Goal: Task Accomplishment & Management: Use online tool/utility

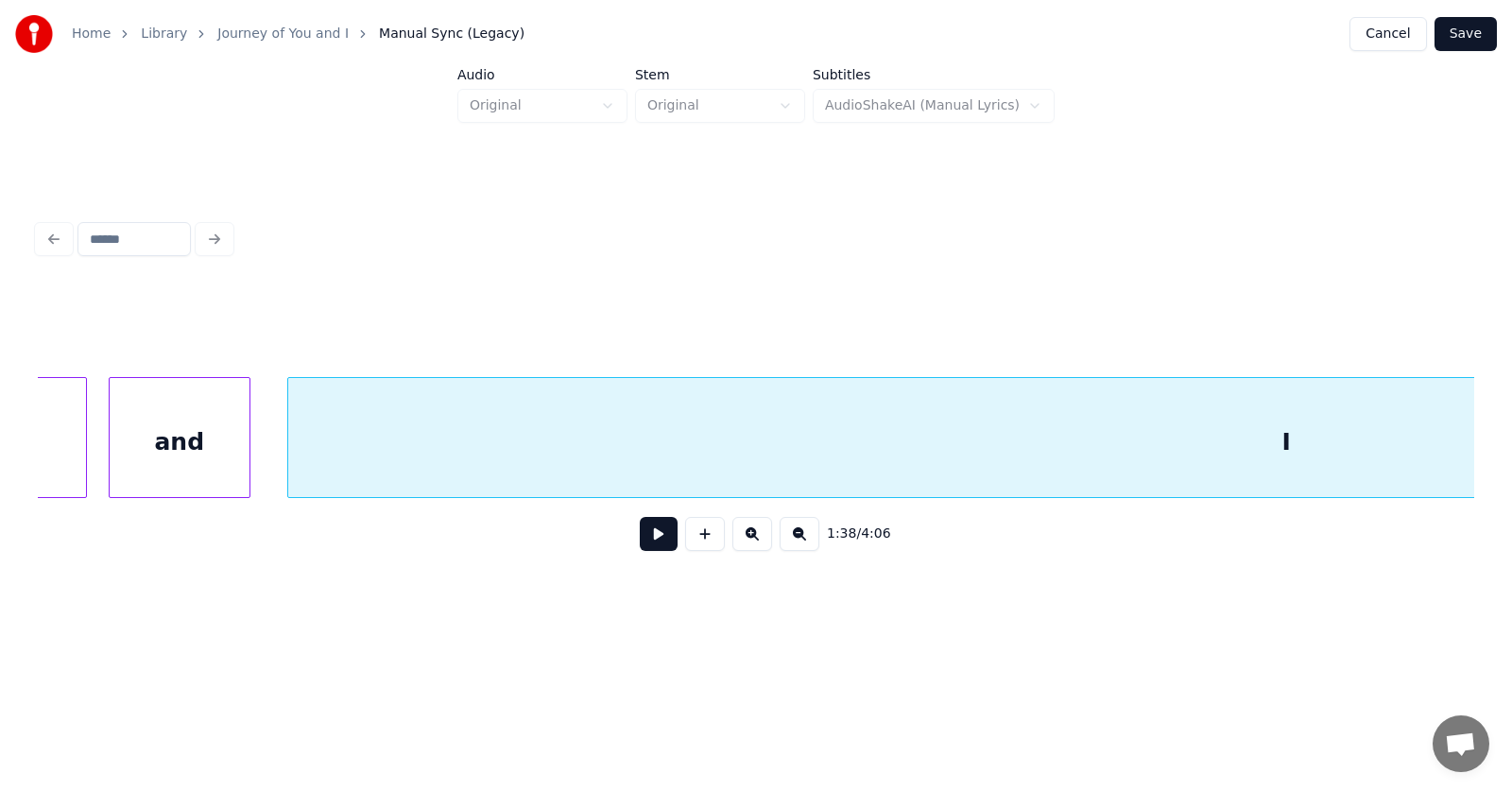
scroll to position [0, 67606]
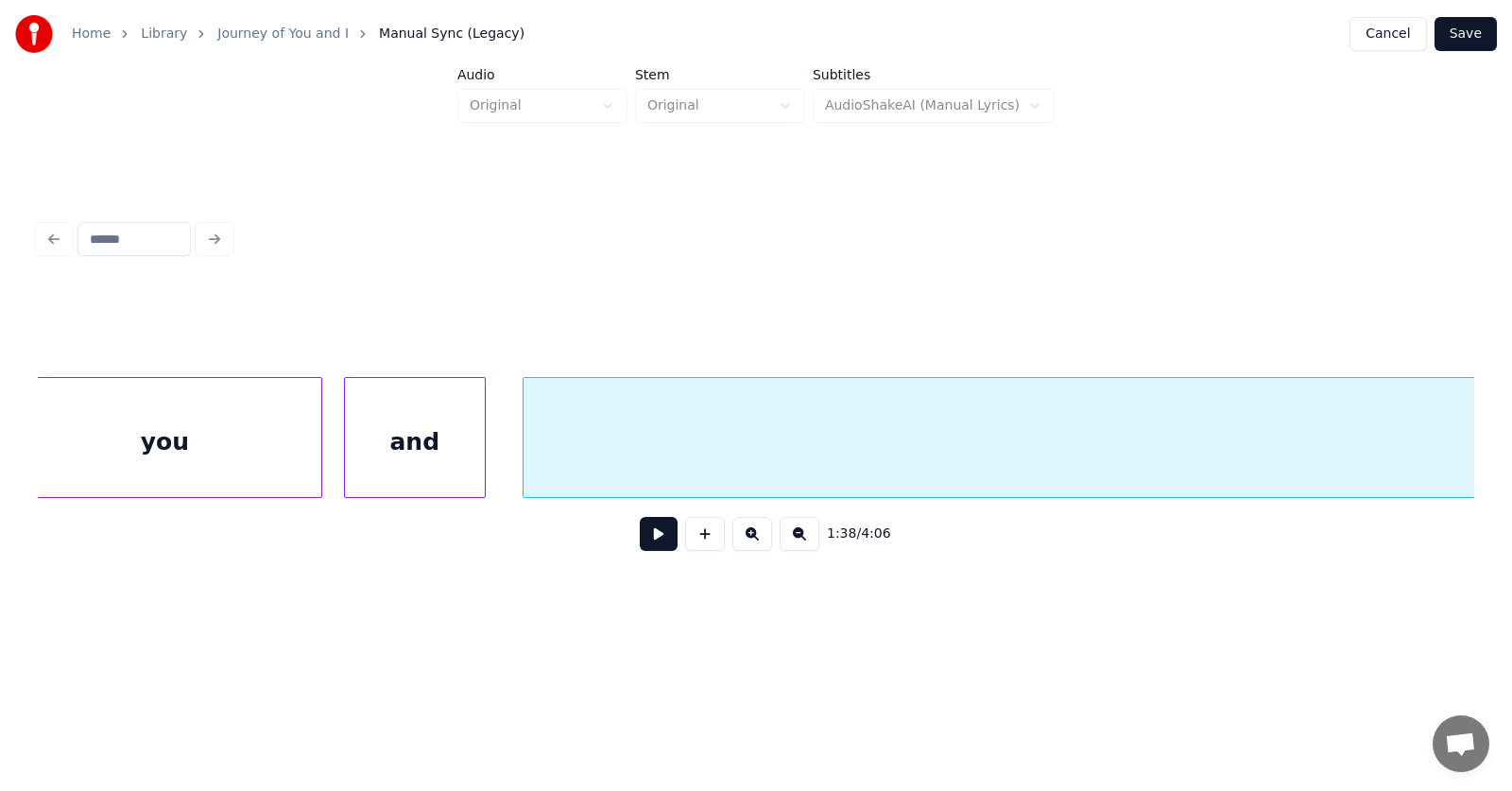
click at [442, 447] on div "and" at bounding box center [414, 442] width 139 height 129
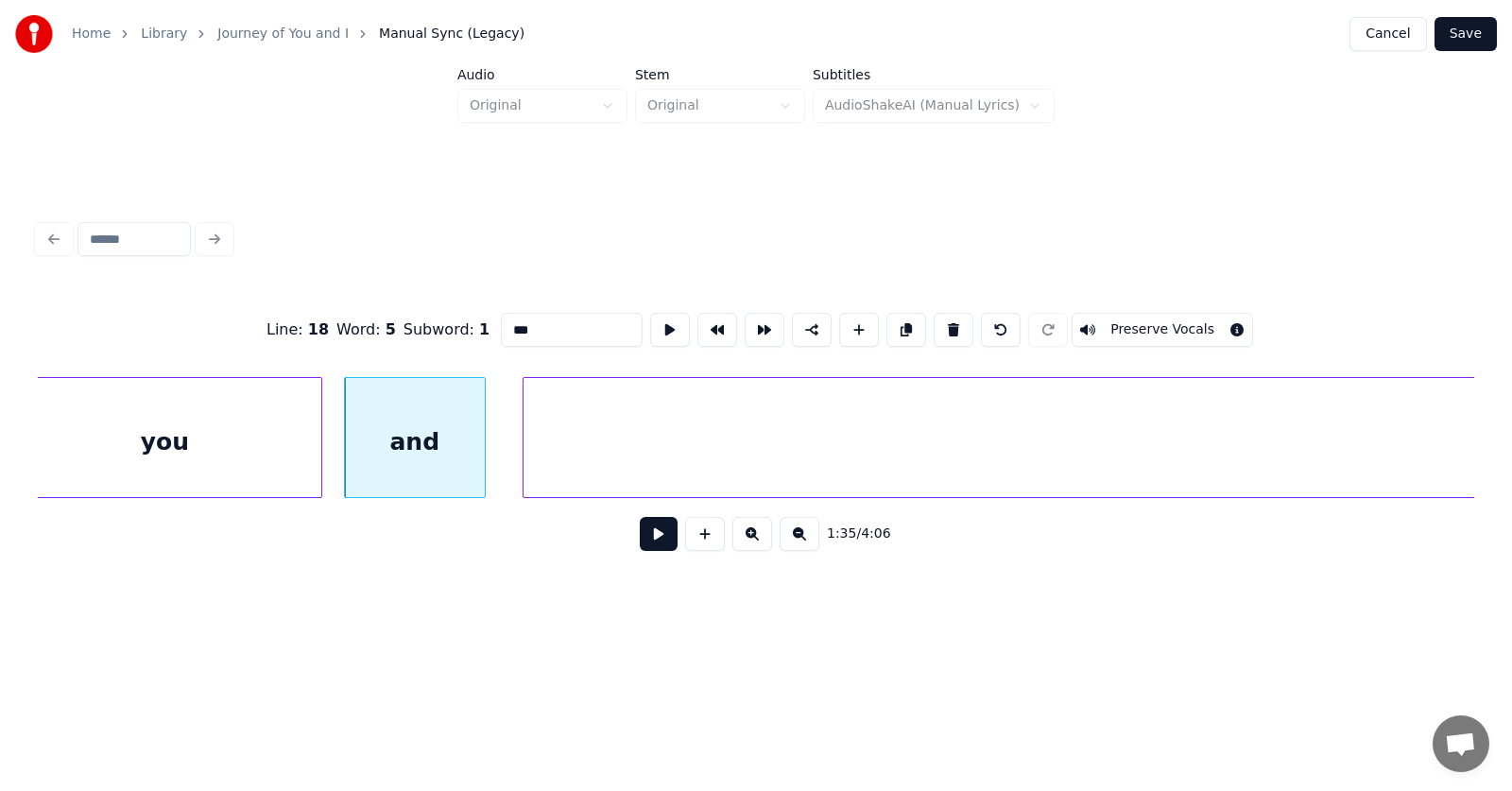
click at [640, 541] on button at bounding box center [659, 534] width 38 height 34
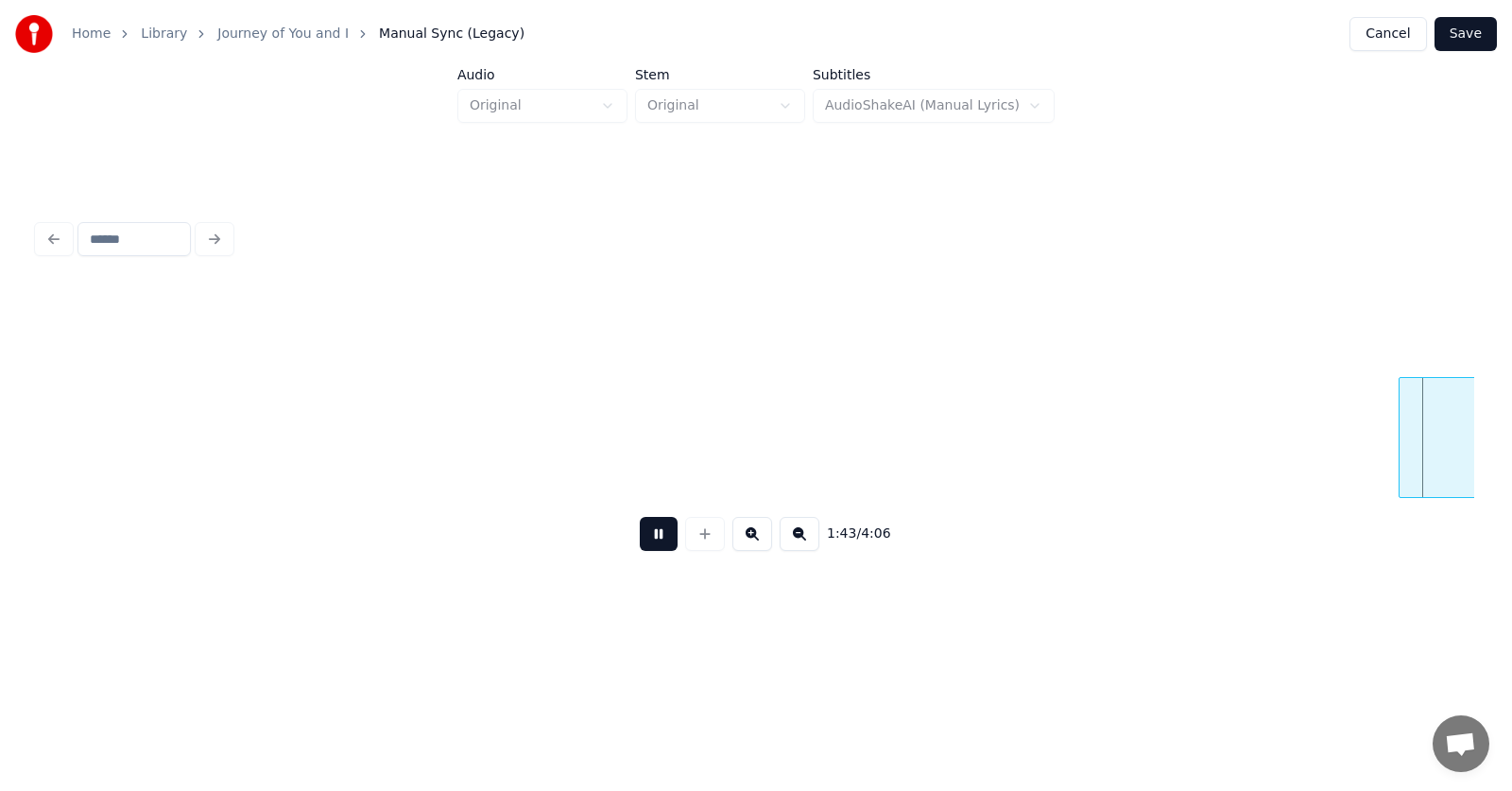
scroll to position [0, 73388]
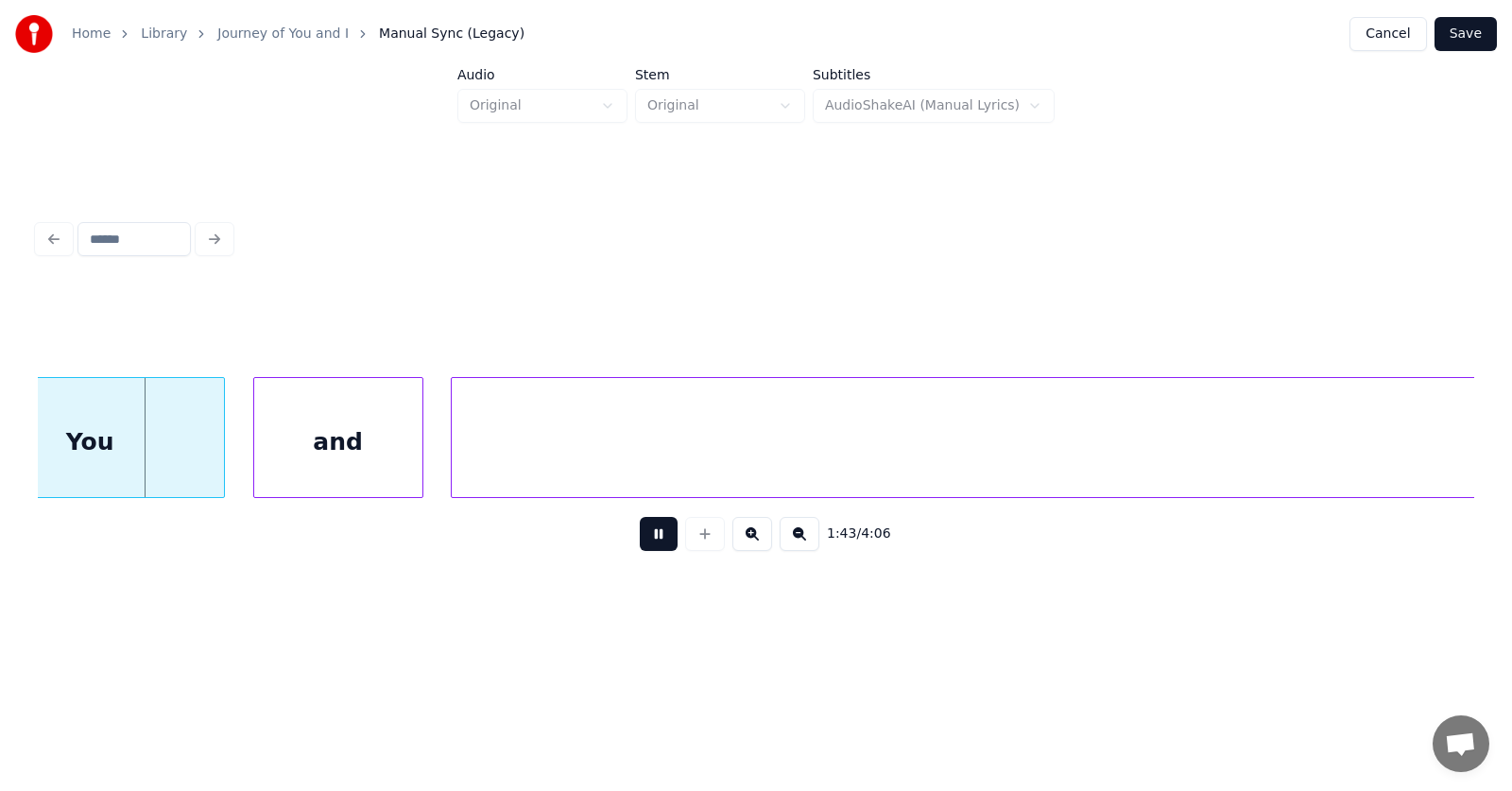
click at [652, 537] on button at bounding box center [659, 534] width 38 height 34
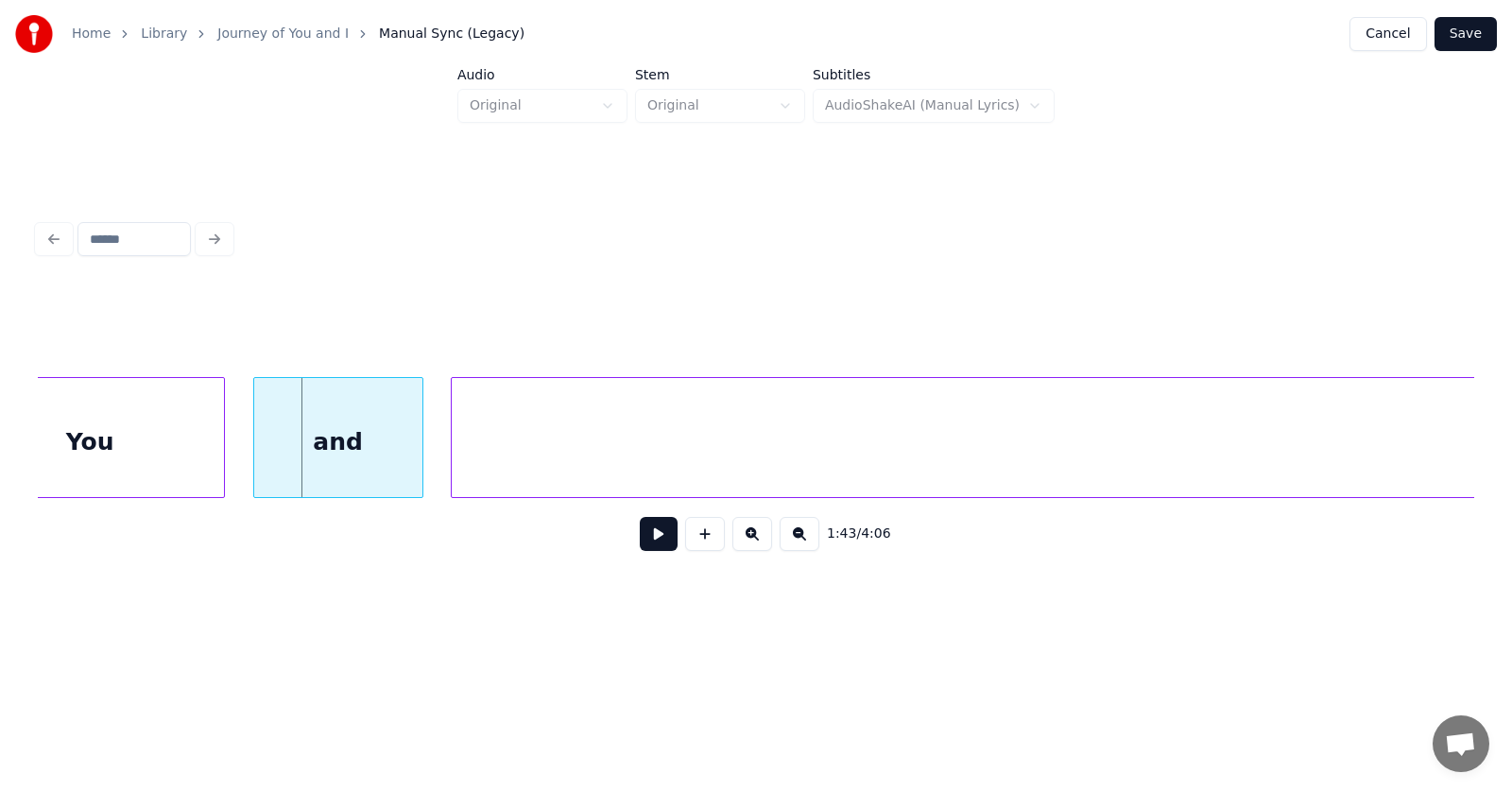
scroll to position [0, 73024]
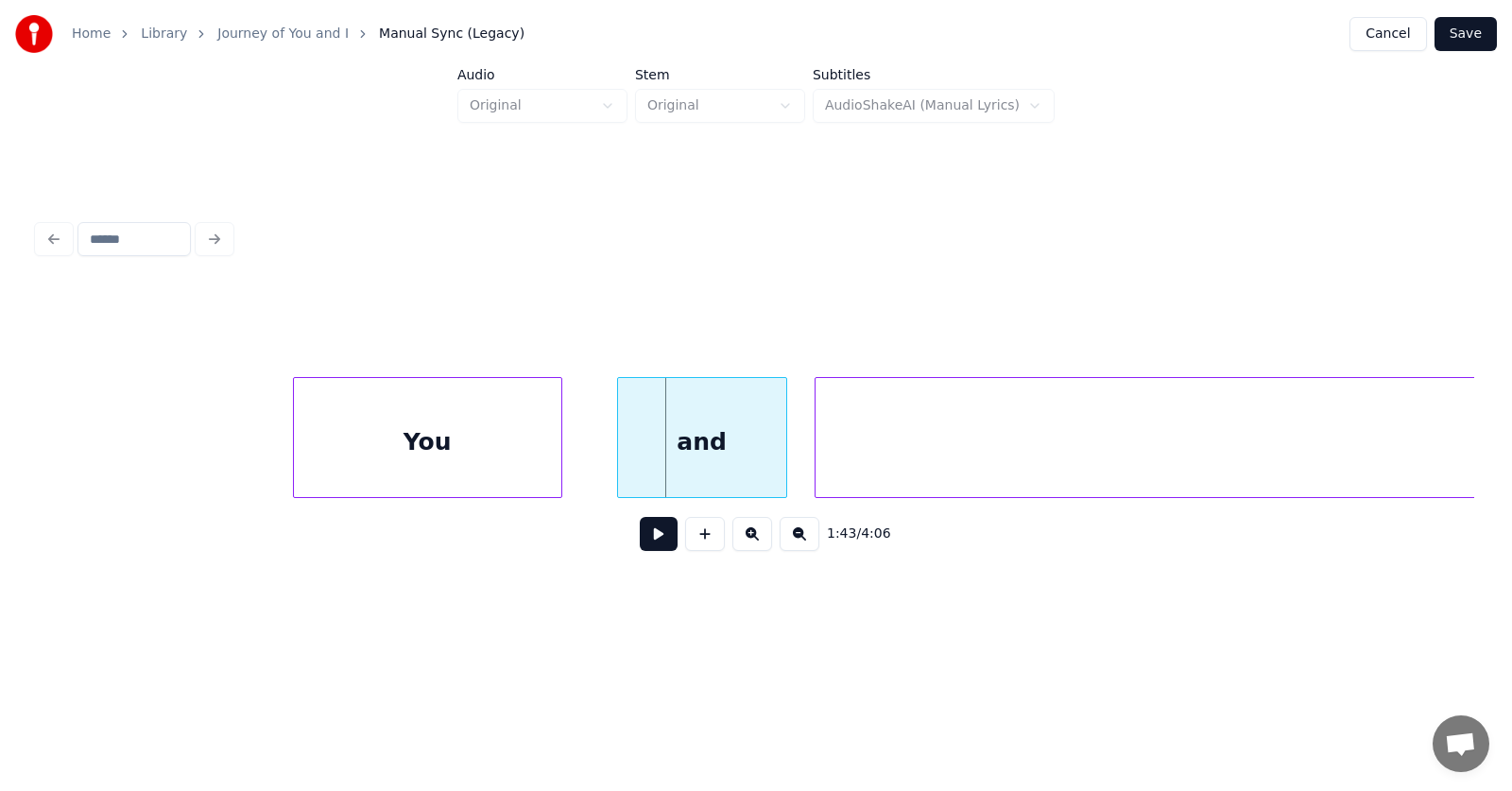
click at [512, 445] on div "You" at bounding box center [427, 442] width 267 height 129
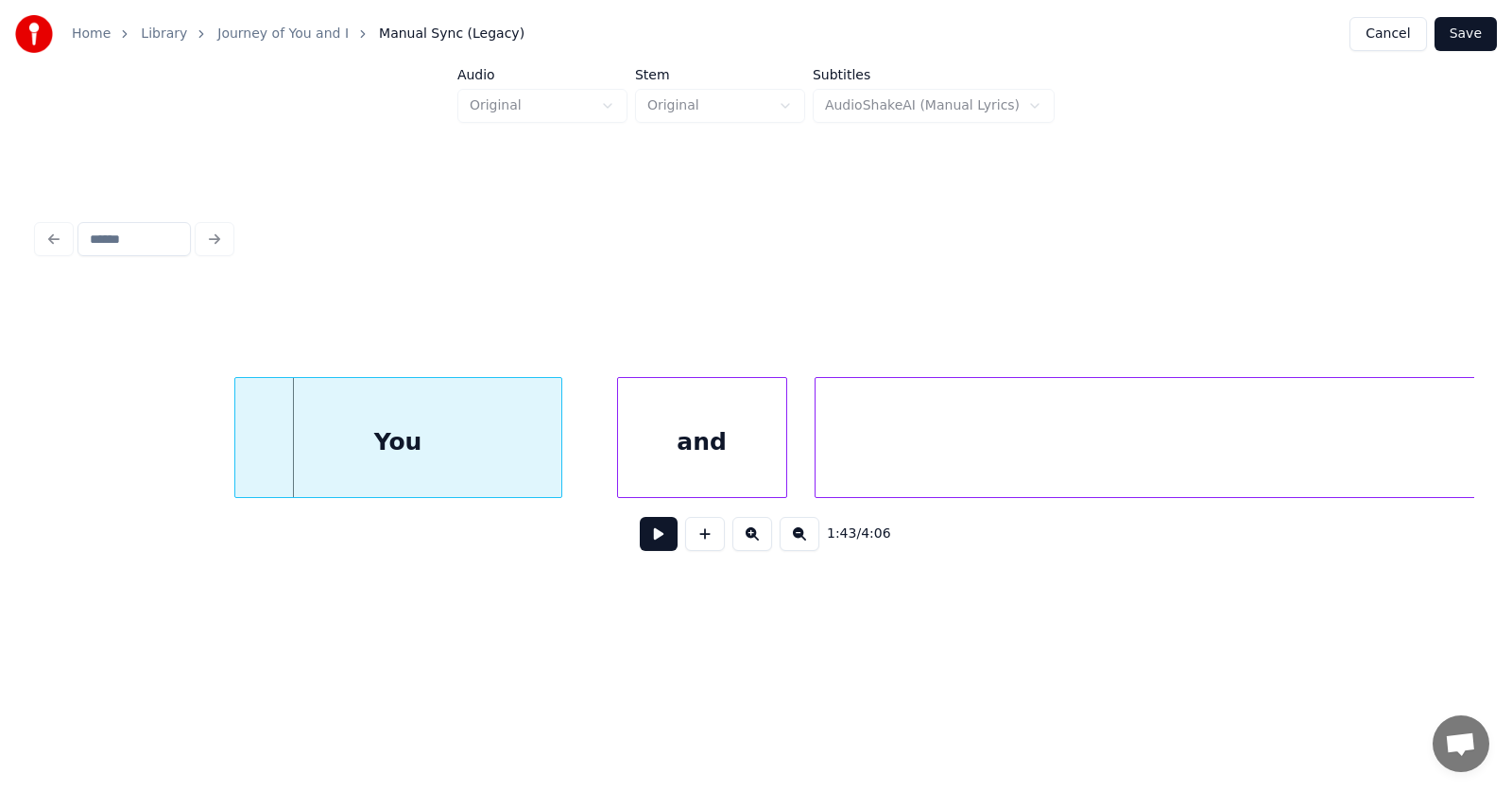
click at [241, 448] on div at bounding box center [239, 437] width 6 height 119
click at [619, 462] on div "and" at bounding box center [665, 442] width 168 height 129
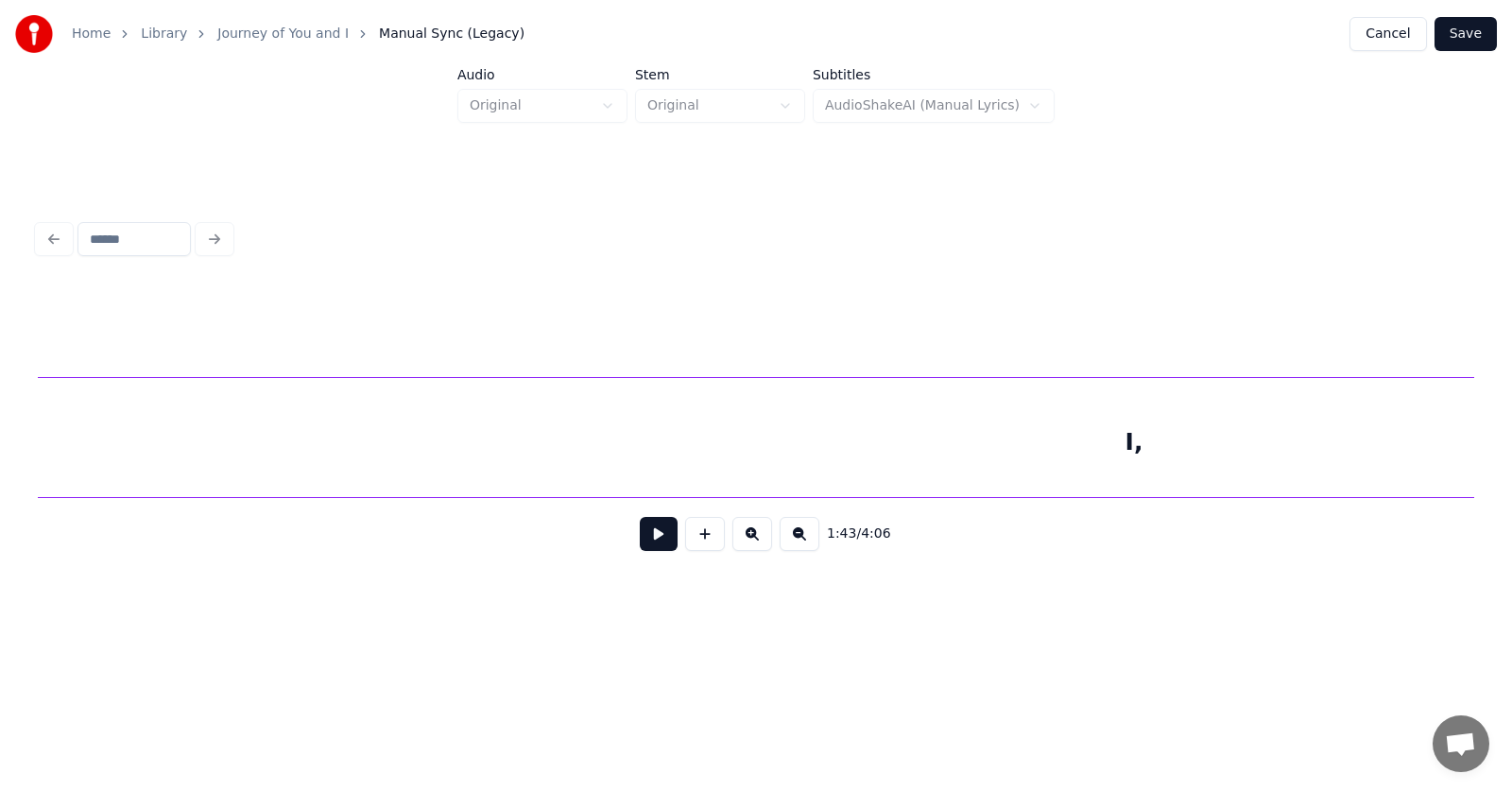
scroll to position [0, 73768]
click at [869, 461] on div "I," at bounding box center [1137, 442] width 2196 height 129
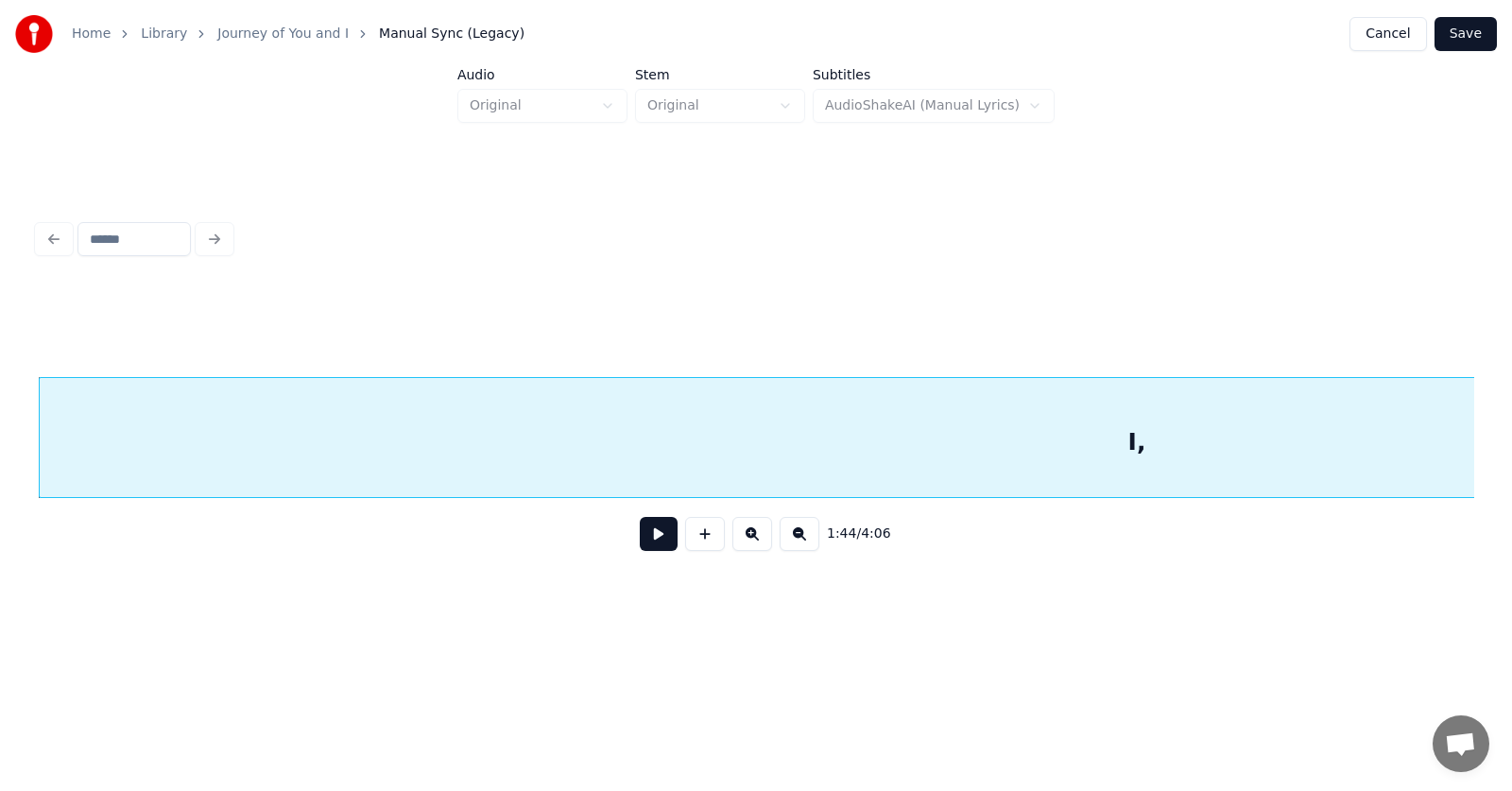
click at [652, 537] on button at bounding box center [659, 534] width 38 height 34
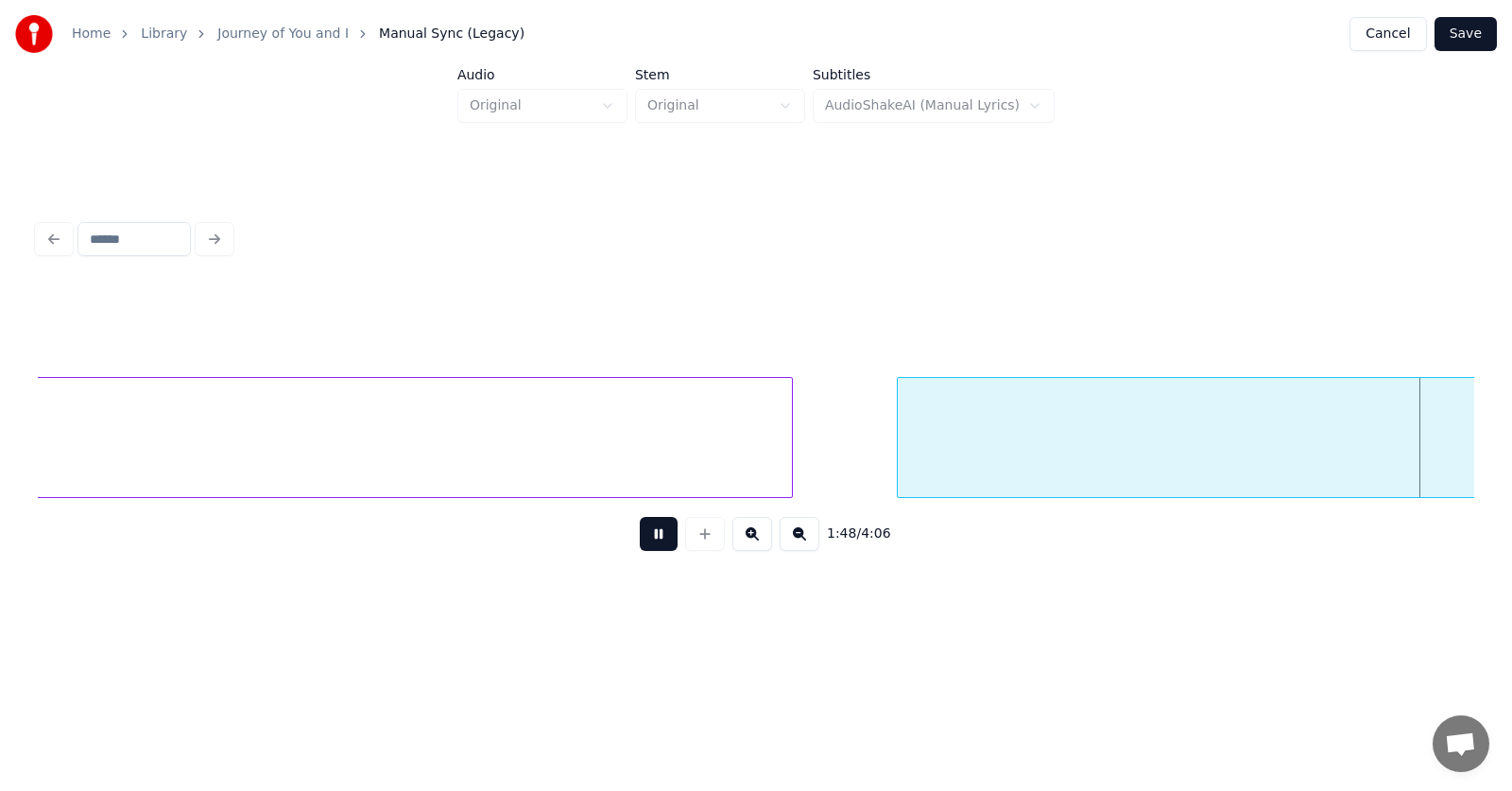
scroll to position [0, 76652]
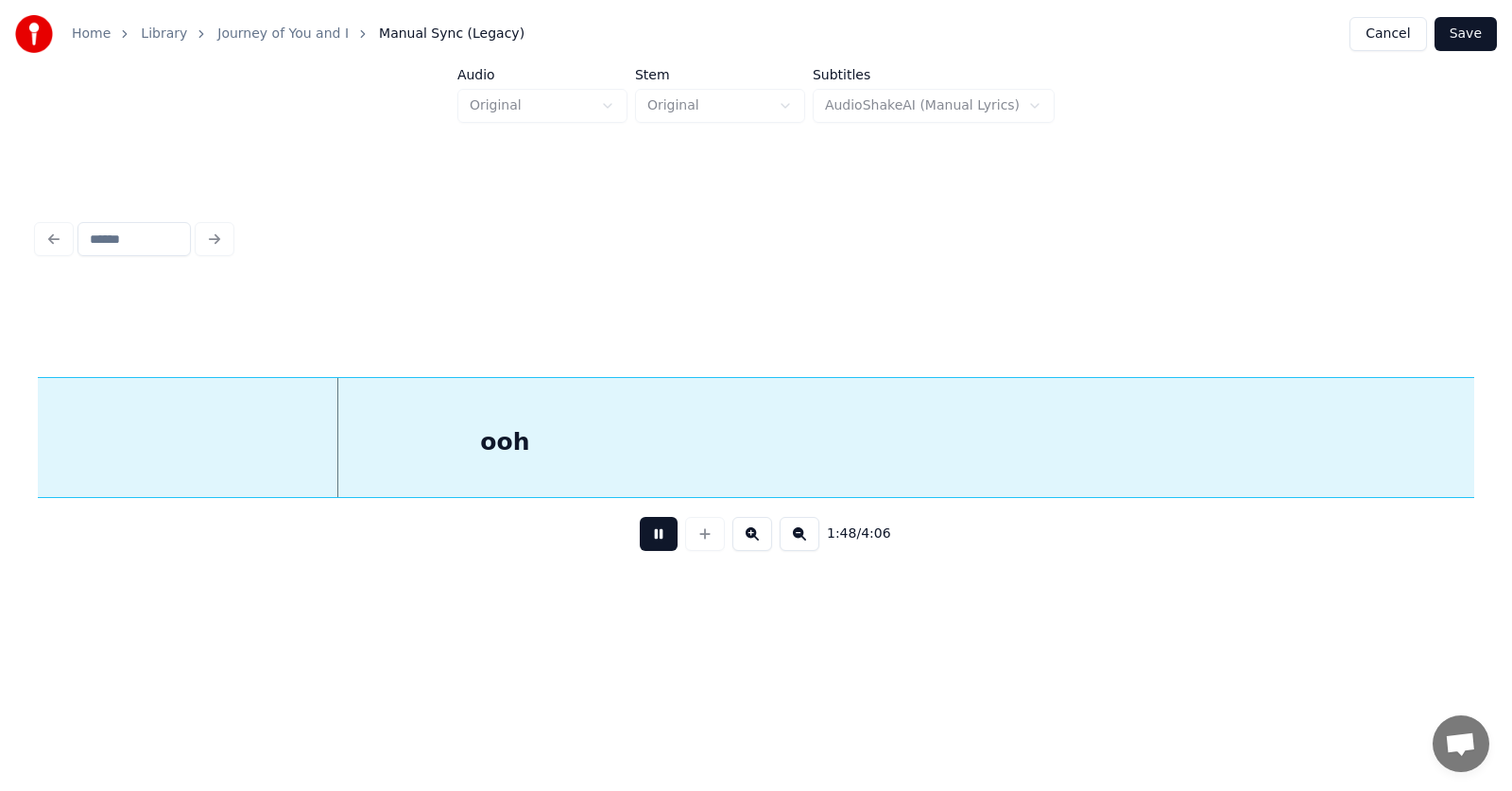
click at [652, 537] on button at bounding box center [659, 534] width 38 height 34
click at [916, 447] on div "ooh" at bounding box center [1086, 442] width 2096 height 129
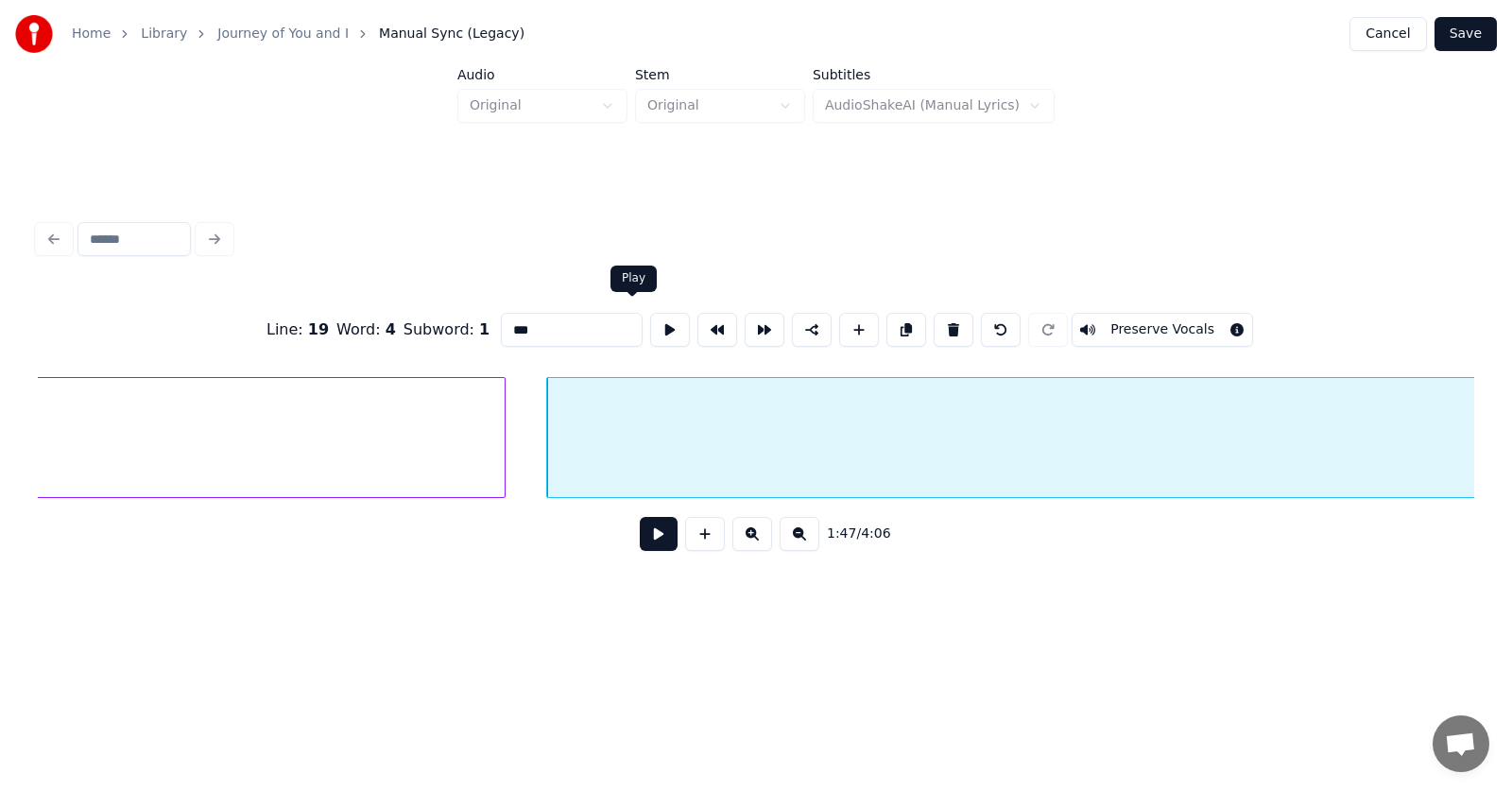
click at [650, 332] on button at bounding box center [670, 330] width 39 height 34
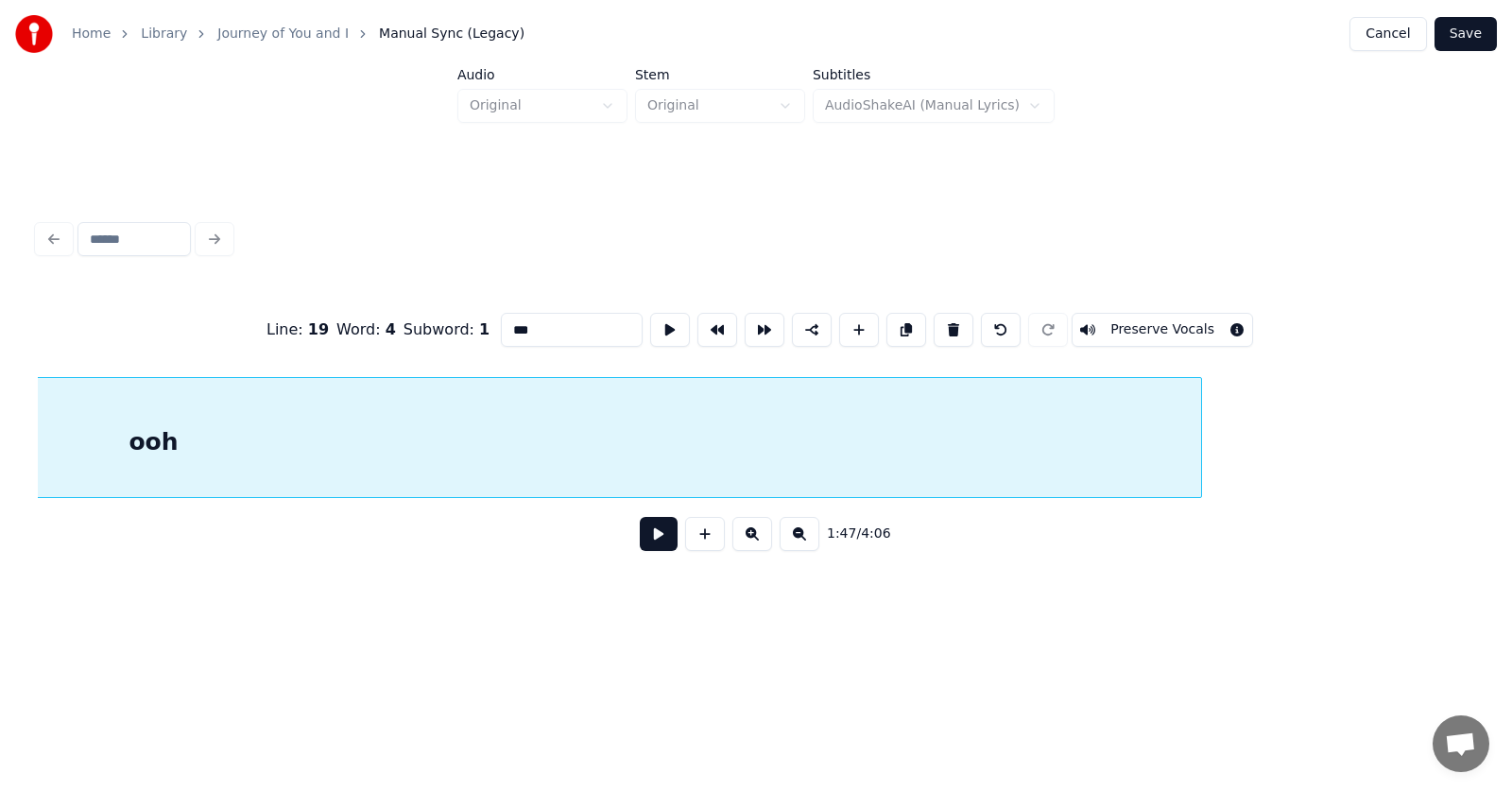
scroll to position [0, 76007]
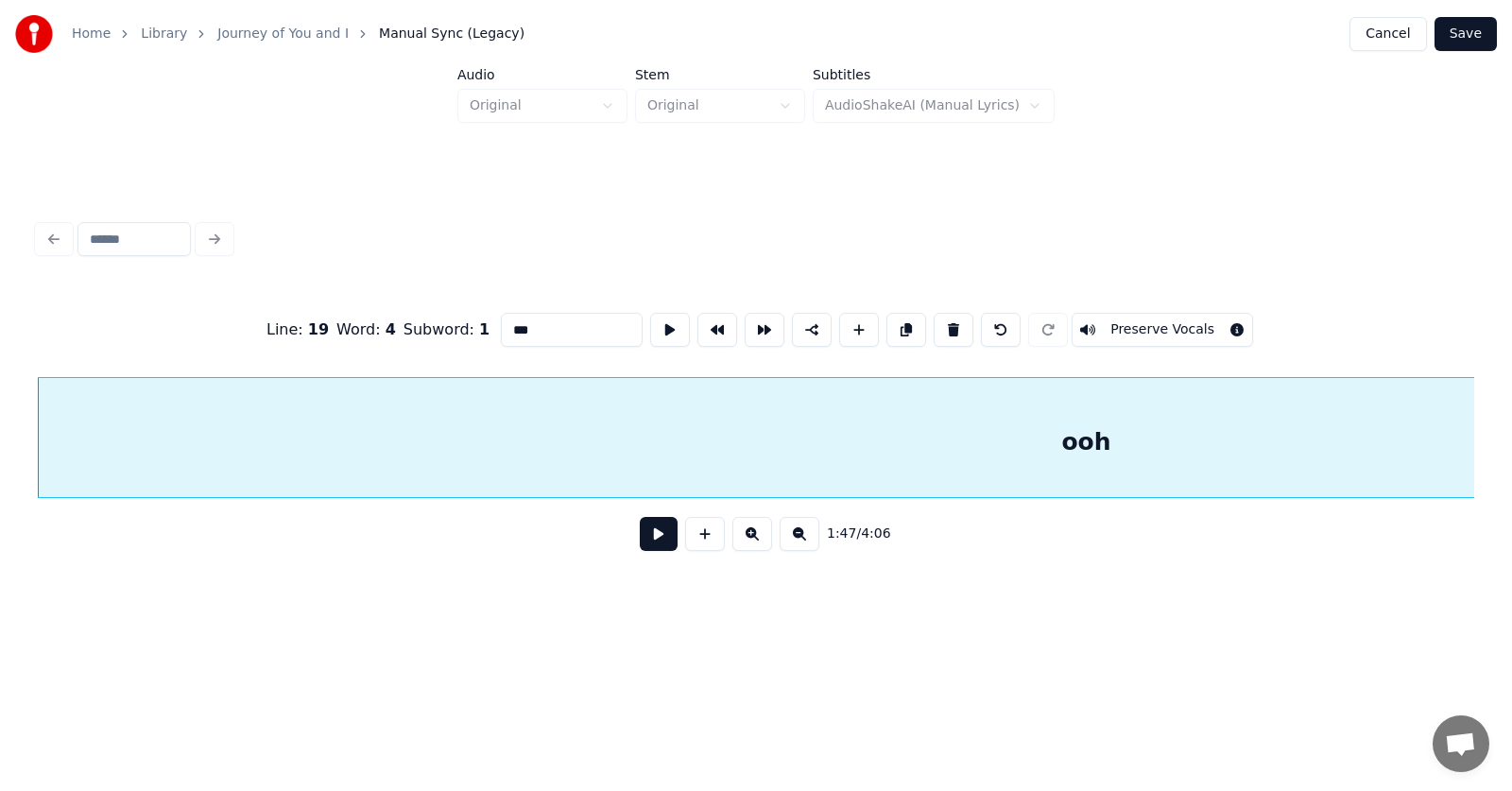
click at [640, 542] on button at bounding box center [659, 534] width 38 height 34
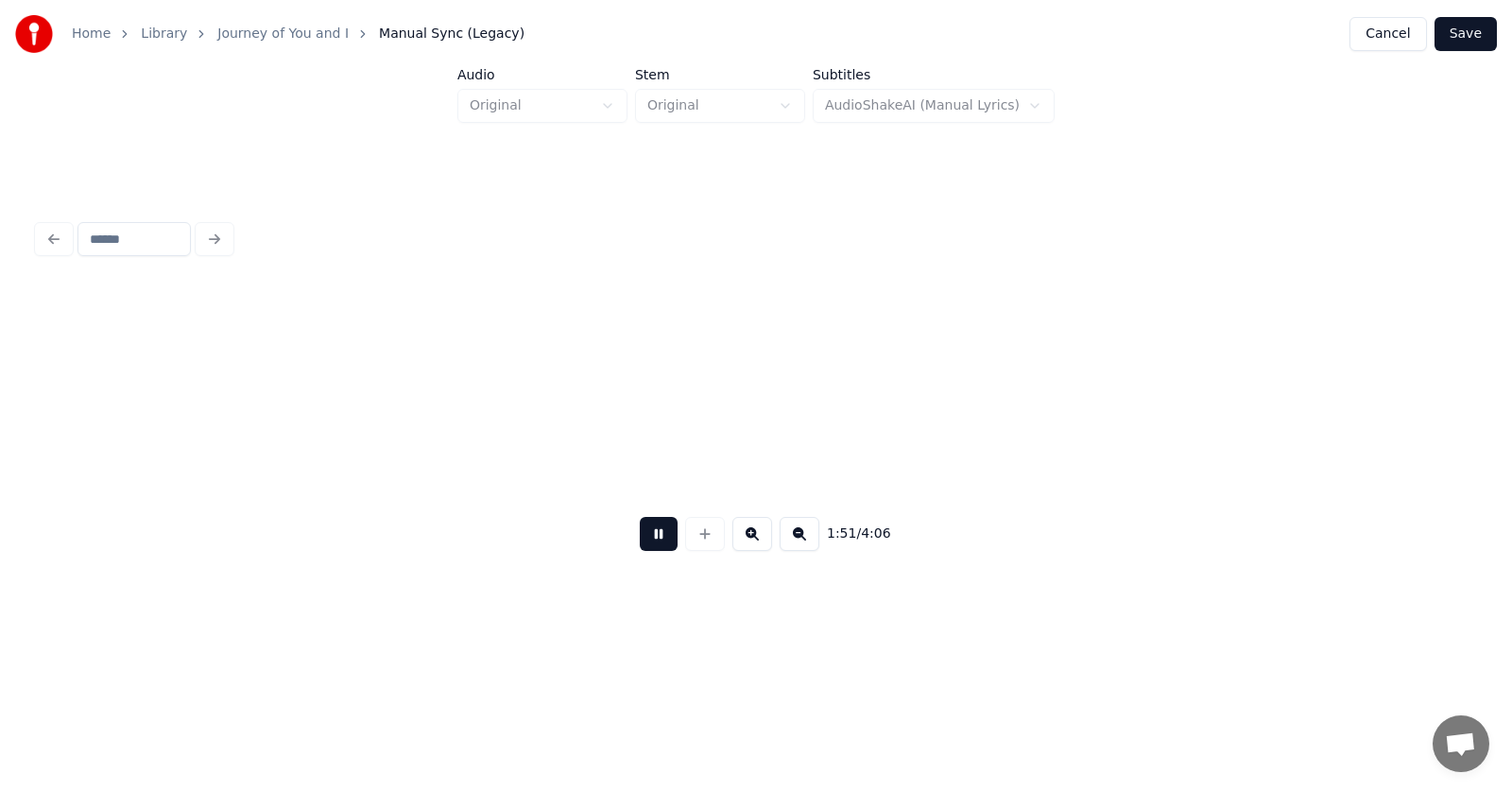
scroll to position [0, 78906]
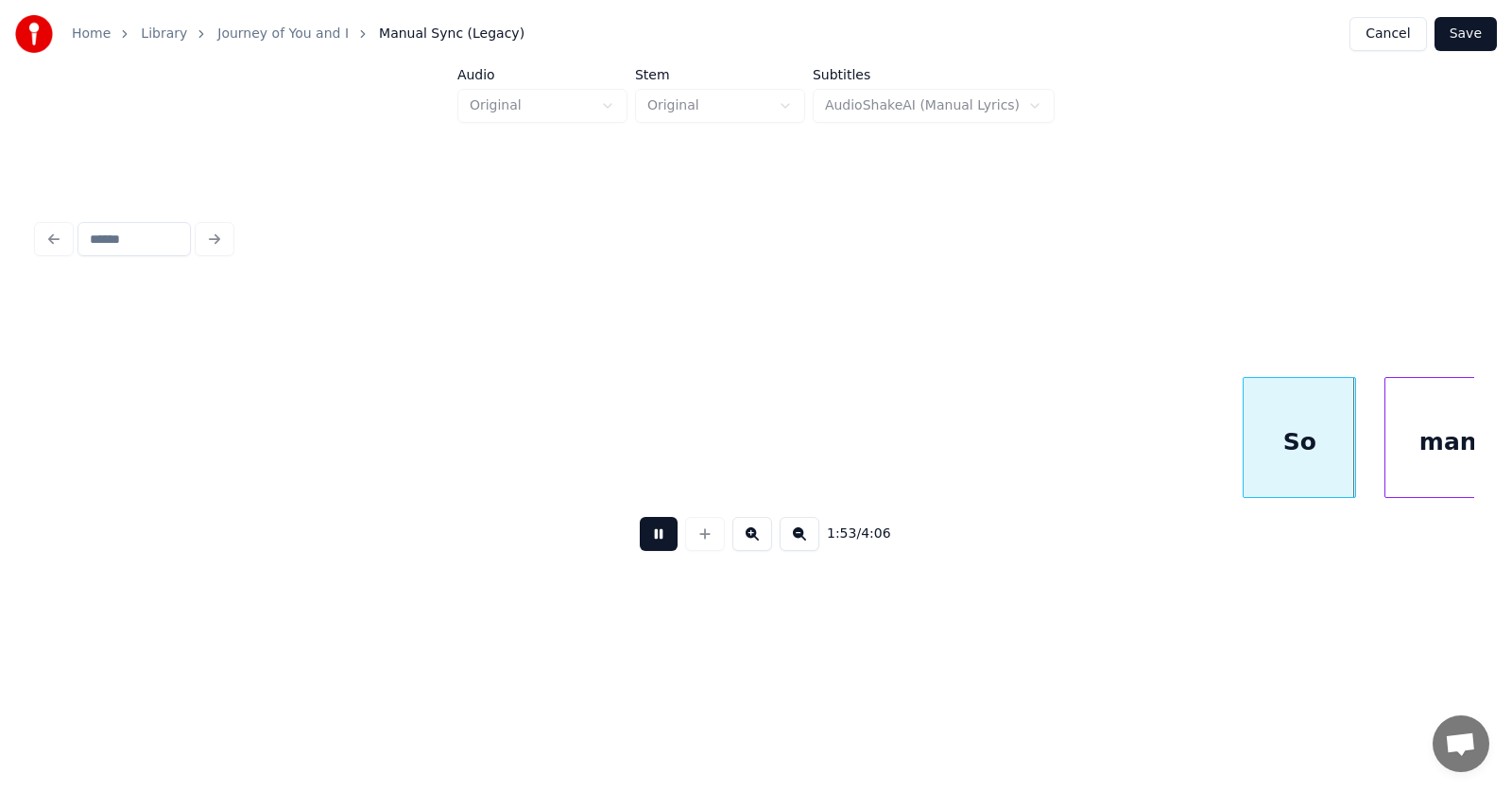
click at [645, 546] on button at bounding box center [659, 534] width 38 height 34
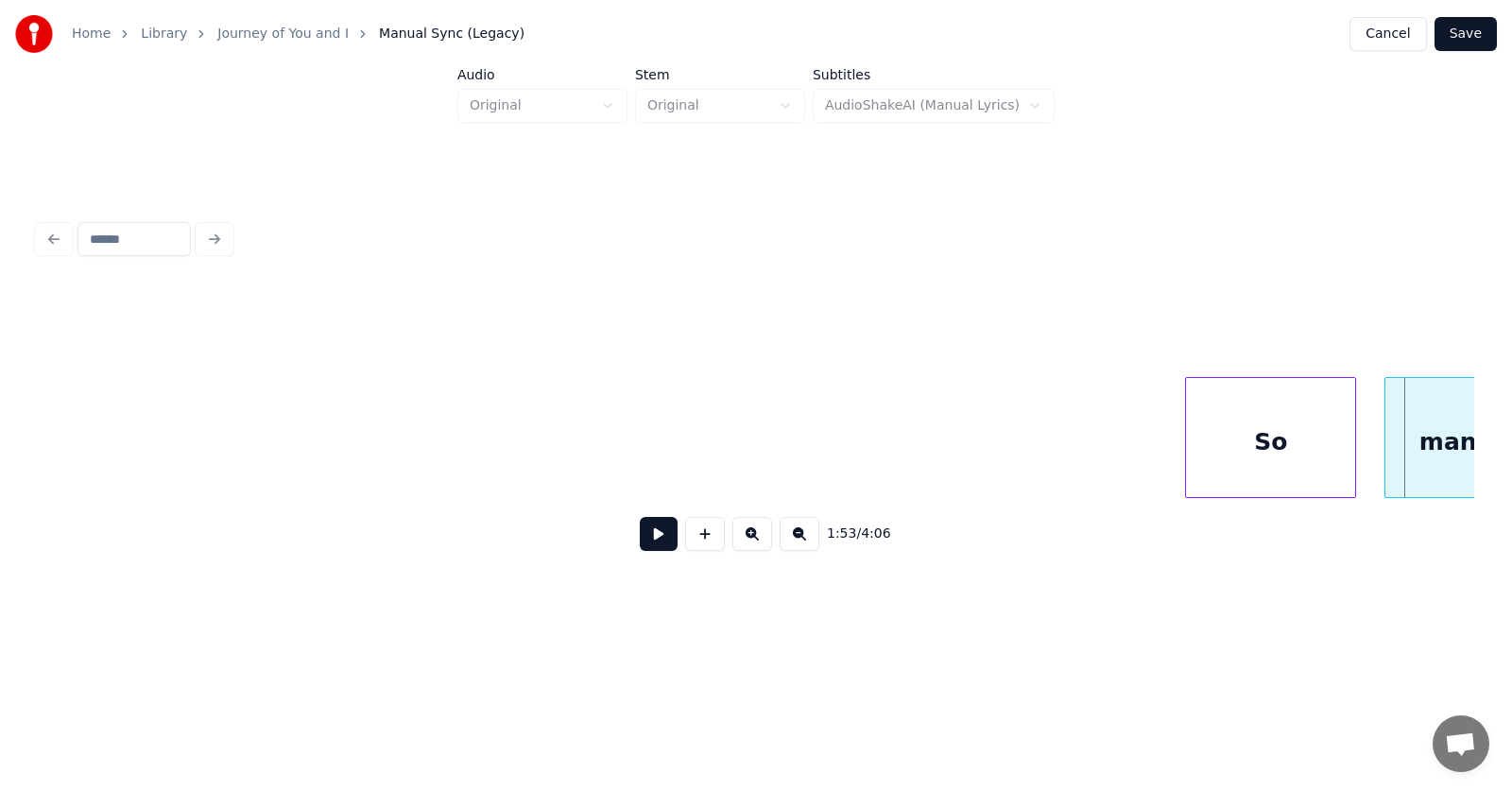
click at [1187, 438] on div at bounding box center [1189, 437] width 6 height 119
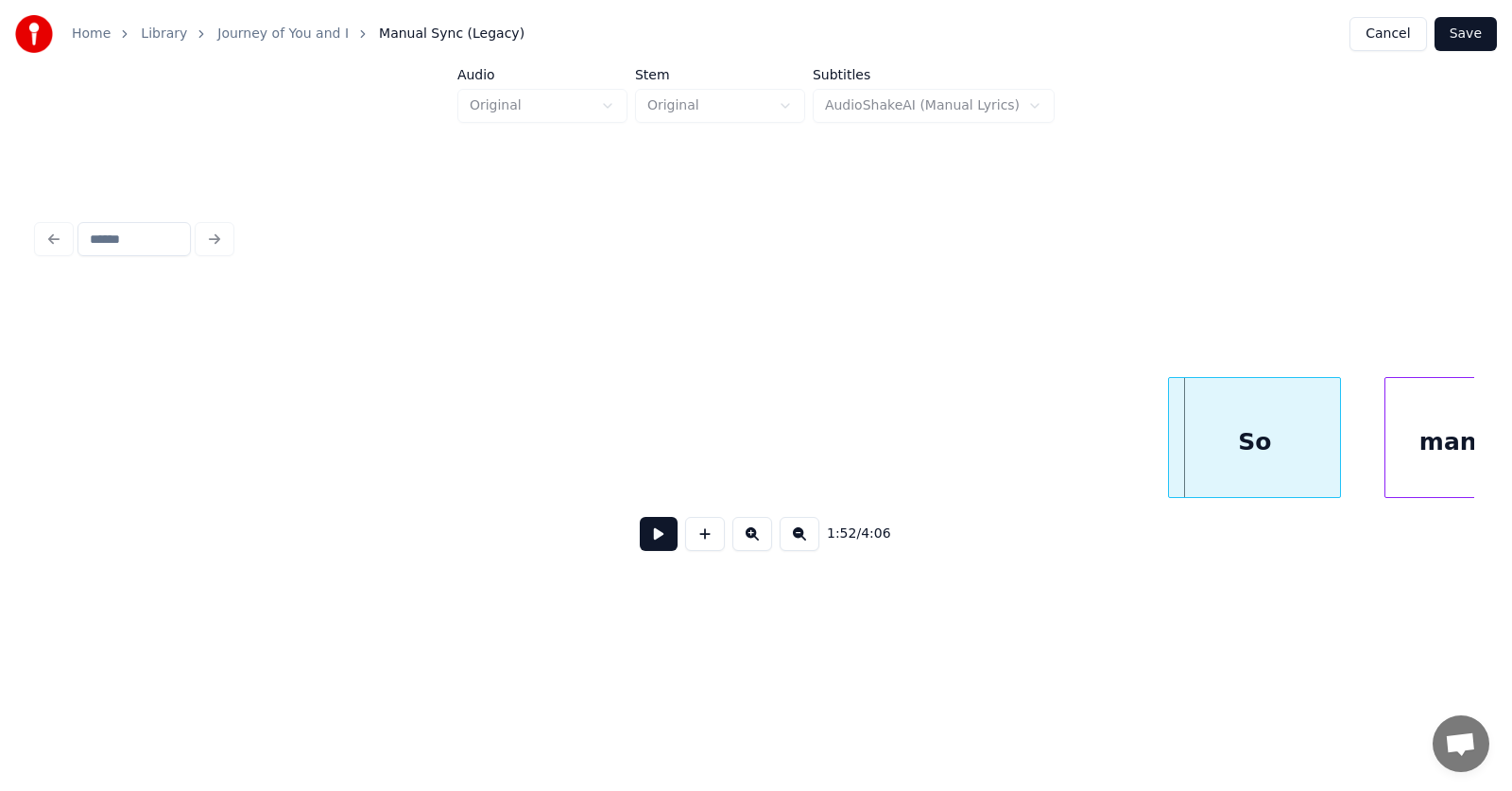
click at [1236, 432] on div "So" at bounding box center [1255, 442] width 171 height 129
click at [1128, 445] on div at bounding box center [1127, 437] width 6 height 119
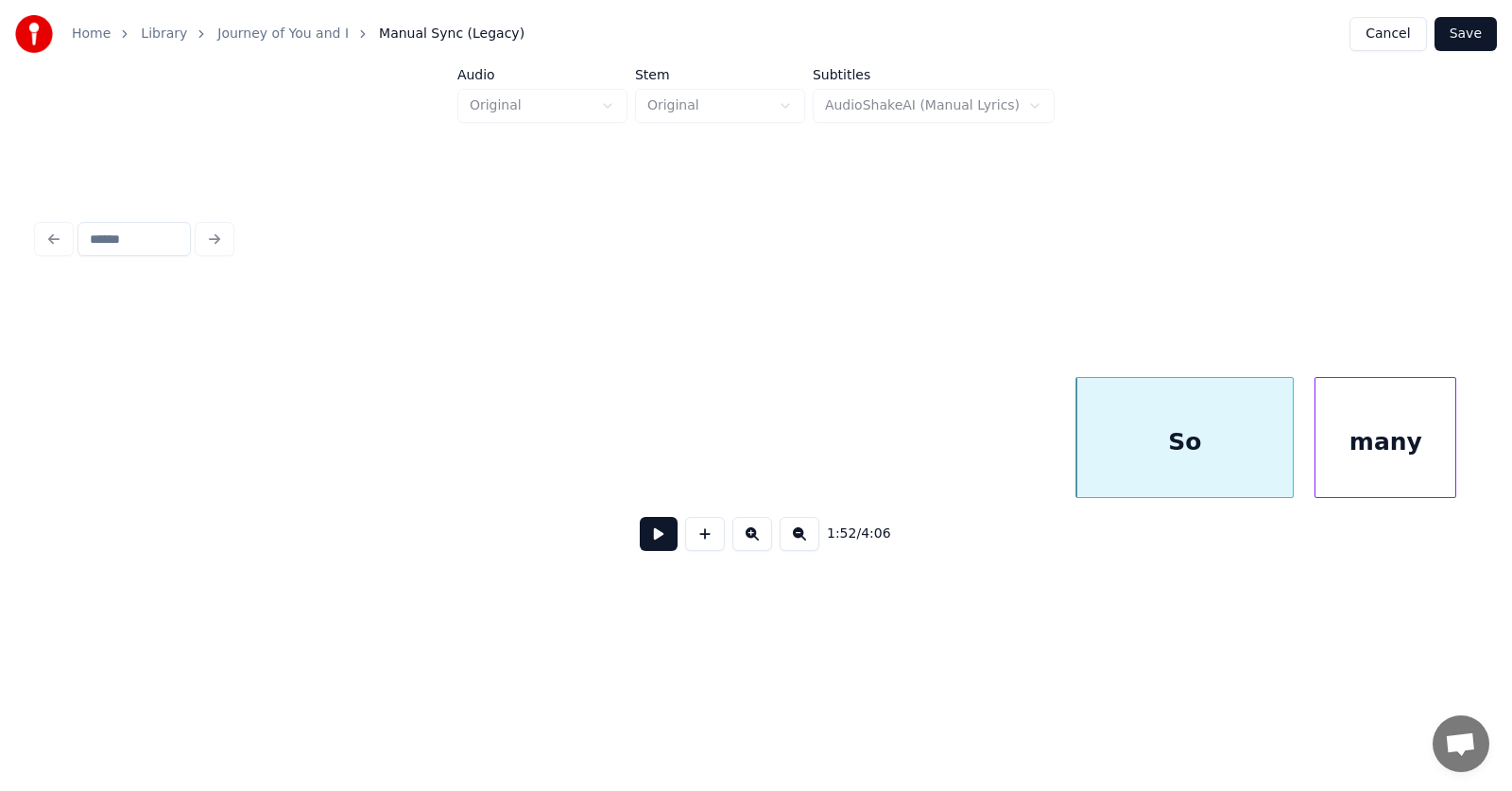
click at [1400, 456] on div "many" at bounding box center [1385, 442] width 139 height 129
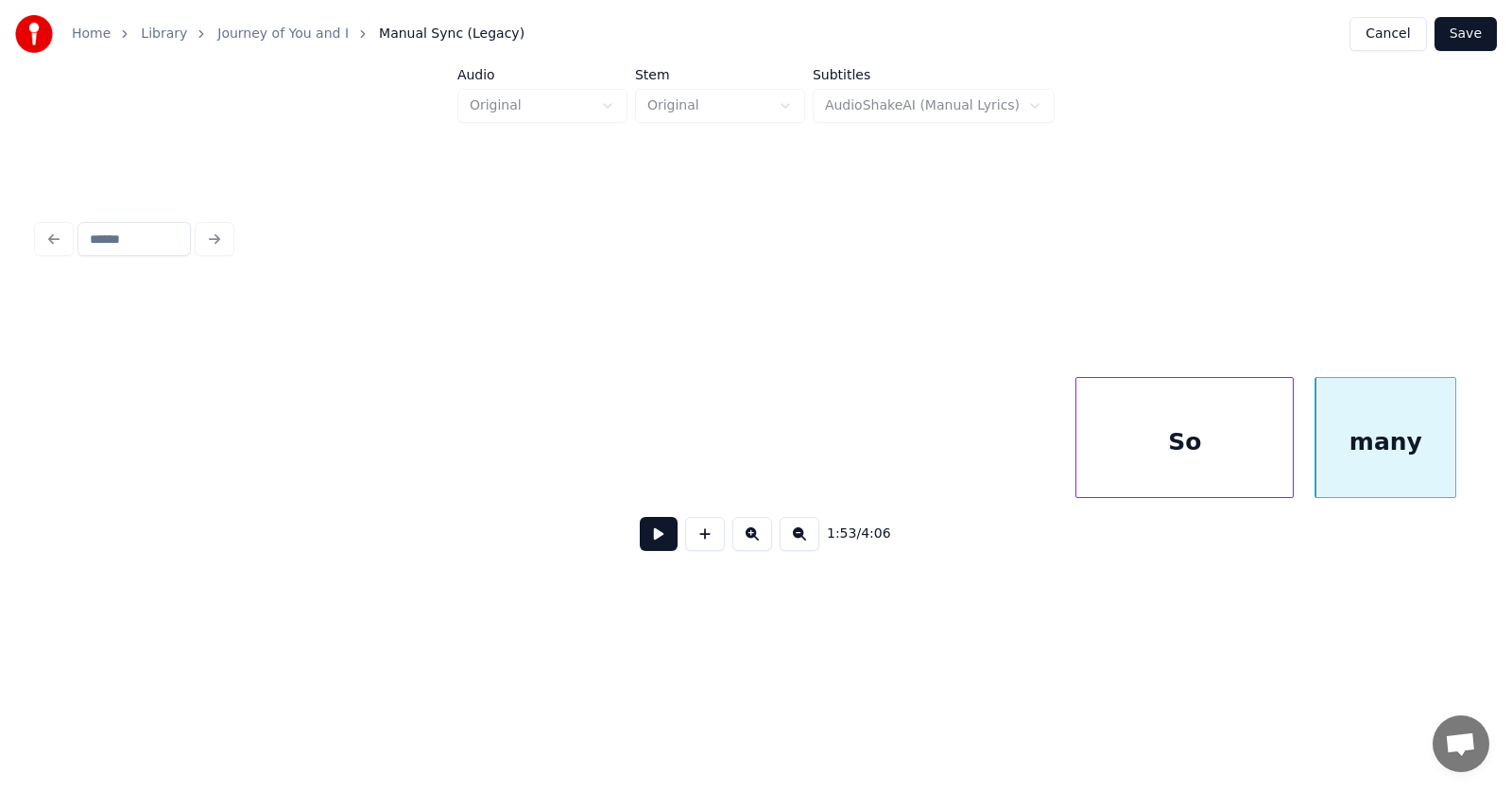
click at [642, 542] on button at bounding box center [659, 534] width 38 height 34
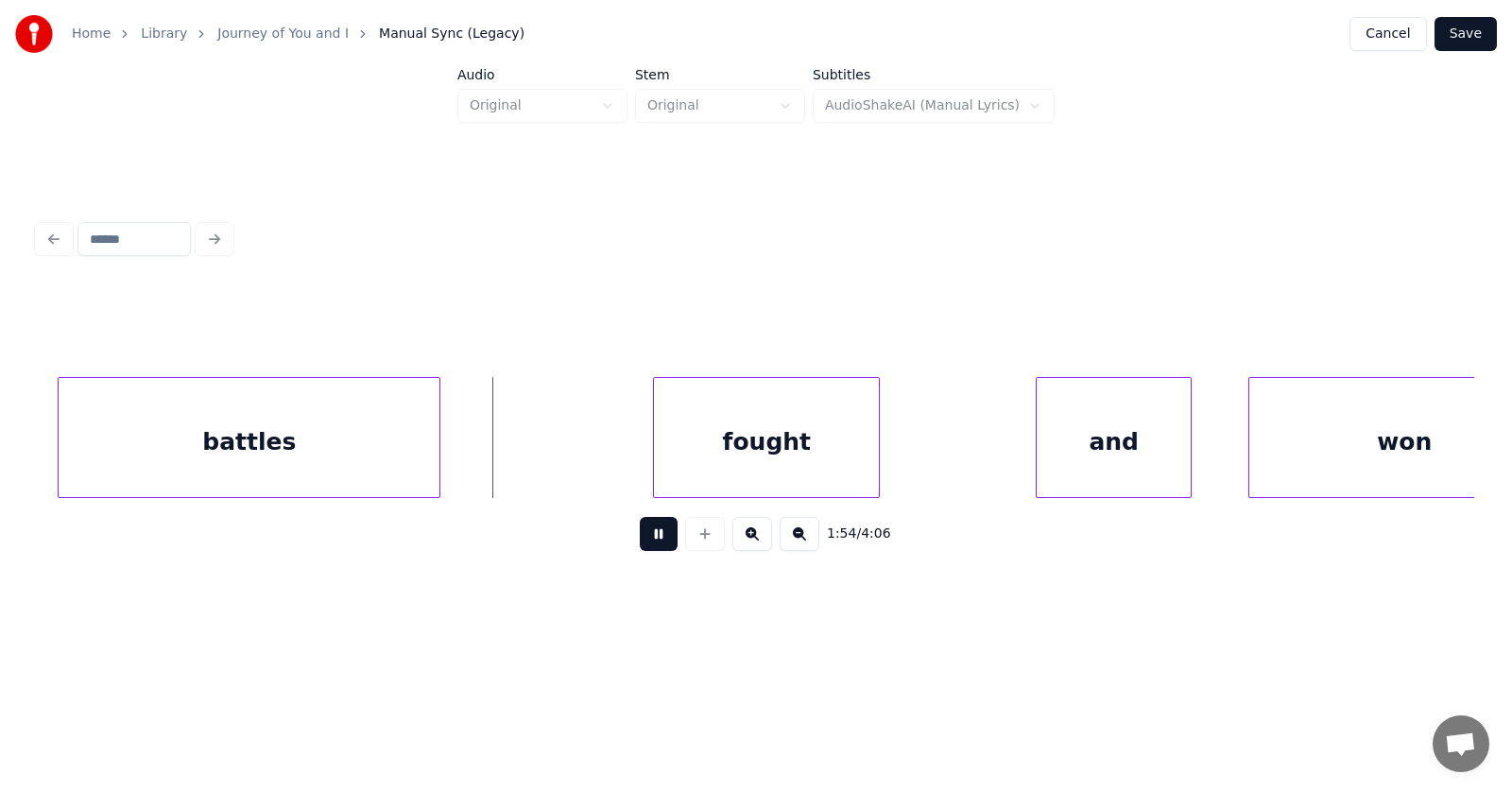
click at [642, 541] on button at bounding box center [659, 534] width 38 height 34
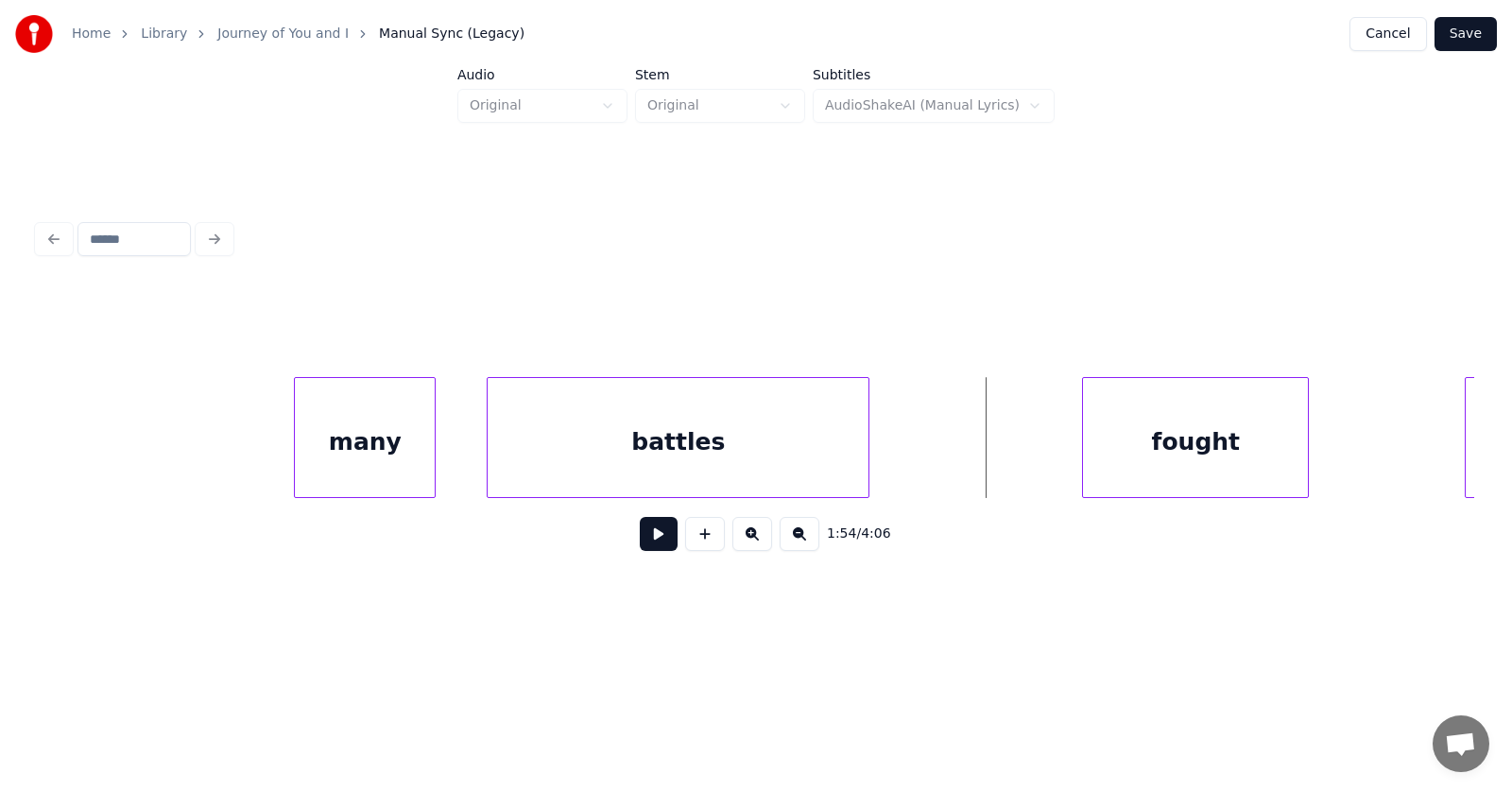
scroll to position [0, 79738]
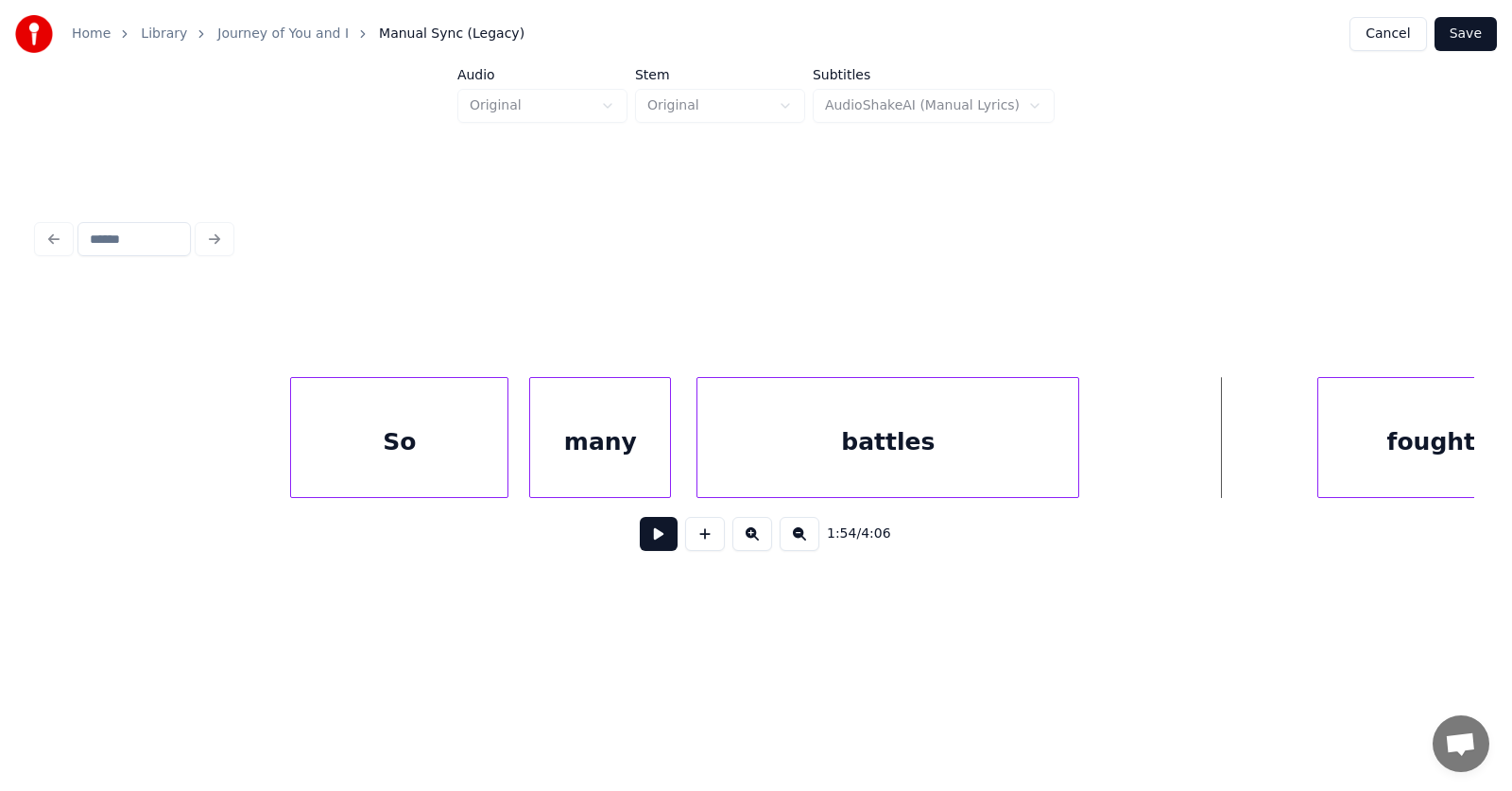
click at [818, 455] on div "battles" at bounding box center [889, 442] width 381 height 129
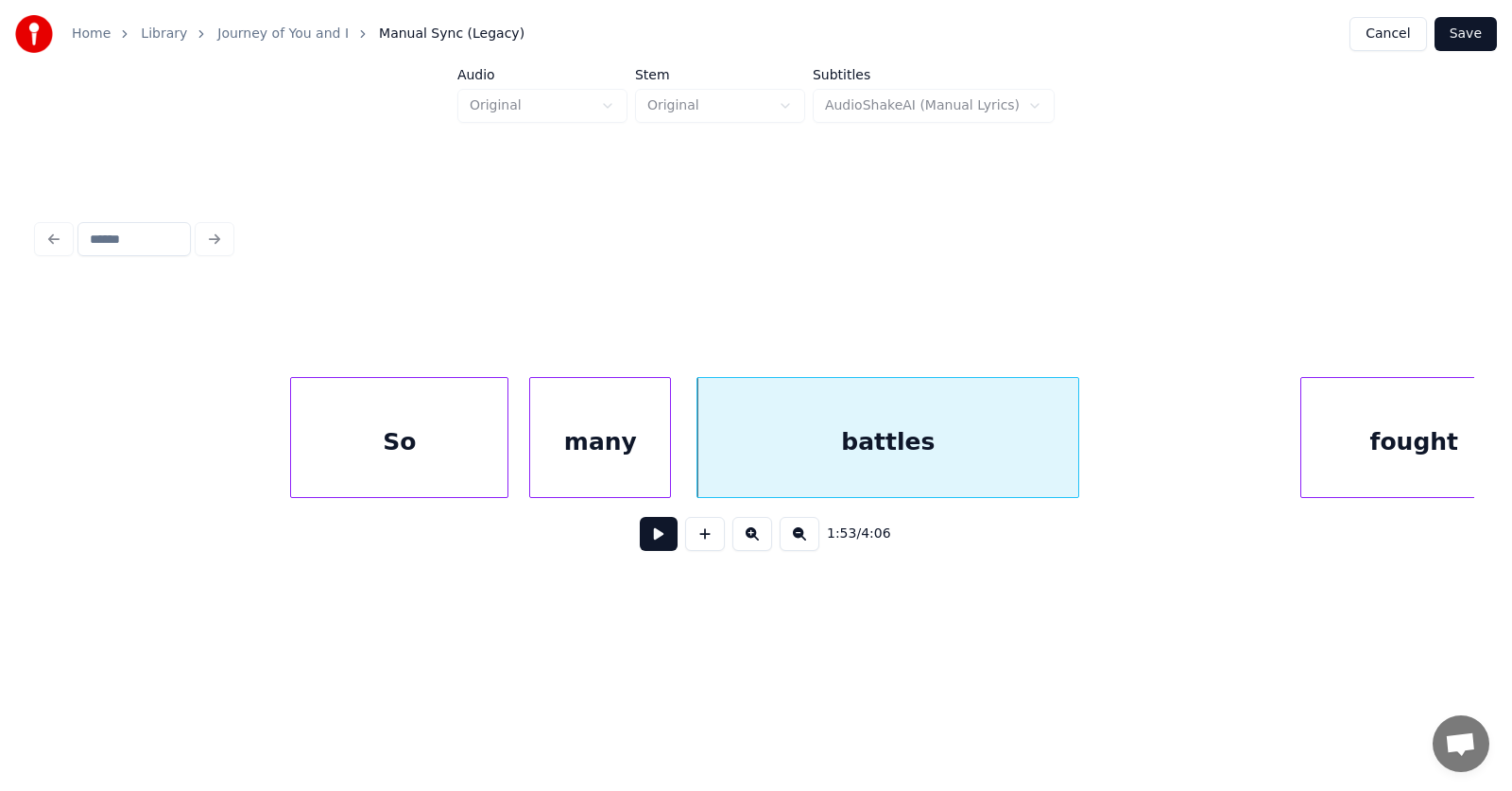
scroll to position [0, 79804]
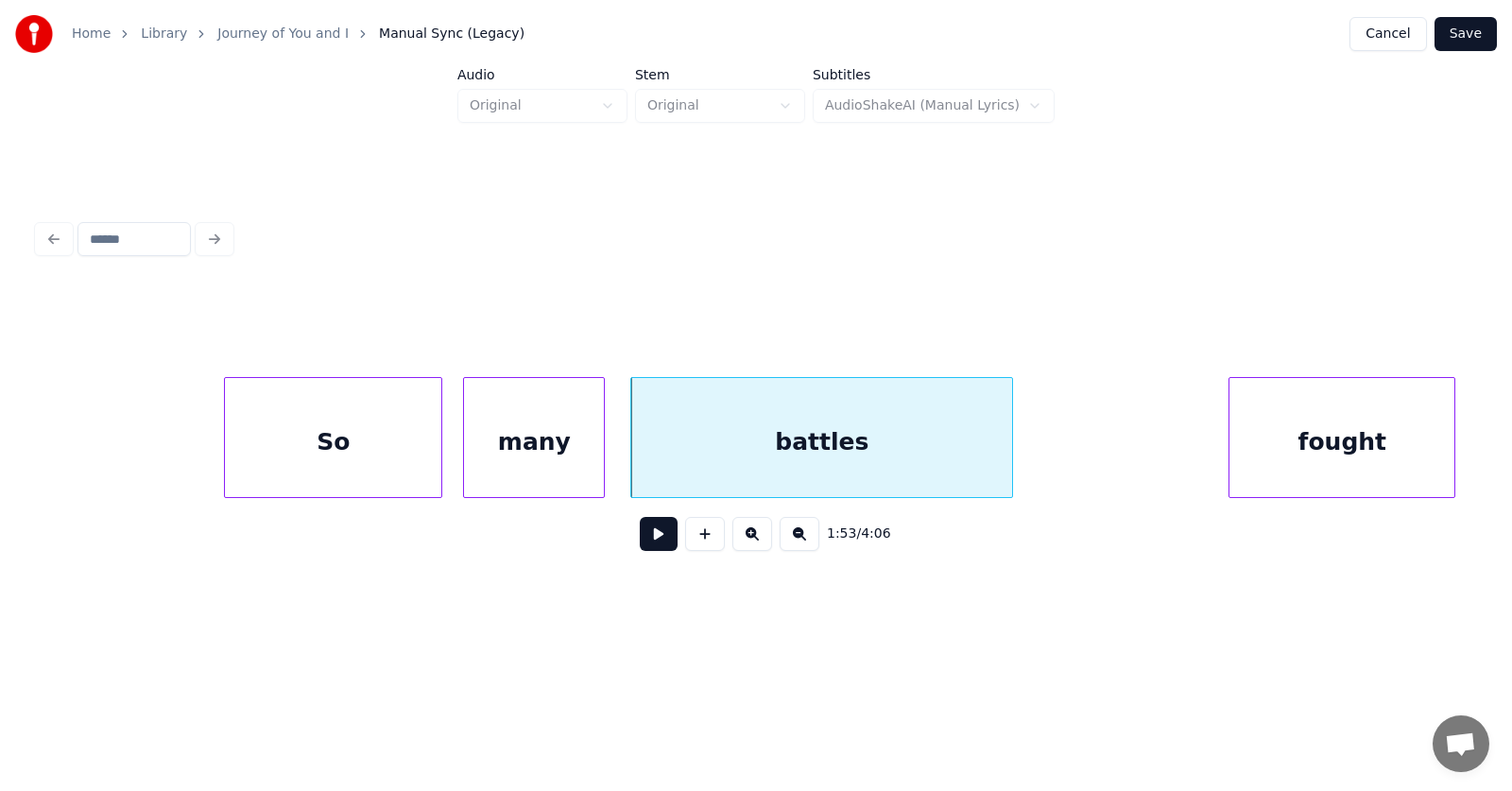
click at [1349, 442] on div "fought" at bounding box center [1342, 442] width 225 height 129
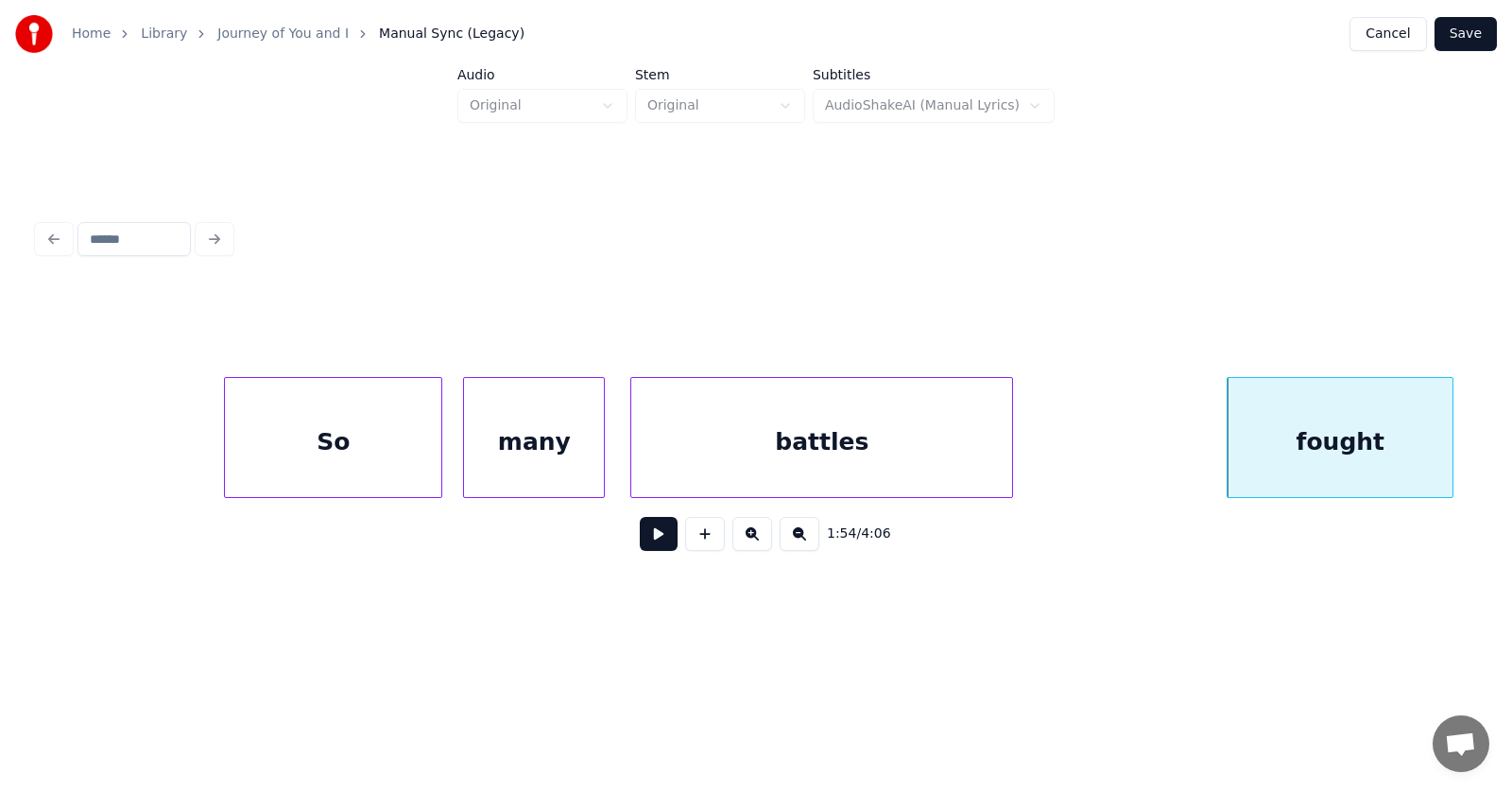
click at [651, 546] on button at bounding box center [659, 534] width 38 height 34
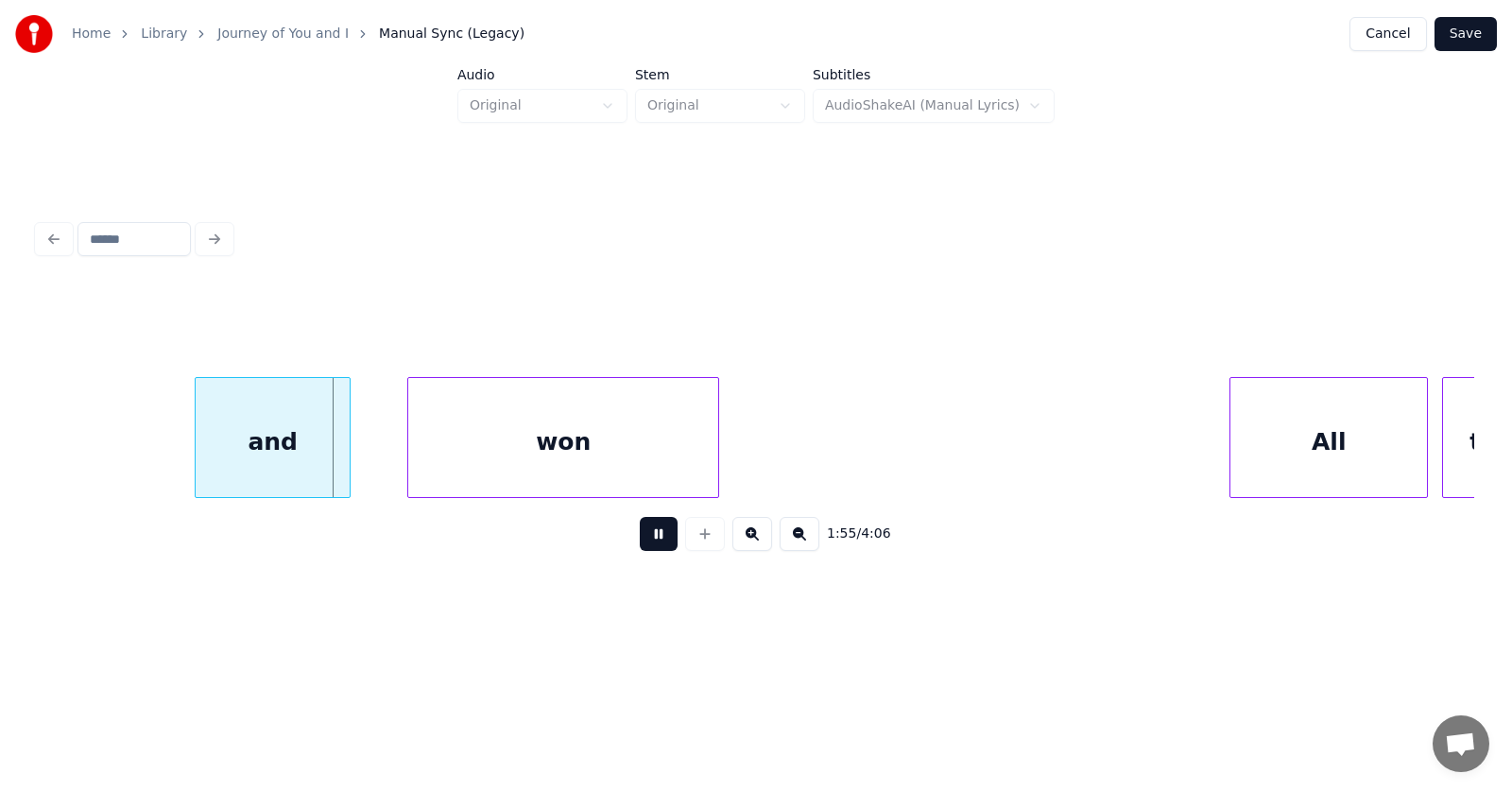
click at [651, 546] on button at bounding box center [659, 534] width 38 height 34
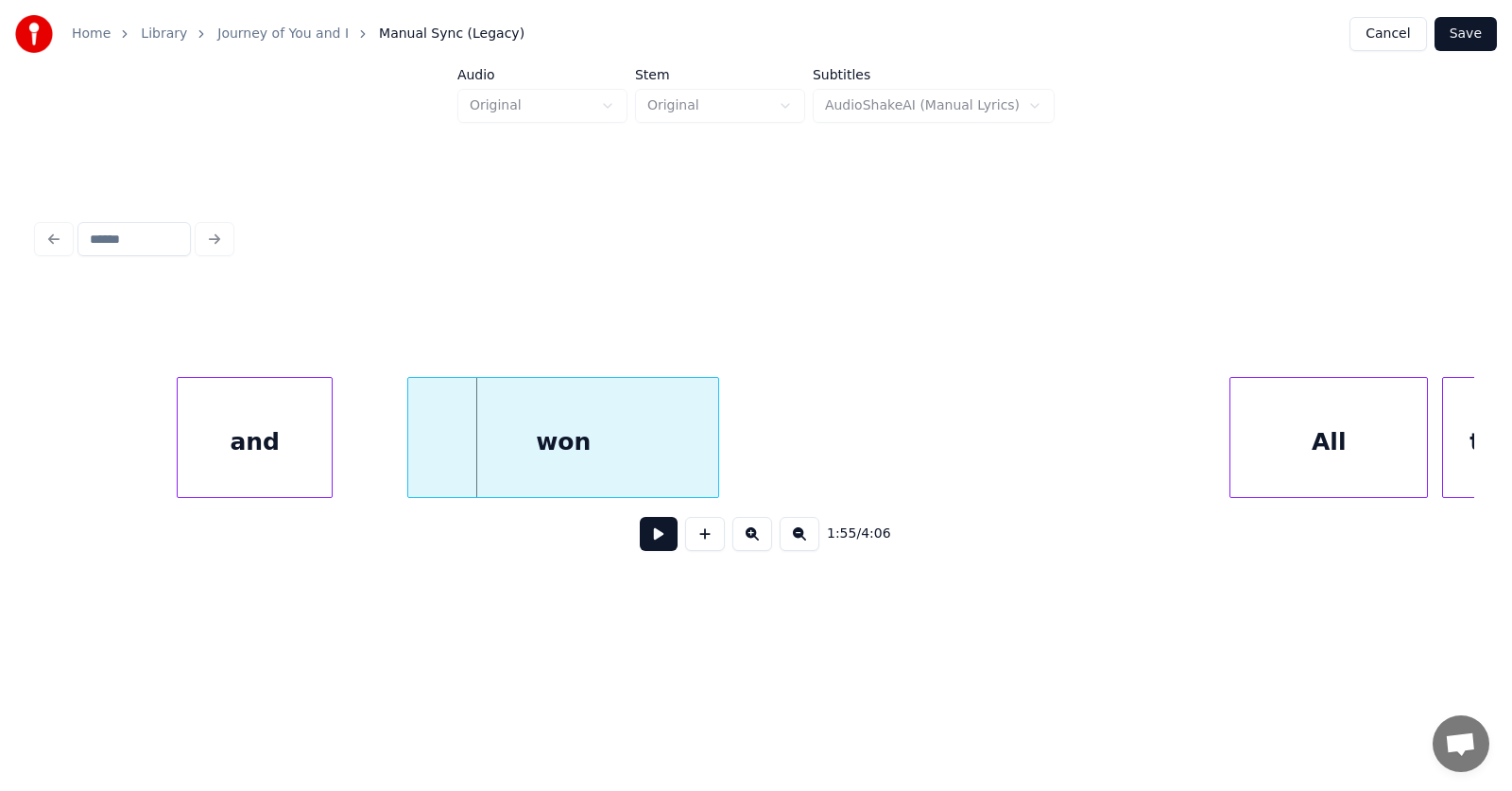
click at [294, 455] on div "and" at bounding box center [254, 442] width 154 height 129
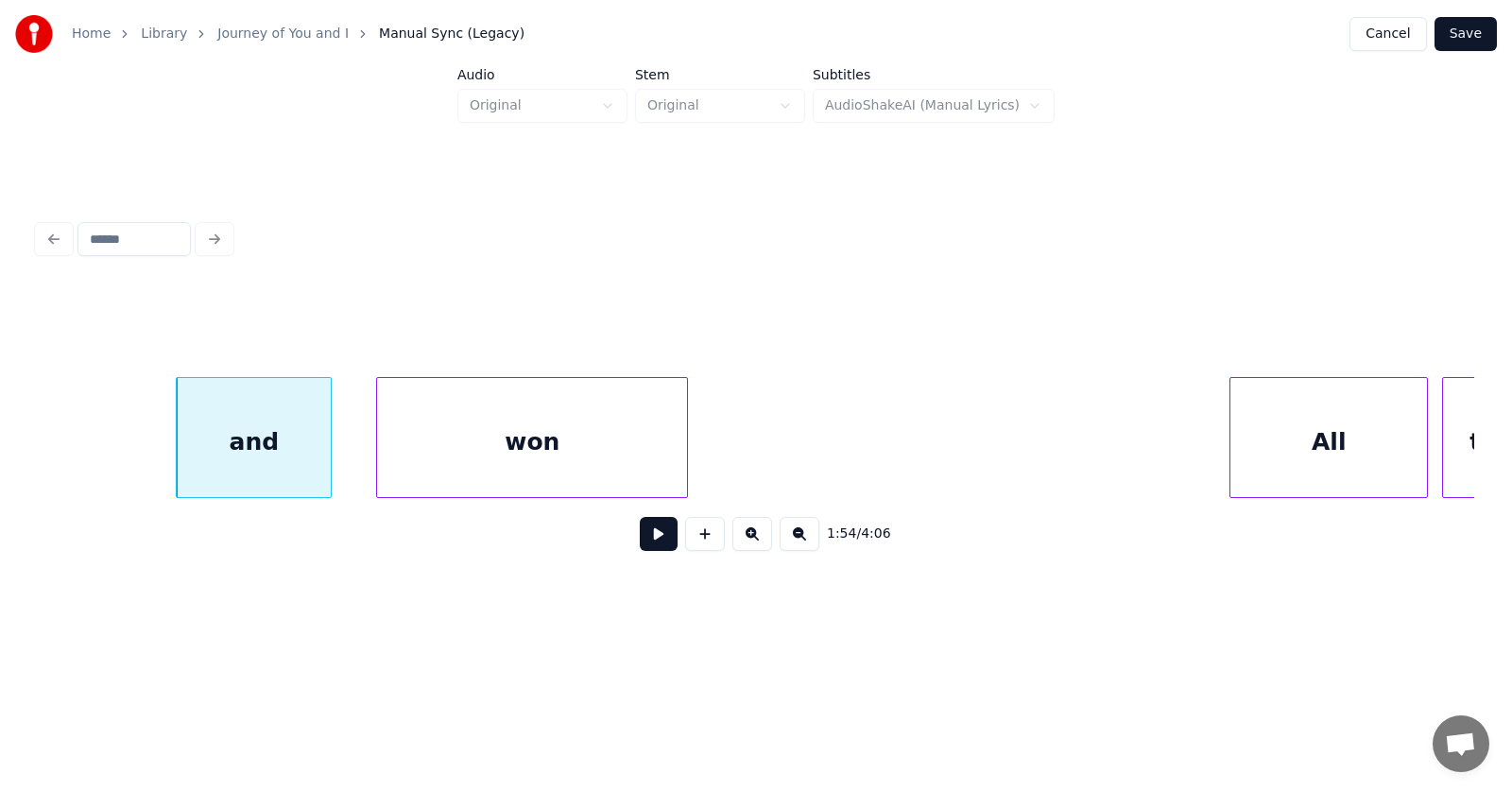
click at [459, 450] on div "won" at bounding box center [532, 442] width 310 height 129
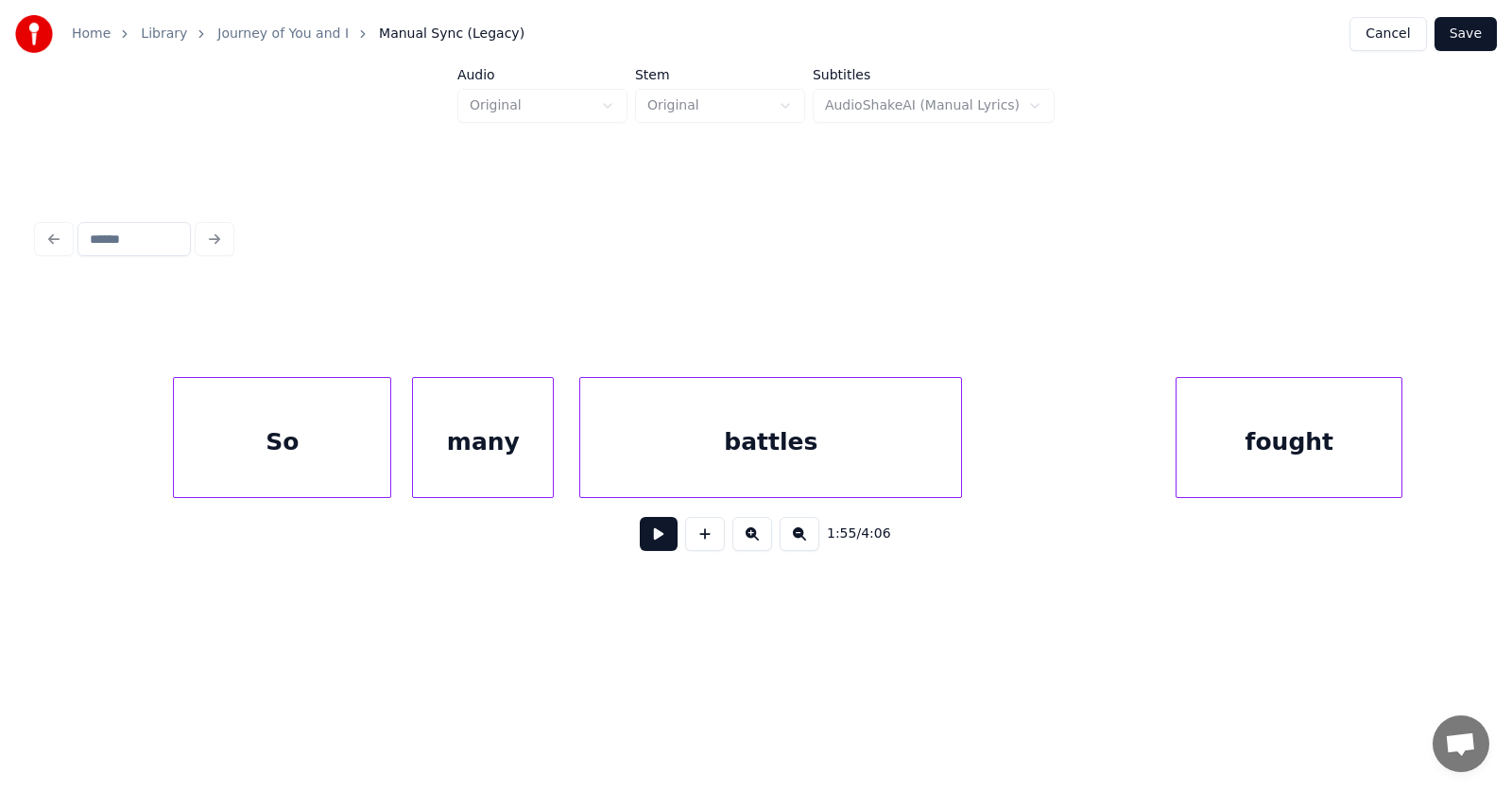
scroll to position [0, 79149]
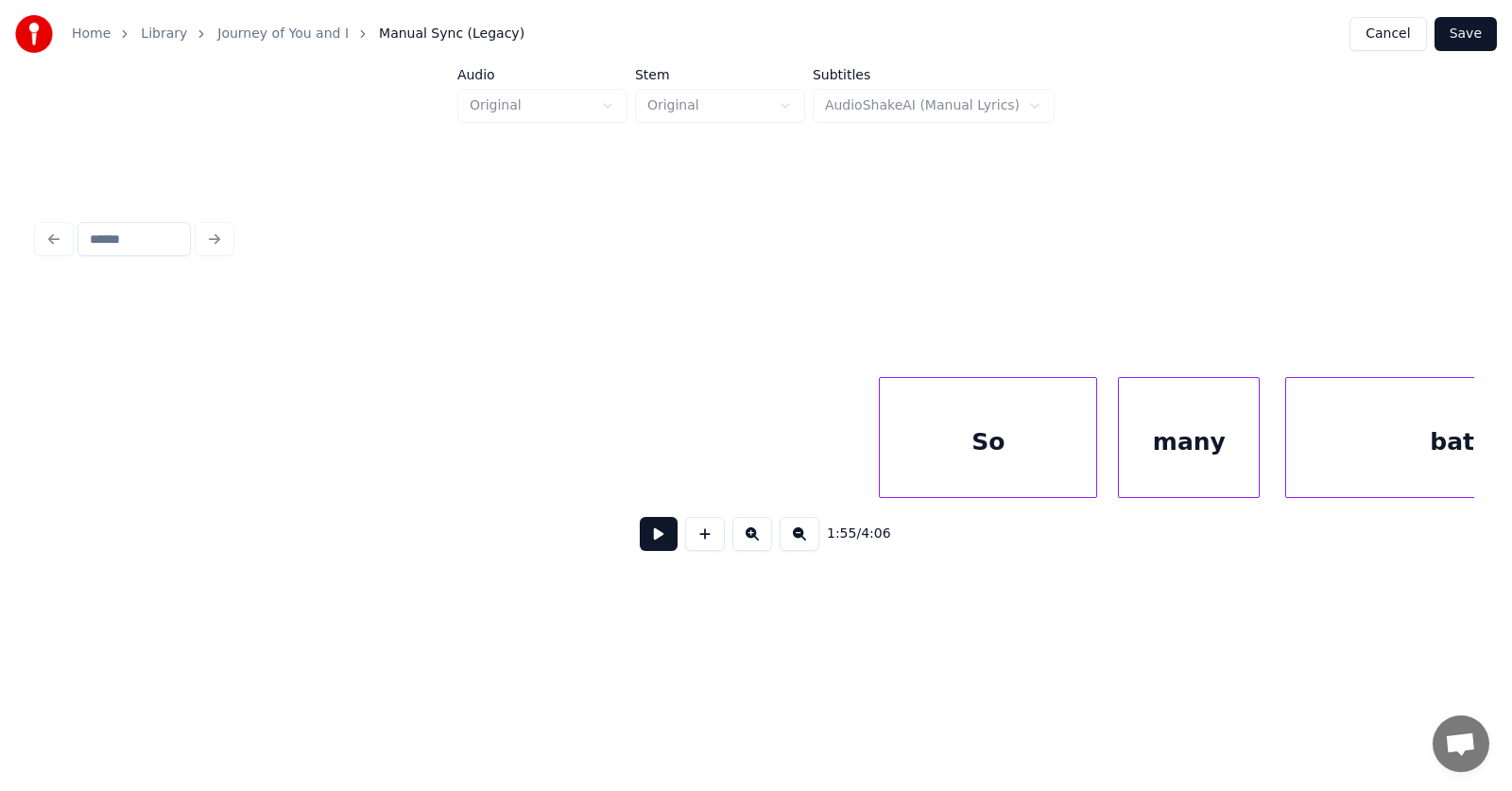
click at [928, 445] on div "So" at bounding box center [988, 442] width 216 height 129
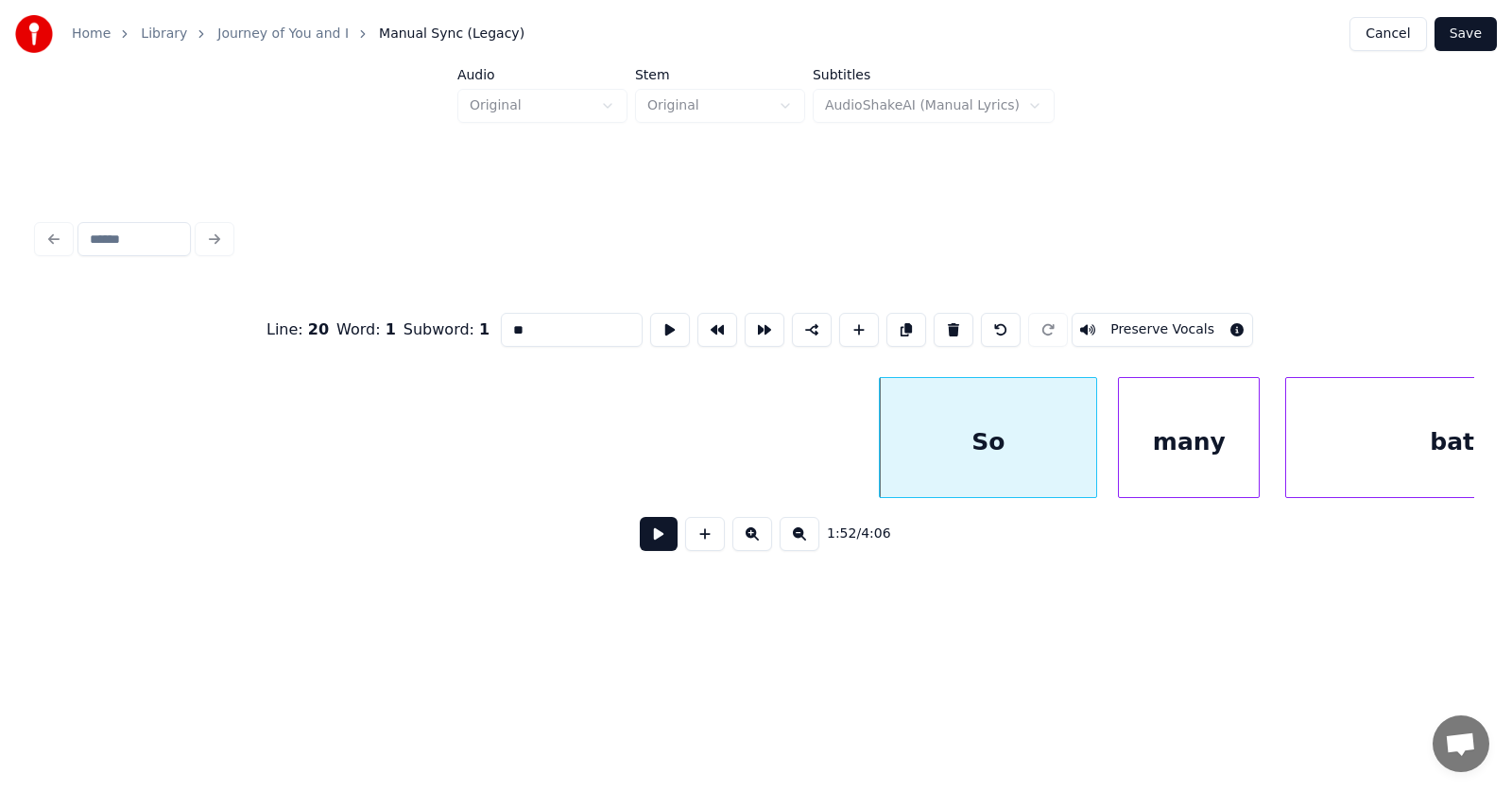
click at [501, 323] on input "**" at bounding box center [571, 330] width 141 height 34
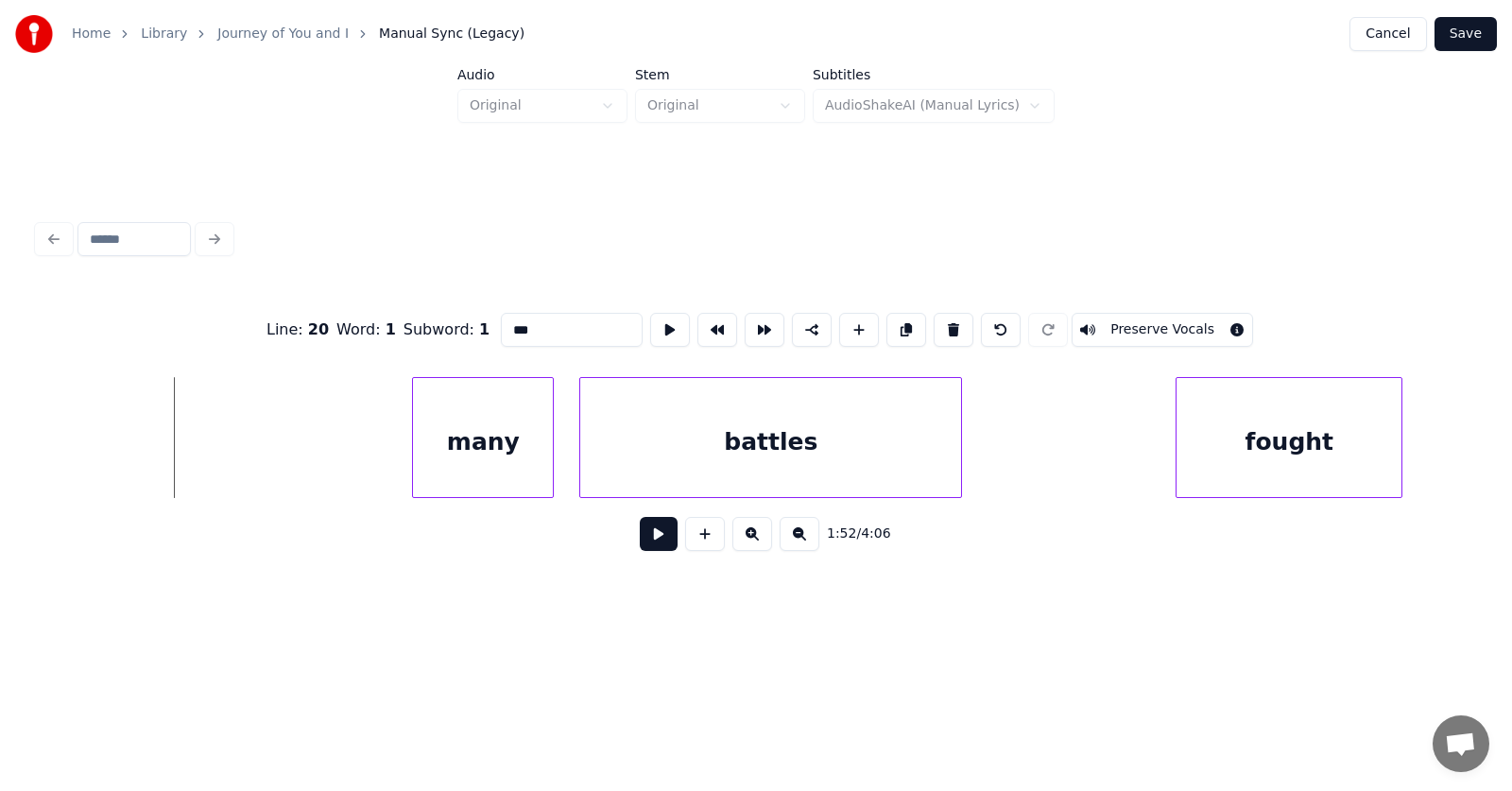
scroll to position [0, 80562]
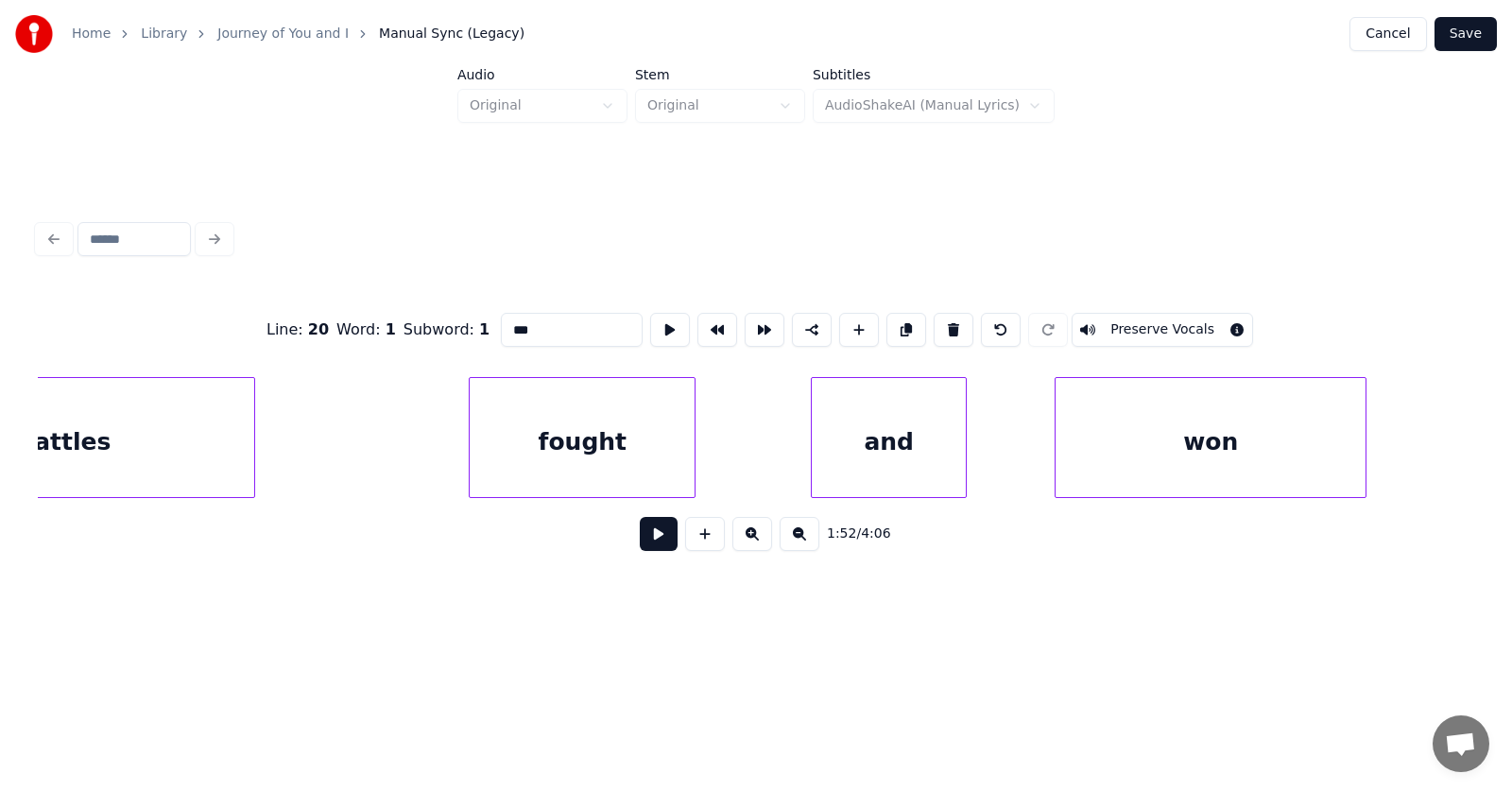
click at [921, 452] on div "and" at bounding box center [889, 442] width 154 height 129
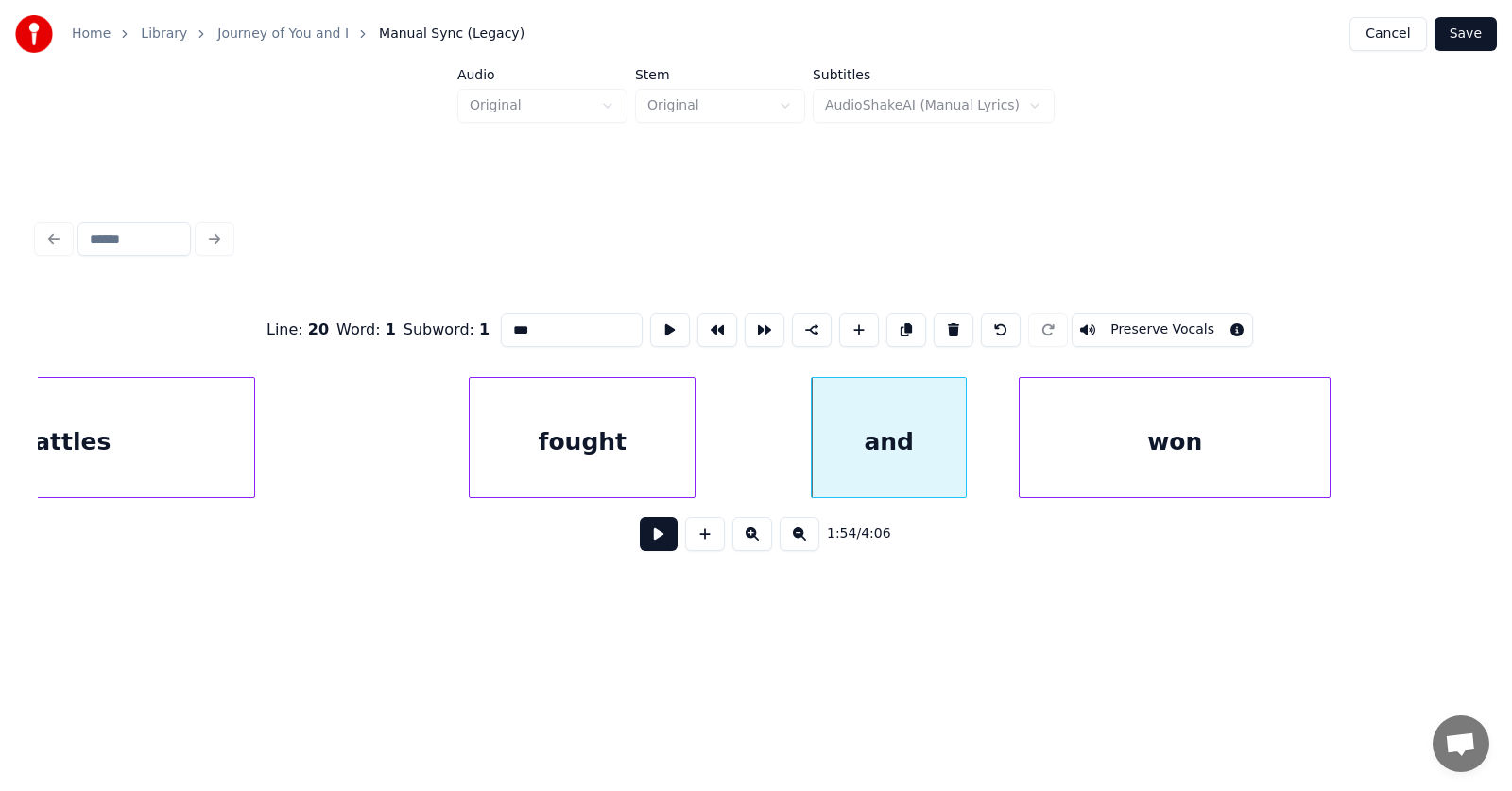
click at [1127, 459] on div "won" at bounding box center [1175, 442] width 310 height 129
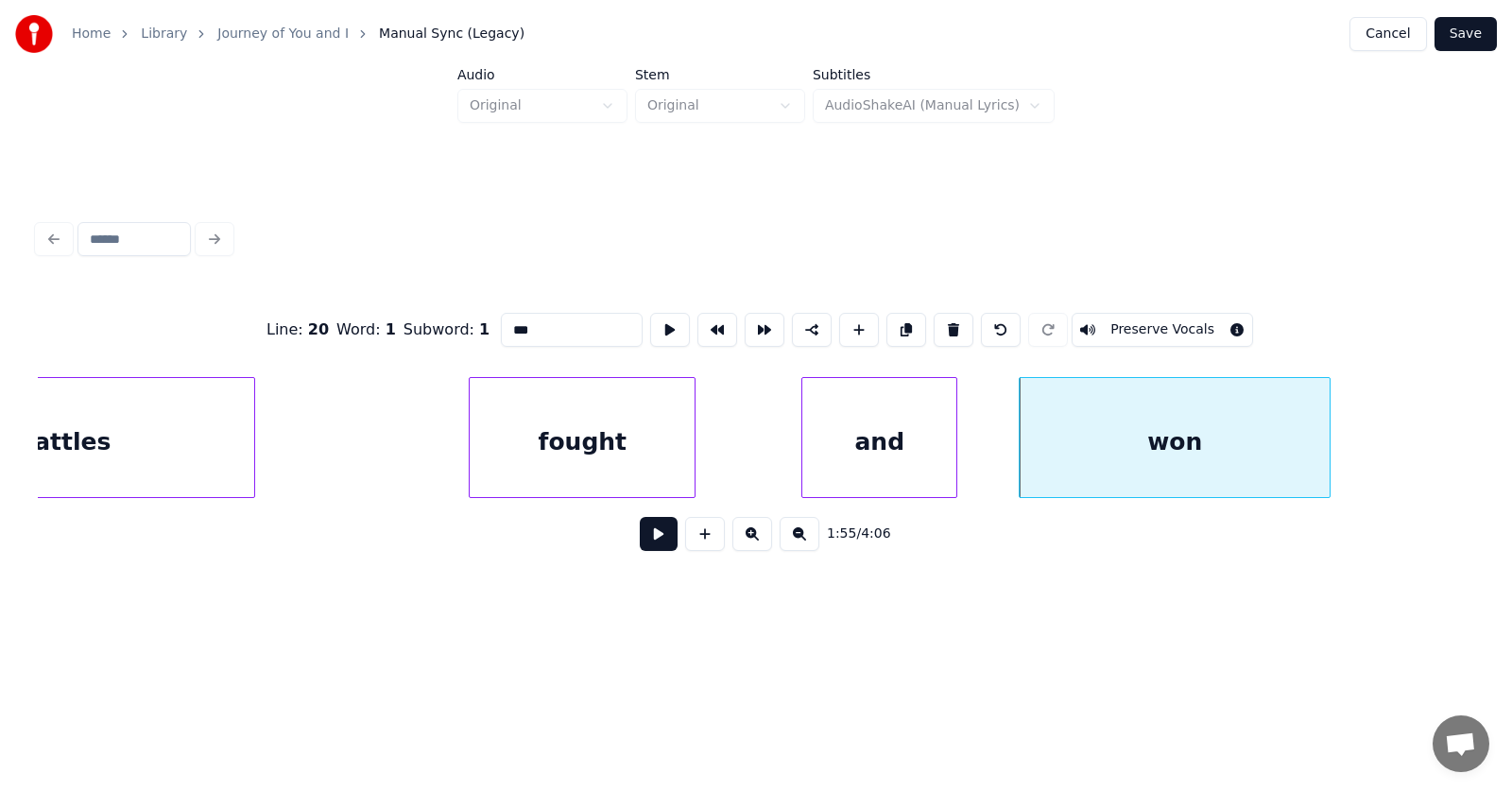
click at [809, 445] on div "and" at bounding box center [879, 442] width 154 height 129
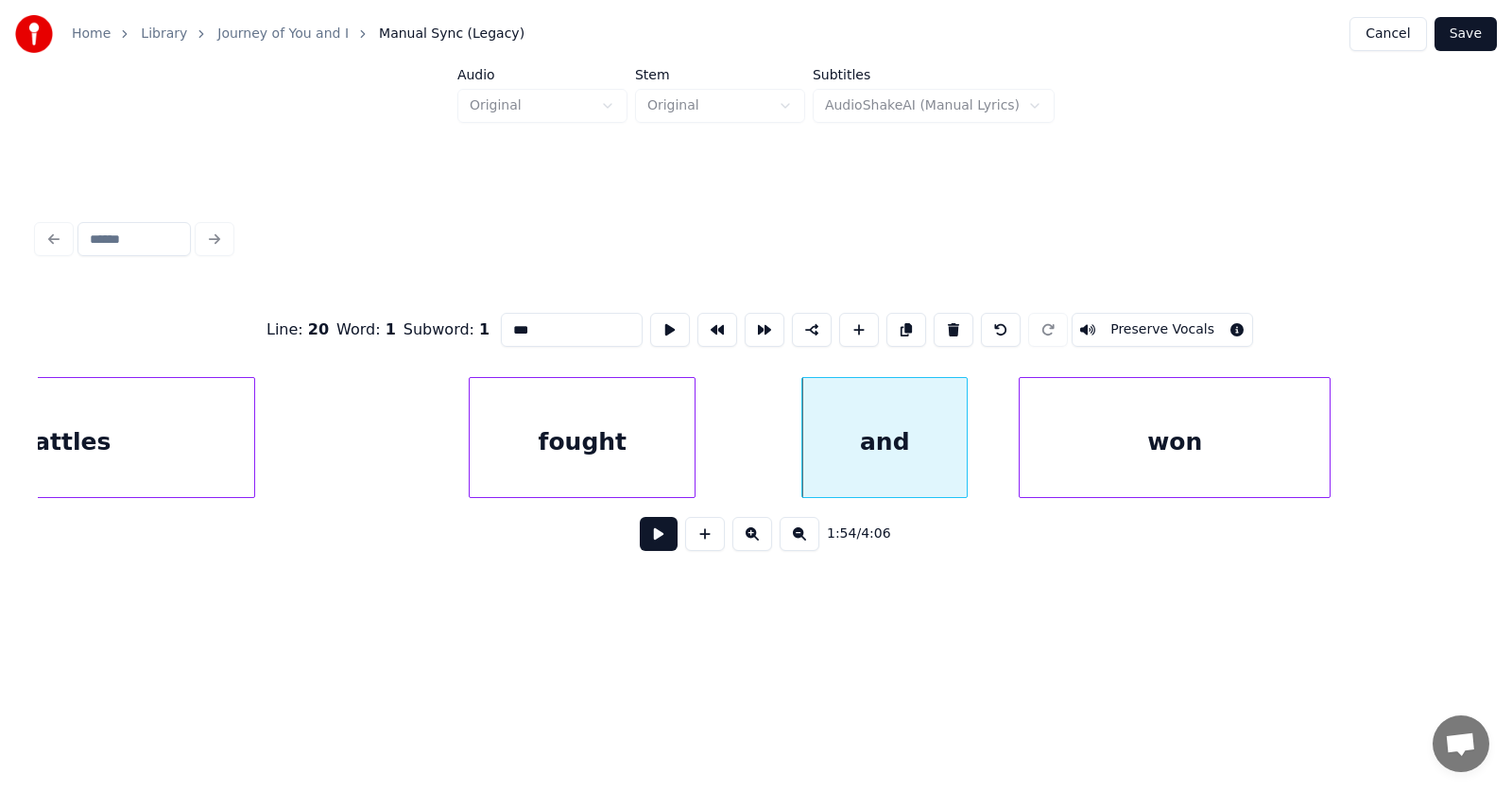
click at [967, 448] on div at bounding box center [964, 437] width 6 height 119
click at [627, 423] on div "fought" at bounding box center [582, 442] width 225 height 129
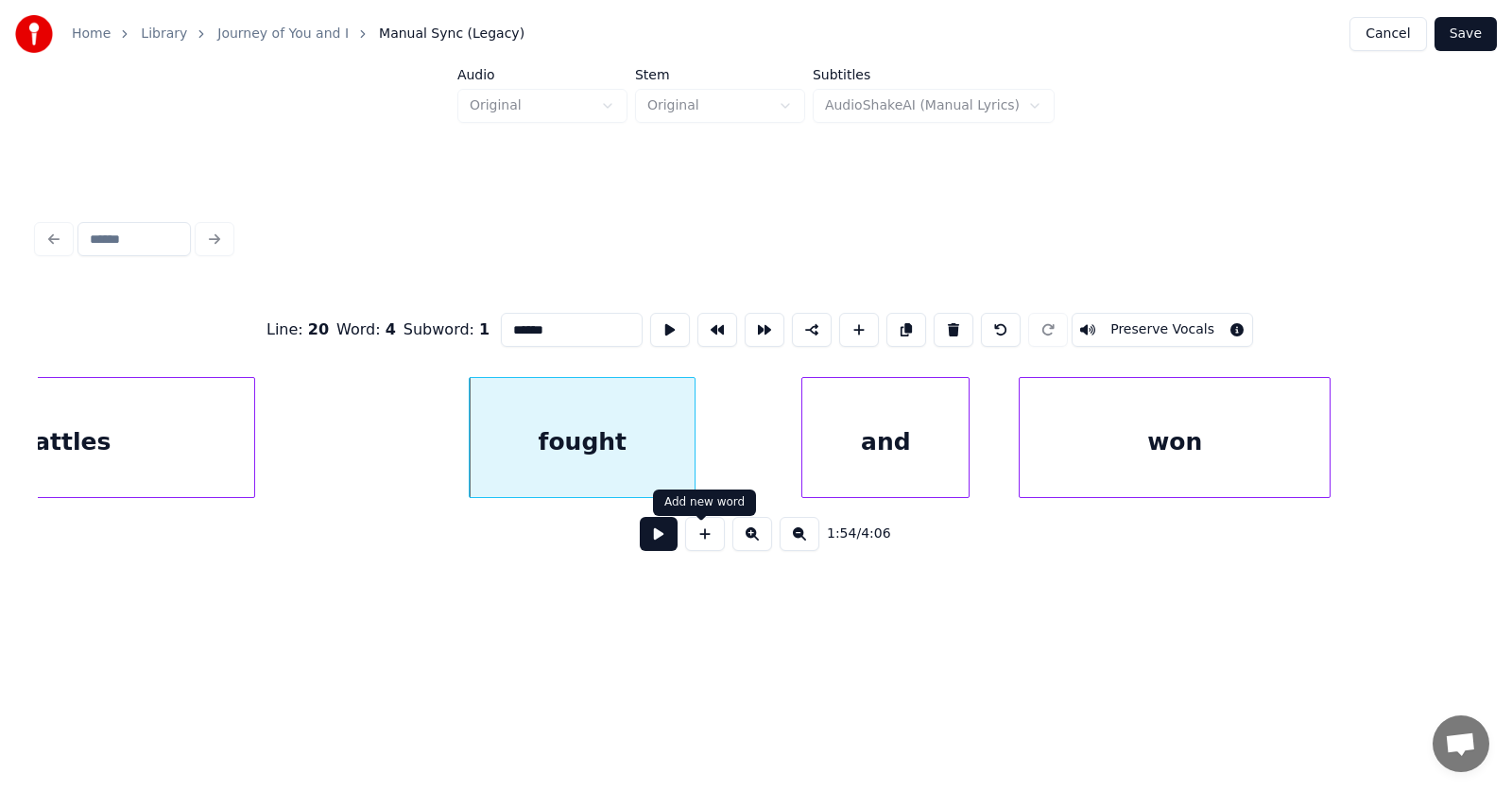
type input "******"
click at [657, 540] on button at bounding box center [659, 534] width 38 height 34
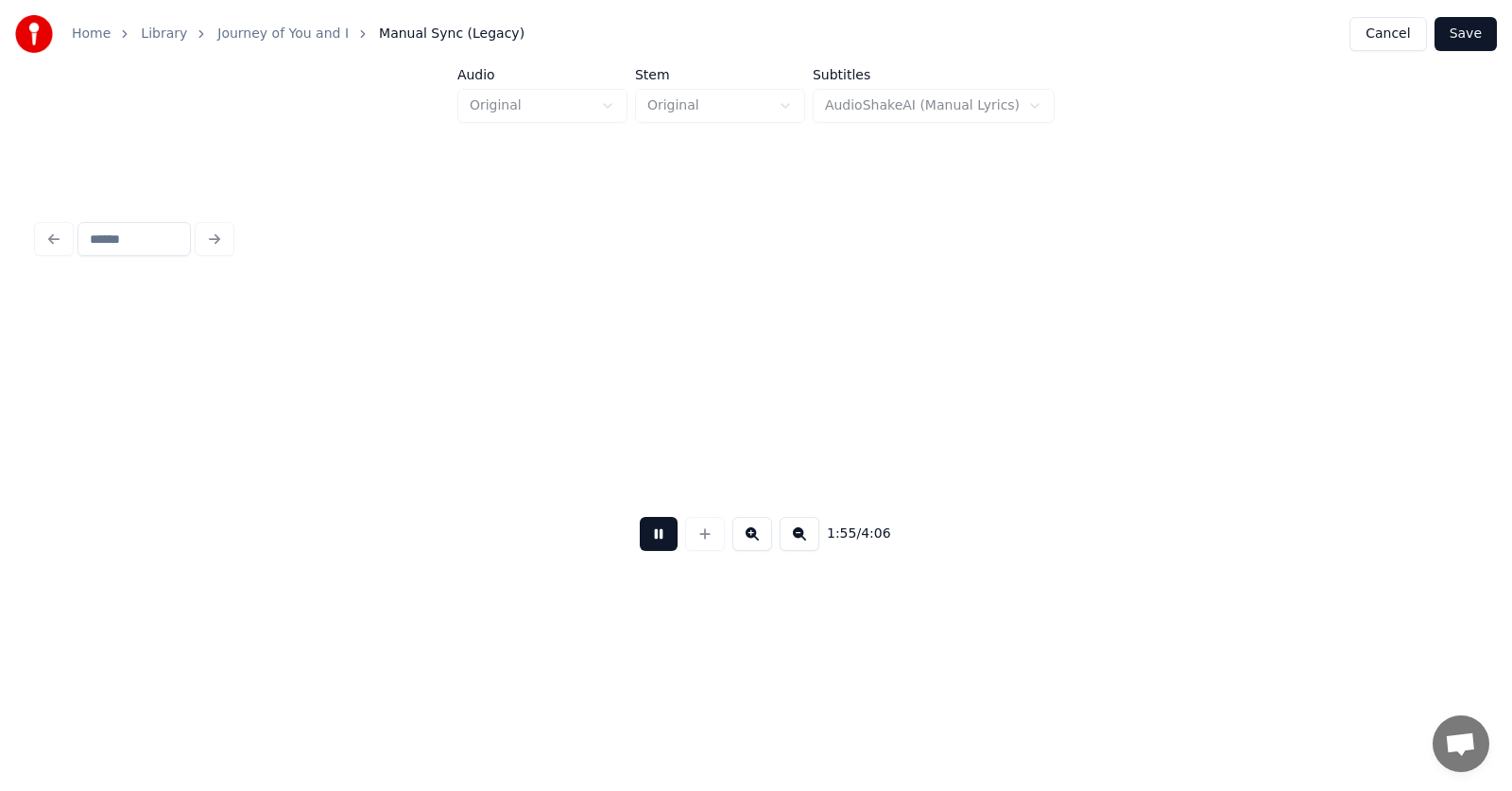
scroll to position [0, 82000]
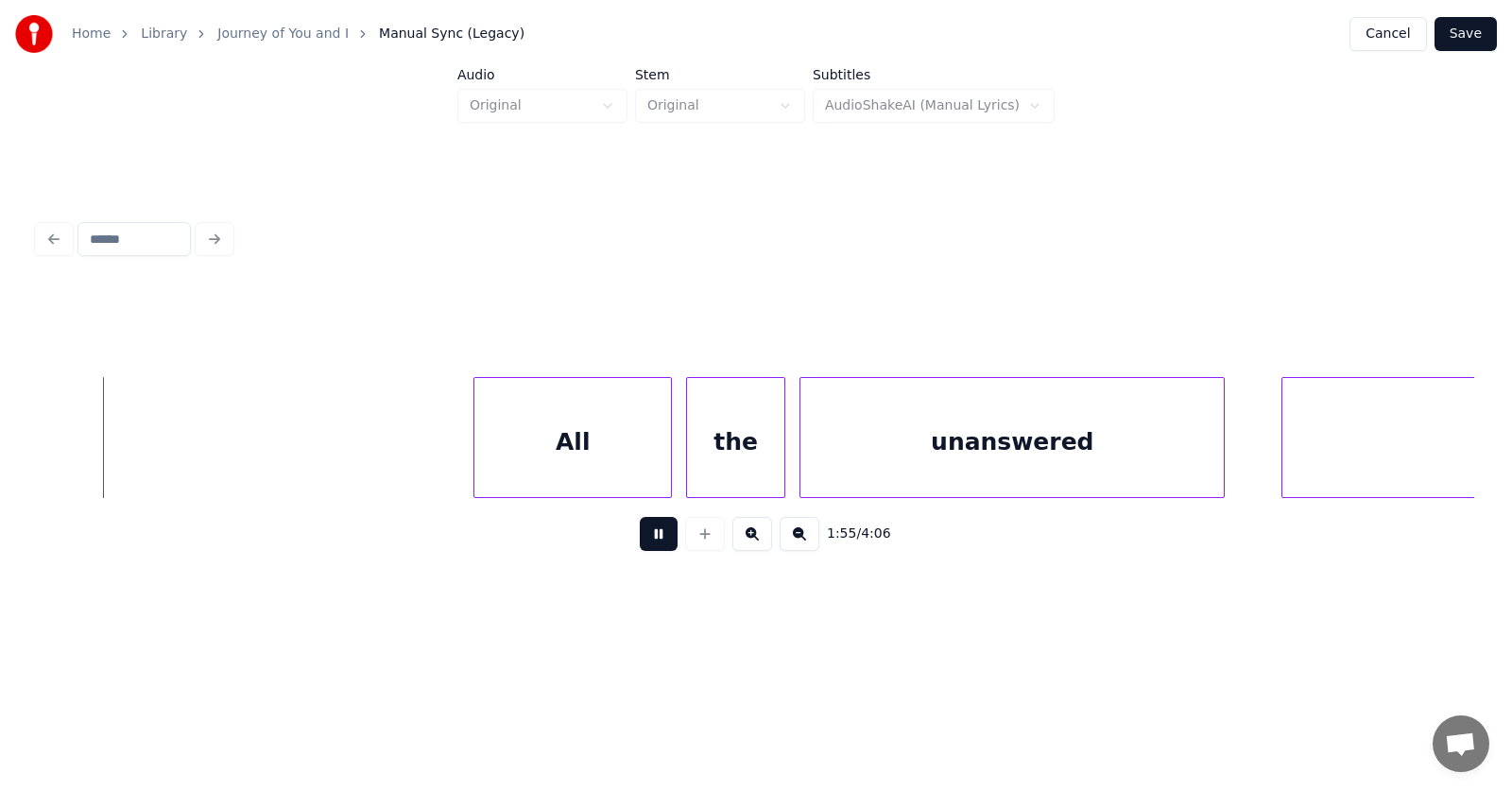
click at [657, 540] on button at bounding box center [659, 534] width 38 height 34
click at [542, 438] on div "All" at bounding box center [559, 442] width 196 height 129
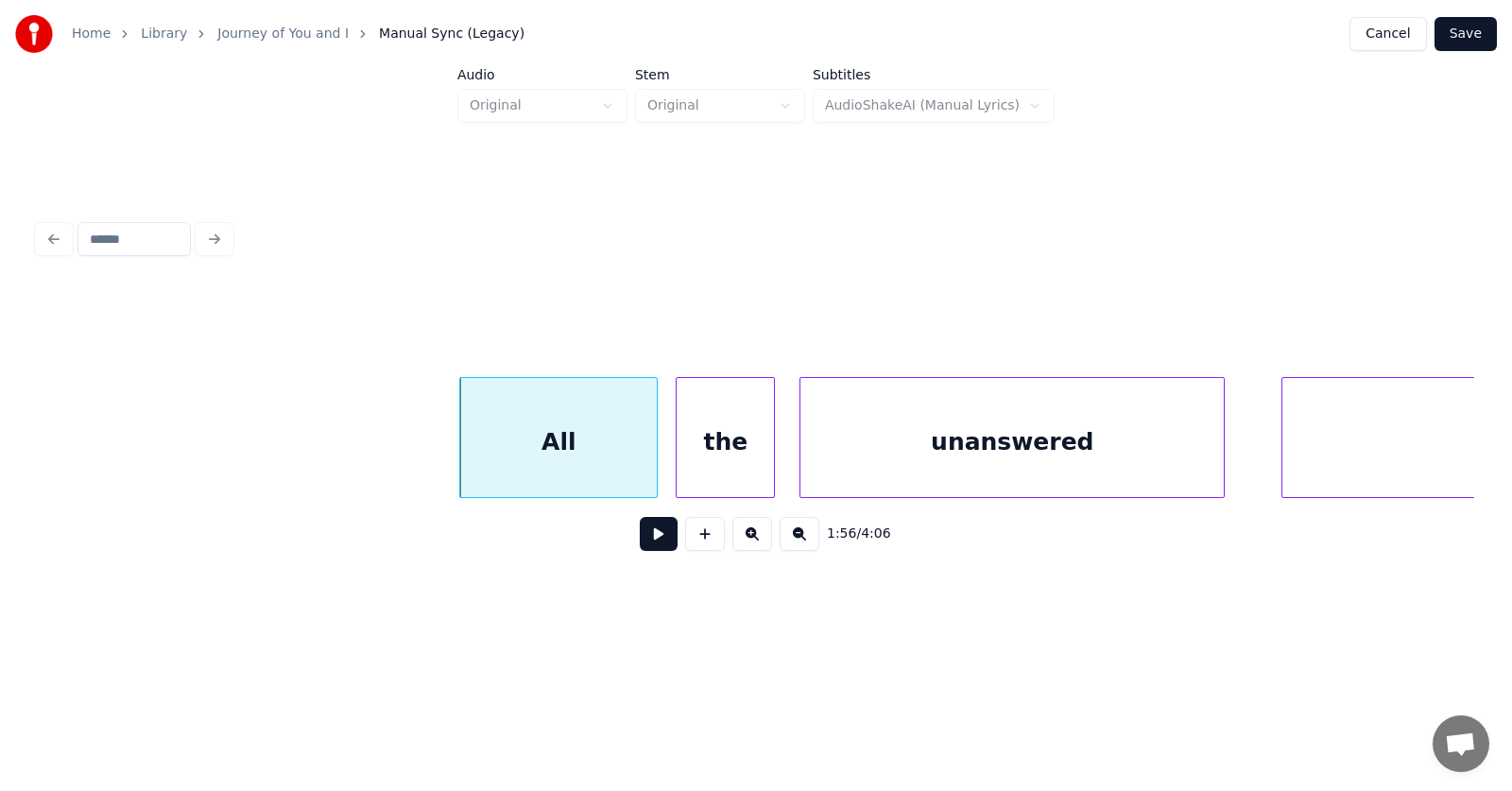
click at [685, 450] on div "the" at bounding box center [725, 442] width 97 height 129
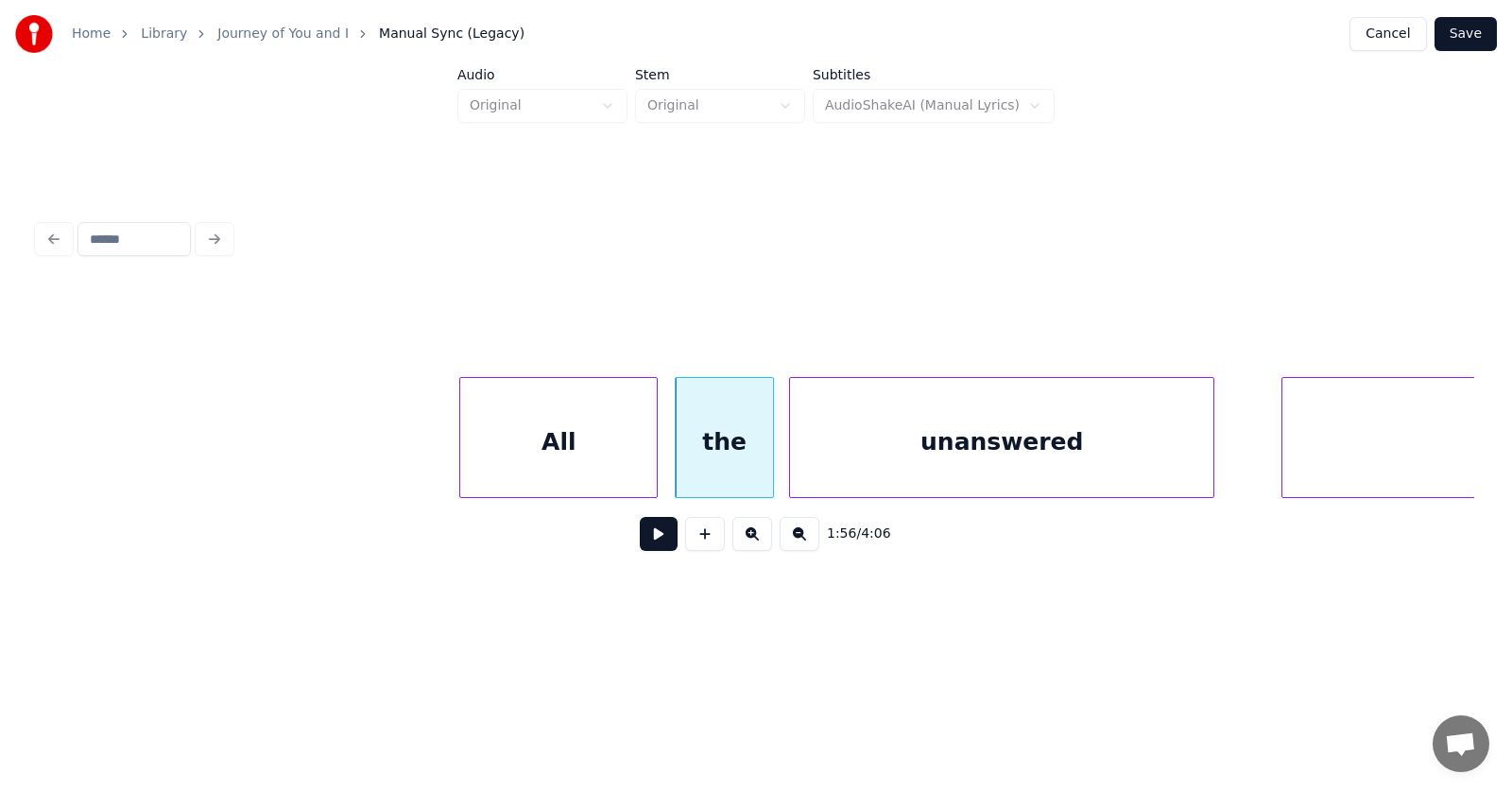
click at [832, 459] on div "unanswered" at bounding box center [1001, 442] width 423 height 129
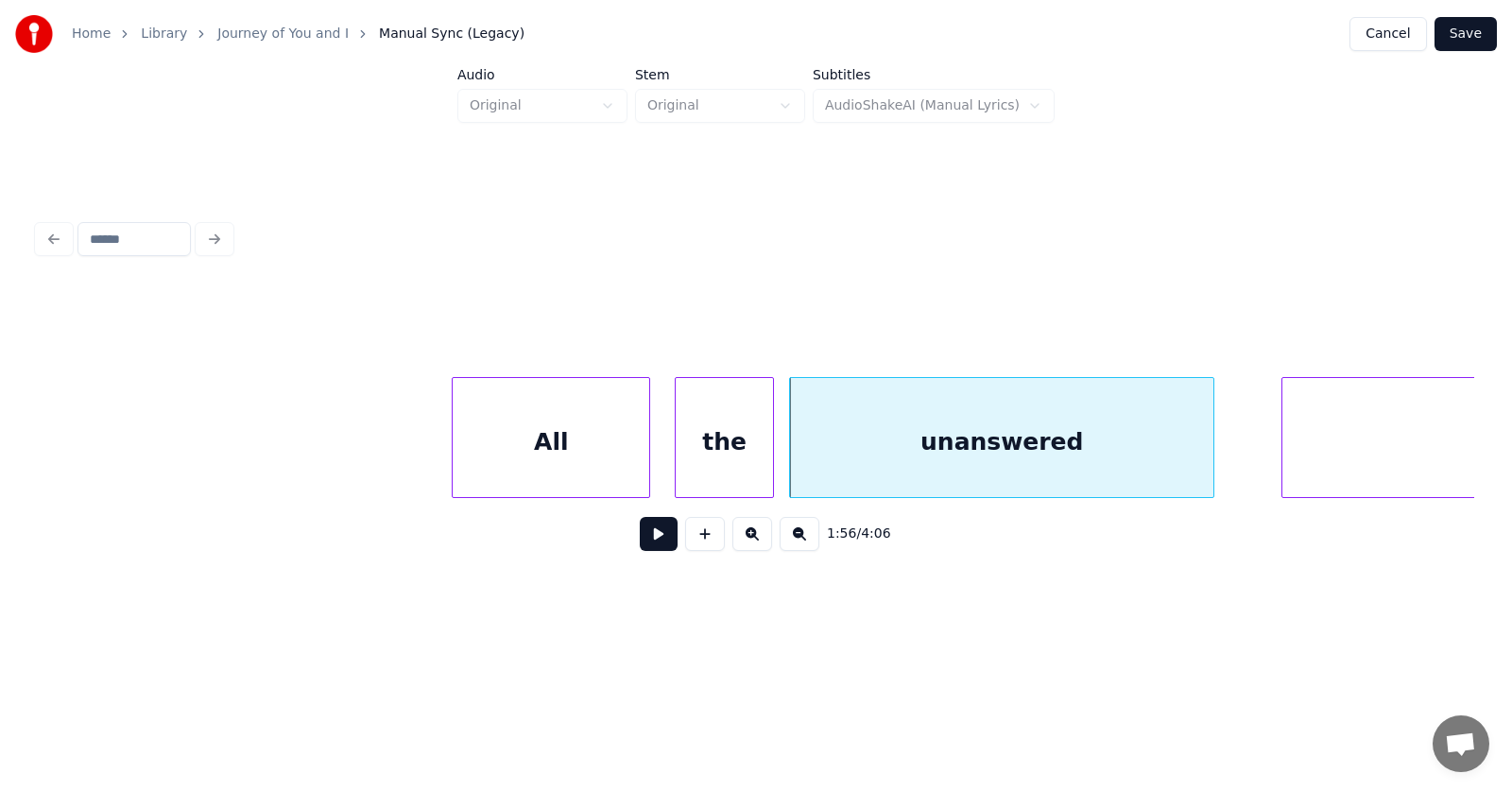
click at [576, 451] on div "All" at bounding box center [551, 442] width 196 height 129
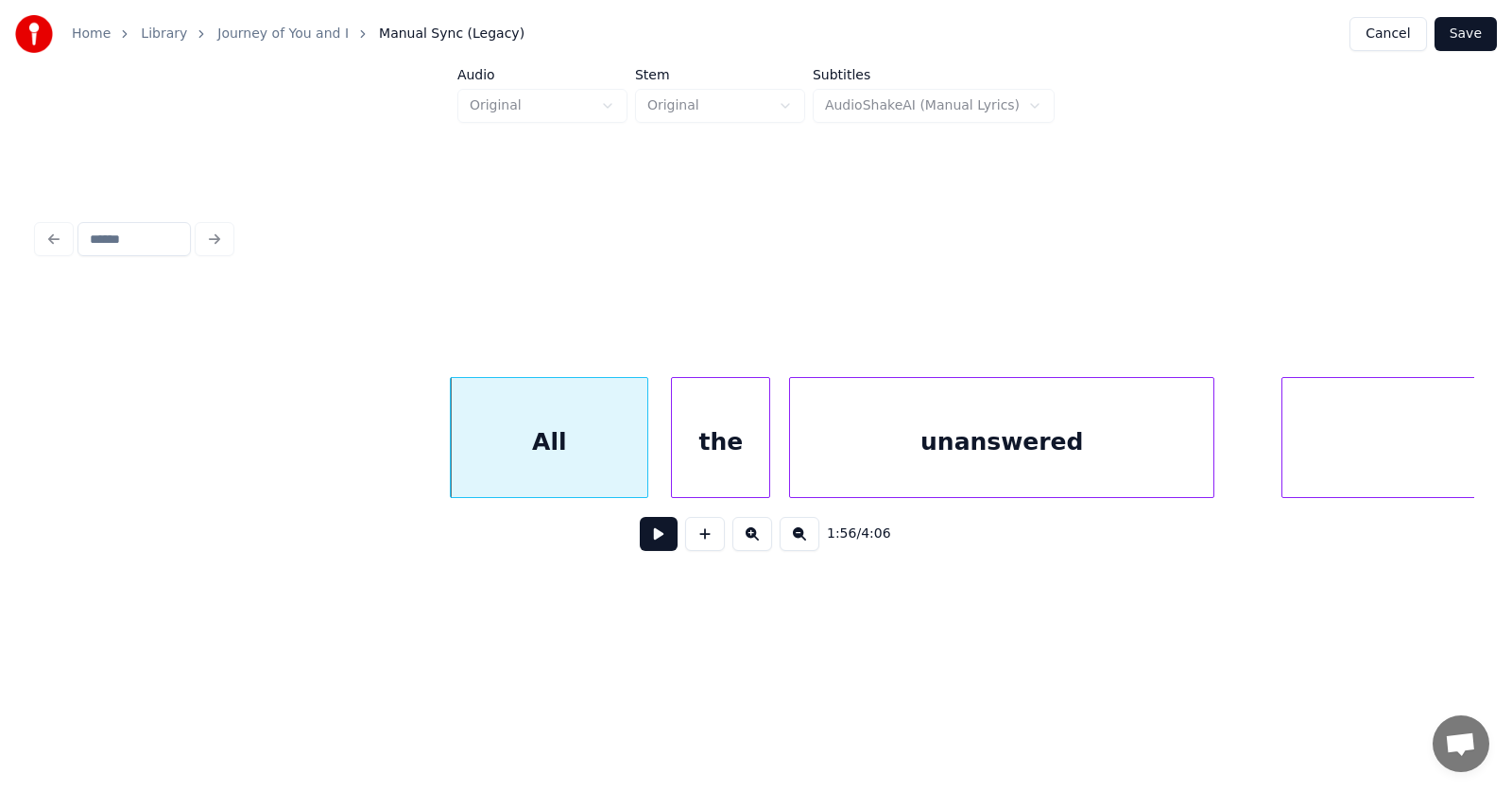
click at [714, 454] on div "the" at bounding box center [721, 442] width 97 height 129
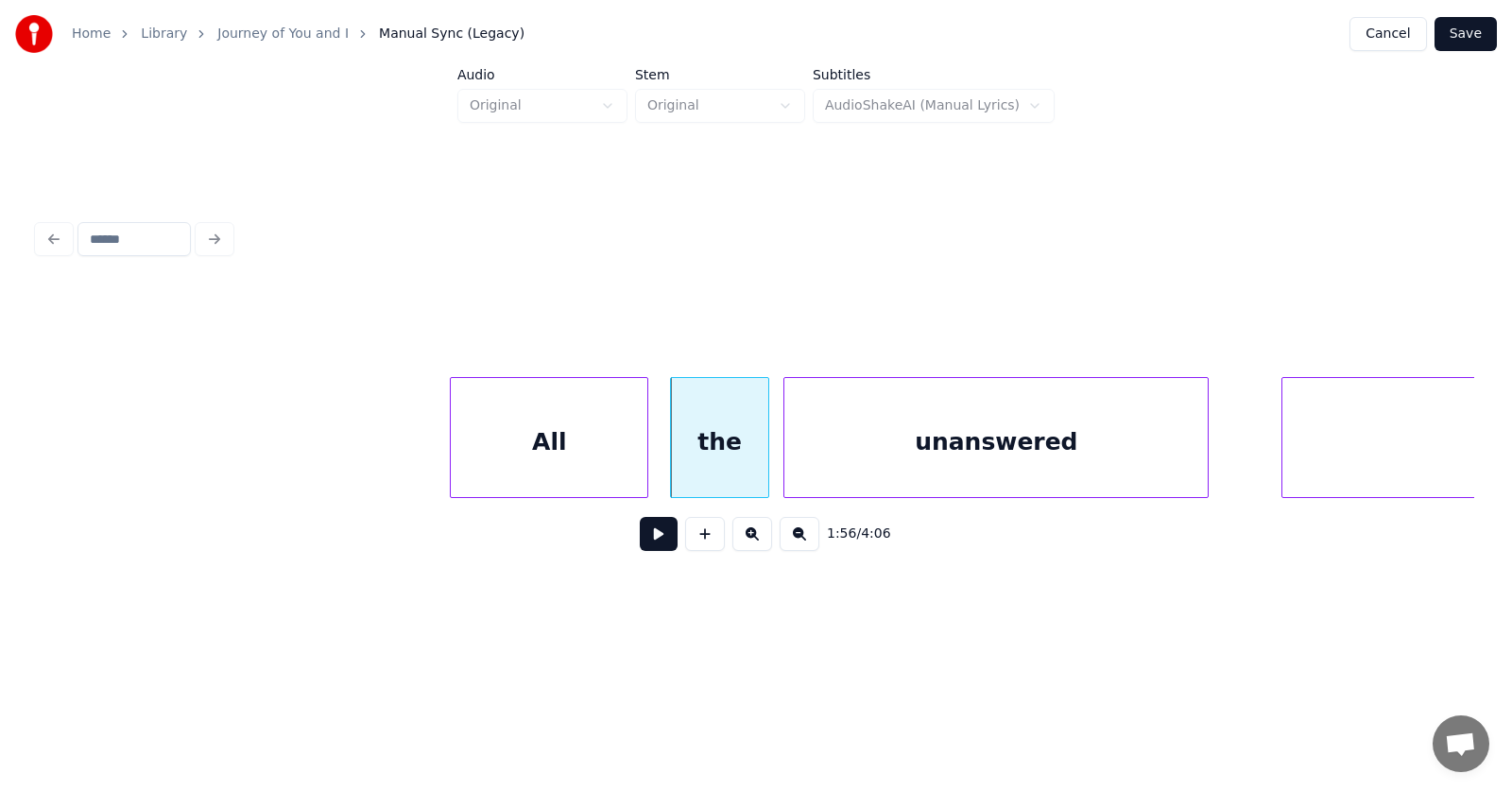
click at [849, 453] on div "unanswered" at bounding box center [996, 442] width 423 height 129
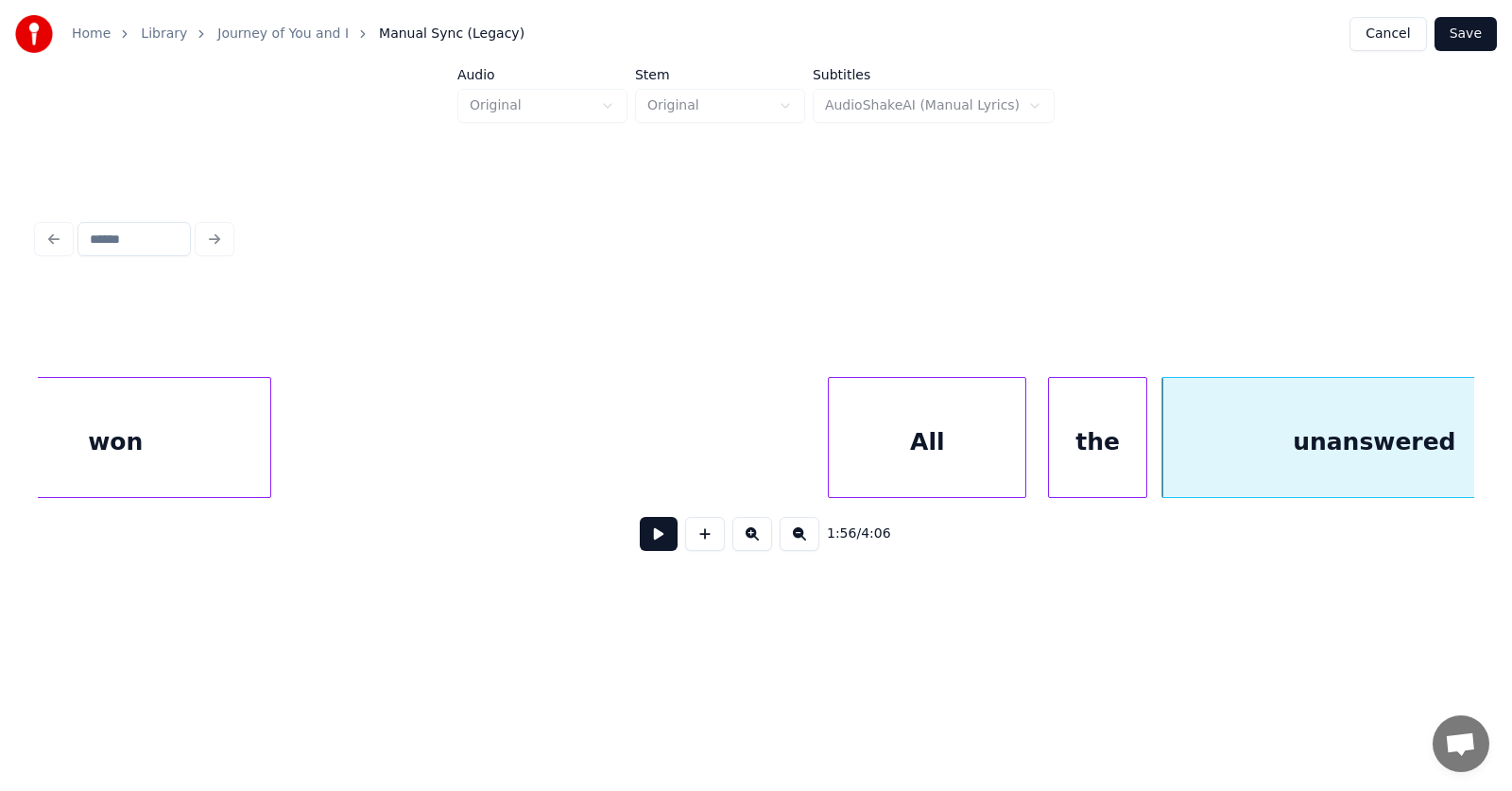
scroll to position [0, 81387]
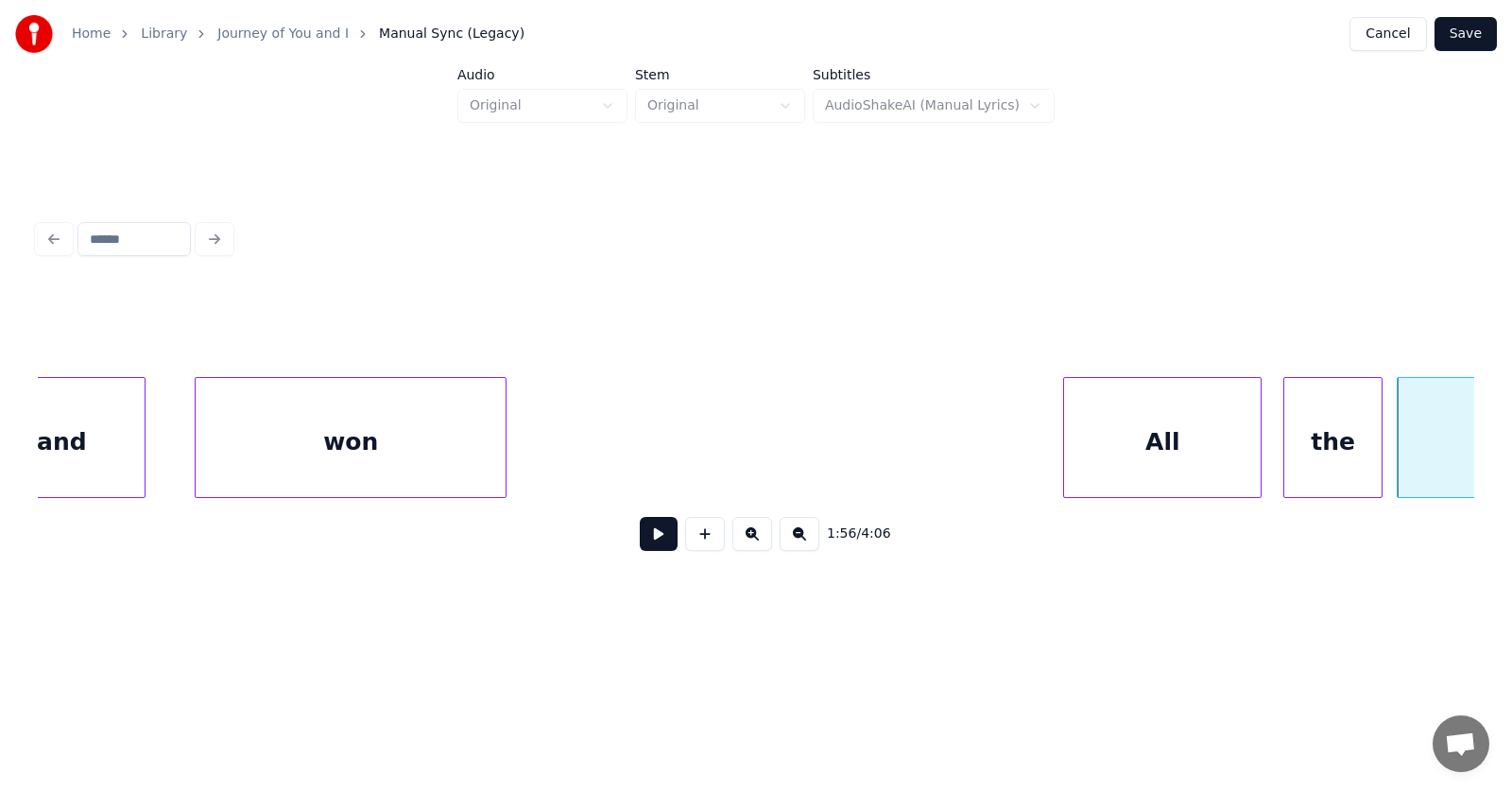
click at [351, 430] on div "won" at bounding box center [351, 442] width 310 height 129
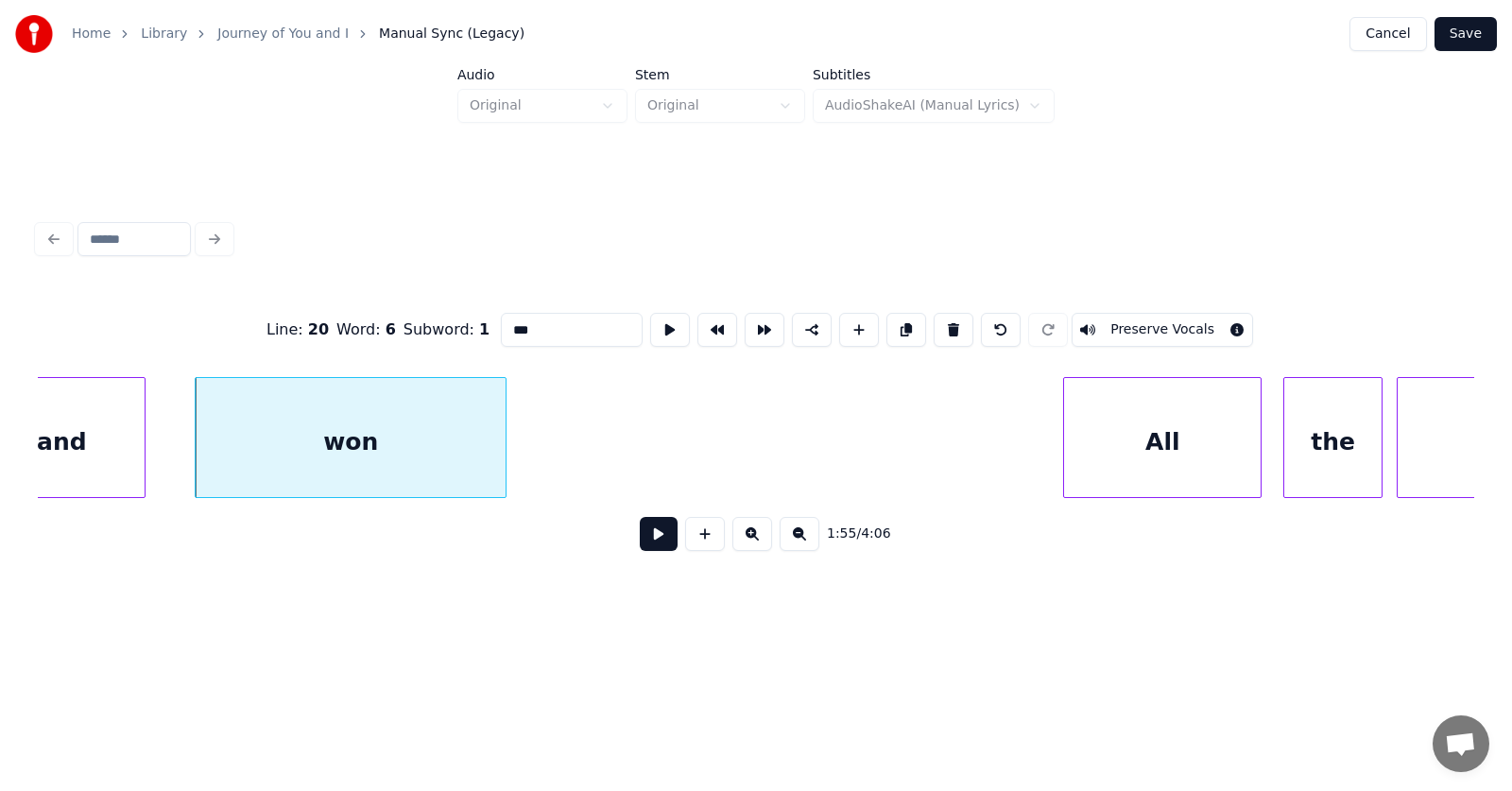
click at [510, 322] on input "***" at bounding box center [571, 330] width 141 height 34
type input "****"
click at [640, 529] on button at bounding box center [659, 534] width 38 height 34
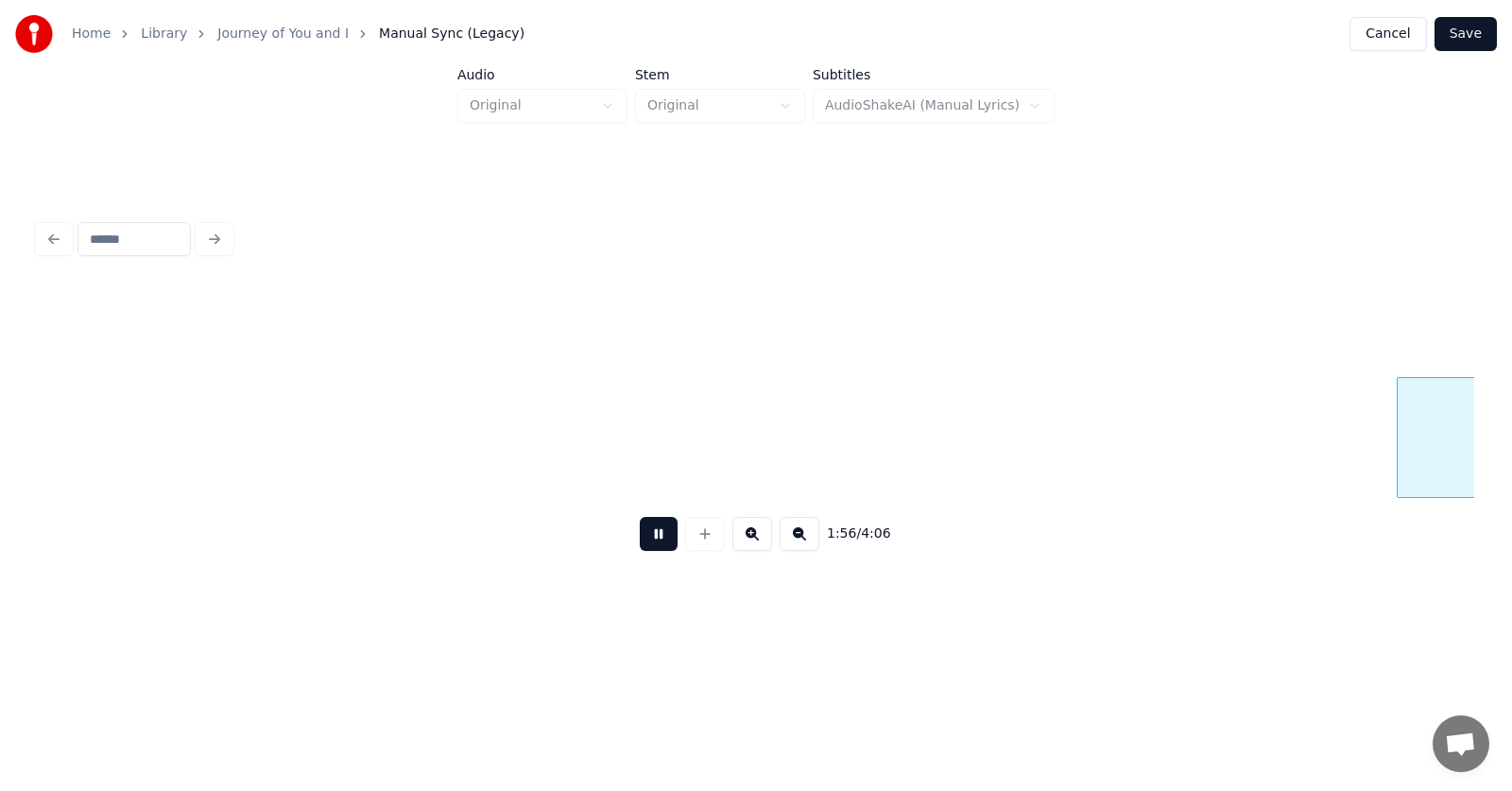
scroll to position [0, 82836]
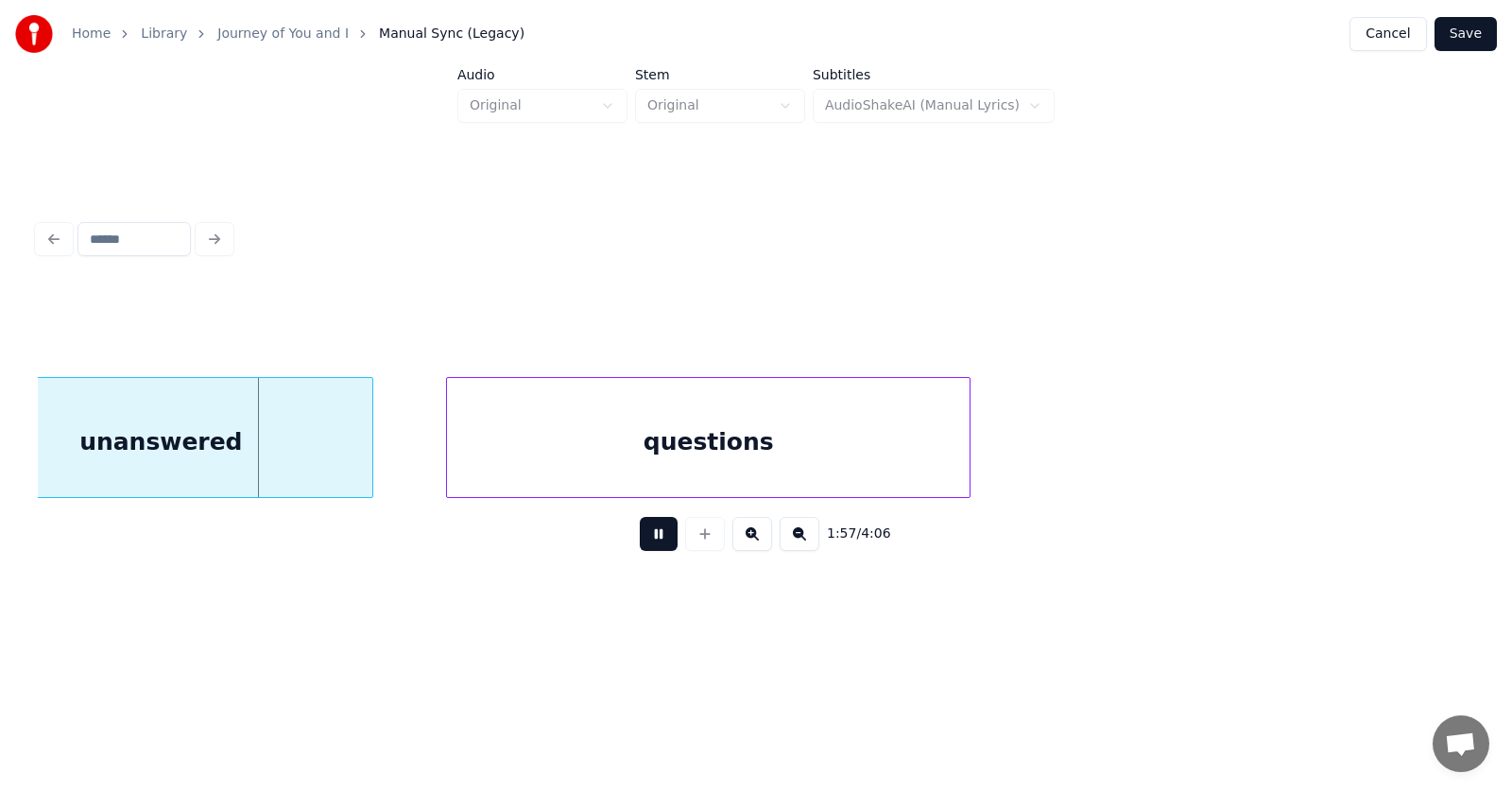
click at [640, 529] on button at bounding box center [659, 534] width 38 height 34
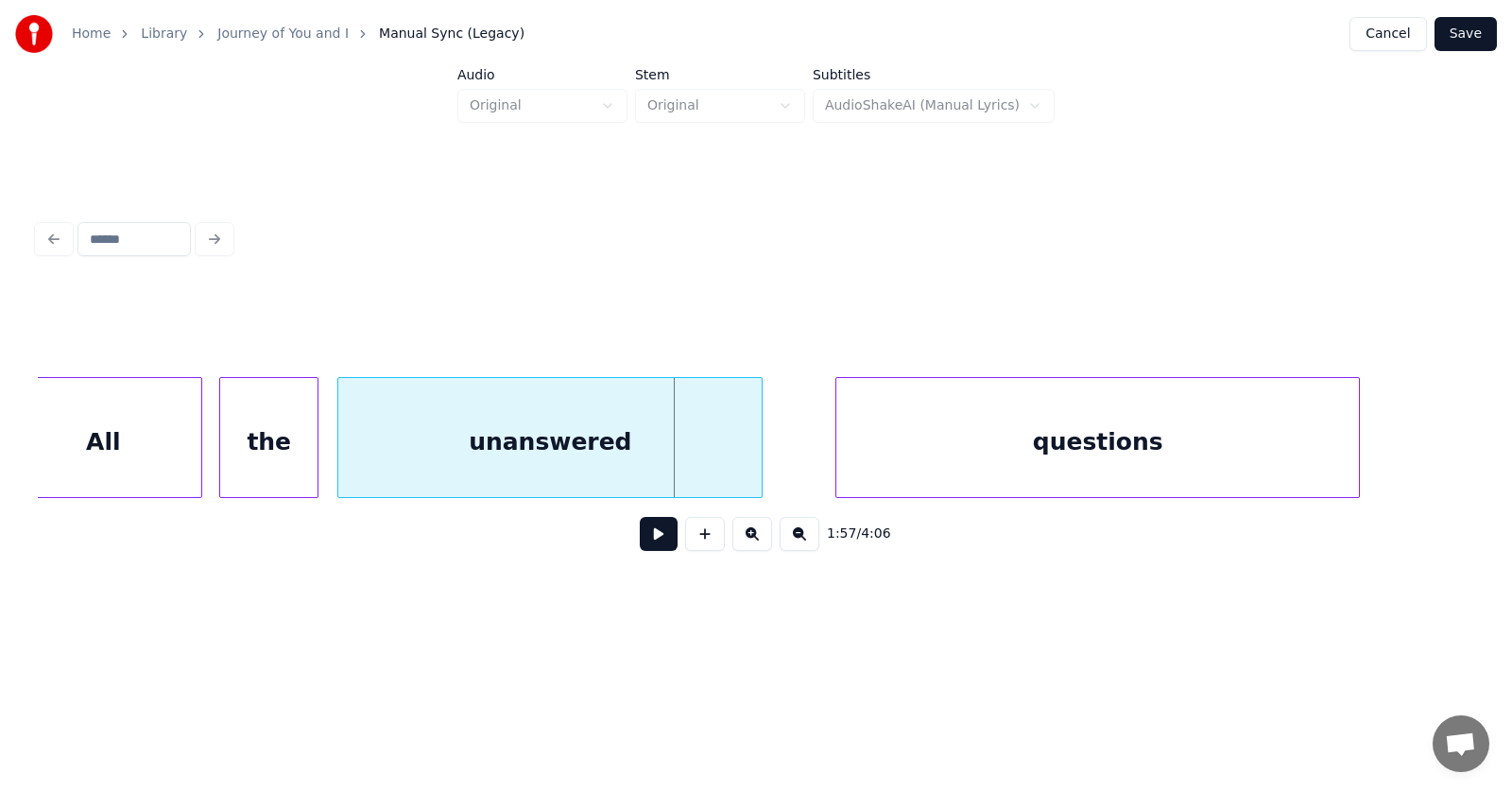
click at [280, 446] on div "the" at bounding box center [268, 442] width 97 height 129
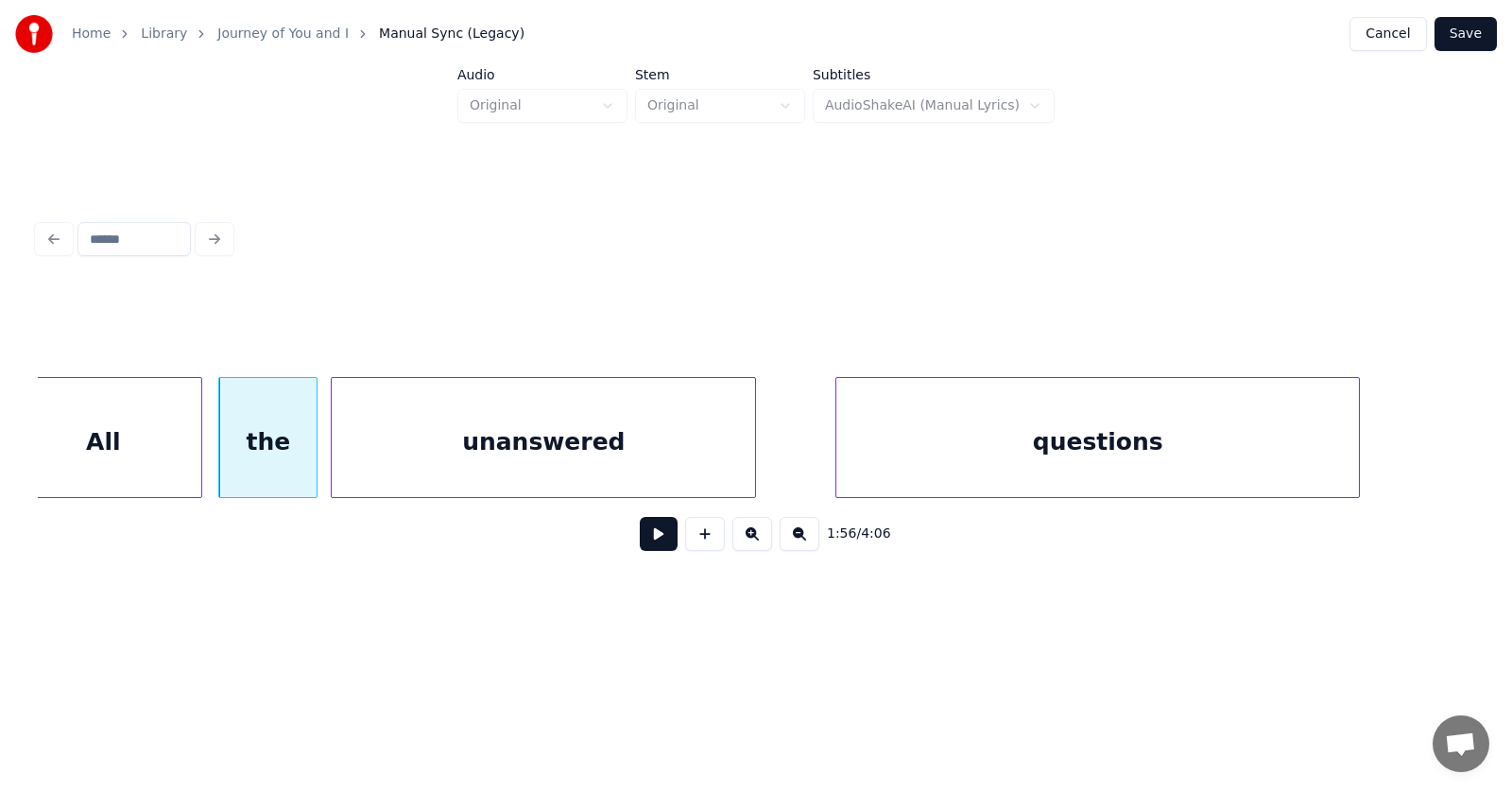
click at [429, 460] on div "unanswered" at bounding box center [543, 442] width 423 height 129
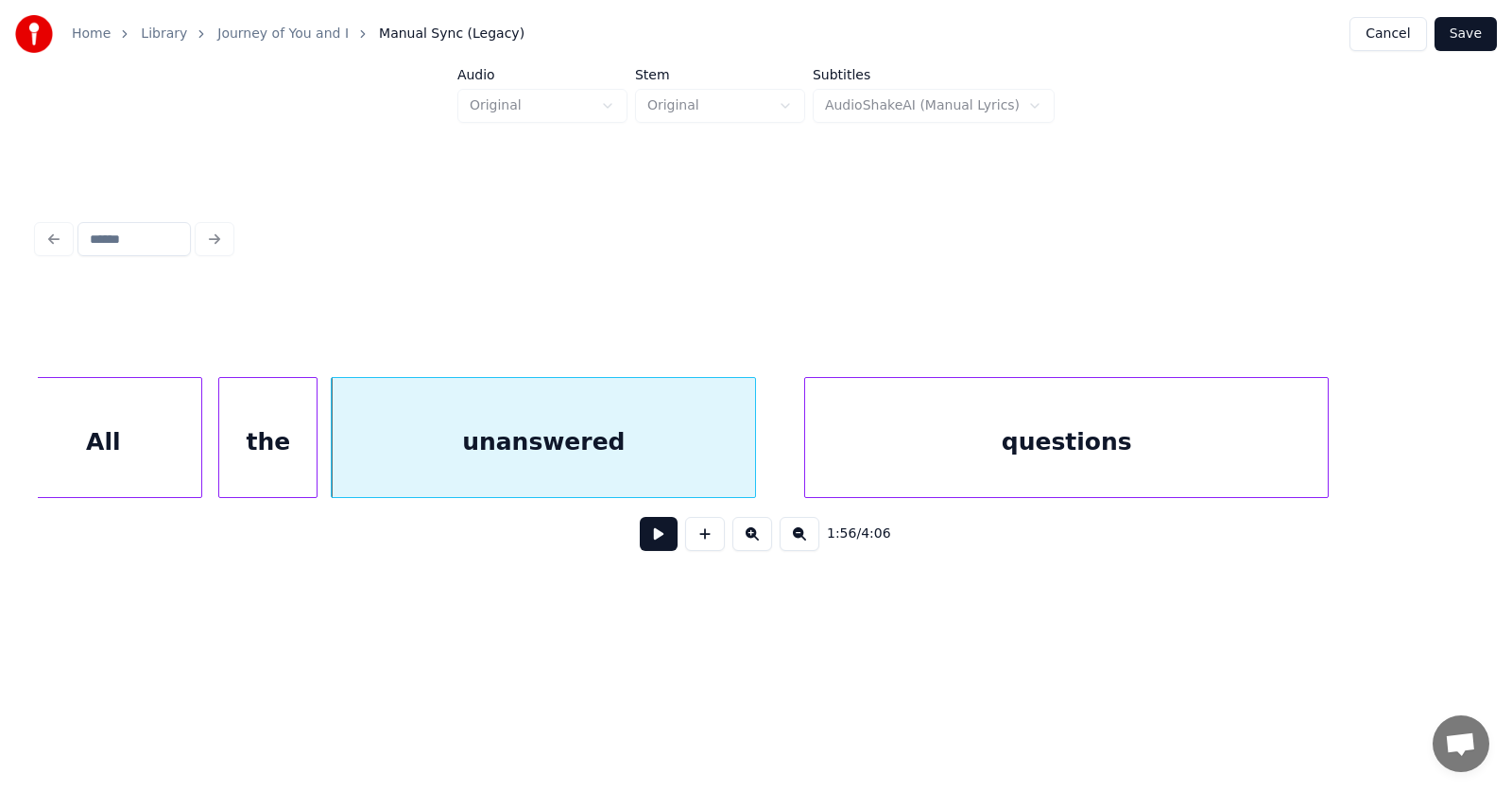
click at [880, 462] on div "questions" at bounding box center [1066, 442] width 522 height 129
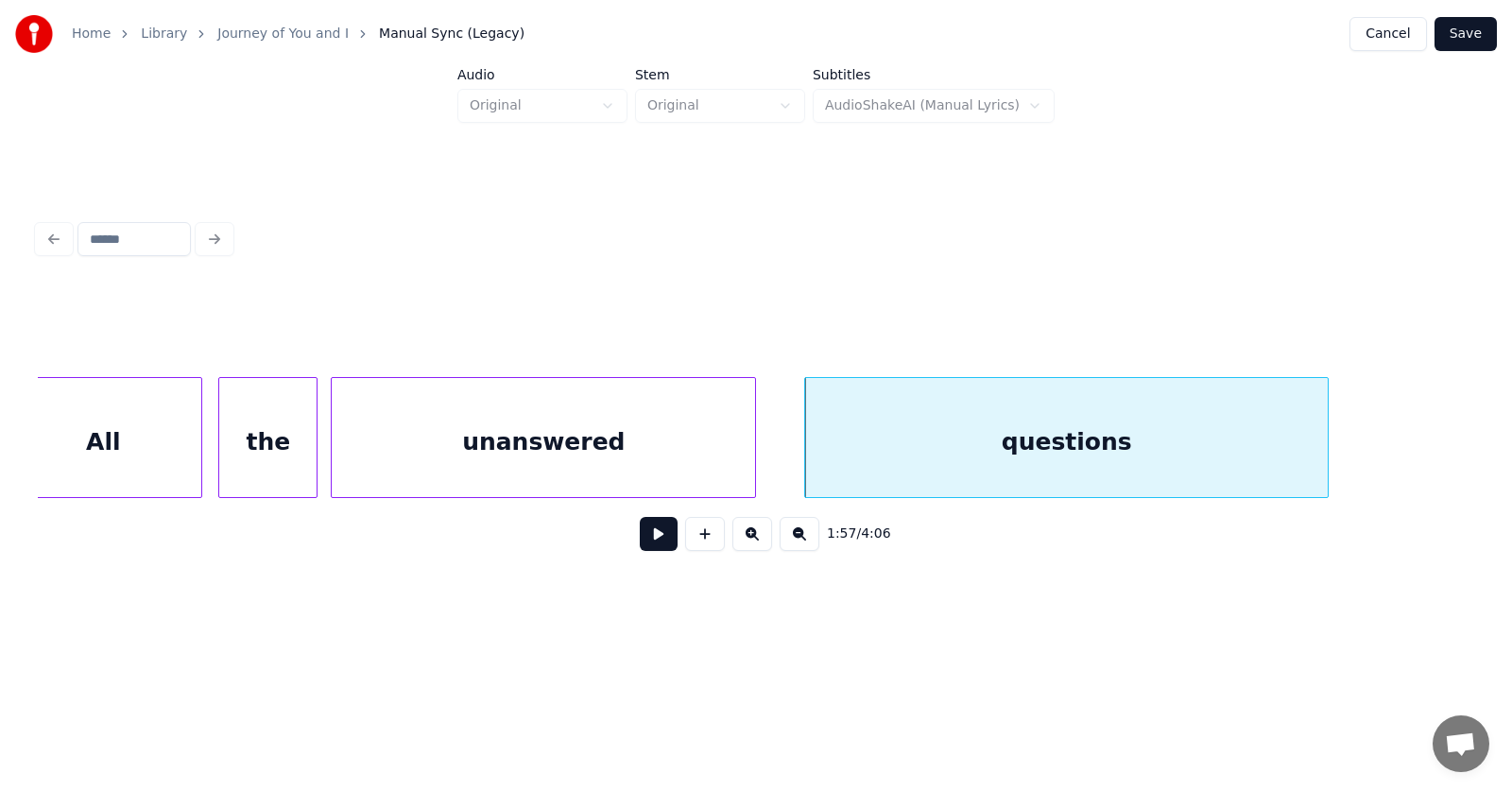
click at [148, 414] on div "All" at bounding box center [103, 442] width 196 height 129
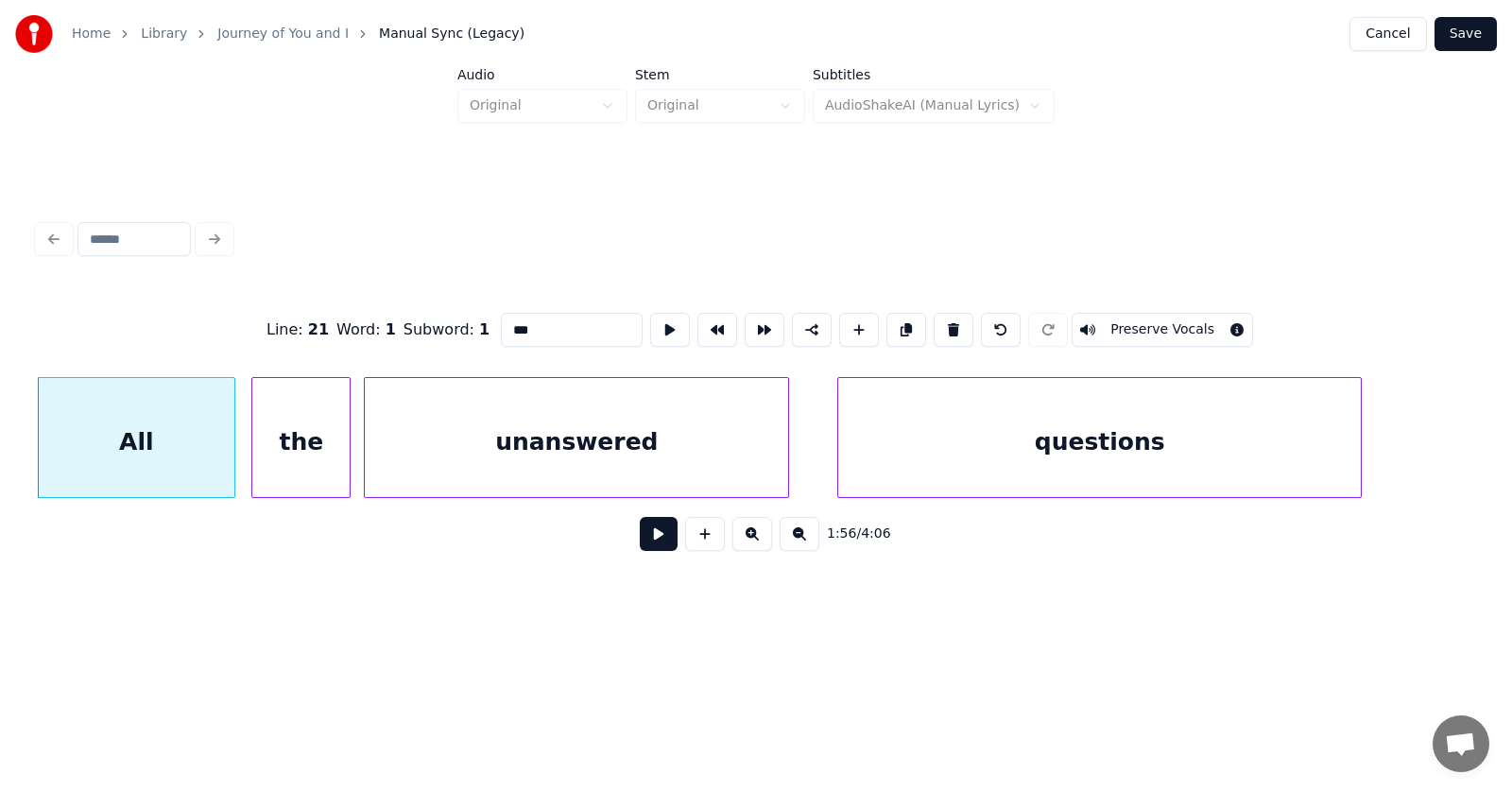
click at [501, 320] on input "***" at bounding box center [571, 330] width 141 height 34
click at [1029, 455] on div "questions" at bounding box center [1100, 442] width 522 height 129
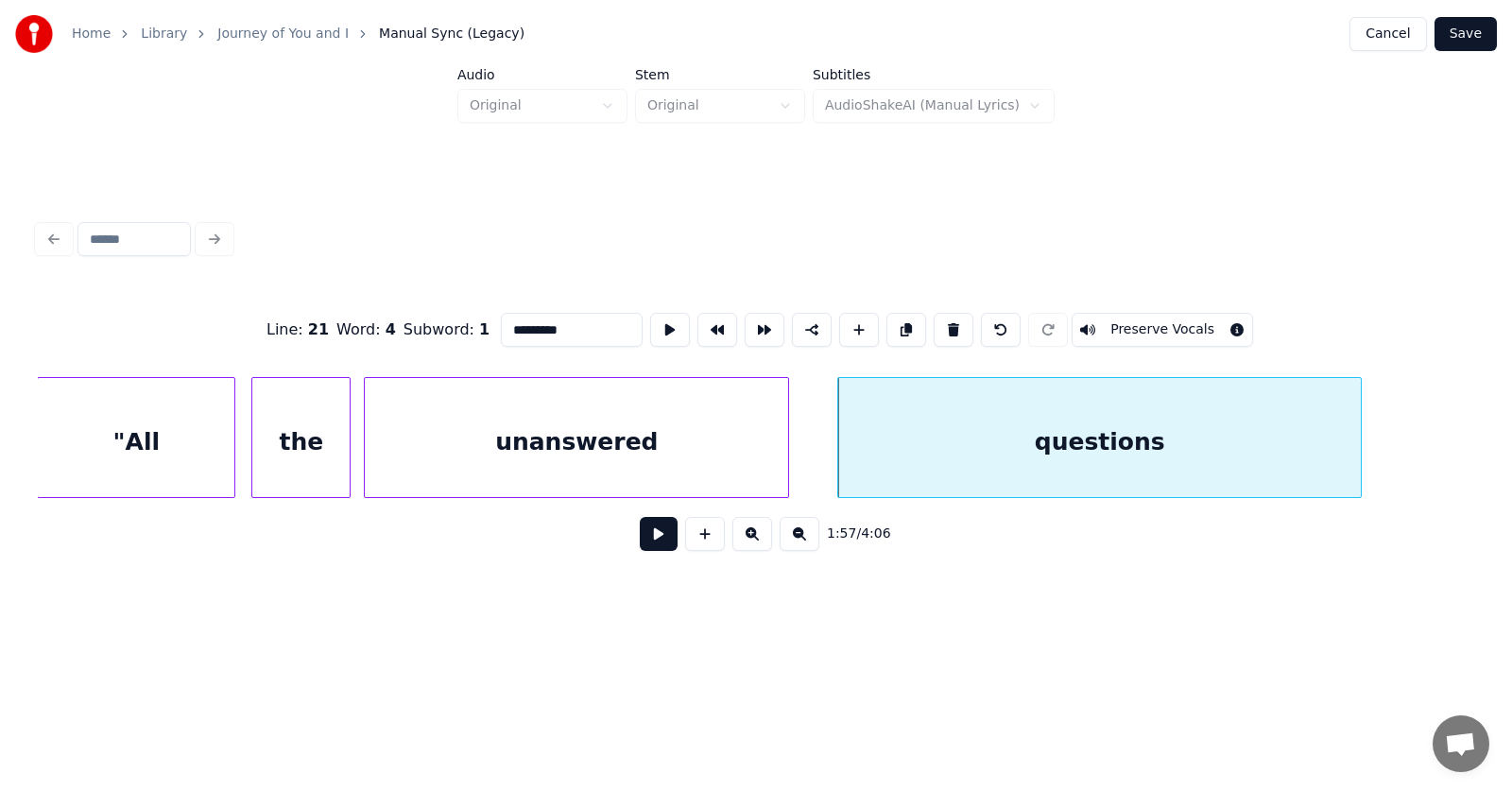
click at [527, 327] on input "*********" at bounding box center [571, 330] width 141 height 34
type input "**********"
click at [650, 332] on button at bounding box center [670, 330] width 39 height 34
click at [644, 544] on button at bounding box center [659, 534] width 38 height 34
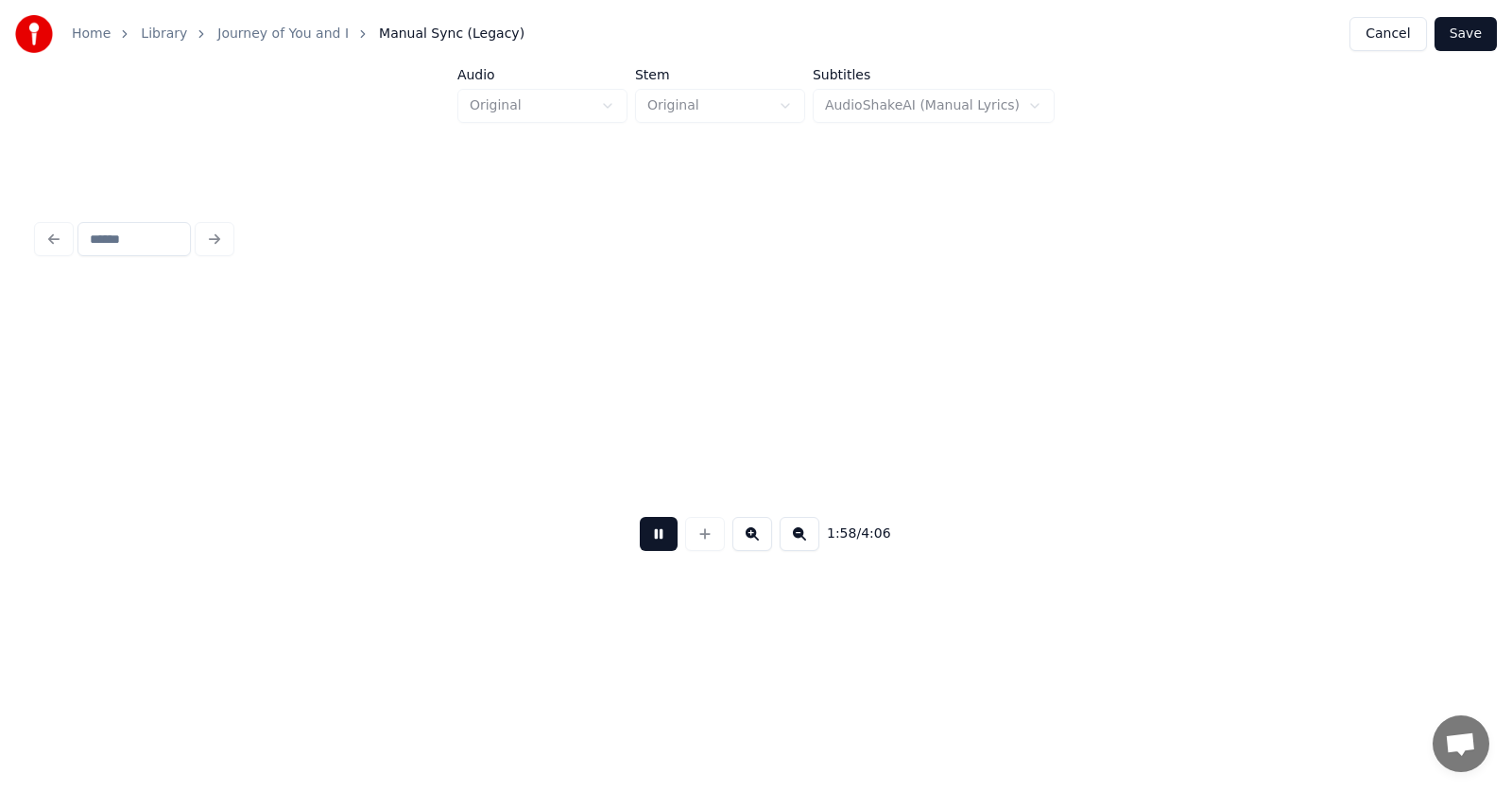
scroll to position [0, 83862]
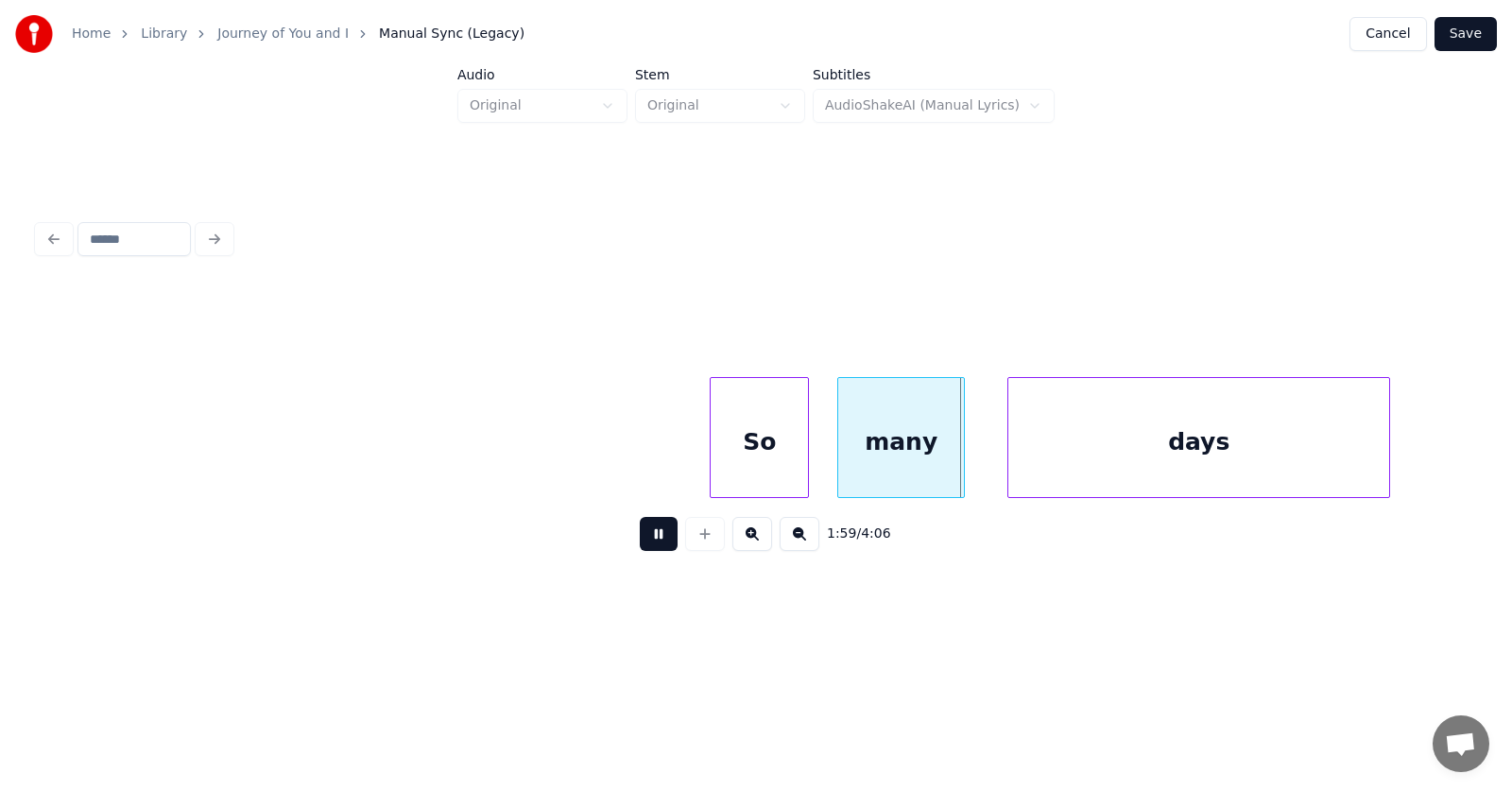
click at [644, 544] on button at bounding box center [659, 534] width 38 height 34
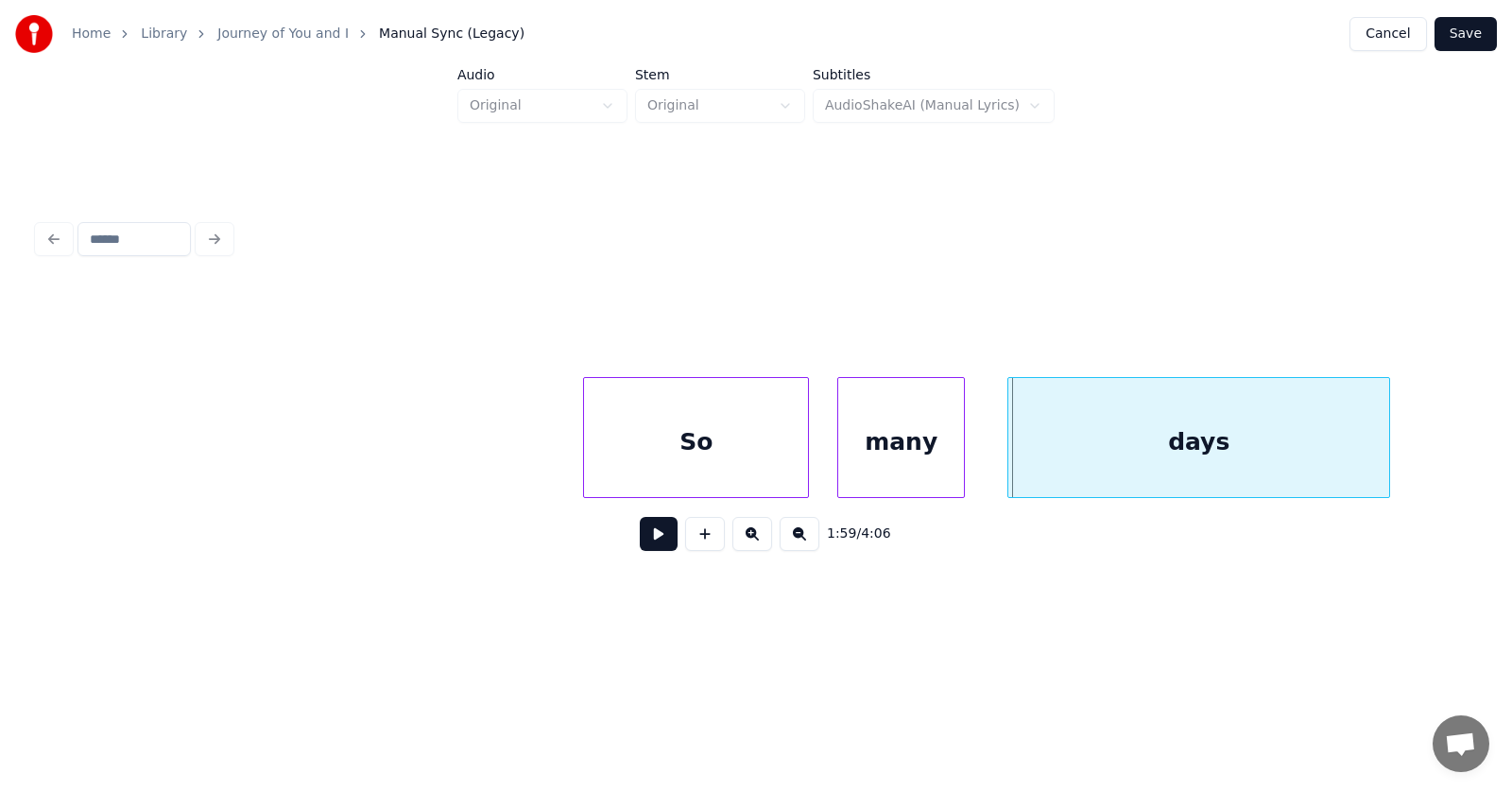
click at [584, 448] on div at bounding box center [587, 437] width 6 height 119
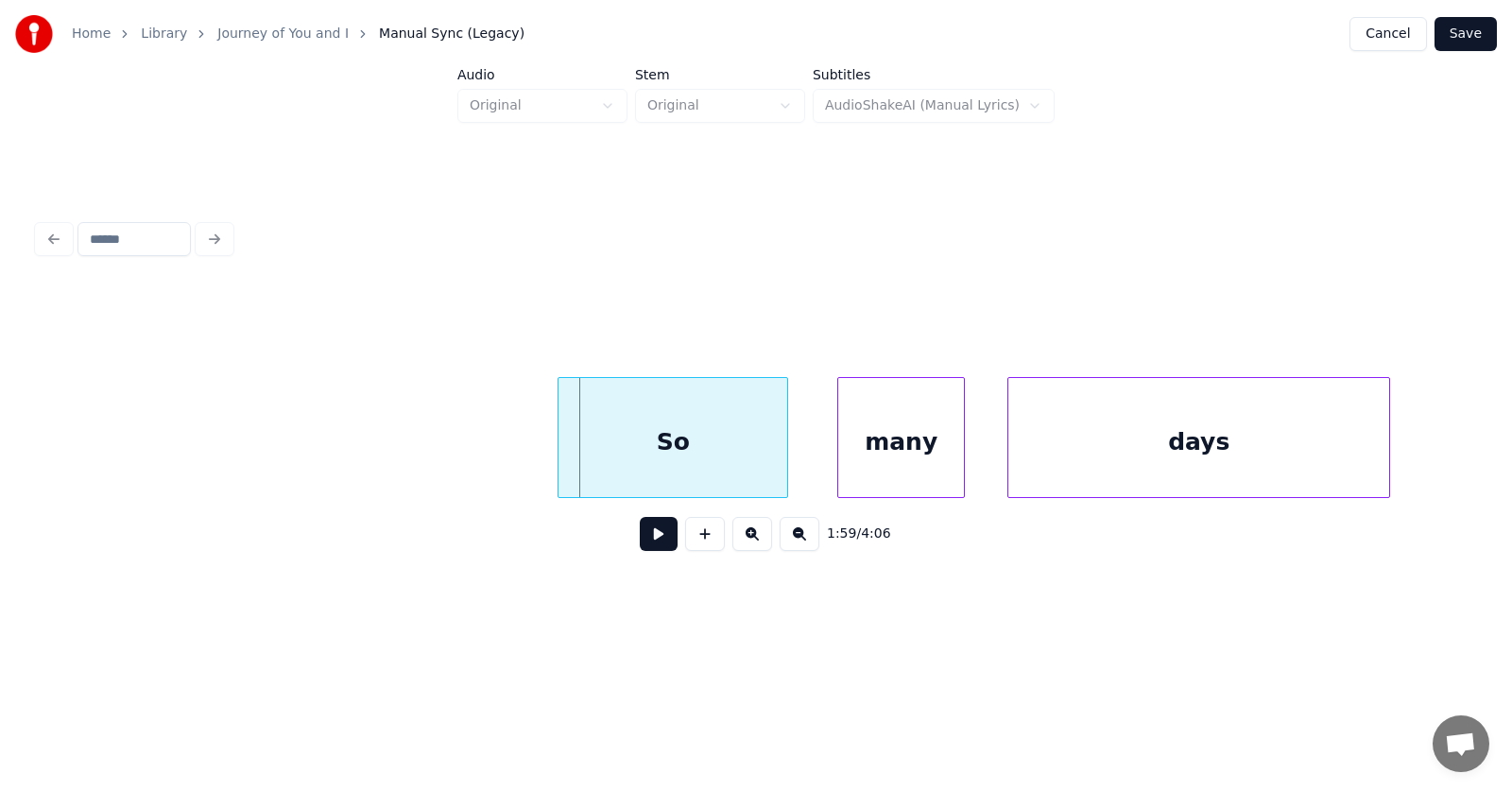
click at [674, 448] on div "So" at bounding box center [673, 442] width 229 height 129
click at [850, 455] on div "many" at bounding box center [869, 442] width 126 height 129
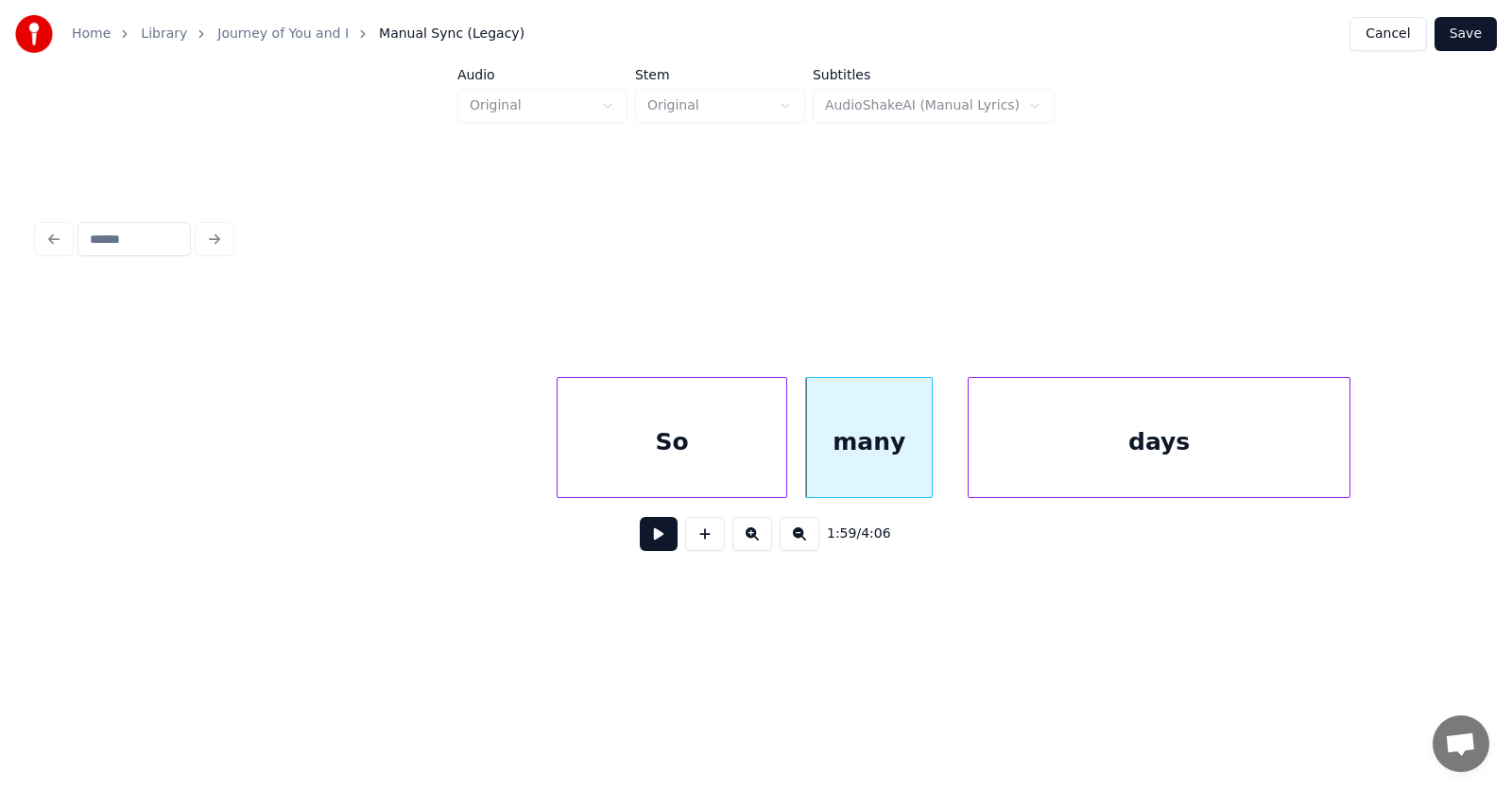
click at [1054, 456] on div "days" at bounding box center [1160, 442] width 381 height 129
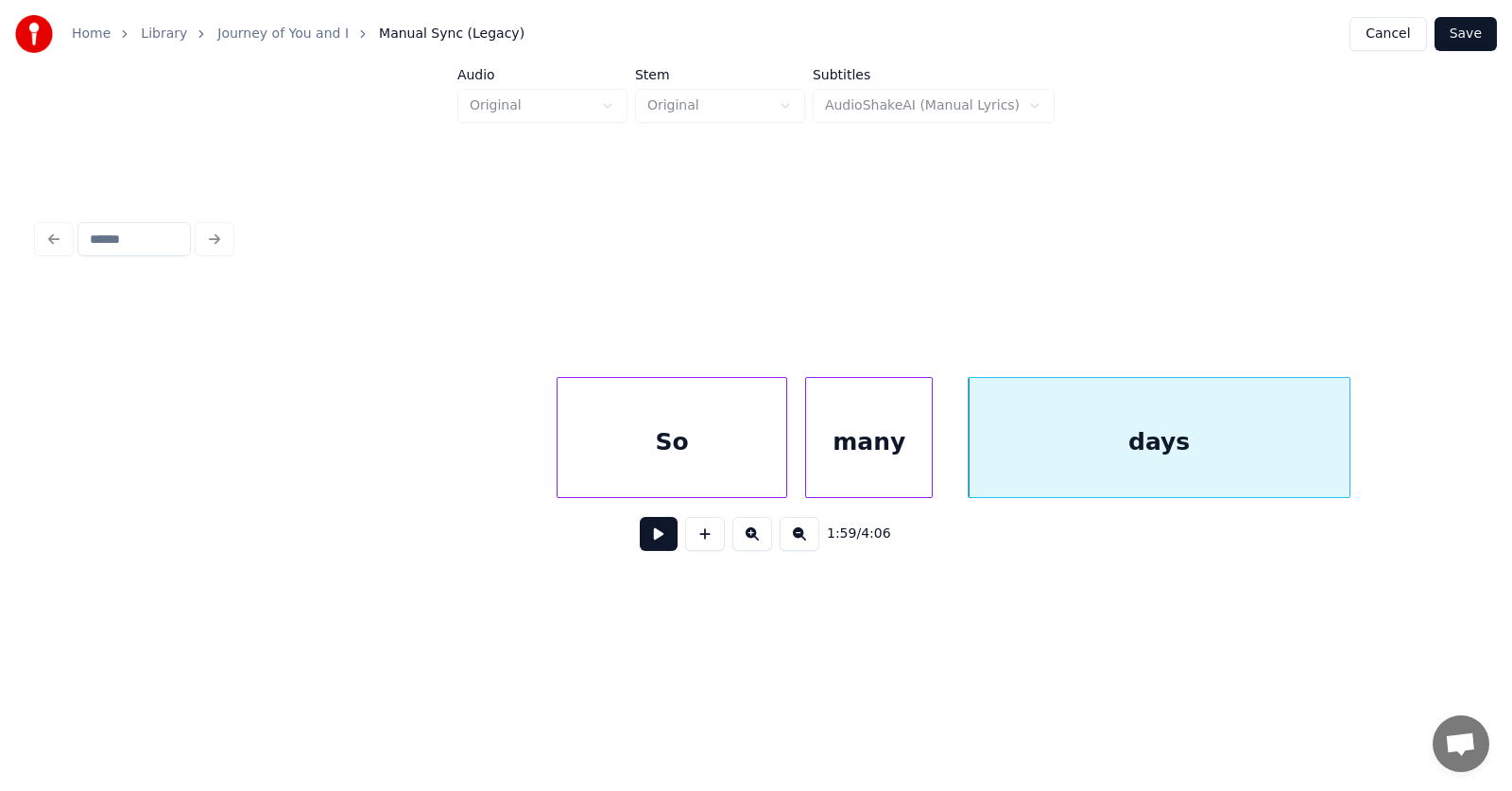
click at [678, 441] on div "So" at bounding box center [672, 442] width 229 height 129
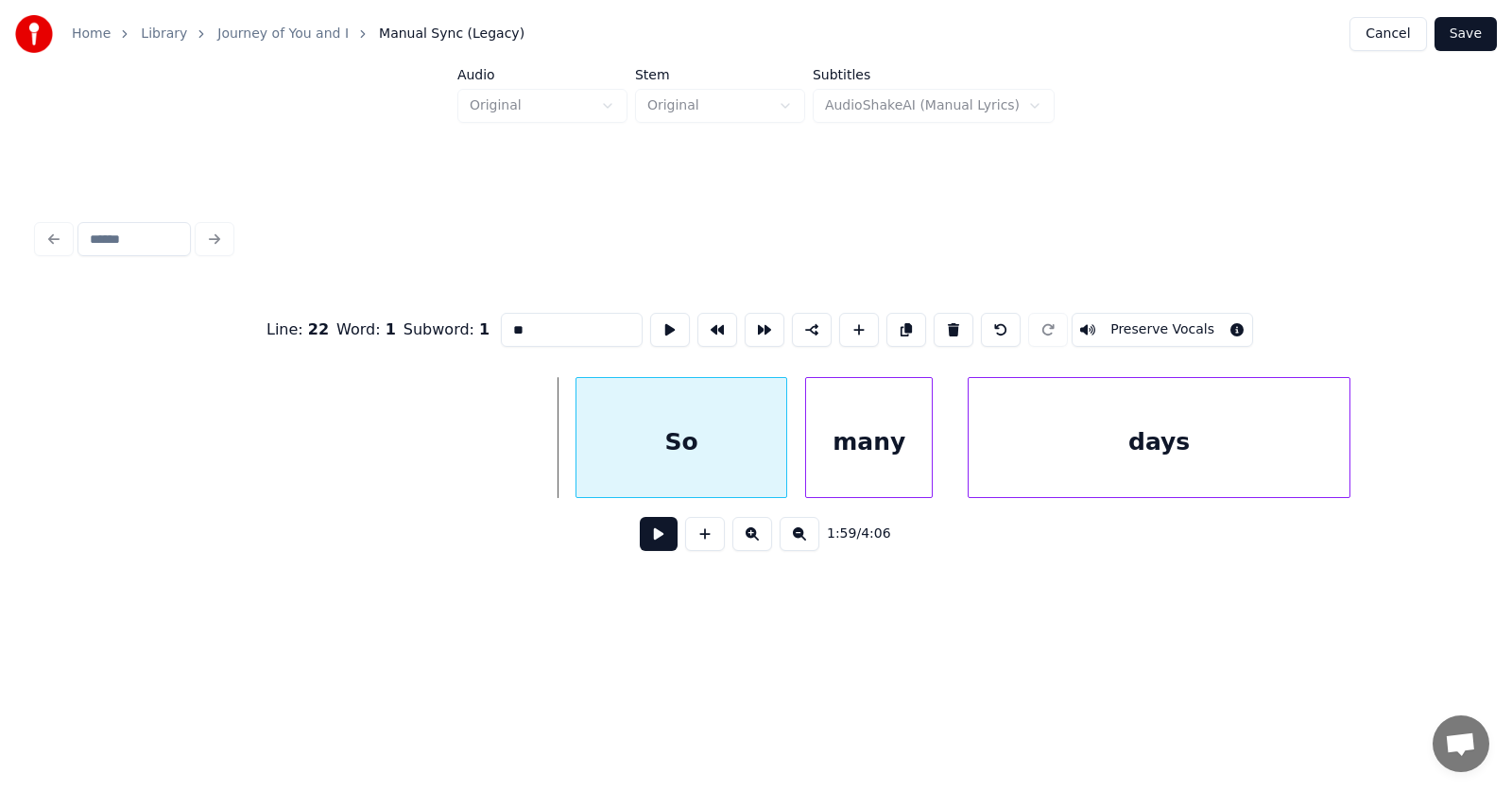
click at [576, 444] on div at bounding box center [579, 437] width 6 height 119
click at [501, 326] on input "**" at bounding box center [571, 330] width 141 height 34
click at [1042, 455] on div "days" at bounding box center [1160, 442] width 381 height 129
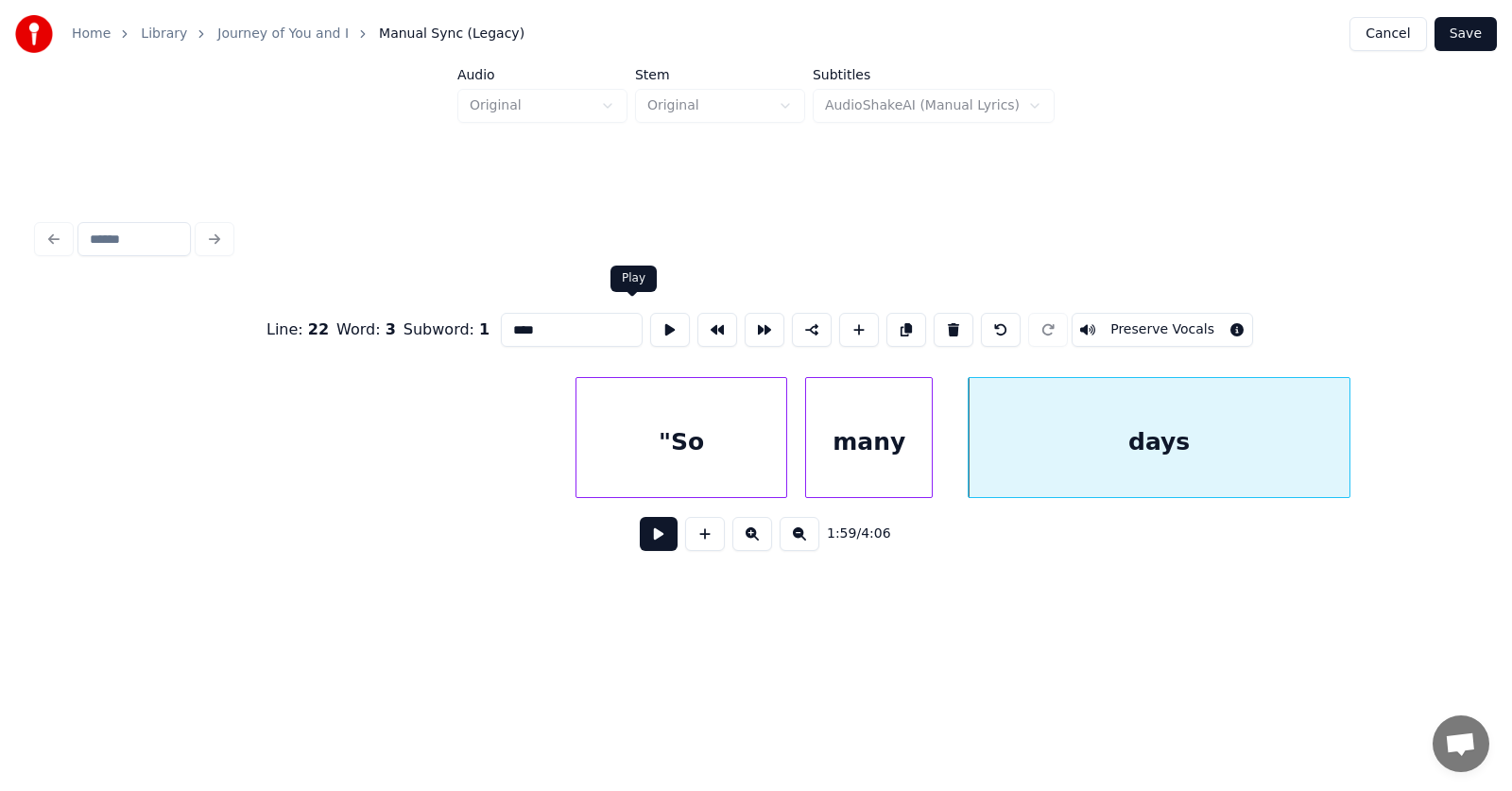
click at [501, 322] on input "****" at bounding box center [571, 330] width 141 height 34
type input "*****"
click at [651, 538] on button at bounding box center [659, 534] width 38 height 34
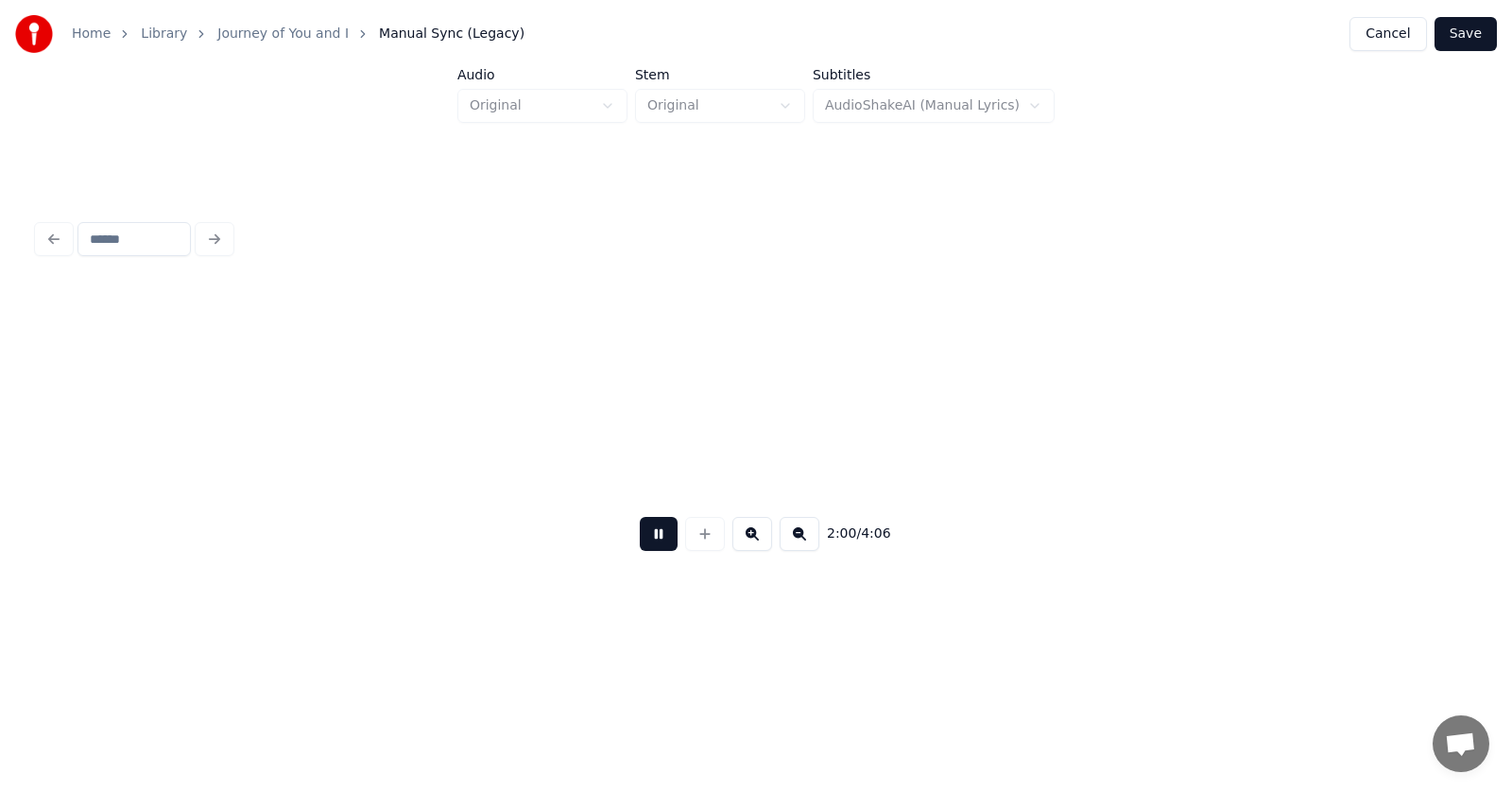
scroll to position [0, 85302]
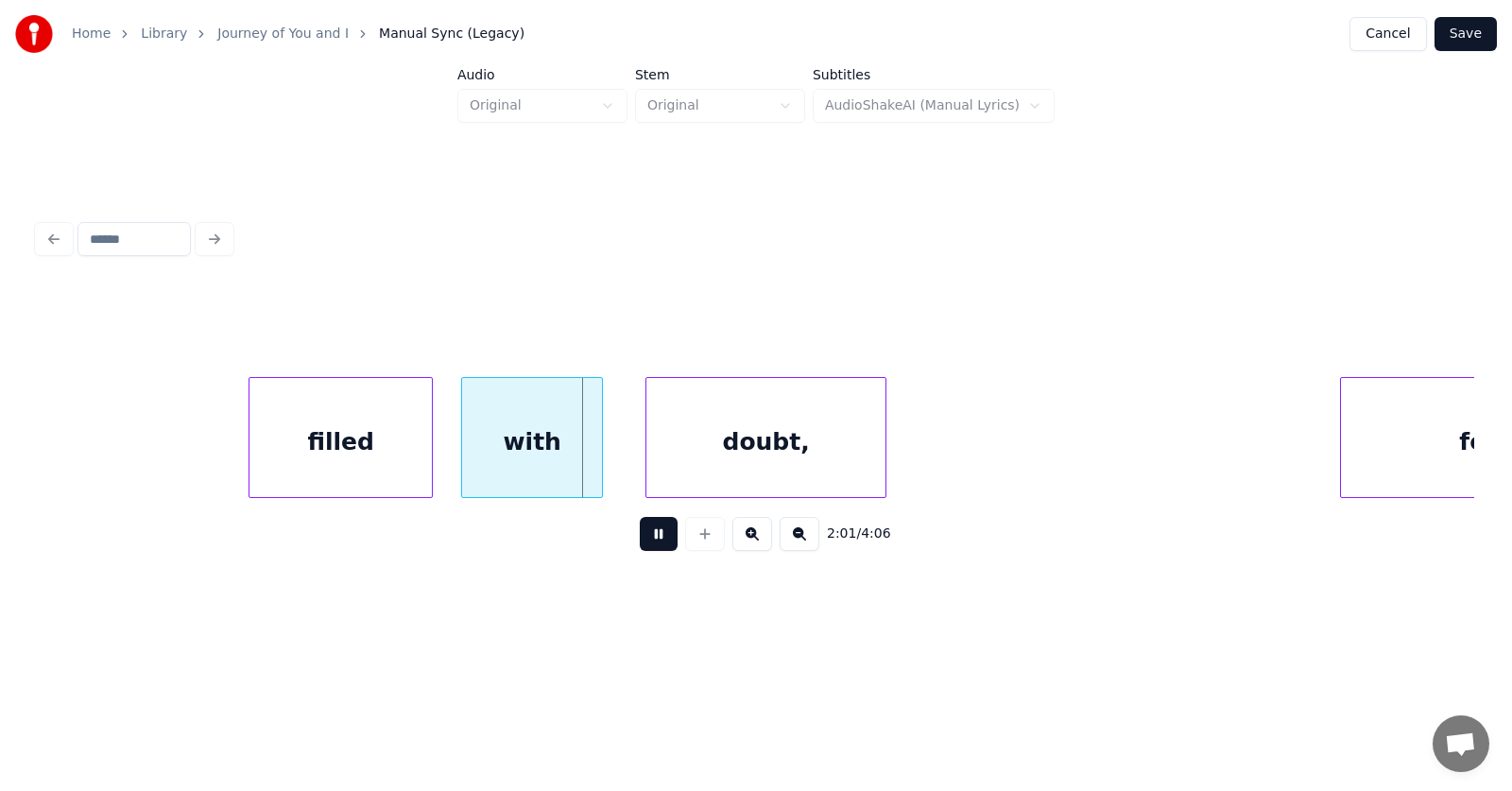
click at [652, 538] on button at bounding box center [659, 534] width 38 height 34
click at [348, 448] on div "filled" at bounding box center [332, 442] width 183 height 129
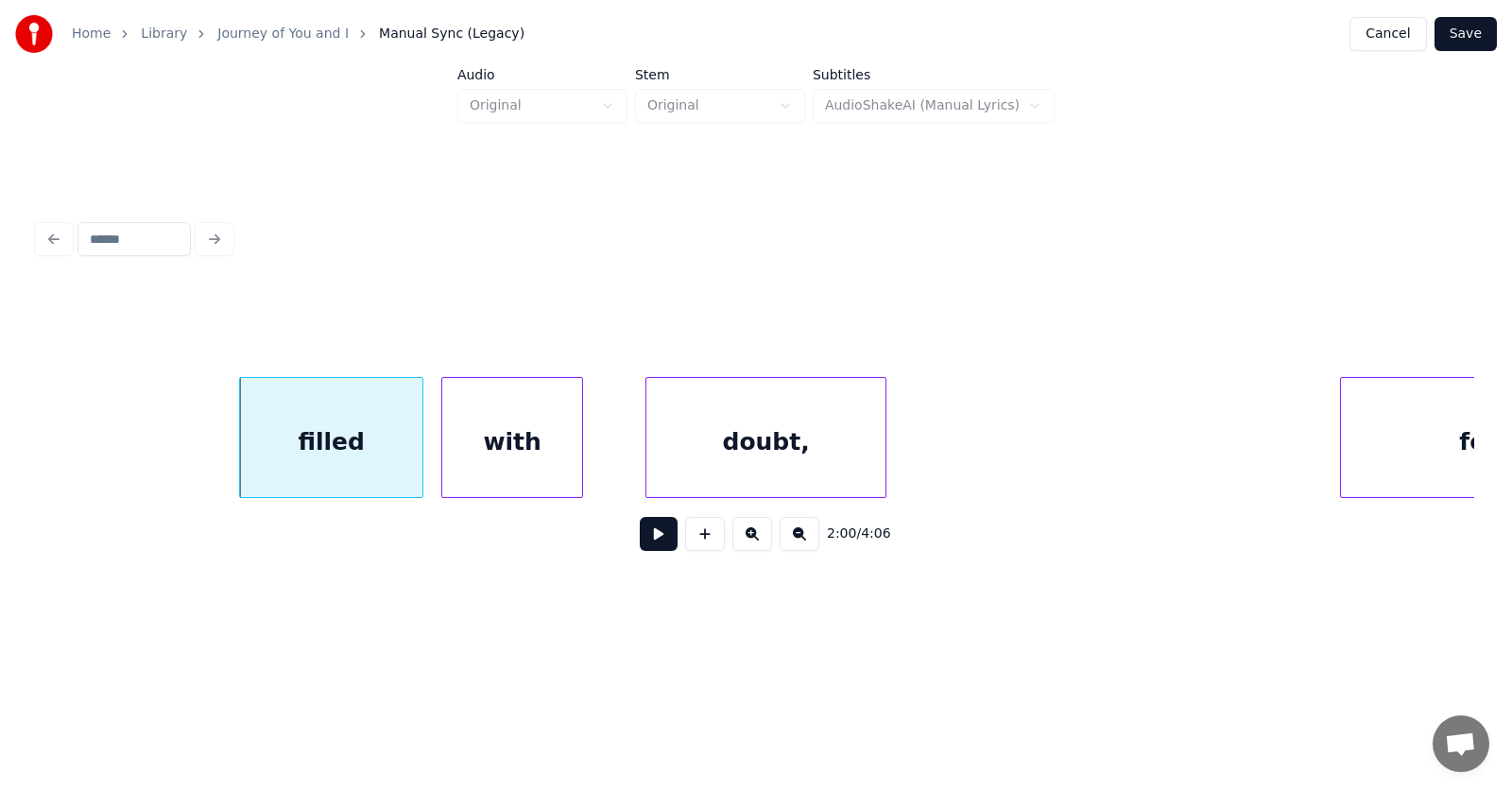
click at [482, 450] on div "with" at bounding box center [513, 442] width 139 height 129
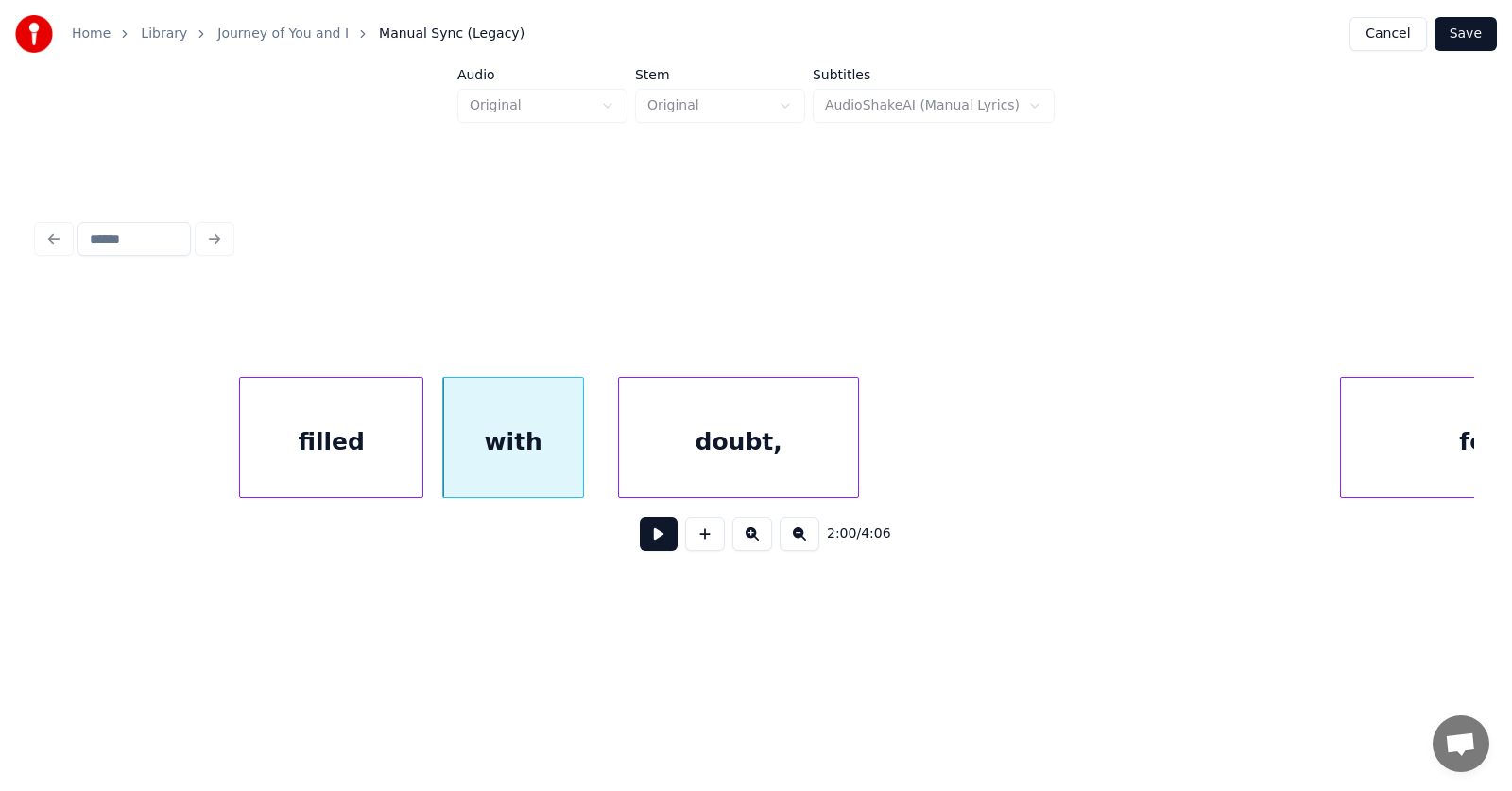
click at [653, 460] on div "doubt," at bounding box center [739, 442] width 240 height 129
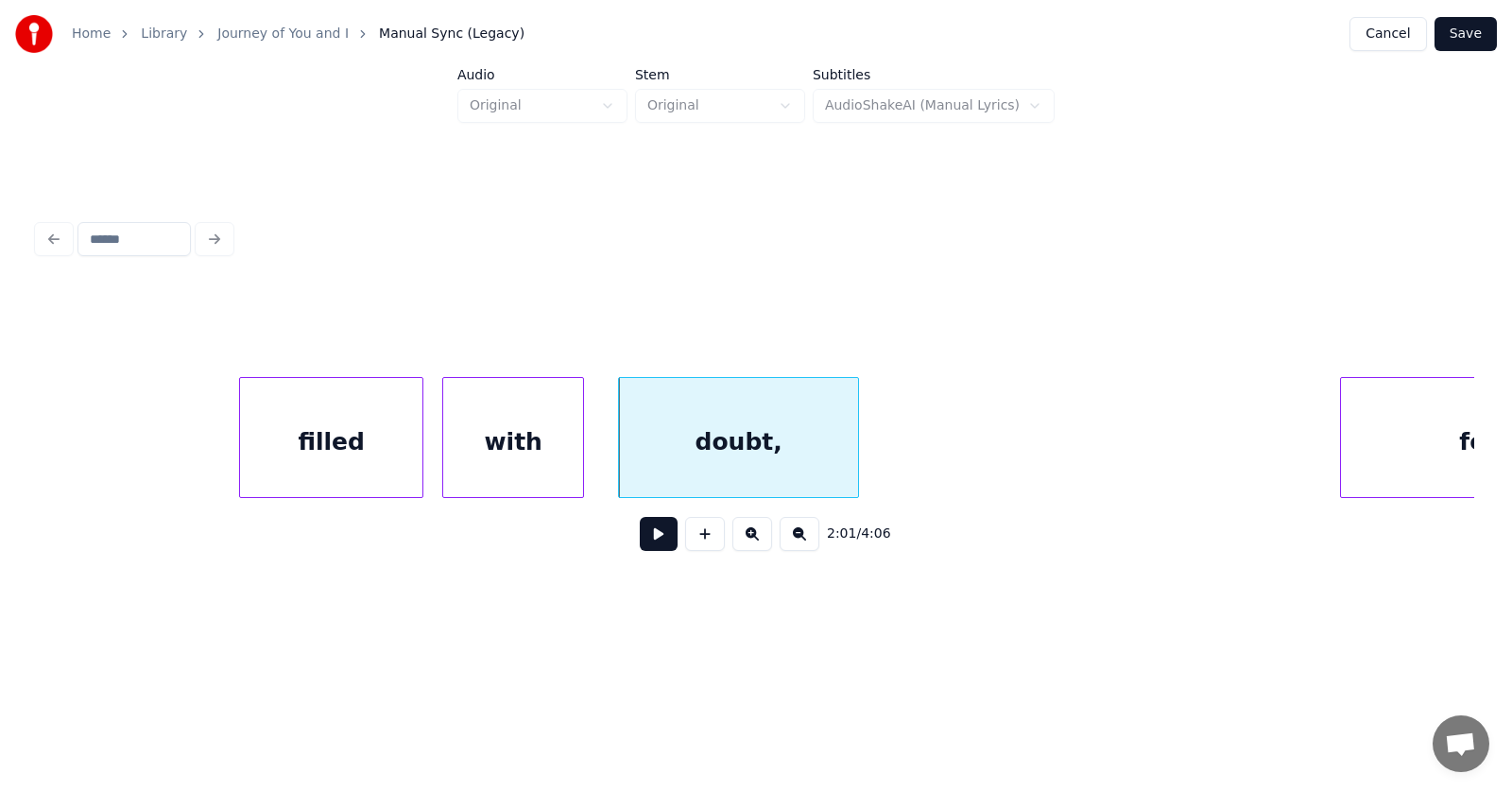
click at [341, 436] on div "filled" at bounding box center [332, 442] width 183 height 129
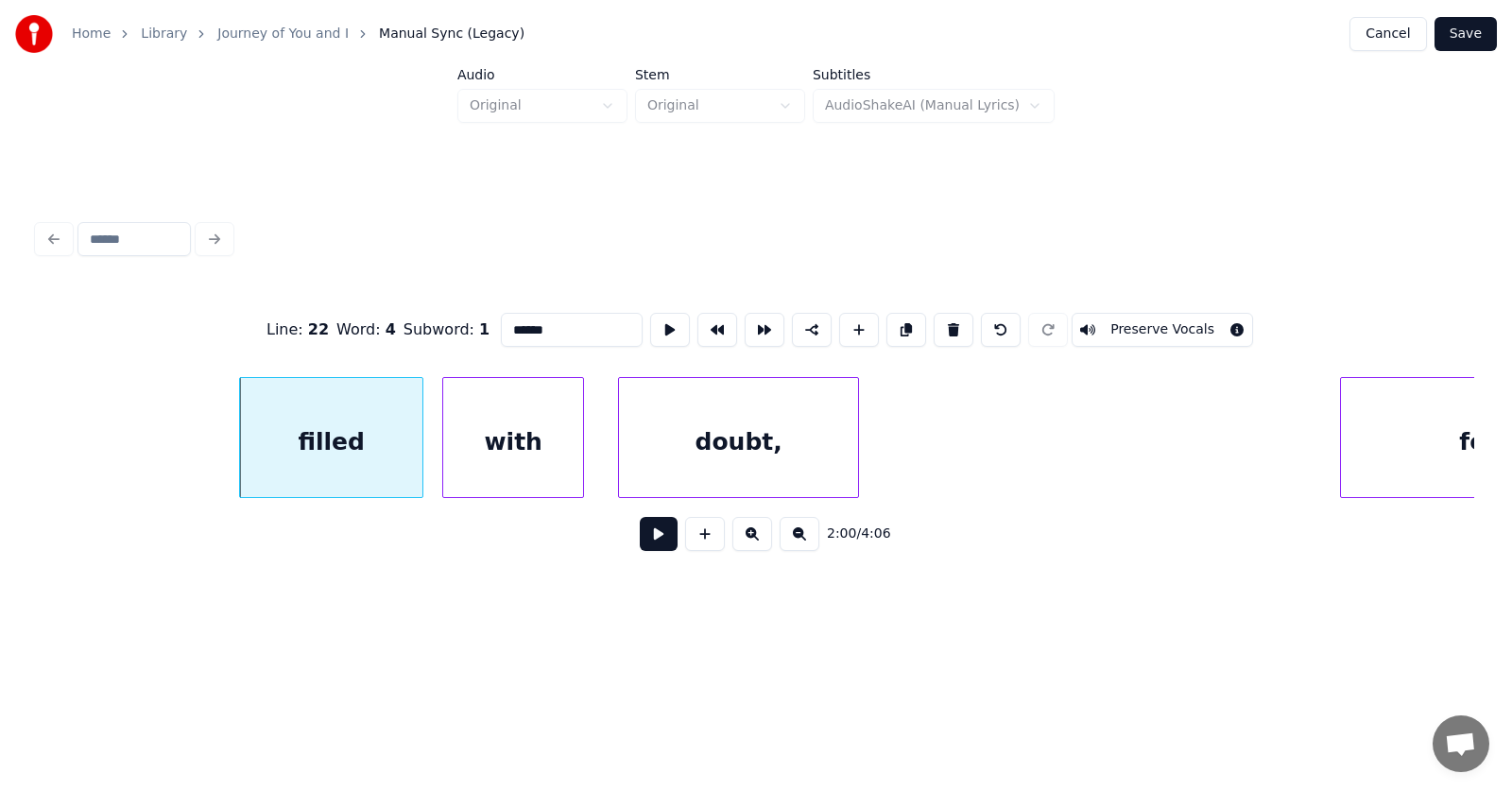
click at [501, 321] on input "******" at bounding box center [571, 330] width 141 height 34
click at [501, 322] on input "******" at bounding box center [571, 330] width 141 height 34
click at [749, 430] on div "doubt," at bounding box center [739, 442] width 240 height 129
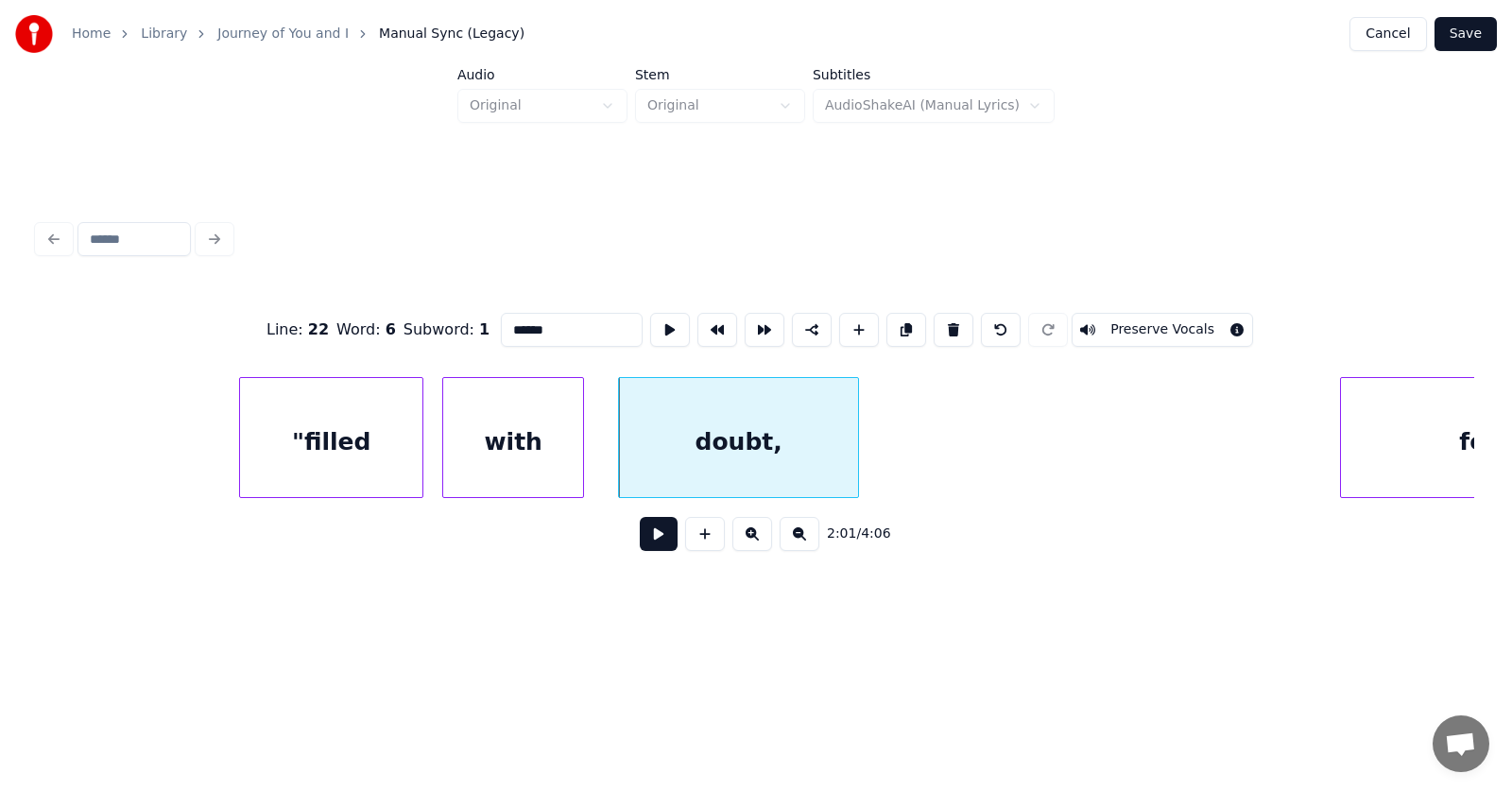
click at [521, 327] on input "******" at bounding box center [571, 330] width 141 height 34
click at [506, 323] on input "*******" at bounding box center [571, 330] width 141 height 34
type input "******"
click at [650, 328] on button at bounding box center [670, 330] width 39 height 34
click at [640, 543] on button at bounding box center [659, 534] width 38 height 34
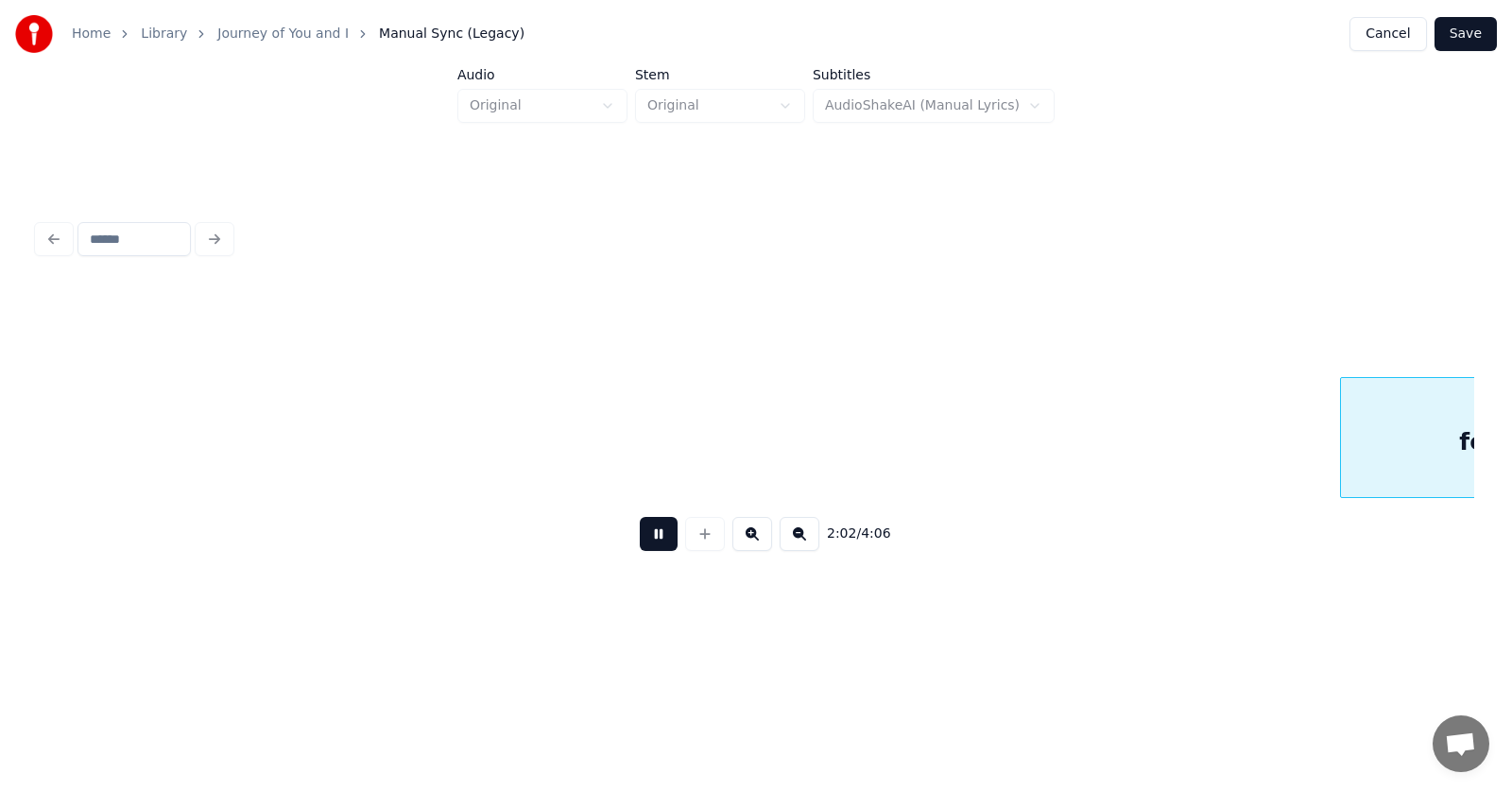
scroll to position [0, 86749]
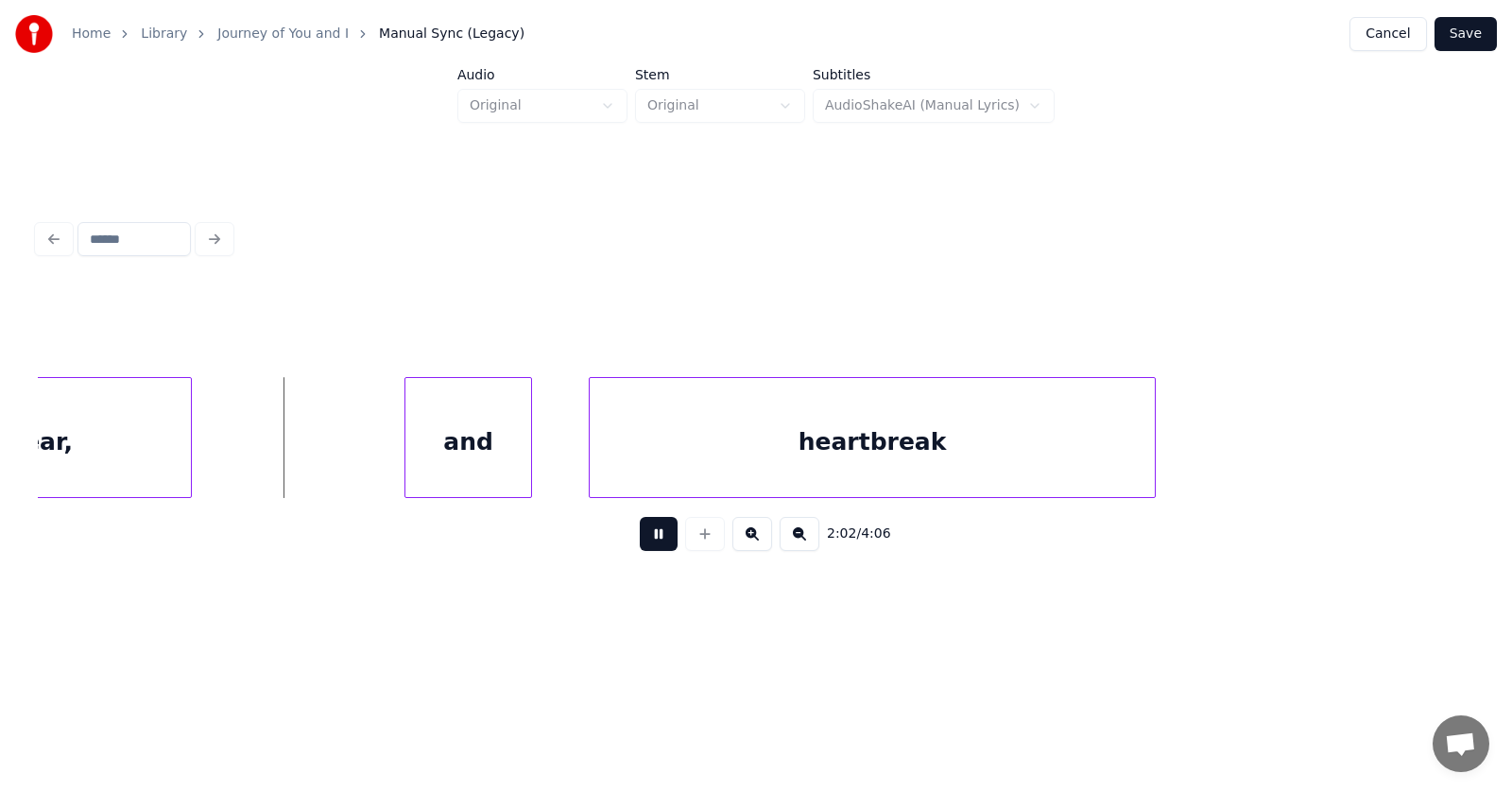
click at [640, 543] on button at bounding box center [659, 534] width 38 height 34
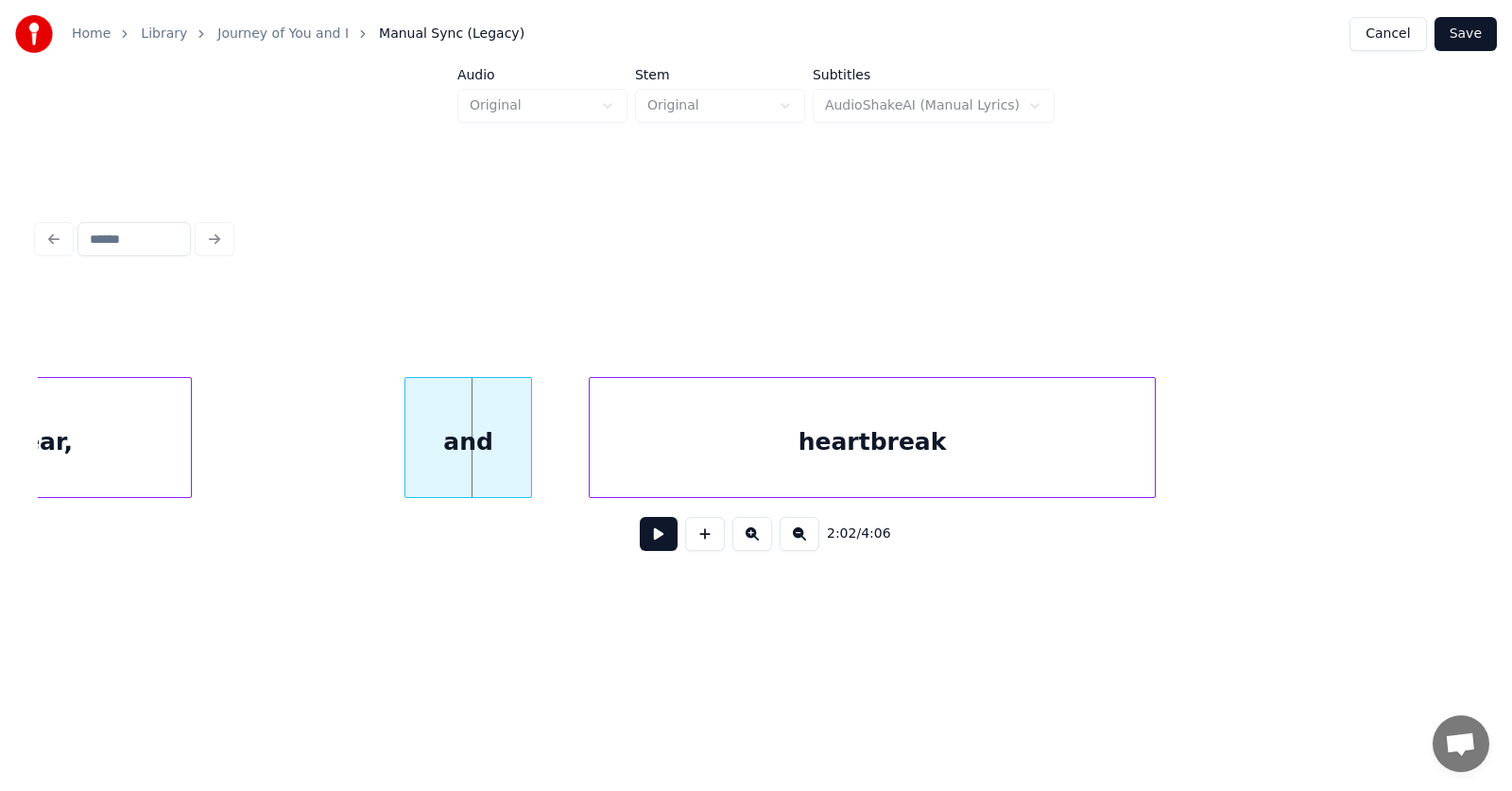
scroll to position [0, 86333]
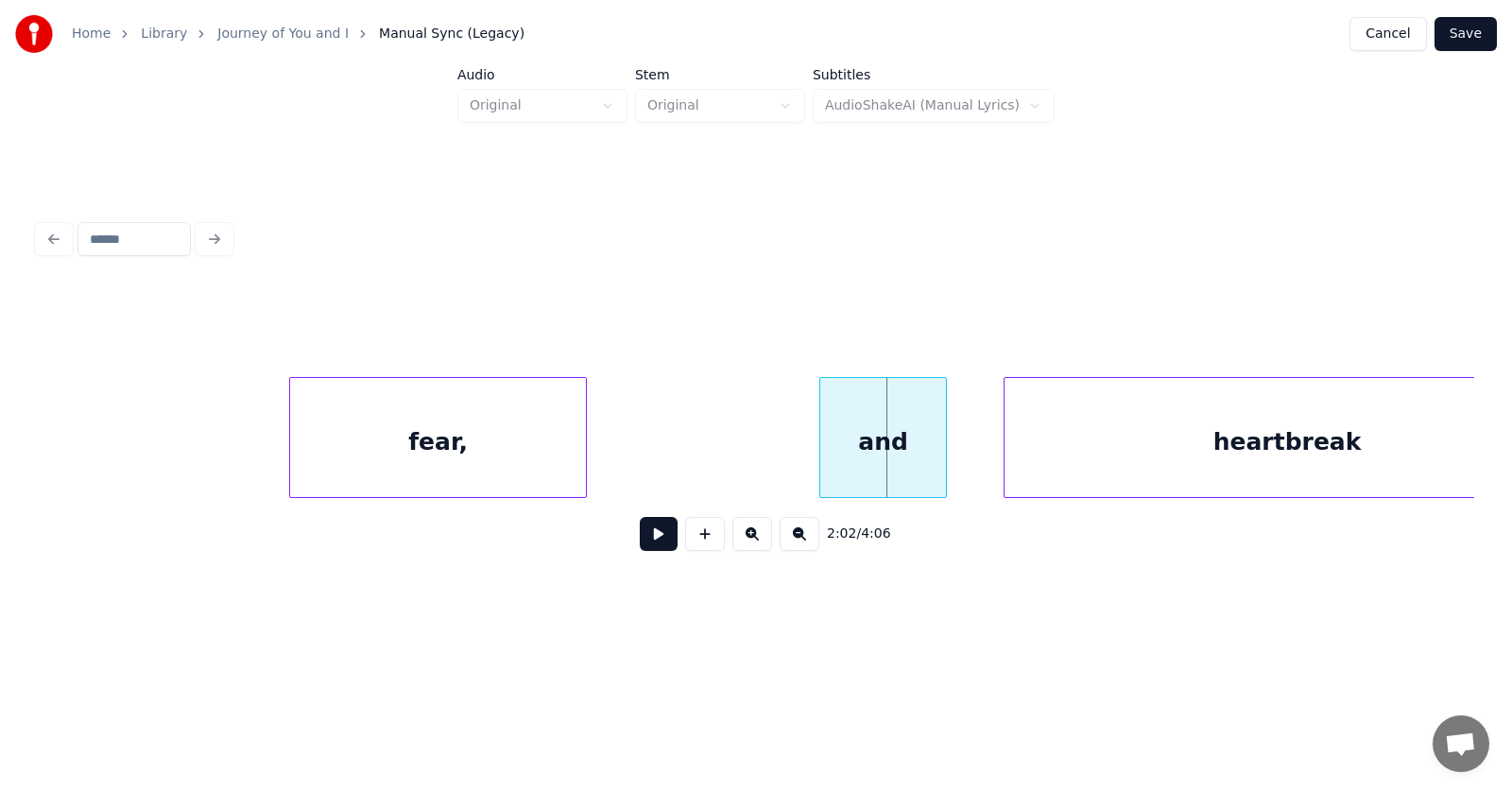
click at [468, 446] on div "fear," at bounding box center [438, 442] width 296 height 129
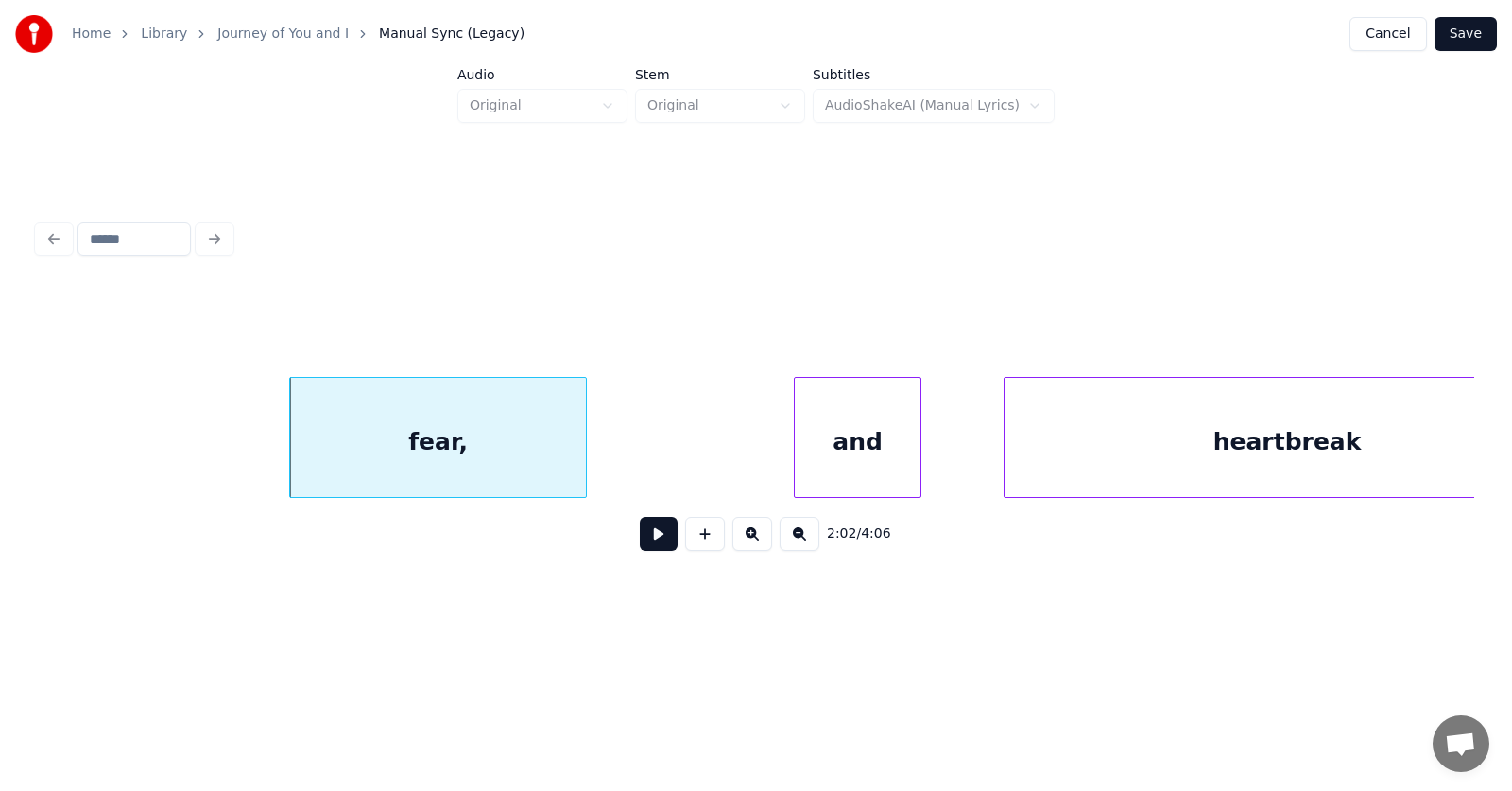
click at [827, 454] on div "and" at bounding box center [858, 442] width 126 height 129
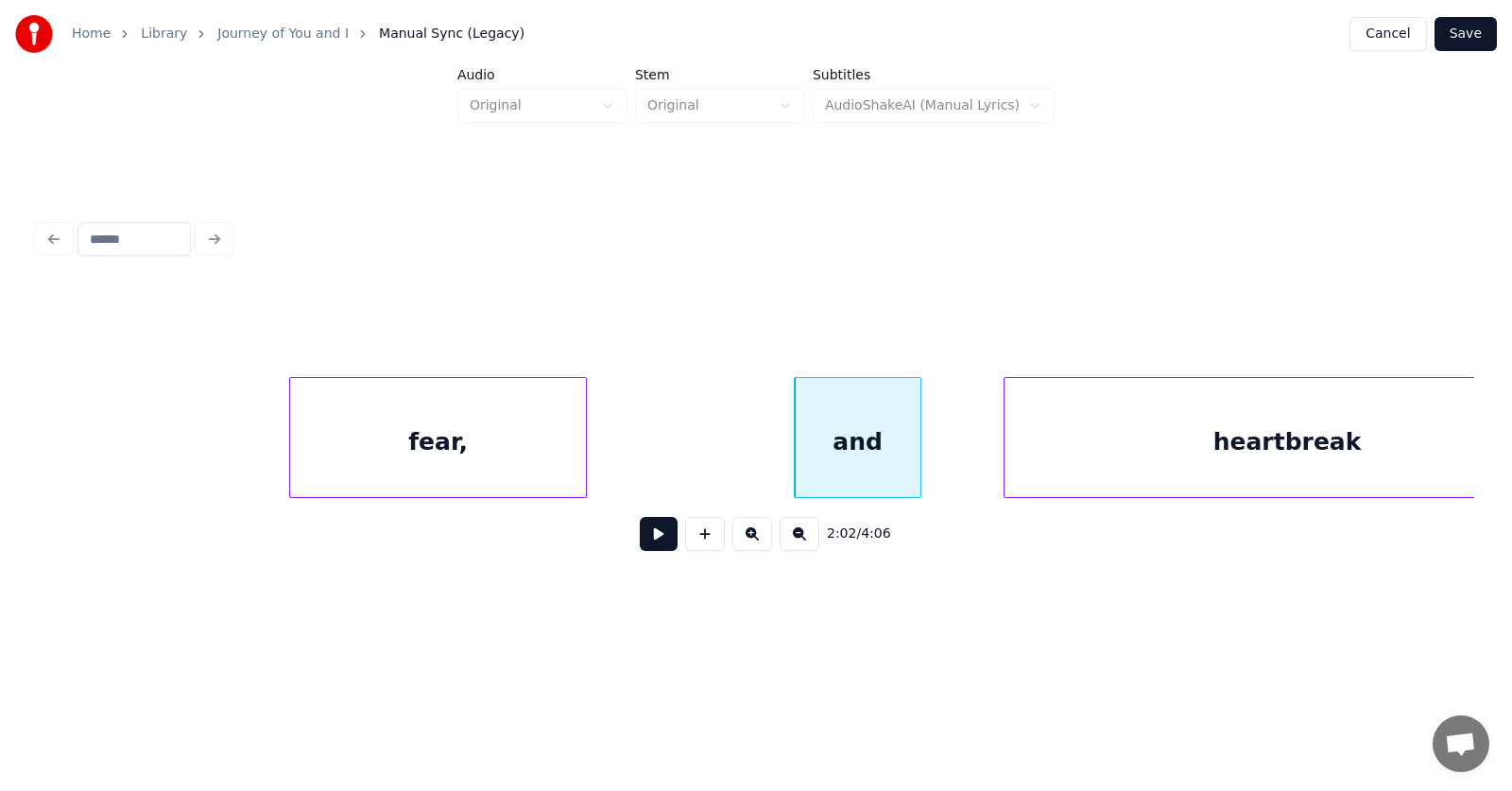
scroll to position [0, 86424]
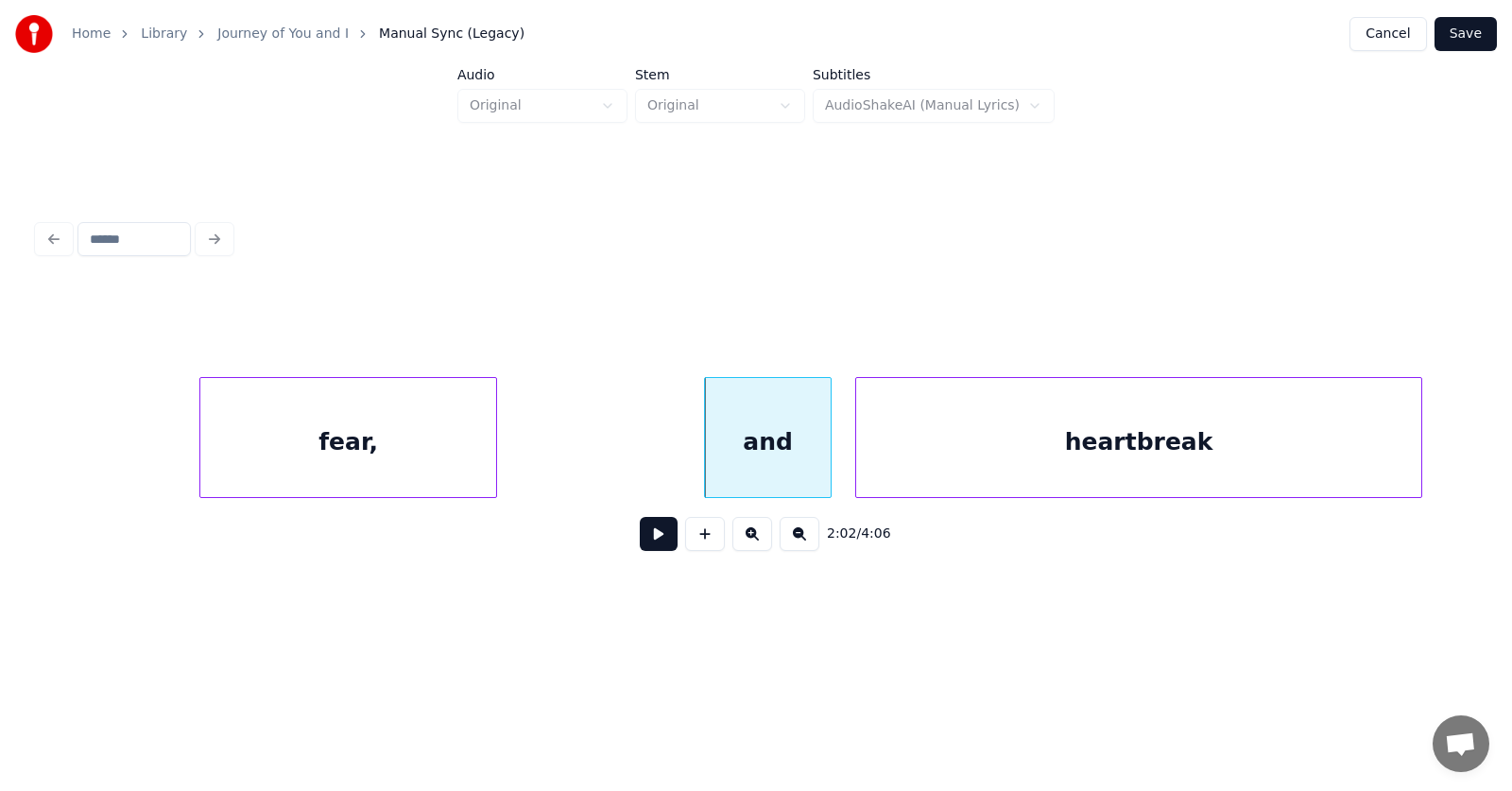
click at [1012, 458] on div "heartbreak" at bounding box center [1139, 442] width 566 height 129
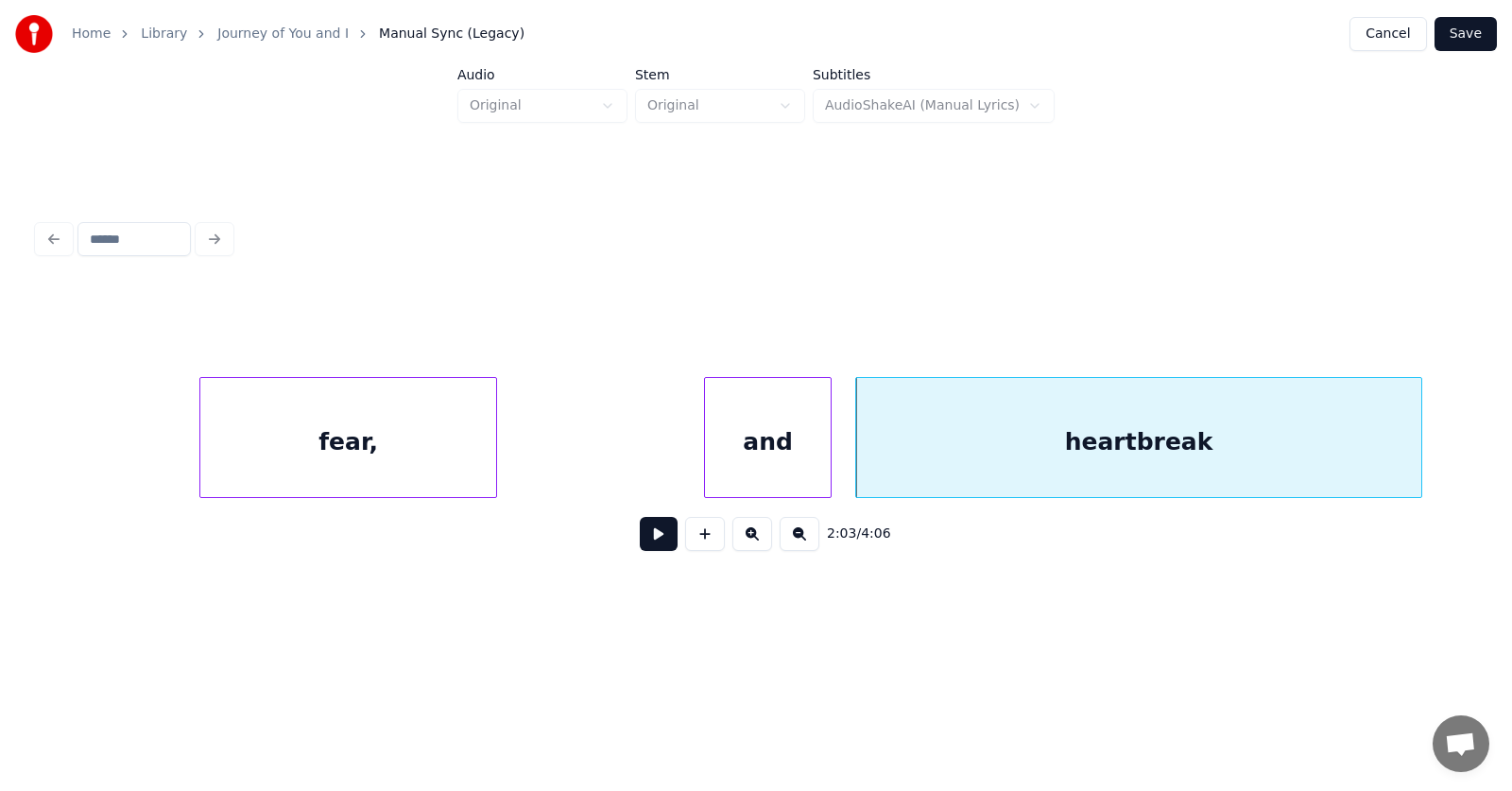
click at [370, 445] on div "fear," at bounding box center [348, 442] width 296 height 129
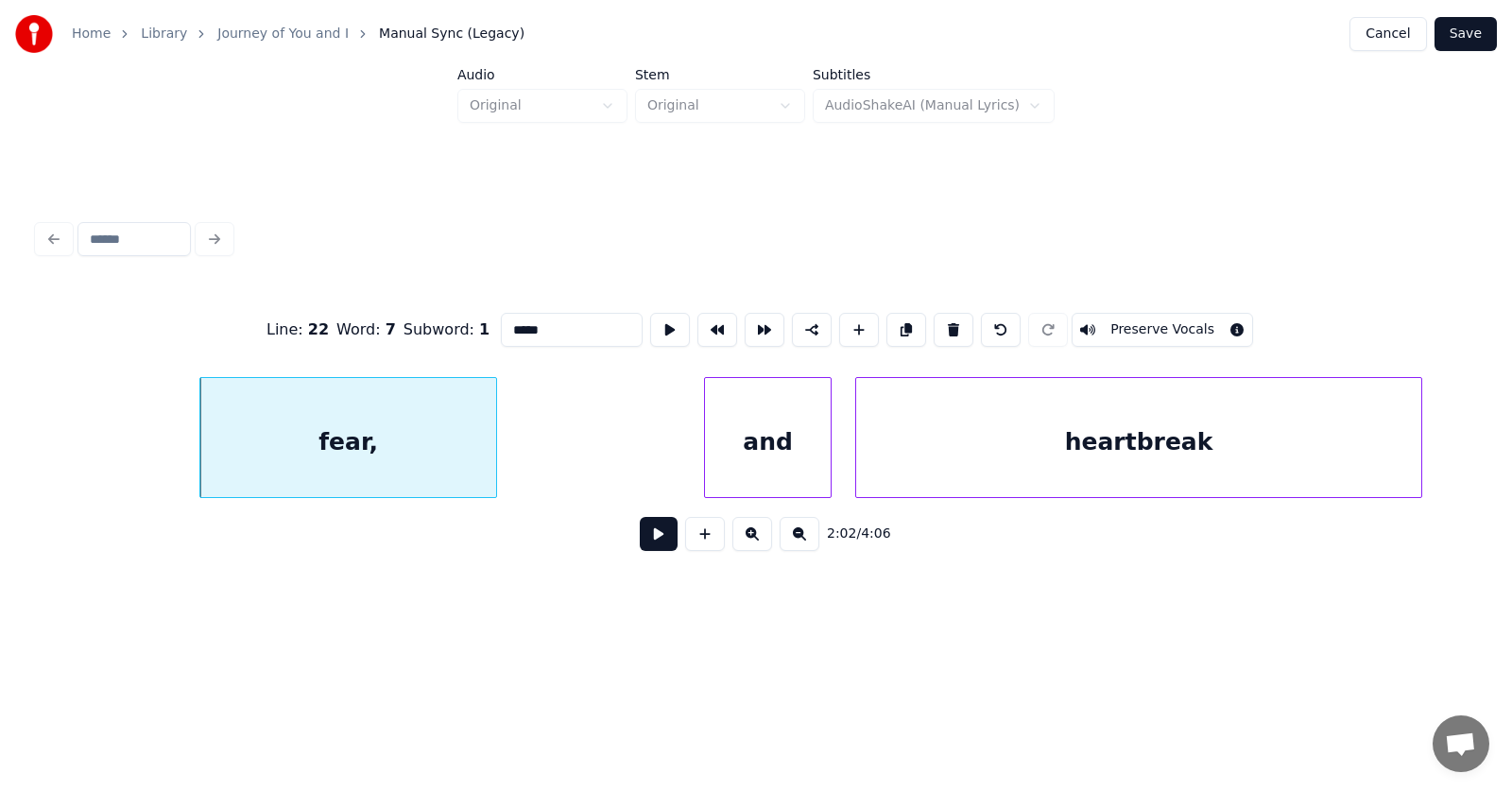
click at [501, 322] on input "*****" at bounding box center [571, 330] width 141 height 34
click at [765, 447] on div "and" at bounding box center [768, 442] width 126 height 129
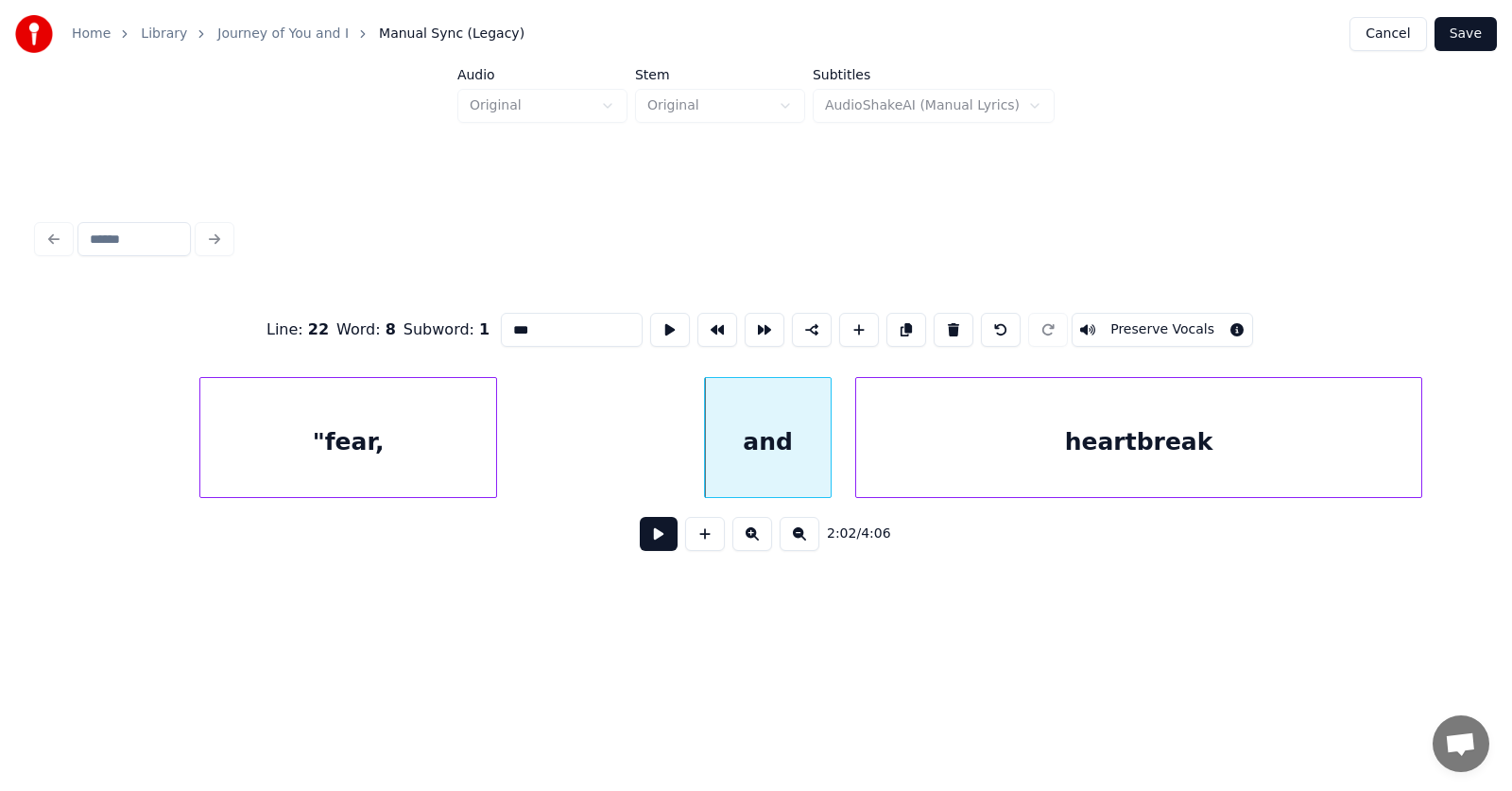
click at [945, 453] on div "heartbreak" at bounding box center [1139, 442] width 566 height 129
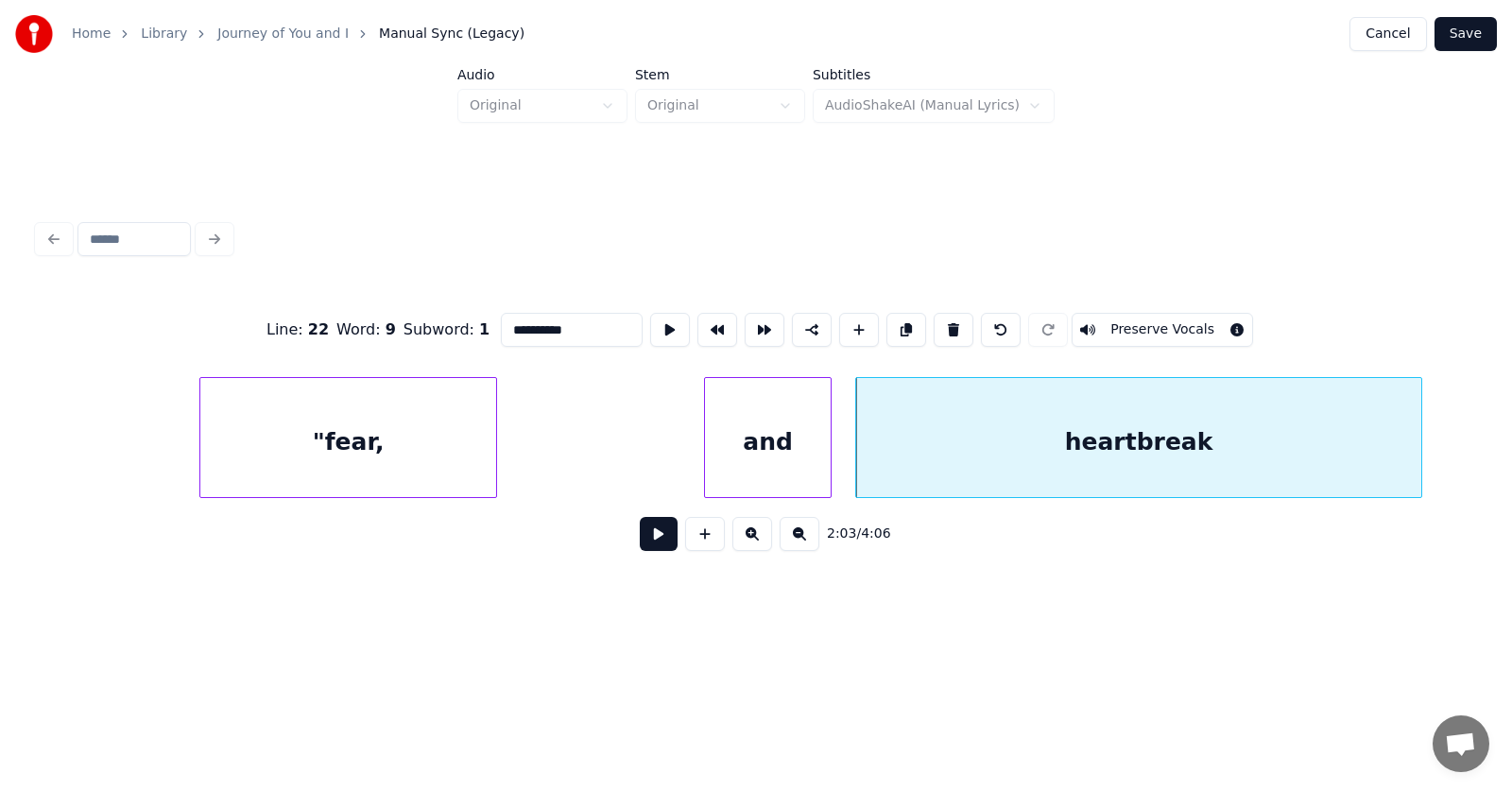
click at [558, 326] on input "**********" at bounding box center [571, 330] width 141 height 34
type input "**********"
click at [650, 318] on button at bounding box center [670, 330] width 39 height 34
click at [662, 544] on button at bounding box center [659, 534] width 38 height 34
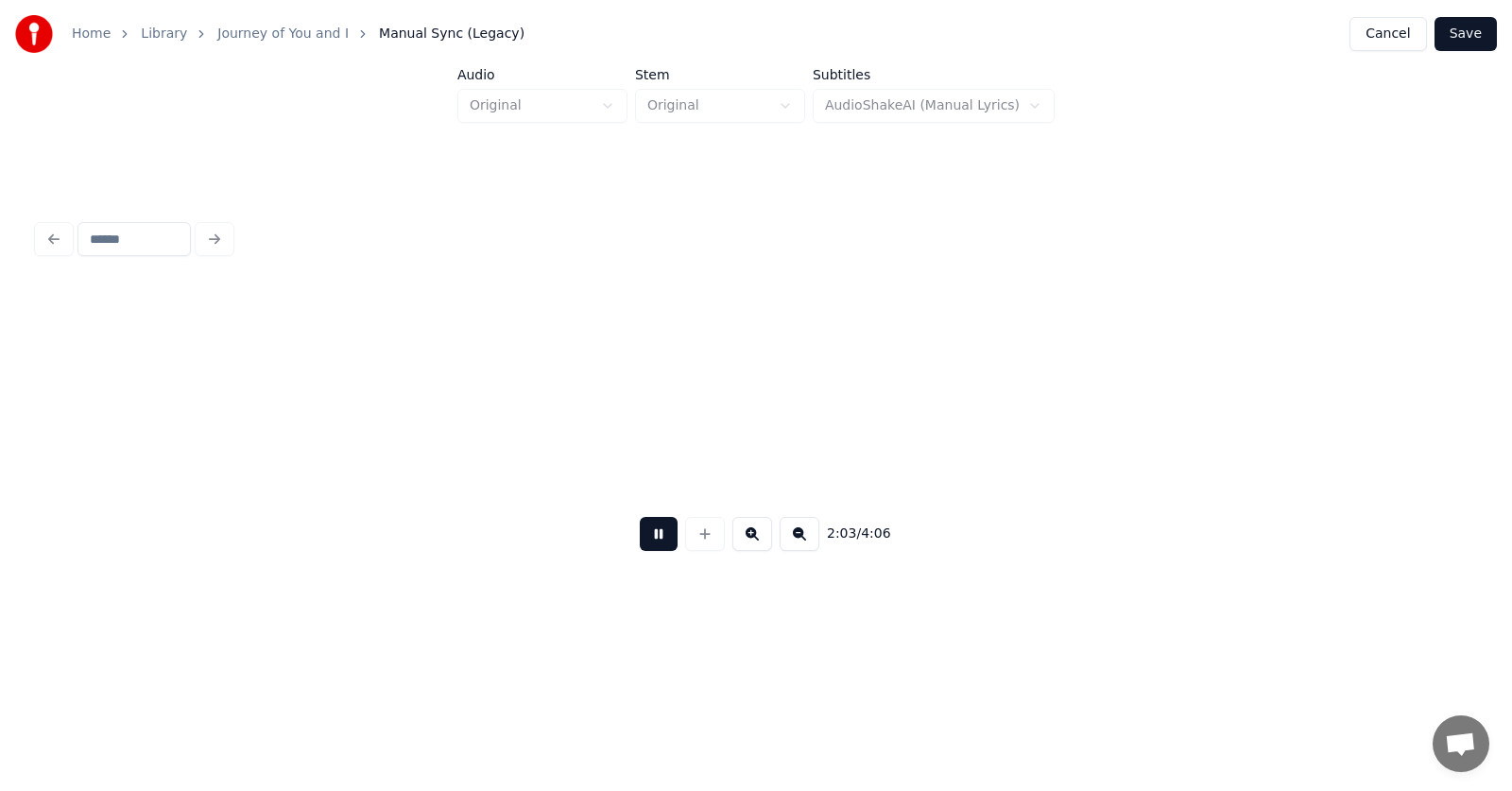
scroll to position [0, 87862]
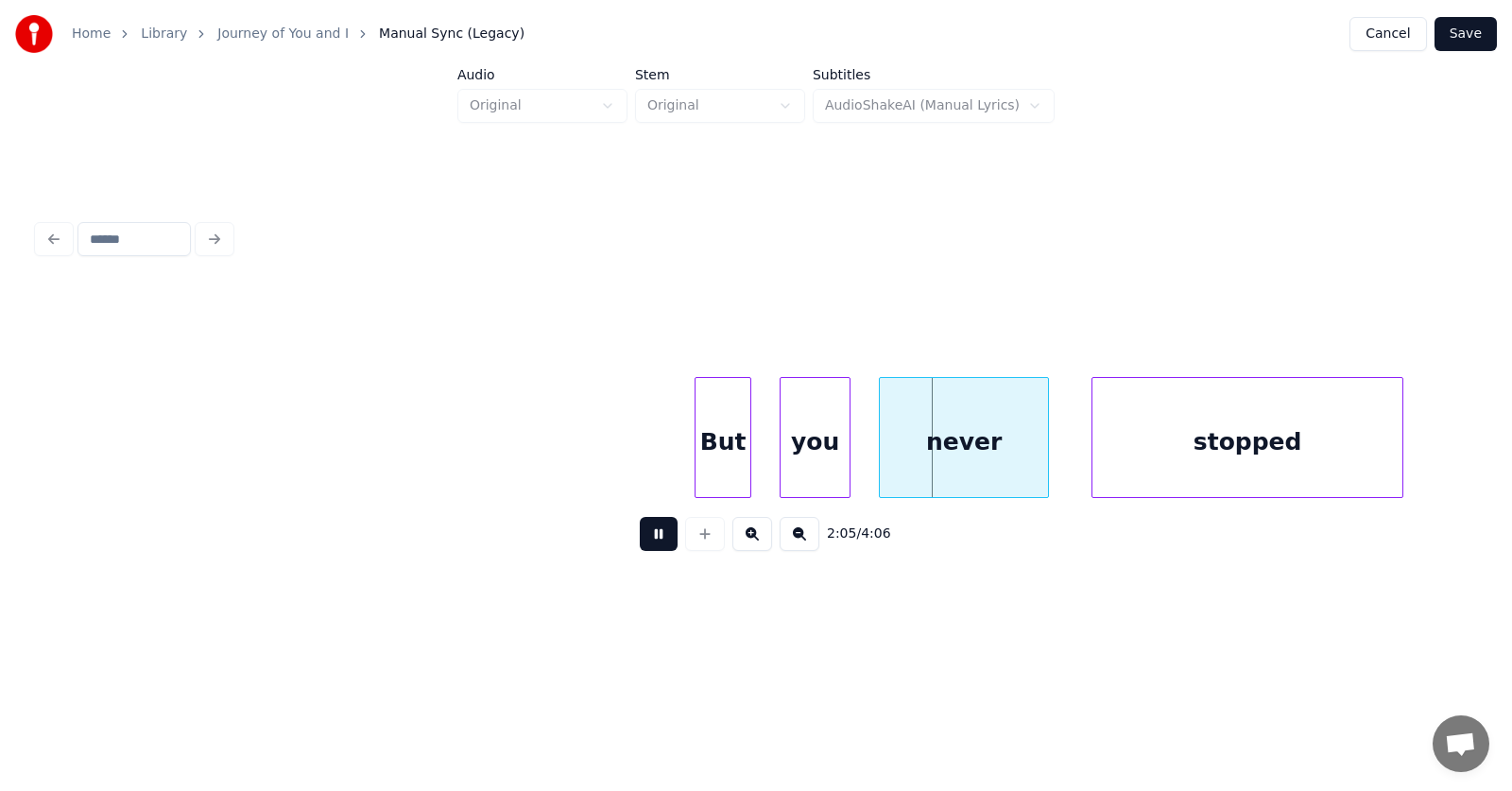
click at [662, 544] on button at bounding box center [659, 534] width 38 height 34
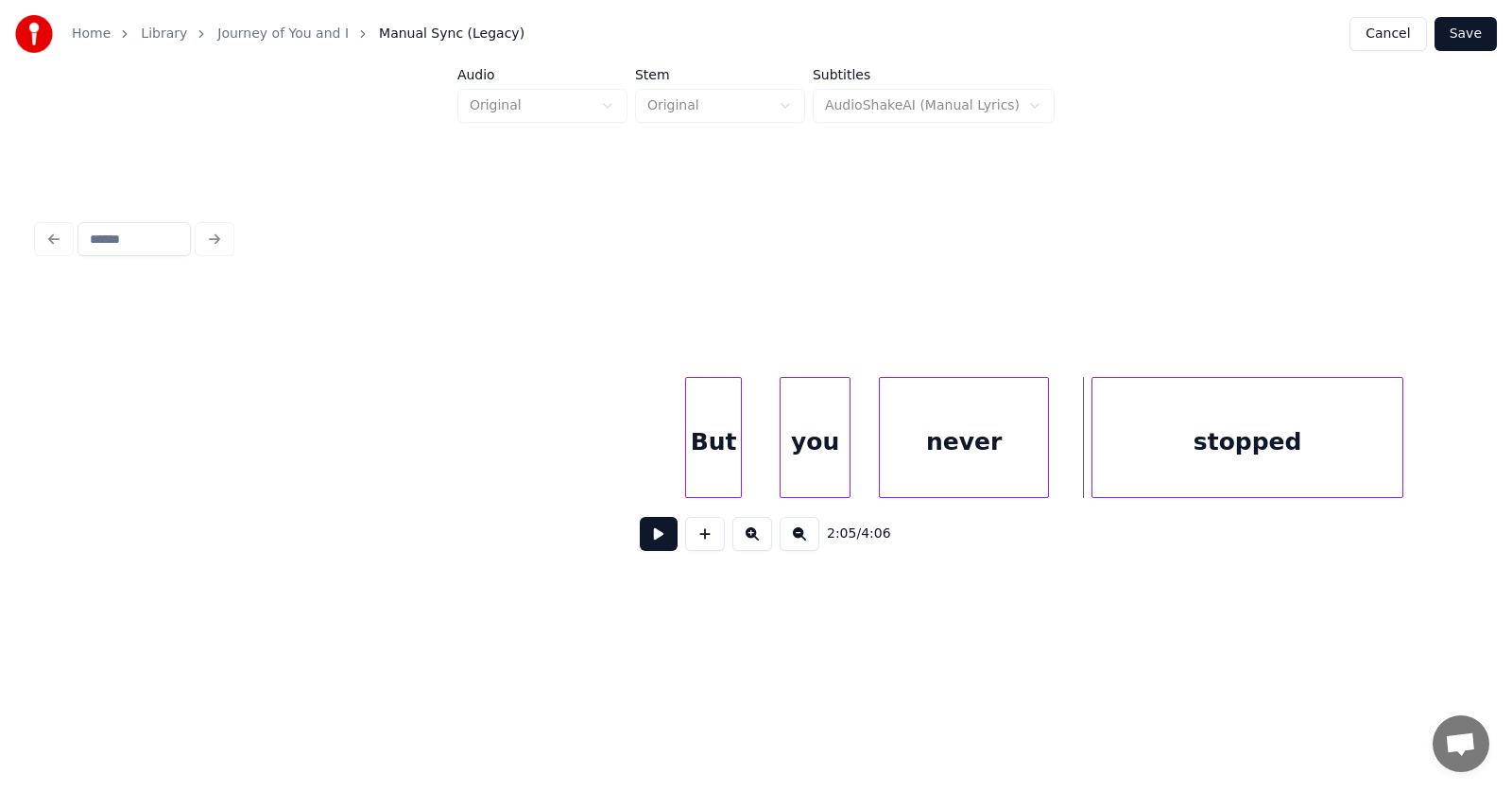
click at [713, 442] on div "But" at bounding box center [714, 442] width 55 height 129
click at [789, 455] on div "you" at bounding box center [798, 442] width 69 height 129
click at [928, 451] on div "never" at bounding box center [943, 442] width 168 height 129
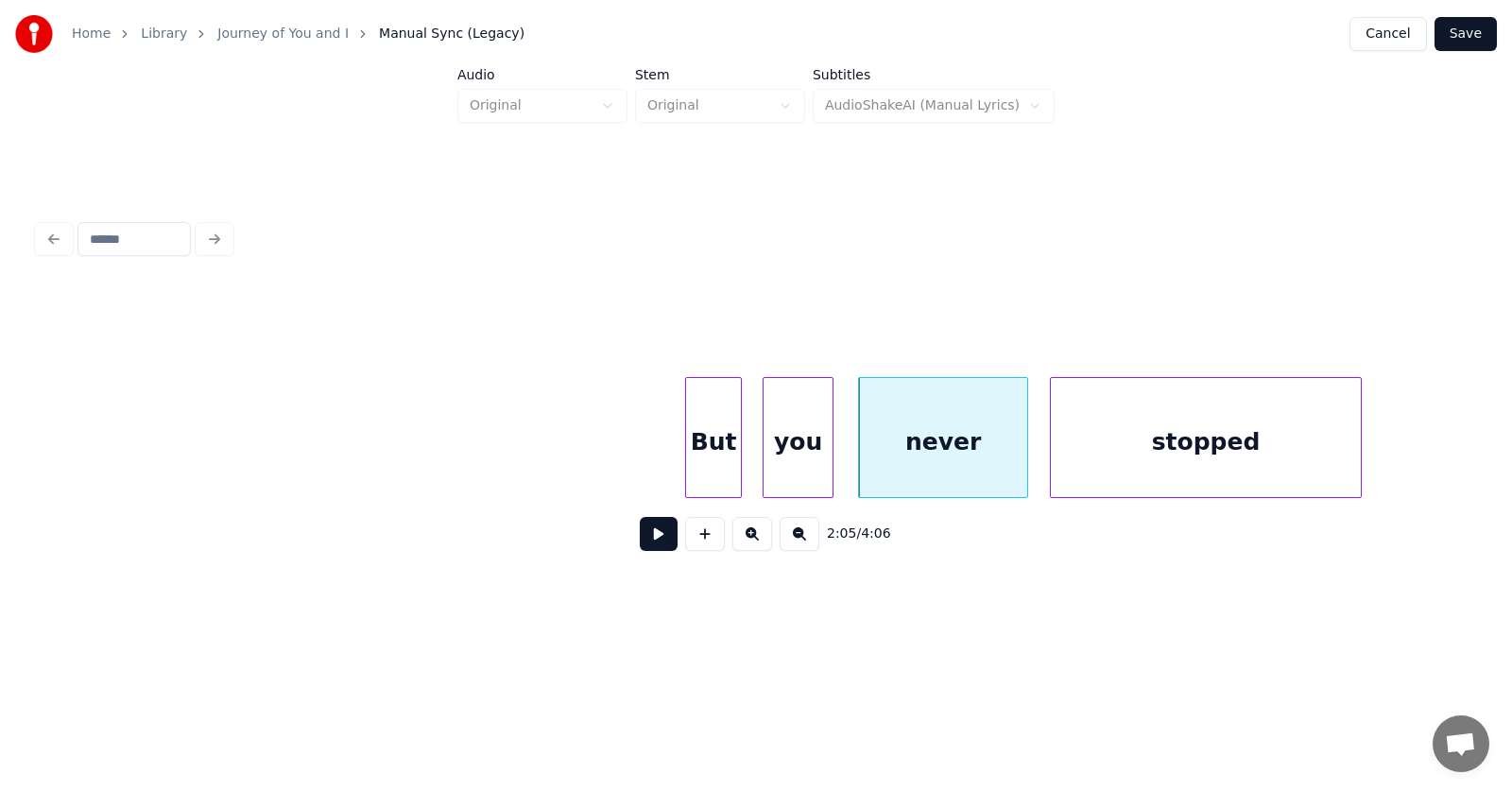
click at [1113, 451] on div "stopped" at bounding box center [1207, 442] width 310 height 129
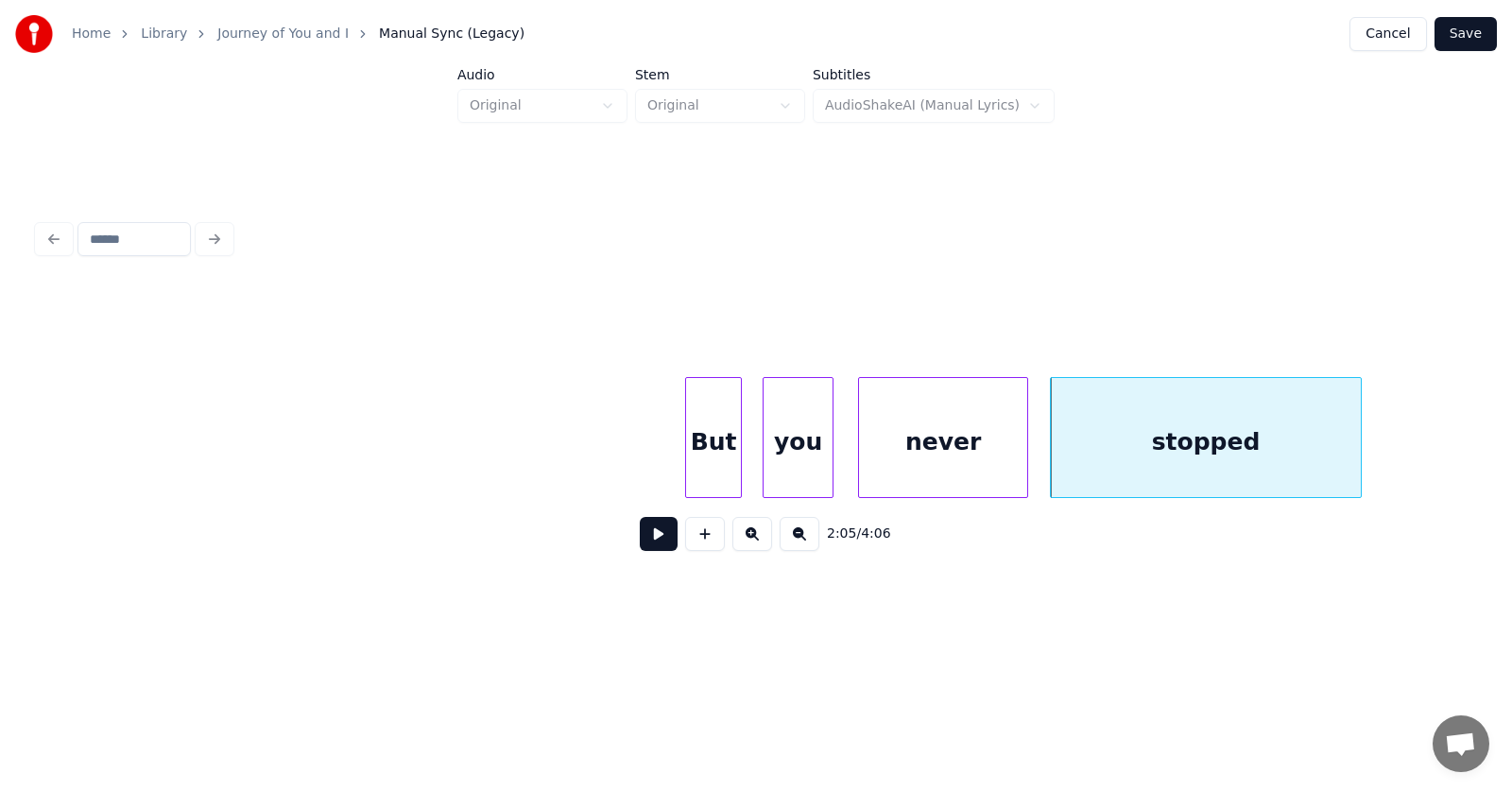
click at [723, 445] on div "But" at bounding box center [714, 442] width 55 height 129
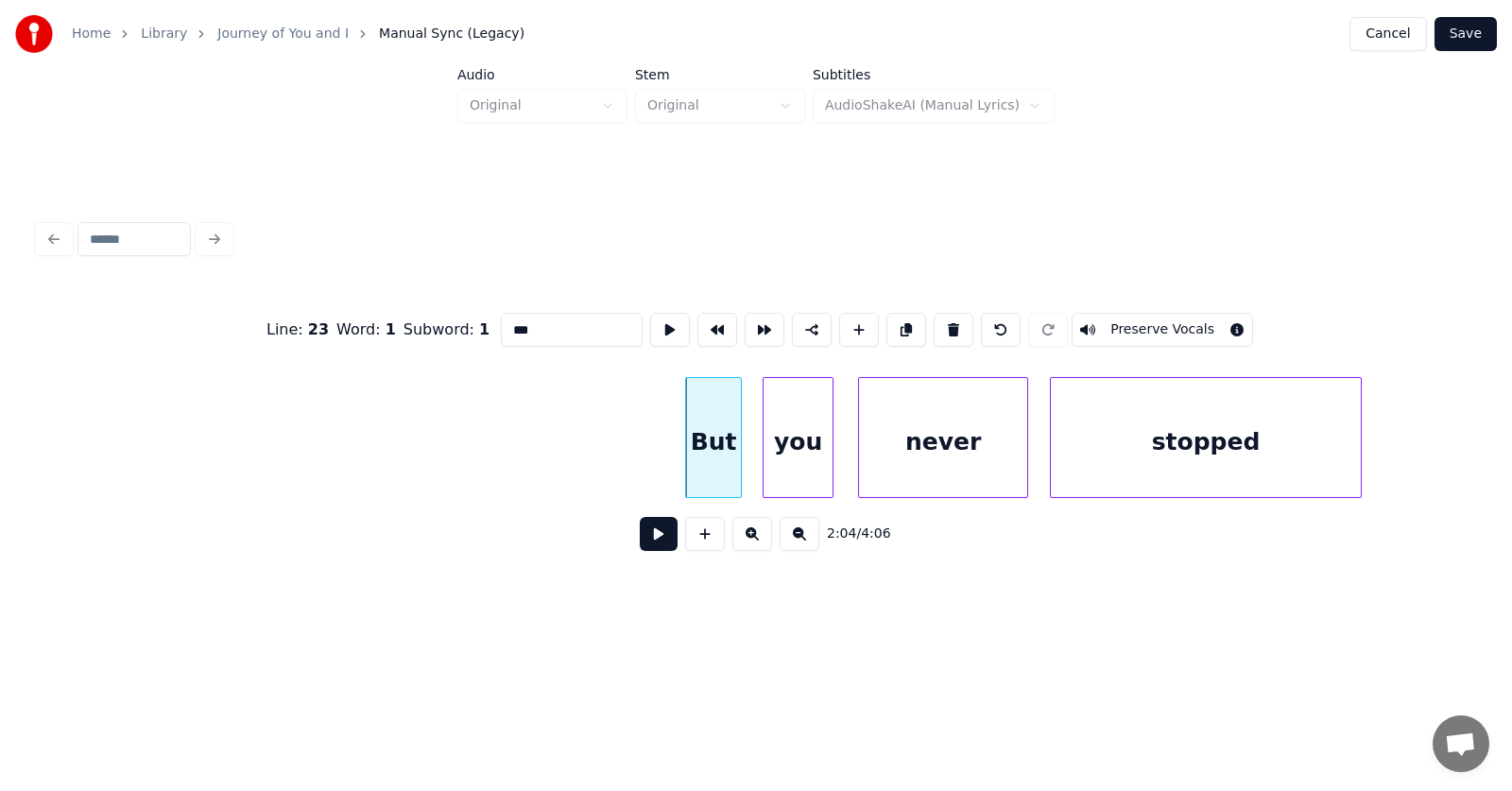
click at [501, 320] on input "***" at bounding box center [571, 330] width 141 height 34
type input "****"
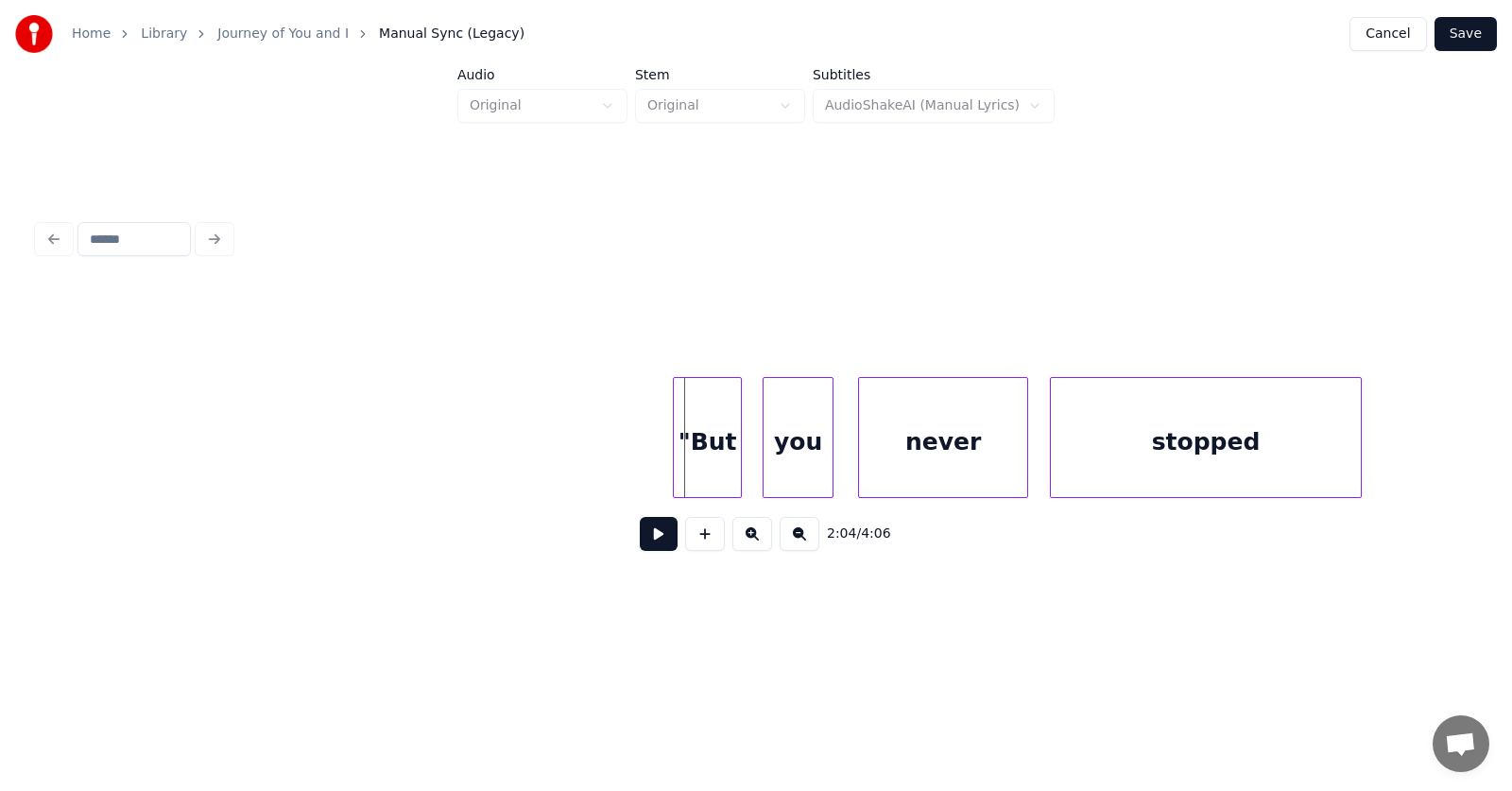
click at [675, 451] on div at bounding box center [676, 437] width 6 height 119
click at [1114, 444] on div "stopped" at bounding box center [1207, 442] width 310 height 129
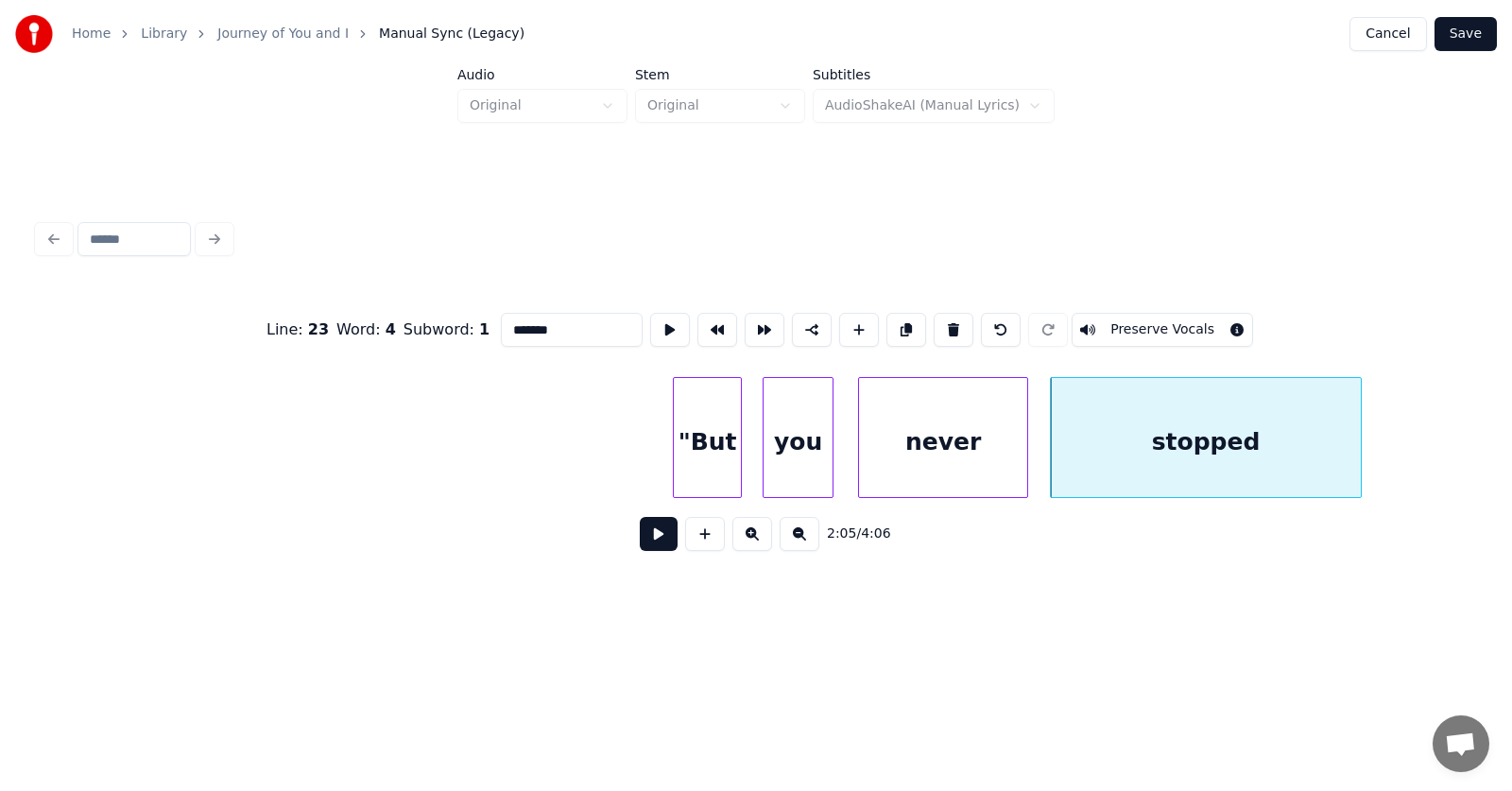
click at [520, 323] on input "*******" at bounding box center [571, 330] width 141 height 34
type input "********"
click at [649, 538] on button at bounding box center [659, 534] width 38 height 34
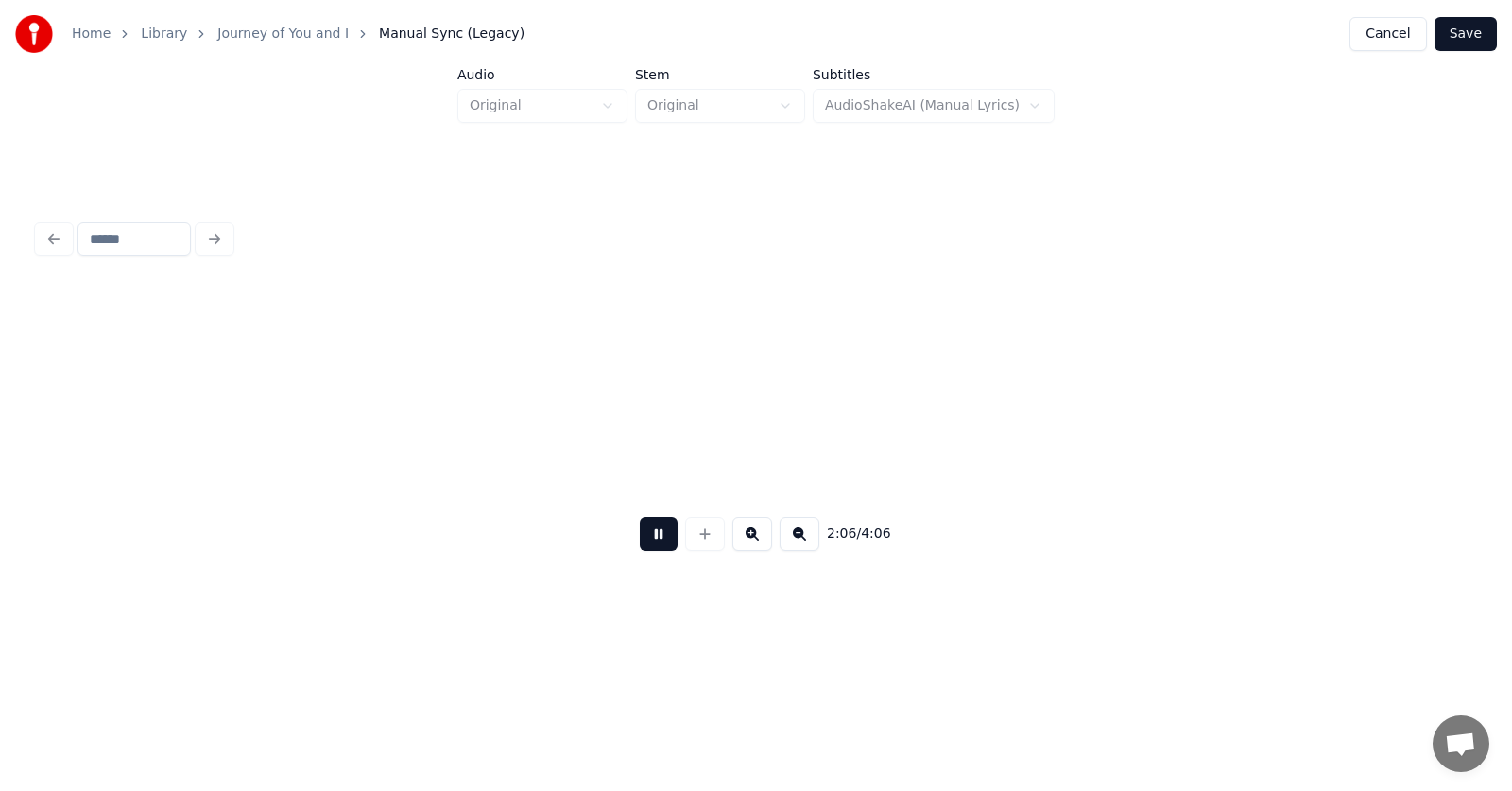
scroll to position [0, 89300]
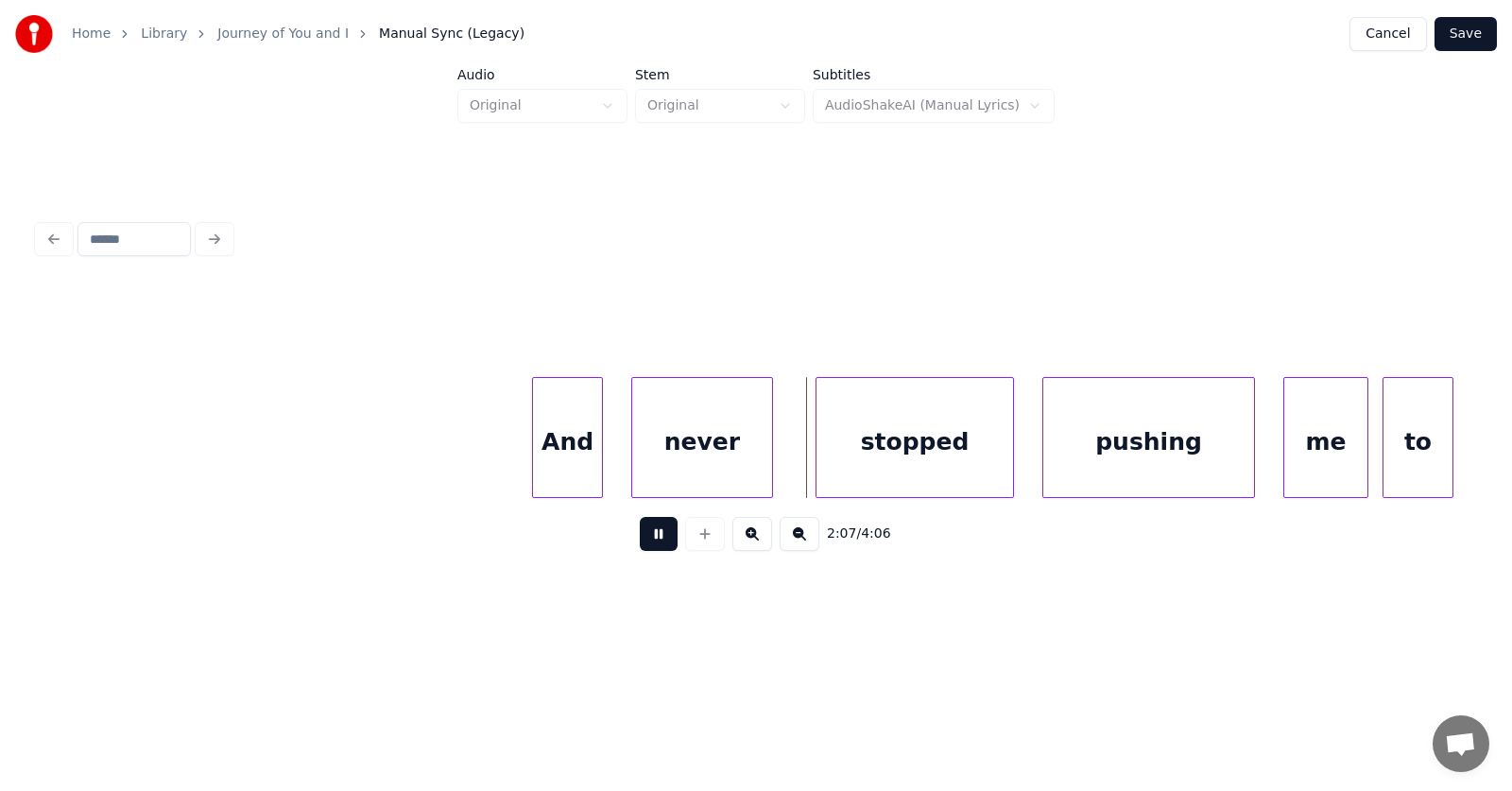
click at [649, 538] on button at bounding box center [659, 534] width 38 height 34
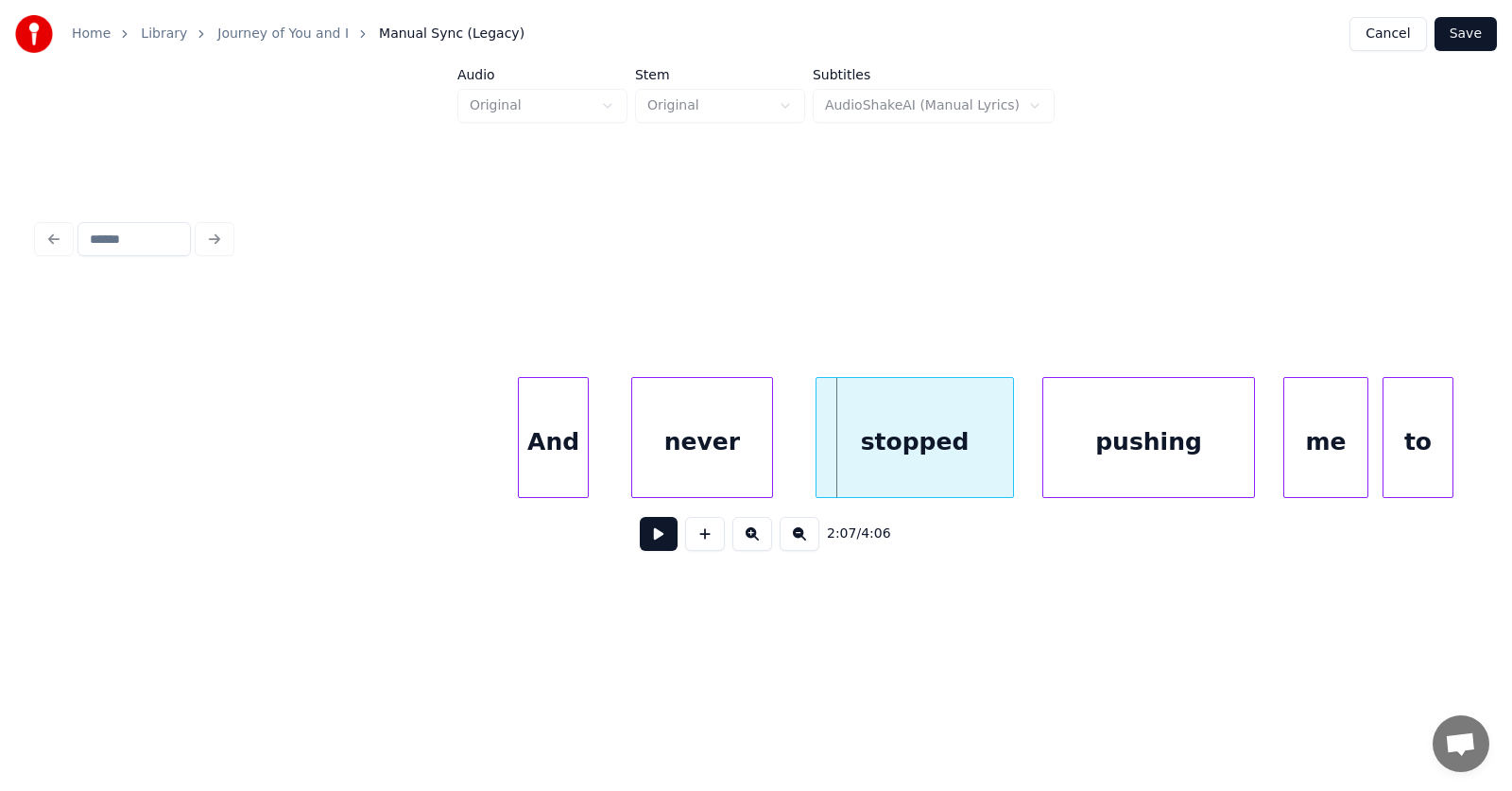
click at [563, 450] on div "And" at bounding box center [554, 442] width 69 height 129
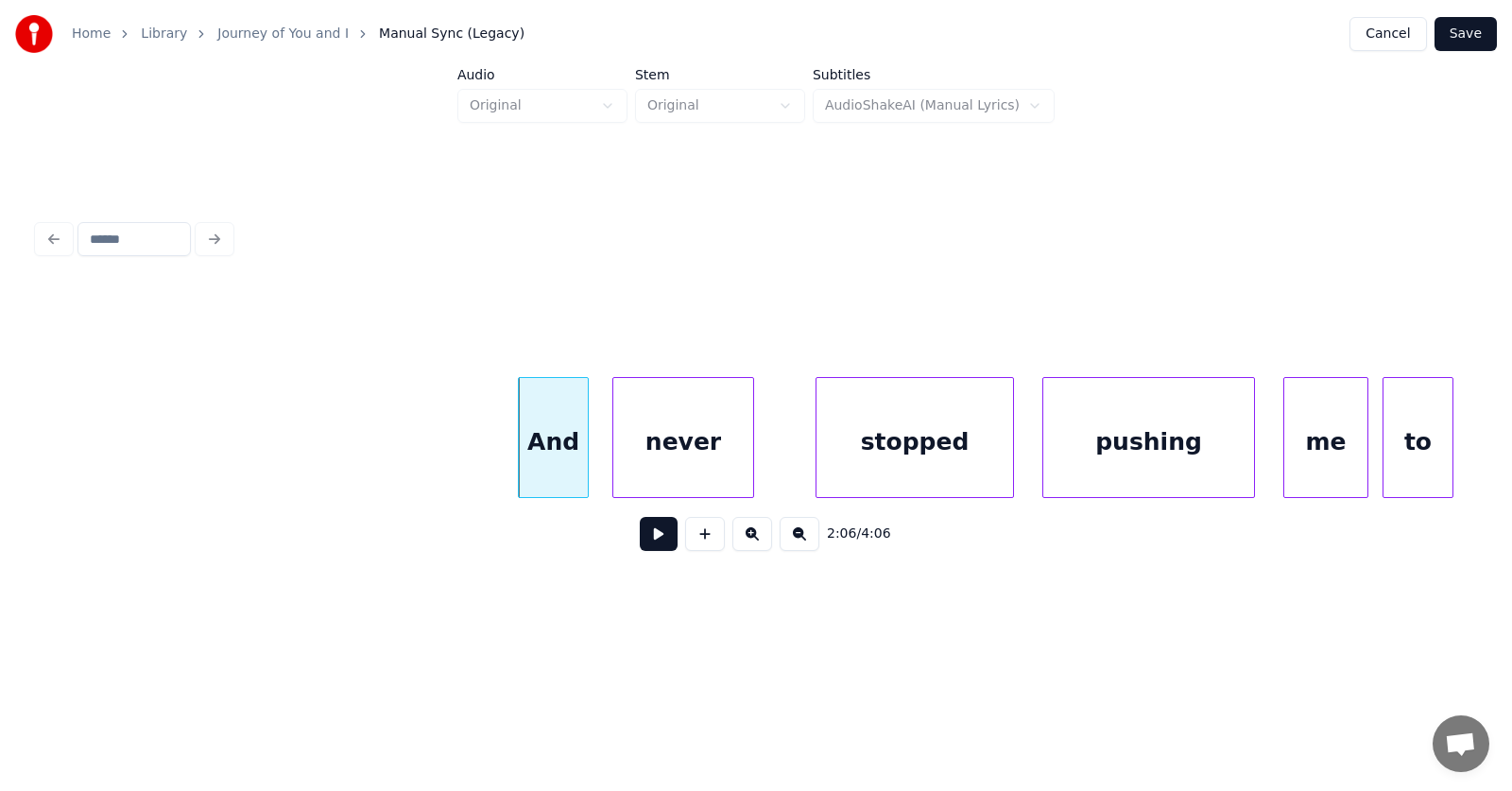
click at [661, 462] on div "never" at bounding box center [683, 442] width 139 height 129
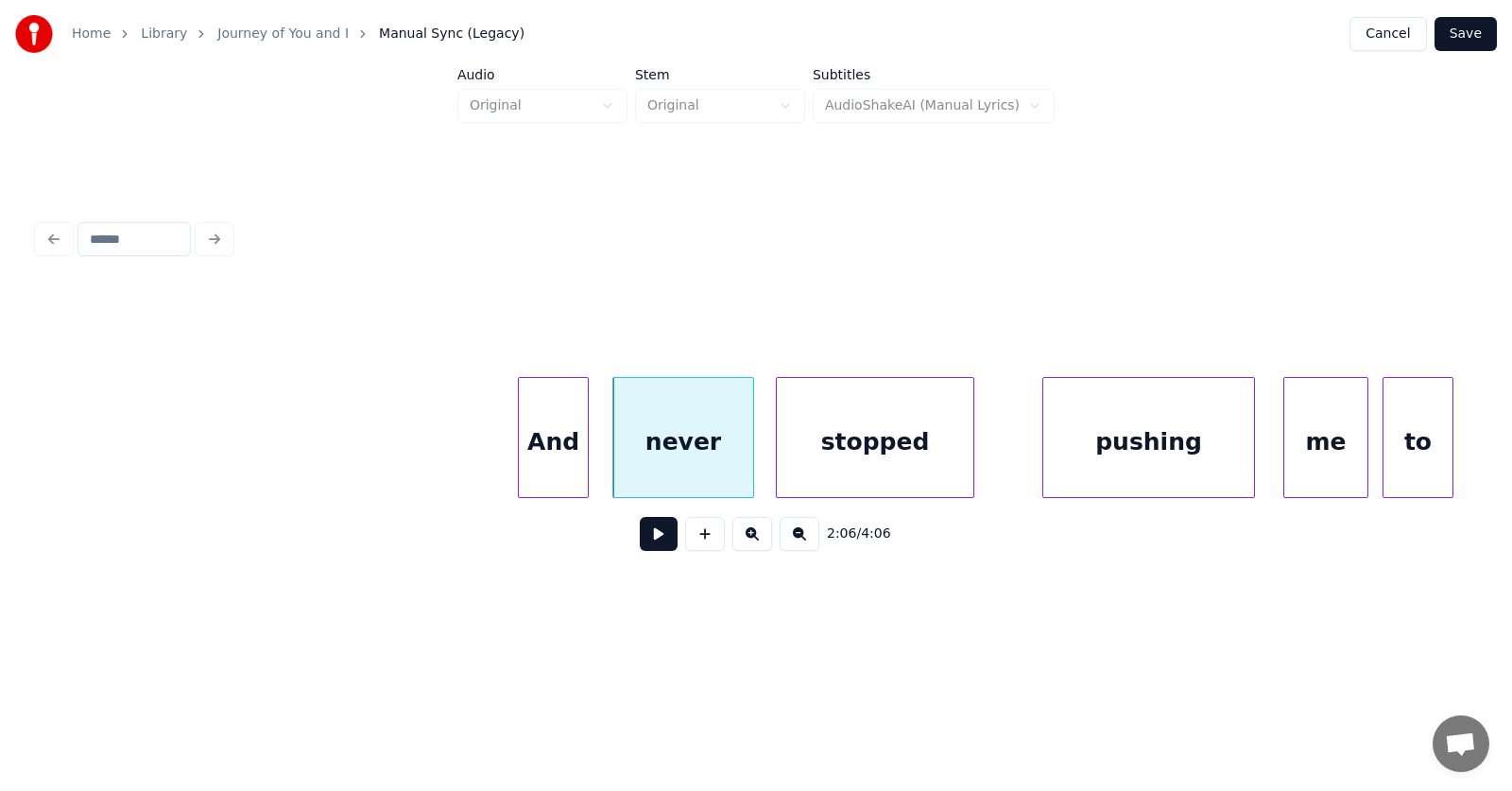
click at [853, 457] on div "stopped" at bounding box center [875, 442] width 196 height 129
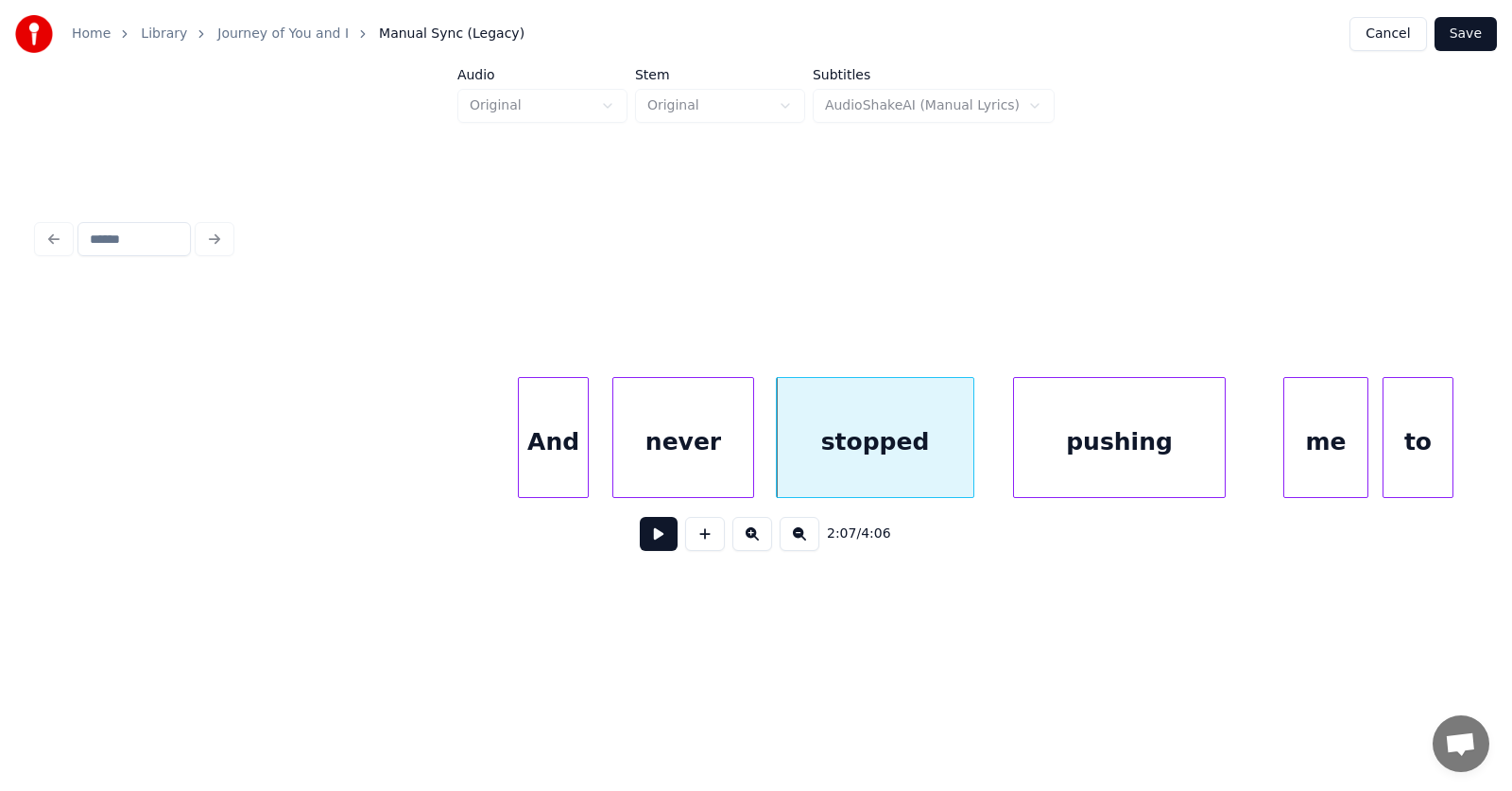
click at [1117, 456] on div "pushing" at bounding box center [1119, 442] width 211 height 129
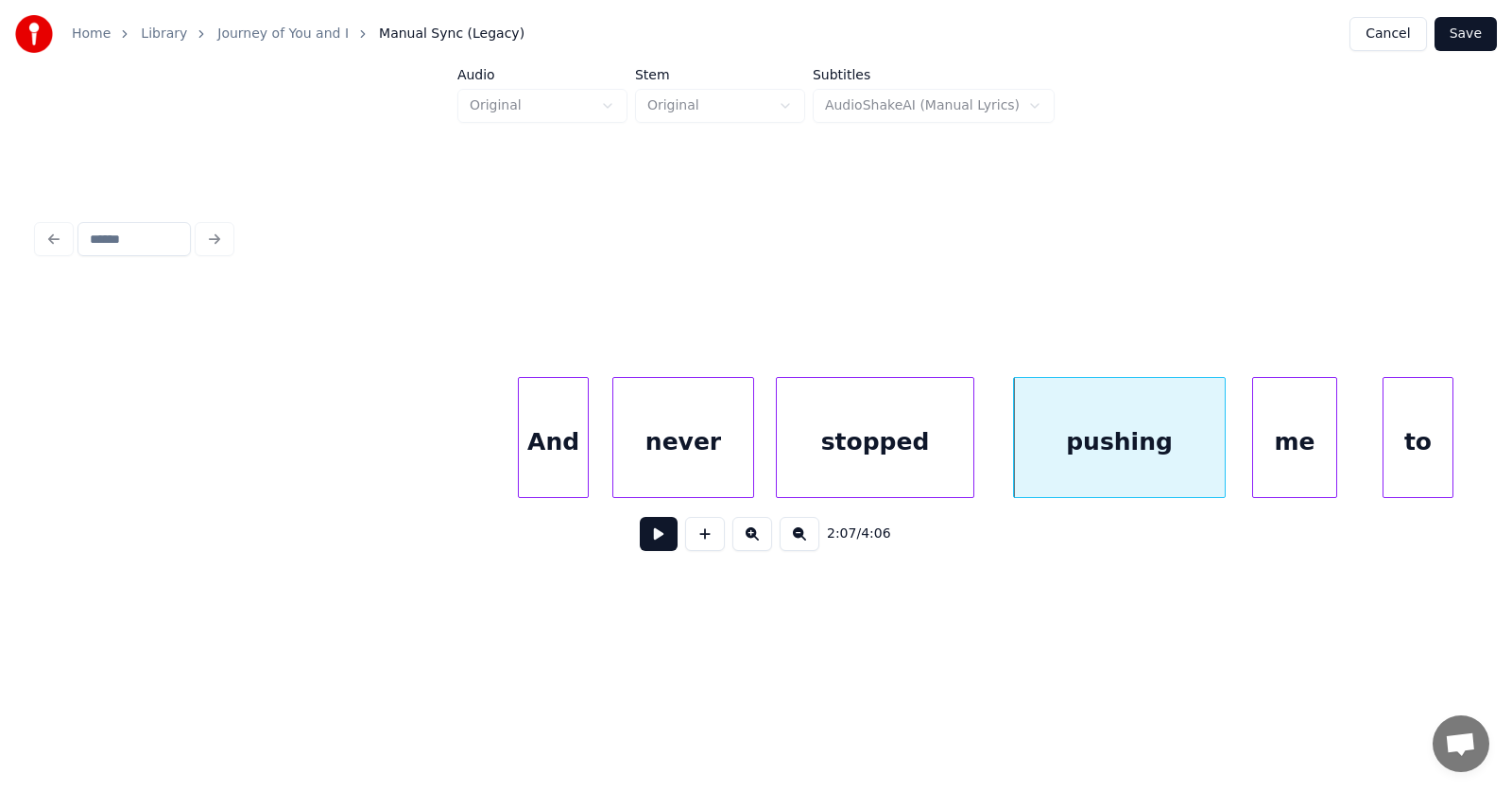
click at [1310, 448] on div "me" at bounding box center [1295, 442] width 83 height 129
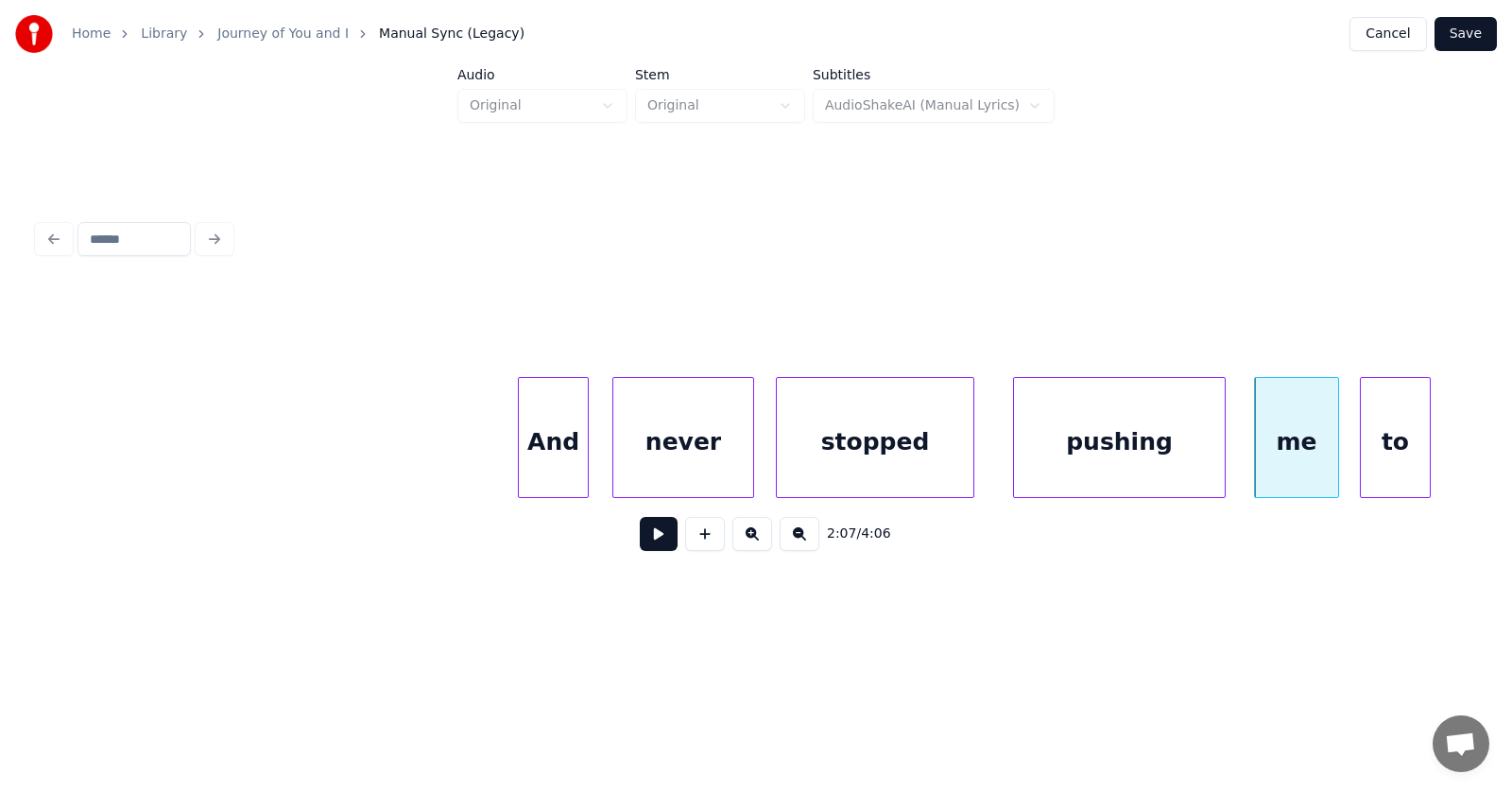
click at [1380, 442] on div "to" at bounding box center [1395, 442] width 69 height 129
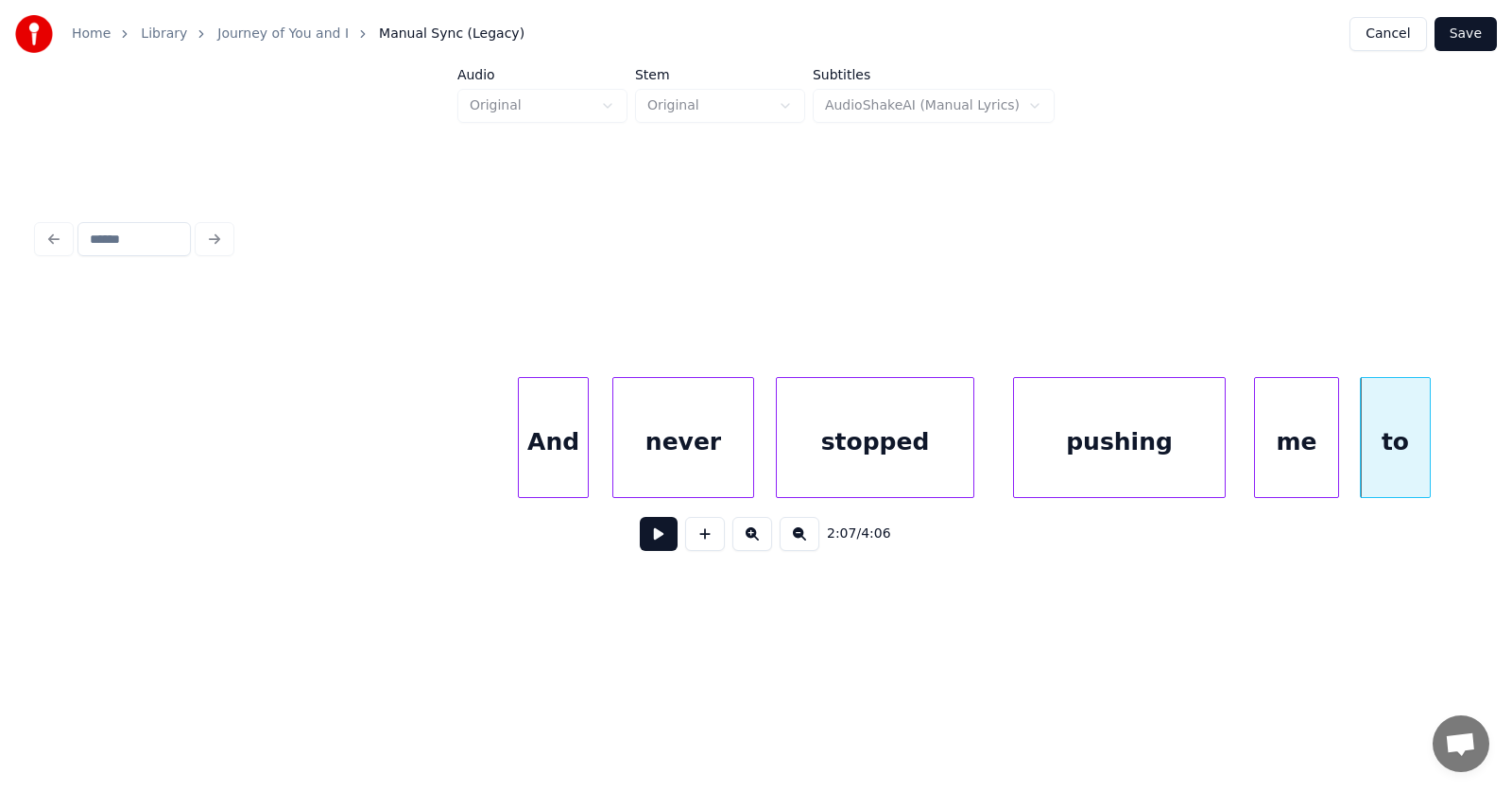
click at [562, 439] on div "And" at bounding box center [554, 442] width 69 height 129
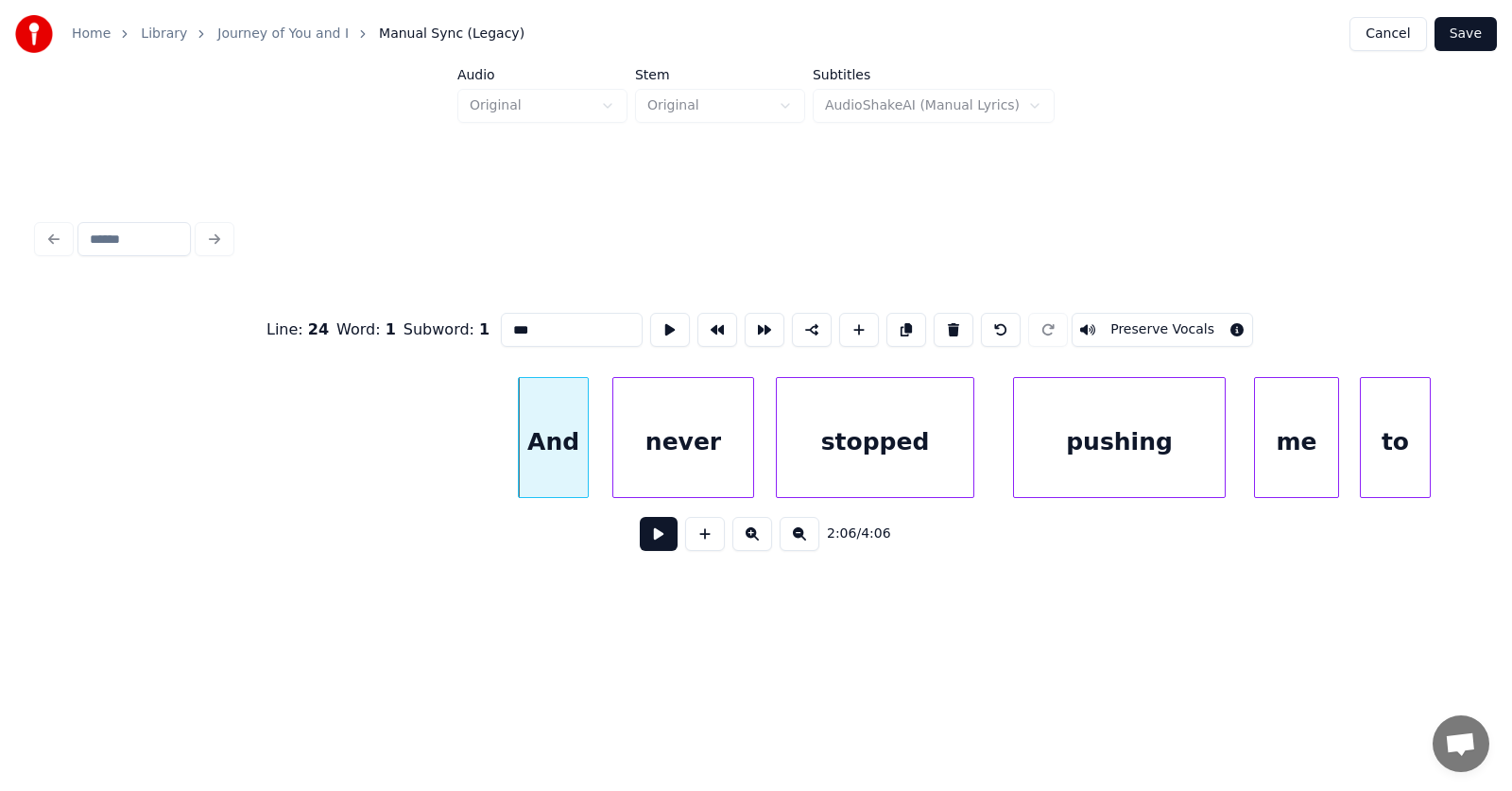
click at [501, 321] on input "***" at bounding box center [571, 330] width 141 height 34
type input "****"
click at [649, 547] on button at bounding box center [659, 534] width 38 height 34
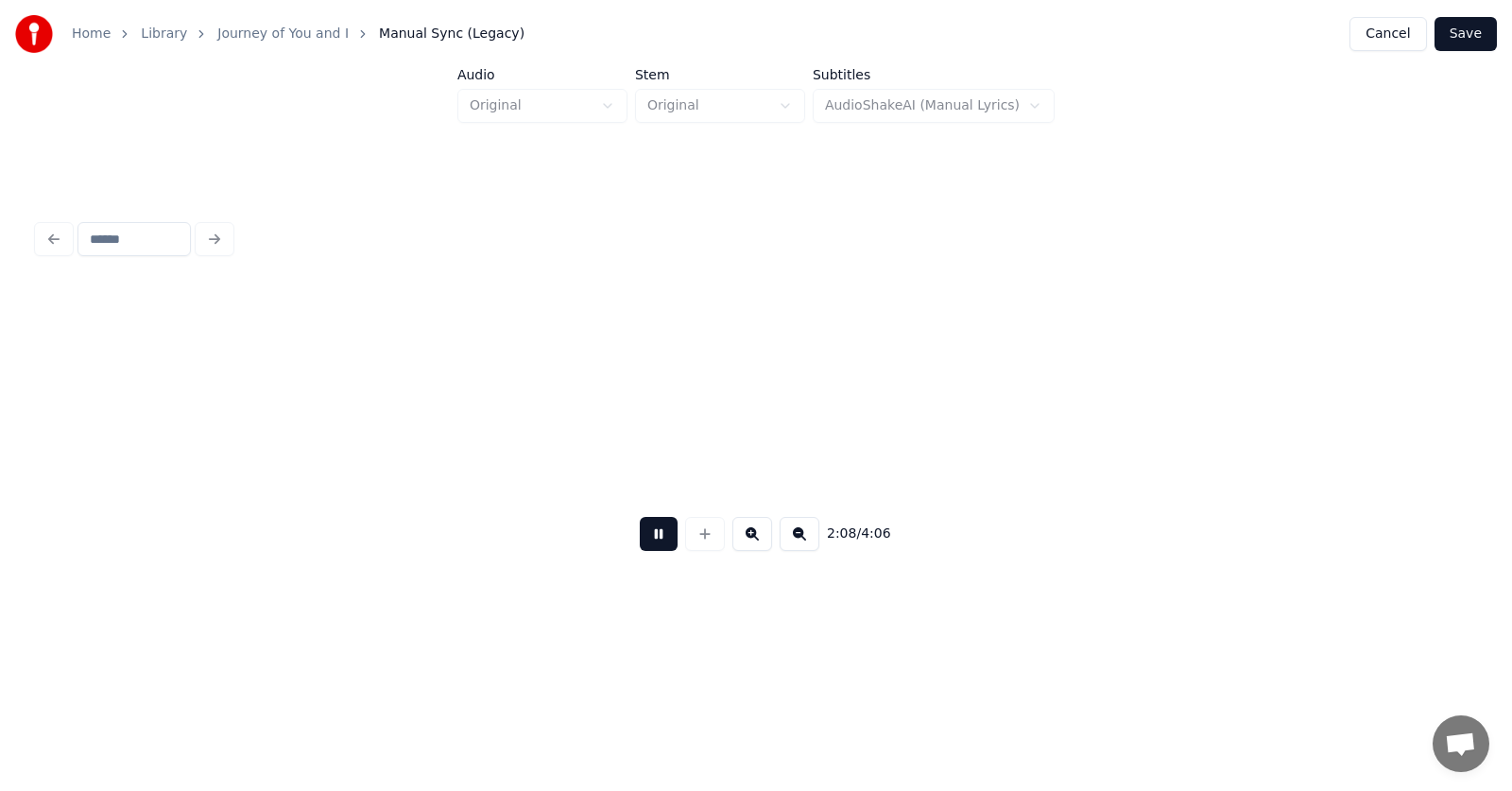
scroll to position [0, 90746]
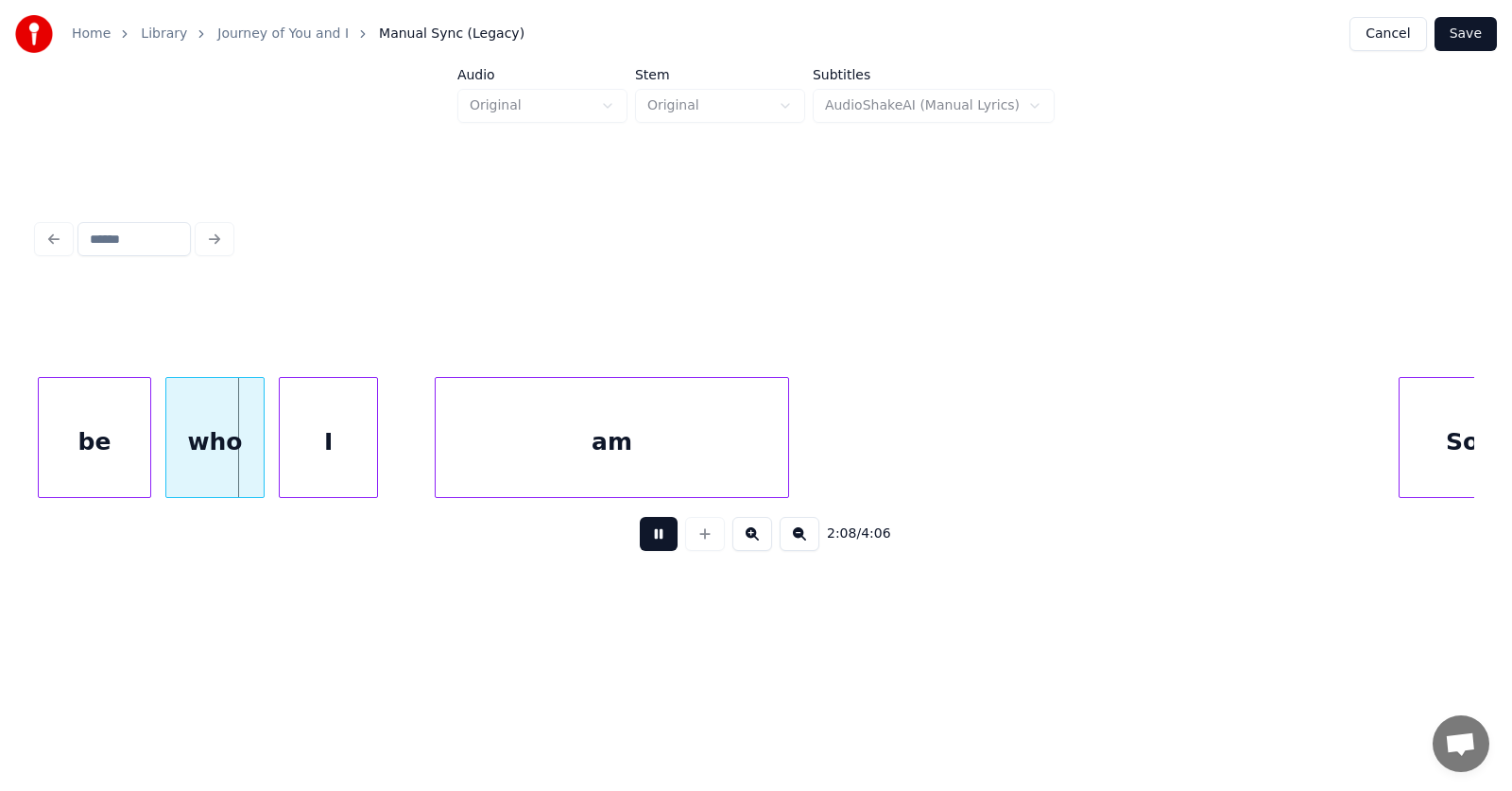
click at [649, 547] on button at bounding box center [659, 534] width 38 height 34
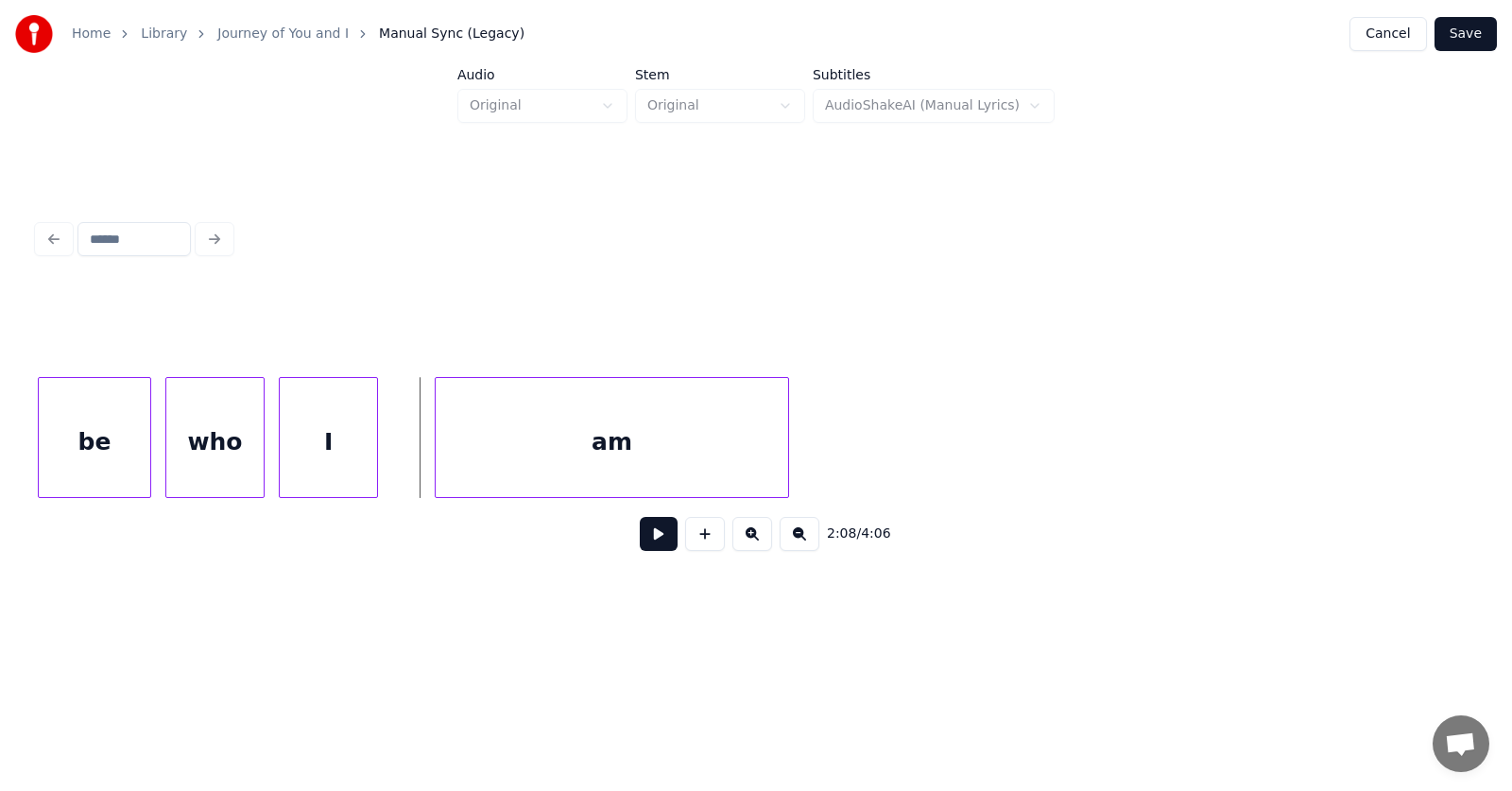
scroll to position [0, 90338]
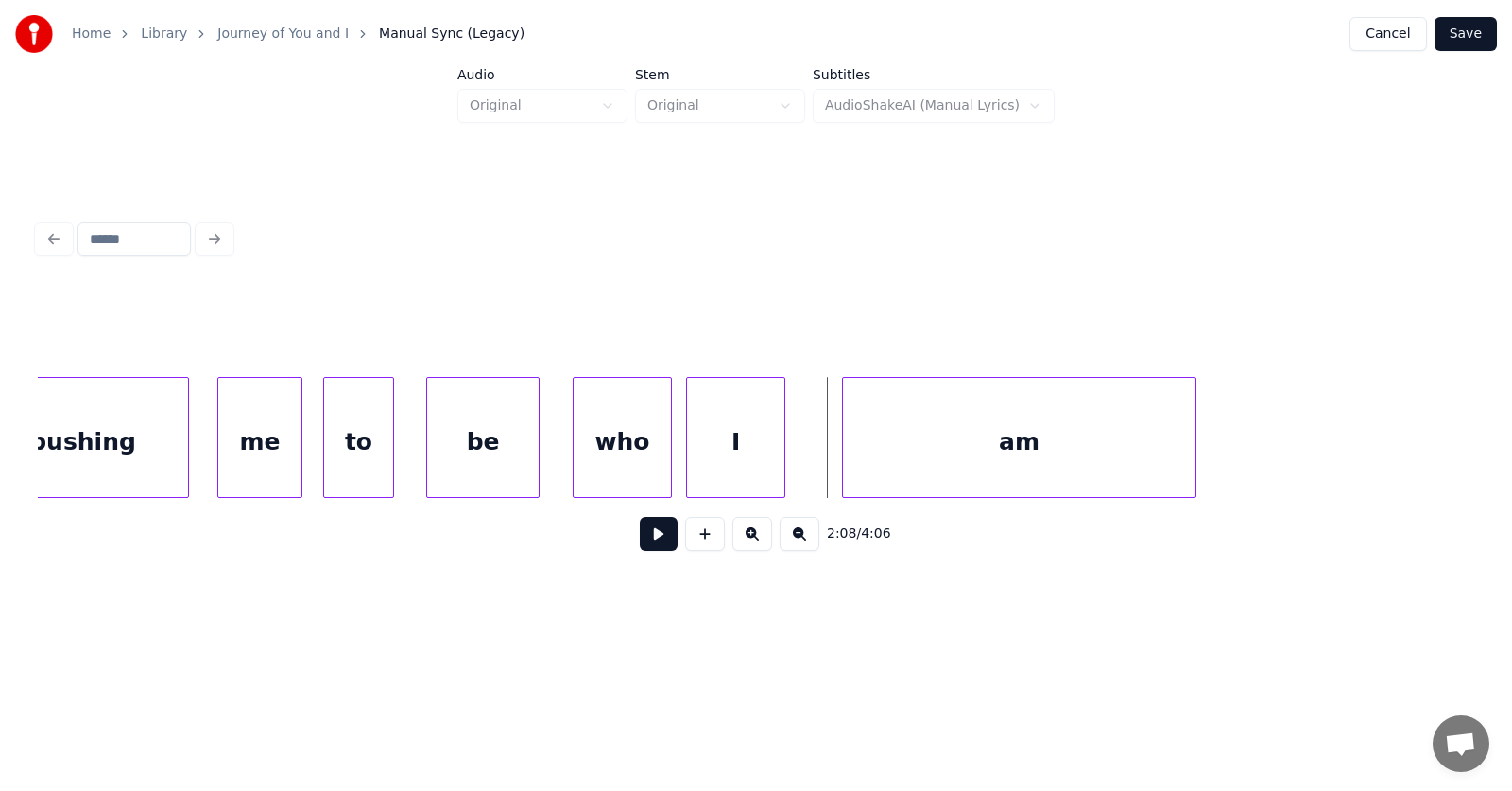
click at [492, 452] on div "be" at bounding box center [483, 442] width 112 height 129
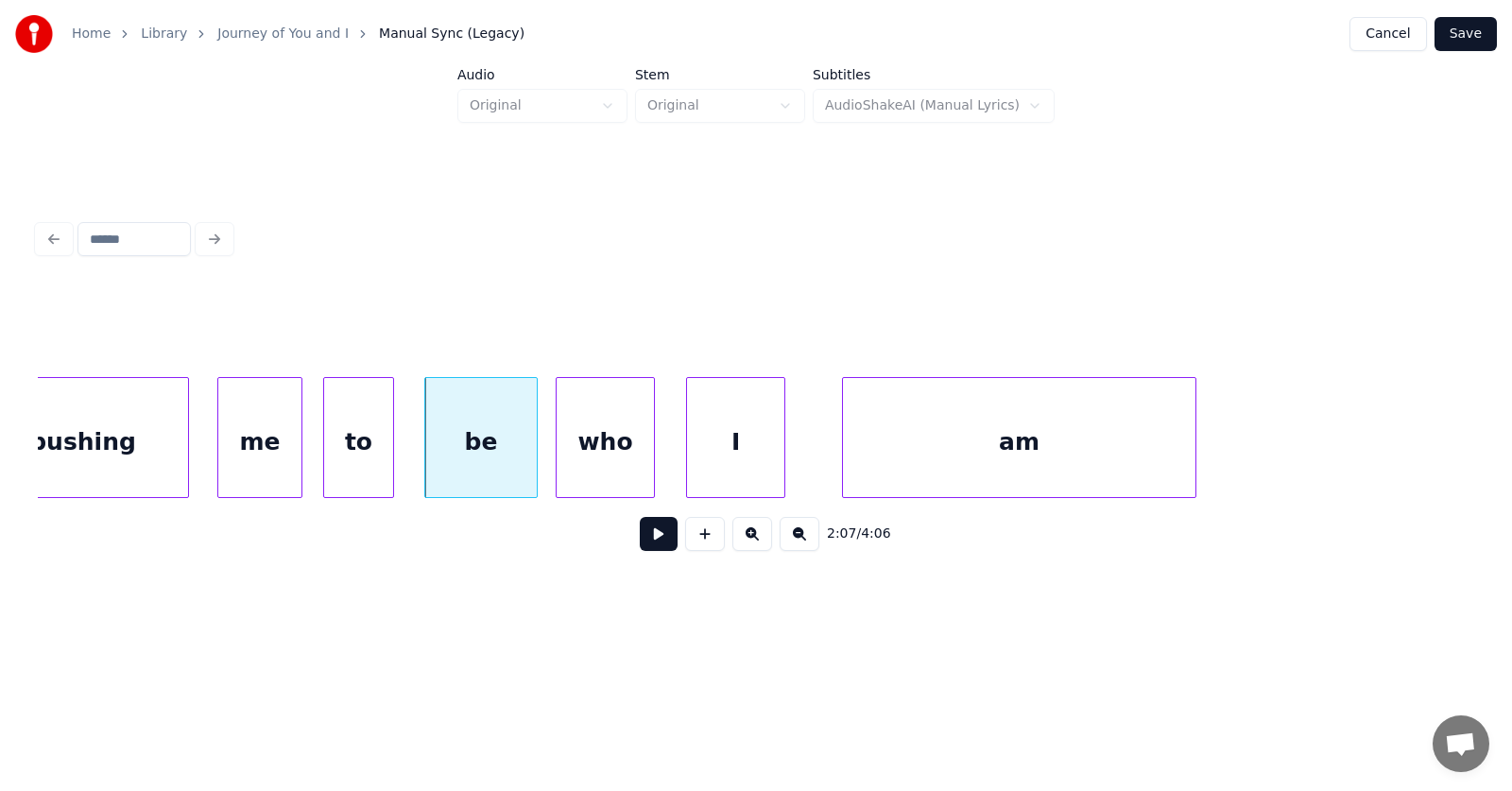
click at [606, 456] on div "who" at bounding box center [605, 442] width 97 height 129
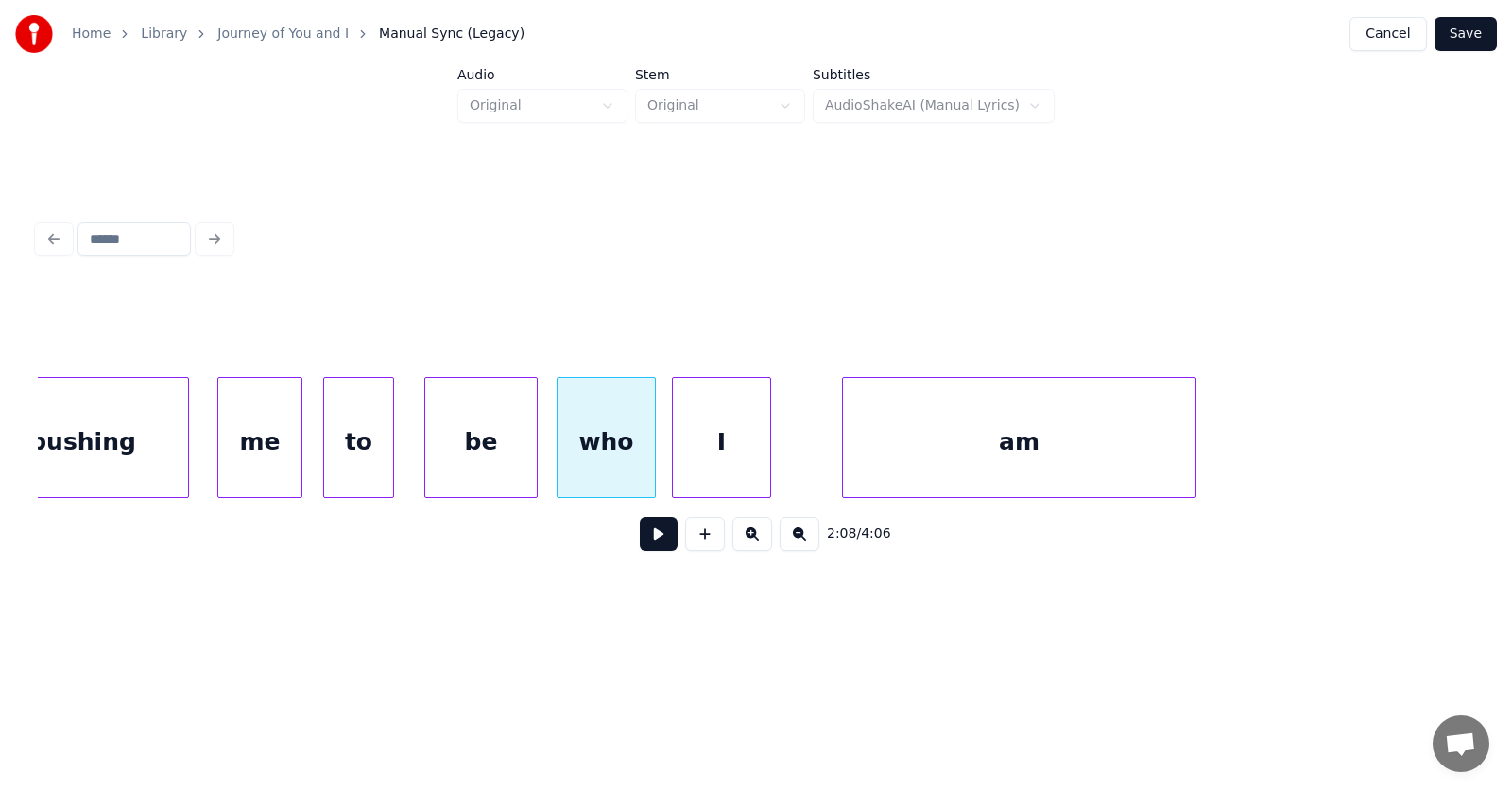
click at [686, 458] on div "I" at bounding box center [722, 442] width 97 height 129
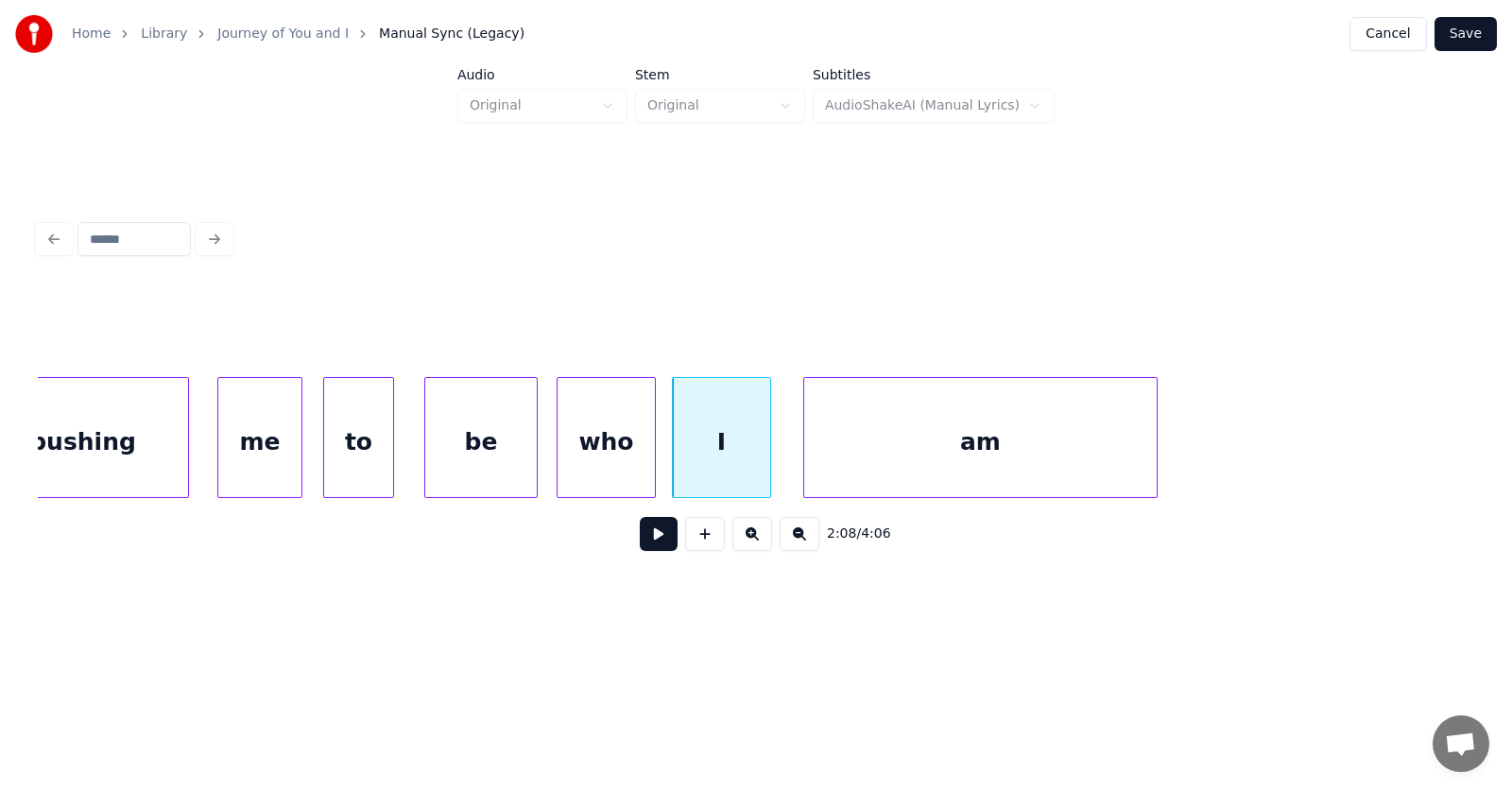
click at [871, 448] on div "am" at bounding box center [980, 442] width 352 height 129
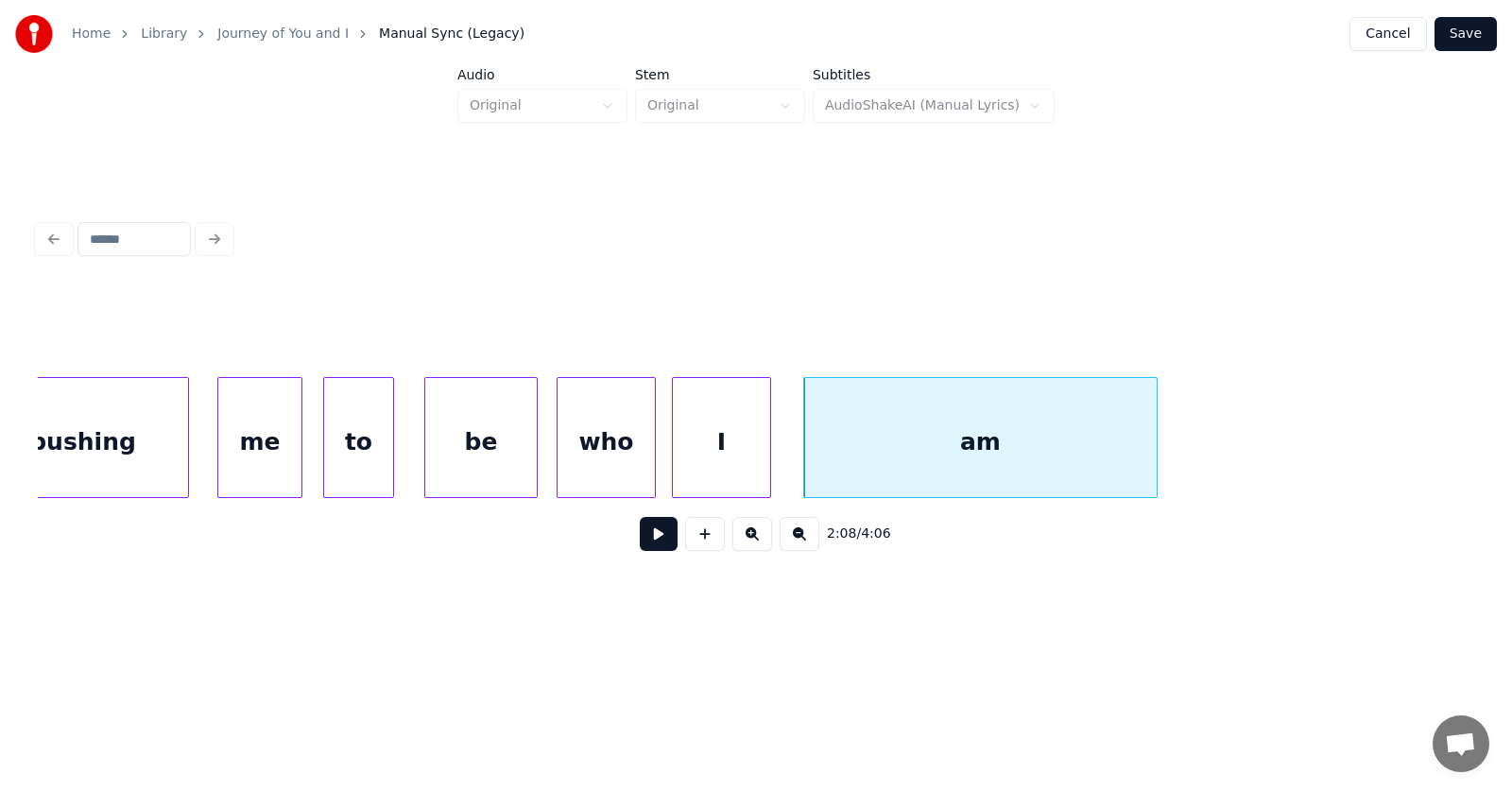
click at [988, 473] on div "am" at bounding box center [980, 442] width 352 height 129
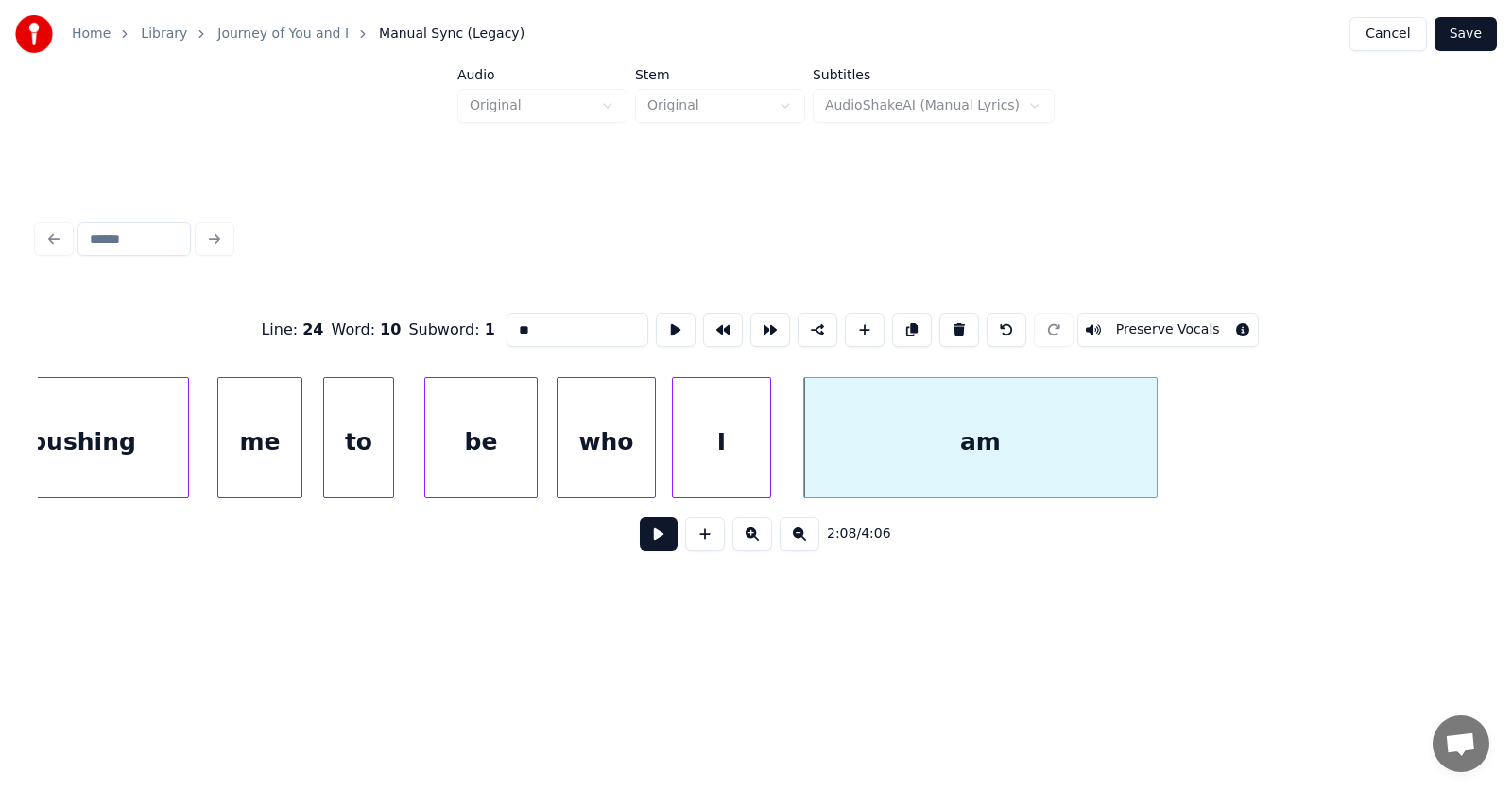
click at [546, 321] on input "**" at bounding box center [577, 330] width 141 height 34
type input "***"
click at [648, 551] on button at bounding box center [659, 534] width 38 height 34
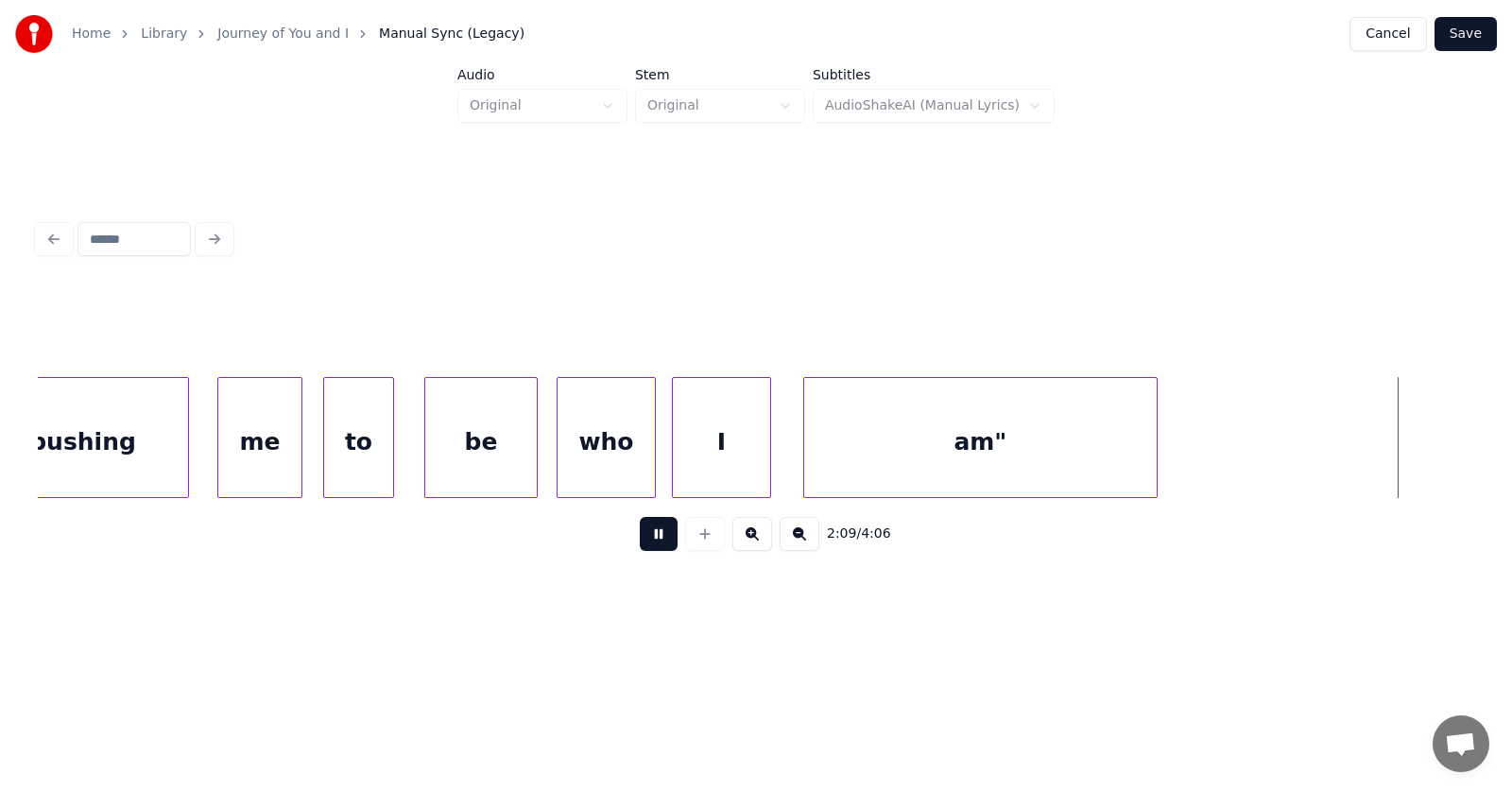
scroll to position [0, 91786]
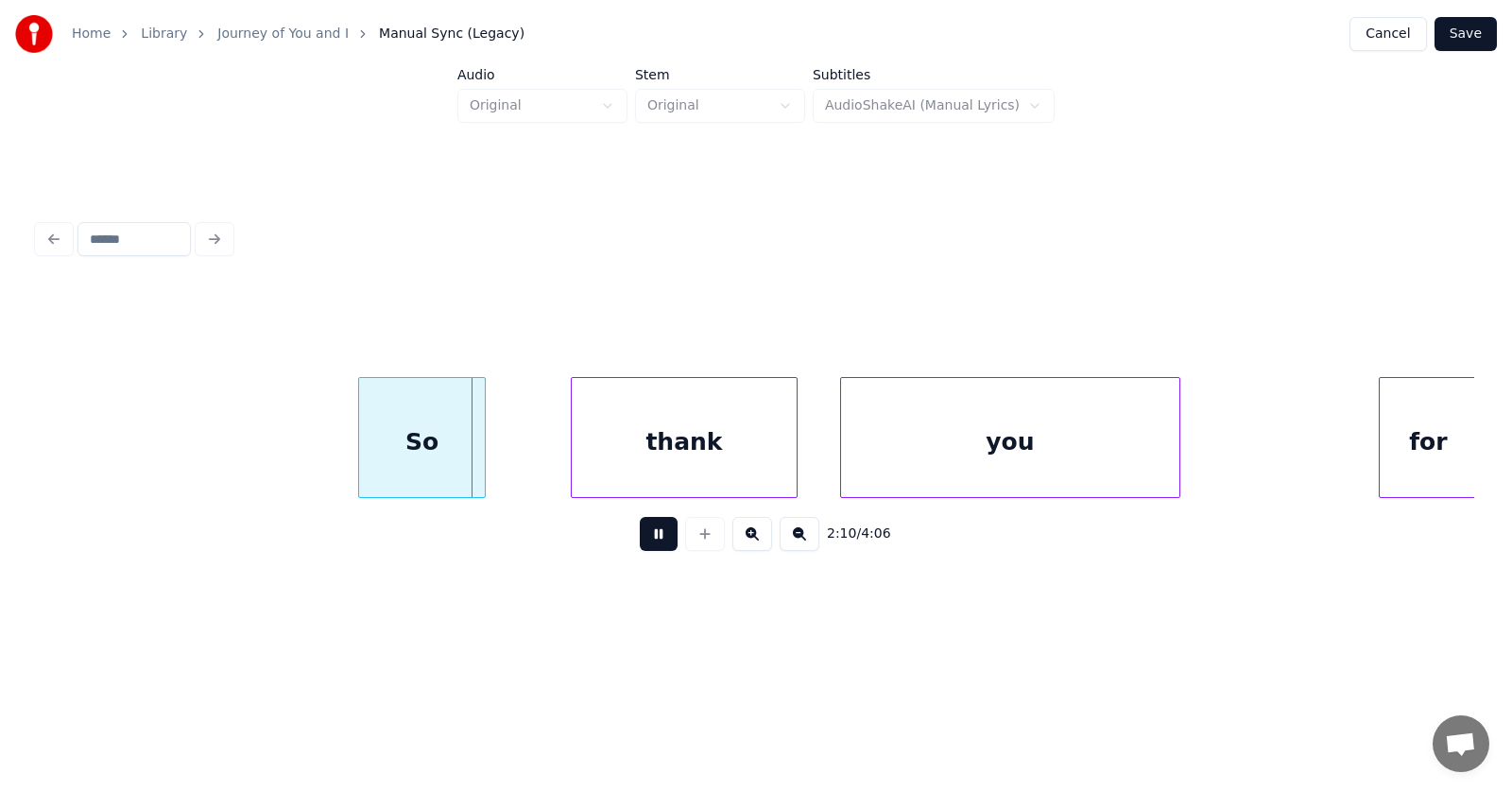
click at [648, 551] on button at bounding box center [659, 534] width 38 height 34
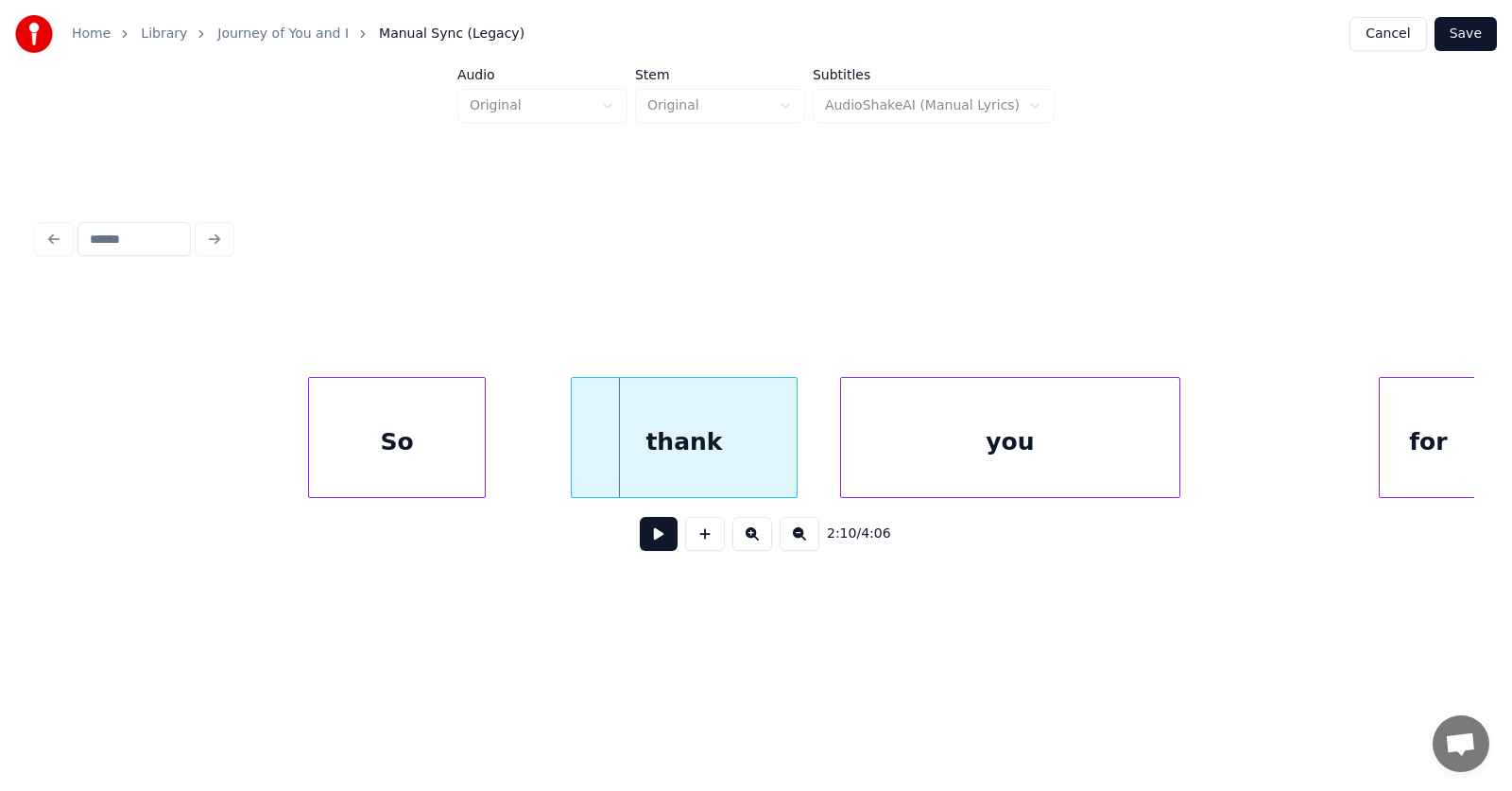
click at [309, 445] on div at bounding box center [312, 437] width 6 height 119
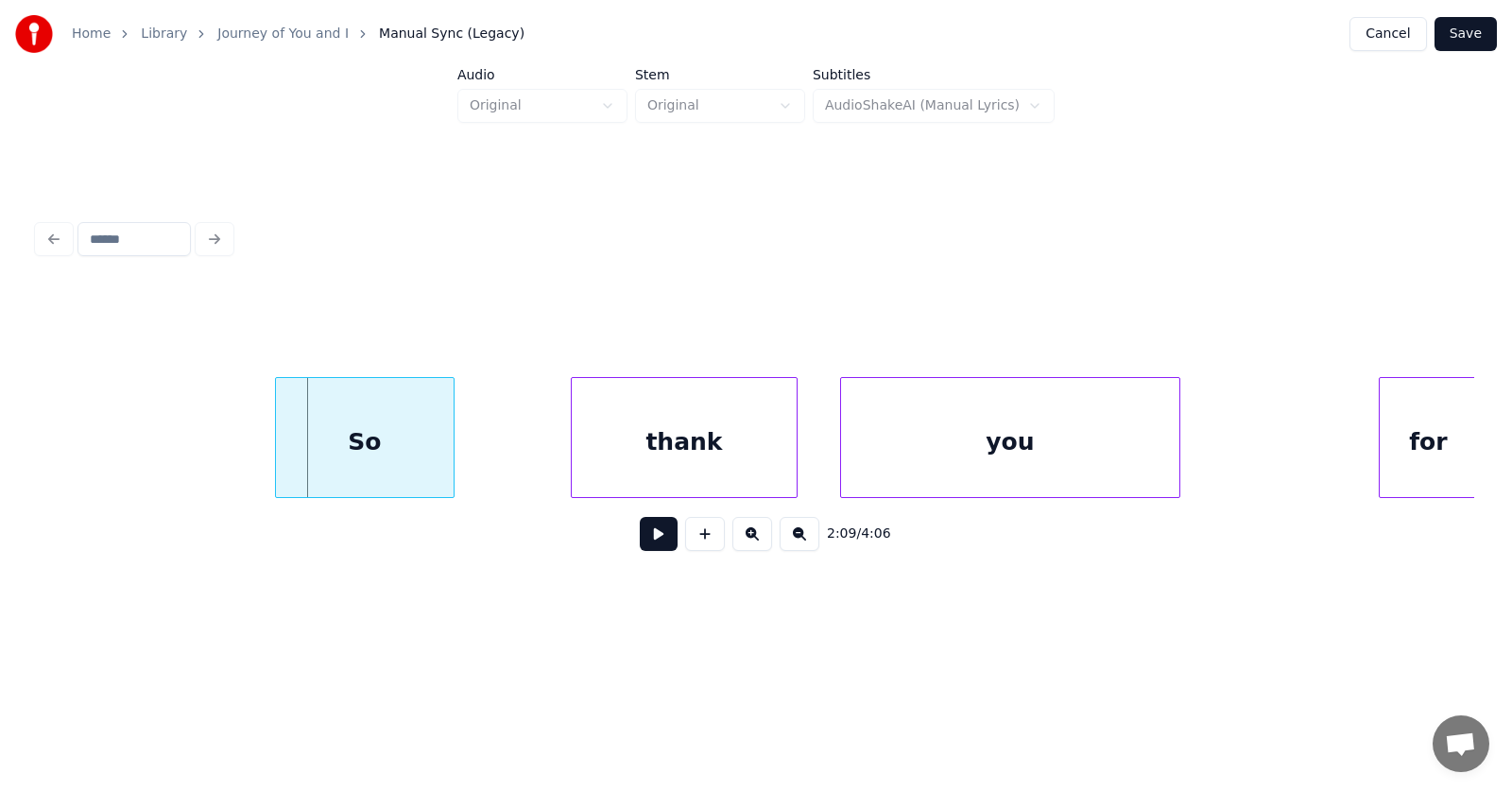
click at [397, 453] on div "So" at bounding box center [364, 442] width 178 height 129
click at [664, 469] on div "thank" at bounding box center [655, 442] width 225 height 129
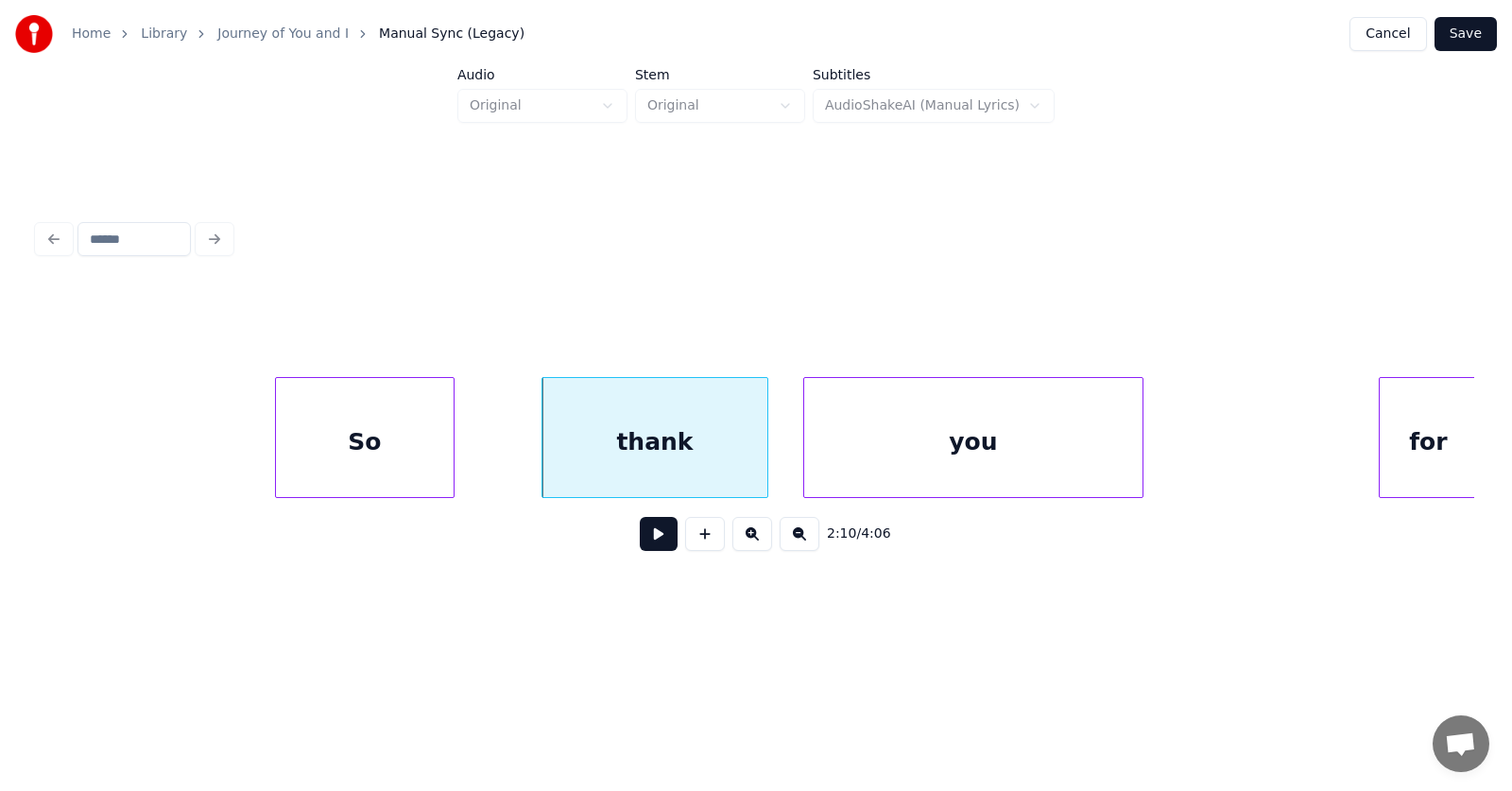
click at [883, 469] on div "you" at bounding box center [973, 442] width 339 height 129
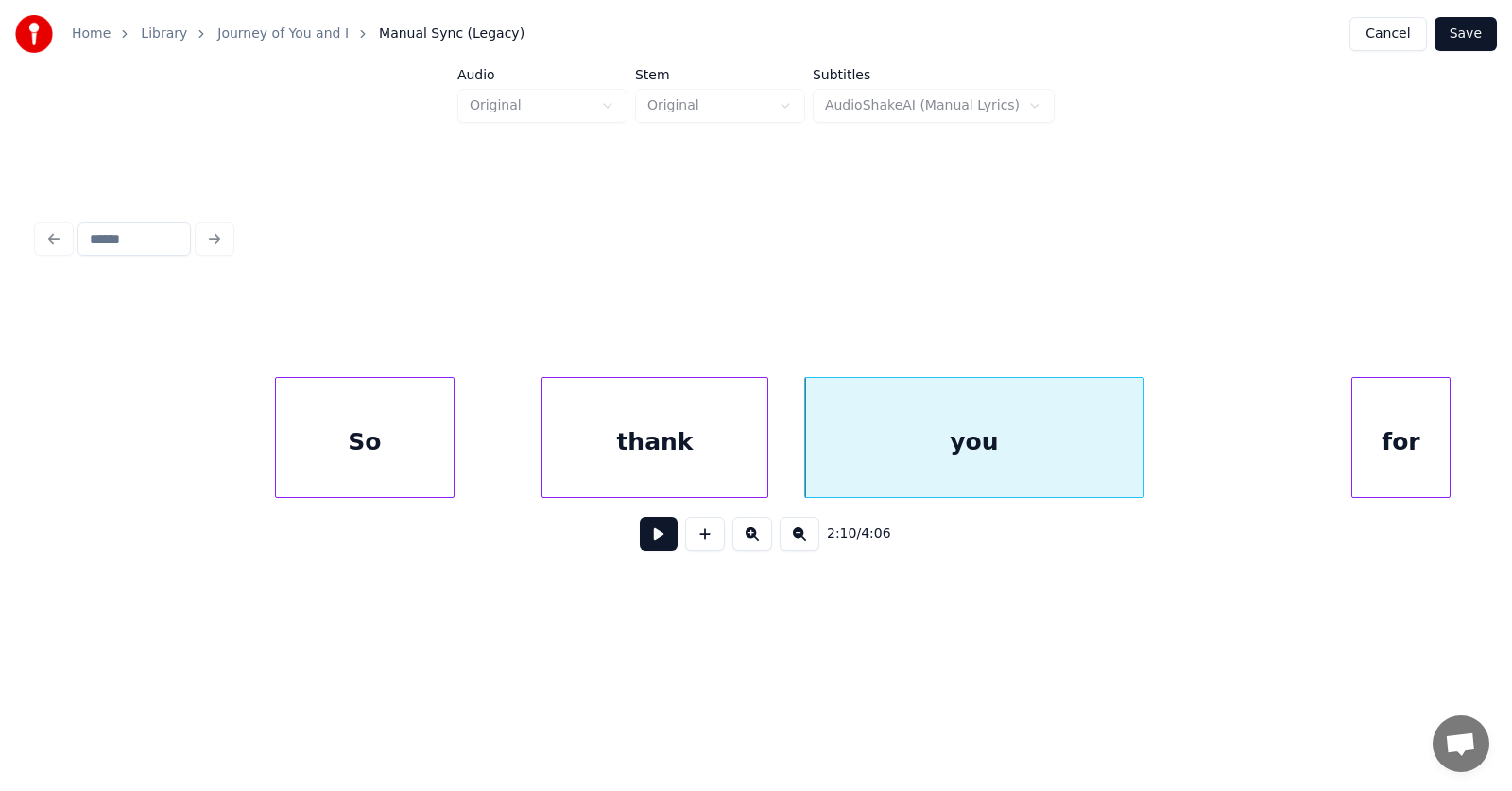
click at [1388, 445] on div "for" at bounding box center [1401, 442] width 97 height 129
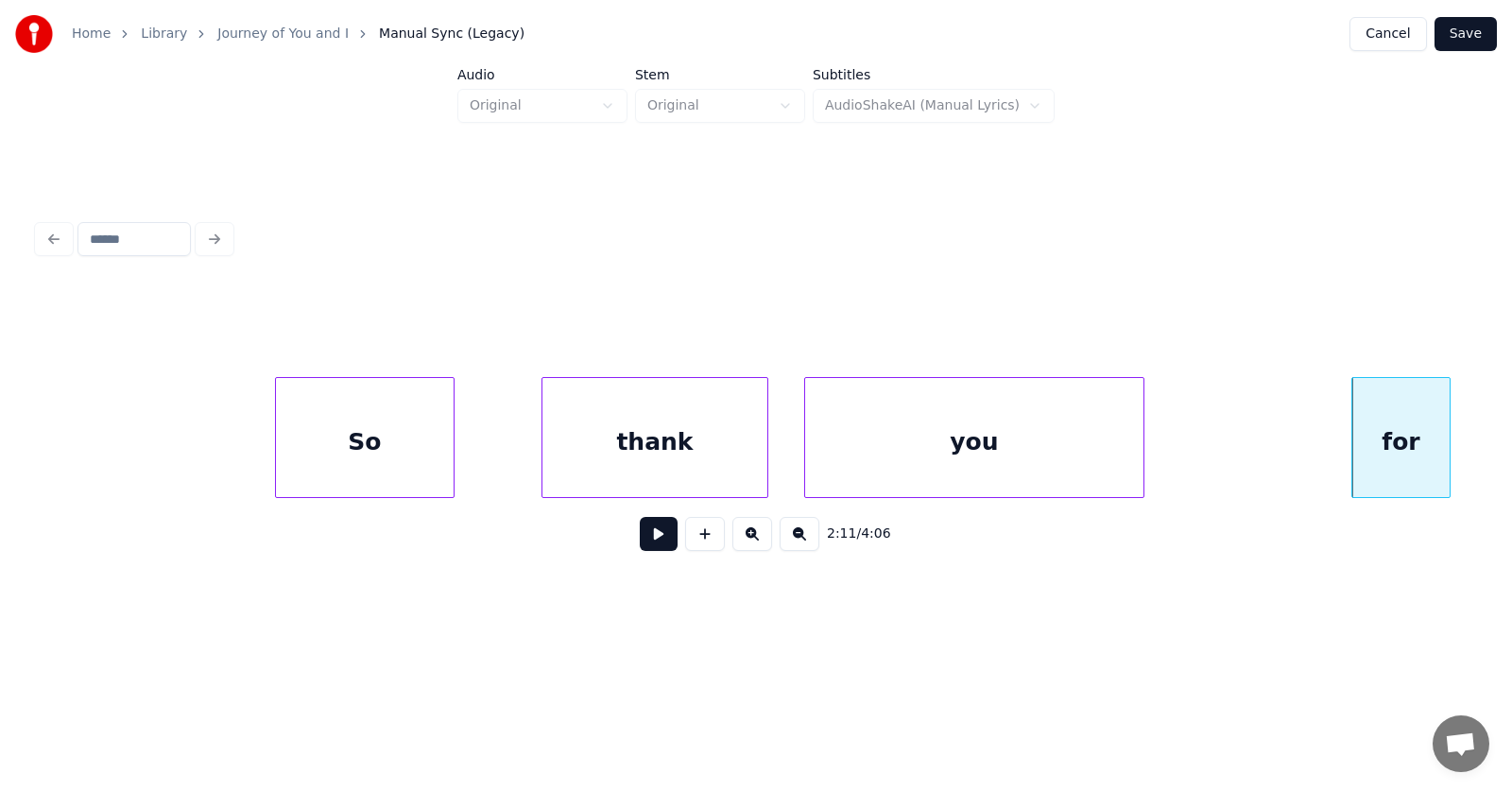
click at [406, 445] on div "So" at bounding box center [364, 442] width 178 height 129
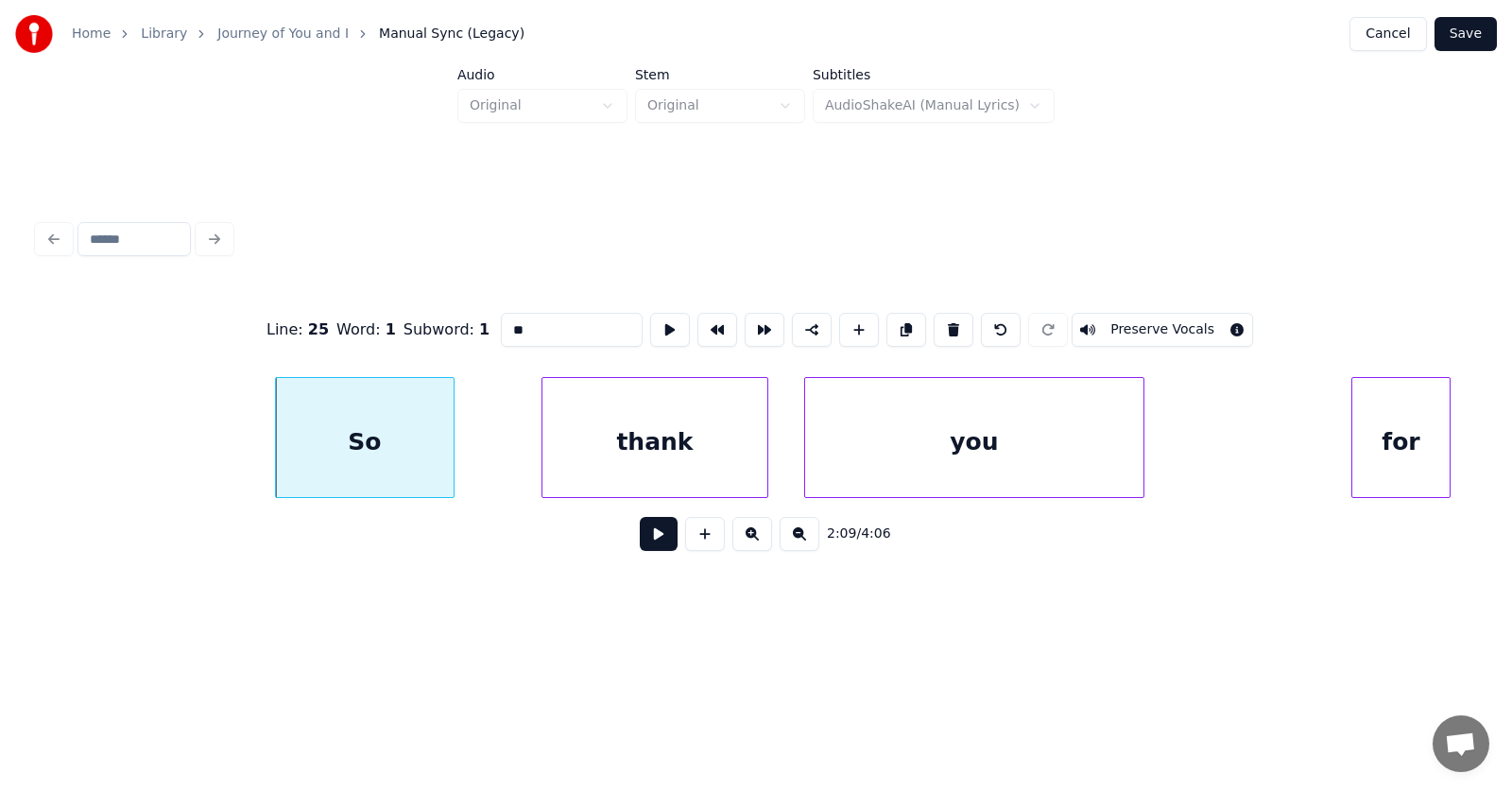
click at [501, 332] on input "**" at bounding box center [571, 330] width 141 height 34
type input "***"
click at [648, 546] on button at bounding box center [659, 534] width 38 height 34
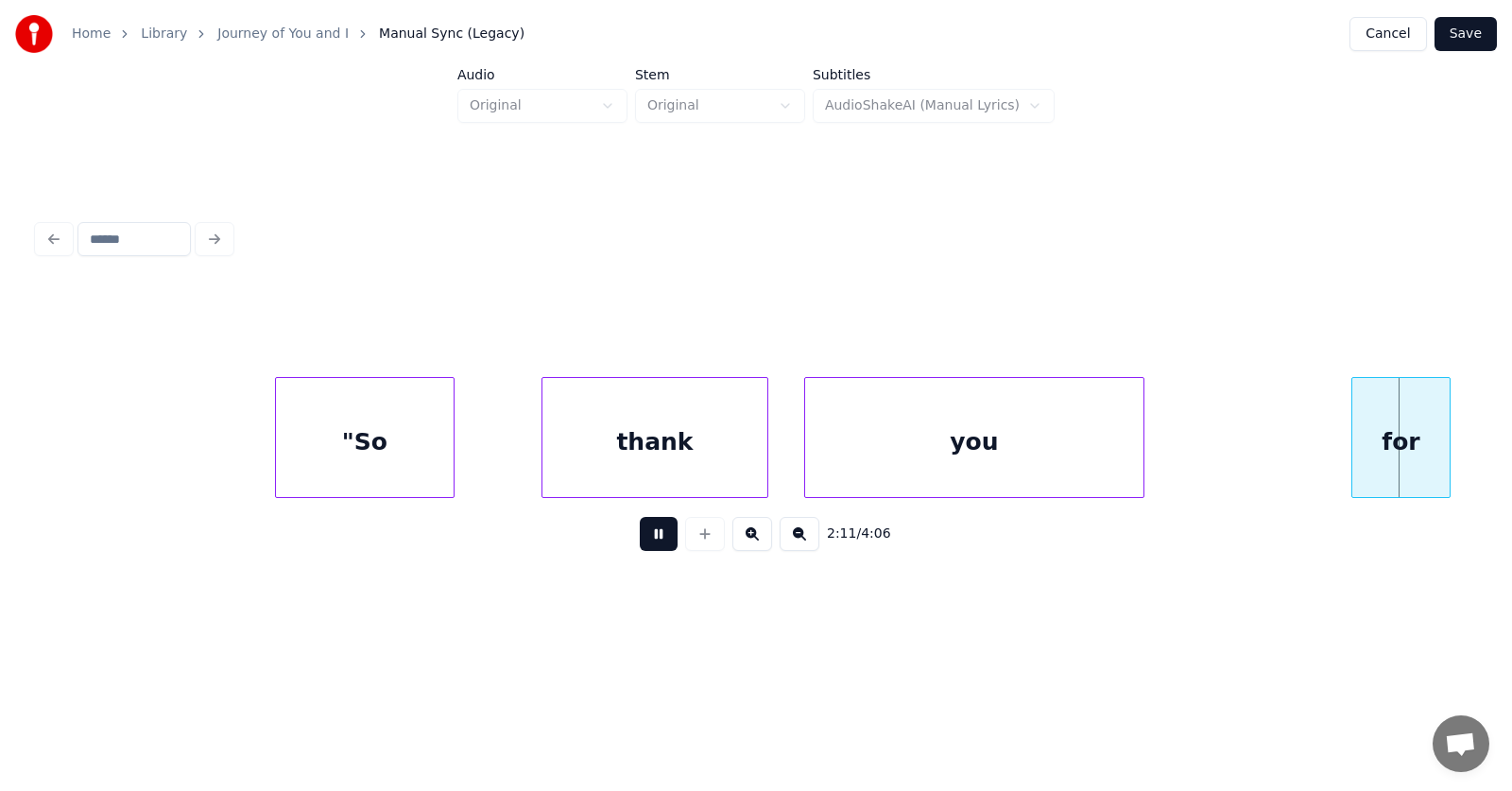
scroll to position [0, 93227]
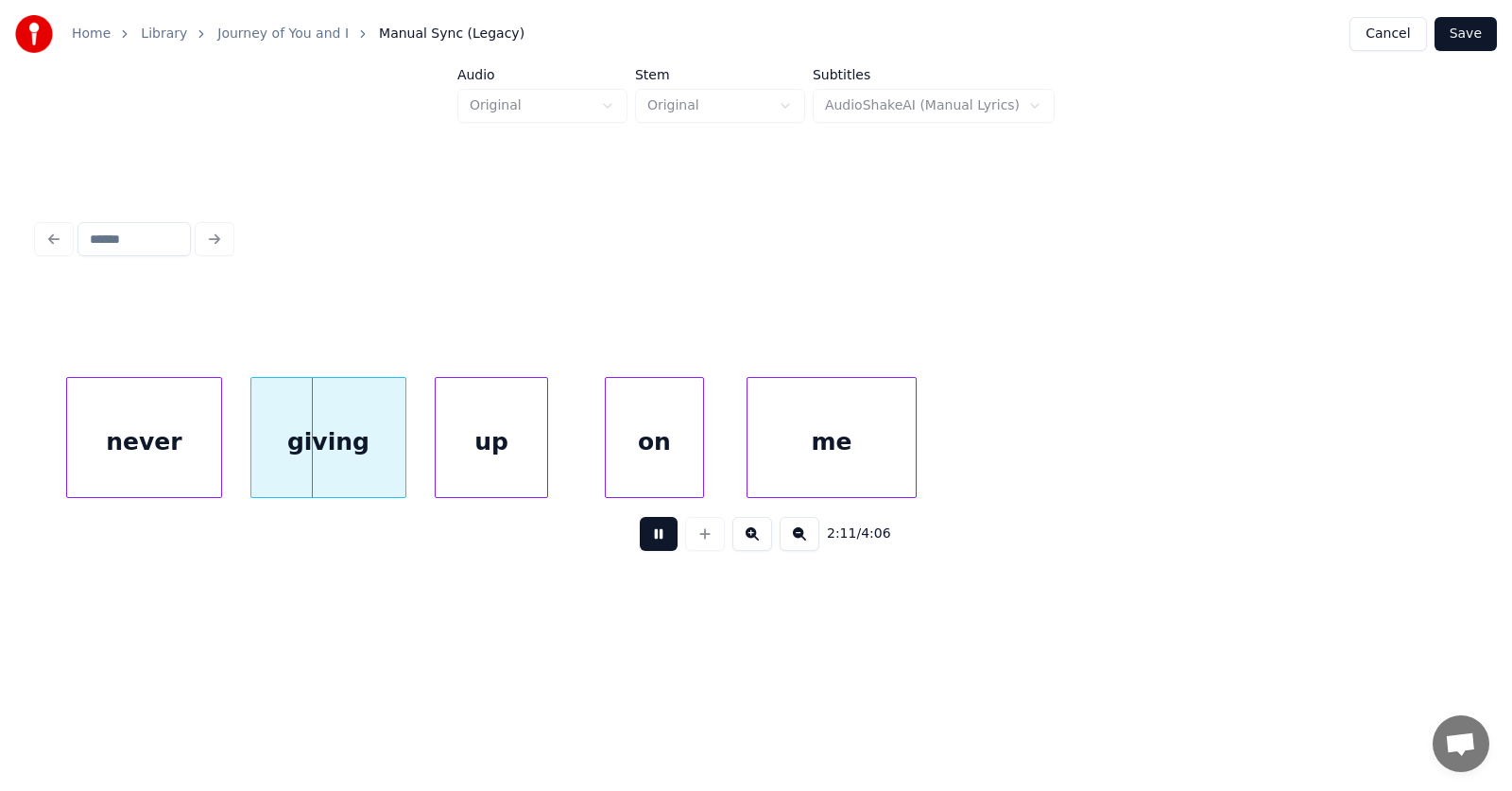
click at [648, 546] on button at bounding box center [659, 534] width 38 height 34
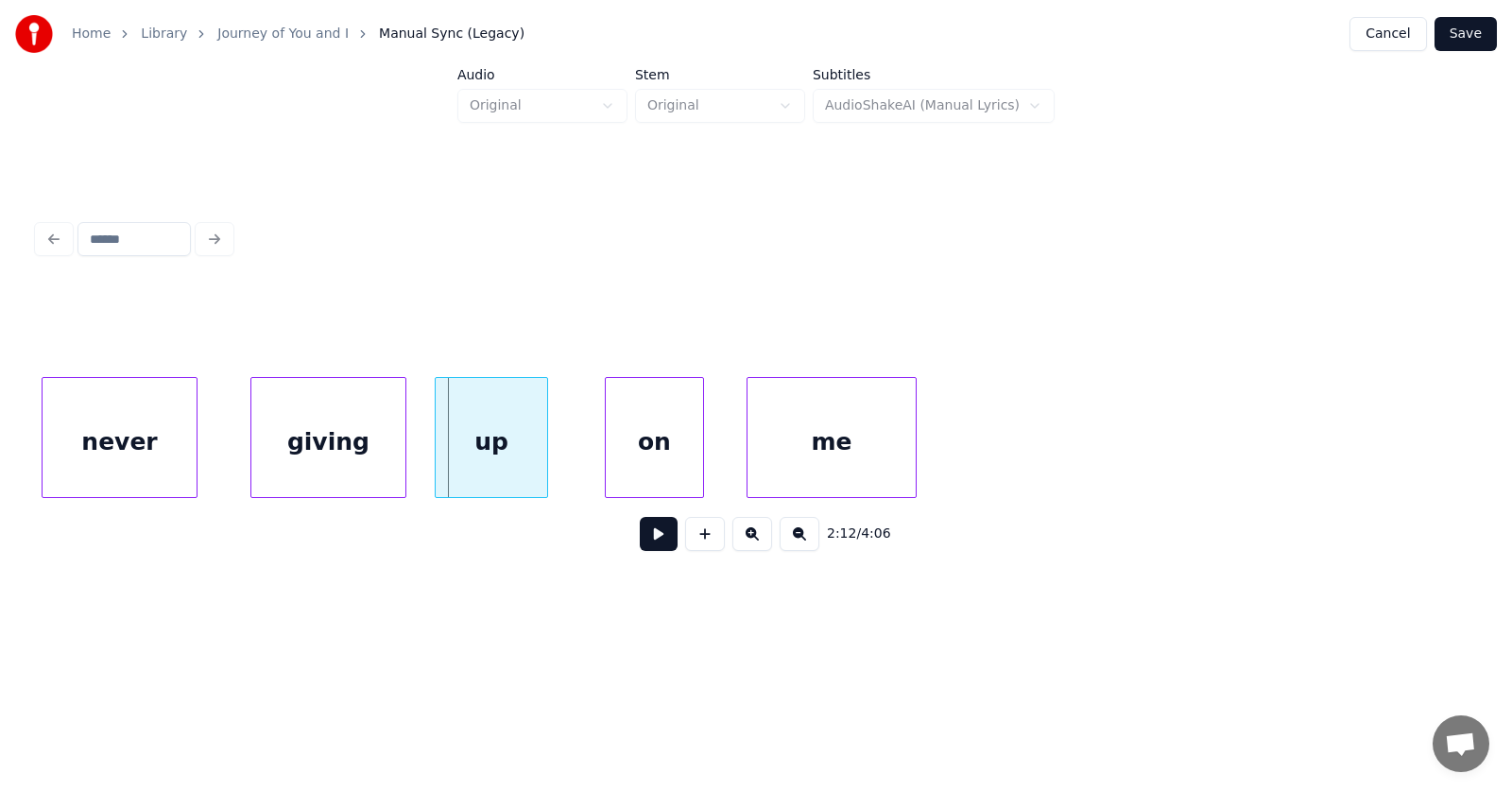
click at [112, 431] on div "never" at bounding box center [119, 442] width 154 height 129
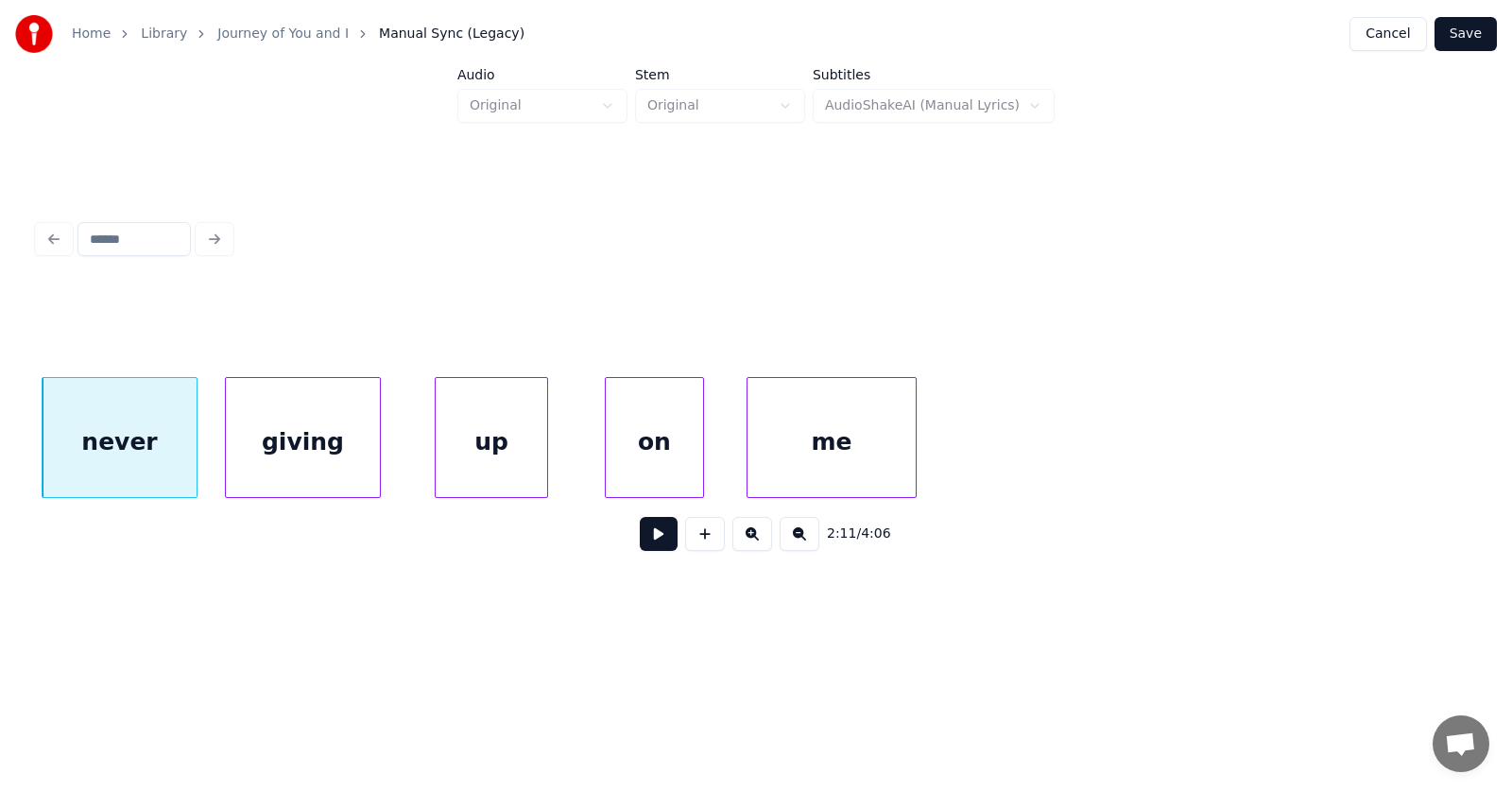
click at [280, 445] on div "giving" at bounding box center [302, 442] width 154 height 129
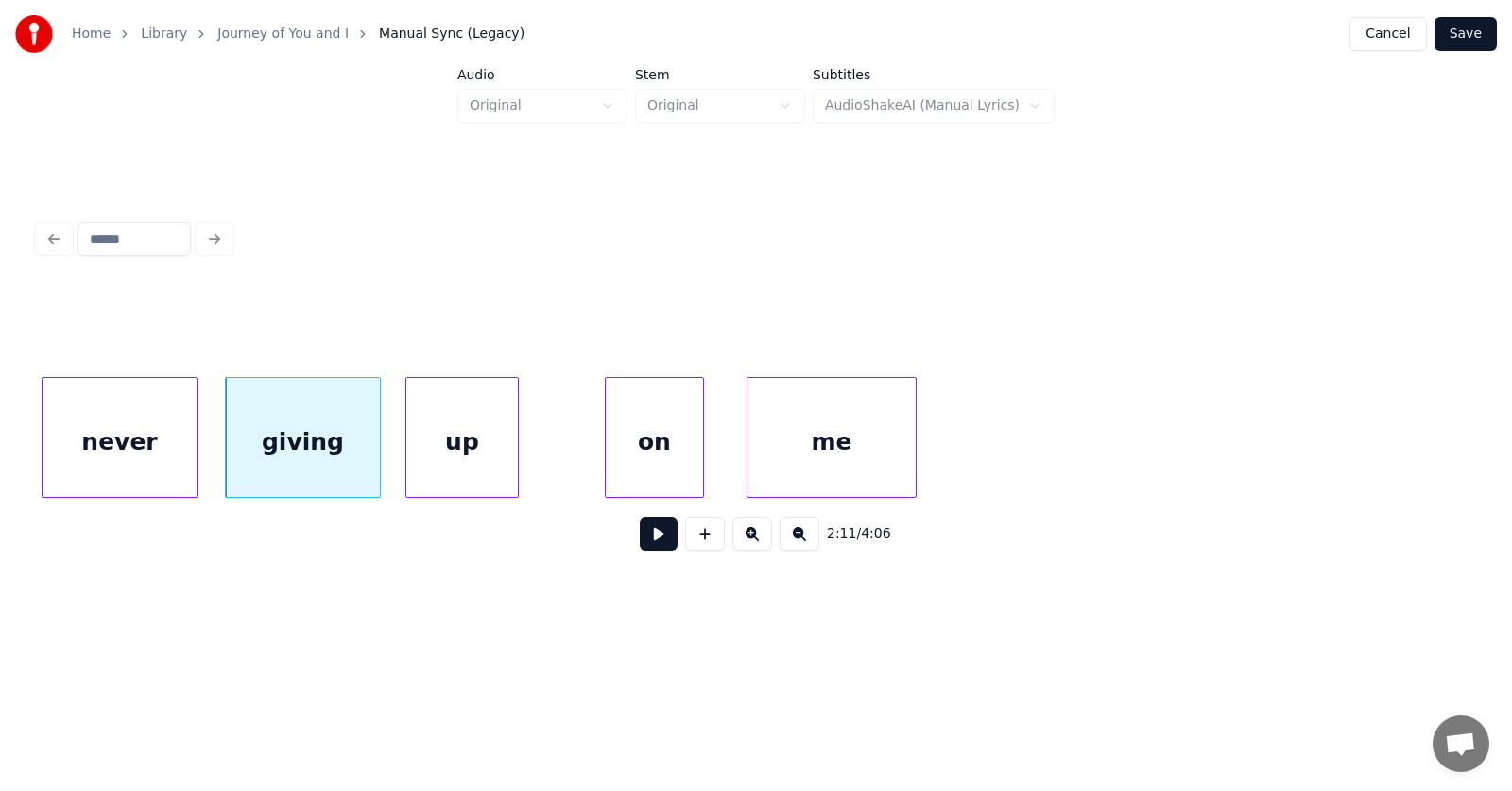
click at [430, 453] on div "up" at bounding box center [462, 442] width 112 height 129
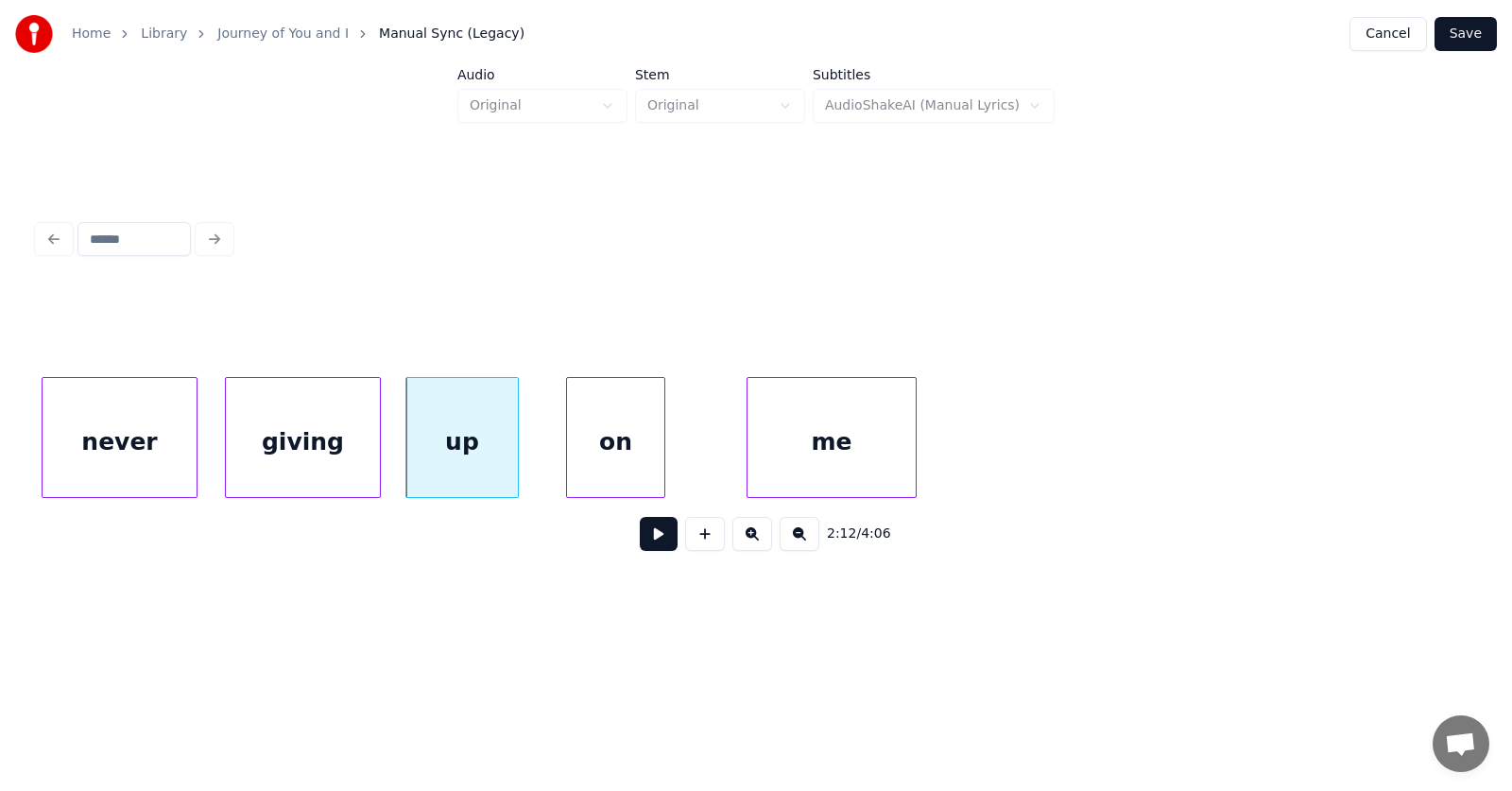
click at [644, 462] on div "on" at bounding box center [616, 442] width 97 height 129
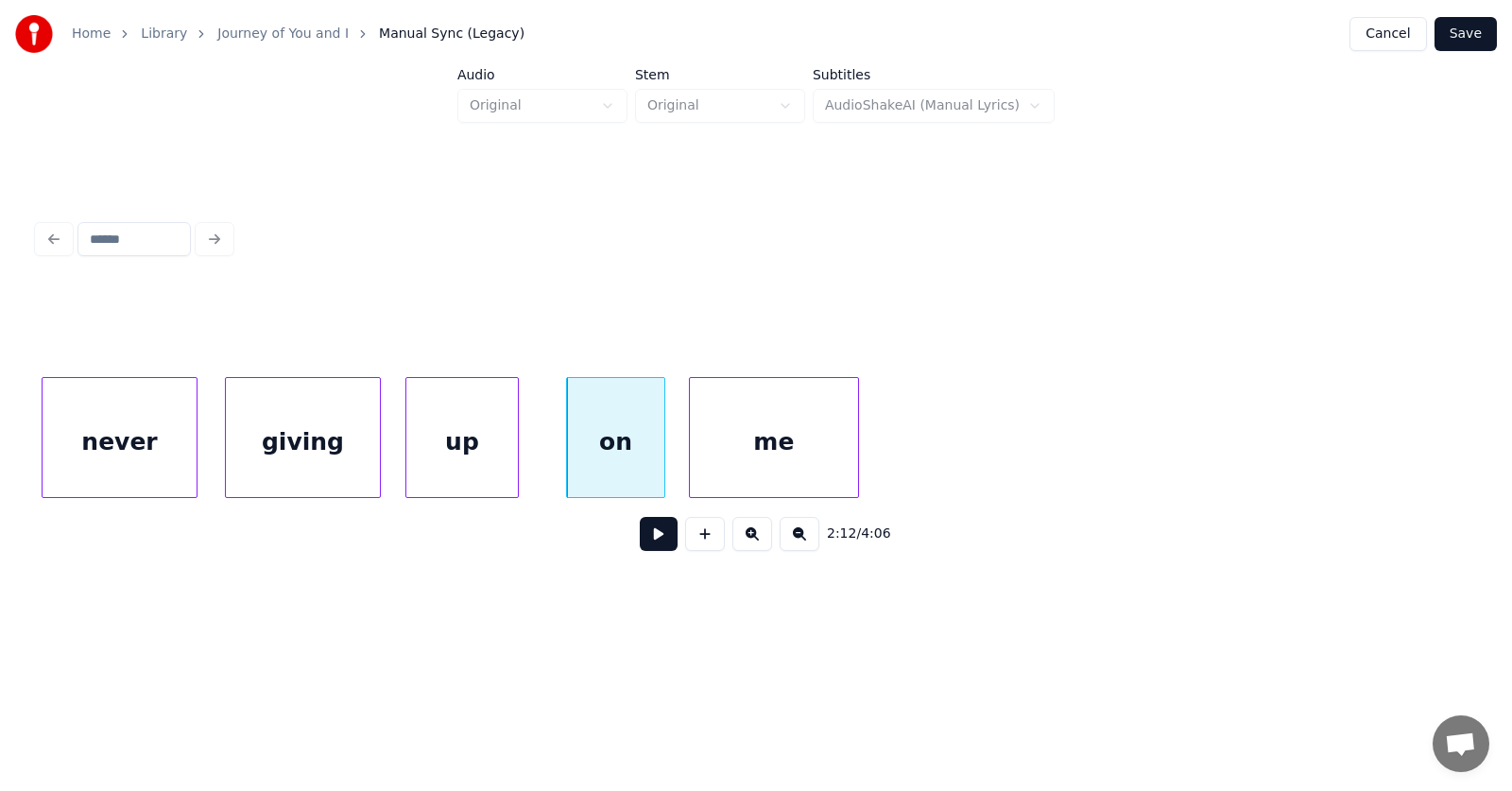
click at [745, 461] on div "me" at bounding box center [774, 442] width 168 height 129
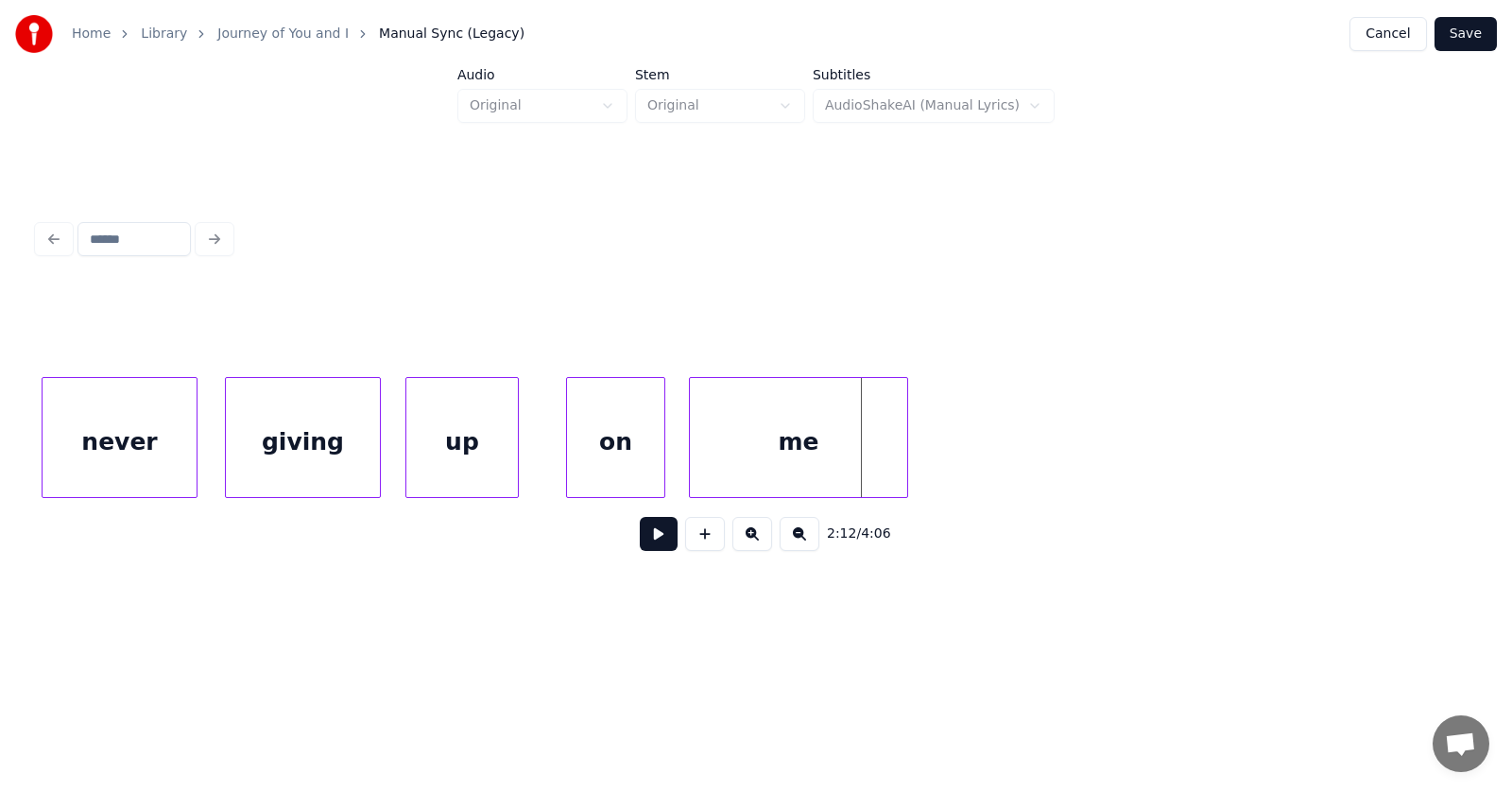
click at [907, 438] on div at bounding box center [905, 437] width 6 height 119
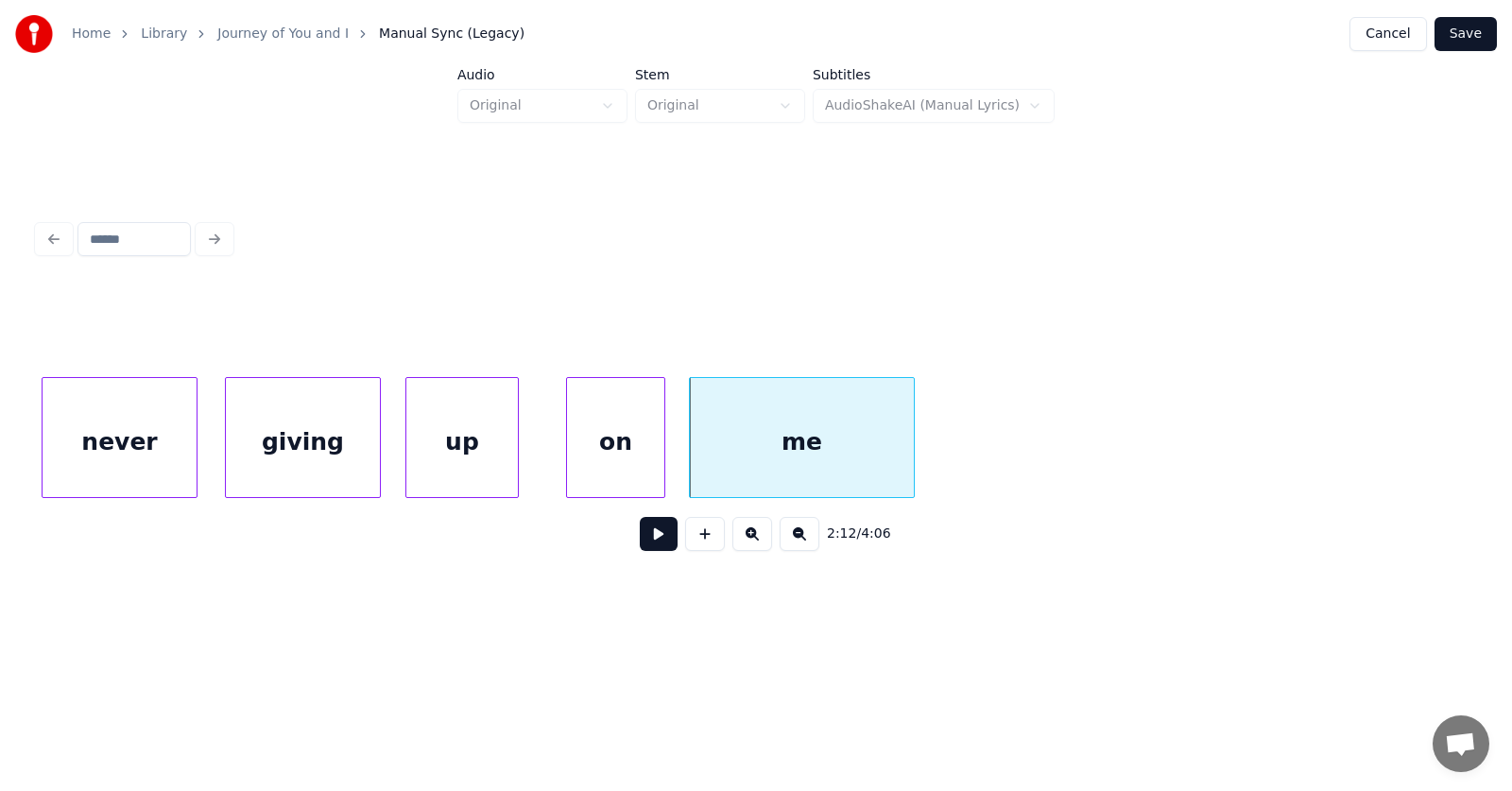
click at [831, 428] on div "me" at bounding box center [802, 442] width 224 height 129
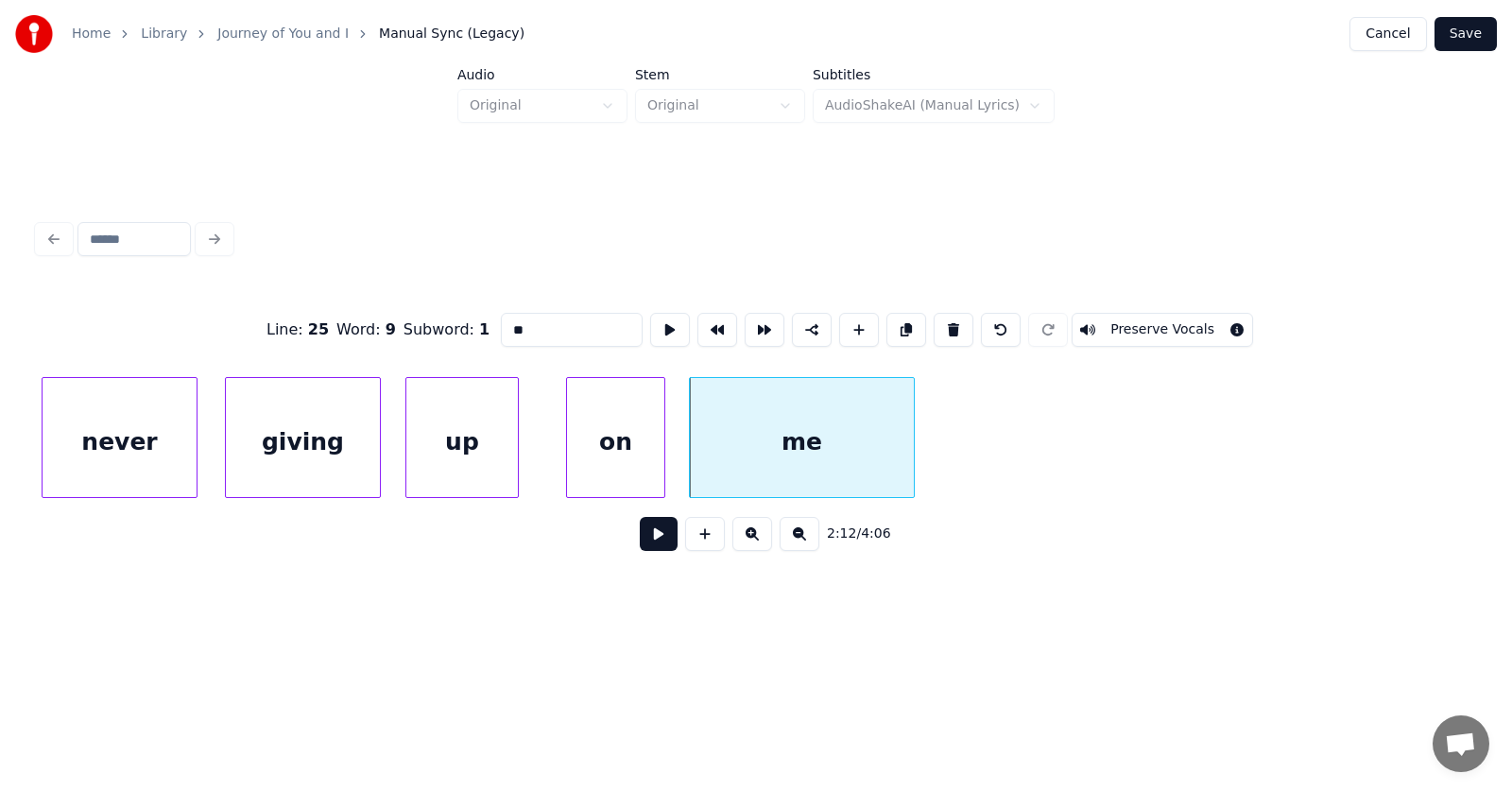
click at [503, 326] on input "**" at bounding box center [571, 330] width 141 height 34
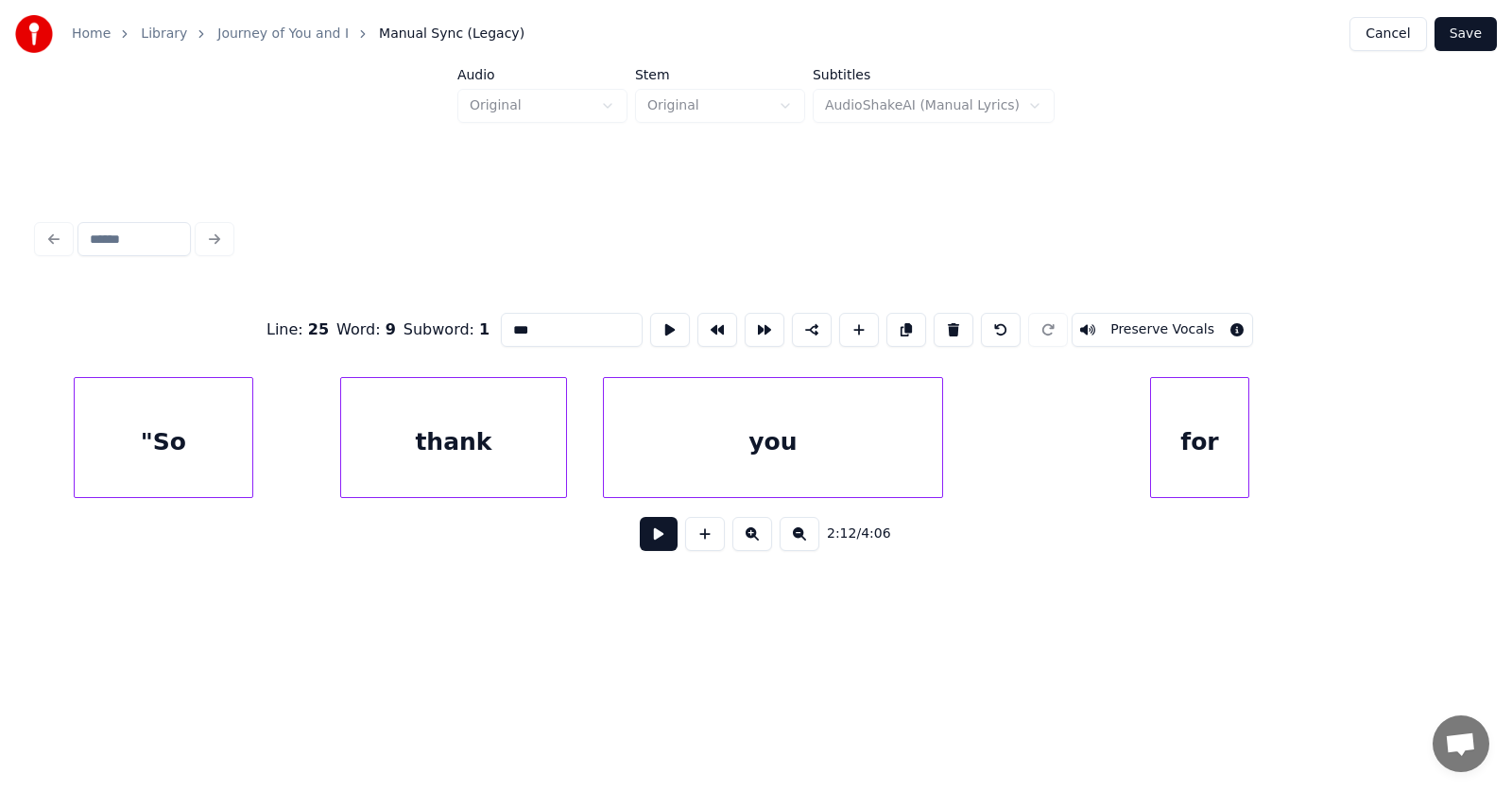
scroll to position [0, 91515]
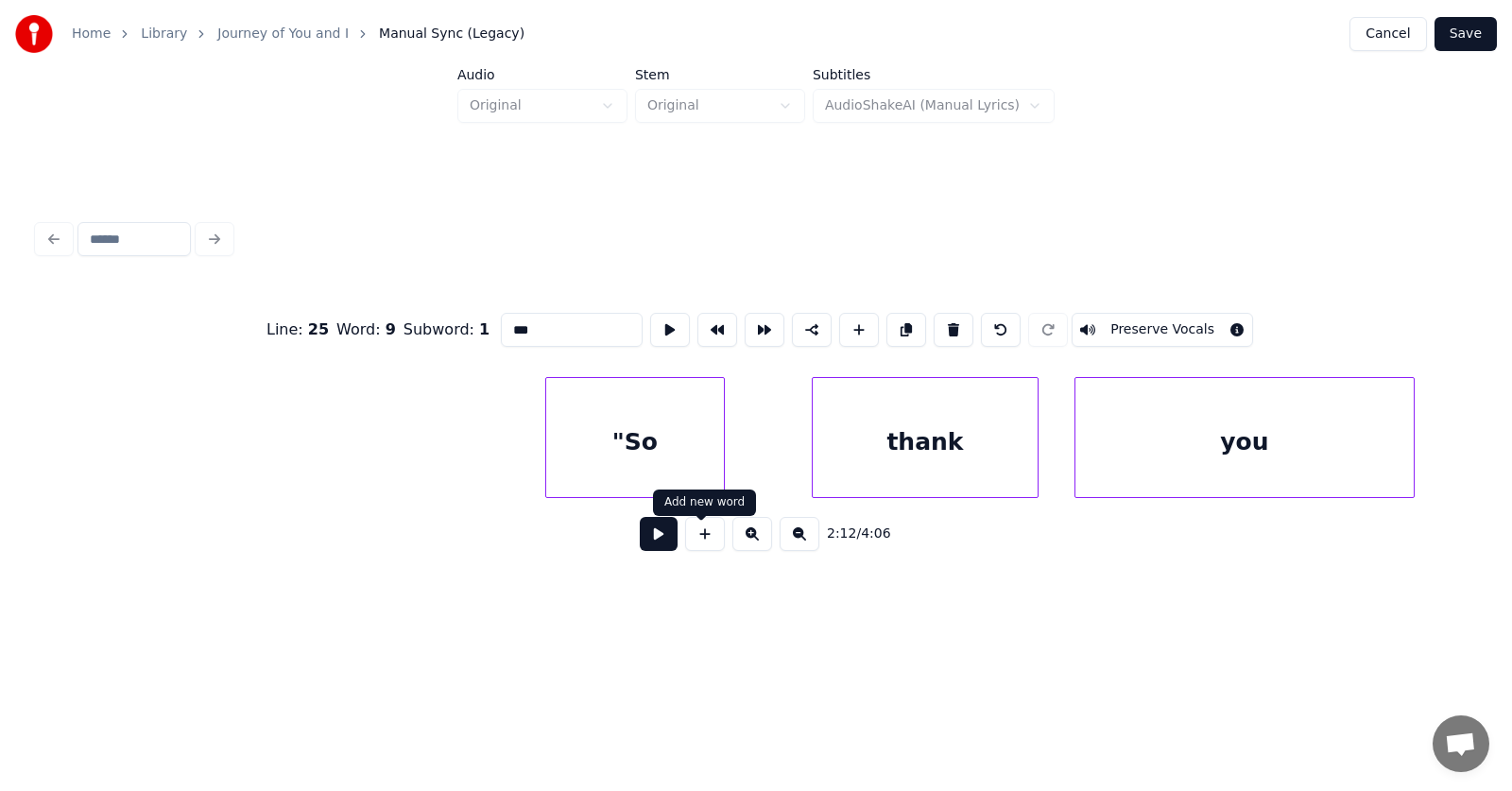
type input "***"
click at [645, 538] on button at bounding box center [659, 534] width 38 height 34
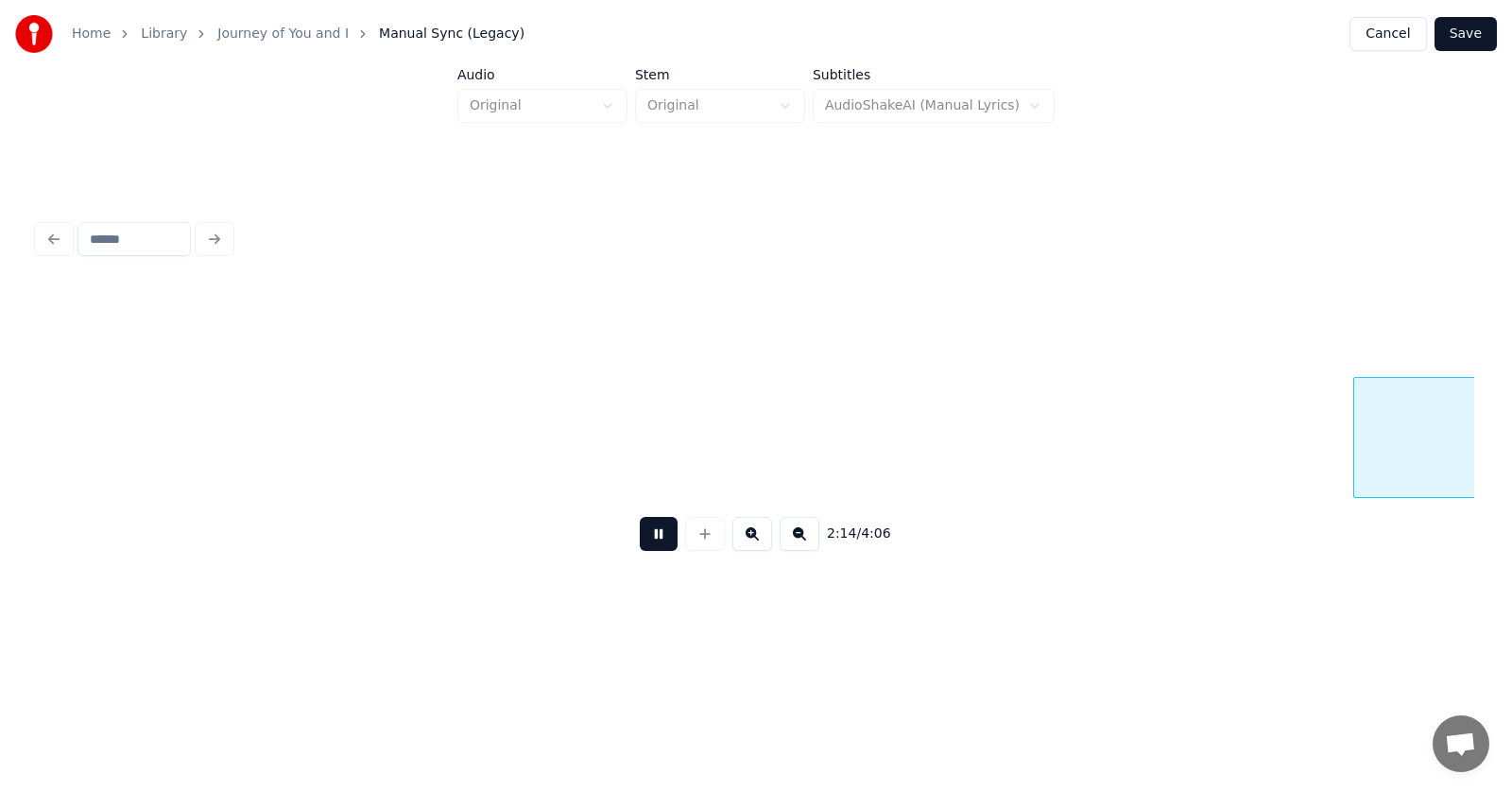
scroll to position [0, 95331]
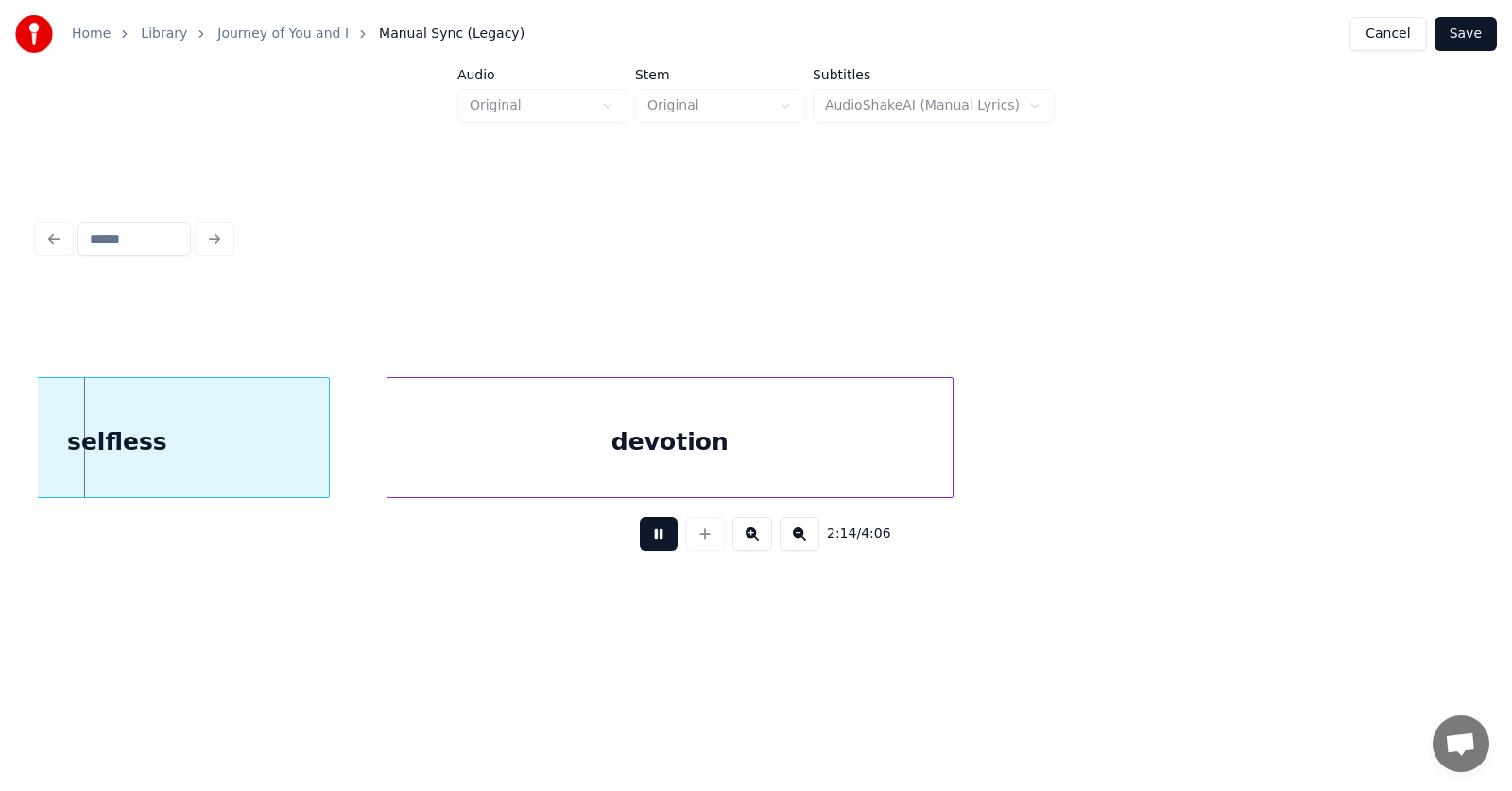
click at [645, 538] on button at bounding box center [659, 534] width 38 height 34
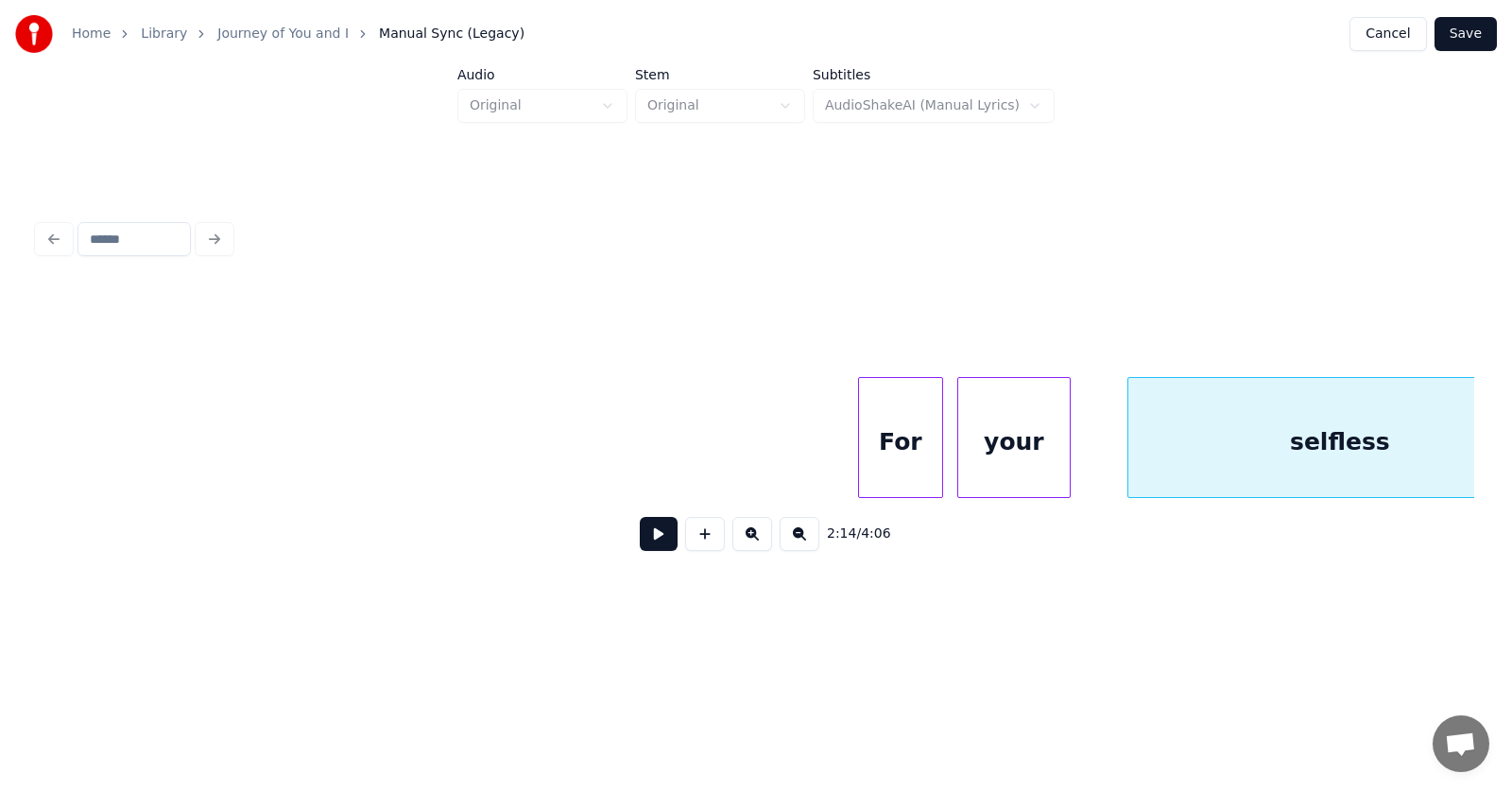
scroll to position [0, 94225]
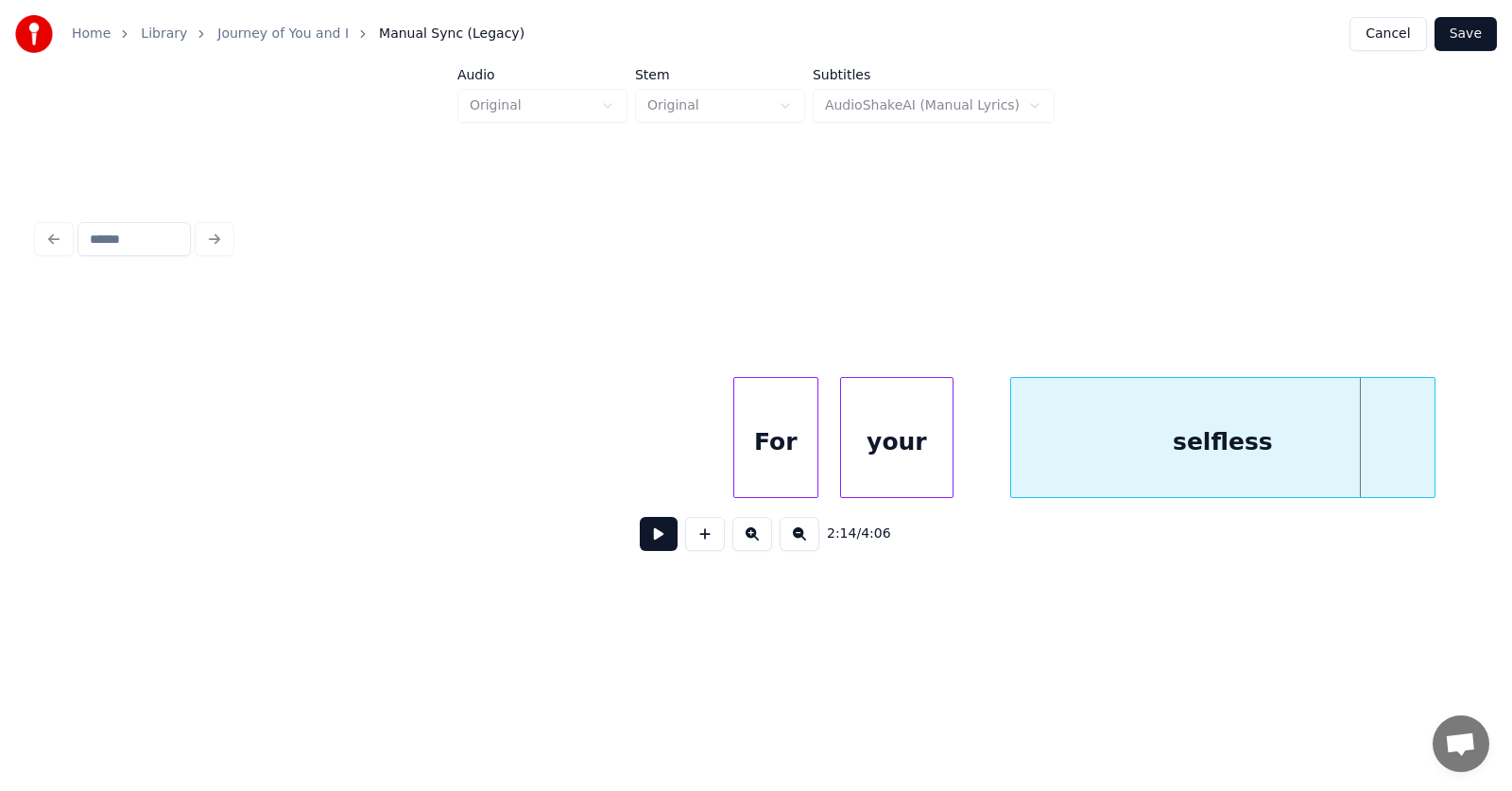
click at [776, 449] on div "For" at bounding box center [776, 442] width 83 height 129
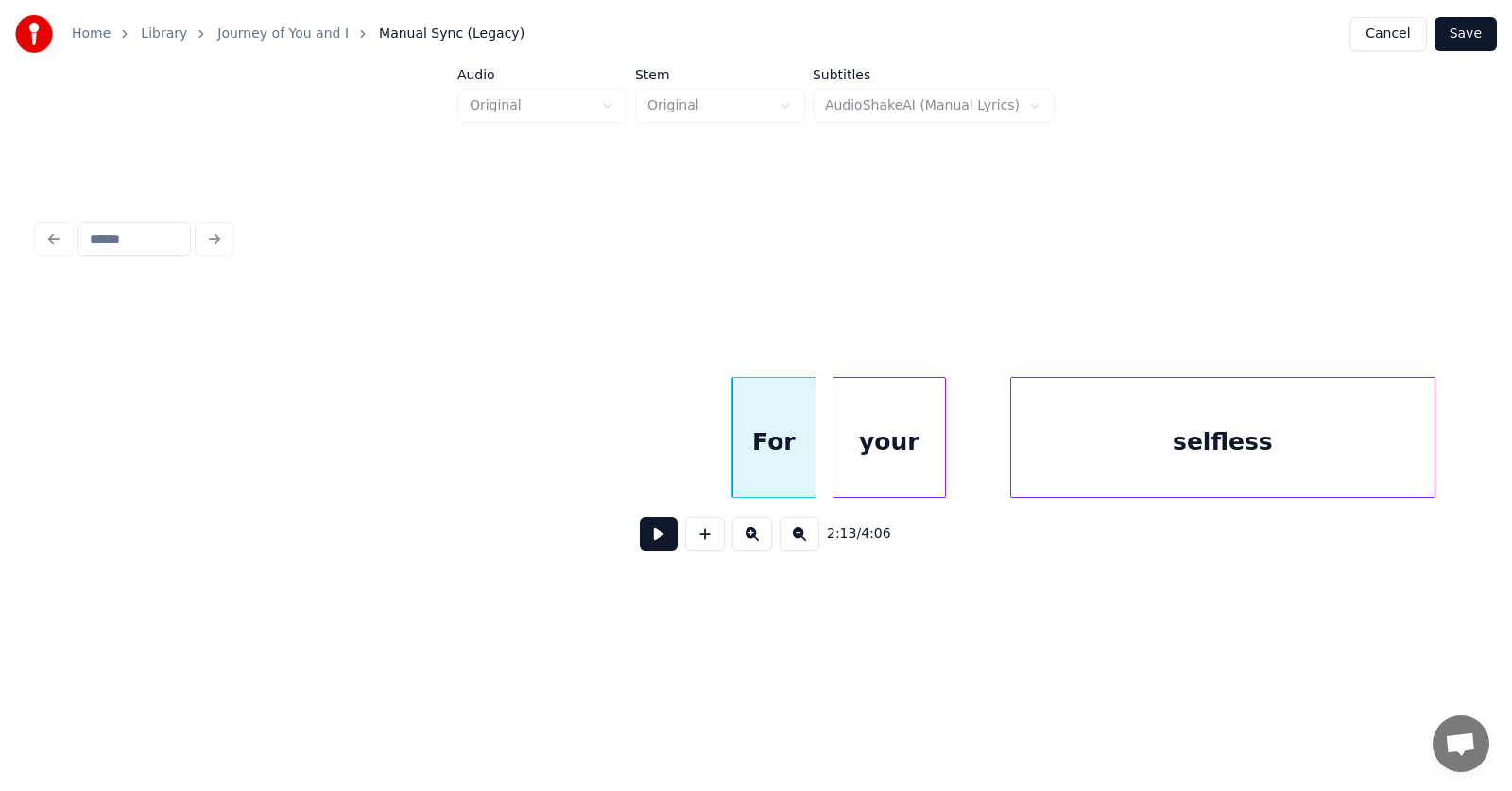
click at [867, 459] on div "your" at bounding box center [890, 442] width 112 height 129
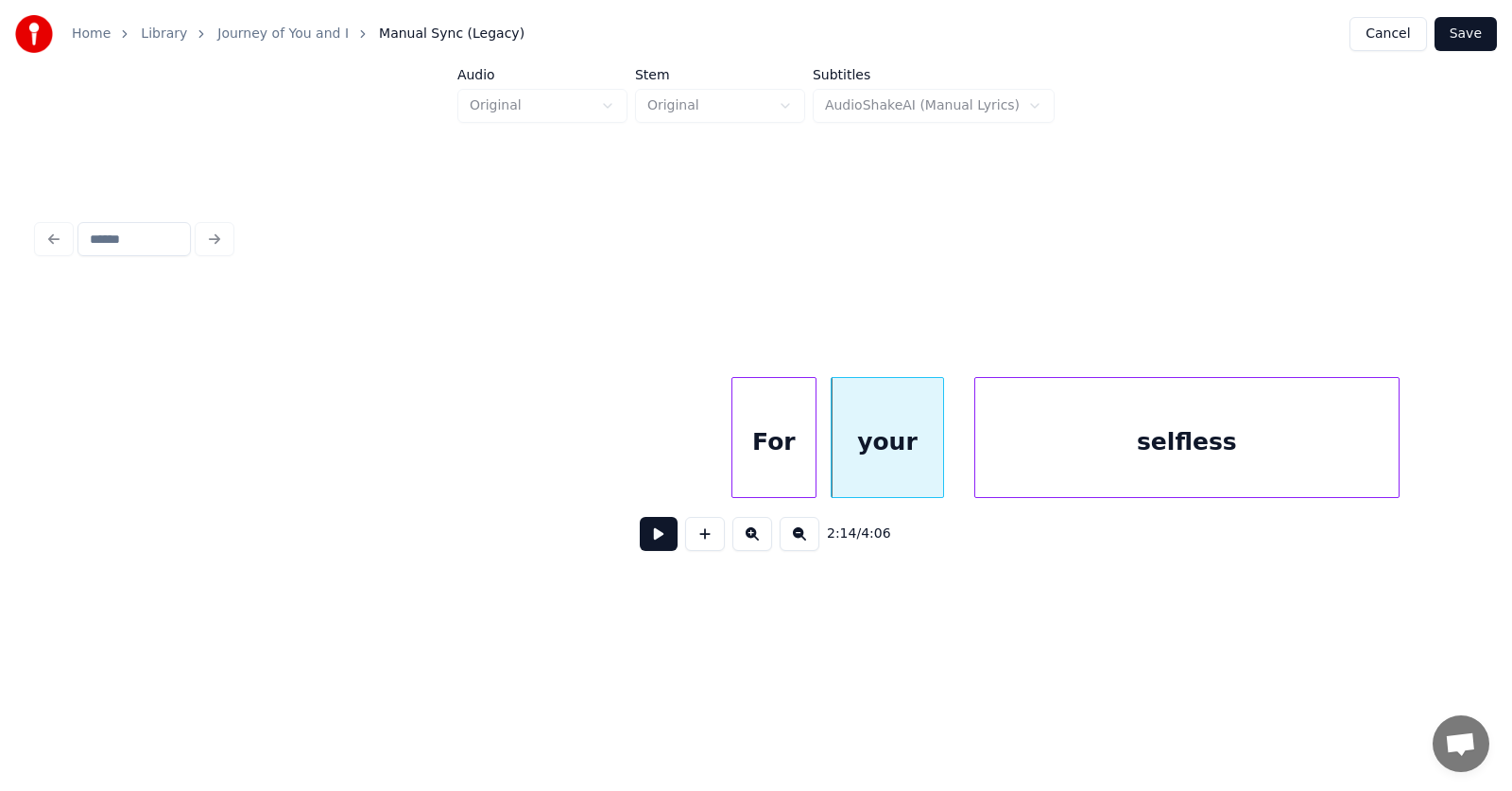
click at [982, 455] on div "selfless" at bounding box center [1187, 442] width 423 height 129
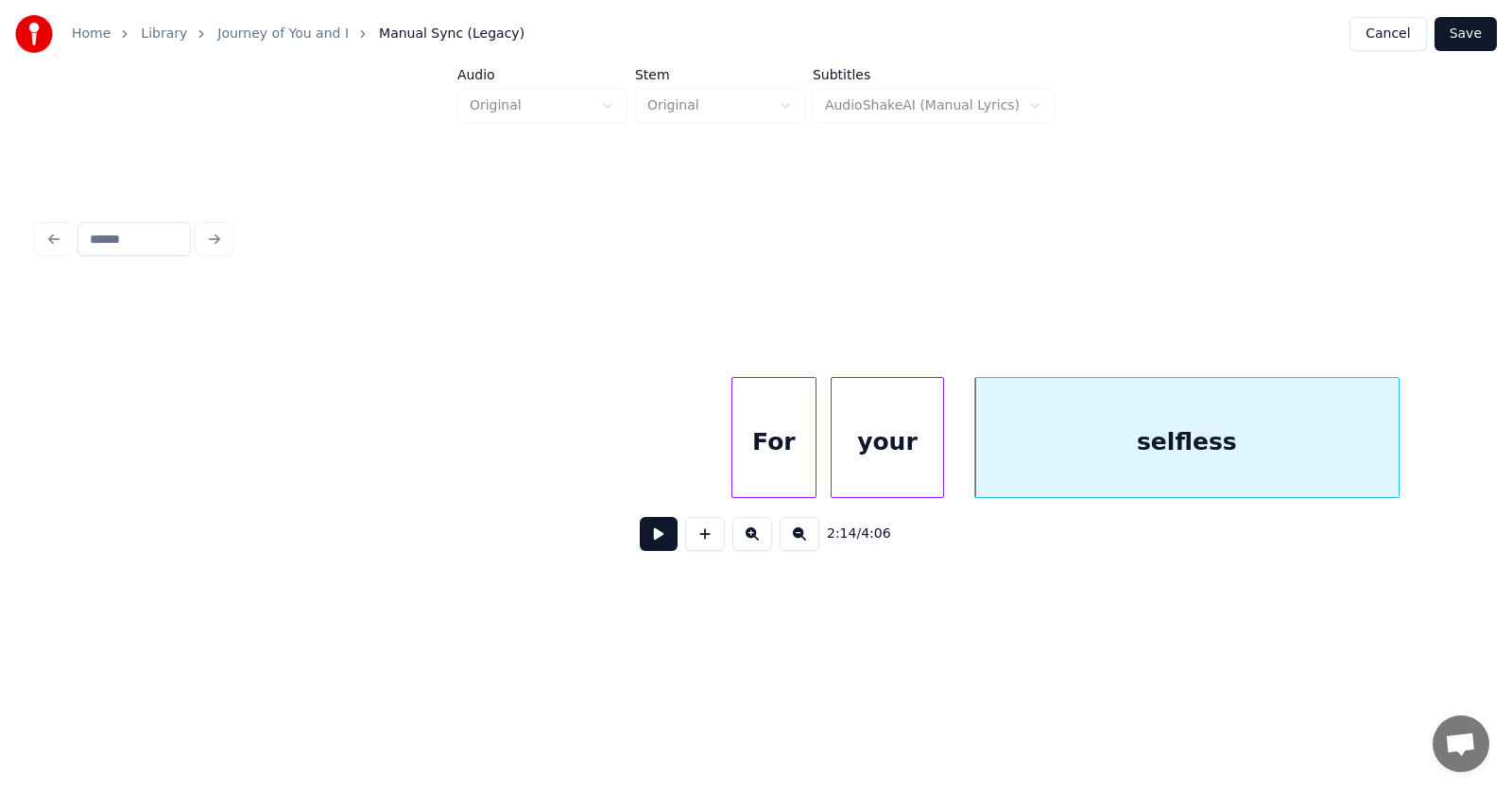
click at [783, 458] on div "For" at bounding box center [774, 442] width 83 height 129
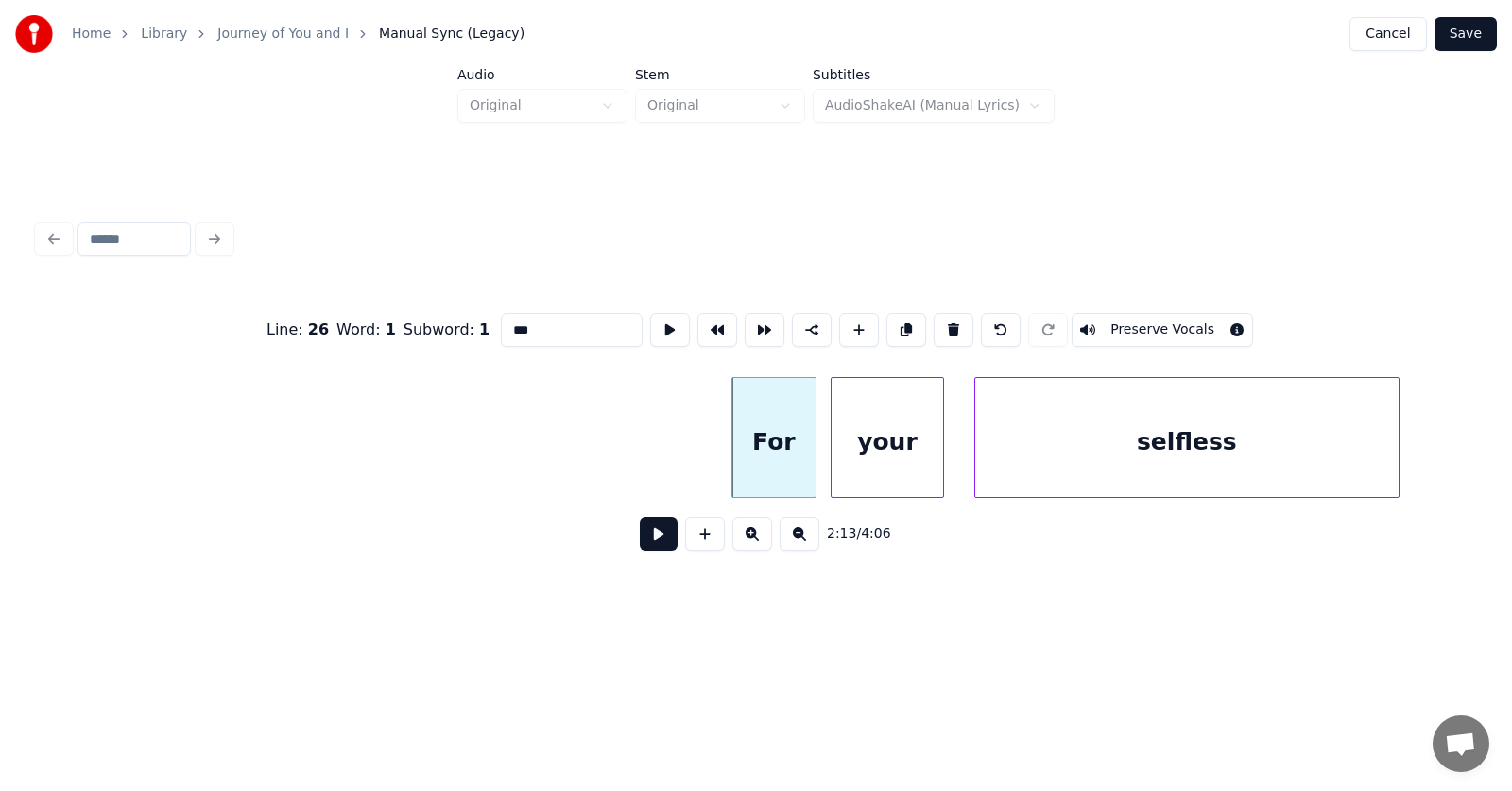
click at [501, 318] on input "***" at bounding box center [571, 330] width 141 height 34
type input "****"
click at [642, 543] on button at bounding box center [659, 534] width 38 height 34
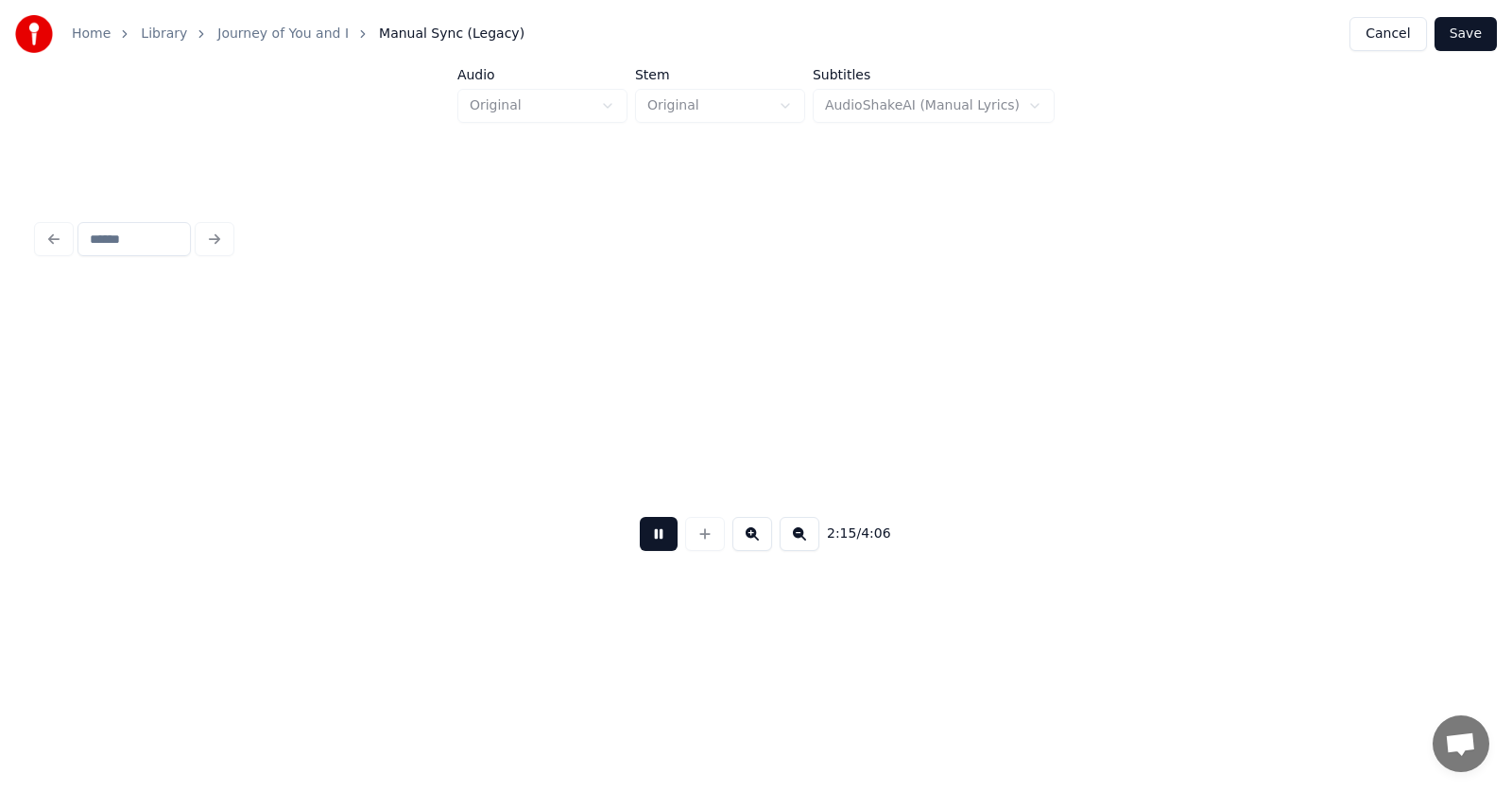
scroll to position [0, 95663]
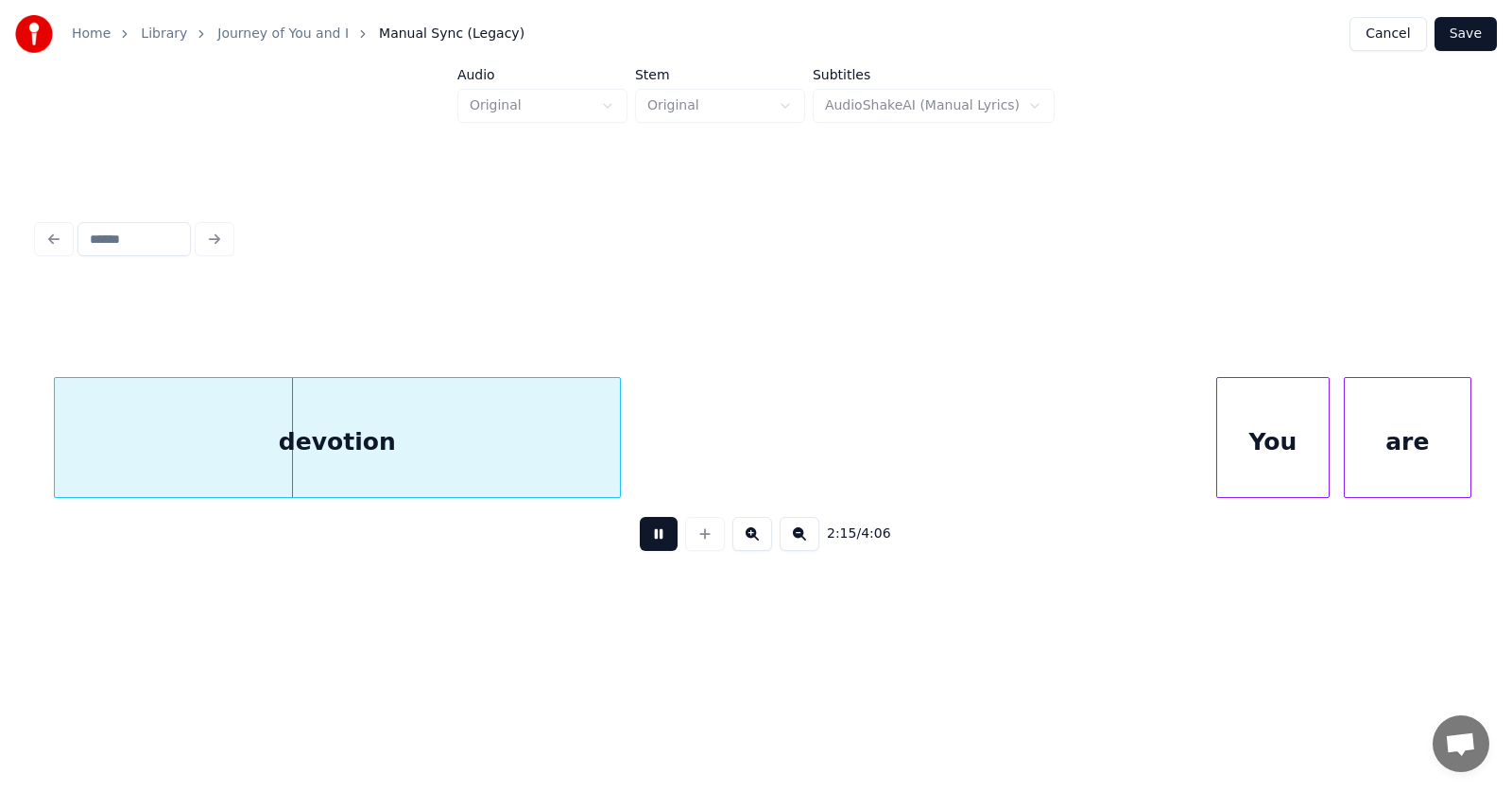
click at [642, 543] on button at bounding box center [659, 534] width 38 height 34
click at [469, 442] on div "devotion" at bounding box center [322, 442] width 566 height 129
click at [470, 443] on div "devotion" at bounding box center [322, 442] width 566 height 129
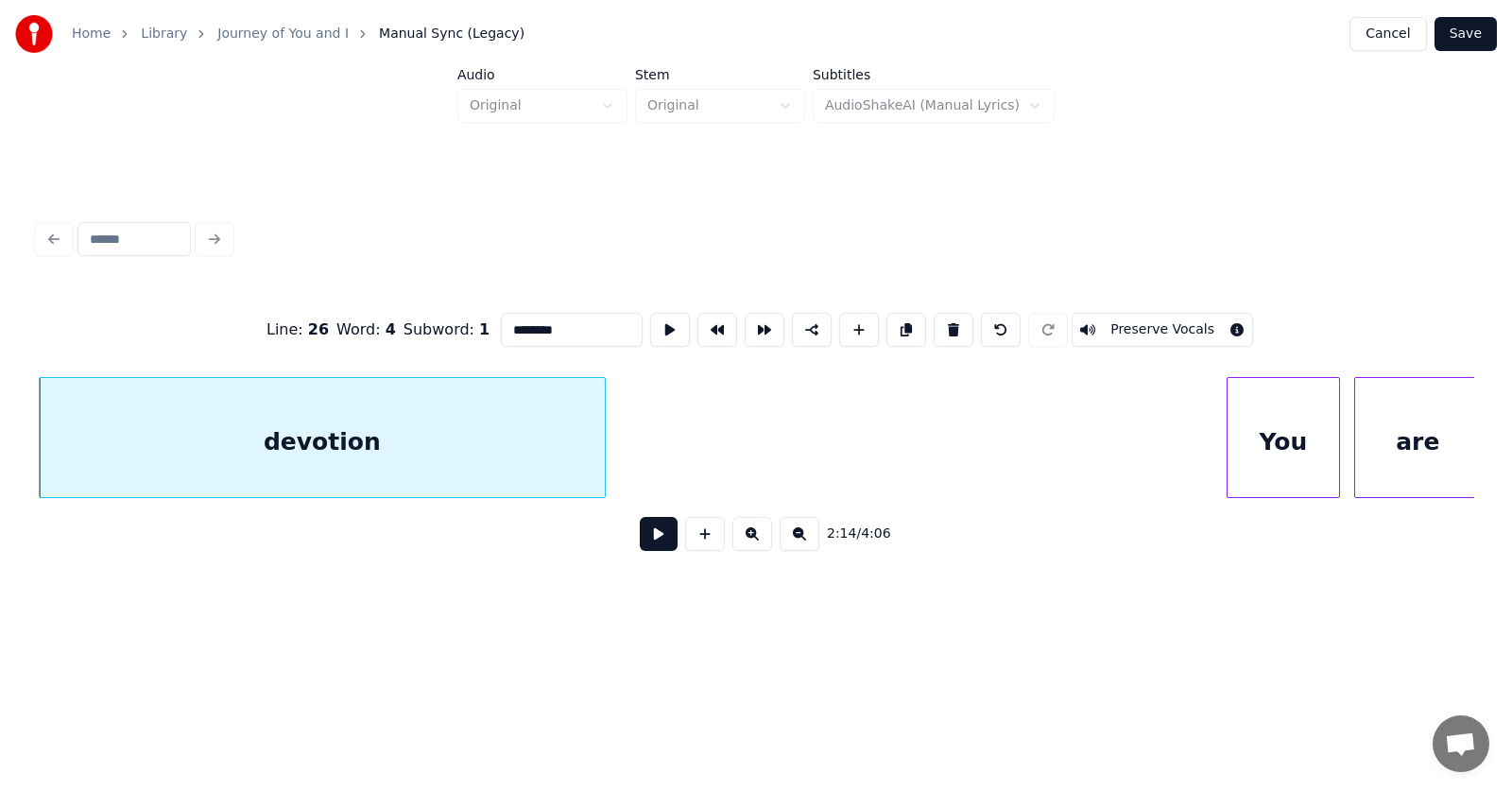
click at [527, 323] on input "********" at bounding box center [571, 330] width 141 height 34
click at [1262, 455] on div "You" at bounding box center [1270, 442] width 112 height 129
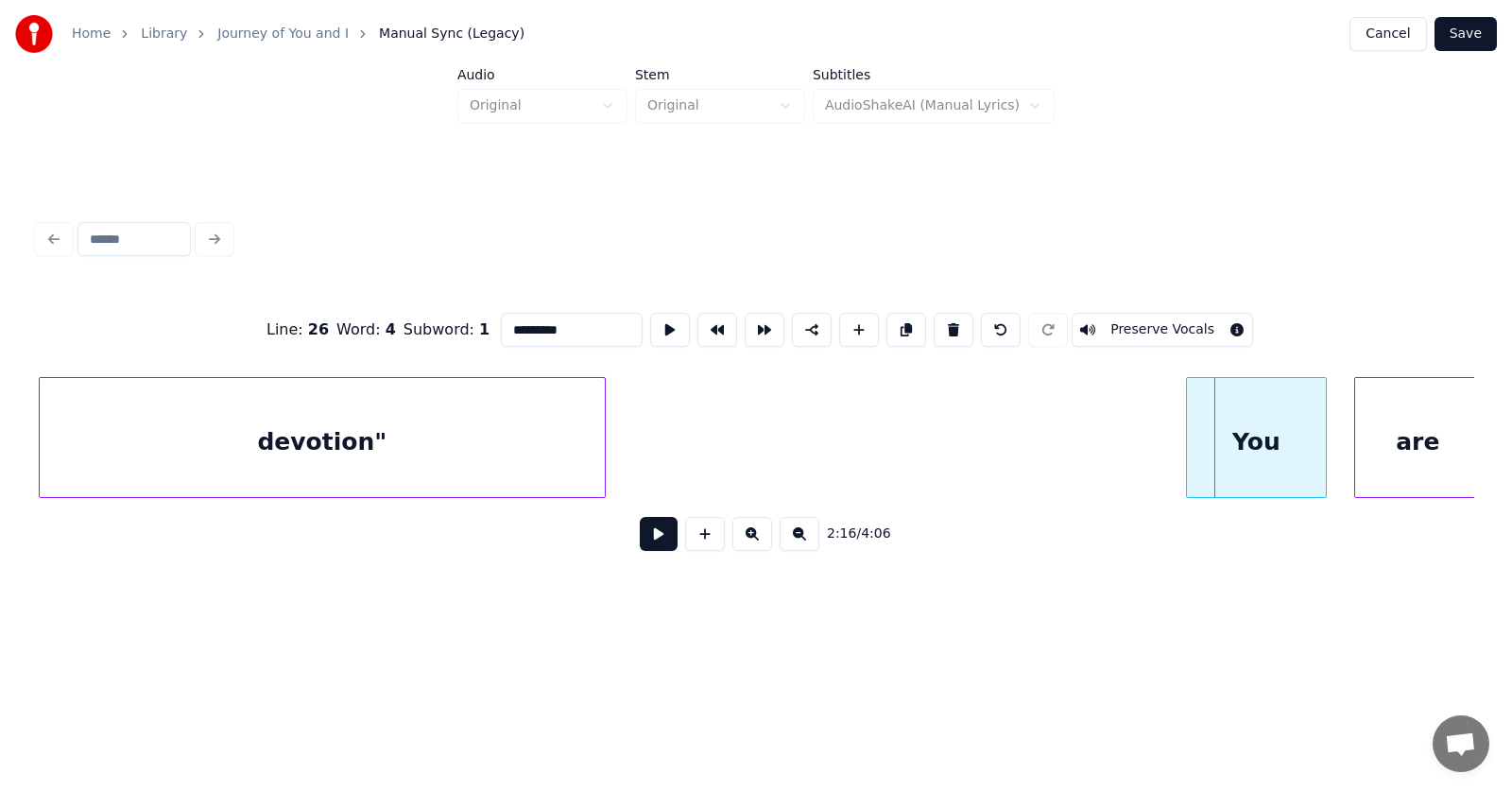
click at [1189, 448] on div at bounding box center [1190, 437] width 6 height 119
click at [1360, 446] on div "are" at bounding box center [1400, 442] width 126 height 129
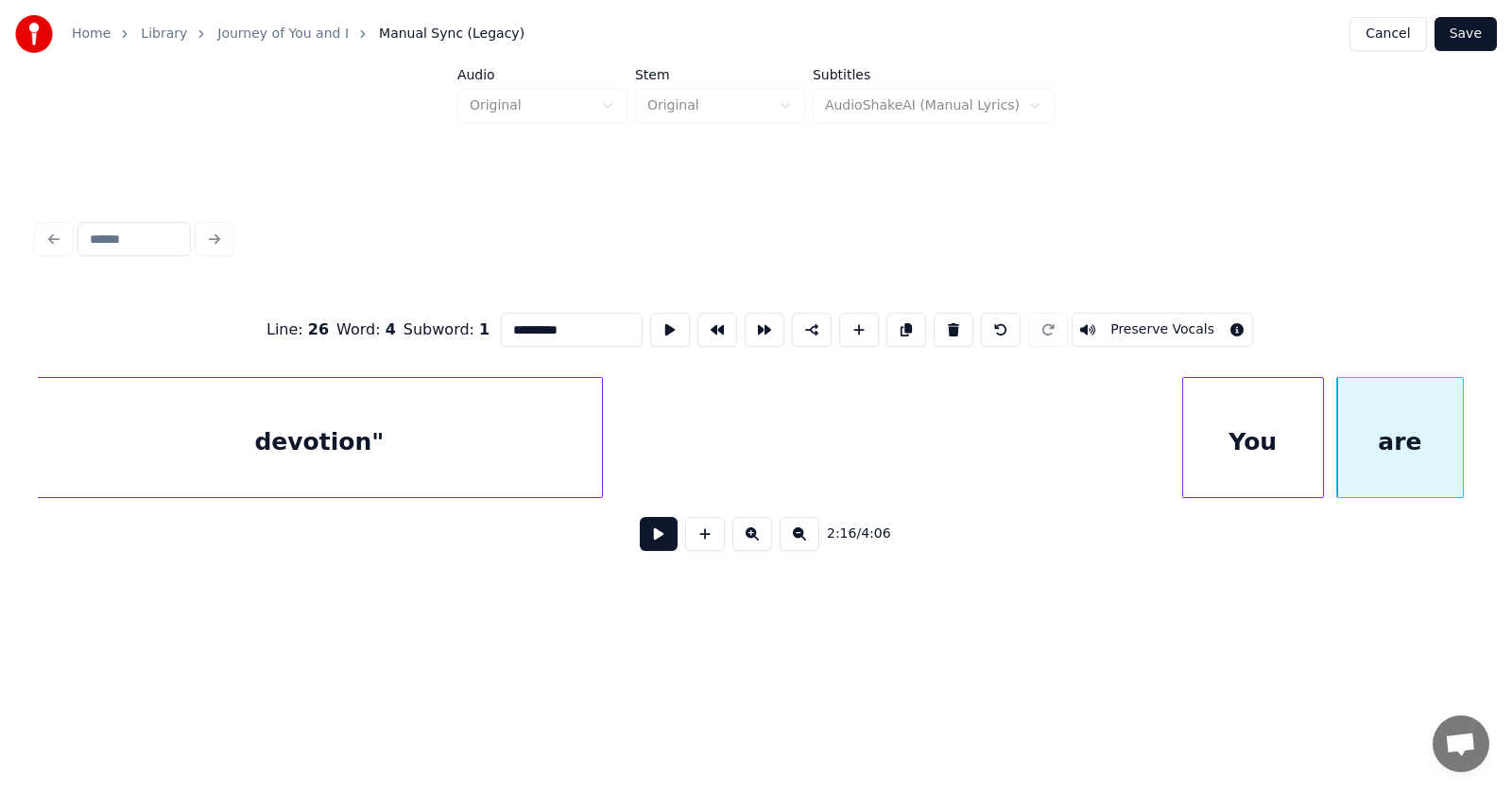
type input "*********"
click at [649, 538] on button at bounding box center [659, 534] width 38 height 34
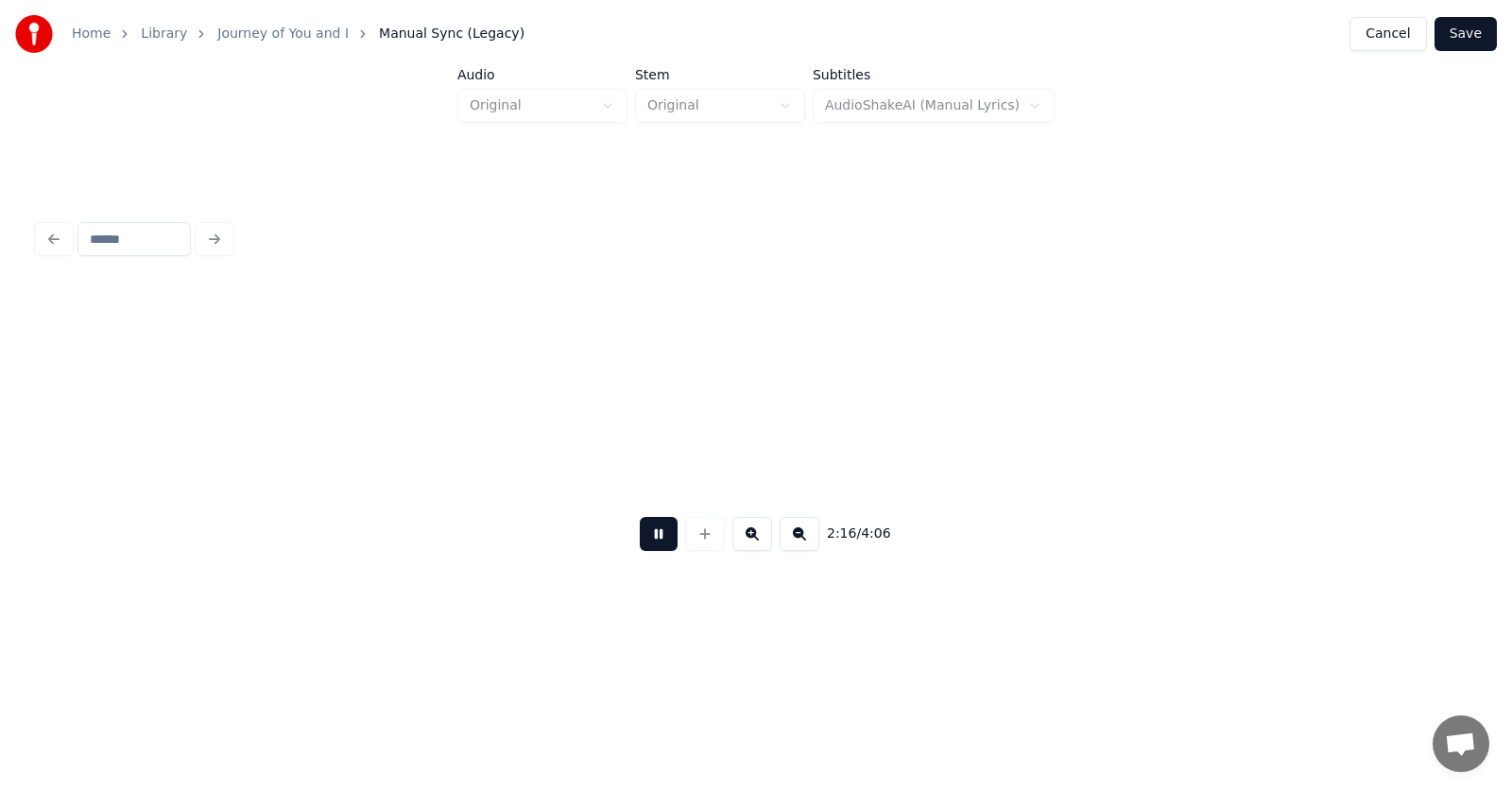
scroll to position [0, 97101]
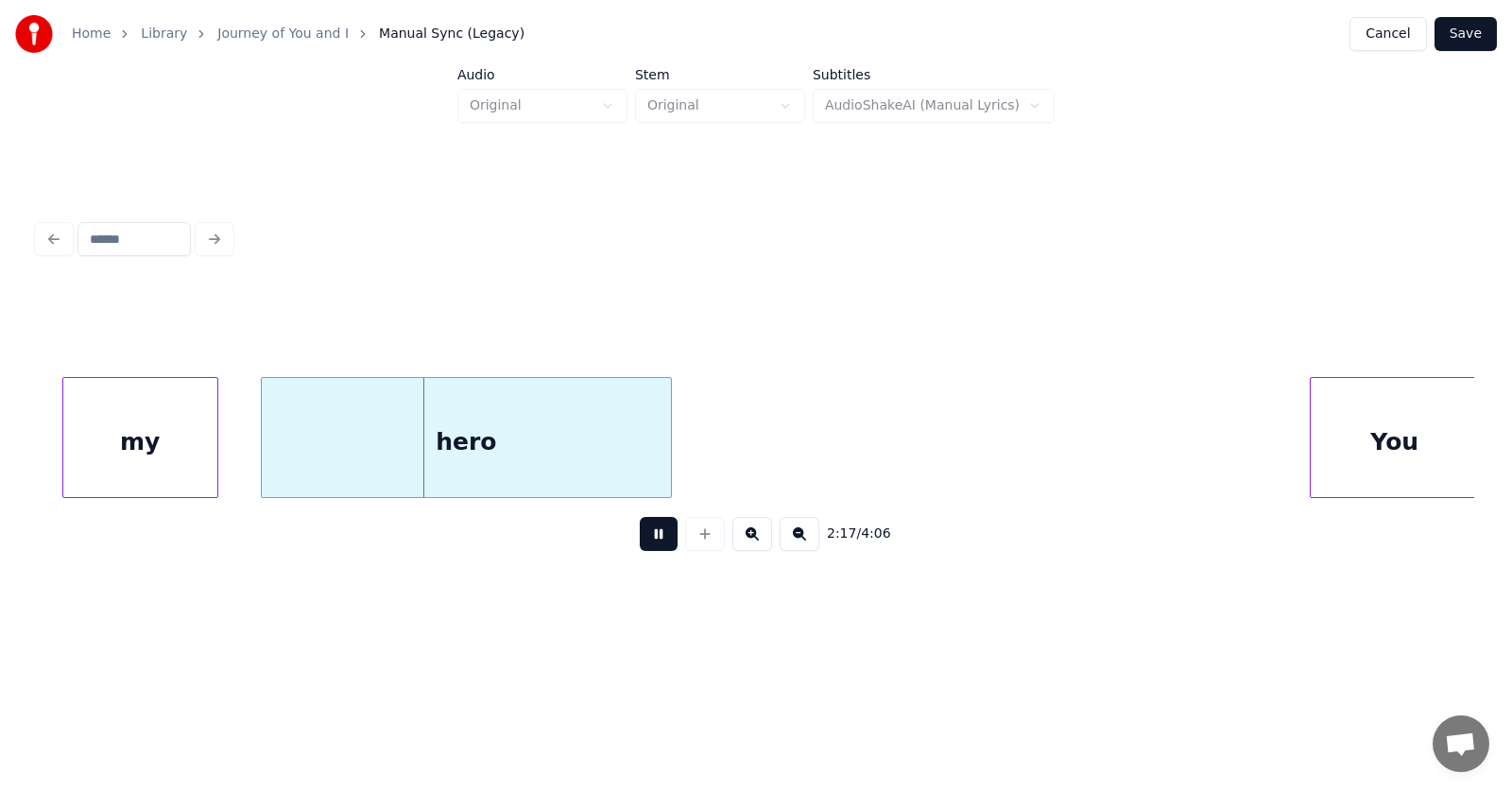
click at [651, 536] on button at bounding box center [659, 534] width 38 height 34
click at [144, 444] on div "my" at bounding box center [117, 442] width 154 height 129
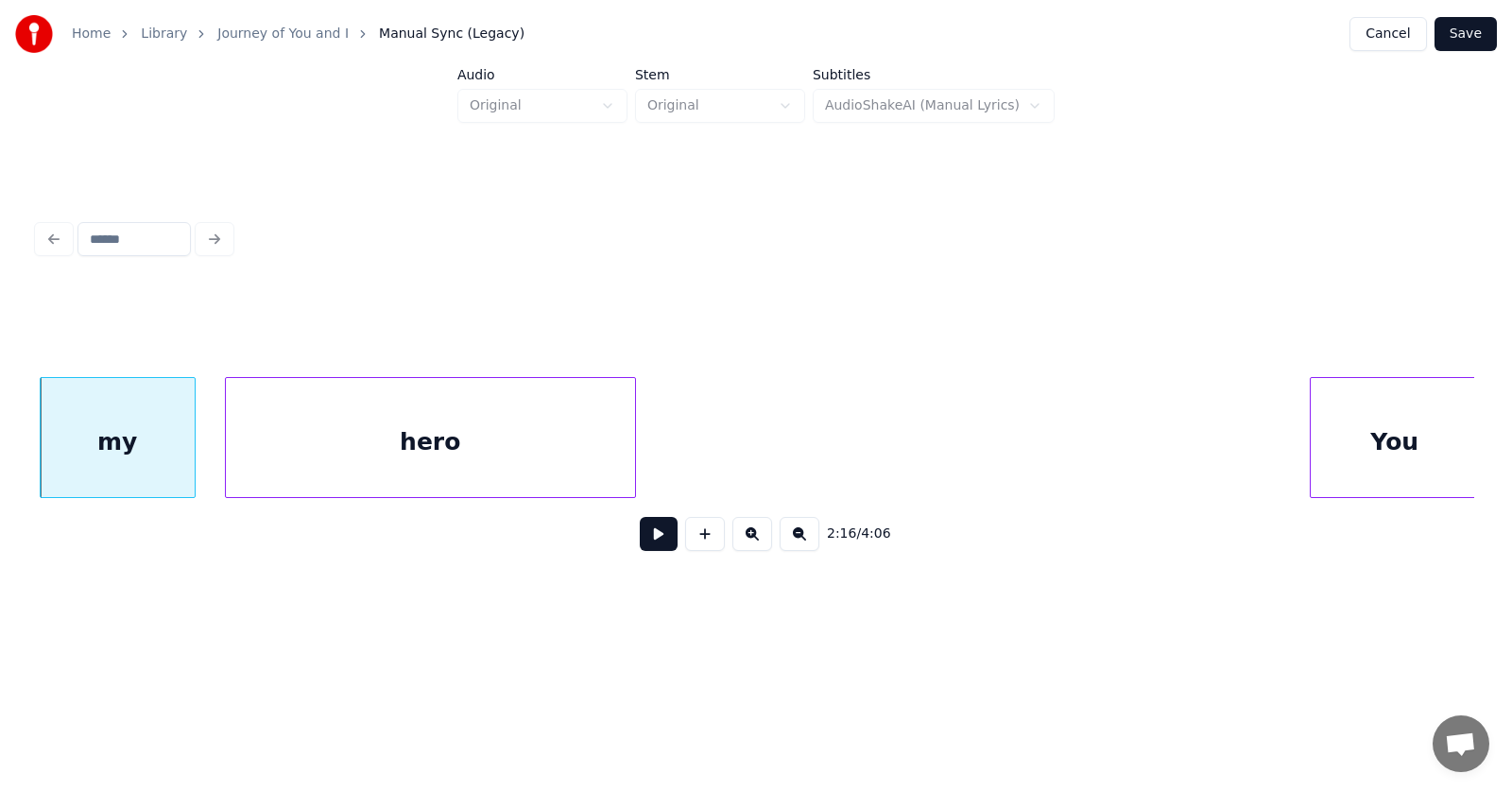
click at [324, 465] on div "hero" at bounding box center [430, 442] width 409 height 129
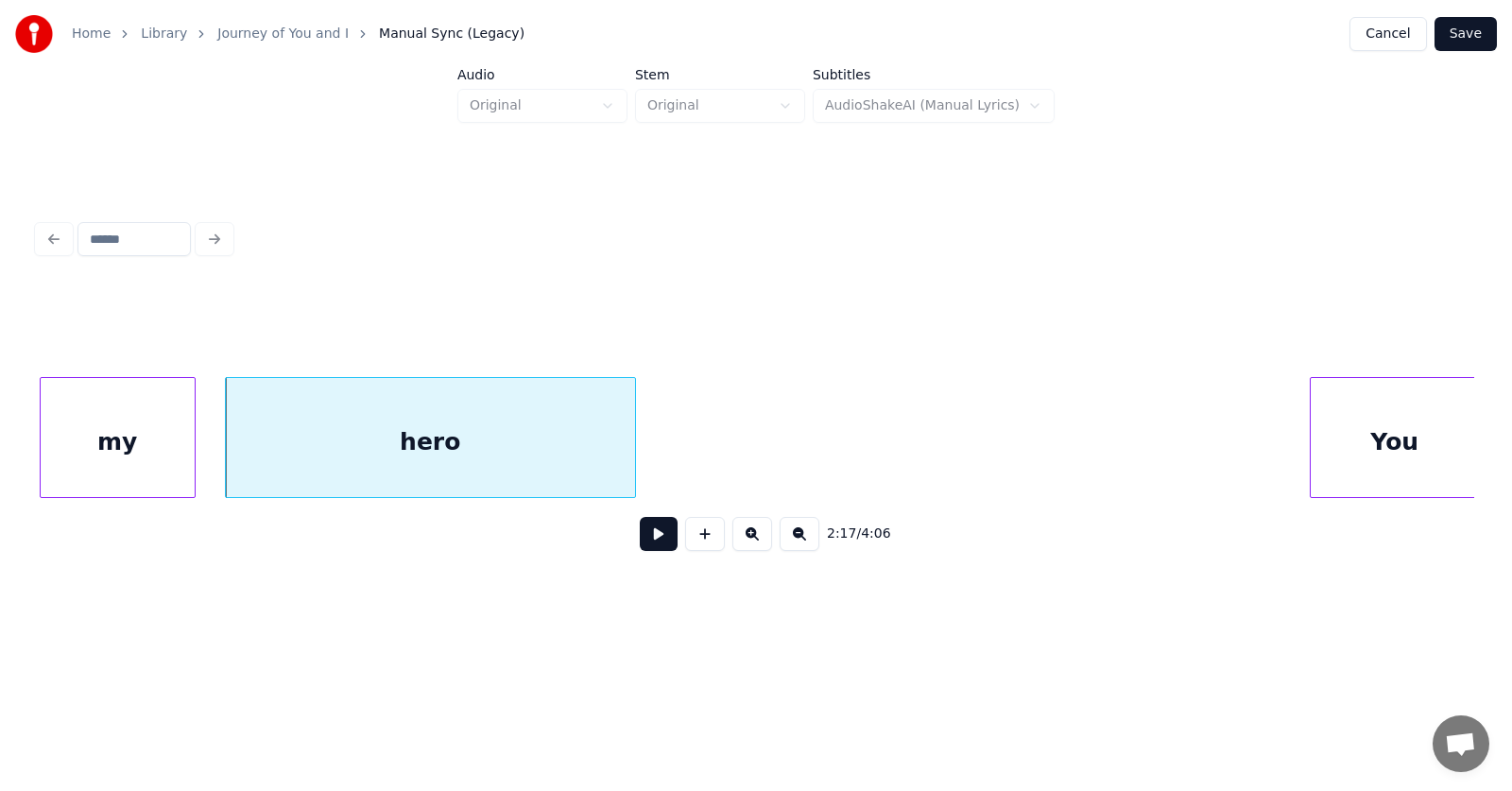
click at [439, 456] on div "hero" at bounding box center [430, 442] width 409 height 129
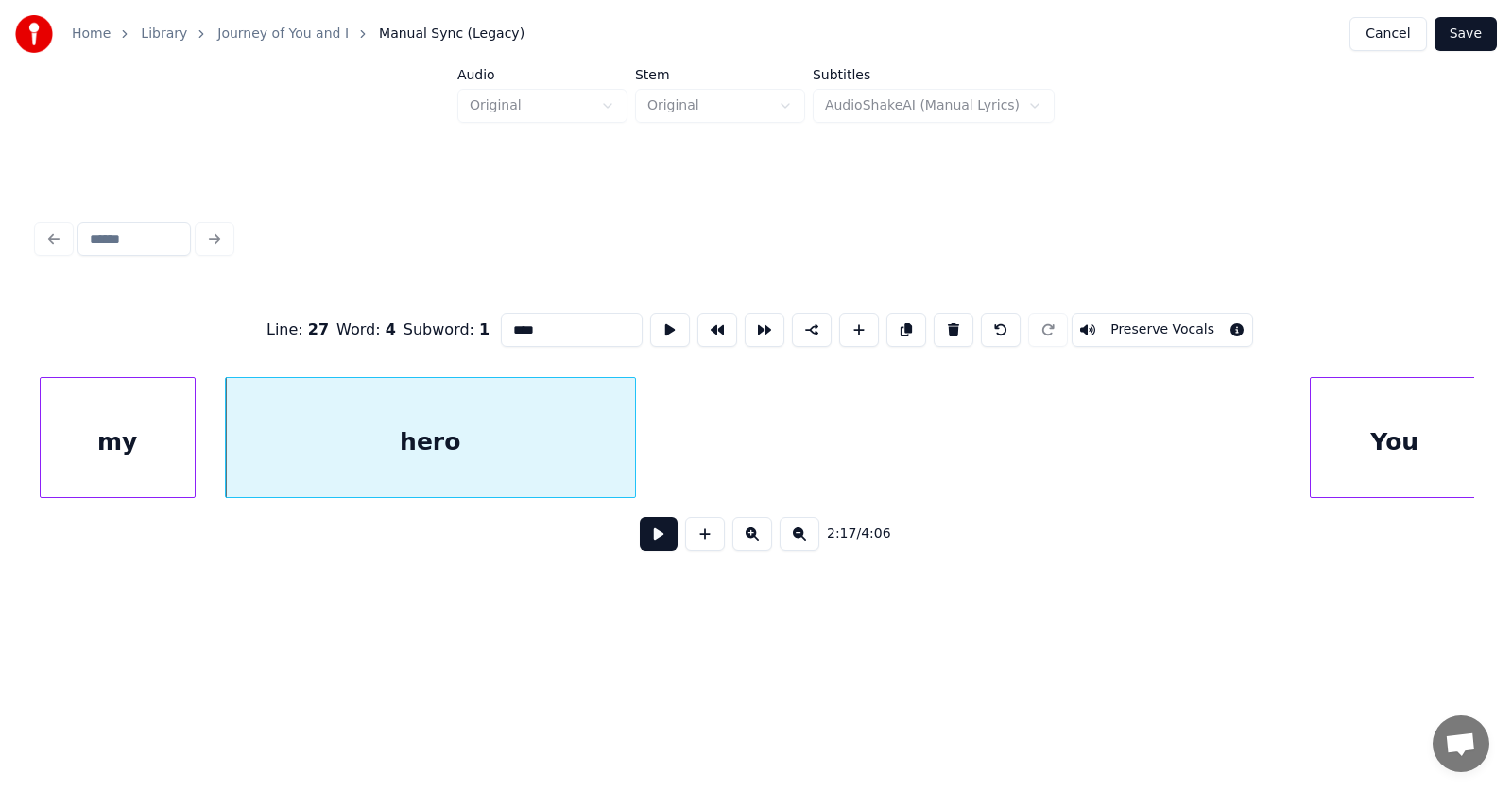
click at [506, 319] on input "****" at bounding box center [571, 330] width 141 height 34
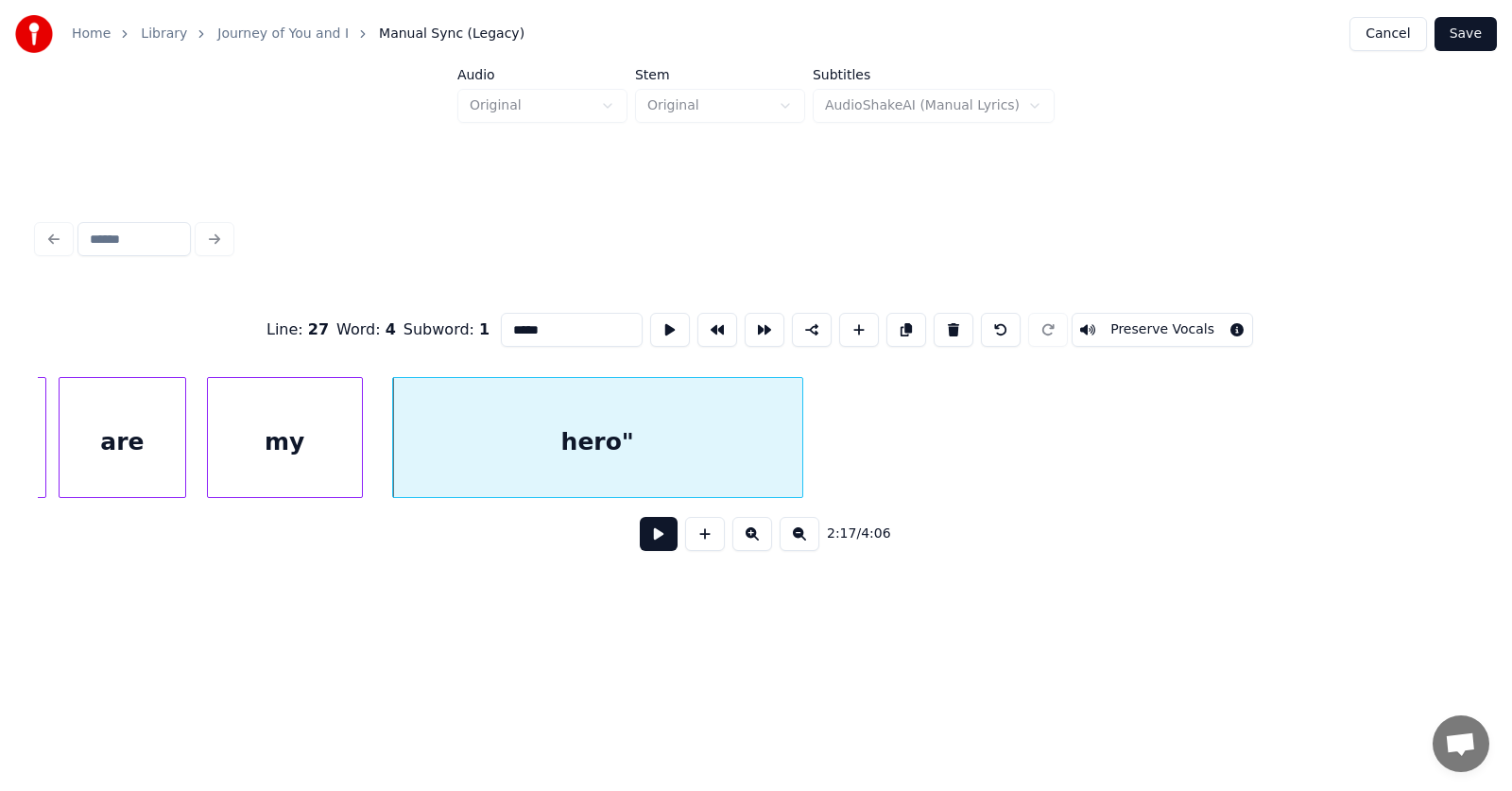
scroll to position [0, 96698]
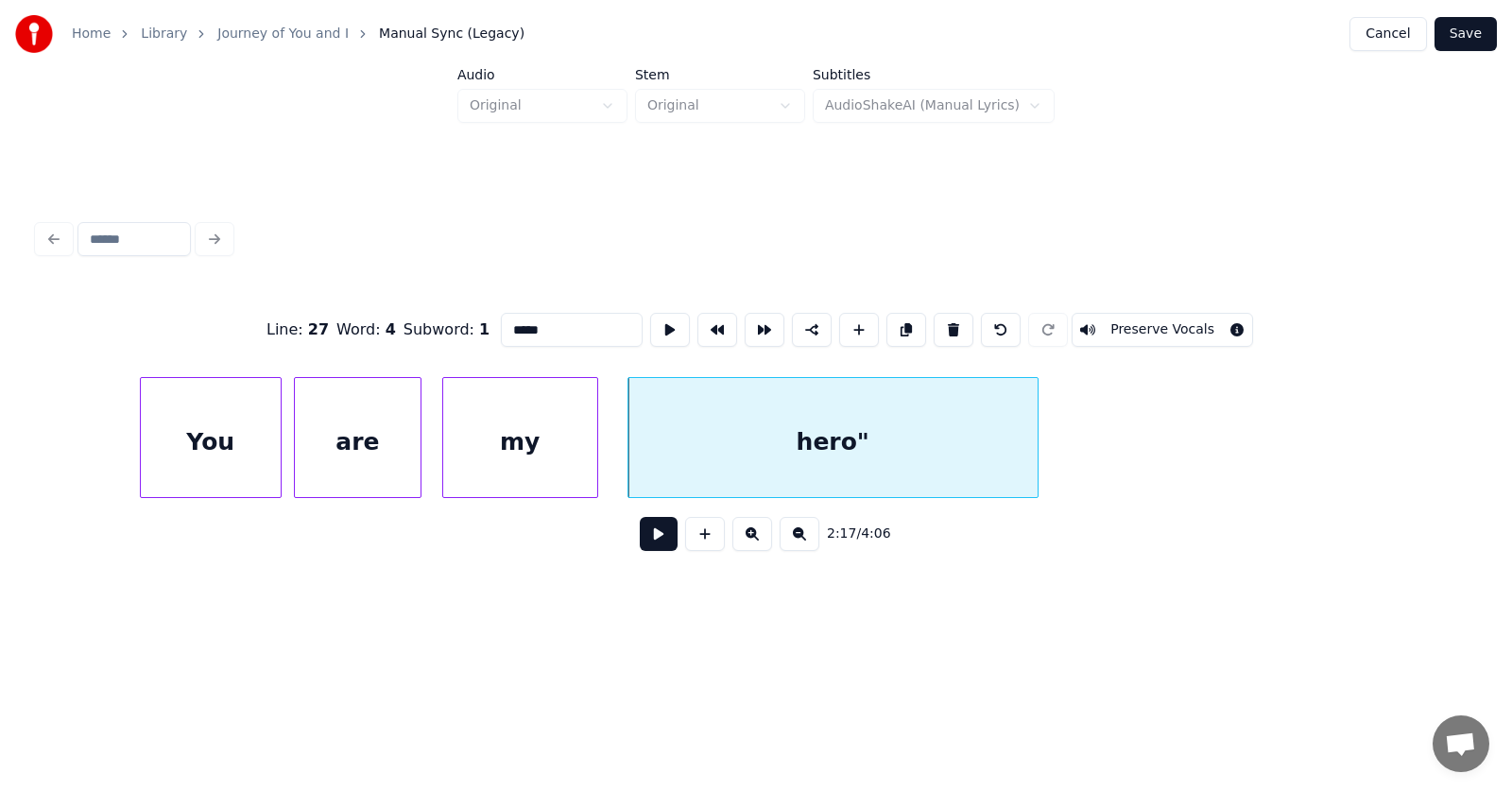
click at [189, 452] on div "You" at bounding box center [210, 442] width 139 height 129
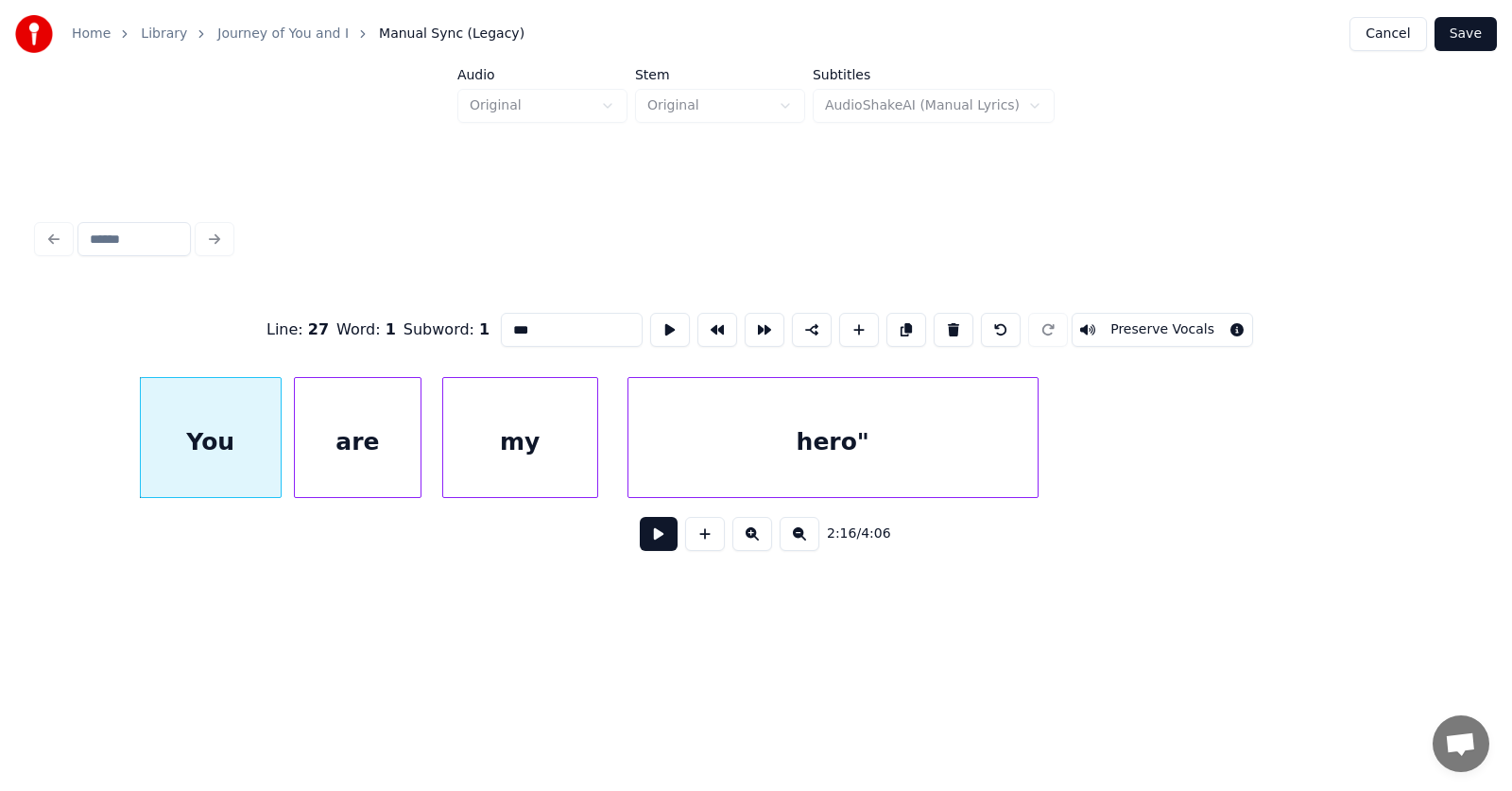
click at [501, 322] on input "***" at bounding box center [571, 330] width 141 height 34
type input "****"
click at [646, 531] on button at bounding box center [659, 534] width 38 height 34
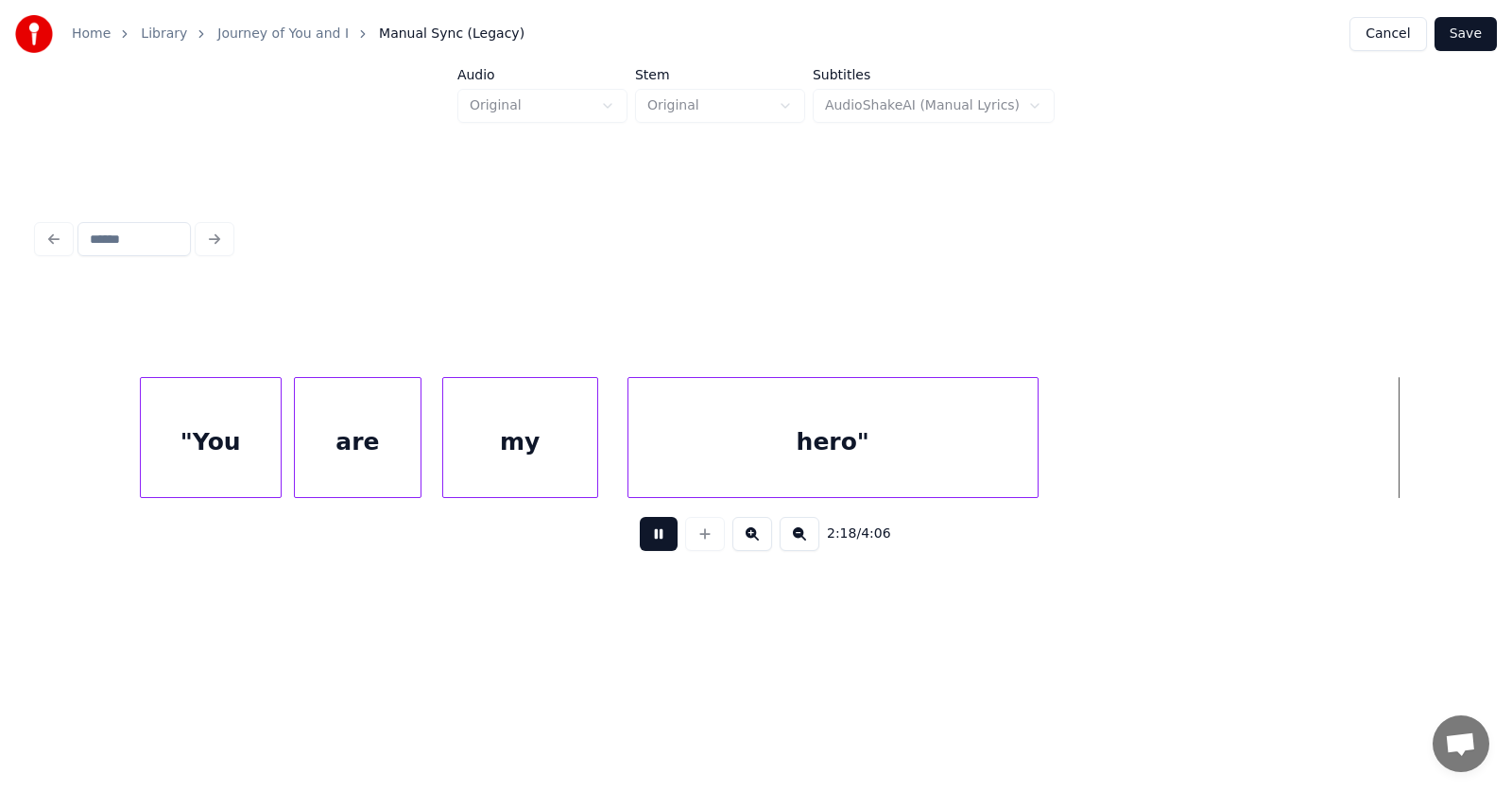
scroll to position [0, 98148]
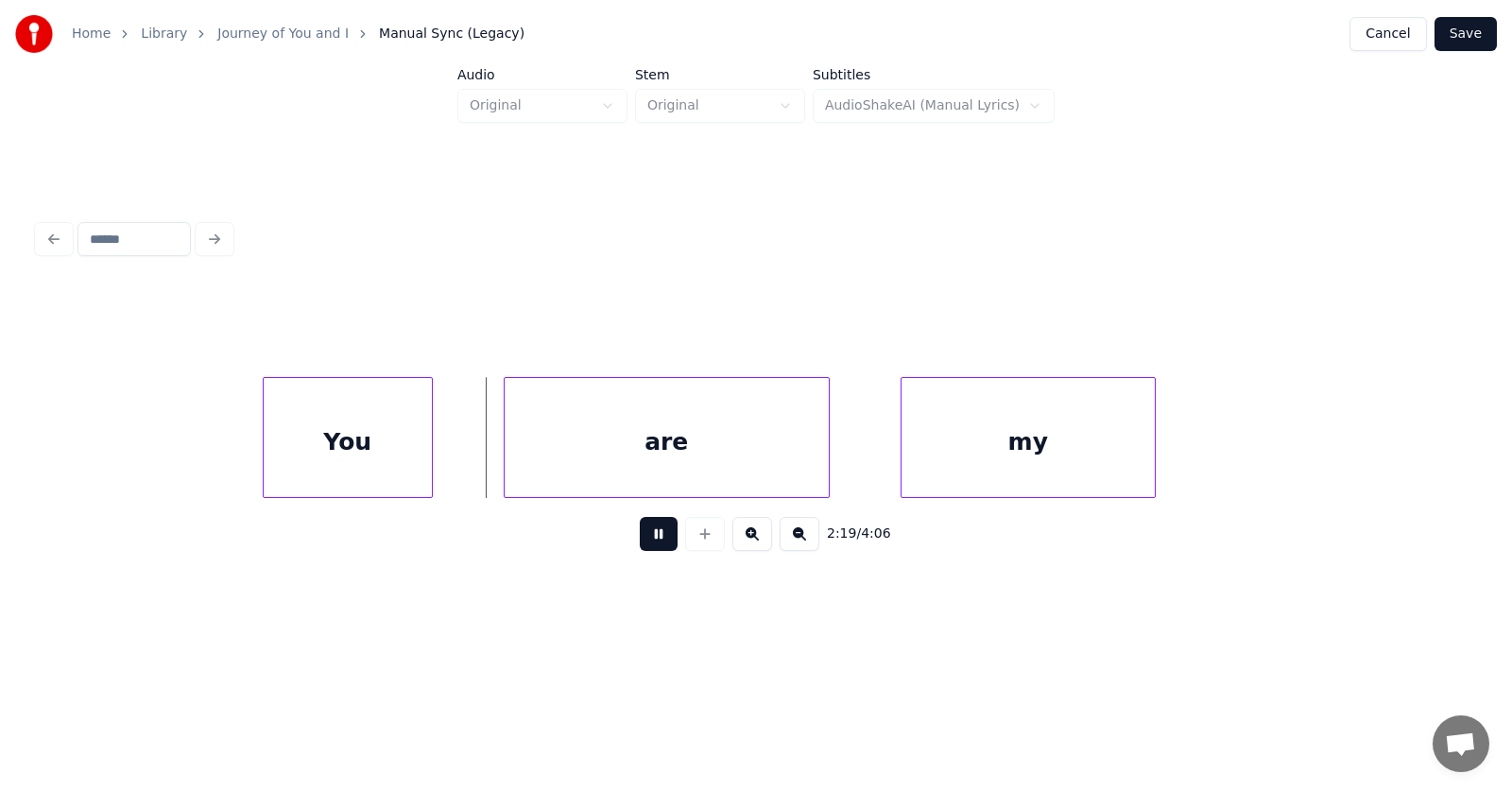
click at [646, 531] on button at bounding box center [659, 534] width 38 height 34
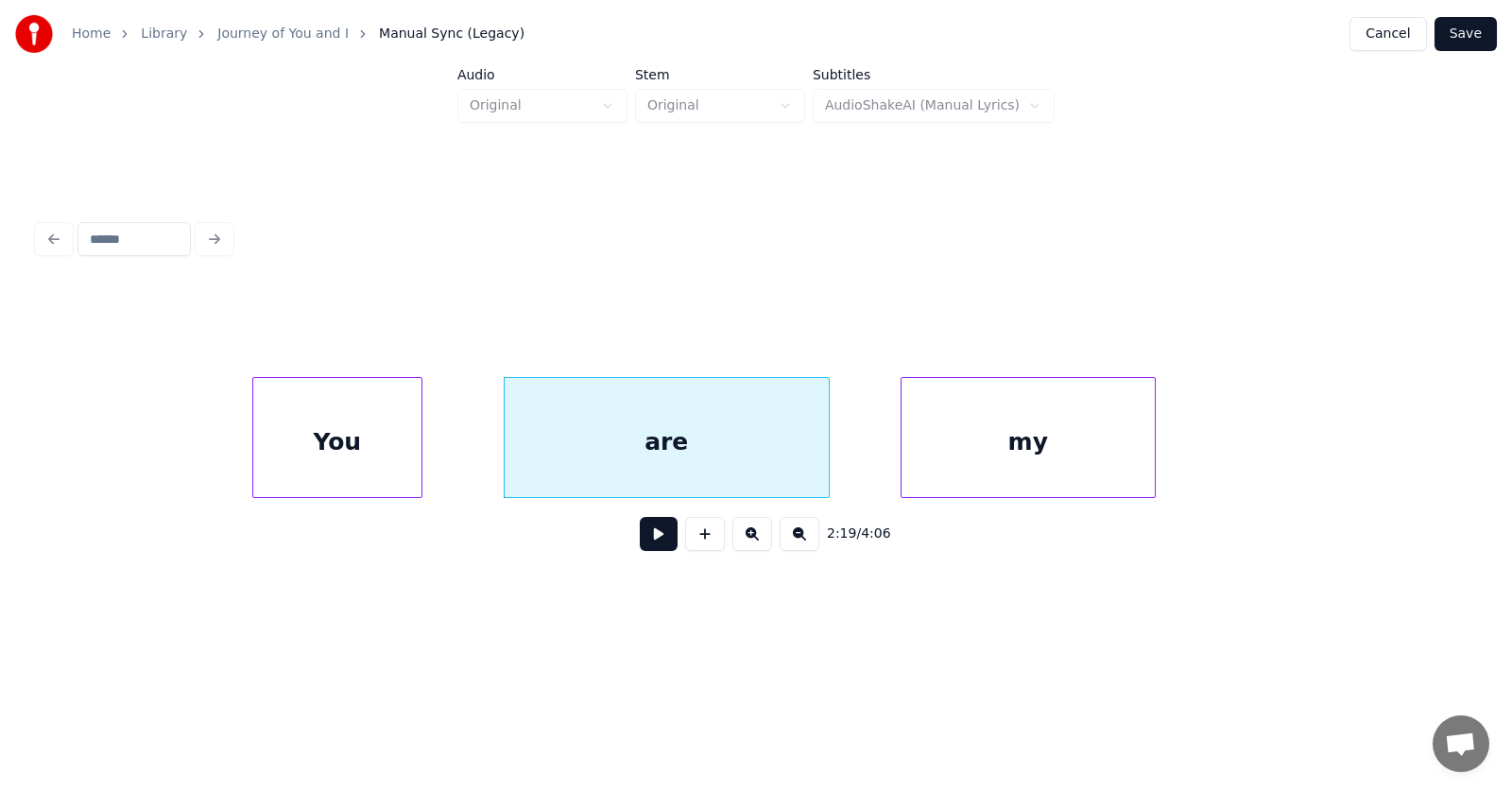
click at [356, 432] on div "You" at bounding box center [337, 442] width 168 height 129
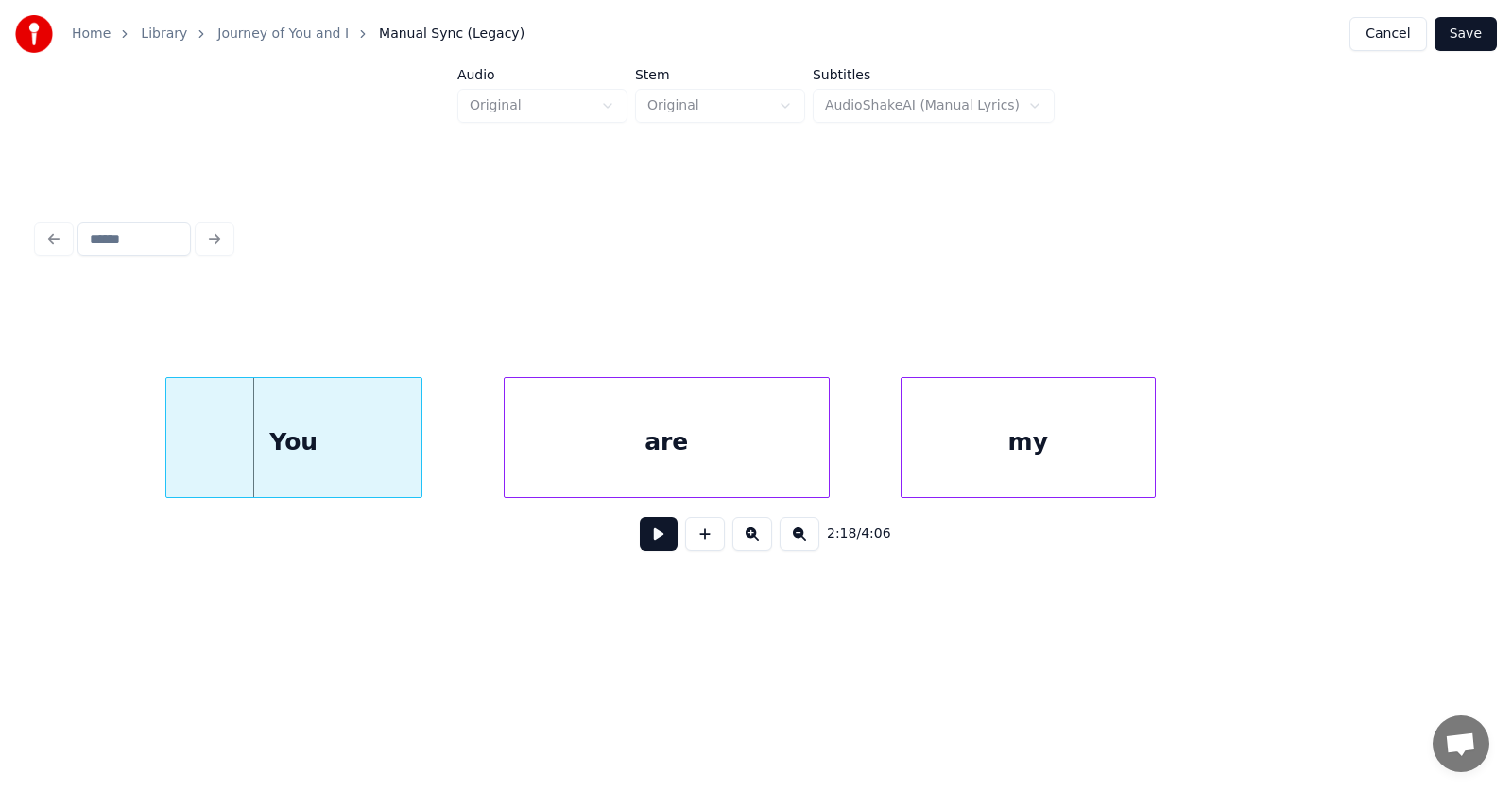
click at [166, 450] on div at bounding box center [169, 437] width 6 height 119
click at [561, 473] on div "are" at bounding box center [629, 442] width 324 height 129
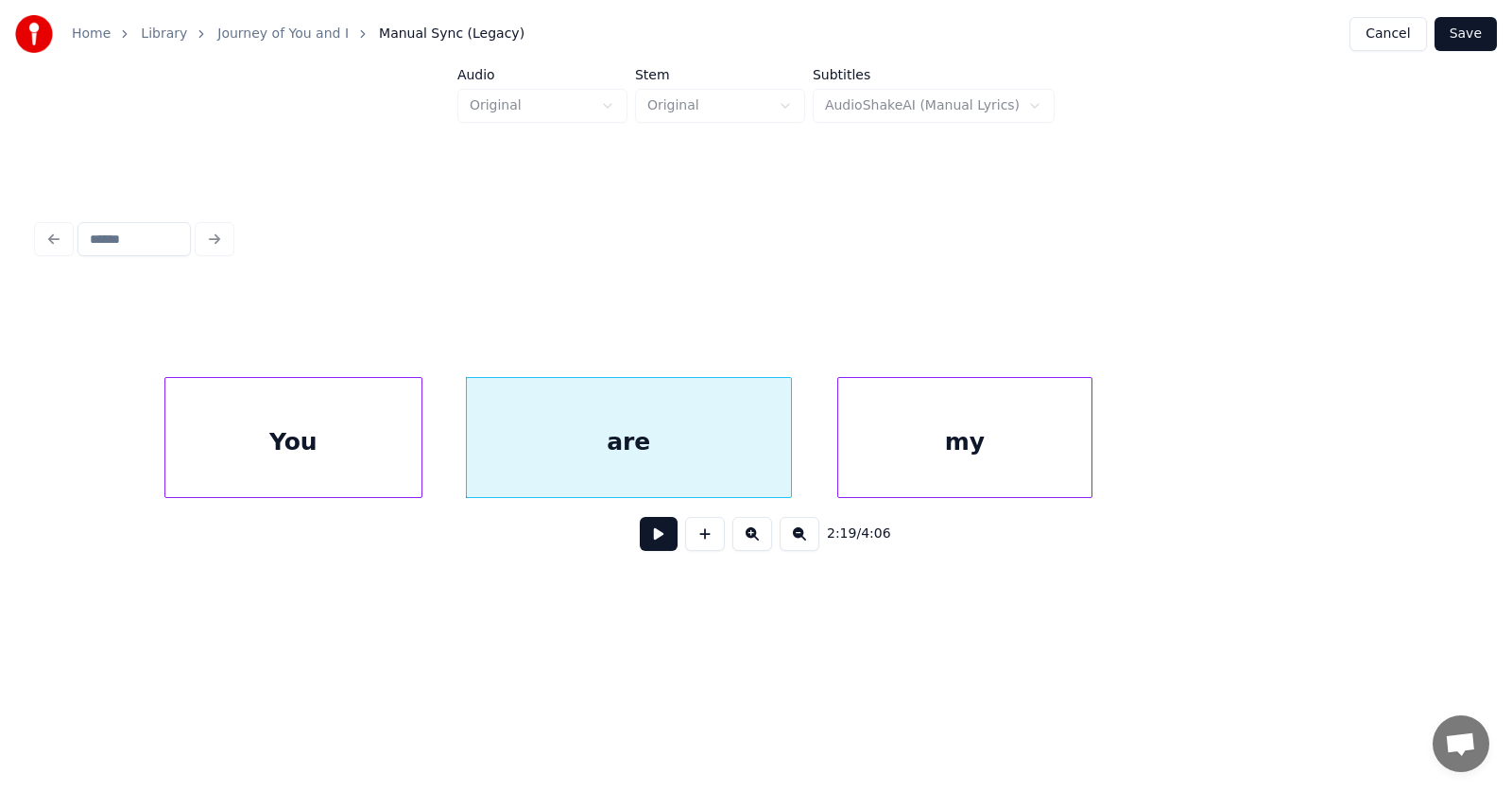
click at [942, 458] on div "my" at bounding box center [965, 442] width 253 height 129
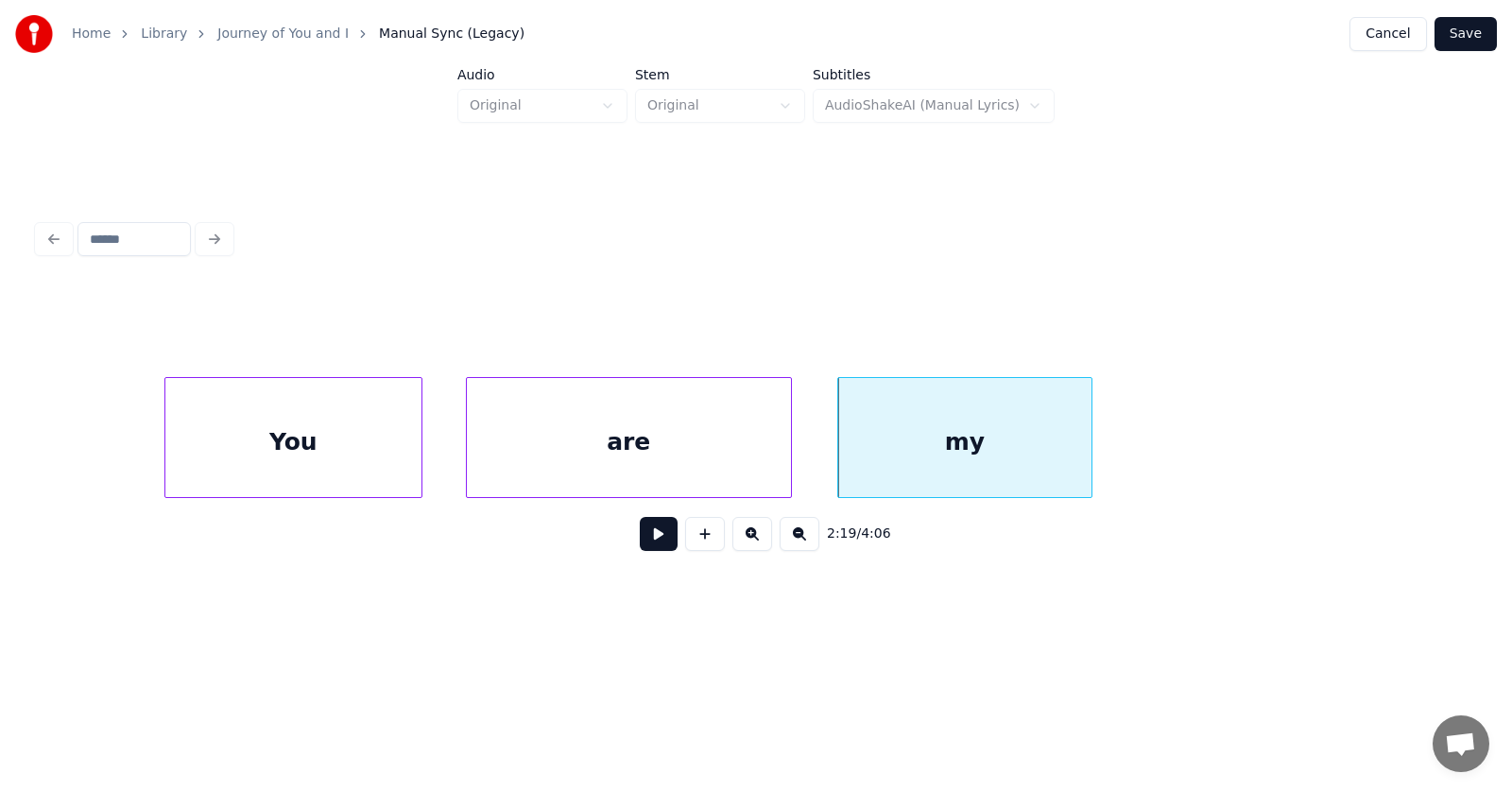
click at [322, 434] on div "You" at bounding box center [293, 442] width 256 height 129
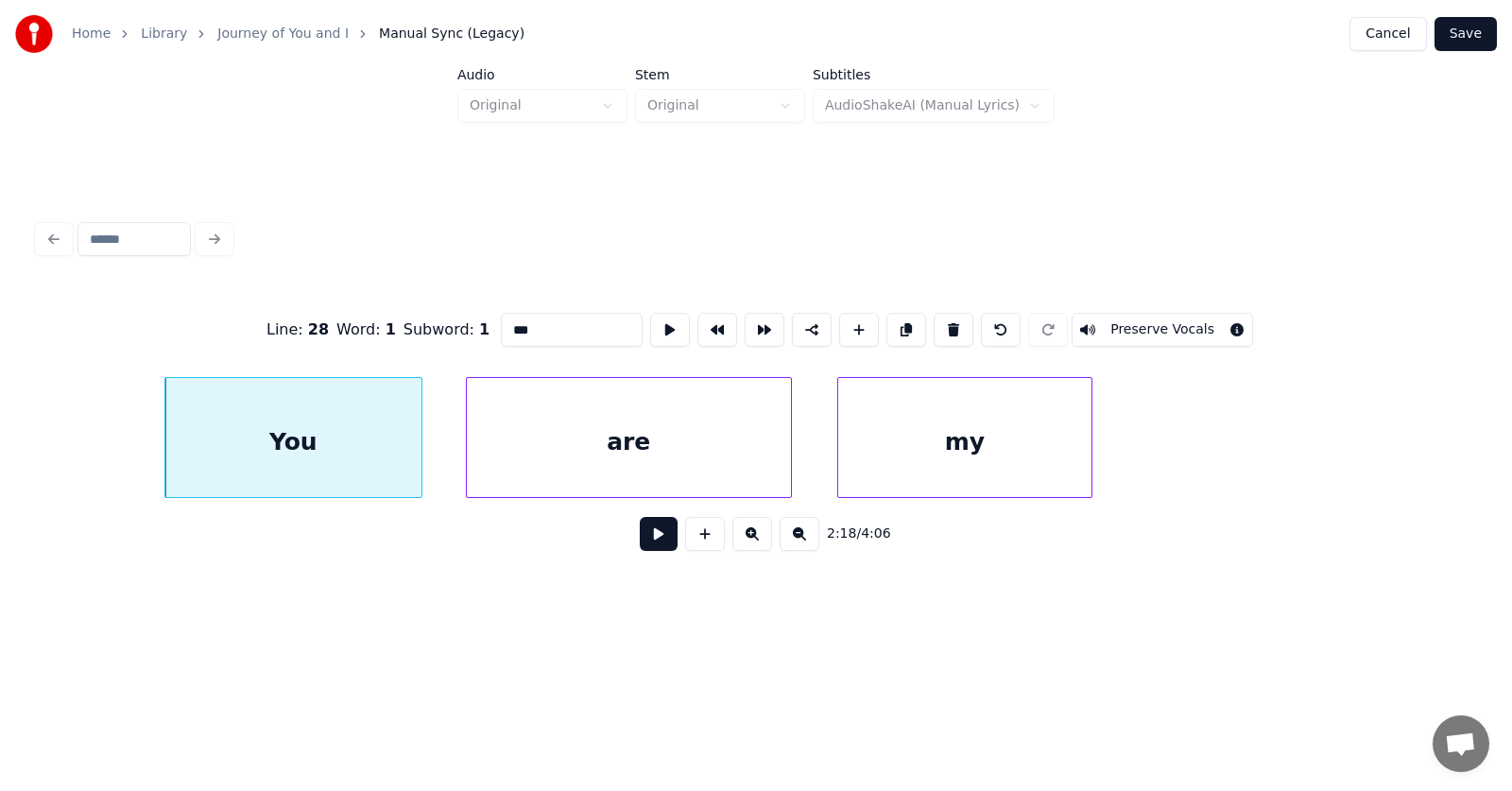
click at [501, 326] on input "***" at bounding box center [571, 330] width 141 height 34
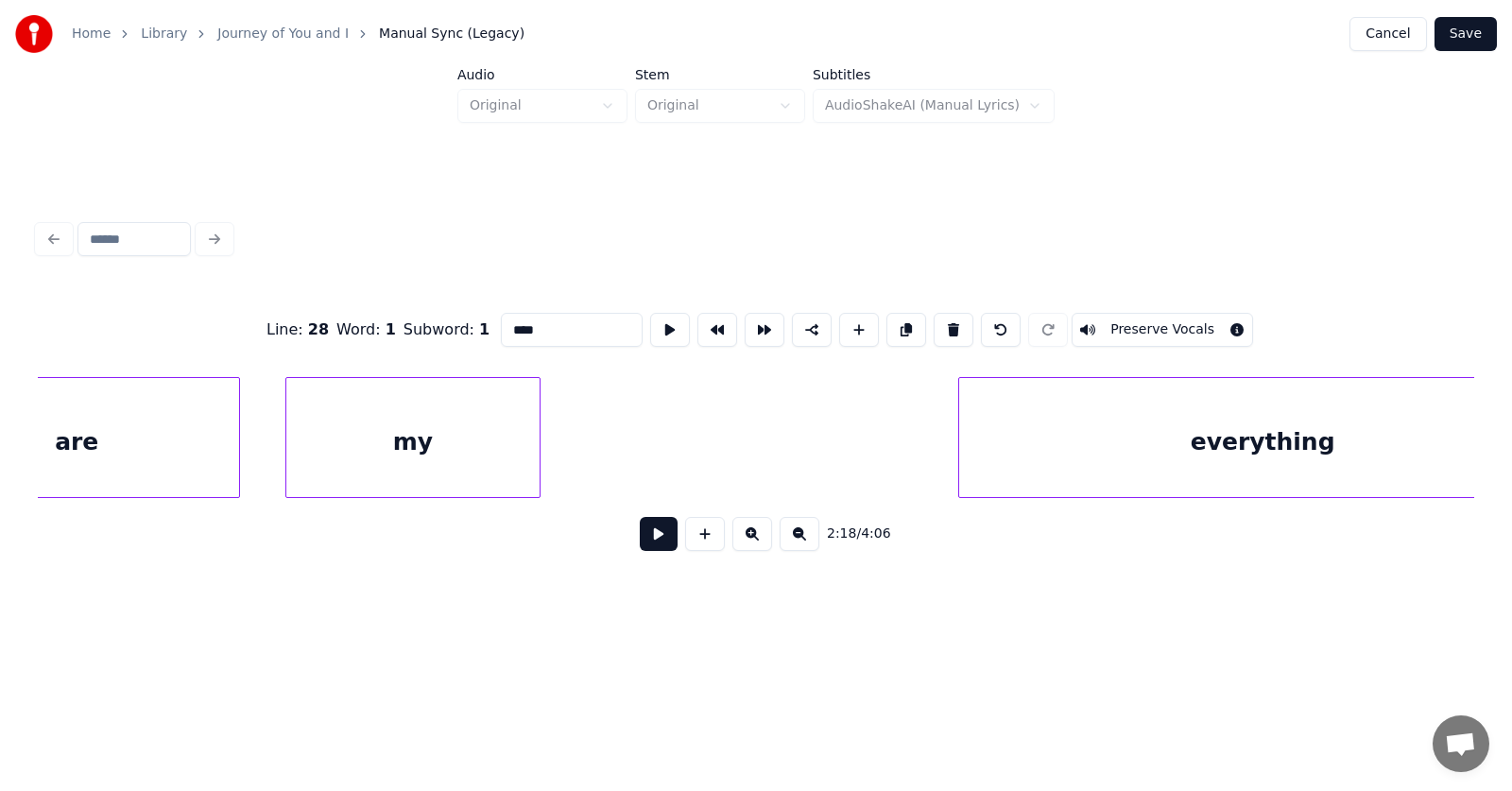
scroll to position [0, 98936]
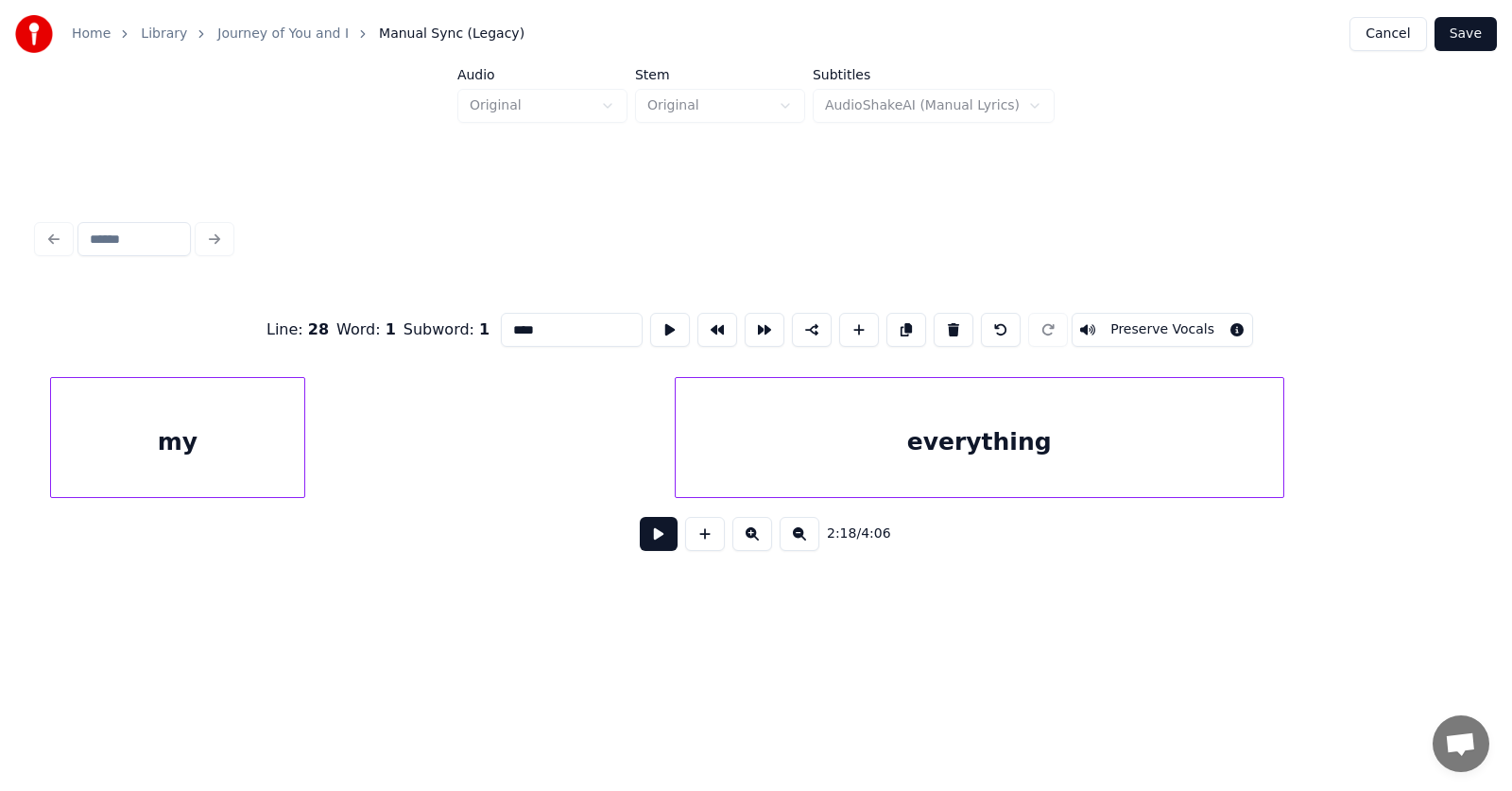
click at [952, 453] on div "everything" at bounding box center [979, 442] width 608 height 129
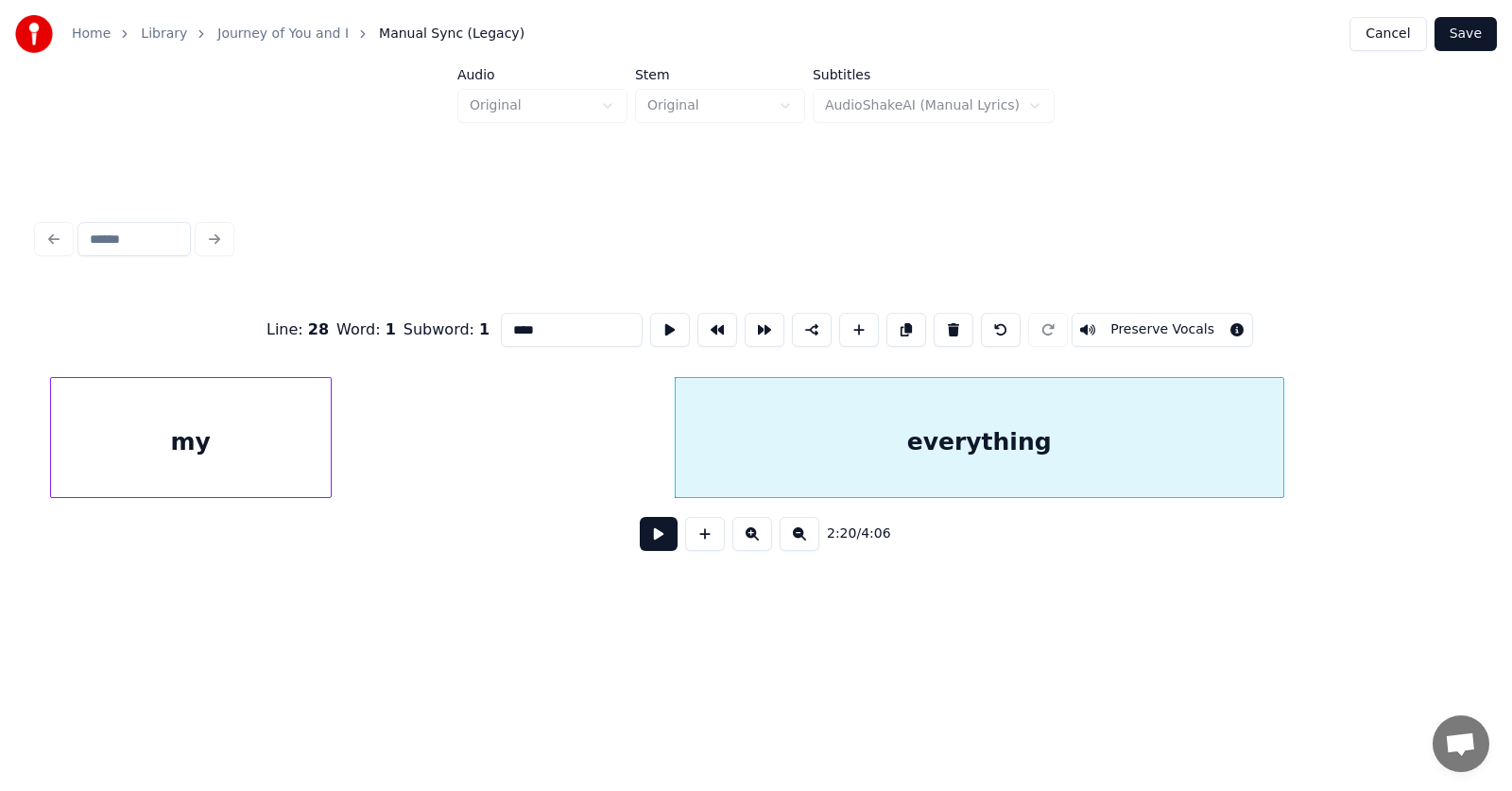
click at [331, 436] on div at bounding box center [328, 437] width 6 height 119
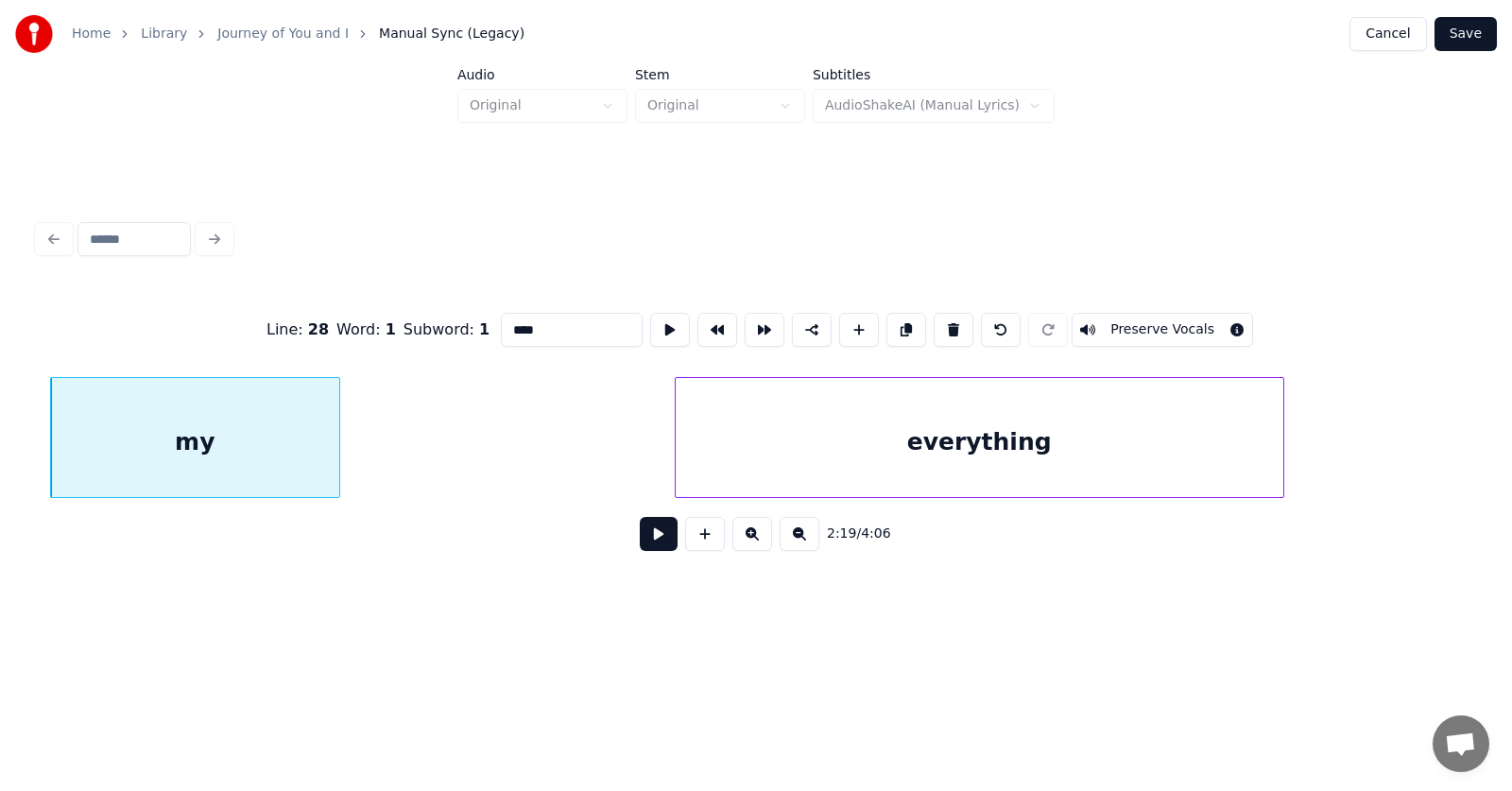
click at [799, 440] on div "everything" at bounding box center [979, 442] width 608 height 129
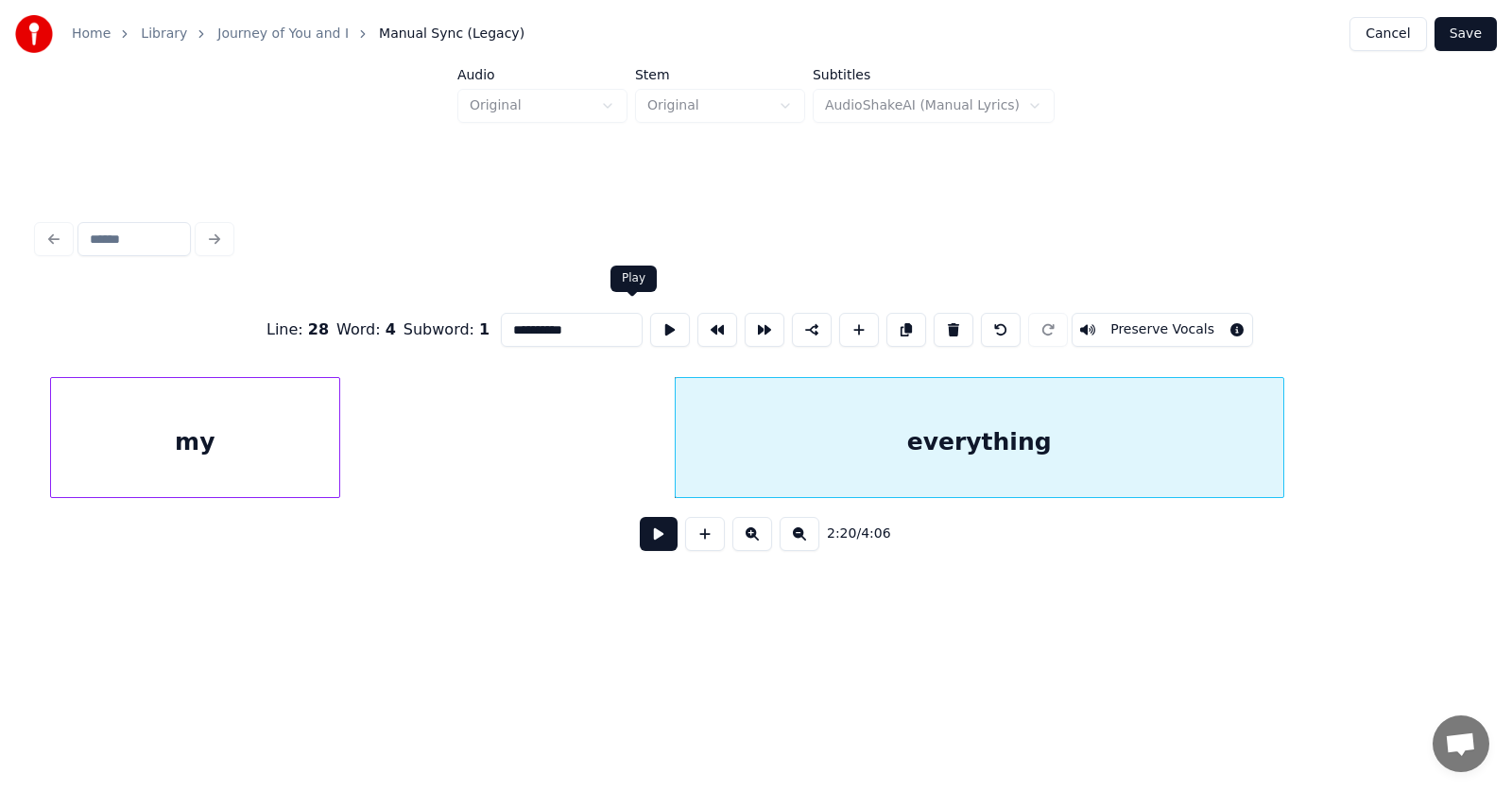
type input "**********"
click at [650, 336] on button at bounding box center [670, 330] width 39 height 34
click at [640, 544] on button at bounding box center [659, 534] width 38 height 34
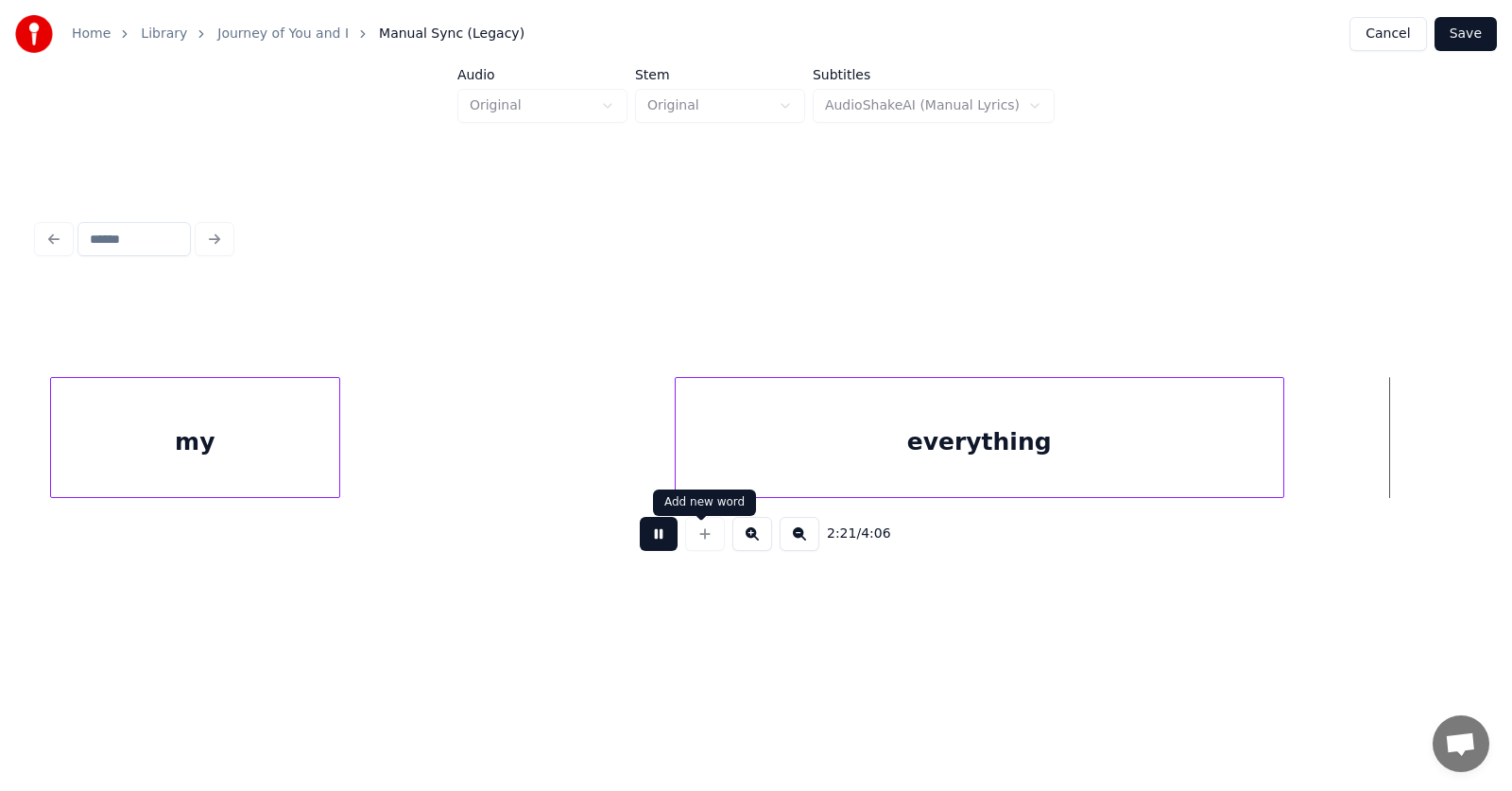
click at [647, 534] on button at bounding box center [659, 534] width 38 height 34
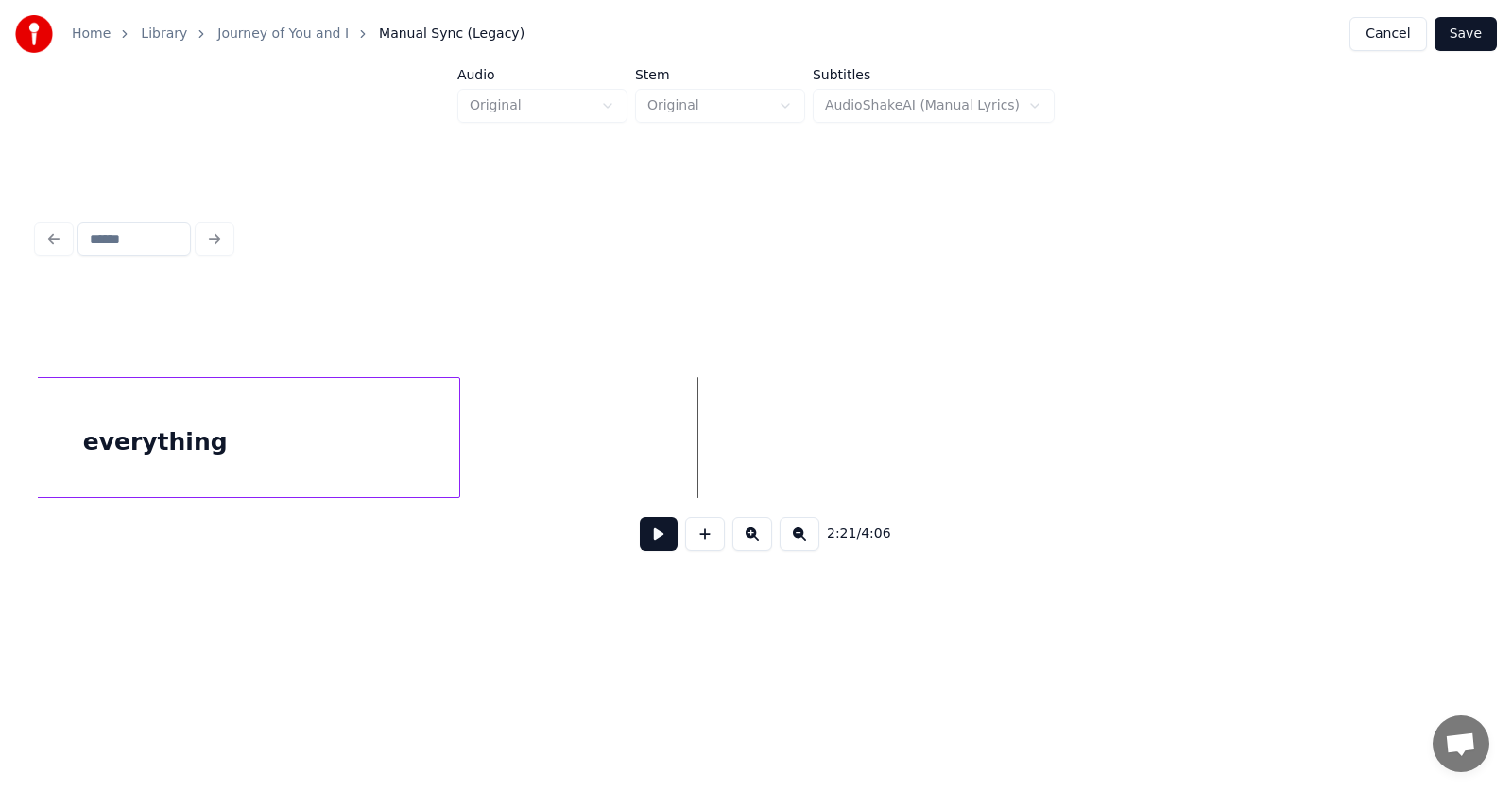
scroll to position [0, 99289]
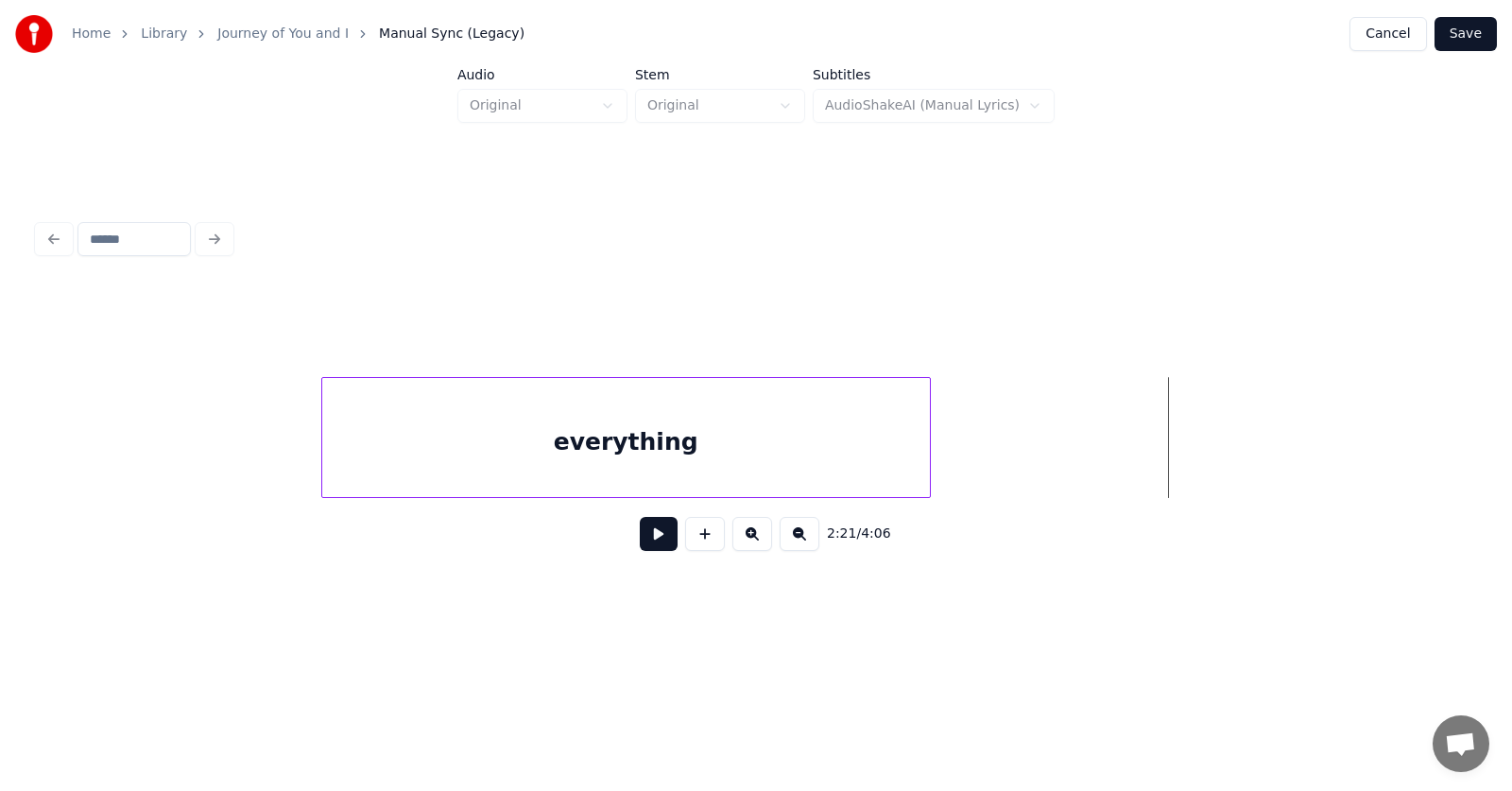
click at [782, 458] on div "everything" at bounding box center [625, 442] width 608 height 129
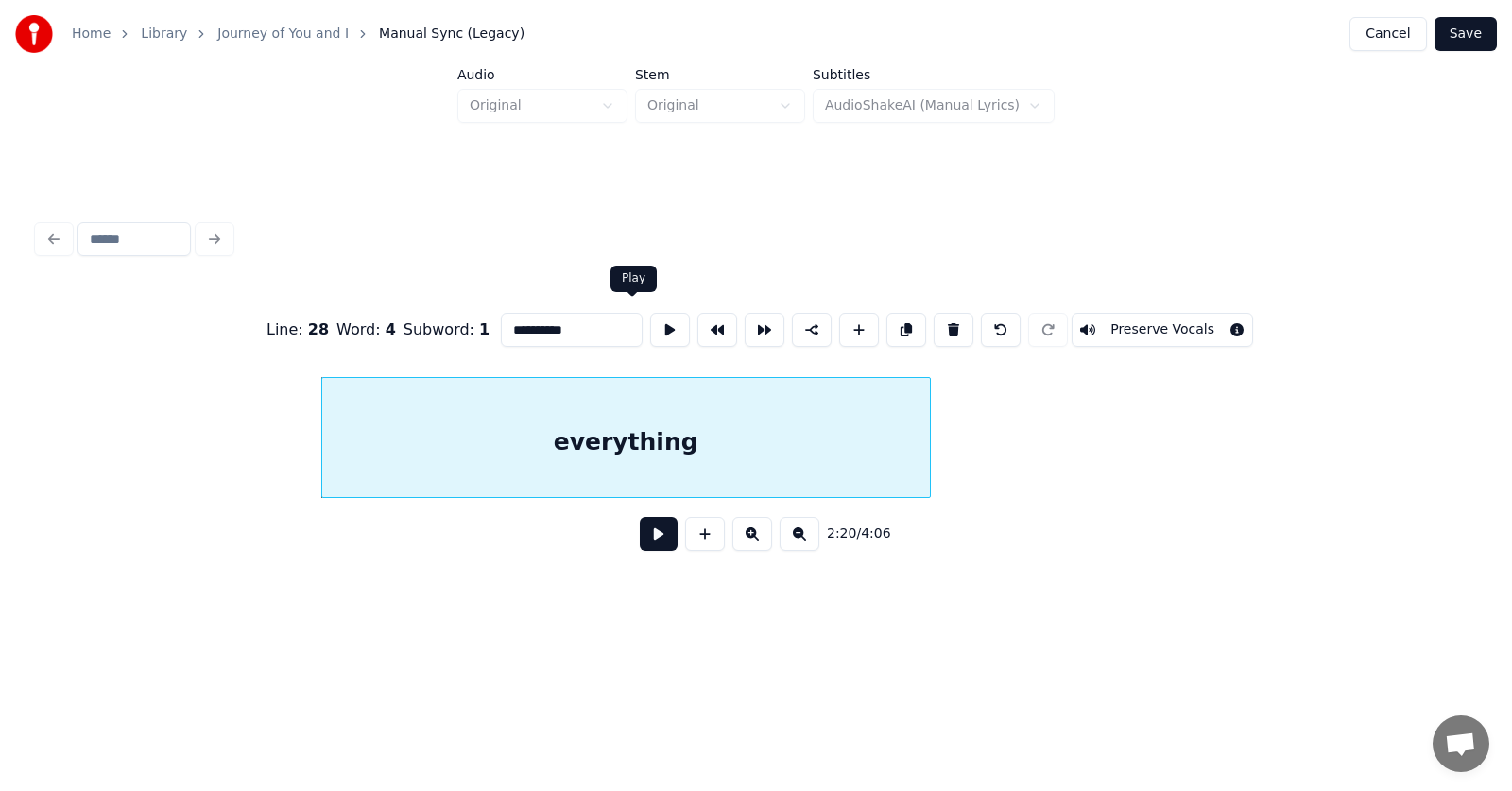
click at [559, 317] on input "**********" at bounding box center [571, 330] width 141 height 34
type input "**********"
click at [649, 551] on button at bounding box center [659, 534] width 38 height 34
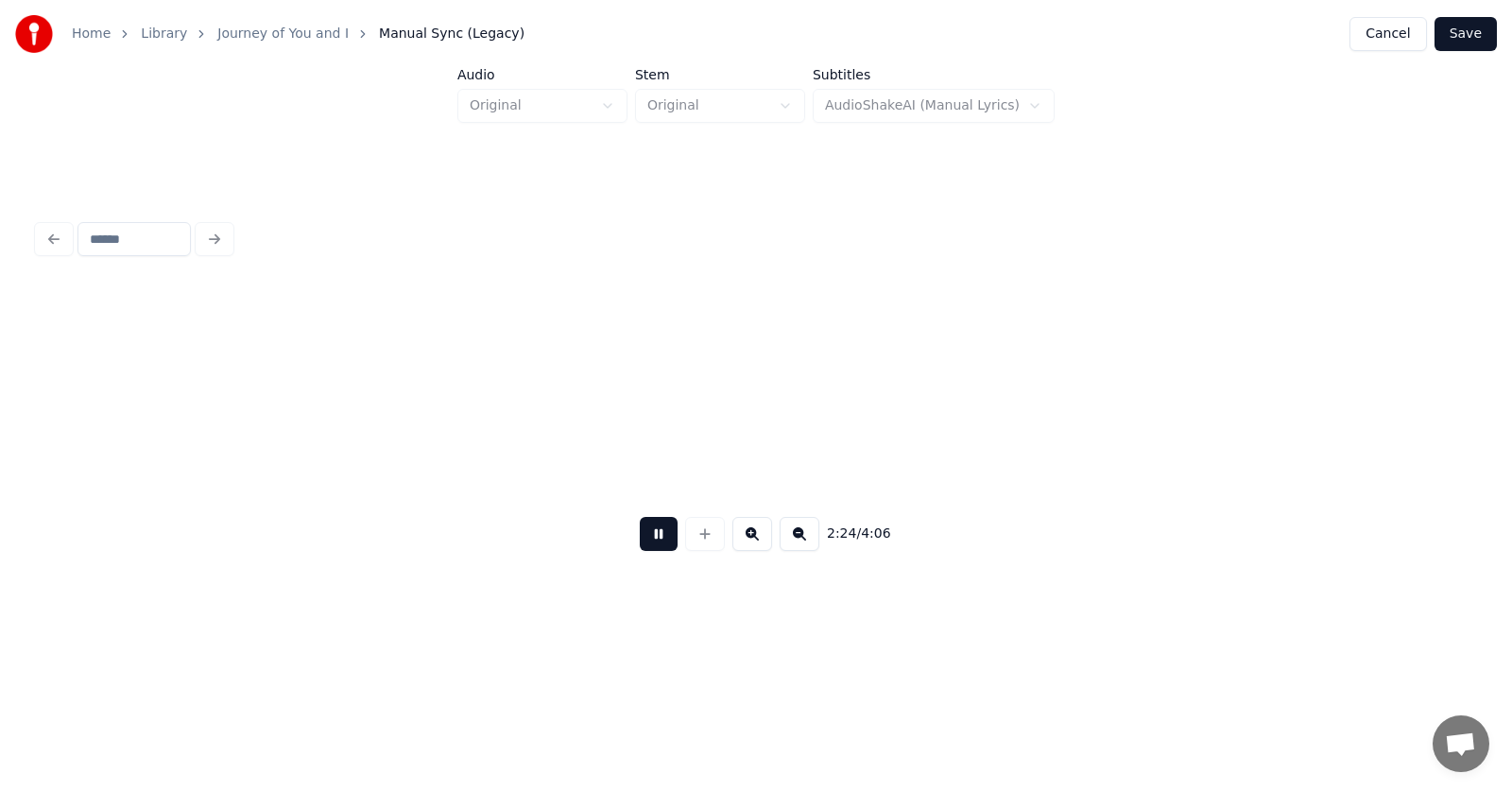
scroll to position [0, 102180]
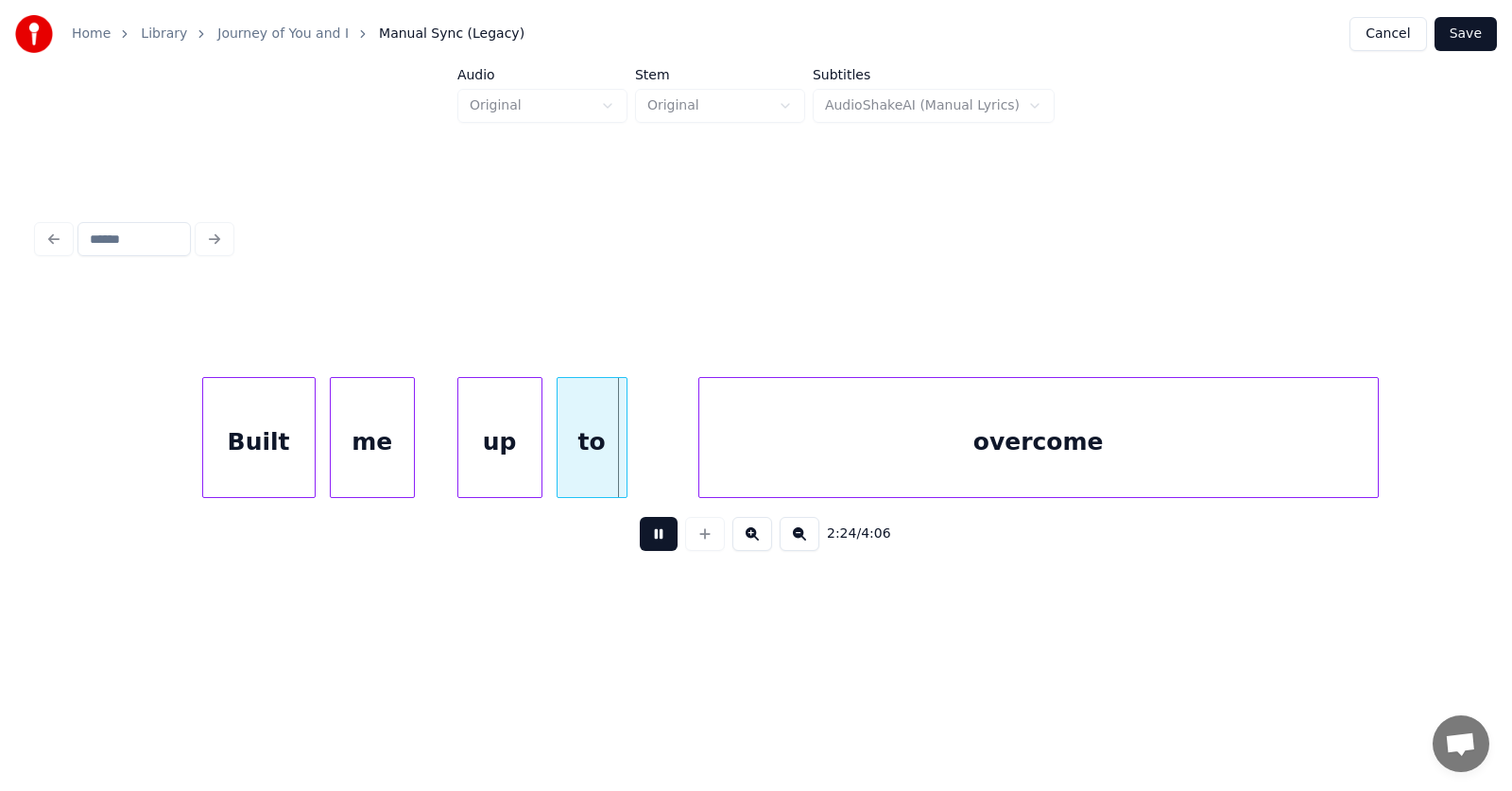
click at [648, 546] on button at bounding box center [659, 534] width 38 height 34
click at [231, 446] on div "Built" at bounding box center [247, 442] width 112 height 129
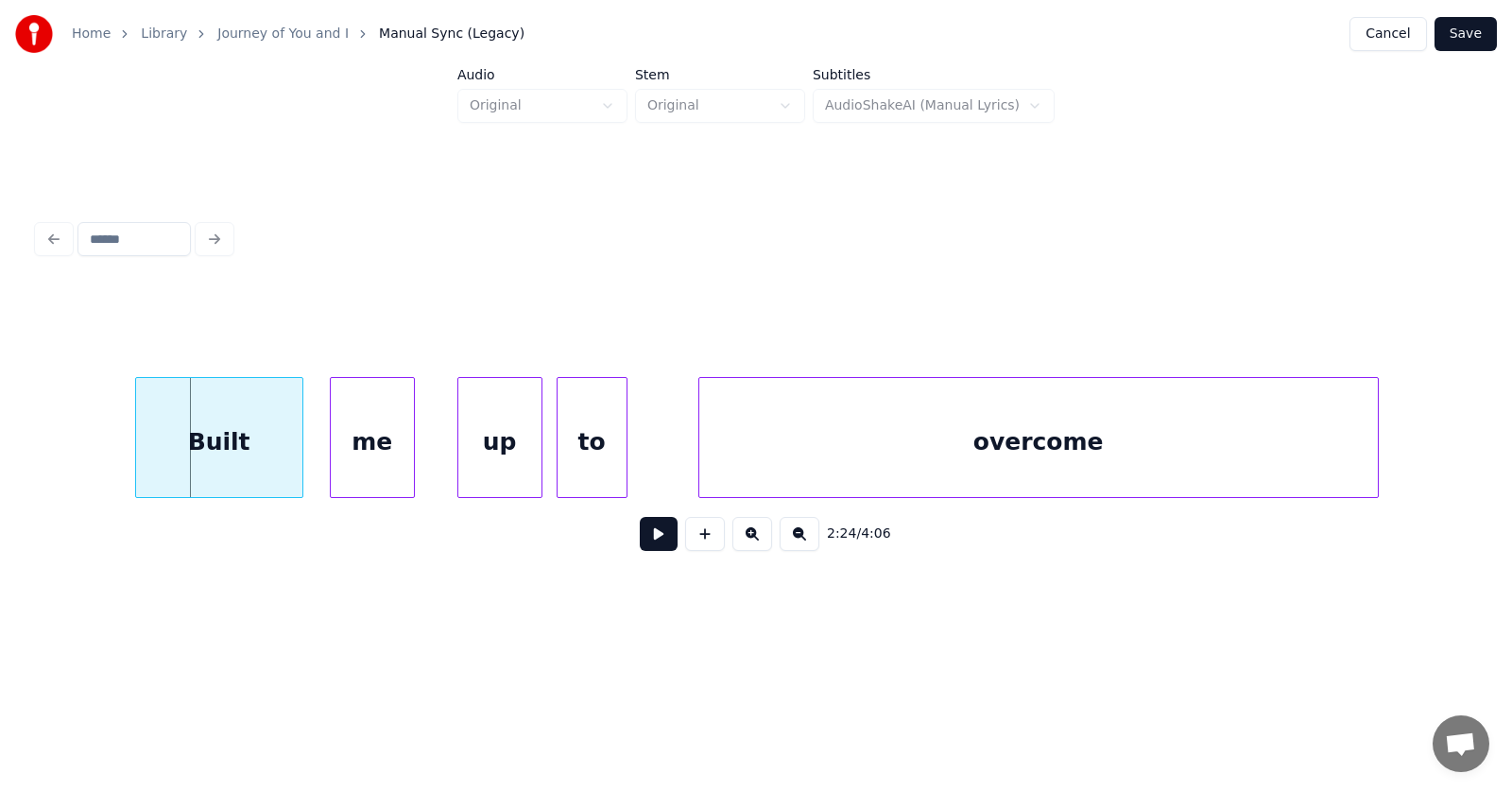
click at [139, 442] on div at bounding box center [139, 437] width 6 height 119
click at [378, 456] on div "me" at bounding box center [361, 442] width 83 height 129
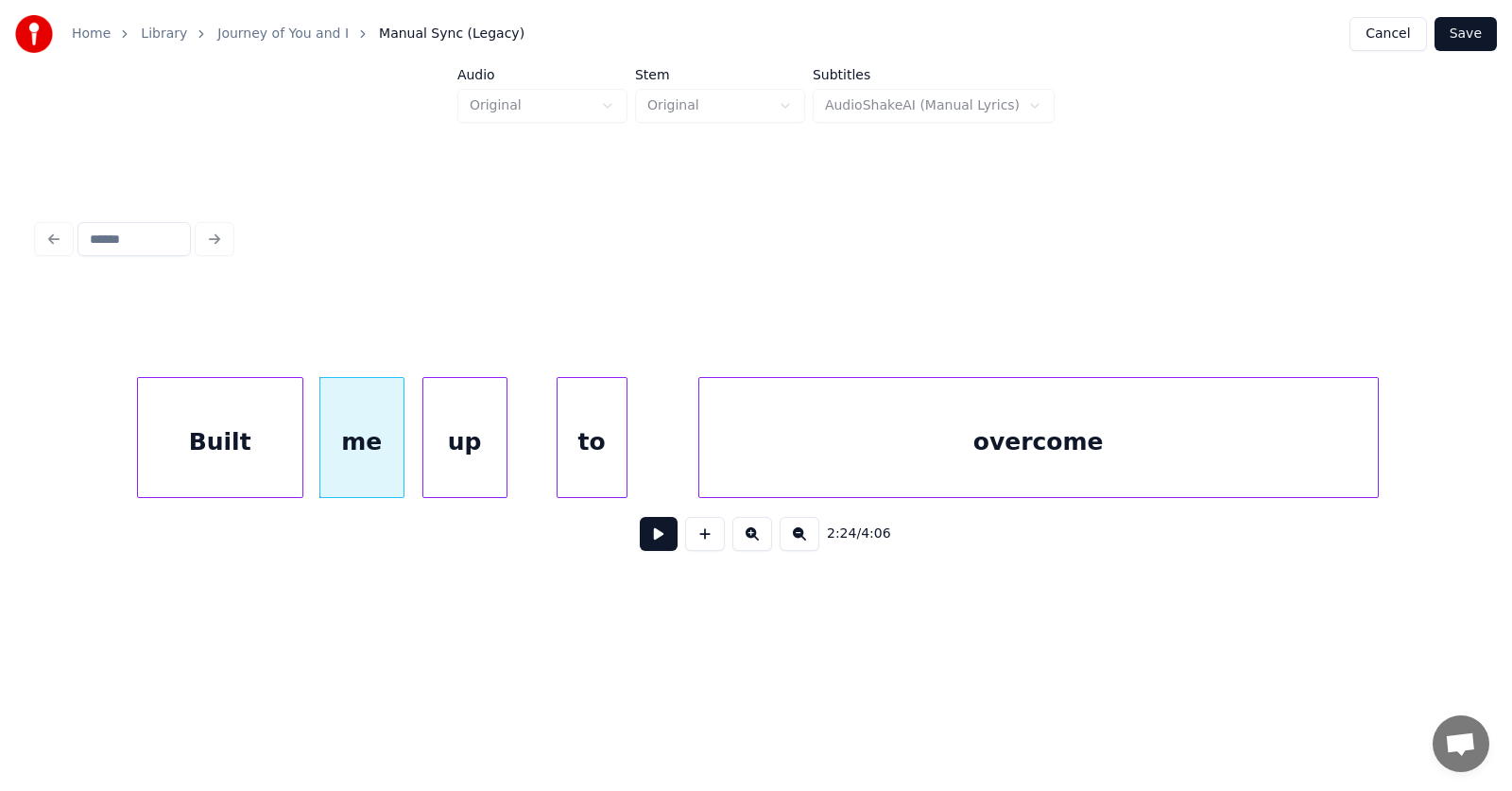
click at [459, 459] on div "up" at bounding box center [464, 442] width 83 height 129
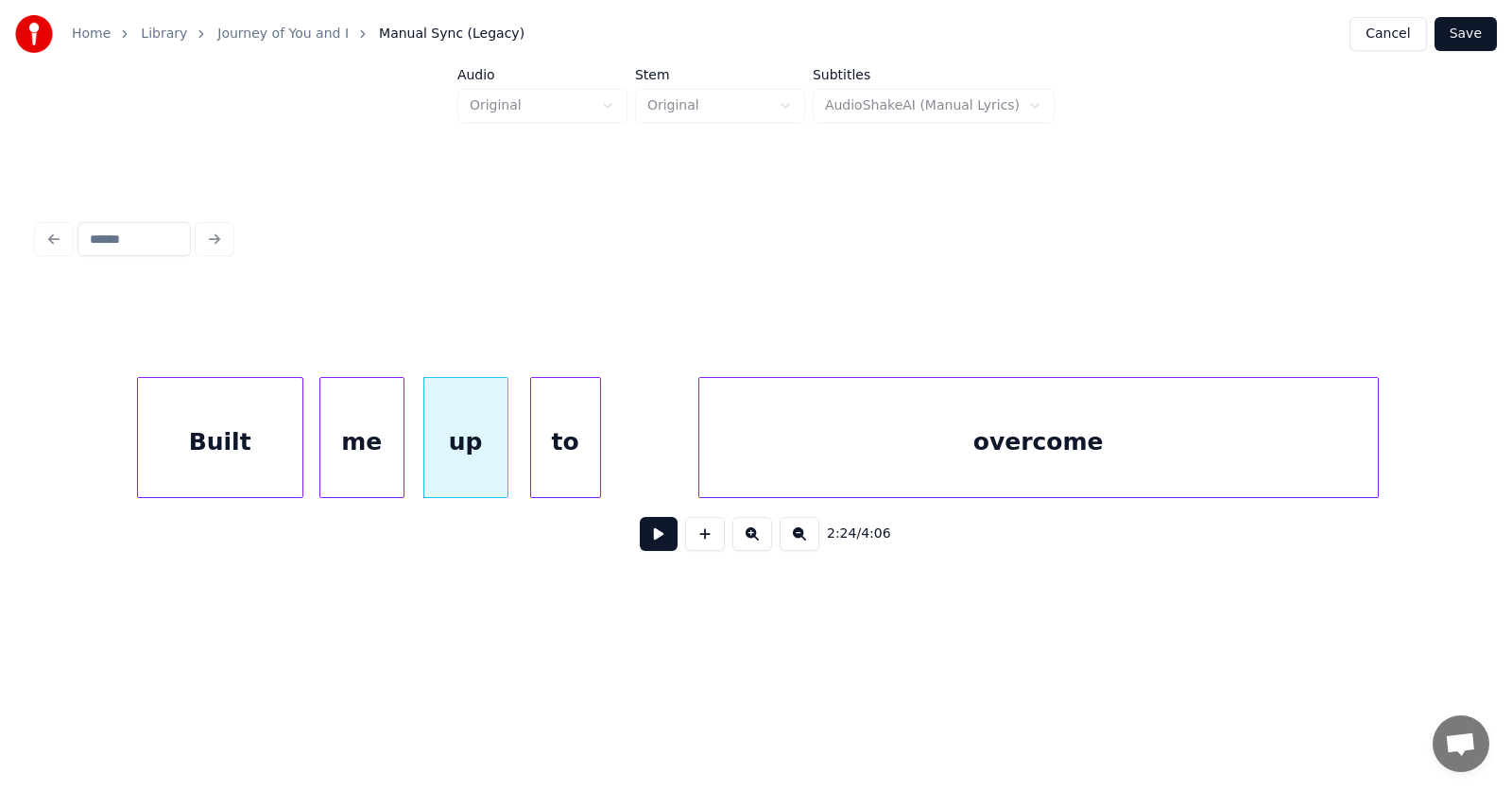
click at [570, 457] on div "to" at bounding box center [566, 442] width 69 height 129
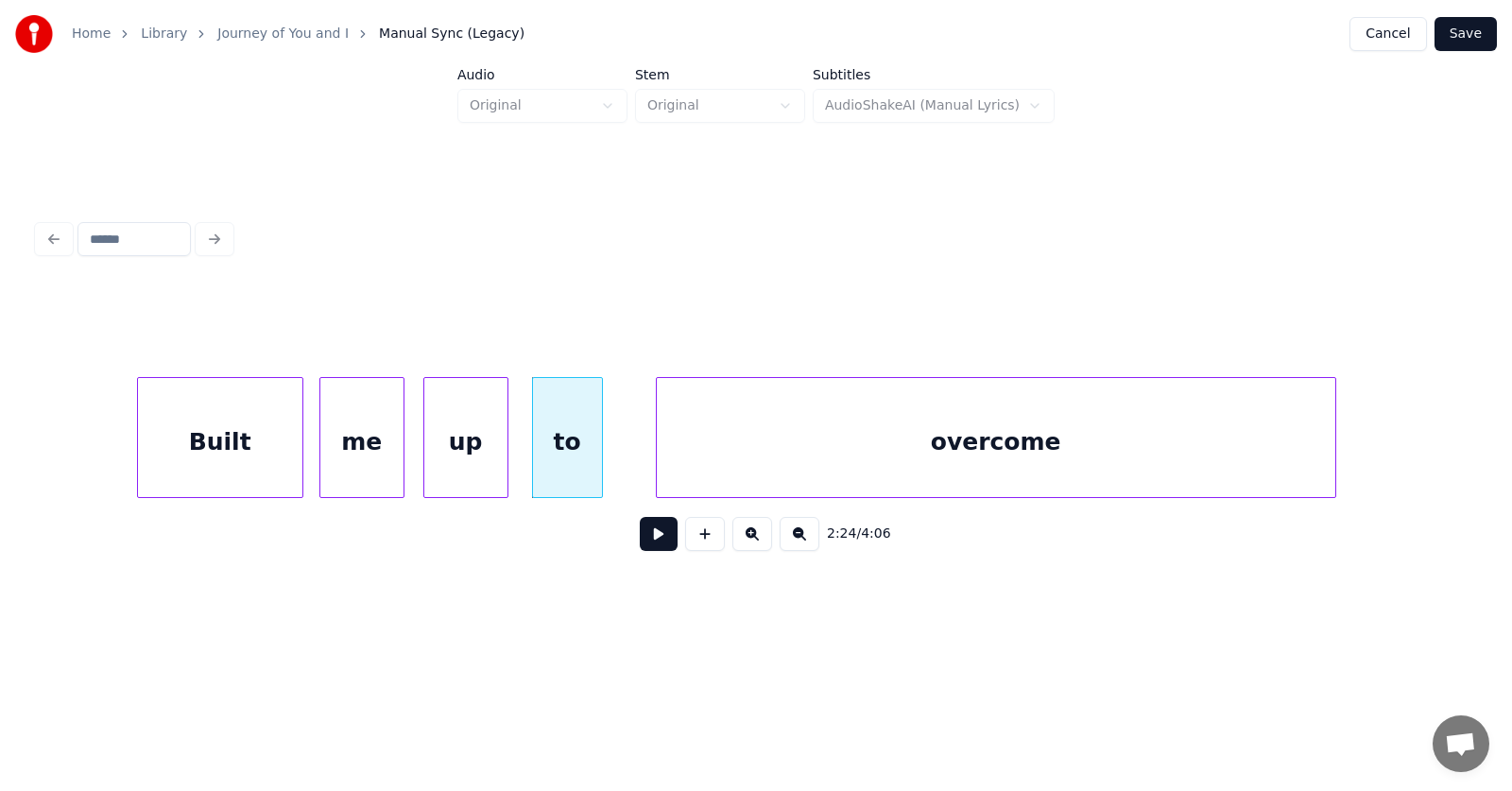
click at [721, 448] on div "overcome" at bounding box center [996, 442] width 678 height 129
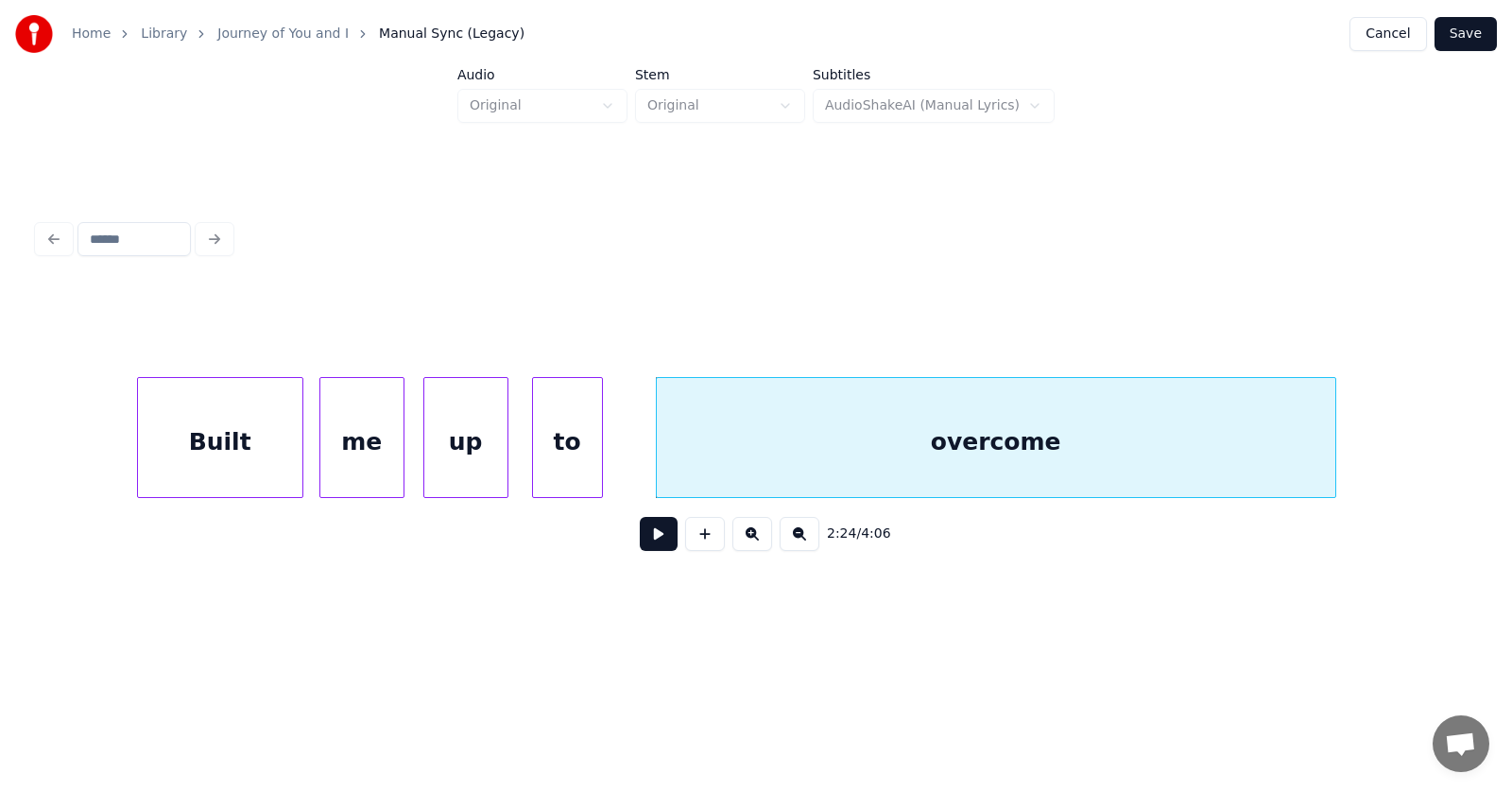
click at [652, 532] on button at bounding box center [659, 534] width 38 height 34
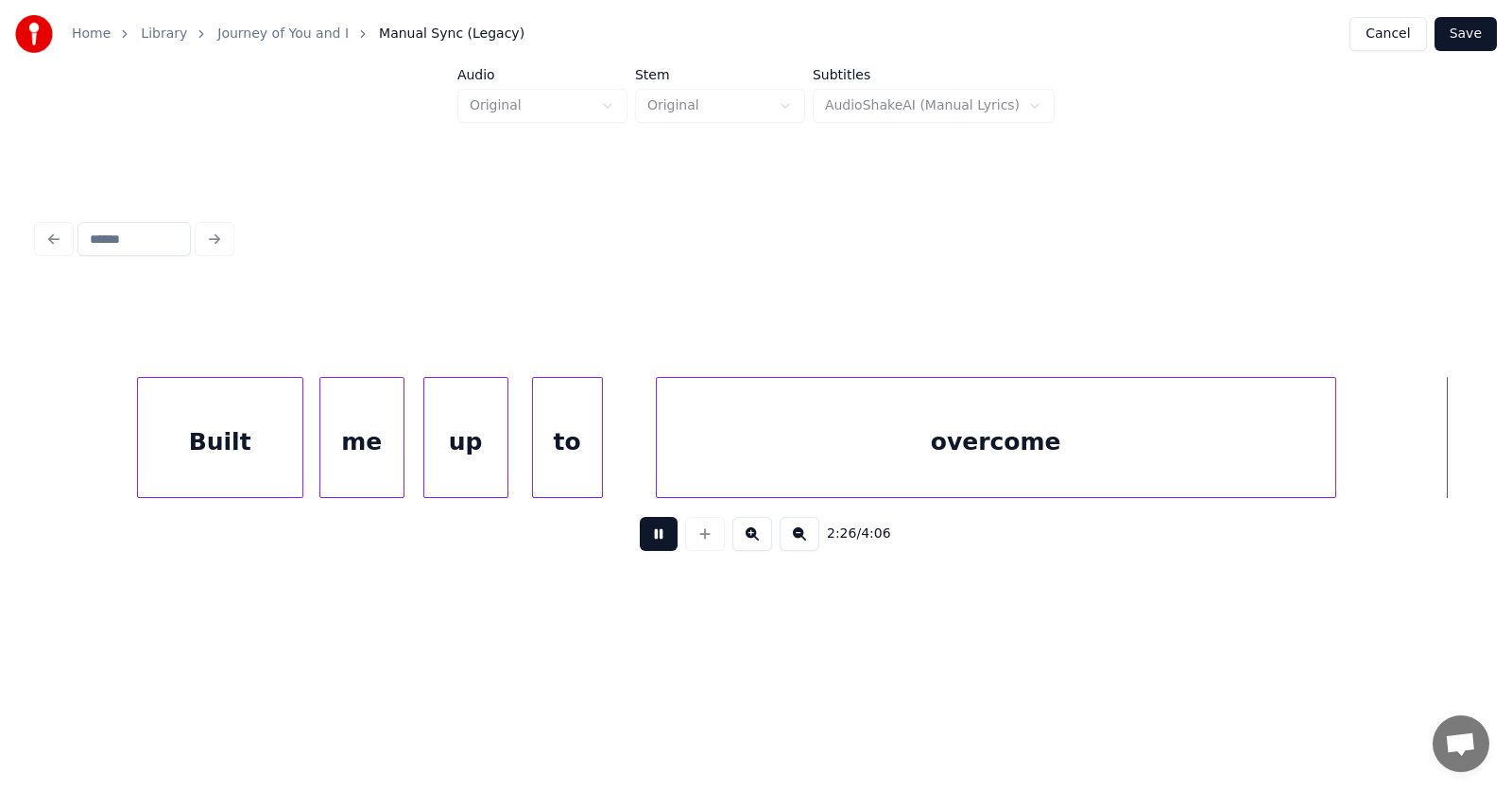
scroll to position [0, 103622]
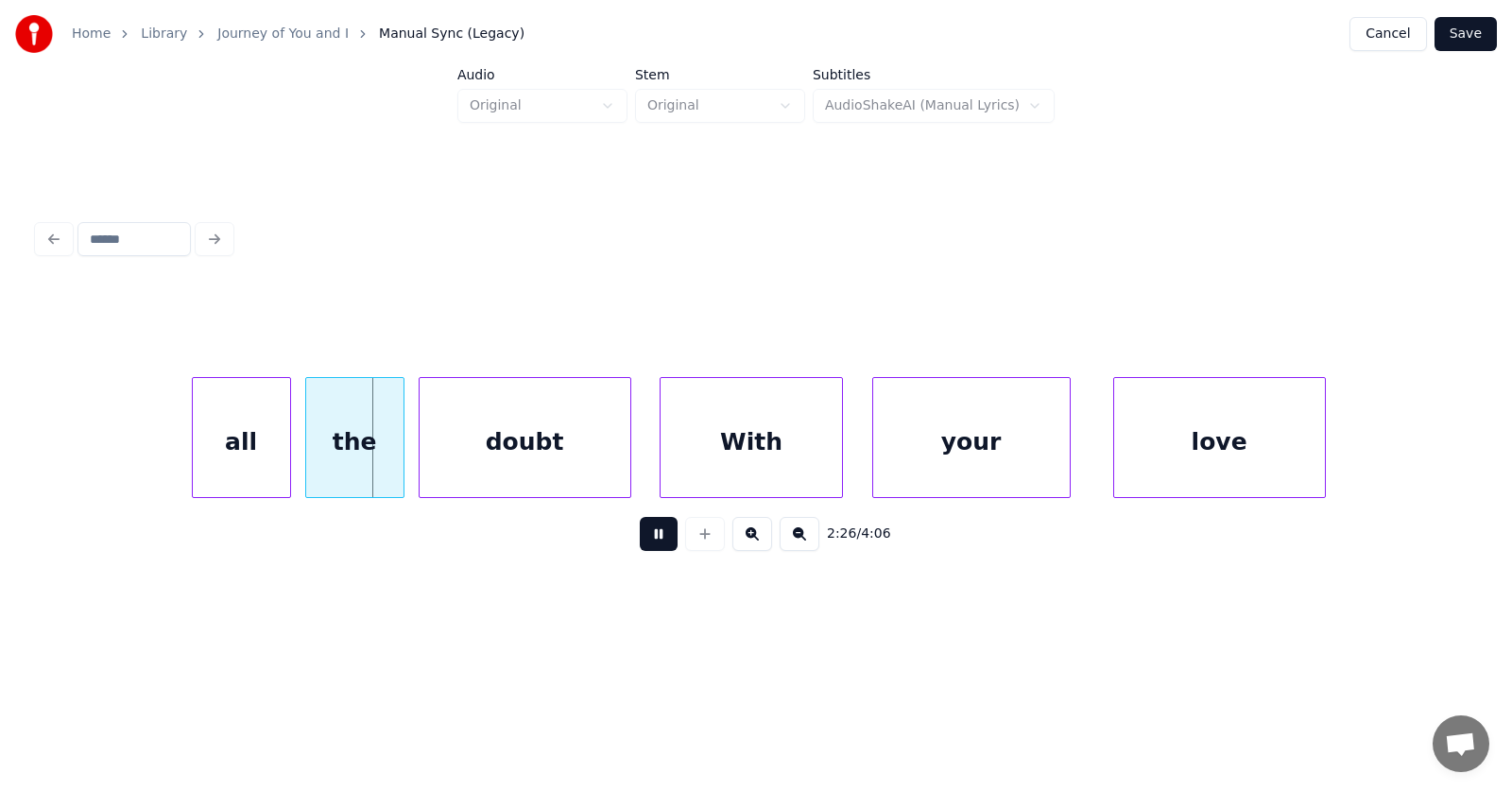
click at [652, 532] on button at bounding box center [659, 534] width 38 height 34
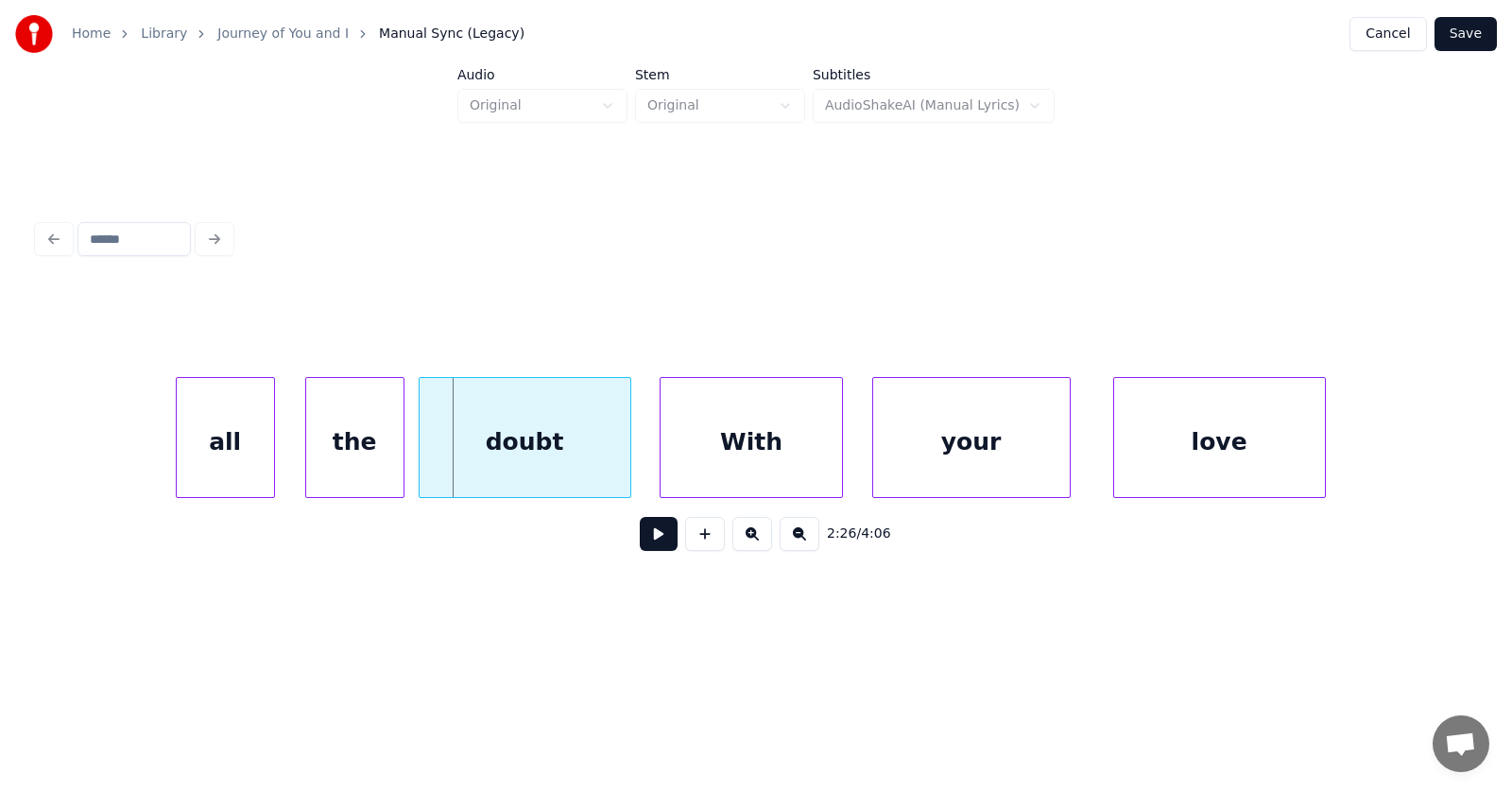
click at [229, 445] on div "all" at bounding box center [225, 442] width 97 height 129
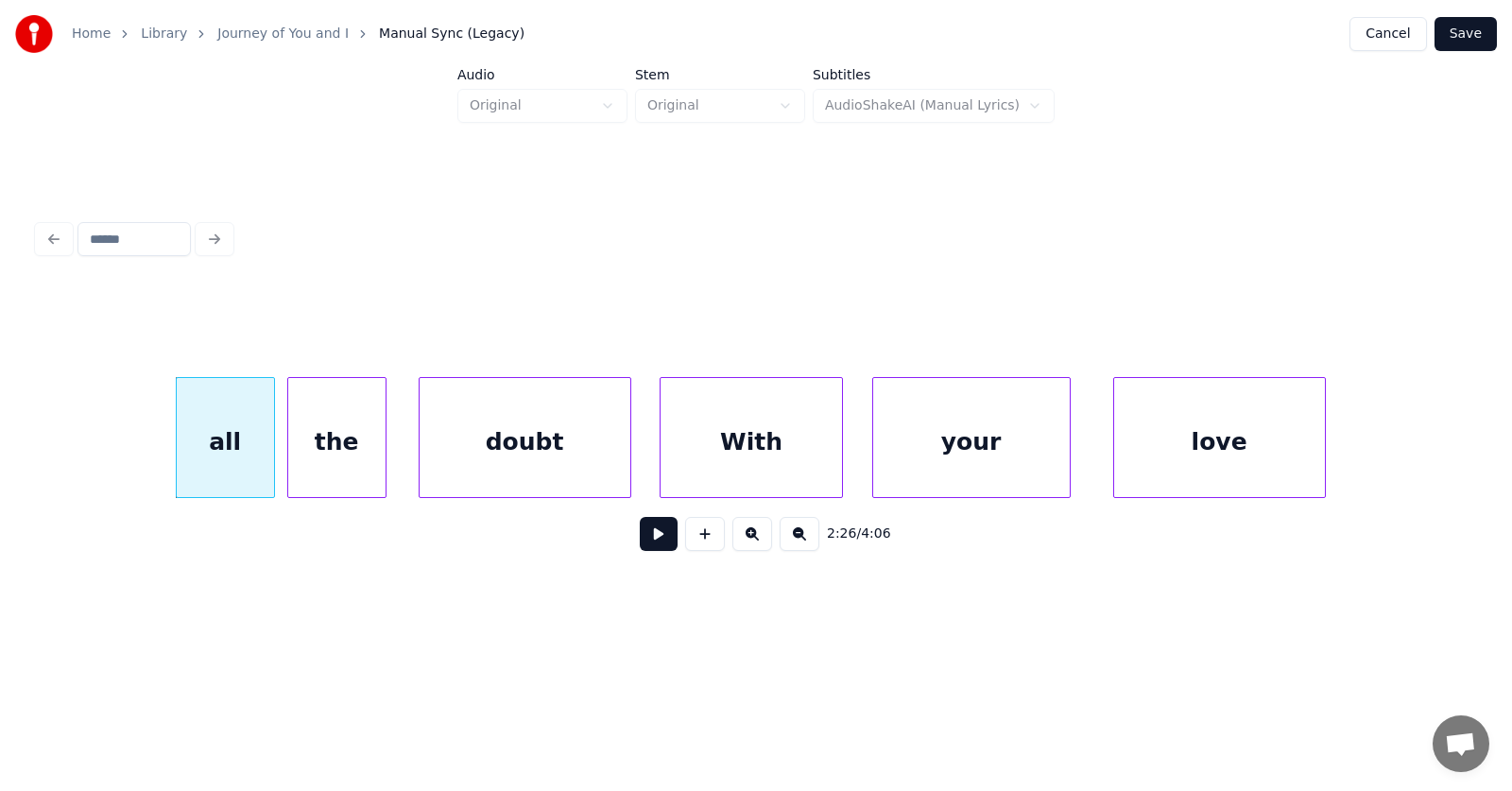
click at [319, 457] on div "the" at bounding box center [337, 442] width 97 height 129
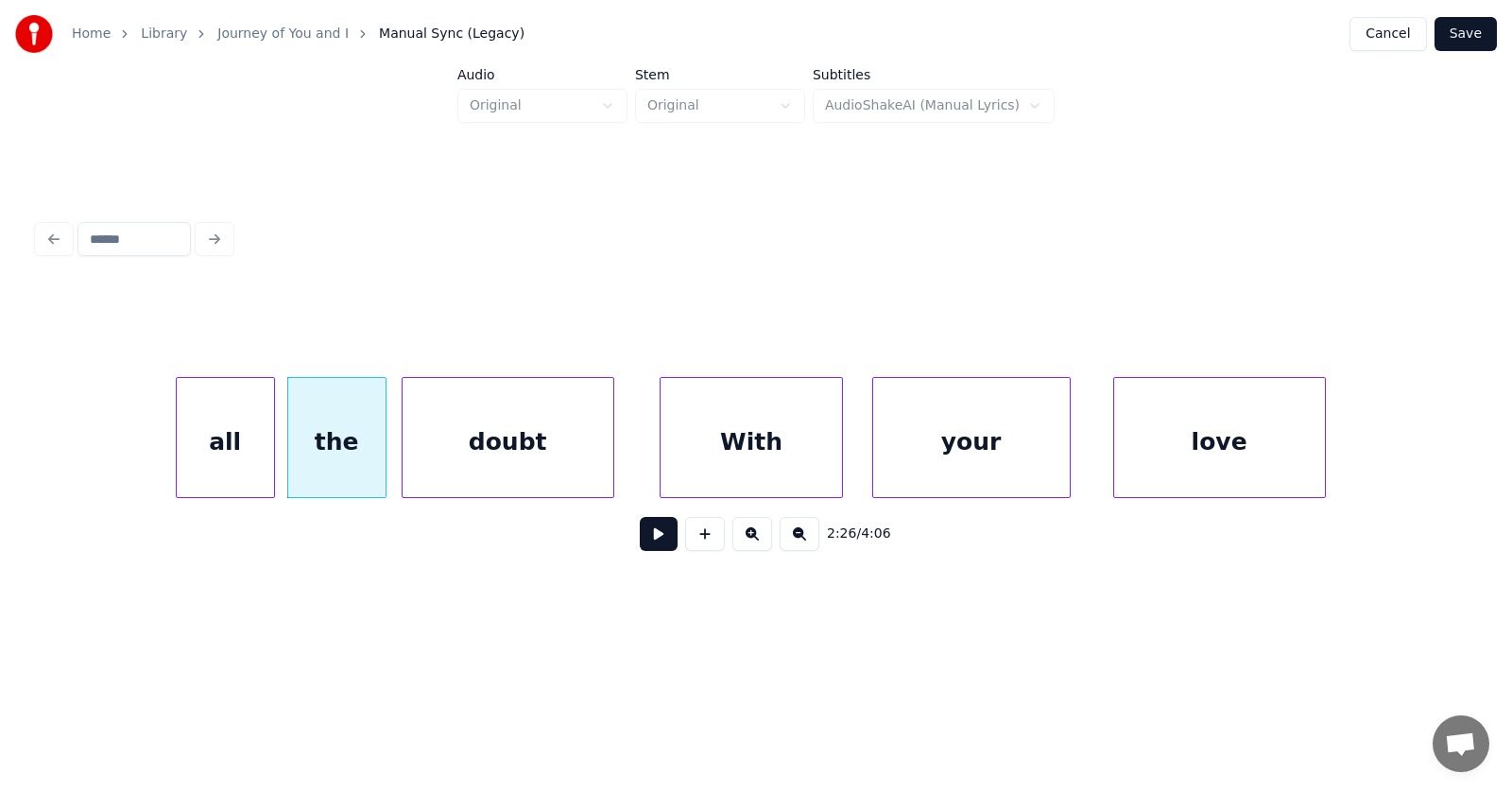
click at [478, 466] on div "doubt" at bounding box center [508, 442] width 211 height 129
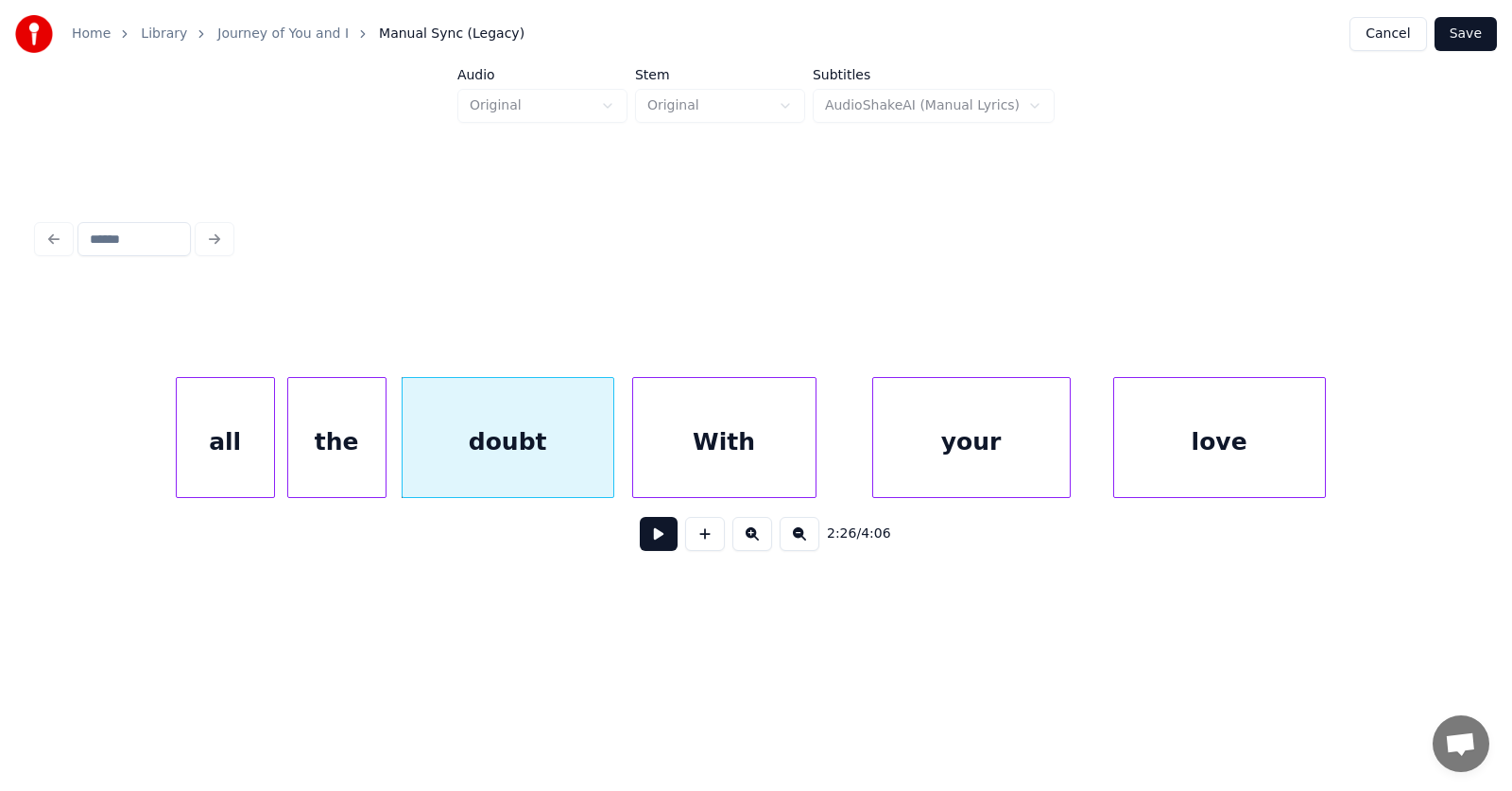
click at [677, 463] on div "With" at bounding box center [725, 442] width 183 height 129
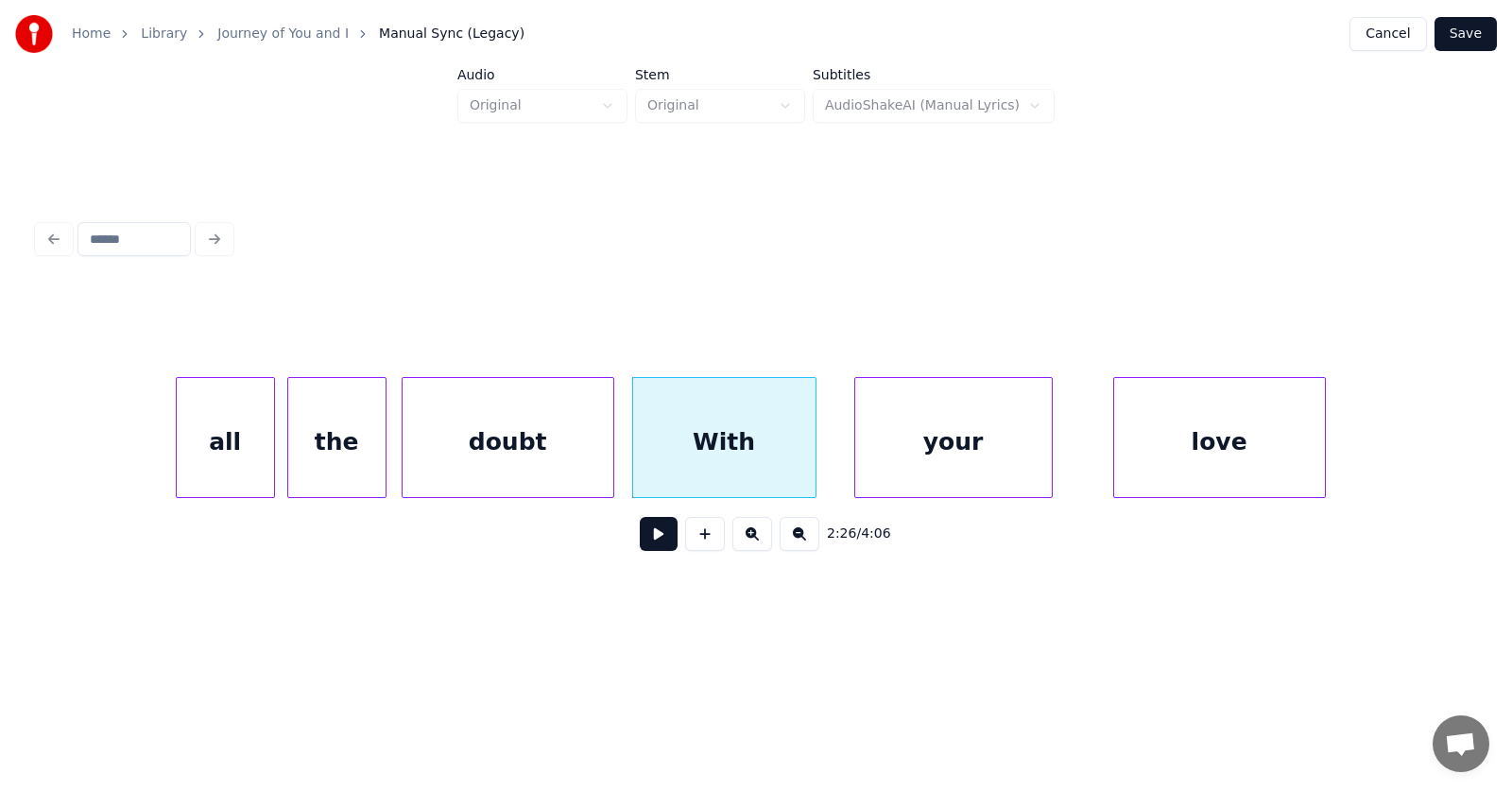
click at [910, 452] on div "your" at bounding box center [953, 442] width 196 height 129
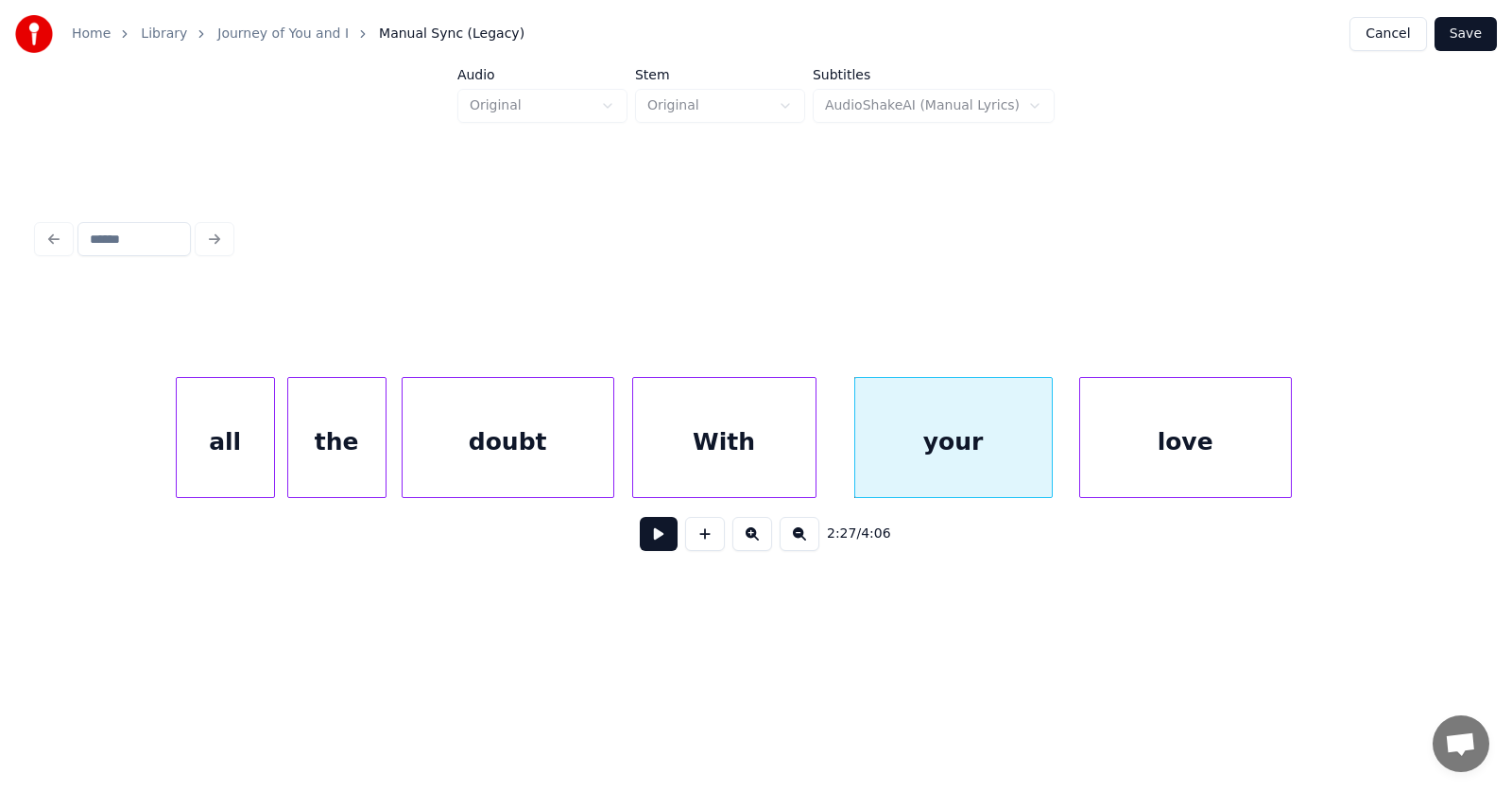
click at [1132, 454] on div "love" at bounding box center [1185, 442] width 211 height 129
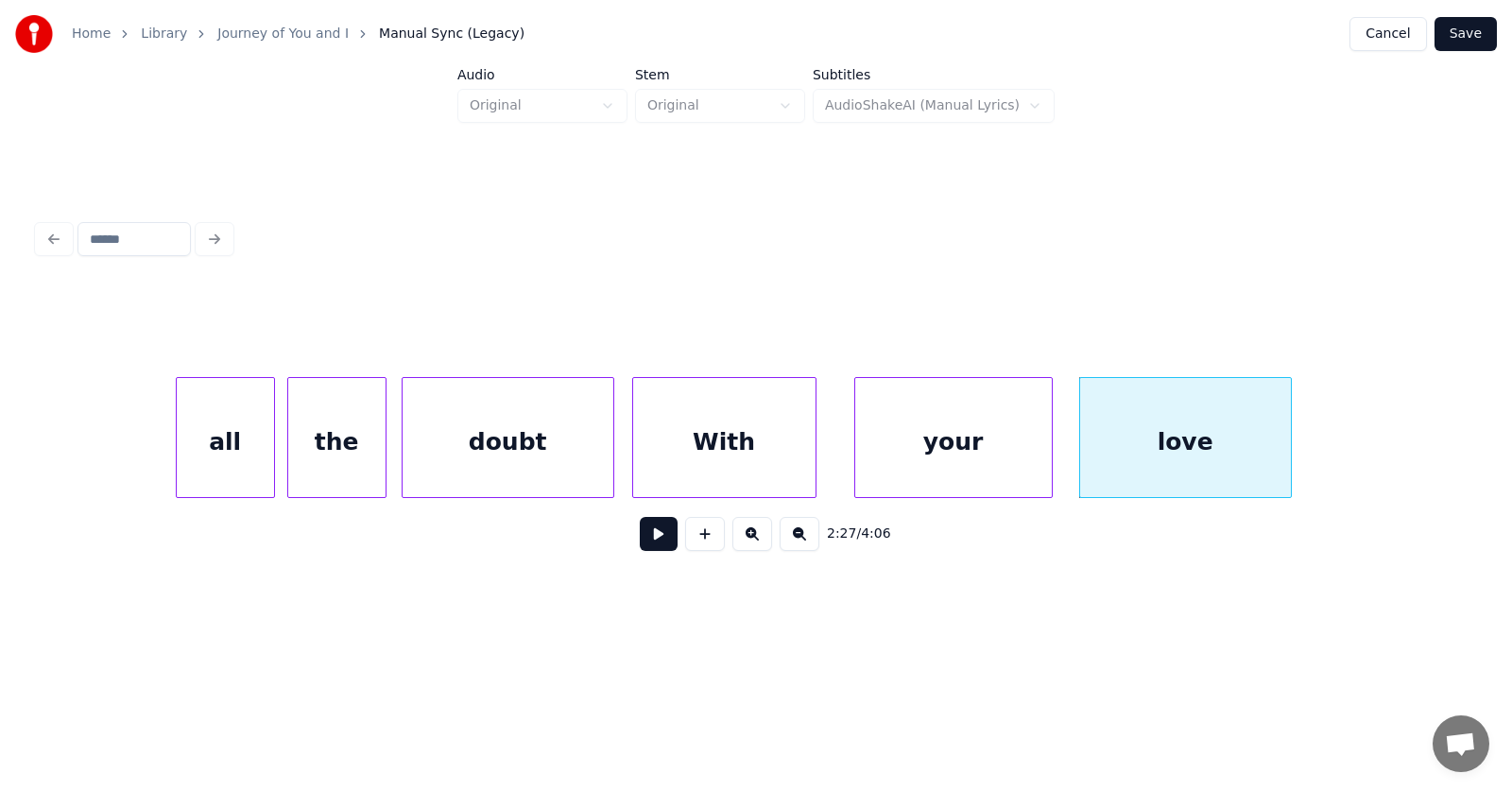
click at [650, 542] on button at bounding box center [659, 534] width 38 height 34
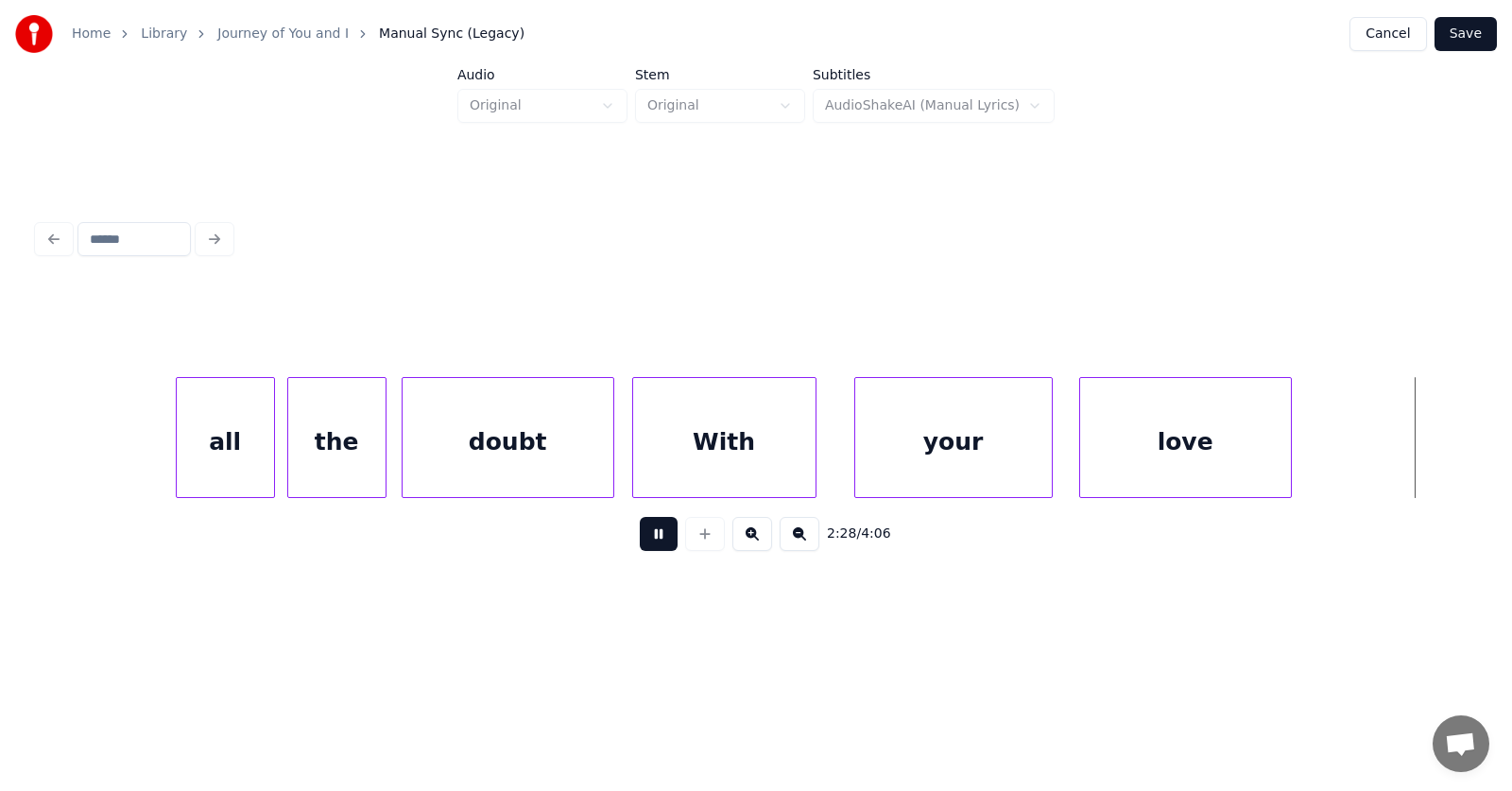
scroll to position [0, 105067]
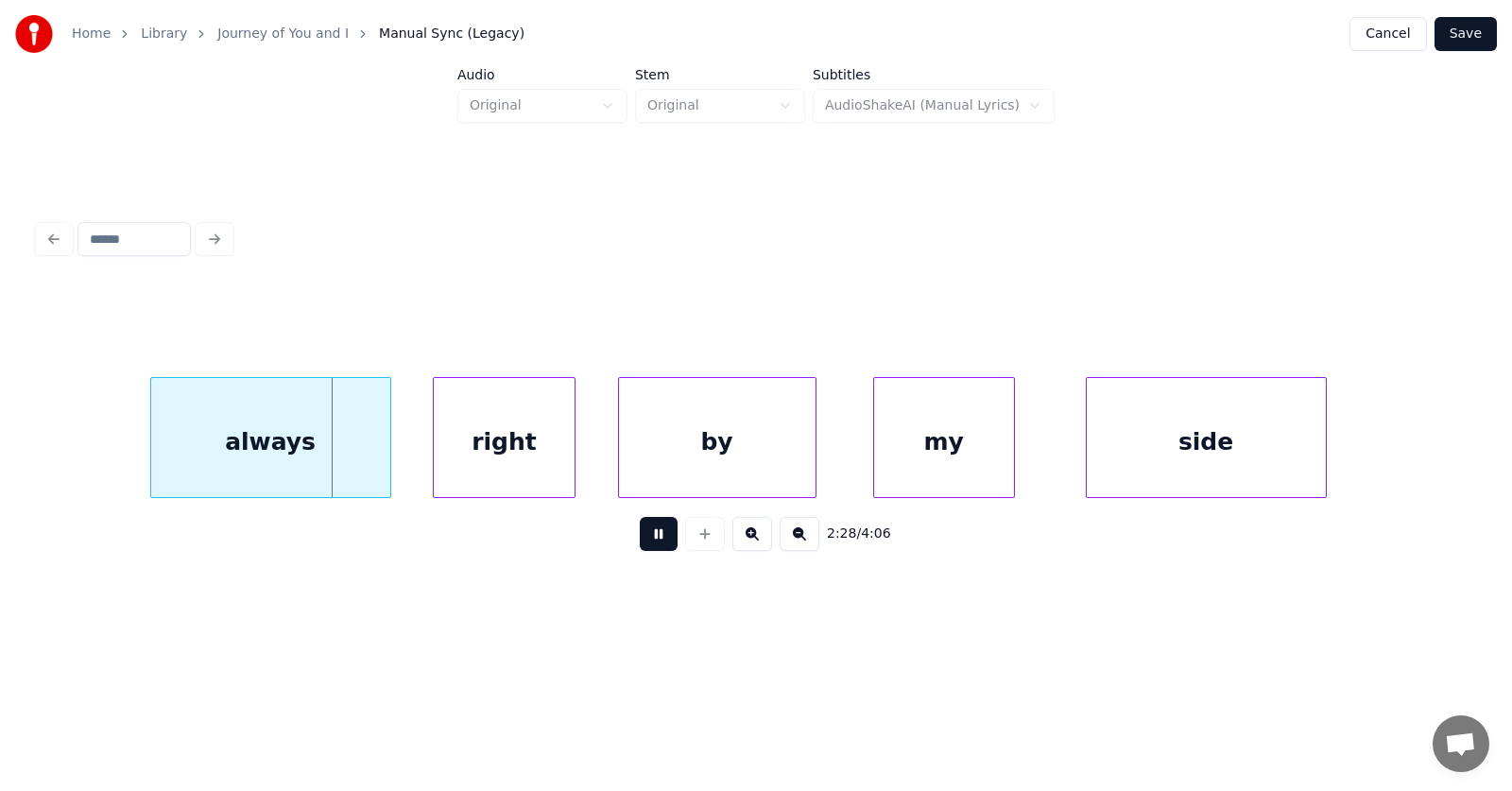
click at [650, 541] on button at bounding box center [659, 534] width 38 height 34
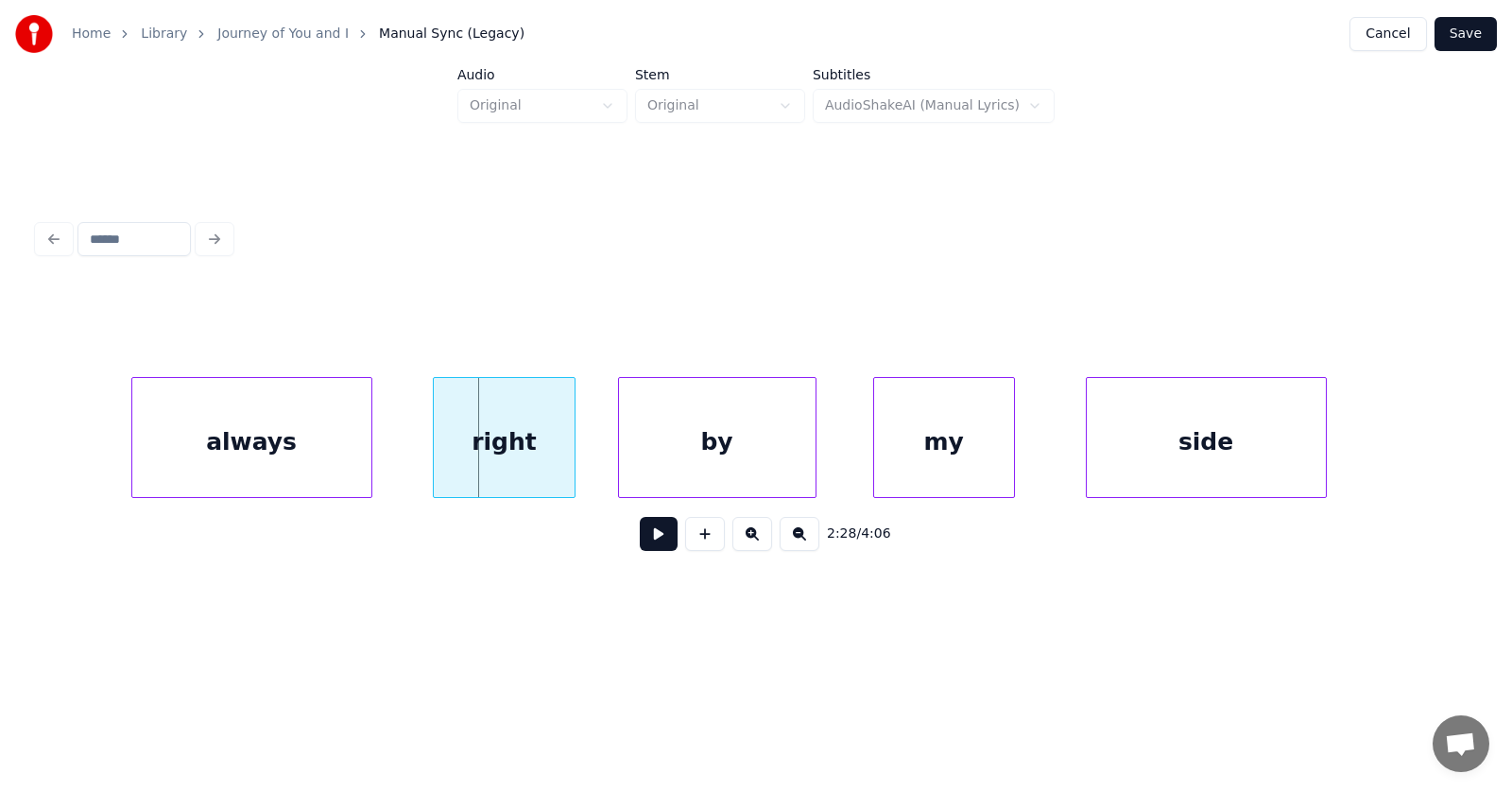
click at [276, 462] on div "always" at bounding box center [252, 442] width 240 height 129
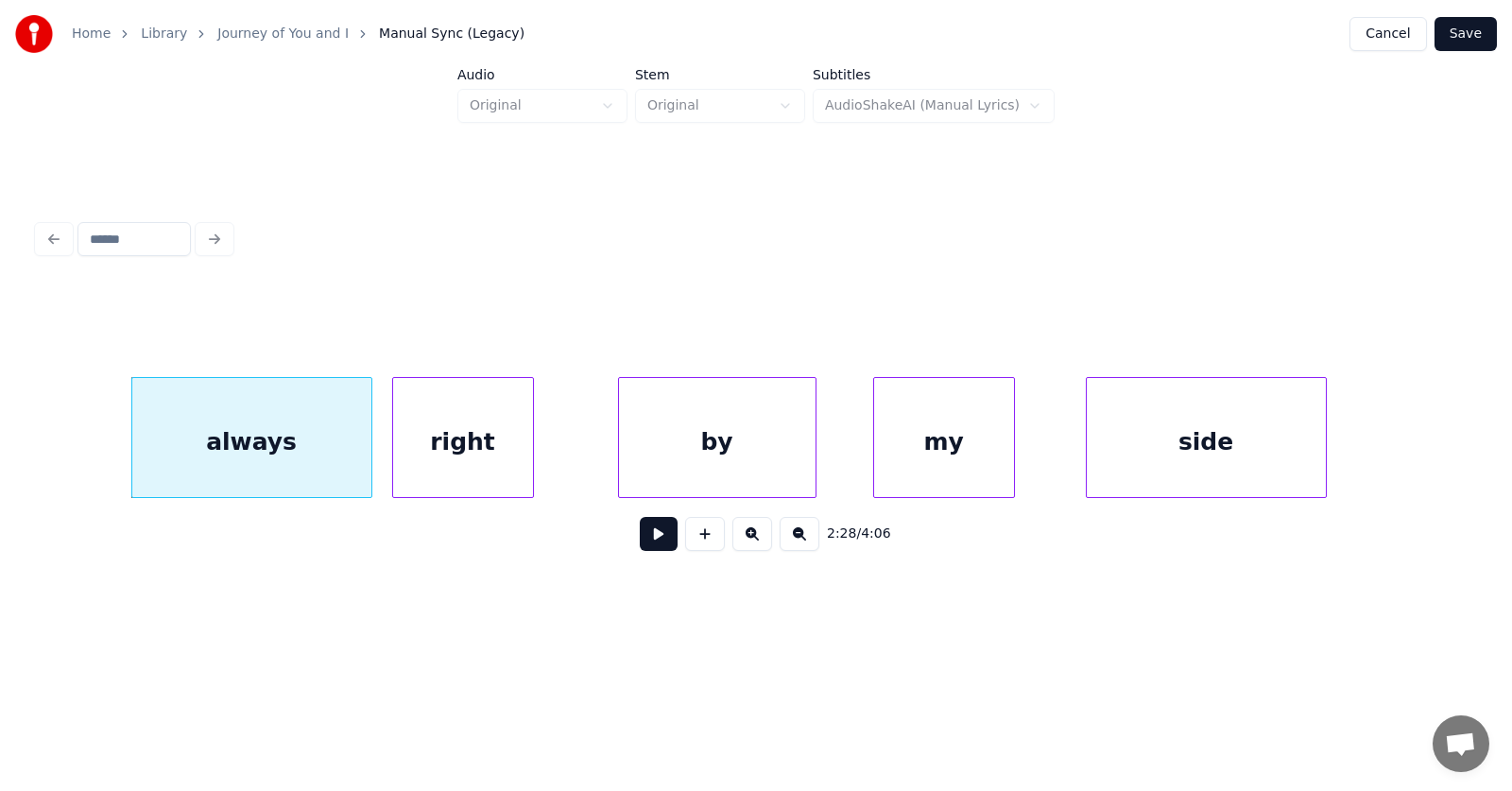
click at [455, 464] on div "right" at bounding box center [463, 442] width 139 height 129
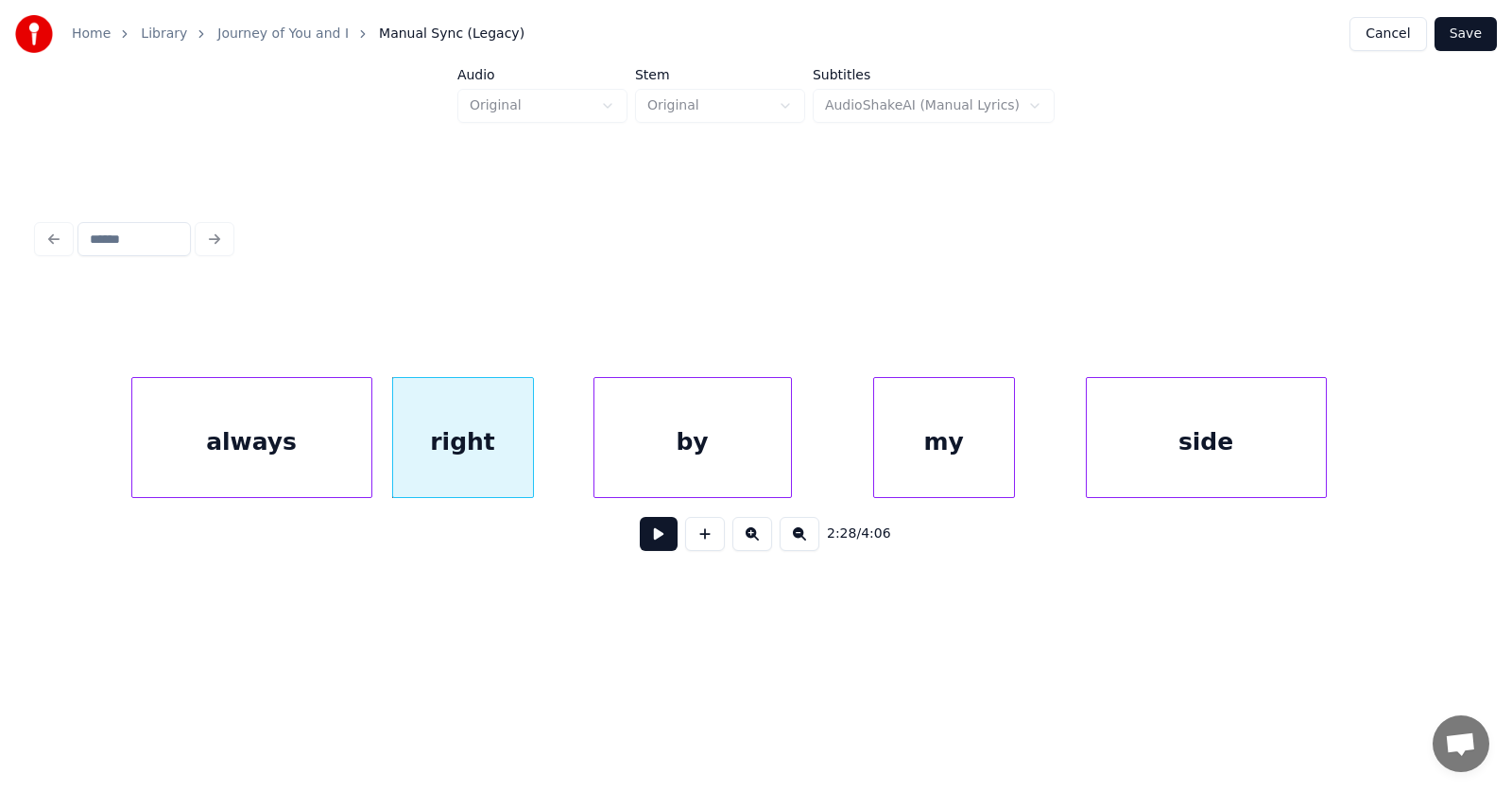
click at [626, 462] on div "by" at bounding box center [693, 442] width 196 height 129
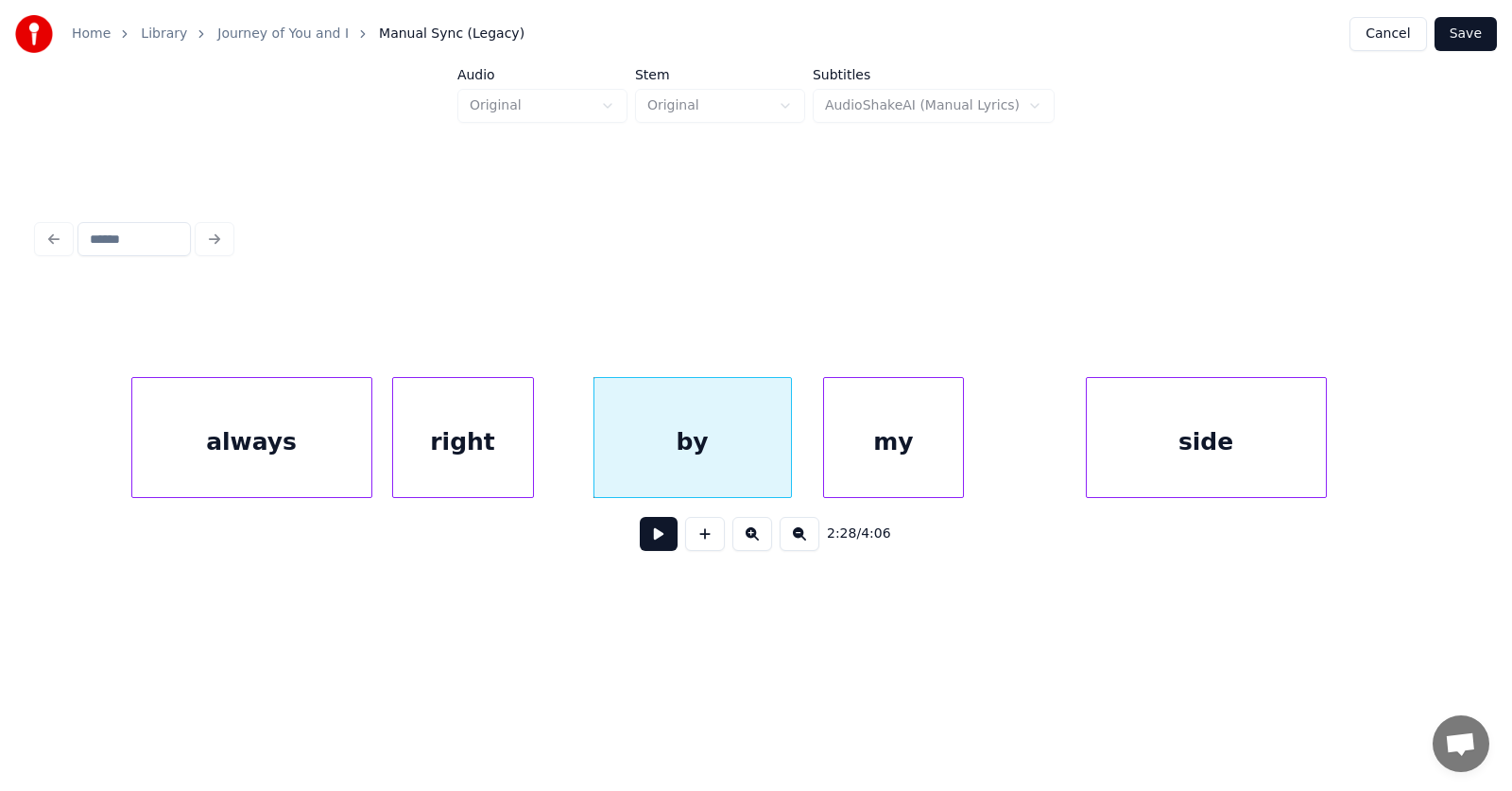
click at [859, 448] on div "my" at bounding box center [894, 442] width 139 height 129
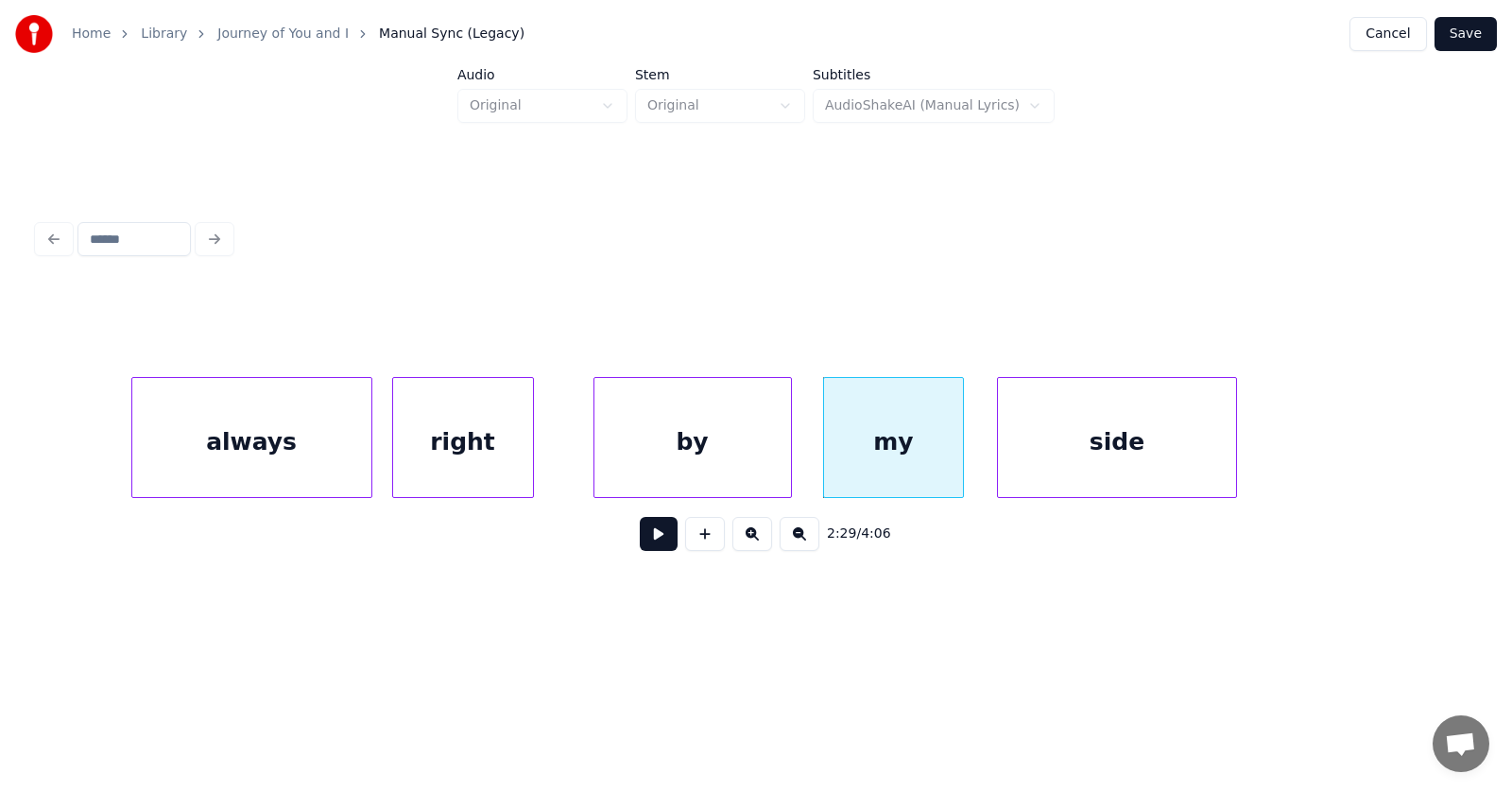
click at [1077, 453] on div "side" at bounding box center [1118, 442] width 240 height 129
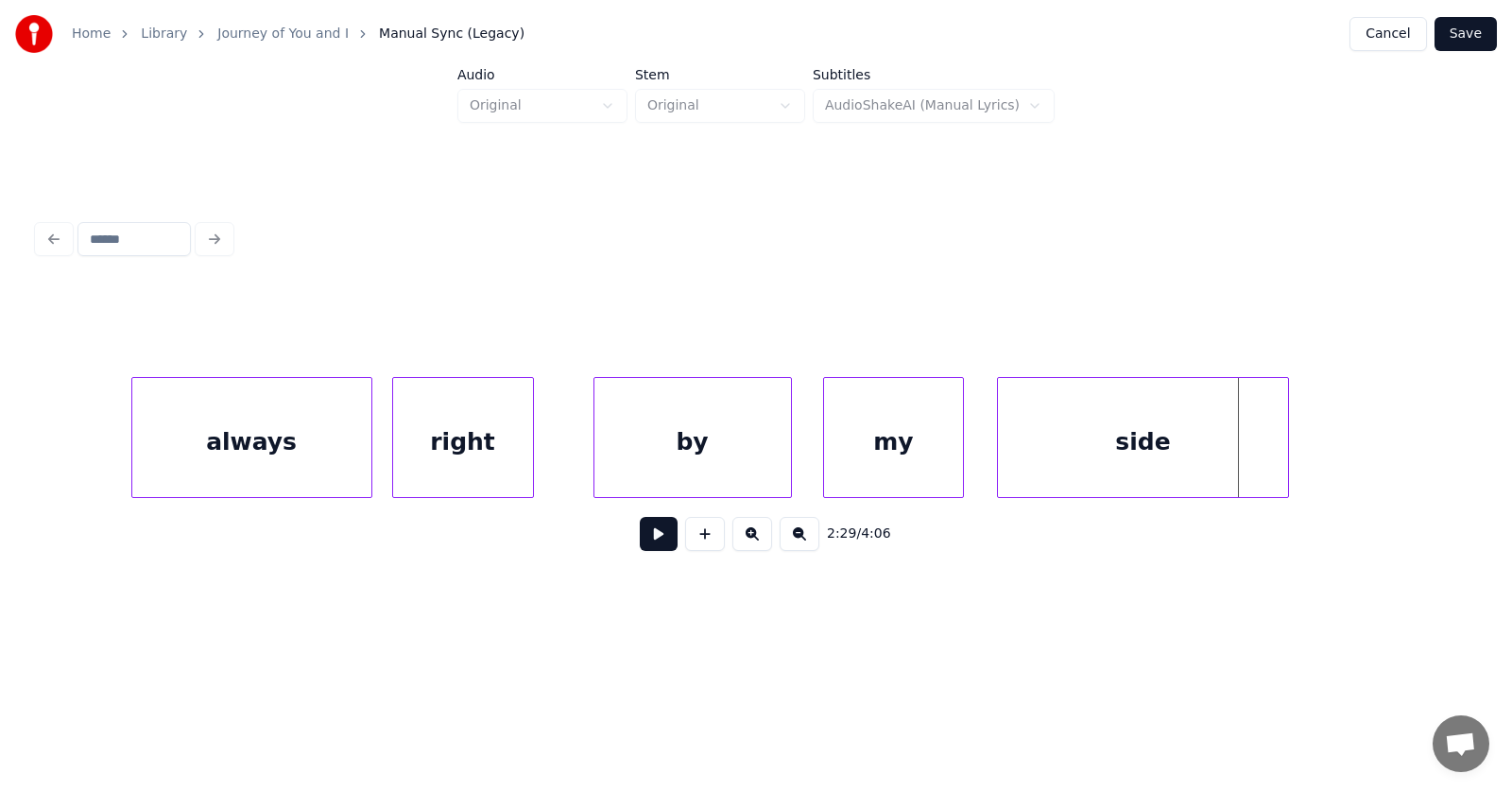
click at [1288, 431] on div at bounding box center [1286, 437] width 6 height 119
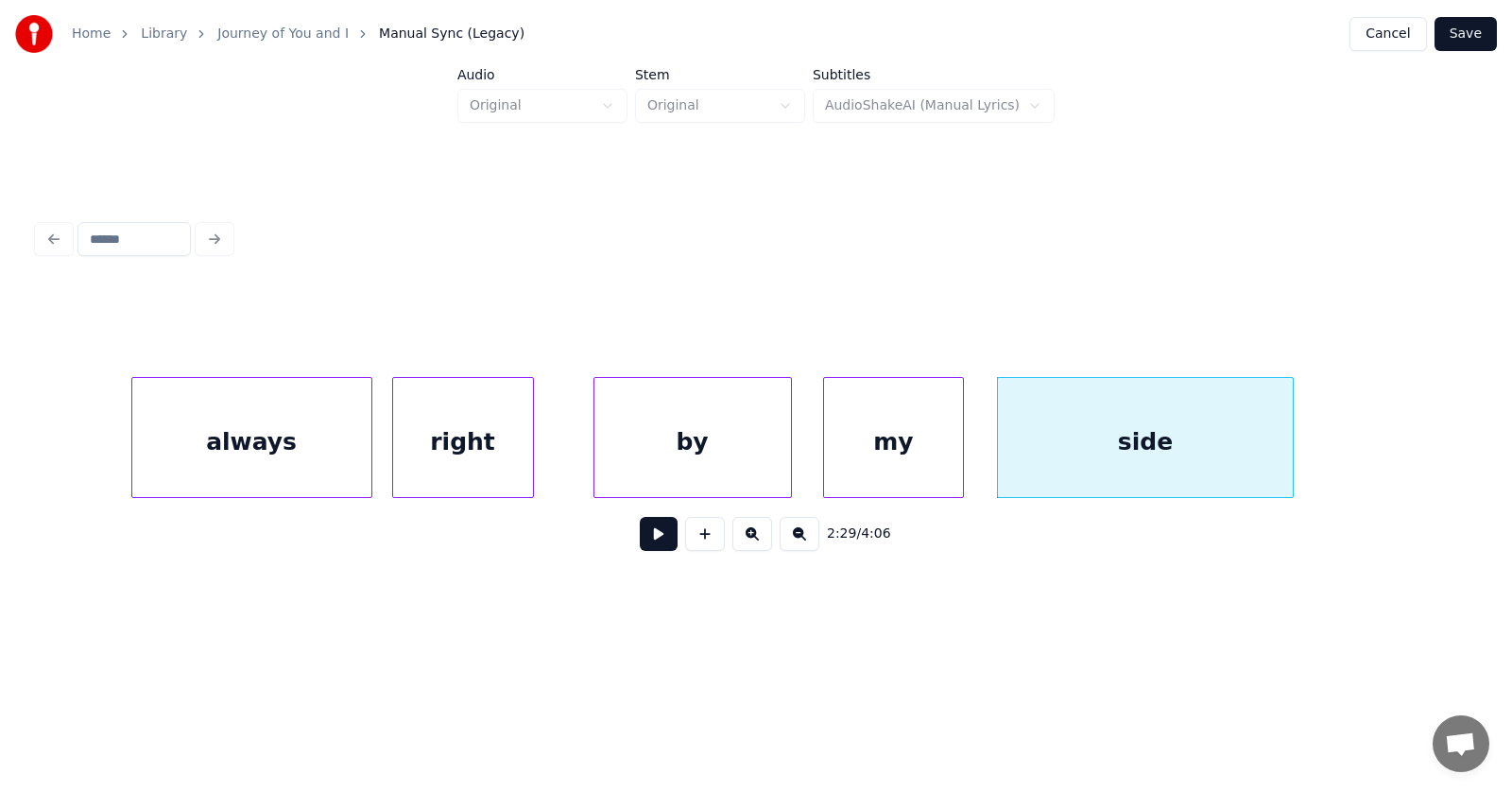
click at [657, 546] on button at bounding box center [659, 534] width 38 height 34
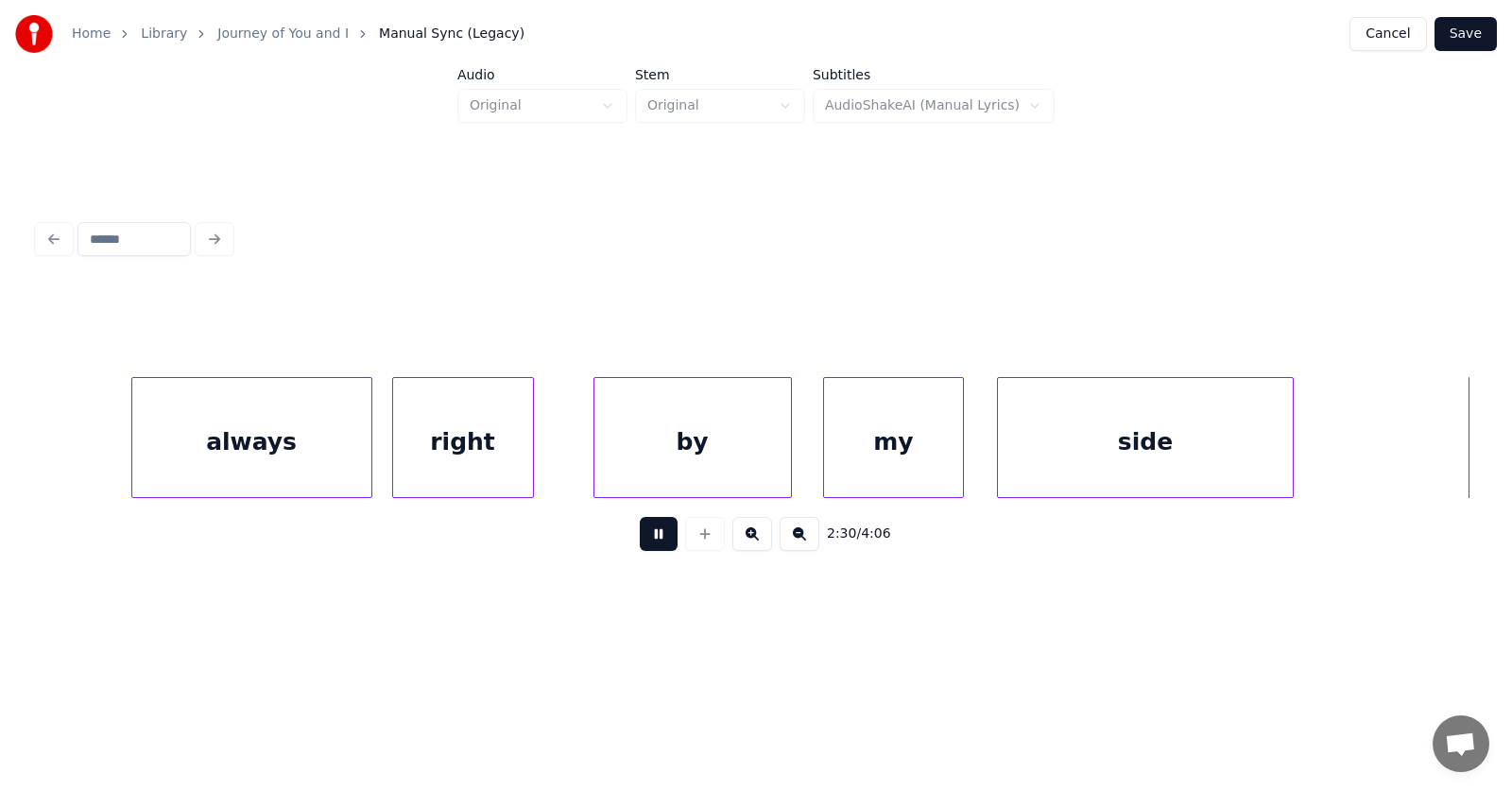
scroll to position [0, 106515]
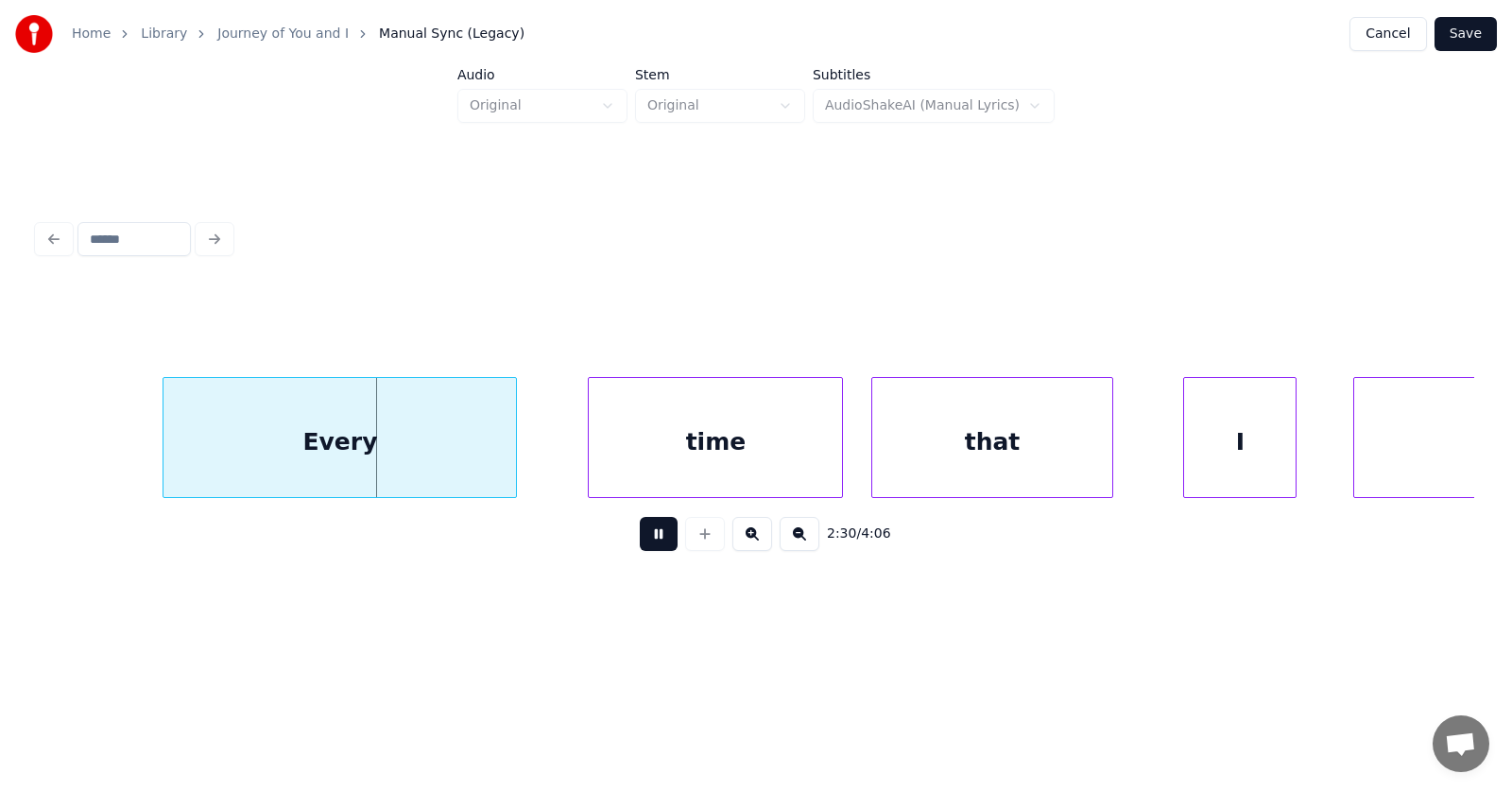
click at [657, 546] on button at bounding box center [659, 534] width 38 height 34
click at [295, 450] on div "Every" at bounding box center [301, 442] width 352 height 129
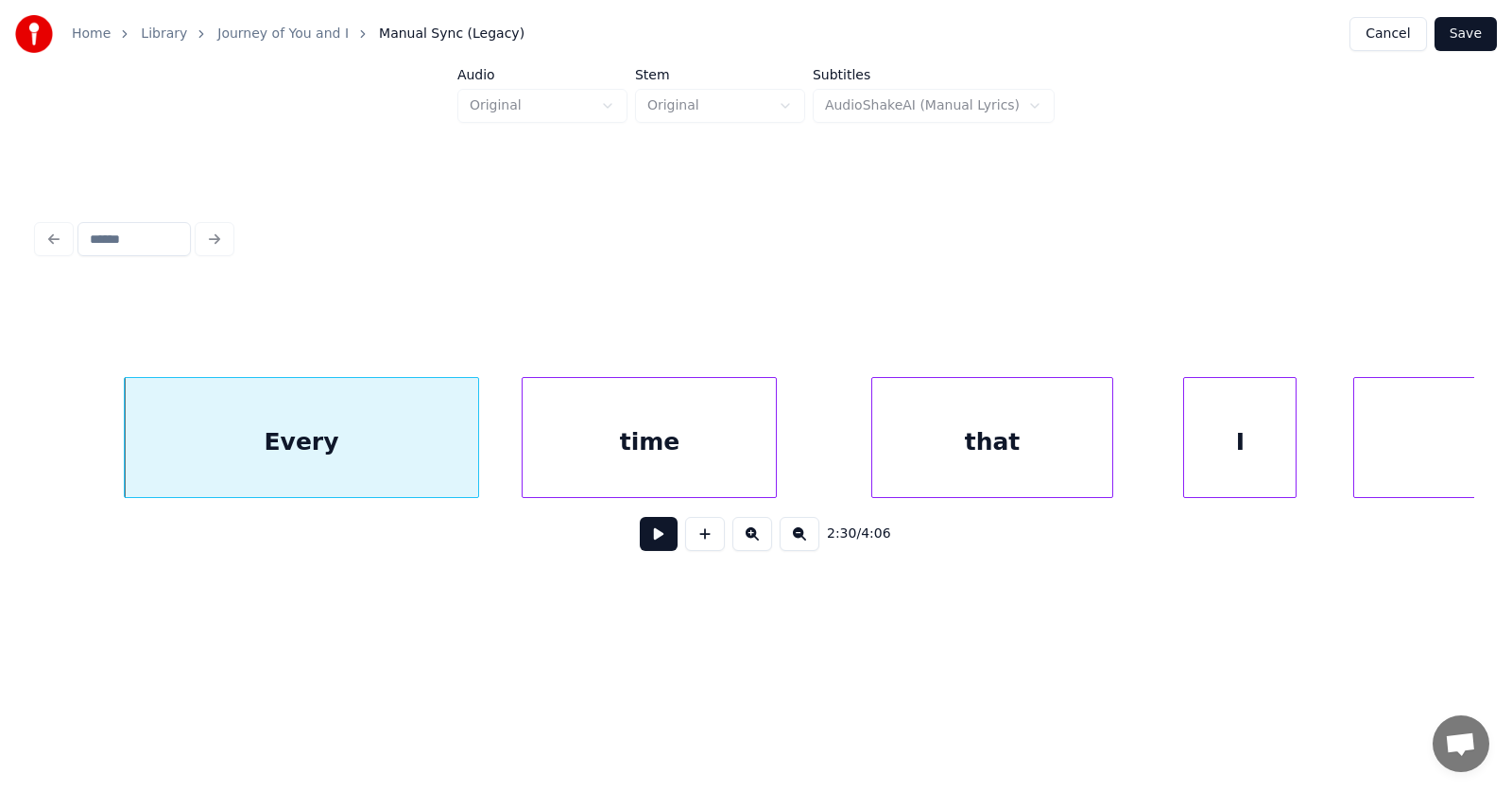
click at [621, 462] on div "time" at bounding box center [649, 442] width 253 height 129
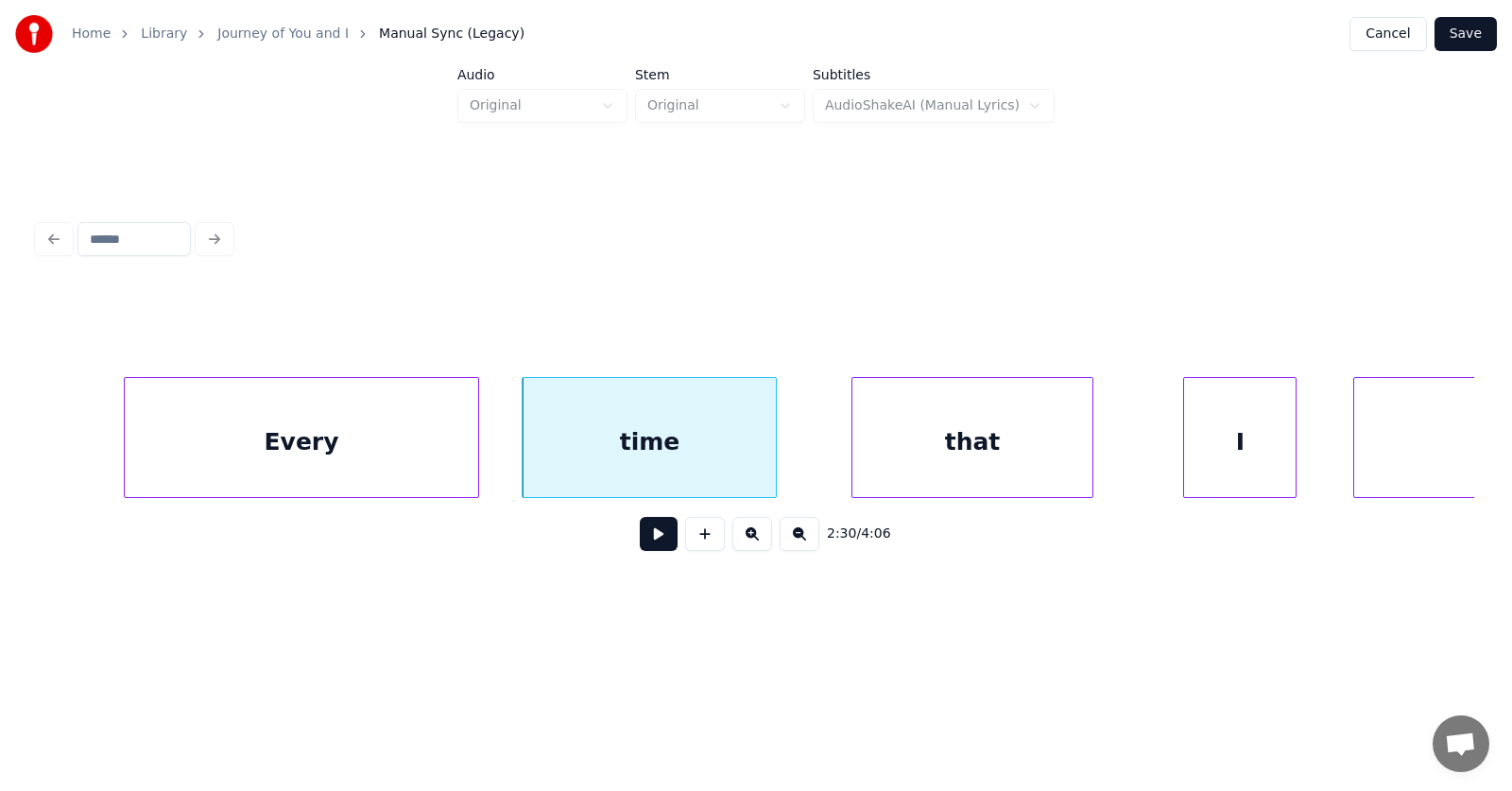
click at [915, 464] on div "that" at bounding box center [972, 442] width 240 height 129
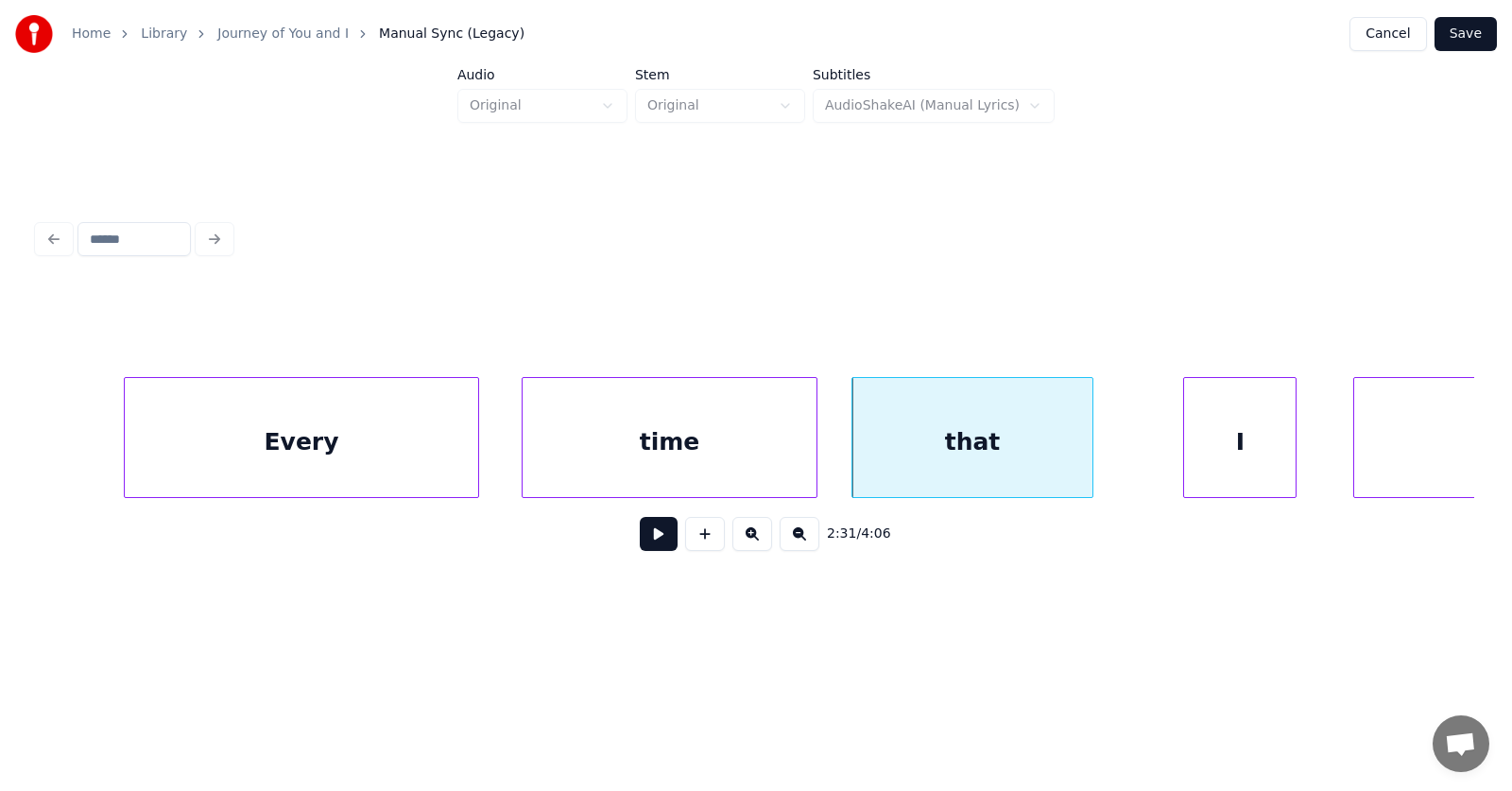
click at [811, 445] on div at bounding box center [814, 437] width 6 height 119
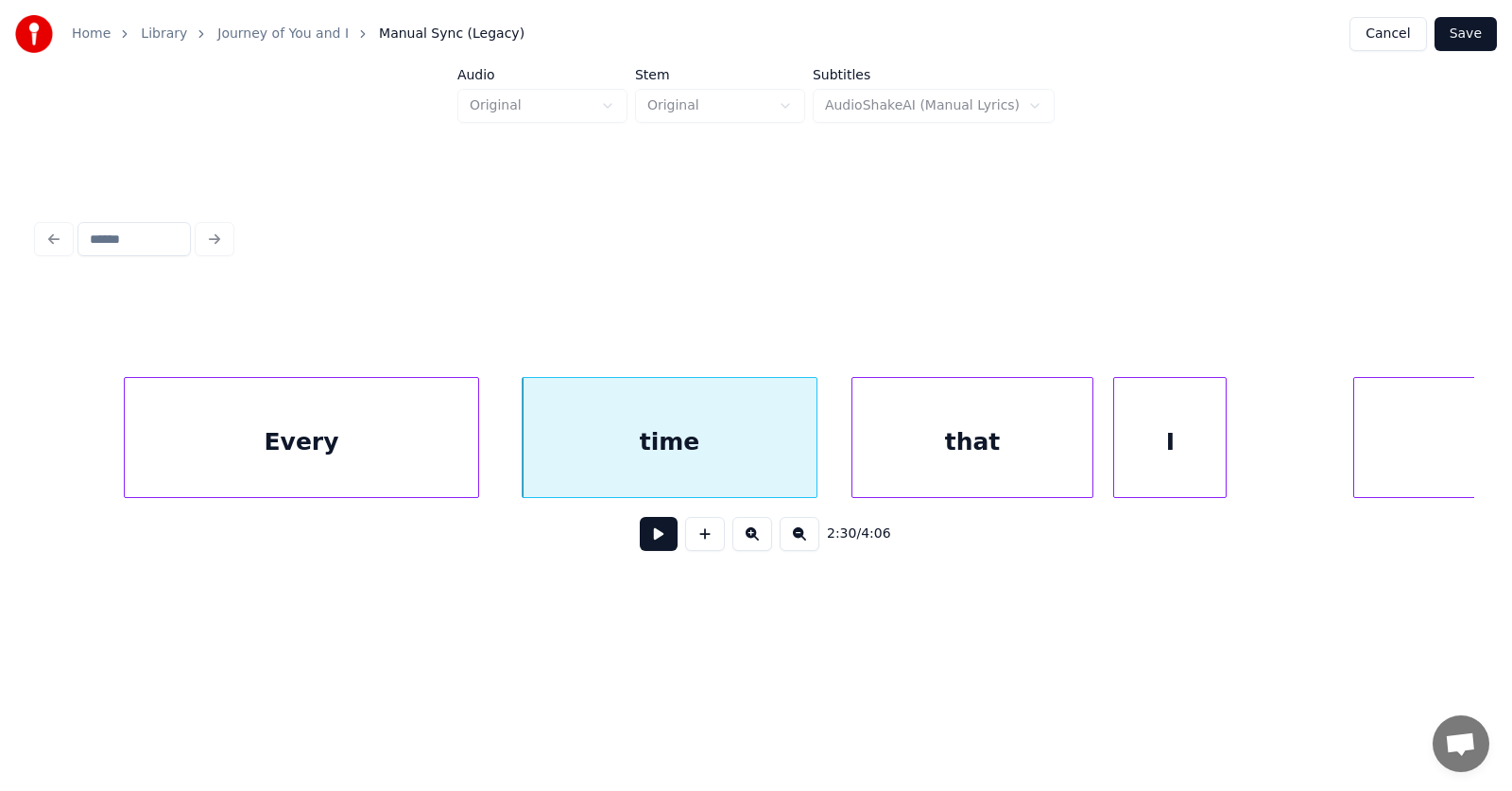
click at [1148, 452] on div "I" at bounding box center [1170, 442] width 112 height 129
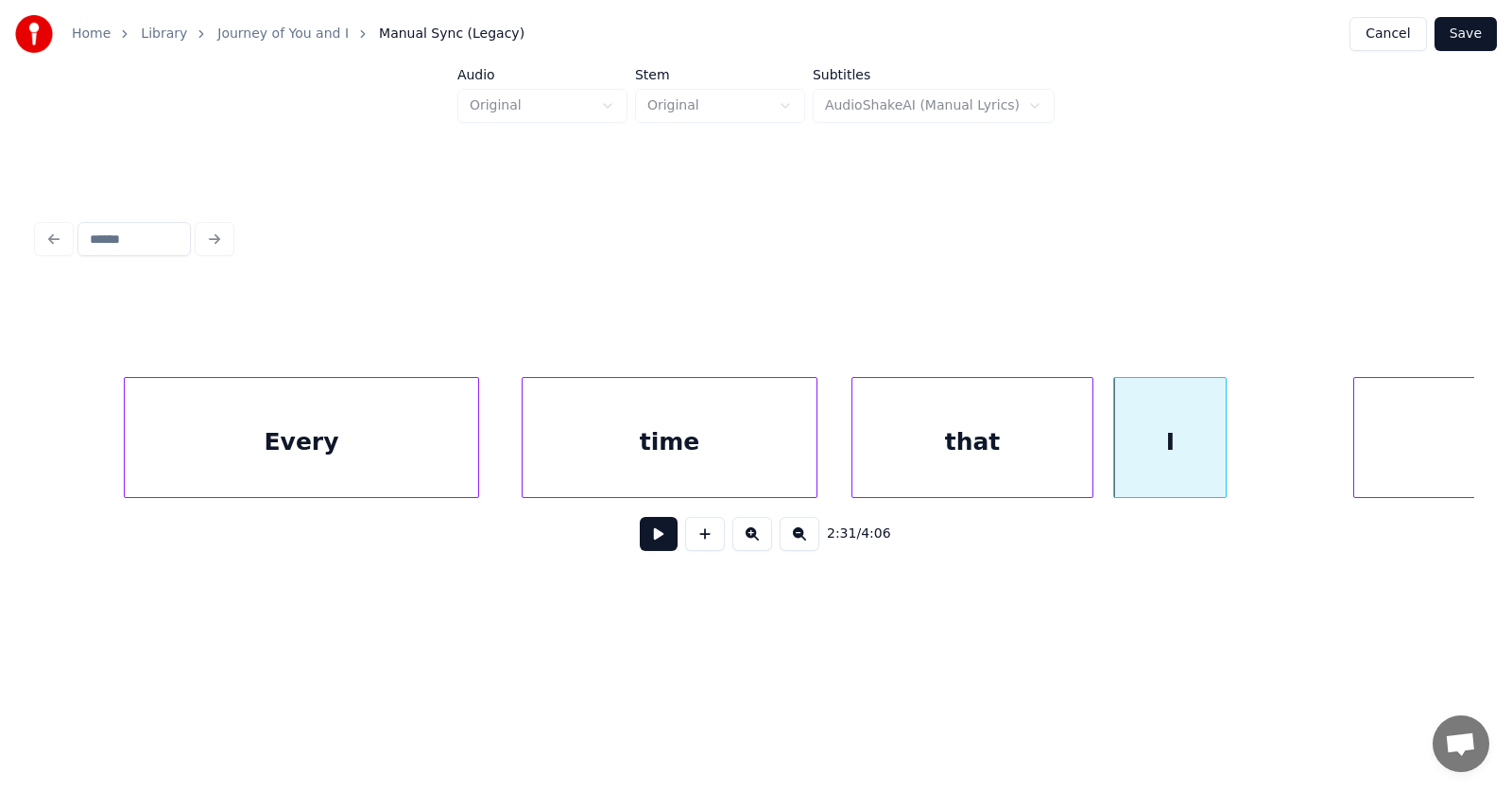
scroll to position [0, 107042]
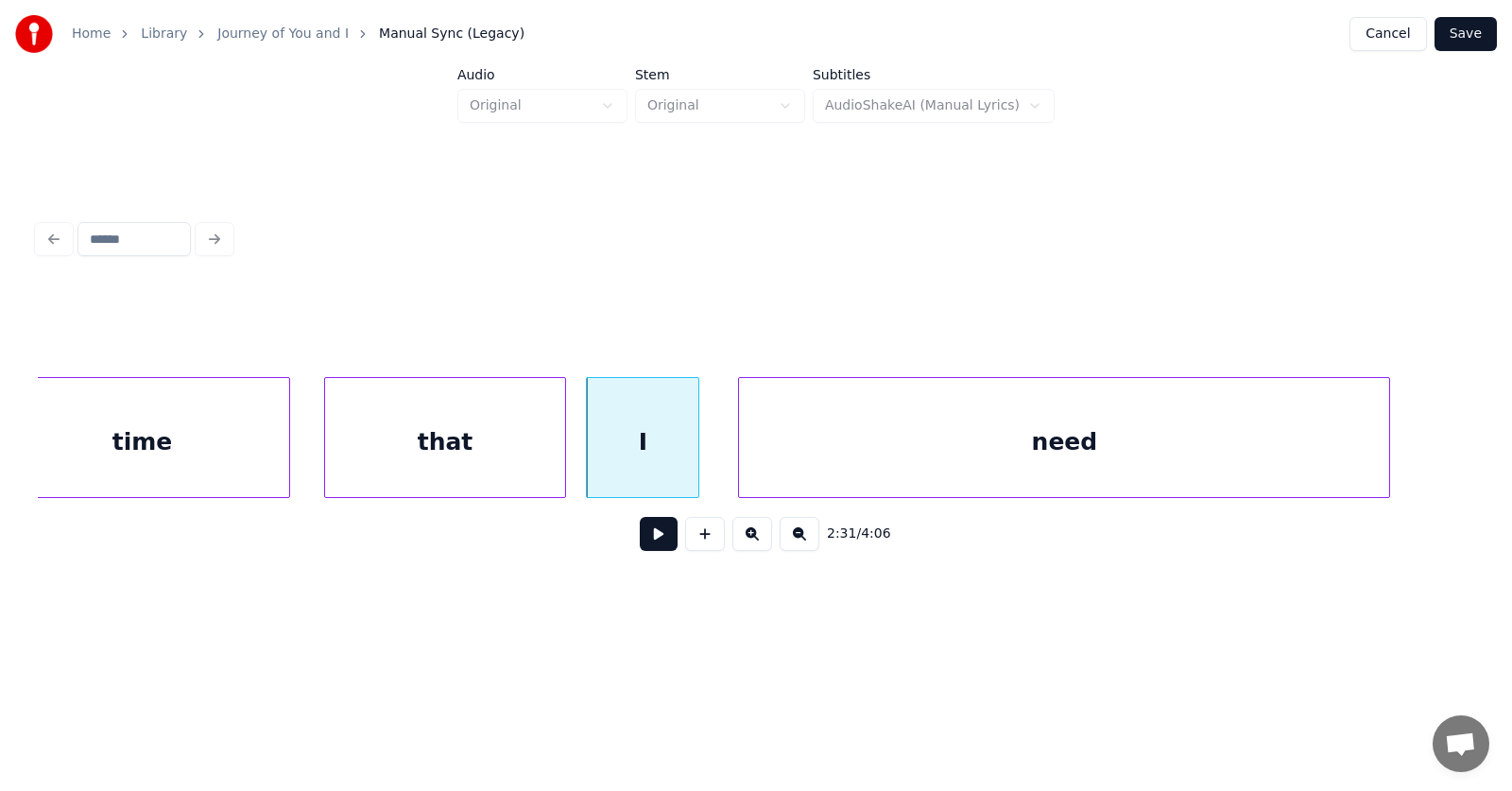
click at [1295, 448] on div "need" at bounding box center [1064, 442] width 650 height 129
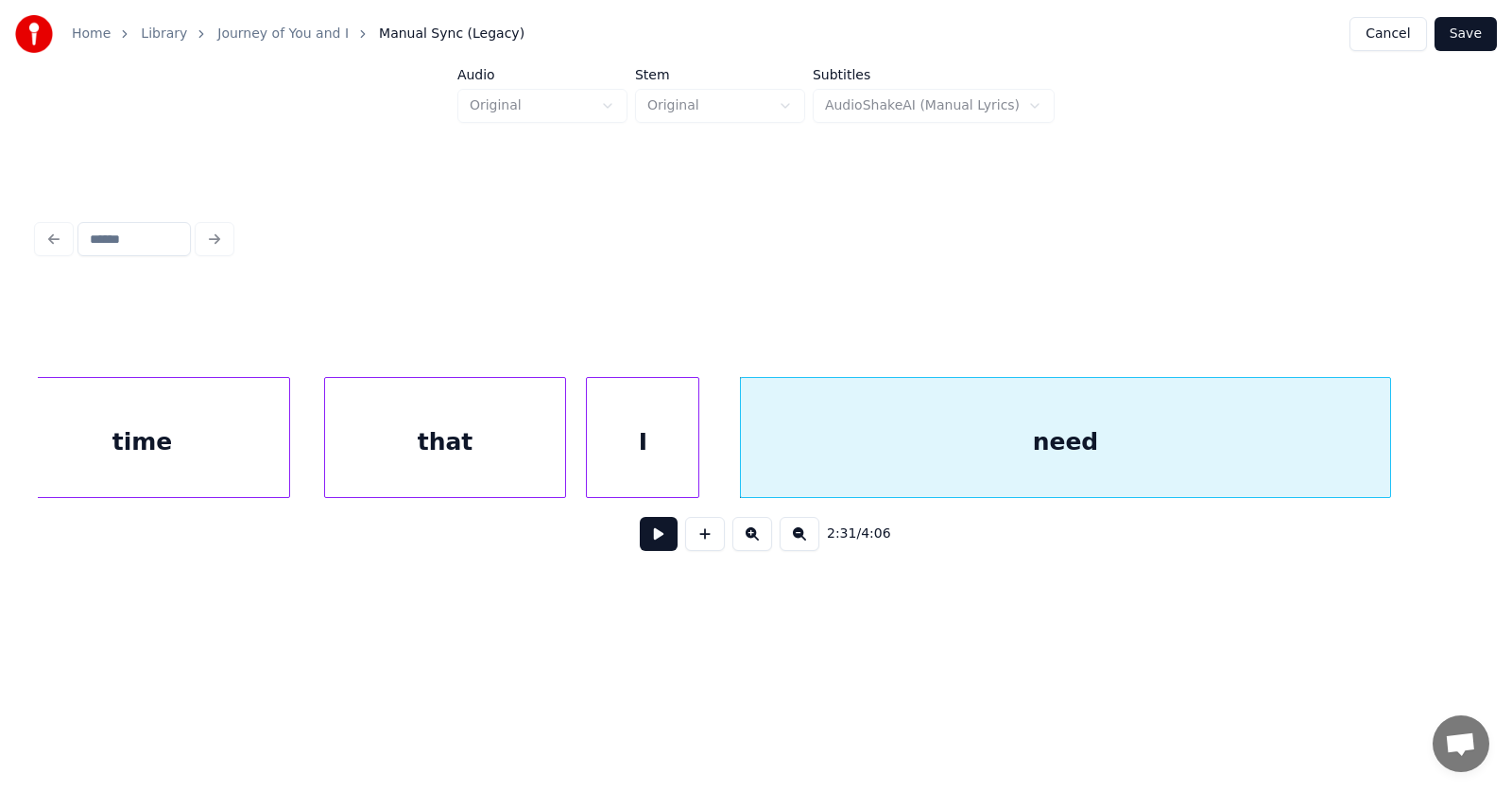
click at [642, 534] on button at bounding box center [659, 534] width 38 height 34
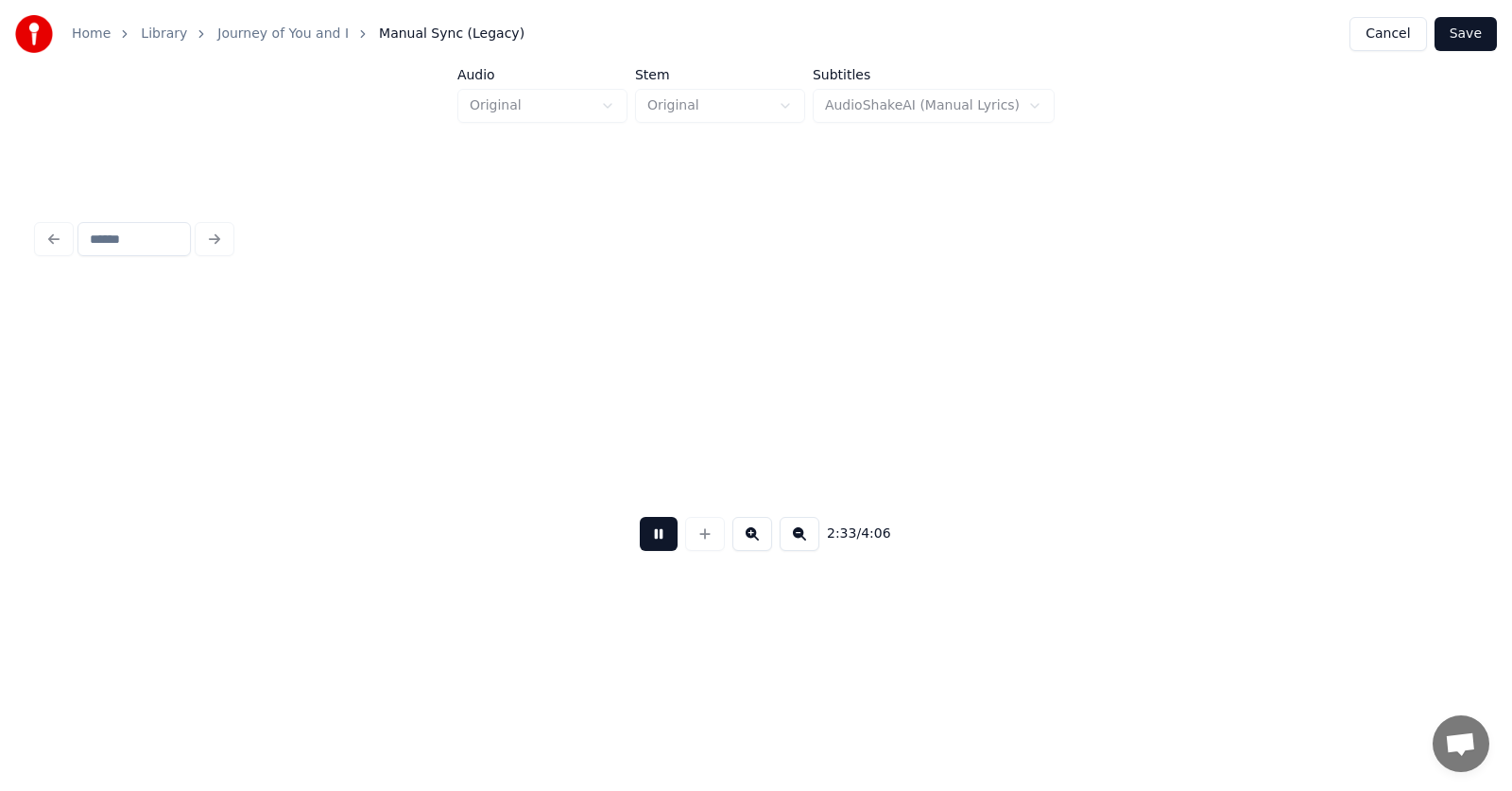
scroll to position [0, 108481]
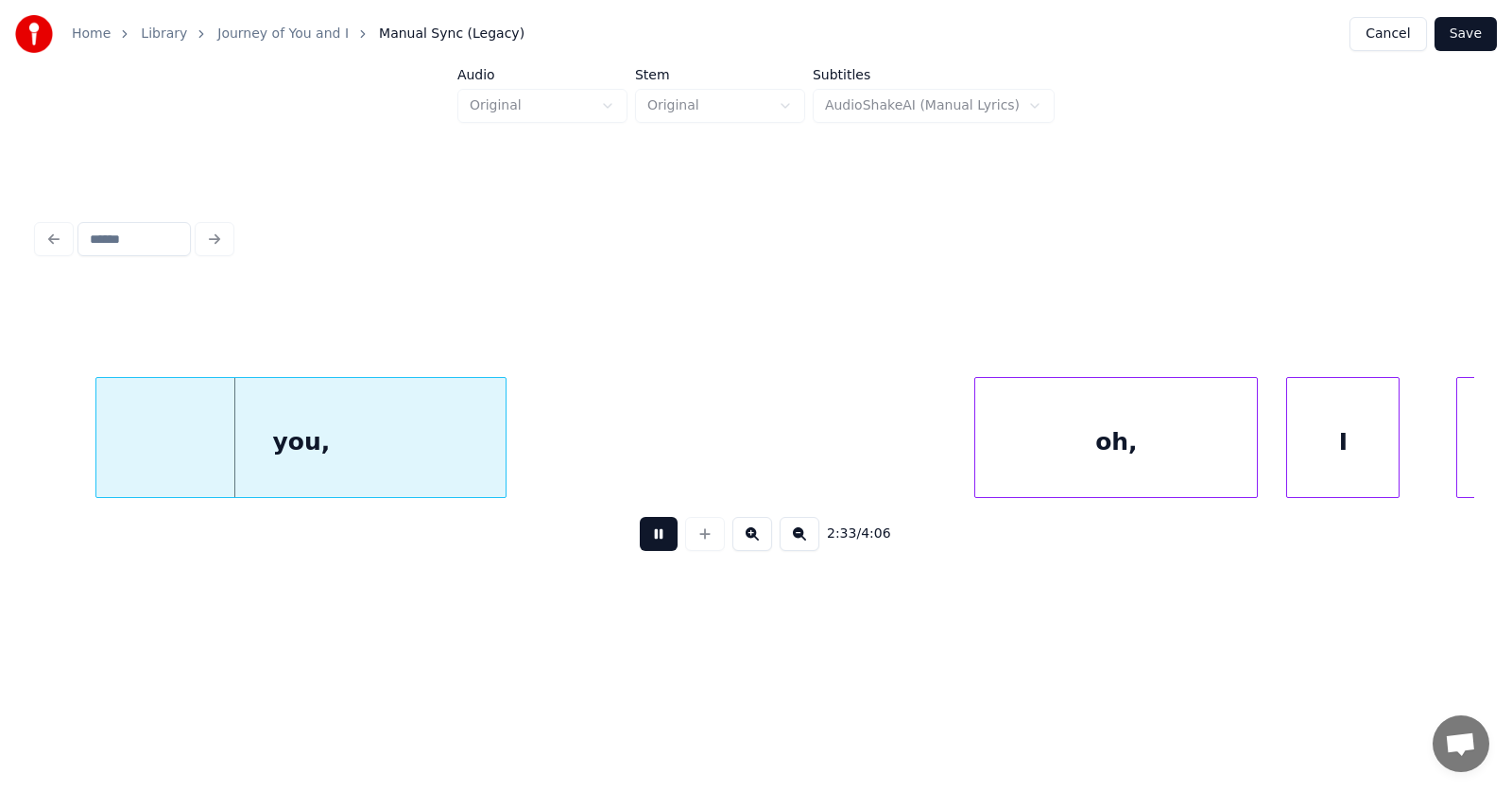
click at [642, 534] on button at bounding box center [659, 534] width 38 height 34
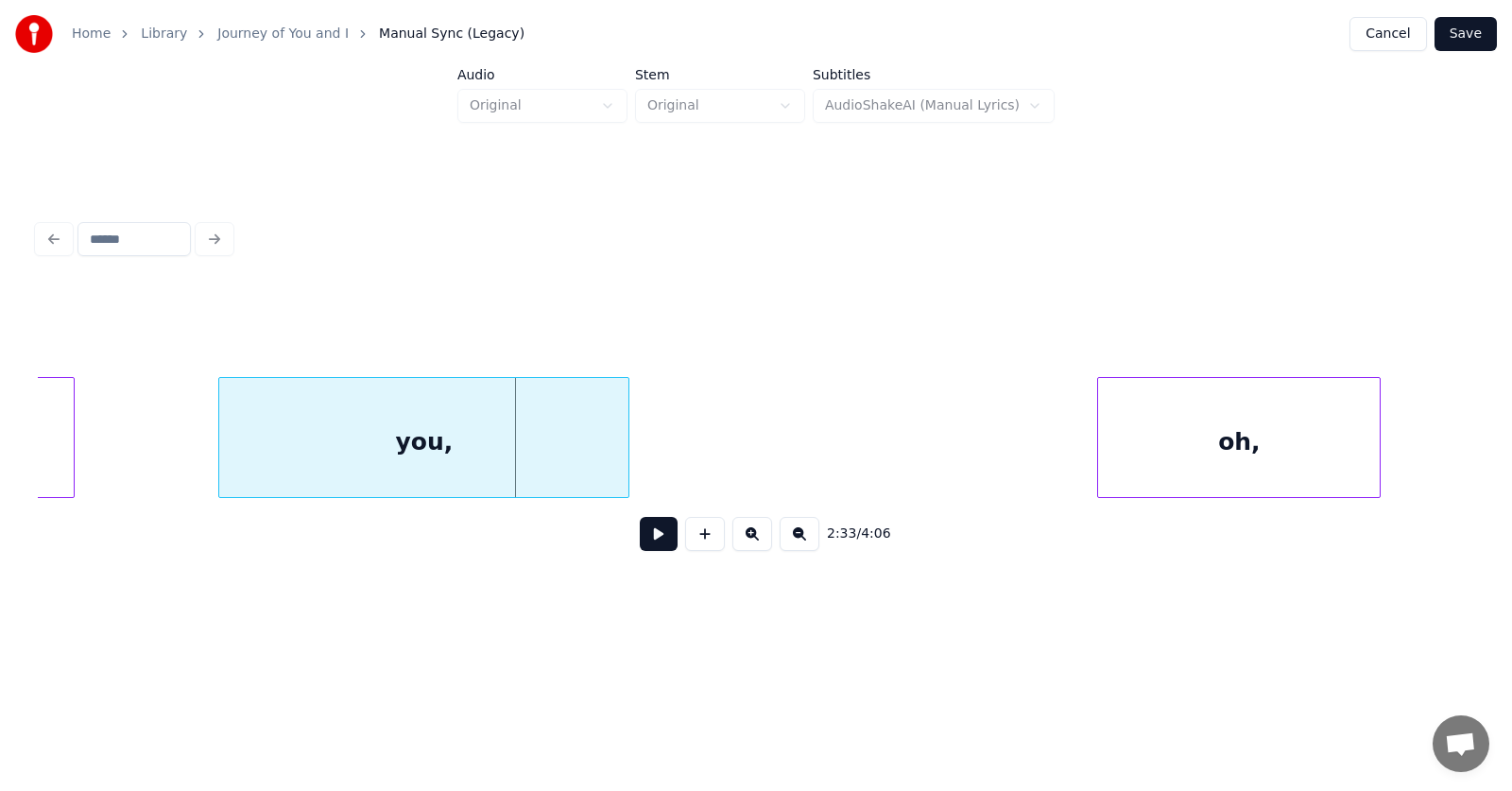
scroll to position [0, 108124]
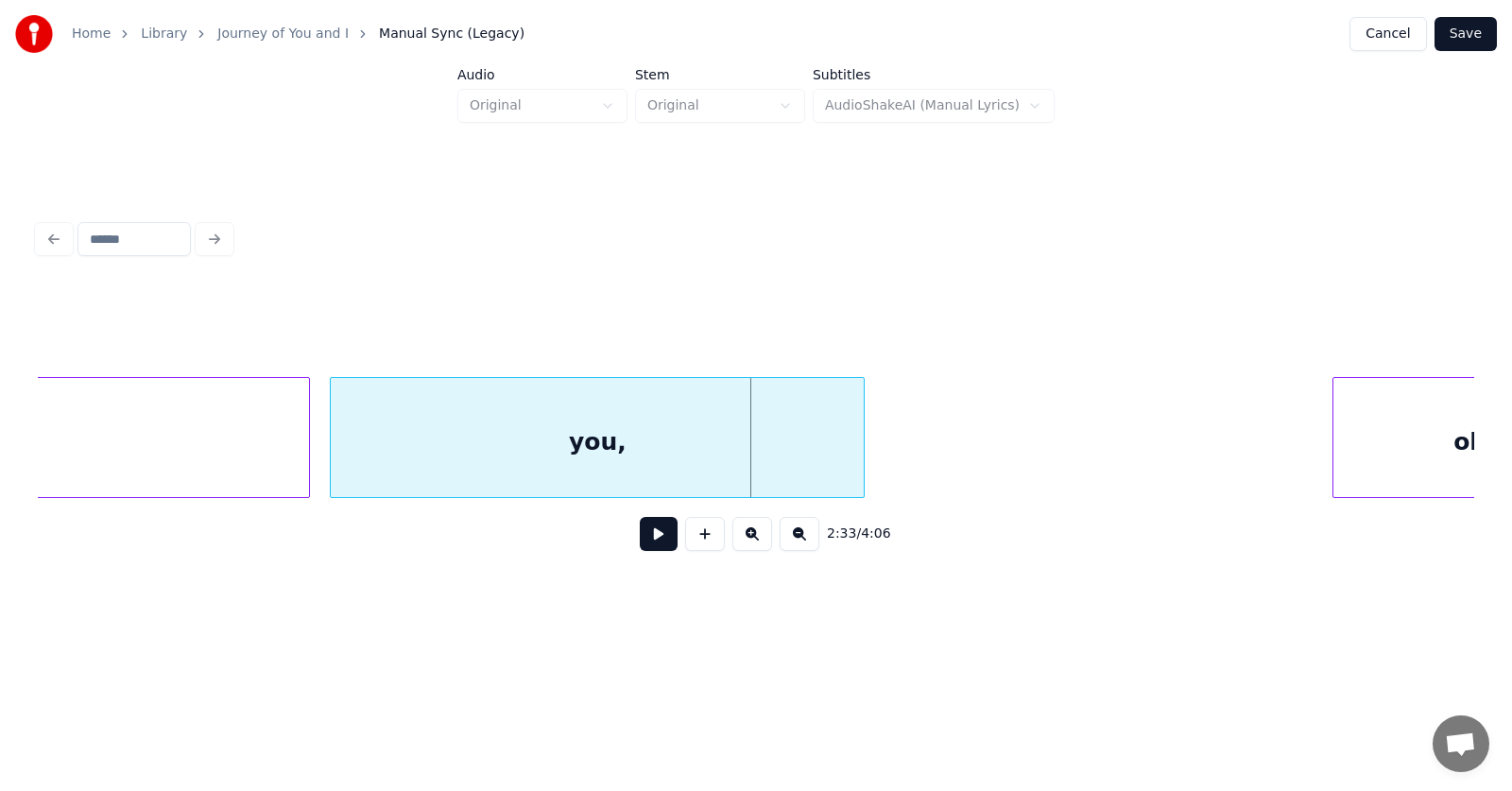
click at [333, 457] on div at bounding box center [334, 437] width 6 height 119
click at [659, 535] on button at bounding box center [659, 534] width 38 height 34
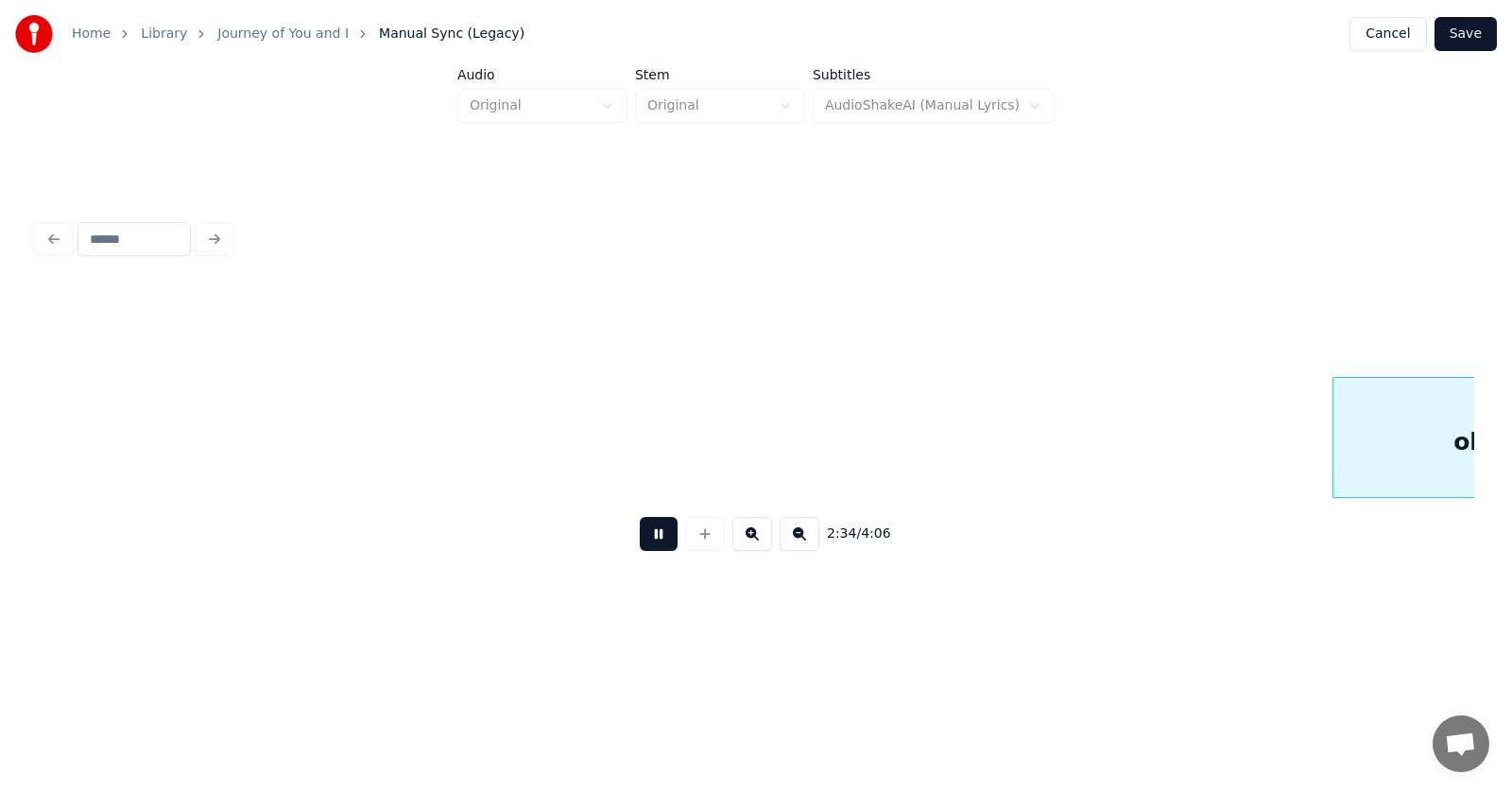
scroll to position [0, 109560]
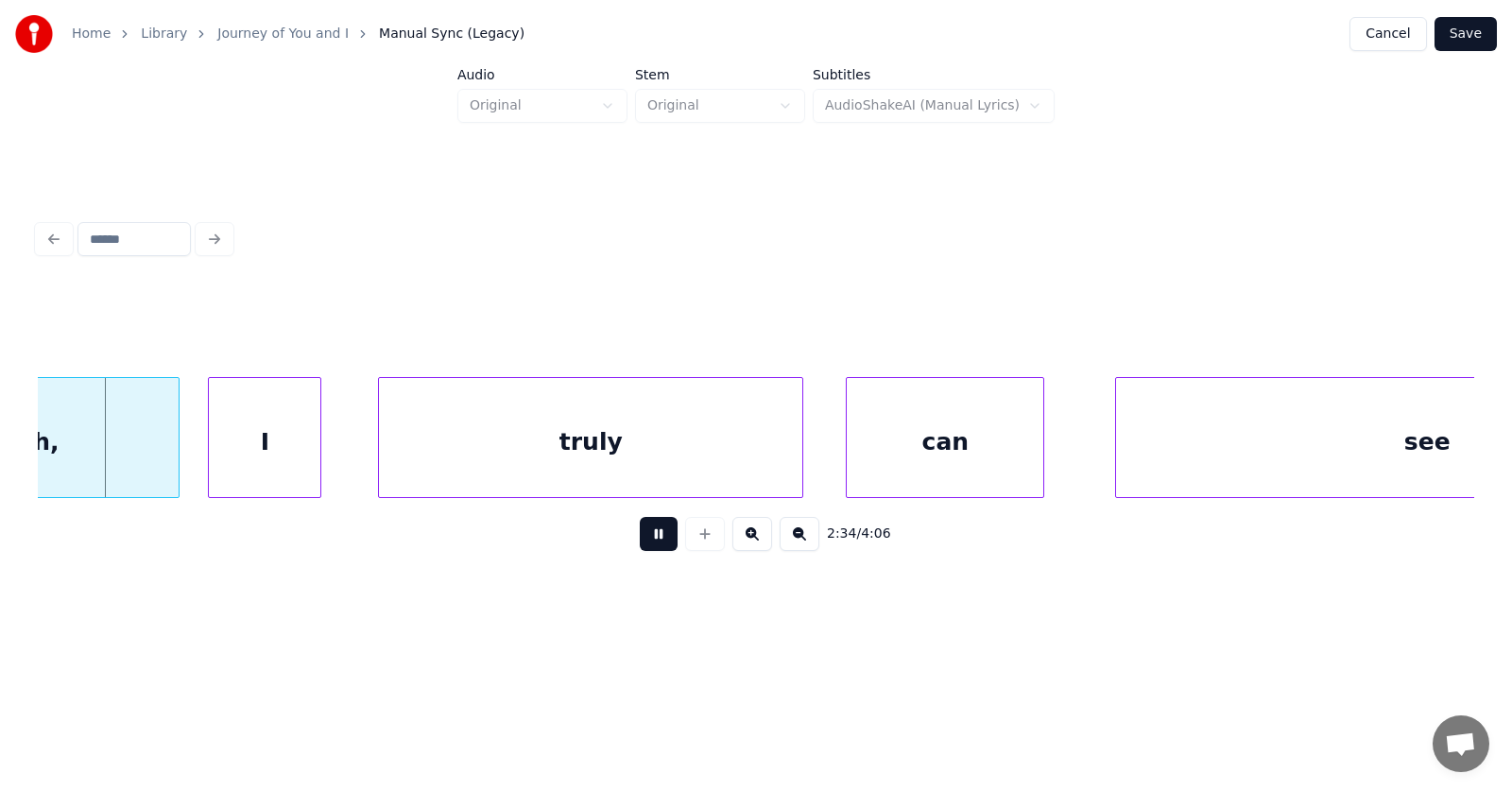
click at [659, 535] on button at bounding box center [659, 534] width 38 height 34
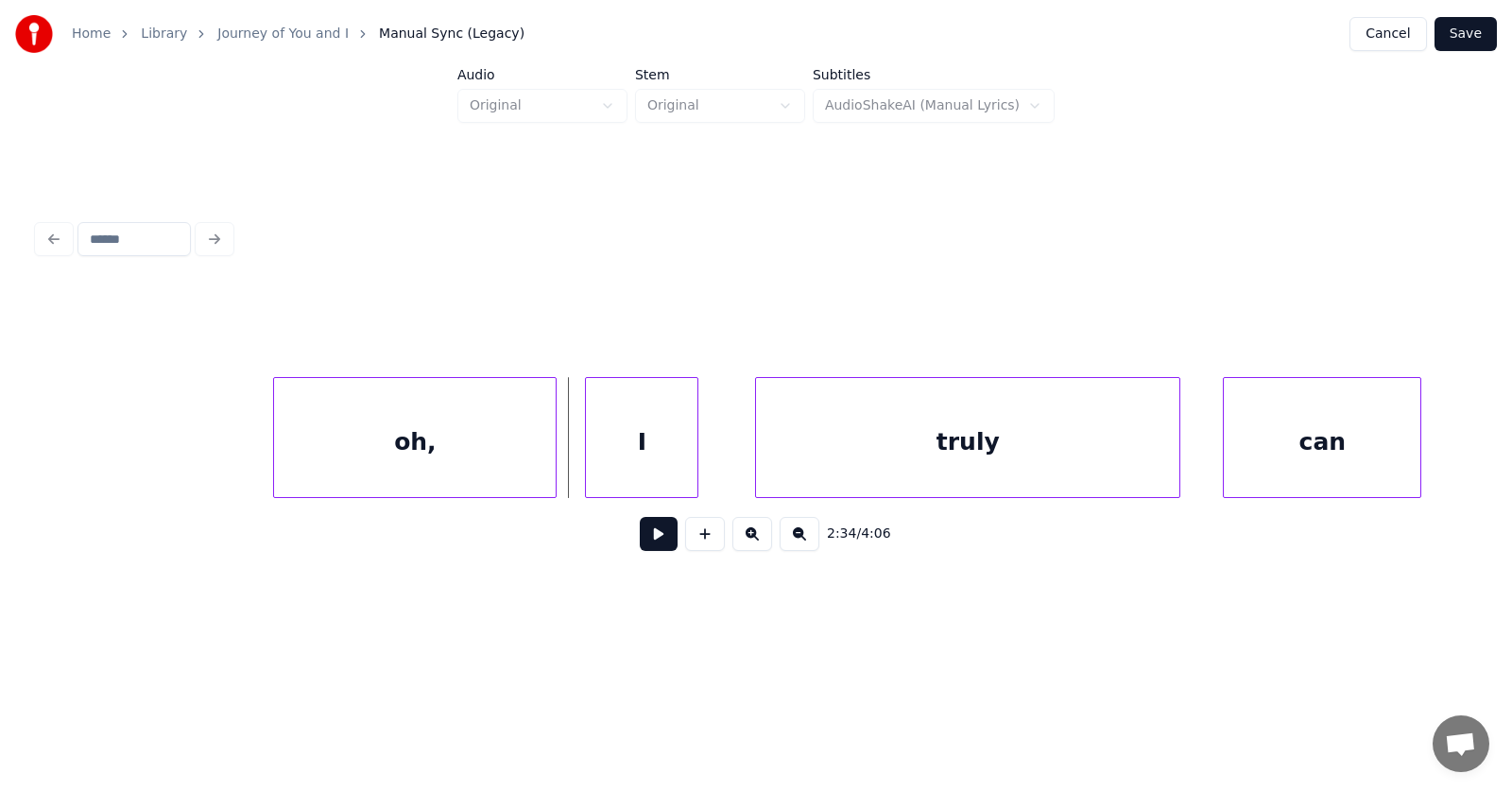
scroll to position [0, 108947]
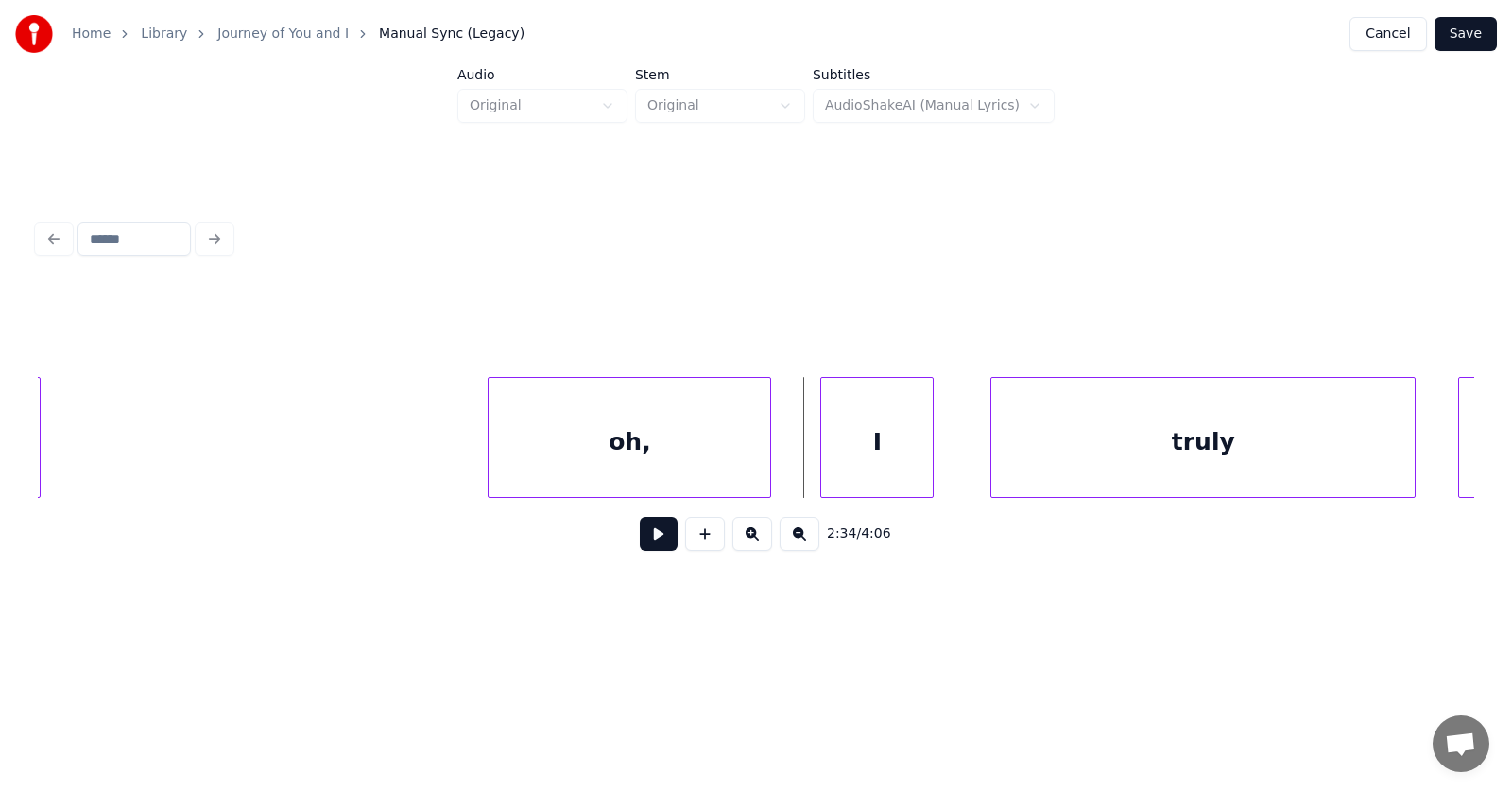
click at [708, 435] on div "oh," at bounding box center [629, 442] width 282 height 129
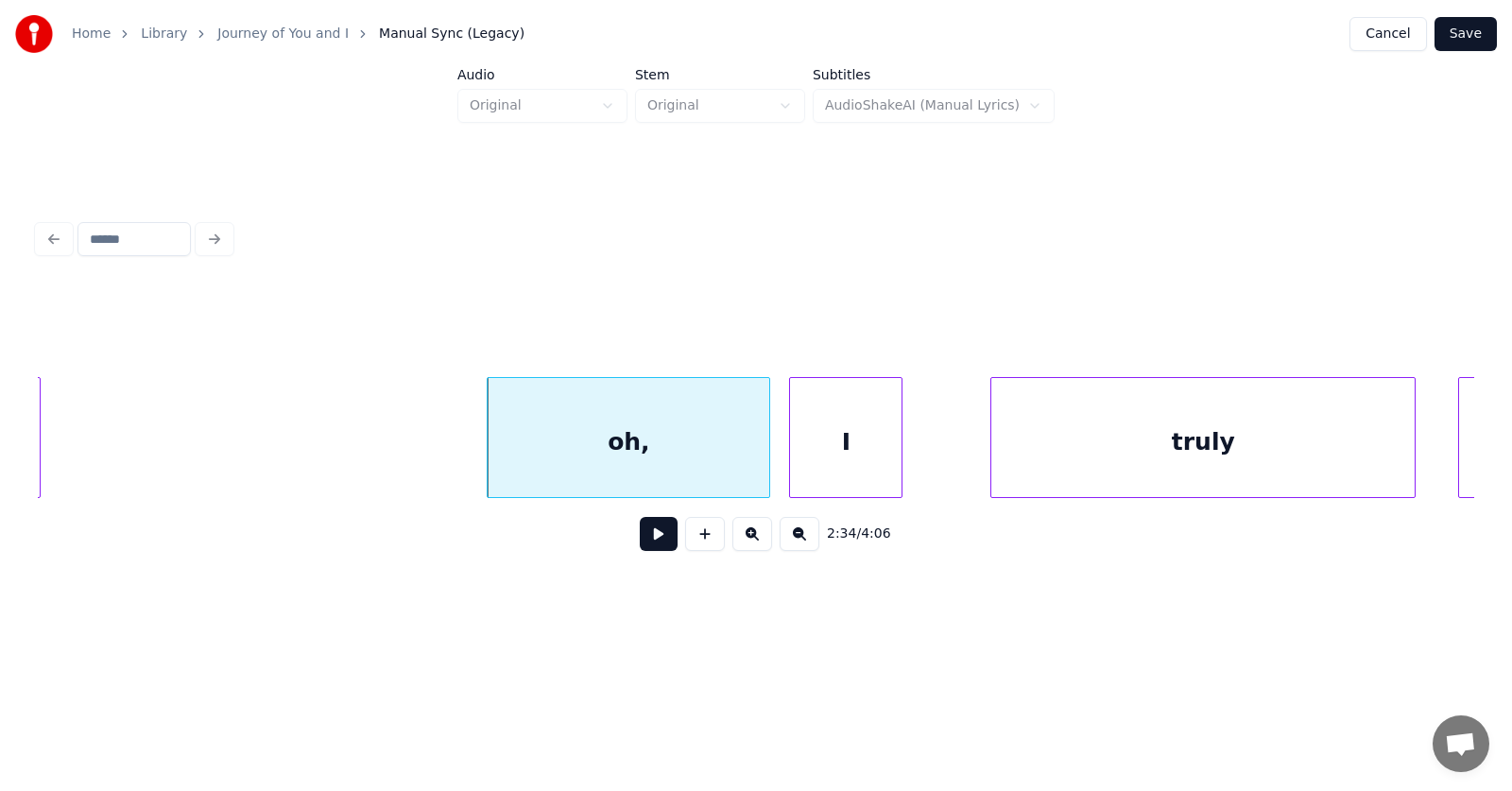
click at [850, 459] on div "I" at bounding box center [846, 442] width 112 height 129
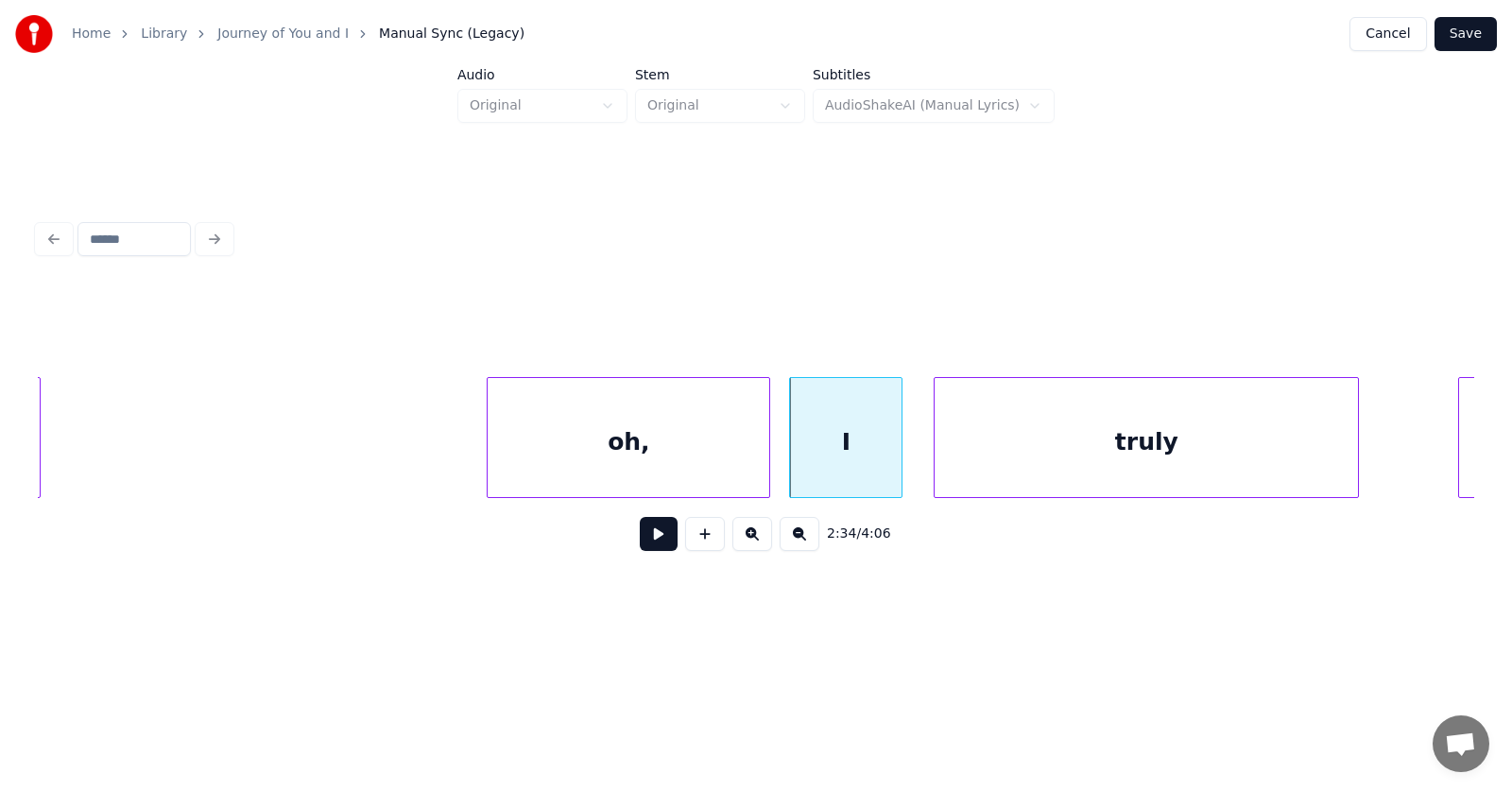
click at [1001, 459] on div "truly" at bounding box center [1146, 442] width 423 height 129
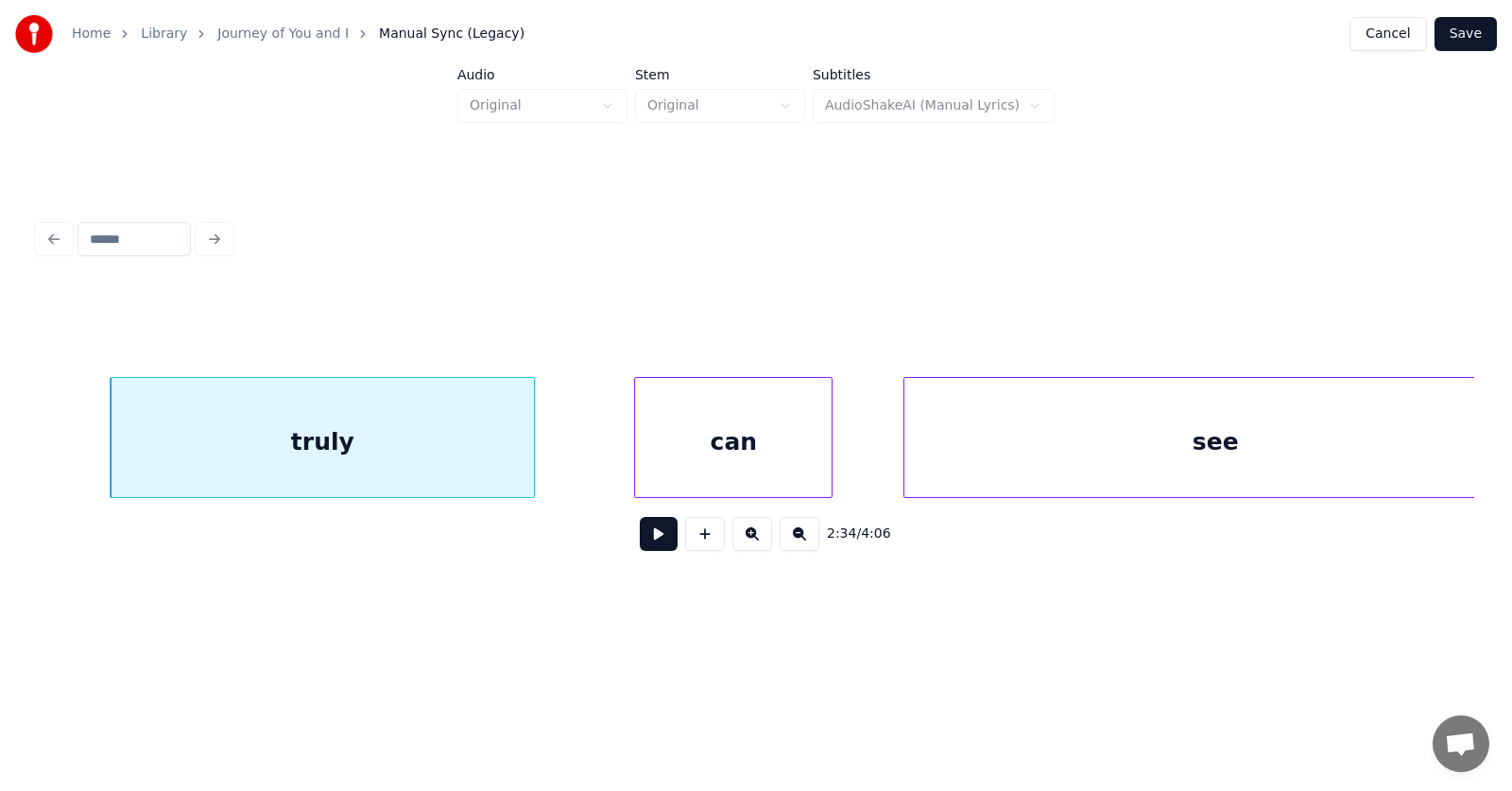
scroll to position [0, 110007]
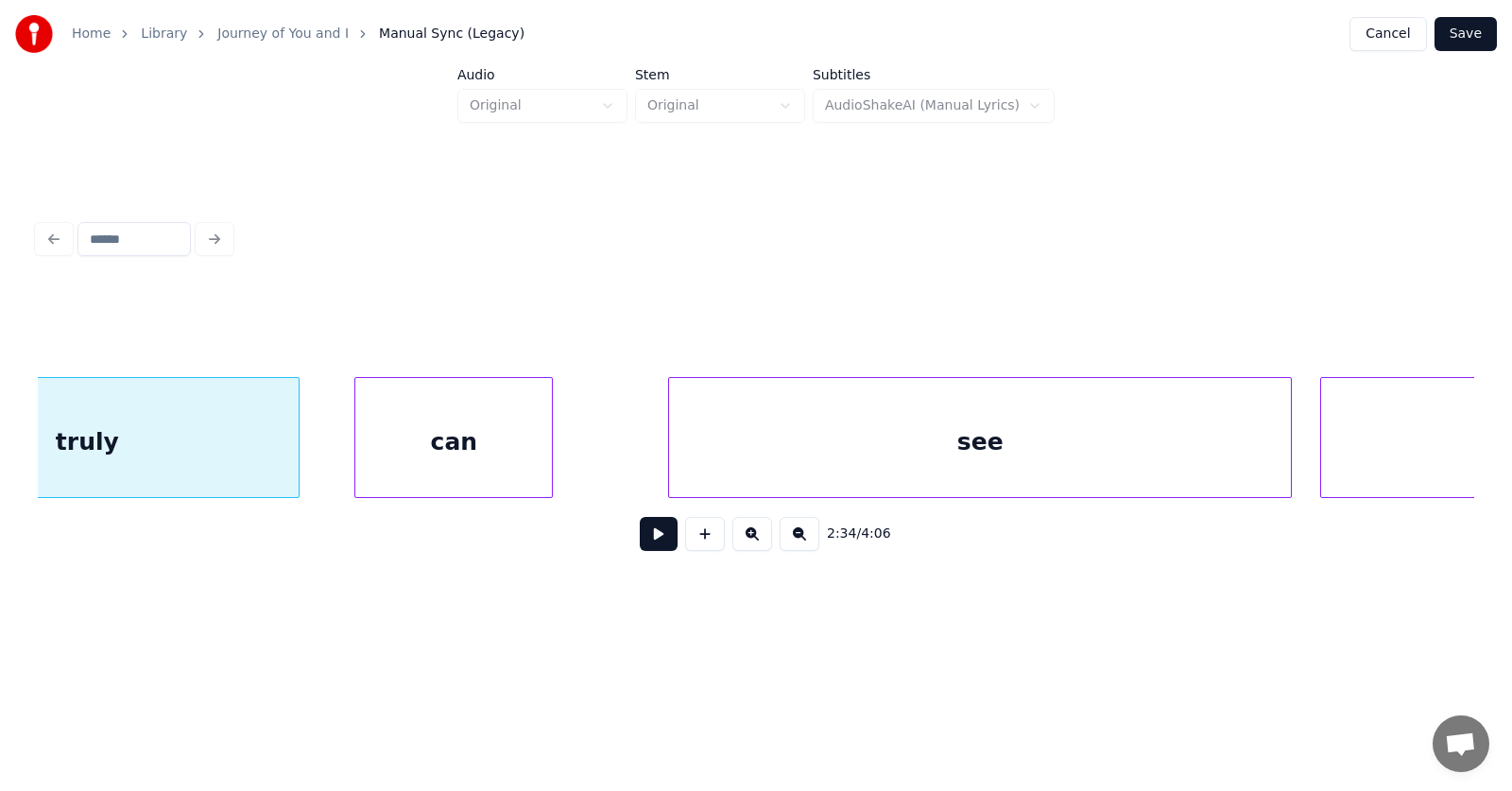
click at [460, 470] on div "can" at bounding box center [454, 442] width 196 height 129
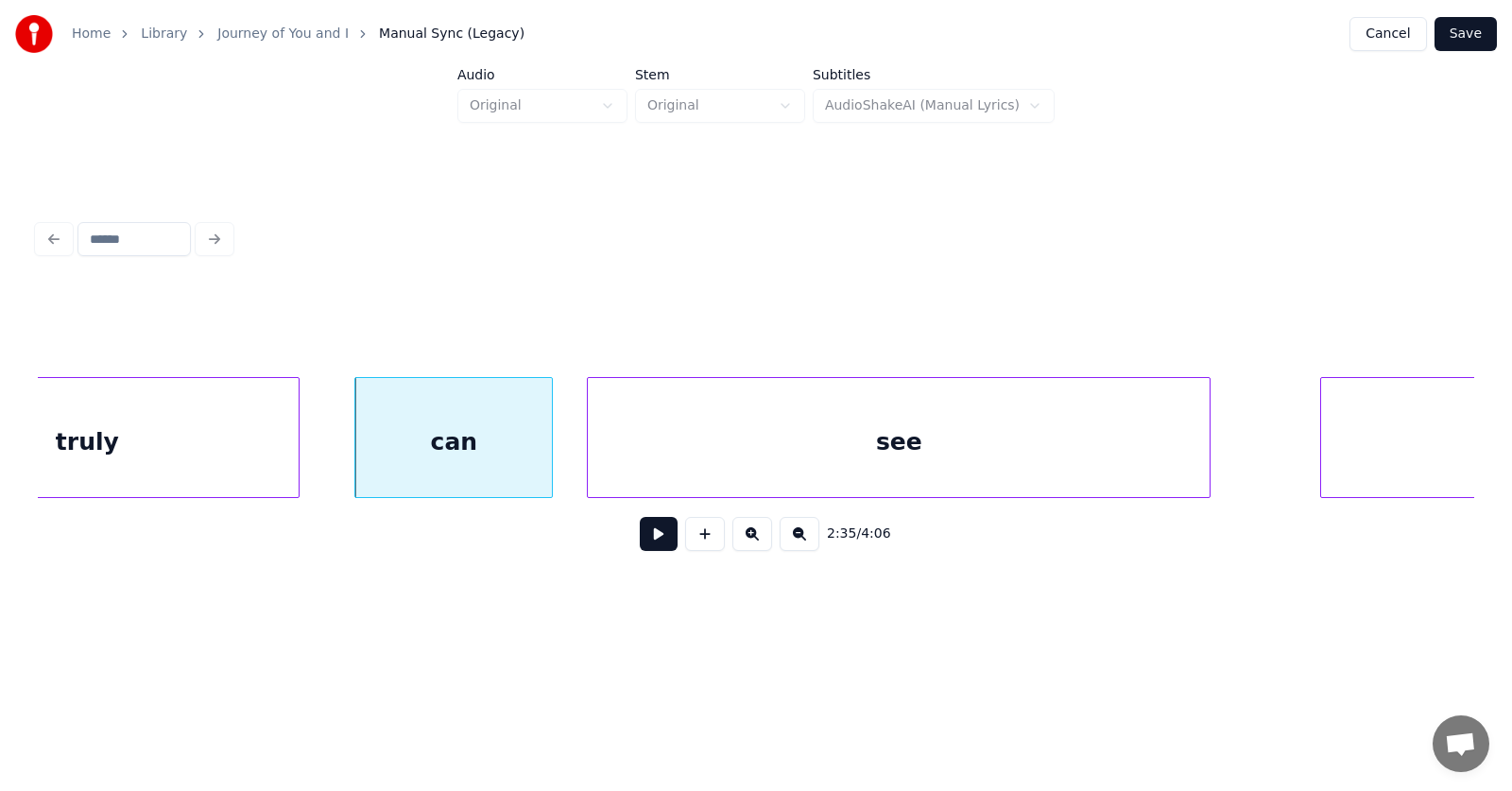
click at [668, 467] on div "see" at bounding box center [899, 442] width 622 height 129
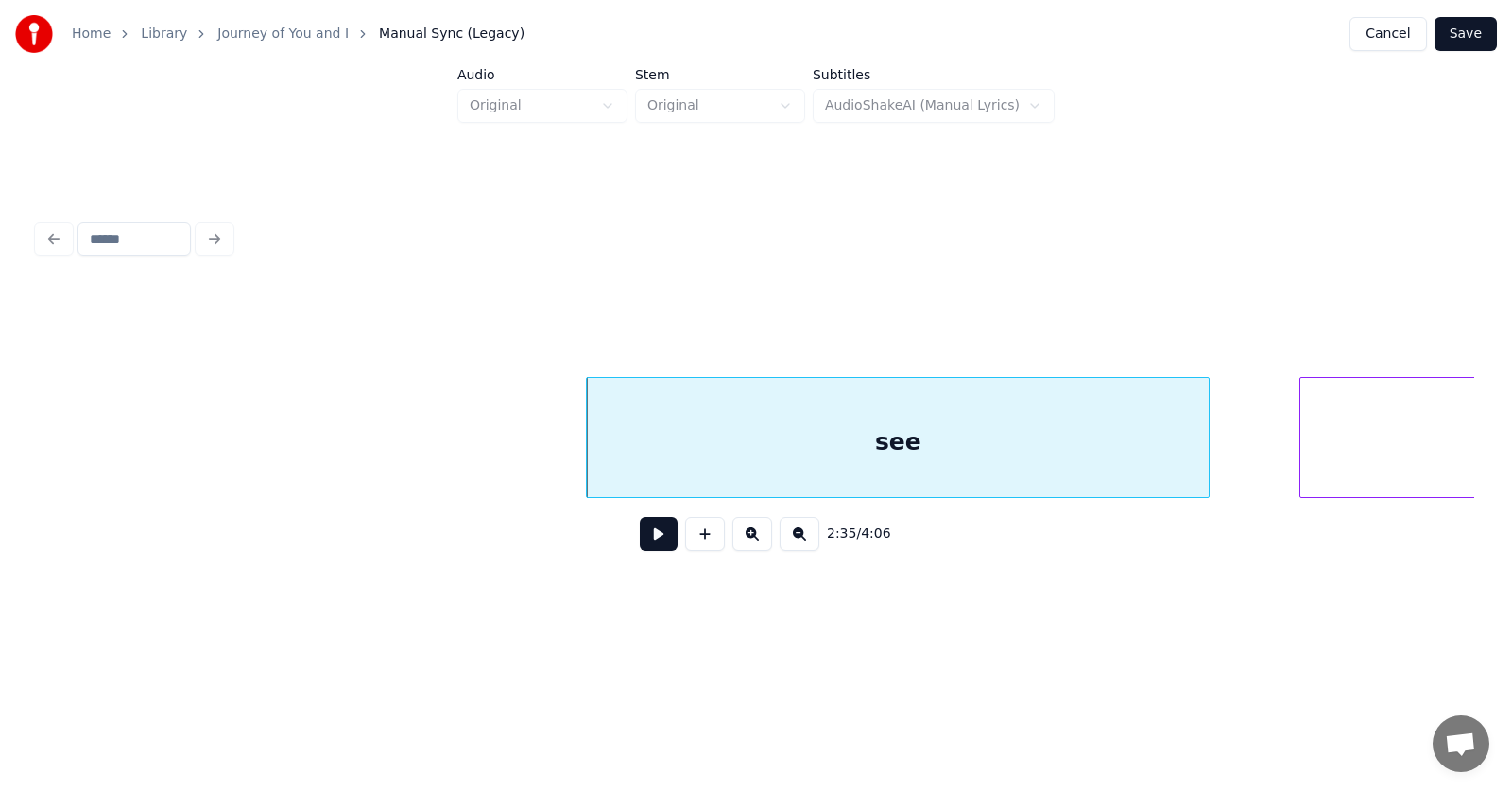
scroll to position [0, 110827]
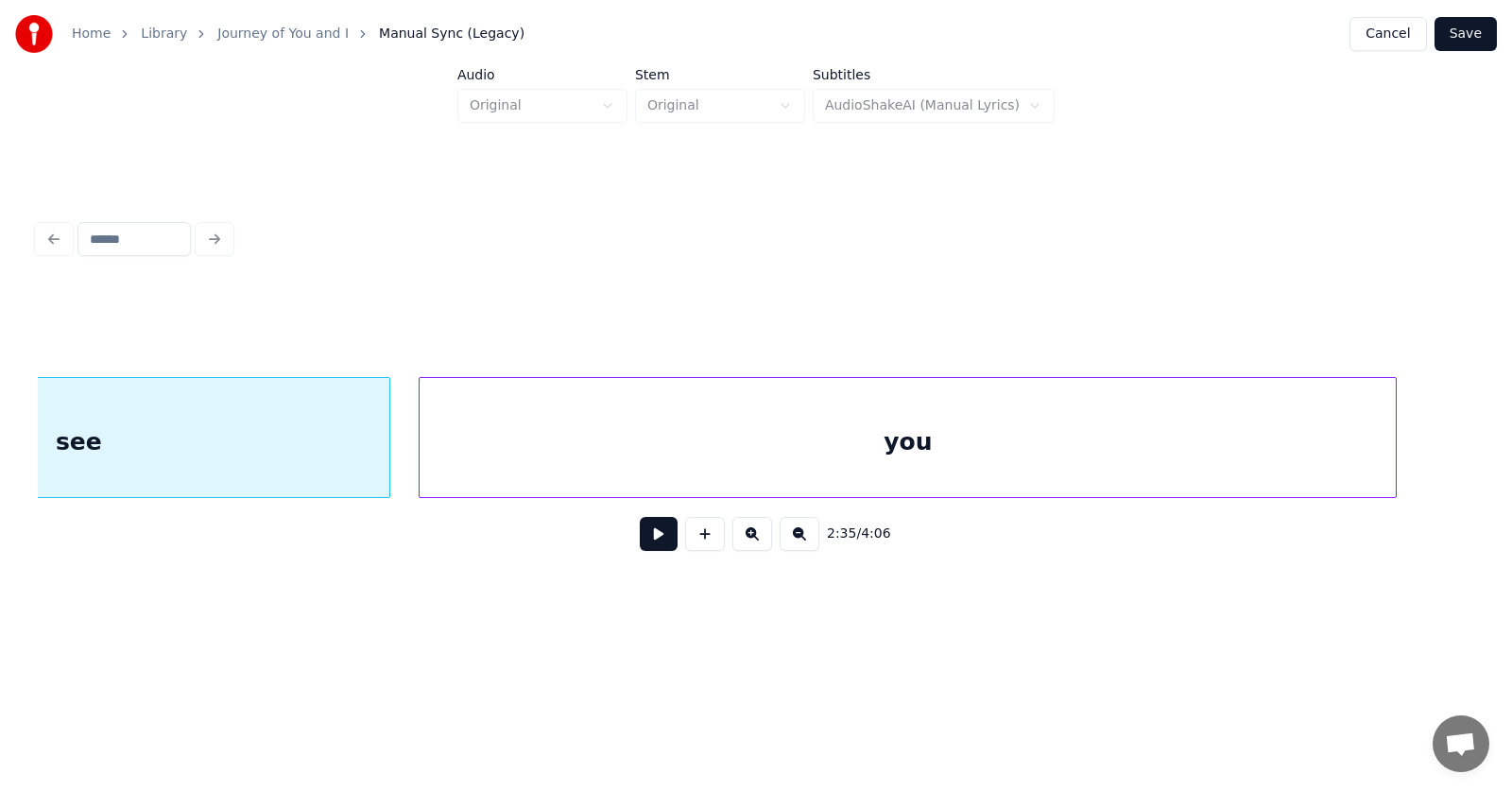
click at [1269, 444] on div "you" at bounding box center [907, 442] width 977 height 129
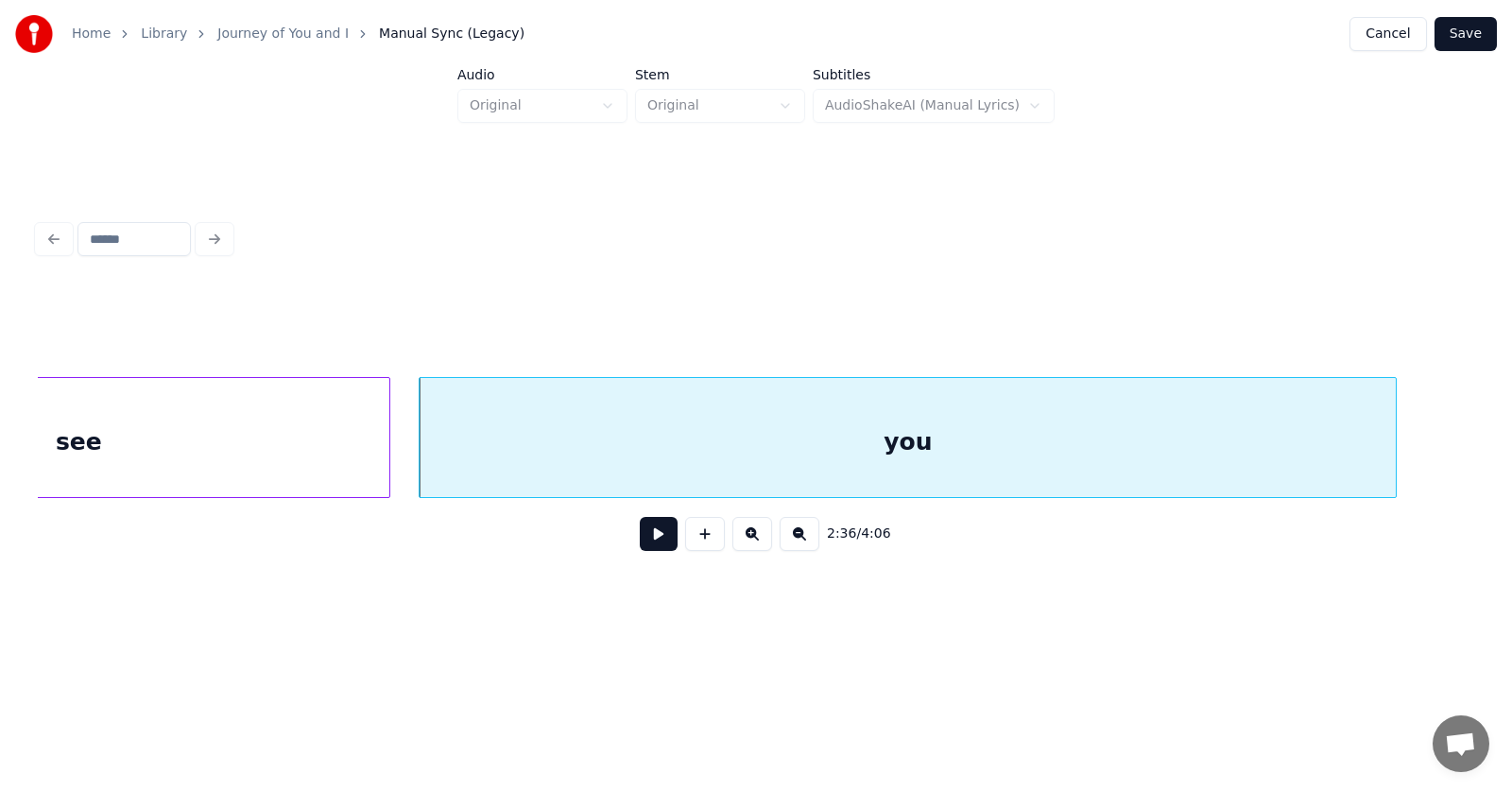
click at [648, 545] on button at bounding box center [659, 534] width 38 height 34
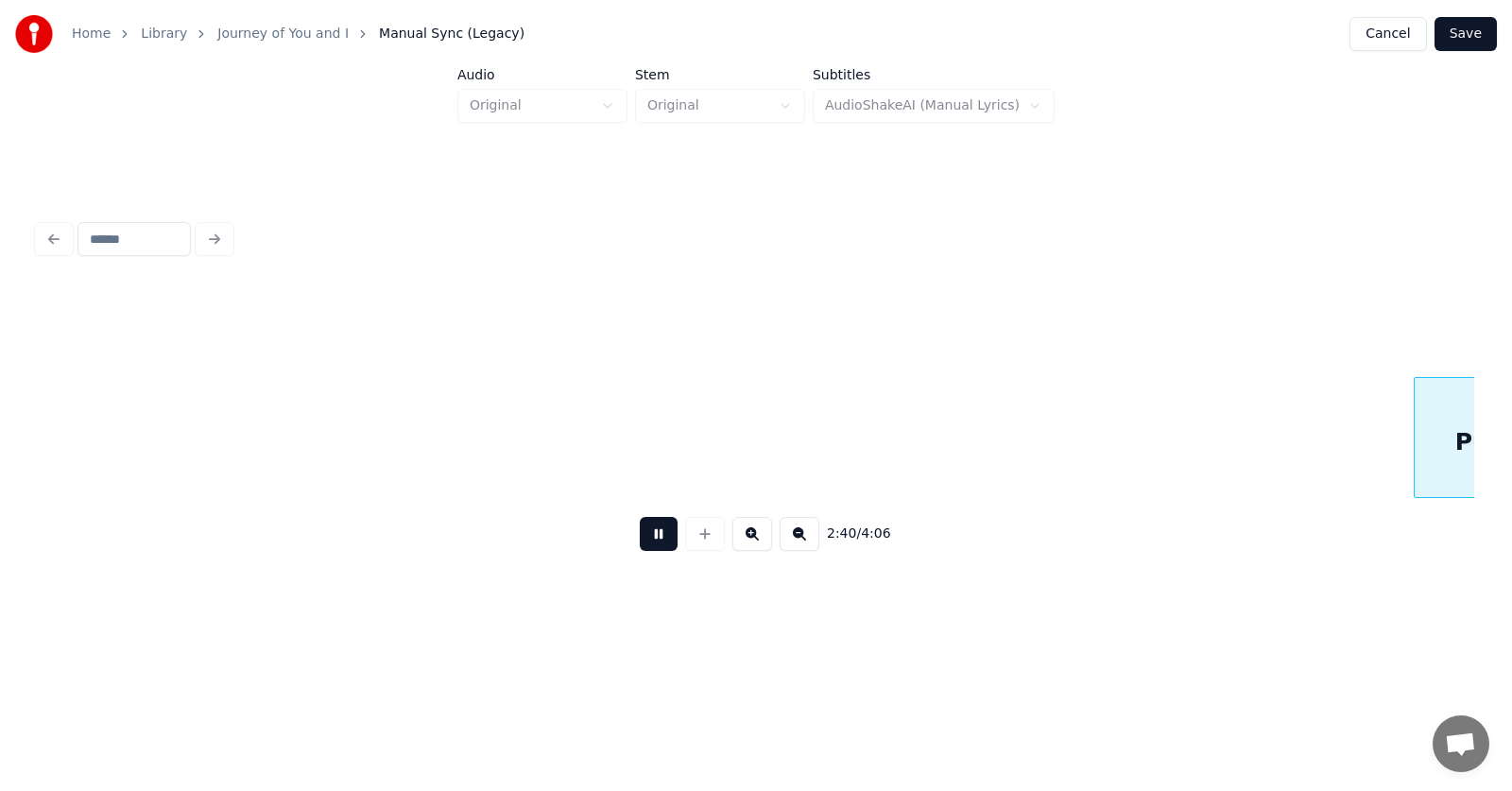
scroll to position [0, 113709]
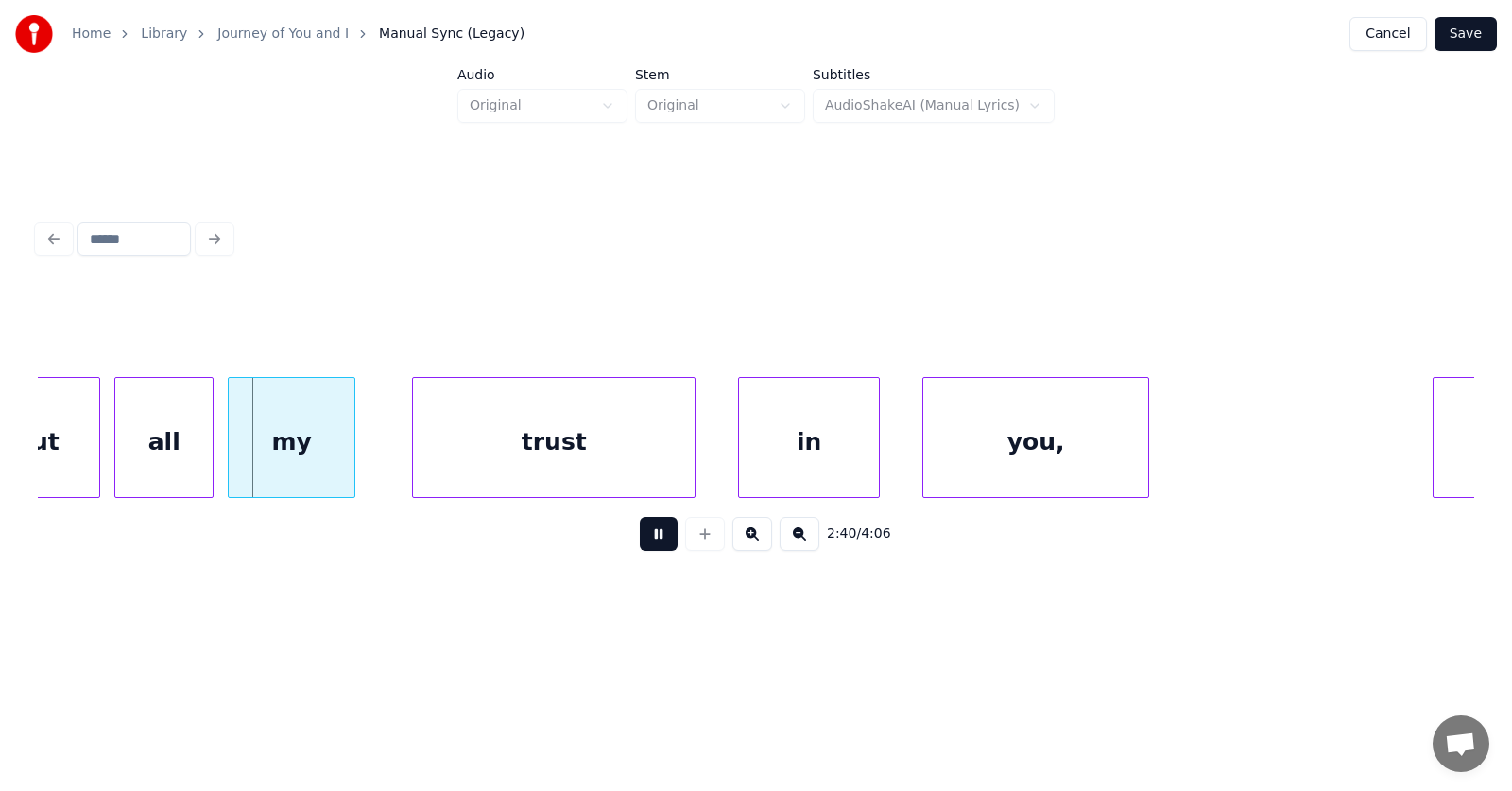
click at [650, 544] on button at bounding box center [659, 534] width 38 height 34
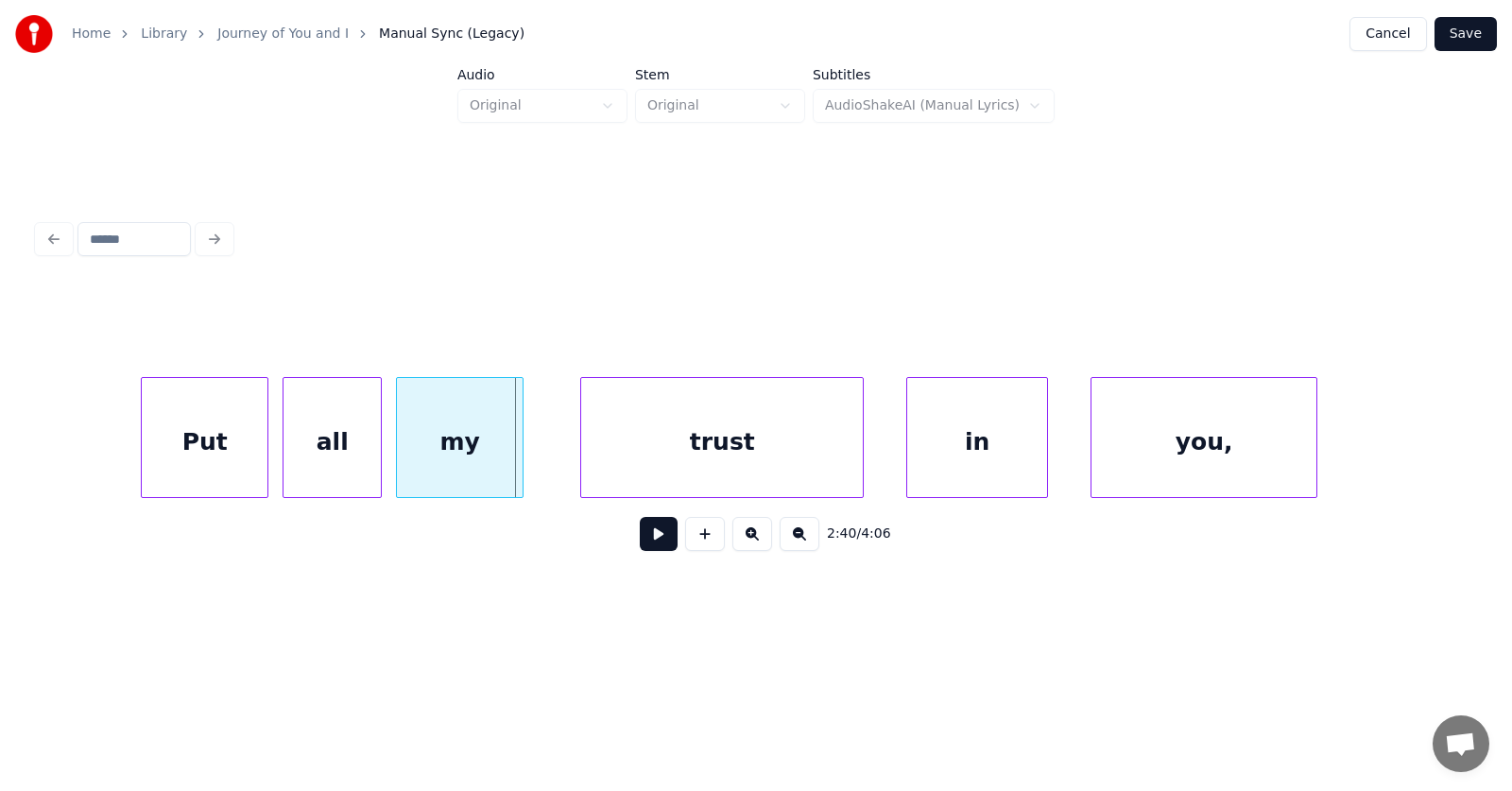
scroll to position [0, 113306]
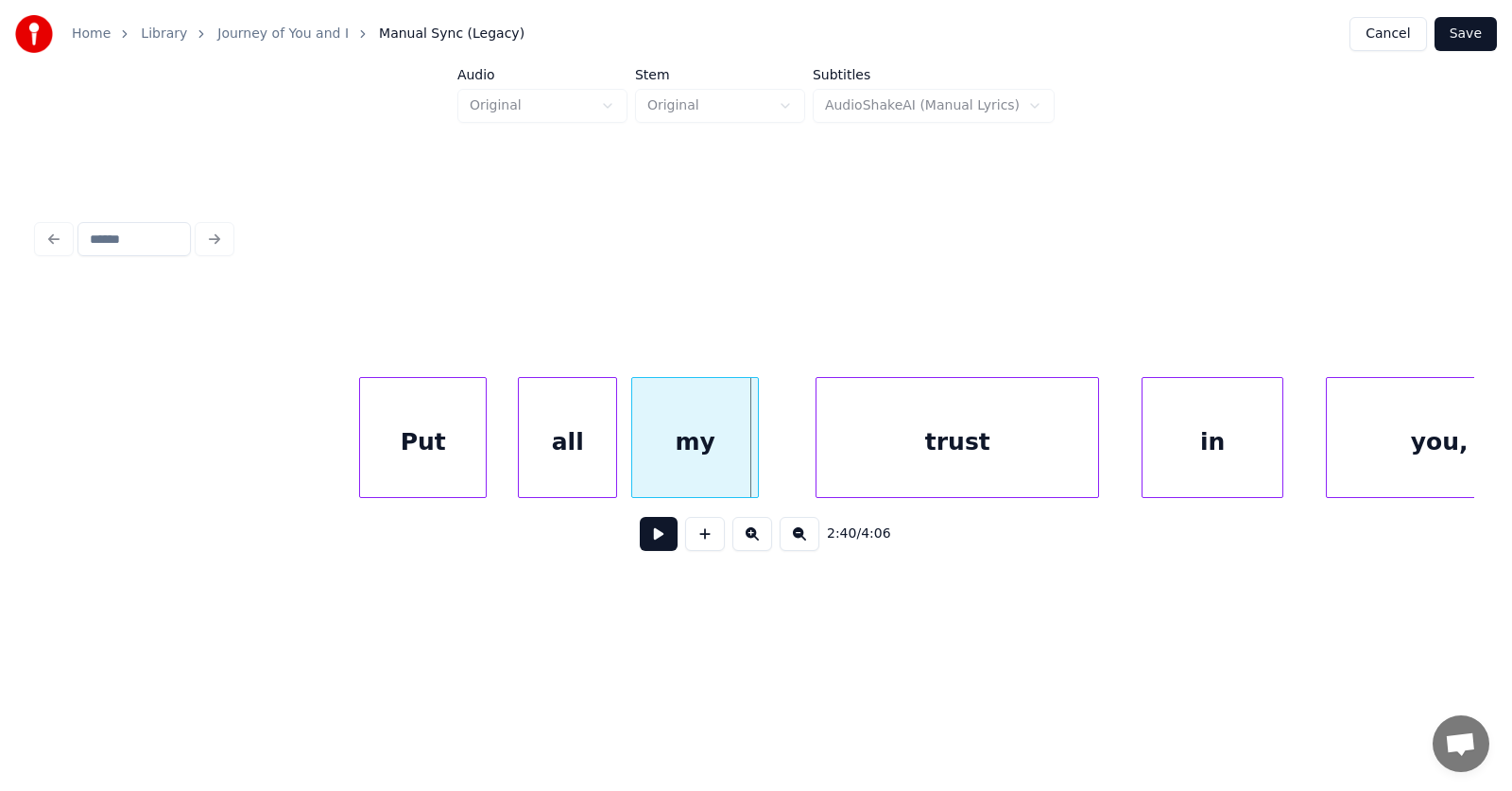
click at [462, 455] on div "Put" at bounding box center [423, 442] width 126 height 129
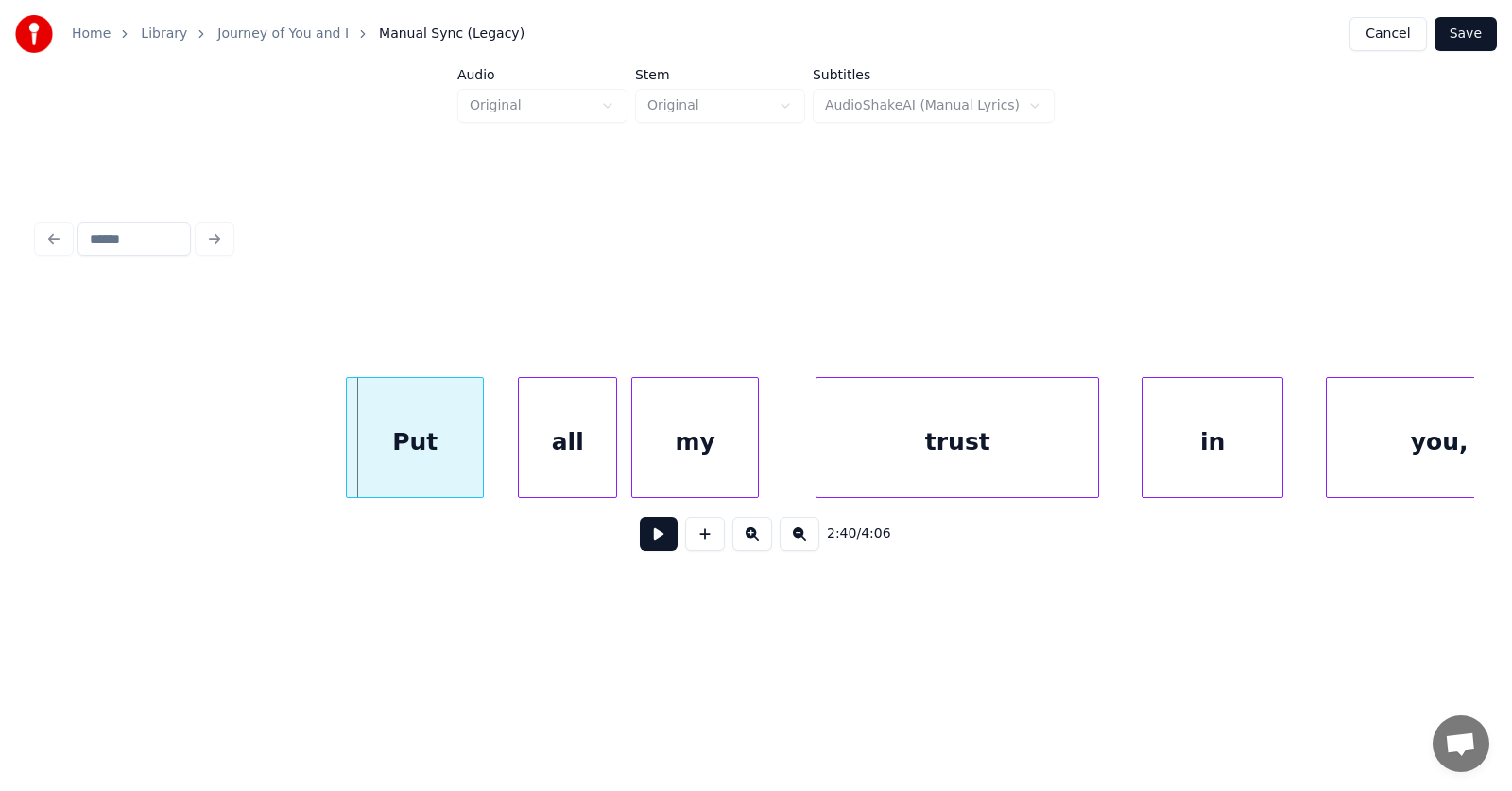
click at [347, 445] on div at bounding box center [350, 437] width 6 height 119
click at [574, 460] on div "all" at bounding box center [546, 442] width 97 height 129
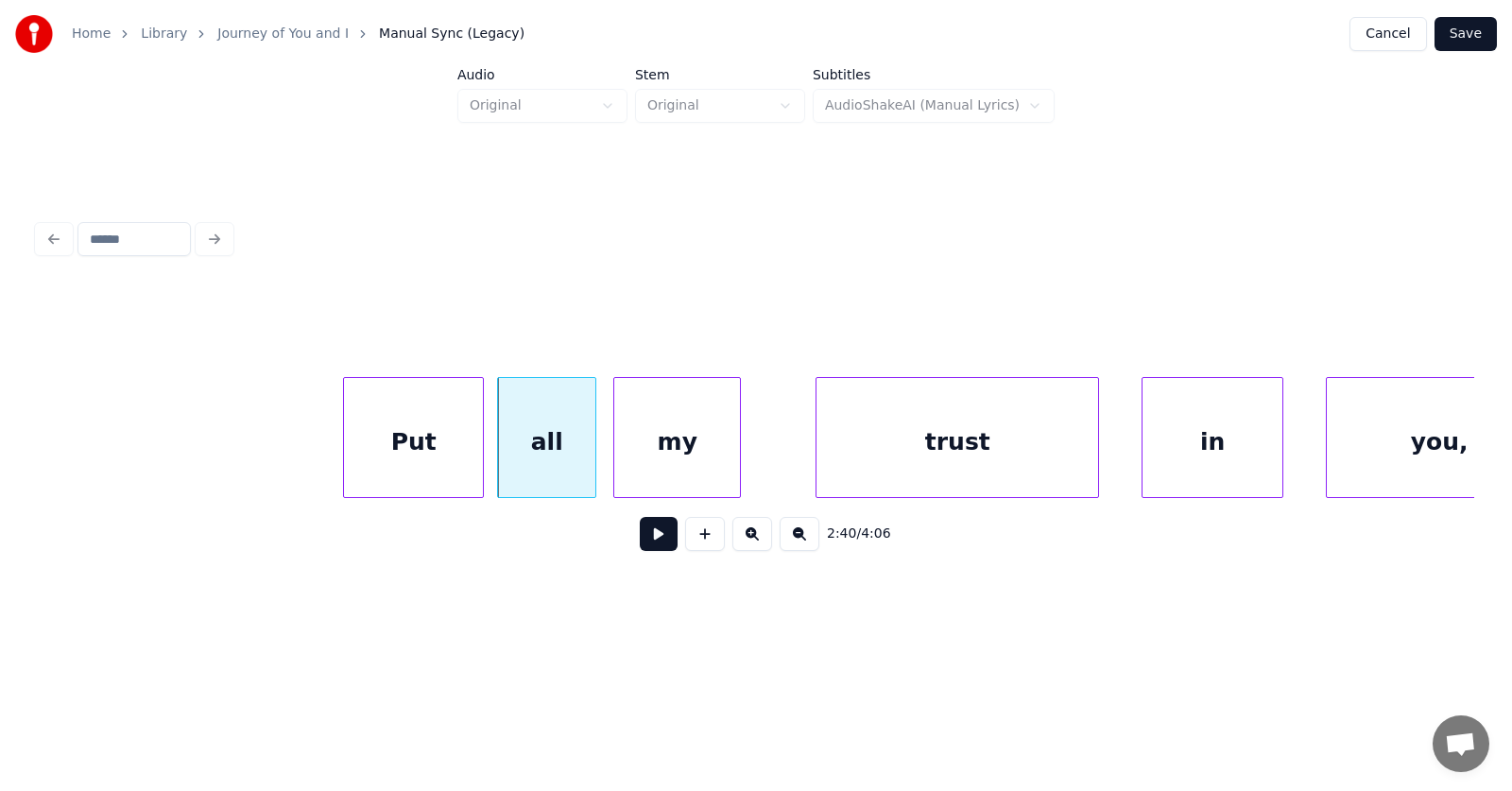
click at [691, 450] on div "my" at bounding box center [677, 442] width 126 height 129
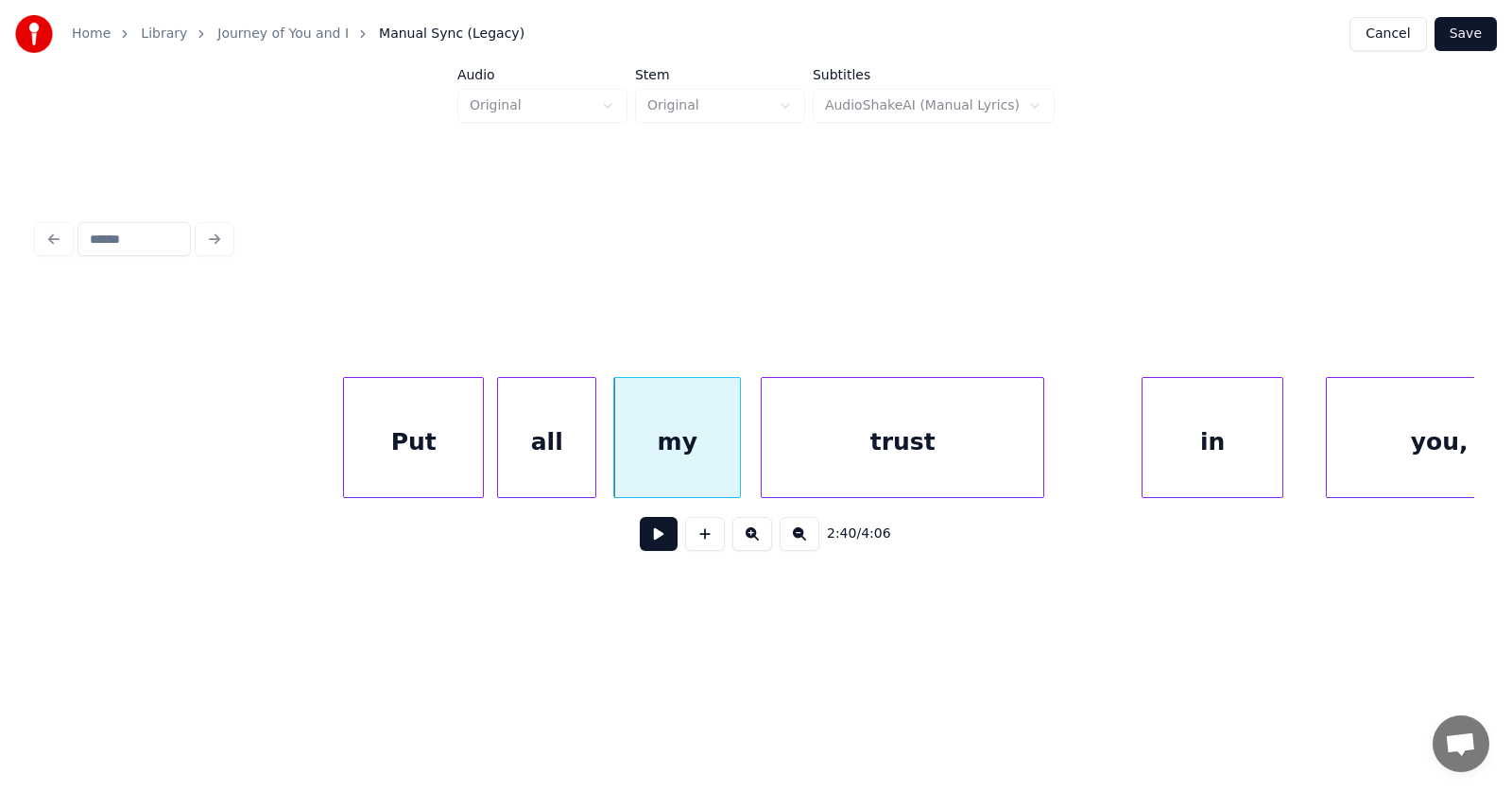
click at [826, 461] on div "trust" at bounding box center [902, 442] width 282 height 129
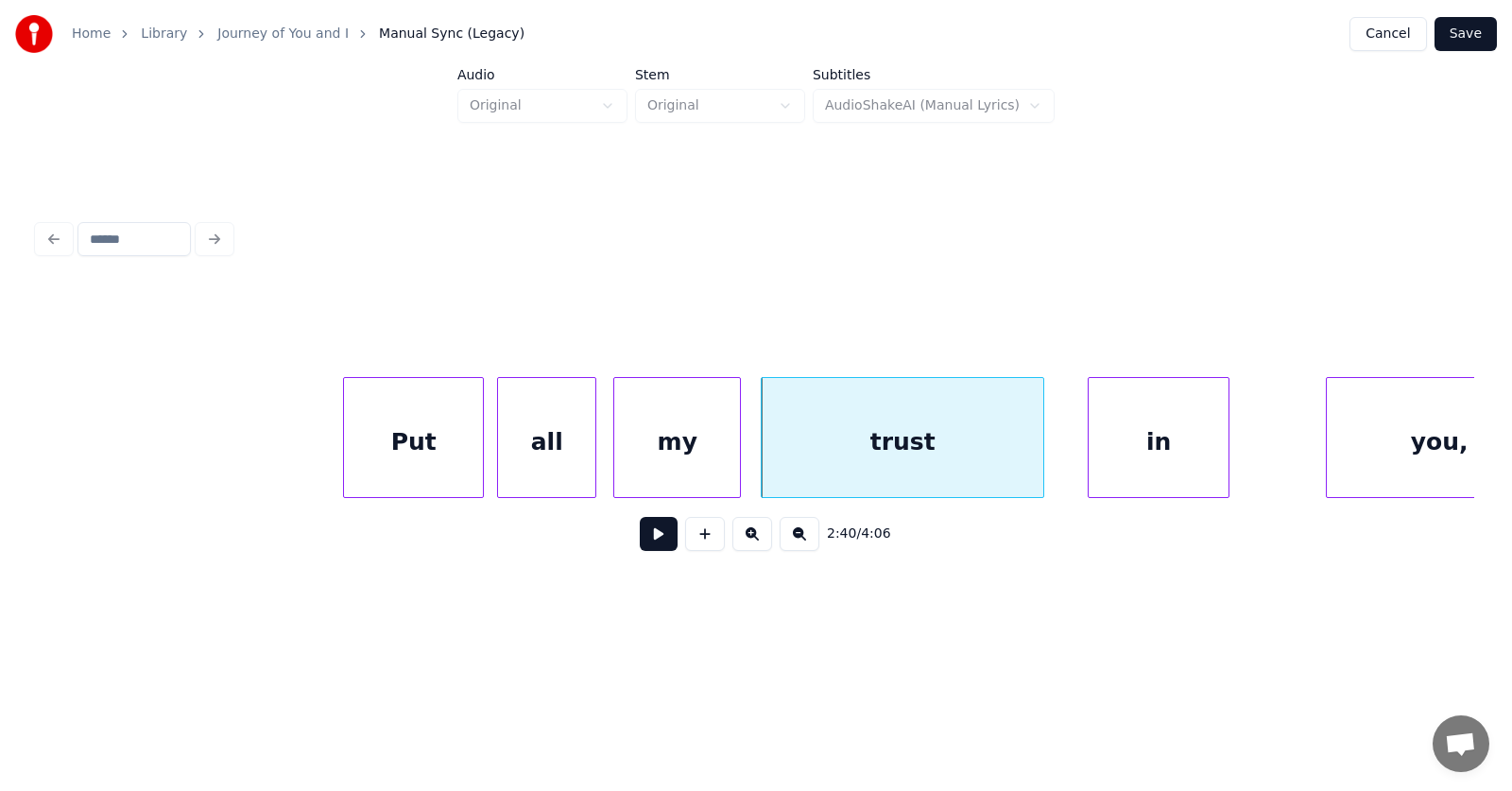
click at [1186, 453] on div "in" at bounding box center [1159, 442] width 139 height 129
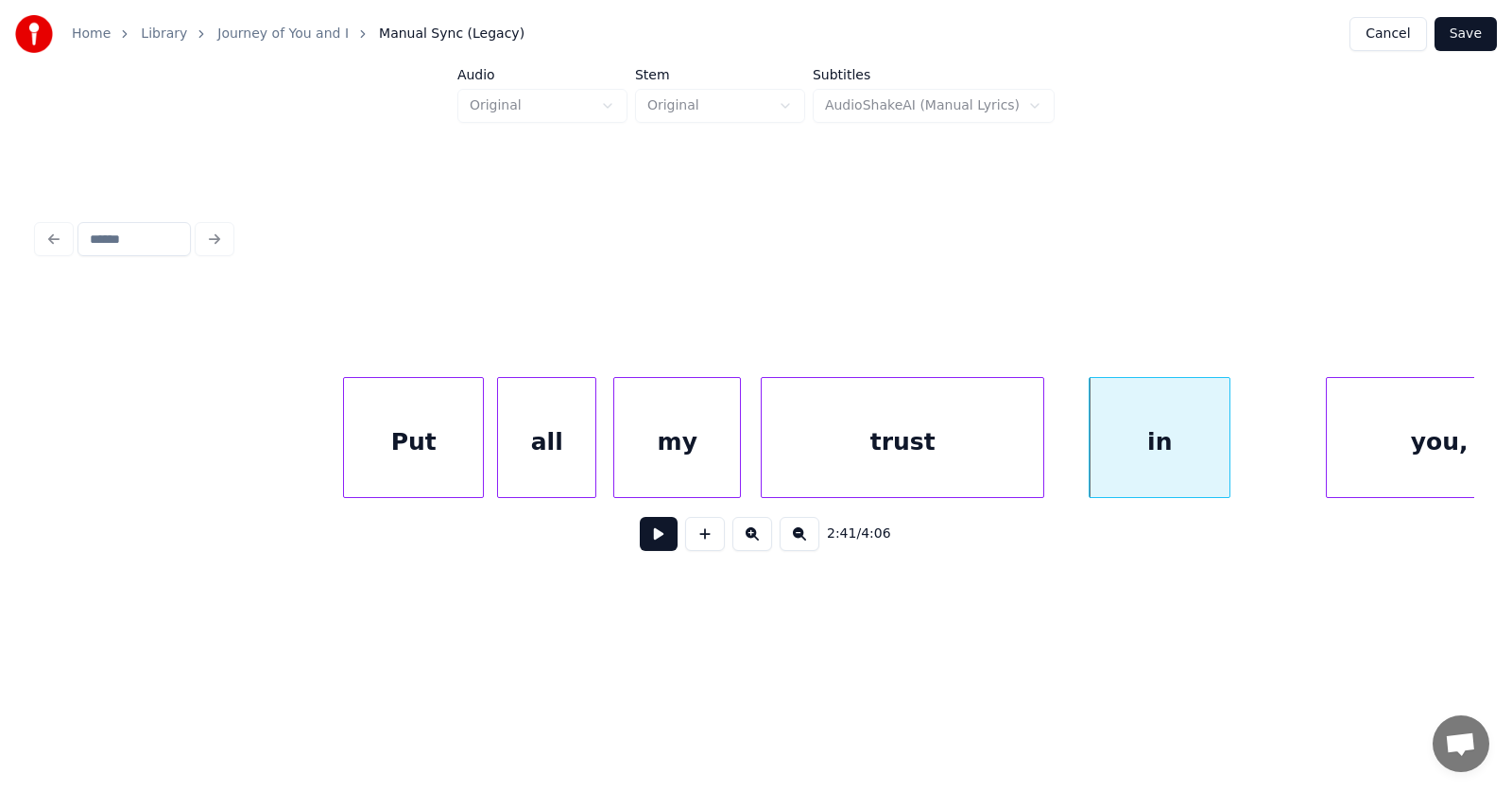
scroll to position [0, 113380]
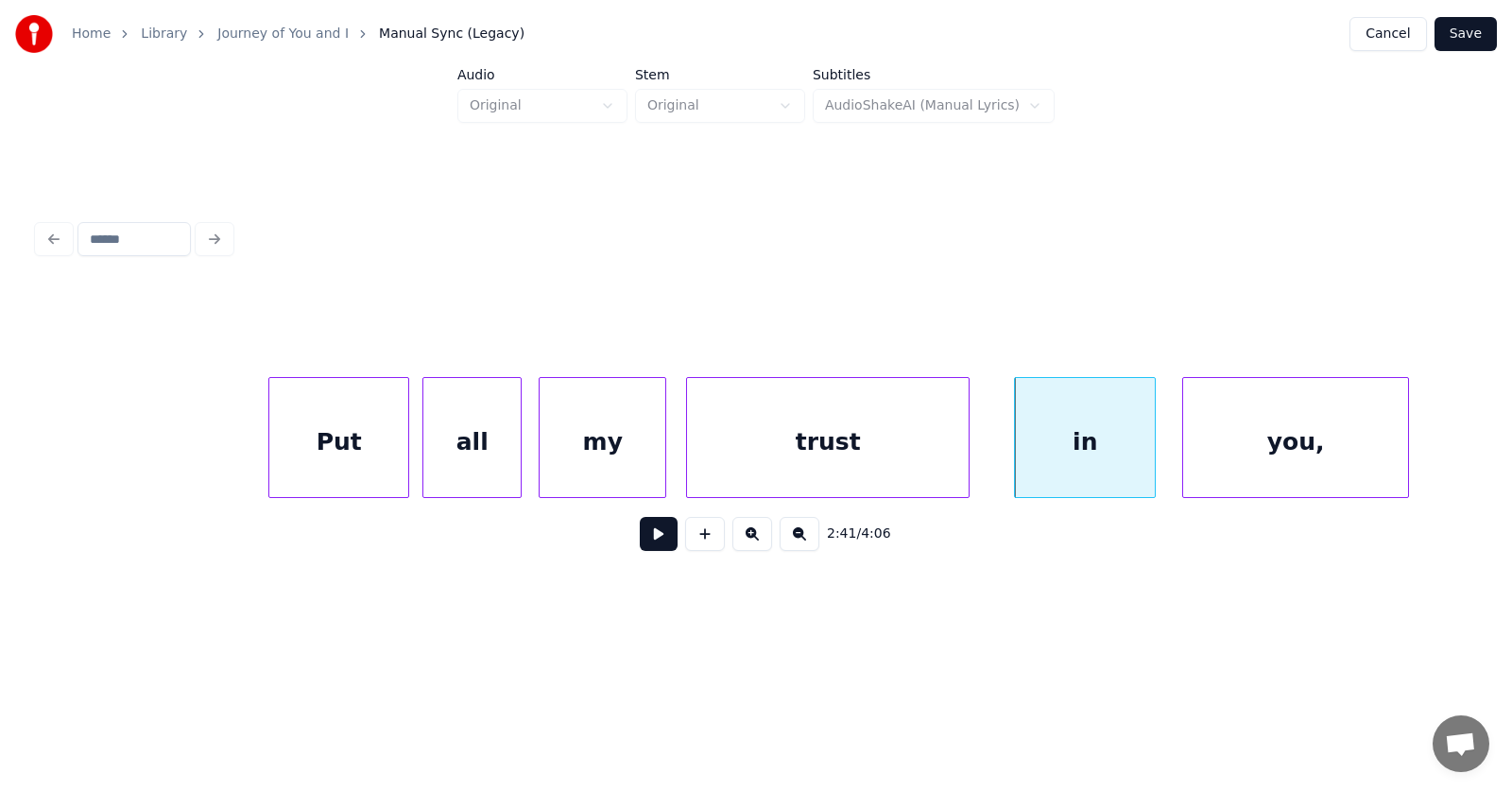
click at [1314, 461] on div "you," at bounding box center [1295, 442] width 225 height 129
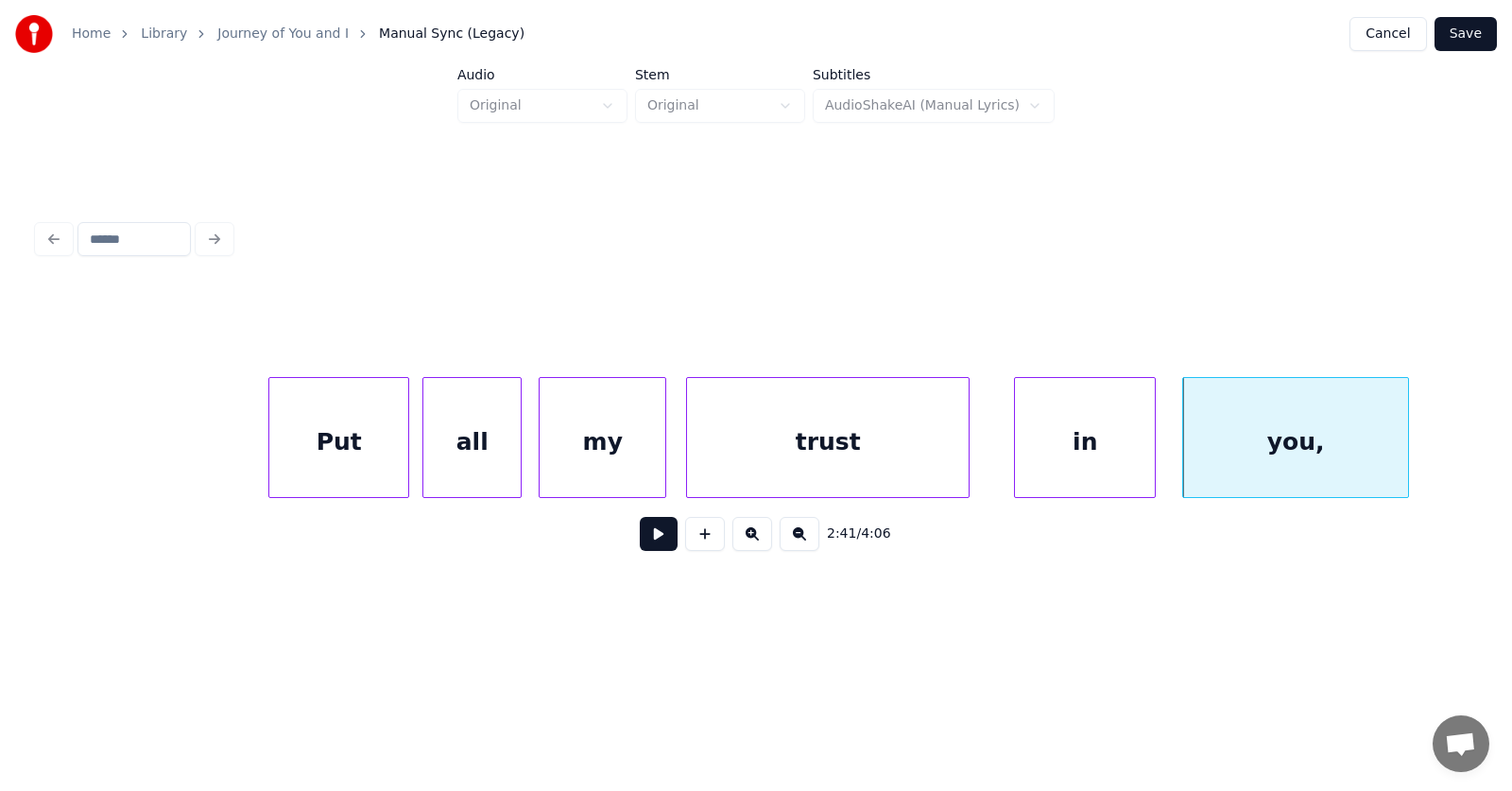
click at [657, 540] on button at bounding box center [659, 534] width 38 height 34
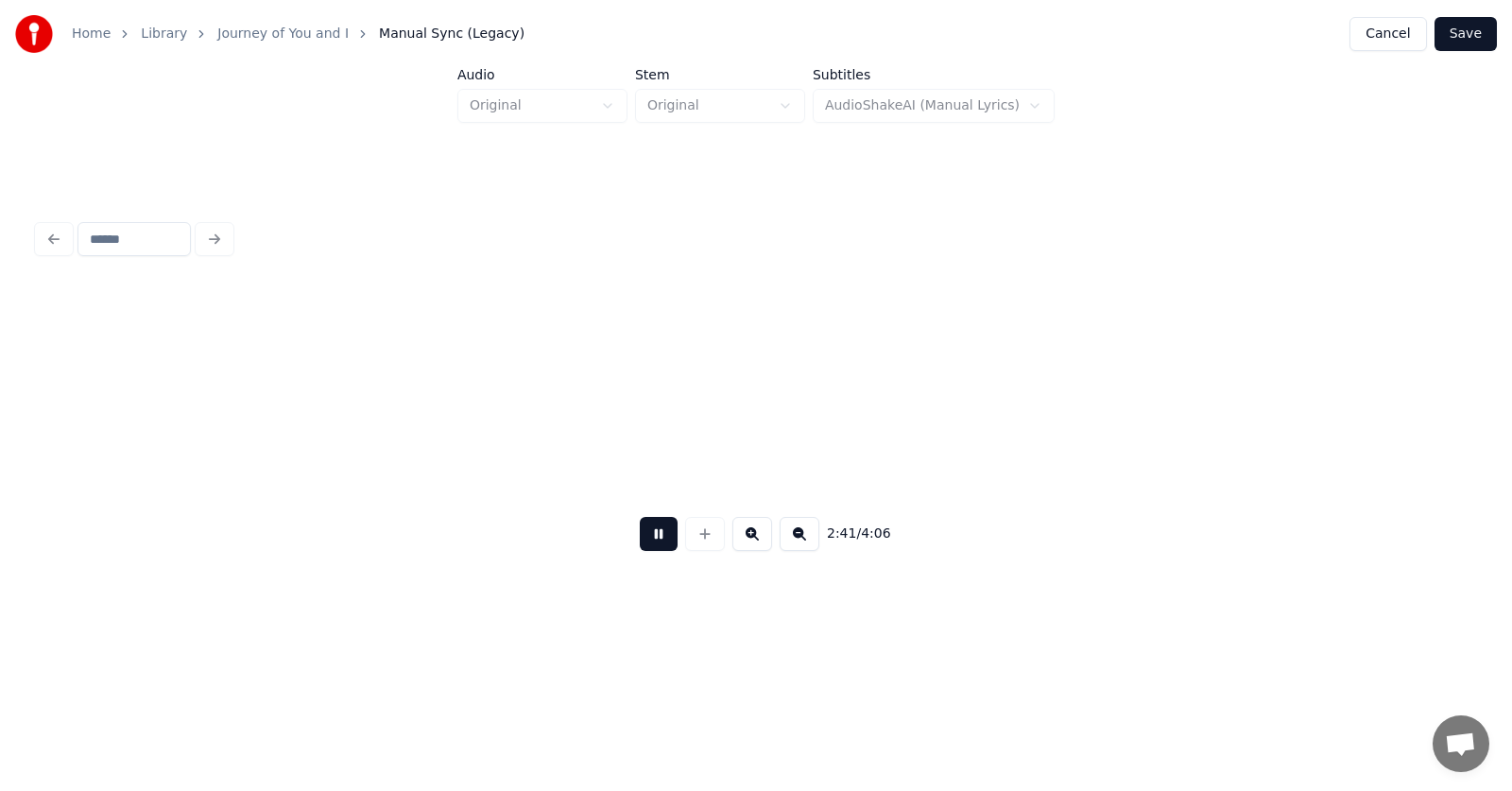
scroll to position [0, 114825]
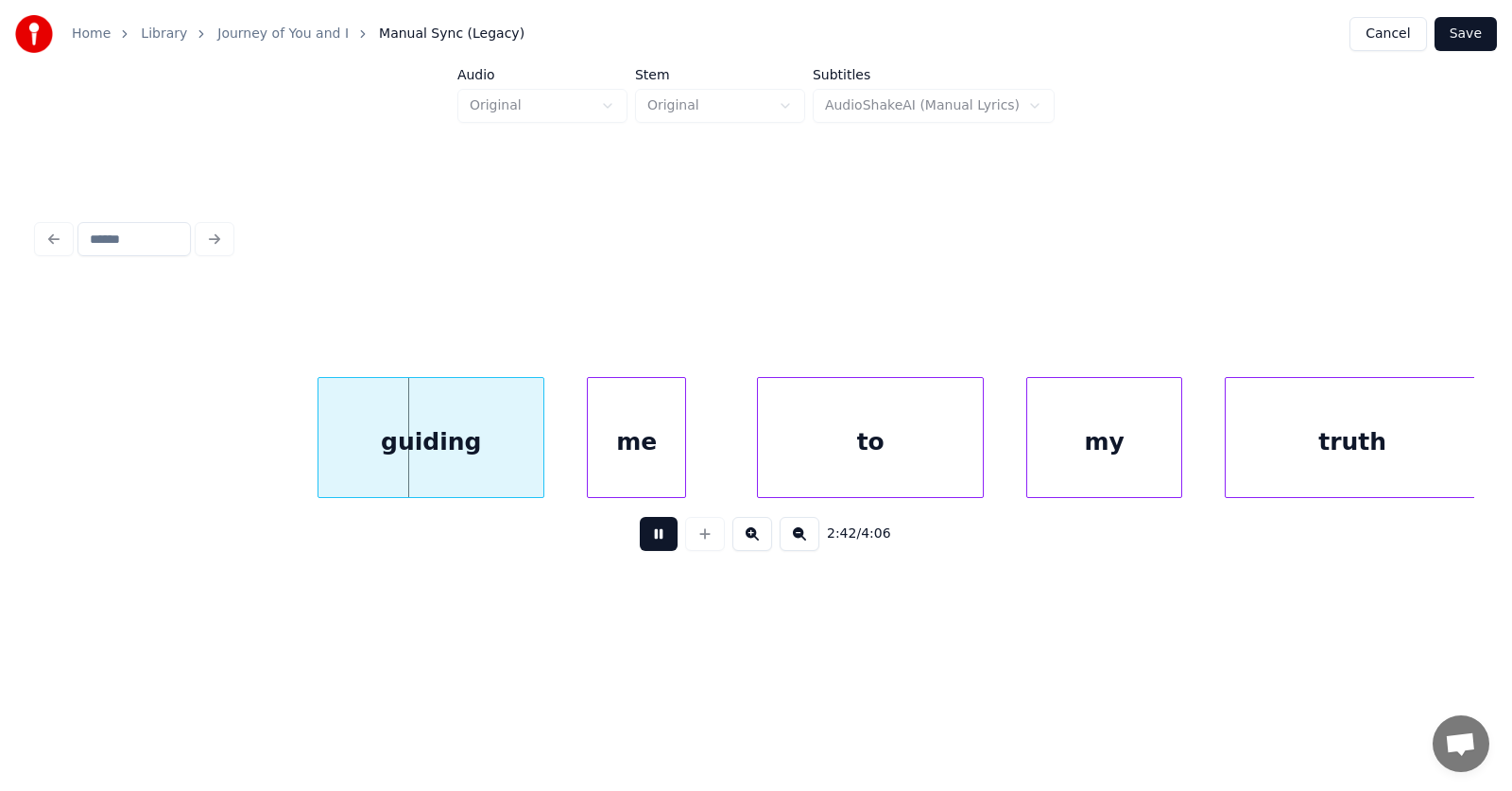
click at [661, 537] on button at bounding box center [659, 534] width 38 height 34
click at [412, 471] on div "guiding" at bounding box center [386, 442] width 225 height 129
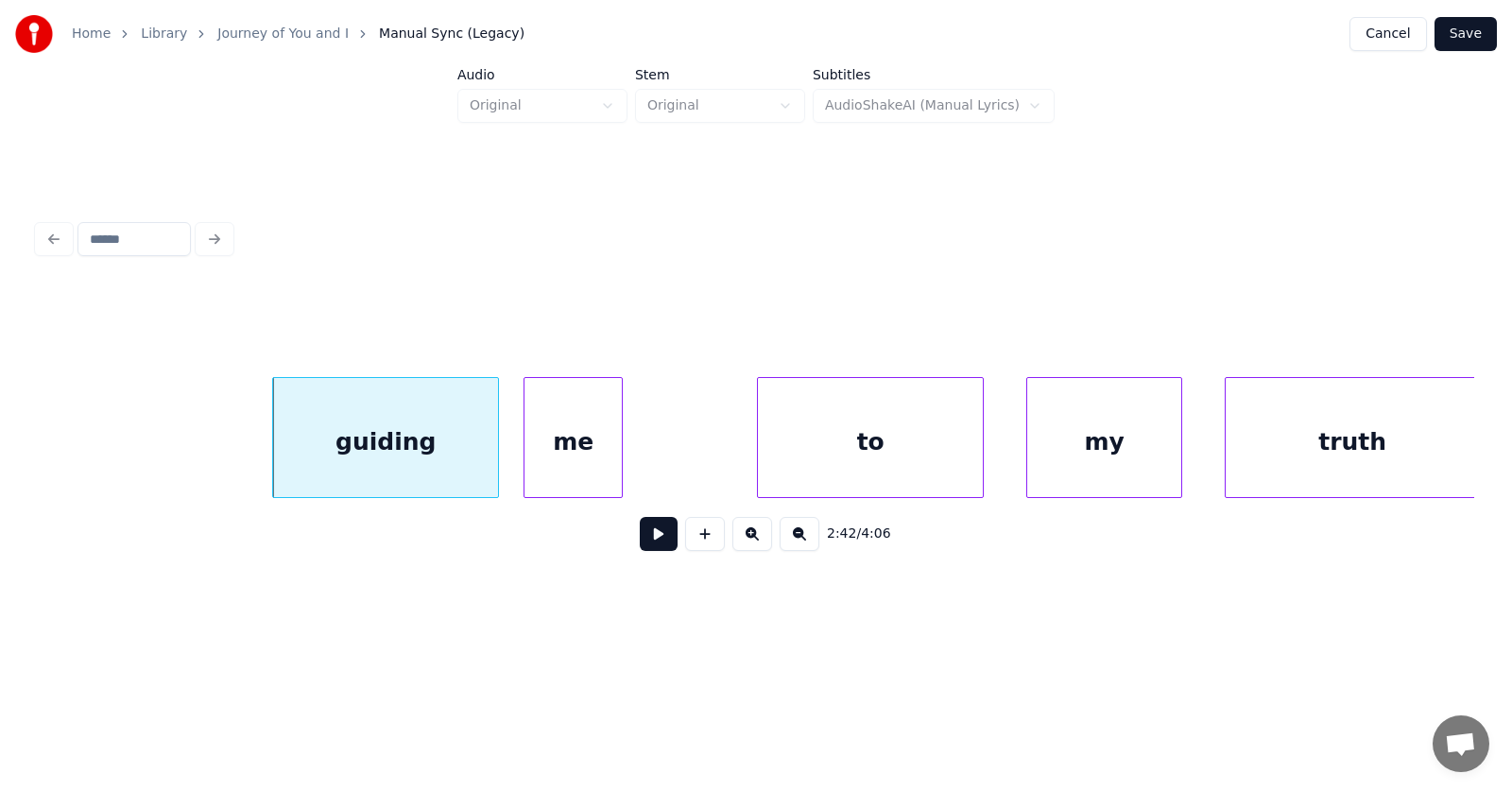
click at [552, 474] on div "me" at bounding box center [572, 442] width 97 height 129
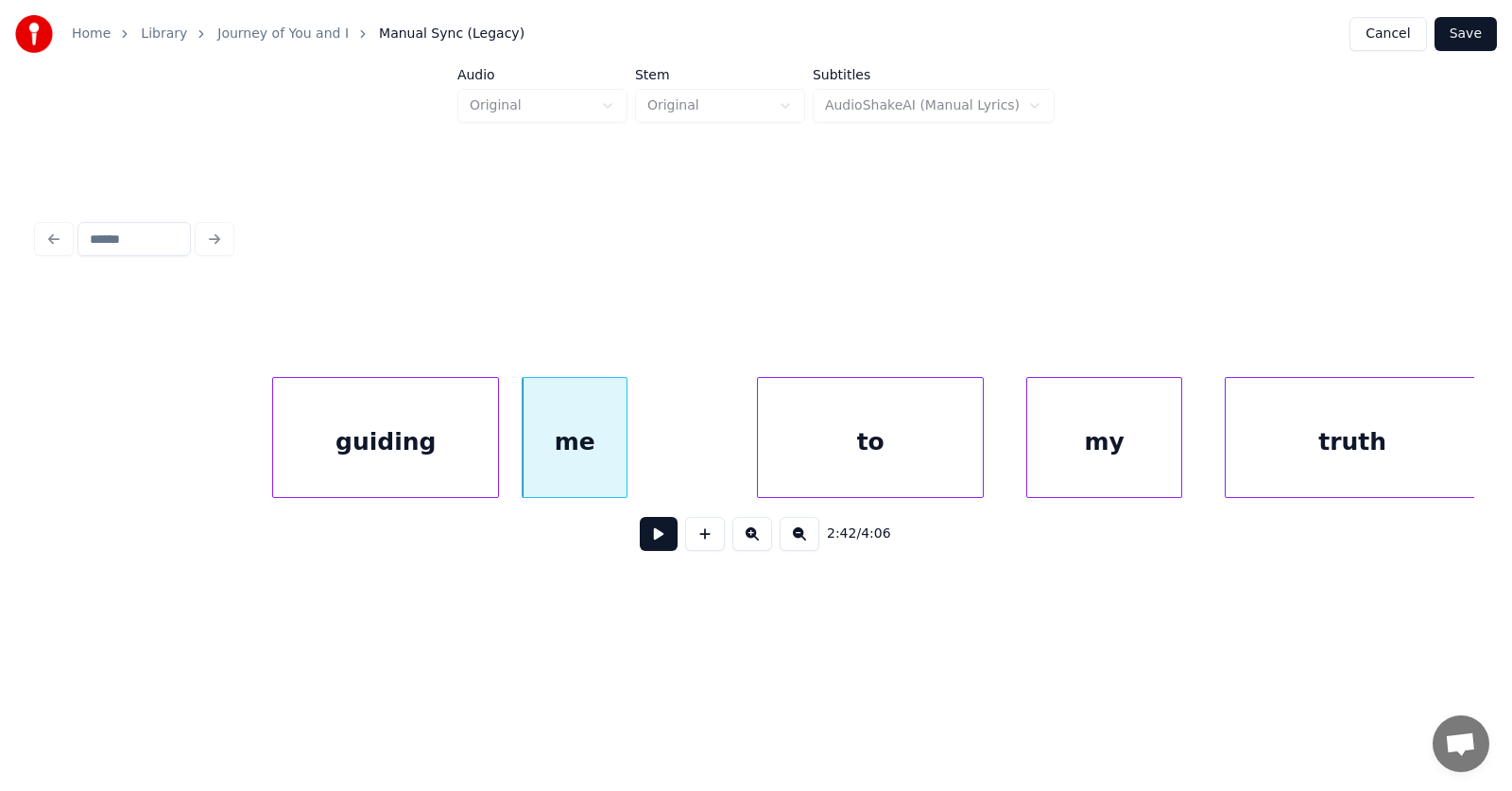
click at [626, 454] on div at bounding box center [624, 437] width 6 height 119
click at [806, 457] on div "to" at bounding box center [818, 442] width 225 height 129
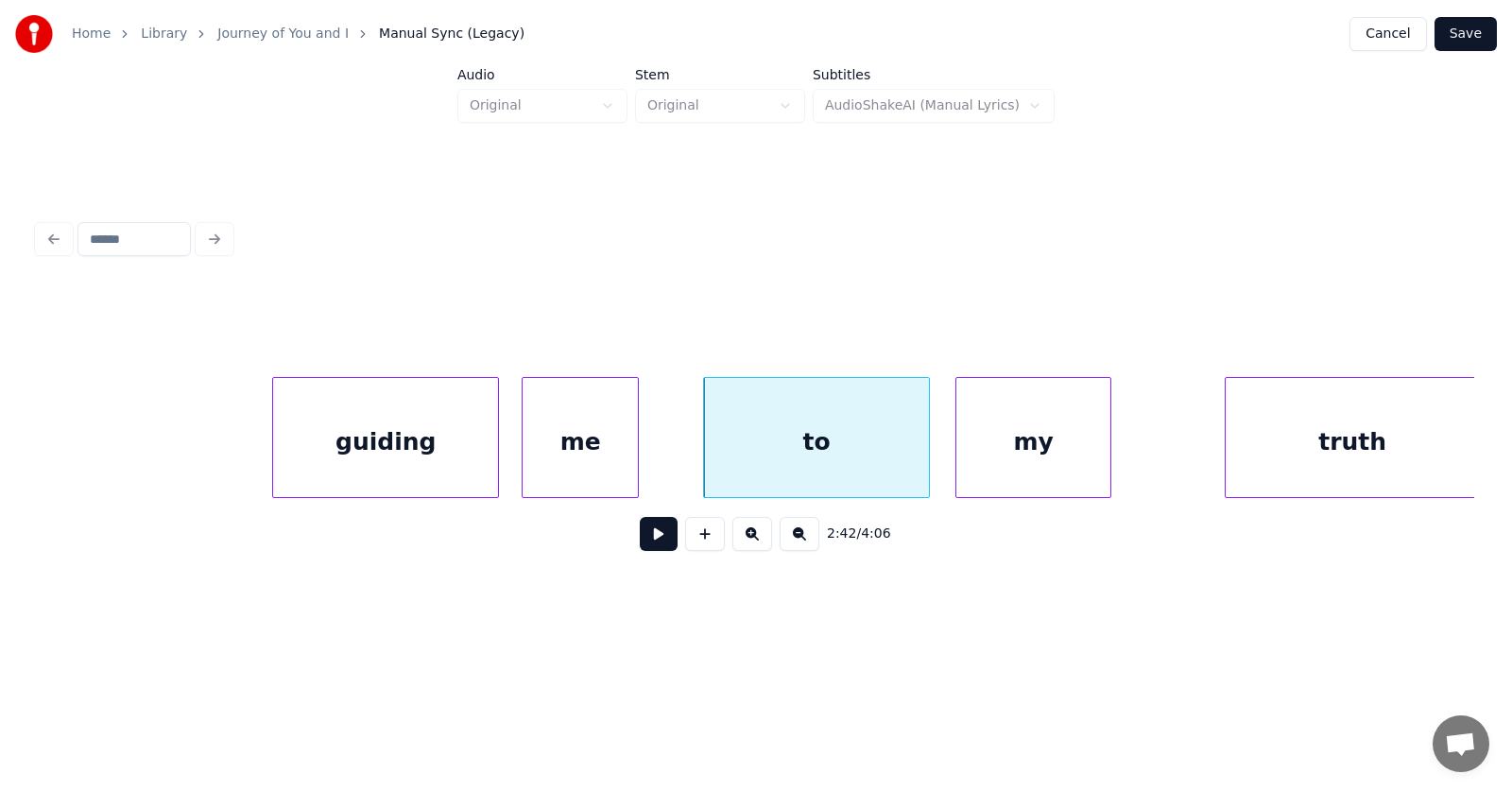
click at [1036, 460] on div "my" at bounding box center [1033, 442] width 154 height 129
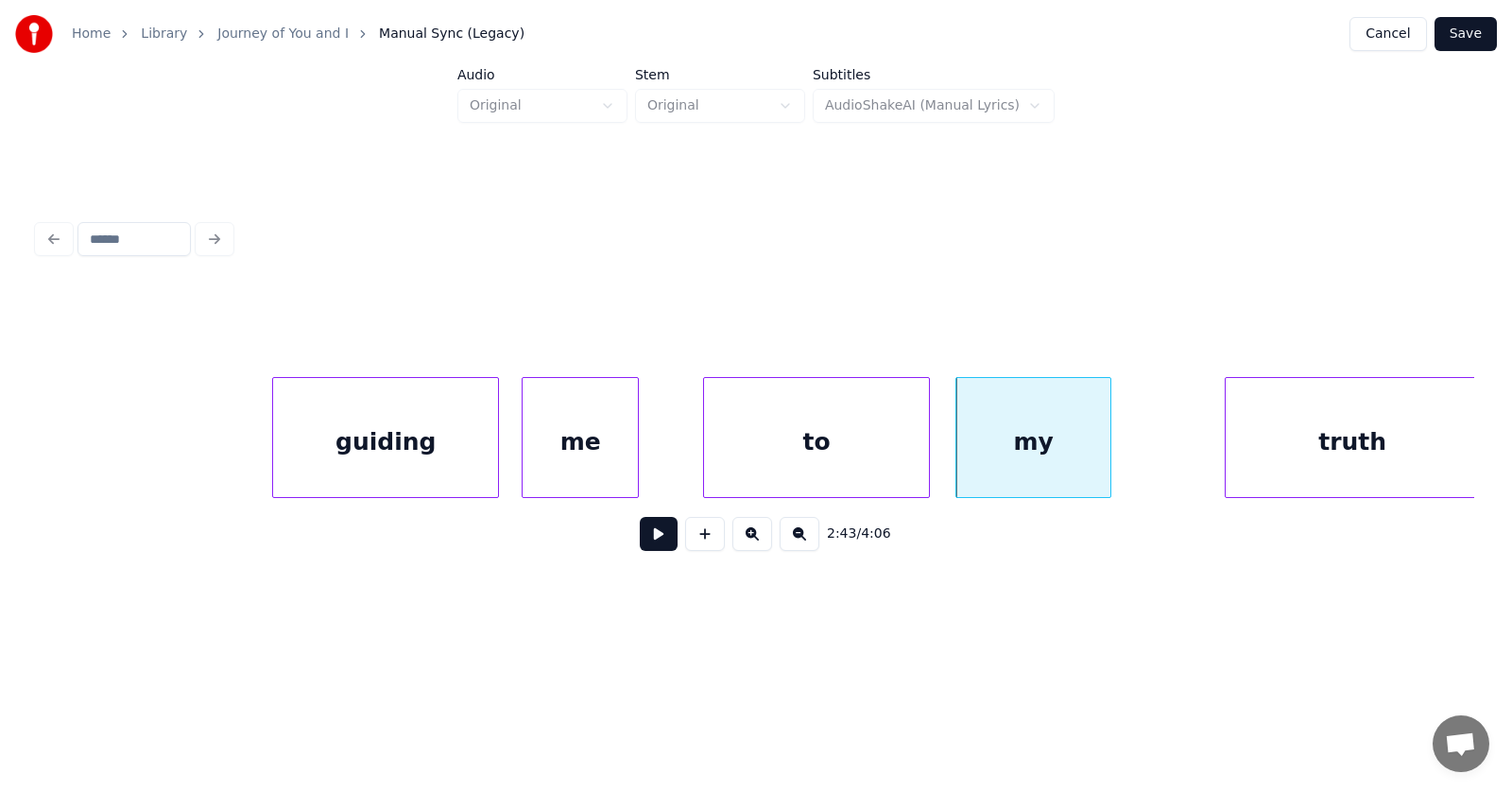
scroll to position [0, 114826]
click at [1238, 453] on div "truth" at bounding box center [1287, 442] width 253 height 129
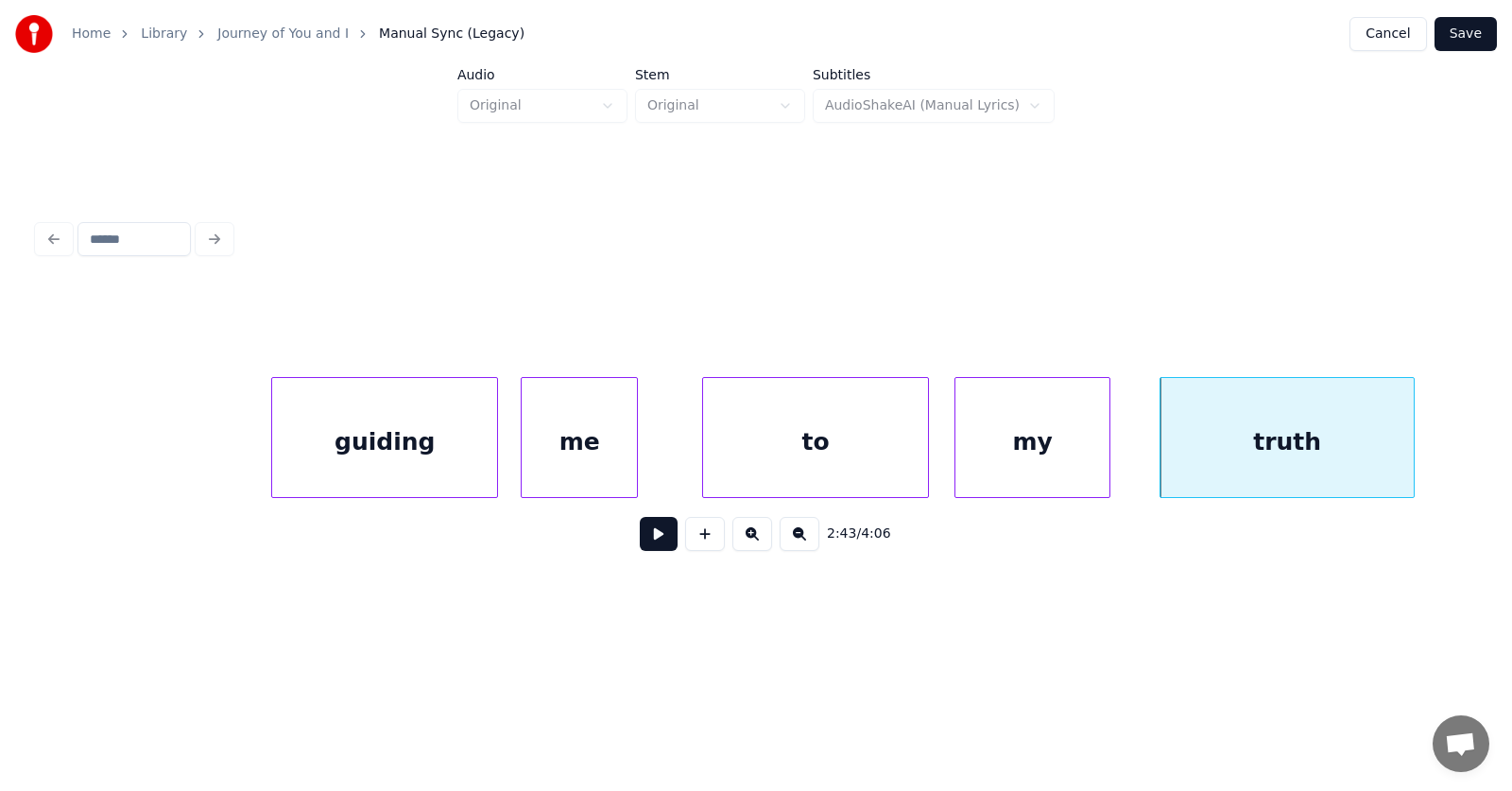
click at [653, 541] on button at bounding box center [659, 534] width 38 height 34
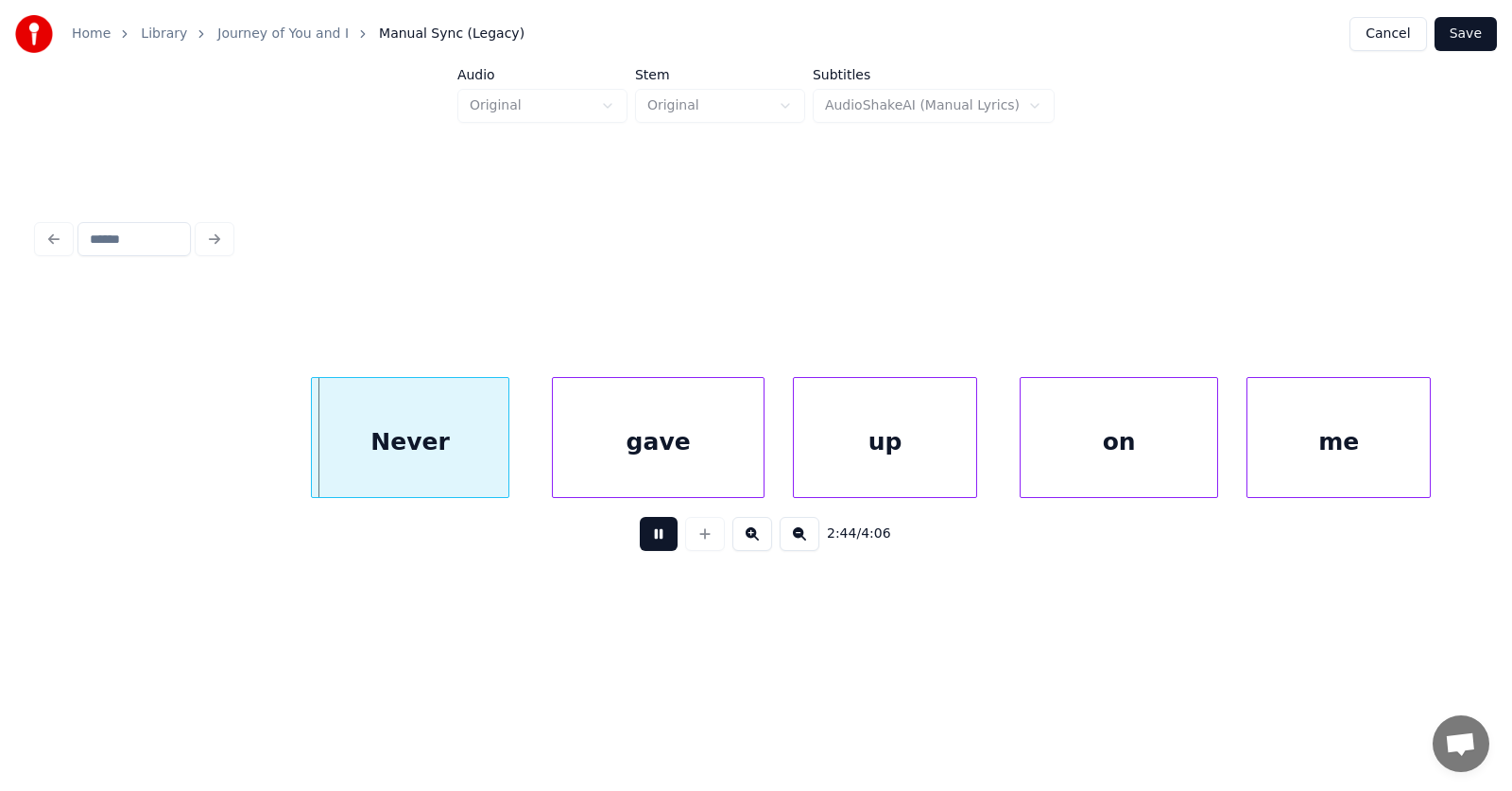
click at [653, 541] on button at bounding box center [659, 534] width 38 height 34
click at [347, 468] on div "Never" at bounding box center [381, 442] width 196 height 129
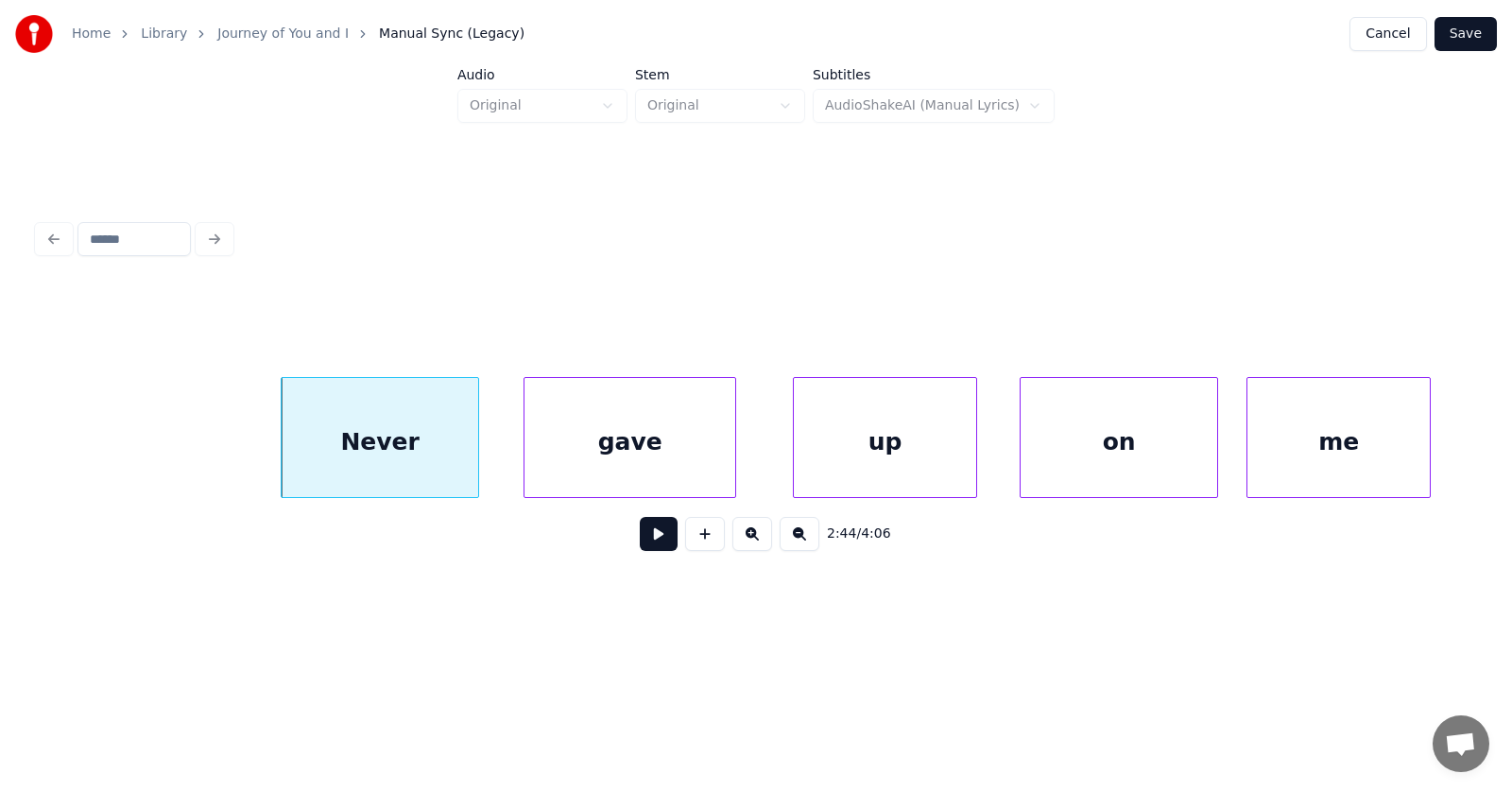
click at [561, 472] on div "gave" at bounding box center [629, 442] width 211 height 129
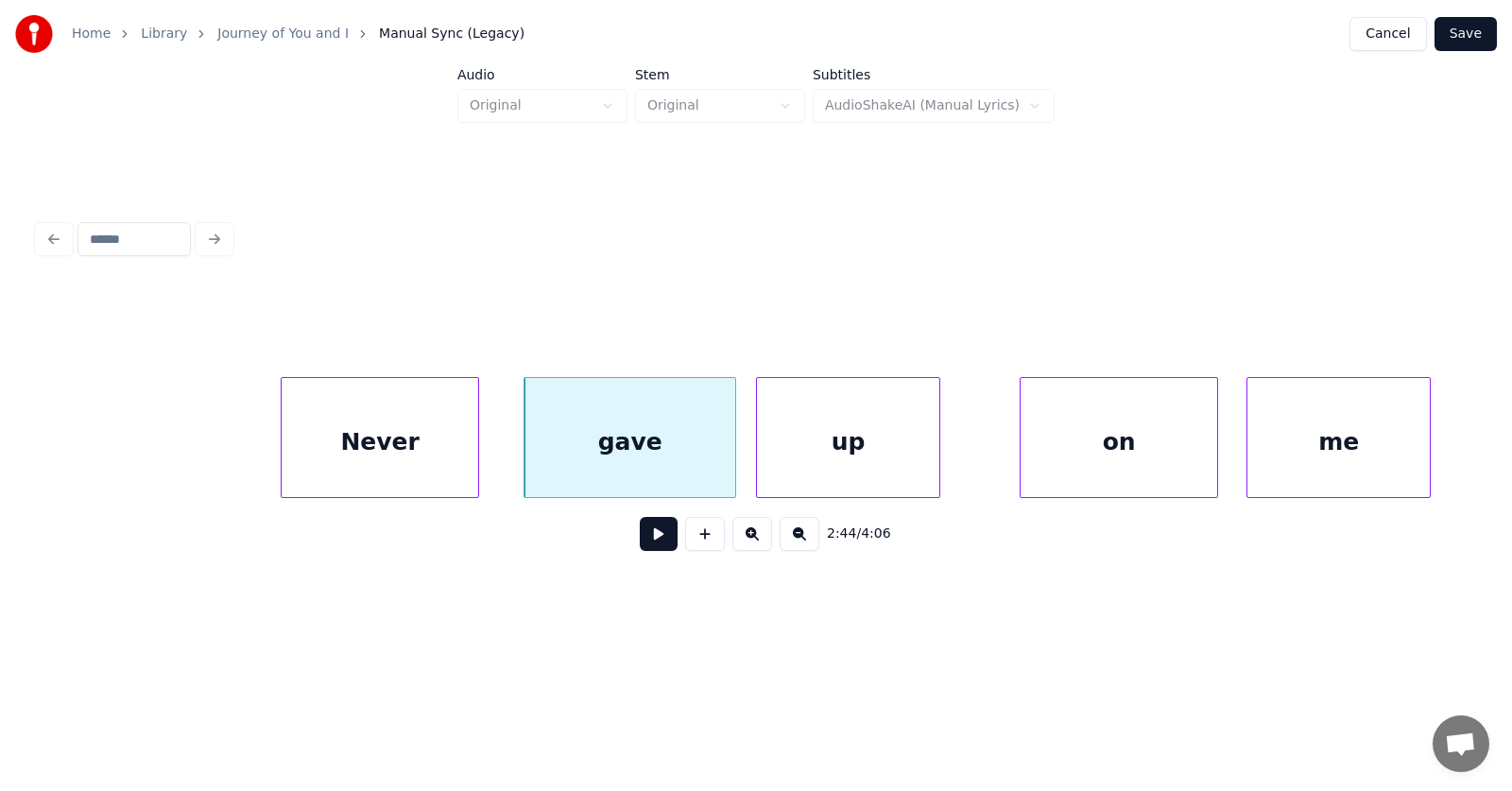
click at [838, 456] on div "up" at bounding box center [848, 442] width 183 height 129
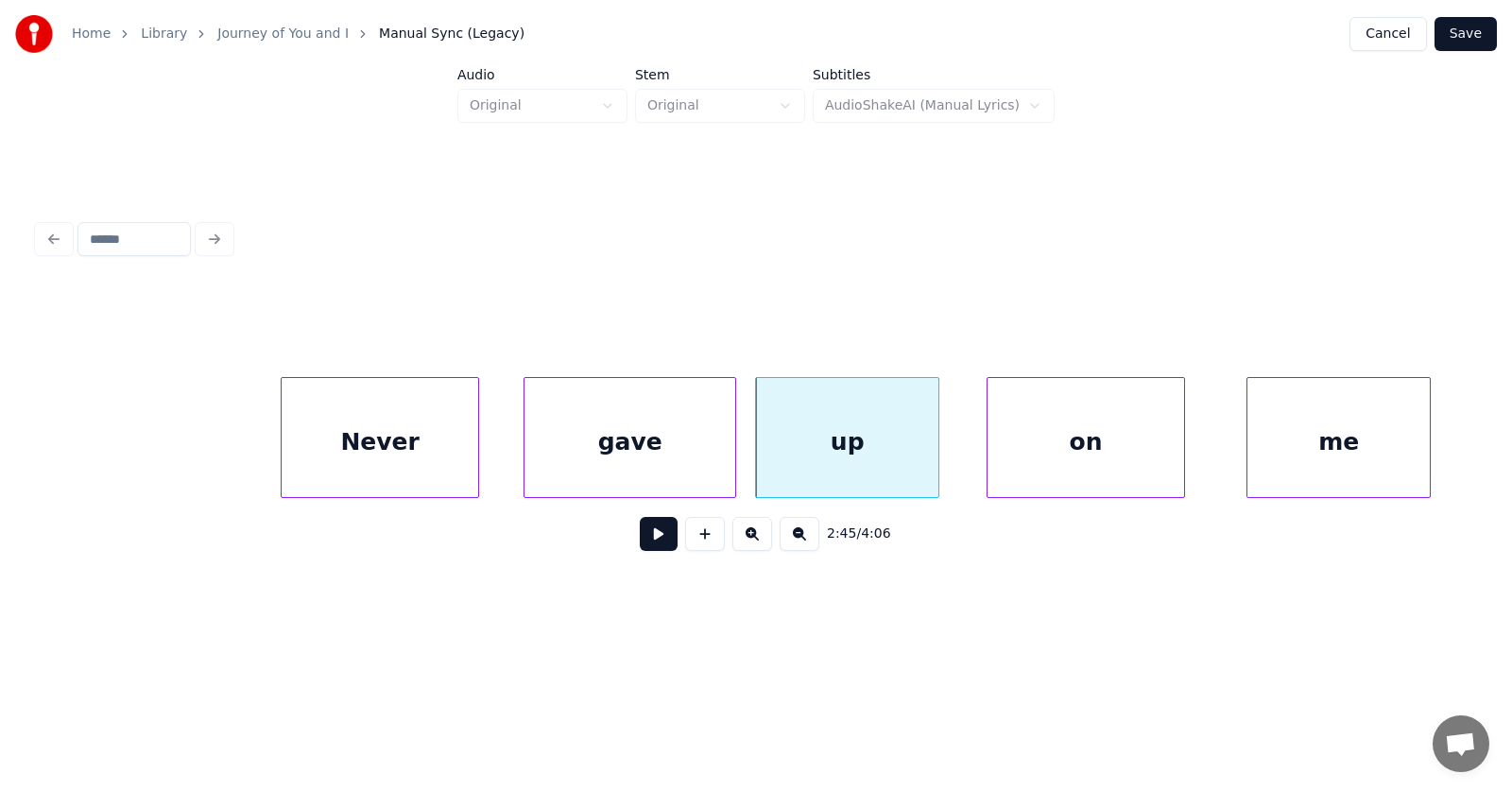
click at [1109, 449] on div "on" at bounding box center [1086, 442] width 196 height 129
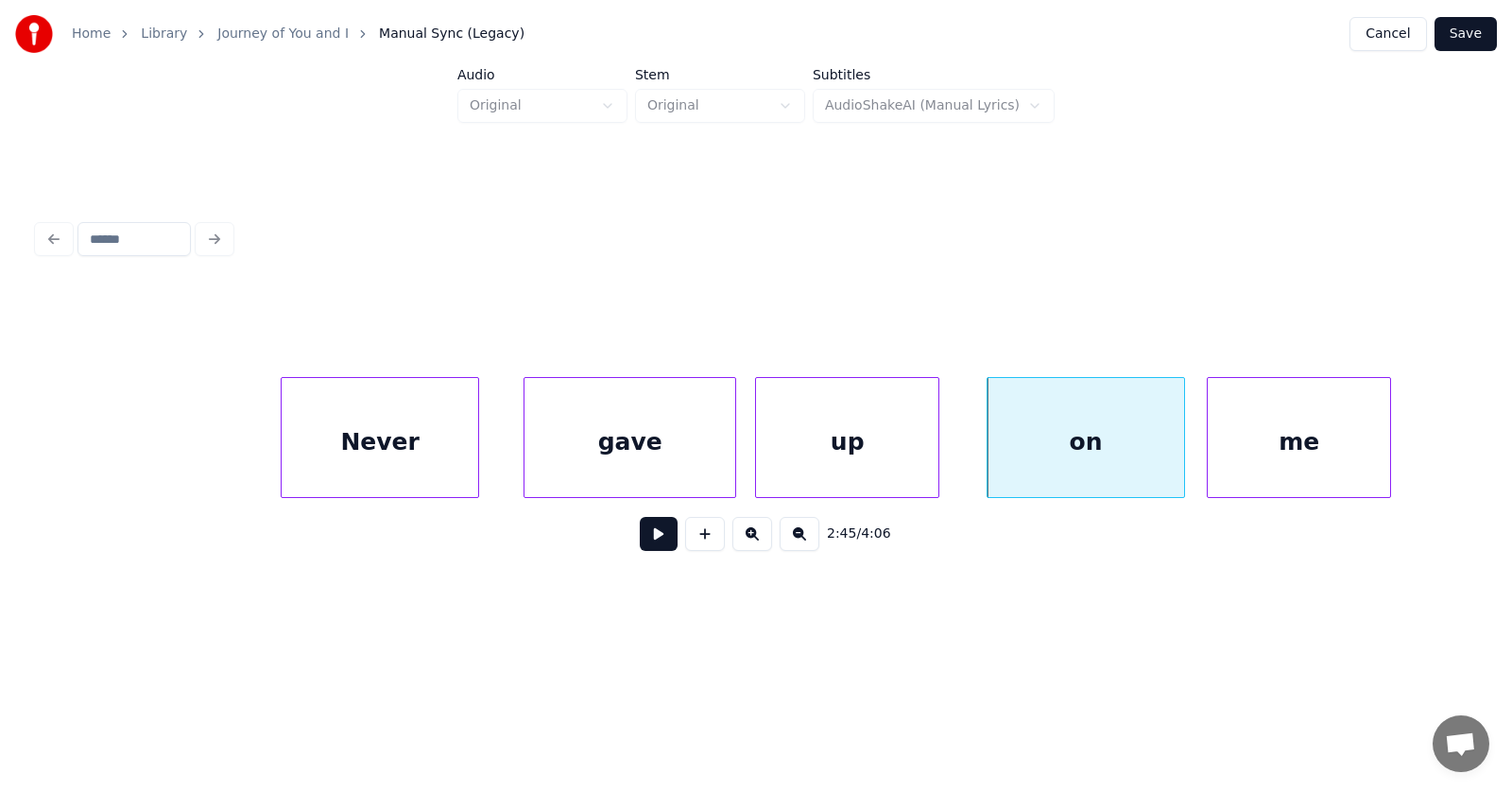
click at [1275, 445] on div "me" at bounding box center [1299, 442] width 183 height 129
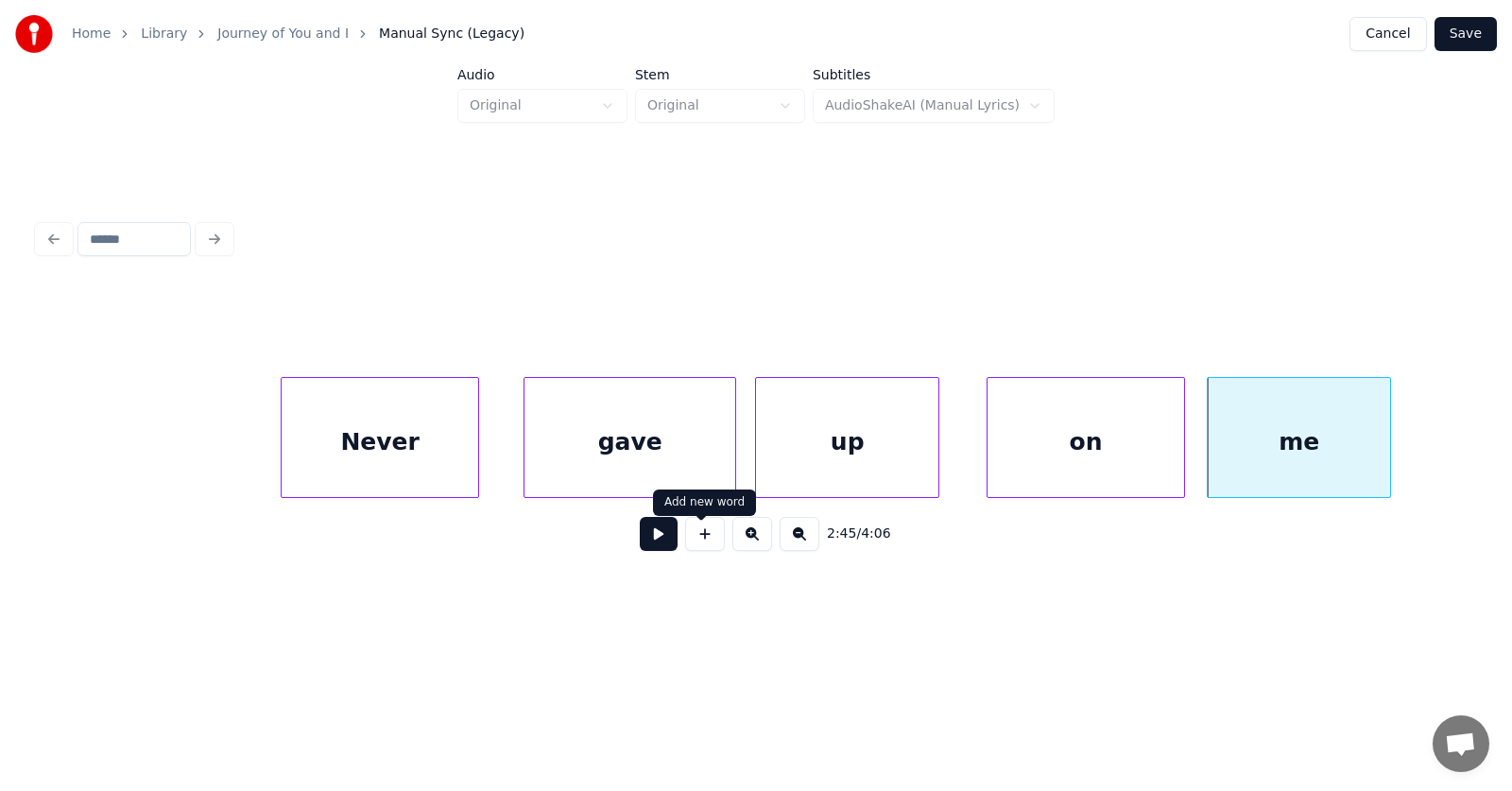
click at [658, 541] on button at bounding box center [659, 534] width 38 height 34
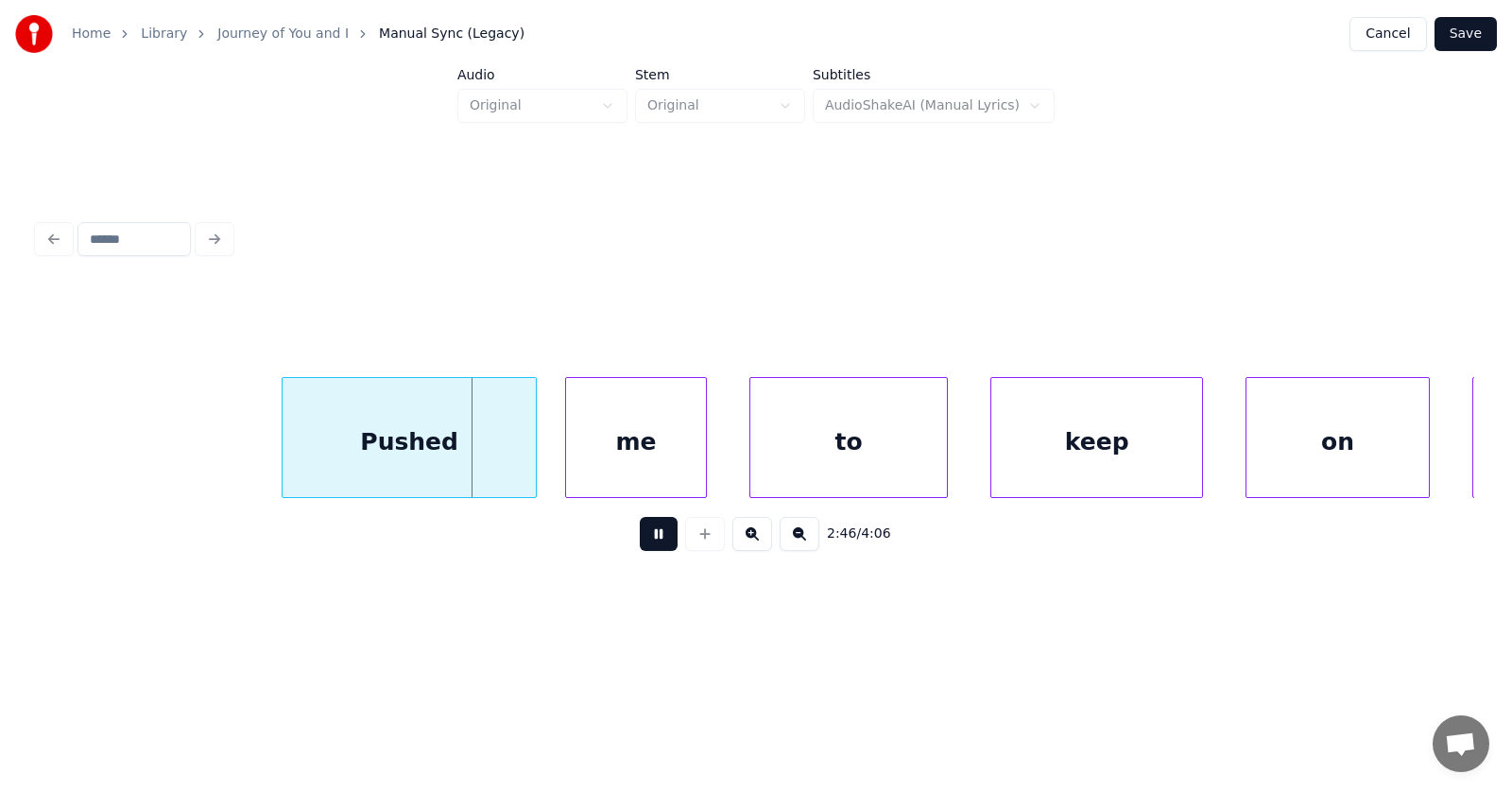
click at [658, 541] on button at bounding box center [659, 534] width 38 height 34
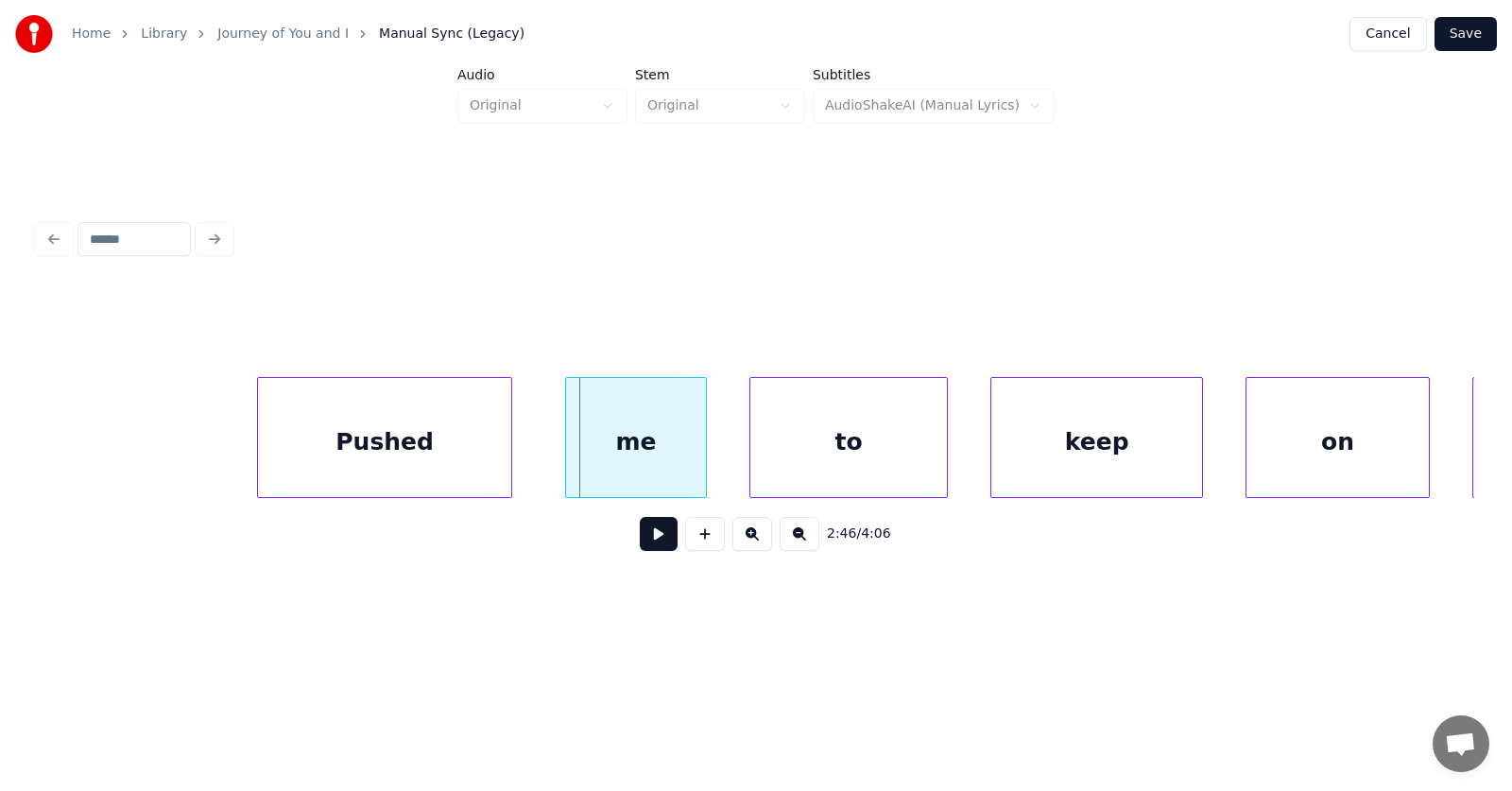
click at [418, 446] on div "Pushed" at bounding box center [385, 442] width 253 height 129
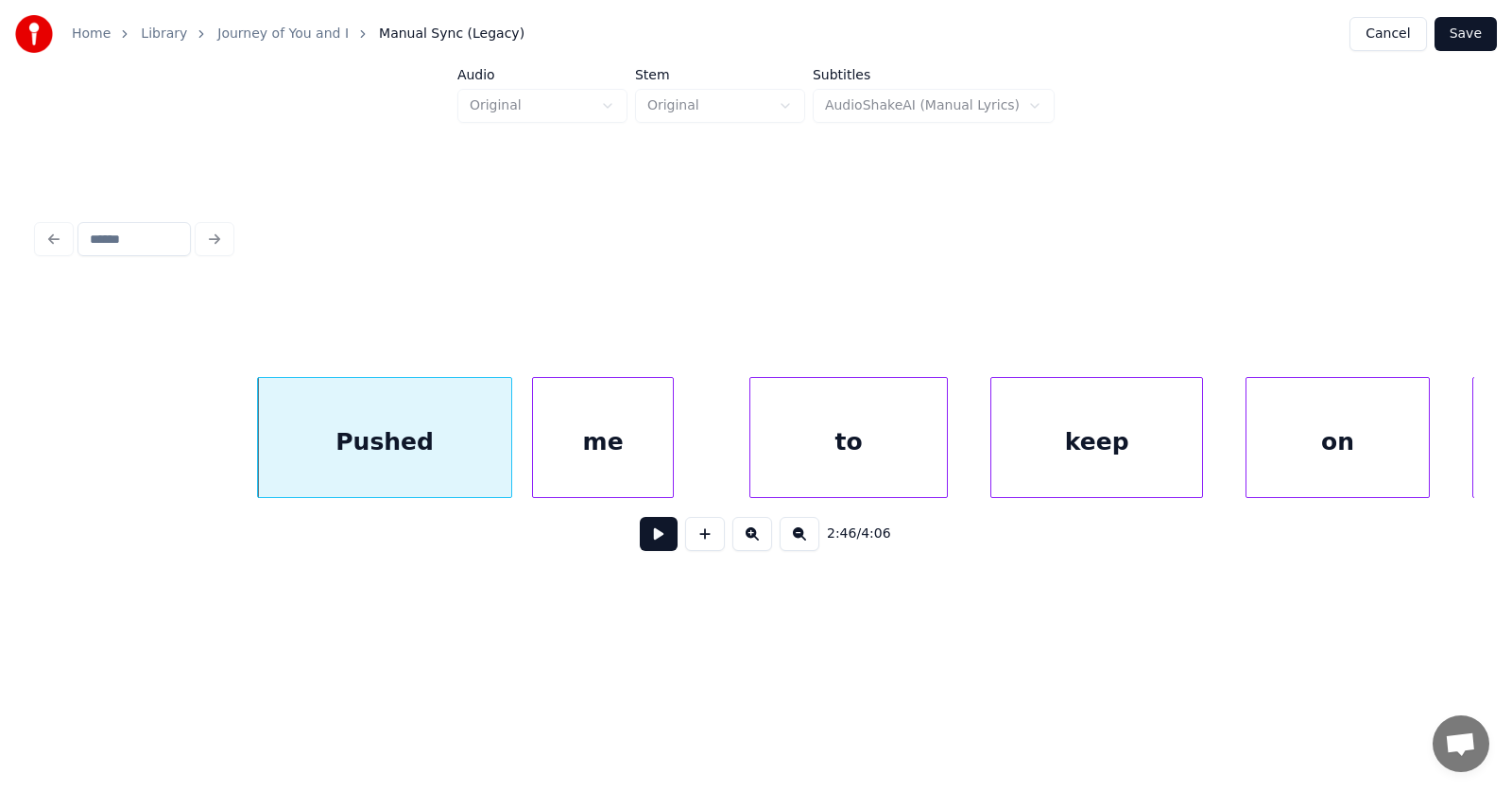
click at [578, 460] on div "me" at bounding box center [603, 442] width 139 height 129
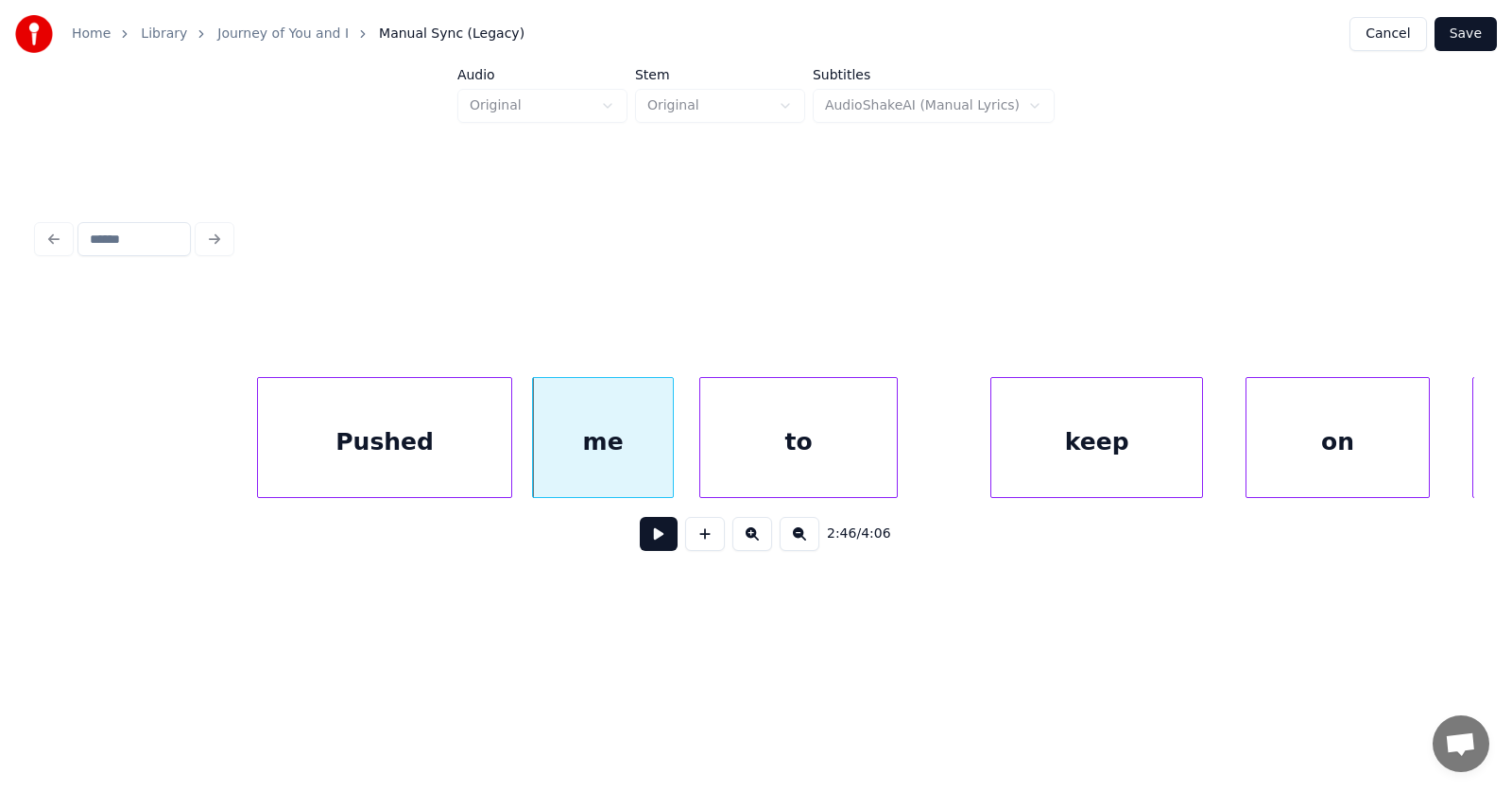
click at [749, 461] on div "to" at bounding box center [798, 442] width 196 height 129
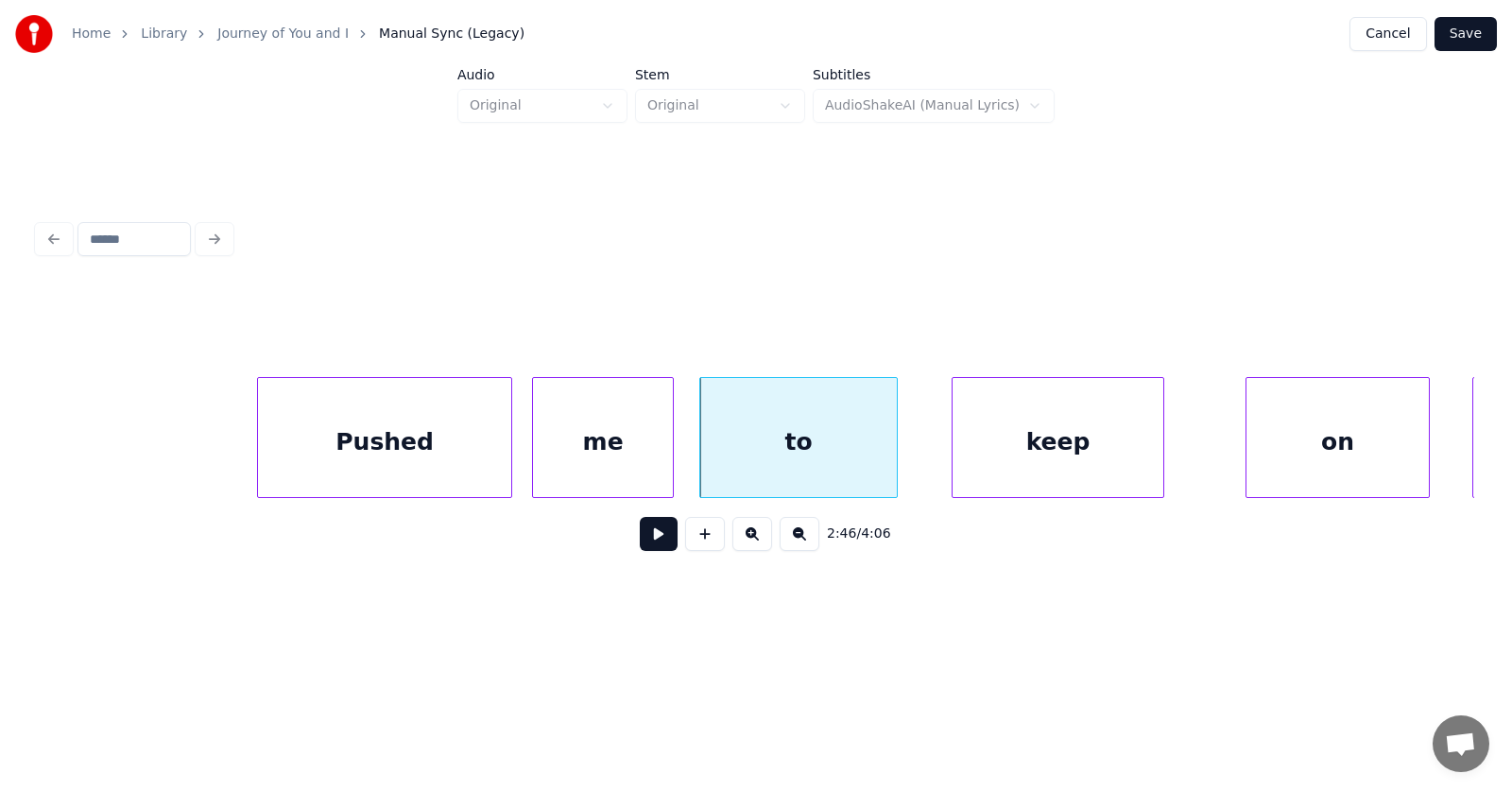
click at [1042, 444] on div "keep" at bounding box center [1057, 442] width 211 height 129
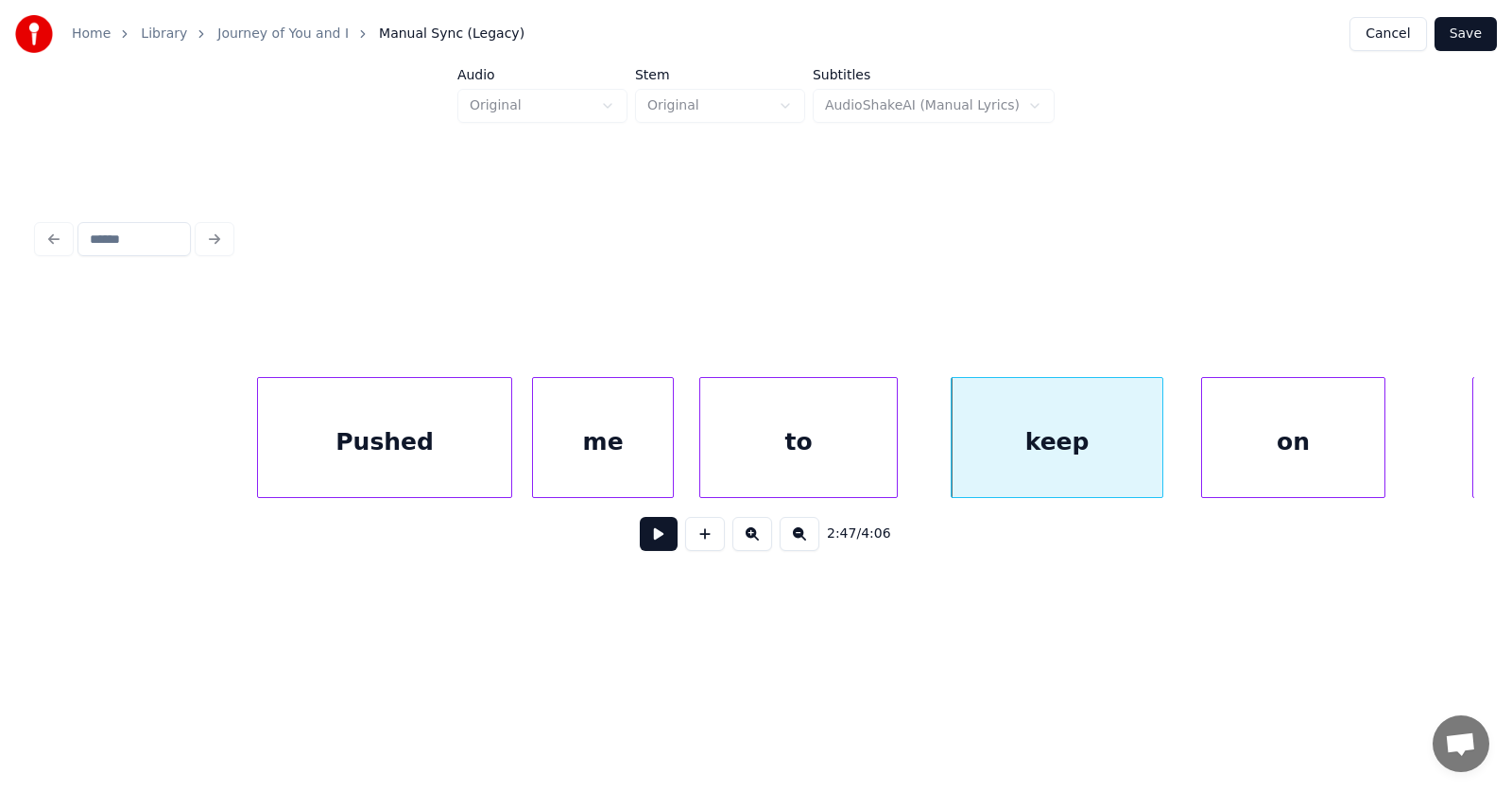
click at [1262, 451] on div "on" at bounding box center [1294, 442] width 183 height 129
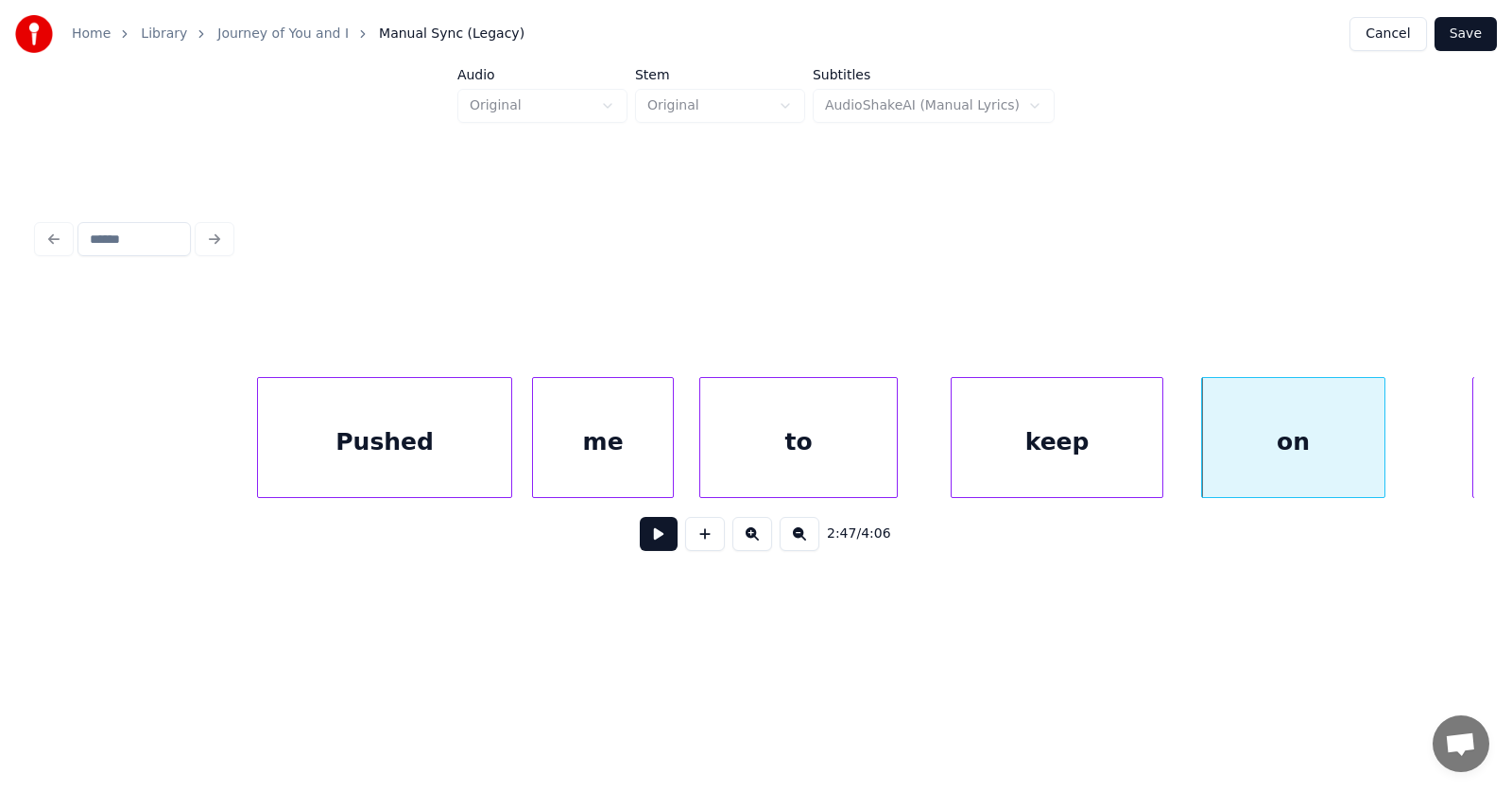
click at [645, 546] on button at bounding box center [659, 534] width 38 height 34
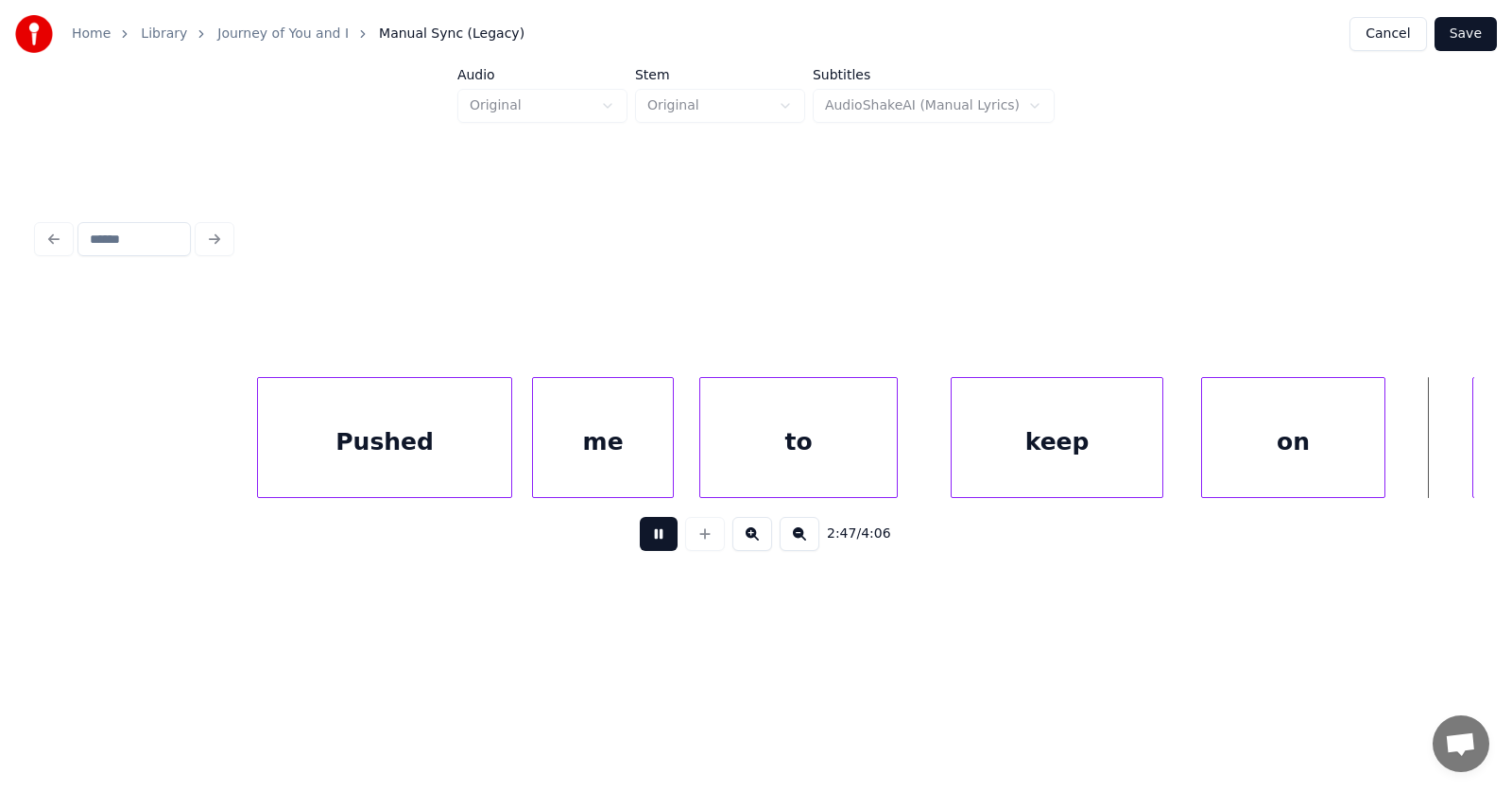
scroll to position [0, 119152]
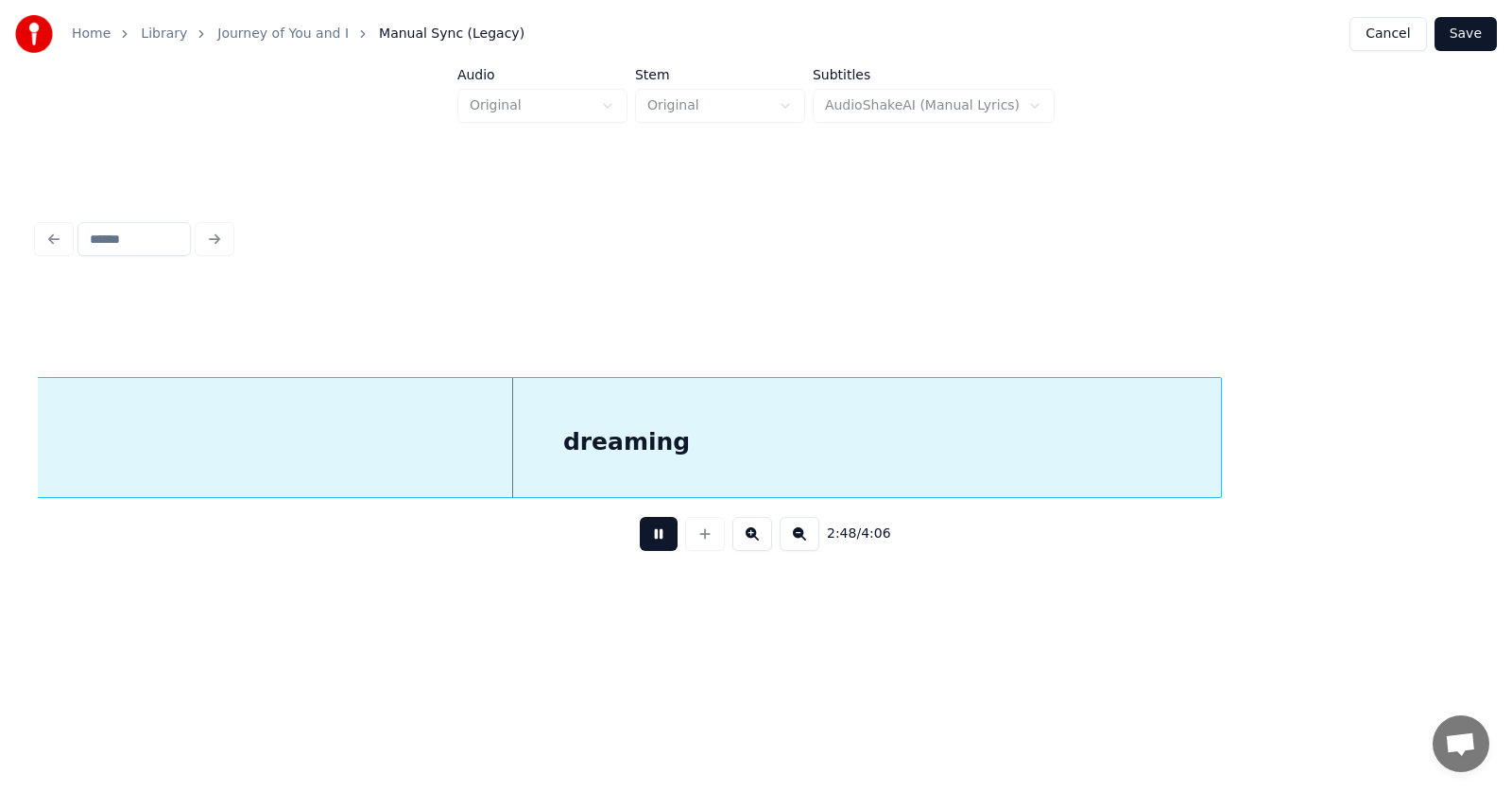
click at [643, 546] on button at bounding box center [659, 534] width 38 height 34
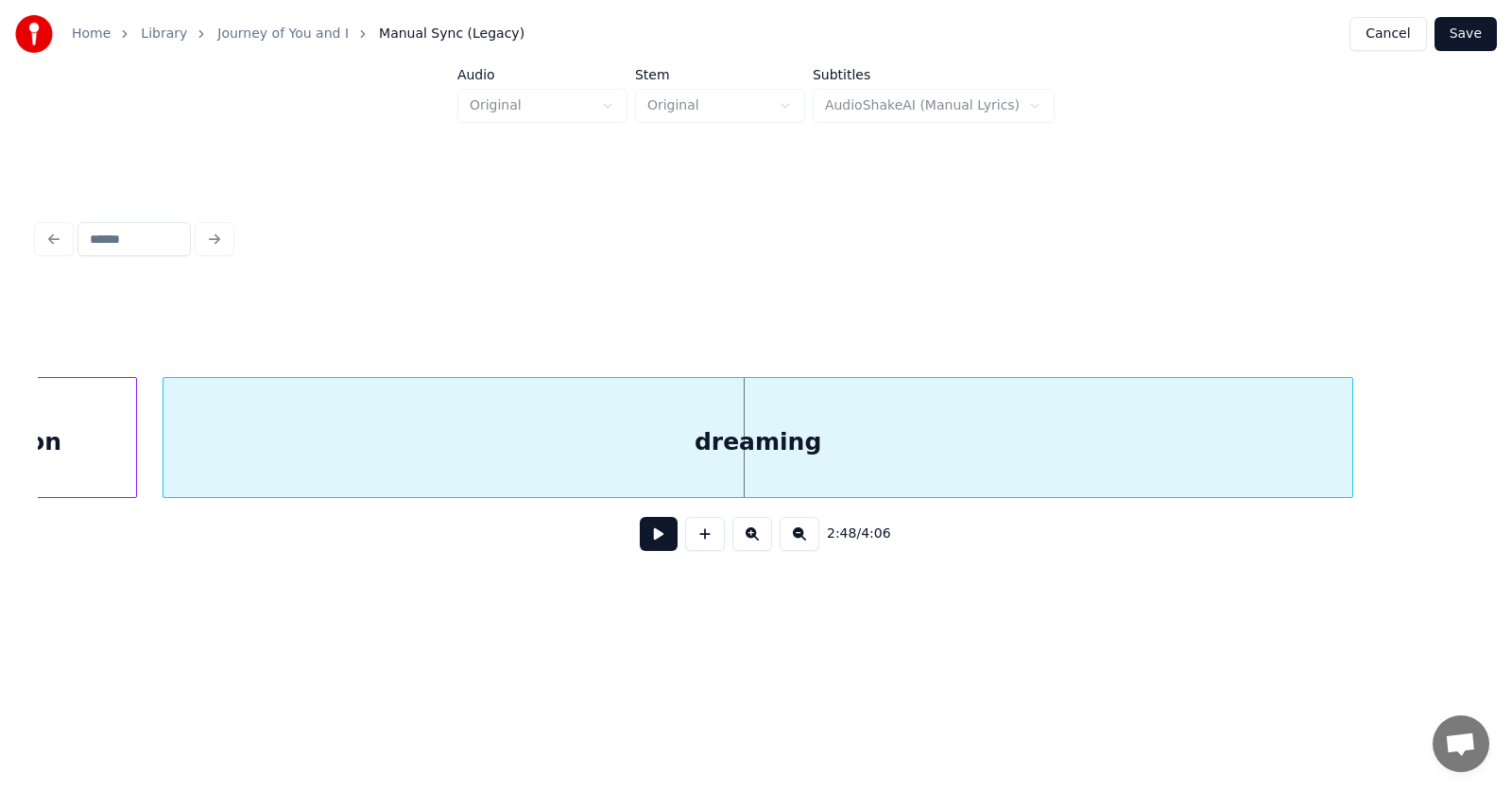
click at [817, 455] on div "dreaming" at bounding box center [758, 442] width 1189 height 129
click at [642, 549] on button at bounding box center [659, 534] width 38 height 34
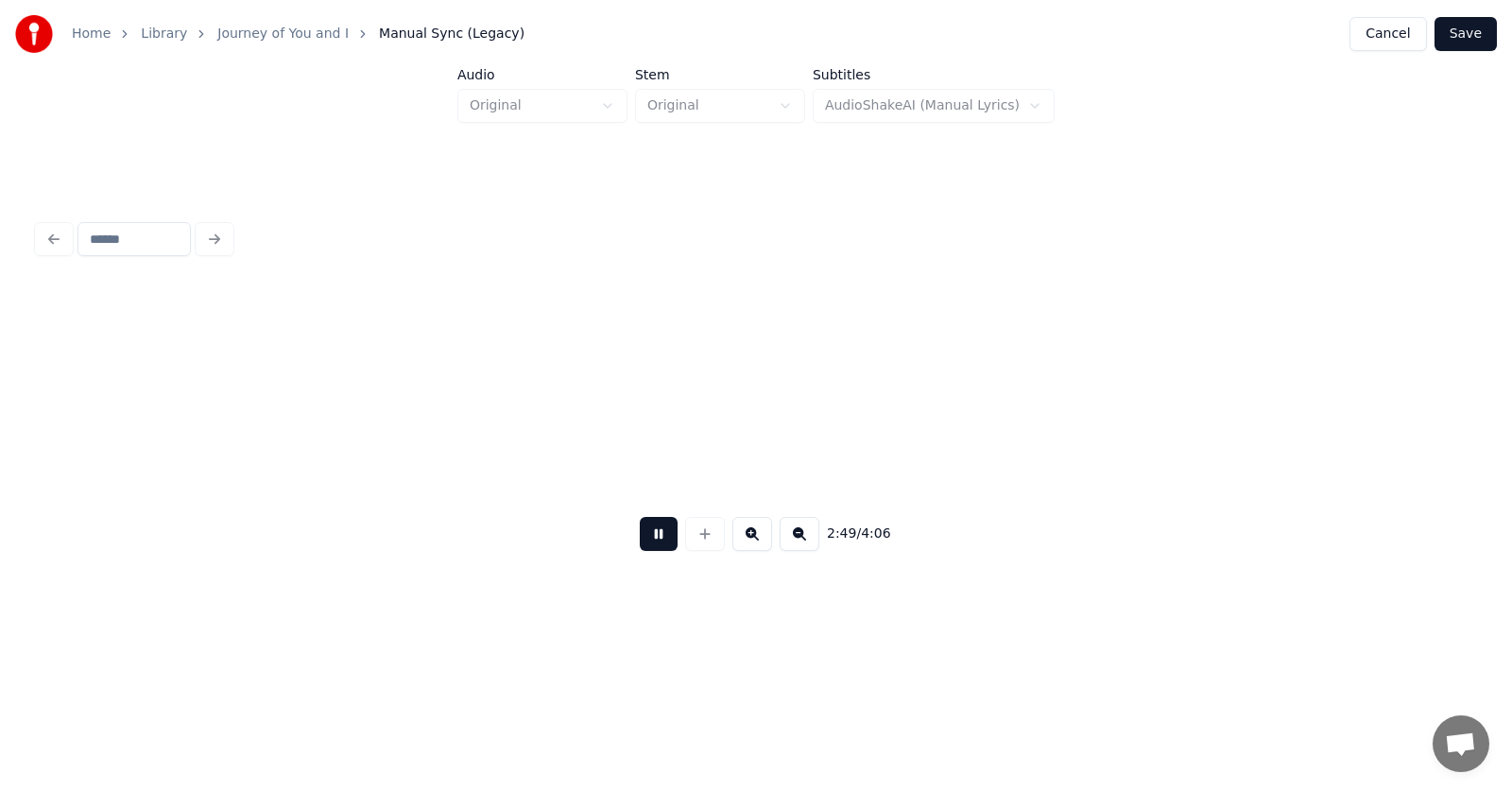
scroll to position [0, 120400]
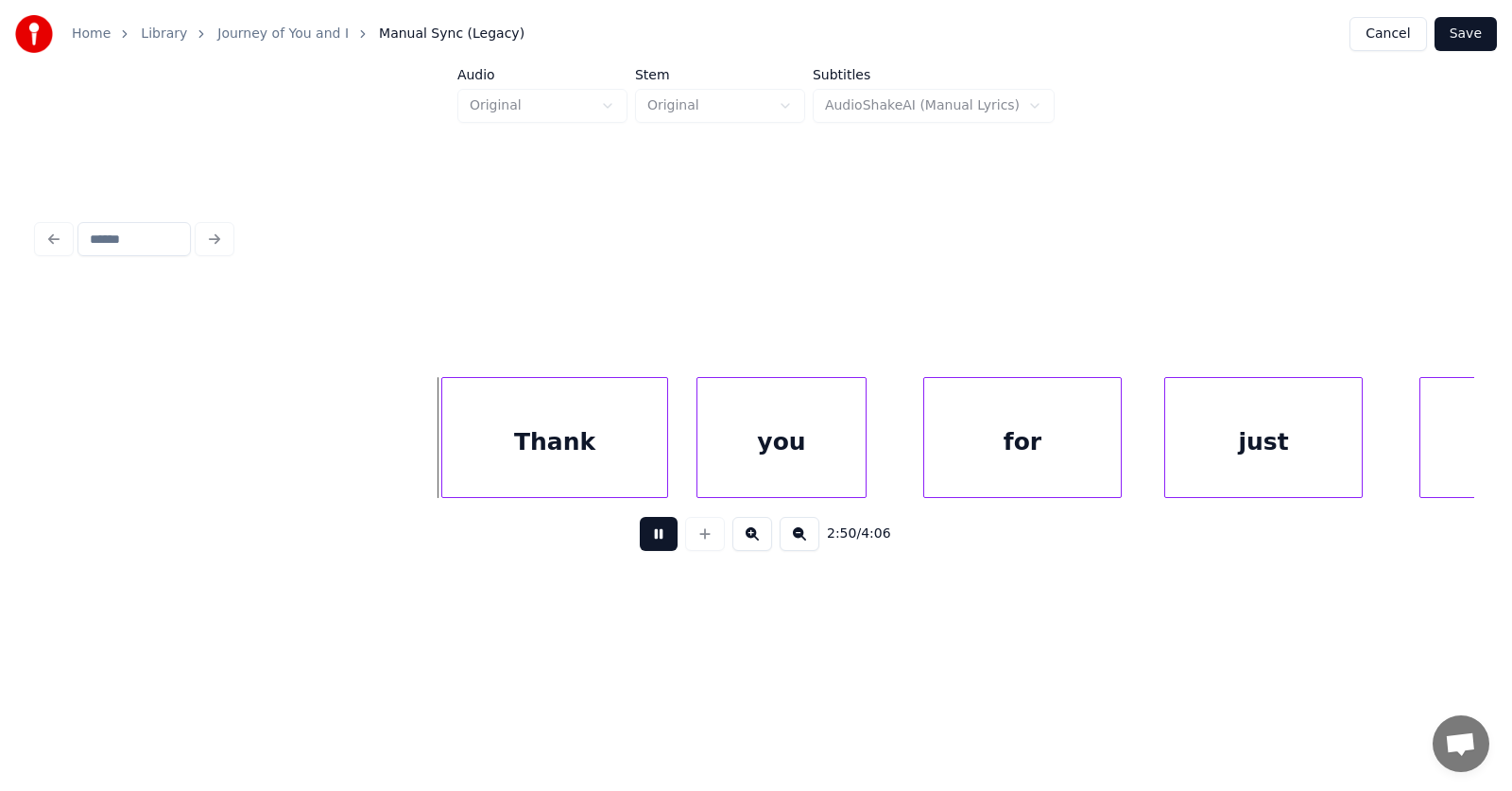
click at [642, 549] on button at bounding box center [659, 534] width 38 height 34
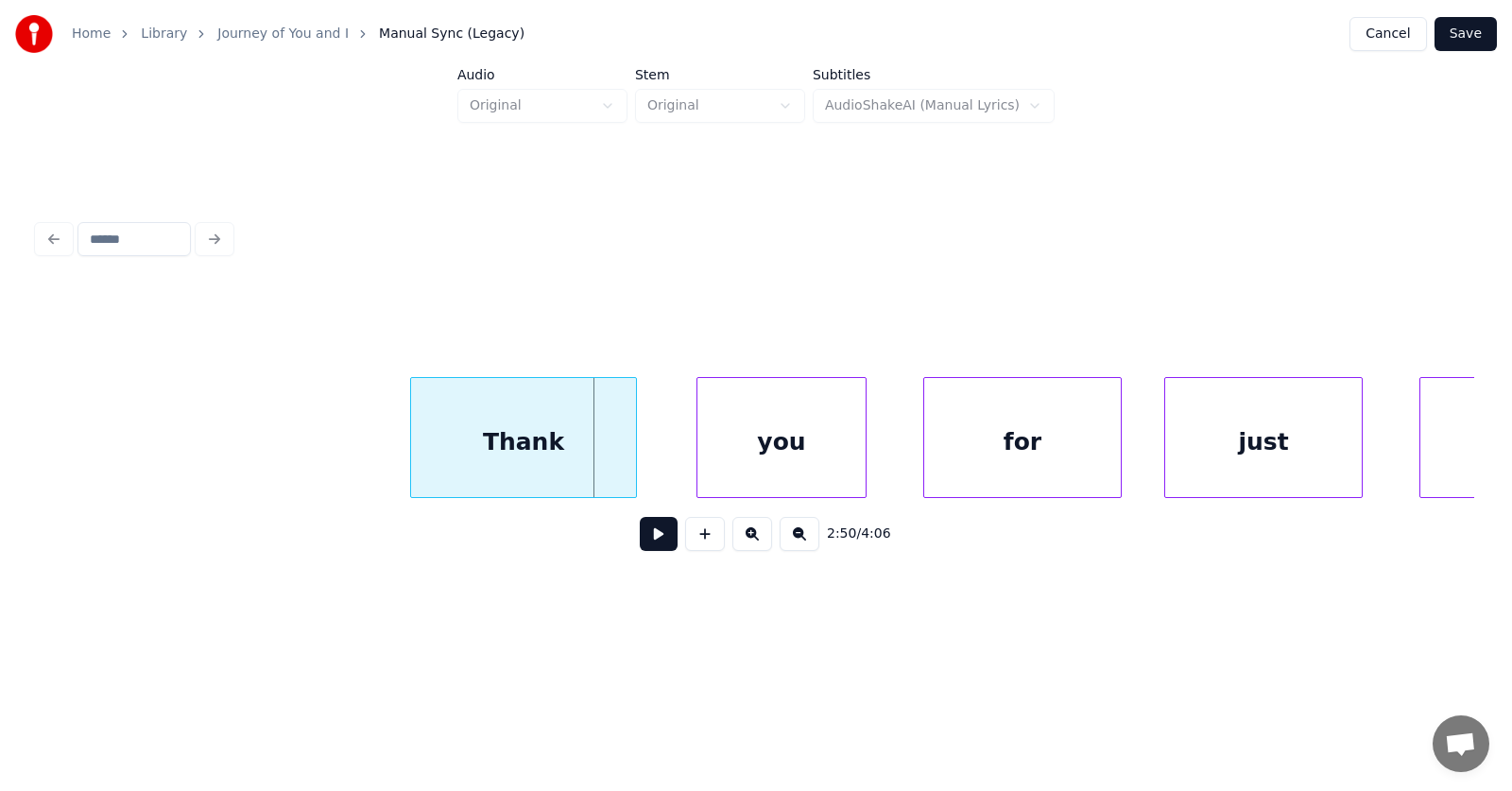
click at [546, 459] on div "Thank" at bounding box center [523, 442] width 225 height 129
click at [355, 459] on div at bounding box center [356, 437] width 6 height 119
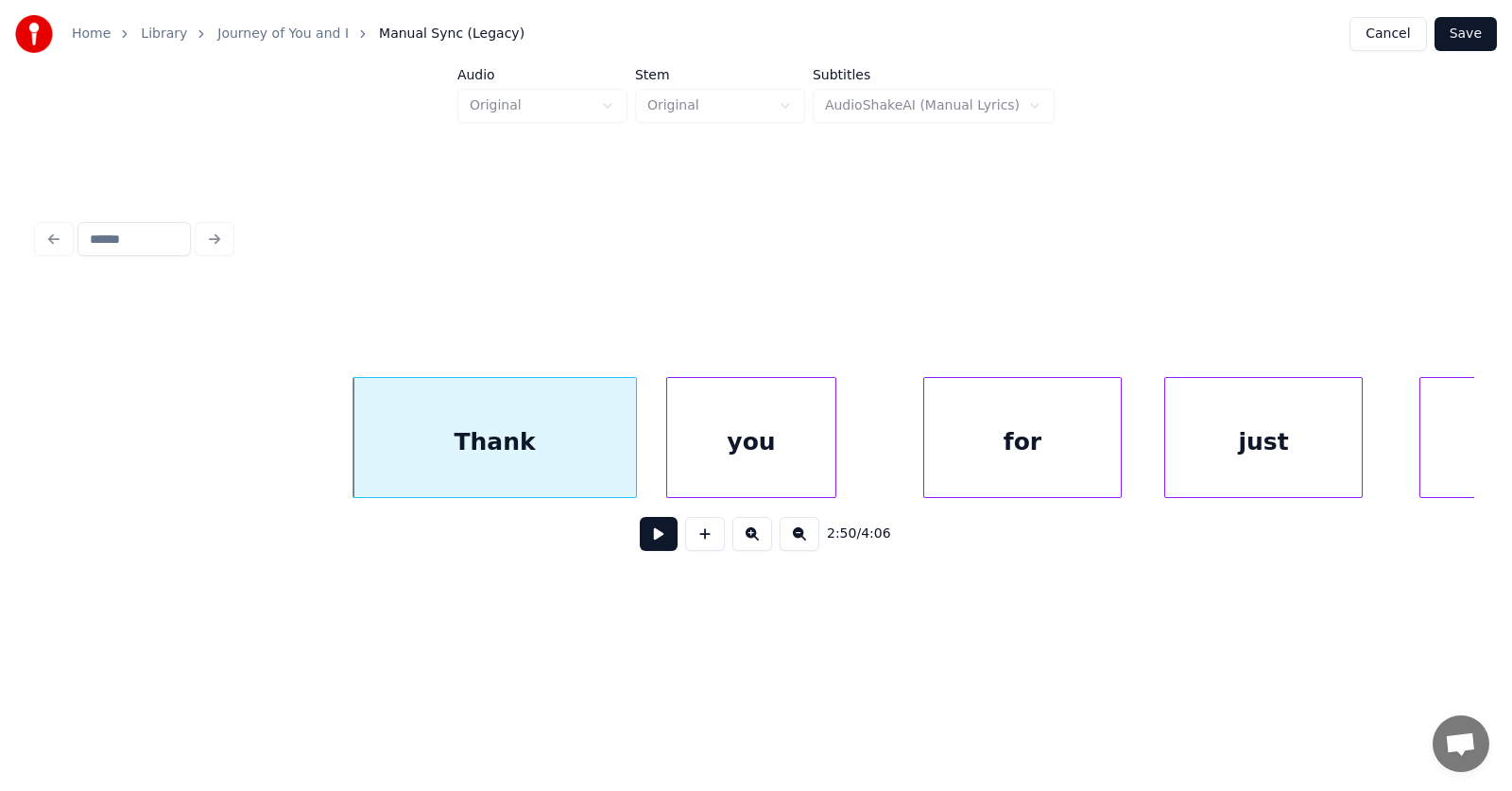
click at [723, 460] on div "you" at bounding box center [751, 442] width 168 height 129
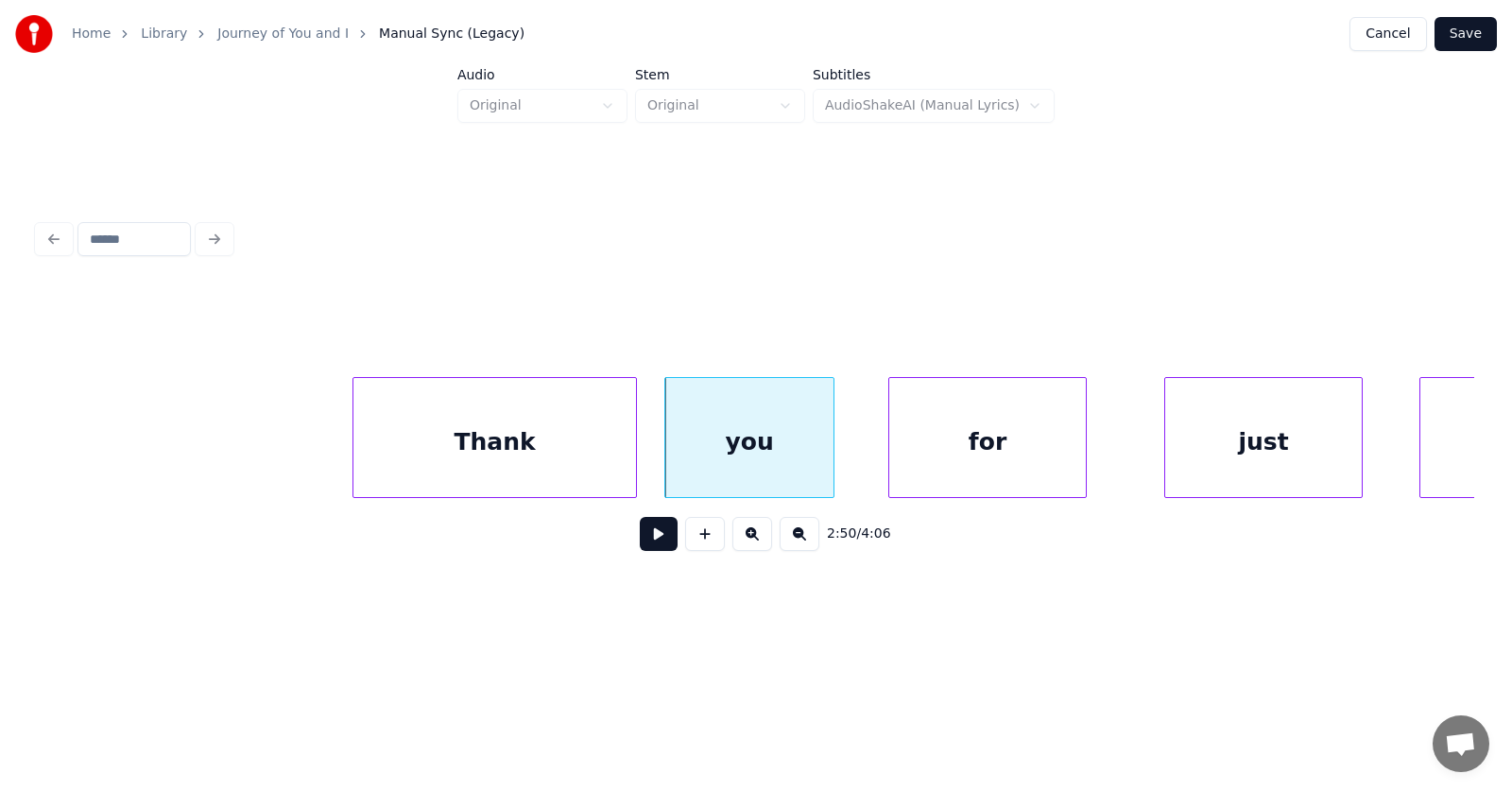
click at [1064, 445] on div "for" at bounding box center [988, 442] width 196 height 129
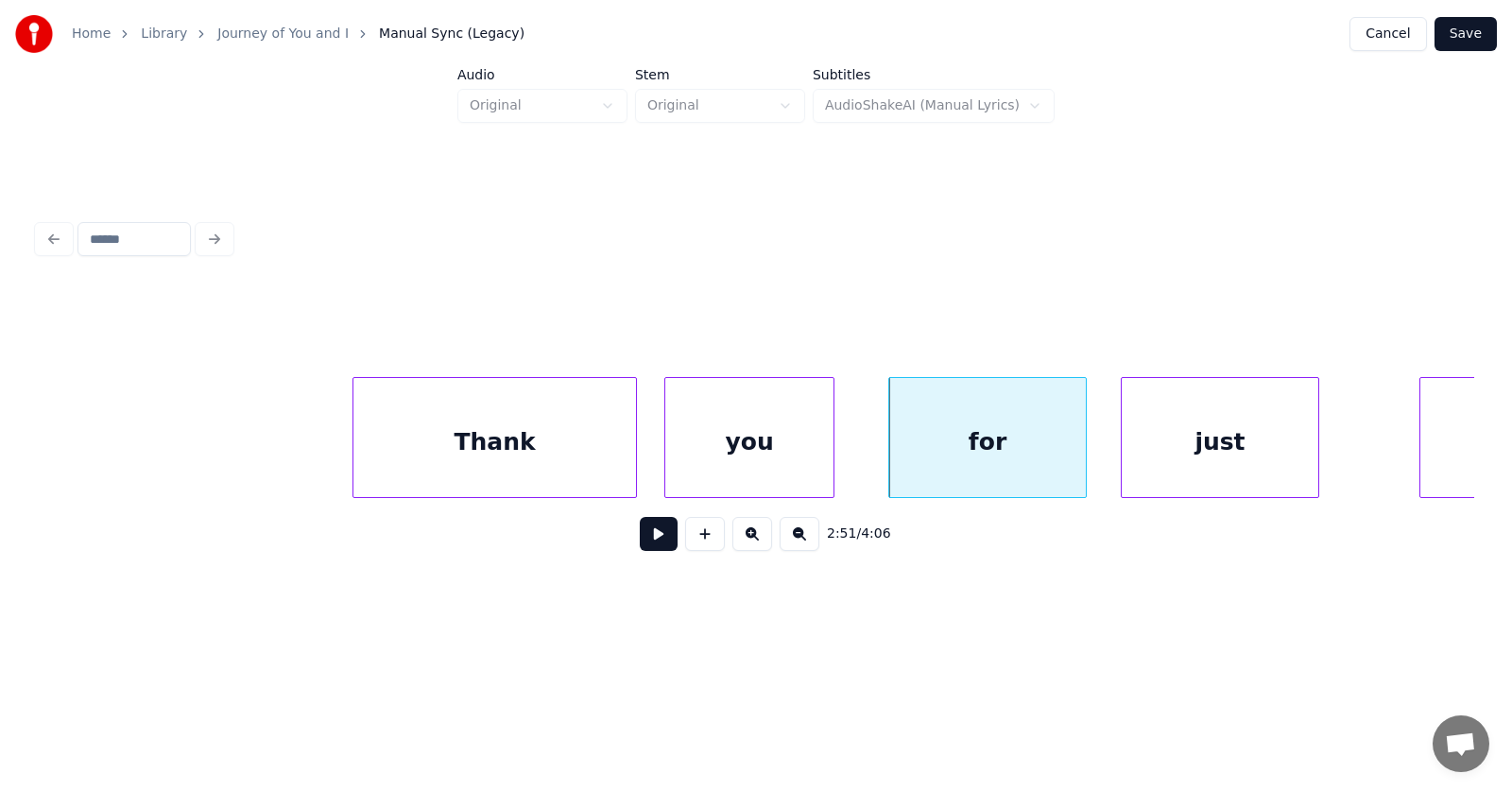
click at [1200, 441] on div "just" at bounding box center [1220, 442] width 196 height 129
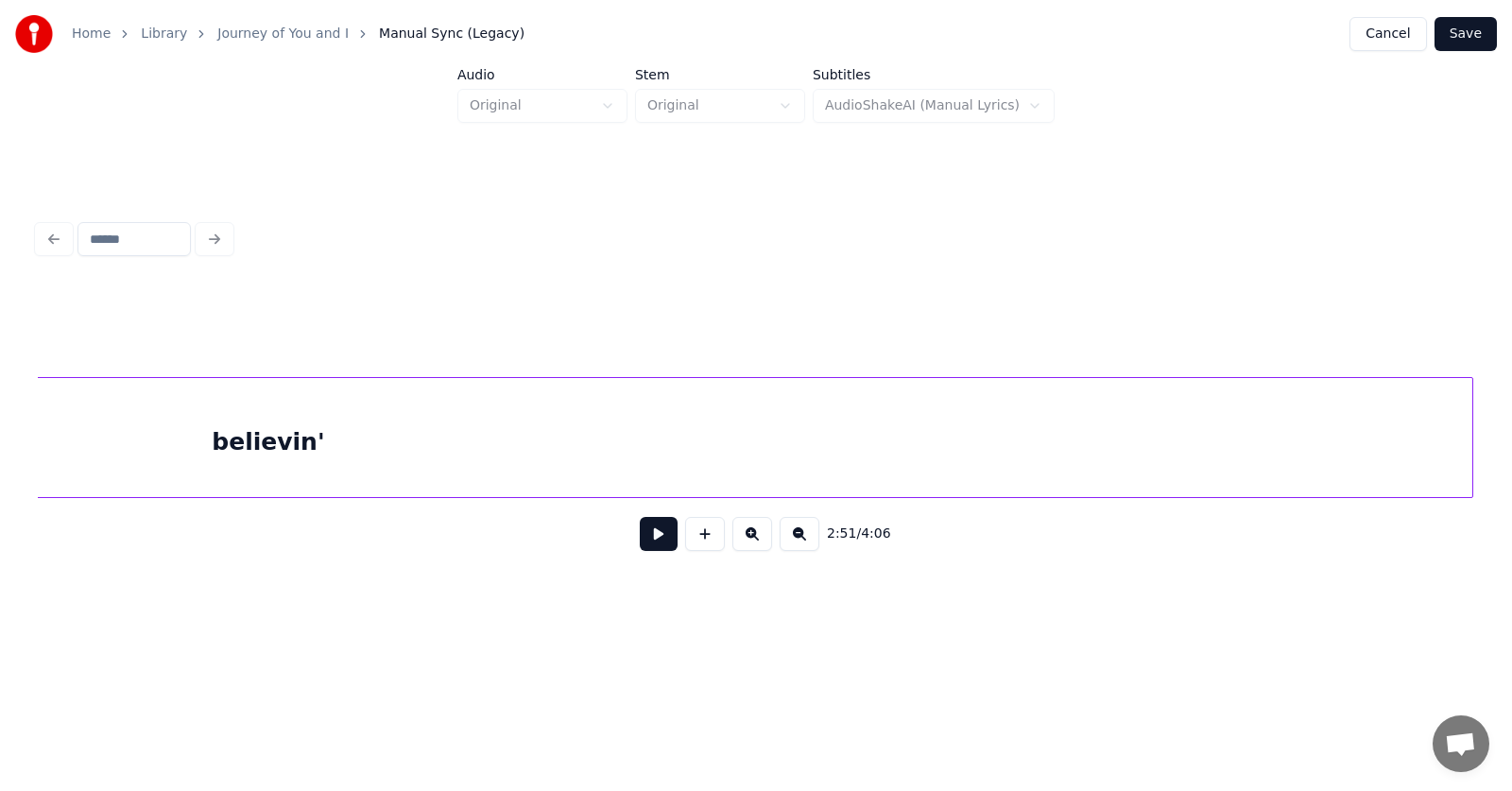
scroll to position [0, 121748]
click at [993, 460] on div "believin'" at bounding box center [1243, 442] width 2408 height 129
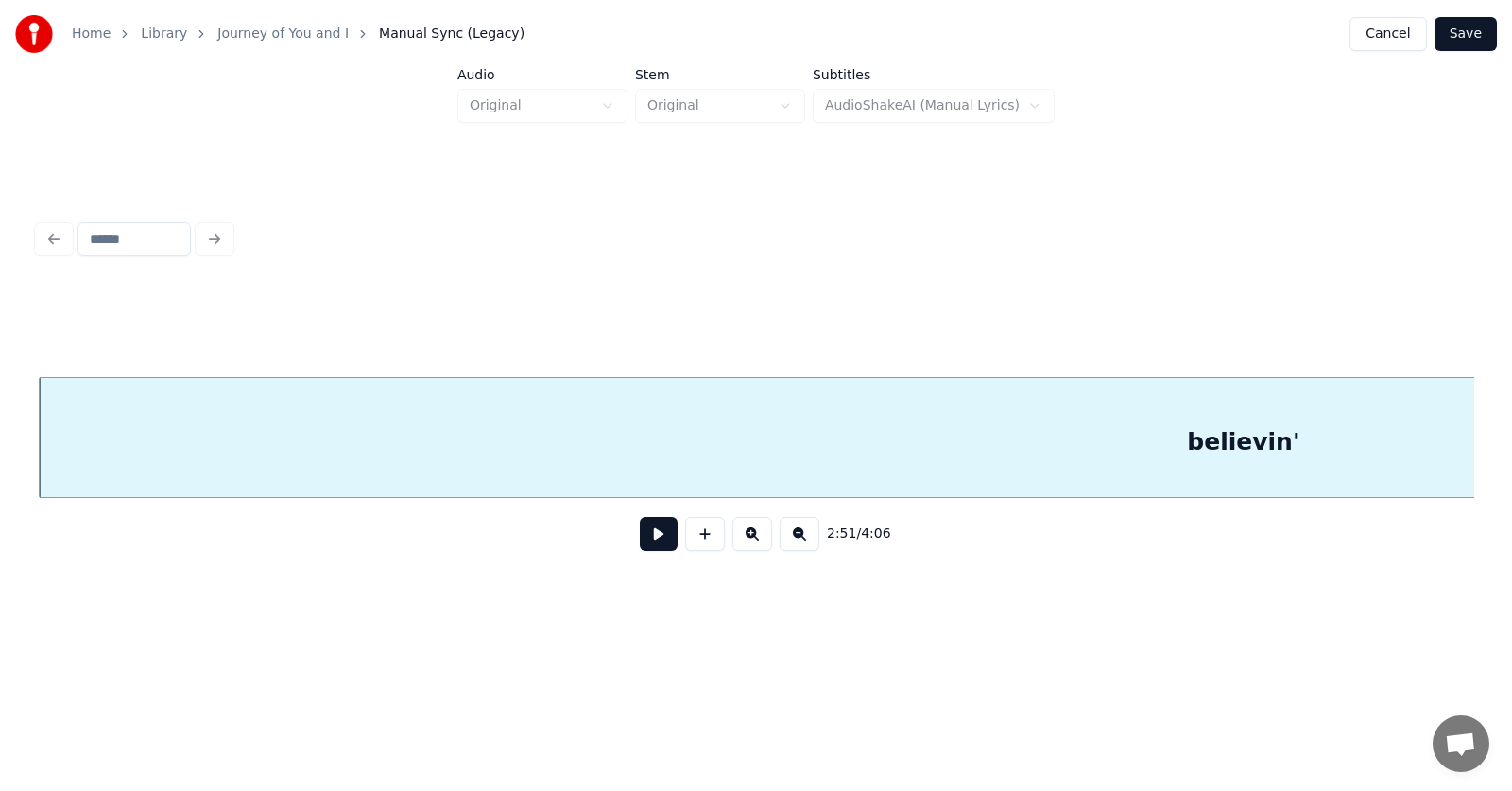
scroll to position [0, 121550]
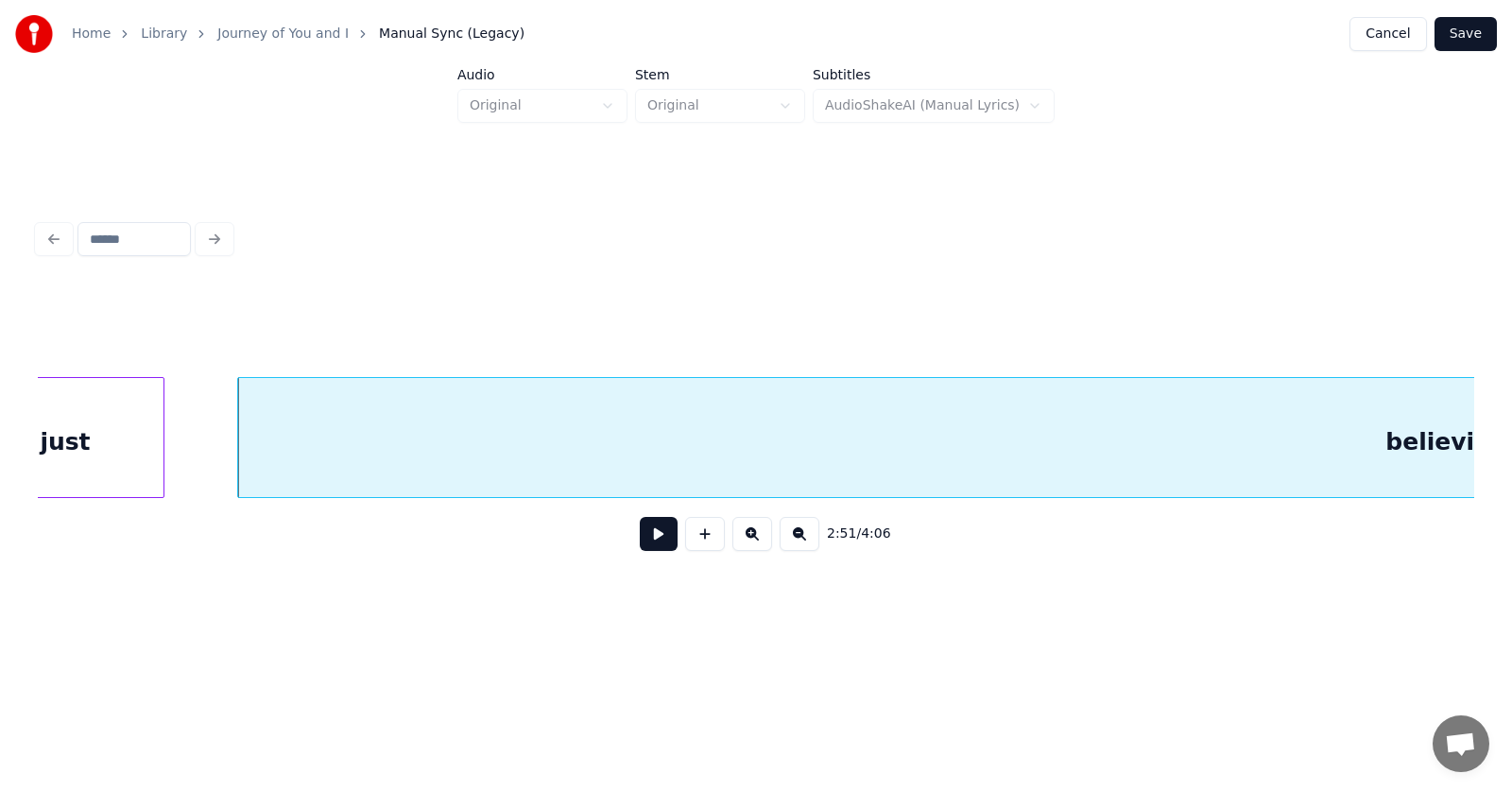
click at [487, 434] on div "believin'" at bounding box center [1442, 442] width 2408 height 129
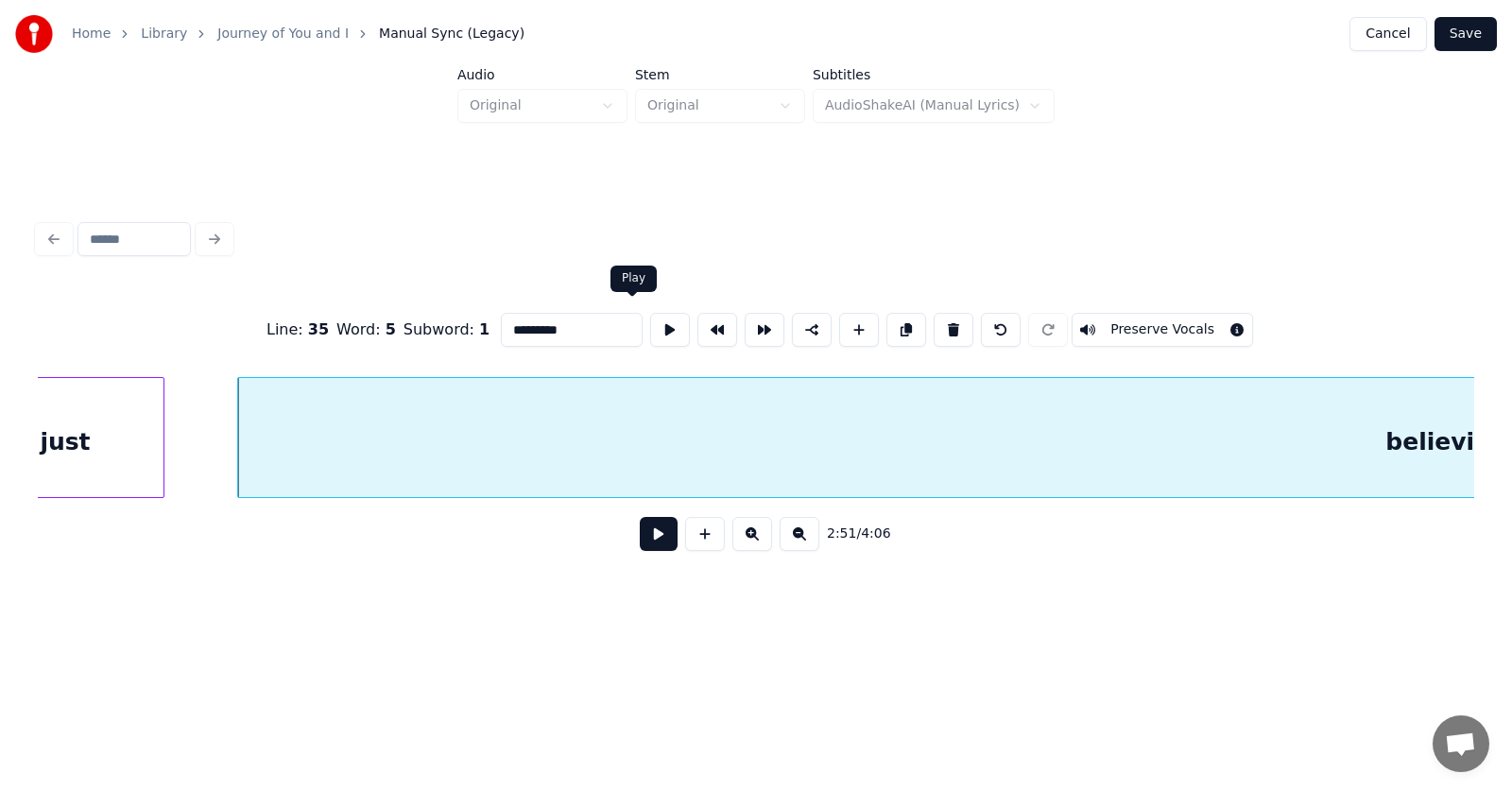
click at [650, 327] on button at bounding box center [670, 330] width 39 height 34
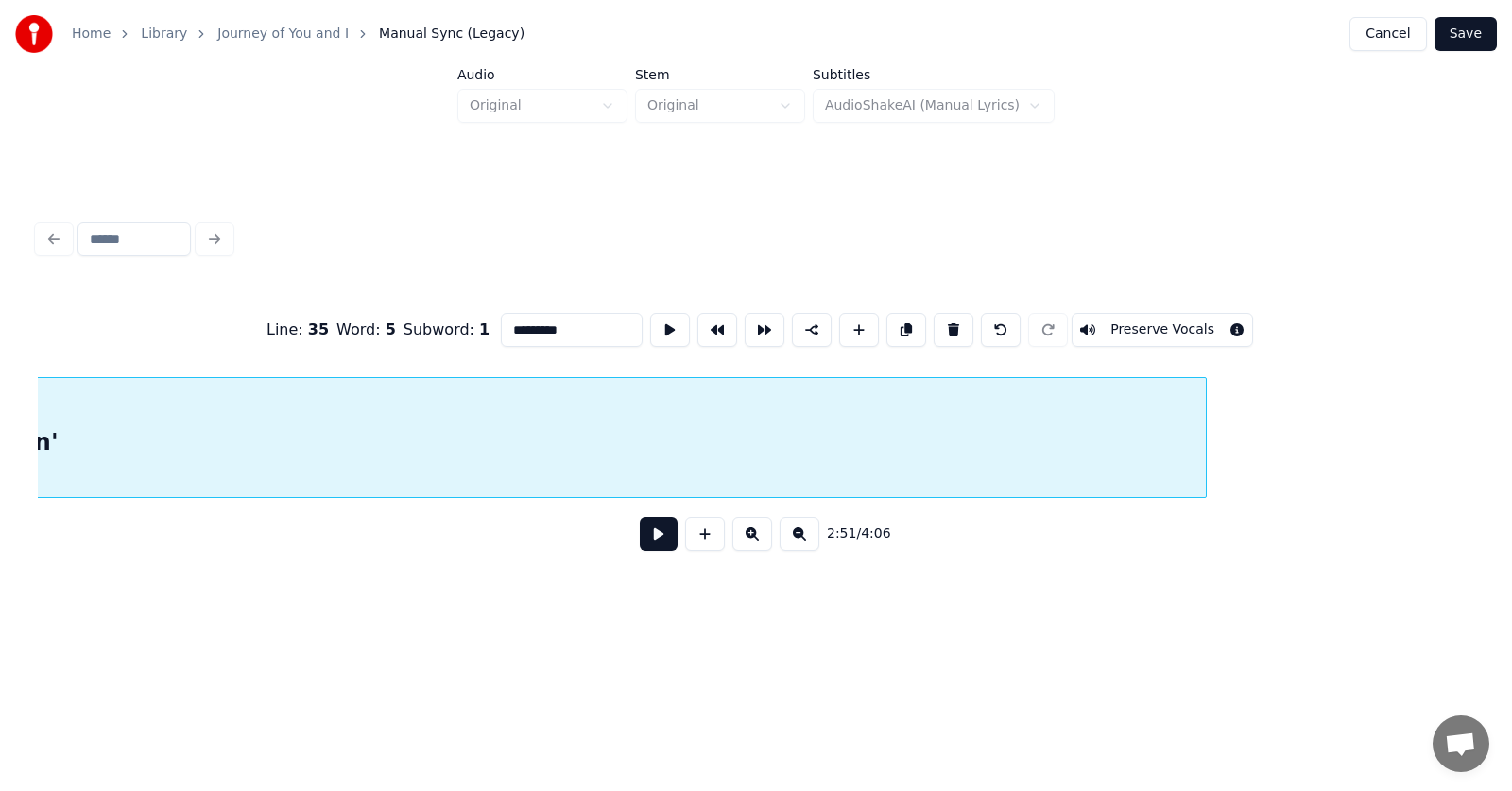
scroll to position [0, 121749]
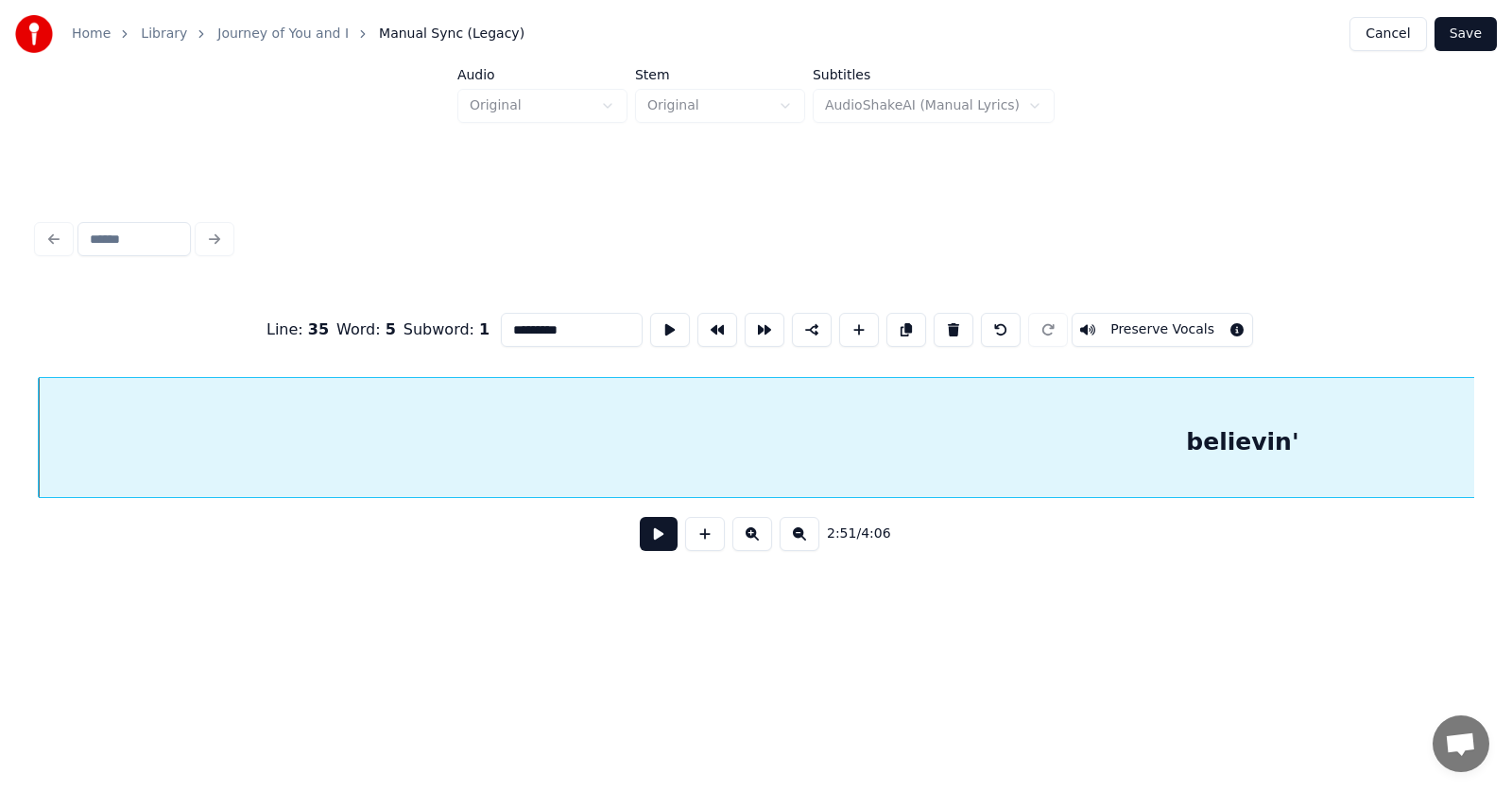
click at [651, 543] on button at bounding box center [659, 534] width 38 height 34
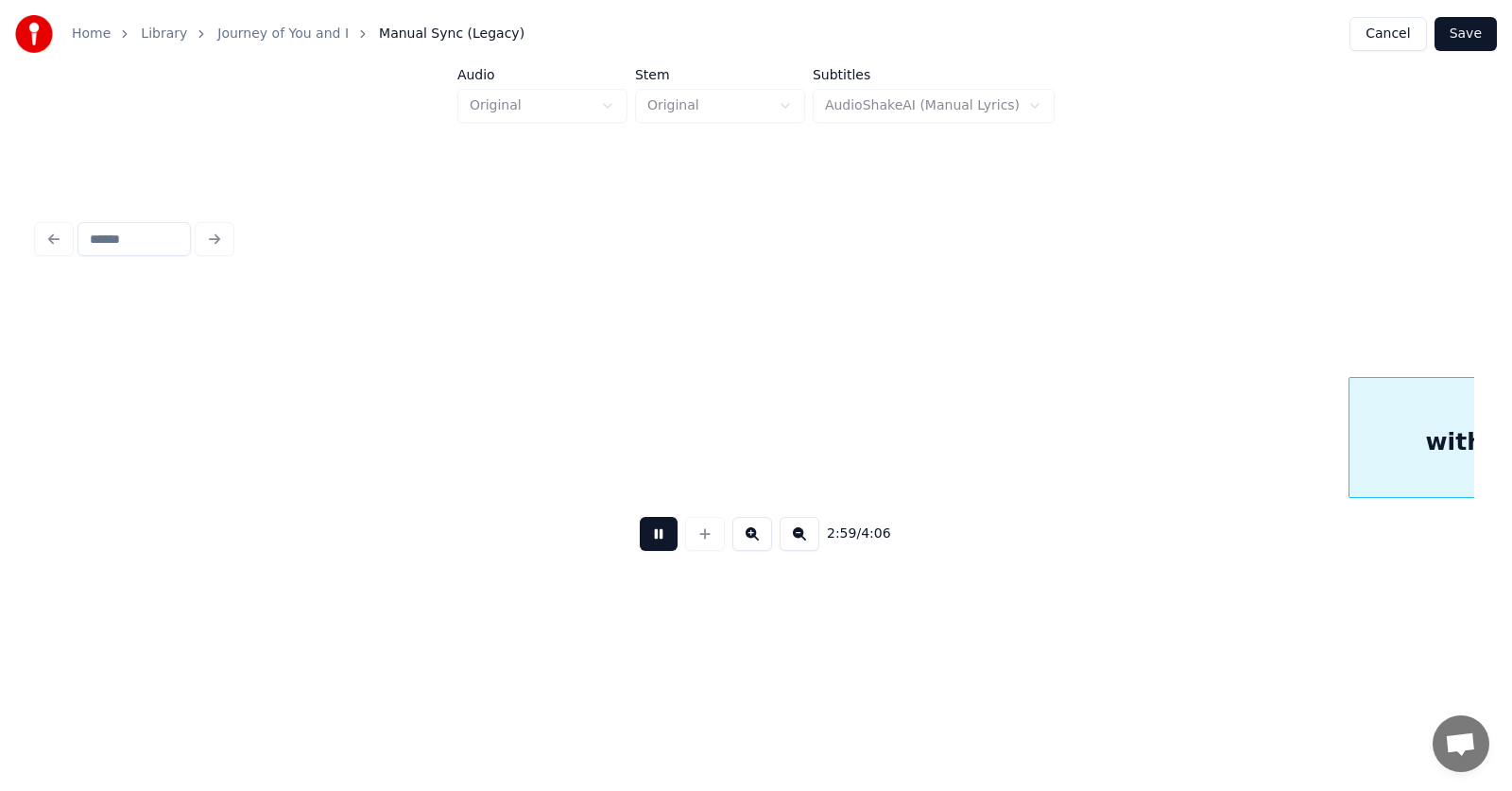
scroll to position [0, 127529]
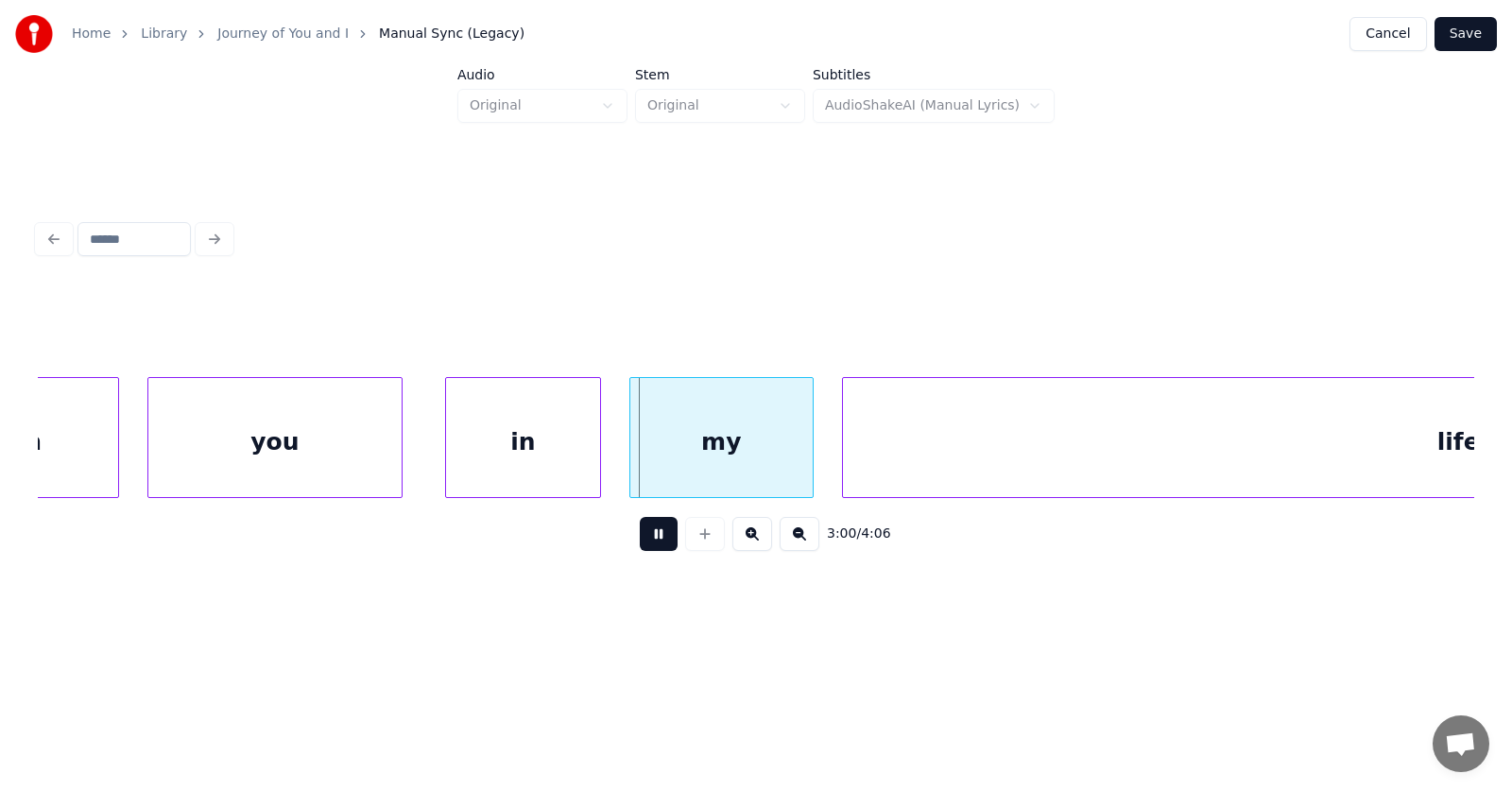
click at [650, 541] on button at bounding box center [659, 534] width 38 height 34
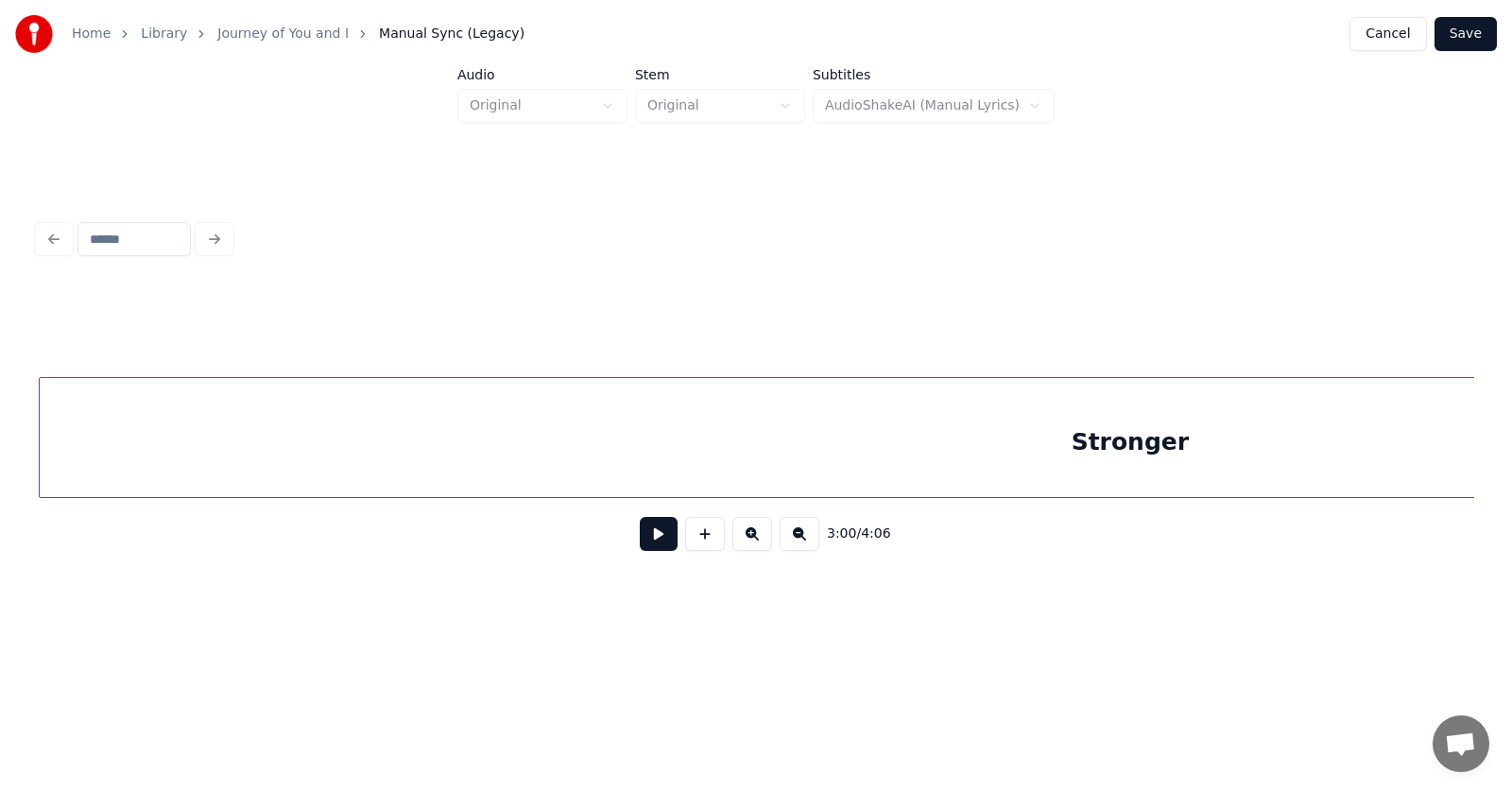
click at [875, 460] on div "Stronger" at bounding box center [1130, 442] width 2182 height 129
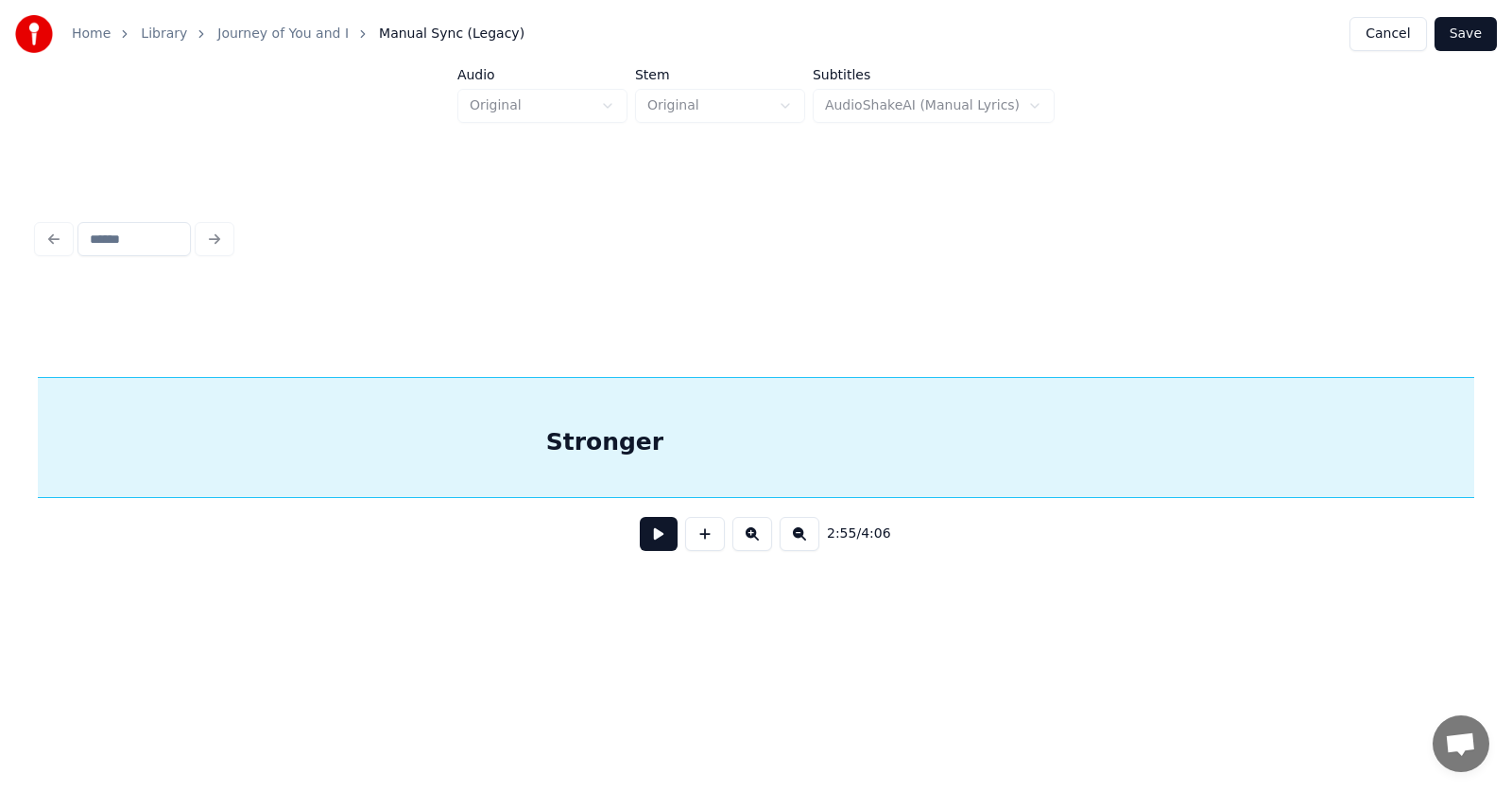
scroll to position [0, 125908]
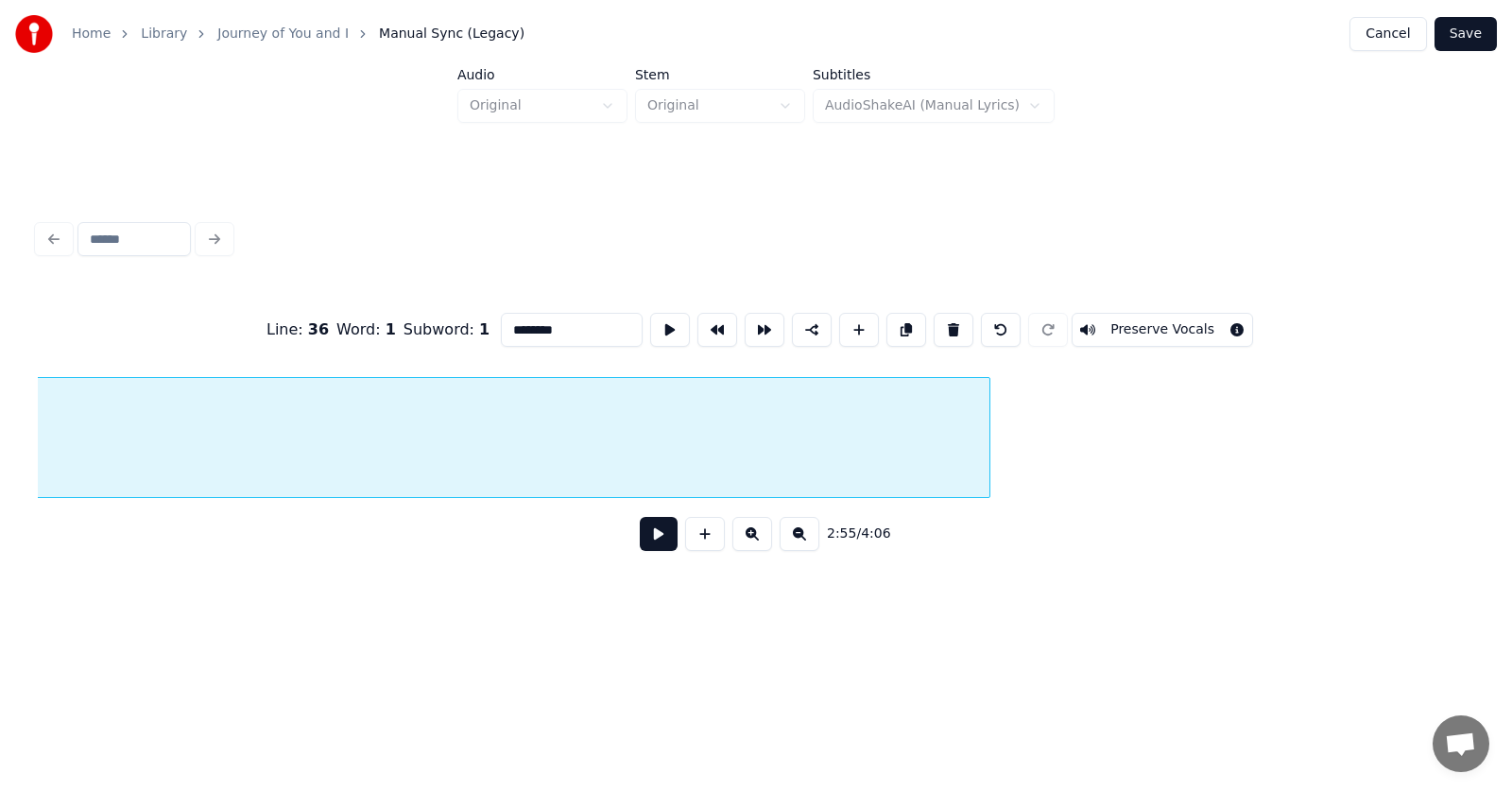
scroll to position [0, 124677]
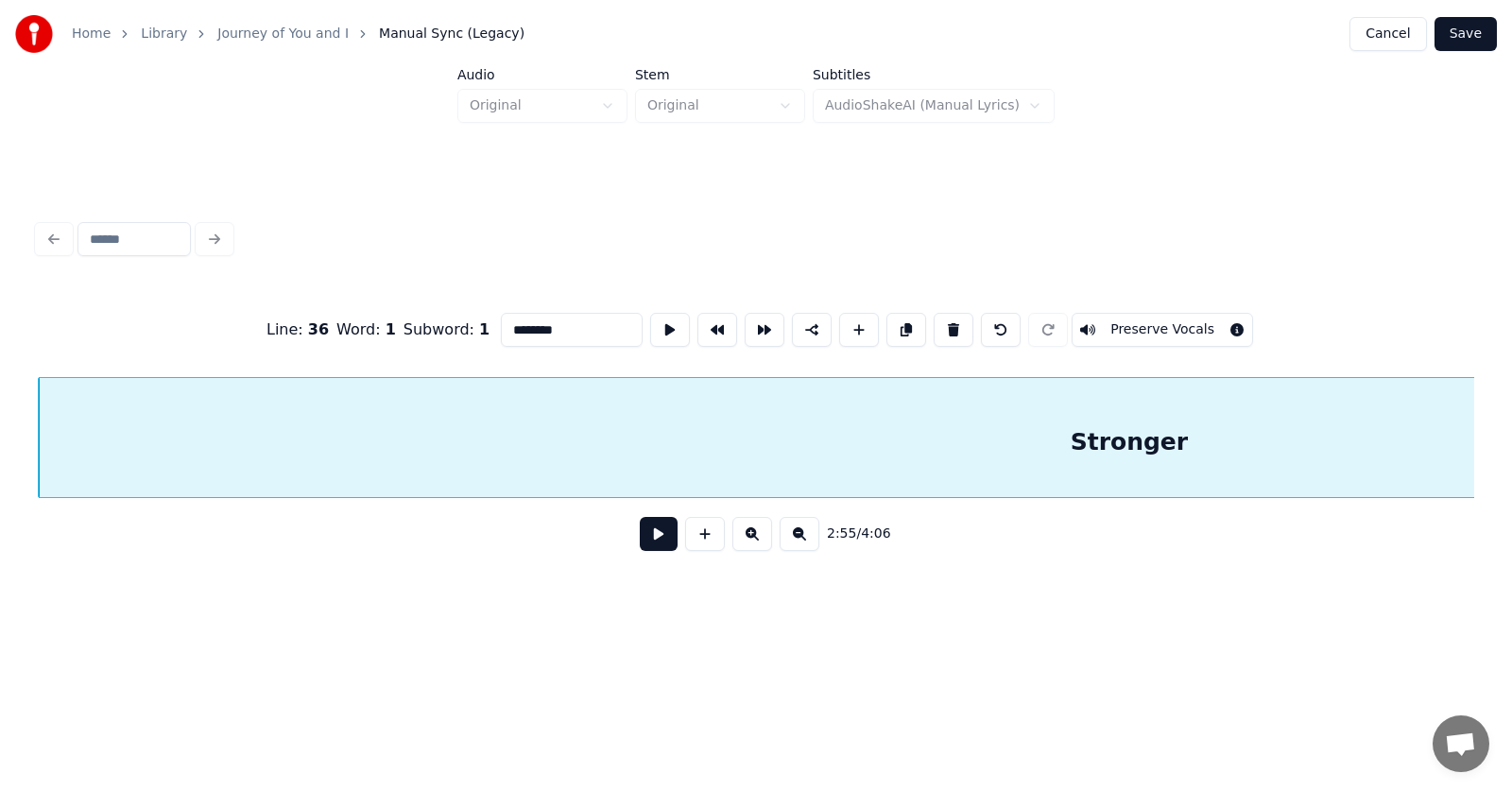
click at [658, 547] on button at bounding box center [659, 534] width 38 height 34
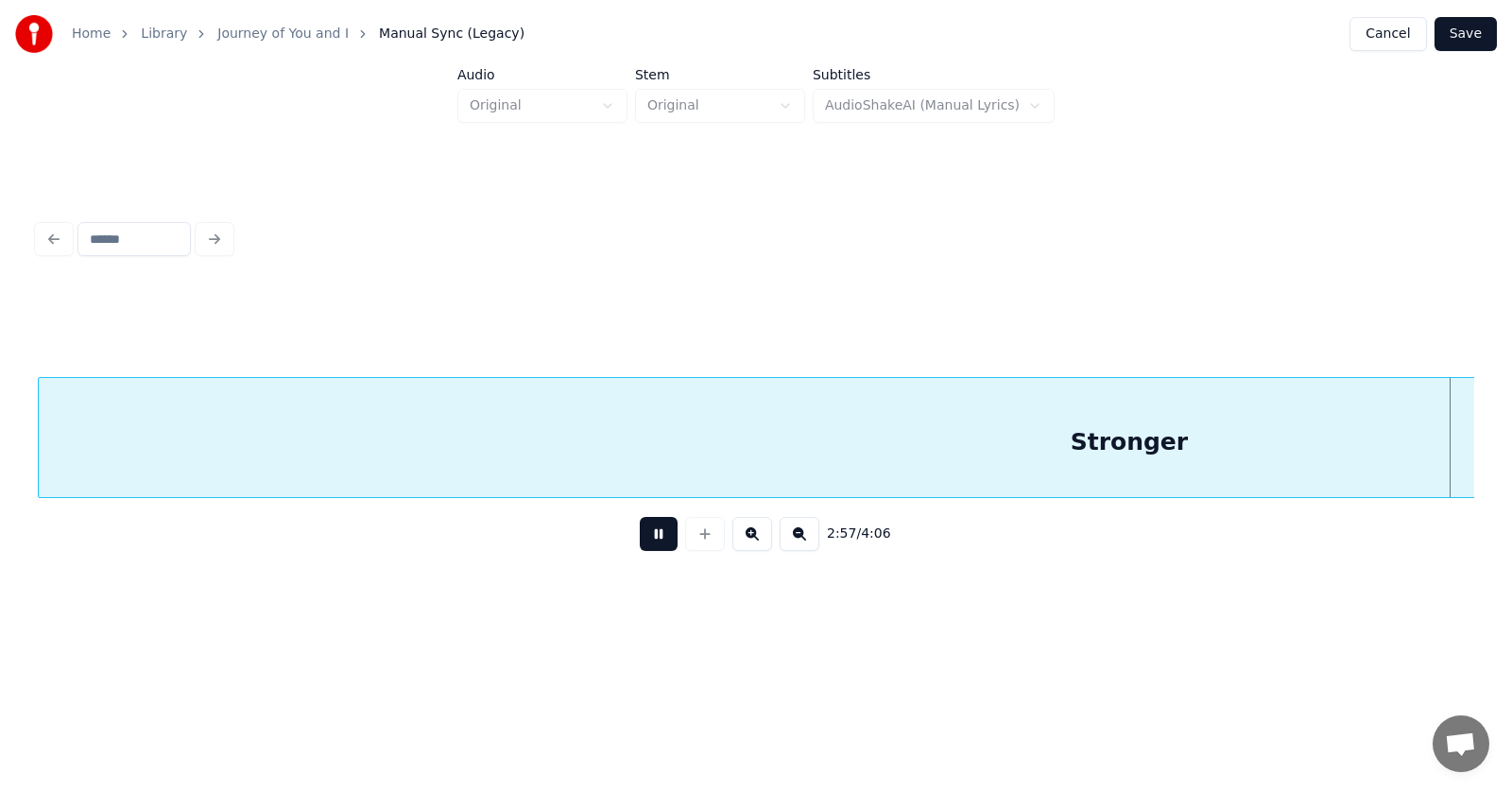
scroll to position [0, 126117]
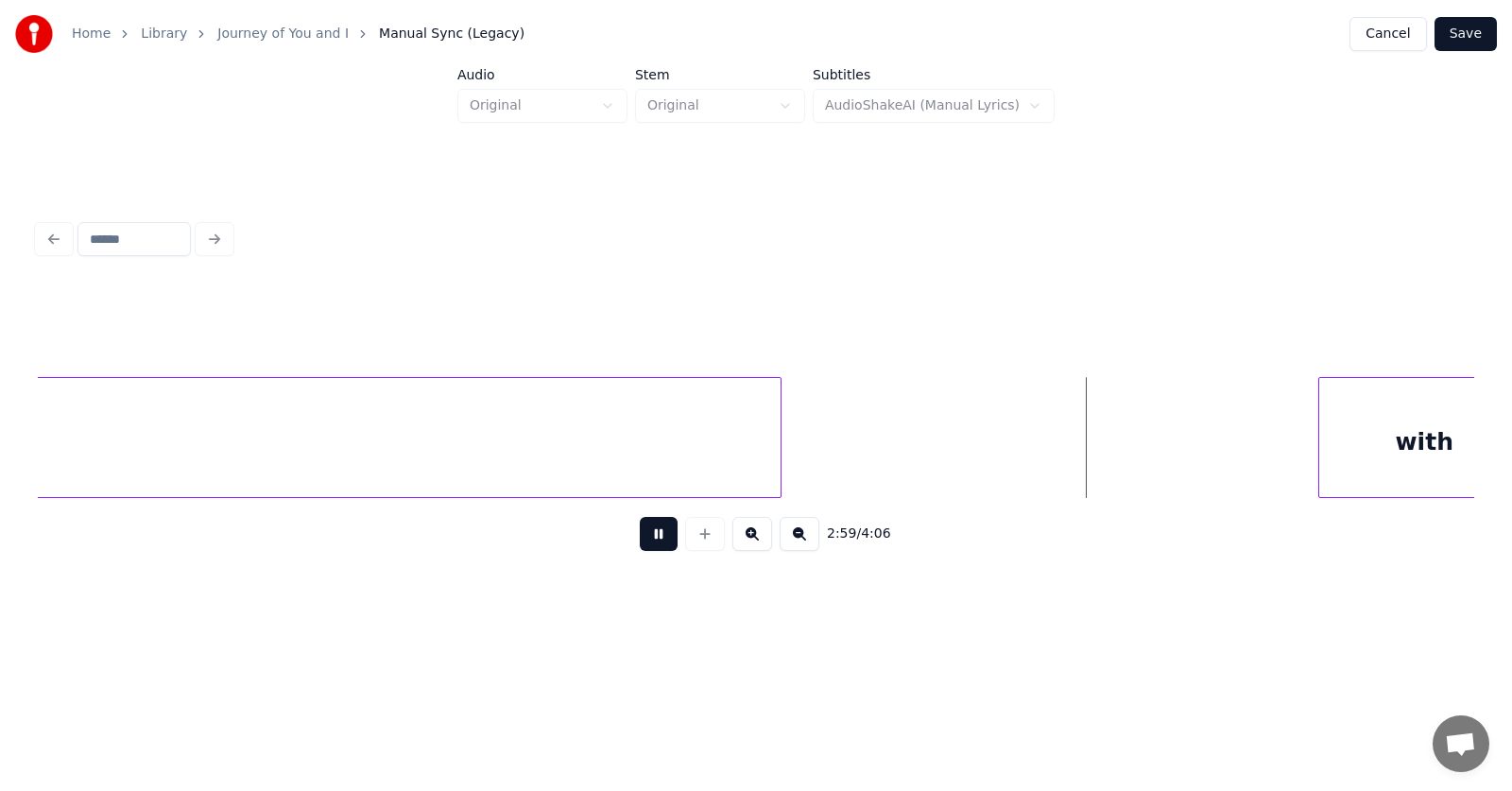
click at [654, 546] on button at bounding box center [659, 534] width 38 height 34
click at [858, 440] on div at bounding box center [861, 437] width 6 height 119
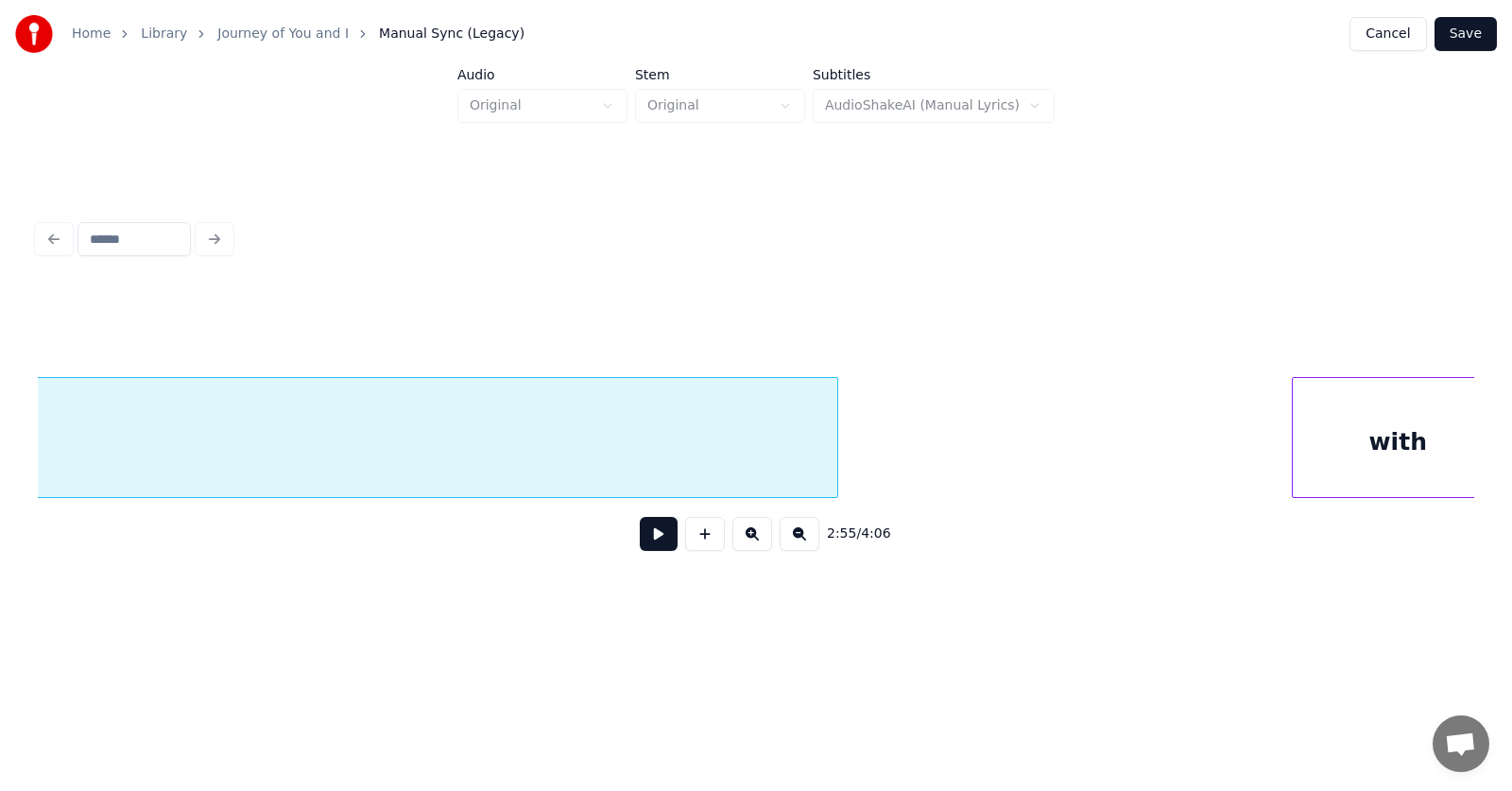
scroll to position [0, 126169]
click at [1329, 448] on div "with" at bounding box center [1348, 442] width 211 height 129
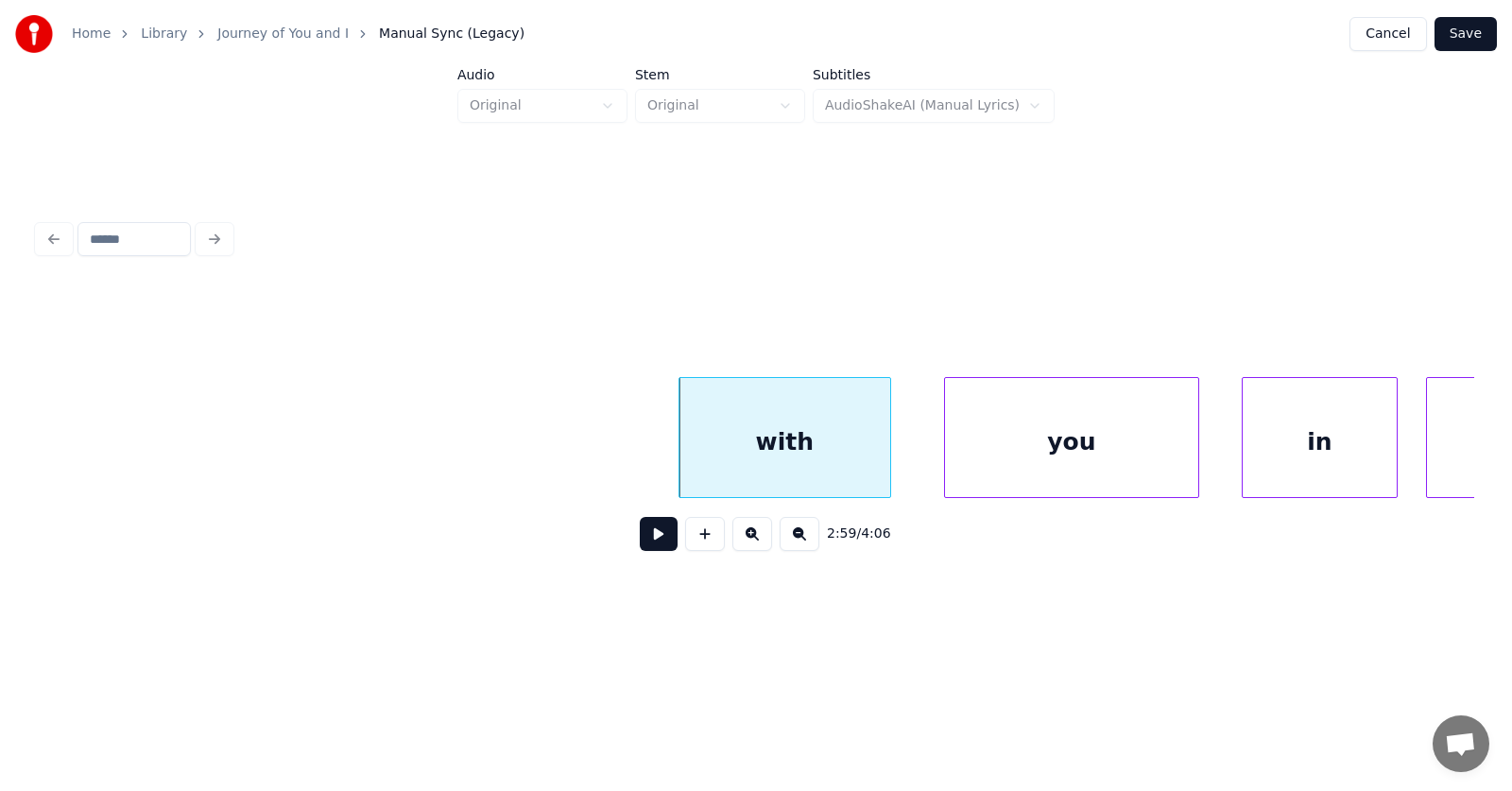
scroll to position [0, 127086]
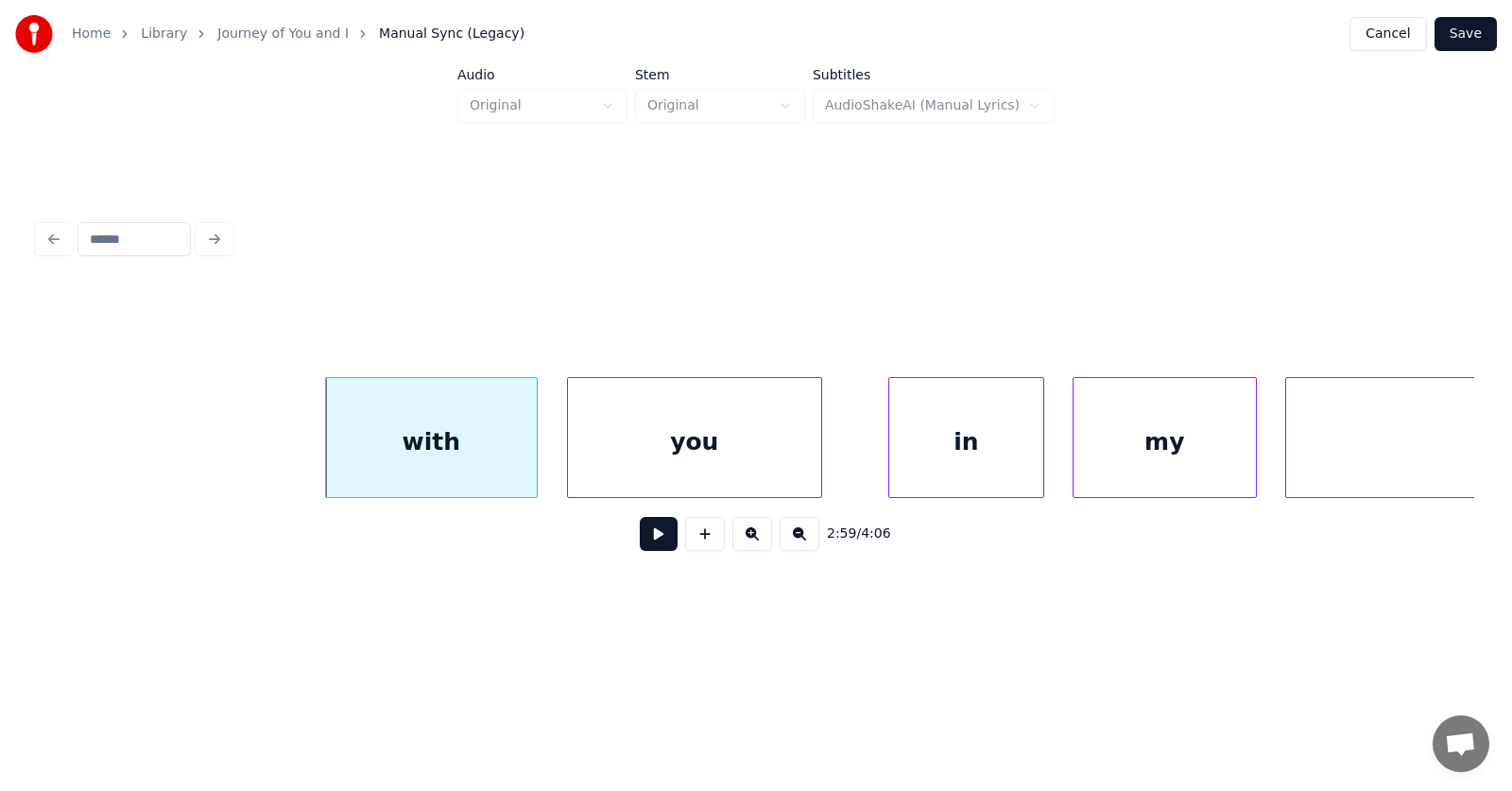
click at [725, 451] on div "you" at bounding box center [695, 442] width 253 height 129
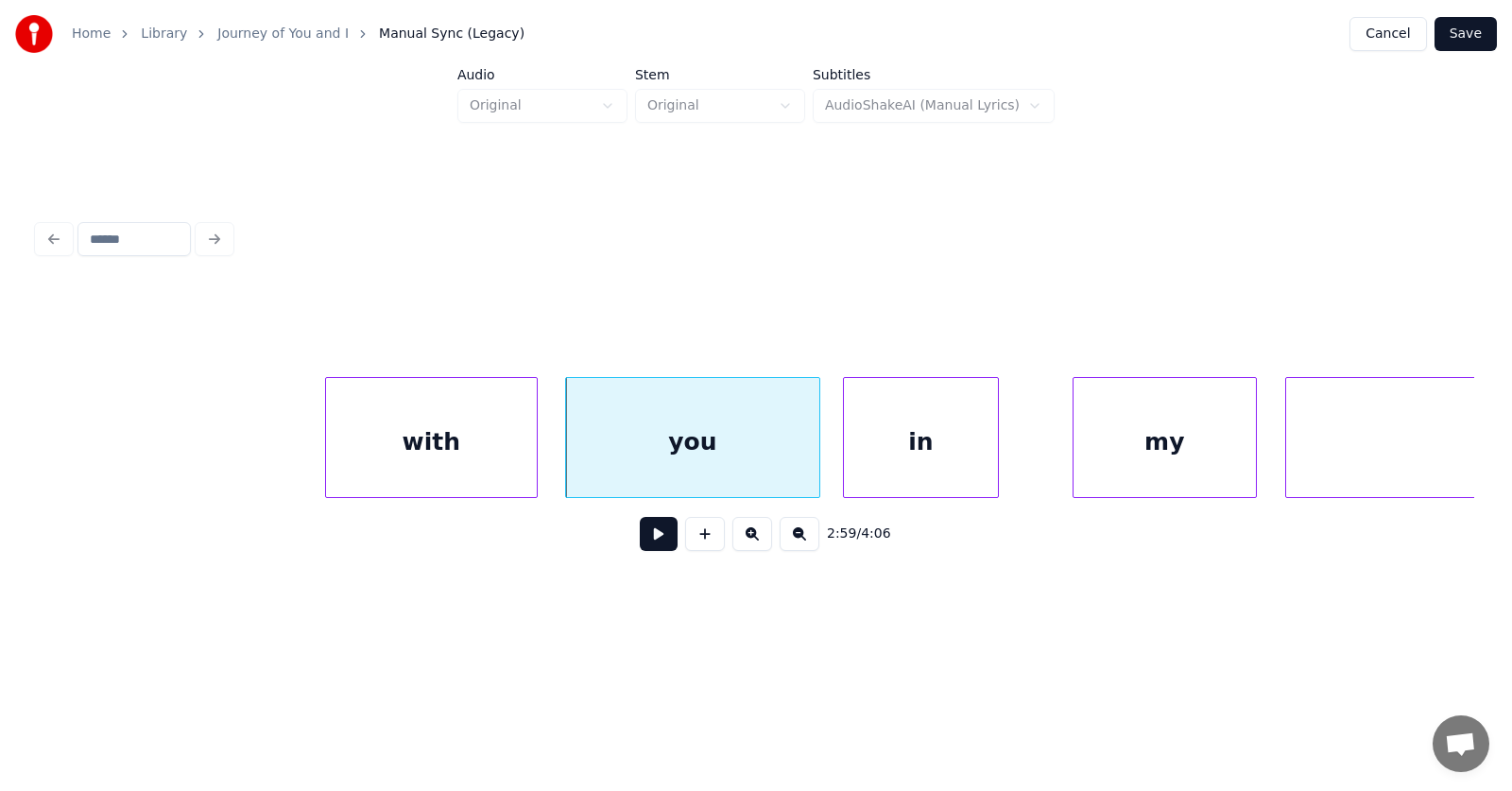
click at [888, 457] on div "in" at bounding box center [921, 442] width 154 height 129
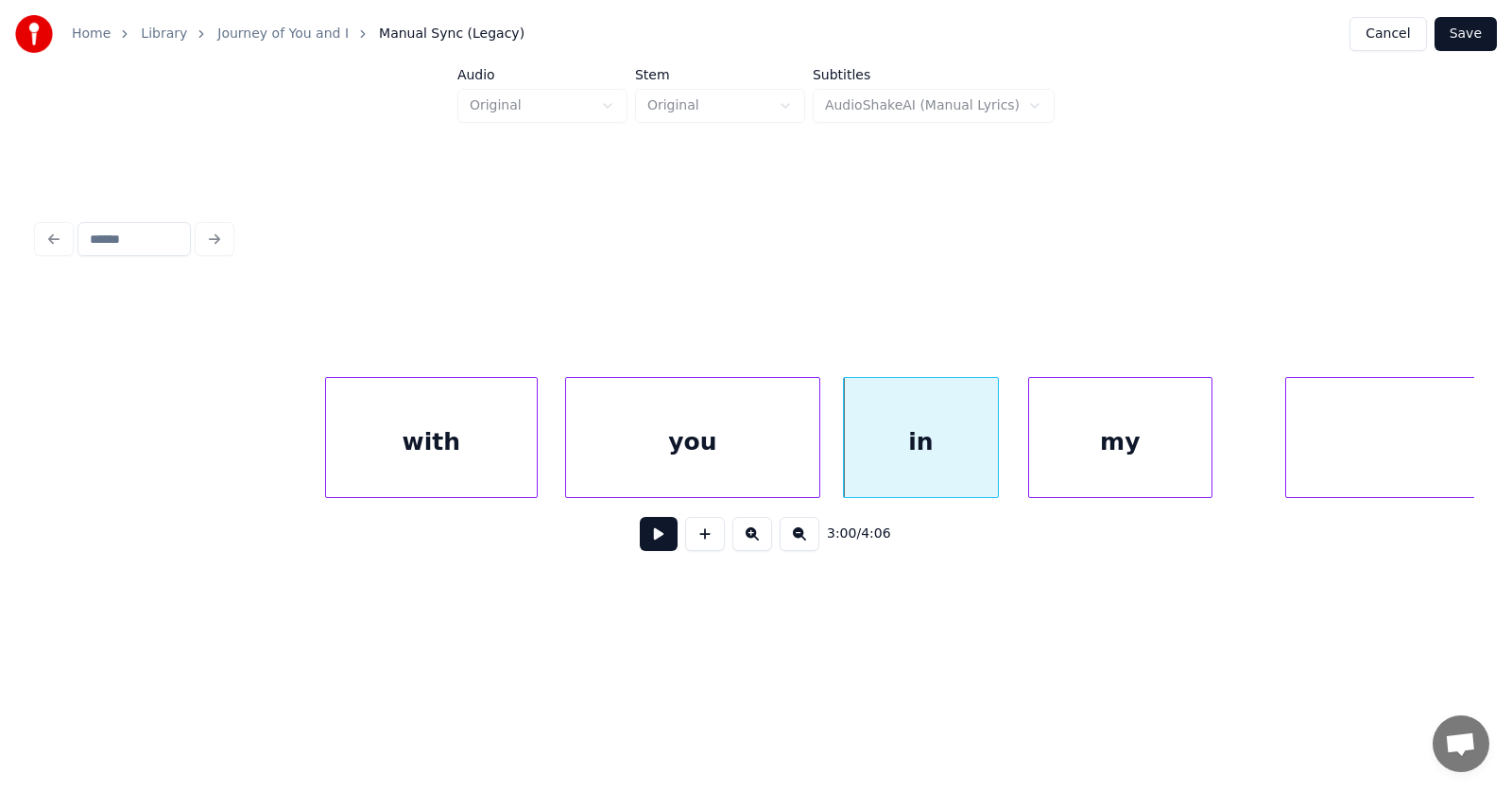
click at [1108, 463] on div "my" at bounding box center [1120, 442] width 183 height 129
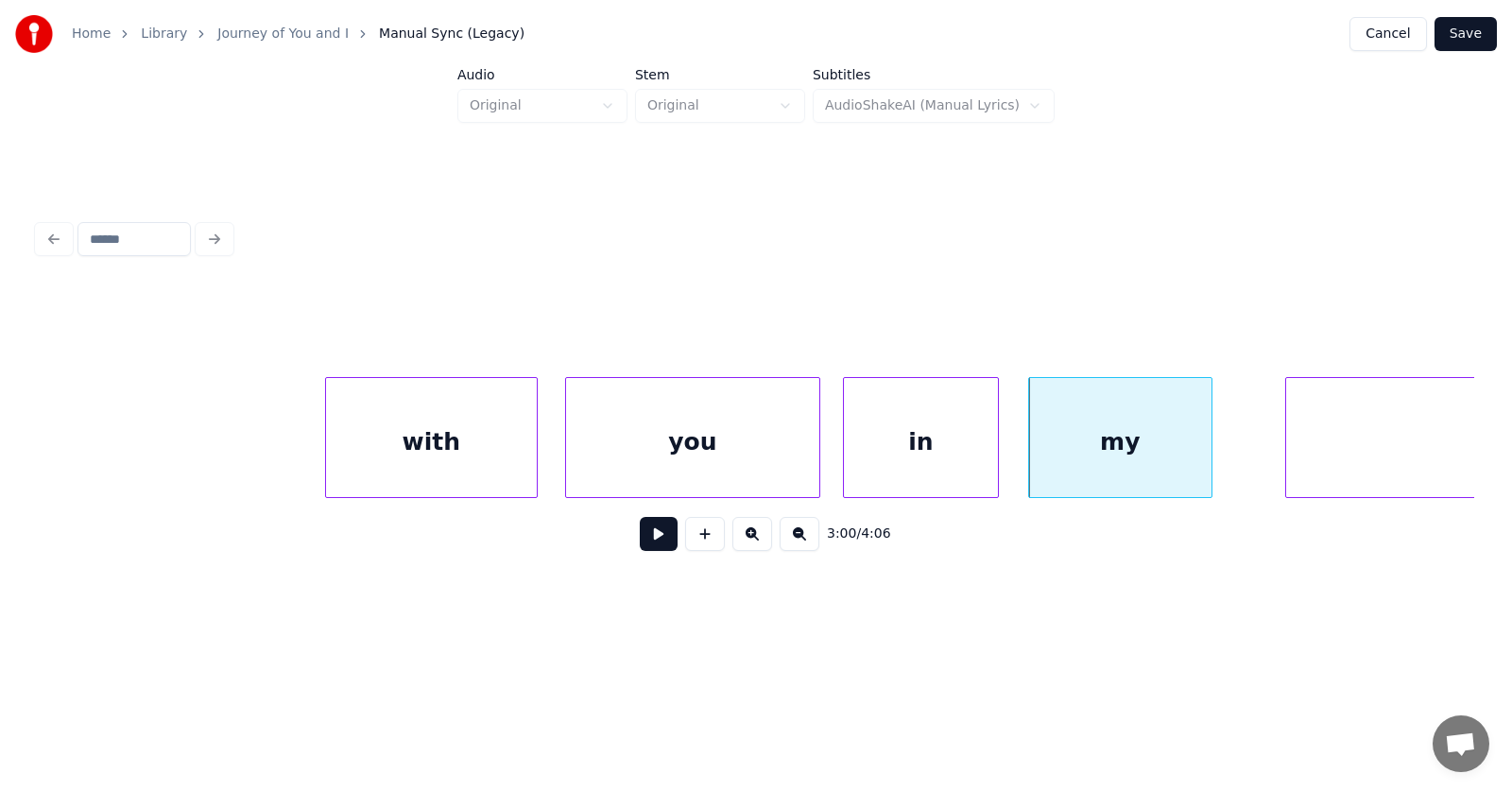
scroll to position [0, 128125]
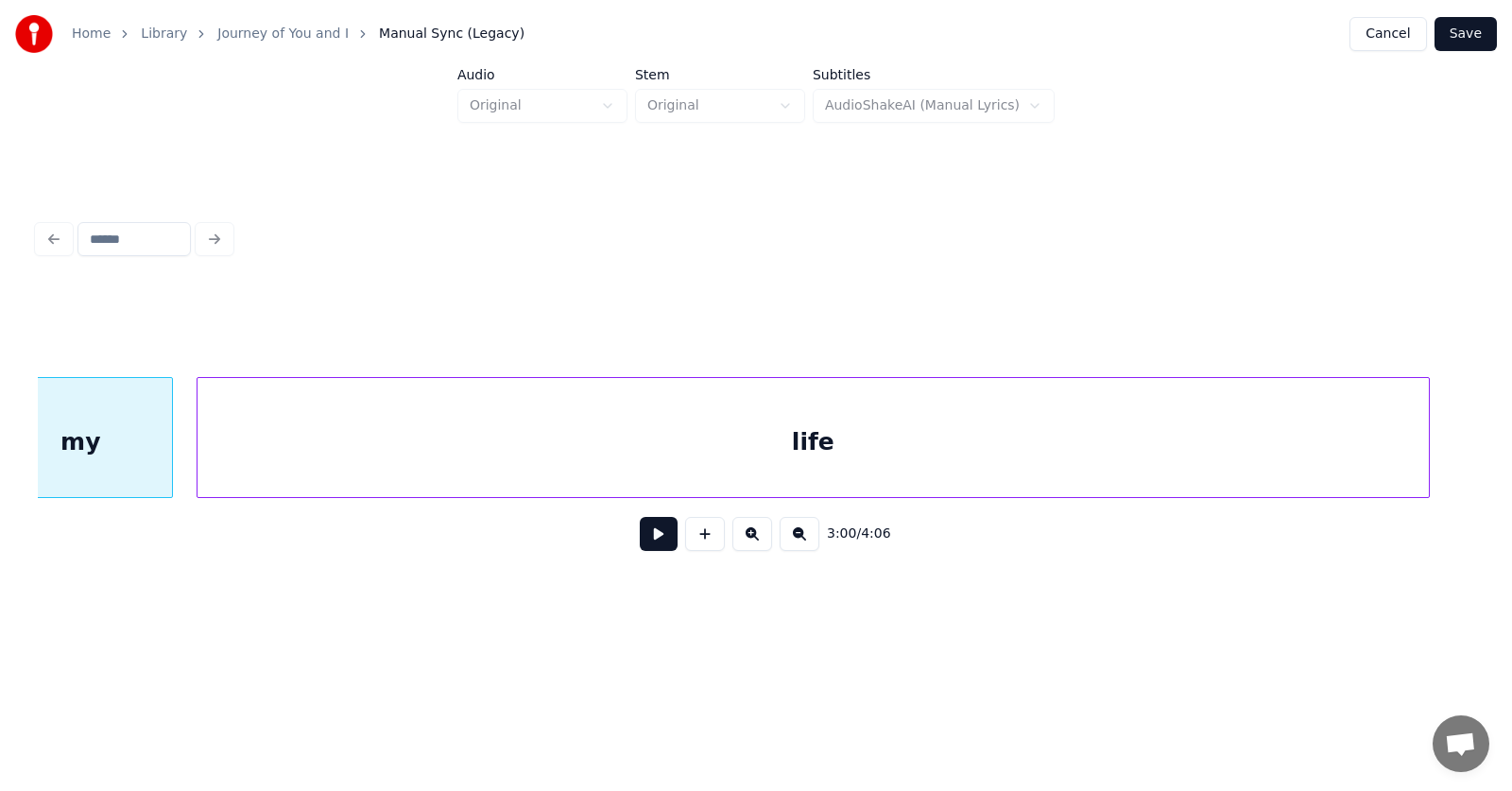
click at [1312, 448] on div "life" at bounding box center [813, 442] width 1232 height 129
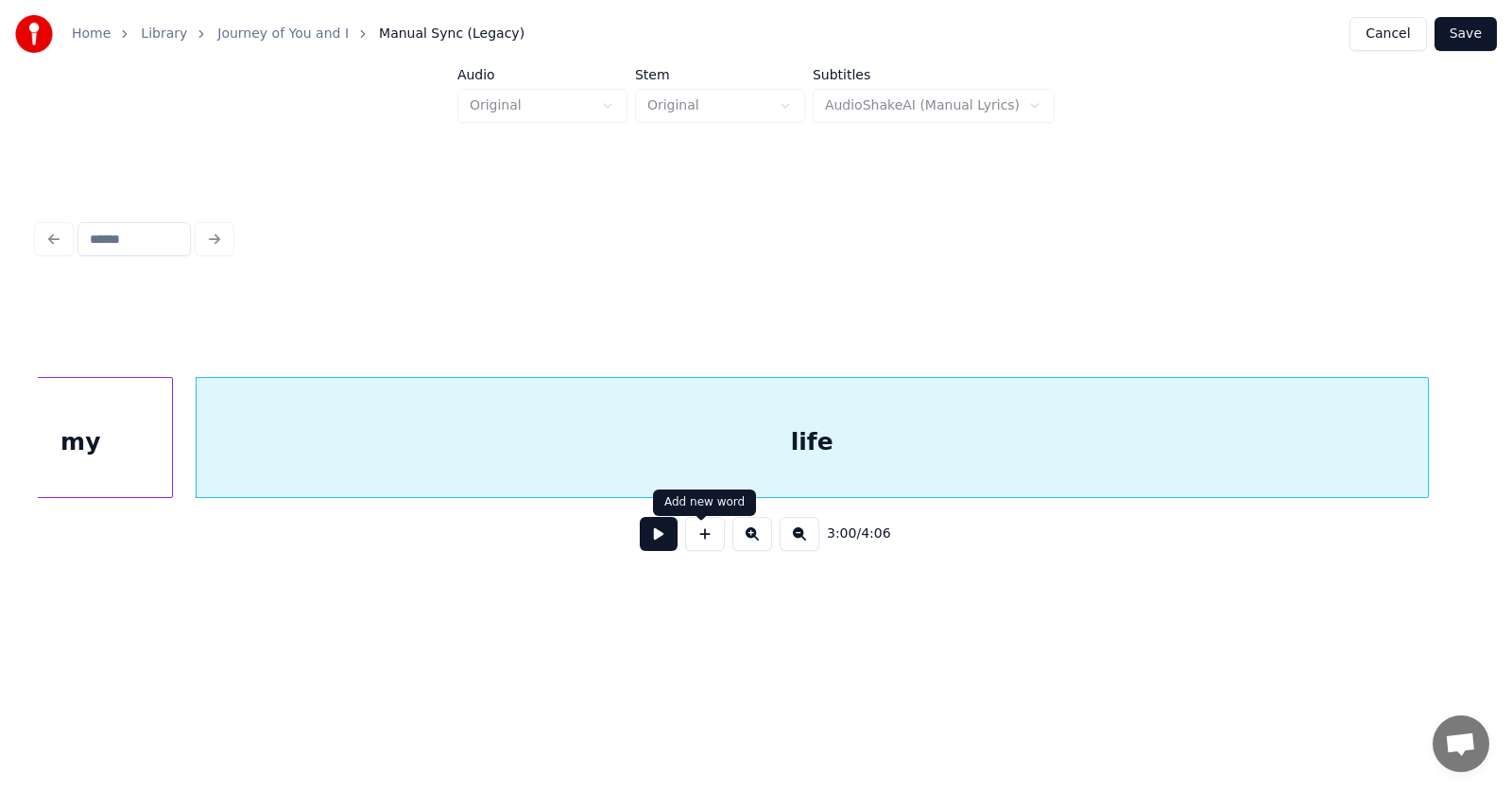
click at [656, 545] on button at bounding box center [659, 534] width 38 height 34
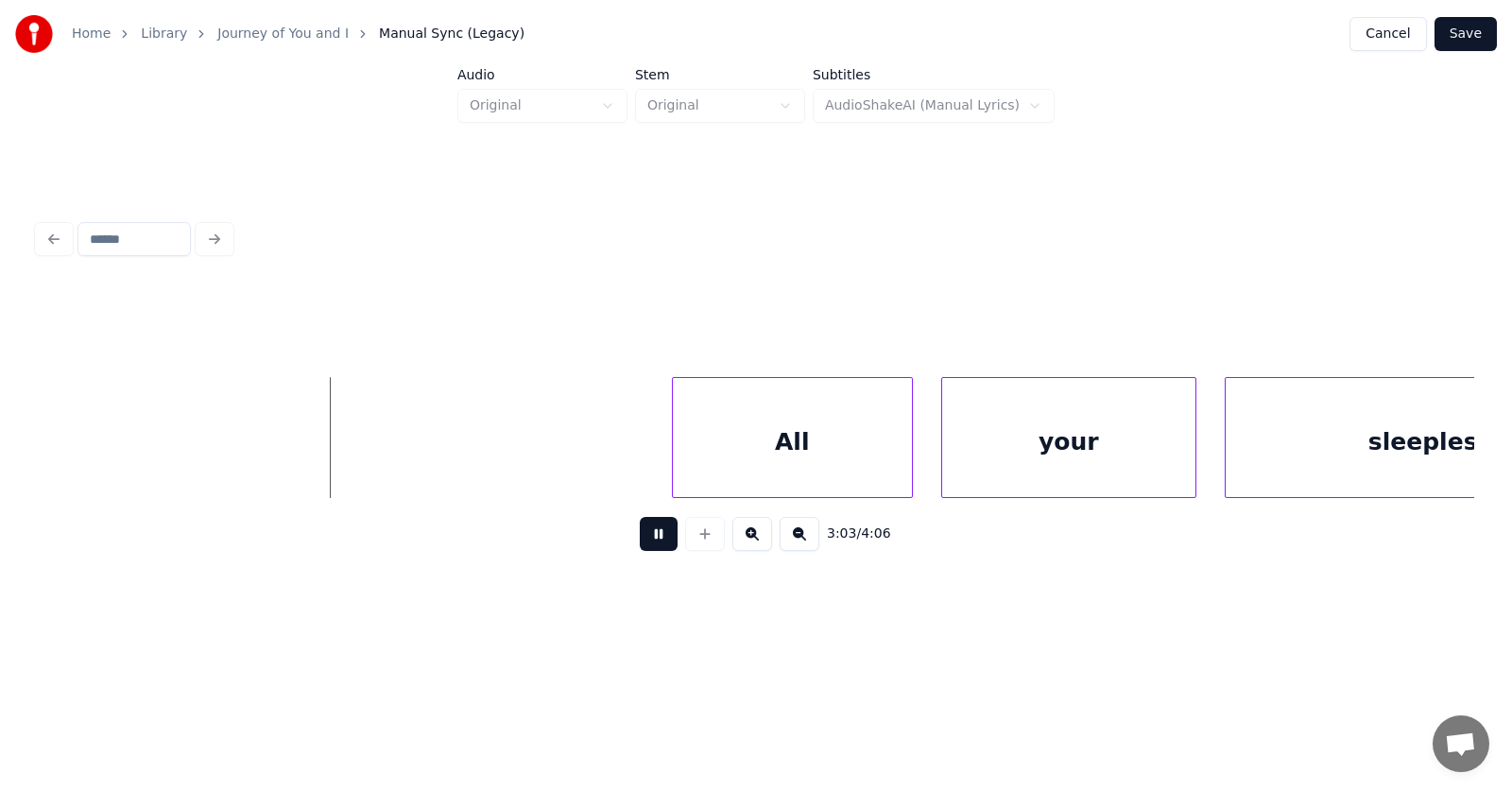
click at [659, 534] on button at bounding box center [659, 534] width 38 height 34
click at [771, 448] on div "All" at bounding box center [761, 442] width 240 height 129
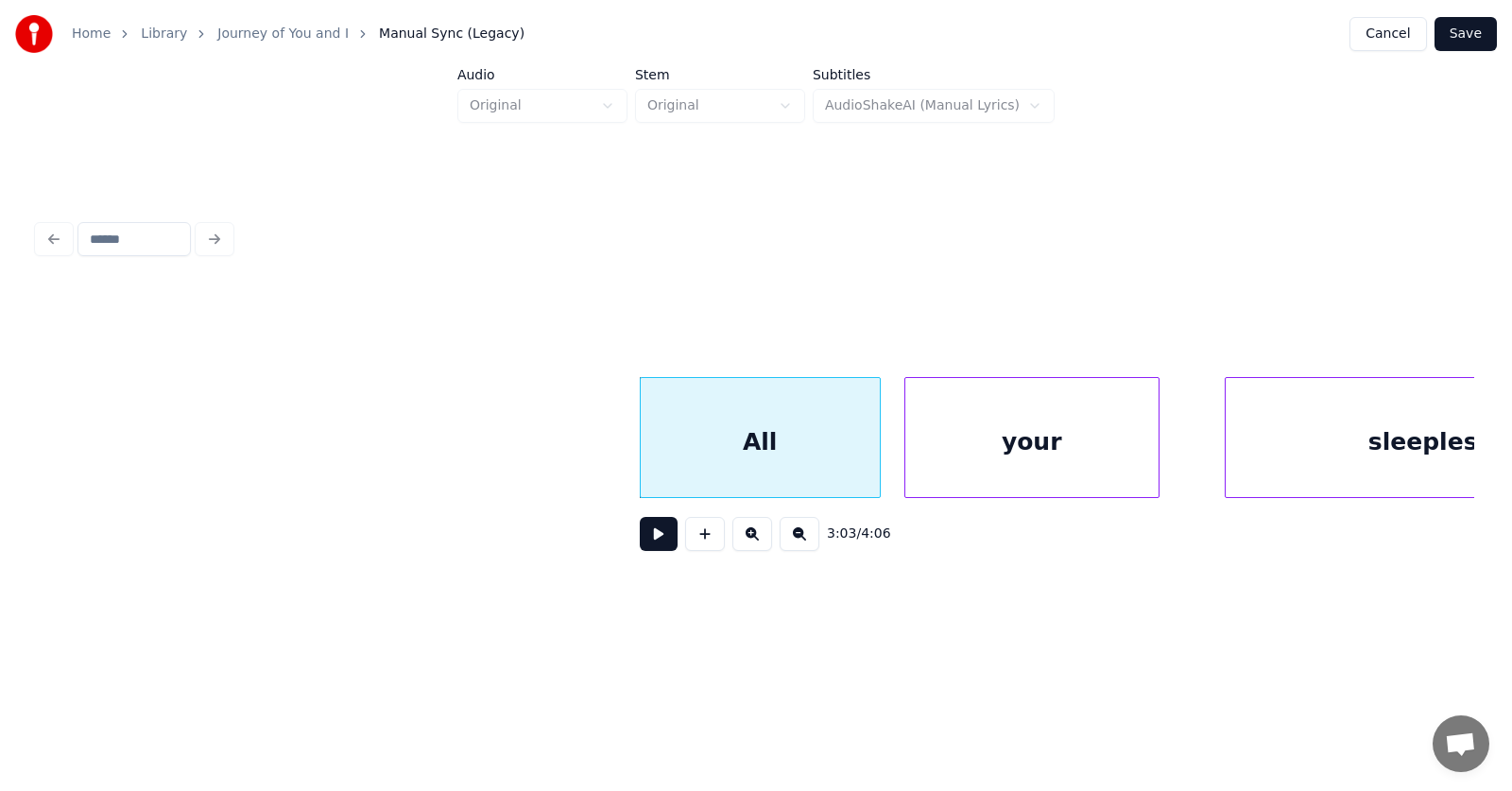
click at [985, 463] on div "your" at bounding box center [1032, 442] width 253 height 129
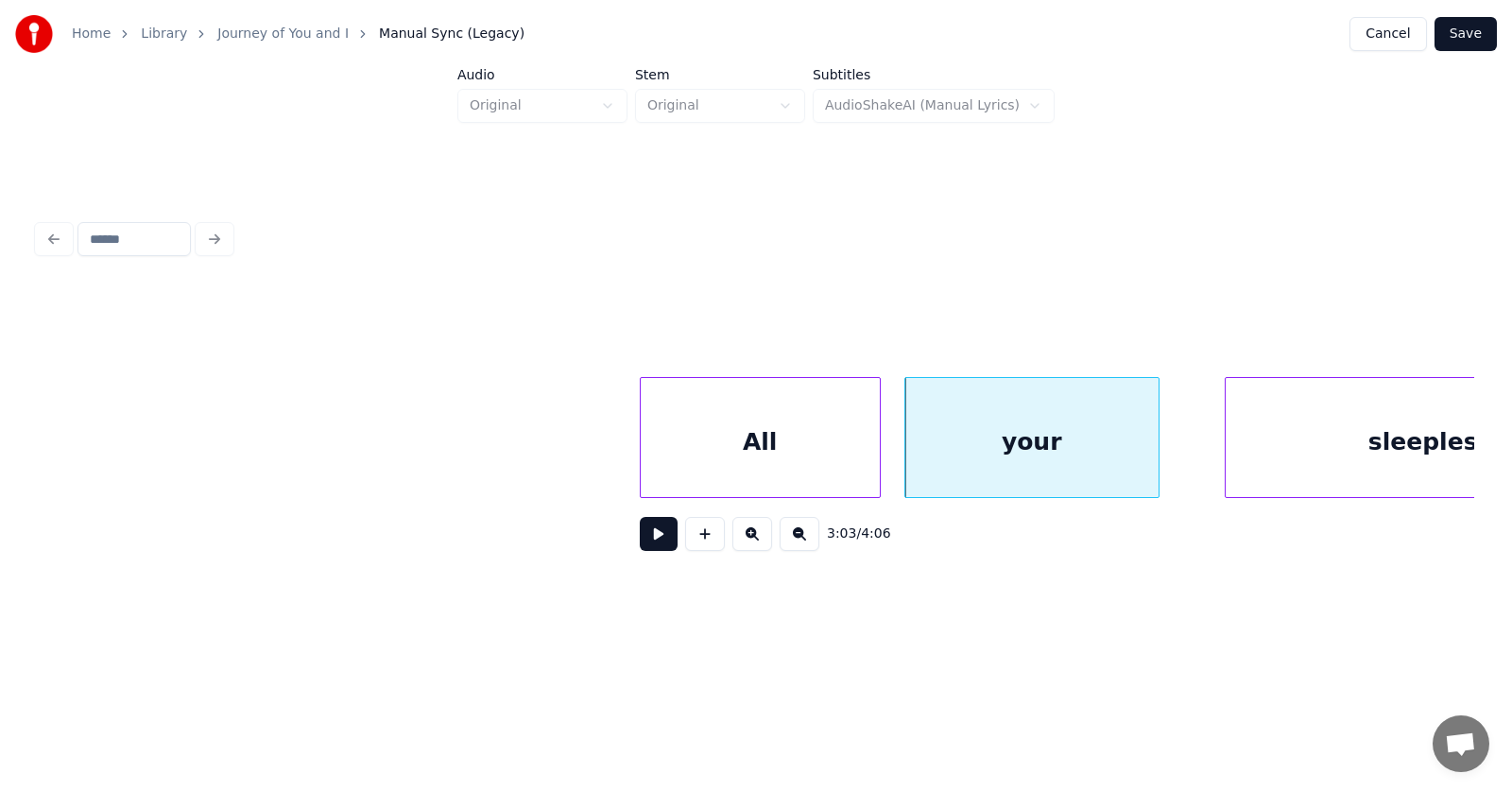
scroll to position [0, 129727]
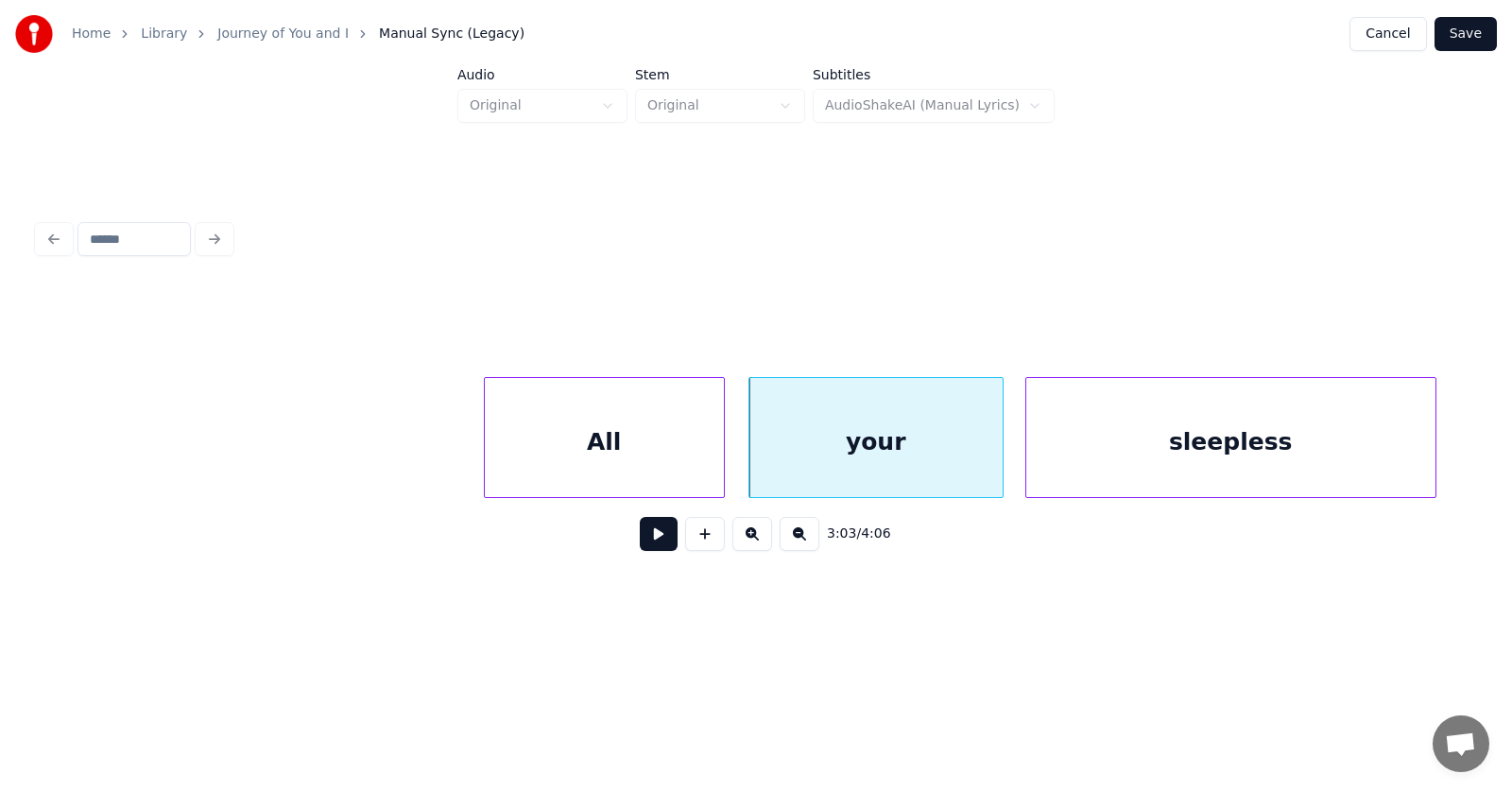
click at [1222, 449] on div "sleepless" at bounding box center [1231, 442] width 409 height 129
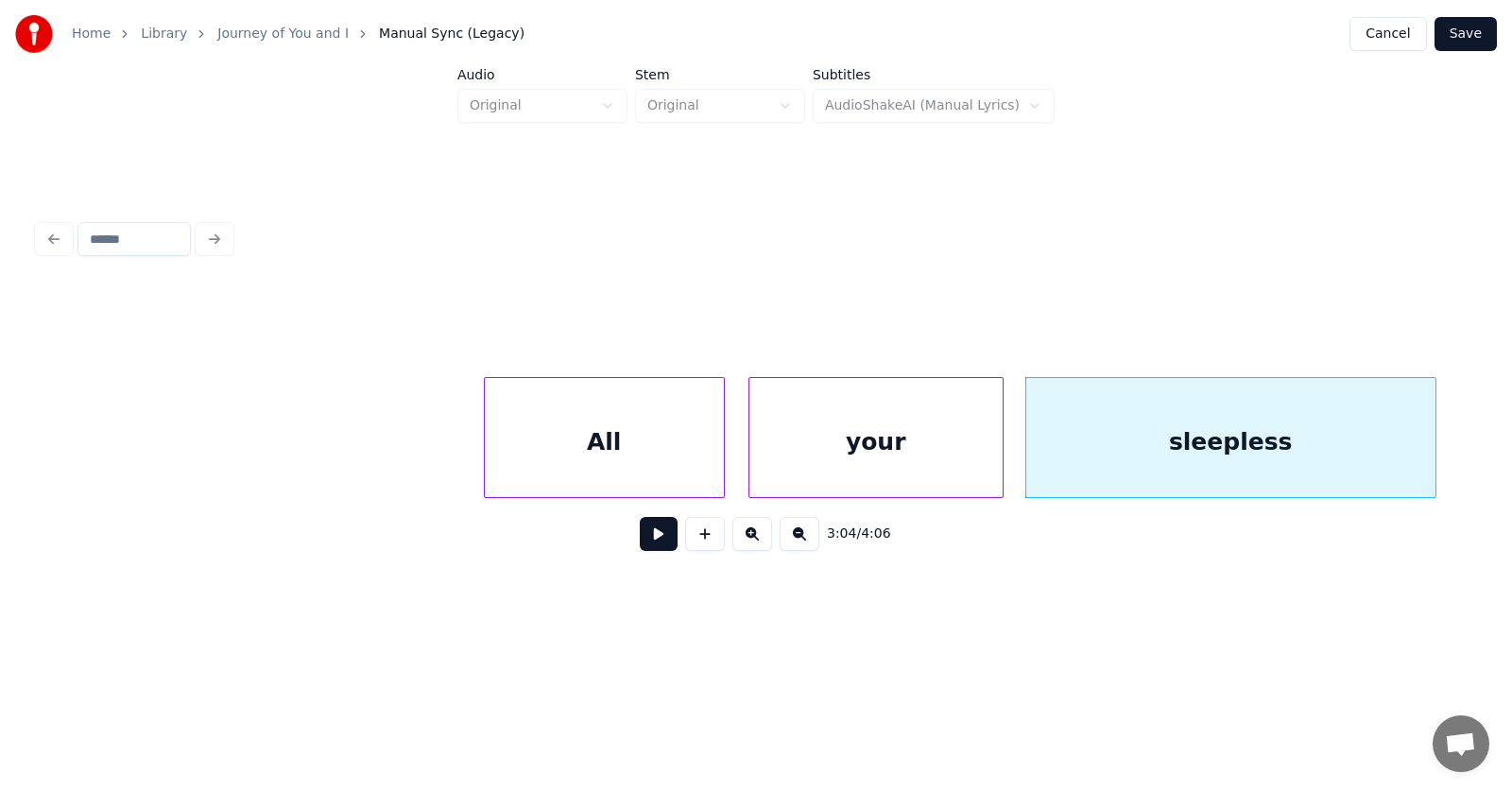
click at [646, 546] on button at bounding box center [659, 534] width 38 height 34
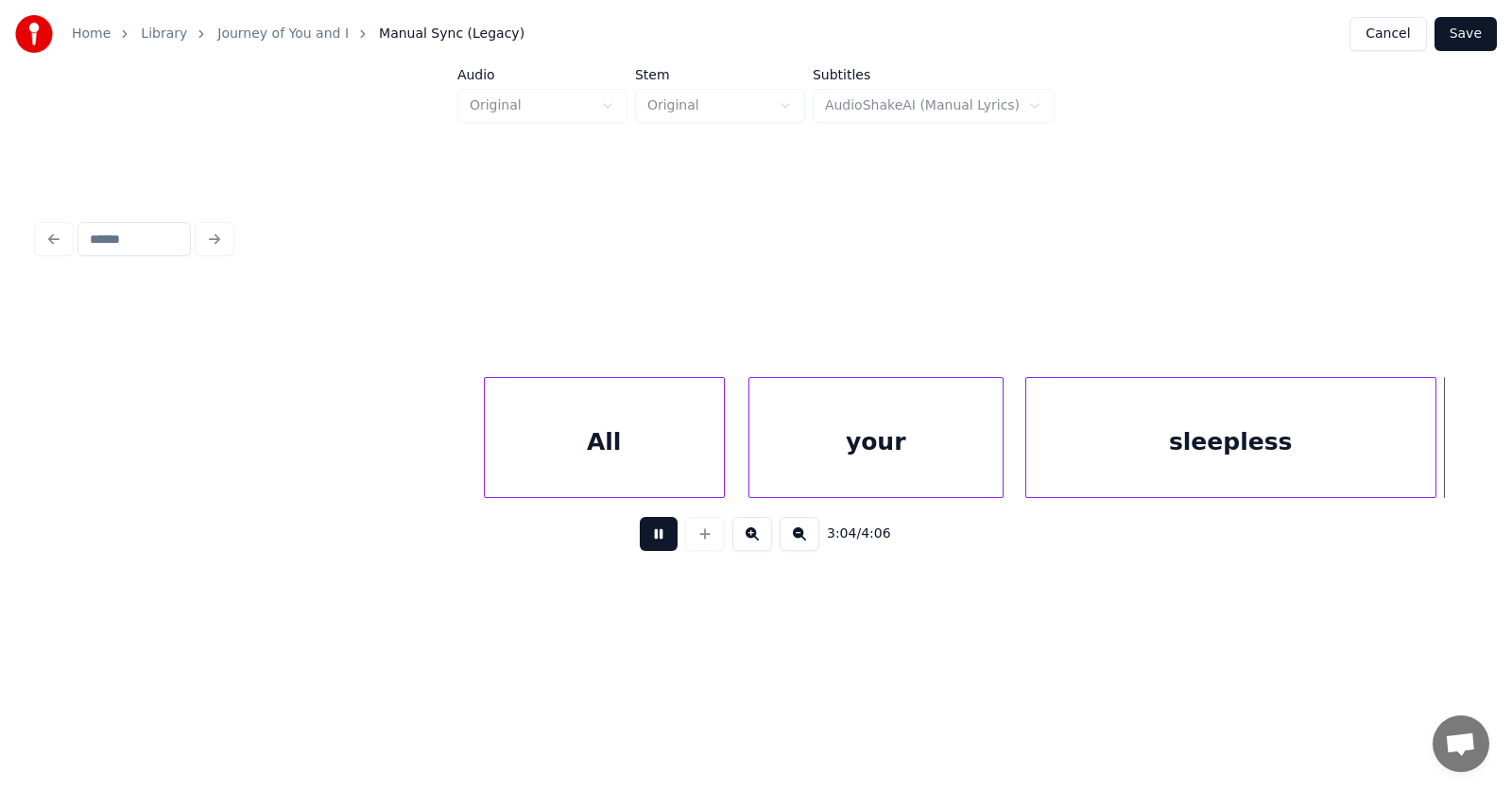
scroll to position [0, 131168]
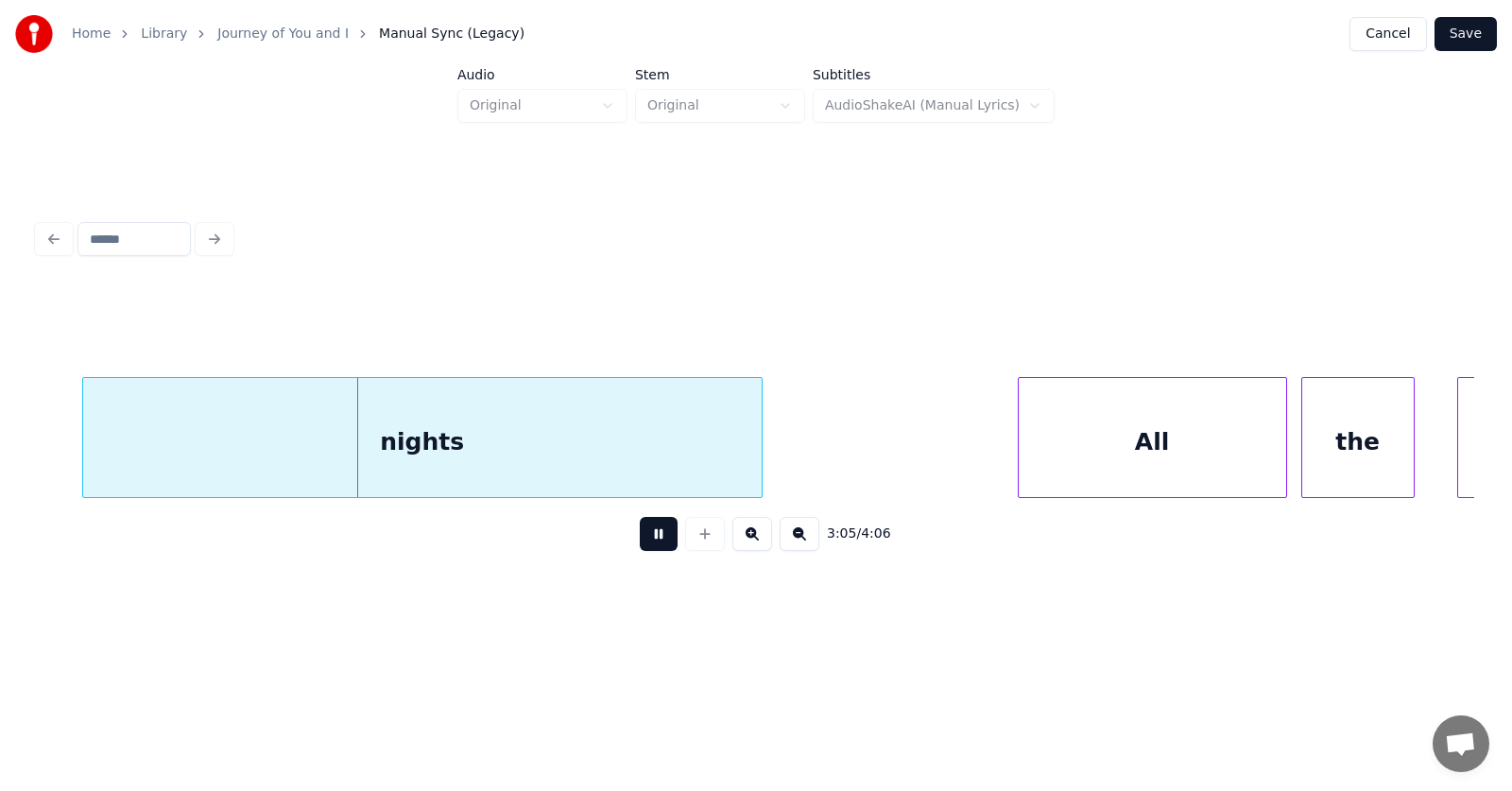
click at [646, 546] on button at bounding box center [659, 534] width 38 height 34
click at [491, 455] on div "nights" at bounding box center [378, 442] width 678 height 129
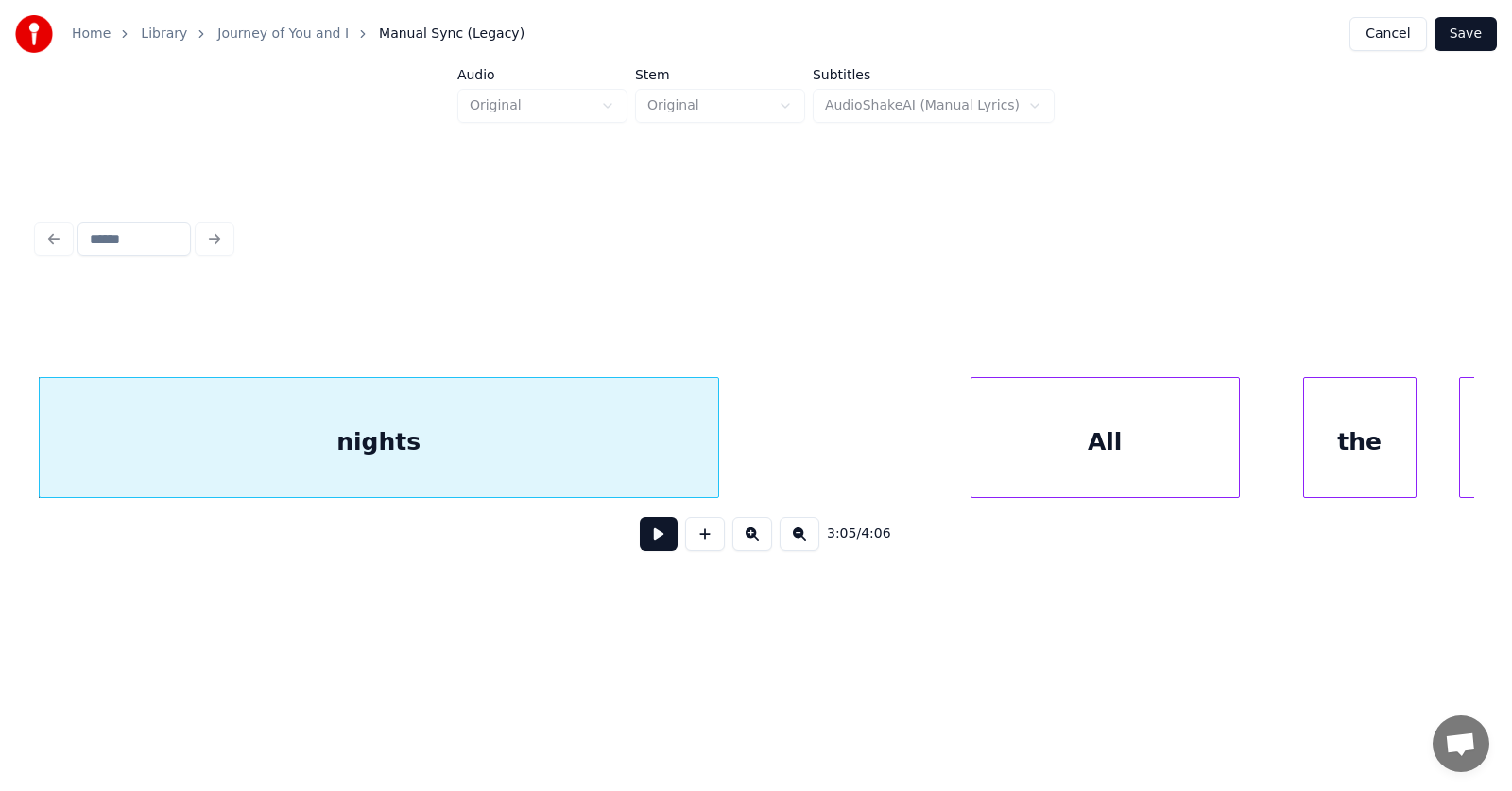
click at [1113, 456] on div "All" at bounding box center [1106, 442] width 267 height 129
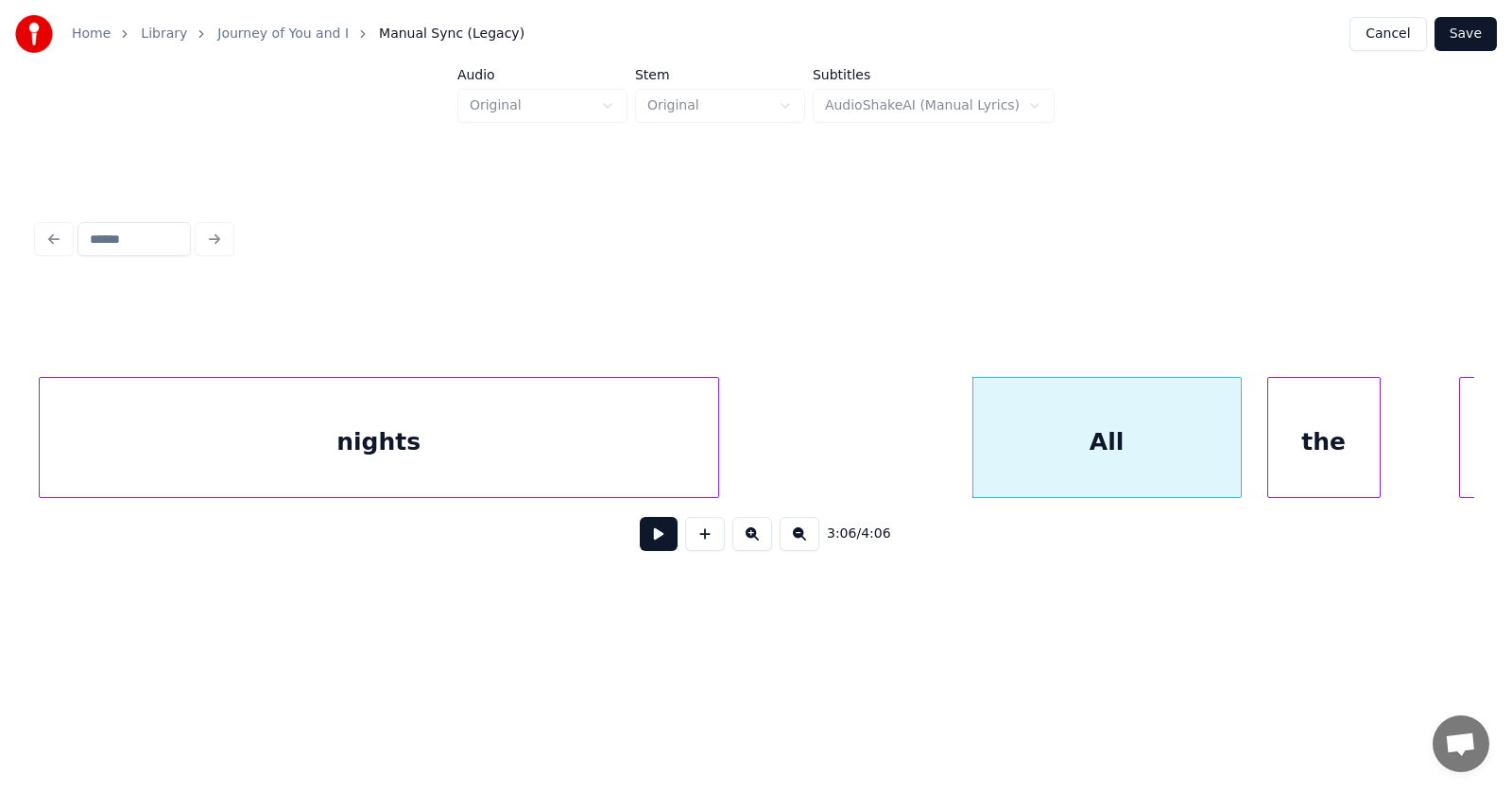
click at [1346, 447] on div "the" at bounding box center [1324, 442] width 112 height 129
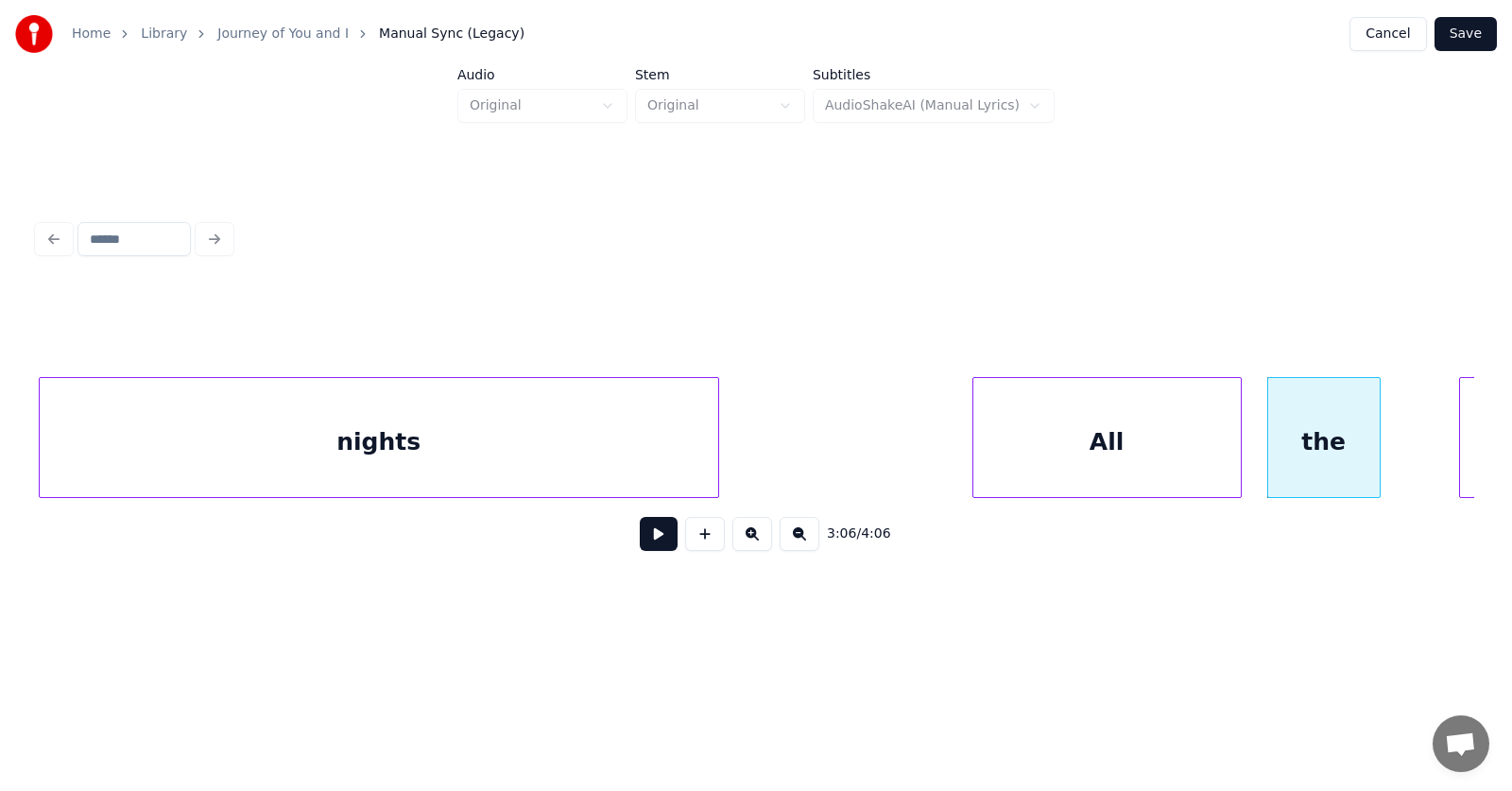
scroll to position [0, 131562]
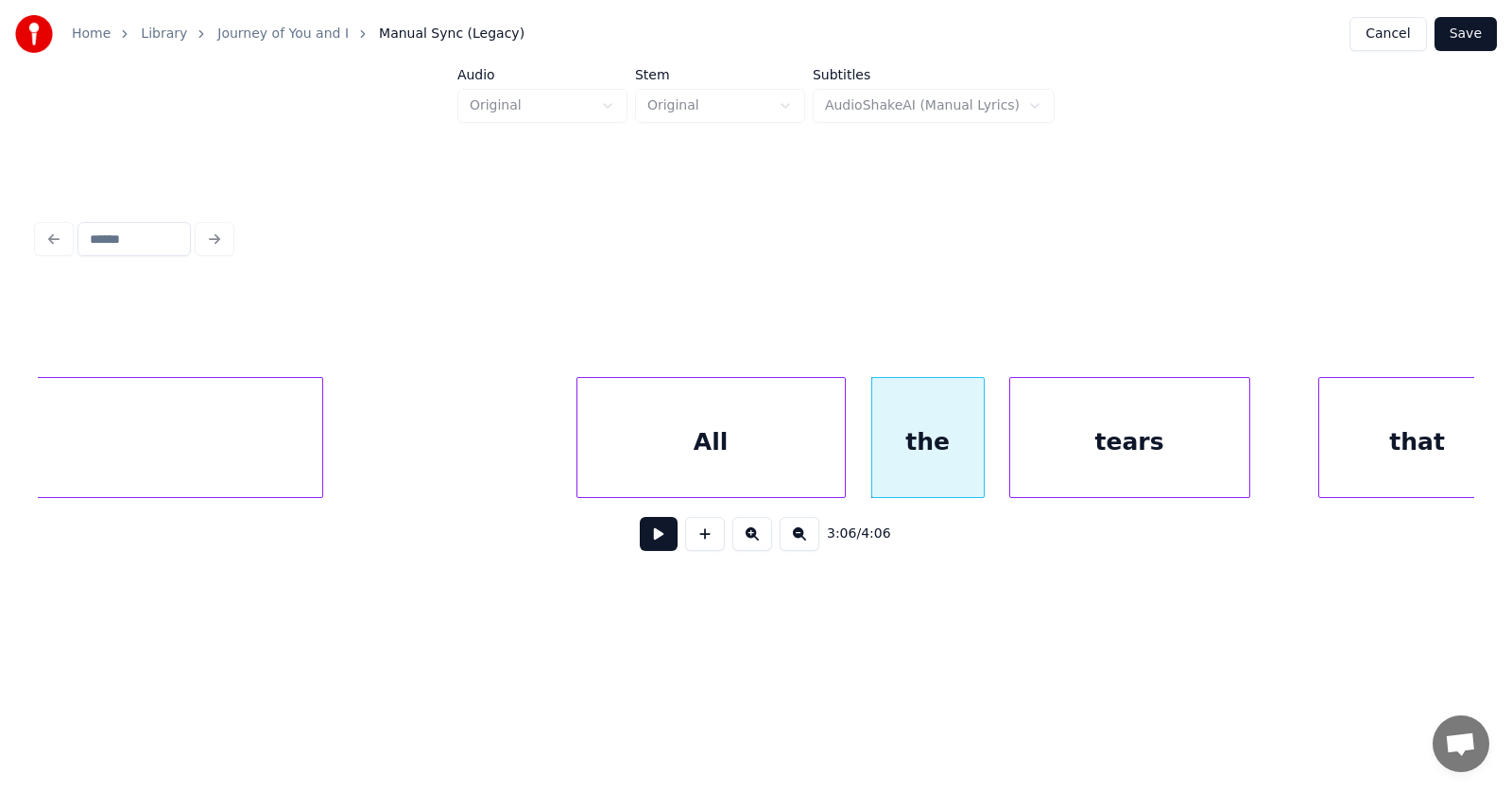
click at [1108, 457] on div "tears" at bounding box center [1130, 442] width 240 height 129
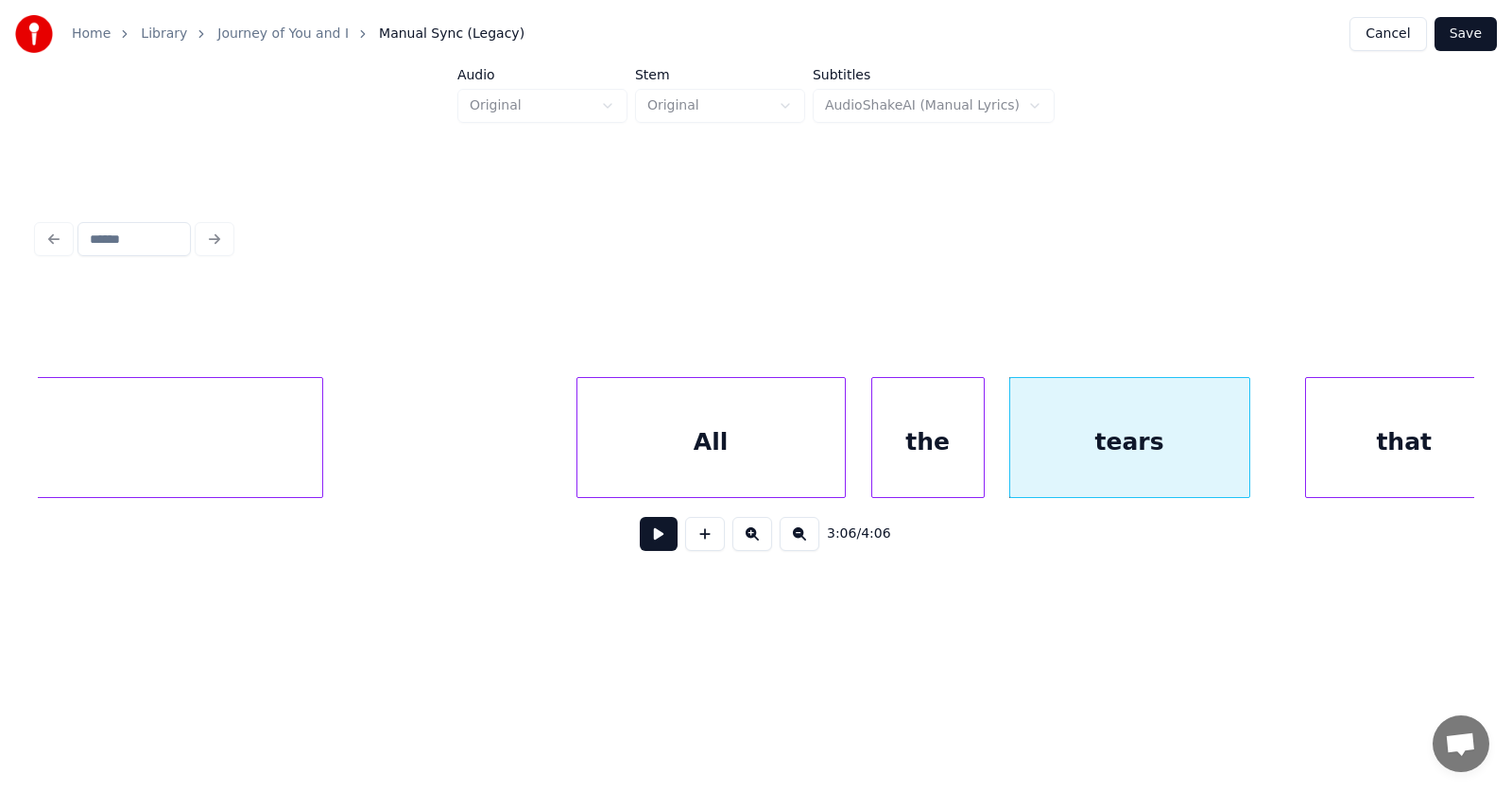
scroll to position [0, 131600]
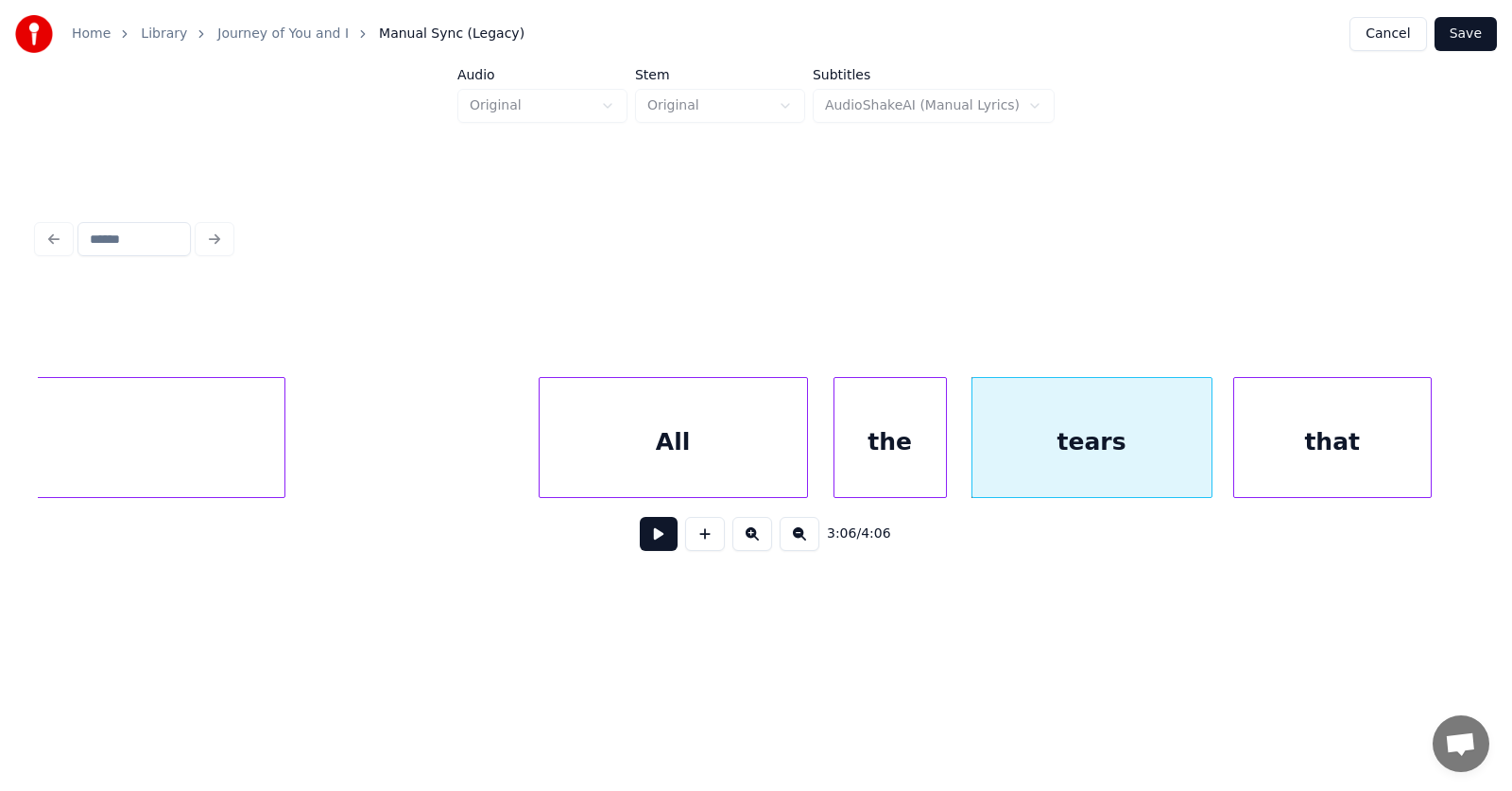
click at [1302, 461] on div "that" at bounding box center [1332, 442] width 196 height 129
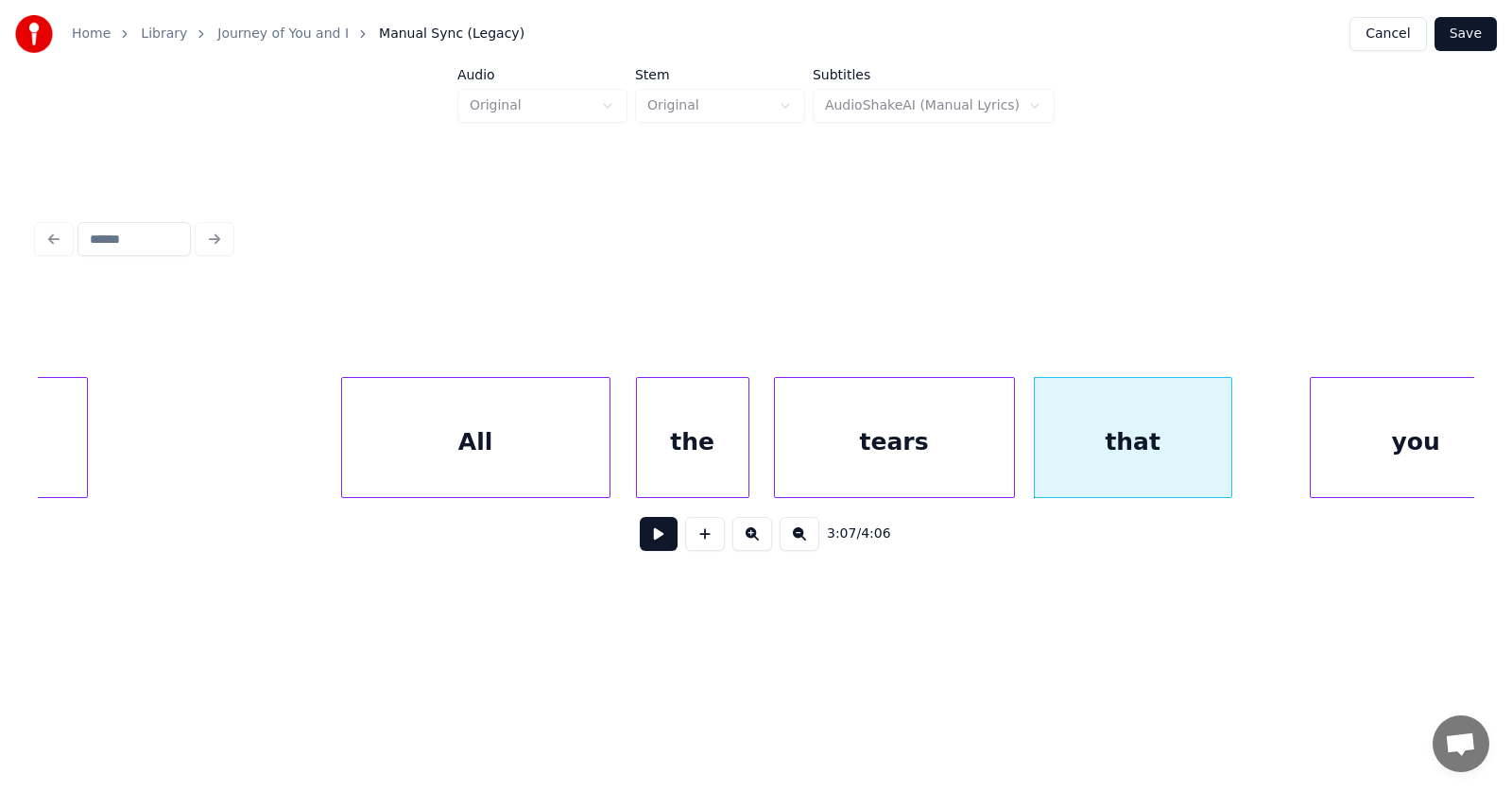
scroll to position [0, 132033]
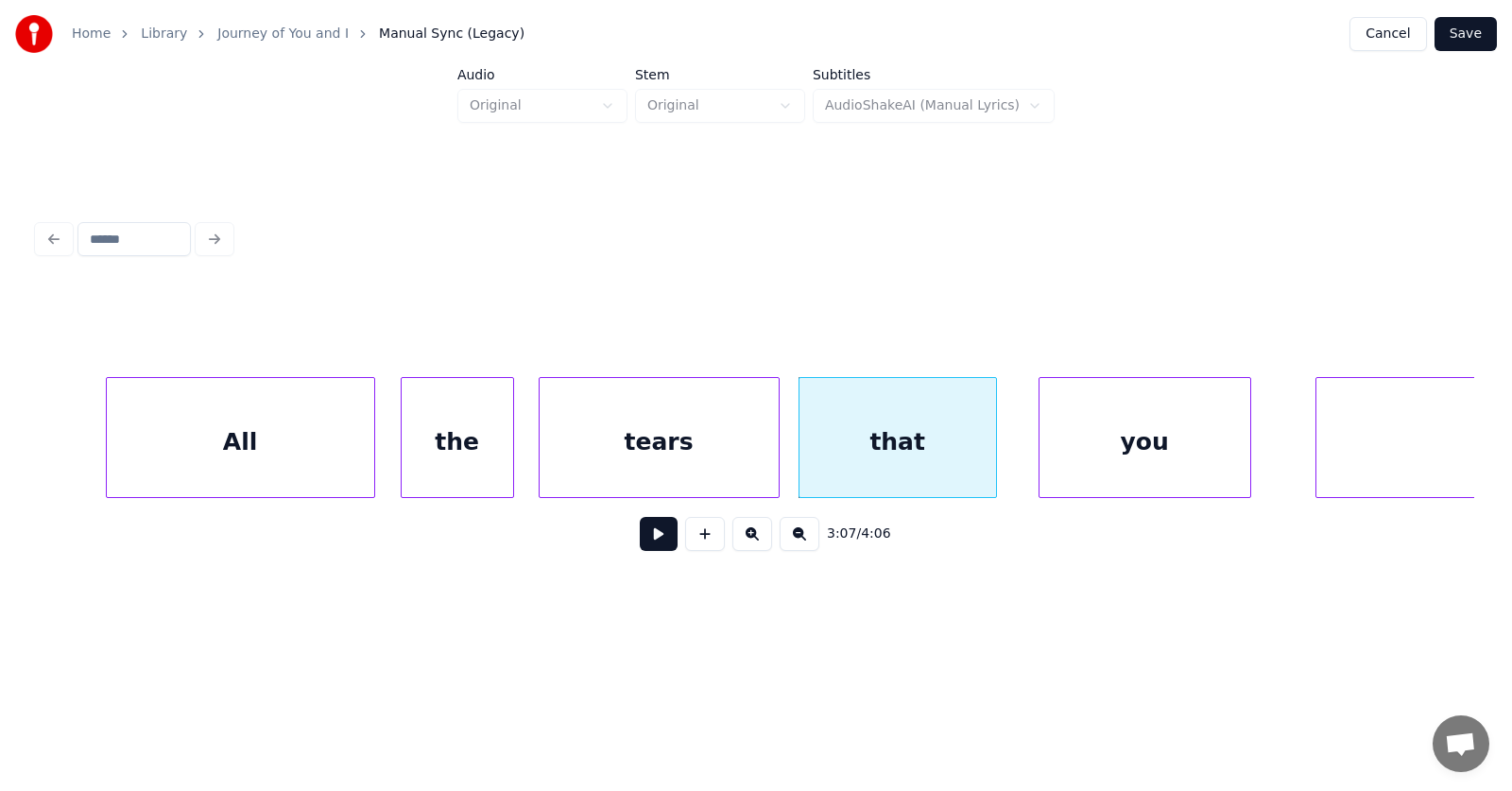
click at [1141, 458] on div "you" at bounding box center [1145, 442] width 211 height 129
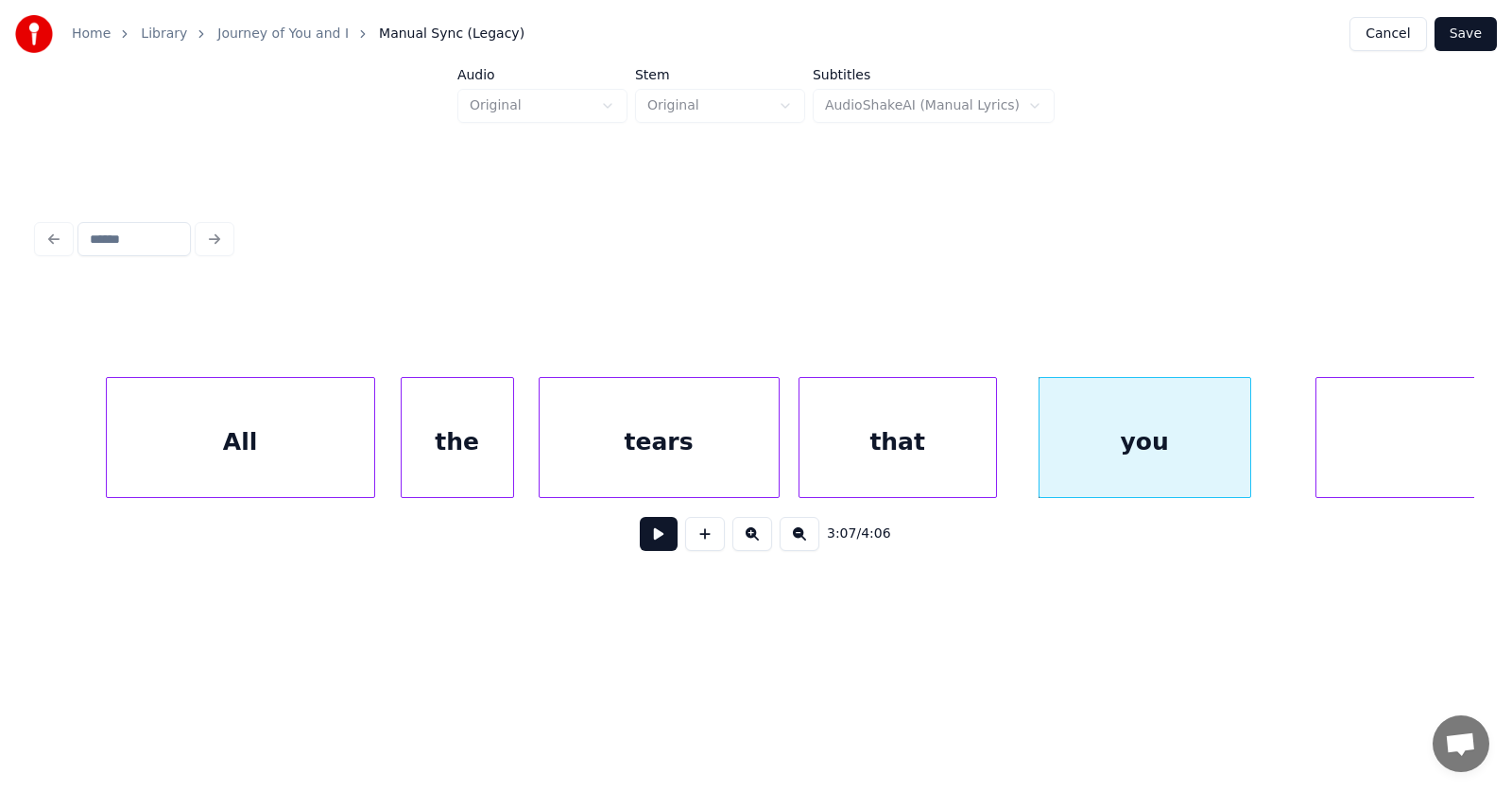
scroll to position [0, 132380]
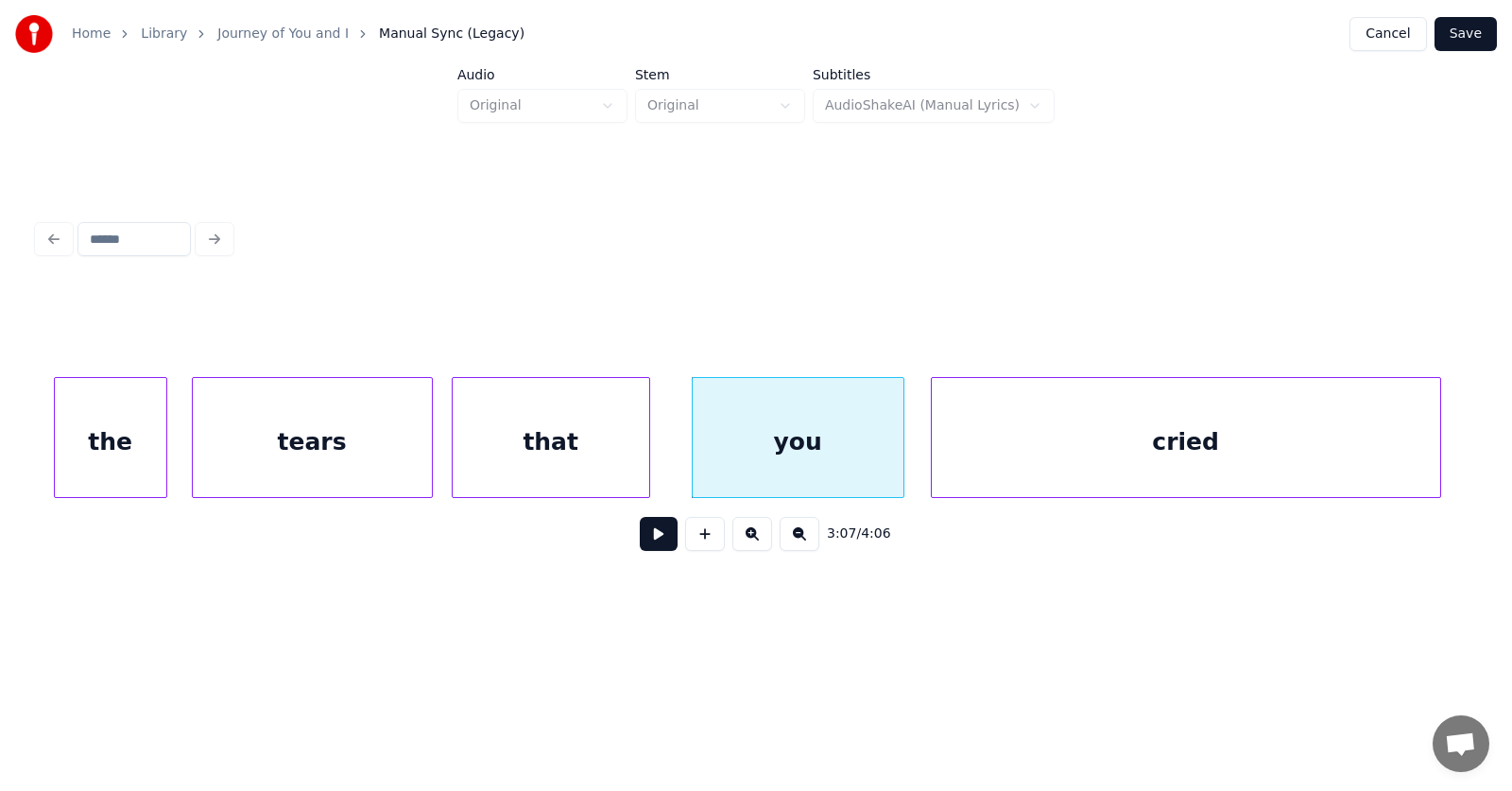
click at [1300, 455] on div "cried" at bounding box center [1186, 442] width 509 height 129
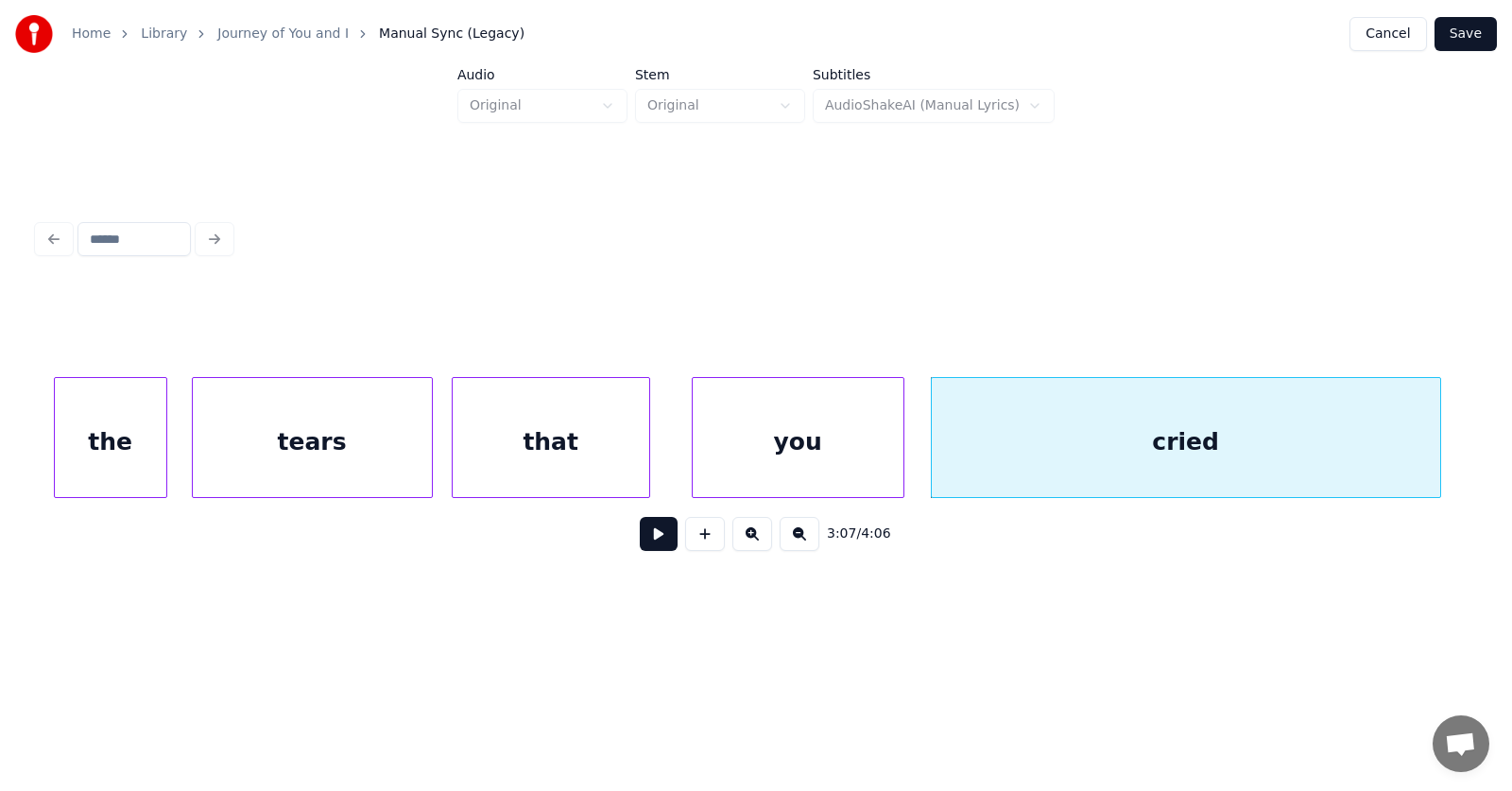
click at [664, 541] on button at bounding box center [659, 534] width 38 height 34
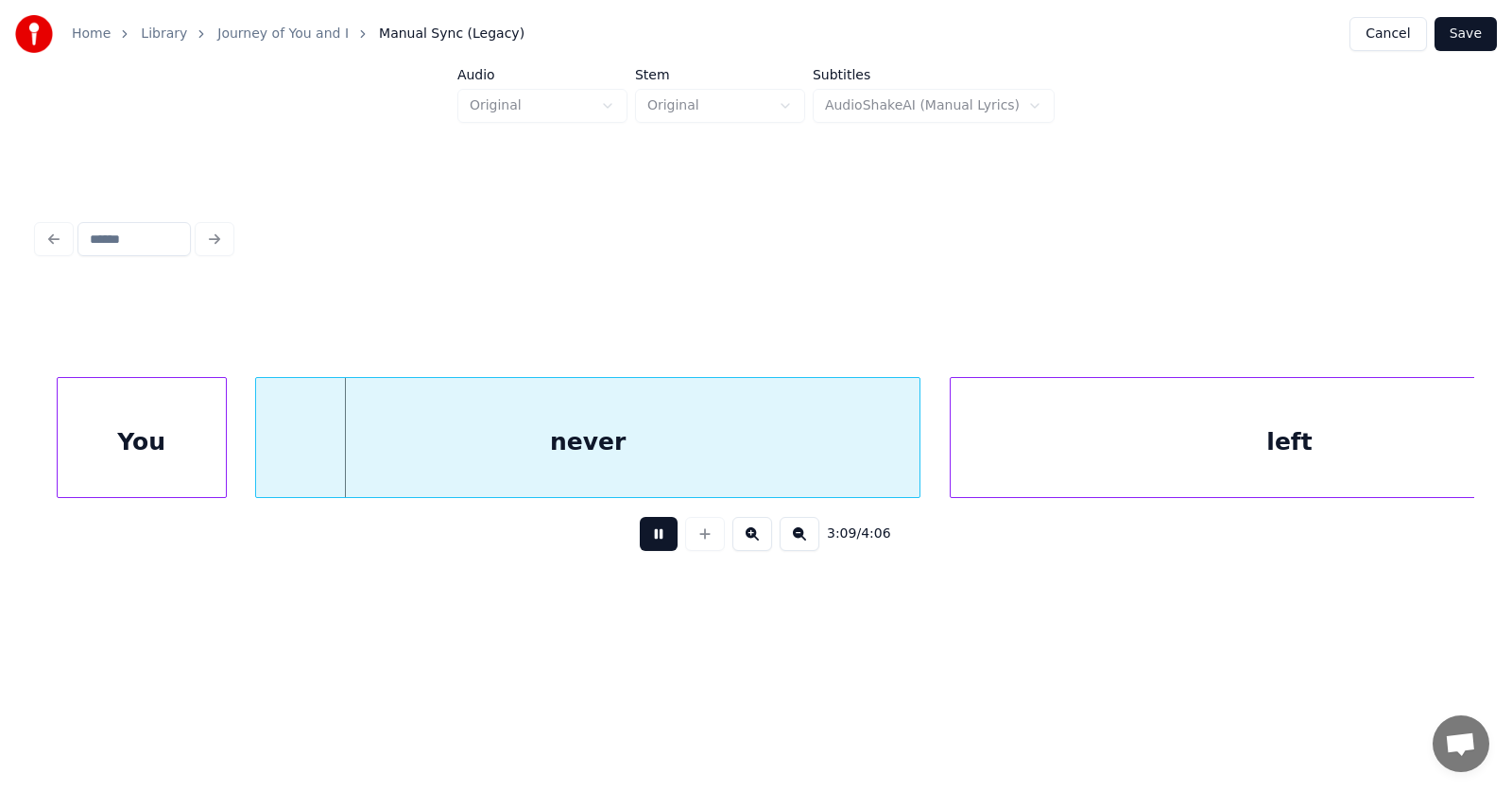
click at [644, 549] on button at bounding box center [659, 534] width 38 height 34
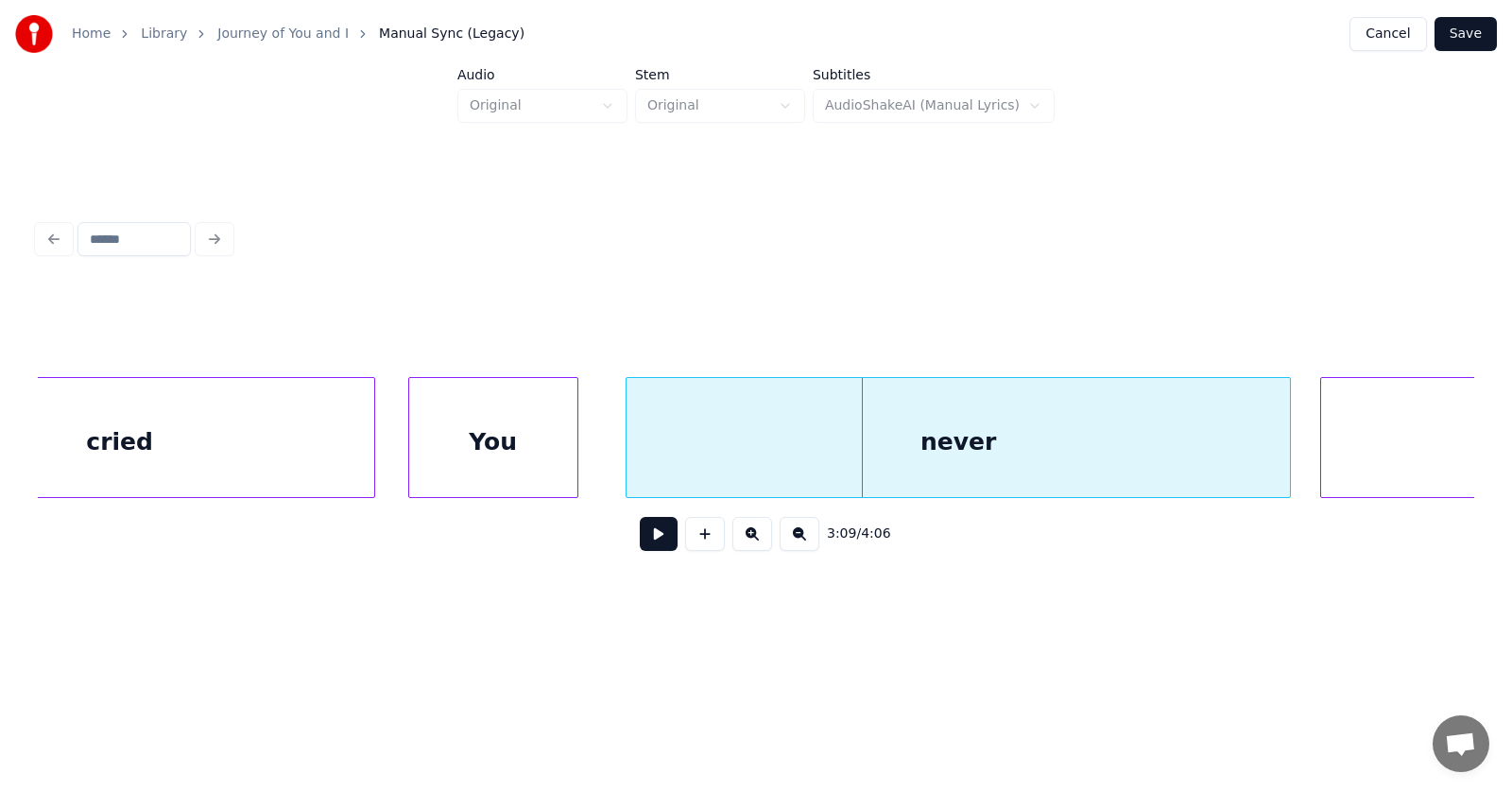
click at [522, 458] on div "You" at bounding box center [493, 442] width 168 height 129
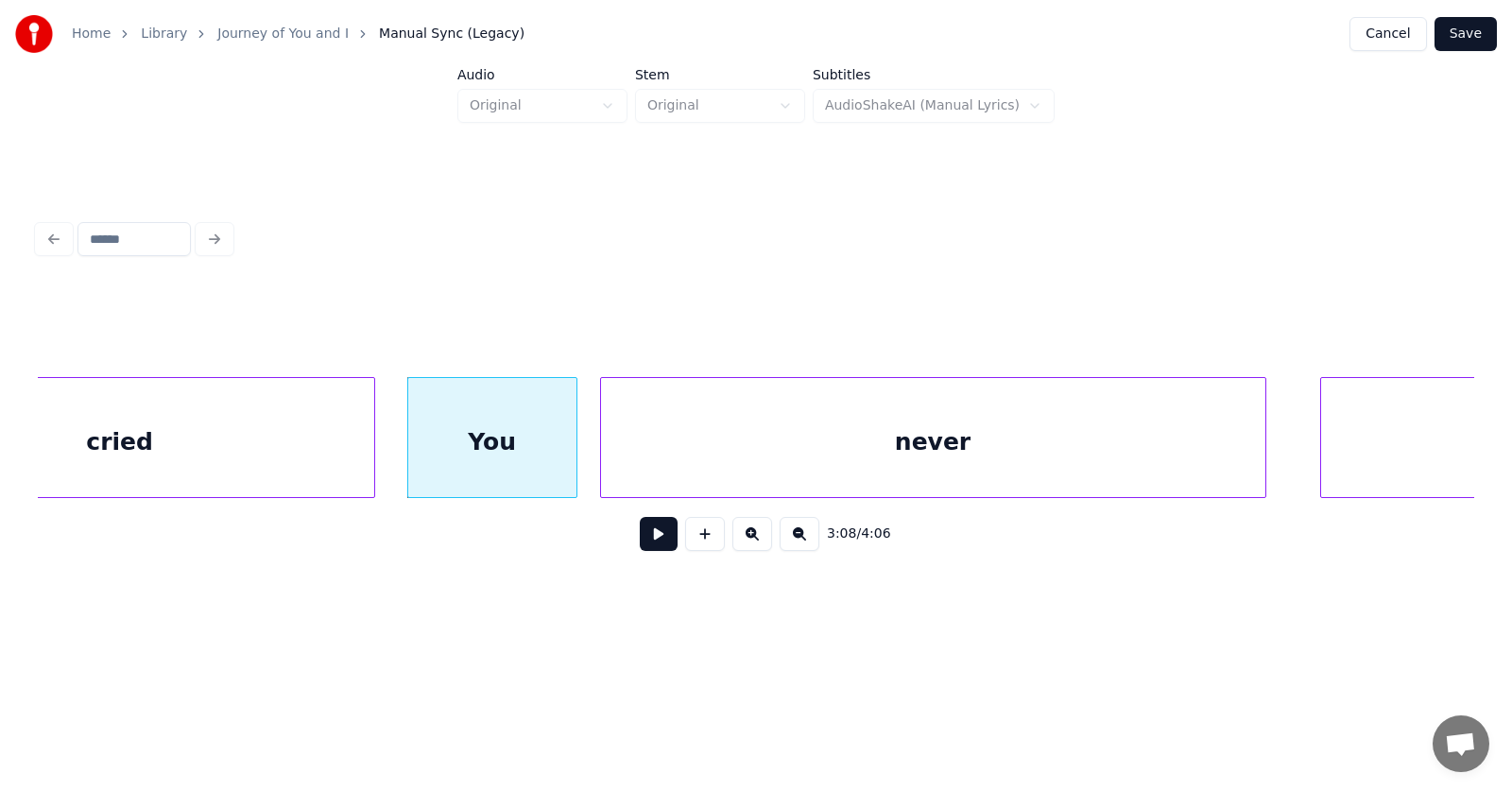
click at [658, 466] on div "never" at bounding box center [933, 442] width 665 height 129
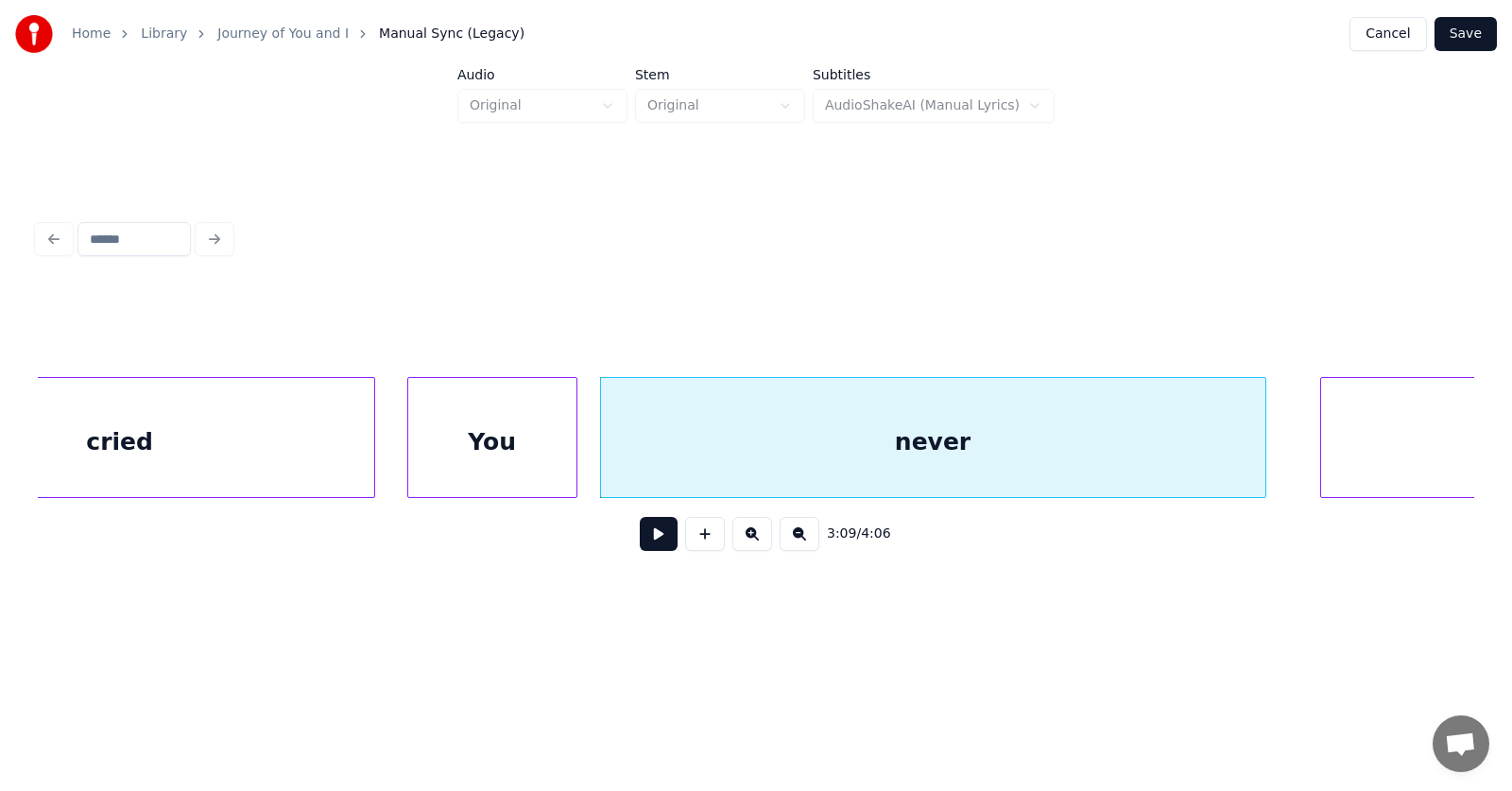
click at [504, 465] on div "You" at bounding box center [492, 442] width 168 height 129
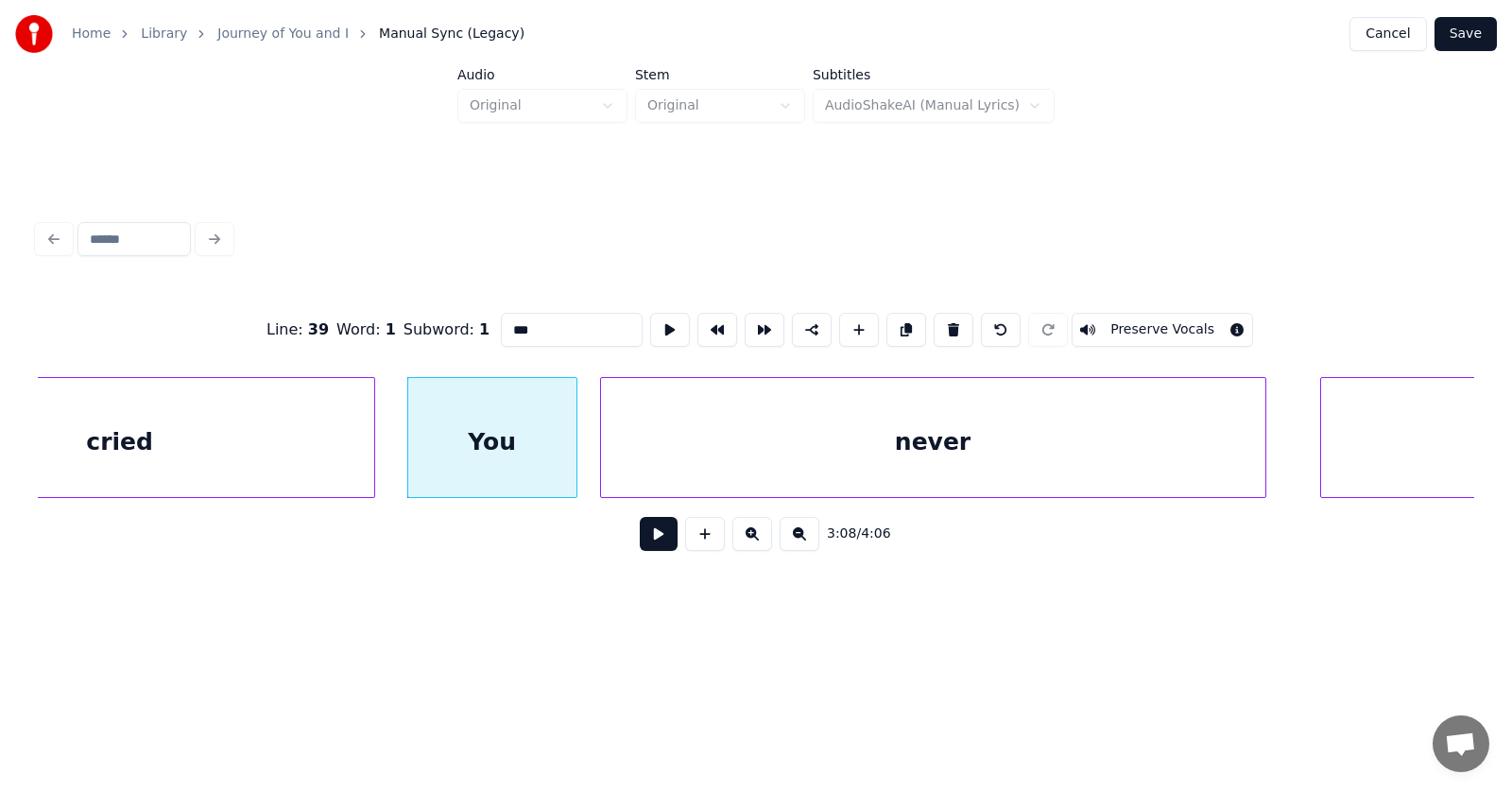
click at [643, 548] on button at bounding box center [659, 534] width 38 height 34
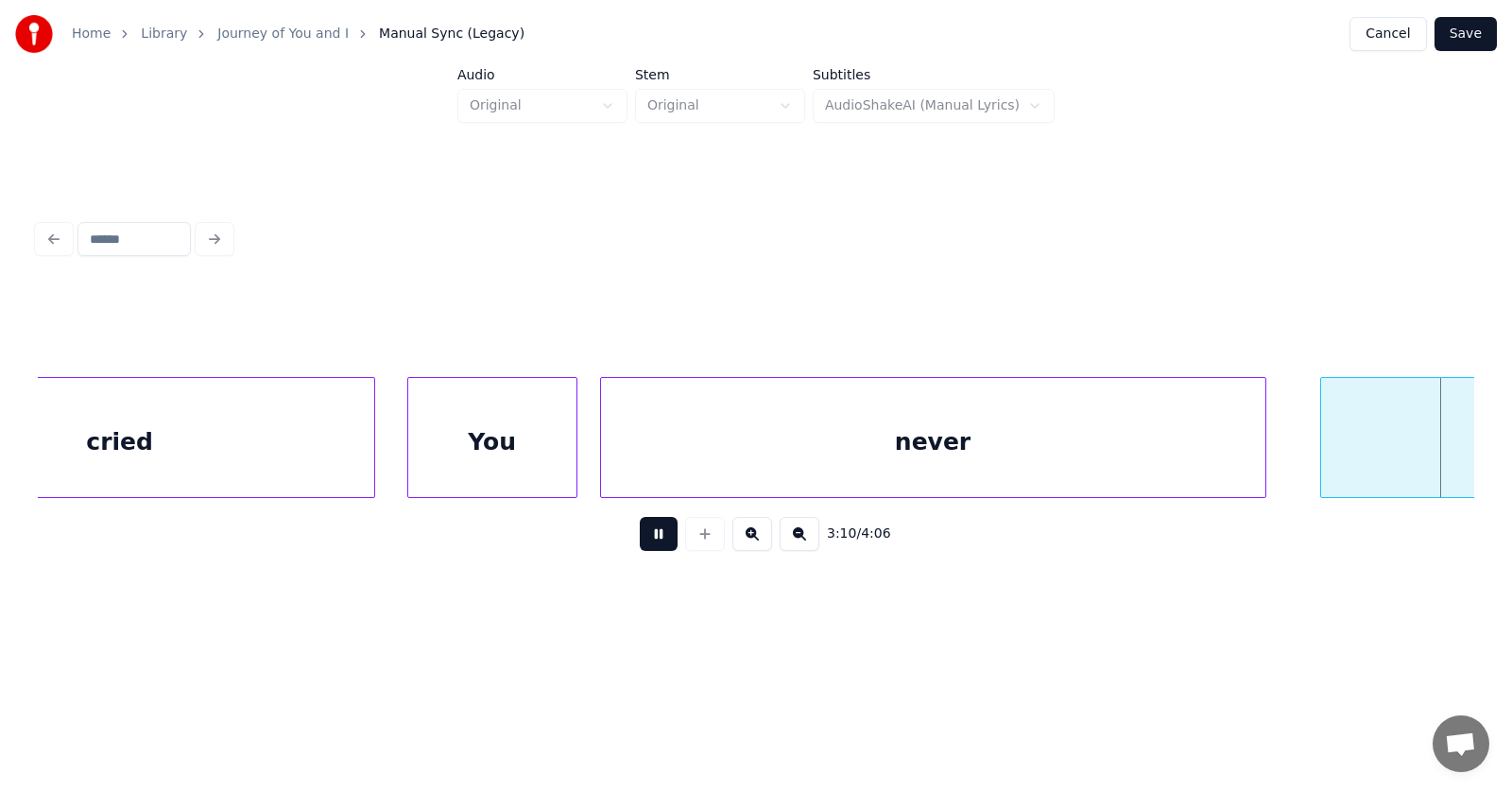
scroll to position [0, 134894]
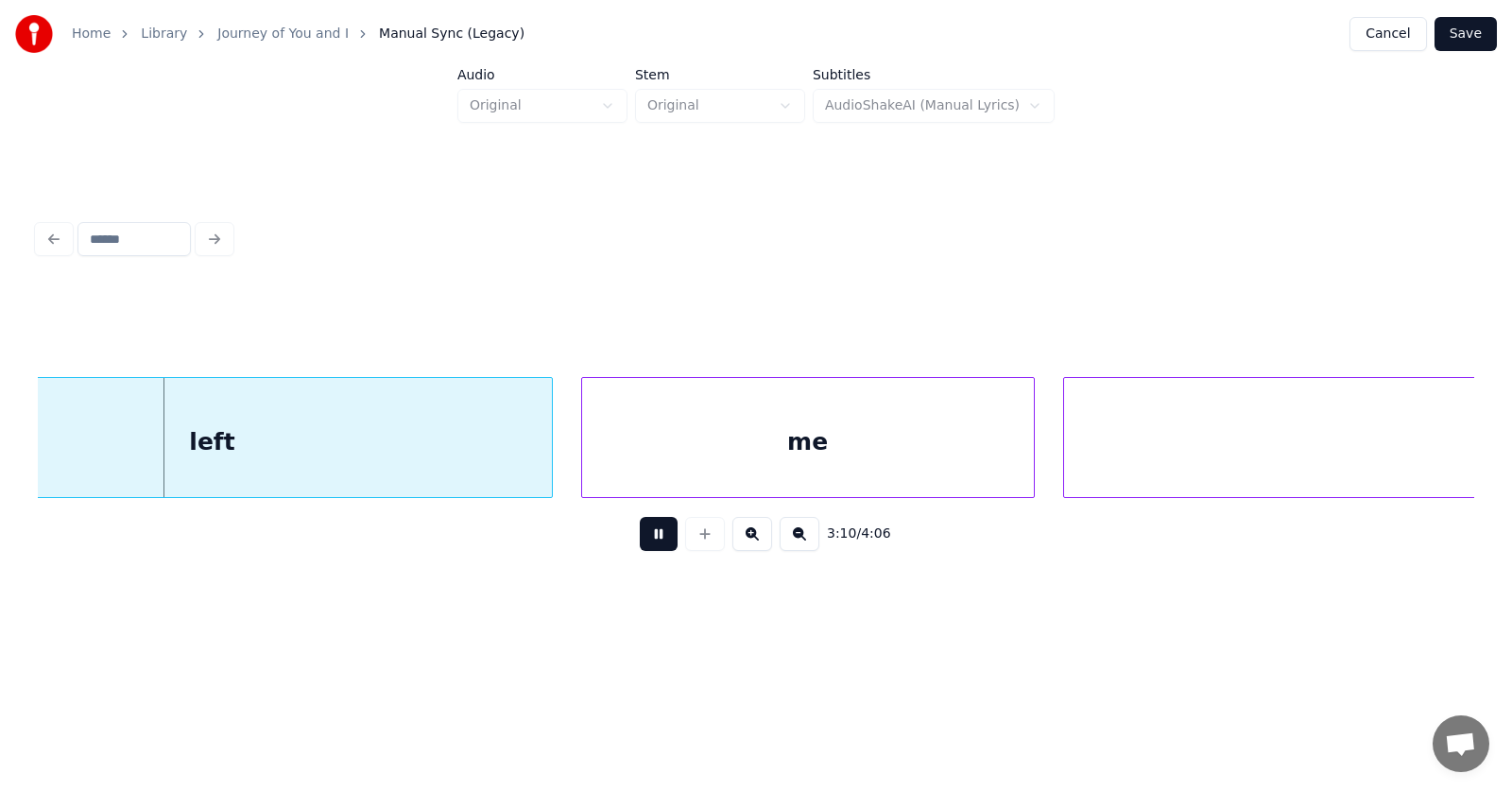
click at [643, 548] on button at bounding box center [659, 534] width 38 height 34
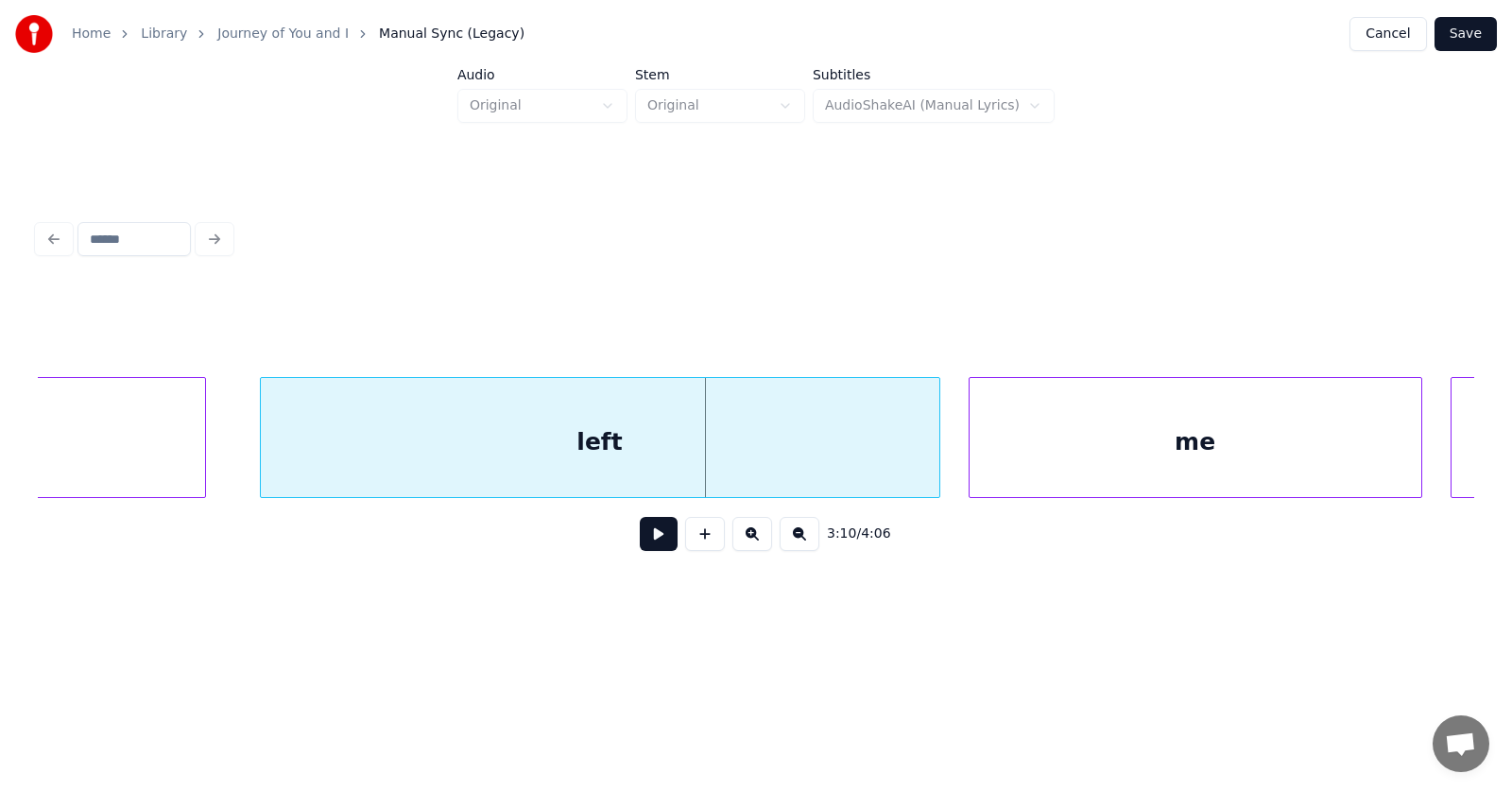
scroll to position [0, 134271]
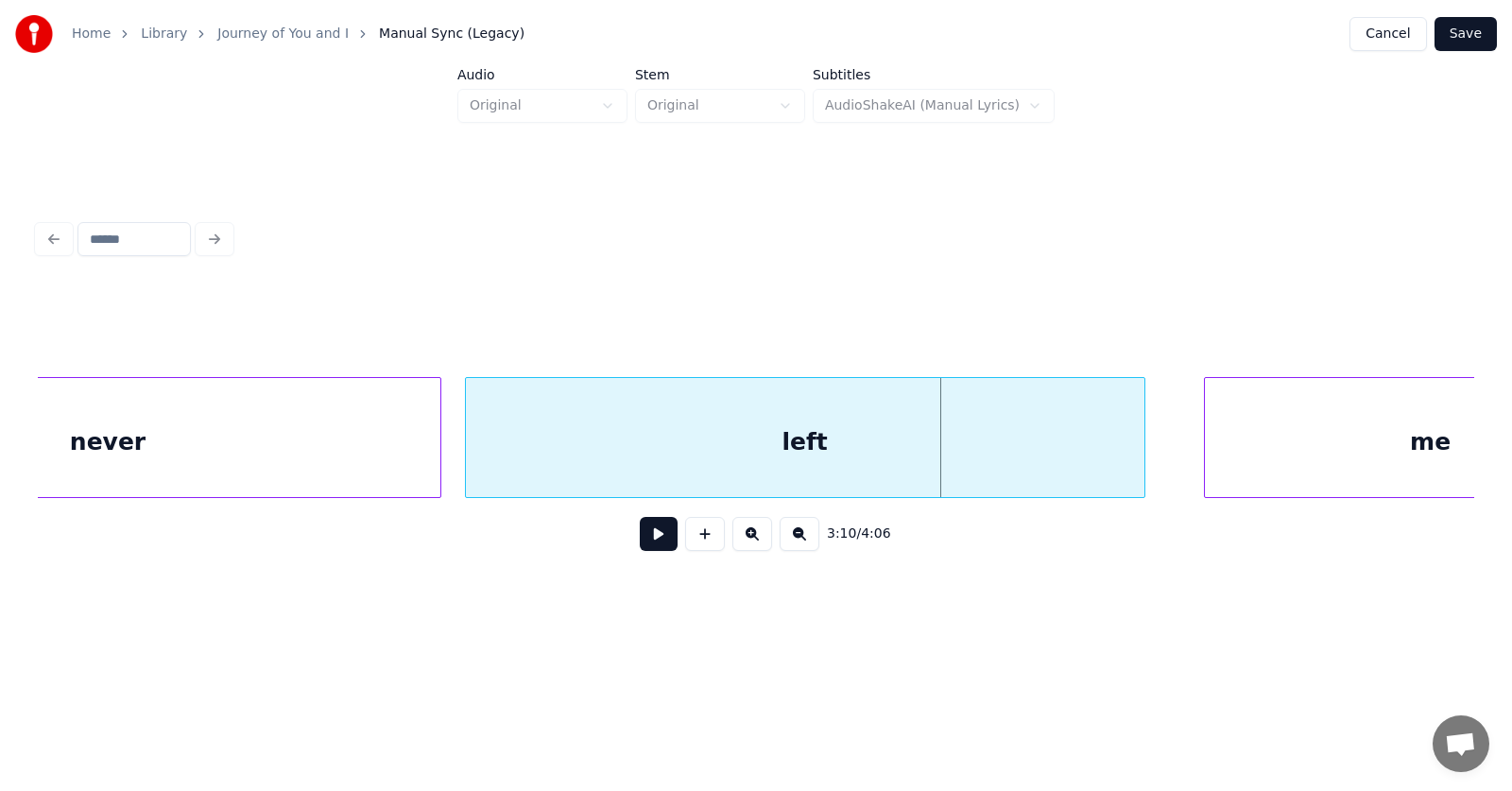
click at [982, 468] on div "left" at bounding box center [805, 442] width 678 height 129
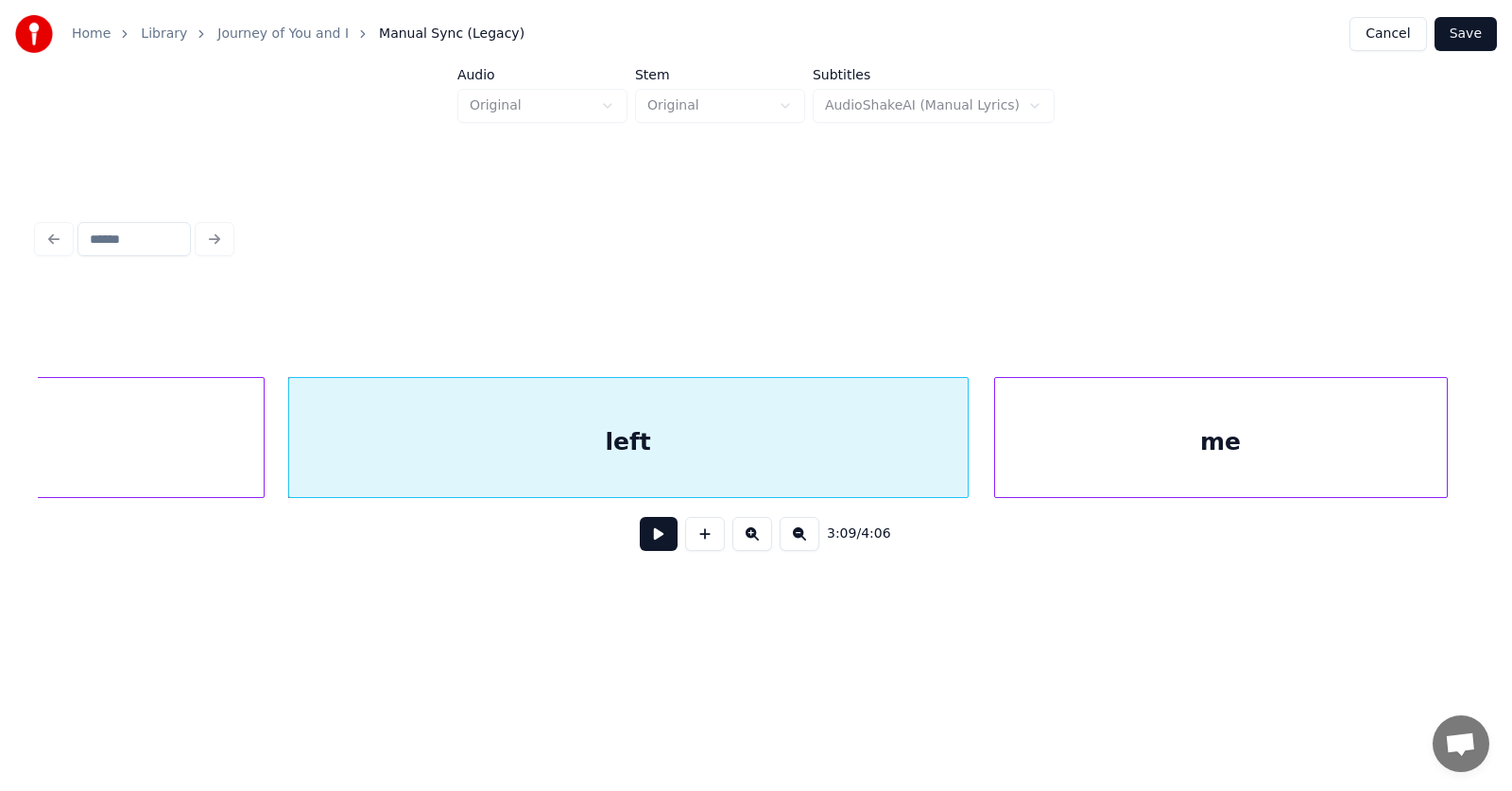
click at [1262, 450] on div "me" at bounding box center [1221, 442] width 452 height 129
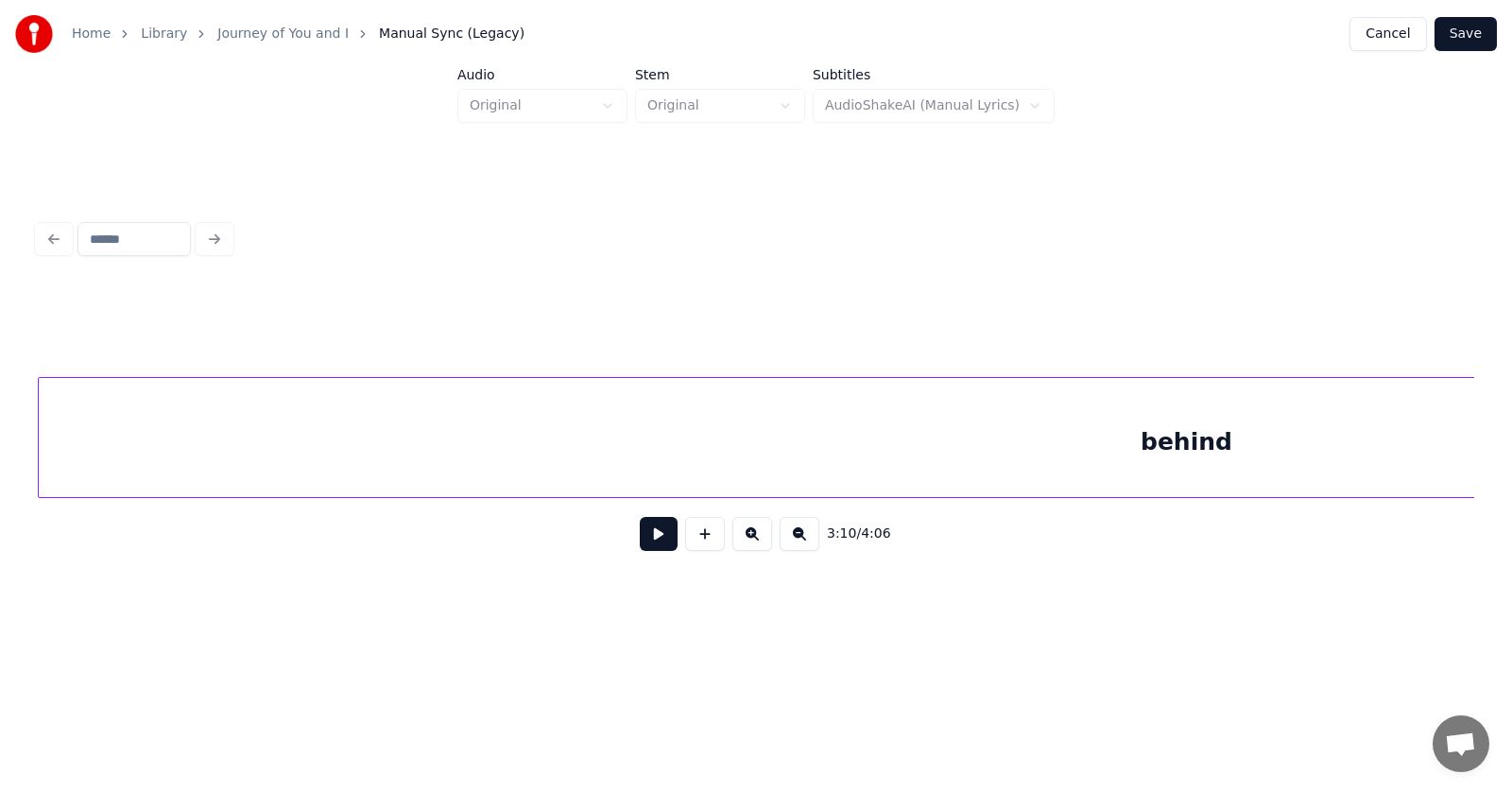
scroll to position [0, 135901]
click at [1063, 462] on div "behind" at bounding box center [1187, 442] width 2295 height 129
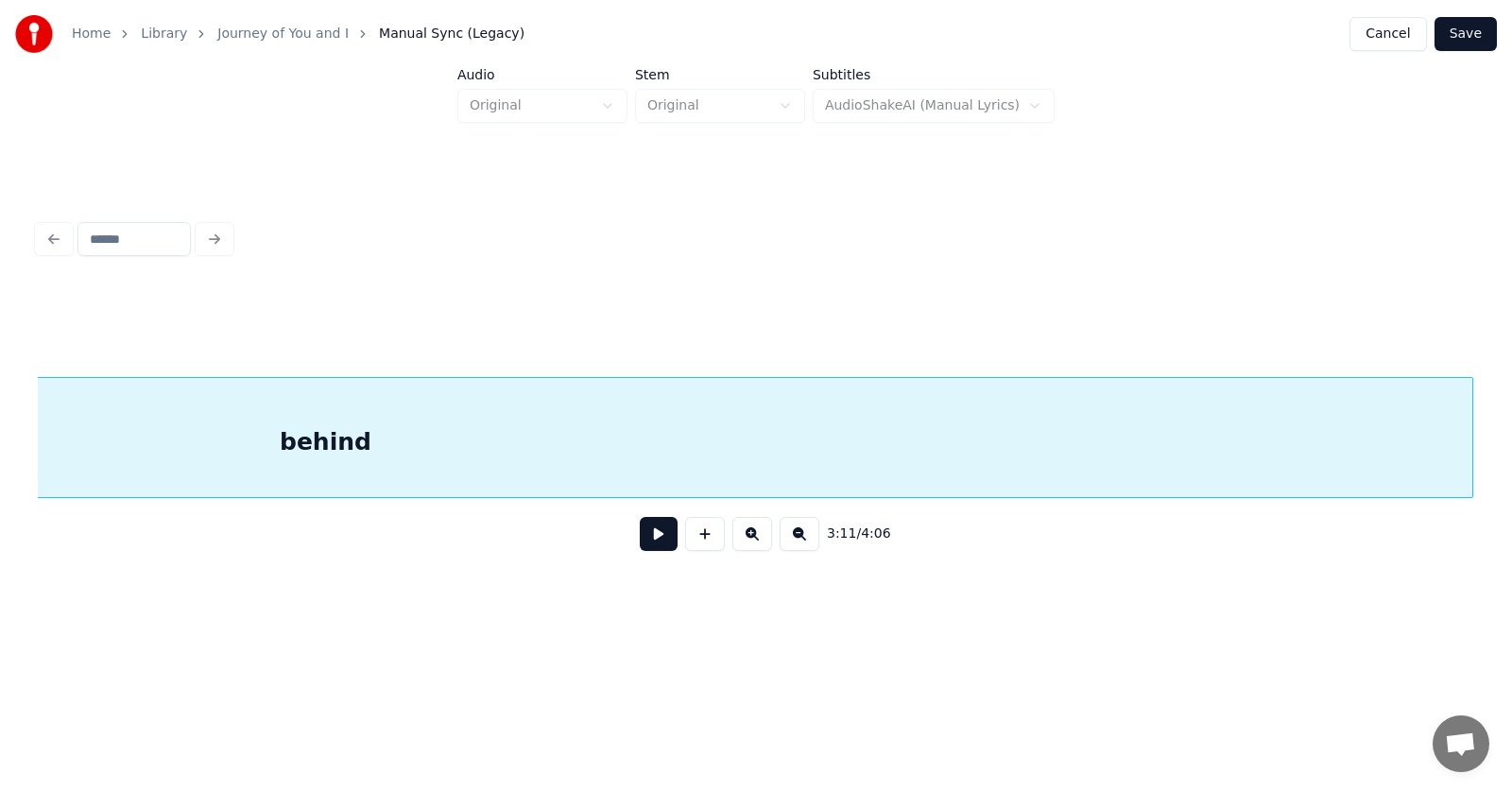
scroll to position [0, 135896]
click at [804, 477] on div "behind" at bounding box center [1187, 442] width 2295 height 129
click at [650, 544] on button at bounding box center [659, 534] width 38 height 34
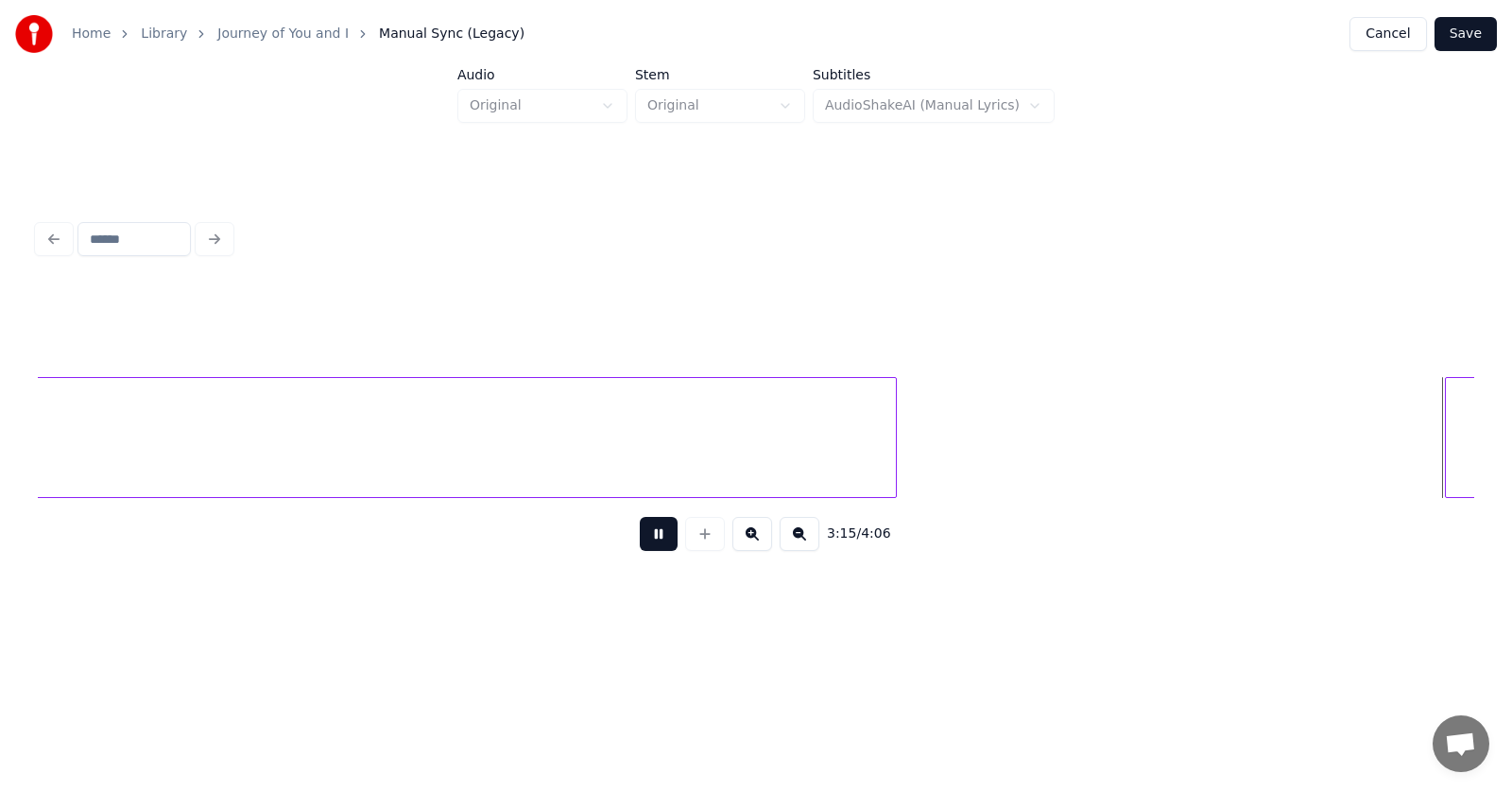
scroll to position [0, 138778]
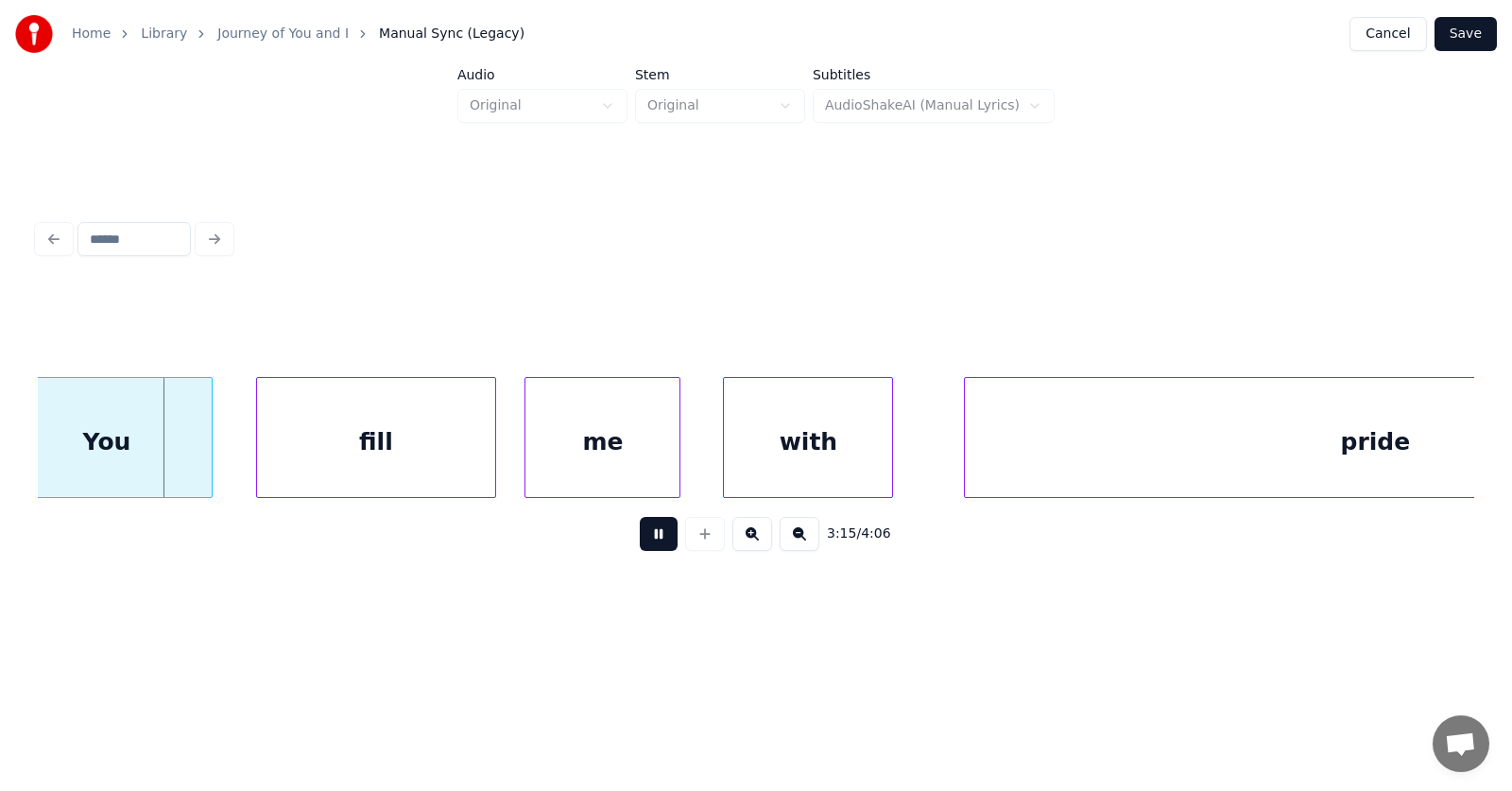
click at [650, 544] on button at bounding box center [659, 534] width 38 height 34
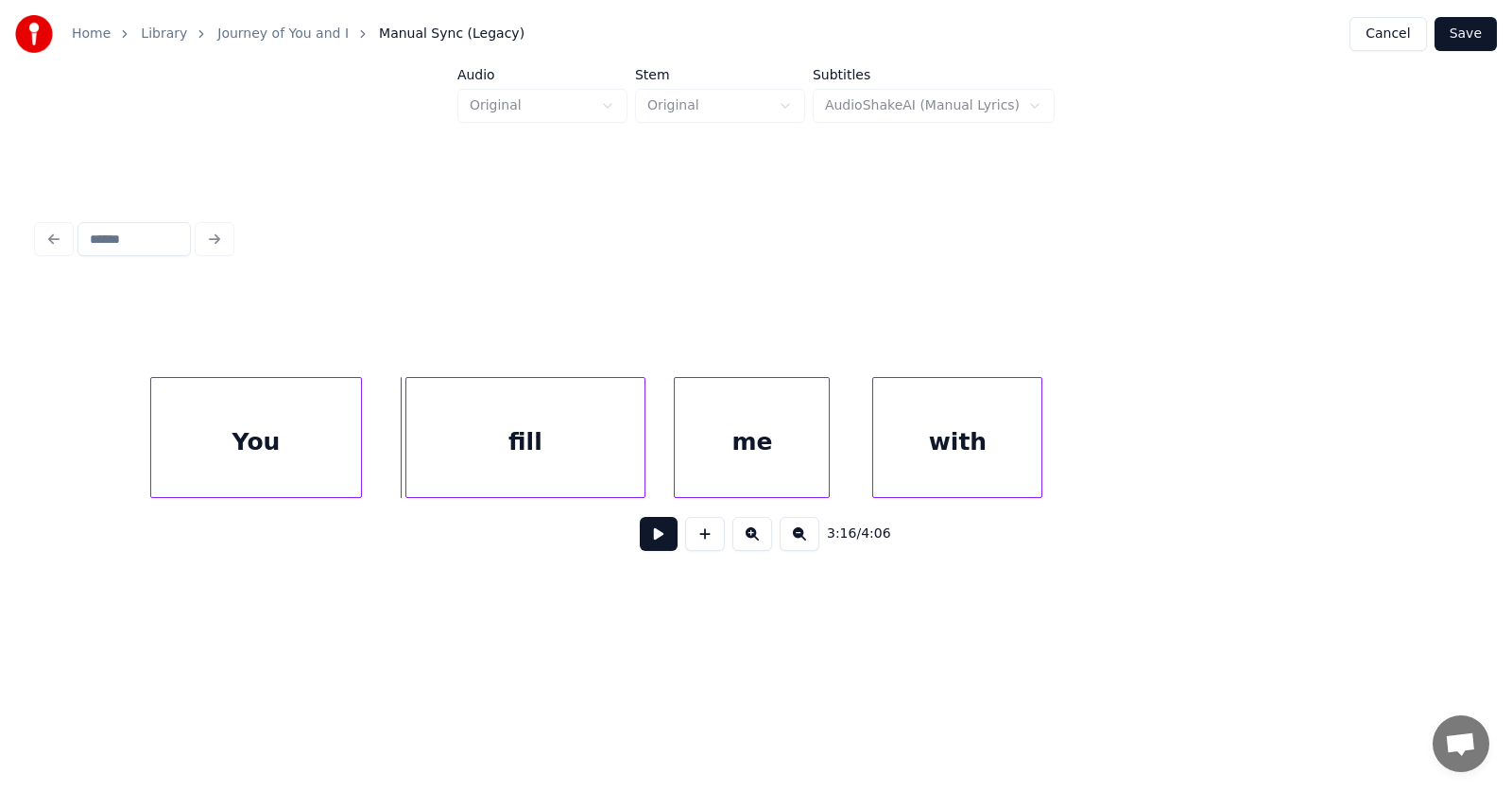
scroll to position [0, 138158]
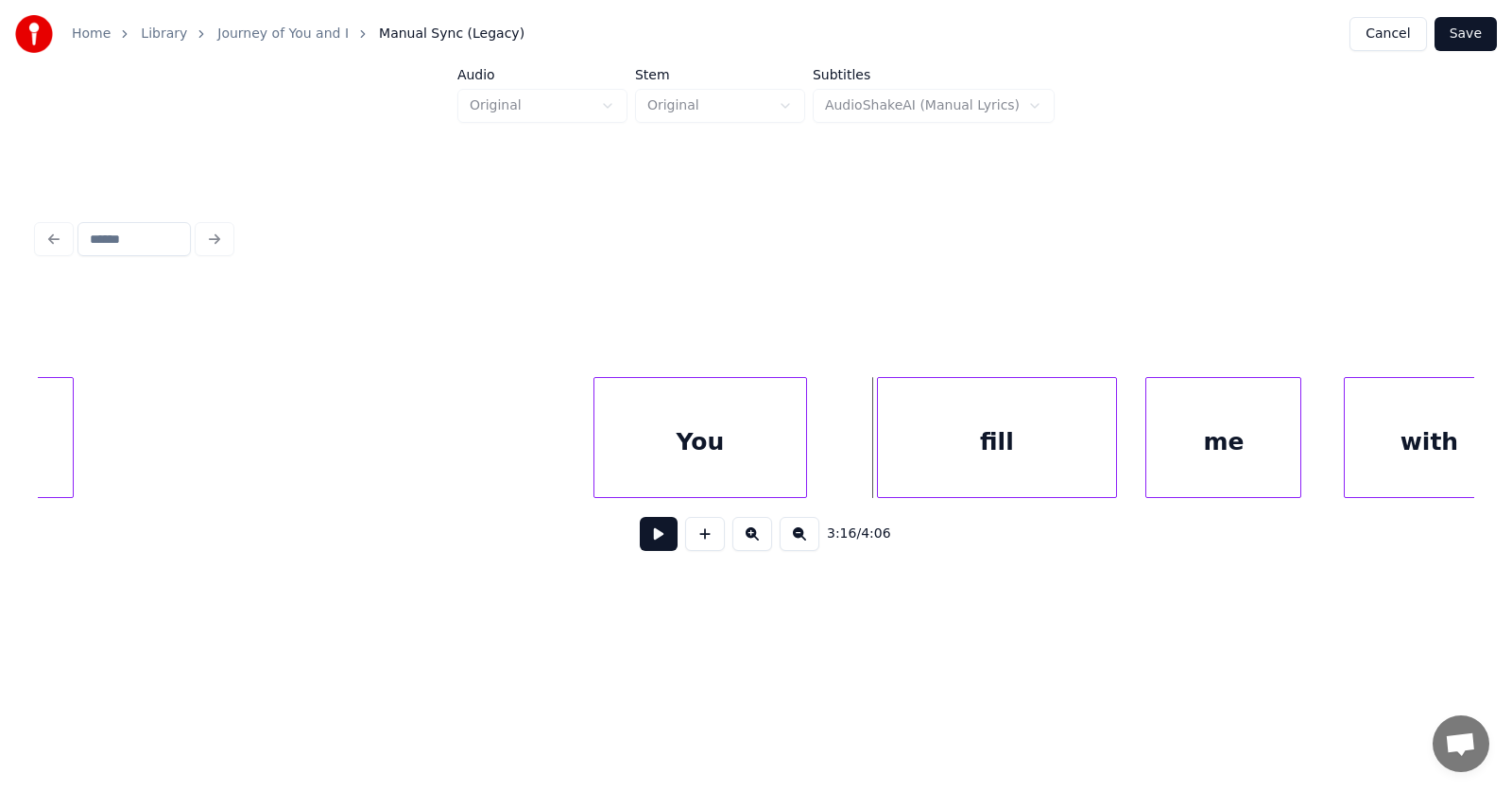
click at [677, 451] on div "You" at bounding box center [700, 442] width 211 height 129
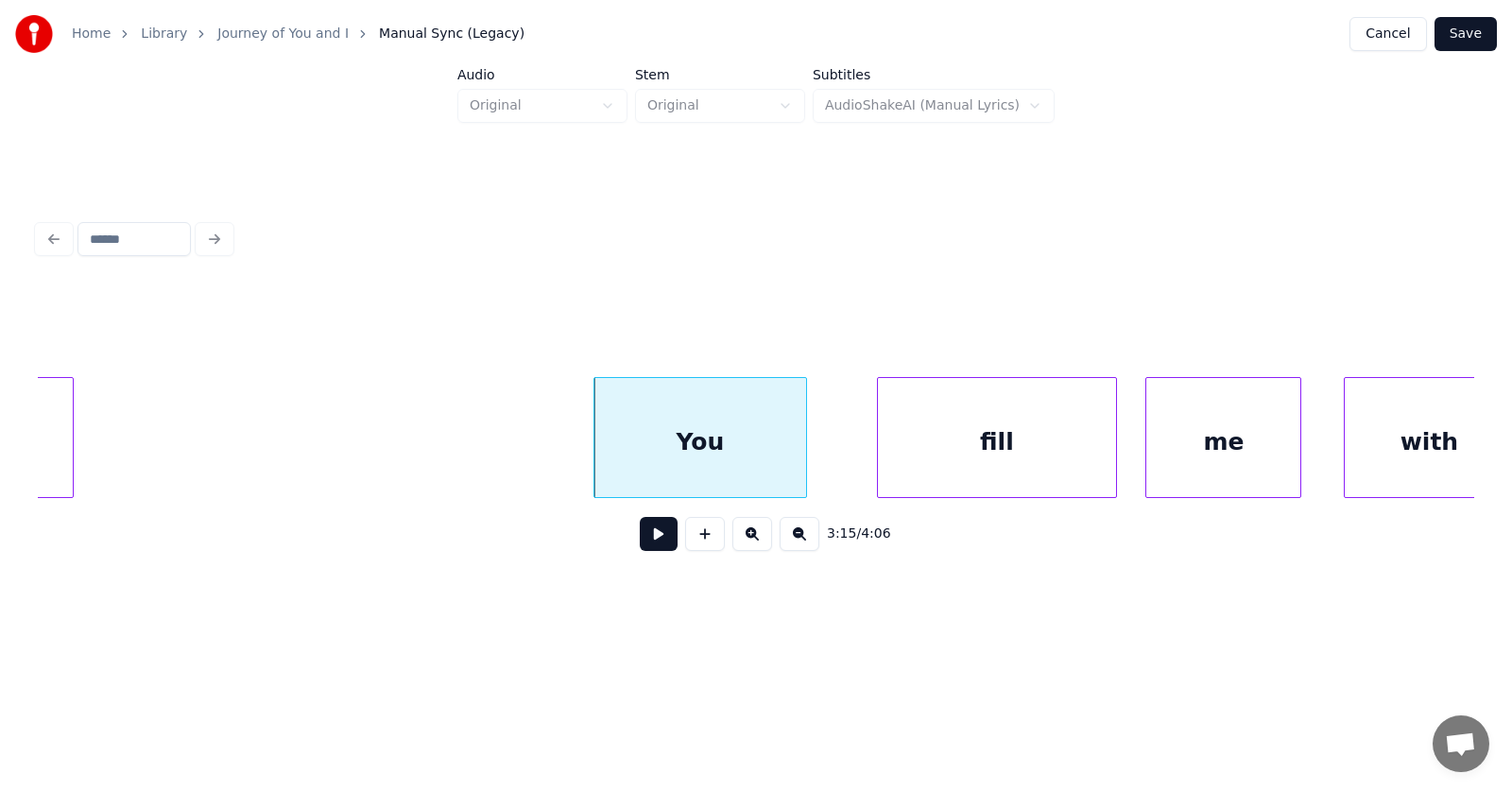
click at [594, 441] on div "You" at bounding box center [700, 437] width 213 height 121
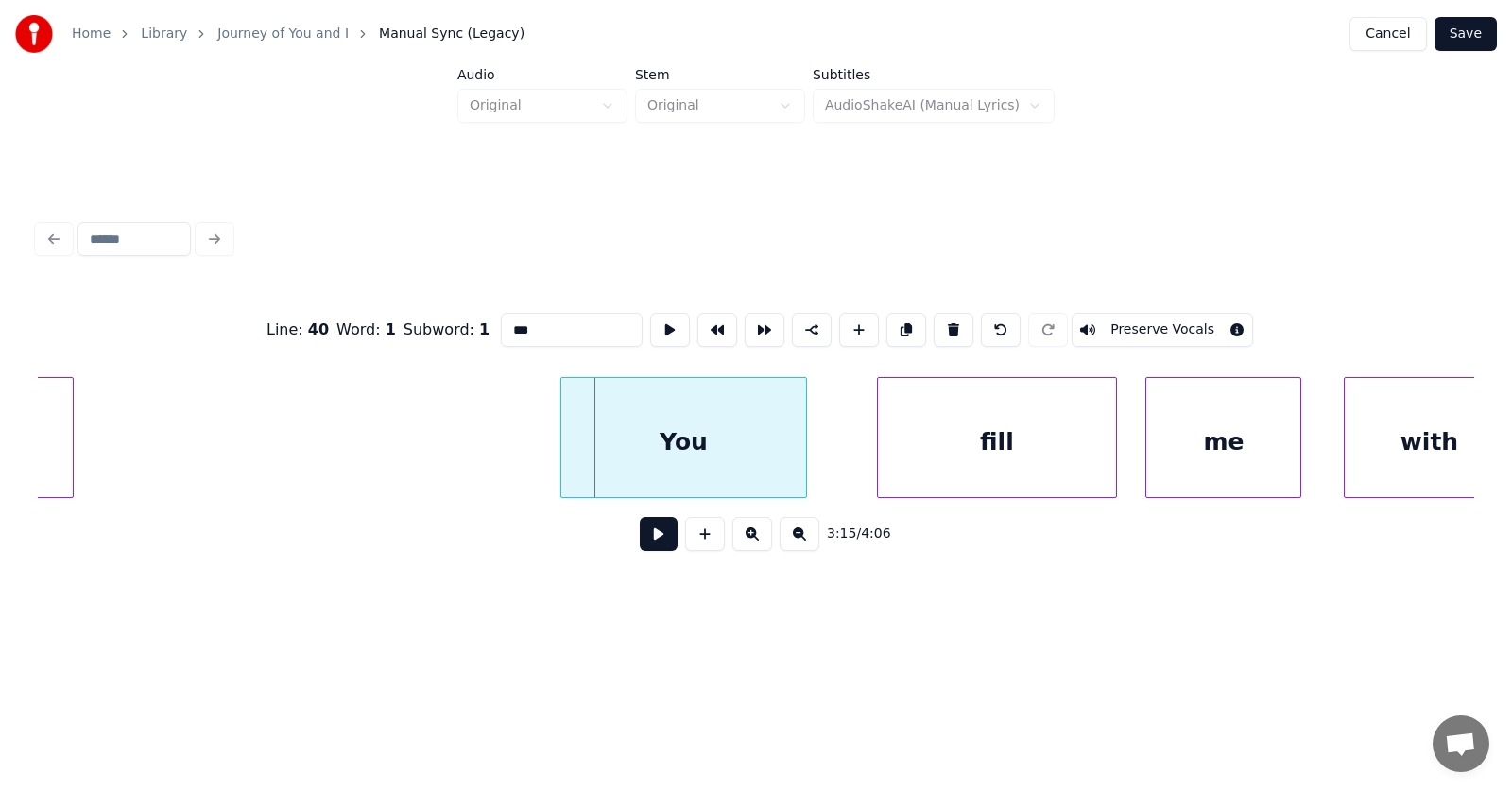
click at [562, 445] on div at bounding box center [565, 437] width 6 height 119
click at [909, 475] on div "fill" at bounding box center [965, 442] width 240 height 129
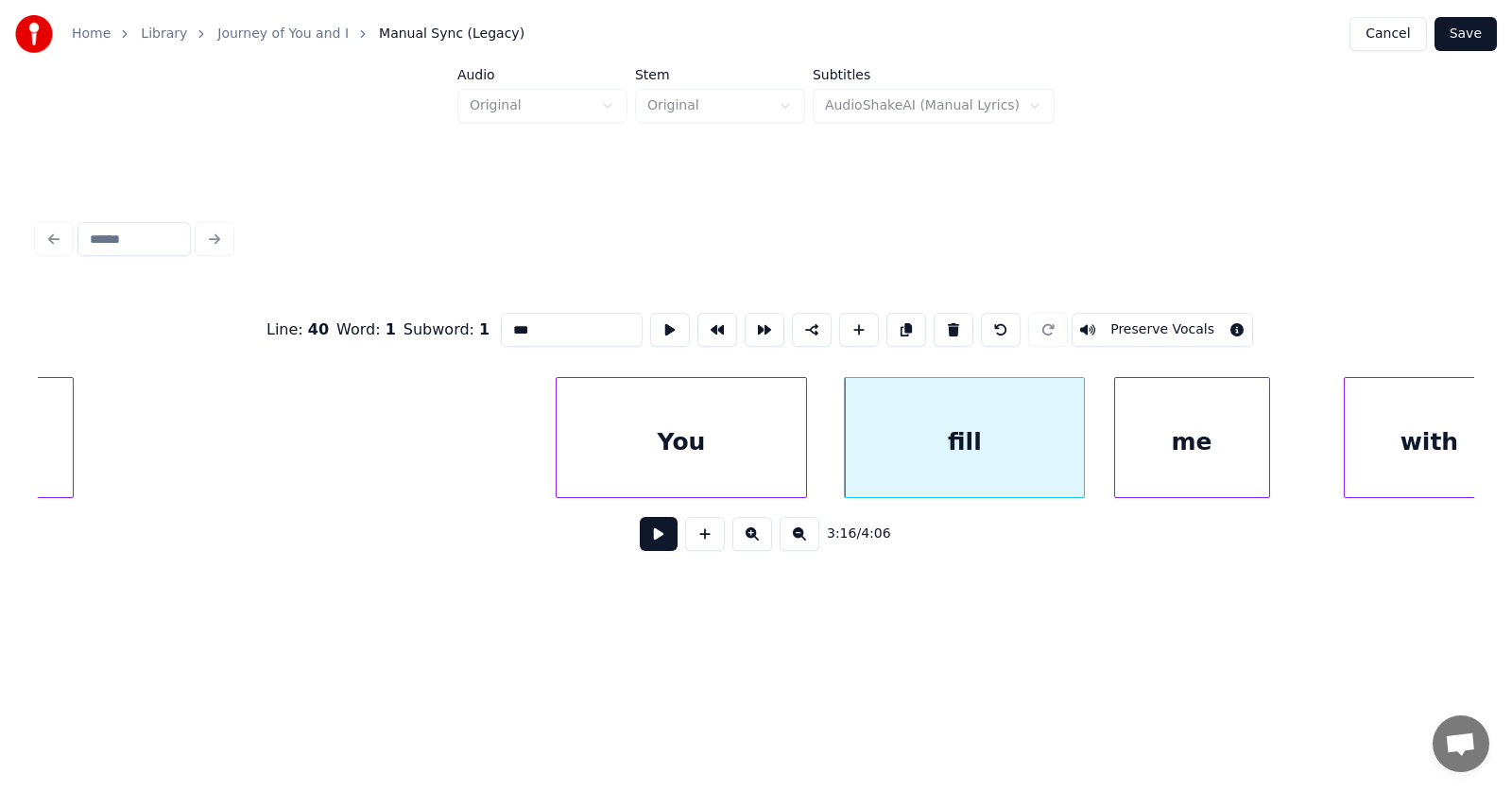
click at [1178, 463] on div "me" at bounding box center [1192, 442] width 154 height 129
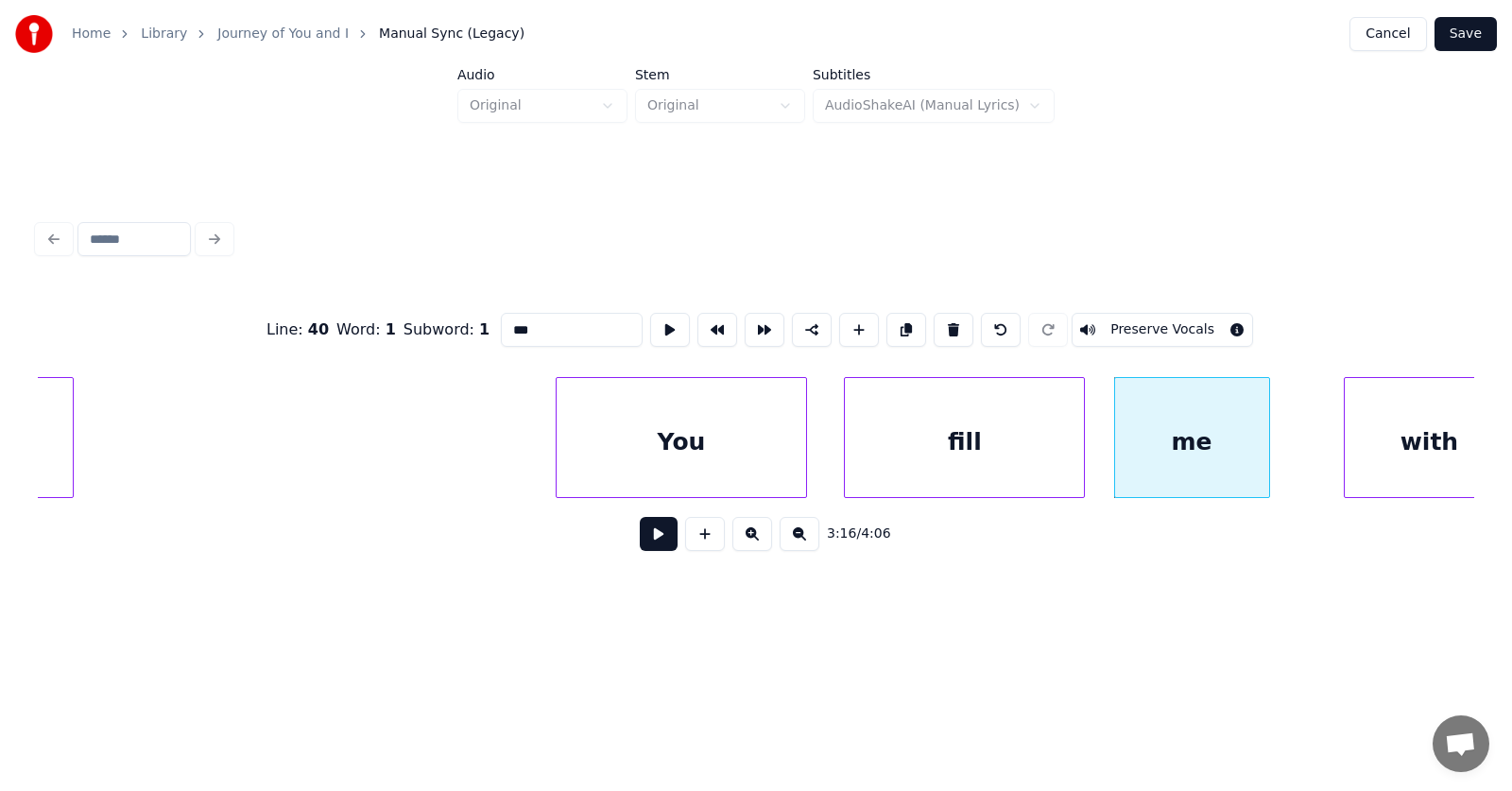
scroll to position [0, 138193]
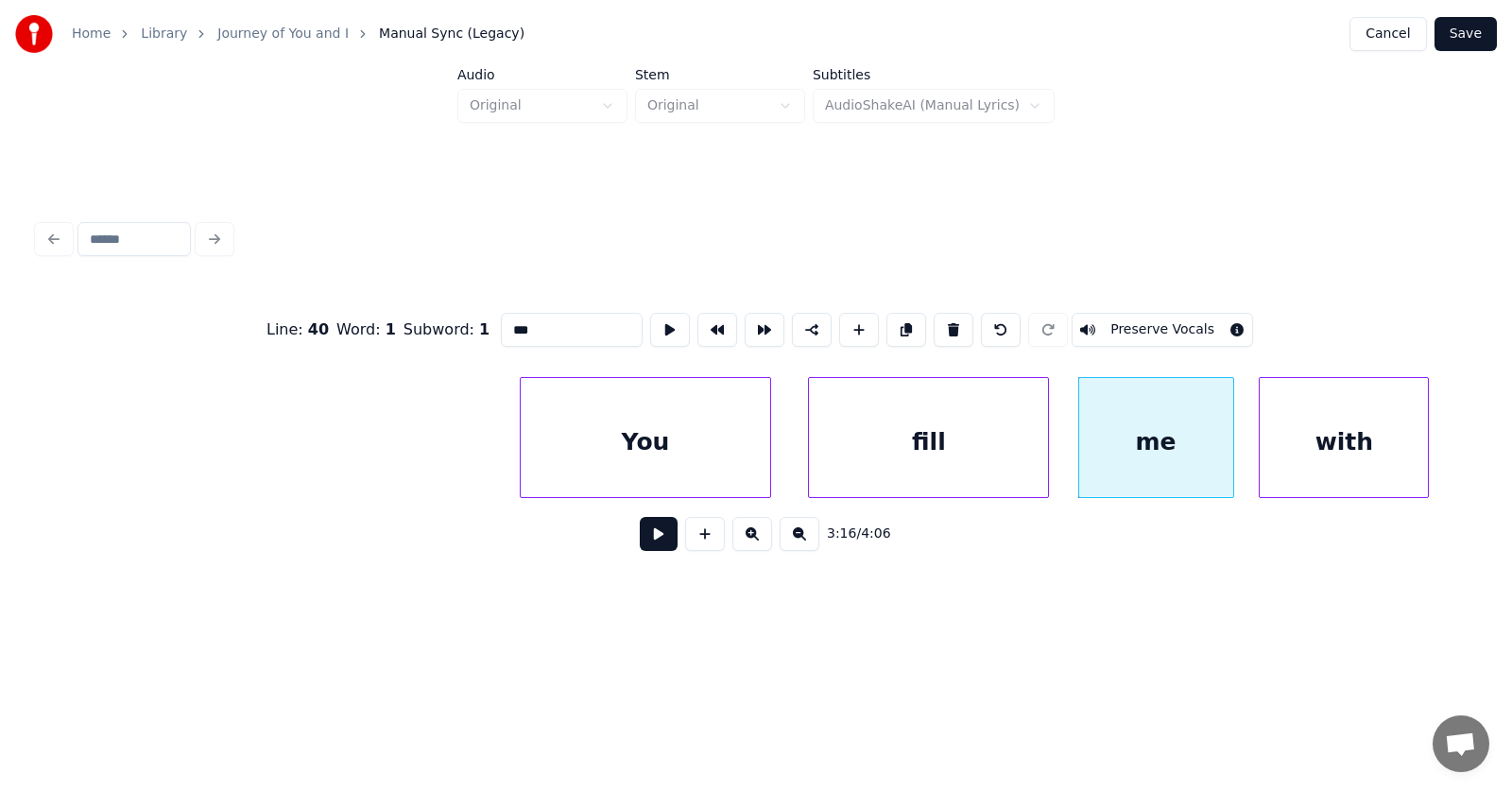
click at [1323, 460] on div "with" at bounding box center [1343, 442] width 168 height 129
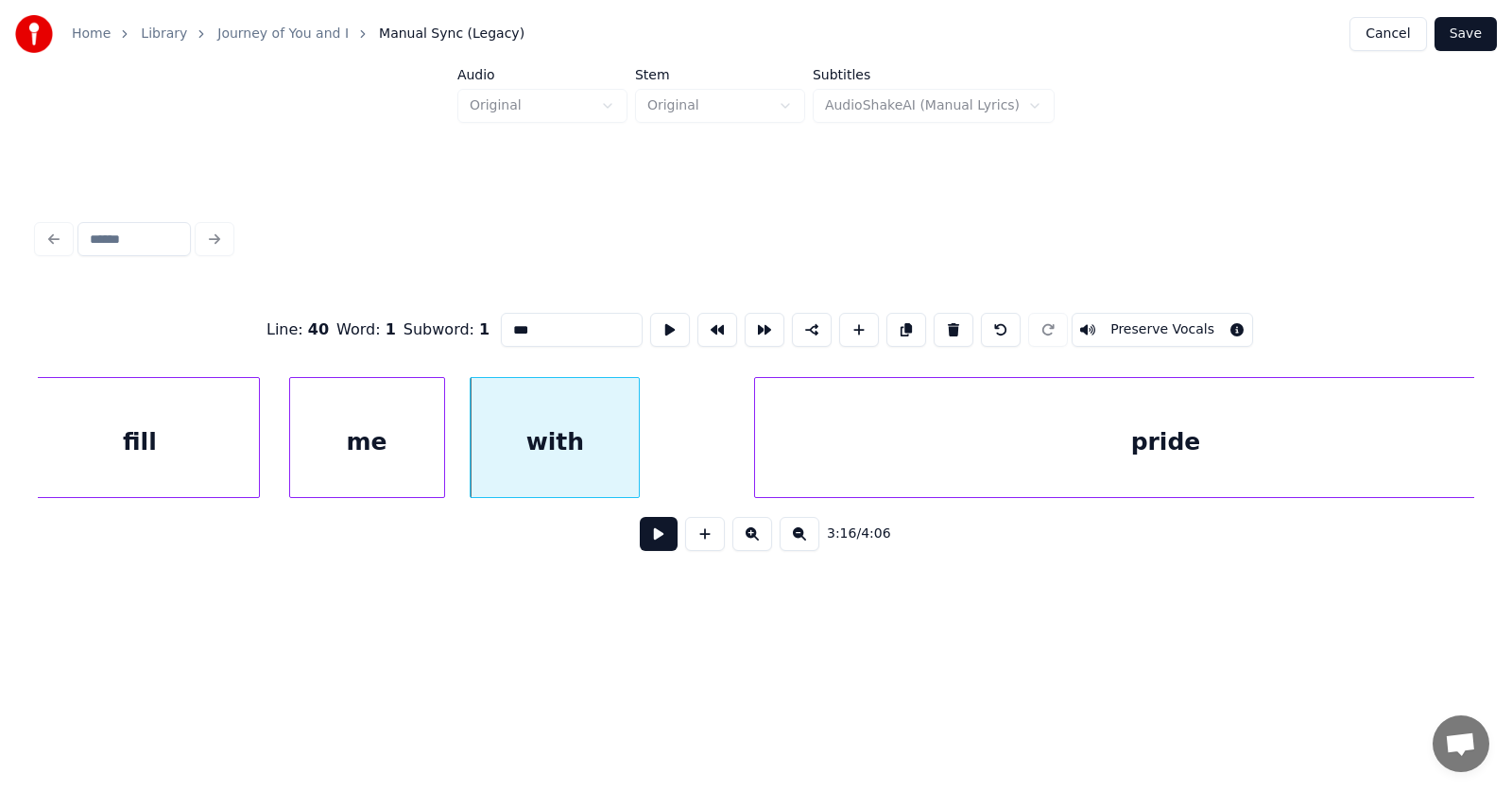
scroll to position [0, 139086]
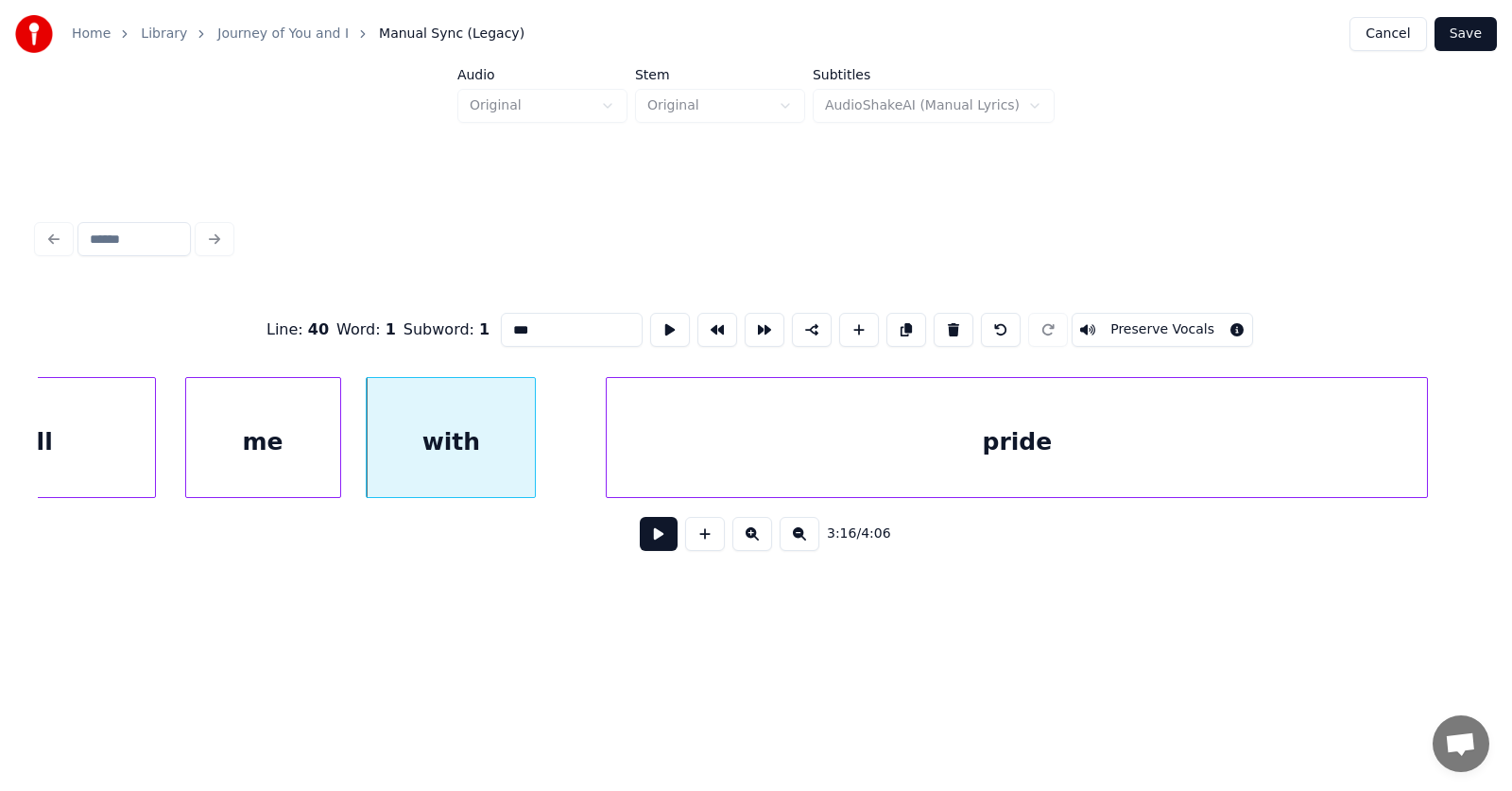
click at [1092, 454] on div "pride" at bounding box center [1017, 442] width 821 height 129
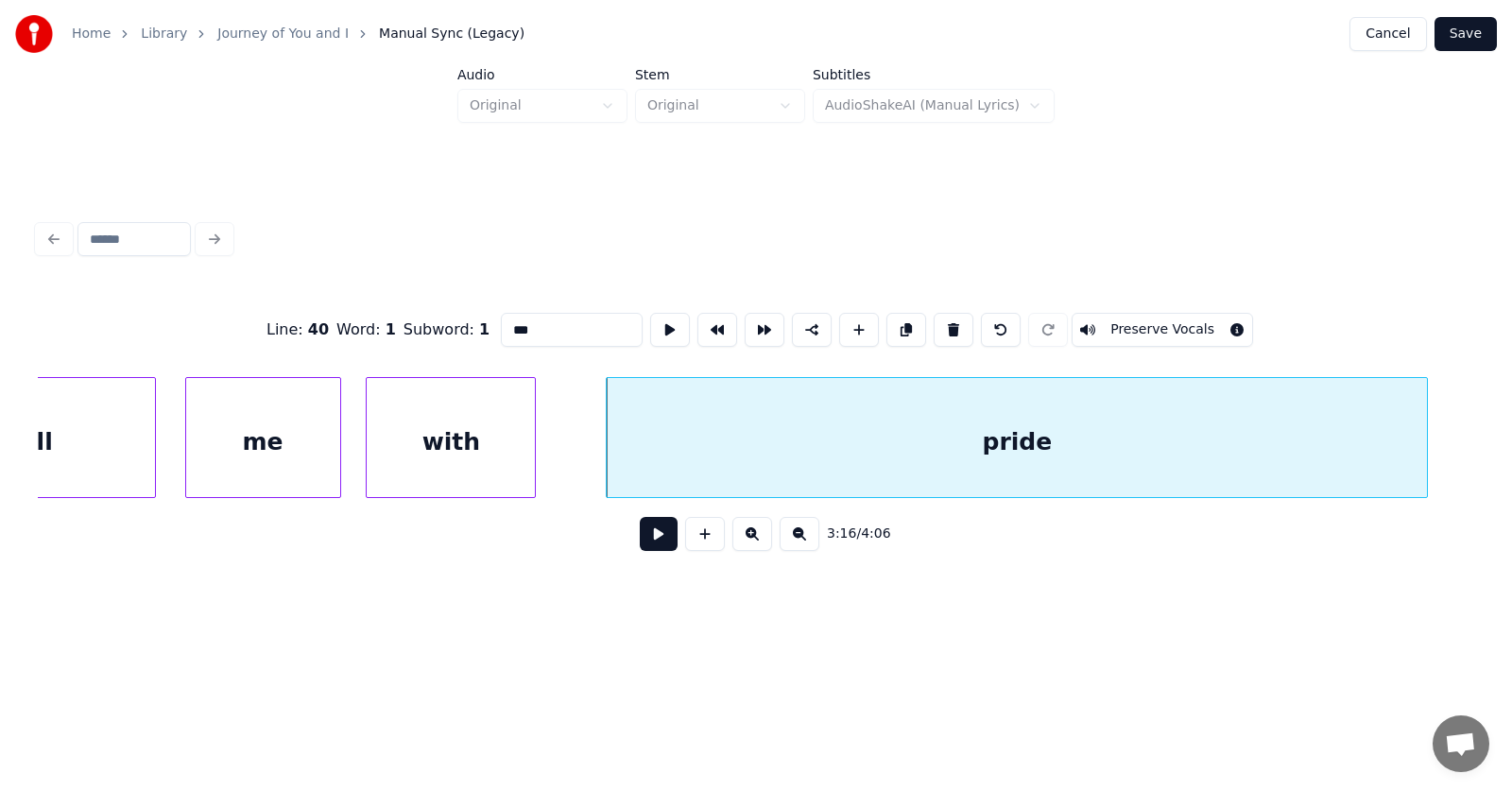
click at [640, 543] on button at bounding box center [659, 534] width 38 height 34
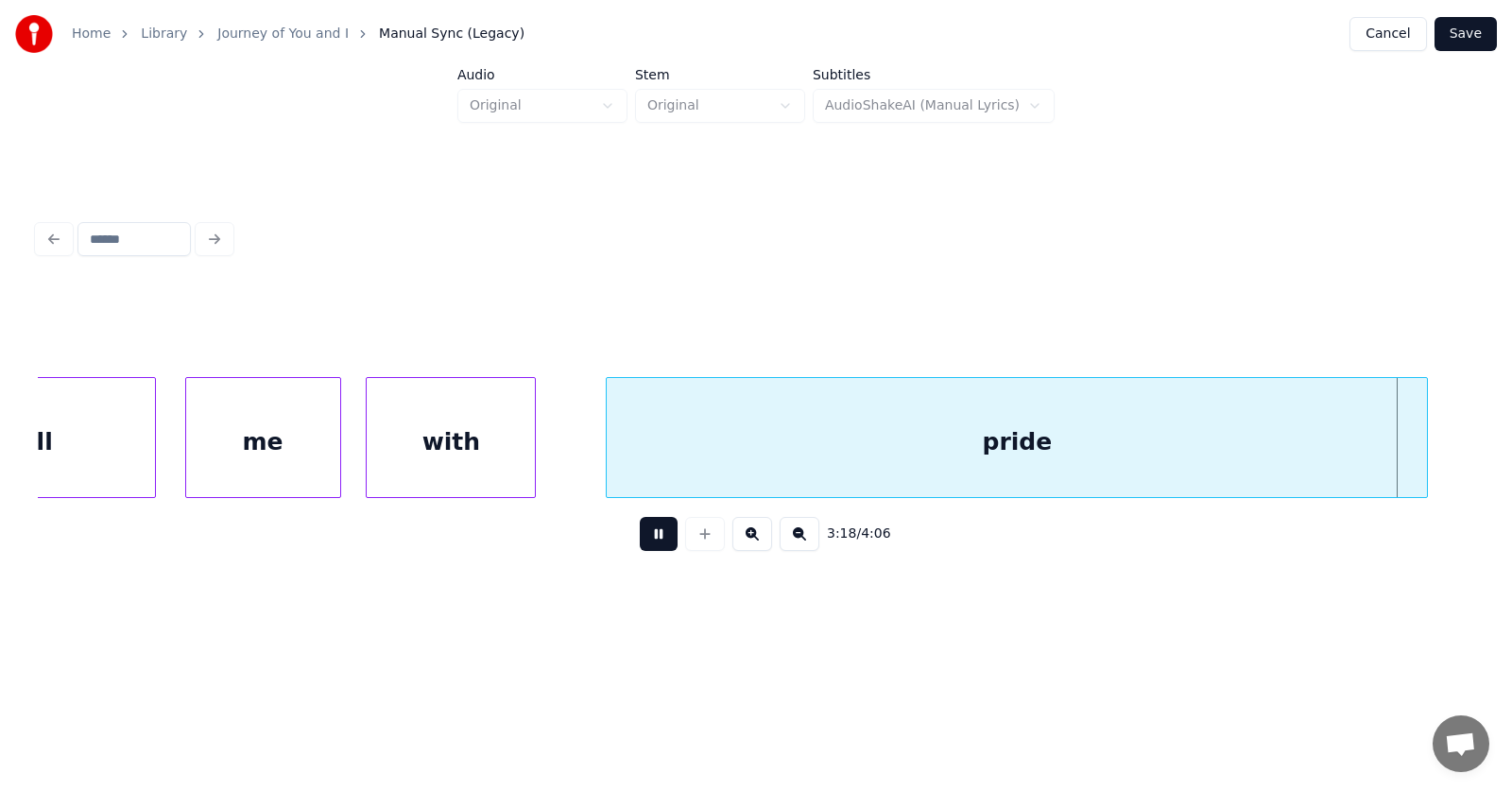
scroll to position [0, 140534]
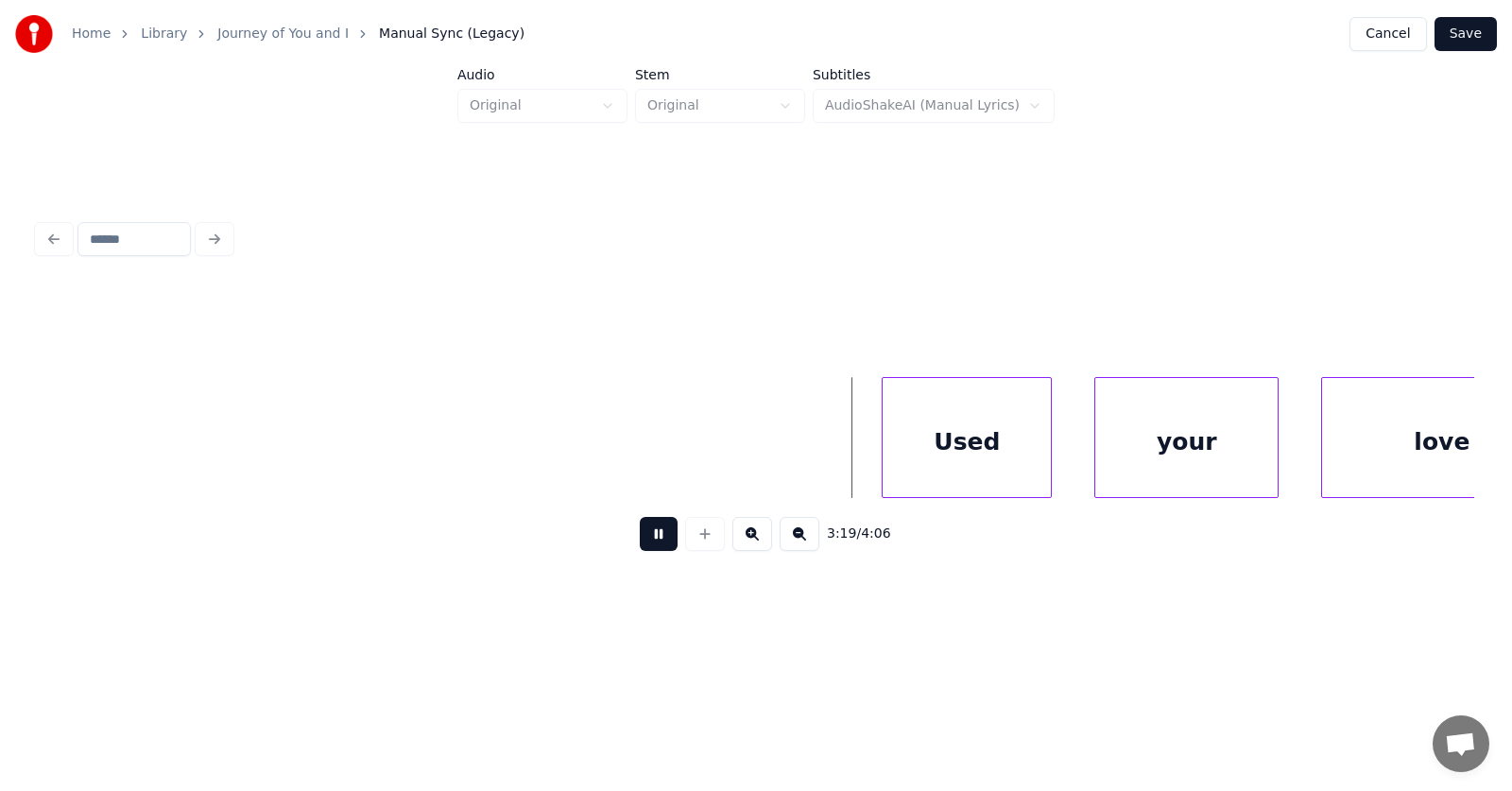
click at [650, 544] on button at bounding box center [659, 534] width 38 height 34
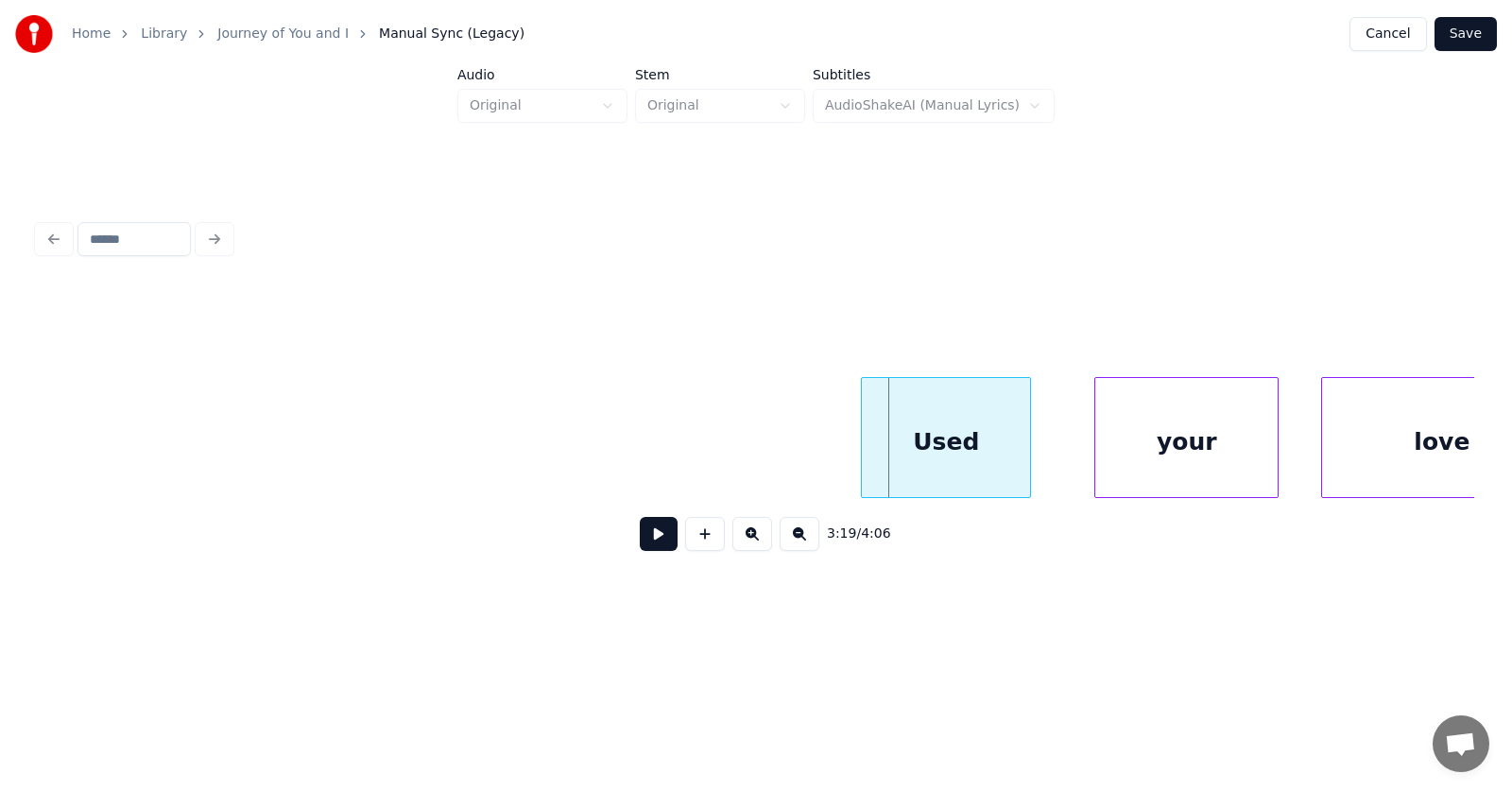
click at [987, 434] on div "Used" at bounding box center [945, 442] width 168 height 129
click at [813, 458] on div at bounding box center [816, 437] width 6 height 119
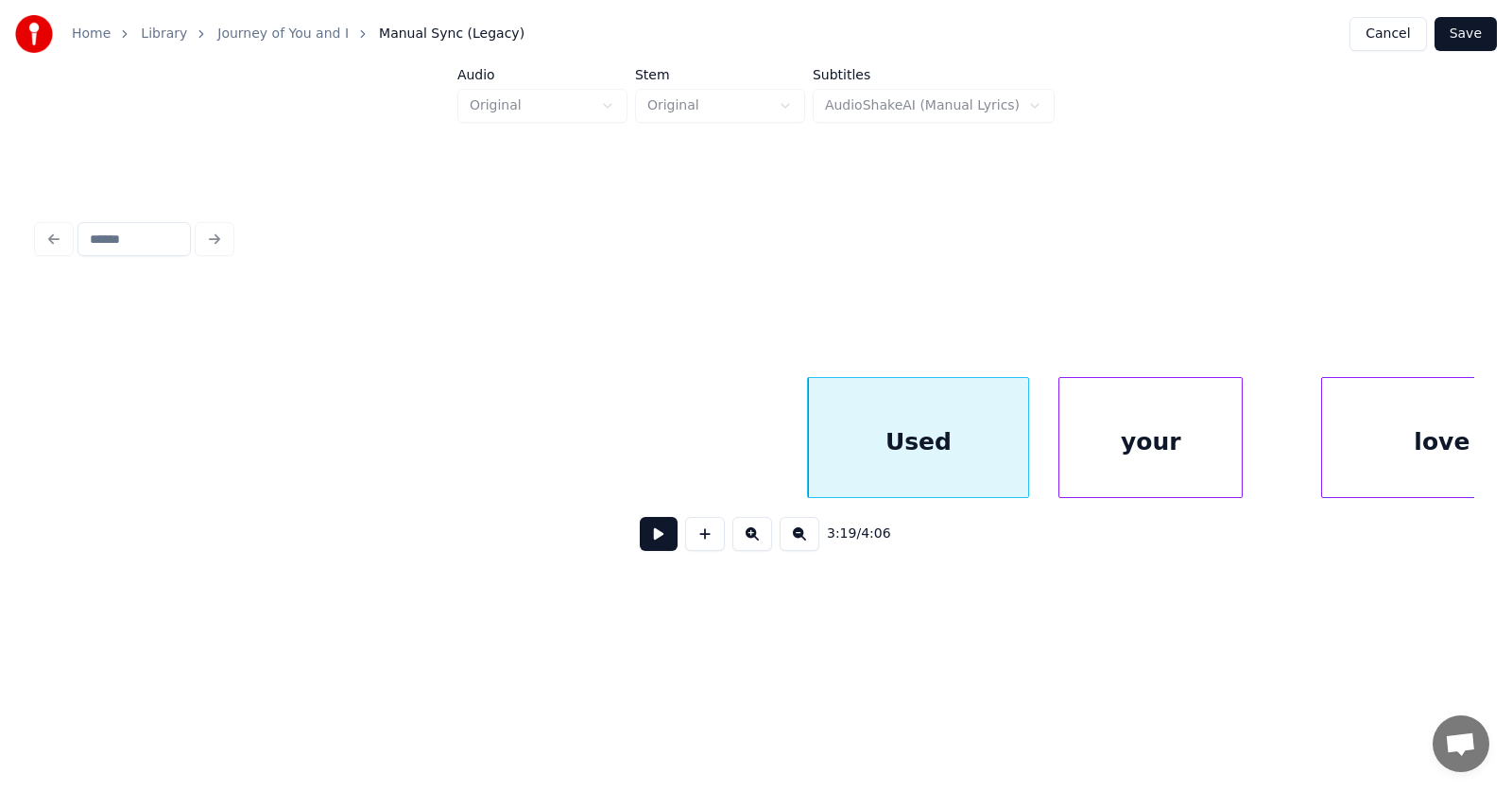
click at [1141, 463] on div "your" at bounding box center [1151, 442] width 183 height 129
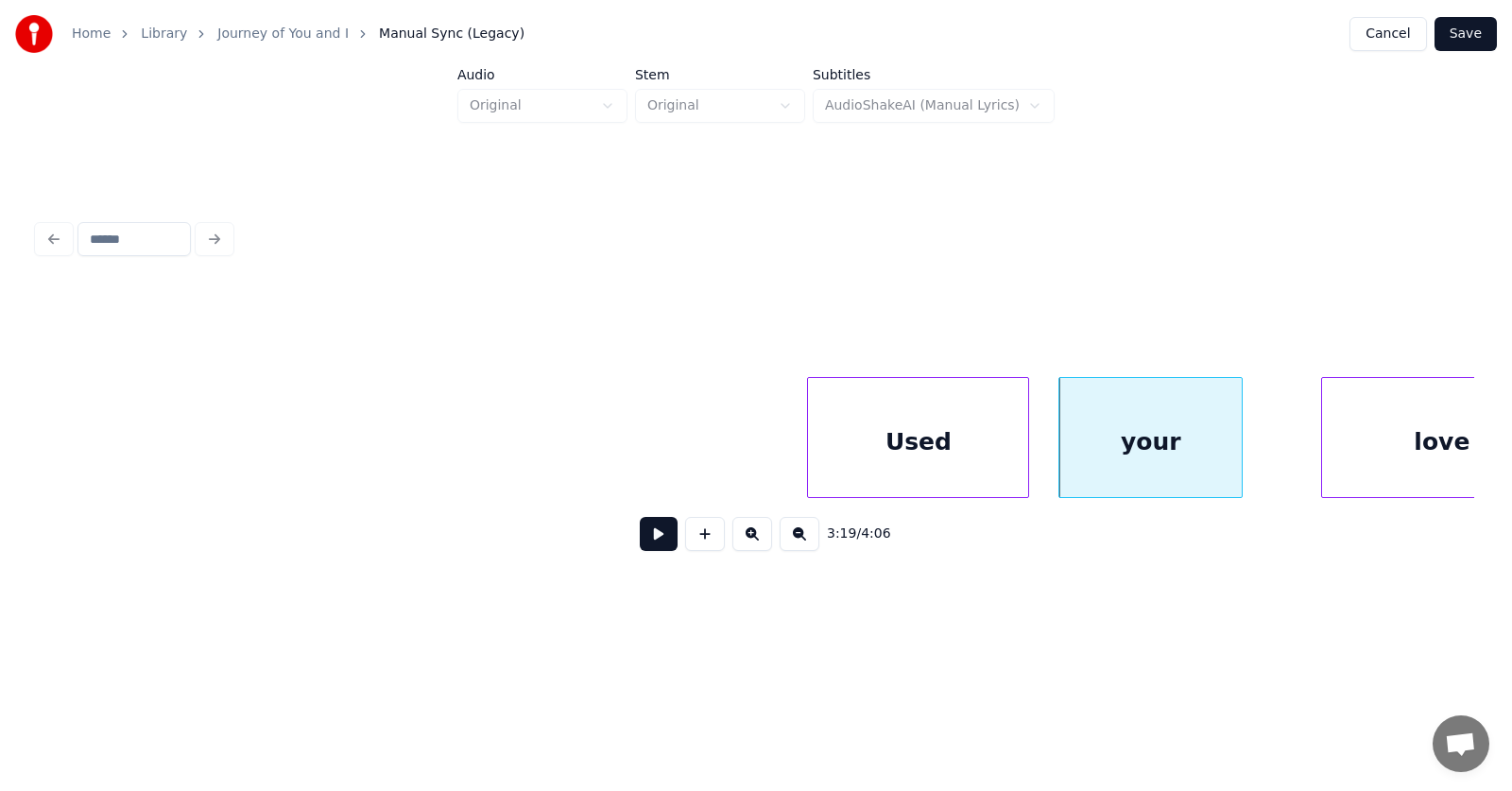
scroll to position [0, 140618]
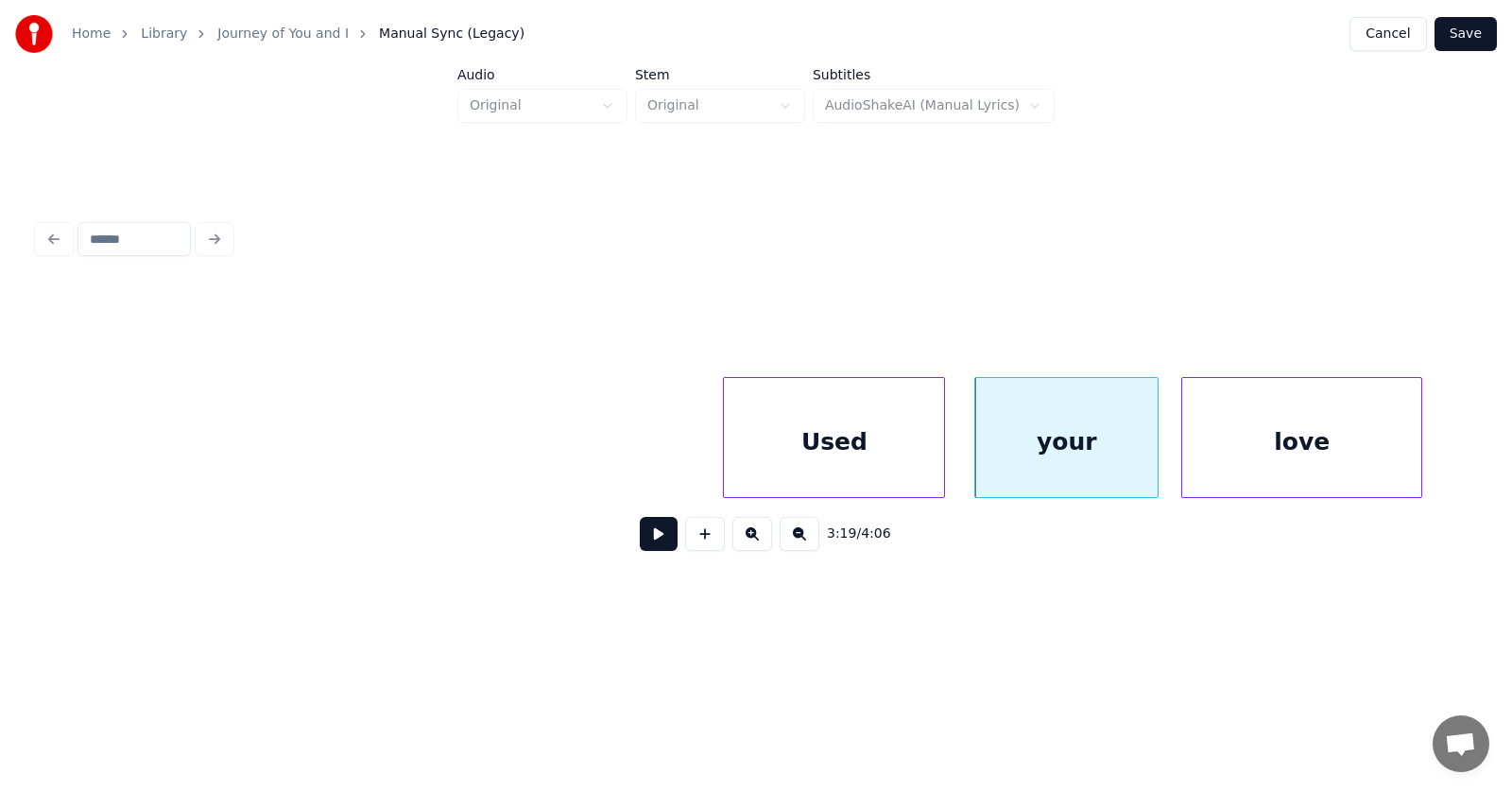
click at [1406, 454] on div "love" at bounding box center [1302, 442] width 240 height 129
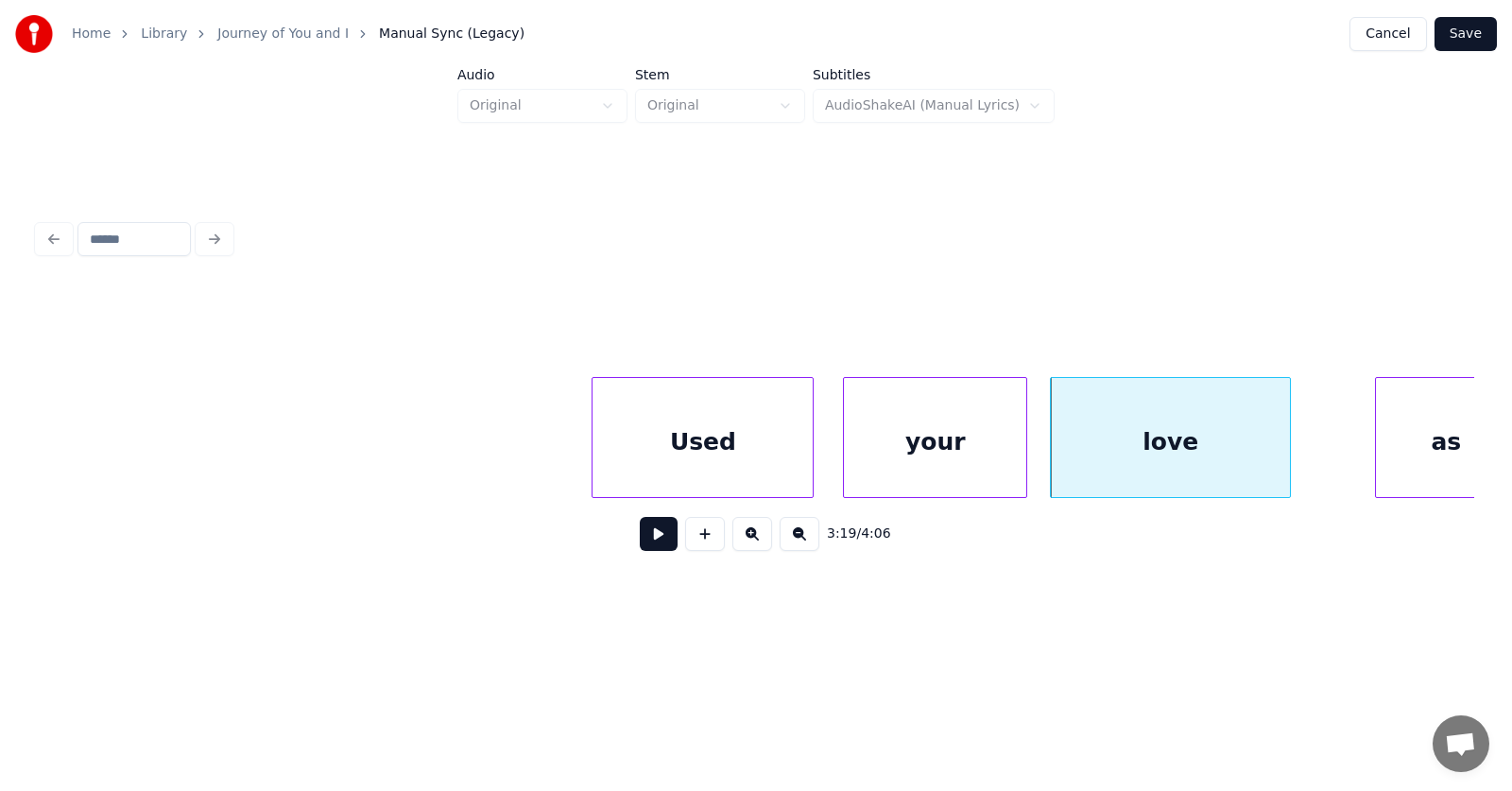
scroll to position [0, 141102]
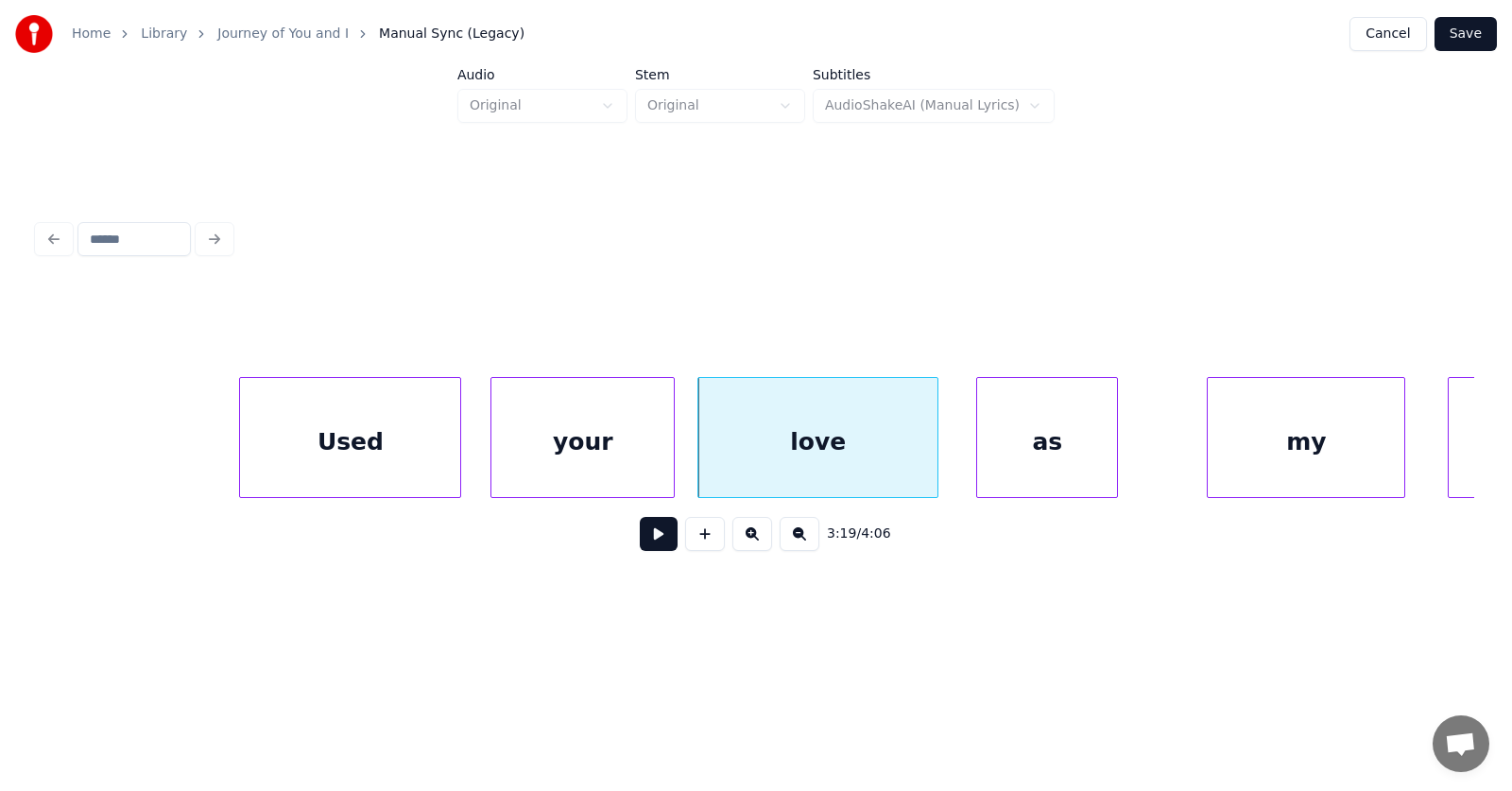
click at [1055, 457] on div "as" at bounding box center [1048, 442] width 139 height 129
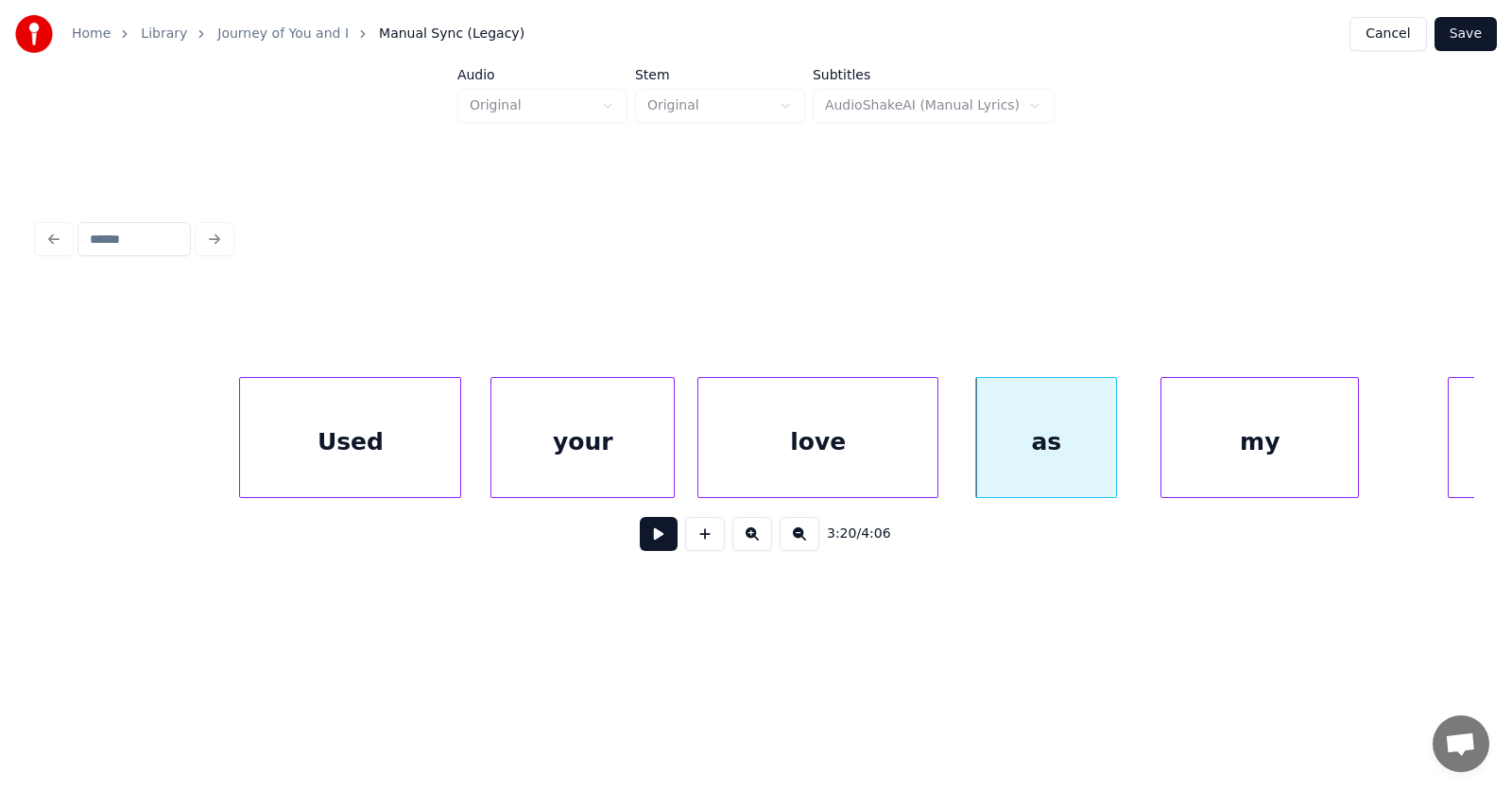
click at [1210, 474] on div "my" at bounding box center [1260, 442] width 196 height 129
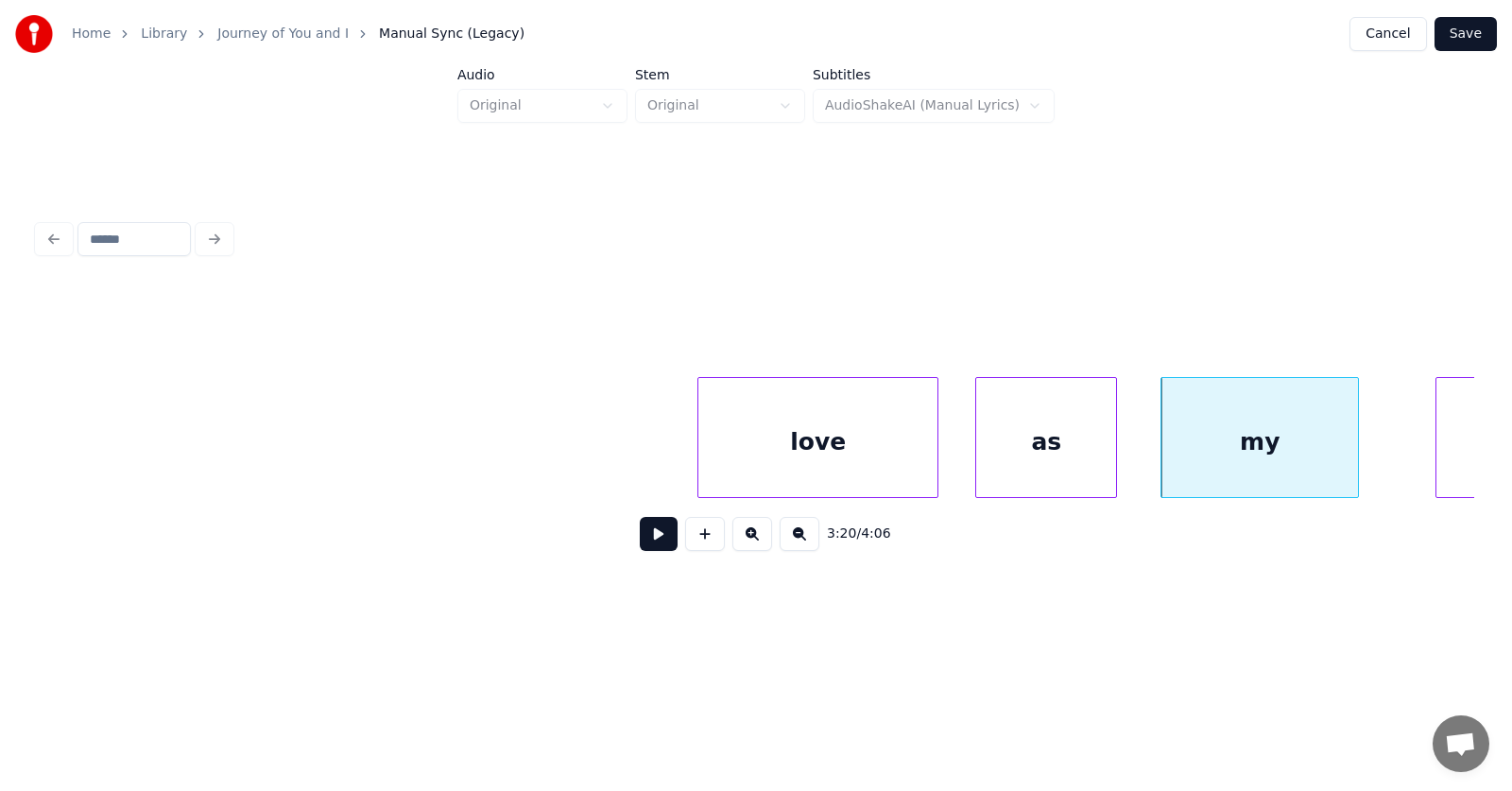
scroll to position [0, 141794]
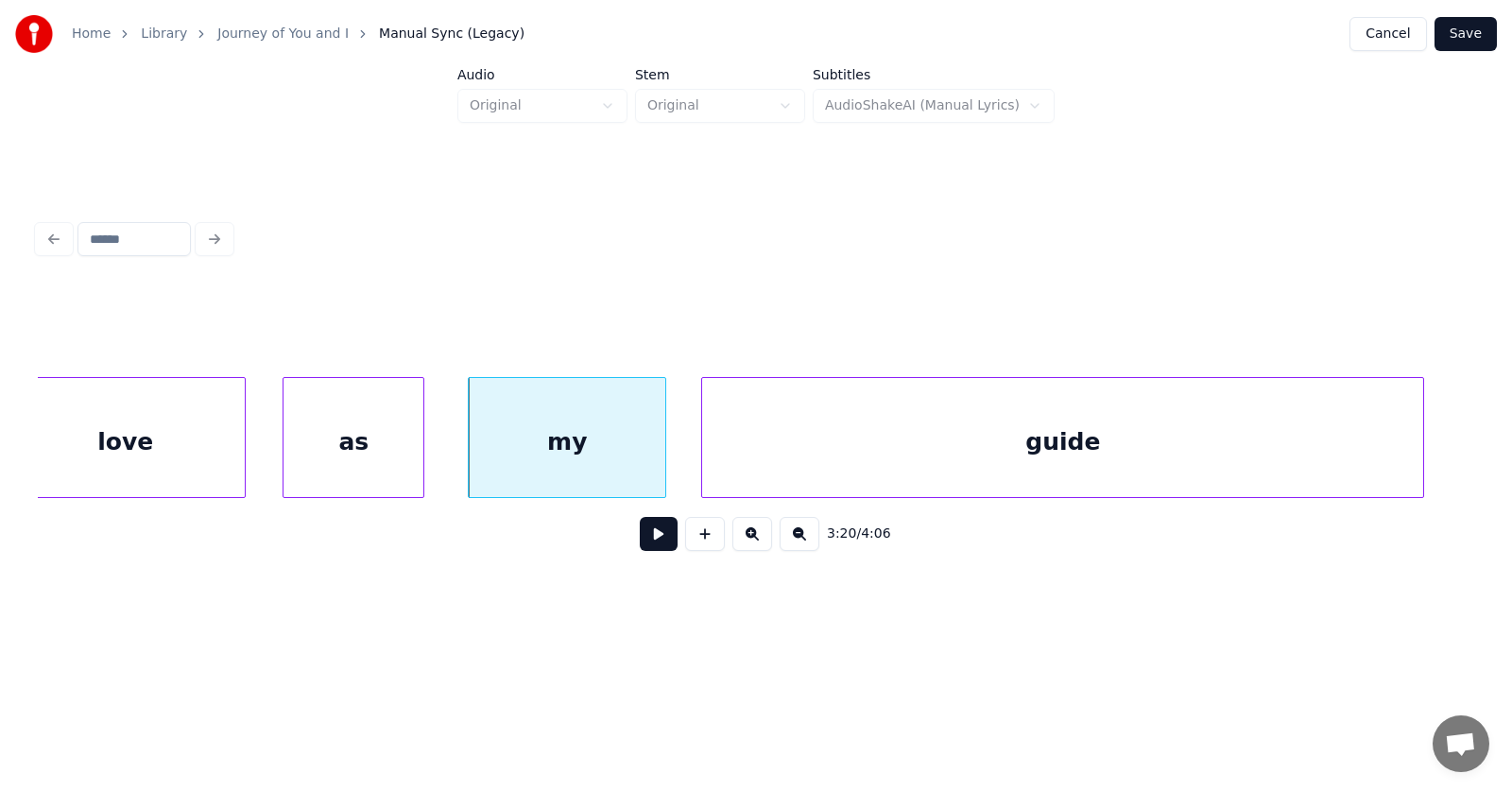
click at [1405, 421] on div "guide" at bounding box center [1062, 442] width 722 height 129
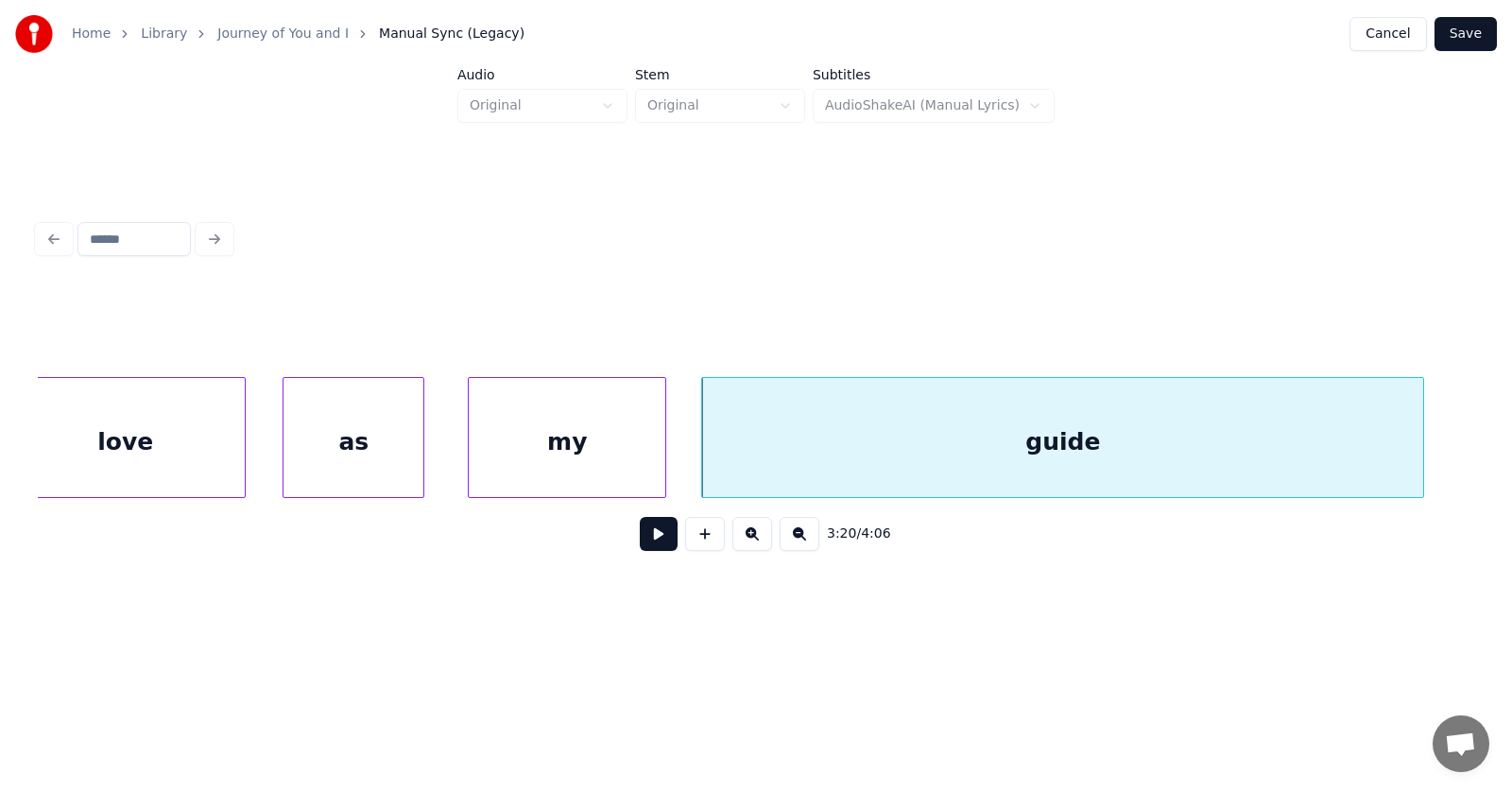
click at [657, 543] on button at bounding box center [659, 534] width 38 height 34
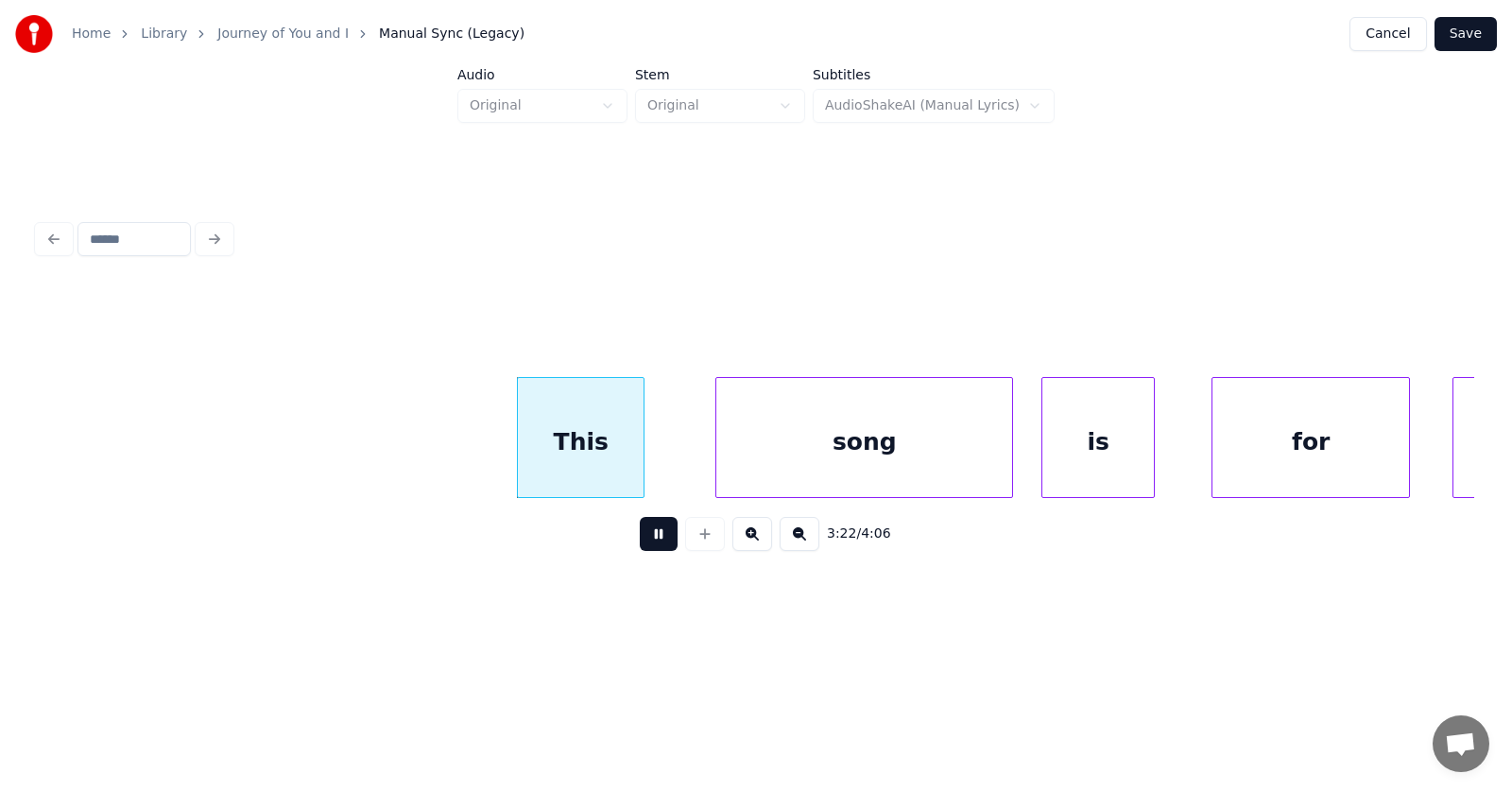
click at [657, 543] on button at bounding box center [659, 534] width 38 height 34
click at [570, 470] on div "This" at bounding box center [556, 442] width 126 height 129
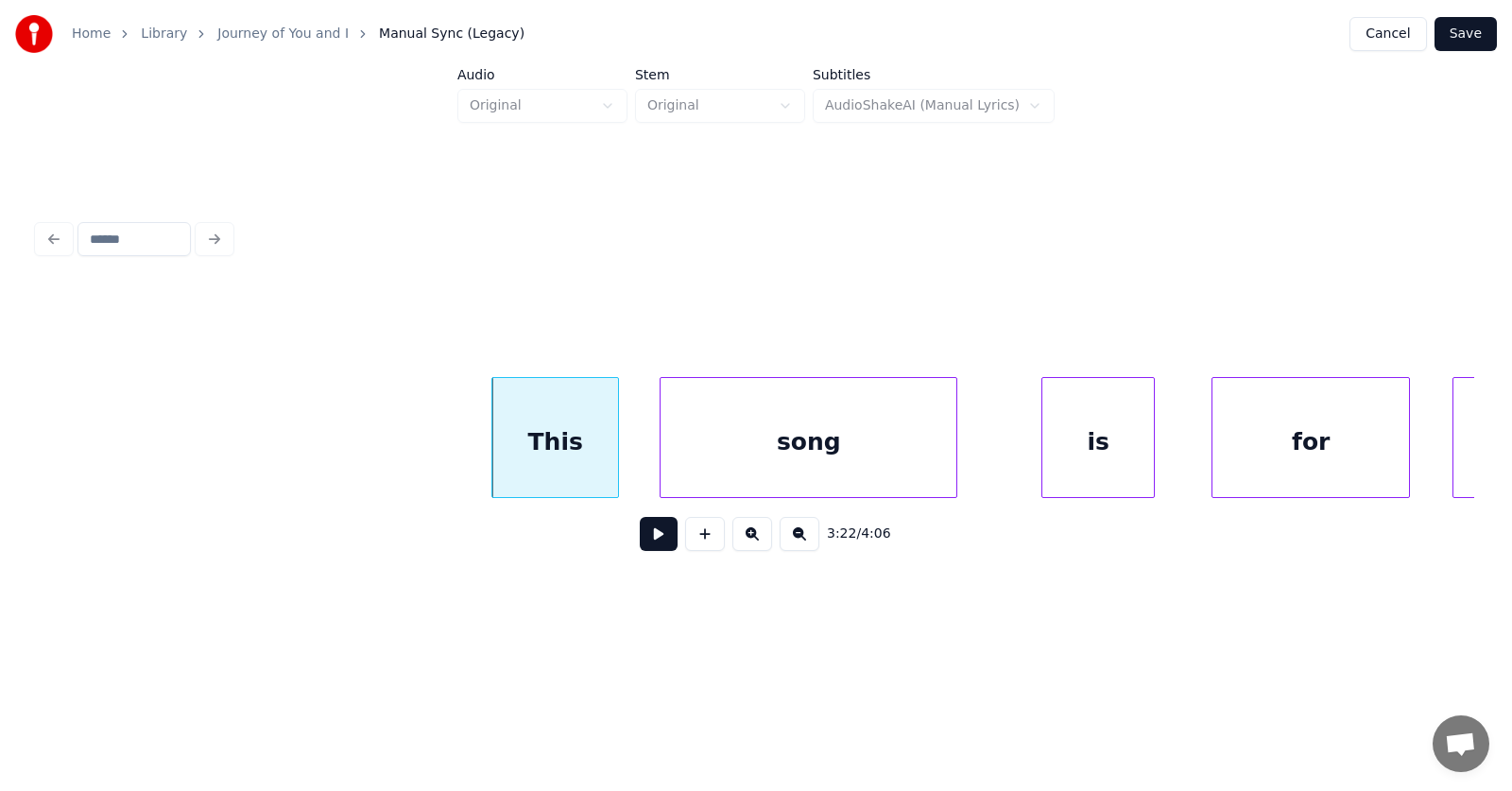
click at [755, 470] on div "song" at bounding box center [808, 442] width 296 height 129
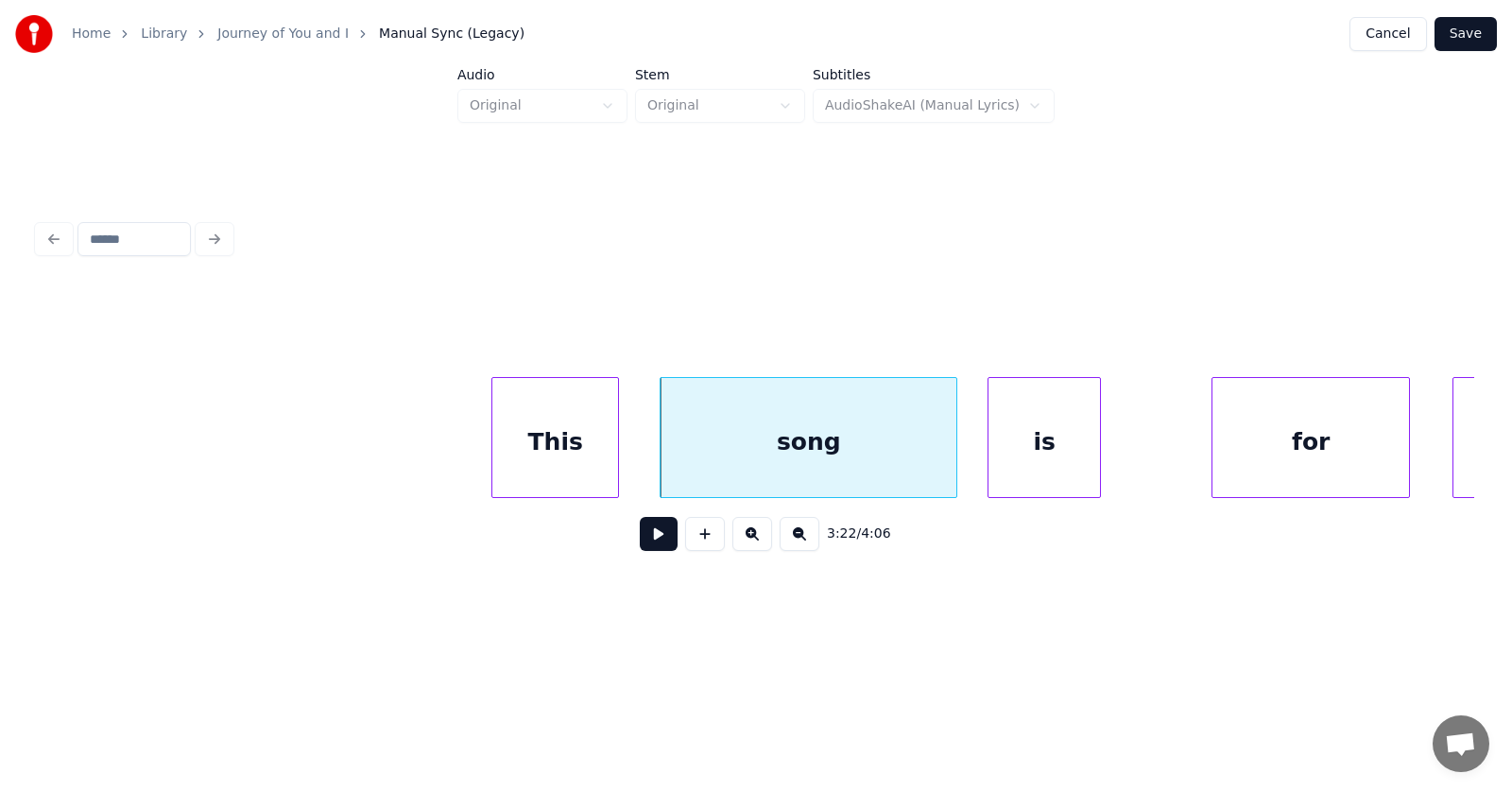
click at [1043, 471] on div "is" at bounding box center [1045, 442] width 112 height 129
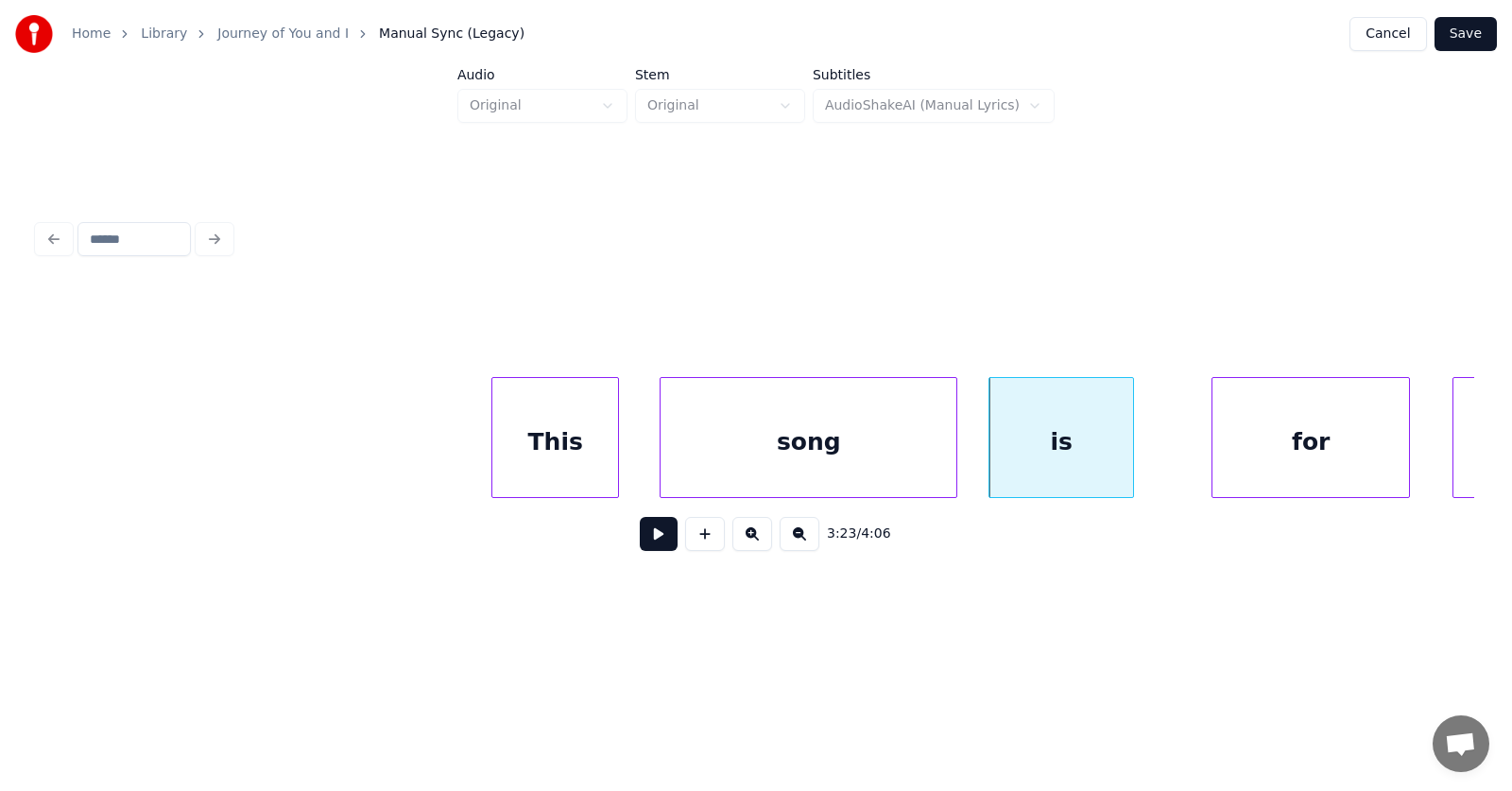
click at [1133, 447] on div at bounding box center [1131, 437] width 6 height 119
click at [1274, 460] on div "for" at bounding box center [1282, 442] width 196 height 129
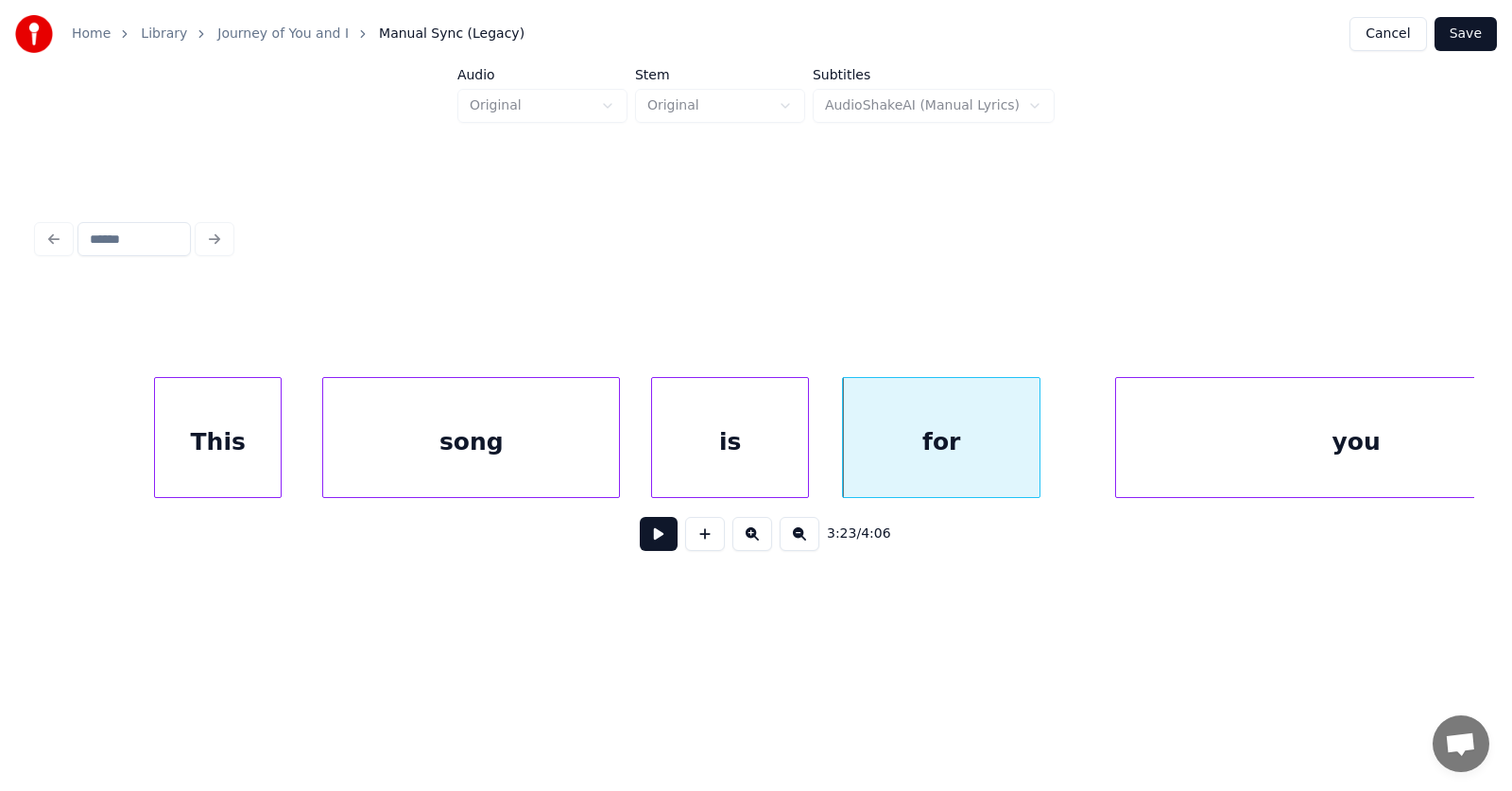
scroll to position [0, 143695]
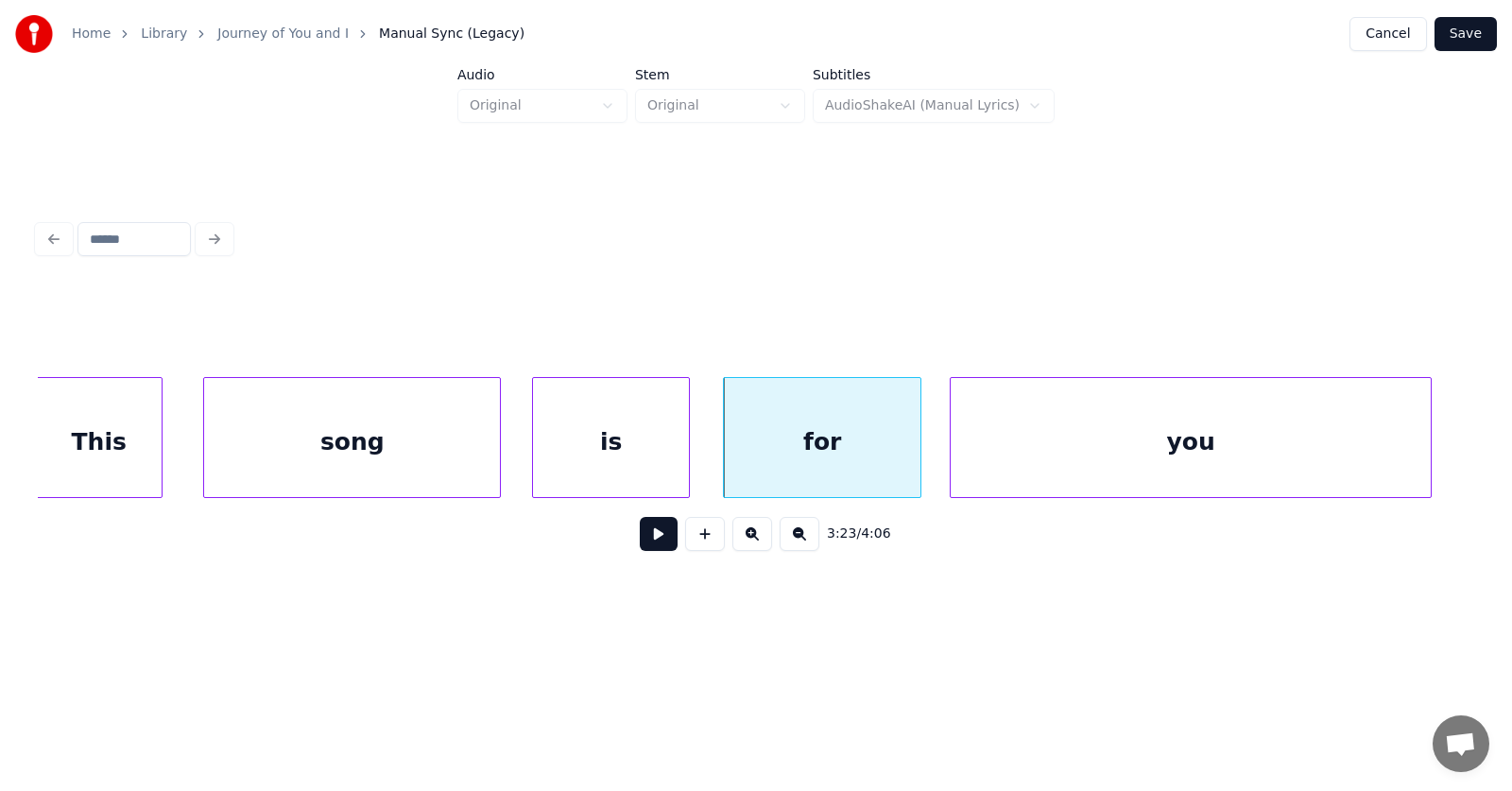
click at [1180, 455] on div "you" at bounding box center [1191, 442] width 480 height 129
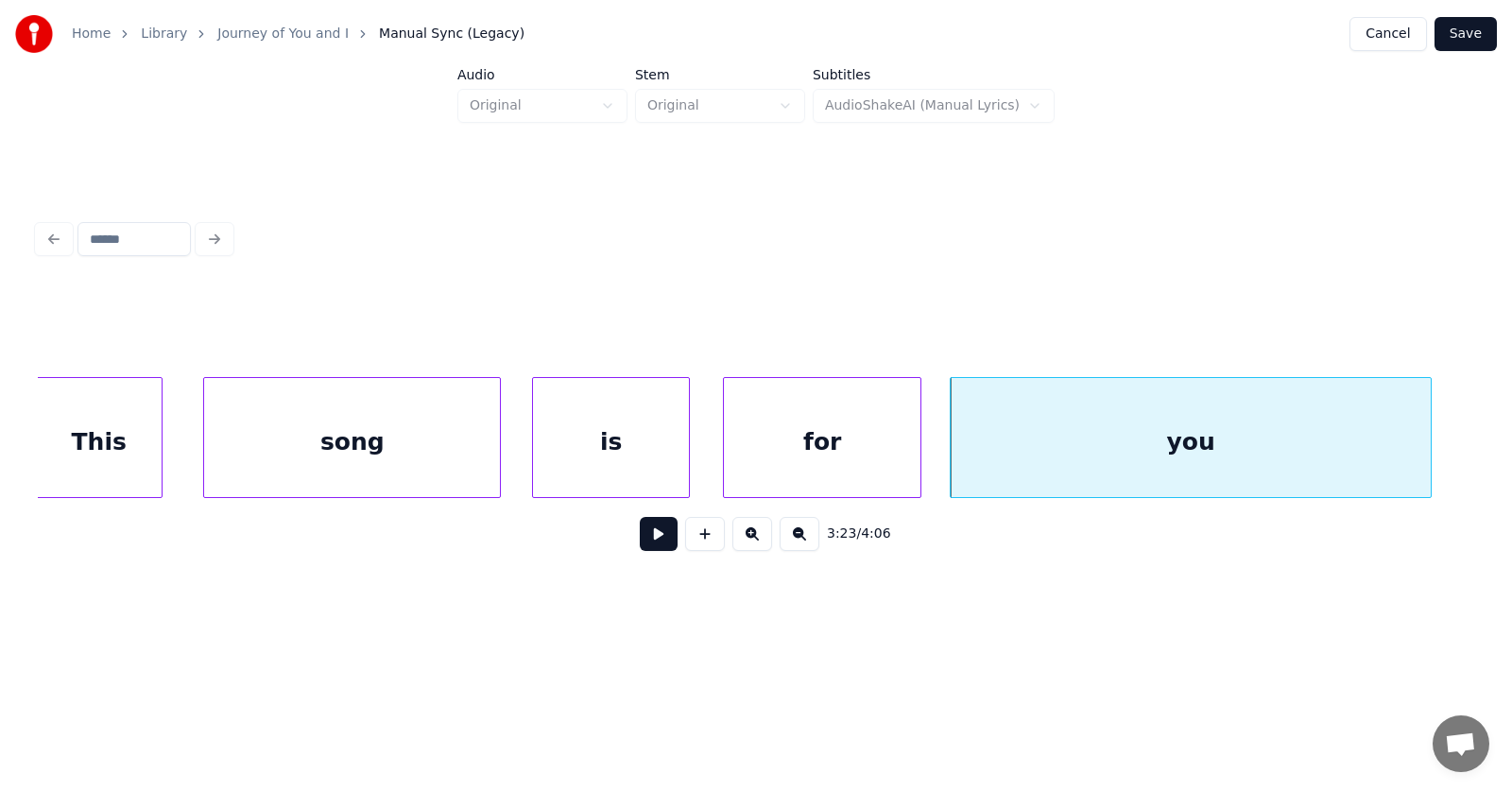
click at [657, 546] on button at bounding box center [659, 534] width 38 height 34
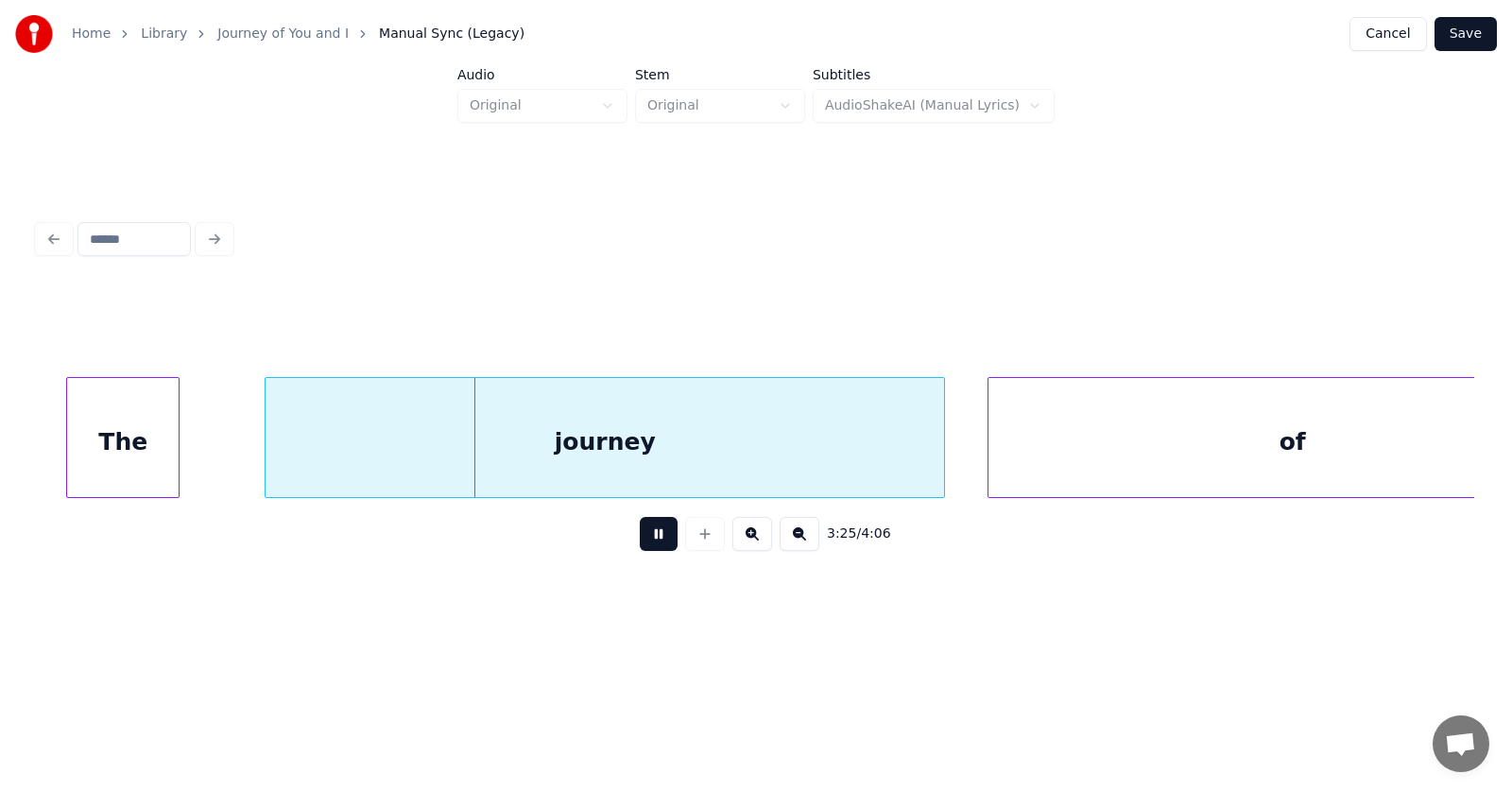
click at [657, 546] on button at bounding box center [659, 534] width 38 height 34
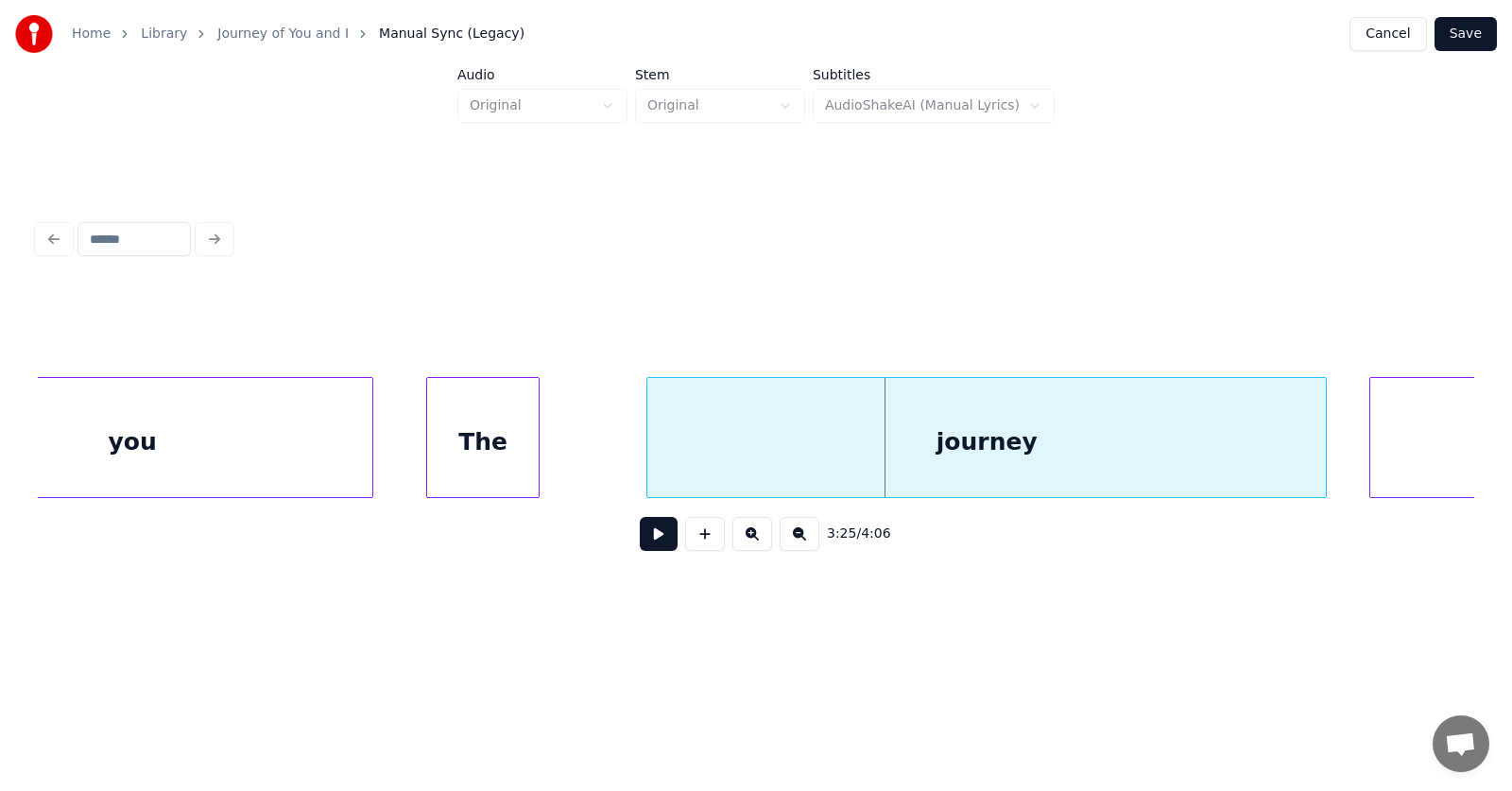
click at [499, 449] on div "The" at bounding box center [483, 442] width 112 height 129
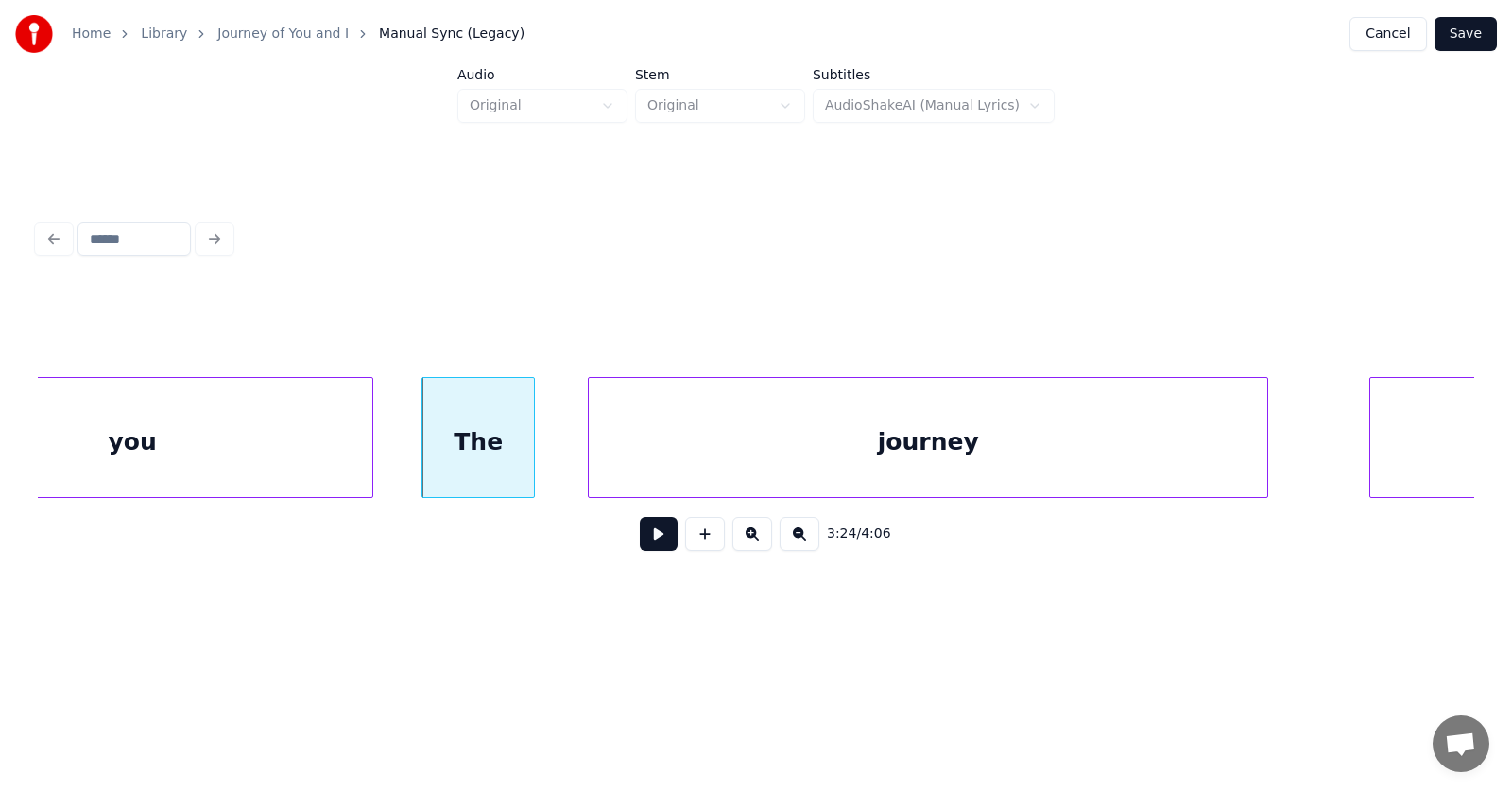
click at [682, 465] on div "journey" at bounding box center [928, 442] width 678 height 129
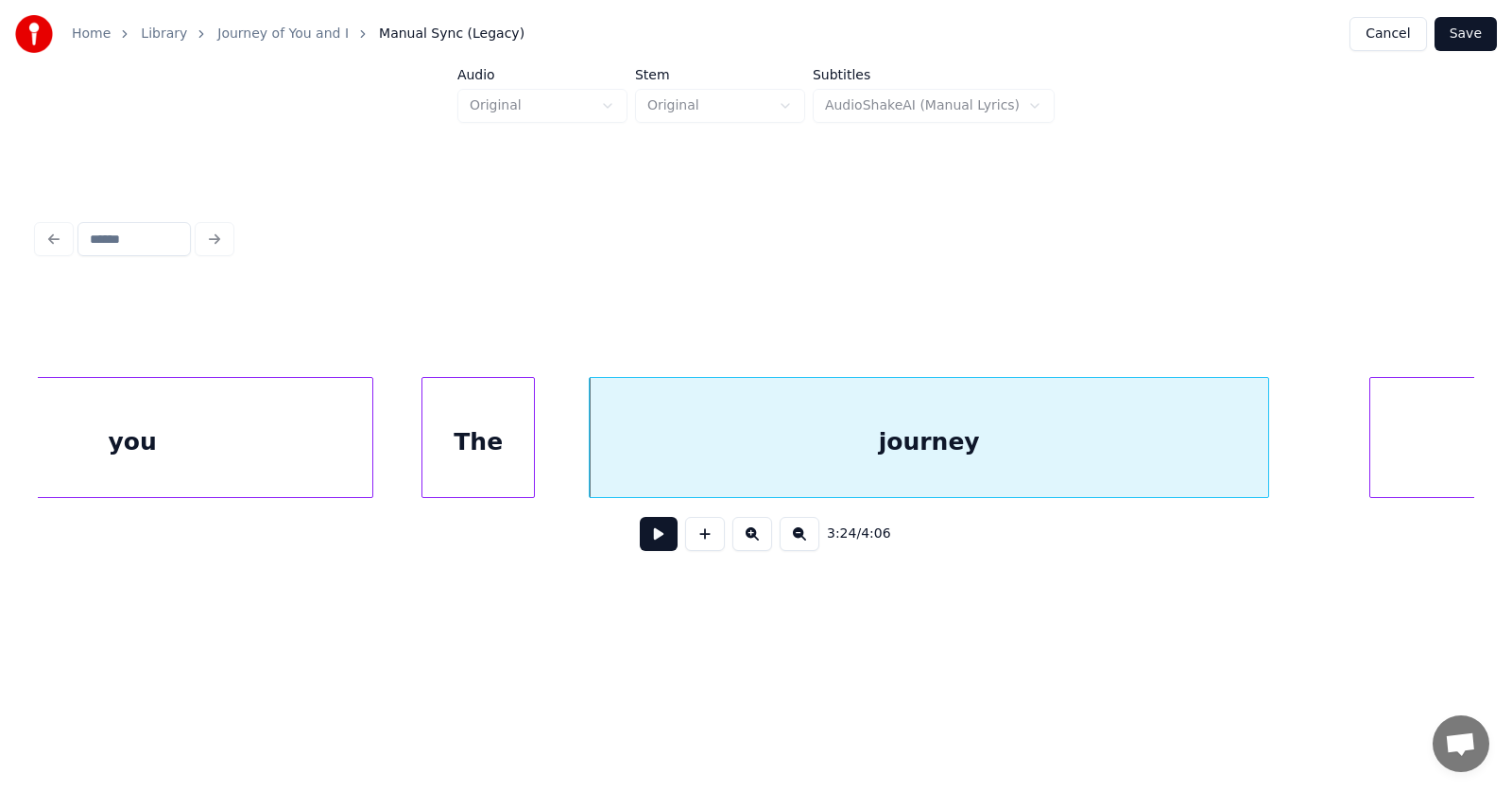
scroll to position [0, 145254]
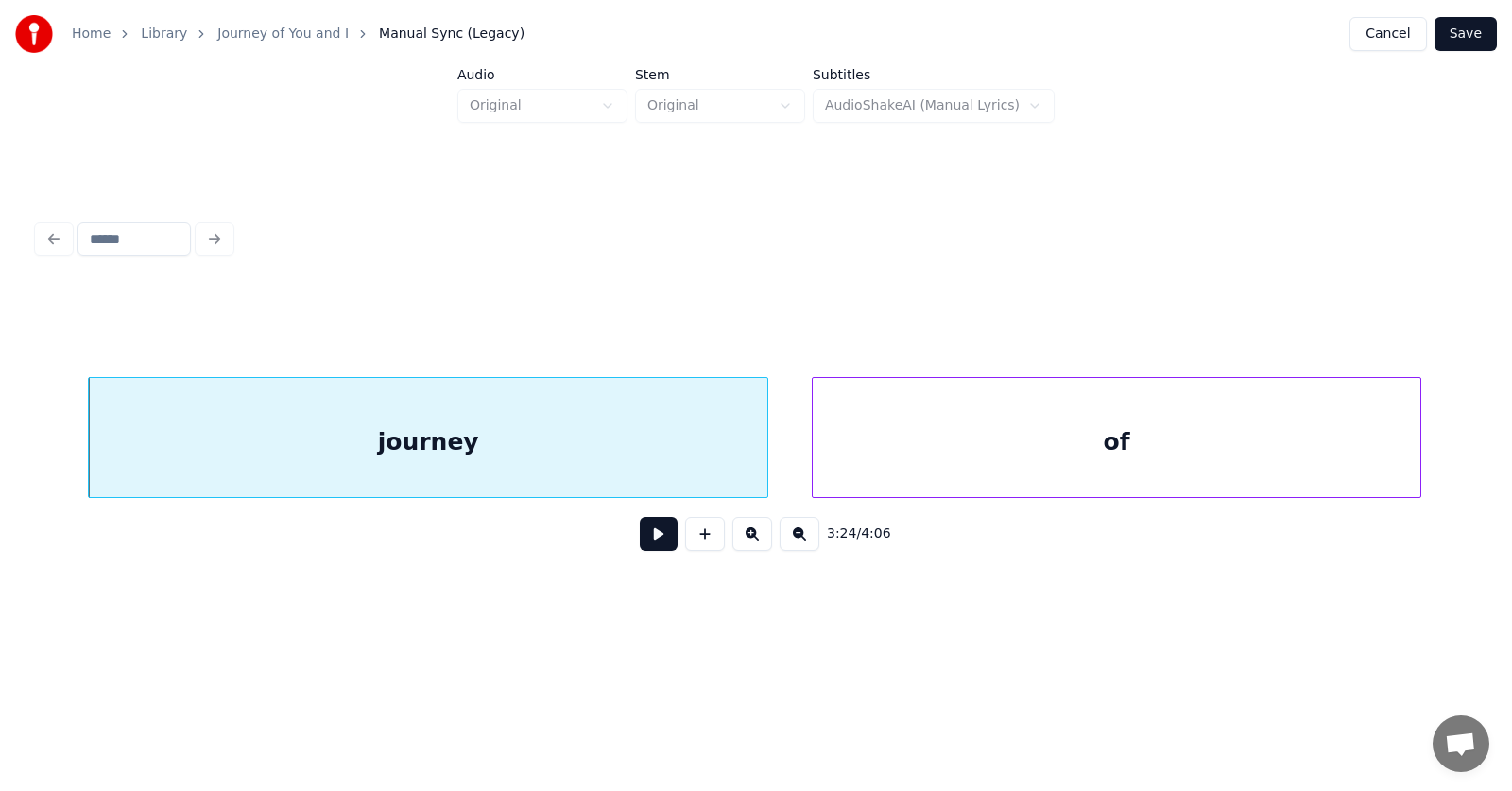
click at [1340, 452] on div "of" at bounding box center [1116, 442] width 608 height 129
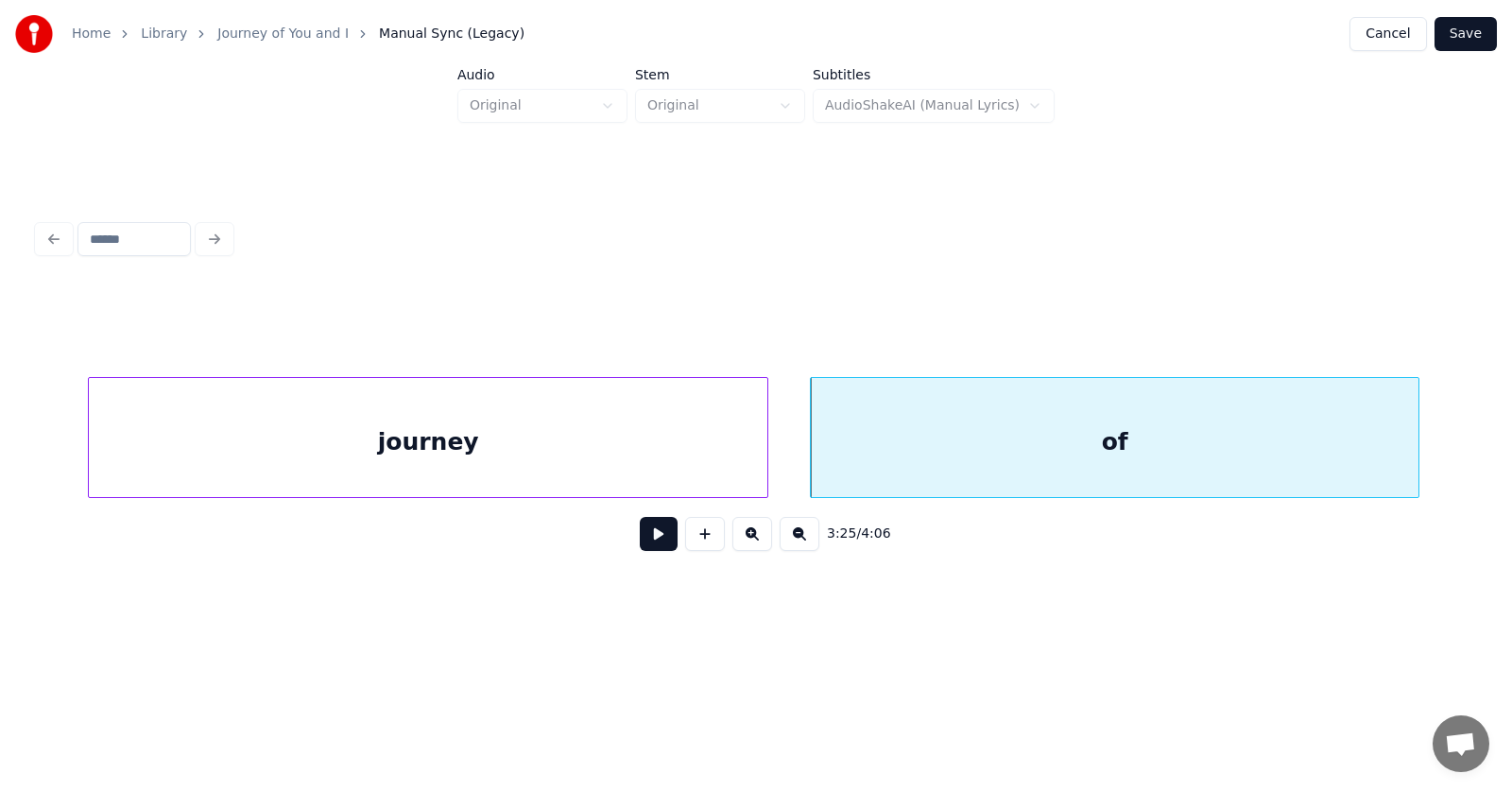
click at [663, 537] on button at bounding box center [659, 534] width 38 height 34
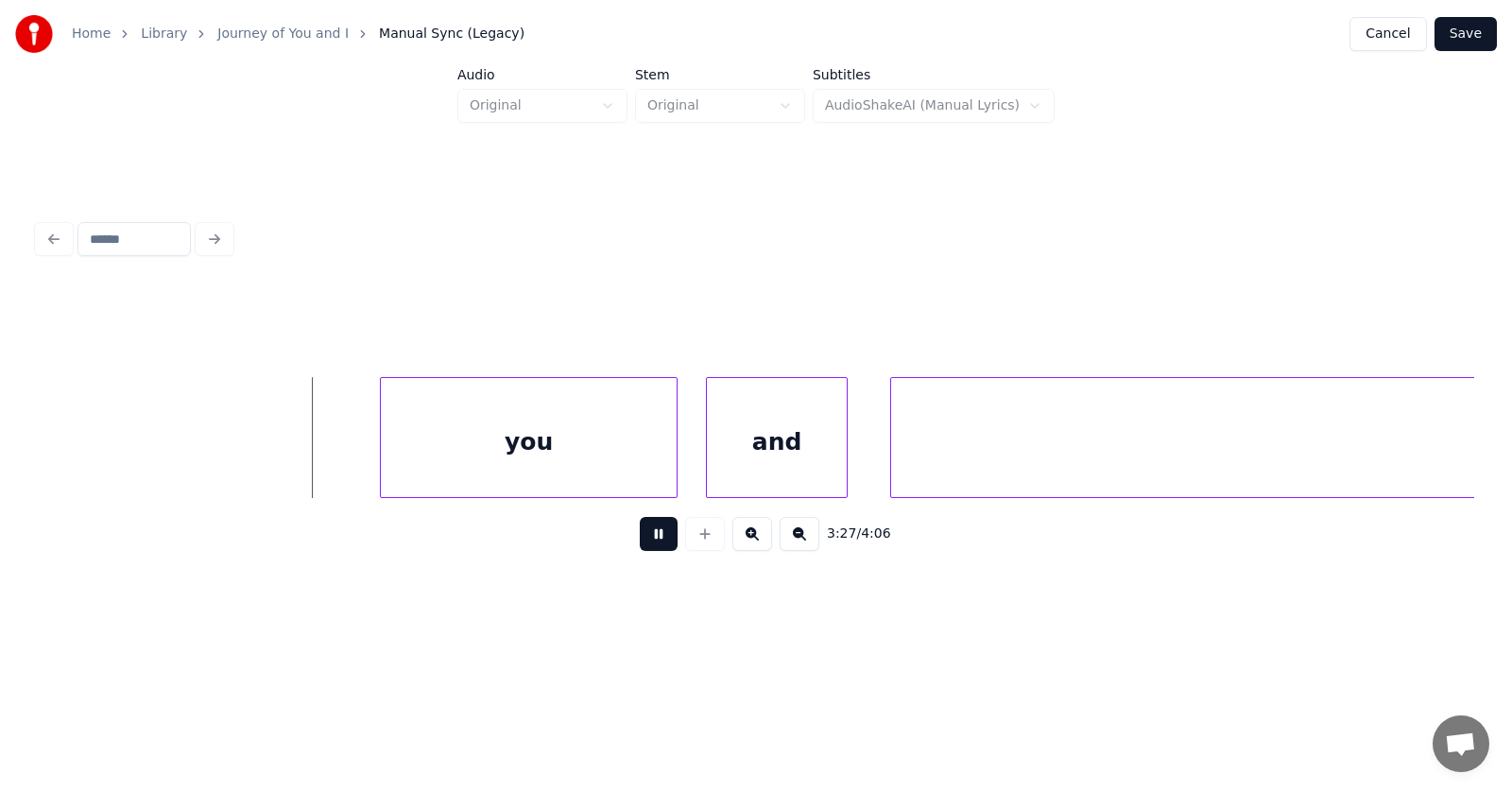
click at [663, 537] on button at bounding box center [659, 534] width 38 height 34
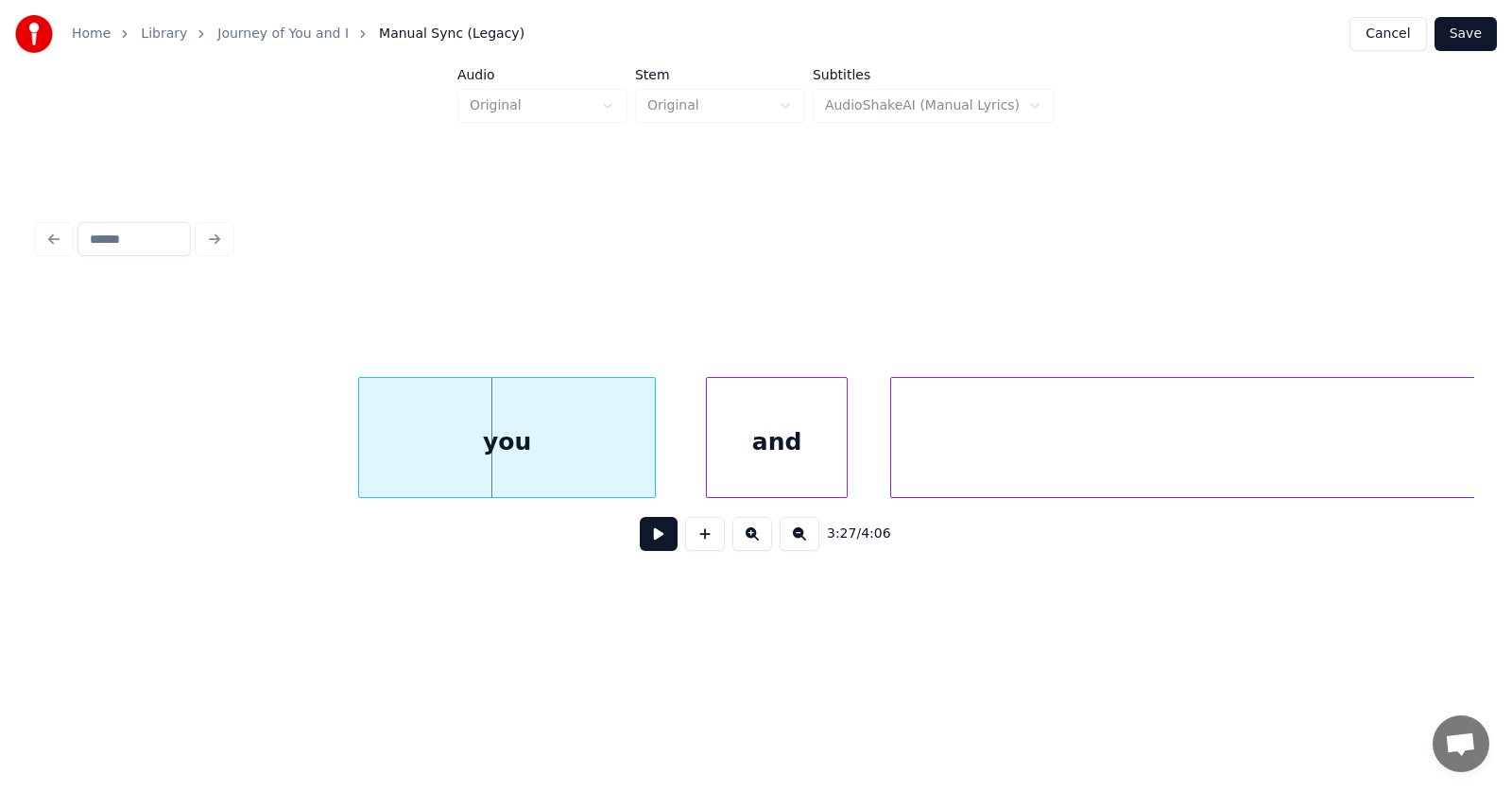
click at [556, 451] on div "you" at bounding box center [507, 442] width 296 height 129
click at [321, 436] on div at bounding box center [324, 437] width 6 height 119
click at [725, 458] on div "and" at bounding box center [746, 442] width 139 height 129
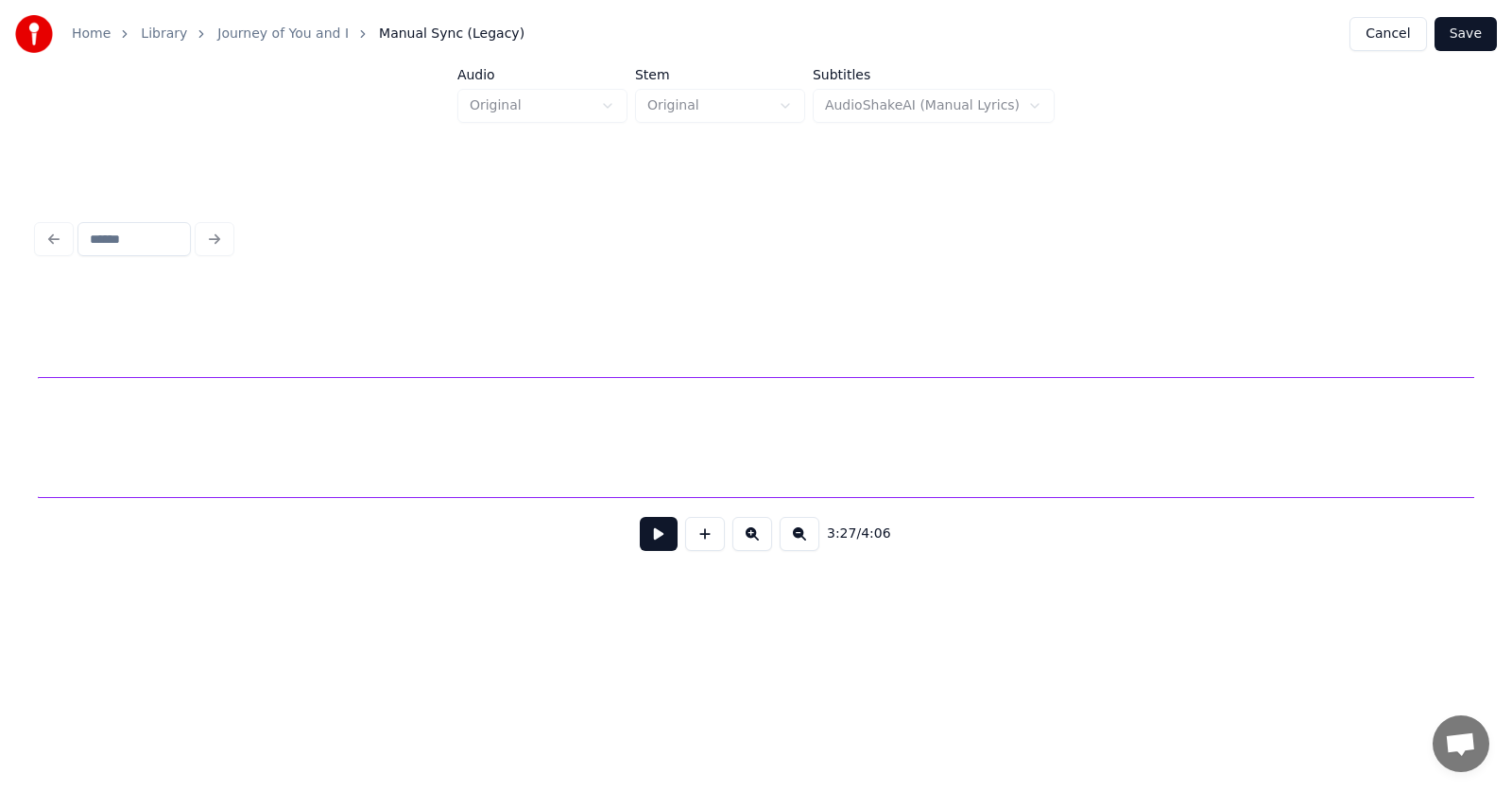
scroll to position [0, 147504]
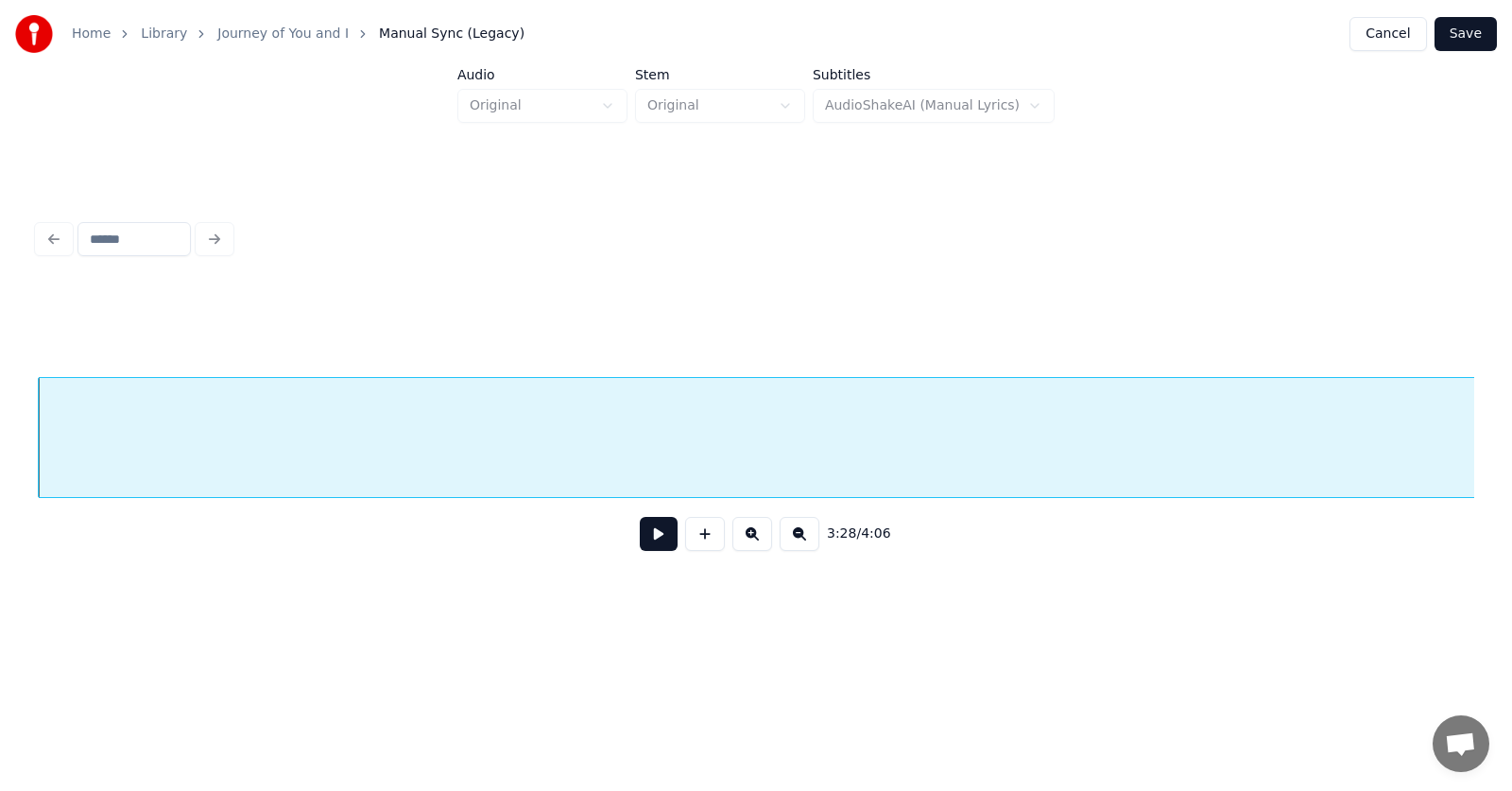
scroll to position [0, 147109]
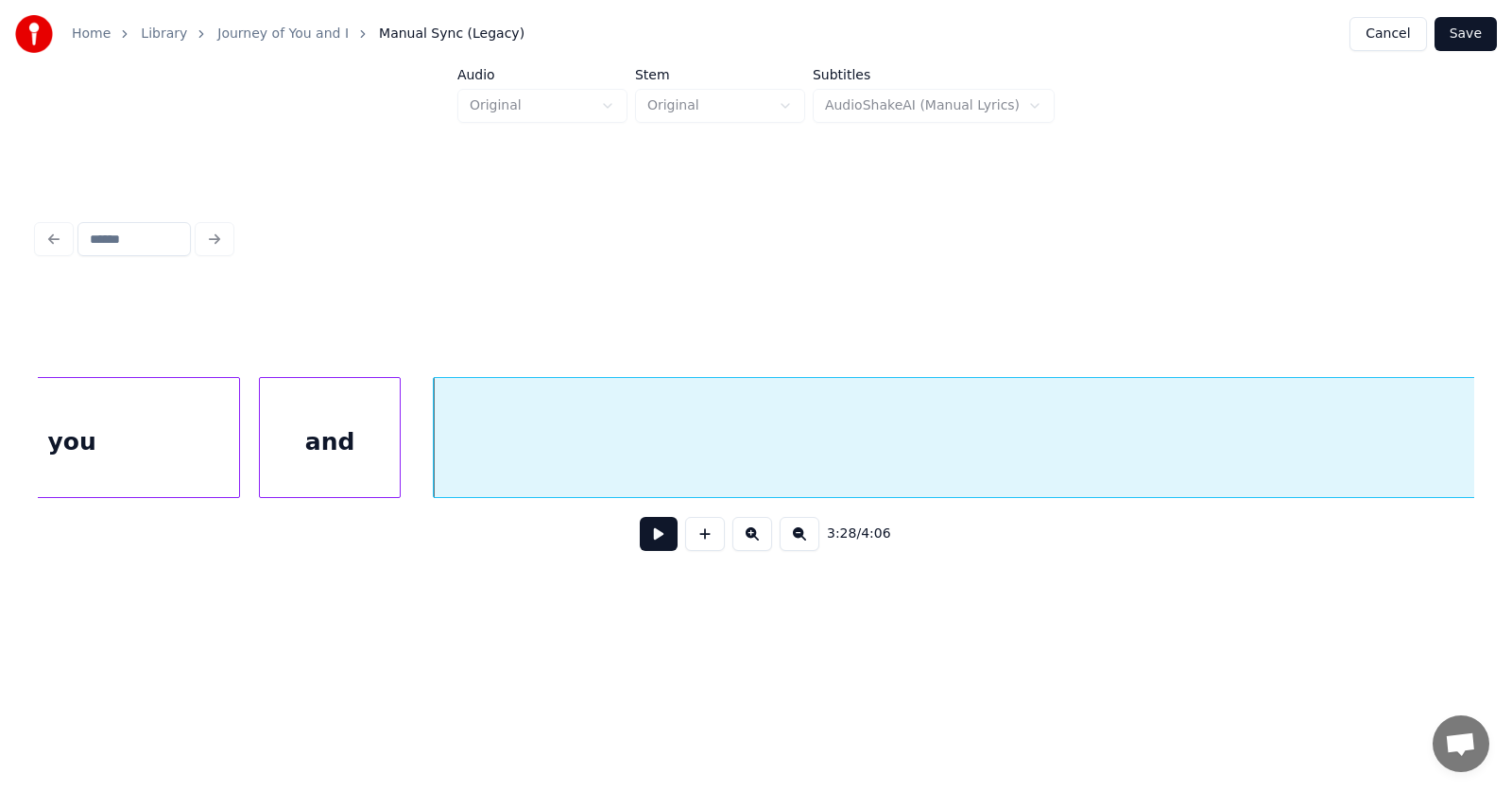
click at [640, 544] on button at bounding box center [659, 534] width 38 height 34
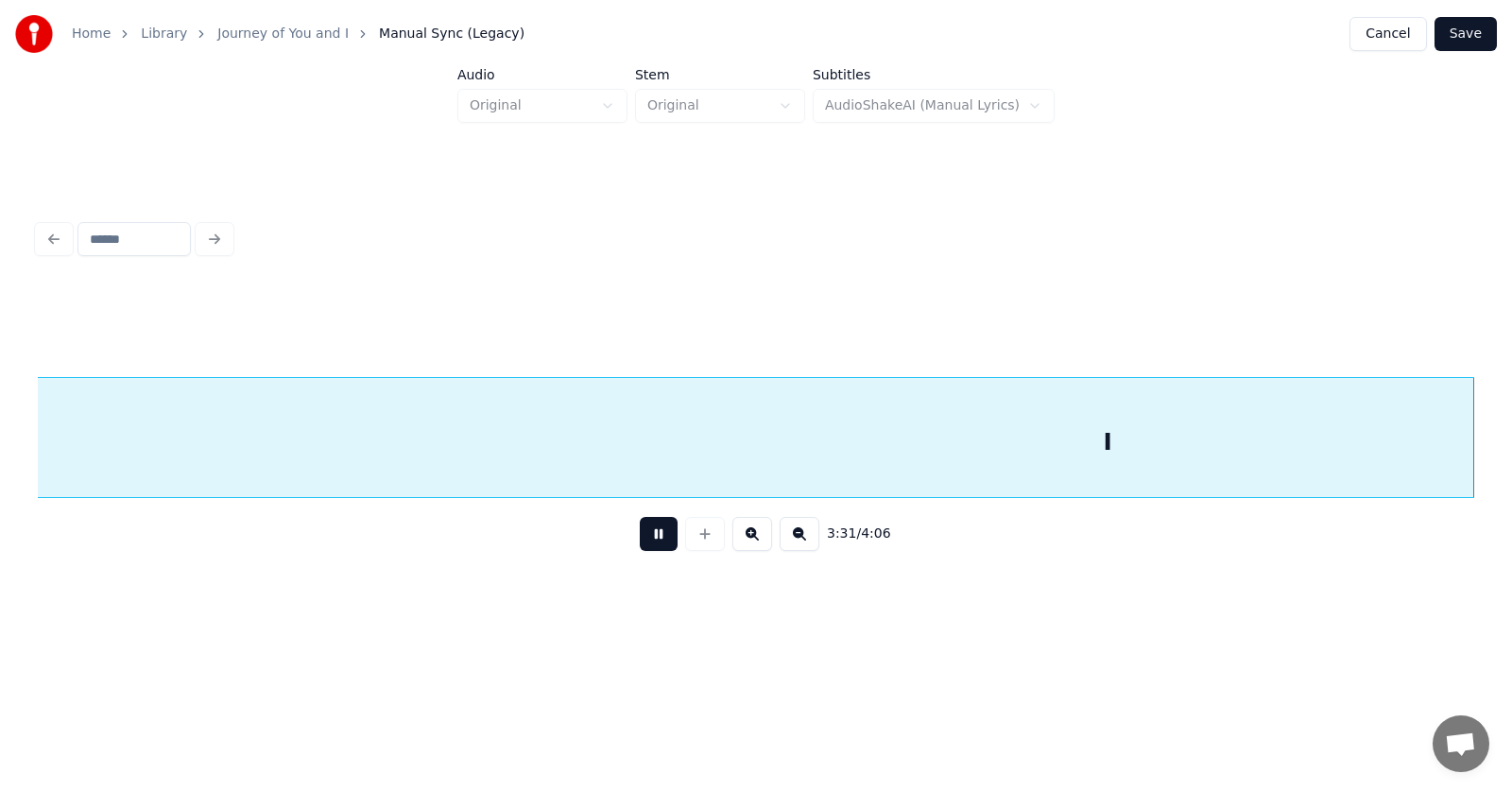
scroll to position [0, 149990]
click at [640, 542] on button at bounding box center [659, 534] width 38 height 34
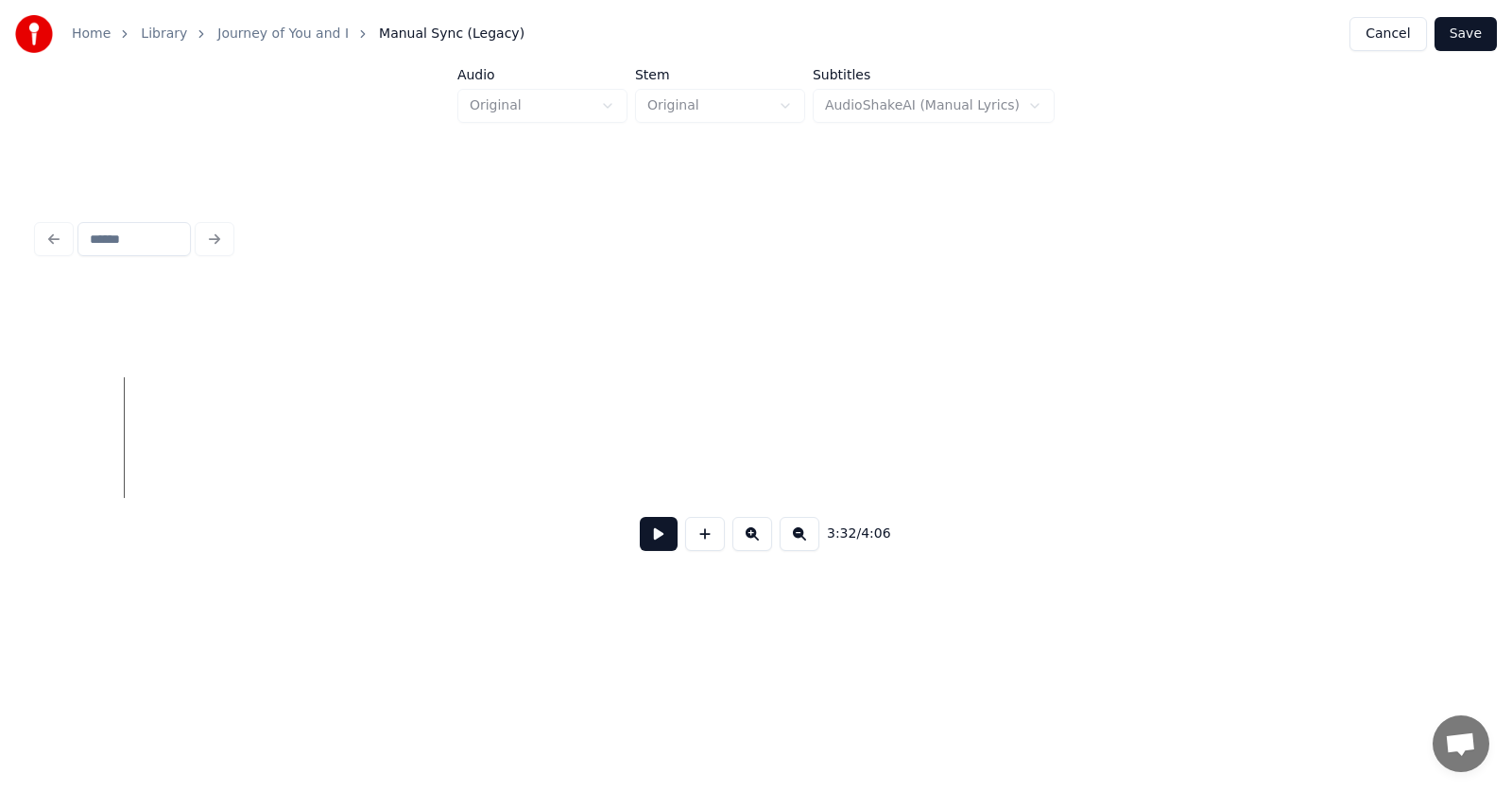
click at [13, 483] on div "Home Library Journey of You and I Manual Sync (Legacy) Cancel Save Audio Origin…" at bounding box center [756, 313] width 1512 height 627
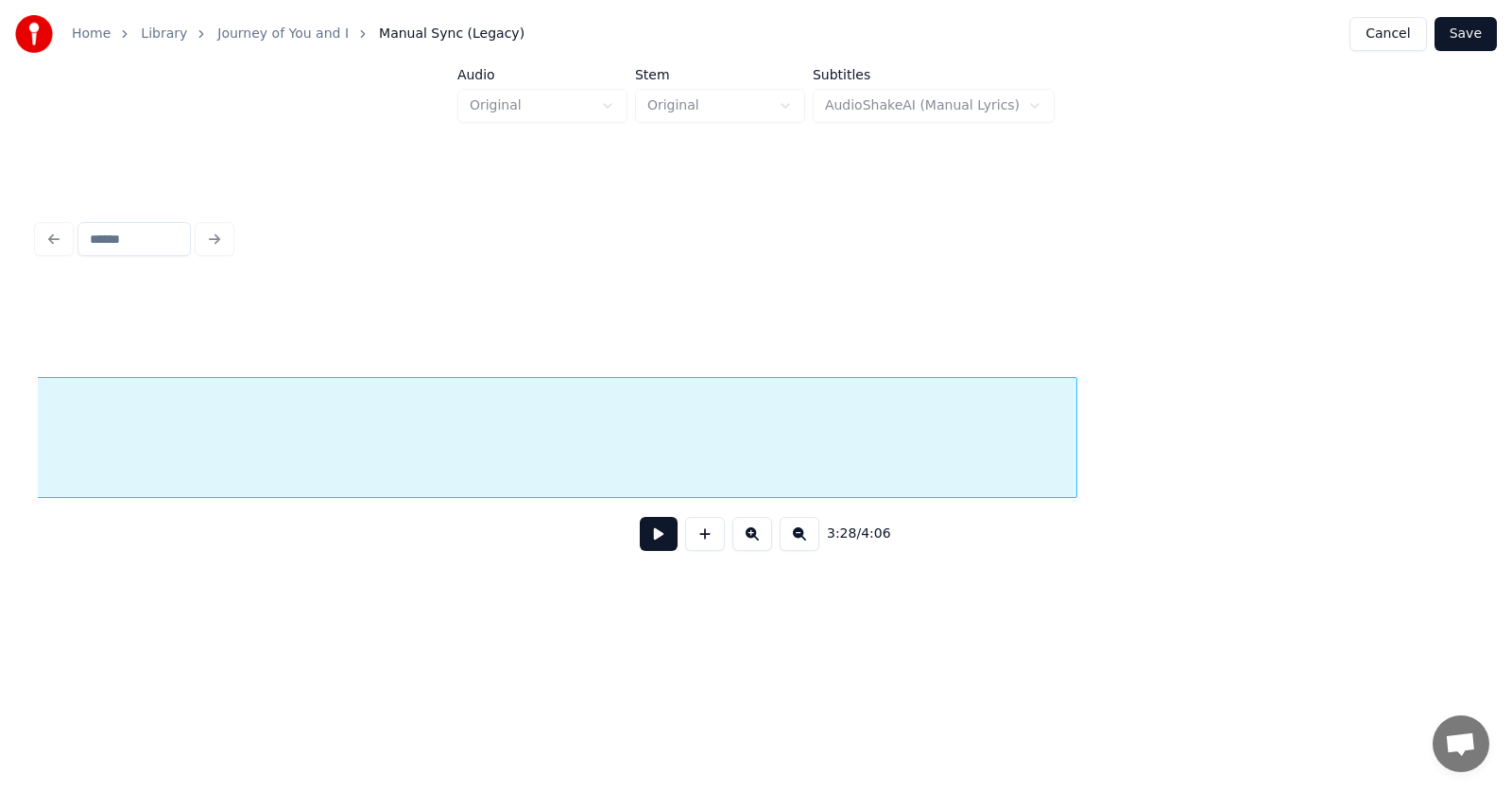
scroll to position [0, 149111]
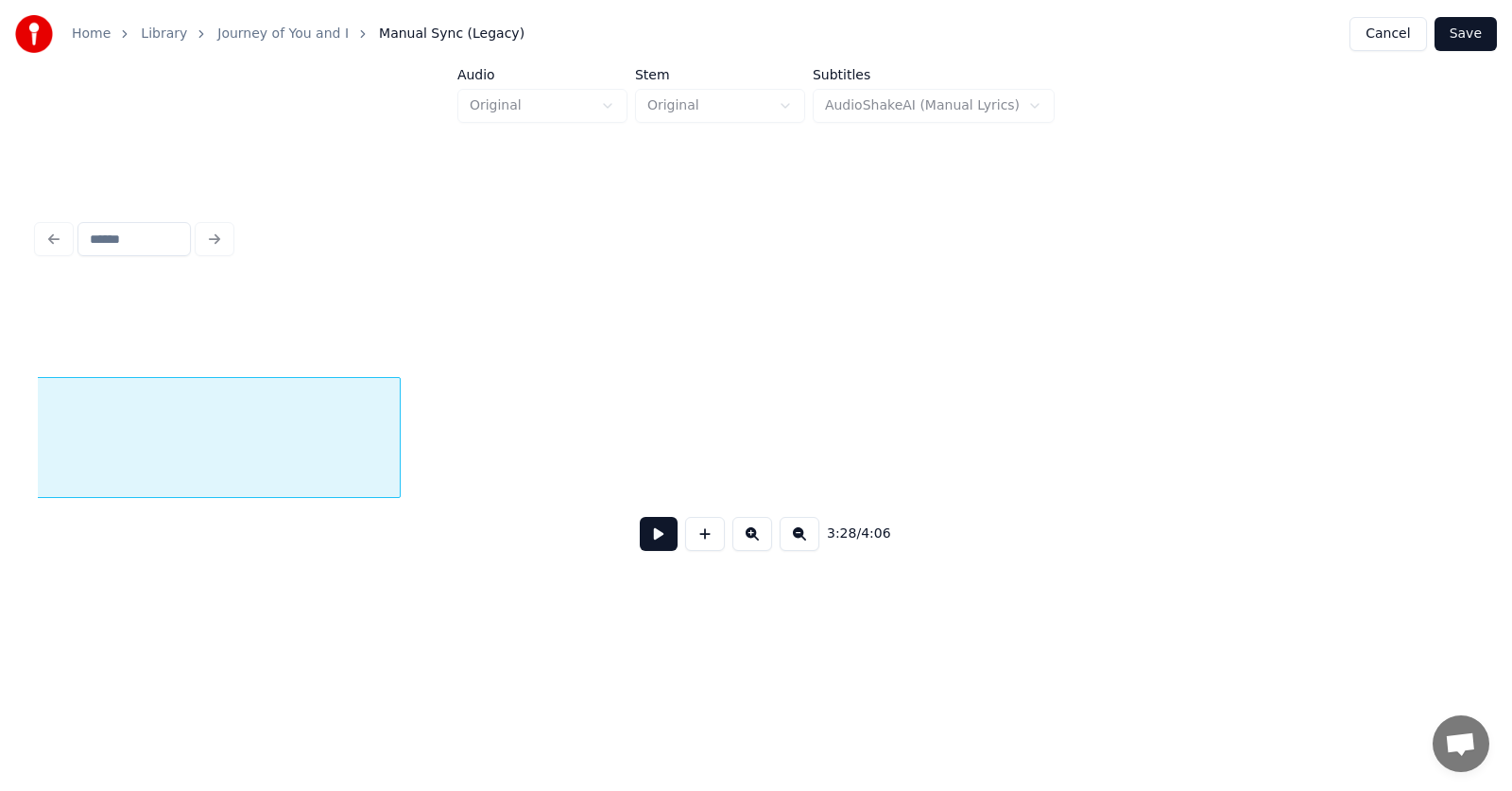
click at [394, 457] on div at bounding box center [397, 437] width 6 height 119
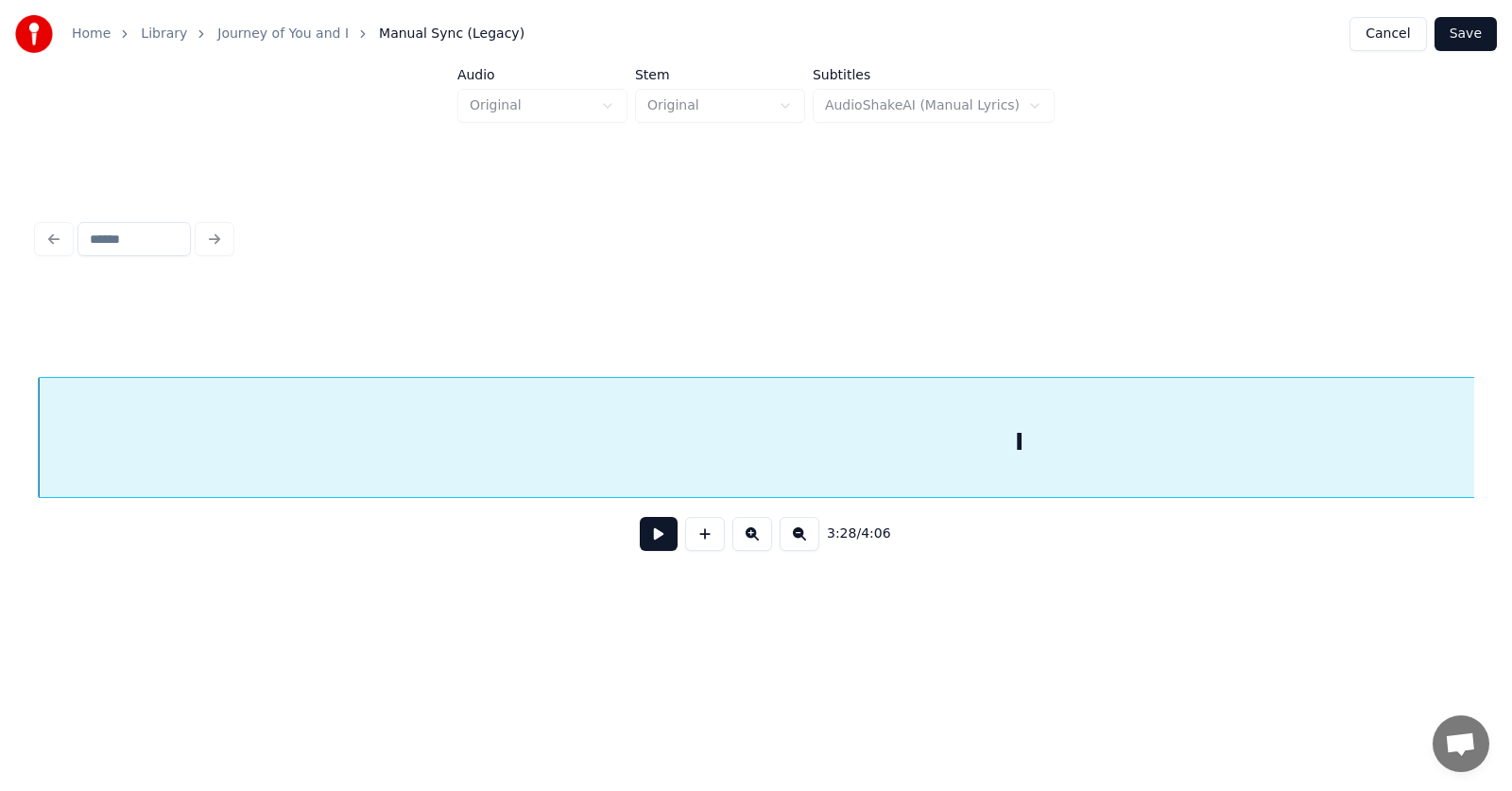
click at [640, 533] on button at bounding box center [659, 534] width 38 height 34
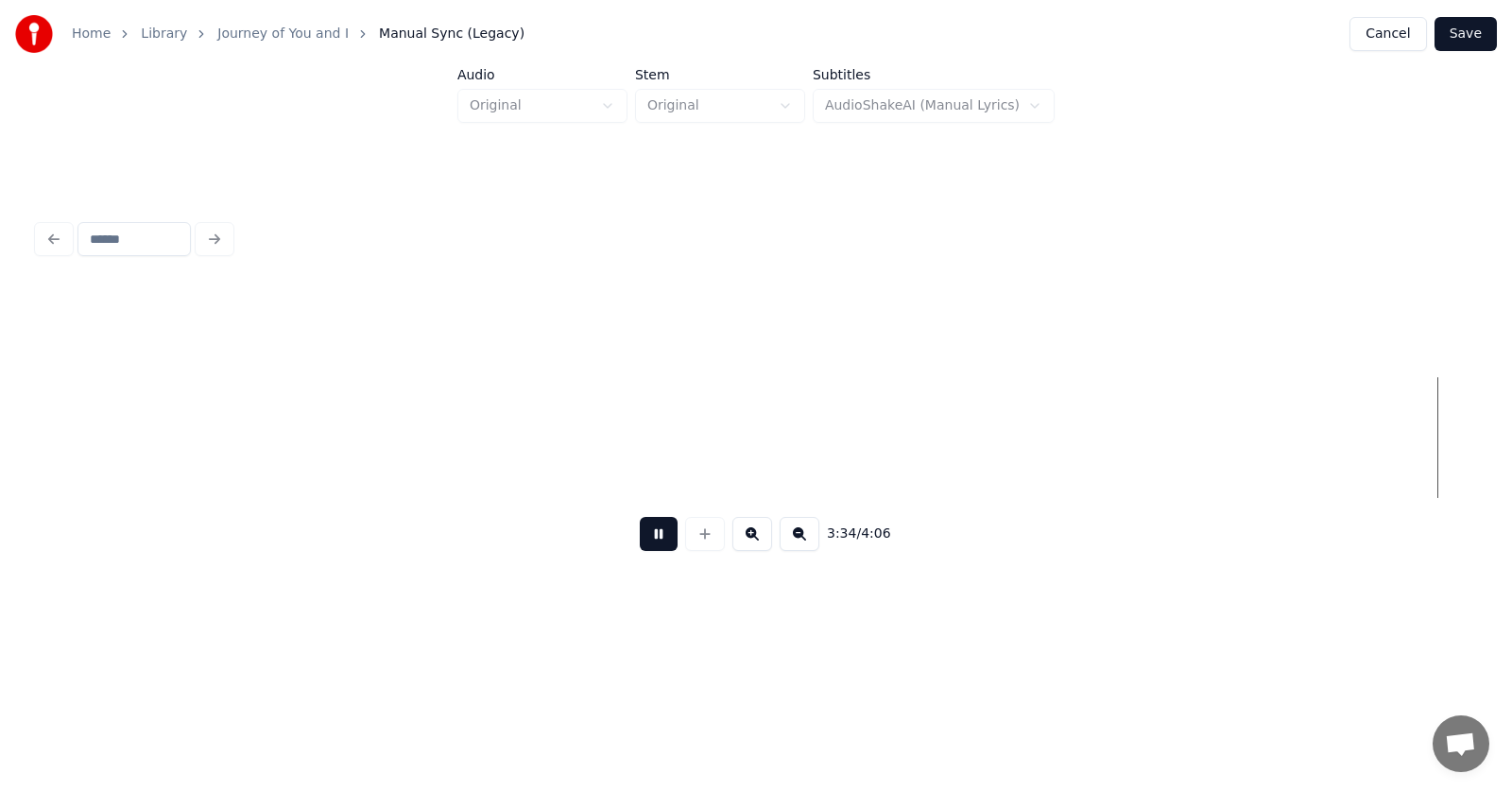
scroll to position [0, 151834]
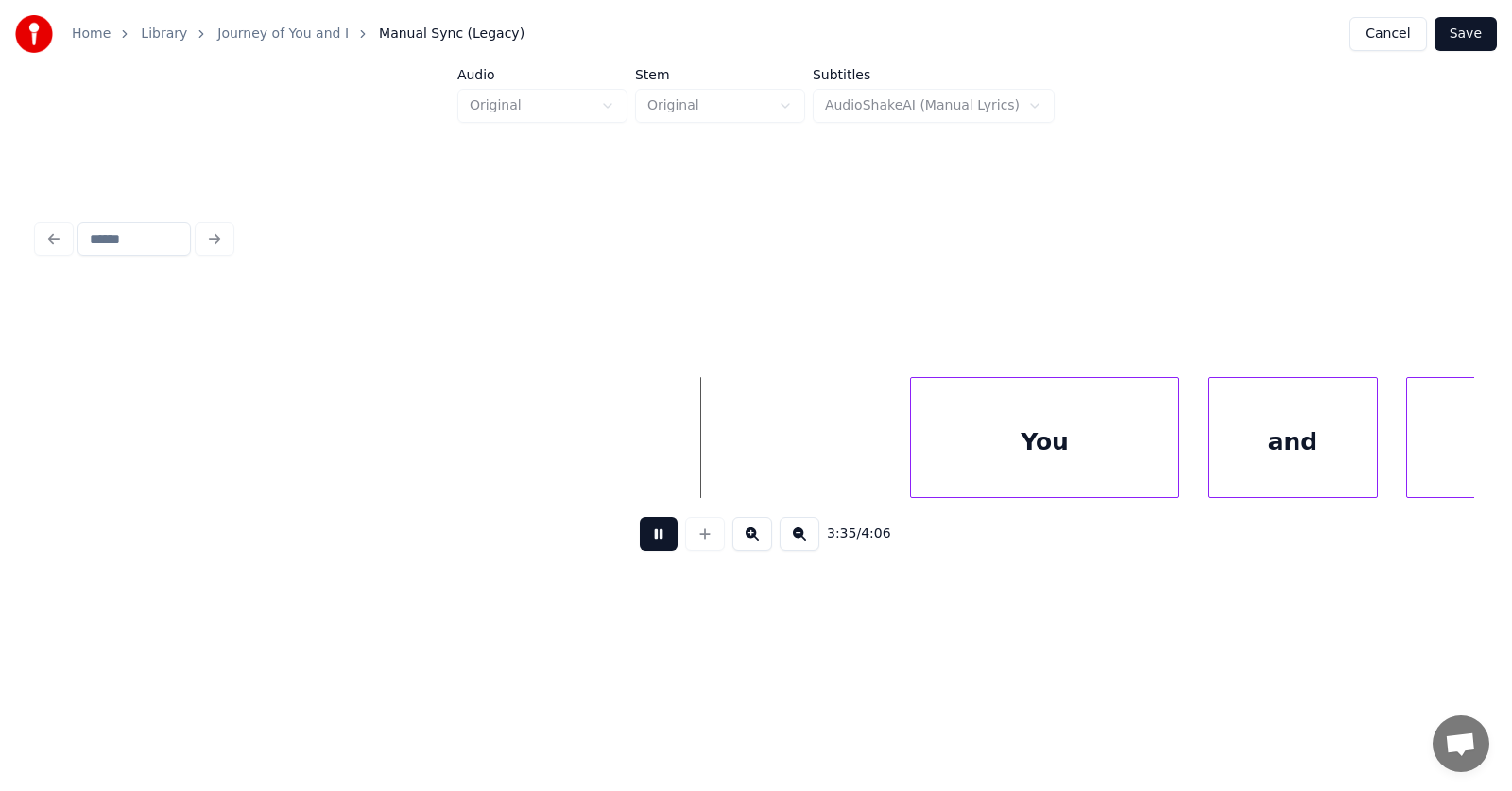
click at [649, 548] on button at bounding box center [659, 534] width 38 height 34
click at [995, 469] on div "You" at bounding box center [1017, 442] width 267 height 129
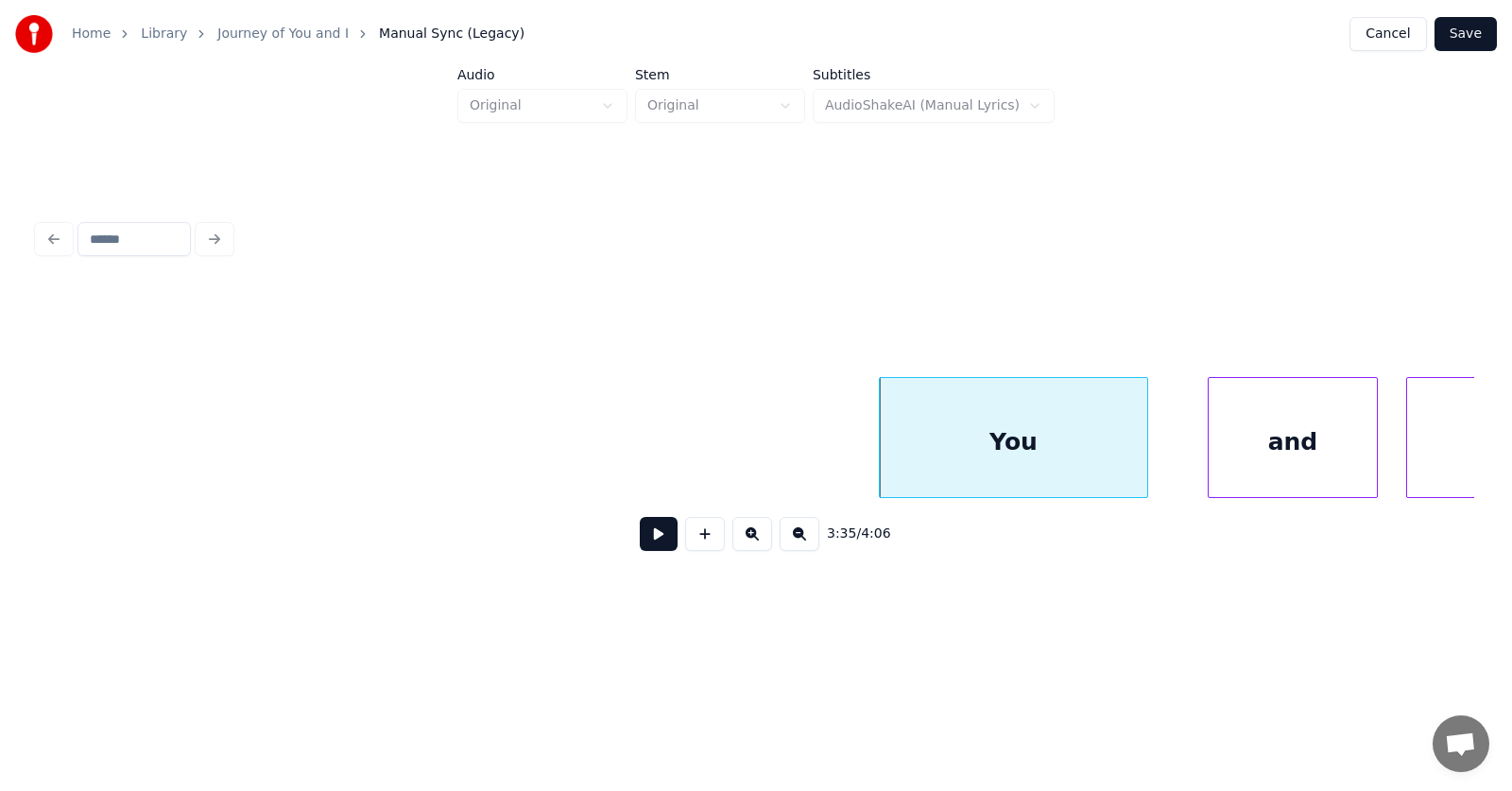
click at [886, 452] on div "You" at bounding box center [1013, 442] width 267 height 129
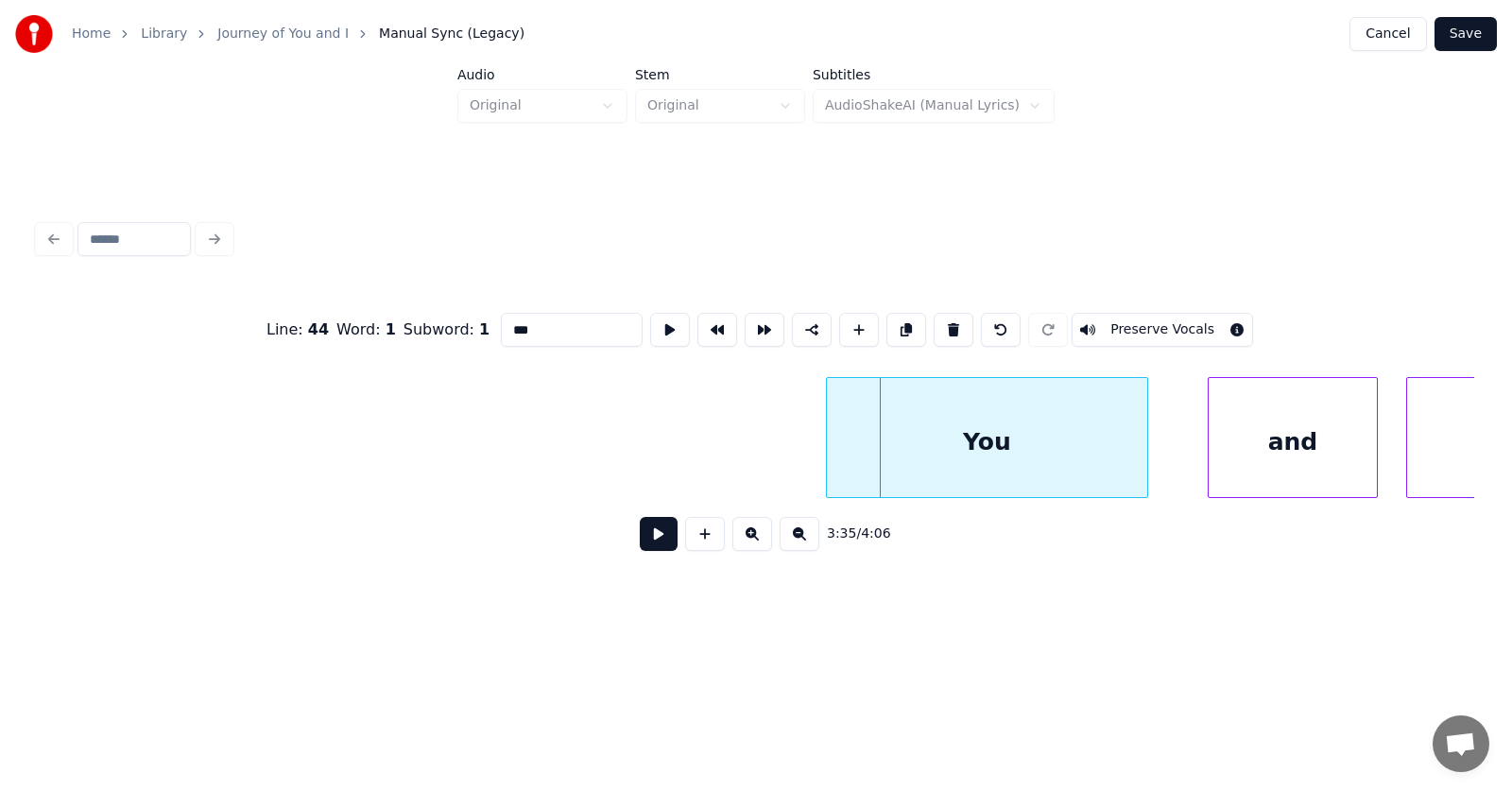
click at [830, 456] on div at bounding box center [830, 437] width 6 height 119
click at [1190, 457] on div "and" at bounding box center [1250, 442] width 168 height 129
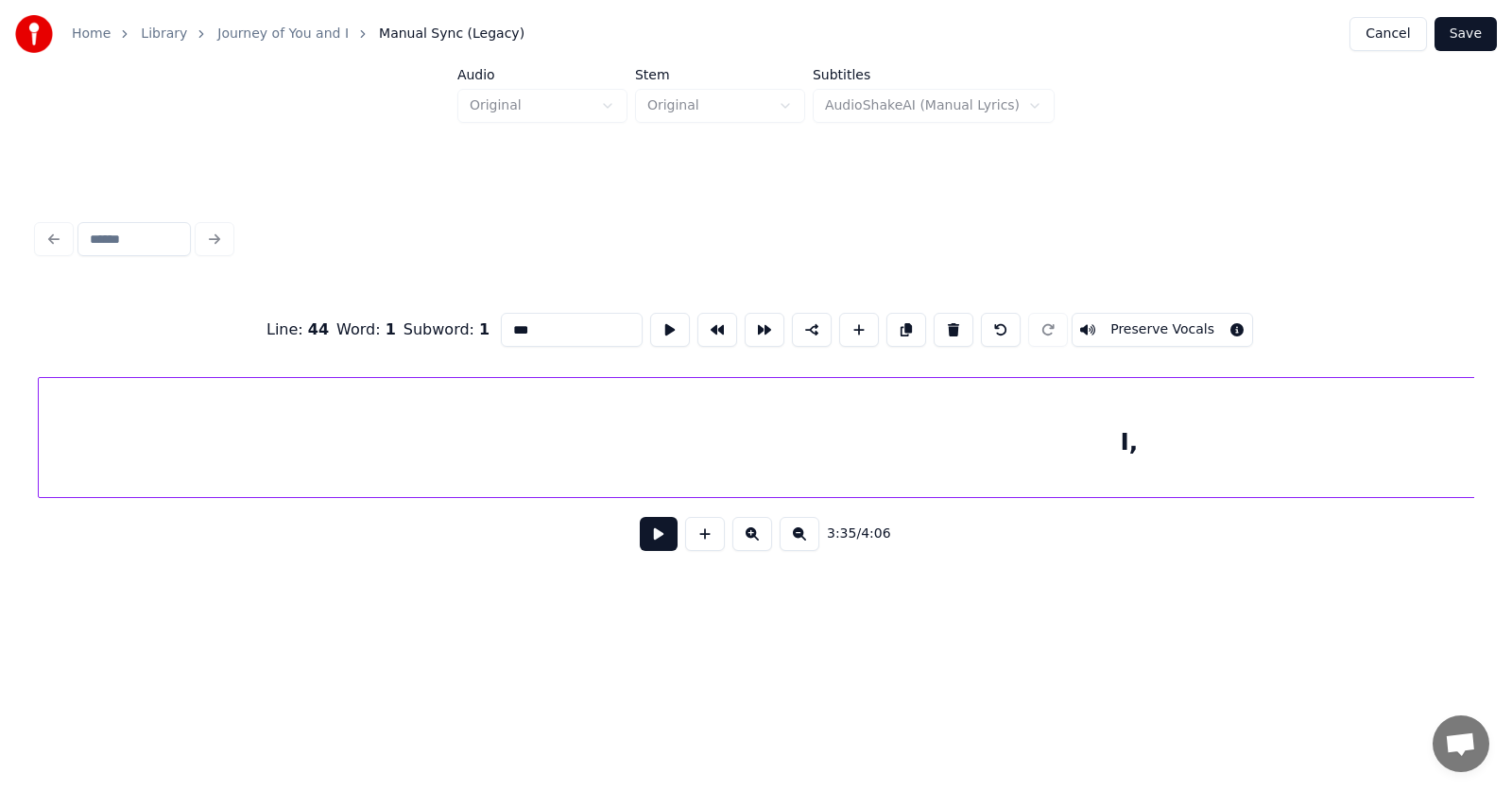
scroll to position [0, 153171]
click at [1407, 431] on div "I," at bounding box center [1130, 442] width 2182 height 129
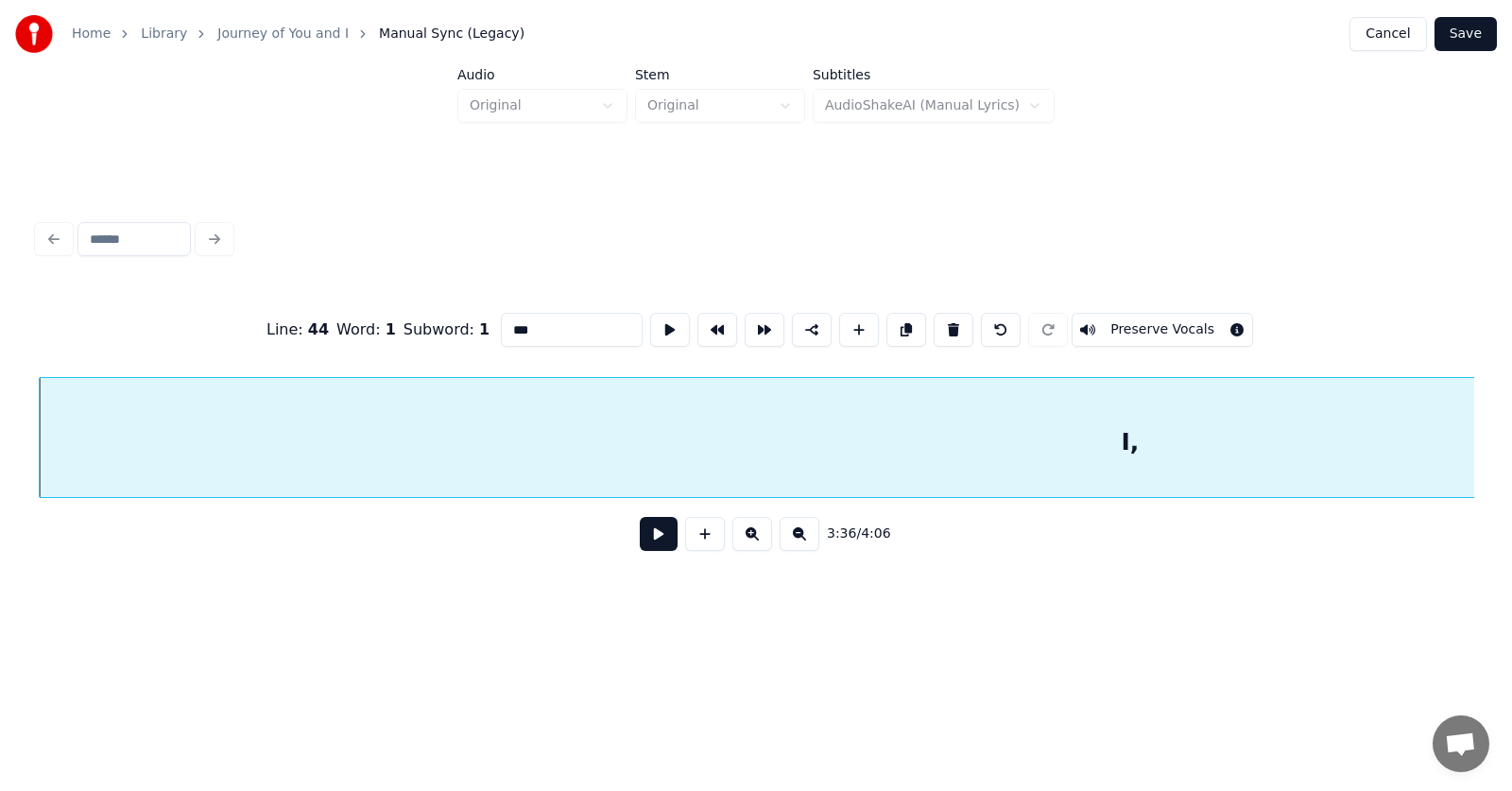
click at [640, 540] on button at bounding box center [659, 534] width 38 height 34
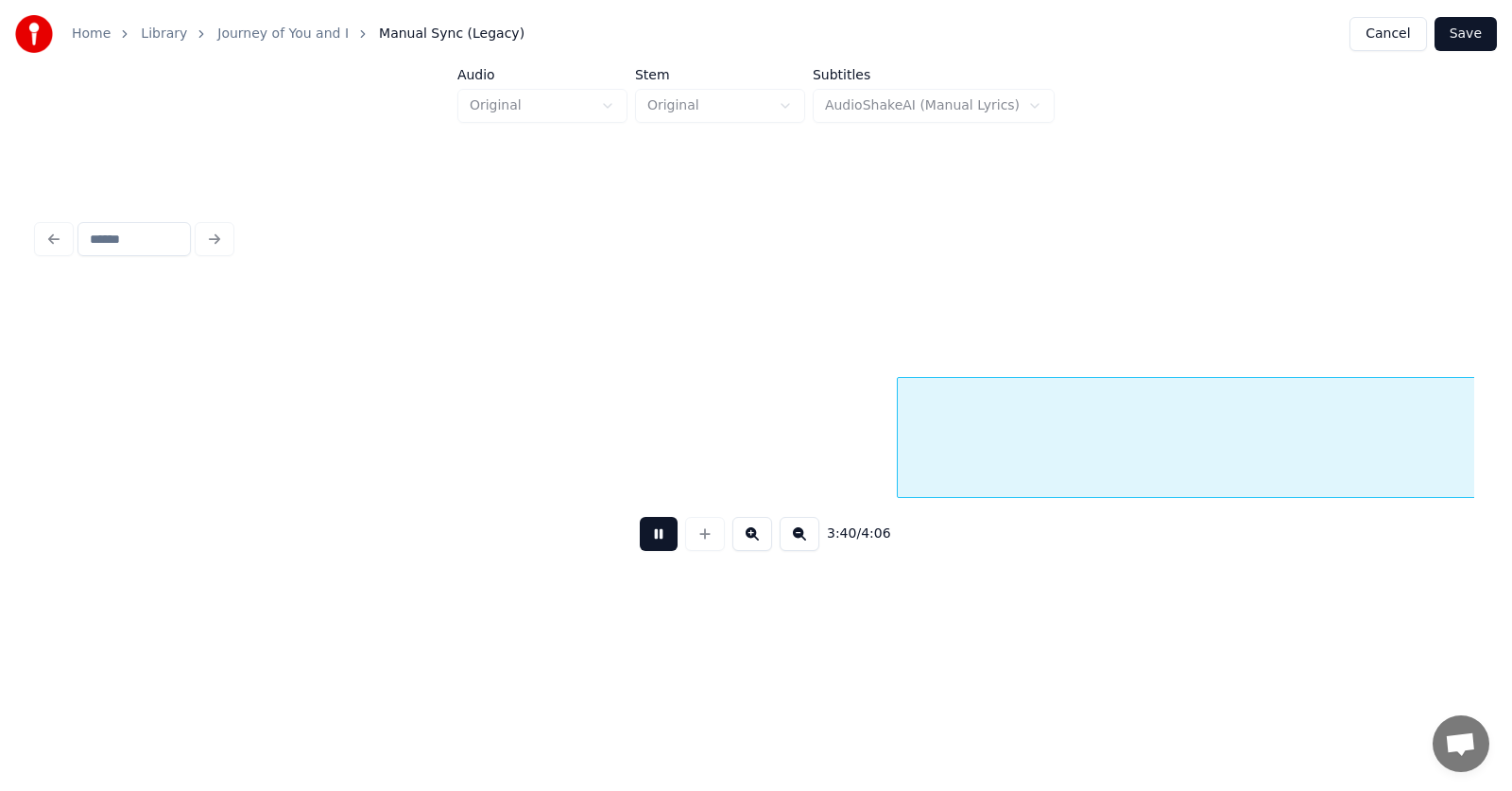
scroll to position [0, 156056]
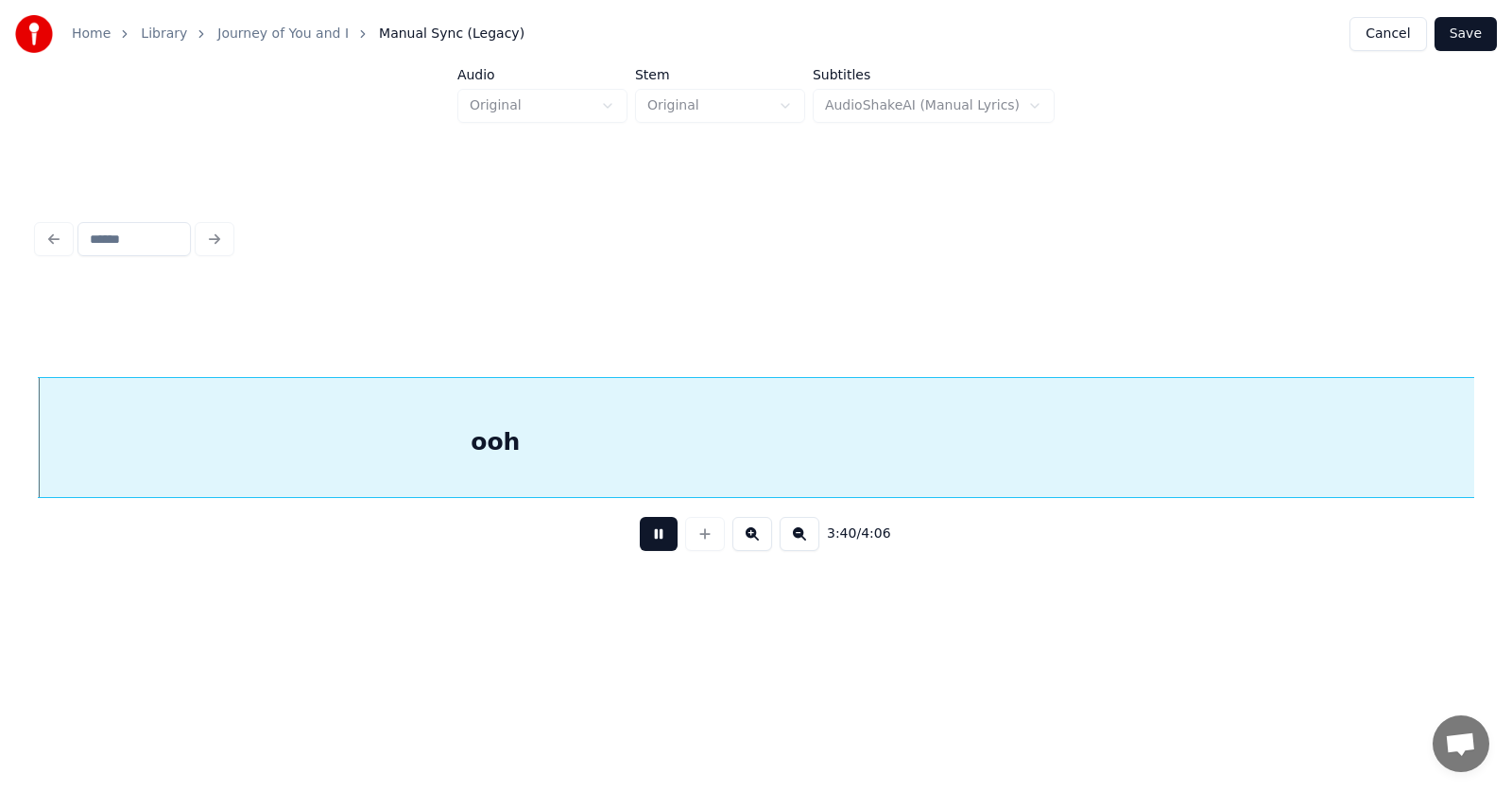
click at [640, 540] on button at bounding box center [659, 534] width 38 height 34
click at [940, 454] on div "ooh" at bounding box center [1081, 442] width 2082 height 129
click at [1063, 439] on div "ooh" at bounding box center [1080, 442] width 2082 height 129
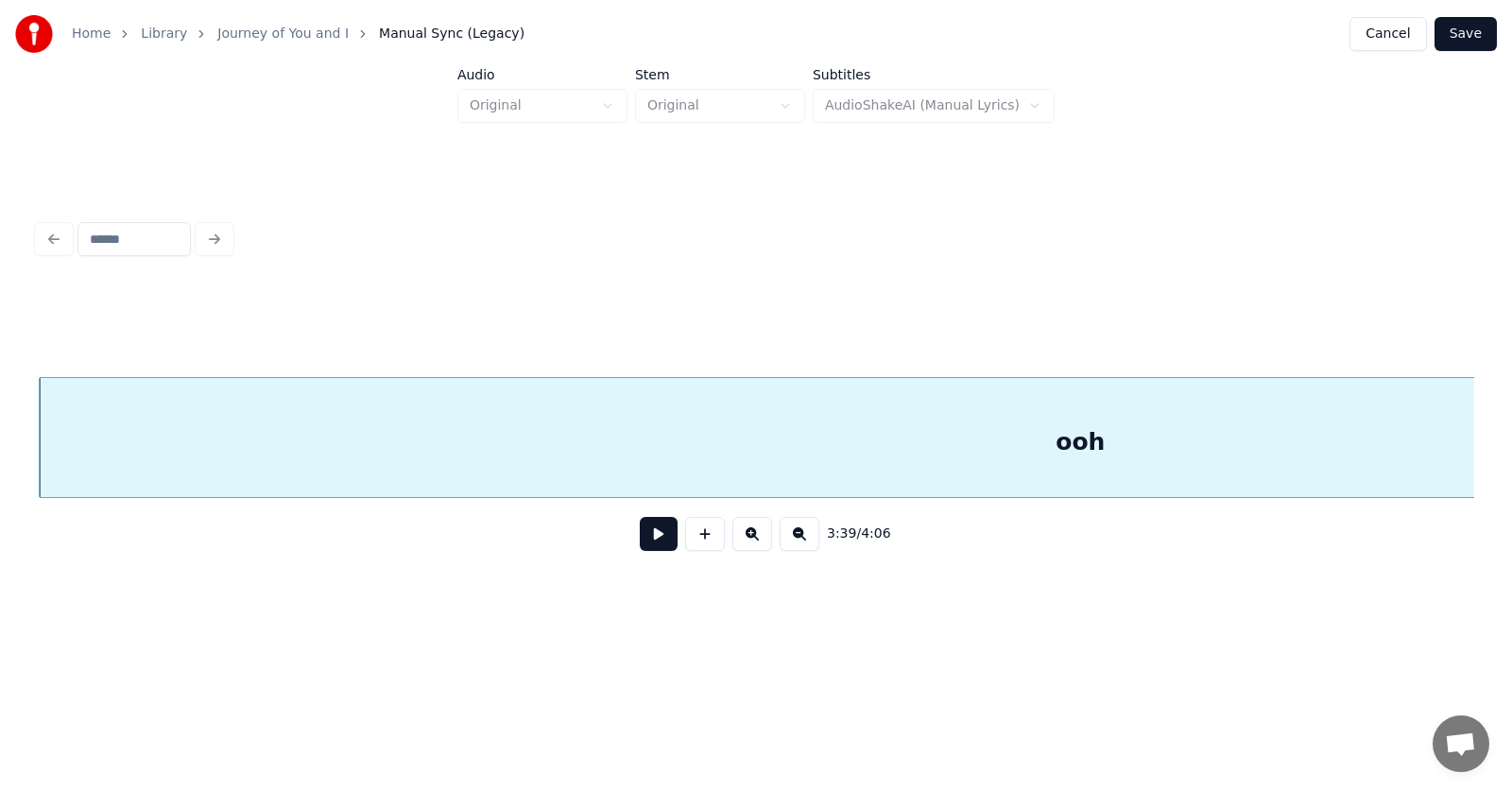
click at [640, 544] on button at bounding box center [659, 534] width 38 height 34
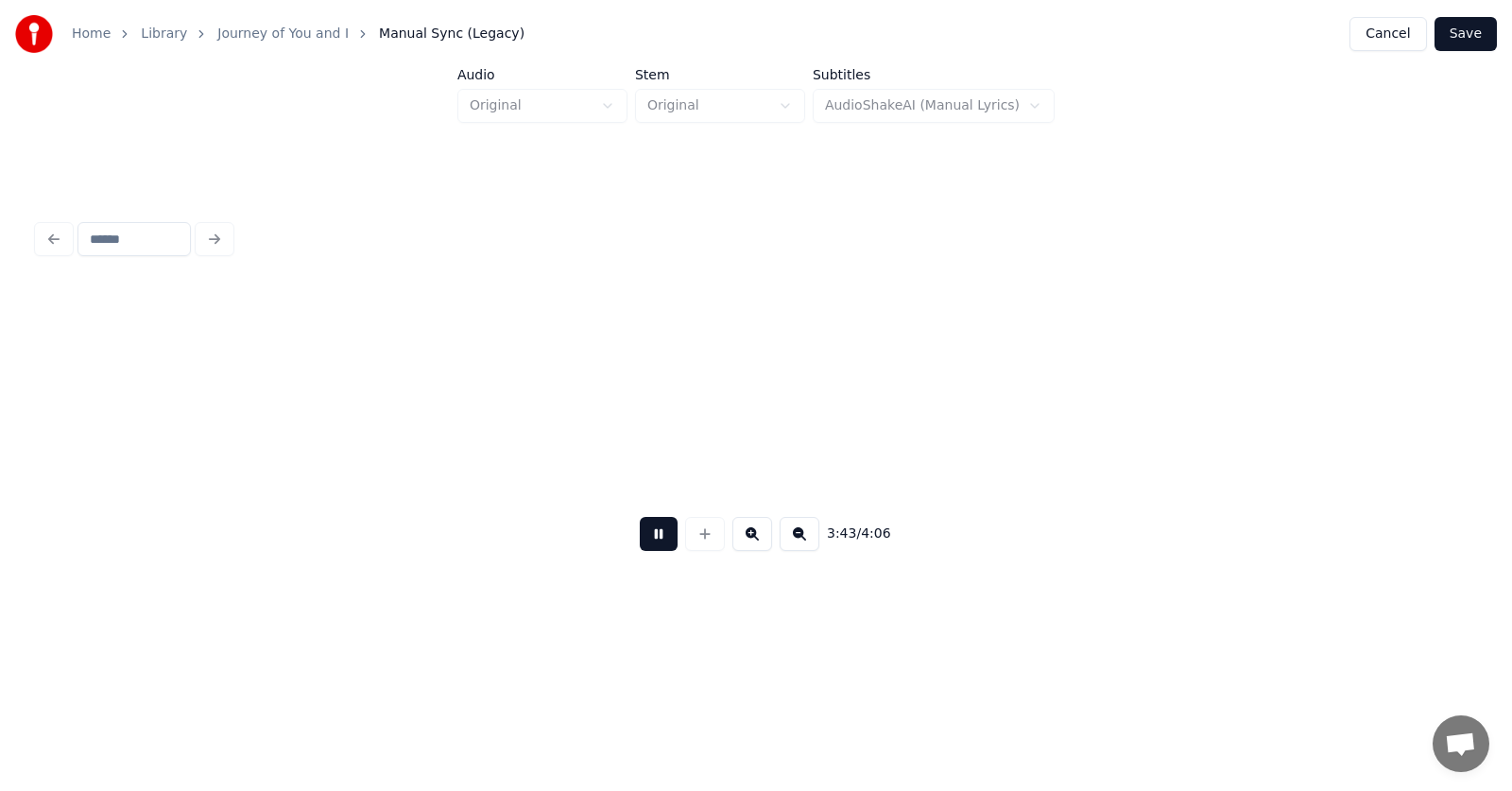
scroll to position [0, 158283]
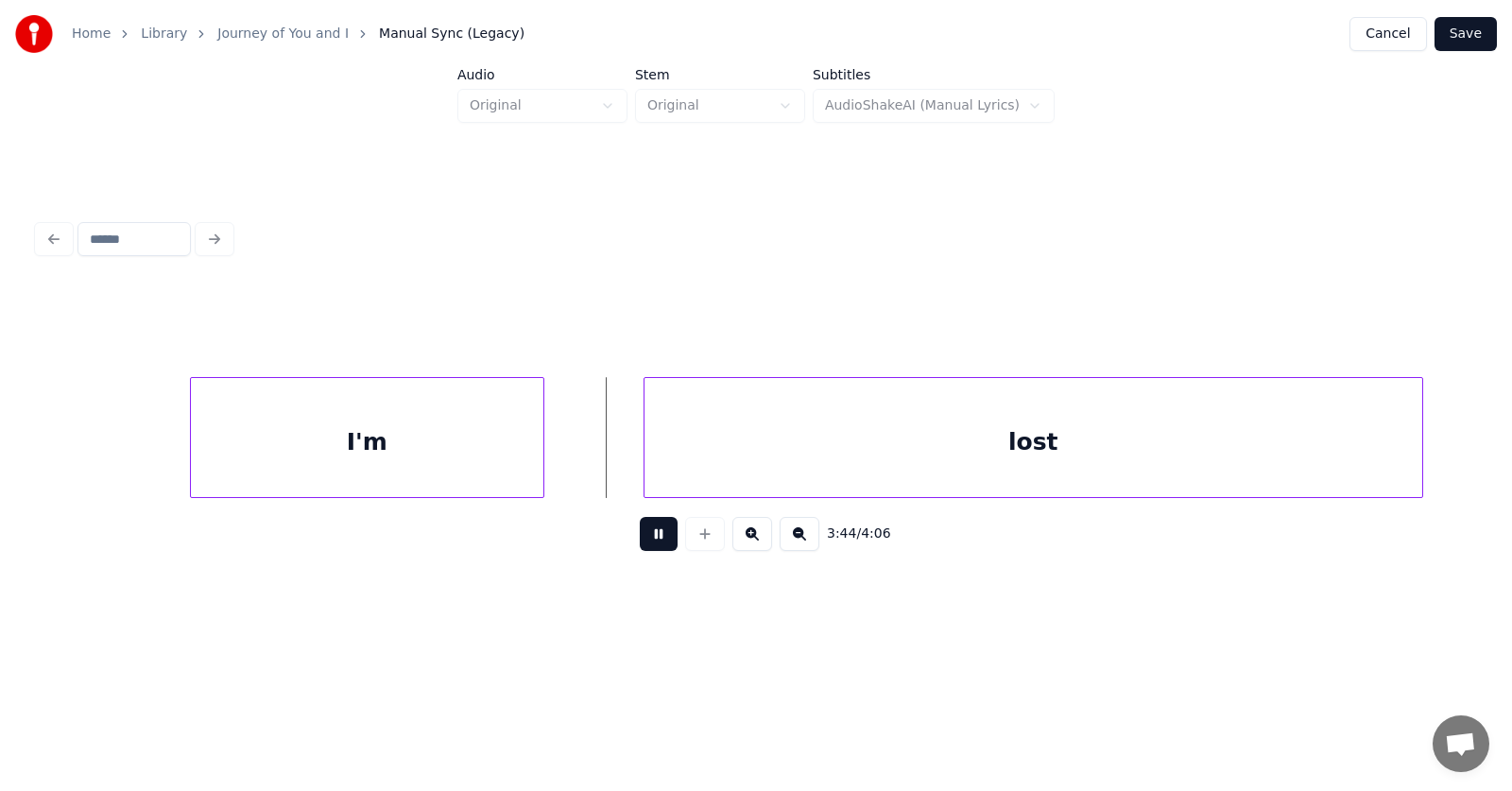
click at [640, 543] on button at bounding box center [659, 534] width 38 height 34
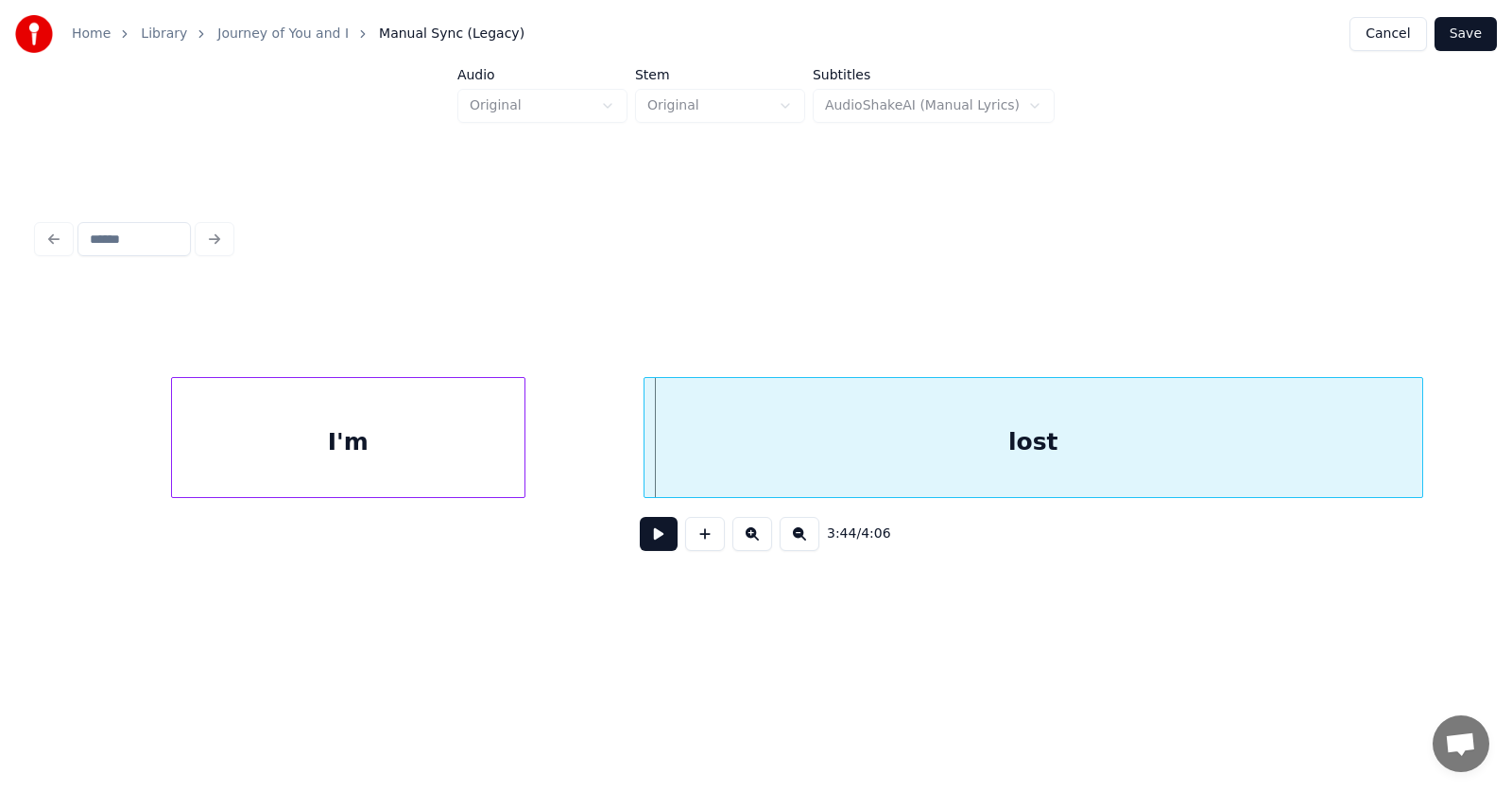
click at [465, 455] on div "I'm" at bounding box center [348, 442] width 352 height 129
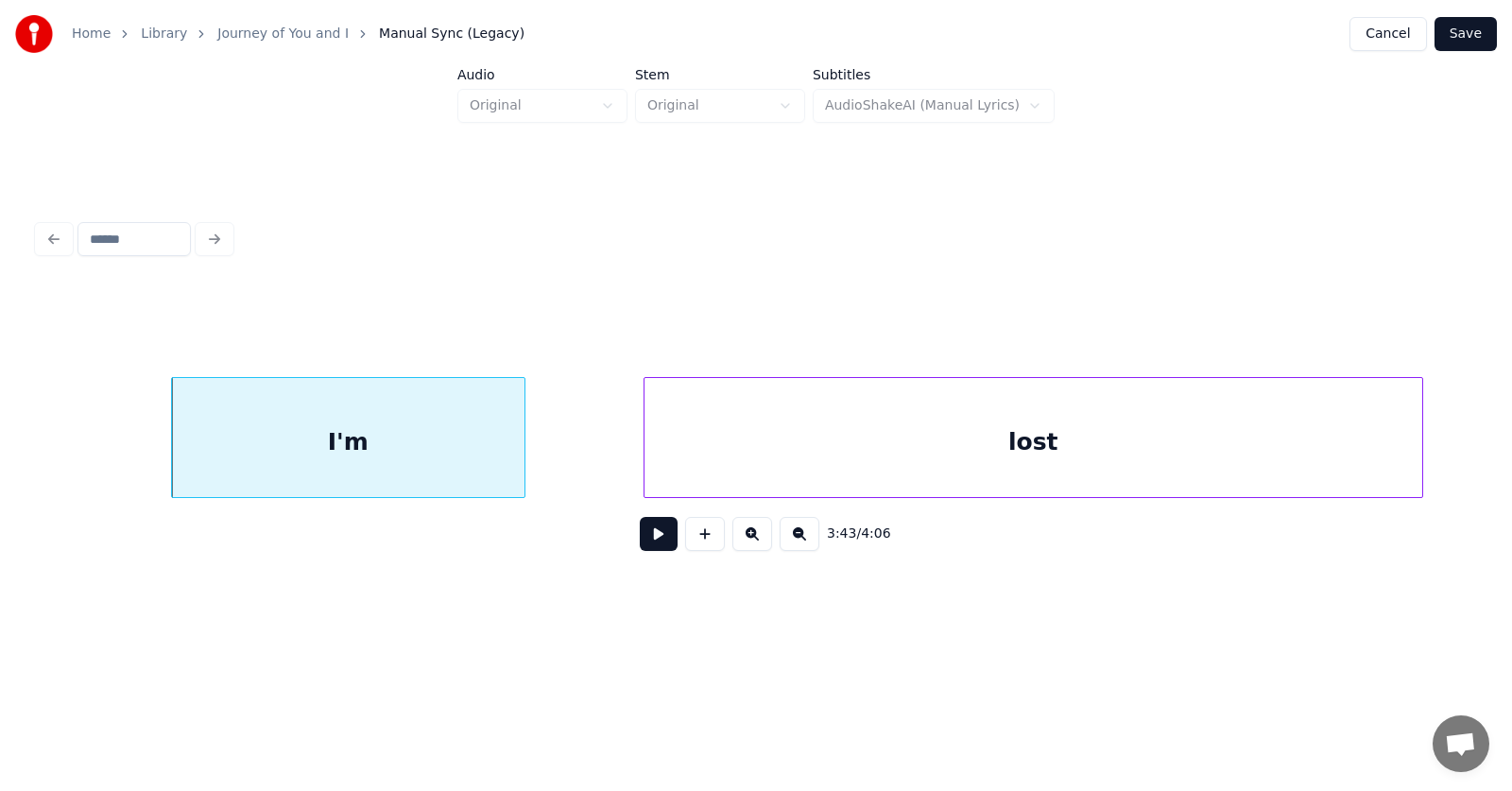
click at [171, 439] on div "I'm" at bounding box center [348, 437] width 354 height 121
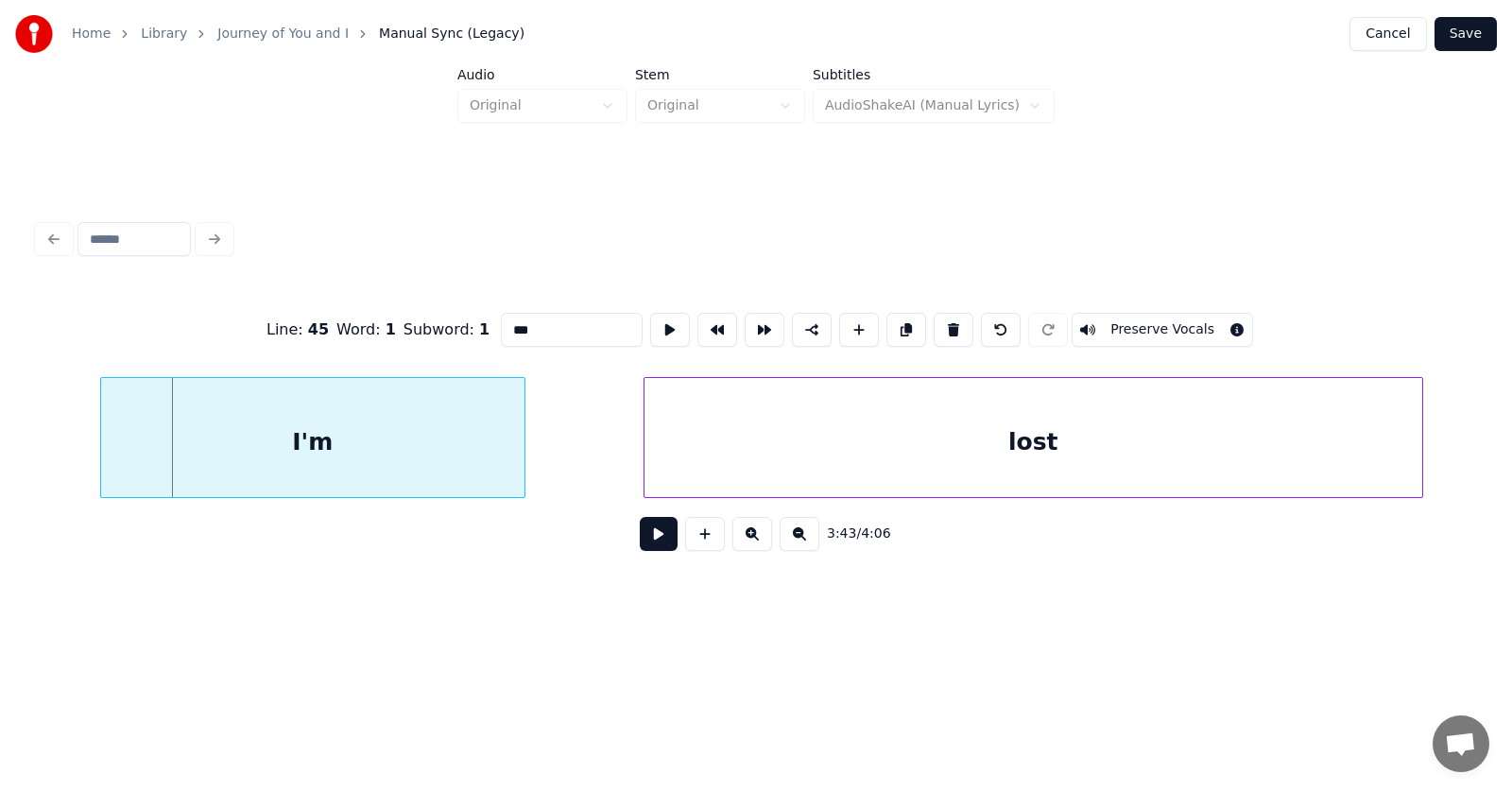
click at [103, 446] on div at bounding box center [104, 437] width 6 height 119
click at [627, 468] on div "lost" at bounding box center [945, 442] width 778 height 129
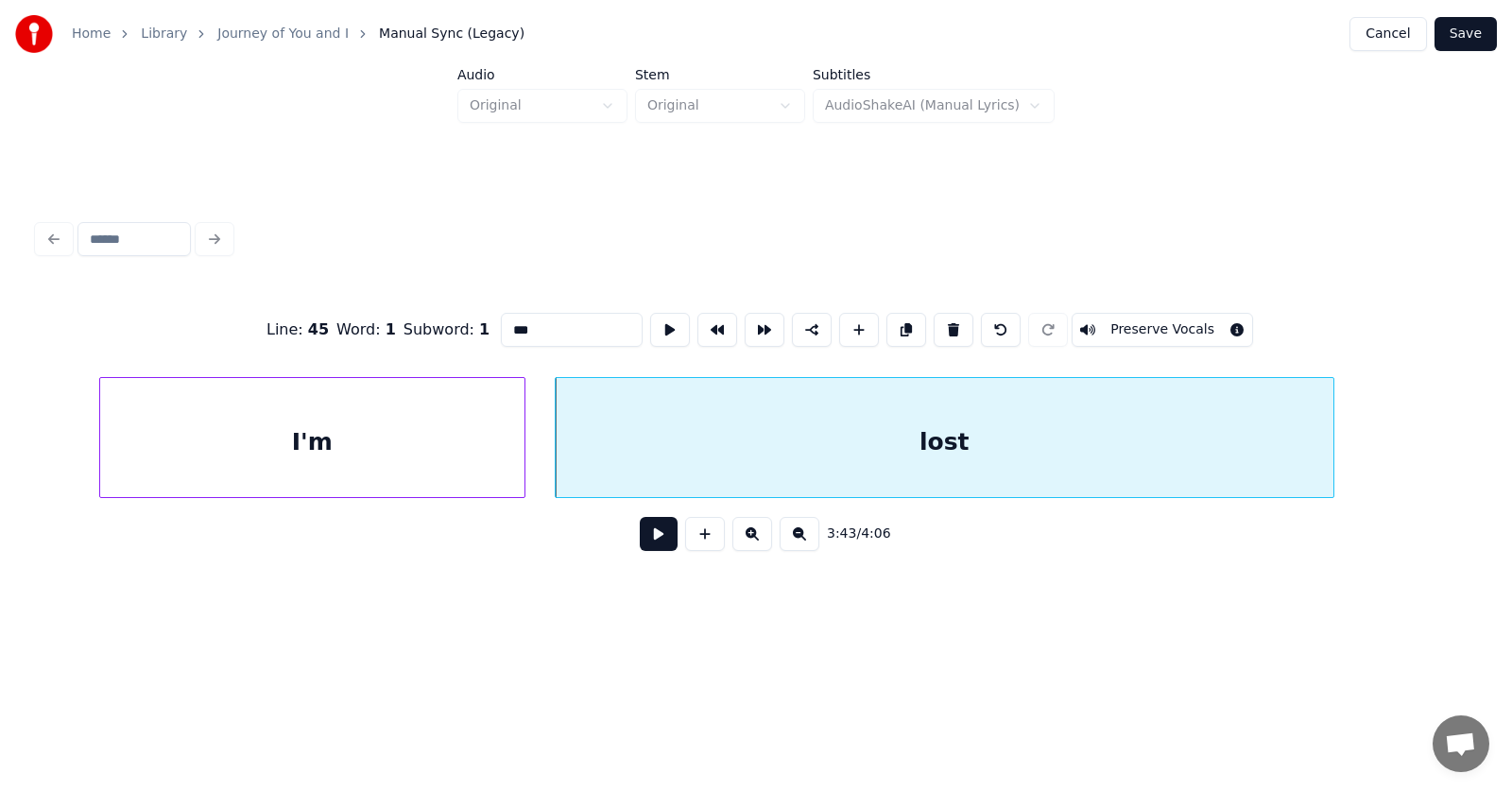
click at [661, 457] on div "lost" at bounding box center [945, 442] width 778 height 129
type input "****"
click at [650, 327] on button at bounding box center [670, 330] width 39 height 34
click at [551, 452] on div at bounding box center [551, 437] width 6 height 119
click at [640, 532] on button at bounding box center [659, 534] width 38 height 34
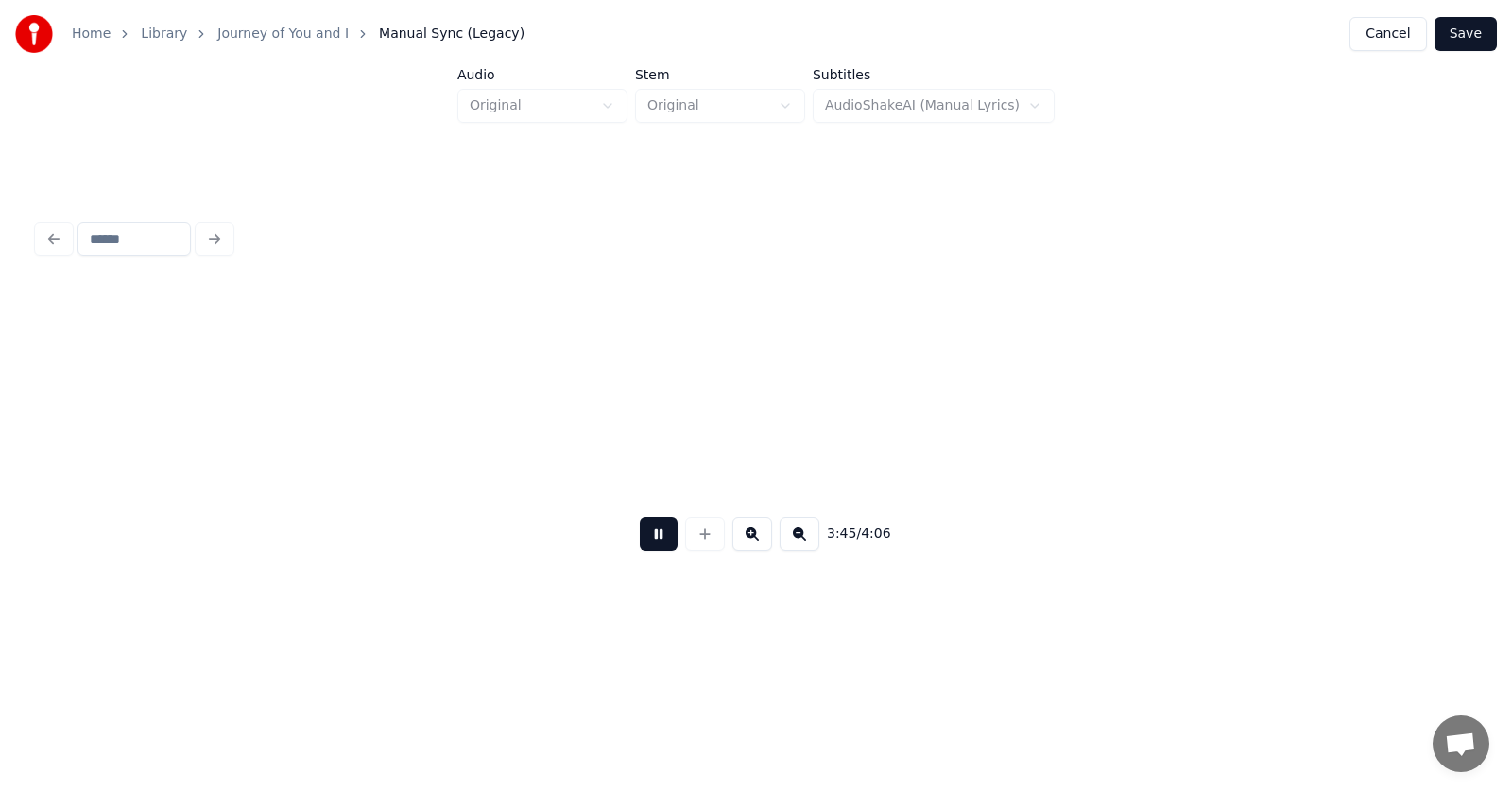
scroll to position [0, 159729]
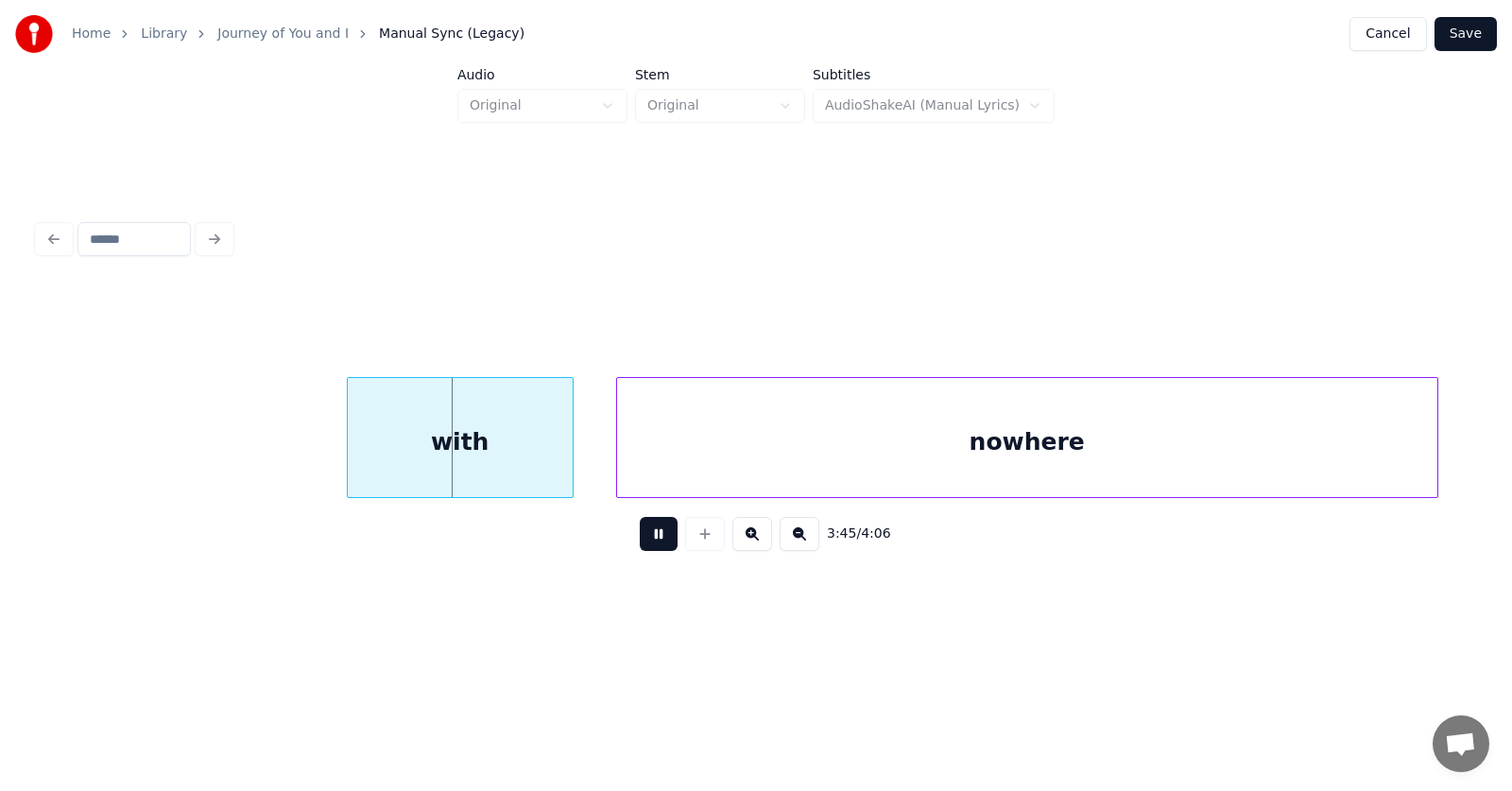
click at [649, 544] on button at bounding box center [659, 534] width 38 height 34
click at [499, 454] on div "with" at bounding box center [425, 442] width 225 height 129
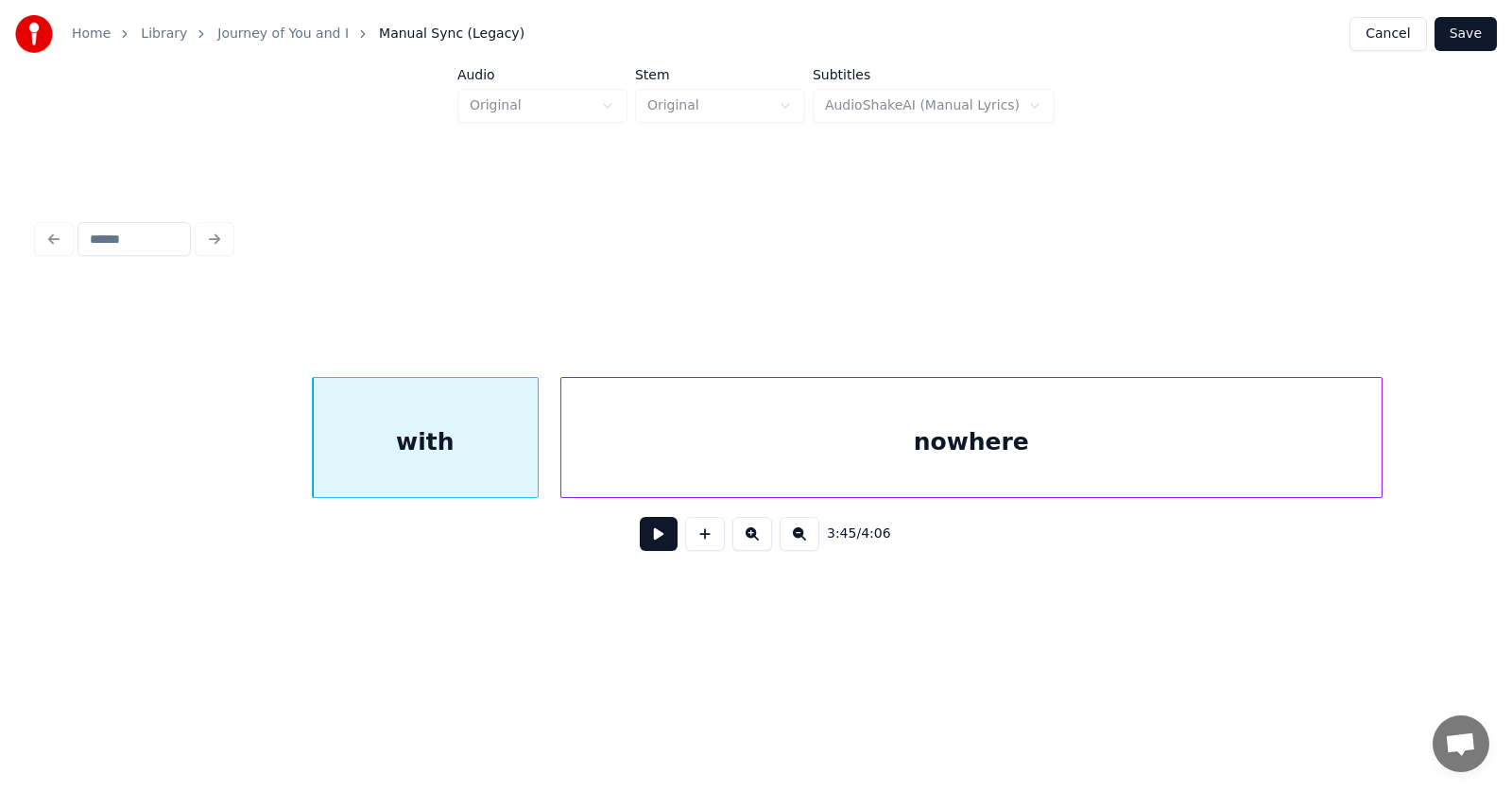
click at [738, 452] on div "nowhere" at bounding box center [972, 442] width 821 height 129
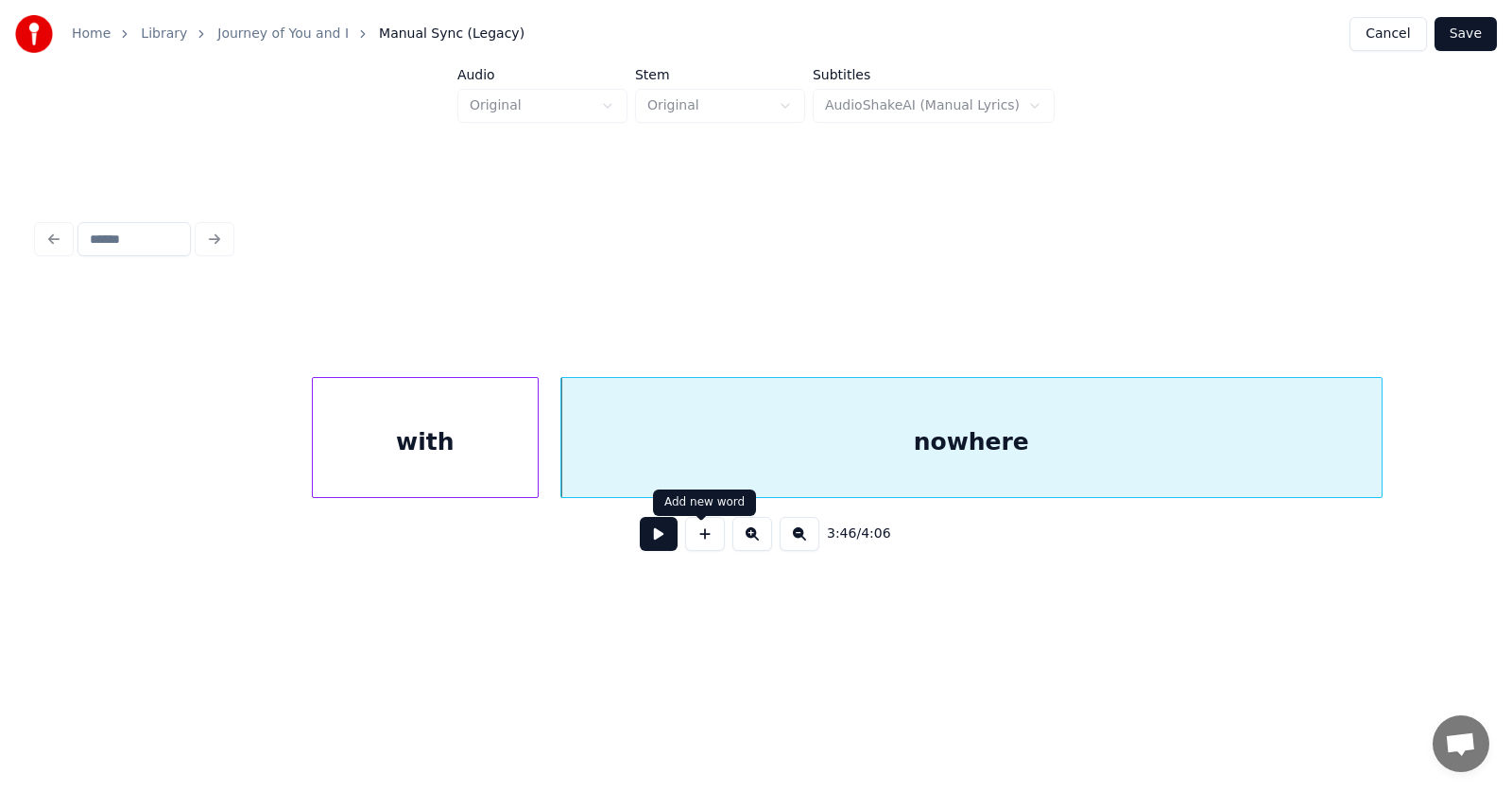
click at [640, 543] on button at bounding box center [659, 534] width 38 height 34
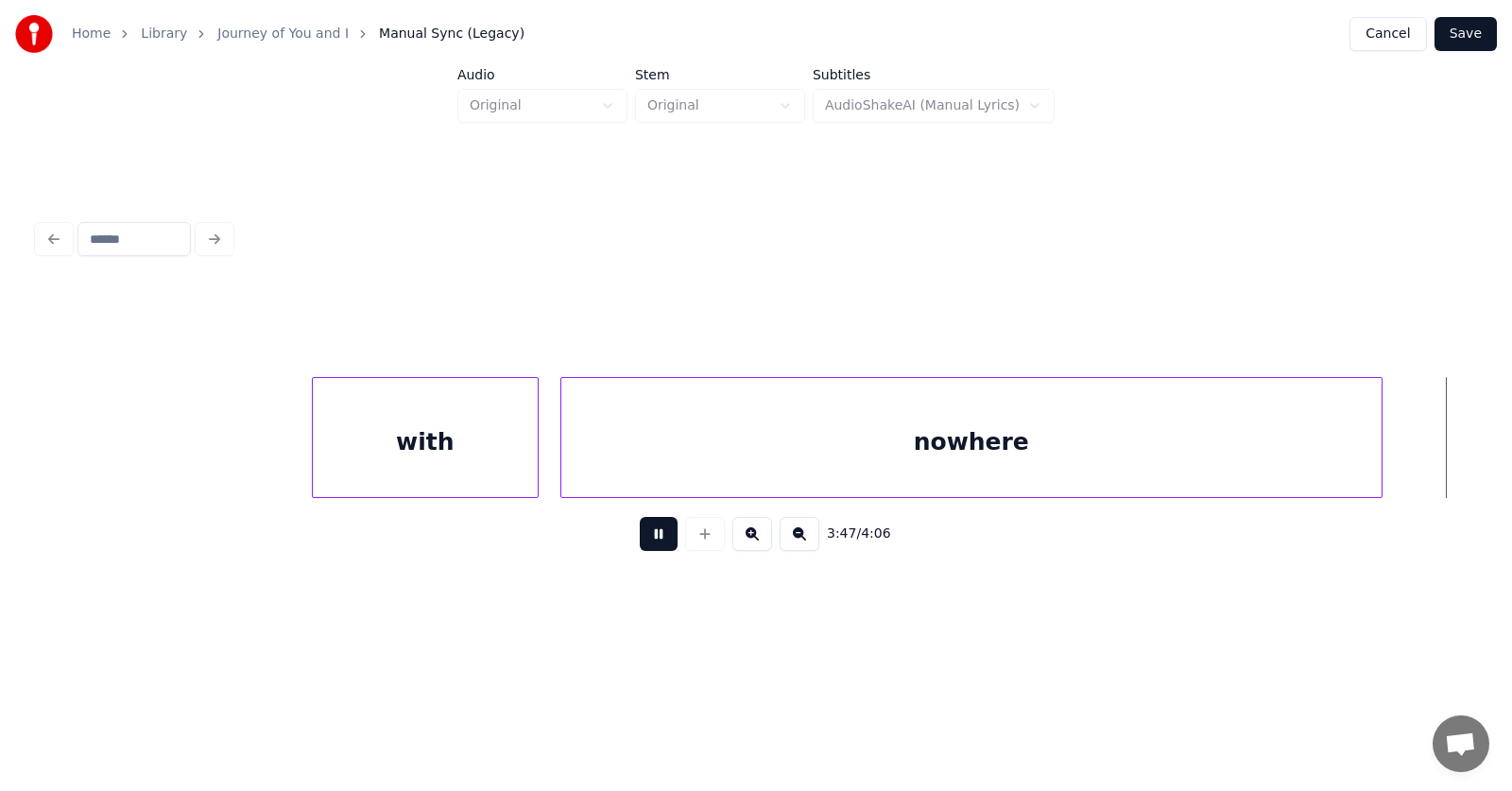
scroll to position [0, 161170]
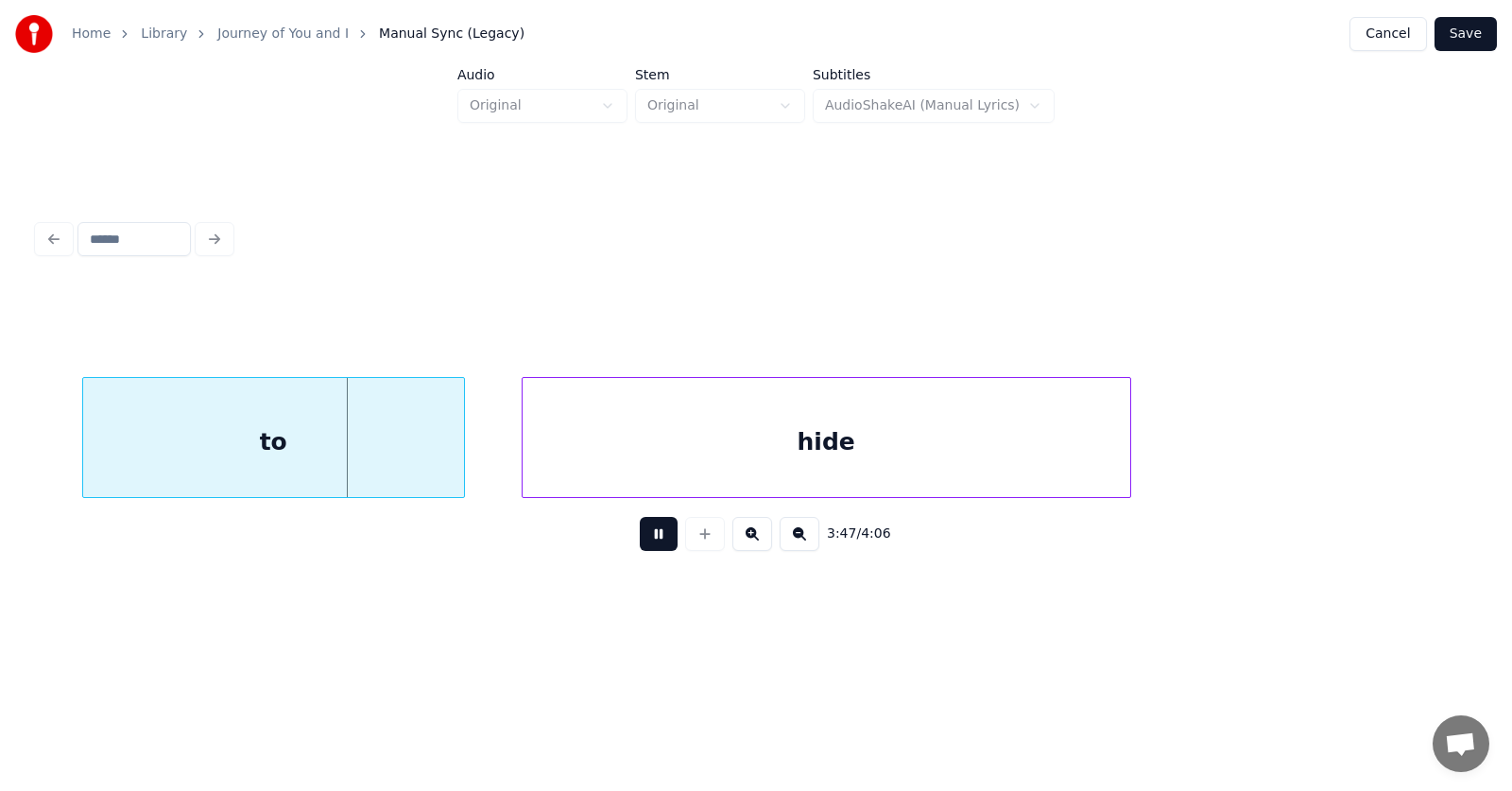
click at [640, 544] on button at bounding box center [659, 534] width 38 height 34
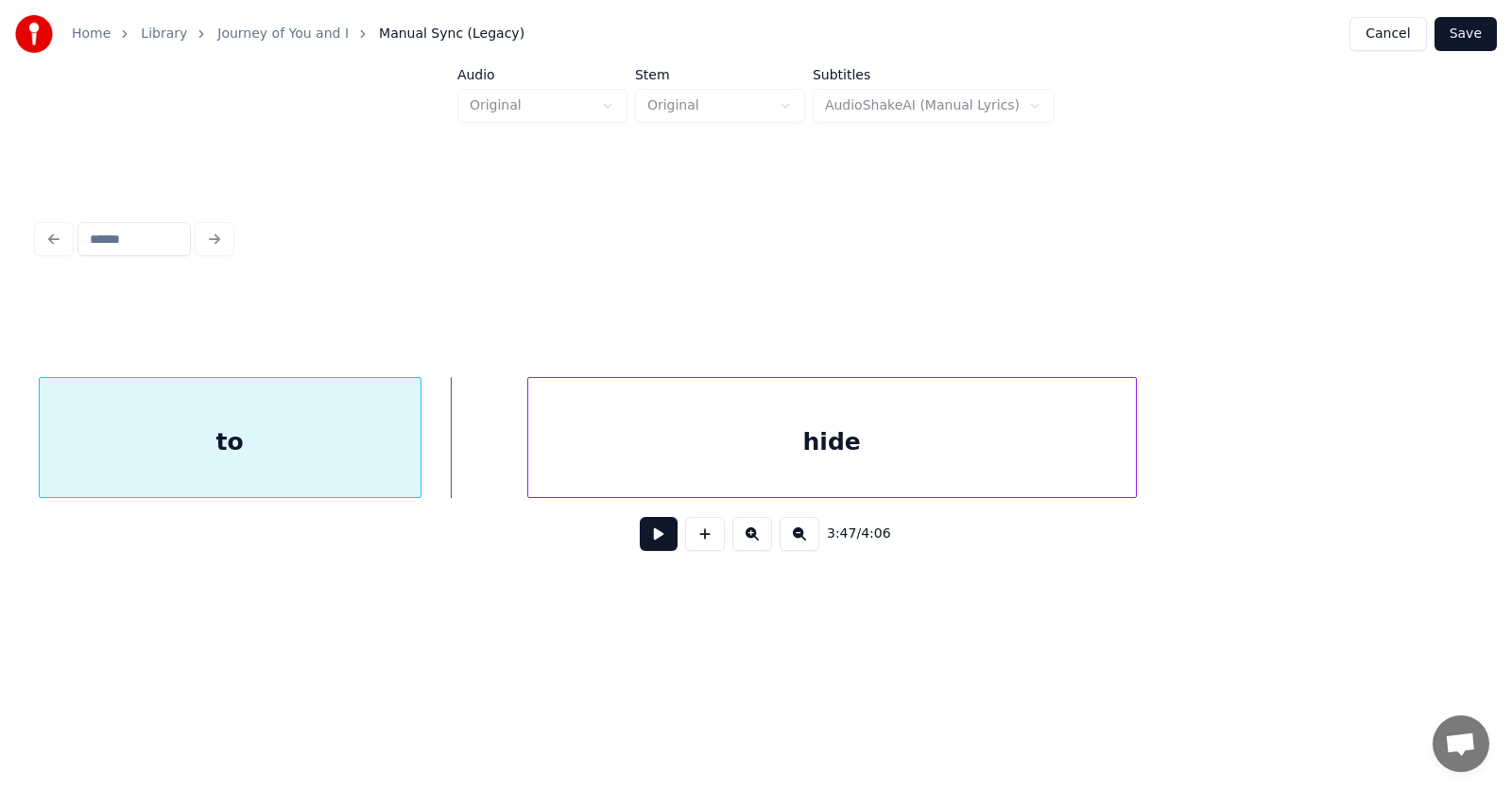
click at [282, 458] on div "to" at bounding box center [230, 442] width 381 height 129
click at [615, 445] on div "hide" at bounding box center [751, 442] width 608 height 129
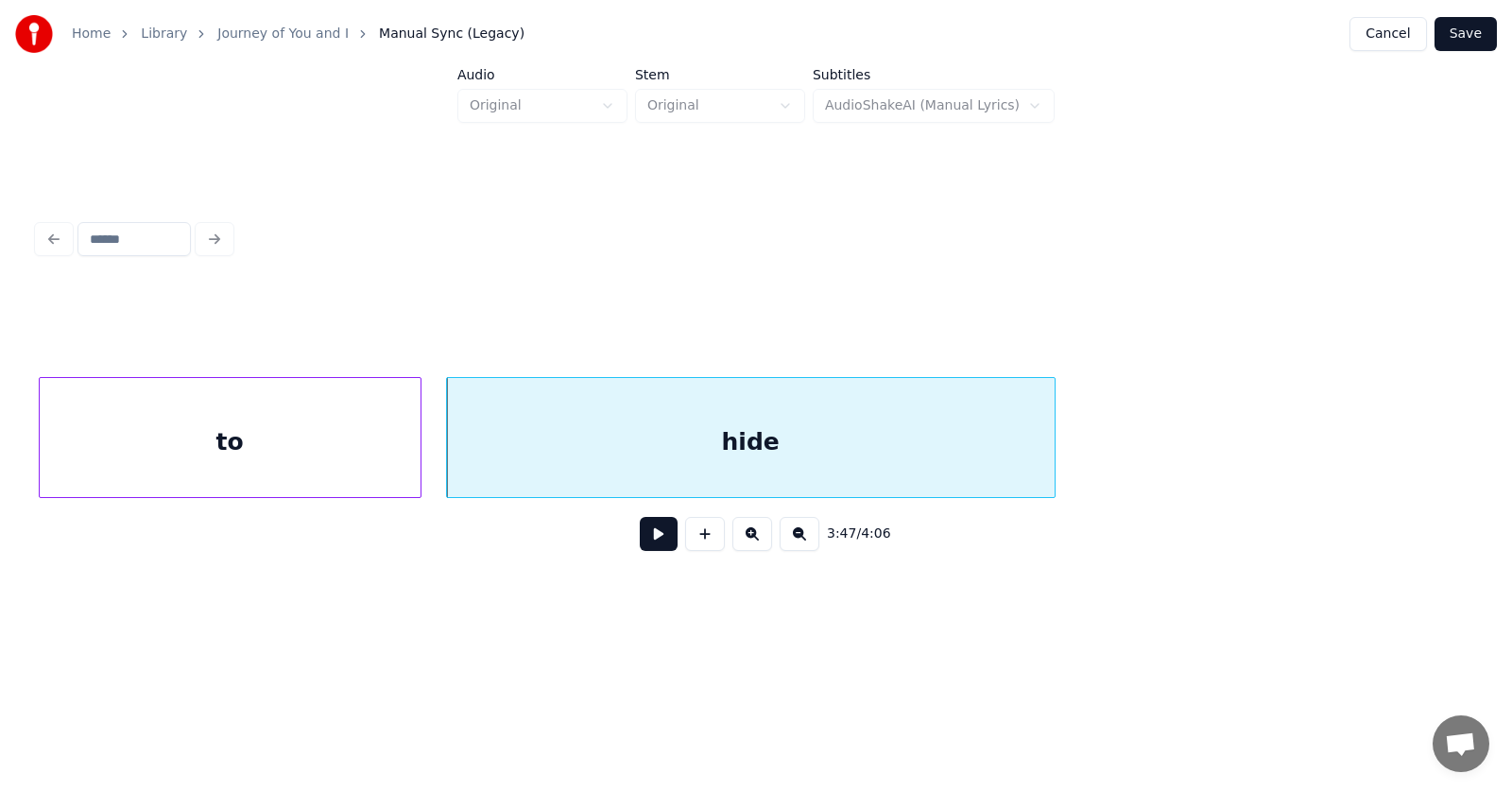
click at [640, 538] on button at bounding box center [659, 534] width 38 height 34
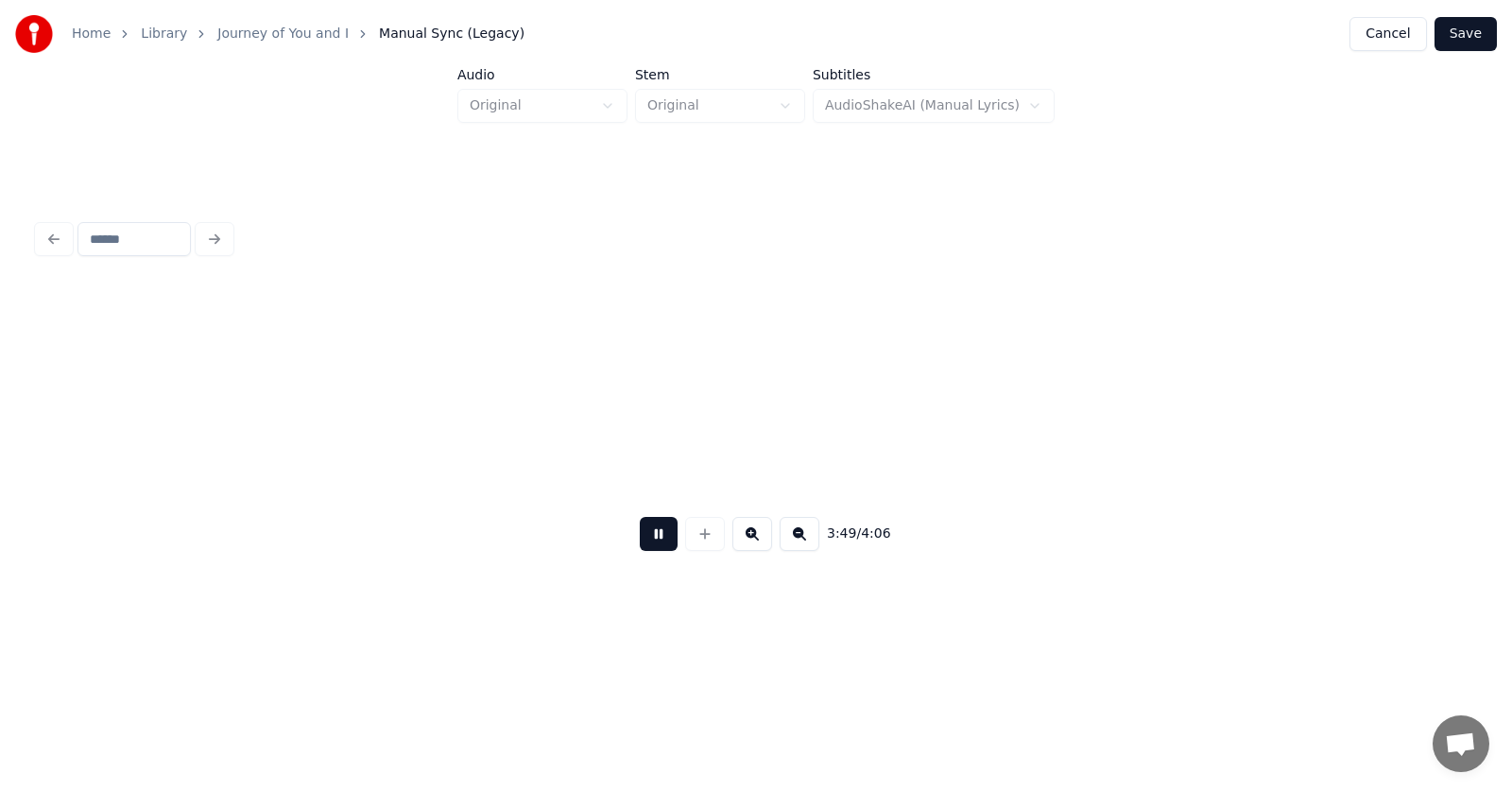
scroll to position [0, 162605]
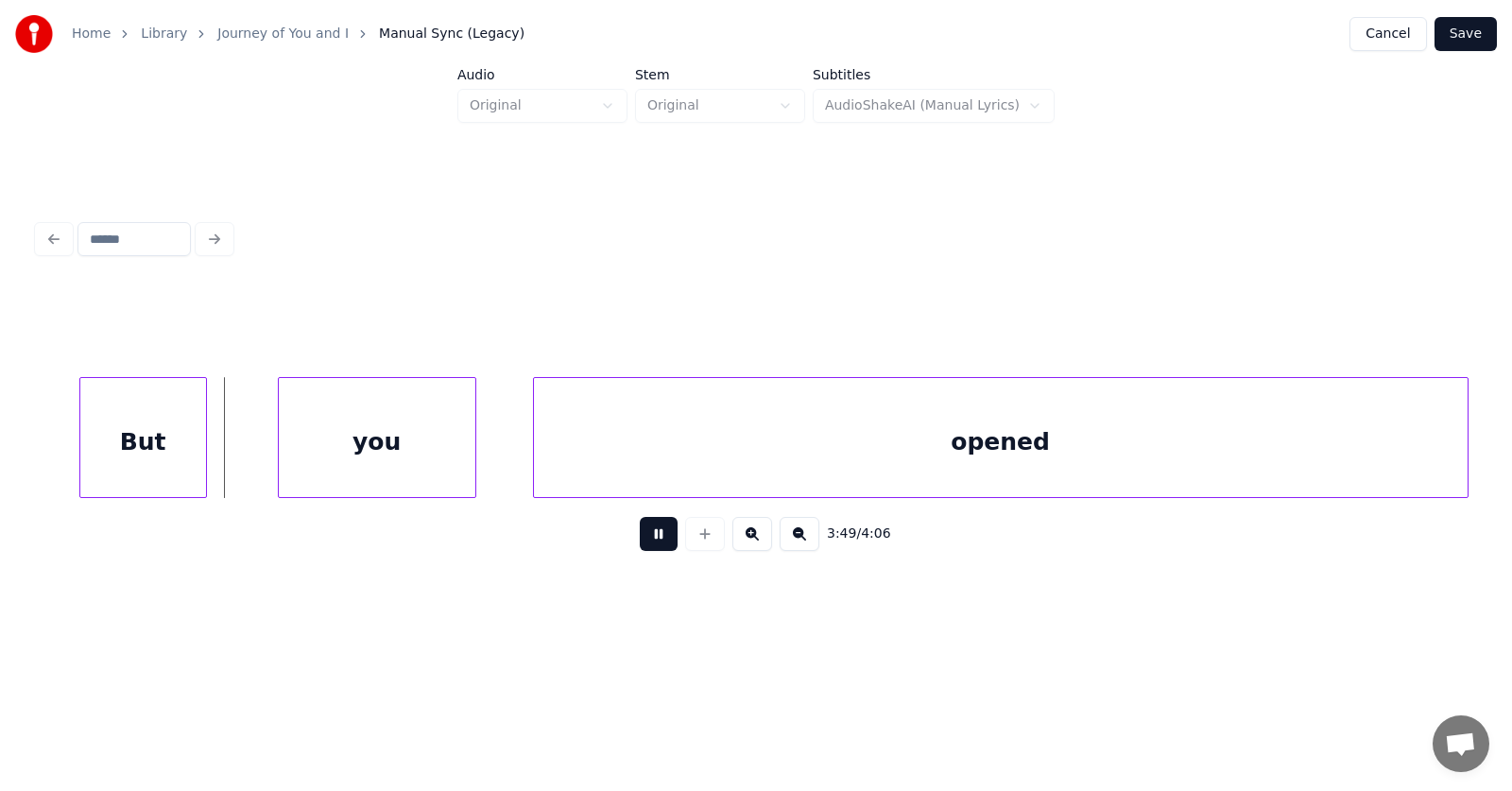
click at [640, 538] on button at bounding box center [659, 534] width 38 height 34
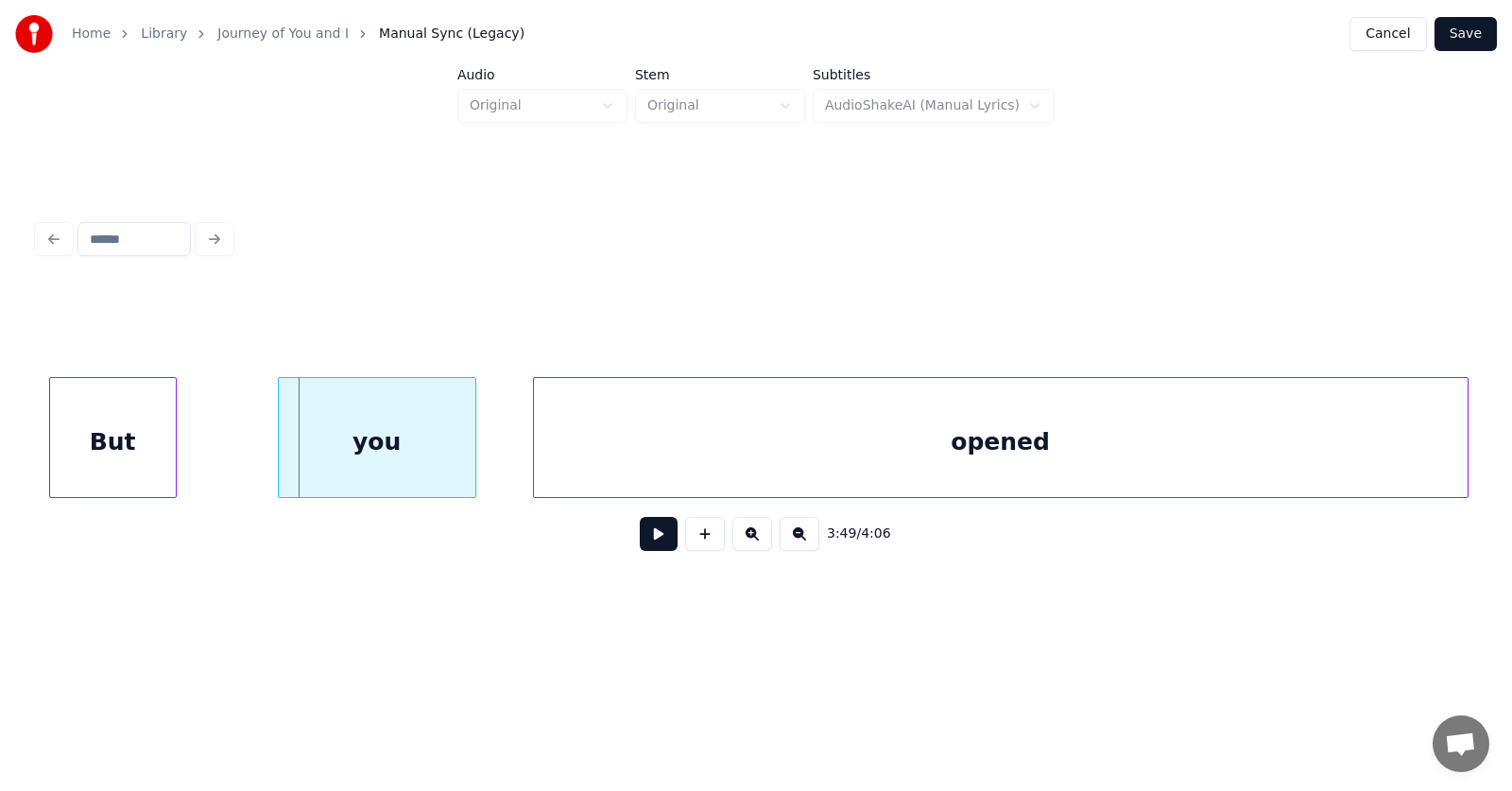
click at [96, 445] on div "But" at bounding box center [113, 442] width 126 height 129
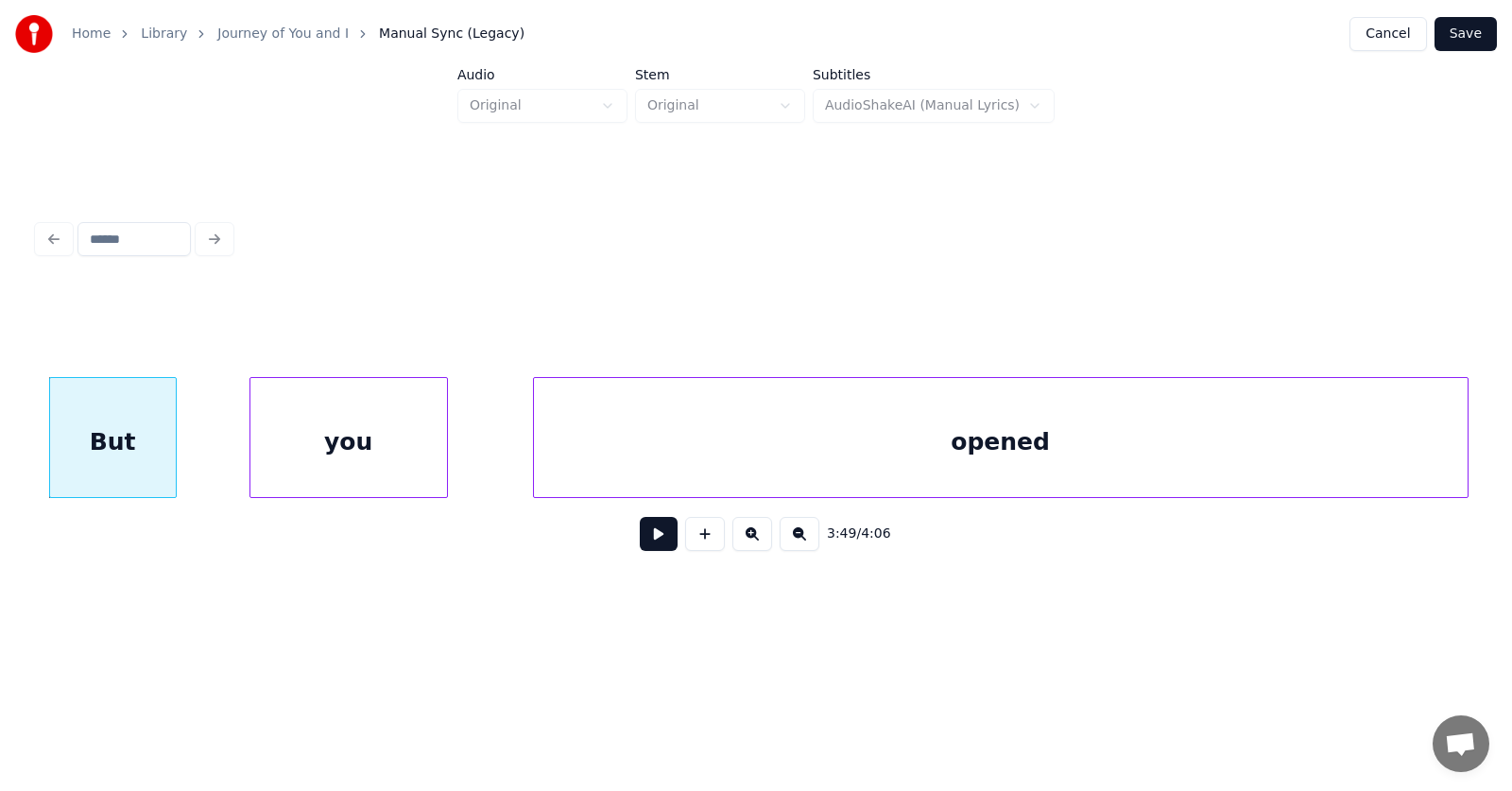
click at [284, 454] on div "you" at bounding box center [349, 442] width 196 height 129
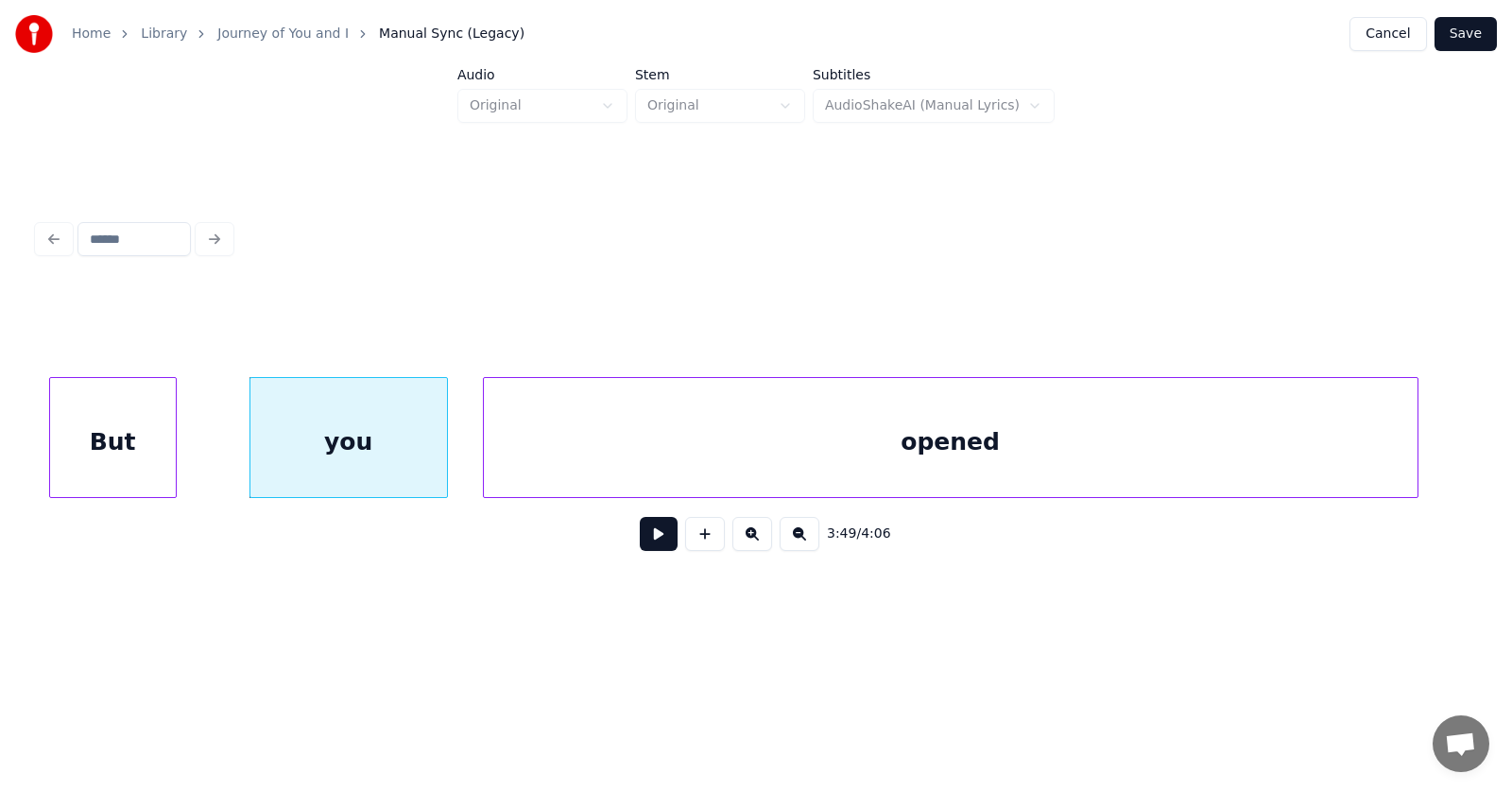
click at [526, 454] on div "opened" at bounding box center [950, 442] width 934 height 129
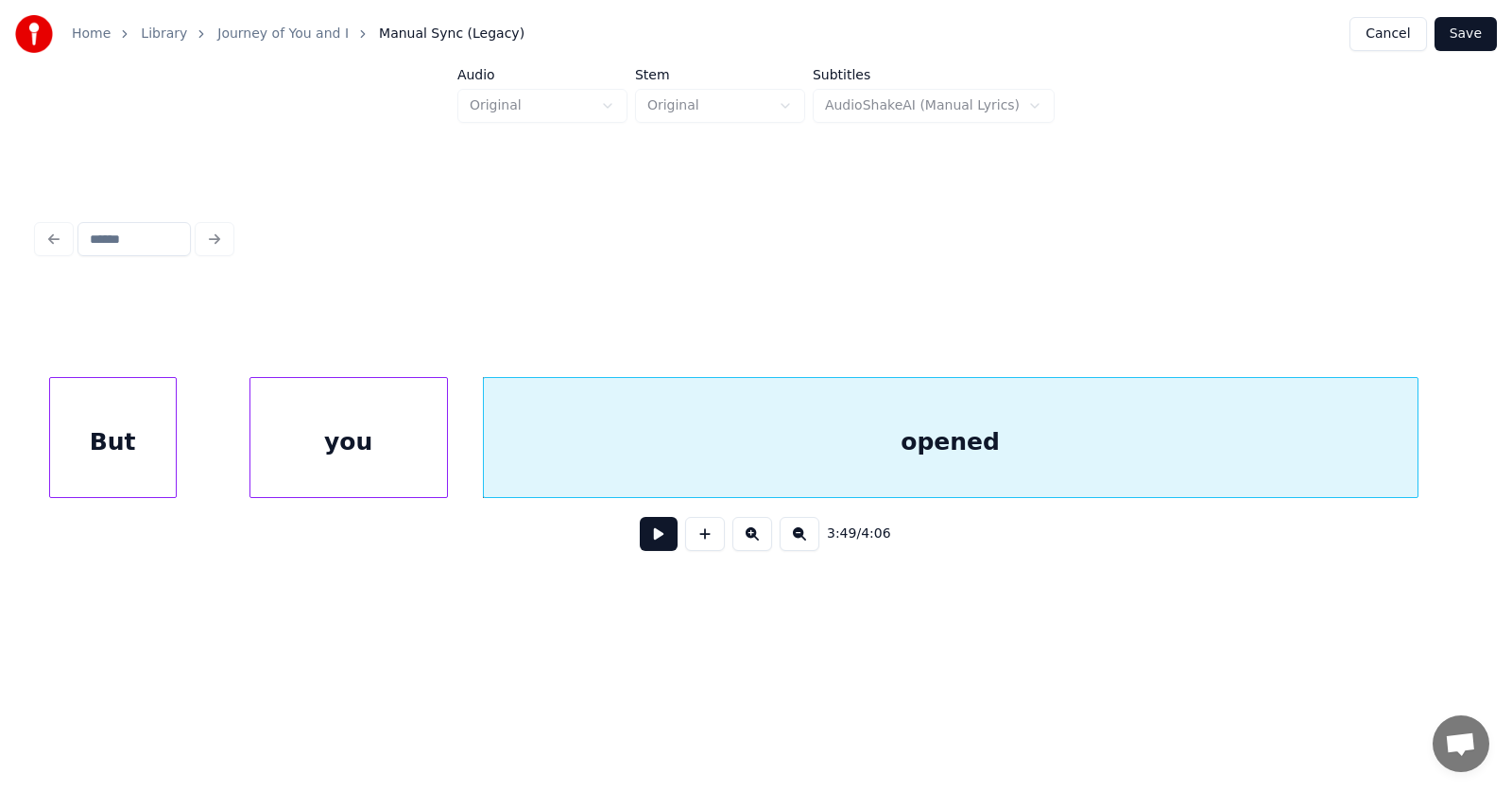
click at [658, 542] on button at bounding box center [659, 534] width 38 height 34
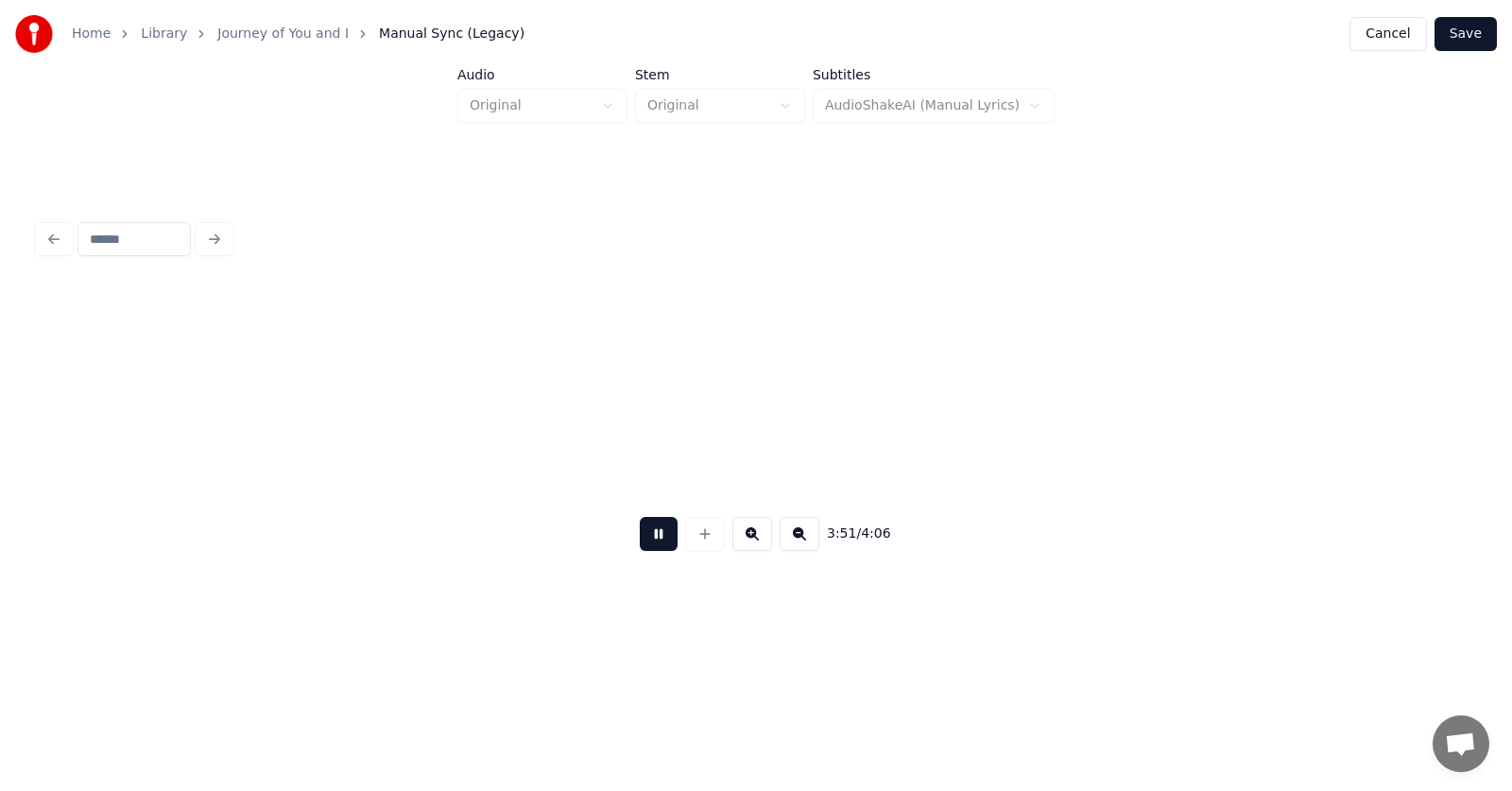
scroll to position [0, 164047]
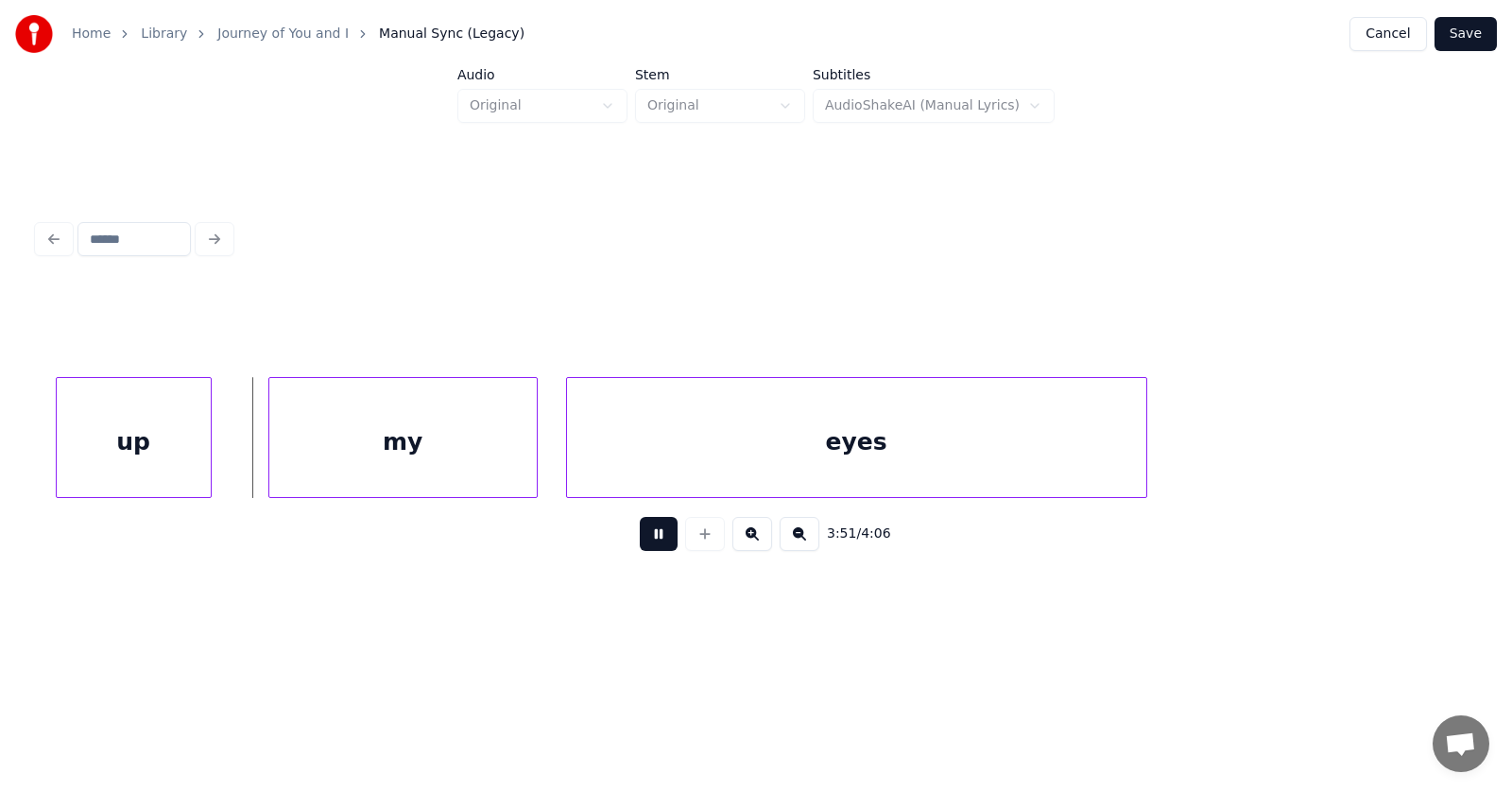
click at [658, 542] on button at bounding box center [659, 534] width 38 height 34
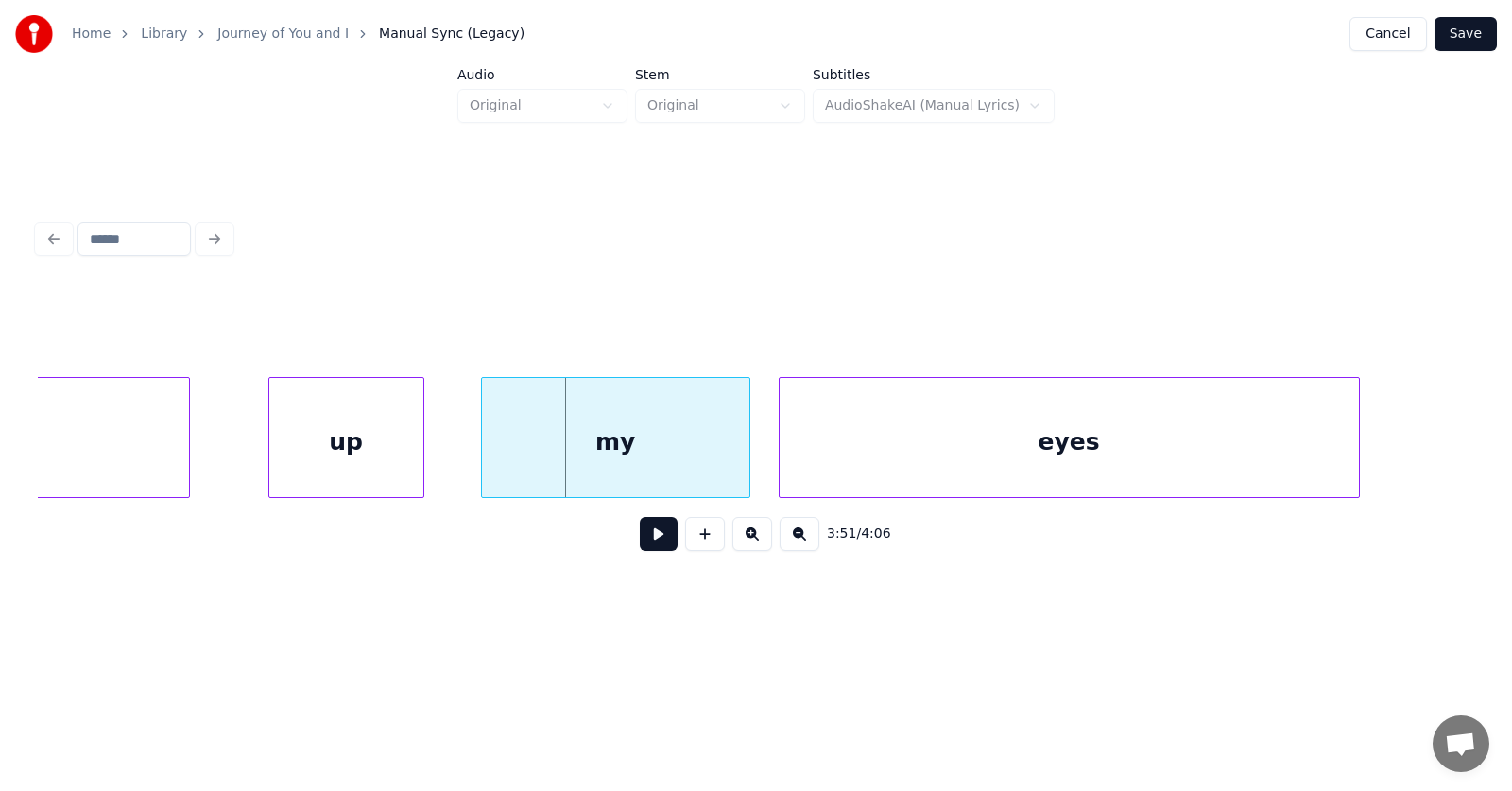
scroll to position [0, 163598]
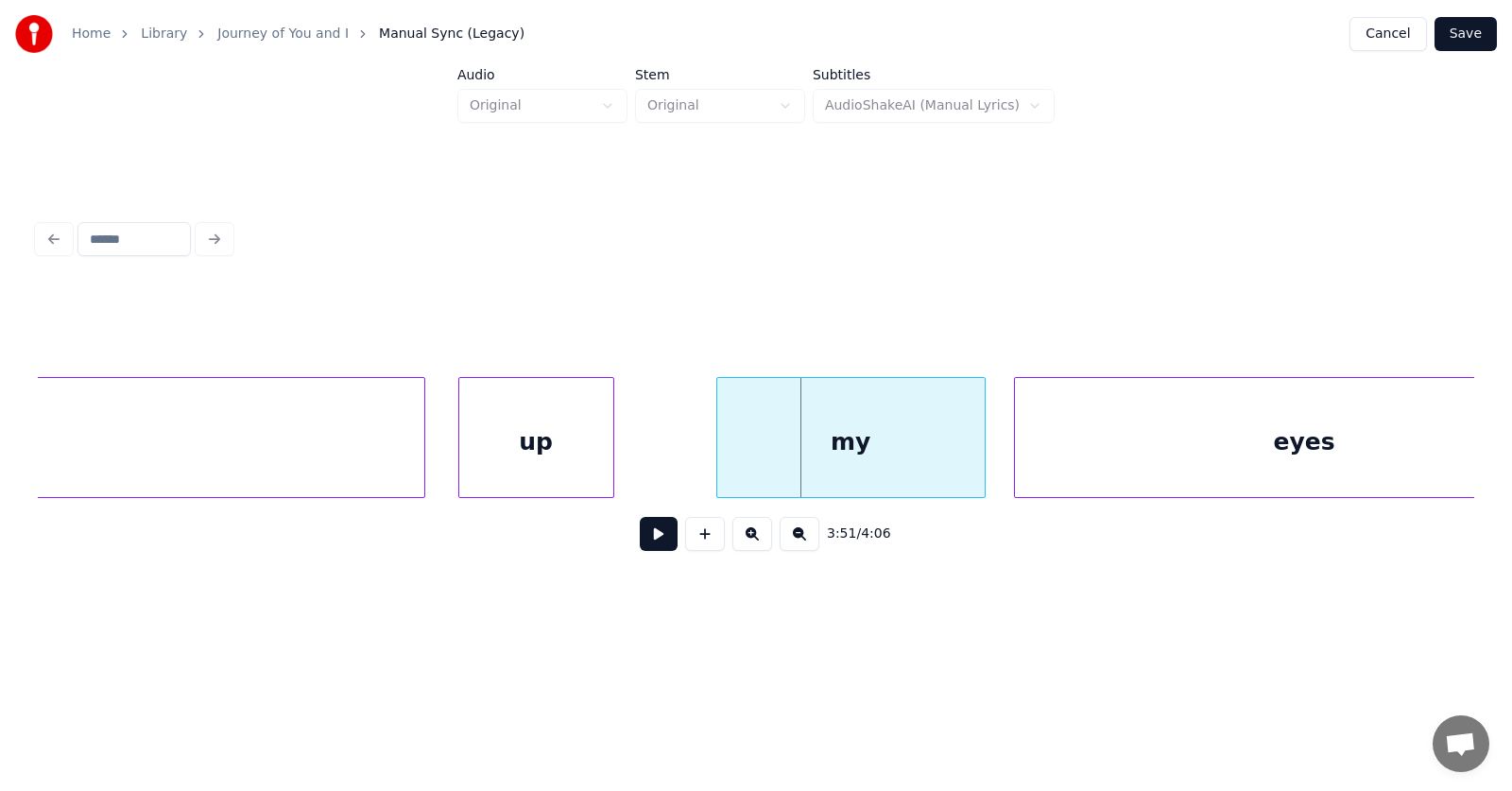
click at [559, 445] on div "up" at bounding box center [536, 442] width 154 height 129
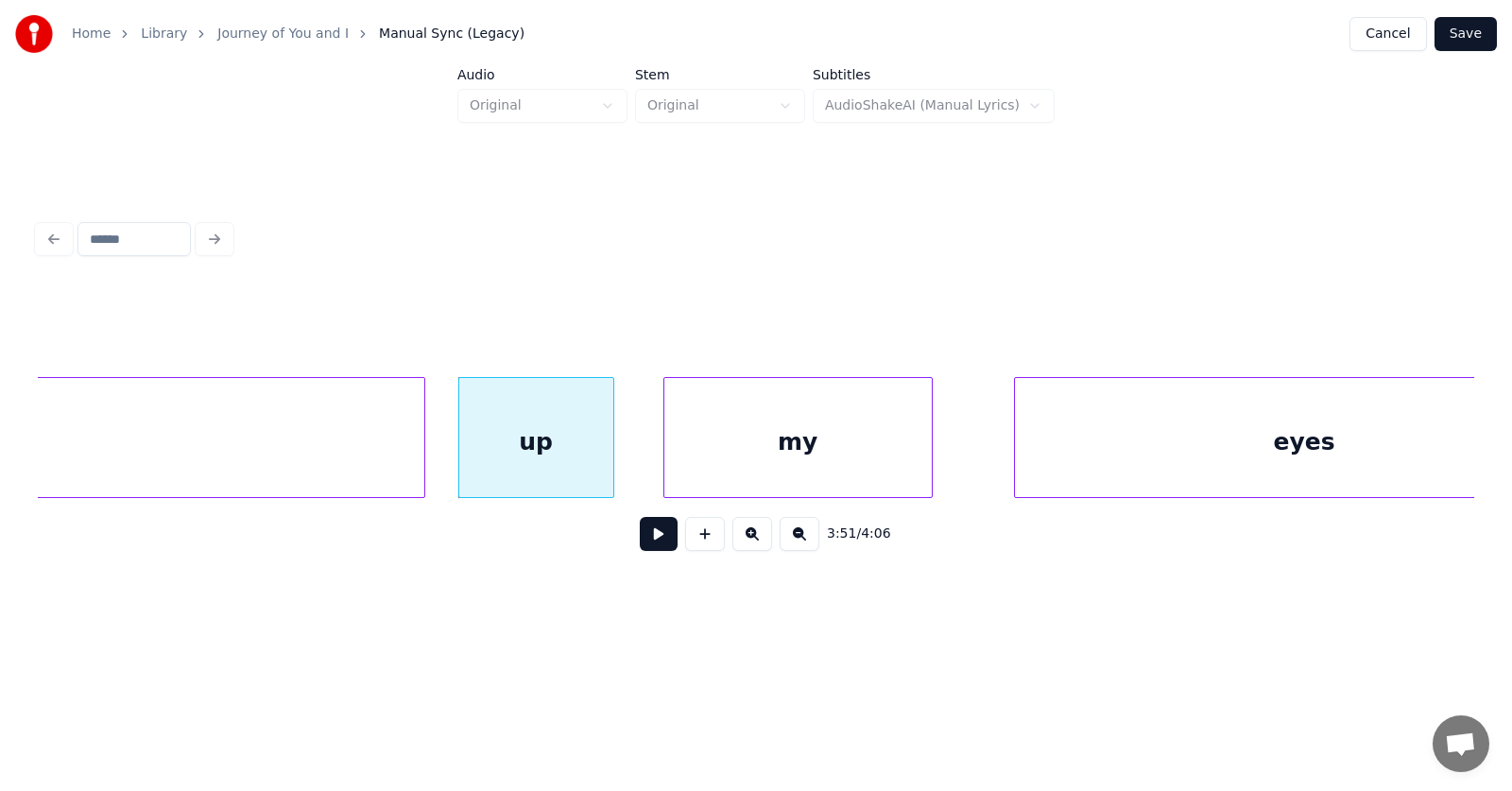
click at [749, 453] on div "my" at bounding box center [798, 442] width 267 height 129
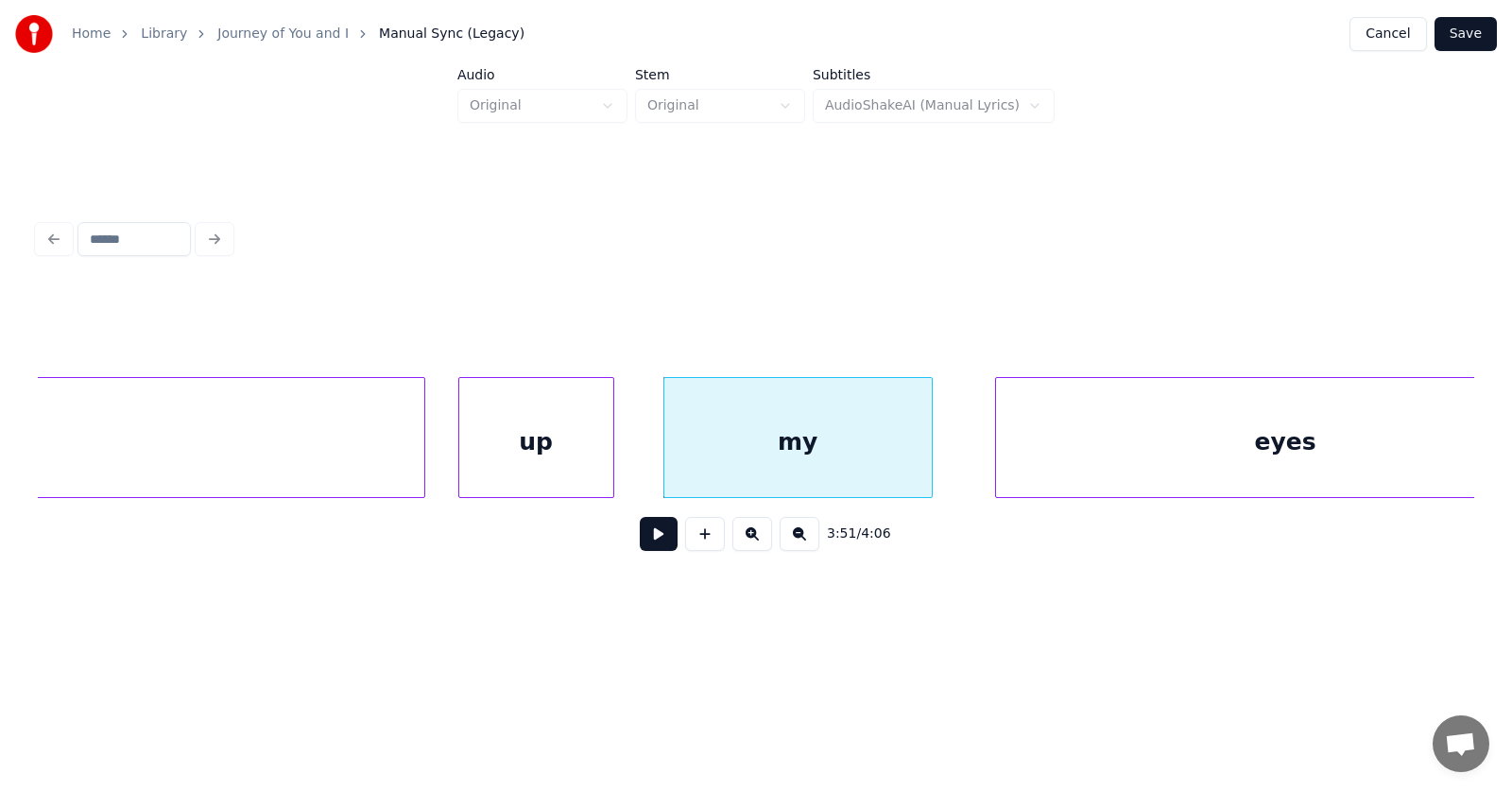
scroll to position [0, 163715]
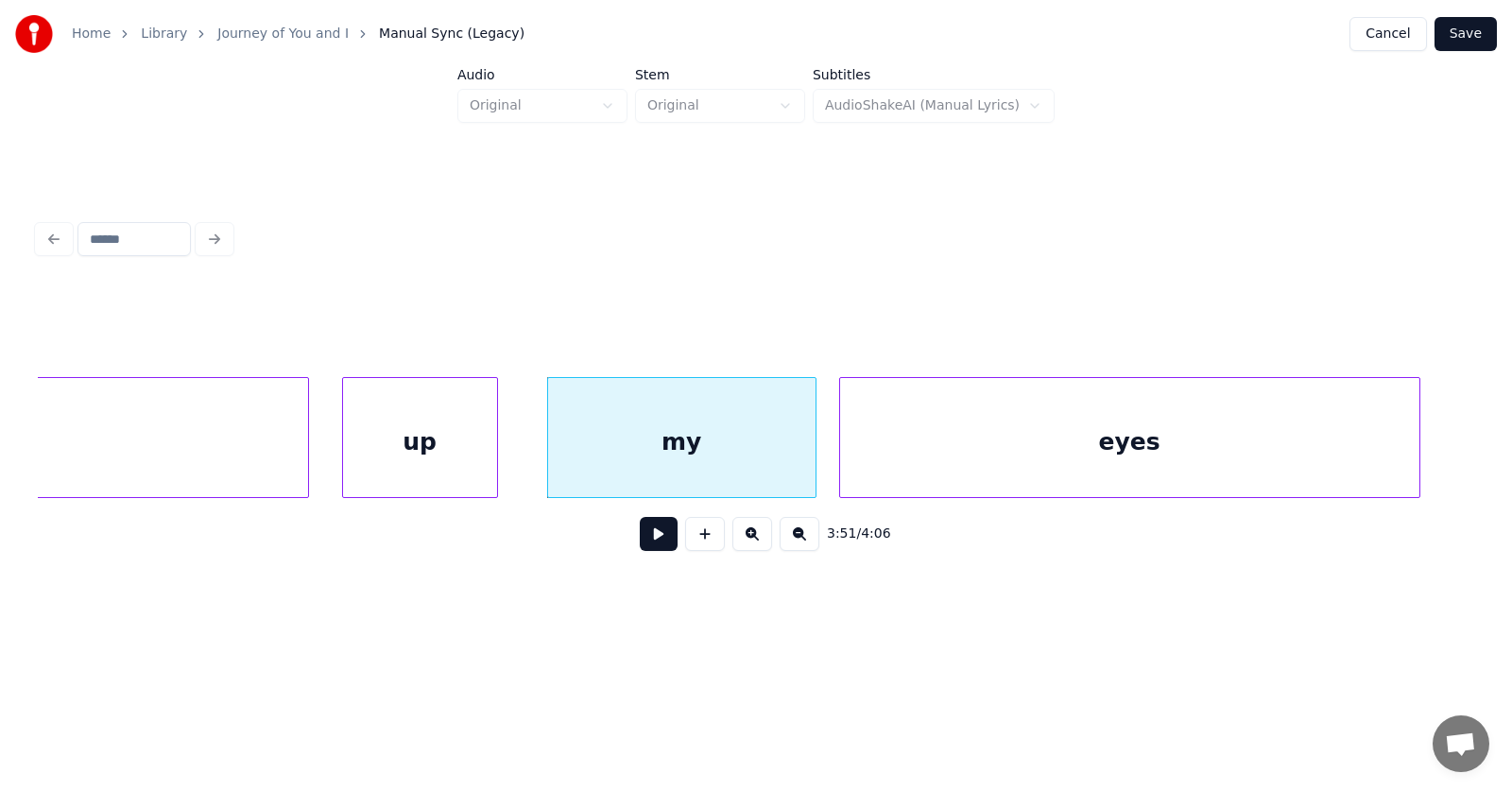
click at [1016, 454] on div "eyes" at bounding box center [1130, 442] width 579 height 129
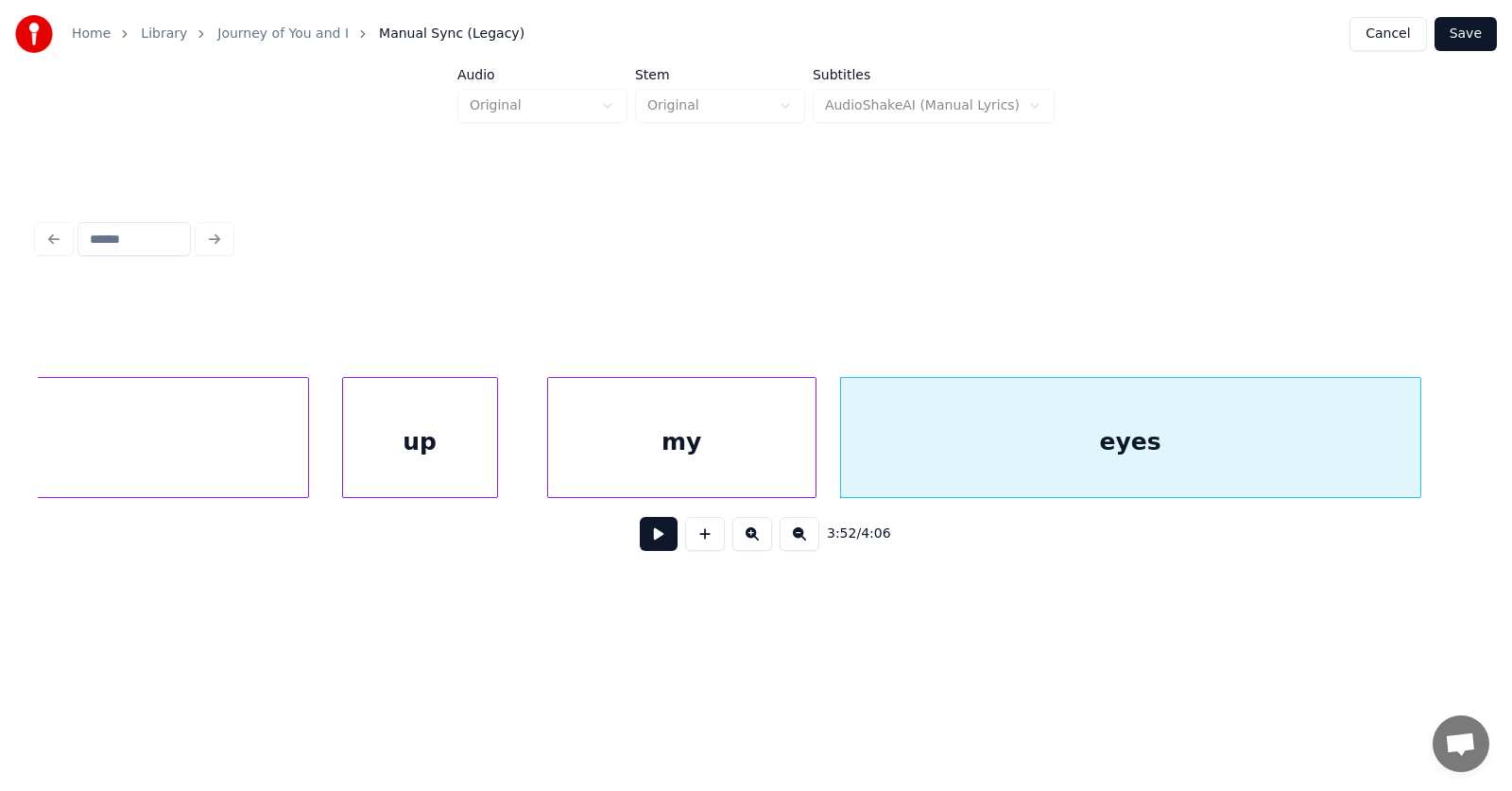
click at [655, 537] on button at bounding box center [659, 534] width 38 height 34
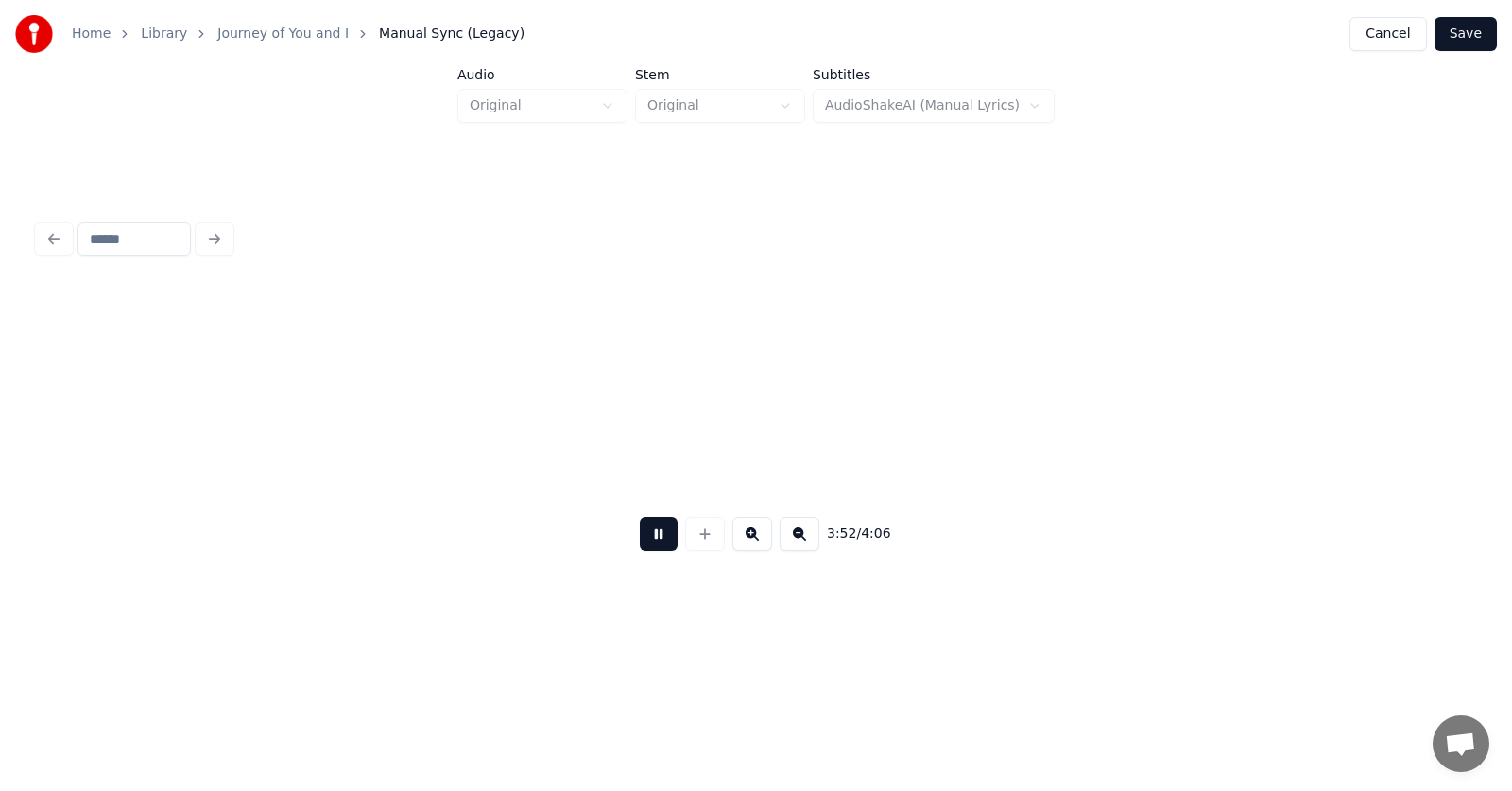
scroll to position [0, 165160]
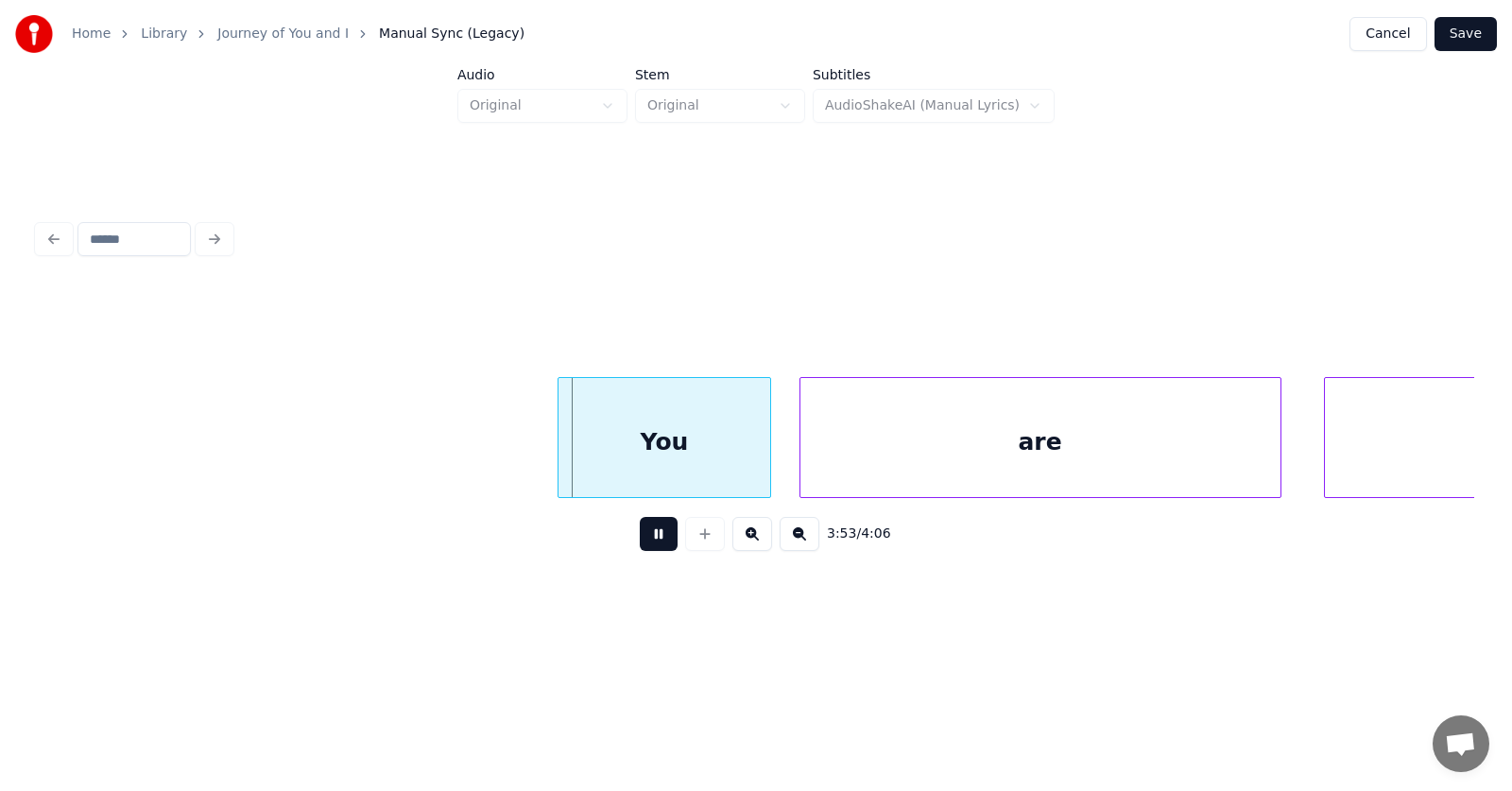
click at [655, 537] on button at bounding box center [659, 534] width 38 height 34
click at [691, 434] on div "You" at bounding box center [645, 442] width 211 height 129
click at [481, 448] on div at bounding box center [484, 437] width 6 height 119
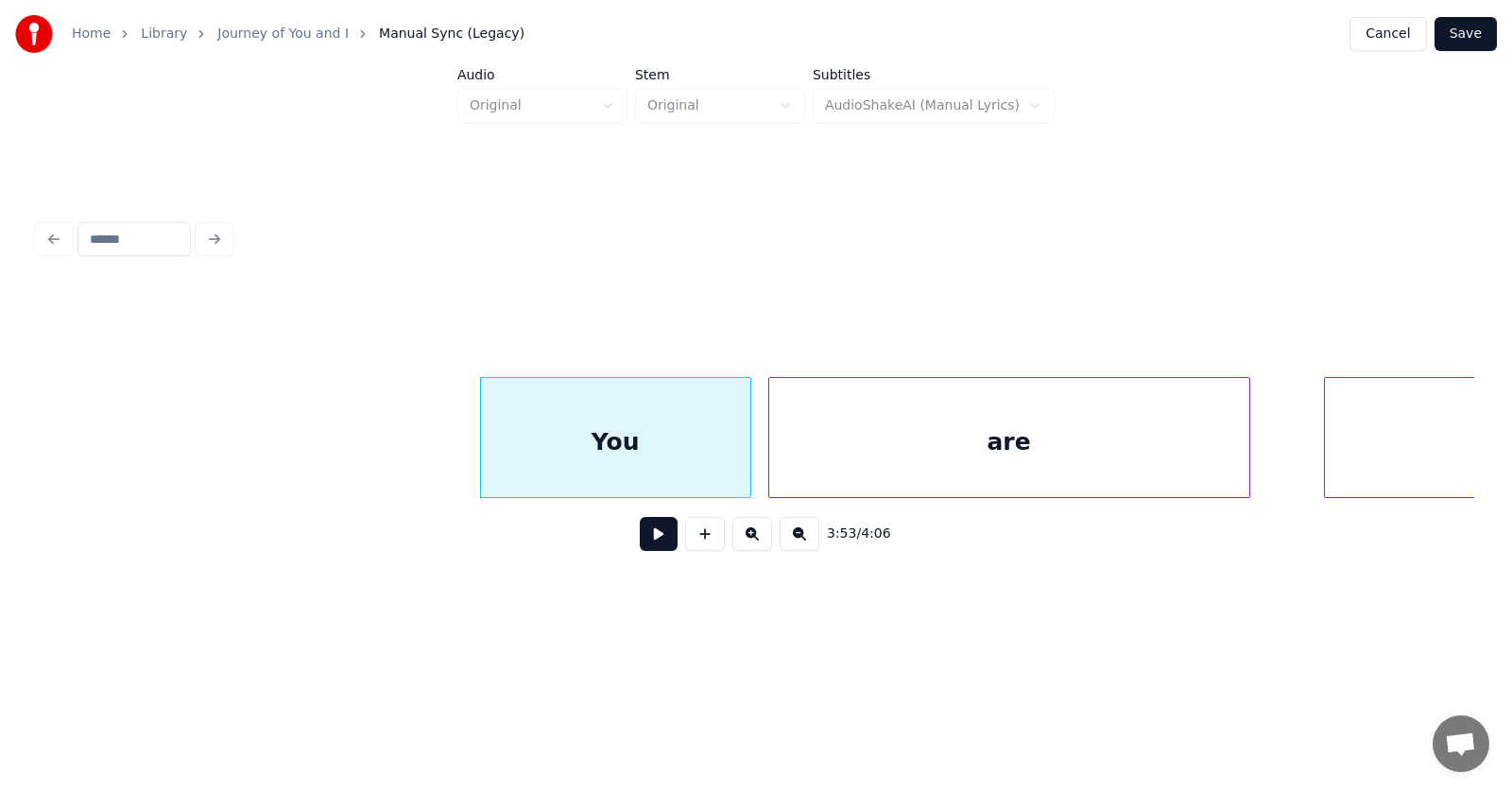
click at [944, 448] on div "are" at bounding box center [1009, 442] width 480 height 129
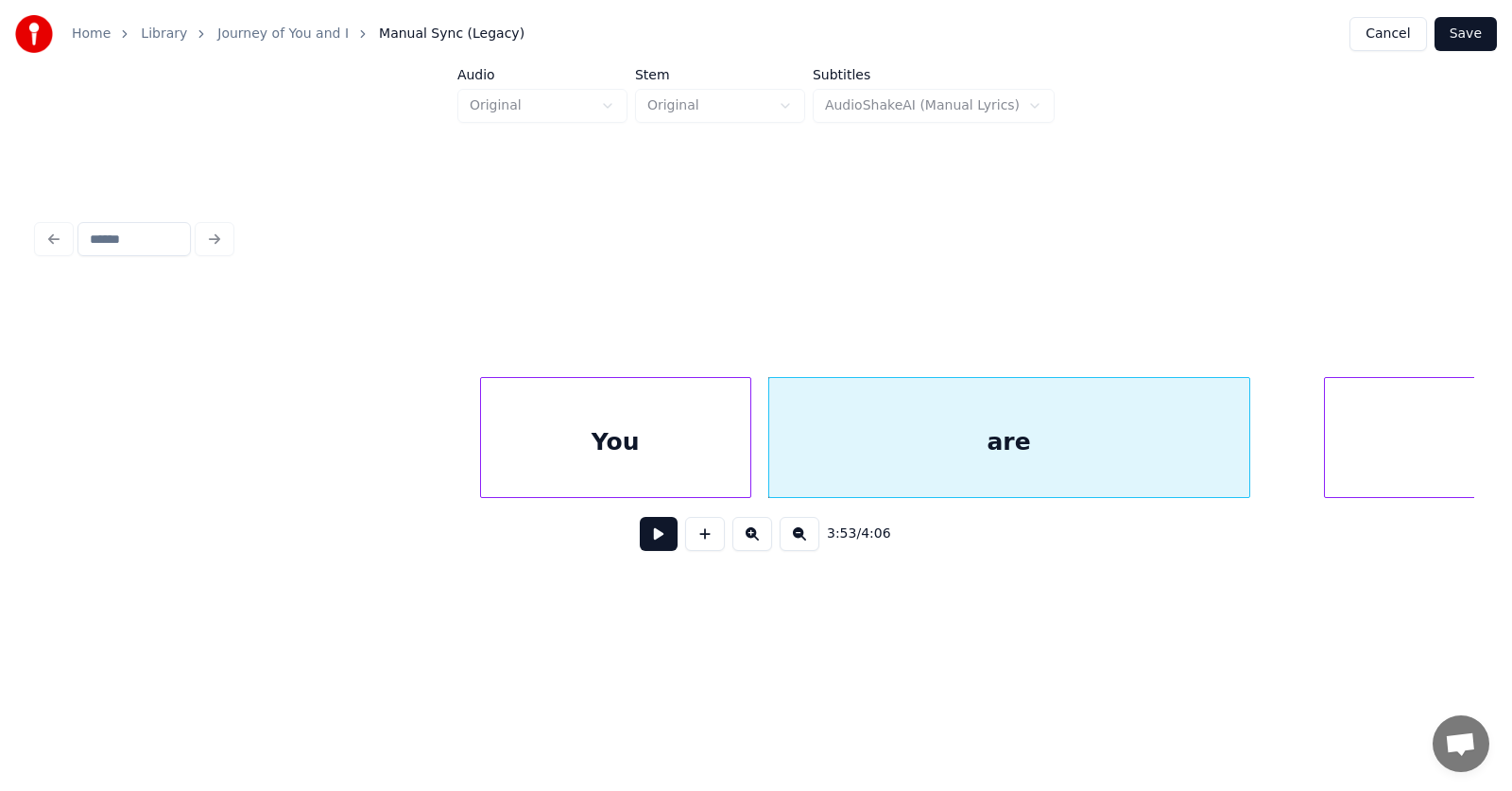
scroll to position [0, 165387]
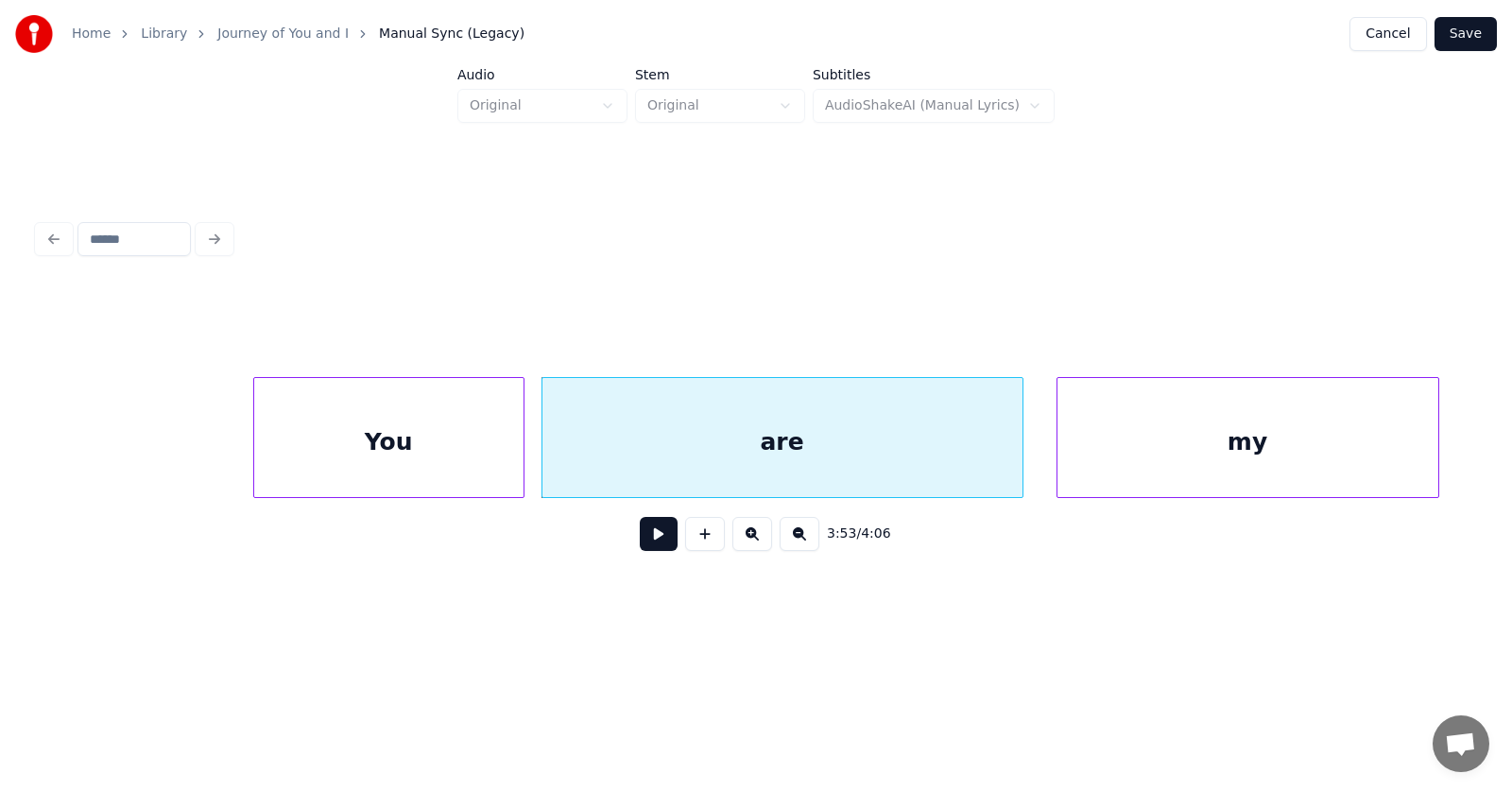
click at [1347, 441] on div "my" at bounding box center [1248, 442] width 381 height 129
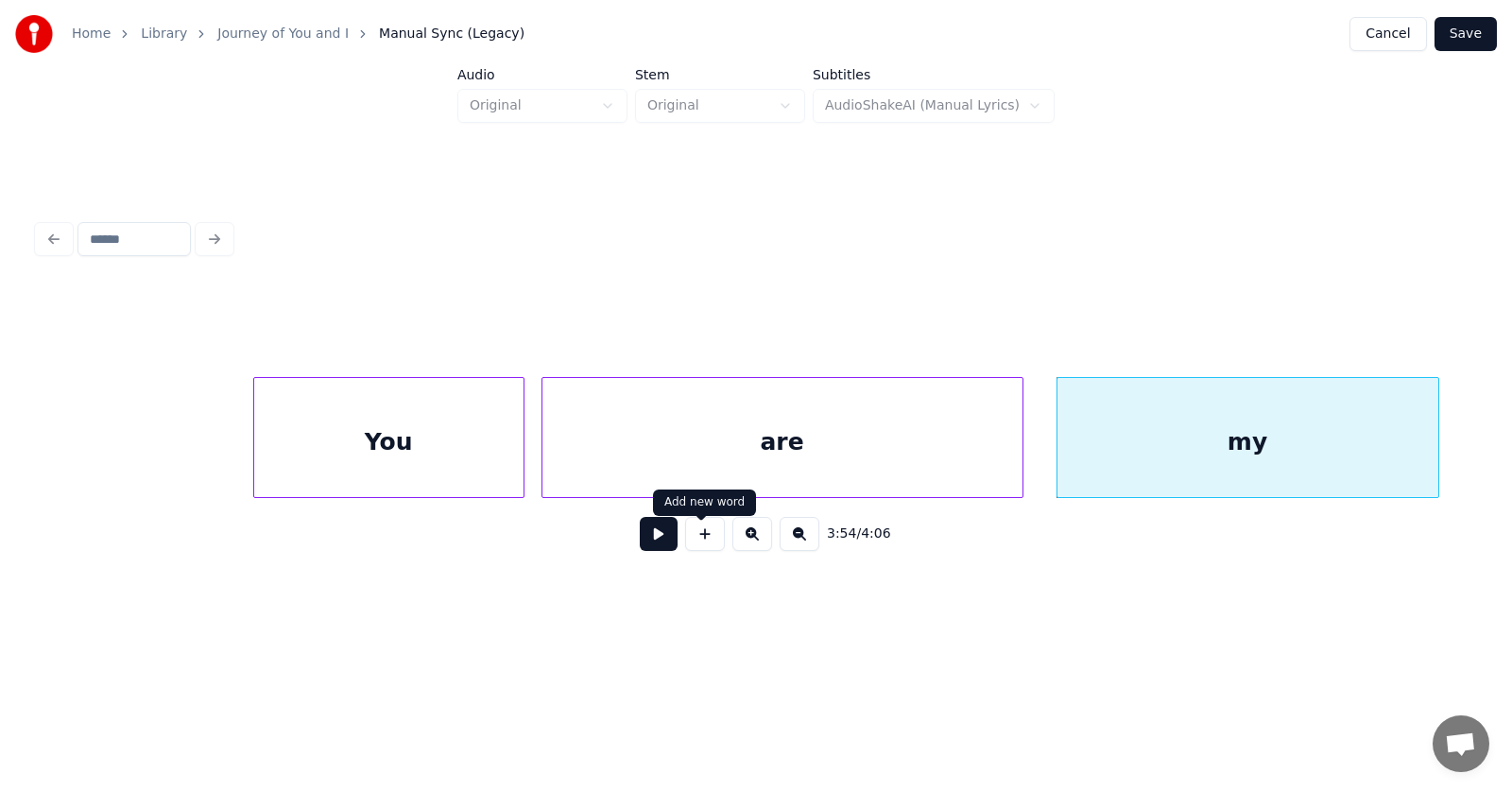
click at [642, 541] on button at bounding box center [659, 534] width 38 height 34
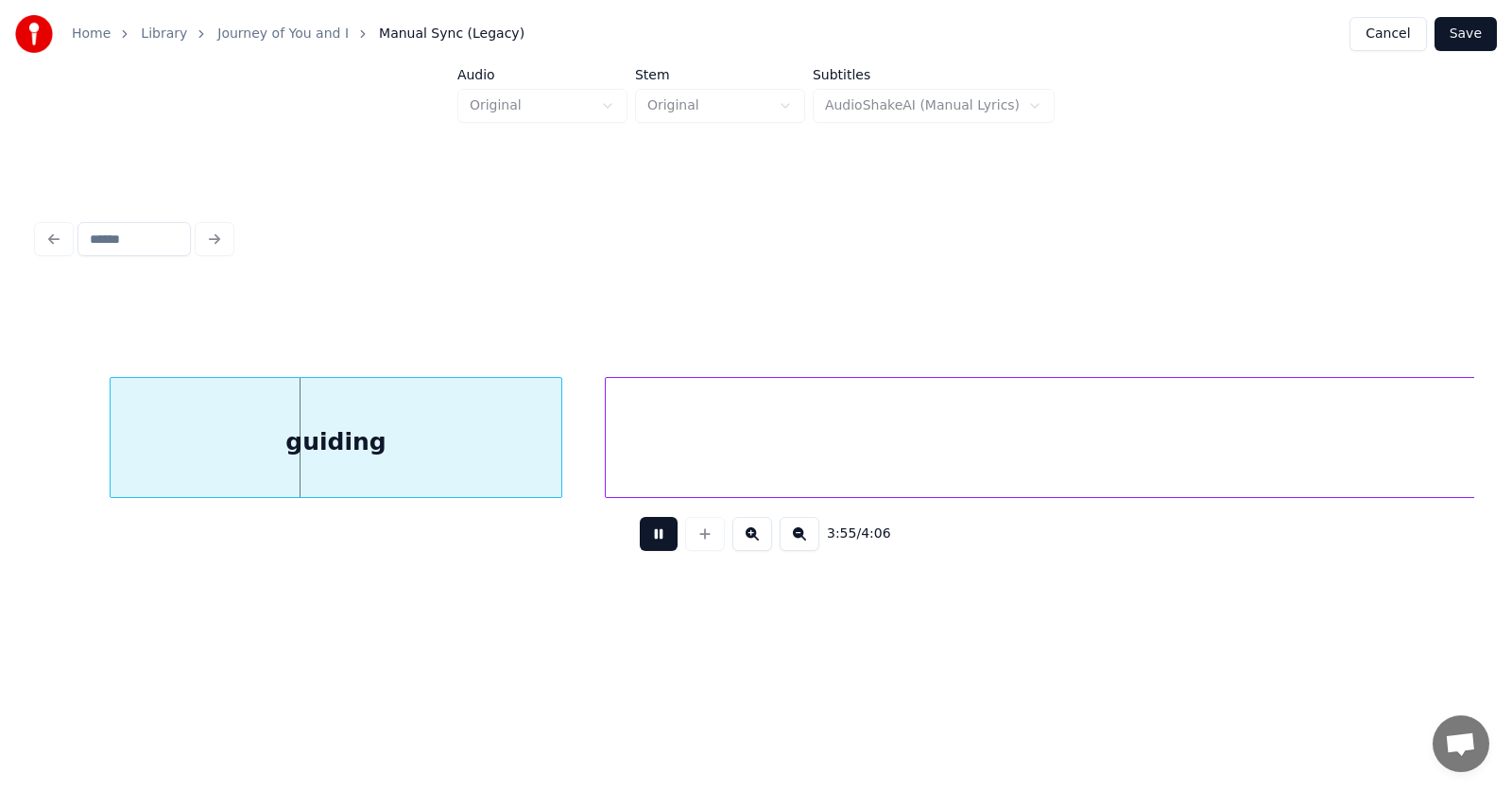
click at [642, 541] on button at bounding box center [659, 534] width 38 height 34
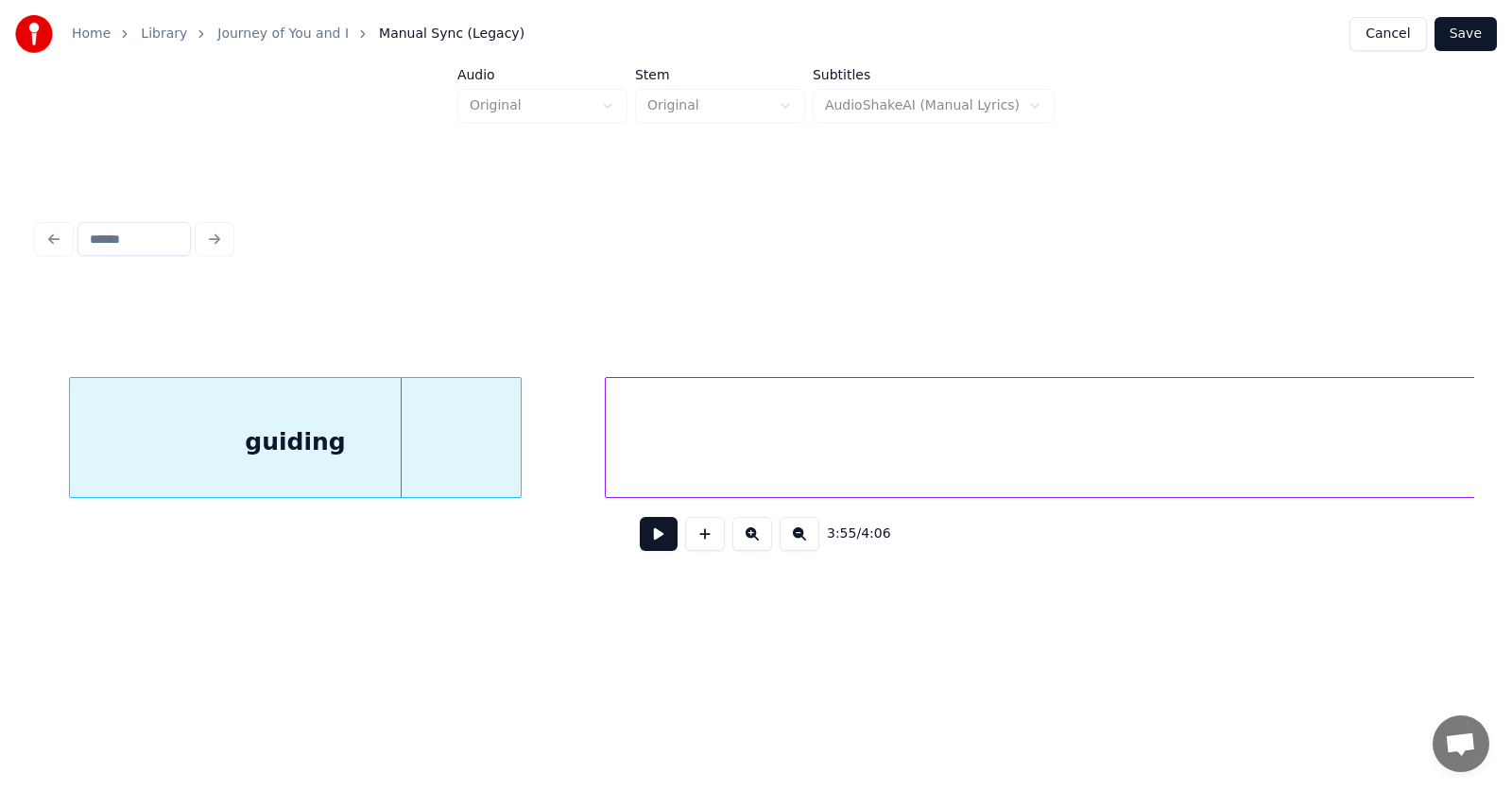
click at [404, 467] on div "guiding" at bounding box center [296, 442] width 452 height 129
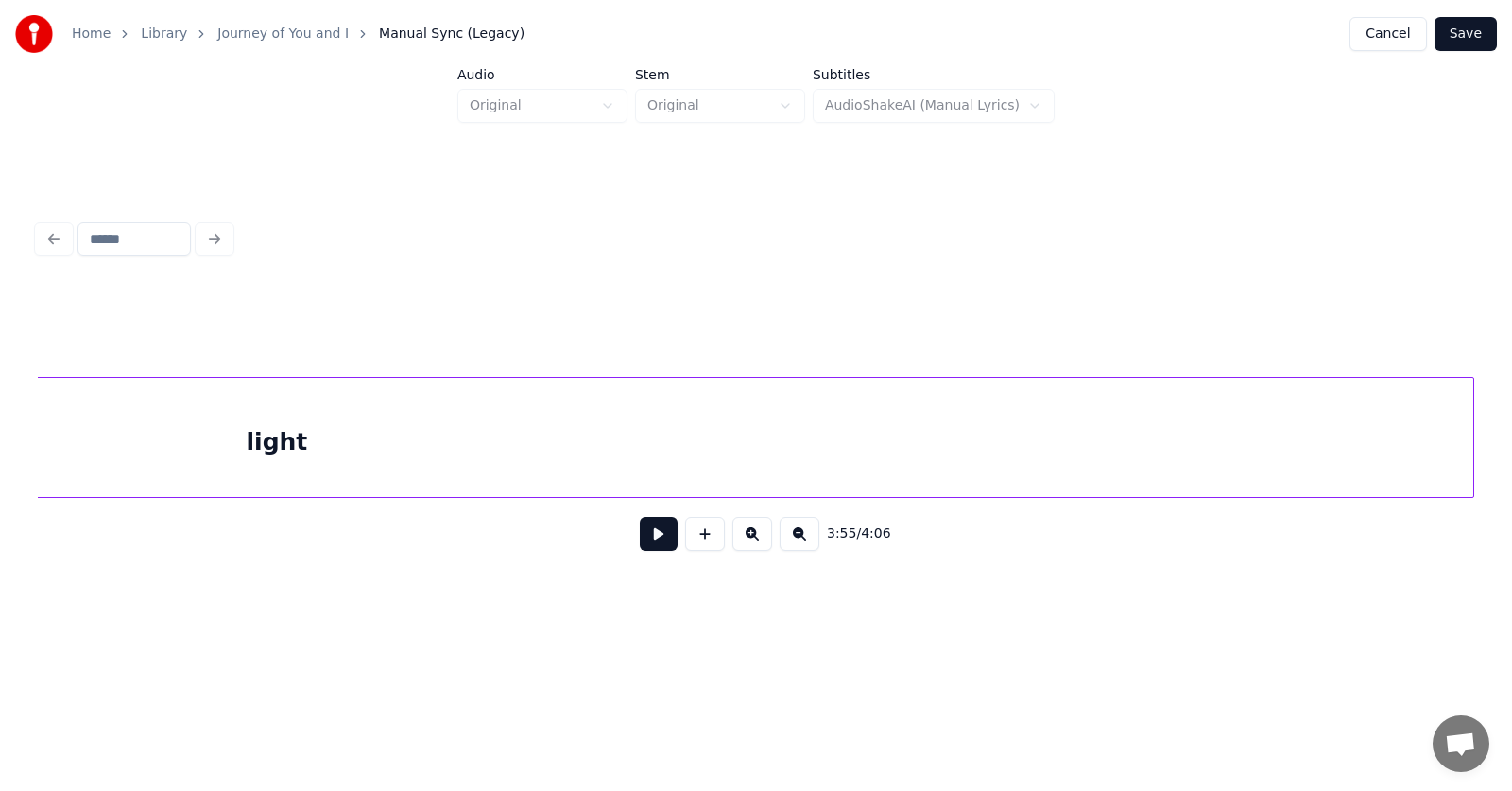
scroll to position [0, 167345]
click at [675, 461] on div "light" at bounding box center [1236, 442] width 2395 height 129
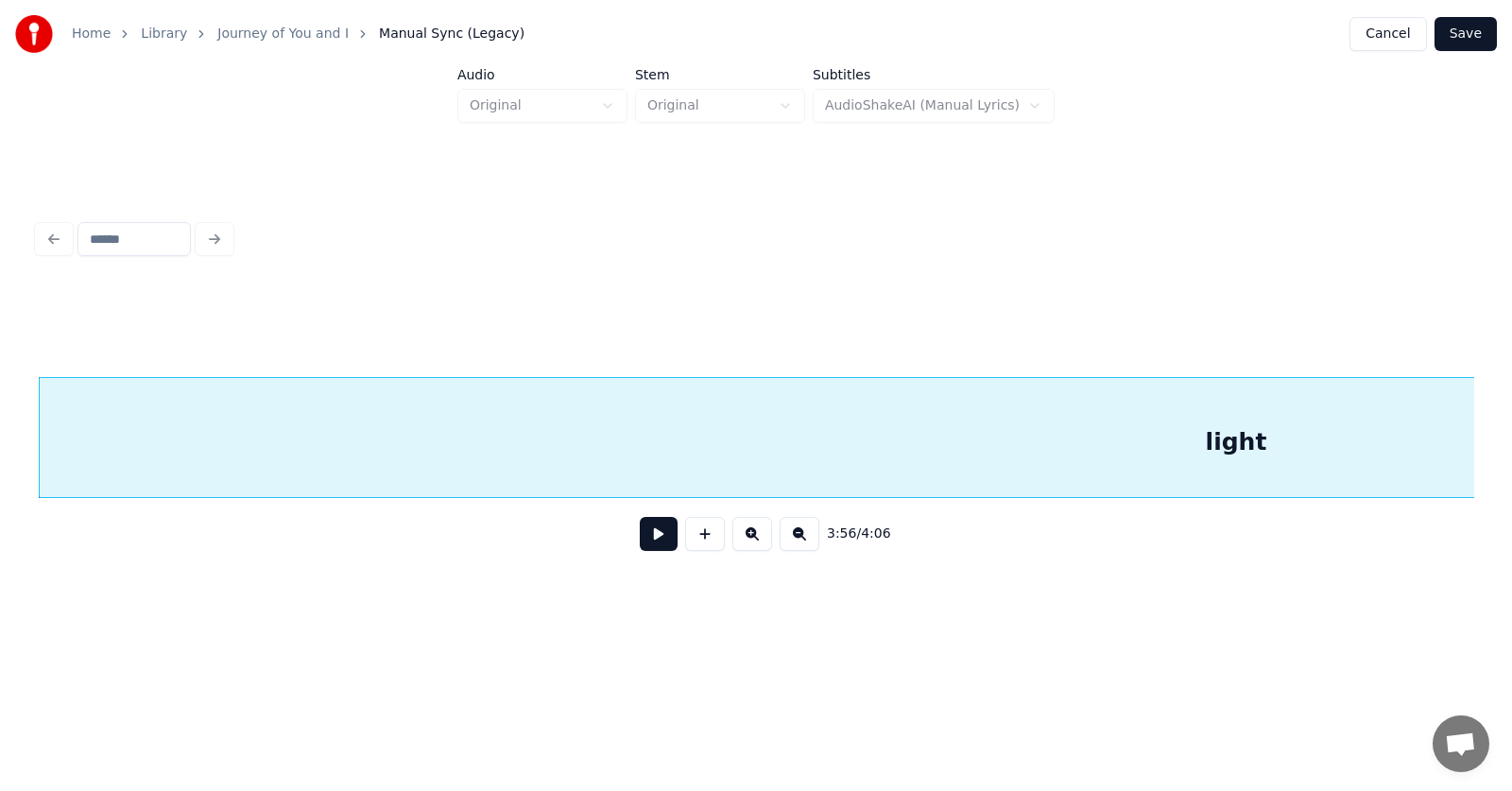
click at [658, 530] on button at bounding box center [659, 534] width 38 height 34
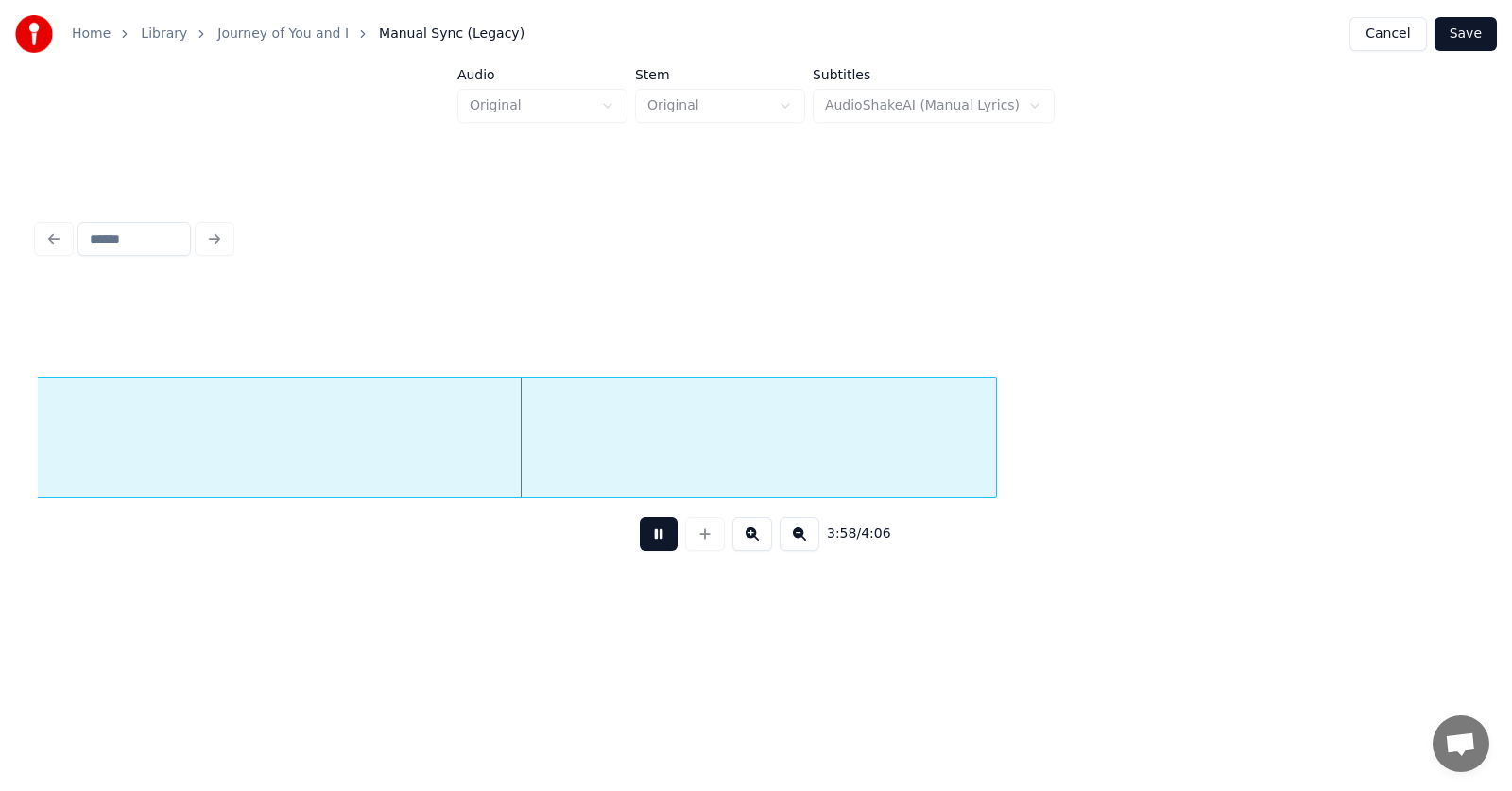
click at [658, 530] on button at bounding box center [659, 534] width 38 height 34
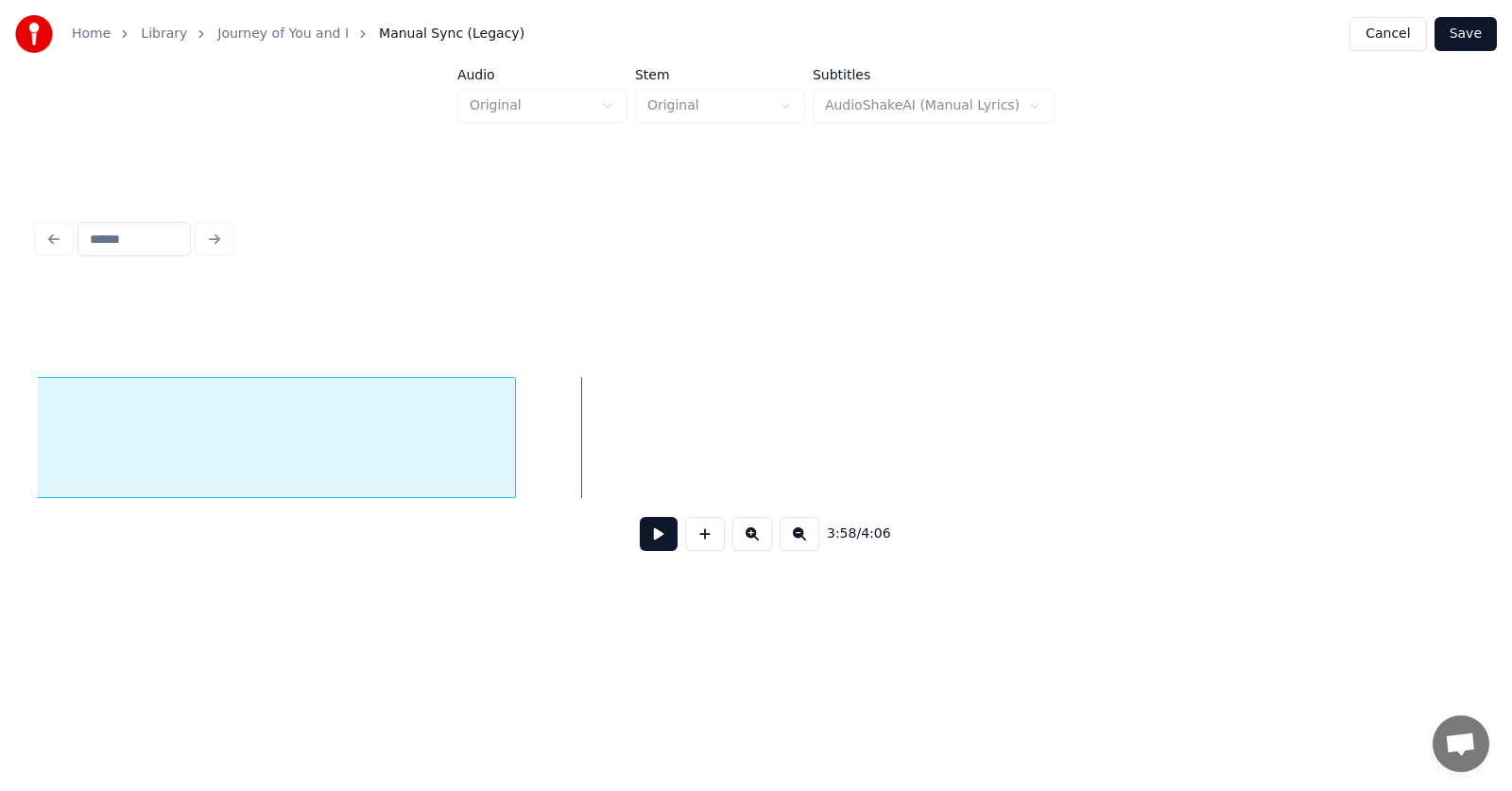
click at [514, 454] on div at bounding box center [513, 437] width 6 height 119
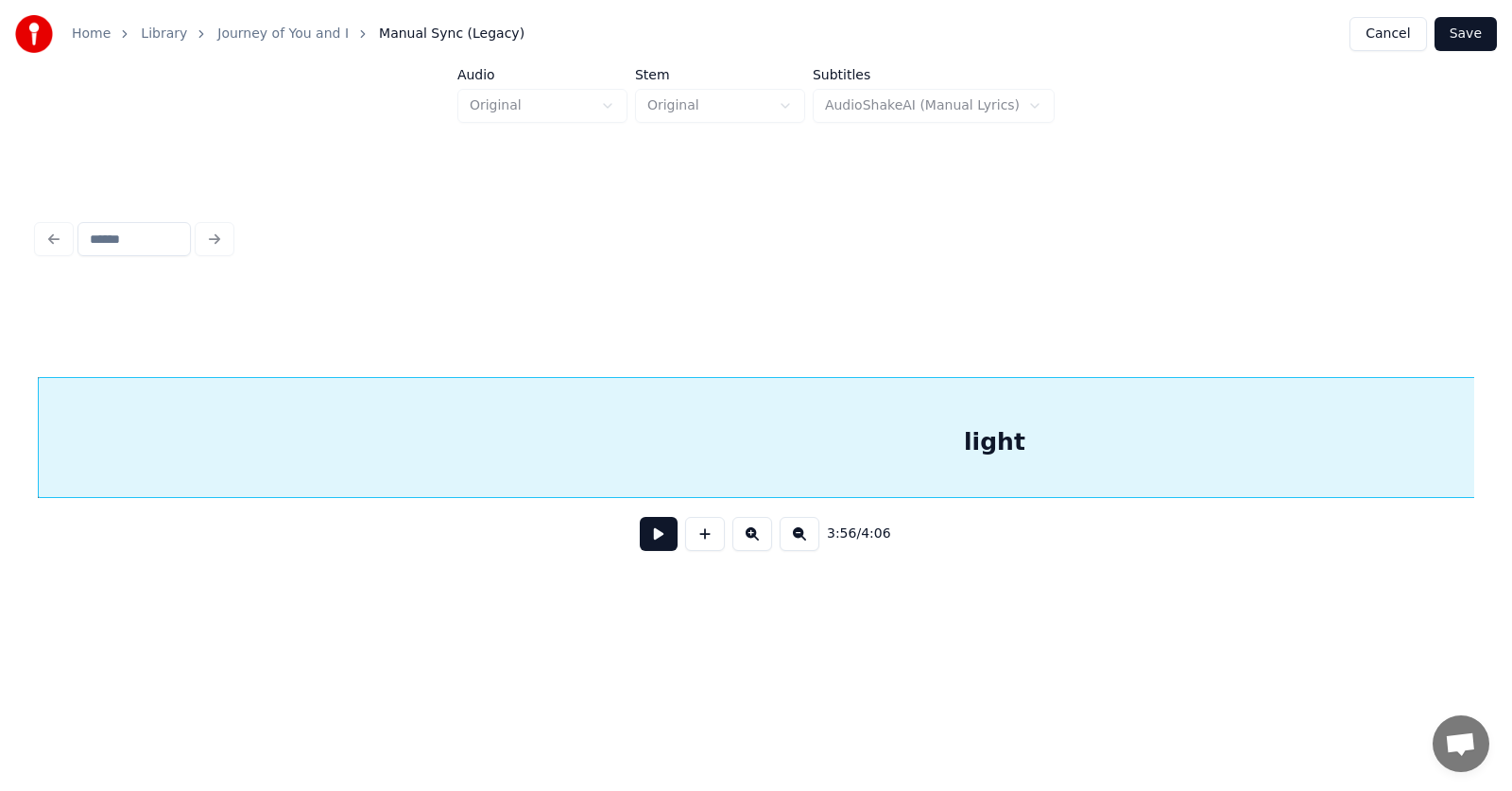
click at [648, 533] on button at bounding box center [659, 534] width 38 height 34
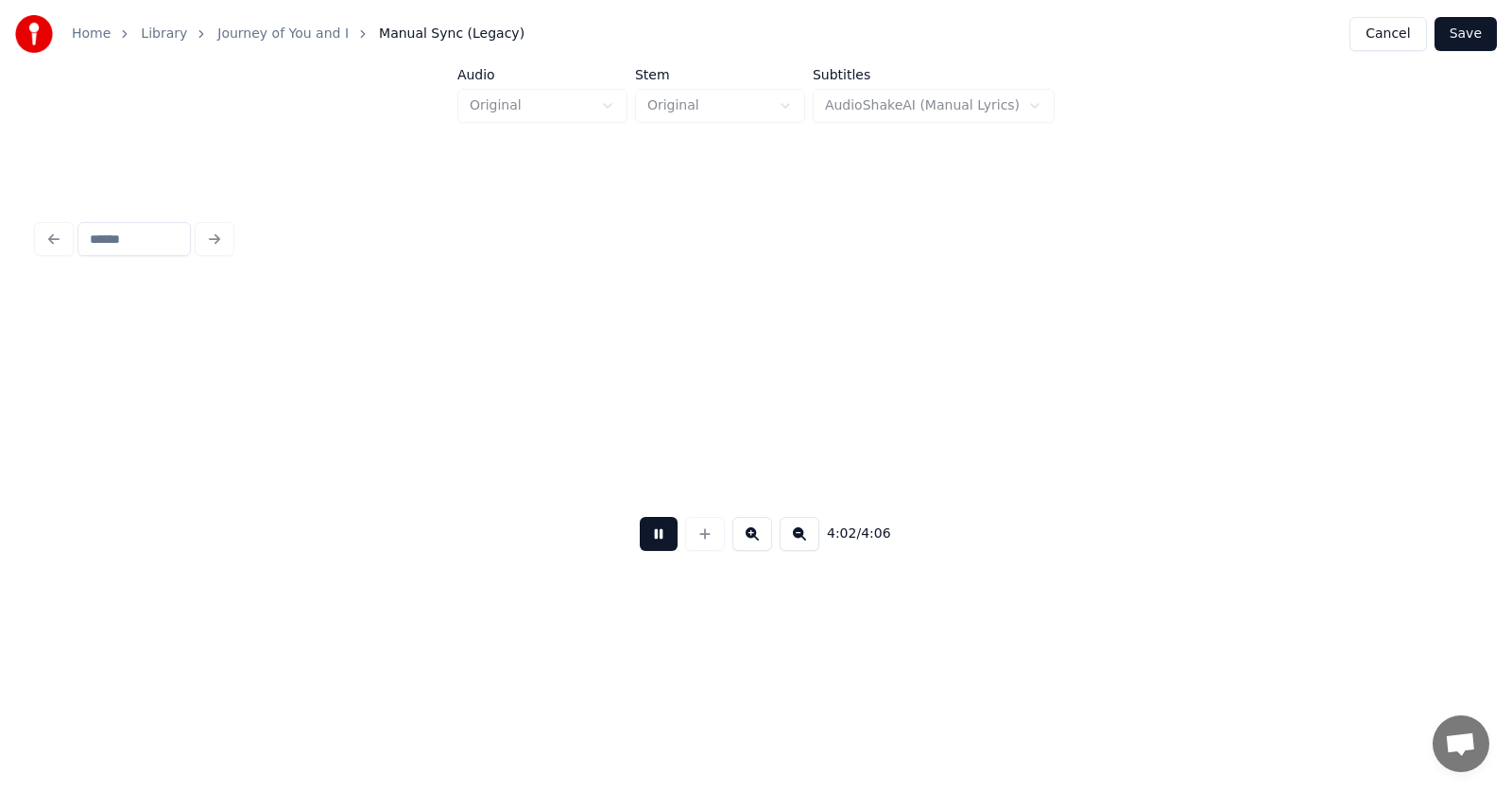
scroll to position [0, 171683]
click at [648, 541] on button at bounding box center [659, 534] width 38 height 34
click at [1485, 36] on button "Save" at bounding box center [1467, 33] width 63 height 34
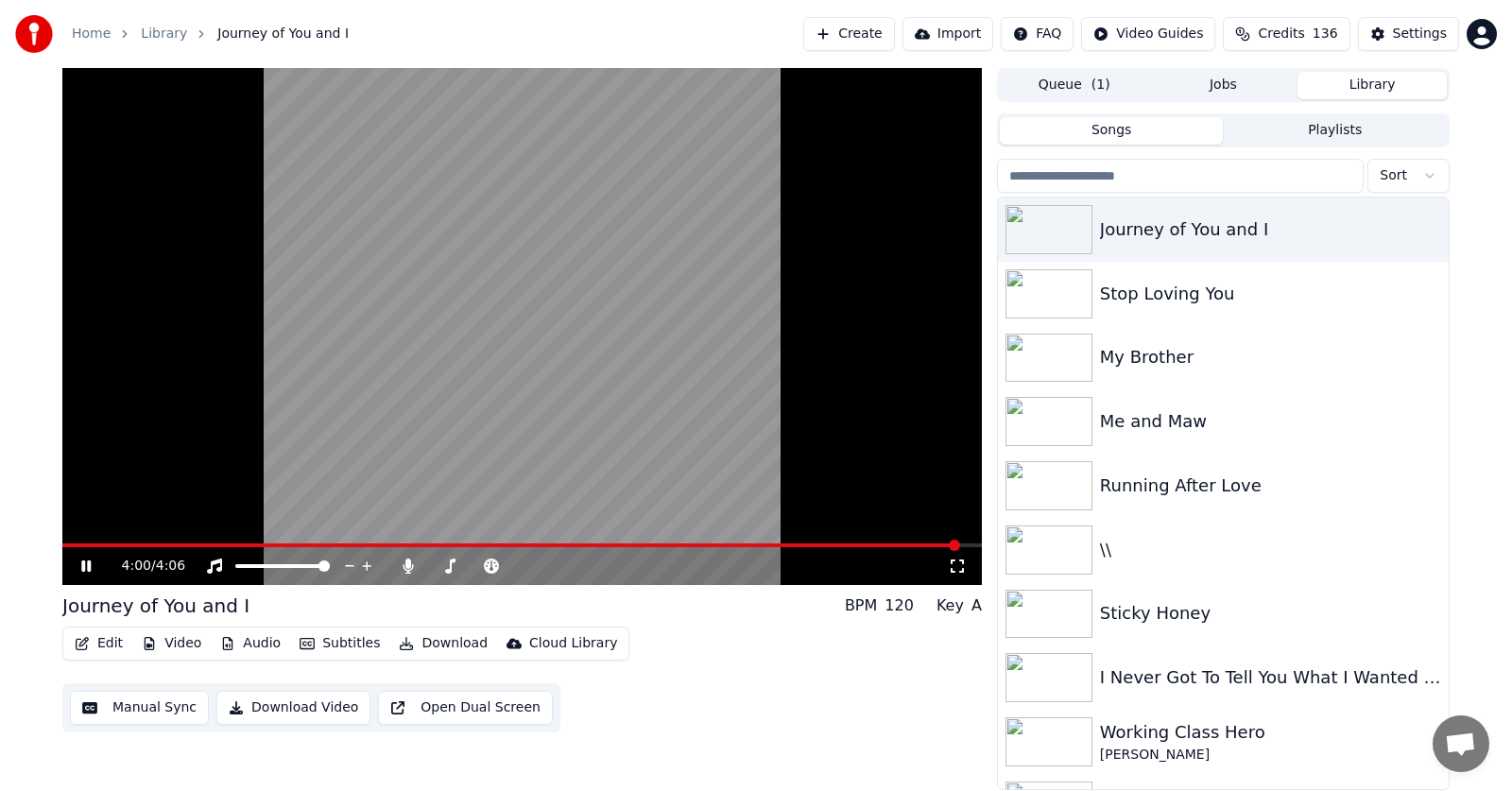
click at [87, 563] on icon at bounding box center [99, 565] width 44 height 15
click at [421, 540] on span at bounding box center [423, 546] width 12 height 12
click at [91, 563] on icon at bounding box center [99, 565] width 44 height 15
click at [91, 565] on icon at bounding box center [99, 565] width 44 height 15
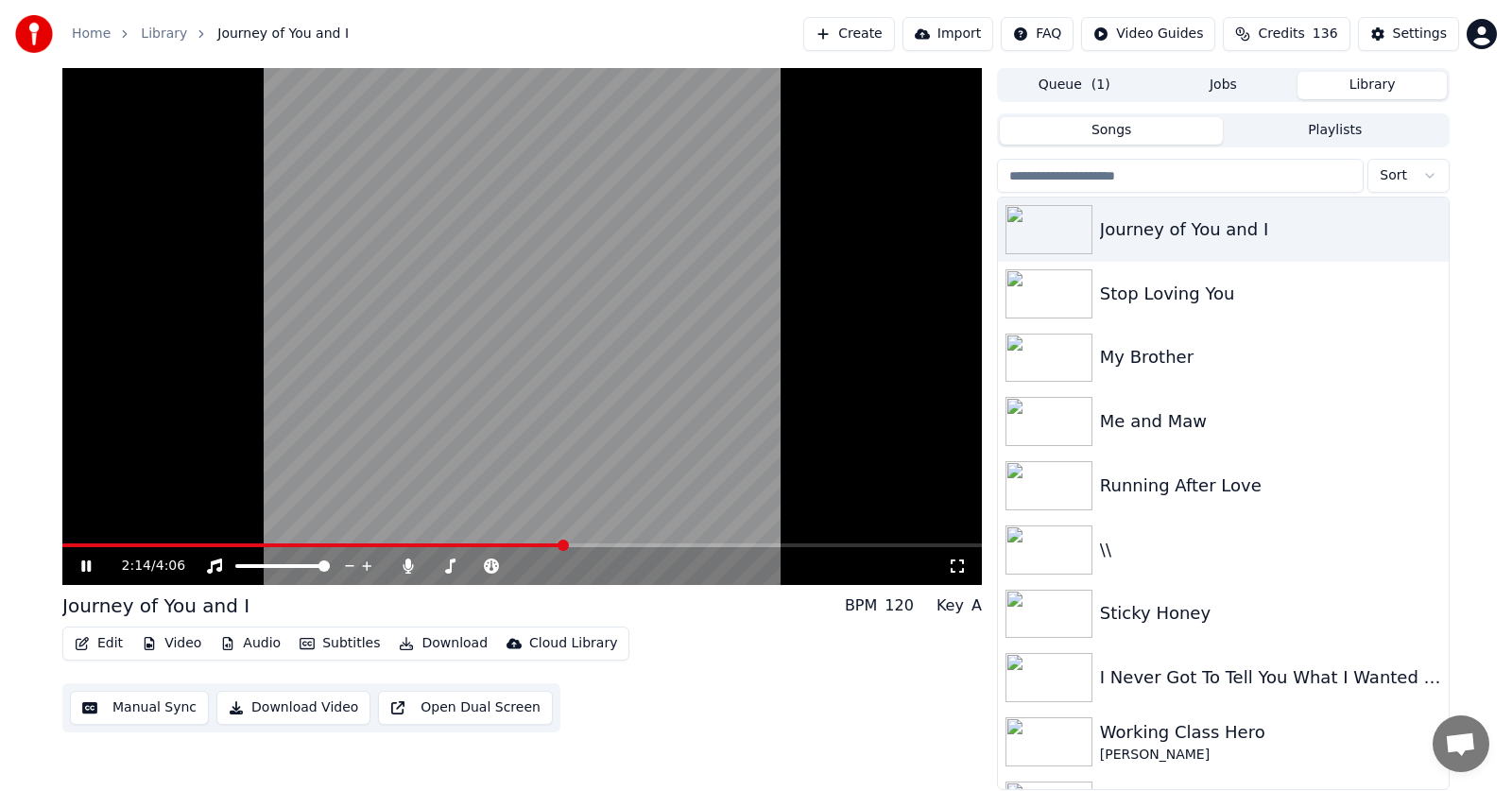
click at [113, 508] on video at bounding box center [522, 326] width 920 height 517
click at [94, 644] on button "Edit" at bounding box center [98, 643] width 64 height 26
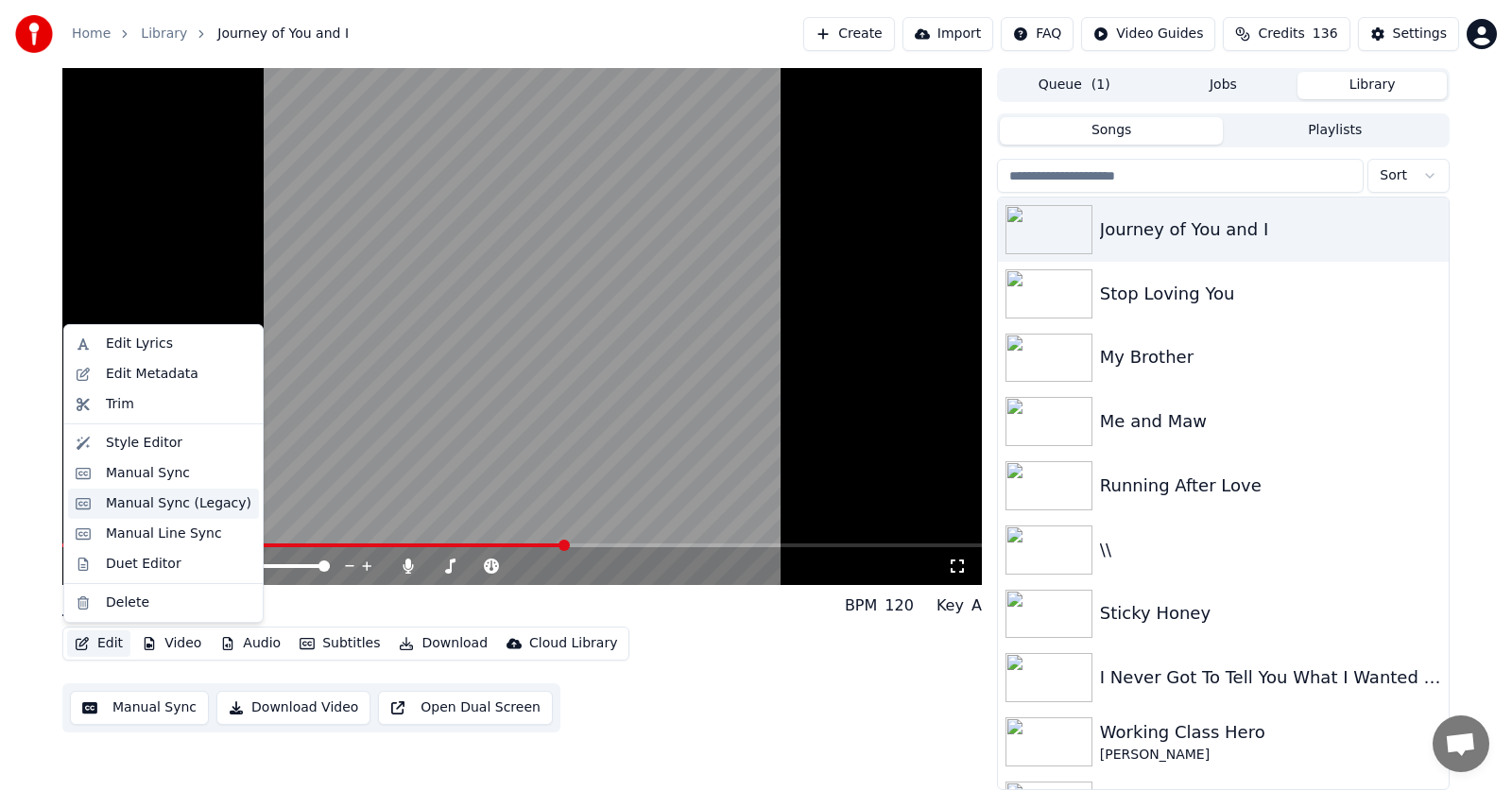
click at [129, 501] on div "Manual Sync (Legacy)" at bounding box center [179, 503] width 145 height 19
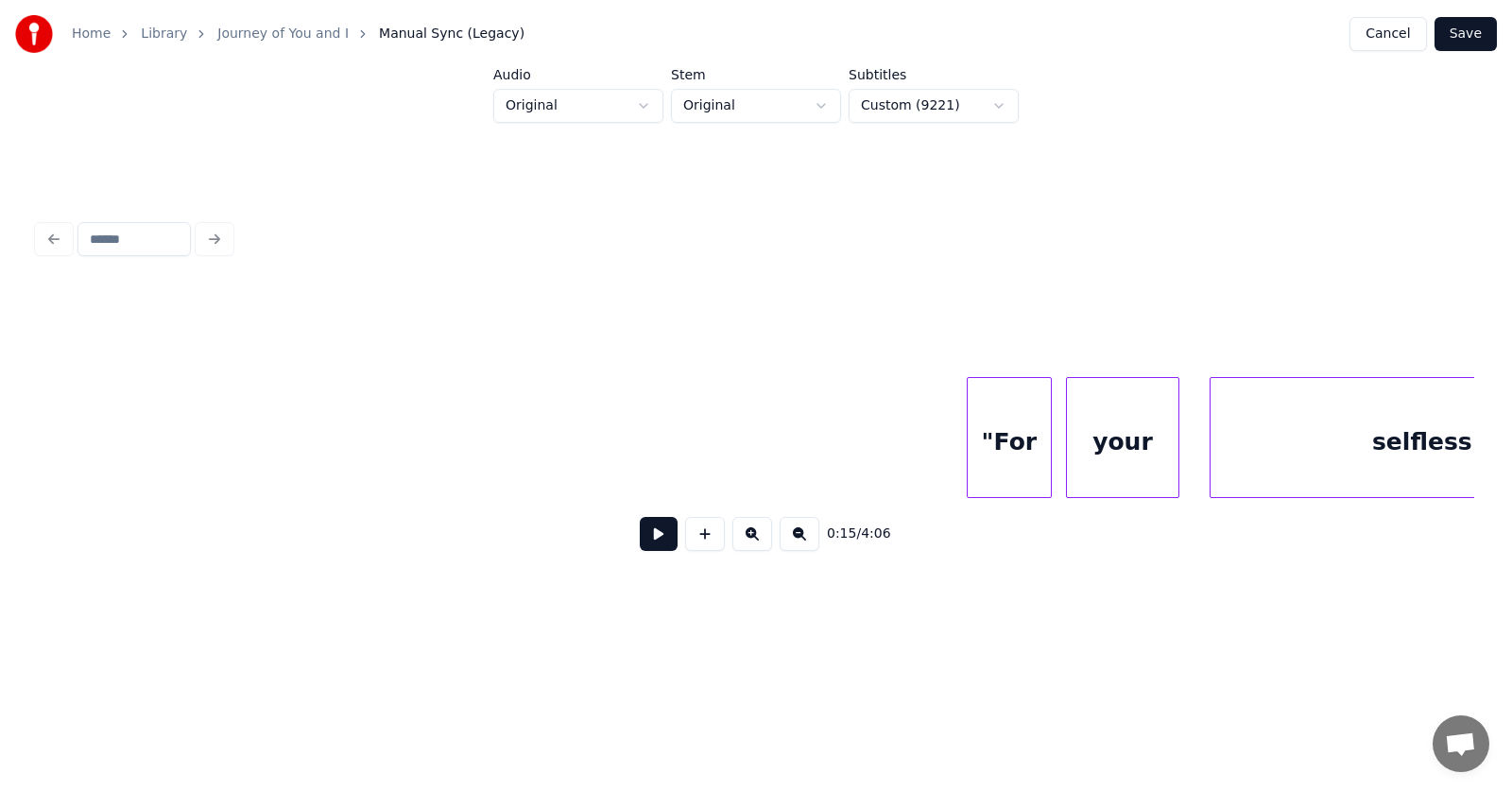
scroll to position [0, 94107]
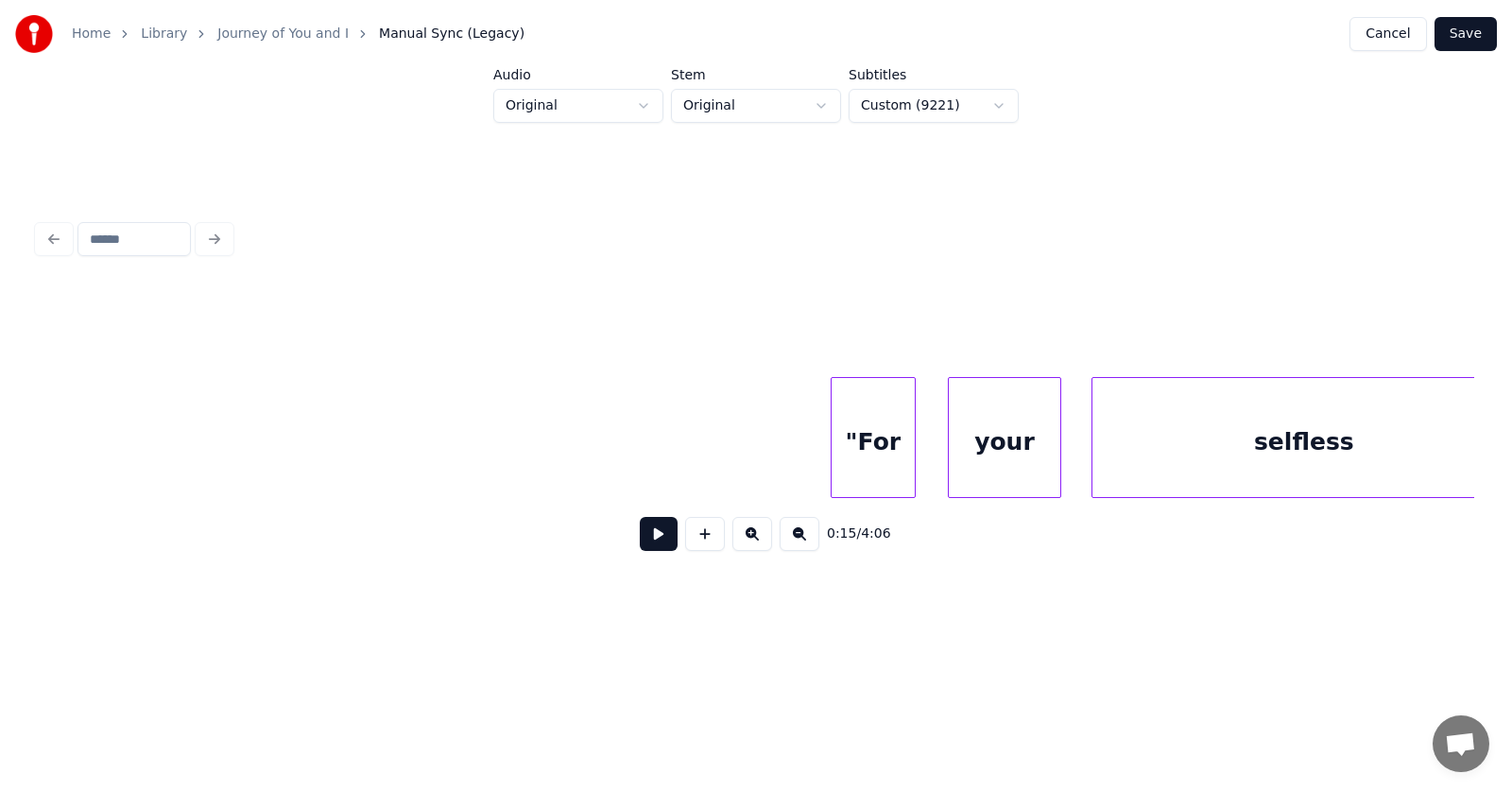
click at [853, 445] on div ""For" at bounding box center [873, 442] width 83 height 129
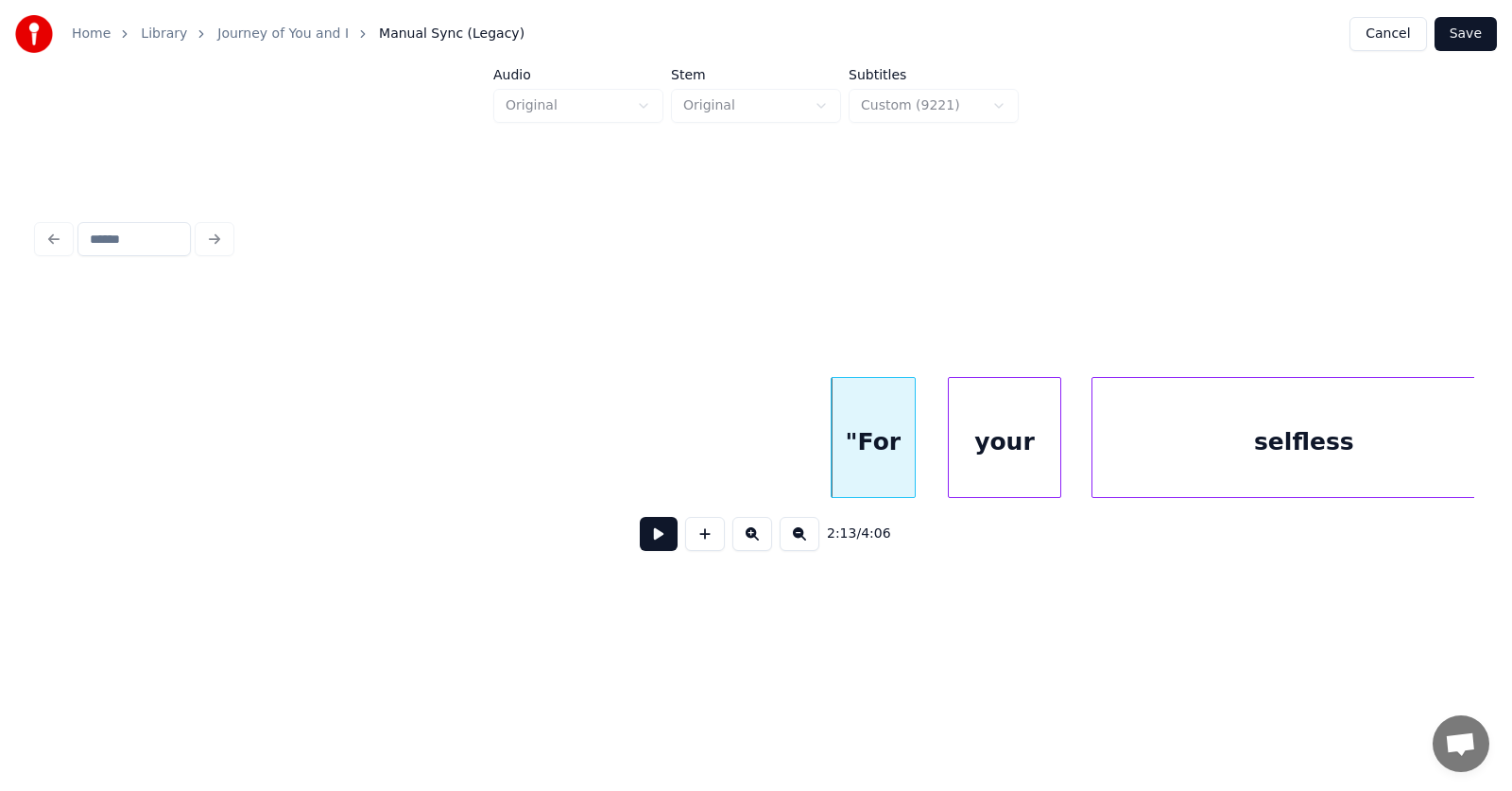
click at [884, 445] on div ""For" at bounding box center [873, 442] width 83 height 129
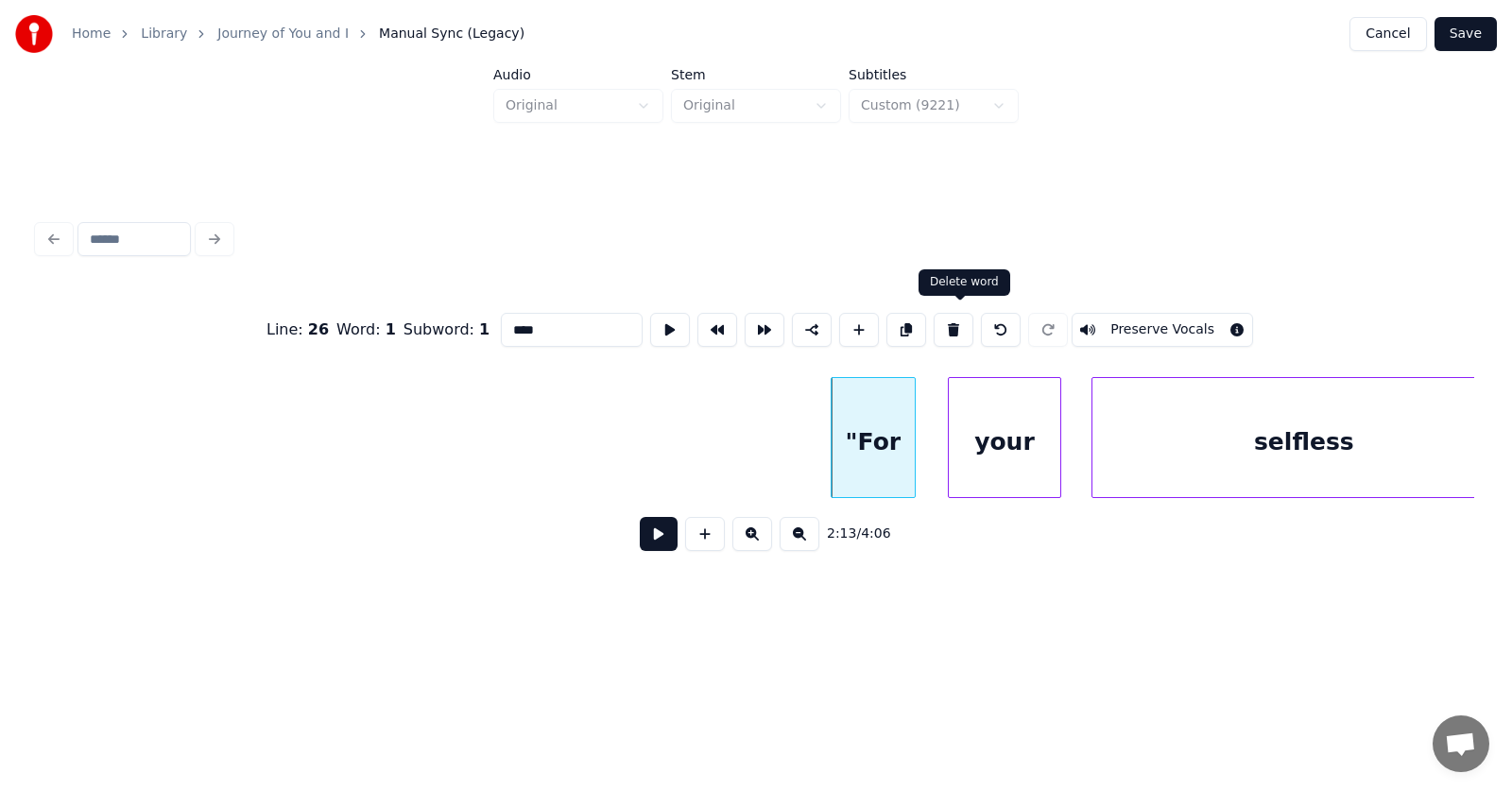
click at [966, 323] on button at bounding box center [953, 330] width 39 height 34
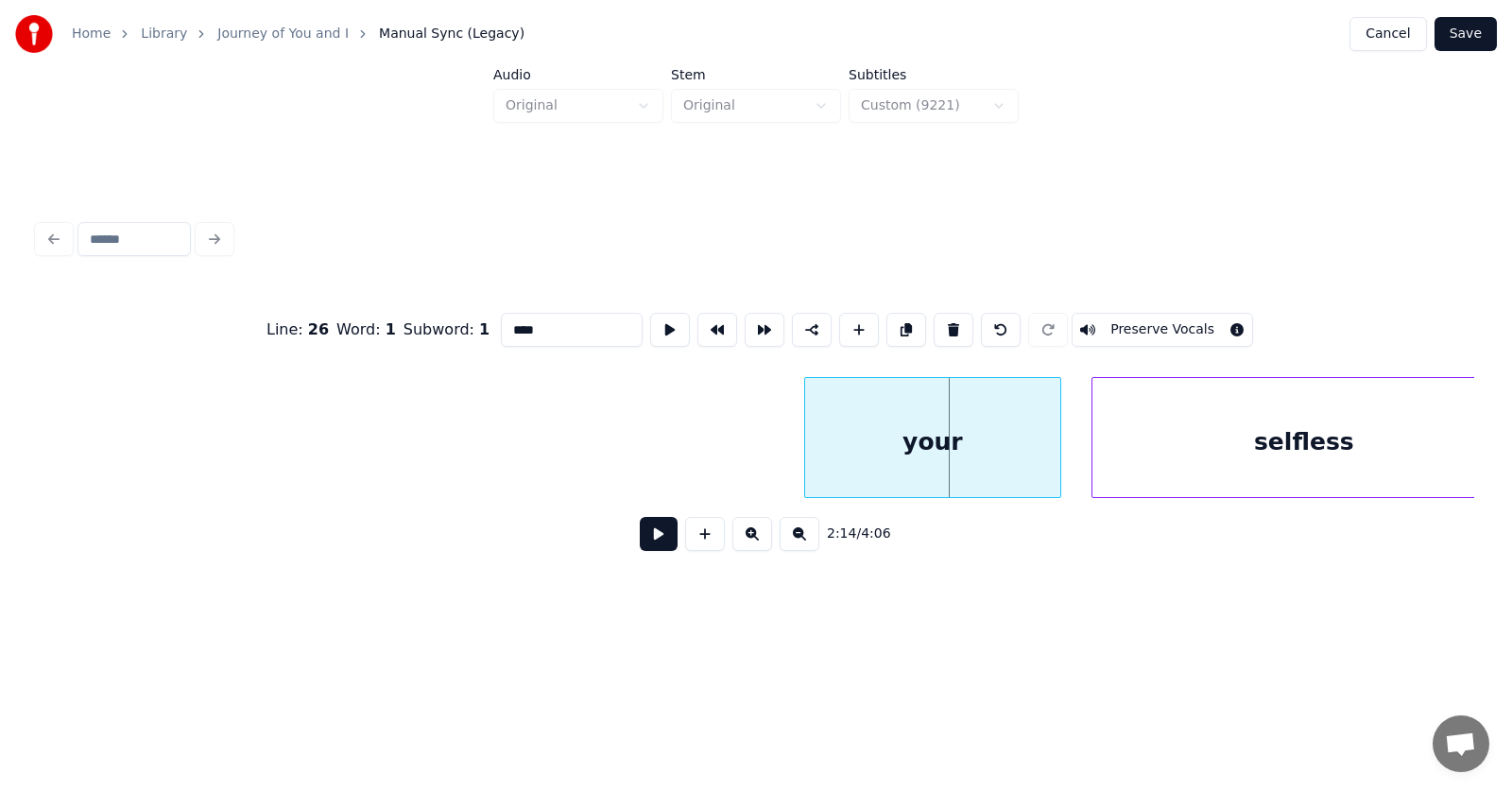
click at [807, 445] on div at bounding box center [808, 437] width 6 height 119
click at [897, 444] on div "your" at bounding box center [932, 442] width 256 height 129
click at [650, 317] on button at bounding box center [670, 330] width 39 height 34
click at [878, 438] on div "your" at bounding box center [932, 442] width 256 height 129
click at [501, 319] on input "****" at bounding box center [571, 330] width 141 height 34
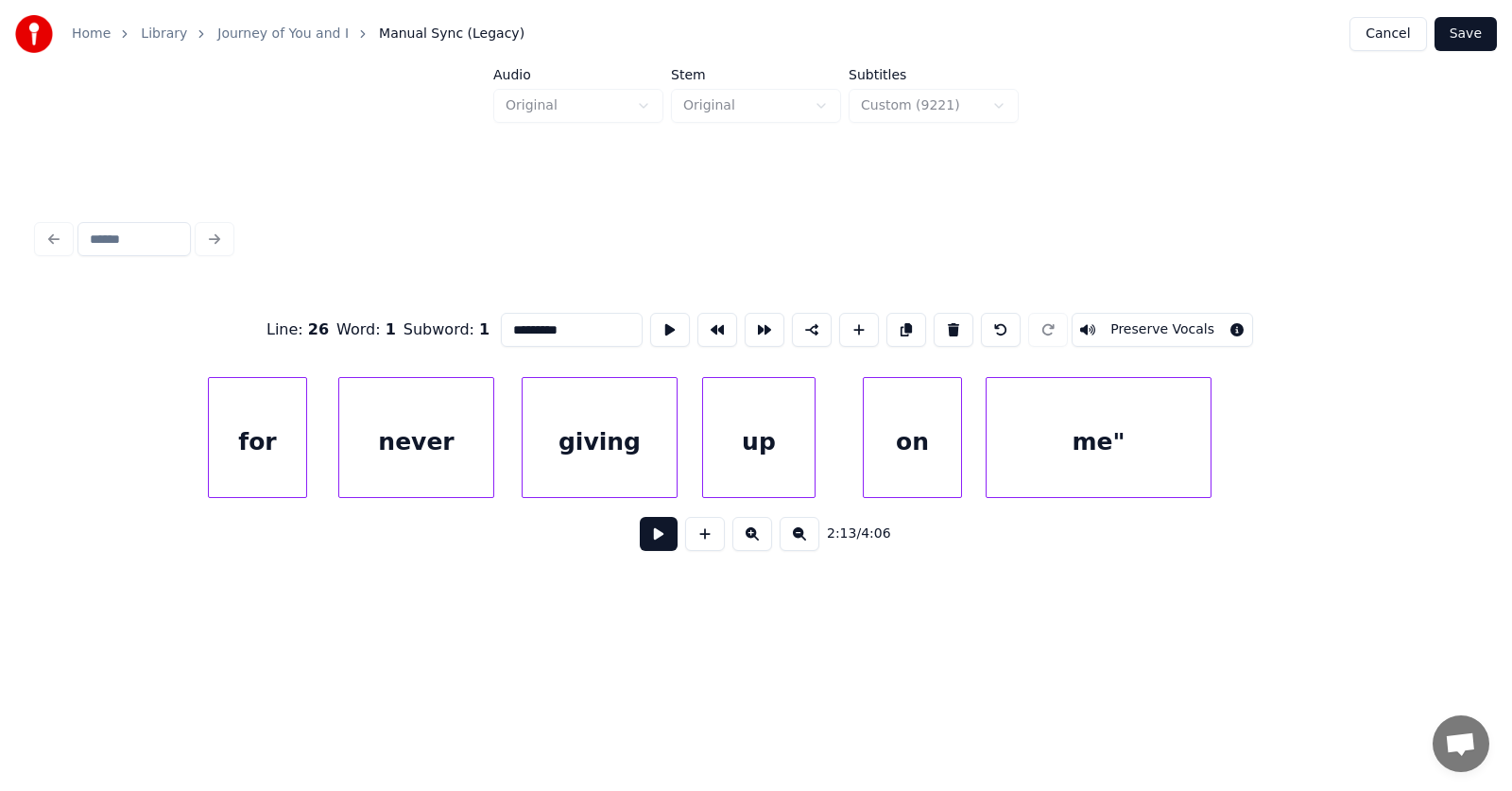
scroll to position [0, 93047]
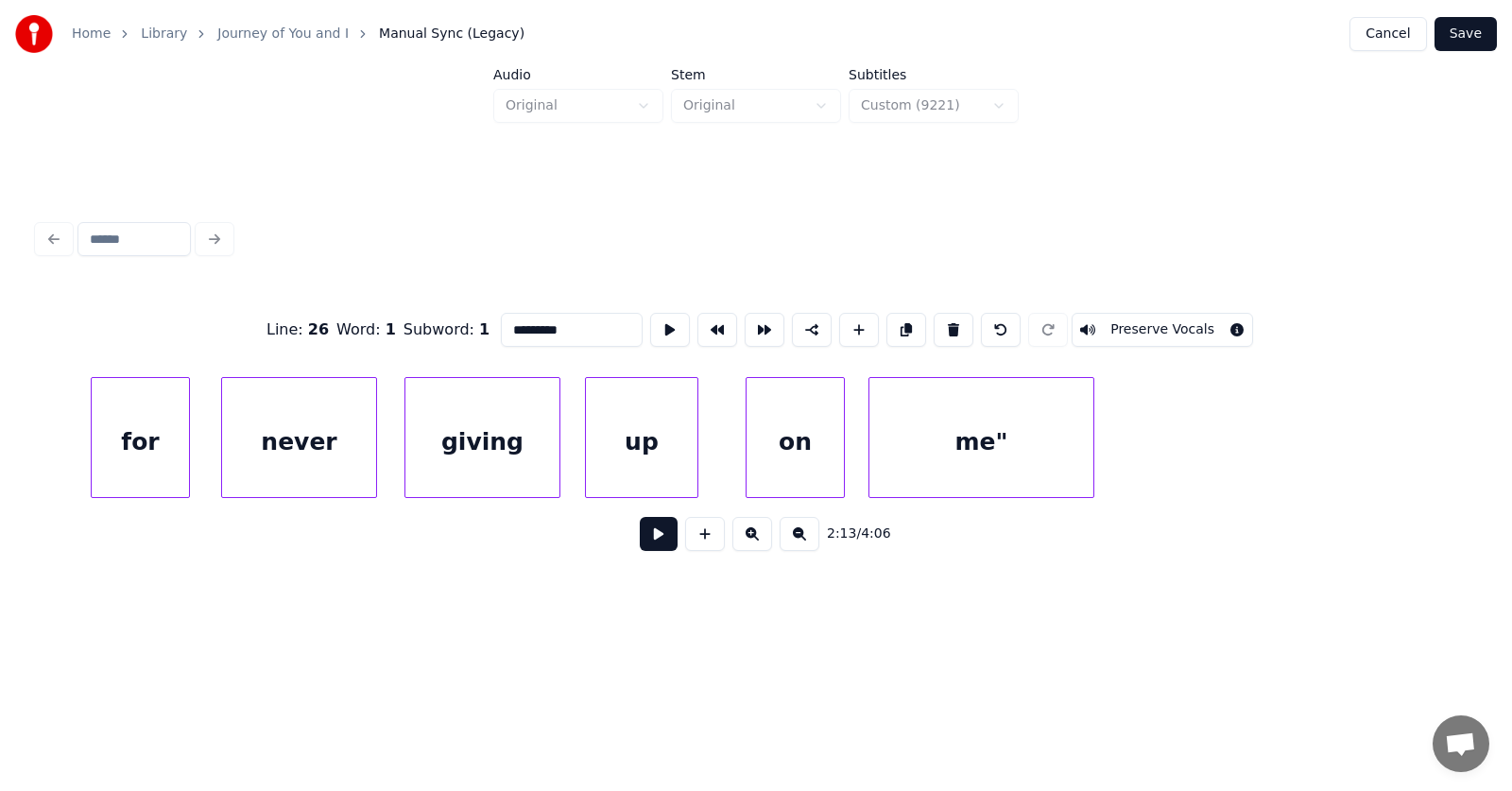
type input "*********"
click at [1461, 31] on button "Save" at bounding box center [1467, 33] width 63 height 34
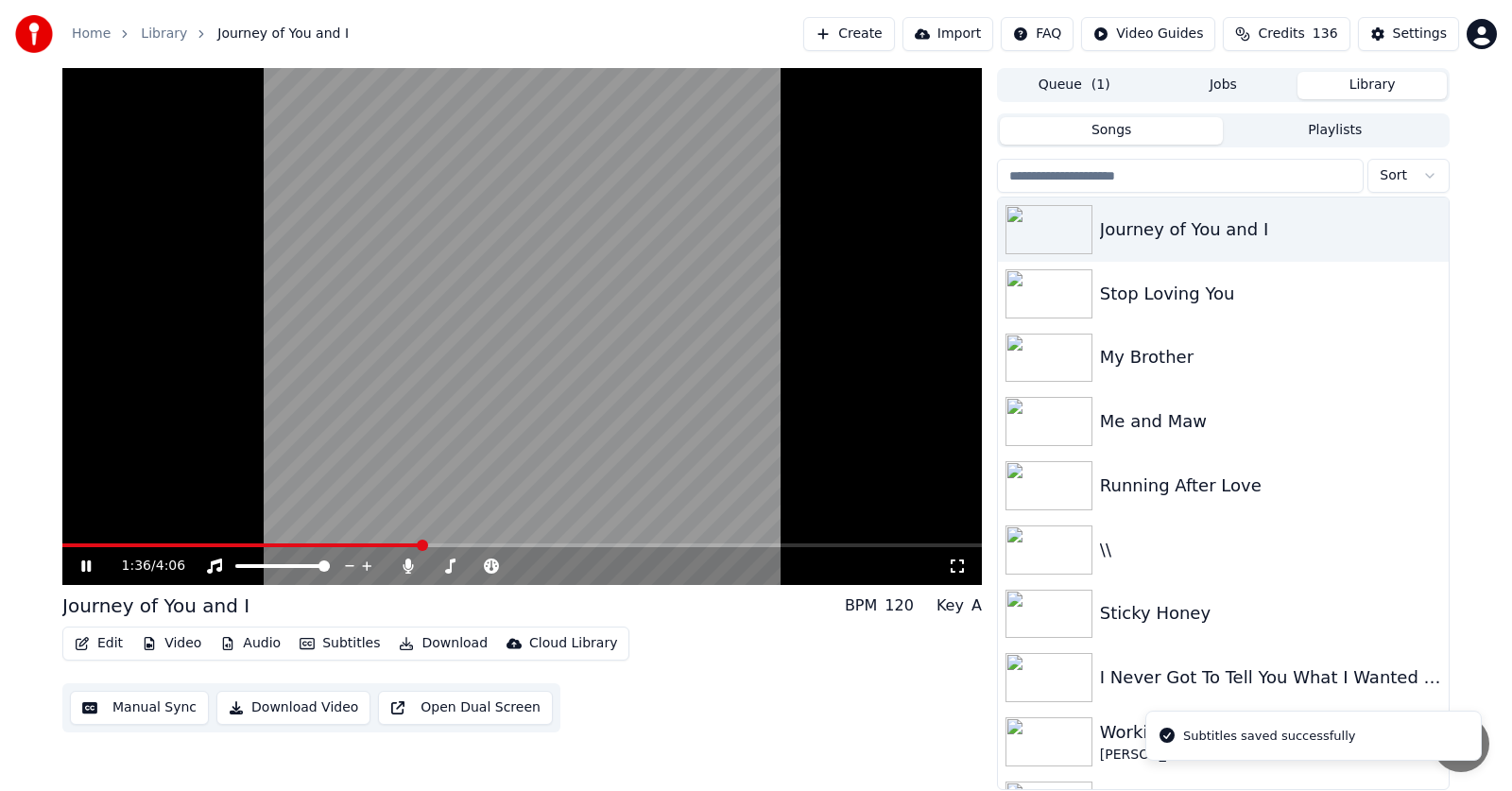
click at [421, 540] on span at bounding box center [423, 546] width 12 height 12
click at [539, 541] on span at bounding box center [533, 546] width 12 height 12
click at [83, 569] on icon at bounding box center [86, 566] width 10 height 12
click at [83, 568] on icon at bounding box center [86, 565] width 12 height 13
click at [85, 570] on icon at bounding box center [86, 566] width 10 height 12
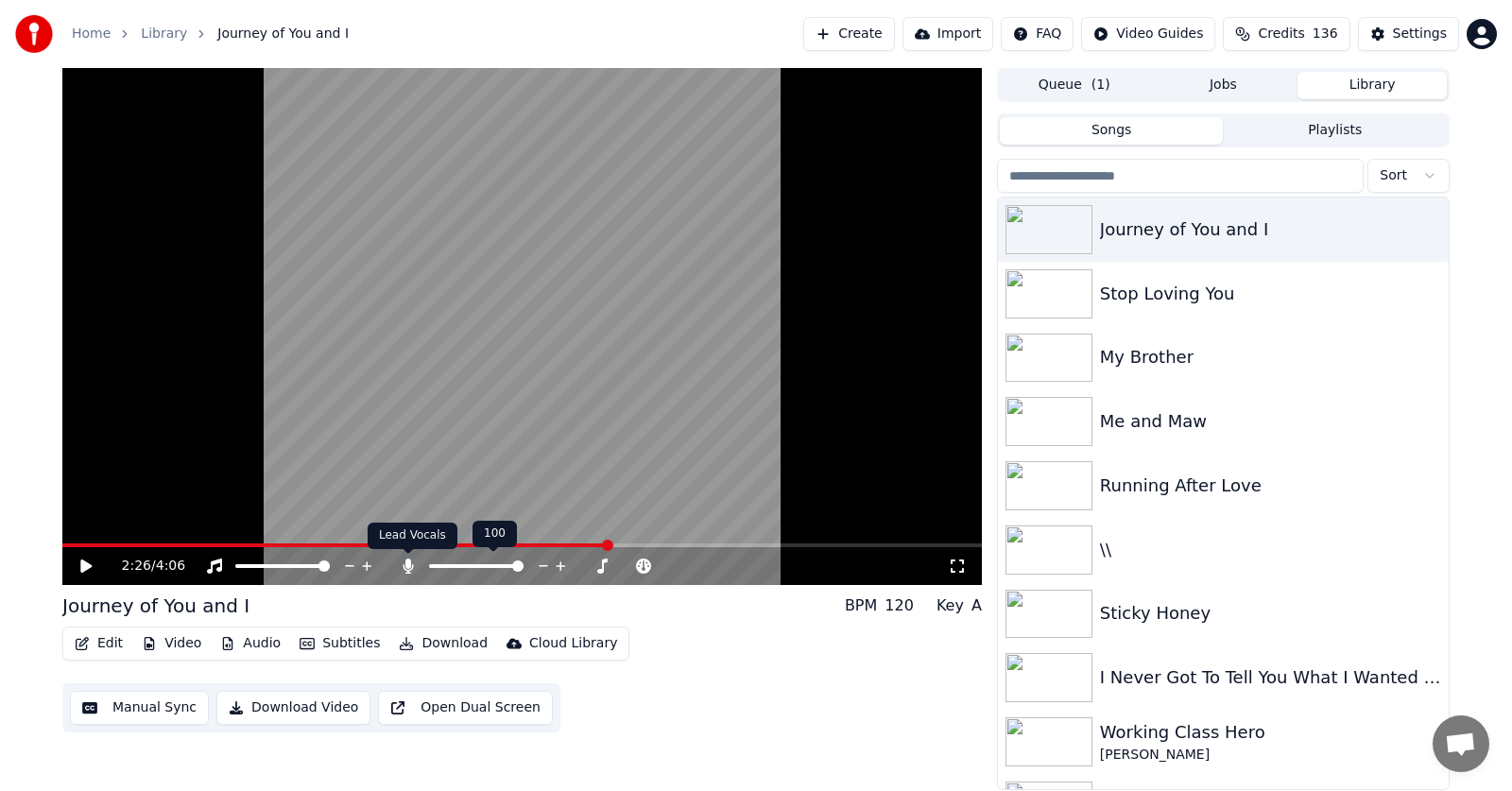
click at [410, 562] on icon at bounding box center [407, 565] width 11 height 15
click at [85, 567] on icon at bounding box center [86, 565] width 12 height 13
click at [89, 571] on icon at bounding box center [86, 566] width 10 height 12
click at [92, 644] on button "Edit" at bounding box center [98, 643] width 64 height 26
click at [445, 646] on button "Download" at bounding box center [444, 643] width 104 height 26
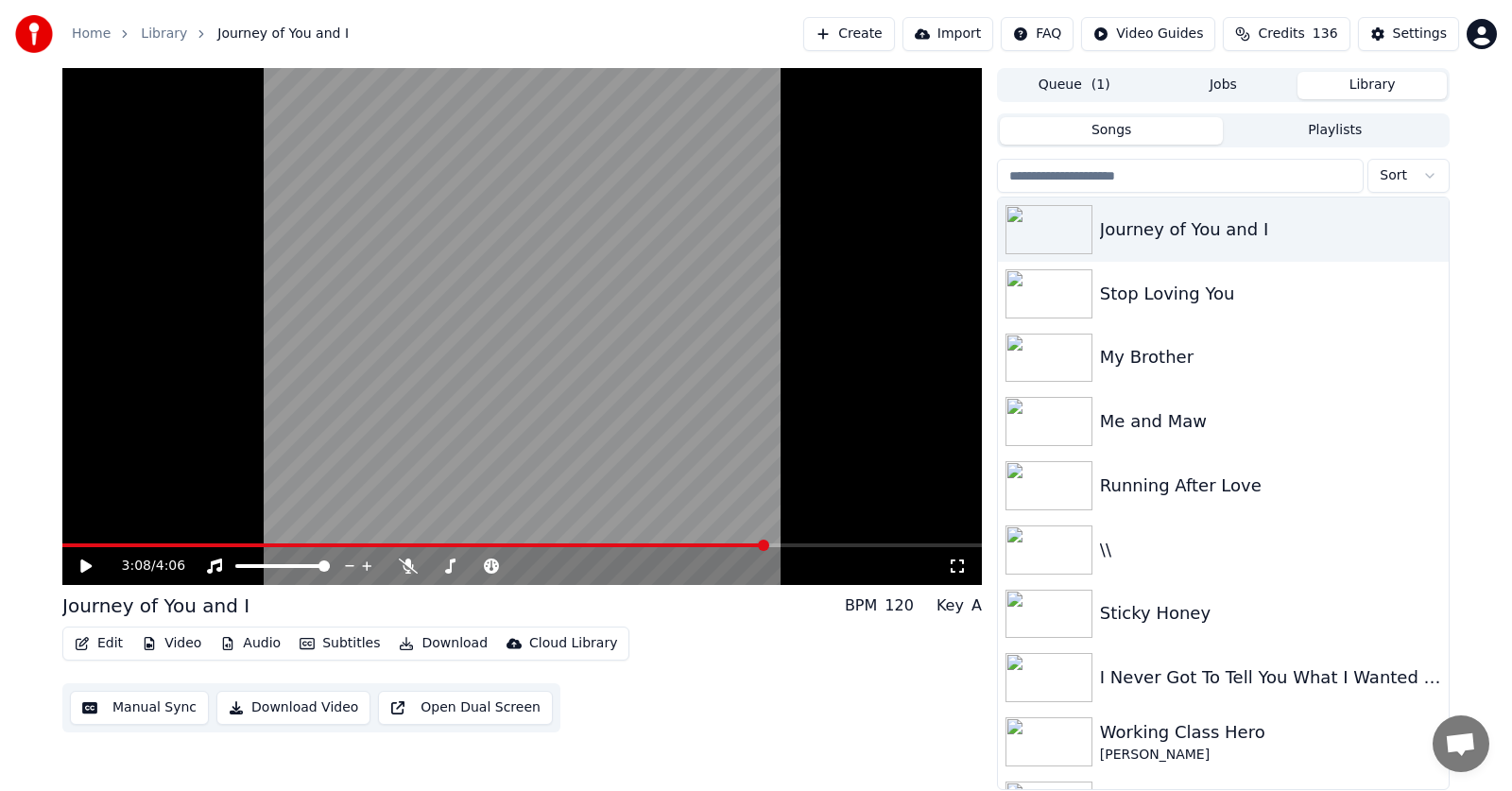
click at [438, 646] on button "Download" at bounding box center [444, 643] width 104 height 26
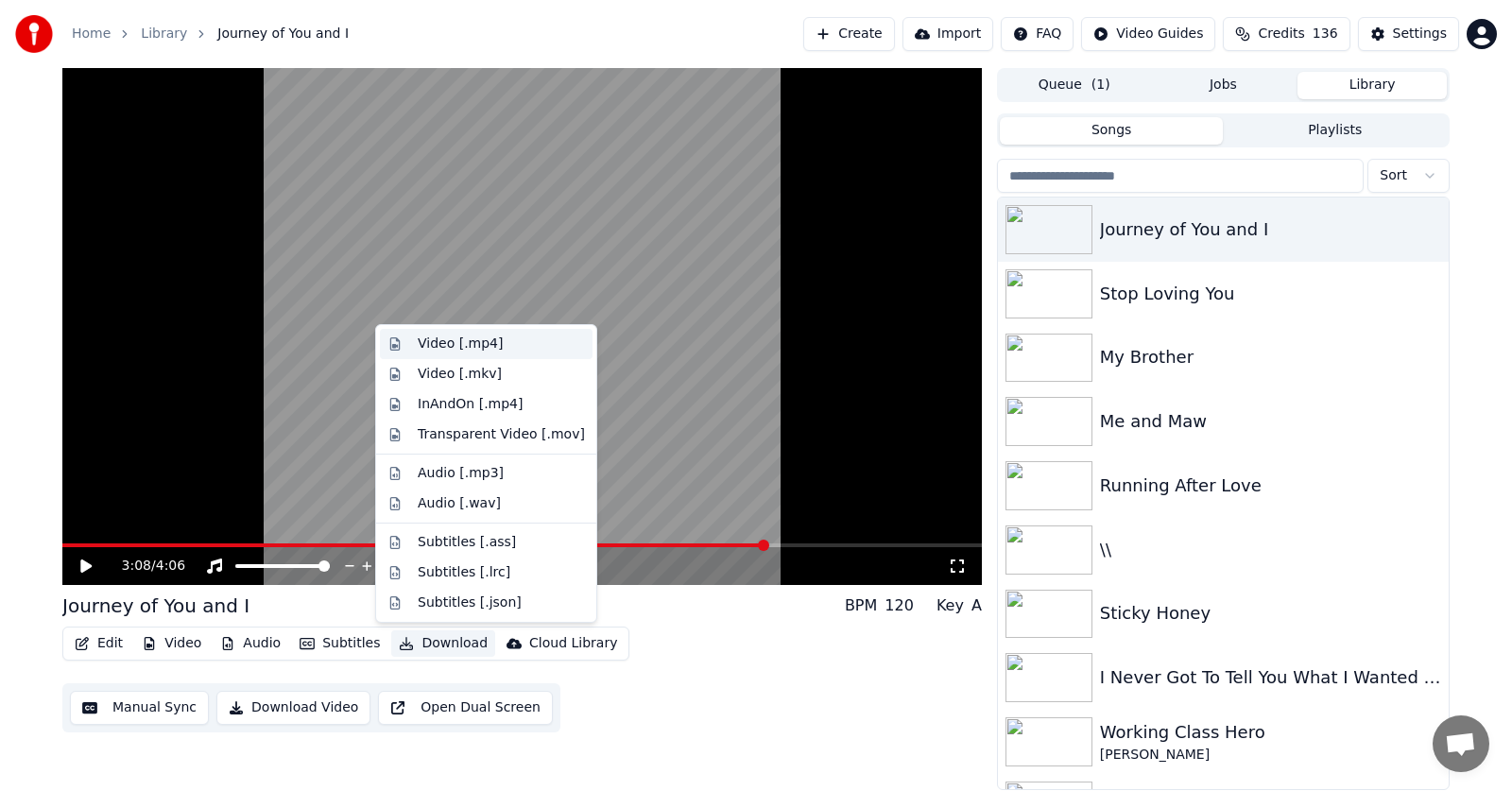
click at [440, 342] on div "Video [.mp4]" at bounding box center [460, 343] width 85 height 19
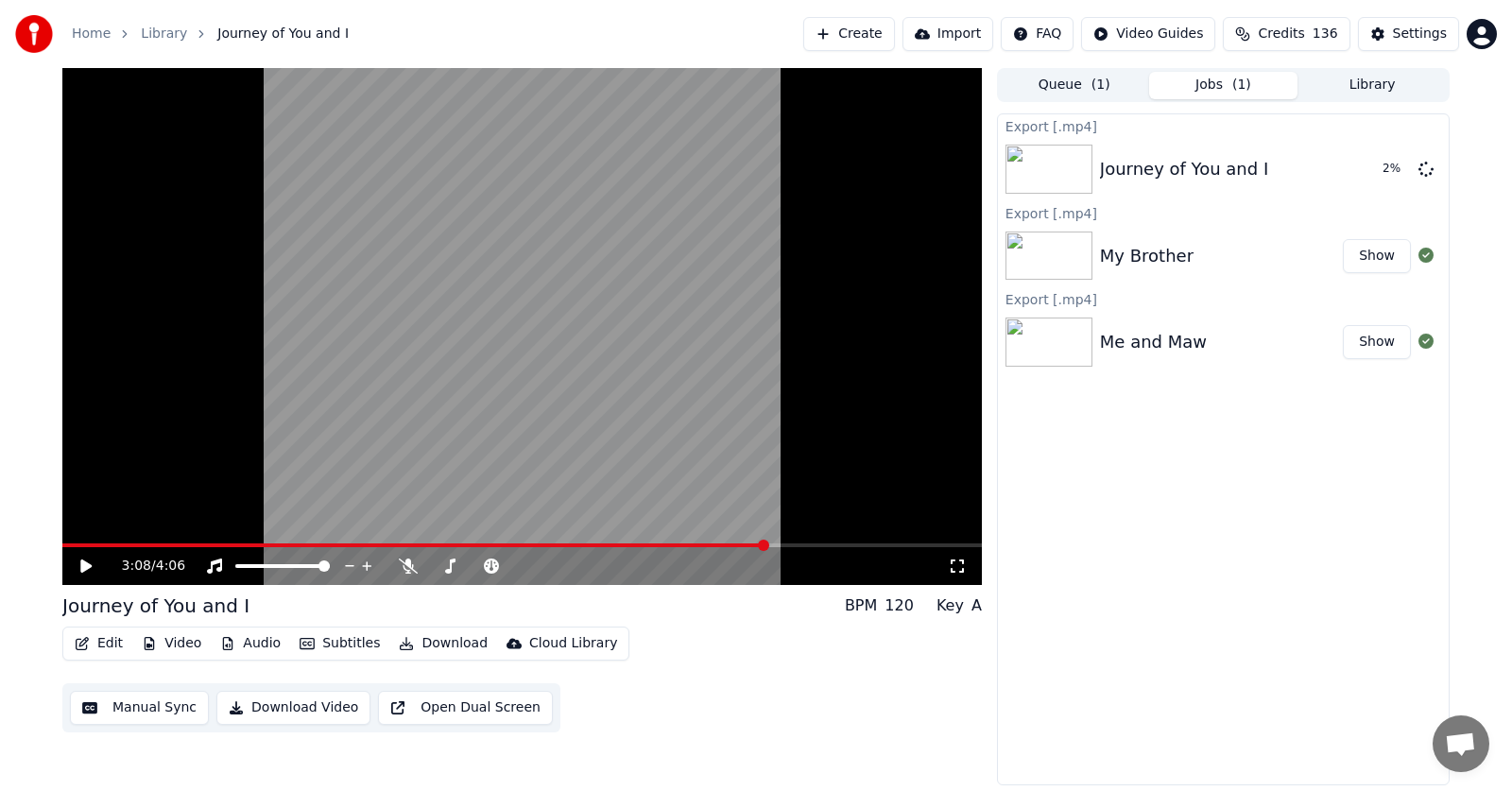
click at [1365, 86] on button "Library" at bounding box center [1373, 85] width 149 height 27
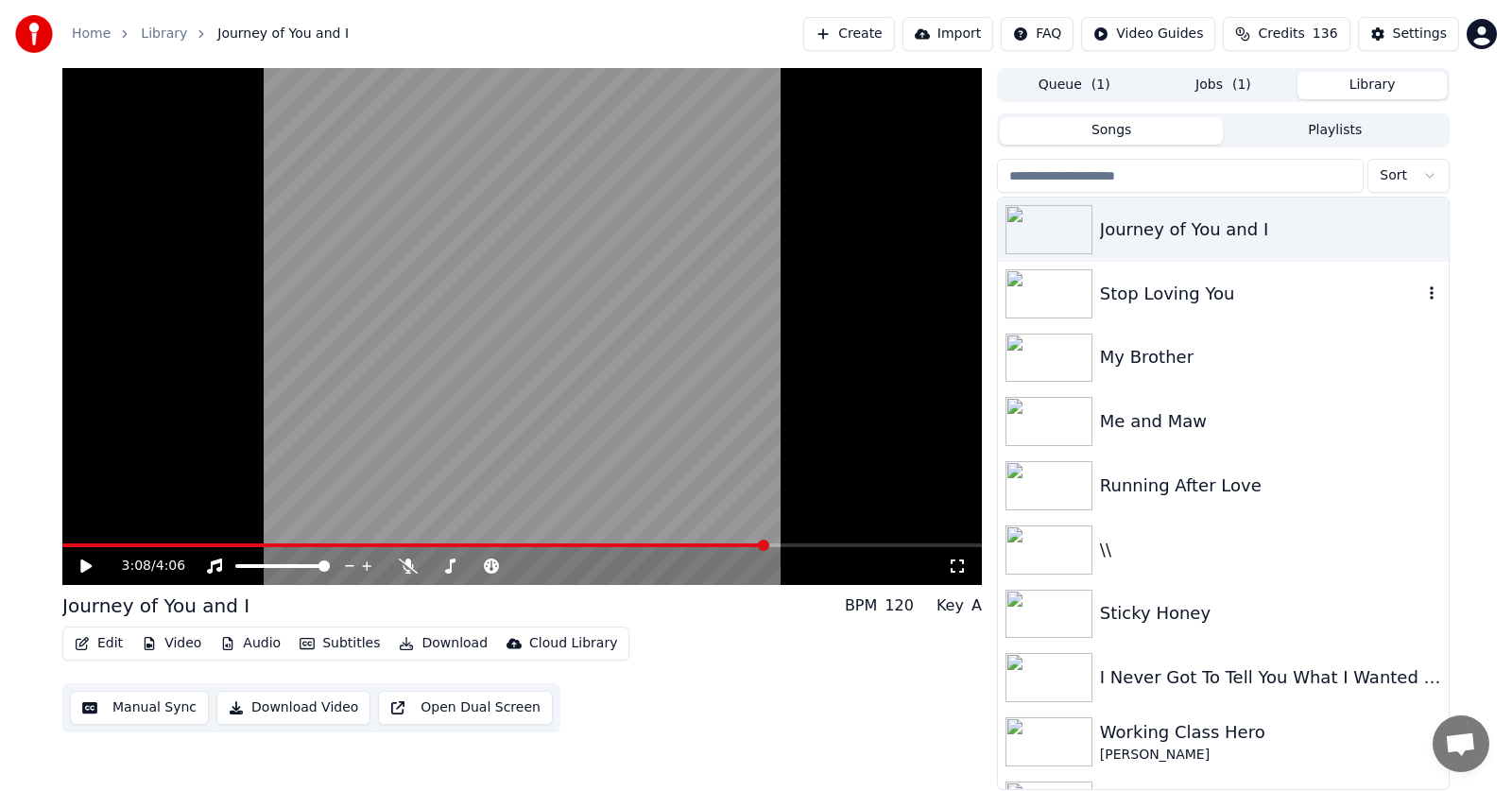
click at [1145, 297] on div "Stop Loving You" at bounding box center [1262, 293] width 322 height 26
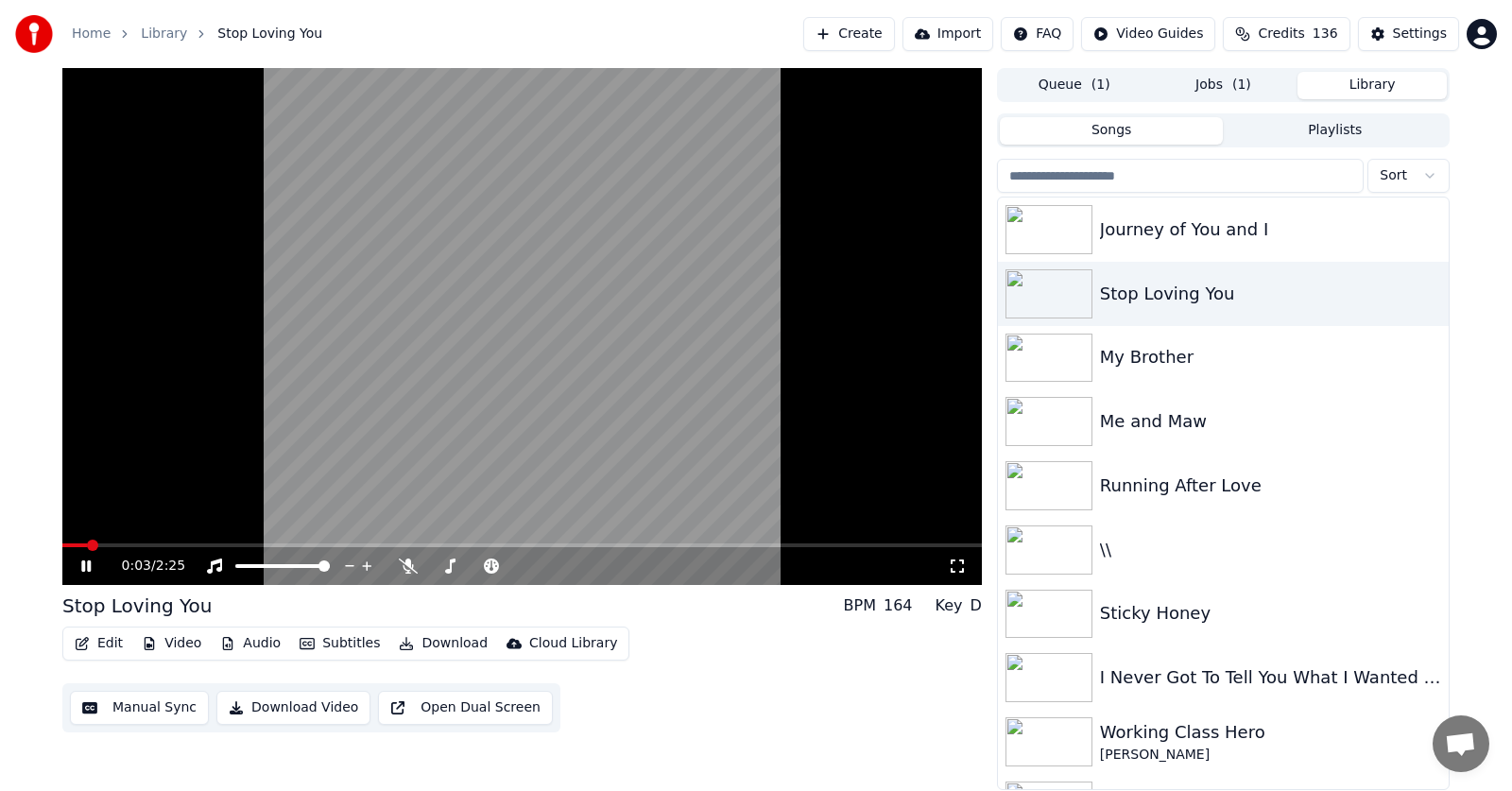
click at [89, 545] on span at bounding box center [93, 546] width 12 height 12
click at [407, 565] on icon at bounding box center [407, 565] width 19 height 15
click at [83, 562] on icon at bounding box center [86, 566] width 10 height 12
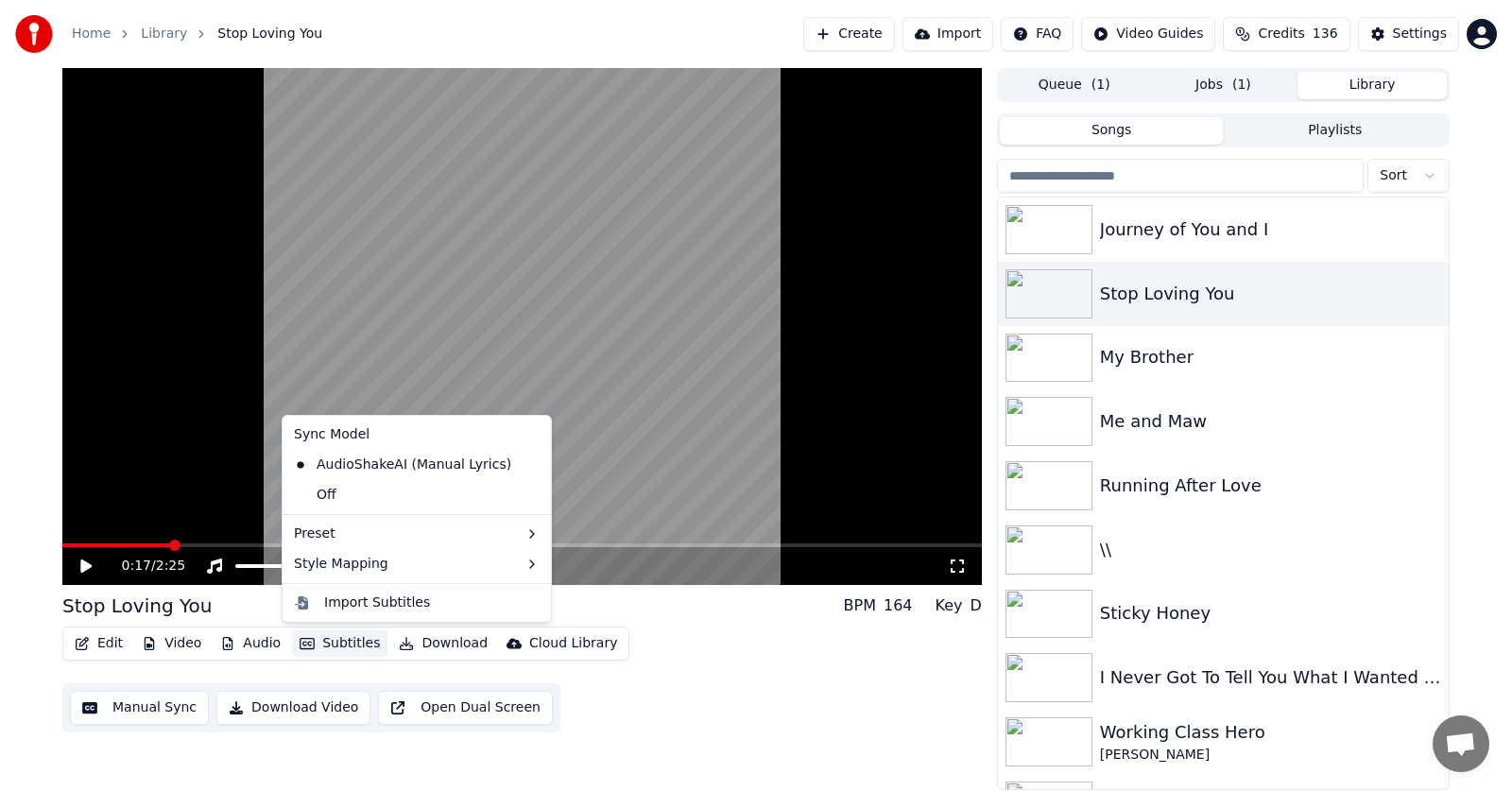
click at [331, 639] on button "Subtitles" at bounding box center [340, 643] width 95 height 26
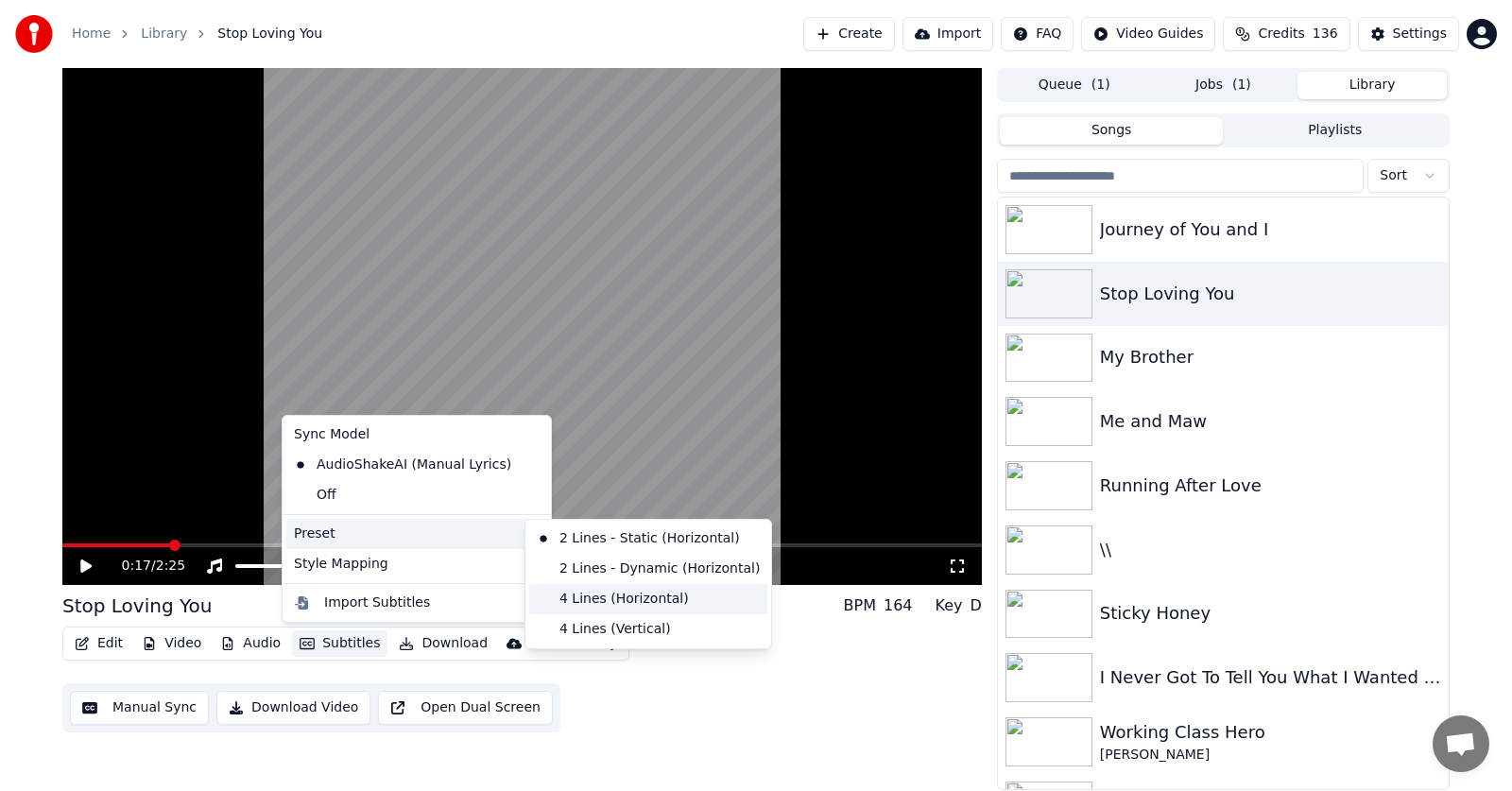
click at [586, 597] on div "4 Lines (Horizontal)" at bounding box center [648, 599] width 239 height 30
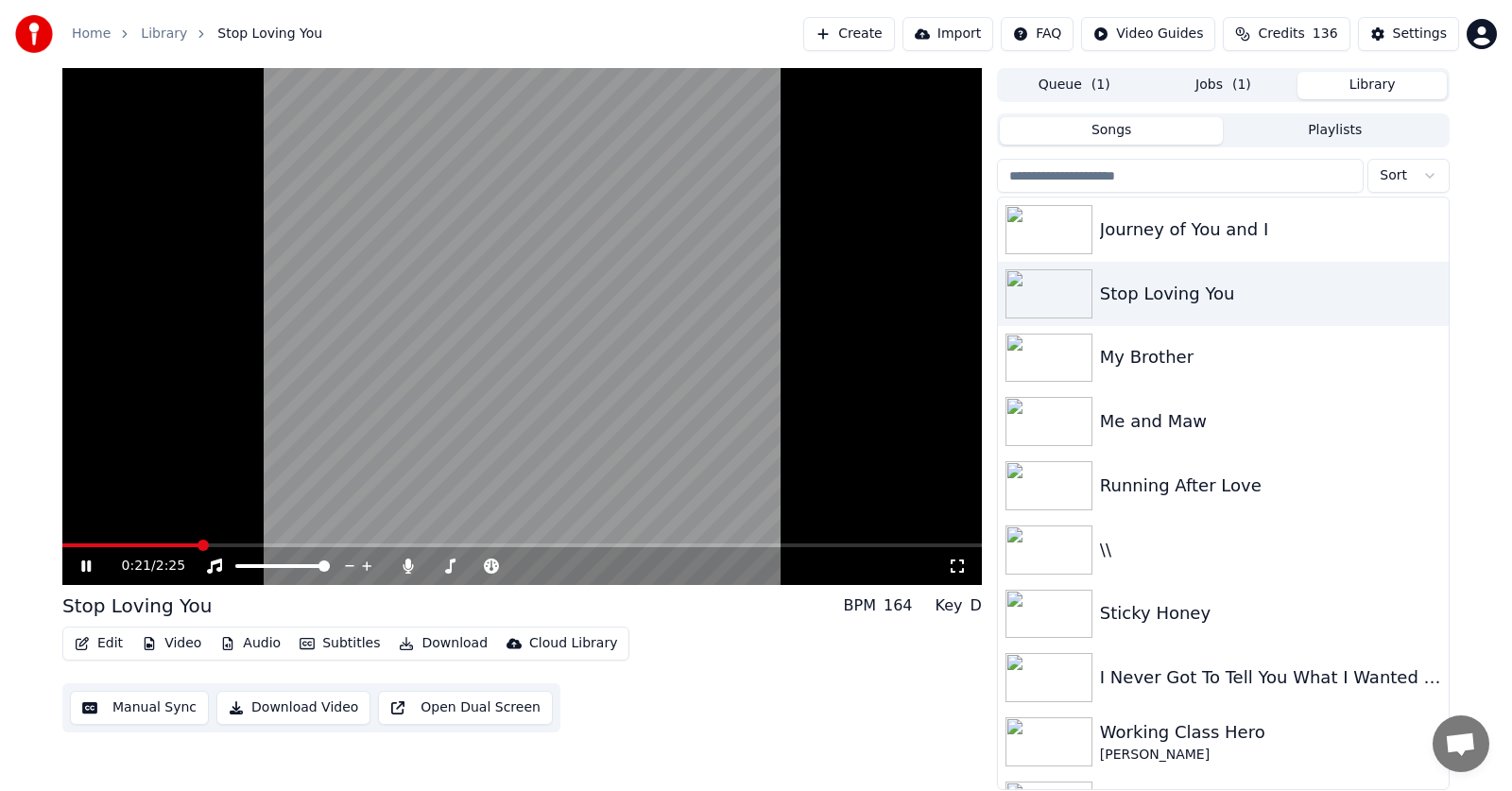
click at [88, 565] on icon at bounding box center [86, 566] width 10 height 12
click at [335, 643] on button "Subtitles" at bounding box center [340, 643] width 95 height 26
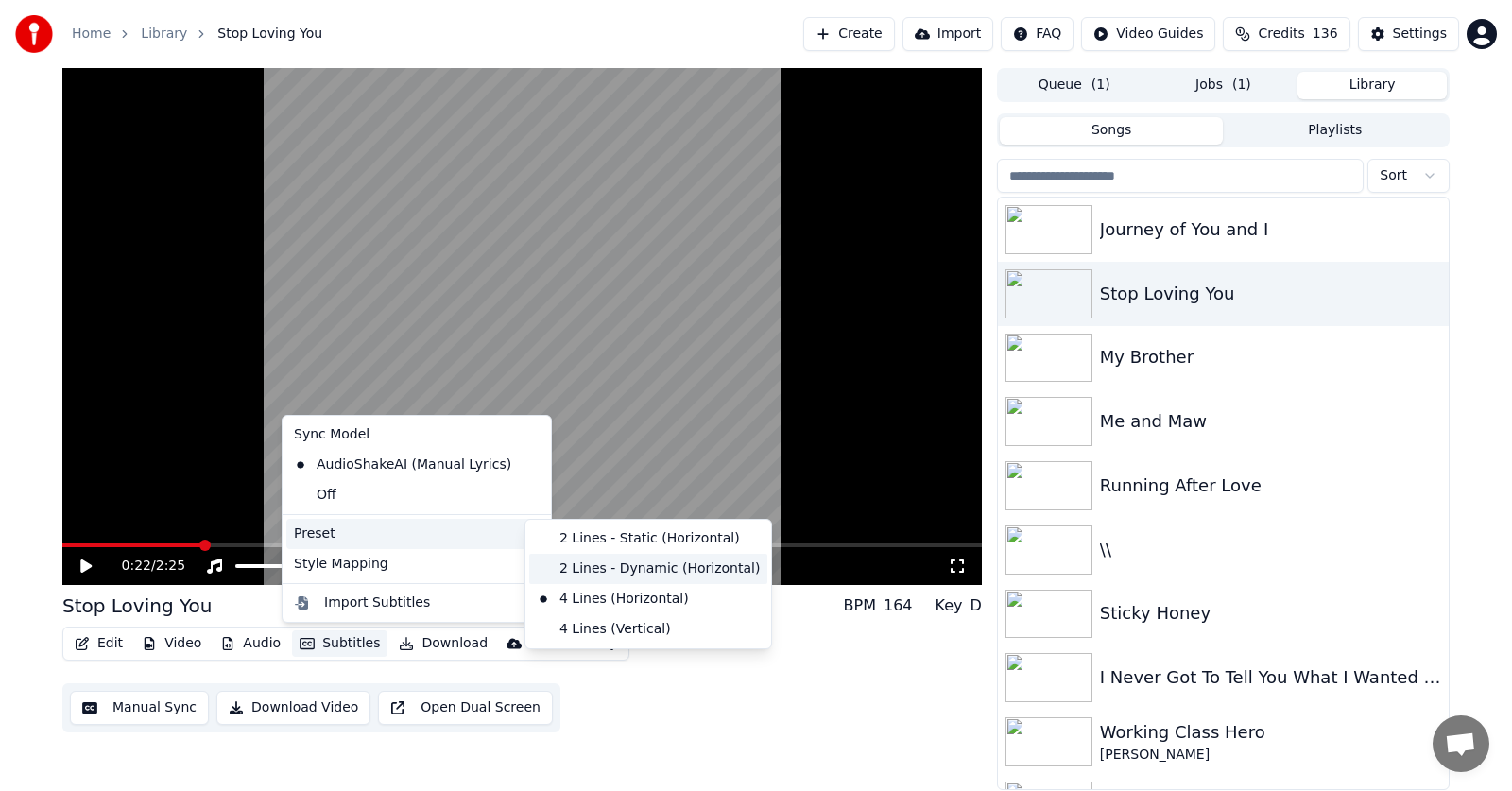
click at [597, 569] on div "2 Lines - Dynamic (Horizontal)" at bounding box center [648, 568] width 239 height 30
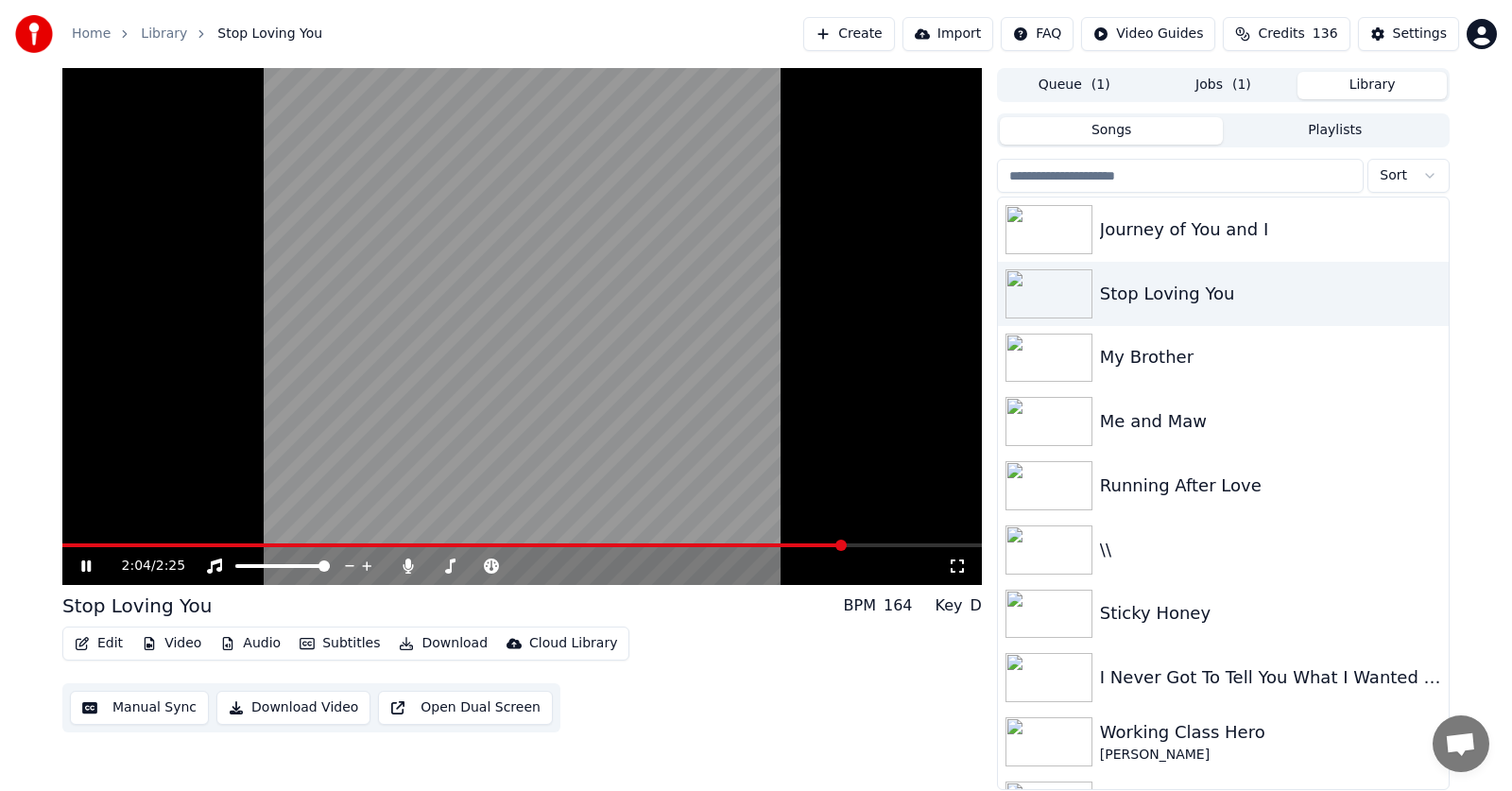
click at [843, 543] on span at bounding box center [841, 546] width 12 height 12
click at [89, 567] on icon at bounding box center [86, 566] width 10 height 12
click at [89, 566] on icon at bounding box center [86, 565] width 12 height 13
click at [89, 566] on icon at bounding box center [86, 566] width 10 height 12
click at [89, 566] on icon at bounding box center [86, 565] width 12 height 13
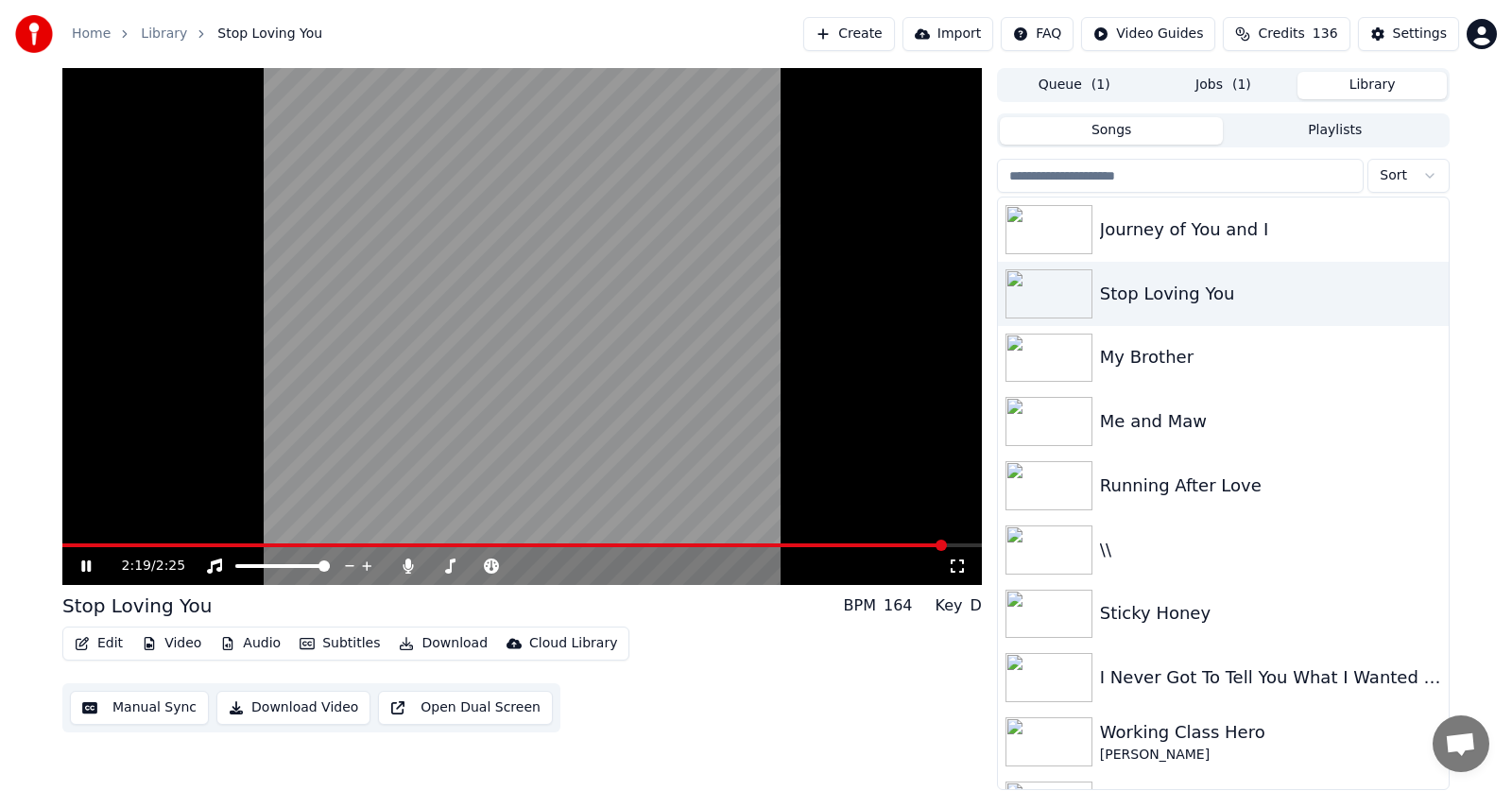
click at [82, 565] on icon at bounding box center [86, 566] width 10 height 12
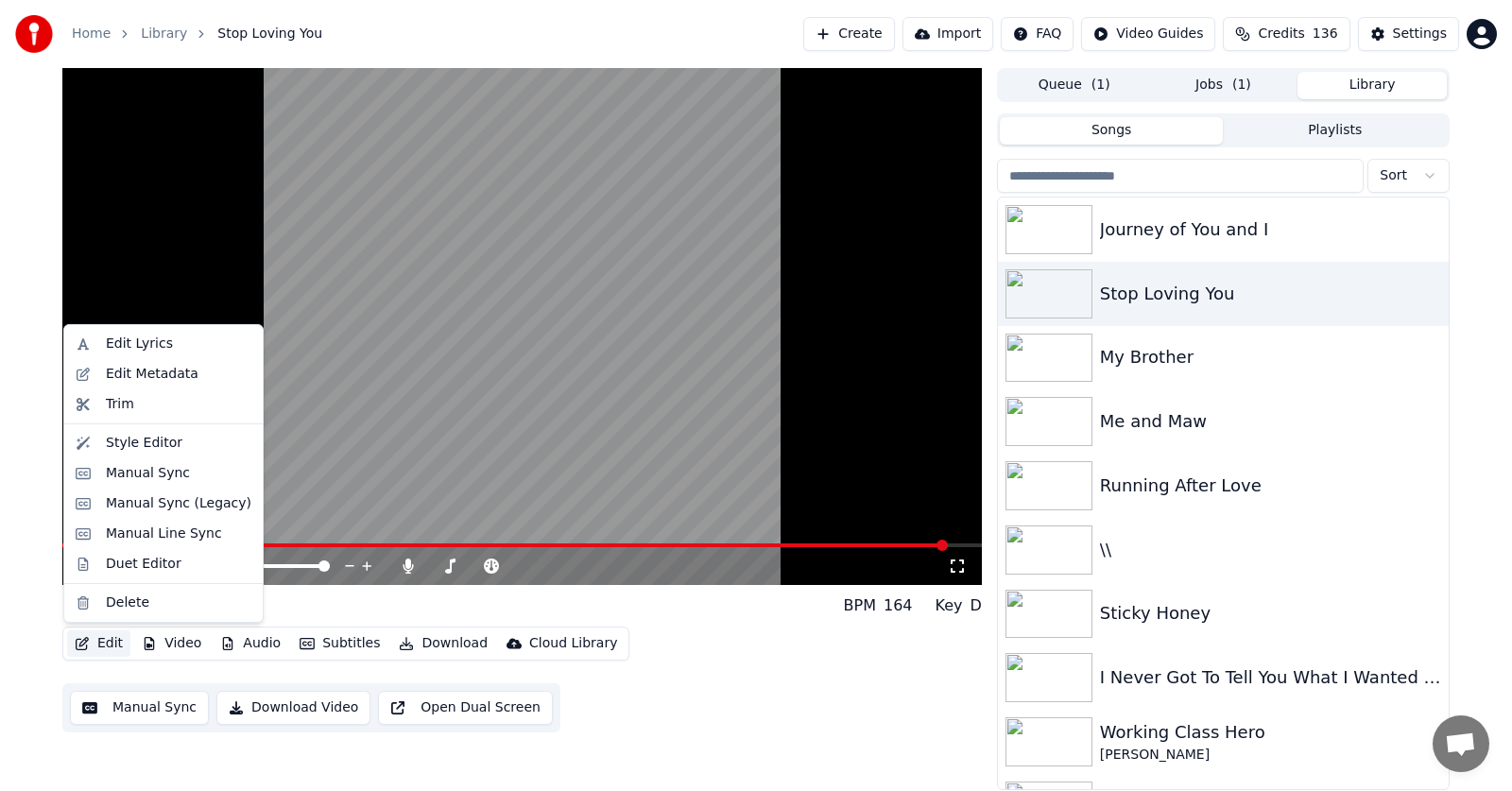
click at [108, 643] on button "Edit" at bounding box center [98, 643] width 64 height 26
click at [97, 642] on button "Edit" at bounding box center [98, 643] width 64 height 26
click at [110, 642] on button "Edit" at bounding box center [98, 643] width 64 height 26
click at [142, 502] on div "Manual Sync (Legacy)" at bounding box center [179, 503] width 145 height 19
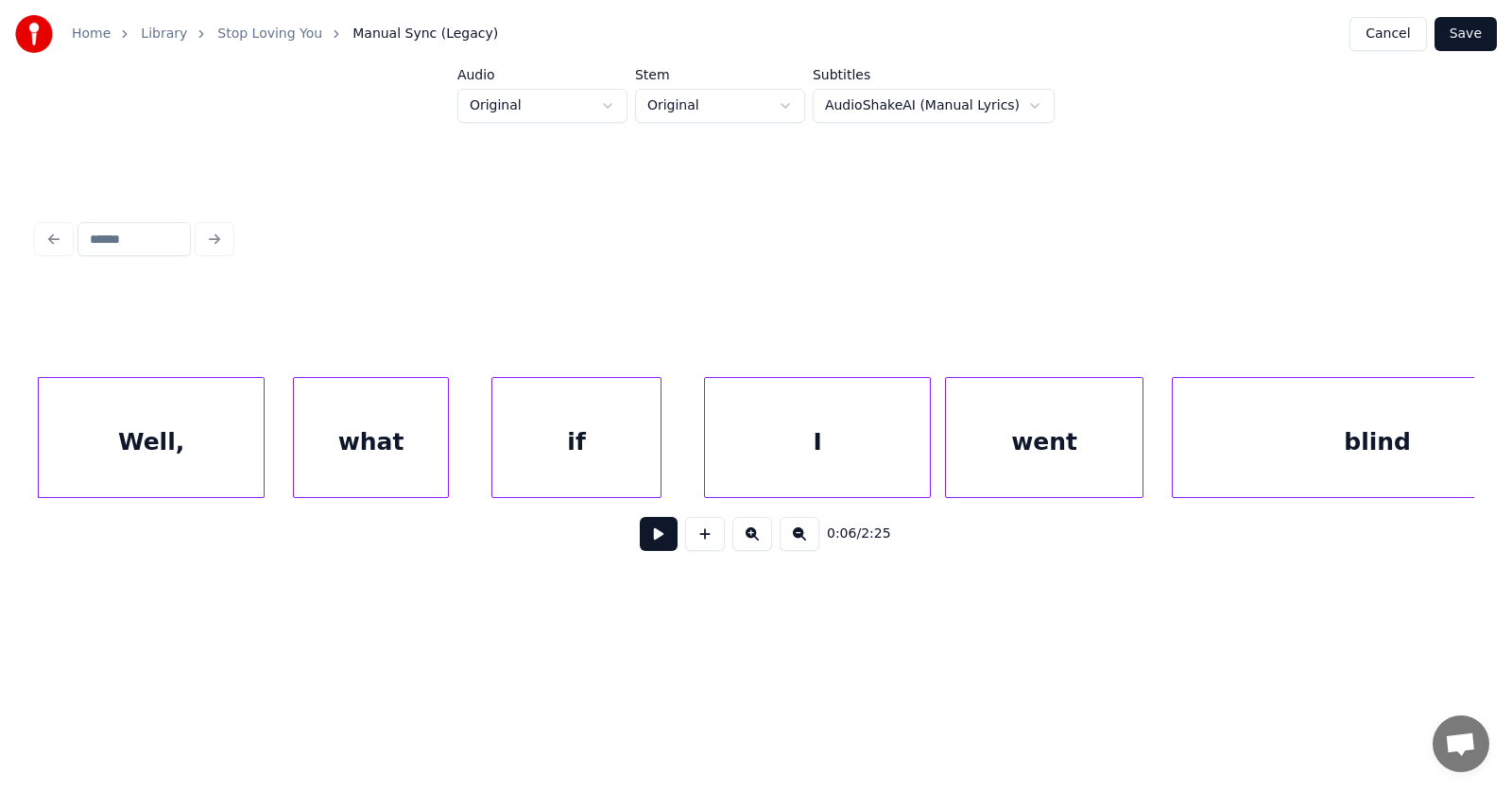
scroll to position [0, 4029]
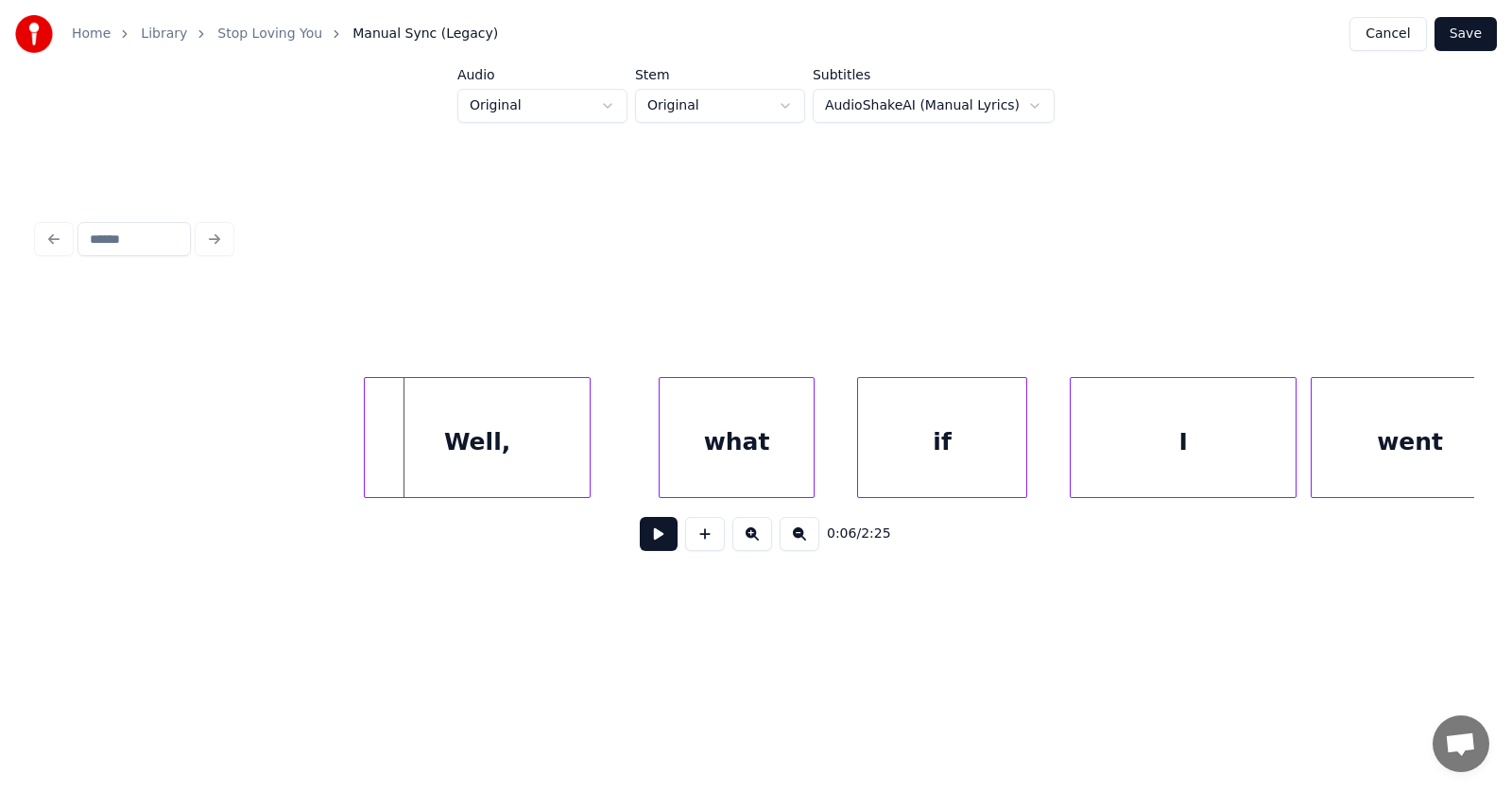
click at [529, 448] on div "Well," at bounding box center [477, 442] width 225 height 129
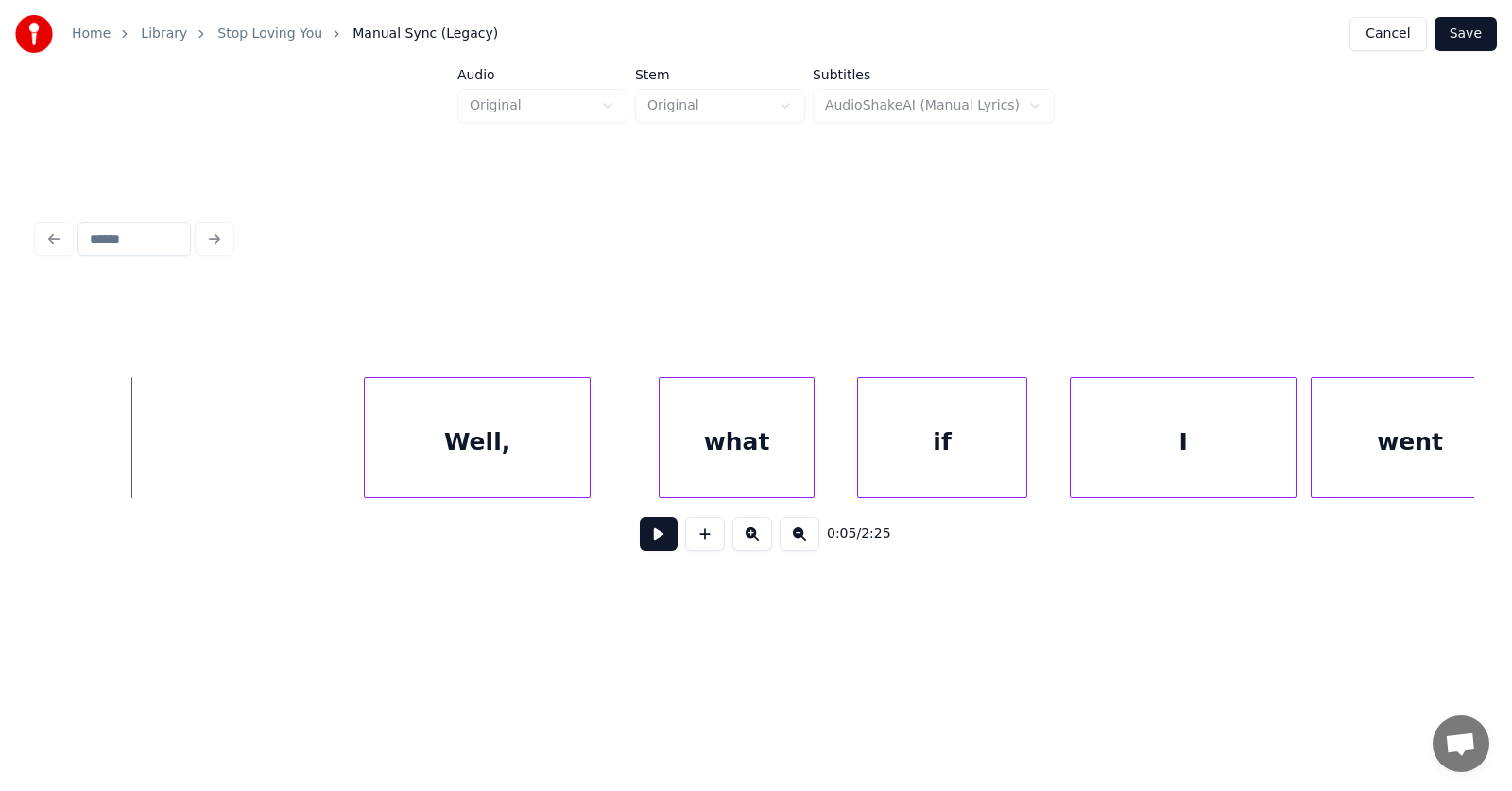
click at [640, 542] on button at bounding box center [659, 534] width 38 height 34
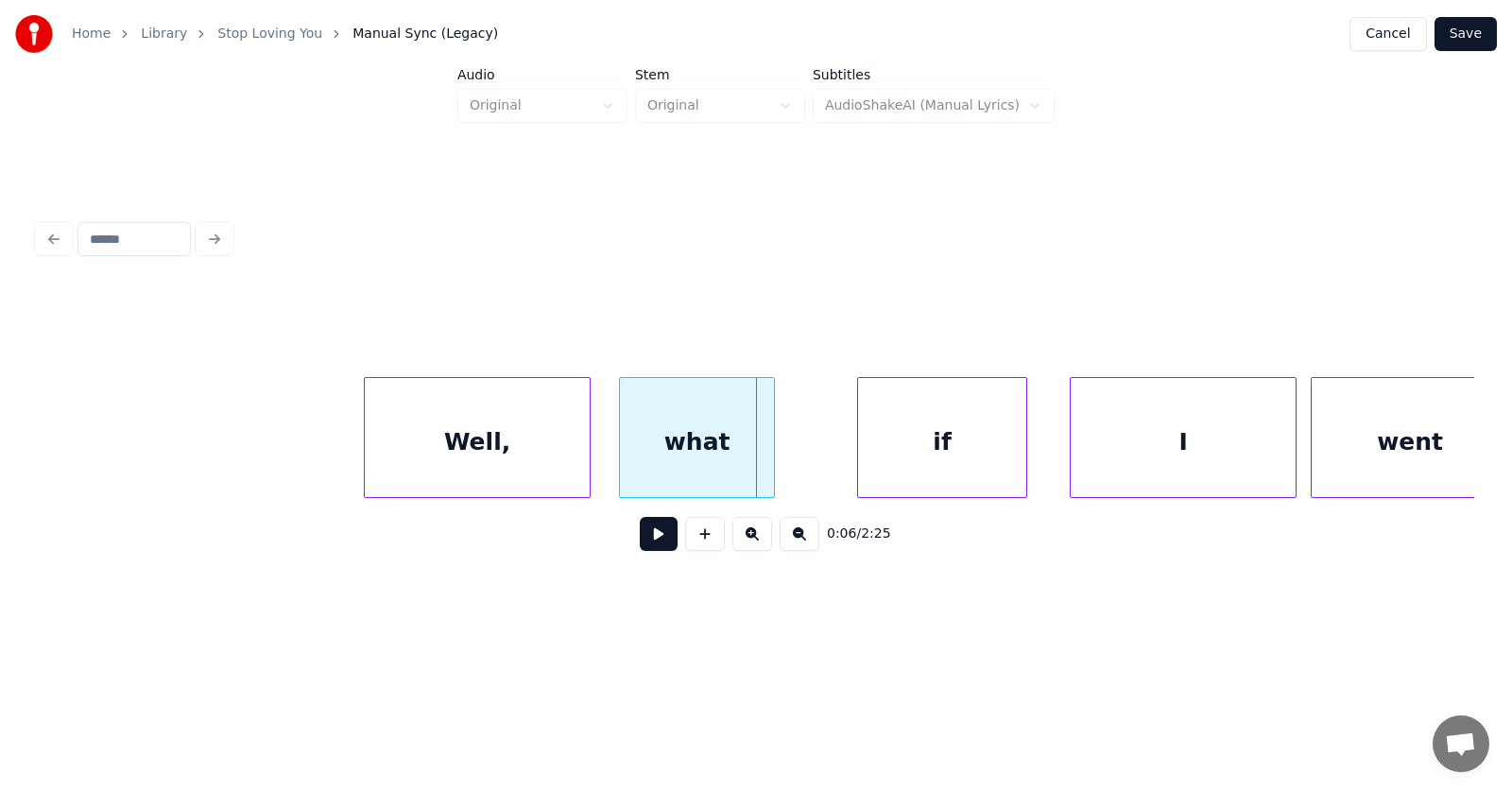
click at [686, 447] on div "what" at bounding box center [697, 442] width 154 height 129
click at [823, 456] on div "if" at bounding box center [887, 442] width 168 height 129
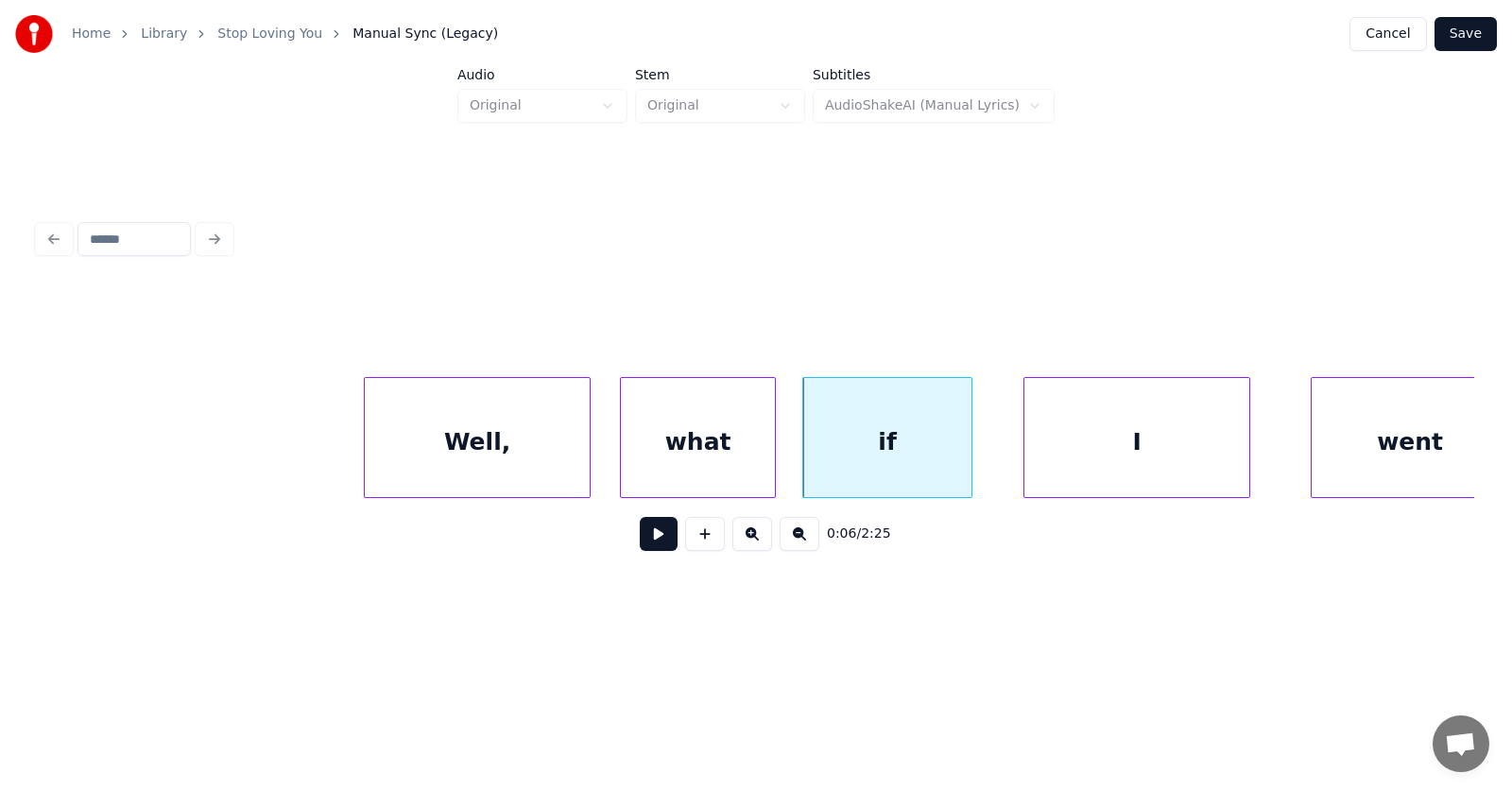
click at [1072, 464] on div "I" at bounding box center [1137, 442] width 225 height 129
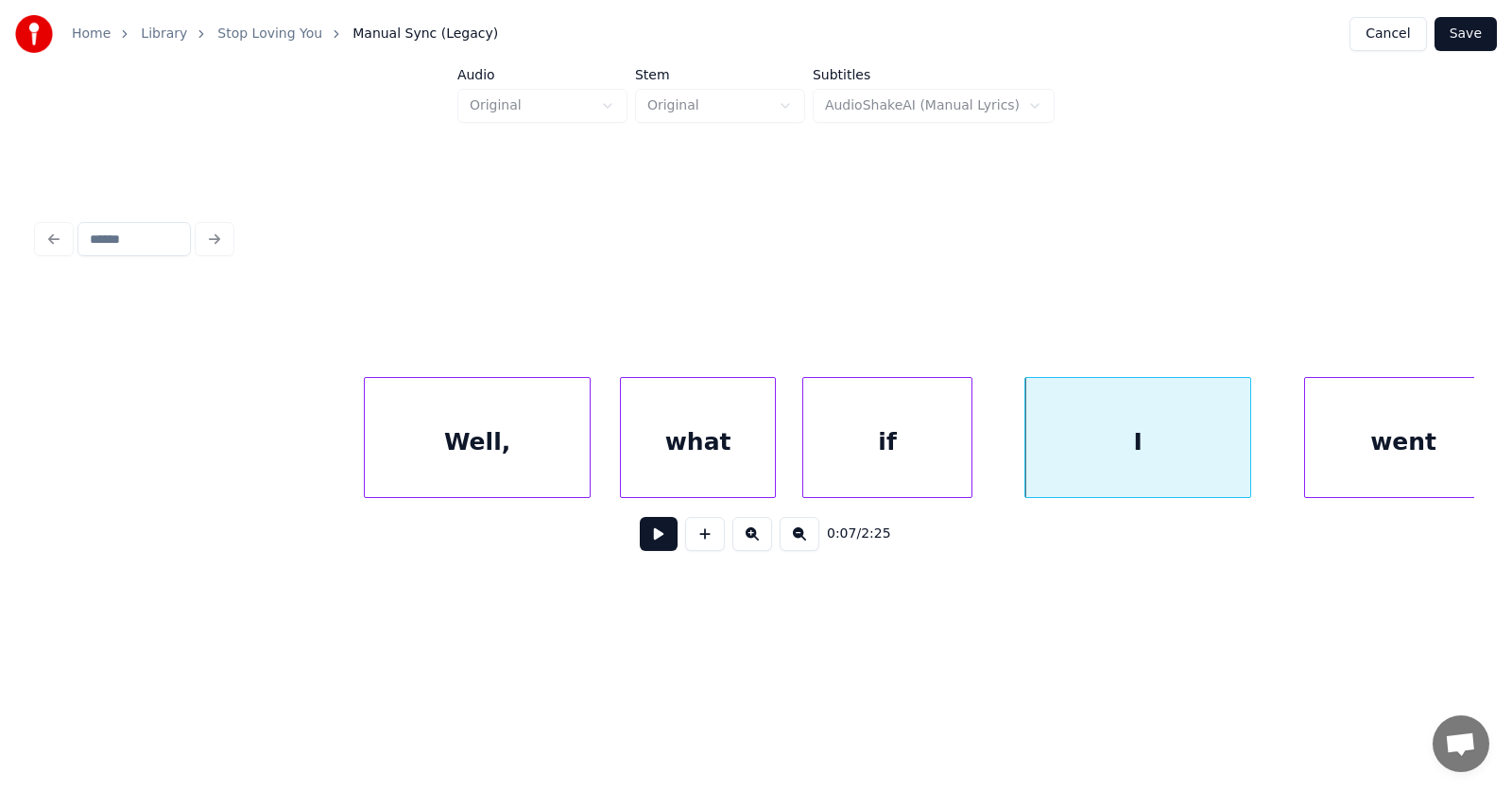
scroll to position [0, 4059]
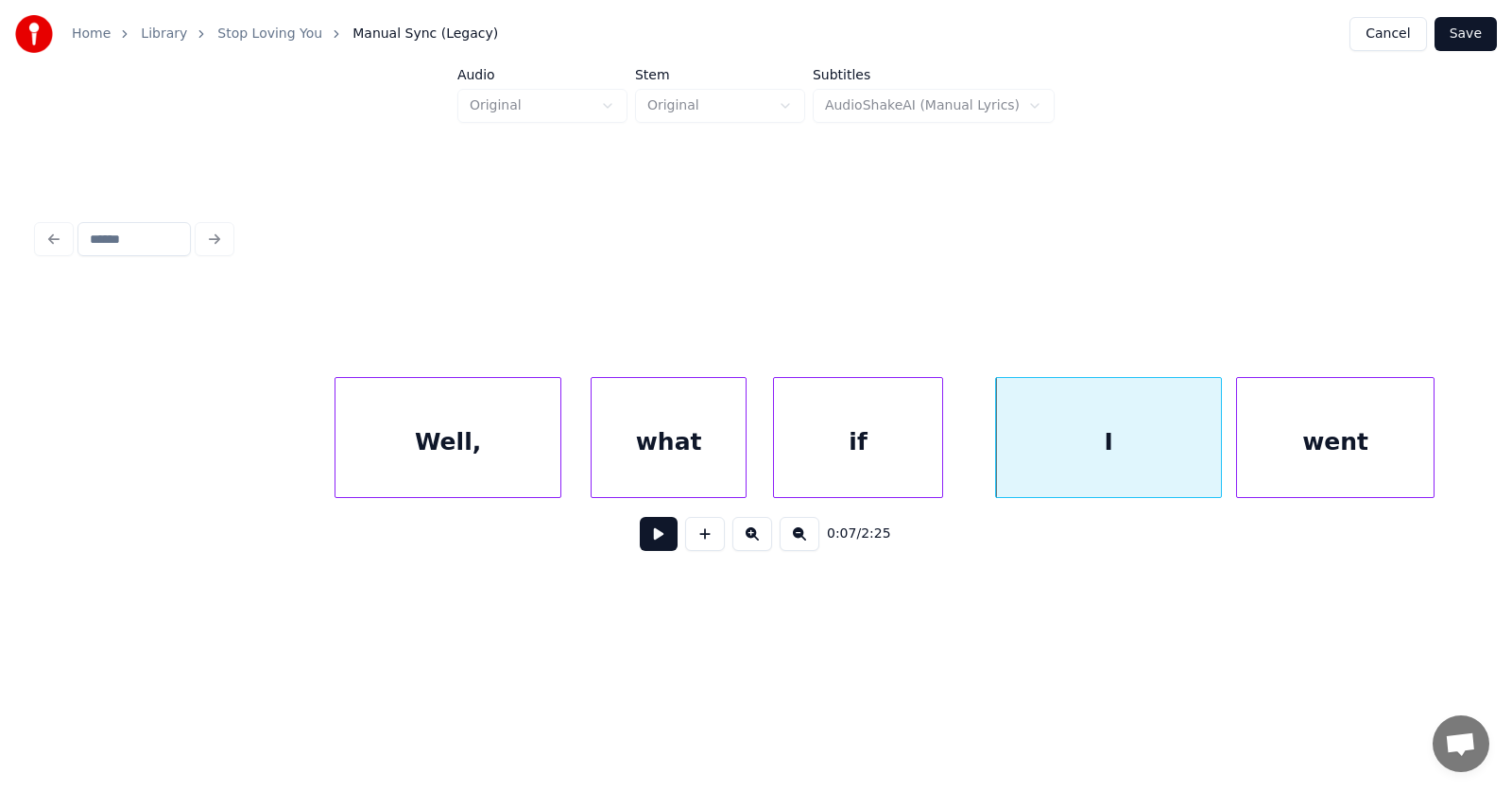
click at [1295, 446] on div "went" at bounding box center [1335, 442] width 196 height 129
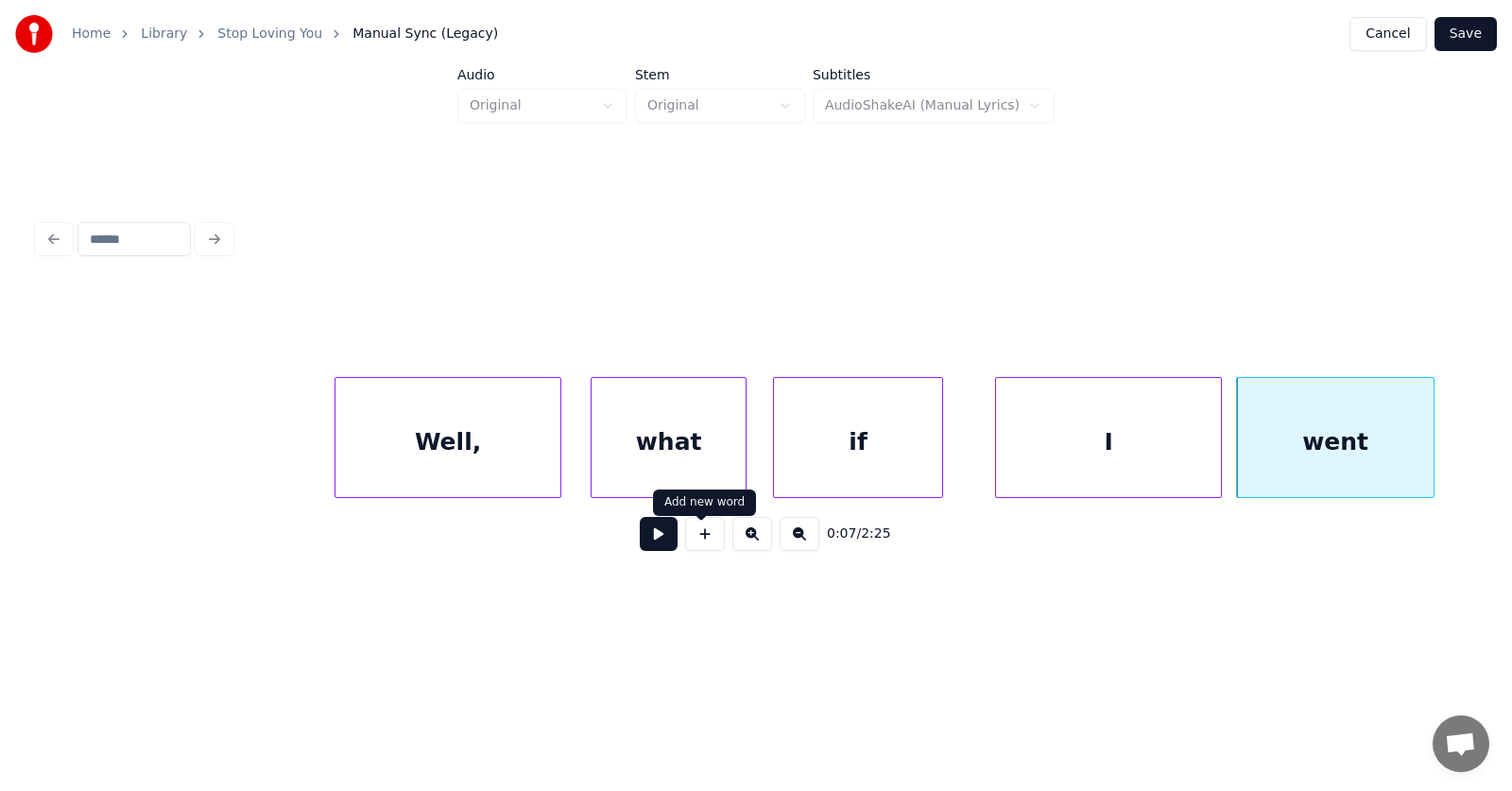
click at [649, 549] on button at bounding box center [659, 534] width 38 height 34
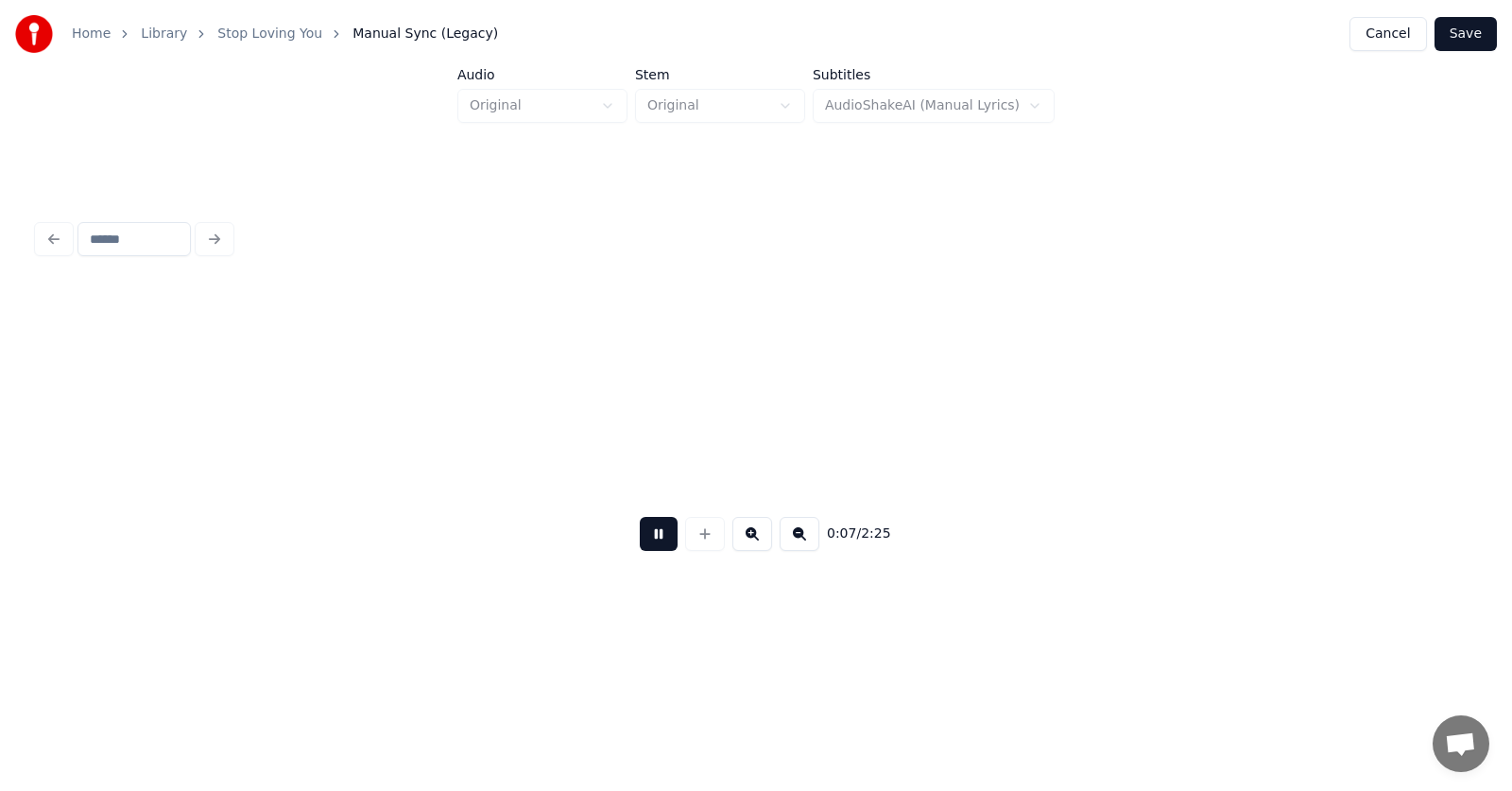
scroll to position [0, 5498]
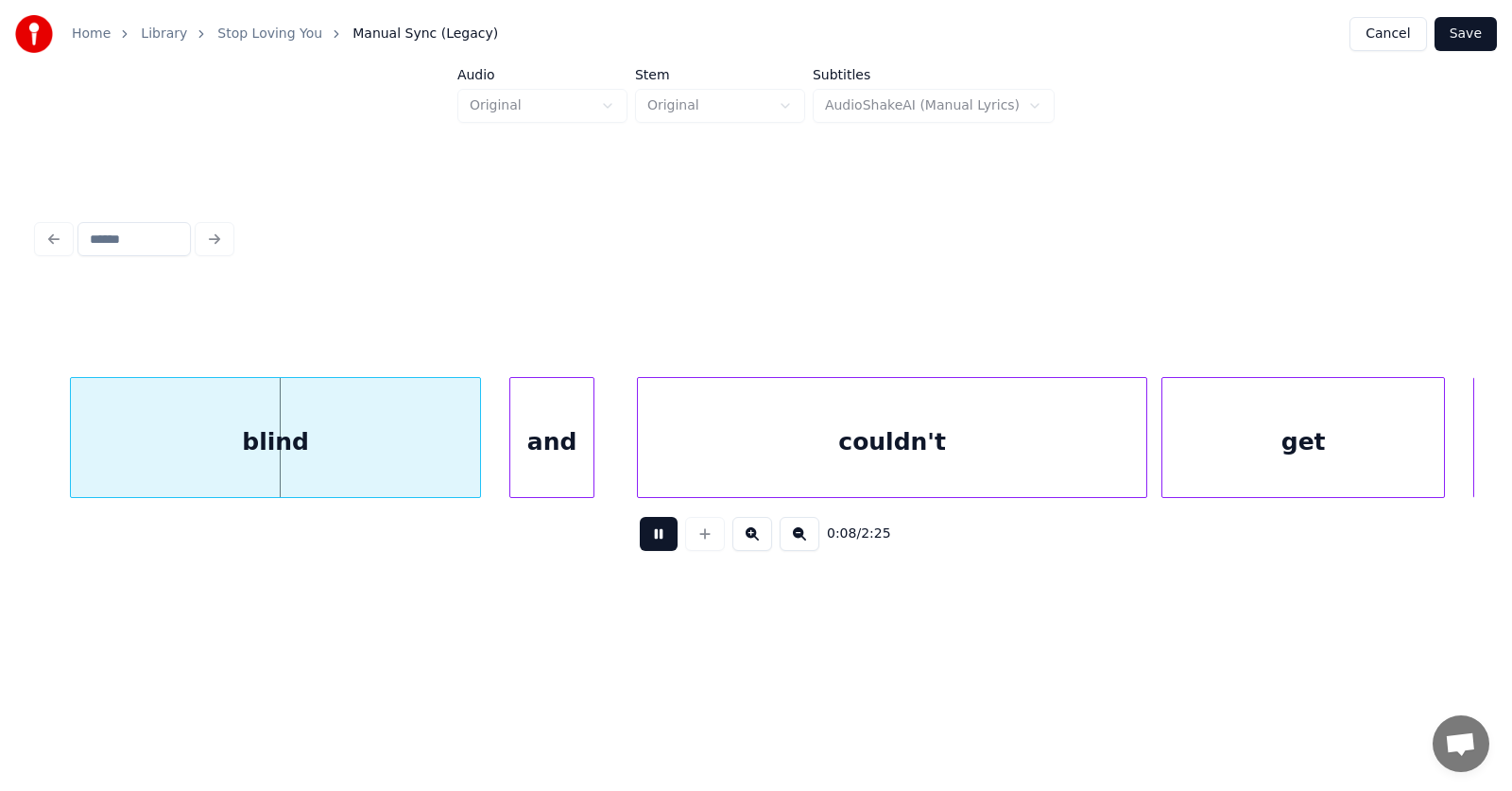
click at [649, 549] on button at bounding box center [659, 534] width 38 height 34
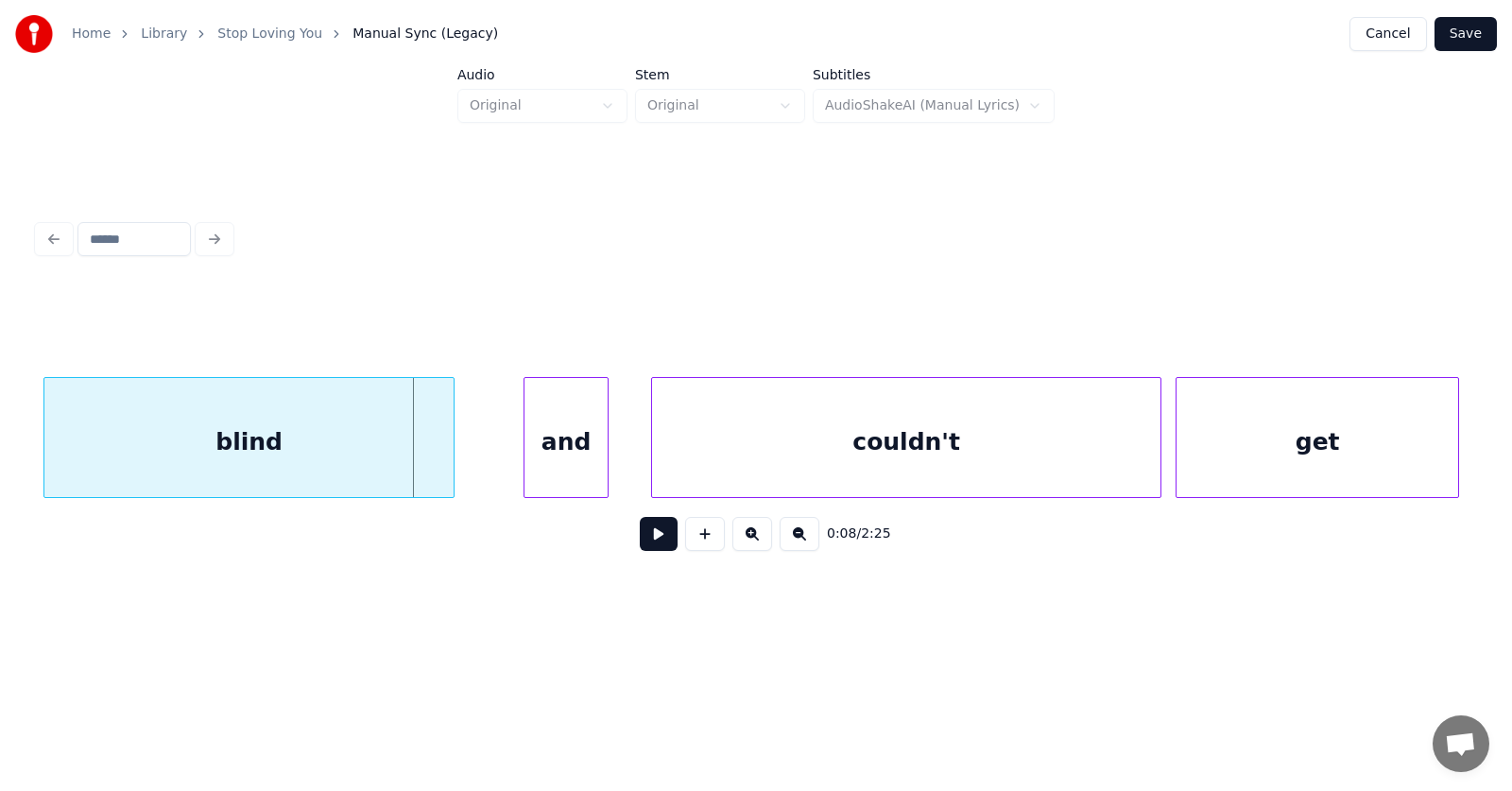
click at [252, 464] on div "blind" at bounding box center [248, 442] width 409 height 129
click at [532, 451] on div "and" at bounding box center [541, 442] width 83 height 129
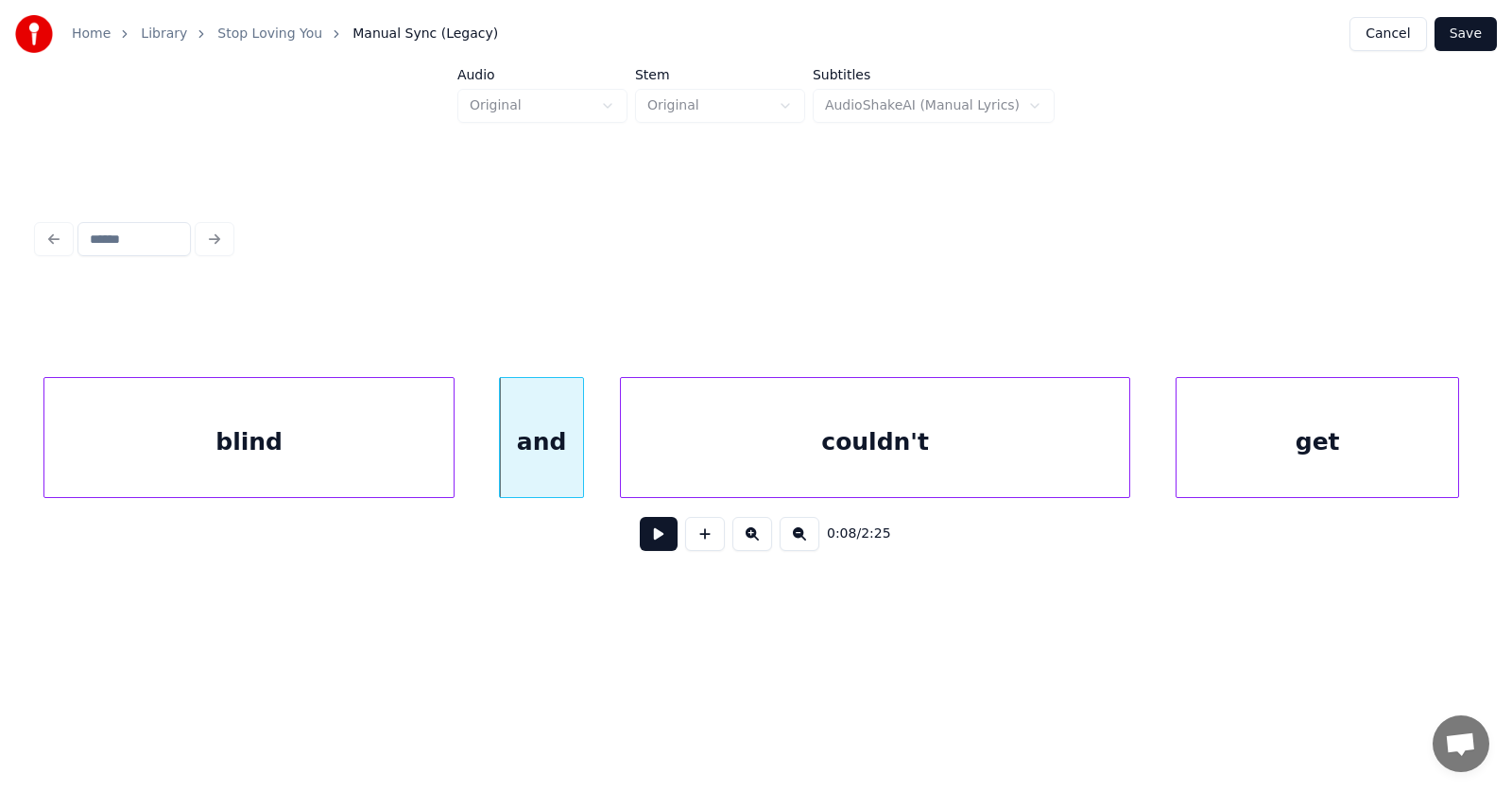
click at [717, 450] on div "couldn't" at bounding box center [876, 442] width 509 height 129
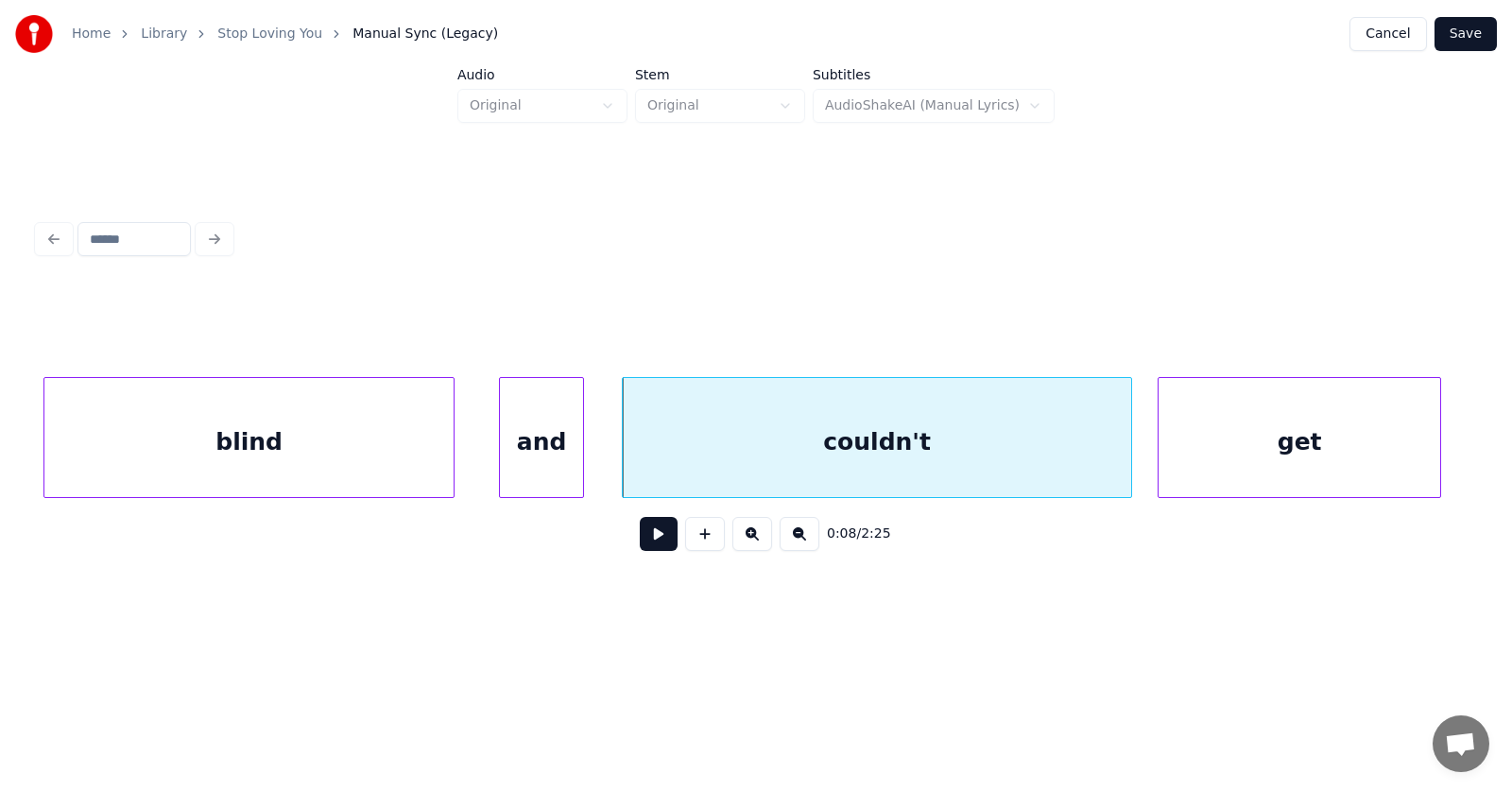
click at [1212, 445] on div "get" at bounding box center [1299, 442] width 282 height 129
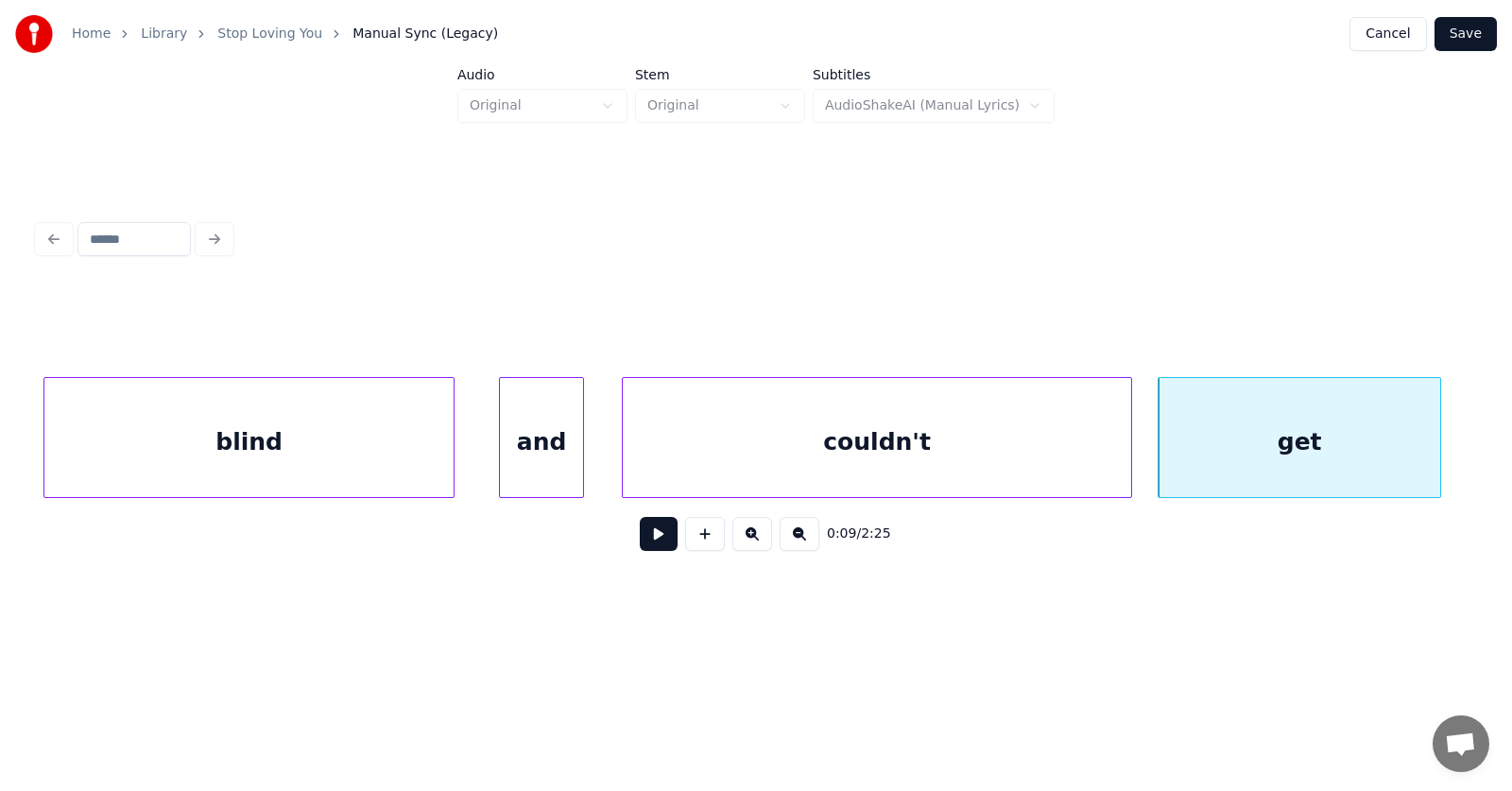
click at [651, 541] on button at bounding box center [659, 534] width 38 height 34
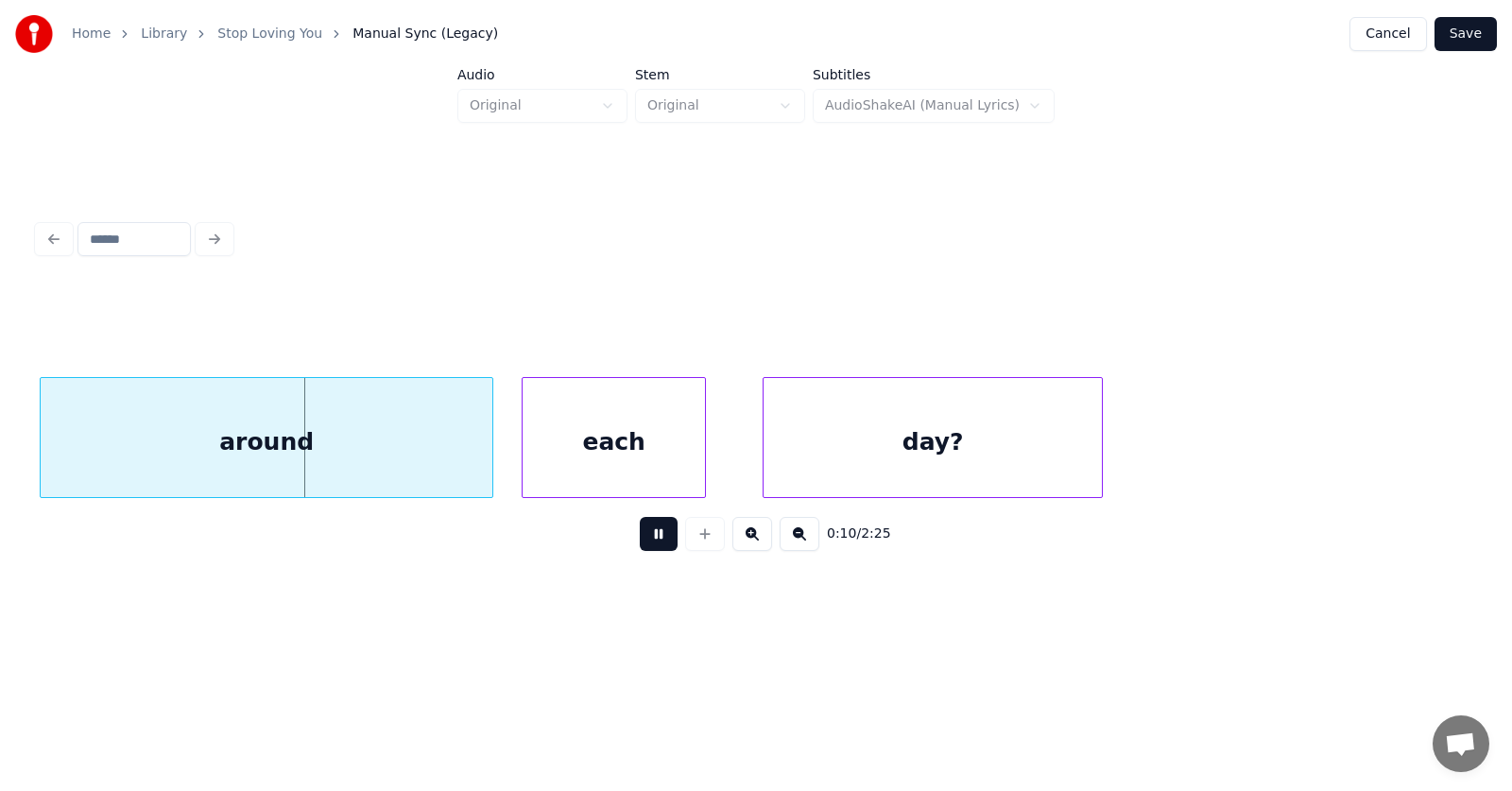
click at [651, 541] on button at bounding box center [659, 534] width 38 height 34
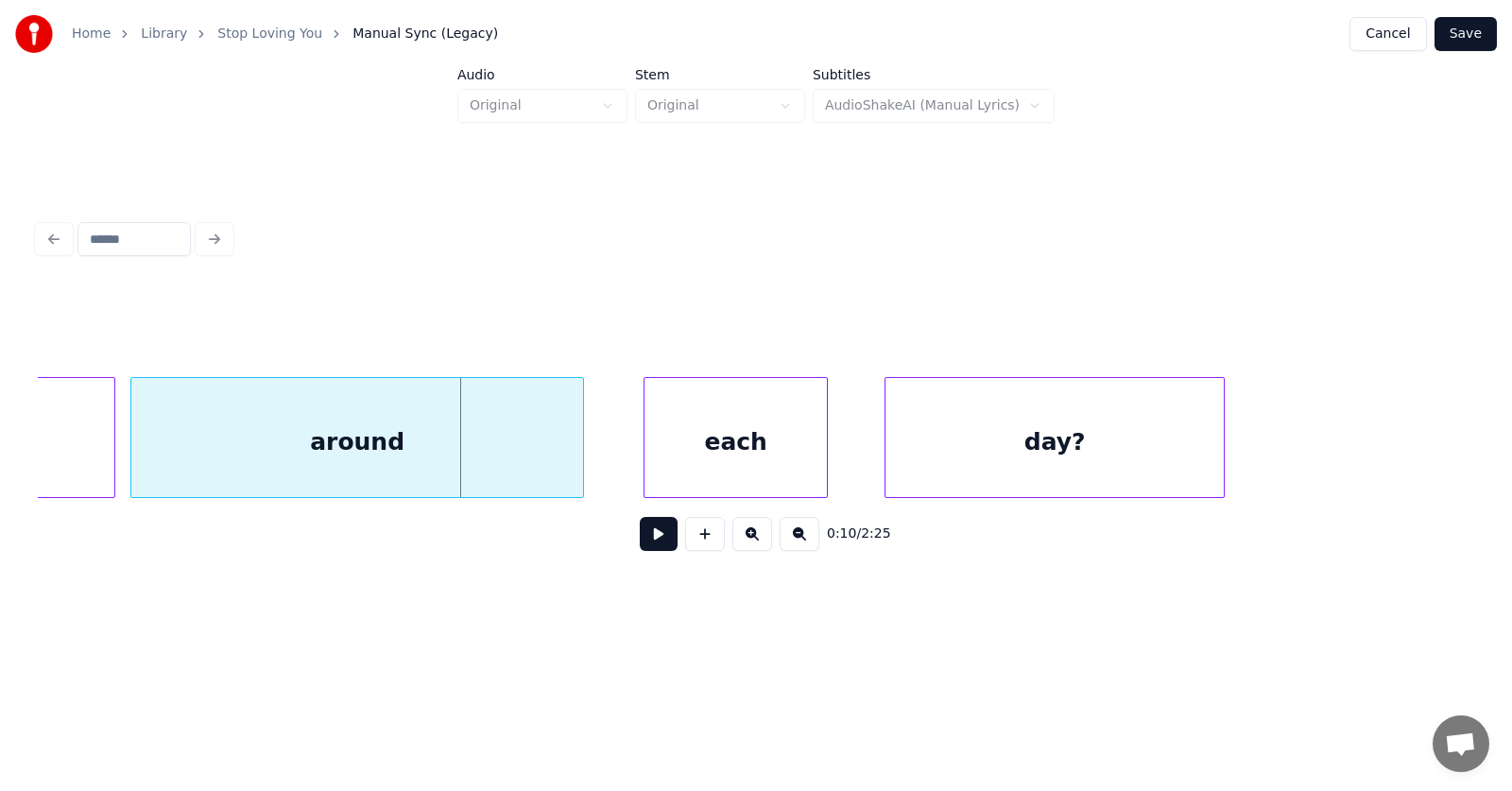
click at [225, 456] on div "around" at bounding box center [357, 442] width 452 height 129
click at [665, 456] on div "each" at bounding box center [707, 442] width 183 height 129
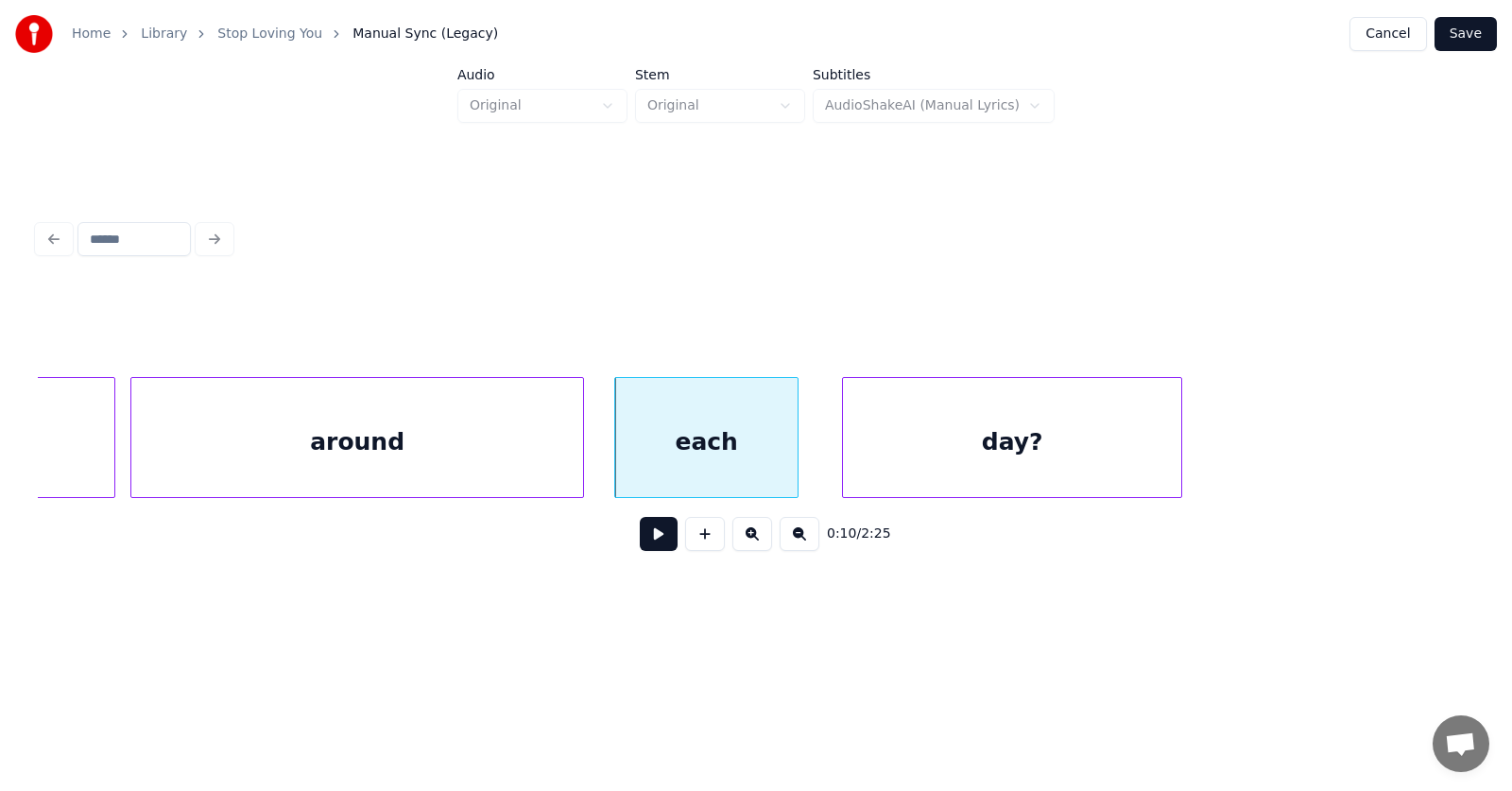
click at [907, 454] on div "day?" at bounding box center [1012, 442] width 339 height 129
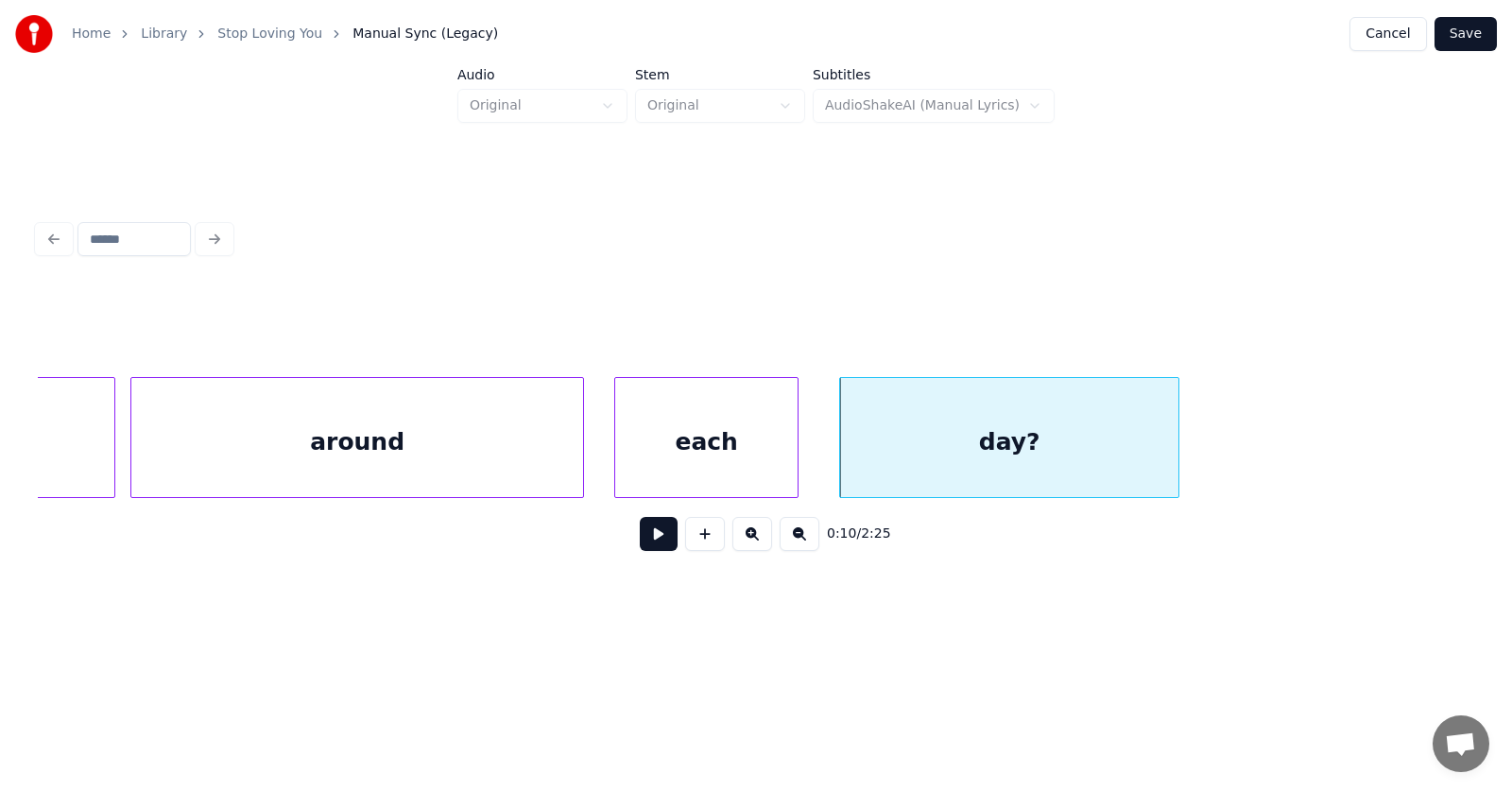
click at [642, 542] on button at bounding box center [659, 534] width 38 height 34
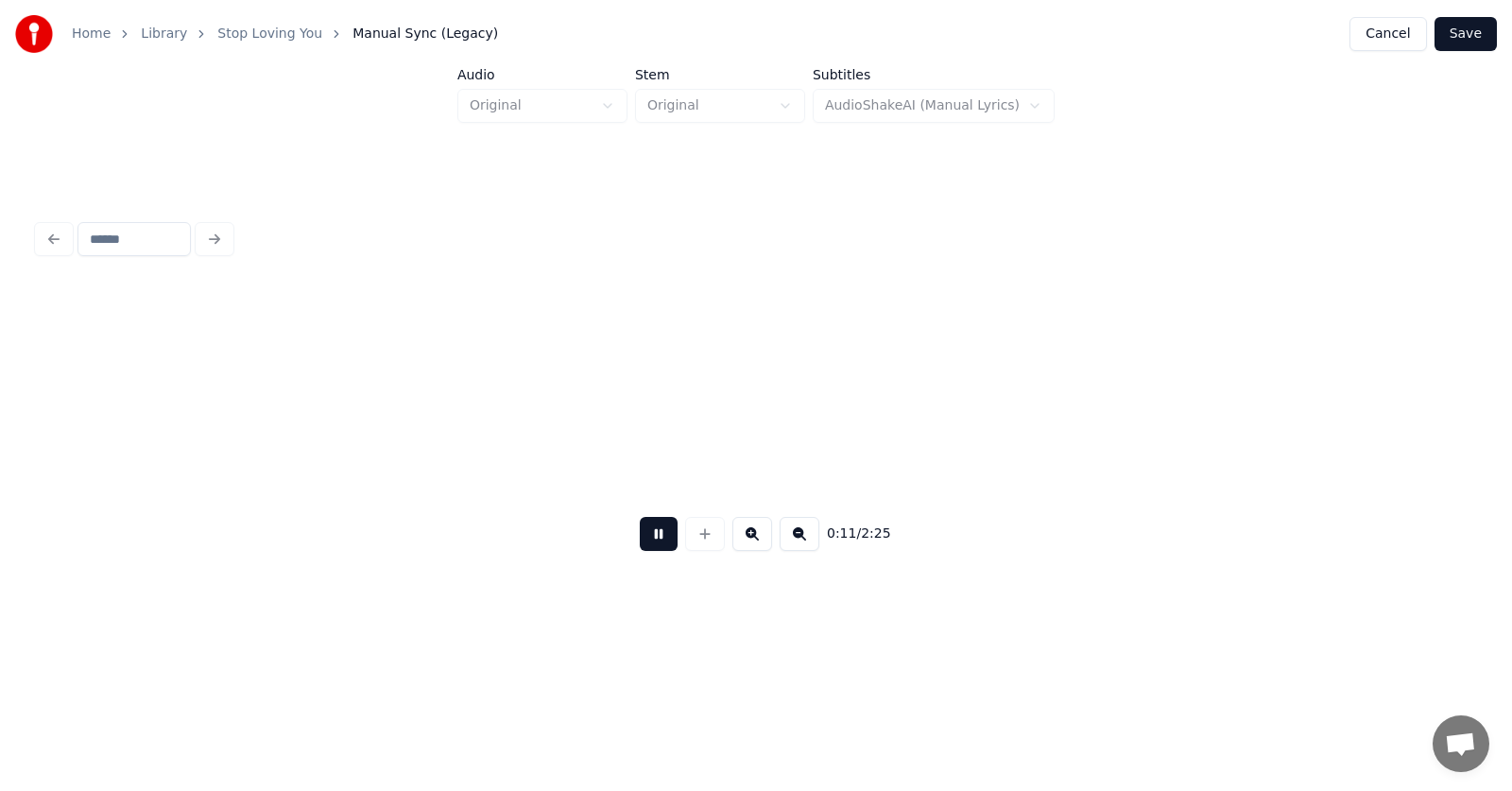
scroll to position [0, 8247]
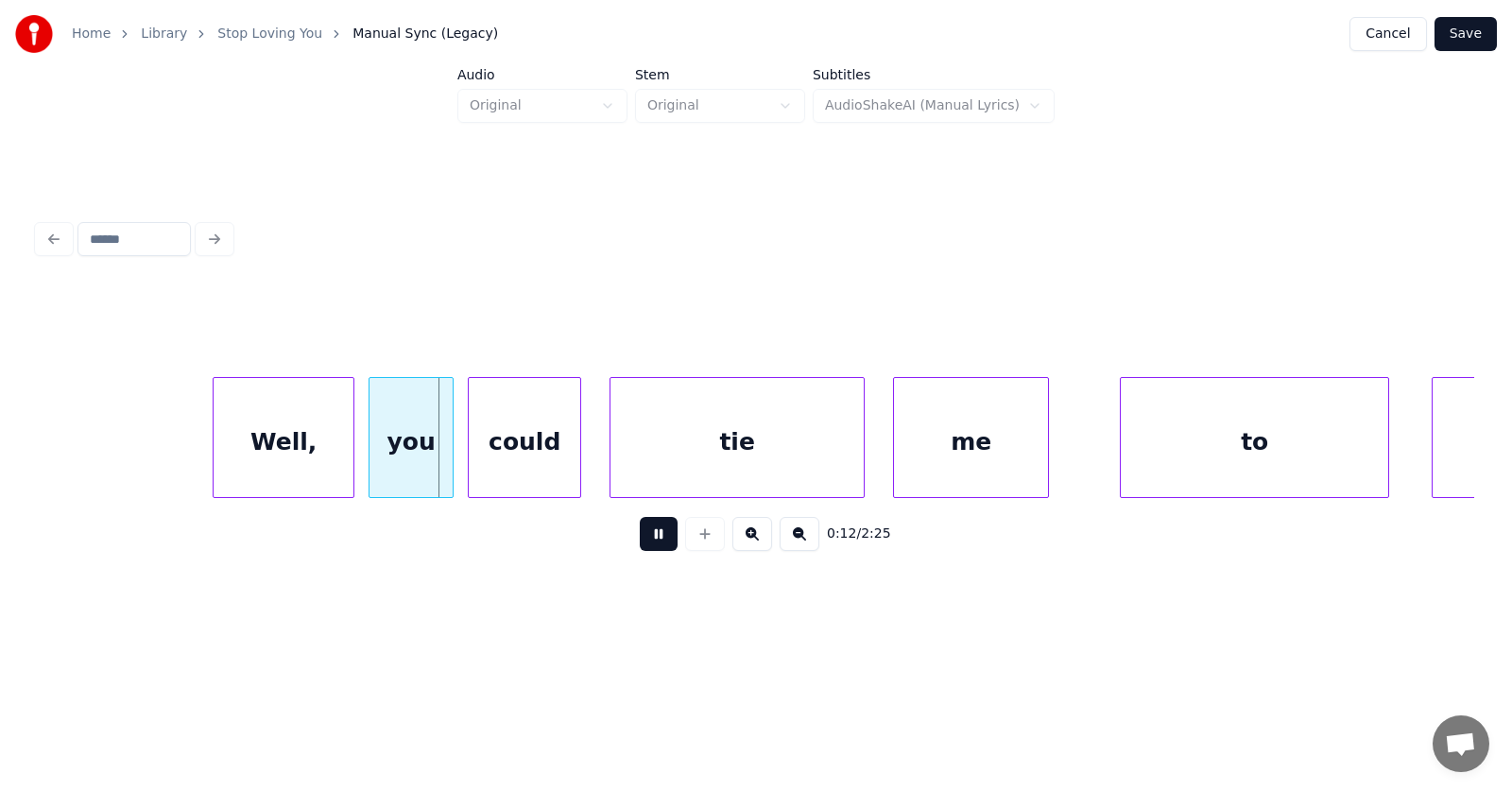
click at [642, 542] on button at bounding box center [659, 534] width 38 height 34
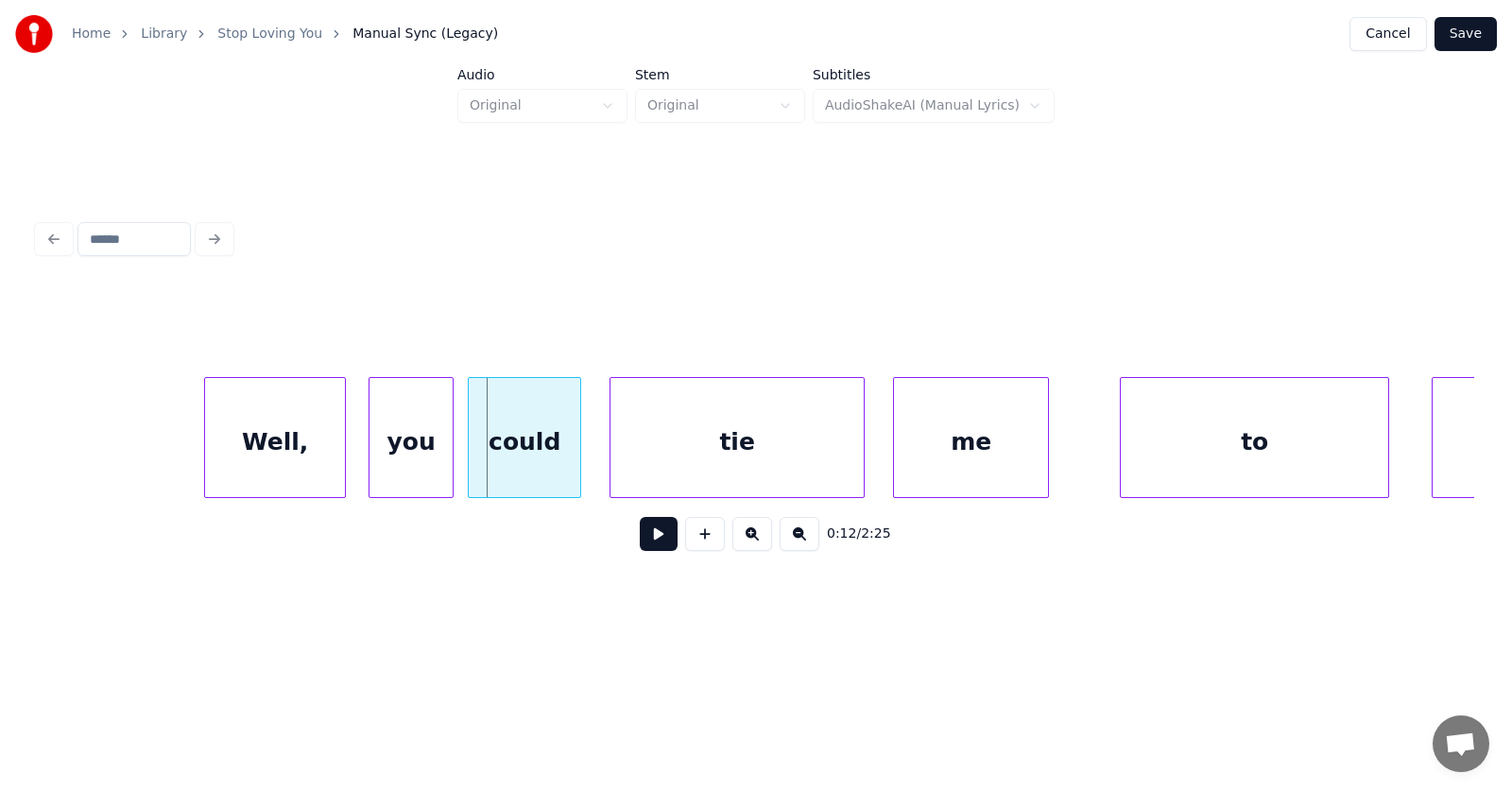
click at [310, 454] on div "Well," at bounding box center [275, 442] width 139 height 129
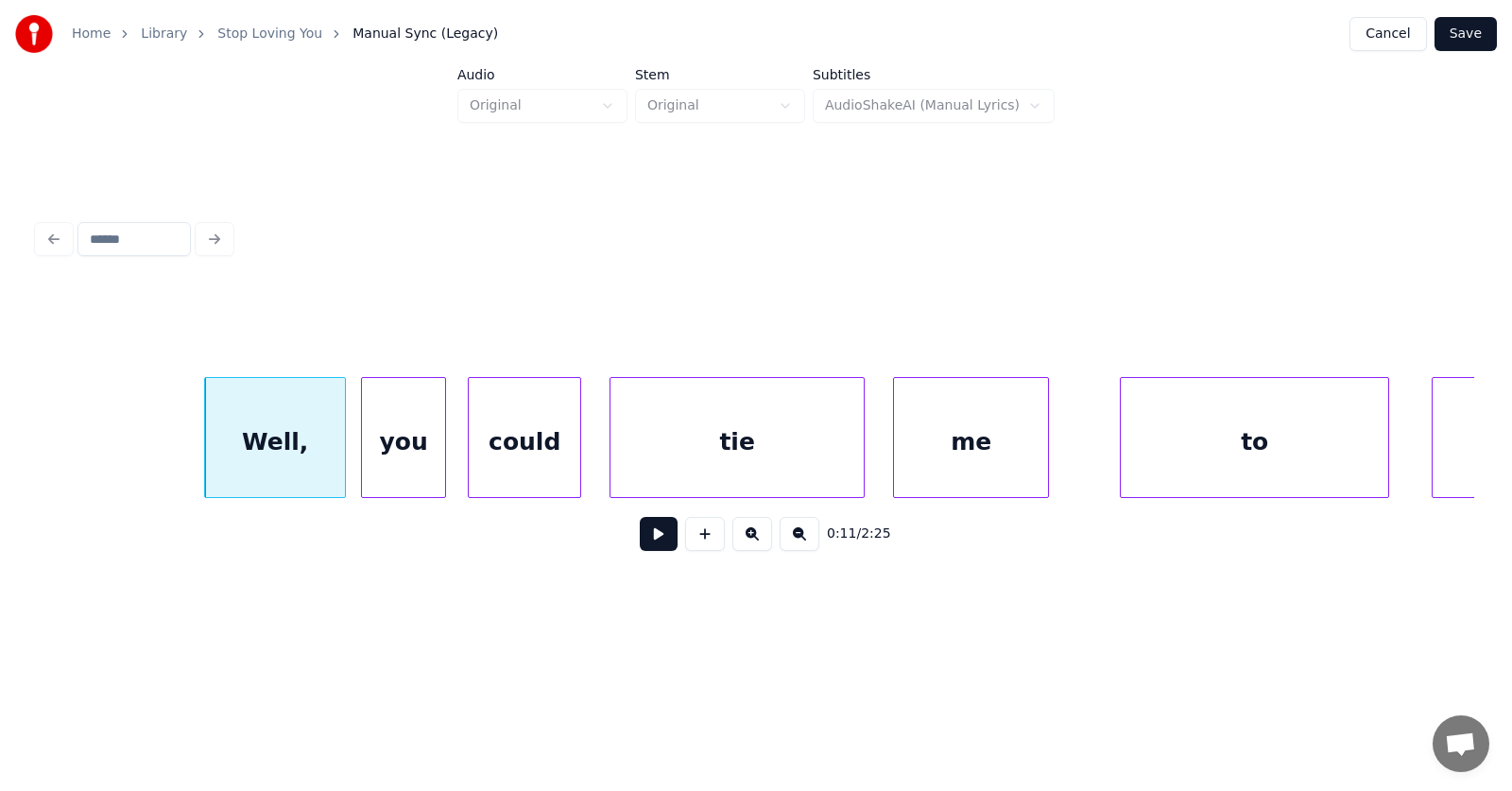
click at [385, 462] on div "you" at bounding box center [404, 442] width 83 height 129
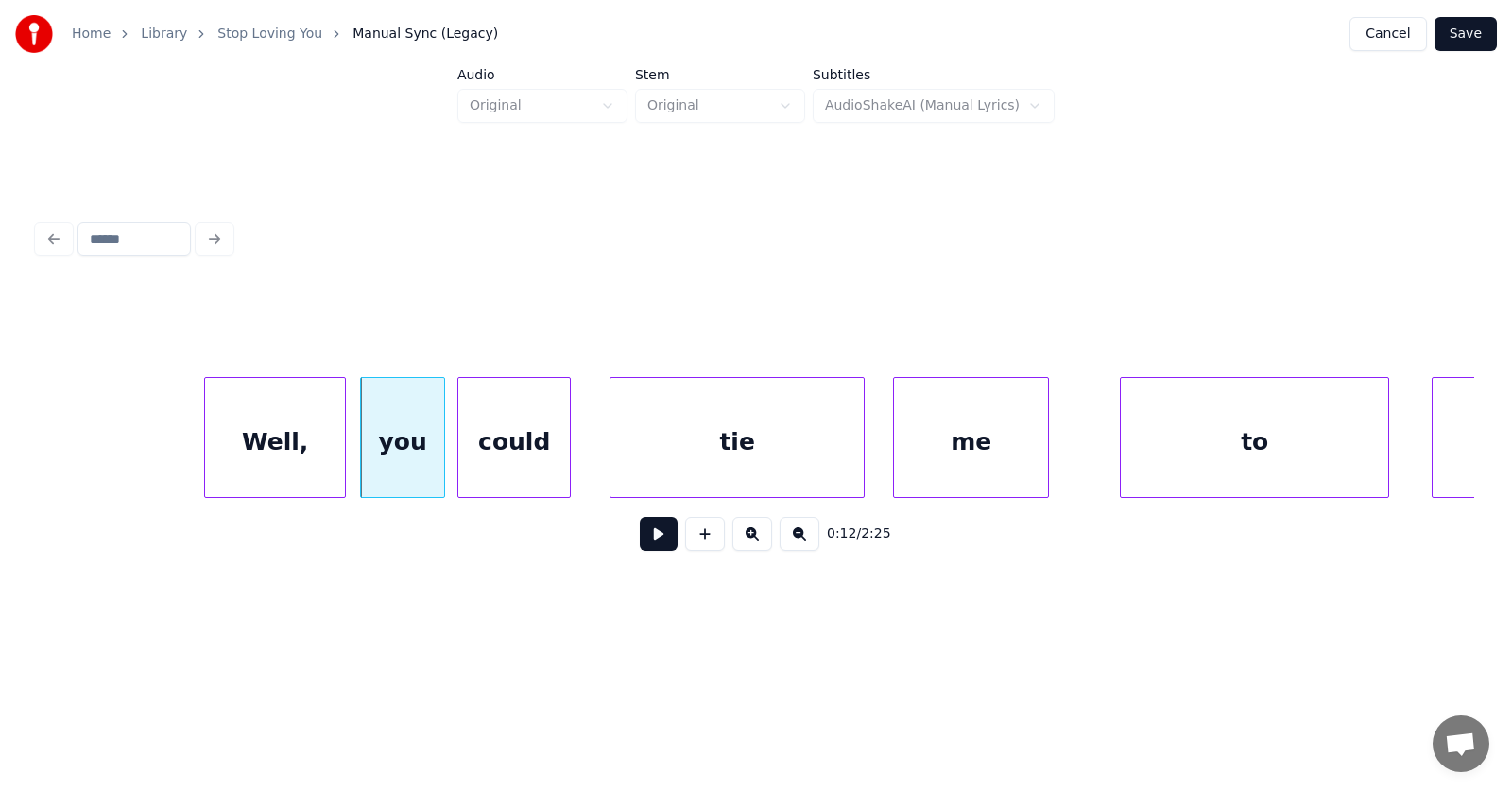
click at [527, 467] on div "could" at bounding box center [514, 442] width 112 height 129
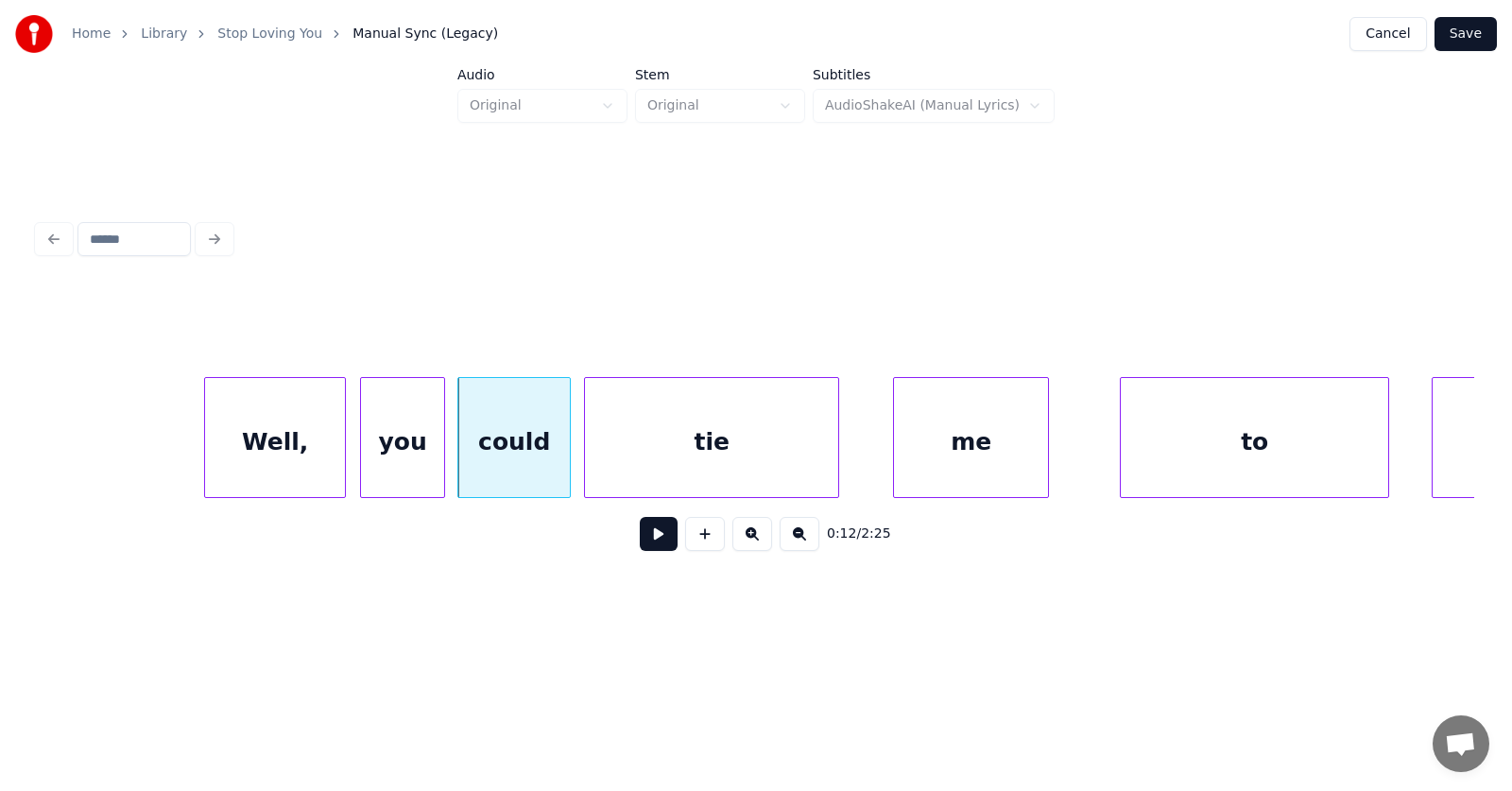
click at [622, 465] on div "tie" at bounding box center [712, 442] width 253 height 129
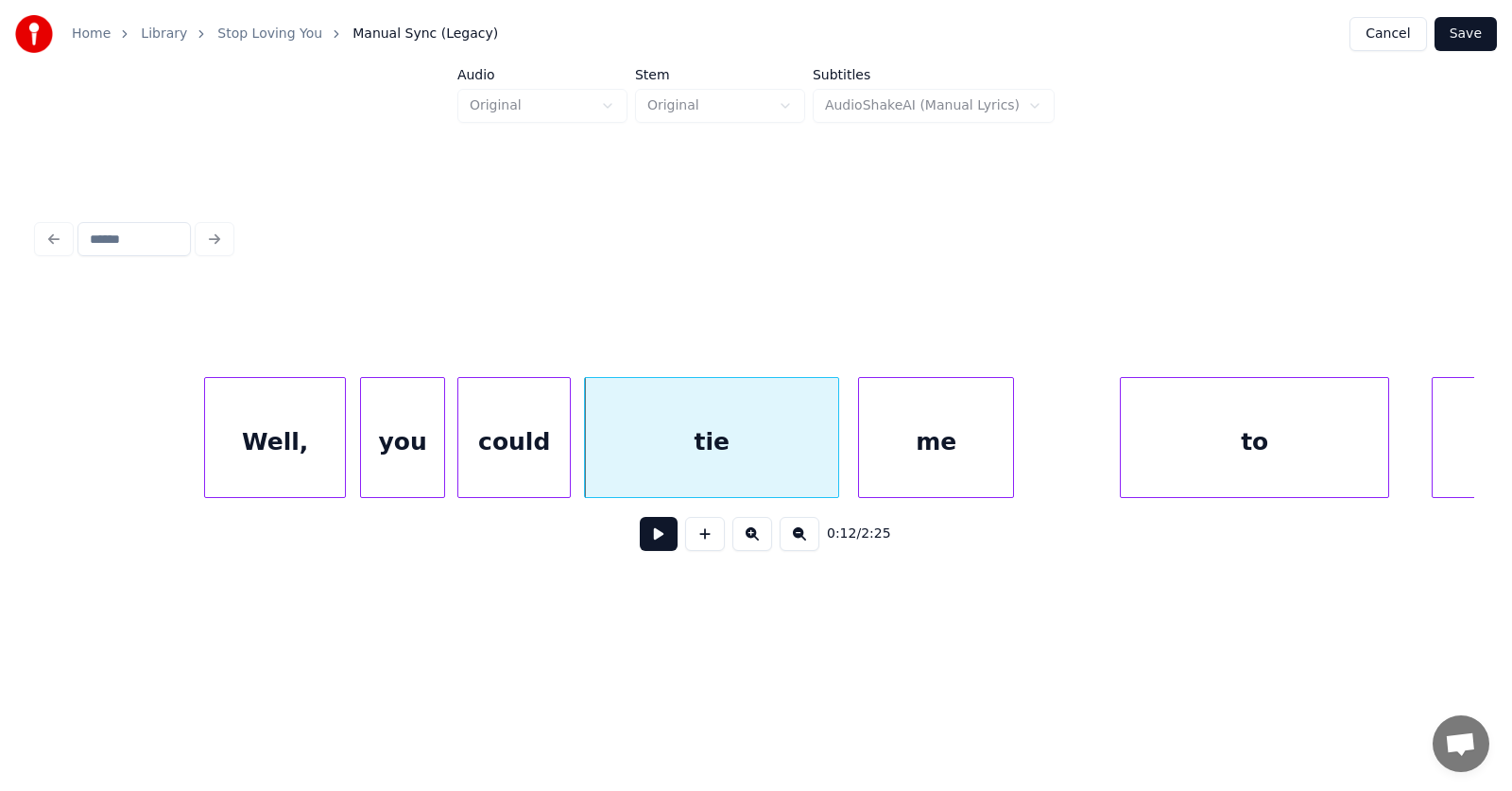
click at [909, 456] on div "me" at bounding box center [936, 442] width 154 height 129
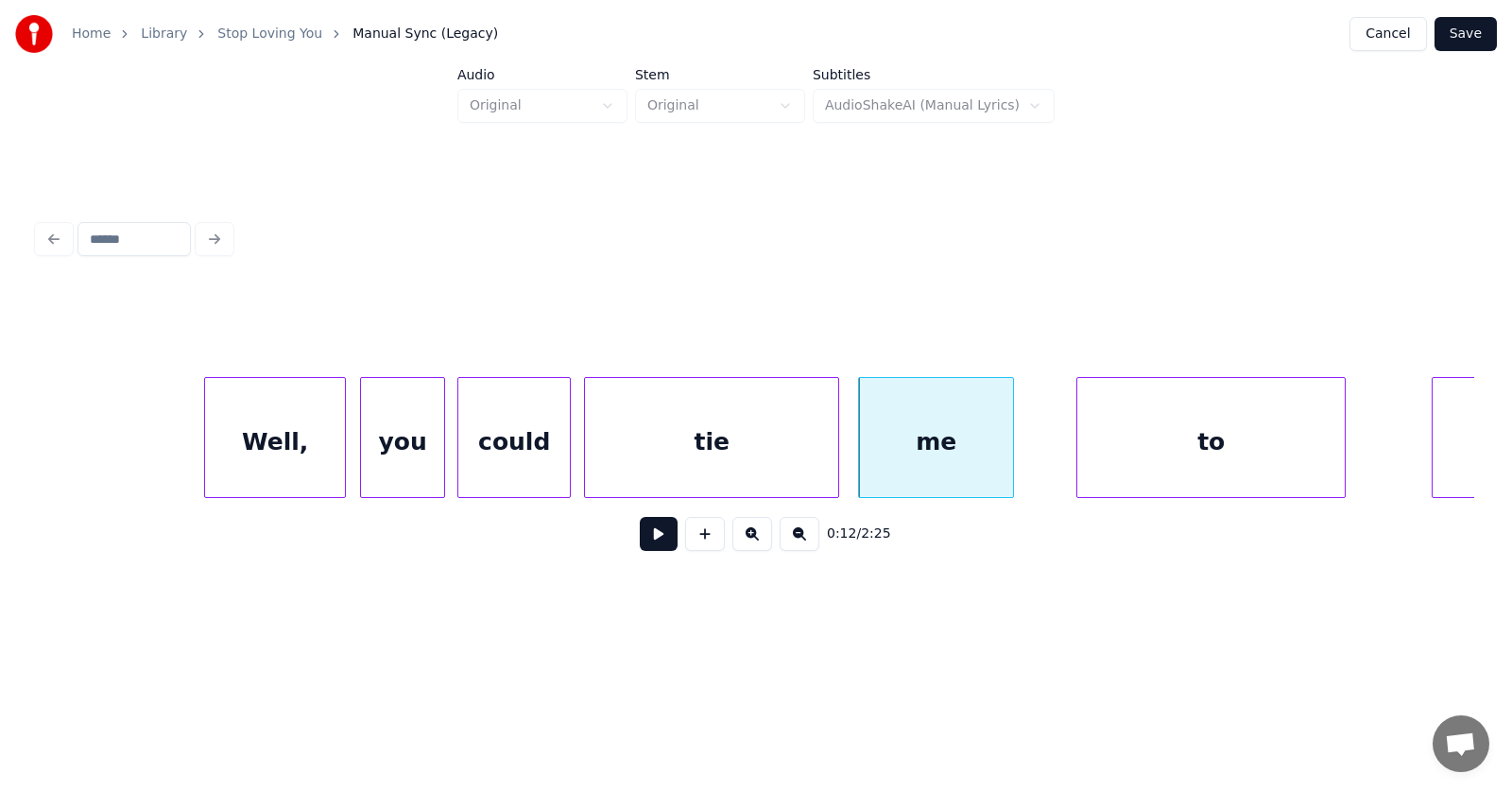
click at [1098, 442] on div "to" at bounding box center [1212, 442] width 267 height 129
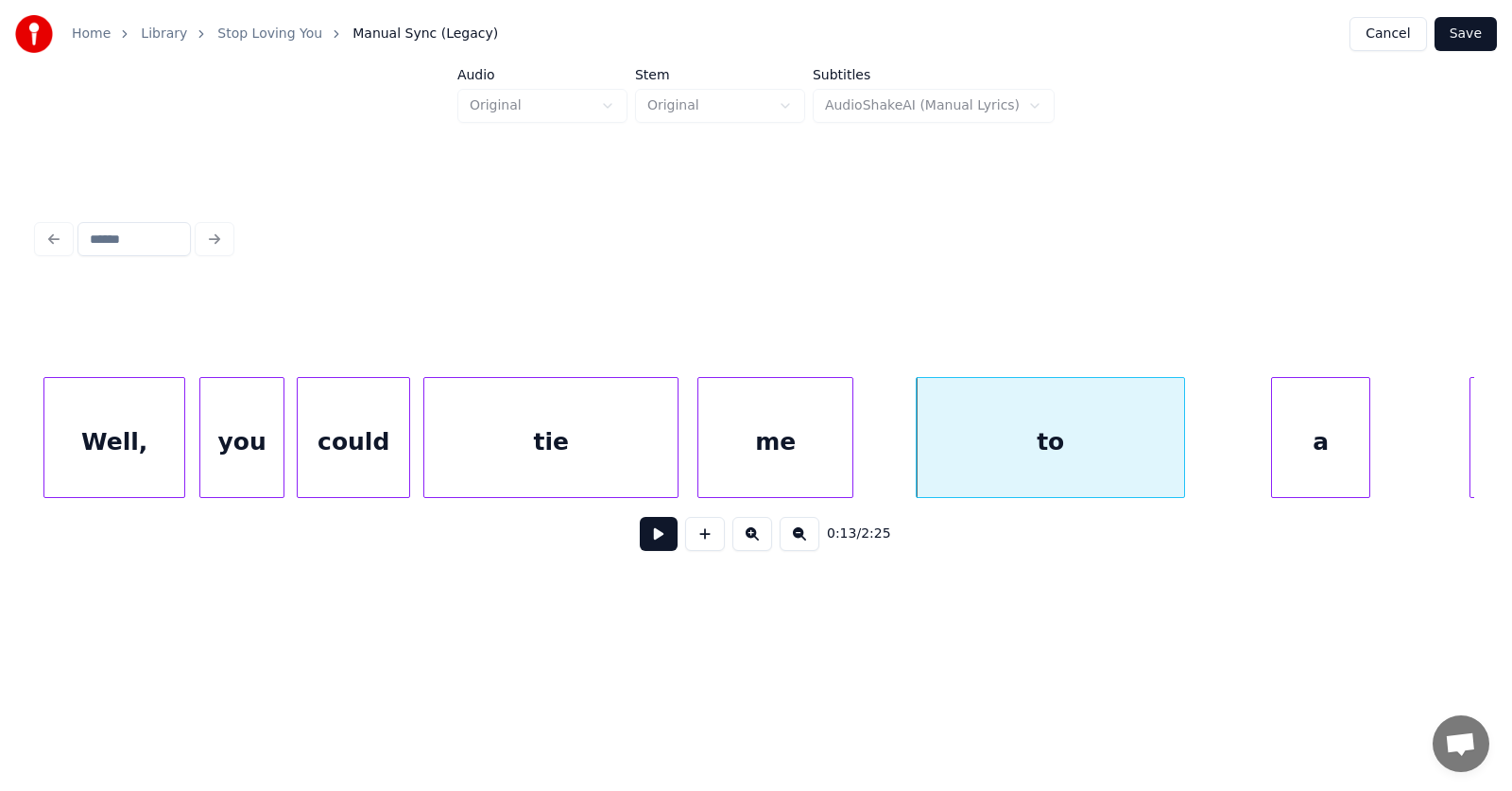
scroll to position [0, 8548]
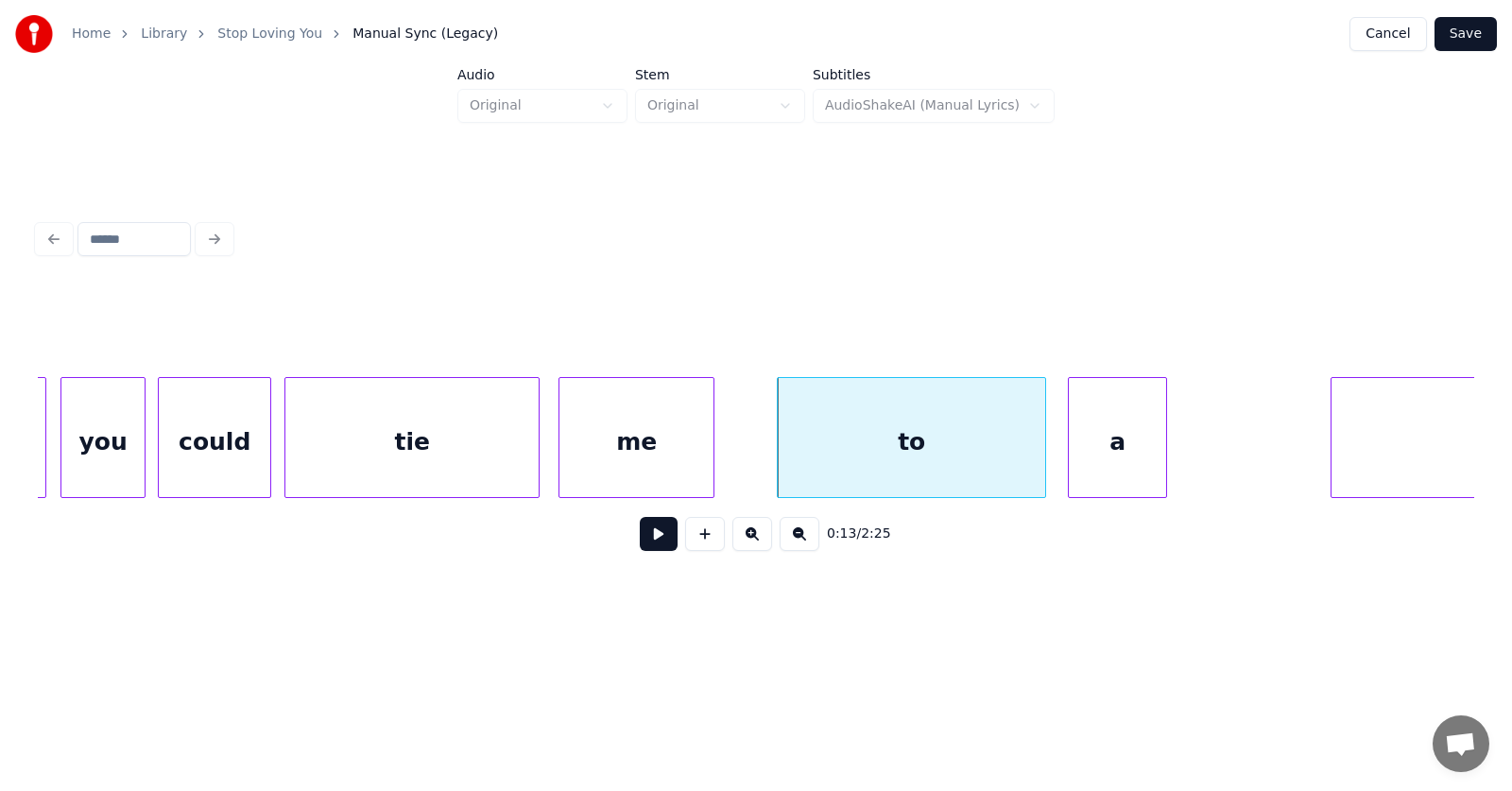
click at [1096, 462] on div "a" at bounding box center [1117, 442] width 97 height 129
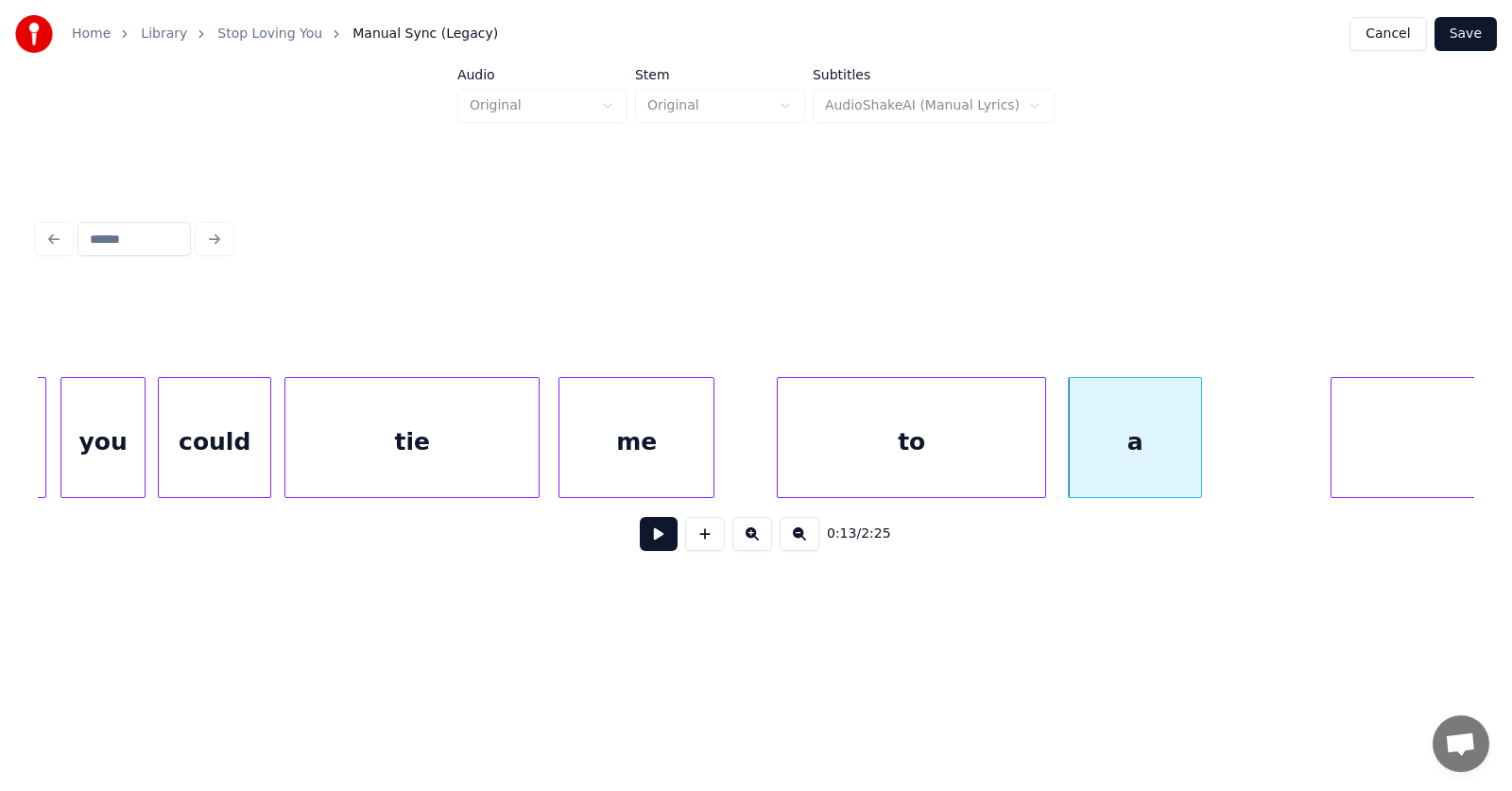
click at [1199, 446] on div at bounding box center [1199, 437] width 6 height 119
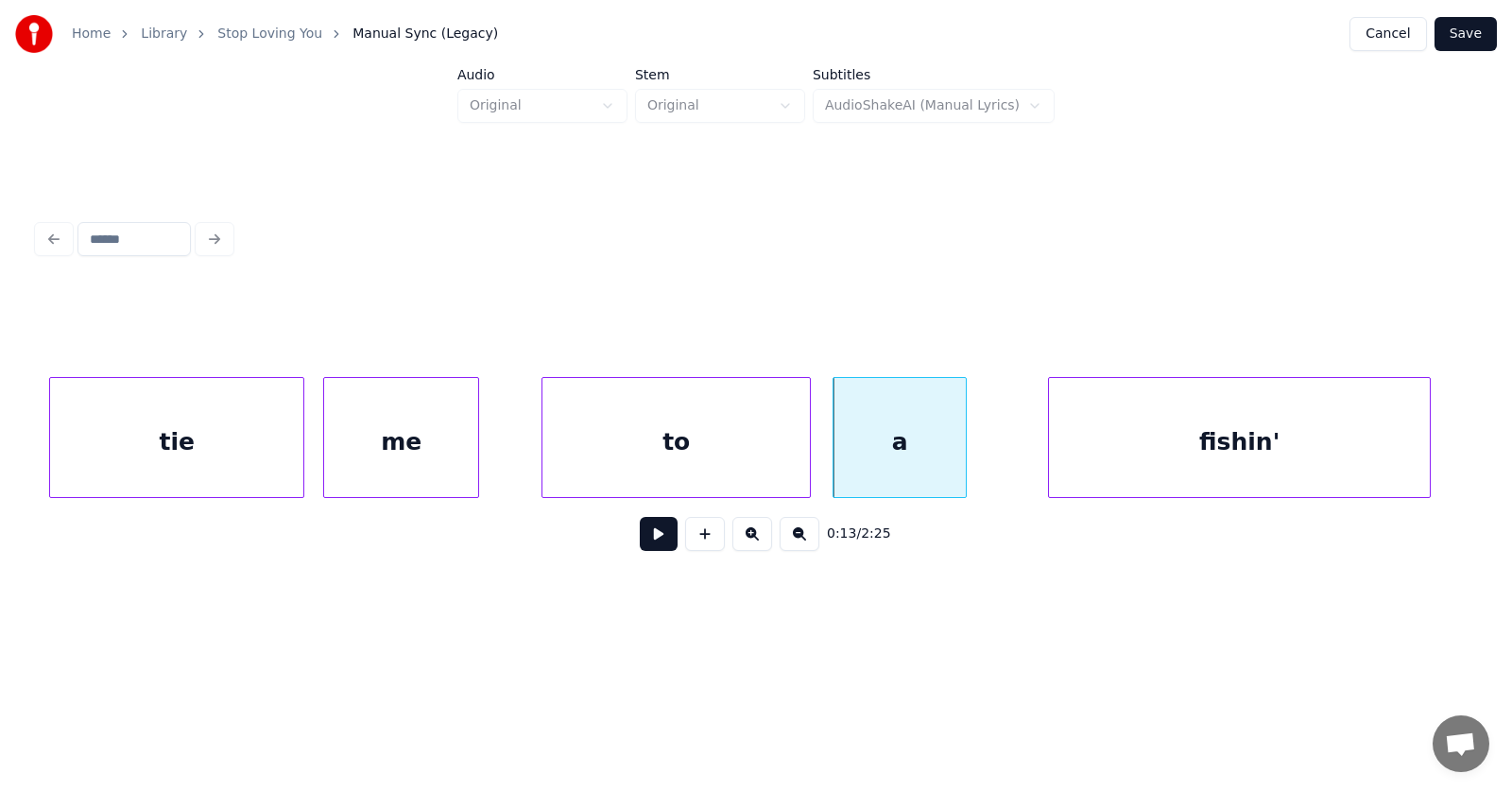
click at [1310, 448] on div "fishin'" at bounding box center [1240, 442] width 381 height 129
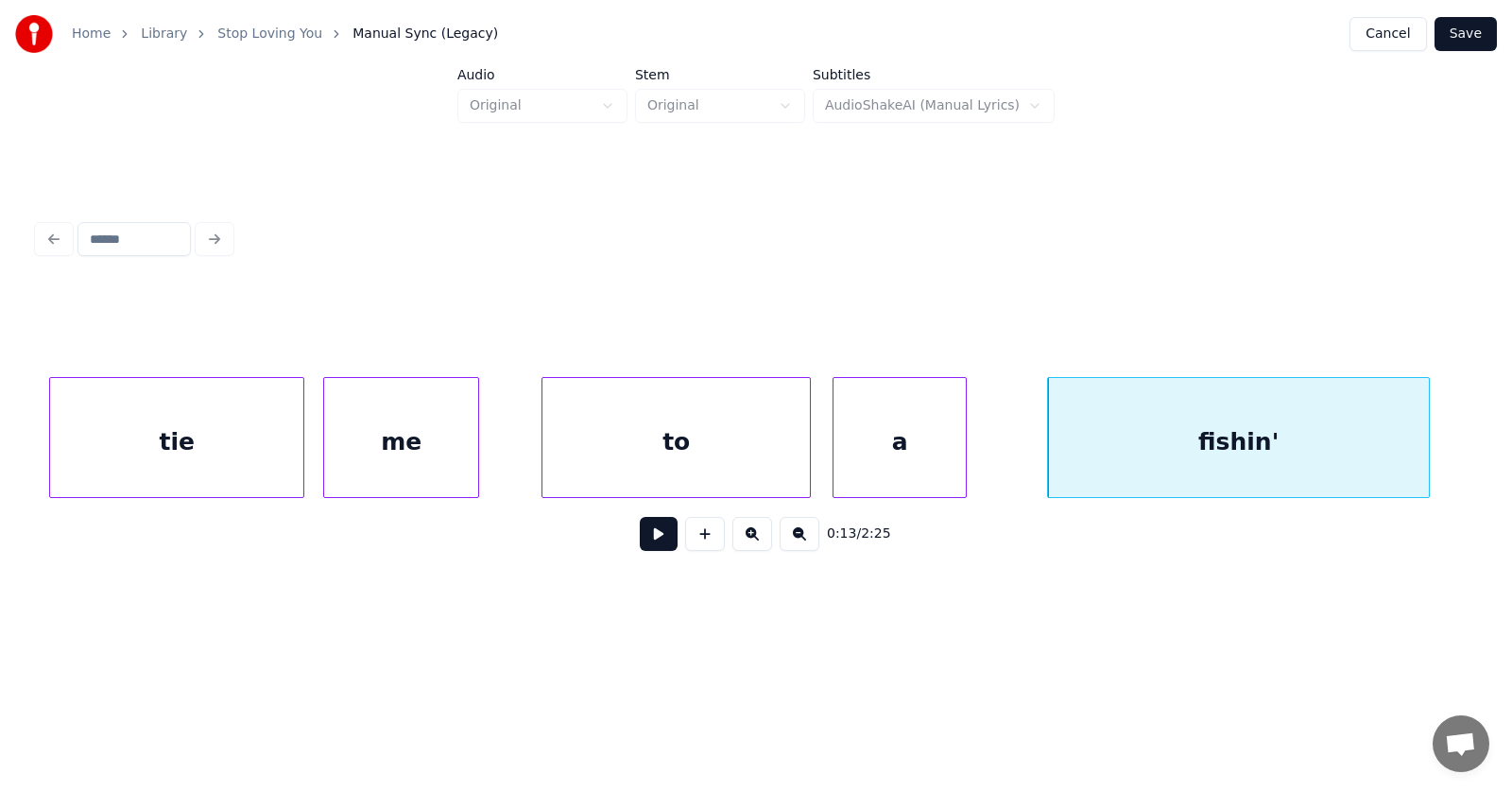
click at [656, 545] on button at bounding box center [659, 534] width 38 height 34
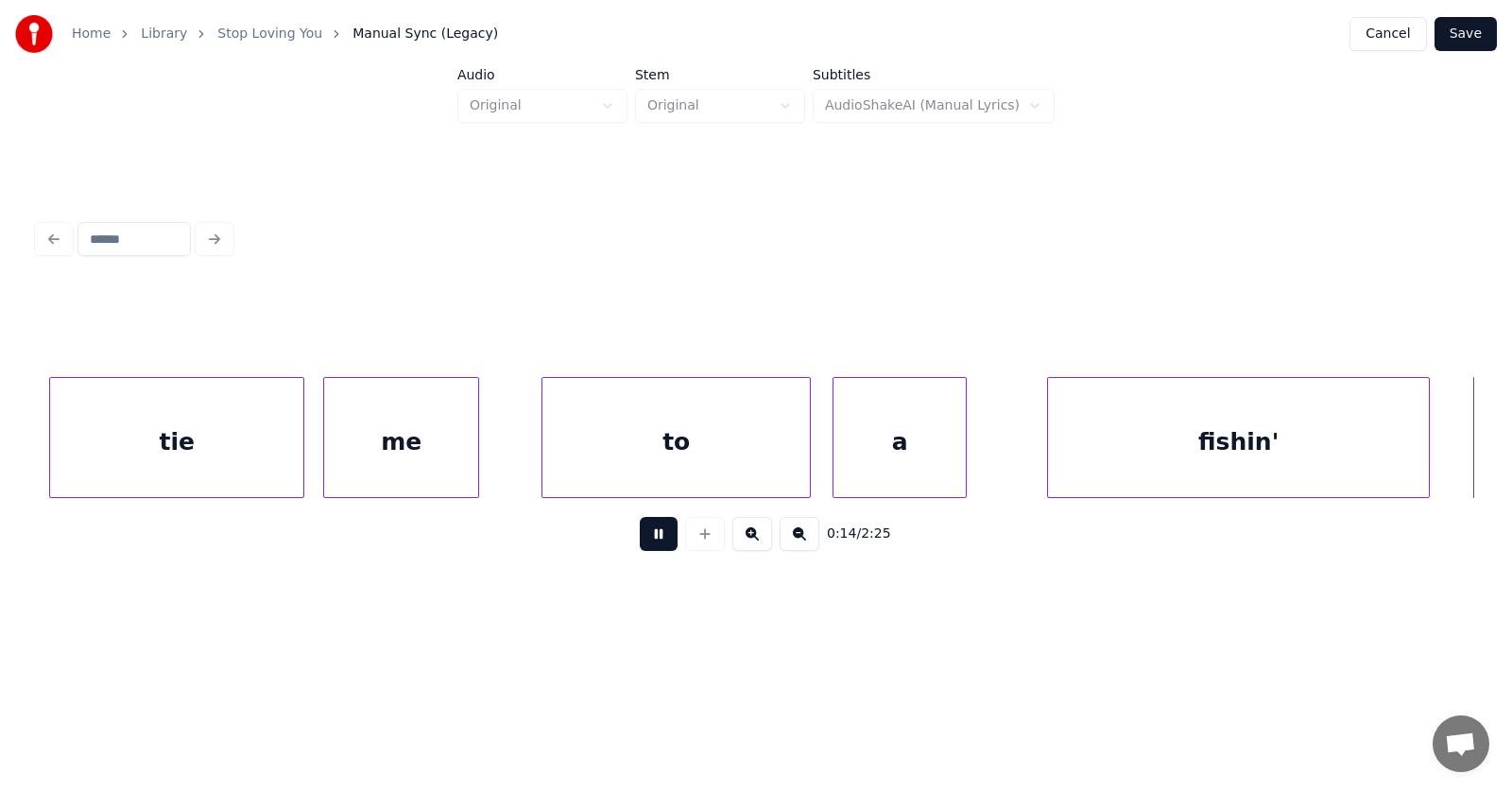
scroll to position [0, 10230]
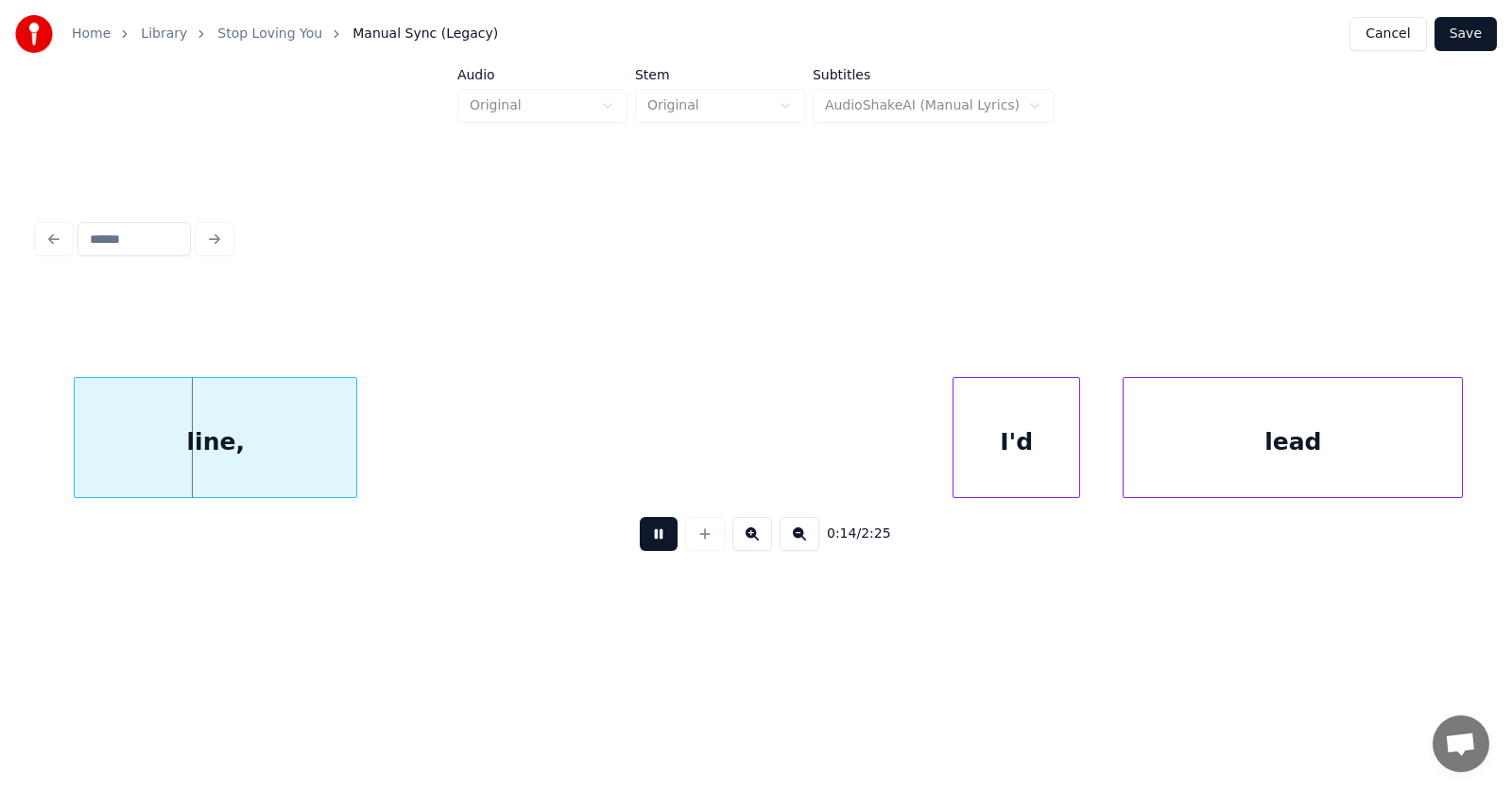
click at [656, 545] on button at bounding box center [659, 534] width 38 height 34
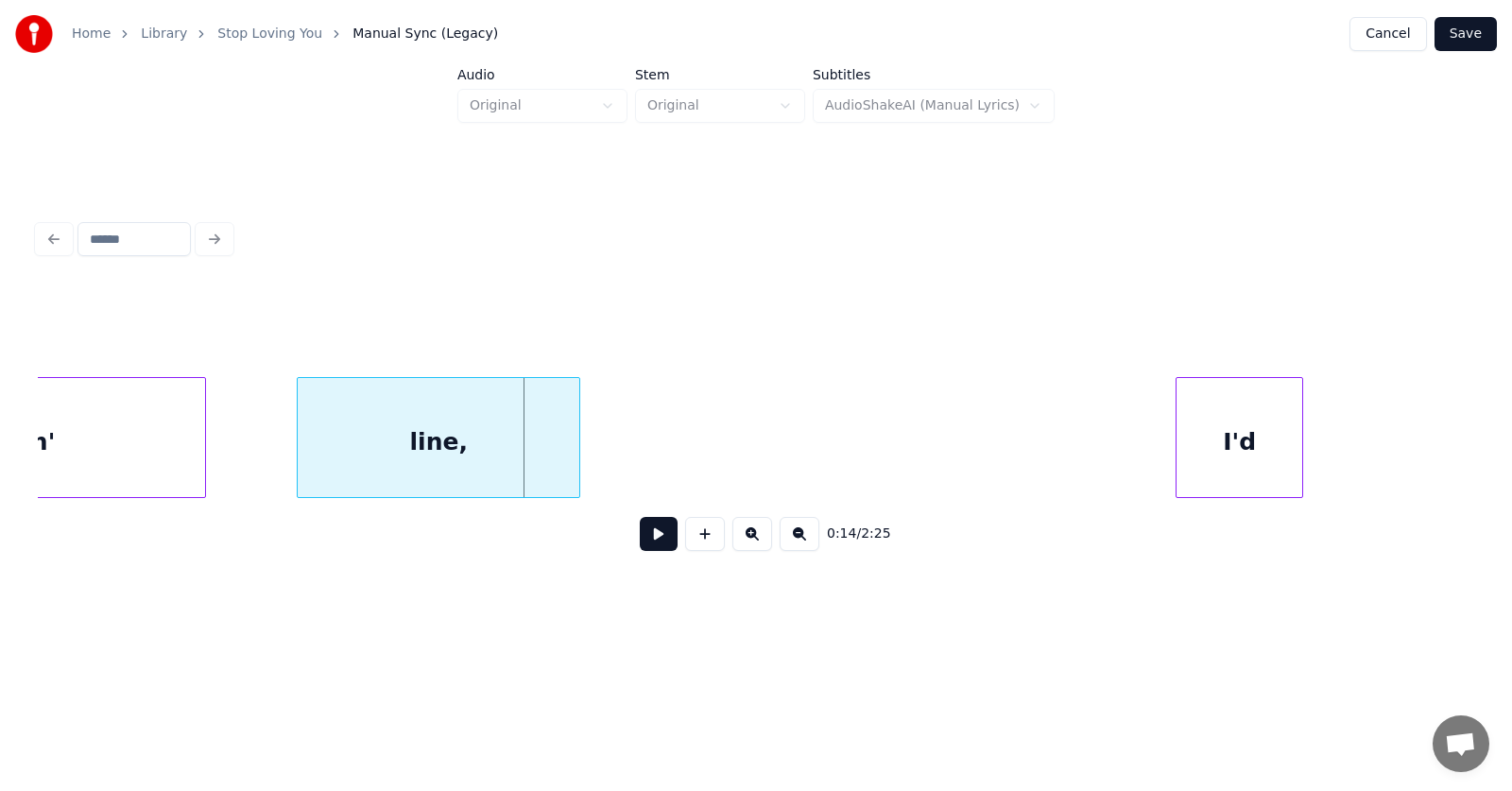
scroll to position [0, 9728]
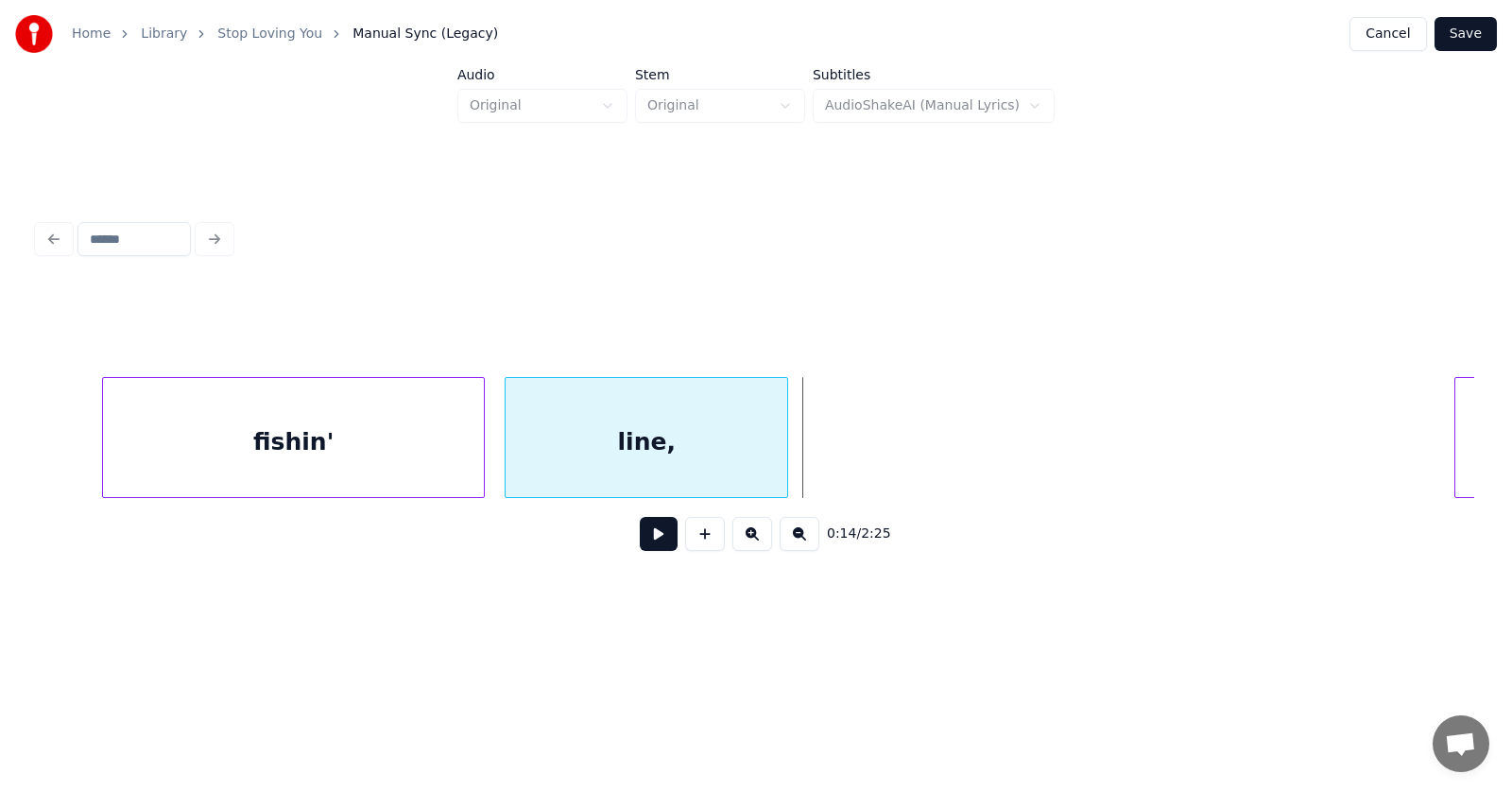
click at [573, 463] on div "line," at bounding box center [646, 442] width 282 height 129
click at [801, 435] on div at bounding box center [799, 437] width 6 height 119
click at [640, 546] on button at bounding box center [659, 534] width 38 height 34
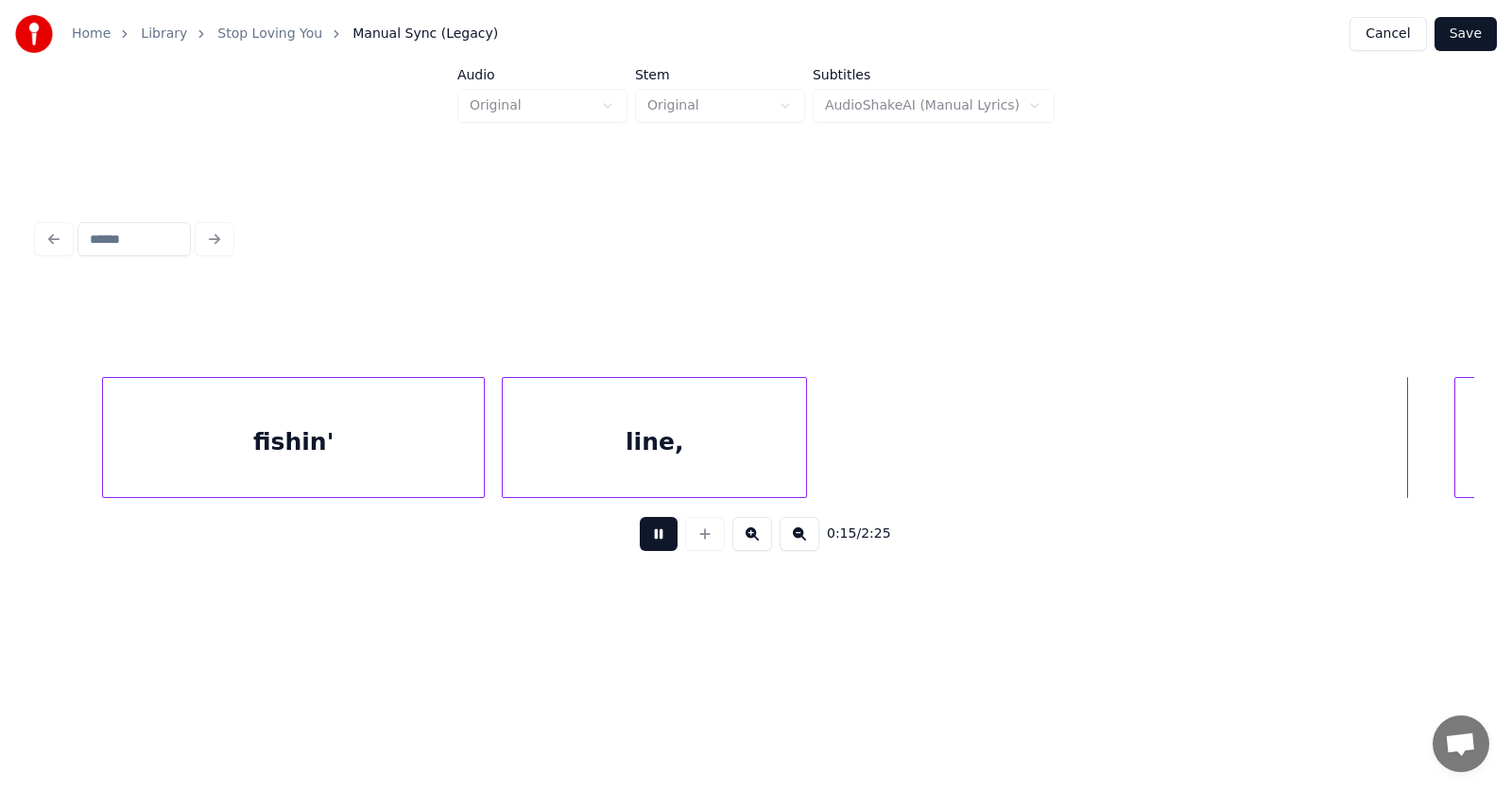
scroll to position [0, 11171]
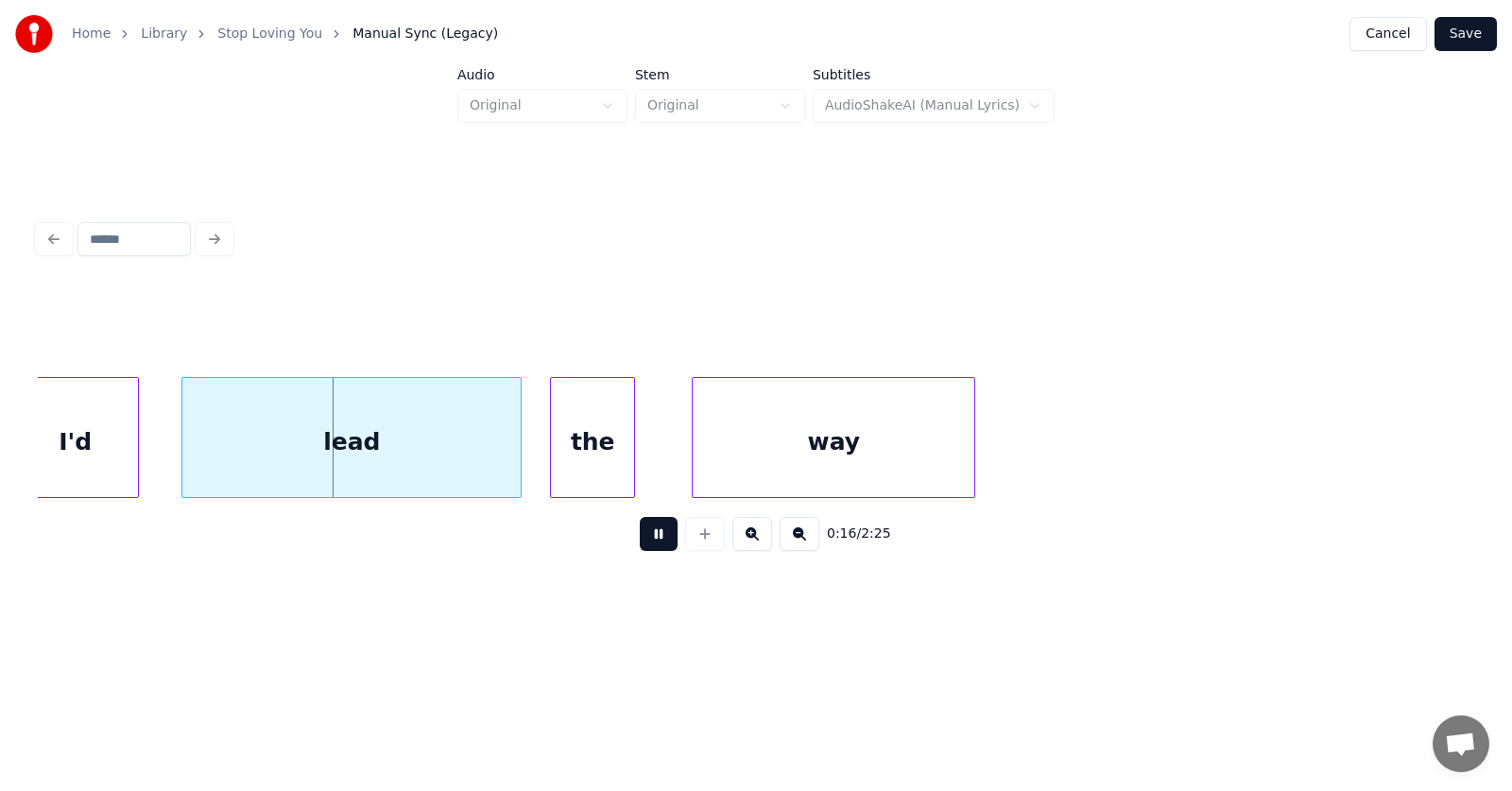
click at [640, 546] on button at bounding box center [659, 534] width 38 height 34
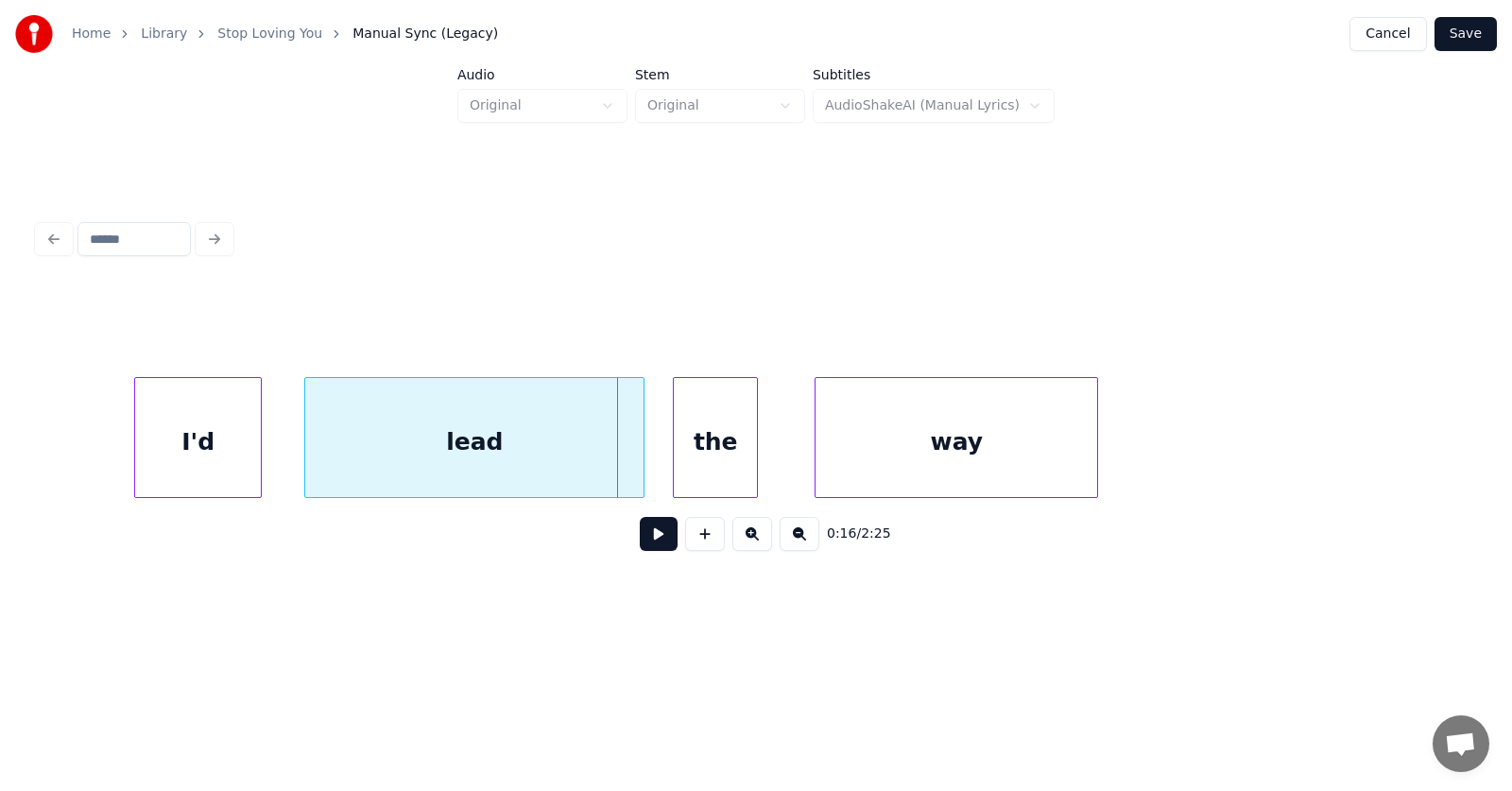
scroll to position [0, 10910]
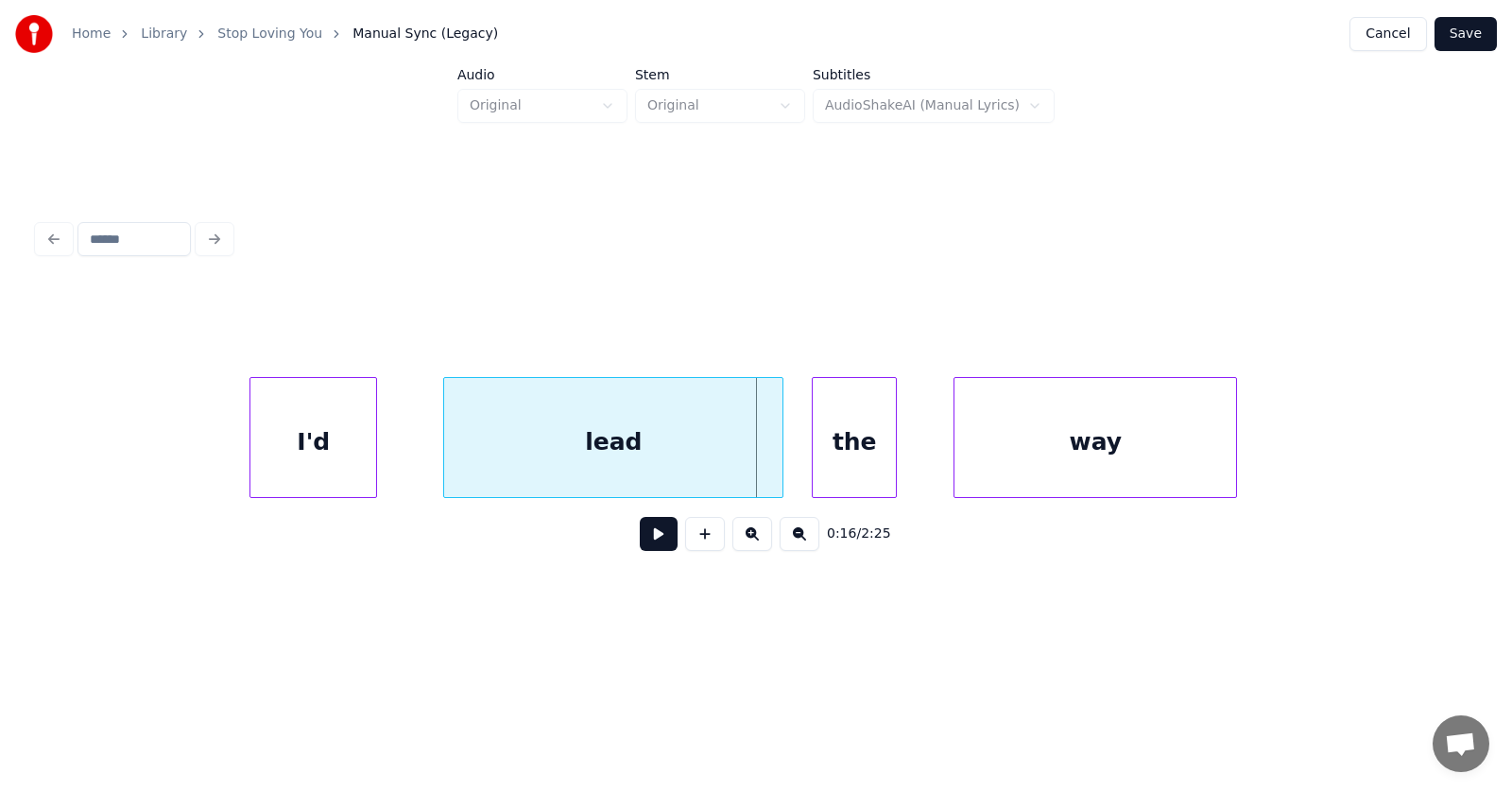
click at [291, 459] on div "I'd" at bounding box center [313, 442] width 126 height 129
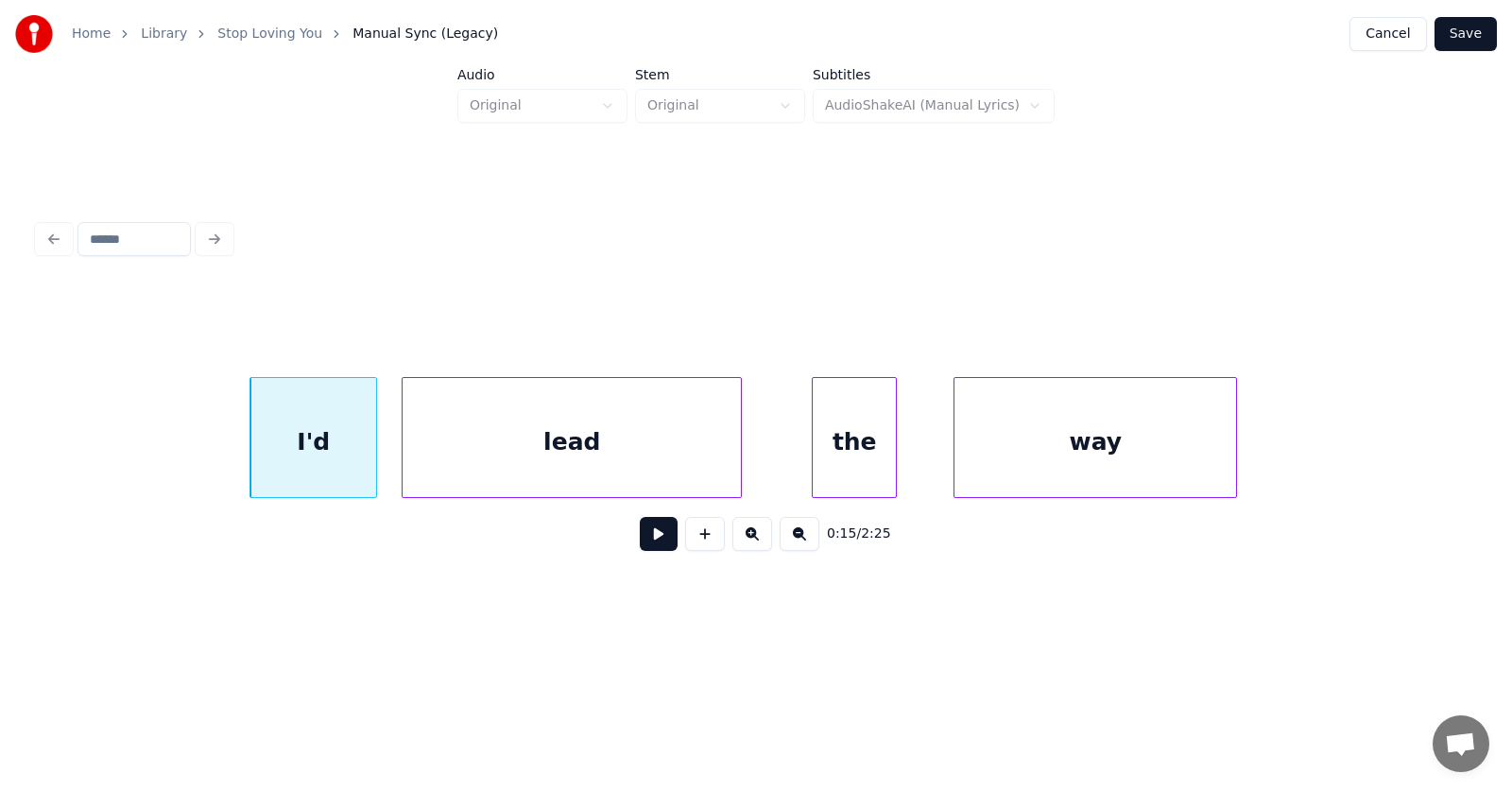
click at [507, 457] on div "lead" at bounding box center [571, 442] width 339 height 129
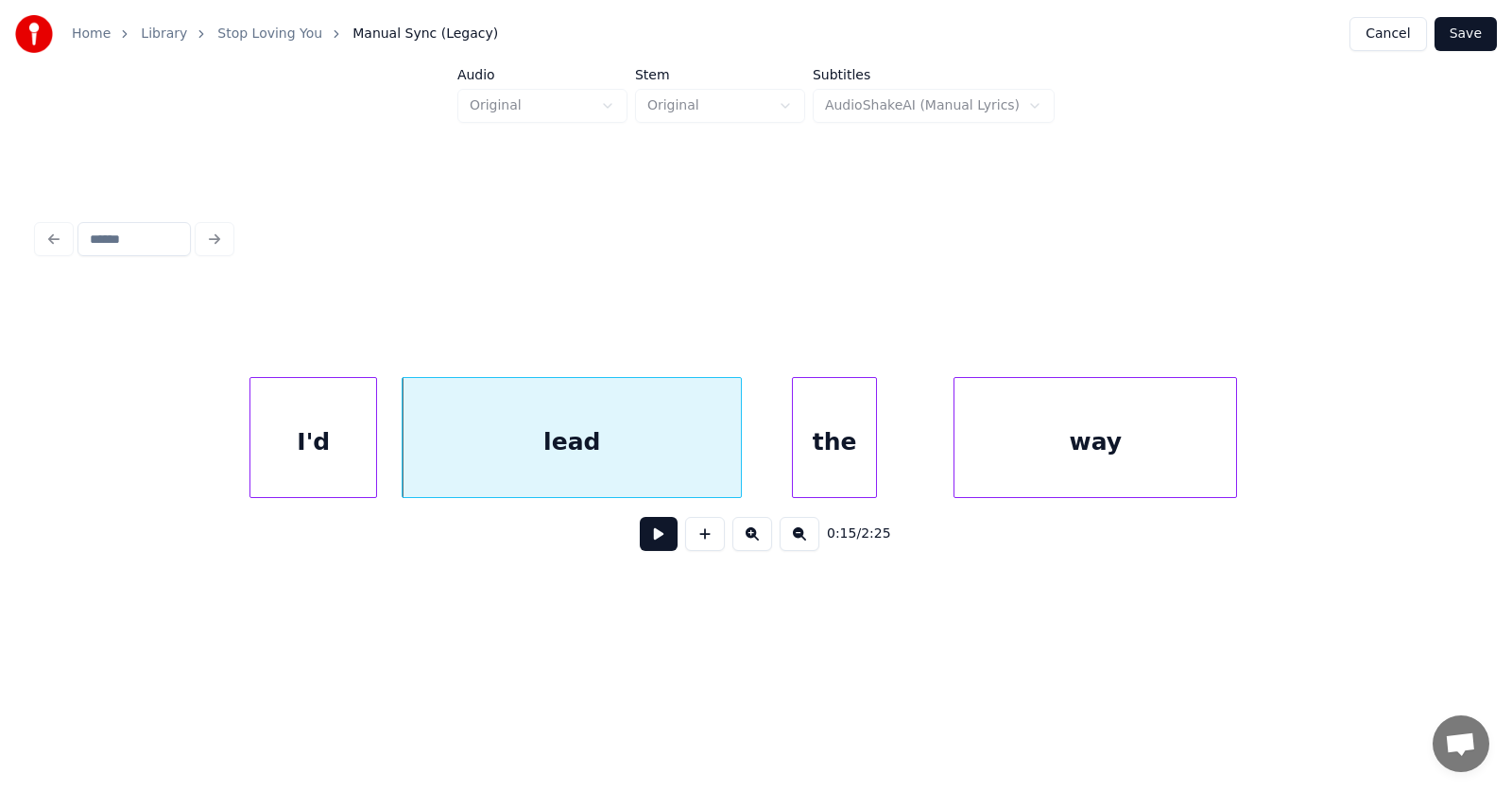
click at [830, 462] on div "the" at bounding box center [835, 442] width 83 height 129
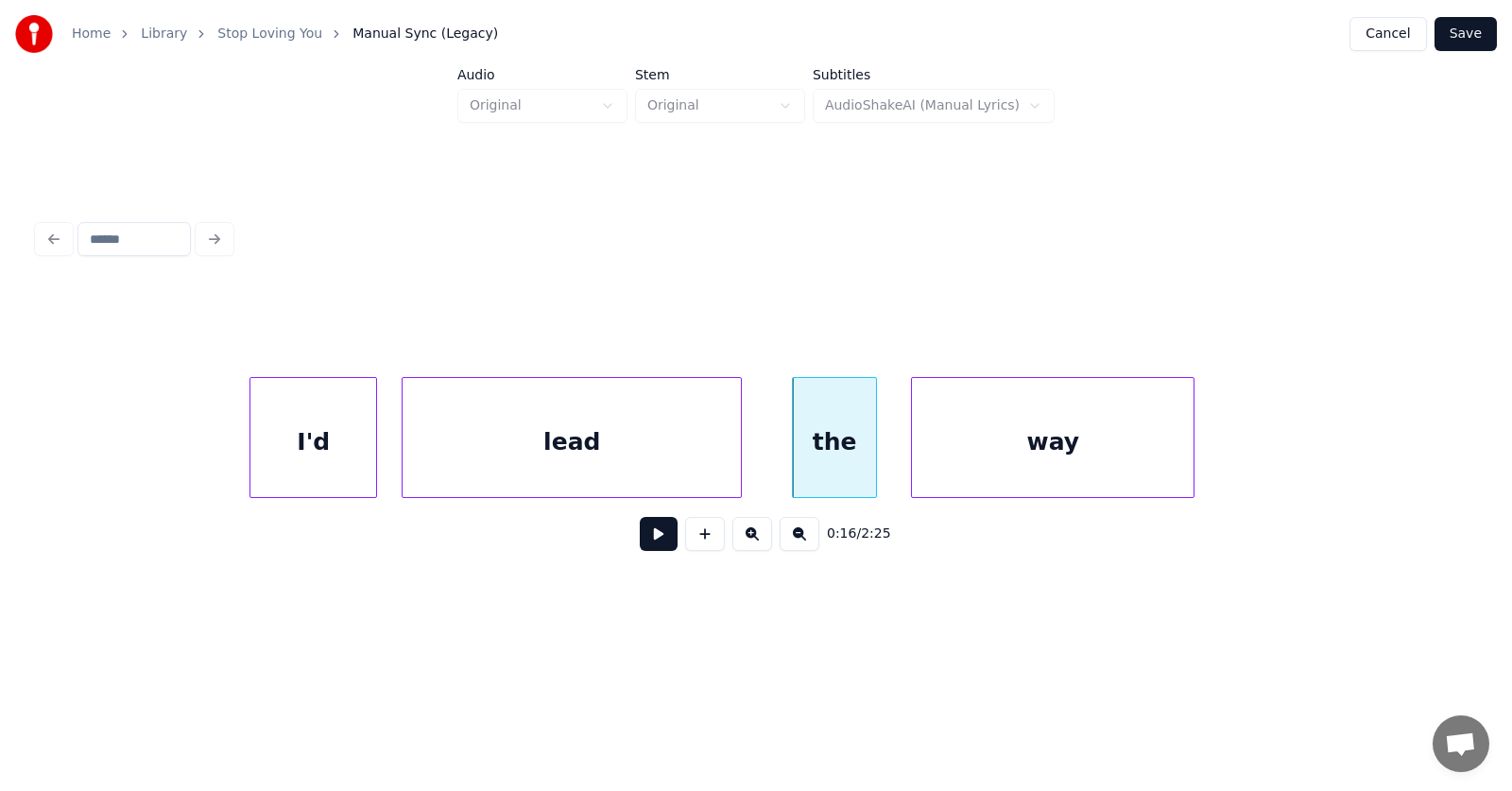
click at [945, 450] on div "way" at bounding box center [1053, 442] width 282 height 129
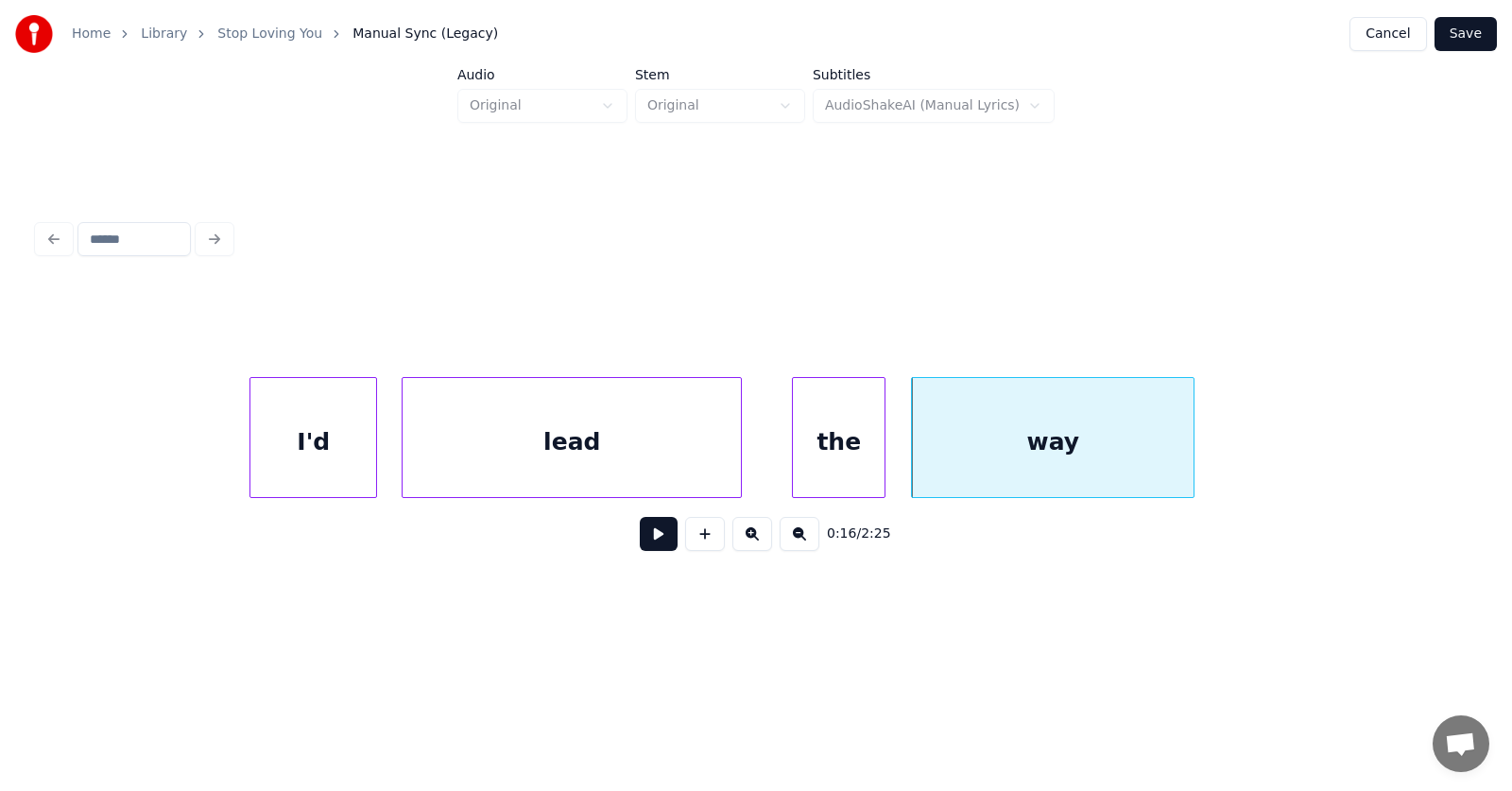
click at [883, 454] on div at bounding box center [882, 437] width 6 height 119
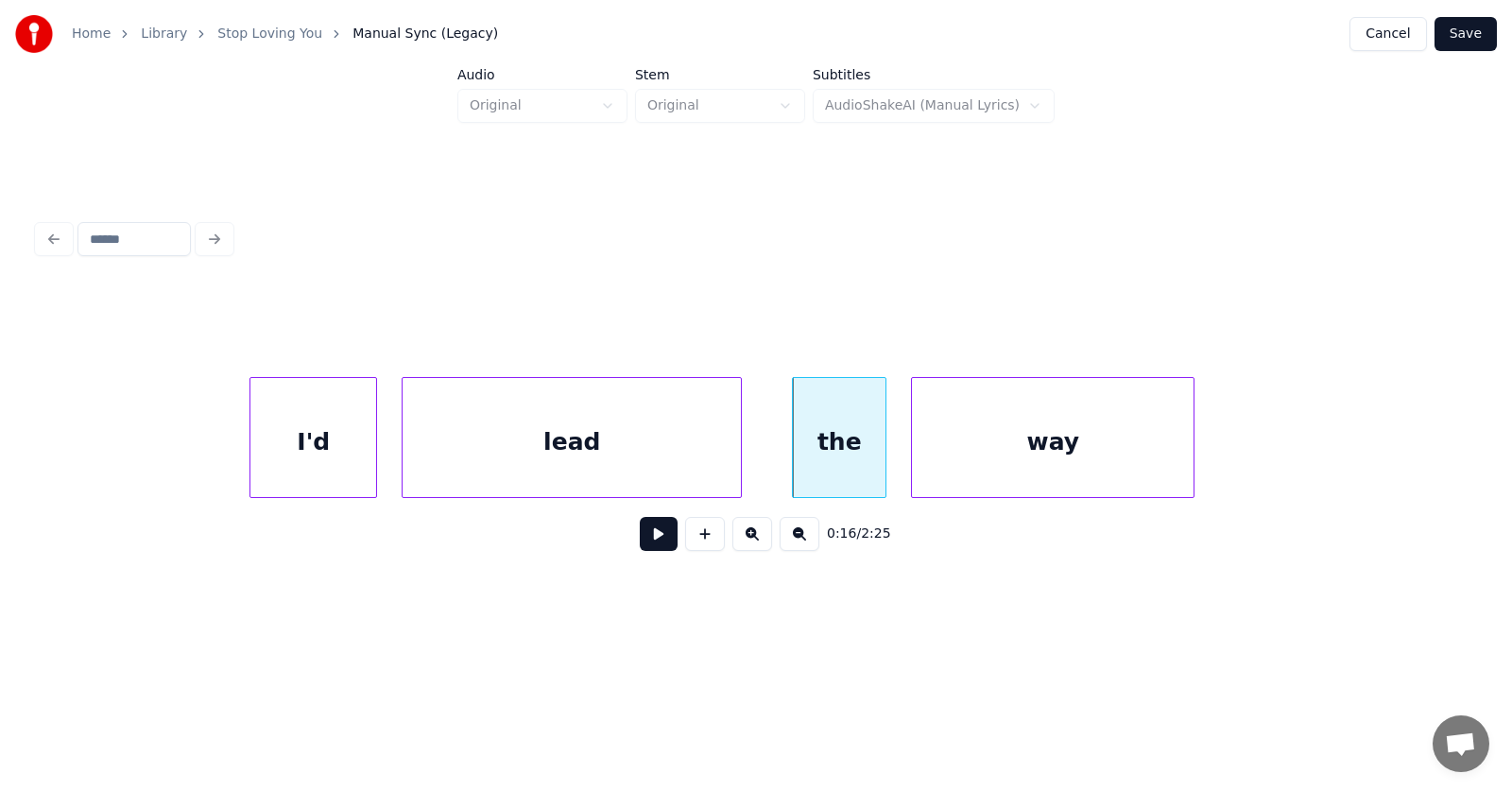
click at [653, 536] on button at bounding box center [659, 534] width 38 height 34
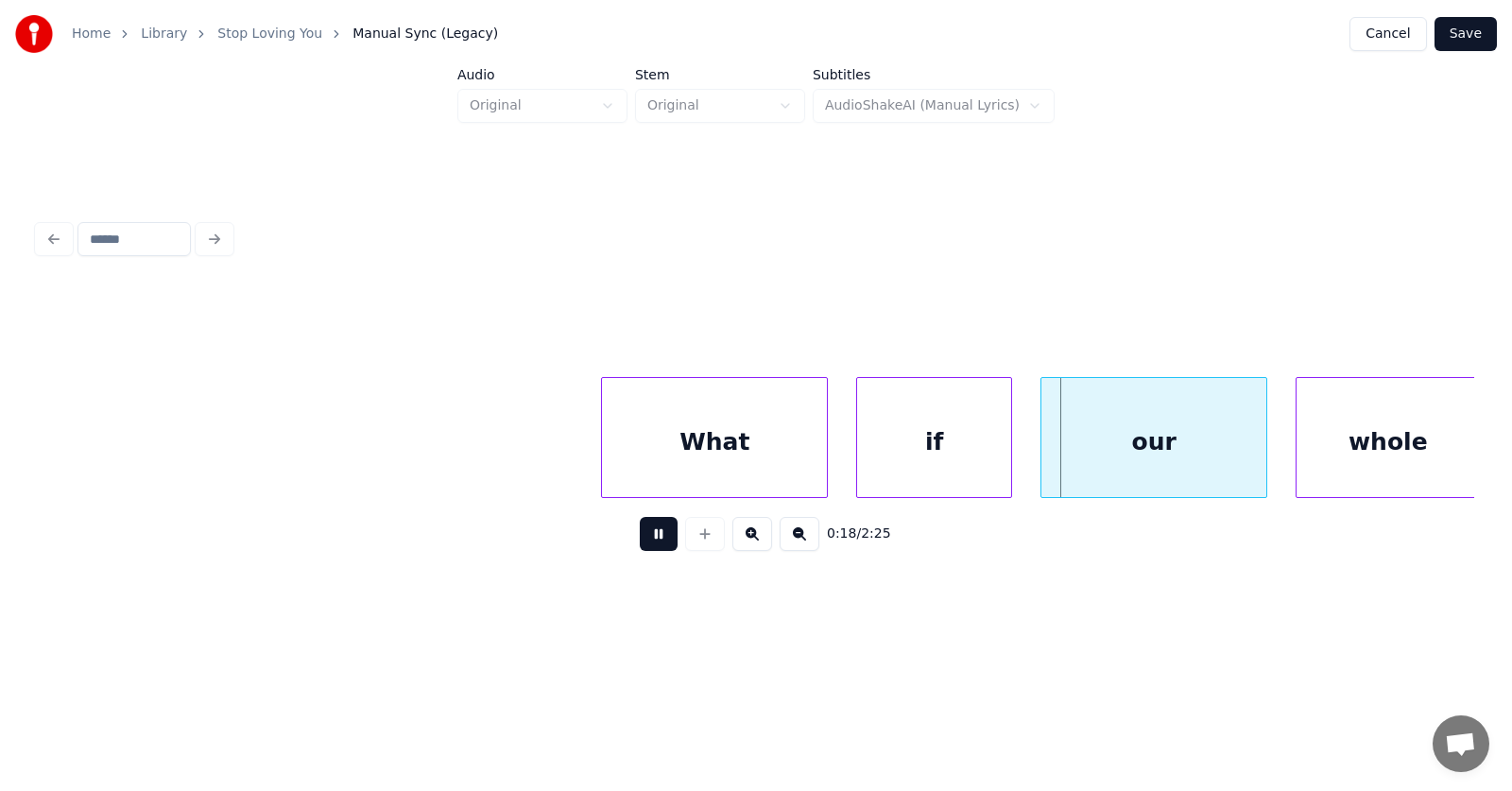
click at [643, 545] on button at bounding box center [659, 534] width 38 height 34
click at [638, 450] on div "What" at bounding box center [693, 442] width 225 height 129
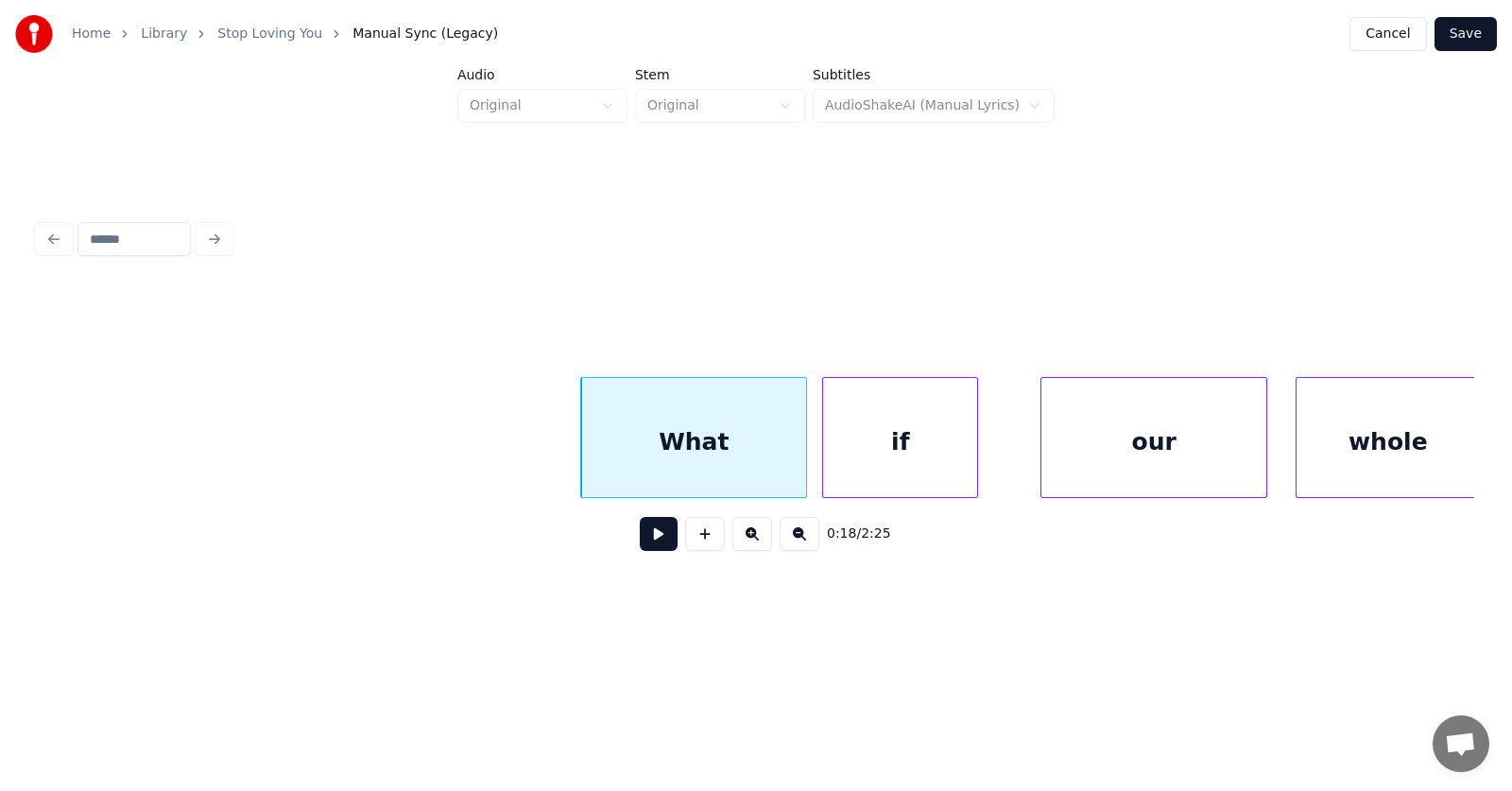
click at [839, 451] on div "if" at bounding box center [900, 442] width 154 height 129
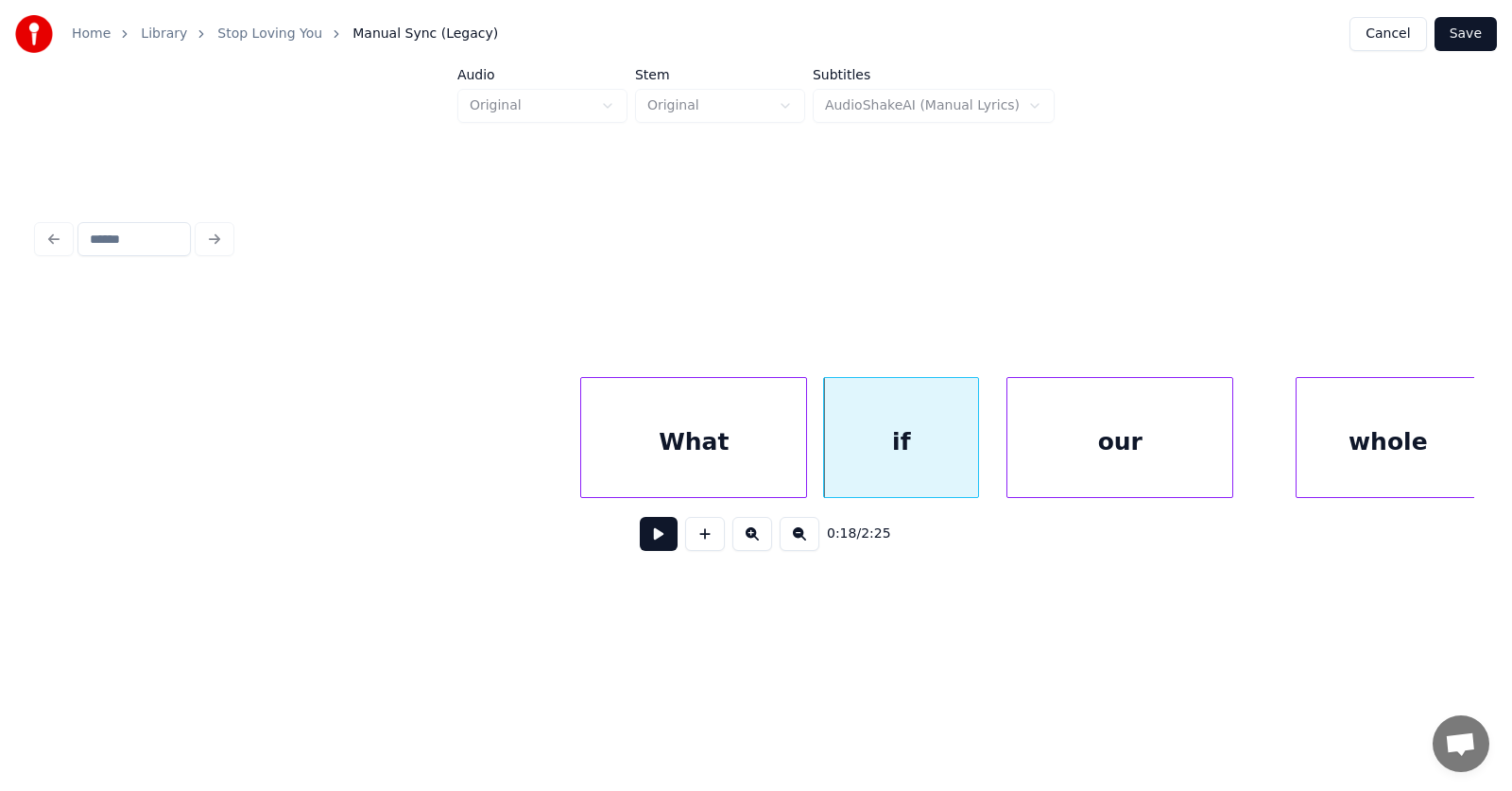
click at [1035, 447] on div "our" at bounding box center [1119, 442] width 225 height 129
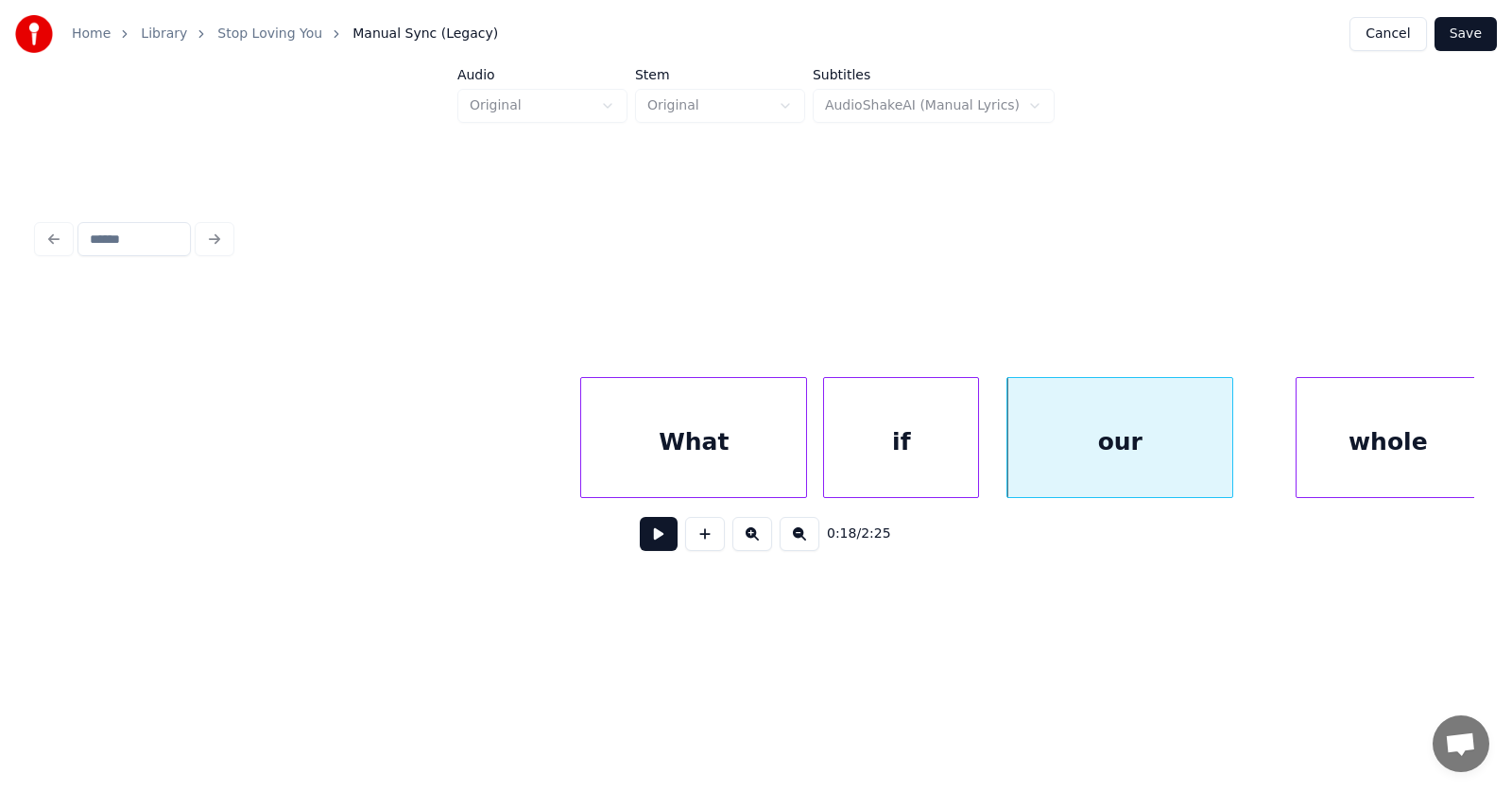
scroll to position [0, 12356]
click at [1310, 434] on div "whole" at bounding box center [1350, 442] width 183 height 129
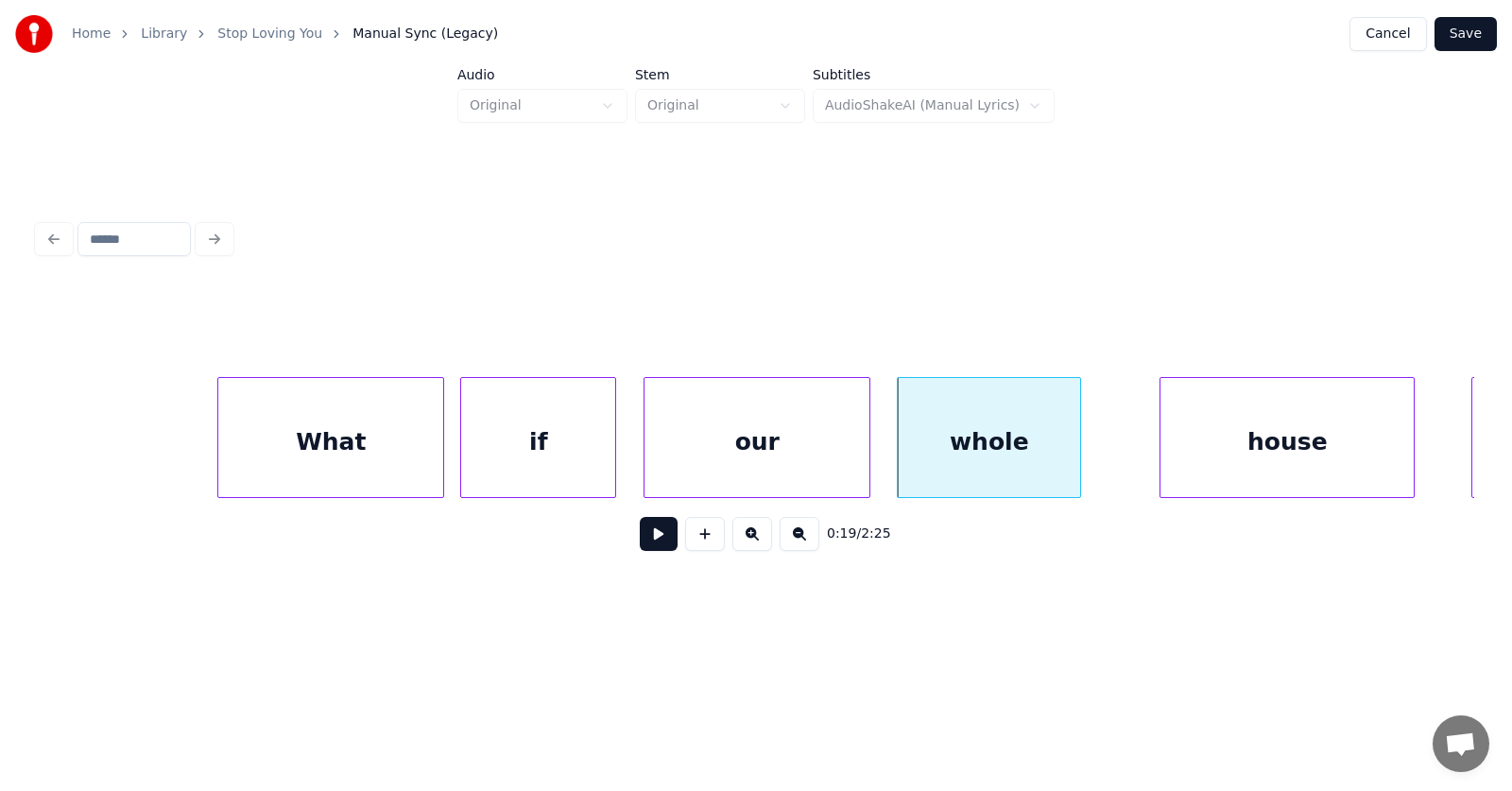
scroll to position [0, 12925]
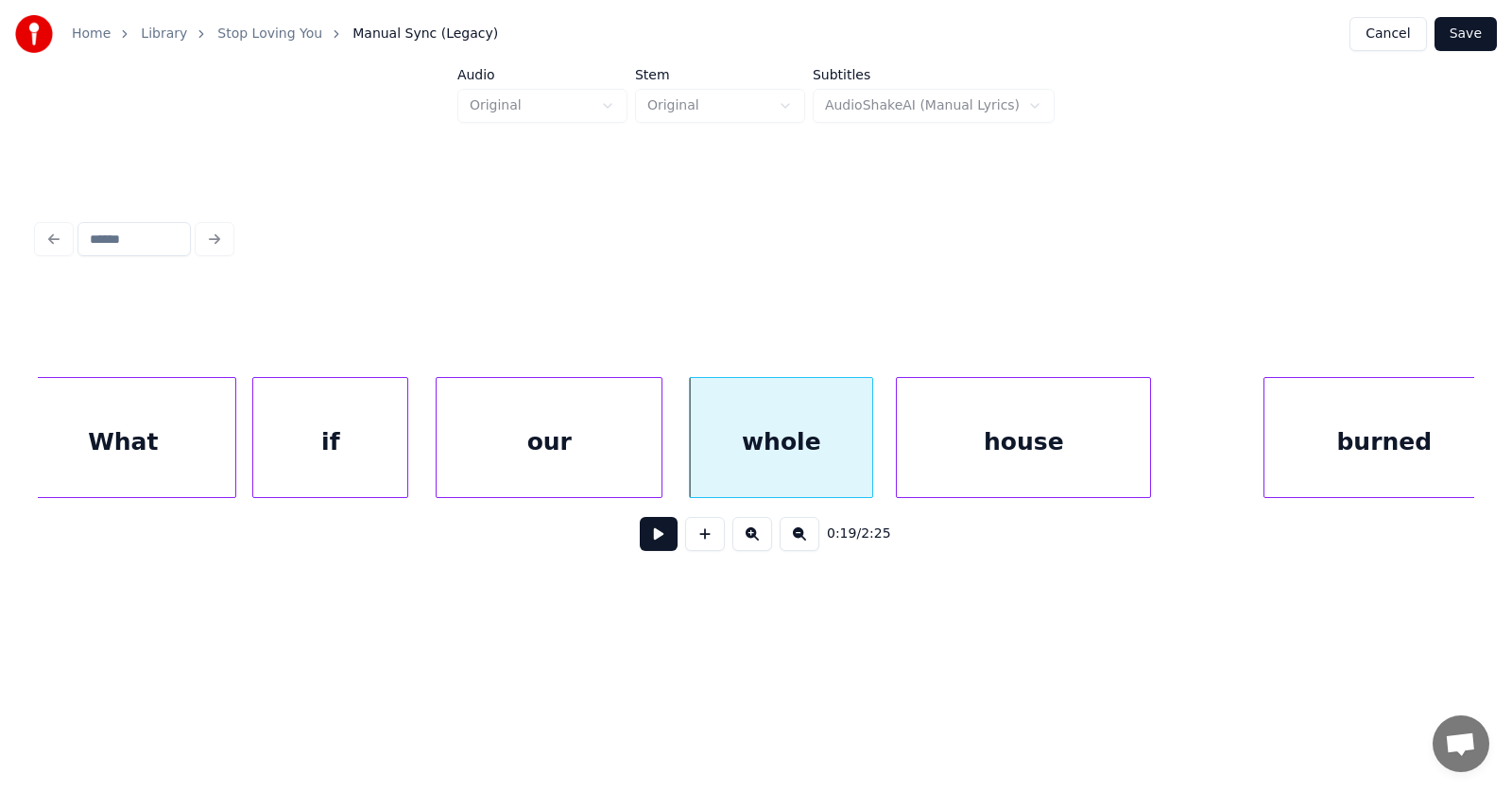
click at [1034, 453] on div "house" at bounding box center [1024, 442] width 253 height 129
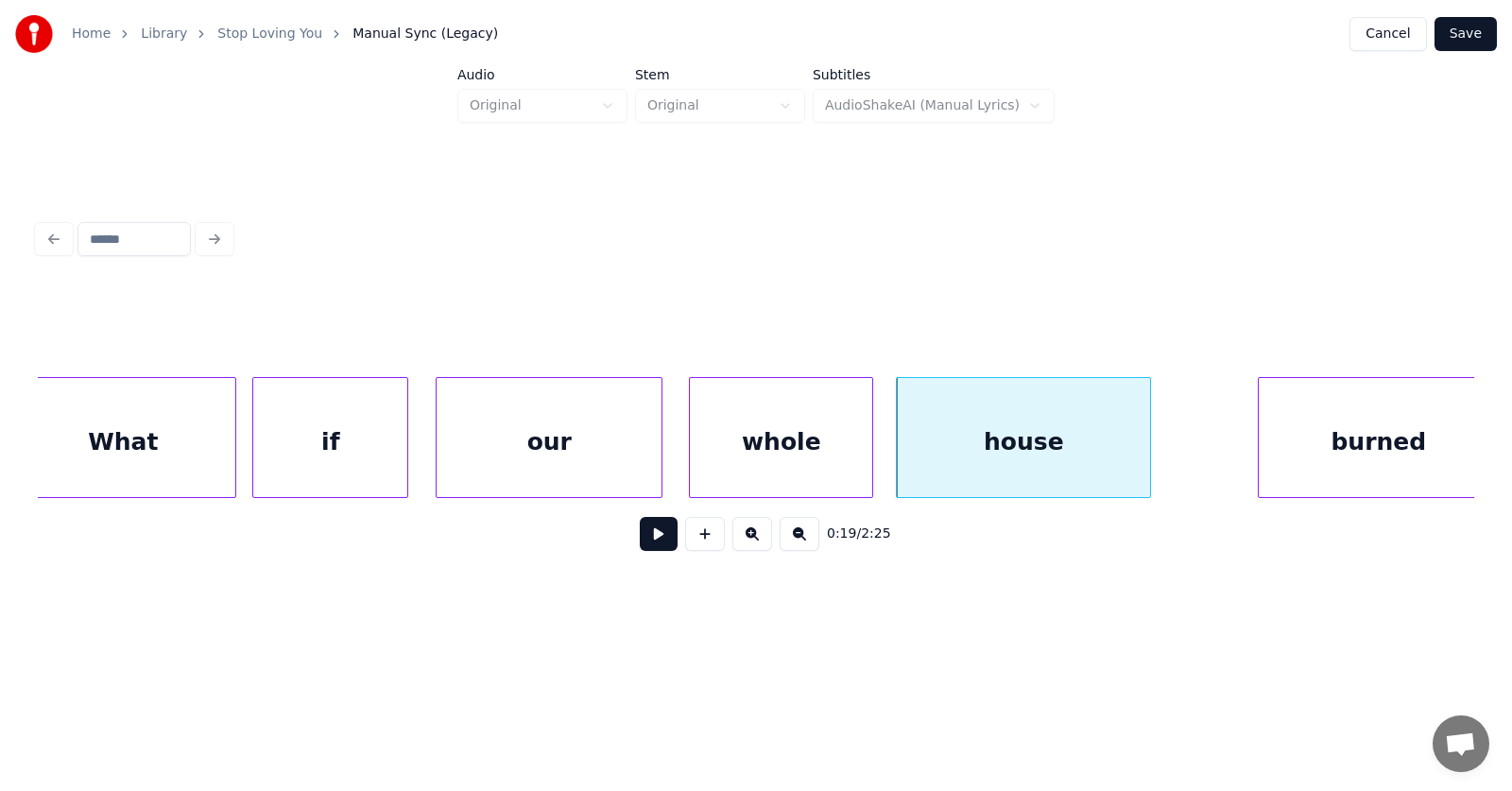
scroll to position [0, 12951]
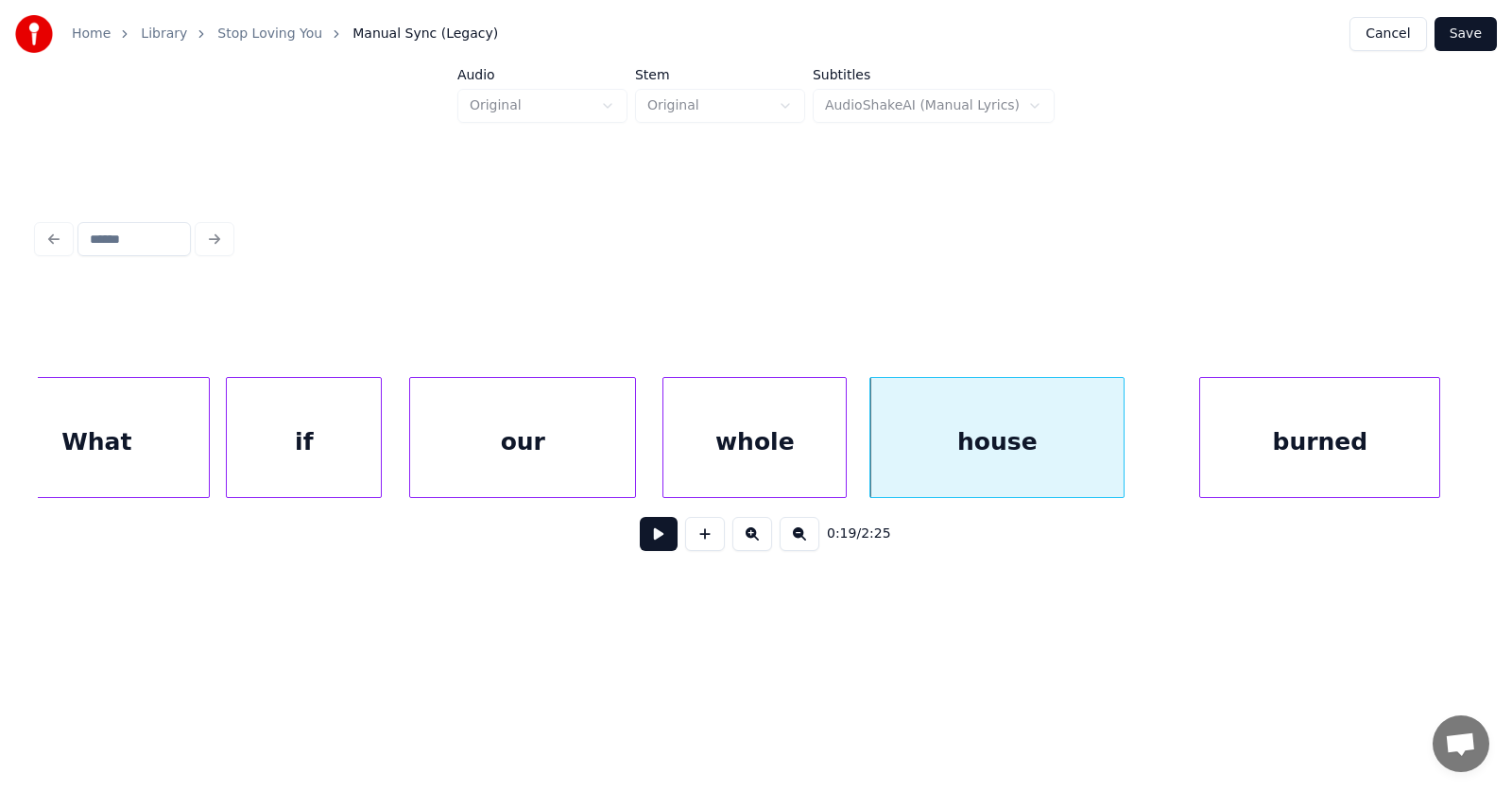
click at [1300, 439] on div "burned" at bounding box center [1321, 442] width 240 height 129
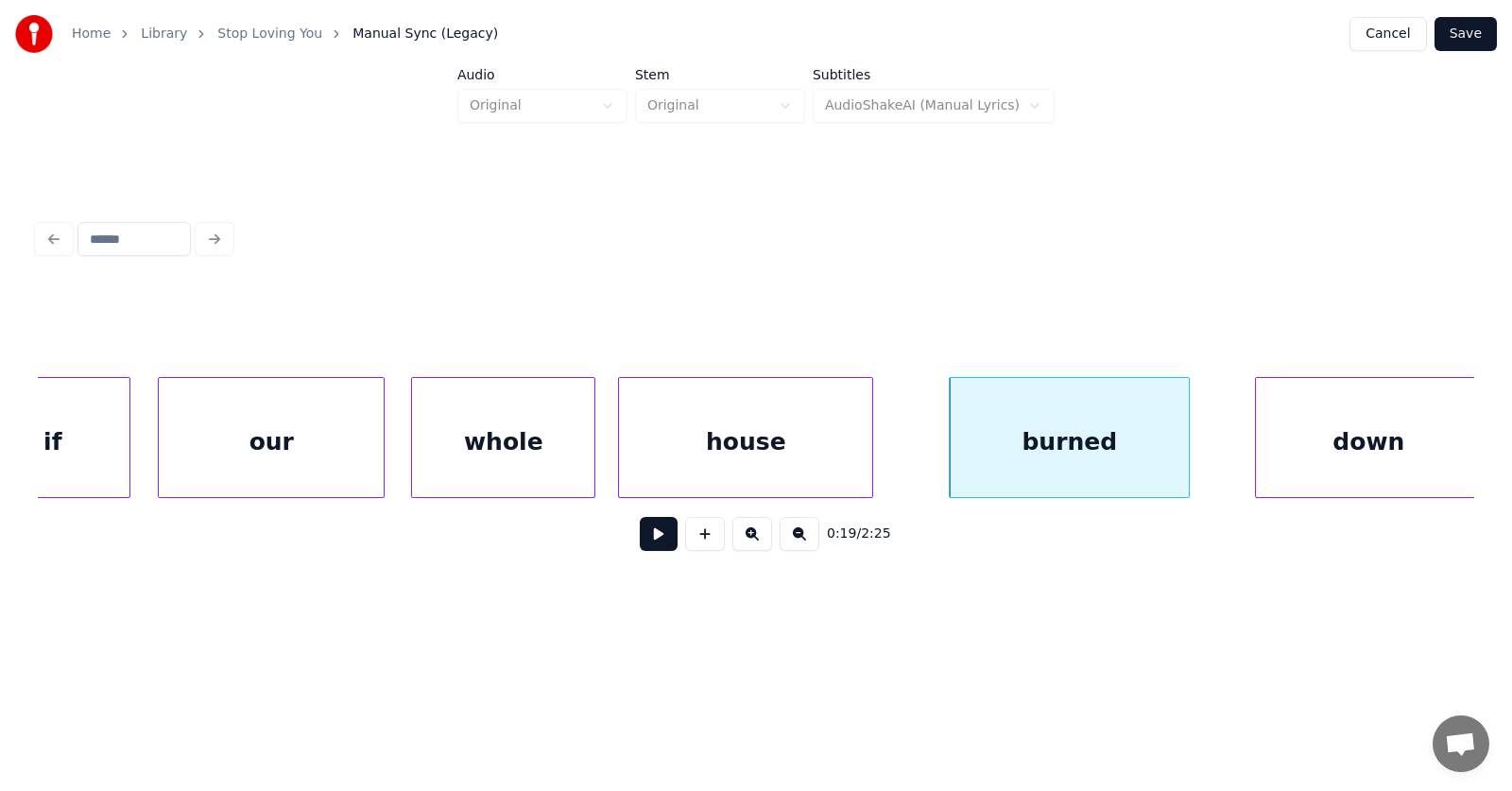
scroll to position [0, 13206]
click at [1325, 434] on div "down" at bounding box center [1330, 442] width 225 height 129
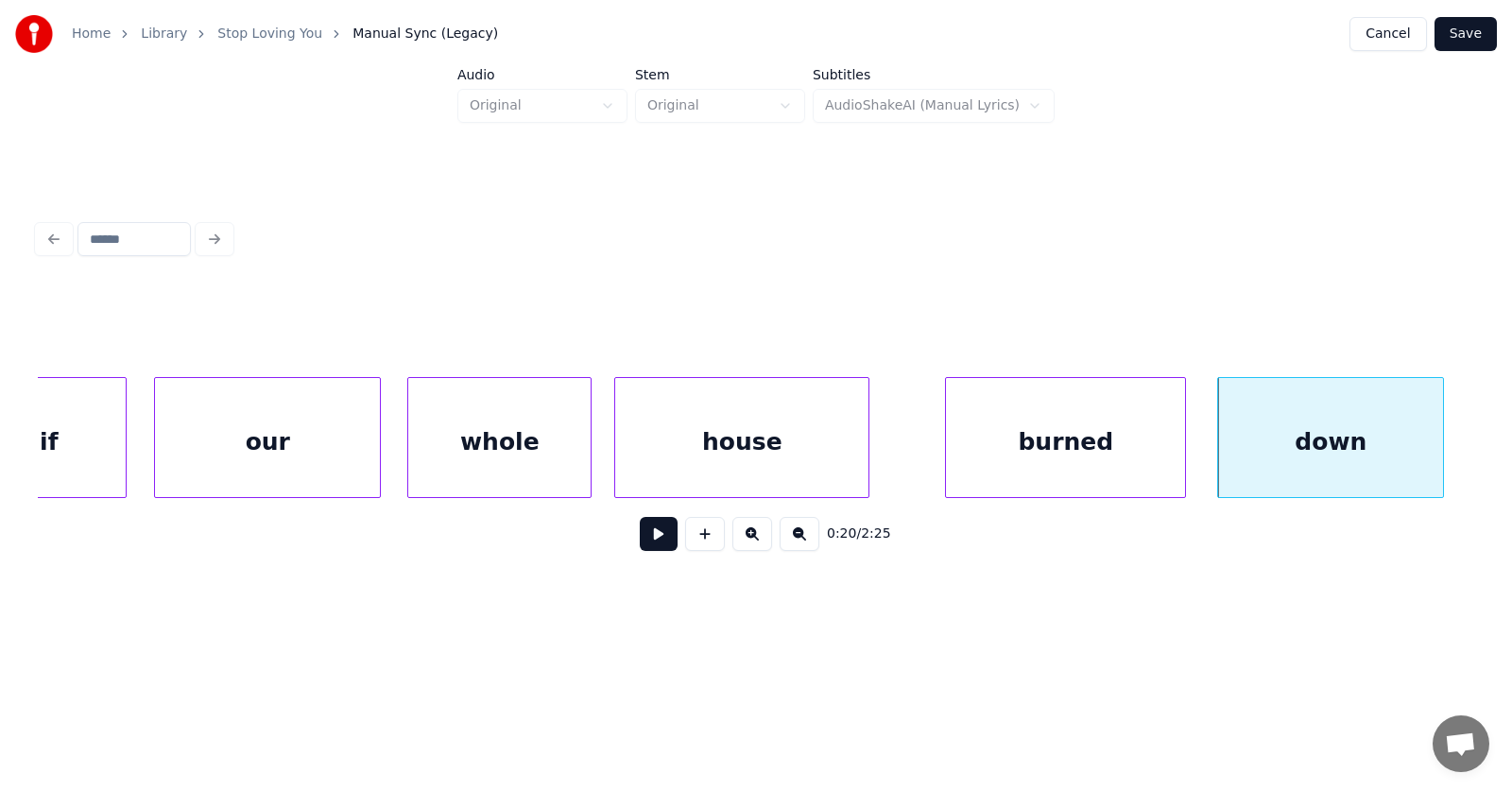
click at [640, 543] on button at bounding box center [659, 534] width 38 height 34
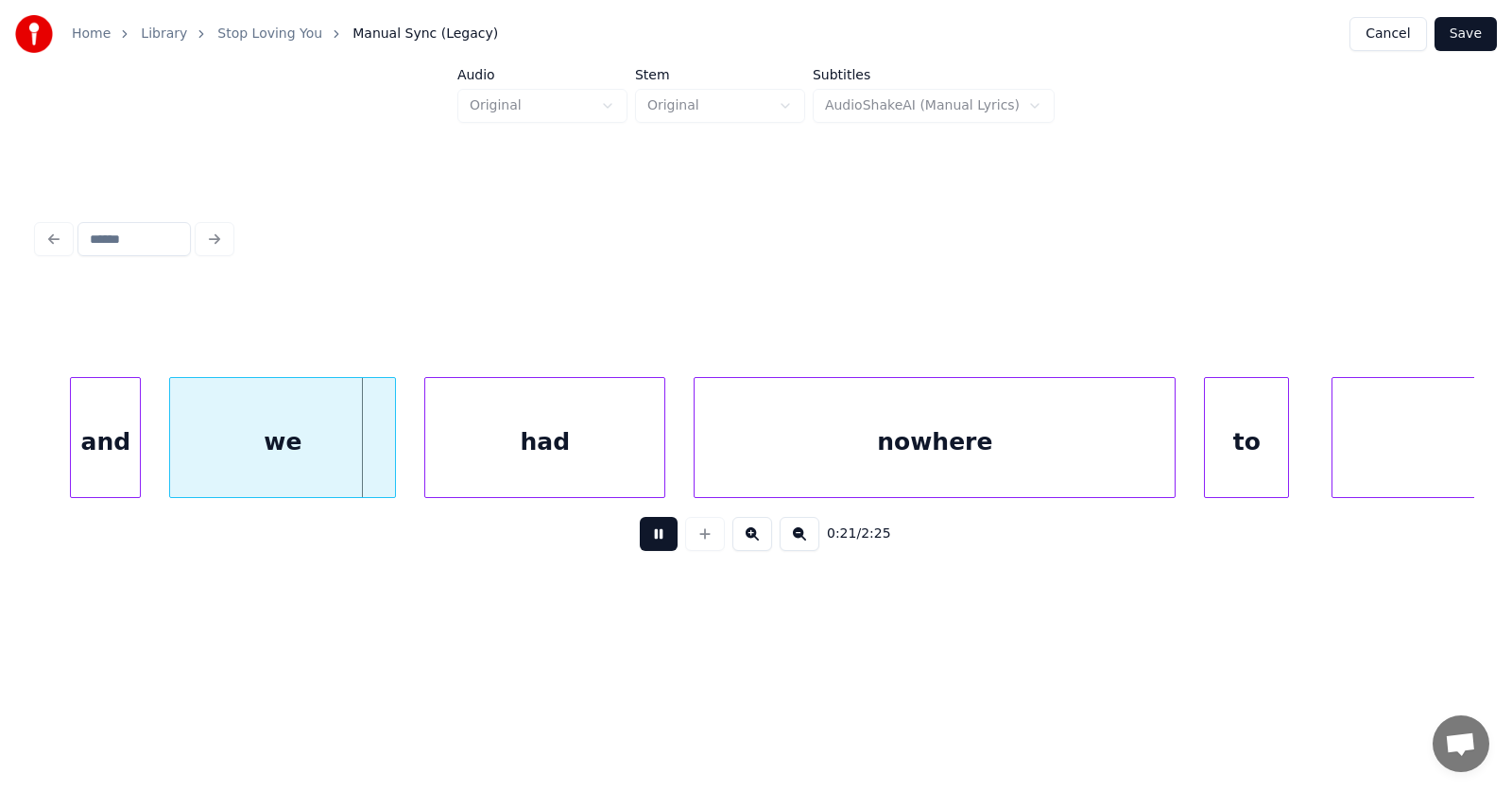
click at [640, 543] on button at bounding box center [659, 534] width 38 height 34
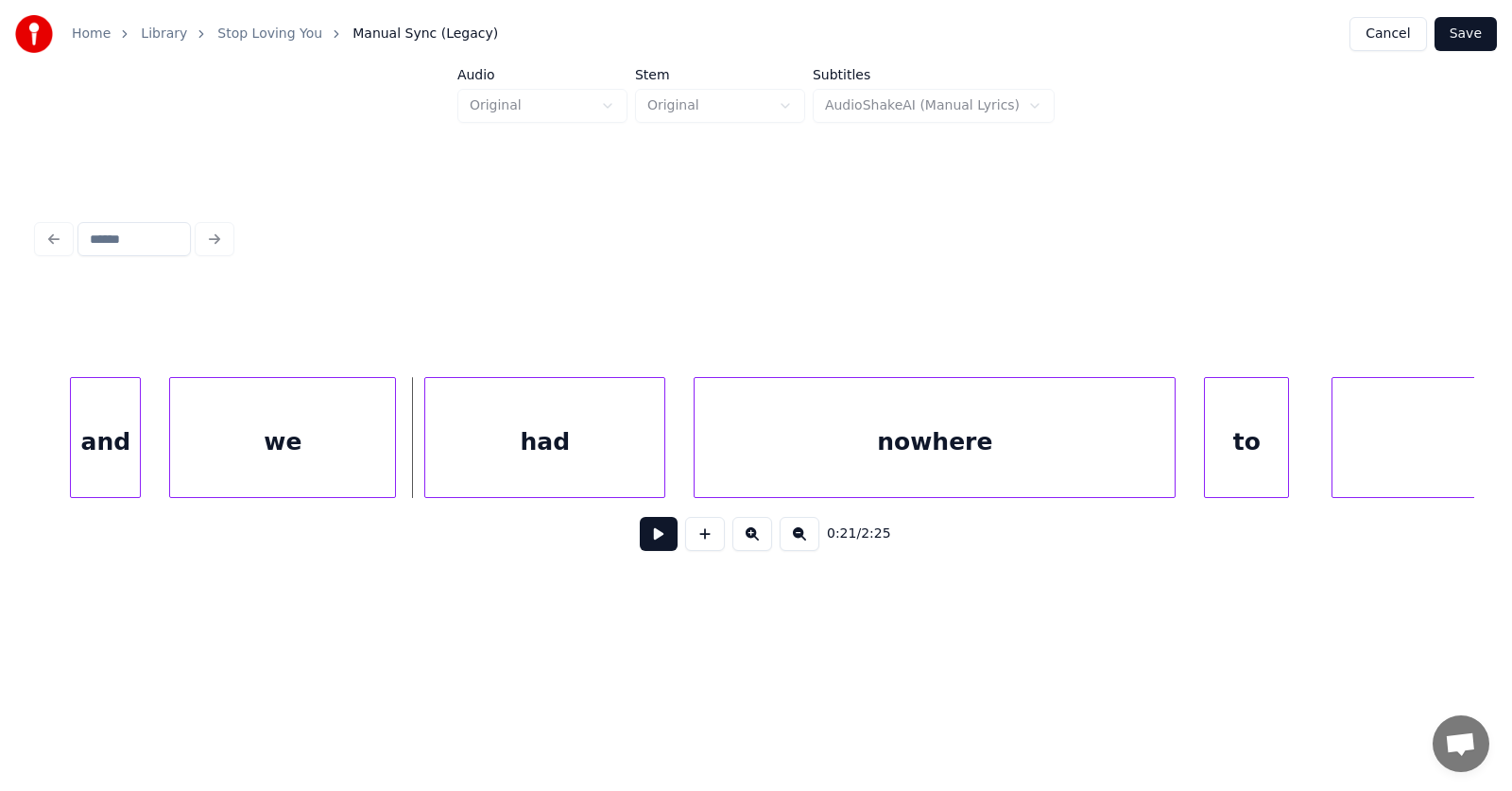
scroll to position [0, 14523]
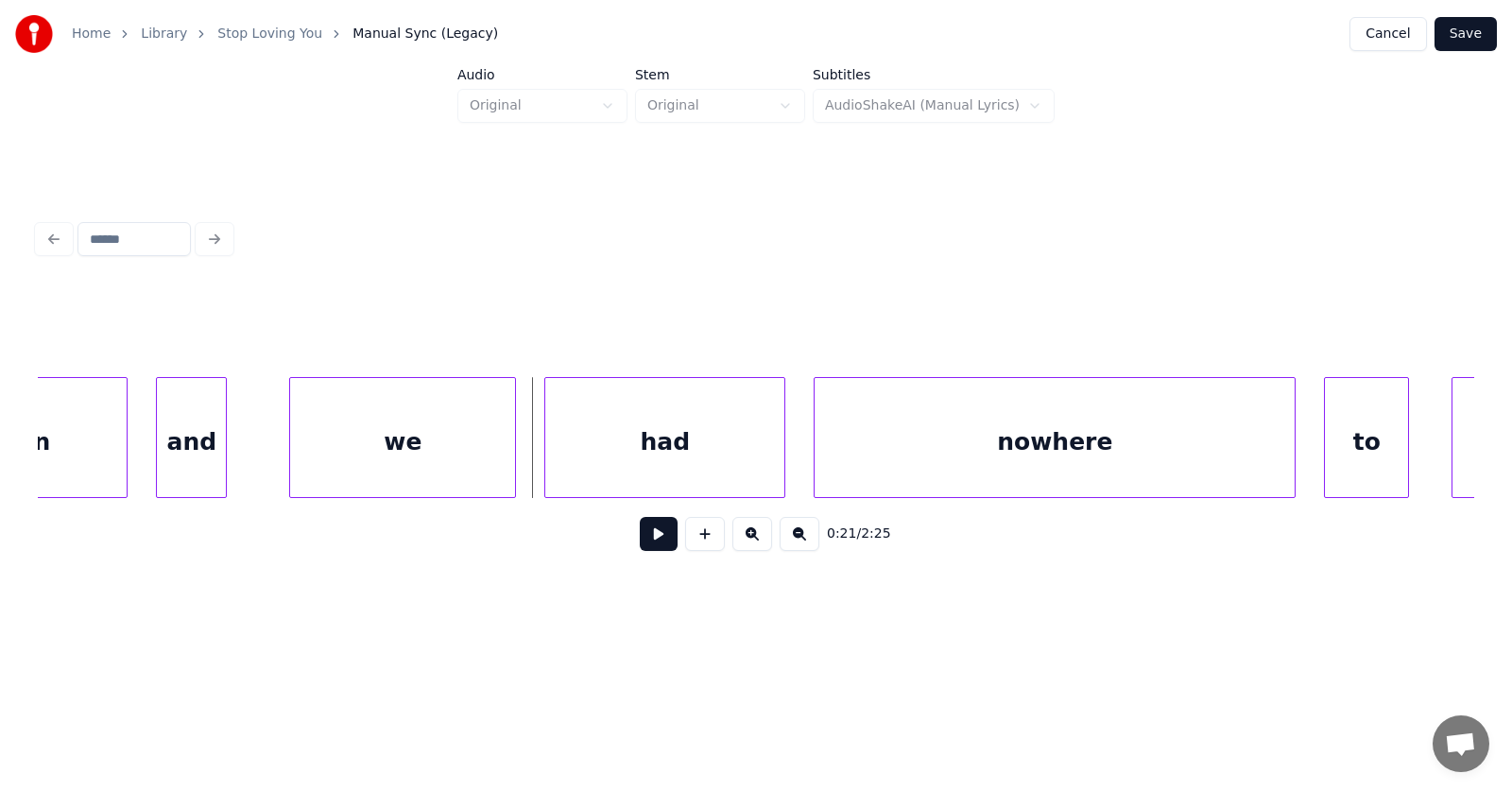
click at [204, 451] on div "and" at bounding box center [191, 442] width 69 height 129
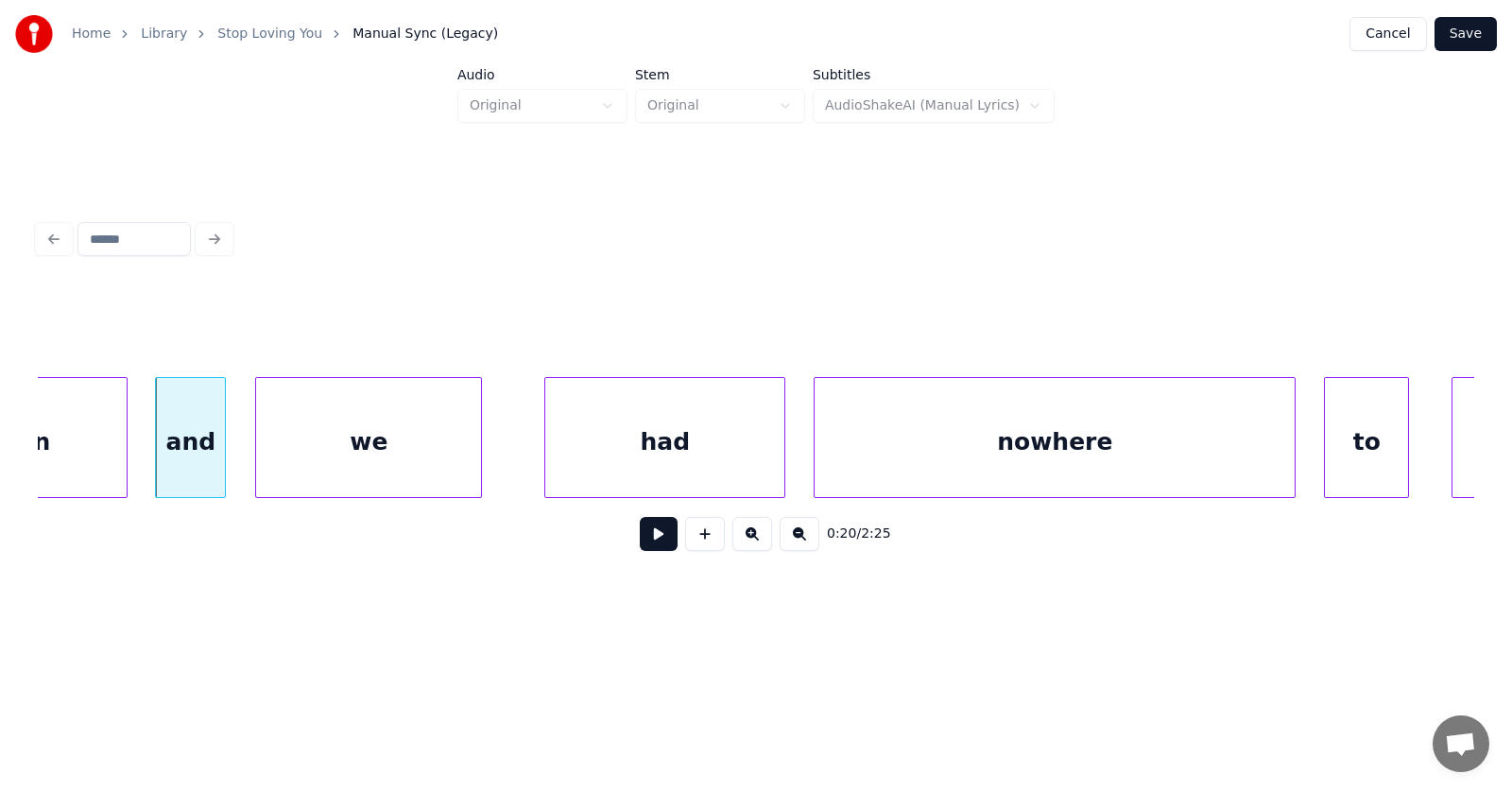
click at [390, 459] on div "we" at bounding box center [368, 442] width 225 height 129
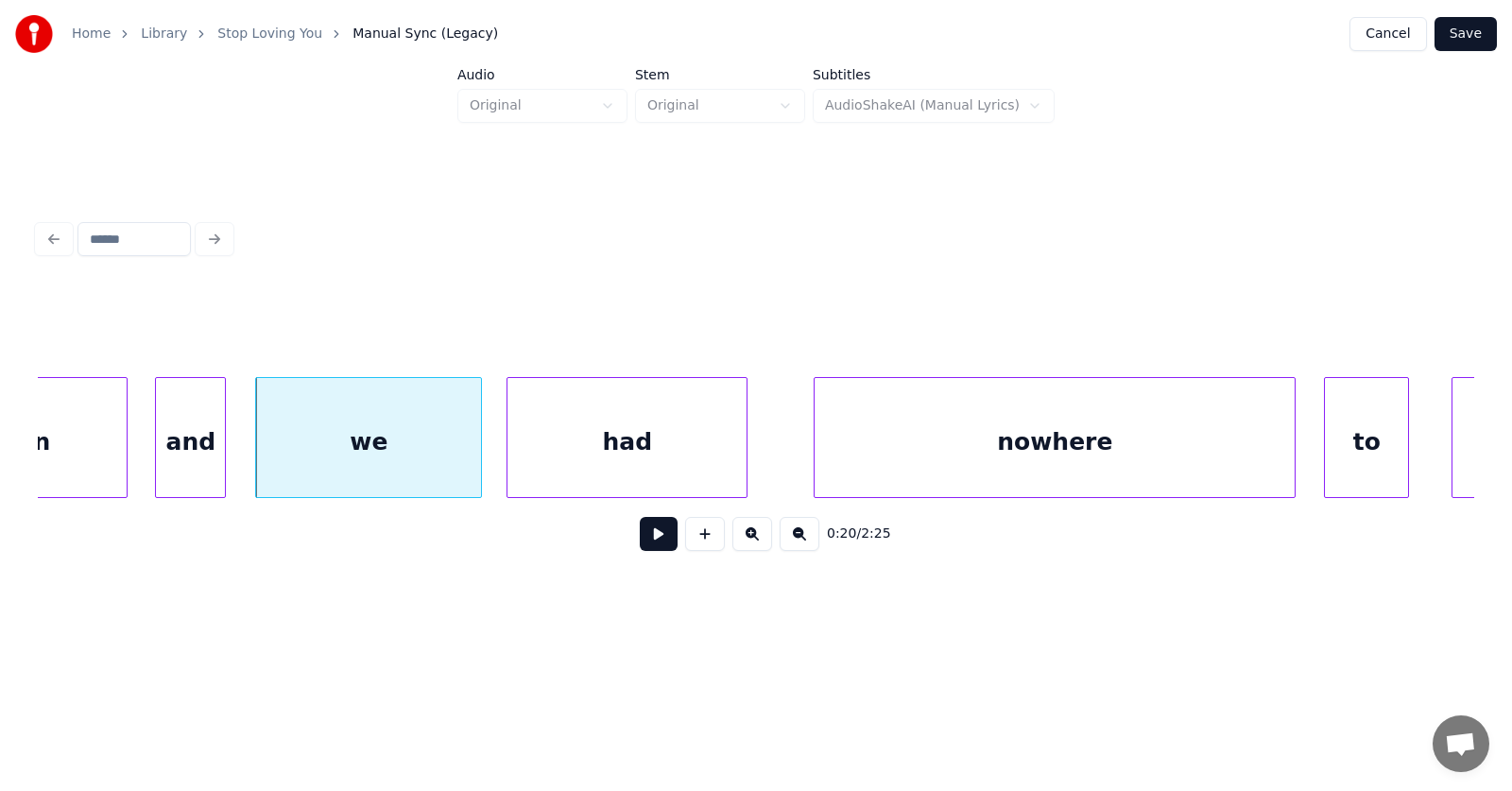
click at [659, 456] on div "had" at bounding box center [627, 442] width 240 height 129
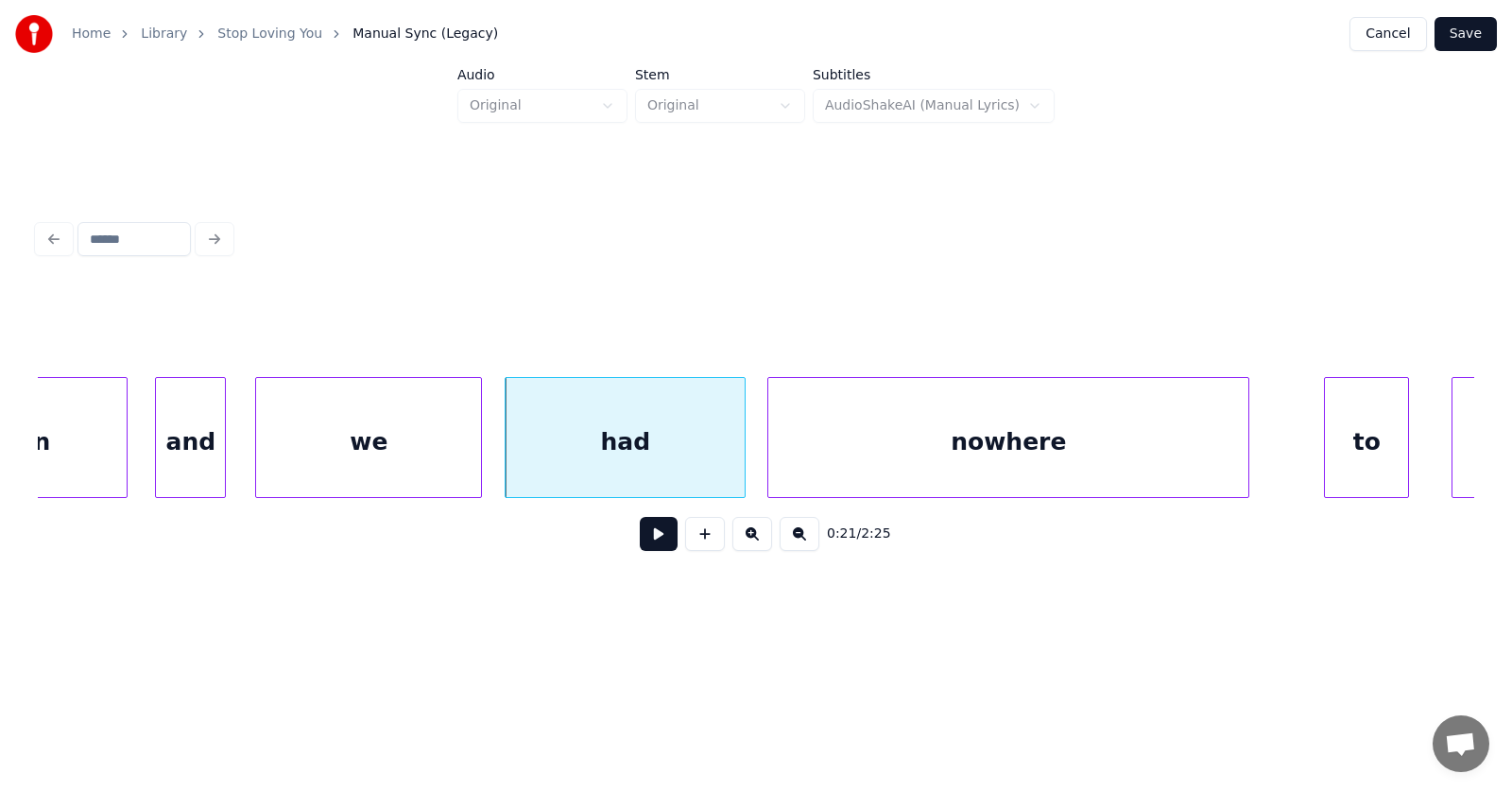
click at [978, 459] on div "nowhere" at bounding box center [1008, 442] width 480 height 129
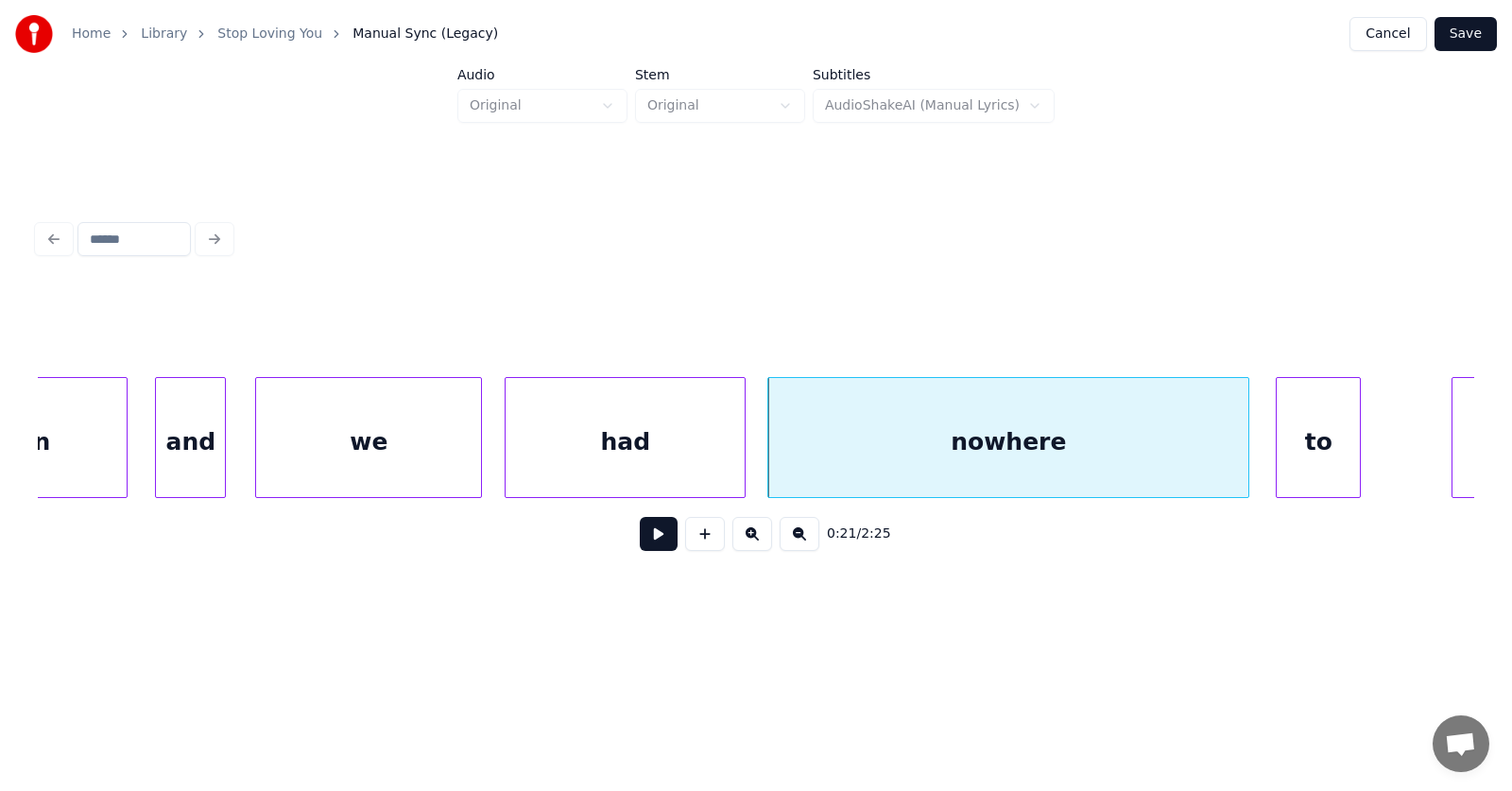
click at [1323, 441] on div "to" at bounding box center [1319, 442] width 83 height 129
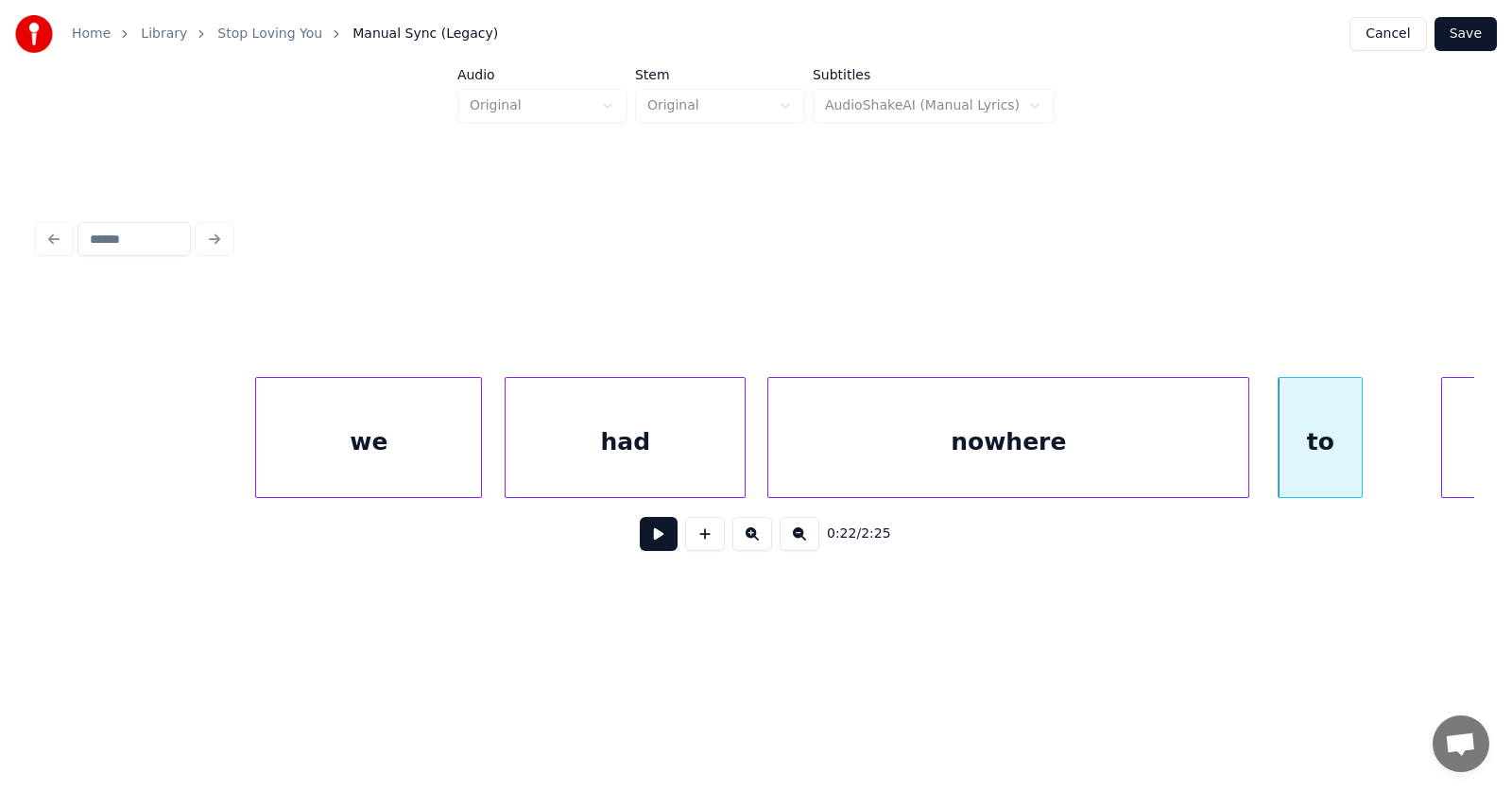
scroll to position [0, 14836]
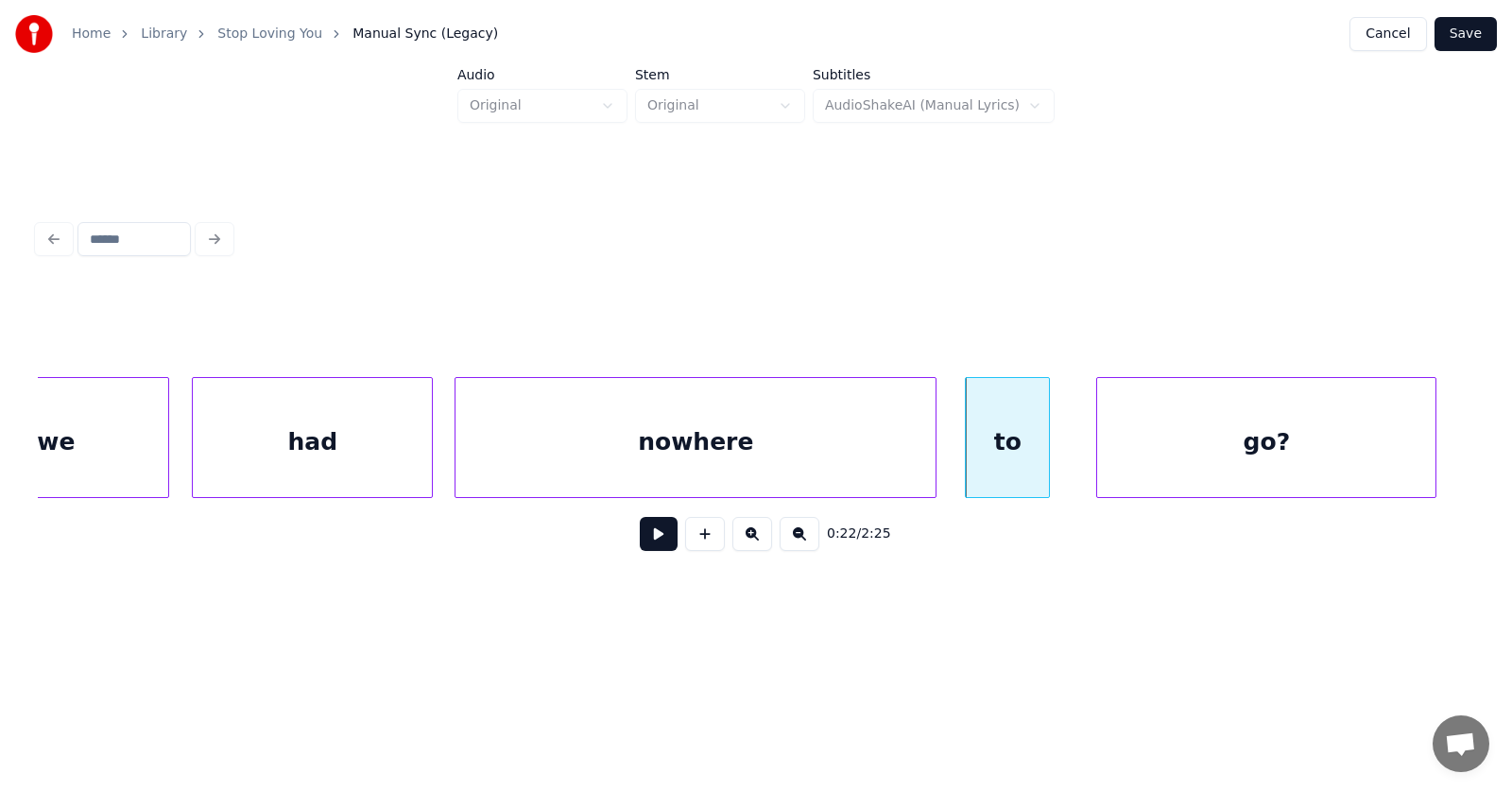
click at [1428, 446] on div "go?" at bounding box center [1267, 442] width 339 height 129
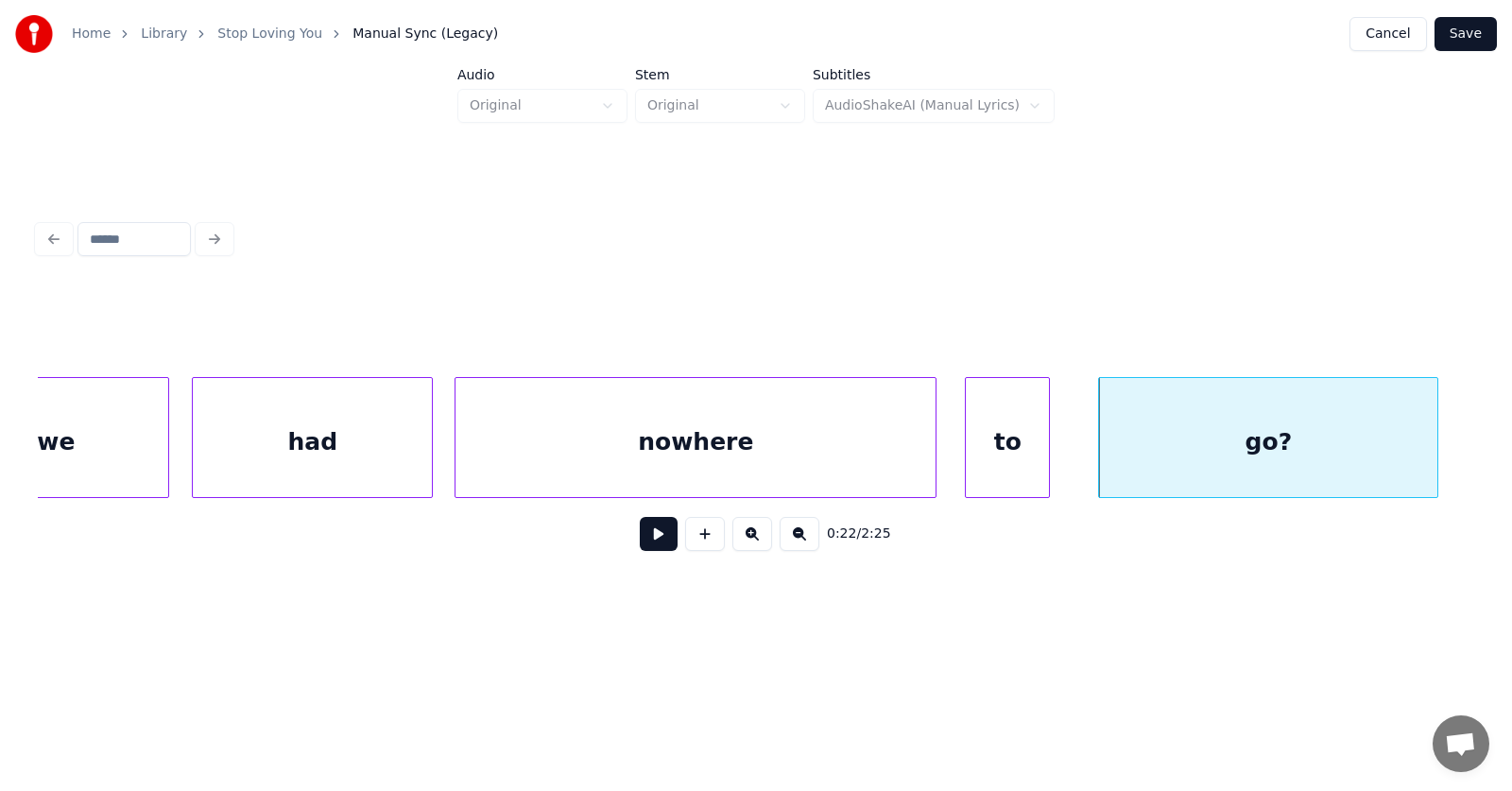
click at [647, 547] on button at bounding box center [659, 534] width 38 height 34
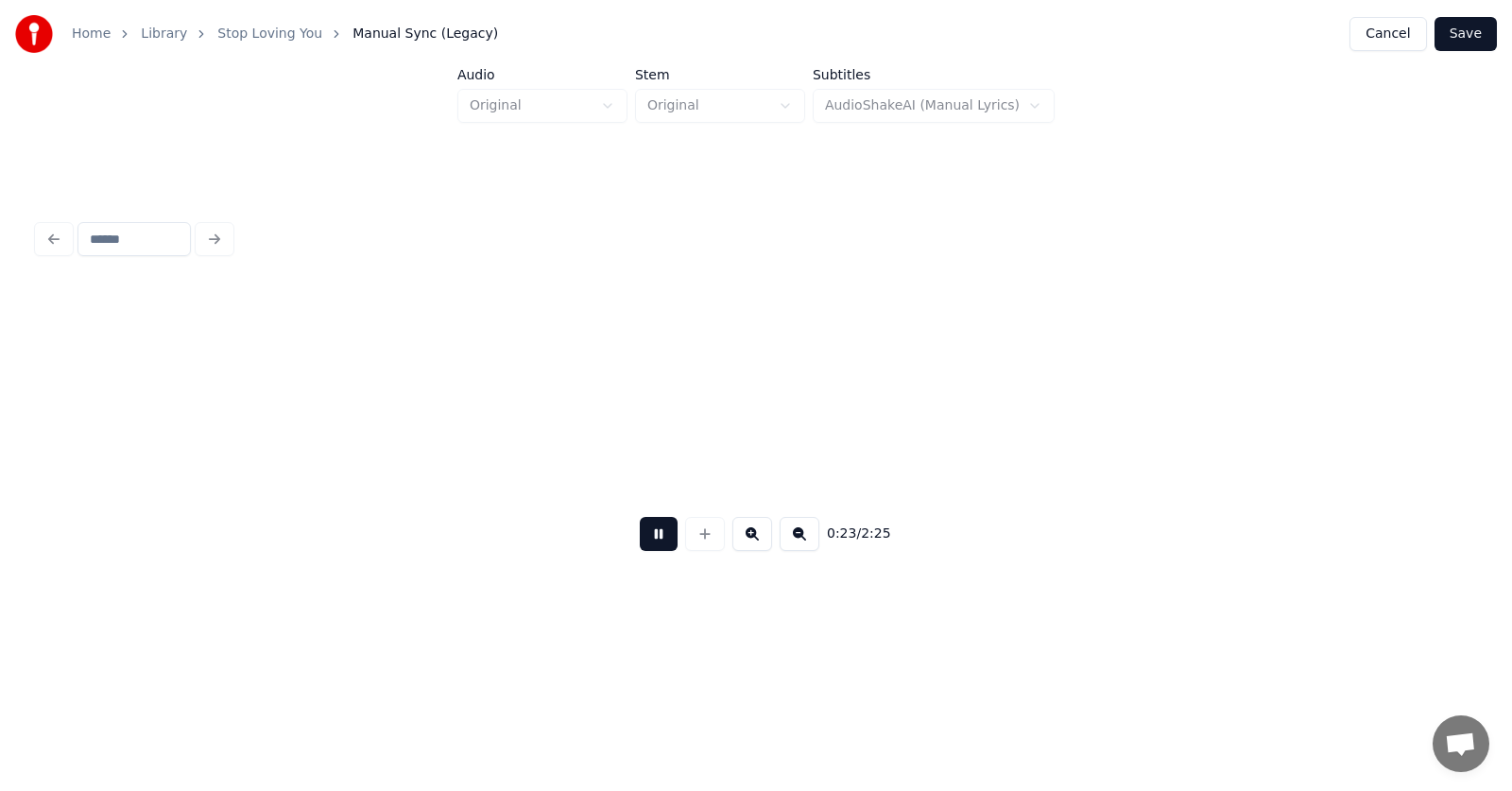
scroll to position [0, 16281]
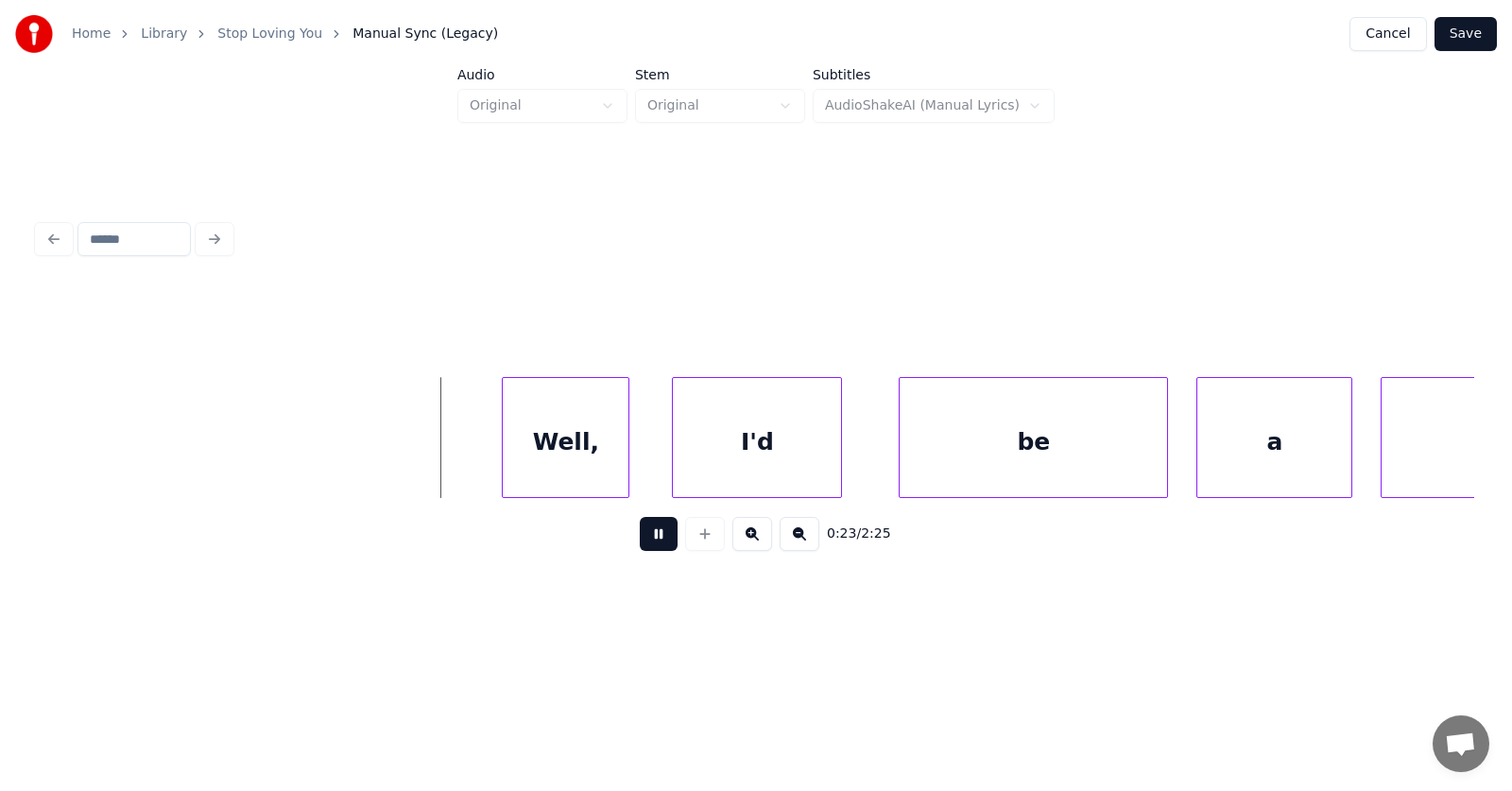
click at [648, 545] on button at bounding box center [659, 534] width 38 height 34
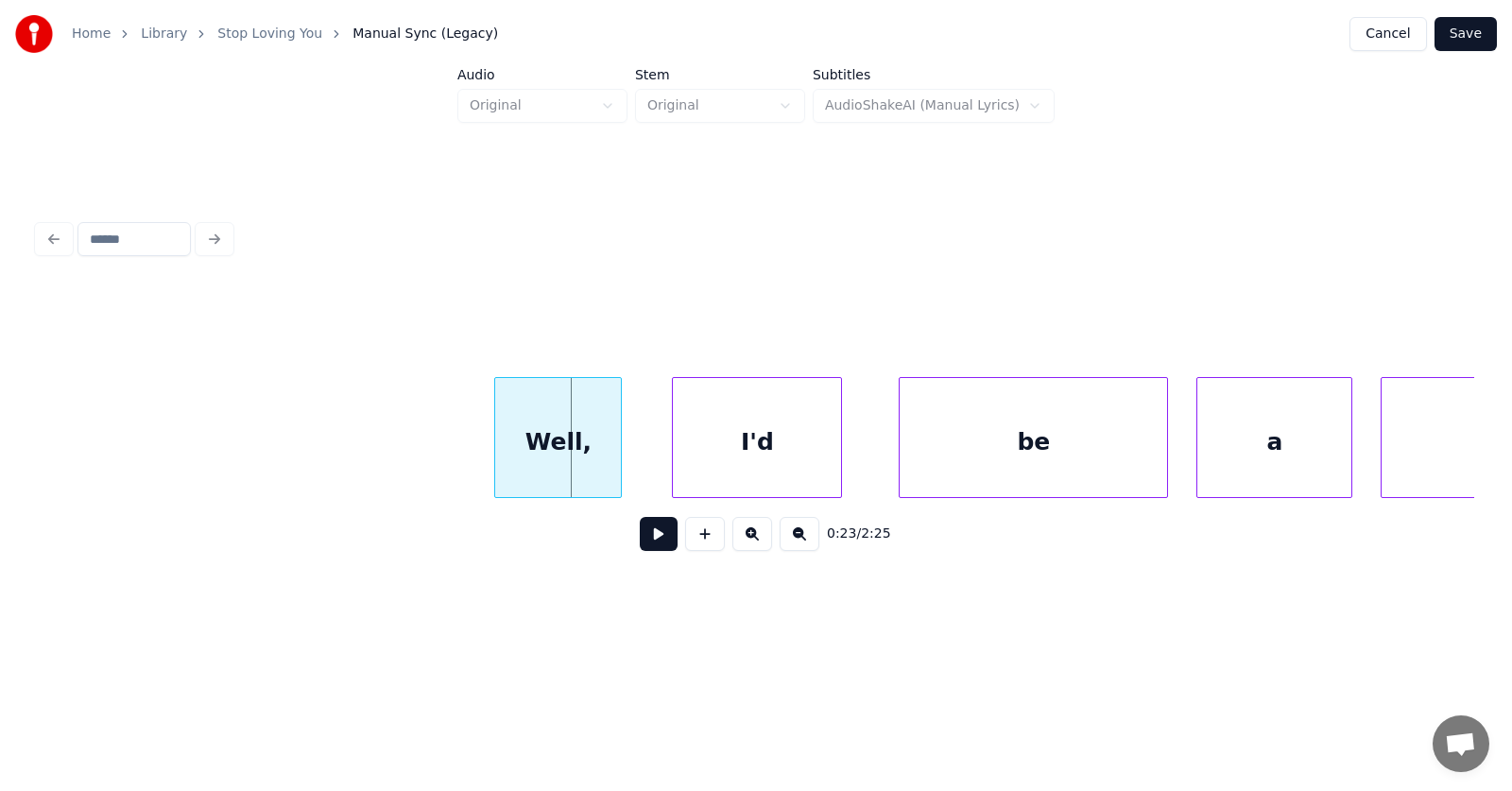
click at [564, 456] on div "Well," at bounding box center [559, 442] width 126 height 129
click at [686, 467] on div "I'd" at bounding box center [722, 442] width 168 height 129
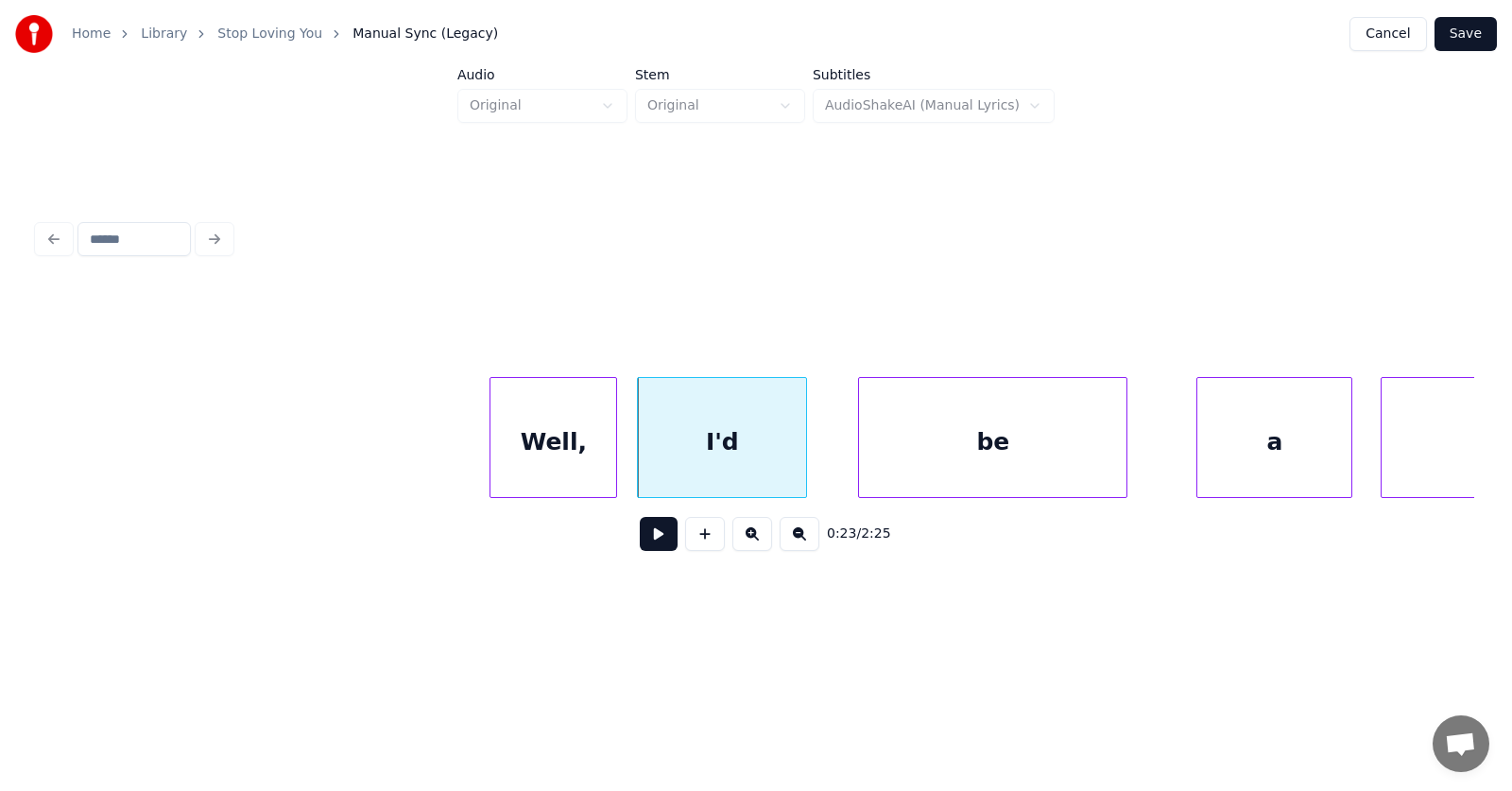
click at [916, 473] on div "be" at bounding box center [993, 442] width 267 height 129
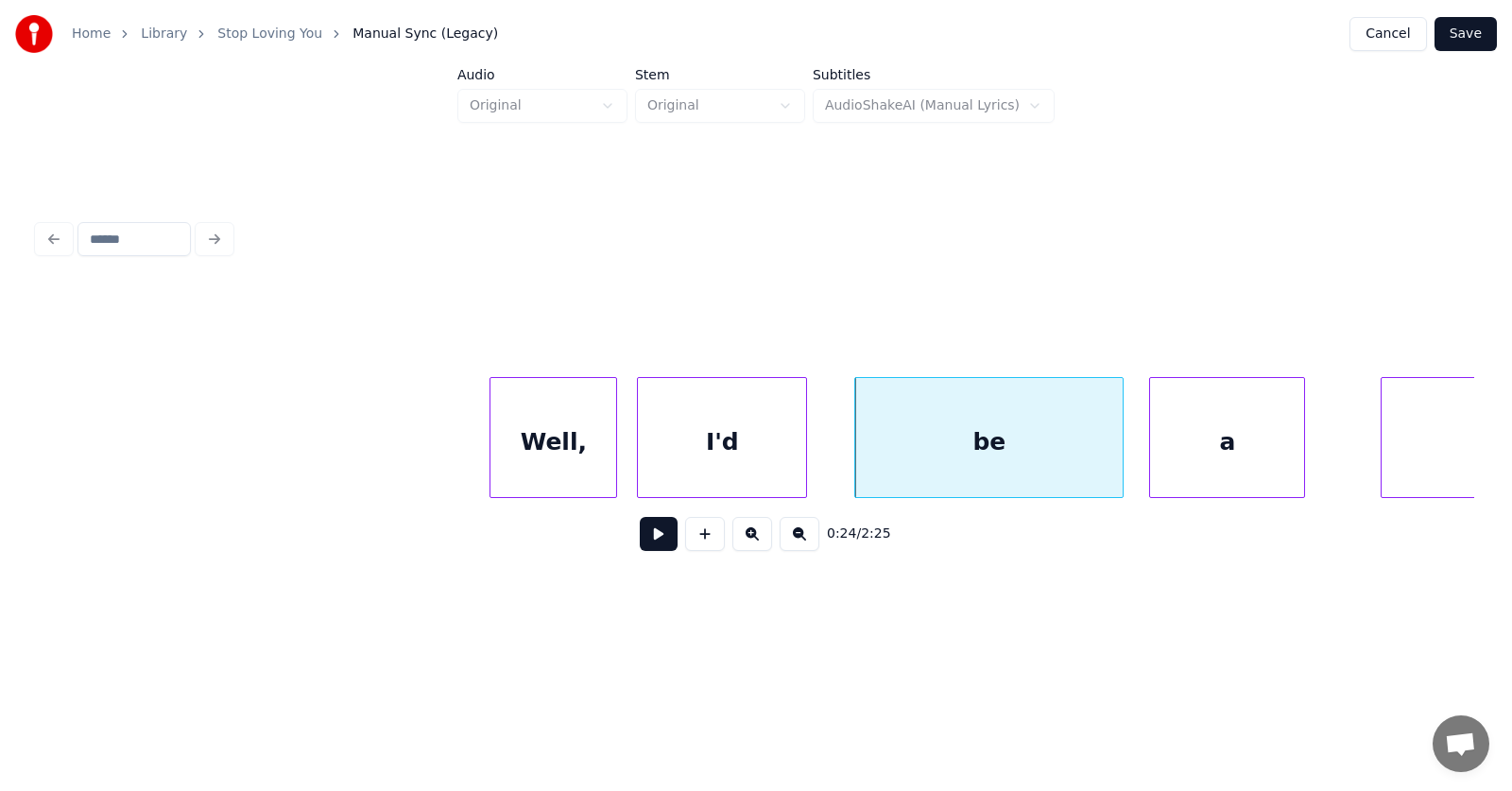
click at [1230, 451] on div "a" at bounding box center [1227, 442] width 154 height 129
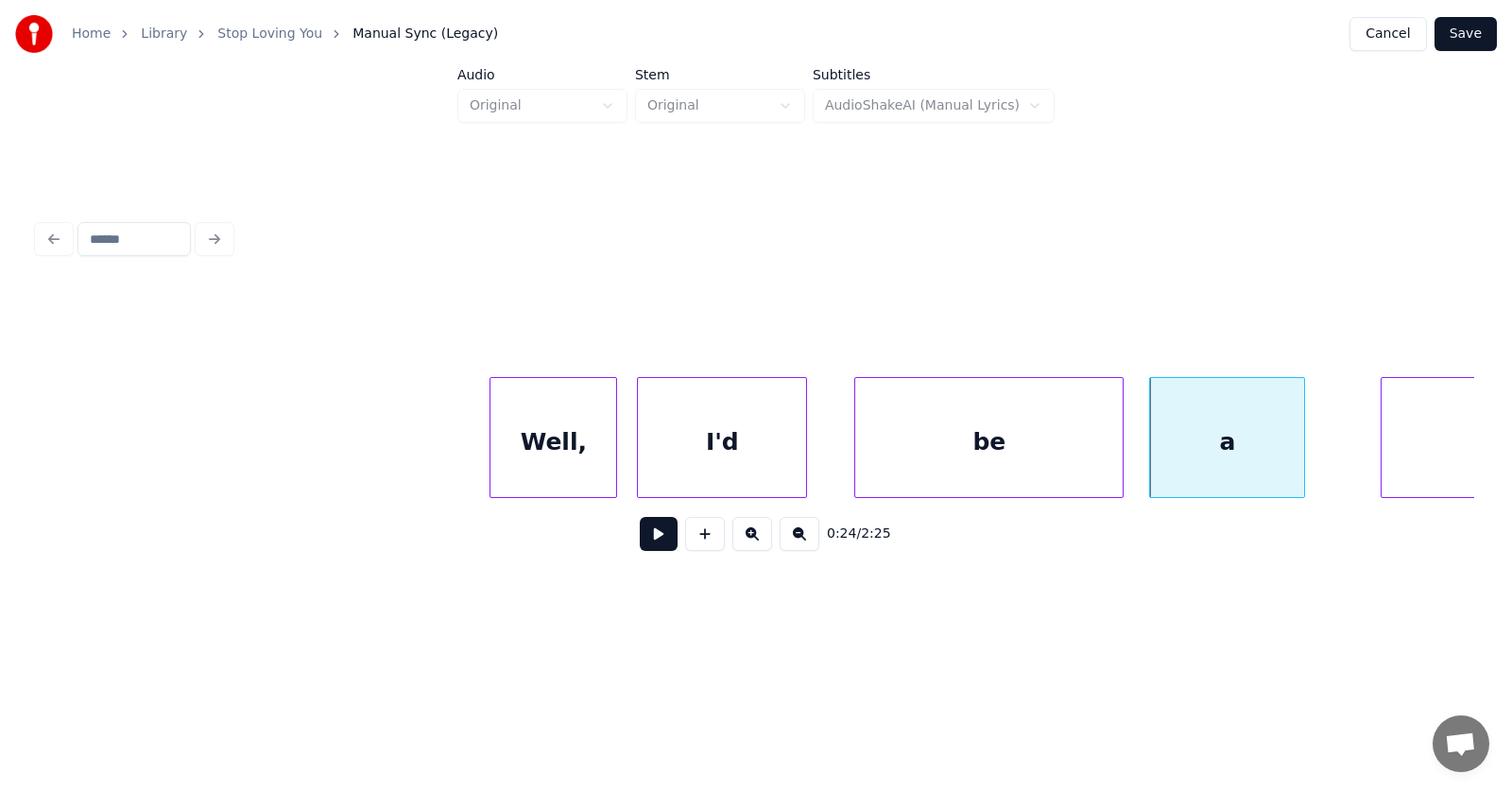
scroll to position [0, 16681]
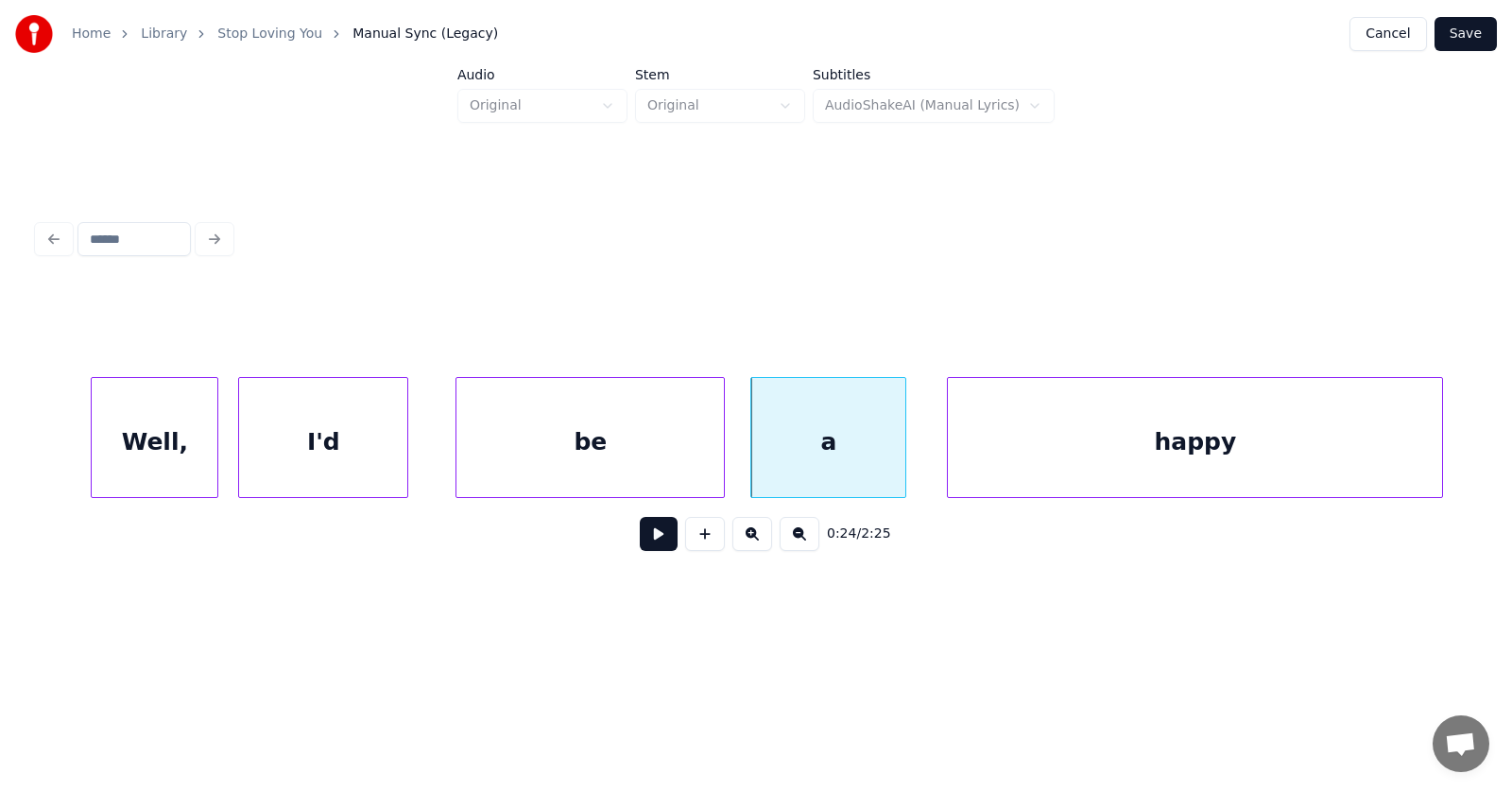
click at [1406, 443] on div "happy" at bounding box center [1196, 442] width 495 height 129
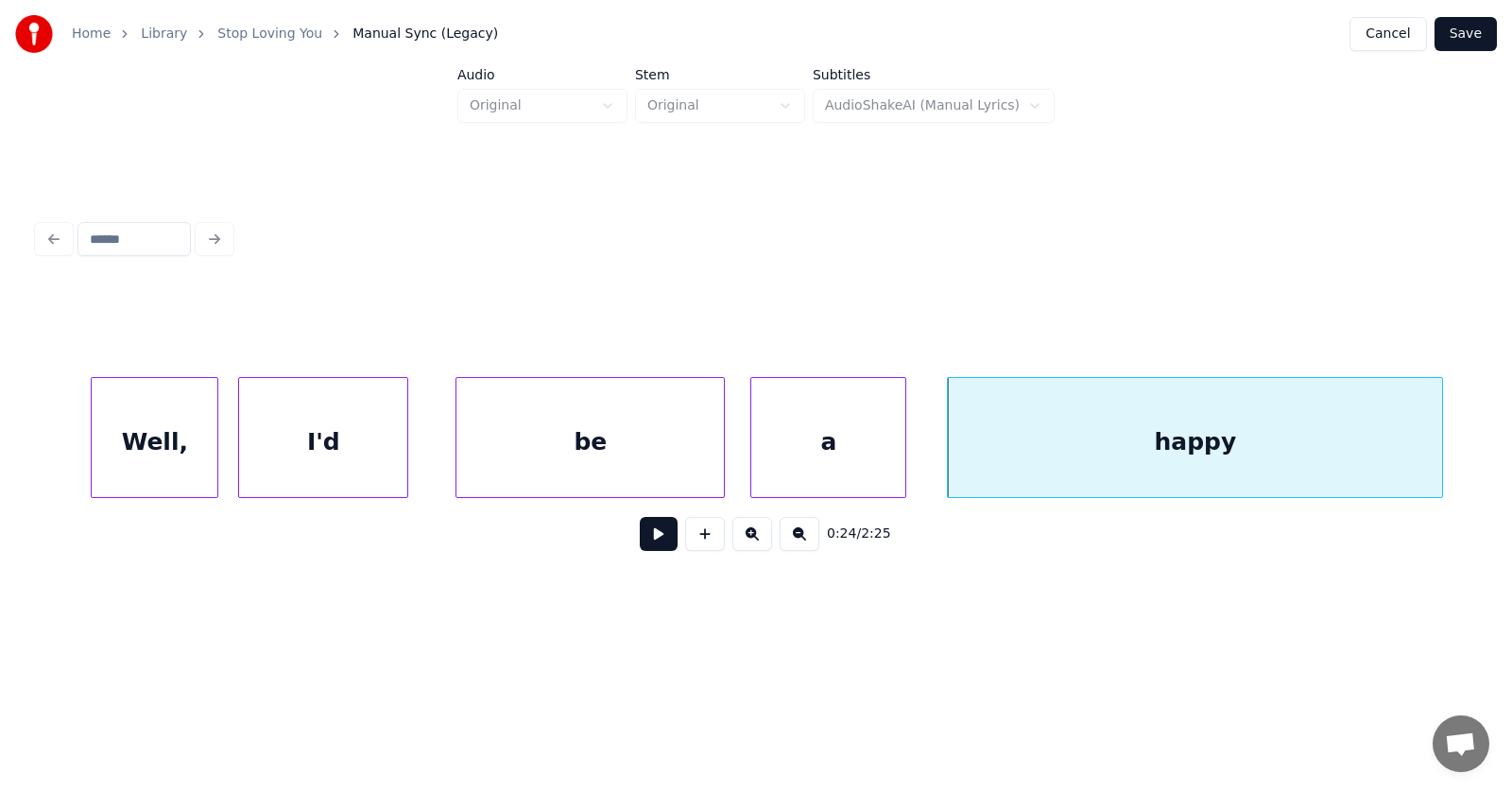
click at [653, 542] on button at bounding box center [659, 534] width 38 height 34
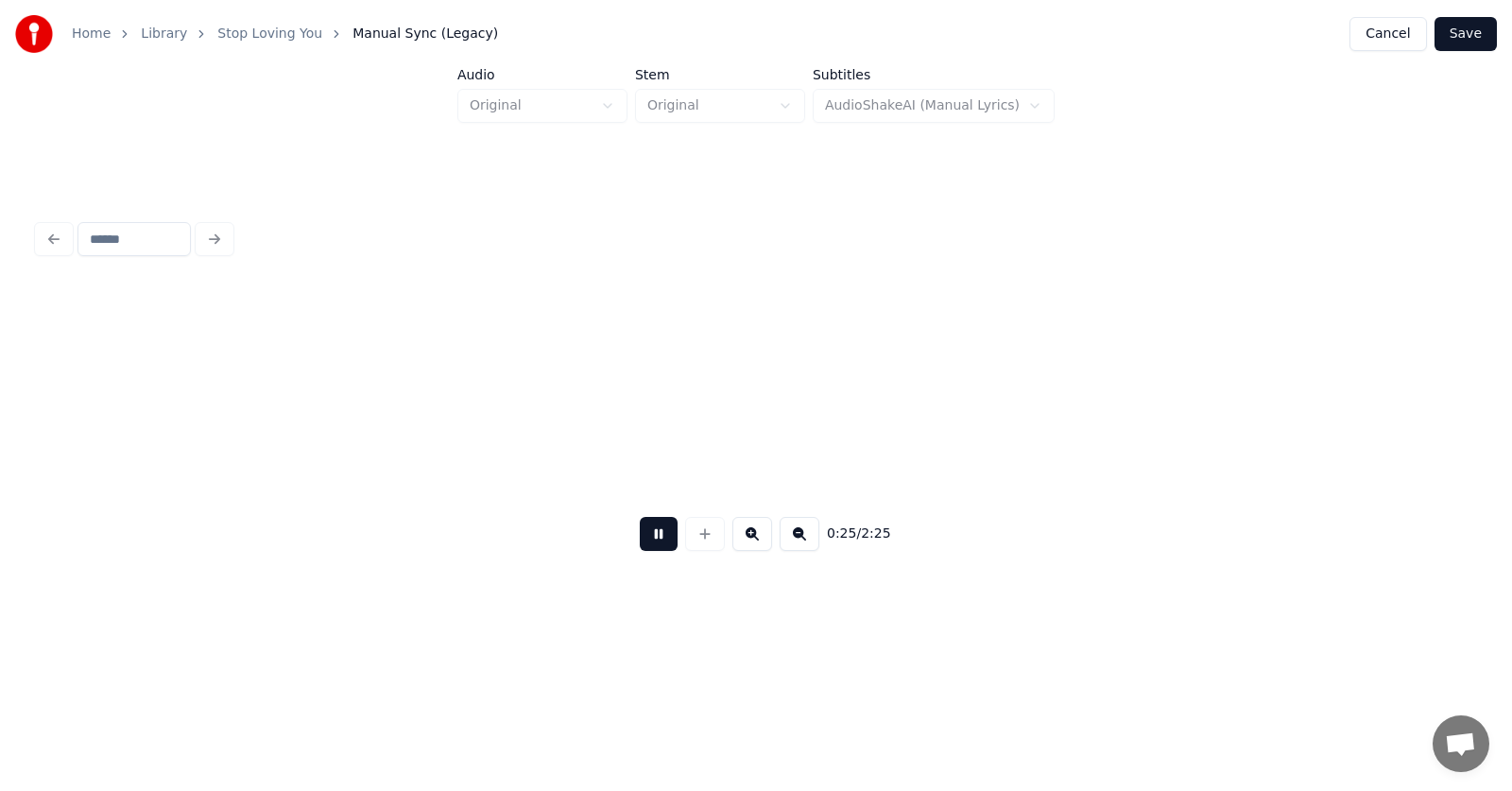
scroll to position [0, 18121]
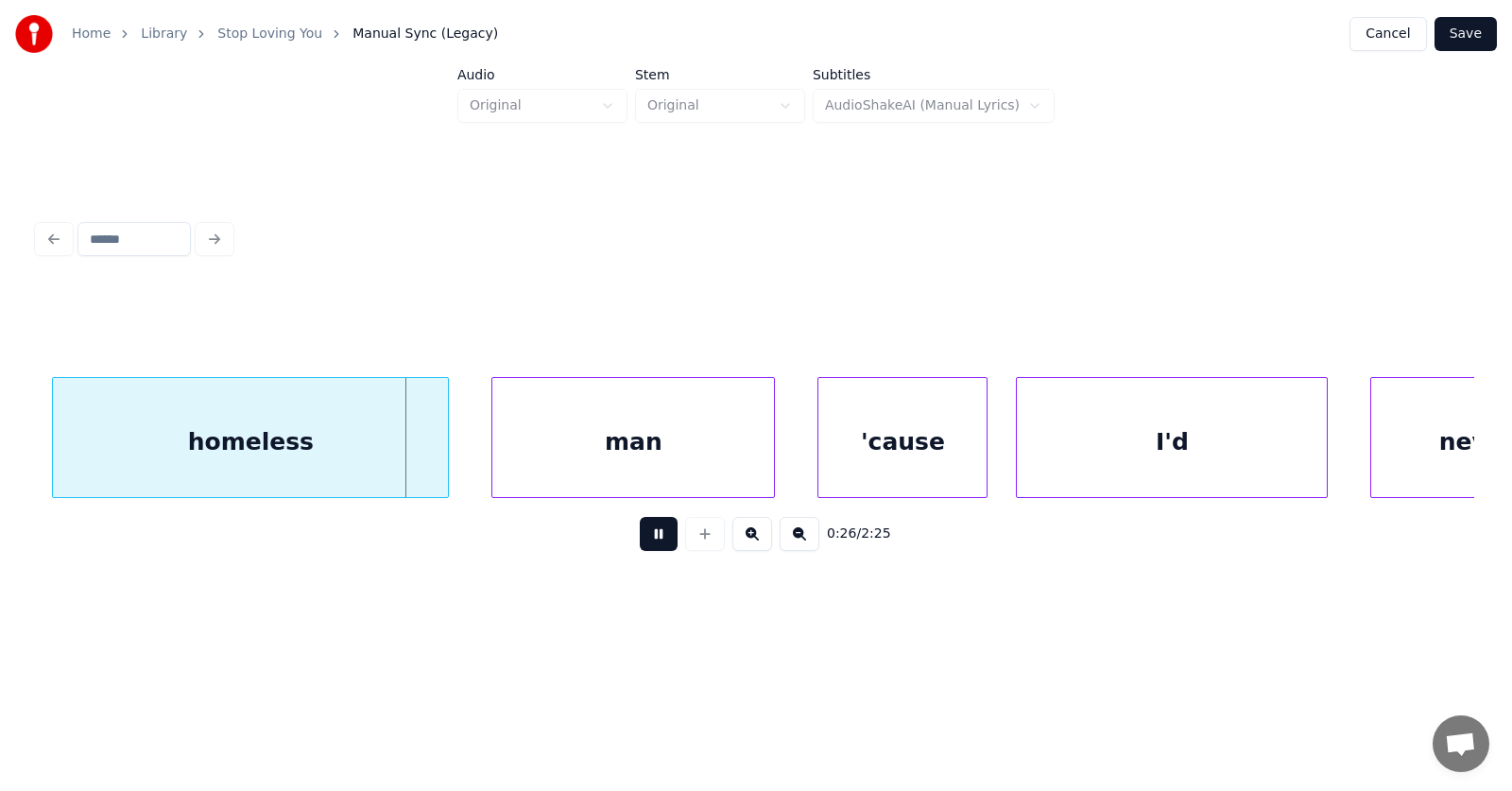
click at [653, 542] on button at bounding box center [659, 534] width 38 height 34
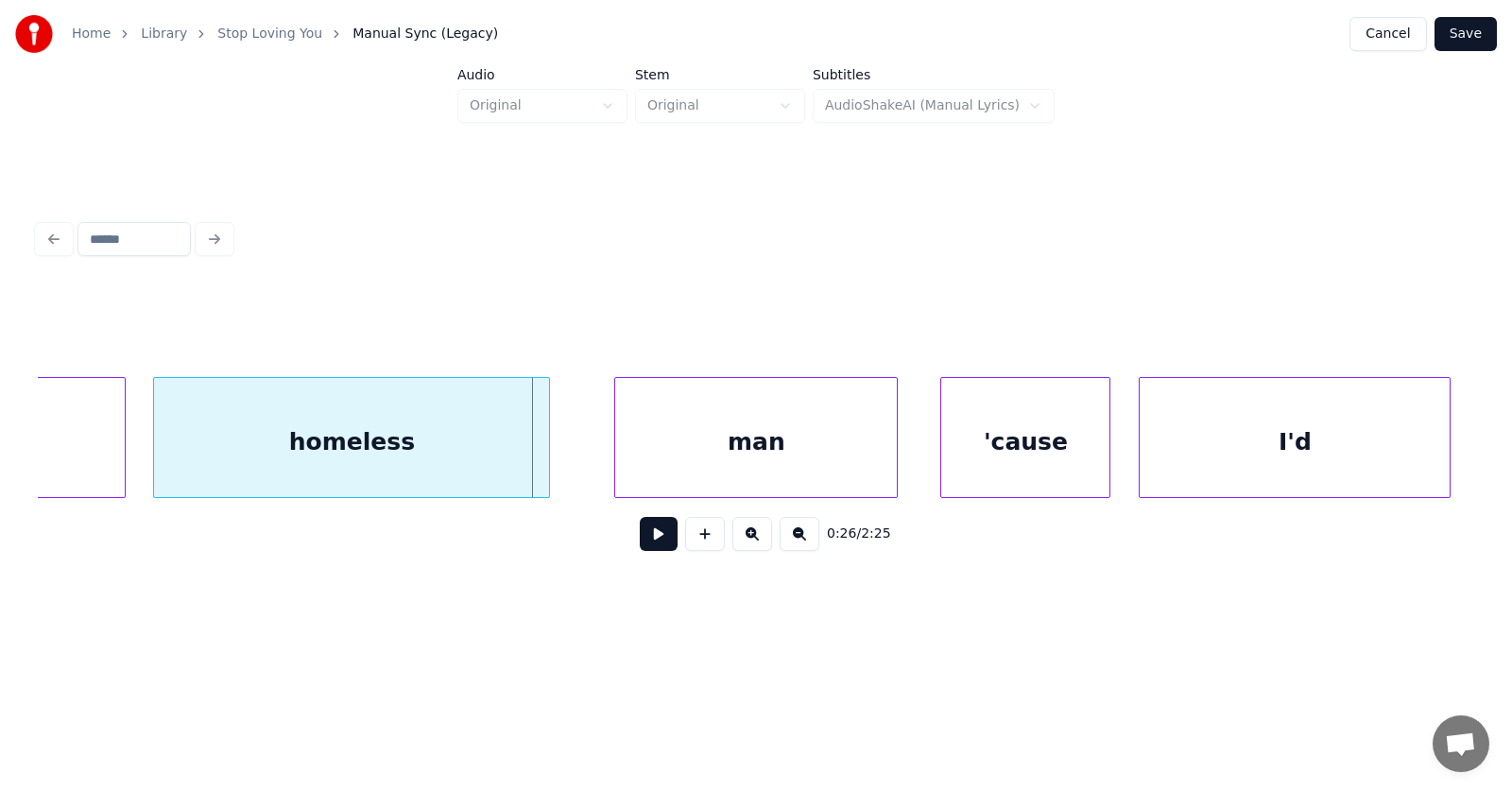
click at [357, 456] on div "homeless" at bounding box center [351, 442] width 395 height 129
click at [670, 459] on div "man" at bounding box center [715, 442] width 282 height 129
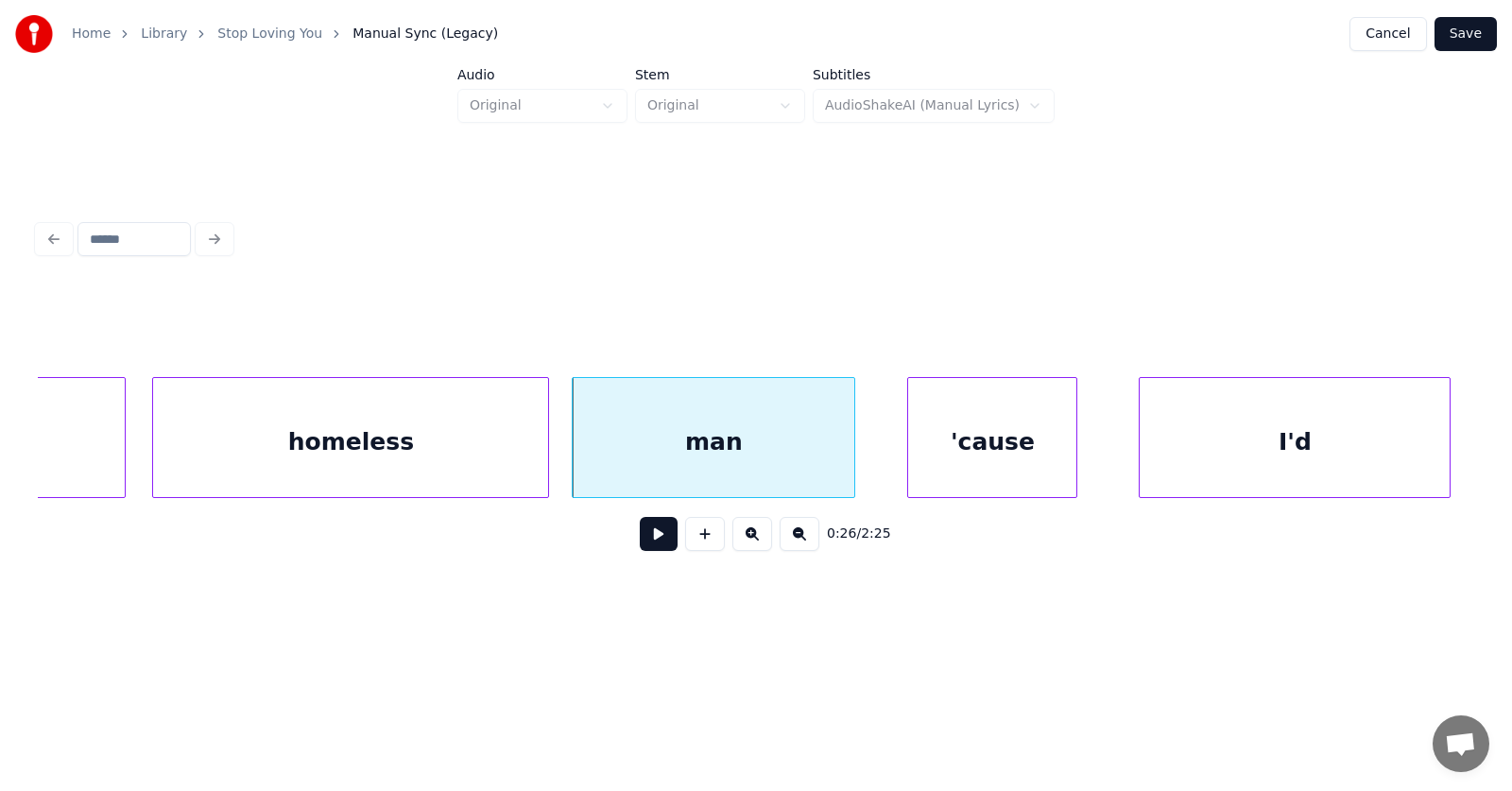
click at [1013, 445] on div "'cause" at bounding box center [992, 442] width 168 height 129
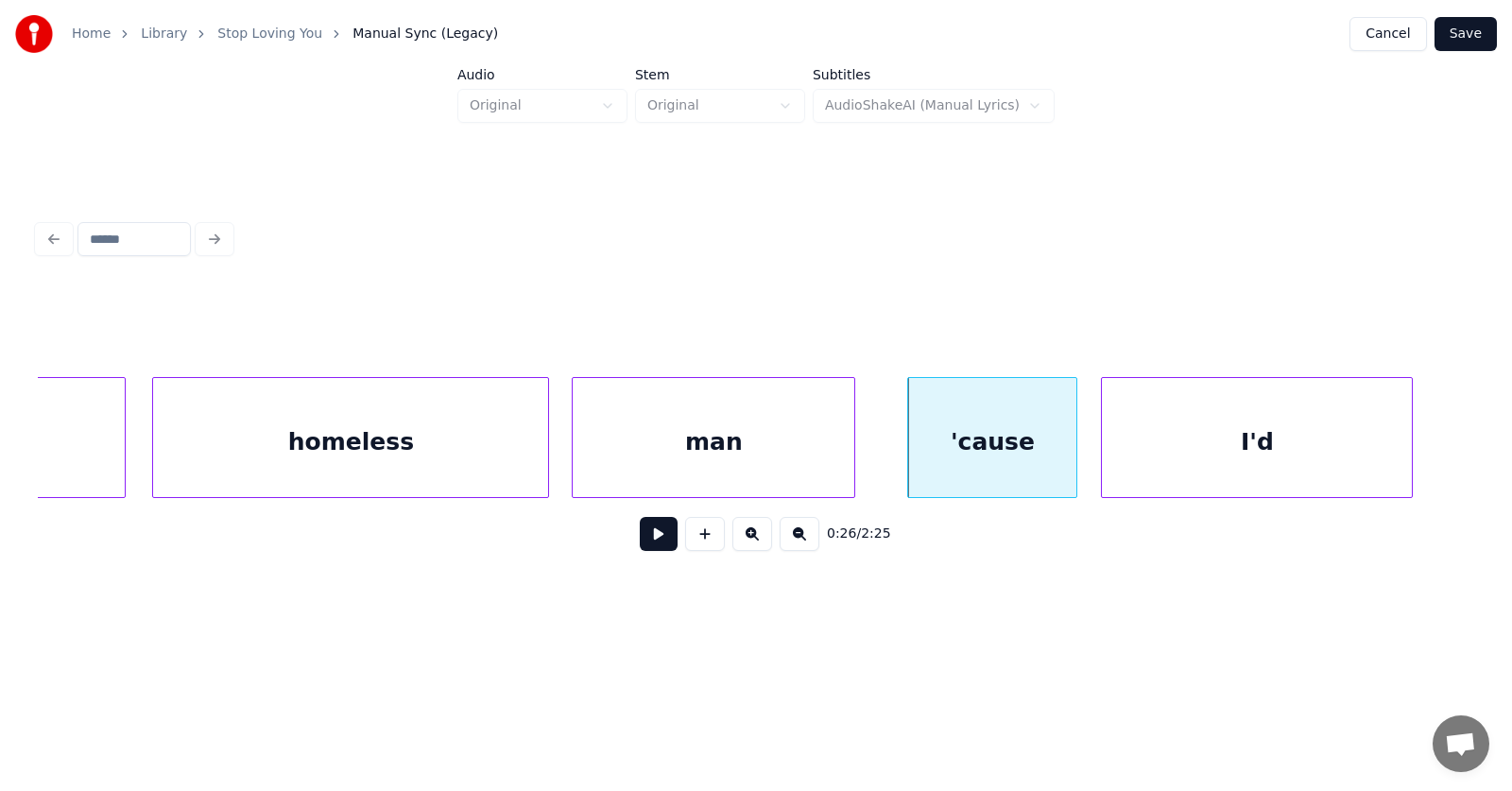
click at [1196, 449] on div "I'd" at bounding box center [1258, 442] width 310 height 129
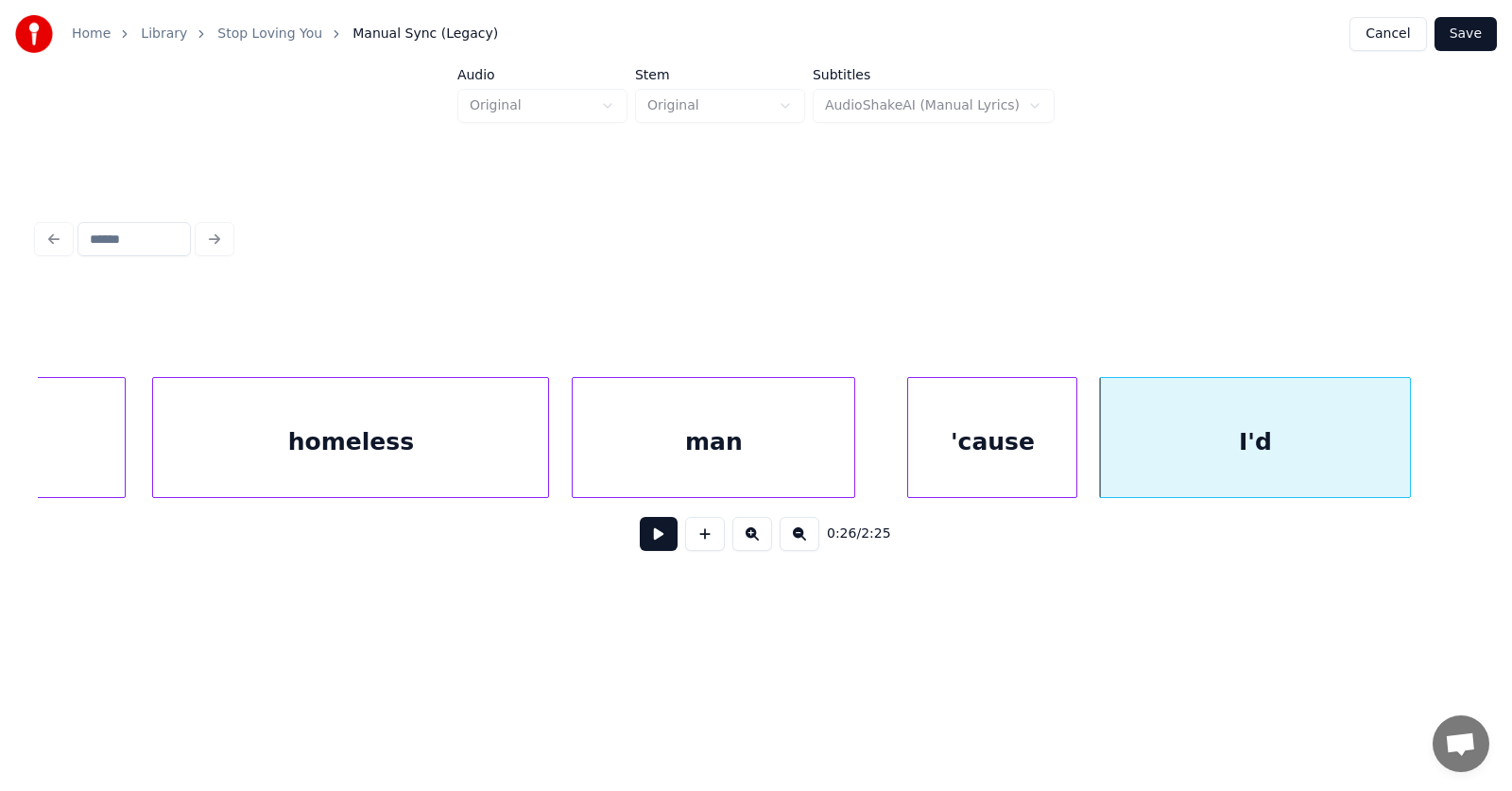
click at [640, 546] on button at bounding box center [659, 534] width 38 height 34
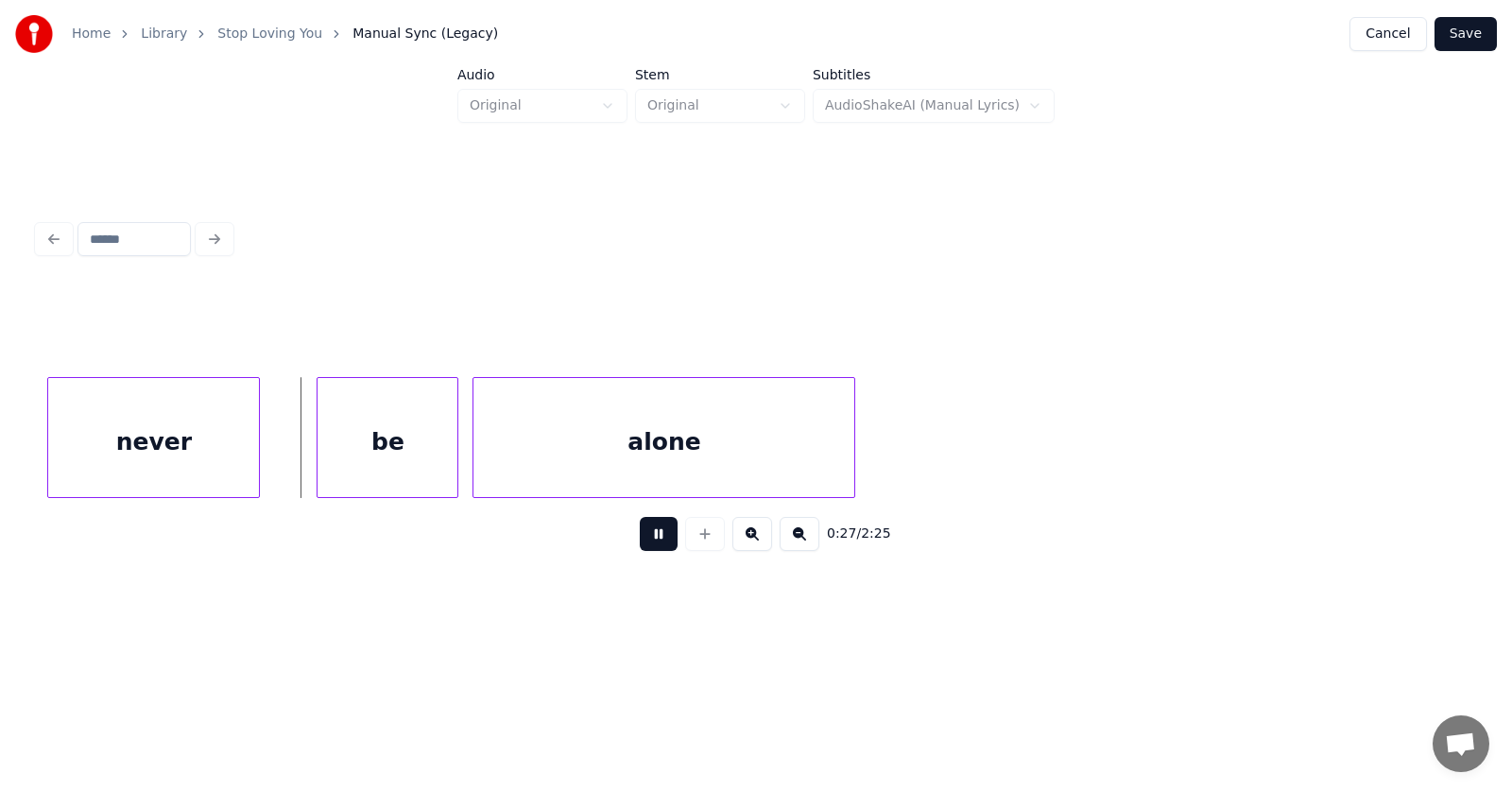
click at [640, 546] on button at bounding box center [659, 534] width 38 height 34
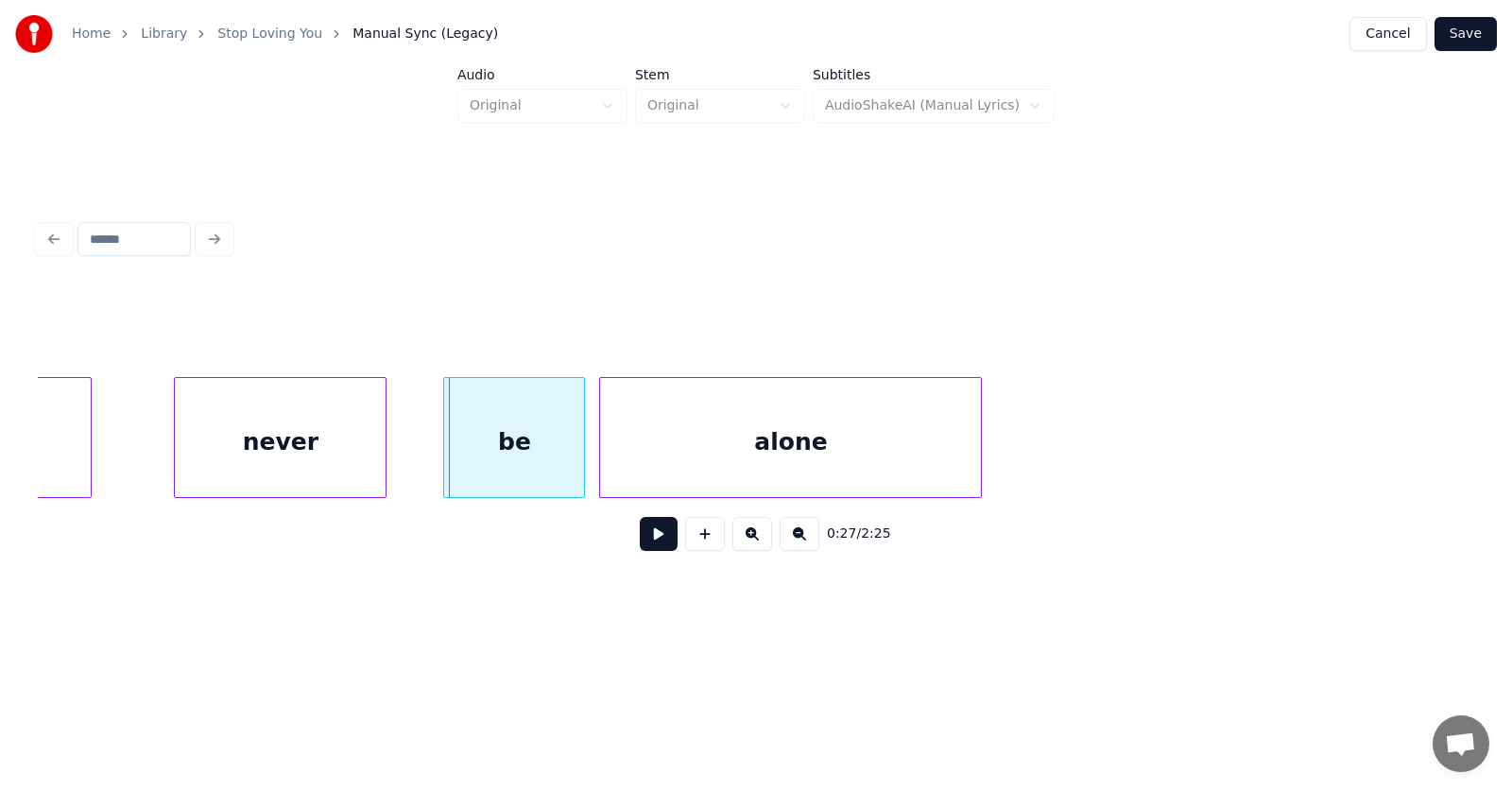
scroll to position [0, 19179]
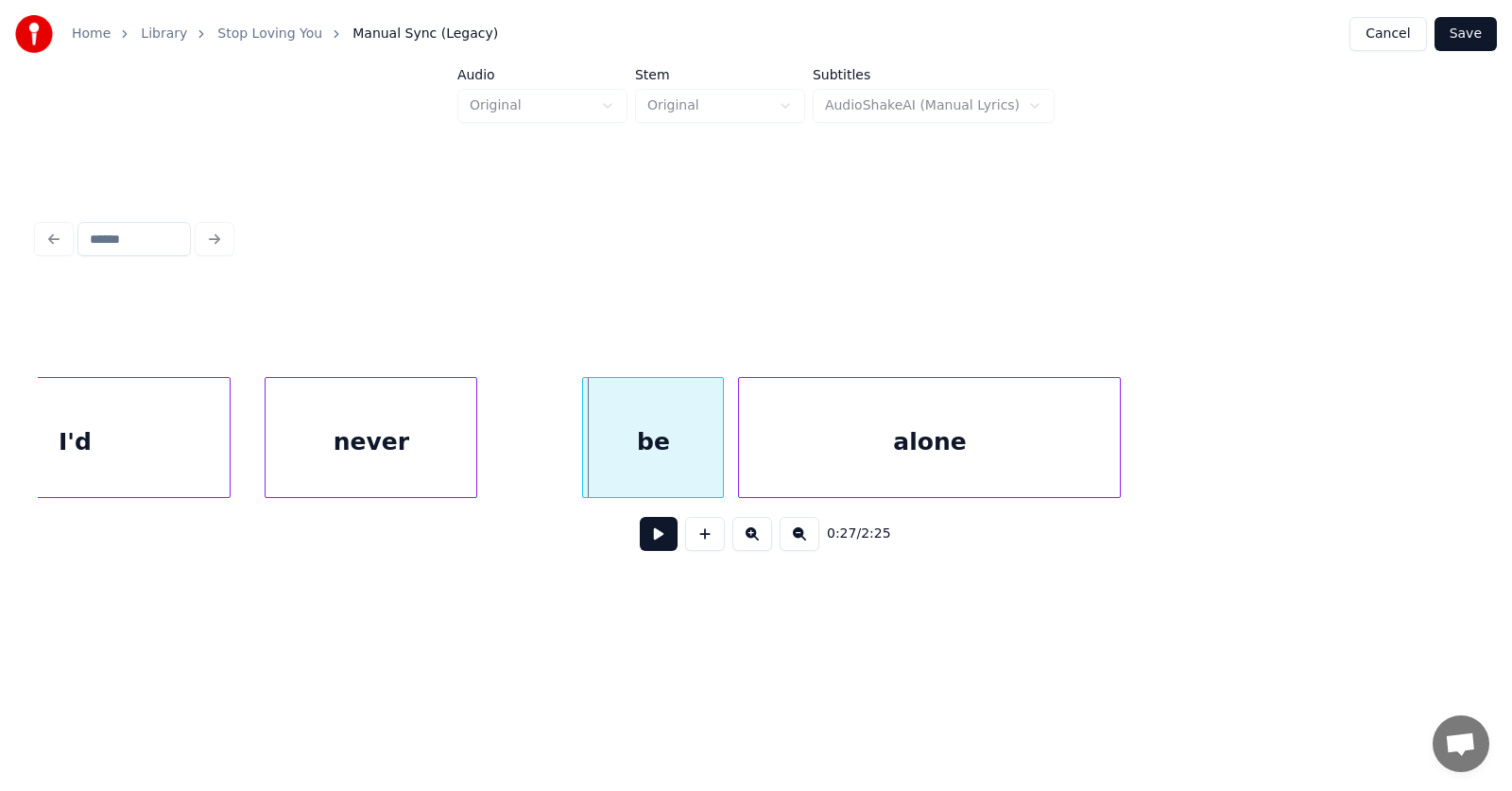
click at [339, 456] on div "never" at bounding box center [371, 442] width 211 height 129
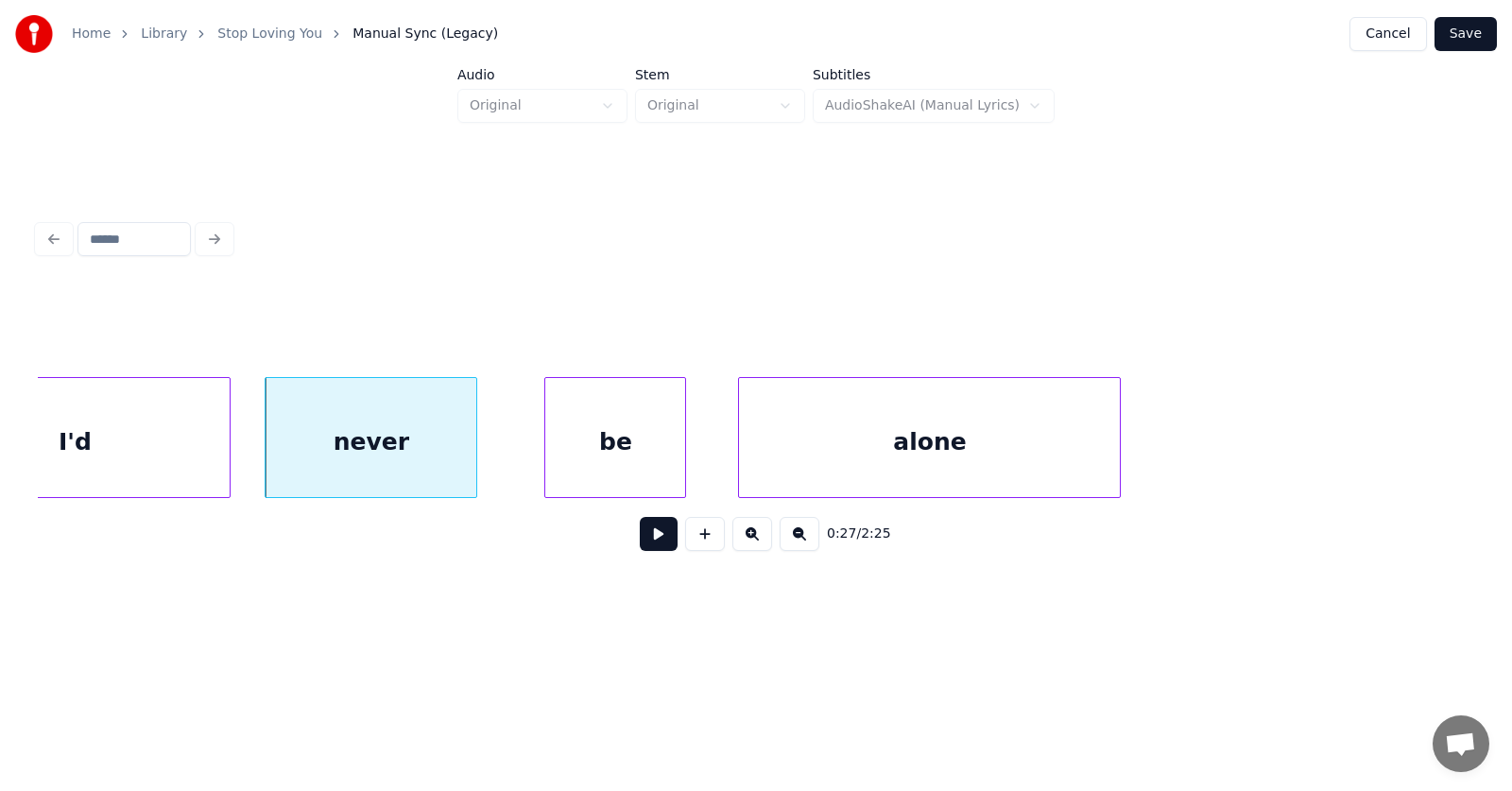
click at [607, 463] on div "be" at bounding box center [616, 442] width 139 height 129
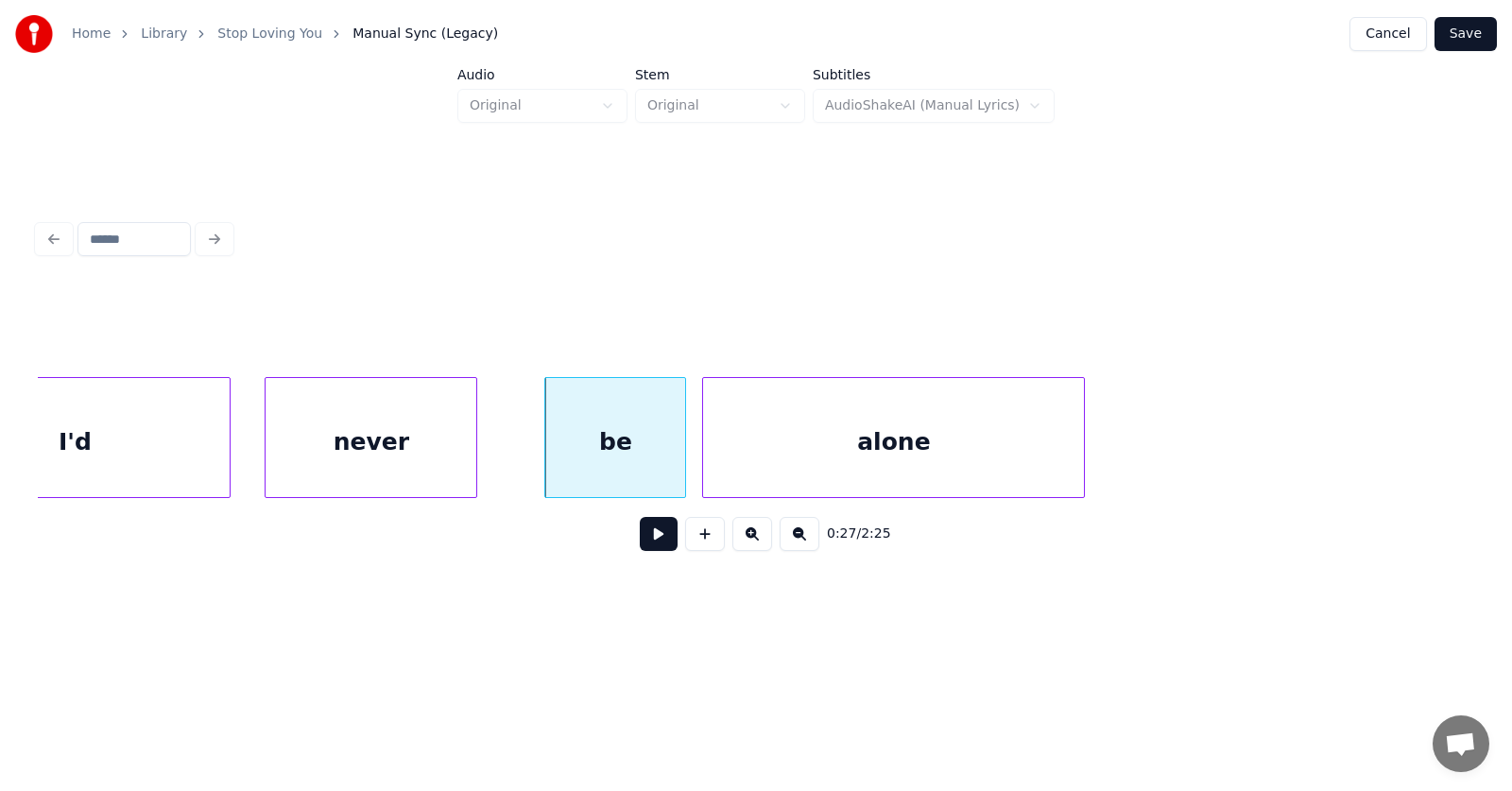
click at [820, 468] on div "alone" at bounding box center [893, 442] width 381 height 129
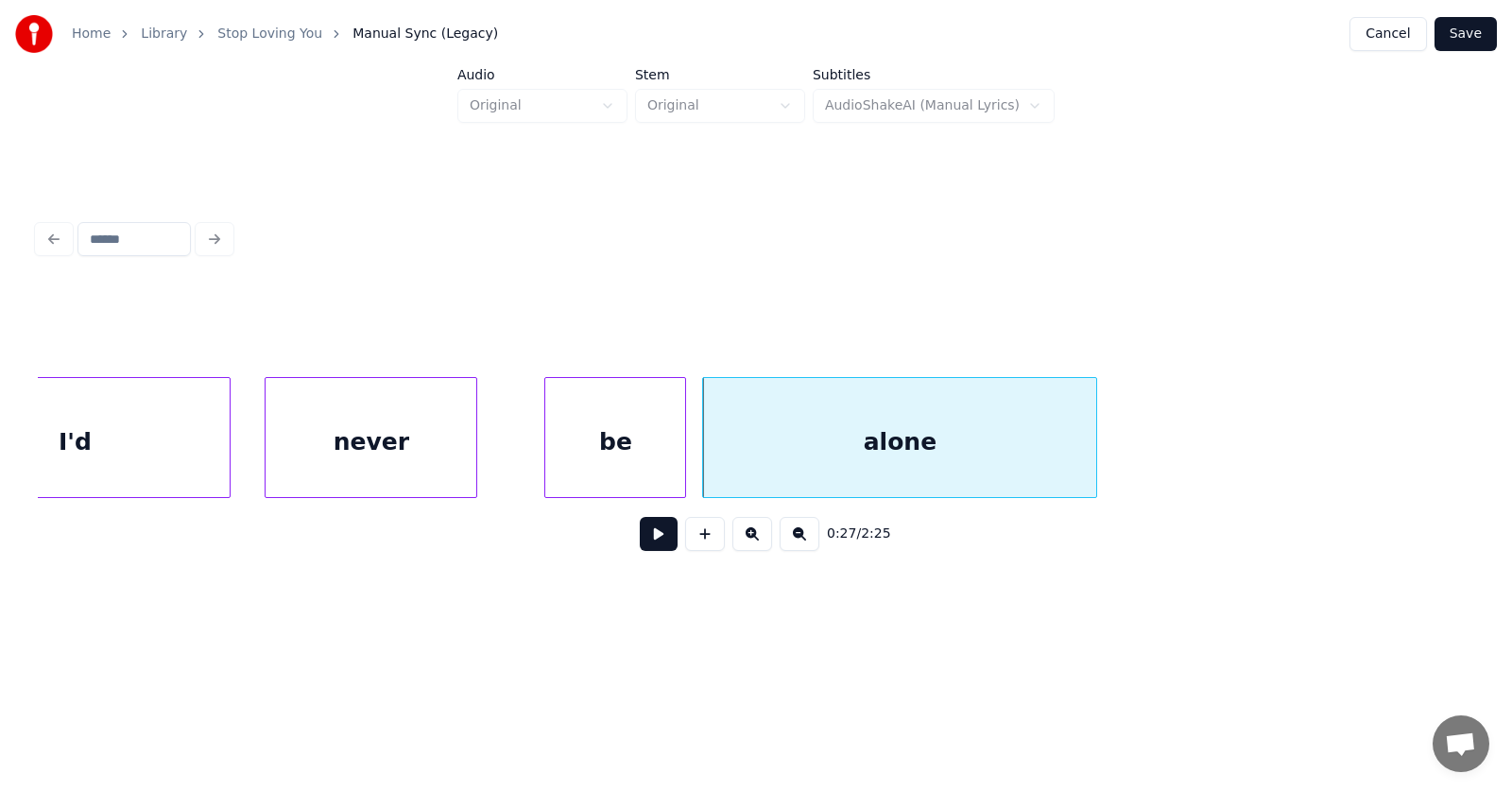
click at [1097, 439] on div at bounding box center [1094, 437] width 6 height 119
click at [646, 535] on button at bounding box center [659, 534] width 38 height 34
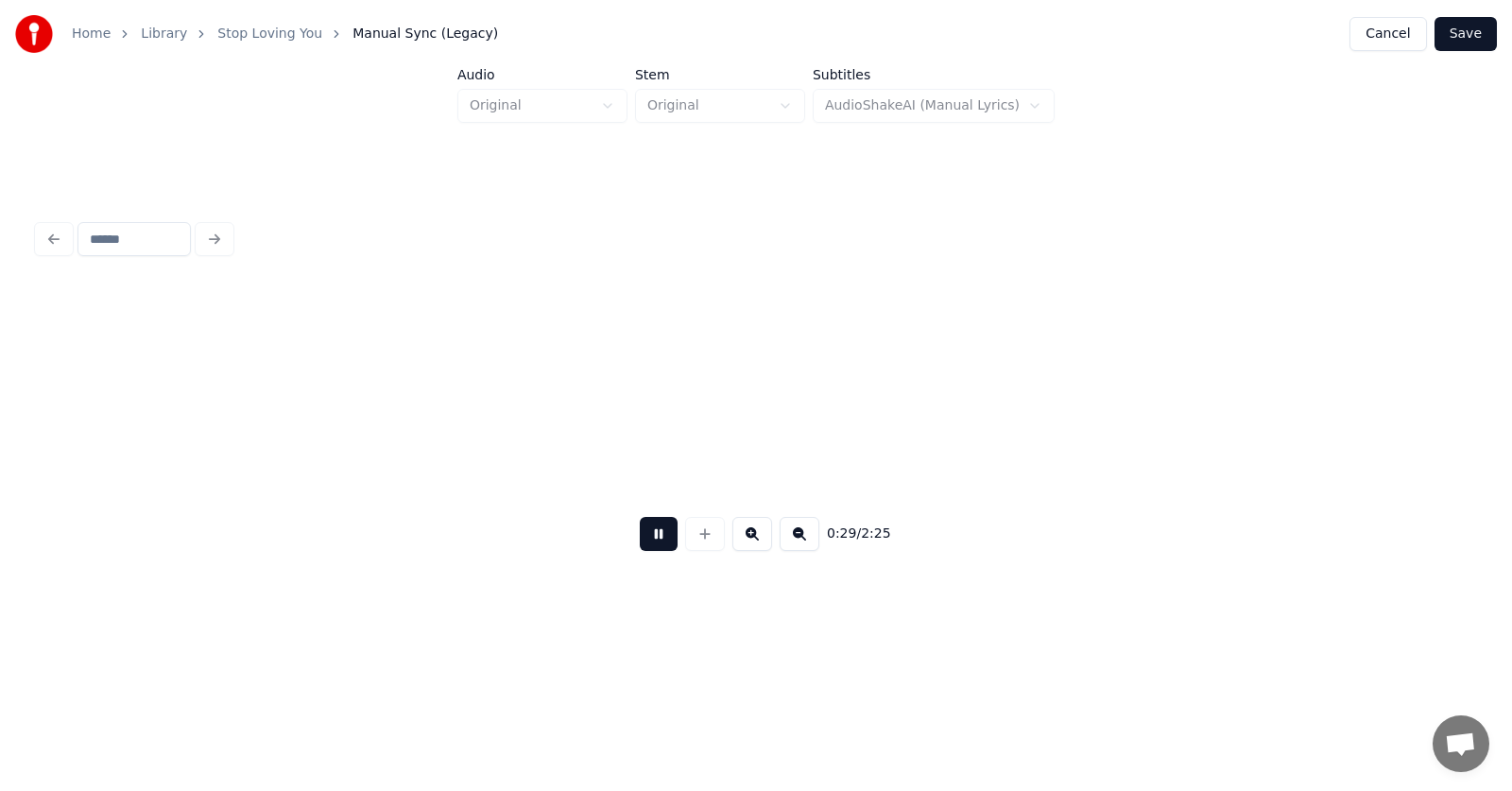
scroll to position [0, 20629]
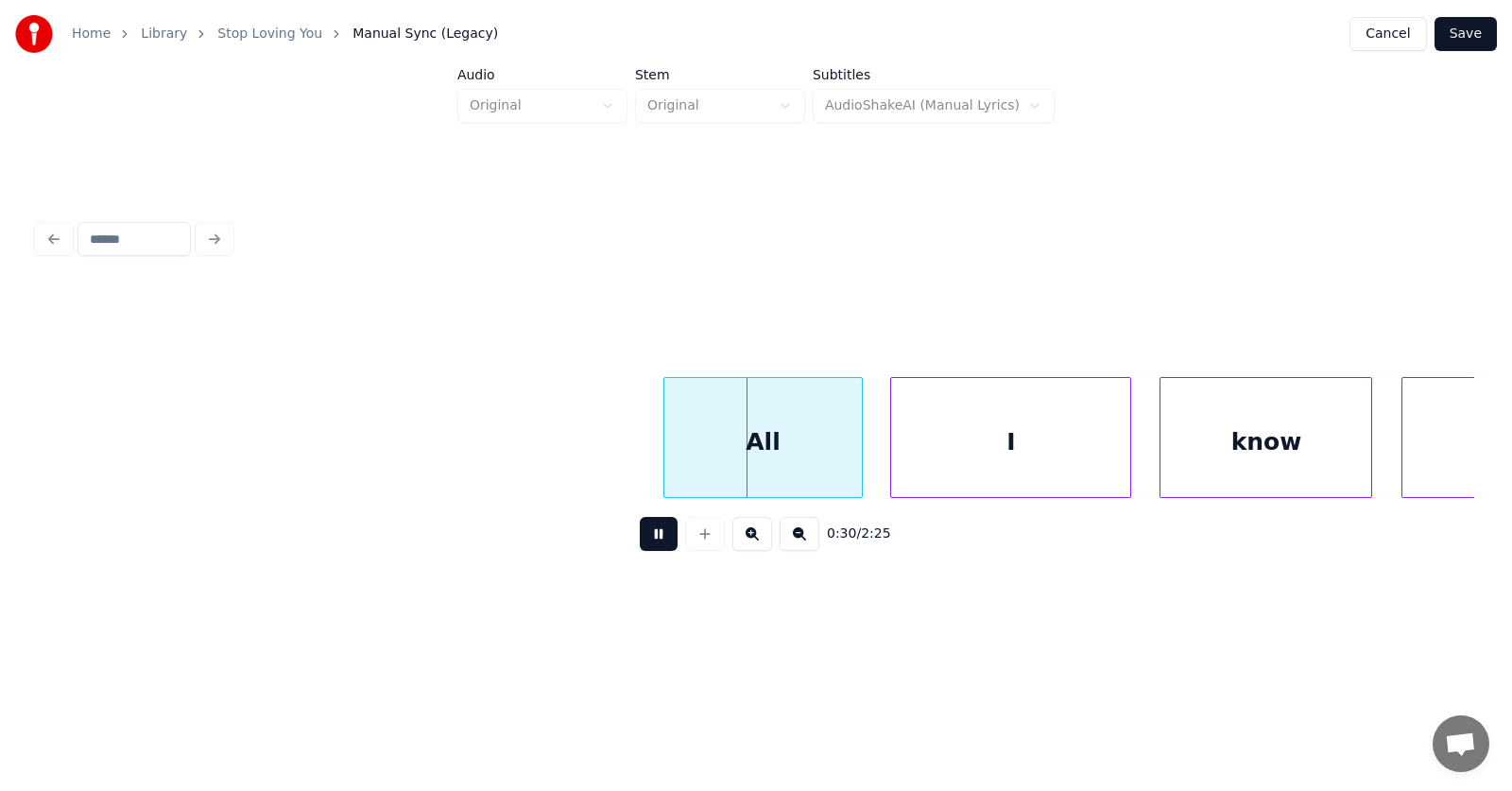
click at [646, 535] on button at bounding box center [659, 534] width 38 height 34
click at [674, 437] on div "All" at bounding box center [726, 442] width 196 height 129
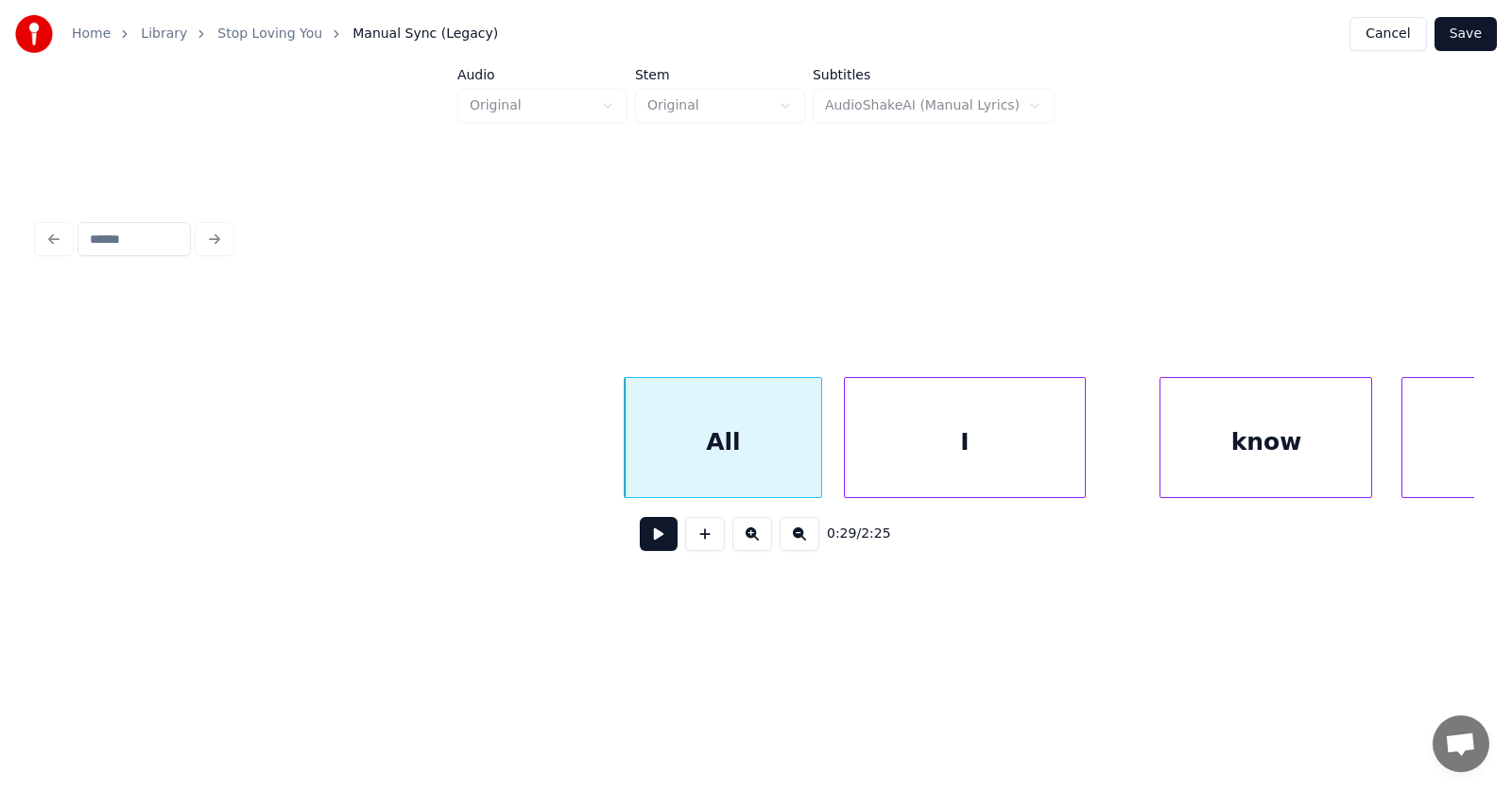
click at [932, 456] on div "I" at bounding box center [965, 442] width 240 height 129
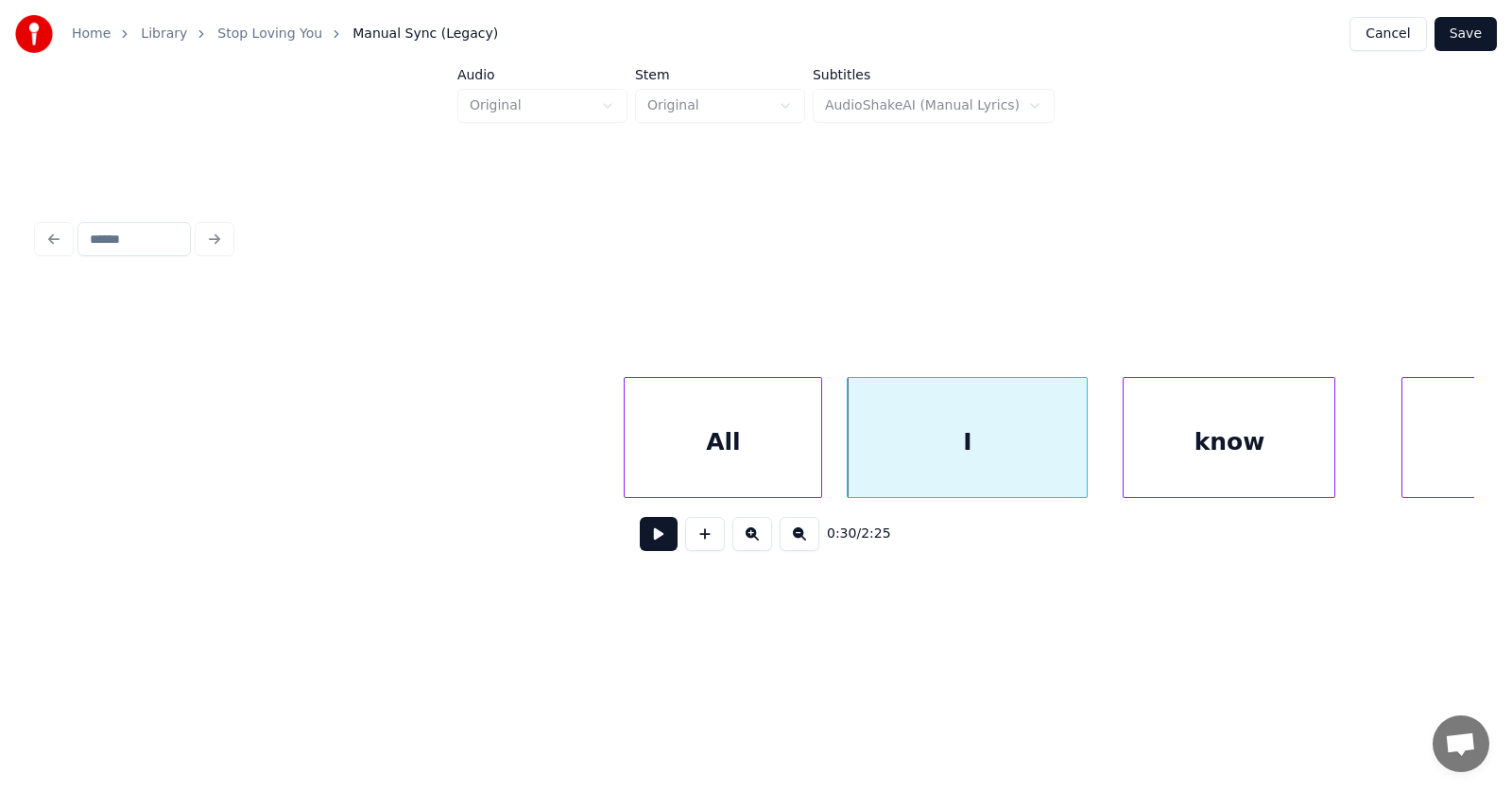
click at [1161, 452] on div "know" at bounding box center [1229, 442] width 211 height 129
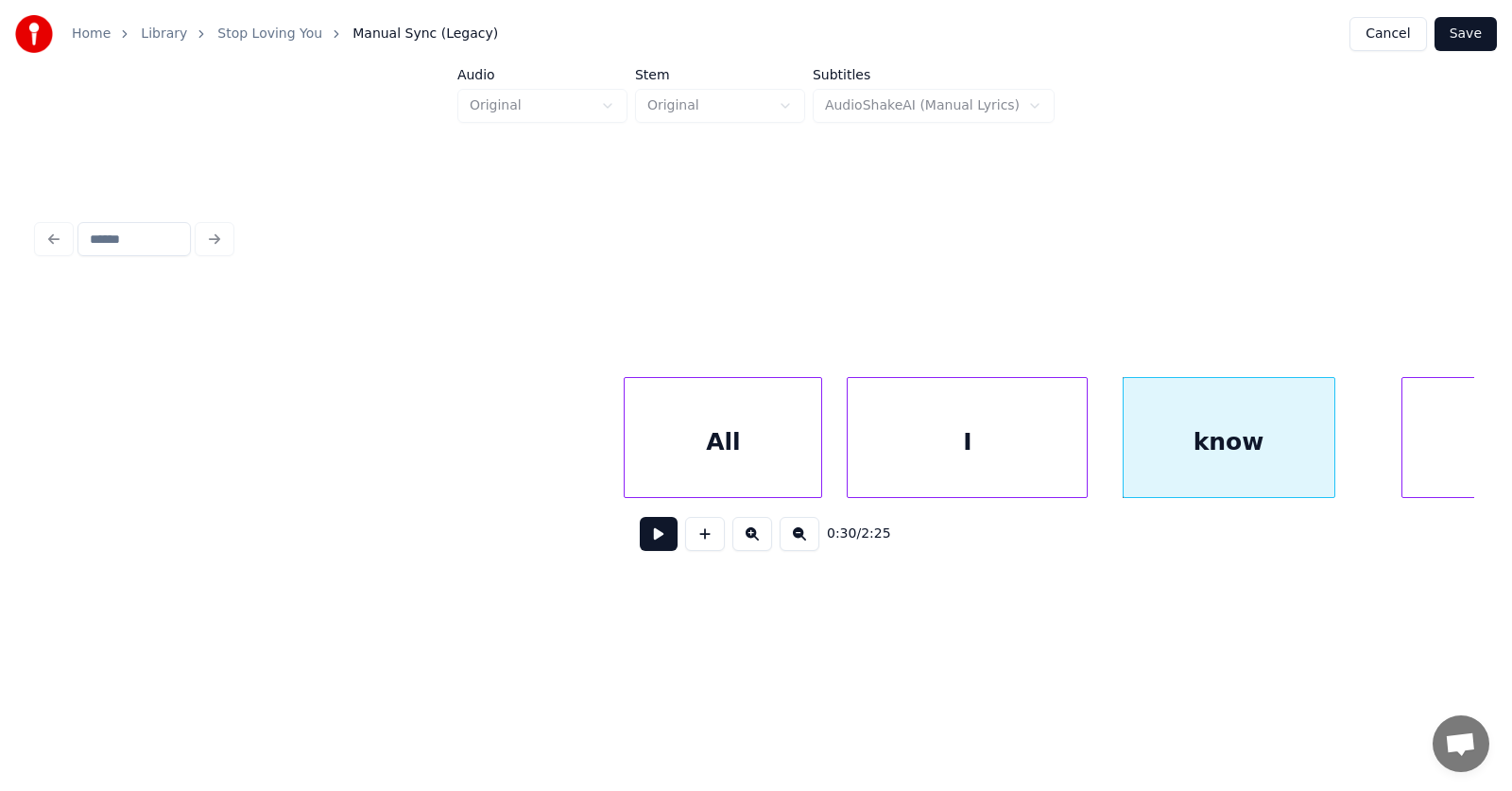
scroll to position [0, 20864]
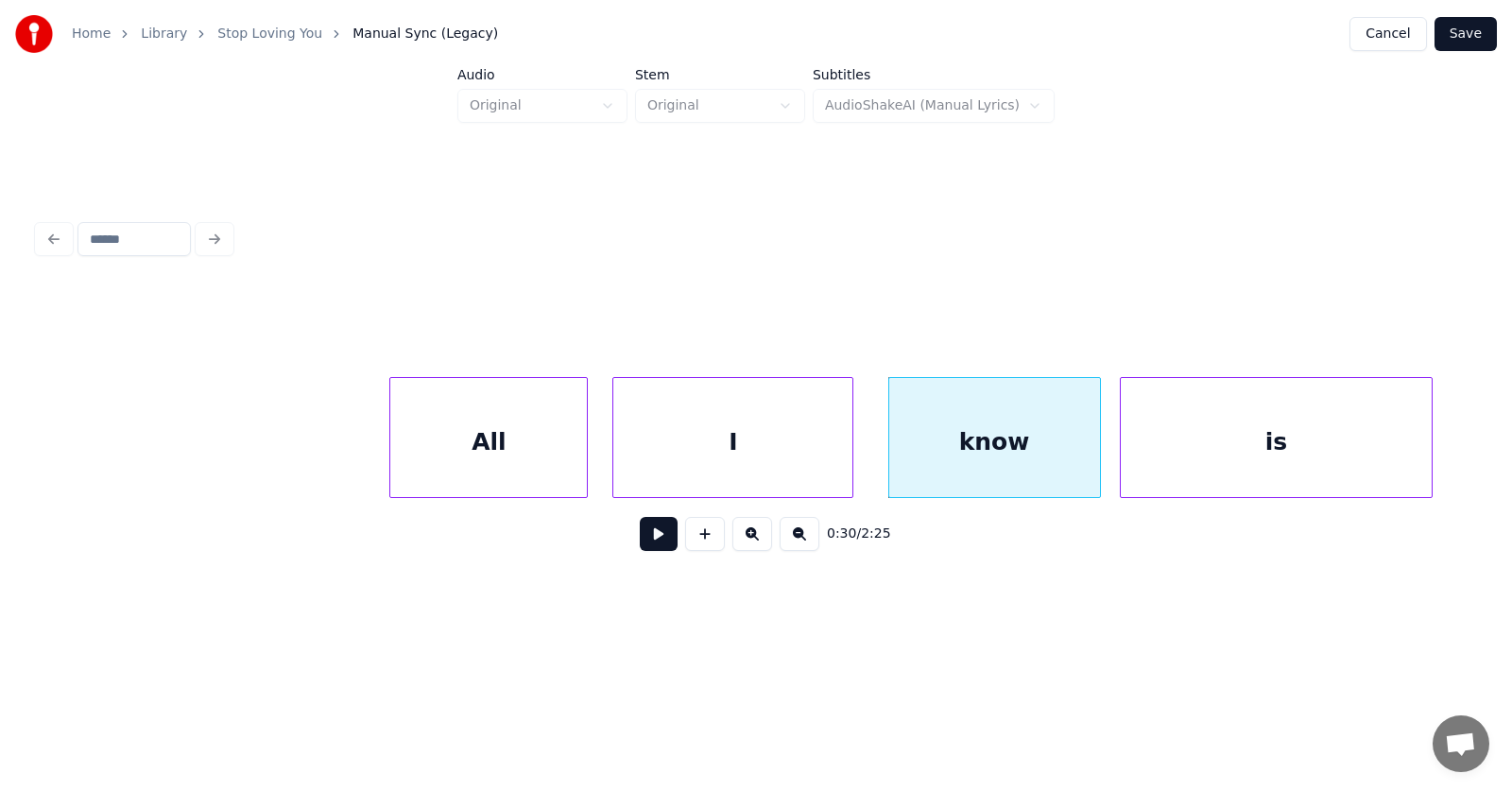
click at [1380, 429] on div "is" at bounding box center [1276, 442] width 310 height 129
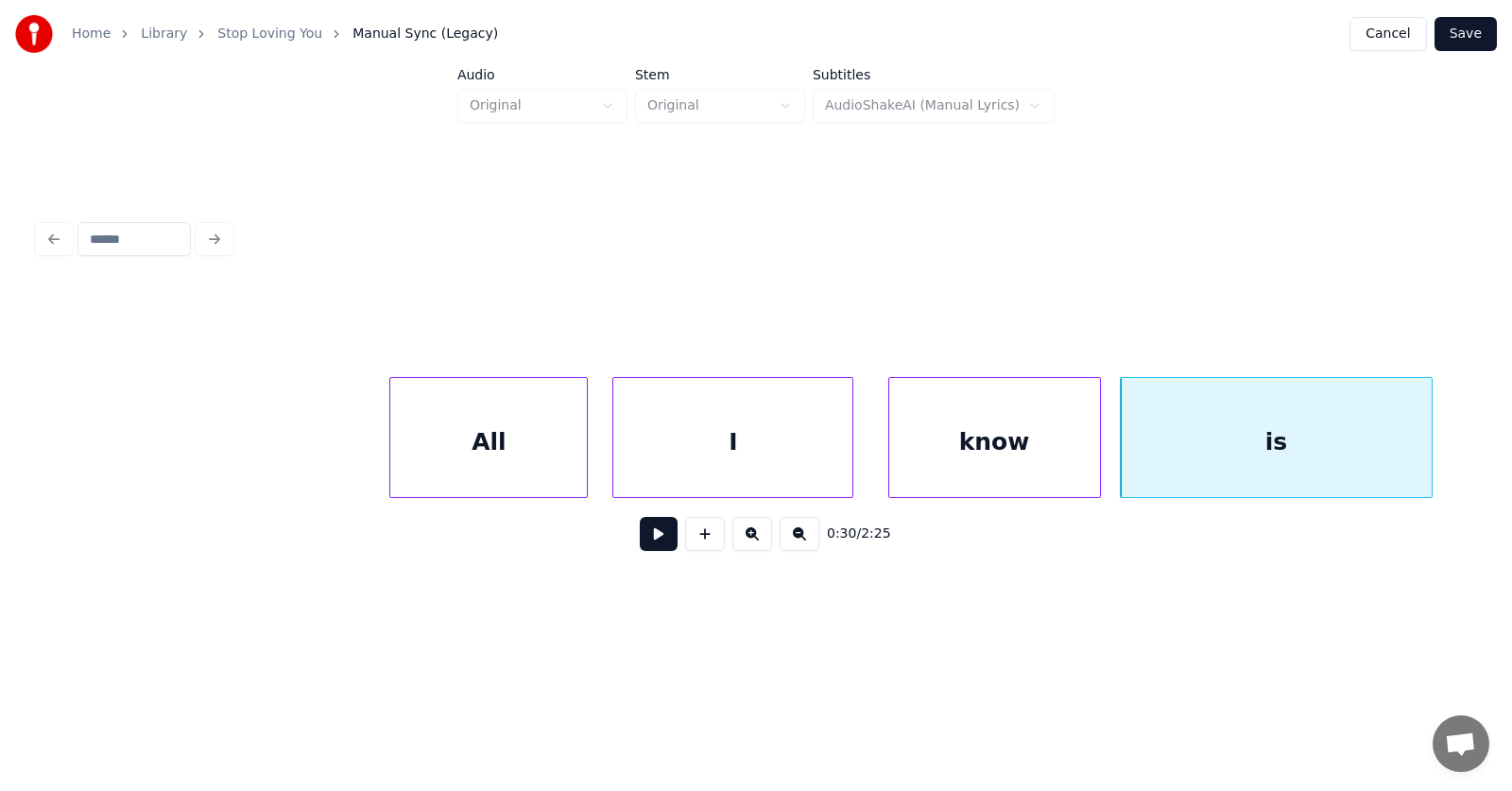
click at [504, 446] on div "All" at bounding box center [489, 442] width 196 height 129
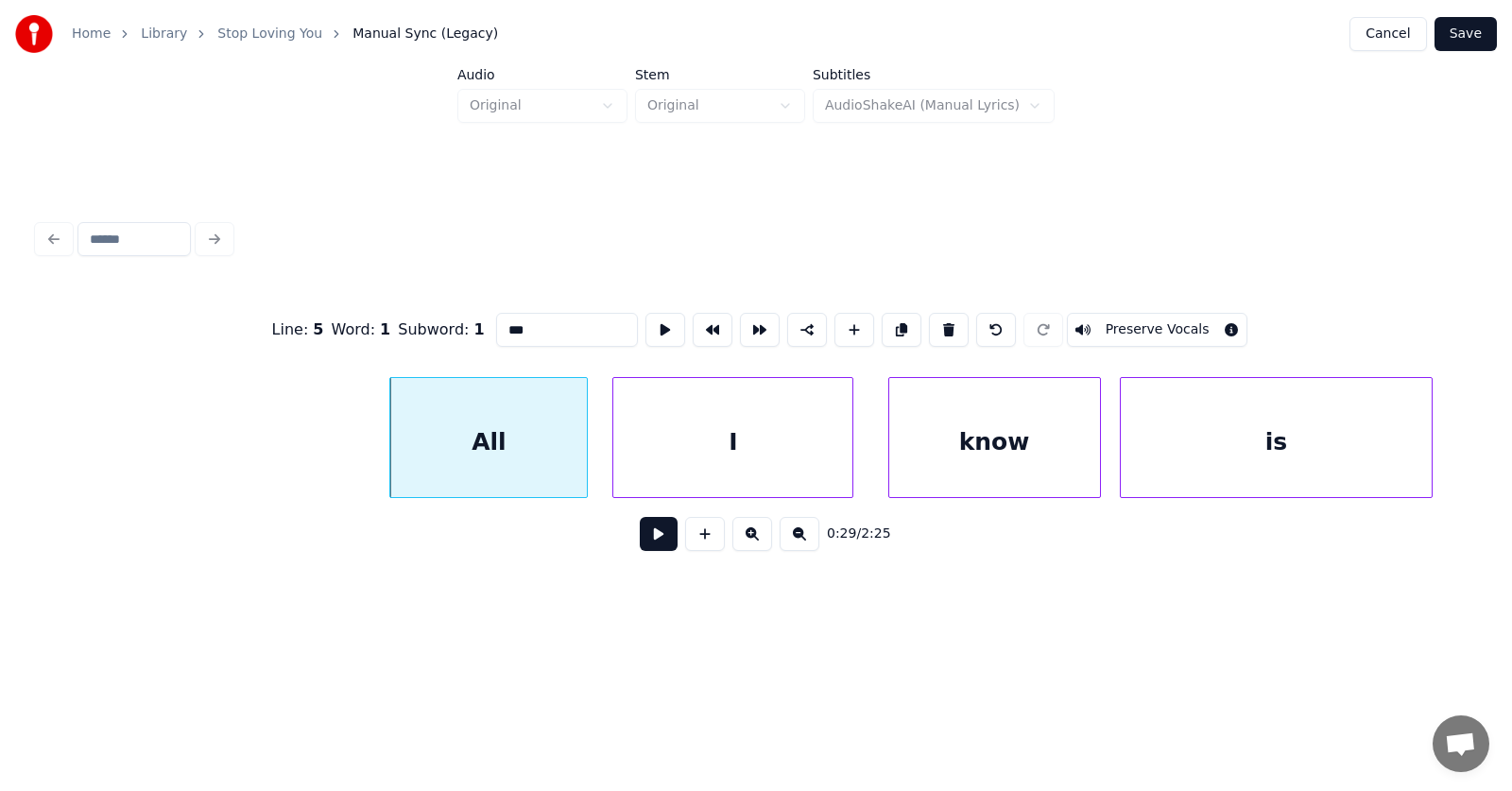
click at [651, 546] on button at bounding box center [659, 534] width 38 height 34
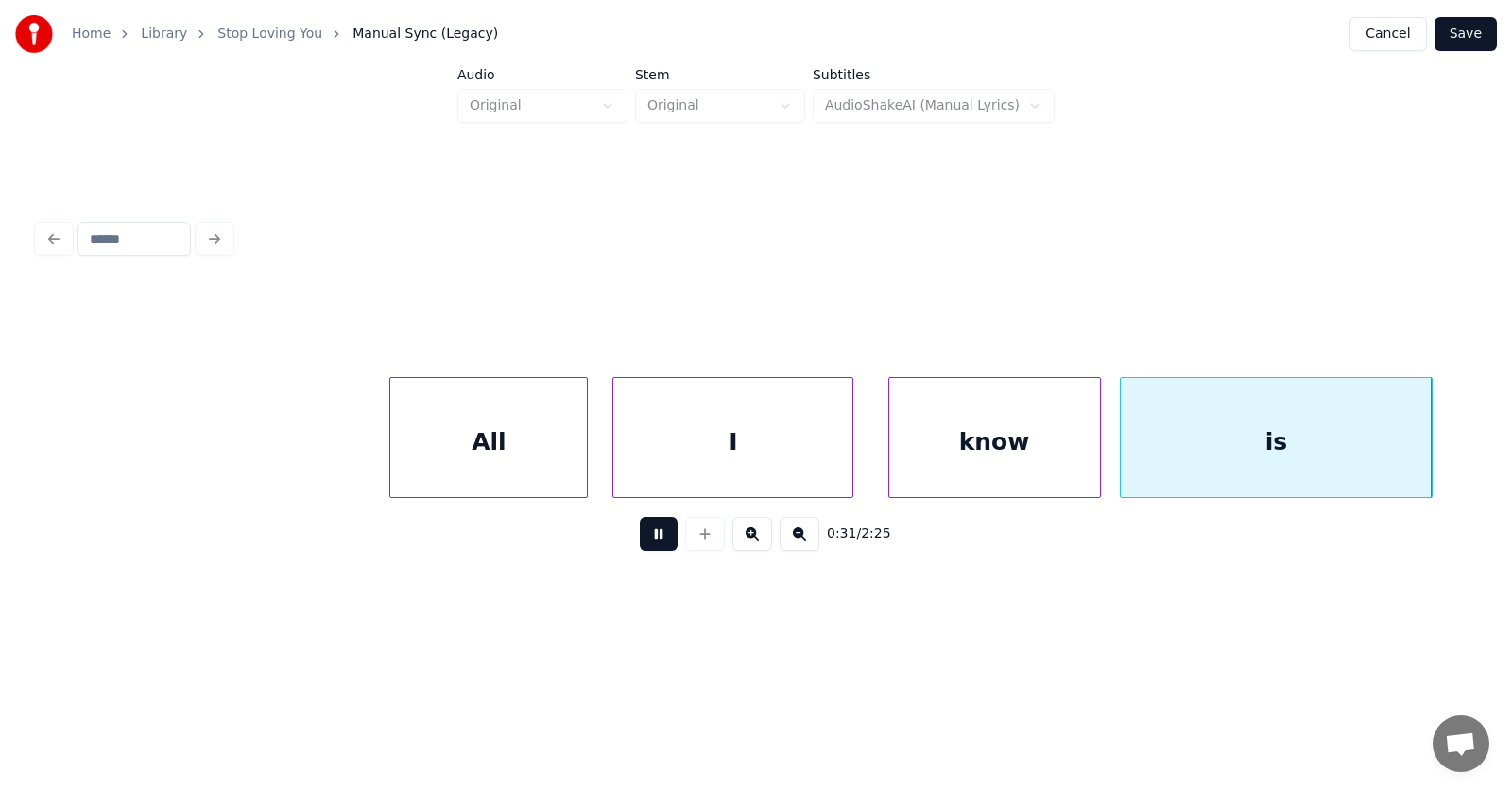
scroll to position [0, 22300]
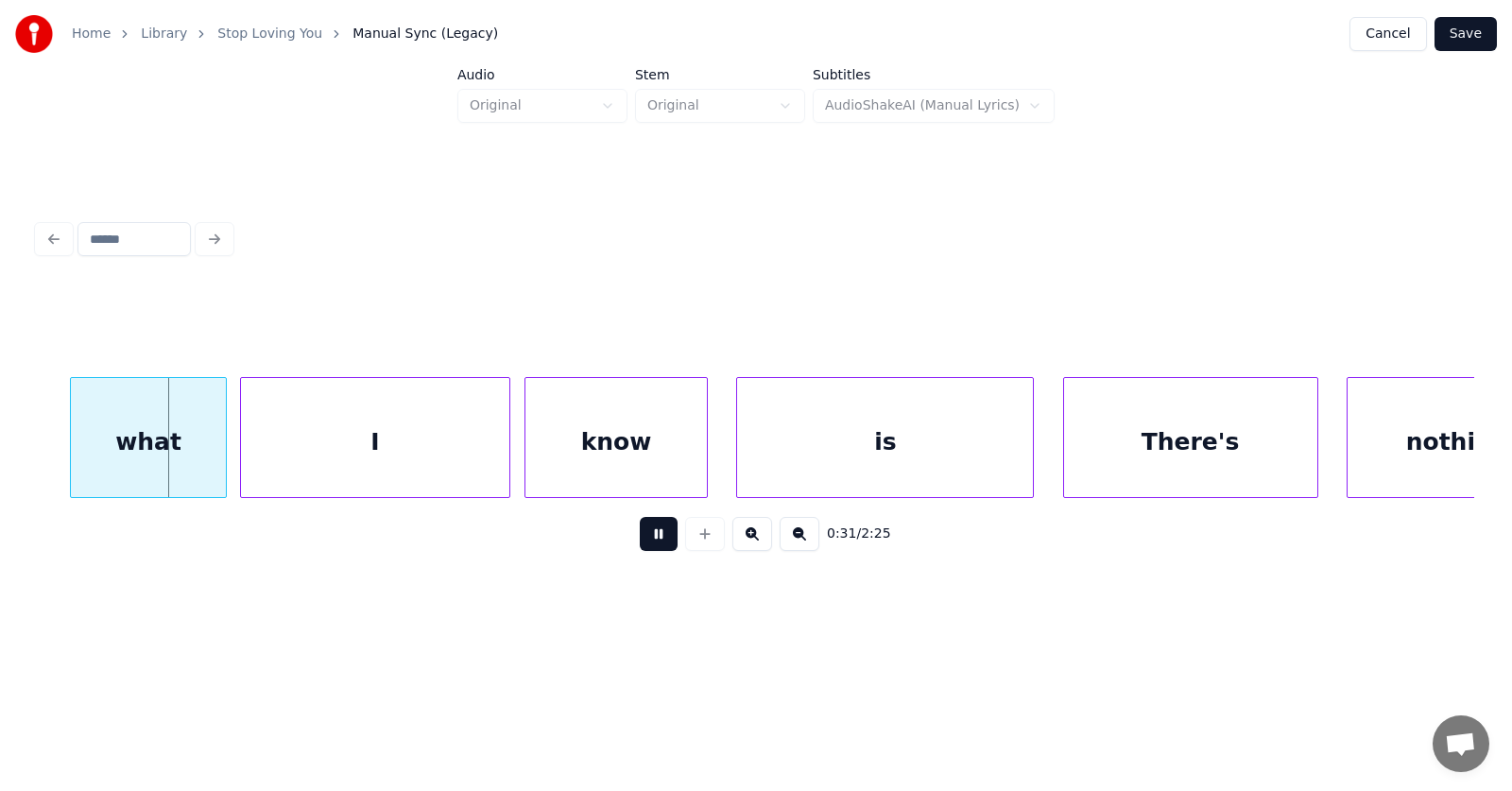
click at [651, 546] on button at bounding box center [659, 534] width 38 height 34
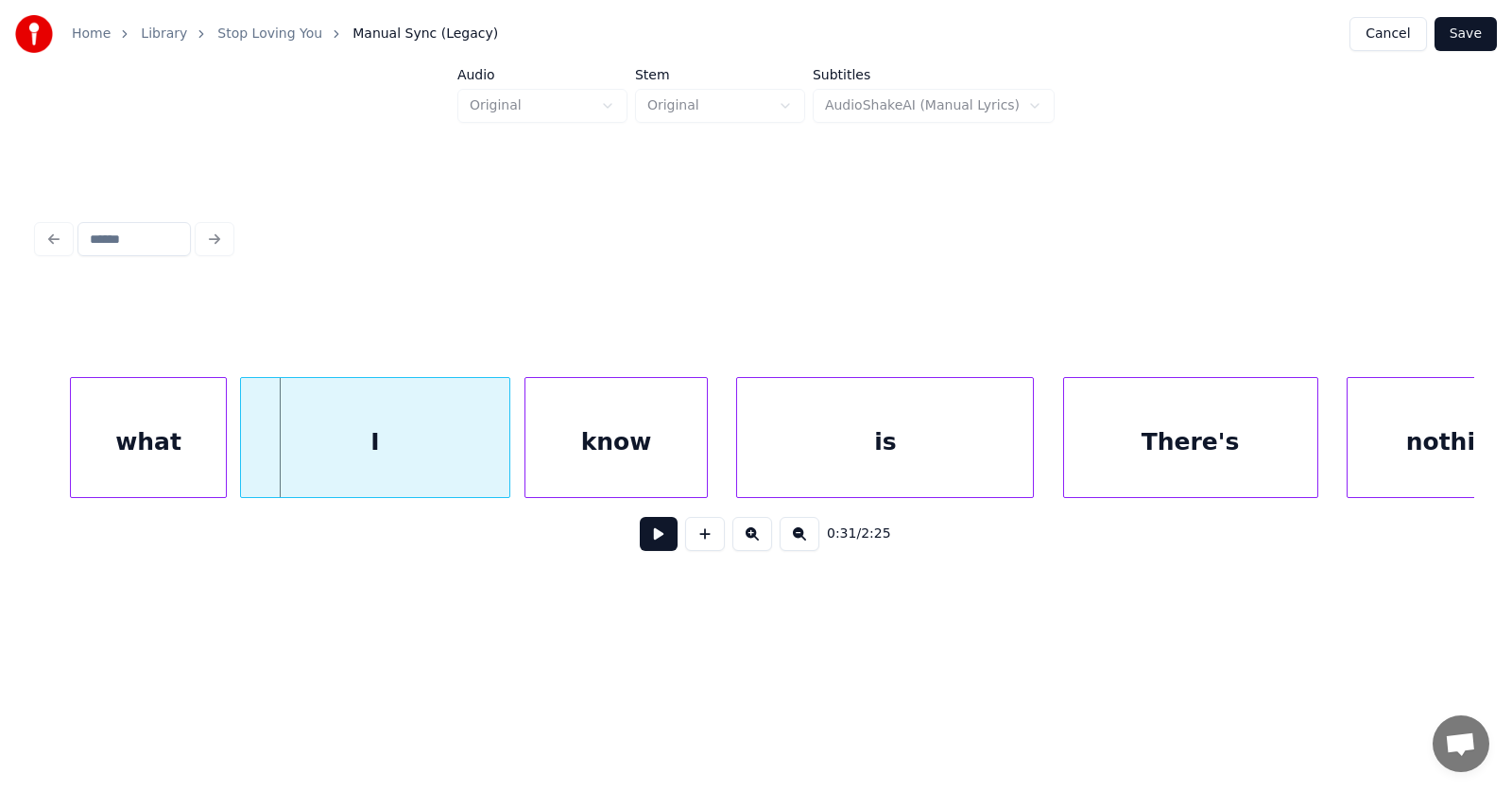
scroll to position [0, 22167]
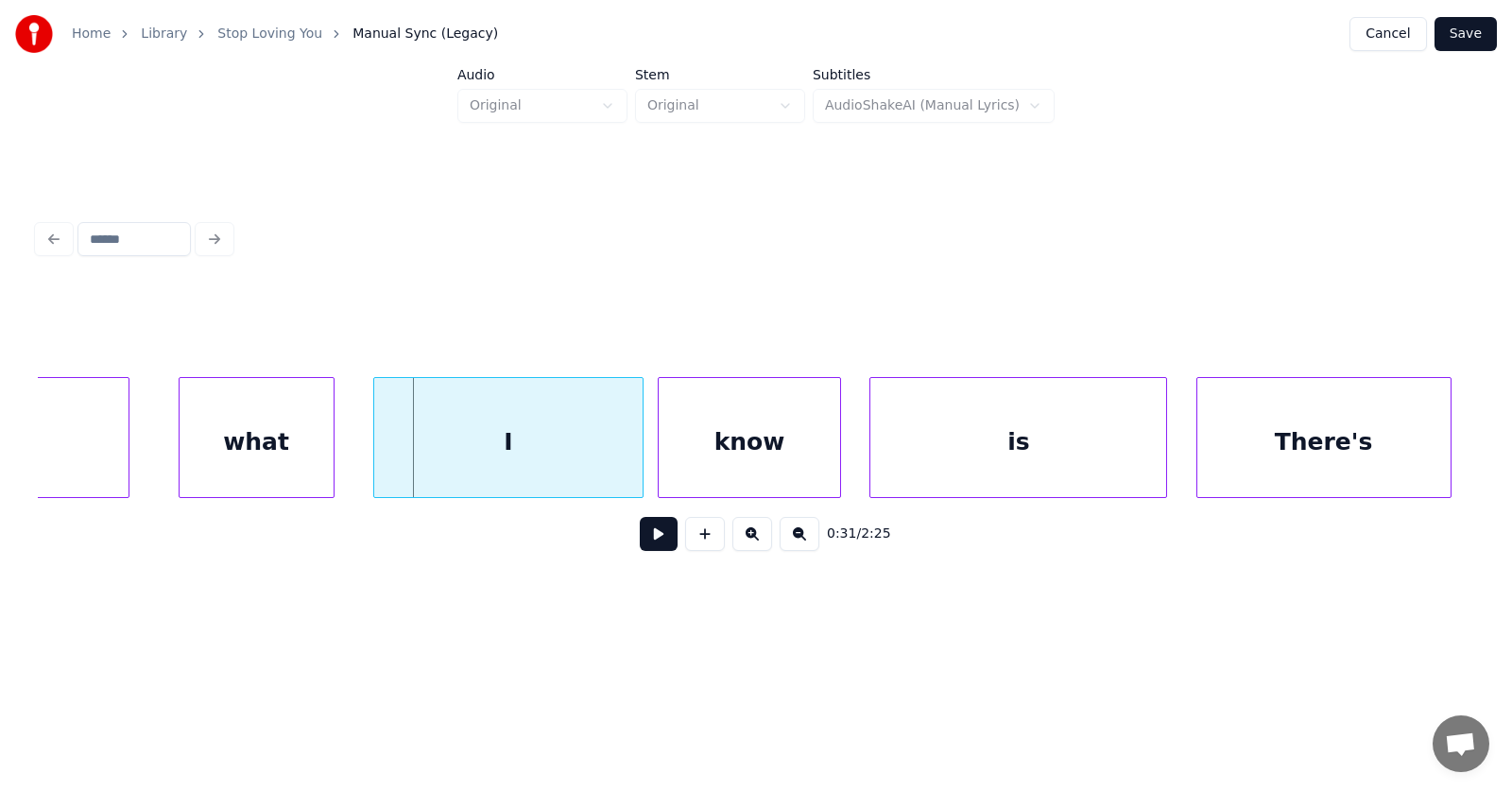
click at [297, 451] on div "what" at bounding box center [256, 442] width 154 height 129
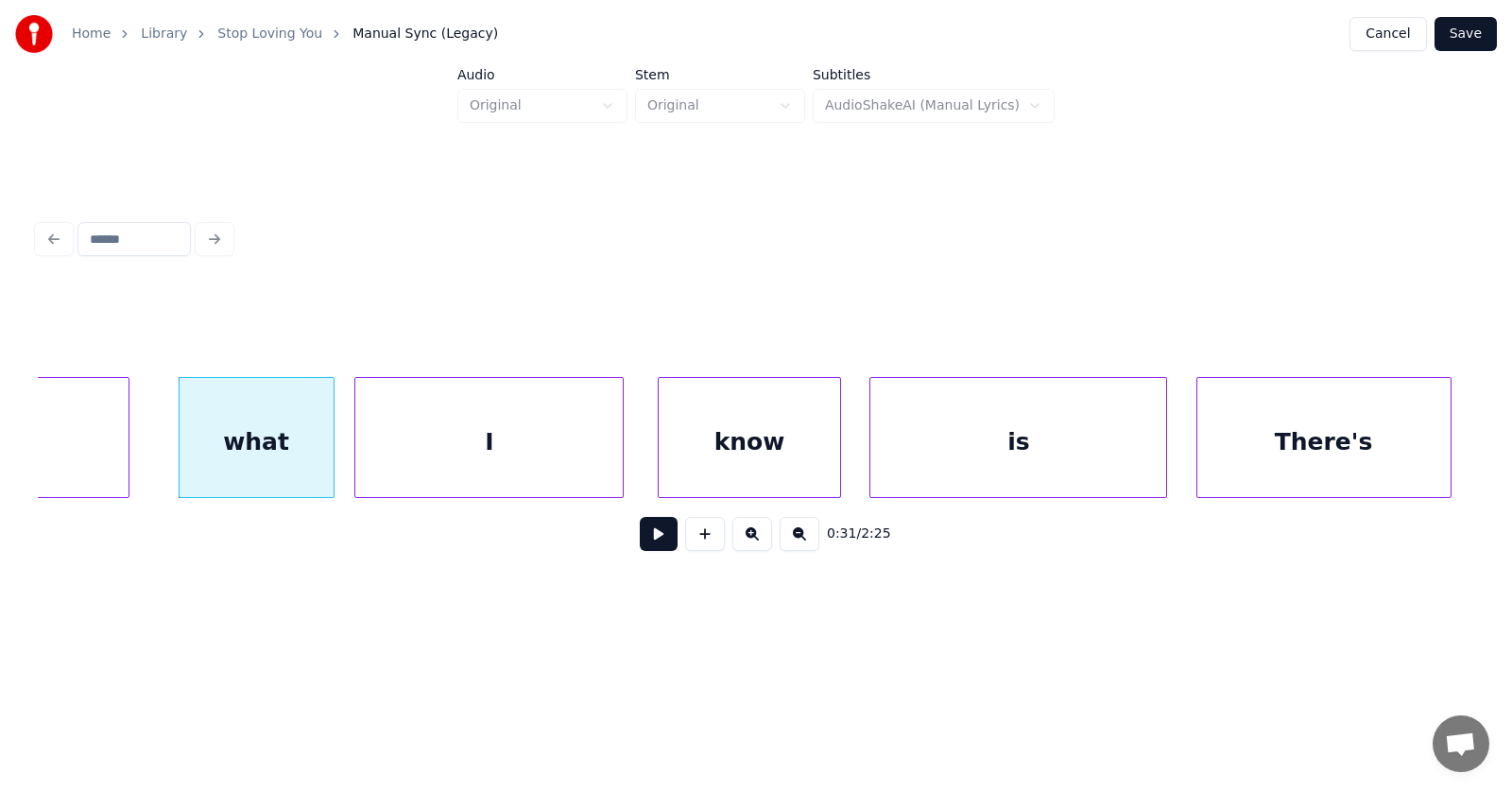
click at [520, 454] on div "I" at bounding box center [489, 442] width 267 height 129
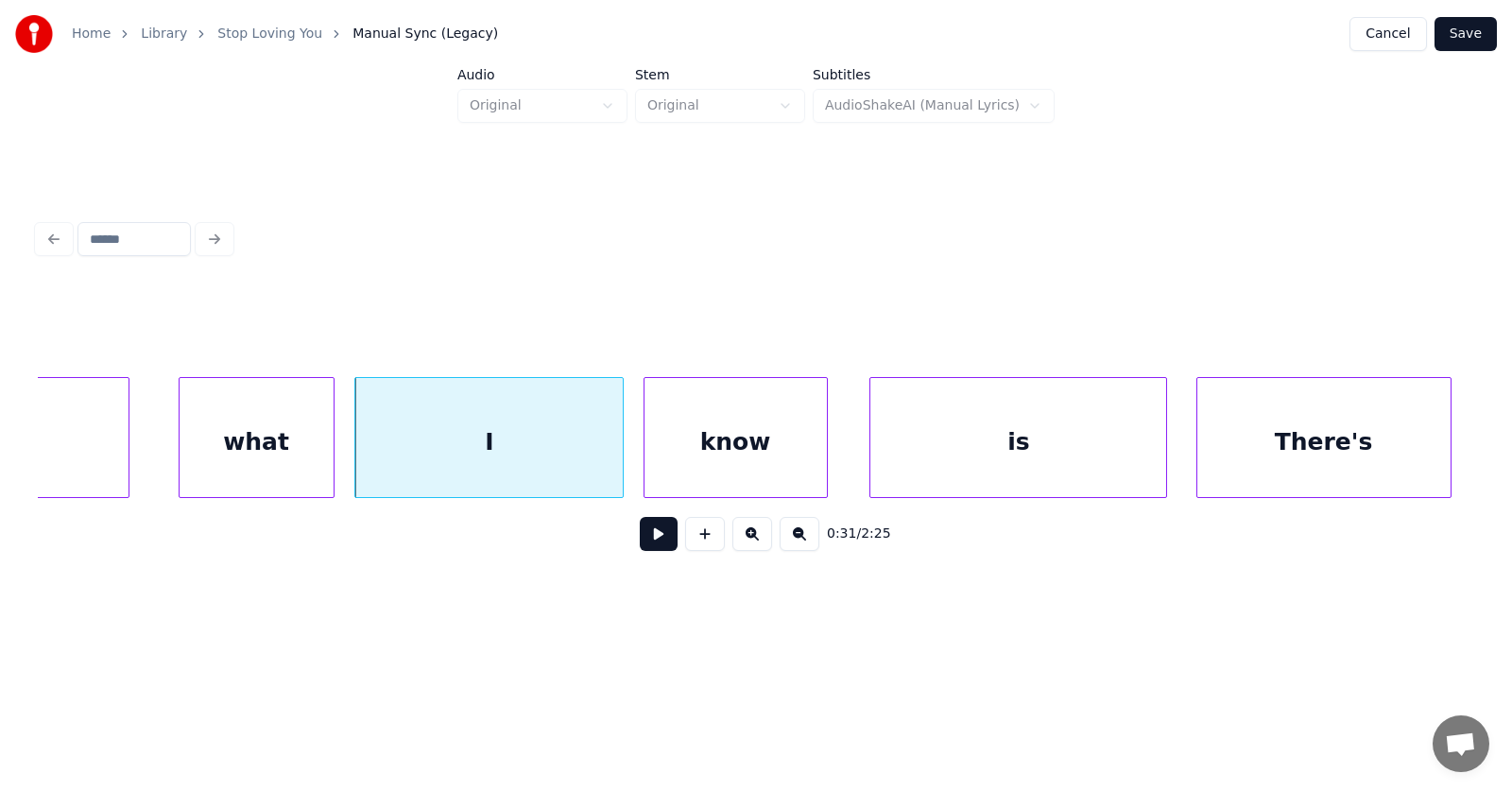
click at [734, 443] on div "know" at bounding box center [736, 442] width 183 height 129
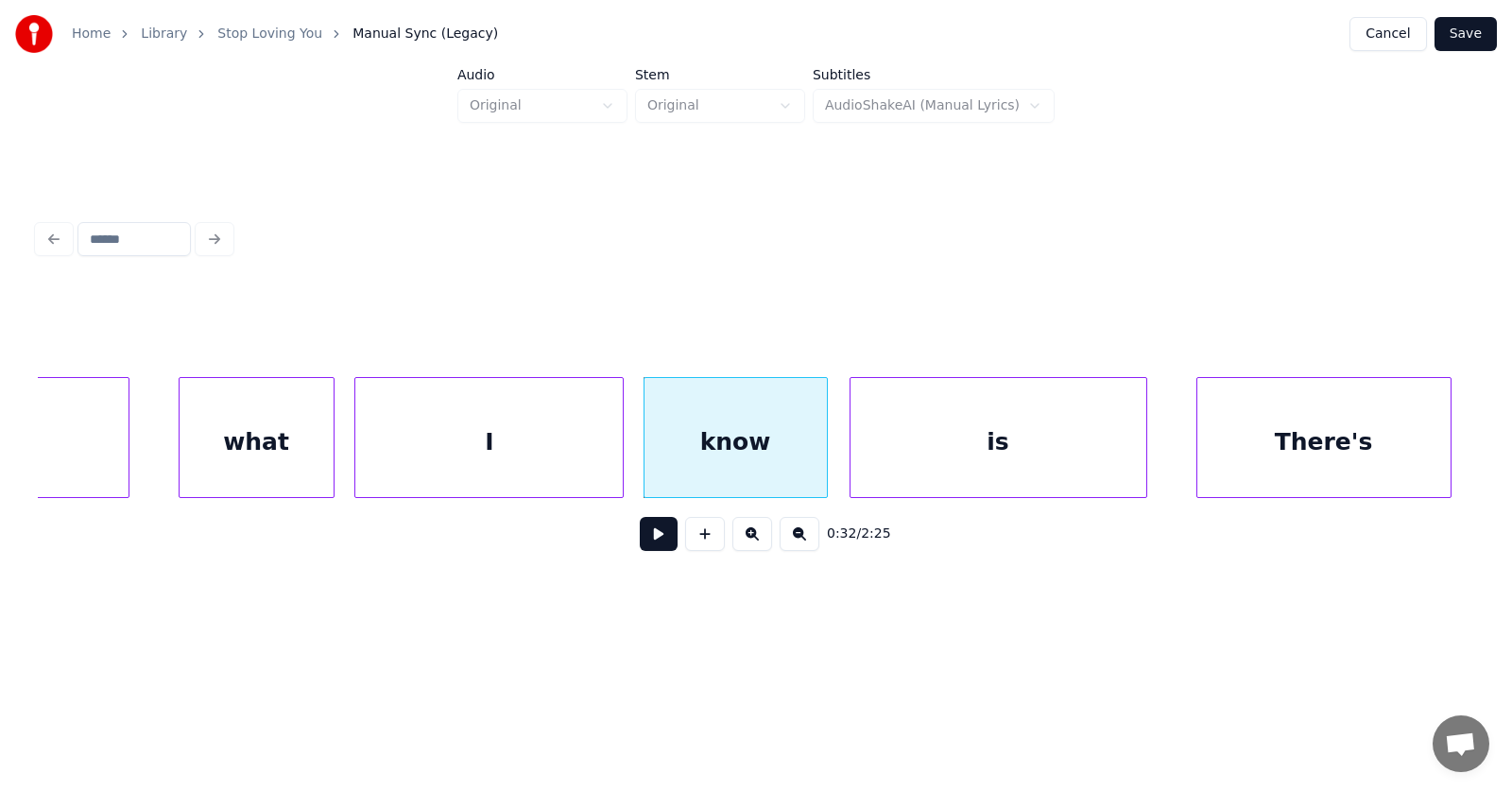
click at [916, 453] on div "is" at bounding box center [999, 442] width 296 height 129
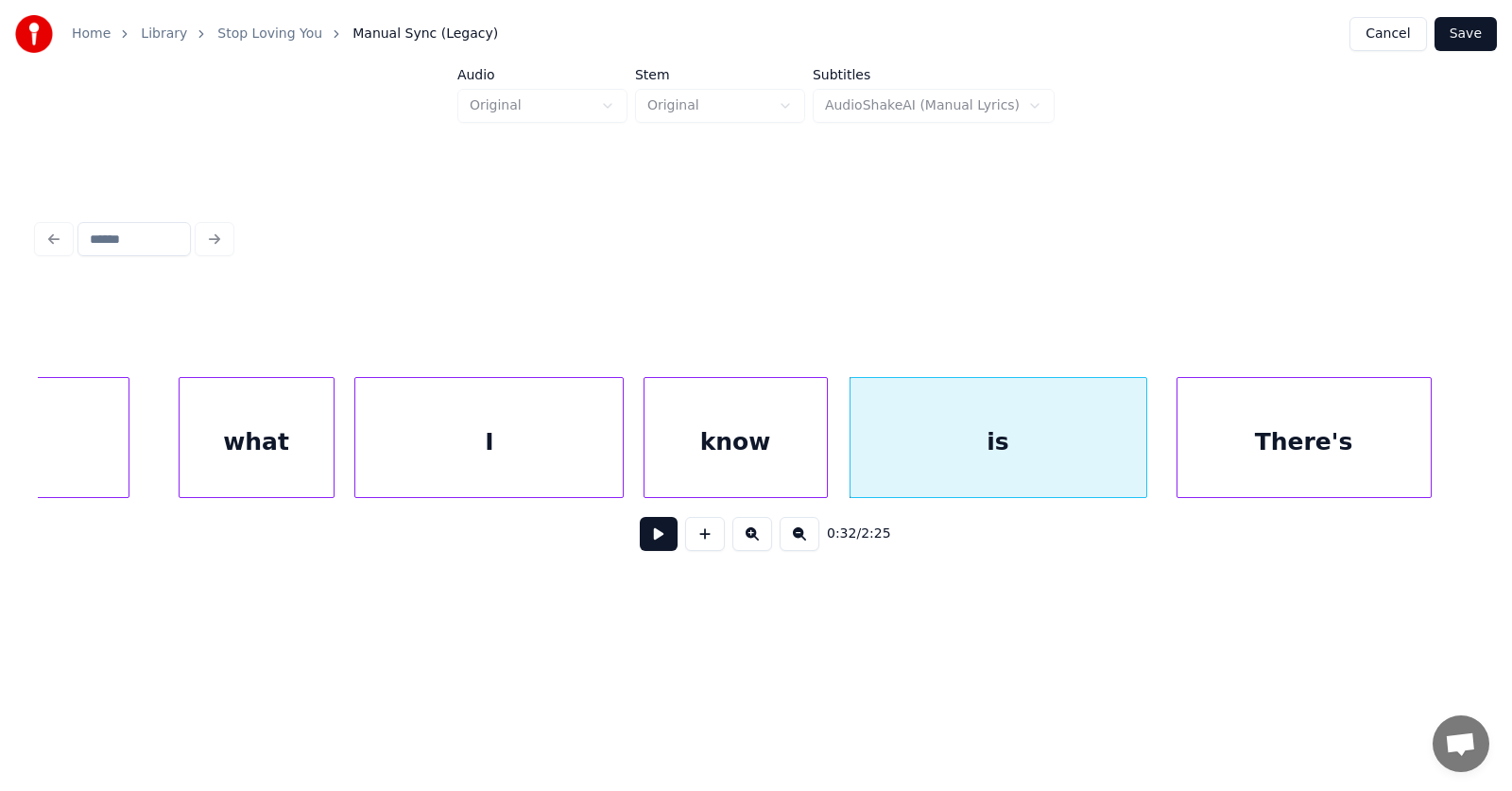
click at [1287, 461] on div "There's" at bounding box center [1305, 442] width 253 height 129
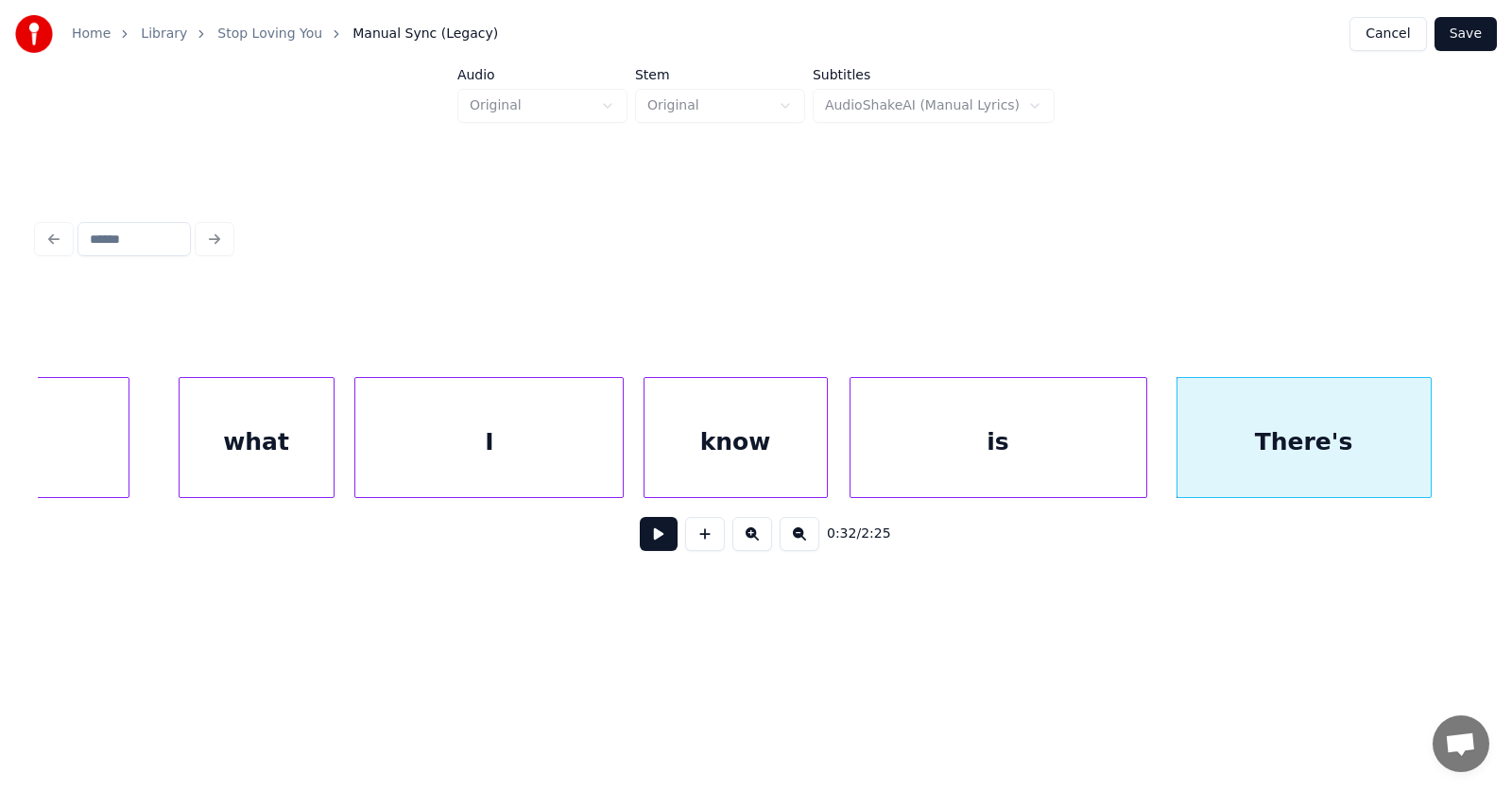
click at [647, 546] on button at bounding box center [659, 534] width 38 height 34
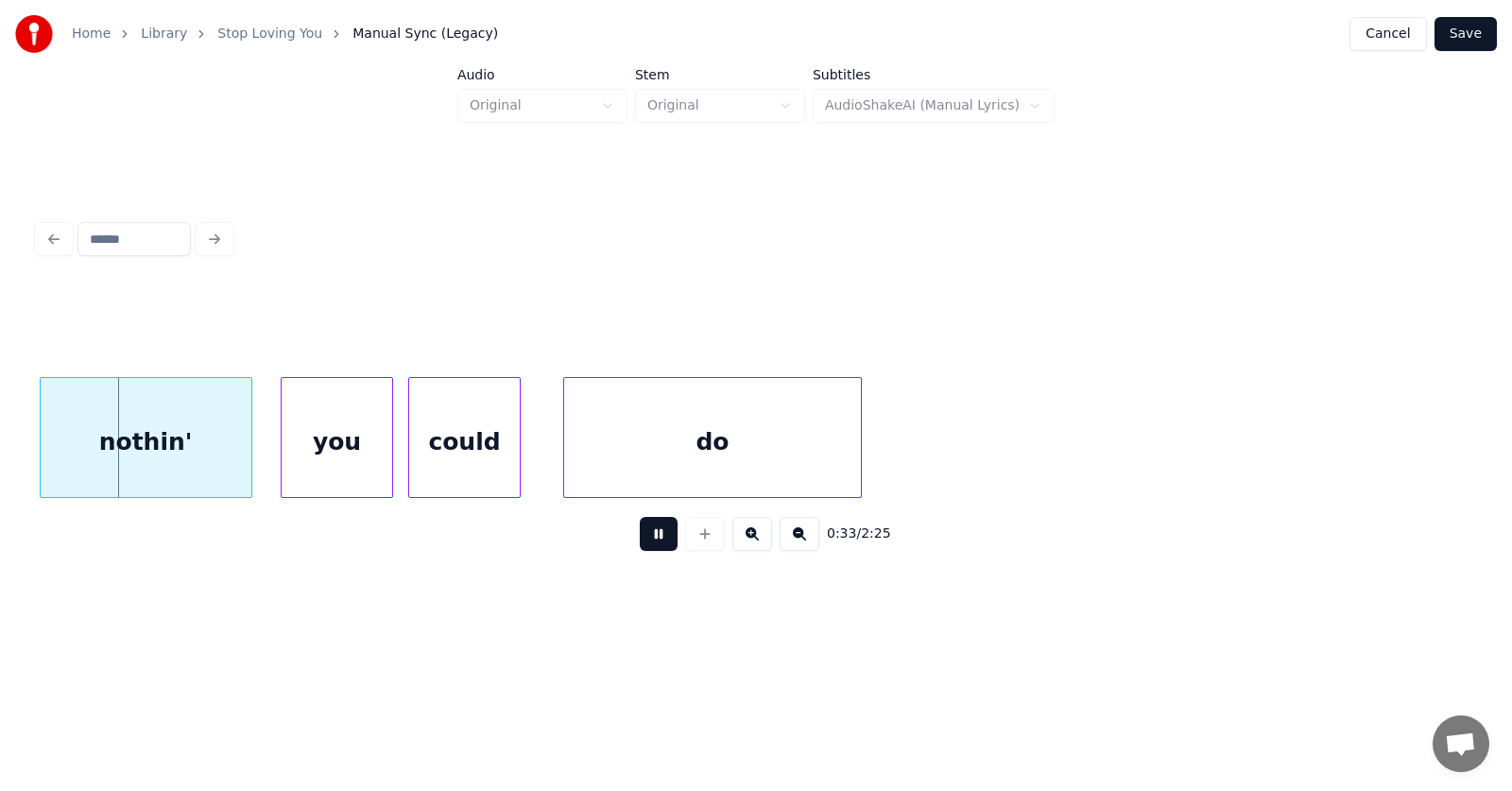
click at [648, 546] on button at bounding box center [659, 534] width 38 height 34
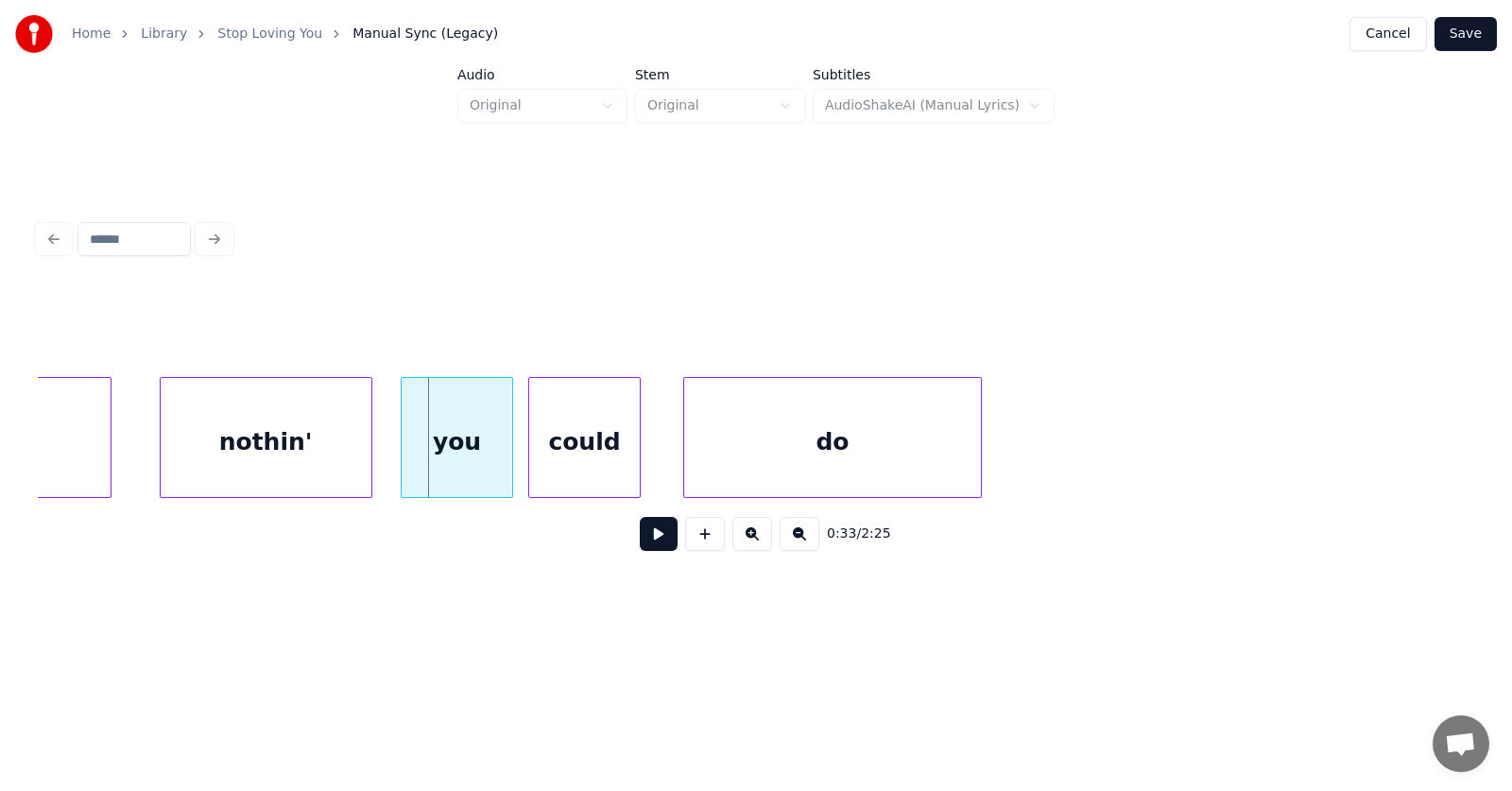
scroll to position [0, 23349]
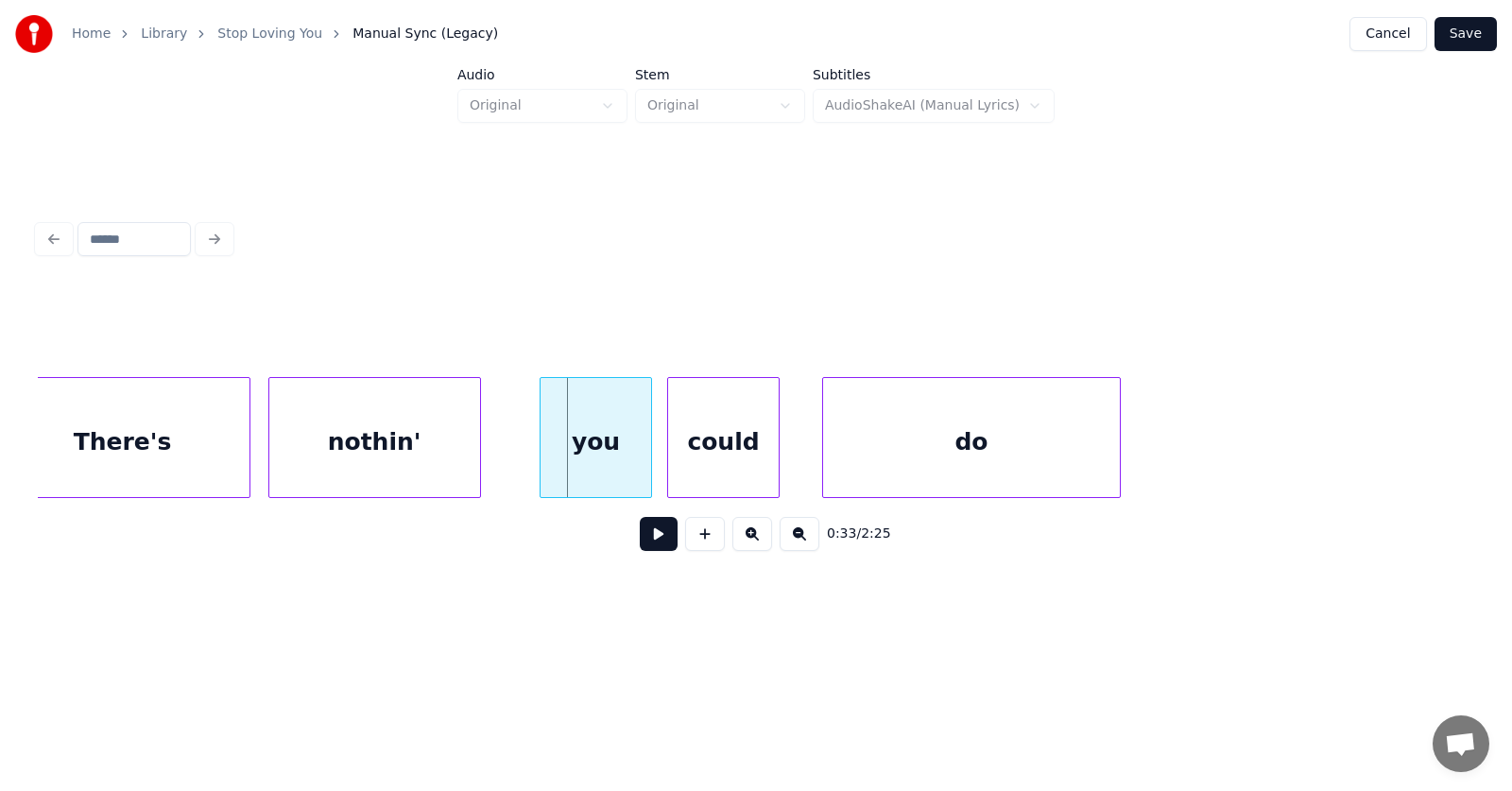
click at [358, 466] on div "nothin'" at bounding box center [374, 442] width 211 height 129
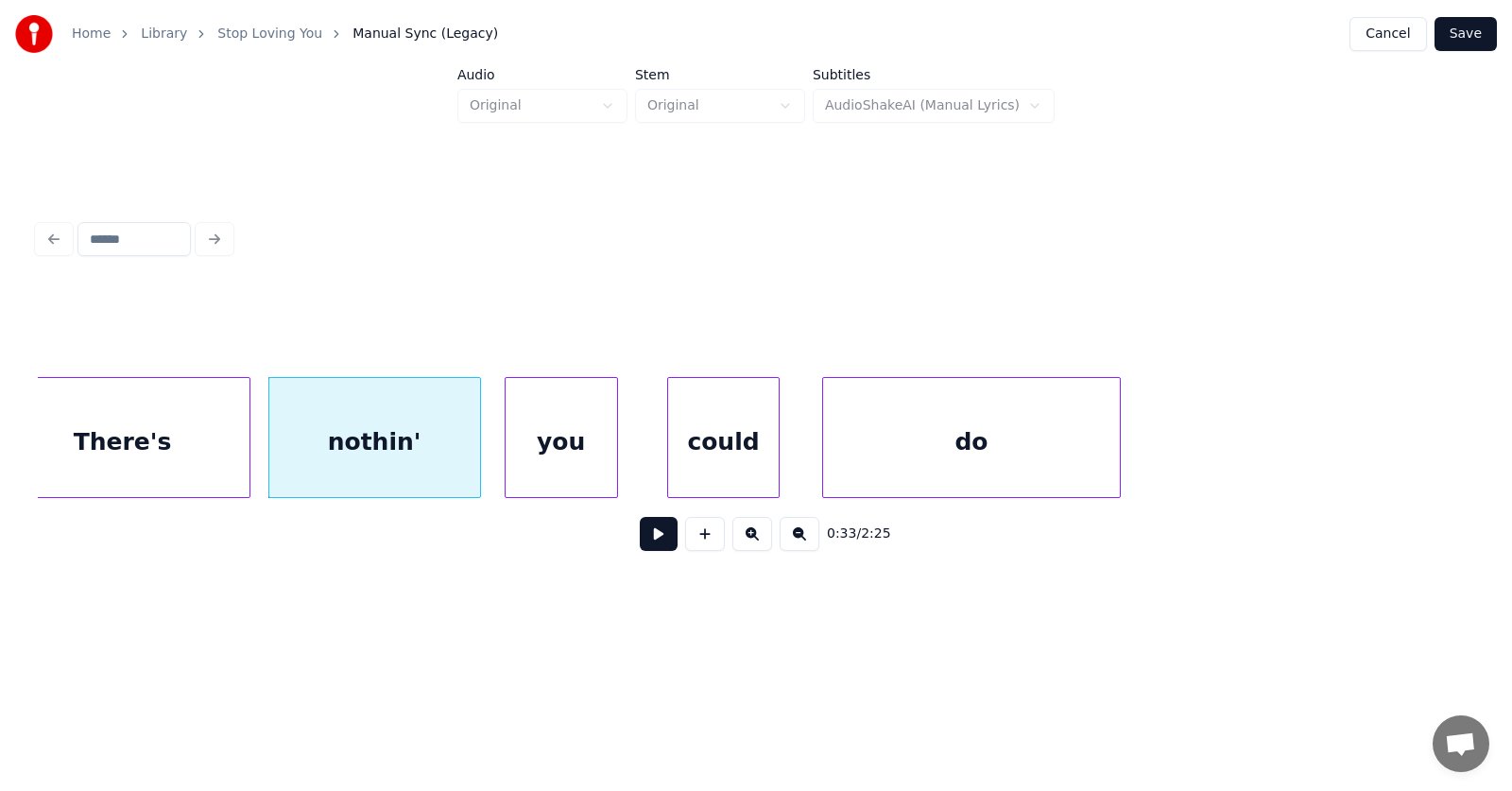
click at [554, 464] on div "you" at bounding box center [562, 442] width 112 height 129
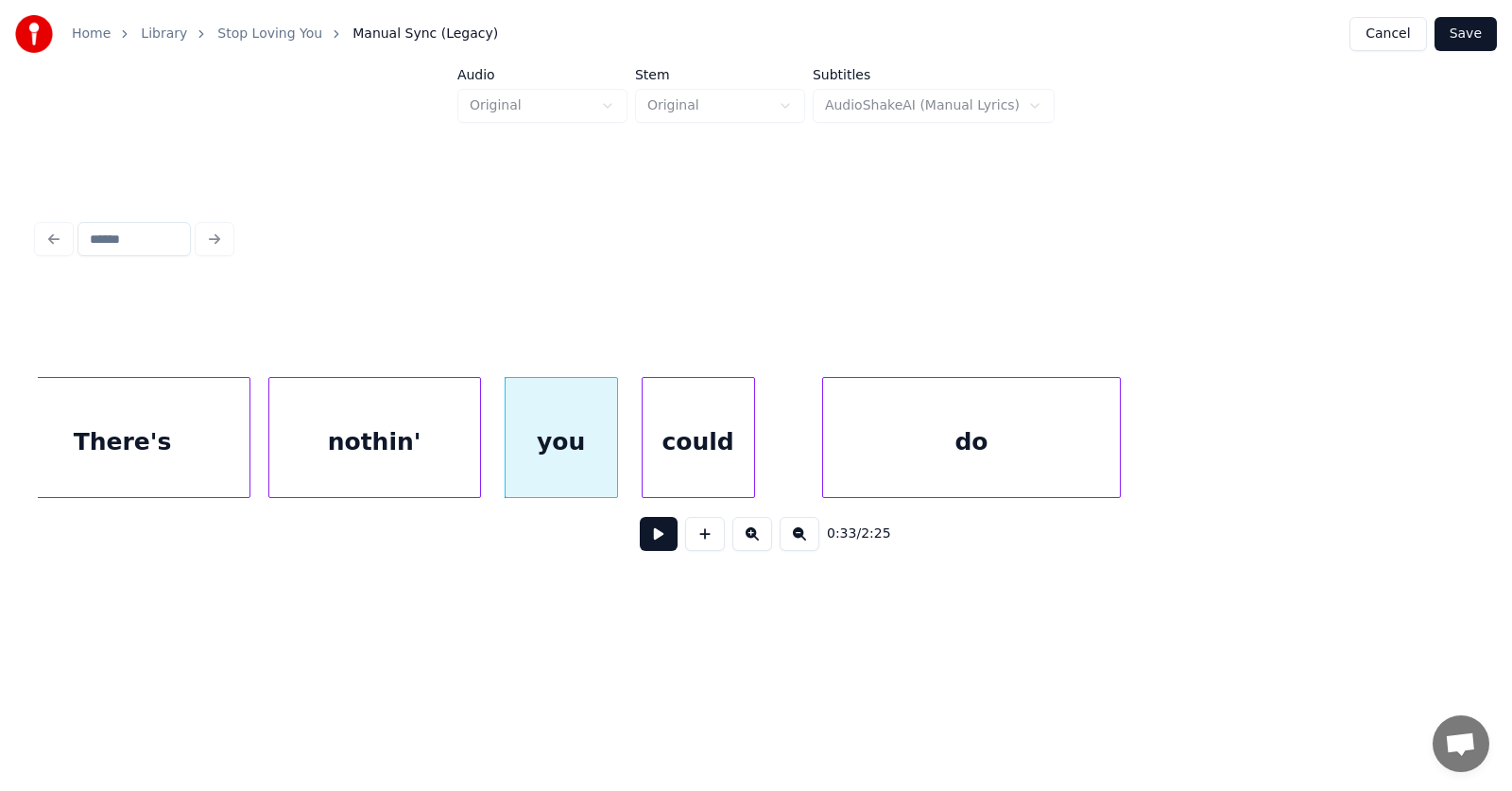
click at [705, 469] on div "could" at bounding box center [699, 442] width 112 height 129
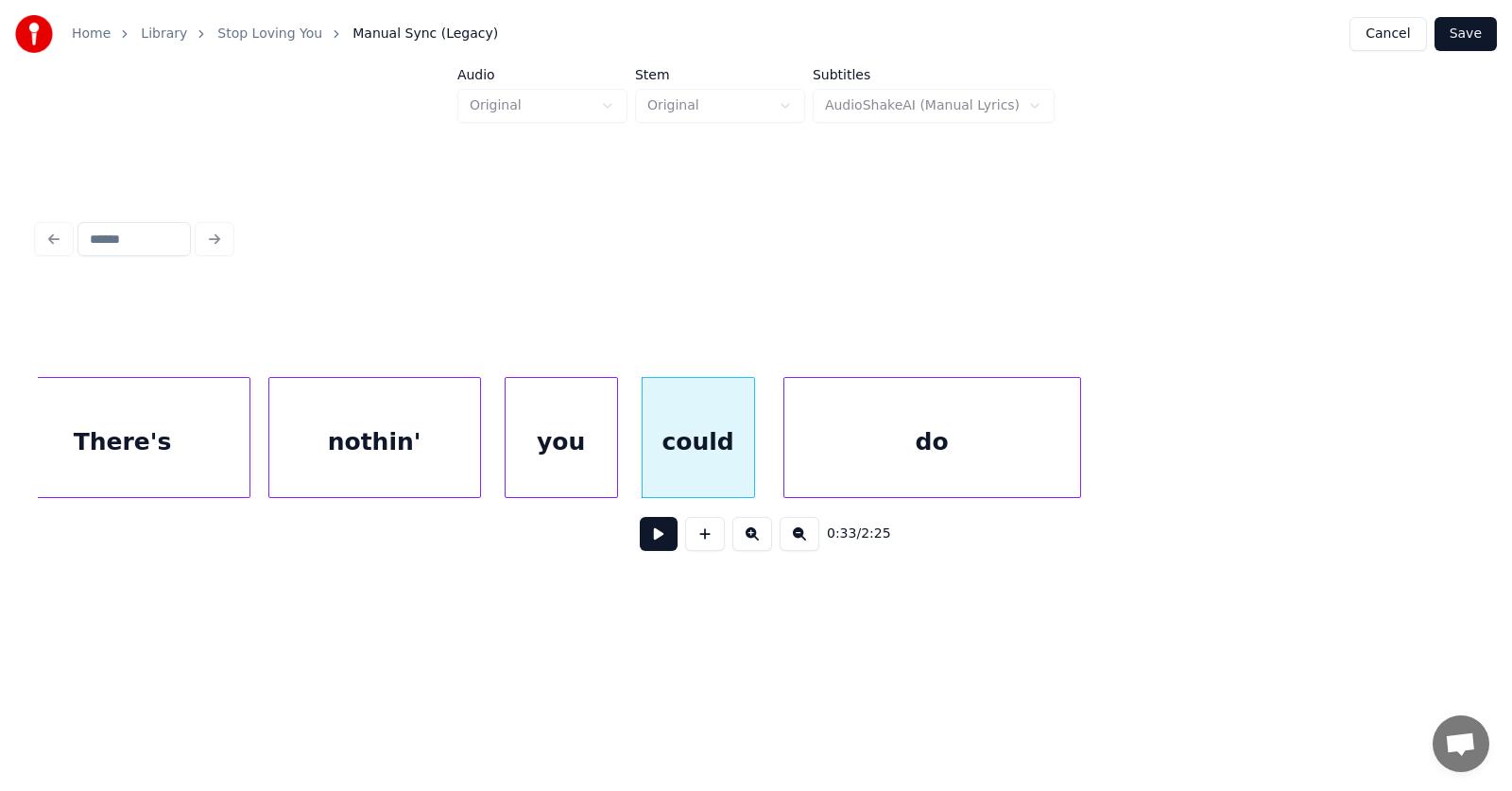
click at [844, 465] on div "do" at bounding box center [932, 442] width 296 height 129
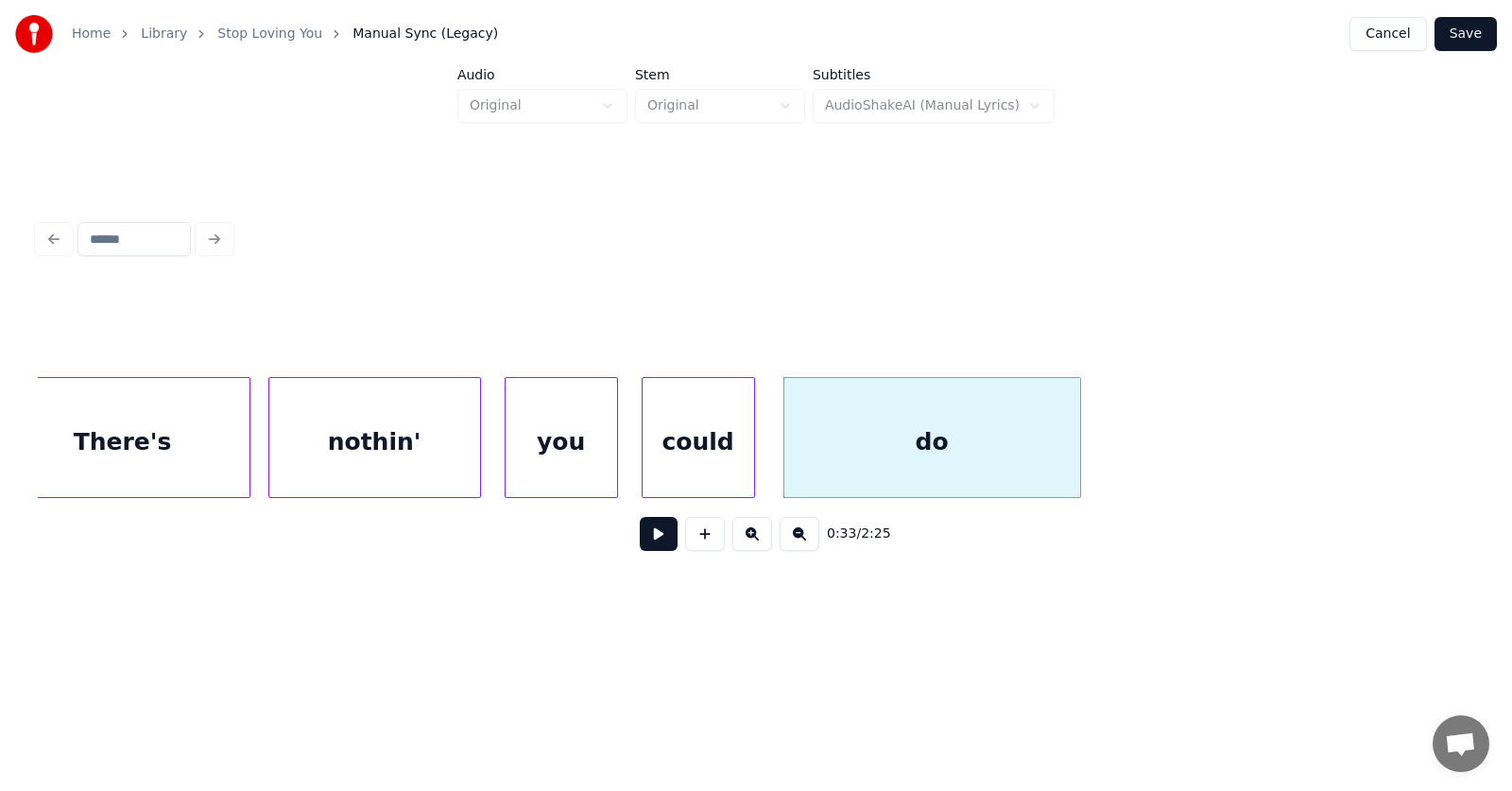
click at [648, 545] on button at bounding box center [659, 534] width 38 height 34
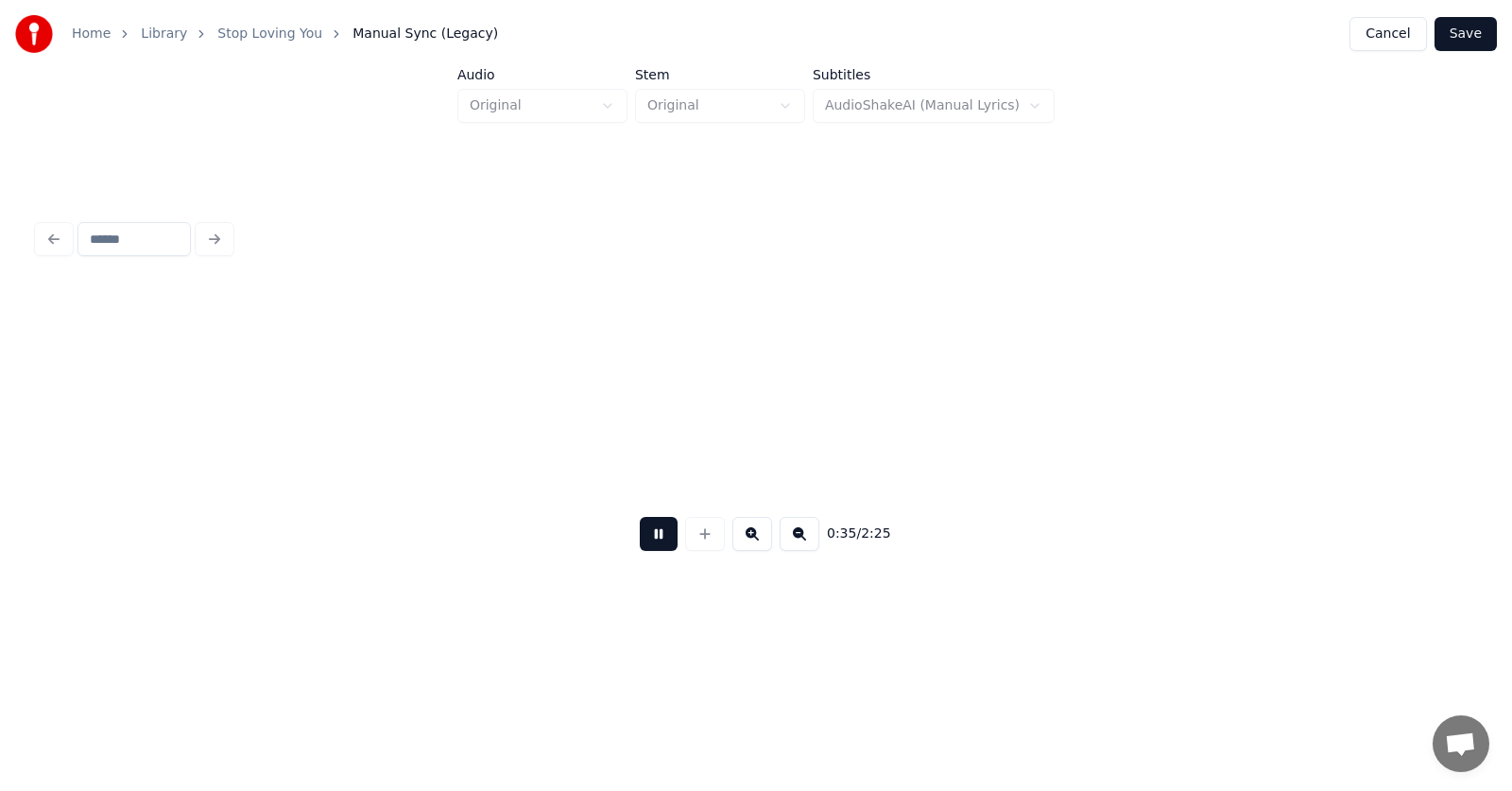
scroll to position [0, 24796]
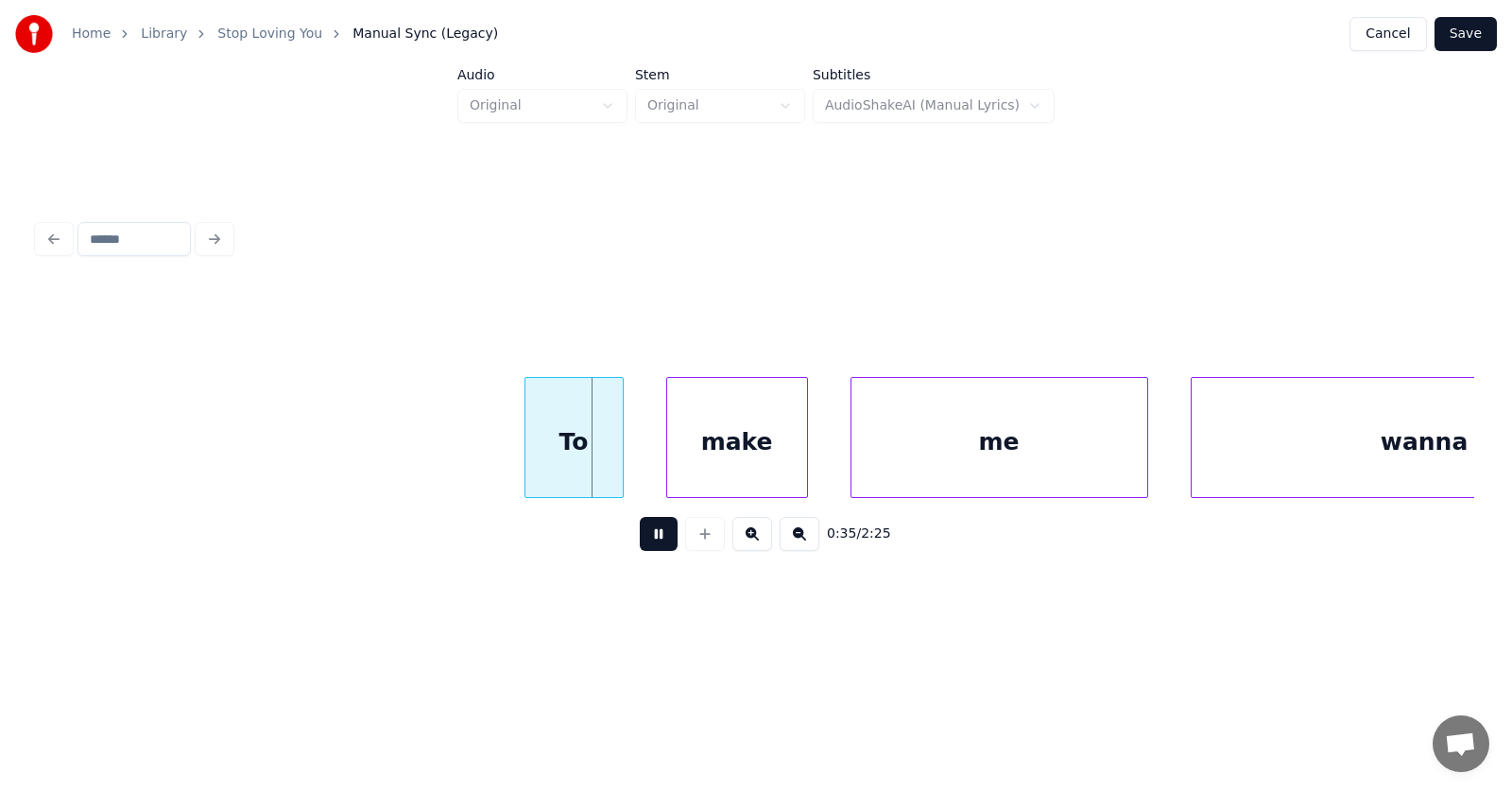
click at [648, 545] on button at bounding box center [659, 534] width 38 height 34
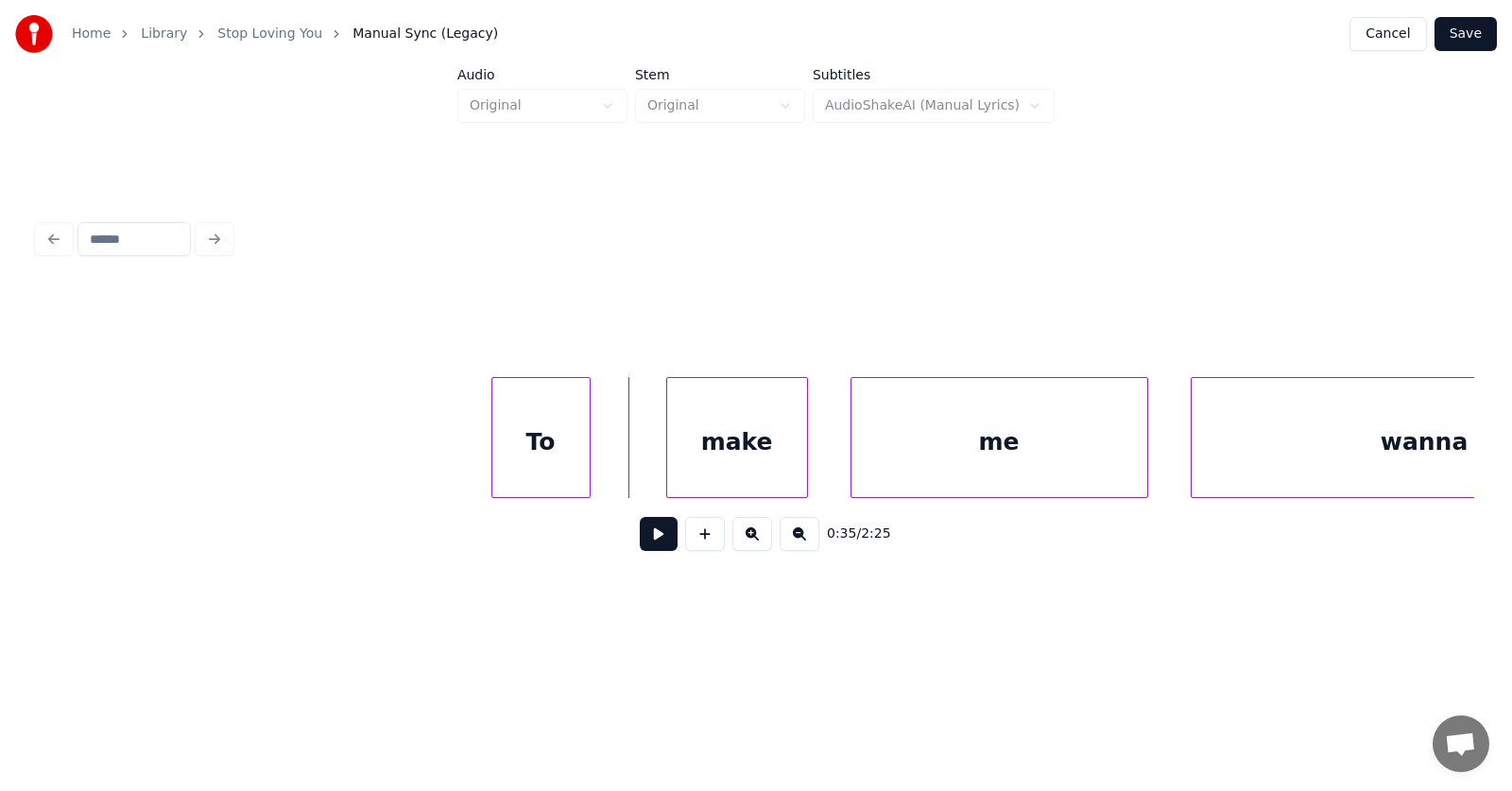
click at [556, 476] on div "To" at bounding box center [541, 442] width 97 height 129
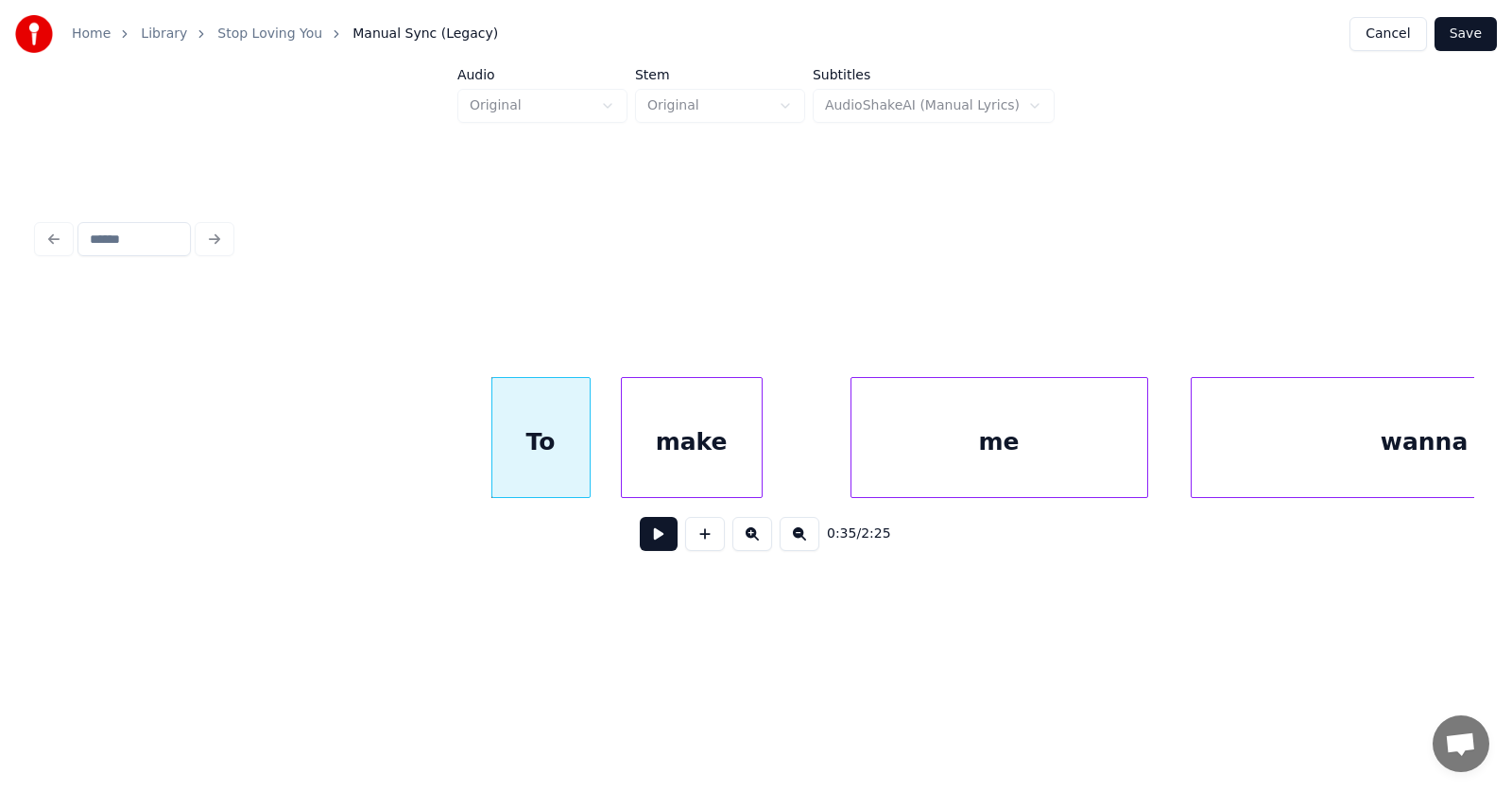
click at [675, 474] on div "make" at bounding box center [692, 442] width 139 height 129
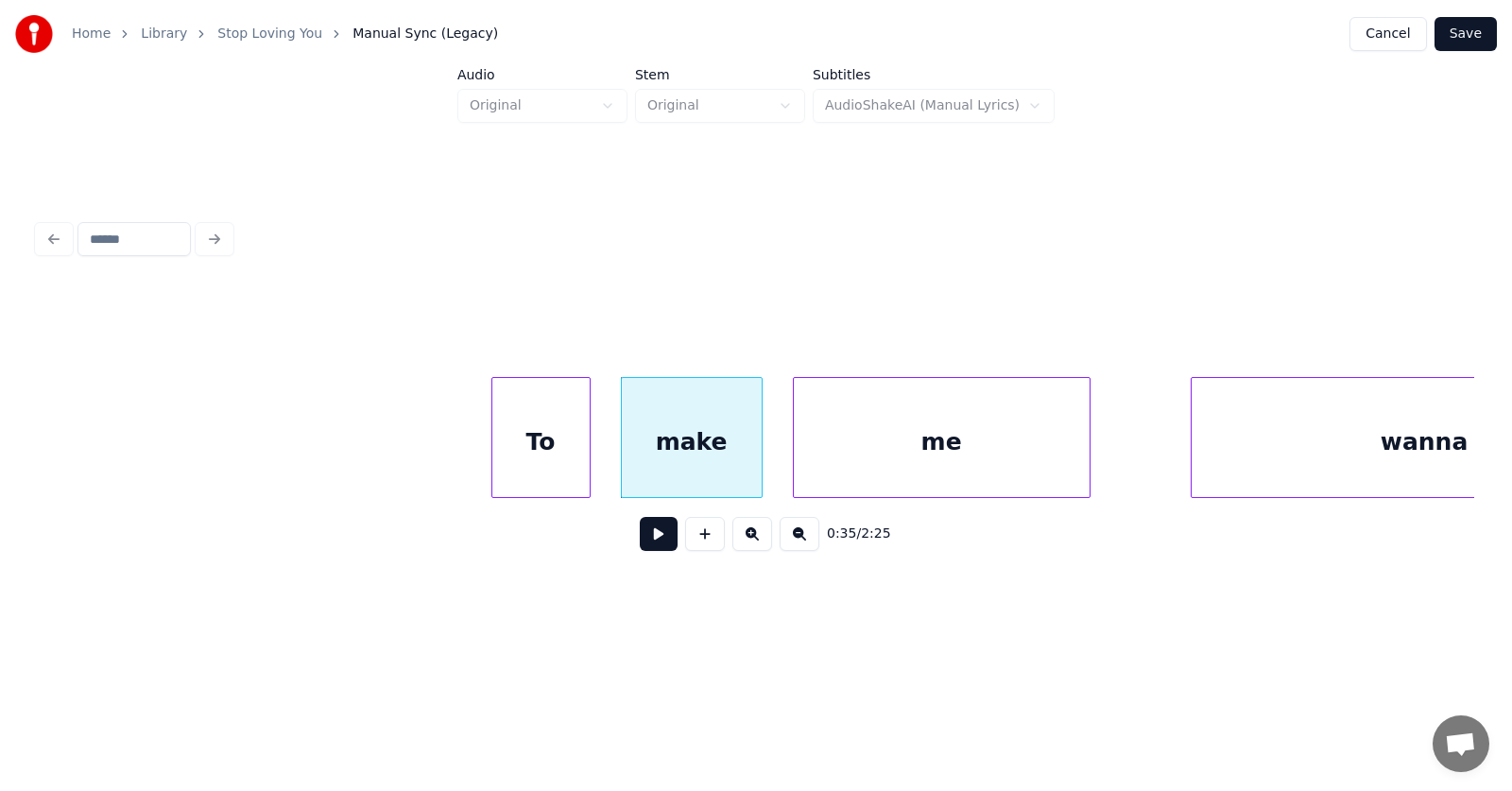
click at [867, 478] on div "me" at bounding box center [942, 442] width 296 height 129
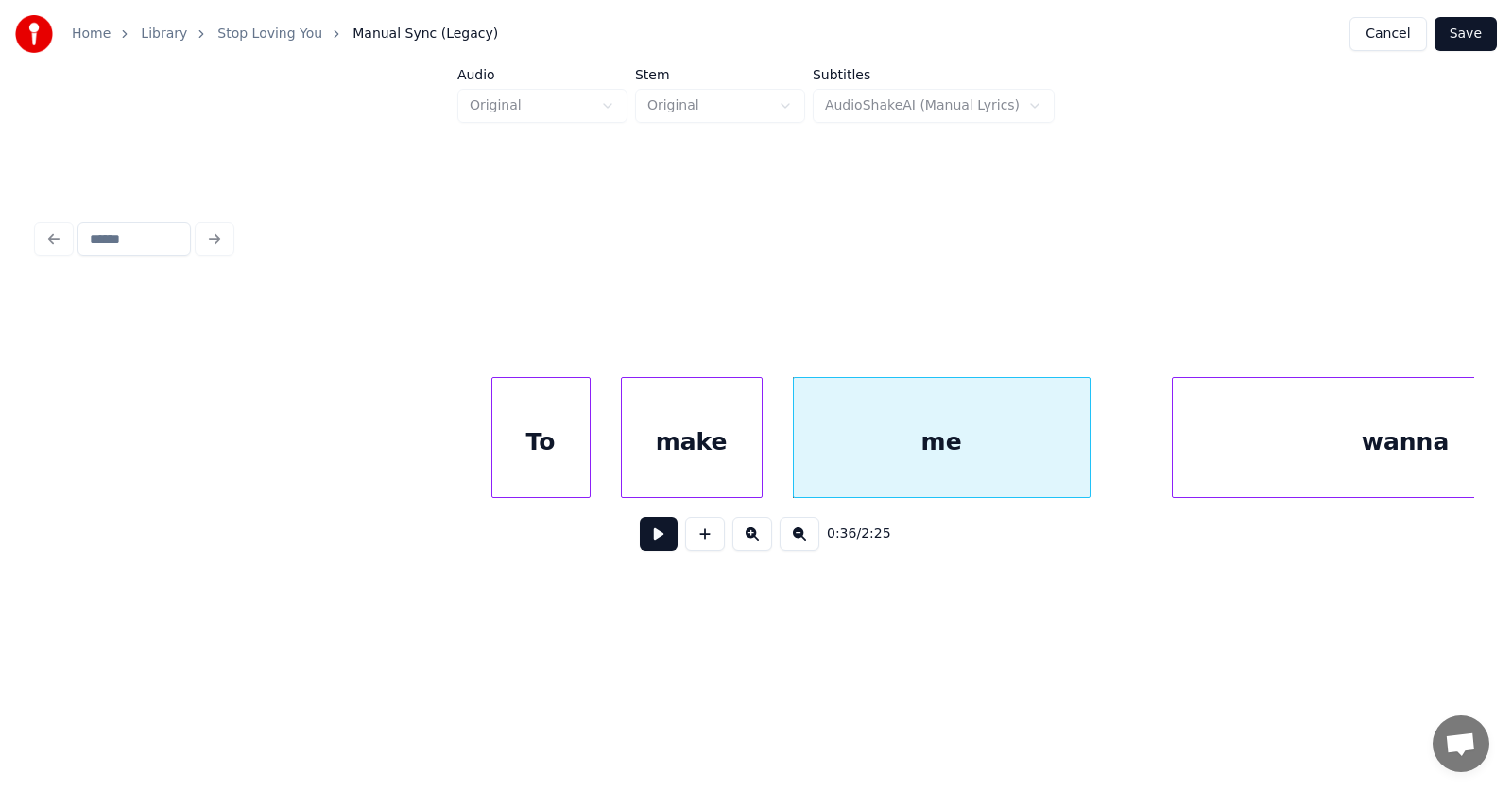
scroll to position [0, 24975]
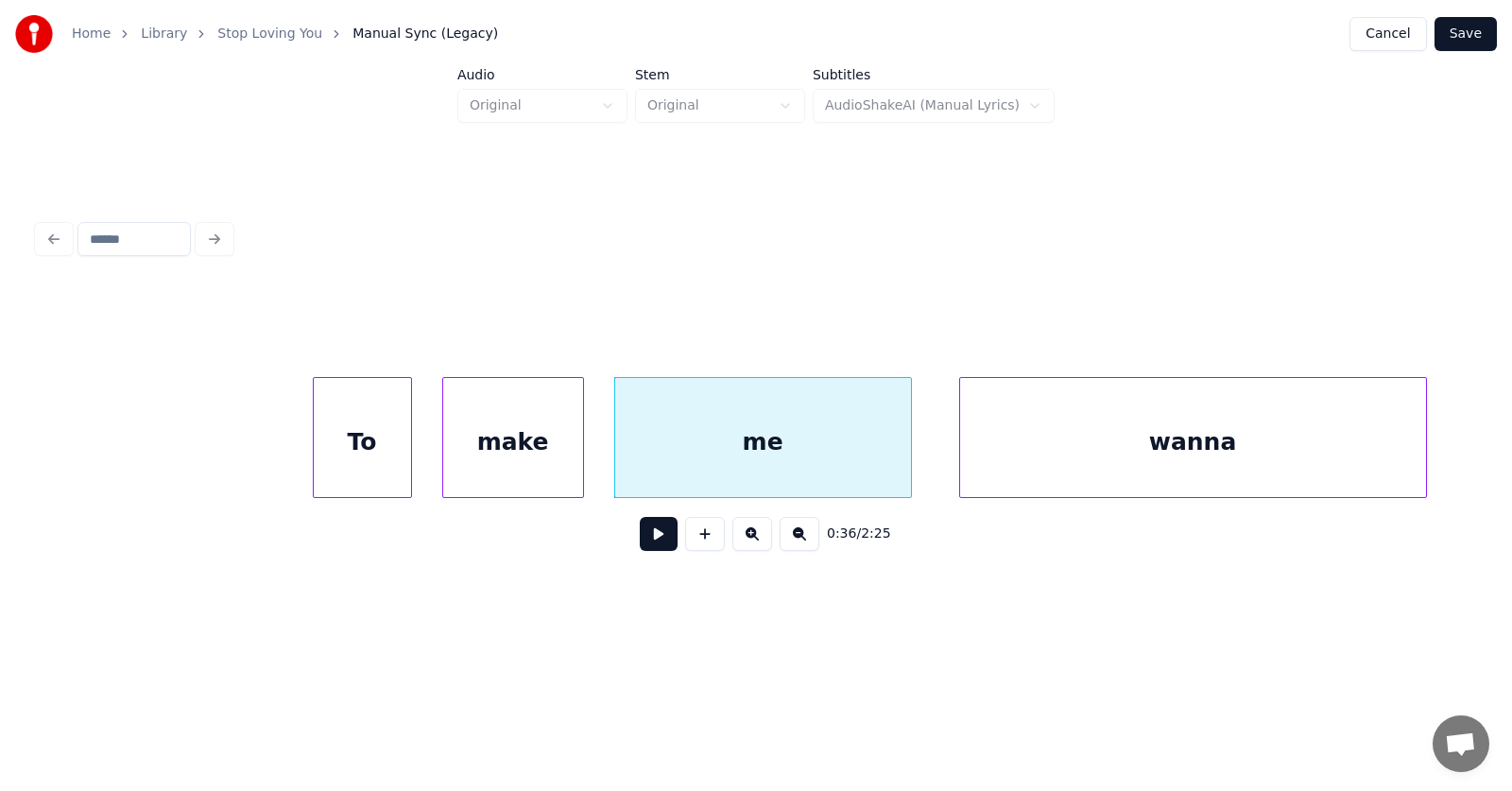
click at [1232, 449] on div "wanna" at bounding box center [1193, 442] width 466 height 129
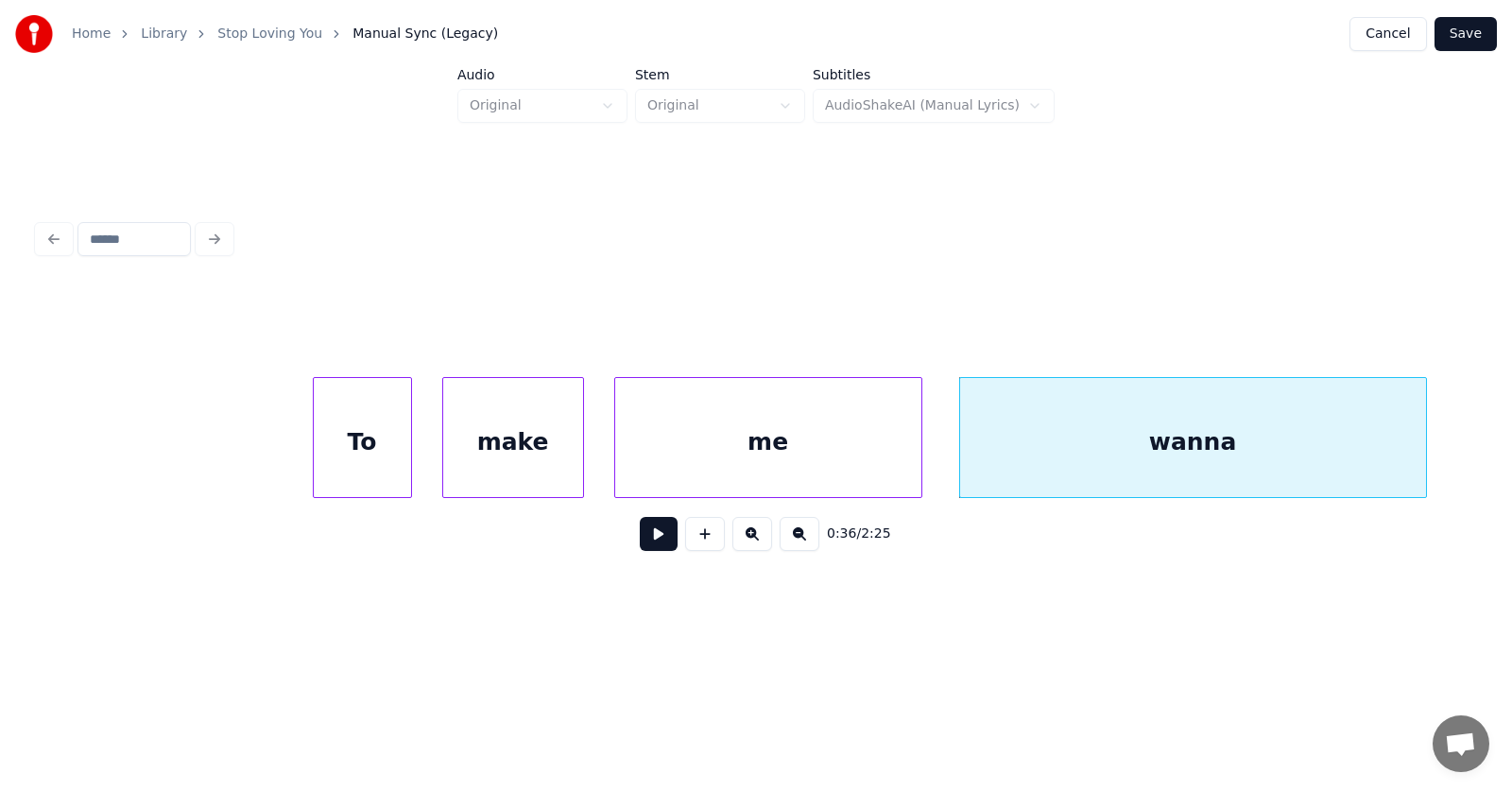
click at [920, 452] on div at bounding box center [919, 437] width 6 height 119
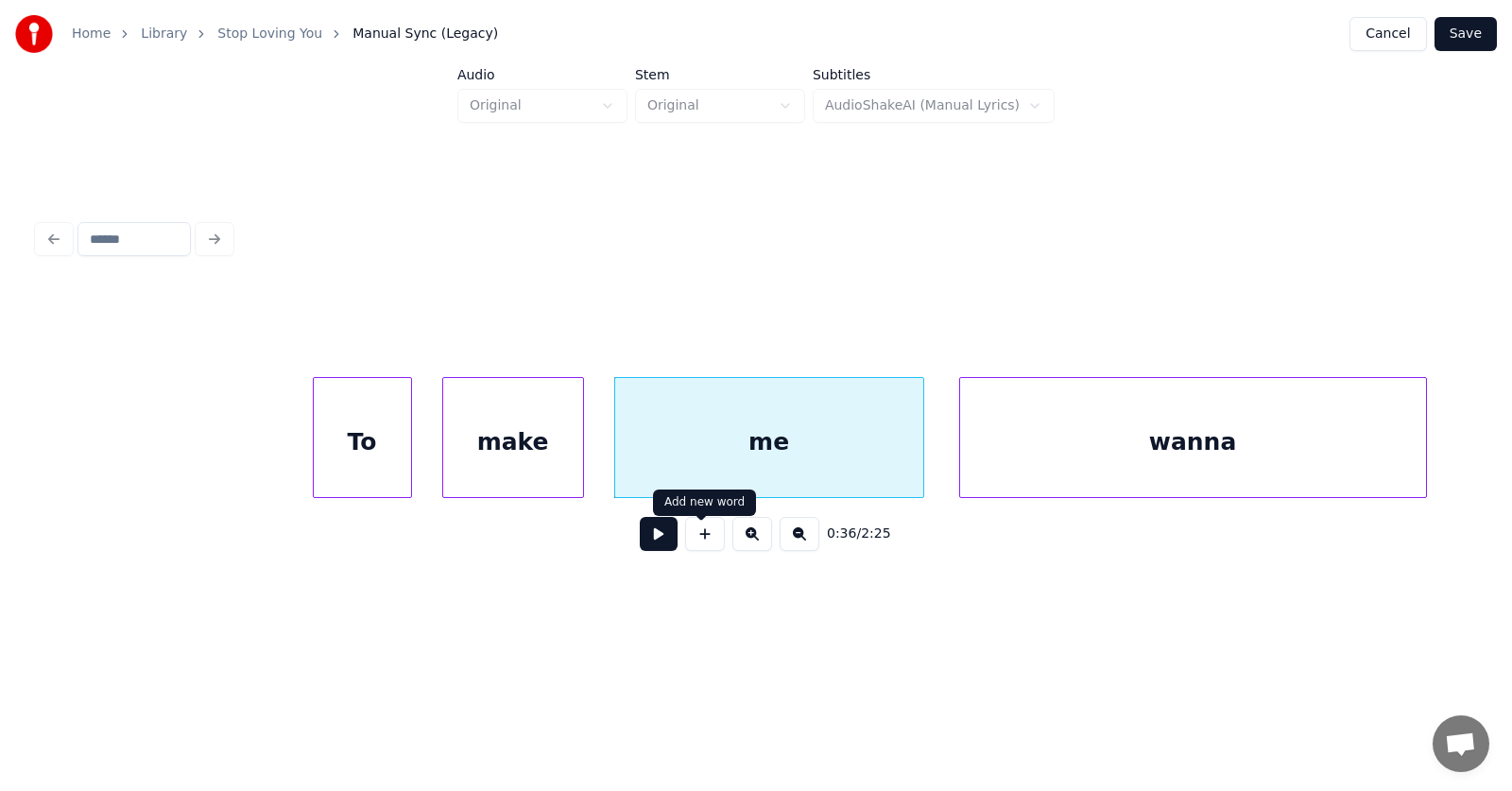
click at [652, 539] on button at bounding box center [659, 534] width 38 height 34
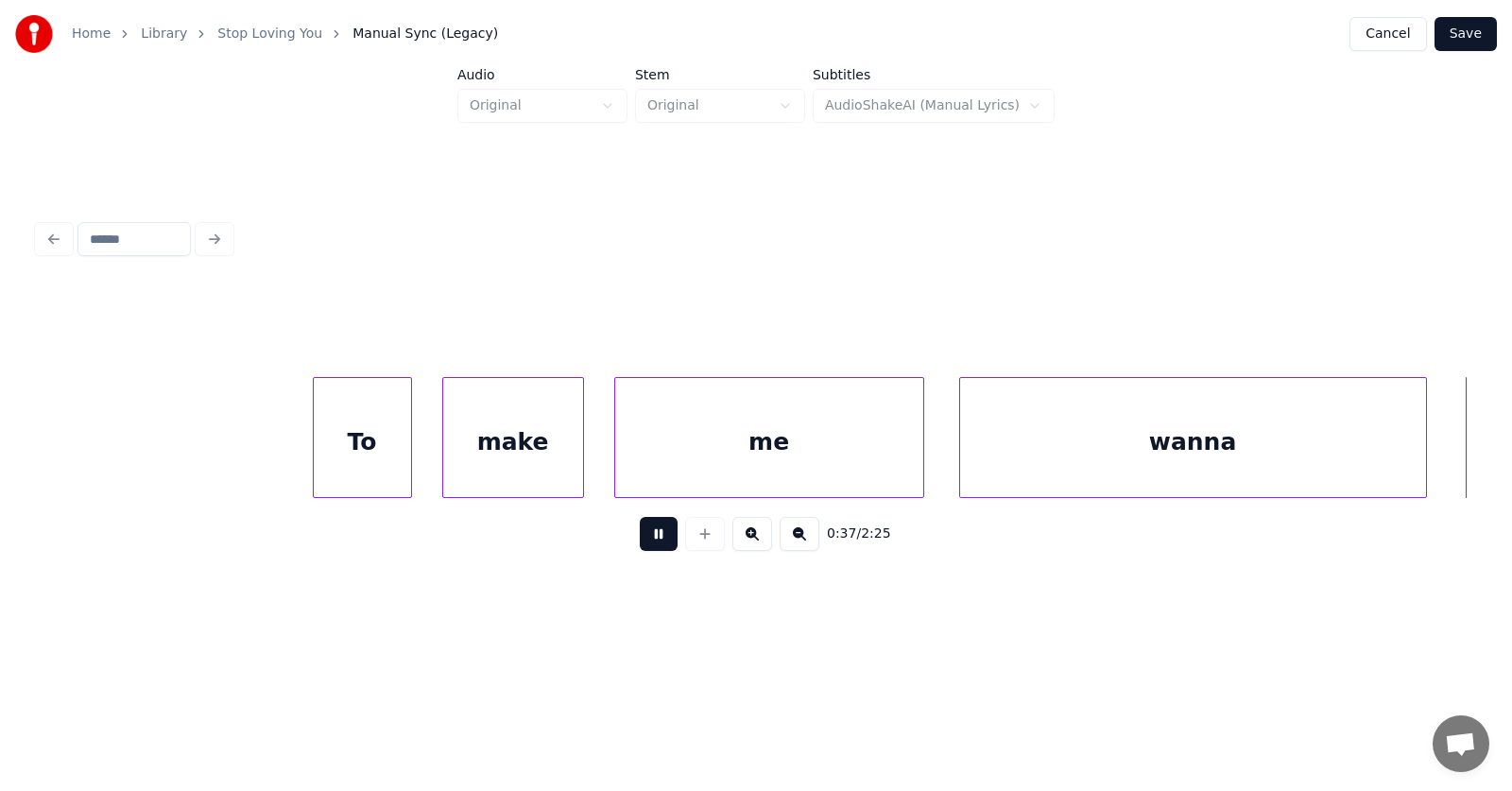
scroll to position [0, 26416]
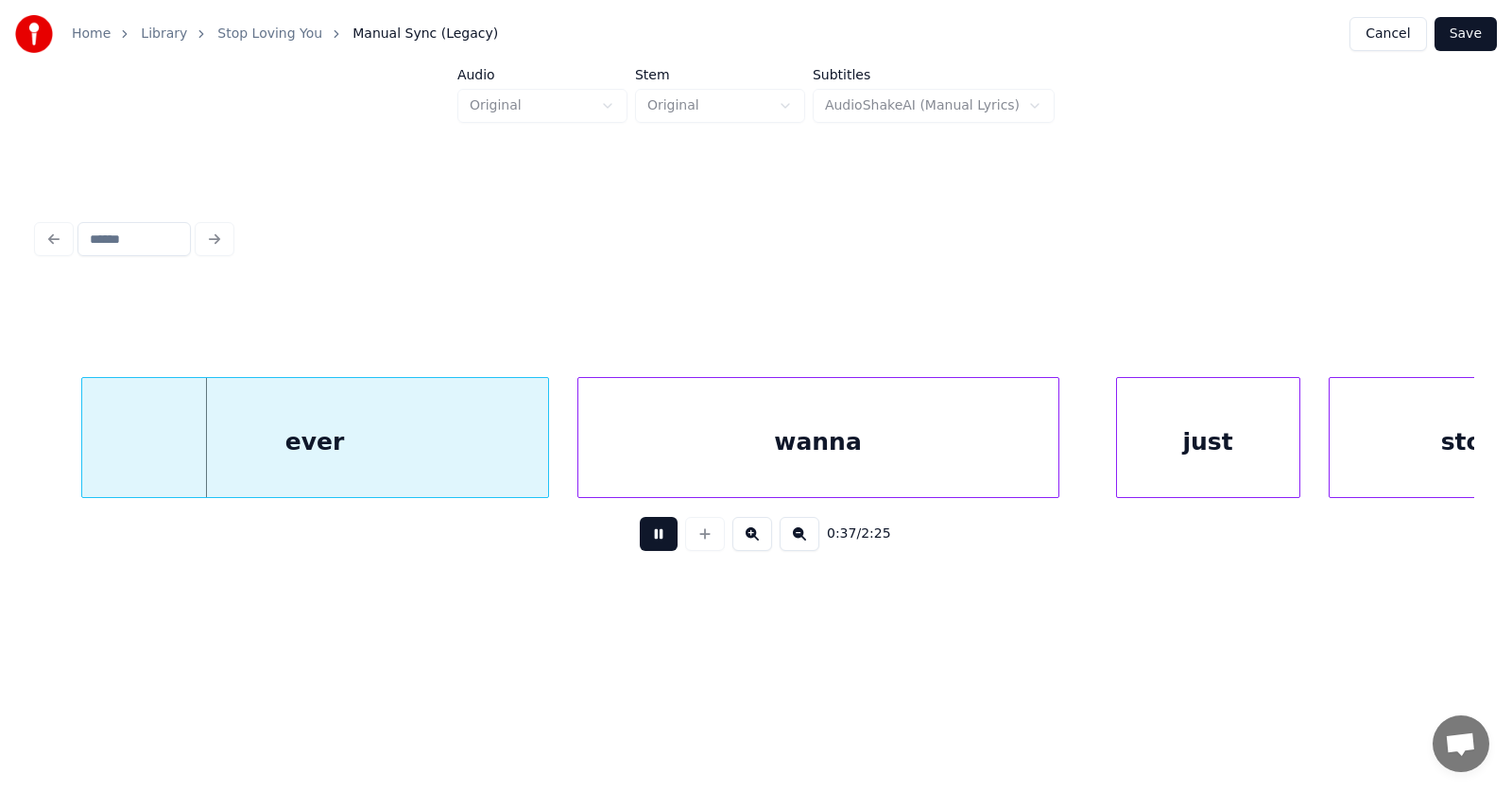
click at [652, 539] on button at bounding box center [659, 534] width 38 height 34
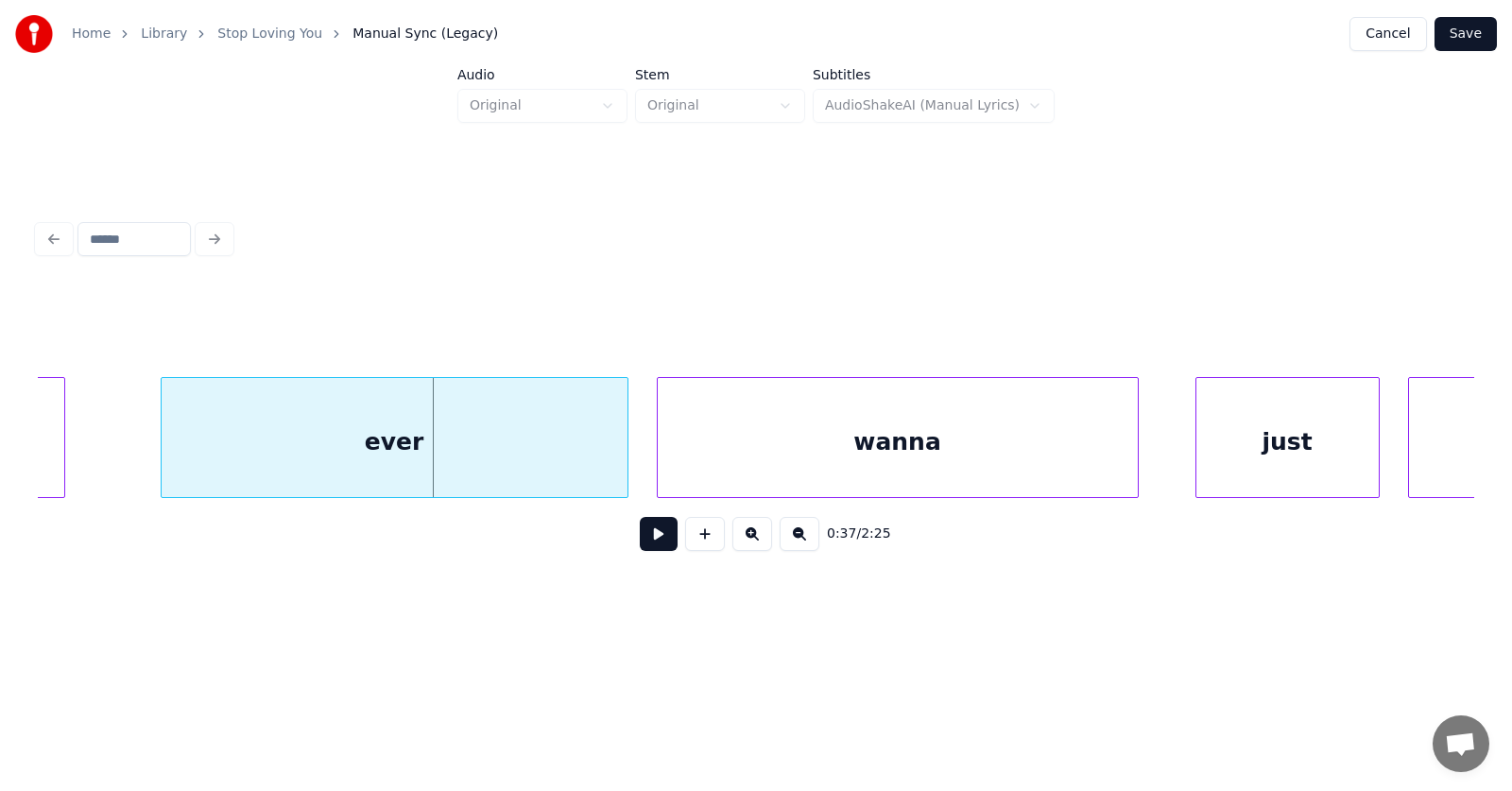
scroll to position [0, 26198]
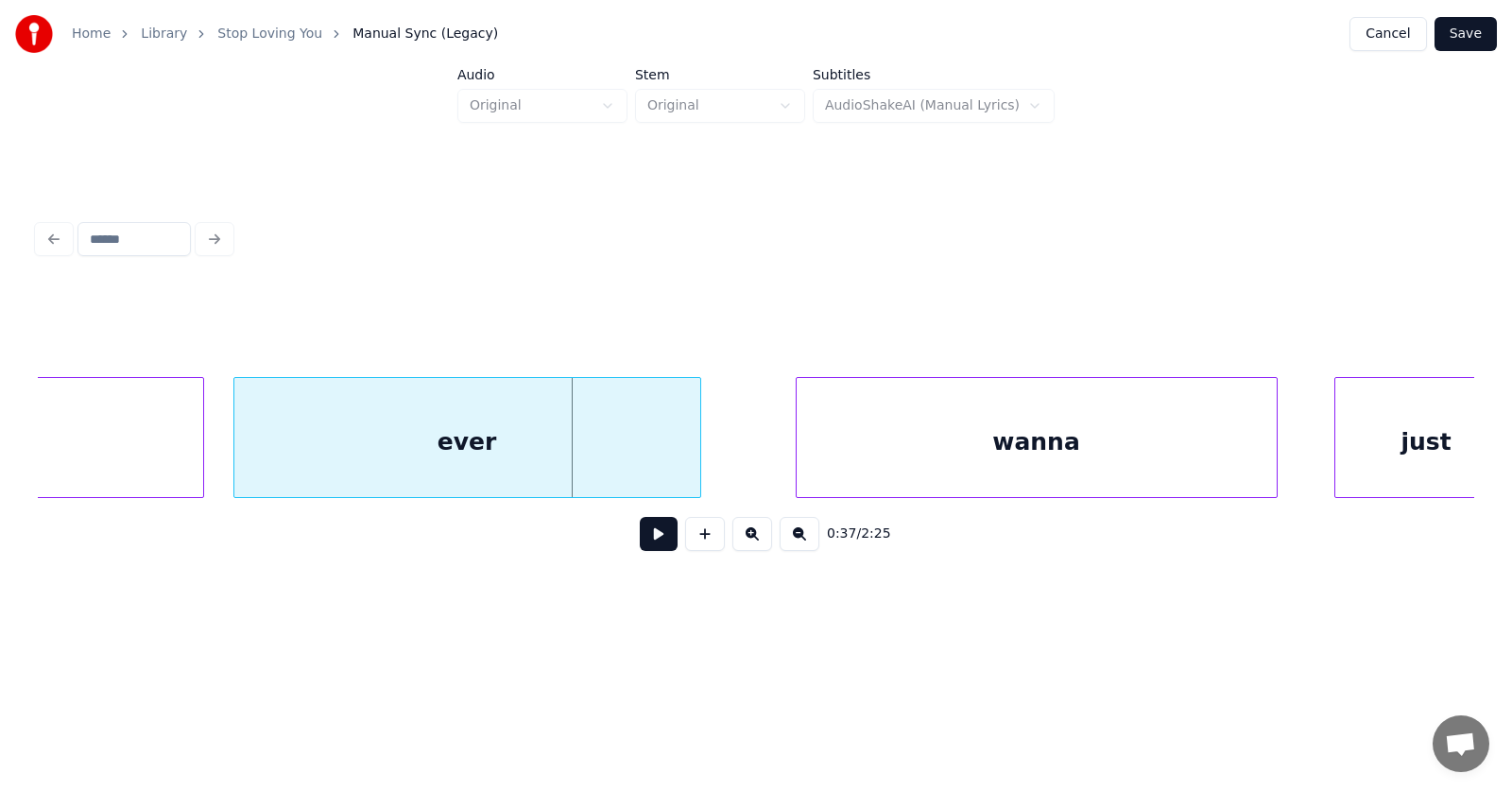
click at [419, 454] on div "ever" at bounding box center [467, 442] width 466 height 129
click at [718, 446] on div at bounding box center [715, 437] width 6 height 119
click at [836, 455] on div "wanna" at bounding box center [999, 442] width 480 height 129
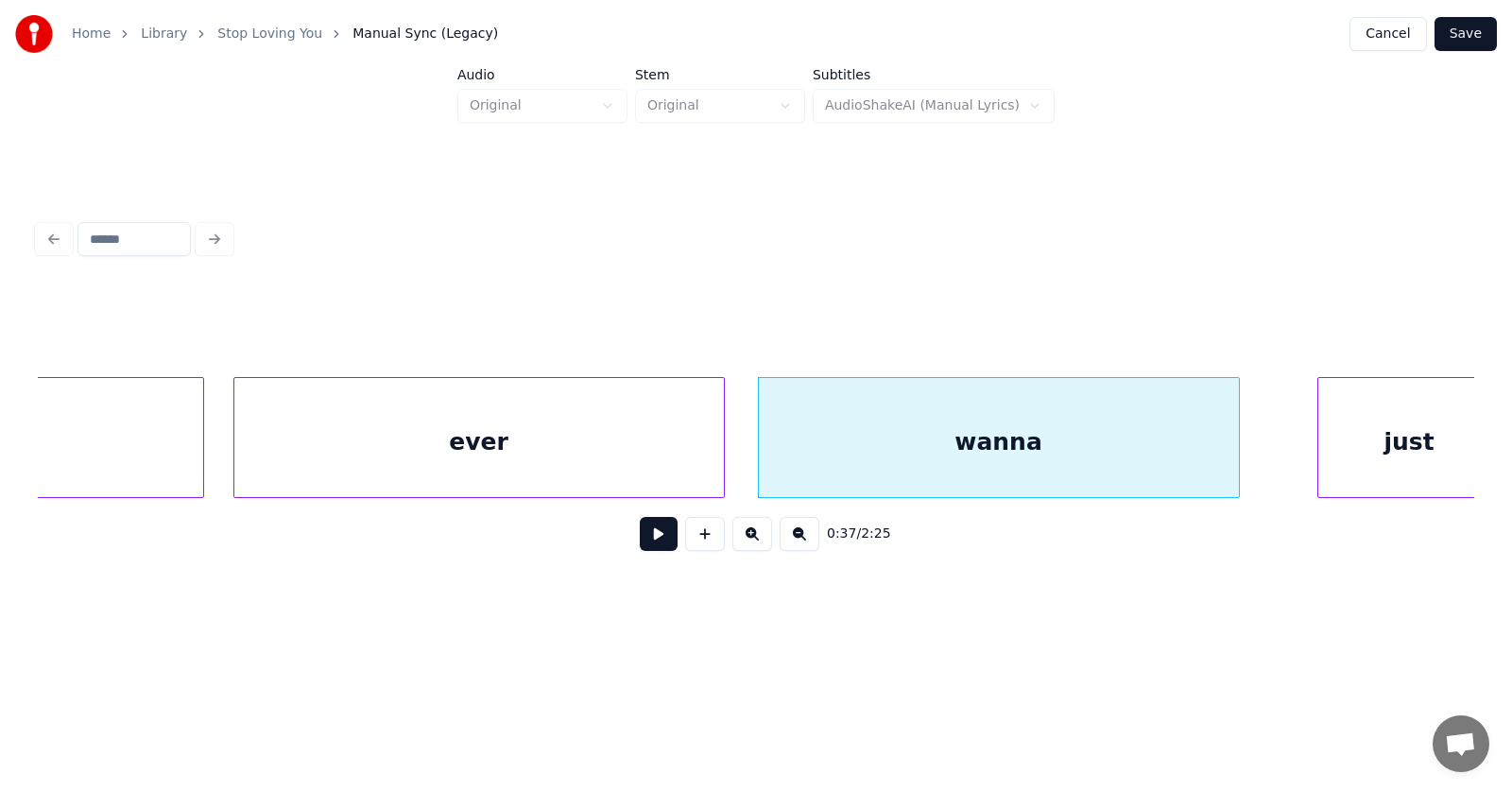
scroll to position [0, 26236]
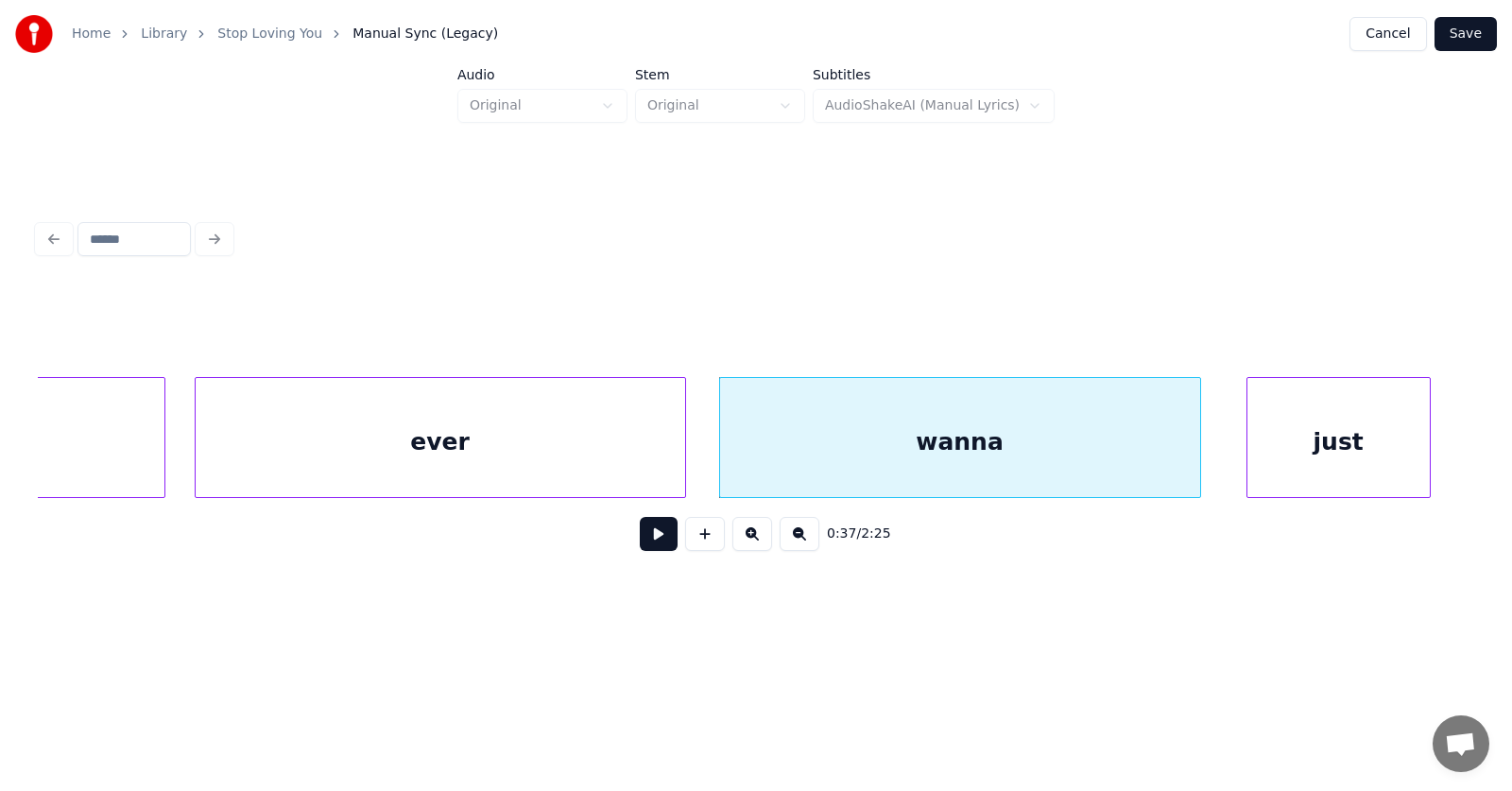
click at [1334, 440] on div "just" at bounding box center [1339, 442] width 183 height 129
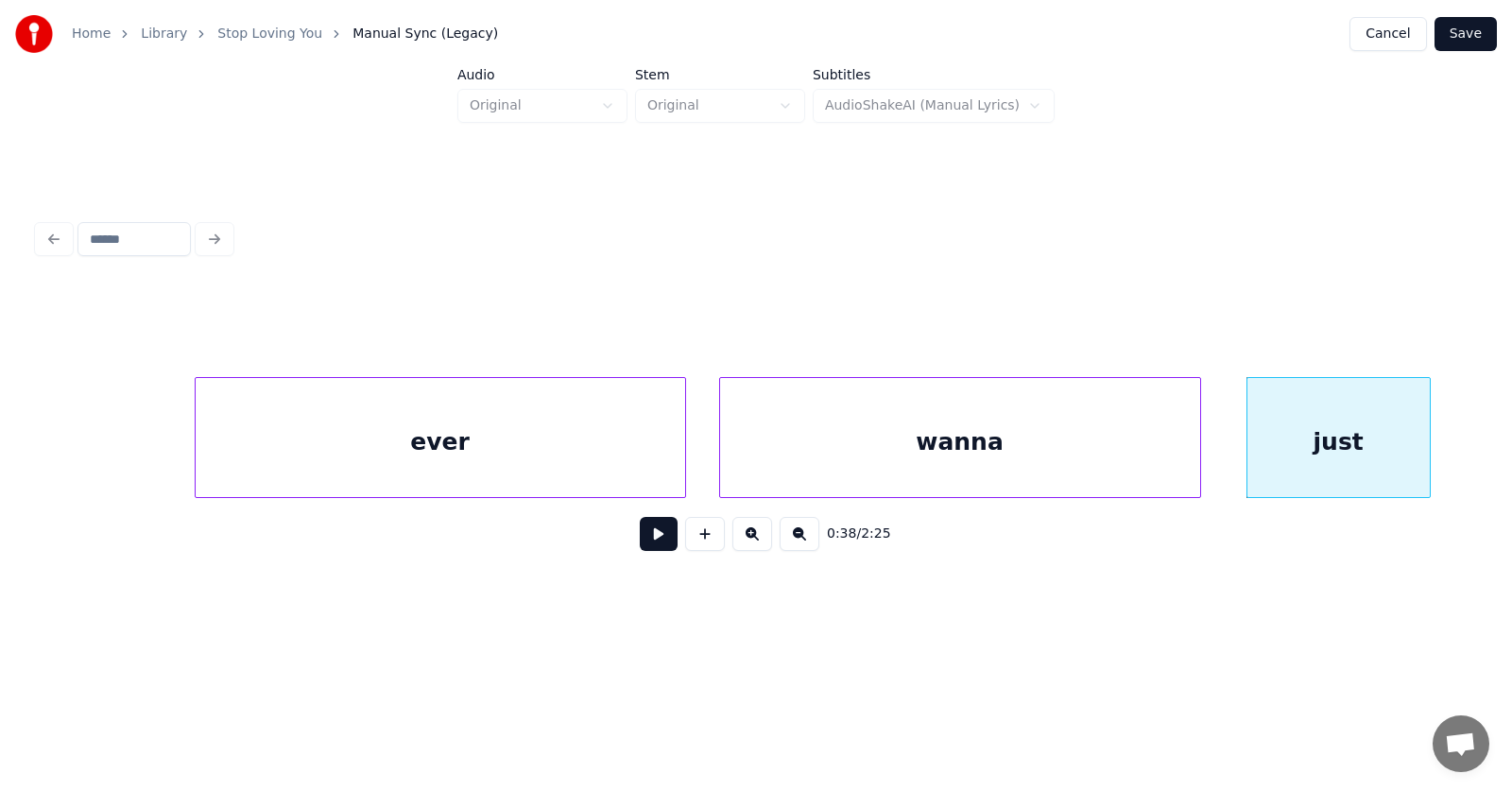
scroll to position [0, 26754]
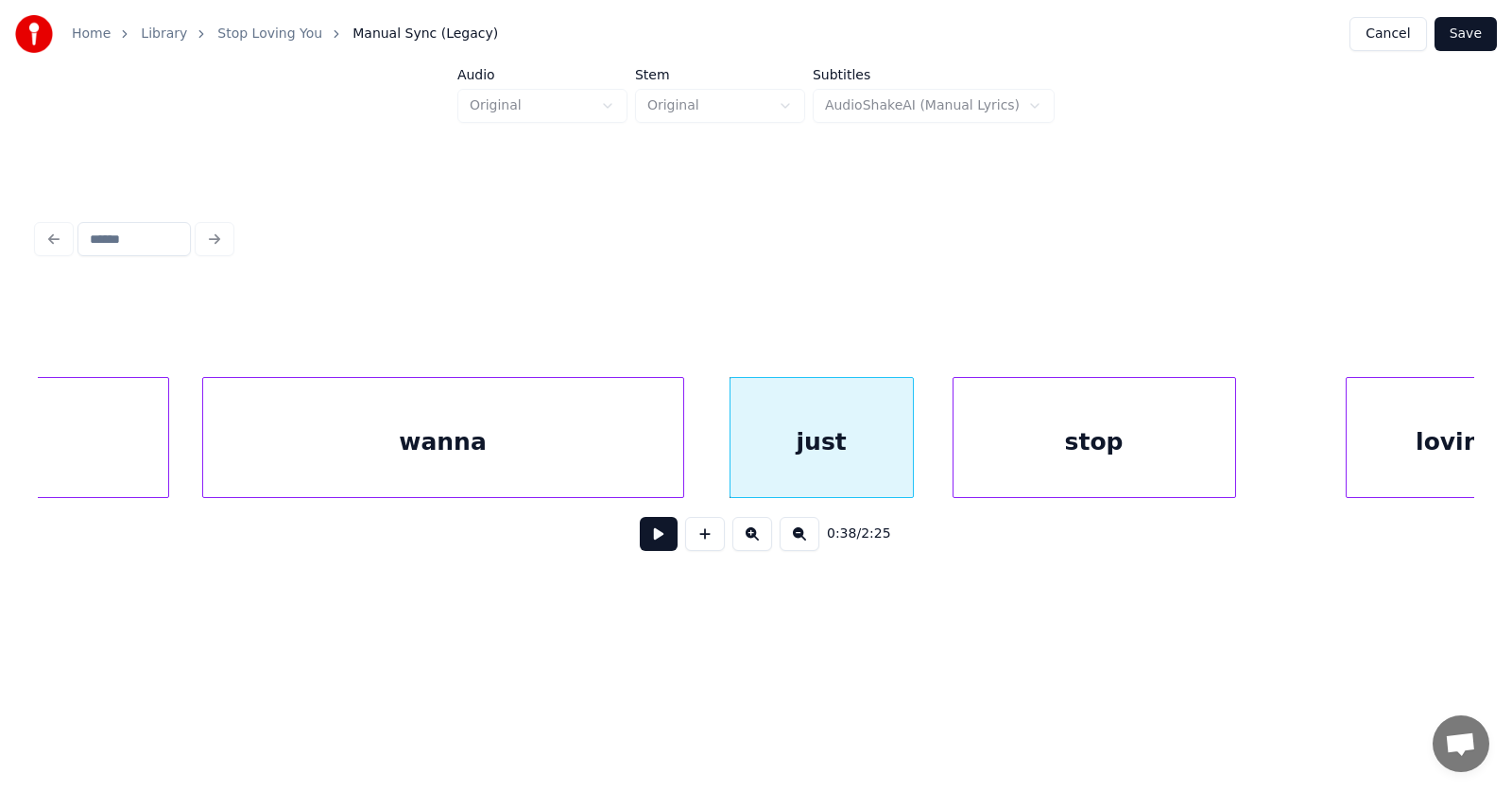
click at [1047, 461] on div "stop" at bounding box center [1094, 442] width 282 height 129
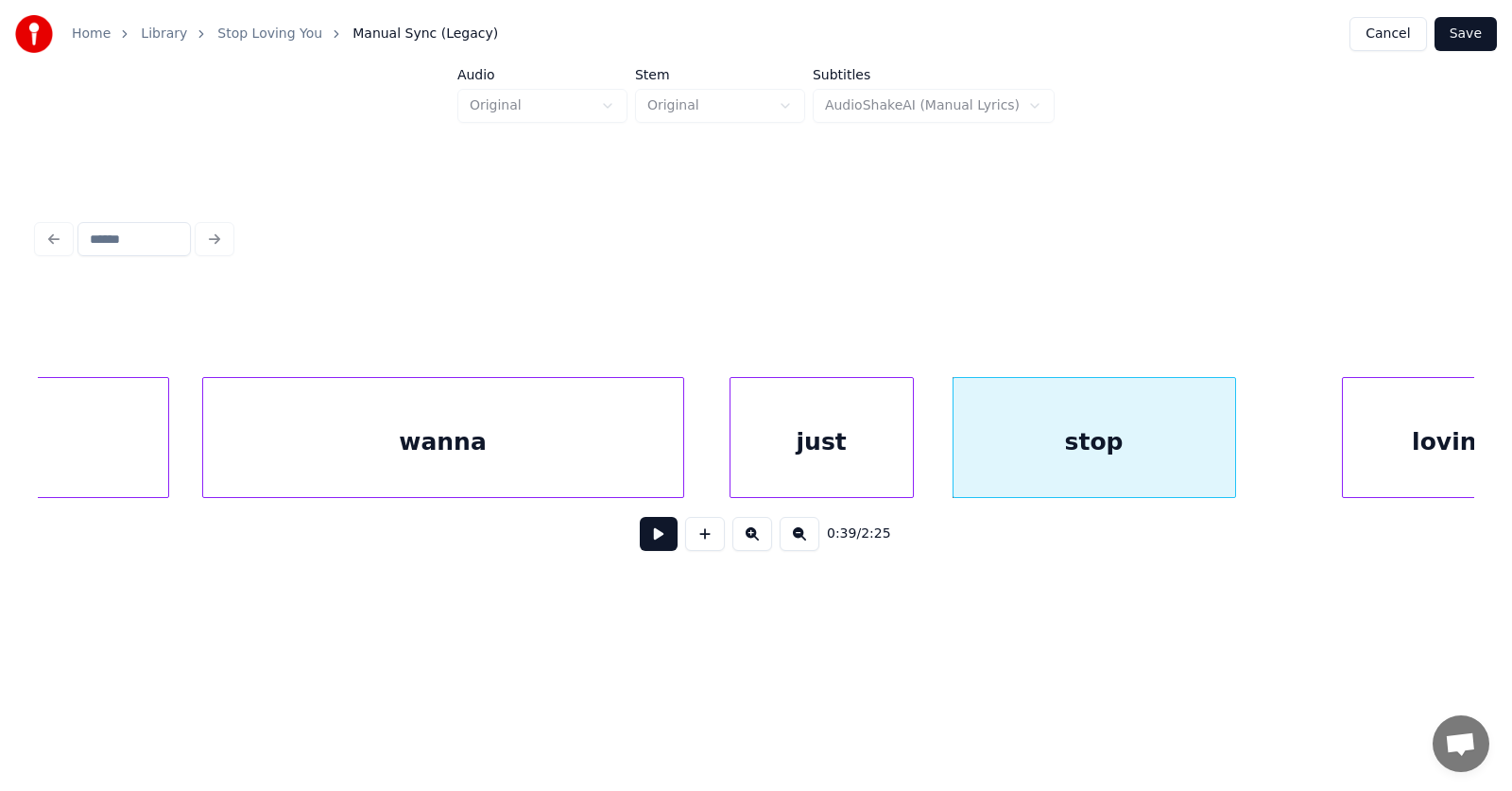
scroll to position [0, 26833]
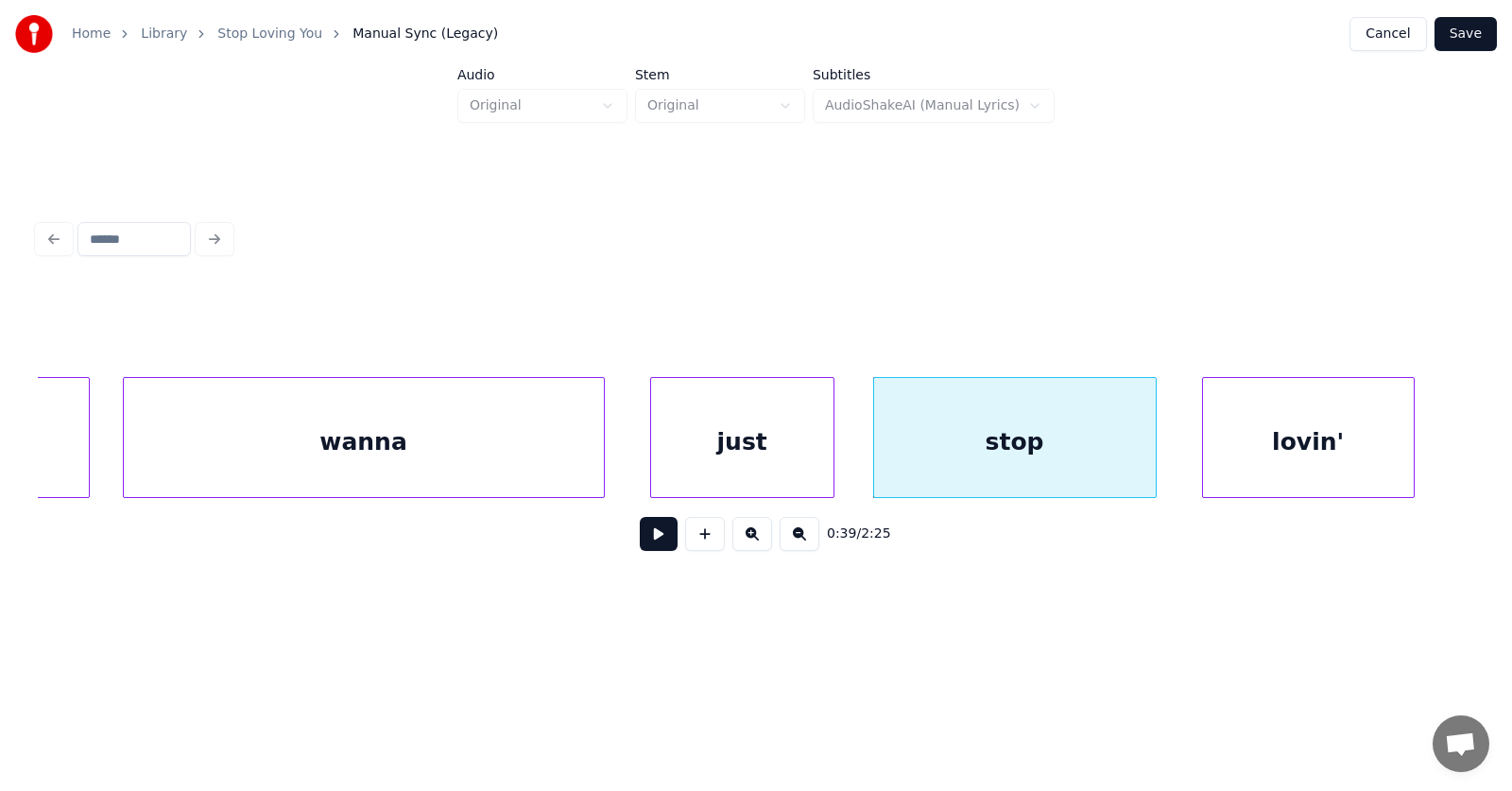
click at [1335, 448] on div "lovin'" at bounding box center [1309, 442] width 211 height 129
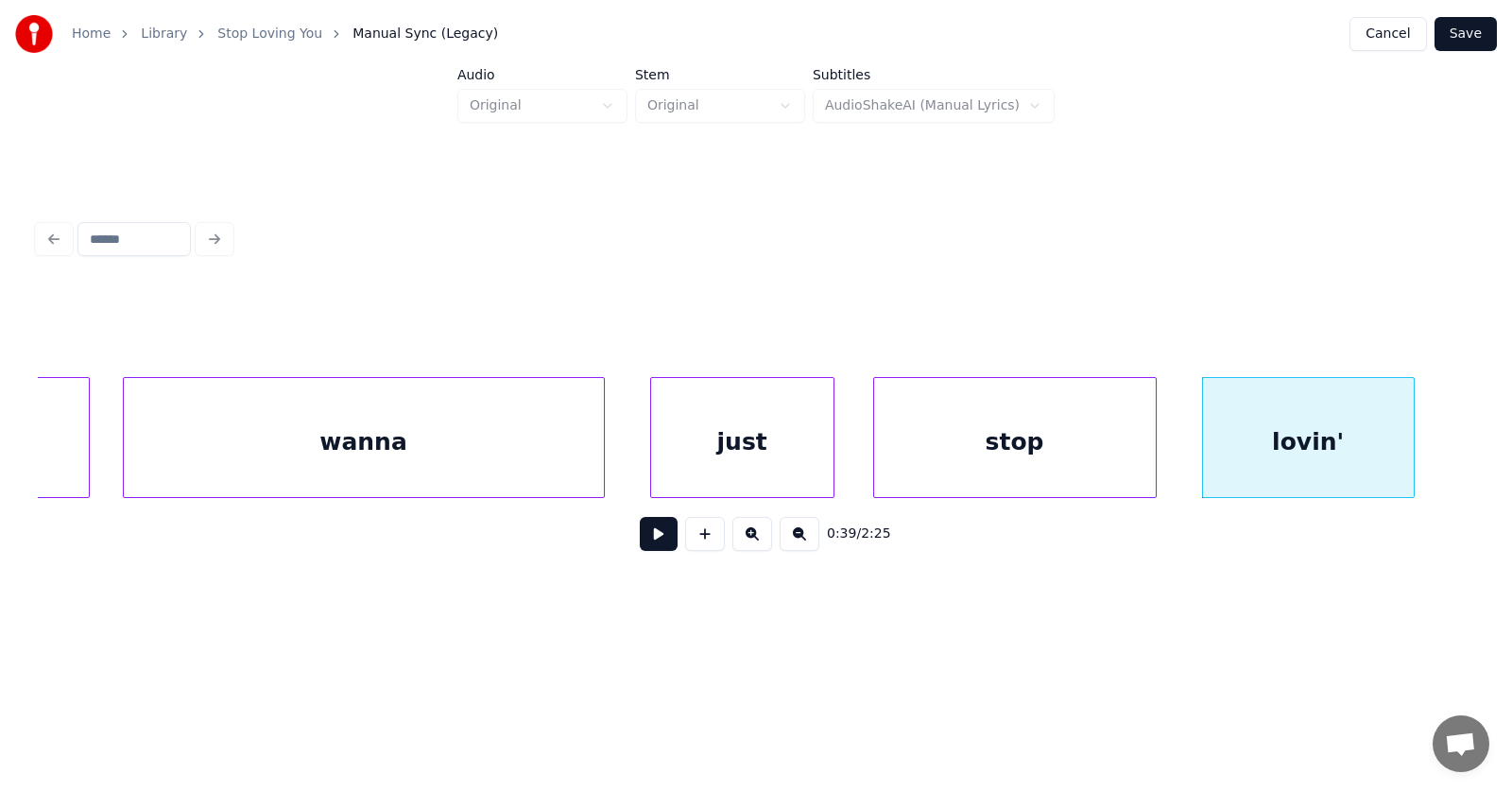
click at [937, 448] on div "stop" at bounding box center [1015, 442] width 282 height 129
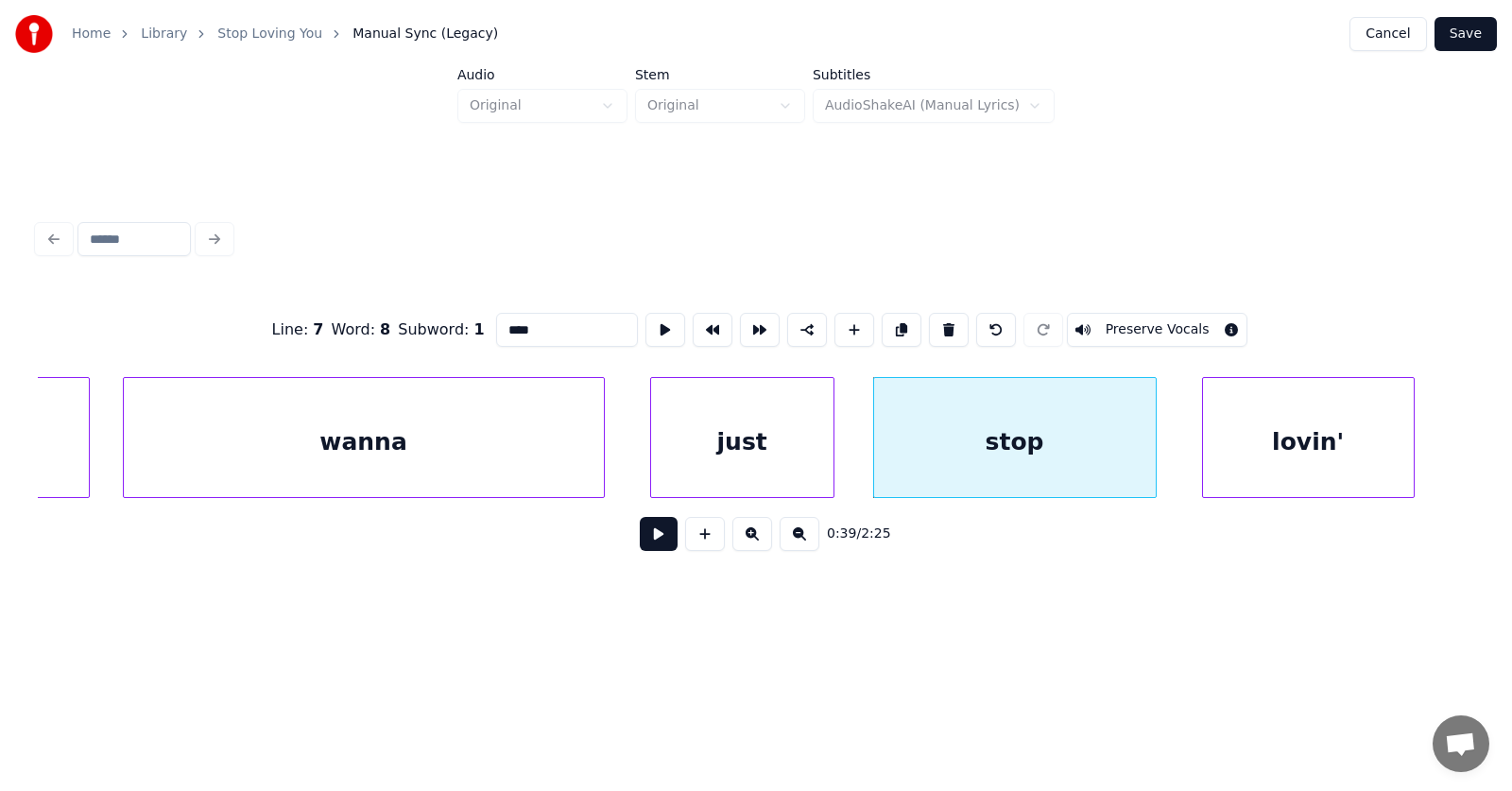
click at [659, 542] on button at bounding box center [659, 534] width 38 height 34
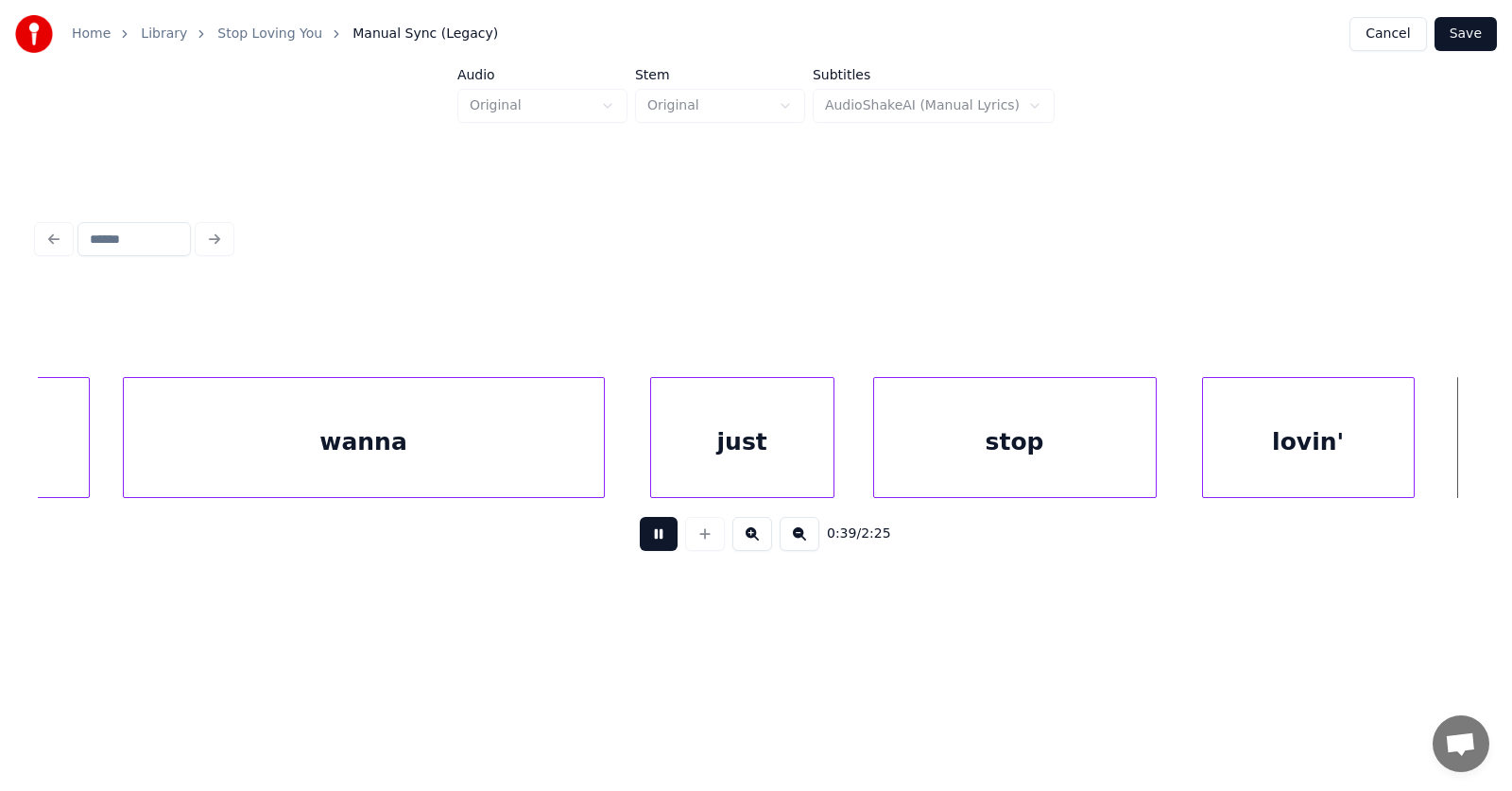
scroll to position [0, 28269]
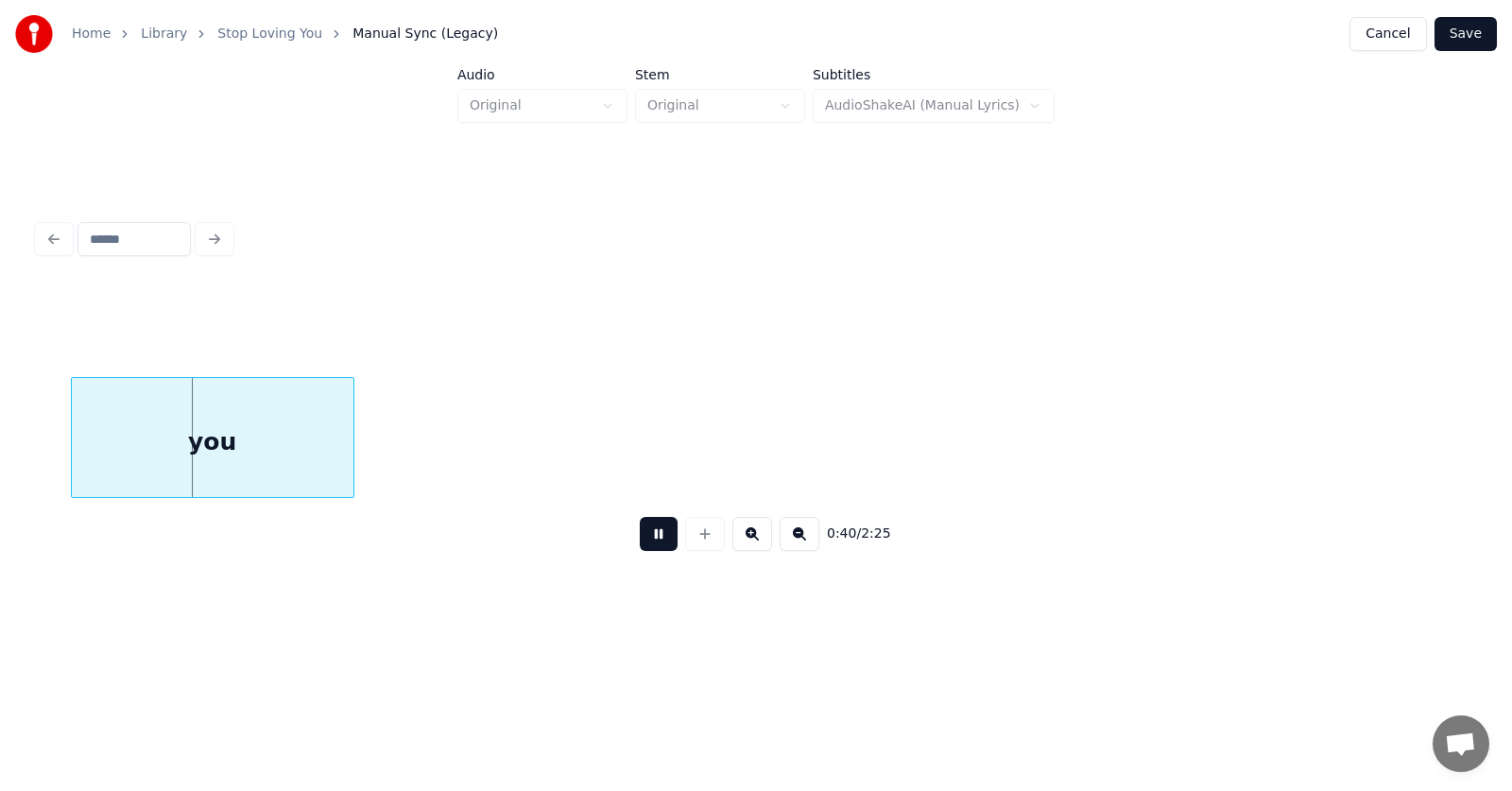
click at [659, 542] on button at bounding box center [659, 534] width 38 height 34
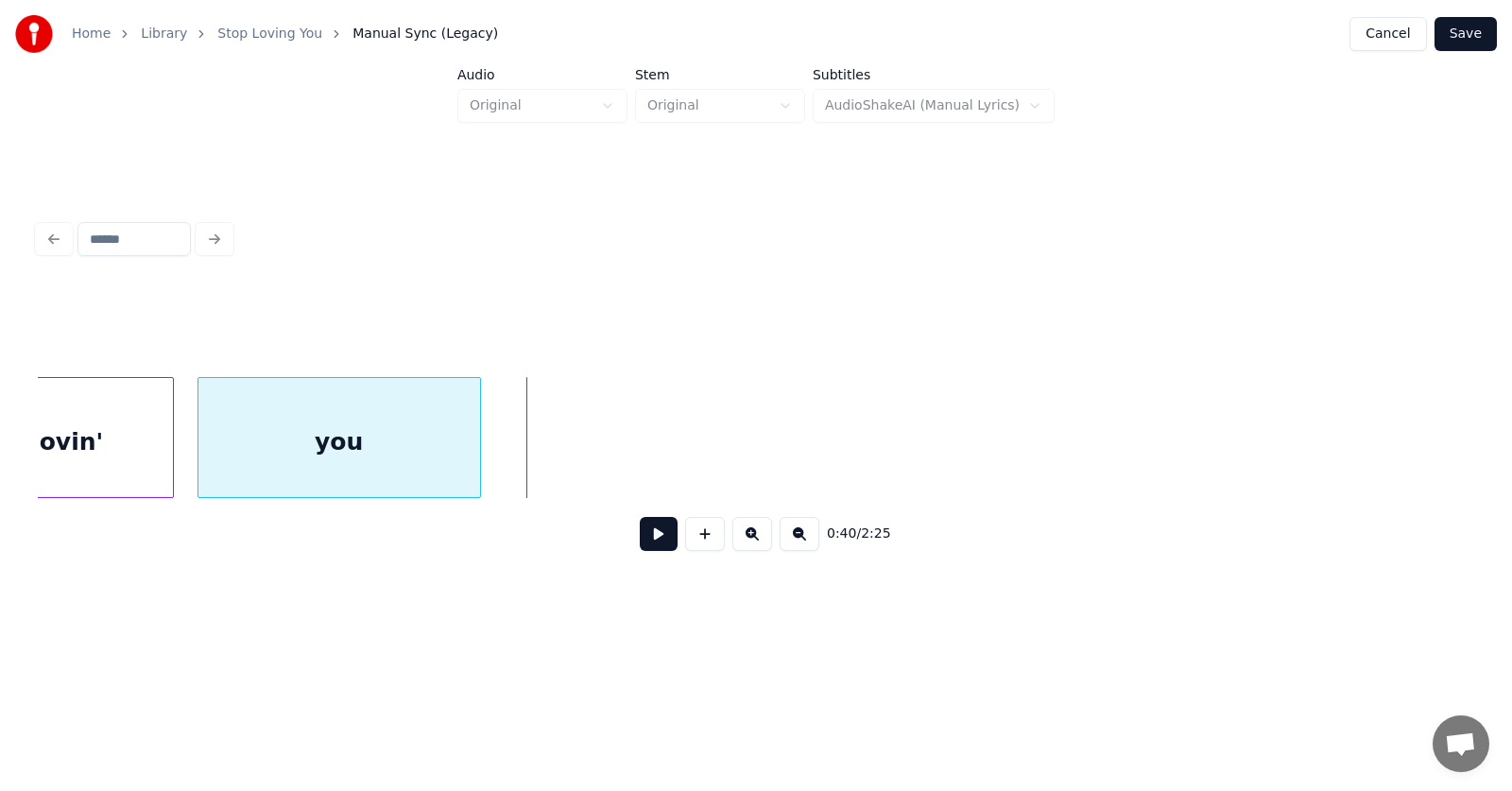
click at [370, 447] on div "you" at bounding box center [339, 442] width 282 height 129
click at [480, 442] on div "you" at bounding box center [339, 437] width 284 height 121
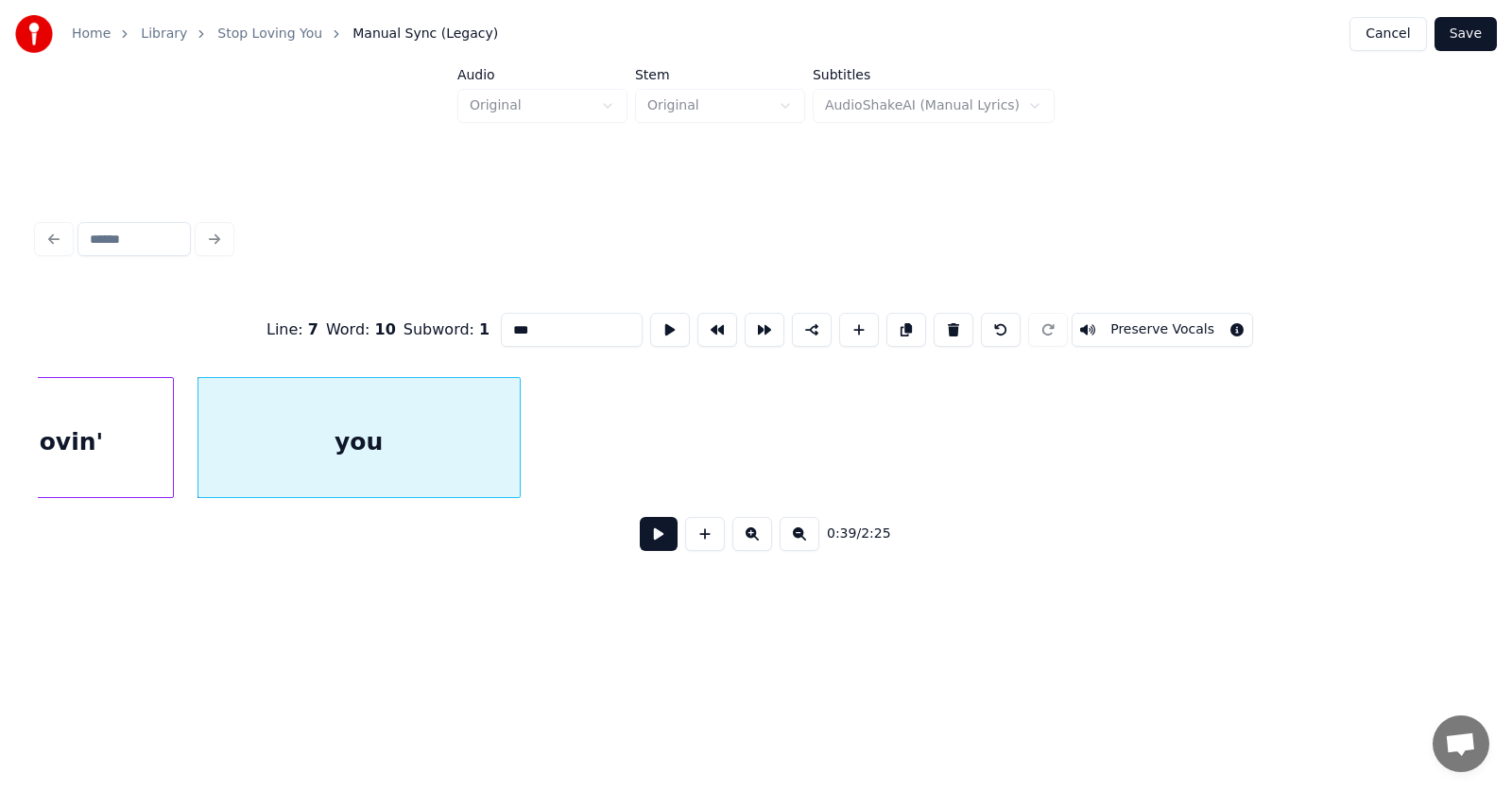
click at [520, 444] on div at bounding box center [517, 437] width 6 height 119
click at [640, 531] on button at bounding box center [659, 534] width 38 height 34
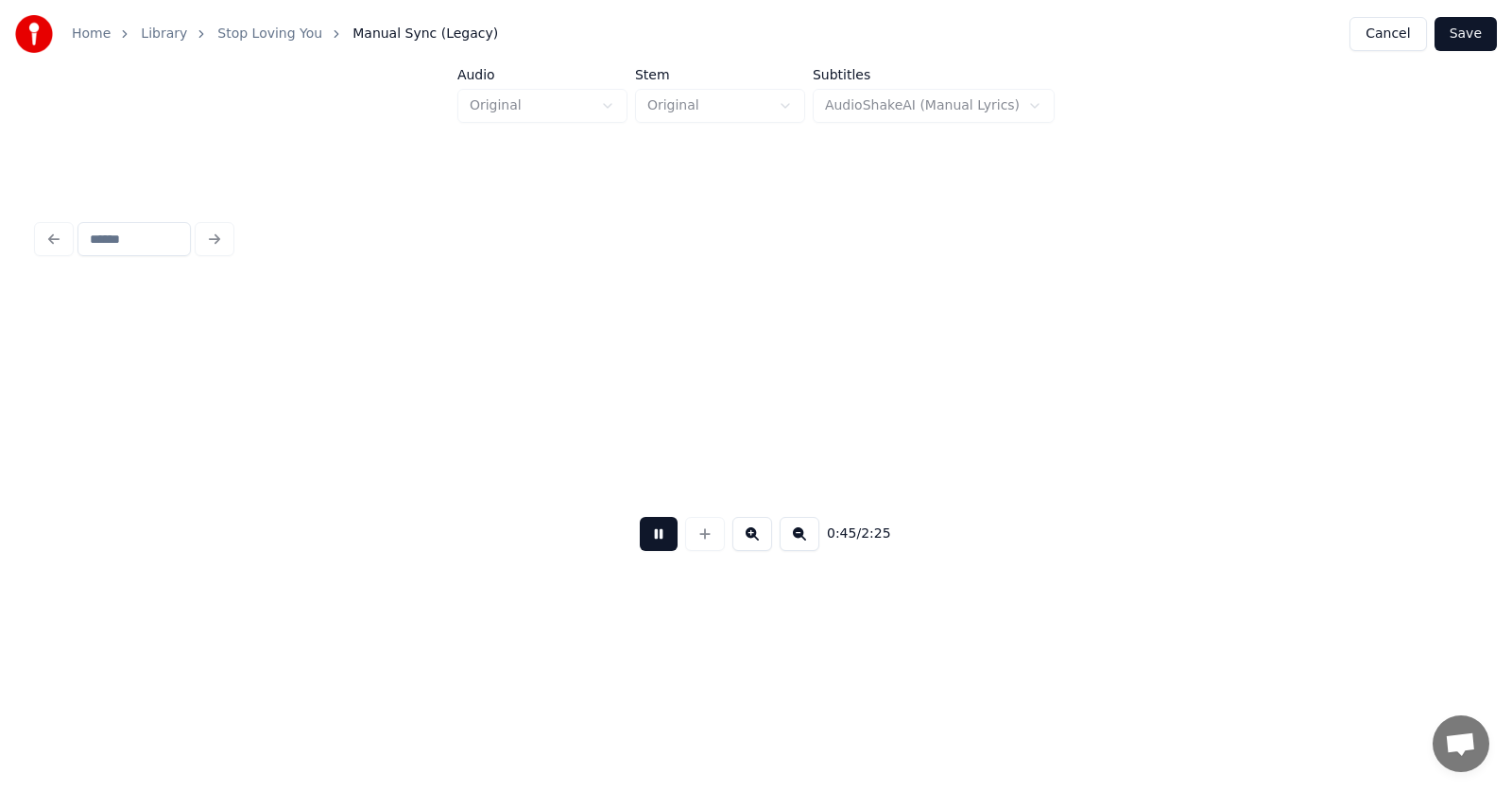
scroll to position [0, 32412]
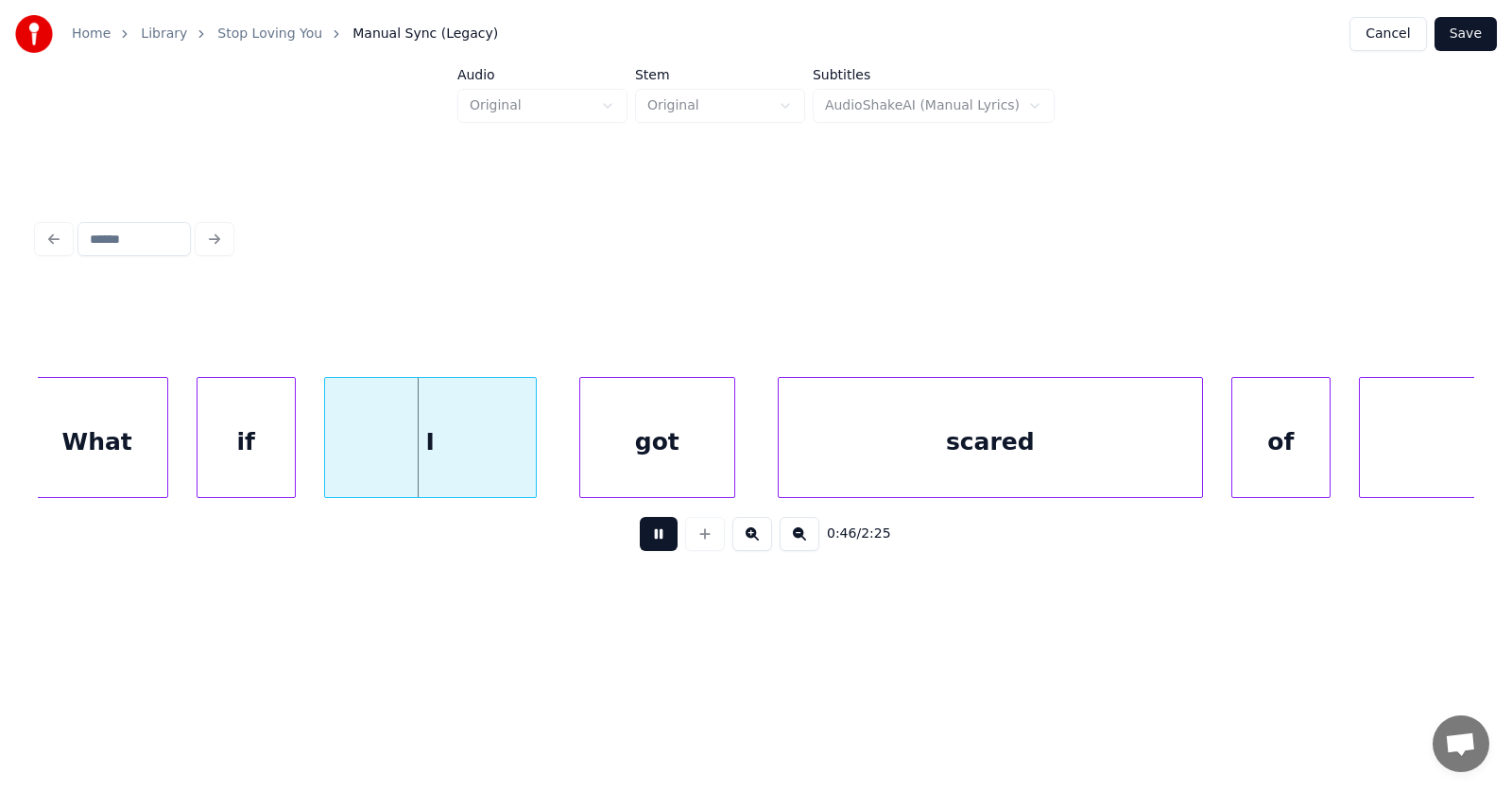
click at [640, 541] on button at bounding box center [659, 534] width 38 height 34
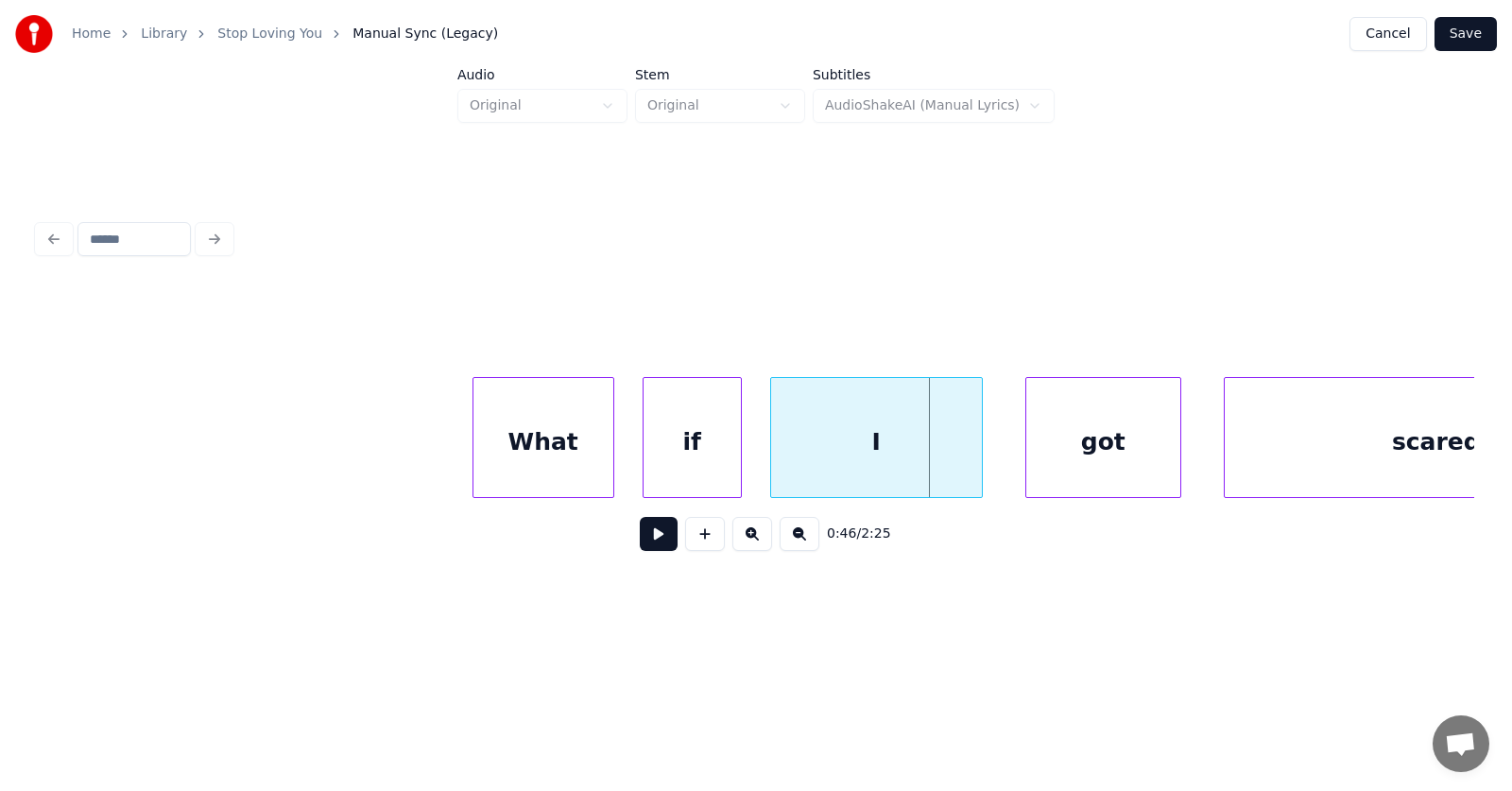
scroll to position [0, 31827]
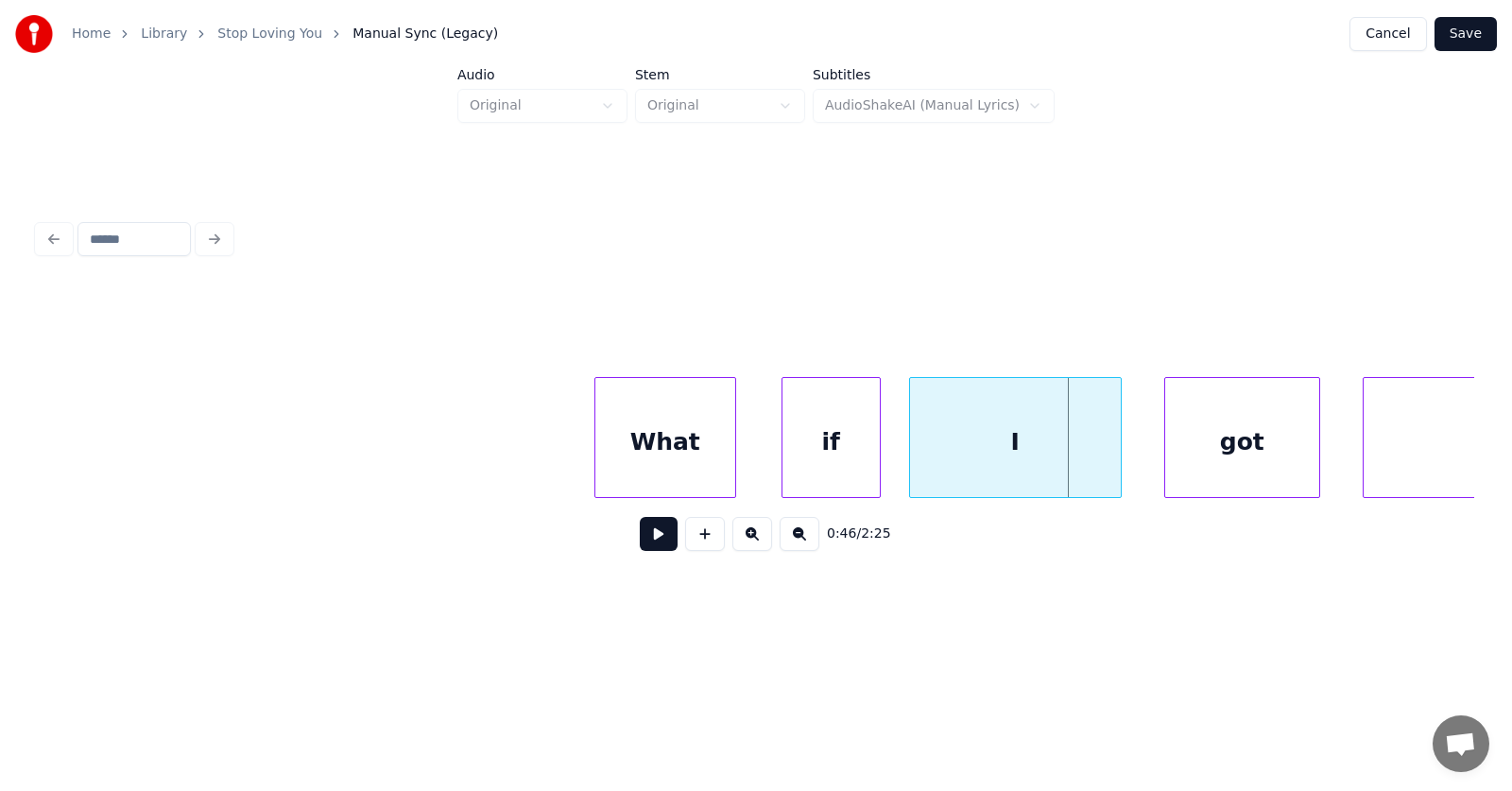
click at [664, 459] on div "What" at bounding box center [666, 442] width 139 height 129
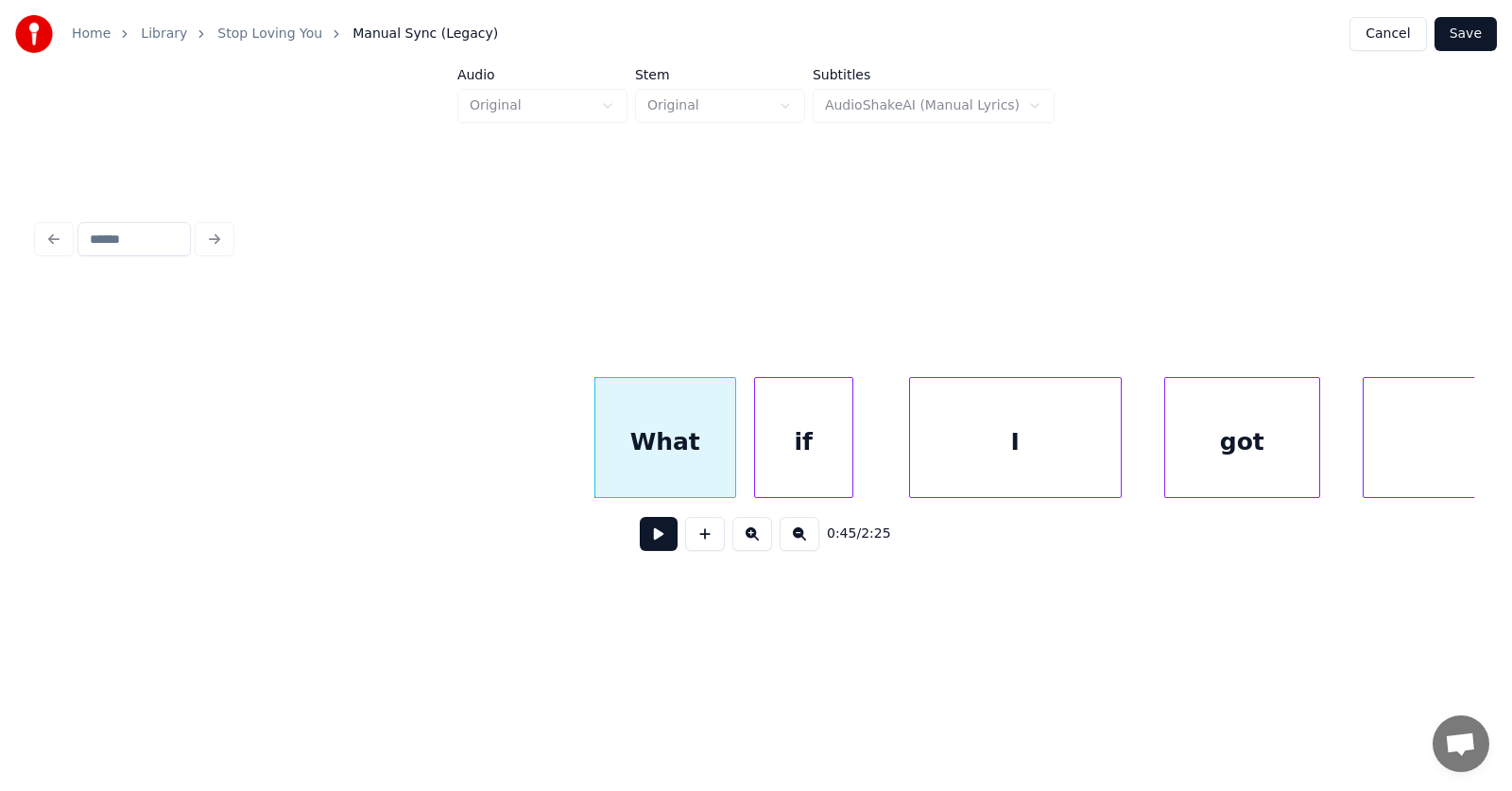
click at [803, 458] on div "if" at bounding box center [803, 442] width 97 height 129
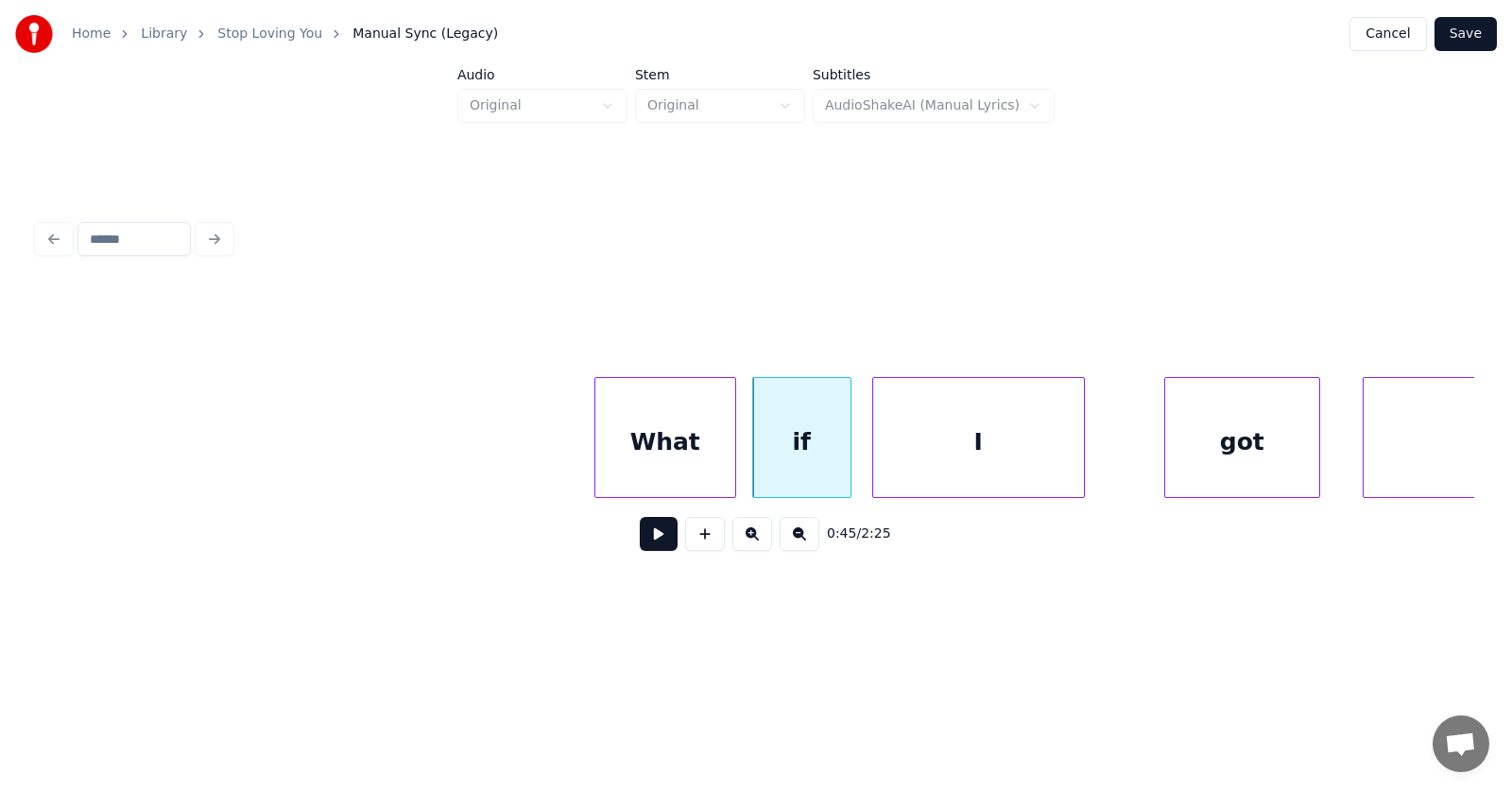
click at [936, 455] on div "I" at bounding box center [979, 442] width 211 height 129
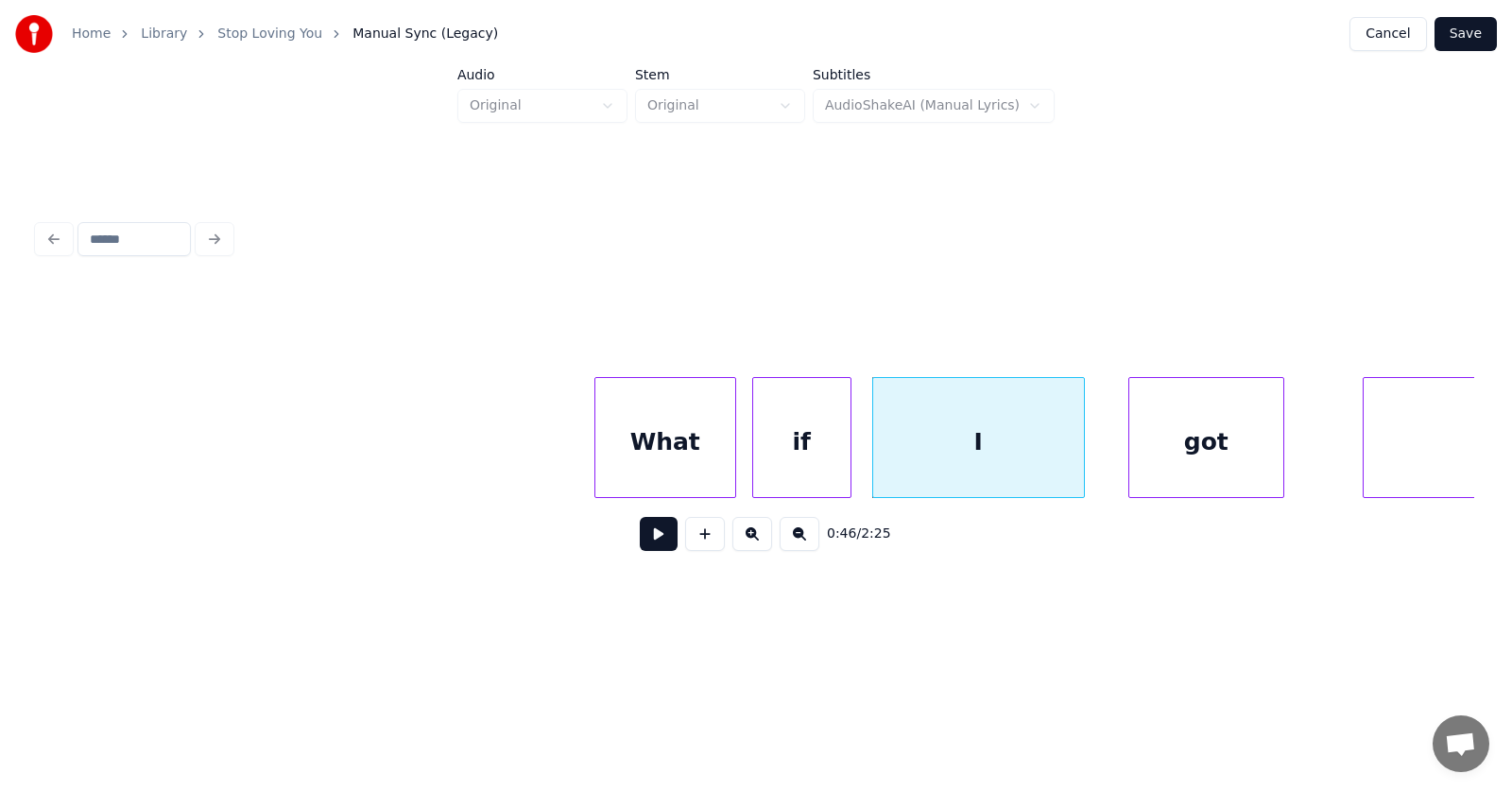
click at [1184, 461] on div "got" at bounding box center [1207, 442] width 154 height 129
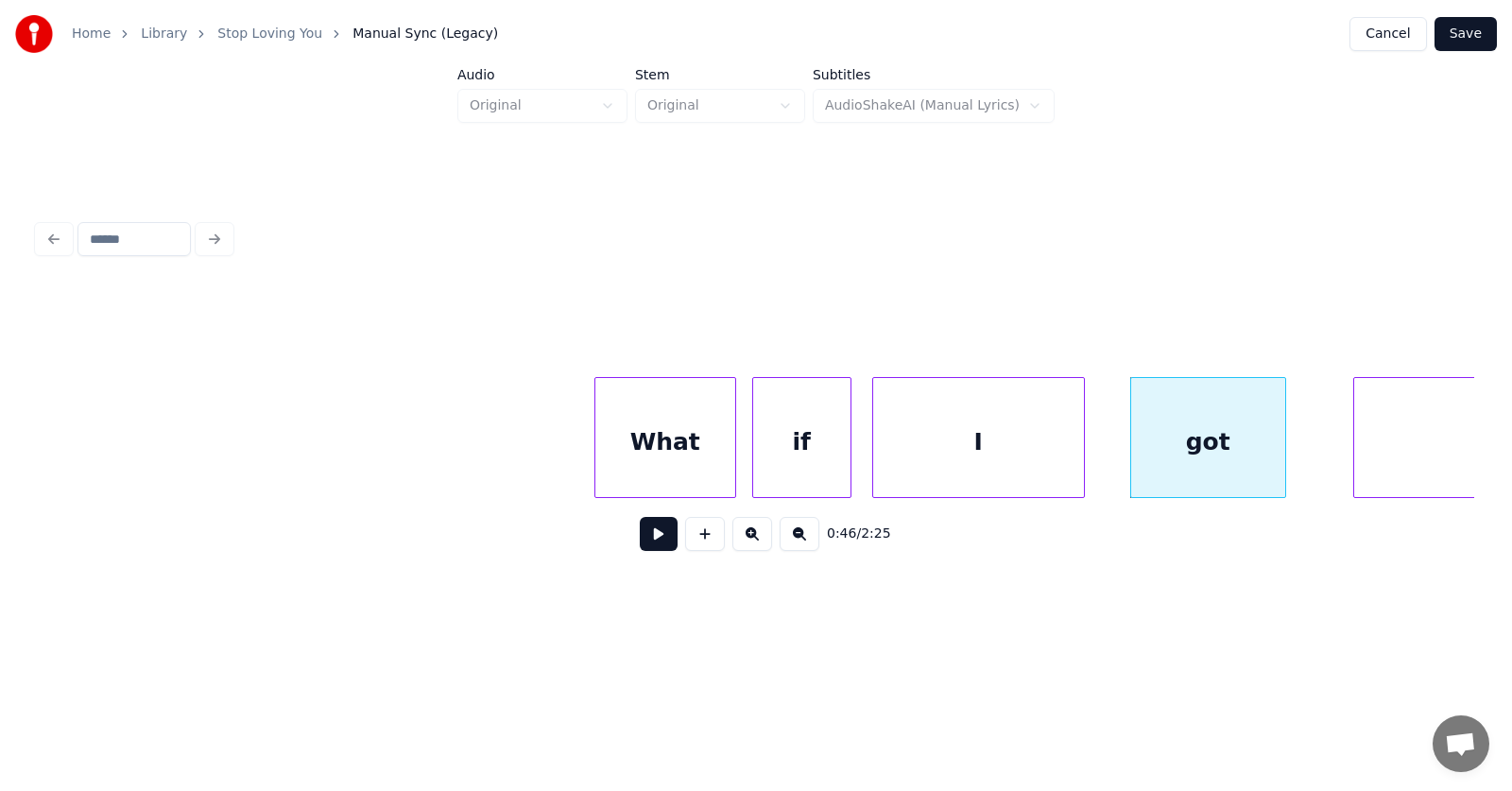
scroll to position [0, 32135]
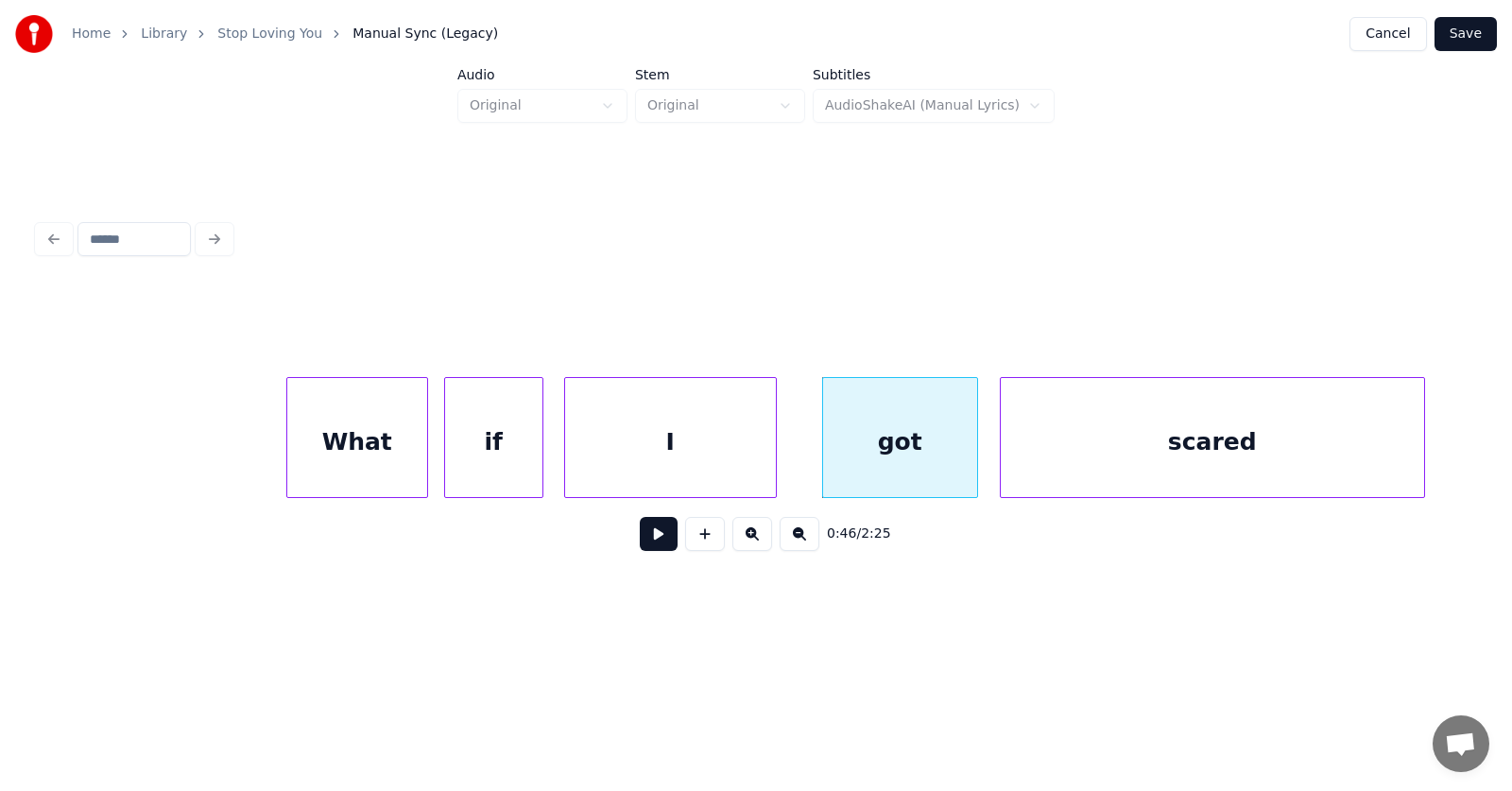
click at [1351, 452] on div "scared" at bounding box center [1213, 442] width 423 height 129
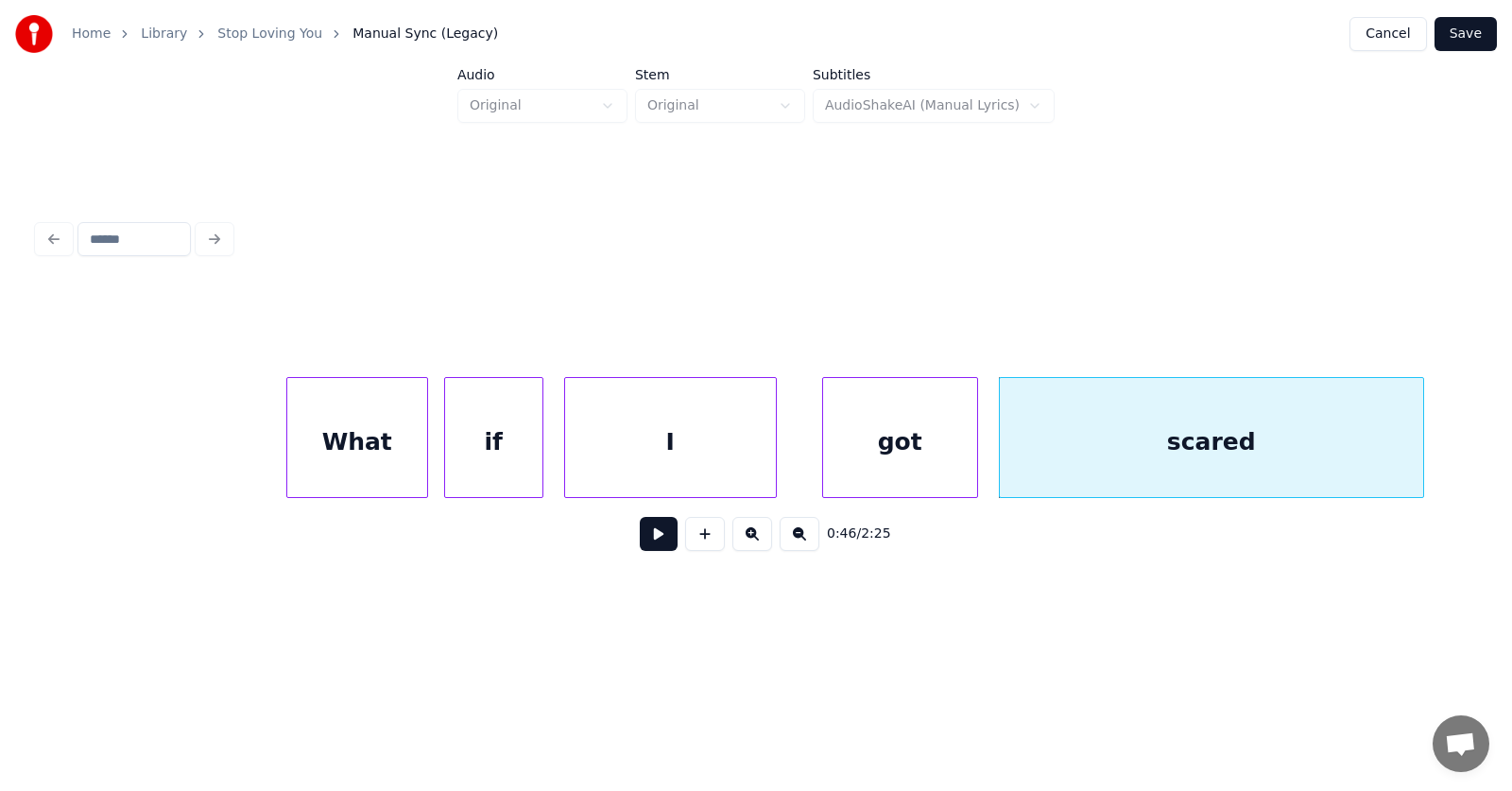
click at [657, 546] on button at bounding box center [659, 534] width 38 height 34
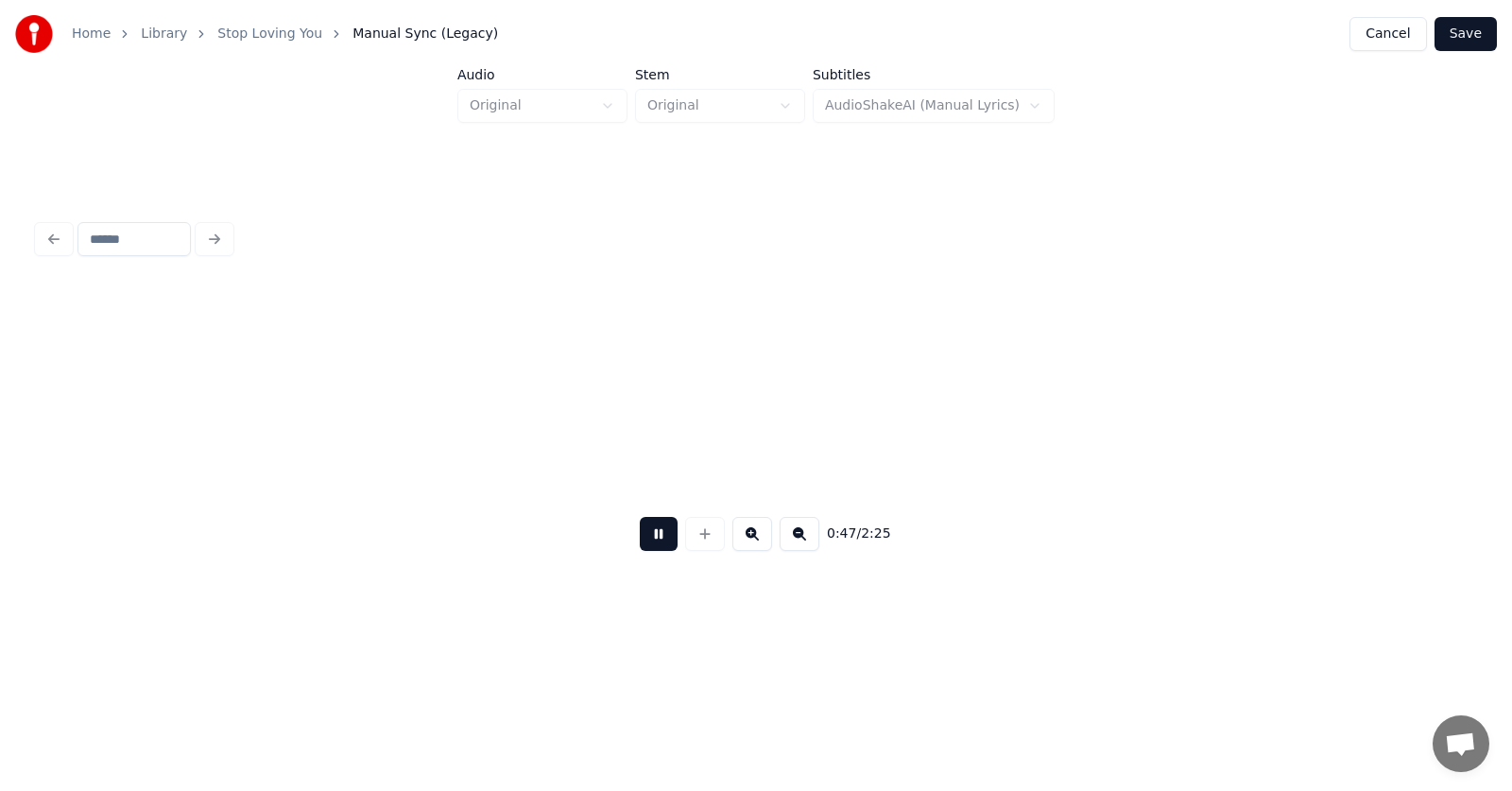
scroll to position [0, 33574]
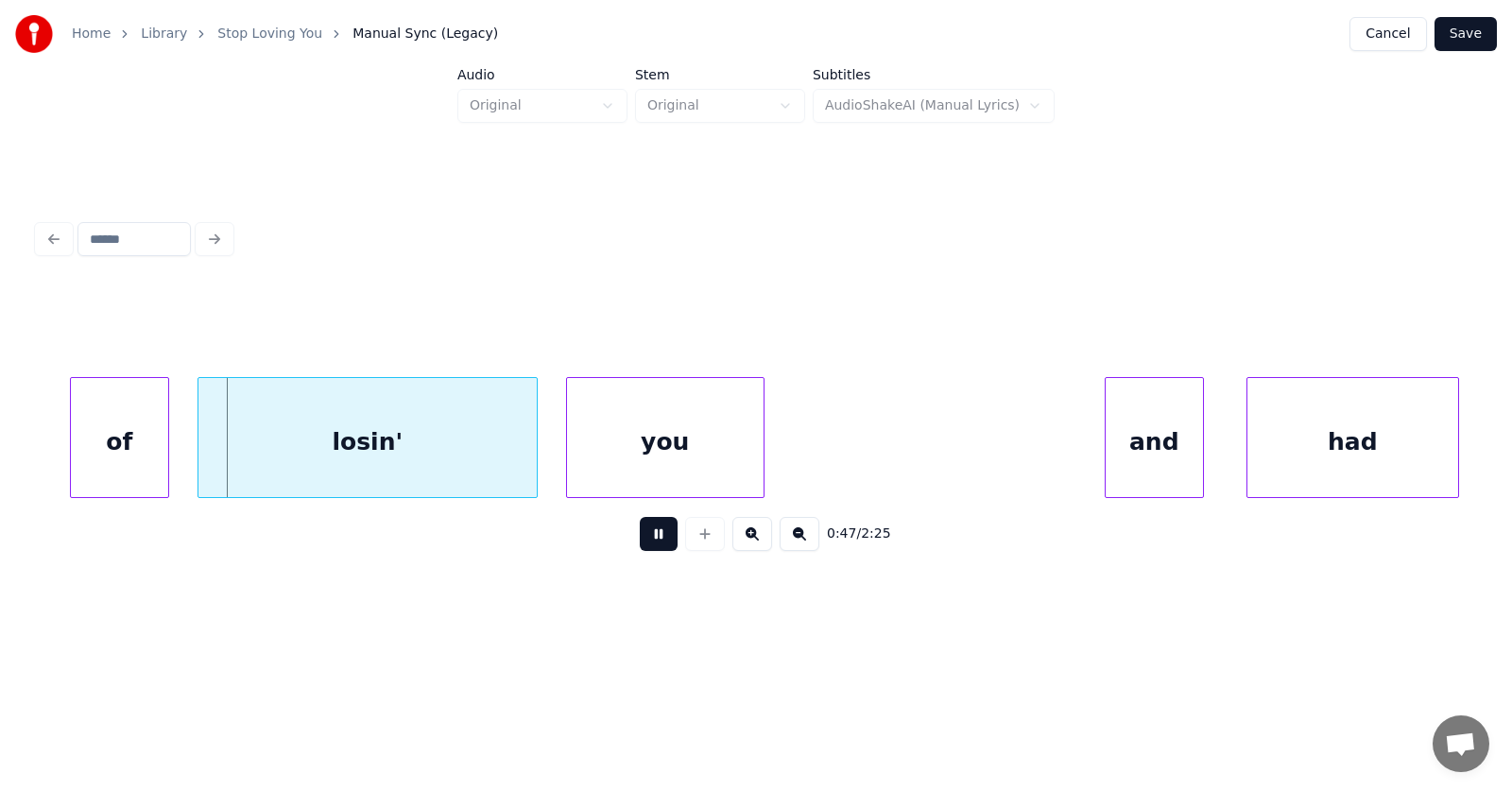
click at [657, 546] on button at bounding box center [659, 534] width 38 height 34
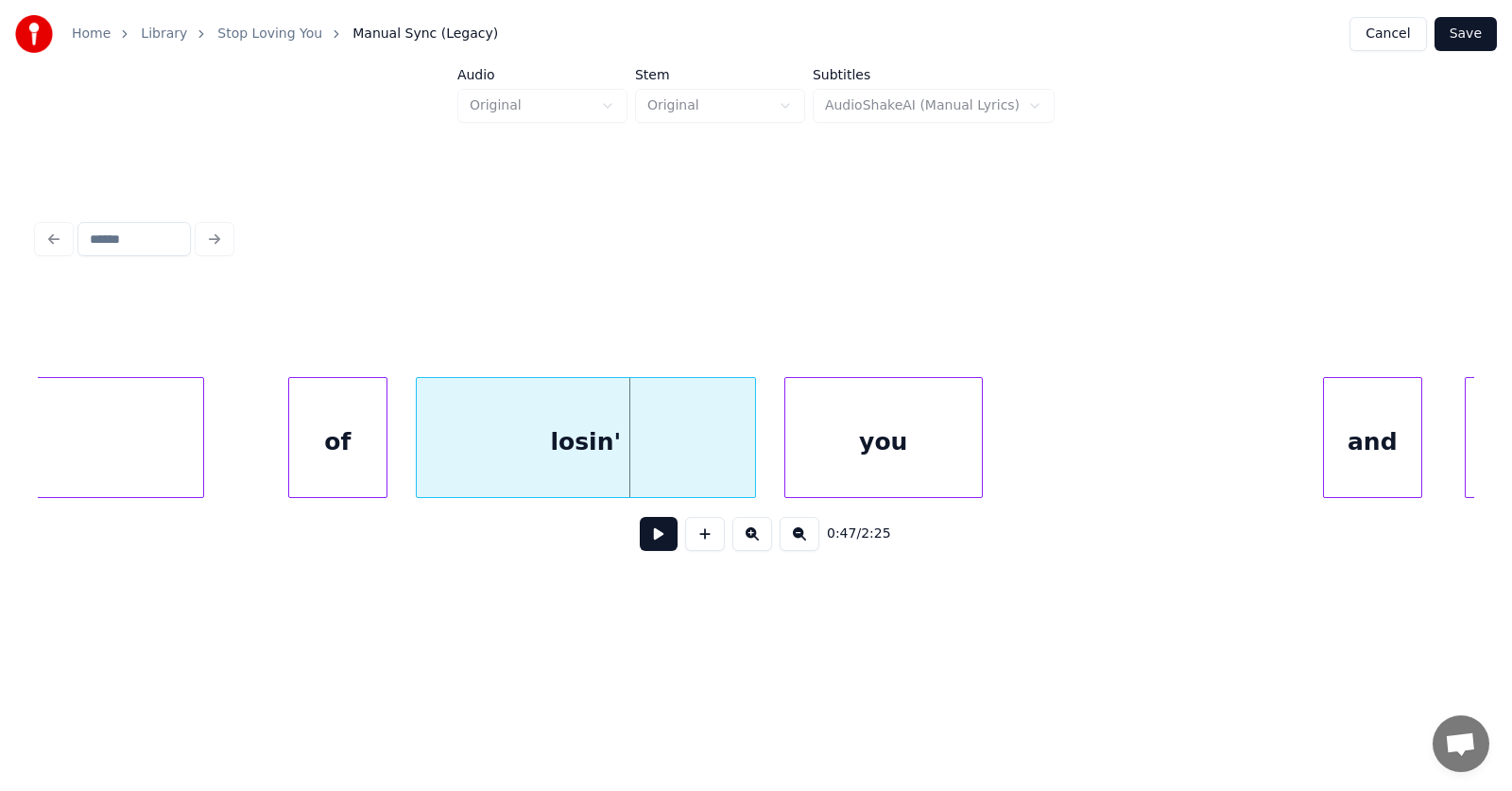
scroll to position [0, 33077]
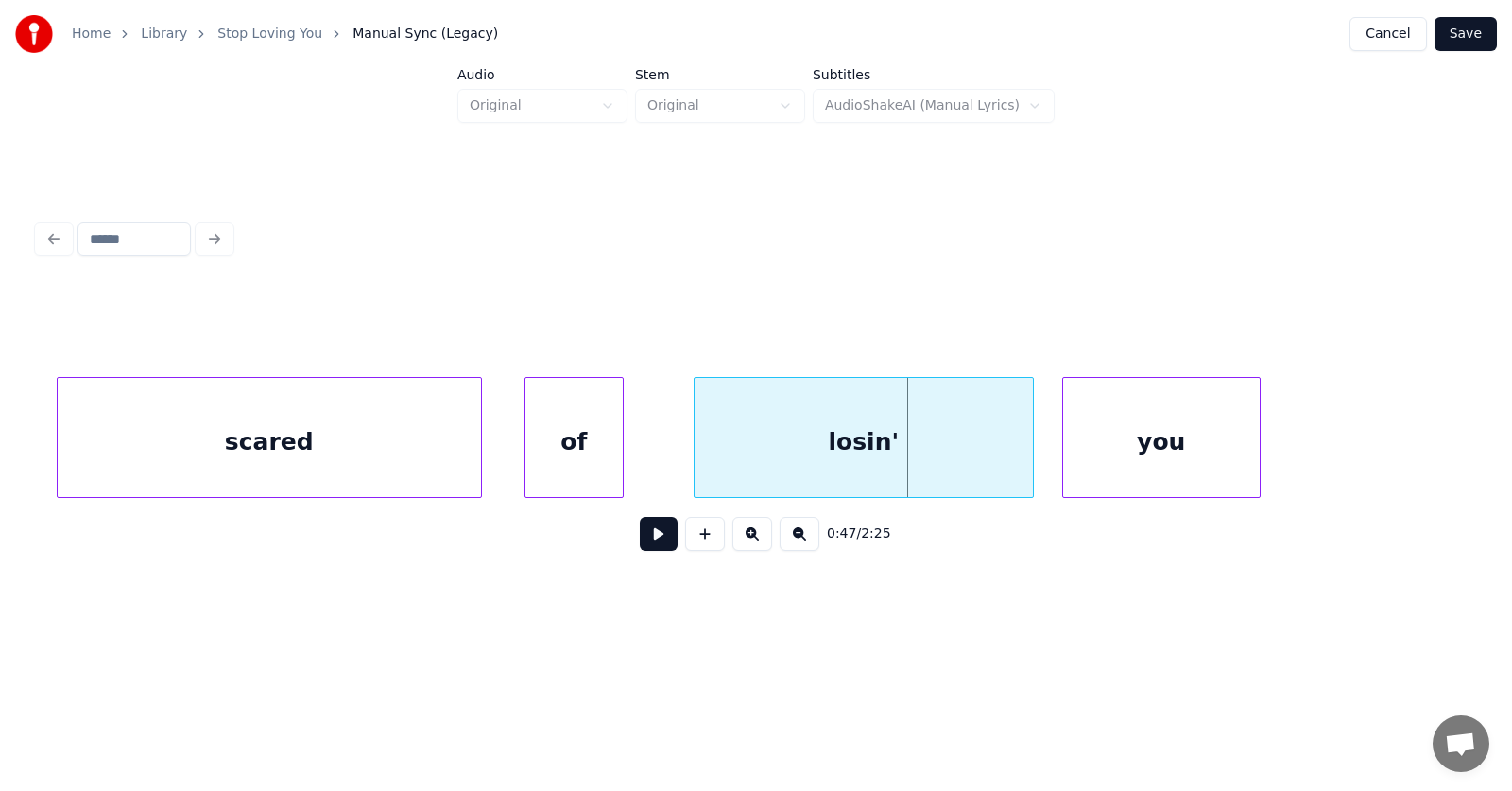
click at [567, 461] on div "of" at bounding box center [573, 442] width 97 height 129
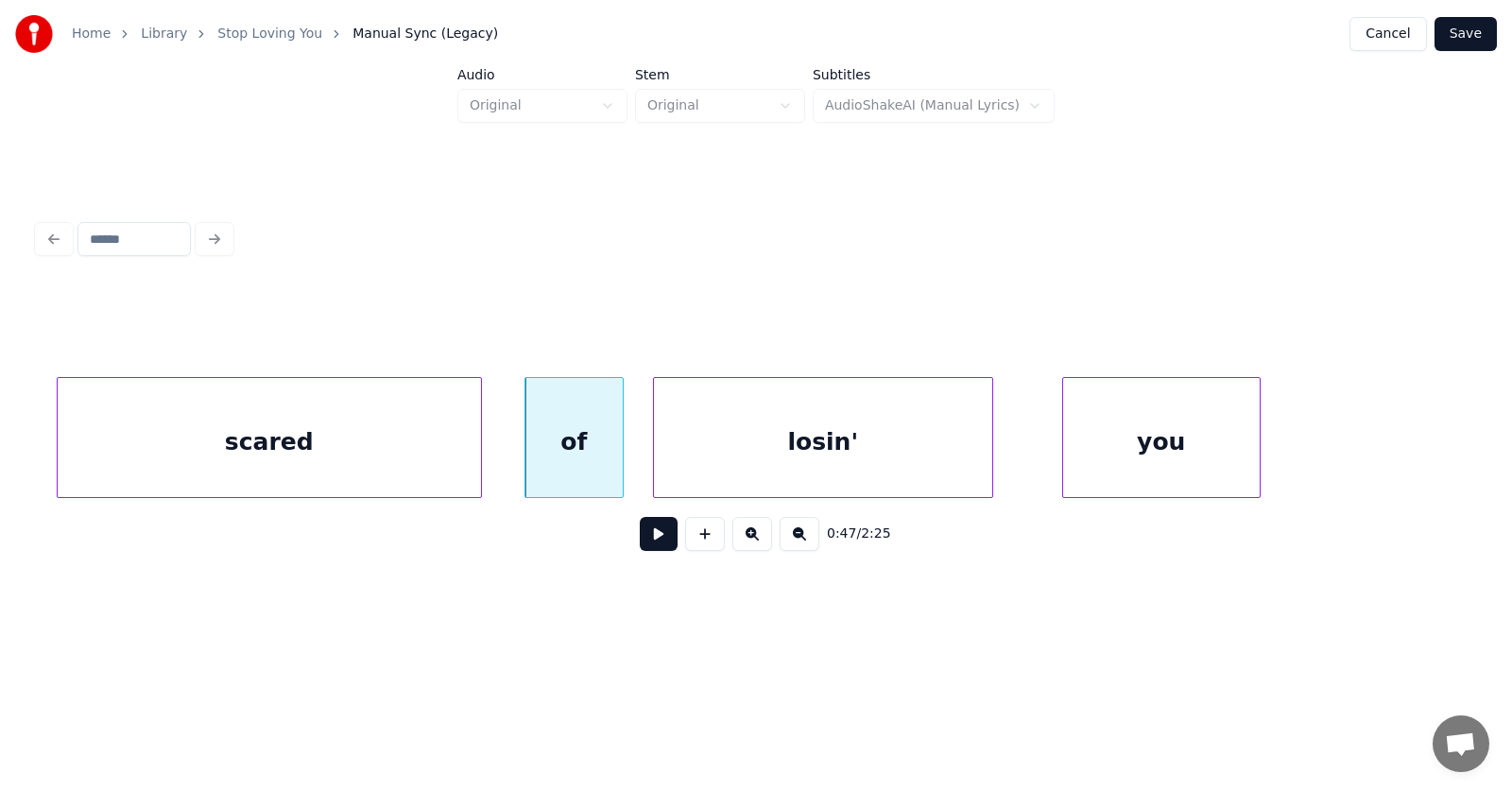
click at [746, 466] on div "losin'" at bounding box center [823, 442] width 339 height 129
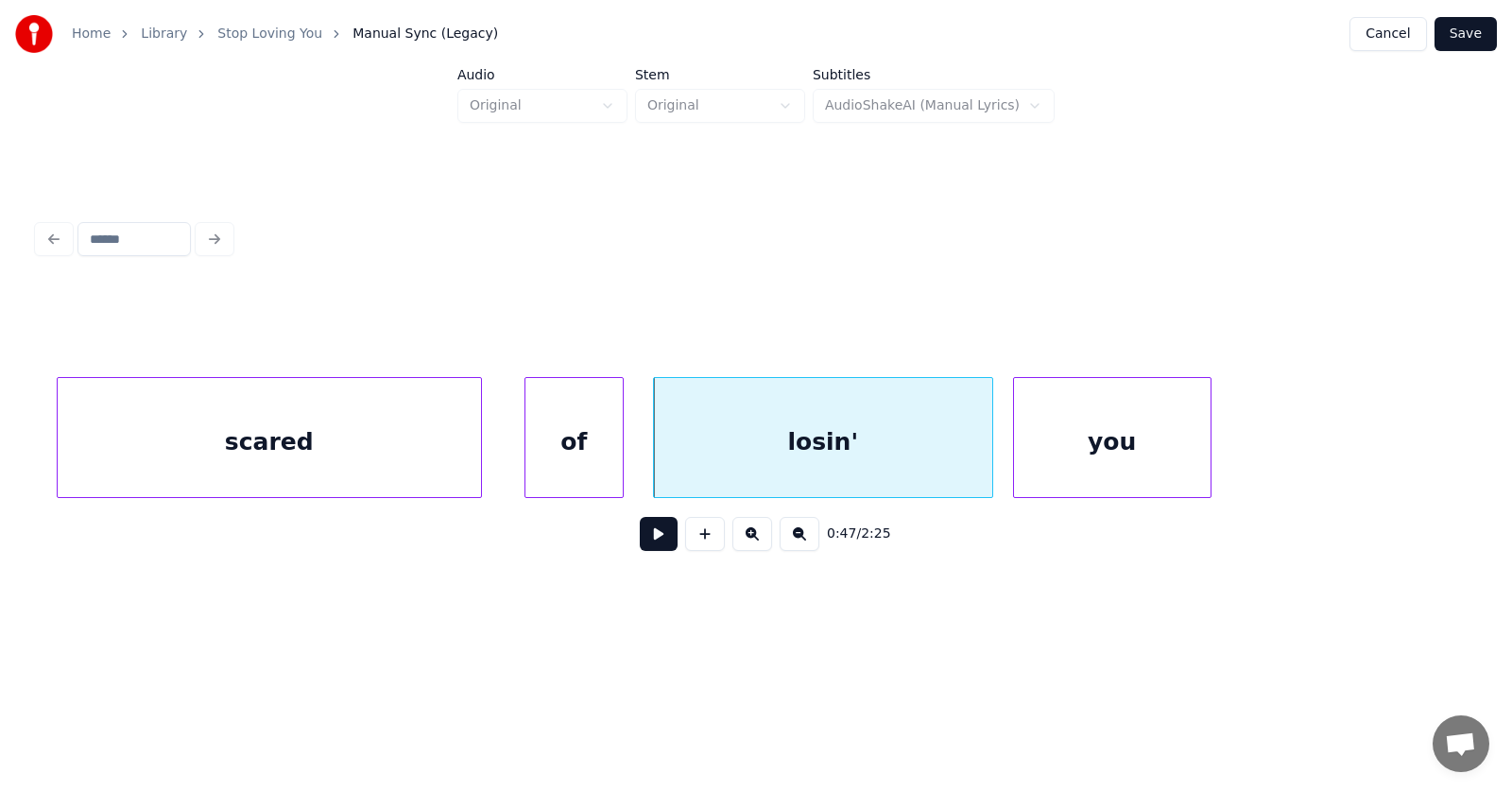
click at [1064, 456] on div "you" at bounding box center [1112, 442] width 196 height 129
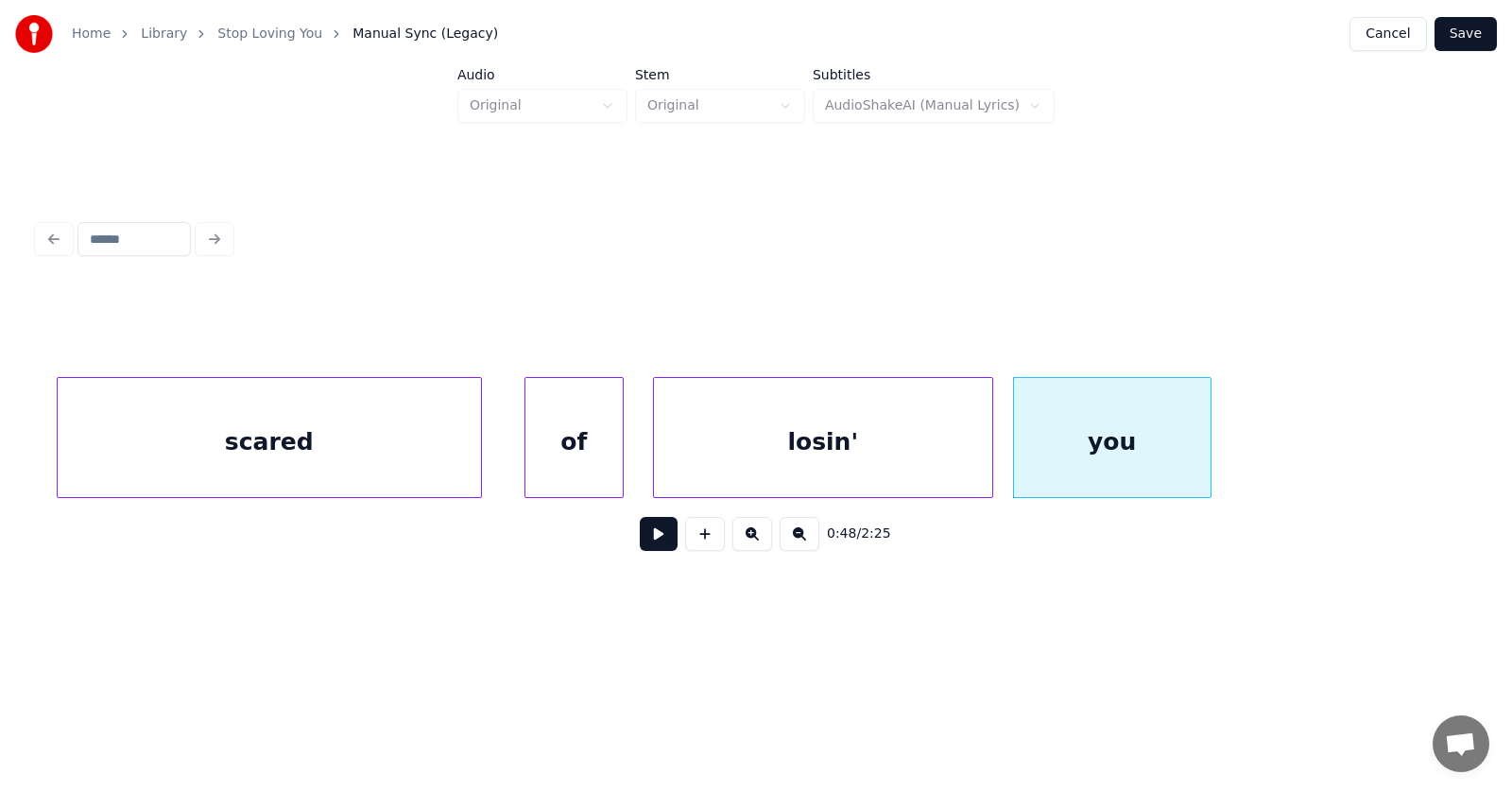
click at [648, 542] on button at bounding box center [659, 534] width 38 height 34
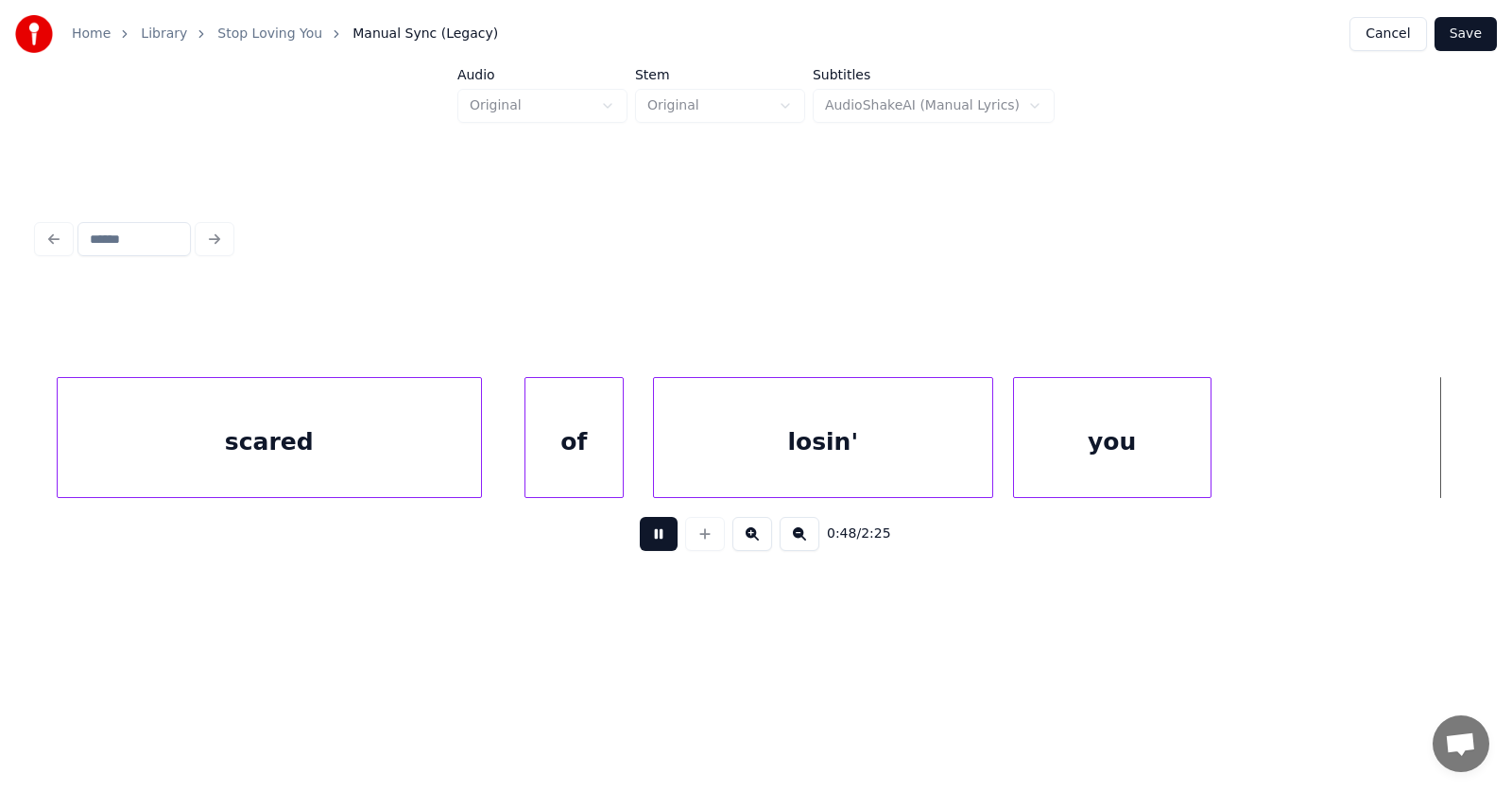
scroll to position [0, 34526]
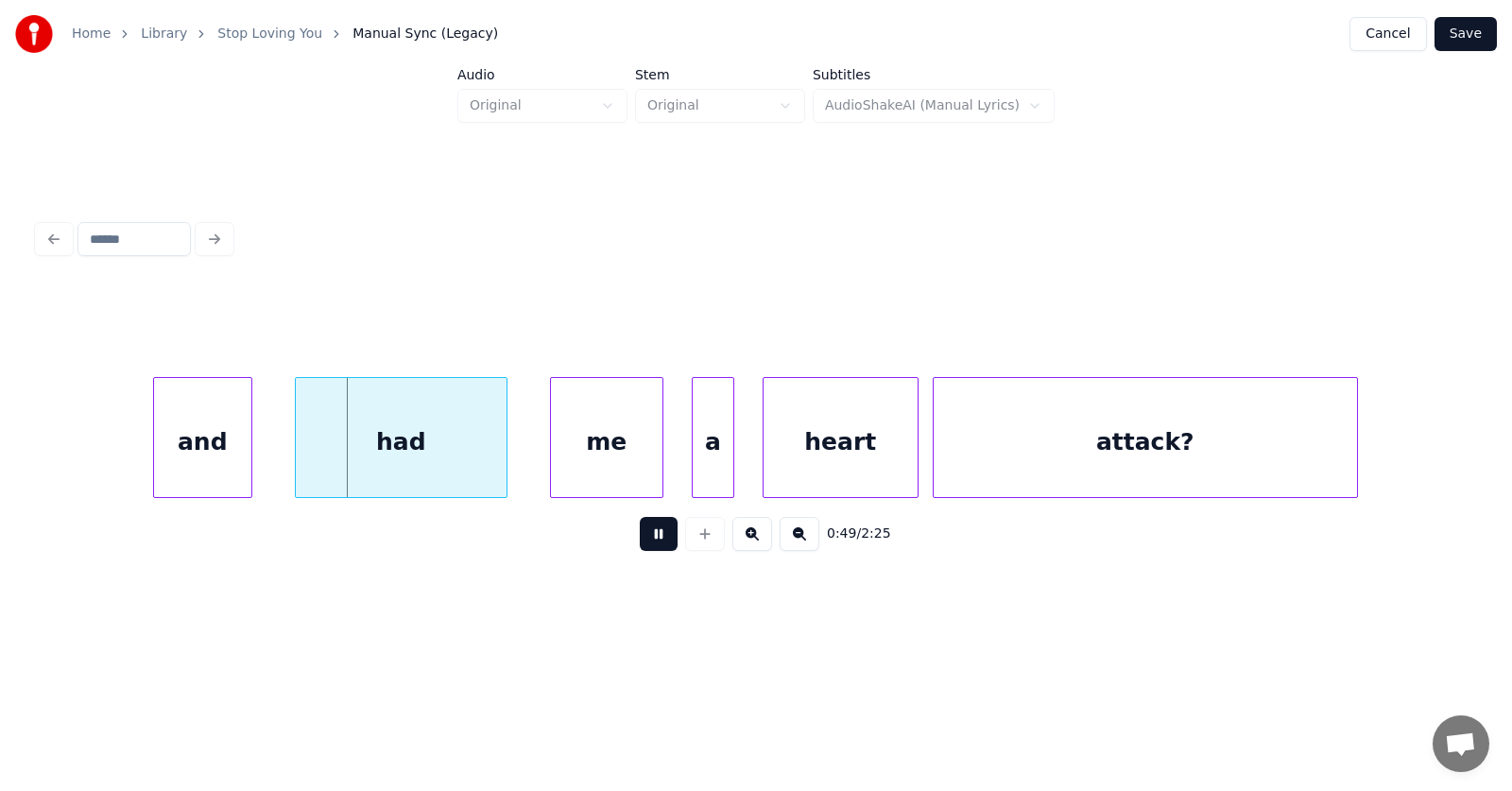
click at [648, 541] on button at bounding box center [659, 534] width 38 height 34
click at [202, 446] on div "and" at bounding box center [190, 442] width 97 height 129
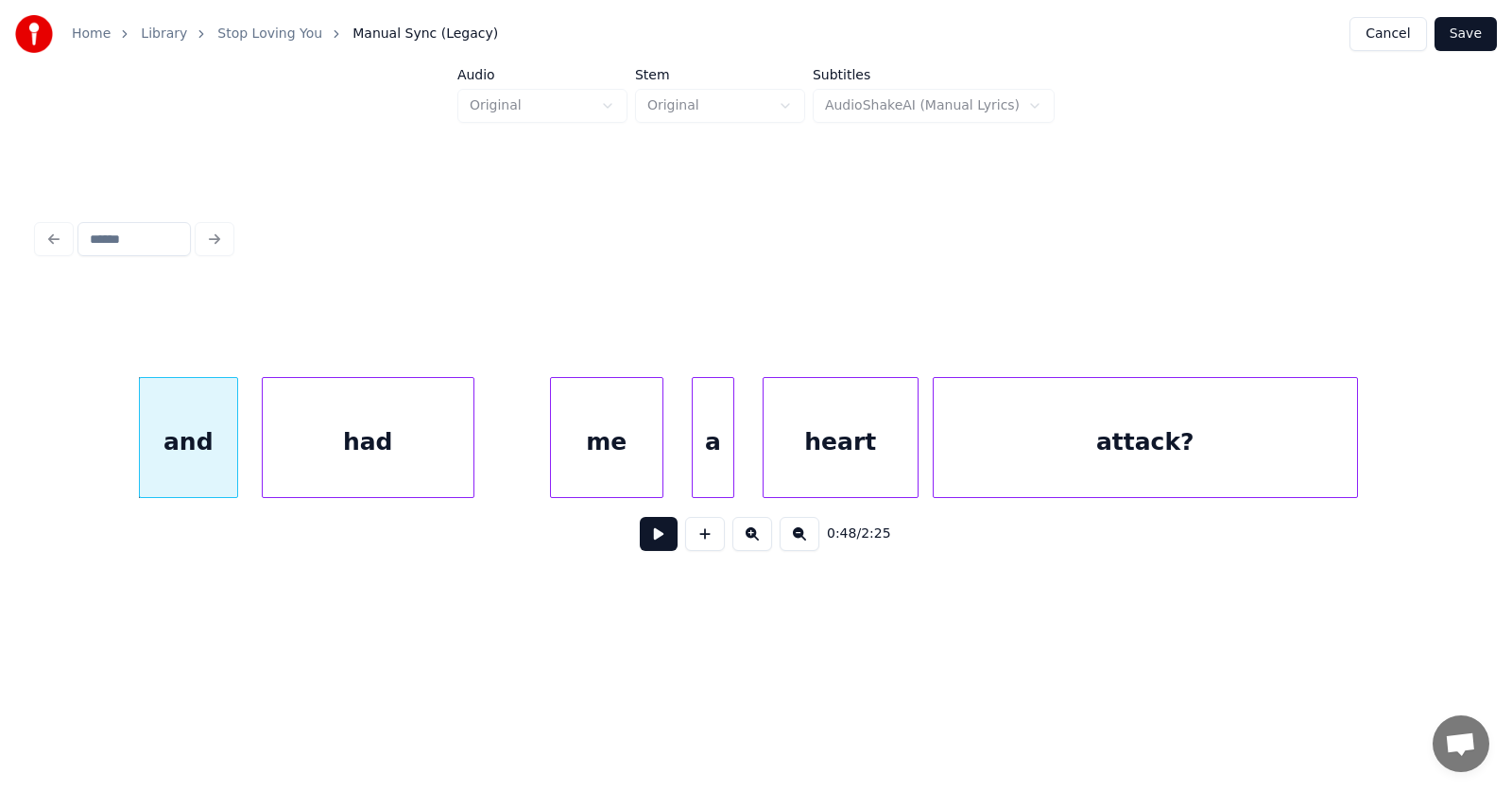
click at [316, 453] on div "had" at bounding box center [368, 442] width 211 height 129
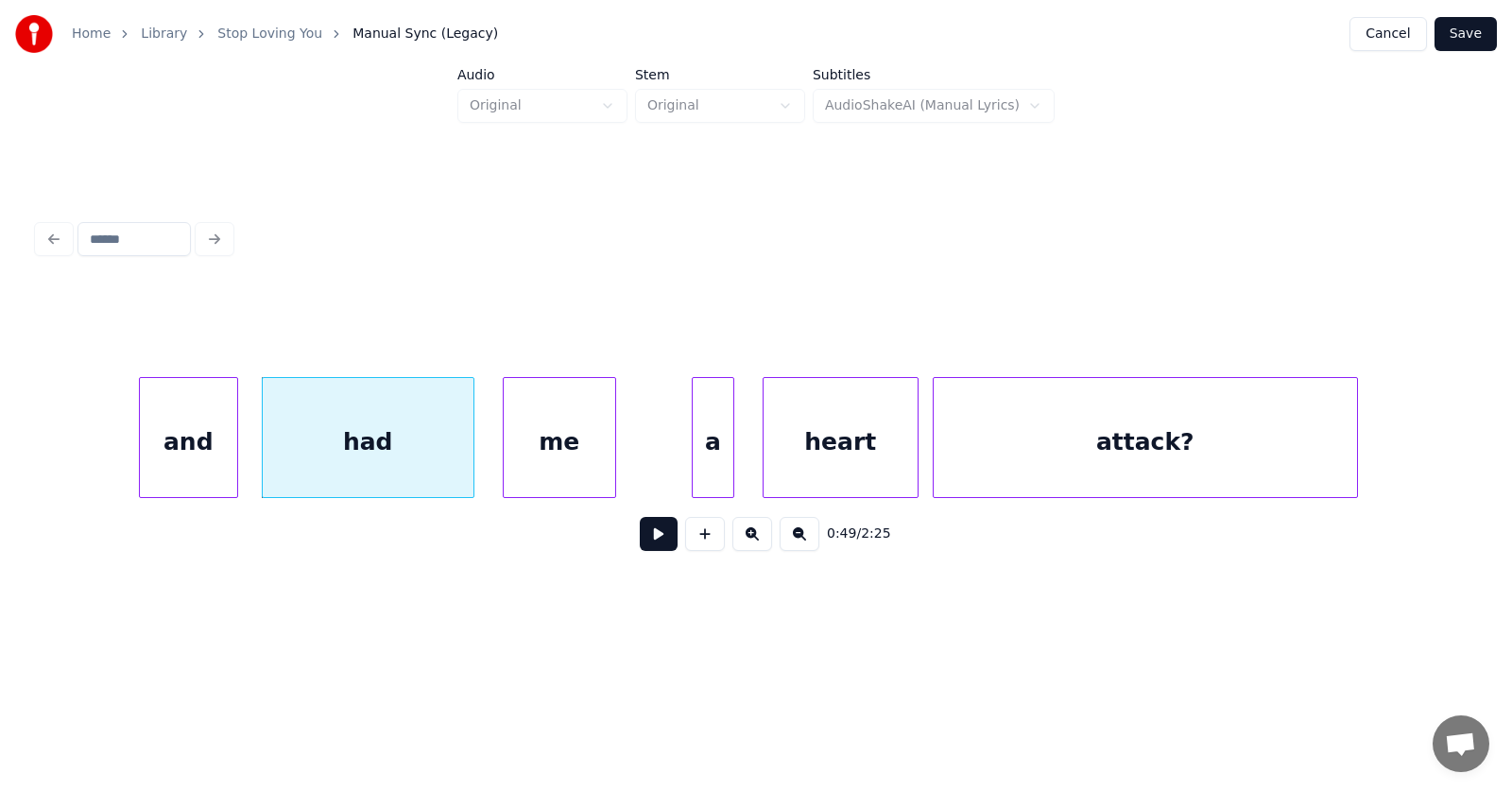
click at [563, 461] on div "me" at bounding box center [560, 442] width 112 height 129
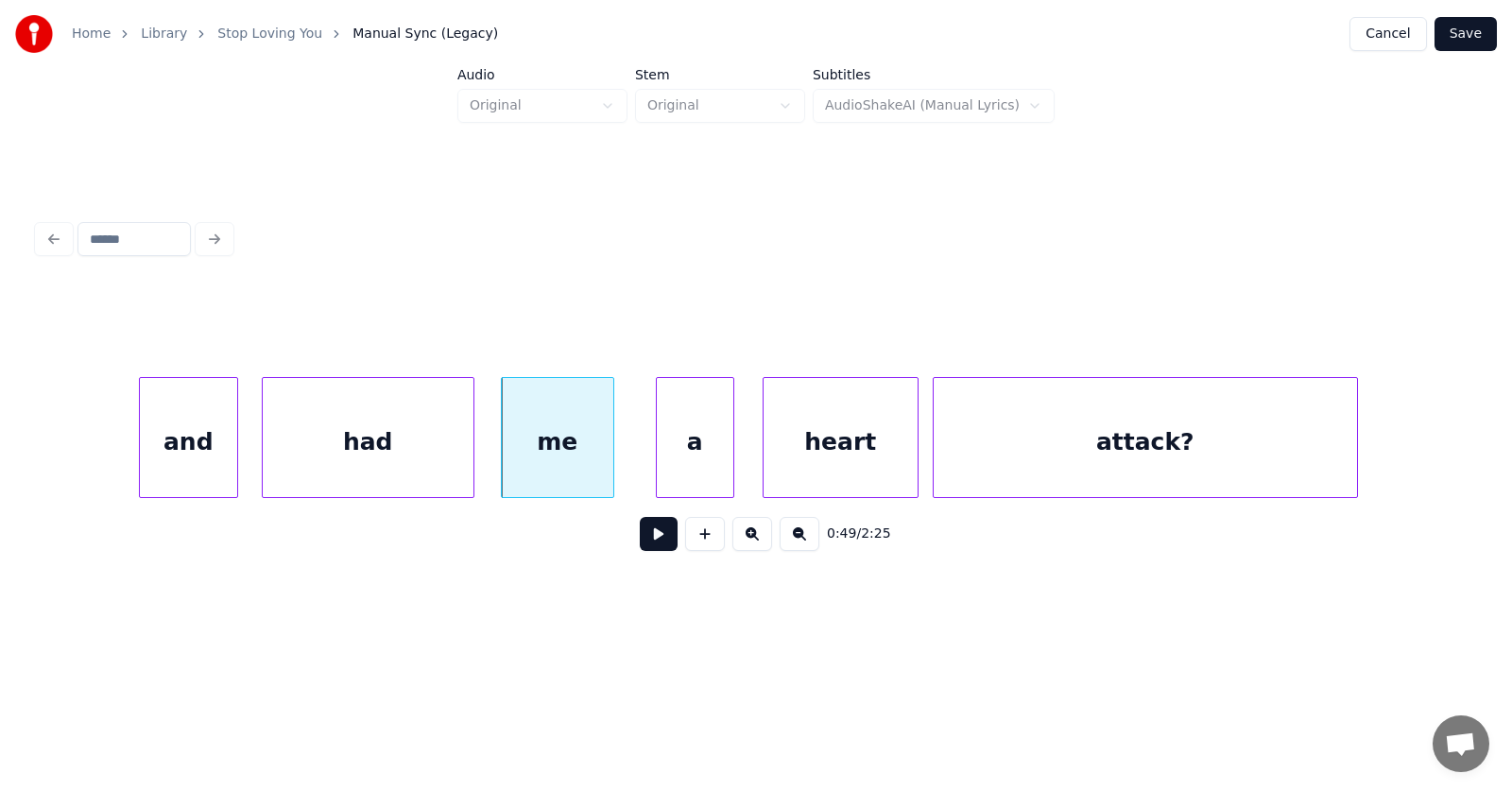
click at [657, 466] on div at bounding box center [660, 437] width 6 height 119
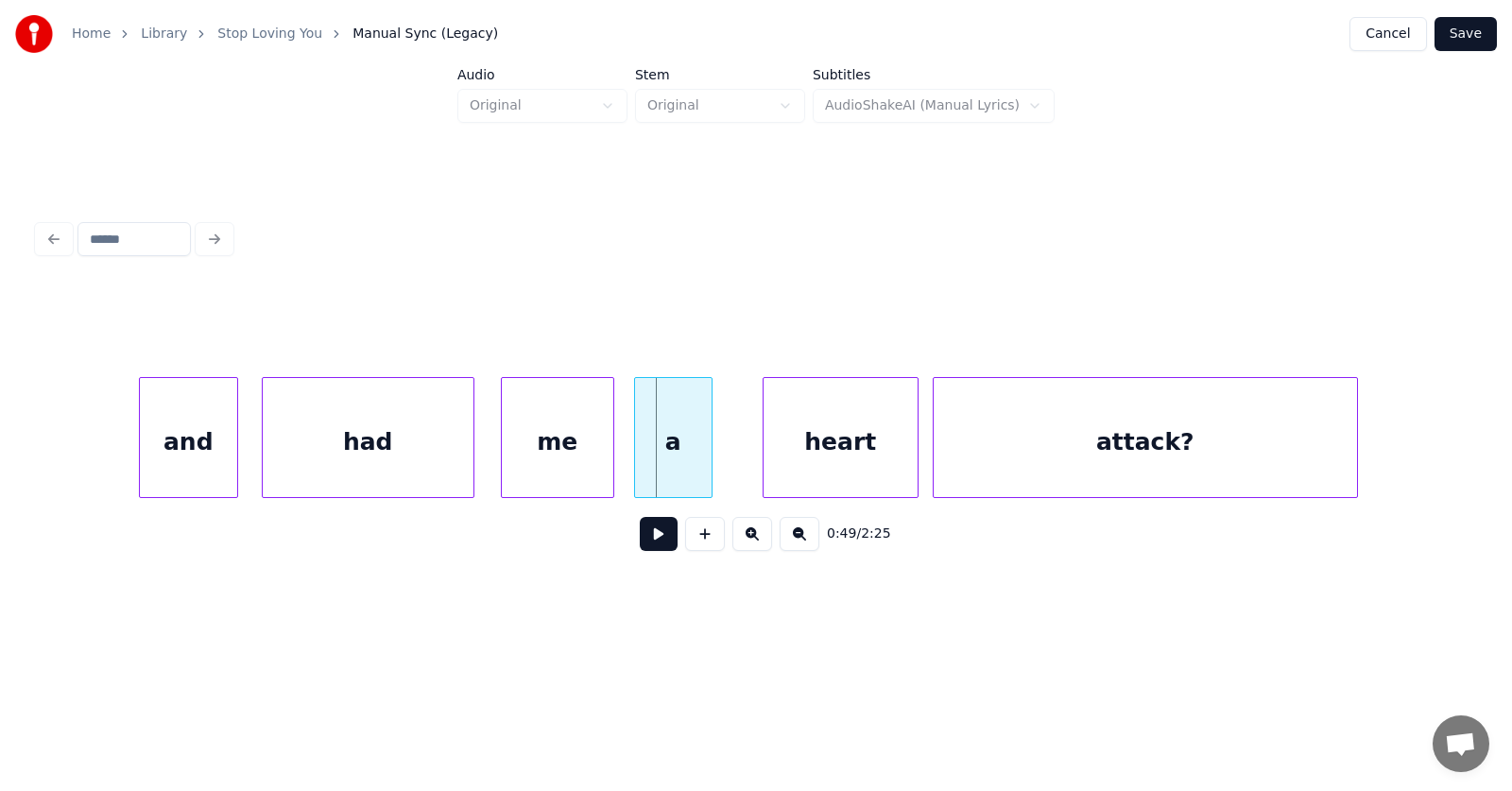
click at [666, 464] on div "a" at bounding box center [674, 442] width 77 height 129
click at [794, 458] on div "heart" at bounding box center [813, 442] width 154 height 129
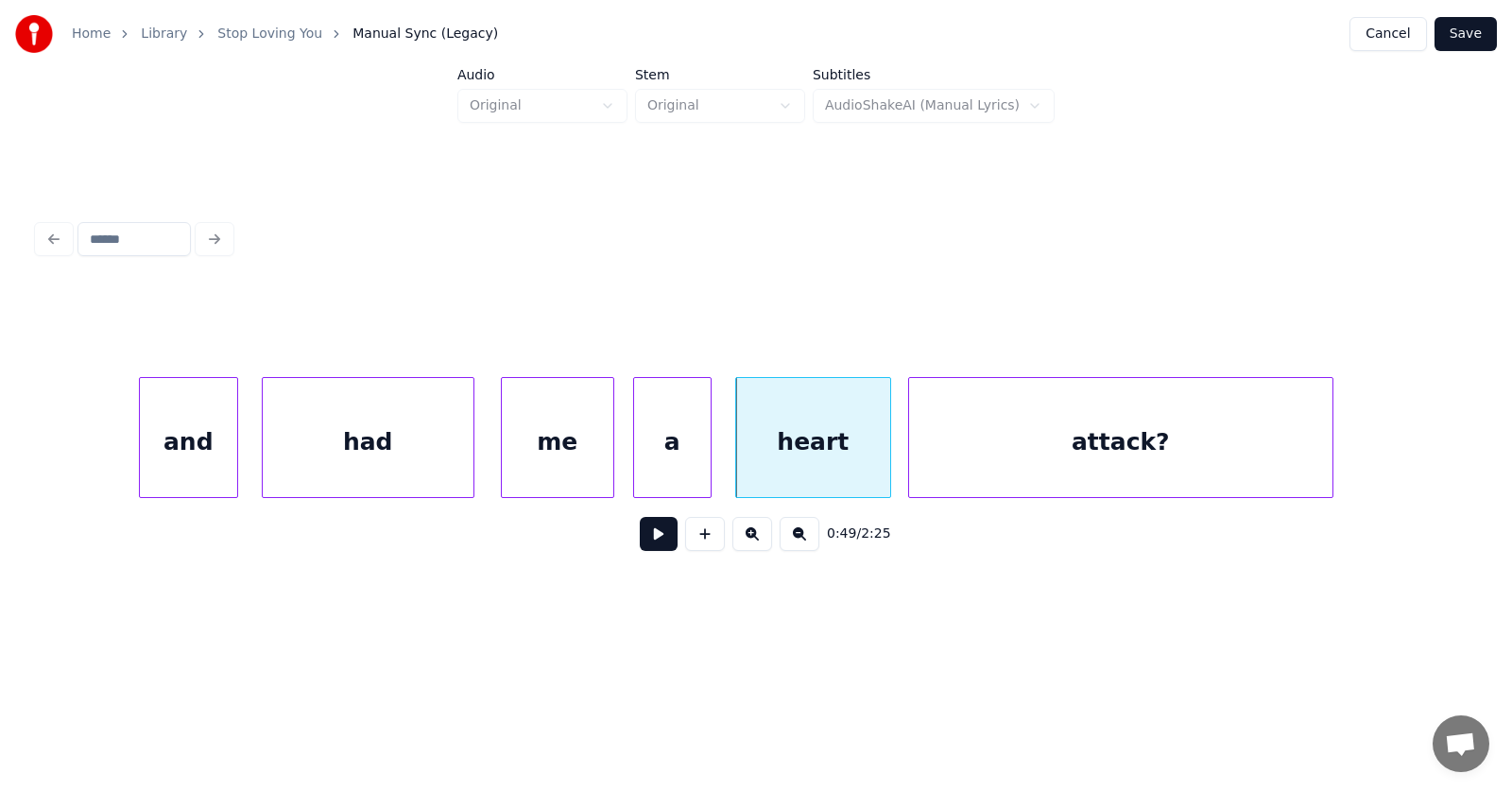
click at [997, 453] on div "attack?" at bounding box center [1120, 442] width 423 height 129
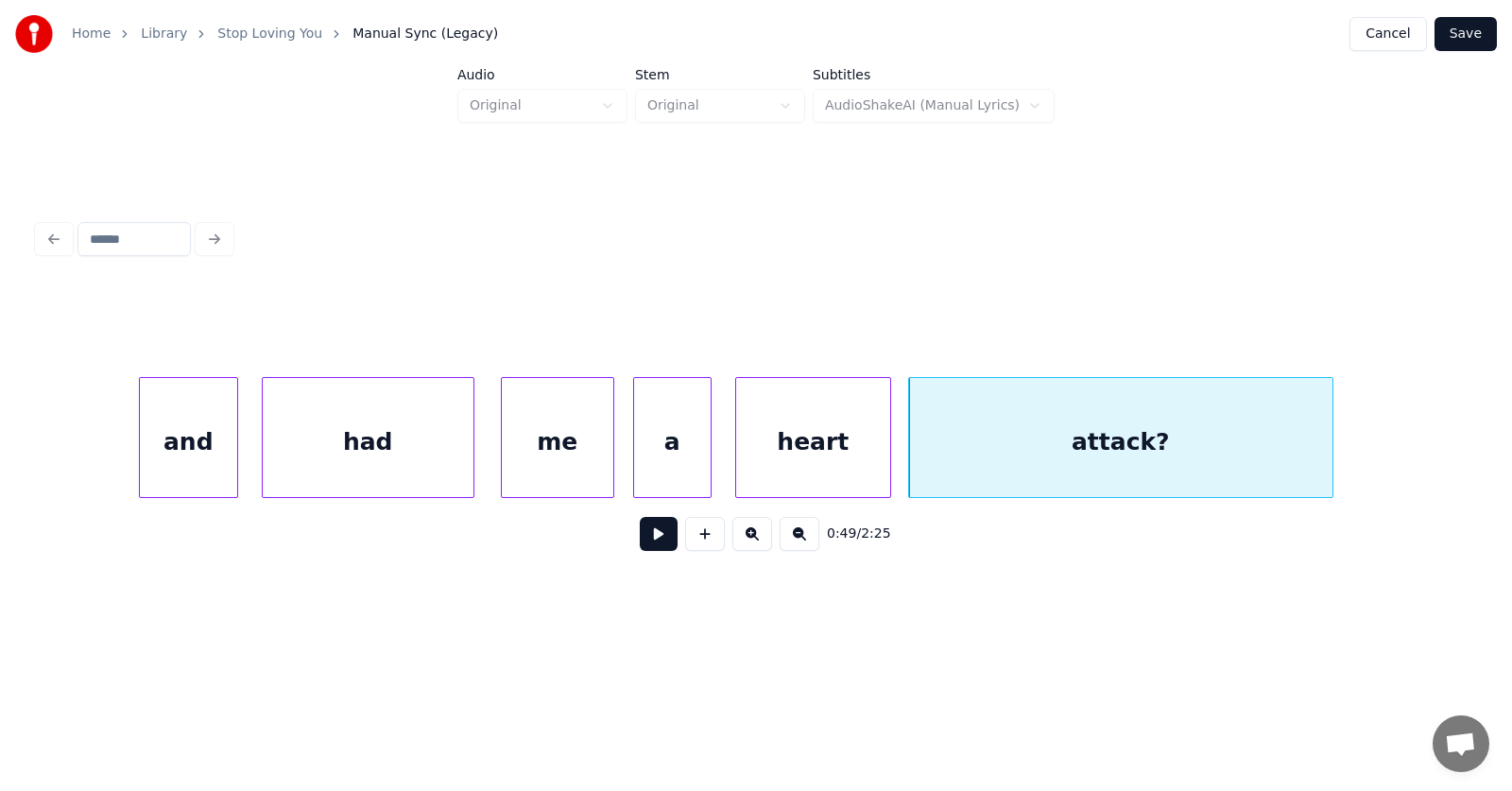
click at [649, 538] on button at bounding box center [659, 534] width 38 height 34
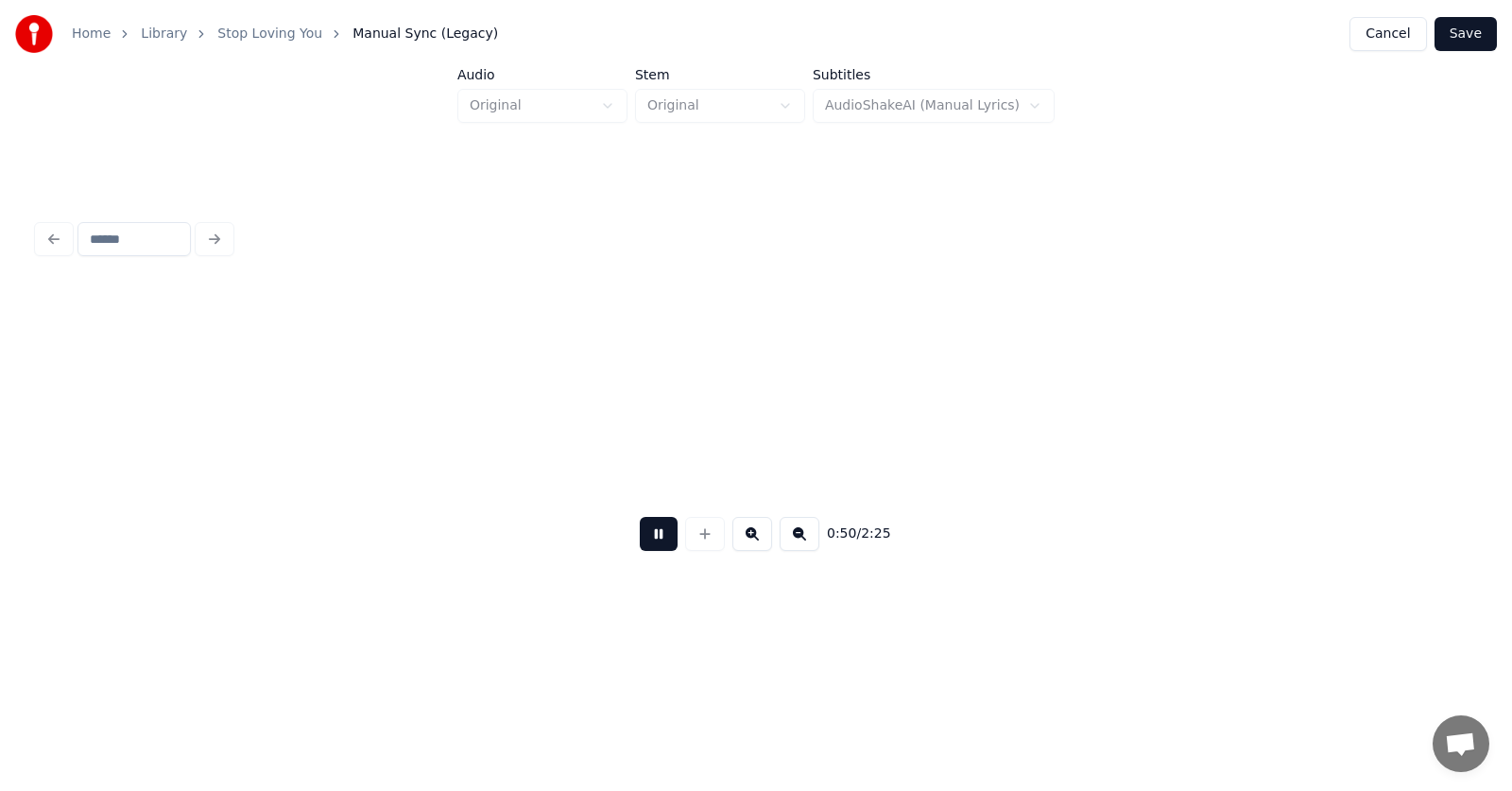
scroll to position [0, 35974]
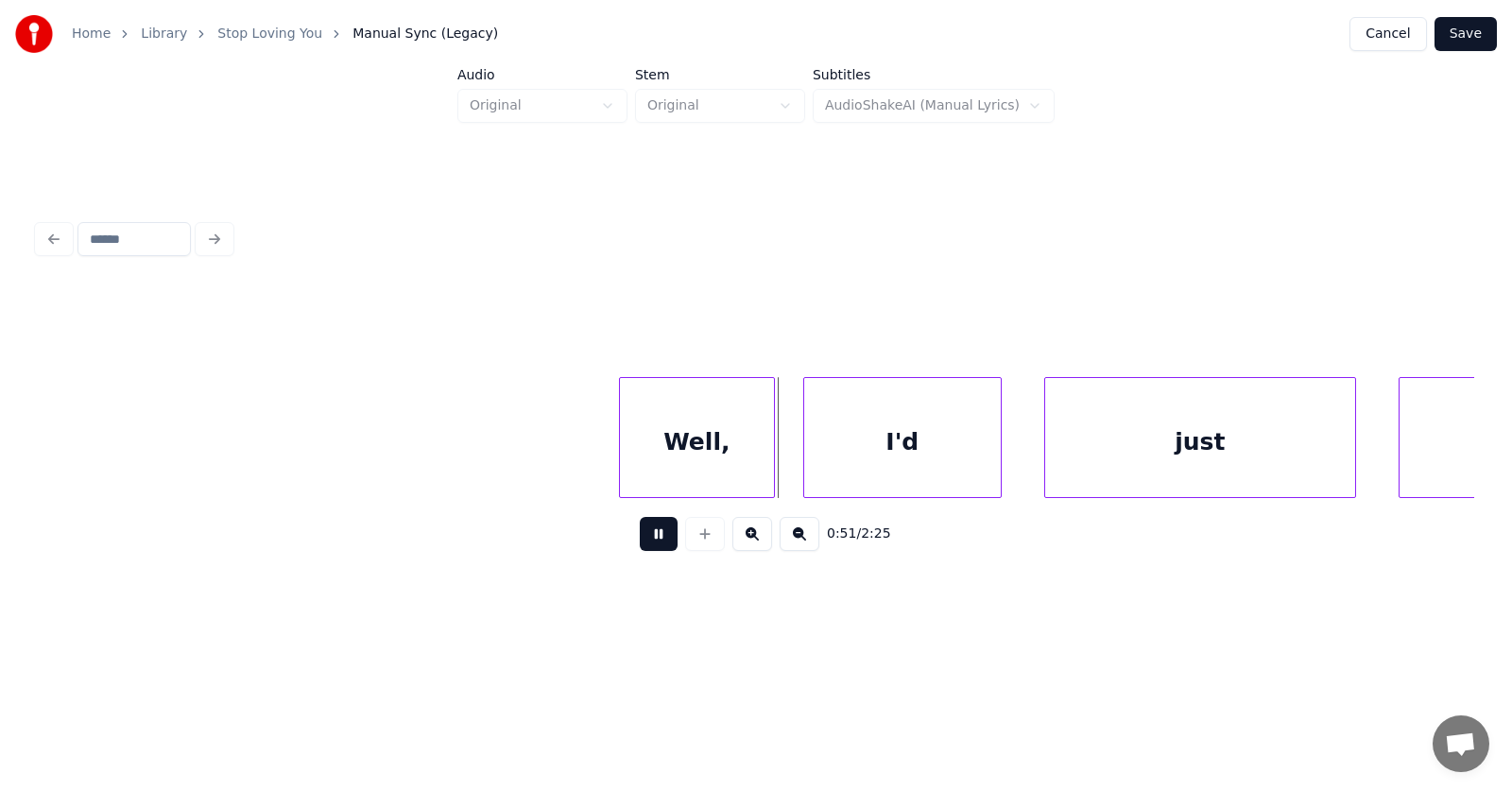
click at [649, 538] on button at bounding box center [659, 534] width 38 height 34
click at [651, 439] on div "Well," at bounding box center [685, 442] width 154 height 129
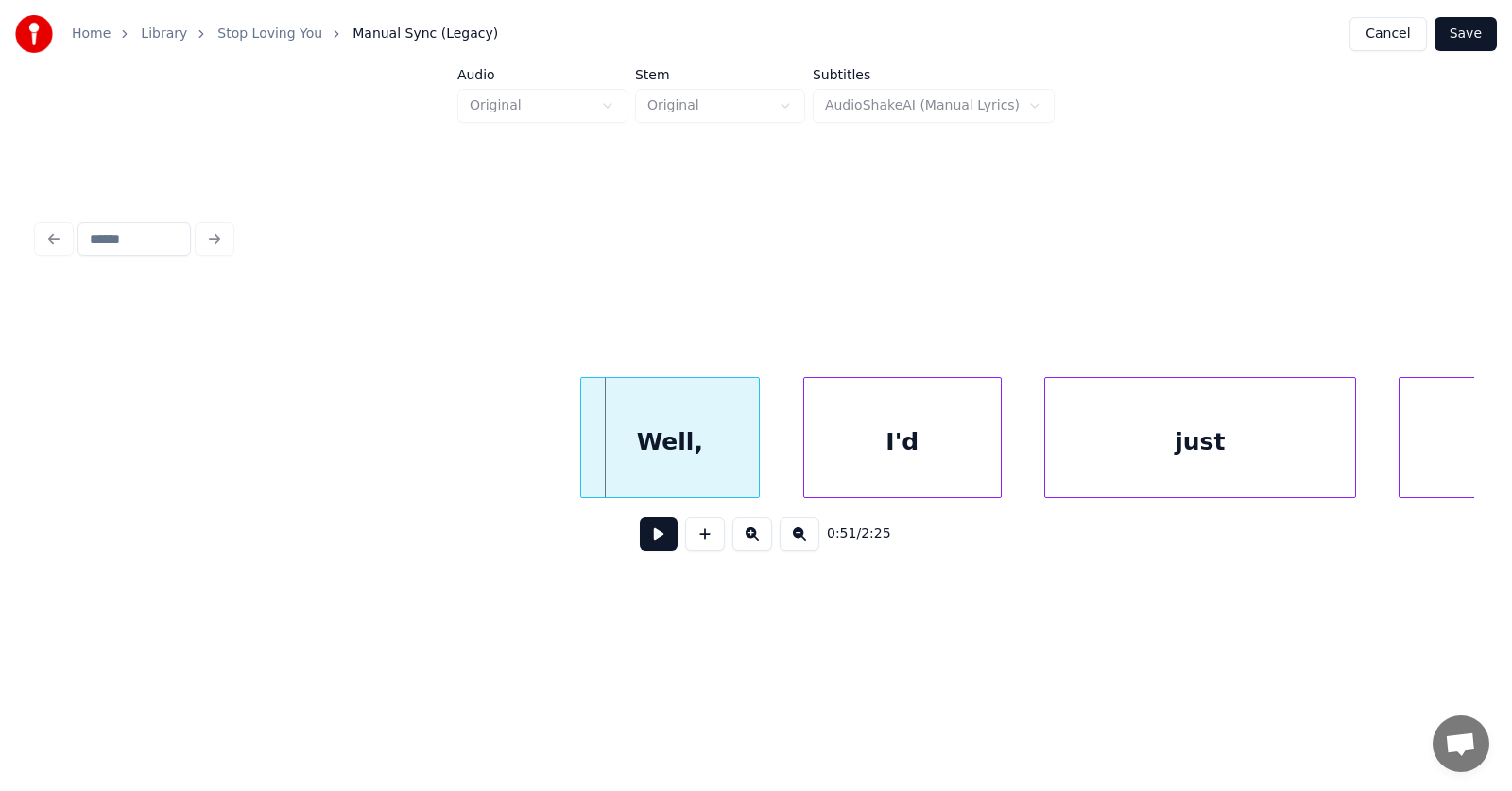
click at [581, 453] on div at bounding box center [584, 437] width 6 height 119
click at [885, 474] on div "I'd" at bounding box center [875, 442] width 196 height 129
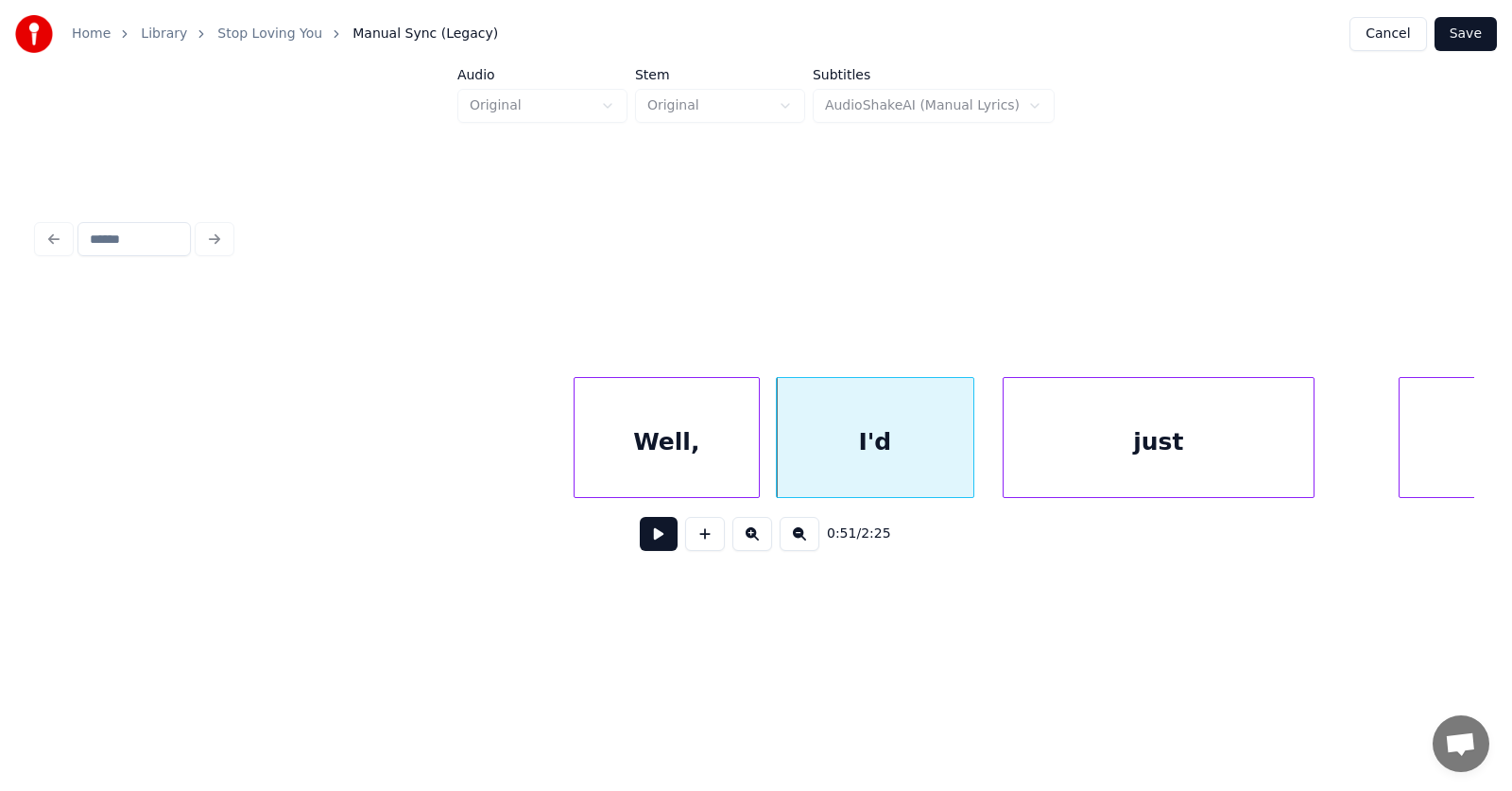
click at [1097, 456] on div "just" at bounding box center [1159, 442] width 310 height 129
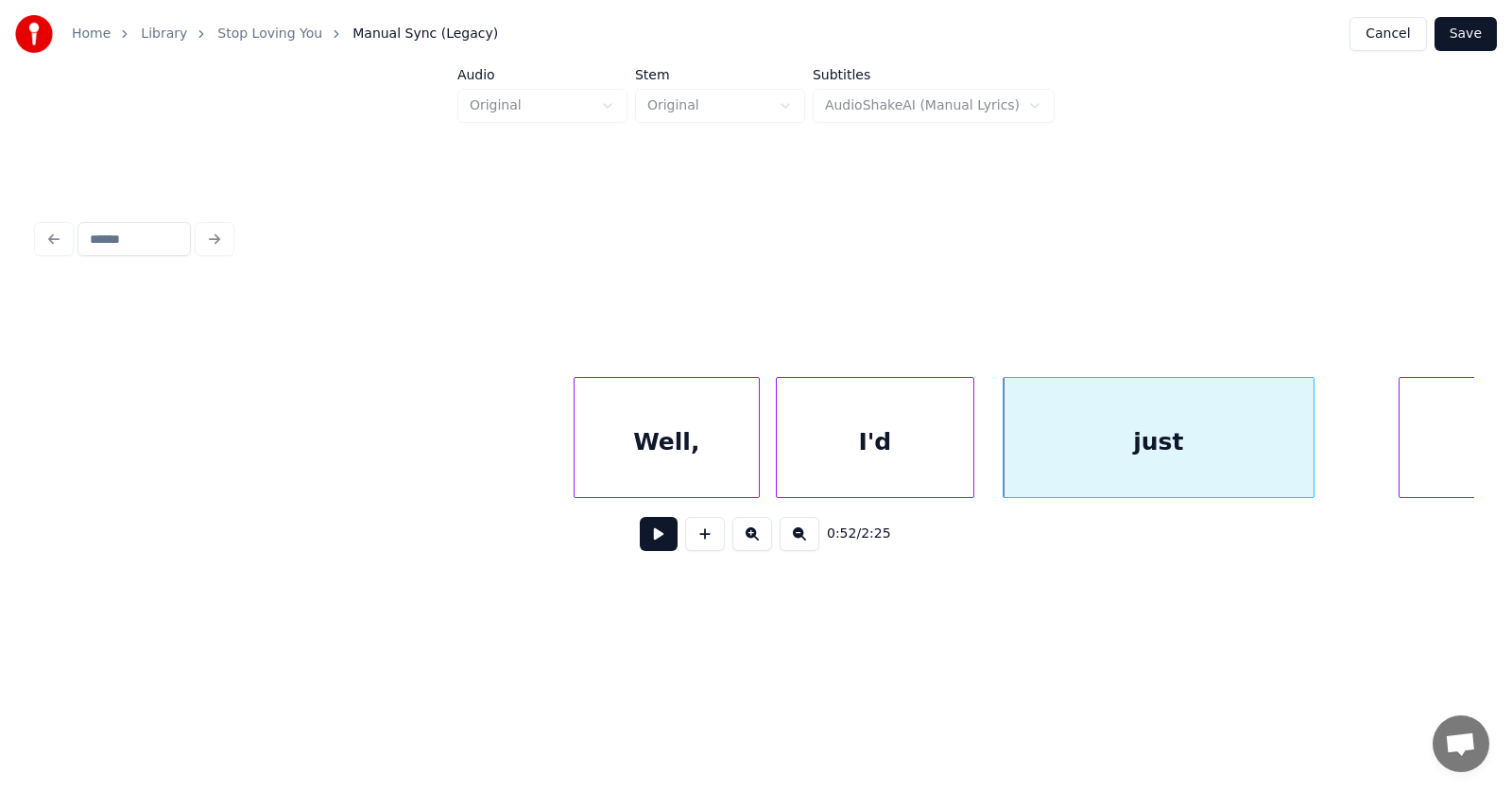
click at [654, 541] on button at bounding box center [659, 534] width 38 height 34
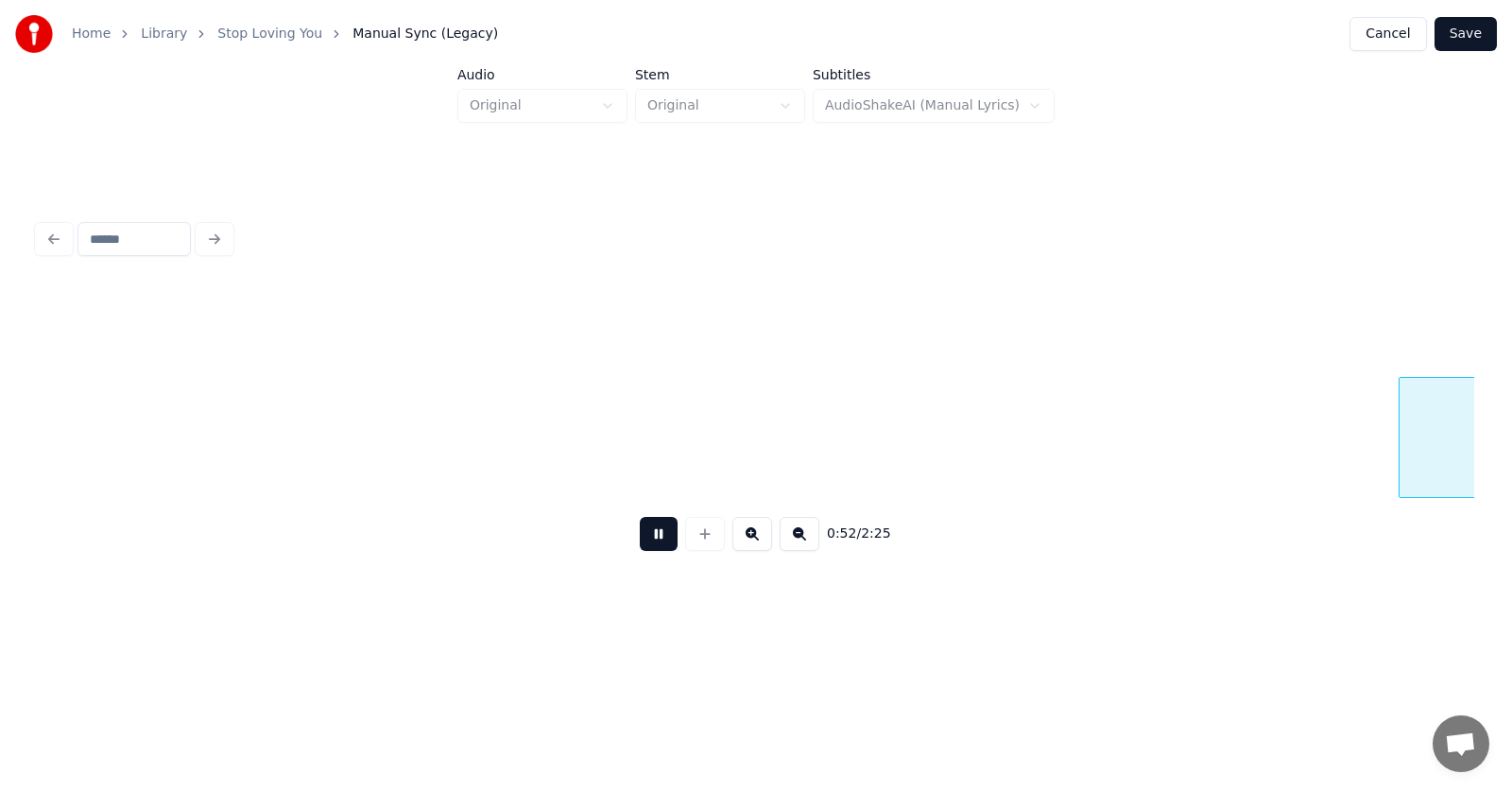
scroll to position [0, 37418]
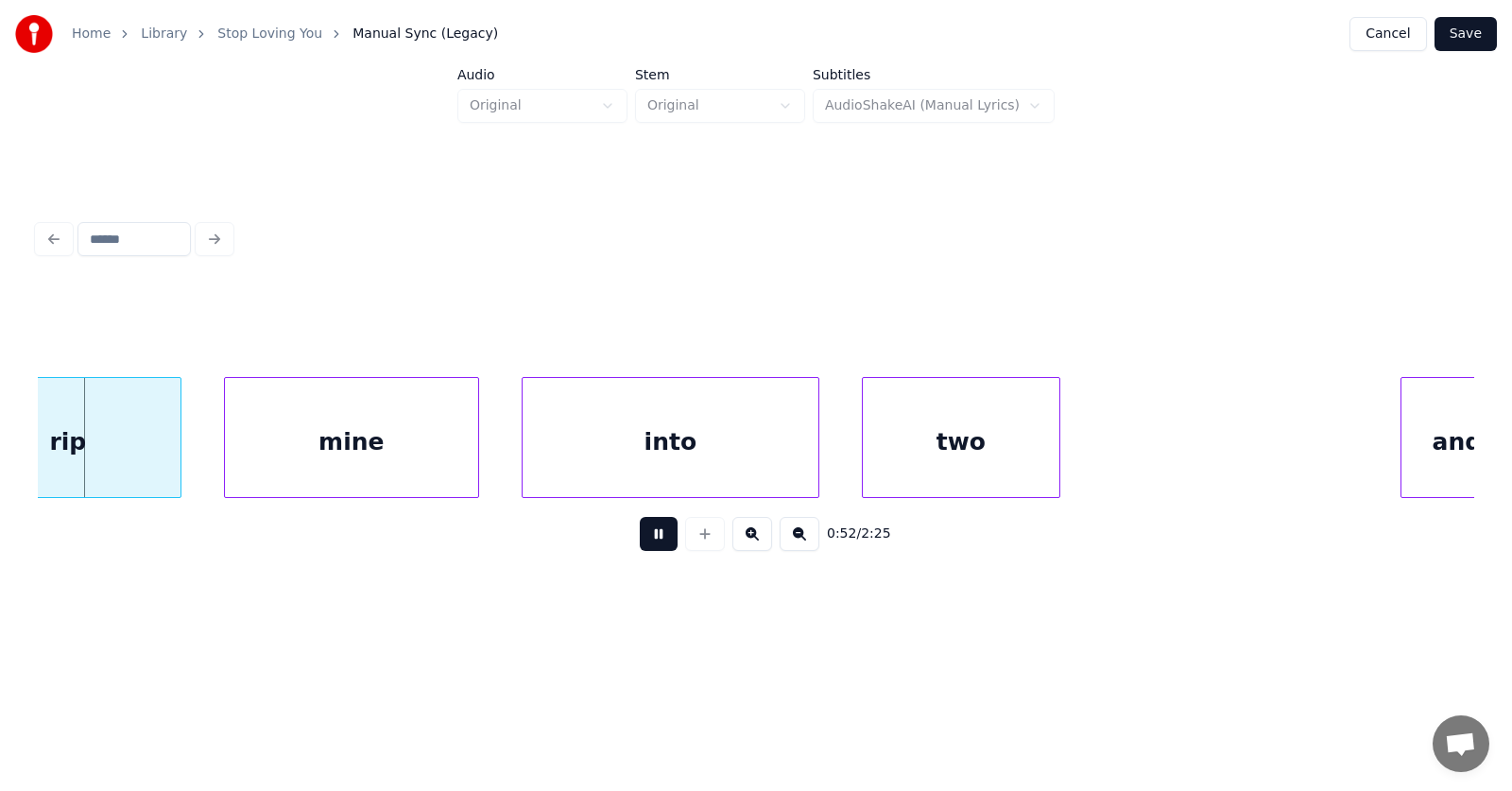
click at [654, 541] on button at bounding box center [659, 534] width 38 height 34
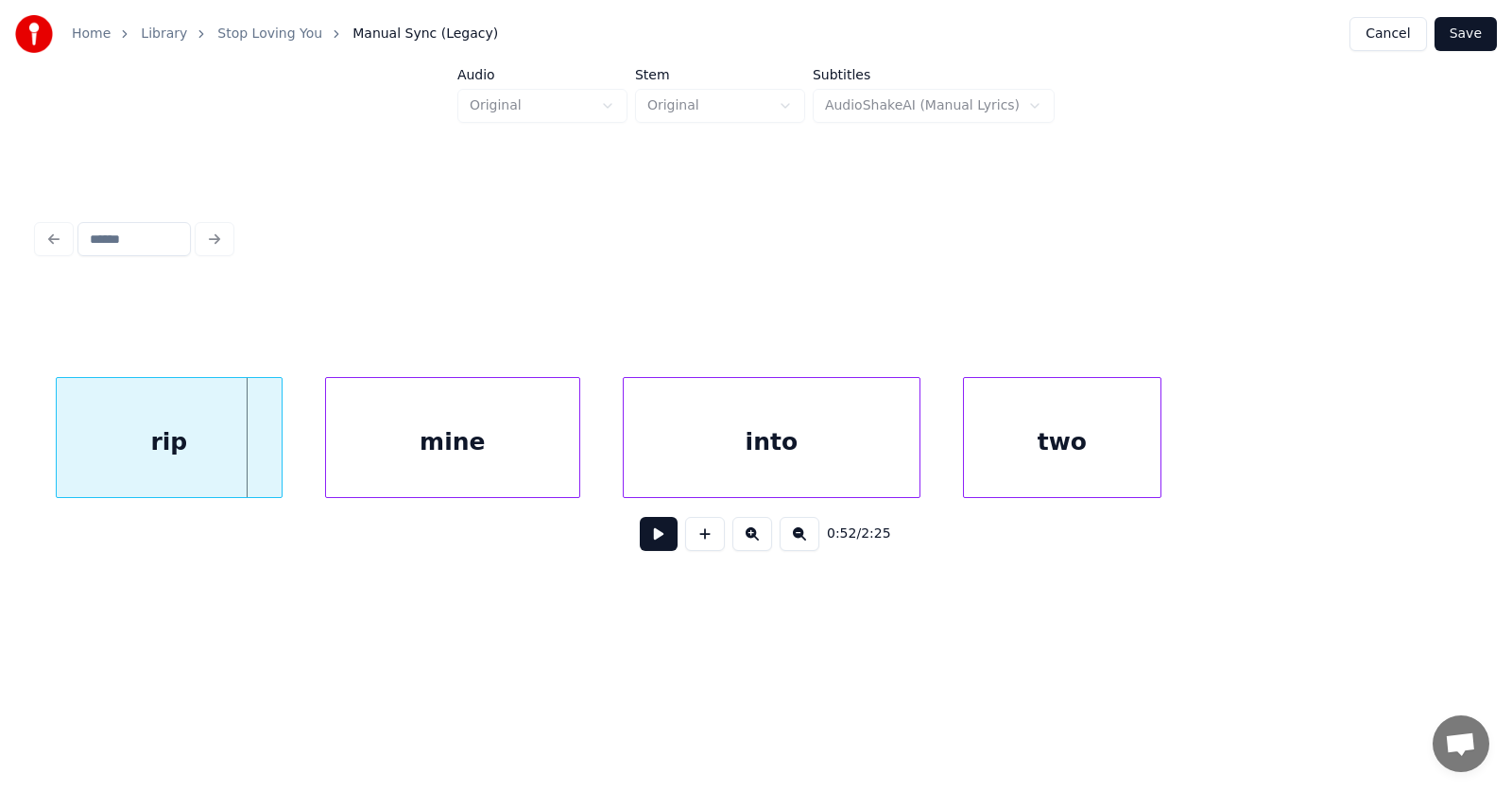
scroll to position [0, 37178]
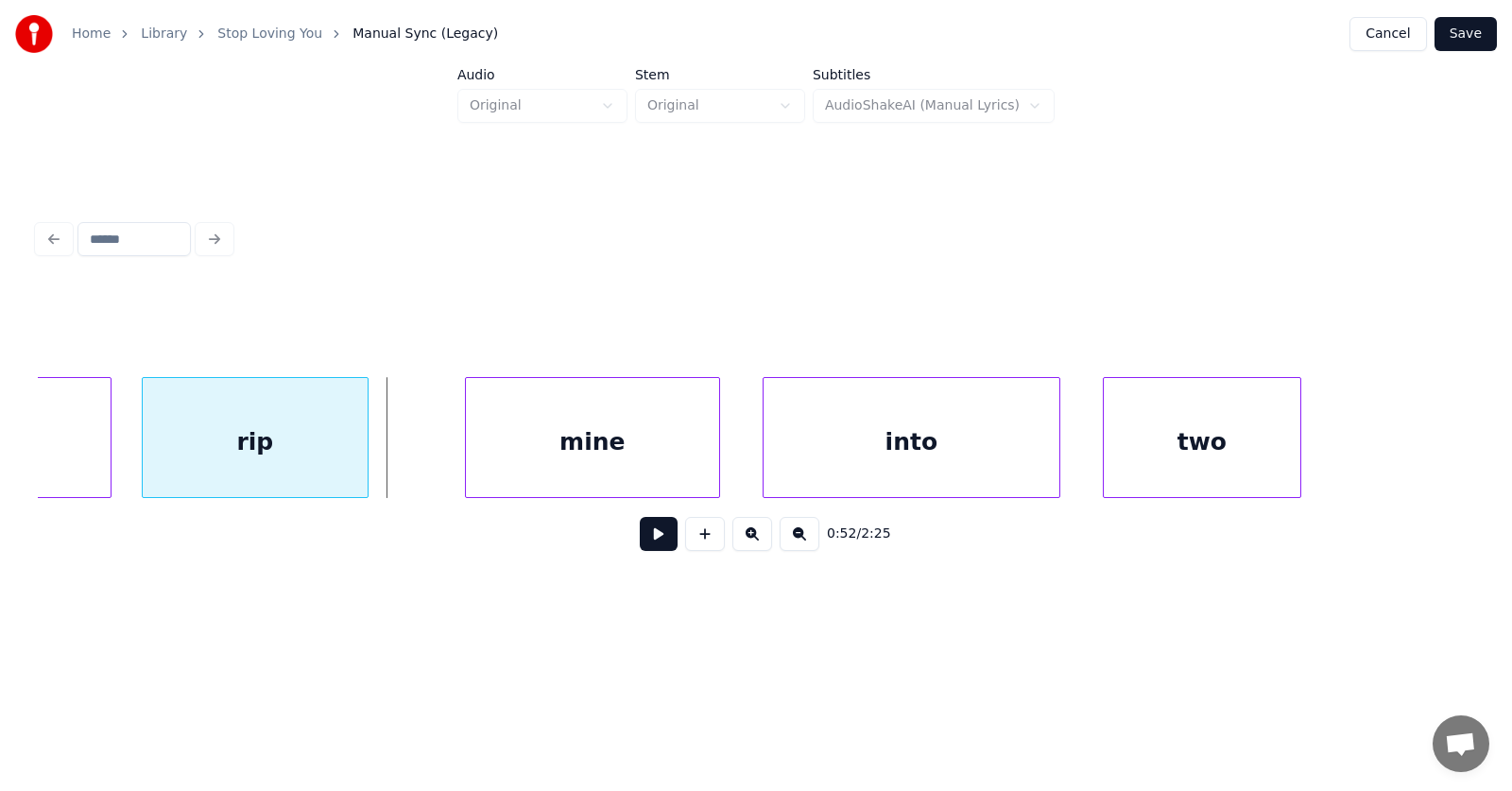
click at [238, 464] on div "rip" at bounding box center [254, 442] width 225 height 129
click at [496, 454] on div "mine" at bounding box center [538, 442] width 253 height 129
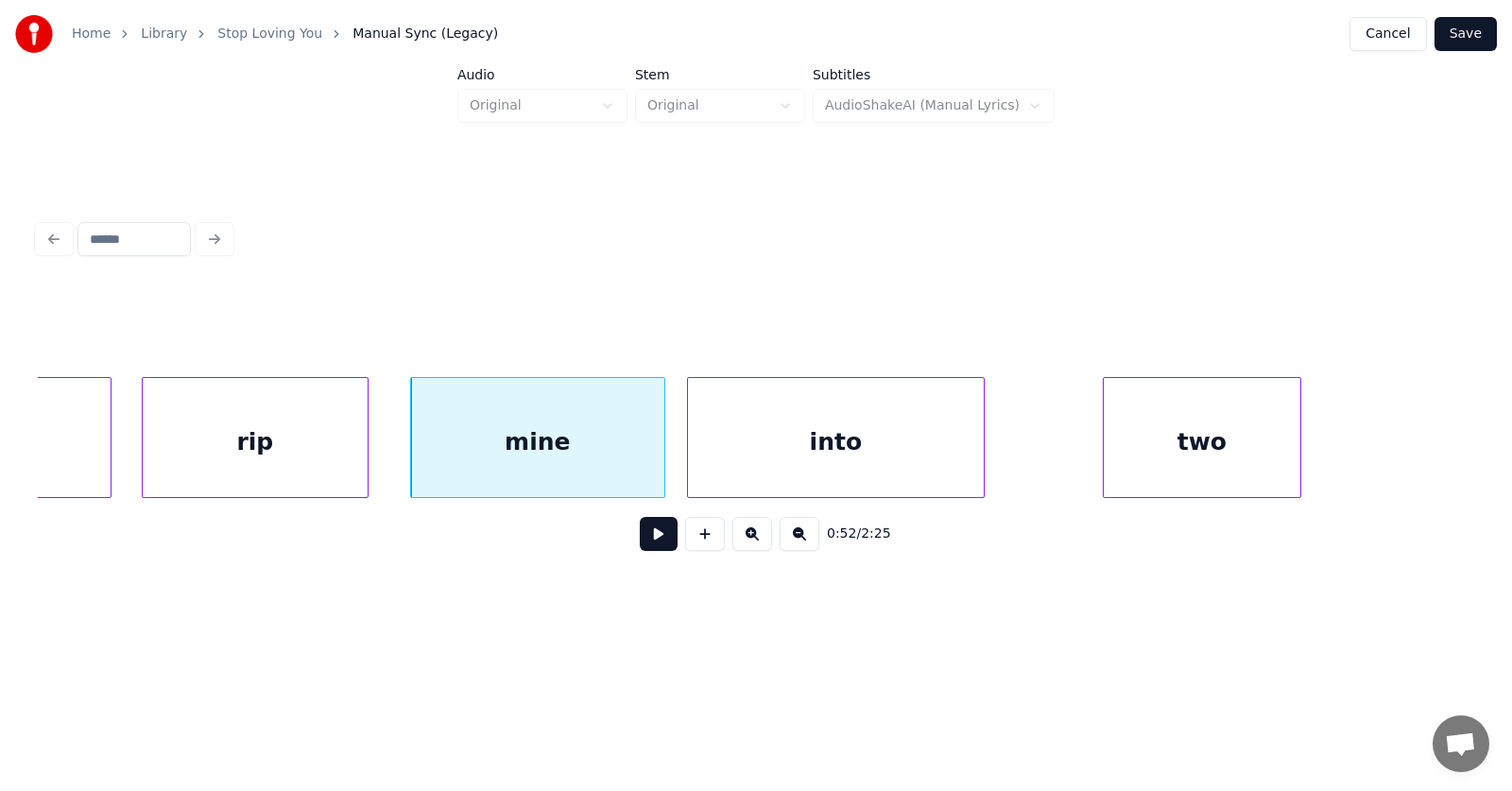
click at [765, 457] on div "into" at bounding box center [836, 442] width 296 height 129
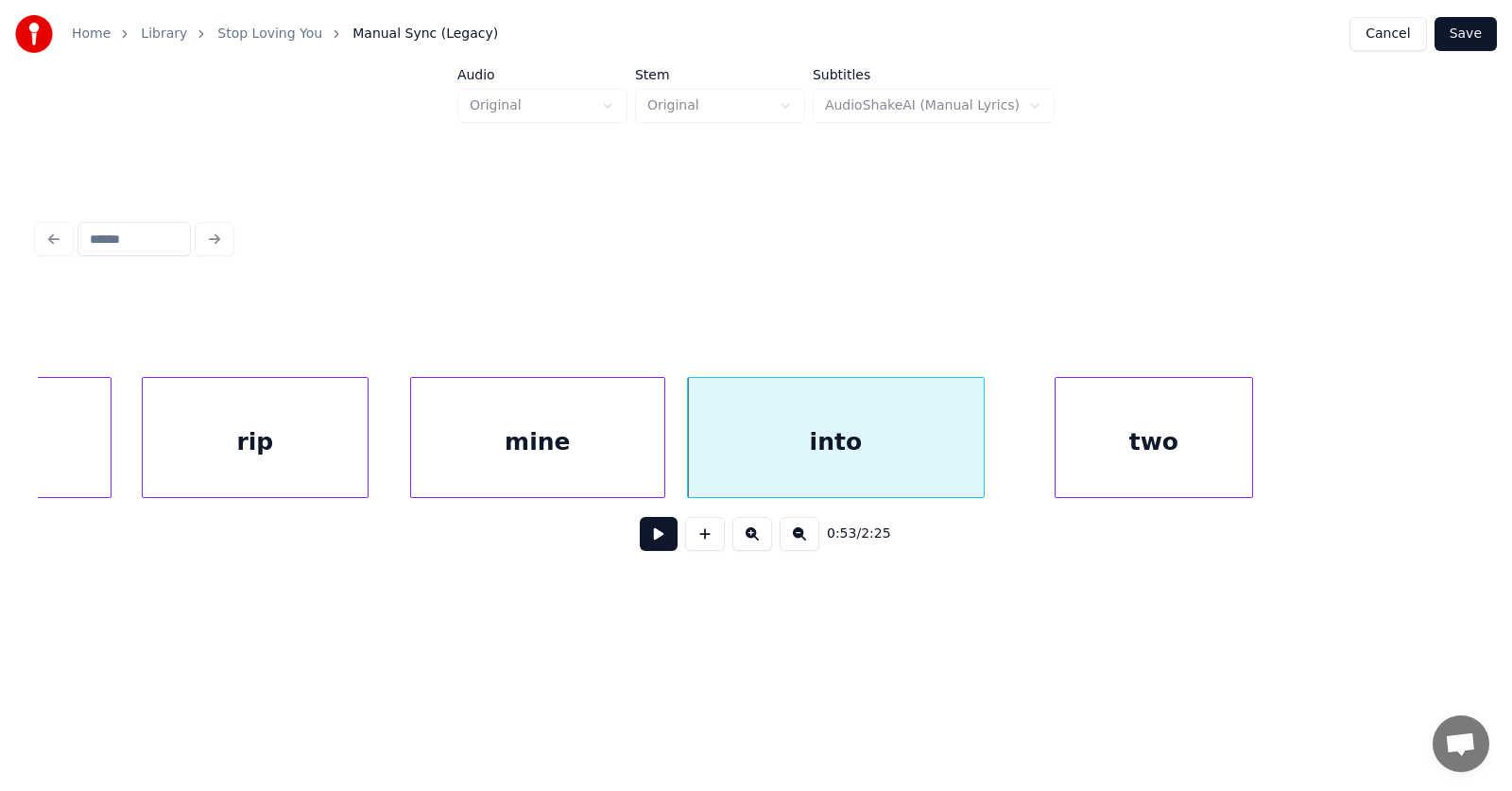
click at [1126, 446] on div "two" at bounding box center [1154, 442] width 196 height 129
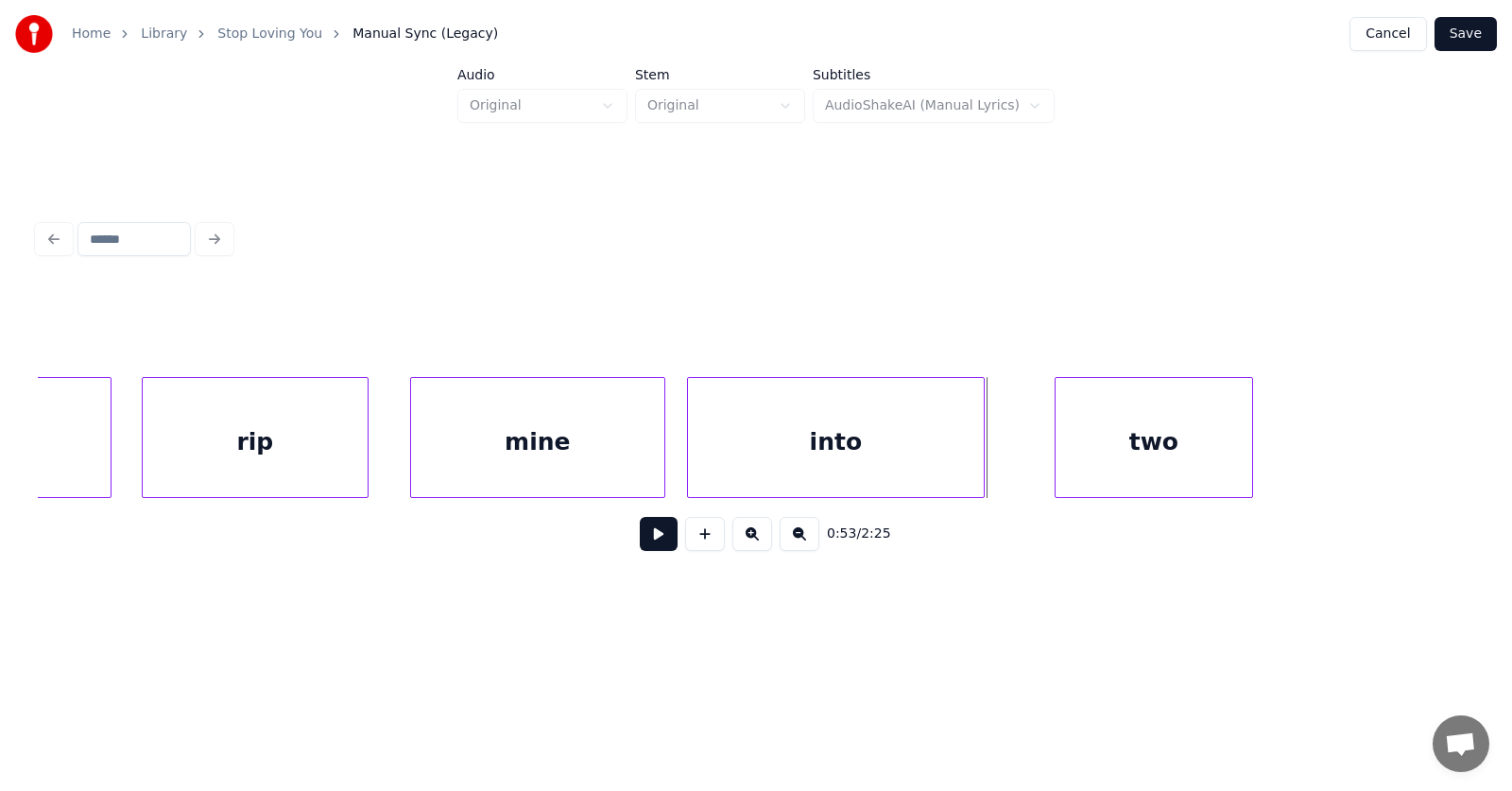
click at [652, 541] on button at bounding box center [659, 534] width 38 height 34
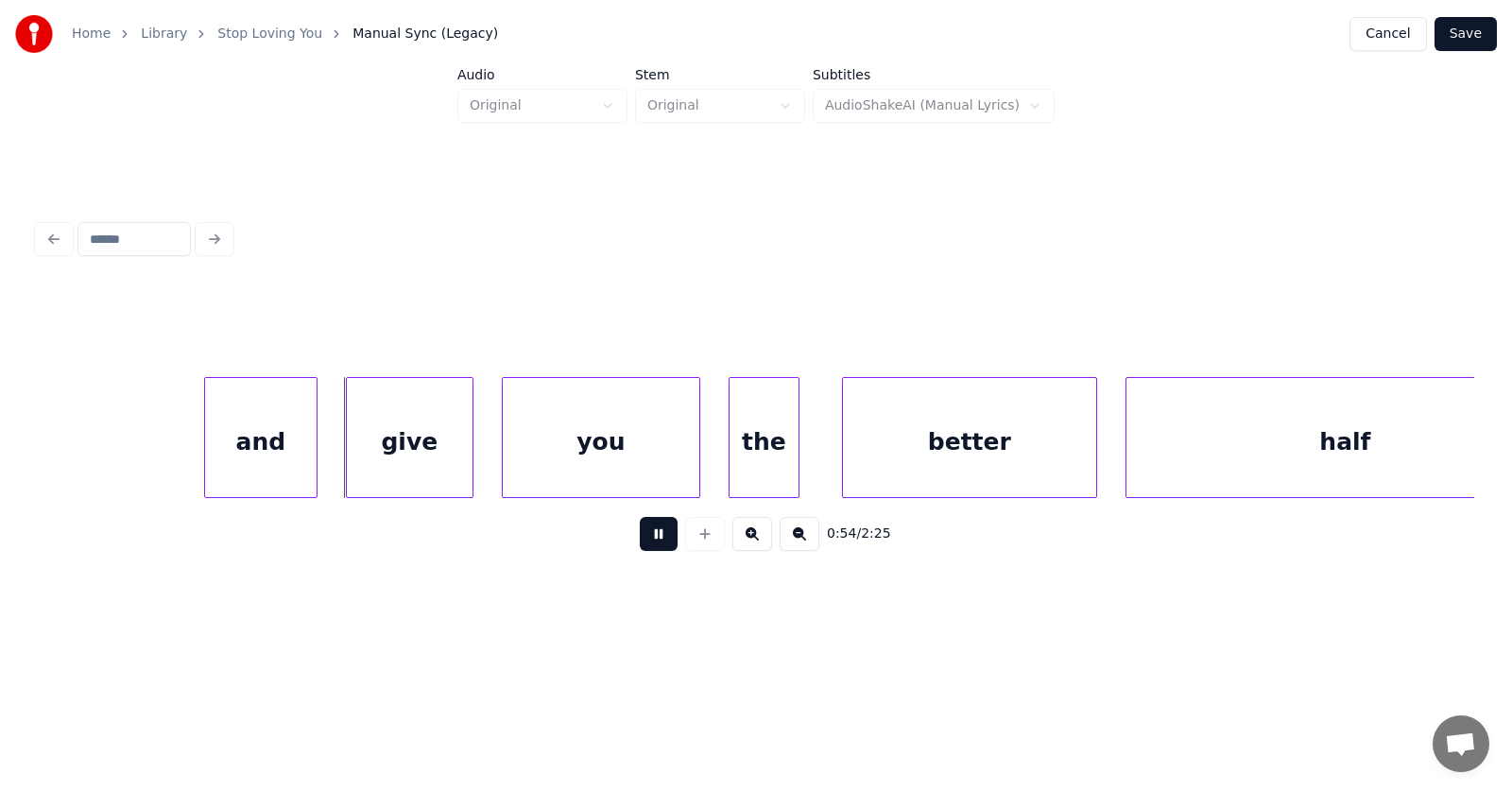
click at [652, 541] on button at bounding box center [659, 534] width 38 height 34
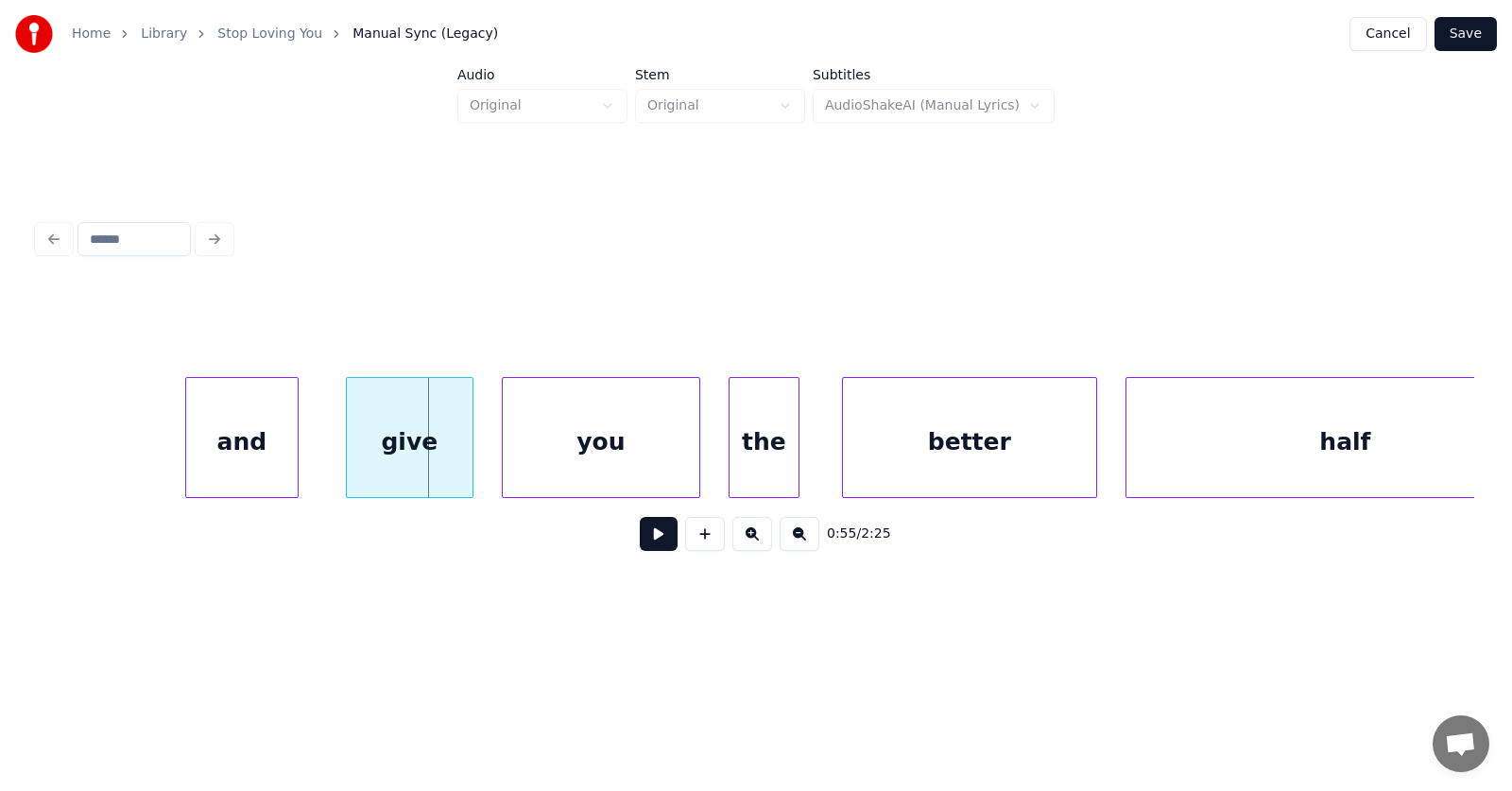
click at [243, 451] on div "and" at bounding box center [243, 442] width 112 height 129
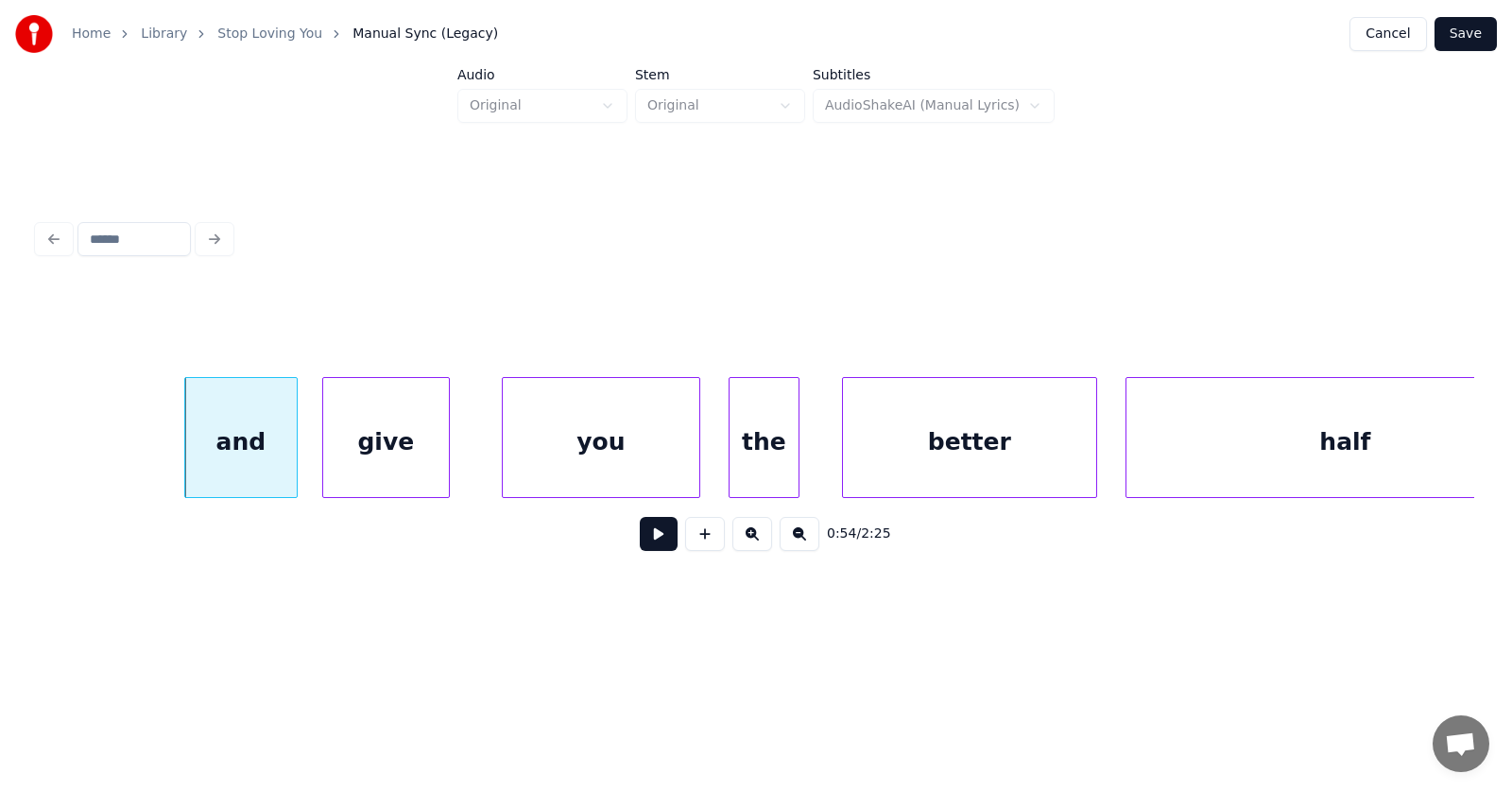
click at [356, 461] on div "give" at bounding box center [386, 442] width 126 height 129
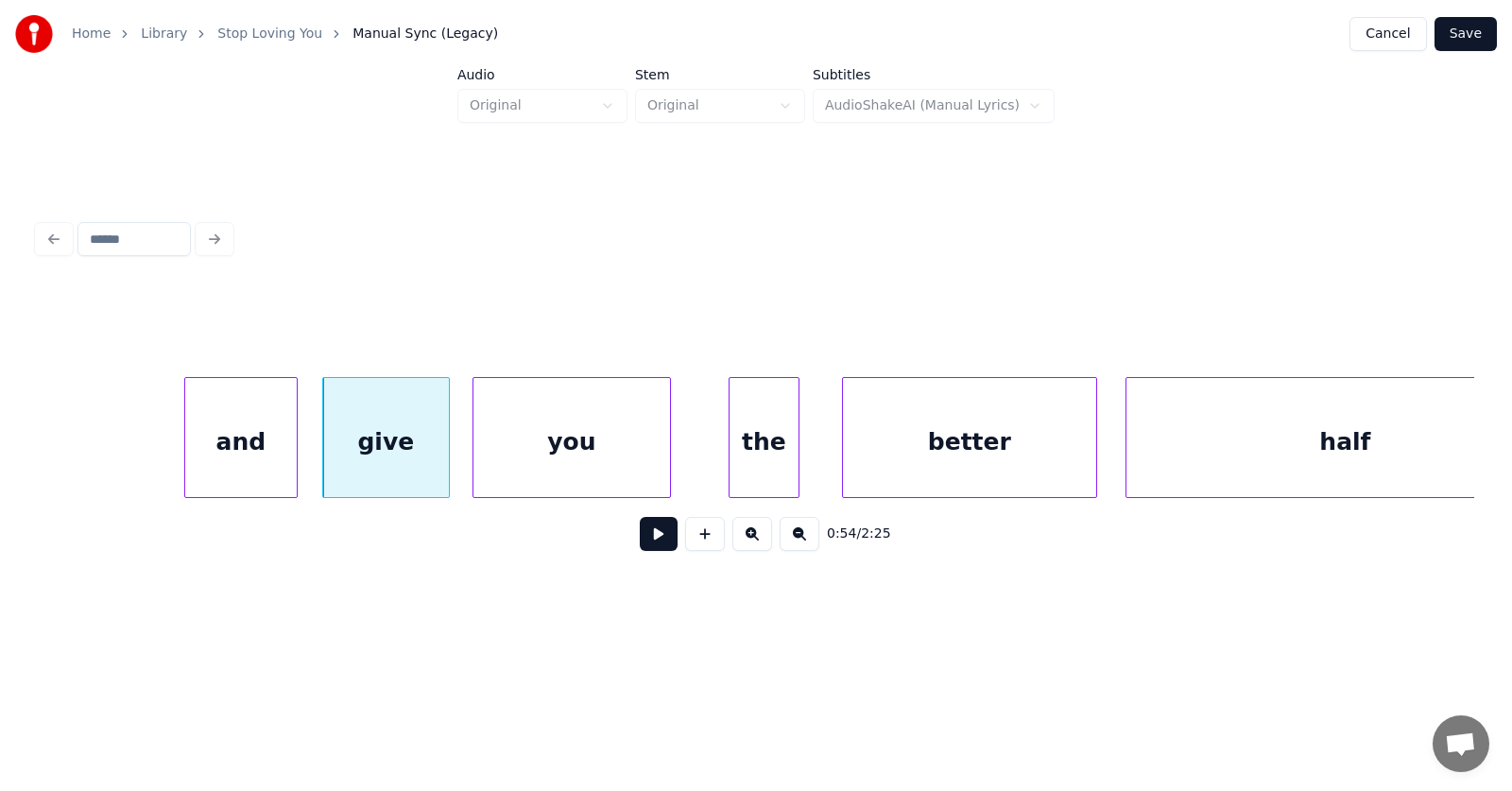
click at [581, 454] on div "you" at bounding box center [571, 442] width 196 height 129
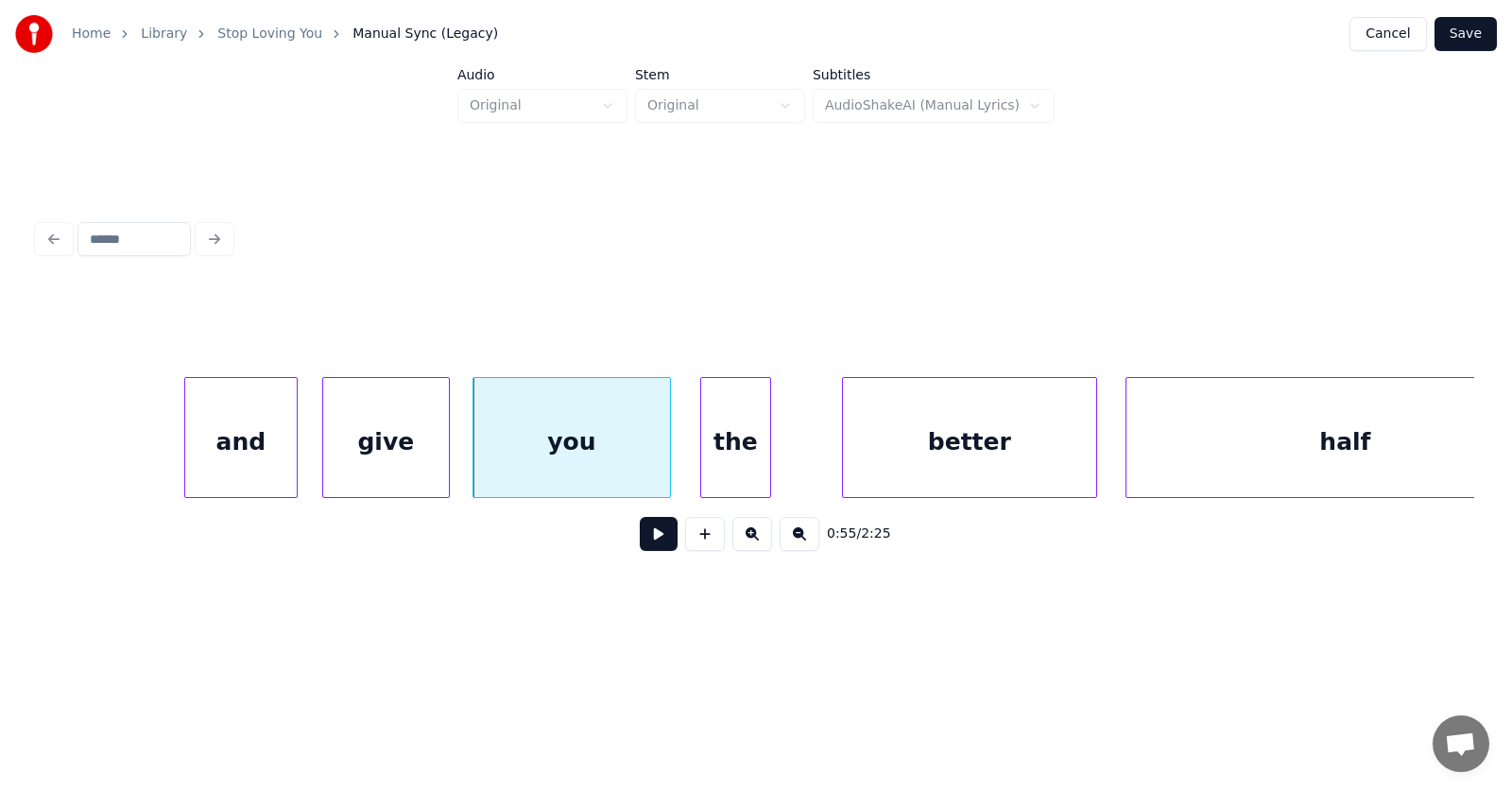
click at [732, 461] on div "the" at bounding box center [735, 442] width 69 height 129
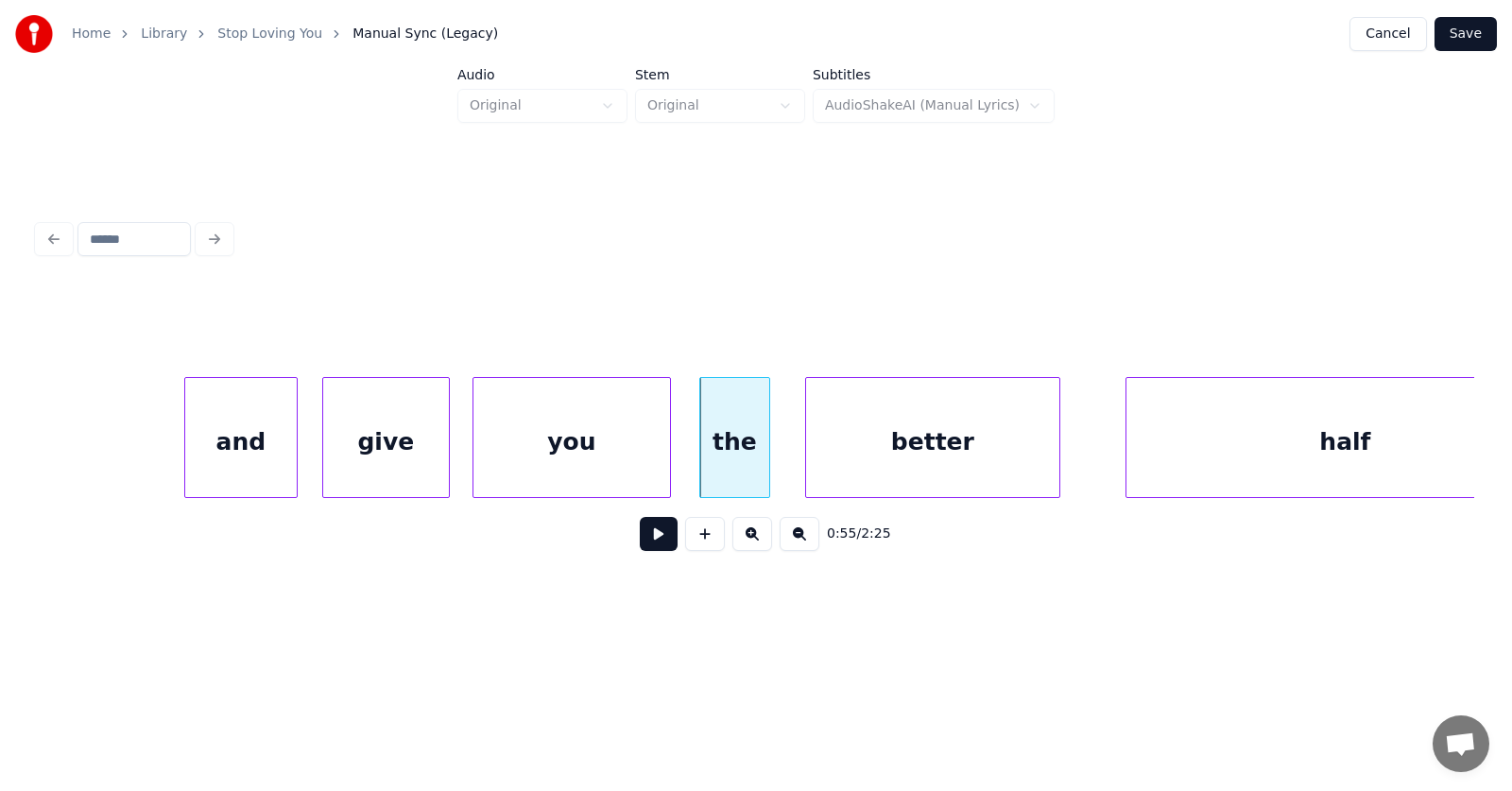
click at [893, 448] on div "better" at bounding box center [933, 442] width 253 height 129
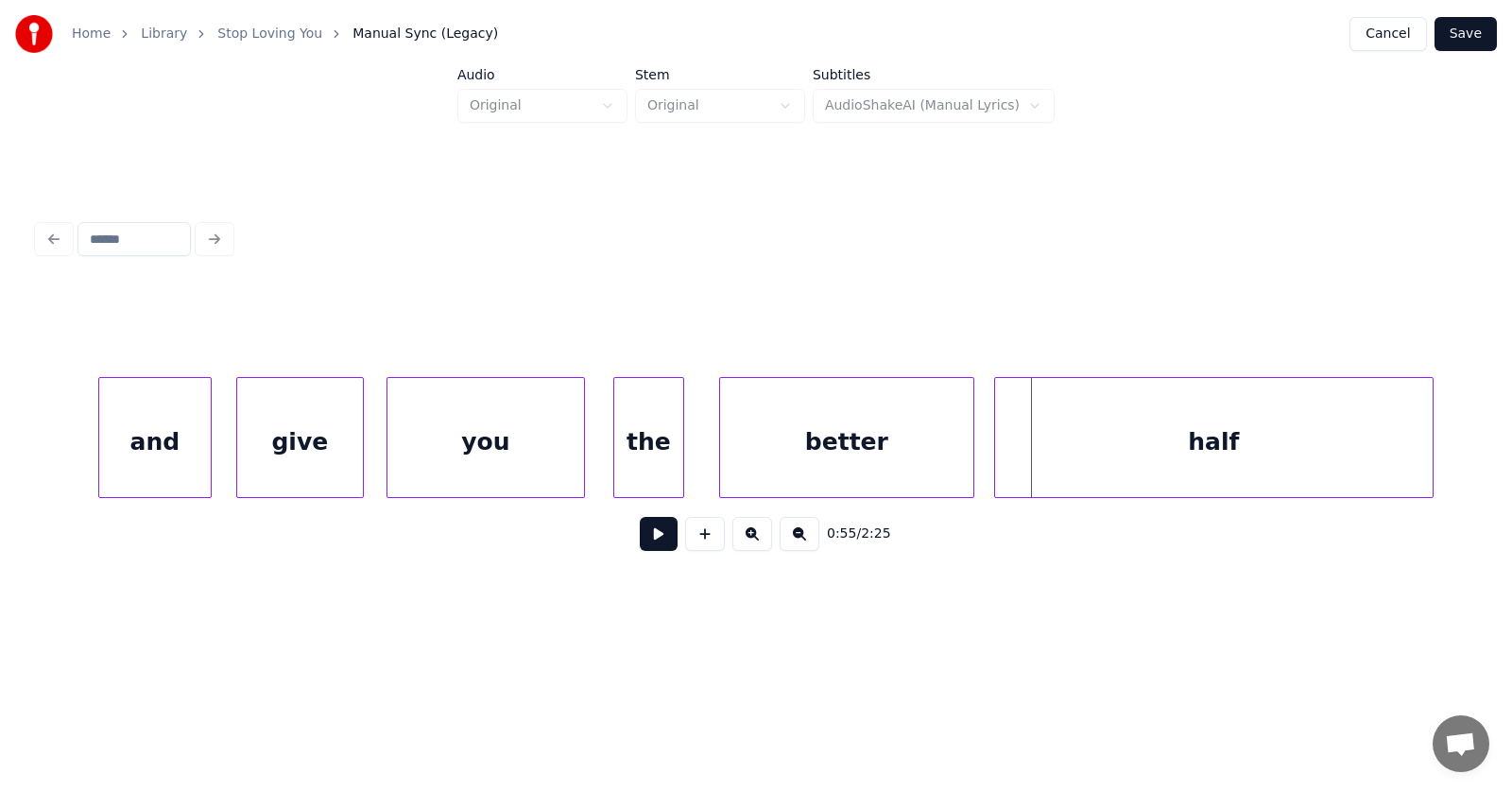
click at [1150, 445] on div "half" at bounding box center [1215, 442] width 438 height 129
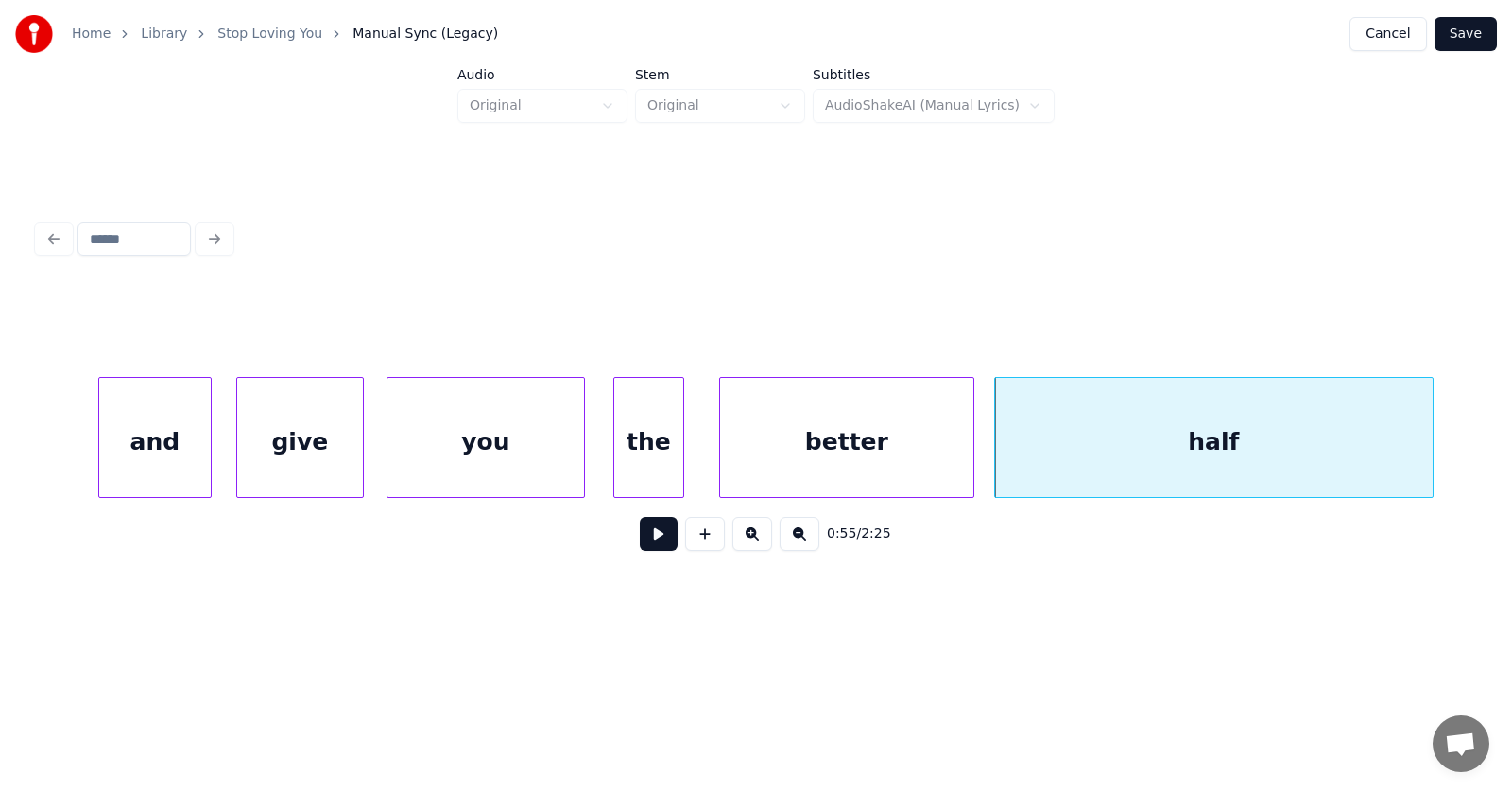
click at [651, 546] on button at bounding box center [659, 534] width 38 height 34
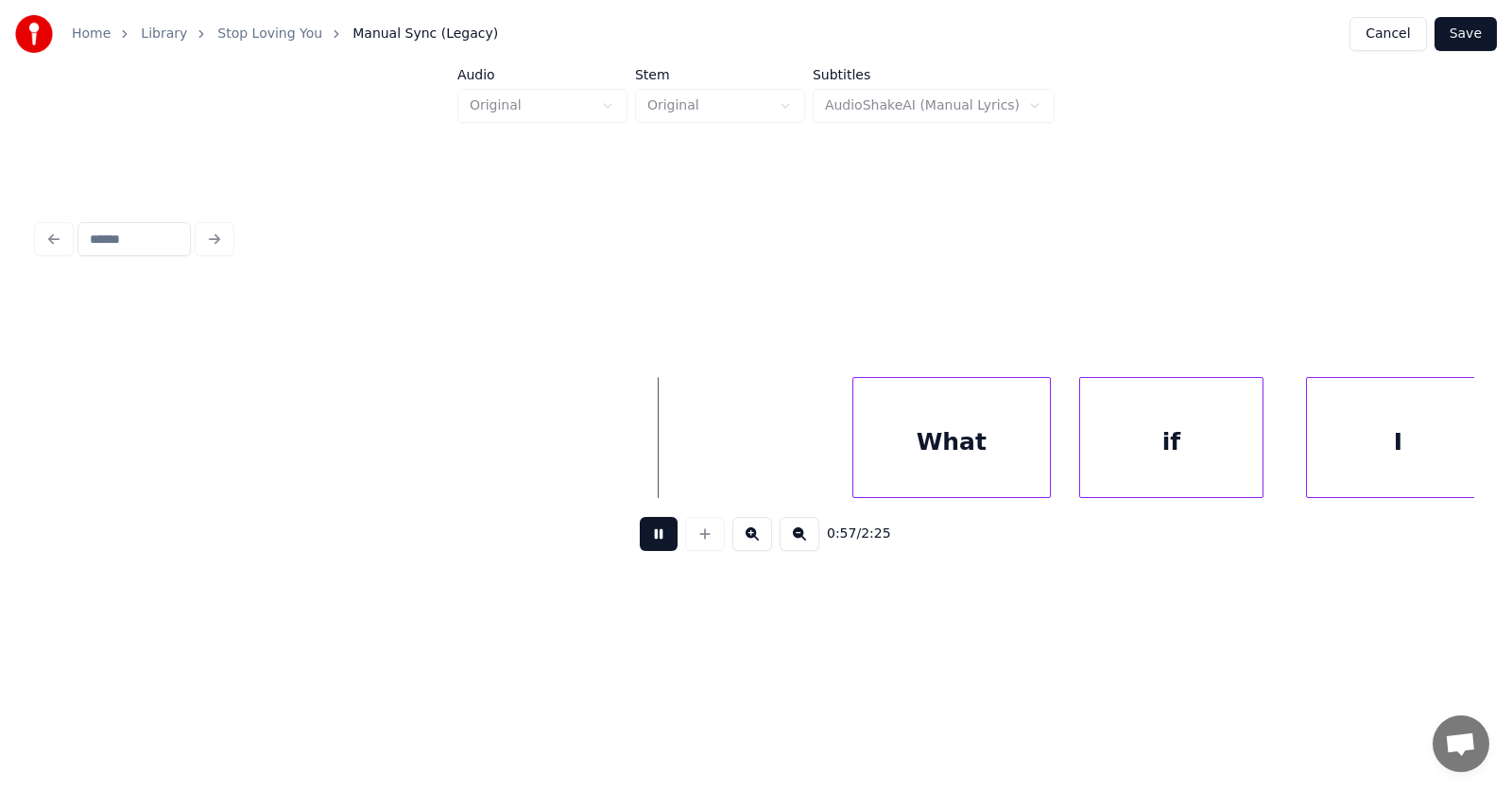
click at [651, 546] on button at bounding box center [659, 534] width 38 height 34
click at [904, 457] on div "What" at bounding box center [933, 442] width 196 height 129
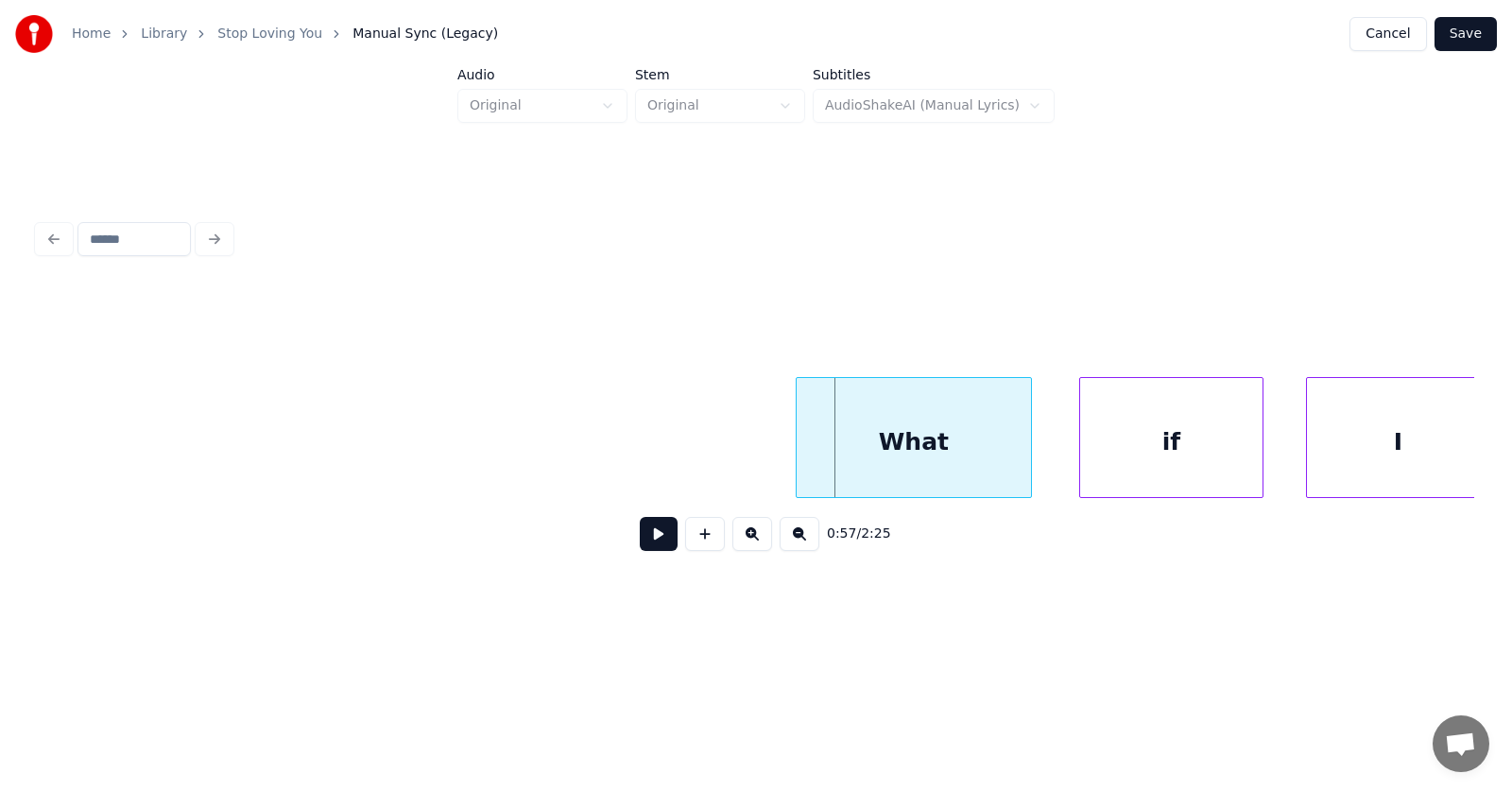
click at [798, 457] on div at bounding box center [800, 437] width 6 height 119
click at [1117, 464] on div "if" at bounding box center [1138, 442] width 183 height 129
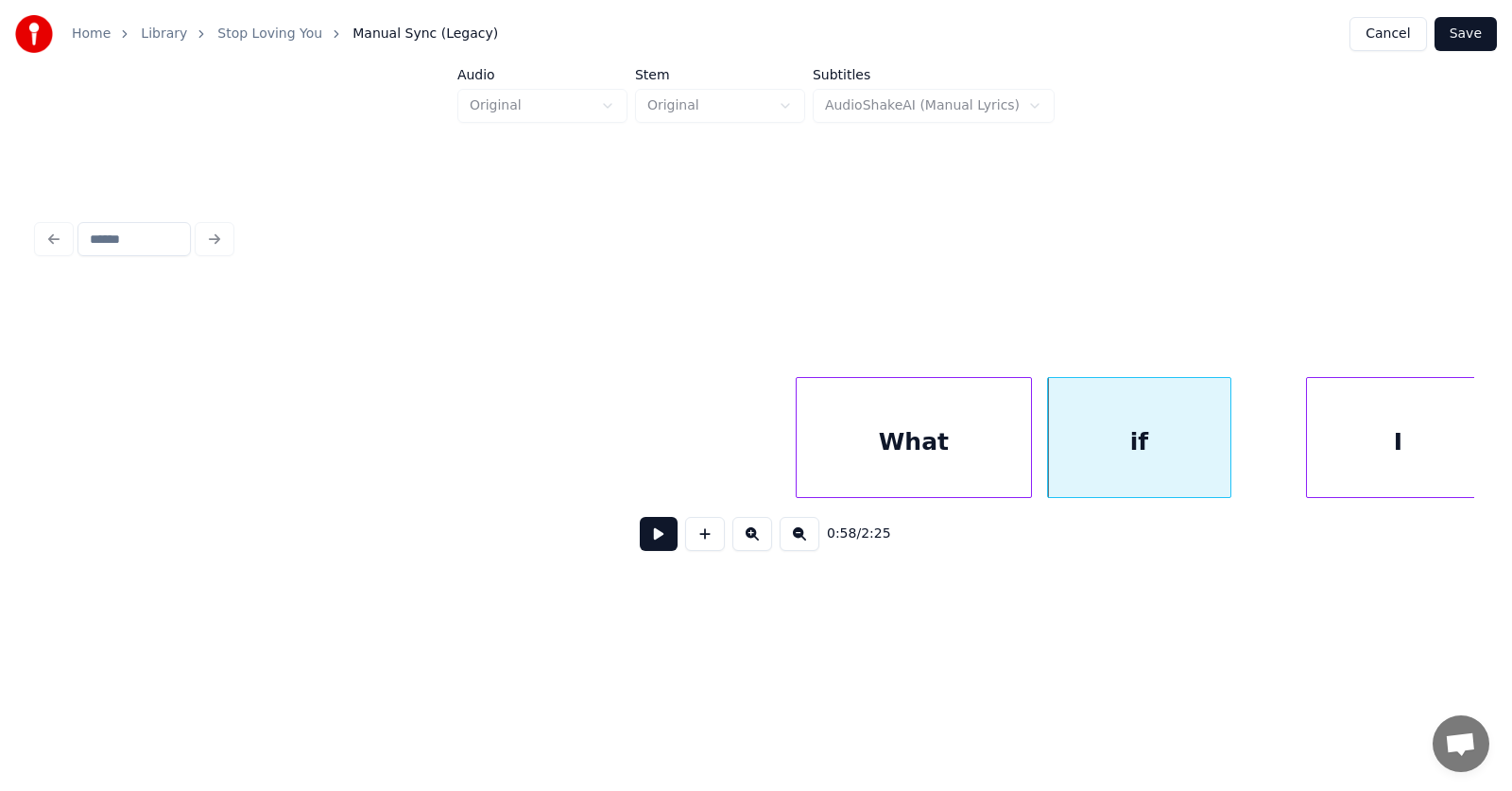
scroll to position [0, 40159]
click at [1308, 451] on div "I" at bounding box center [1345, 442] width 183 height 129
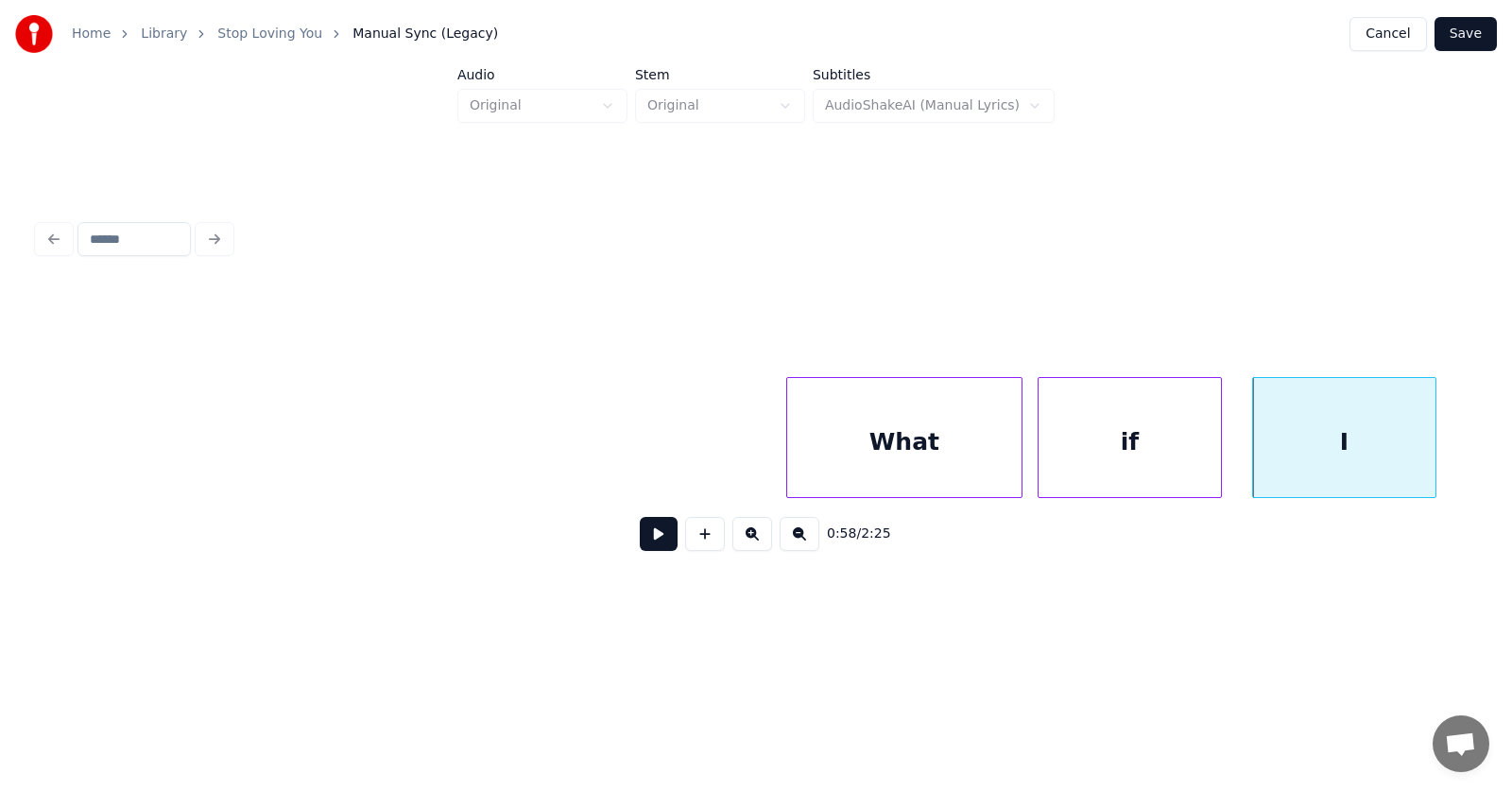
click at [655, 541] on button at bounding box center [659, 534] width 38 height 34
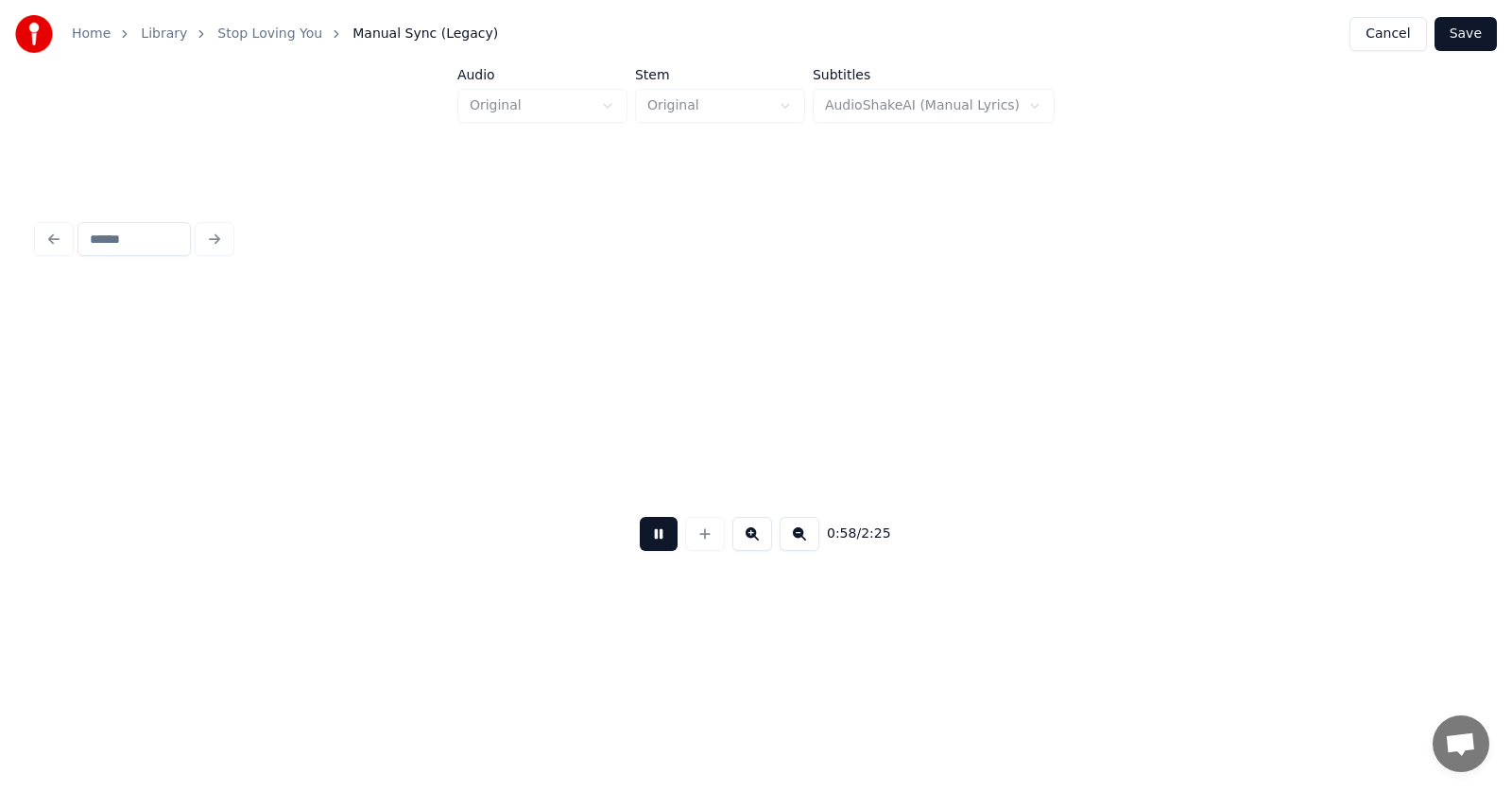
scroll to position [0, 41608]
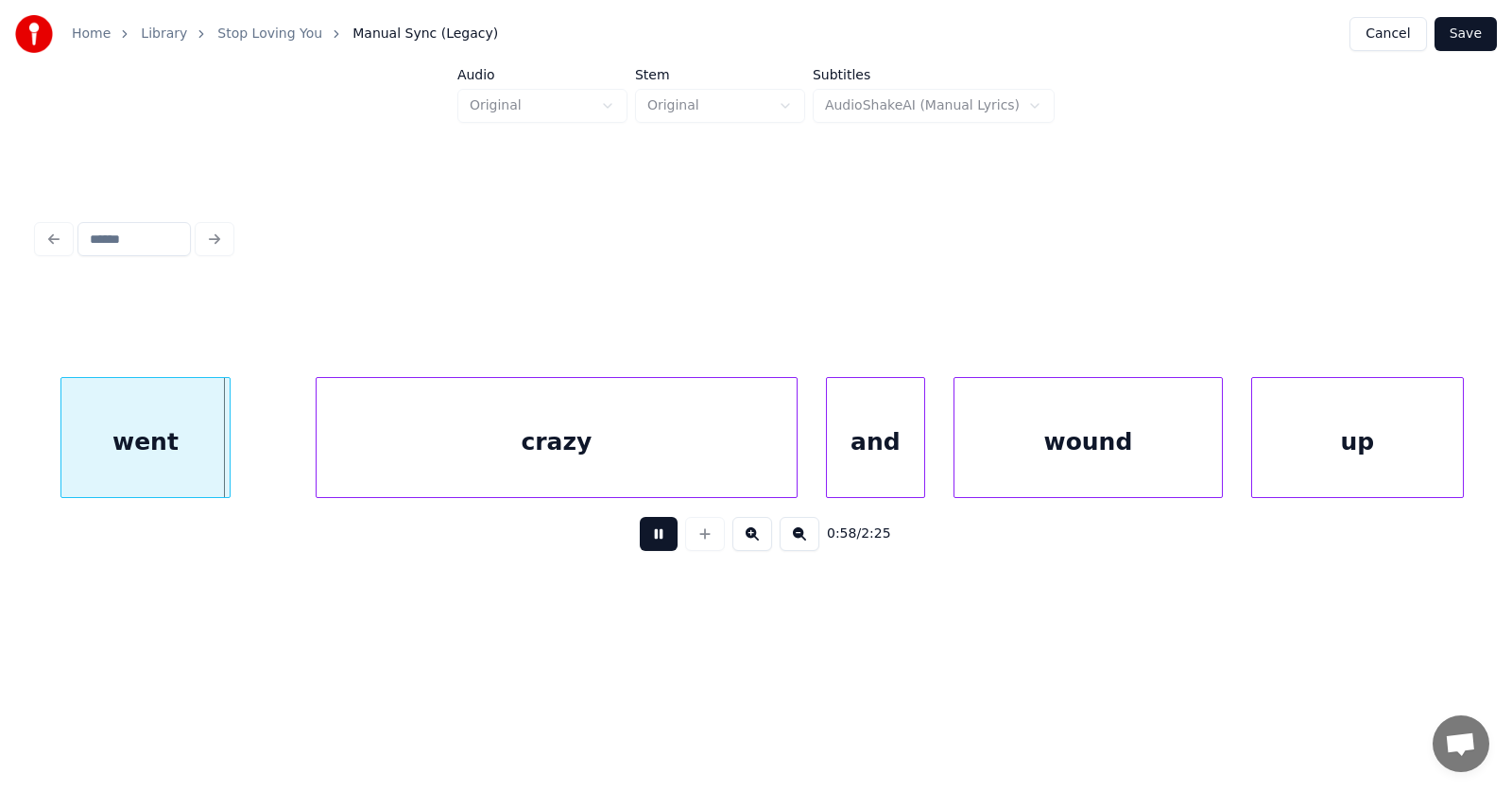
click at [655, 541] on button at bounding box center [659, 534] width 38 height 34
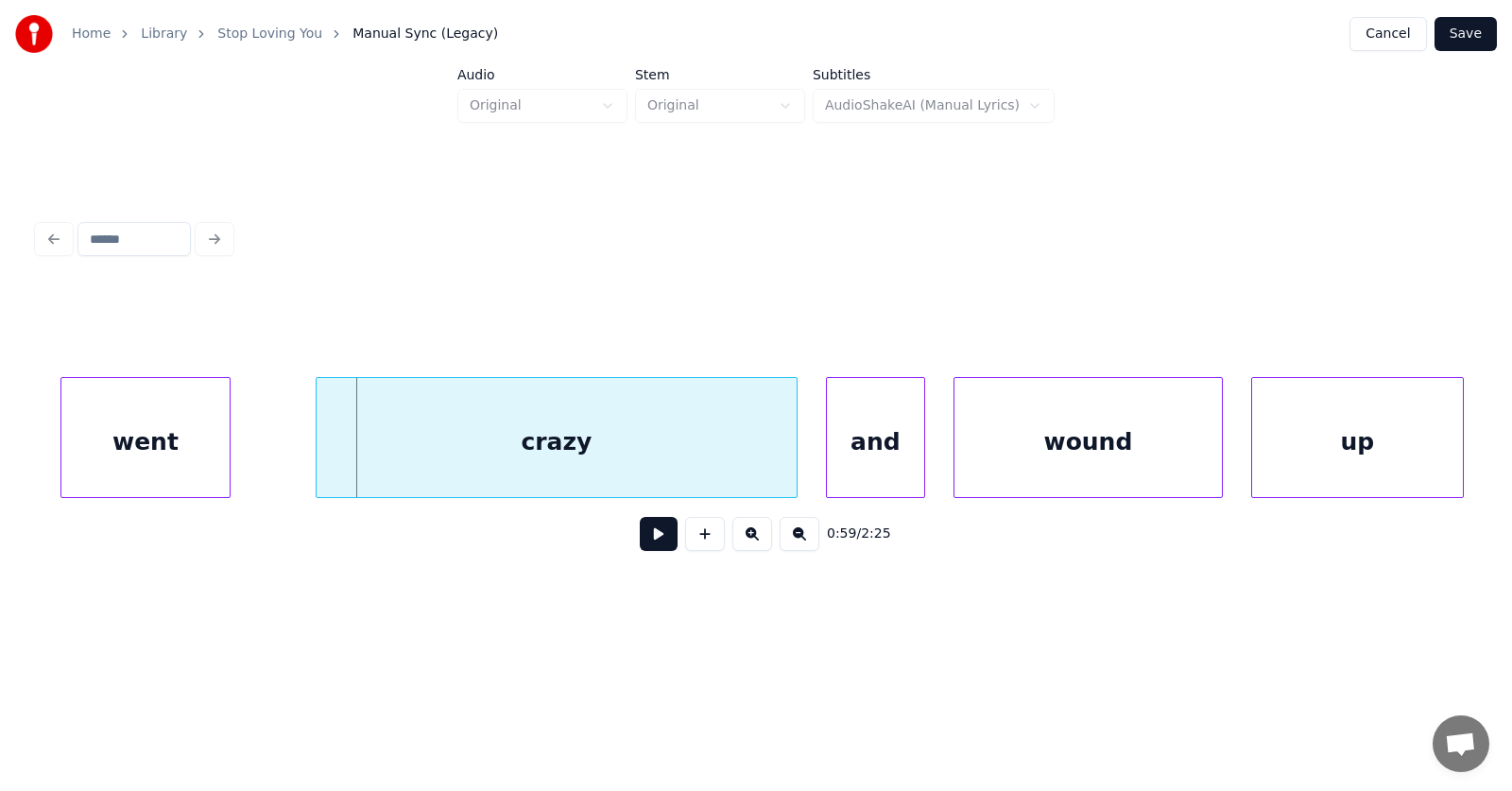
scroll to position [0, 41278]
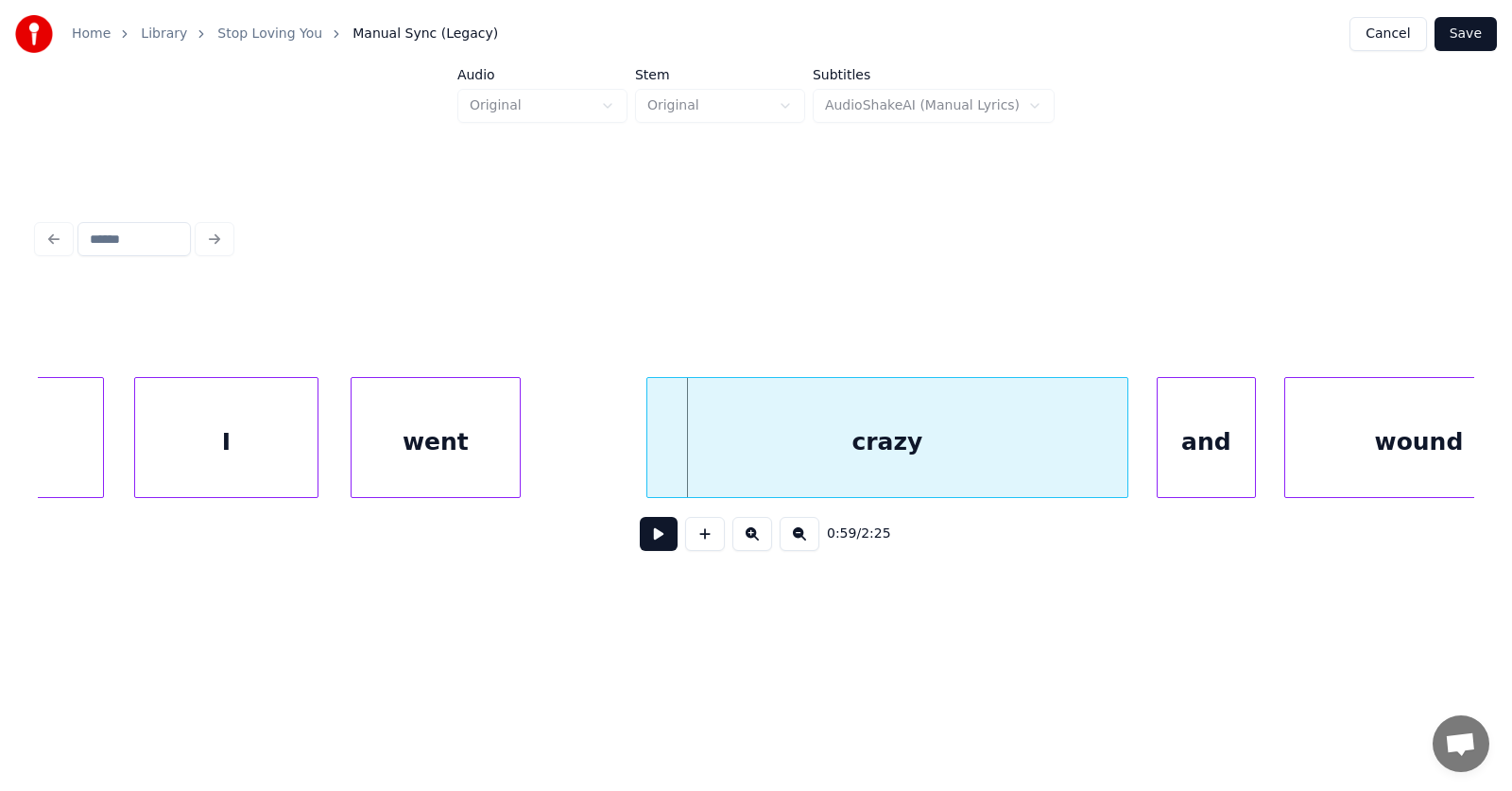
click at [416, 445] on div "went" at bounding box center [435, 442] width 168 height 129
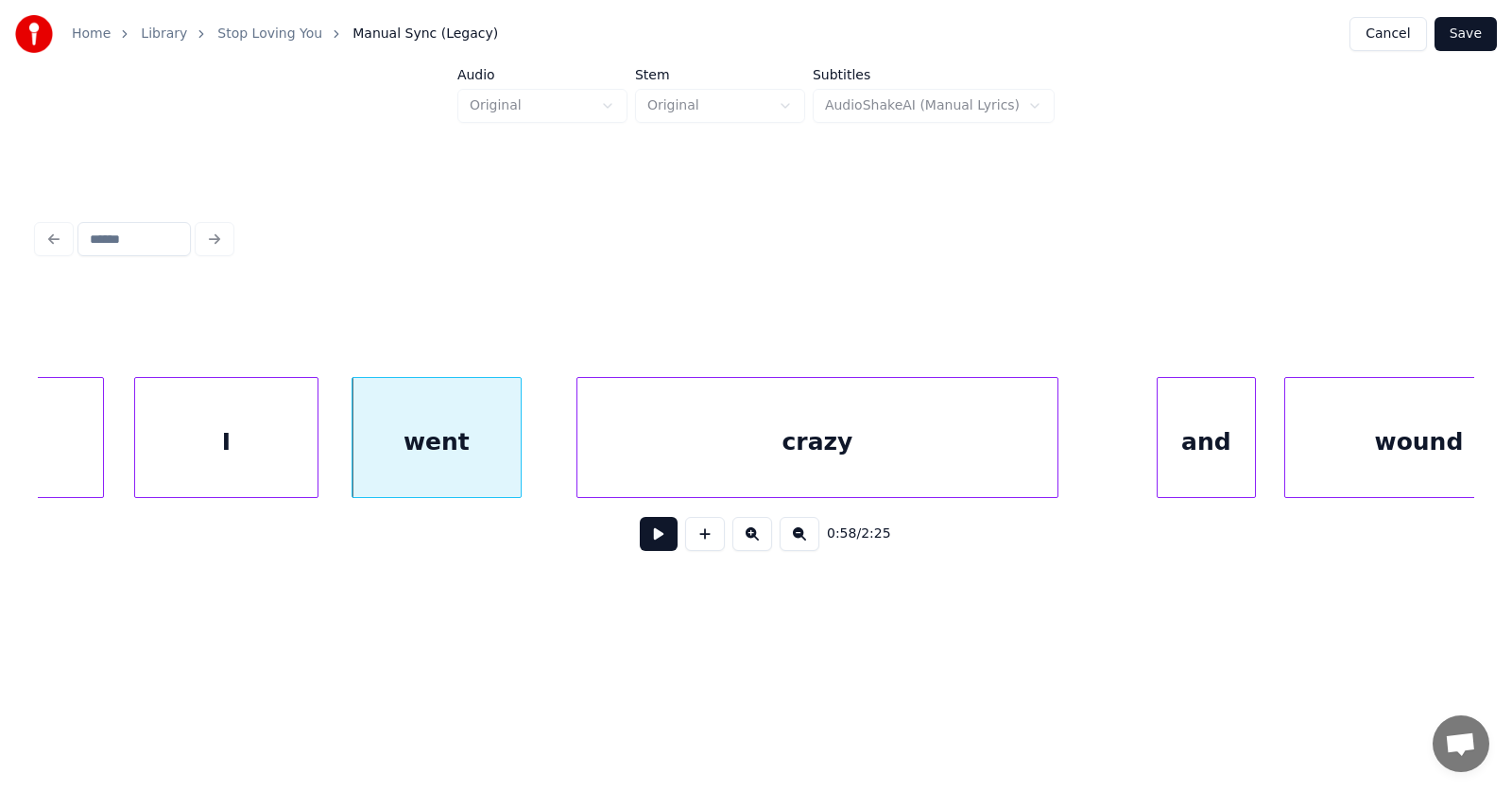
click at [679, 450] on div "crazy" at bounding box center [817, 442] width 480 height 129
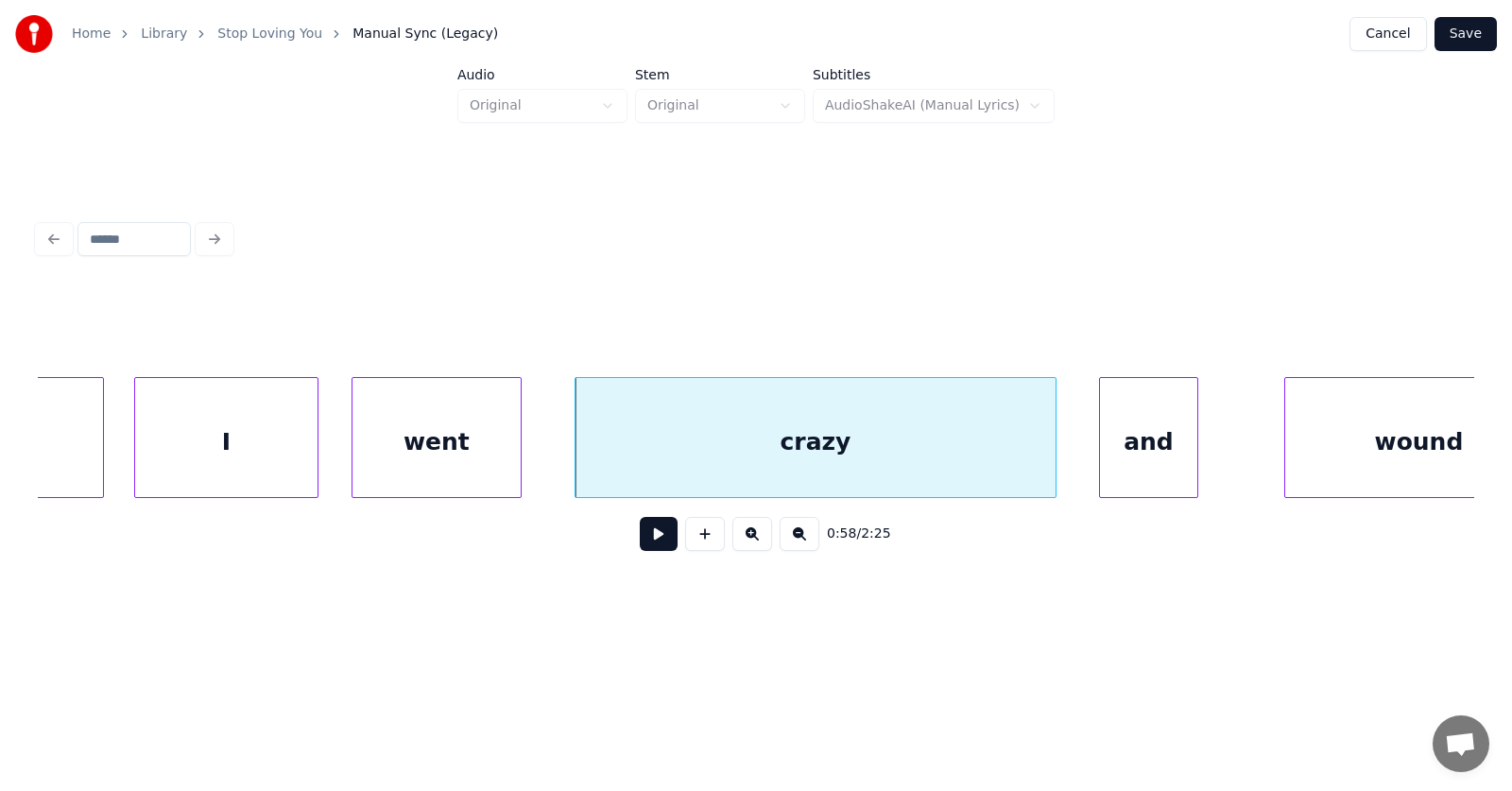
click at [1139, 459] on div "and" at bounding box center [1149, 442] width 97 height 129
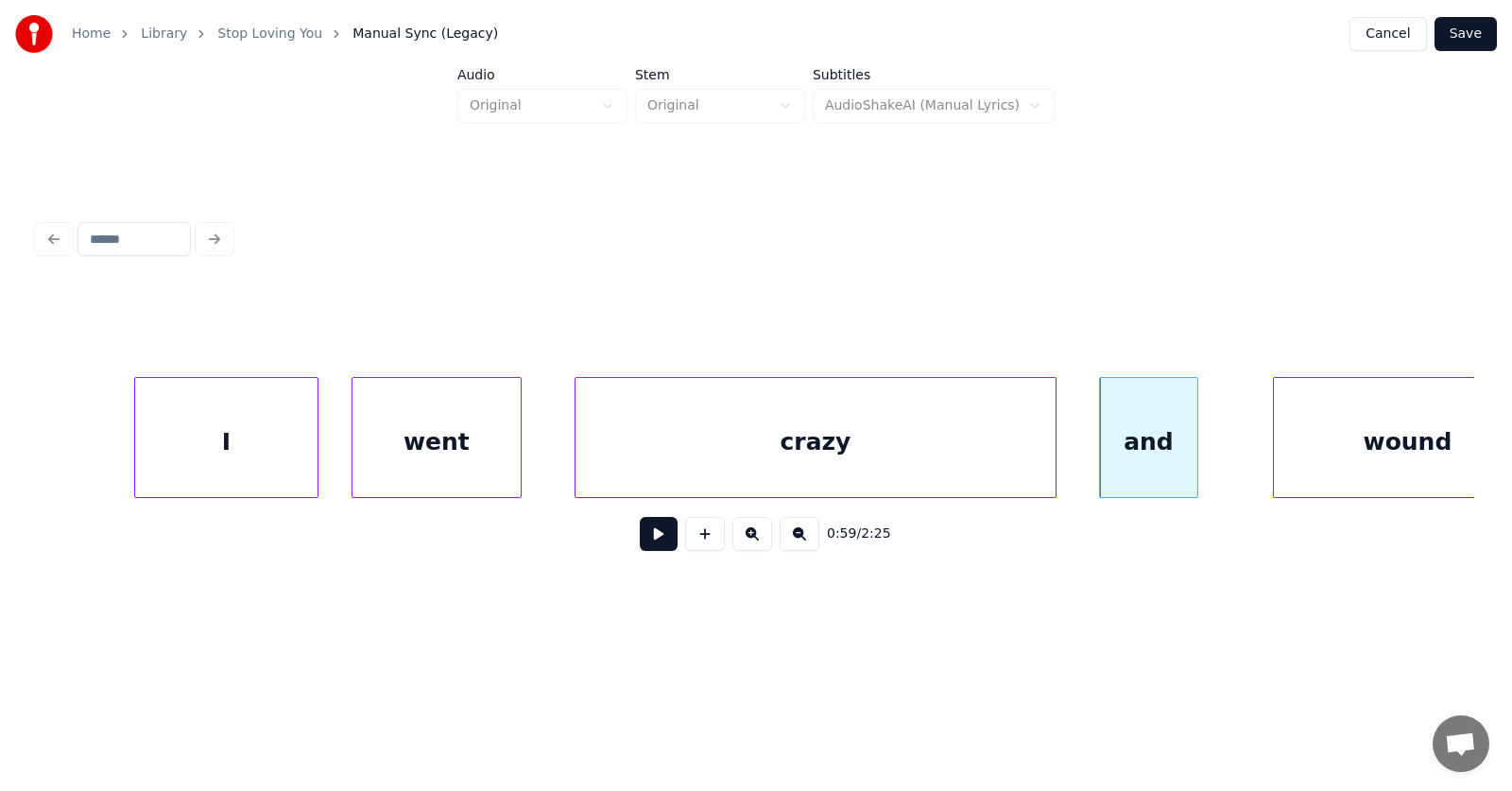
scroll to position [0, 41352]
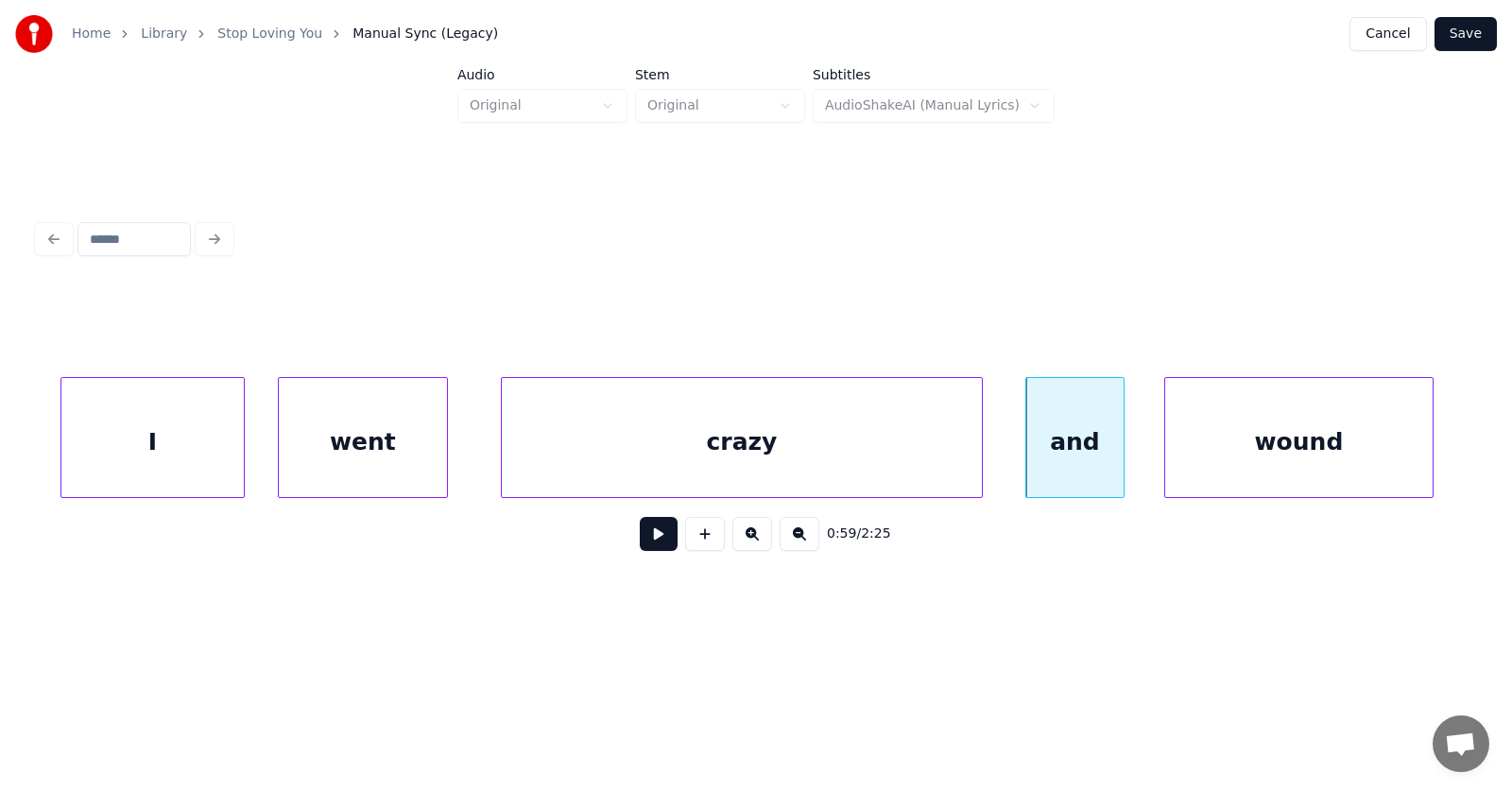
click at [1300, 448] on div "wound" at bounding box center [1299, 442] width 267 height 129
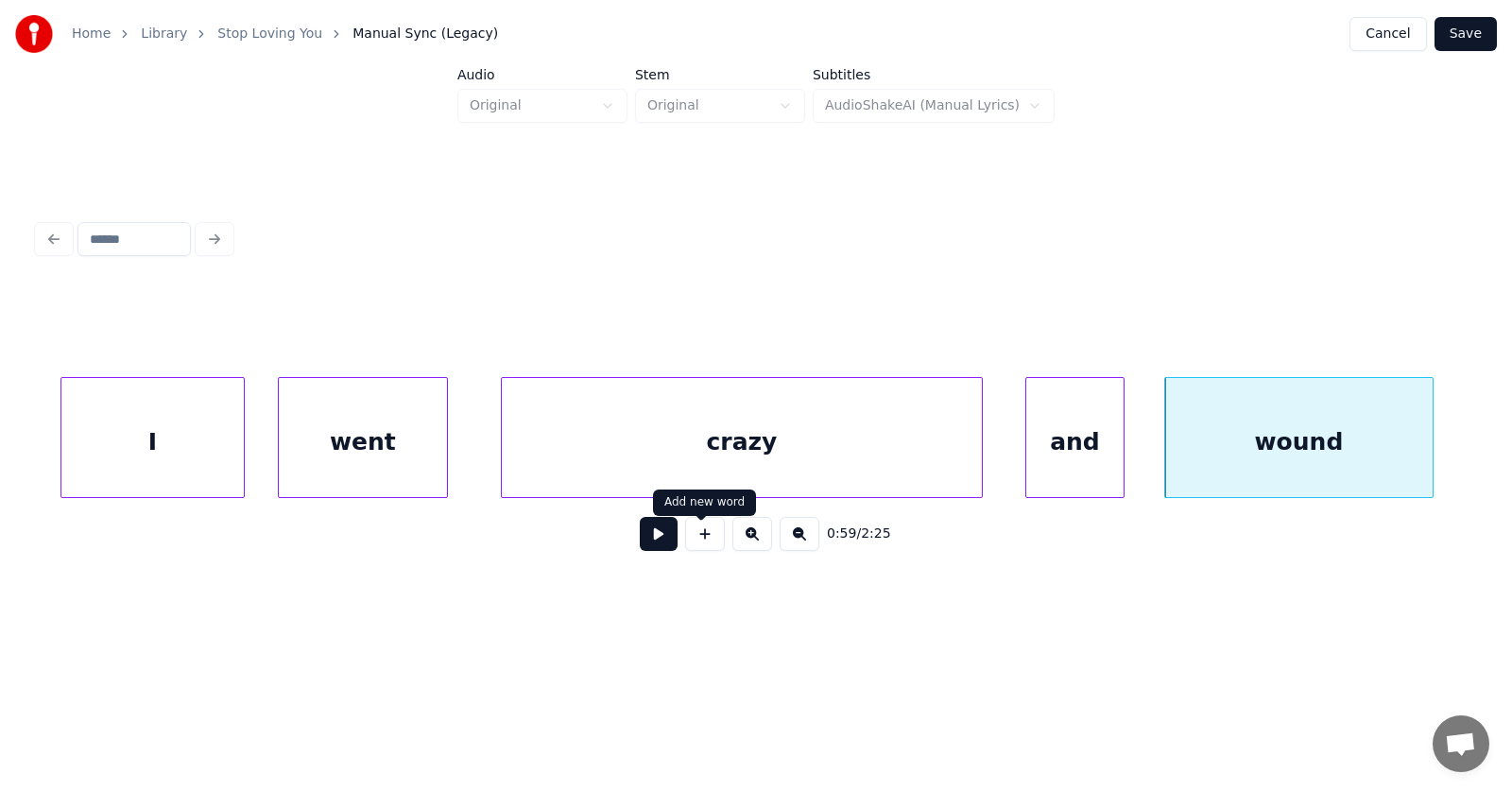
click at [643, 543] on button at bounding box center [659, 534] width 38 height 34
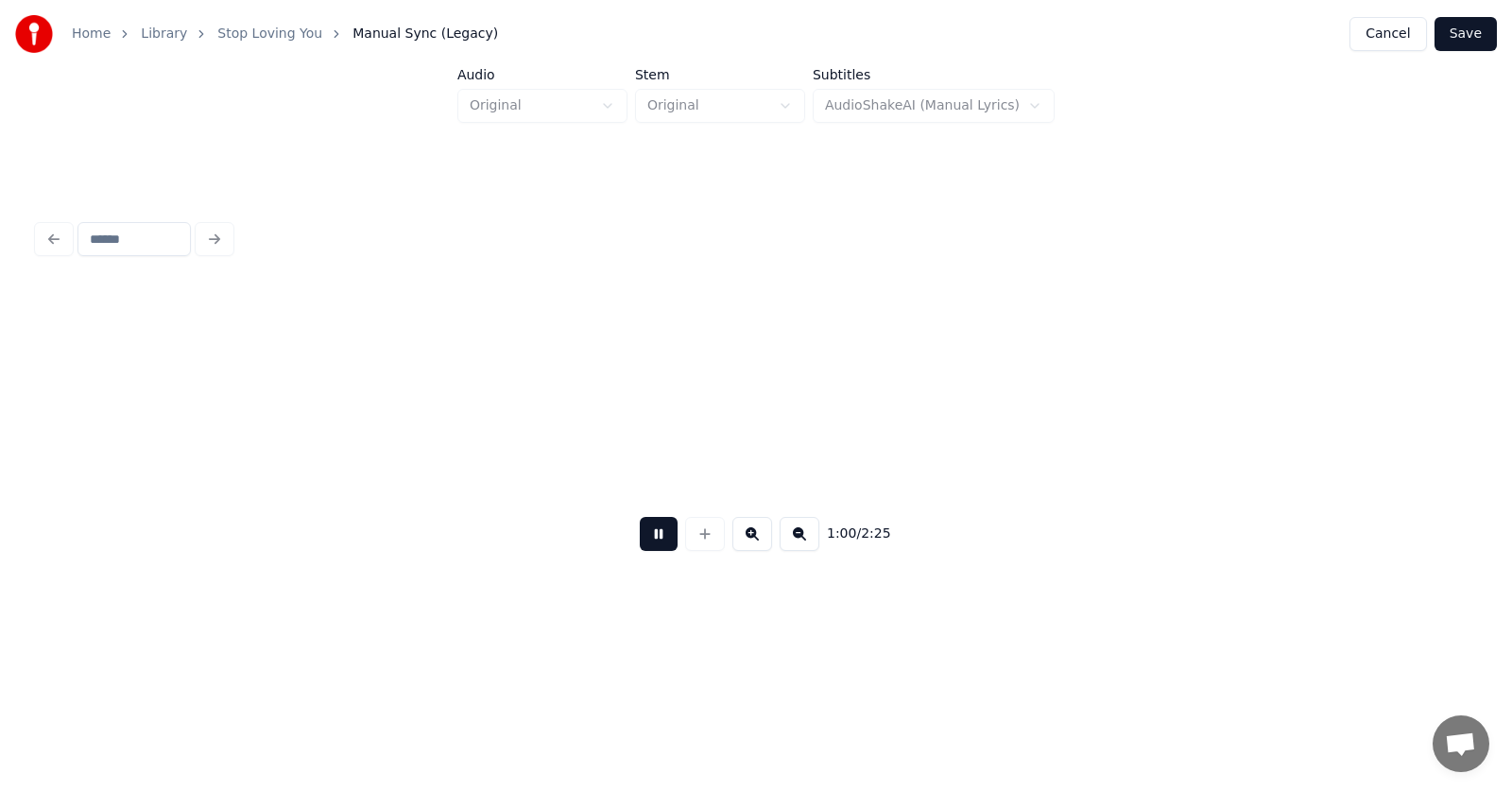
scroll to position [0, 42794]
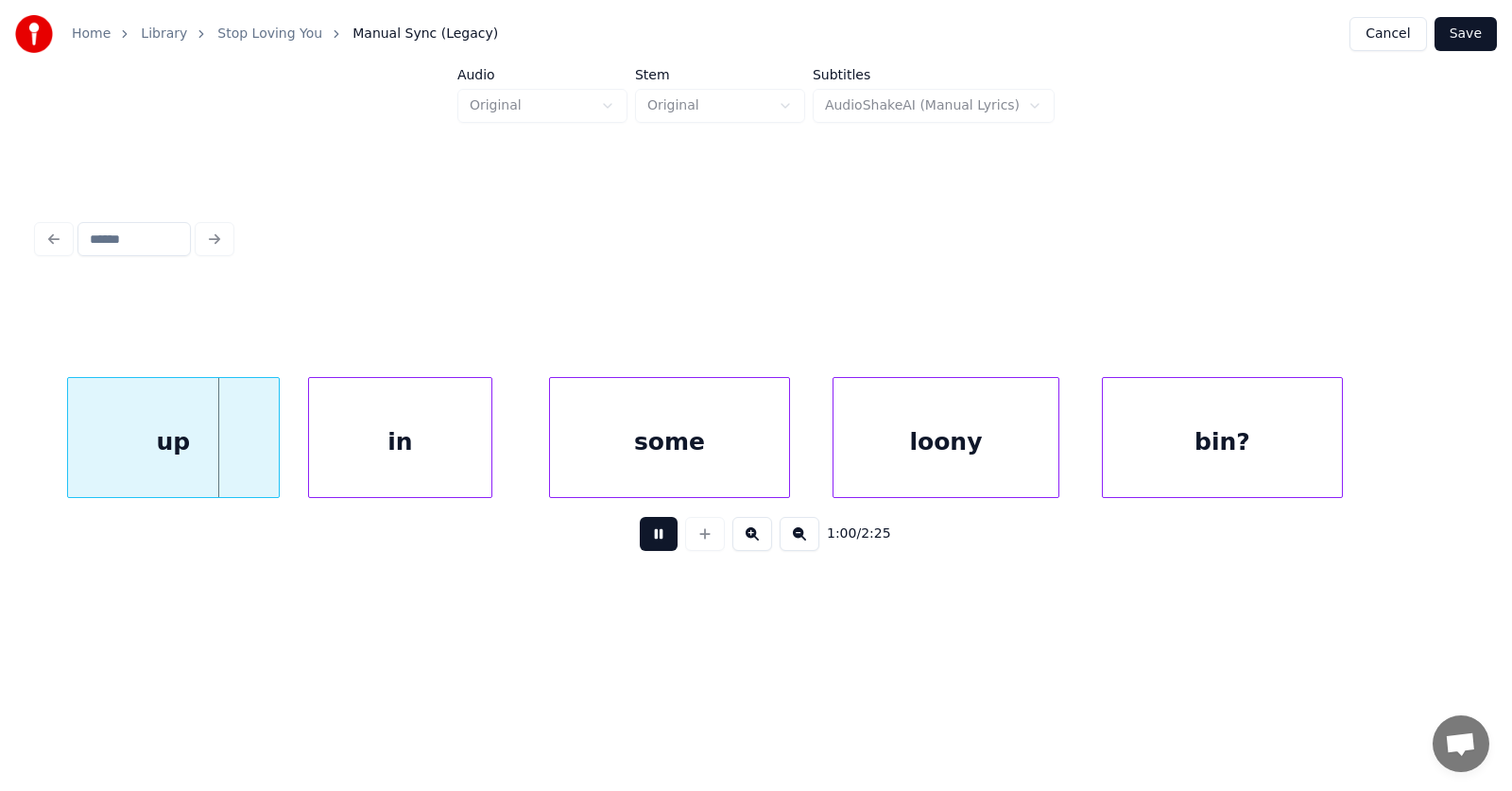
click at [643, 544] on button at bounding box center [659, 534] width 38 height 34
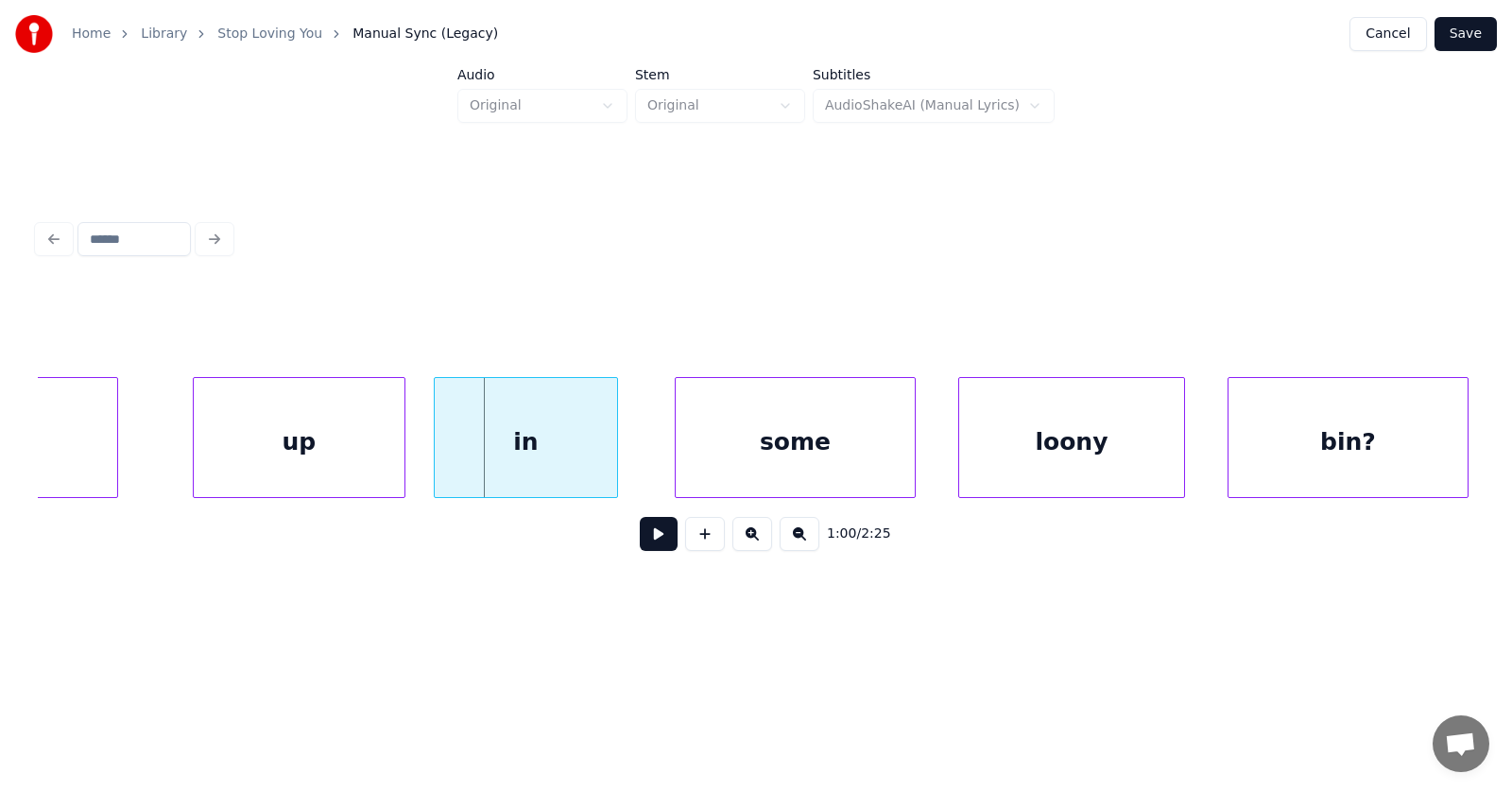
scroll to position [0, 42528]
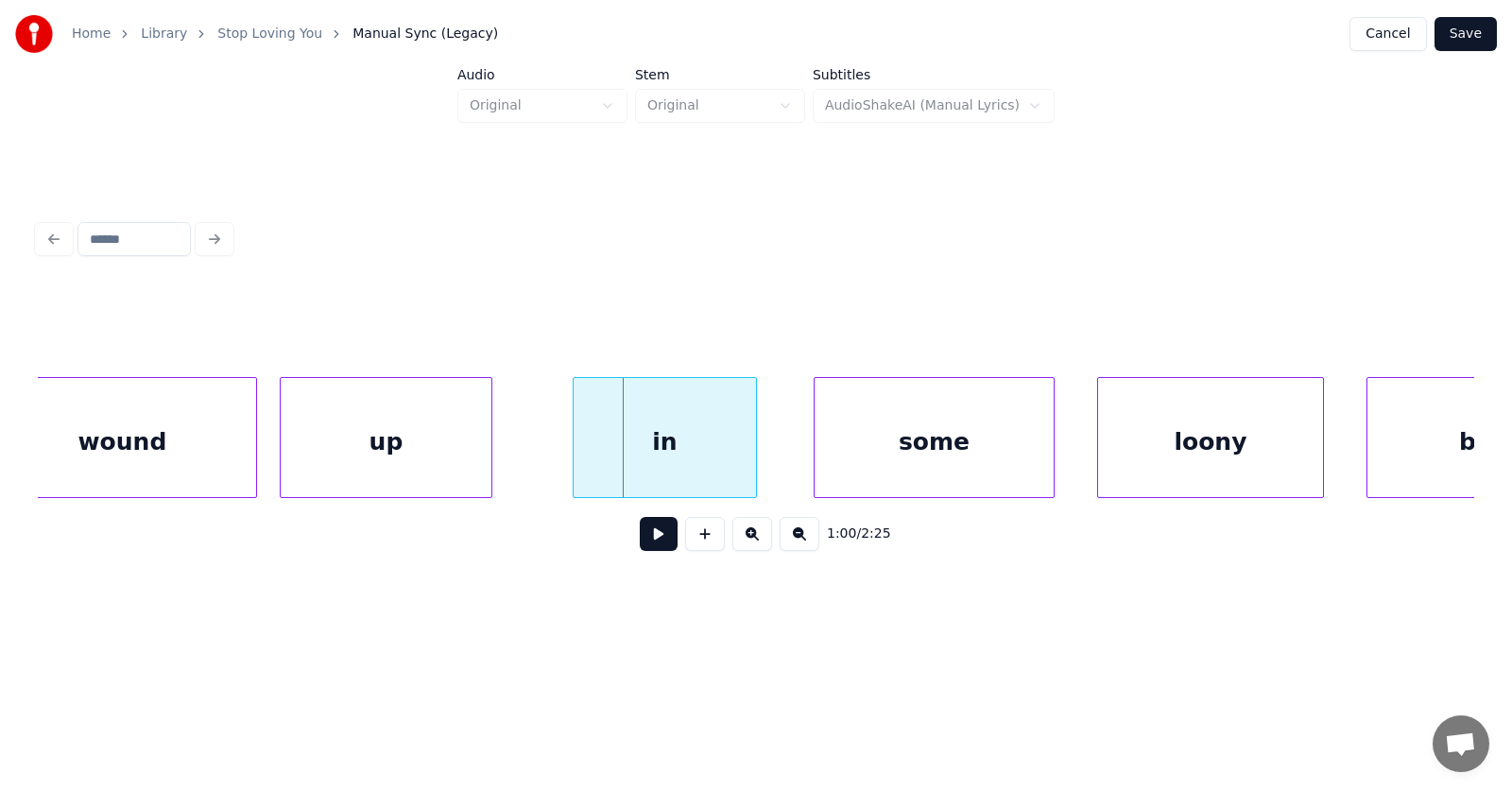
click at [426, 458] on div "up" at bounding box center [386, 442] width 211 height 129
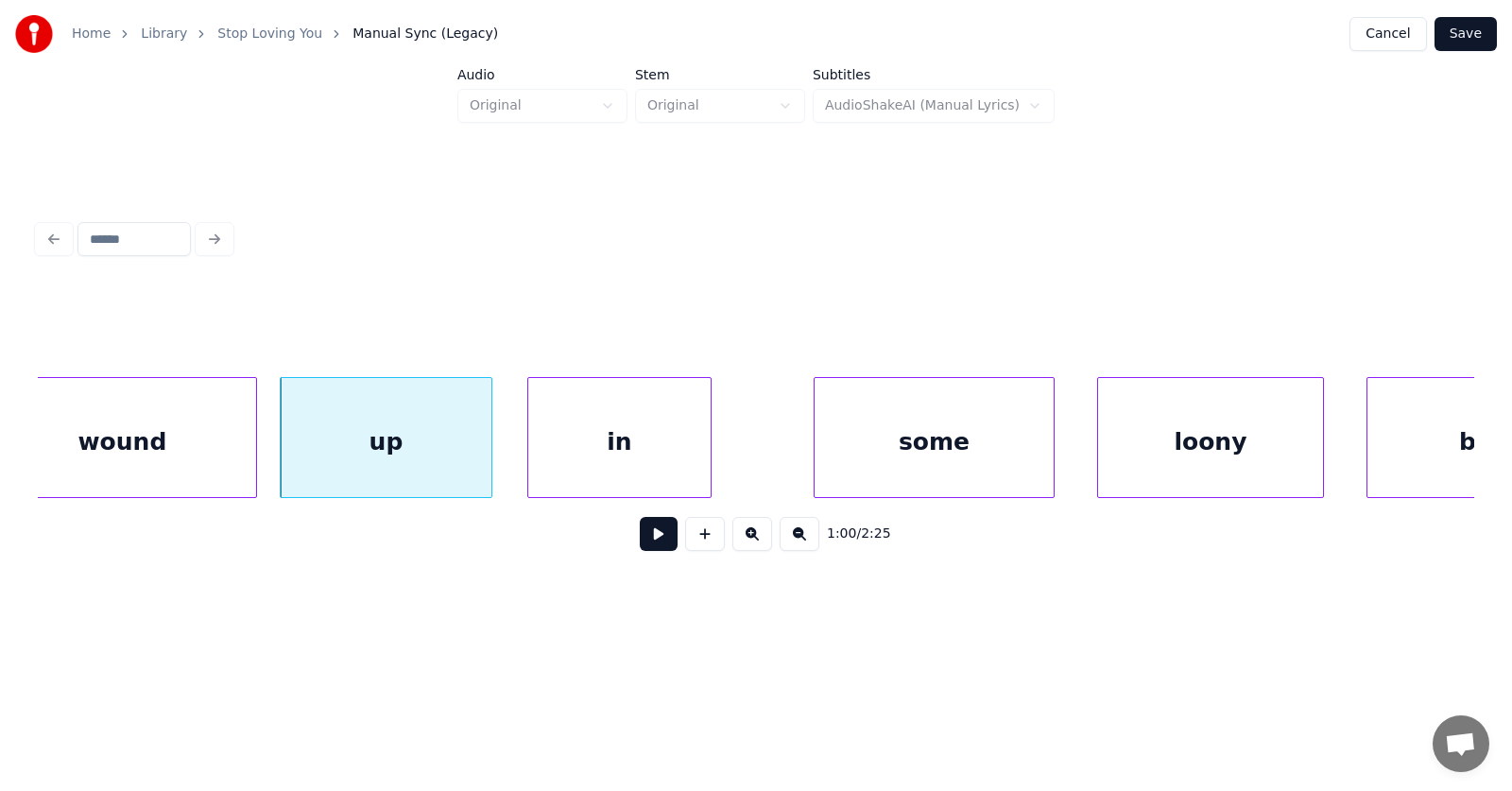
click at [621, 459] on div "in" at bounding box center [620, 442] width 183 height 129
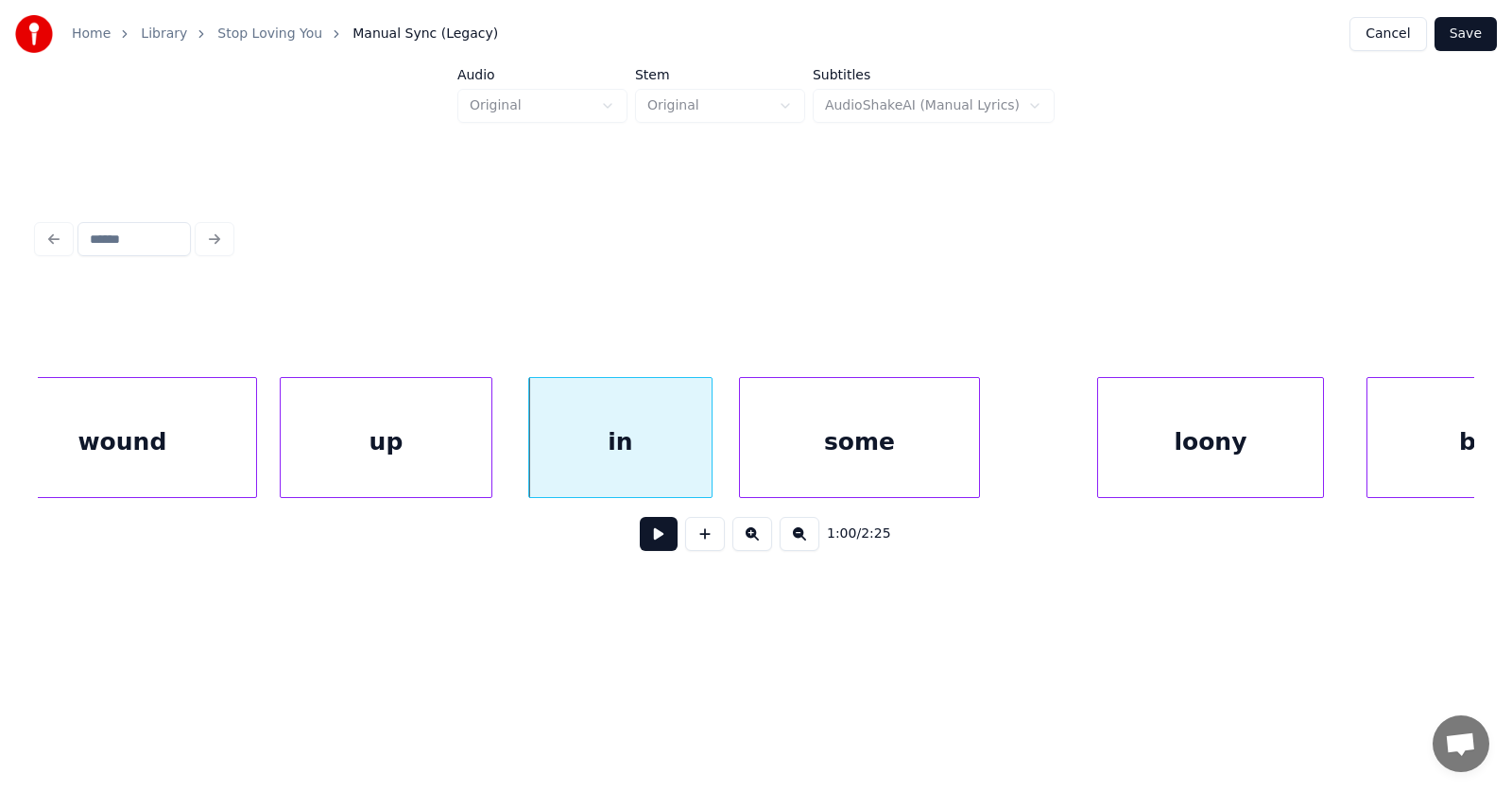
click at [859, 464] on div "some" at bounding box center [860, 442] width 240 height 129
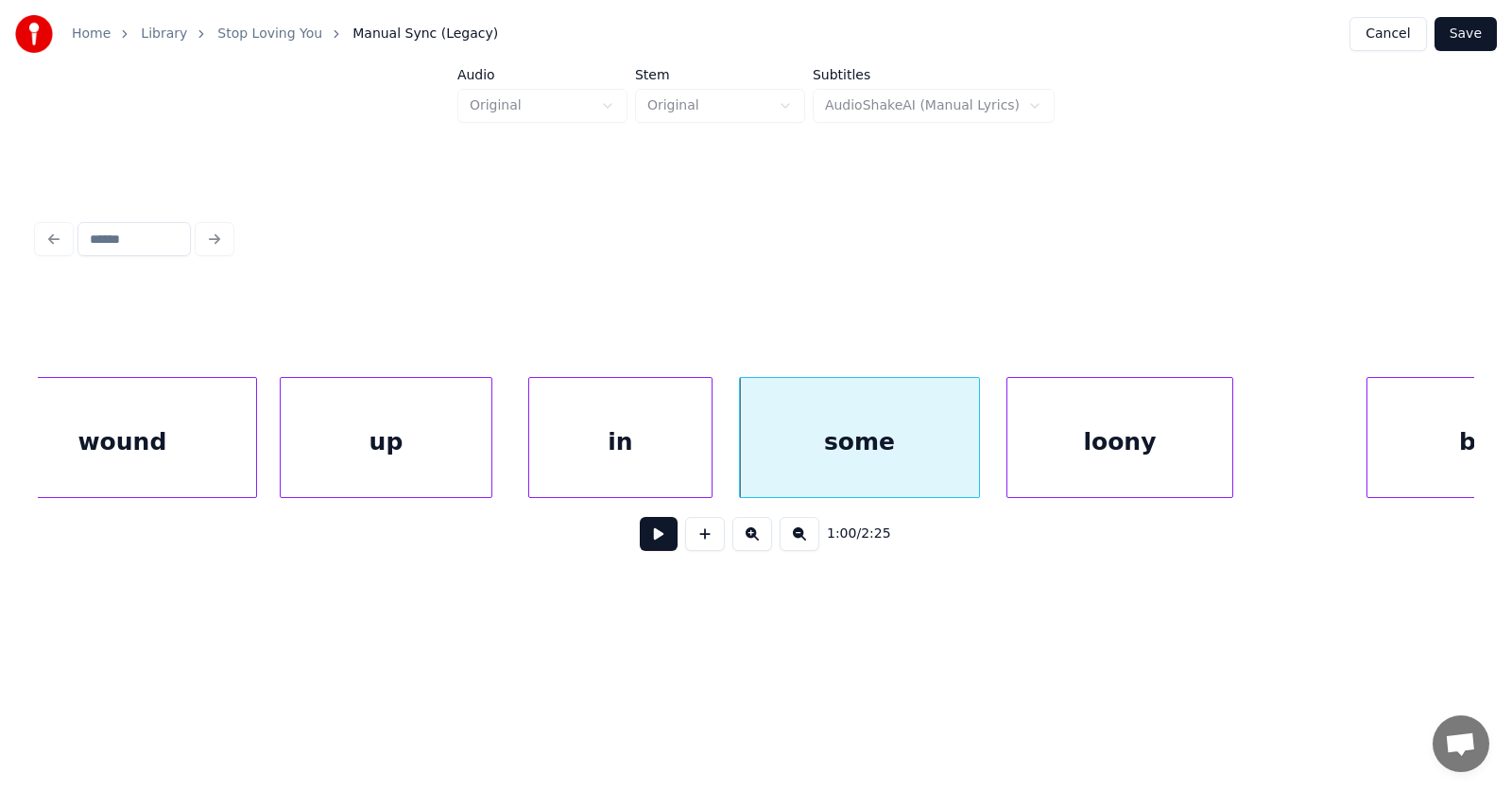
click at [1089, 475] on div "loony" at bounding box center [1119, 442] width 225 height 129
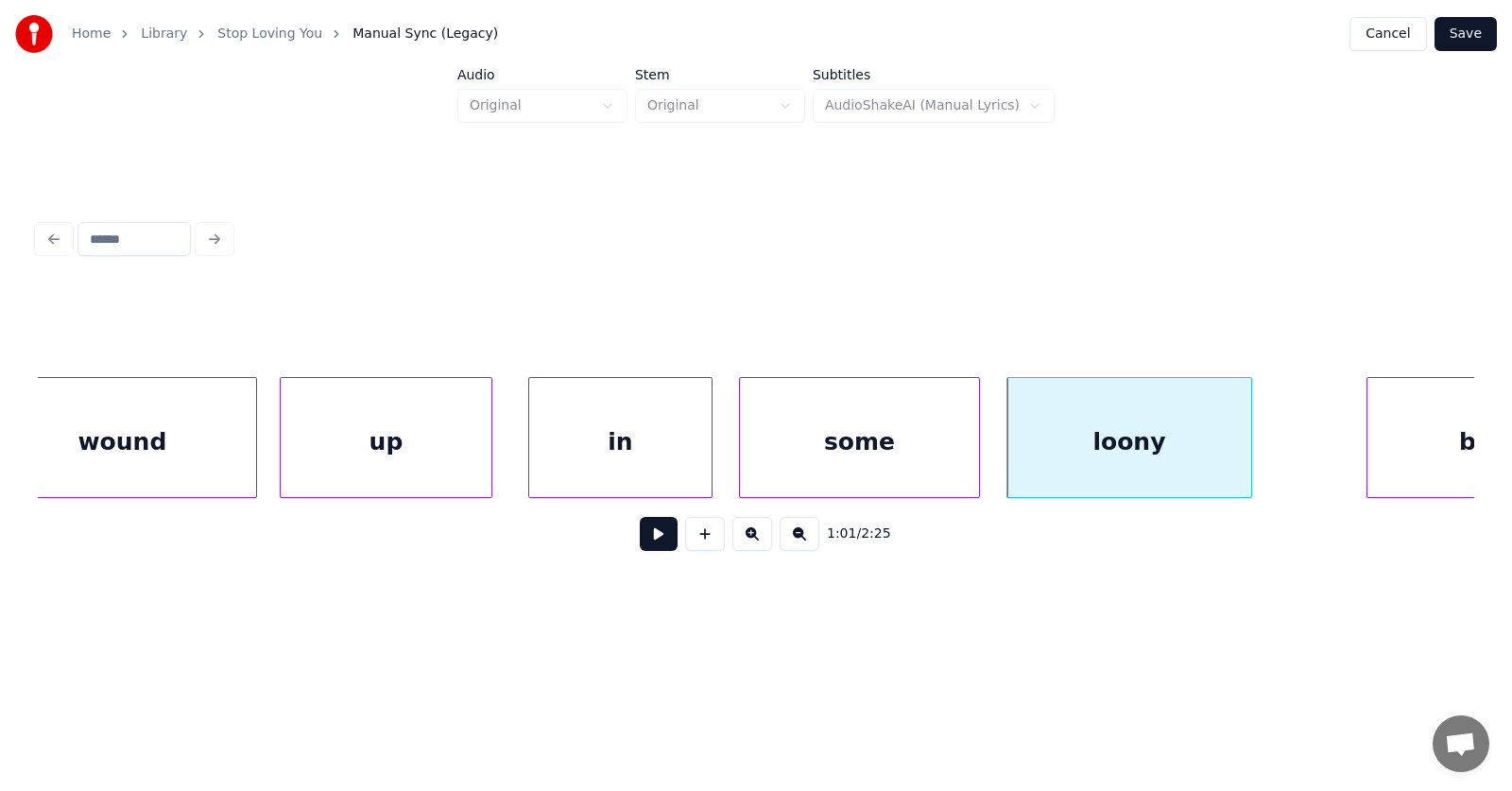
click at [1249, 450] on div at bounding box center [1249, 437] width 6 height 119
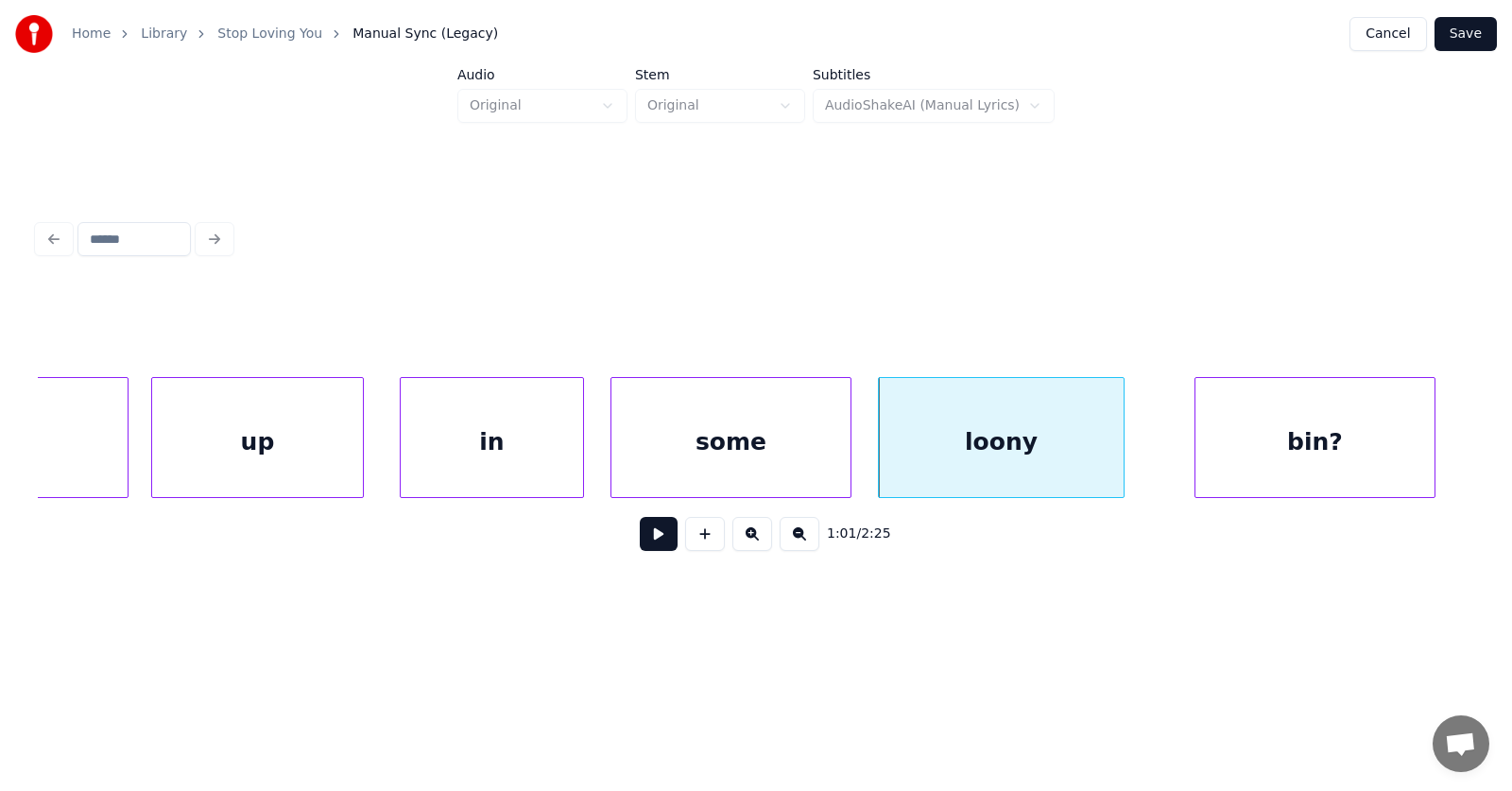
click at [1379, 452] on div "bin?" at bounding box center [1316, 442] width 240 height 129
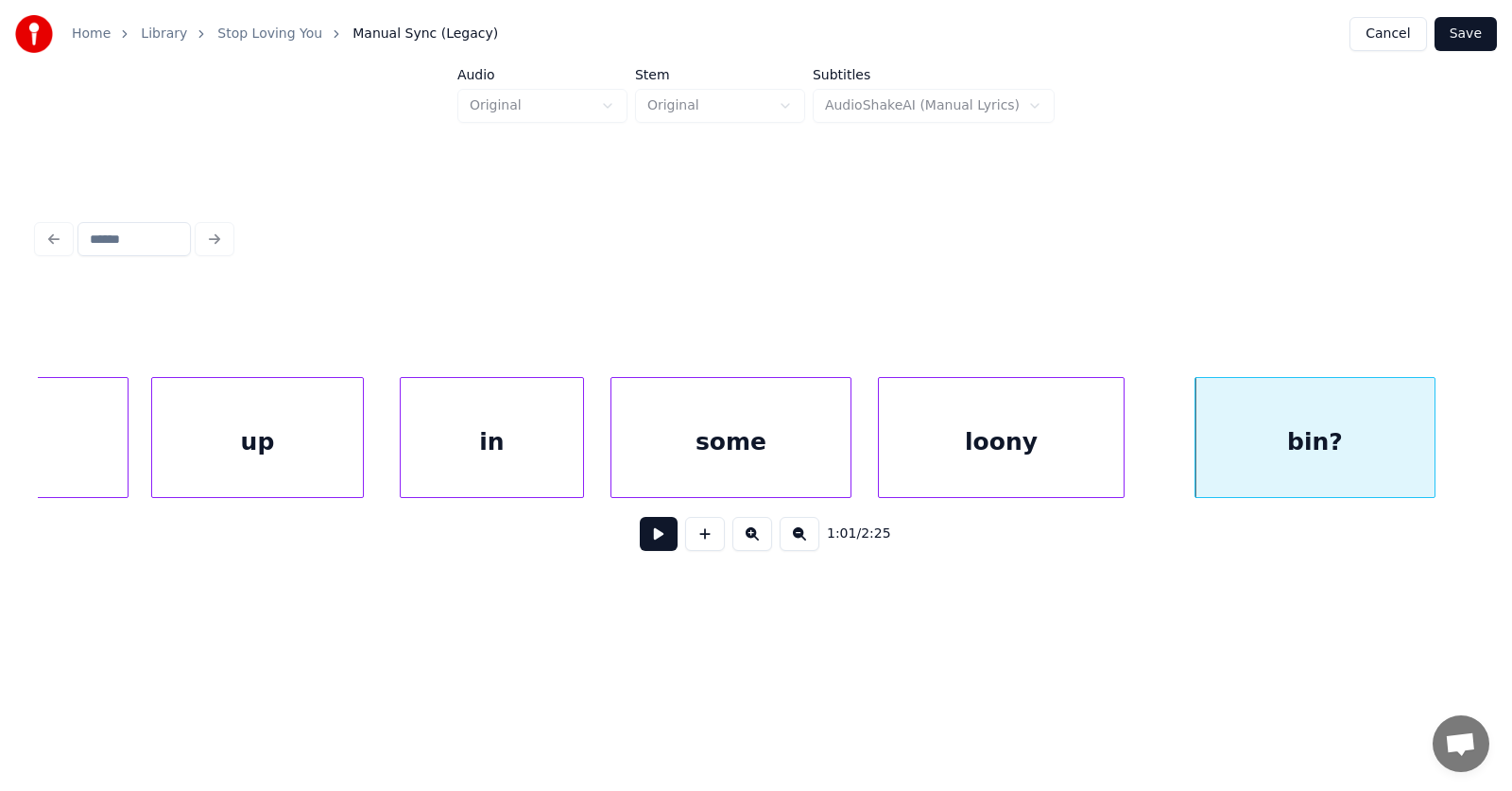
click at [648, 542] on button at bounding box center [659, 534] width 38 height 34
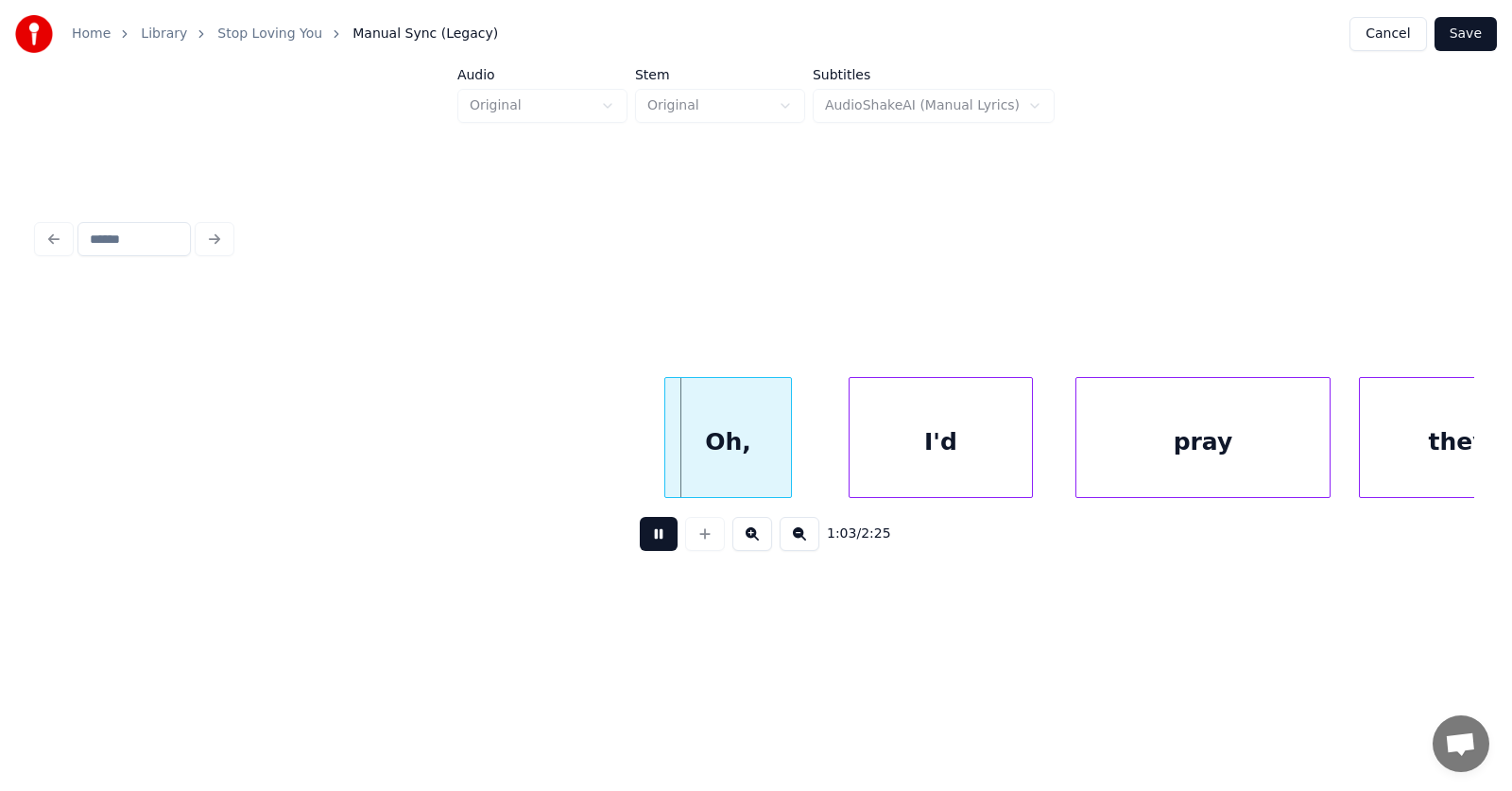
click at [648, 542] on button at bounding box center [659, 534] width 38 height 34
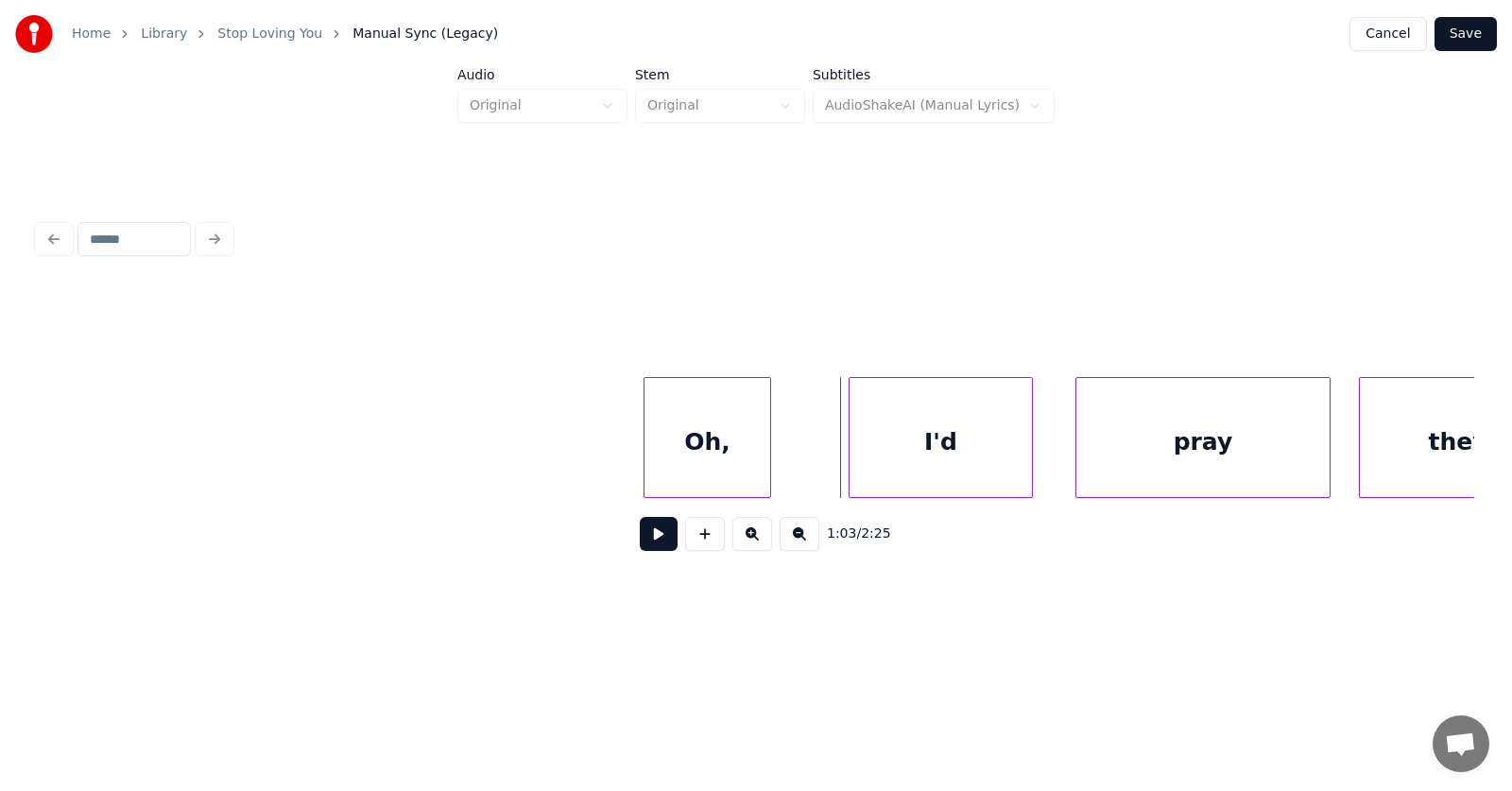
click at [687, 432] on div "Oh," at bounding box center [708, 442] width 126 height 129
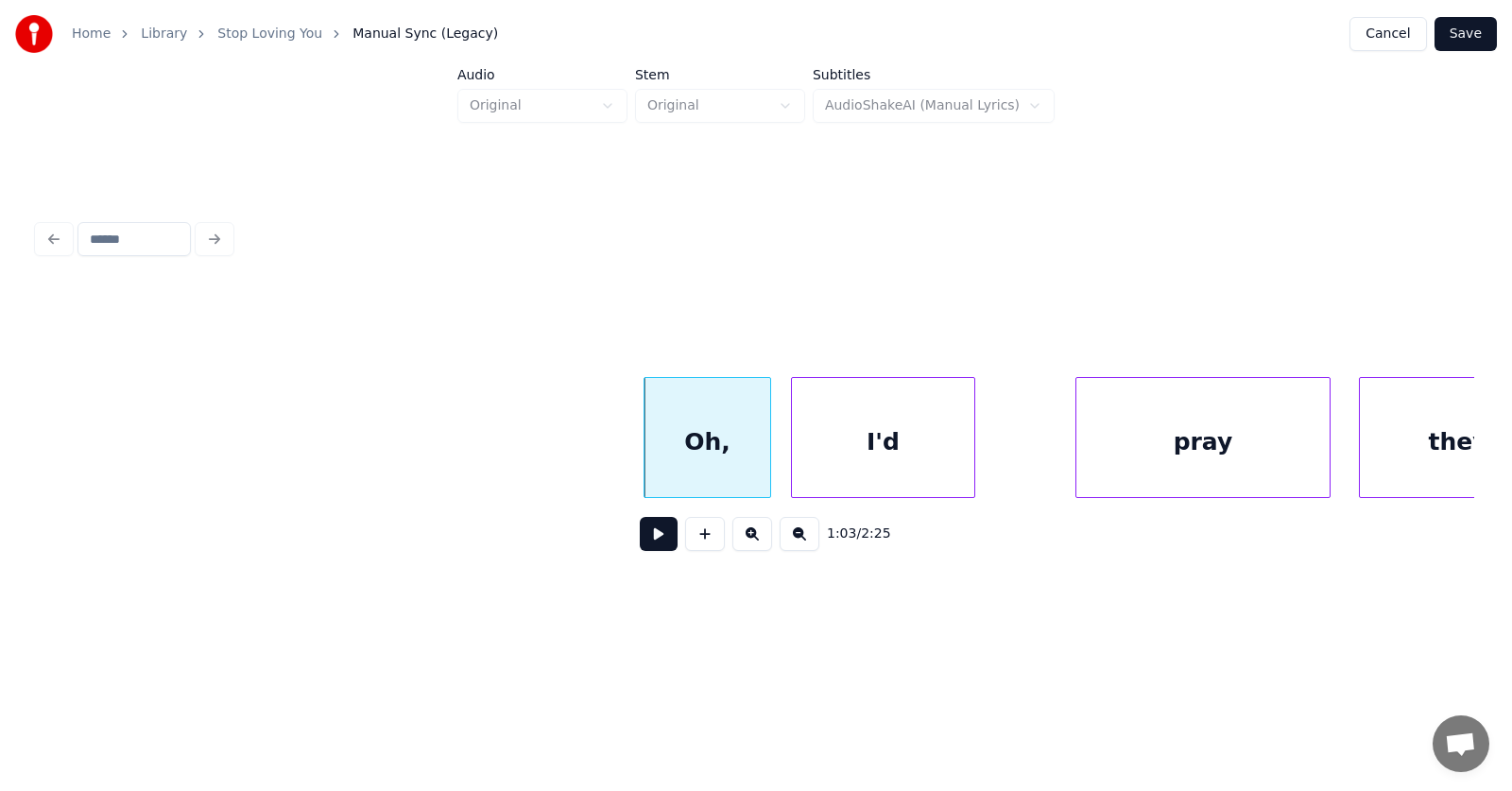
click at [841, 455] on div "I'd" at bounding box center [884, 442] width 183 height 129
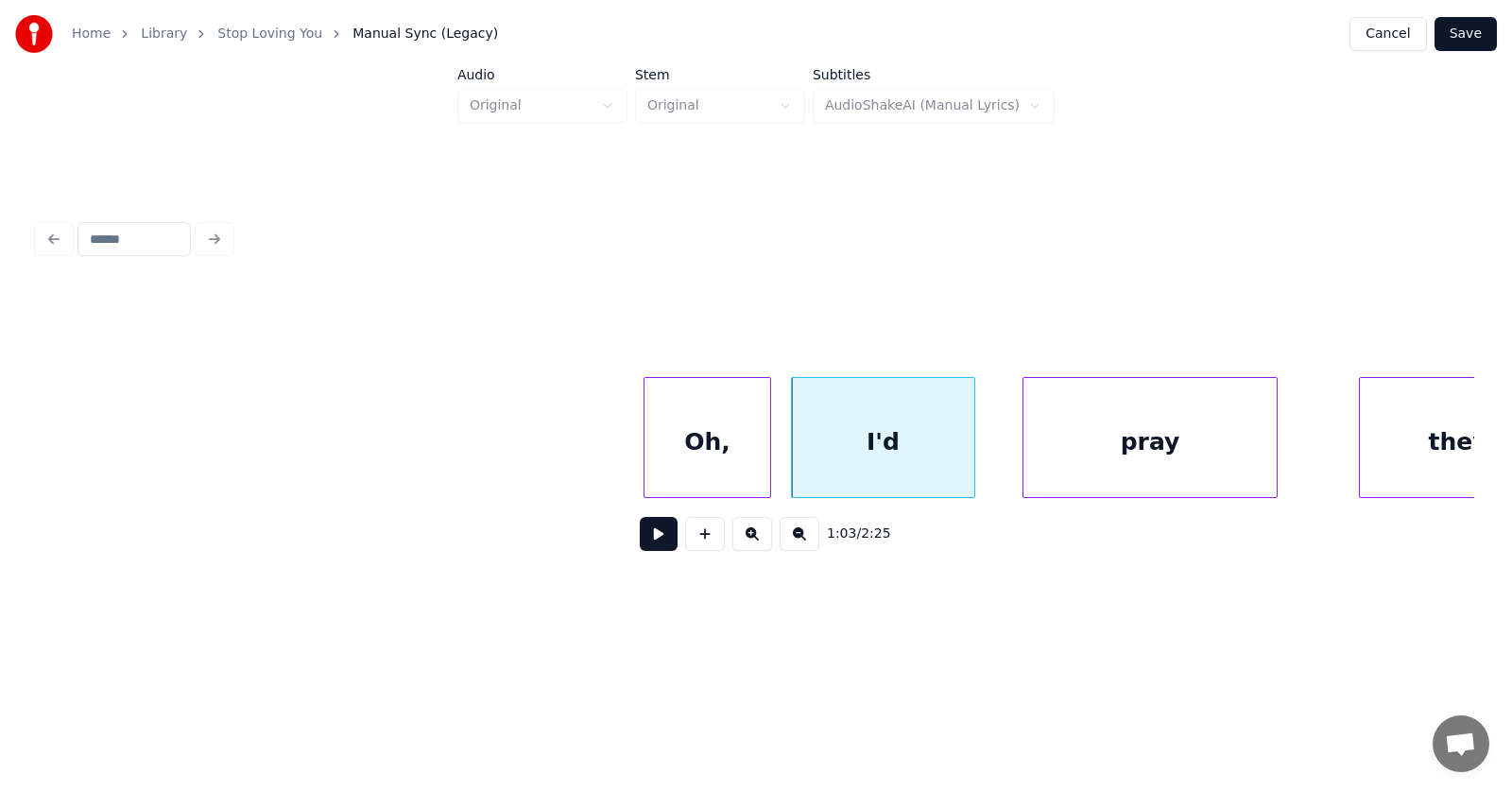
click at [1169, 463] on div "pray" at bounding box center [1151, 442] width 253 height 129
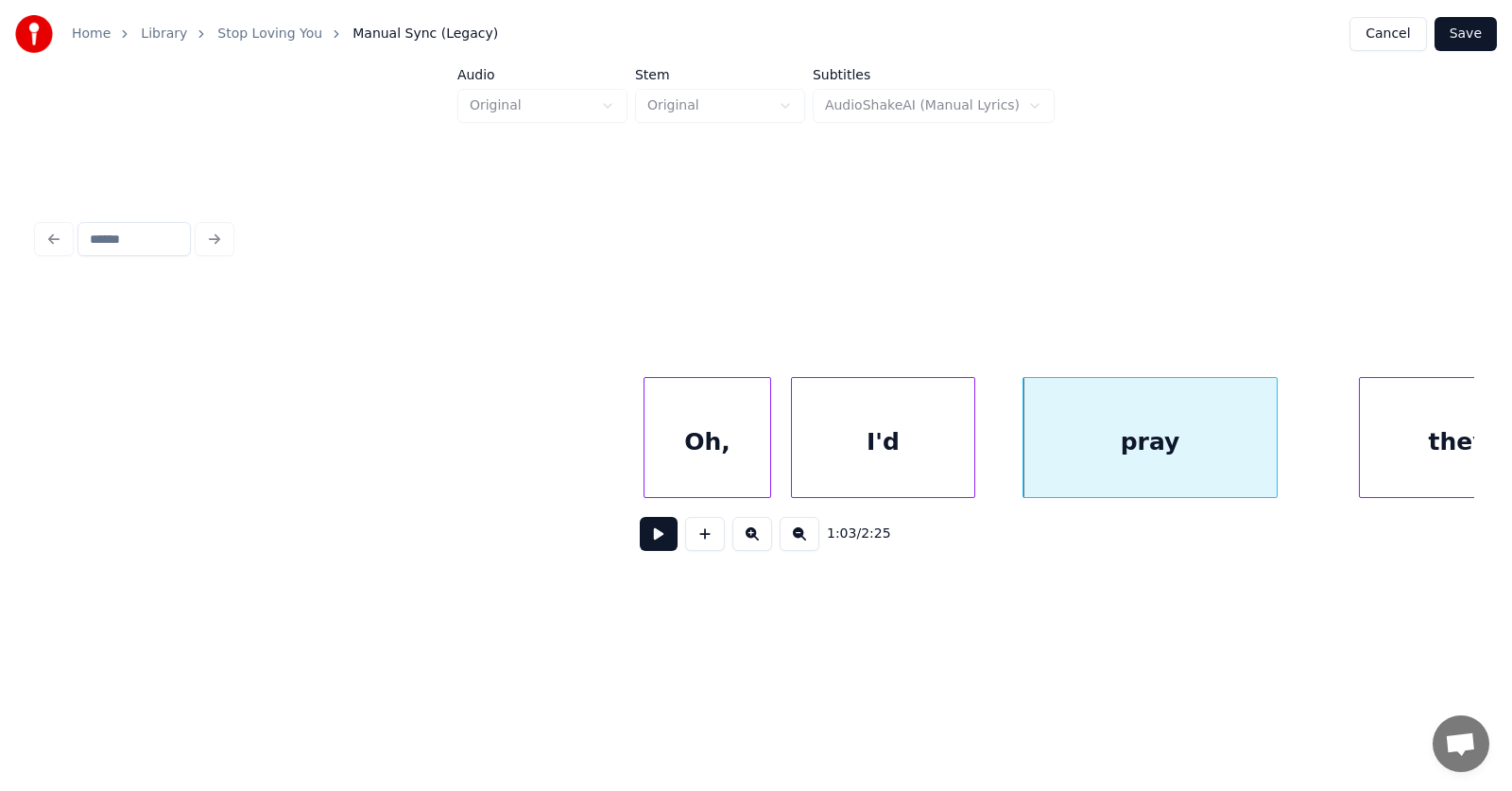
scroll to position [0, 44175]
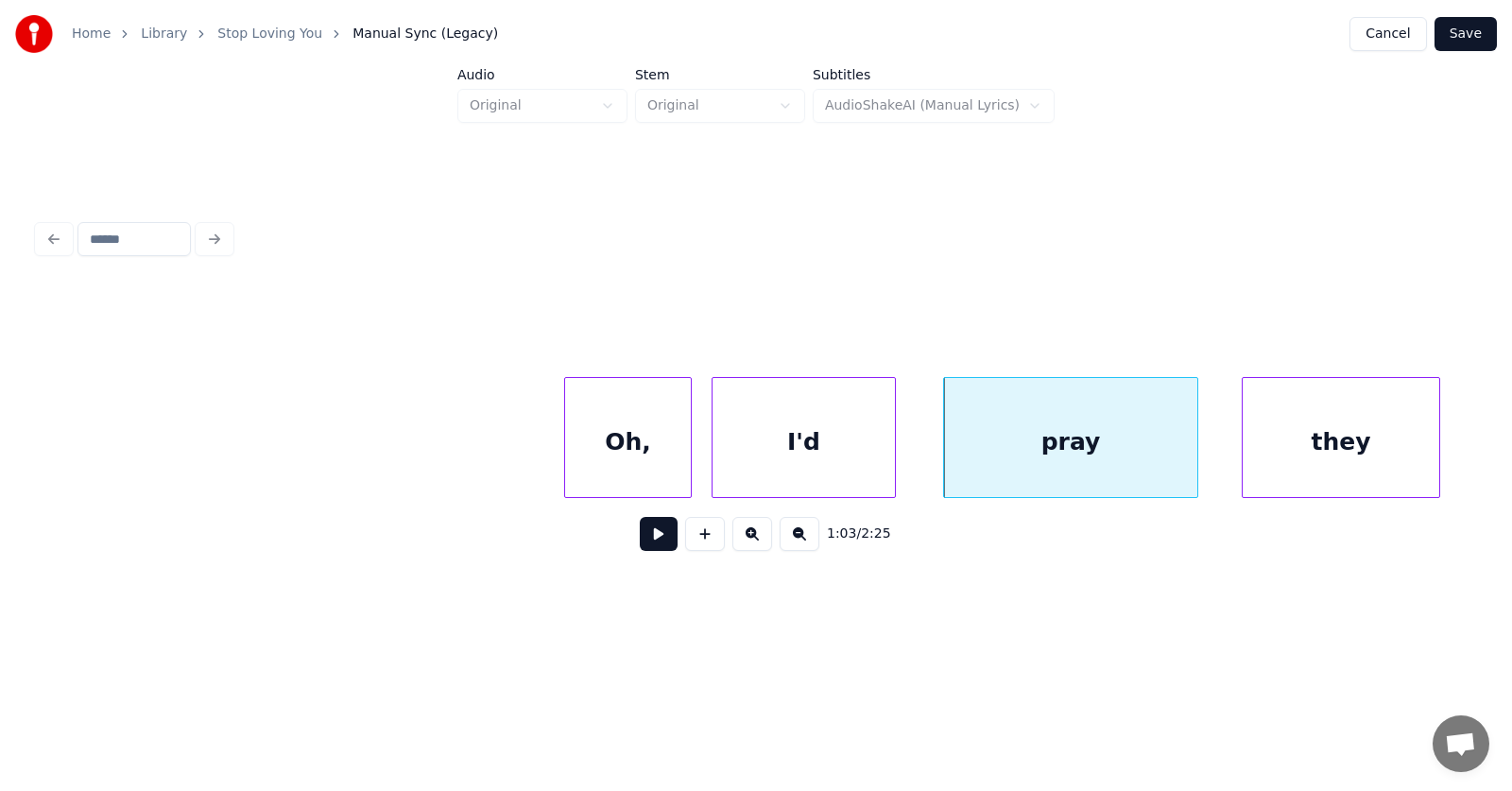
click at [1372, 459] on div "they" at bounding box center [1341, 442] width 196 height 129
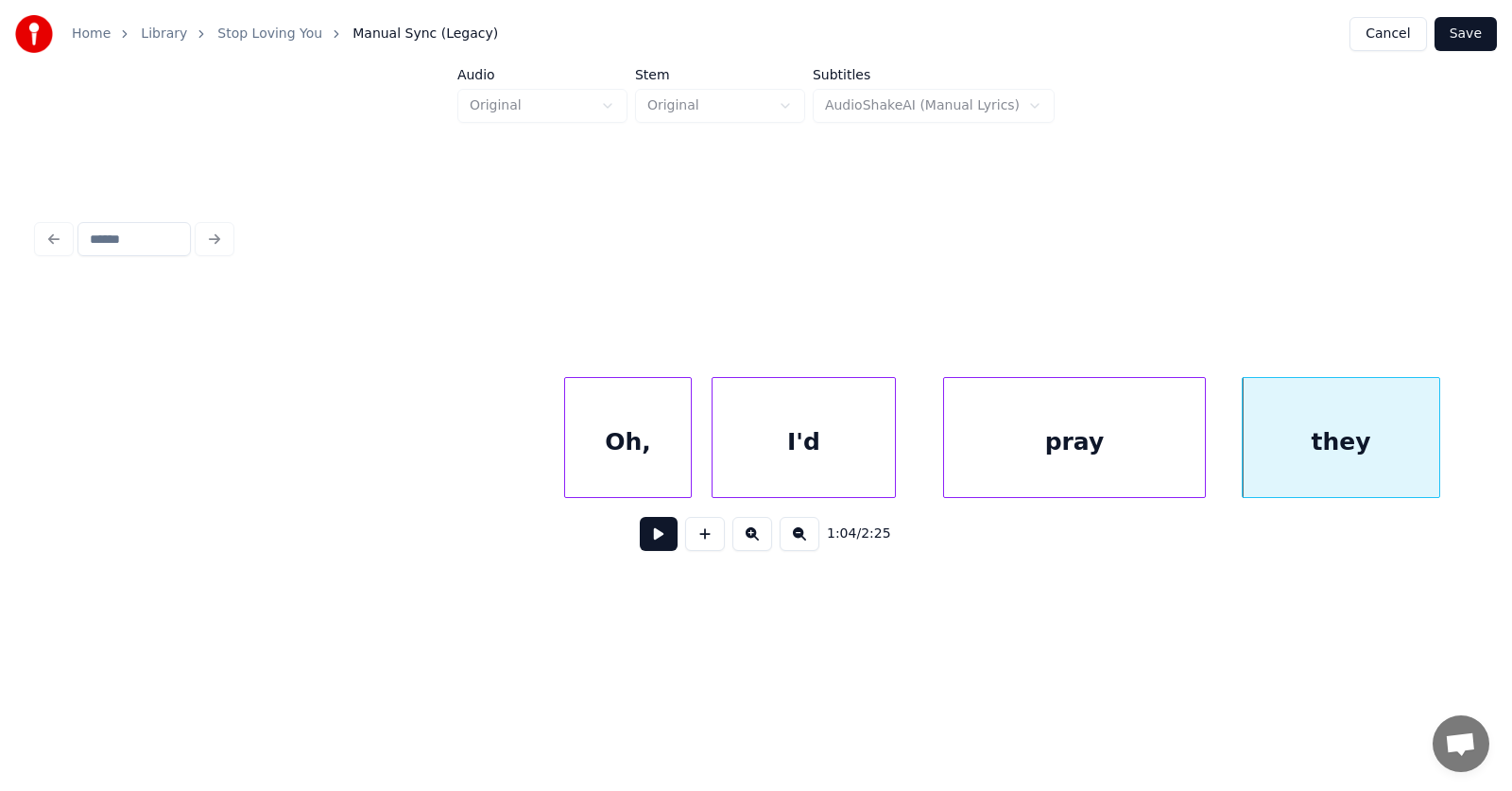
click at [1203, 444] on div at bounding box center [1203, 437] width 6 height 119
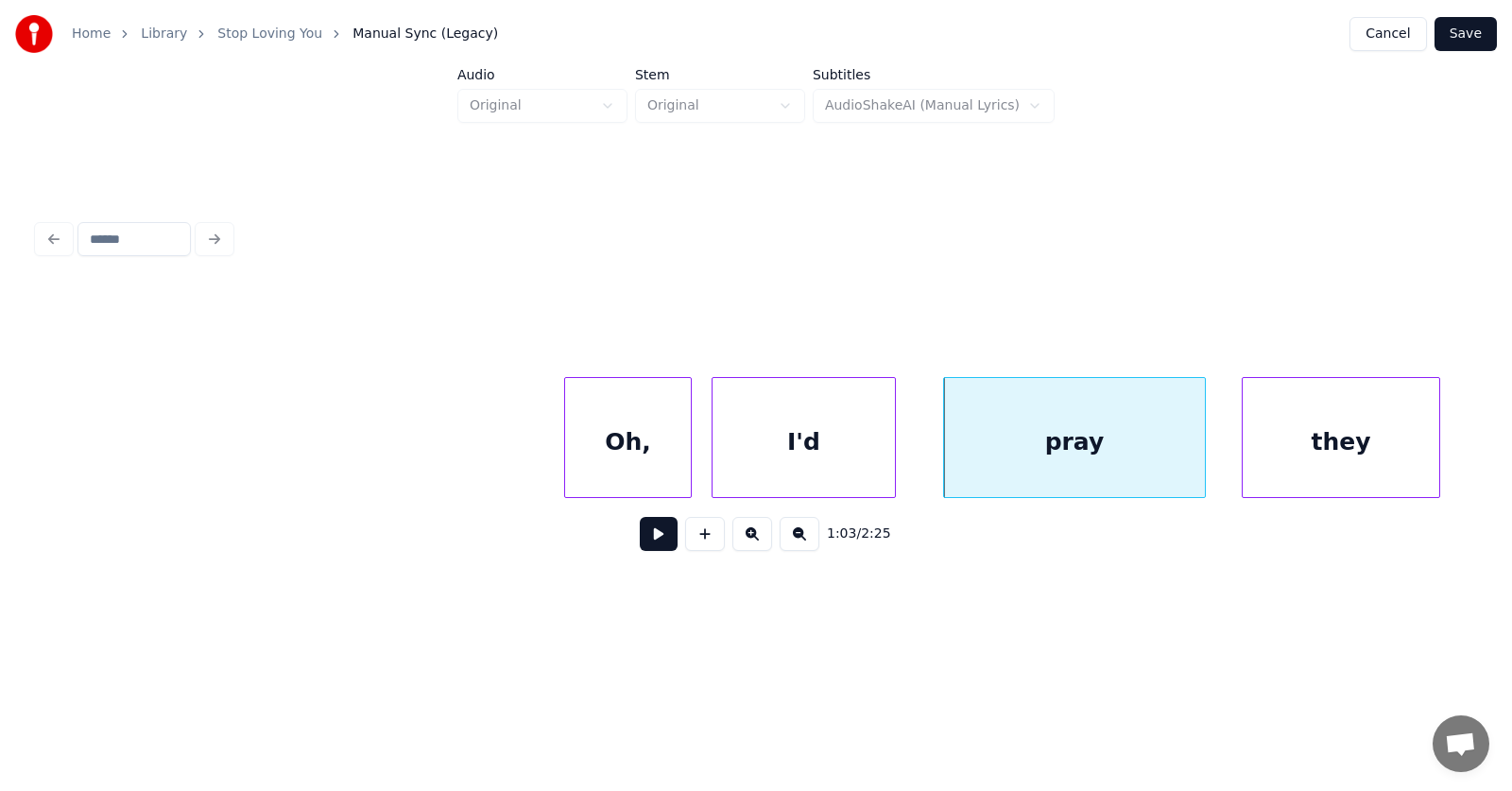
scroll to position [0, 44613]
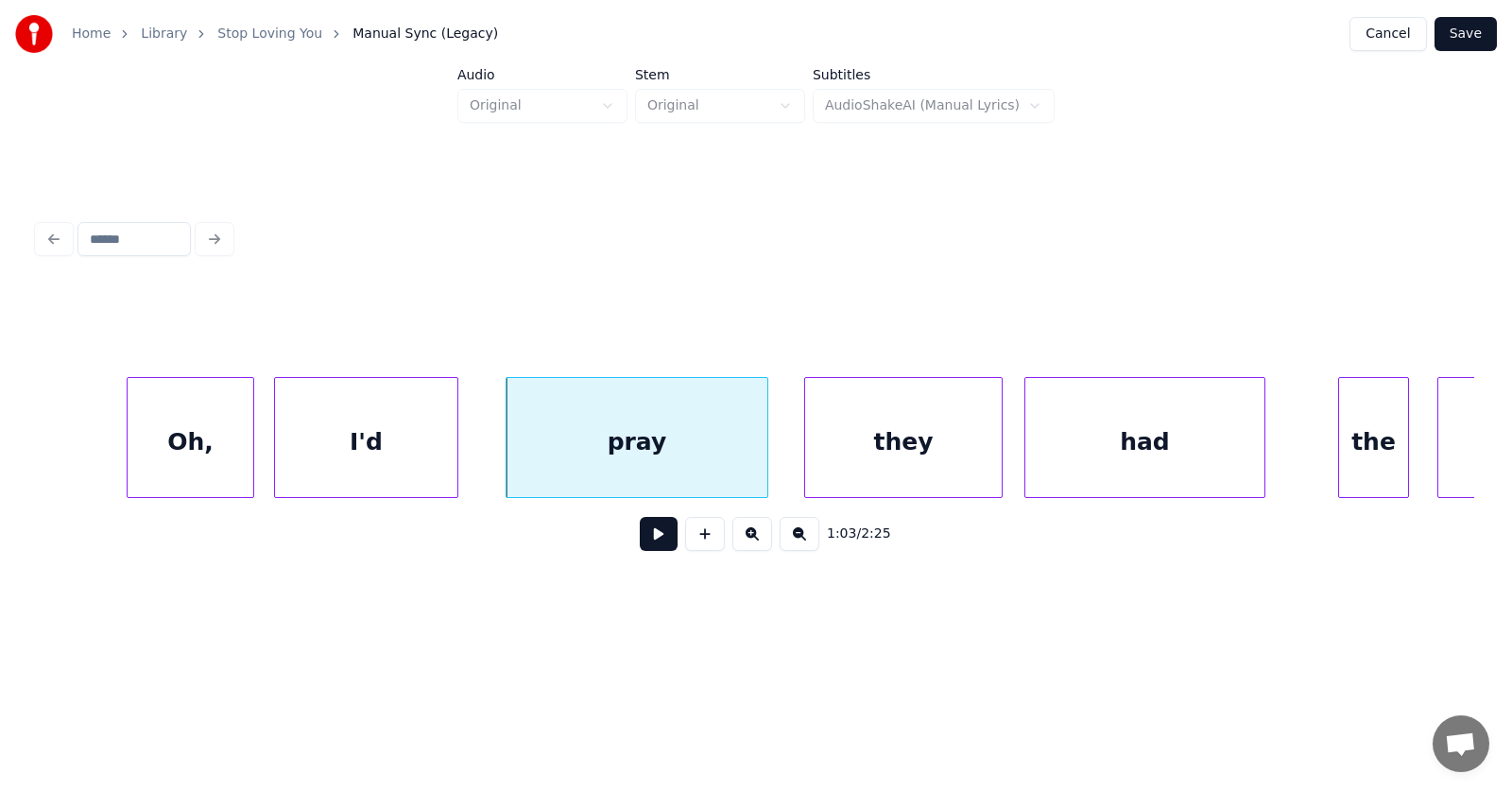
click at [1088, 452] on div "had" at bounding box center [1146, 442] width 240 height 129
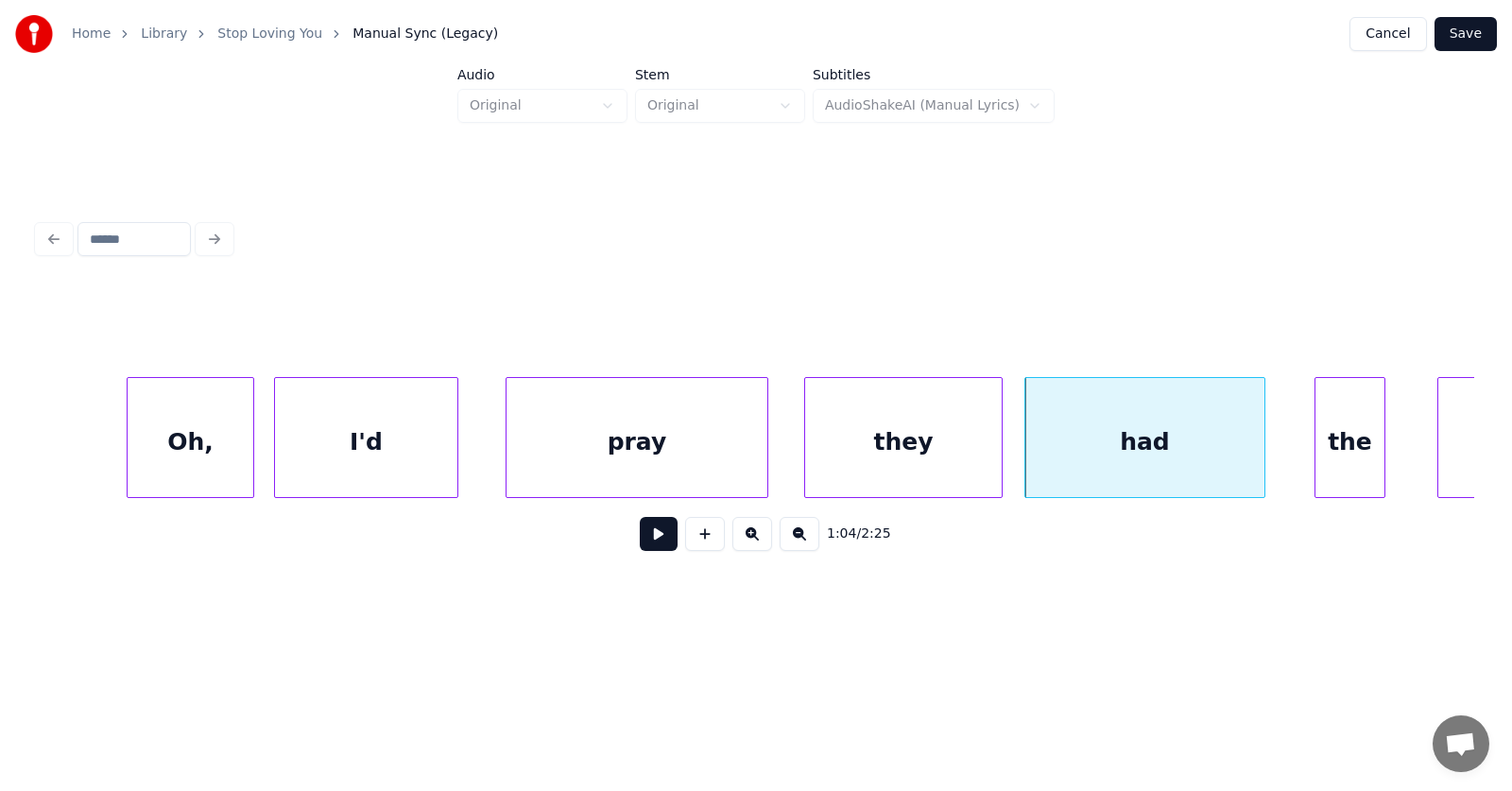
click at [1348, 467] on div "the" at bounding box center [1350, 442] width 69 height 129
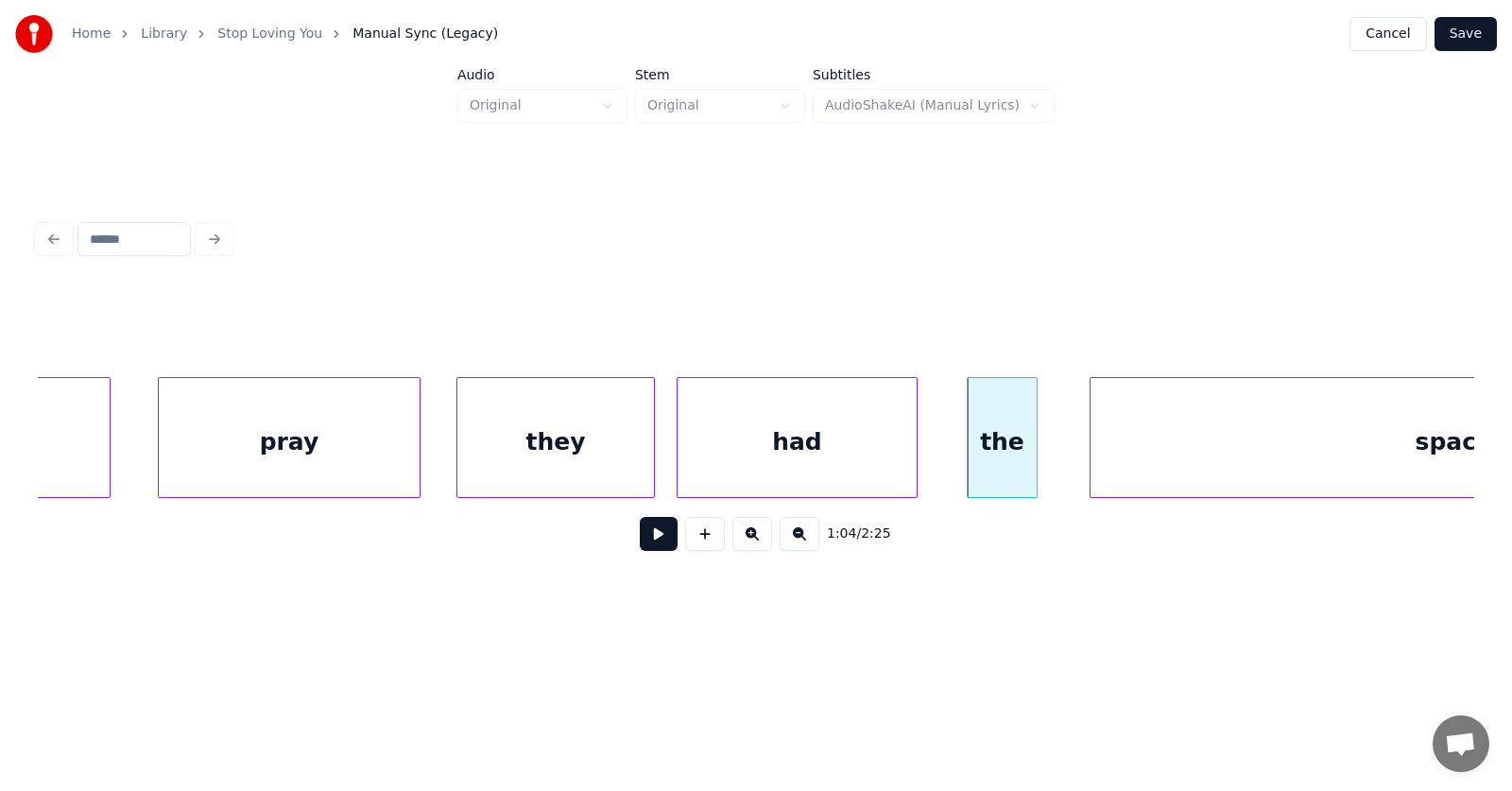
scroll to position [0, 45310]
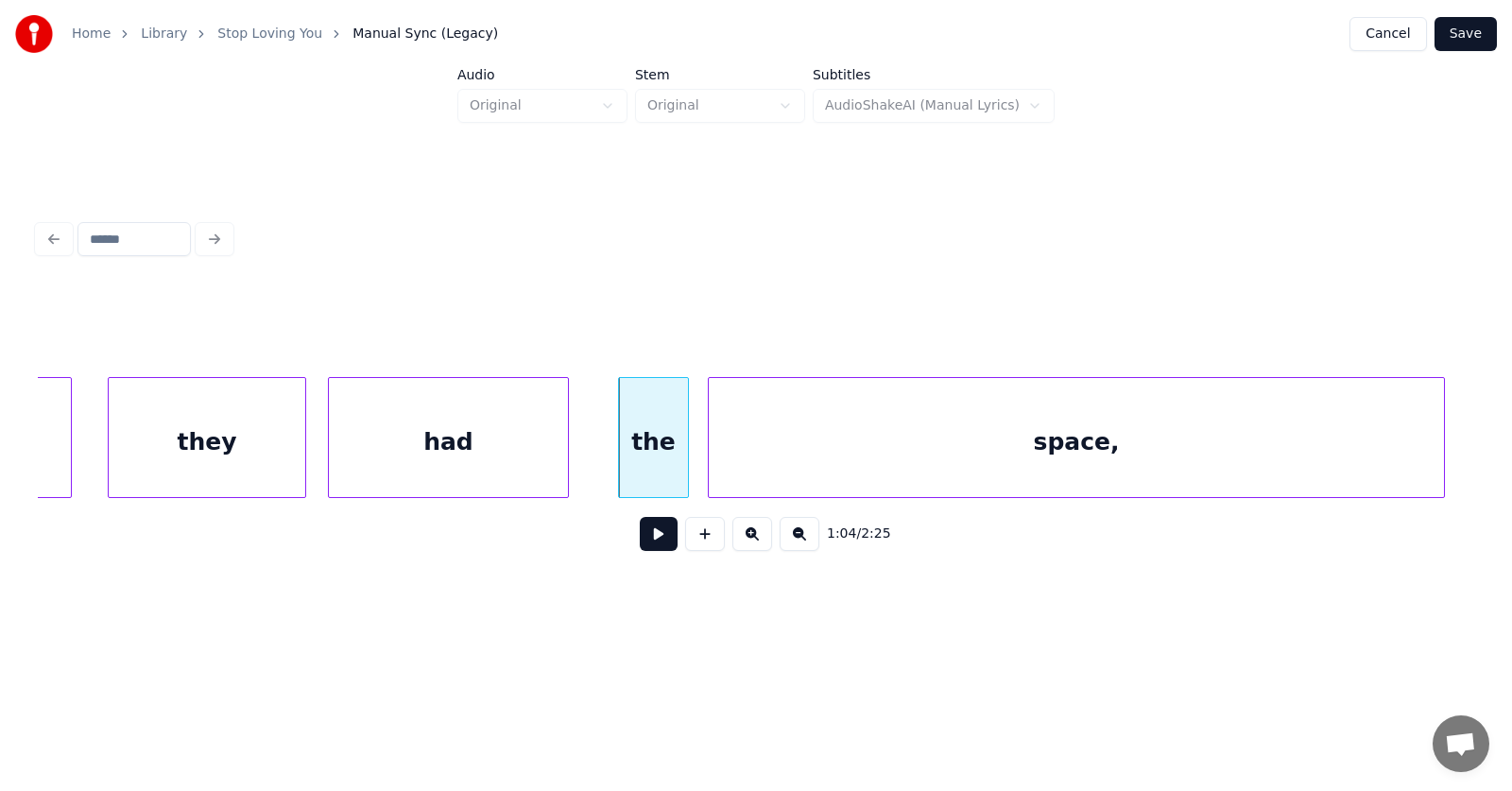
click at [1181, 466] on div "space," at bounding box center [1076, 442] width 735 height 129
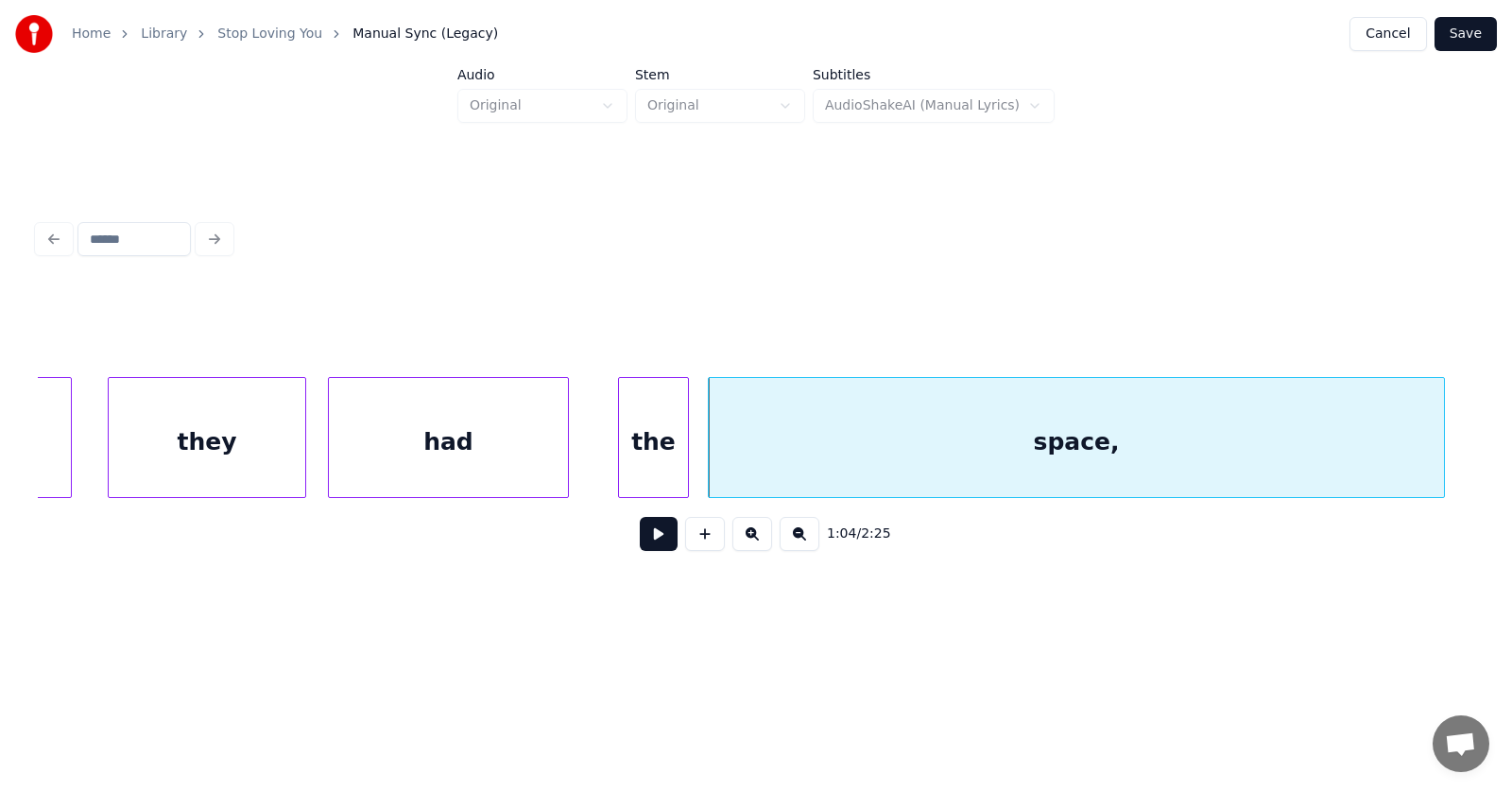
click at [645, 540] on button at bounding box center [659, 534] width 38 height 34
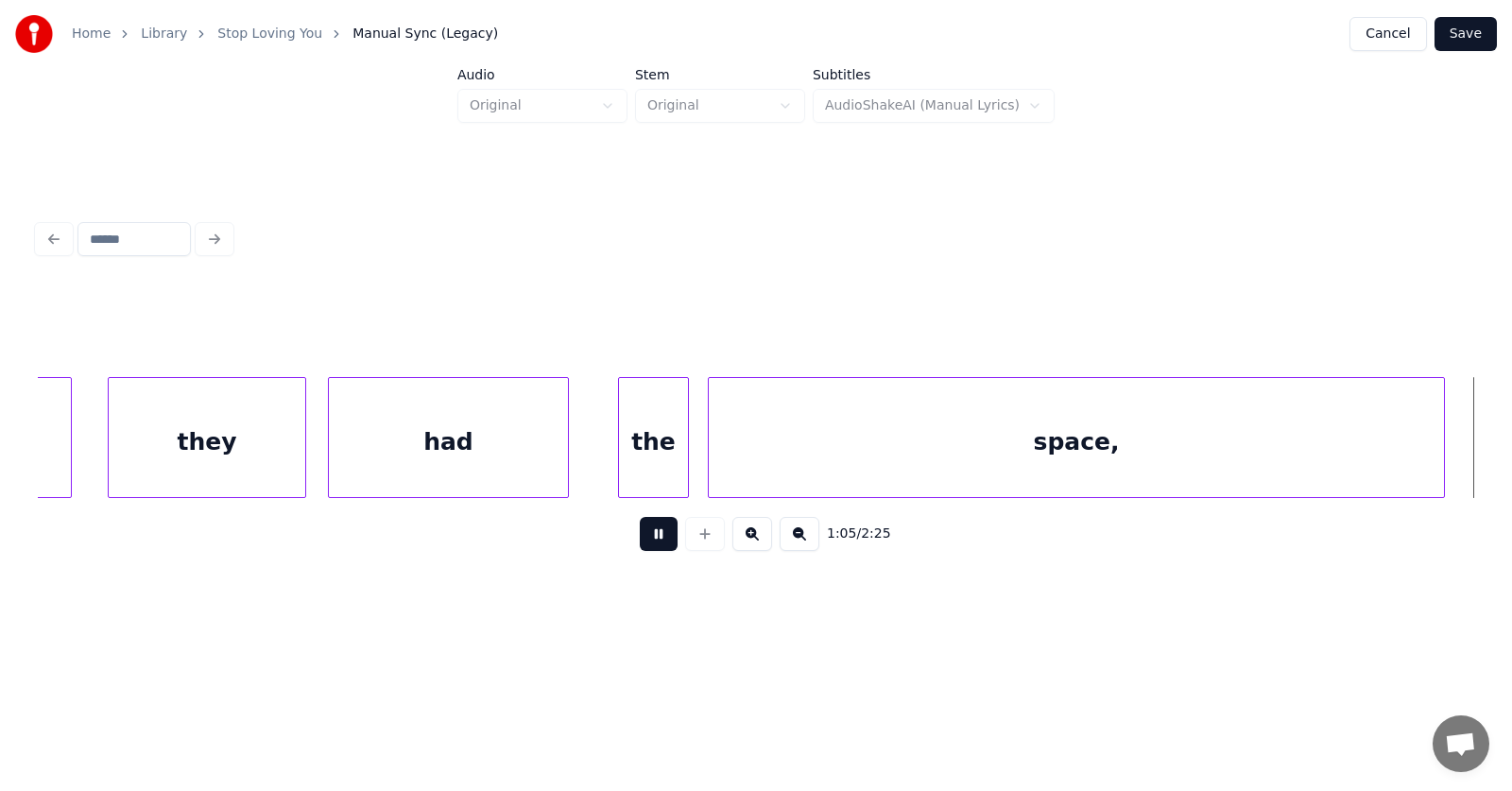
scroll to position [0, 46761]
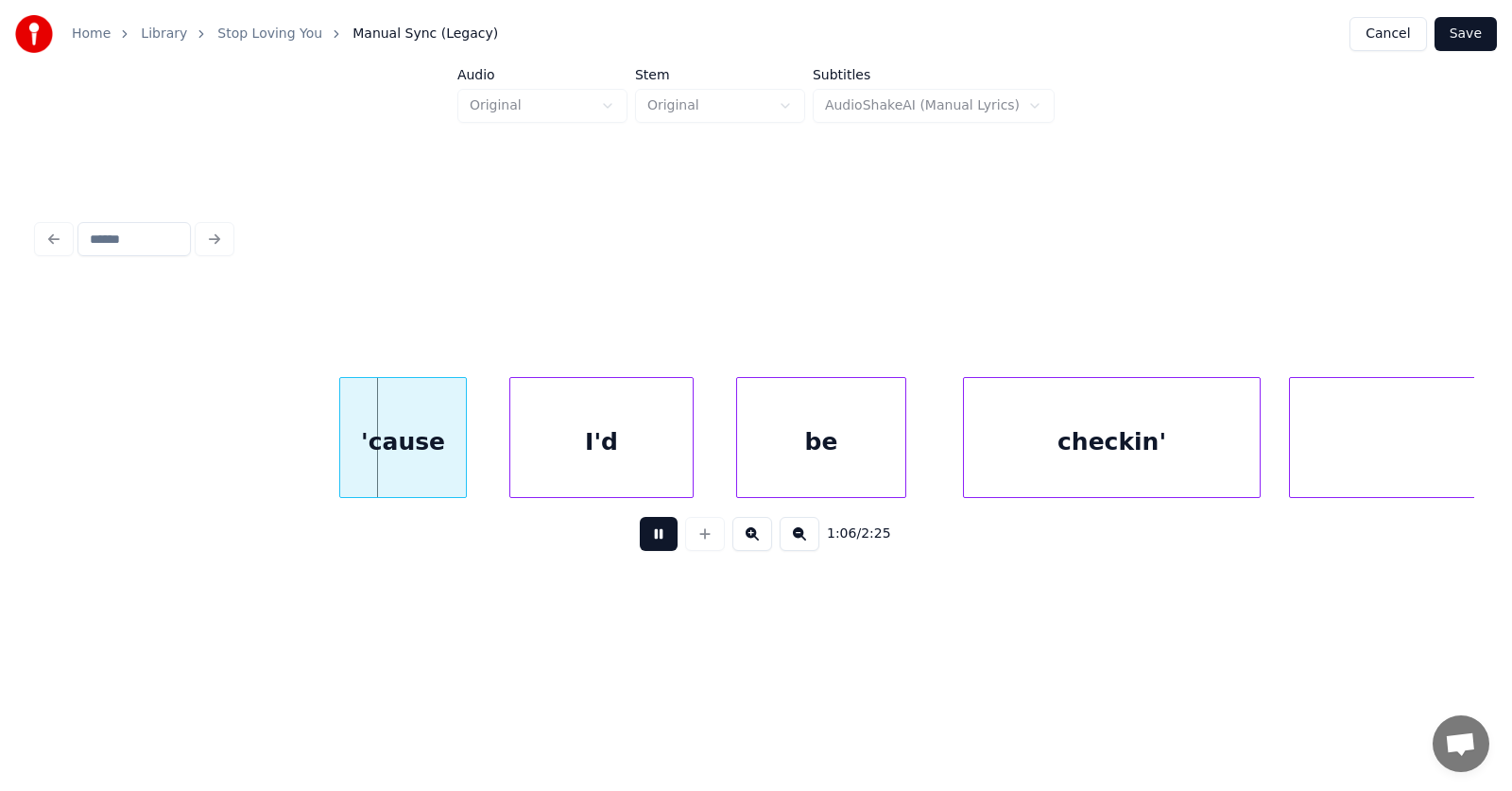
click at [645, 540] on button at bounding box center [659, 534] width 38 height 34
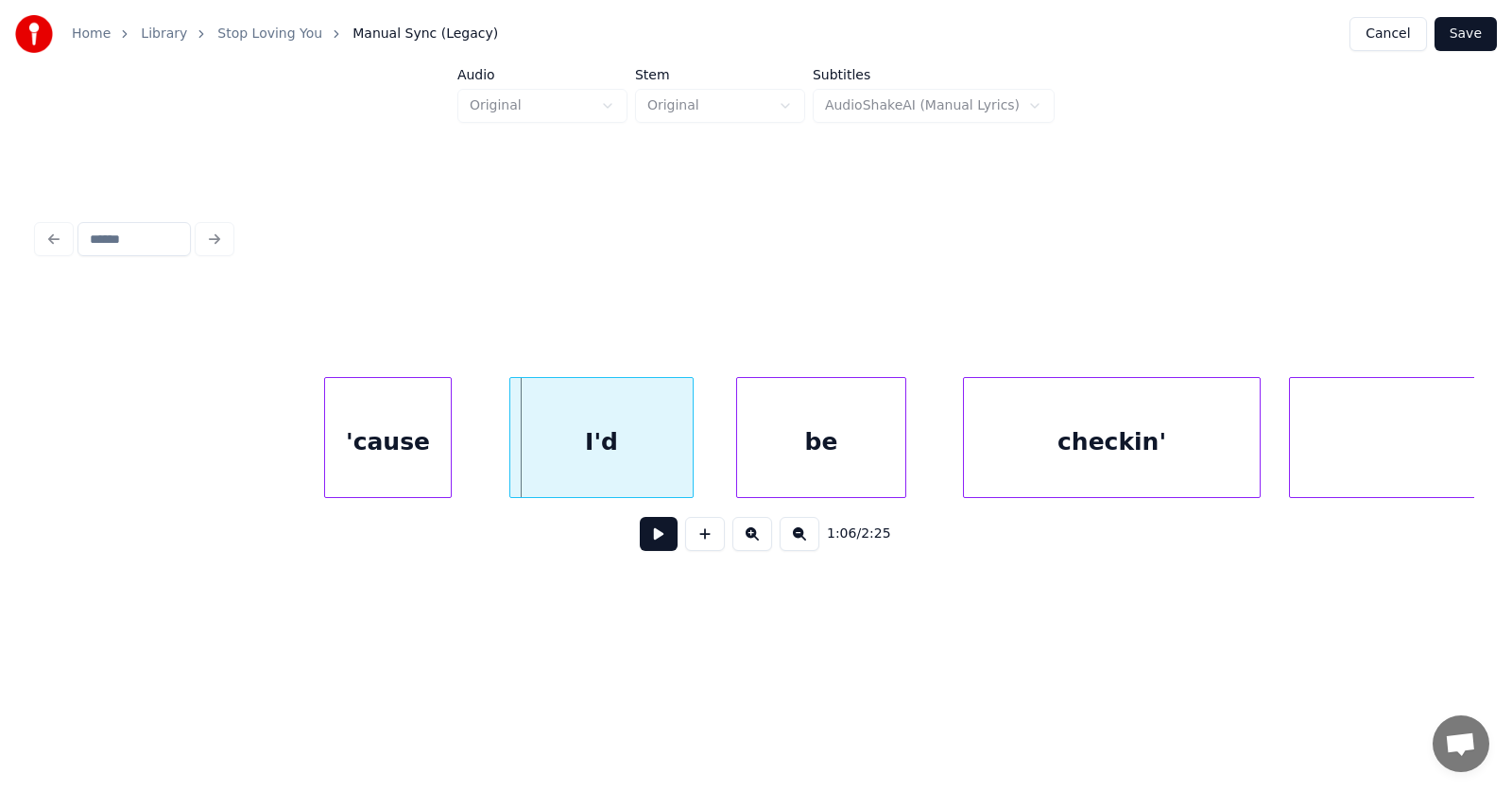
click at [390, 438] on div "'cause" at bounding box center [388, 442] width 126 height 129
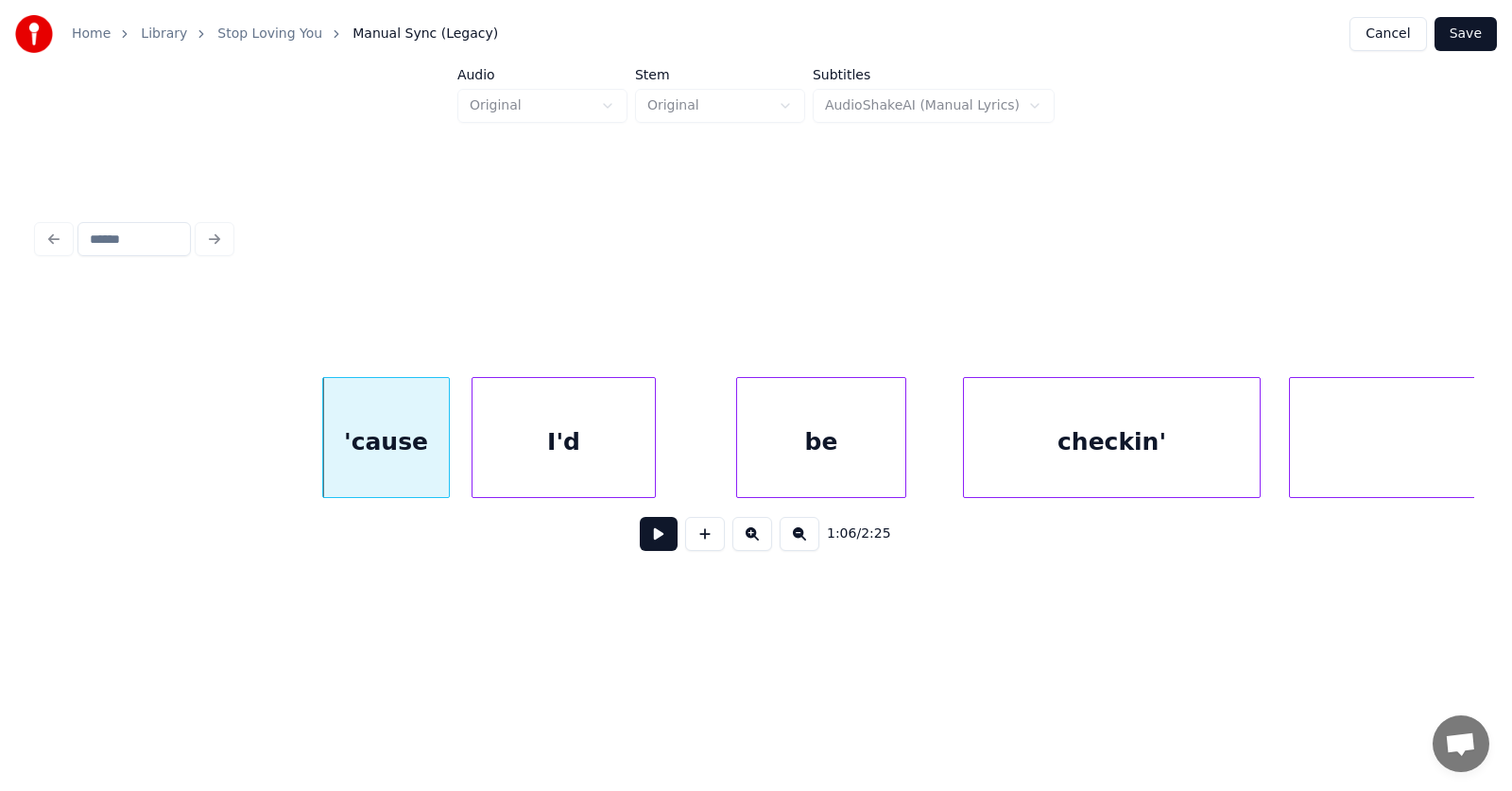
click at [546, 453] on div "I'd" at bounding box center [564, 442] width 183 height 129
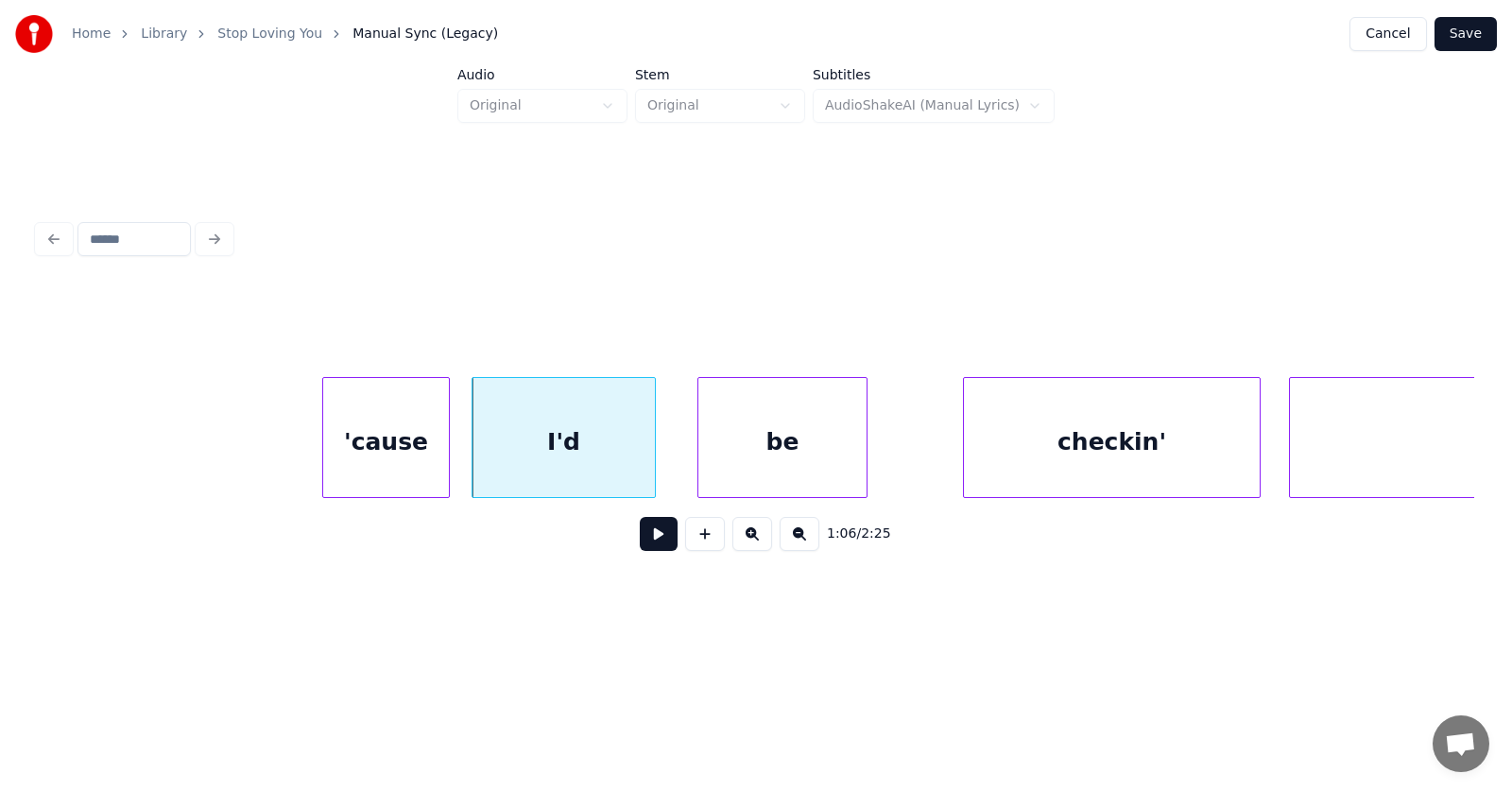
click at [799, 459] on div "be" at bounding box center [783, 442] width 168 height 129
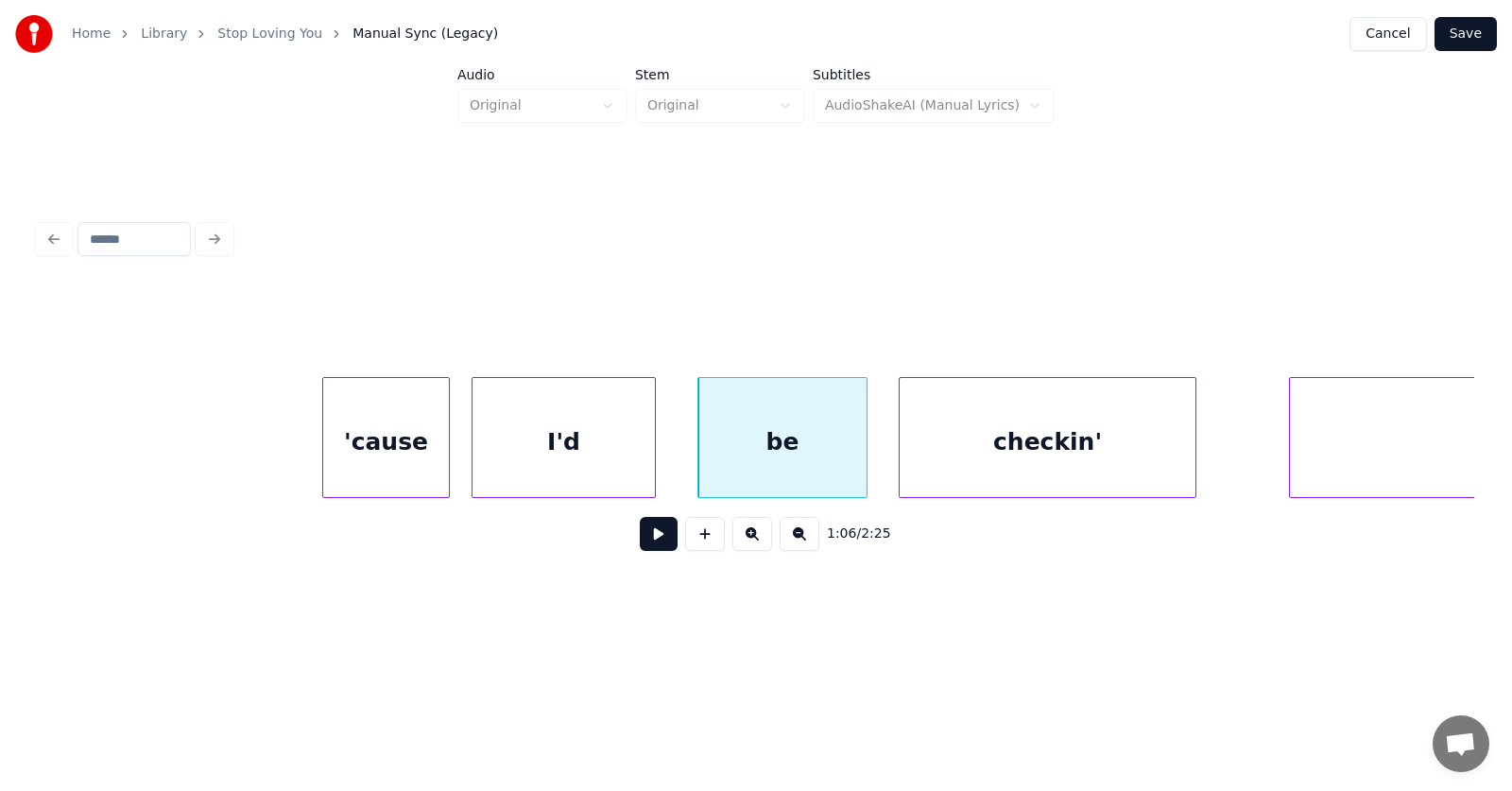
click at [1003, 465] on div "checkin'" at bounding box center [1048, 442] width 296 height 129
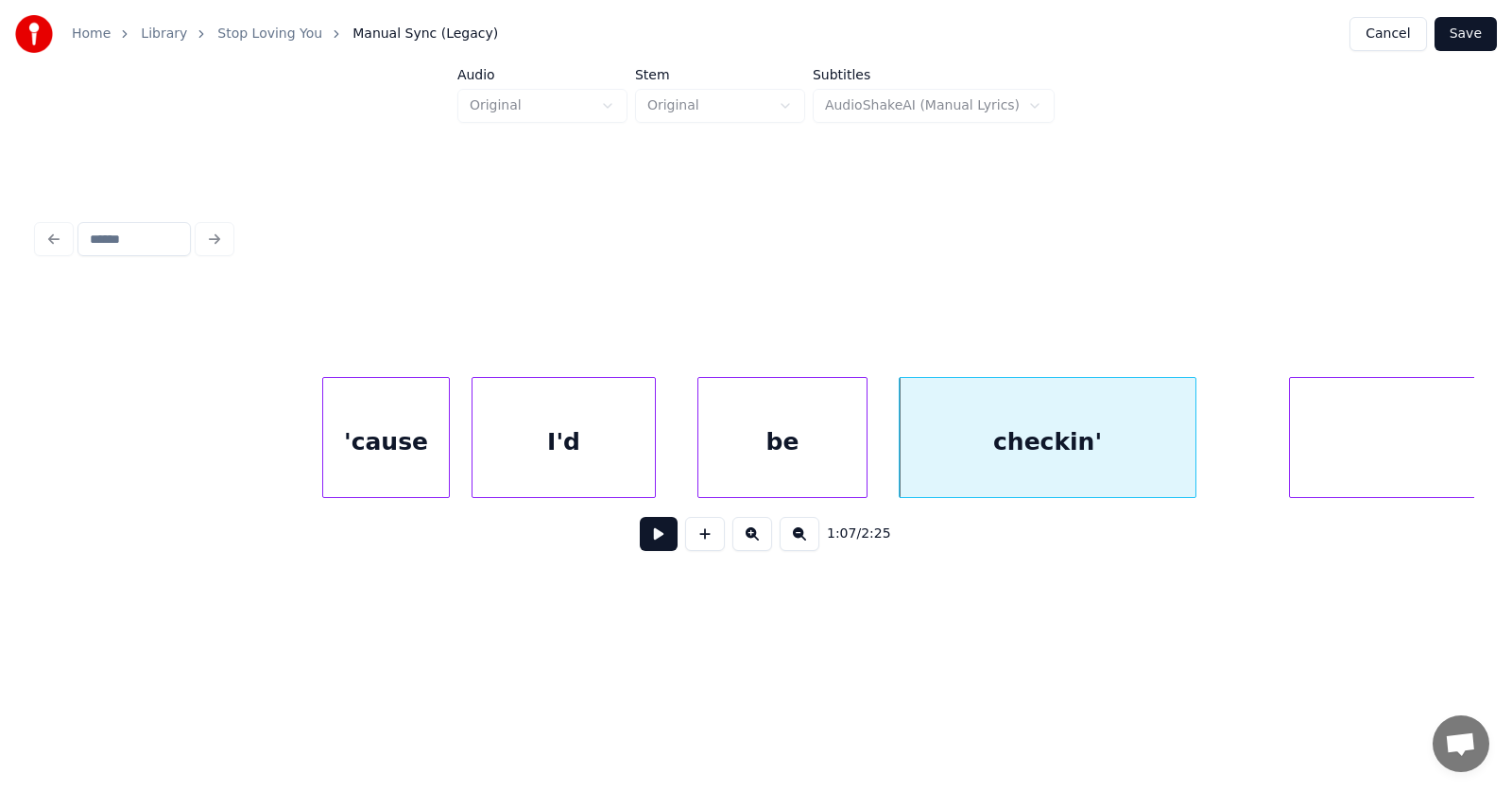
scroll to position [0, 46967]
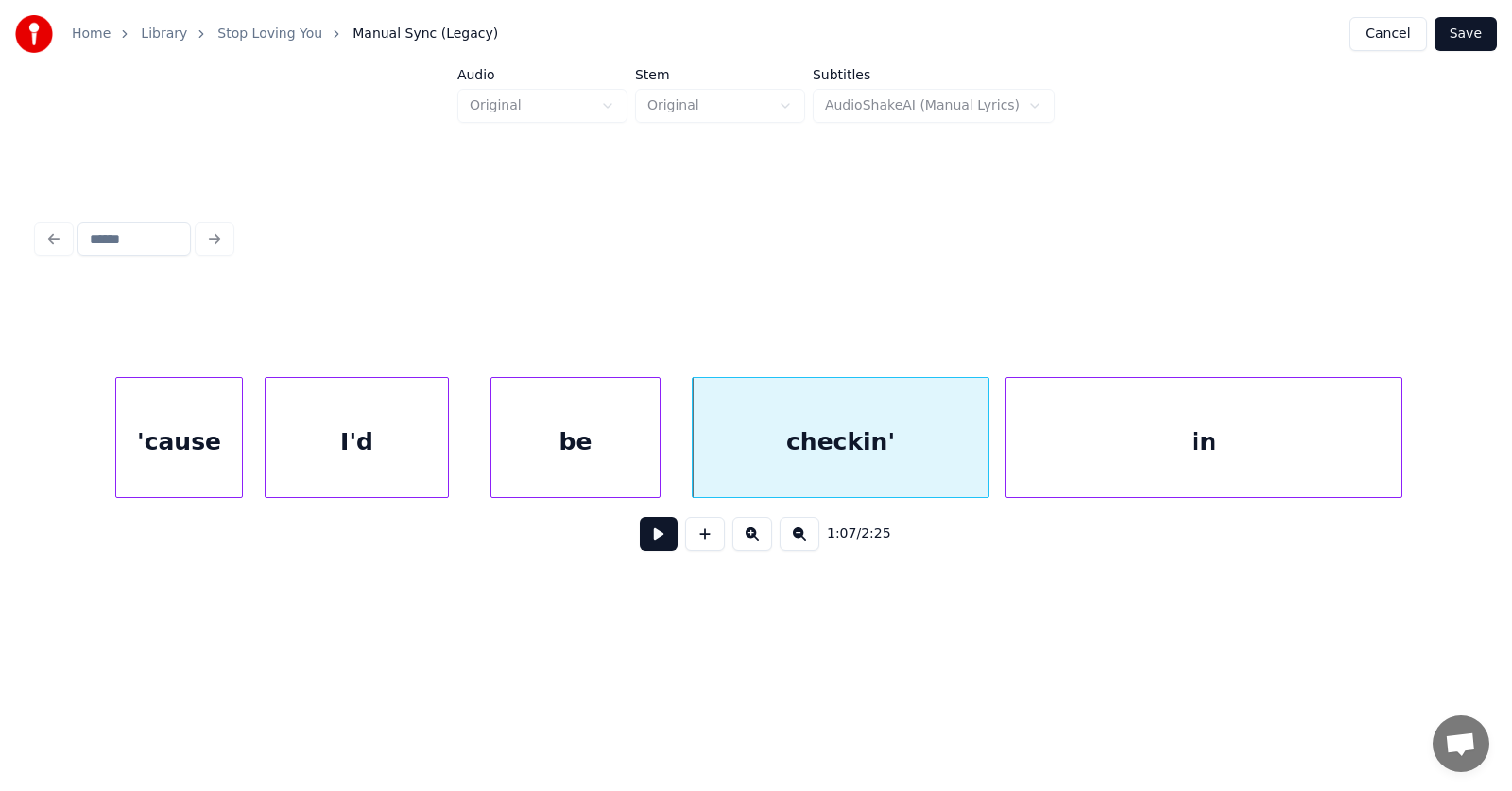
click at [1258, 469] on div "in" at bounding box center [1204, 442] width 395 height 129
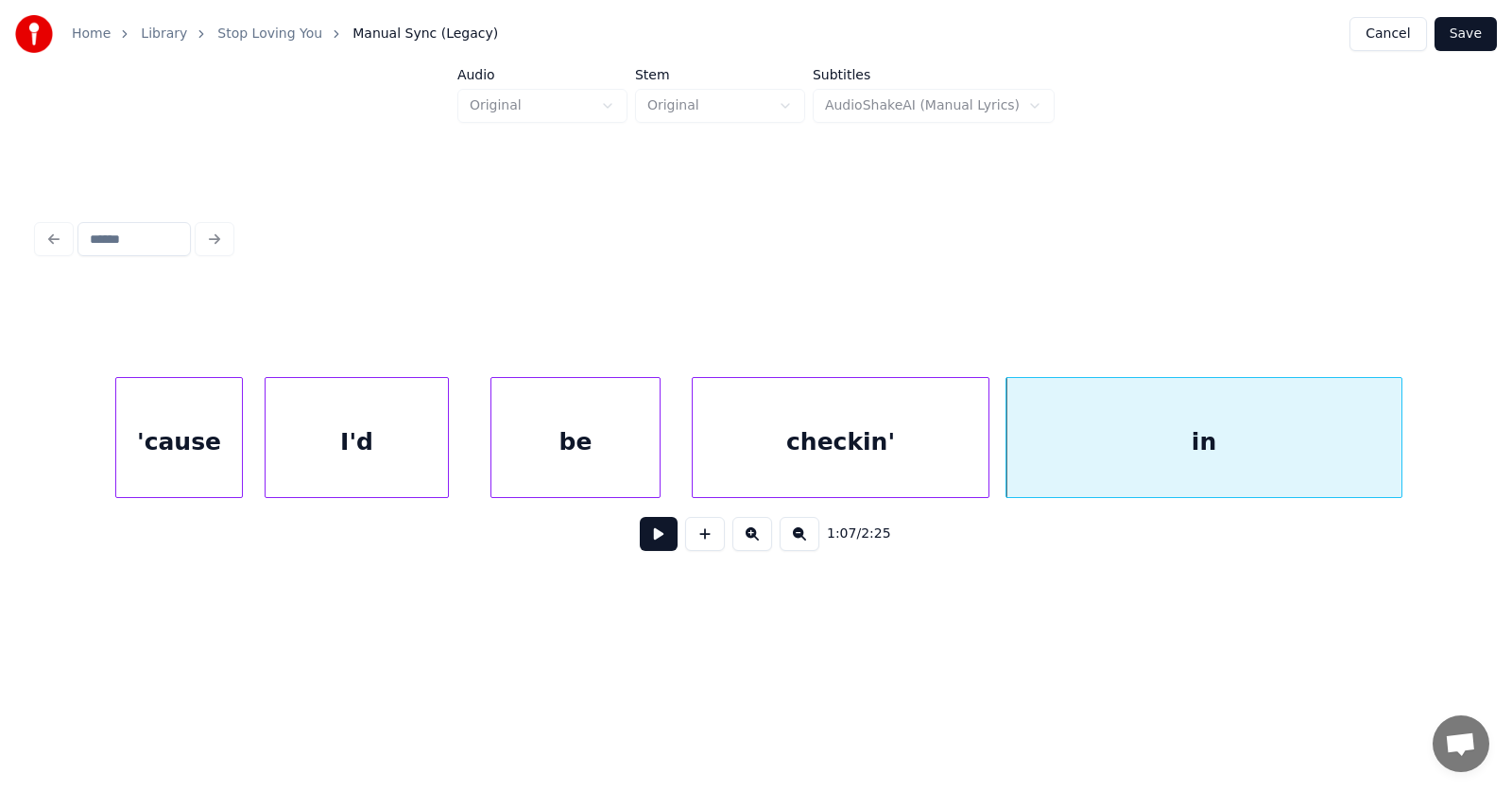
click at [648, 544] on button at bounding box center [659, 534] width 38 height 34
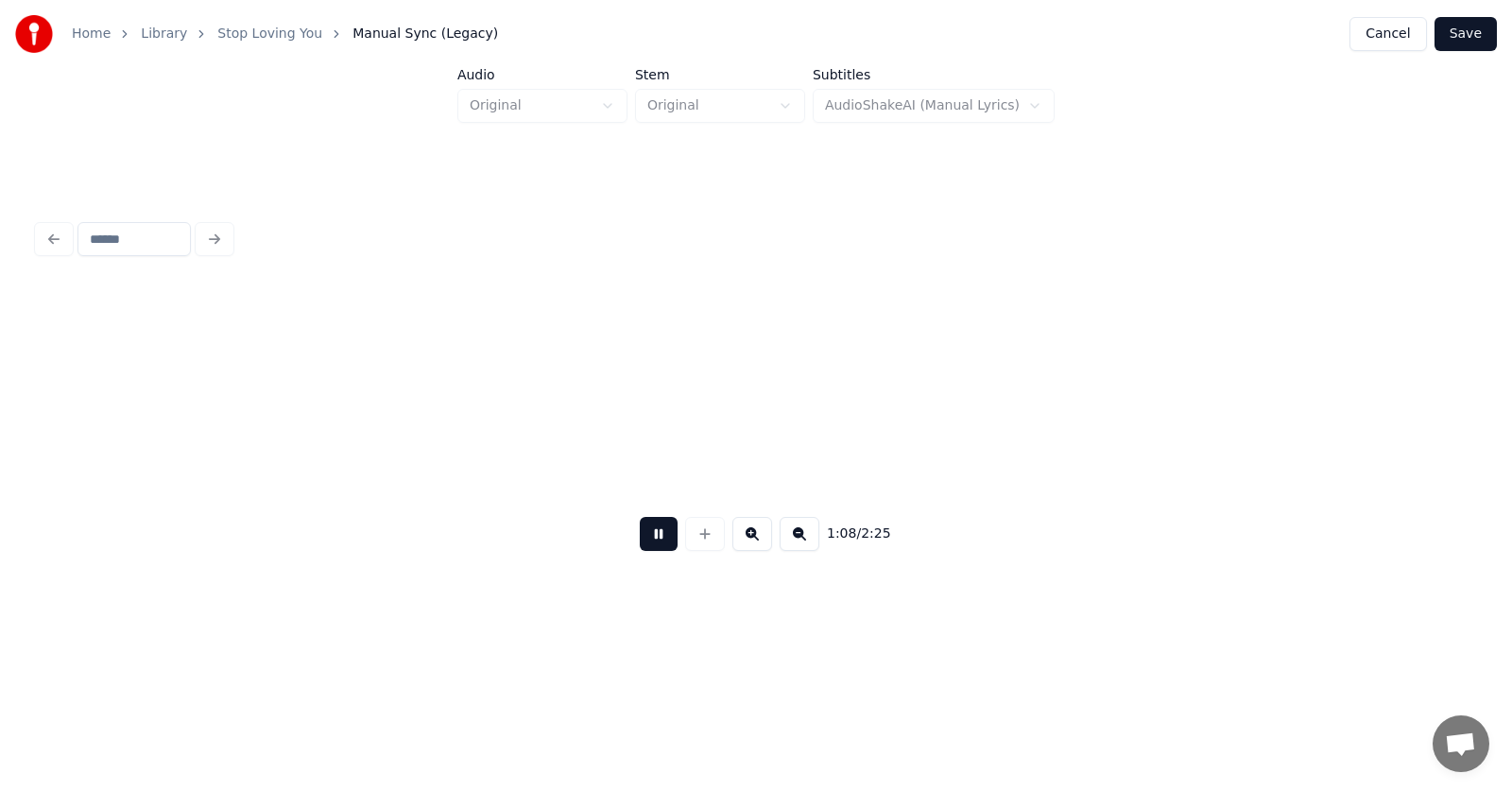
scroll to position [0, 48410]
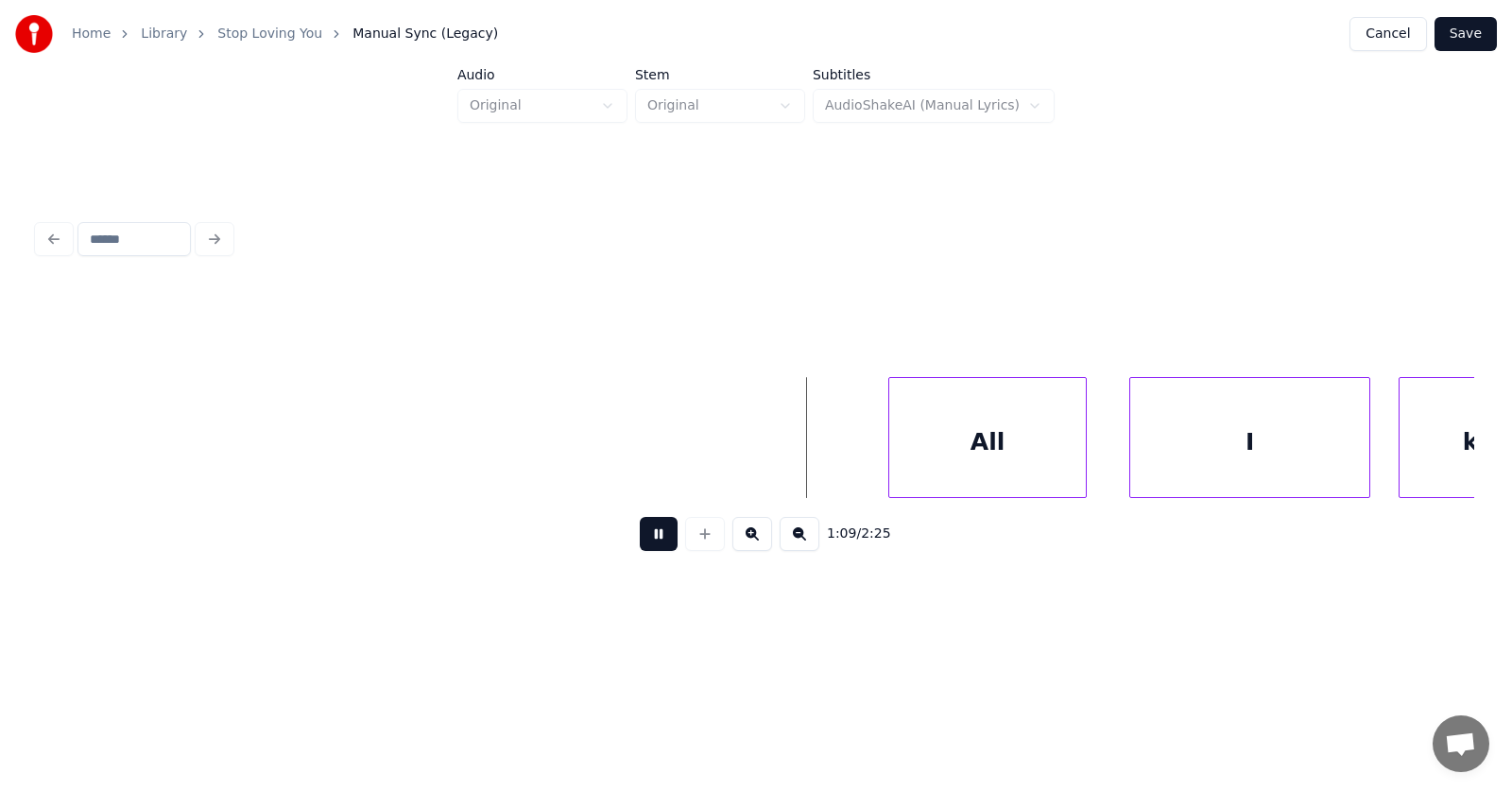
click at [648, 544] on button at bounding box center [659, 534] width 38 height 34
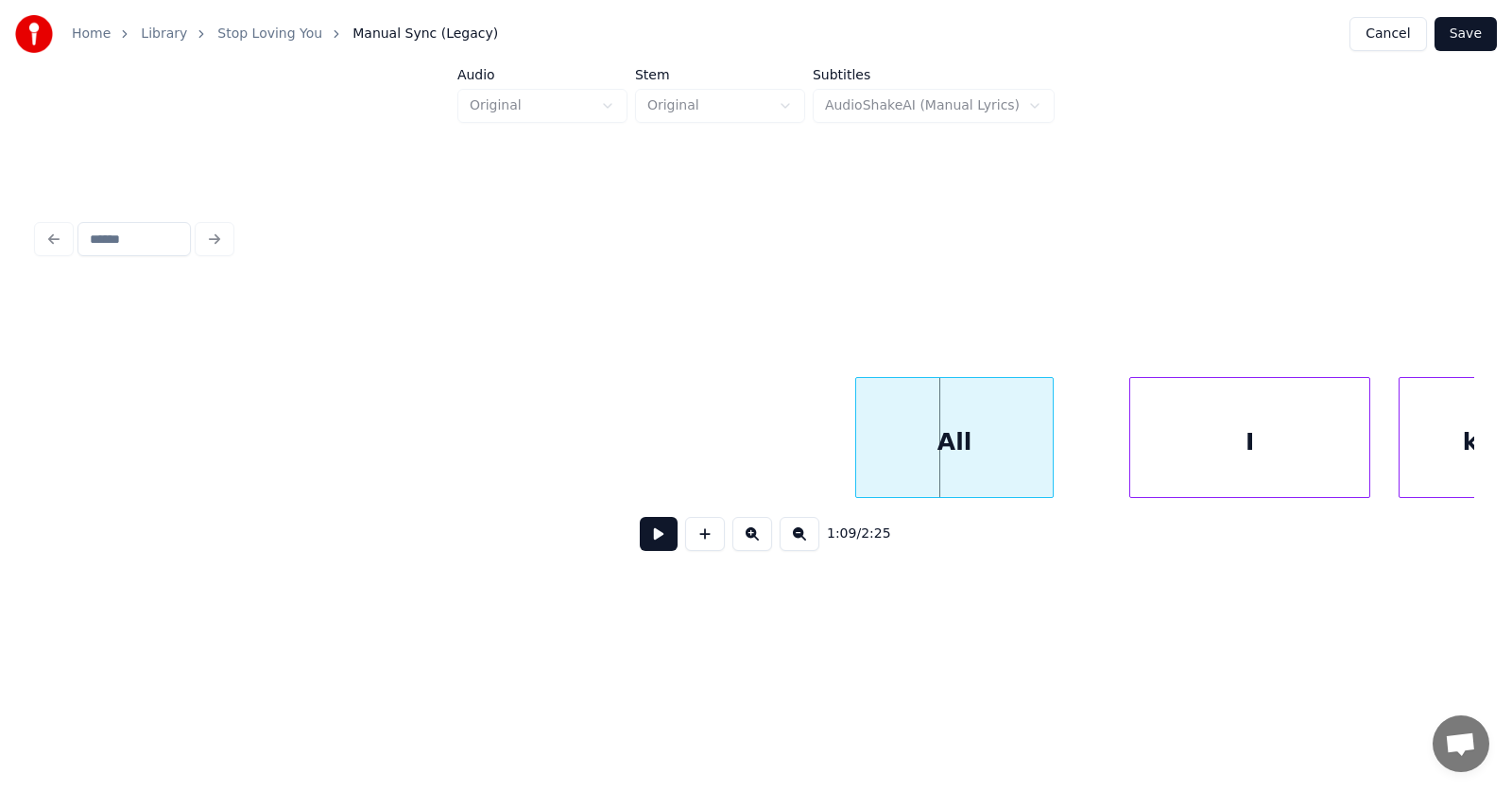
click at [897, 443] on div "All" at bounding box center [954, 442] width 196 height 129
click at [1185, 450] on div "I" at bounding box center [1200, 442] width 240 height 129
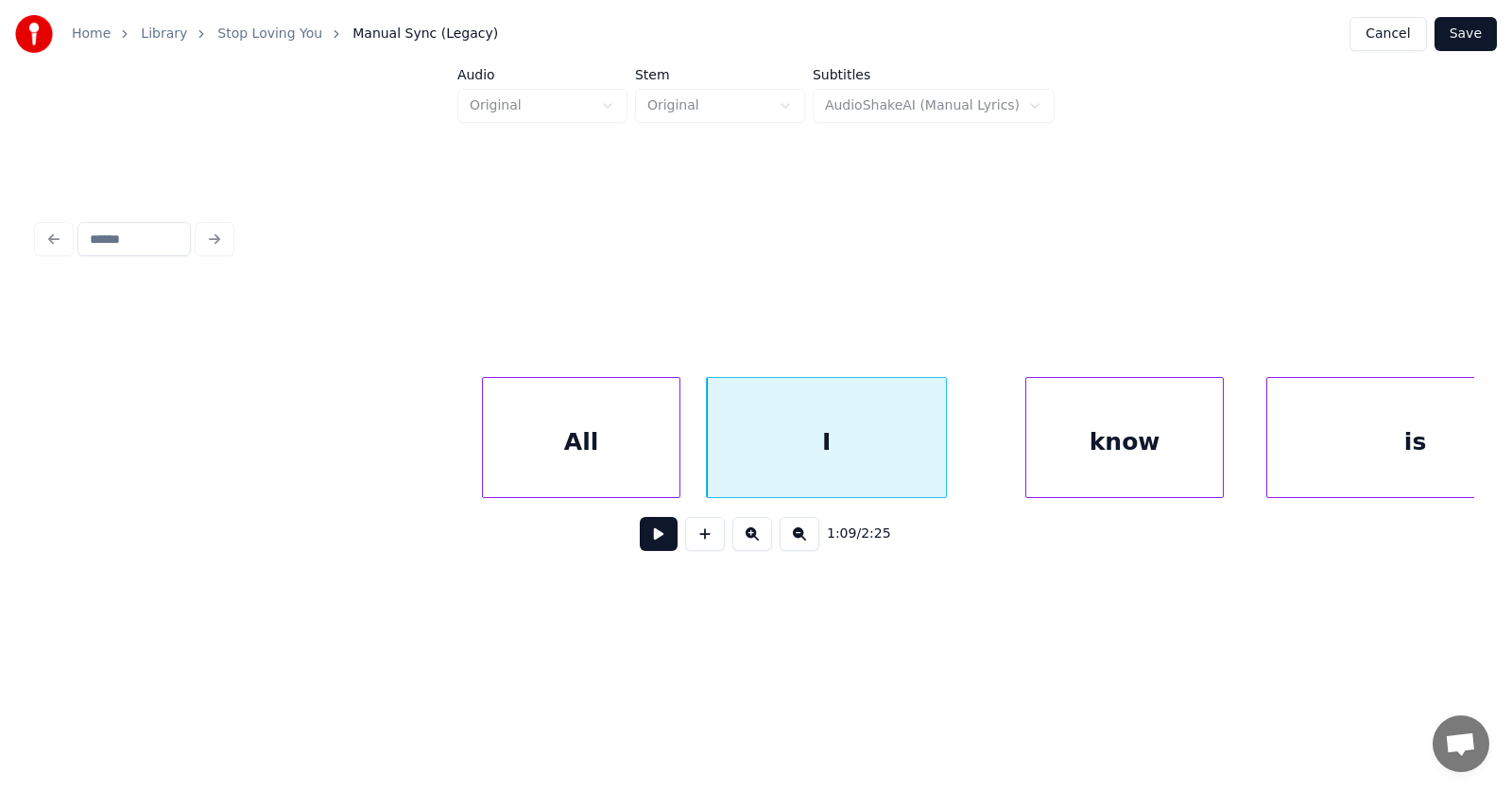
scroll to position [0, 49270]
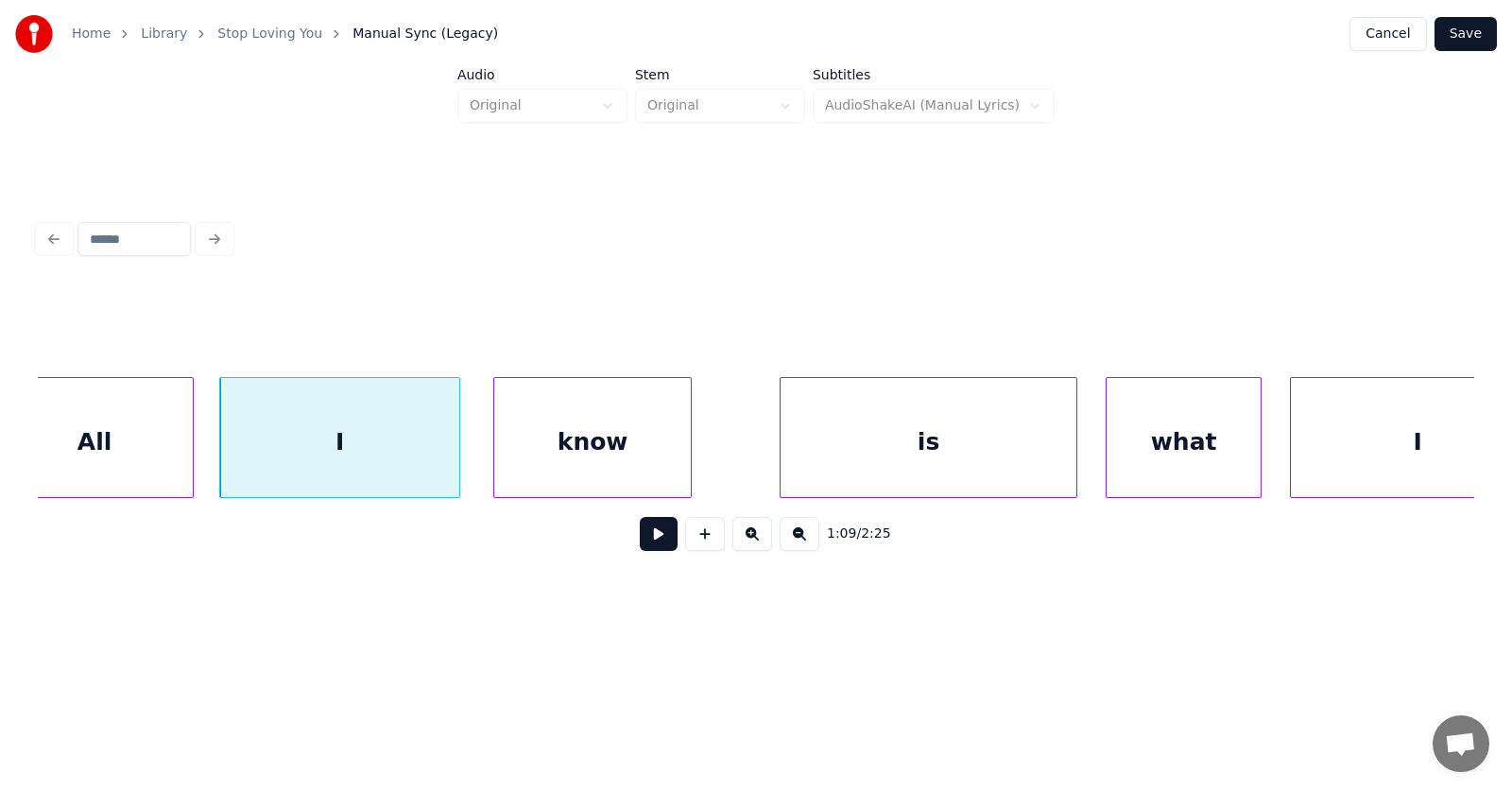
click at [608, 474] on div "know" at bounding box center [593, 442] width 196 height 129
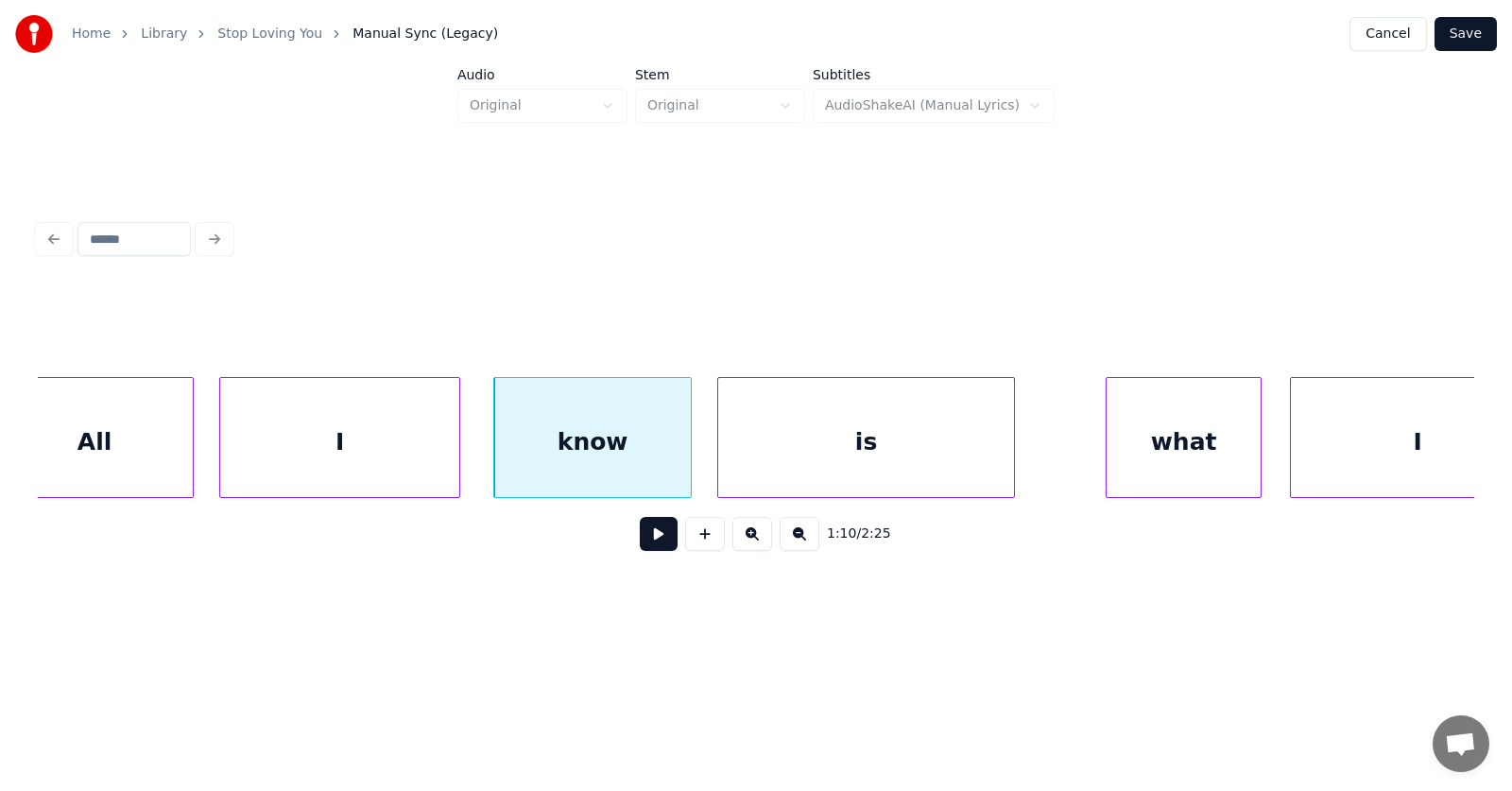
click at [848, 465] on div "is" at bounding box center [866, 442] width 296 height 129
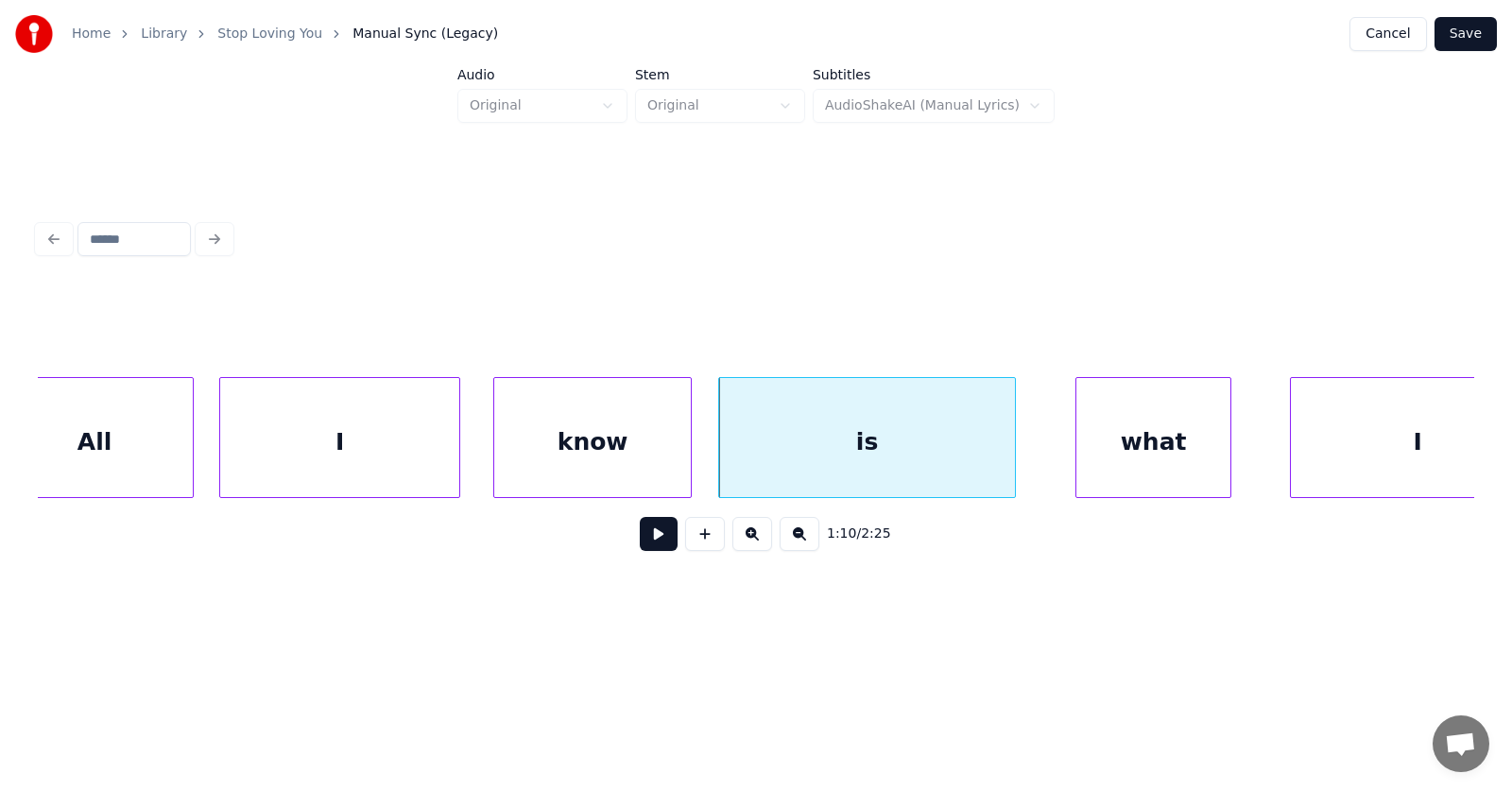
click at [1157, 457] on div "what" at bounding box center [1154, 442] width 154 height 129
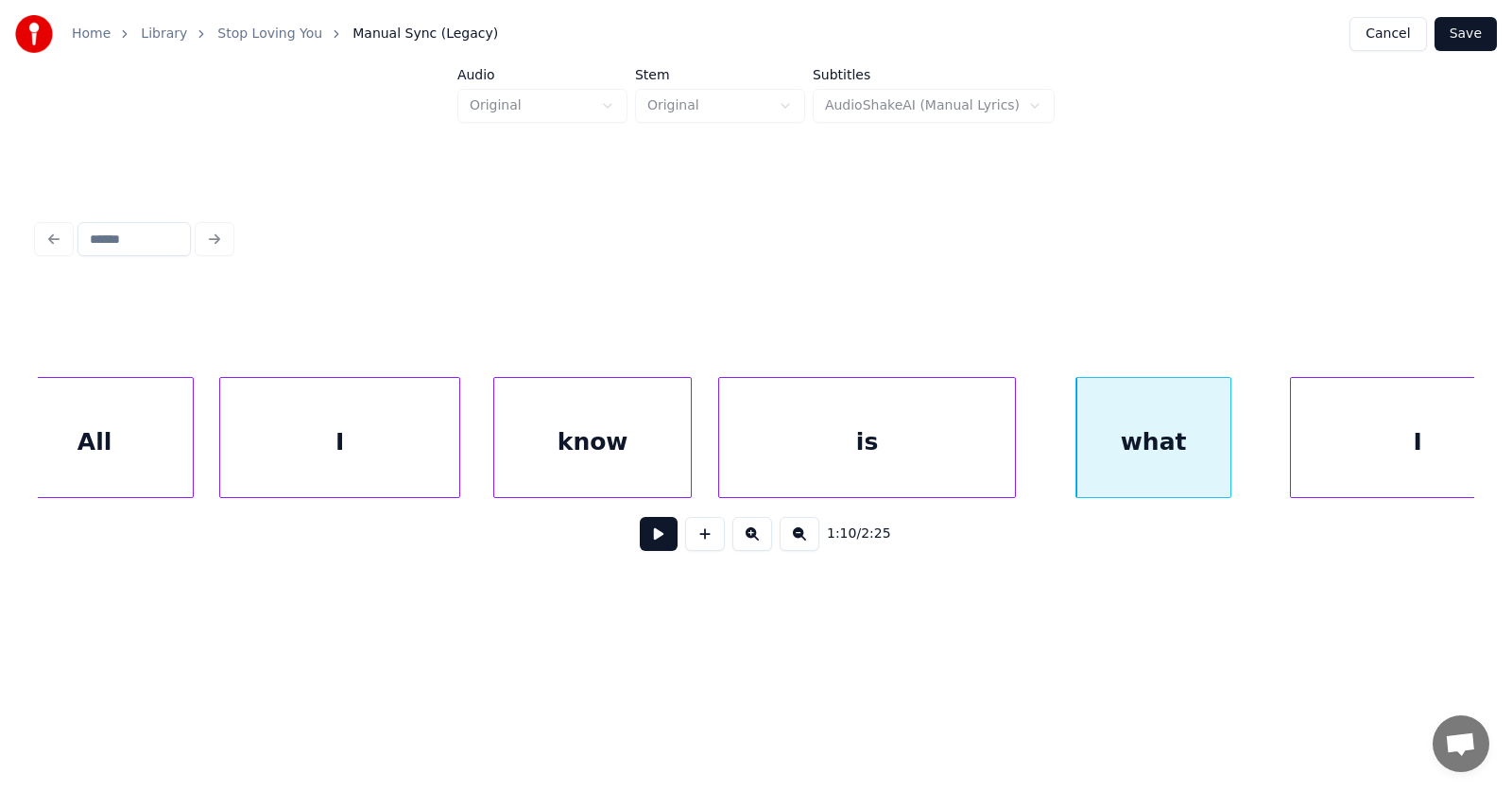
scroll to position [0, 49335]
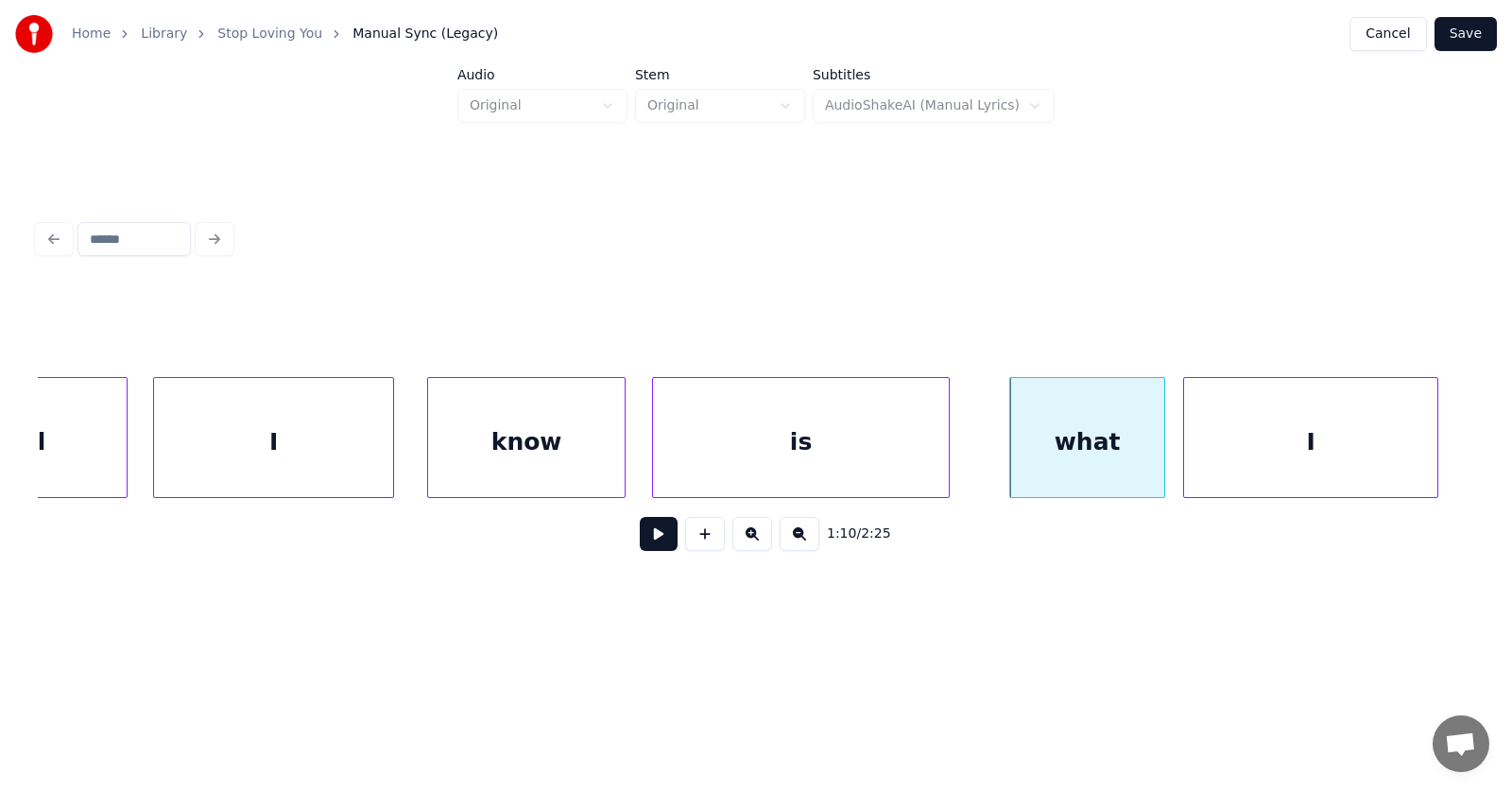
click at [1331, 455] on div "I" at bounding box center [1311, 442] width 253 height 129
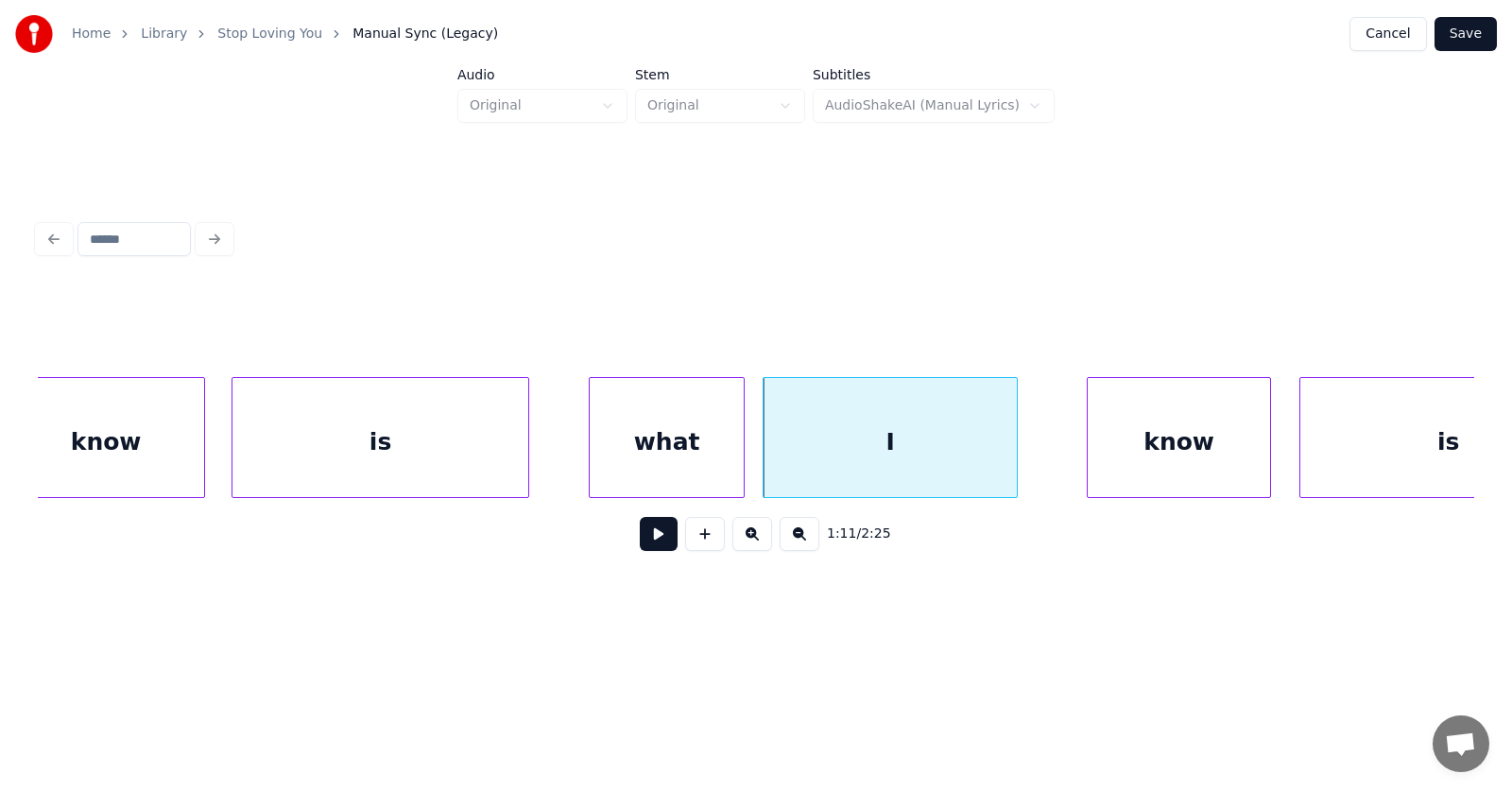
scroll to position [0, 49895]
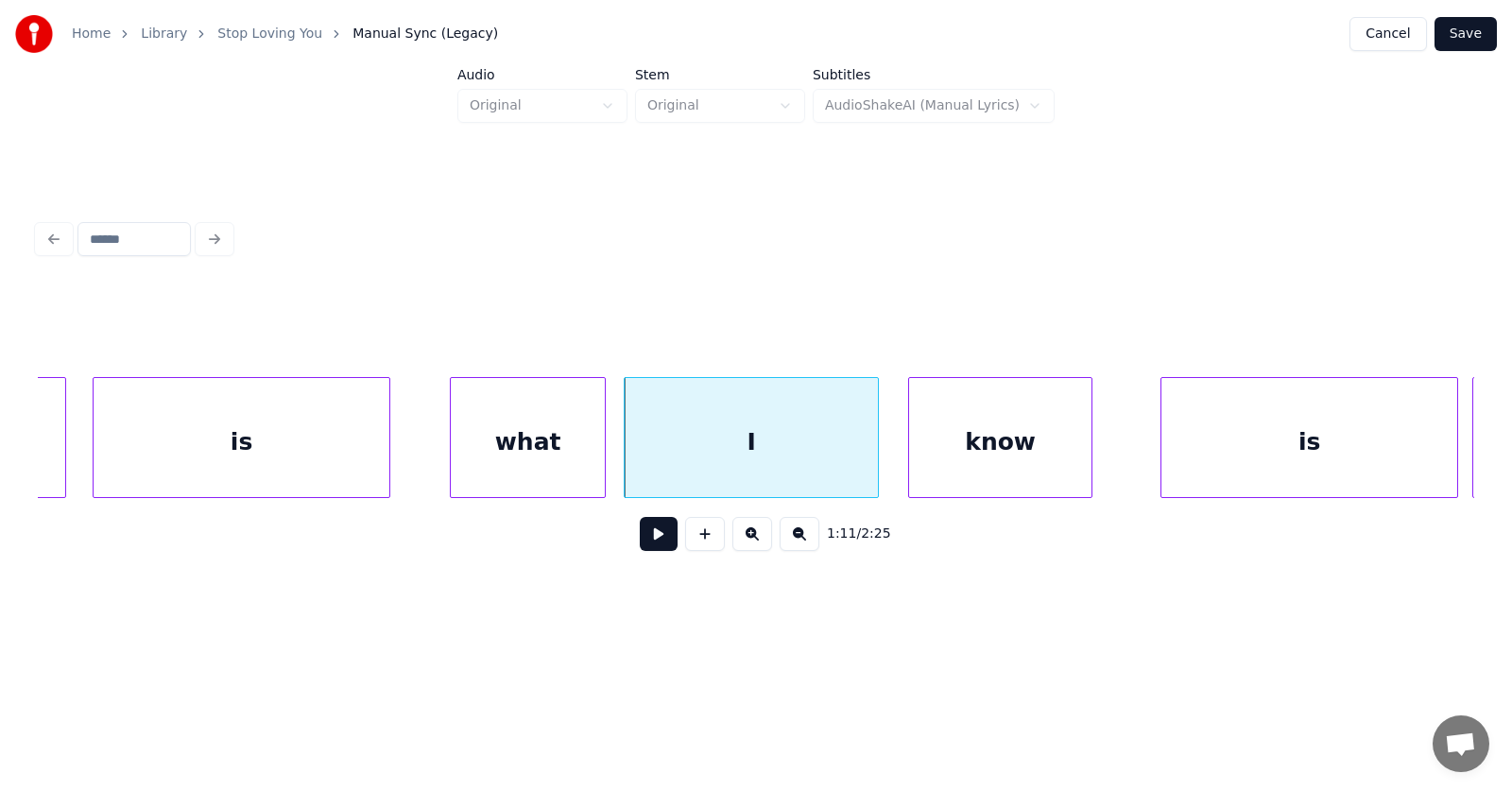
click at [970, 457] on div "know" at bounding box center [1000, 442] width 183 height 129
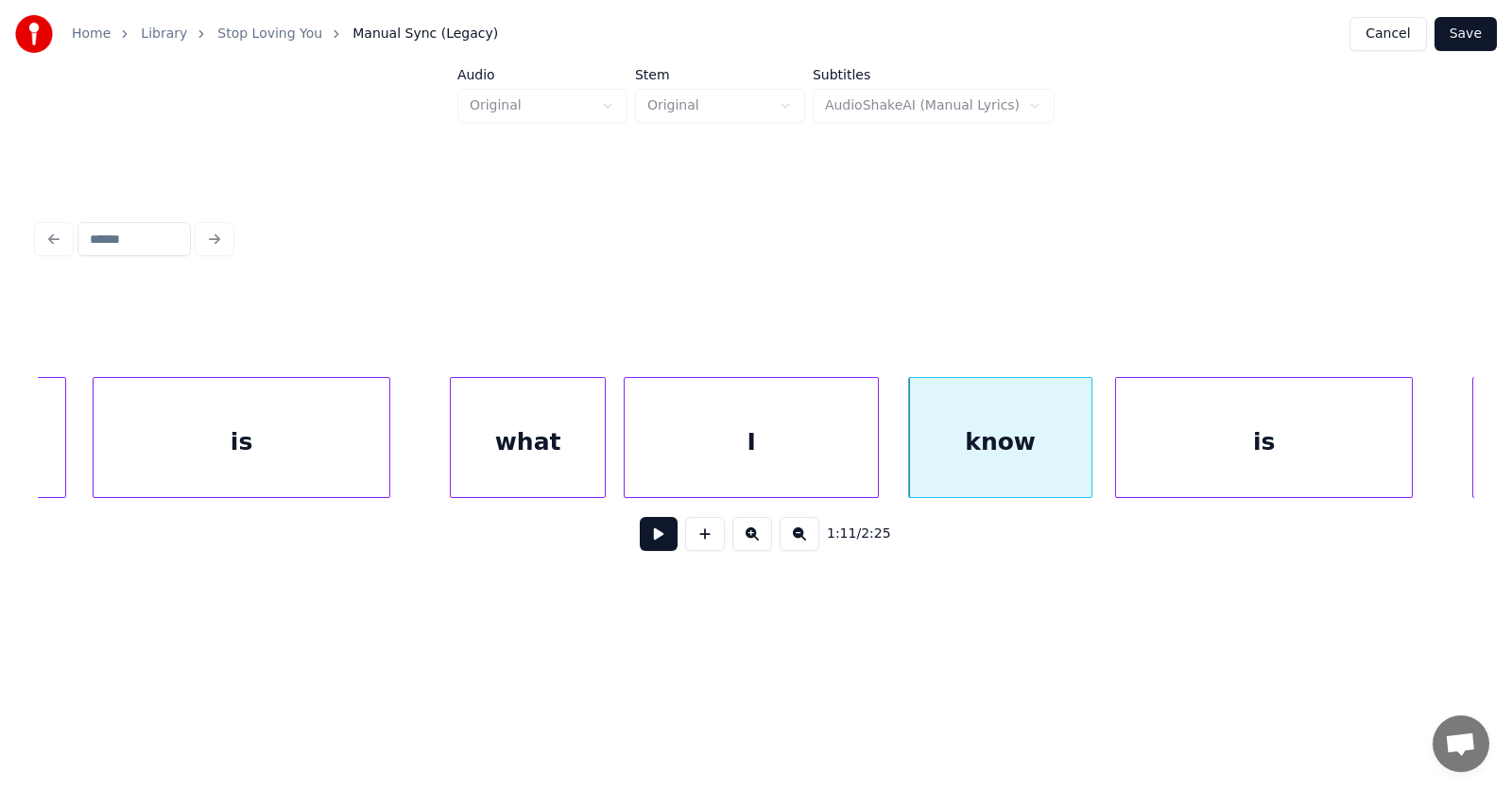
click at [1171, 459] on div "is" at bounding box center [1264, 442] width 296 height 129
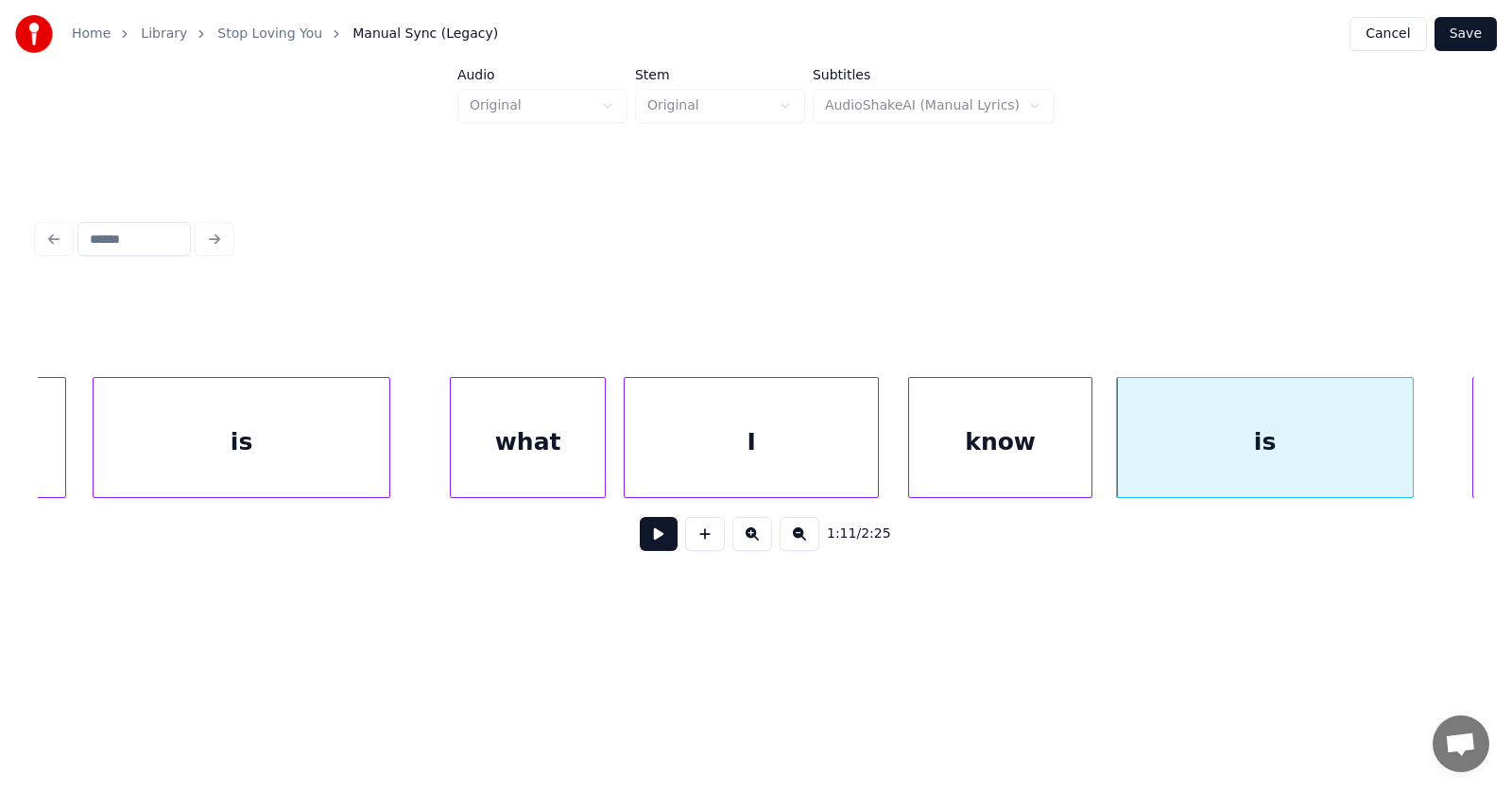
scroll to position [0, 50173]
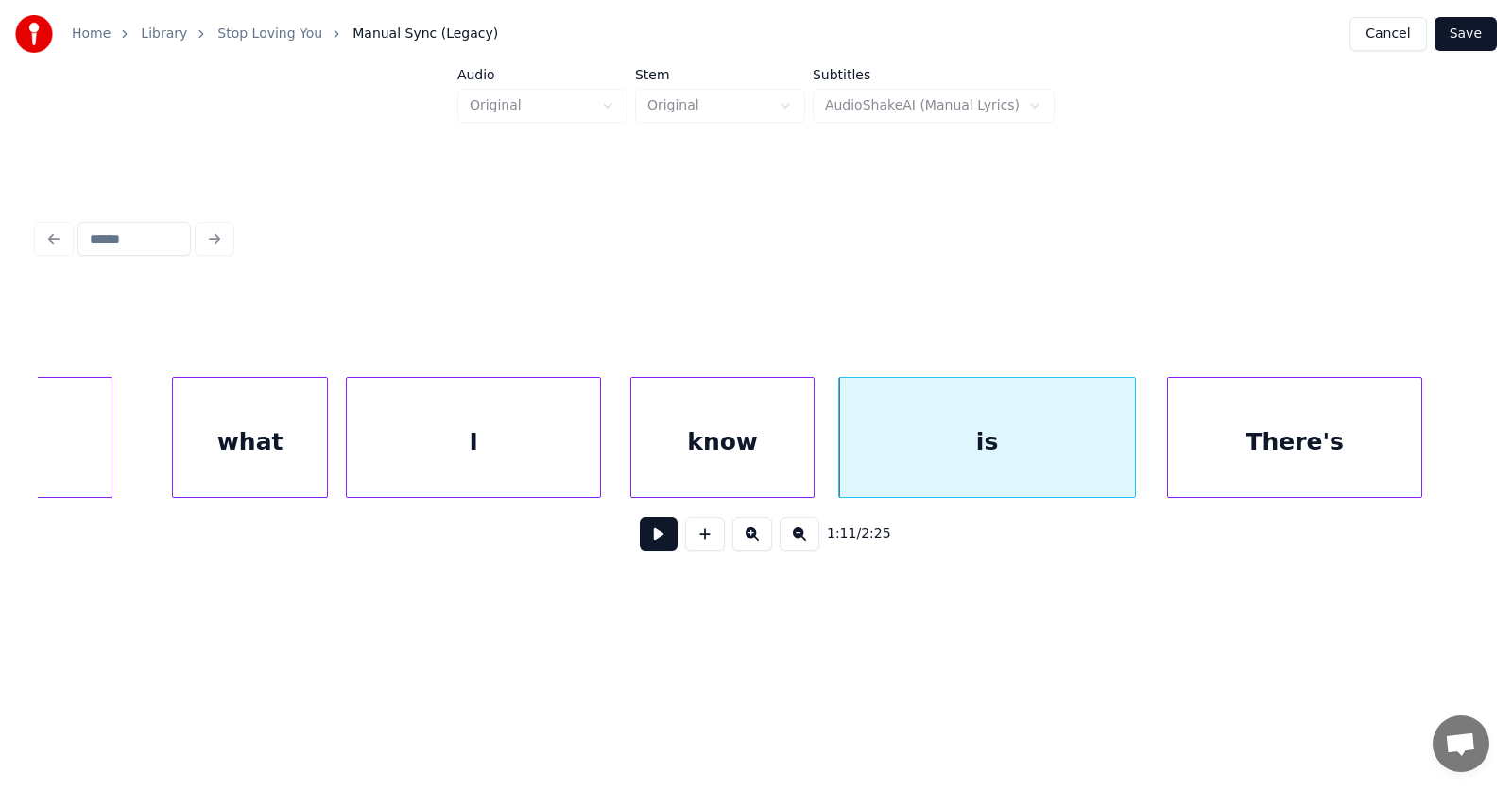
click at [1330, 432] on div "There's" at bounding box center [1295, 442] width 253 height 129
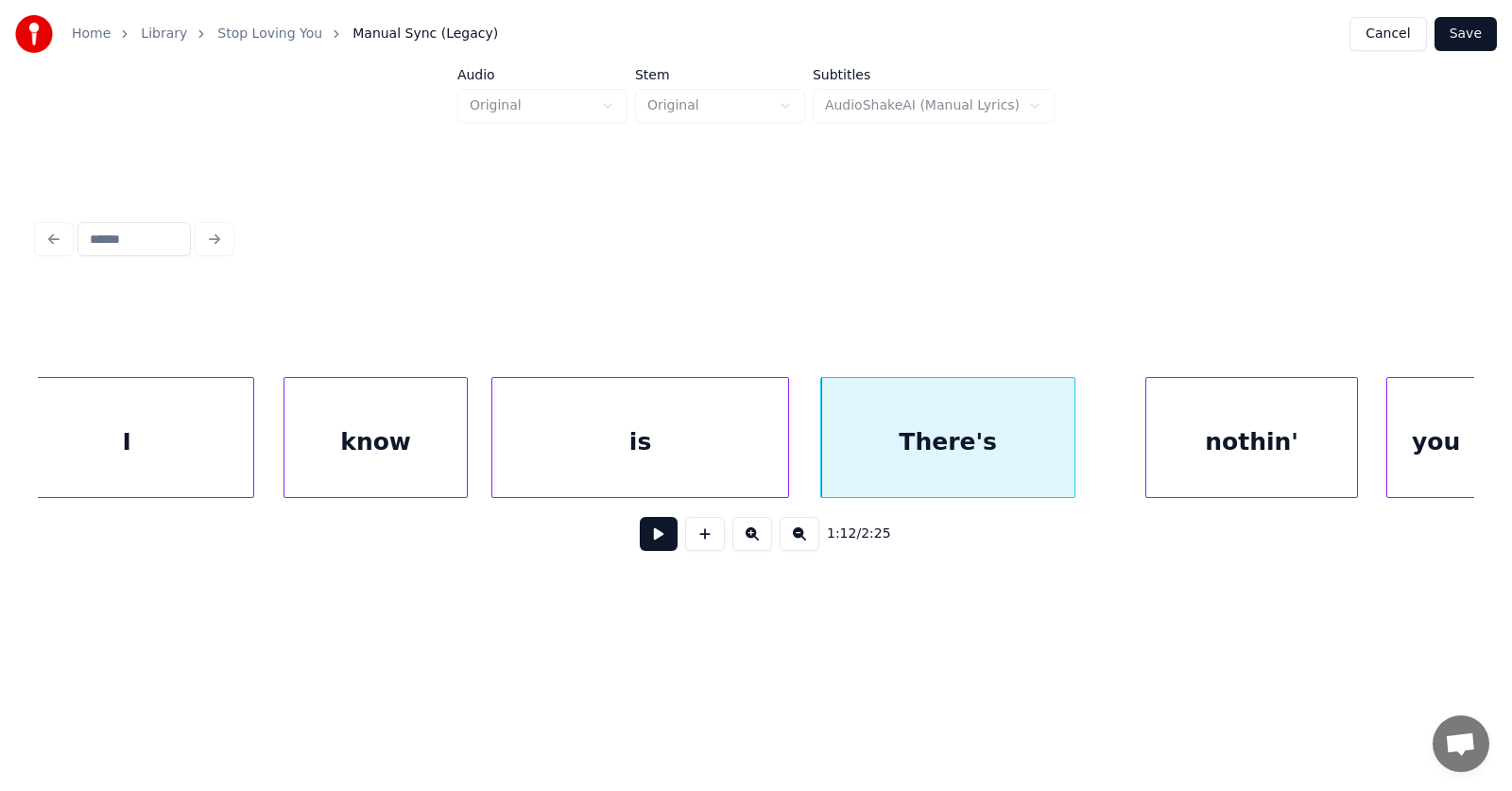
scroll to position [0, 50659]
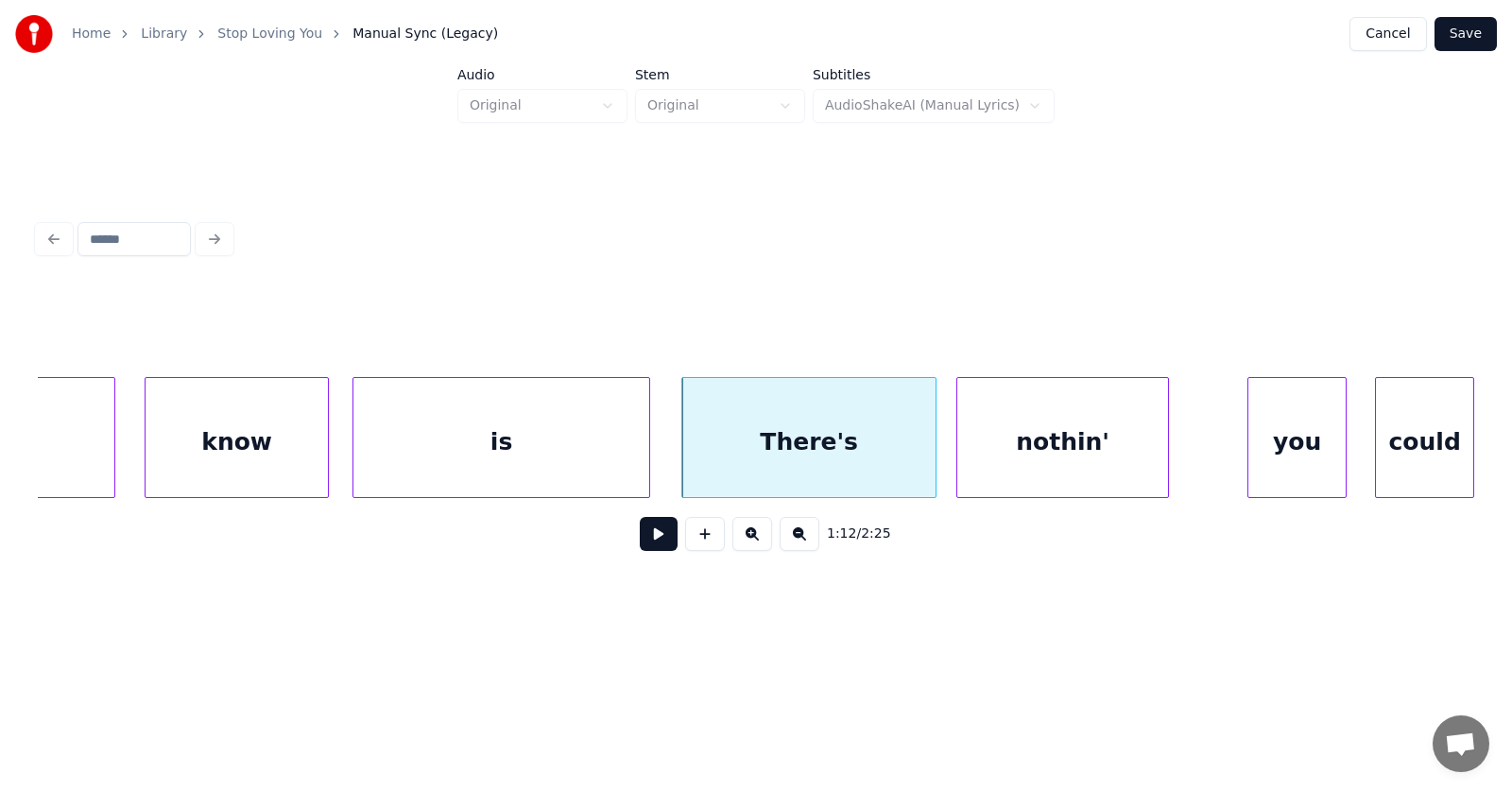
click at [1027, 461] on div "nothin'" at bounding box center [1062, 442] width 211 height 129
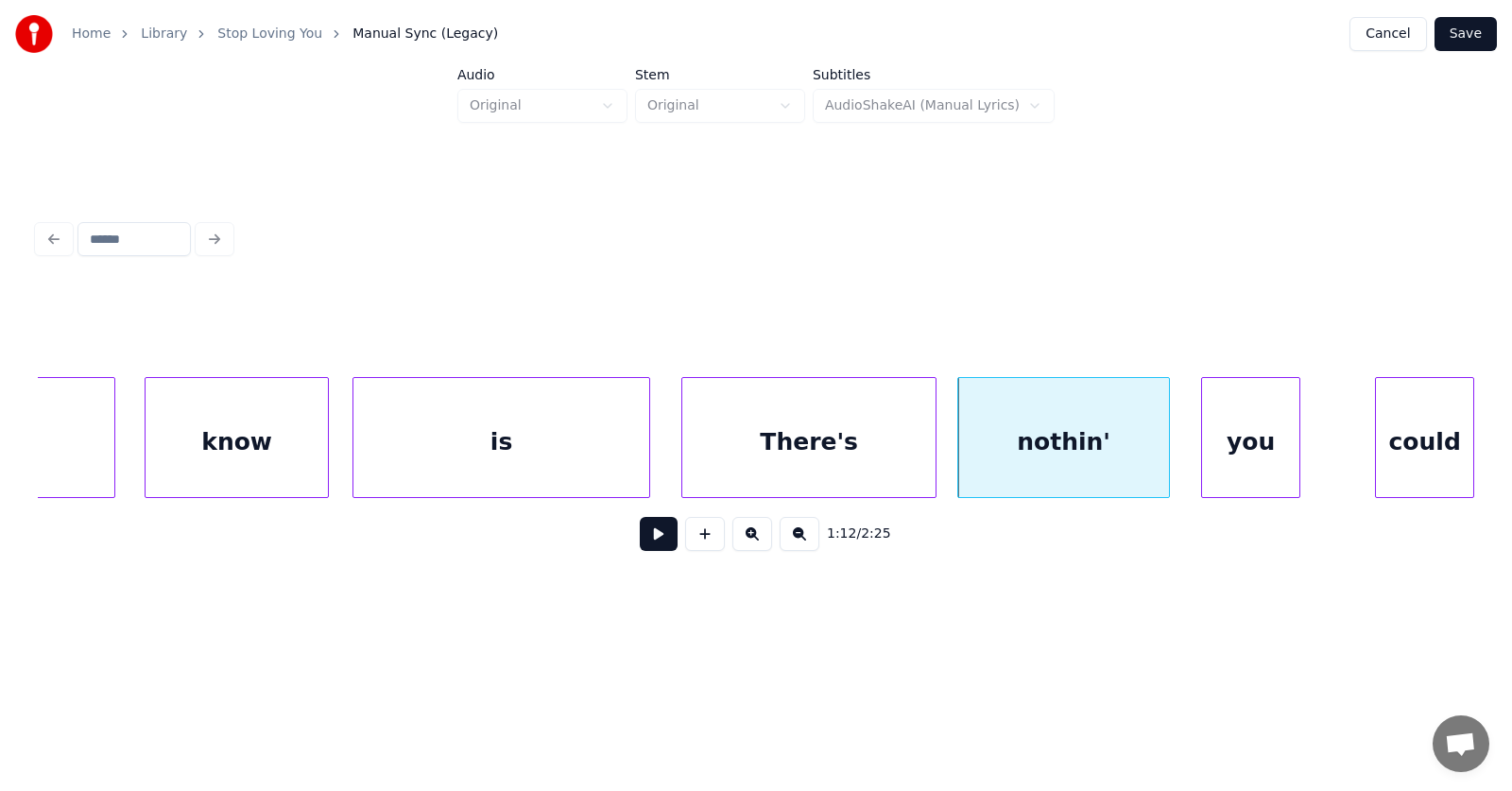
click at [1225, 465] on div "you" at bounding box center [1251, 442] width 97 height 129
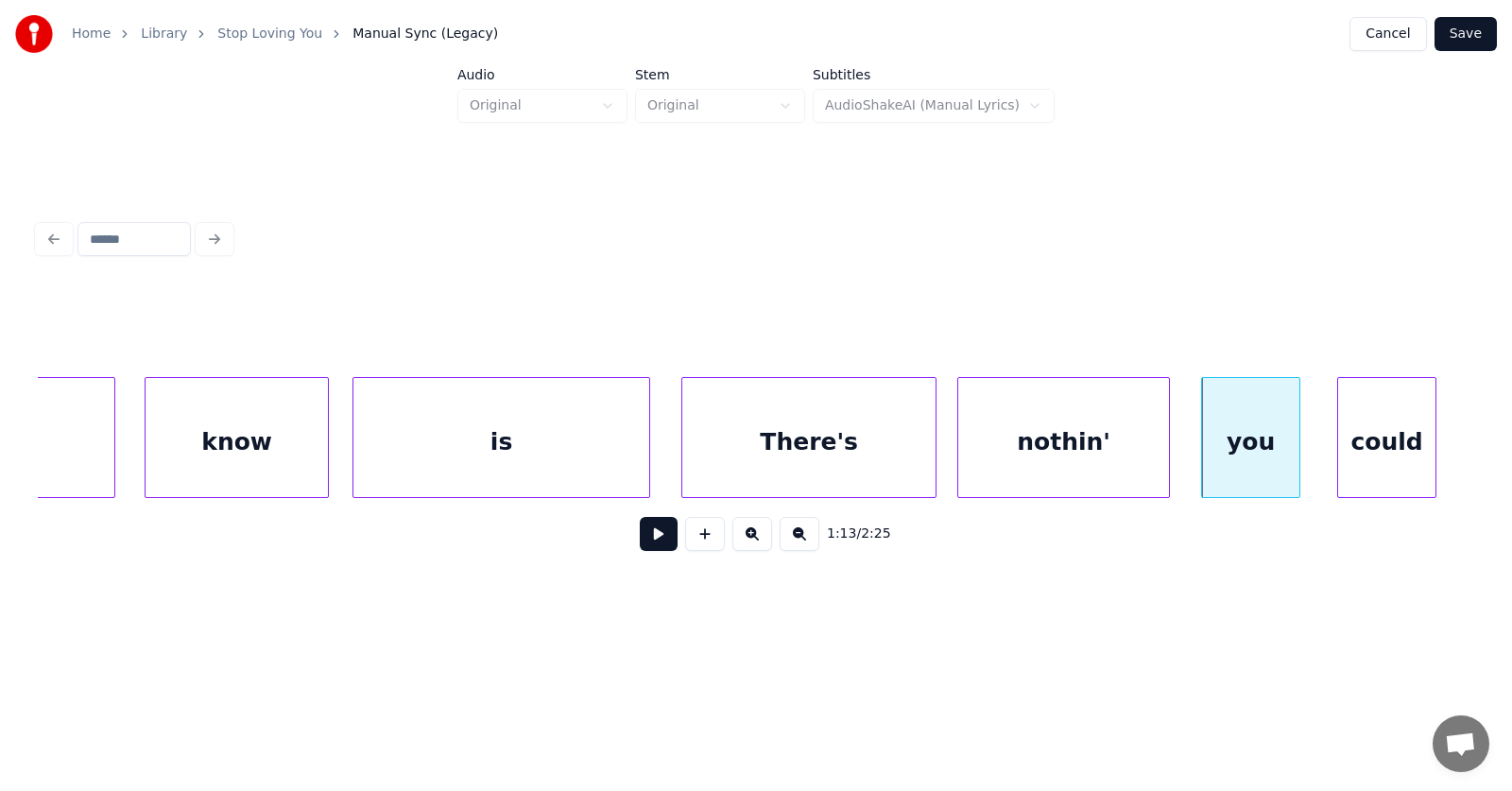
click at [1360, 464] on div "could" at bounding box center [1386, 442] width 97 height 129
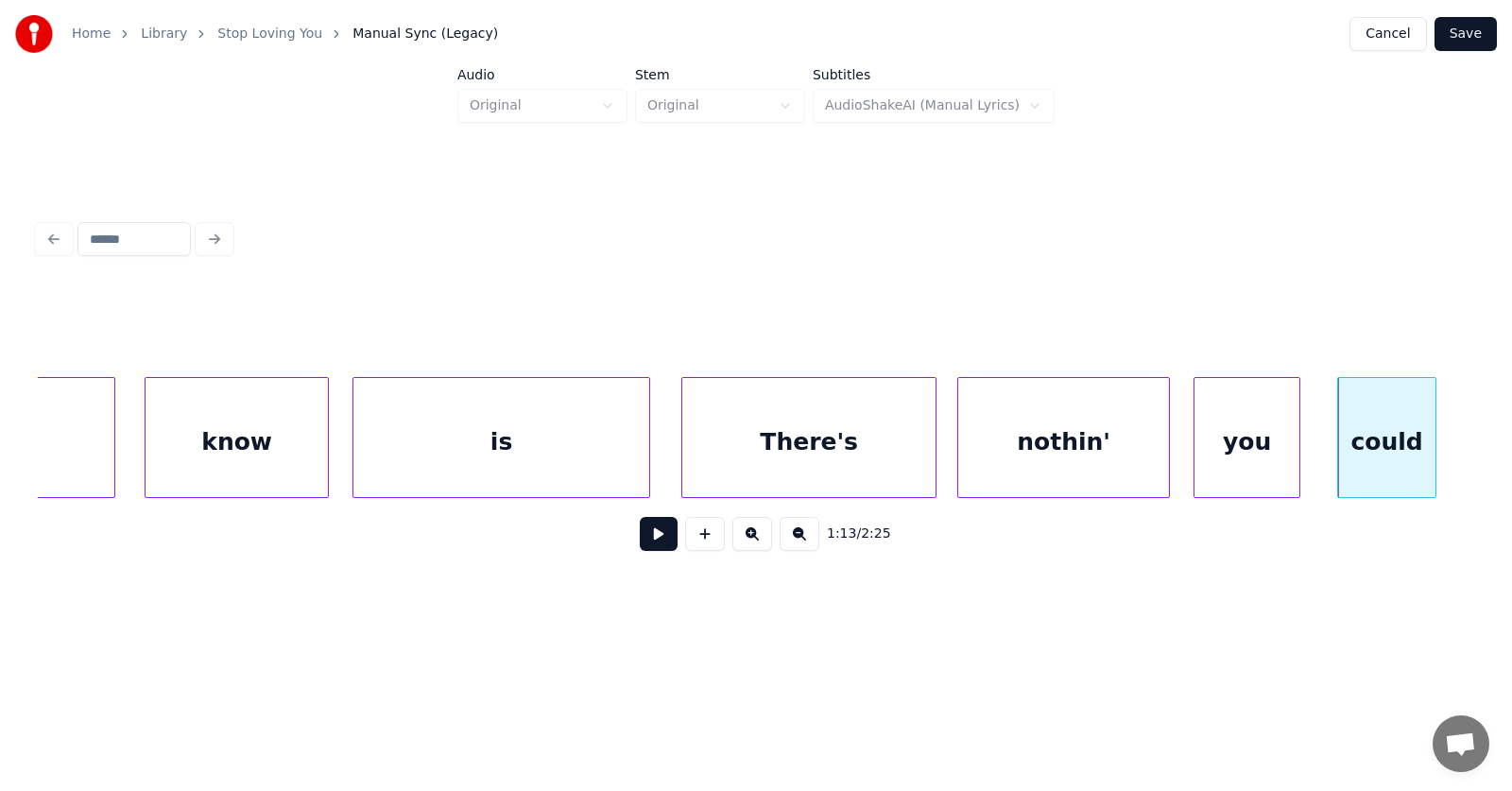
click at [1197, 465] on div at bounding box center [1198, 437] width 6 height 119
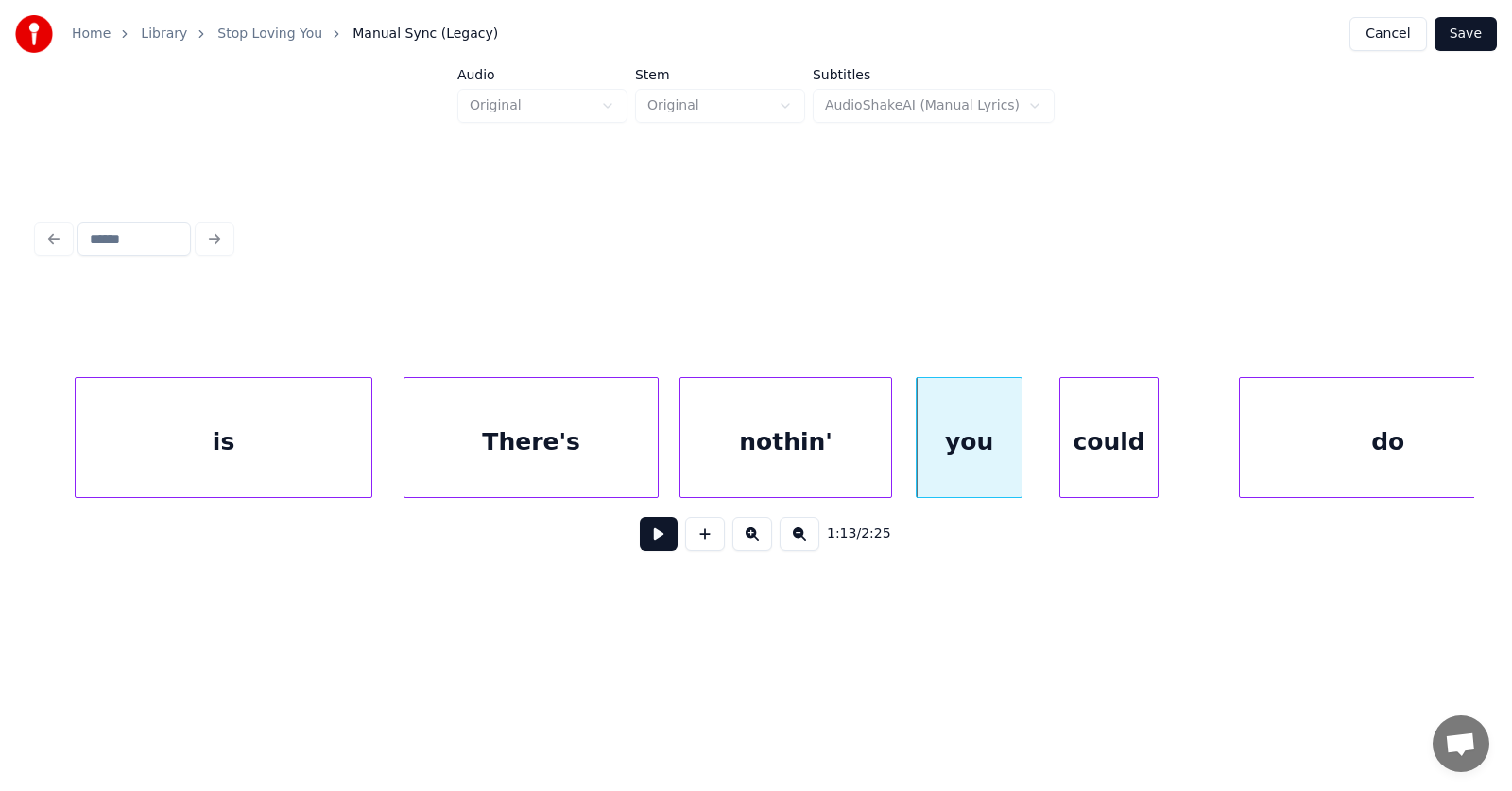
scroll to position [0, 51215]
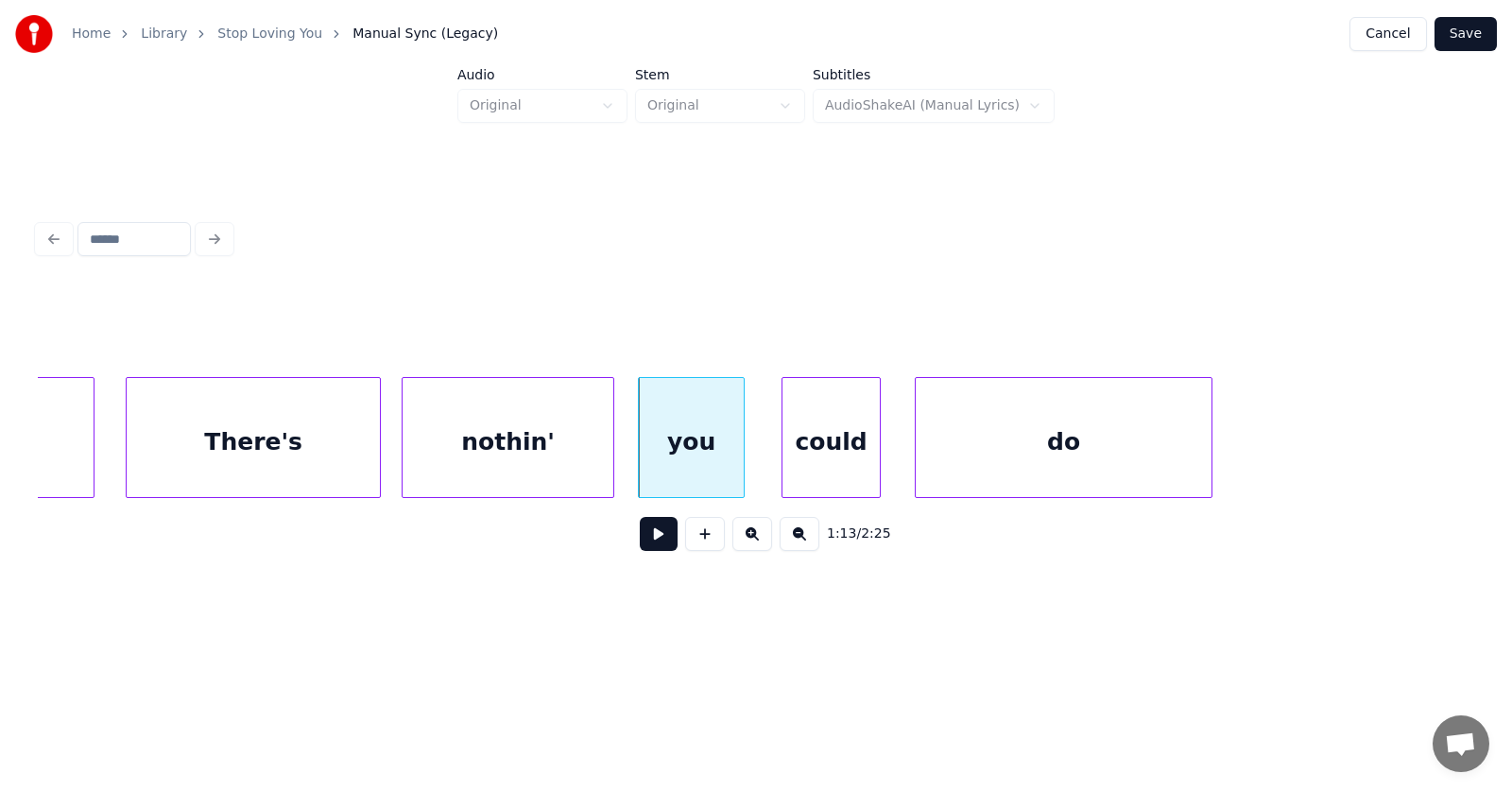
click at [1000, 466] on div "do" at bounding box center [1063, 442] width 296 height 129
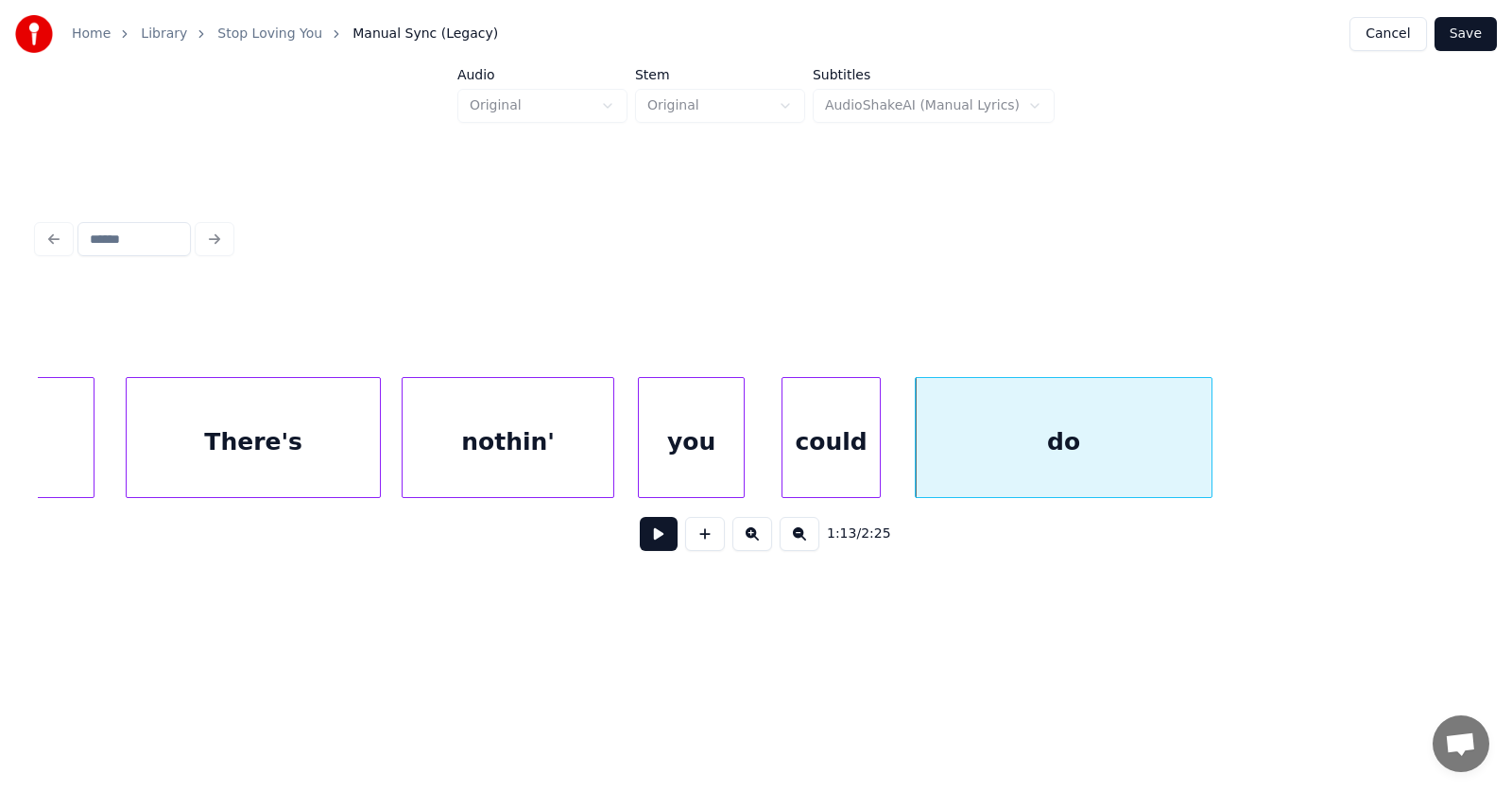
click at [649, 540] on button at bounding box center [659, 534] width 38 height 34
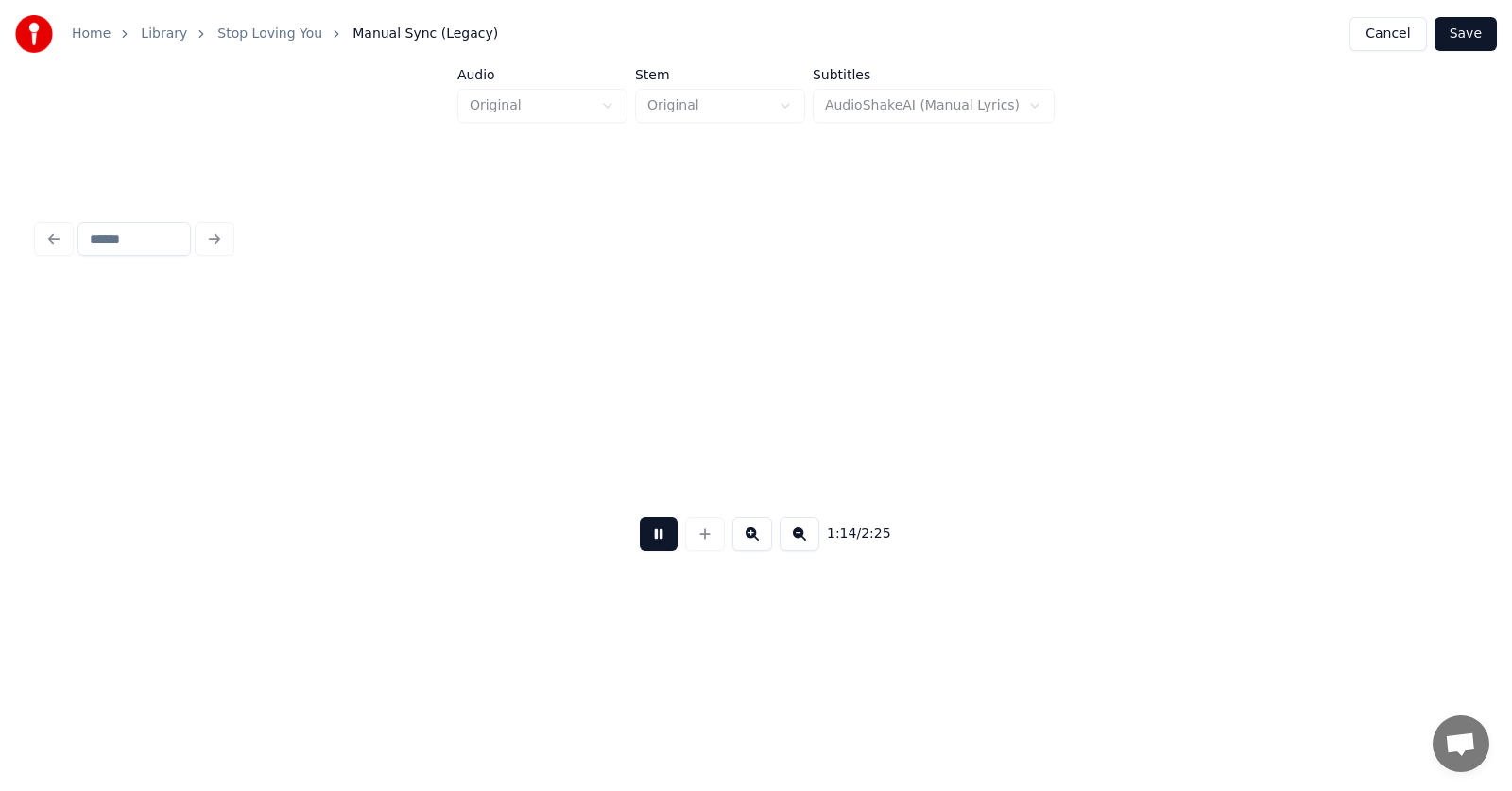
scroll to position [0, 52657]
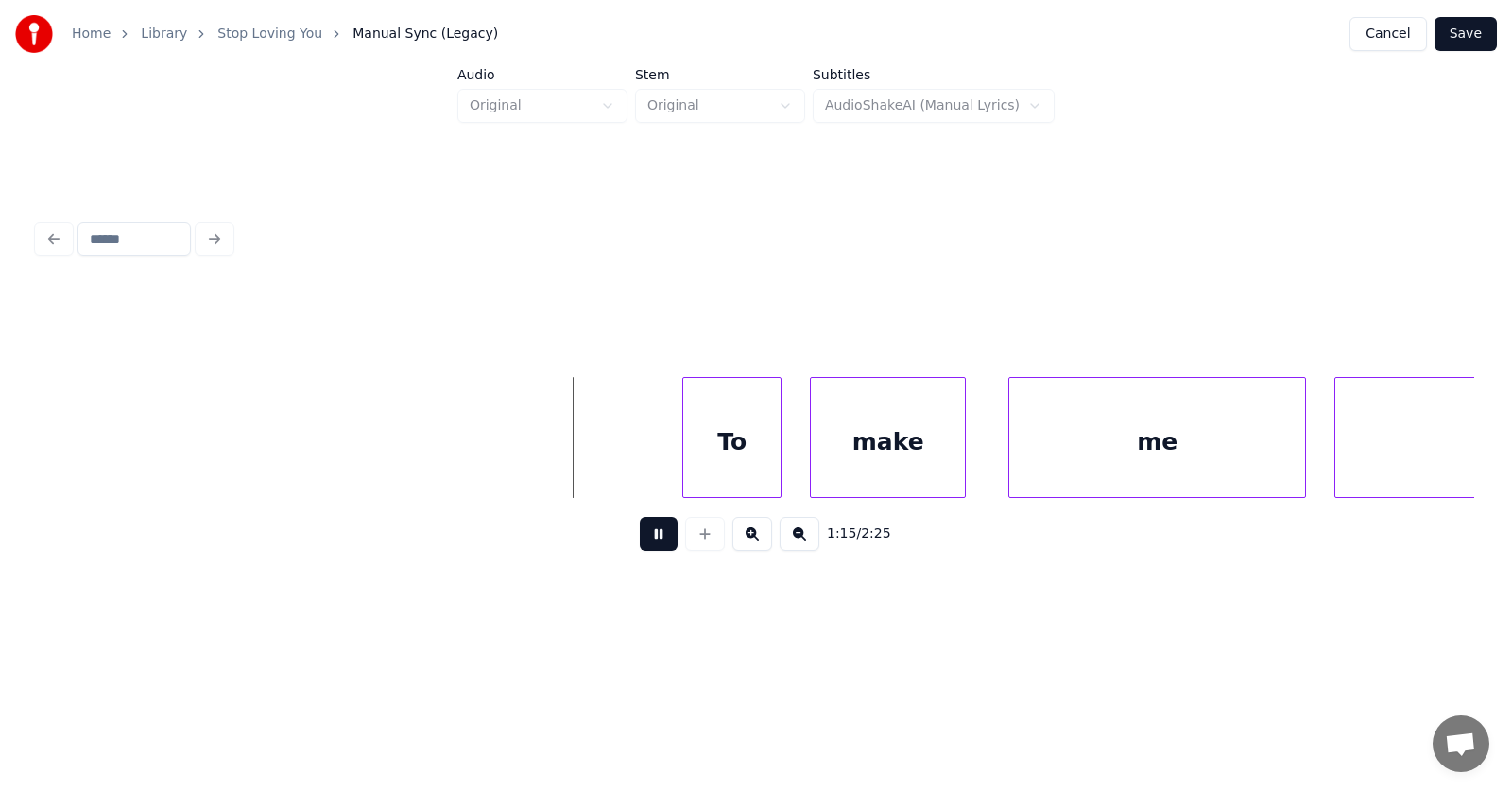
click at [649, 540] on button at bounding box center [659, 534] width 38 height 34
click at [696, 455] on div "To" at bounding box center [694, 442] width 97 height 129
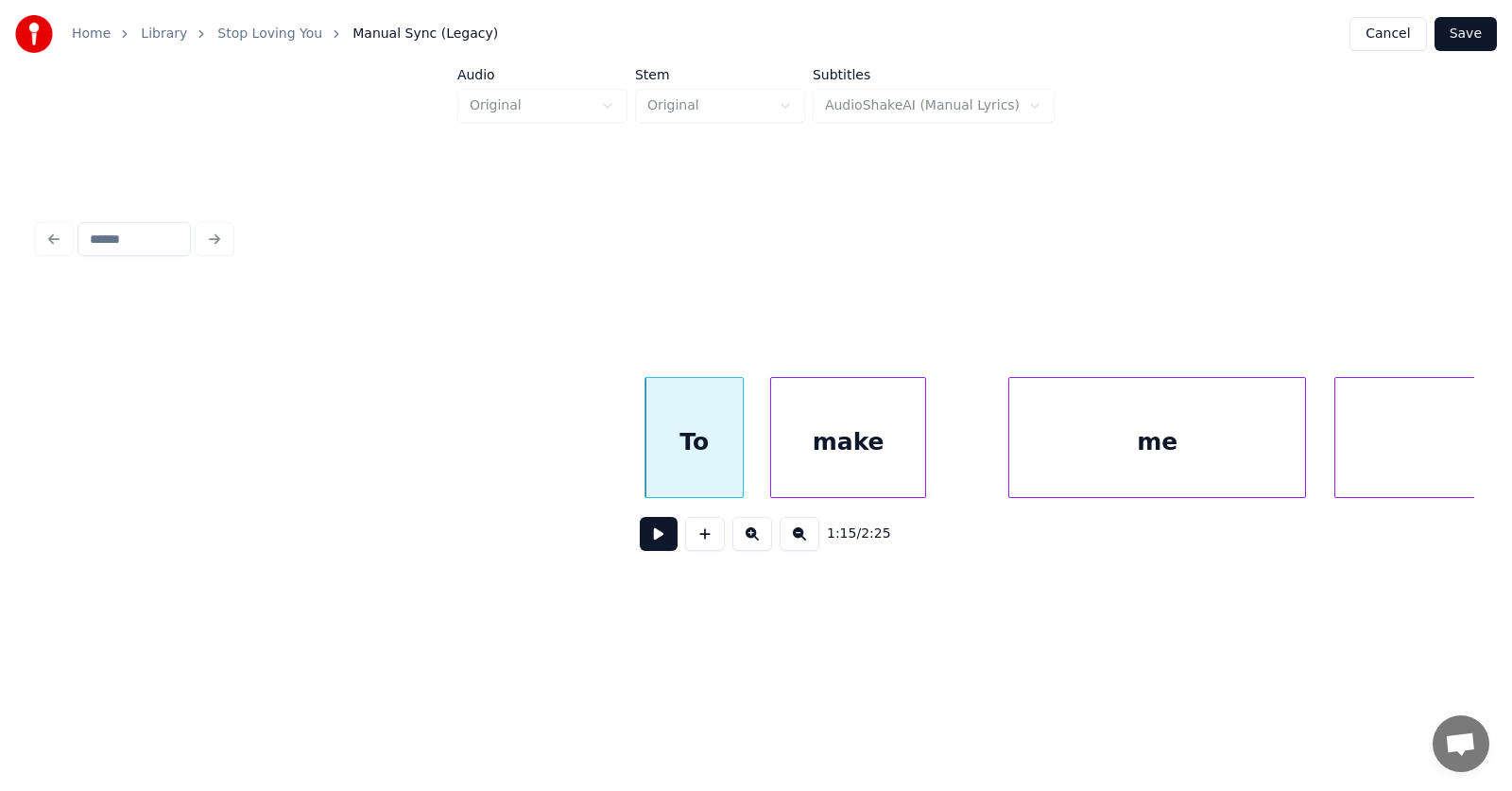
click at [841, 464] on div "make" at bounding box center [848, 442] width 154 height 129
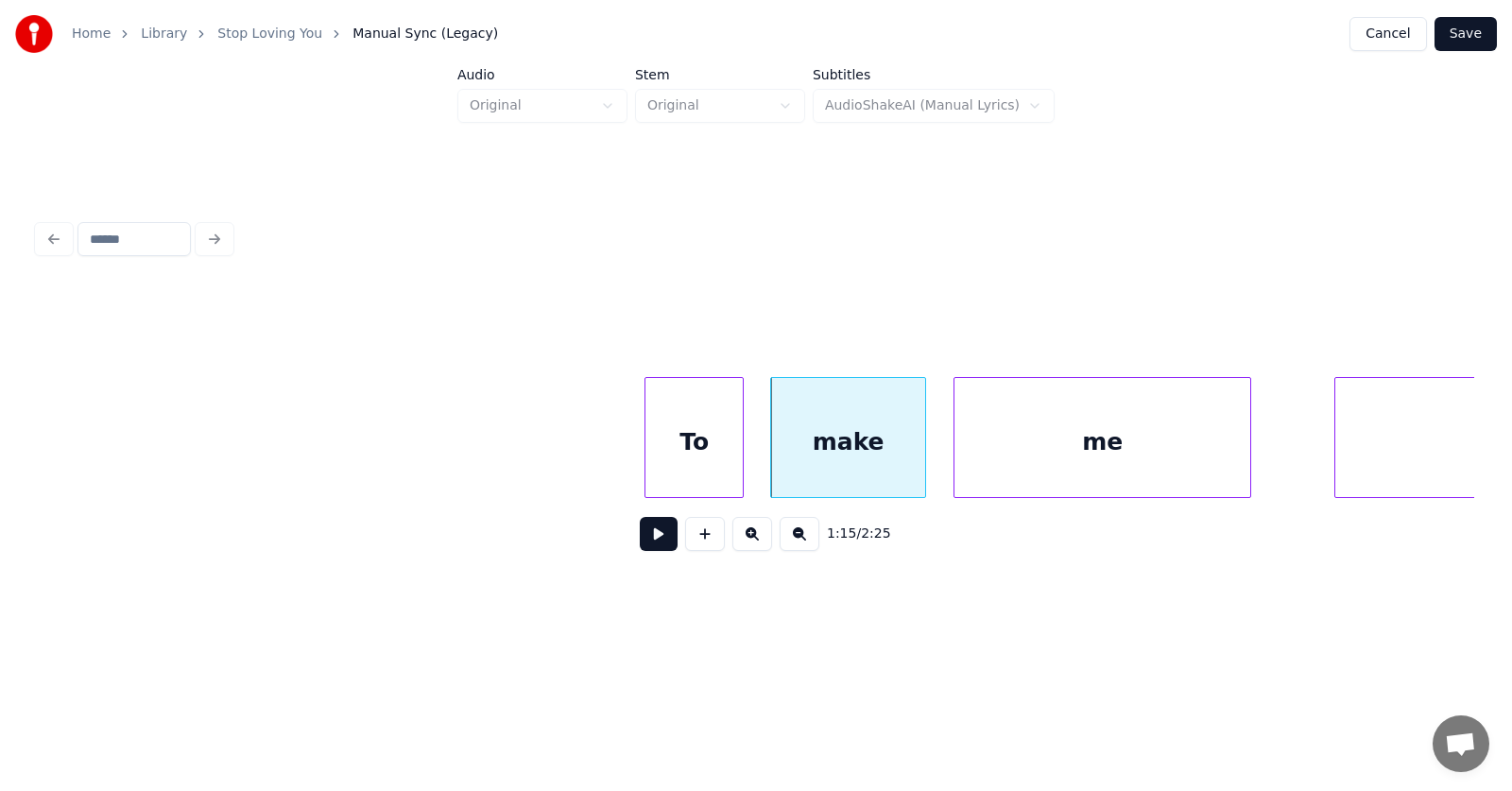
click at [1058, 459] on div "me" at bounding box center [1102, 442] width 296 height 129
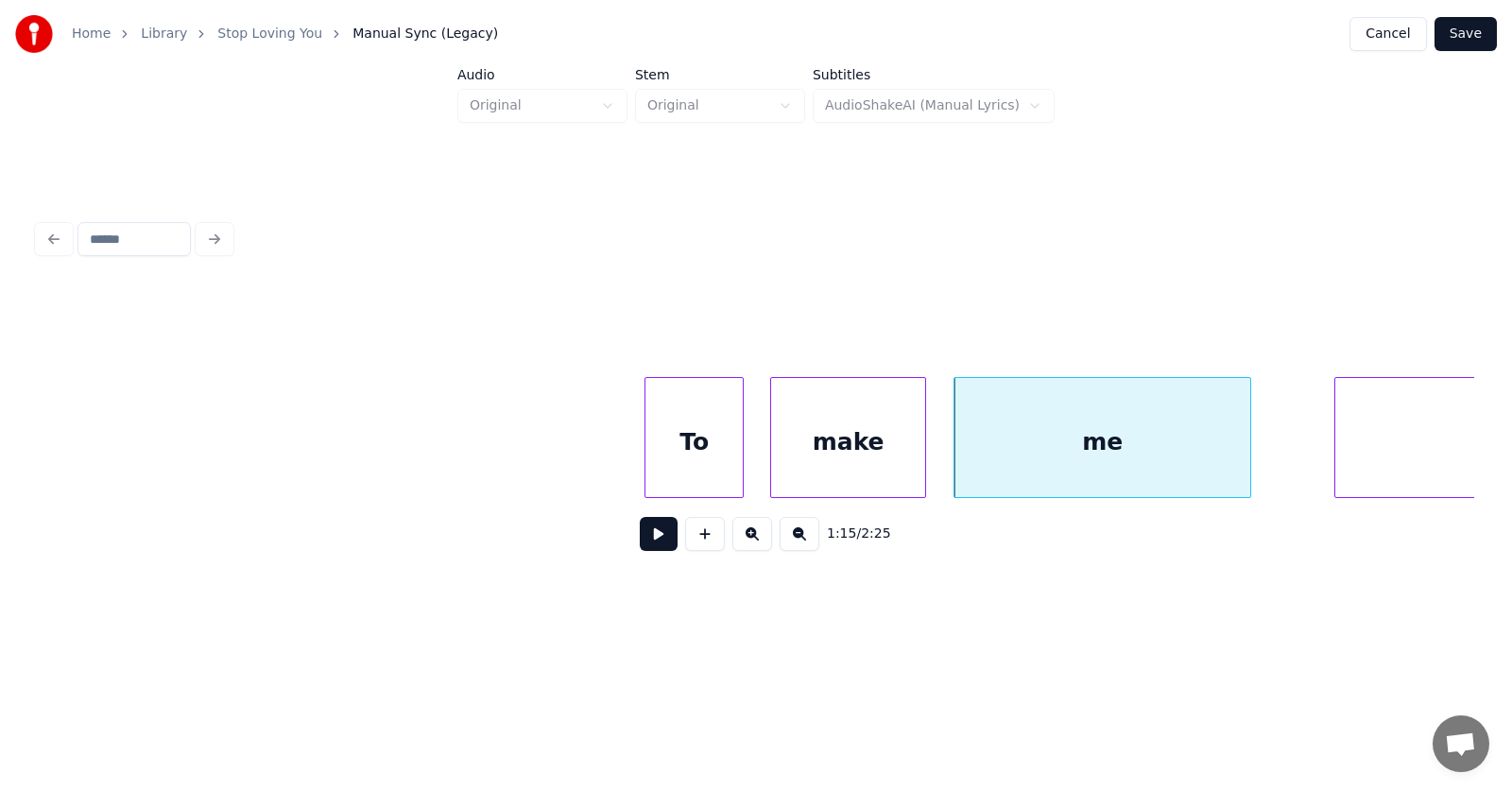
scroll to position [0, 52981]
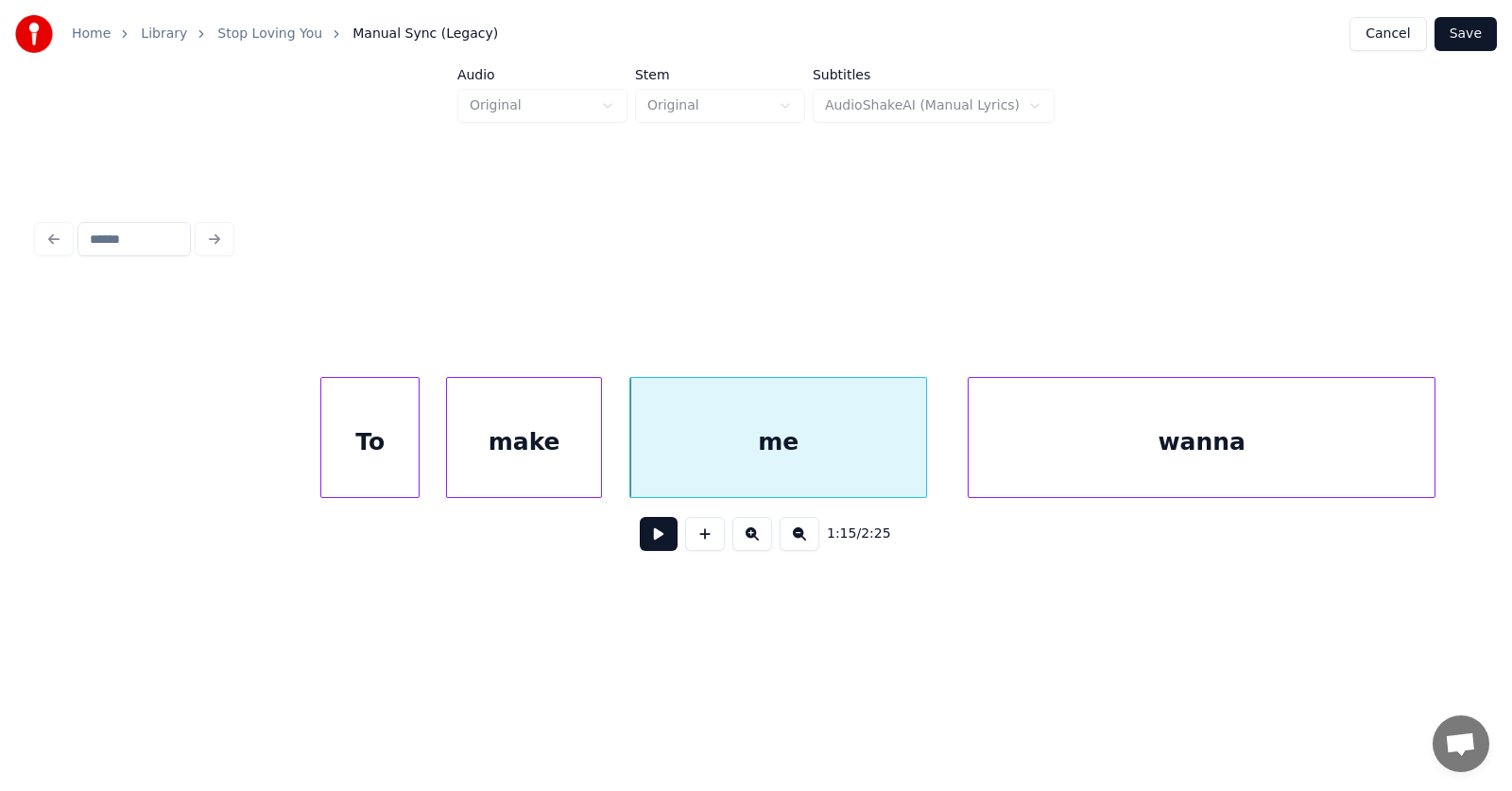
click at [1349, 461] on div "wanna" at bounding box center [1202, 442] width 466 height 129
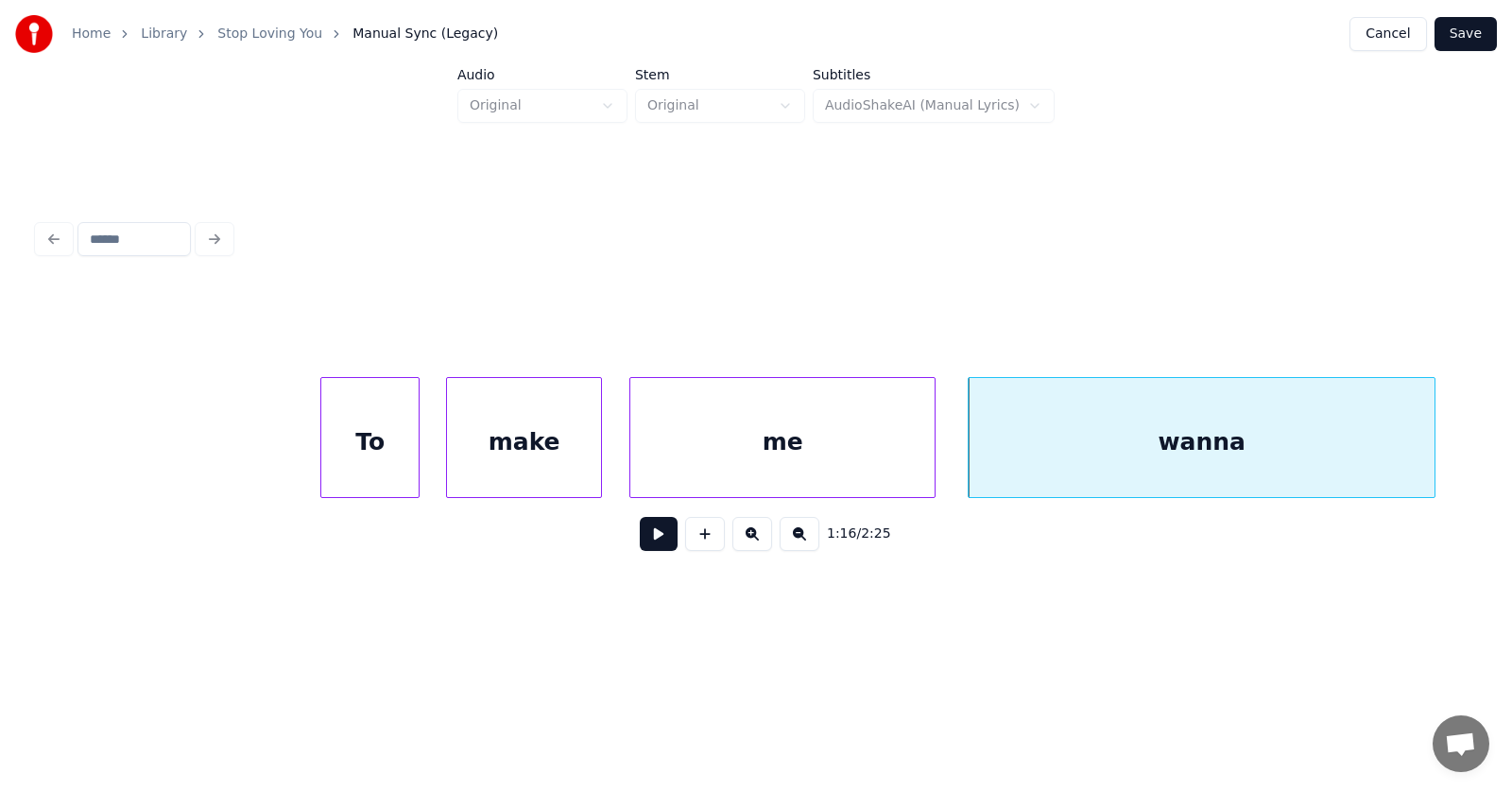
click at [932, 462] on div at bounding box center [932, 437] width 6 height 119
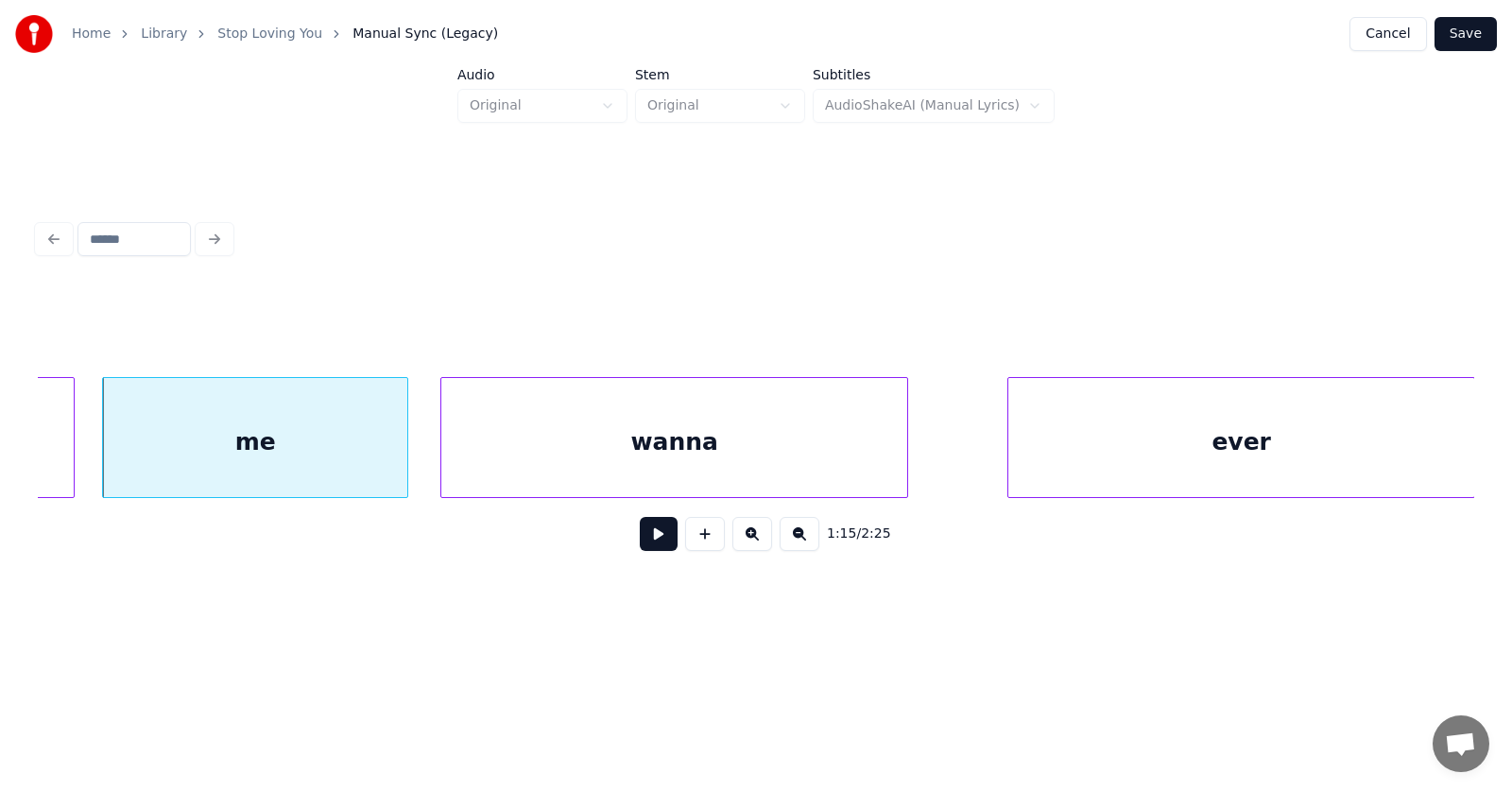
scroll to position [0, 53717]
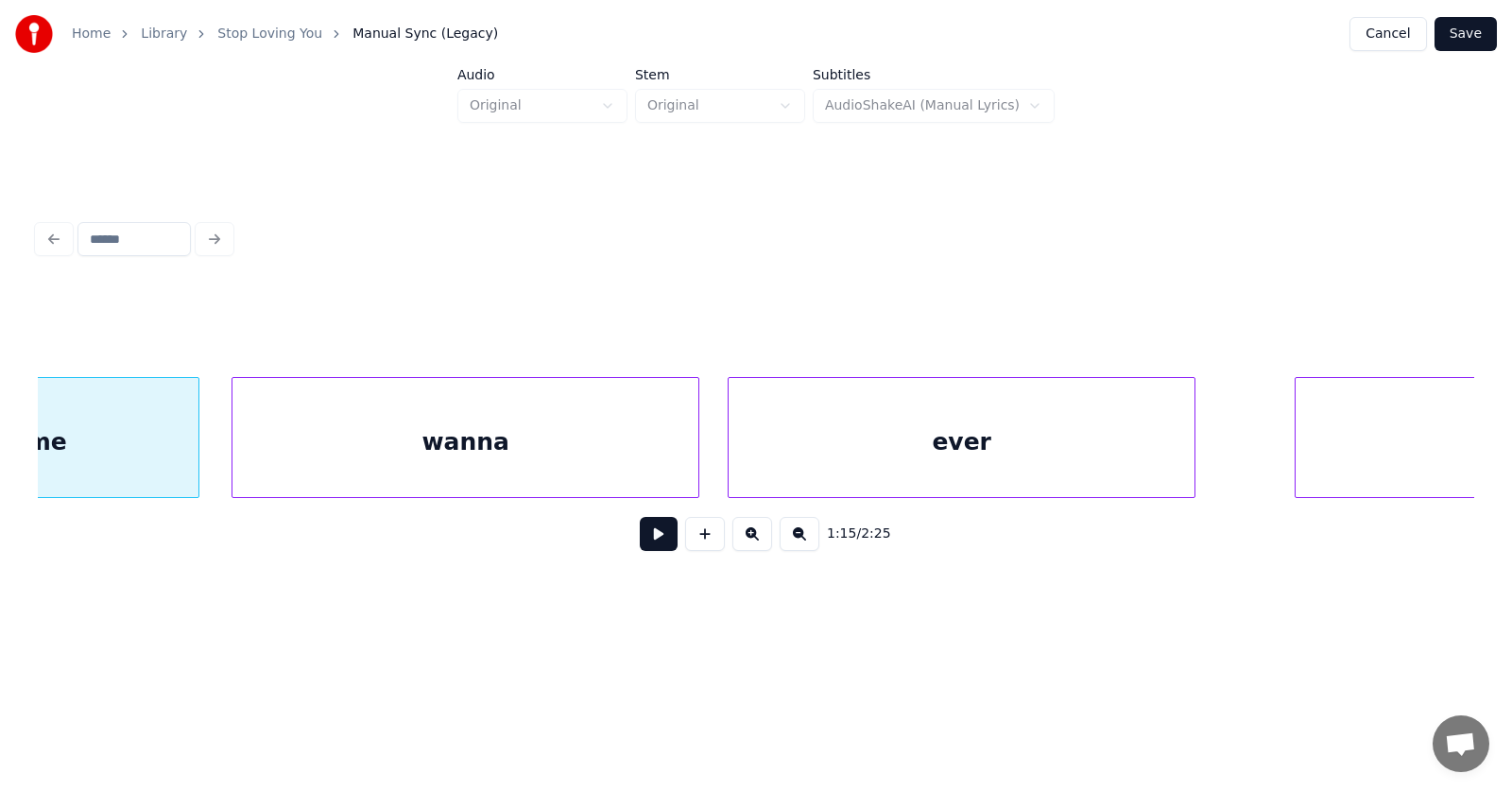
click at [857, 457] on div "ever" at bounding box center [961, 442] width 466 height 129
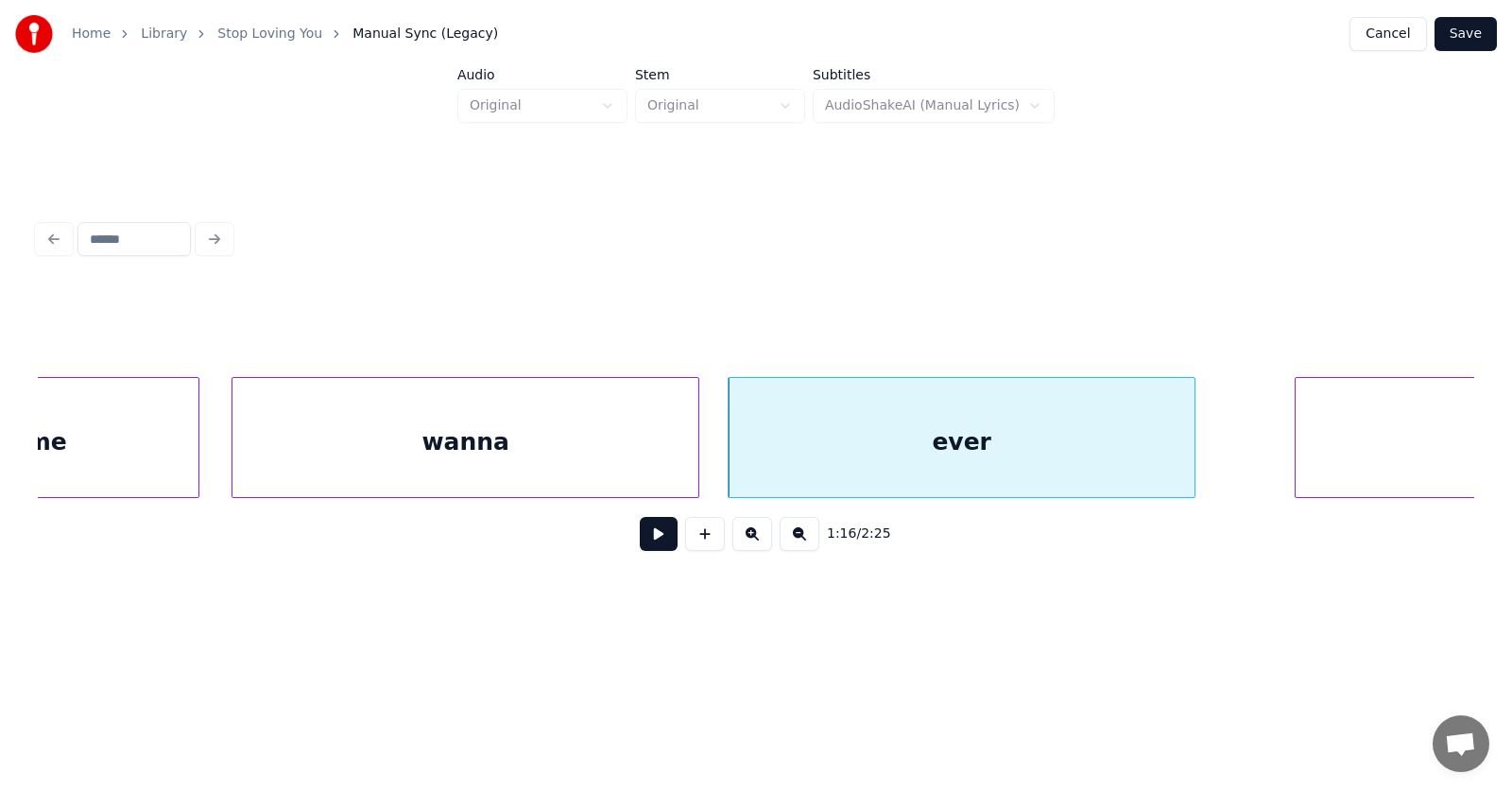
scroll to position [0, 54016]
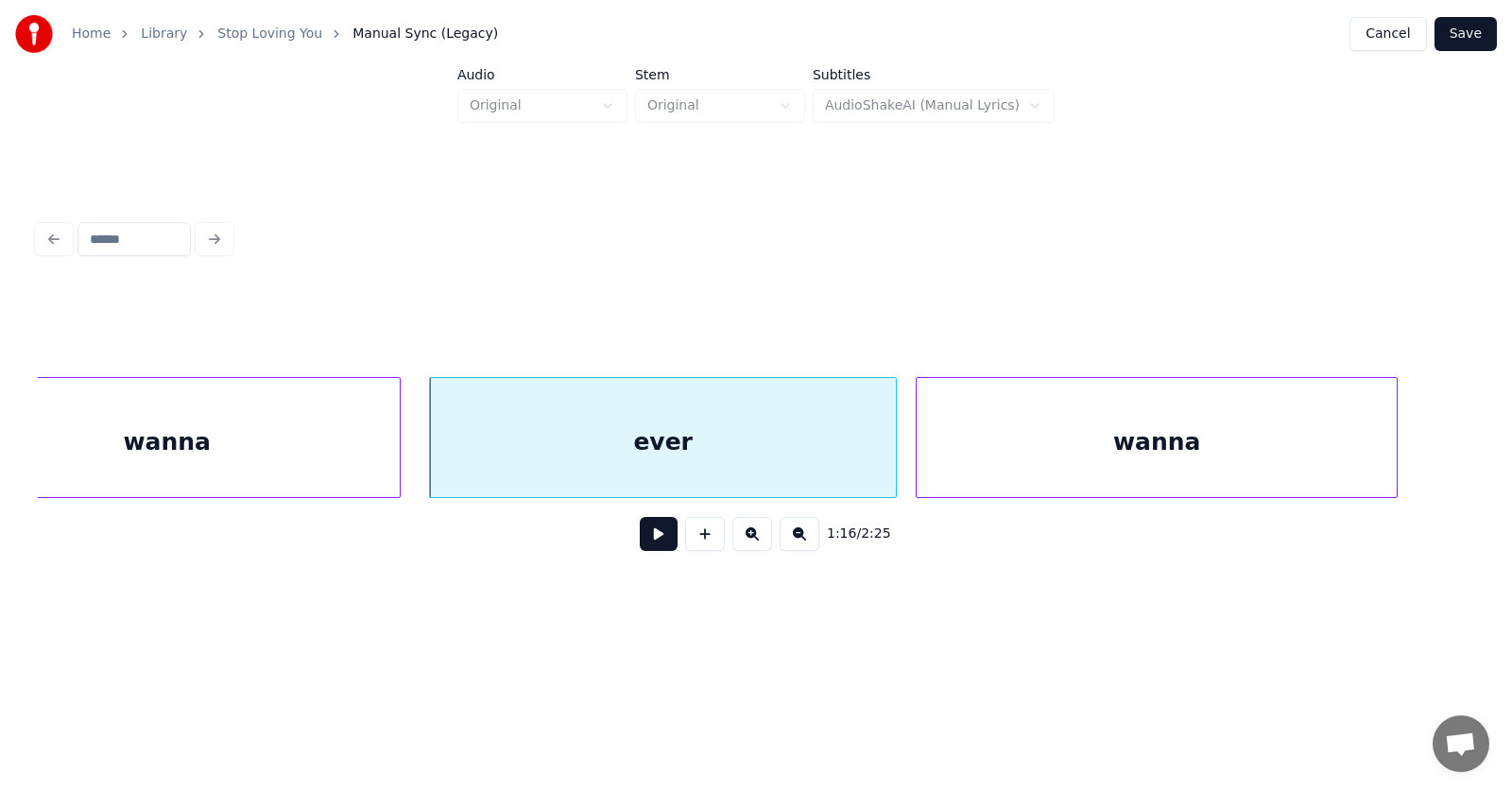
click at [1286, 458] on div "wanna" at bounding box center [1157, 442] width 480 height 129
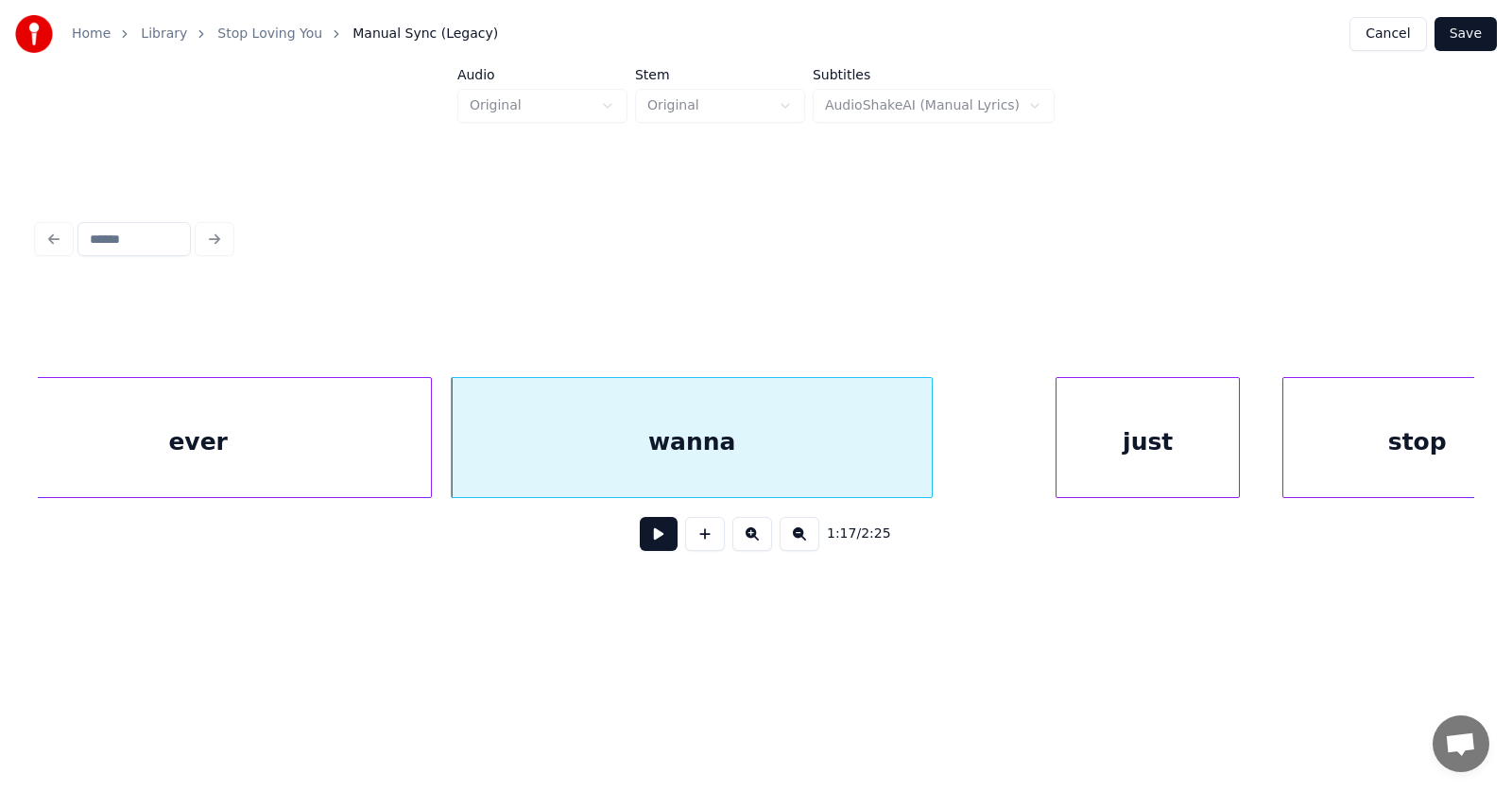
scroll to position [0, 54551]
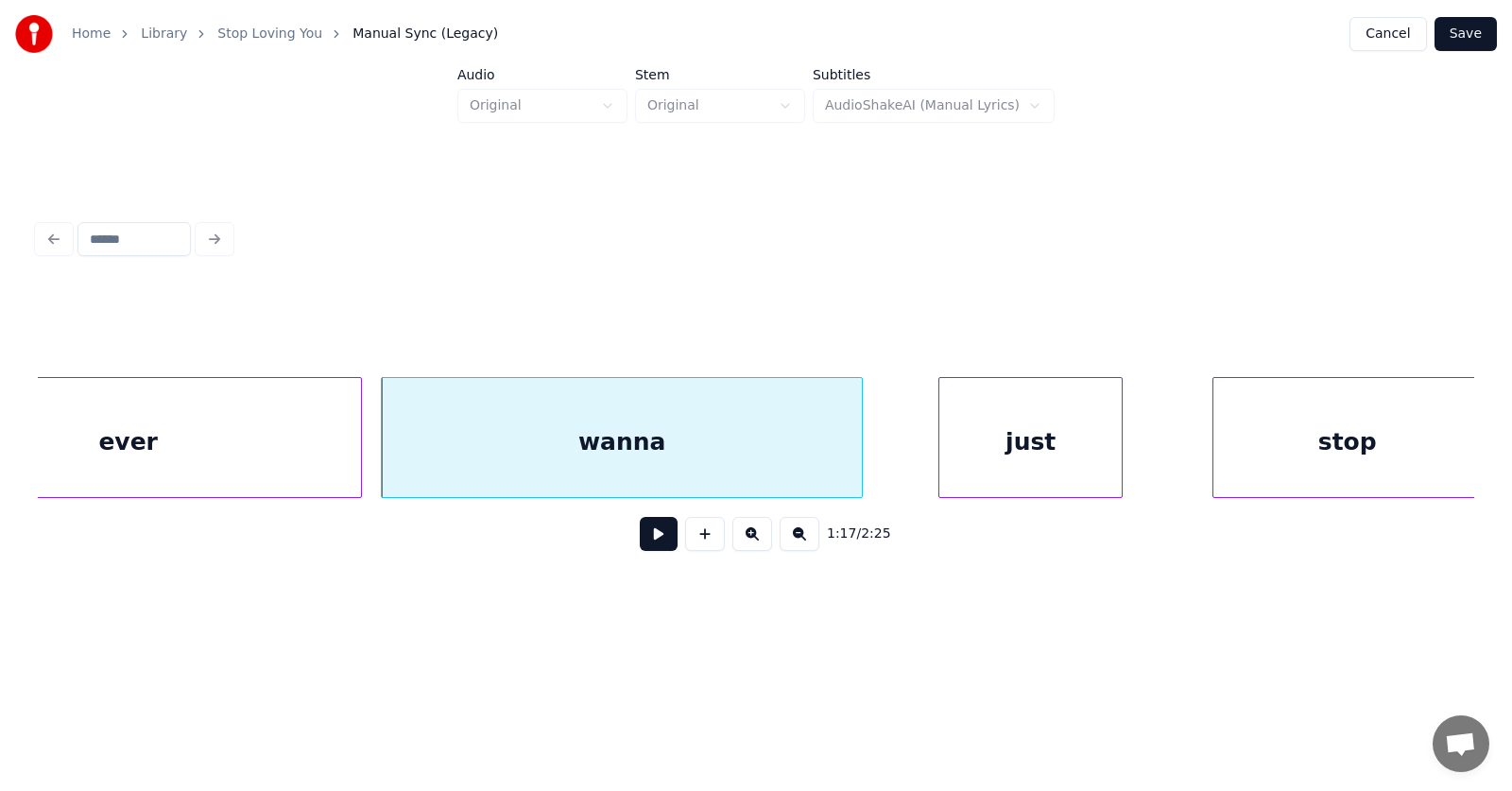
click at [996, 453] on div "just" at bounding box center [1031, 442] width 183 height 129
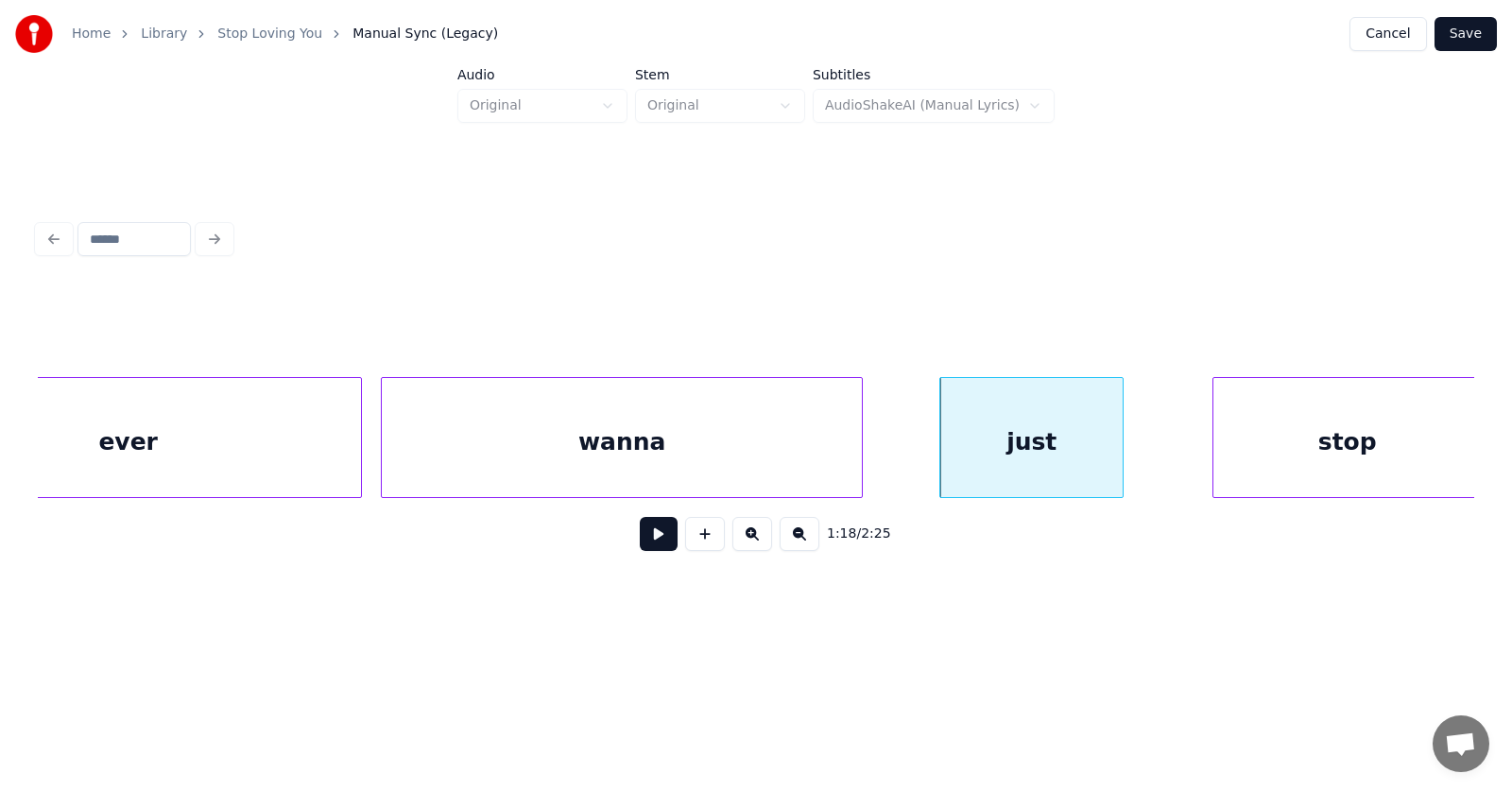
scroll to position [0, 54553]
click at [1252, 462] on div "stop" at bounding box center [1282, 442] width 267 height 129
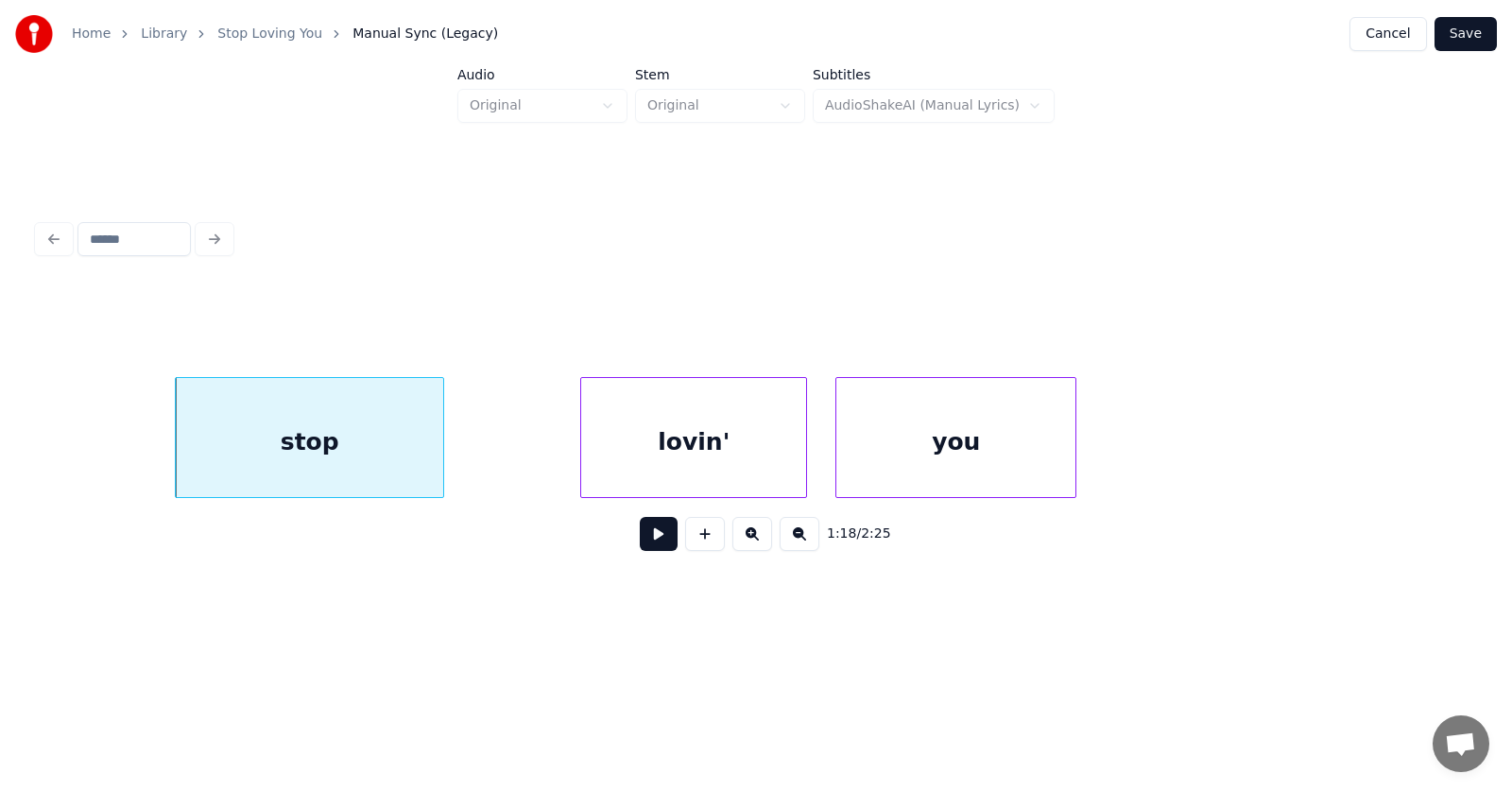
scroll to position [0, 55662]
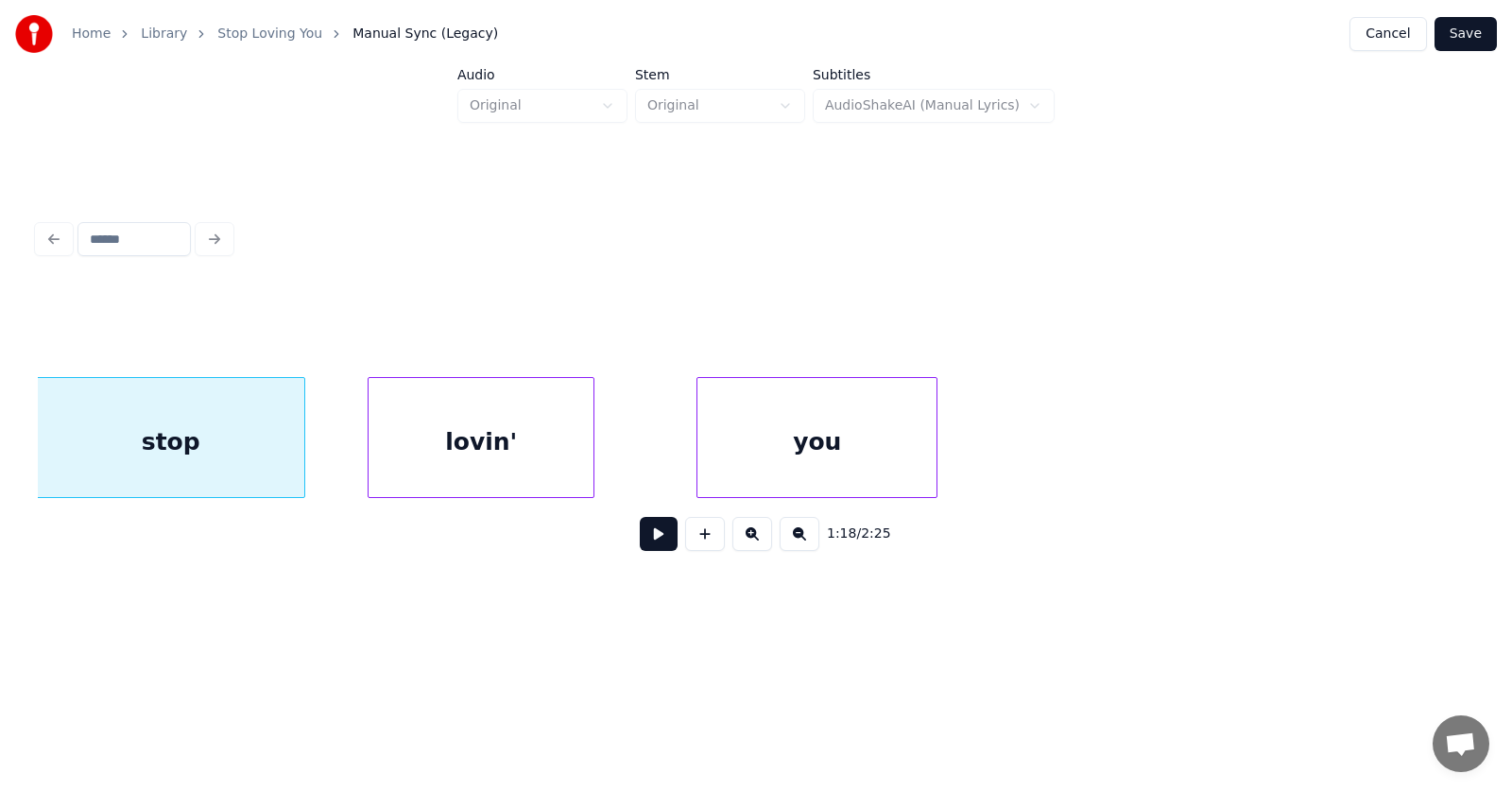
click at [491, 448] on div "lovin'" at bounding box center [480, 442] width 225 height 129
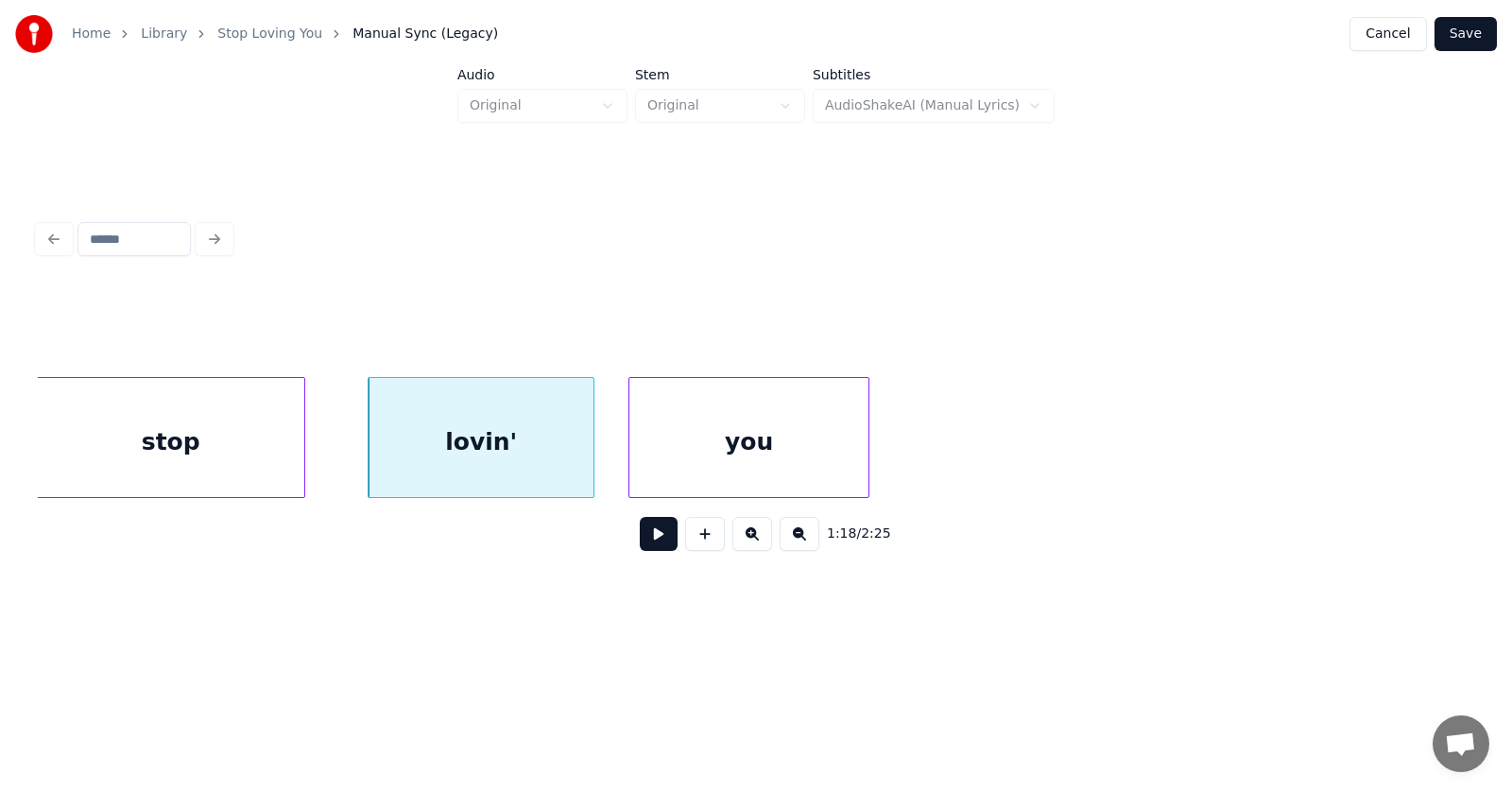
click at [701, 449] on div "you" at bounding box center [749, 442] width 240 height 129
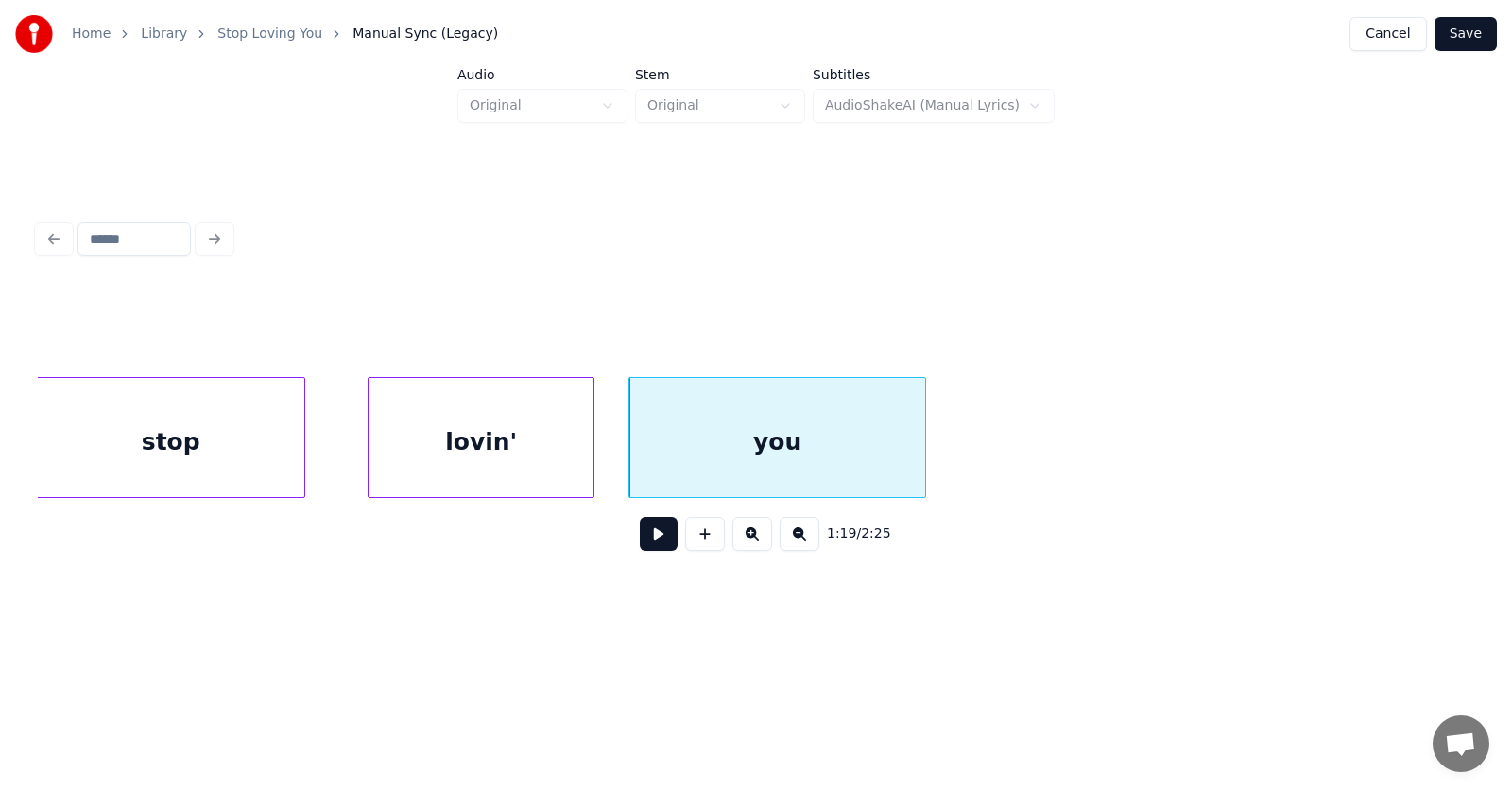
click at [922, 436] on div at bounding box center [923, 437] width 6 height 119
click at [648, 538] on button at bounding box center [659, 534] width 38 height 34
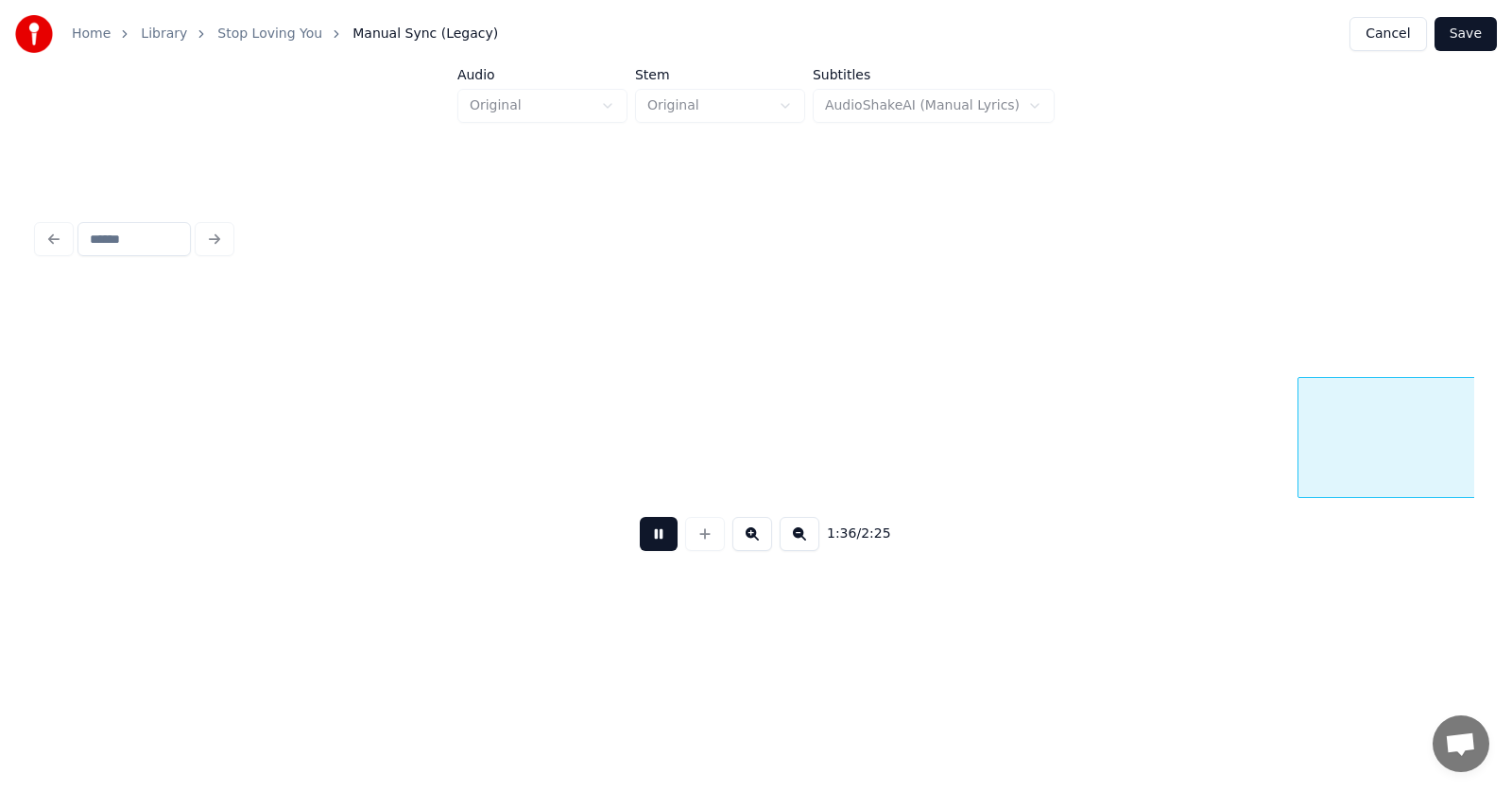
scroll to position [0, 68656]
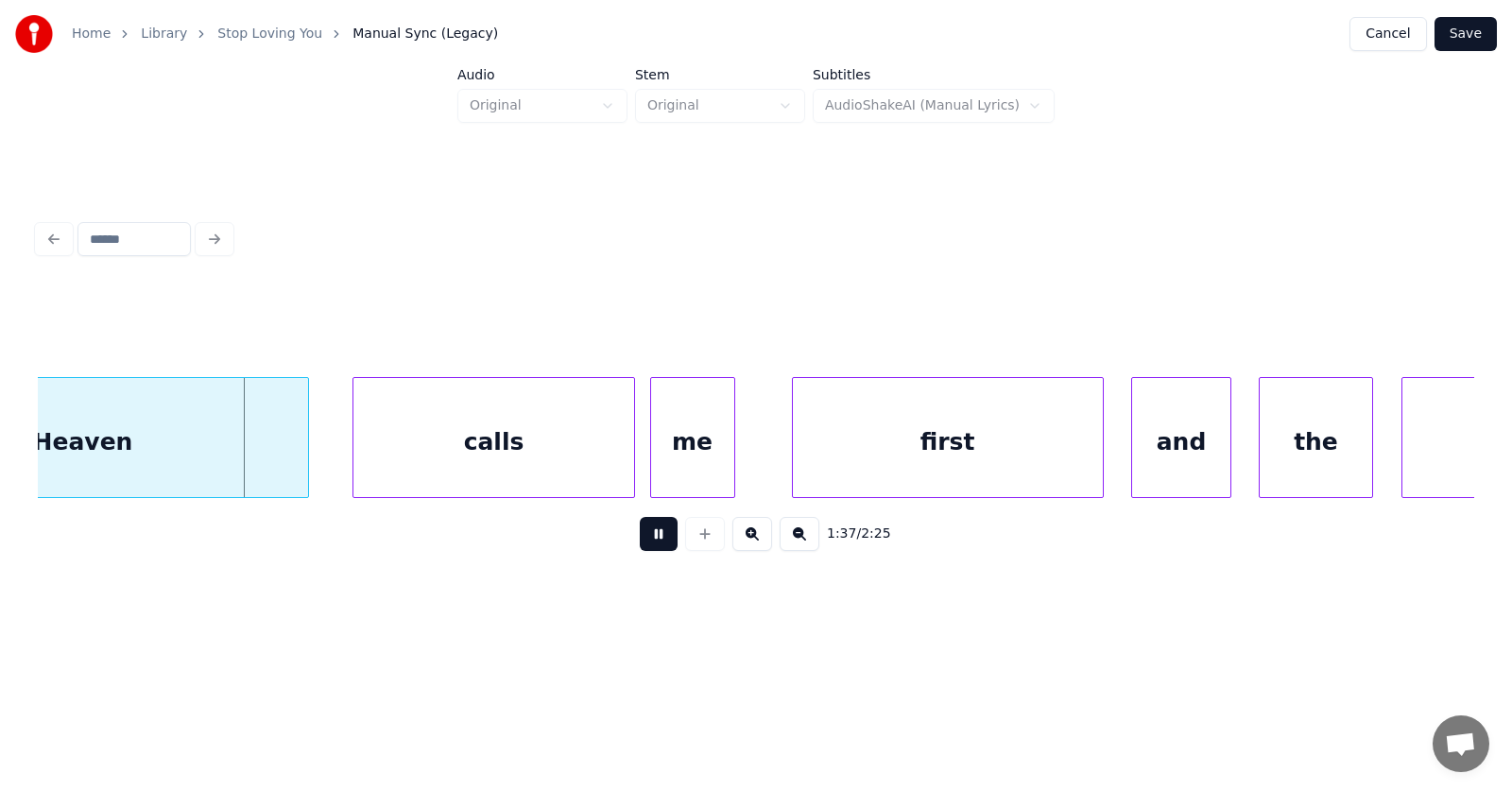
click at [640, 541] on button at bounding box center [659, 534] width 38 height 34
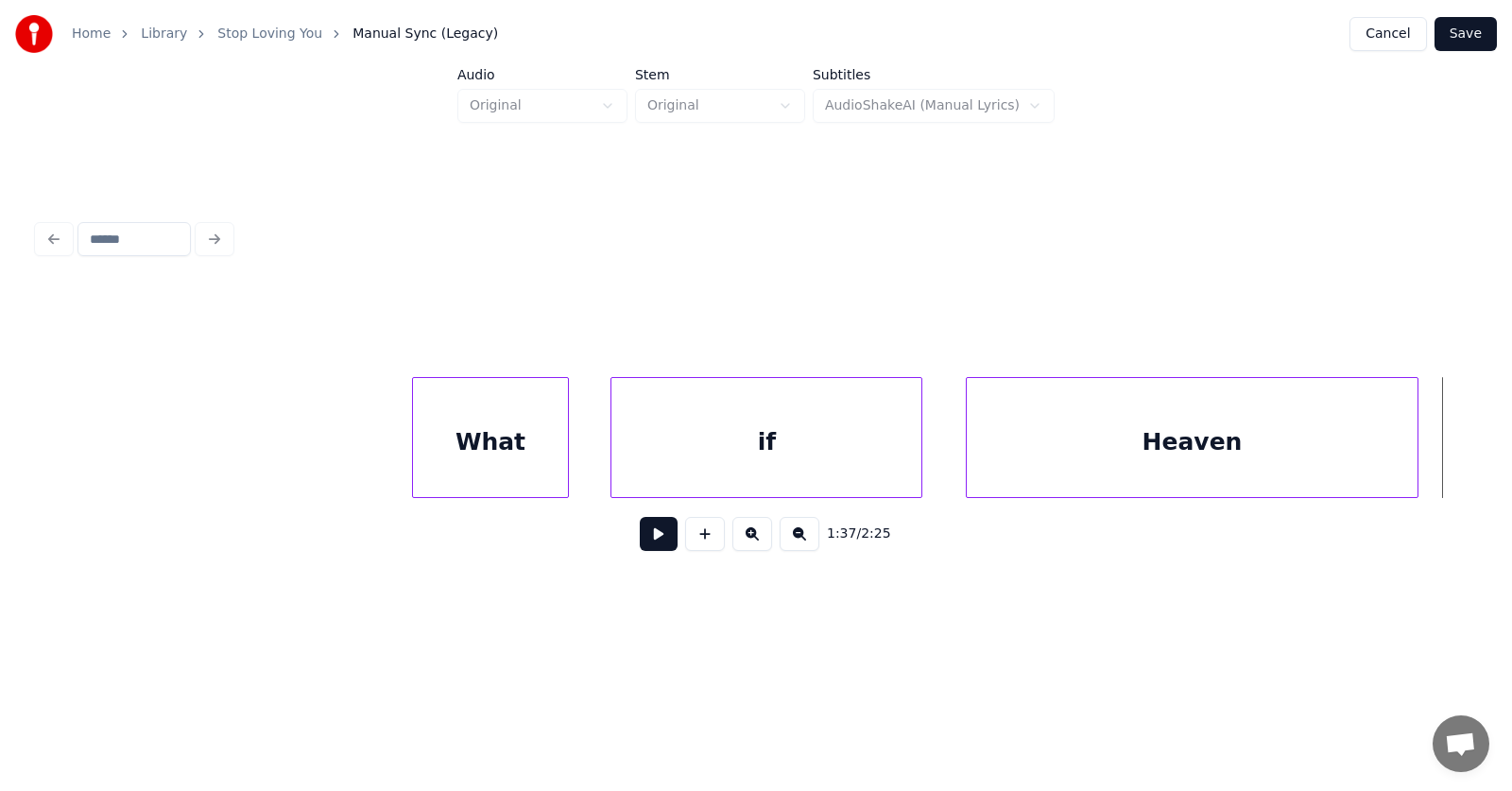
scroll to position [0, 67407]
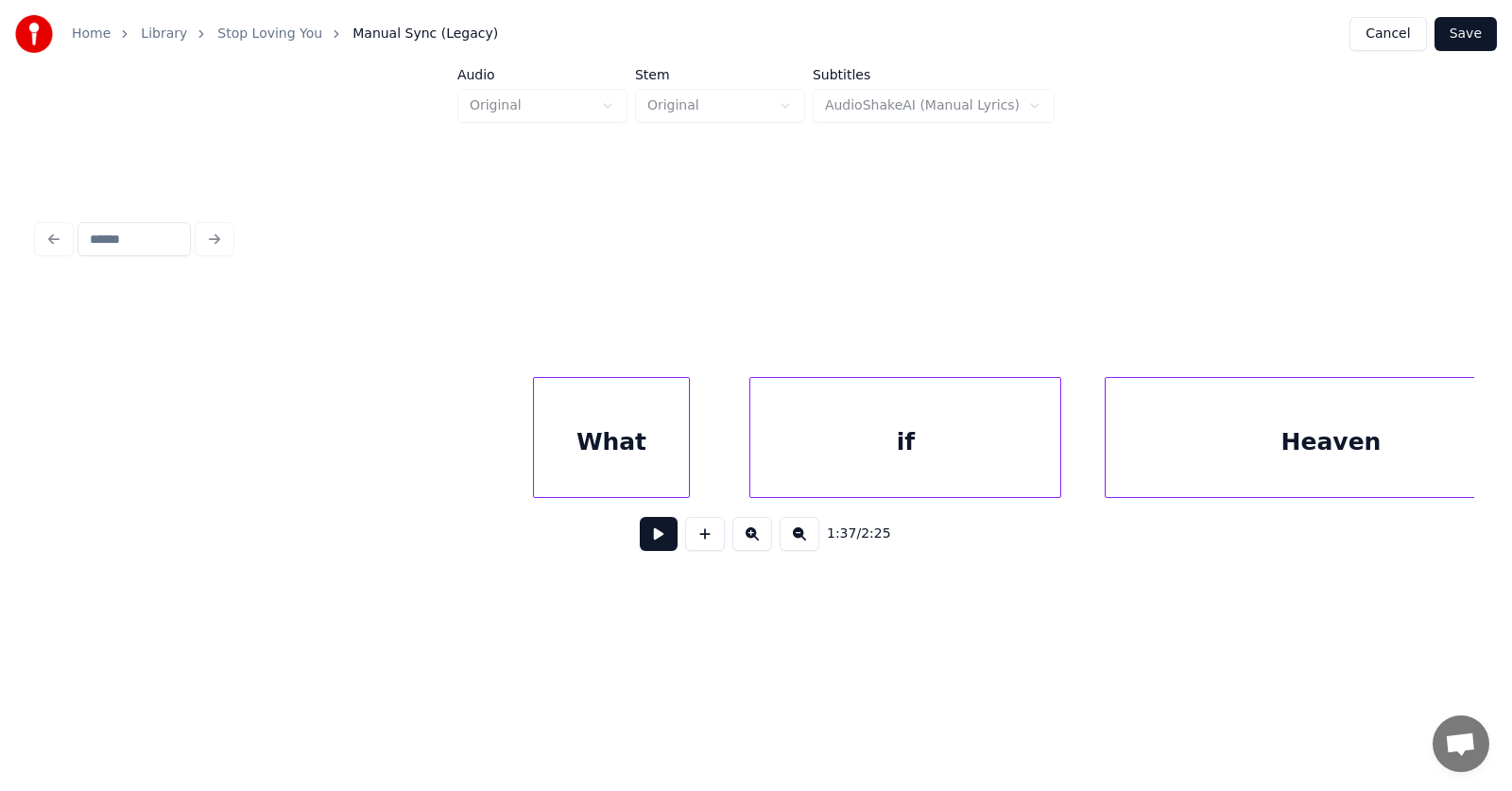
click at [608, 457] on div "What" at bounding box center [611, 442] width 154 height 129
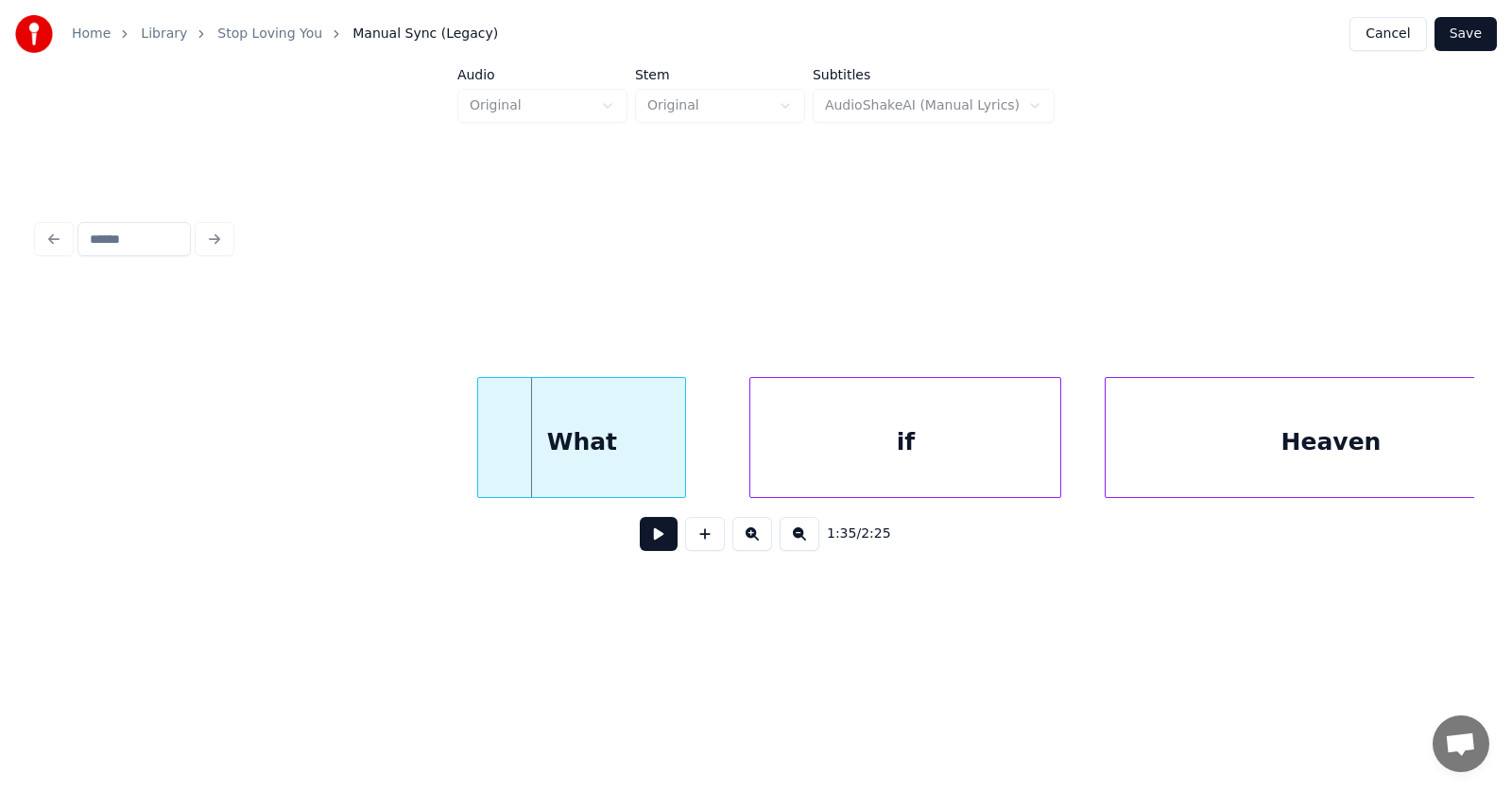
click at [480, 448] on div at bounding box center [481, 437] width 6 height 119
click at [756, 453] on div "if" at bounding box center [854, 442] width 310 height 129
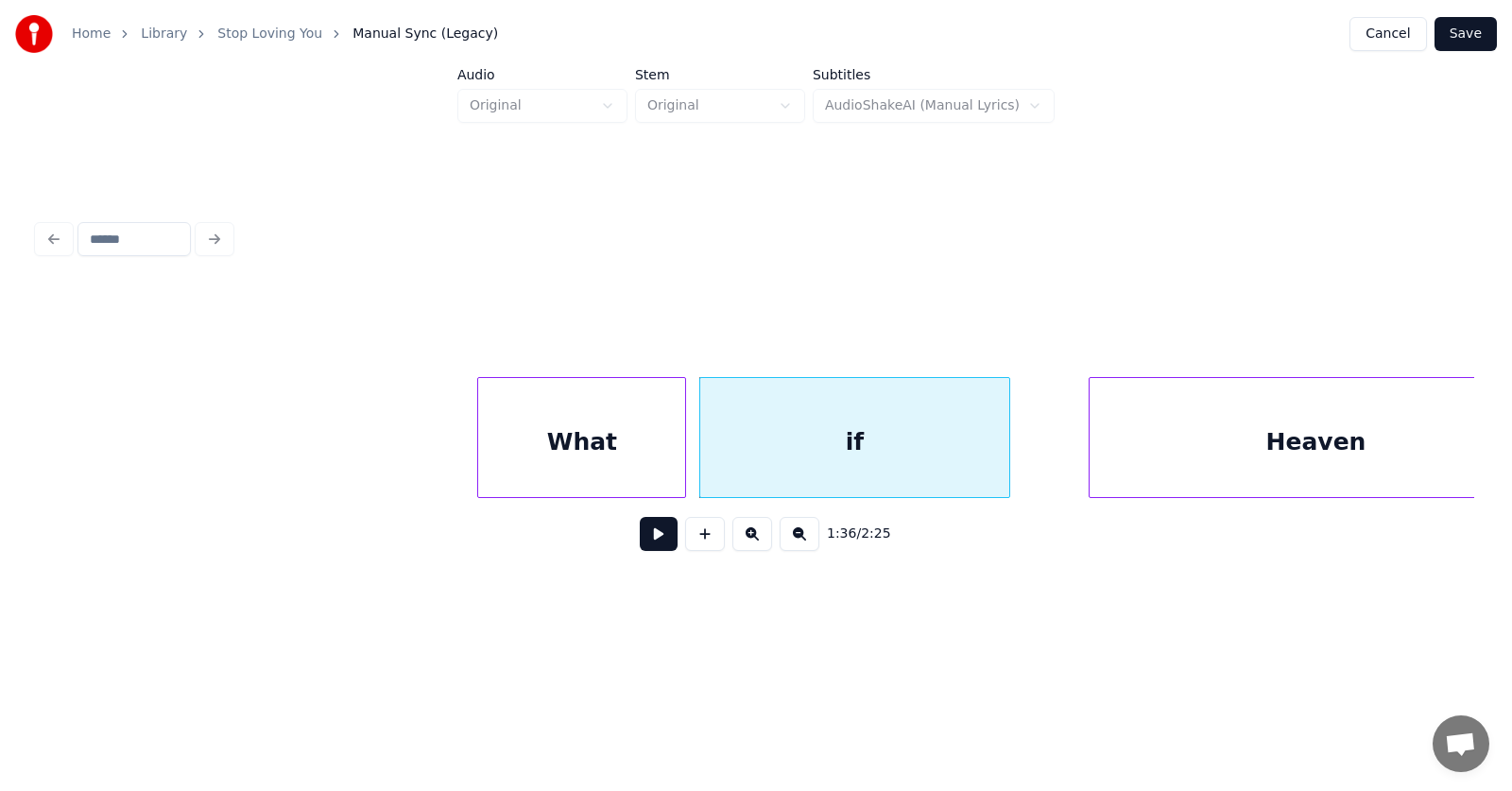
scroll to position [0, 67485]
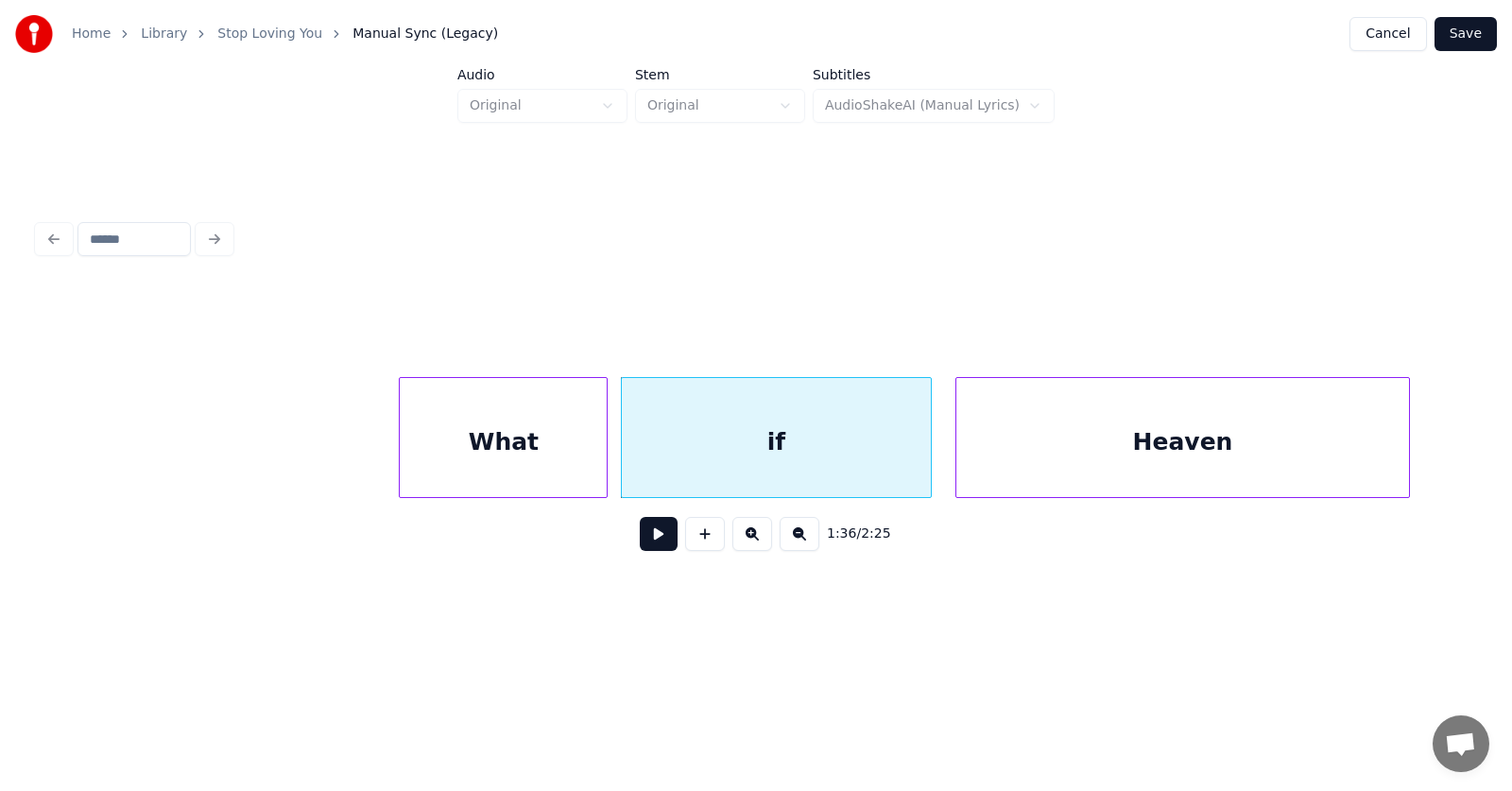
click at [1112, 451] on div "Heaven" at bounding box center [1182, 442] width 452 height 129
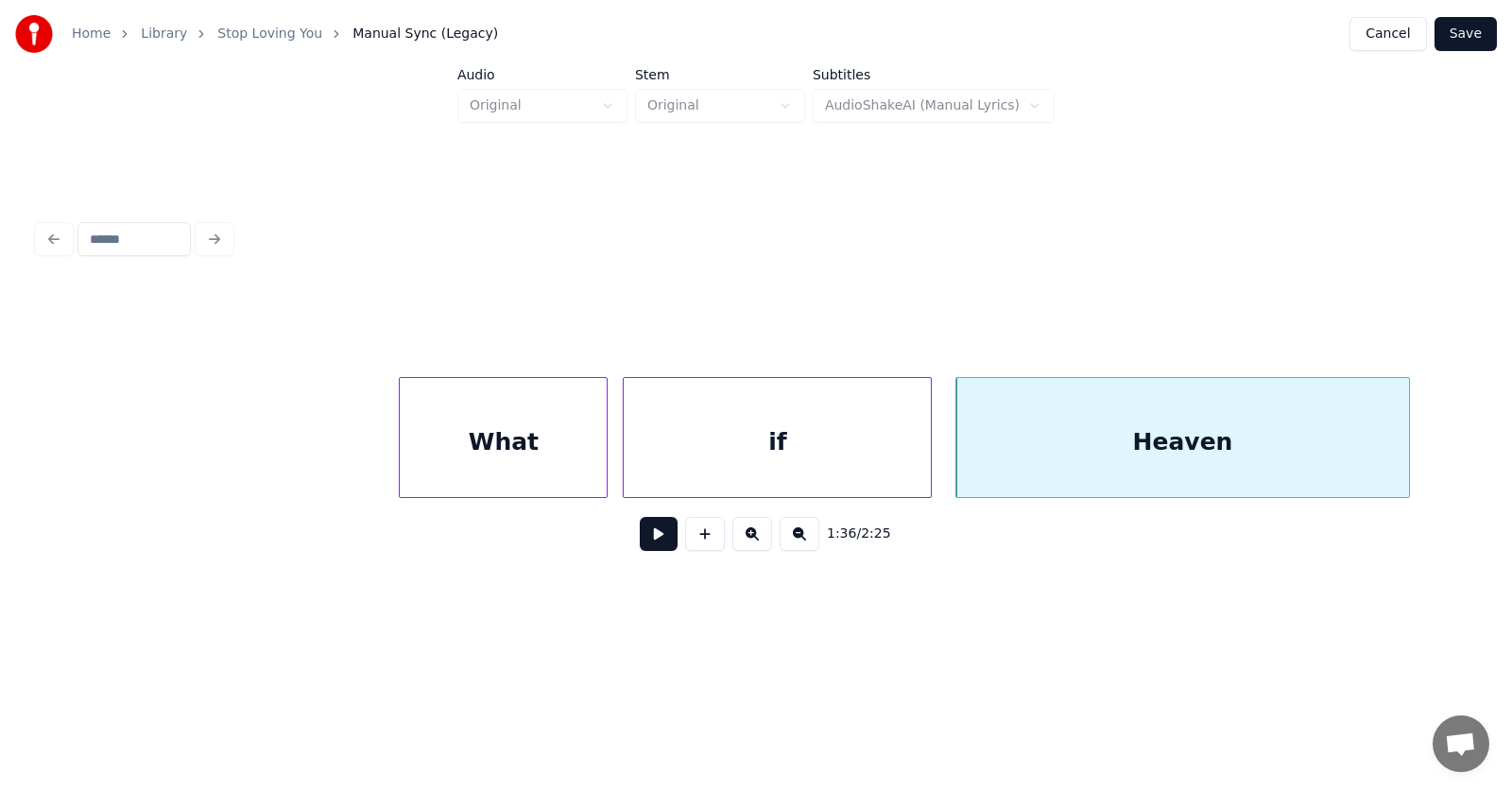
click at [625, 457] on div at bounding box center [626, 437] width 6 height 119
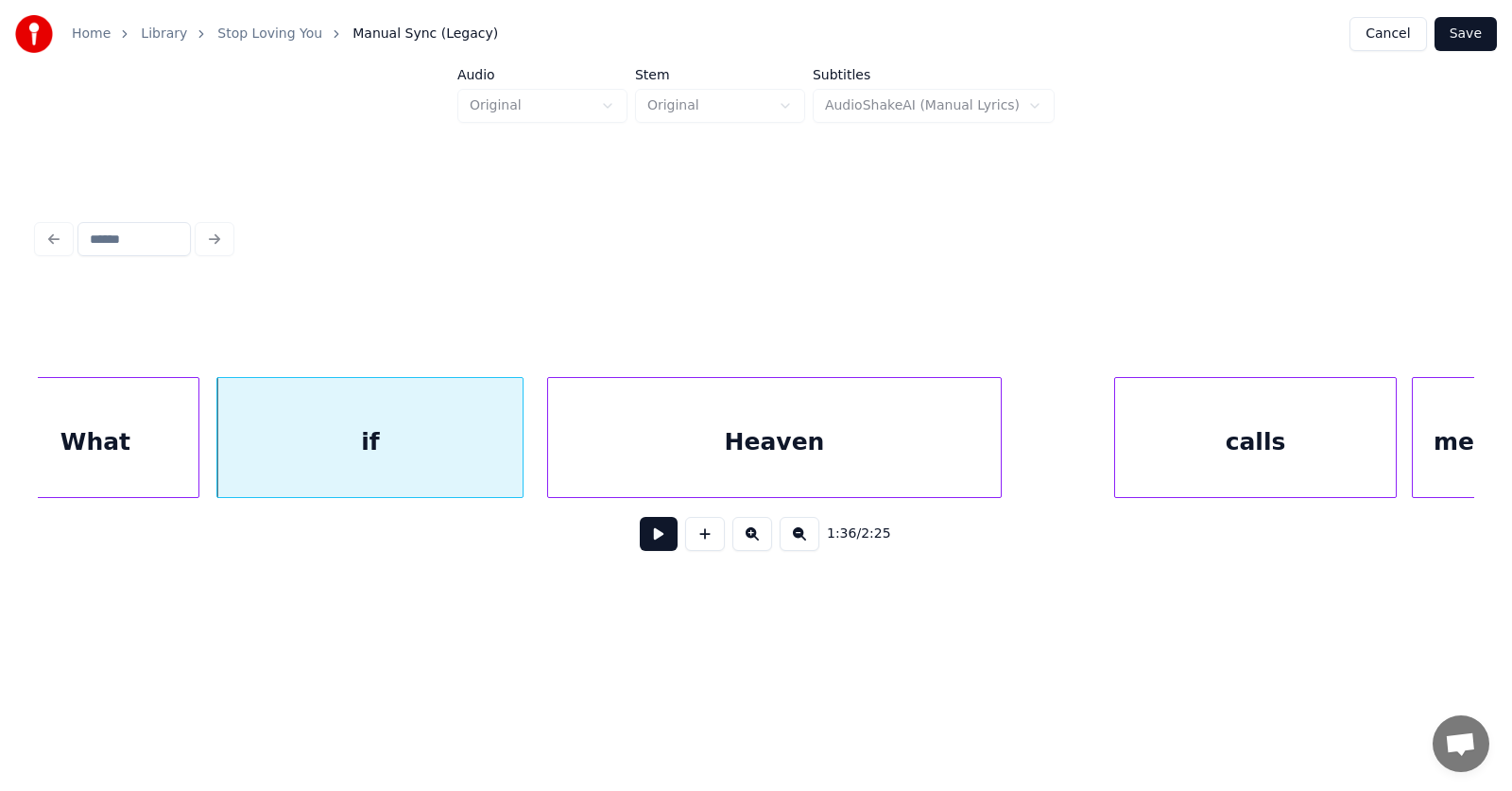
scroll to position [0, 67962]
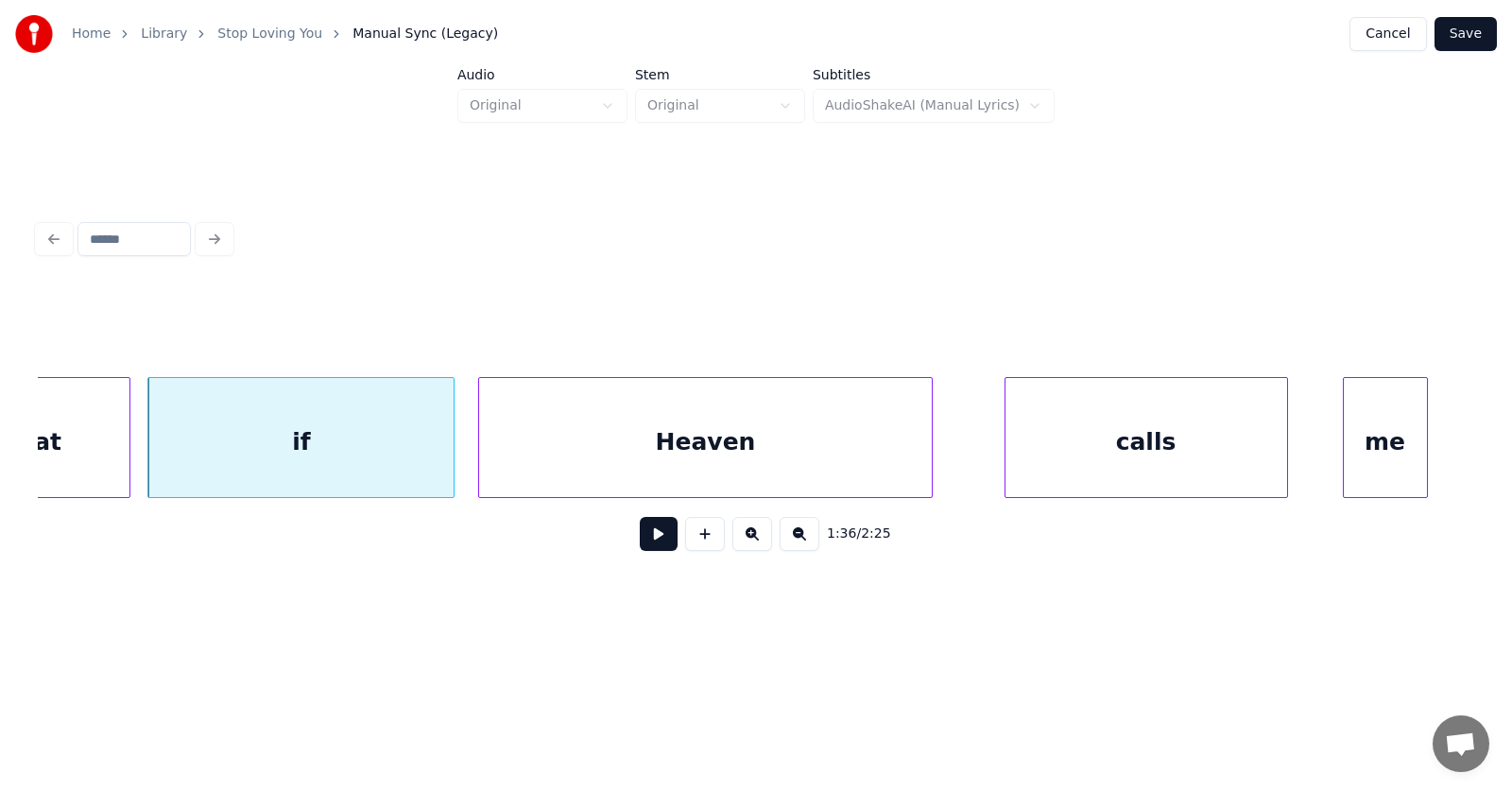
click at [1108, 445] on div "calls" at bounding box center [1146, 442] width 282 height 129
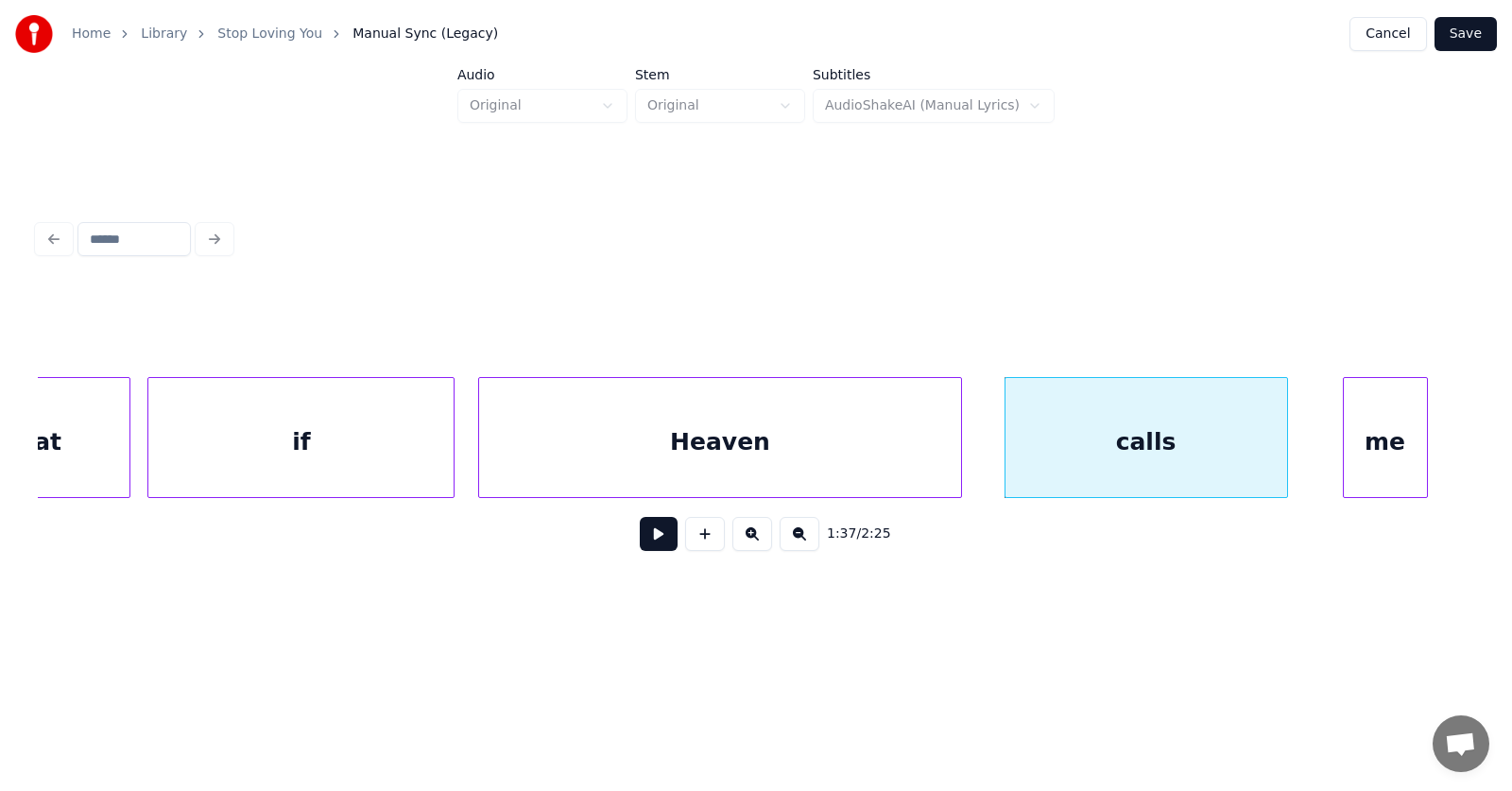
click at [956, 445] on div at bounding box center [958, 437] width 6 height 119
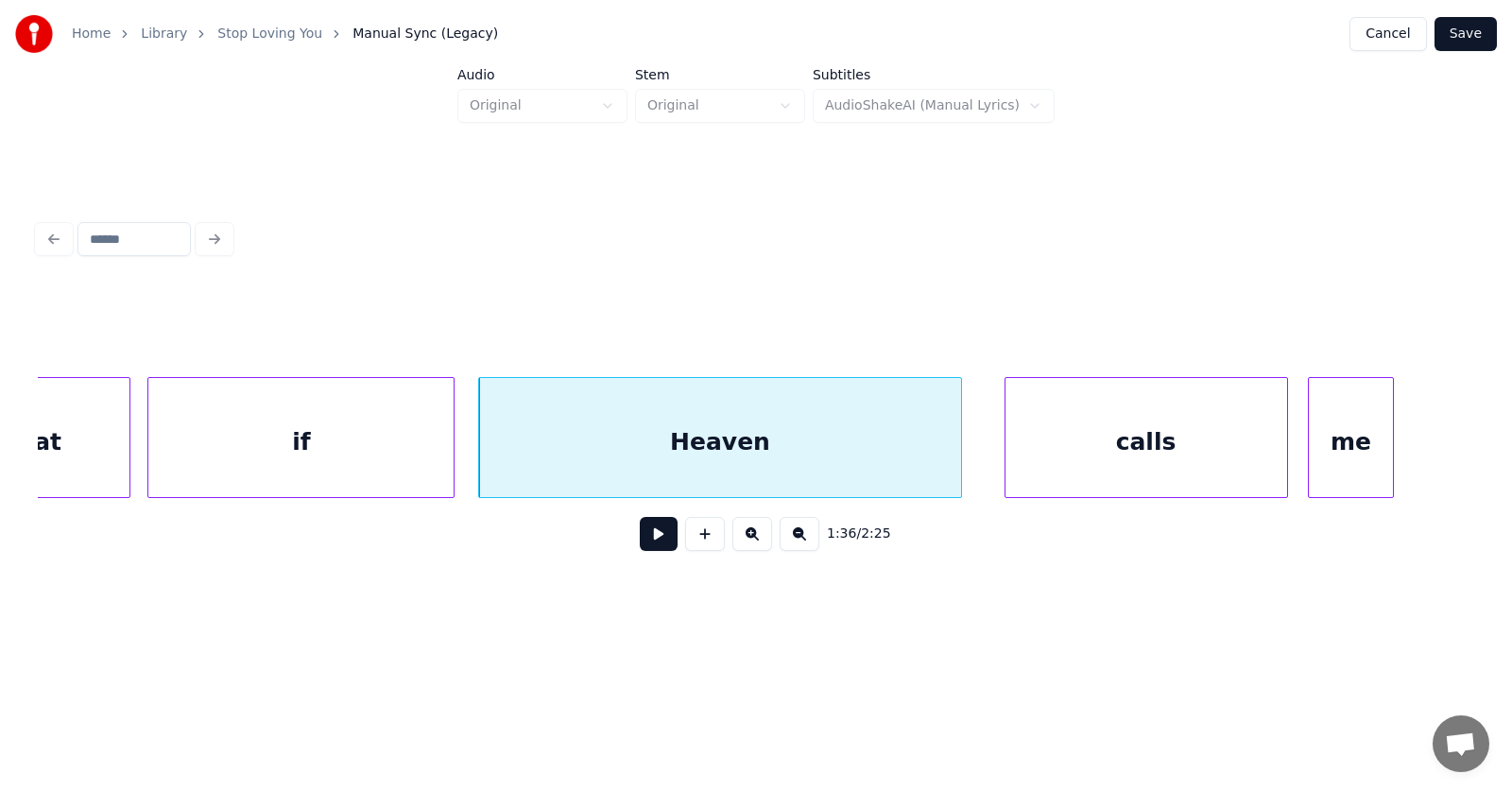
click at [1334, 457] on div "me" at bounding box center [1350, 442] width 83 height 129
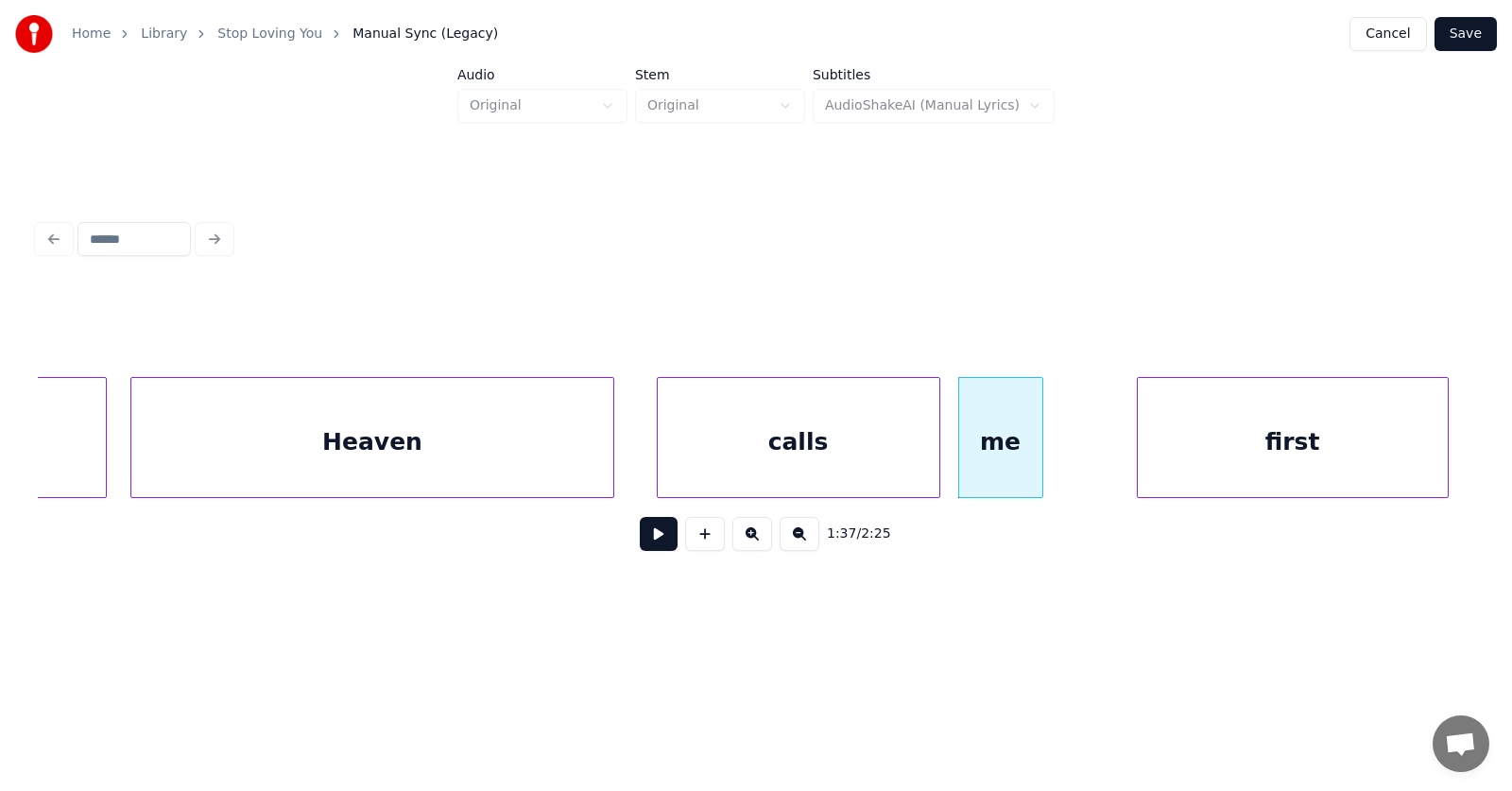
scroll to position [0, 68518]
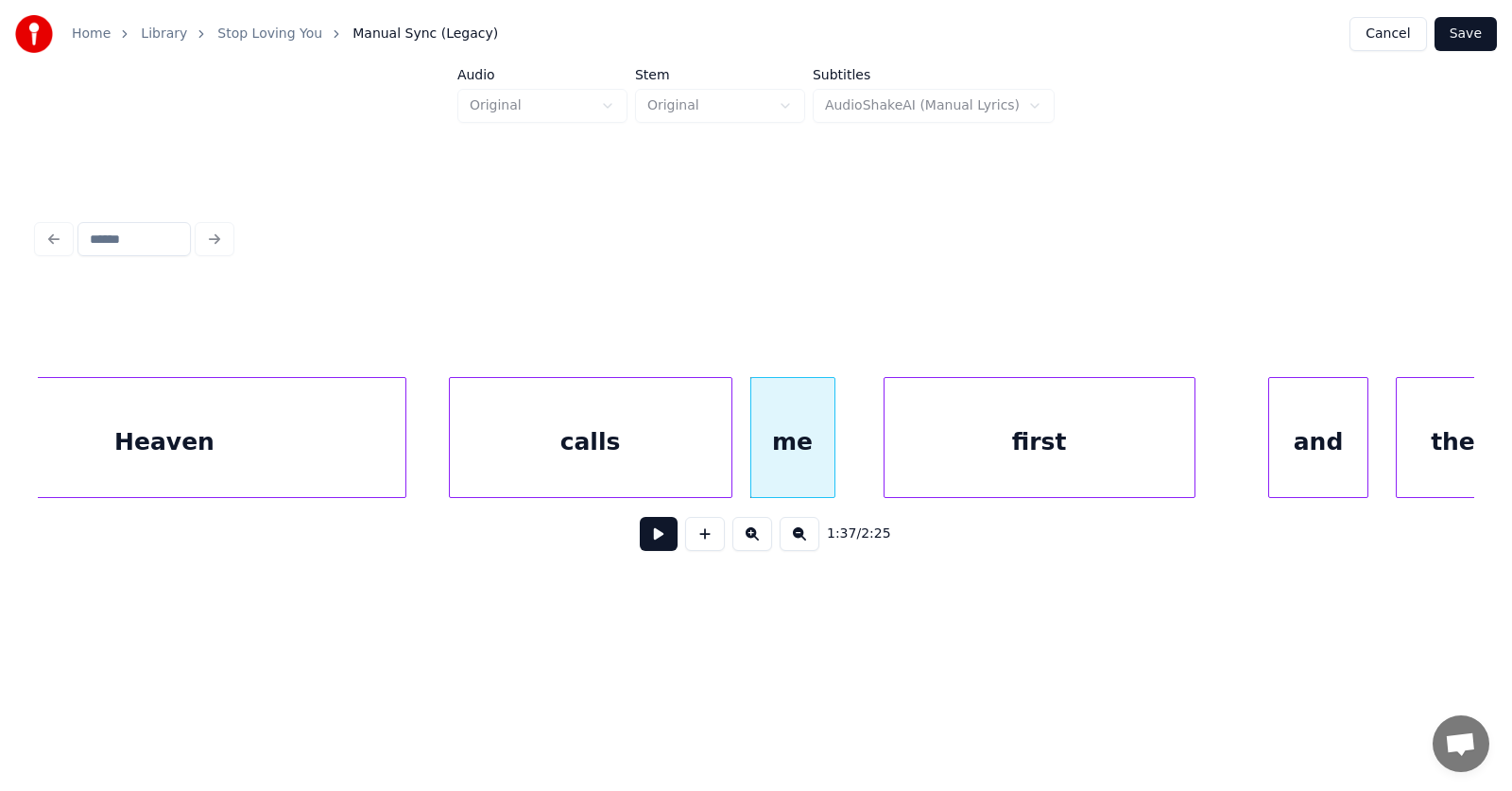
click at [991, 457] on div "first" at bounding box center [1040, 442] width 310 height 129
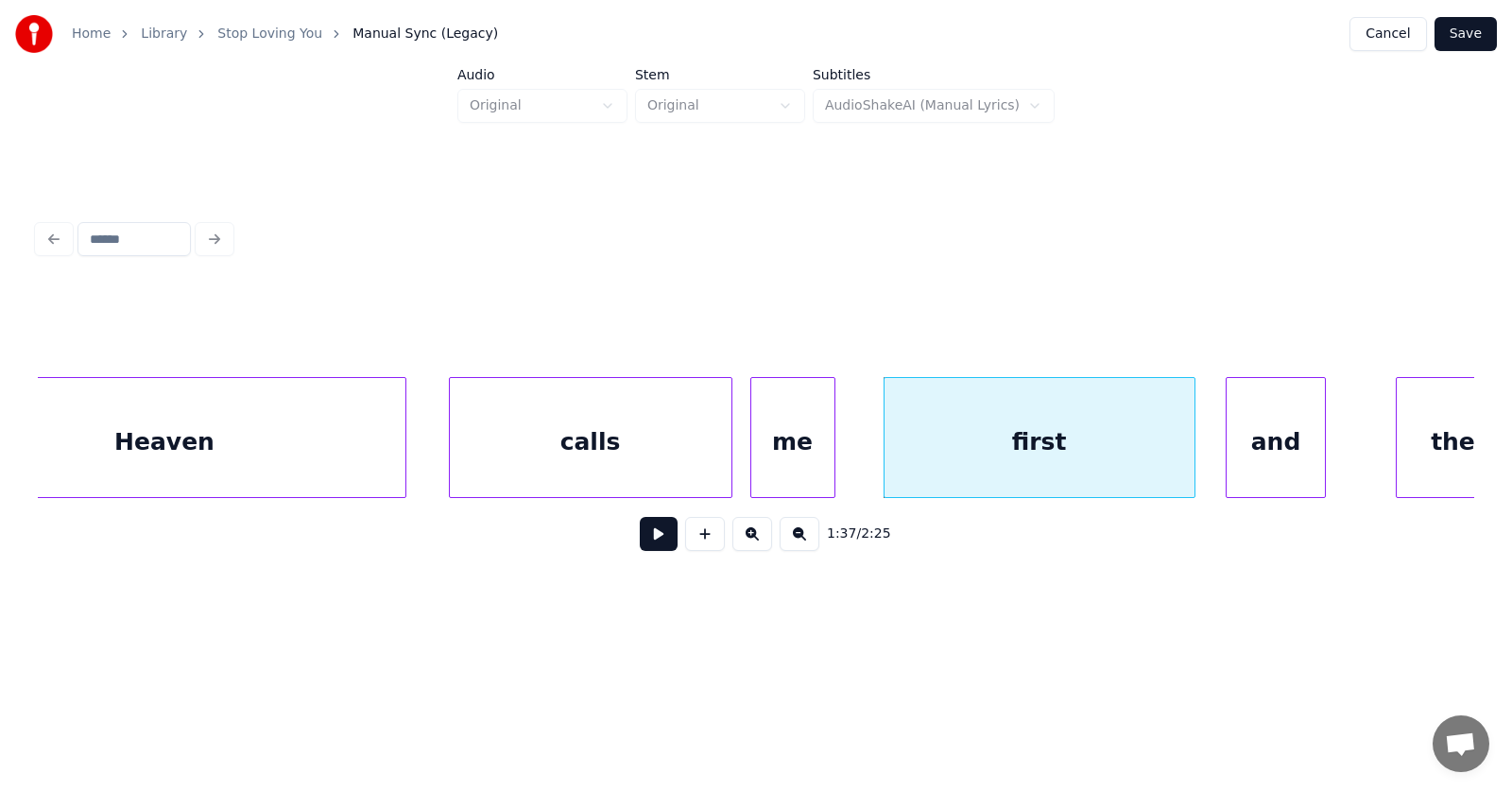
click at [1274, 468] on div "and" at bounding box center [1275, 442] width 97 height 129
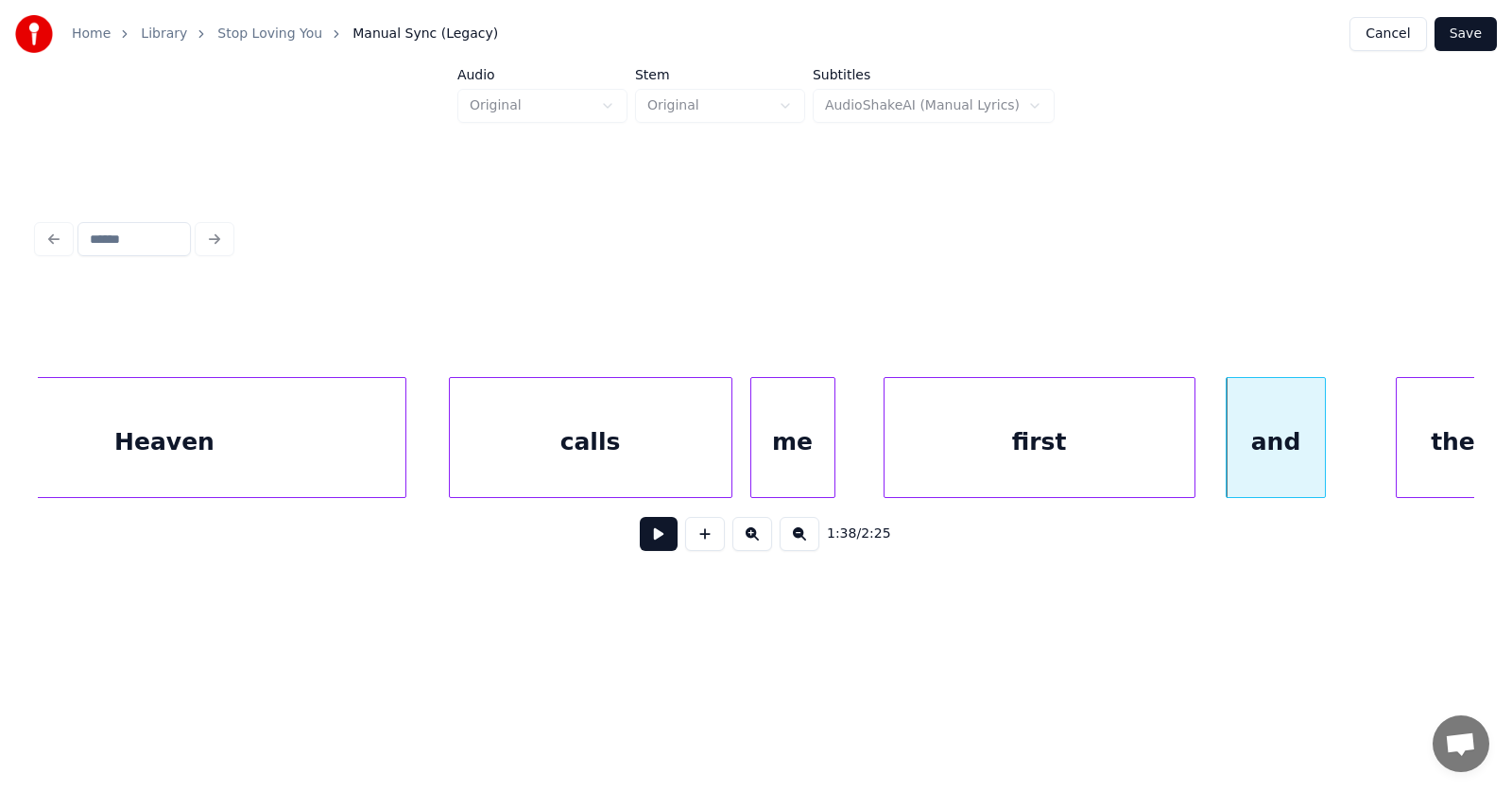
scroll to position [0, 68548]
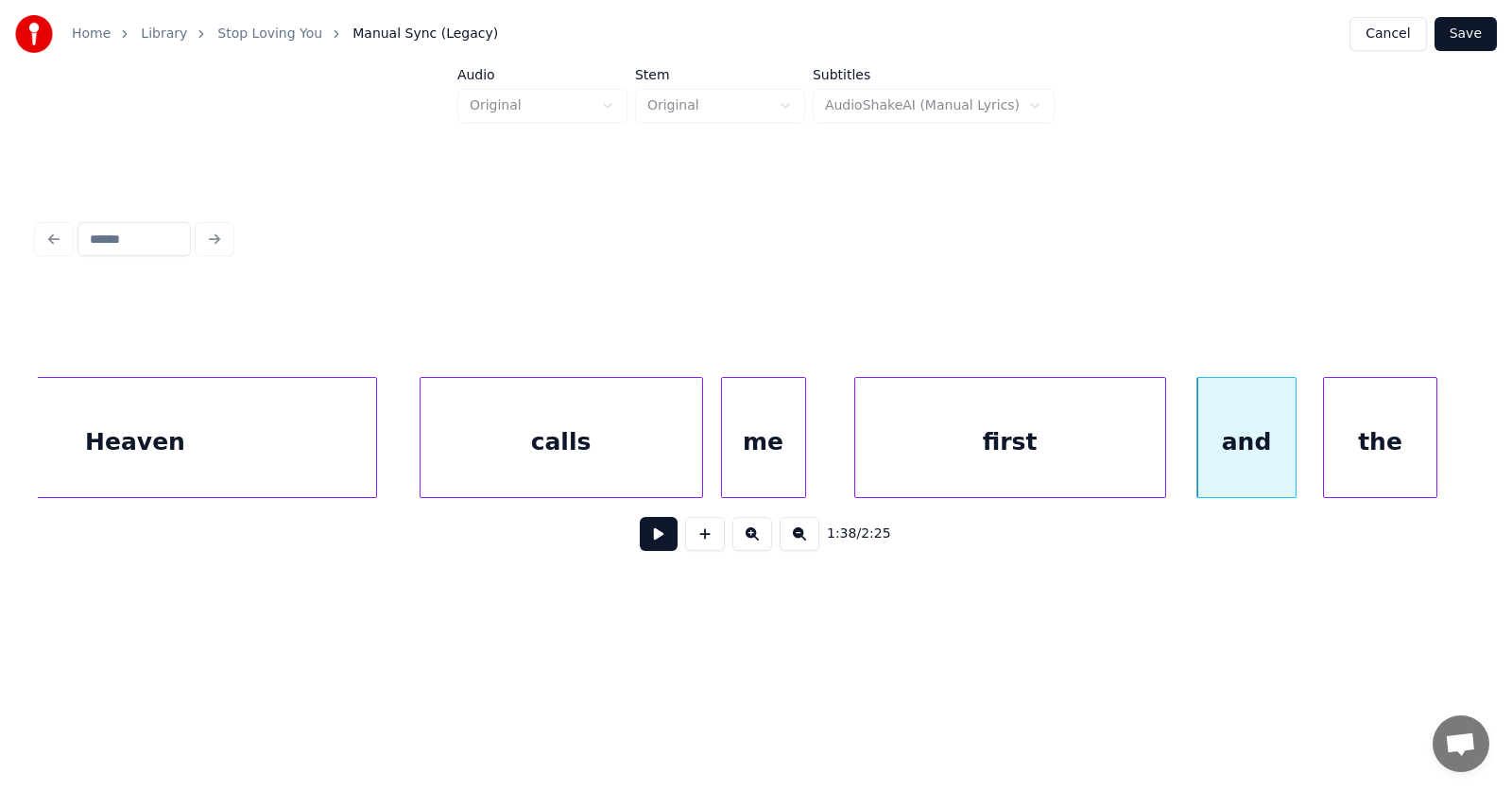
click at [1413, 470] on div "the" at bounding box center [1380, 442] width 112 height 129
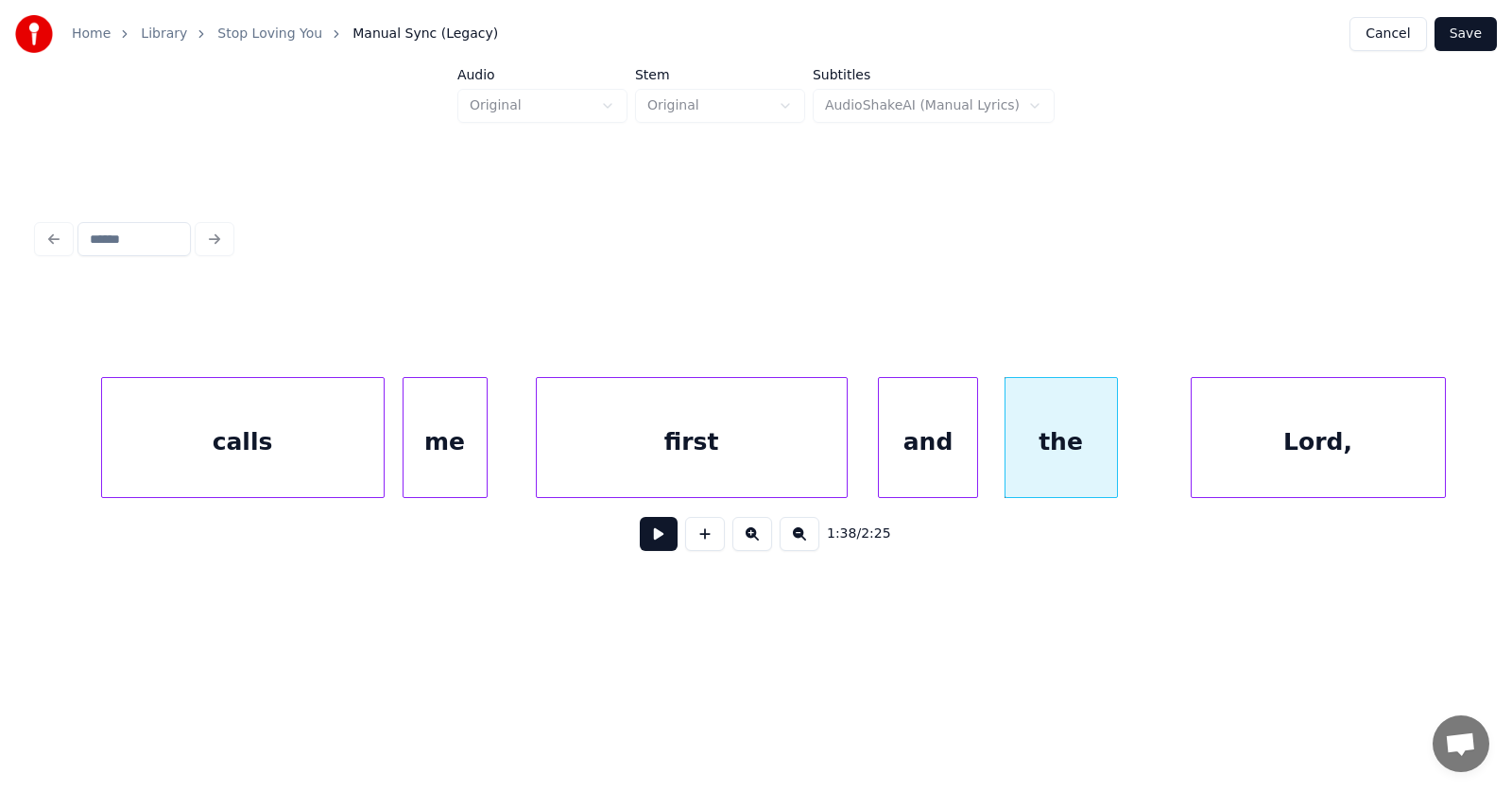
scroll to position [0, 69005]
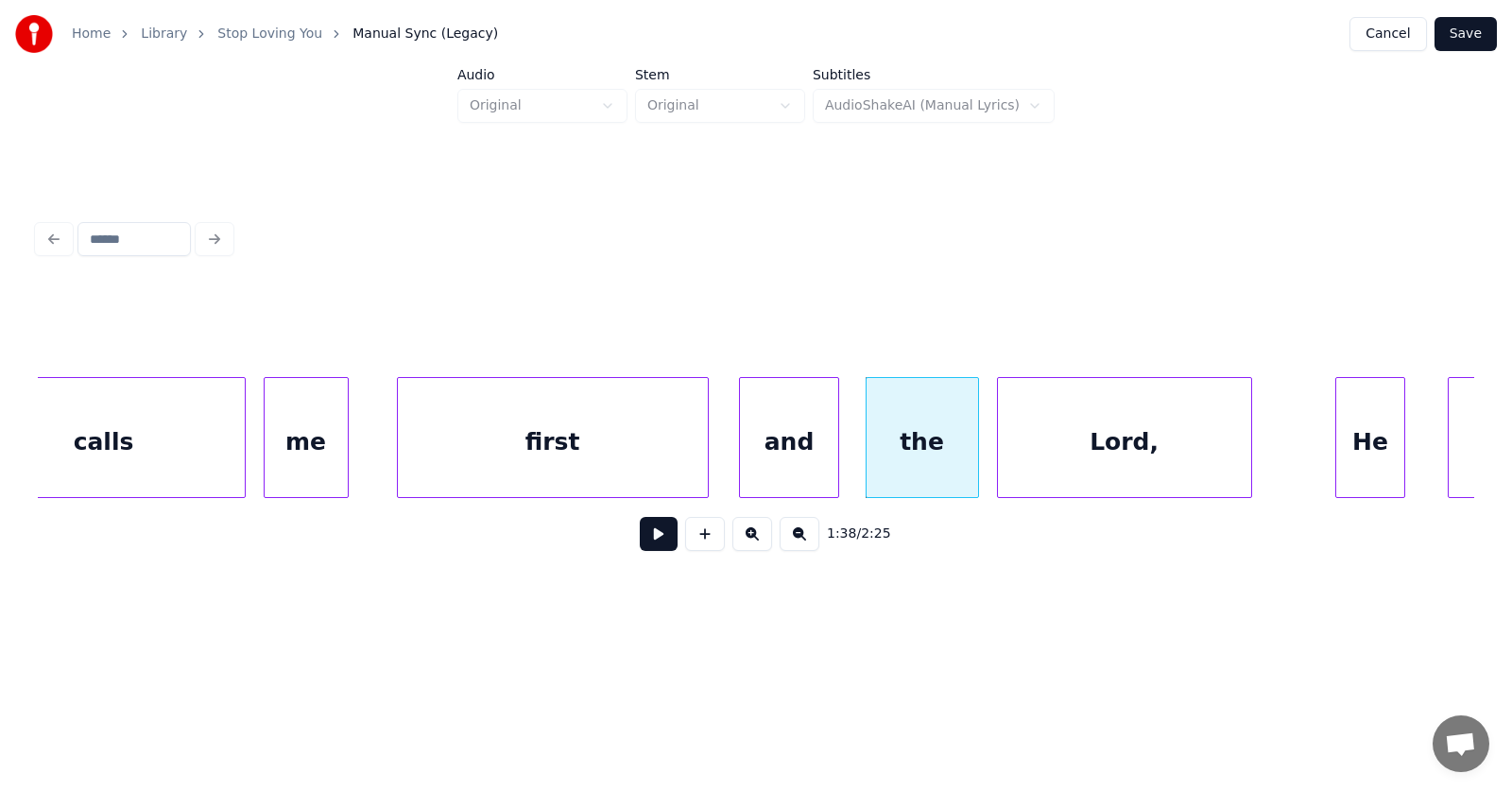
click at [1113, 455] on div "Lord," at bounding box center [1125, 442] width 253 height 129
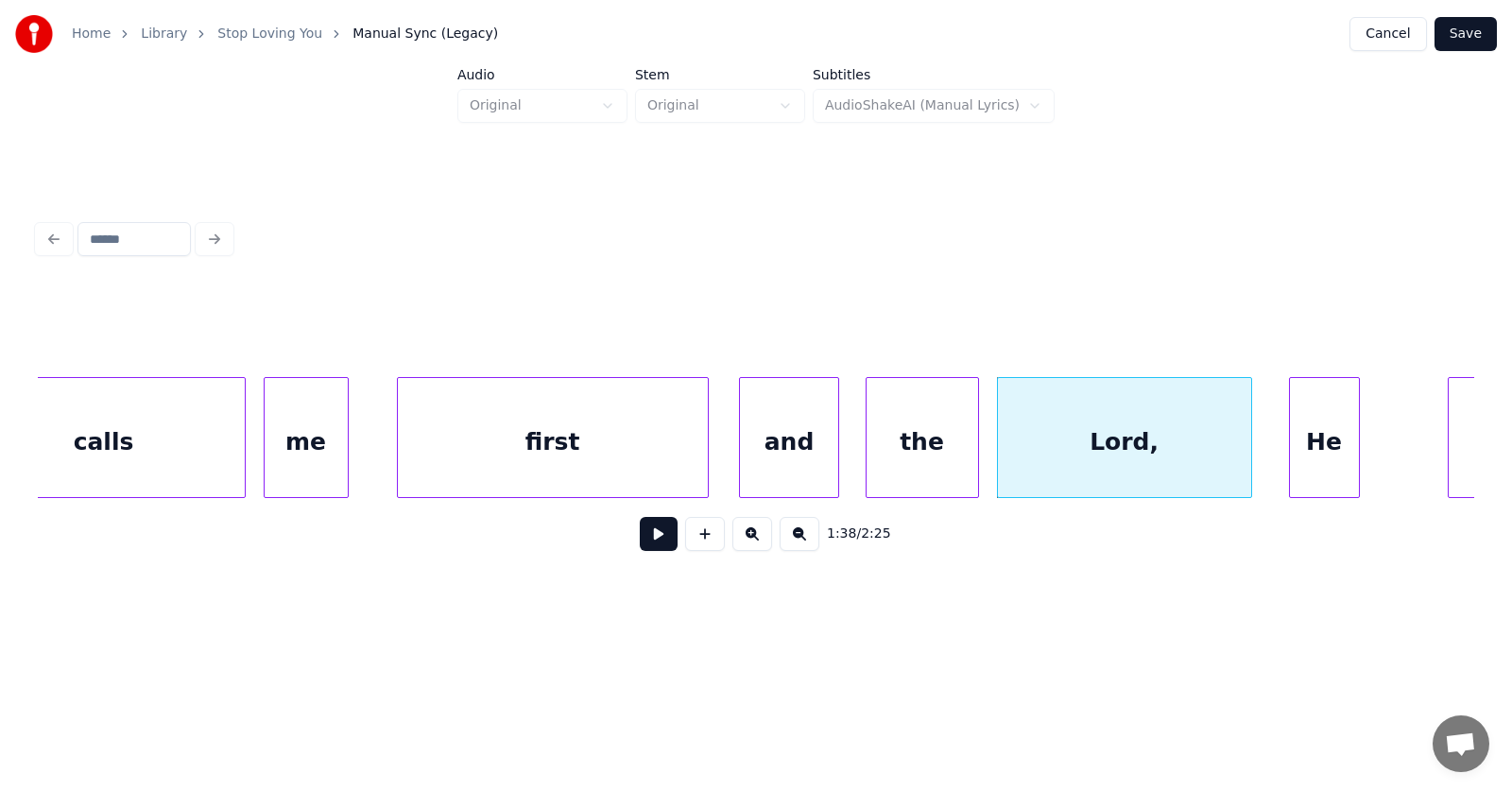
click at [1307, 466] on div "He" at bounding box center [1324, 442] width 69 height 129
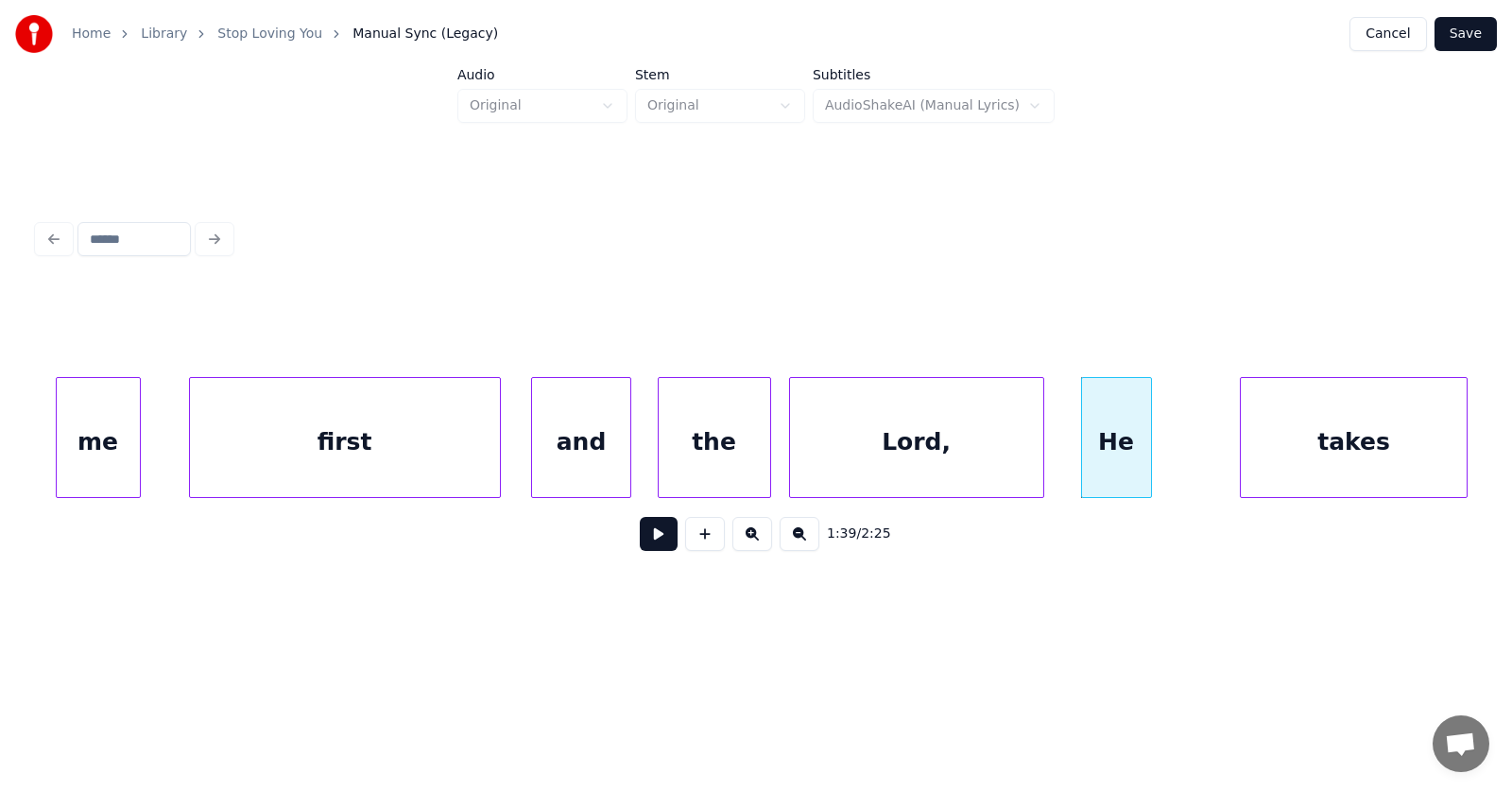
scroll to position [0, 69422]
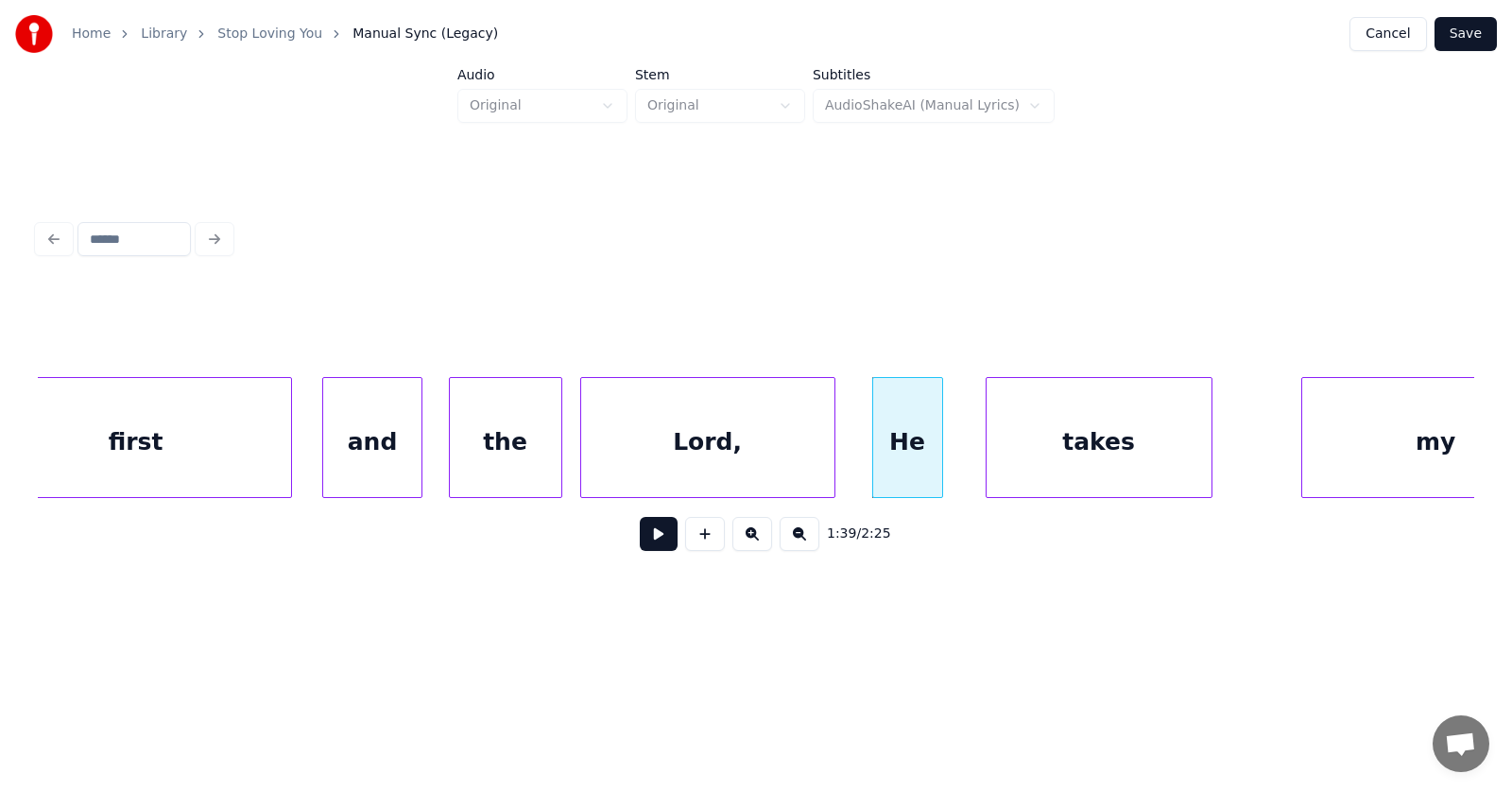
click at [1060, 454] on div "takes" at bounding box center [1099, 442] width 225 height 129
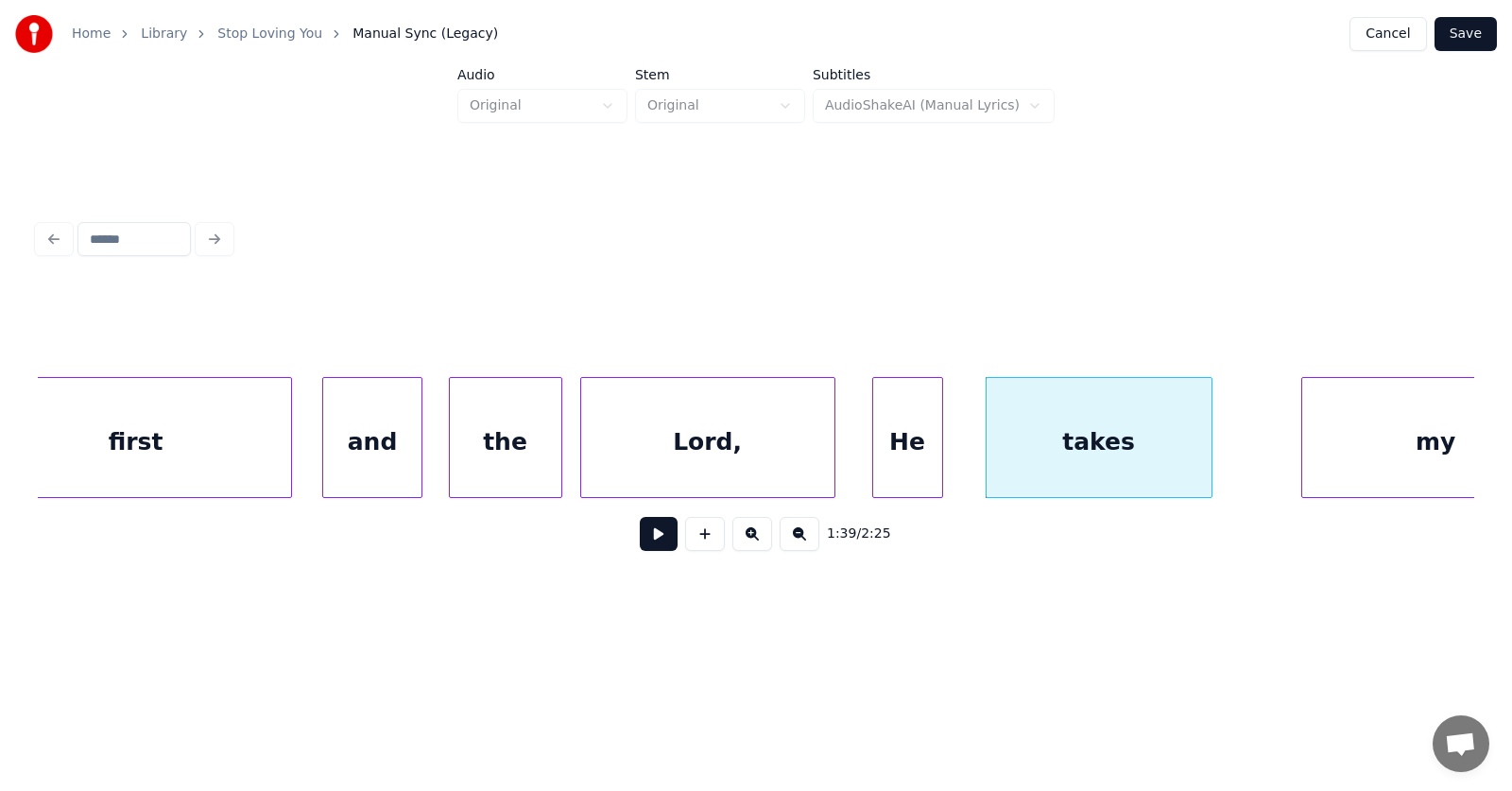
scroll to position [0, 69514]
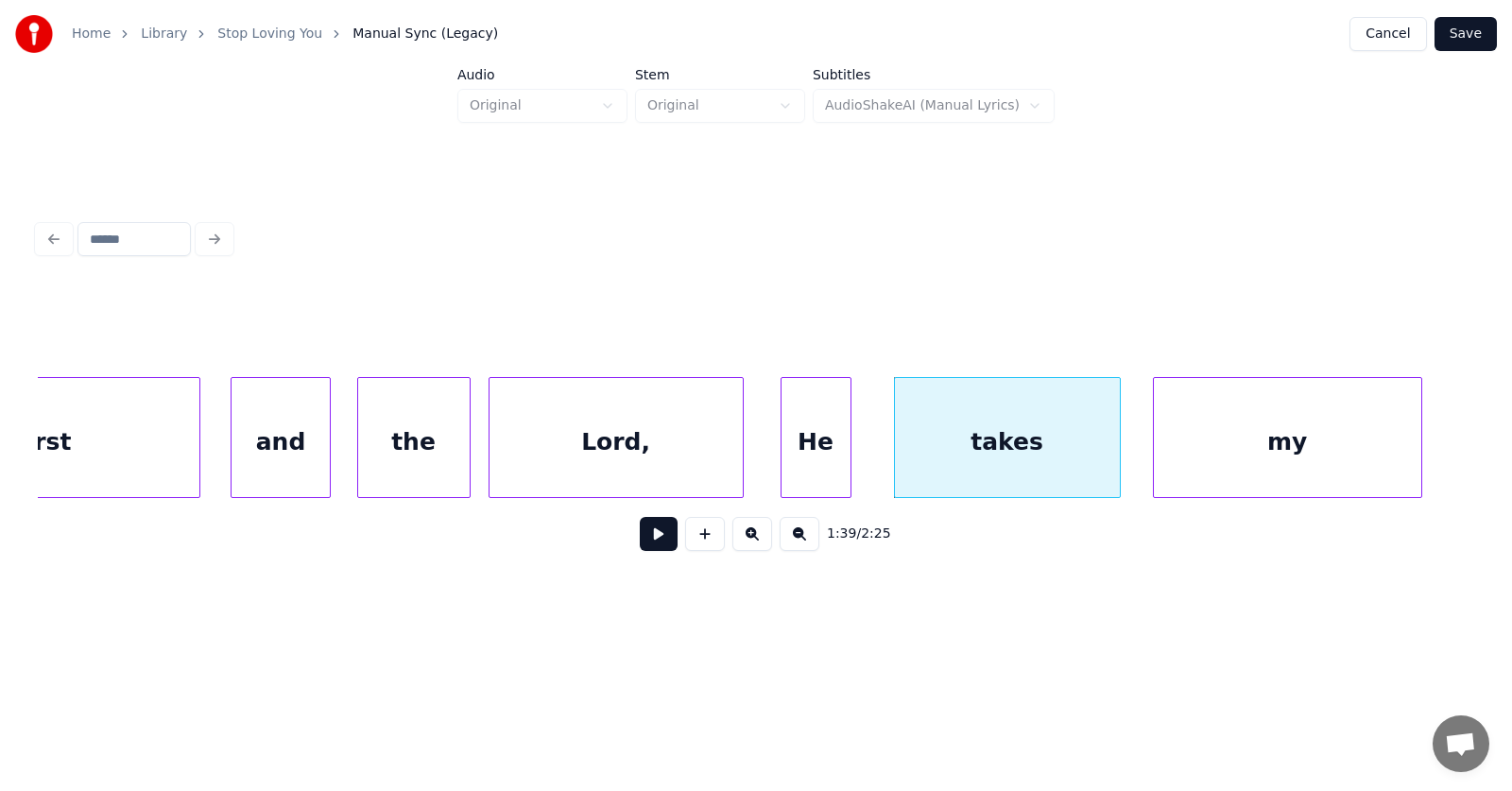
click at [1306, 456] on div "my" at bounding box center [1288, 442] width 267 height 129
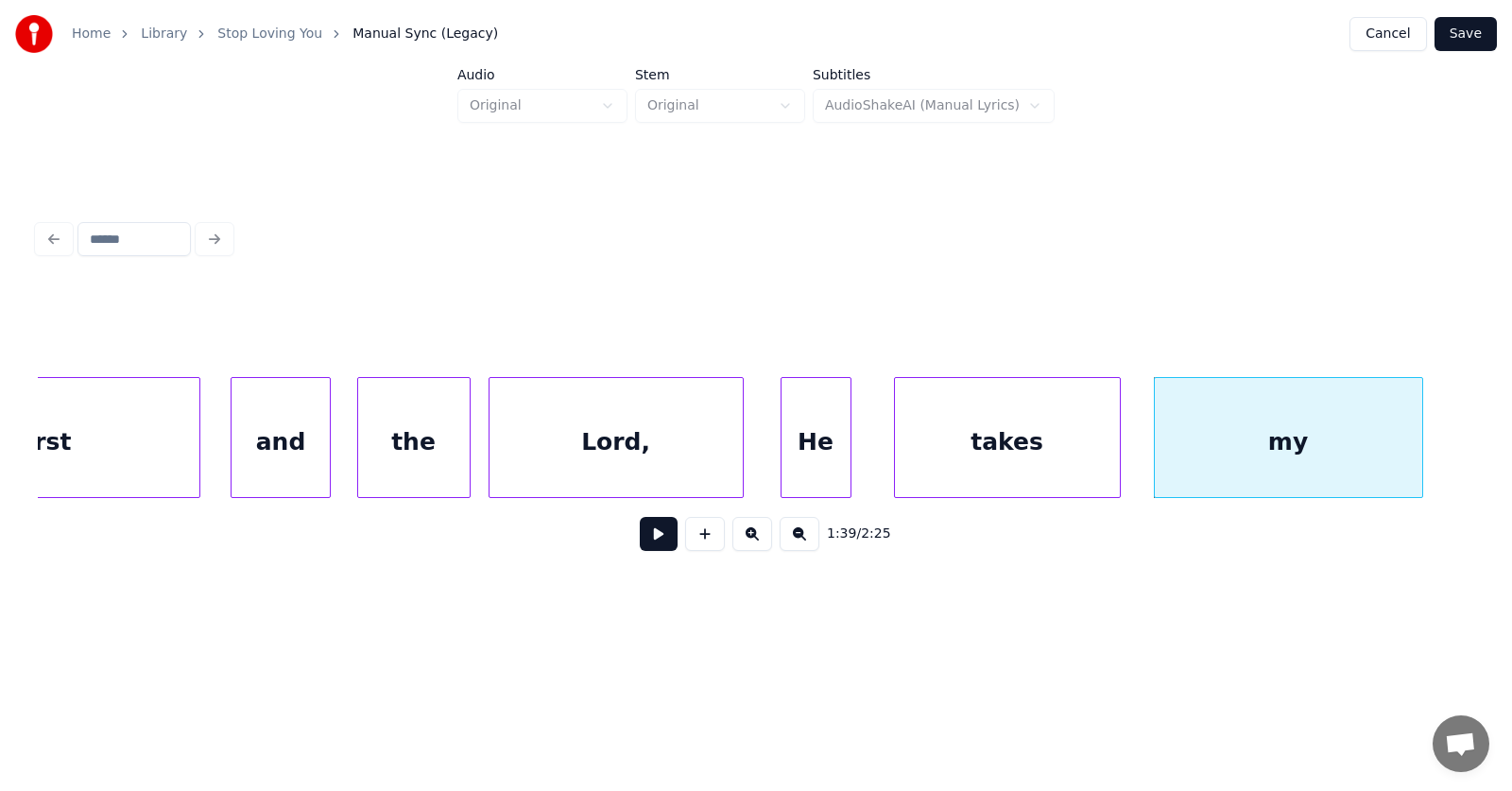
click at [654, 543] on button at bounding box center [659, 534] width 38 height 34
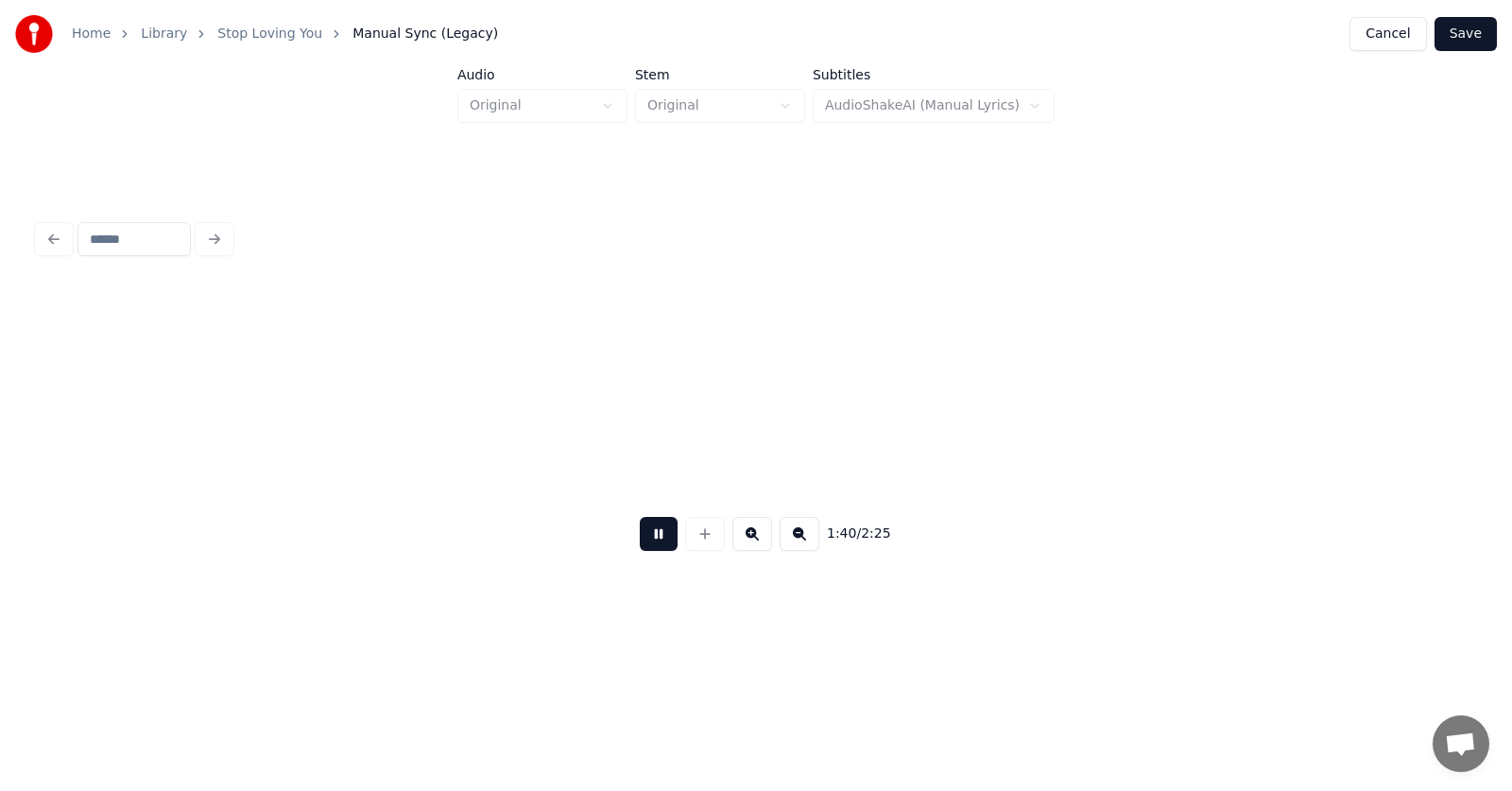
scroll to position [0, 70952]
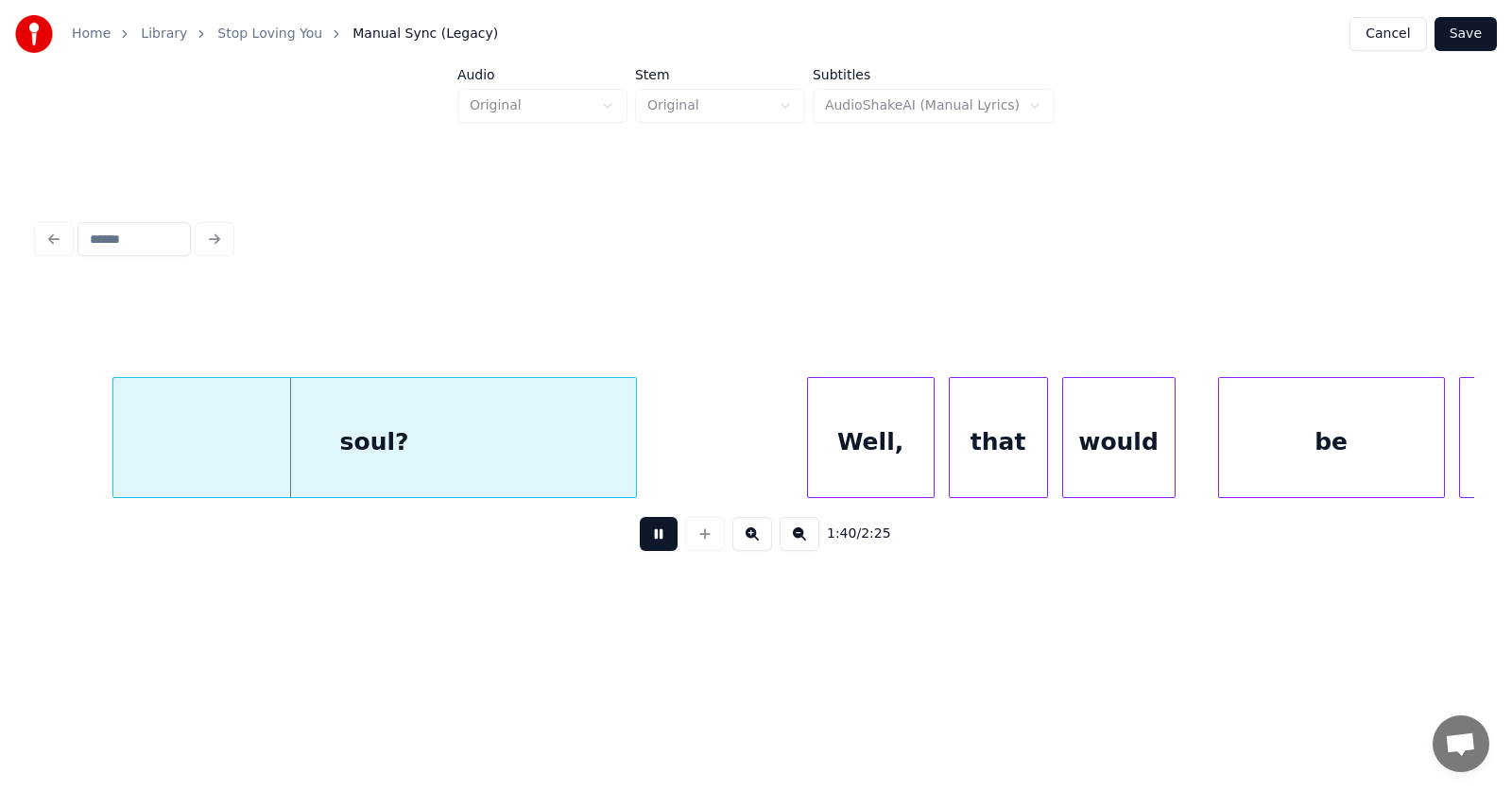
click at [654, 543] on button at bounding box center [659, 534] width 38 height 34
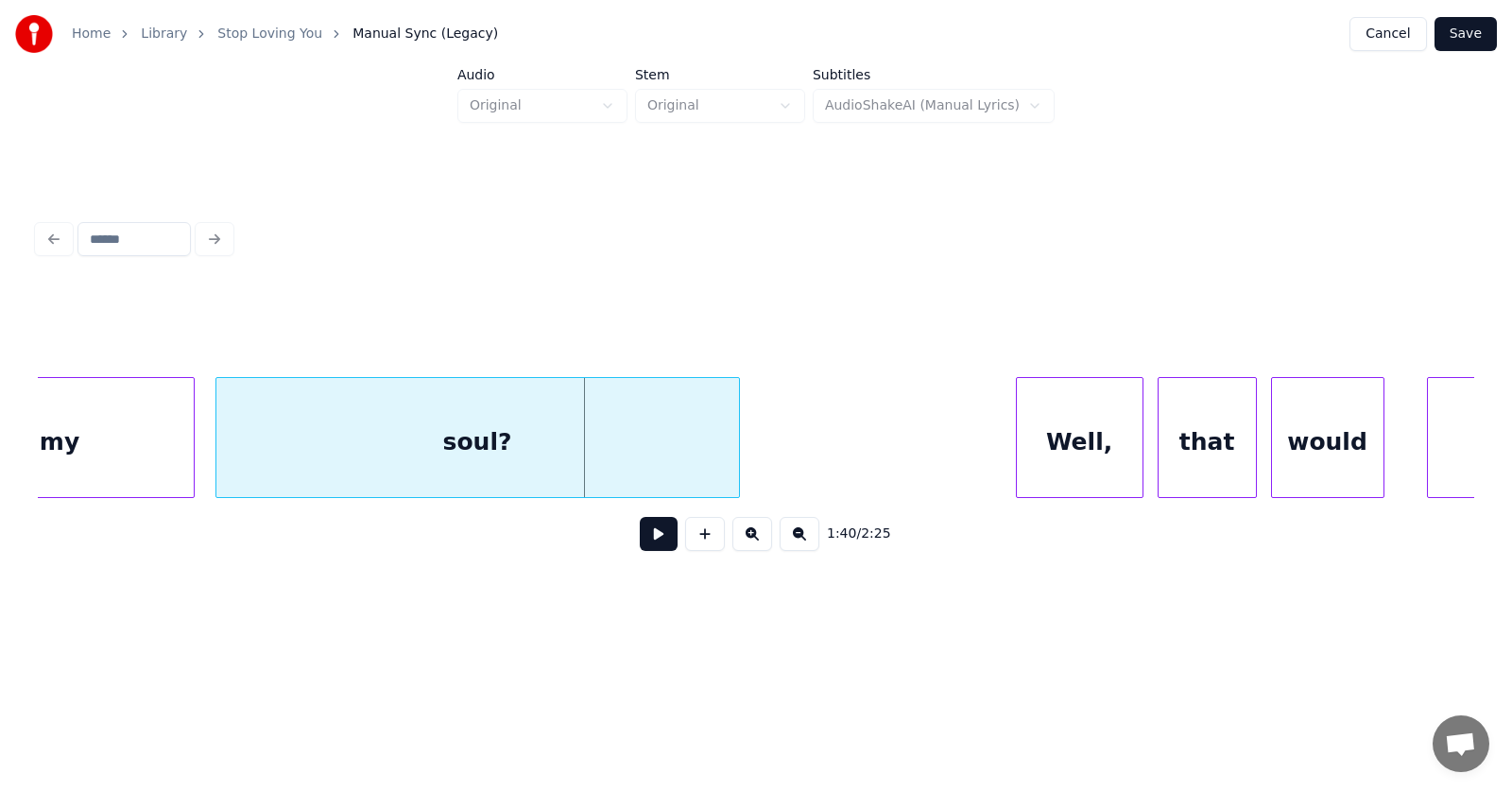
click at [661, 452] on div "soul?" at bounding box center [477, 442] width 522 height 129
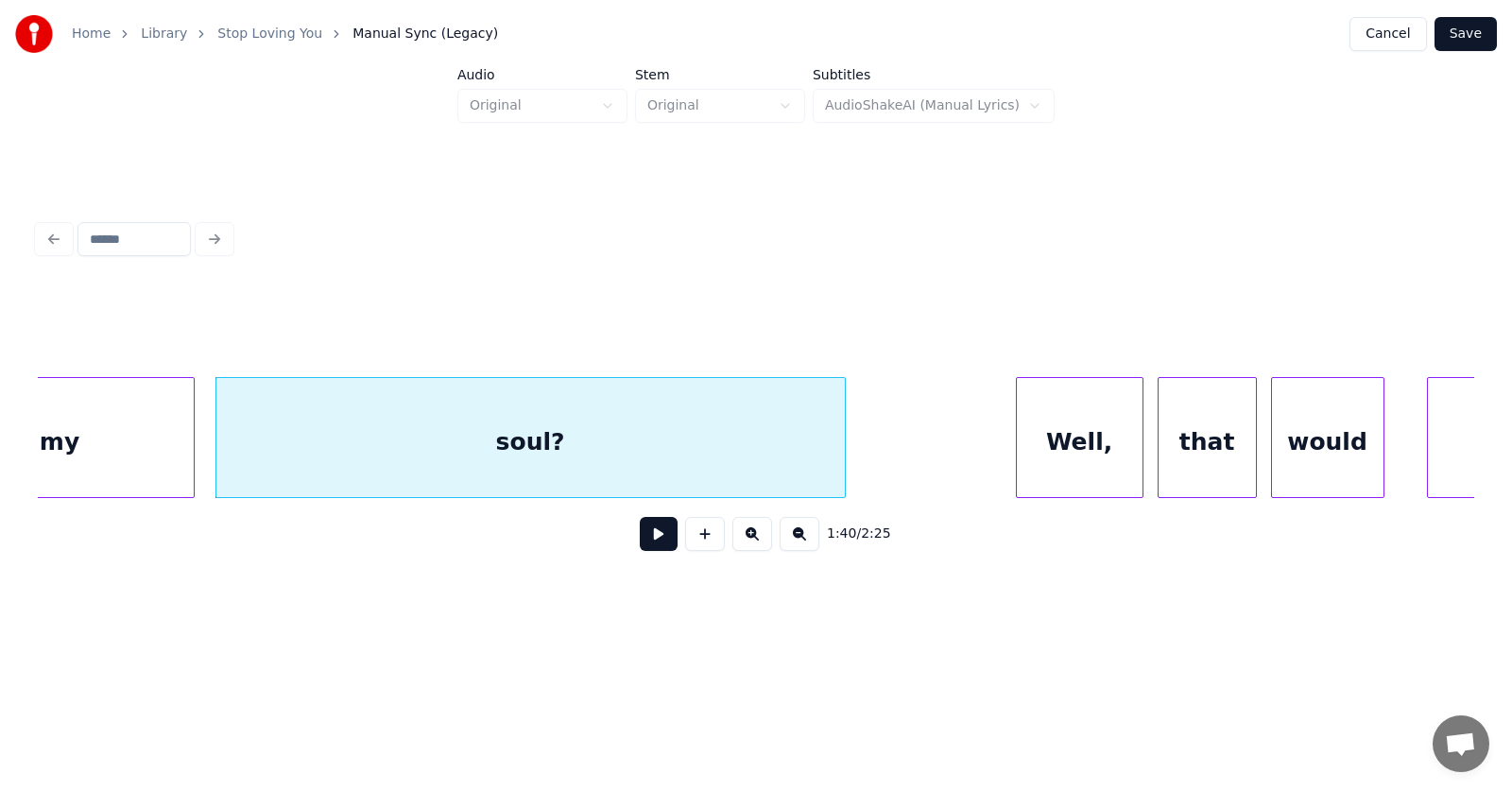
click at [845, 448] on div at bounding box center [842, 437] width 6 height 119
click at [1066, 449] on div "Well," at bounding box center [1065, 442] width 126 height 129
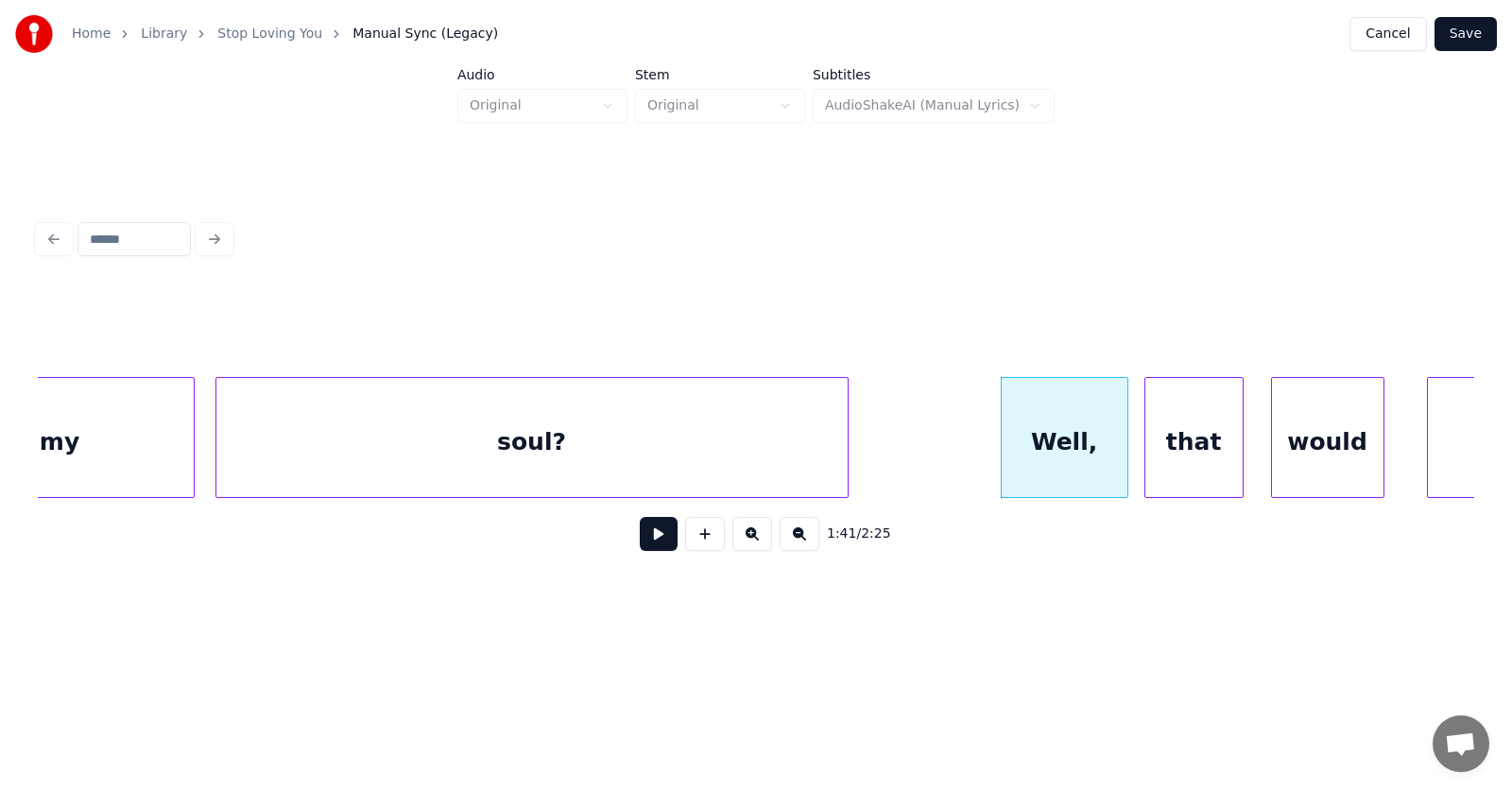
click at [1215, 456] on div "that" at bounding box center [1194, 442] width 97 height 129
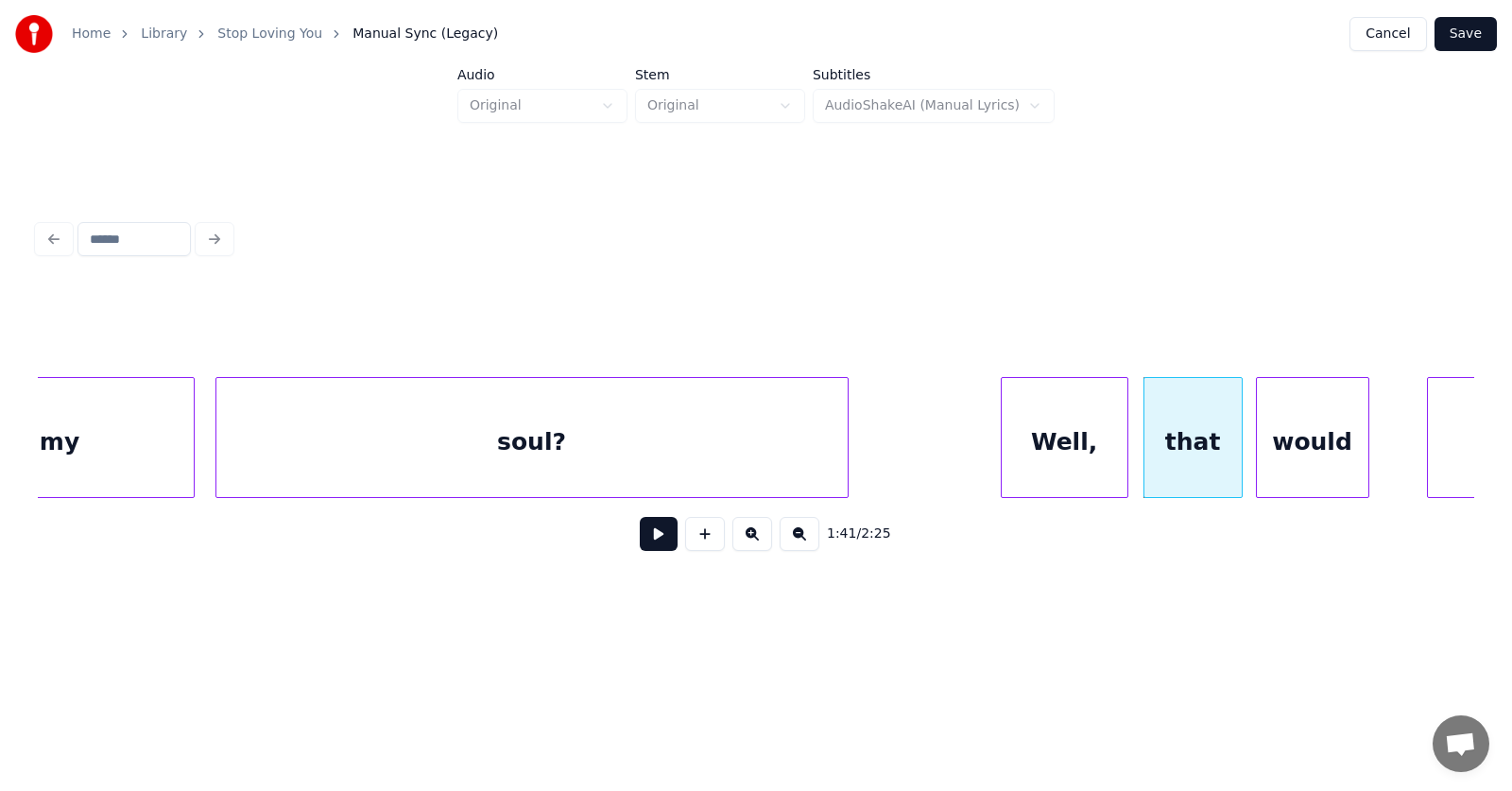
click at [1309, 452] on div "would" at bounding box center [1314, 442] width 112 height 129
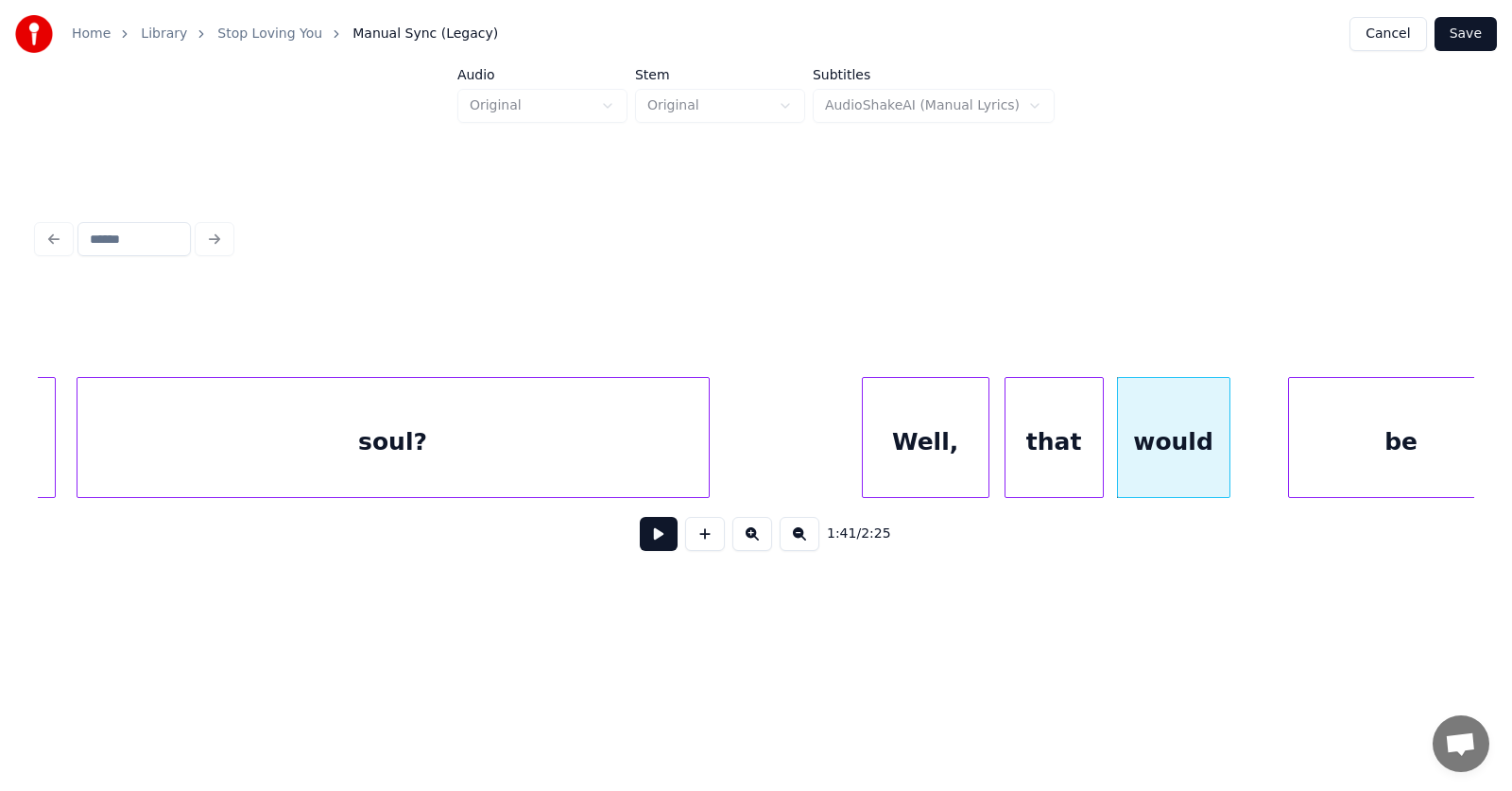
scroll to position [0, 71090]
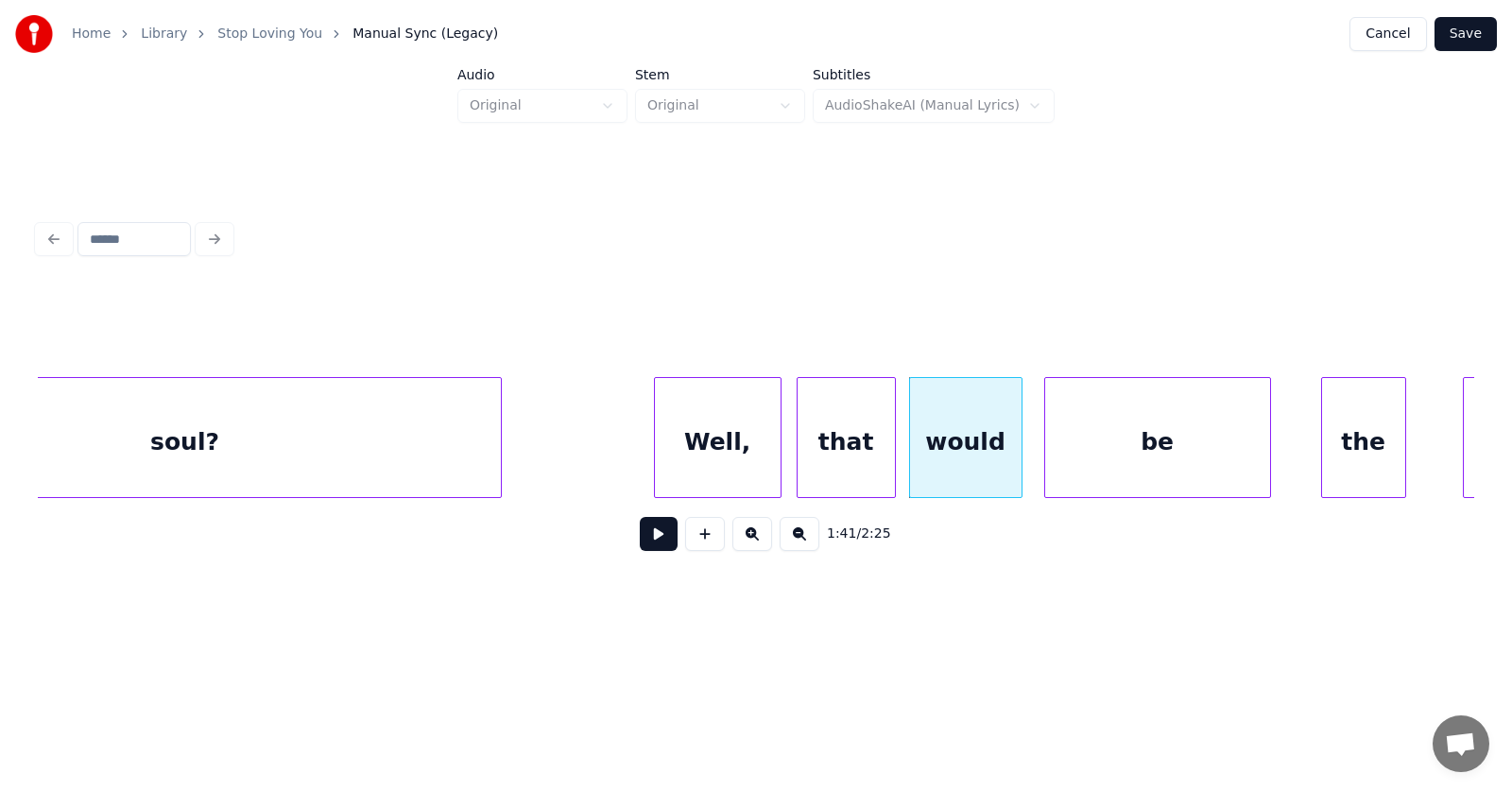
click at [1117, 462] on div "be" at bounding box center [1158, 442] width 225 height 129
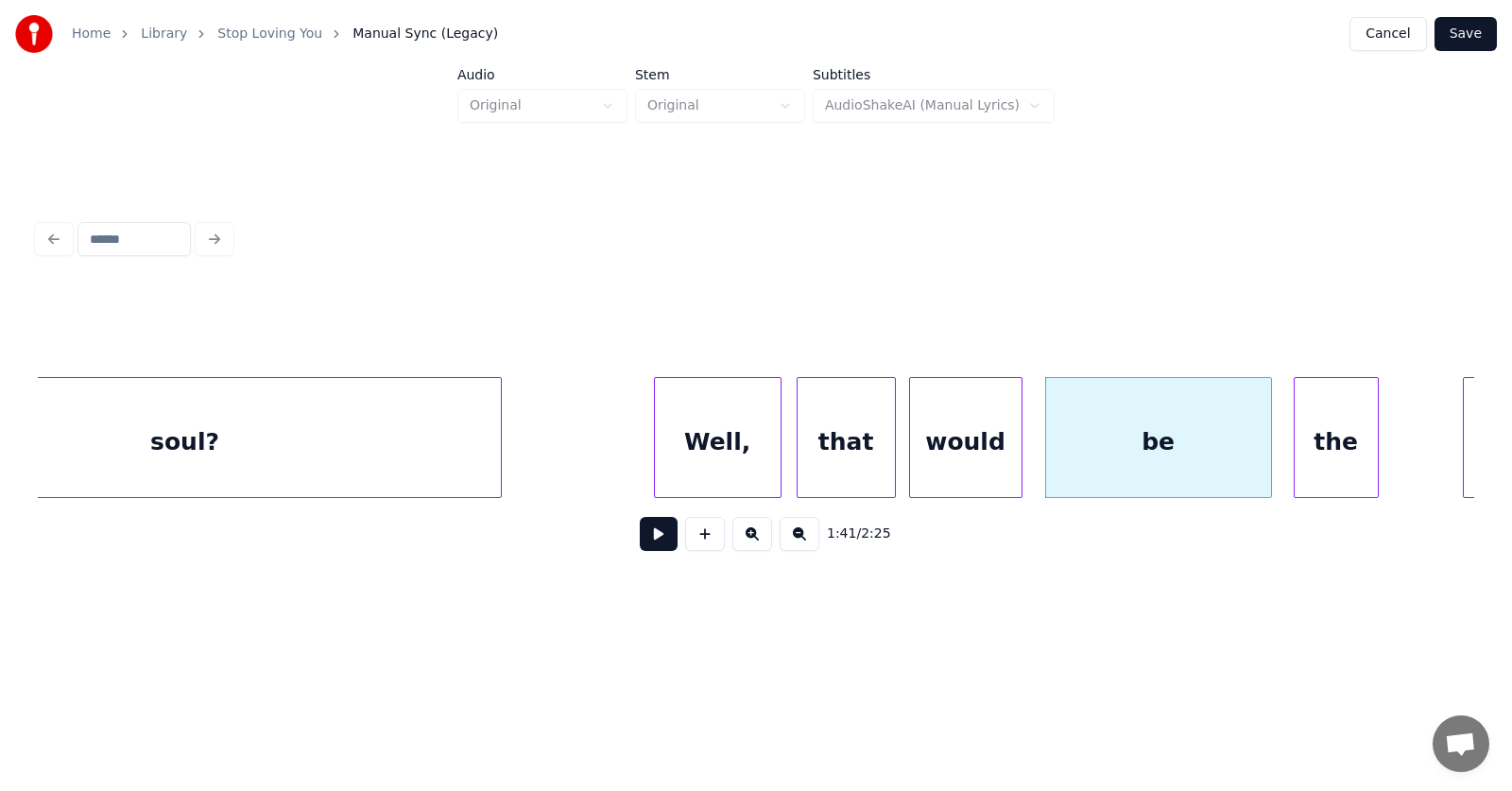
click at [1319, 458] on div "the" at bounding box center [1336, 442] width 83 height 129
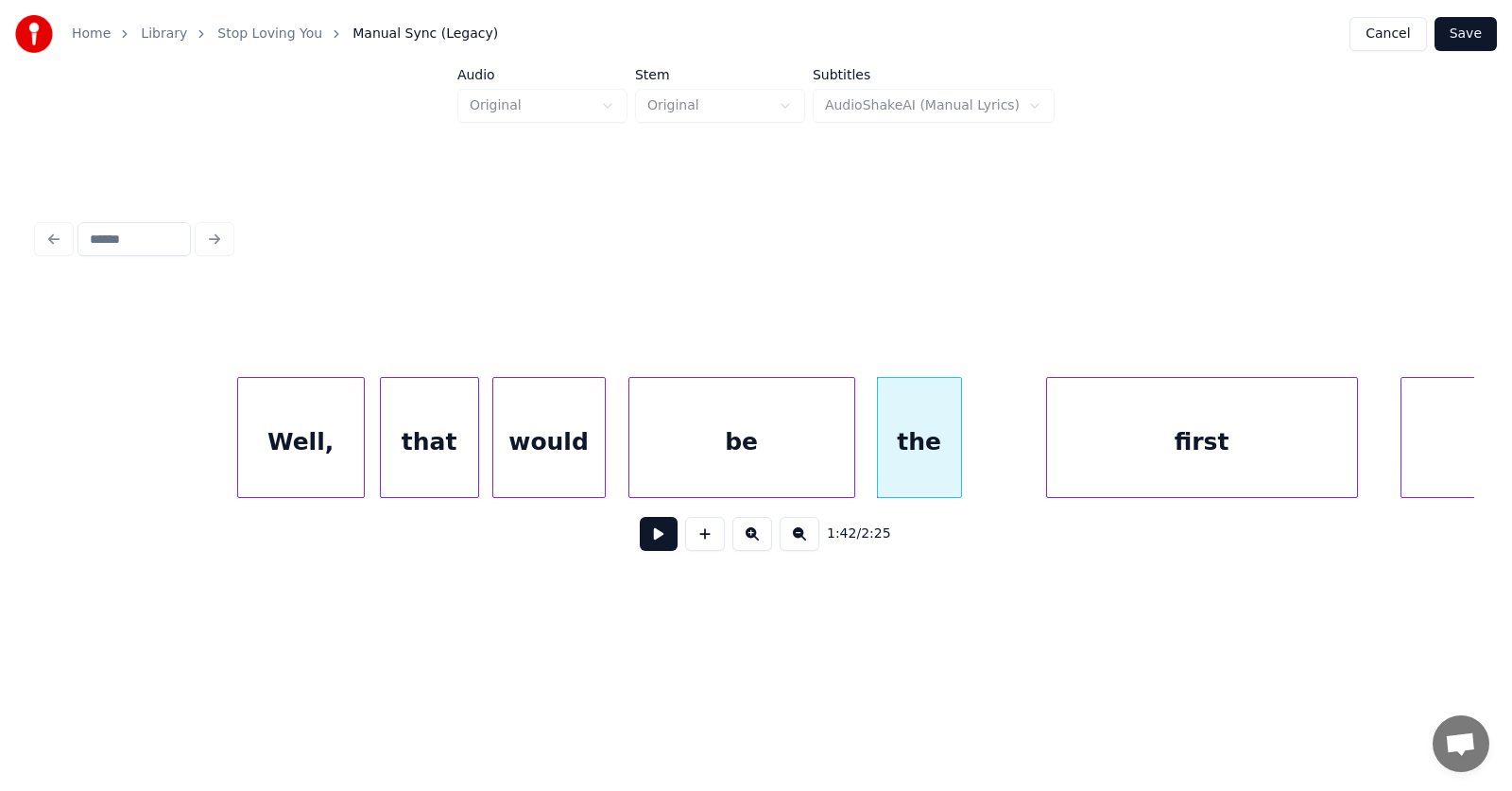
scroll to position [0, 71577]
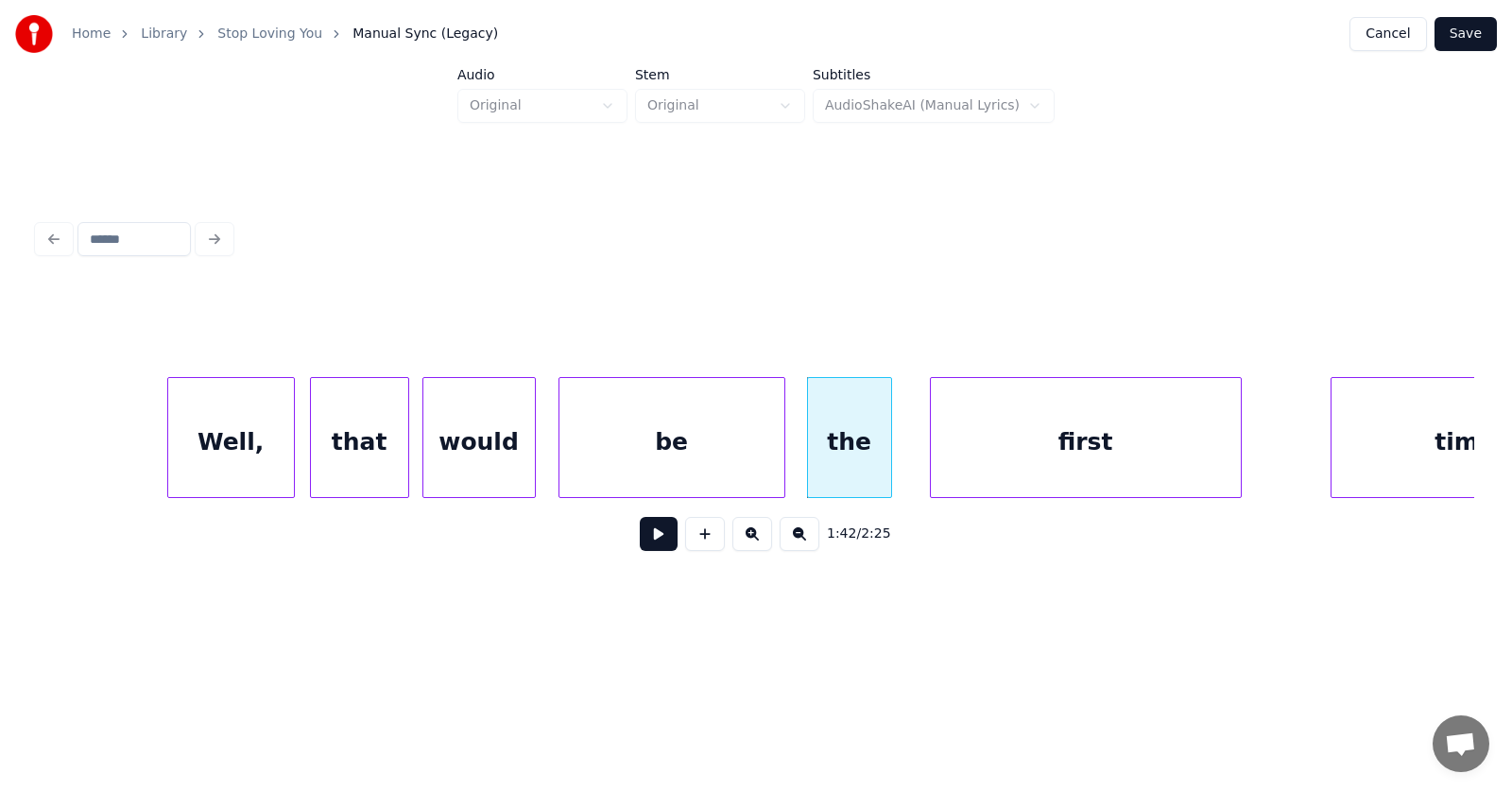
click at [1052, 461] on div "first" at bounding box center [1086, 442] width 310 height 129
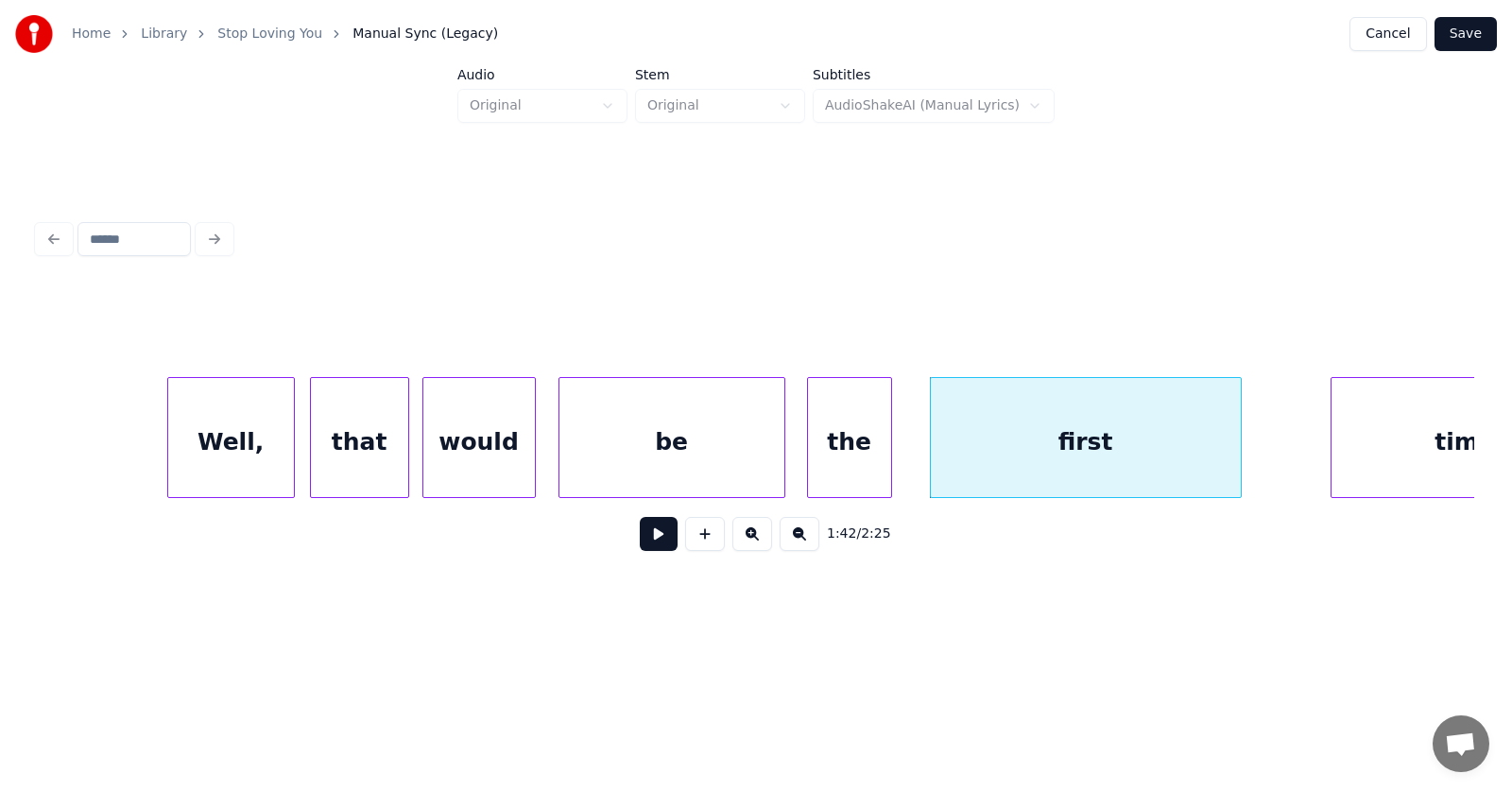
scroll to position [0, 71697]
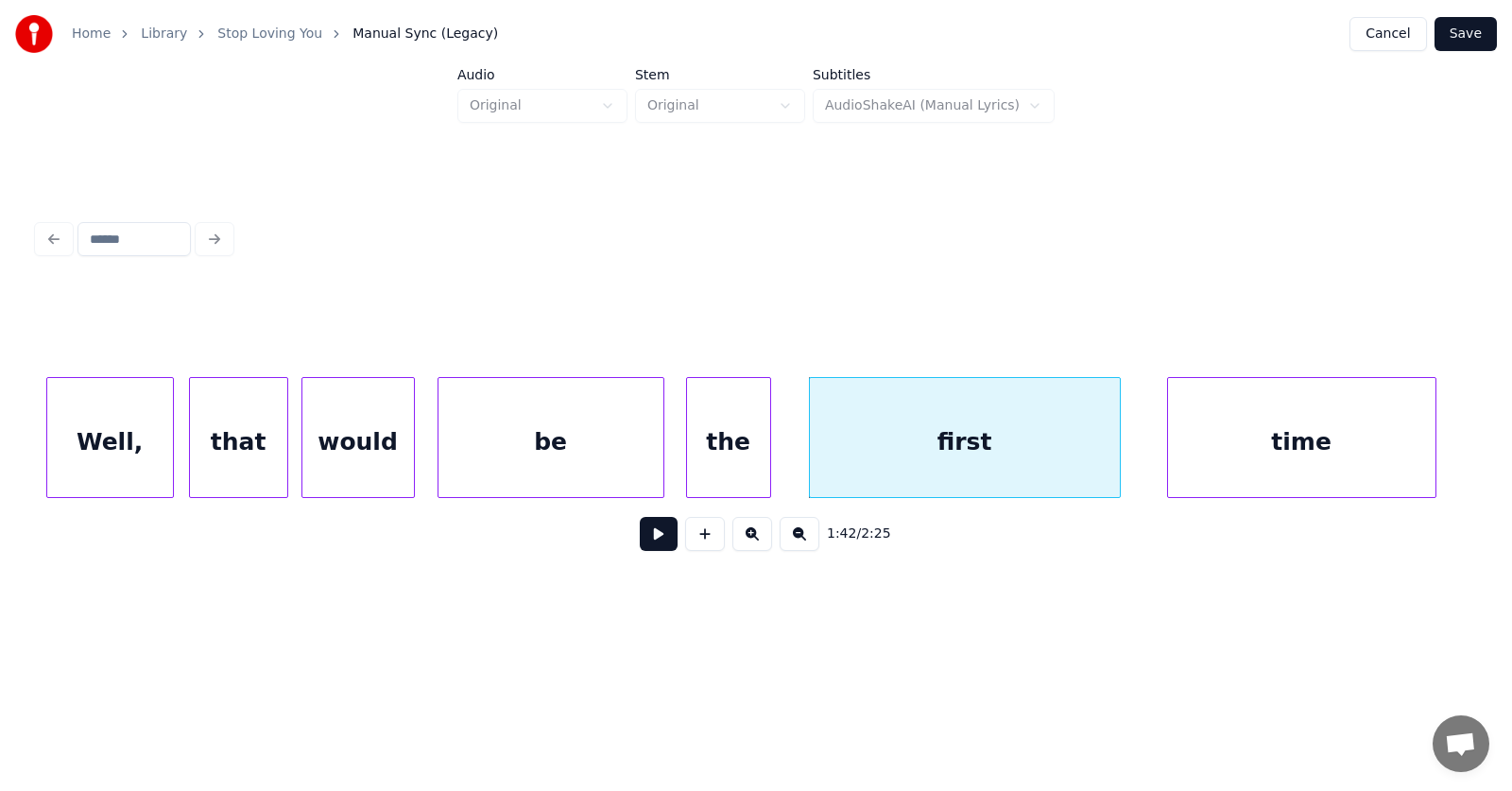
click at [1338, 448] on div "time" at bounding box center [1302, 442] width 267 height 129
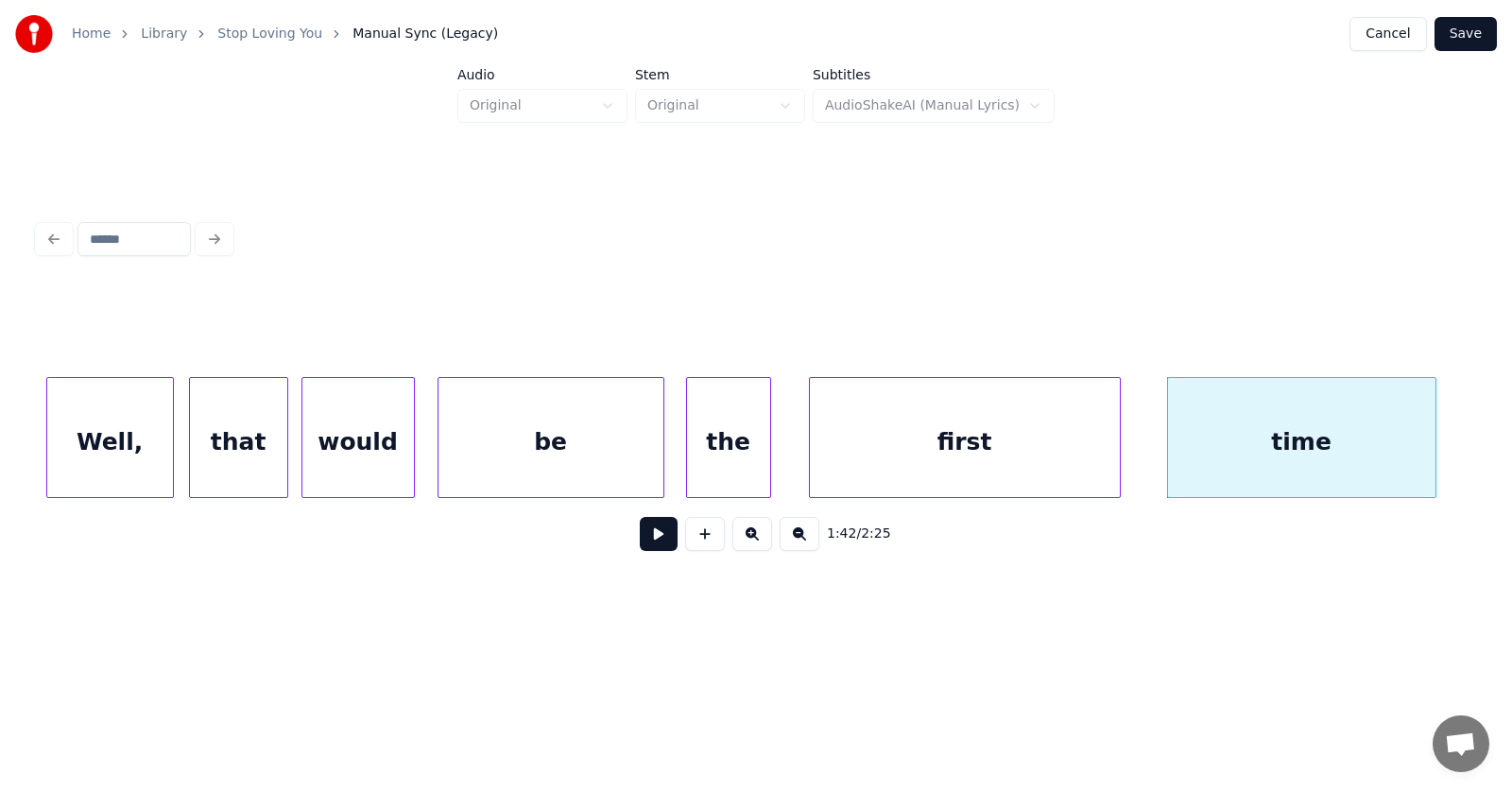
click at [645, 542] on button at bounding box center [659, 534] width 38 height 34
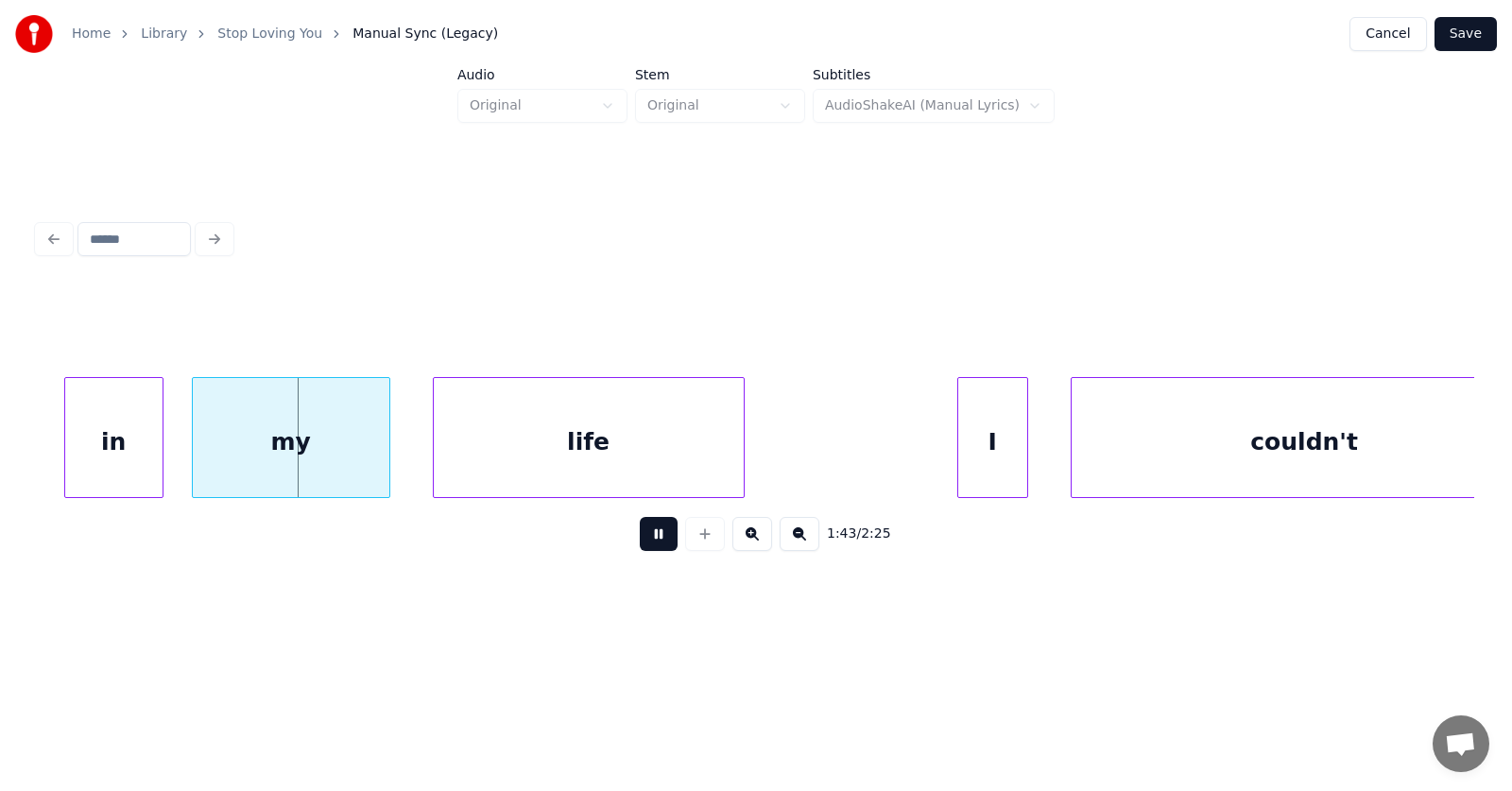
click at [645, 542] on button at bounding box center [659, 534] width 38 height 34
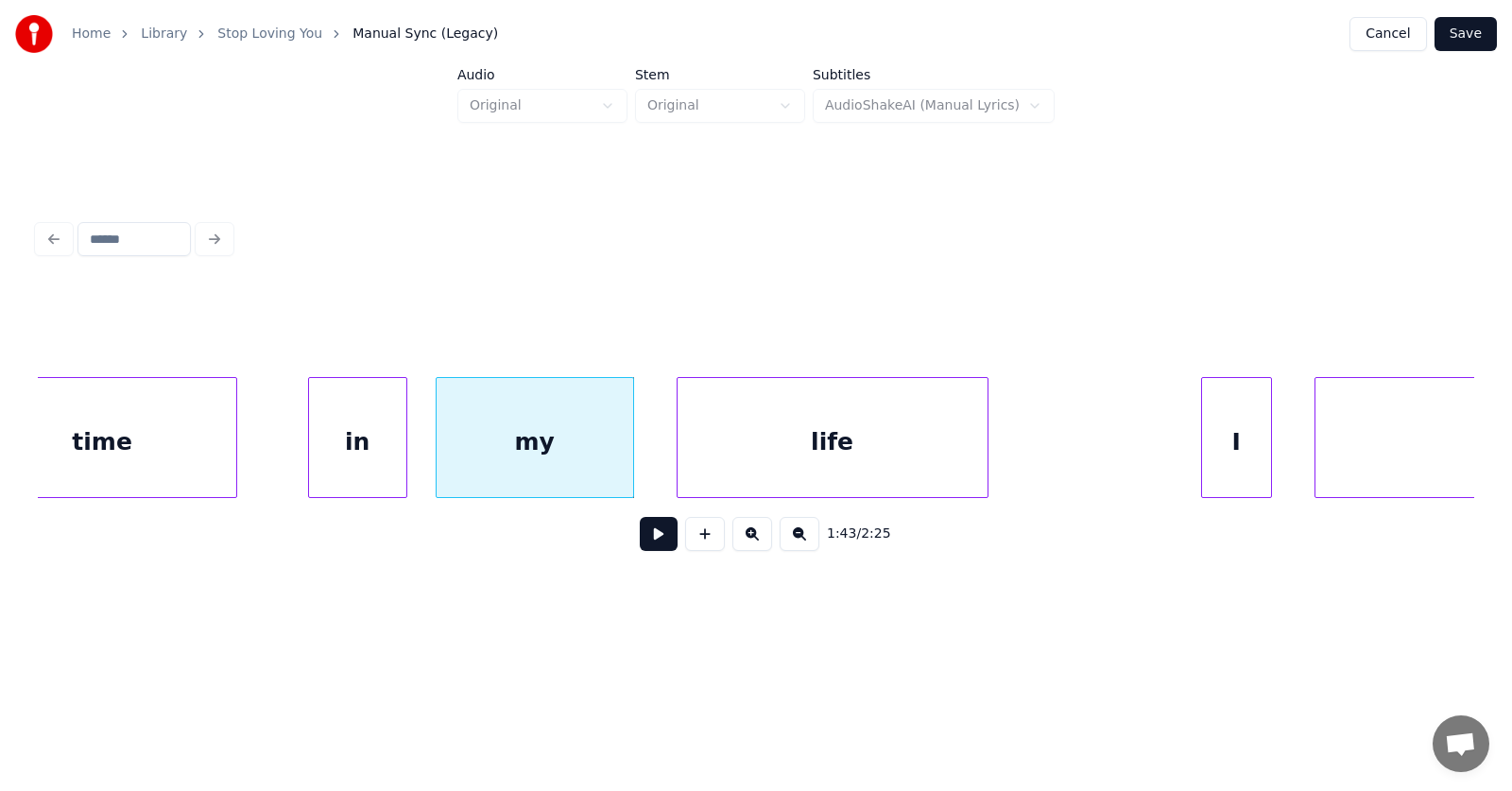
scroll to position [0, 72758]
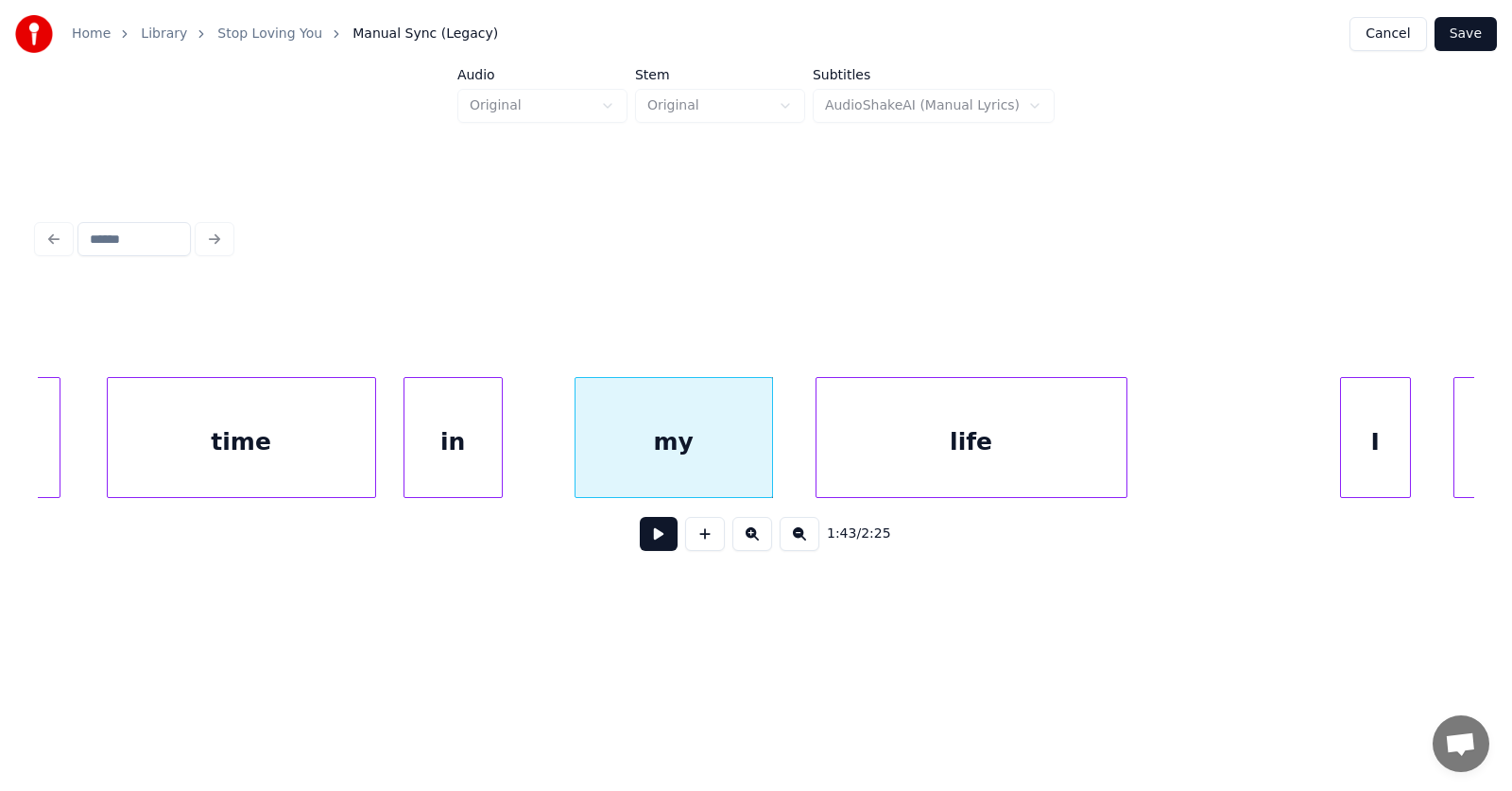
click at [467, 470] on div "in" at bounding box center [453, 442] width 97 height 129
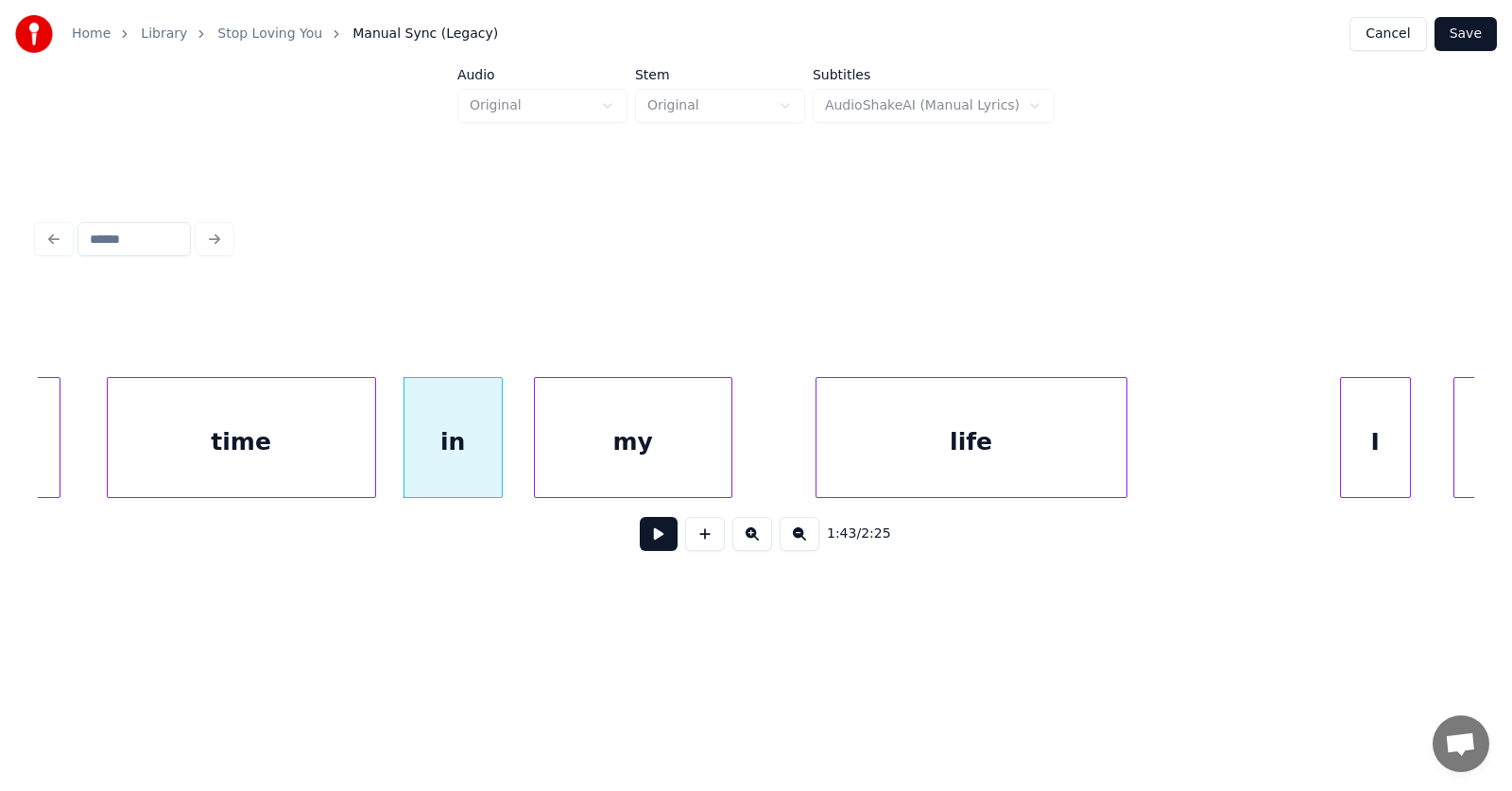
click at [602, 469] on div "my" at bounding box center [633, 442] width 196 height 129
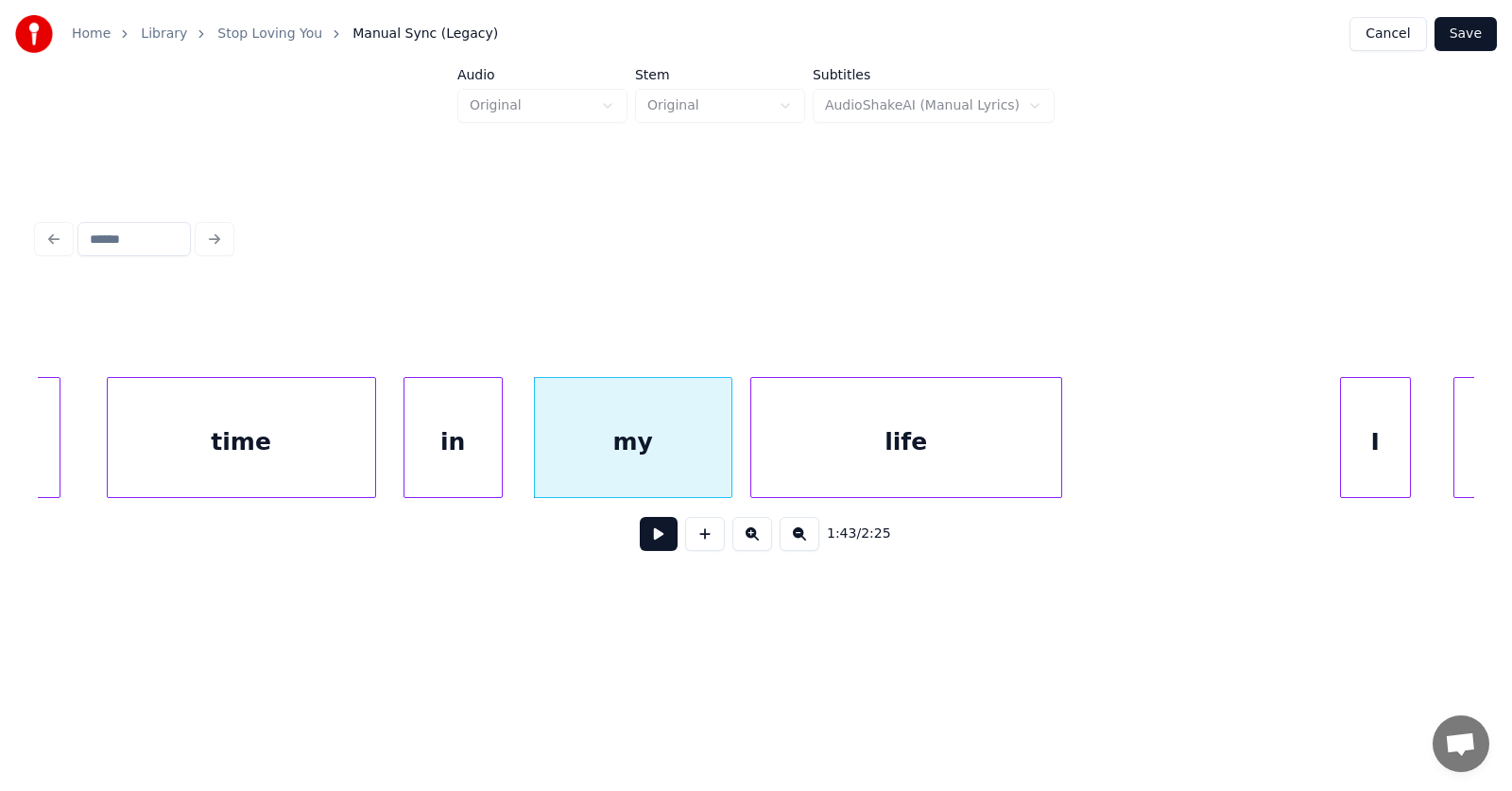
click at [811, 460] on div "life" at bounding box center [906, 442] width 310 height 129
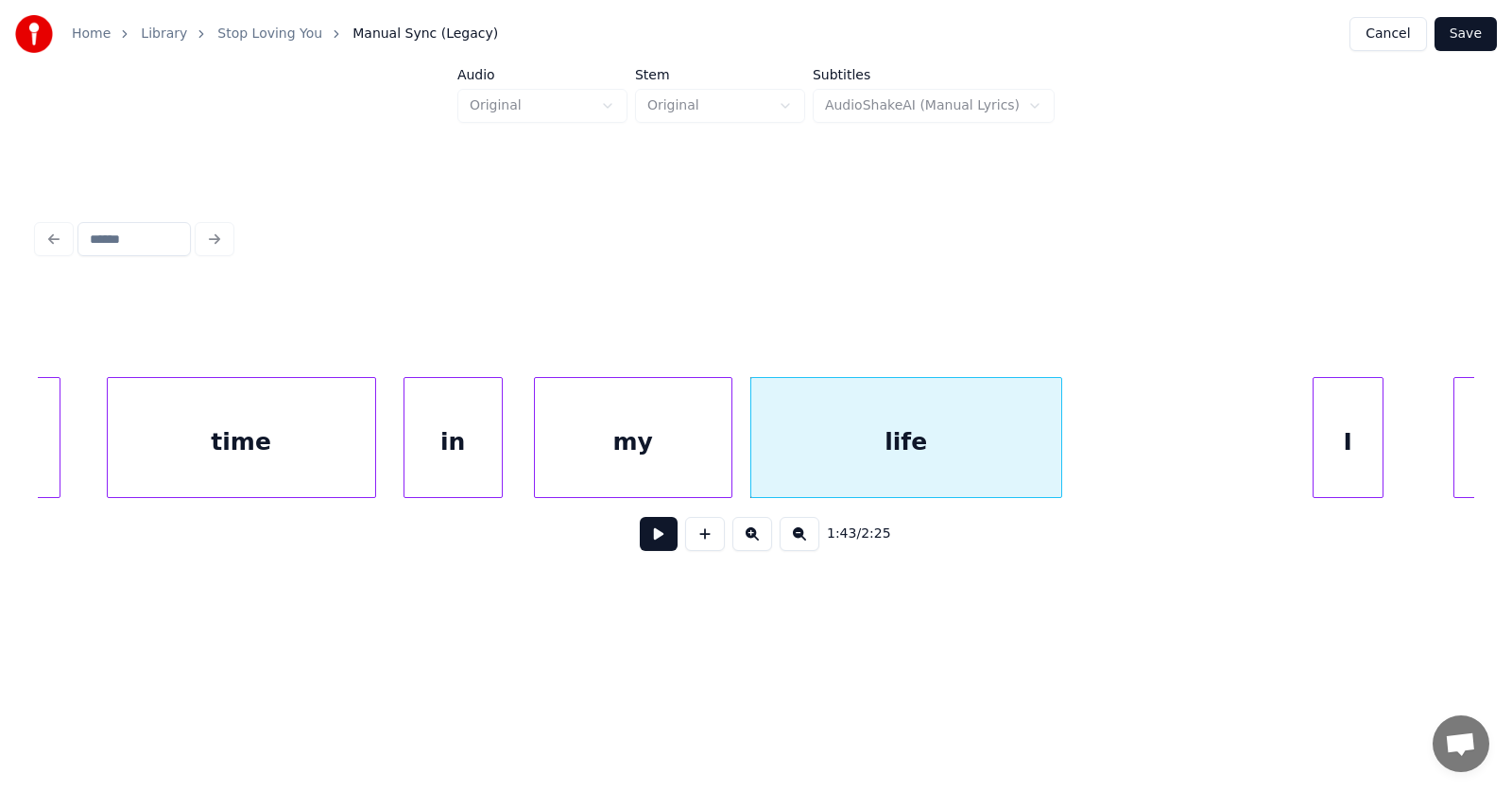
click at [1339, 437] on div "I" at bounding box center [1348, 442] width 69 height 129
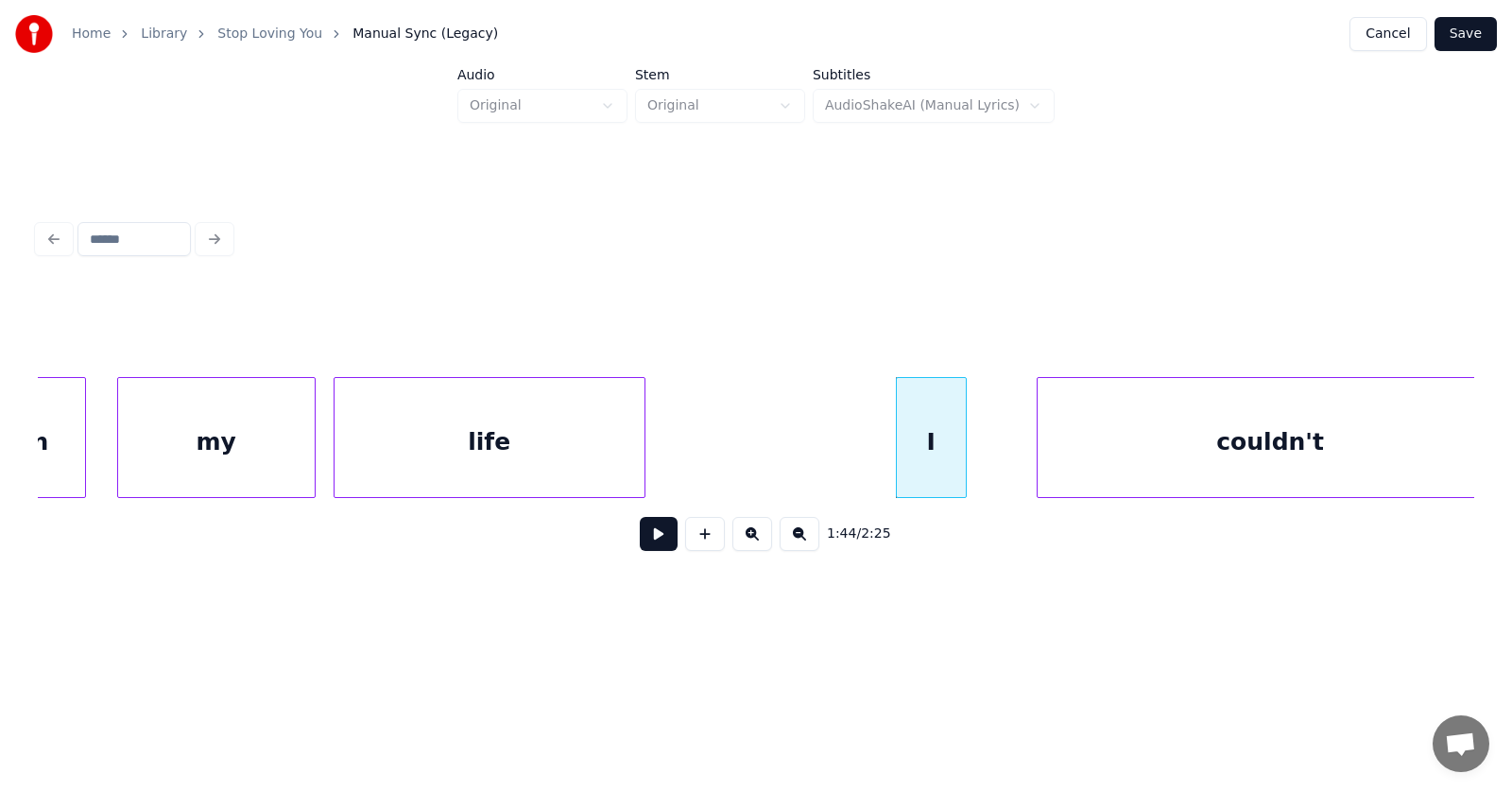
scroll to position [0, 73199]
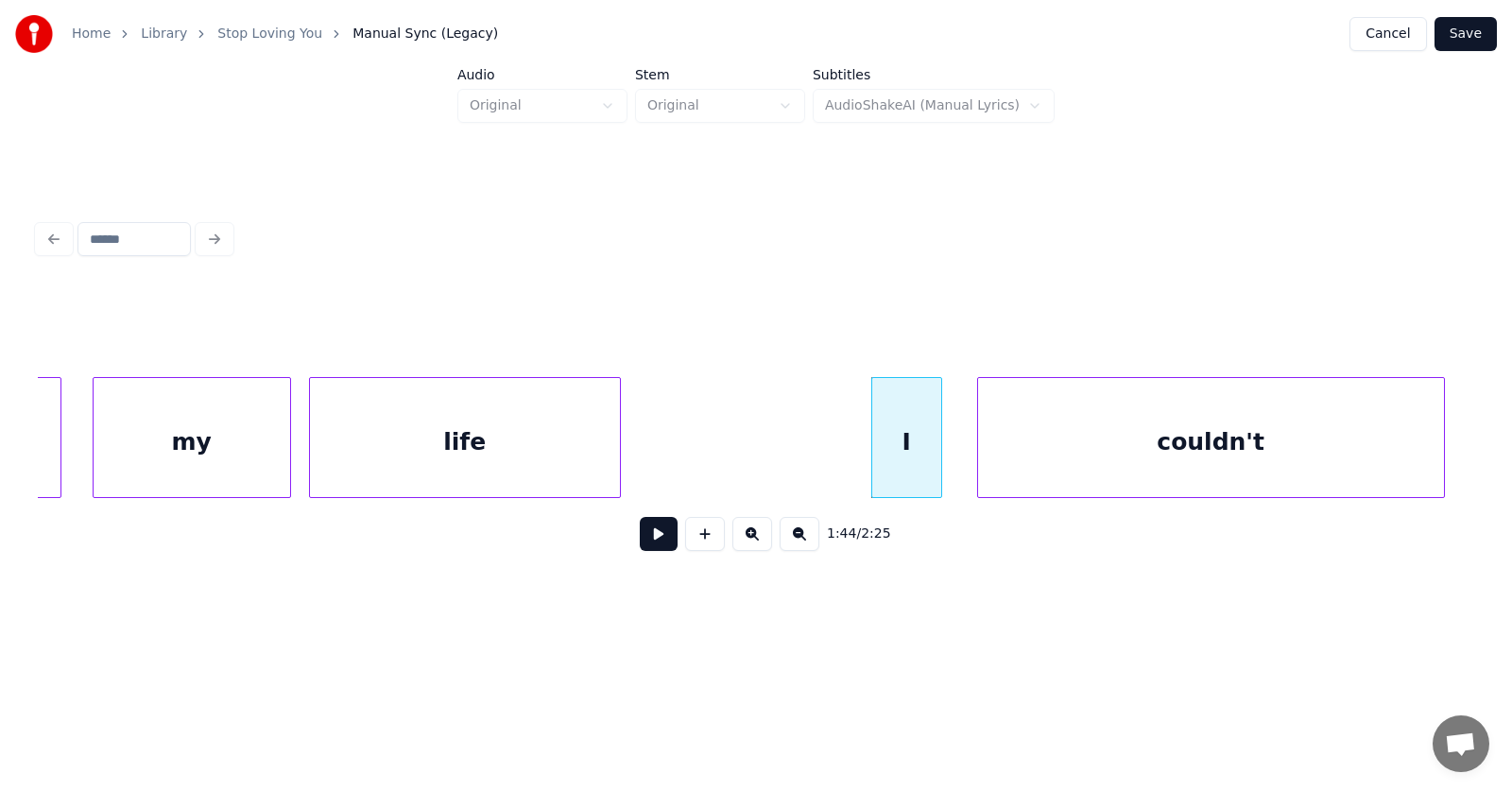
click at [1086, 458] on div "couldn't" at bounding box center [1211, 442] width 466 height 129
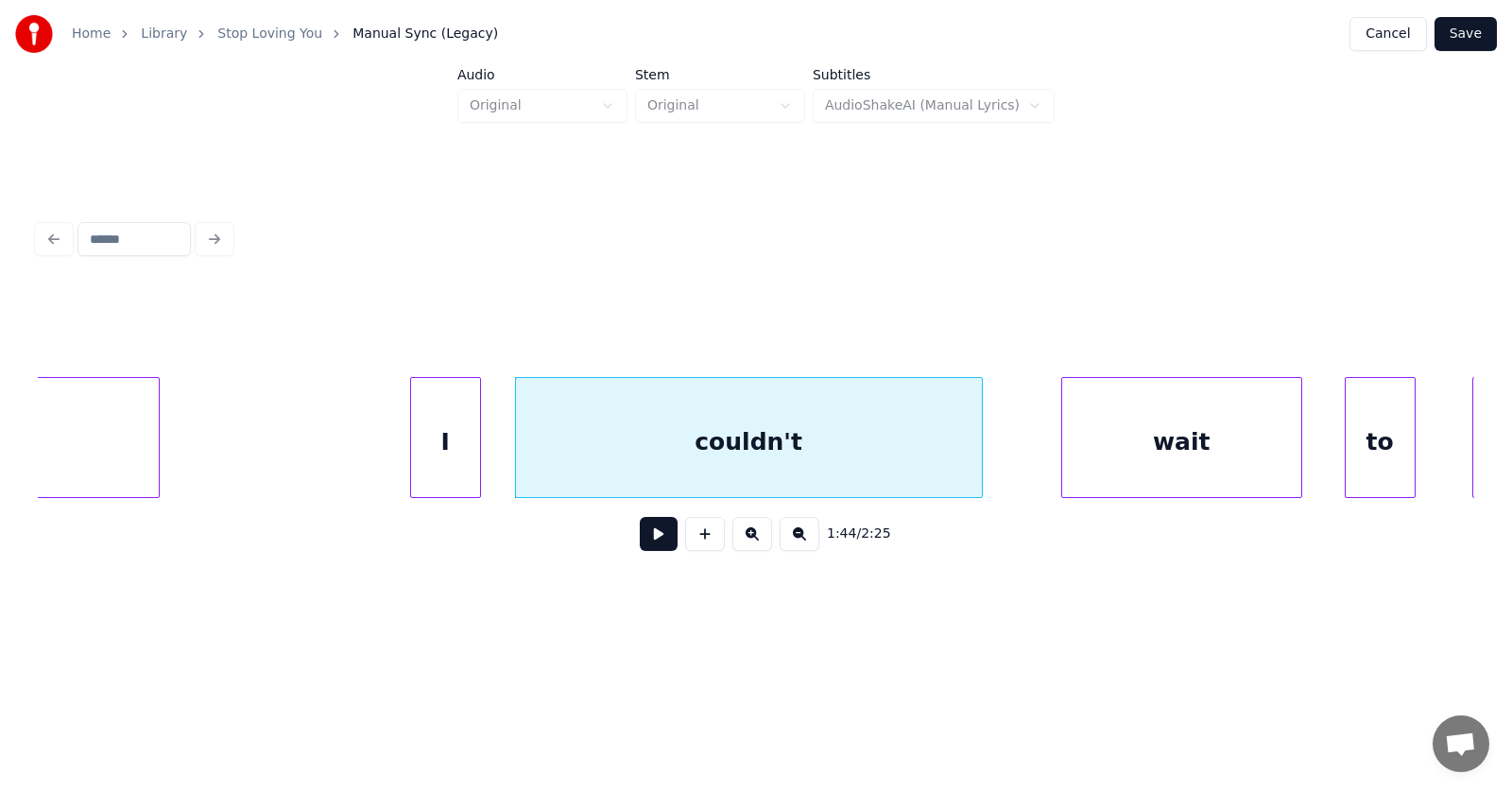
scroll to position [0, 73731]
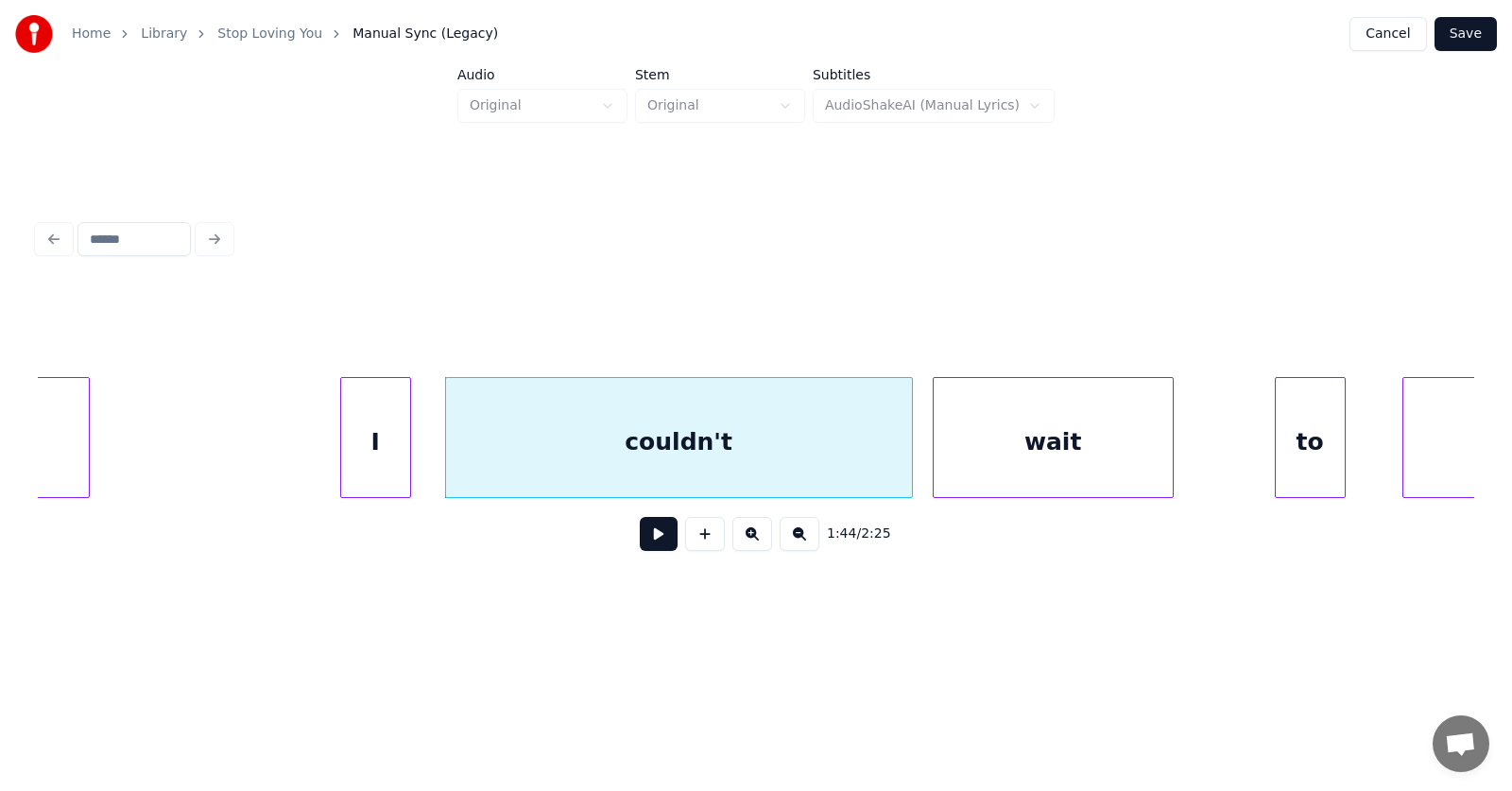
click at [1028, 463] on div "wait" at bounding box center [1053, 442] width 240 height 129
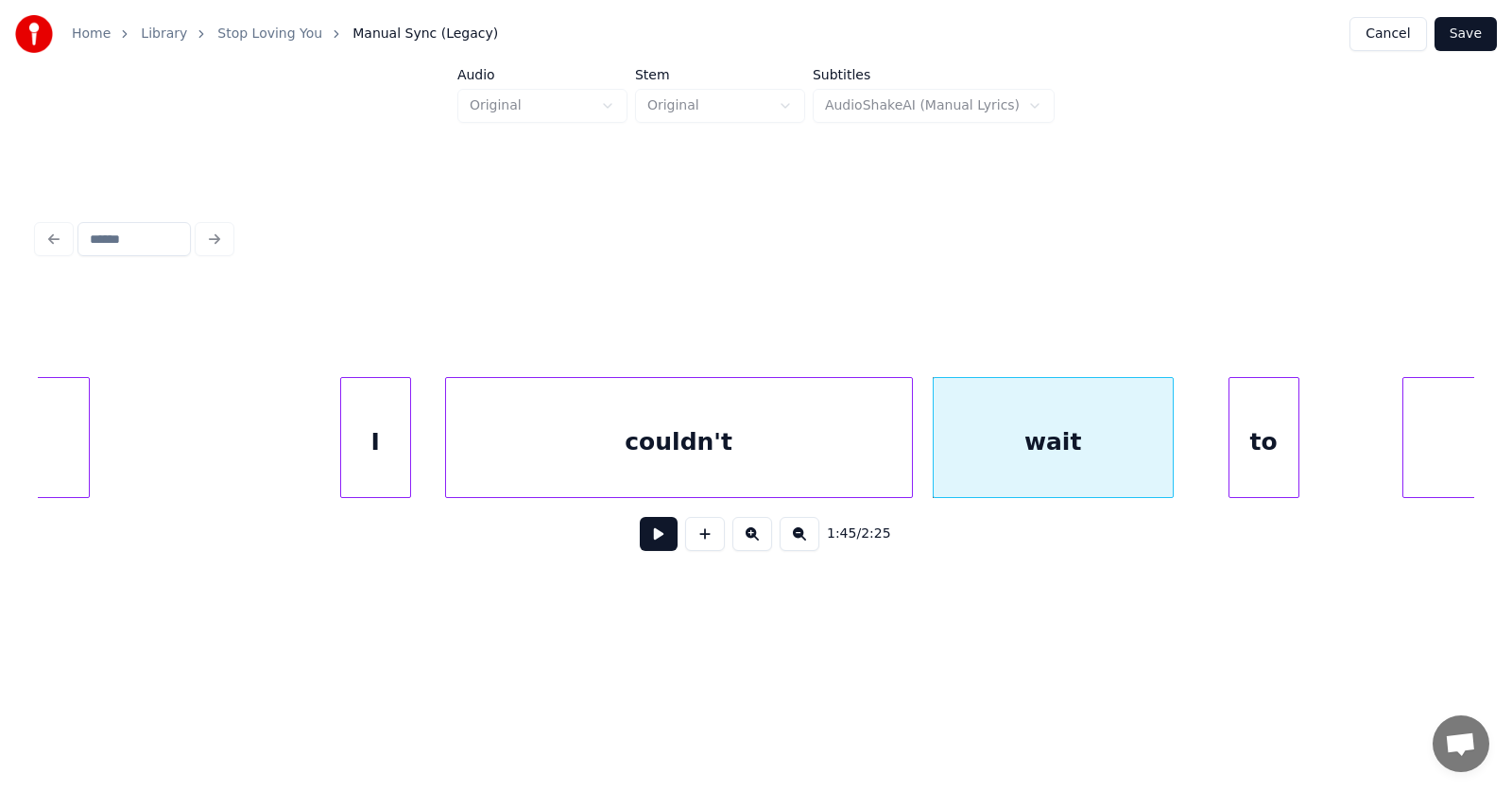
click at [1250, 467] on div "to" at bounding box center [1265, 442] width 69 height 129
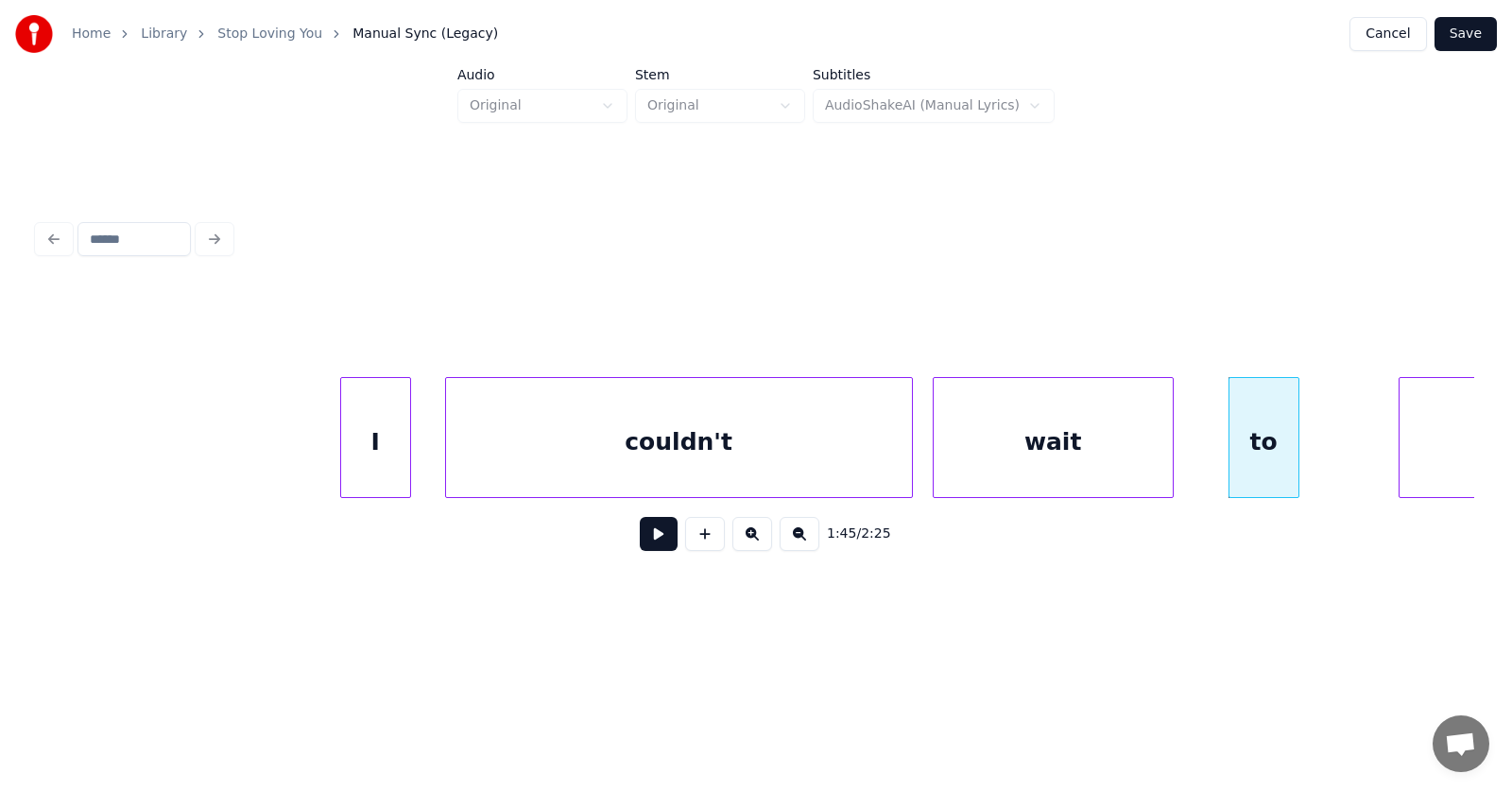
scroll to position [0, 73952]
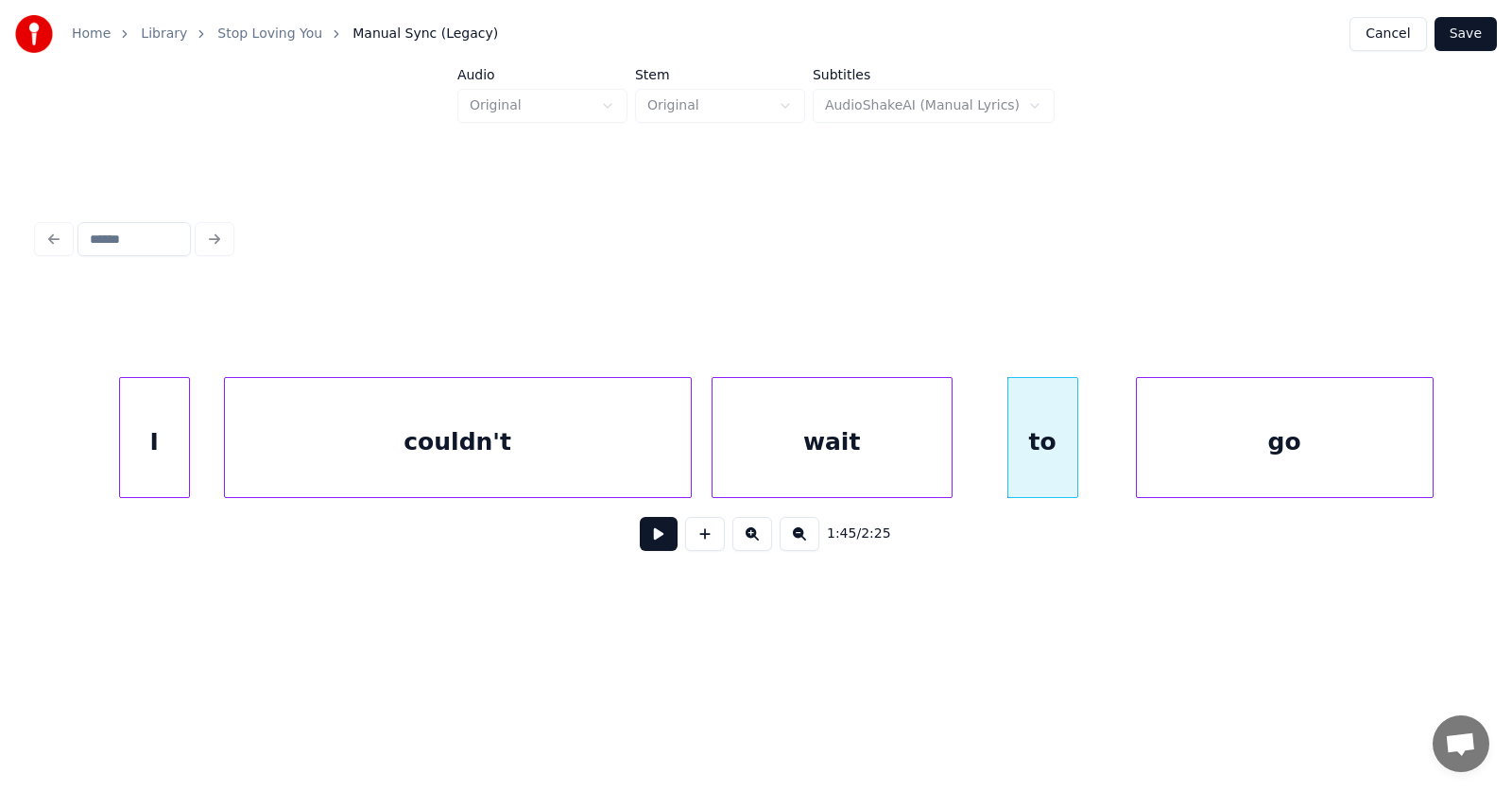
click at [1372, 448] on div "go" at bounding box center [1284, 442] width 296 height 129
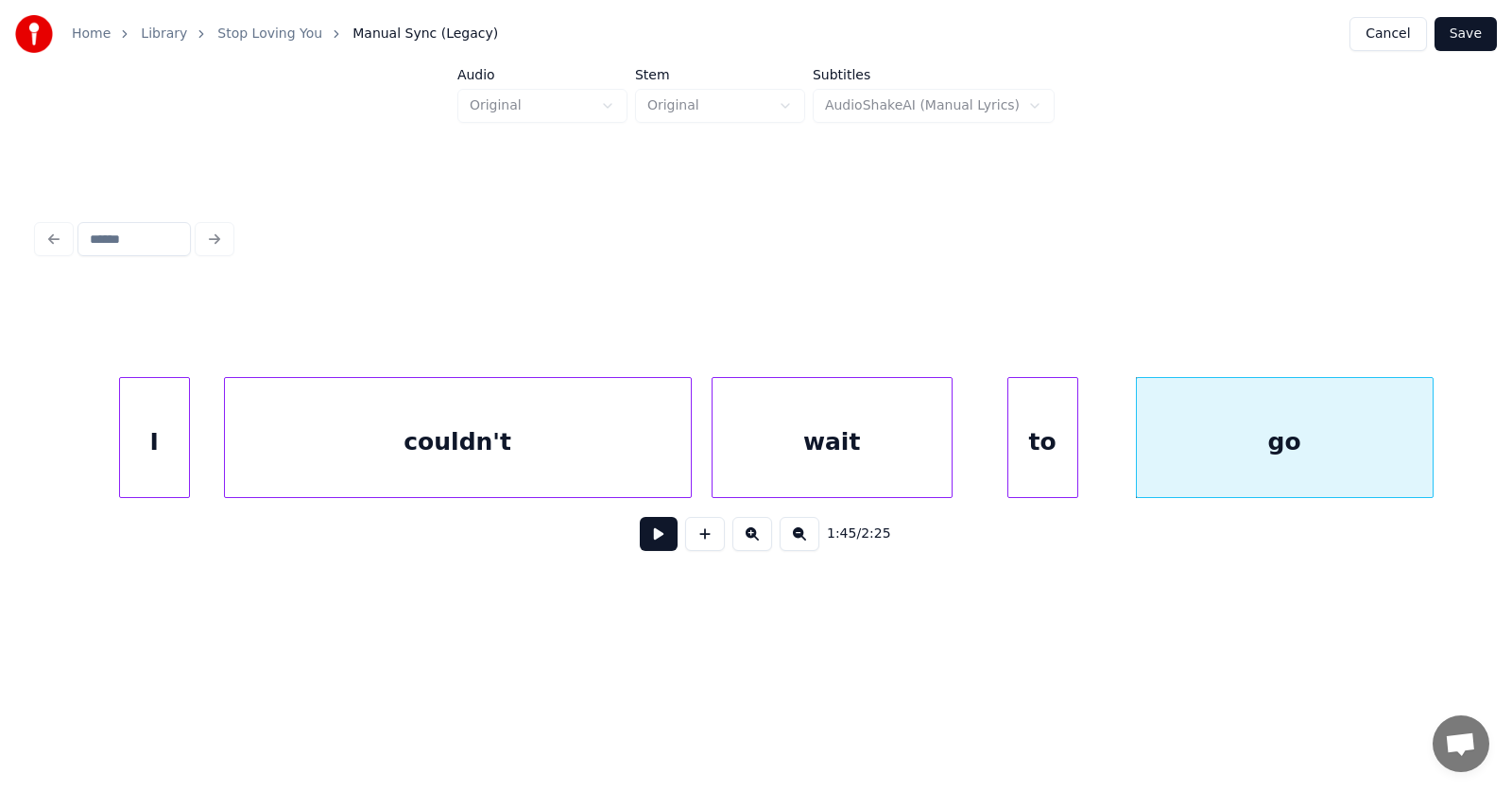
click at [851, 448] on div "wait" at bounding box center [833, 442] width 240 height 129
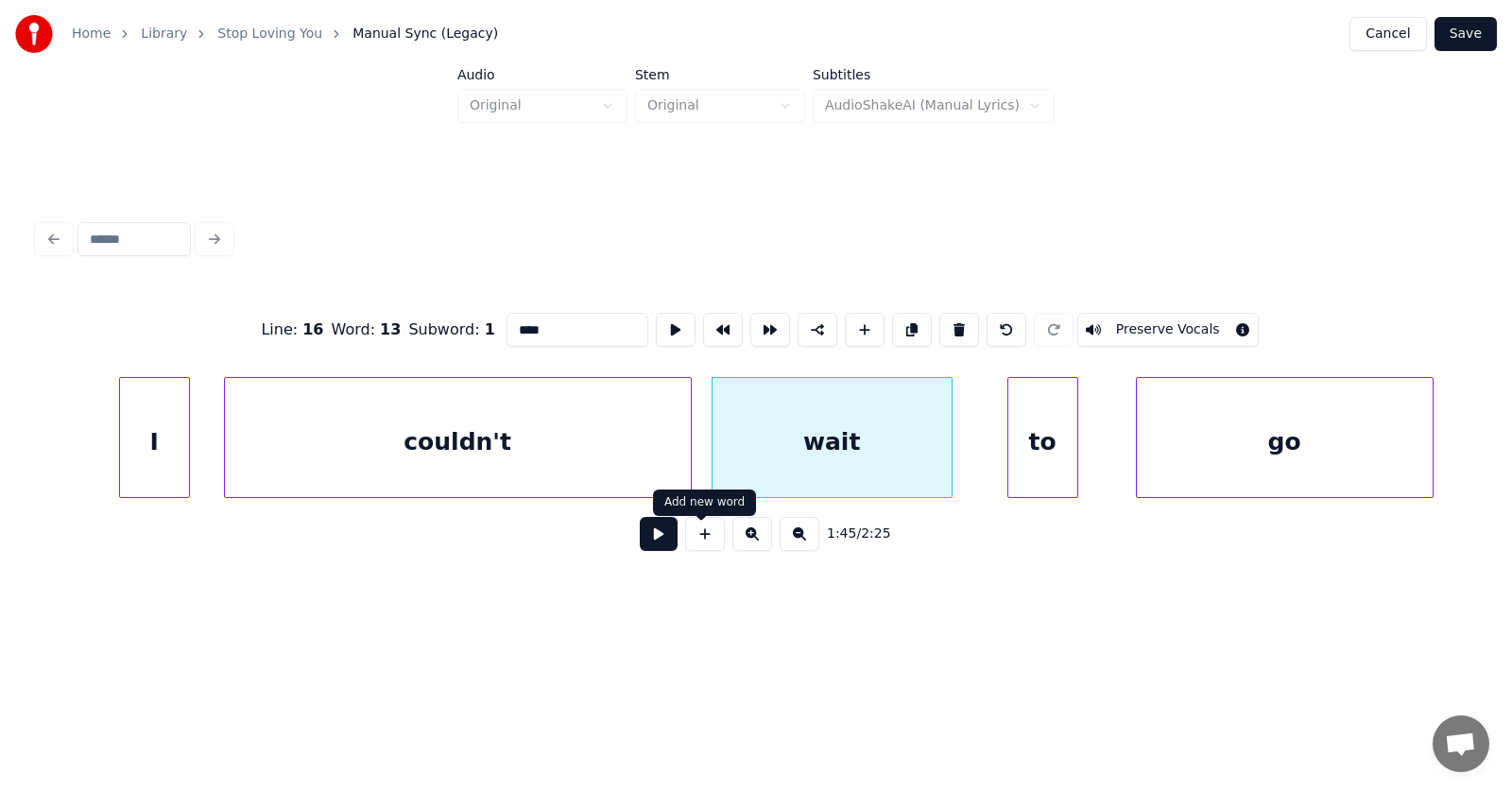
click at [640, 543] on button at bounding box center [659, 534] width 38 height 34
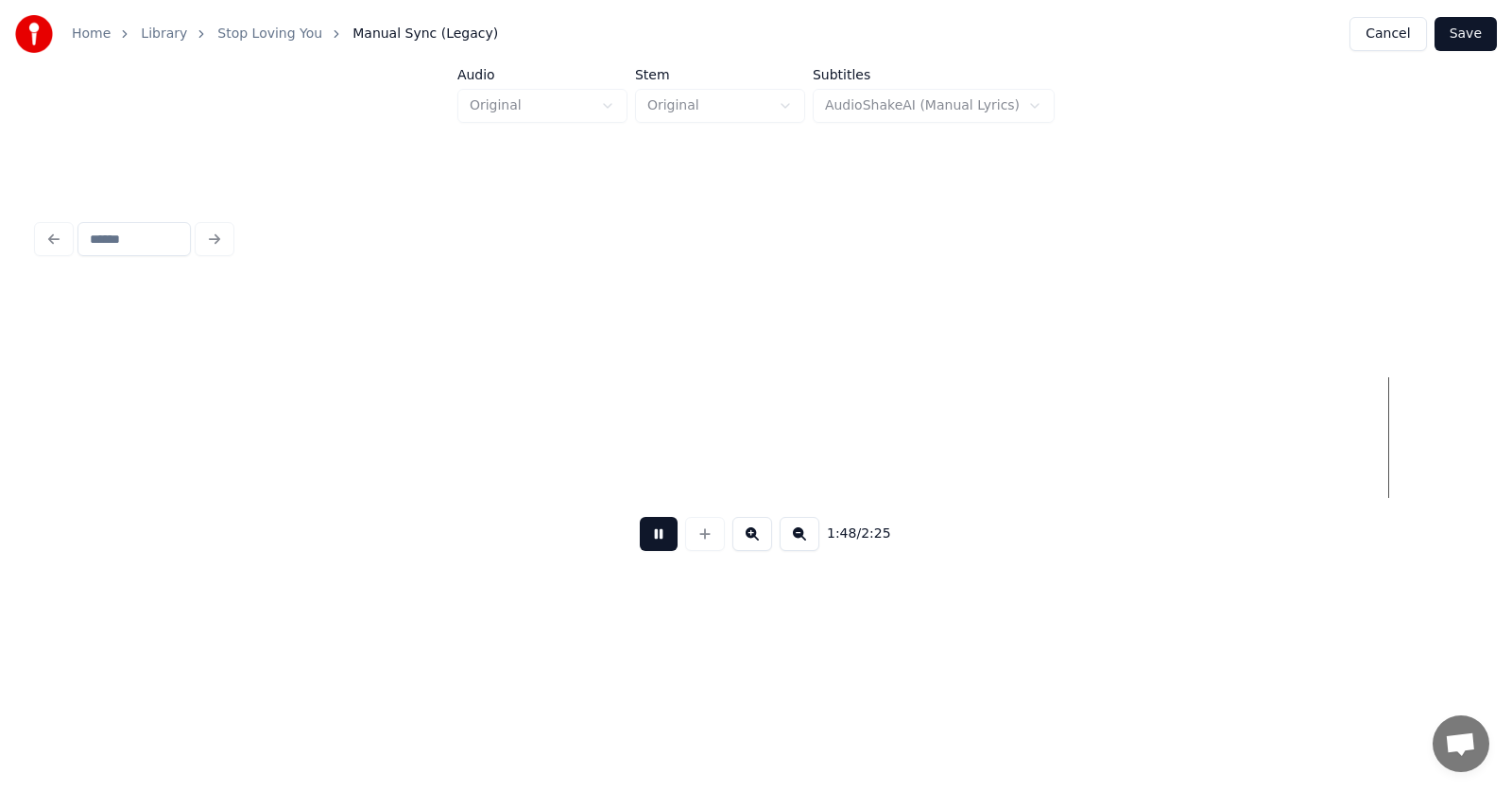
scroll to position [0, 76841]
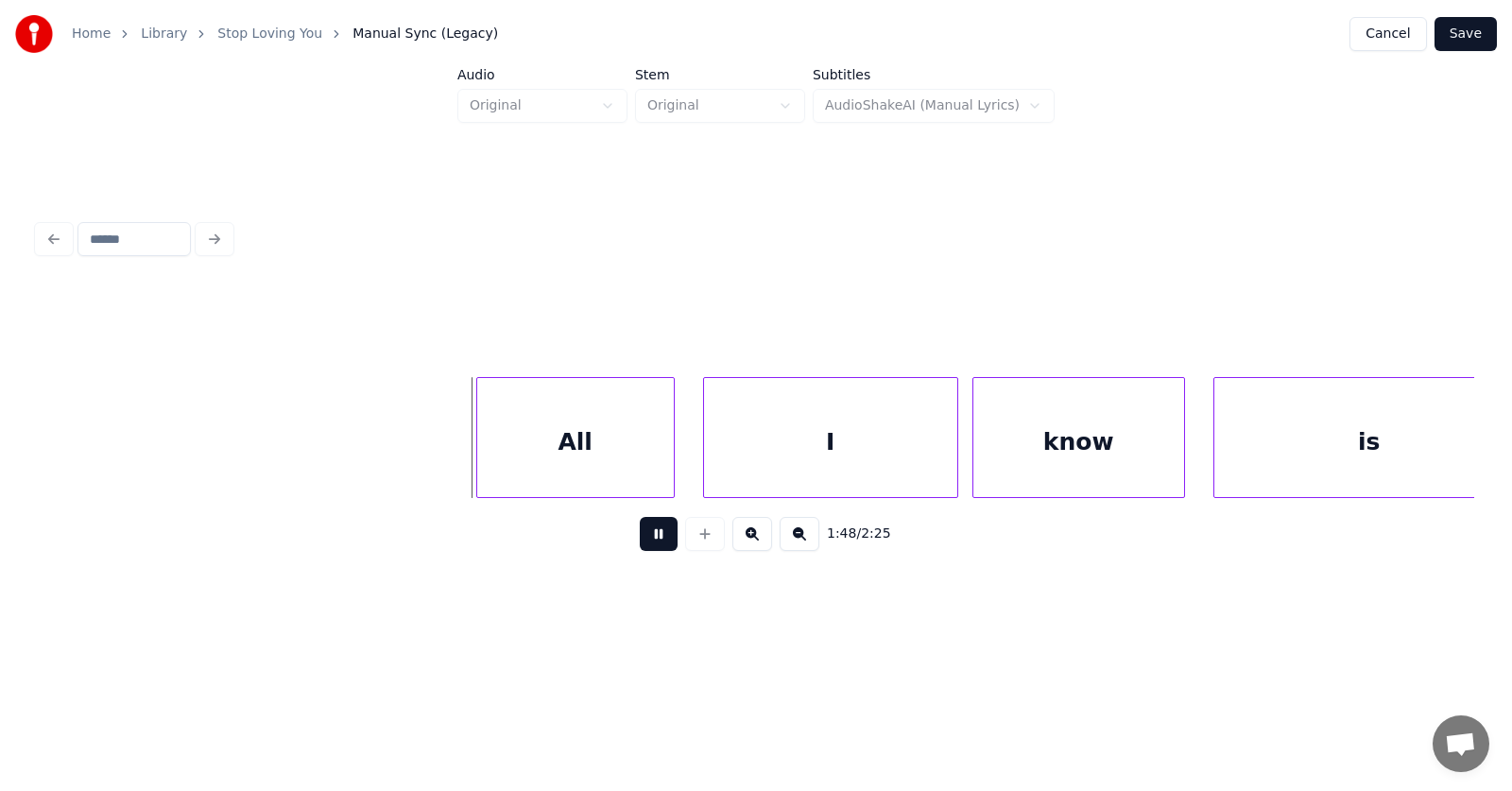
click at [650, 542] on button at bounding box center [659, 534] width 38 height 34
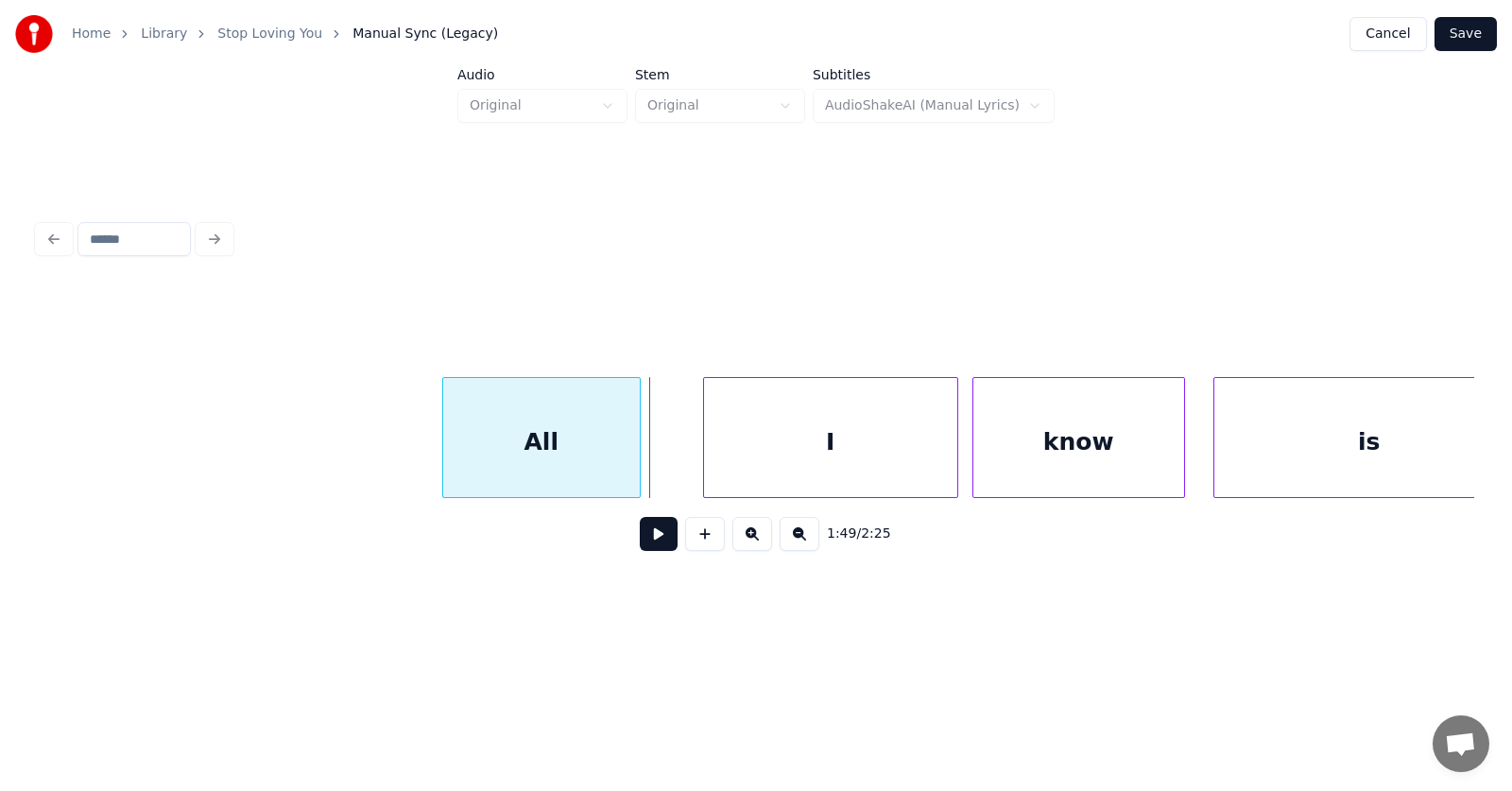
click at [565, 455] on div "All" at bounding box center [542, 442] width 196 height 129
click at [732, 466] on div "I" at bounding box center [790, 442] width 253 height 129
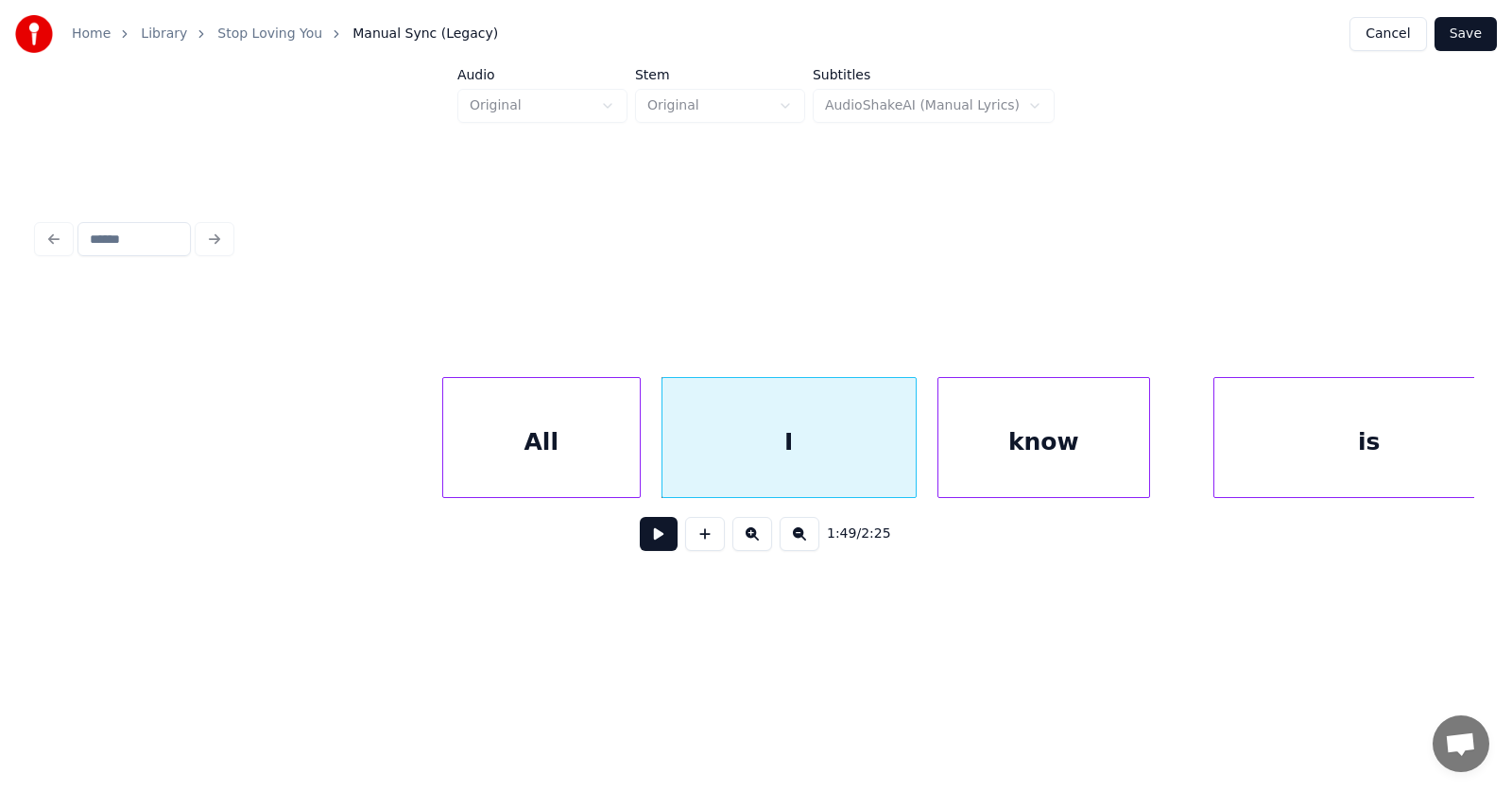
click at [1020, 461] on div "know" at bounding box center [1044, 442] width 211 height 129
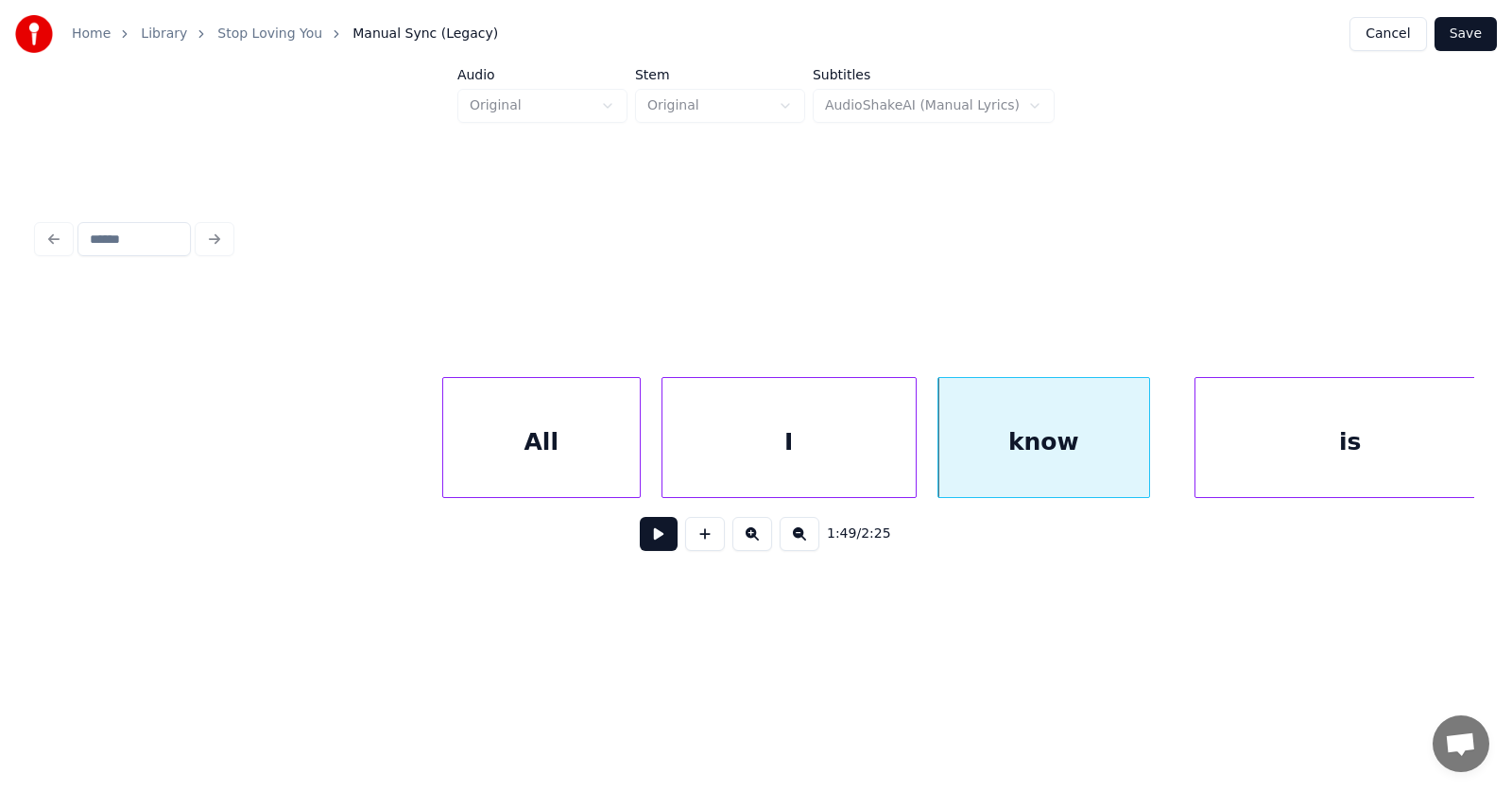
scroll to position [0, 76887]
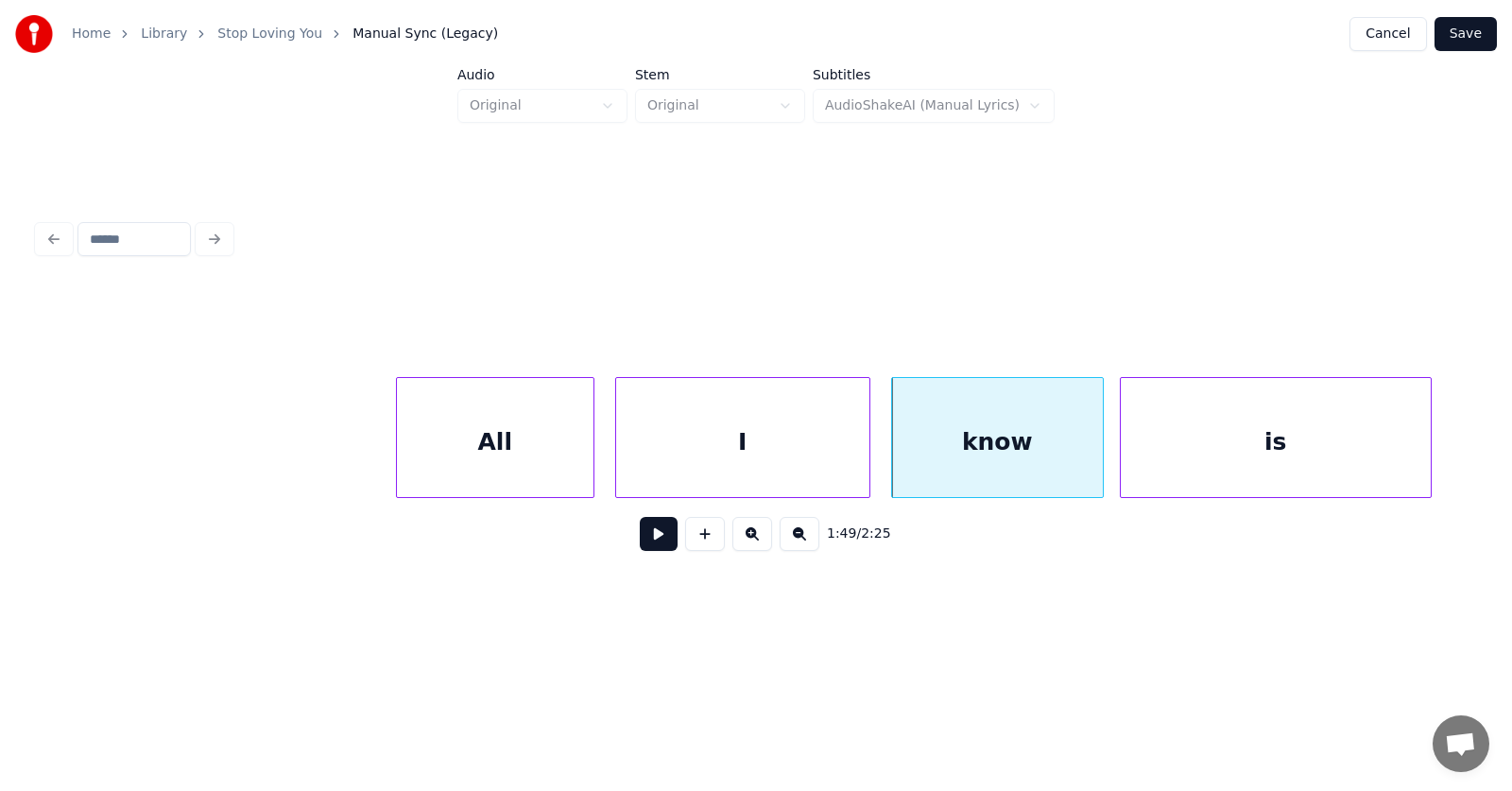
click at [1220, 450] on div "is" at bounding box center [1276, 442] width 310 height 129
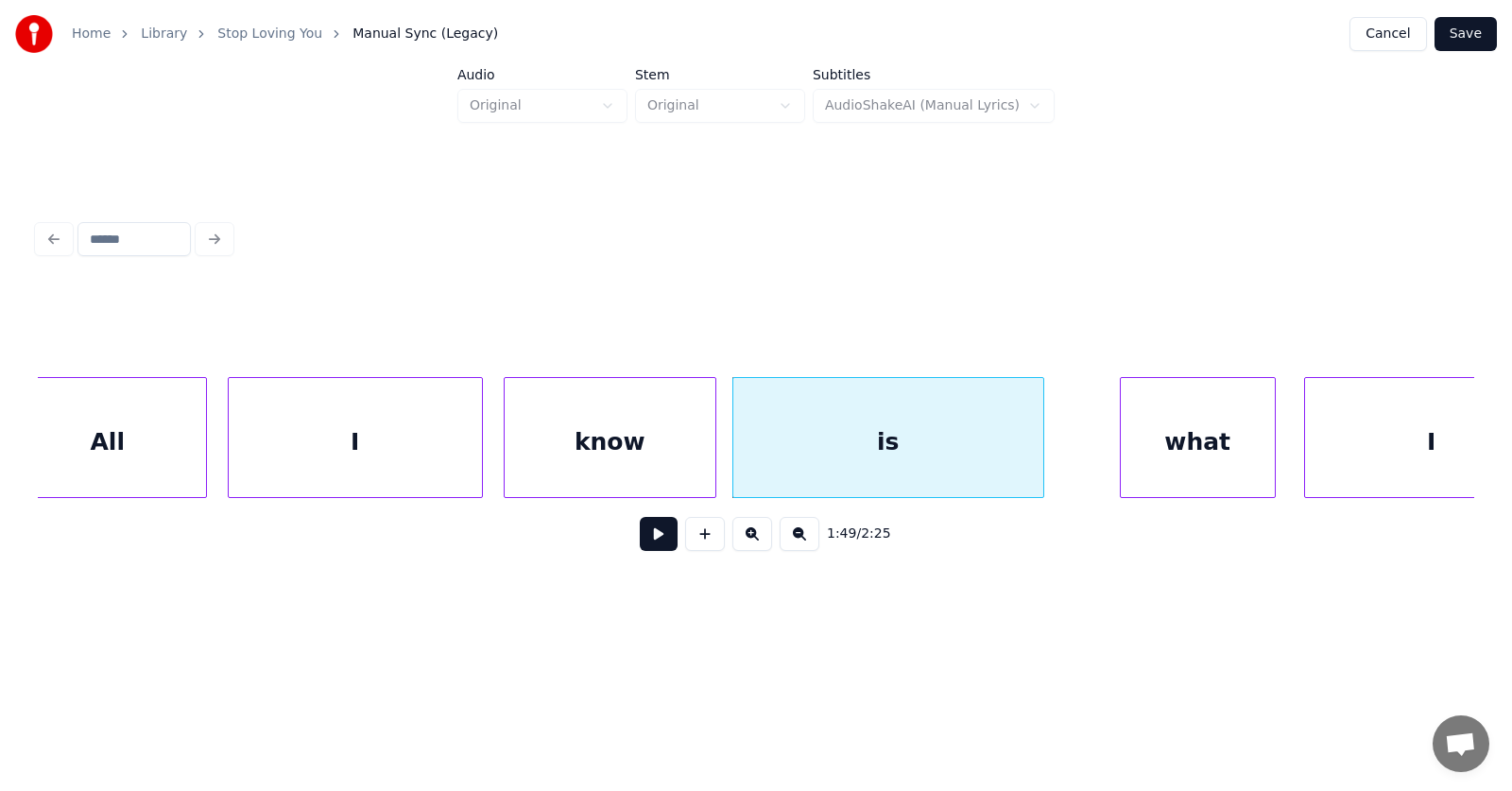
scroll to position [0, 77345]
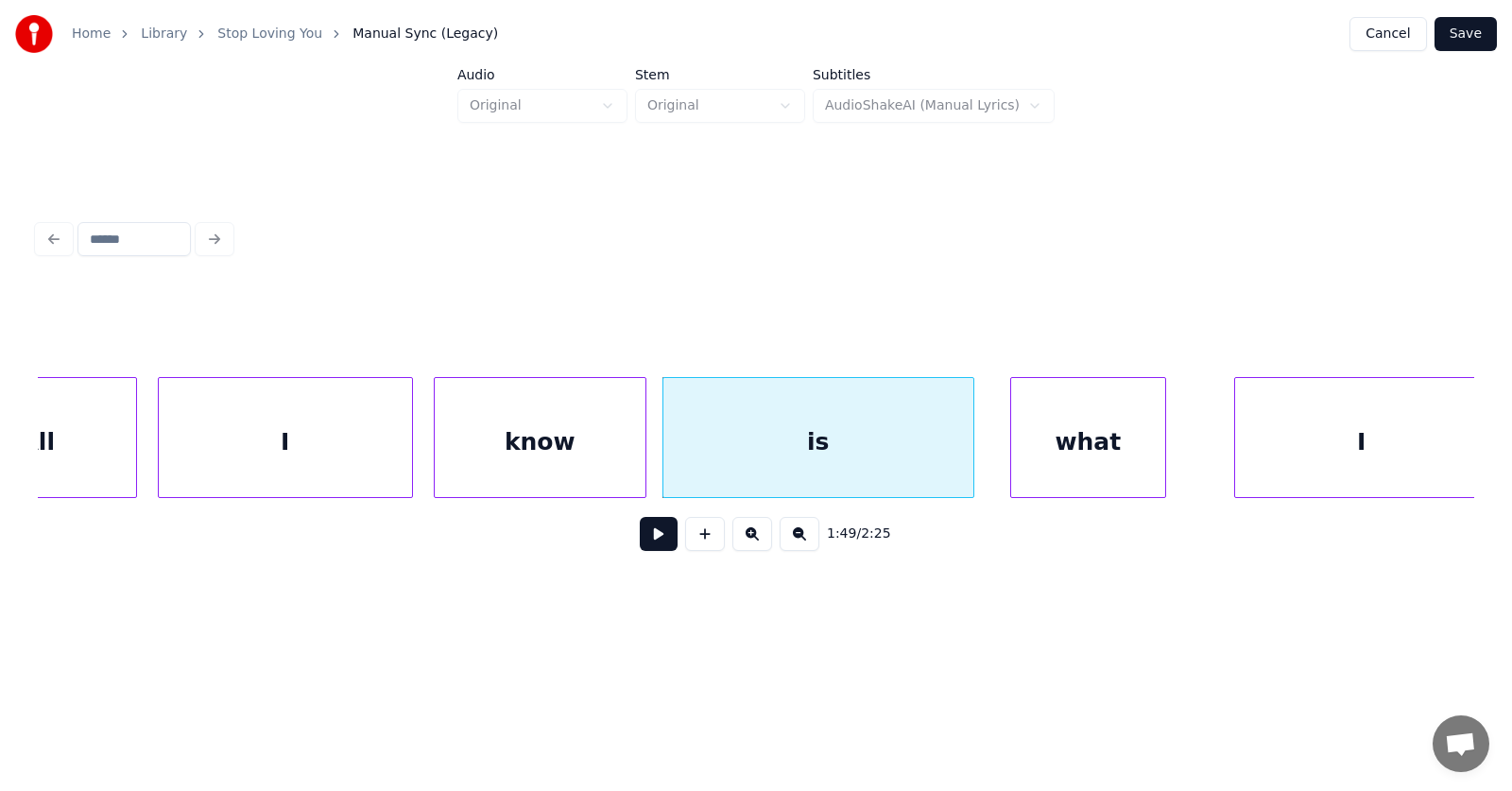
click at [1071, 464] on div "what" at bounding box center [1088, 442] width 154 height 129
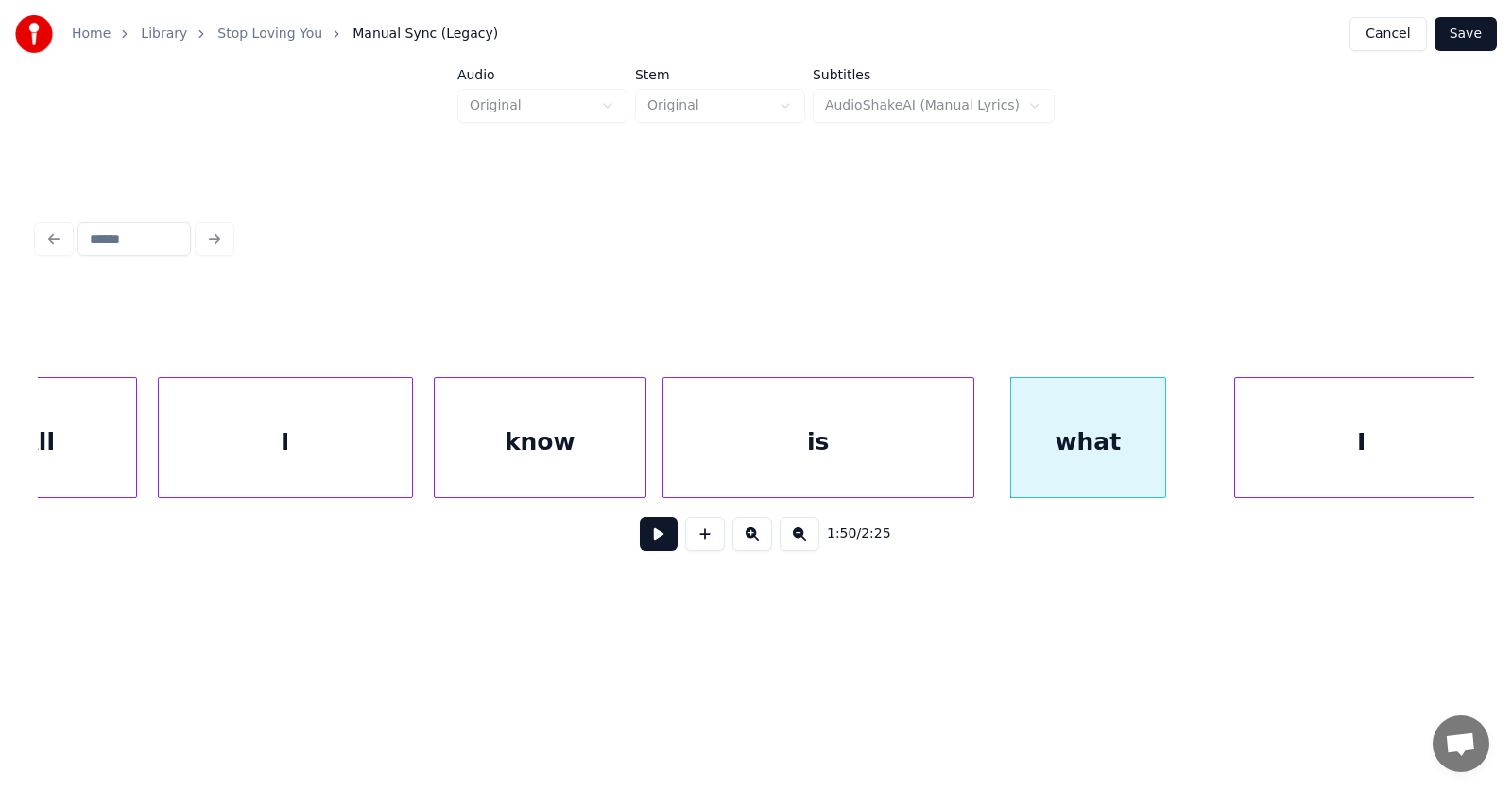
scroll to position [0, 77352]
click at [1232, 461] on div "I" at bounding box center [1307, 442] width 253 height 129
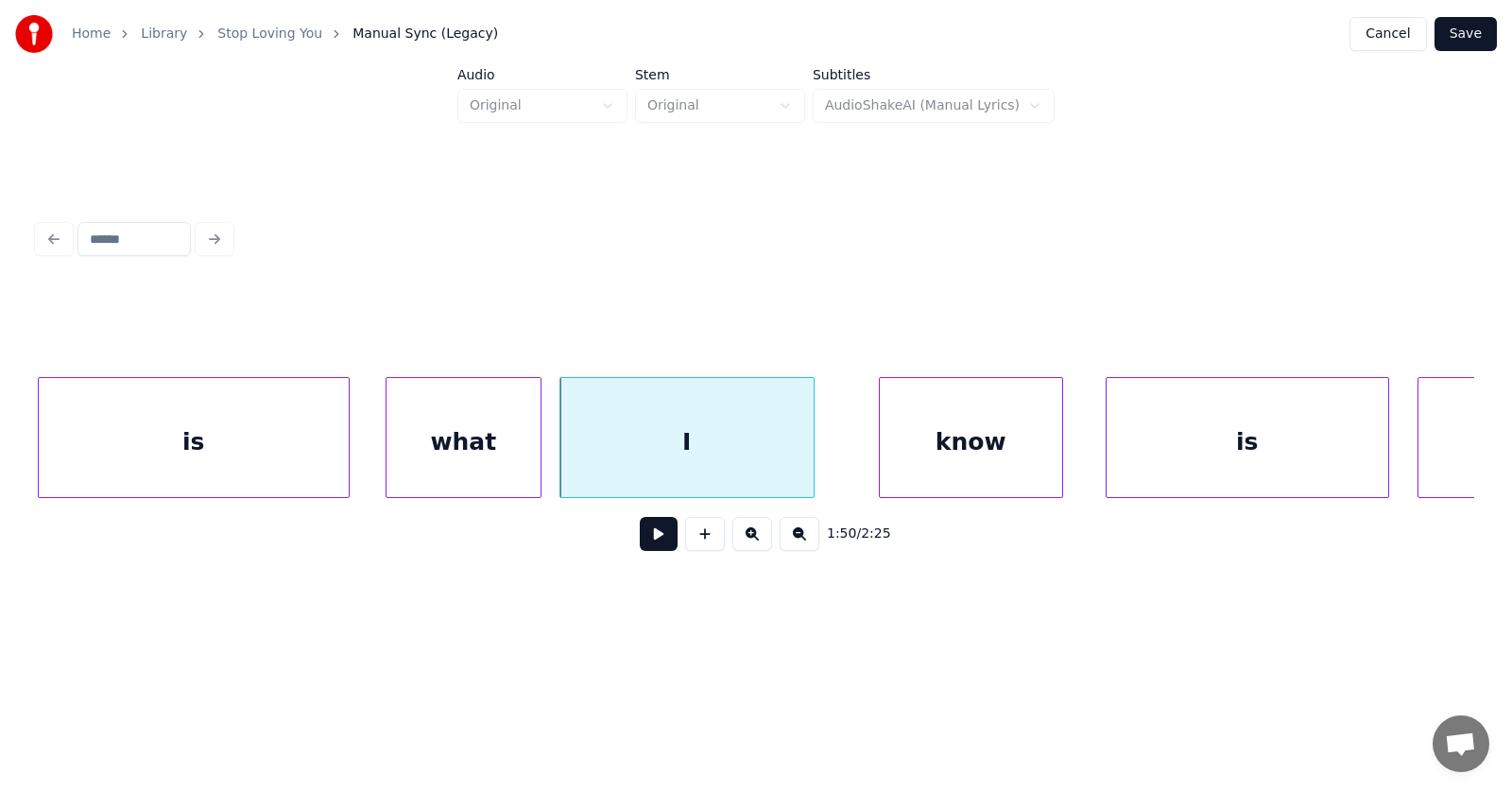
scroll to position [0, 78040]
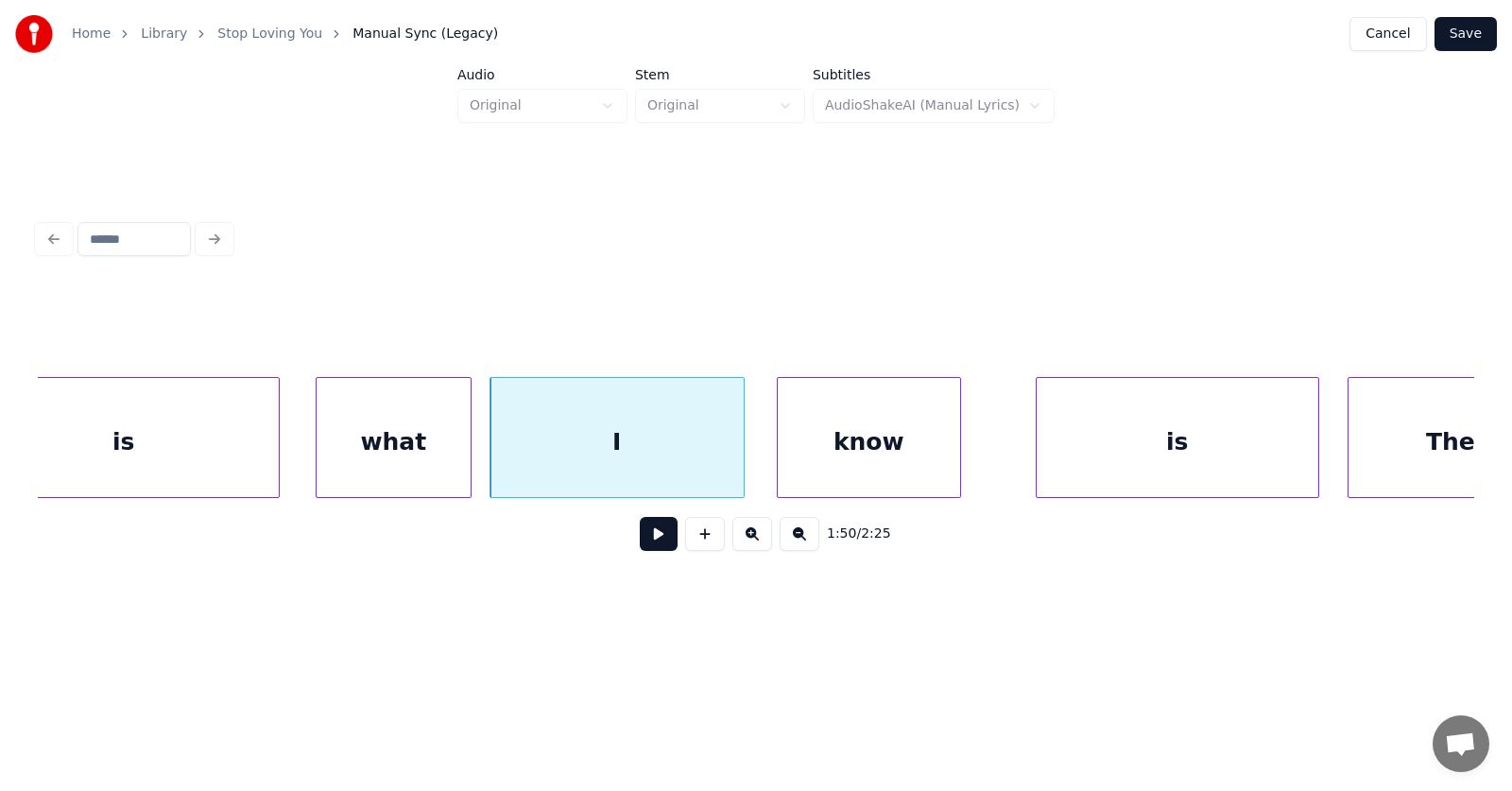
click at [871, 465] on div "know" at bounding box center [869, 442] width 183 height 129
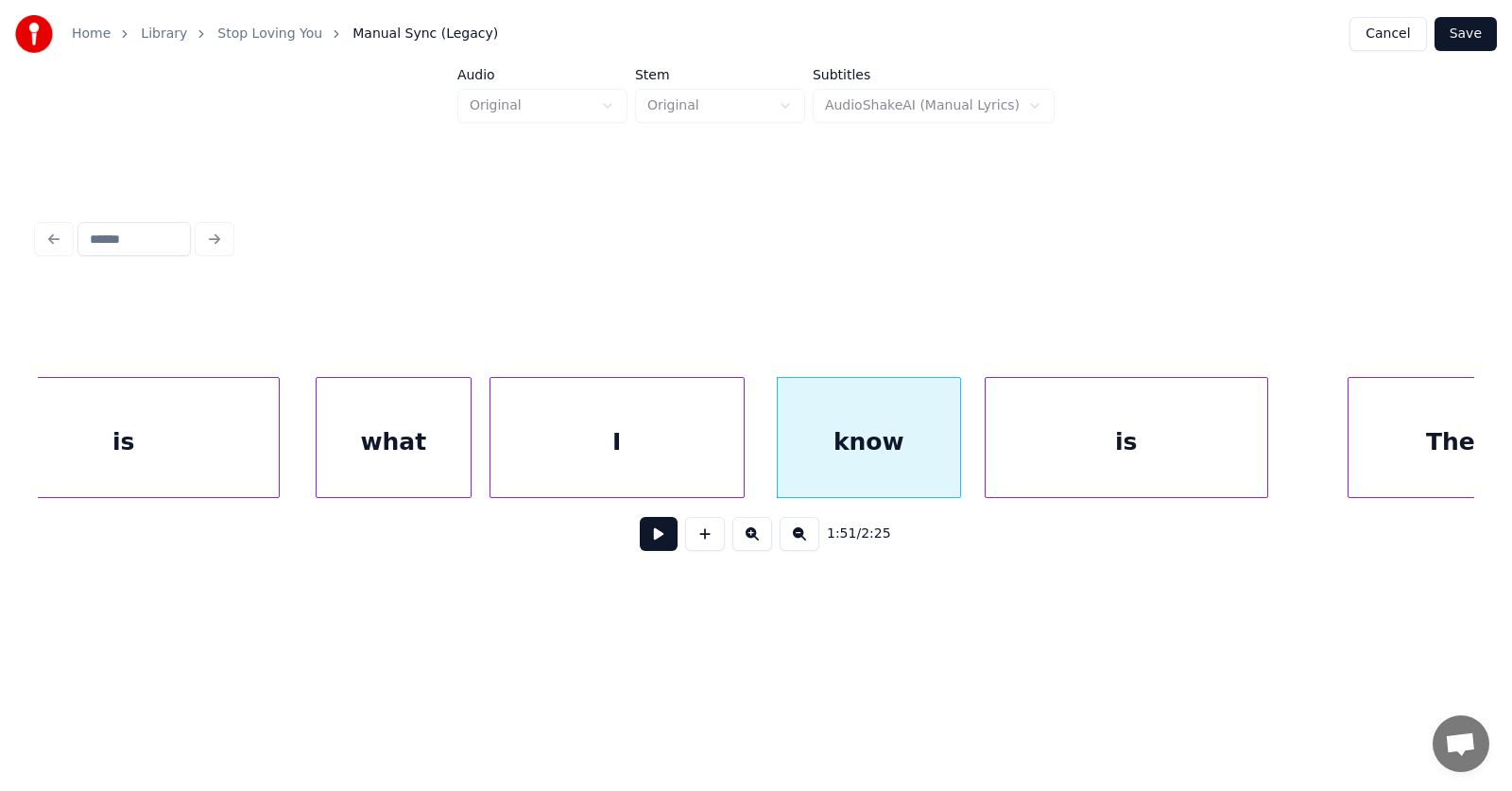
click at [1066, 463] on div "is" at bounding box center [1126, 442] width 282 height 129
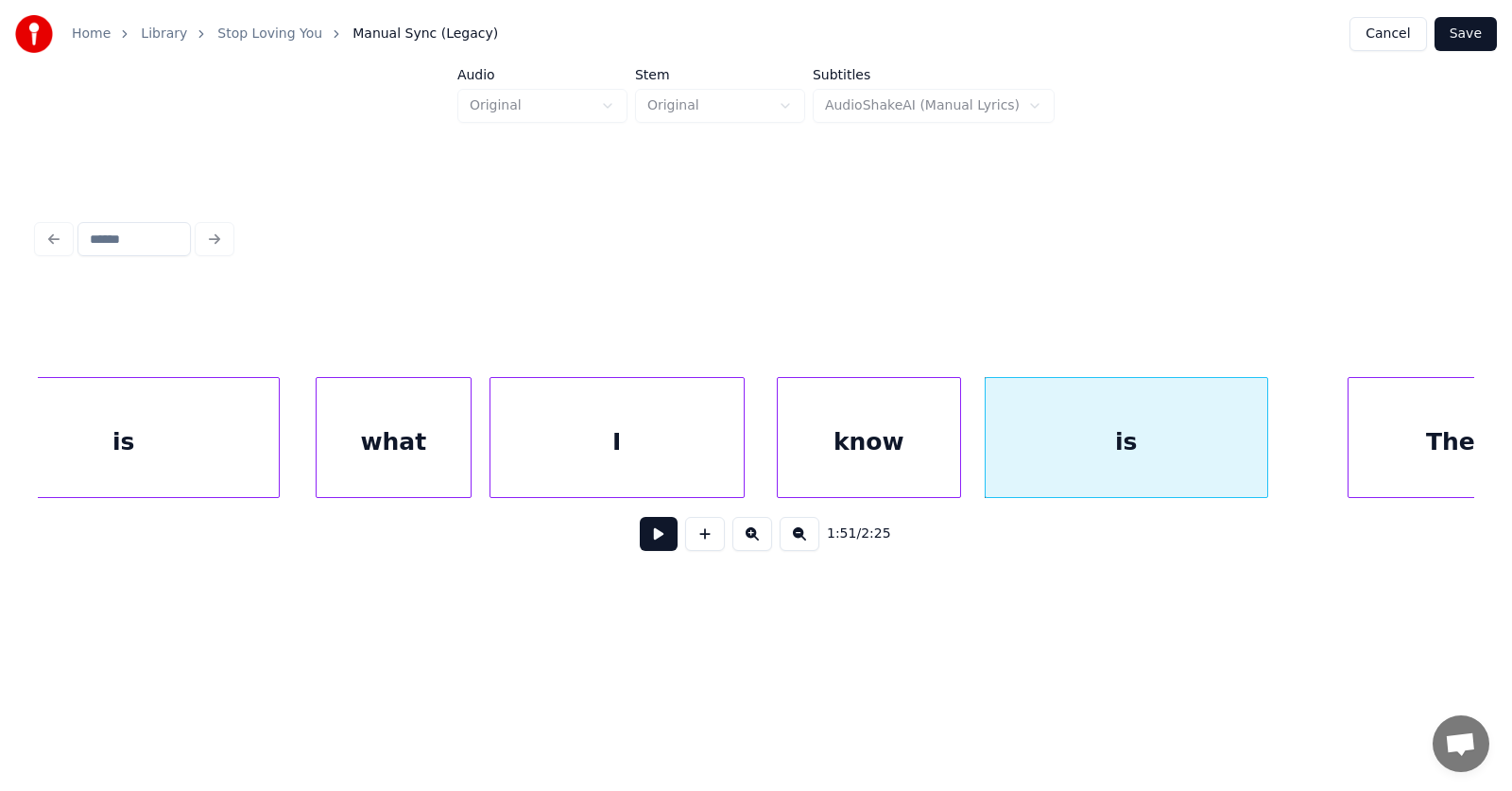
scroll to position [0, 78164]
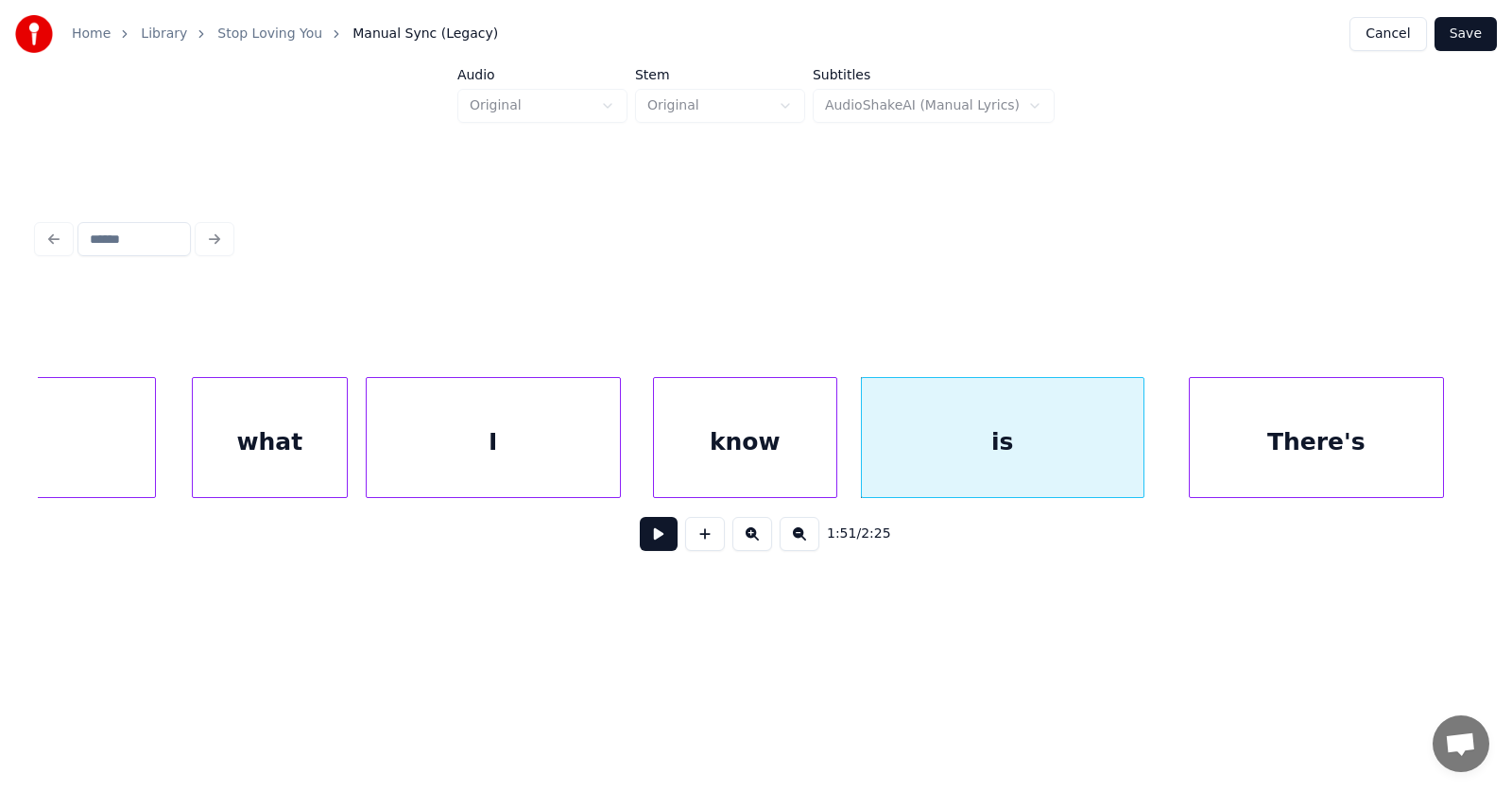
click at [1365, 439] on div "There's" at bounding box center [1317, 442] width 253 height 129
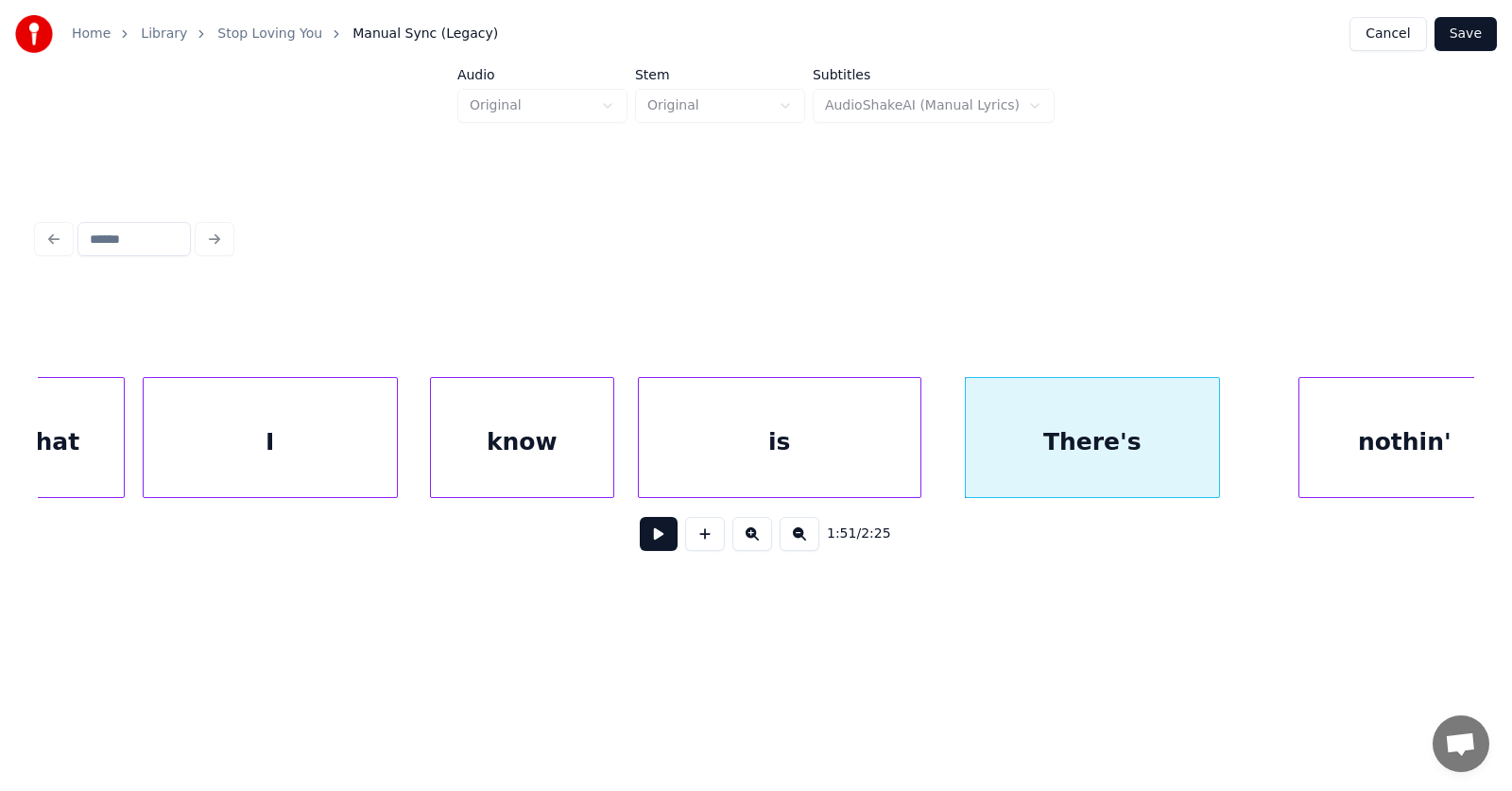
scroll to position [0, 78456]
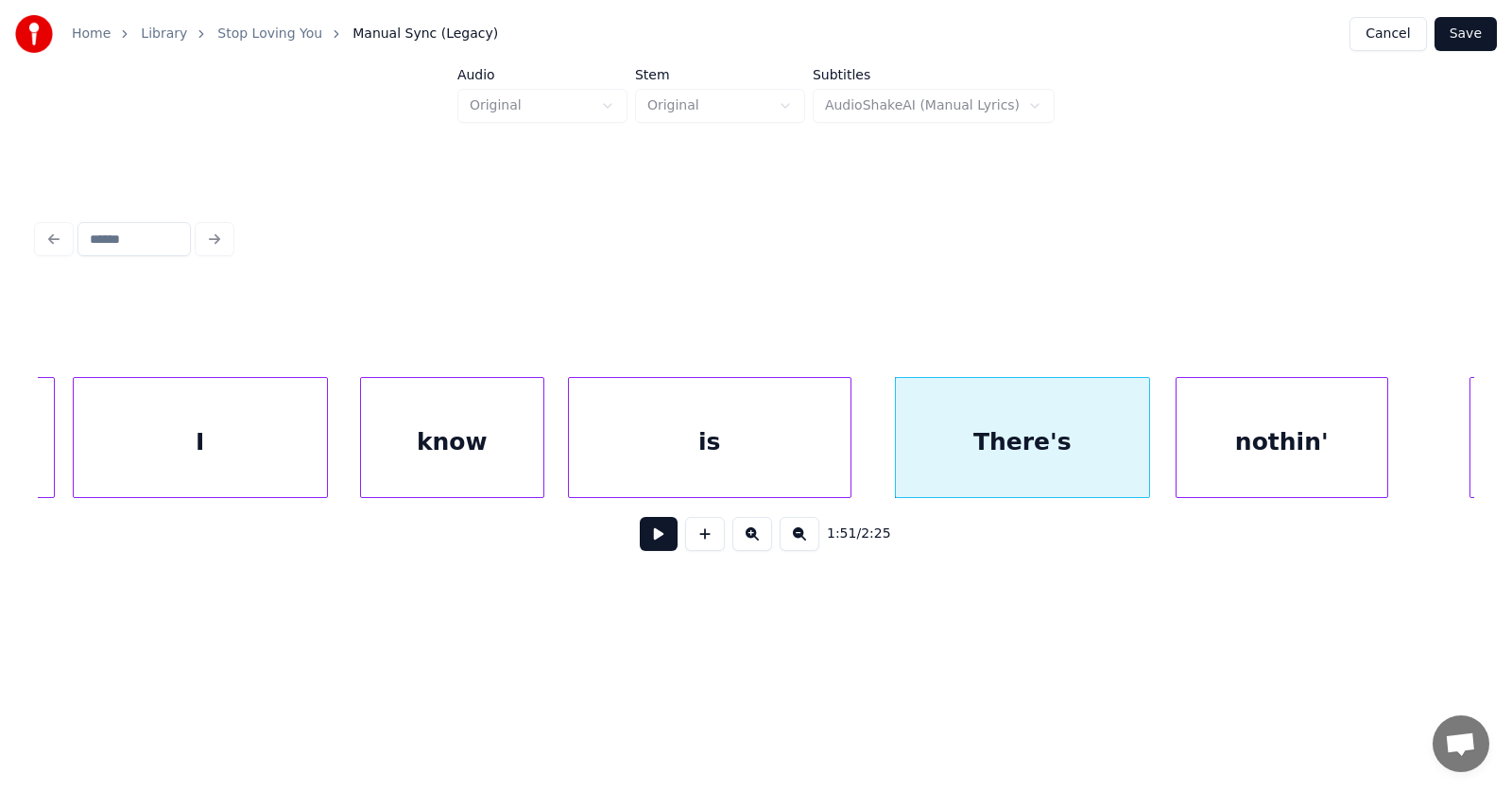
click at [1242, 447] on div "nothin'" at bounding box center [1282, 442] width 211 height 129
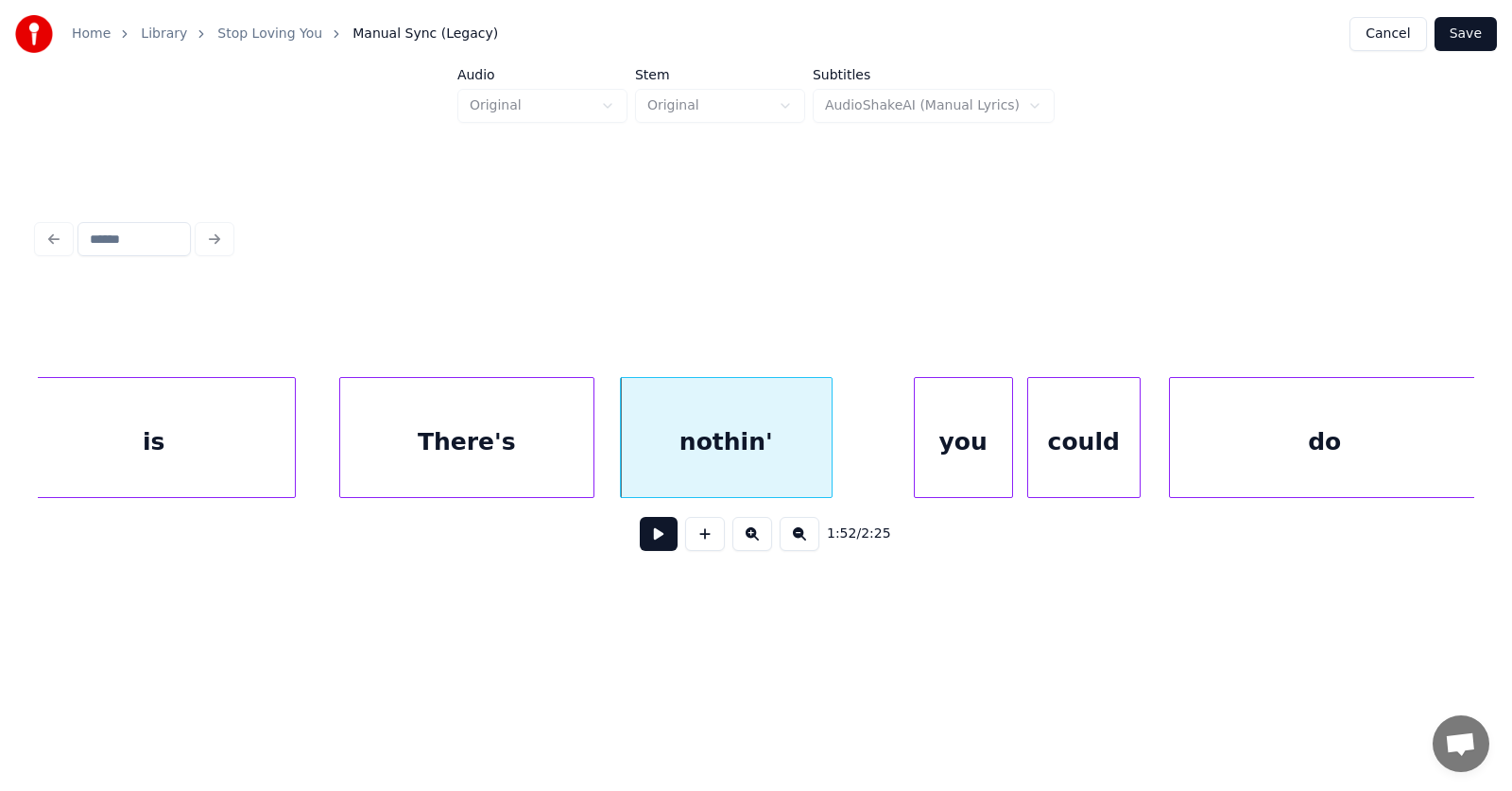
scroll to position [0, 79151]
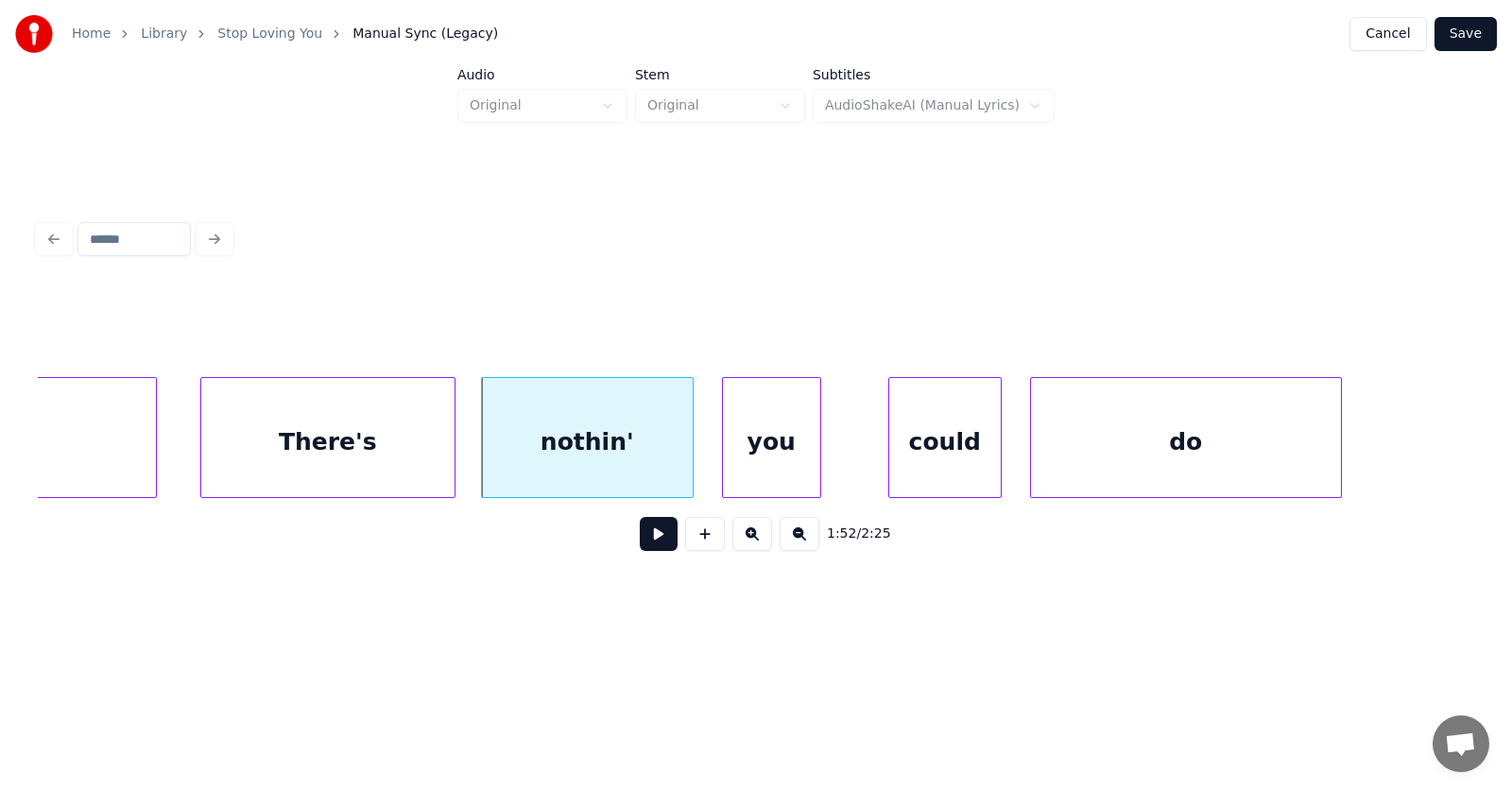
click at [775, 464] on div "you" at bounding box center [772, 442] width 97 height 129
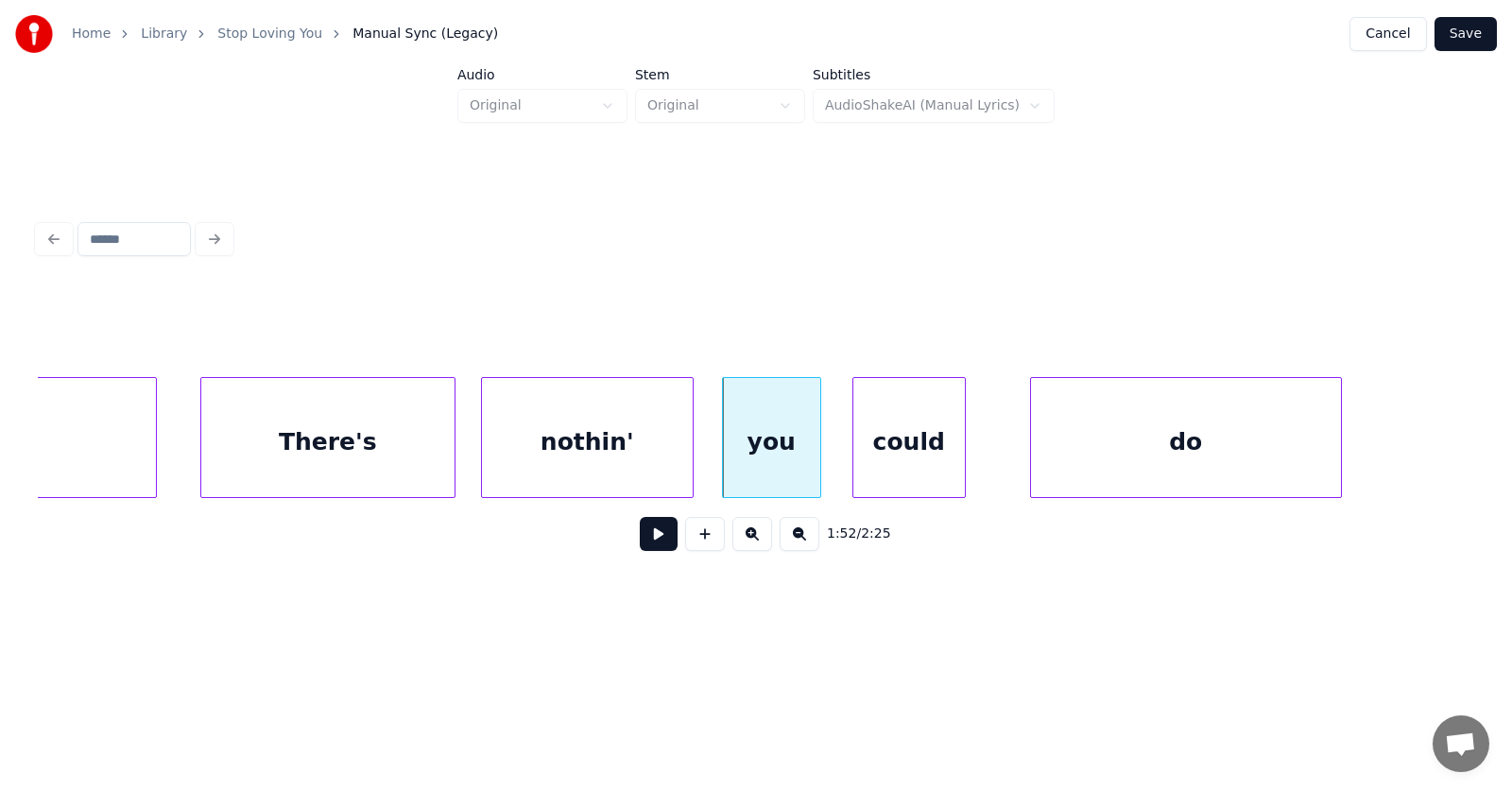
click at [939, 461] on div "could" at bounding box center [909, 442] width 112 height 129
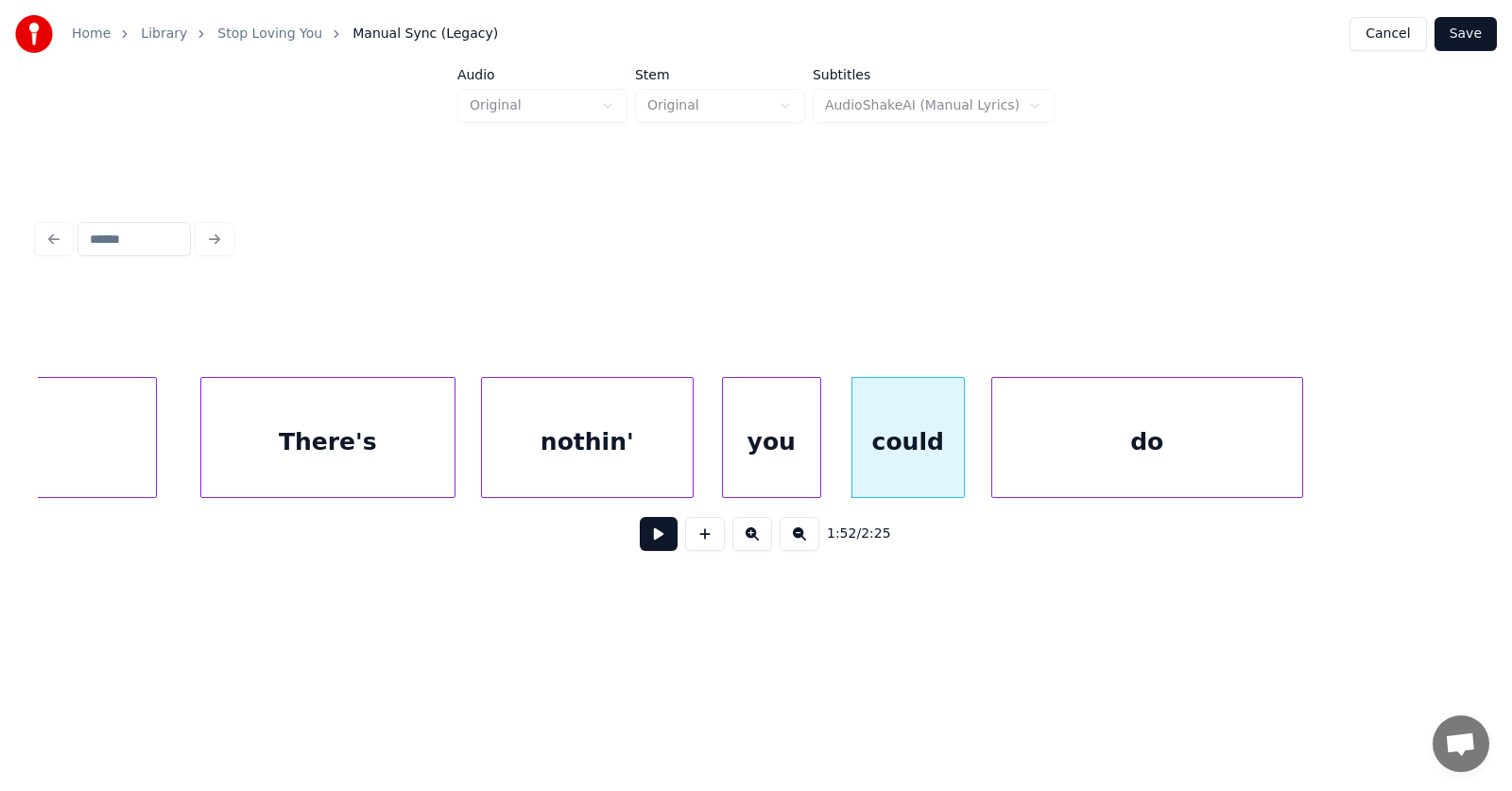
click at [1051, 457] on div "do" at bounding box center [1148, 442] width 310 height 129
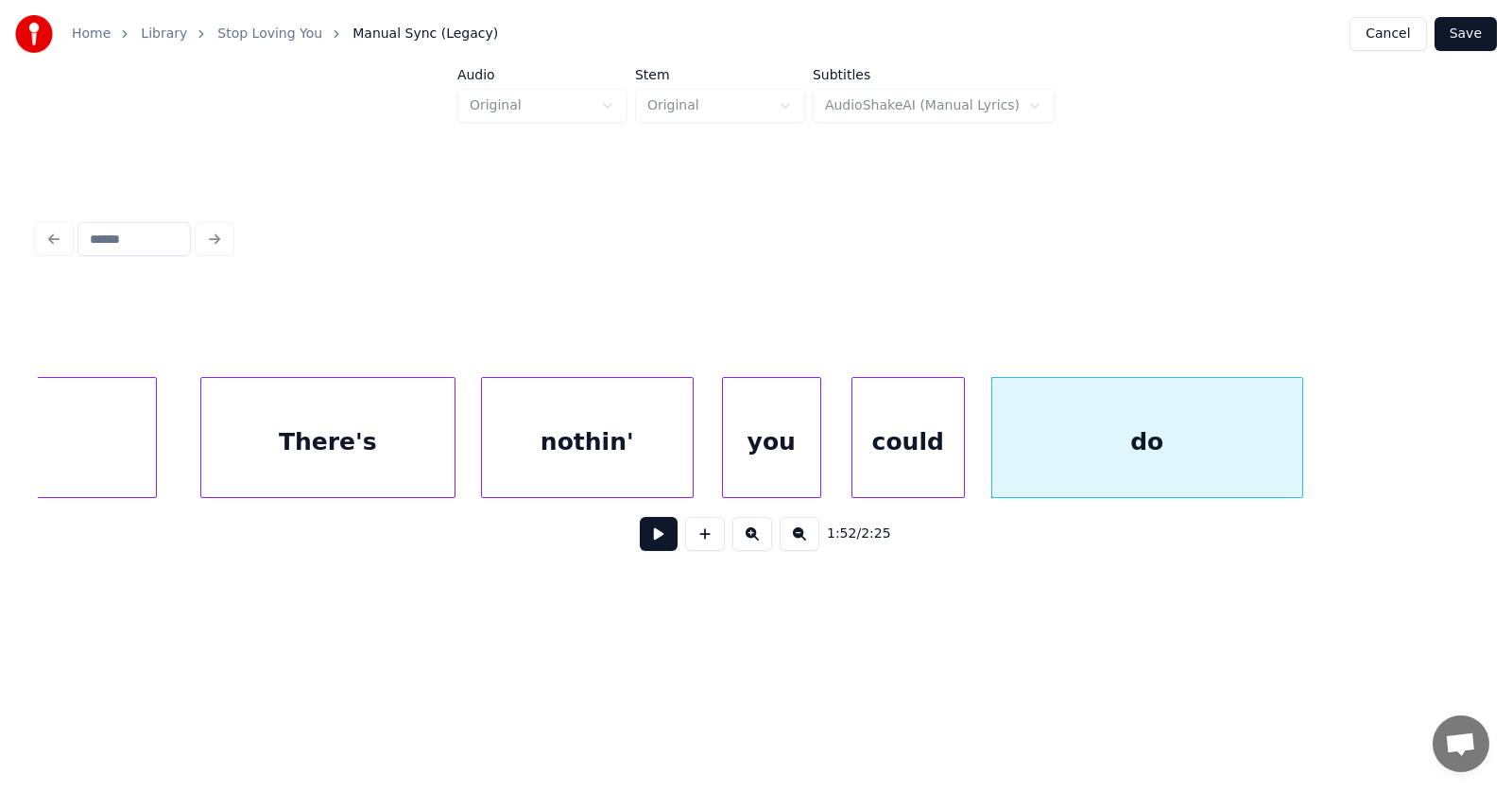
click at [655, 536] on button at bounding box center [659, 534] width 38 height 34
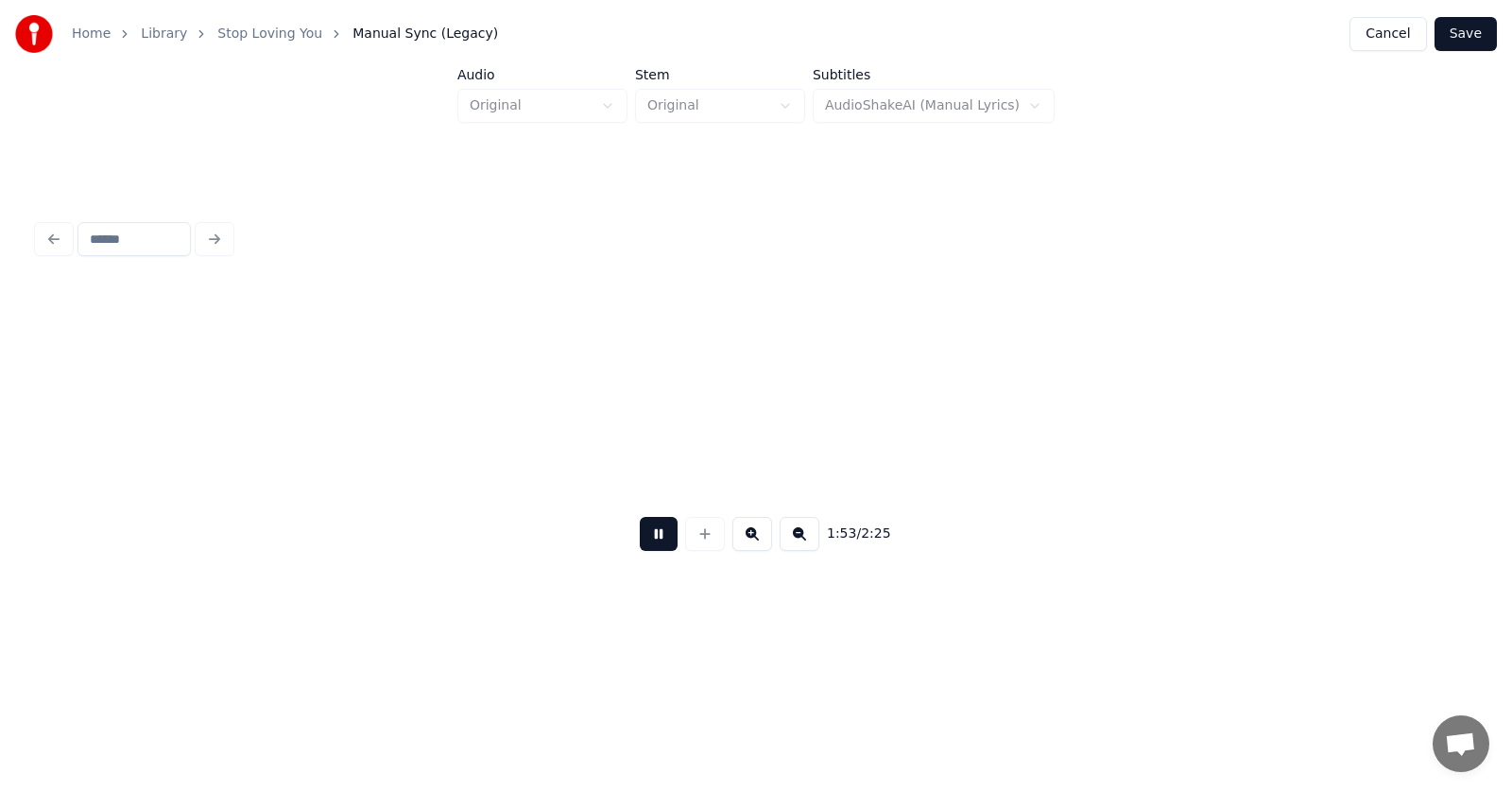
scroll to position [0, 80588]
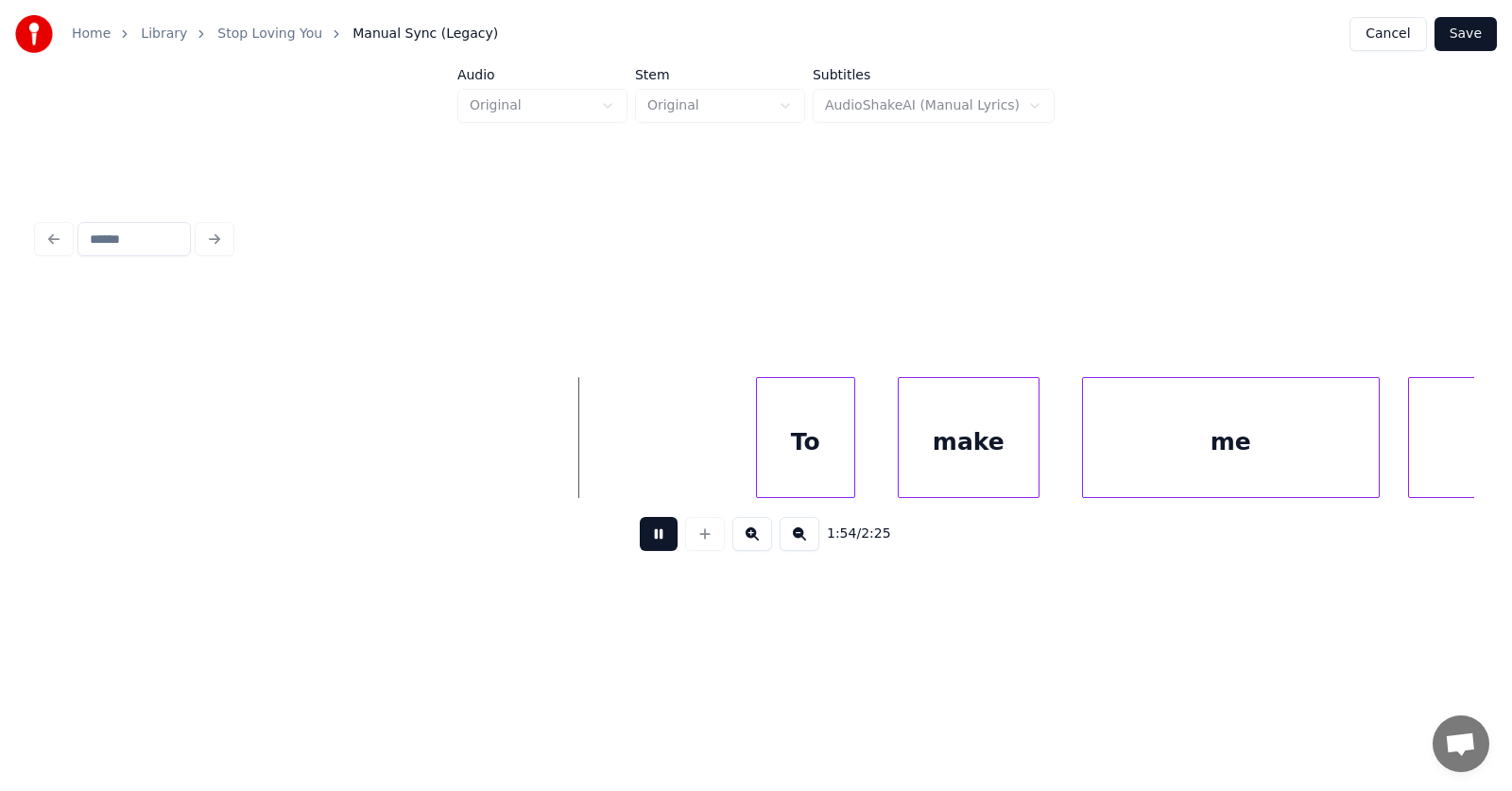
click at [653, 537] on button at bounding box center [659, 534] width 38 height 34
click at [747, 466] on div "To" at bounding box center [772, 442] width 97 height 129
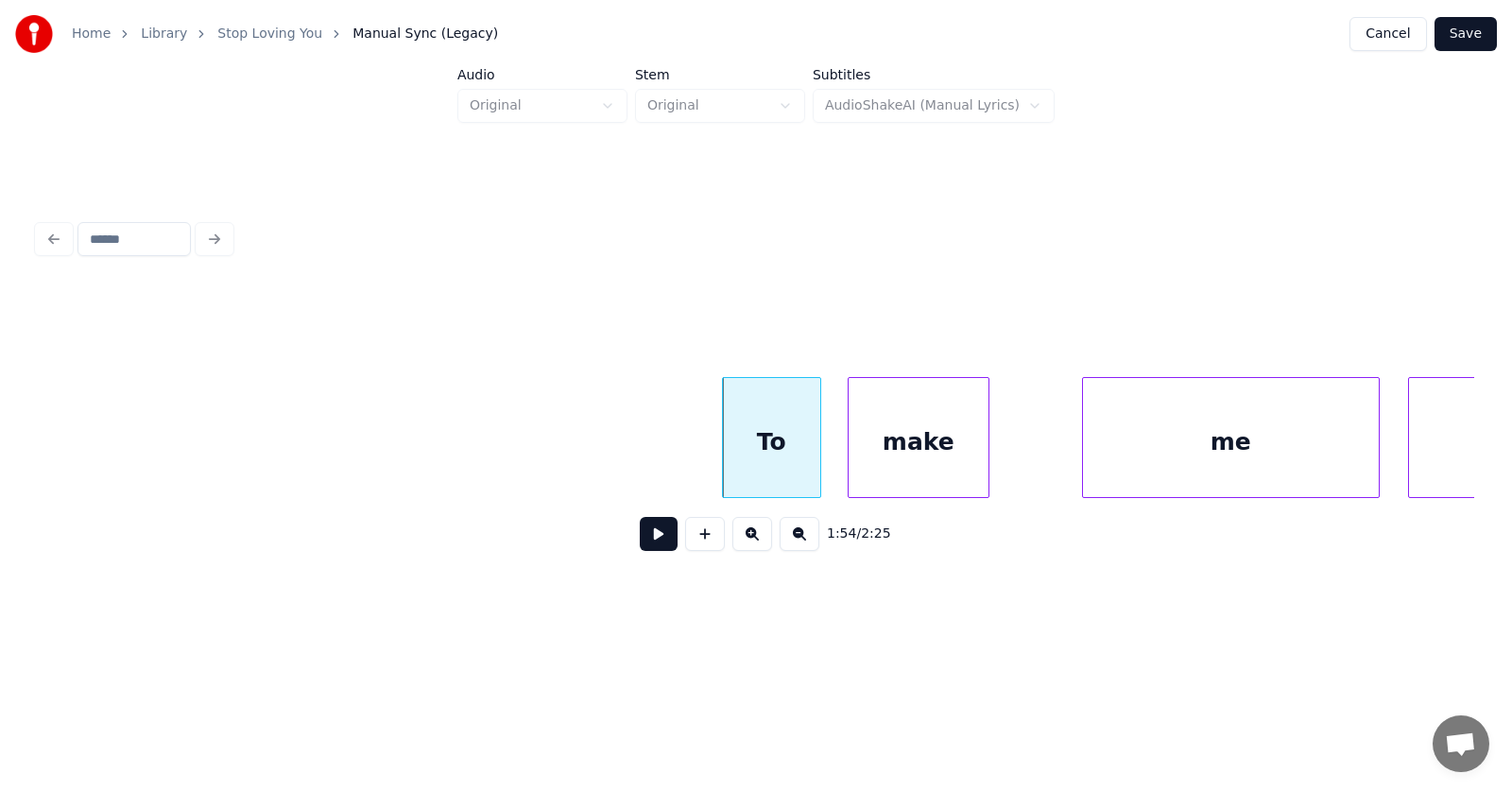
click at [888, 467] on div "make" at bounding box center [919, 442] width 139 height 129
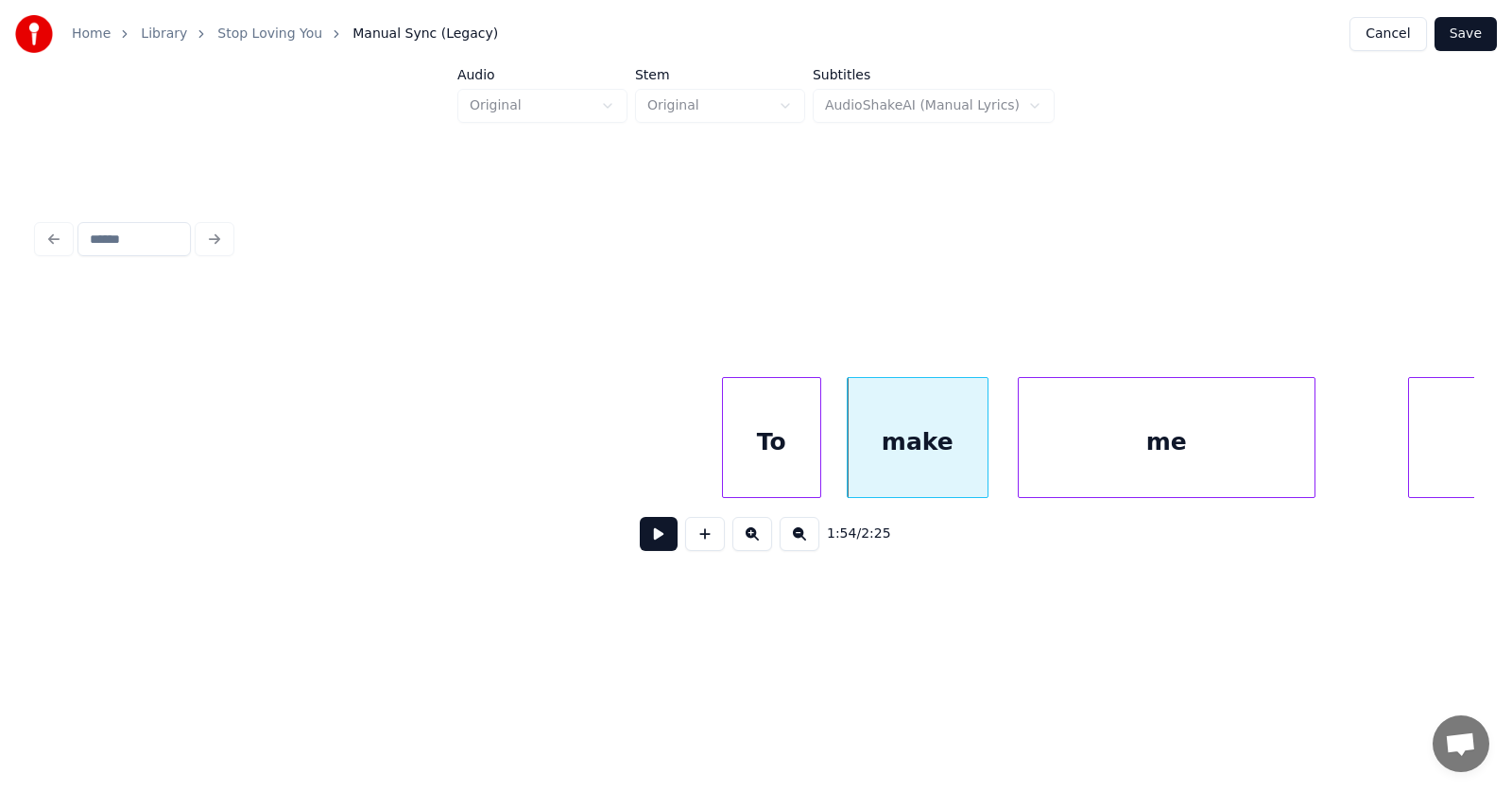
click at [1092, 464] on div "me" at bounding box center [1166, 442] width 296 height 129
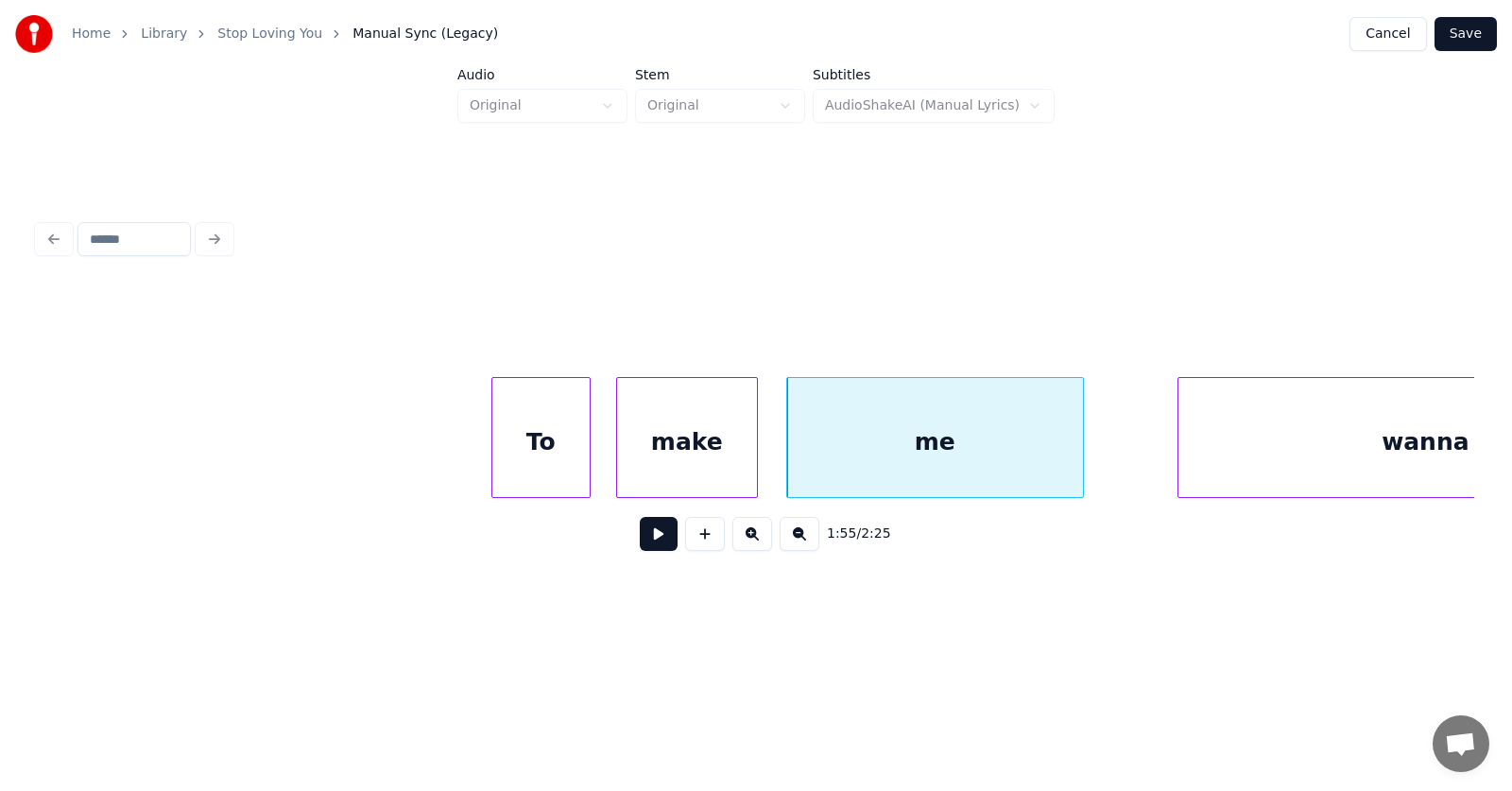
scroll to position [0, 81011]
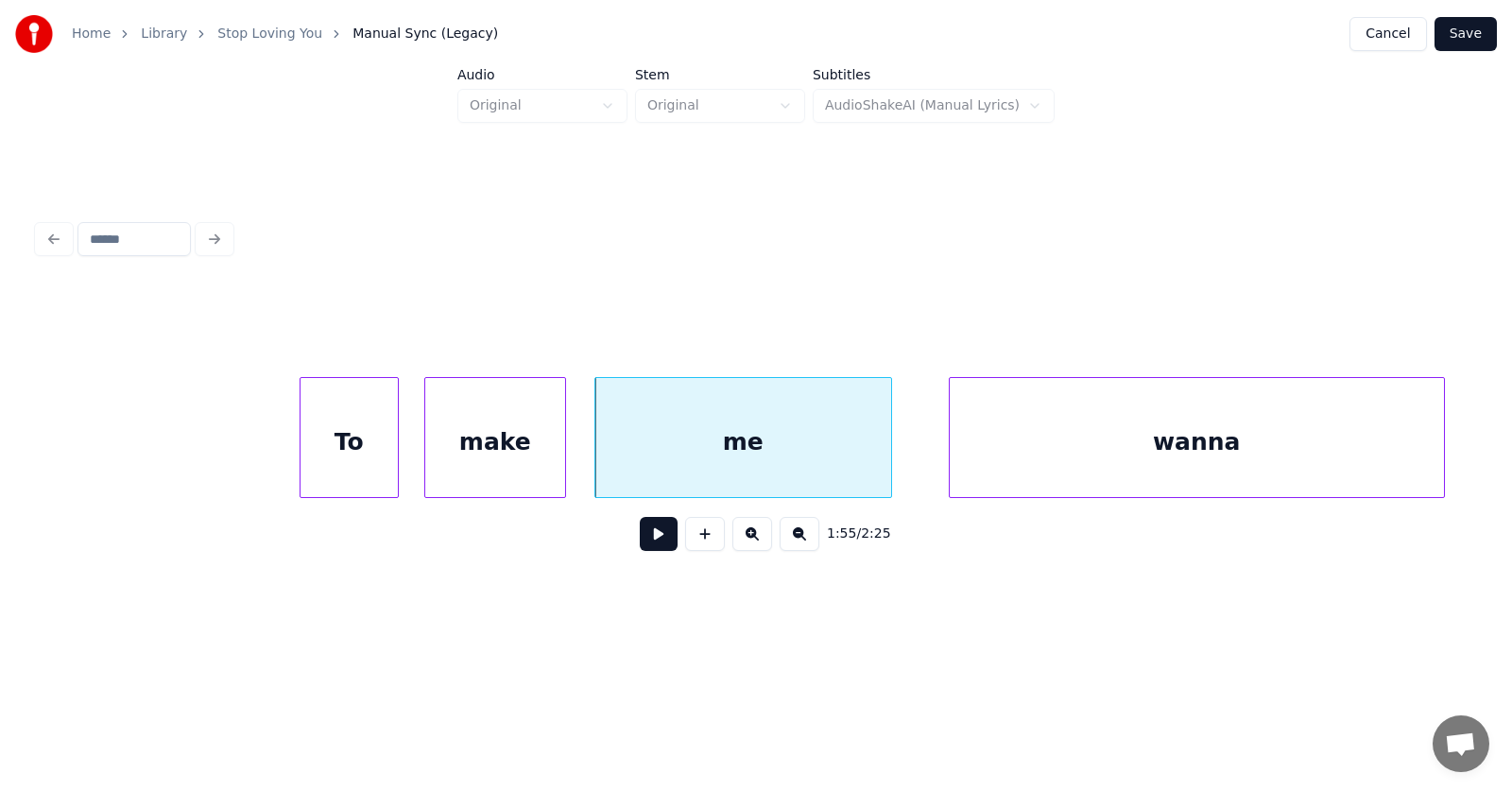
click at [1225, 453] on div "wanna" at bounding box center [1198, 442] width 495 height 129
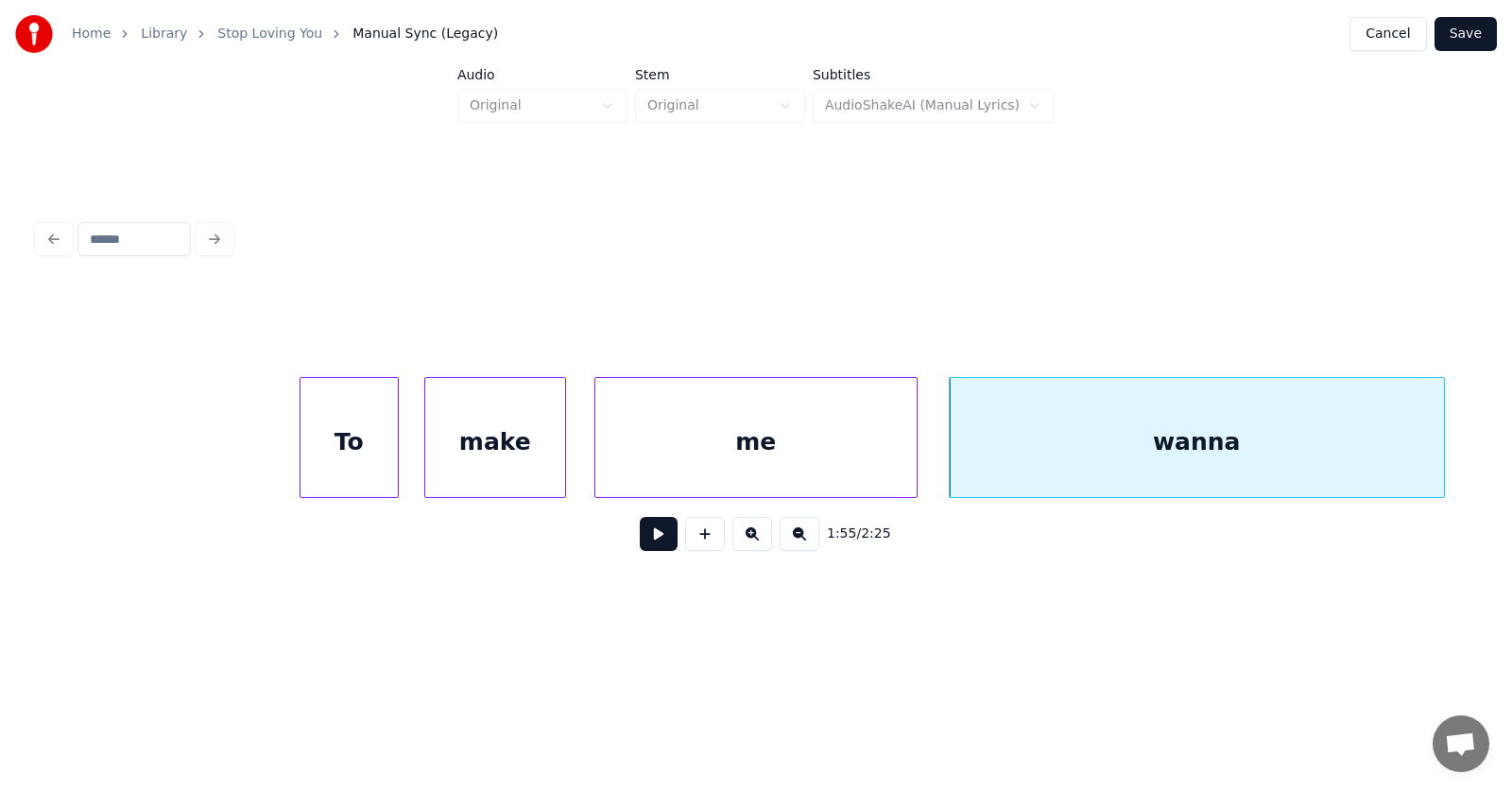
click at [911, 449] on div at bounding box center [914, 437] width 6 height 119
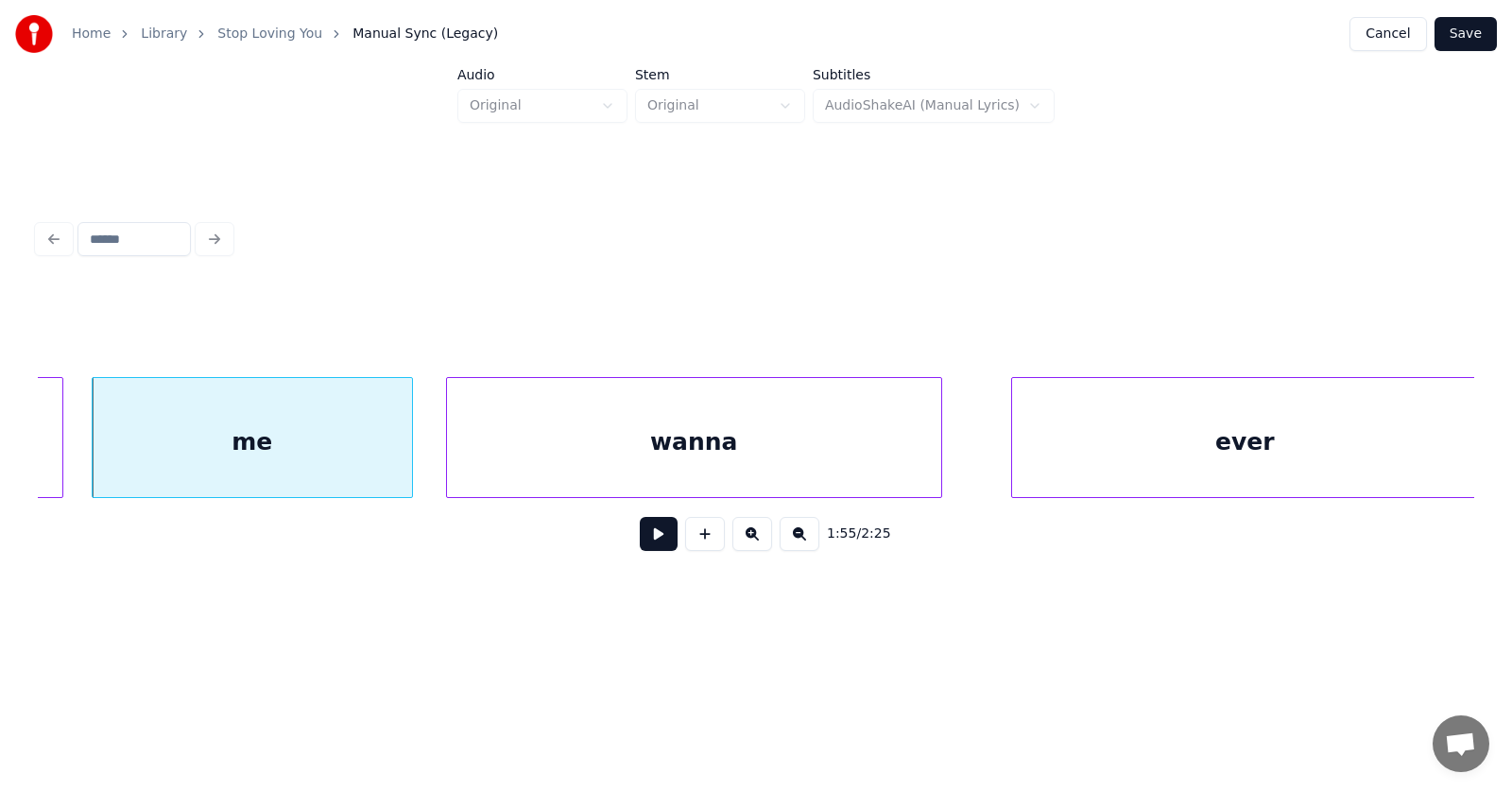
scroll to position [0, 81523]
click at [1074, 460] on div "ever" at bounding box center [1187, 442] width 466 height 129
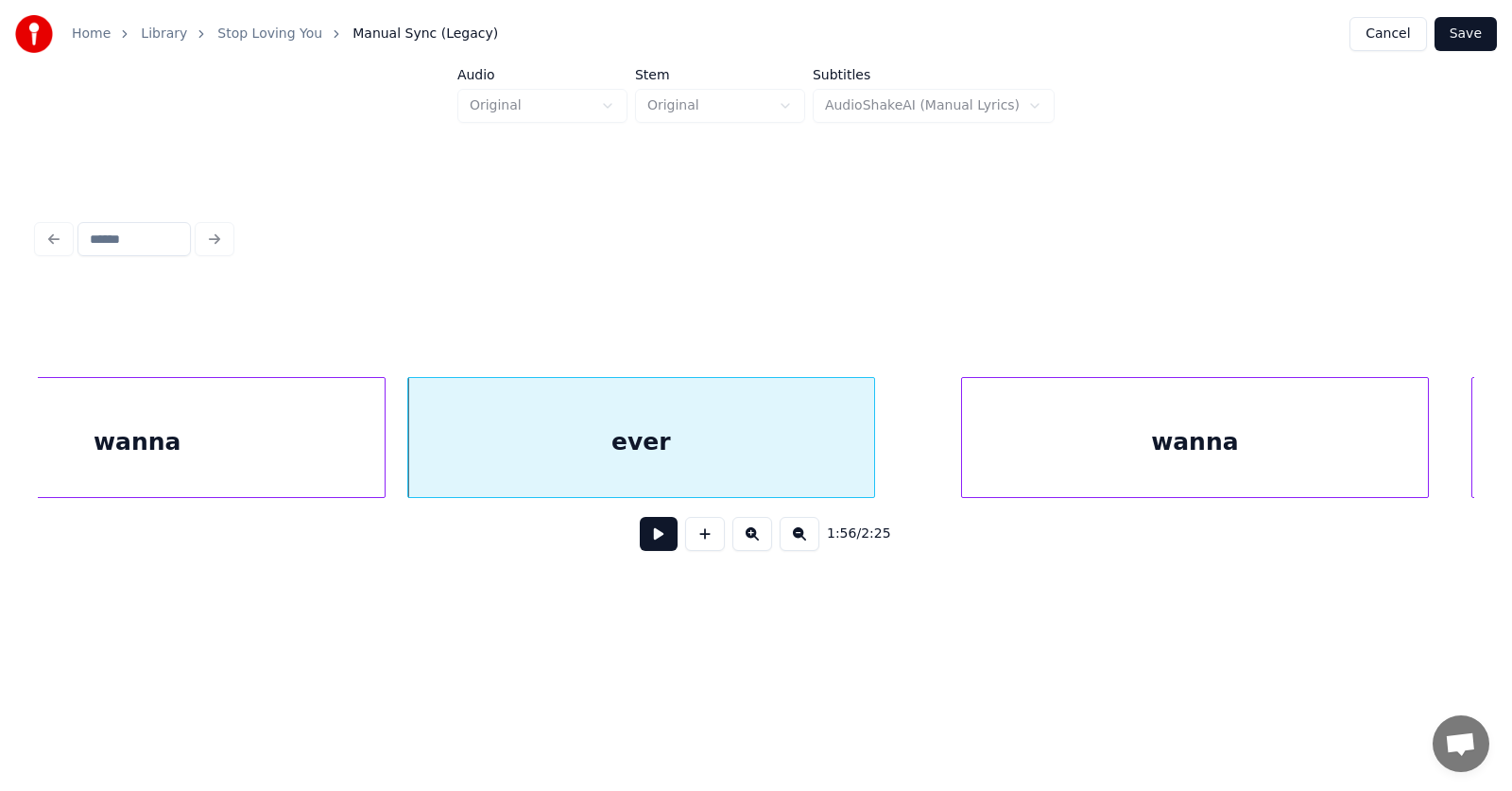
scroll to position [0, 82209]
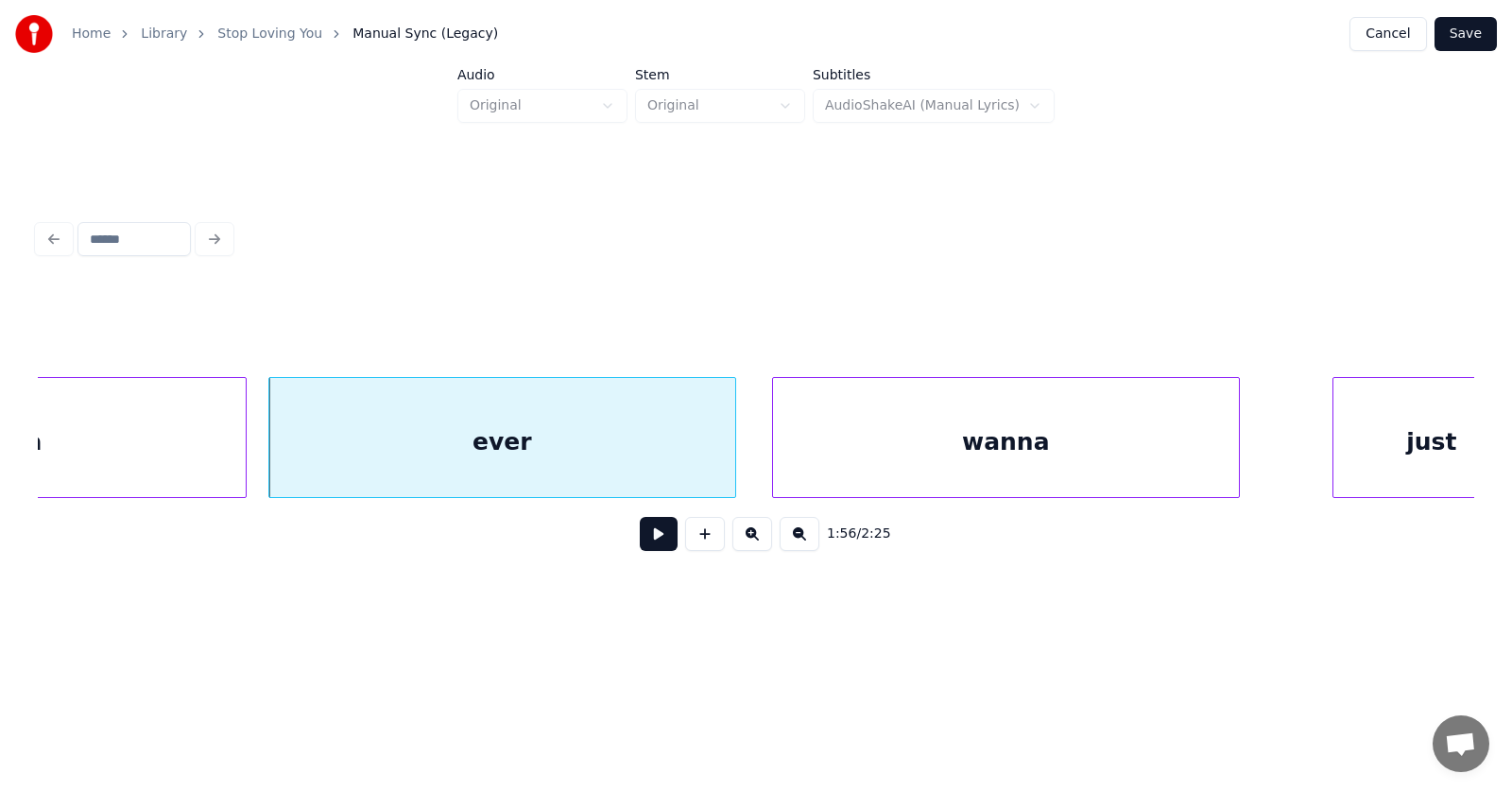
click at [1025, 454] on div "wanna" at bounding box center [1006, 442] width 466 height 129
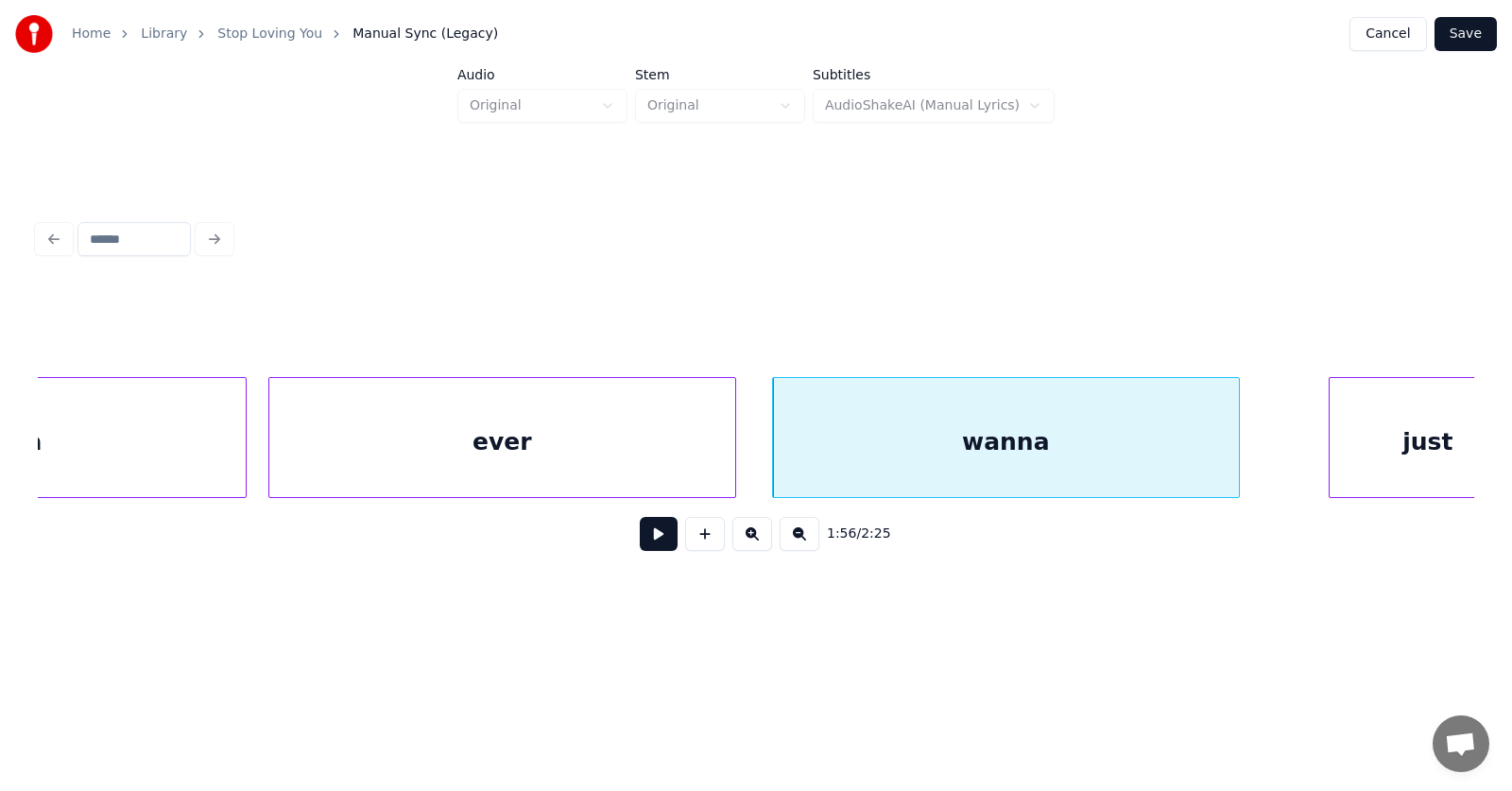
scroll to position [0, 82261]
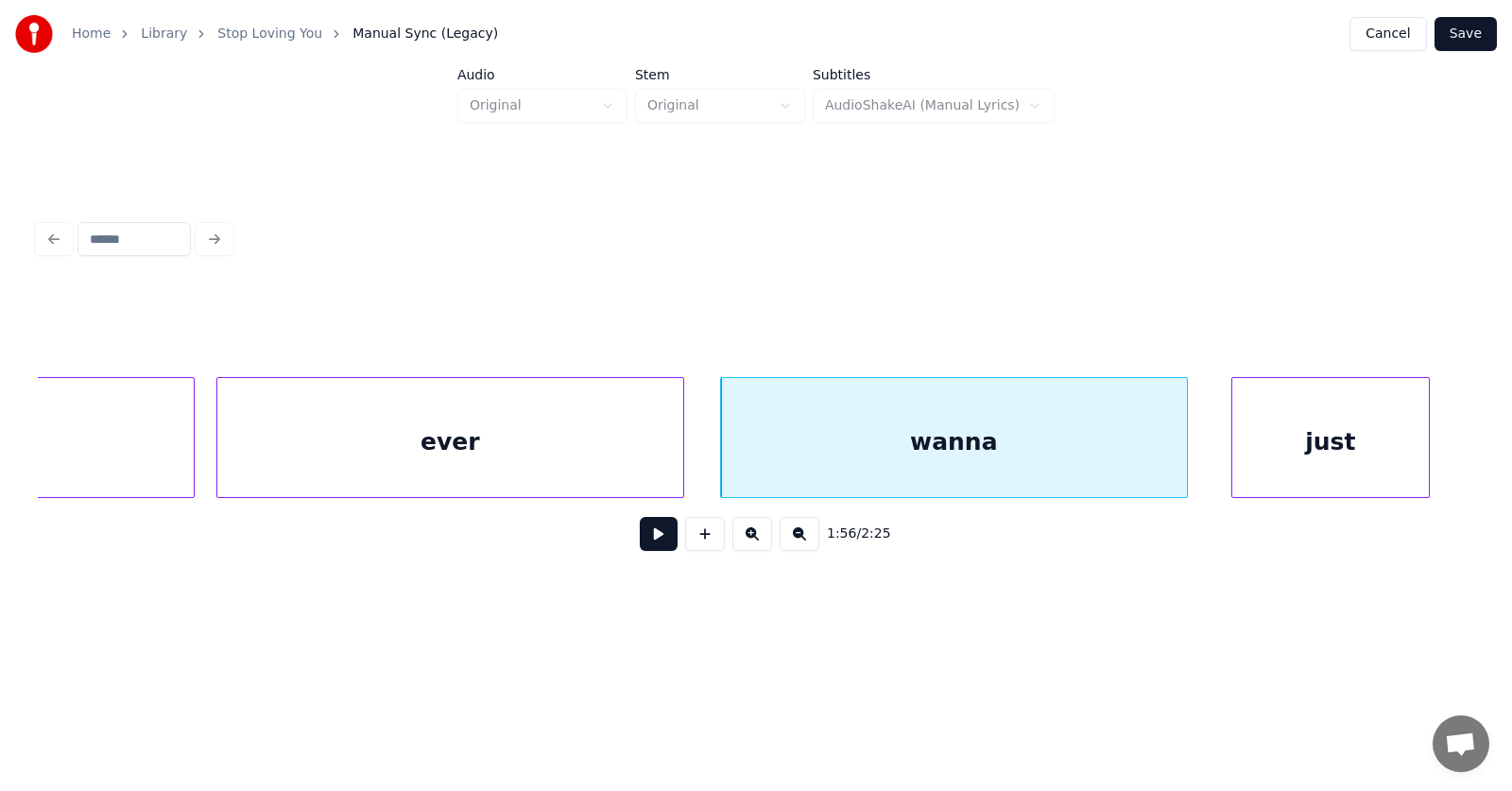
click at [1338, 448] on div "just" at bounding box center [1330, 442] width 196 height 129
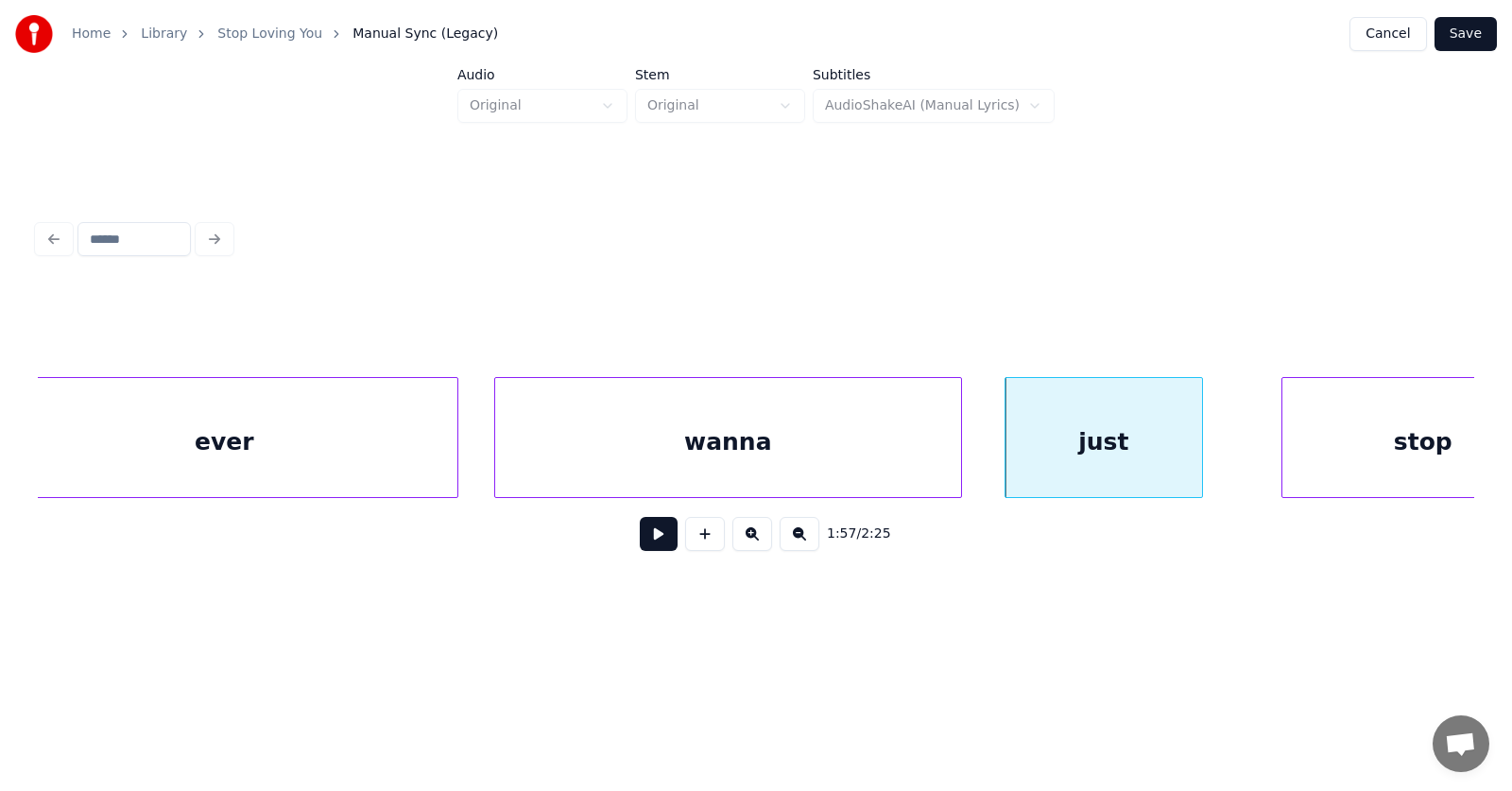
scroll to position [0, 82695]
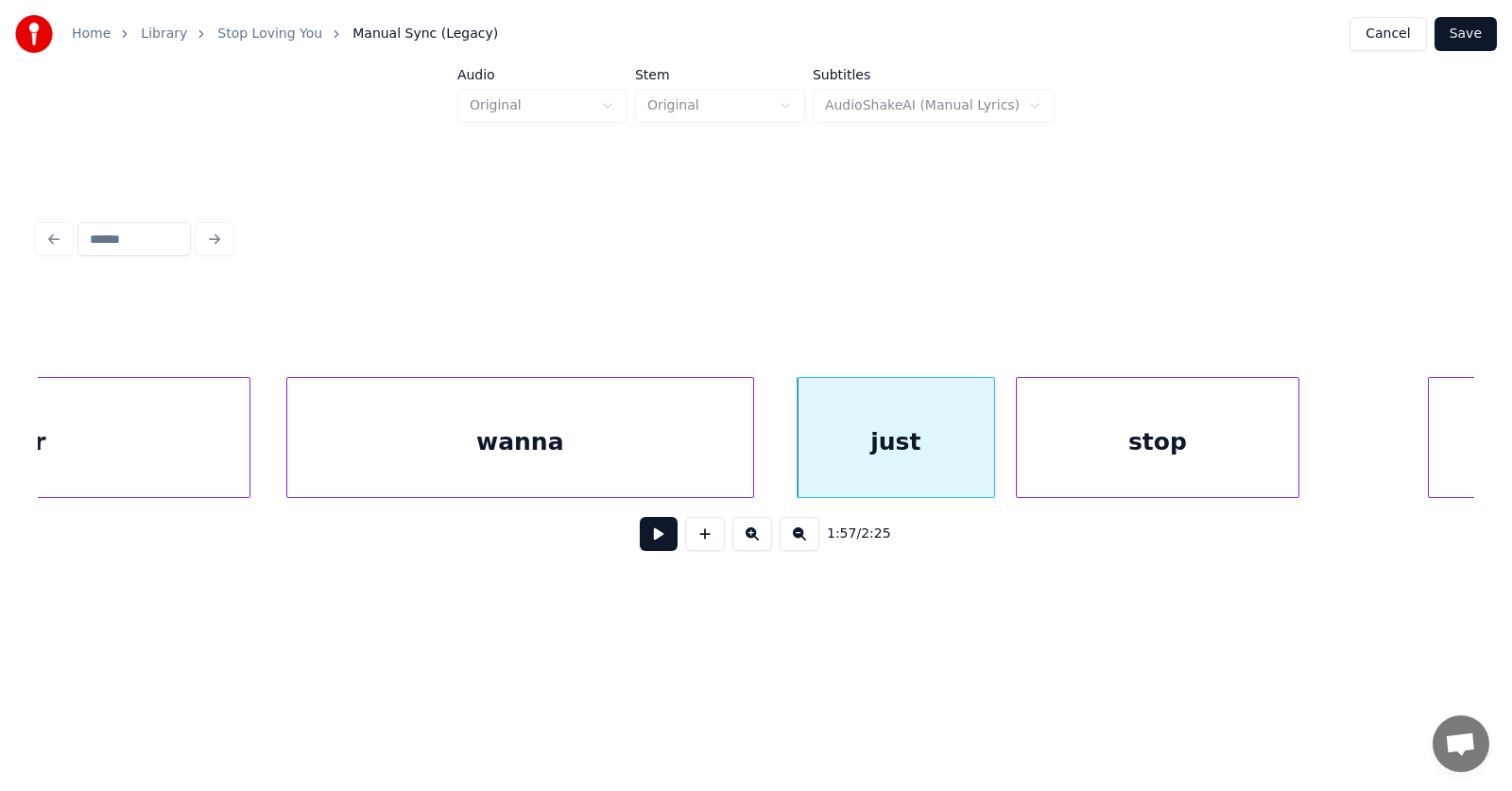
click at [1138, 454] on div "stop" at bounding box center [1158, 442] width 282 height 129
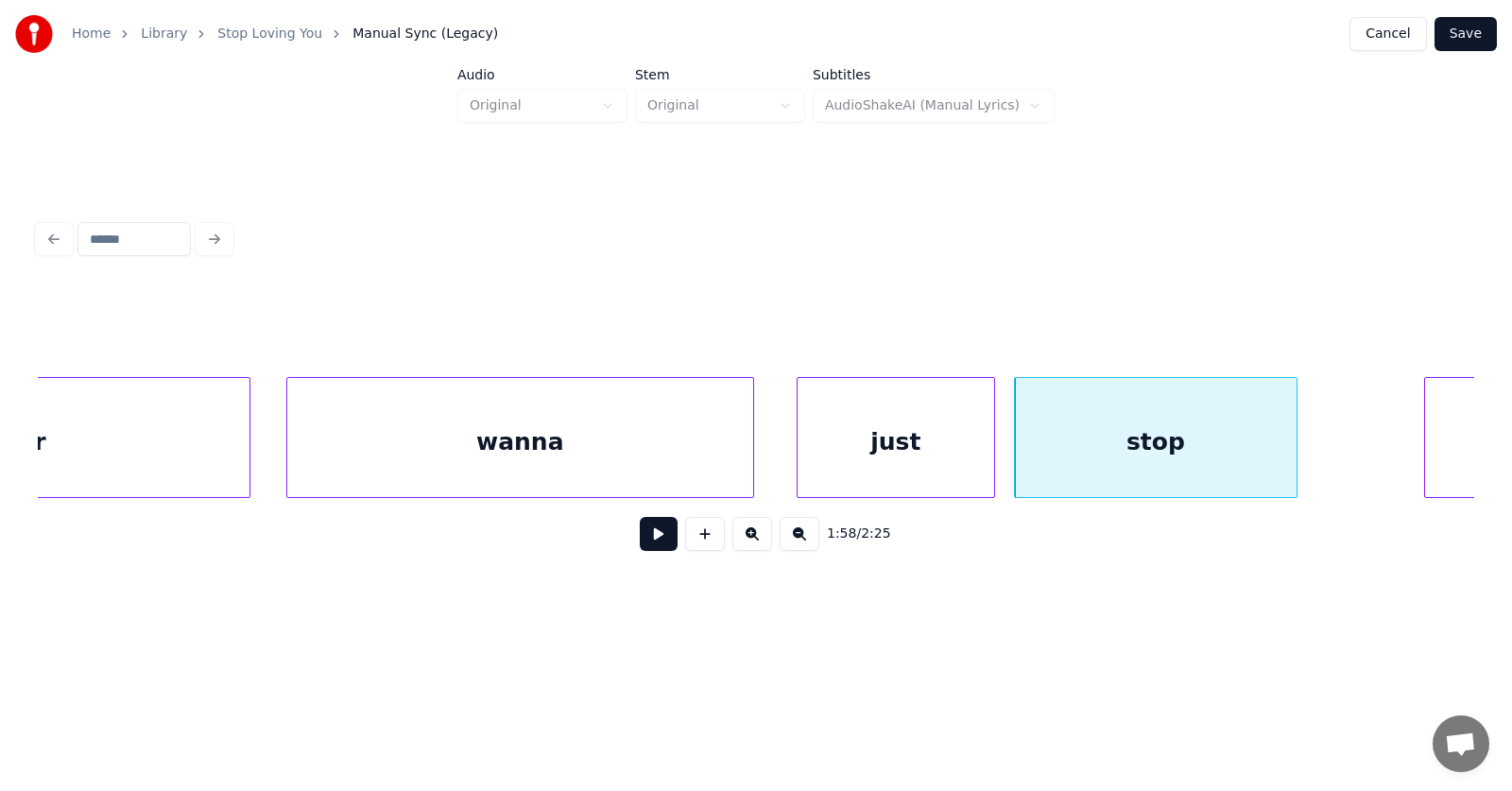
scroll to position [0, 82857]
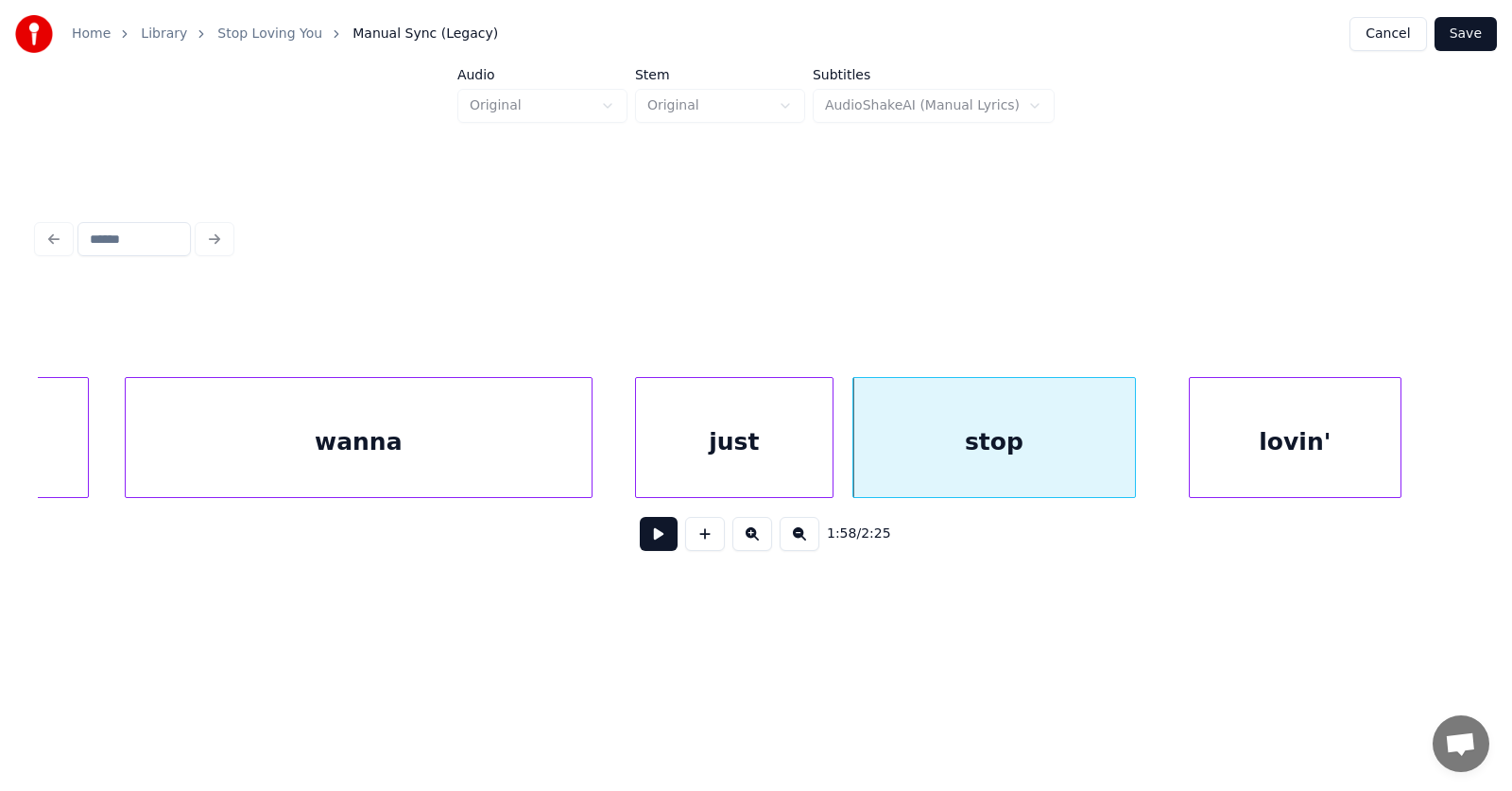
click at [1366, 458] on div "lovin'" at bounding box center [1295, 442] width 211 height 129
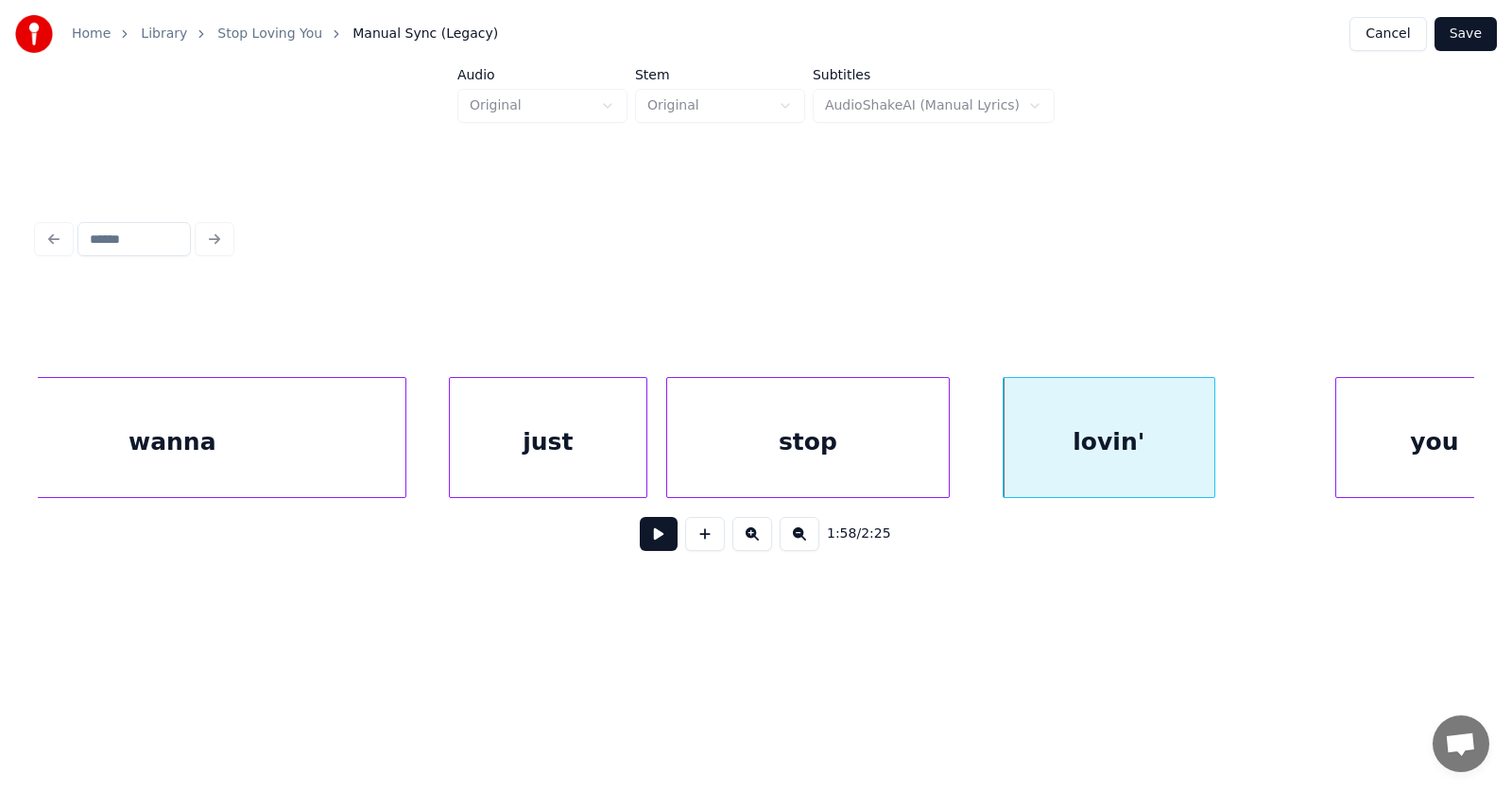
scroll to position [0, 83112]
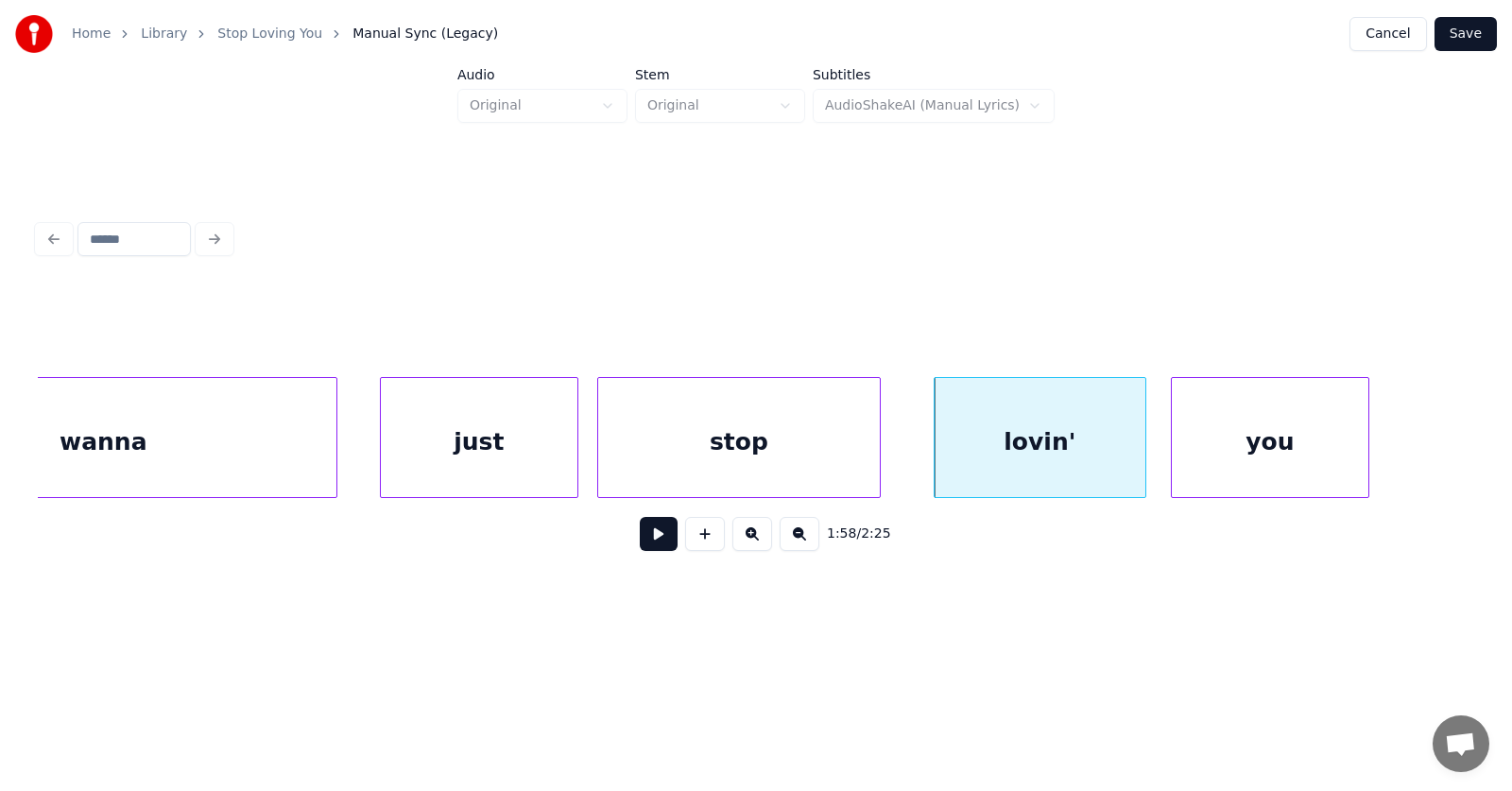
click at [1235, 468] on div "you" at bounding box center [1270, 442] width 196 height 129
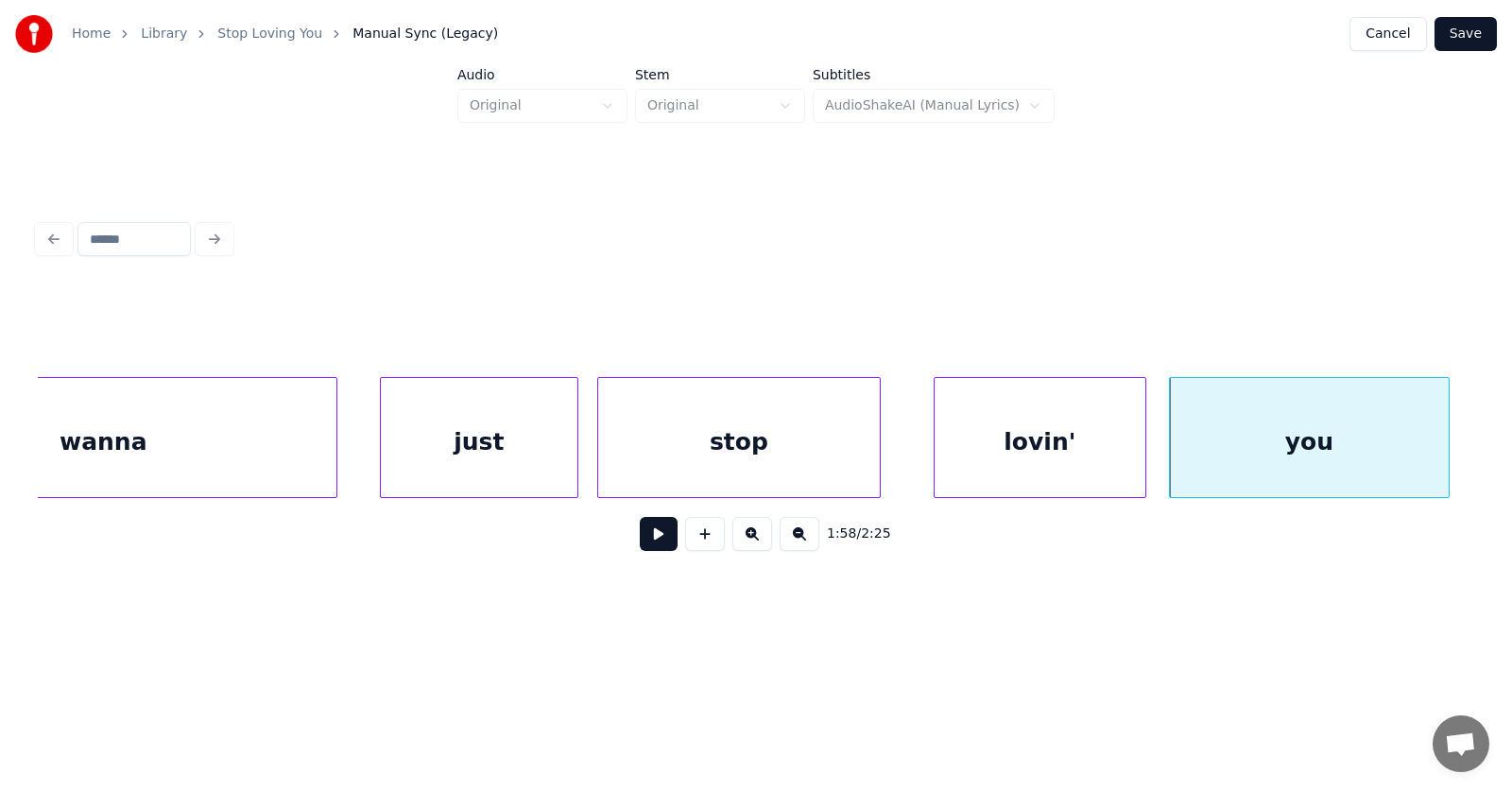
click at [1444, 446] on div at bounding box center [1446, 437] width 6 height 119
click at [1029, 462] on div "lovin'" at bounding box center [1040, 442] width 211 height 129
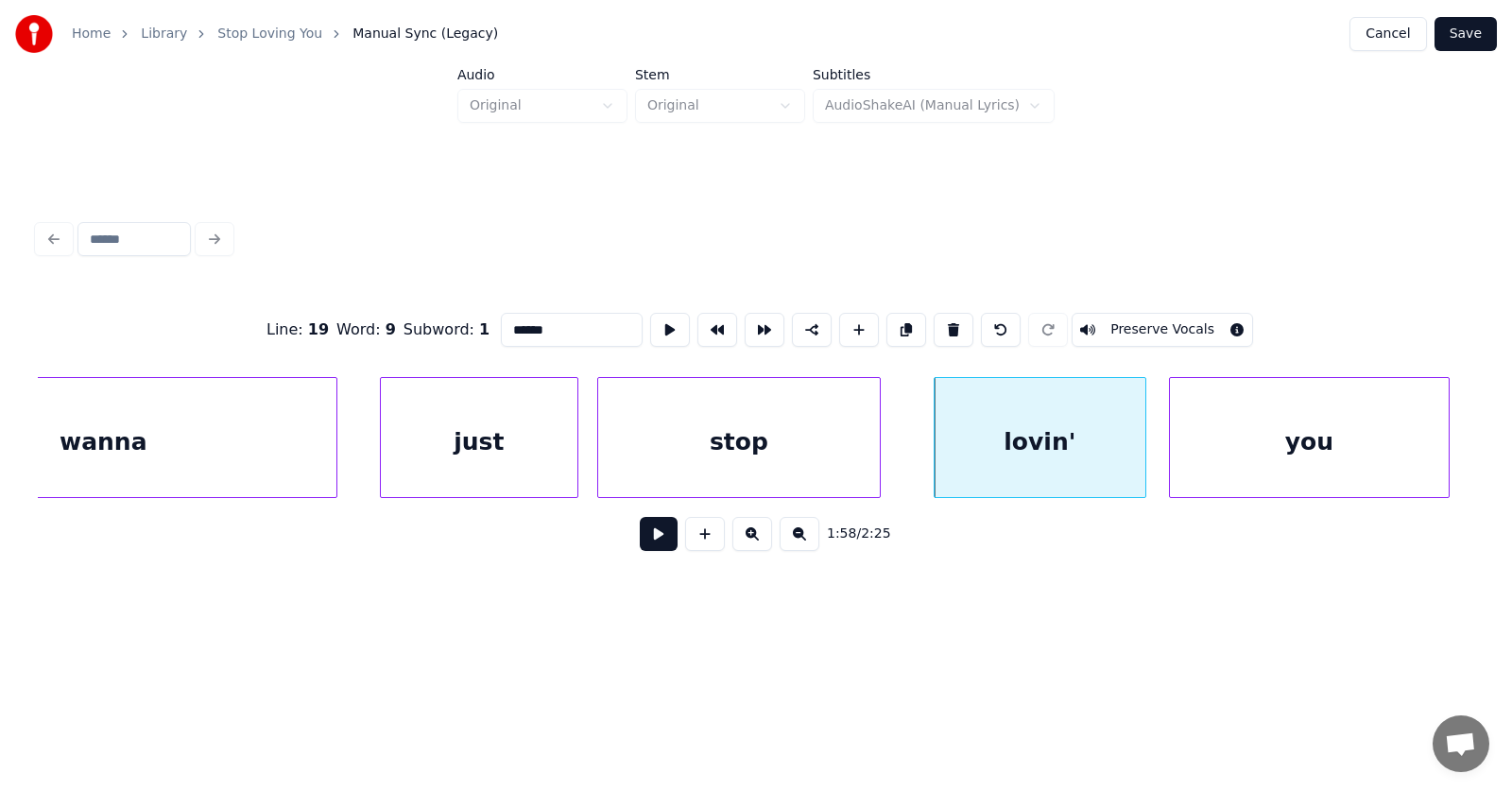
click at [641, 545] on button at bounding box center [659, 534] width 38 height 34
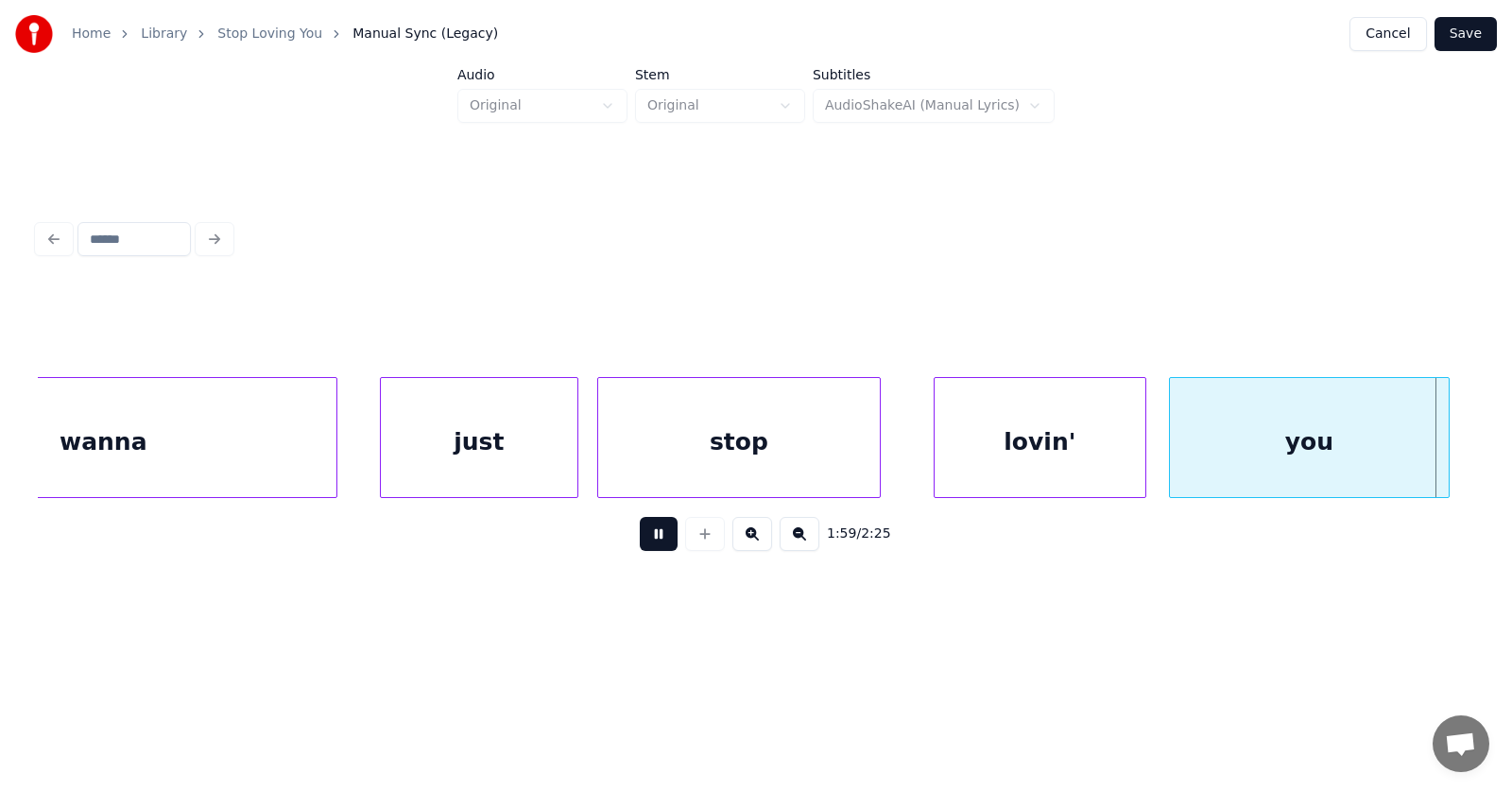
scroll to position [0, 84558]
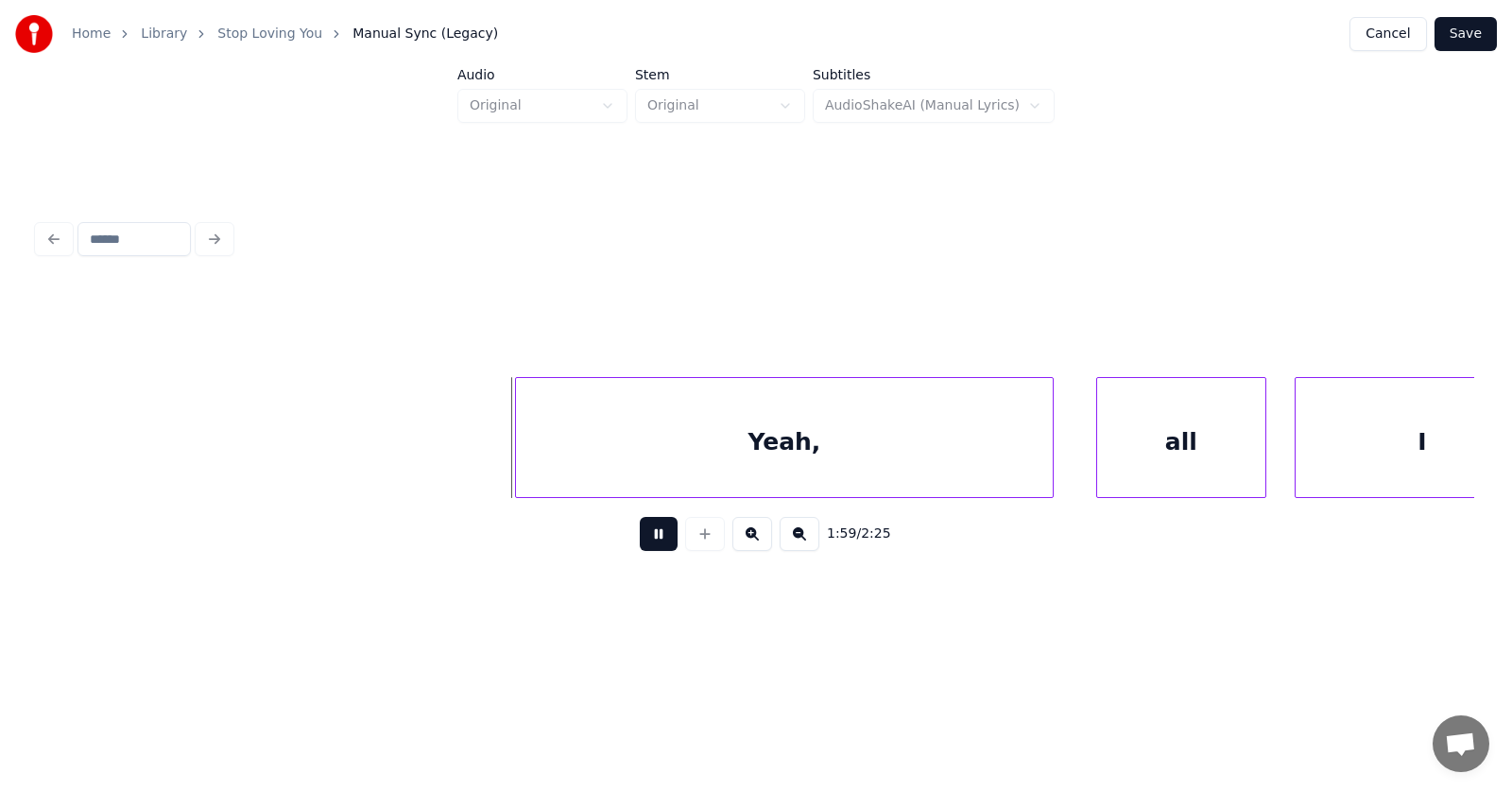
click at [641, 545] on button at bounding box center [659, 534] width 38 height 34
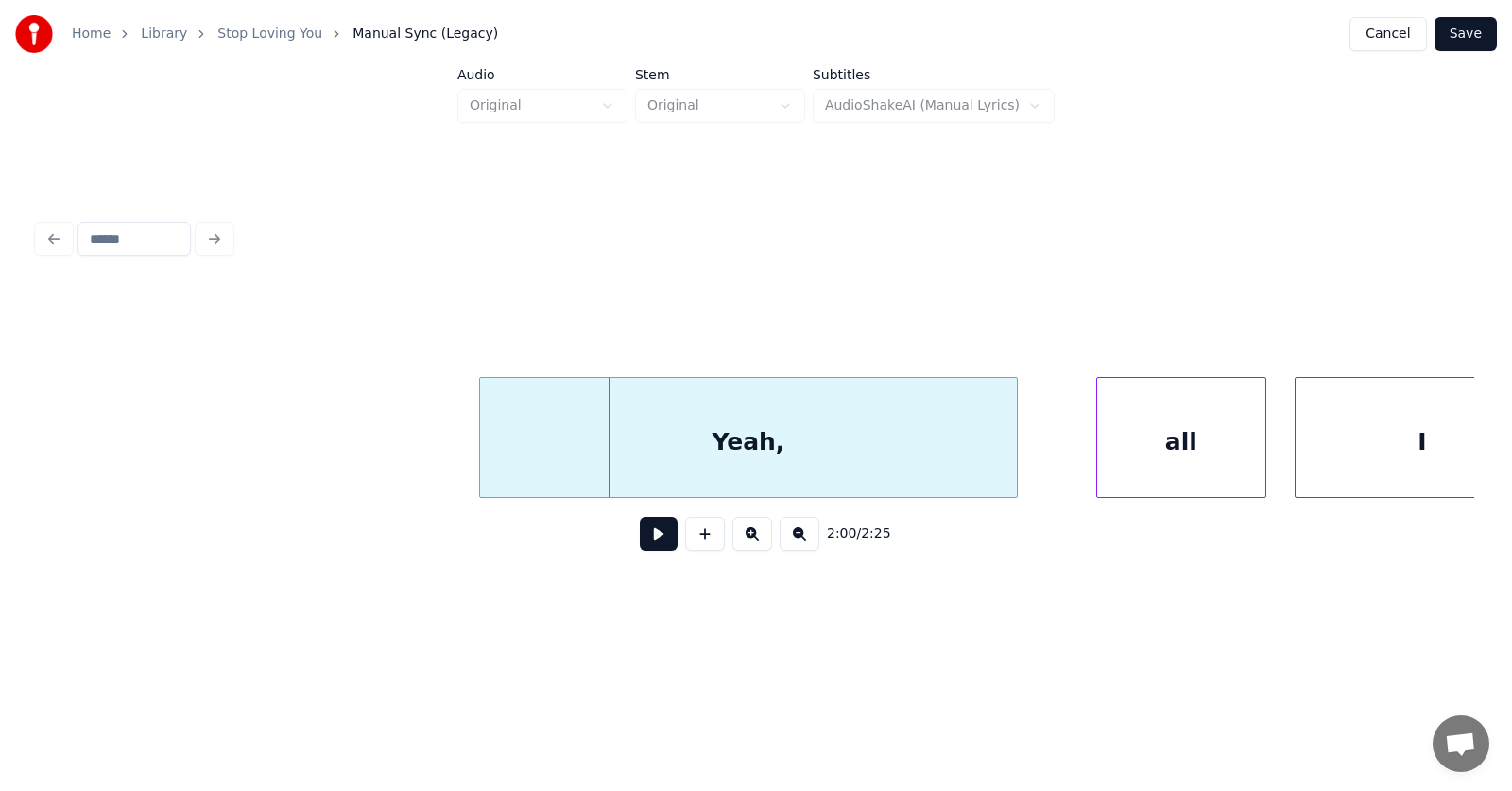
click at [713, 458] on div "Yeah," at bounding box center [748, 442] width 537 height 129
click at [1103, 462] on div "all" at bounding box center [1129, 442] width 168 height 129
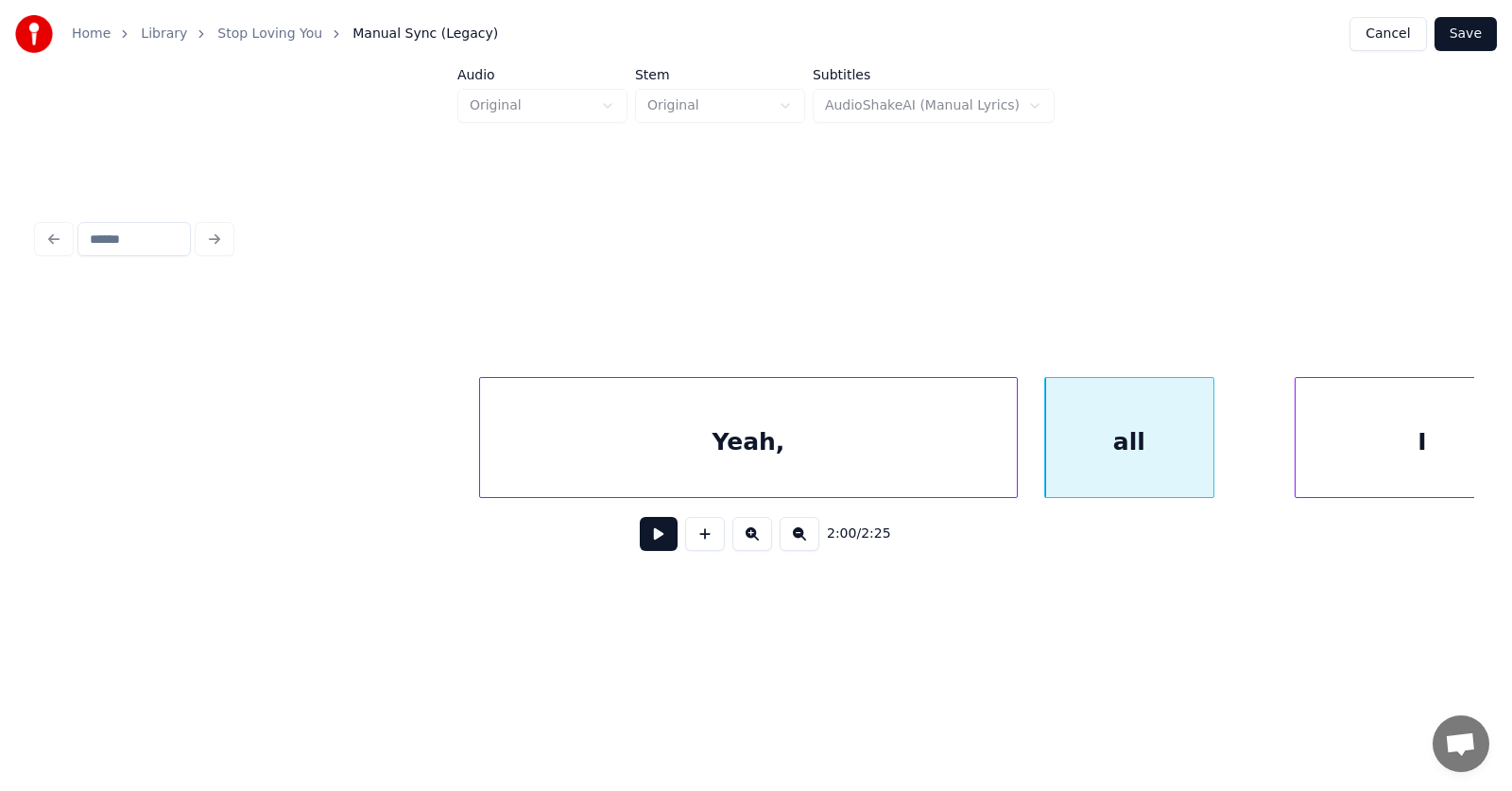
scroll to position [0, 84628]
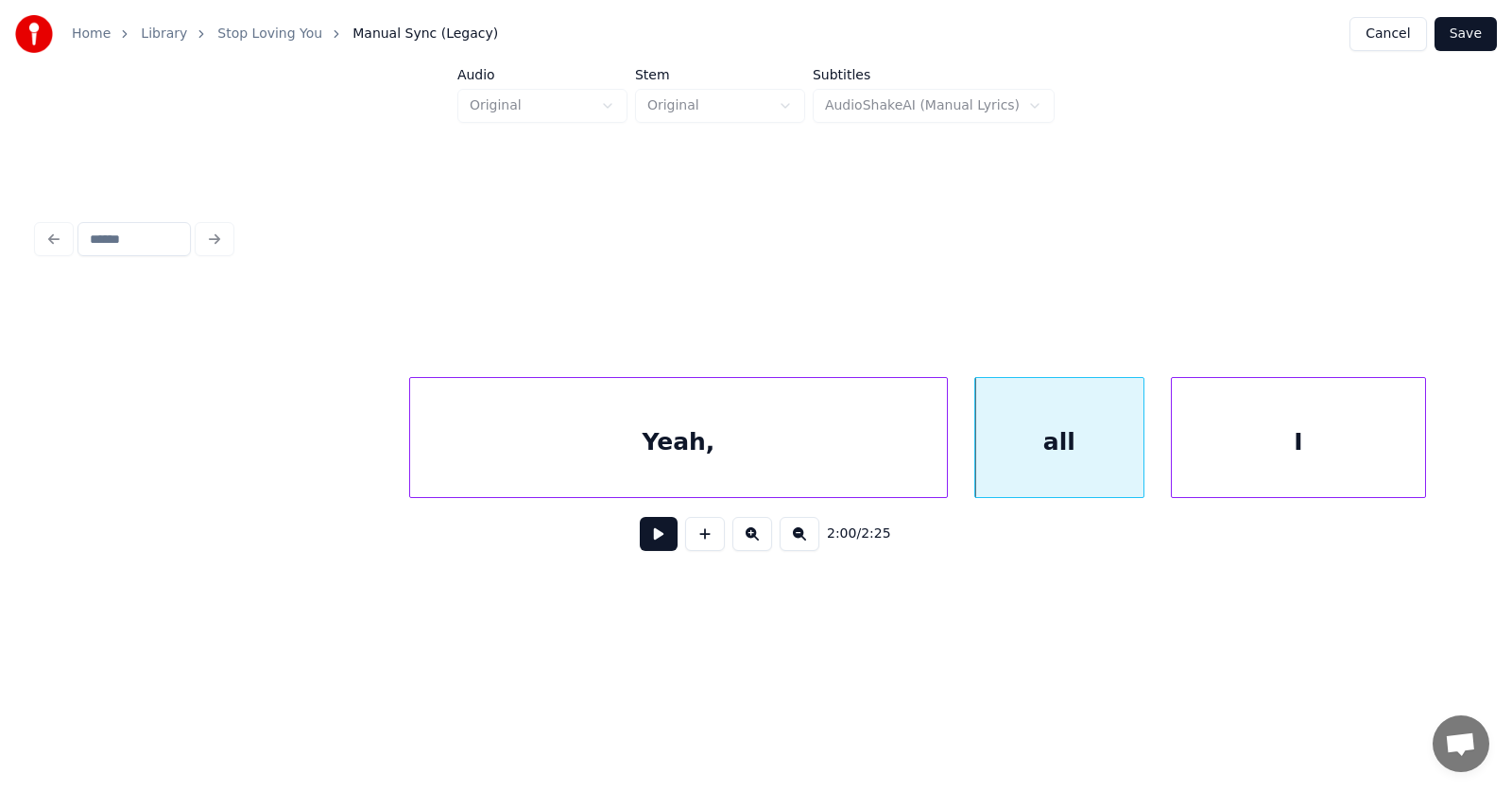
click at [1321, 465] on div "I" at bounding box center [1299, 442] width 253 height 129
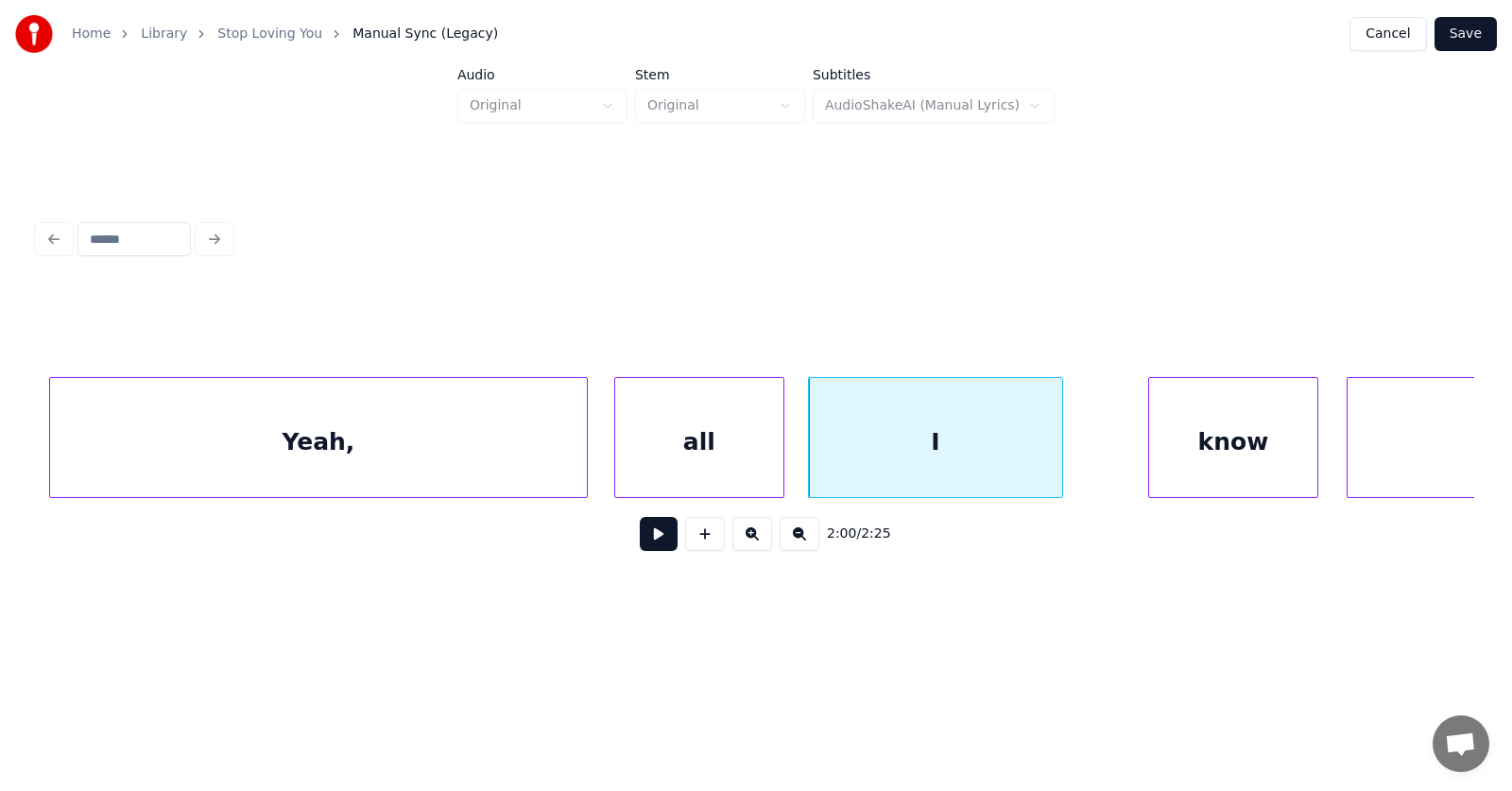
scroll to position [0, 85058]
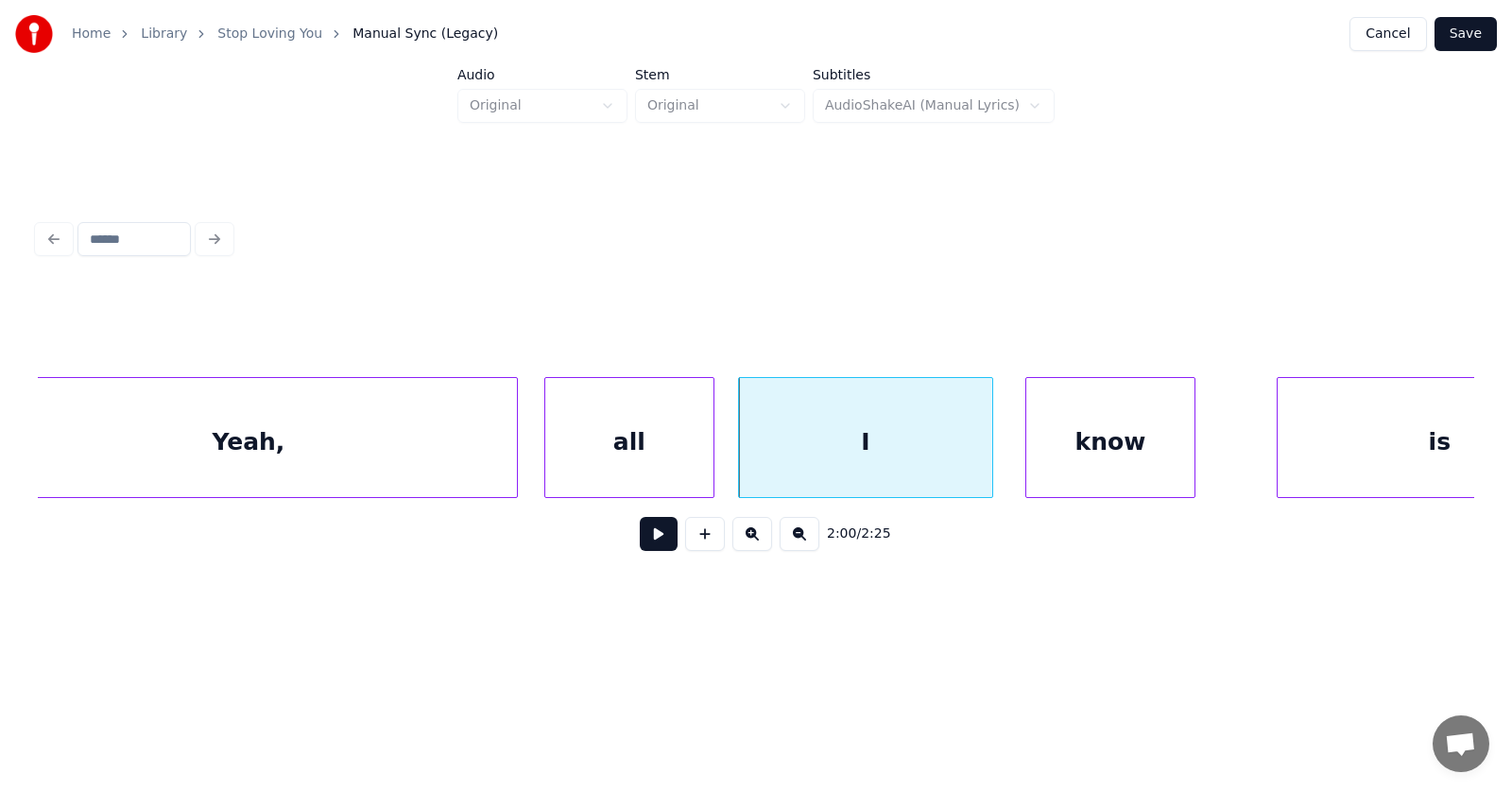
click at [1116, 446] on div "know" at bounding box center [1110, 442] width 168 height 129
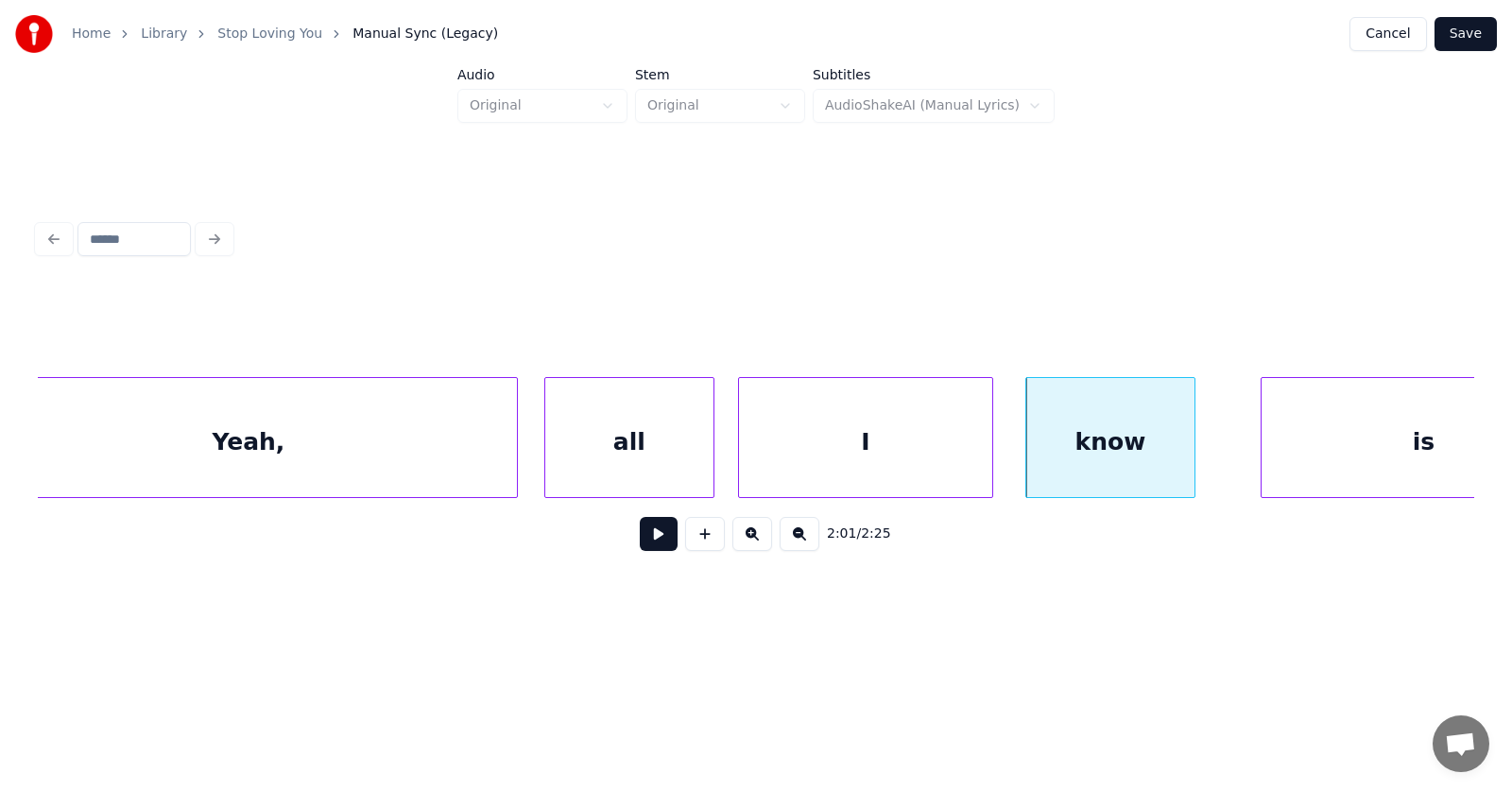
scroll to position [0, 85182]
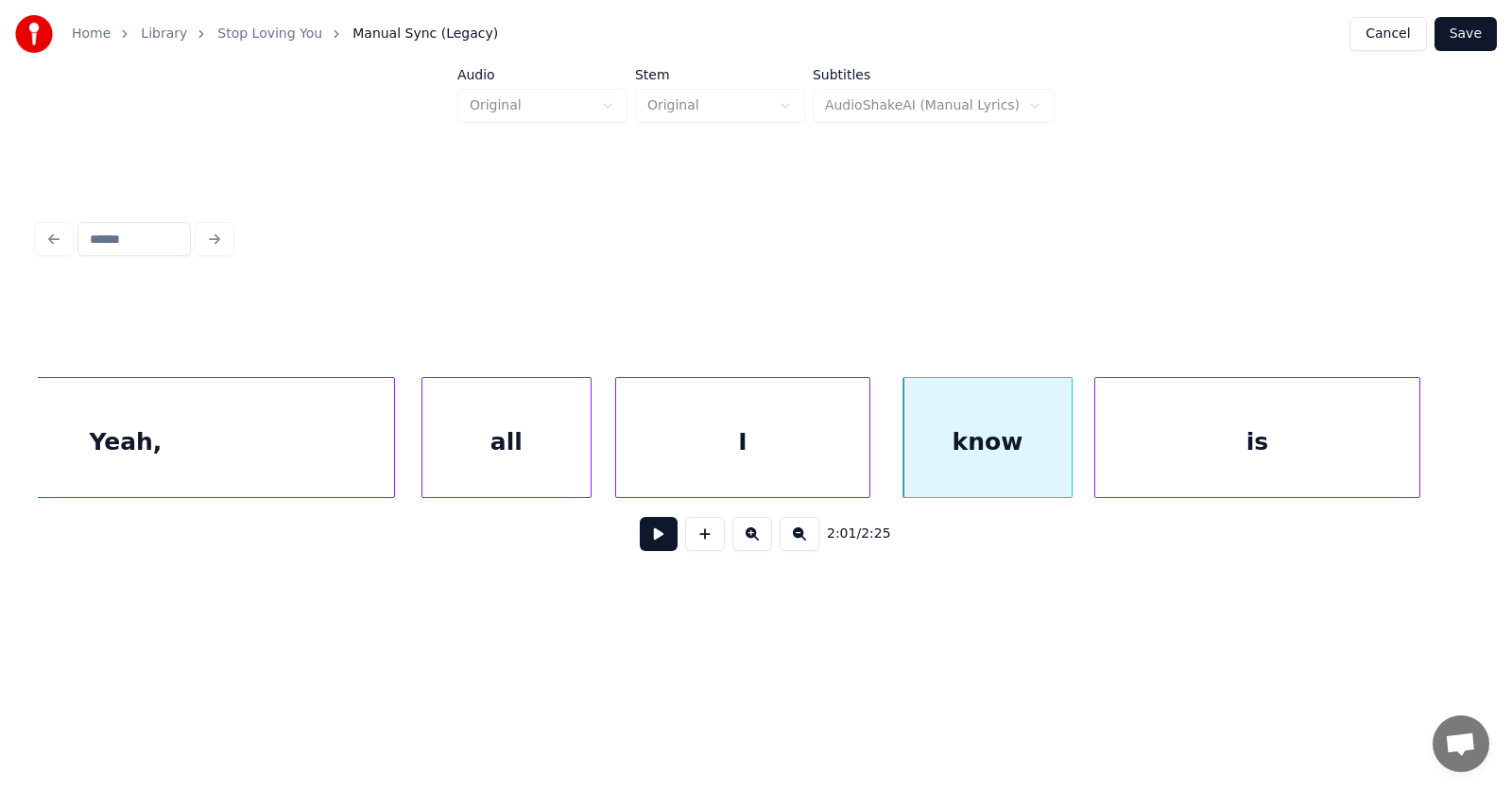
click at [1303, 467] on div "is" at bounding box center [1258, 442] width 324 height 129
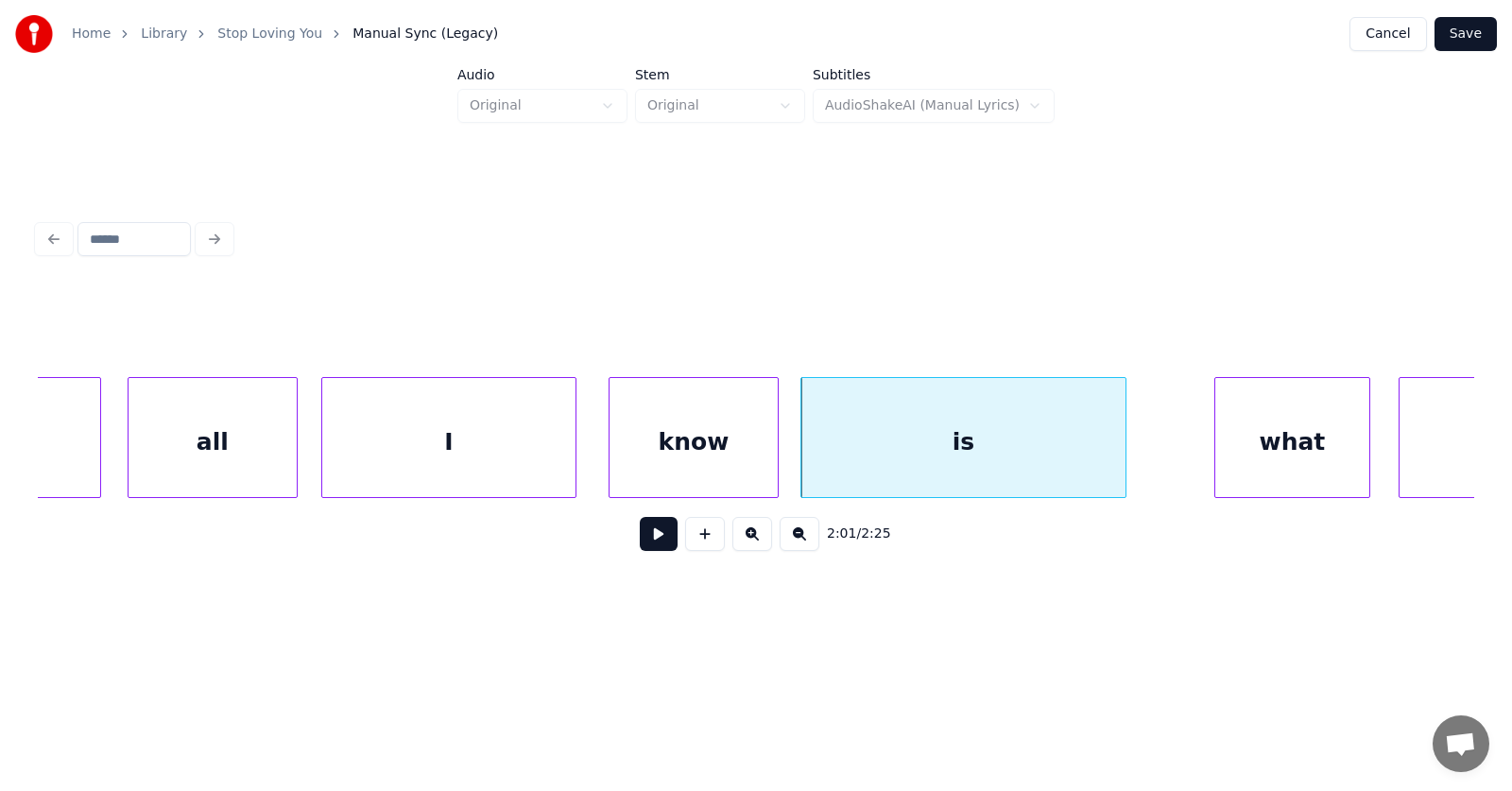
scroll to position [0, 85544]
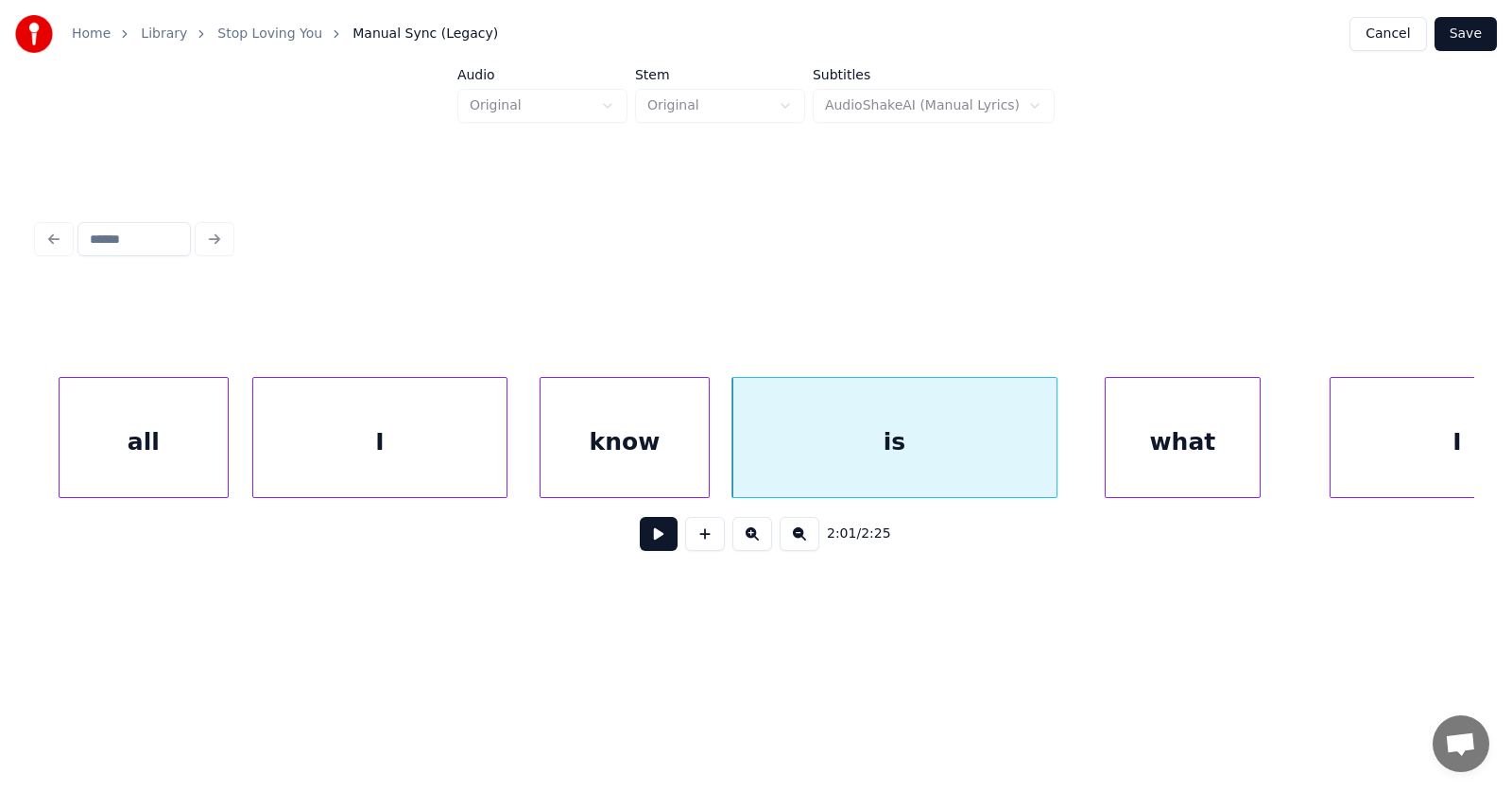
click at [1172, 460] on div "what" at bounding box center [1182, 442] width 154 height 129
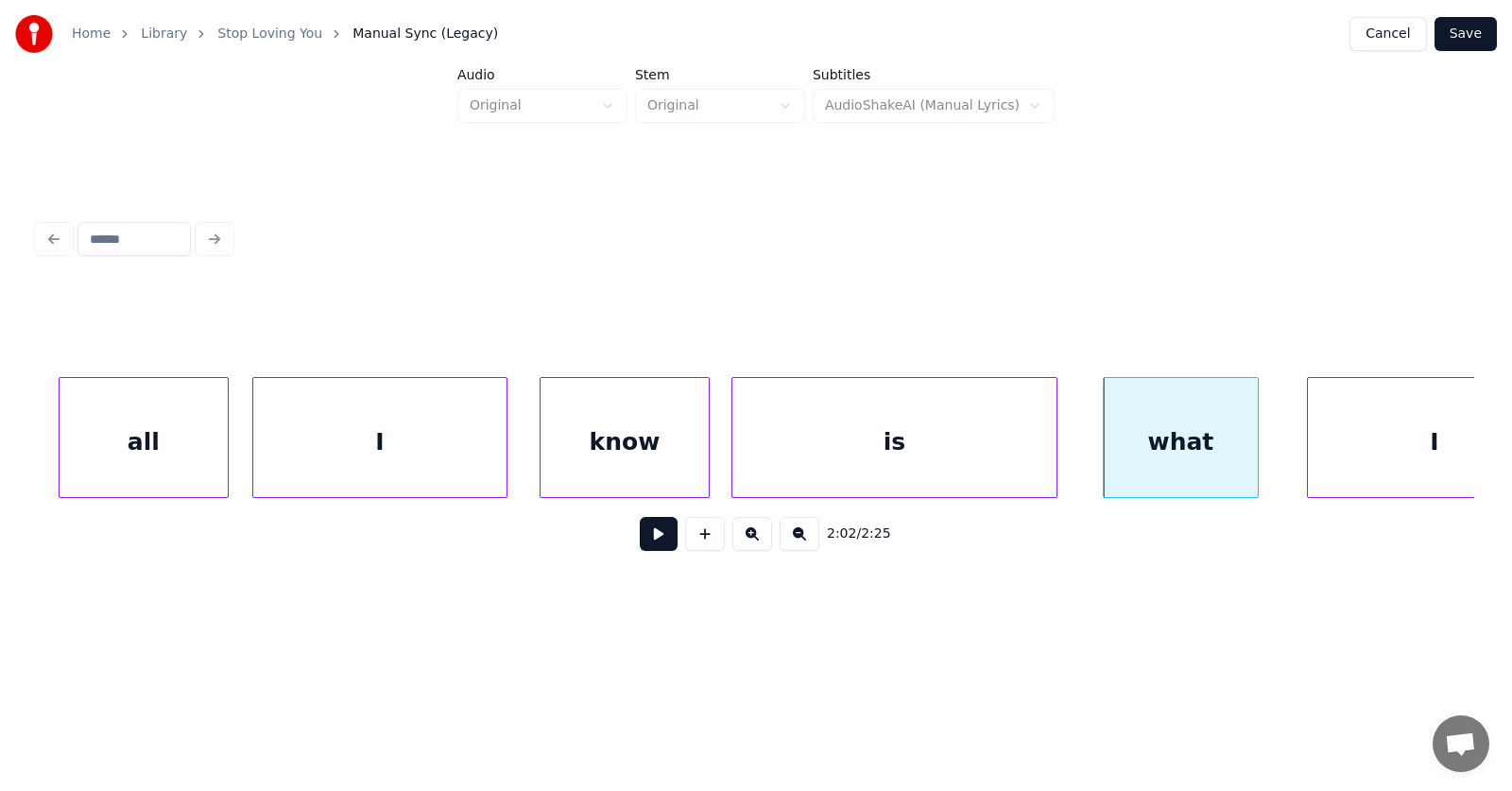
scroll to position [0, 85644]
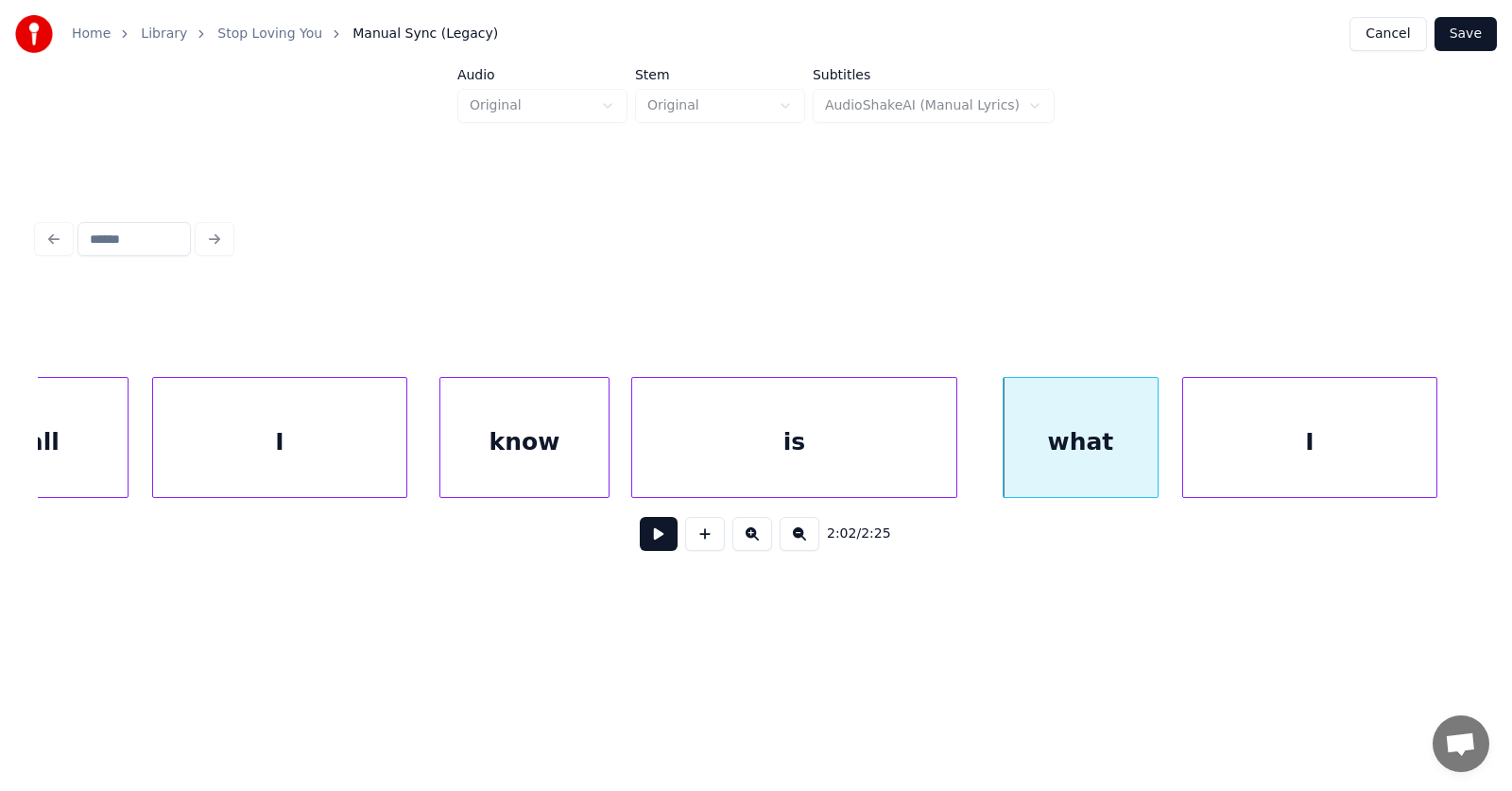
click at [1315, 465] on div "I" at bounding box center [1310, 442] width 253 height 129
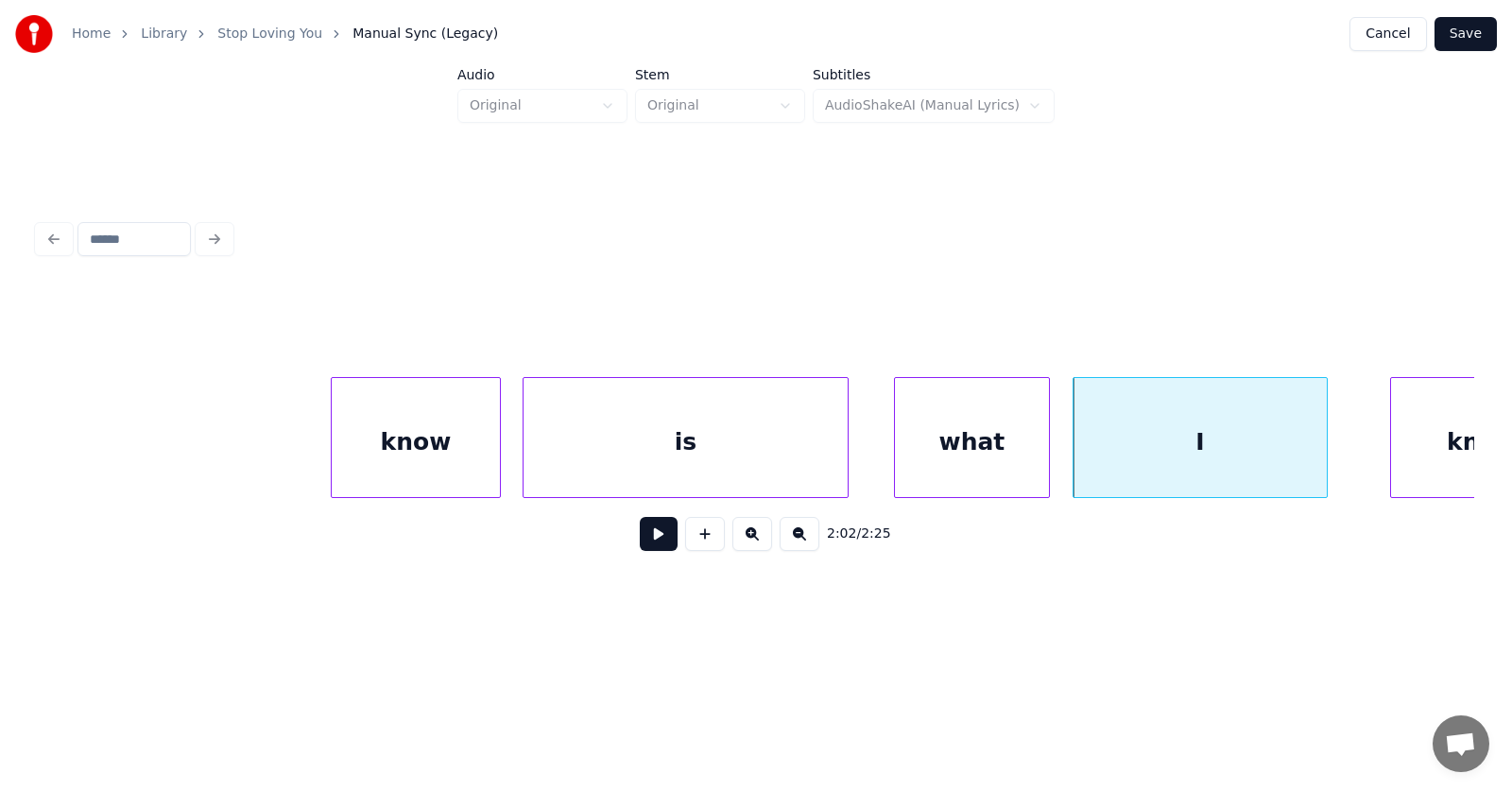
scroll to position [0, 86170]
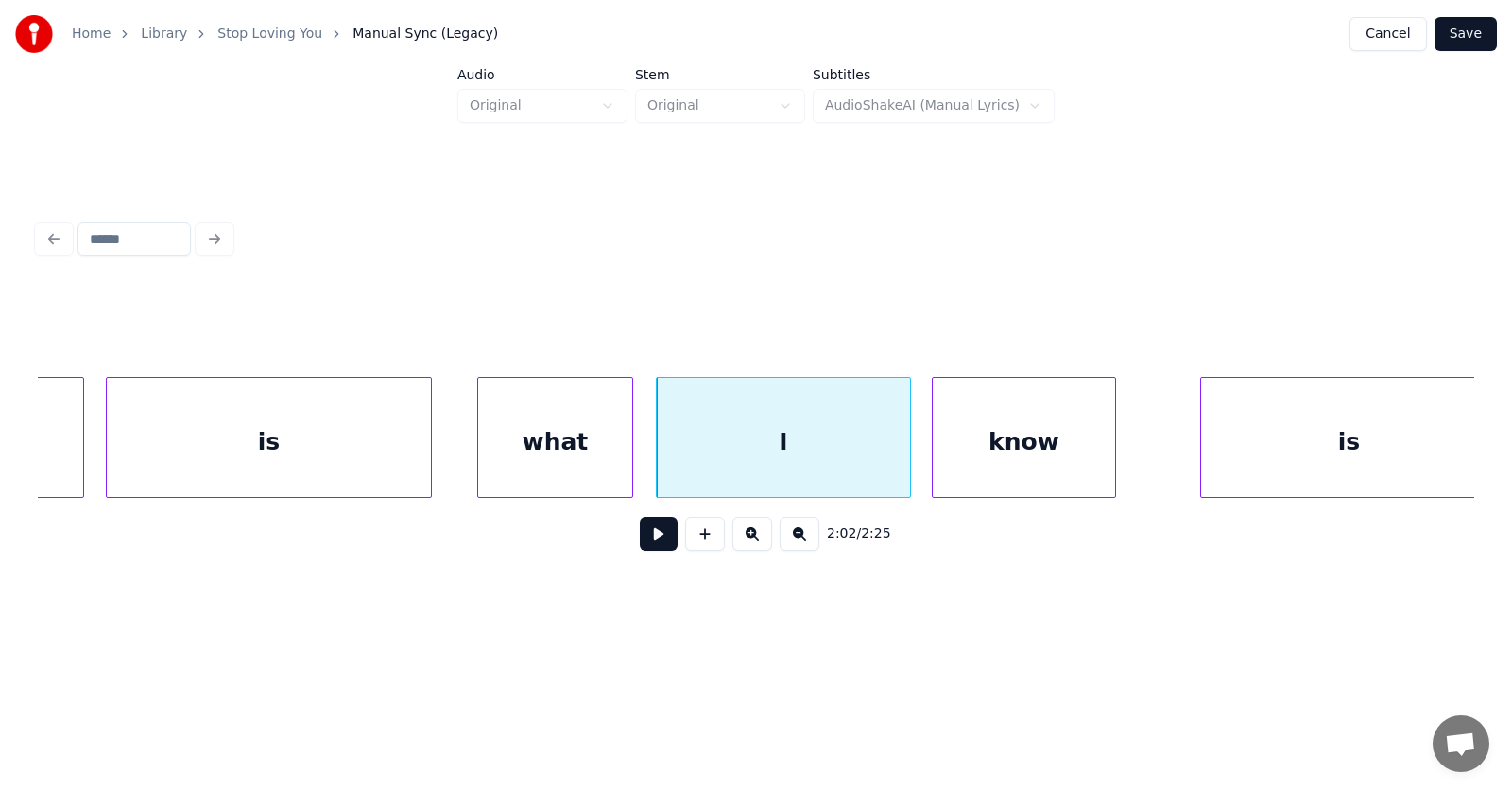
click at [1059, 466] on div "know" at bounding box center [1024, 442] width 183 height 129
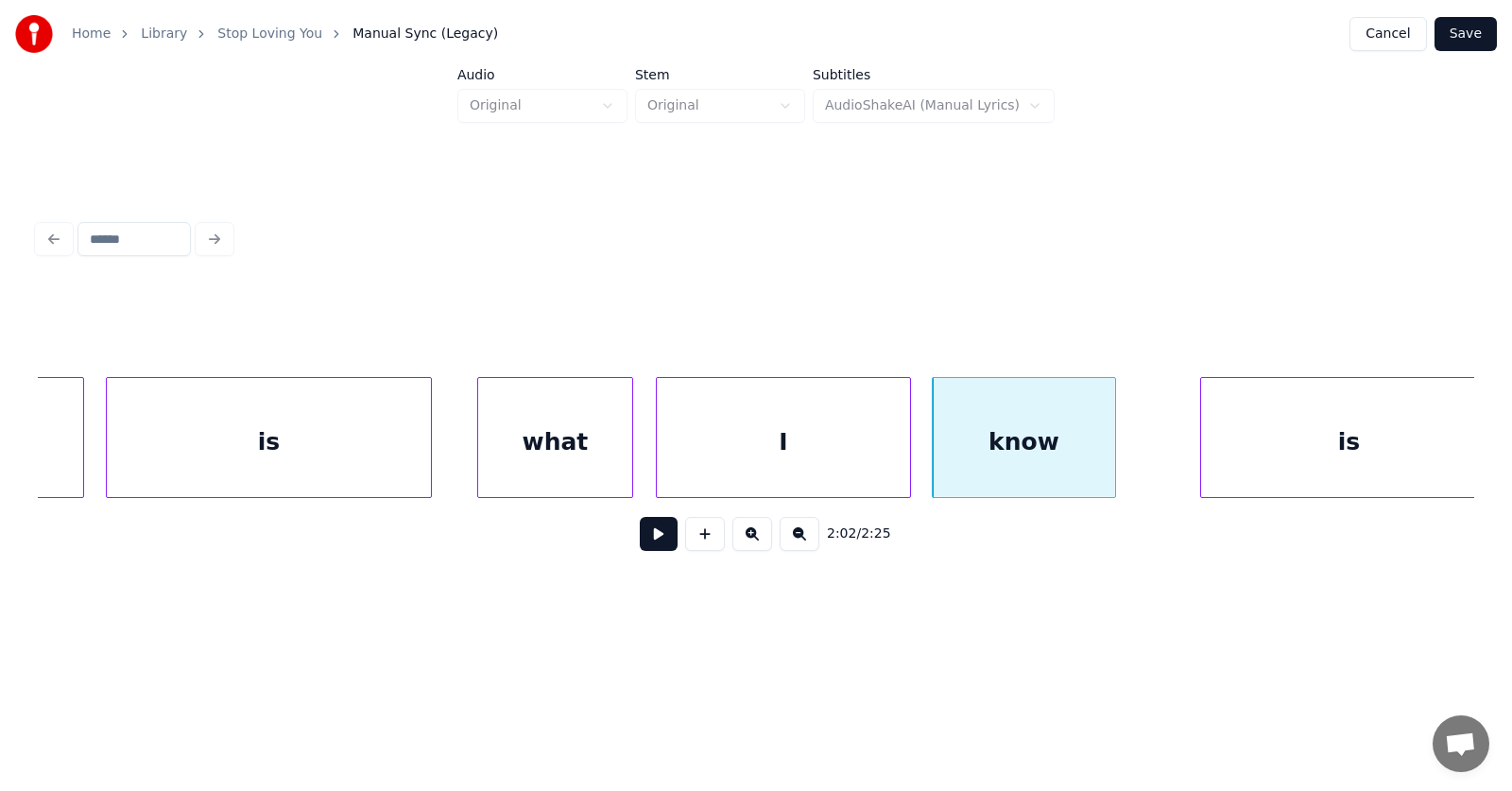
scroll to position [0, 86189]
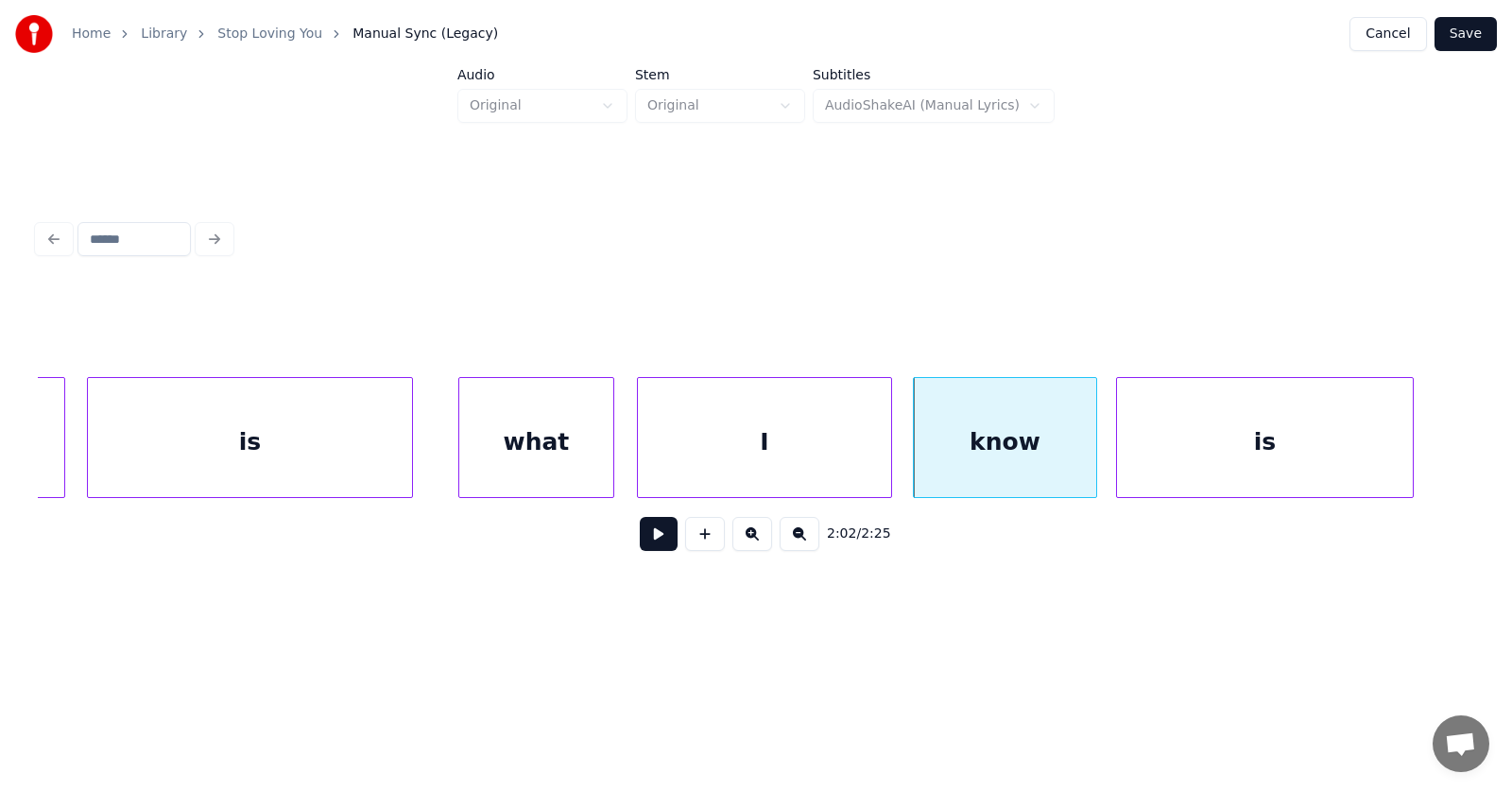
click at [1212, 457] on div "is" at bounding box center [1265, 442] width 296 height 129
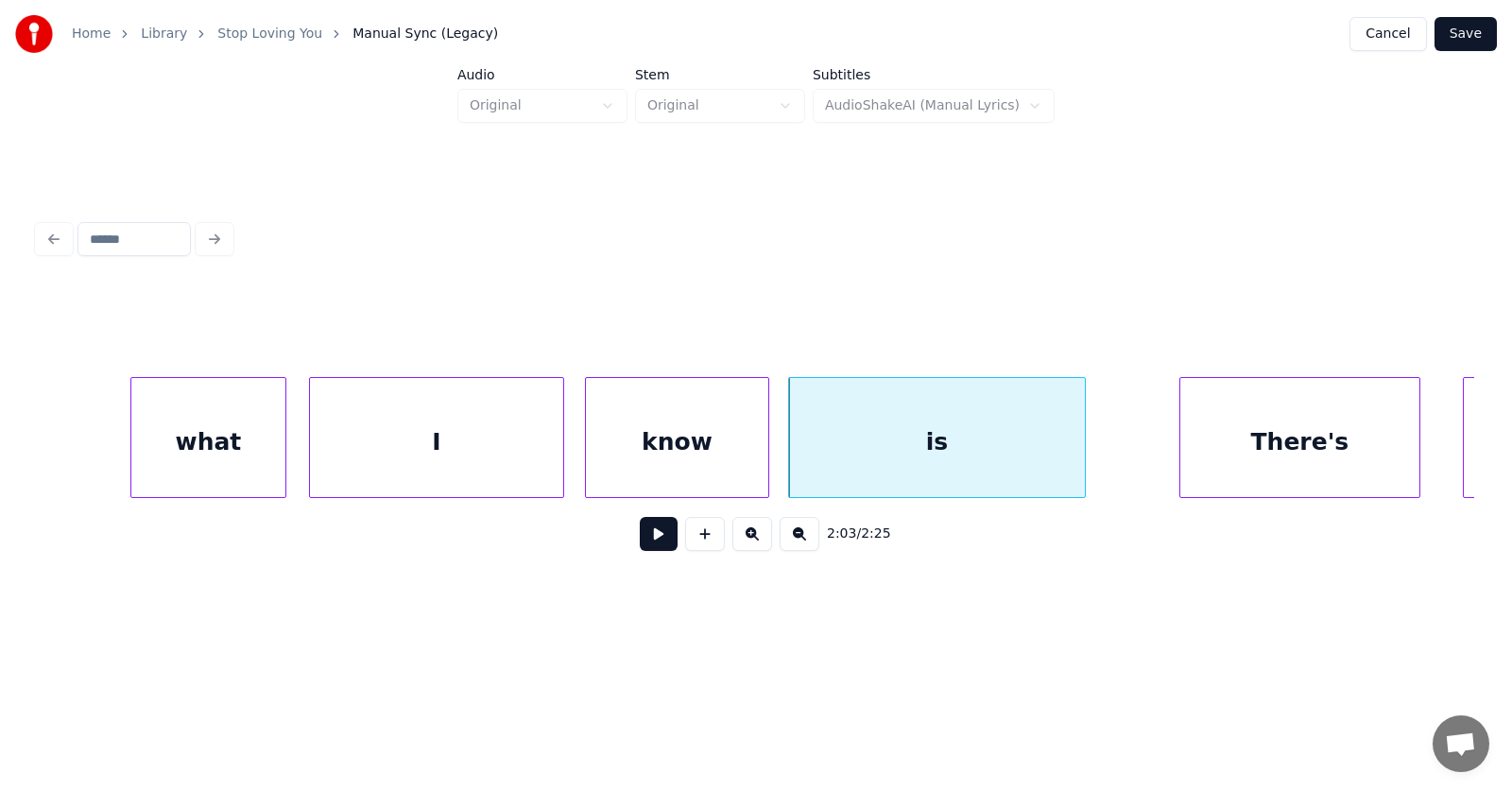
scroll to position [0, 86587]
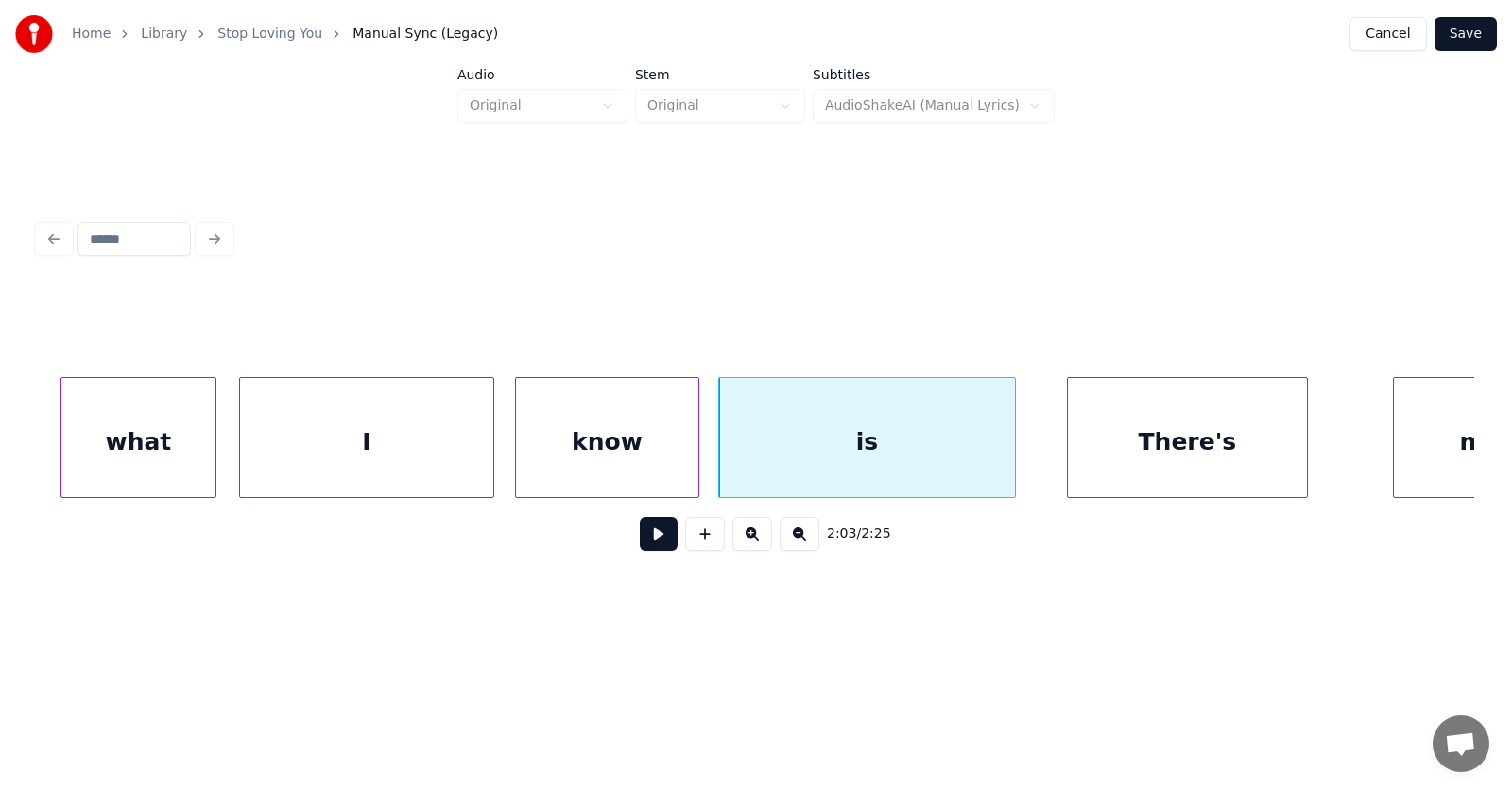
click at [1213, 461] on div "There's" at bounding box center [1188, 442] width 240 height 129
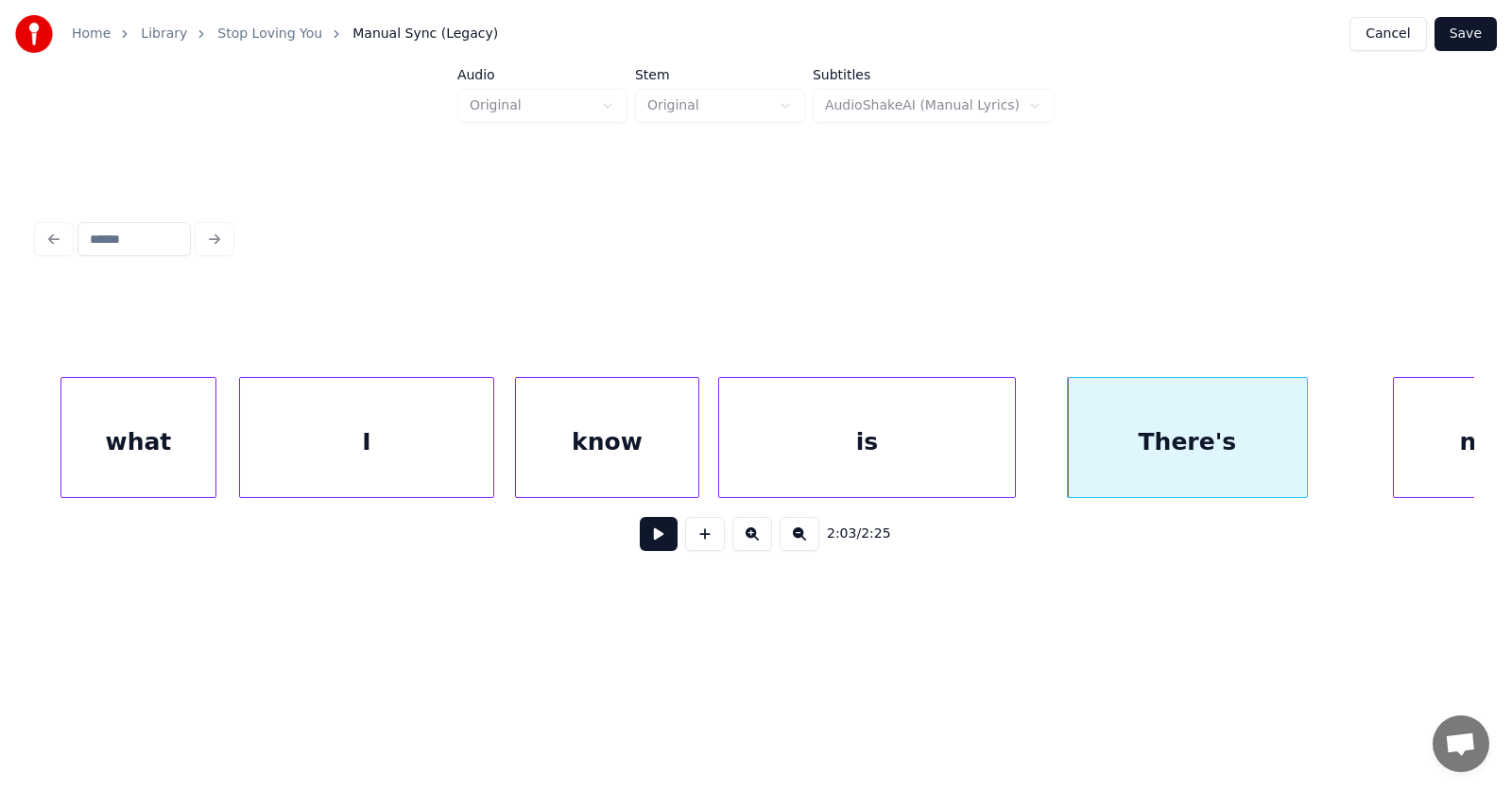
scroll to position [0, 86724]
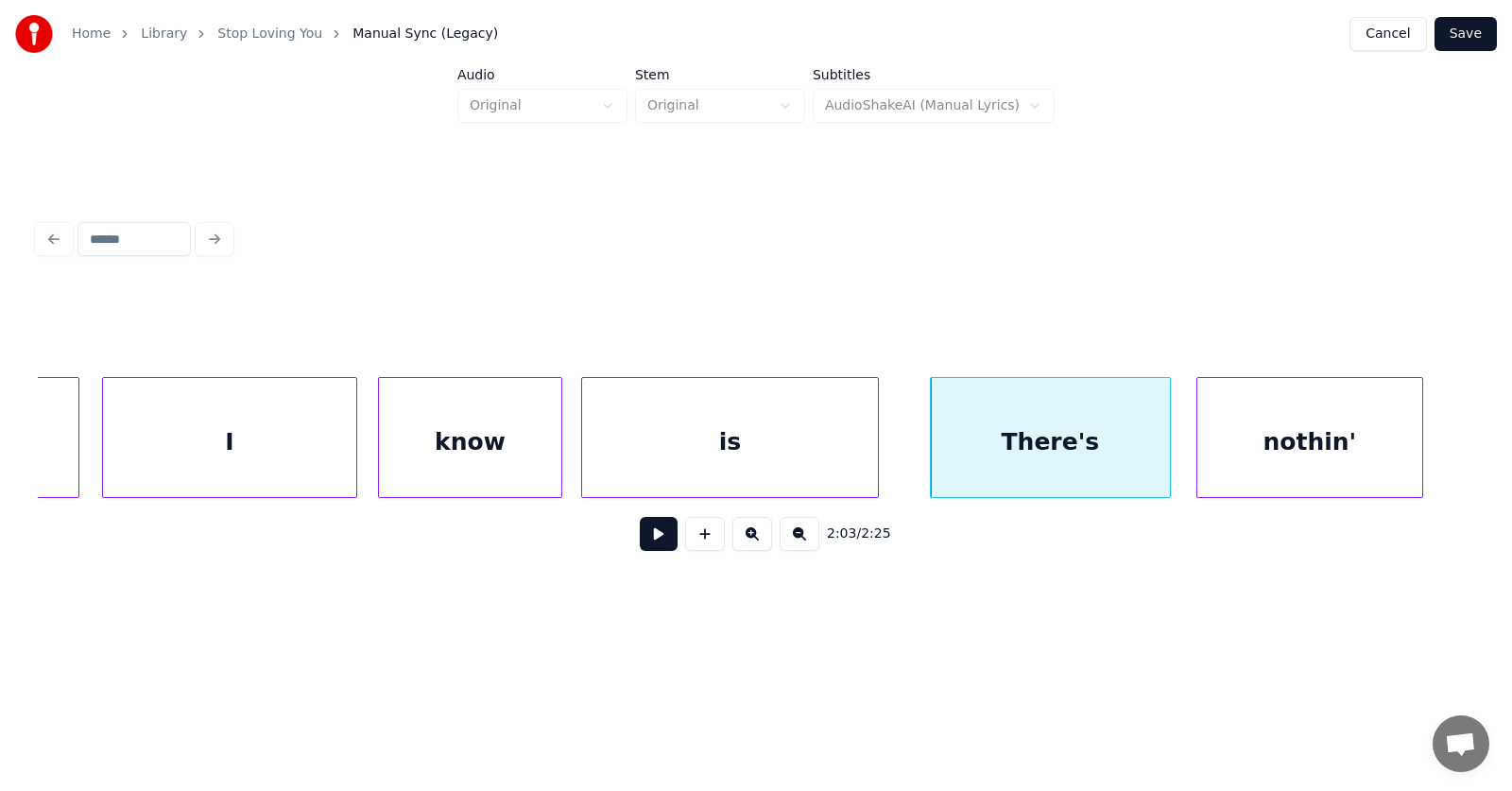
click at [1366, 455] on div "nothin'" at bounding box center [1310, 442] width 225 height 129
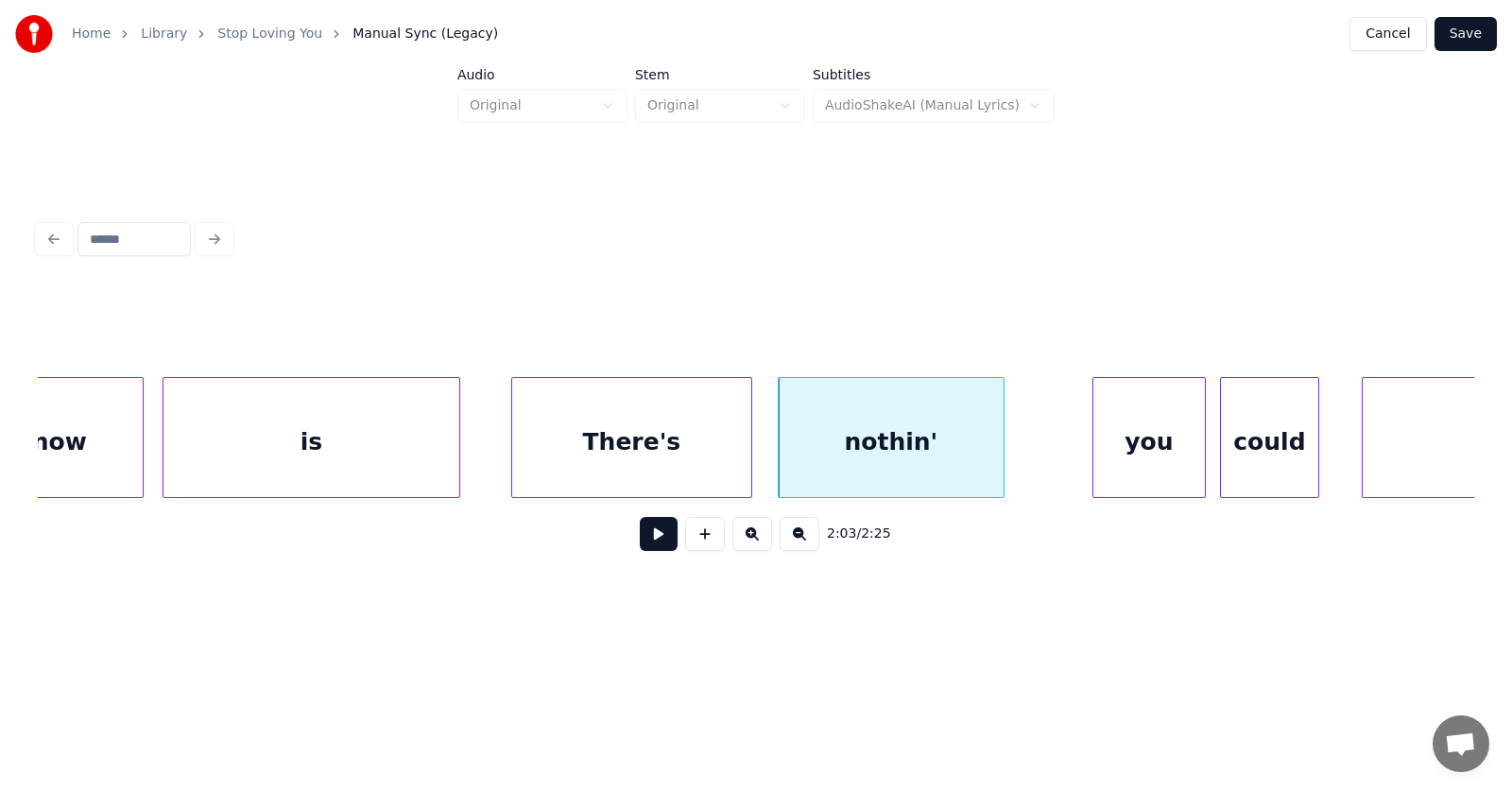
scroll to position [0, 87213]
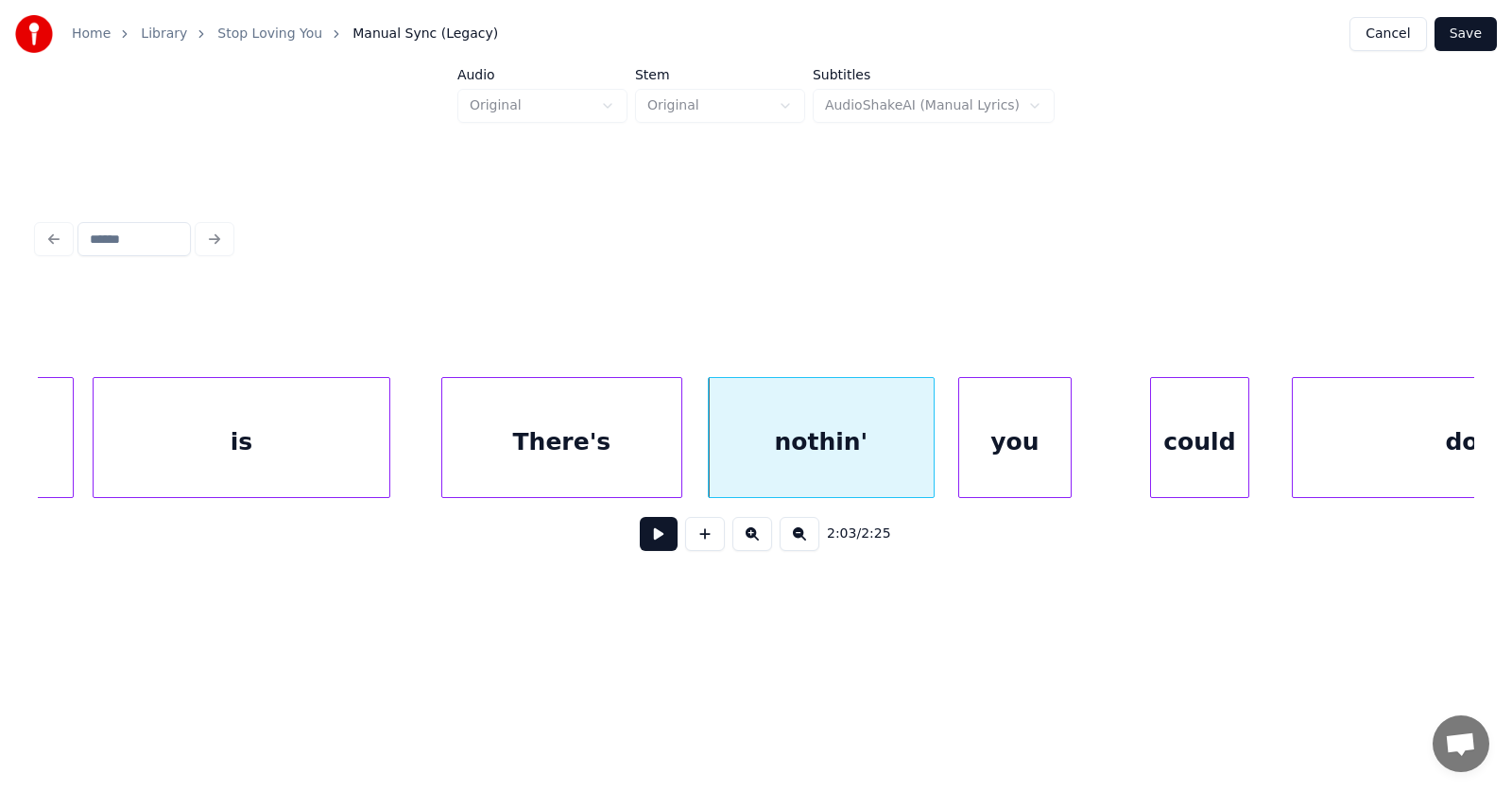
click at [1023, 457] on div "you" at bounding box center [1015, 442] width 112 height 129
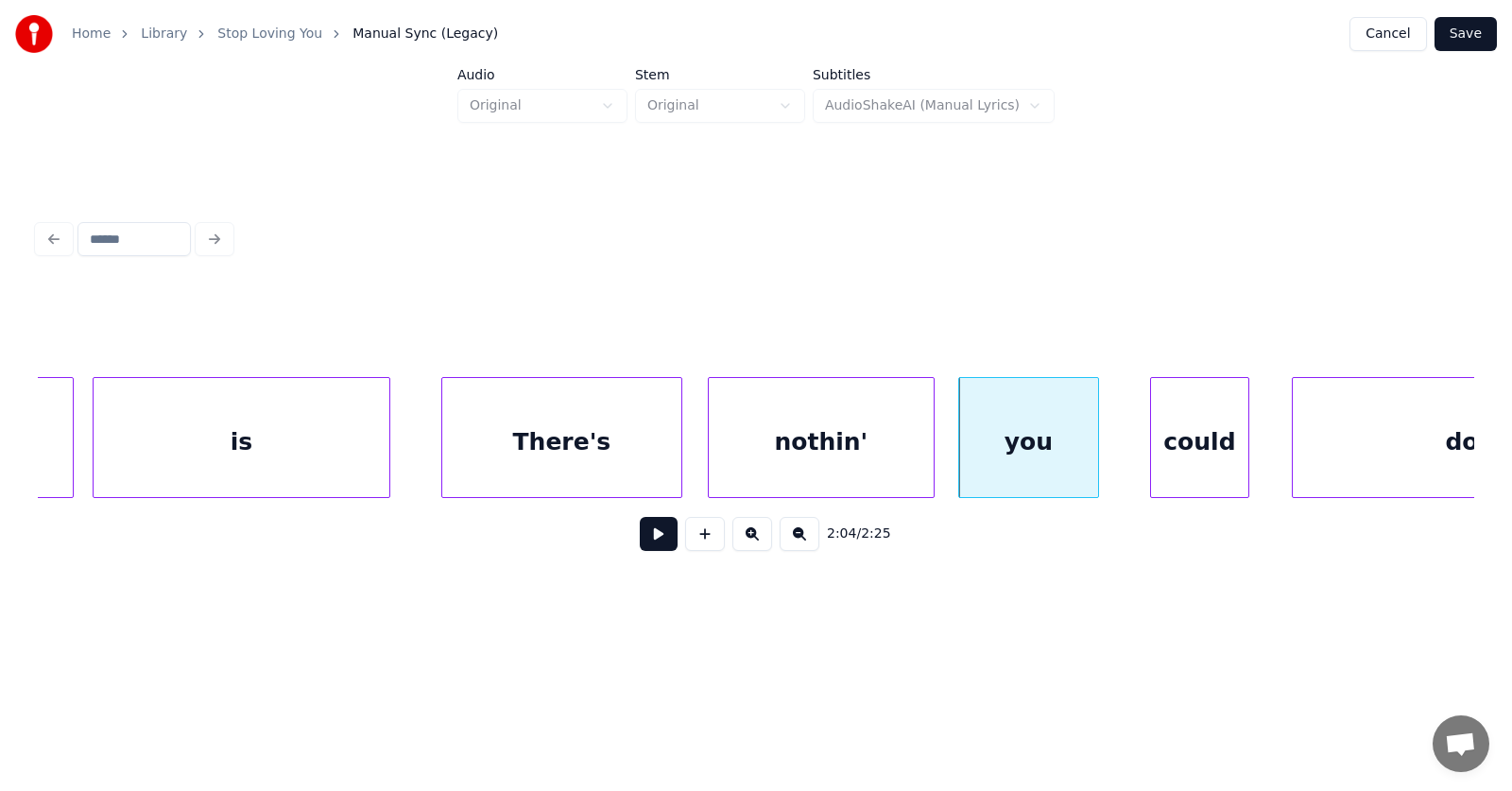
click at [1094, 455] on div at bounding box center [1096, 437] width 6 height 119
click at [1170, 449] on div "could" at bounding box center [1176, 442] width 97 height 129
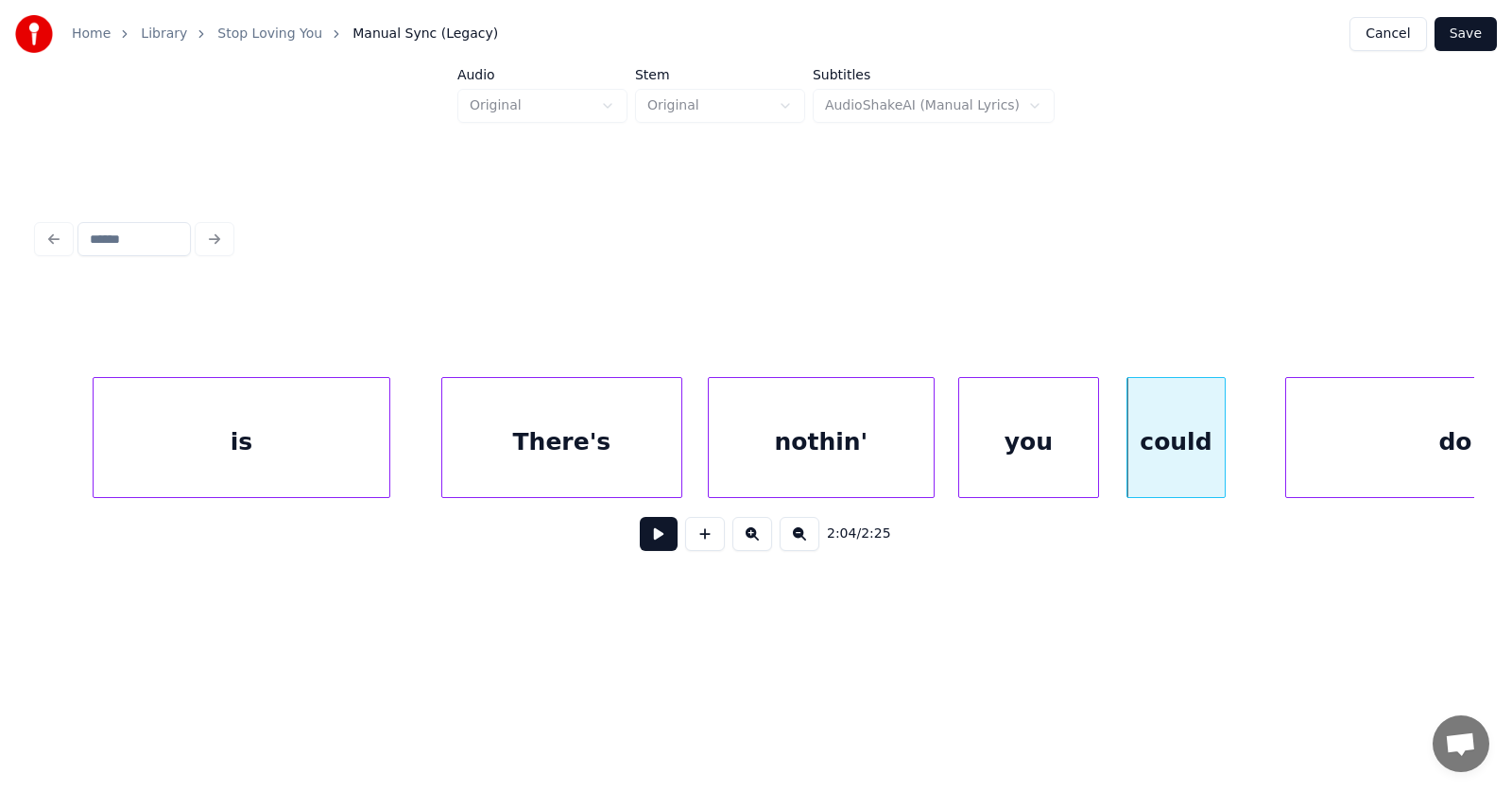
scroll to position [0, 87366]
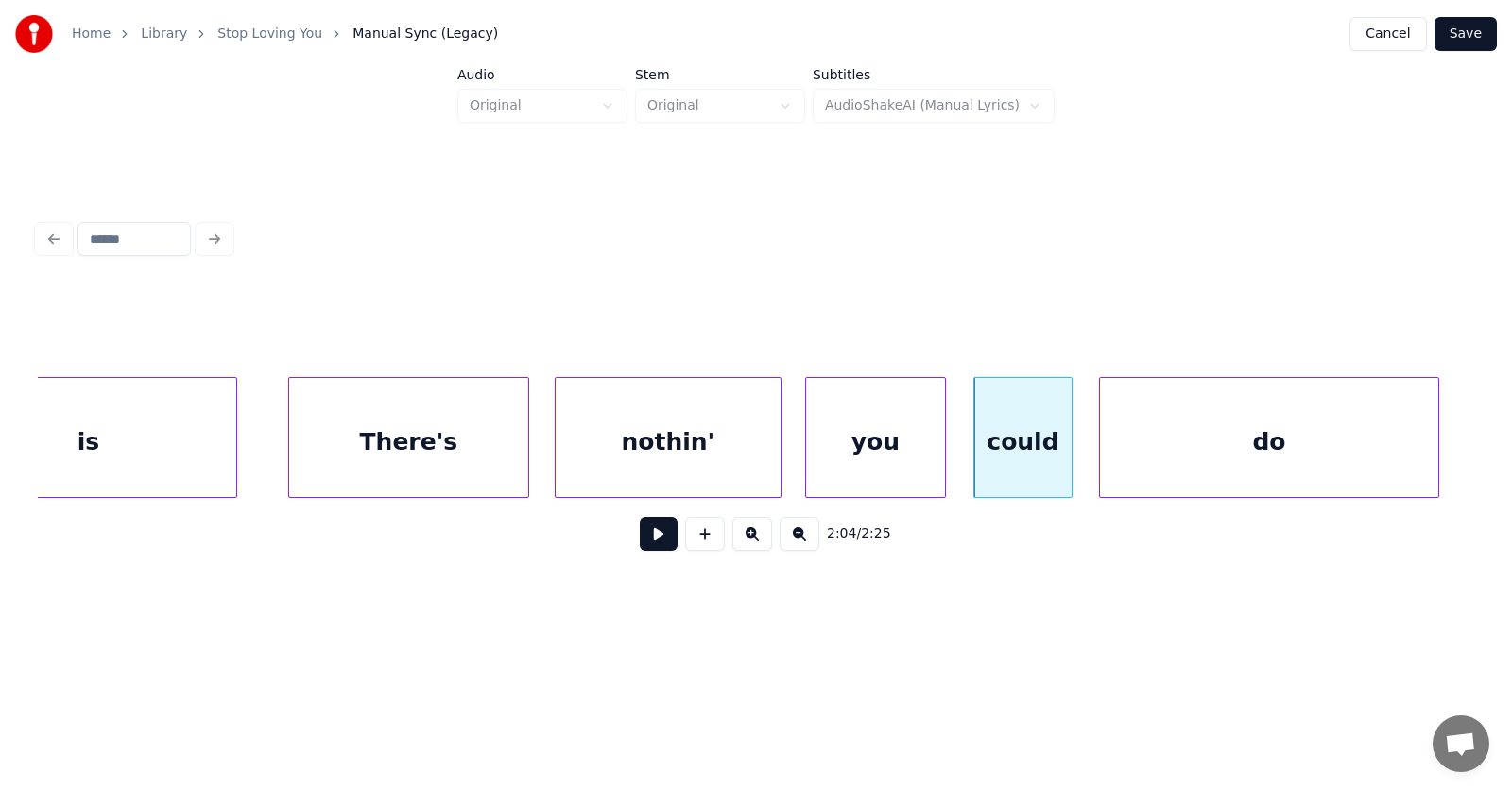
click at [1316, 453] on div "do" at bounding box center [1269, 442] width 339 height 129
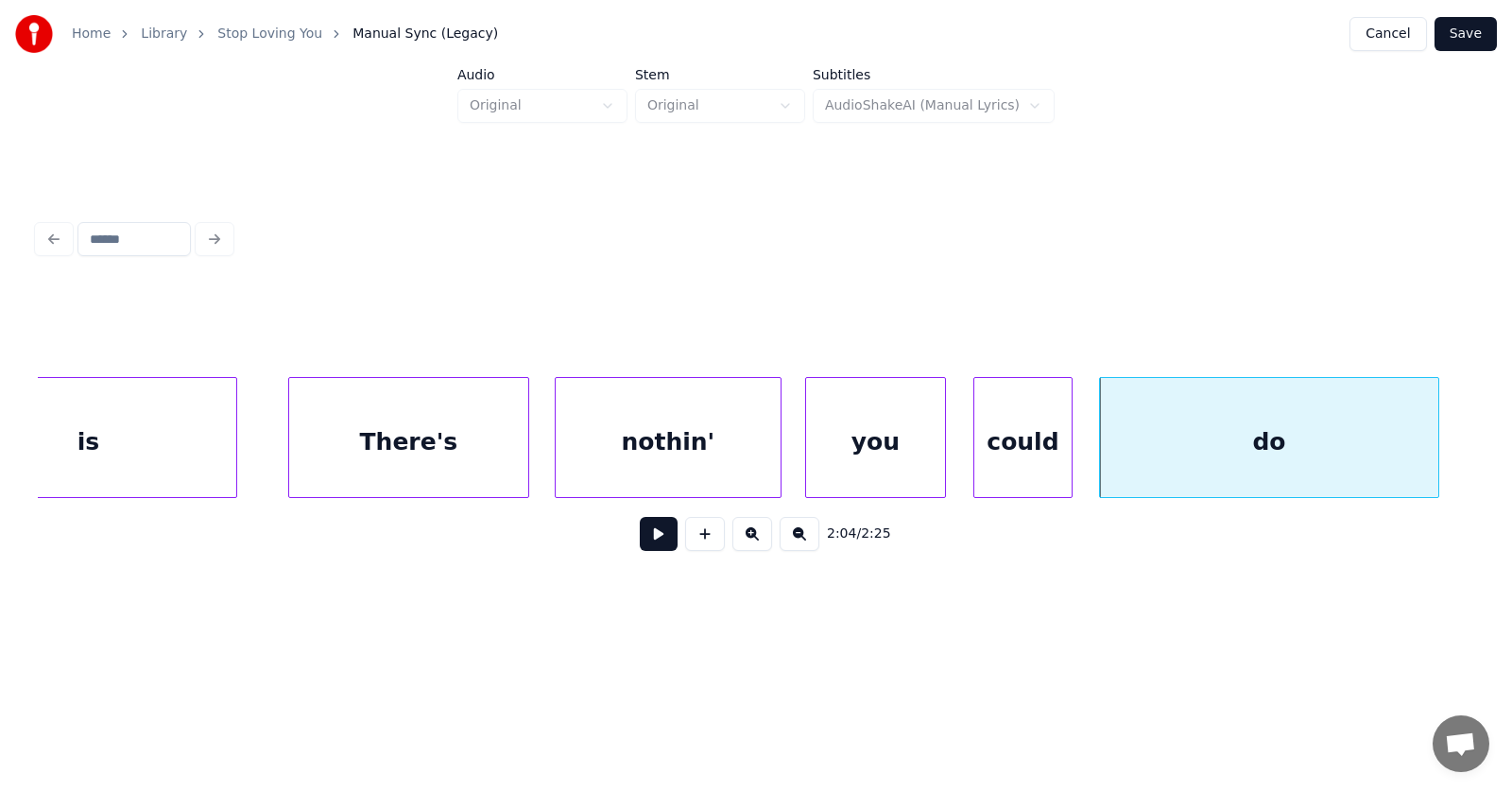
click at [653, 542] on button at bounding box center [659, 534] width 38 height 34
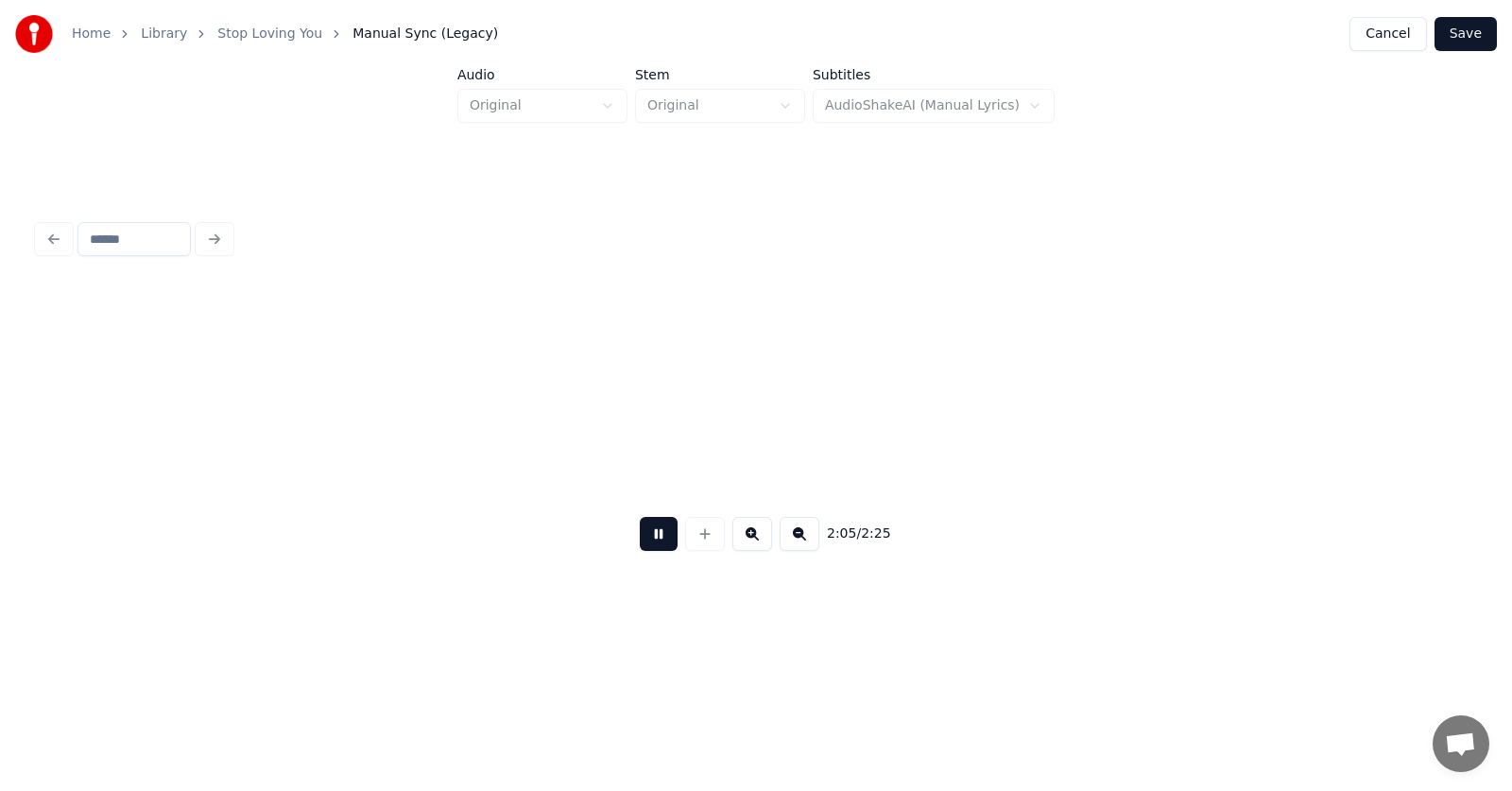
scroll to position [0, 88803]
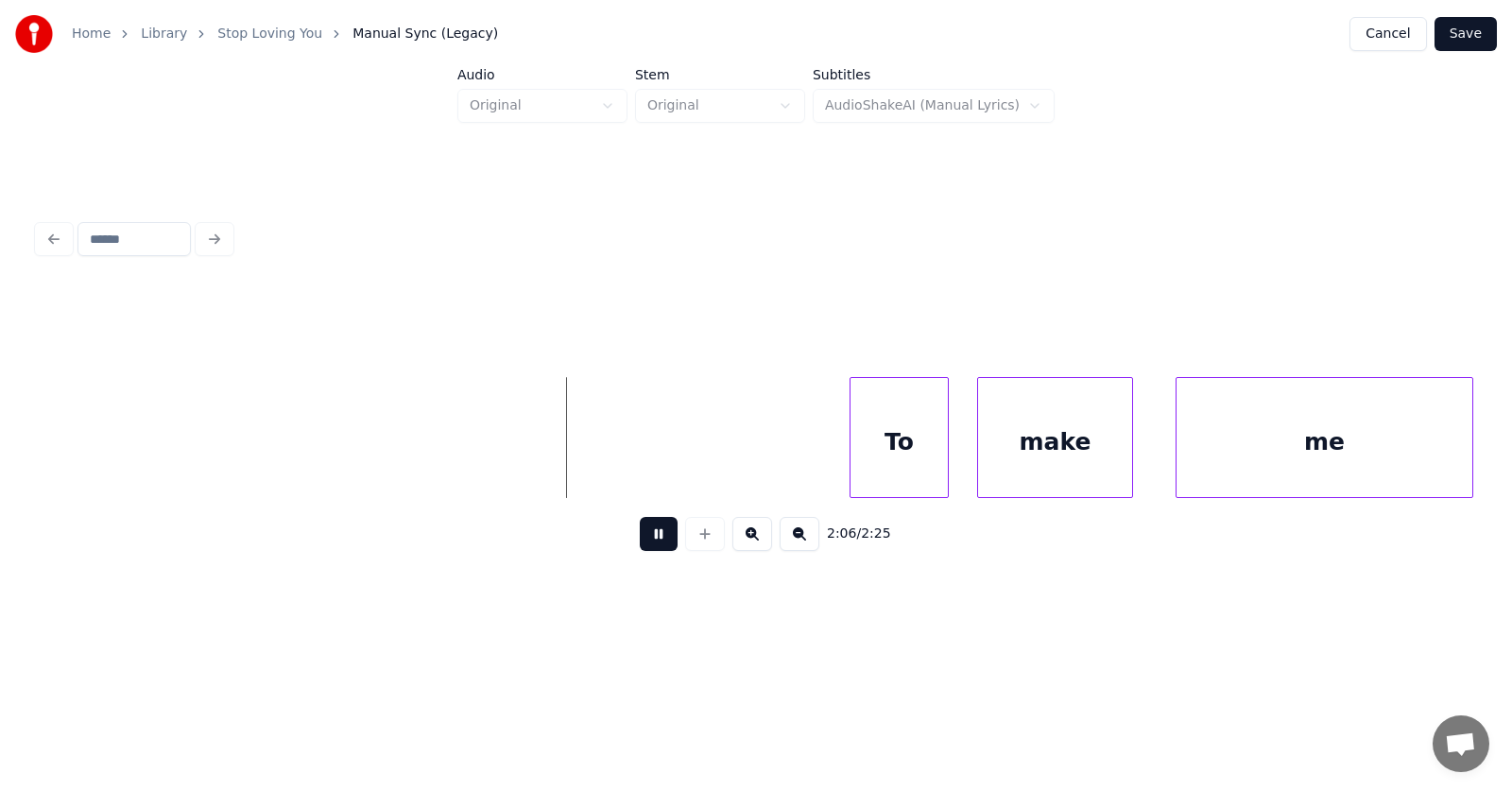
click at [653, 542] on button at bounding box center [659, 534] width 38 height 34
click at [878, 439] on div "To" at bounding box center [874, 442] width 97 height 129
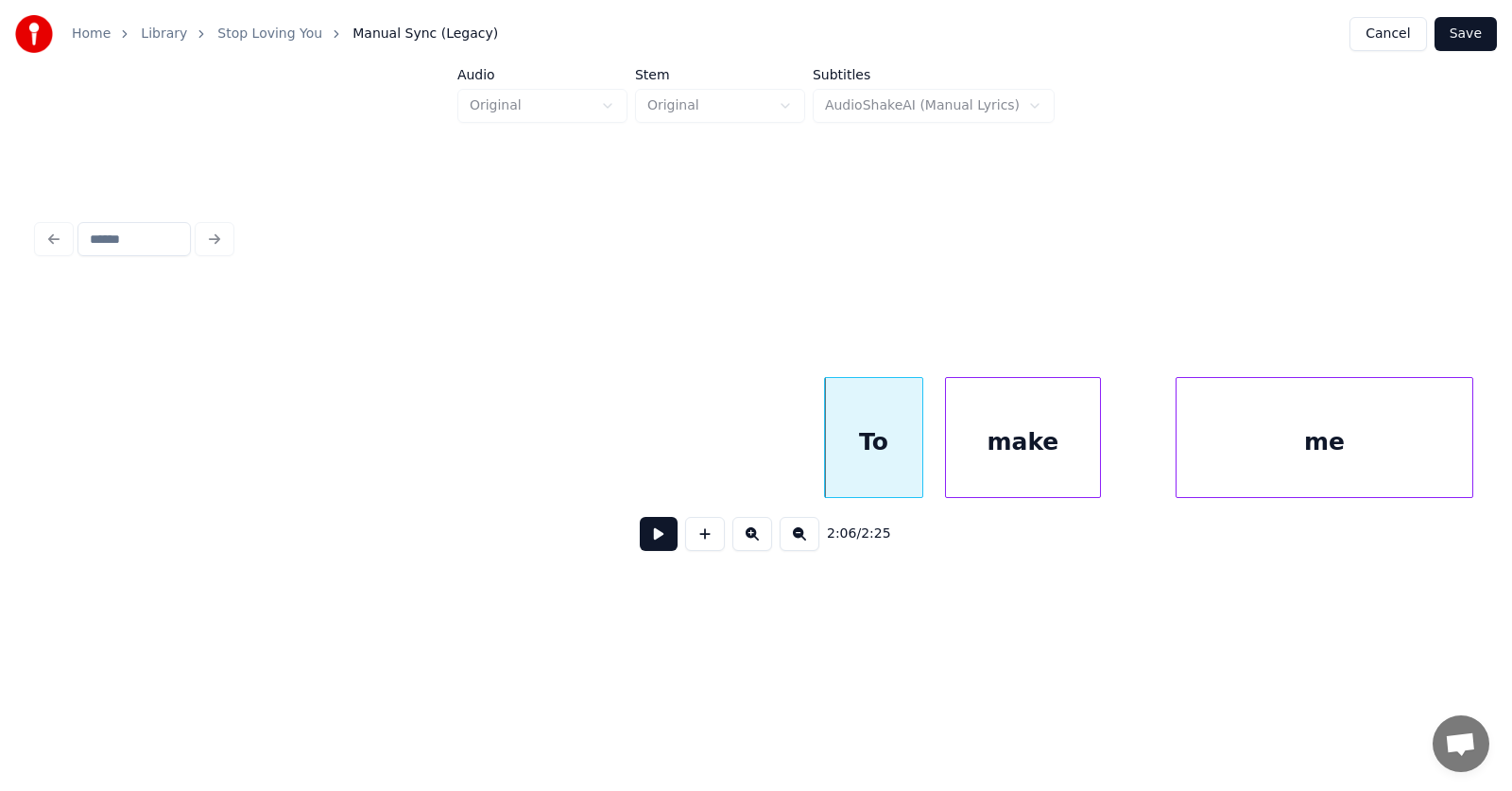
click at [994, 460] on div "make" at bounding box center [1023, 442] width 154 height 129
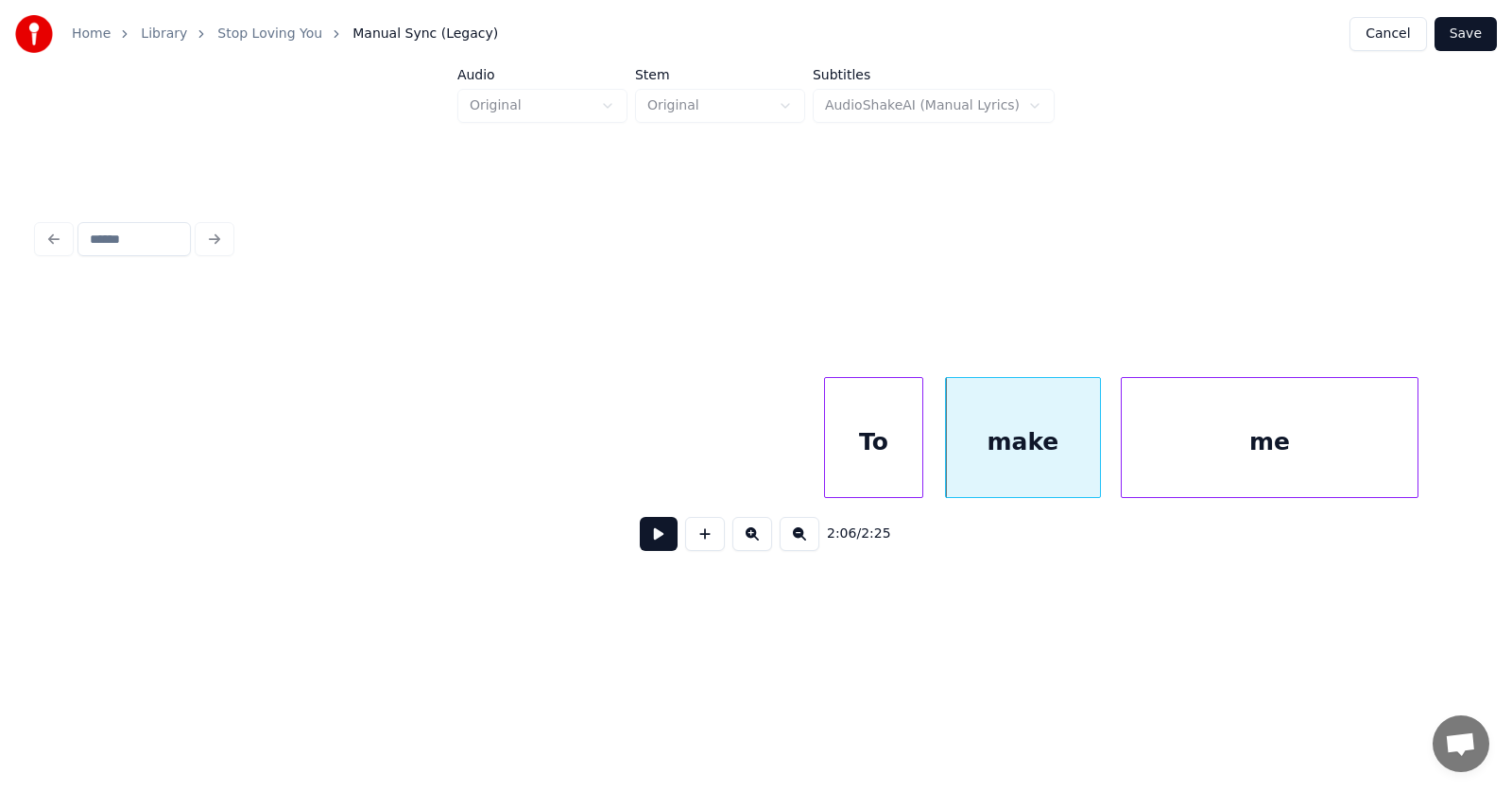
click at [1160, 448] on div "me" at bounding box center [1269, 442] width 296 height 129
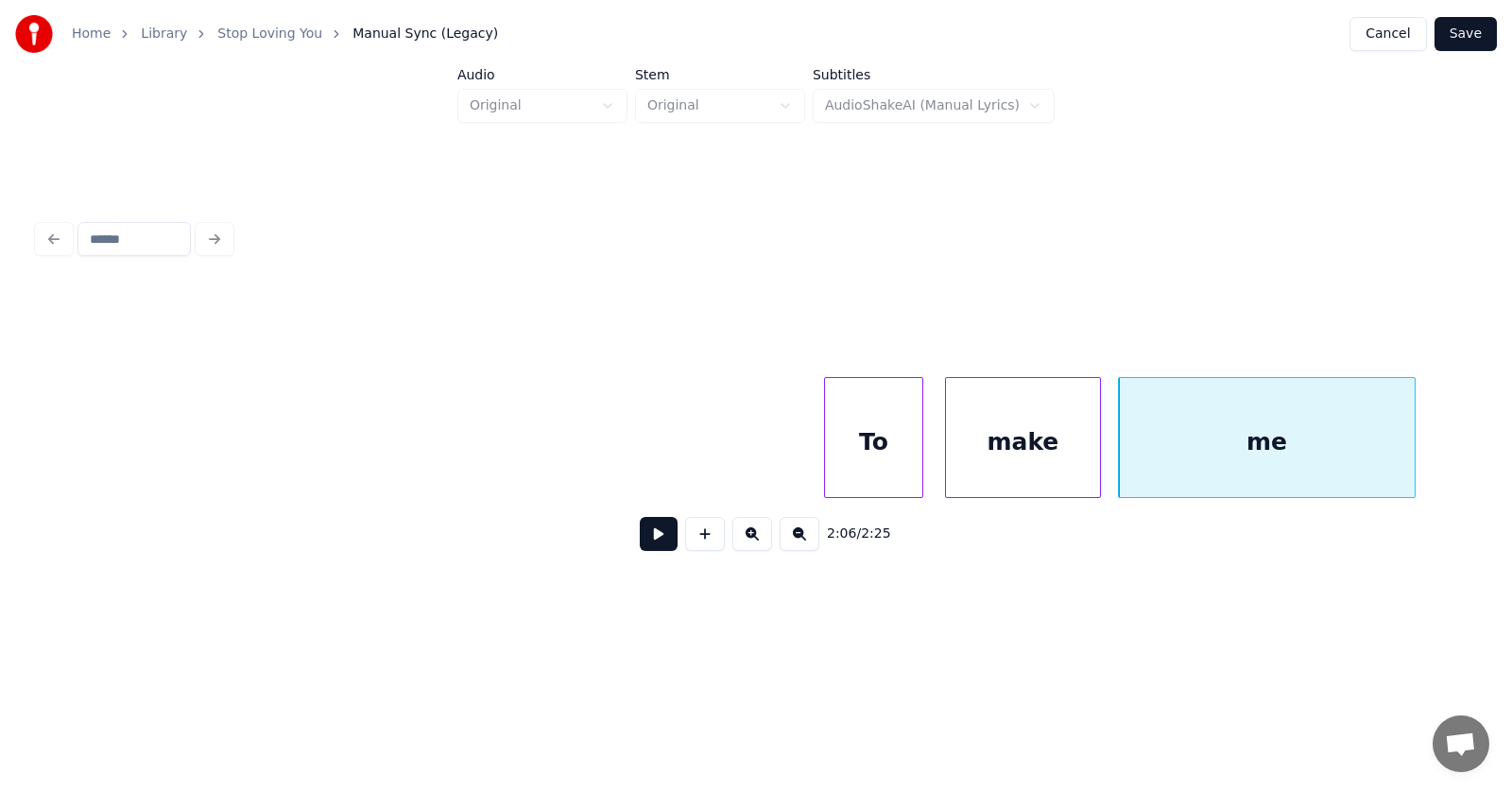
click at [651, 537] on button at bounding box center [659, 534] width 38 height 34
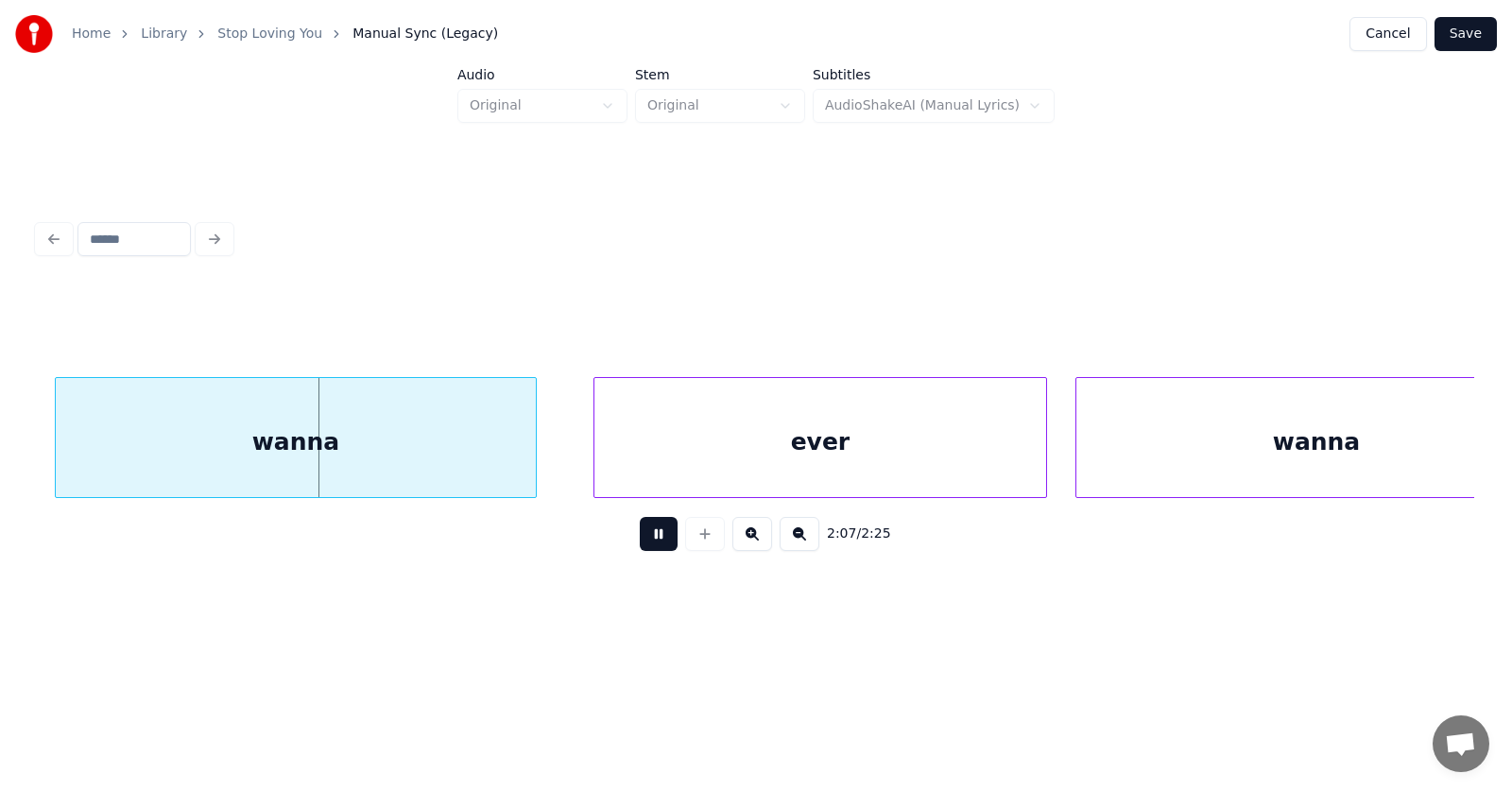
click at [651, 537] on button at bounding box center [659, 534] width 38 height 34
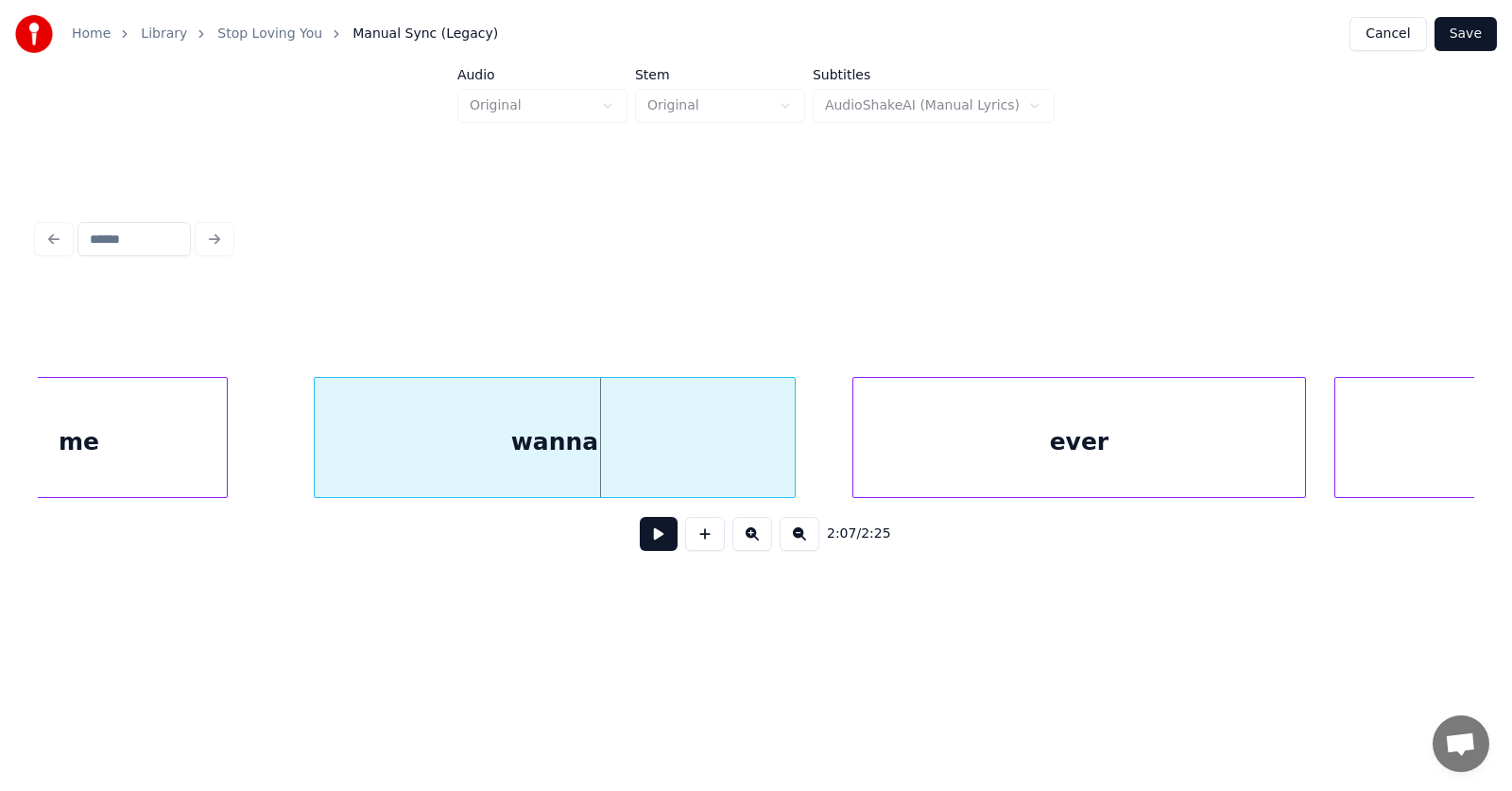
scroll to position [0, 89853]
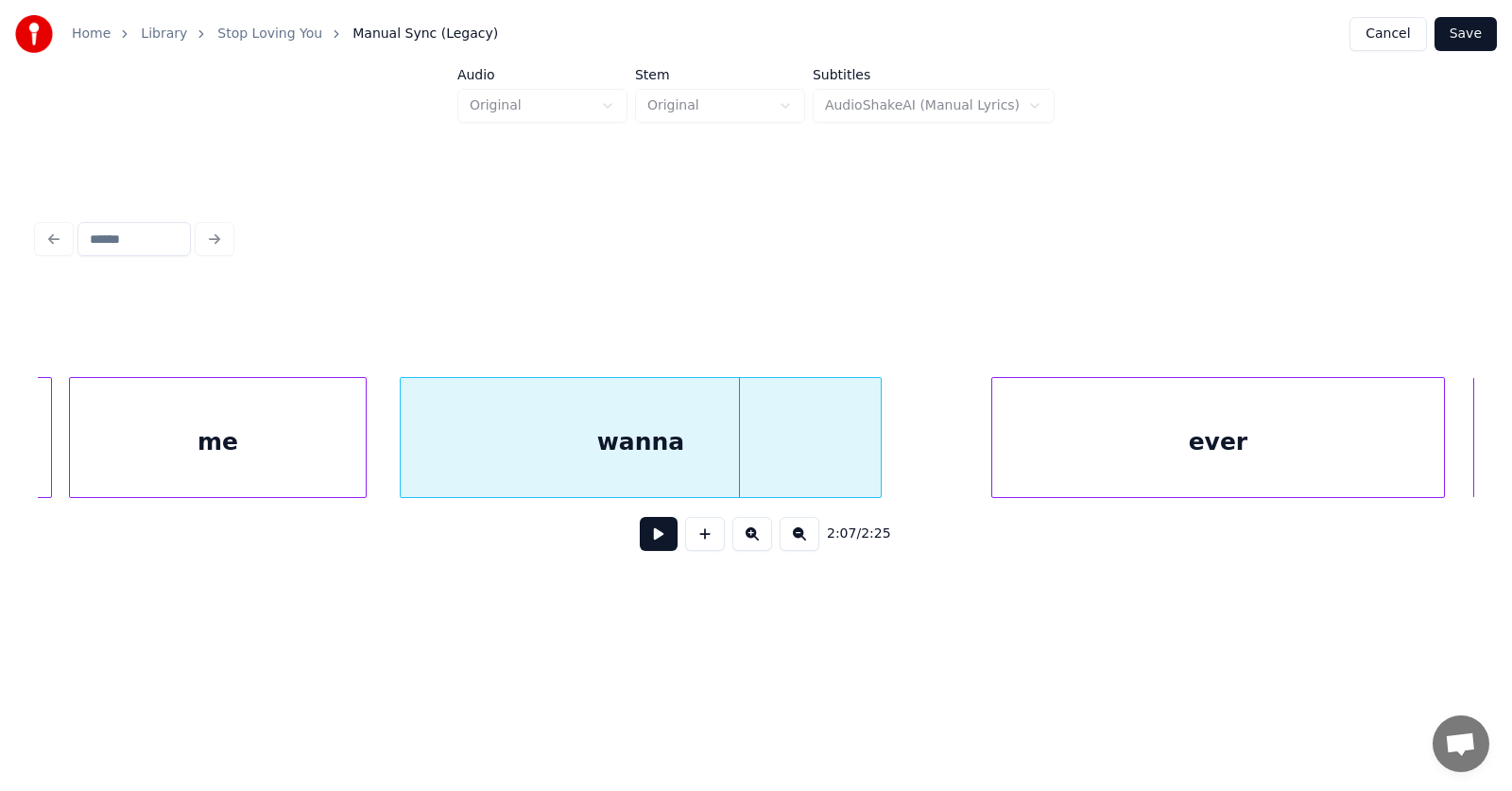
click at [742, 448] on div "wanna" at bounding box center [640, 442] width 480 height 129
click at [1014, 445] on div "ever" at bounding box center [1129, 442] width 452 height 129
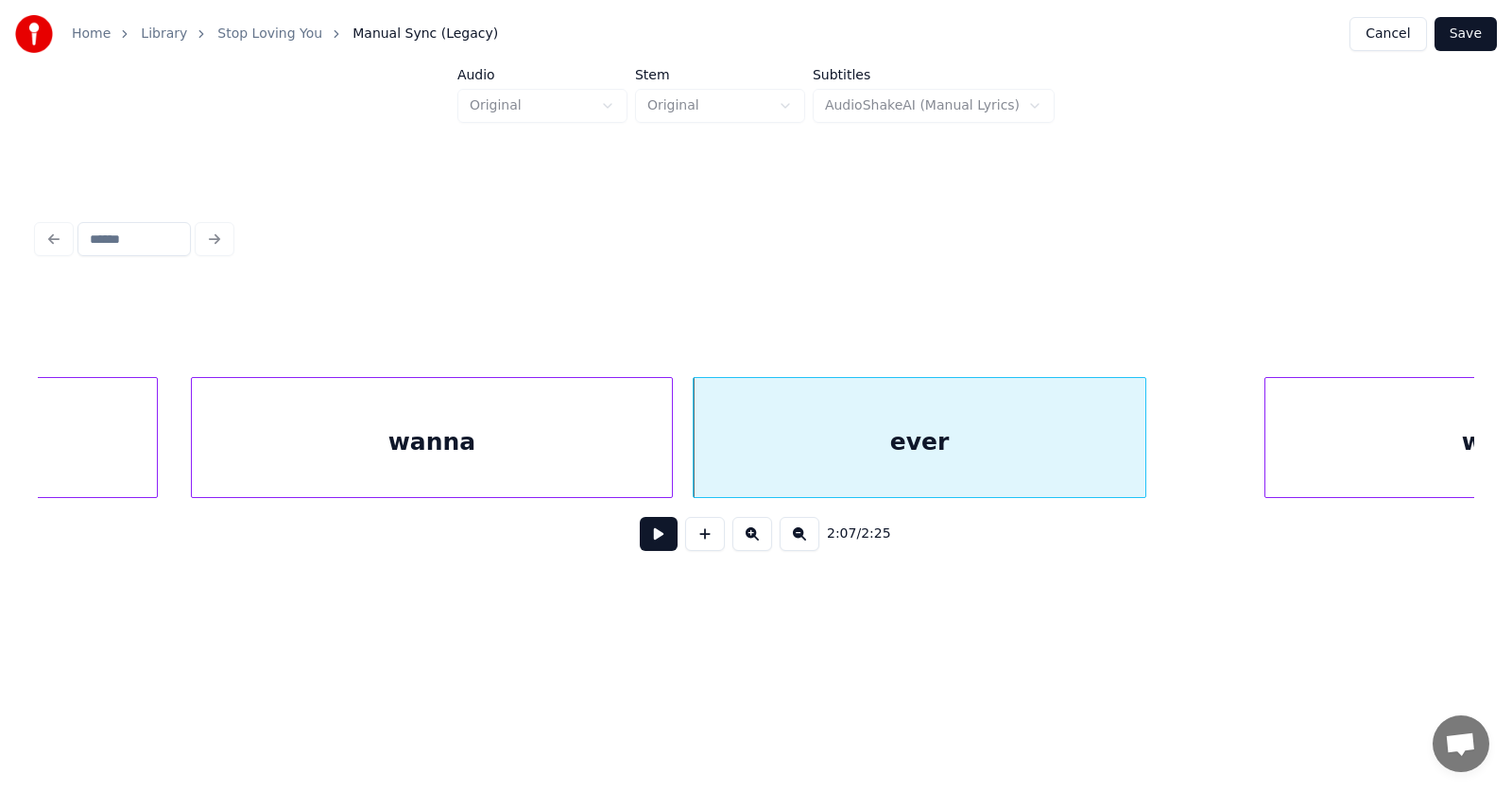
scroll to position [0, 90340]
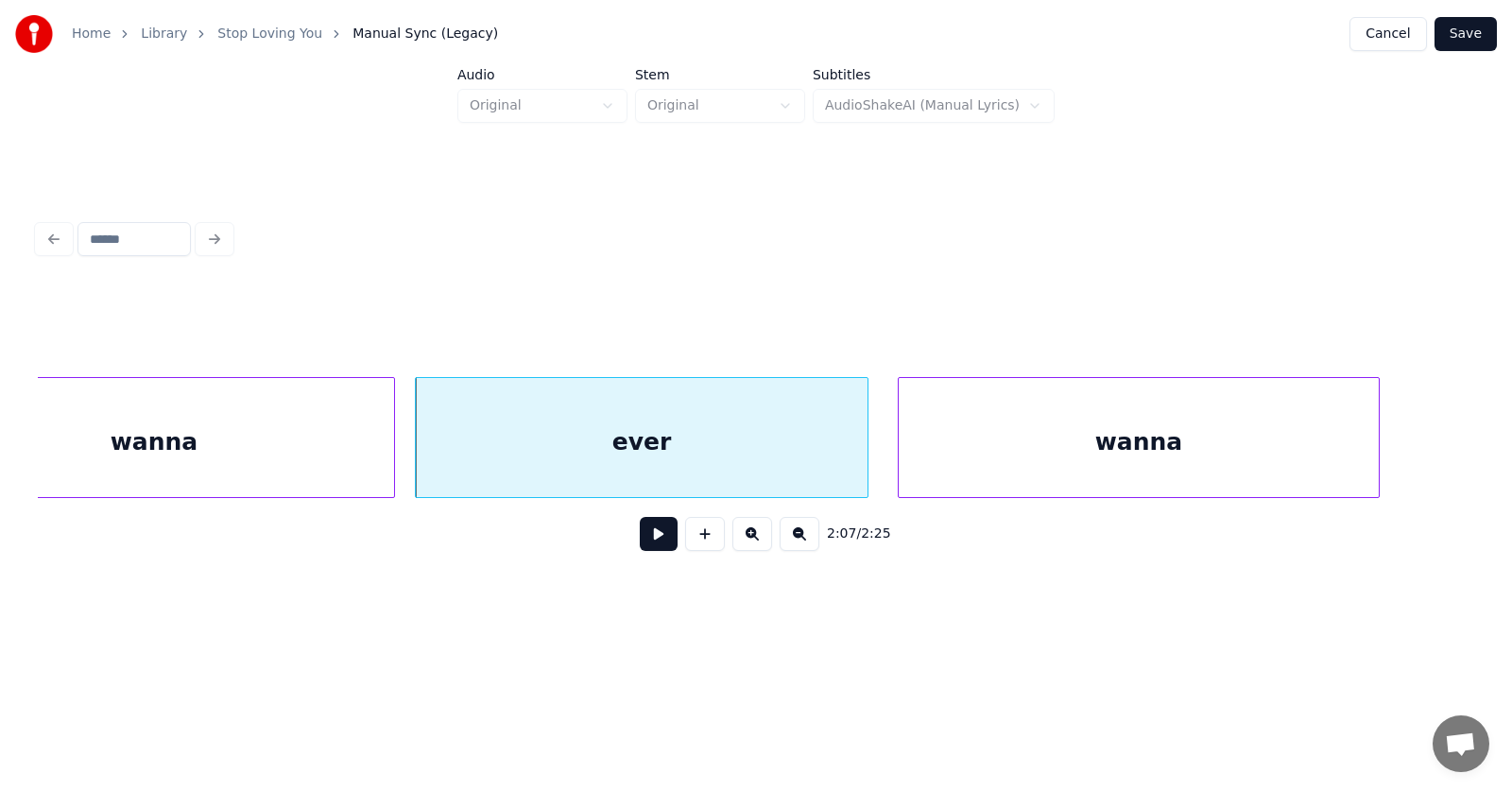
click at [1089, 453] on div "wanna" at bounding box center [1139, 442] width 480 height 129
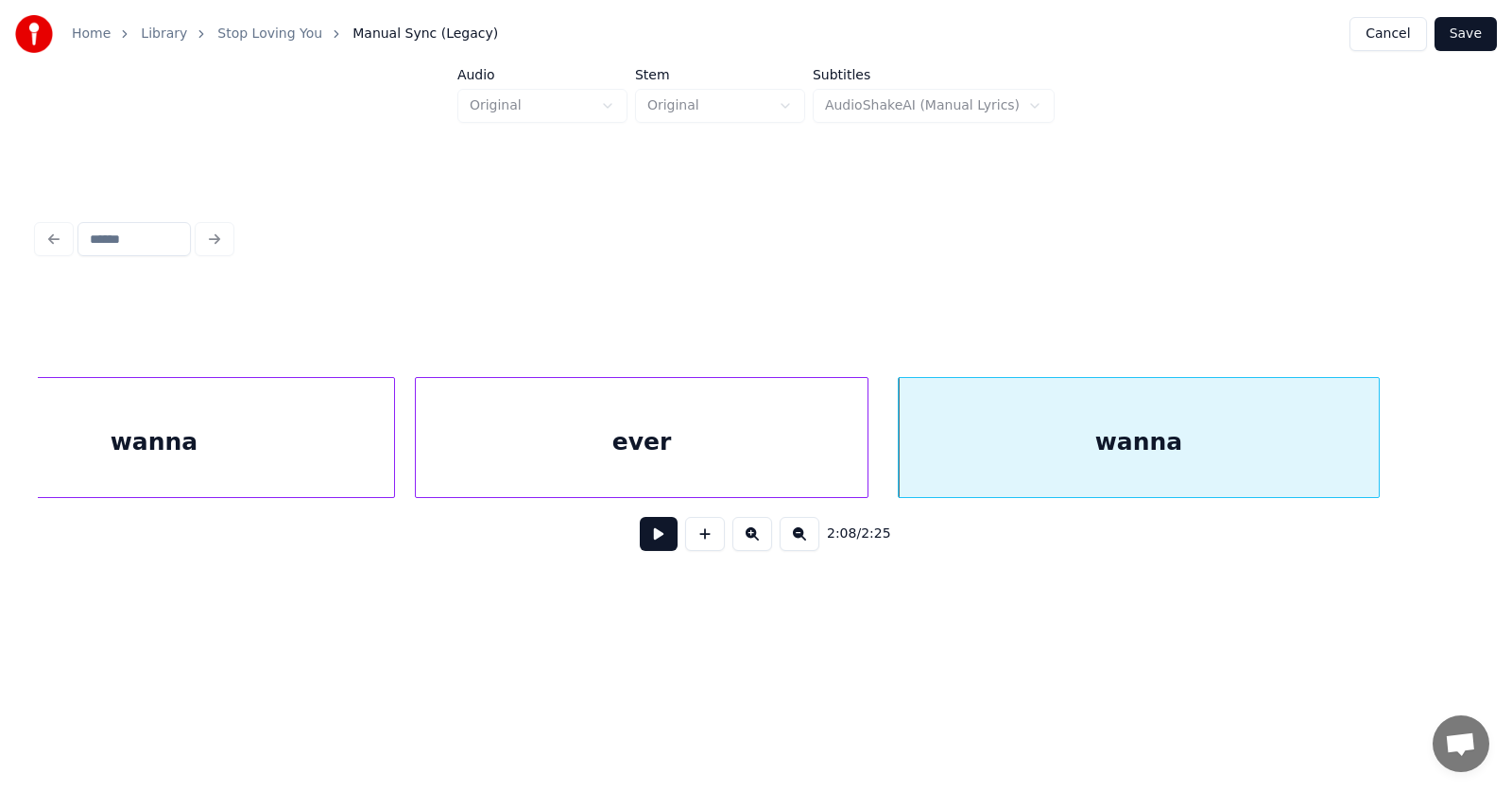
click at [648, 538] on button at bounding box center [659, 534] width 38 height 34
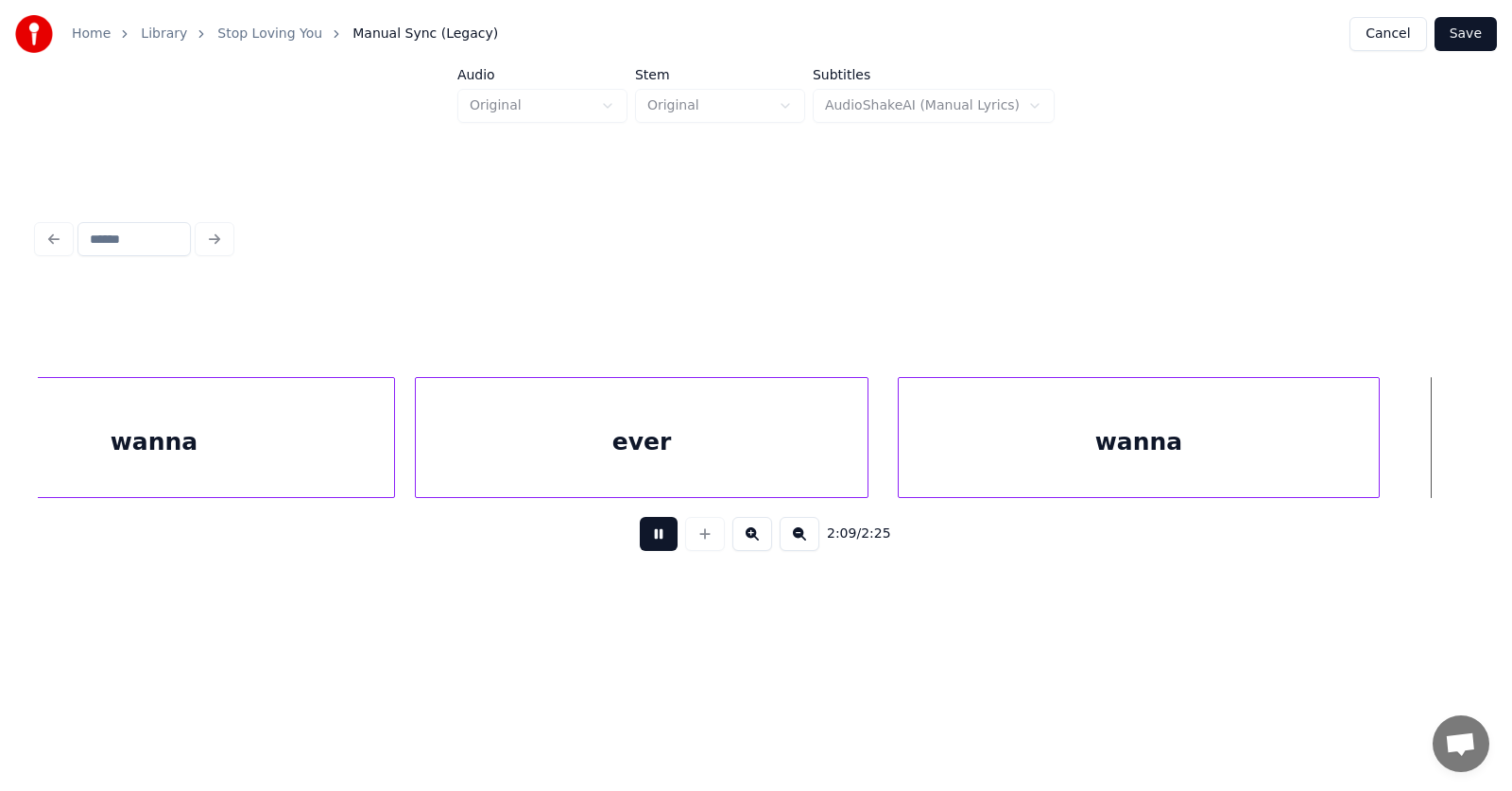
scroll to position [0, 91780]
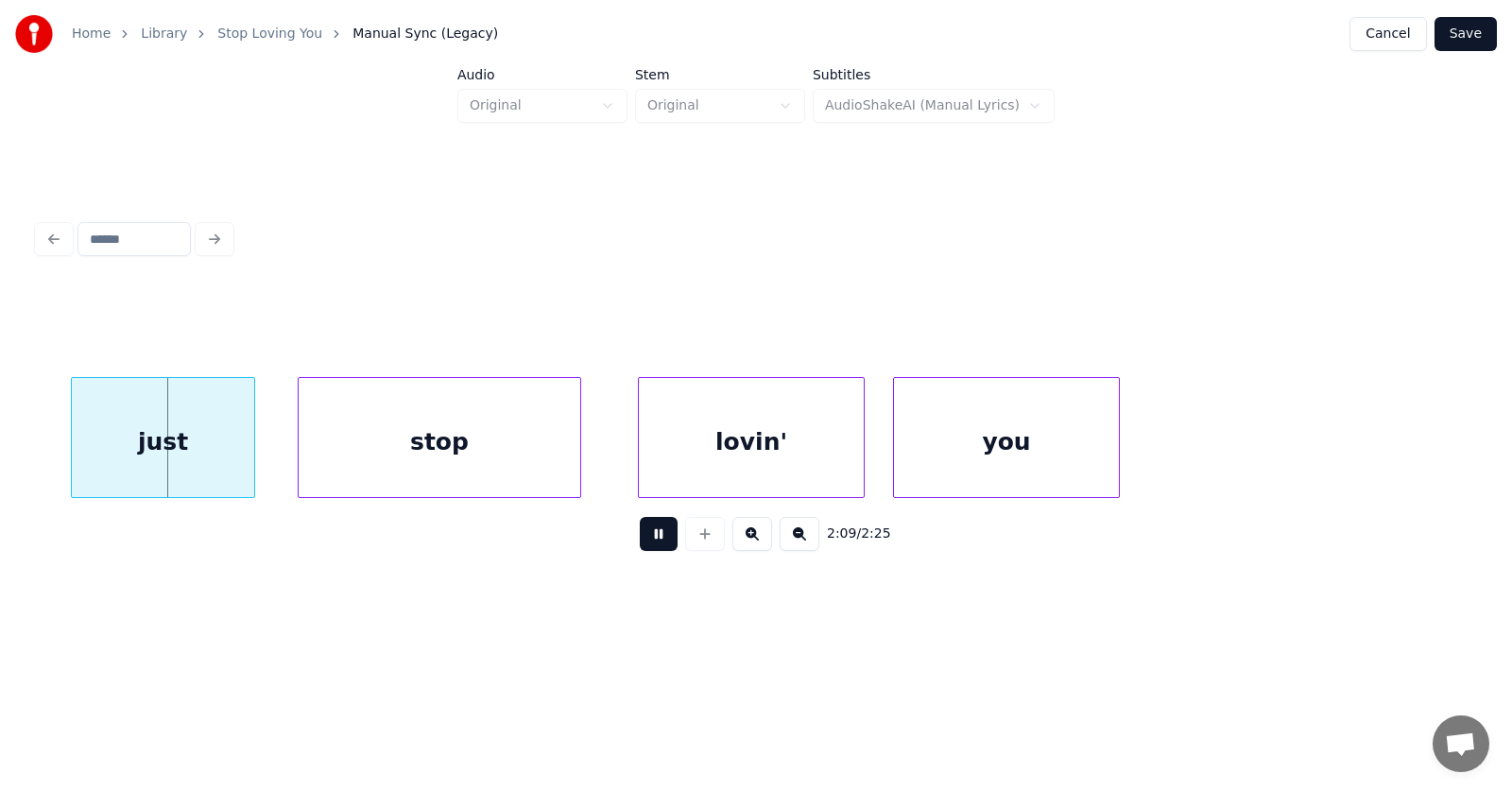
click at [648, 538] on button at bounding box center [659, 534] width 38 height 34
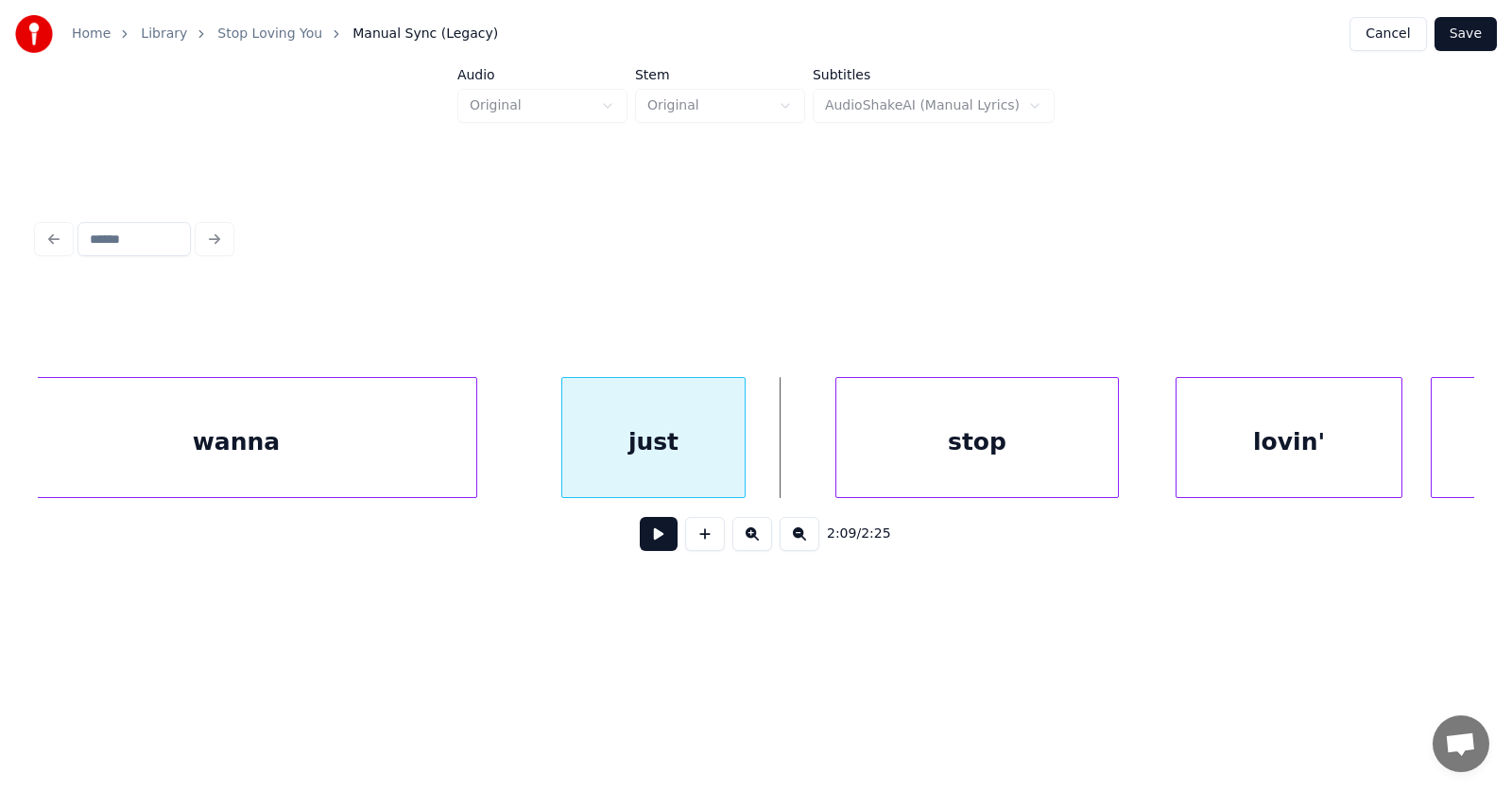
click at [657, 467] on div "just" at bounding box center [654, 442] width 183 height 129
click at [853, 471] on div "stop" at bounding box center [909, 442] width 282 height 129
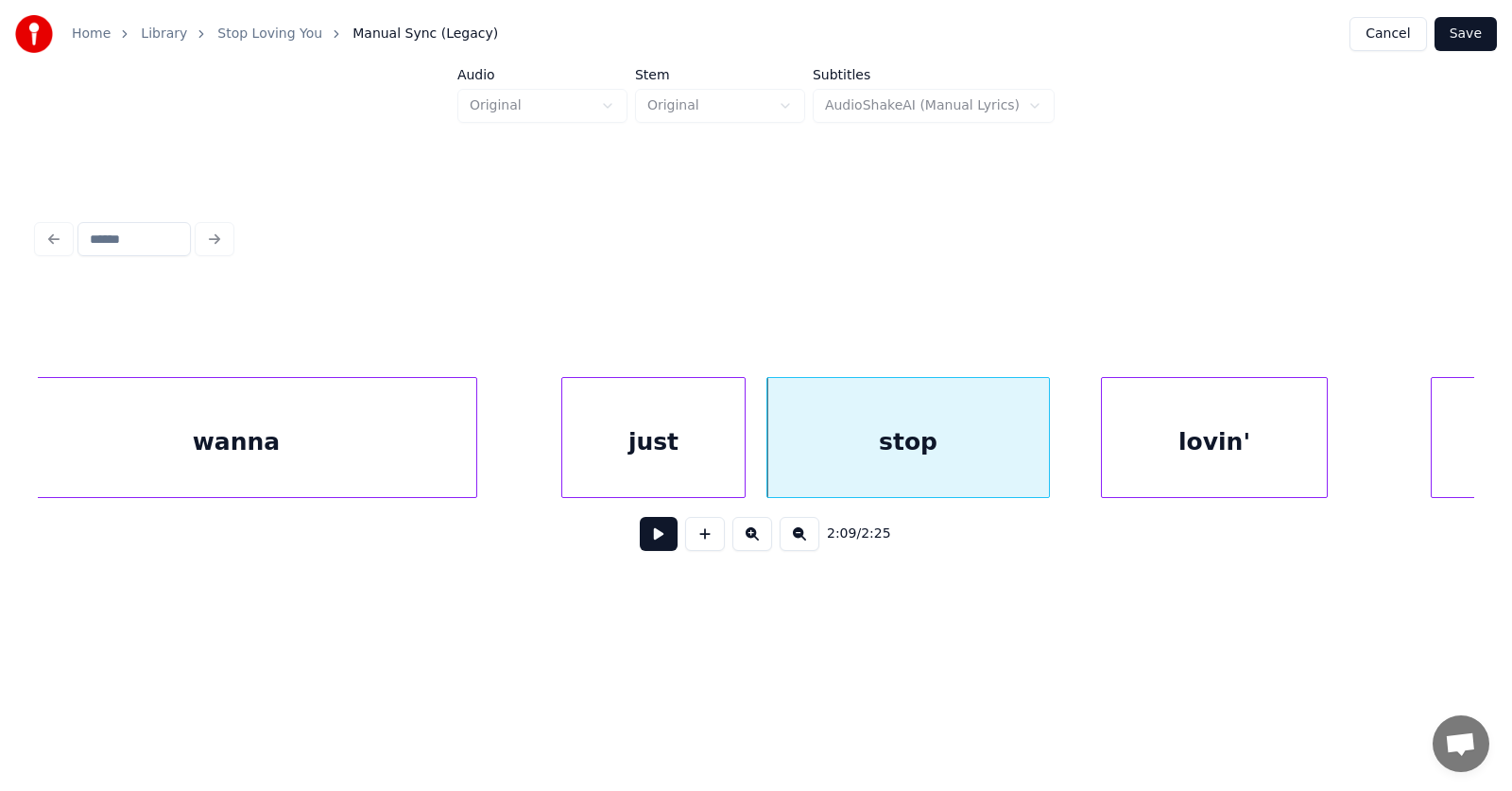
click at [1165, 454] on div "lovin'" at bounding box center [1215, 442] width 225 height 129
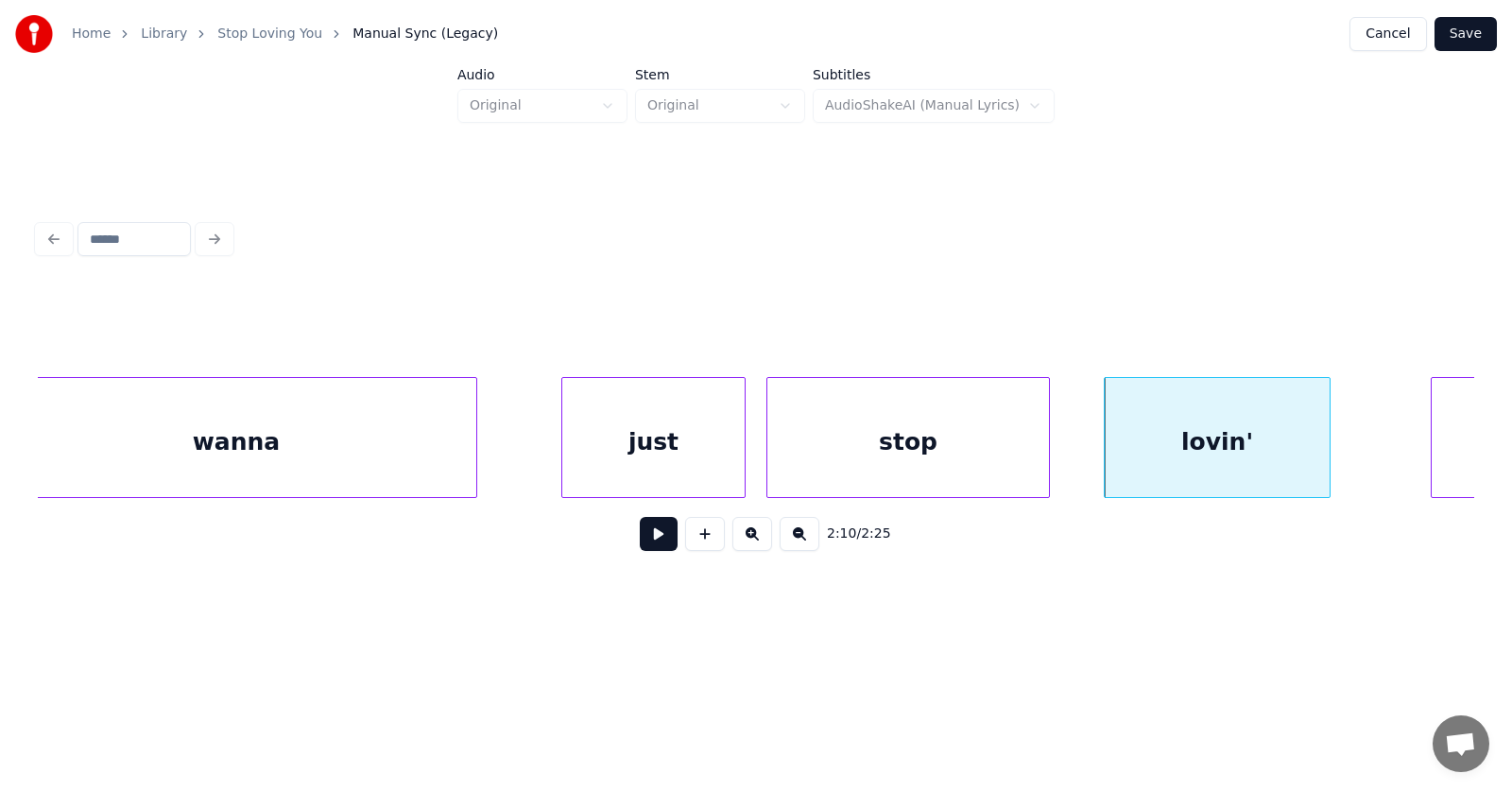
scroll to position [0, 91590]
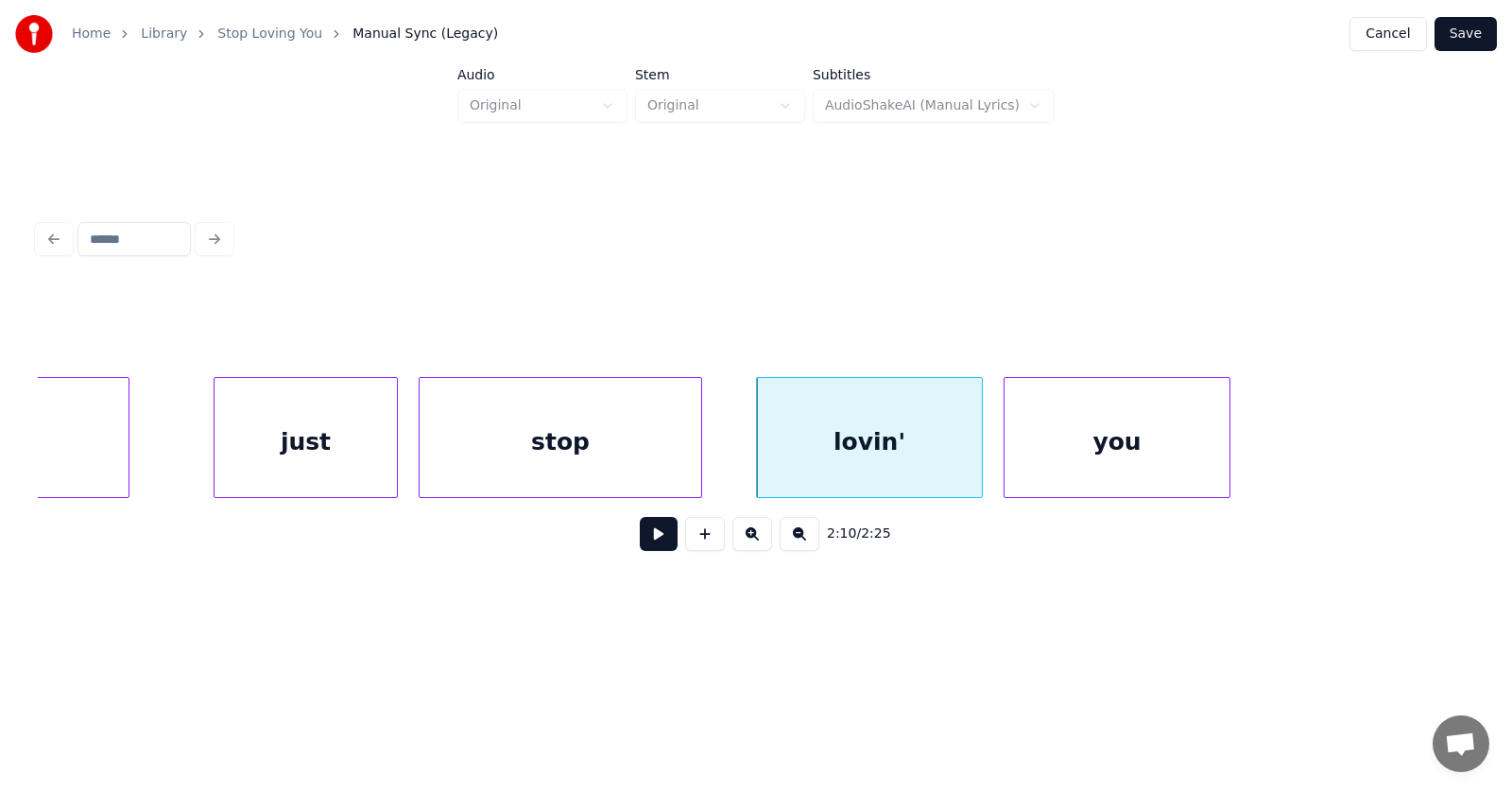
click at [1133, 463] on div "you" at bounding box center [1116, 442] width 225 height 129
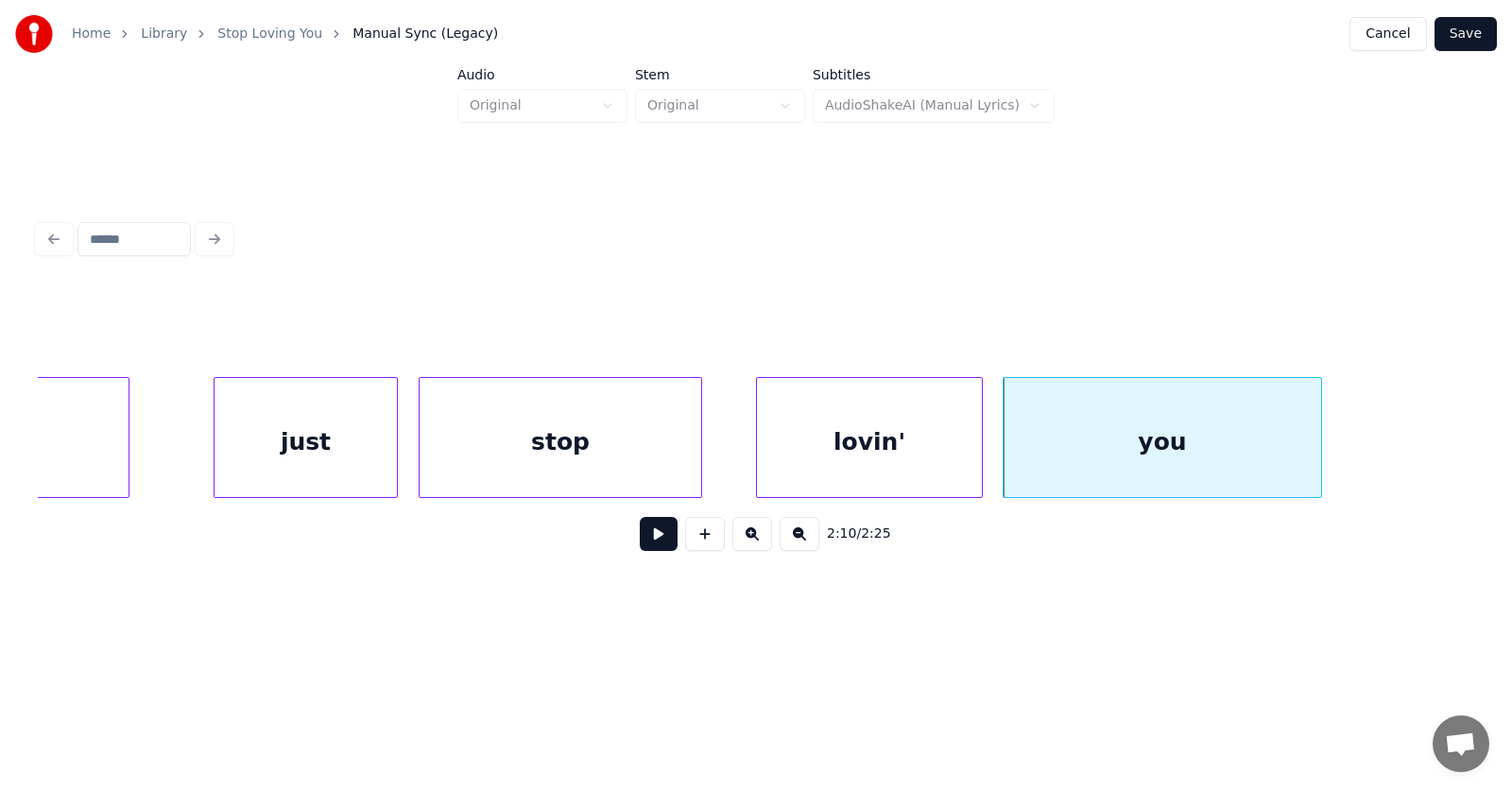
click at [1322, 445] on div at bounding box center [1319, 437] width 6 height 119
click at [653, 541] on button at bounding box center [659, 534] width 38 height 34
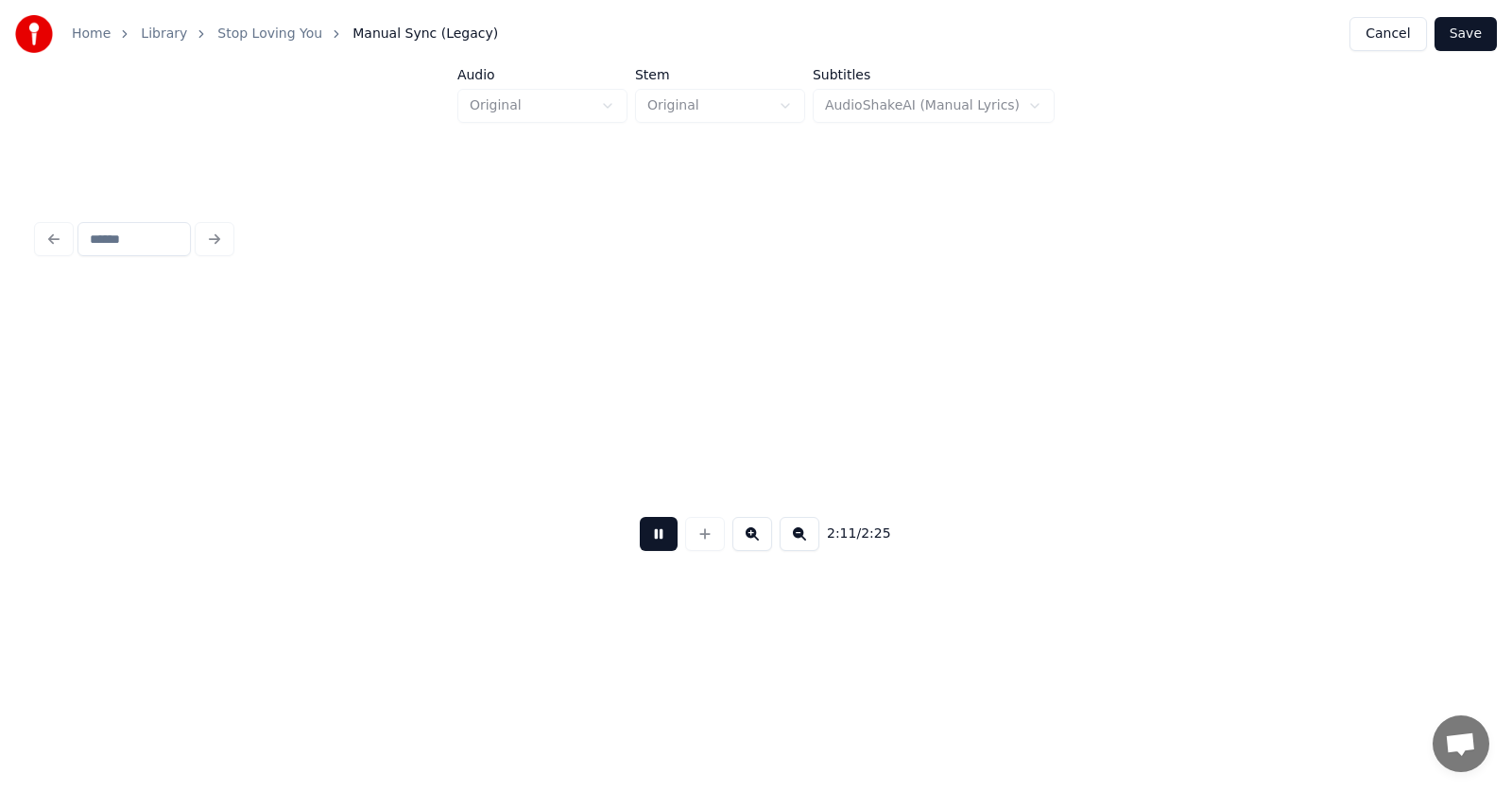
scroll to position [0, 93035]
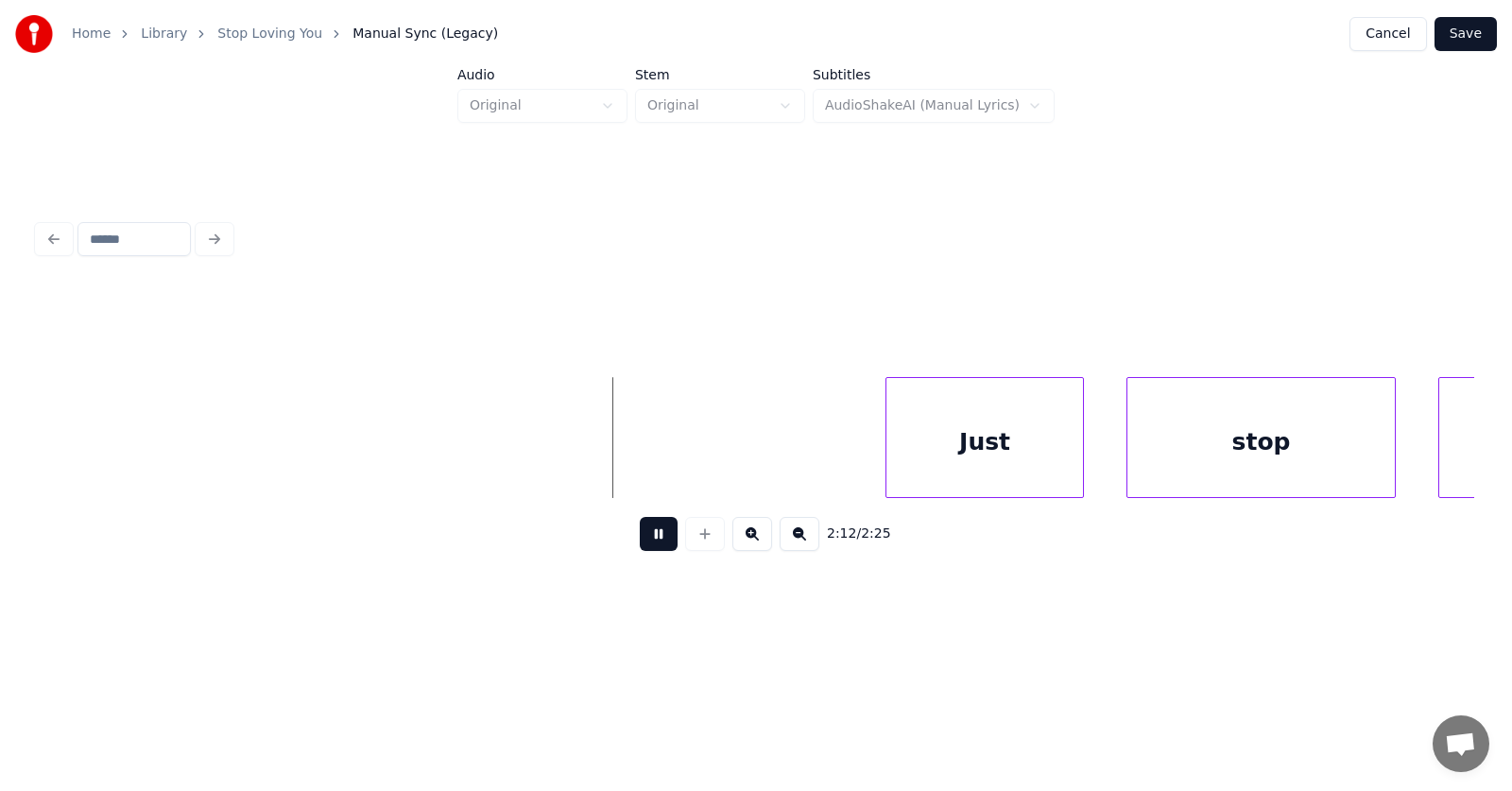
click at [653, 541] on button at bounding box center [659, 534] width 38 height 34
click at [940, 440] on div "Just" at bounding box center [951, 442] width 196 height 129
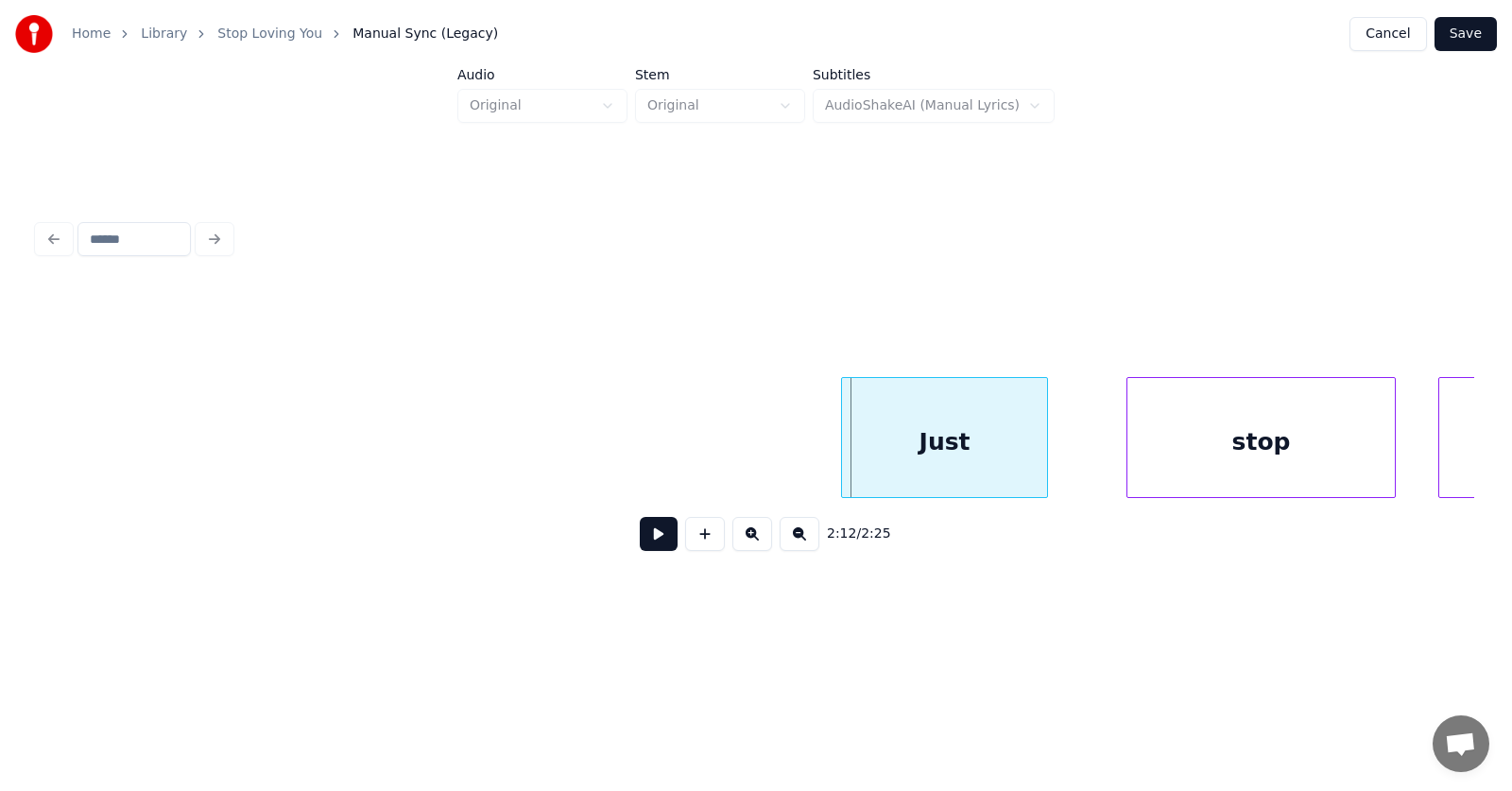
click at [842, 450] on div at bounding box center [845, 437] width 6 height 119
click at [1143, 463] on div "stop" at bounding box center [1201, 442] width 267 height 129
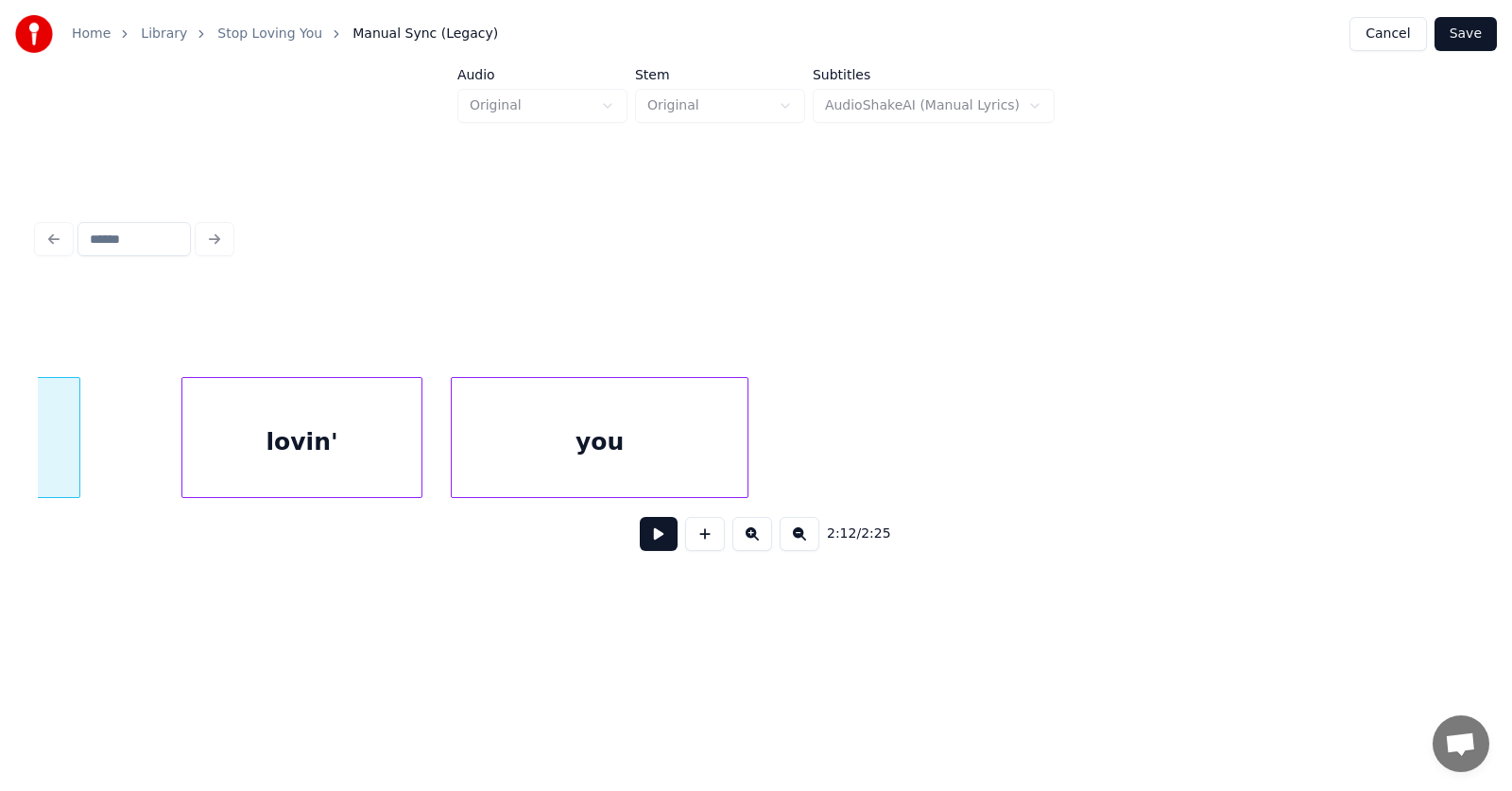
scroll to position [0, 93745]
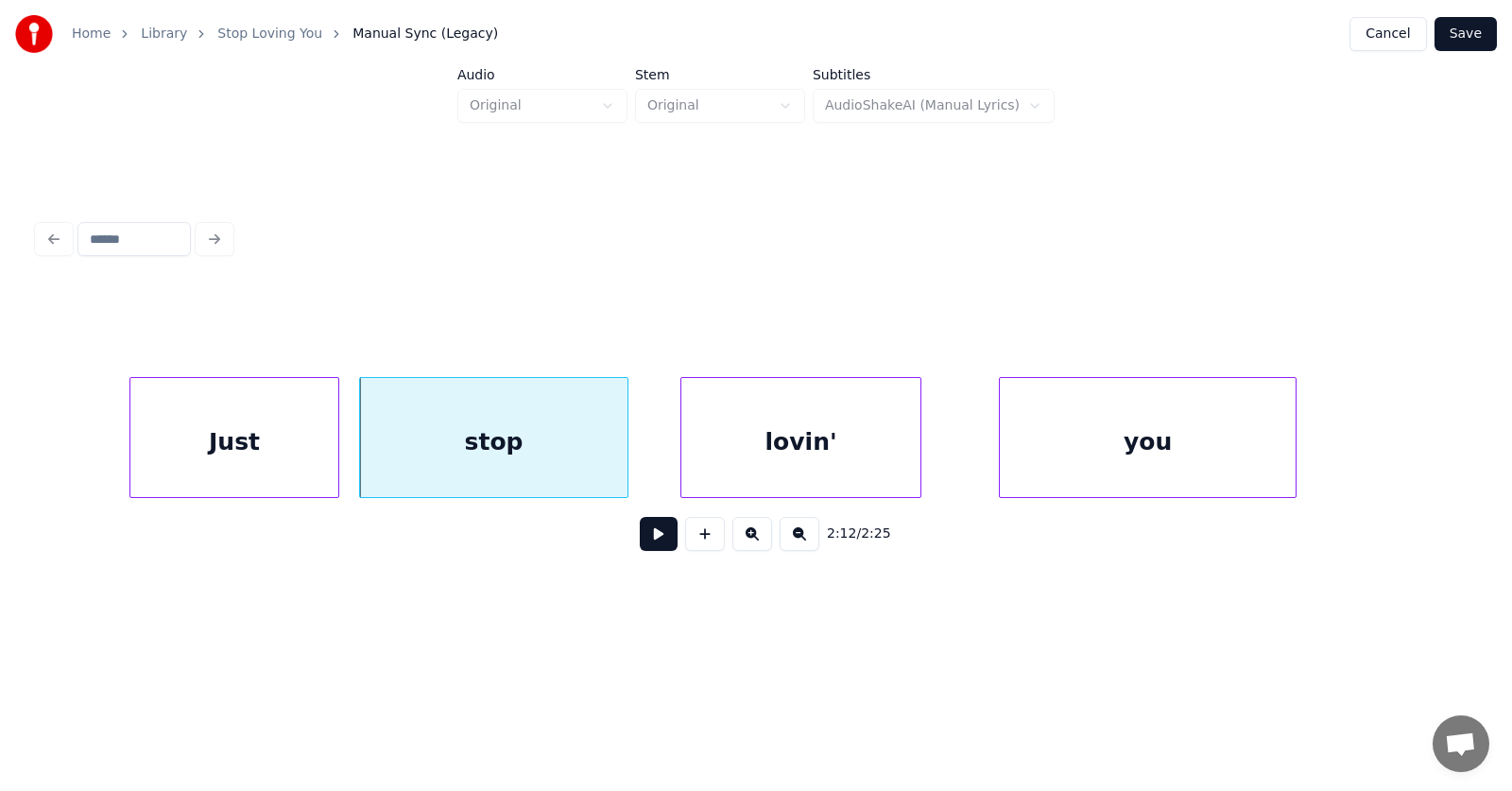
click at [807, 455] on div "lovin'" at bounding box center [801, 442] width 240 height 129
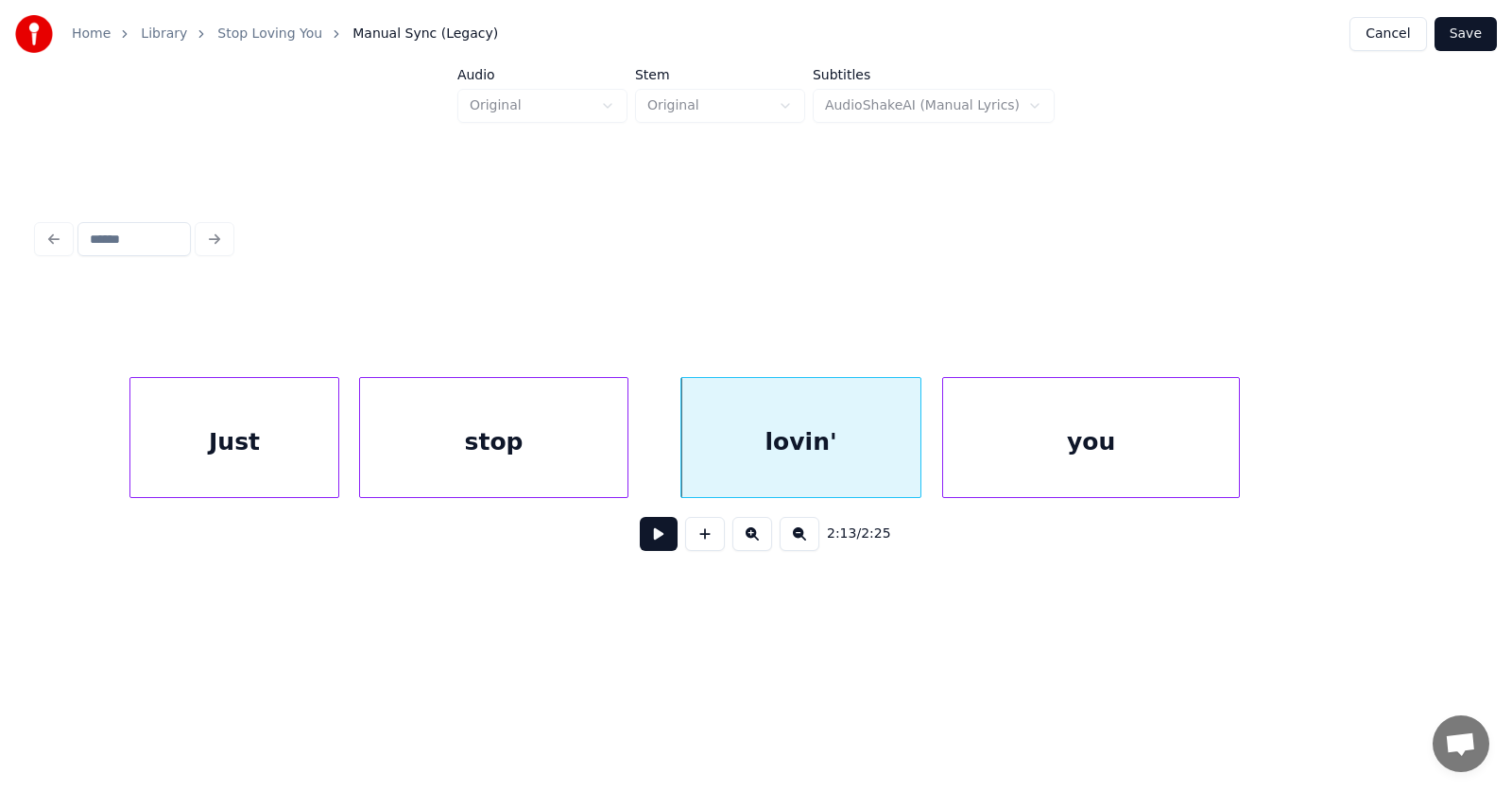
click at [1035, 464] on div "you" at bounding box center [1091, 442] width 296 height 129
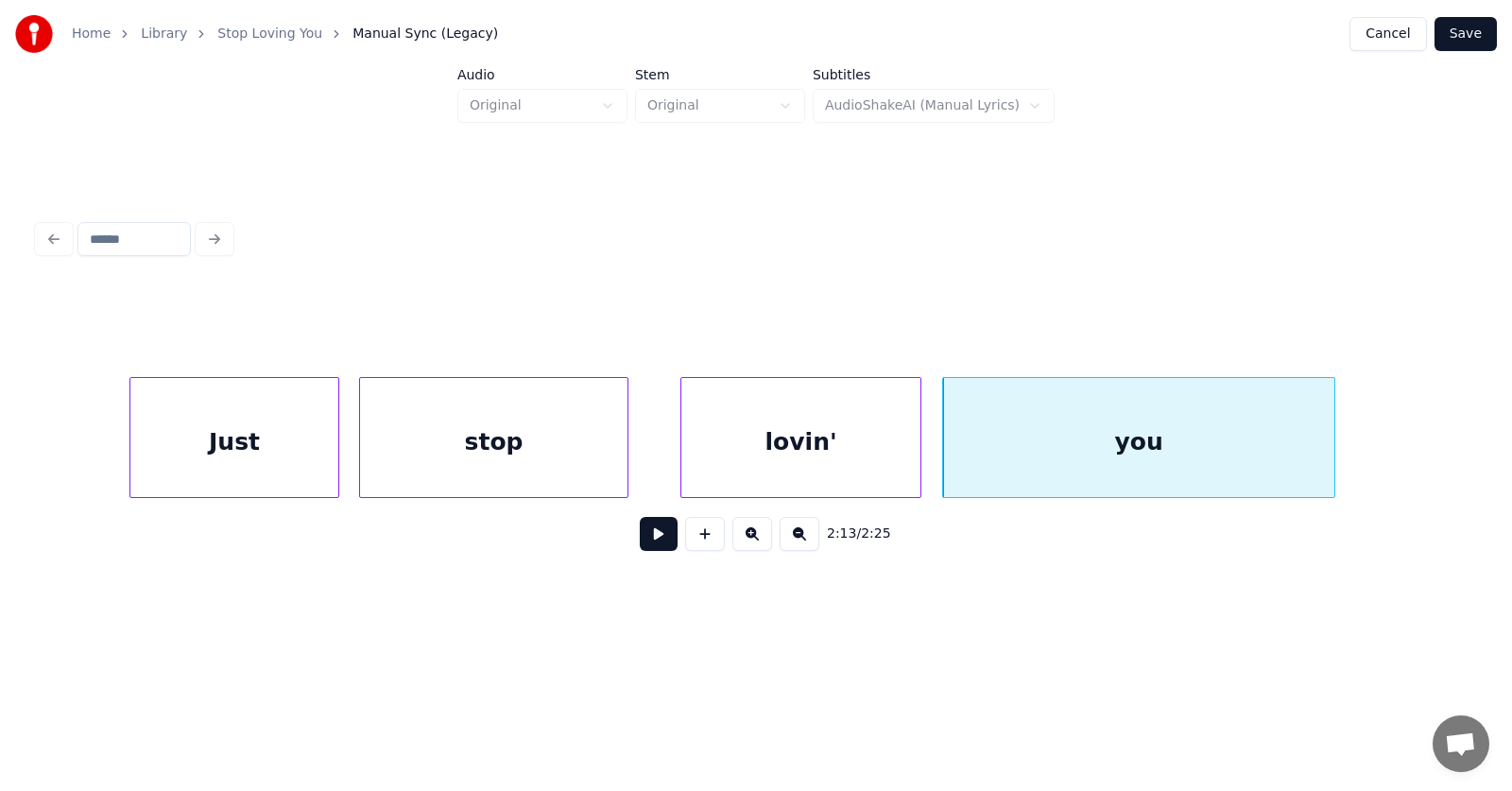
click at [1333, 437] on div at bounding box center [1332, 437] width 6 height 119
click at [651, 542] on button at bounding box center [659, 534] width 38 height 34
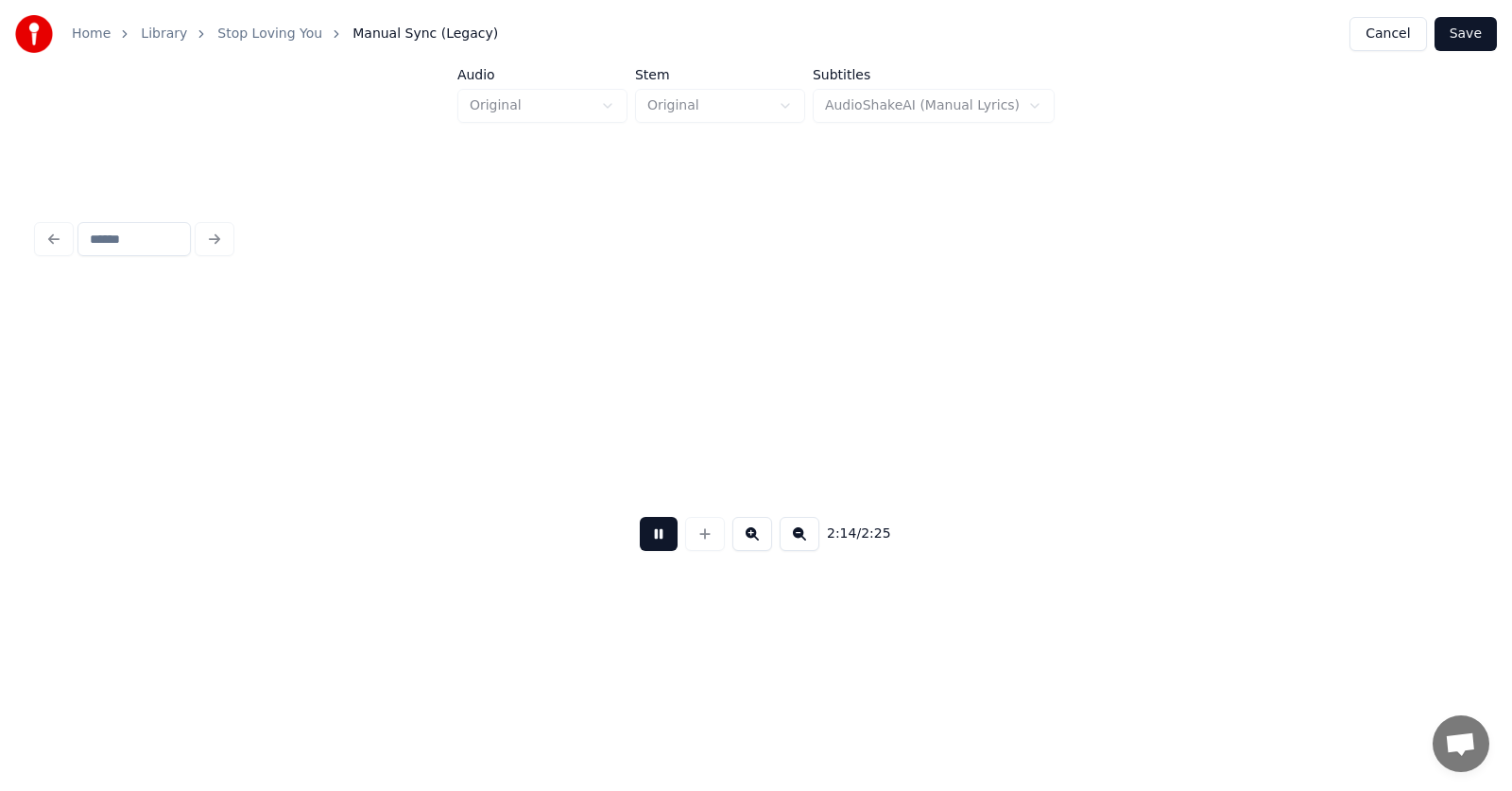
scroll to position [0, 95181]
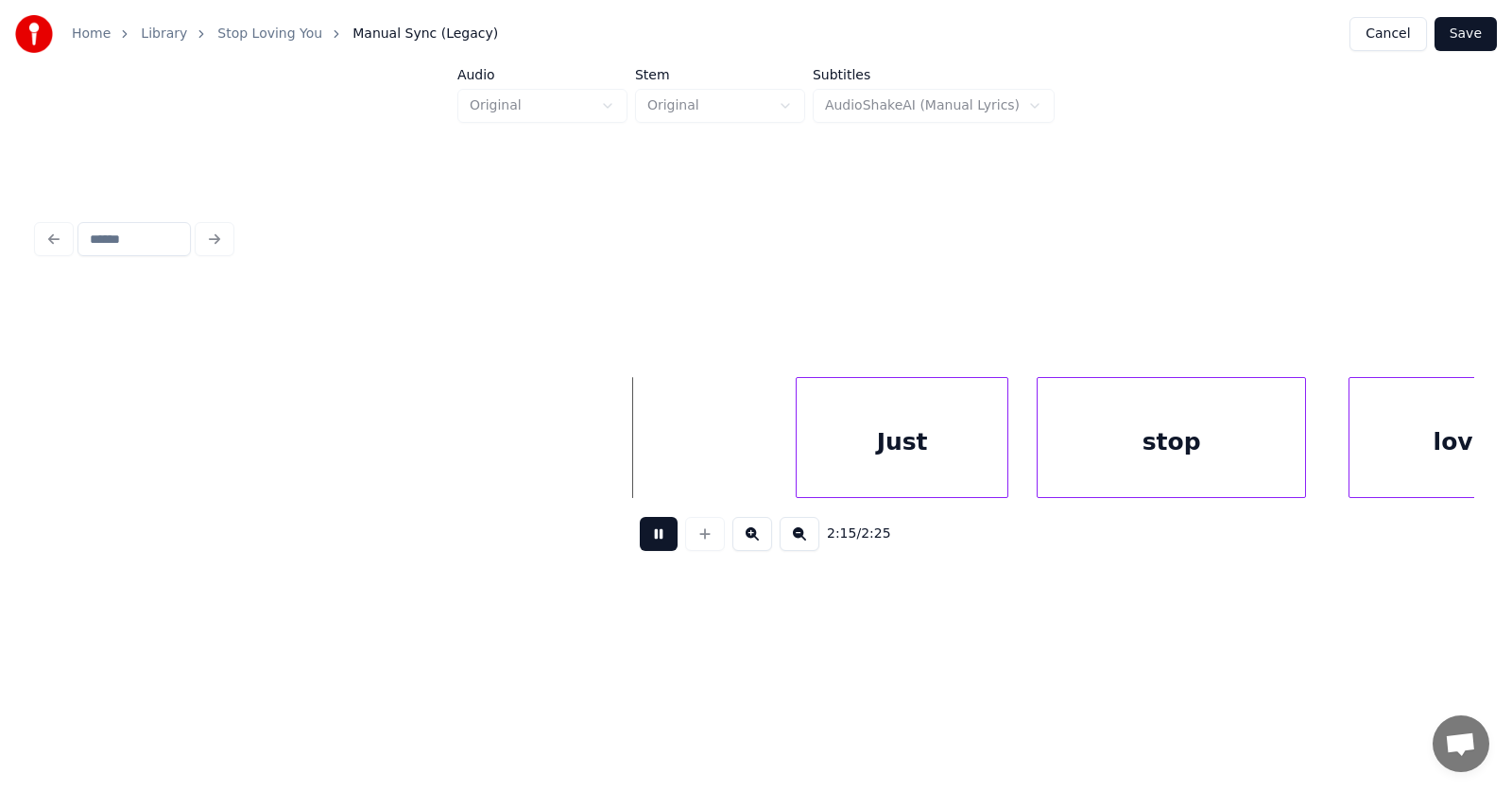
click at [651, 542] on button at bounding box center [659, 534] width 38 height 34
click at [825, 457] on div "Just" at bounding box center [863, 442] width 211 height 129
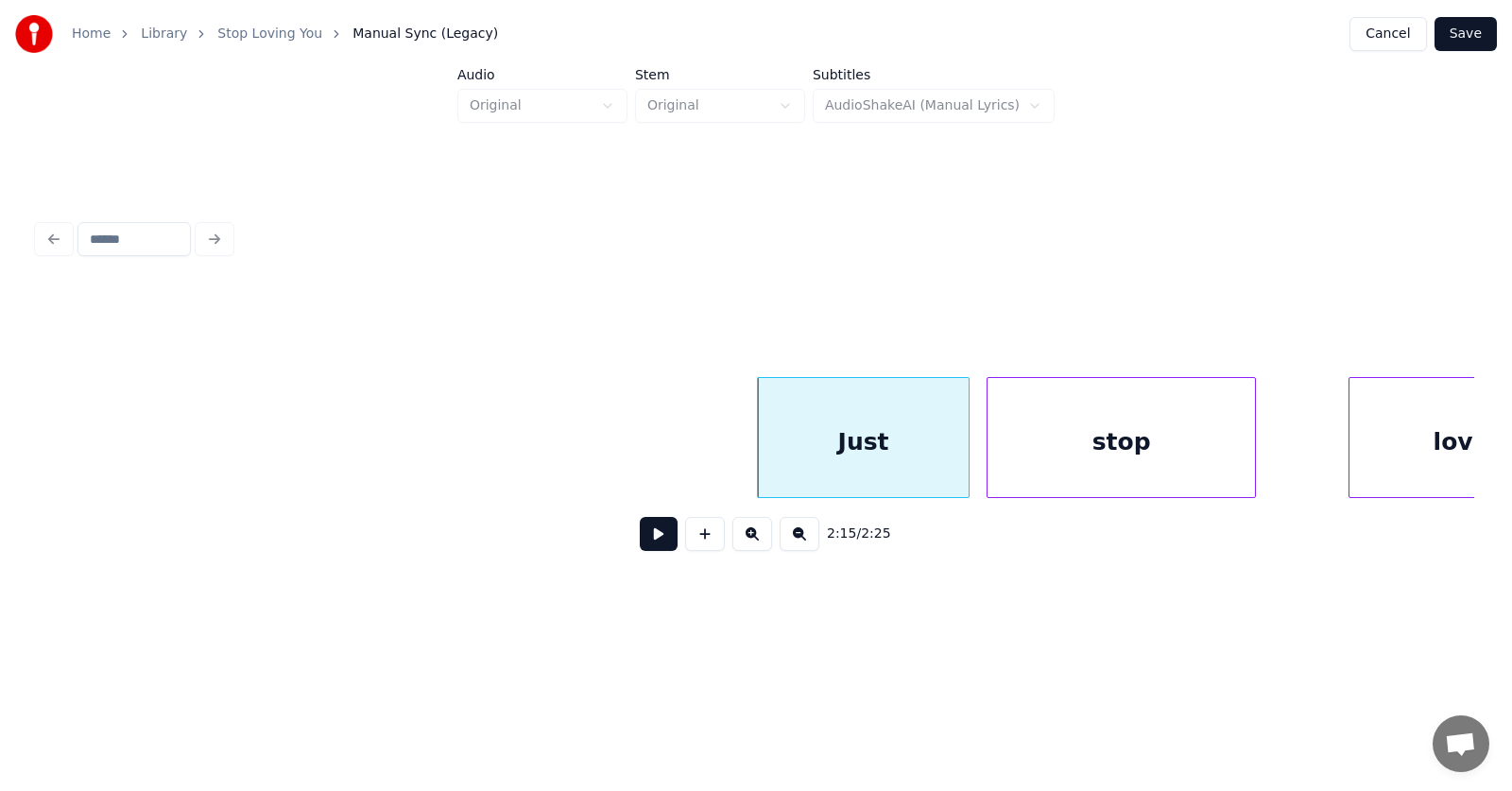
click at [1052, 470] on div "stop" at bounding box center [1121, 442] width 267 height 129
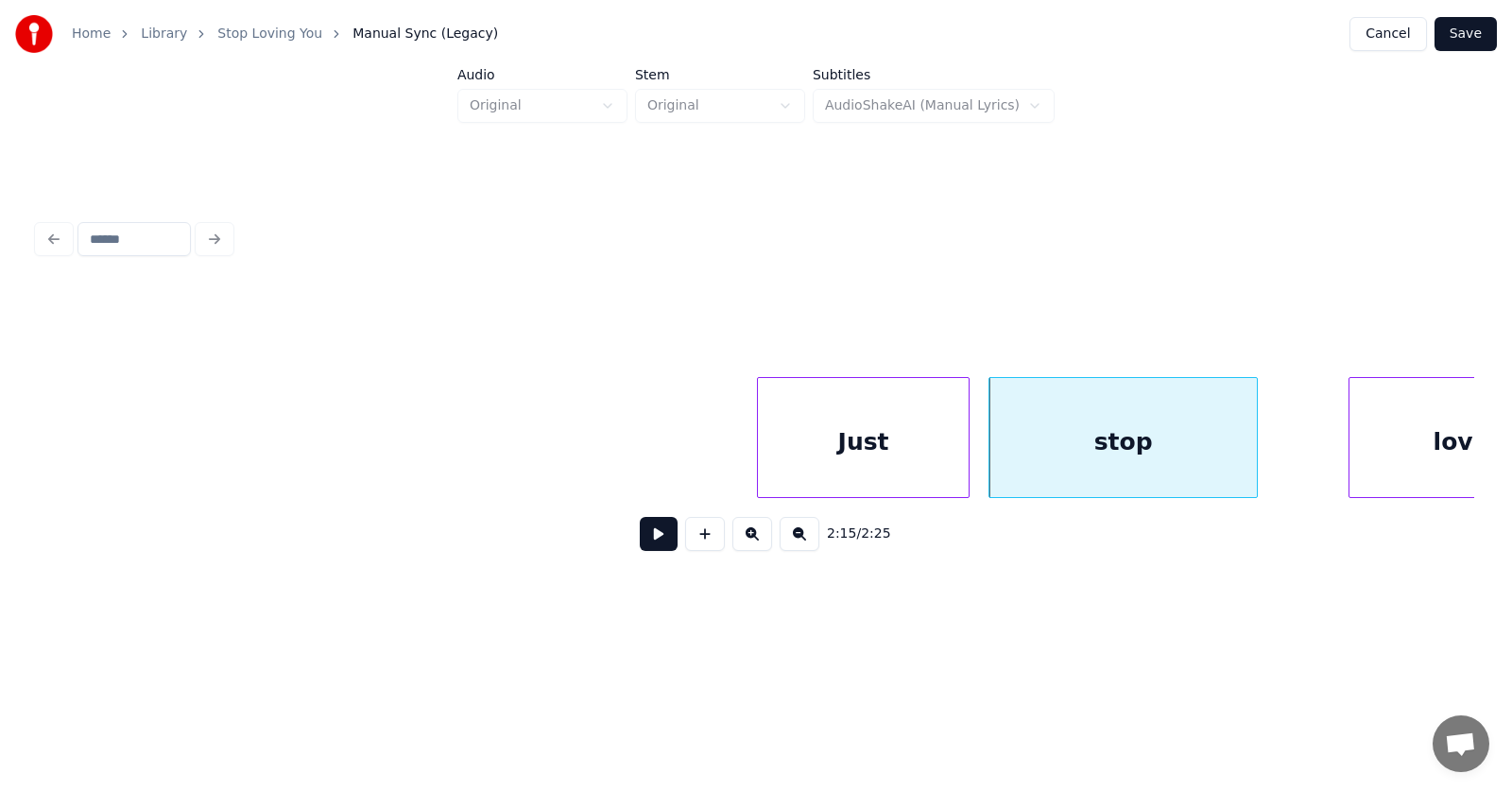
scroll to position [0, 95292]
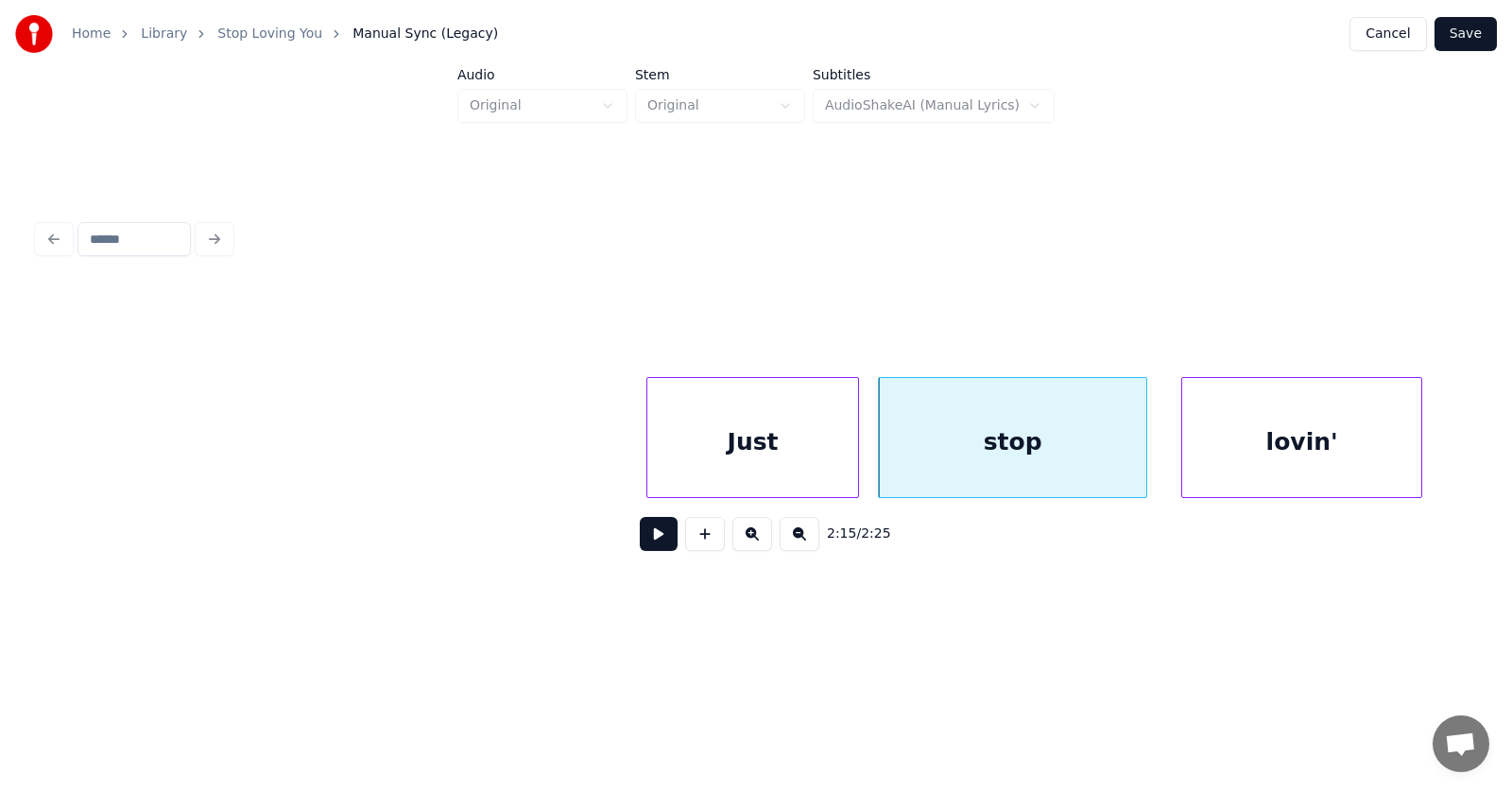
click at [1334, 451] on div "lovin'" at bounding box center [1302, 442] width 240 height 129
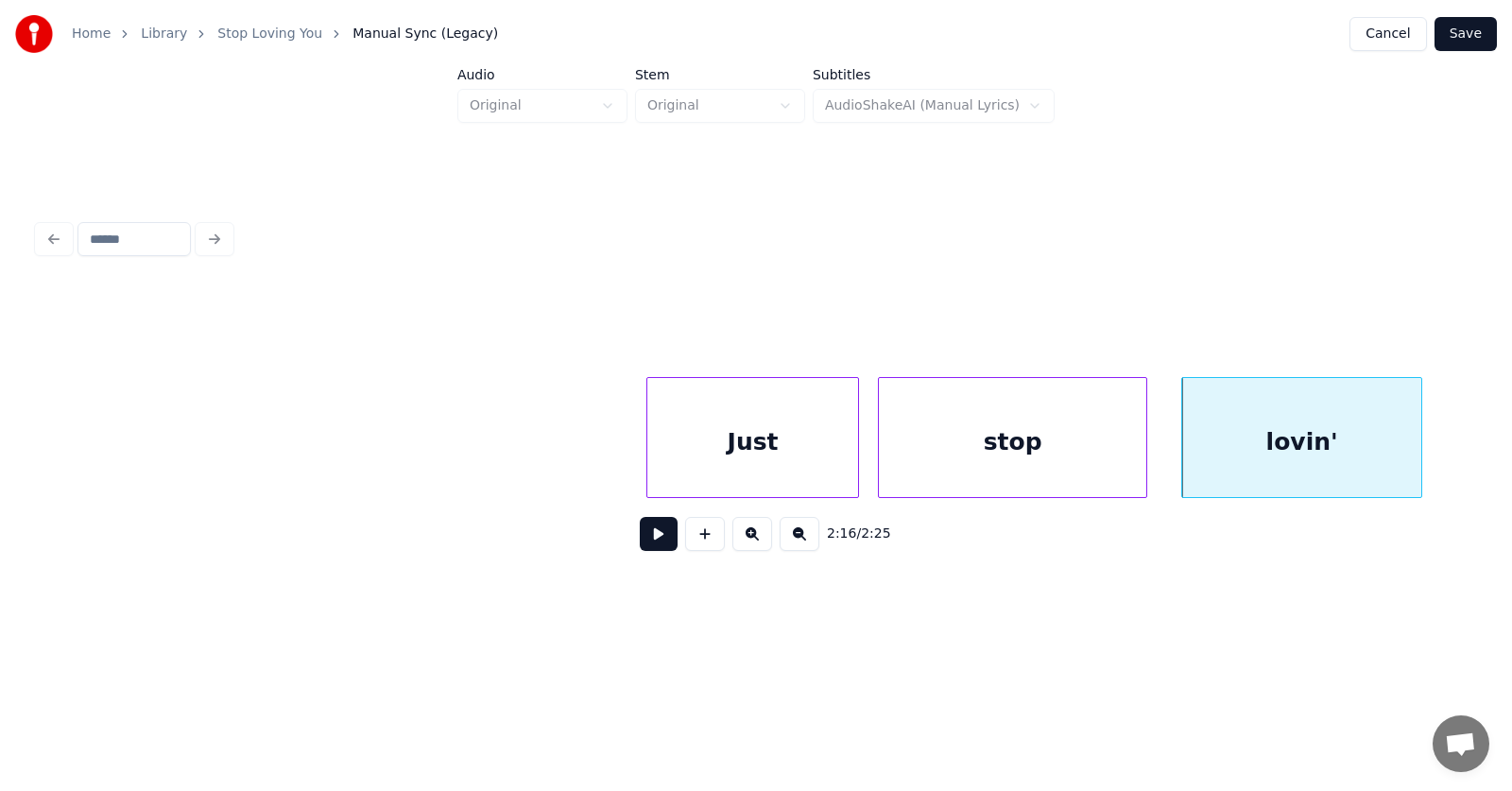
scroll to position [0, 95690]
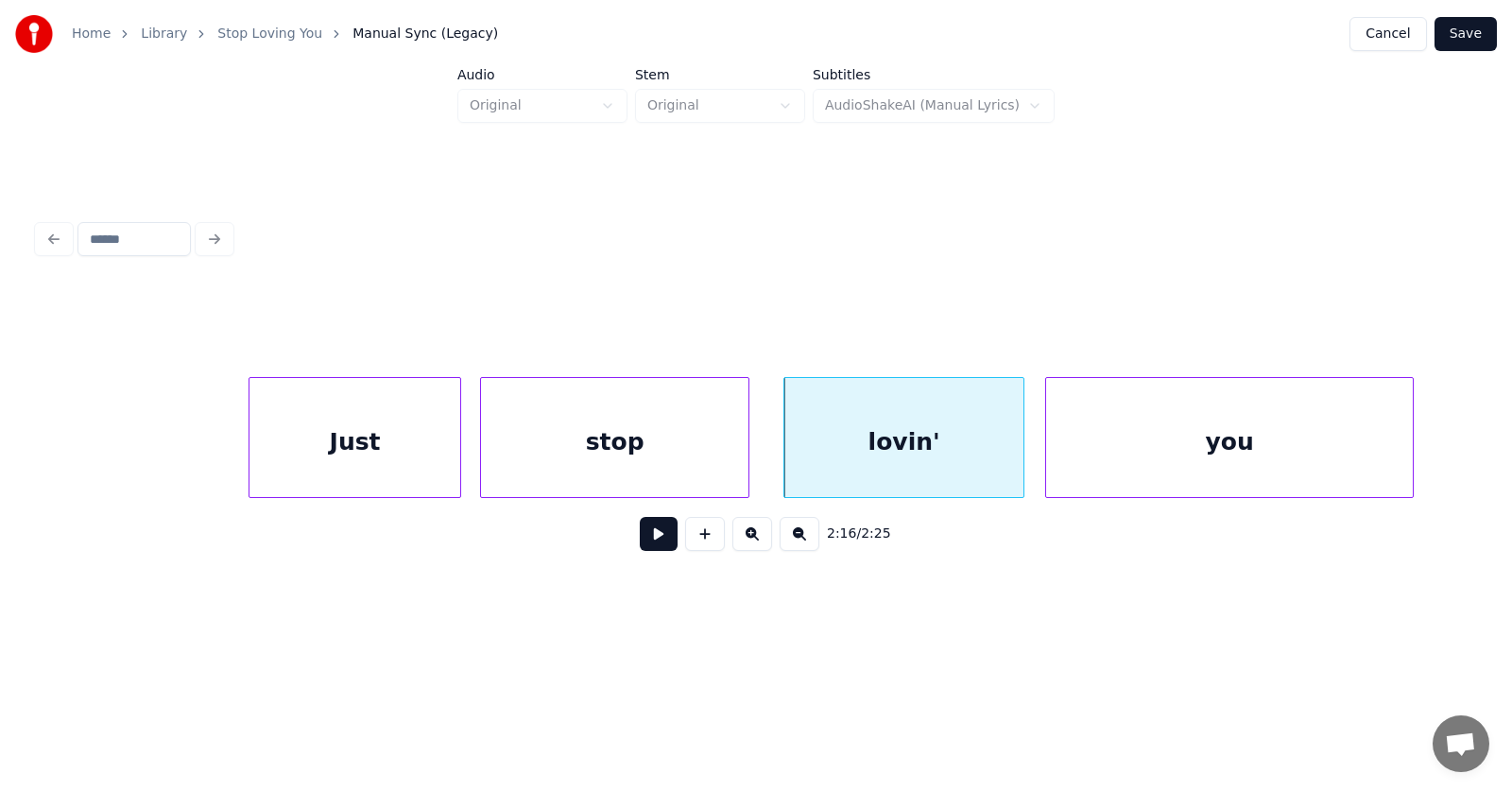
click at [1221, 451] on div "you" at bounding box center [1230, 442] width 367 height 129
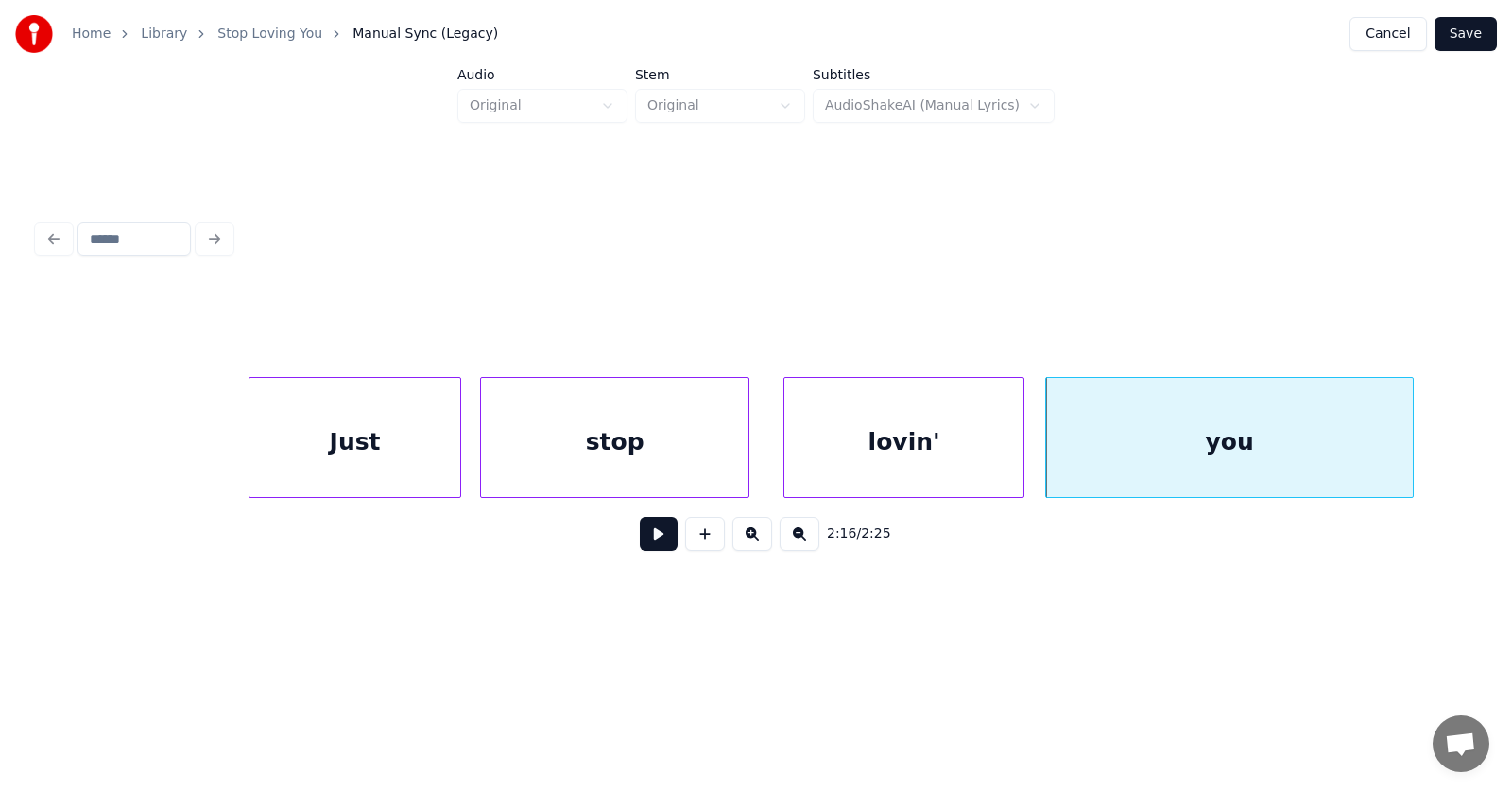
click at [644, 542] on button at bounding box center [659, 534] width 38 height 34
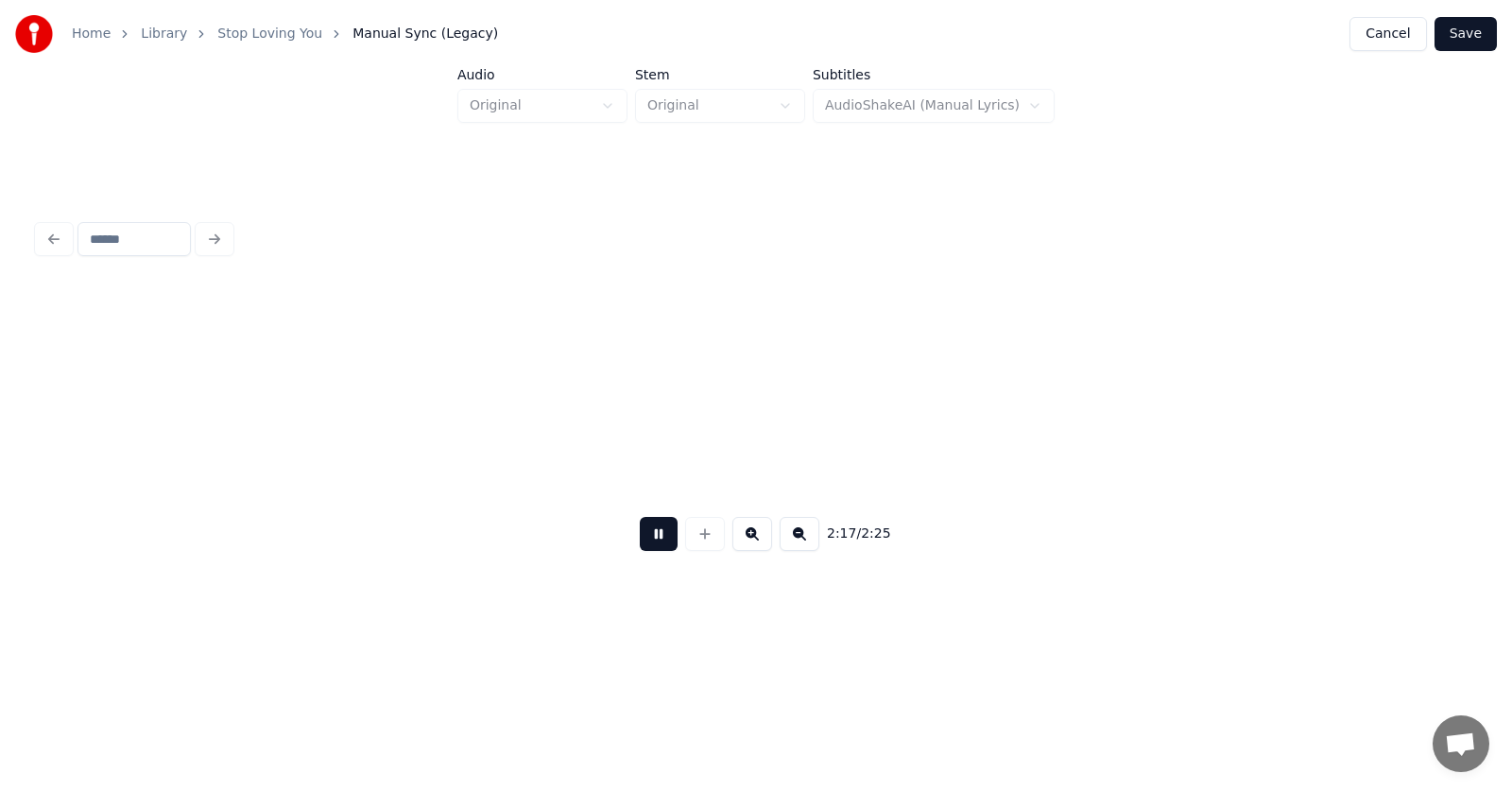
scroll to position [0, 97127]
click at [644, 542] on button at bounding box center [659, 534] width 38 height 34
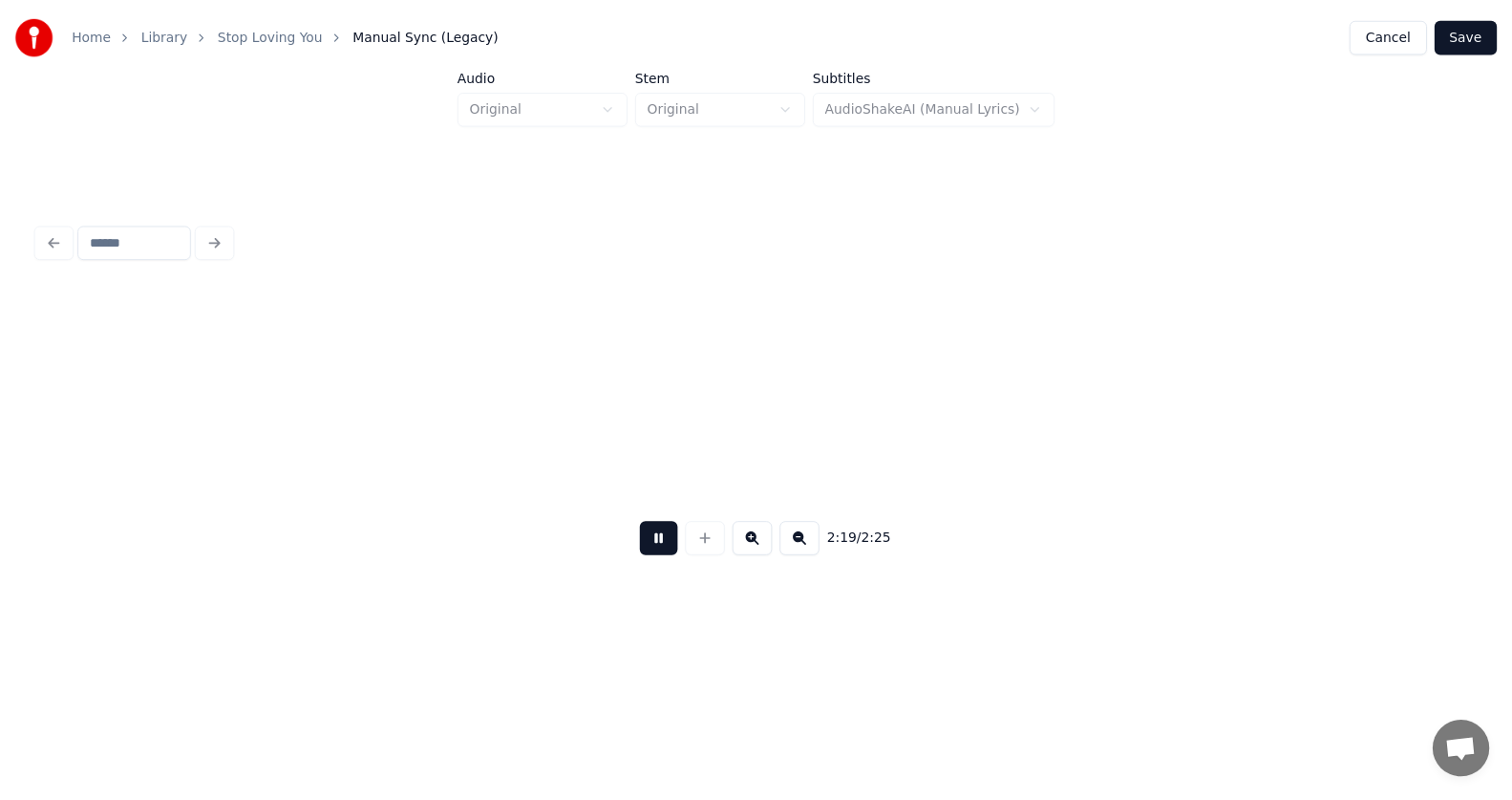
scroll to position [0, 99634]
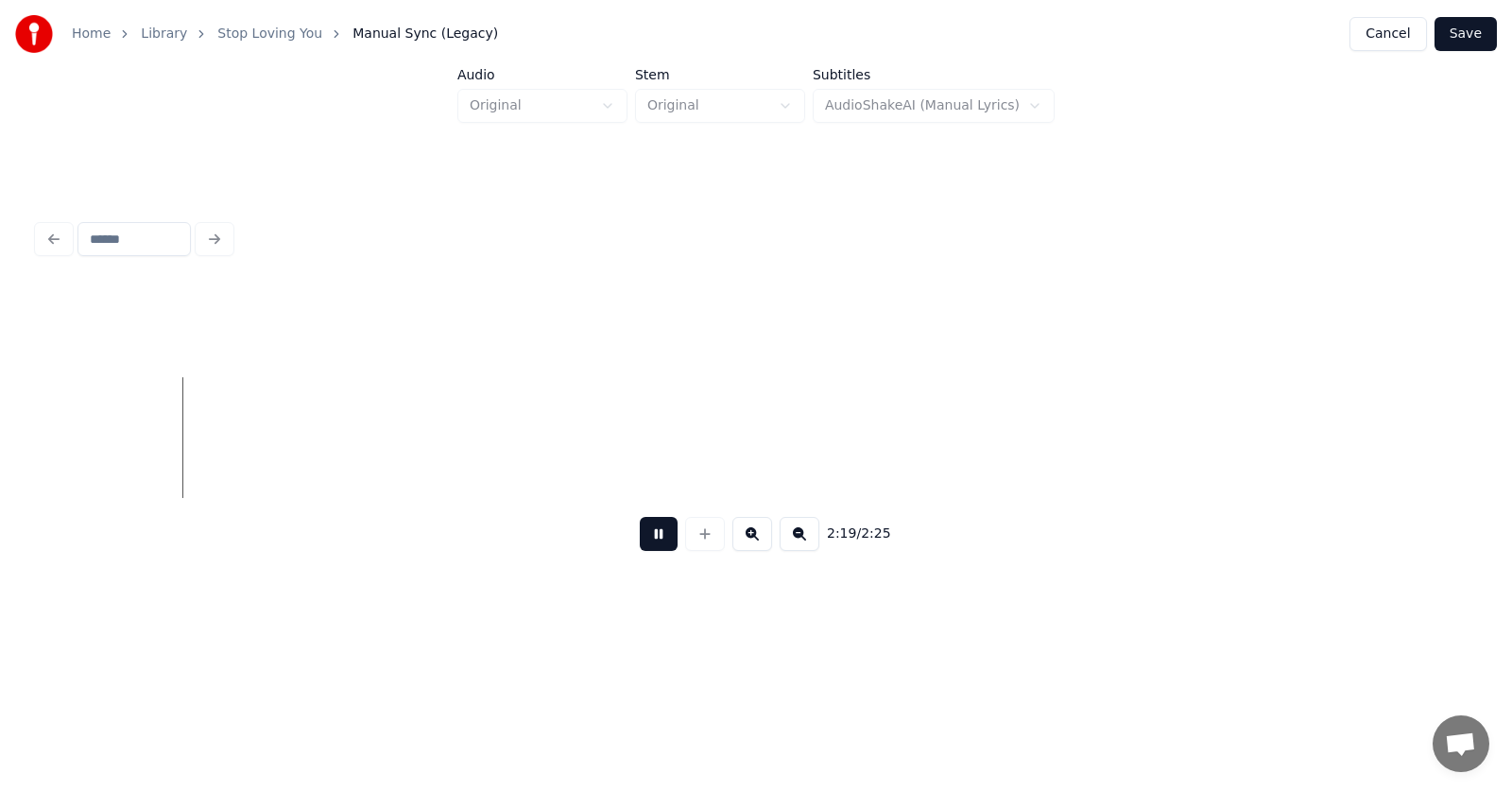
click at [644, 542] on button at bounding box center [659, 534] width 38 height 34
click at [1472, 34] on button "Save" at bounding box center [1467, 33] width 63 height 34
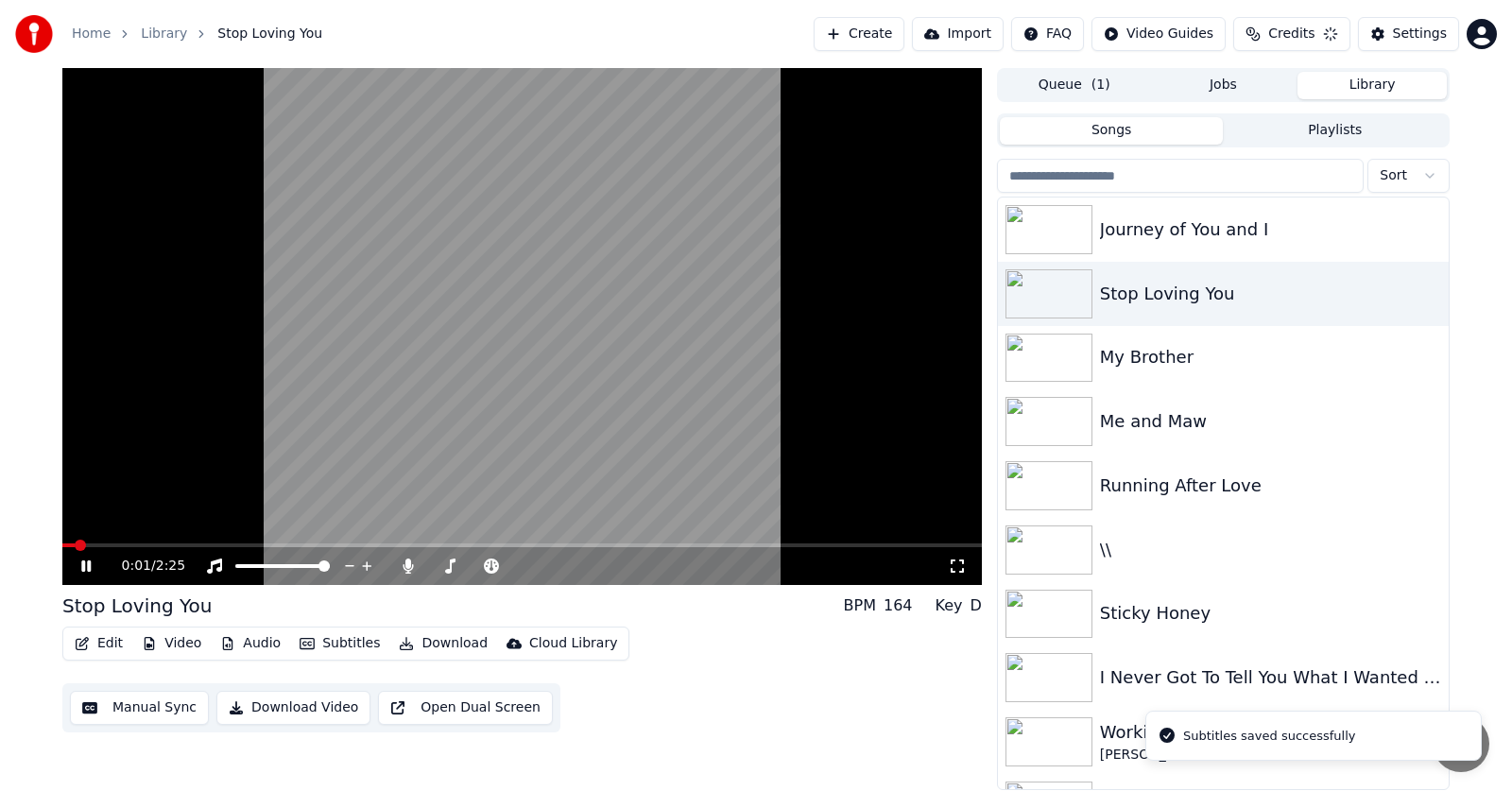
click at [333, 641] on button "Subtitles" at bounding box center [340, 643] width 95 height 26
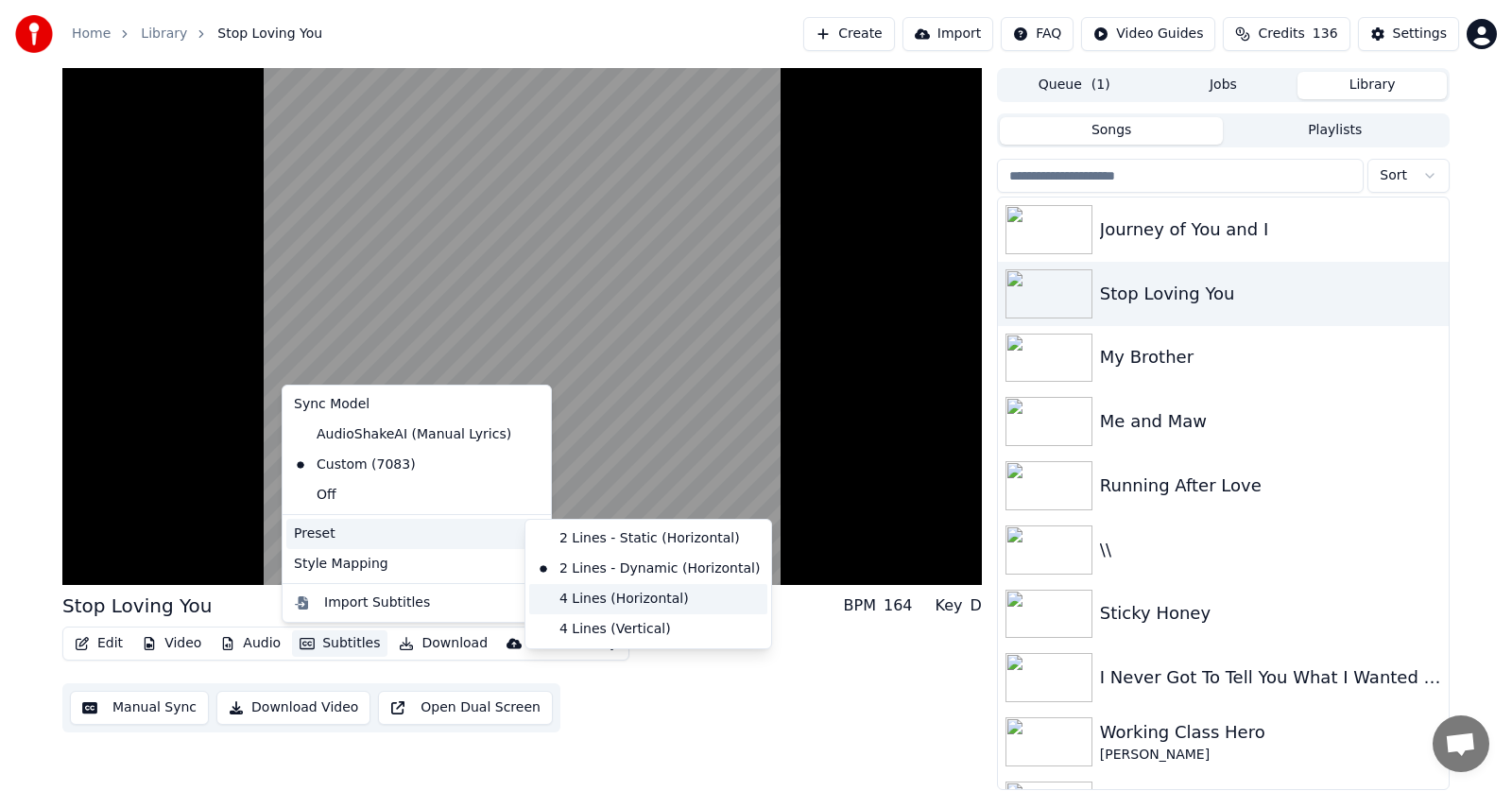
click at [616, 597] on div "4 Lines (Horizontal)" at bounding box center [648, 599] width 239 height 30
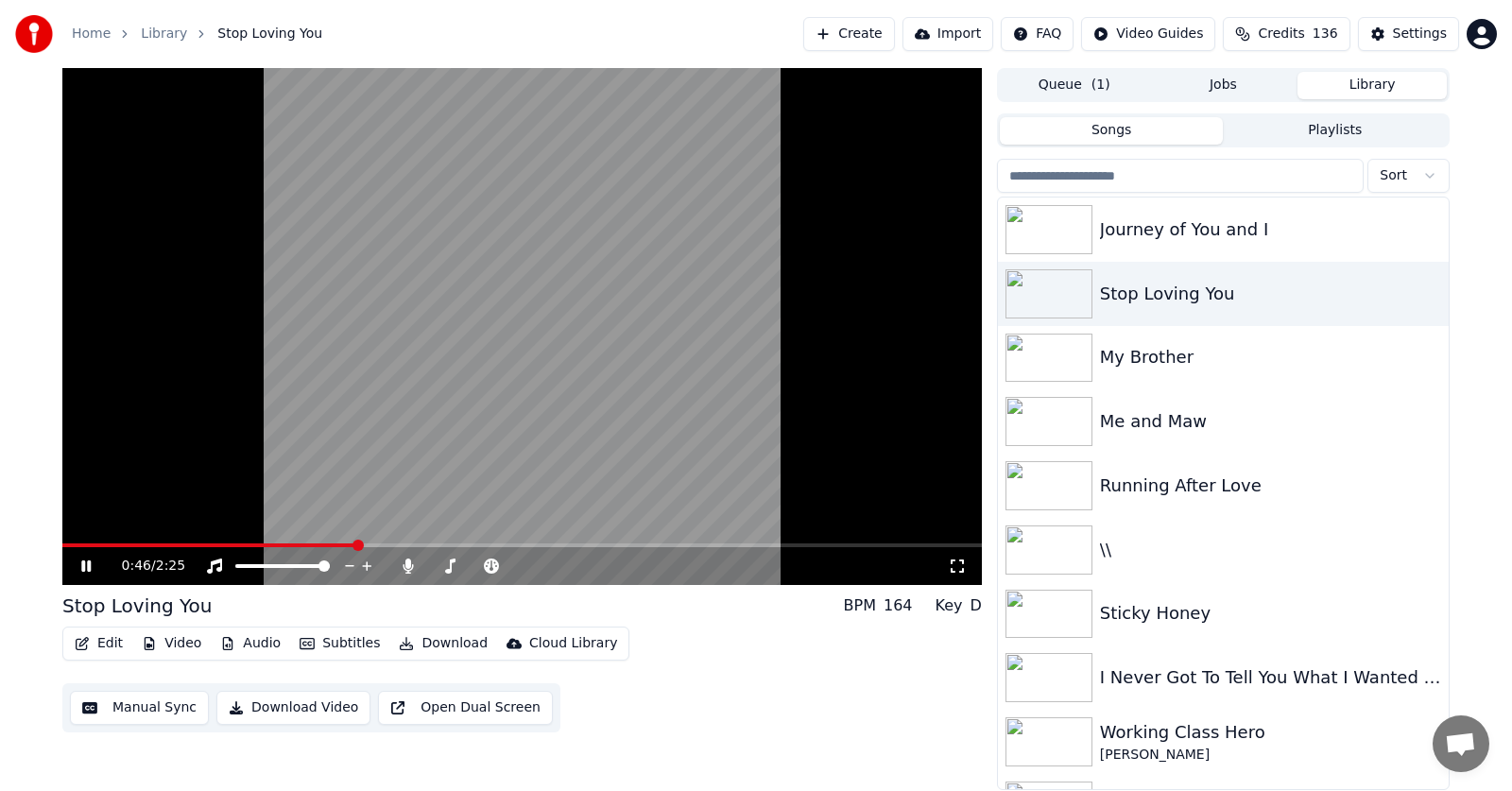
click at [85, 567] on icon at bounding box center [86, 566] width 10 height 12
click at [134, 705] on button "Manual Sync" at bounding box center [139, 708] width 139 height 34
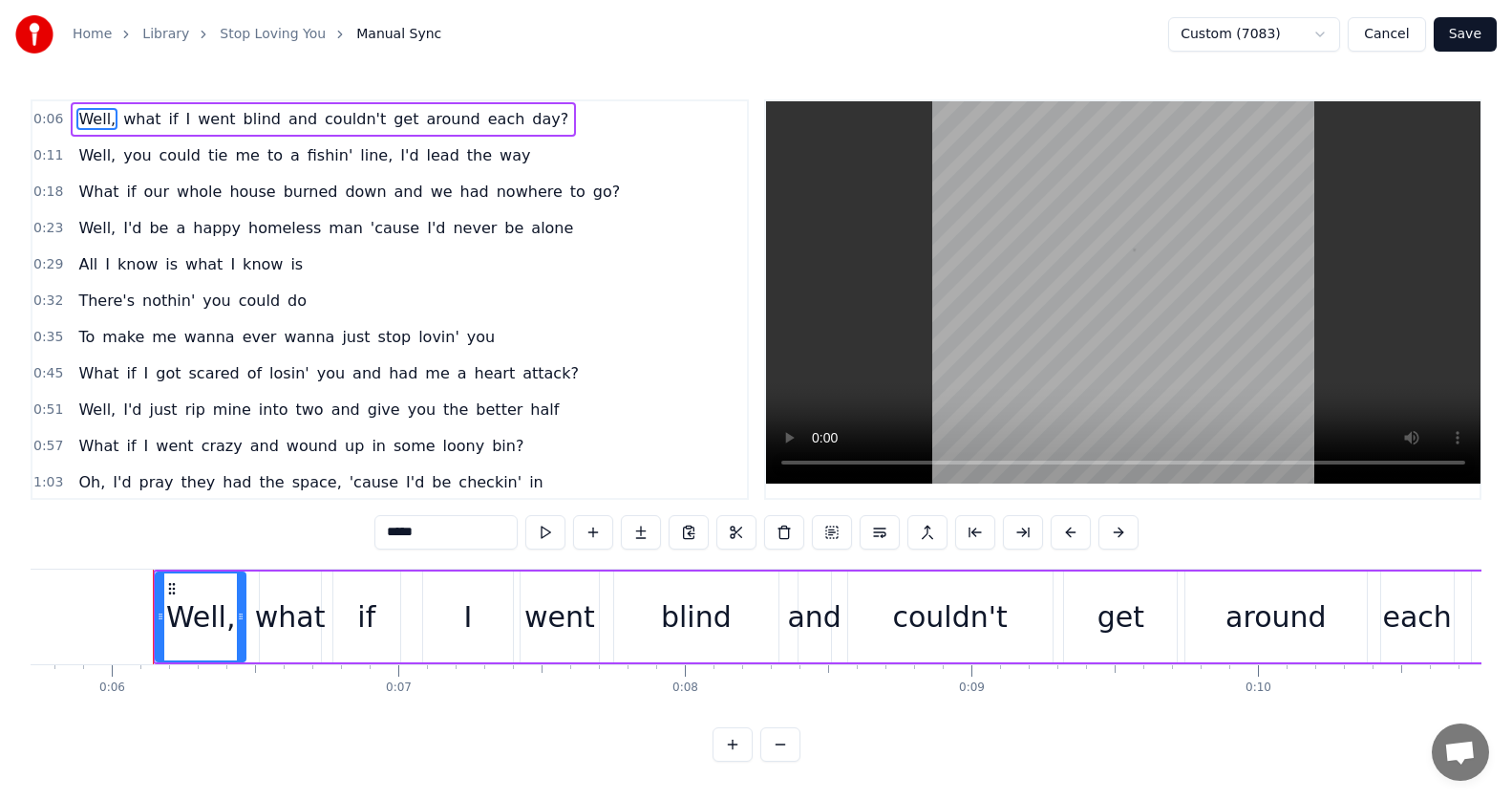
scroll to position [0, 1665]
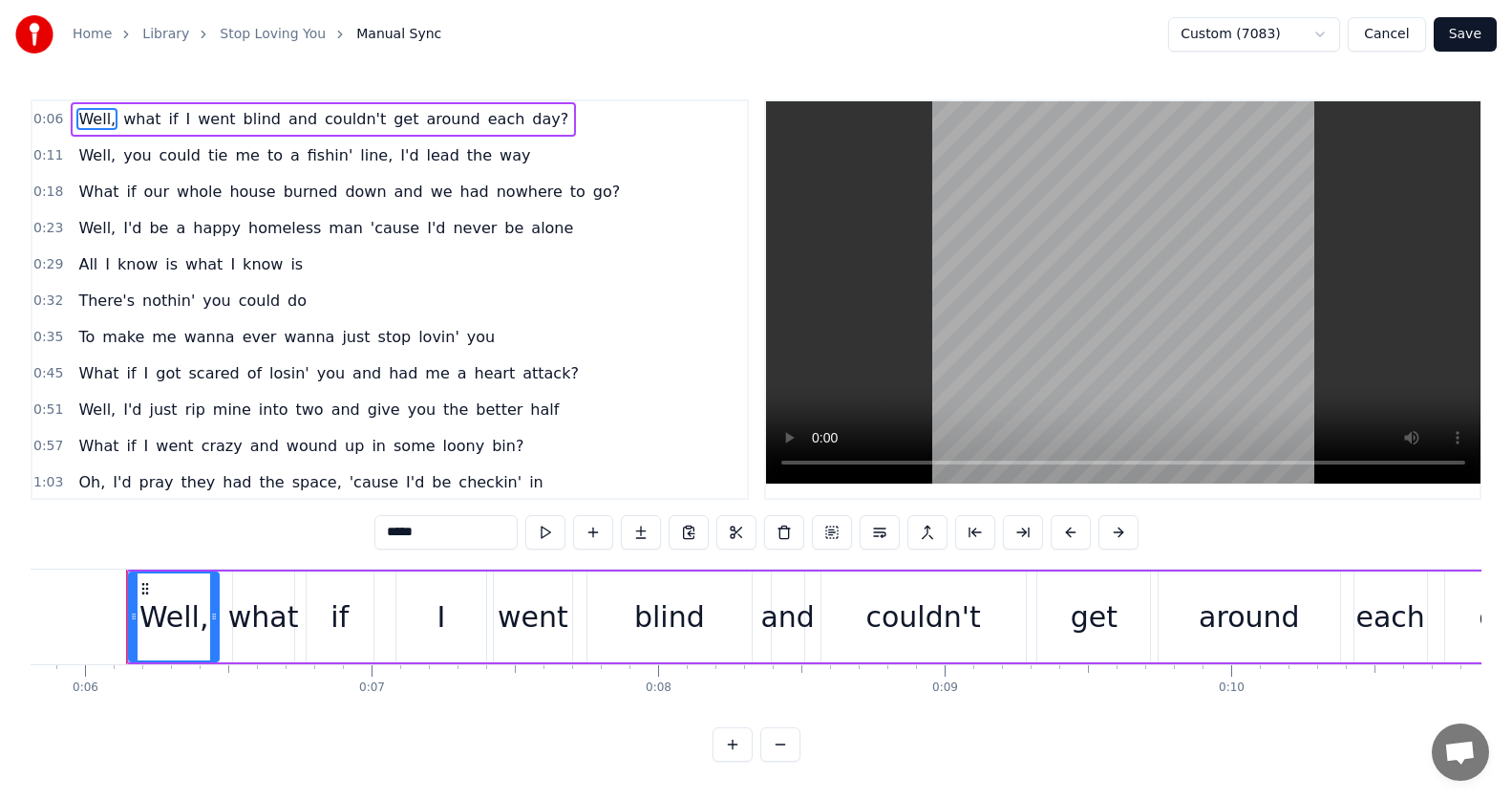
click at [1388, 38] on button "Cancel" at bounding box center [1387, 34] width 77 height 35
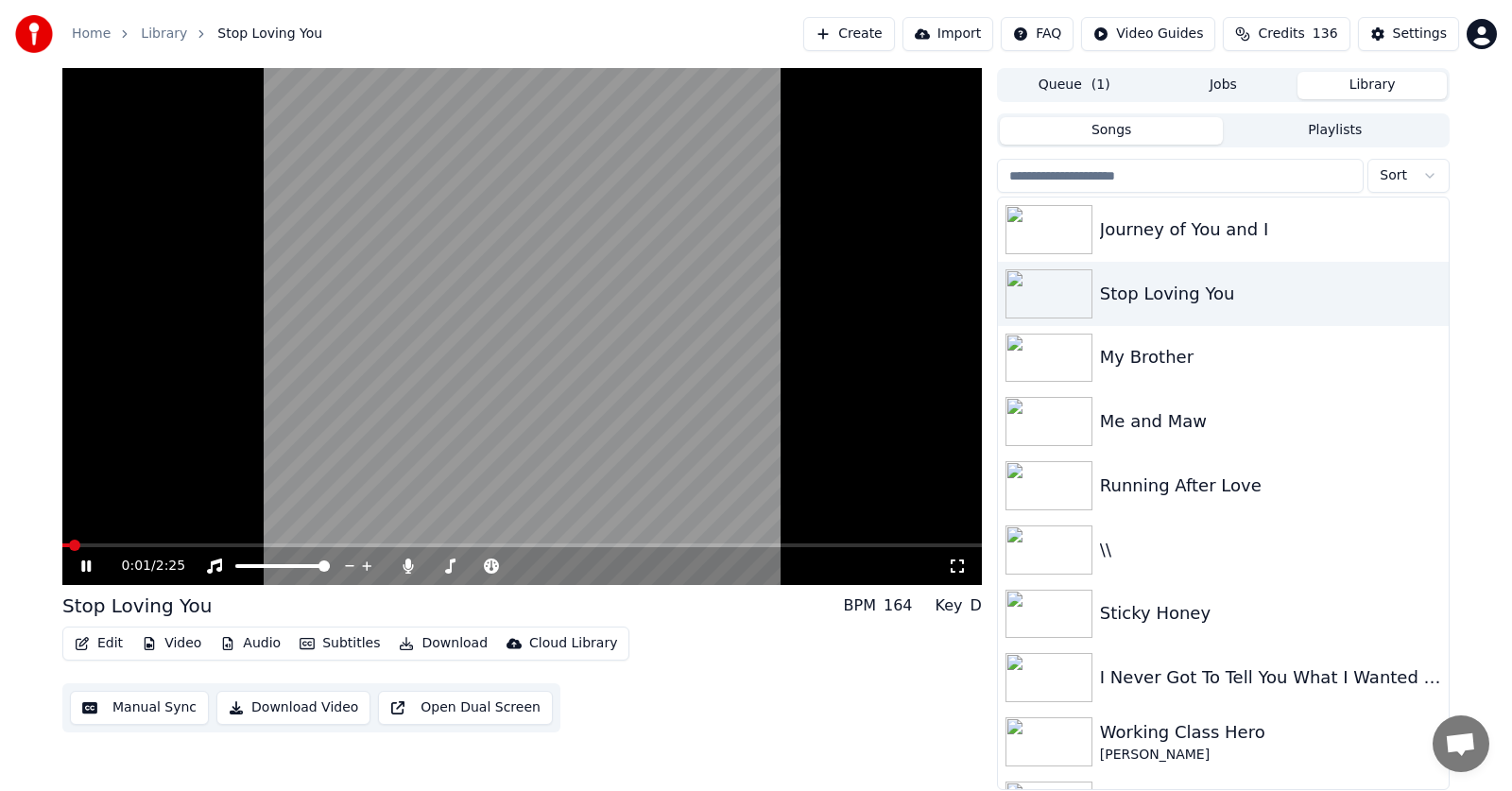
click at [83, 566] on icon at bounding box center [86, 566] width 10 height 12
click at [157, 705] on button "Manual Sync" at bounding box center [139, 708] width 139 height 34
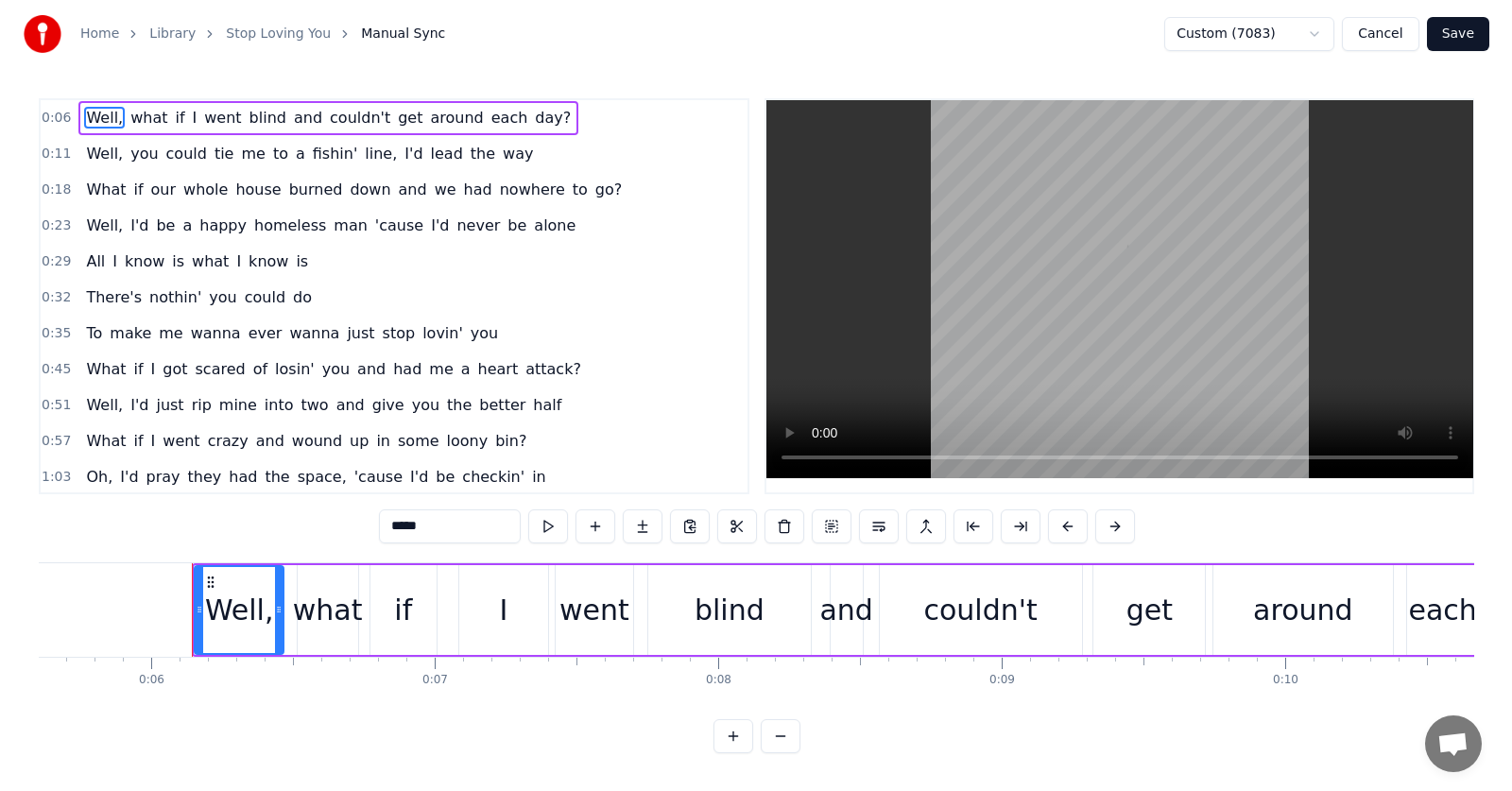
scroll to position [0, 1647]
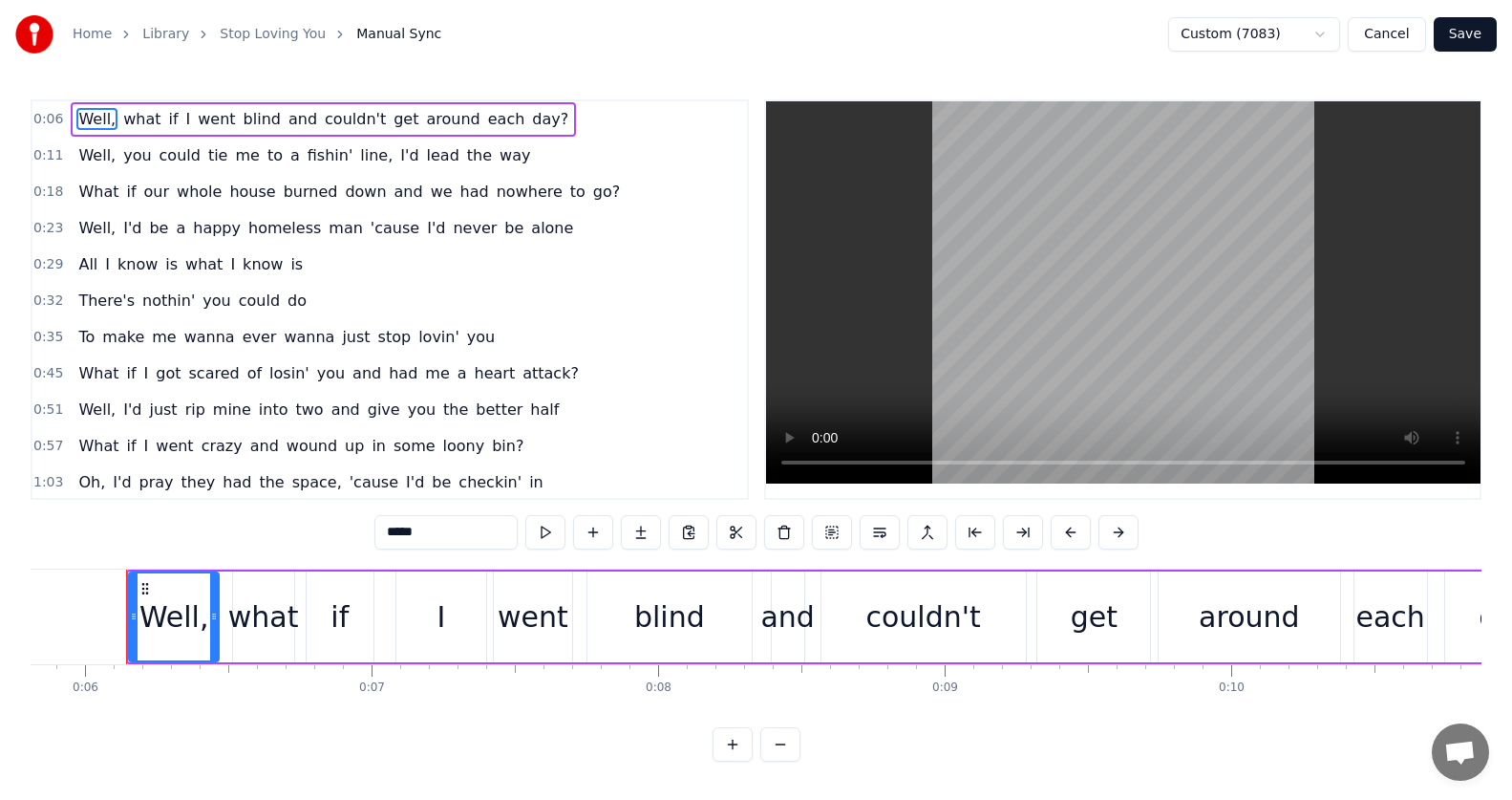
drag, startPoint x: 782, startPoint y: 627, endPoint x: 761, endPoint y: 628, distance: 21.0
click at [759, 629] on div "Well, what if I went blind and couldn't get around each day?" at bounding box center [854, 616] width 1457 height 94
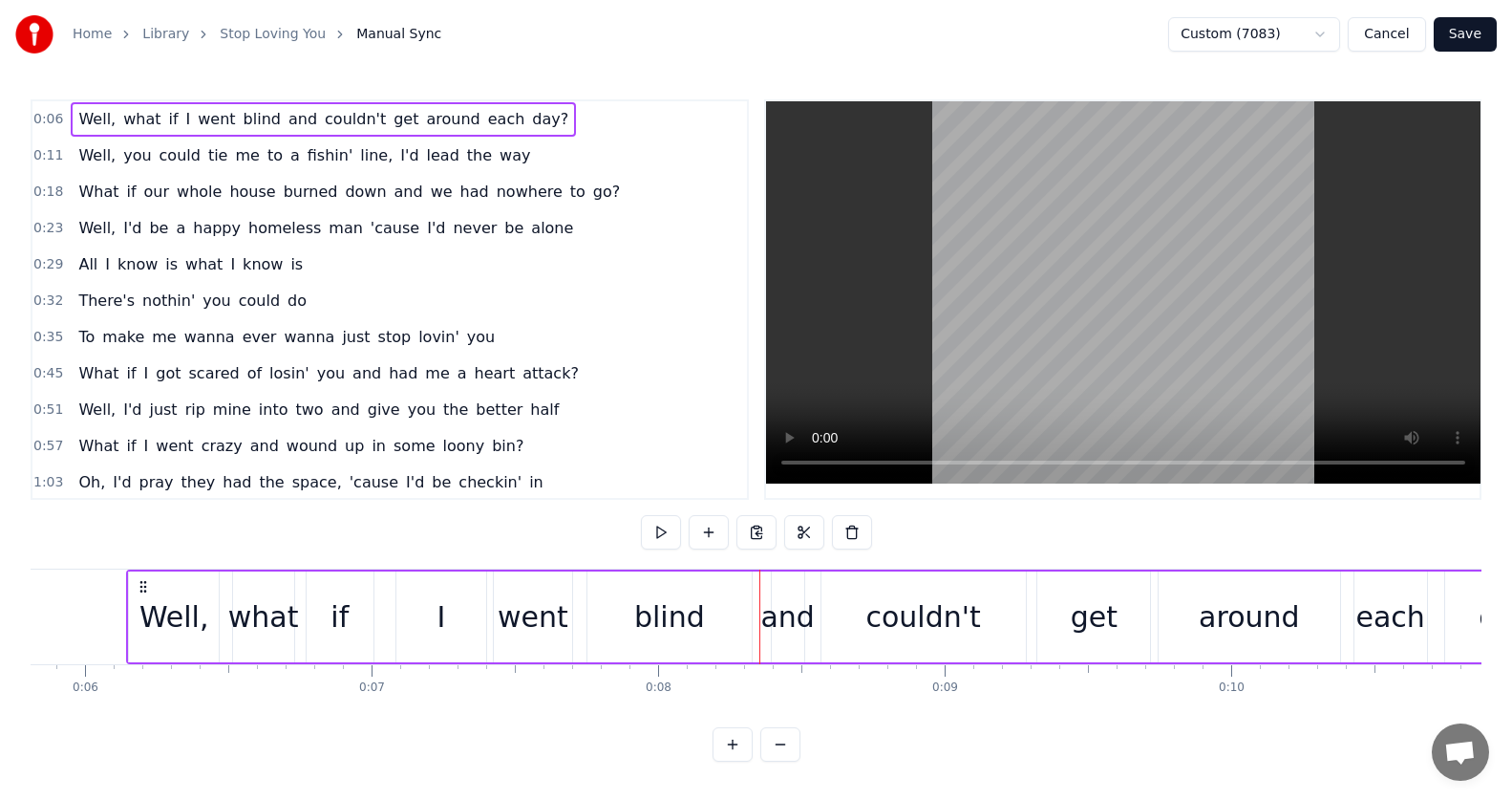
click at [791, 609] on div "and" at bounding box center [787, 616] width 54 height 43
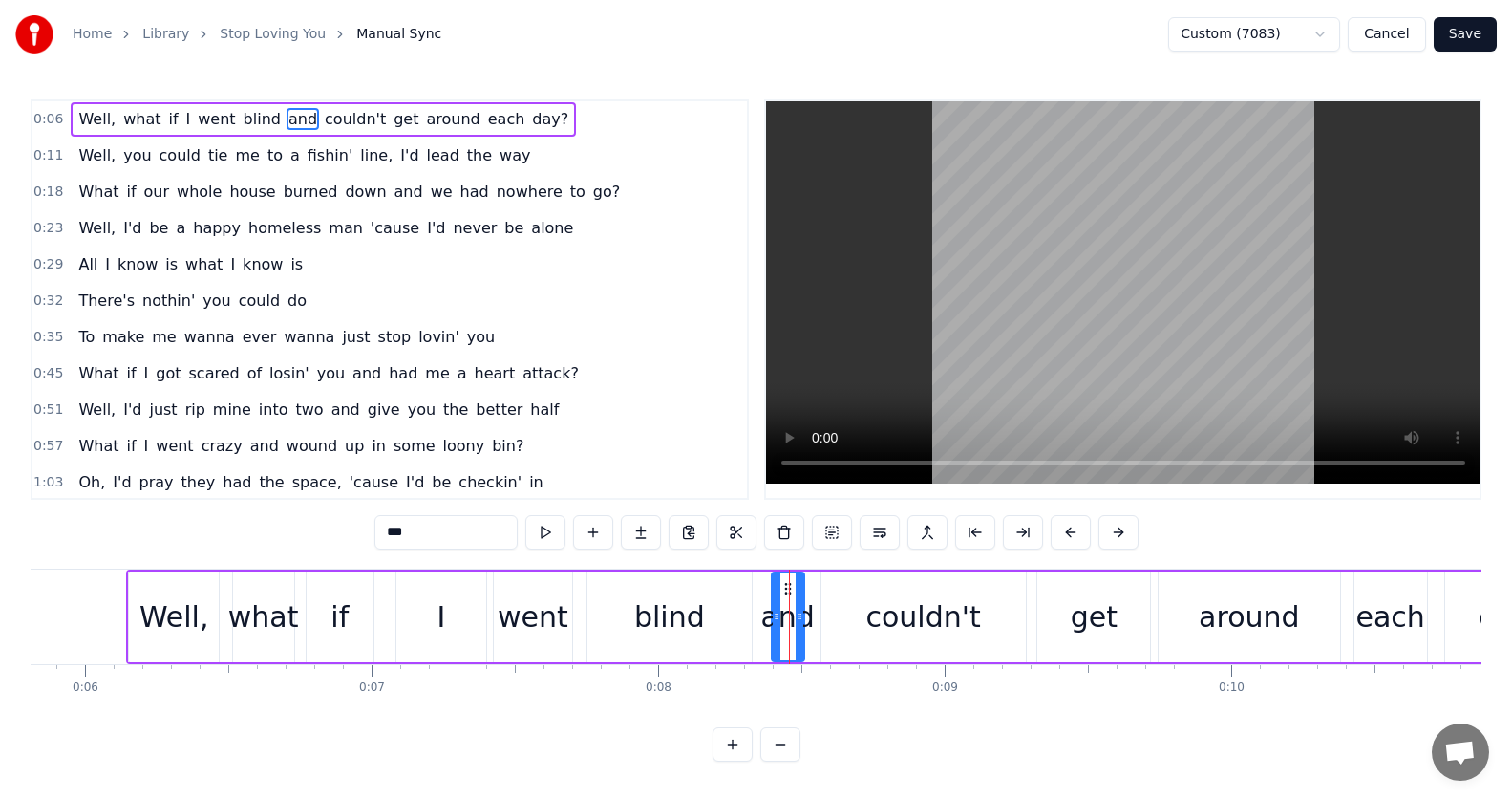
click at [786, 761] on button at bounding box center [780, 744] width 40 height 35
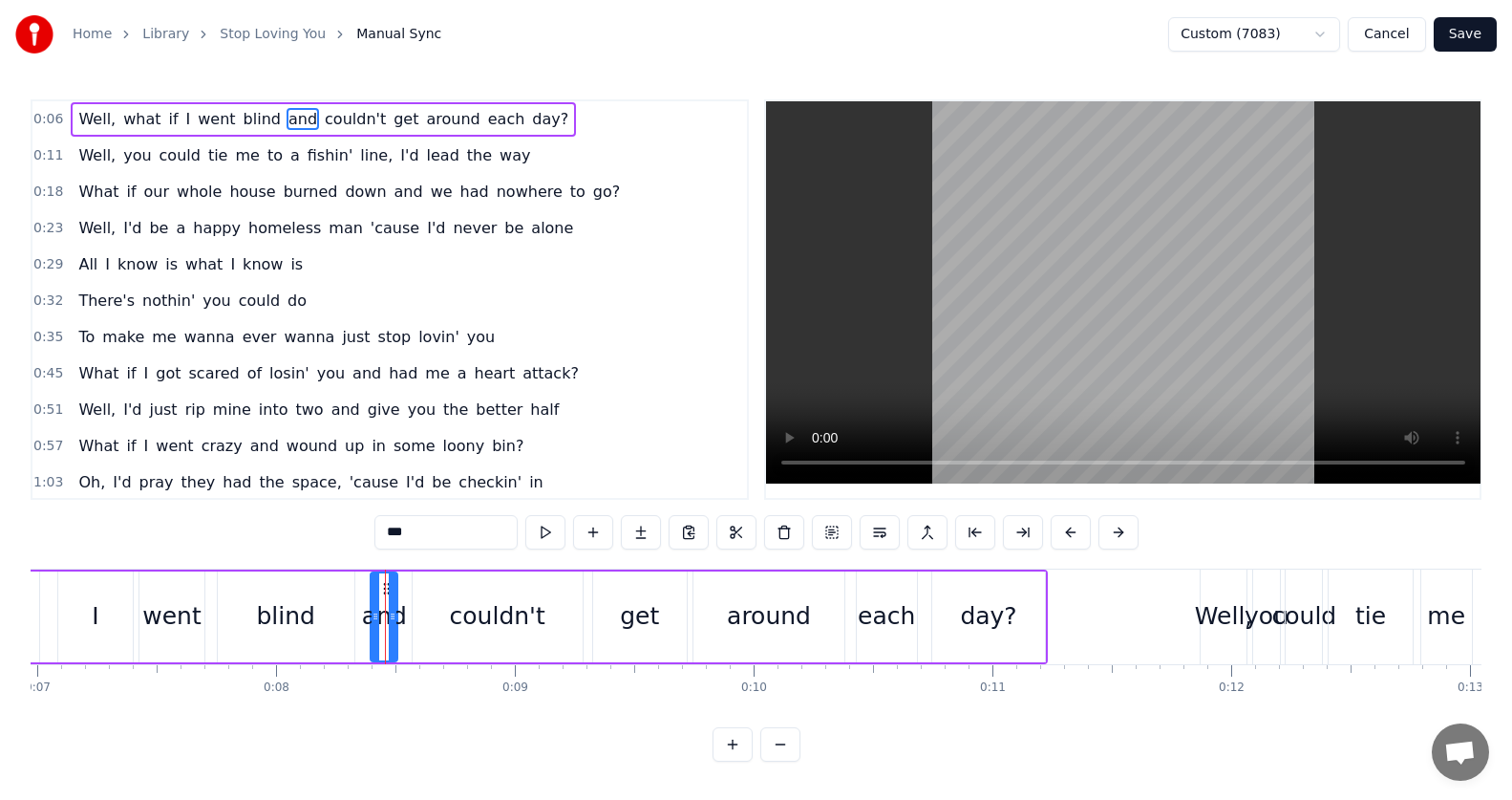
click at [1385, 43] on button "Cancel" at bounding box center [1387, 34] width 77 height 35
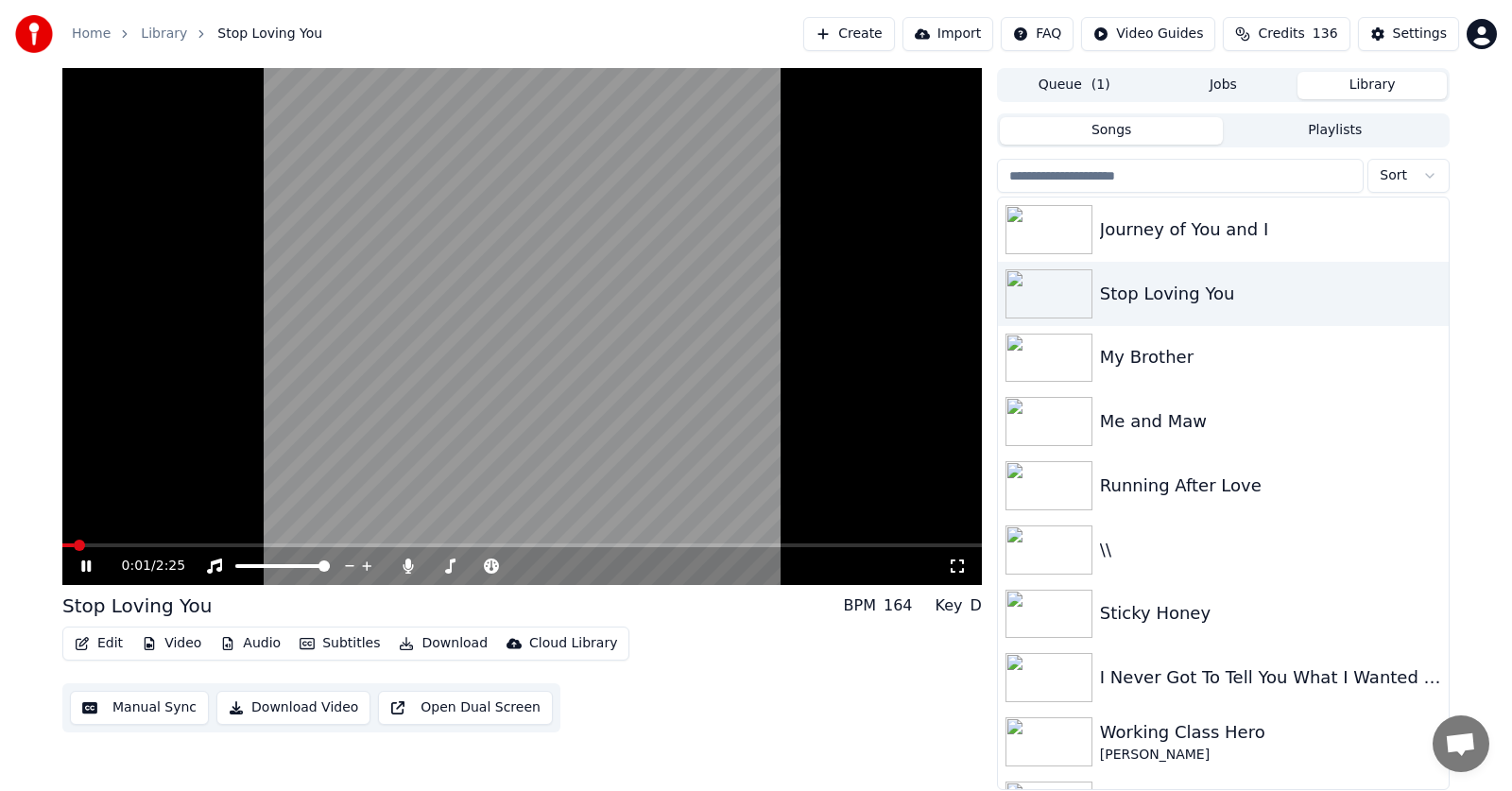
click at [86, 564] on icon at bounding box center [99, 565] width 44 height 15
click at [88, 640] on icon "button" at bounding box center [81, 643] width 13 height 13
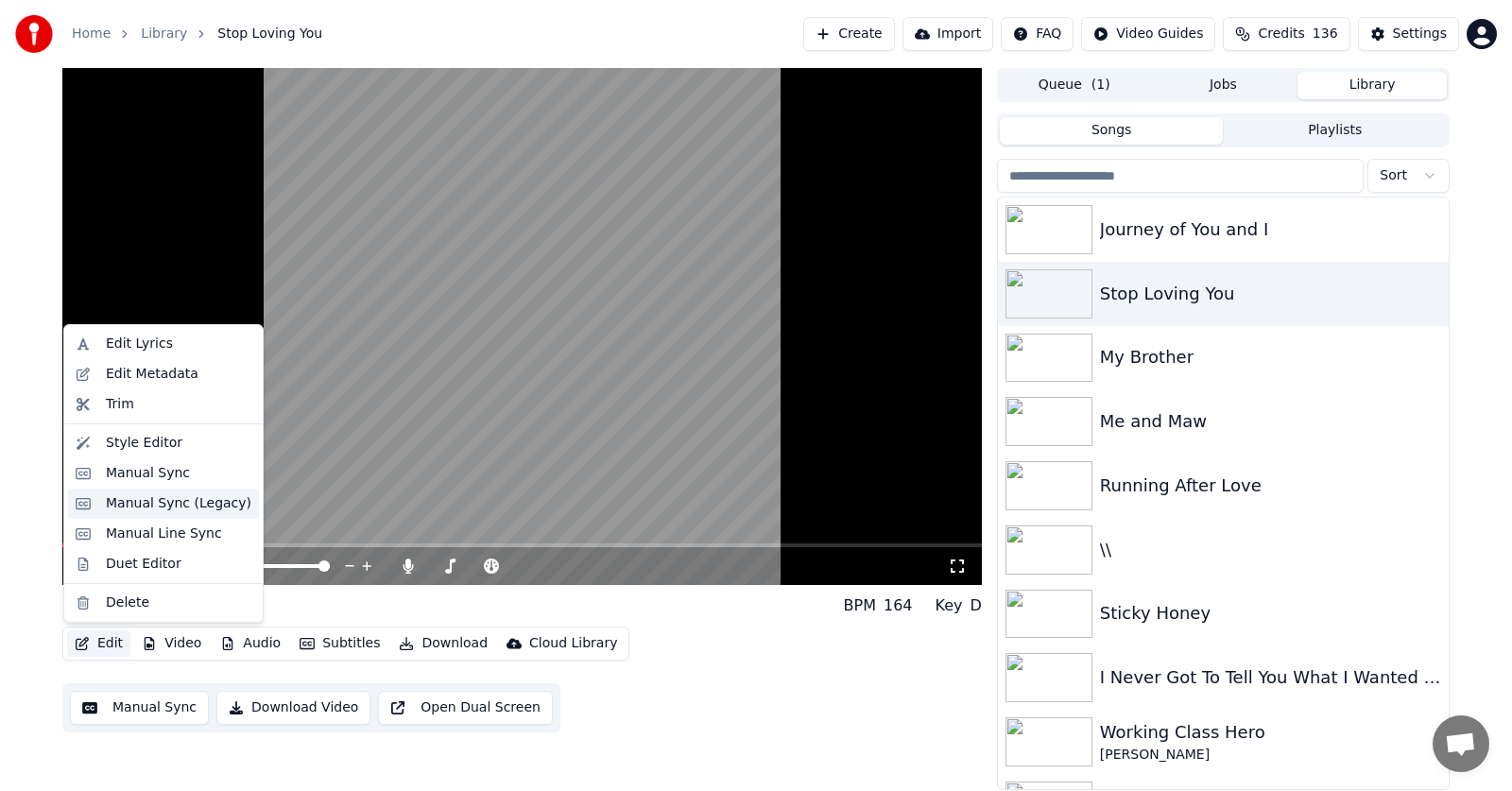
click at [124, 502] on div "Manual Sync (Legacy)" at bounding box center [179, 503] width 145 height 19
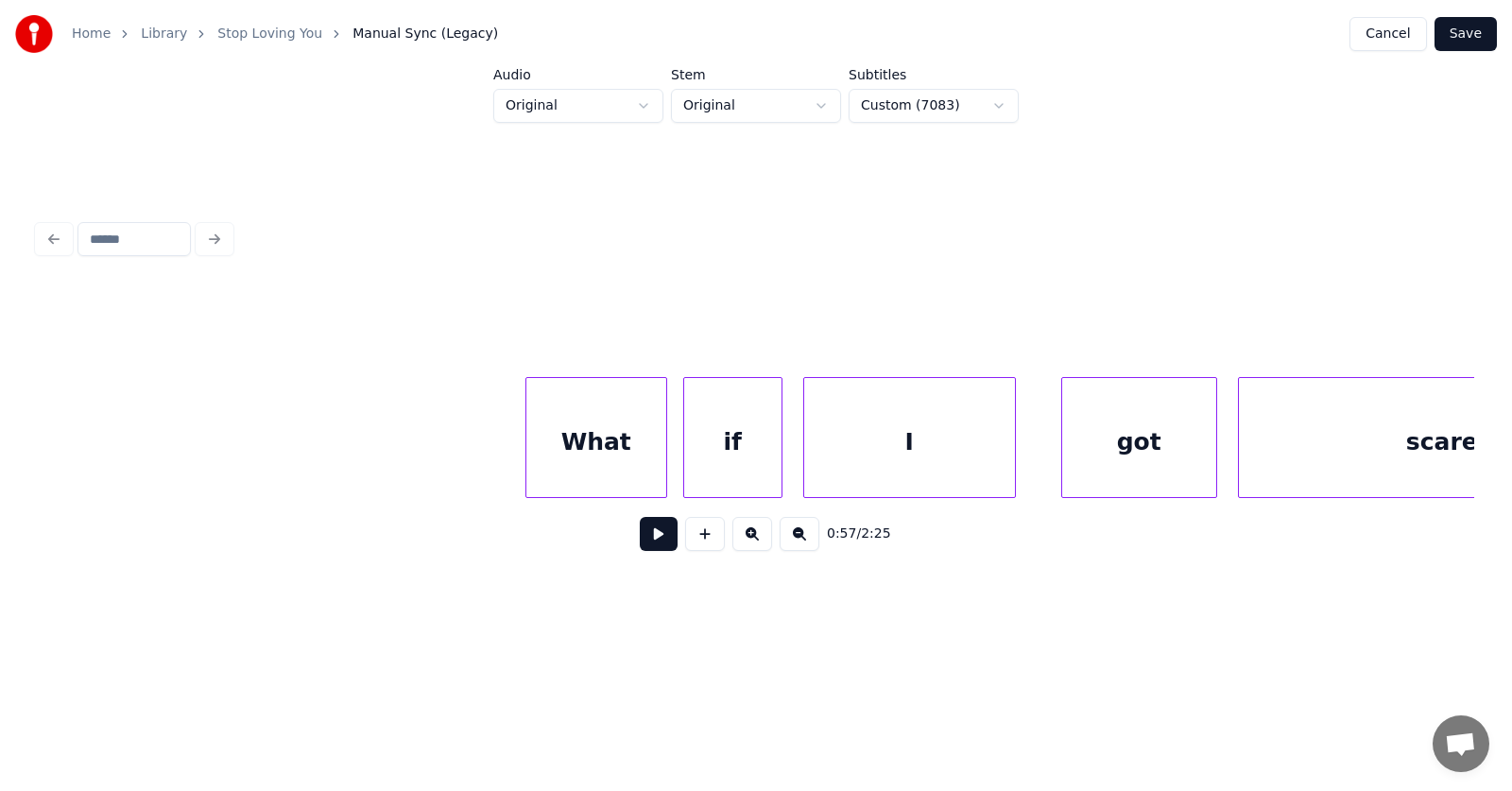
scroll to position [0, 32244]
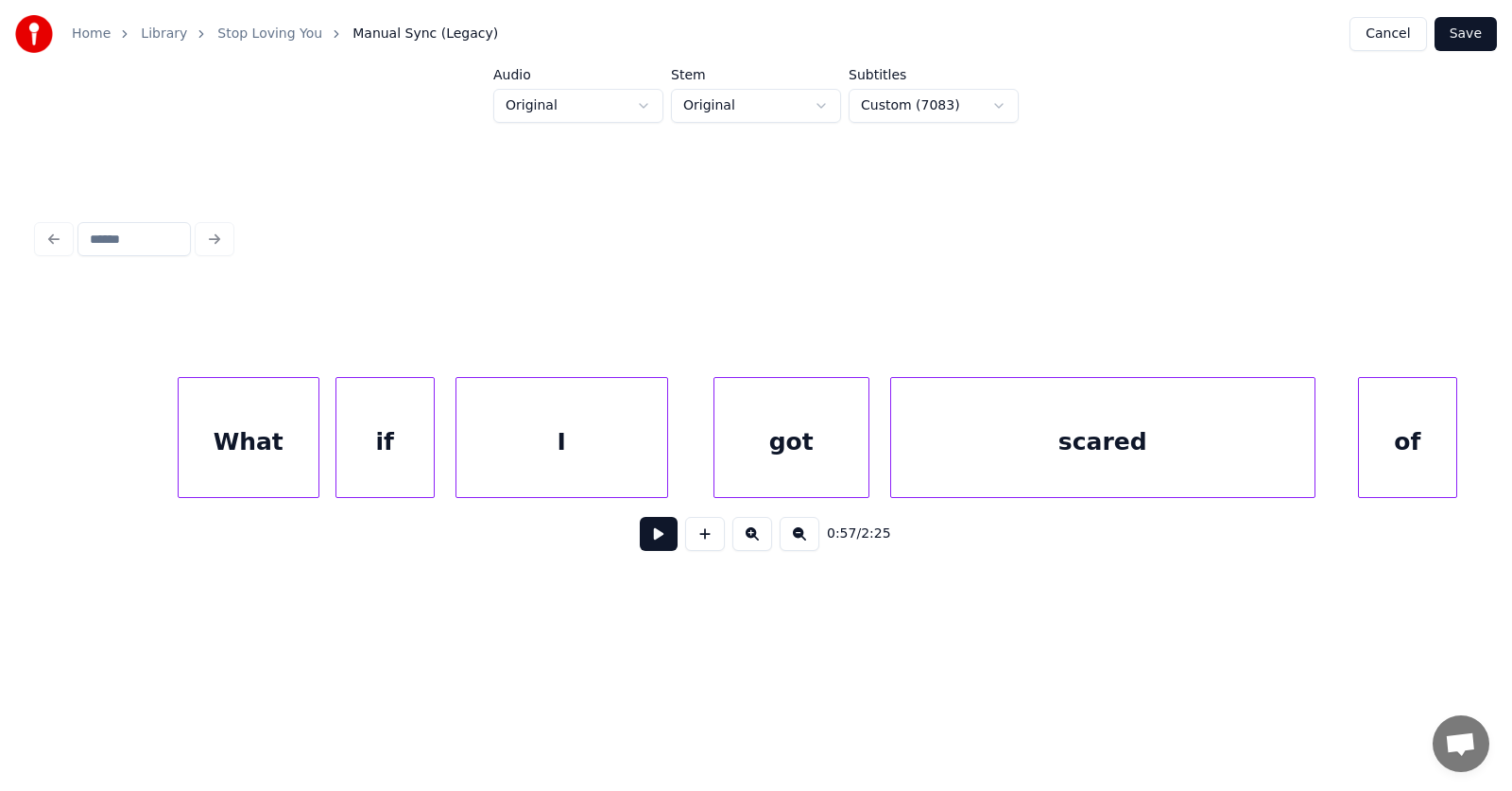
click at [278, 430] on div "What" at bounding box center [248, 442] width 139 height 129
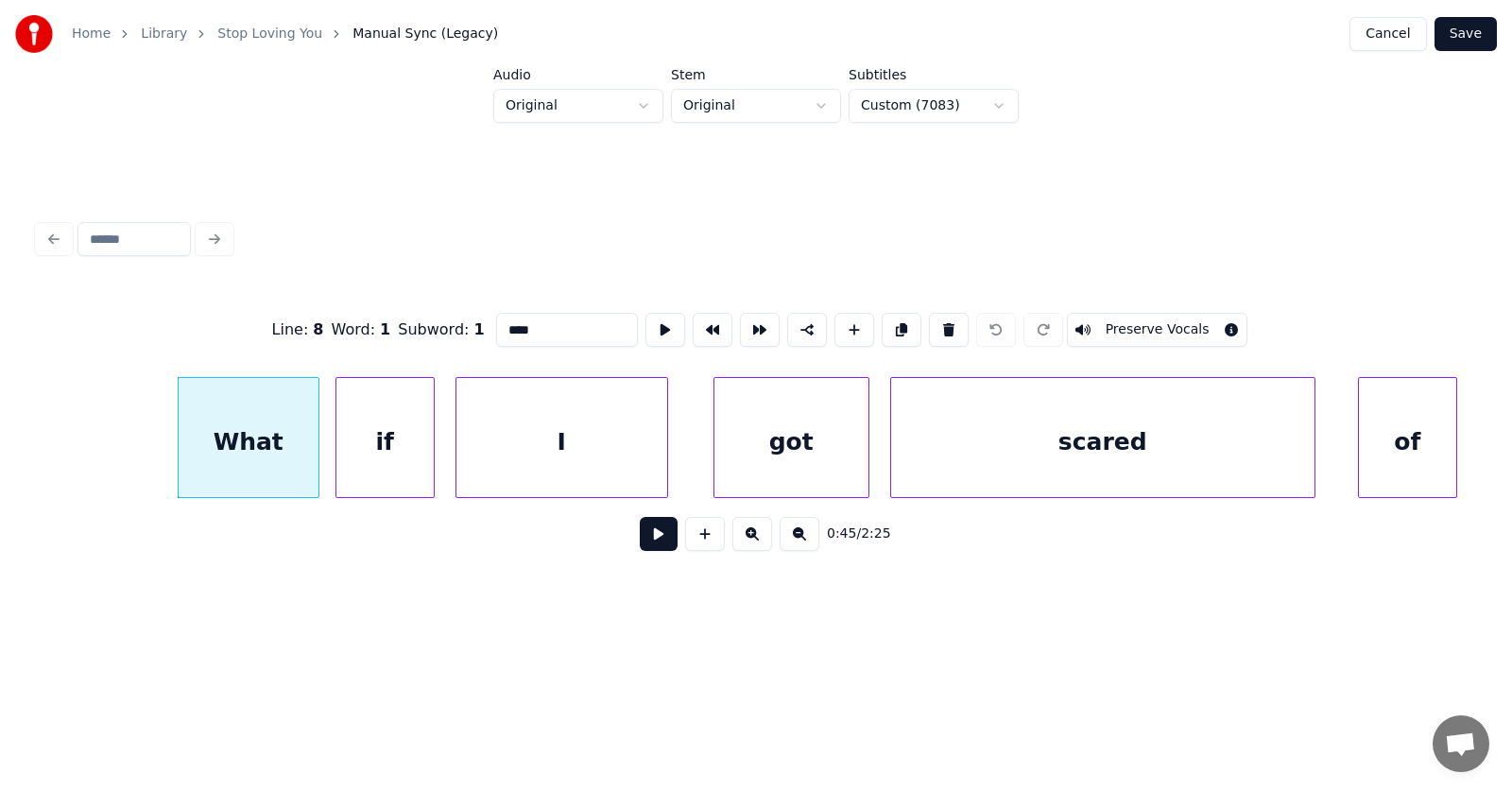
click at [960, 315] on button at bounding box center [948, 330] width 39 height 34
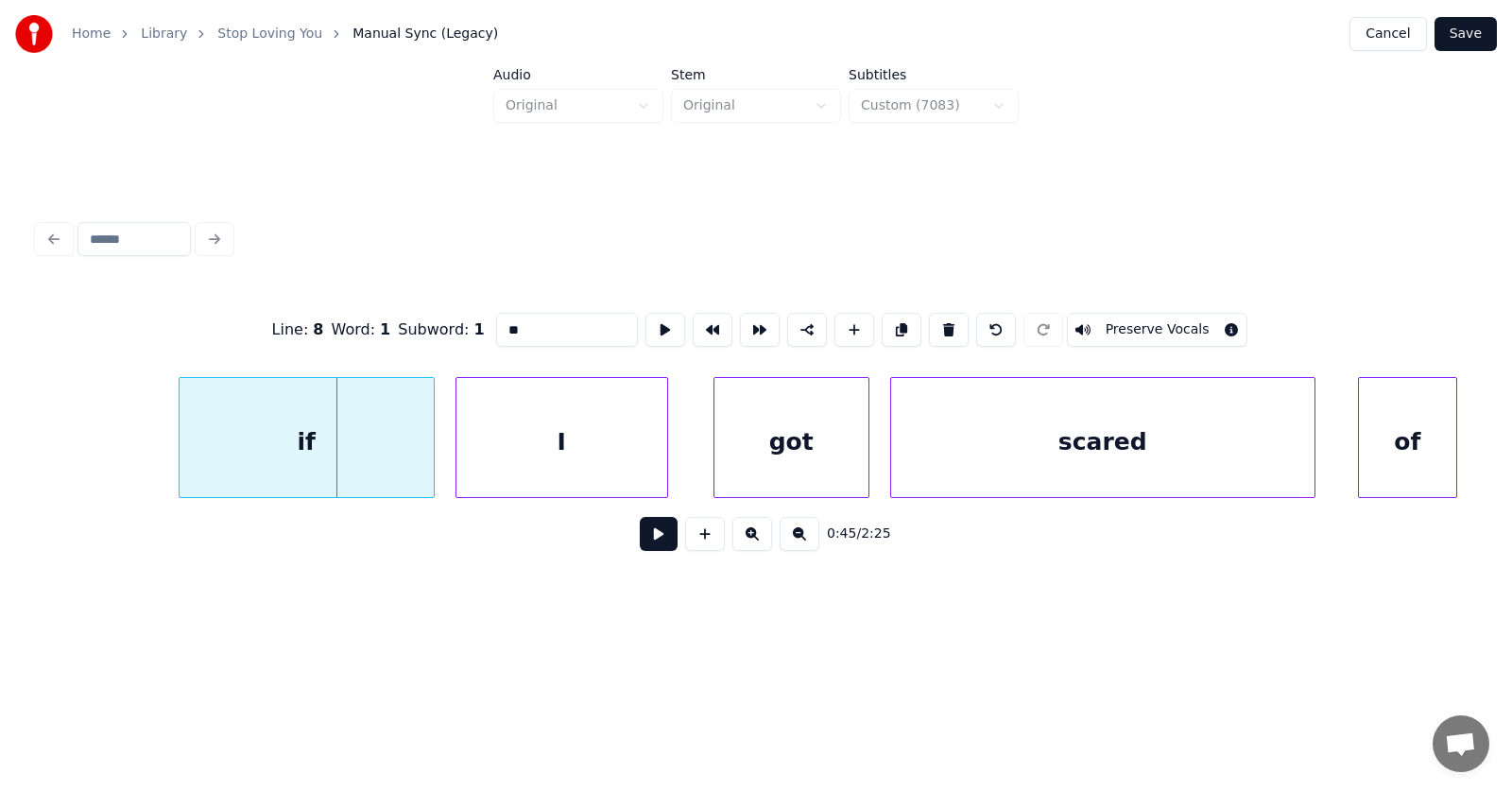
click at [184, 451] on div at bounding box center [183, 437] width 6 height 119
click at [293, 448] on div "if" at bounding box center [306, 442] width 254 height 129
click at [496, 320] on input "**" at bounding box center [567, 330] width 141 height 34
type input "*******"
click at [1464, 40] on button "Save" at bounding box center [1467, 33] width 63 height 34
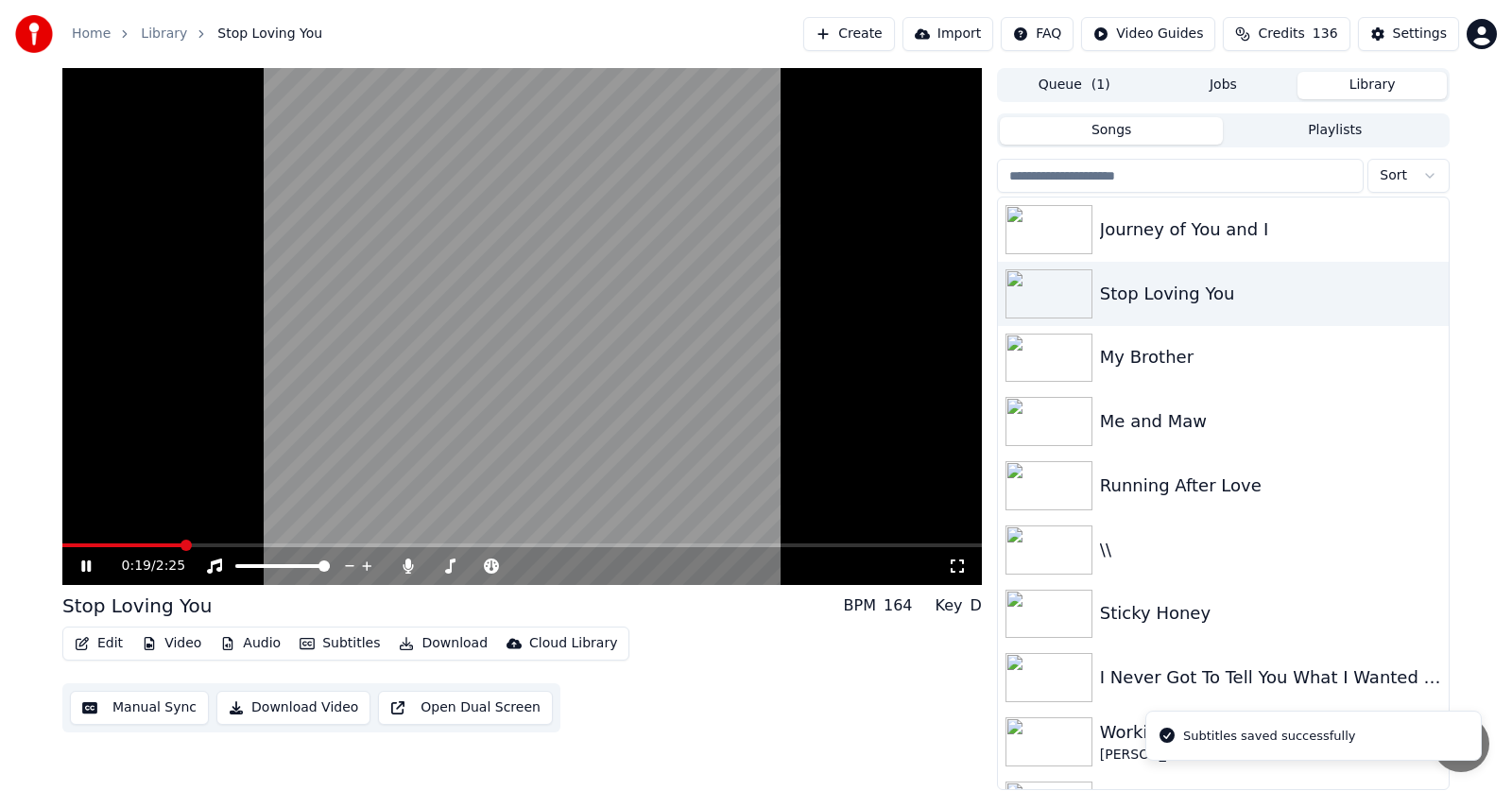
click at [185, 540] on span at bounding box center [187, 546] width 12 height 12
click at [223, 540] on span at bounding box center [224, 546] width 12 height 12
click at [85, 567] on icon at bounding box center [86, 566] width 10 height 12
click at [87, 566] on icon at bounding box center [86, 565] width 12 height 13
click at [87, 566] on icon at bounding box center [99, 565] width 44 height 15
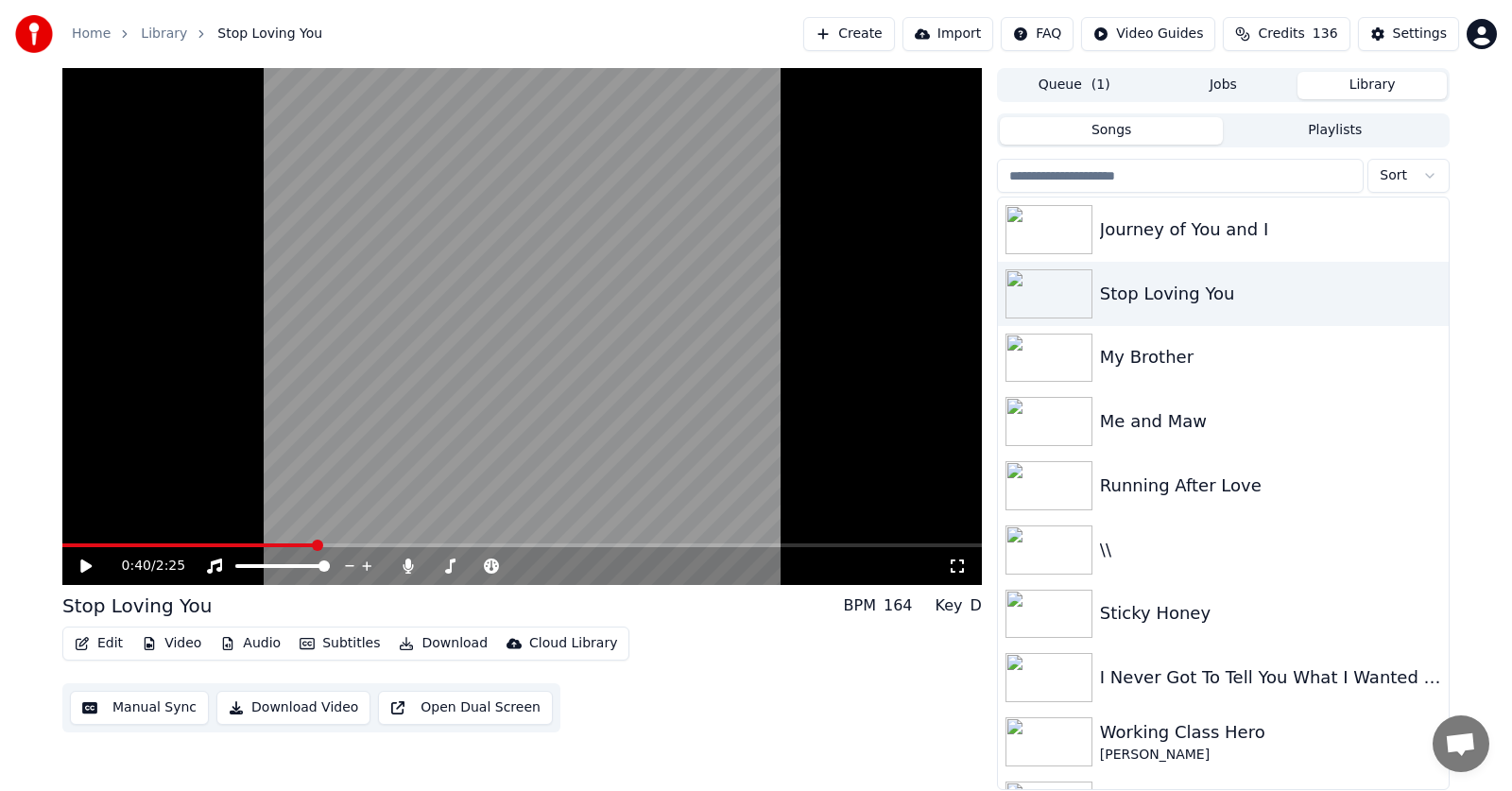
click at [317, 540] on span at bounding box center [318, 546] width 12 height 12
click at [85, 562] on icon at bounding box center [86, 565] width 12 height 13
click at [91, 562] on icon at bounding box center [99, 565] width 44 height 15
click at [362, 546] on span at bounding box center [368, 546] width 12 height 12
click at [87, 567] on icon at bounding box center [86, 565] width 12 height 13
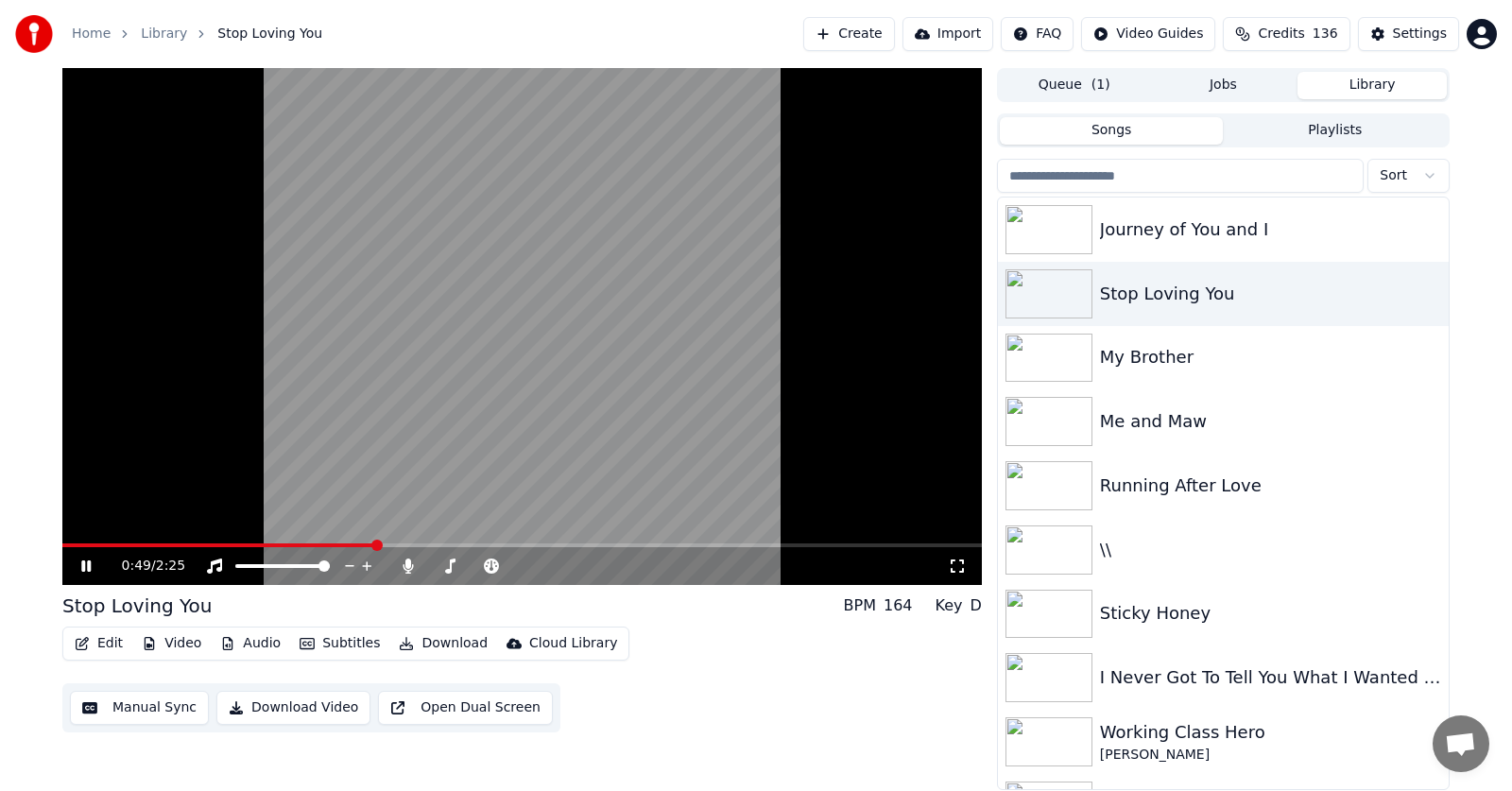
click at [87, 562] on icon at bounding box center [99, 565] width 44 height 15
click at [312, 543] on span at bounding box center [318, 546] width 12 height 12
click at [89, 565] on icon at bounding box center [86, 565] width 12 height 13
click at [89, 565] on icon at bounding box center [86, 566] width 10 height 12
click at [107, 645] on button "Edit" at bounding box center [98, 643] width 64 height 26
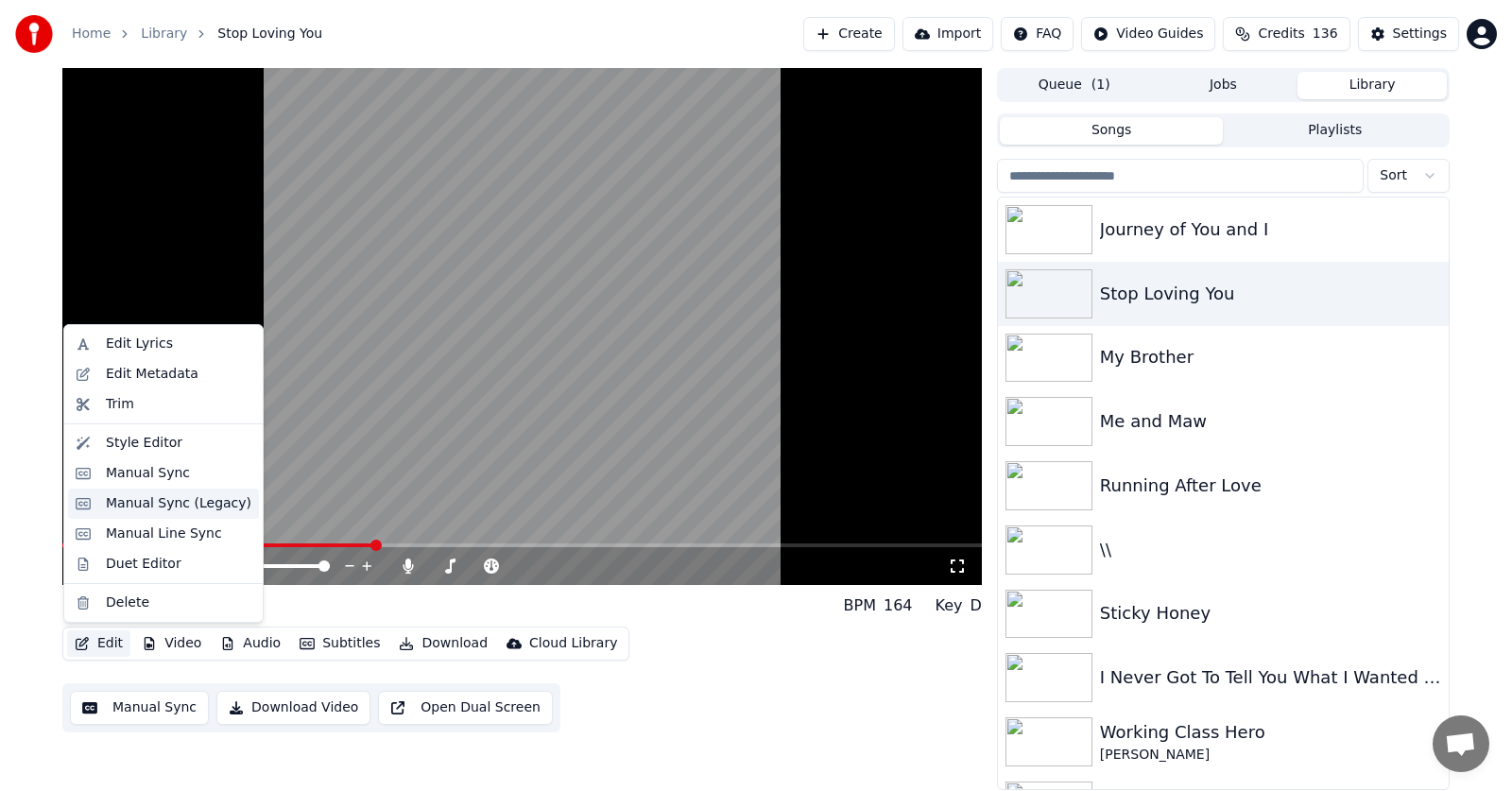
click at [164, 506] on div "Manual Sync (Legacy)" at bounding box center [179, 503] width 145 height 19
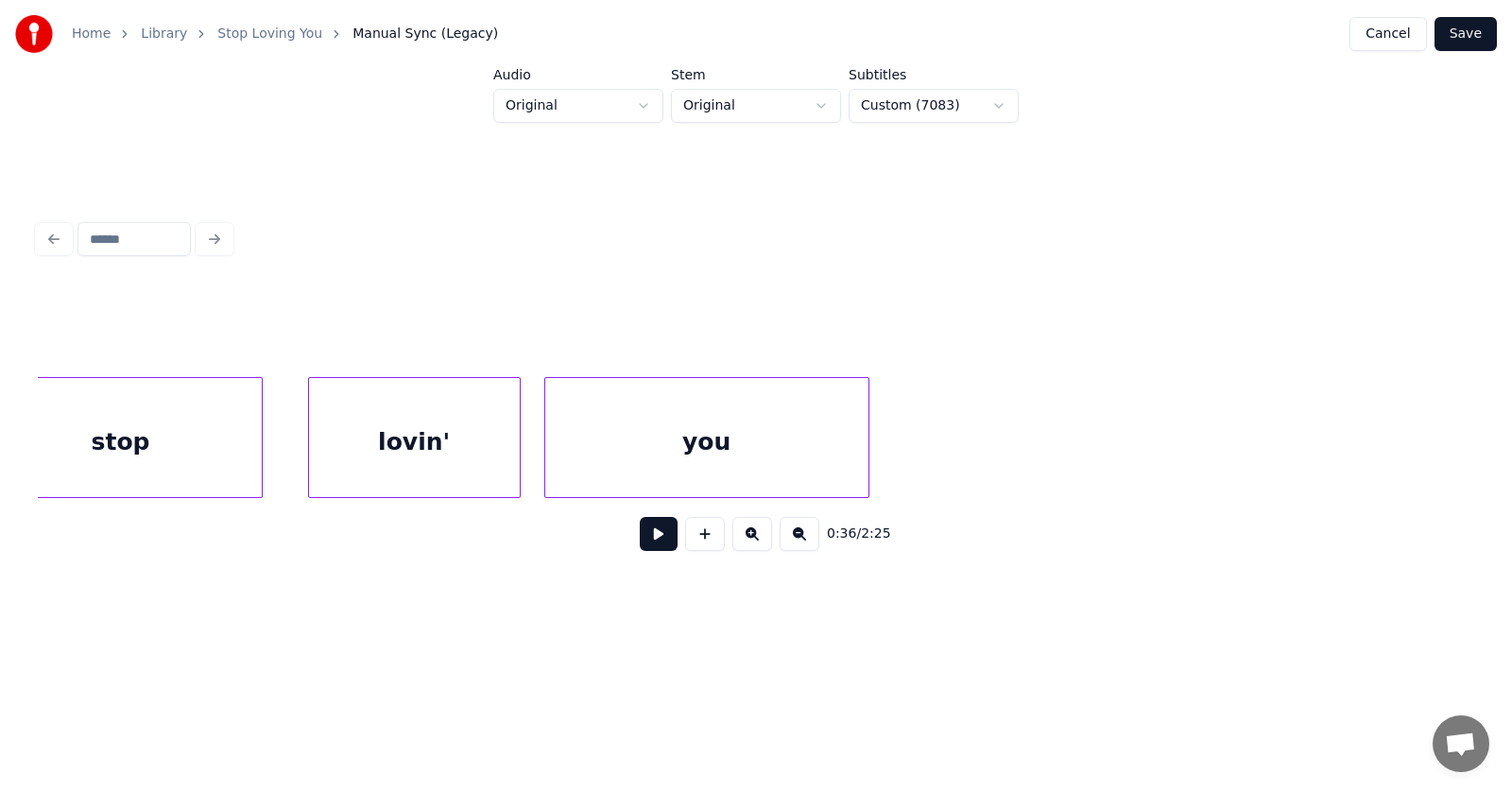
scroll to position [0, 27866]
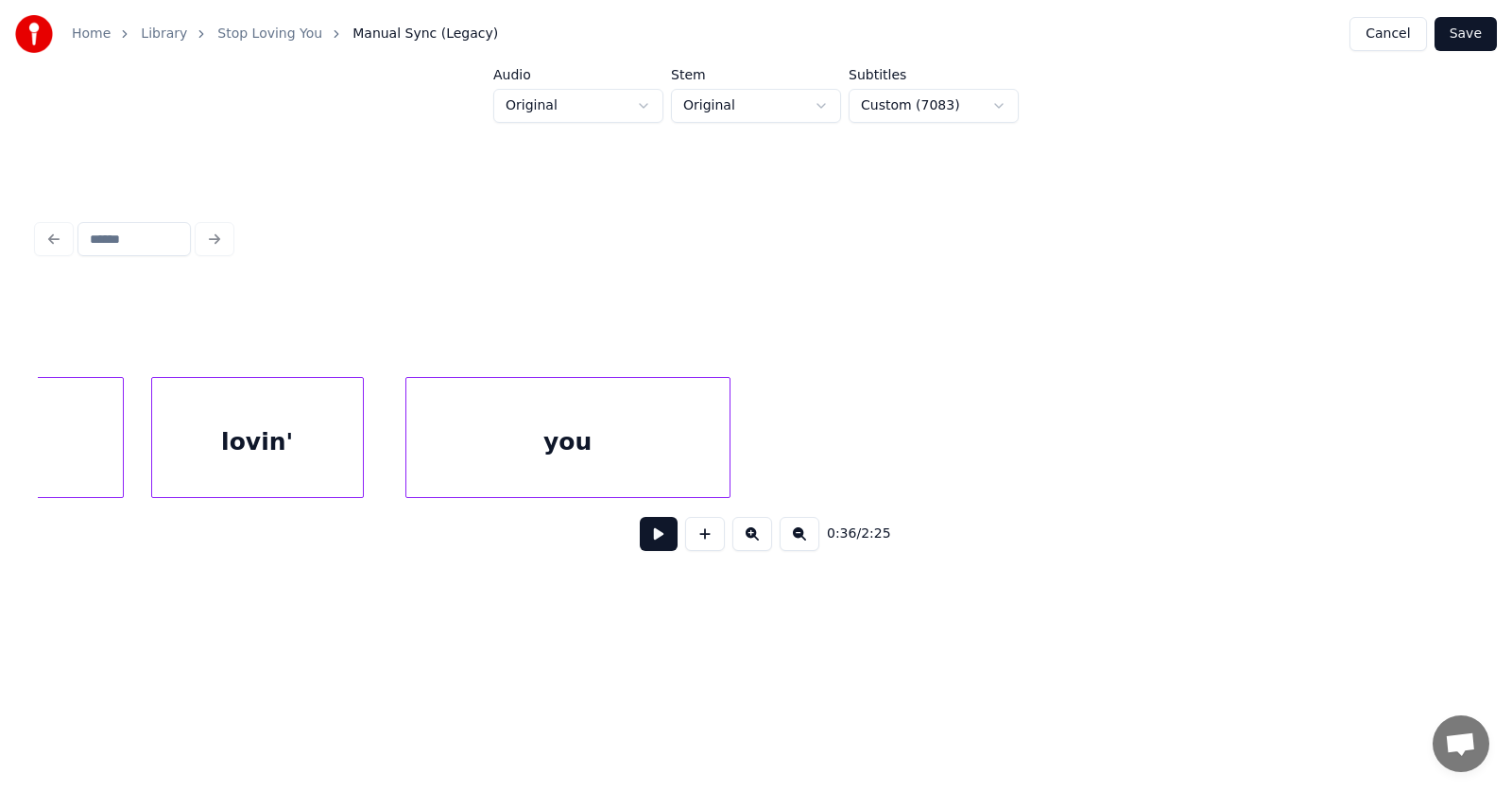
click at [267, 443] on div "lovin'" at bounding box center [257, 442] width 211 height 129
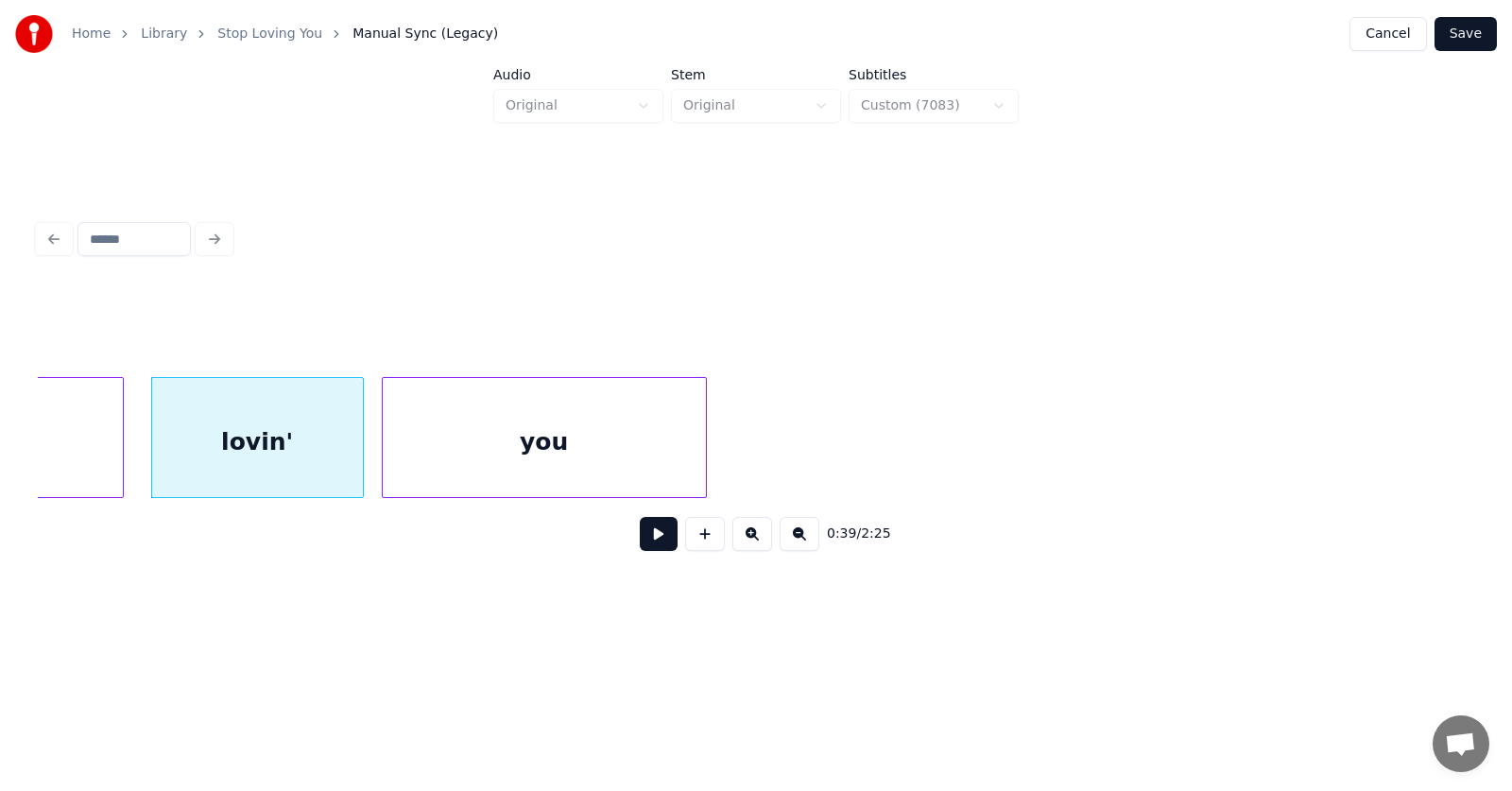
click at [503, 448] on div "you" at bounding box center [544, 442] width 323 height 129
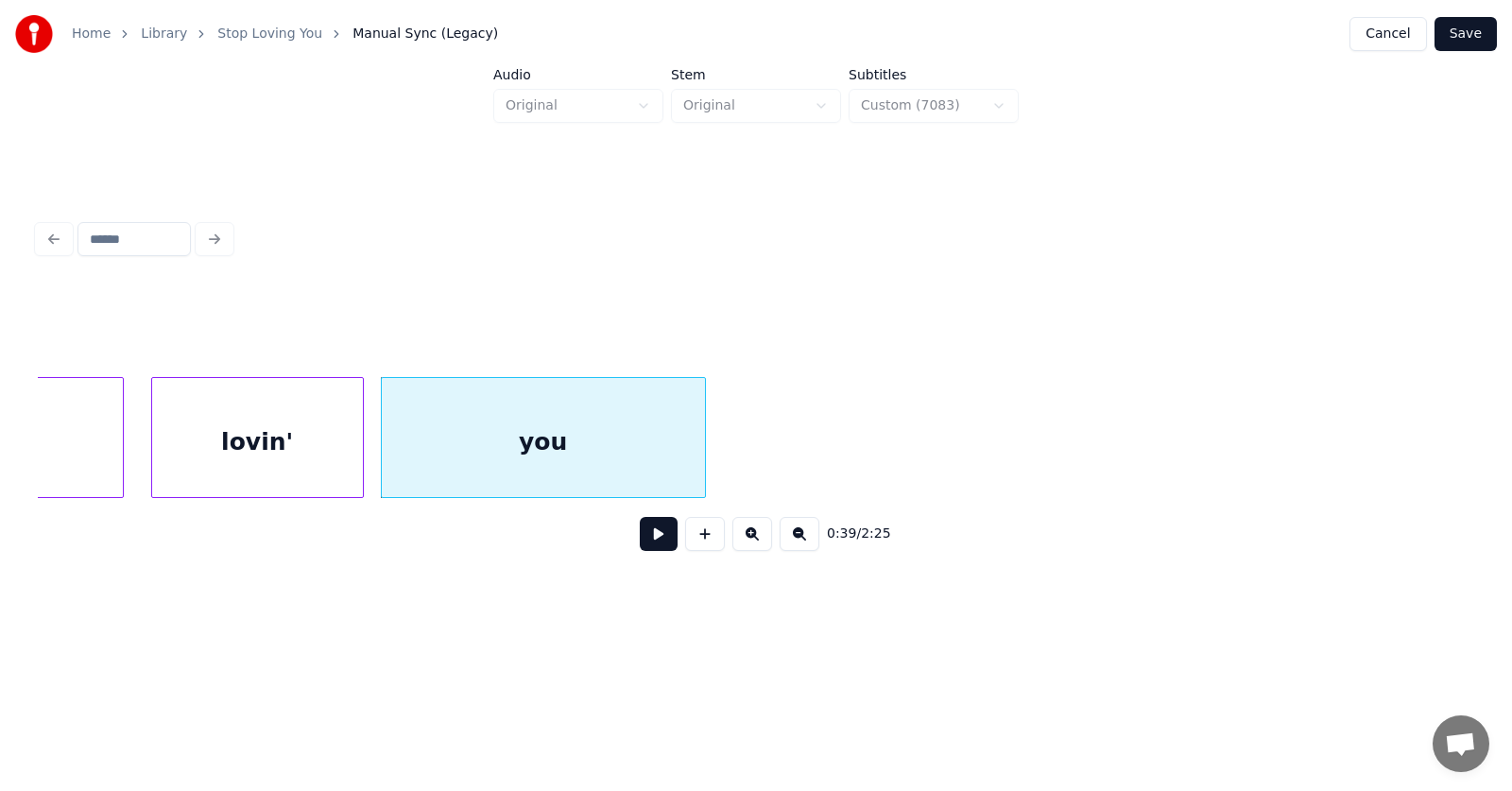
click at [705, 439] on div "you" at bounding box center [543, 437] width 325 height 121
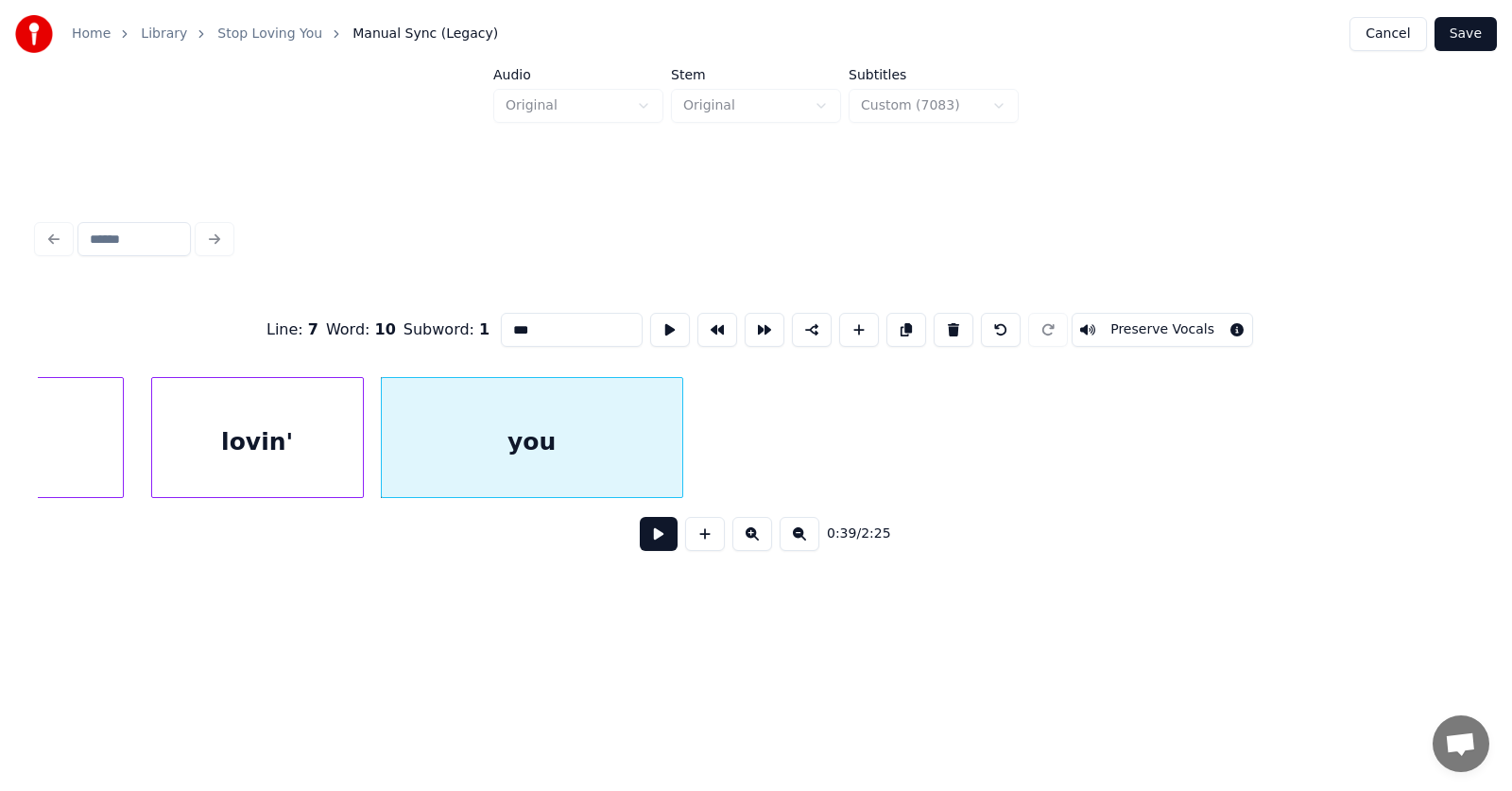
click at [680, 446] on div at bounding box center [679, 437] width 6 height 119
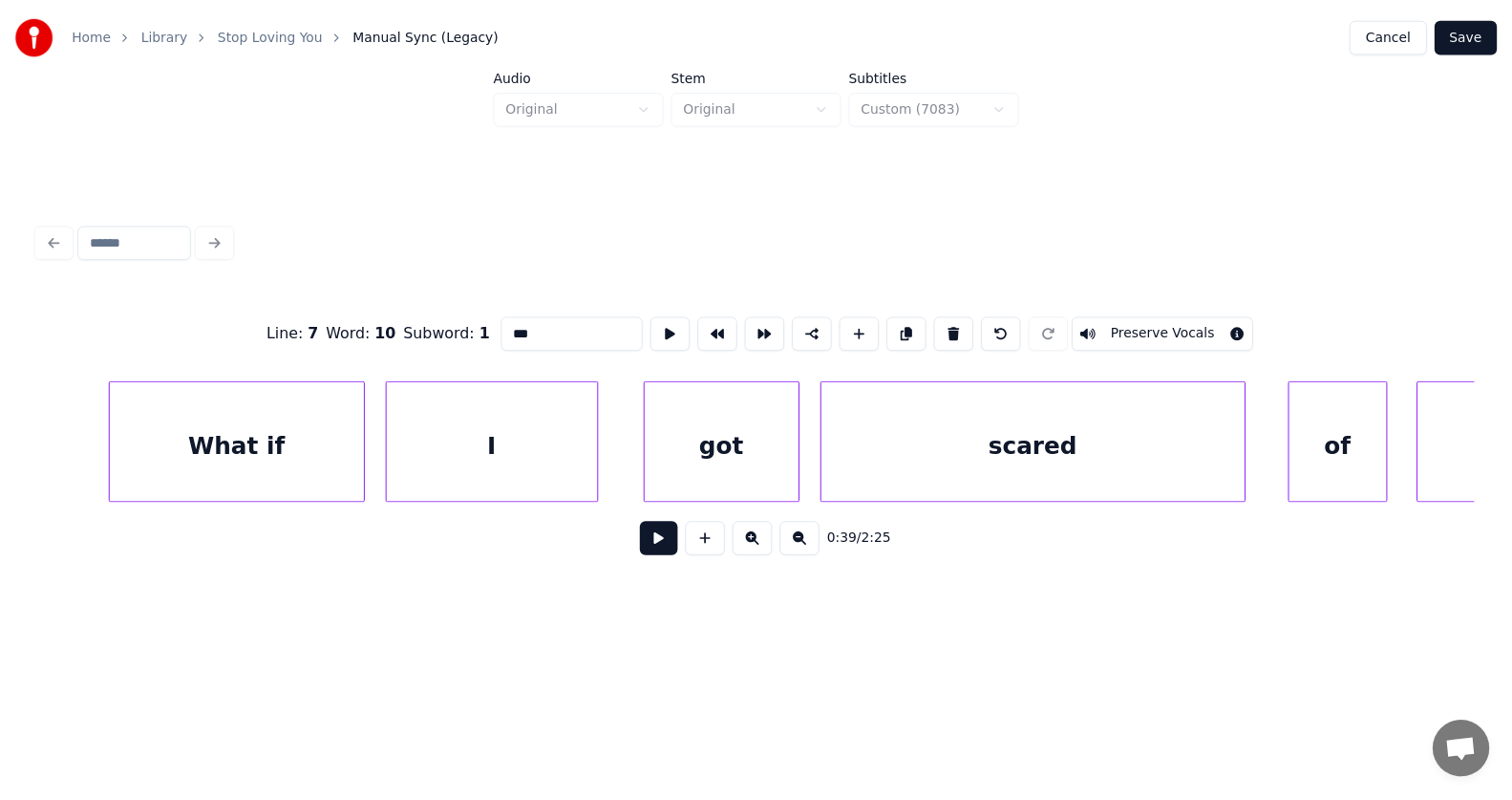
scroll to position [0, 32512]
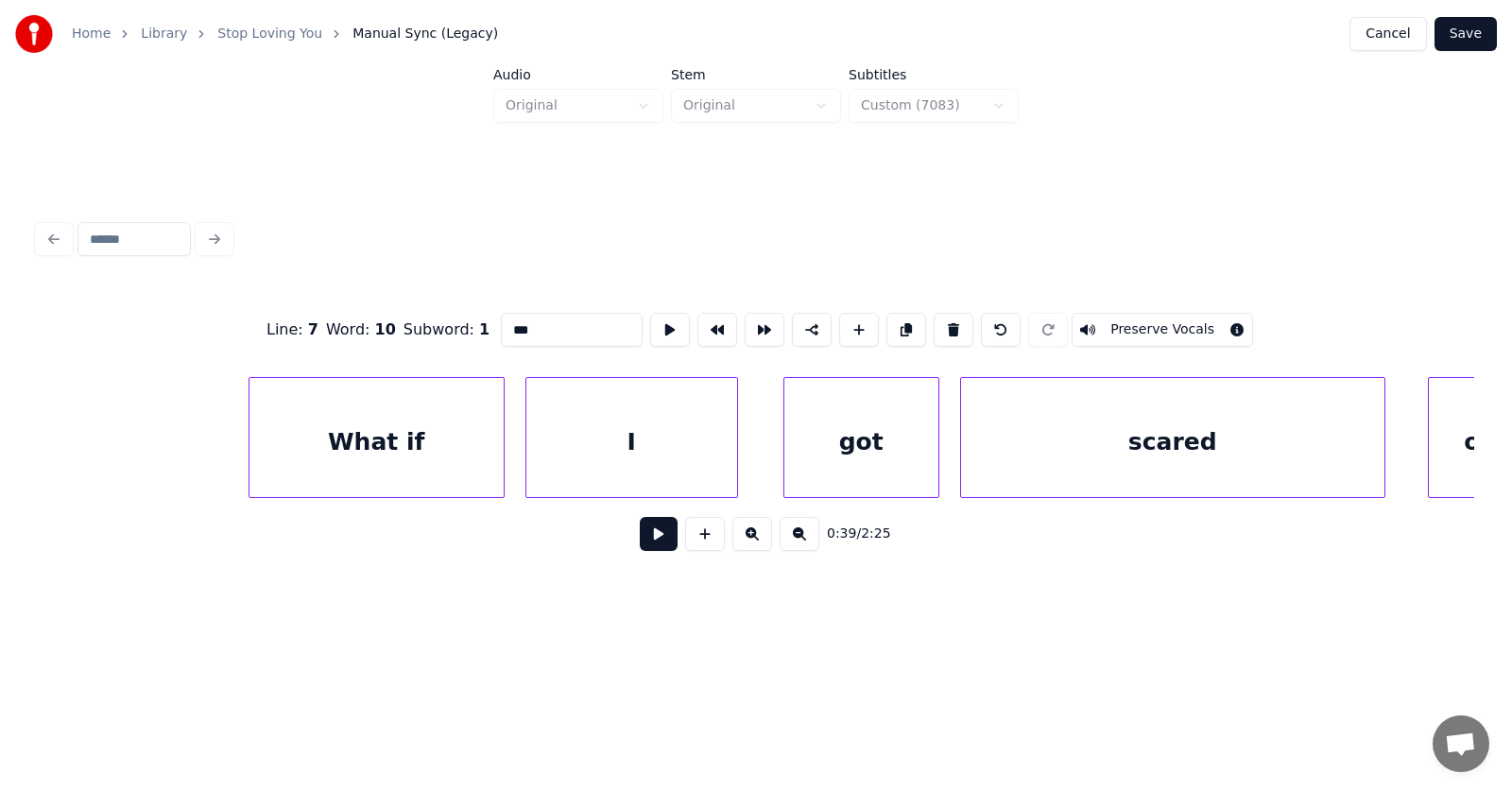
click at [427, 445] on div "What if" at bounding box center [376, 442] width 254 height 129
type input "*******"
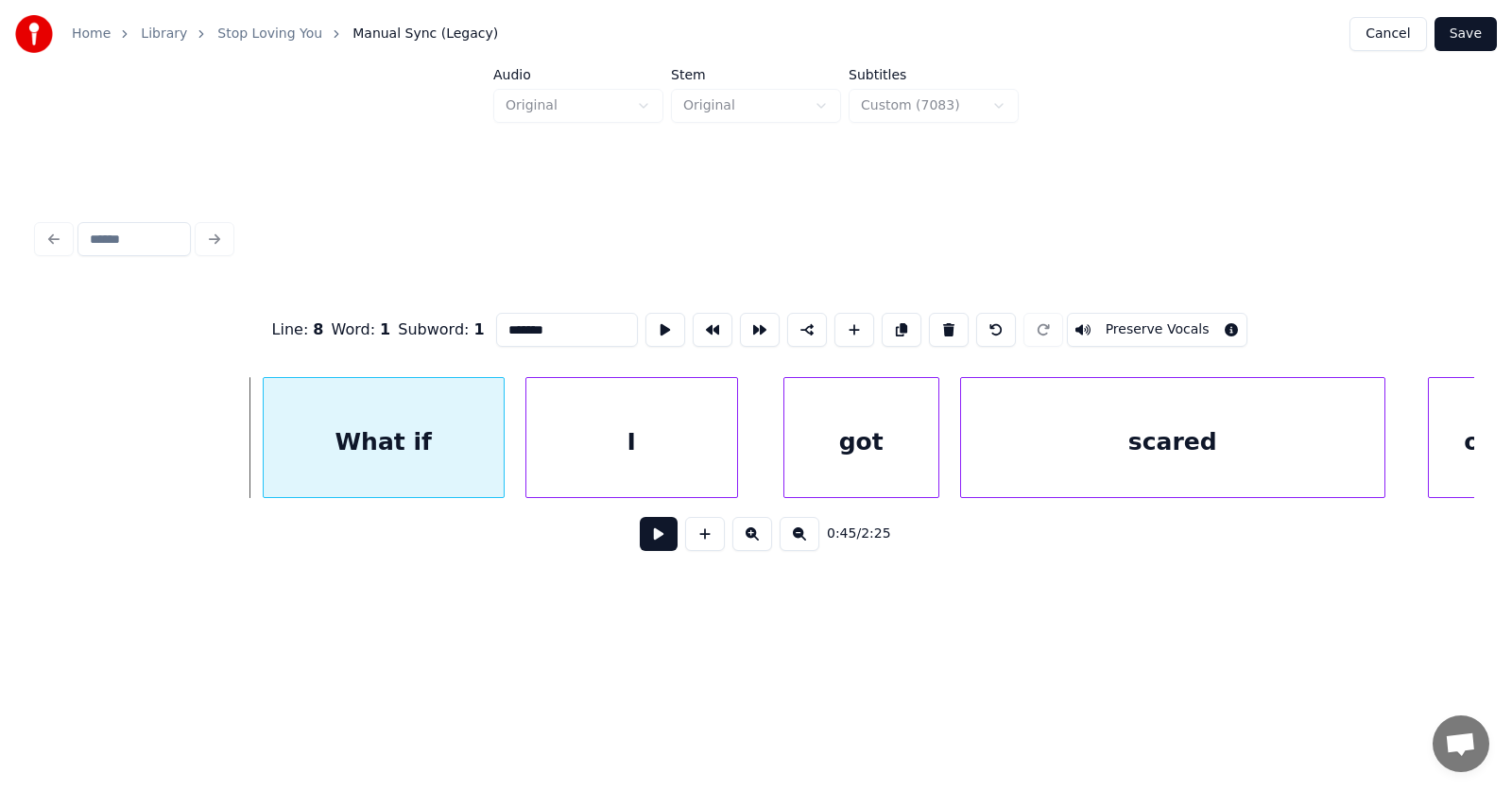
click at [266, 456] on div at bounding box center [267, 437] width 6 height 119
click at [1479, 39] on button "Save" at bounding box center [1467, 33] width 63 height 34
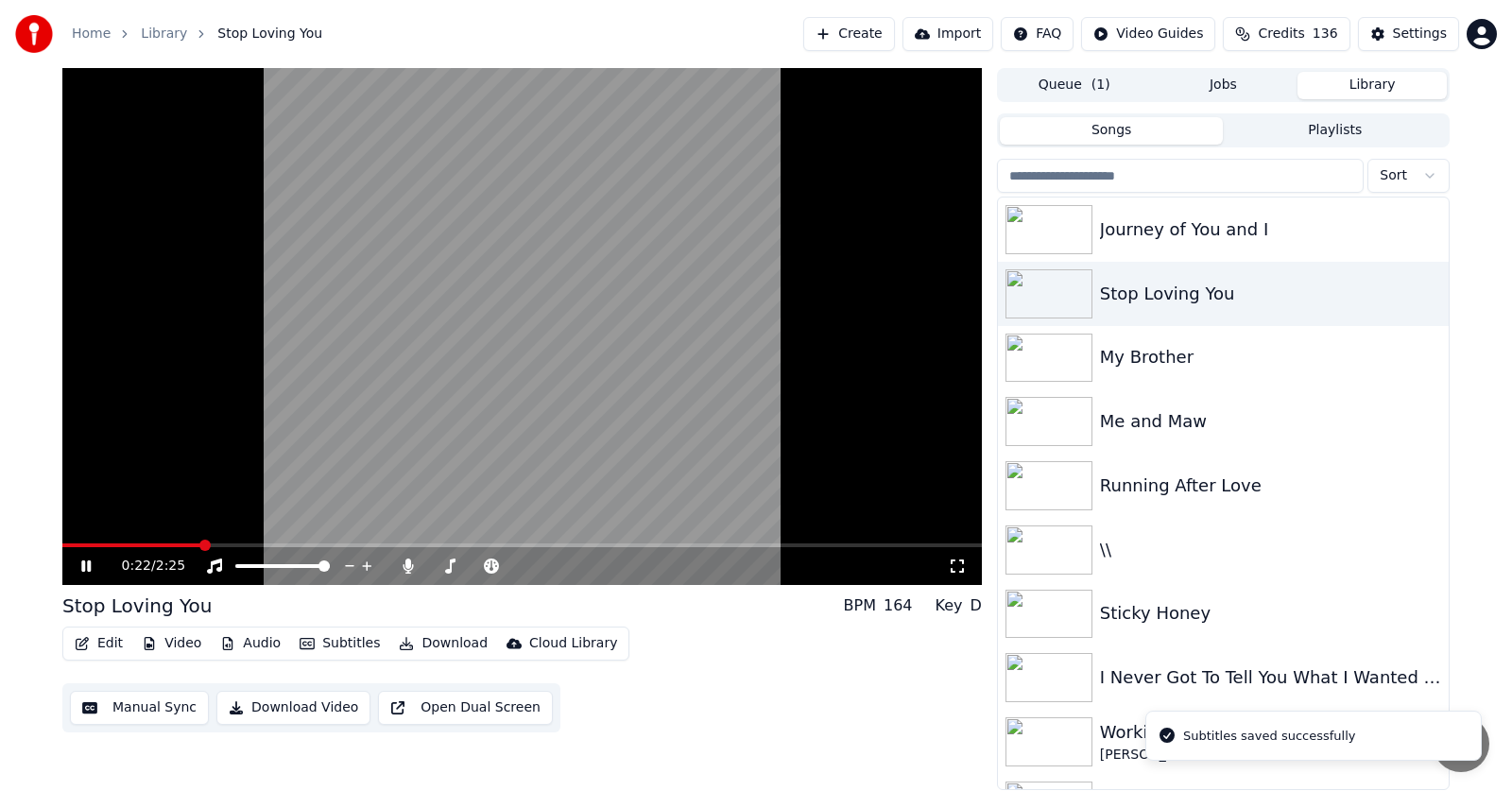
click at [203, 548] on span at bounding box center [205, 546] width 12 height 12
click at [250, 545] on span at bounding box center [255, 546] width 12 height 12
click at [88, 566] on icon at bounding box center [86, 566] width 10 height 12
click at [88, 566] on icon at bounding box center [86, 565] width 12 height 13
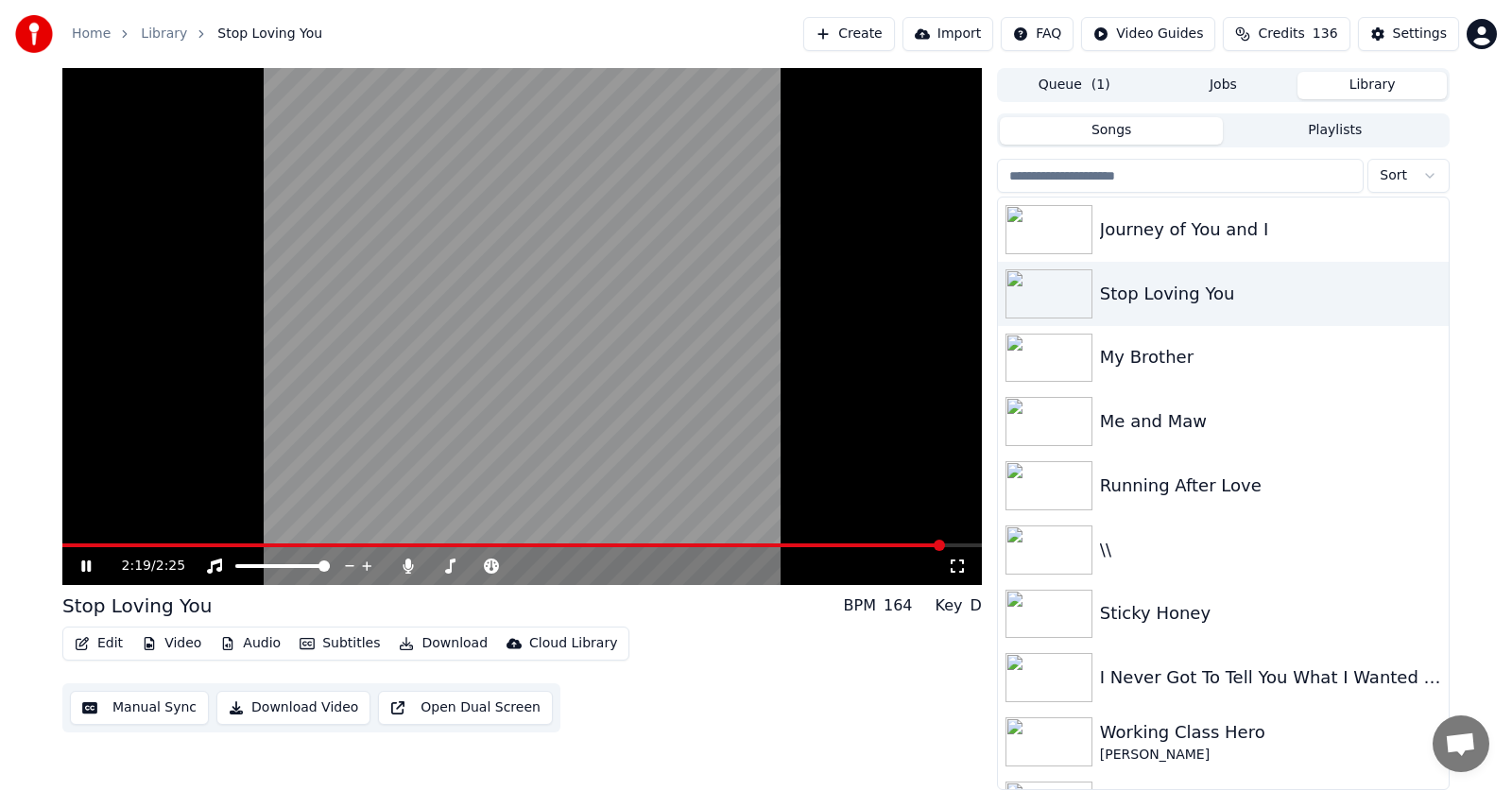
click at [88, 563] on icon at bounding box center [86, 566] width 10 height 12
click at [256, 644] on button "Audio" at bounding box center [250, 643] width 76 height 26
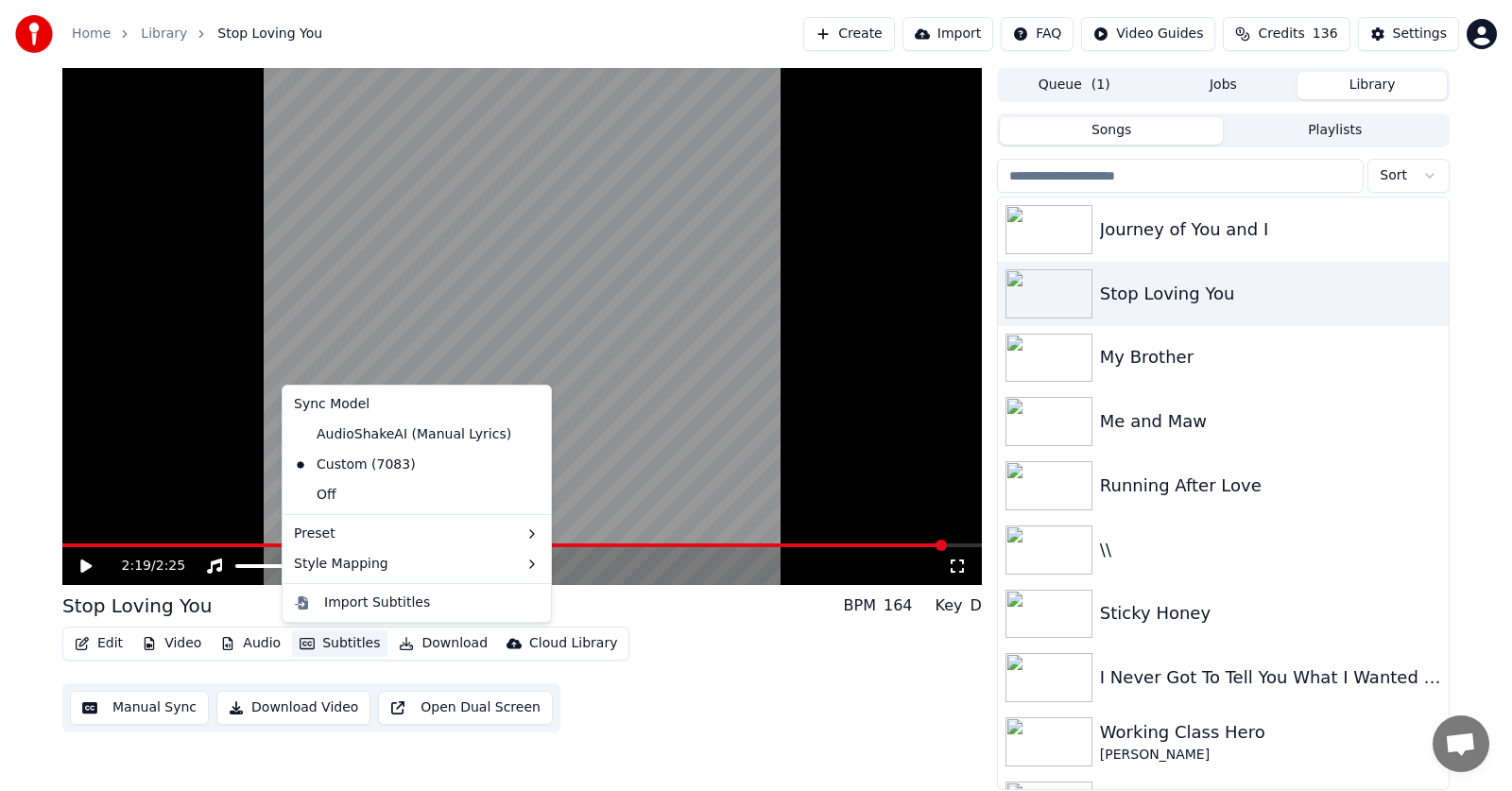
click at [329, 644] on button "Subtitles" at bounding box center [340, 643] width 95 height 26
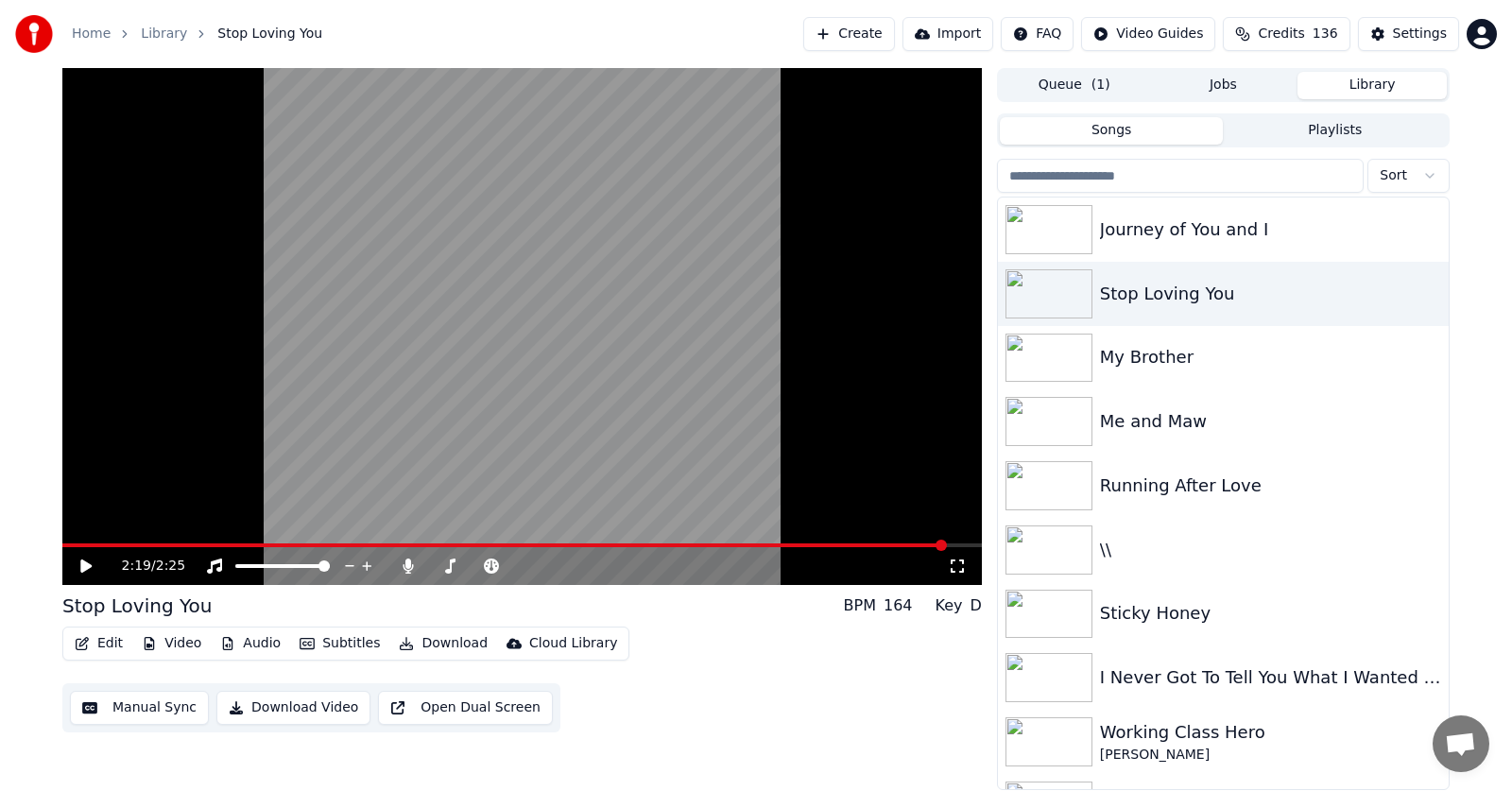
click at [329, 644] on button "Subtitles" at bounding box center [340, 643] width 95 height 26
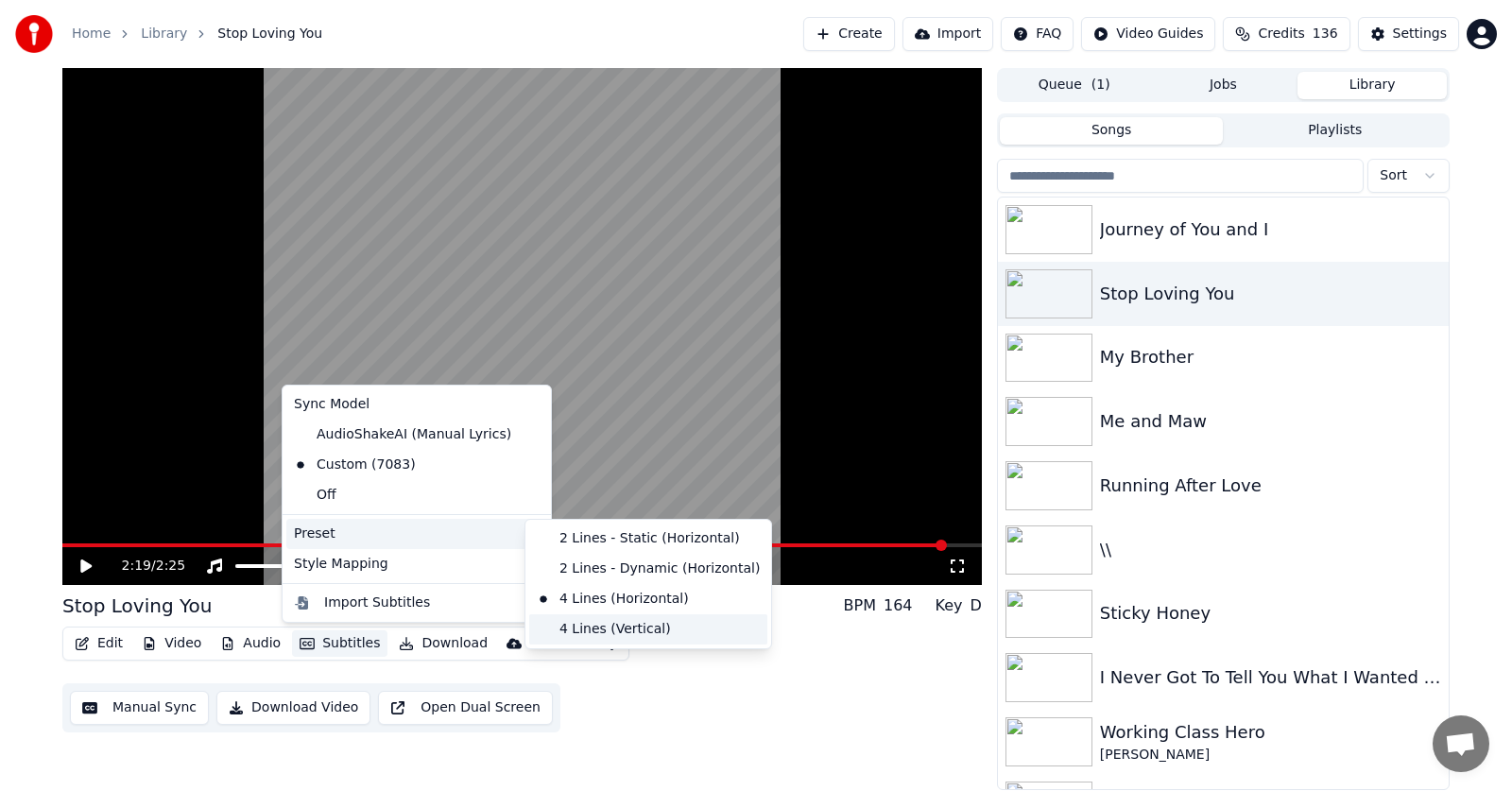
click at [596, 628] on div "4 Lines (Vertical)" at bounding box center [648, 629] width 239 height 30
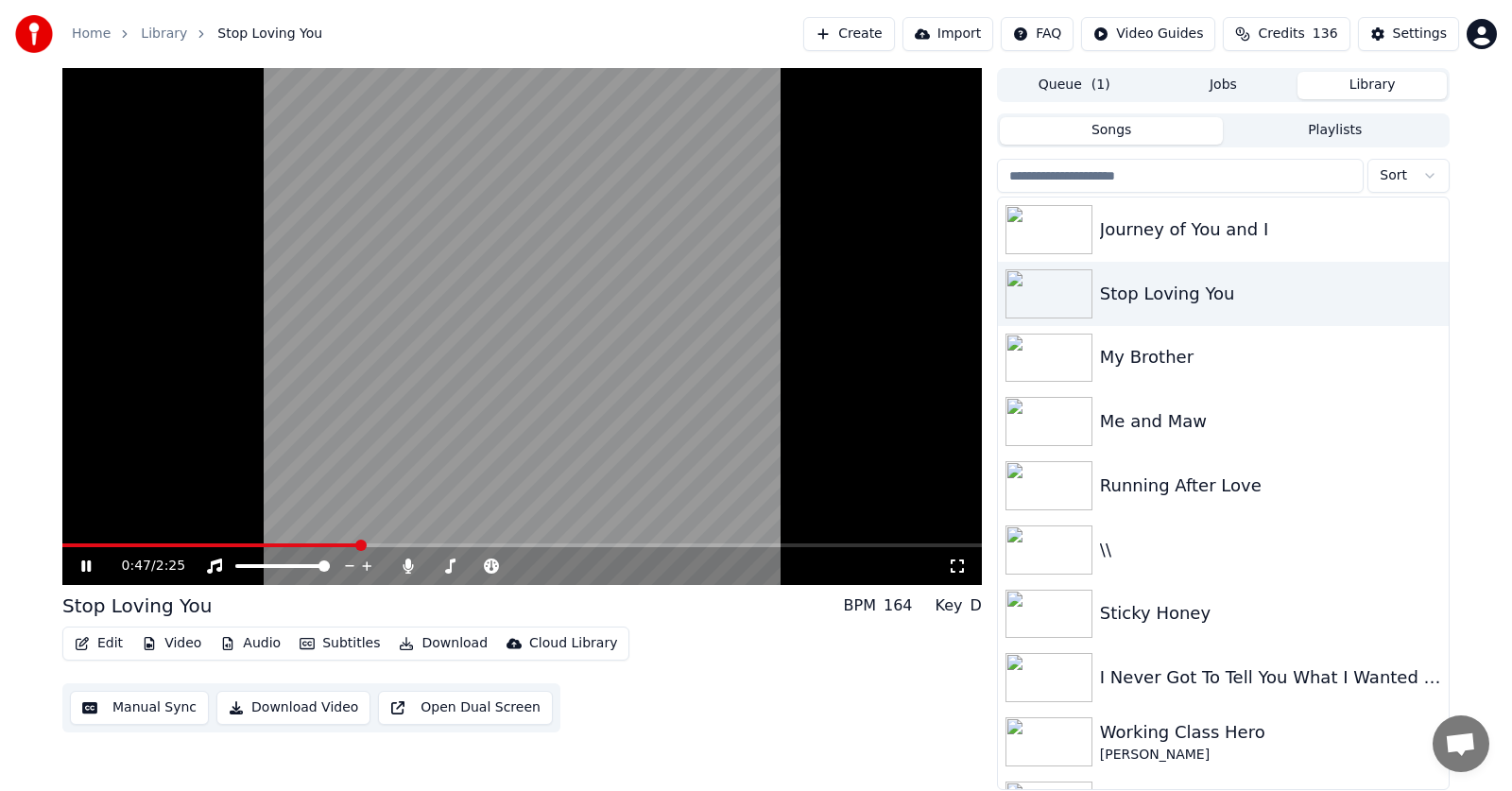
click at [355, 541] on span at bounding box center [361, 546] width 12 height 12
click at [83, 564] on icon at bounding box center [86, 566] width 10 height 12
click at [81, 566] on icon at bounding box center [99, 565] width 44 height 15
click at [290, 541] on span at bounding box center [294, 546] width 12 height 12
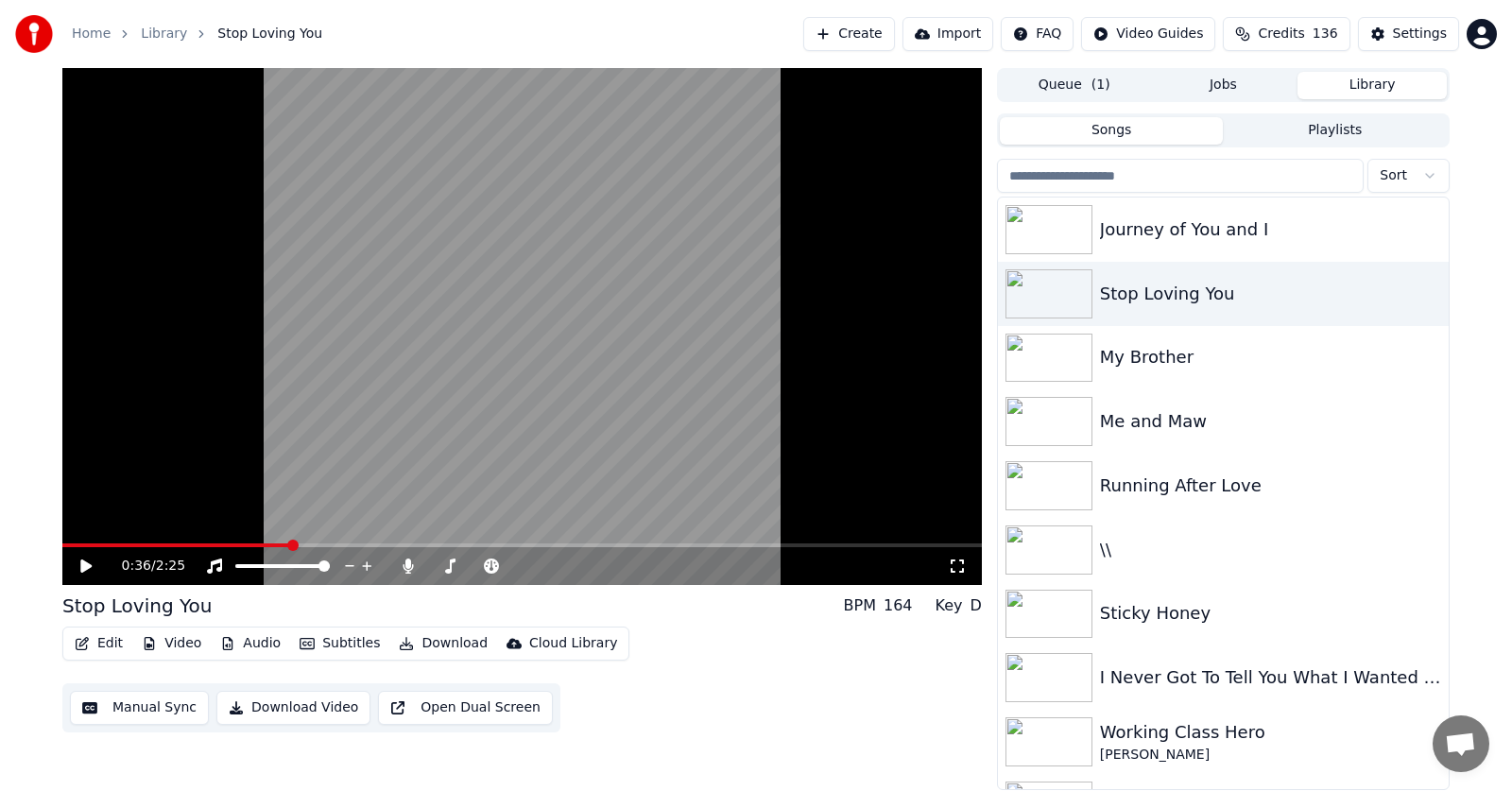
click at [81, 567] on icon at bounding box center [99, 565] width 44 height 15
click at [85, 565] on icon at bounding box center [86, 566] width 10 height 12
click at [451, 641] on button "Download" at bounding box center [444, 643] width 104 height 26
click at [31, 521] on div "1:02 / 2:25 Stop Loving You BPM 164 Key D Edit Video Audio Subtitles Download C…" at bounding box center [756, 429] width 1512 height 722
click at [410, 563] on icon at bounding box center [407, 565] width 11 height 15
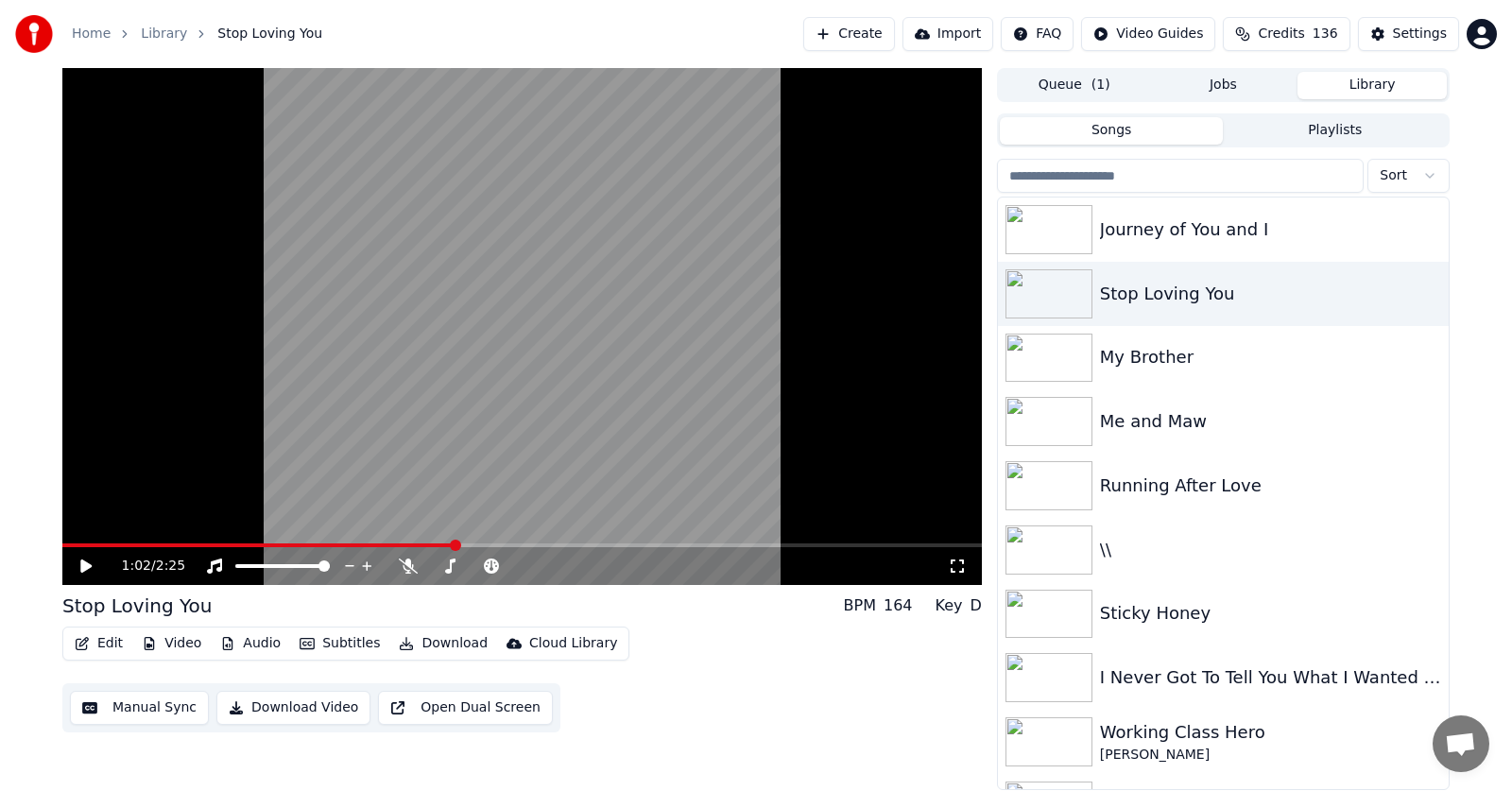
click at [82, 562] on icon at bounding box center [86, 565] width 12 height 13
click at [87, 563] on icon at bounding box center [99, 565] width 44 height 15
click at [189, 649] on button "Video" at bounding box center [172, 643] width 75 height 26
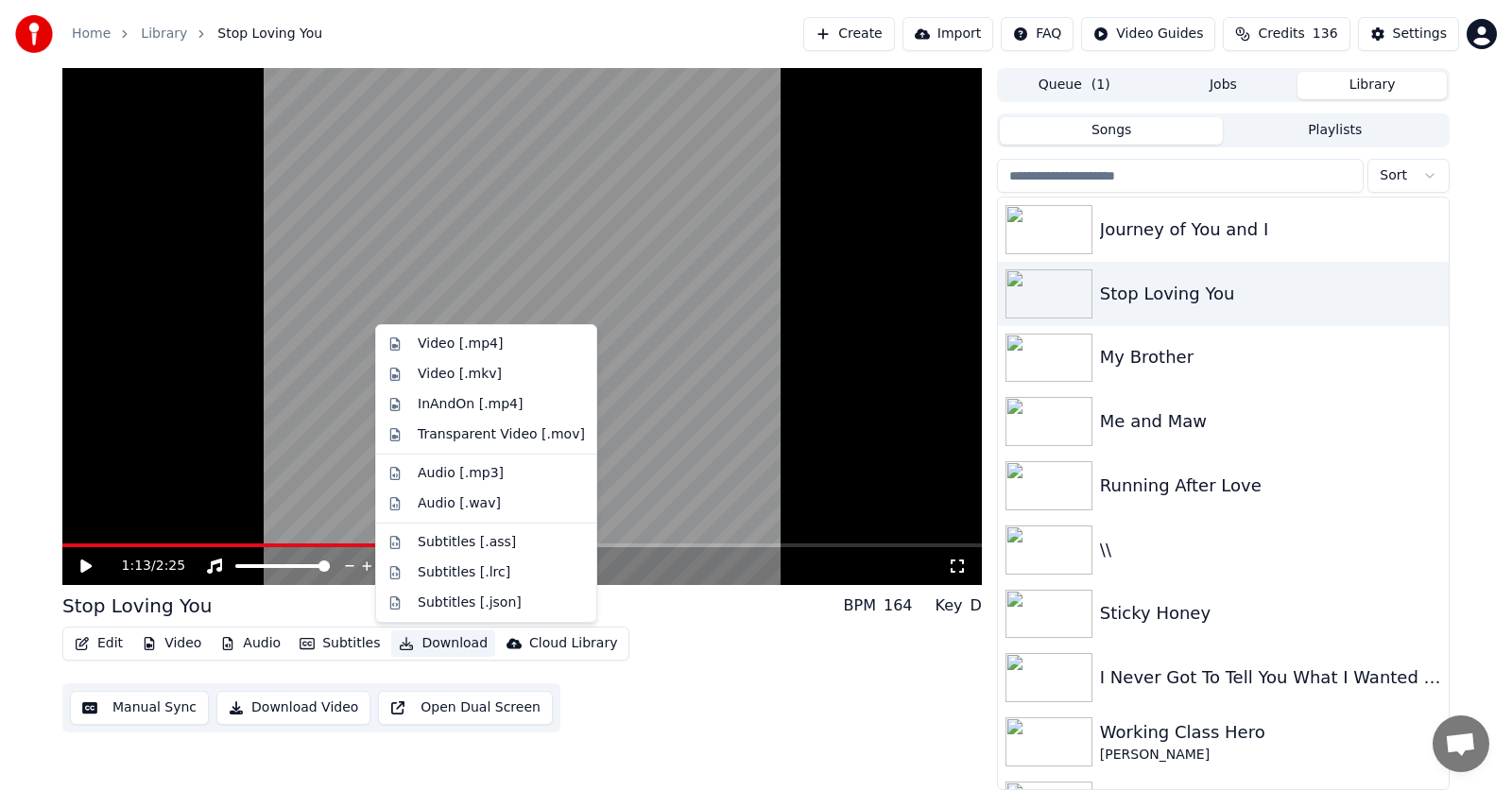
click at [425, 642] on button "Download" at bounding box center [444, 643] width 104 height 26
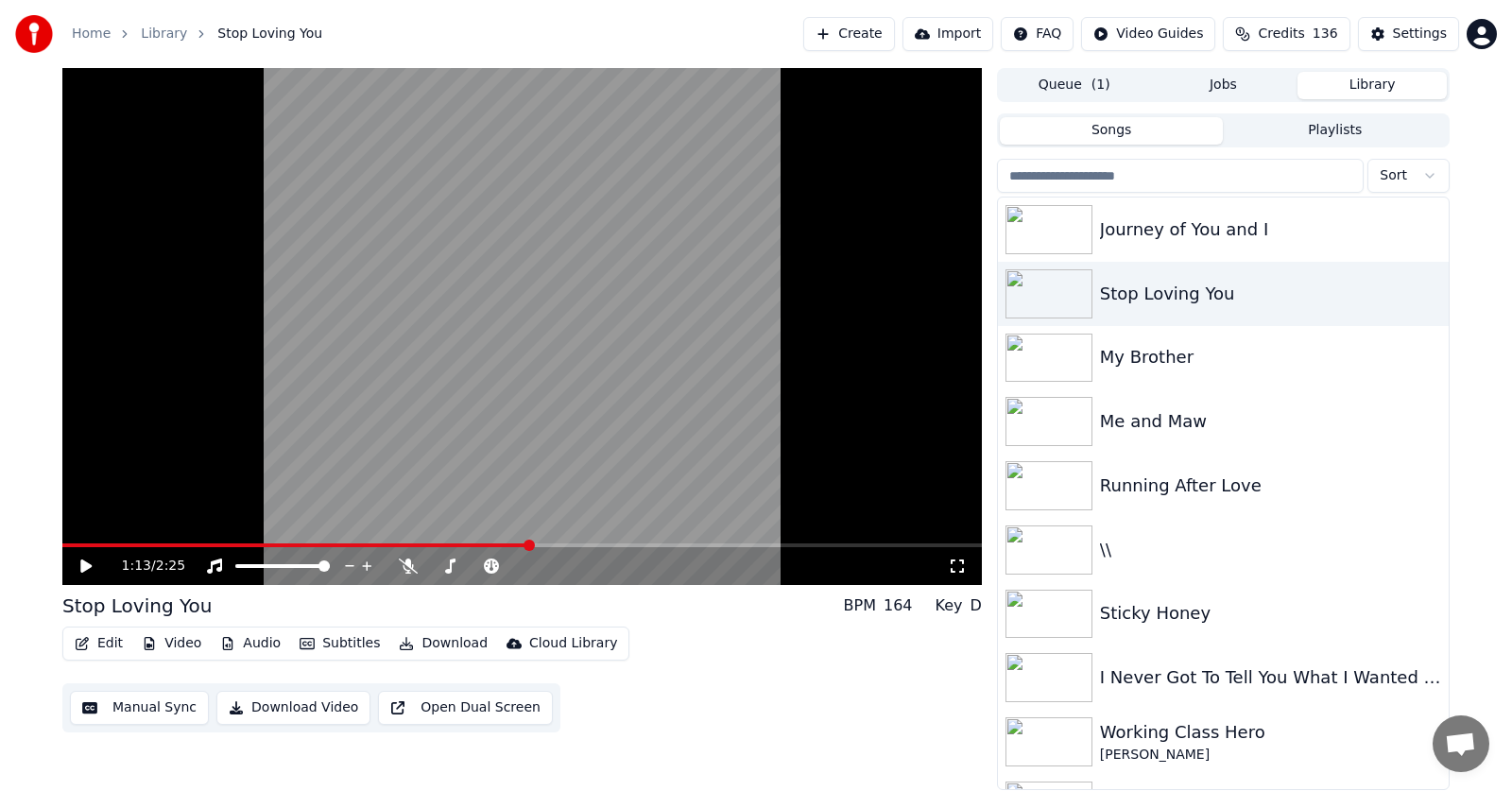
click at [439, 646] on button "Download" at bounding box center [444, 643] width 104 height 26
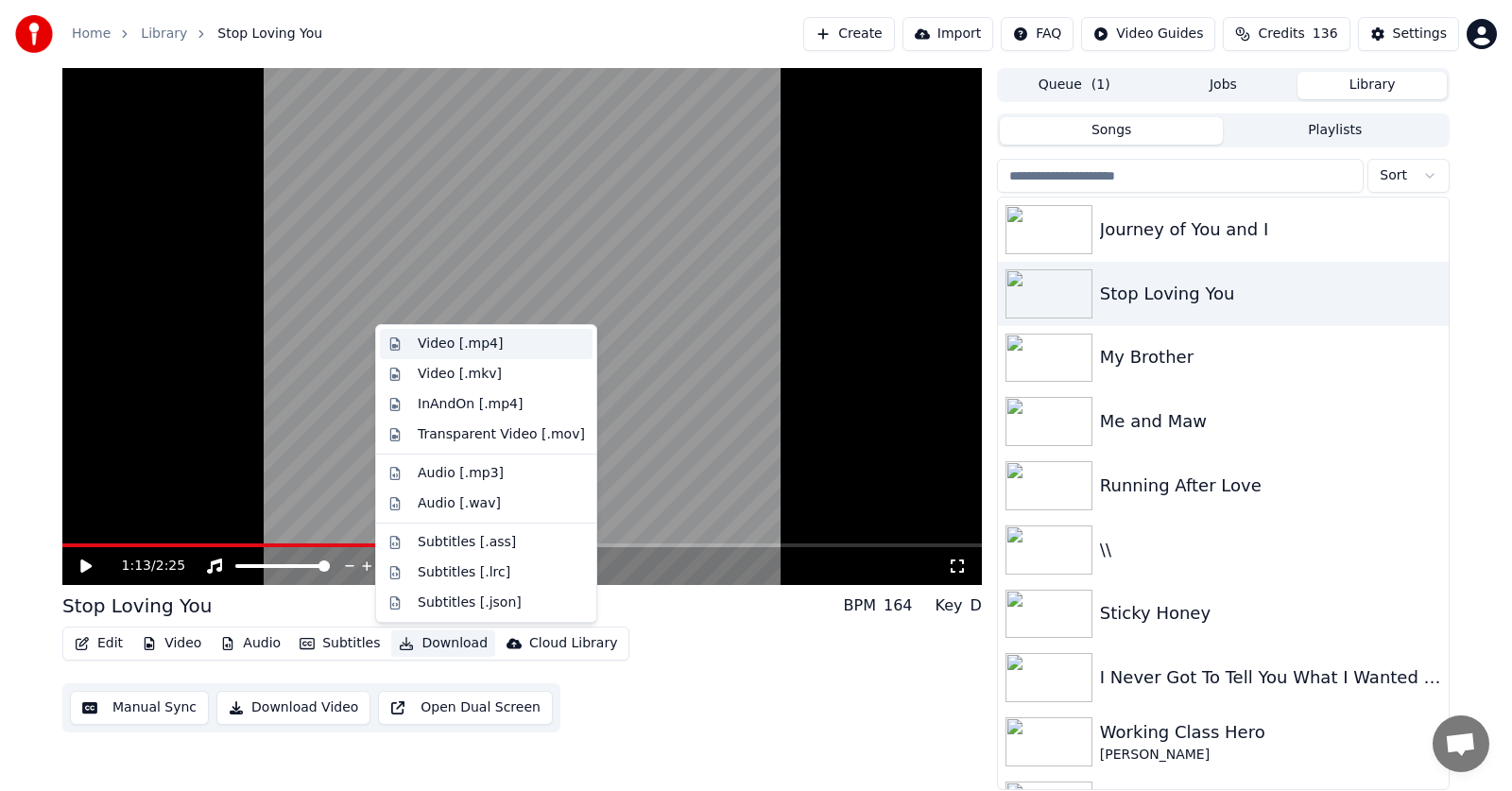
click at [435, 343] on div "Video [.mp4]" at bounding box center [460, 343] width 85 height 19
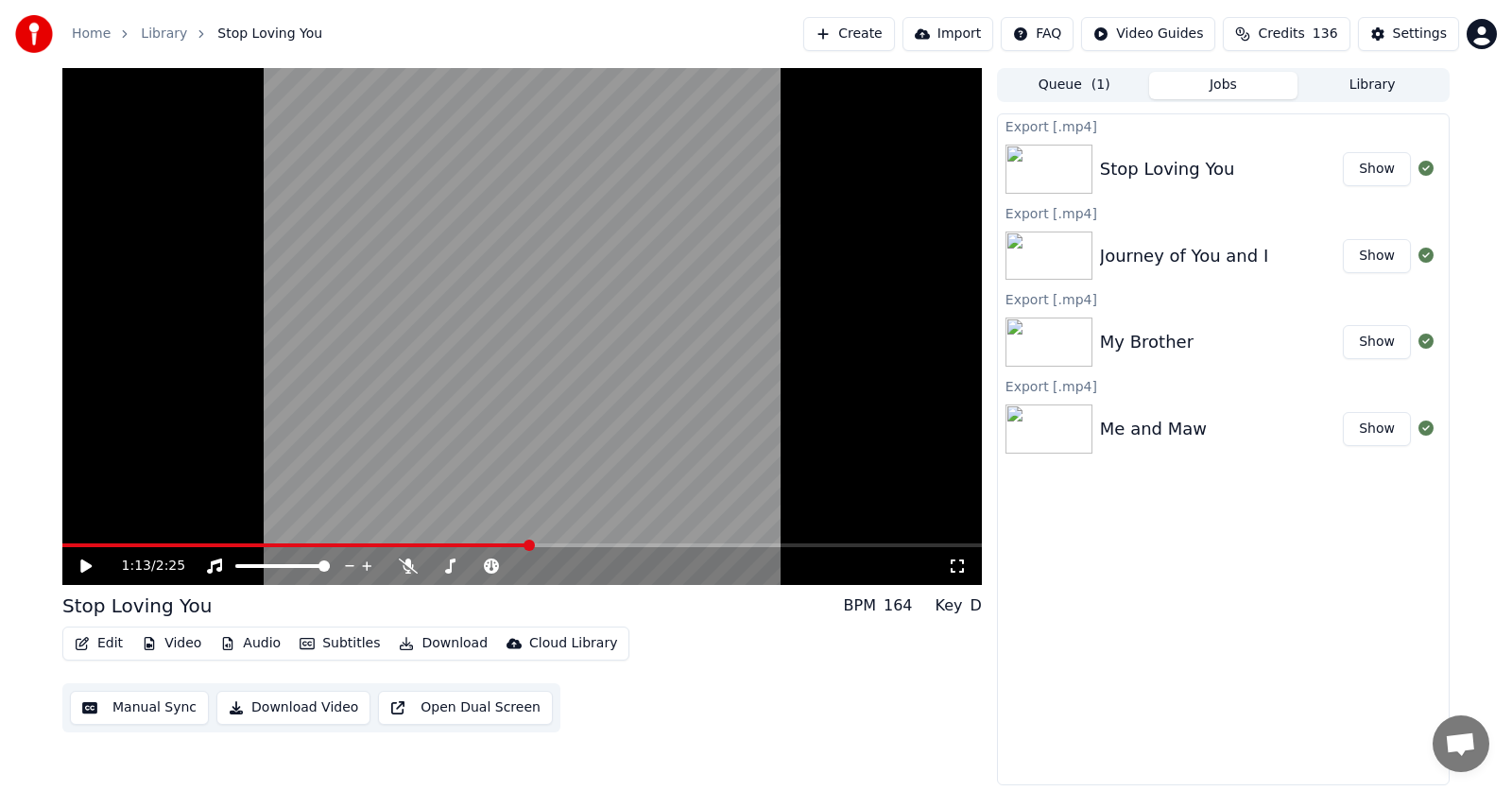
click at [1371, 174] on button "Show" at bounding box center [1377, 169] width 68 height 34
click at [83, 568] on icon at bounding box center [86, 565] width 12 height 13
click at [83, 566] on icon at bounding box center [86, 566] width 10 height 12
click at [105, 640] on button "Edit" at bounding box center [98, 643] width 64 height 26
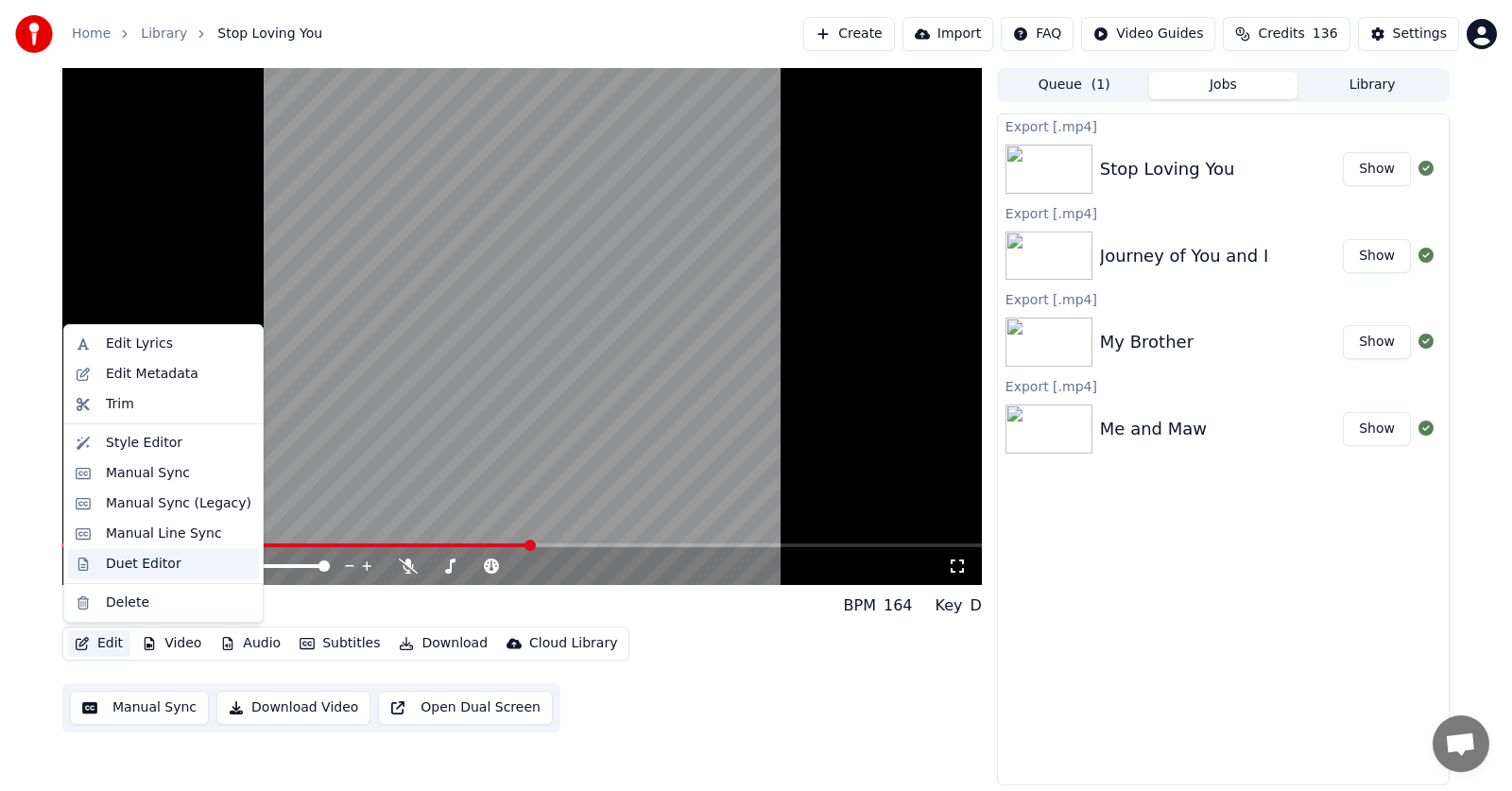
click at [123, 561] on div "Duet Editor" at bounding box center [143, 563] width 76 height 19
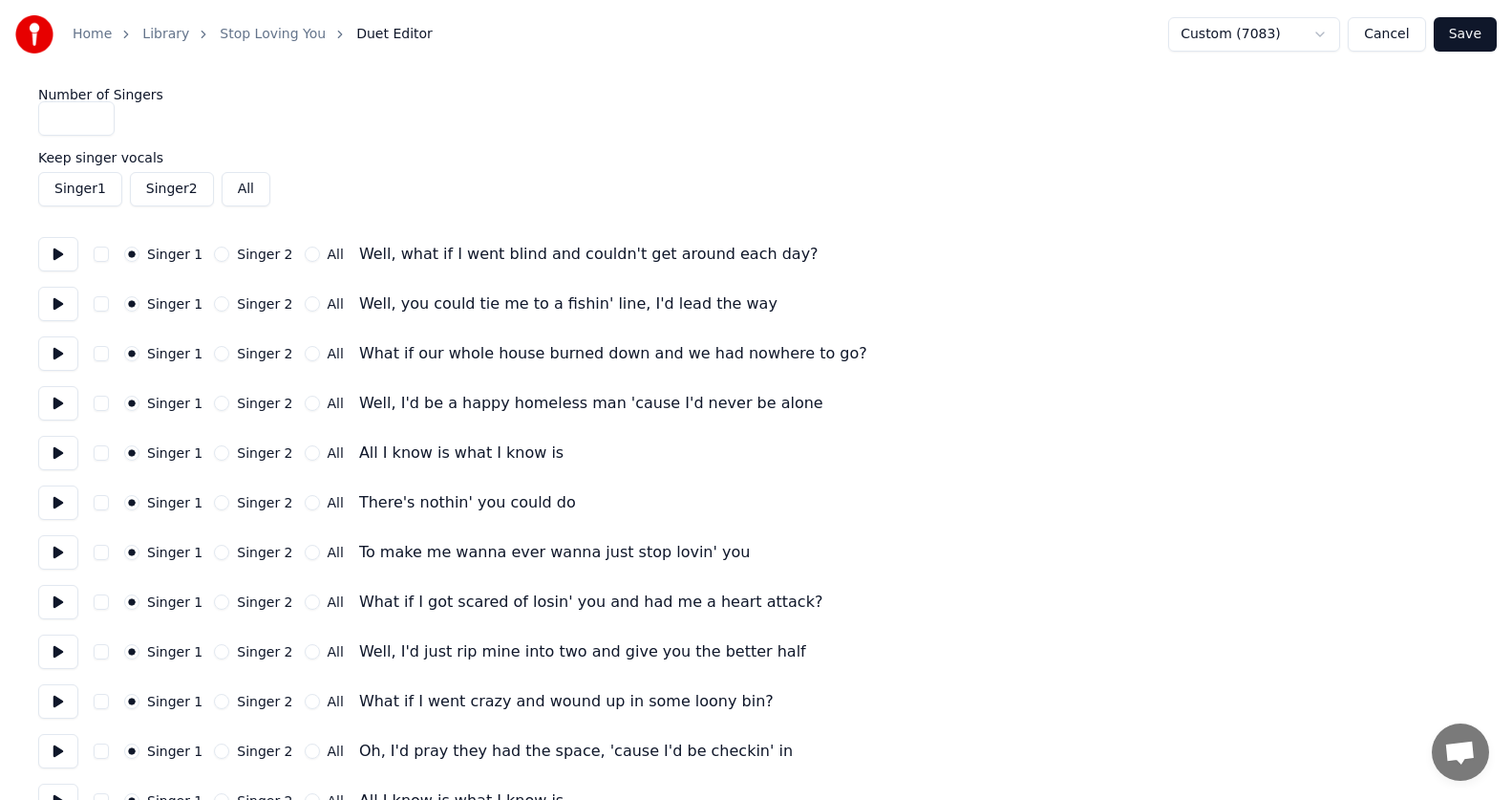
click at [60, 253] on button at bounding box center [59, 254] width 40 height 35
click at [220, 252] on button "Singer 2" at bounding box center [221, 253] width 15 height 15
click at [60, 304] on button at bounding box center [59, 304] width 40 height 35
click at [59, 353] on button at bounding box center [59, 353] width 40 height 35
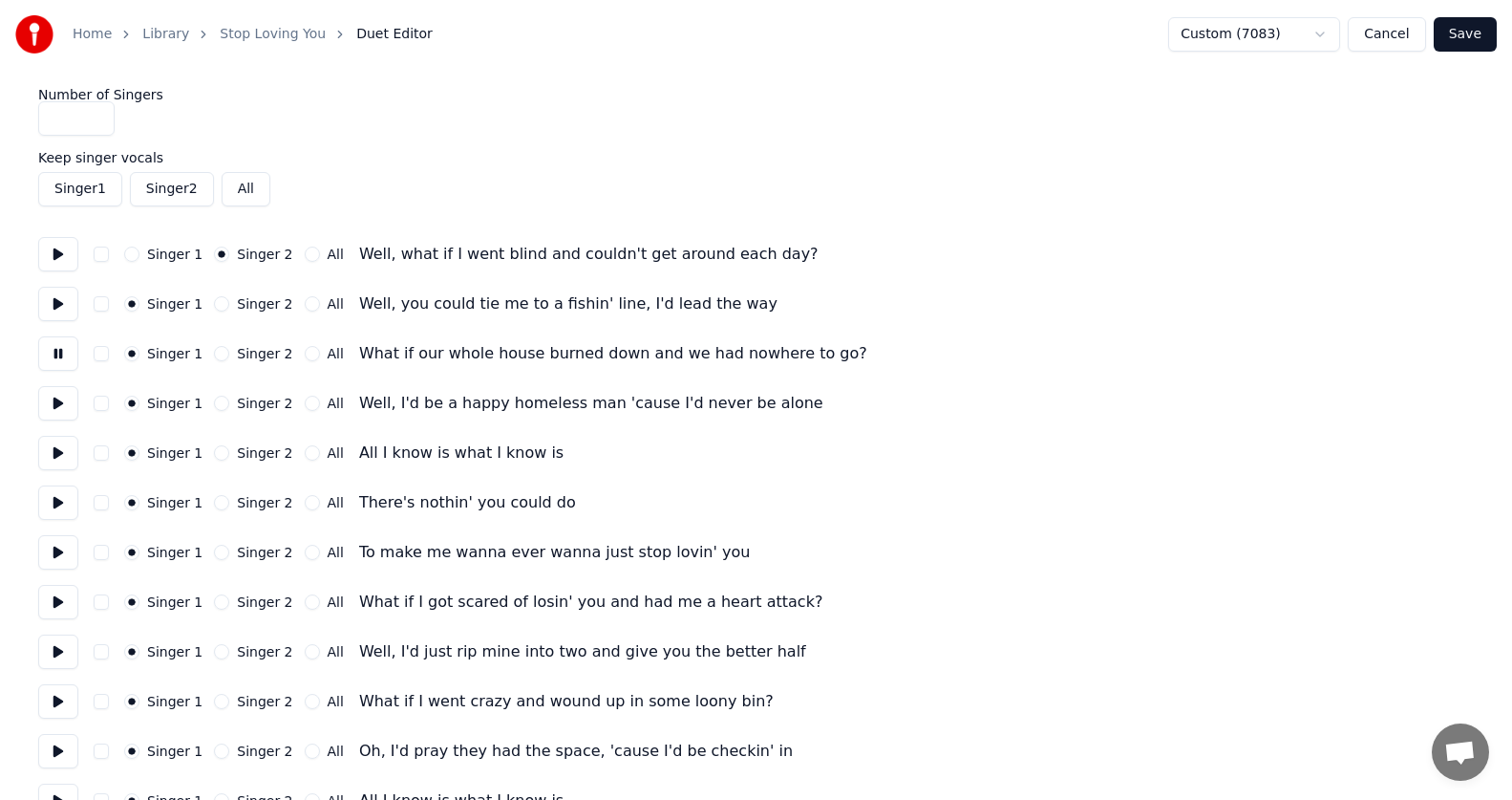
click at [223, 352] on button "Singer 2" at bounding box center [221, 353] width 15 height 15
click at [58, 398] on button at bounding box center [59, 403] width 40 height 35
click at [57, 452] on button at bounding box center [59, 453] width 40 height 35
click at [310, 452] on button "All" at bounding box center [312, 453] width 15 height 15
click at [313, 503] on button "All" at bounding box center [312, 502] width 15 height 15
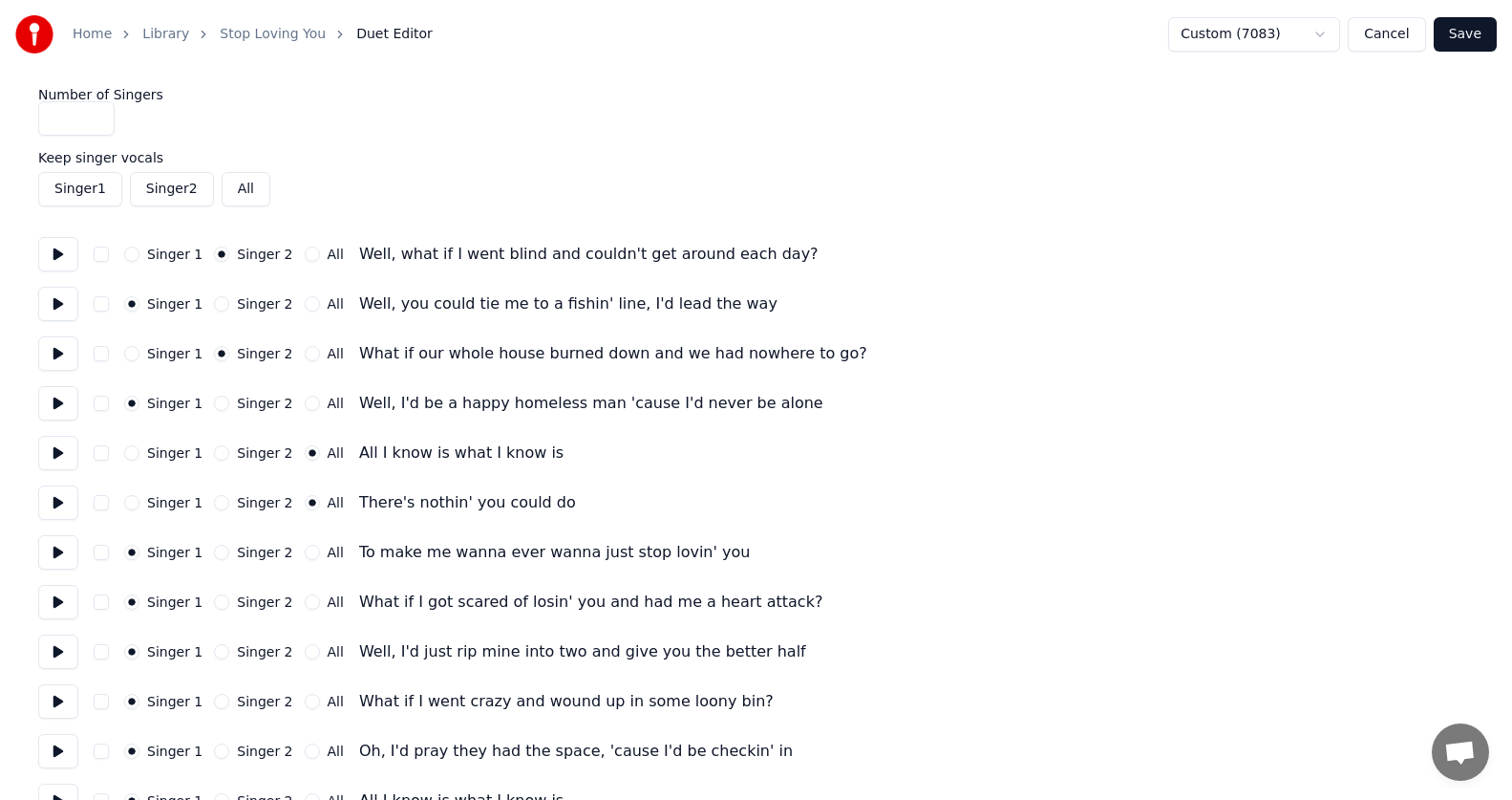
click at [60, 550] on button at bounding box center [59, 552] width 40 height 35
click at [305, 552] on button "All" at bounding box center [312, 552] width 15 height 15
click at [63, 600] on button at bounding box center [59, 601] width 40 height 35
click at [59, 659] on button at bounding box center [59, 651] width 40 height 35
click at [222, 650] on button "Singer 2" at bounding box center [221, 651] width 15 height 15
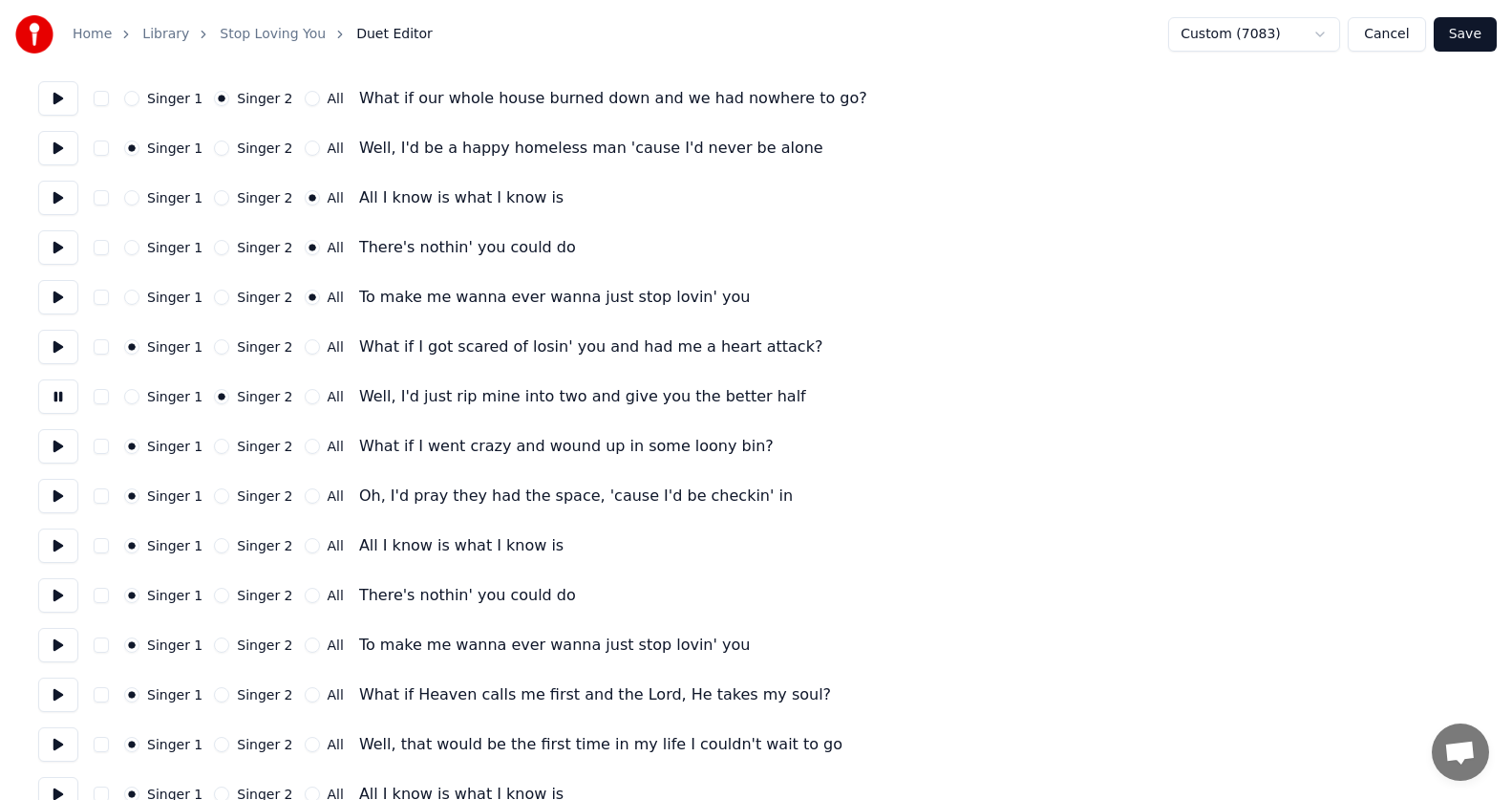
scroll to position [287, 0]
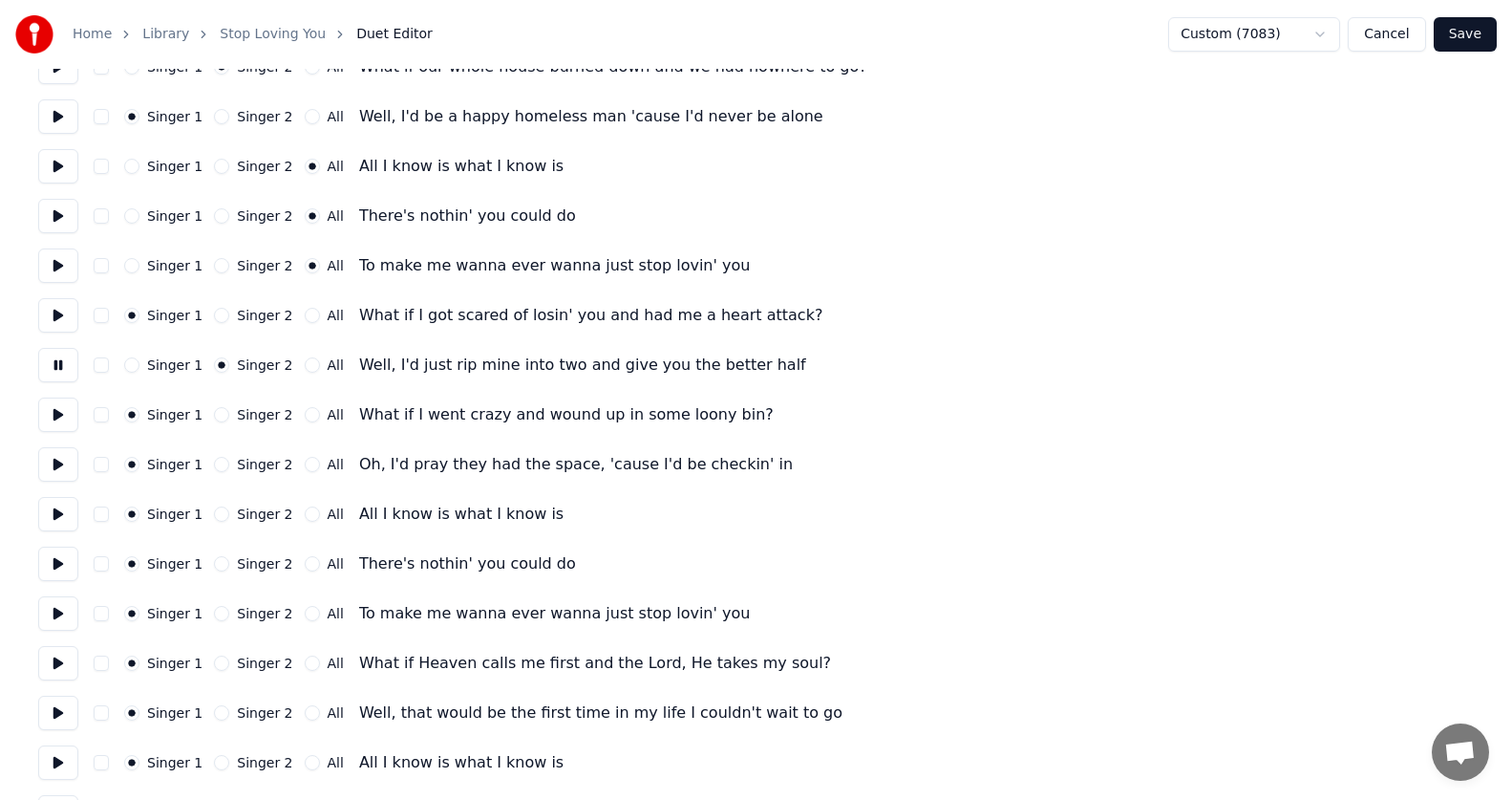
click at [64, 418] on button at bounding box center [59, 415] width 40 height 35
click at [59, 467] on button at bounding box center [59, 465] width 40 height 35
click at [218, 465] on button "Singer 2" at bounding box center [221, 464] width 15 height 15
click at [62, 513] on button at bounding box center [59, 514] width 40 height 35
click at [305, 513] on button "All" at bounding box center [312, 513] width 15 height 15
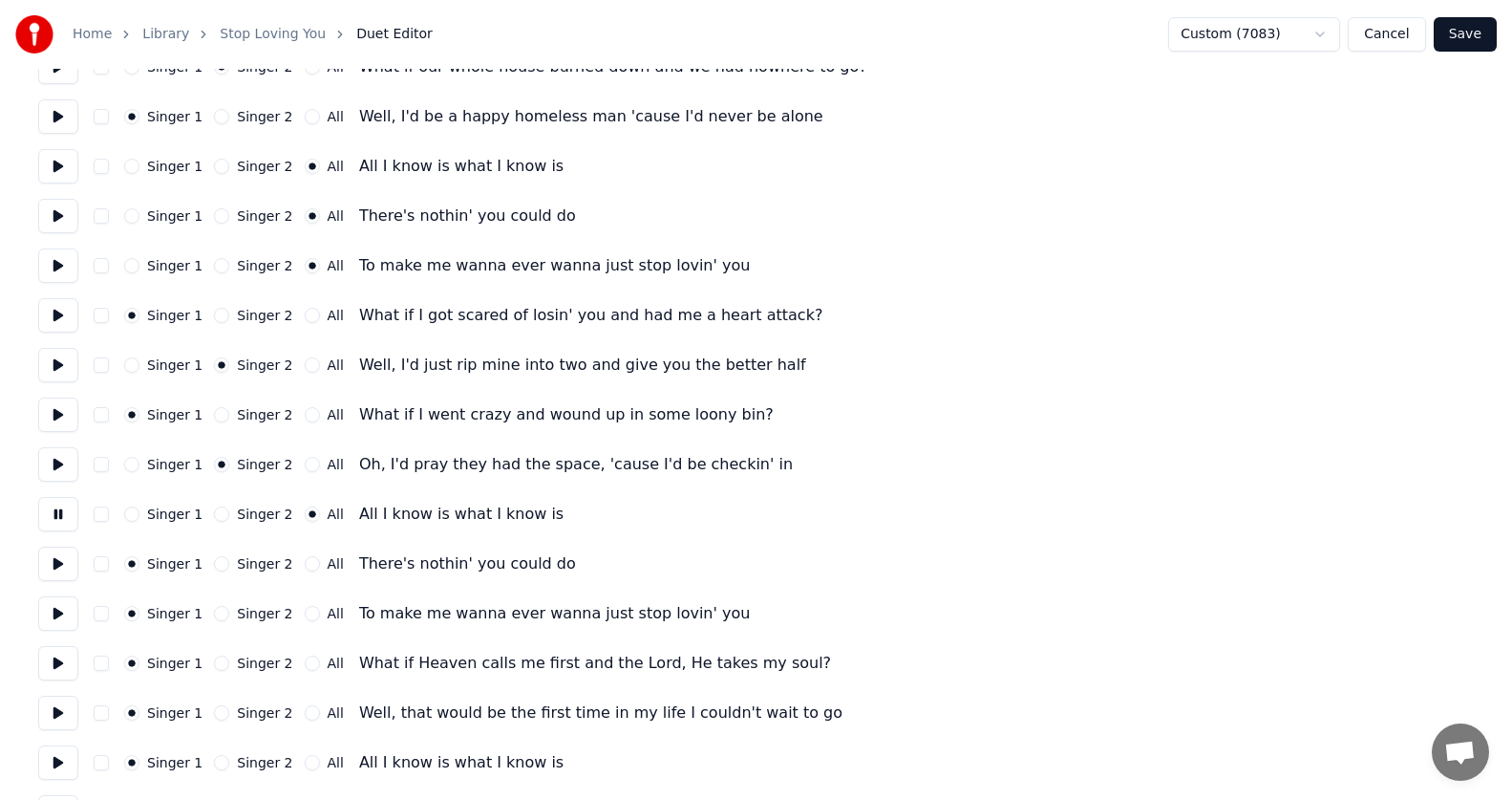
click at [306, 565] on button "All" at bounding box center [312, 563] width 15 height 15
click at [309, 613] on button "All" at bounding box center [312, 612] width 15 height 15
click at [51, 663] on button at bounding box center [59, 663] width 40 height 35
click at [219, 663] on button "Singer 2" at bounding box center [221, 662] width 15 height 15
click at [67, 715] on button at bounding box center [59, 713] width 40 height 35
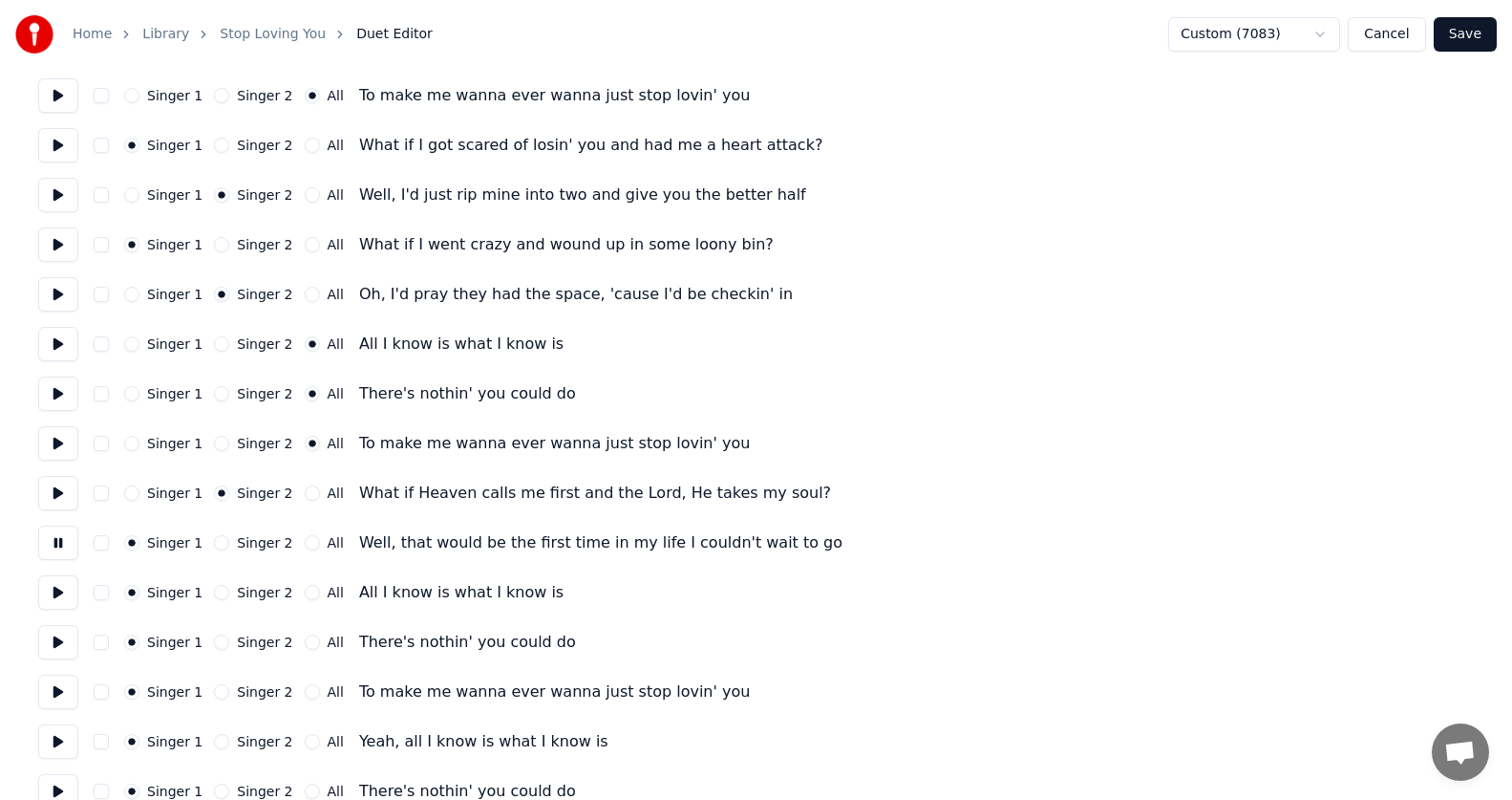
scroll to position [477, 0]
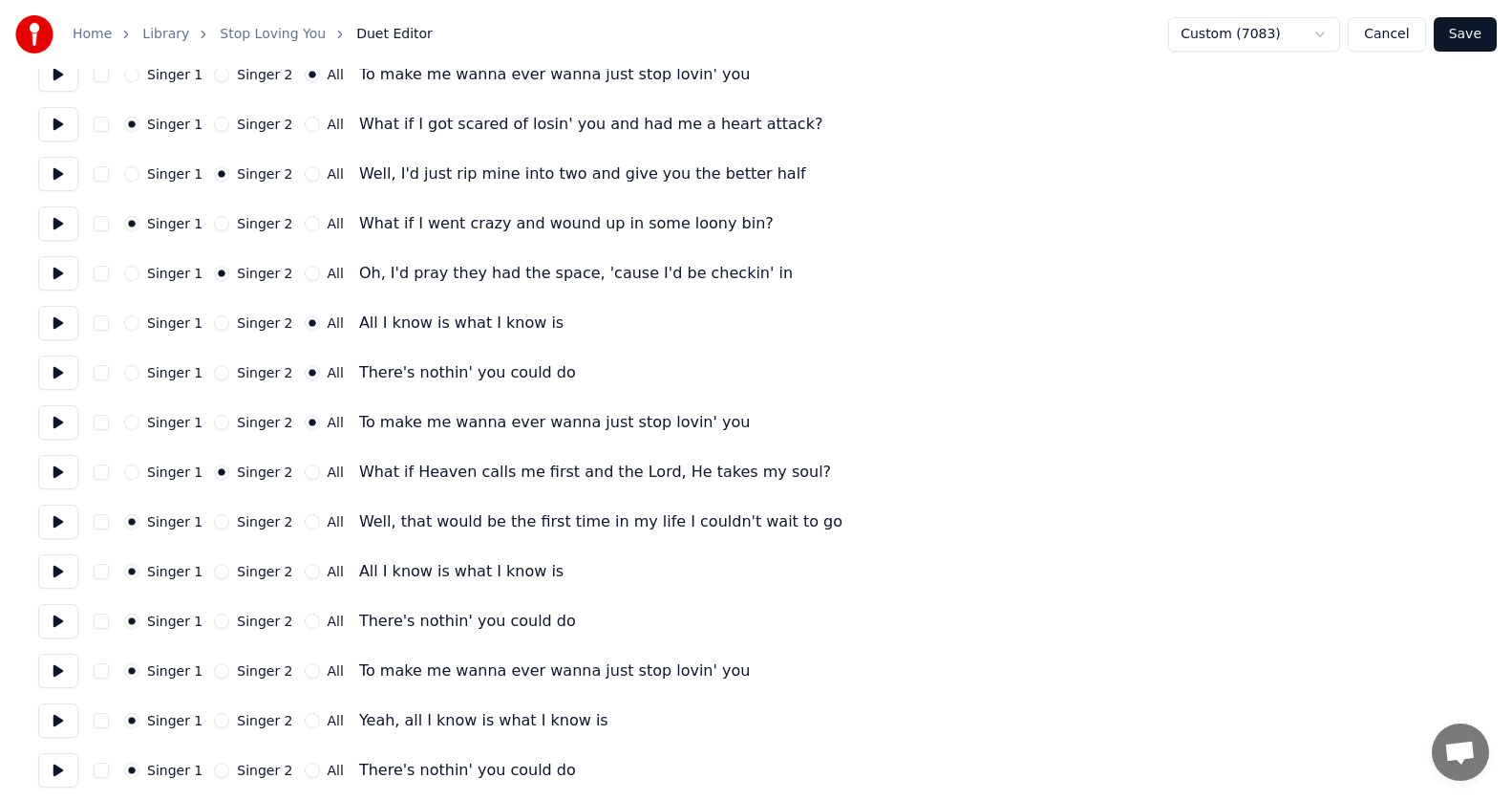
click at [62, 570] on button at bounding box center [59, 571] width 40 height 35
click at [64, 575] on button at bounding box center [59, 571] width 40 height 35
click at [305, 571] on button "All" at bounding box center [312, 571] width 15 height 15
click at [305, 620] on button "All" at bounding box center [312, 620] width 15 height 15
click at [305, 667] on button "All" at bounding box center [312, 670] width 15 height 15
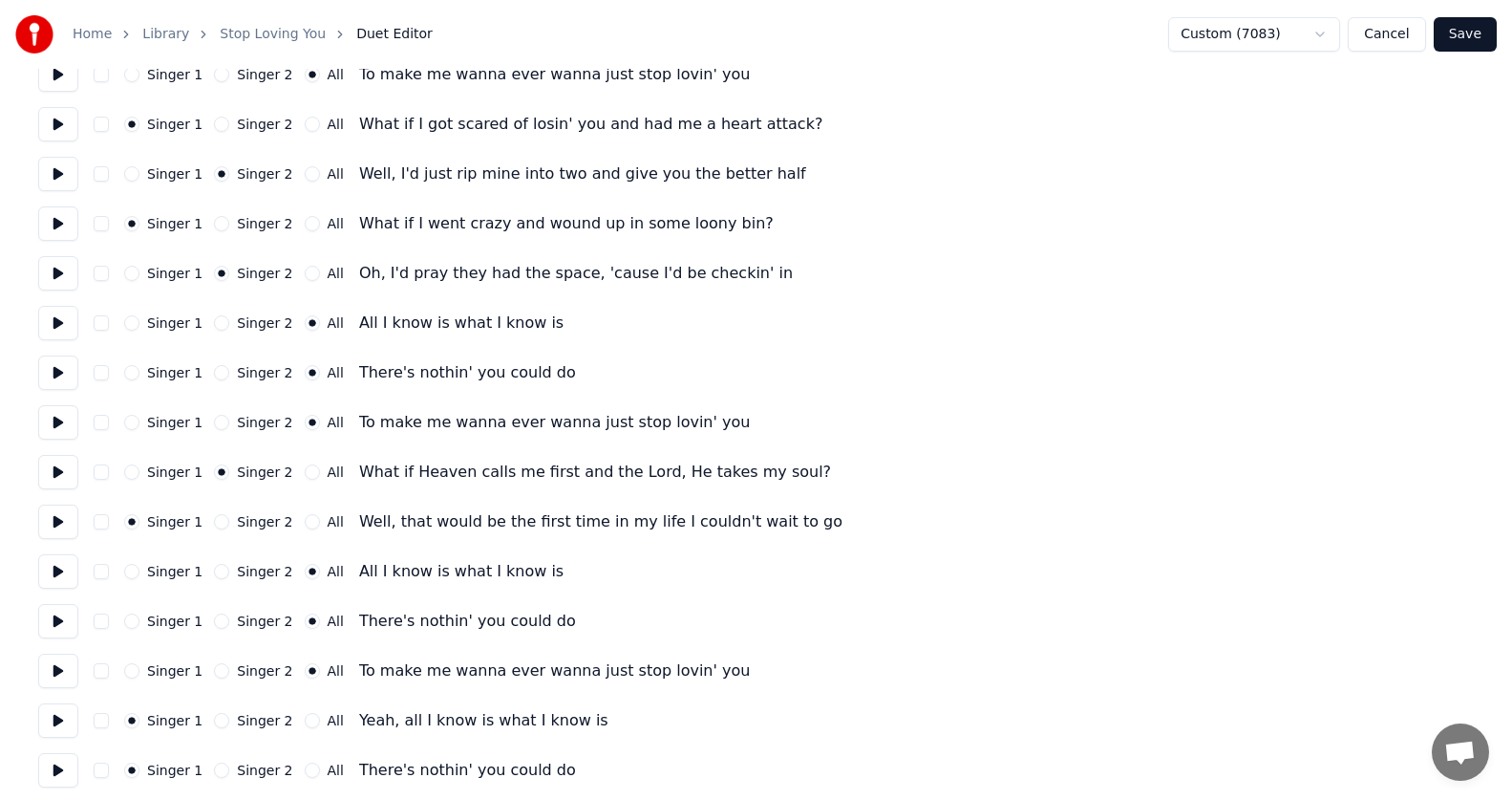
click at [63, 720] on button at bounding box center [59, 721] width 40 height 35
click at [308, 726] on button "All" at bounding box center [312, 720] width 15 height 15
click at [72, 672] on button at bounding box center [59, 671] width 40 height 35
click at [63, 723] on button at bounding box center [59, 721] width 40 height 35
click at [64, 772] on button at bounding box center [59, 770] width 40 height 35
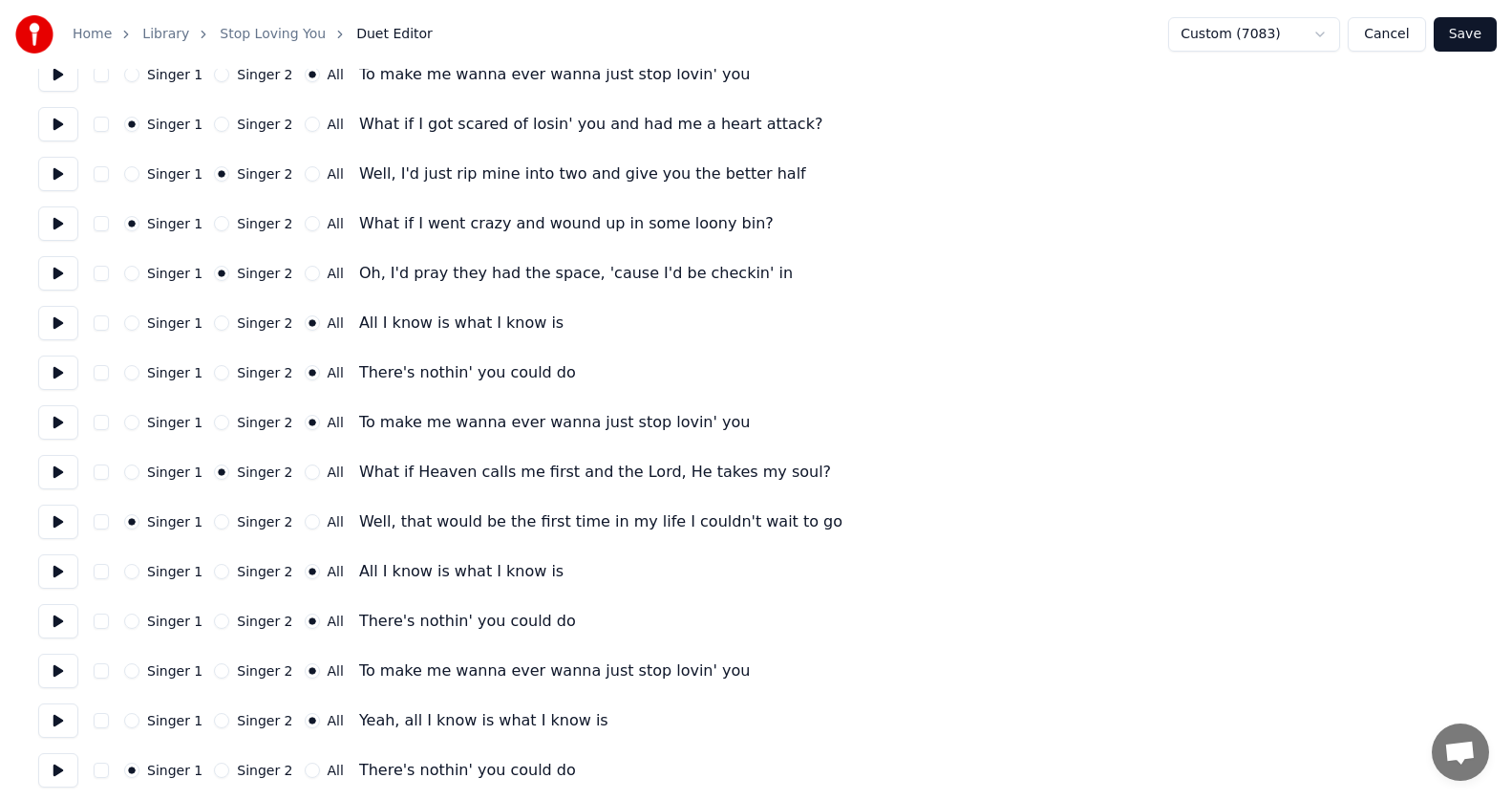
click at [308, 769] on button "All" at bounding box center [312, 769] width 15 height 15
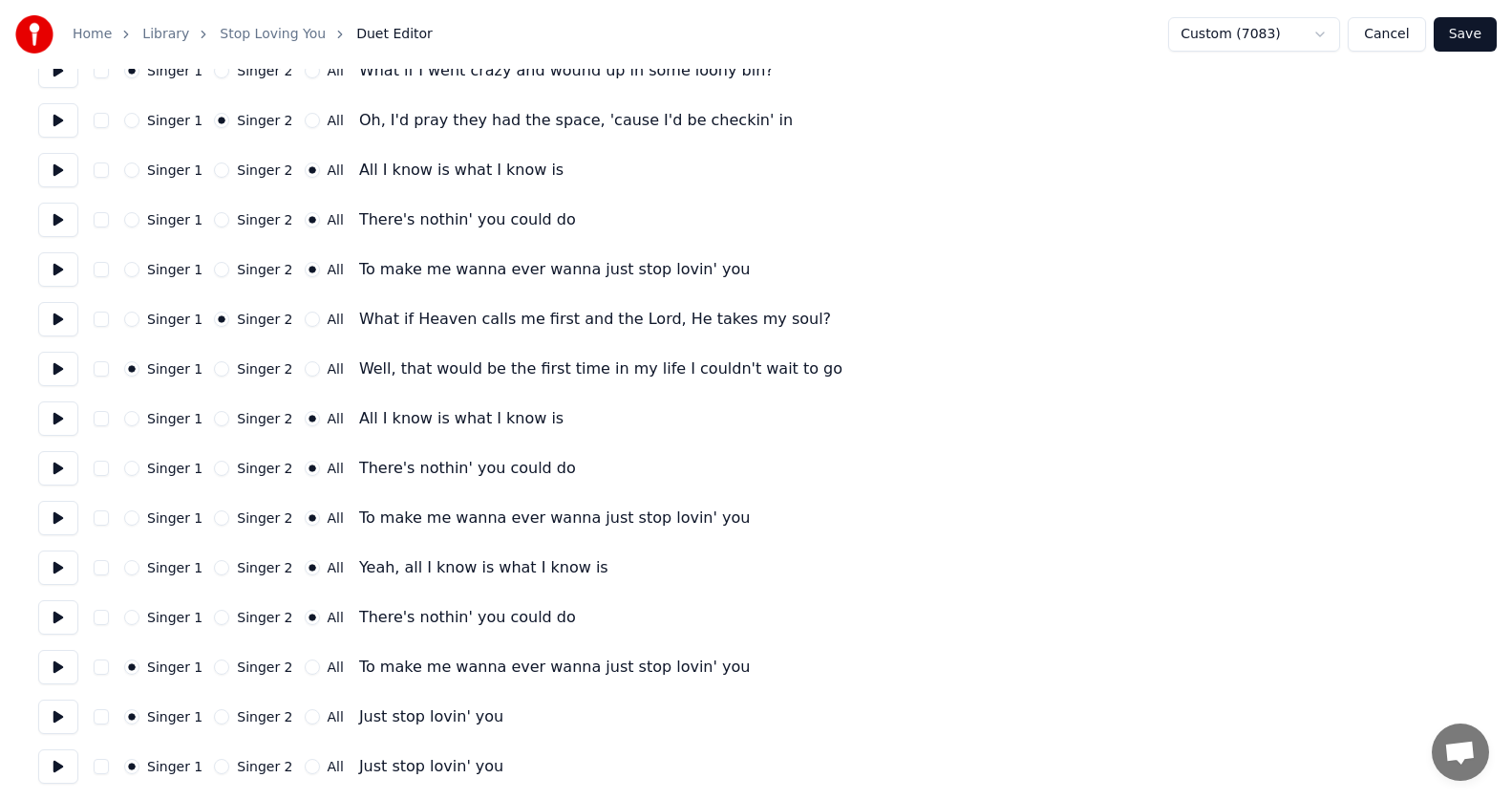
scroll to position [633, 0]
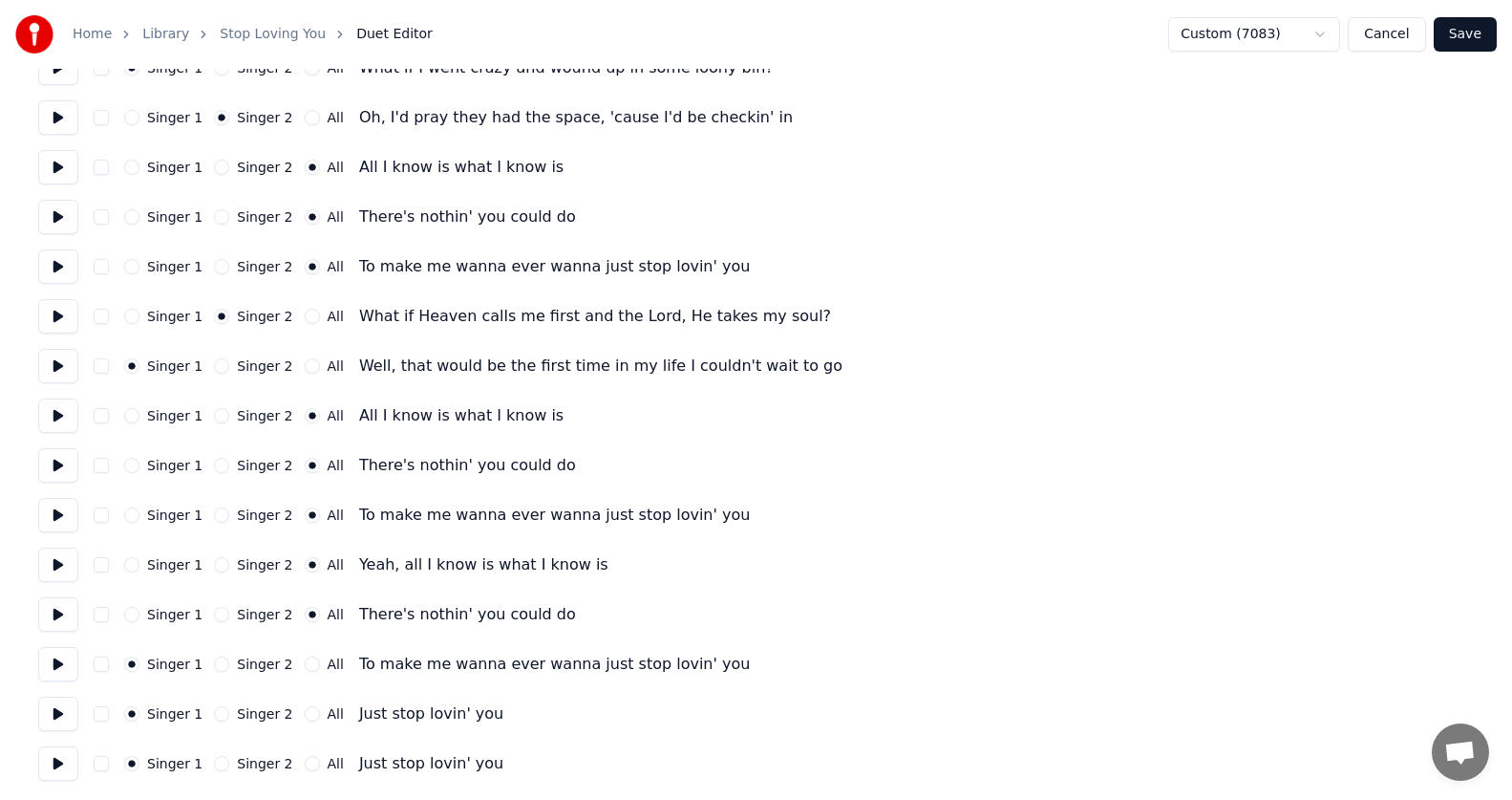
click at [64, 657] on button at bounding box center [59, 664] width 40 height 35
click at [305, 661] on button "All" at bounding box center [312, 663] width 15 height 15
click at [59, 709] on button at bounding box center [59, 714] width 40 height 35
click at [306, 714] on button "All" at bounding box center [312, 714] width 15 height 15
click at [67, 764] on button at bounding box center [59, 763] width 40 height 35
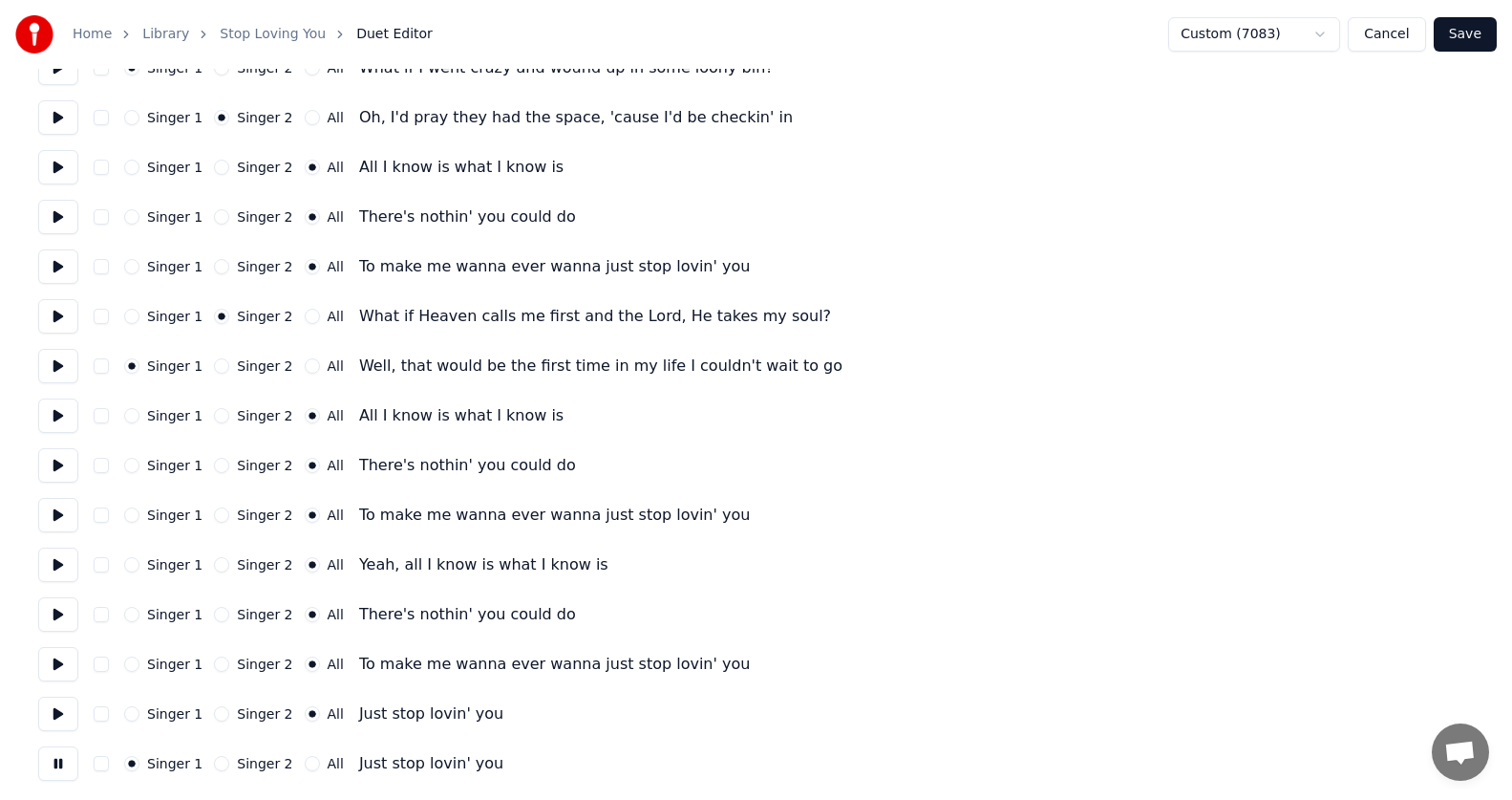
click at [305, 764] on button "All" at bounding box center [312, 763] width 15 height 15
click at [1477, 27] on button "Save" at bounding box center [1465, 34] width 63 height 35
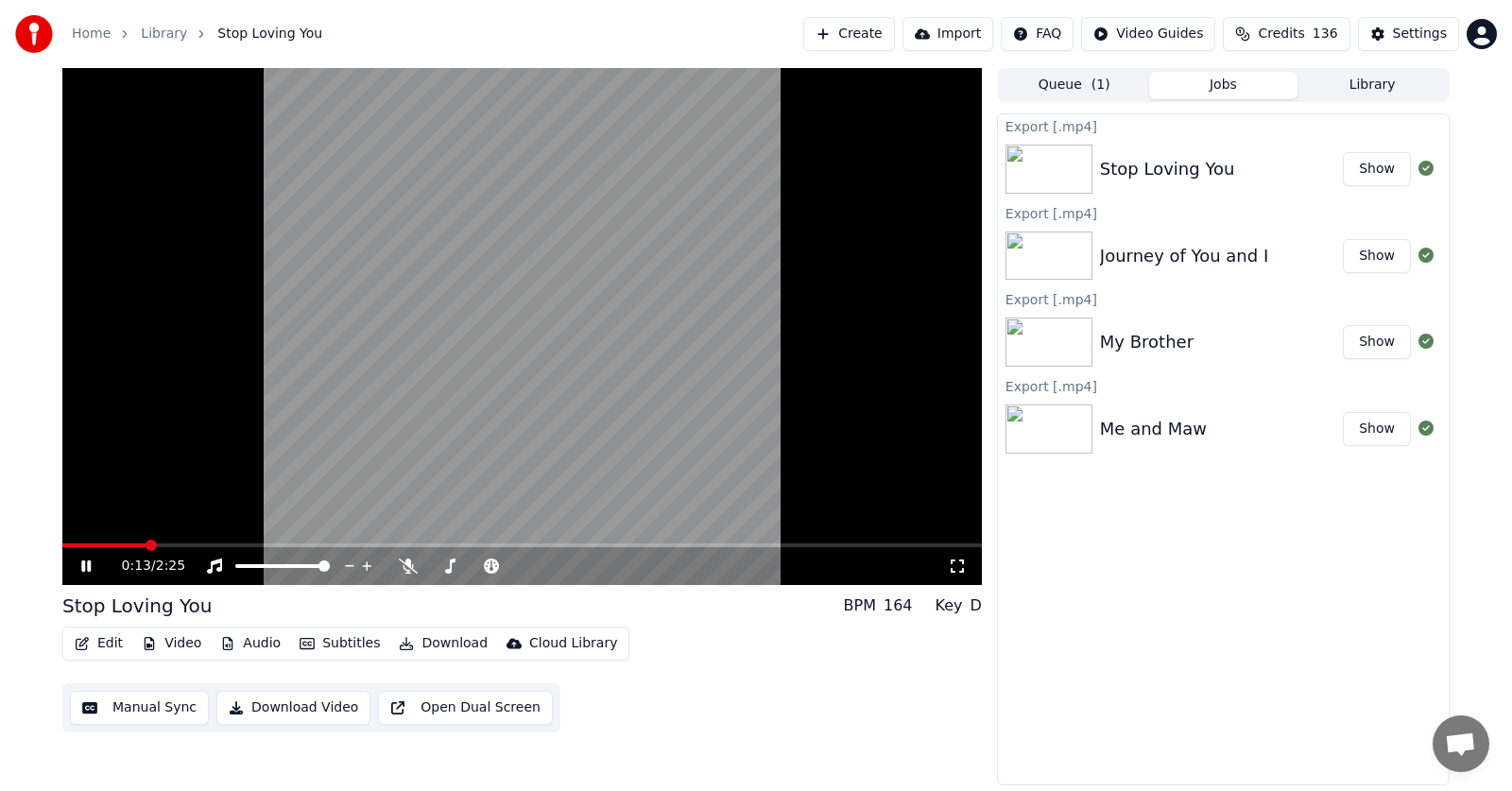
click at [82, 568] on icon at bounding box center [86, 566] width 10 height 12
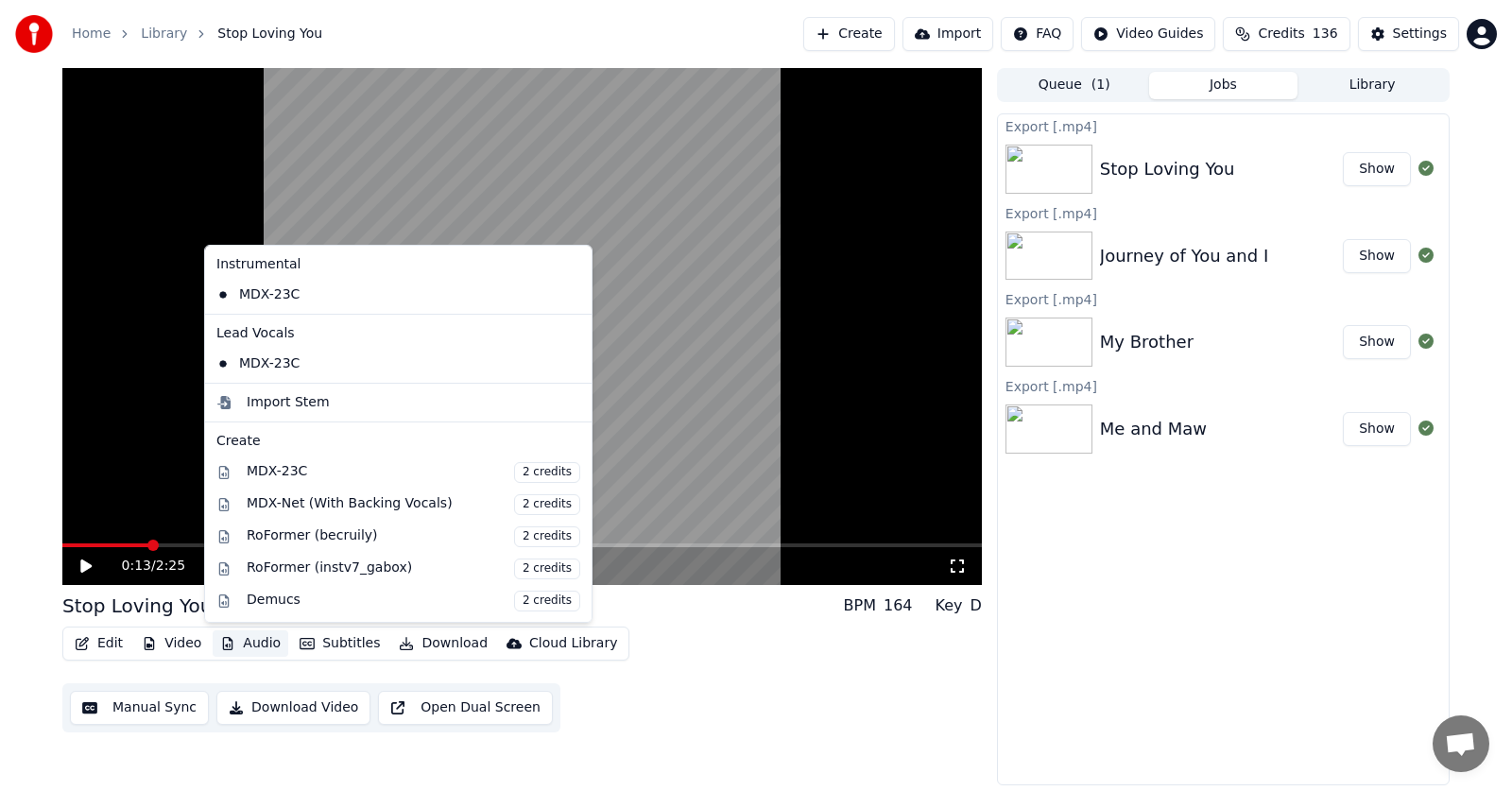
click at [250, 644] on button "Audio" at bounding box center [250, 643] width 76 height 26
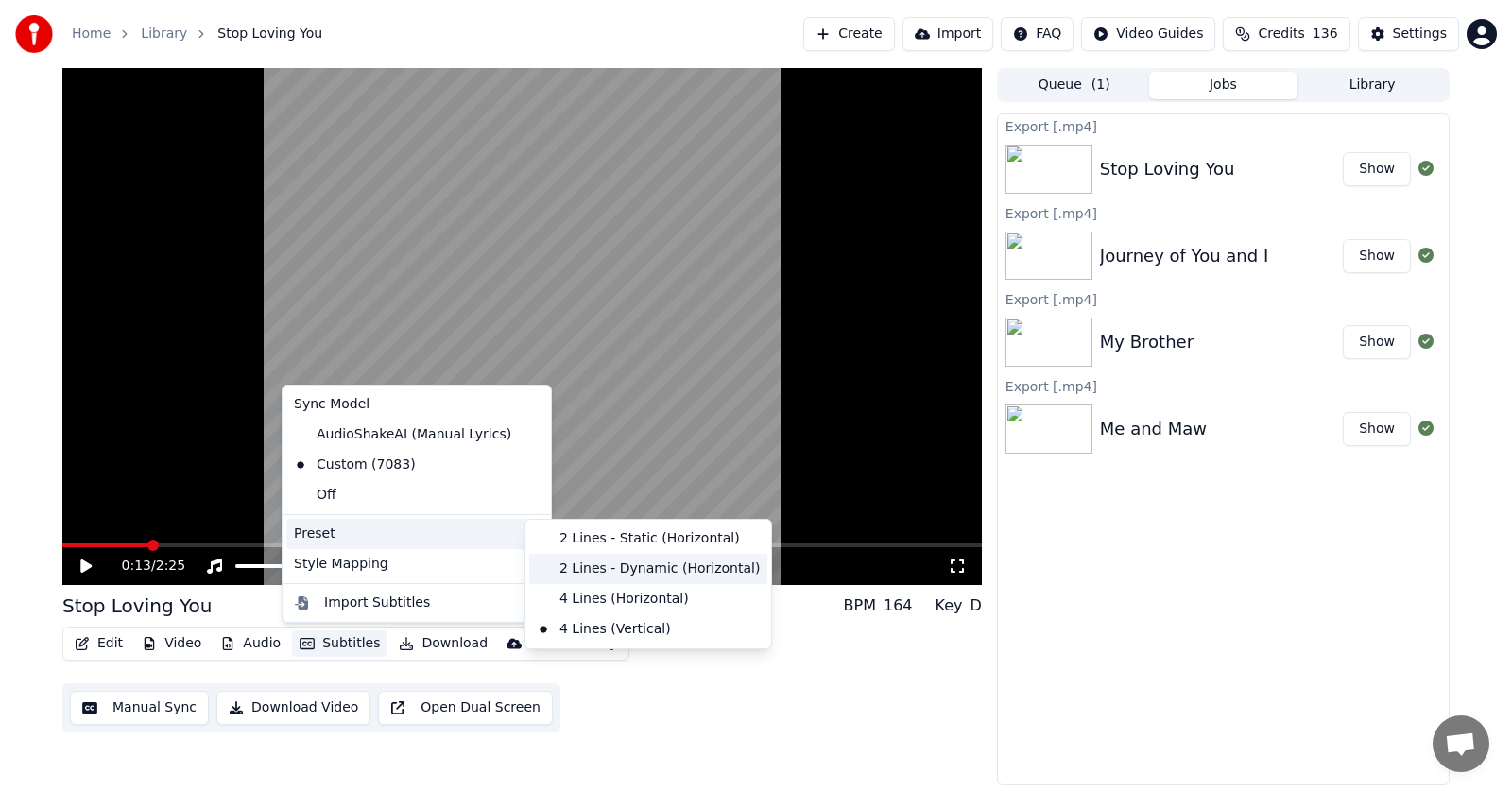
click at [586, 567] on div "2 Lines - Dynamic (Horizontal)" at bounding box center [648, 568] width 239 height 30
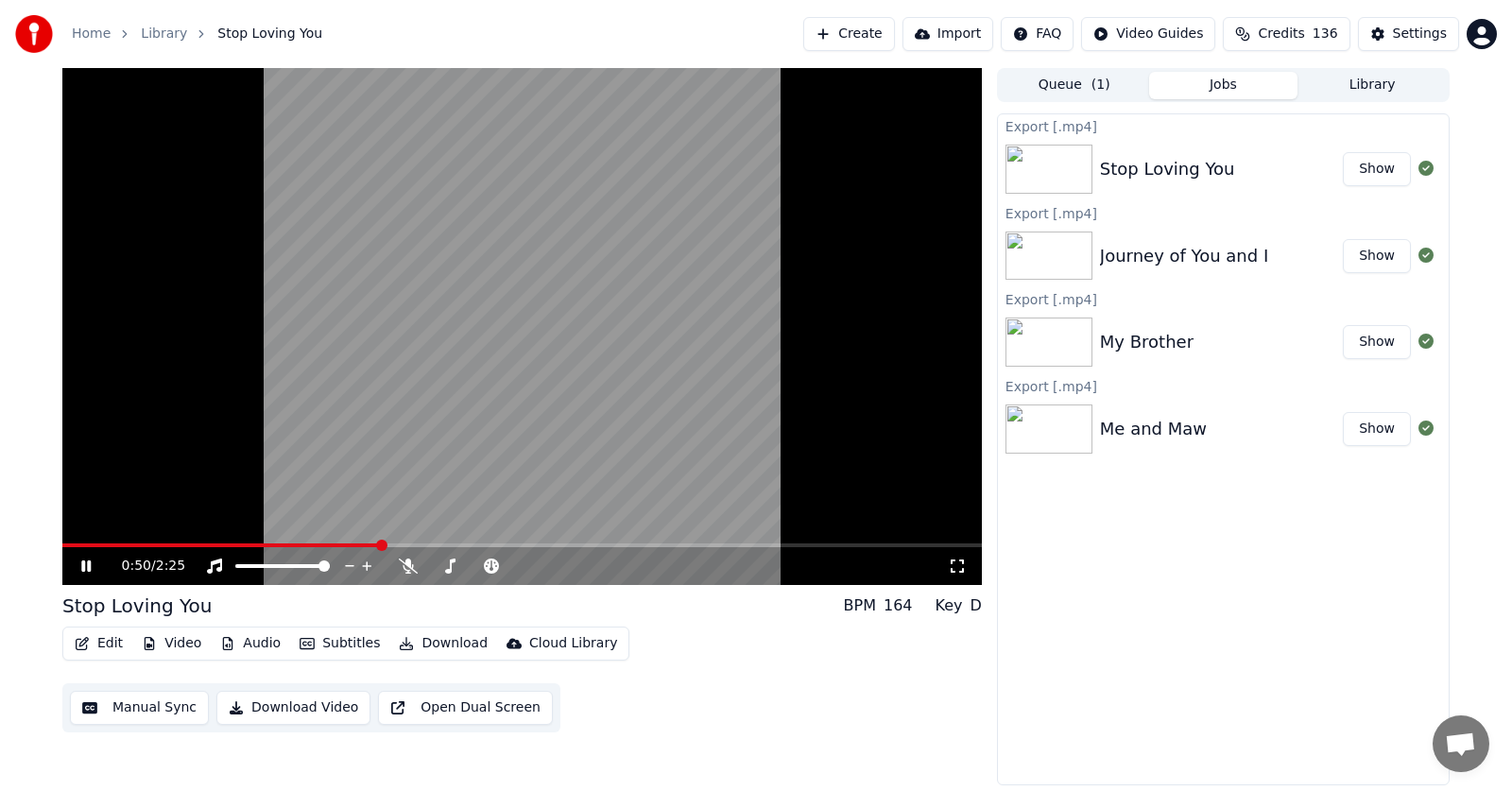
click at [82, 565] on icon at bounding box center [86, 566] width 10 height 12
click at [327, 642] on button "Subtitles" at bounding box center [340, 643] width 95 height 26
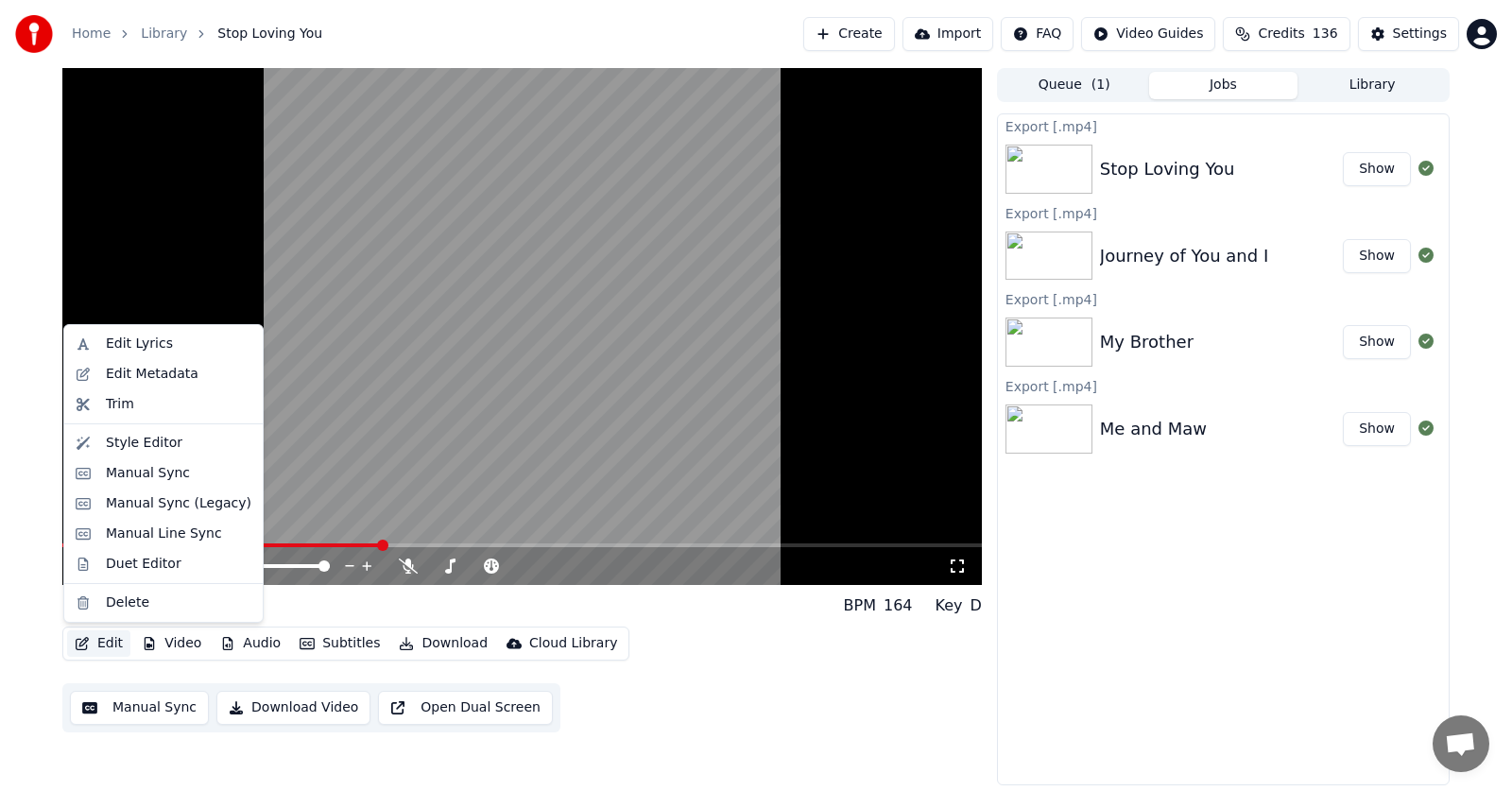
click at [88, 640] on icon "button" at bounding box center [81, 643] width 13 height 13
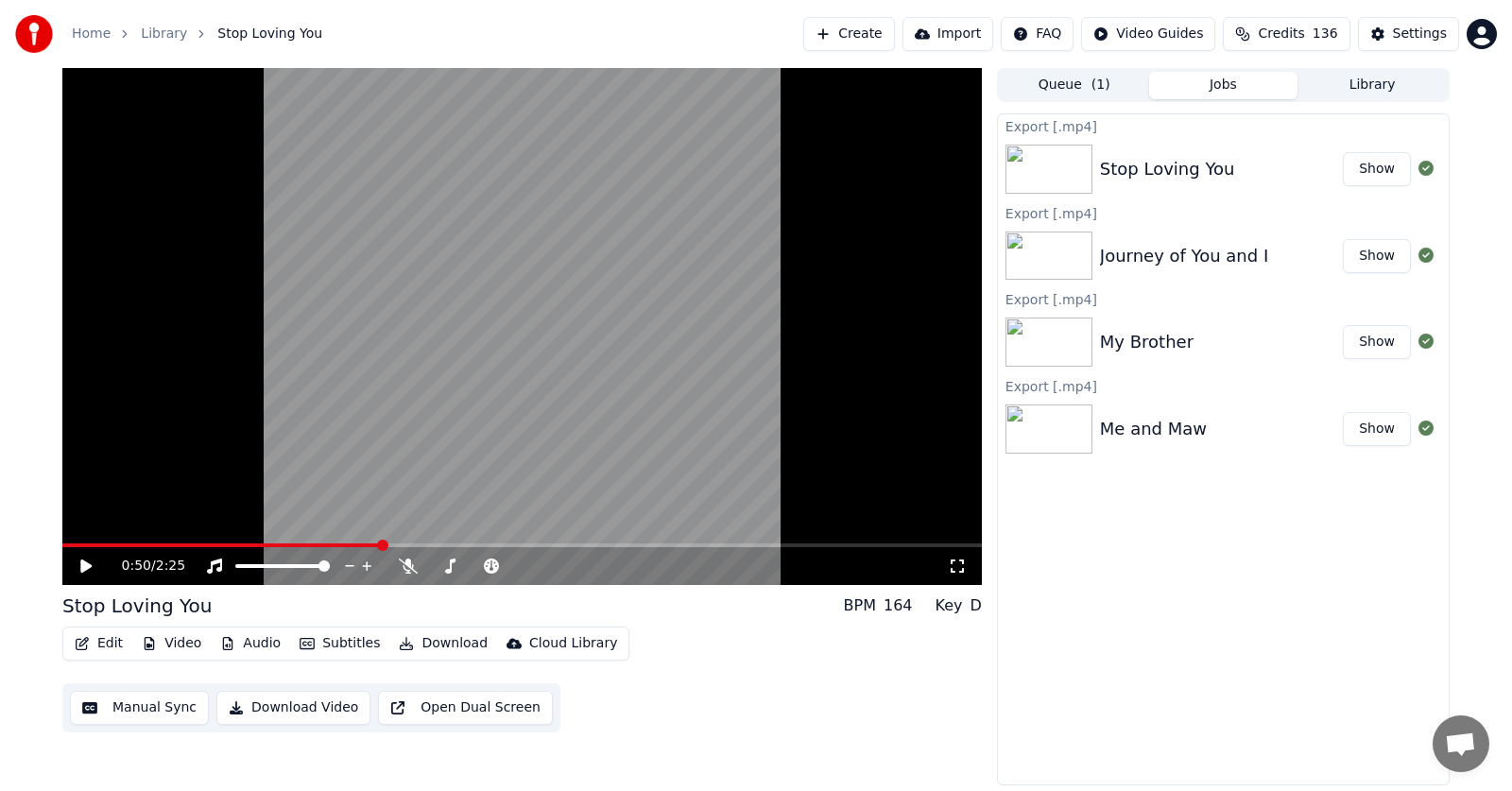
click at [88, 640] on icon "button" at bounding box center [81, 643] width 13 height 13
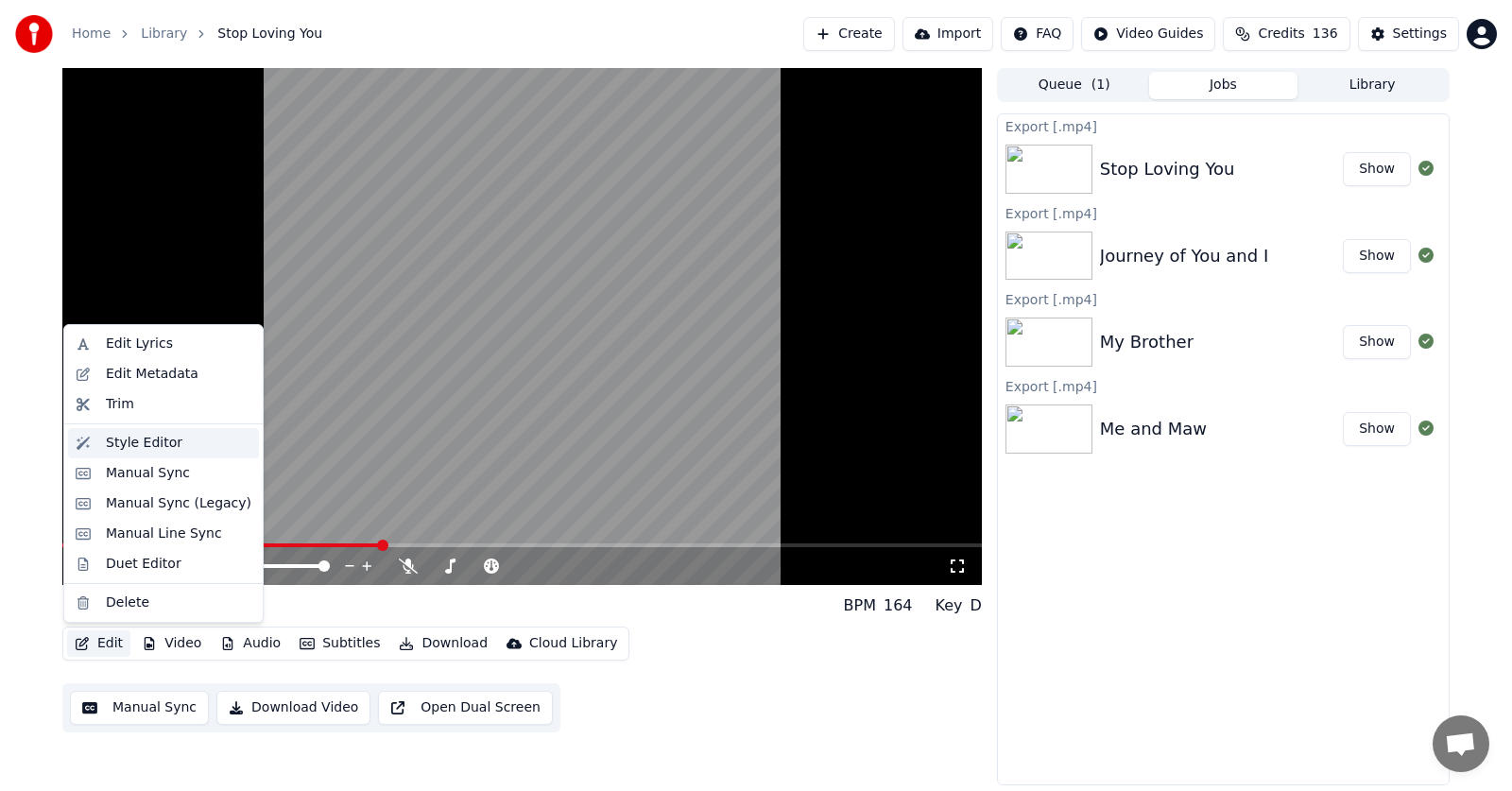
click at [135, 441] on div "Style Editor" at bounding box center [144, 443] width 77 height 19
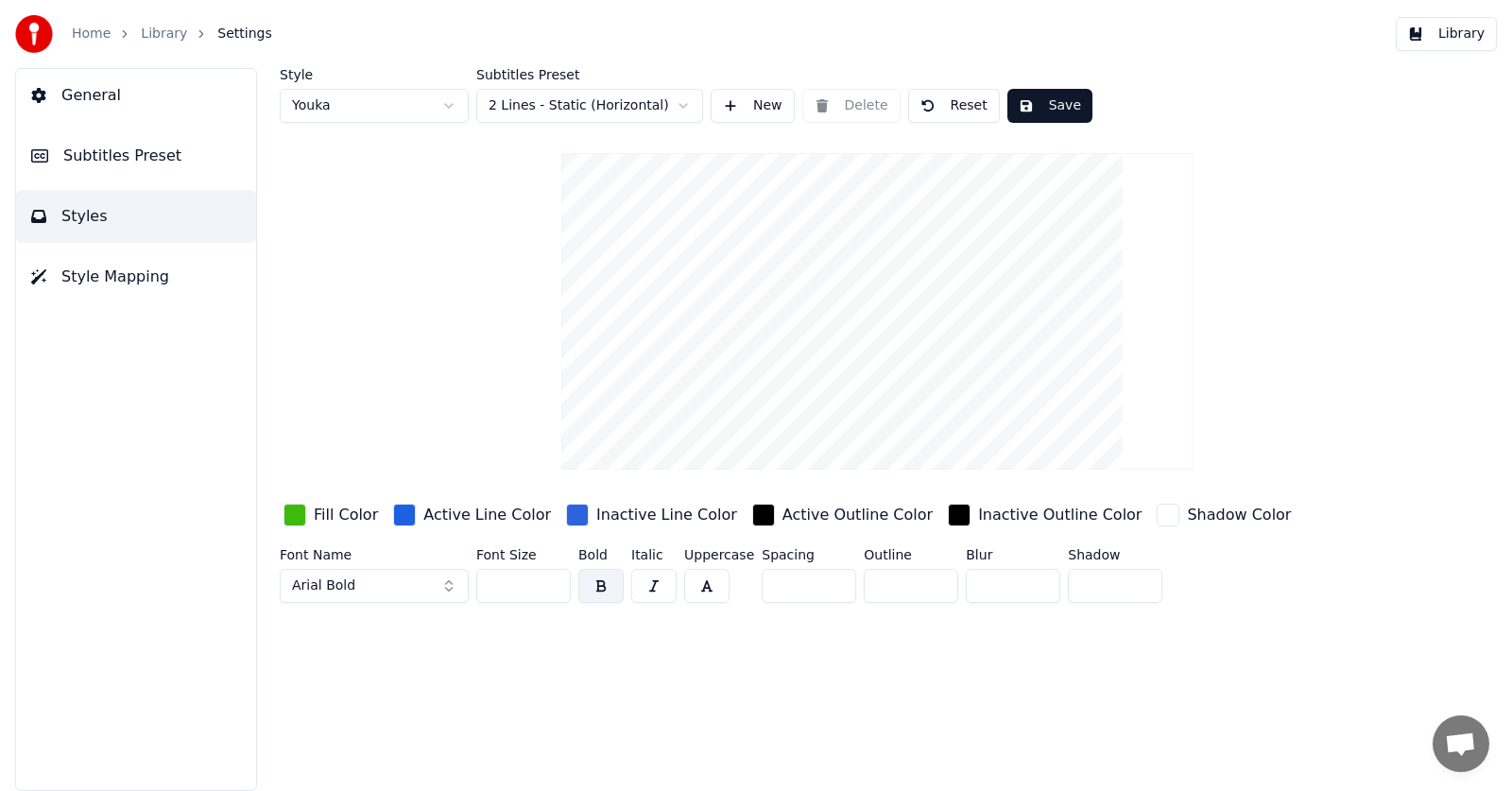
click at [550, 590] on input "**" at bounding box center [523, 586] width 94 height 34
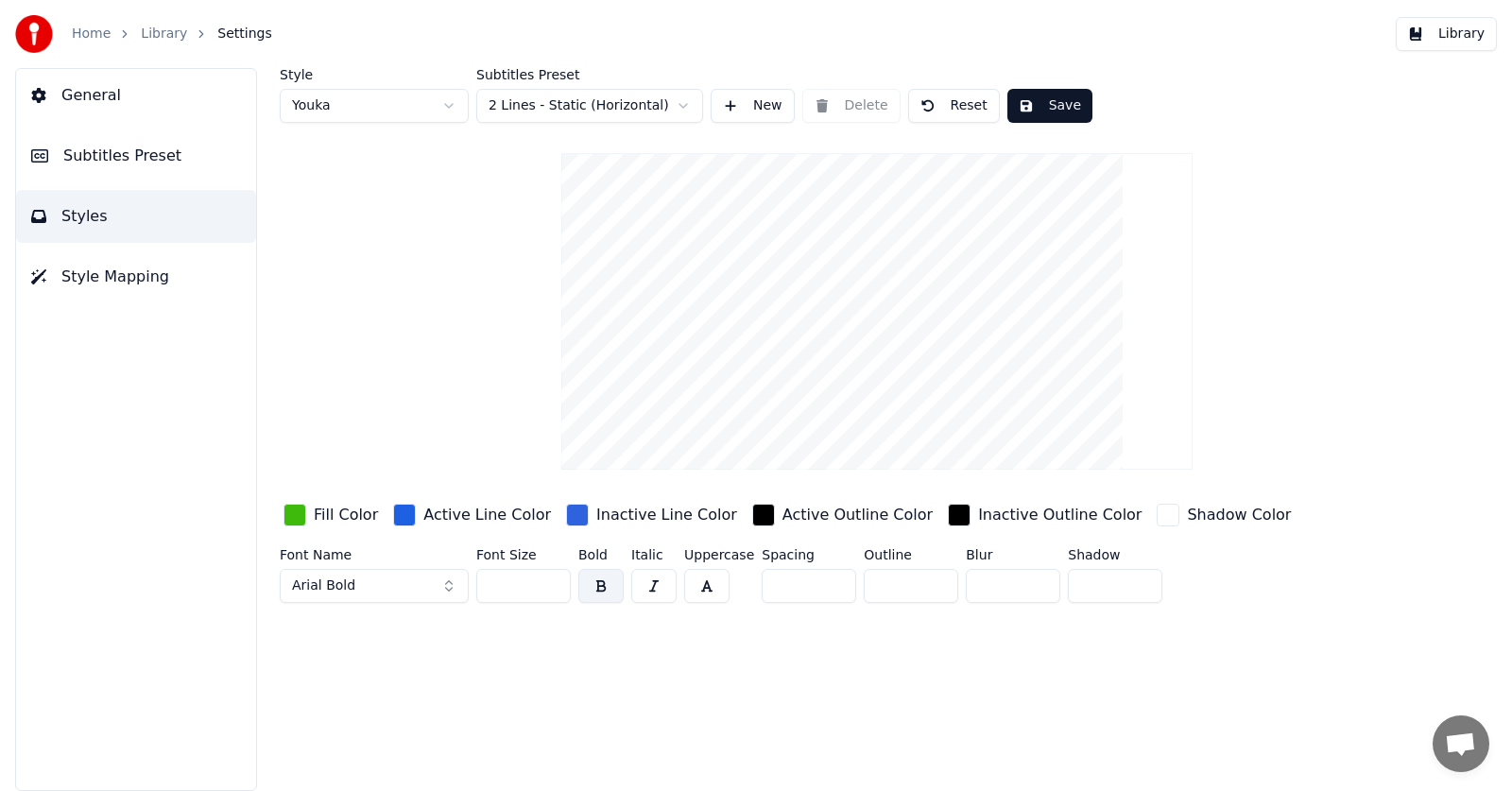
click at [550, 590] on input "**" at bounding box center [523, 586] width 94 height 34
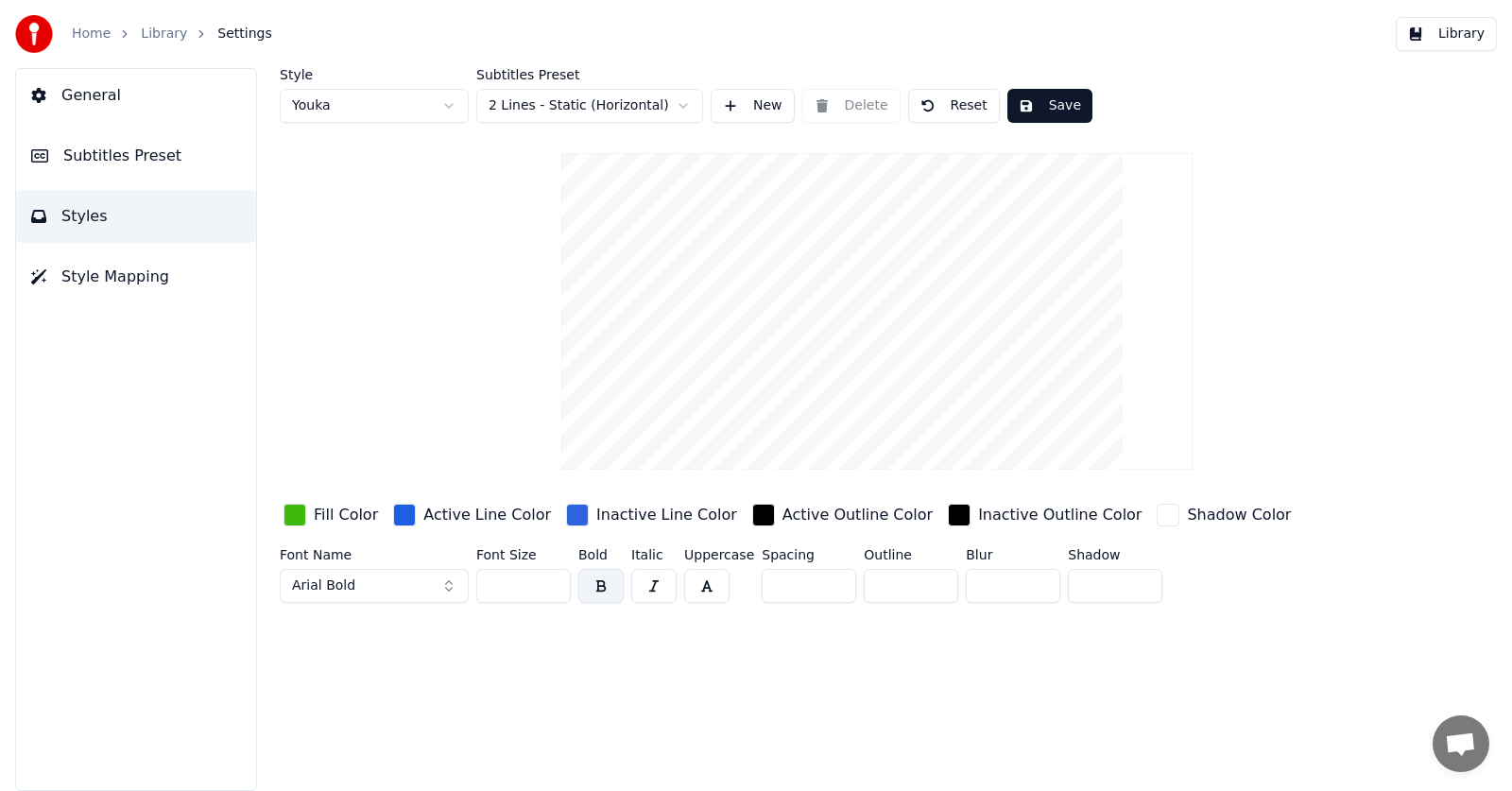
click at [550, 590] on input "**" at bounding box center [523, 586] width 94 height 34
type input "**"
click at [550, 590] on input "**" at bounding box center [523, 586] width 94 height 34
click at [89, 150] on span "Subtitles Preset" at bounding box center [123, 155] width 118 height 23
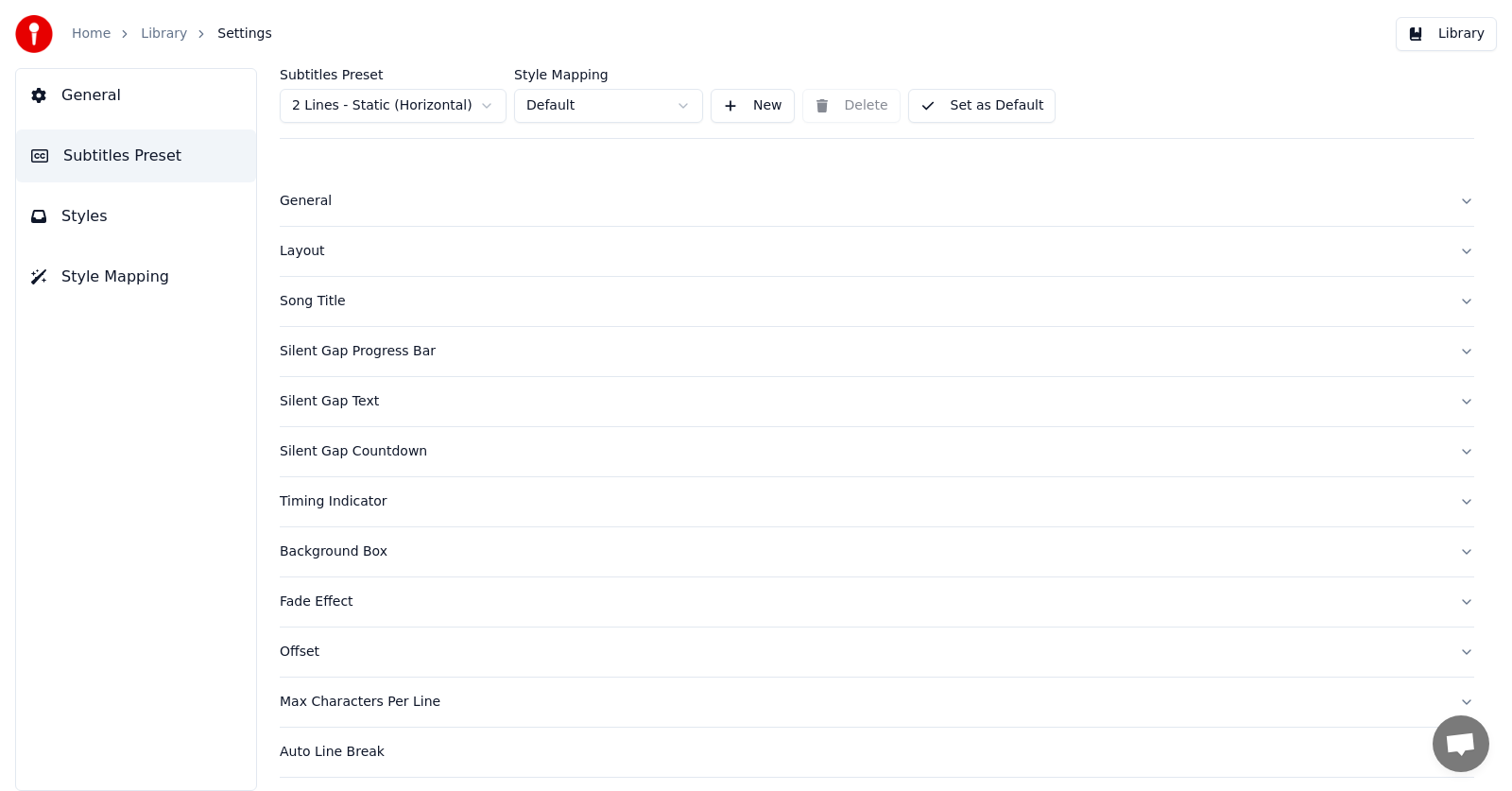
click at [482, 107] on html "Home Library Settings Library General Subtitles Preset Styles Style Mapping Sub…" at bounding box center [756, 396] width 1512 height 791
click at [88, 281] on html "Home Library Settings Library General Subtitles Preset Styles Style Mapping Sub…" at bounding box center [756, 396] width 1512 height 791
click at [1450, 36] on button "Library" at bounding box center [1446, 33] width 101 height 34
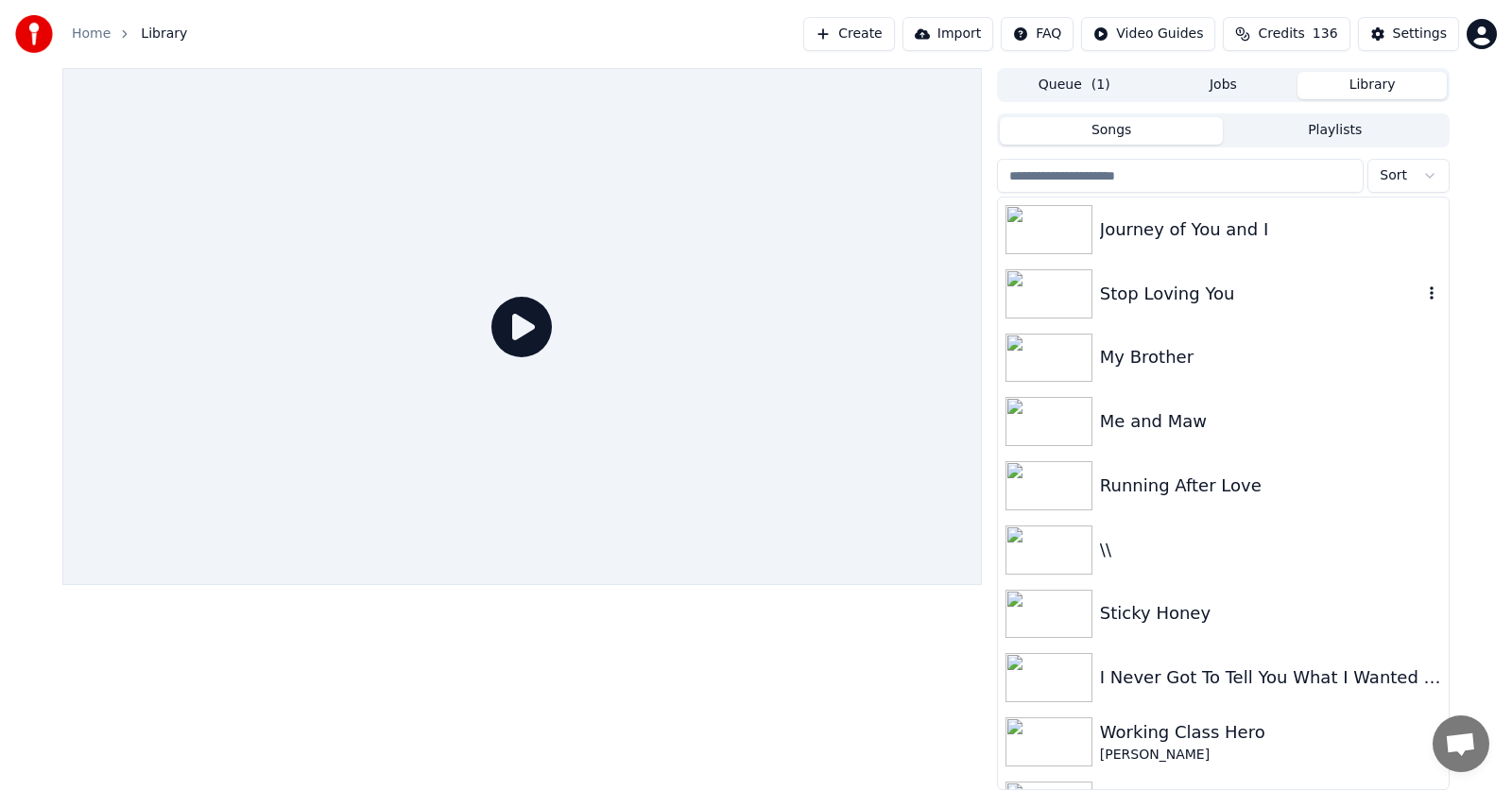
click at [1145, 292] on div "Stop Loving You" at bounding box center [1262, 293] width 322 height 26
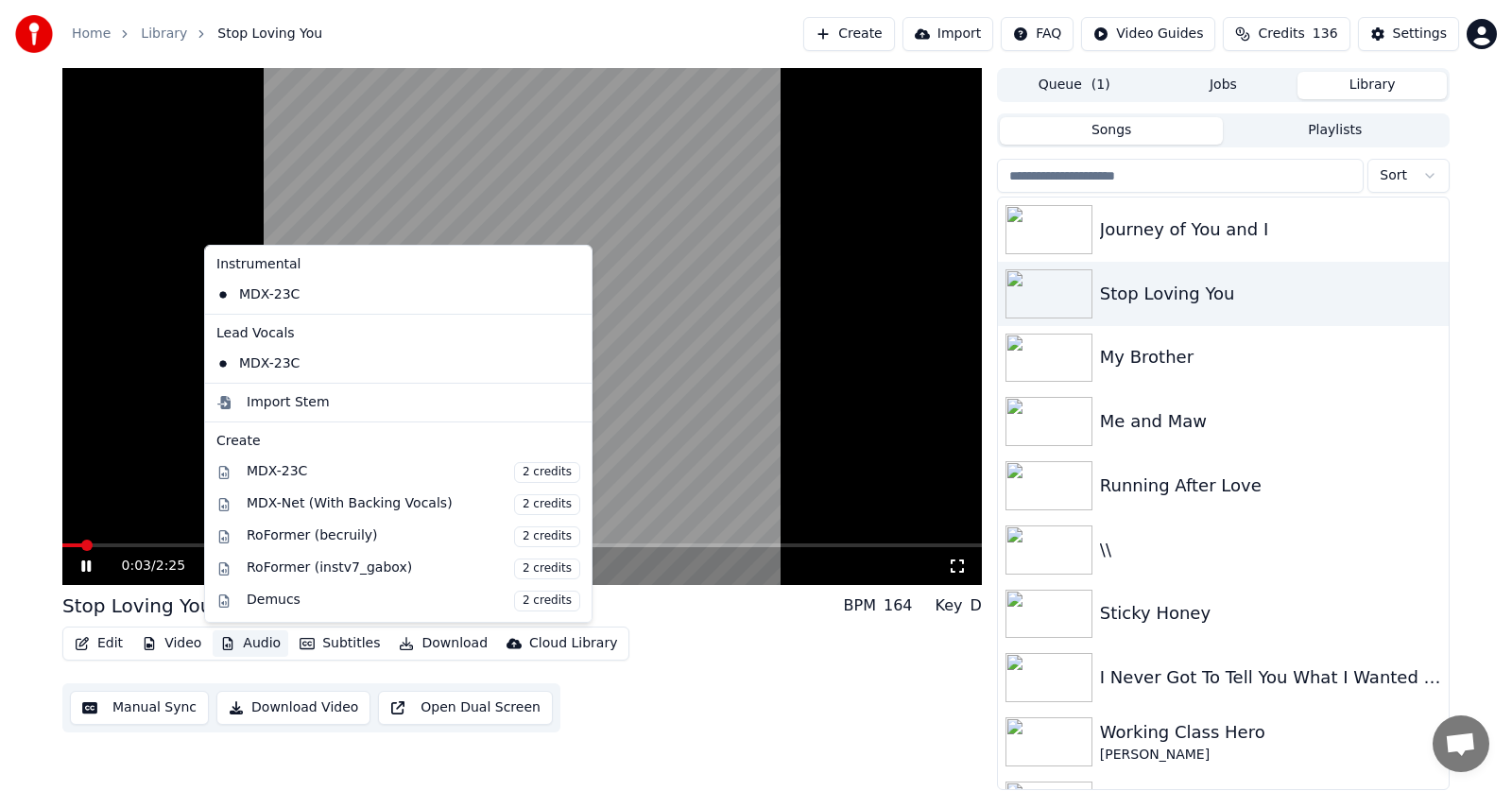
click at [260, 644] on button "Audio" at bounding box center [250, 643] width 76 height 26
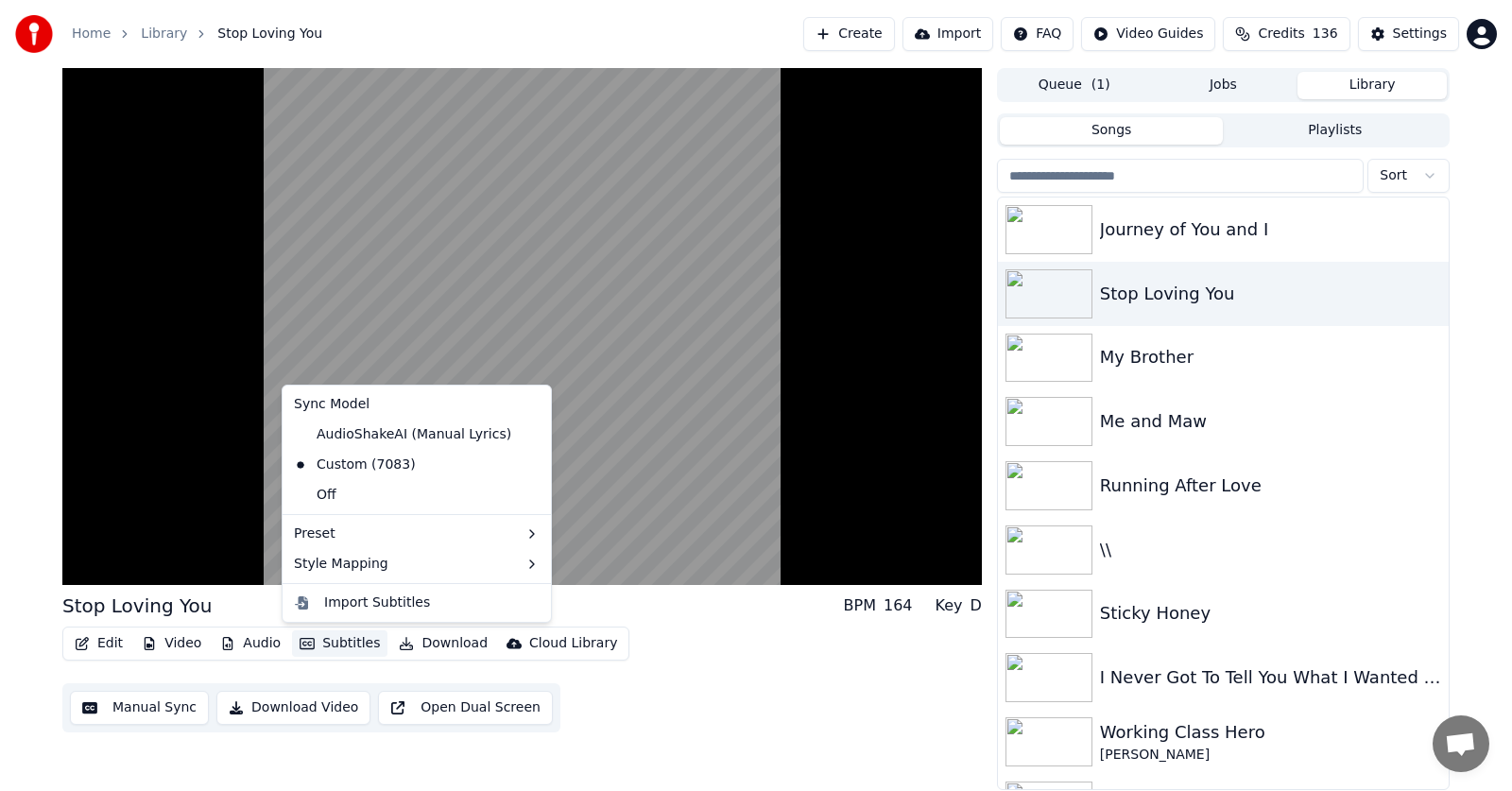
click at [336, 647] on button "Subtitles" at bounding box center [340, 643] width 95 height 26
click at [585, 570] on div "Default" at bounding box center [585, 568] width 112 height 30
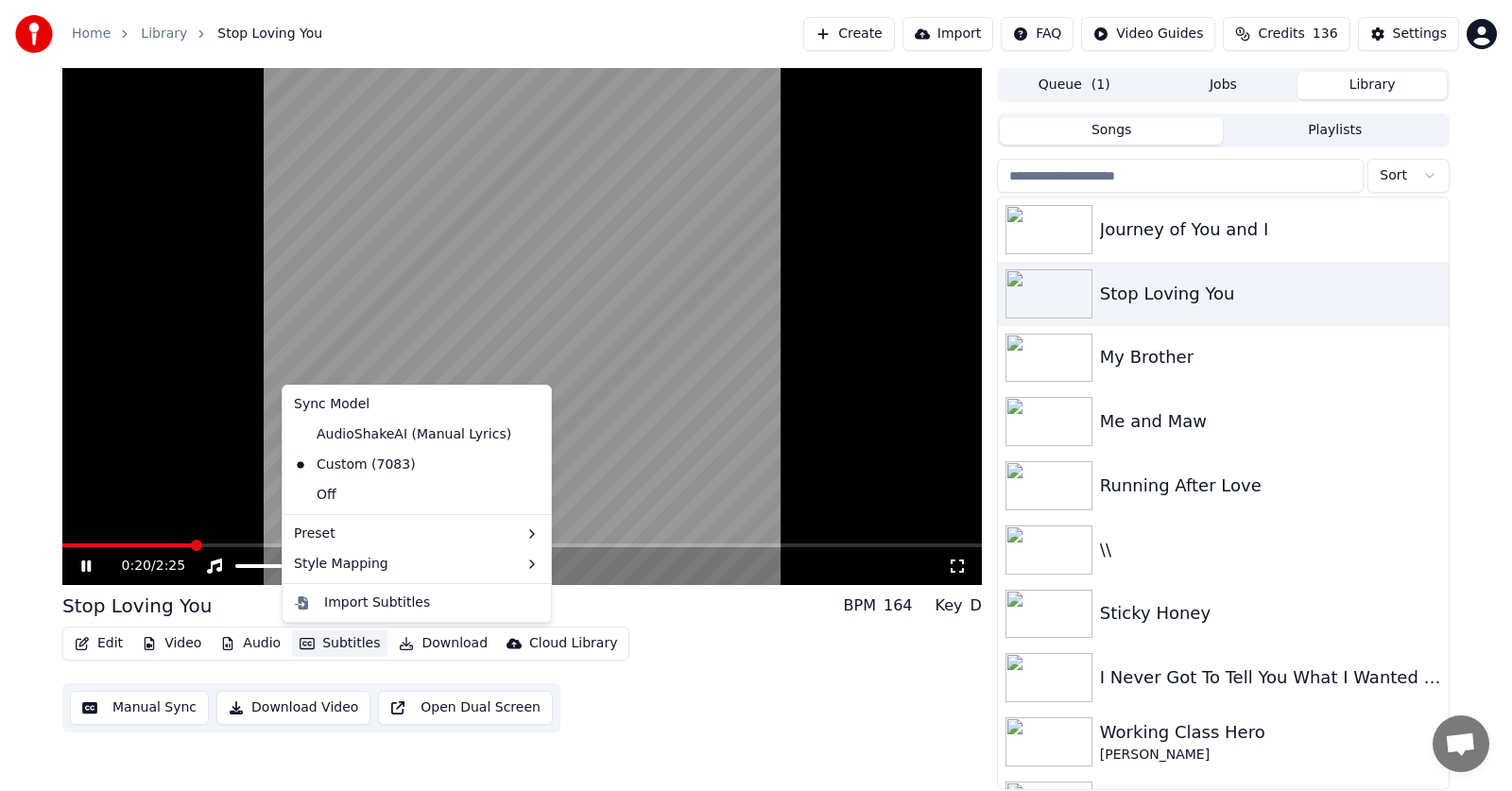
click at [340, 642] on button "Subtitles" at bounding box center [340, 643] width 95 height 26
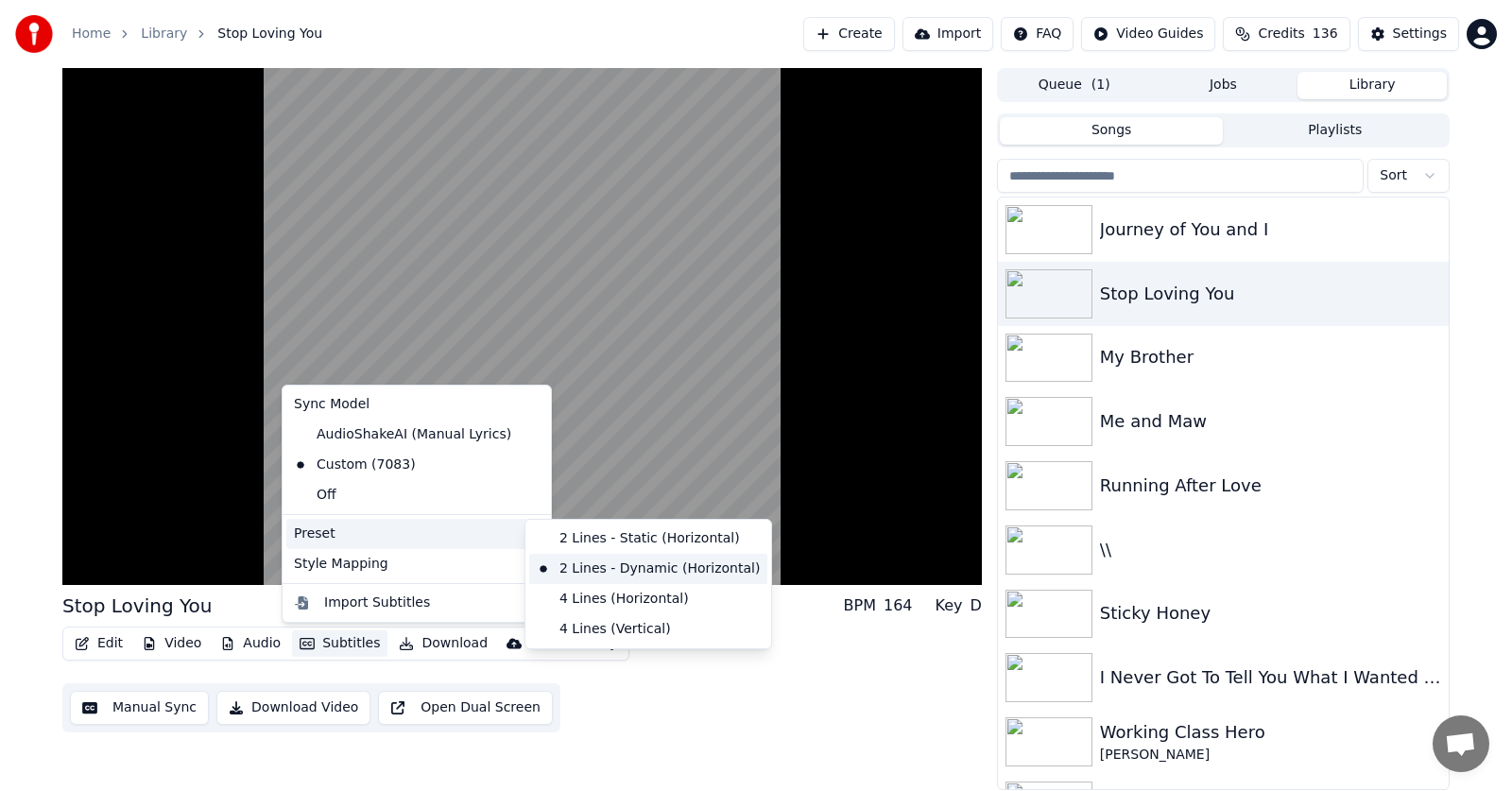
click at [628, 566] on div "2 Lines - Dynamic (Horizontal)" at bounding box center [648, 568] width 239 height 30
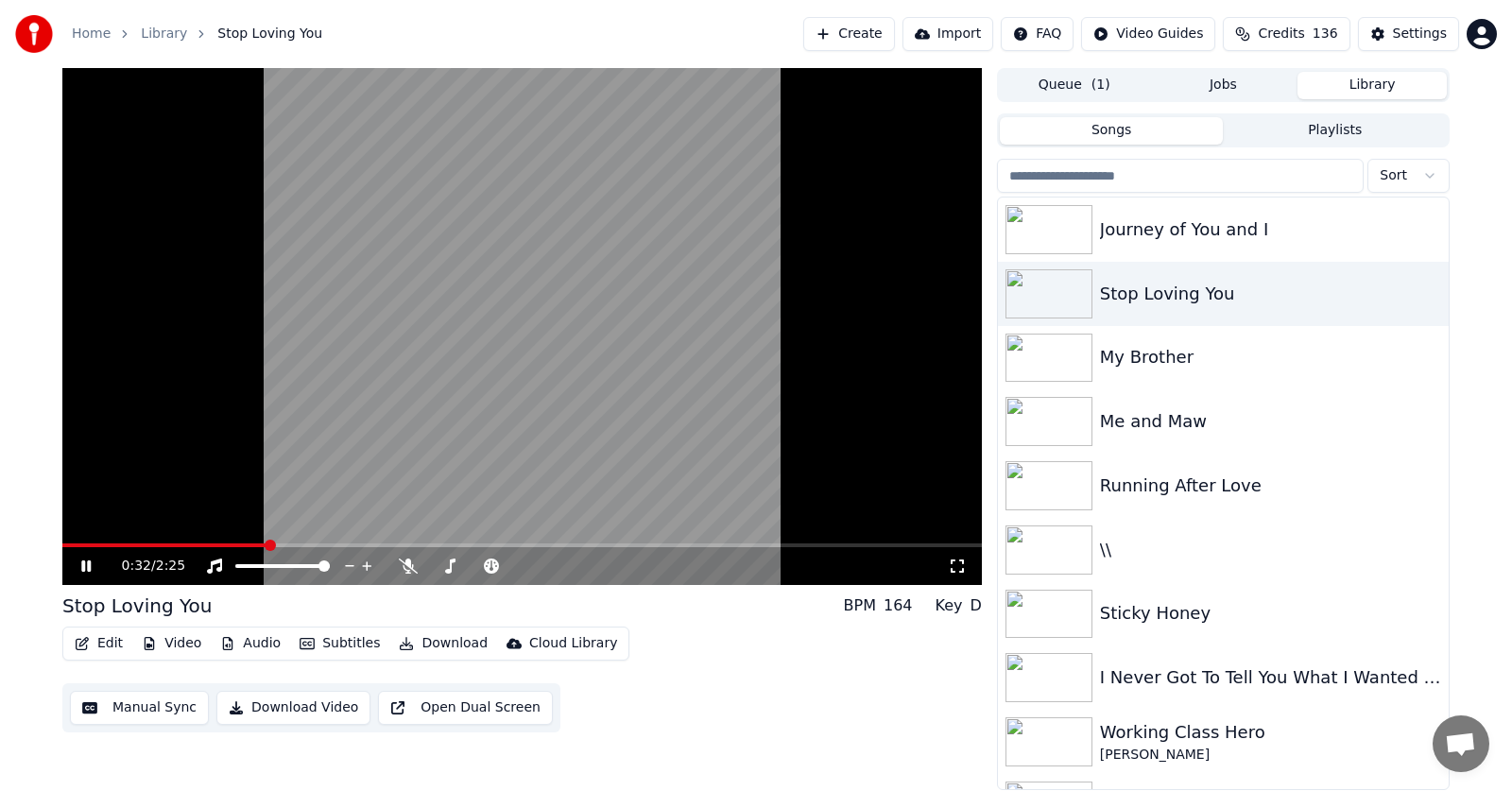
click at [89, 640] on icon "button" at bounding box center [81, 643] width 15 height 13
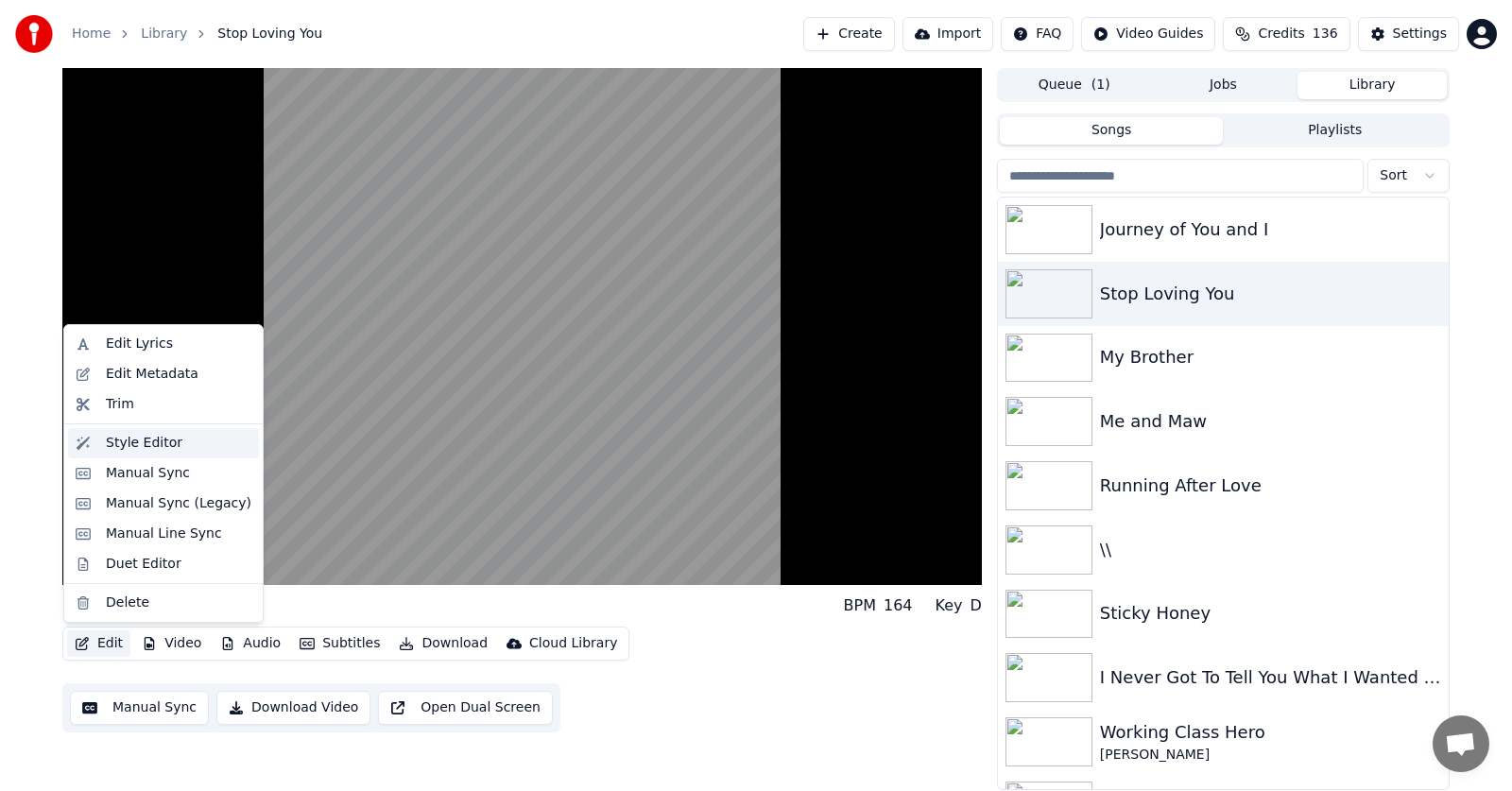
click at [125, 444] on div "Style Editor" at bounding box center [144, 443] width 77 height 19
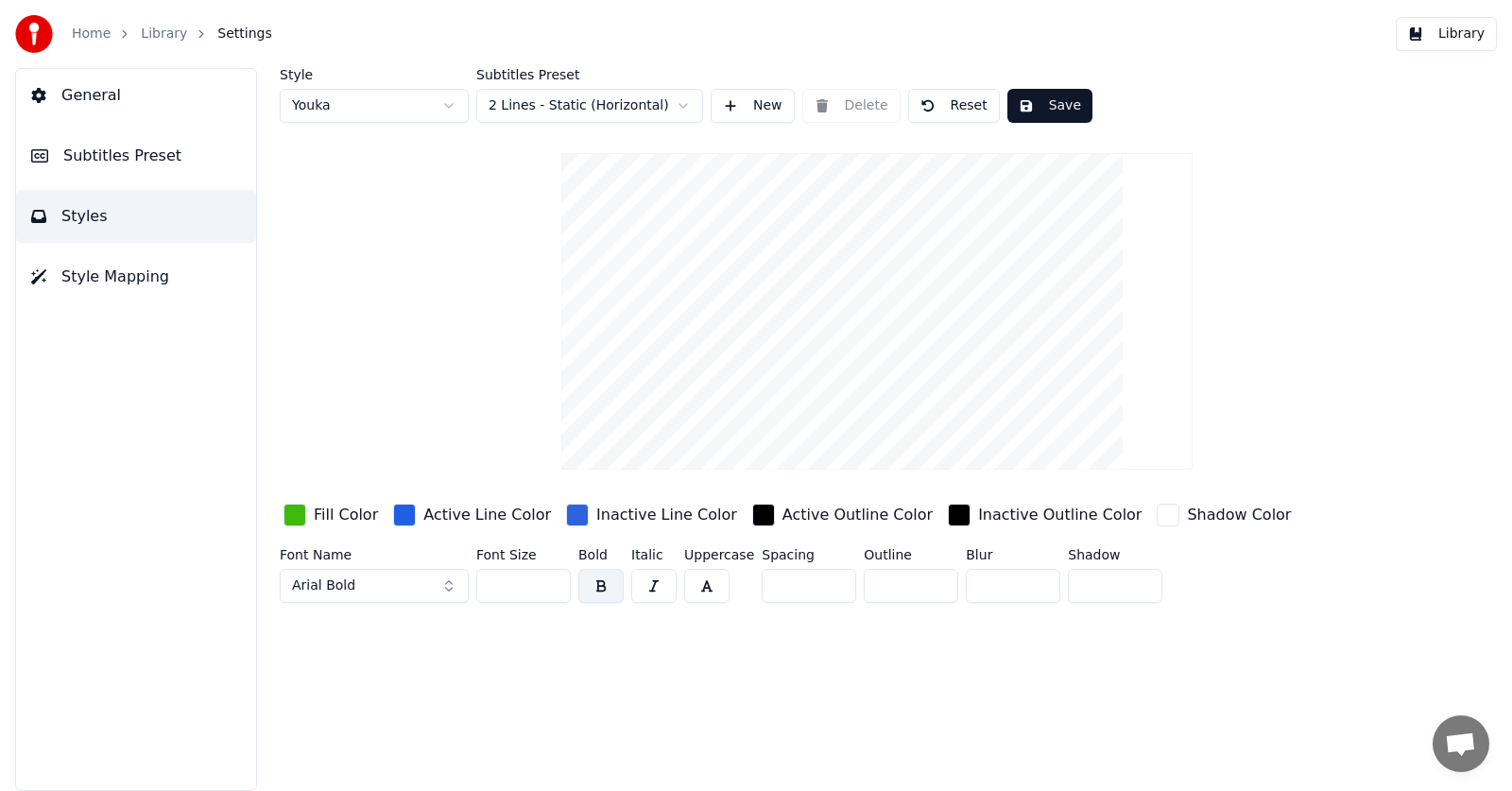
click at [552, 588] on input "**" at bounding box center [523, 586] width 94 height 34
click at [553, 586] on input "**" at bounding box center [523, 586] width 94 height 34
type input "**"
click at [553, 586] on input "**" at bounding box center [523, 586] width 94 height 34
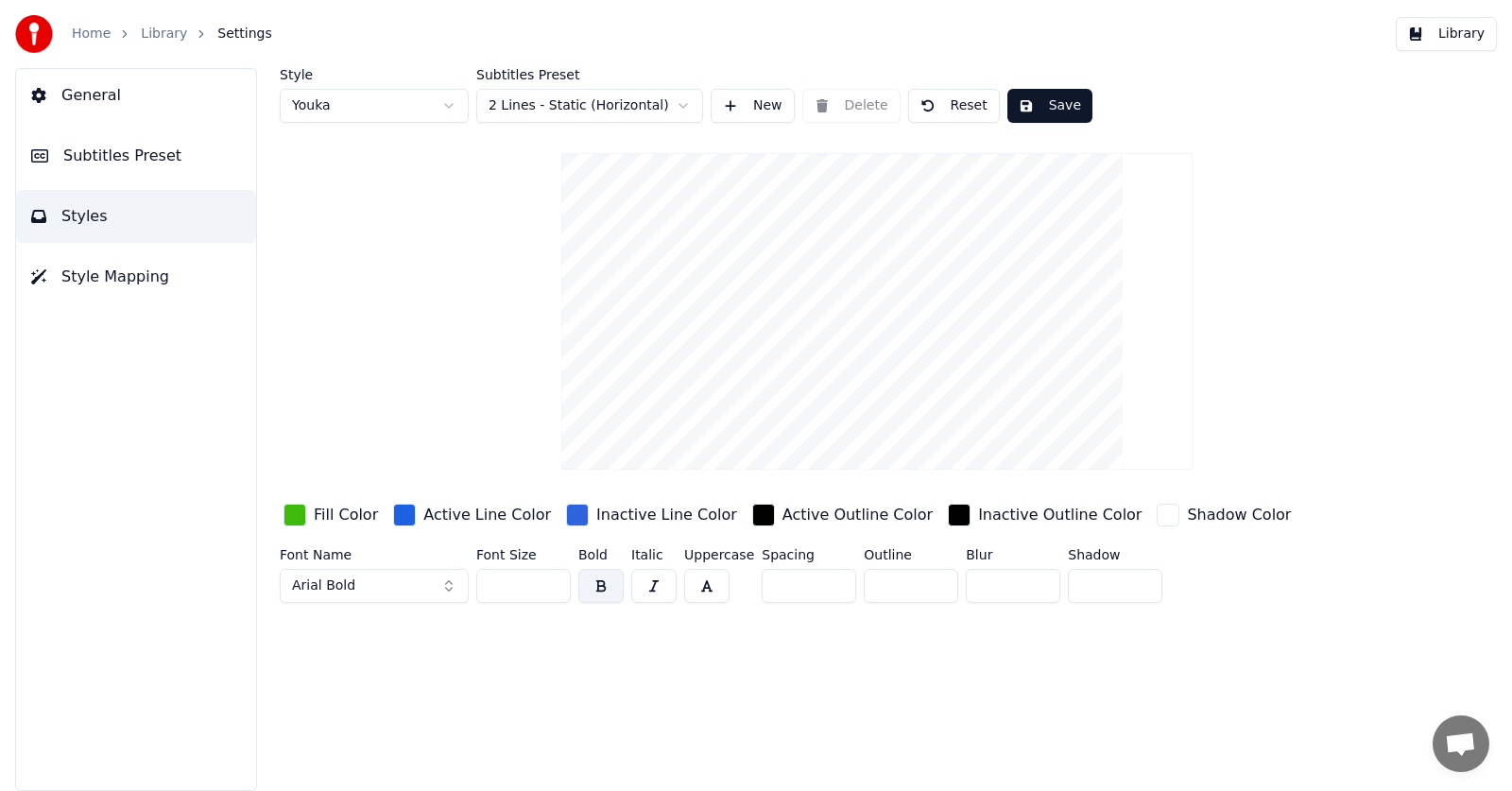
click at [1058, 112] on button "Save" at bounding box center [1050, 106] width 85 height 34
click at [147, 33] on link "Library" at bounding box center [163, 33] width 46 height 19
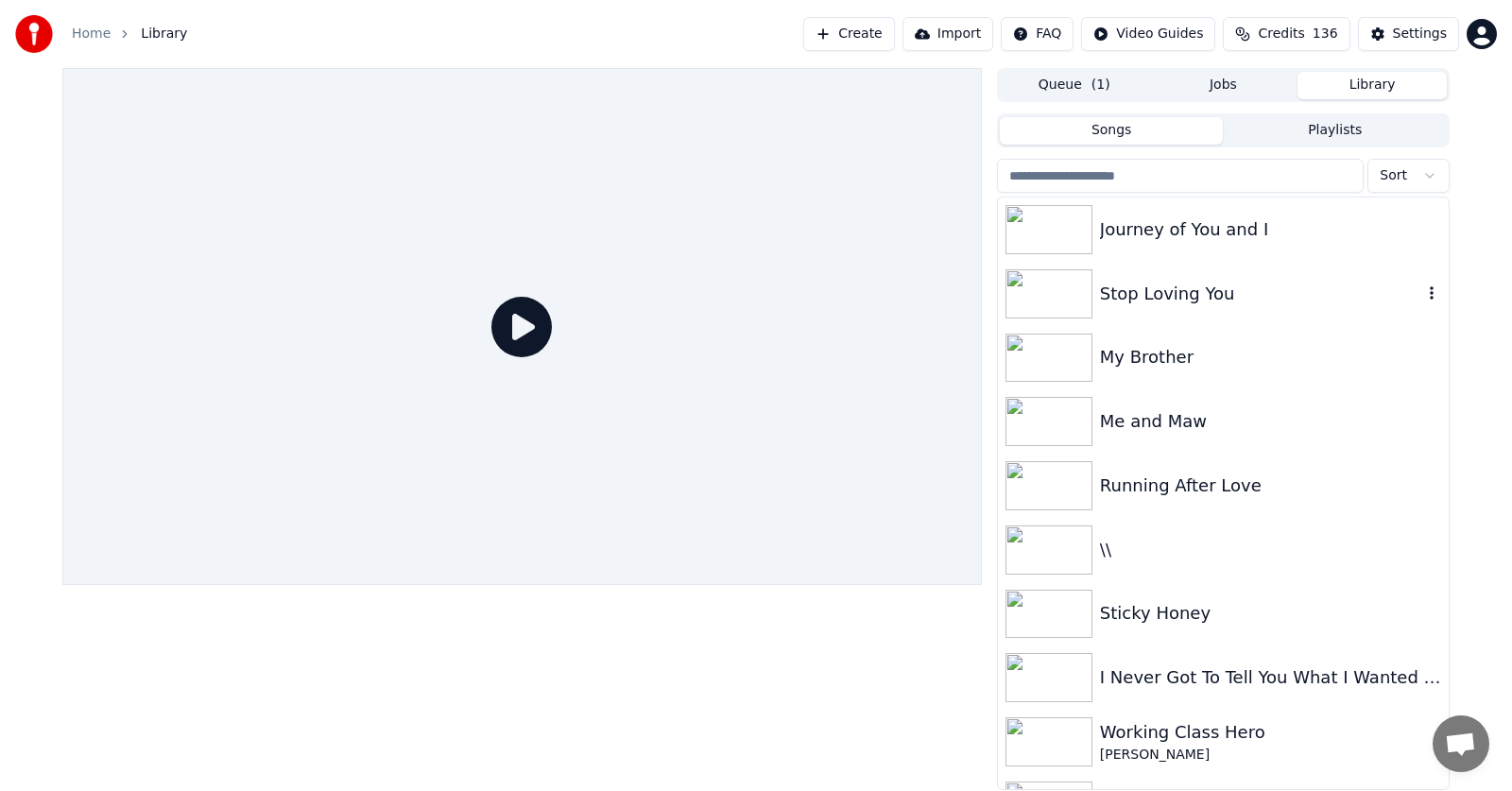
click at [1145, 299] on div "Stop Loving You" at bounding box center [1262, 293] width 322 height 26
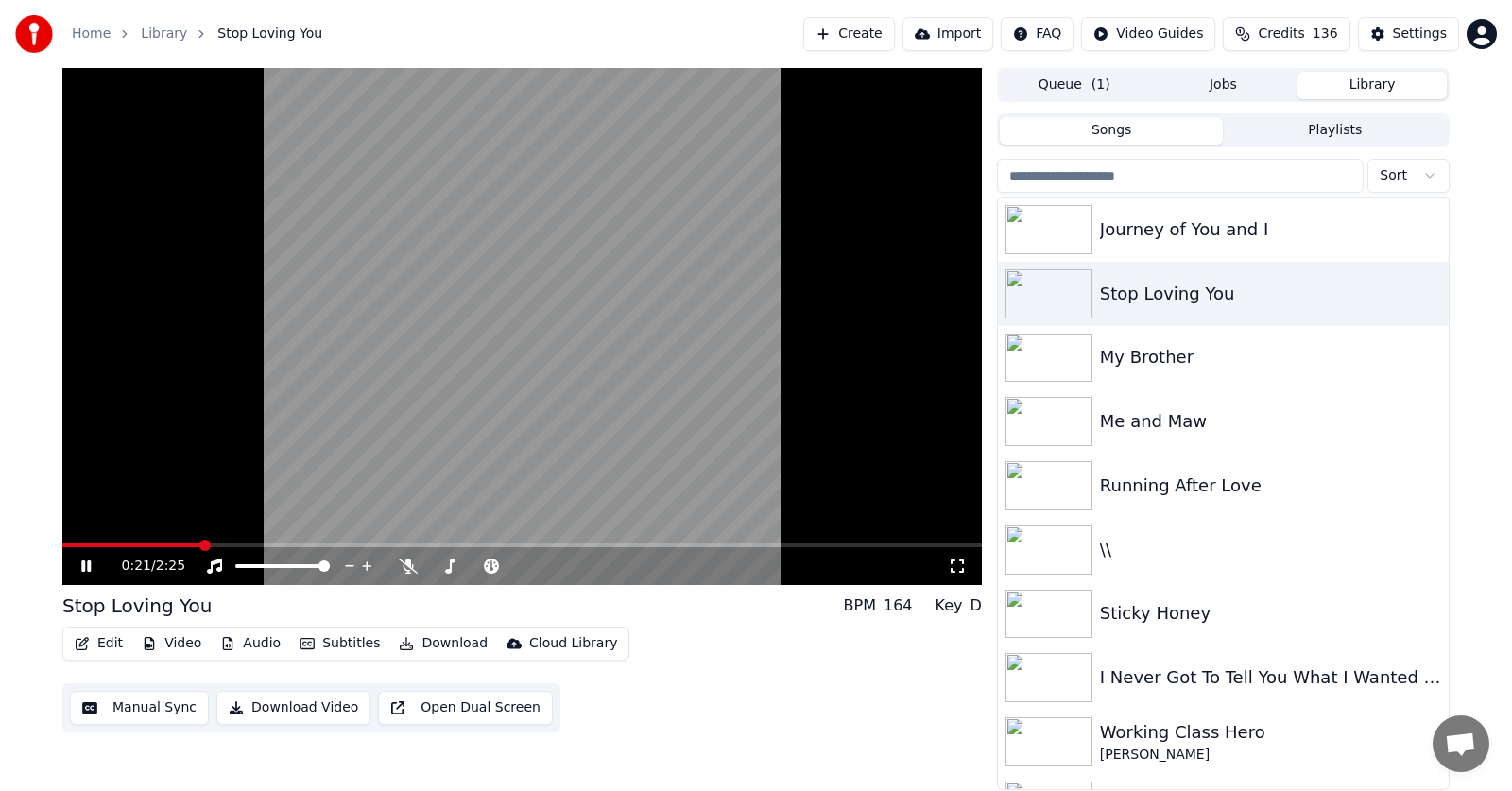
click at [90, 563] on icon at bounding box center [86, 566] width 10 height 12
click at [107, 639] on button "Edit" at bounding box center [98, 643] width 64 height 26
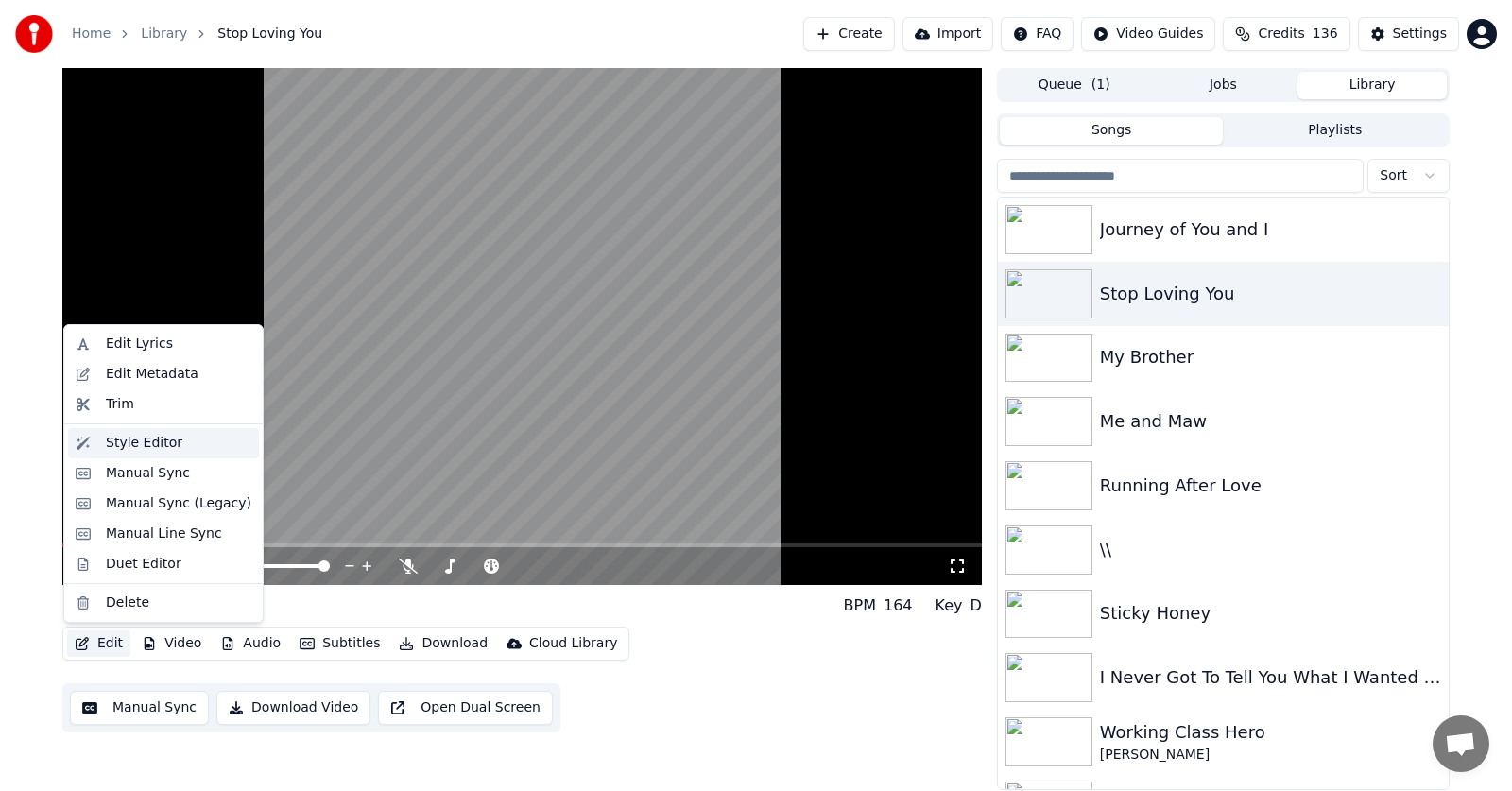
click at [111, 446] on div "Style Editor" at bounding box center [144, 443] width 77 height 19
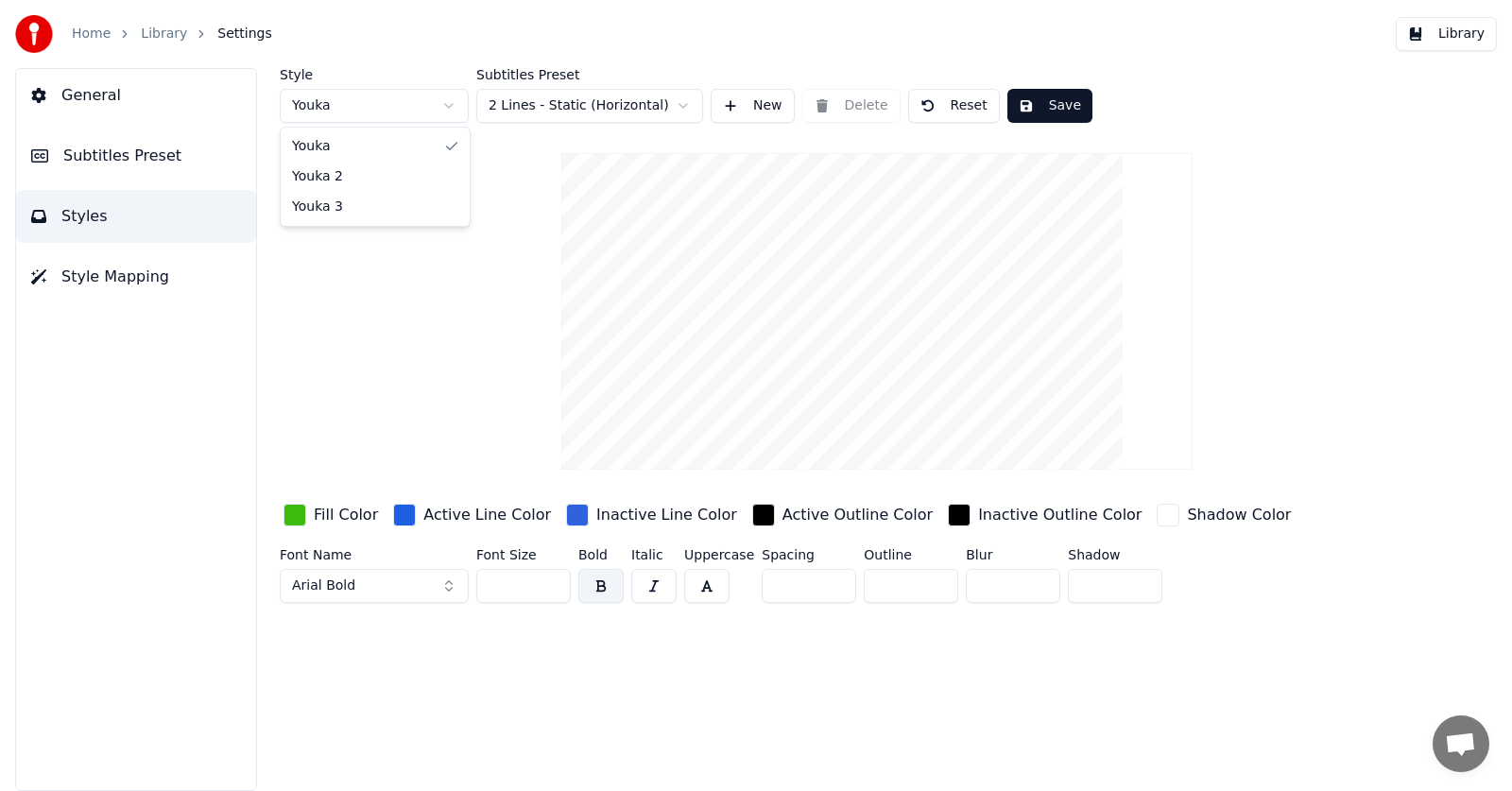
click at [452, 100] on html "Home Library Settings Library General Subtitles Preset Styles Style Mapping Sty…" at bounding box center [756, 396] width 1512 height 791
click at [549, 586] on input "**" at bounding box center [523, 586] width 94 height 34
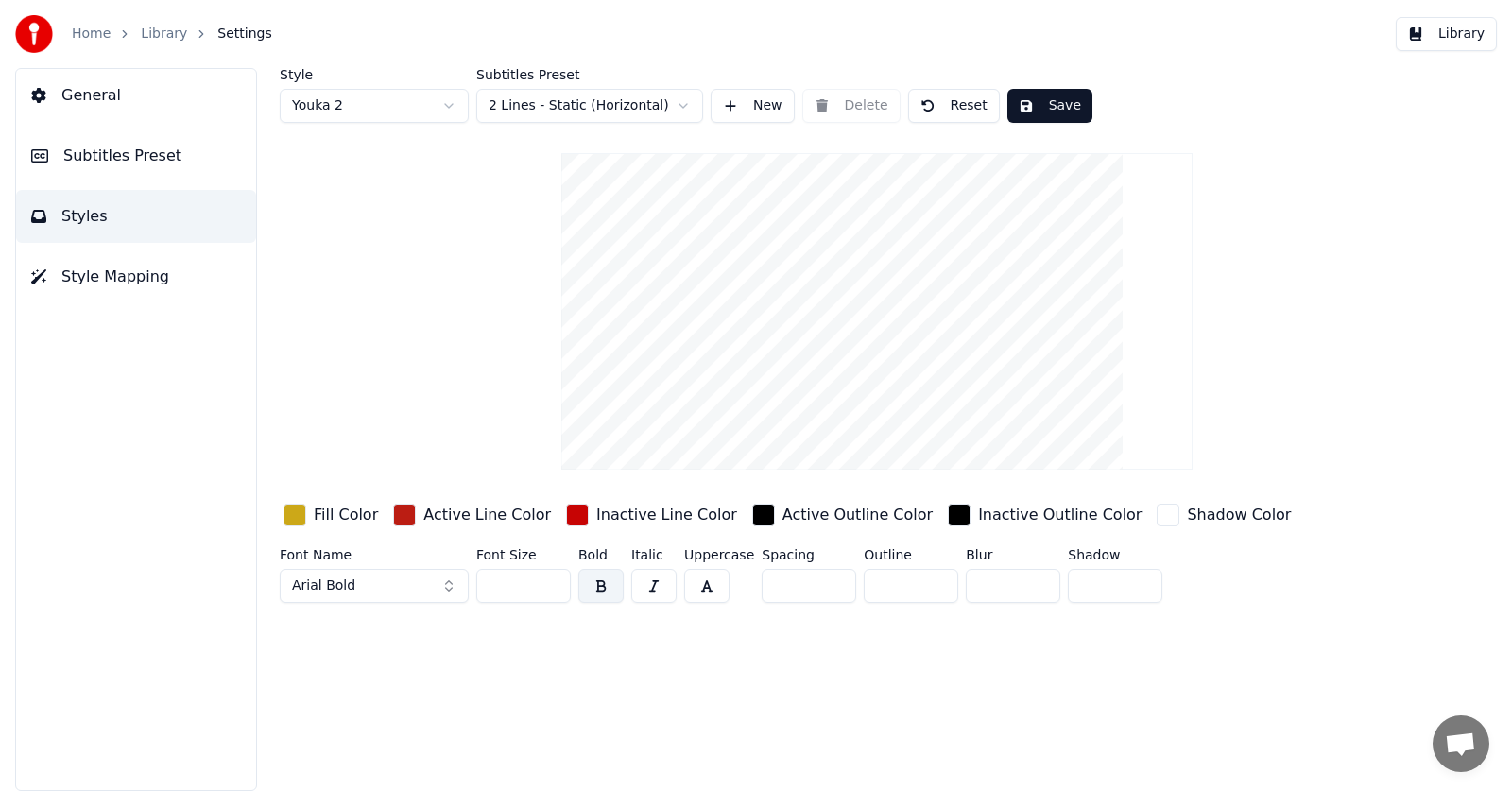
click at [549, 586] on input "**" at bounding box center [523, 586] width 94 height 34
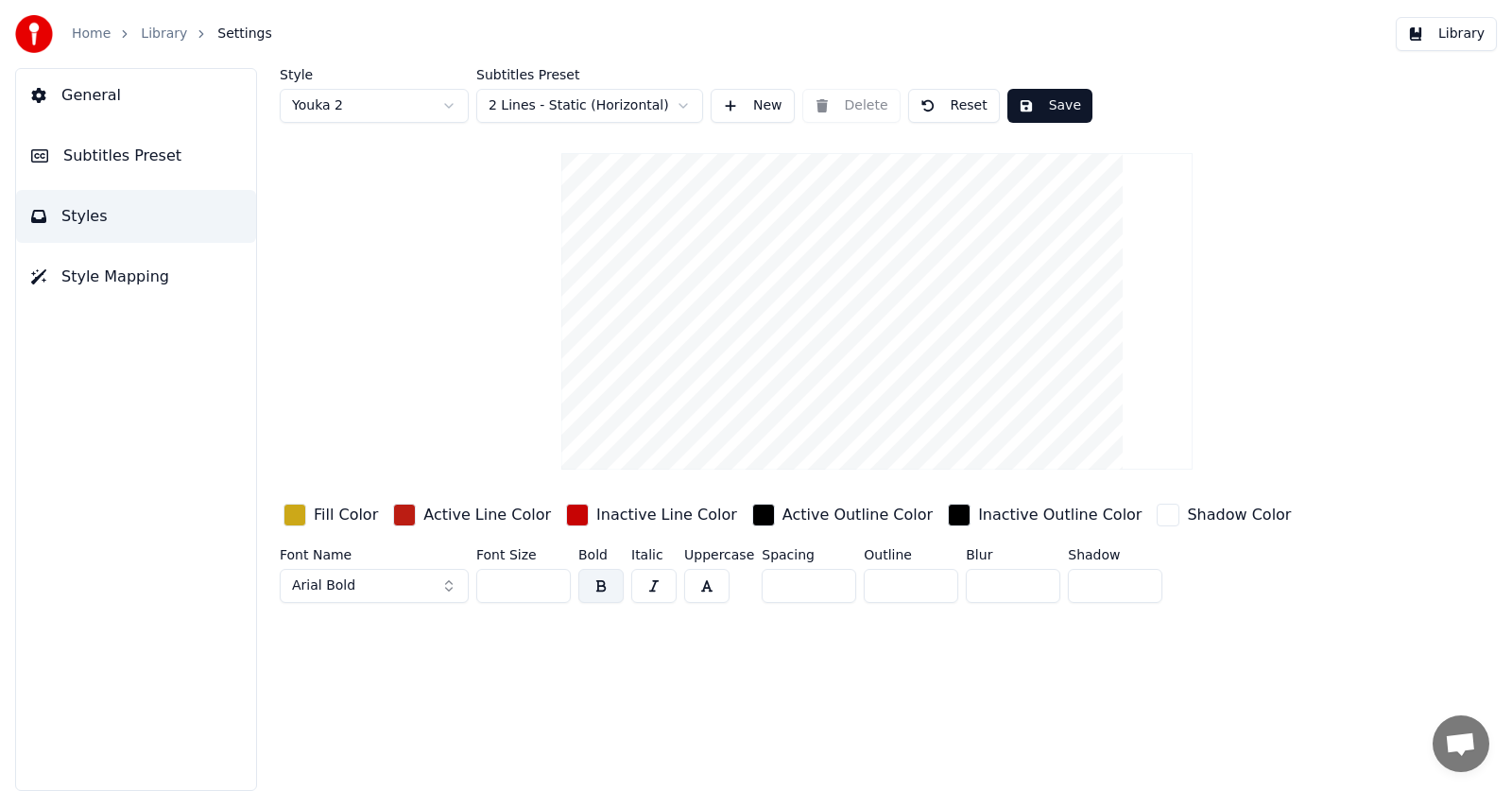
click at [549, 586] on input "**" at bounding box center [523, 586] width 94 height 34
type input "**"
click at [549, 586] on input "**" at bounding box center [523, 586] width 94 height 34
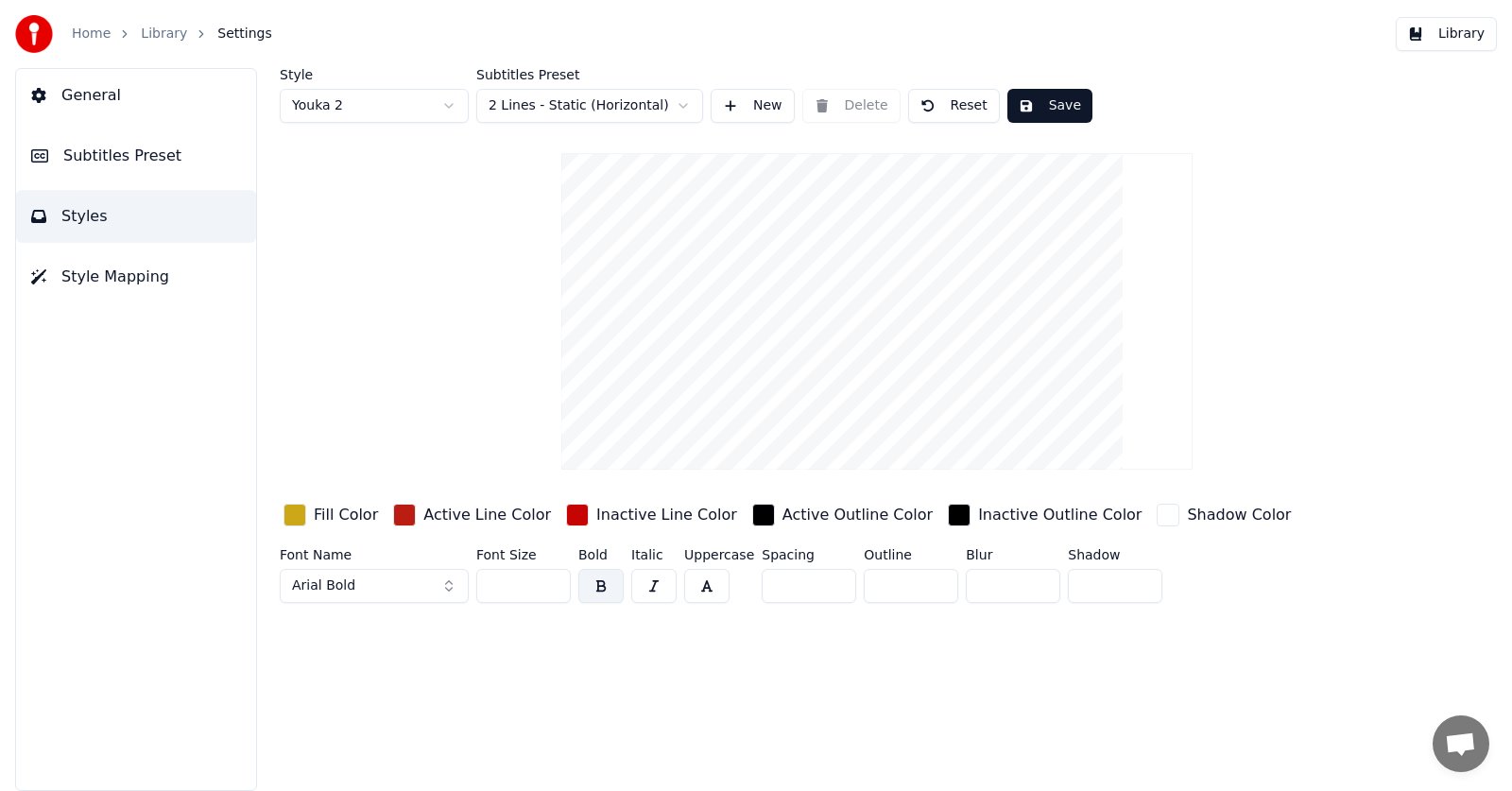
click at [1061, 99] on button "Save" at bounding box center [1050, 106] width 85 height 34
click at [1072, 102] on button "Save" at bounding box center [1050, 106] width 85 height 34
click at [1446, 26] on button "Library" at bounding box center [1446, 33] width 101 height 34
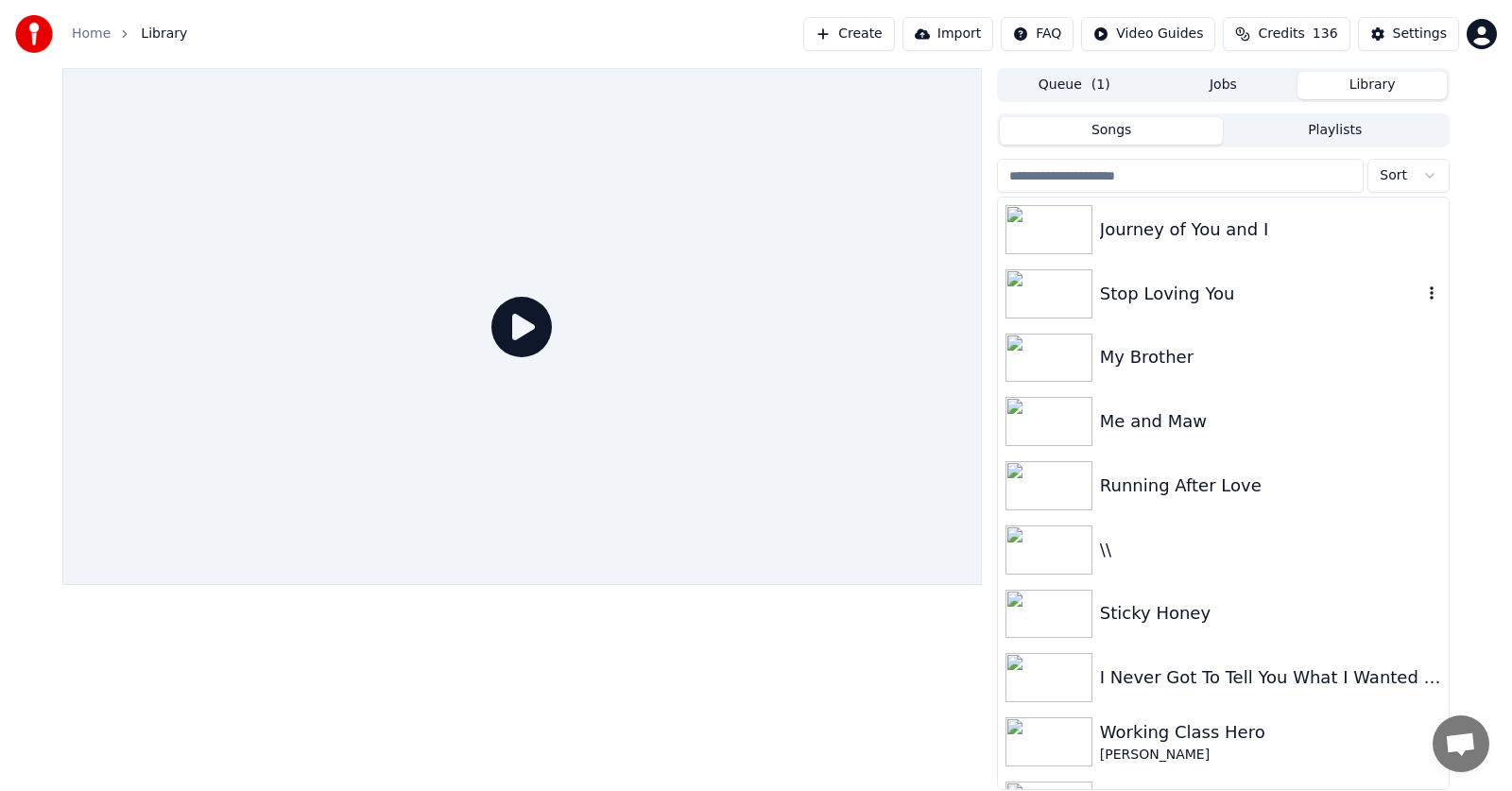
click at [1153, 299] on div "Stop Loving You" at bounding box center [1262, 293] width 322 height 26
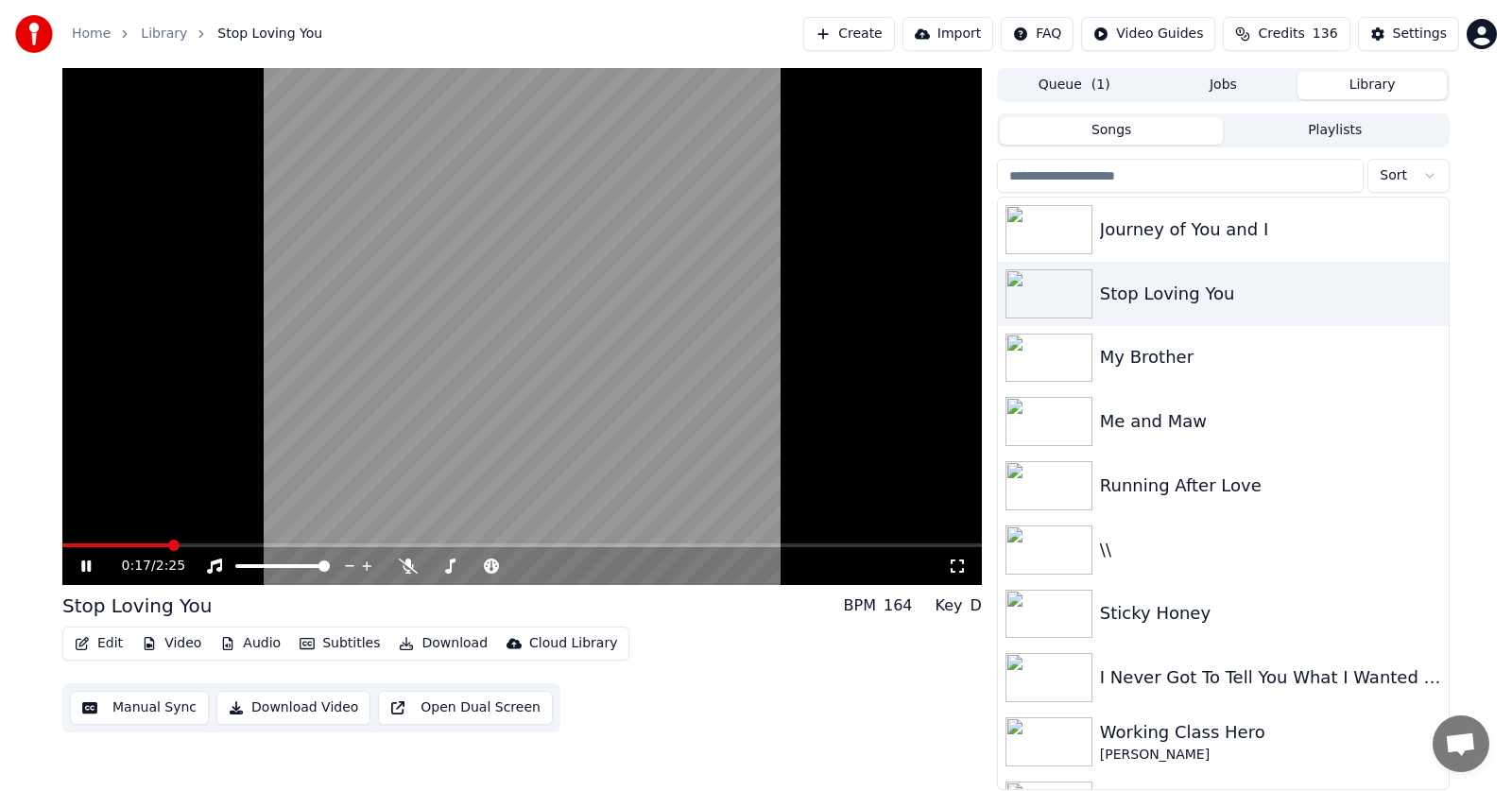
click at [180, 540] on span at bounding box center [174, 546] width 12 height 12
click at [205, 542] on span at bounding box center [211, 546] width 12 height 12
click at [91, 567] on icon at bounding box center [99, 565] width 44 height 15
click at [82, 567] on icon at bounding box center [86, 565] width 12 height 13
click at [81, 565] on icon at bounding box center [99, 565] width 44 height 15
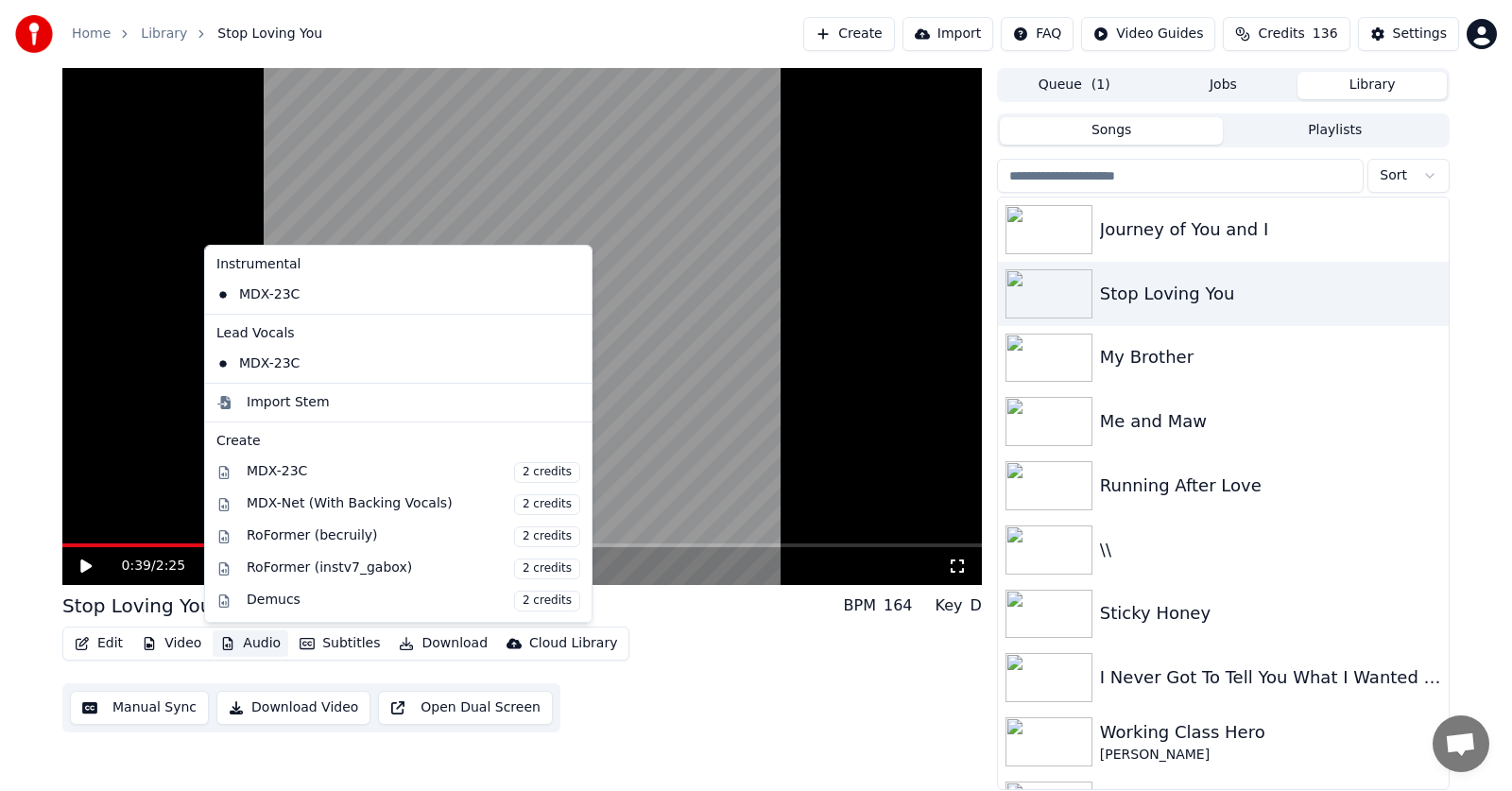
click at [261, 647] on button "Audio" at bounding box center [250, 643] width 76 height 26
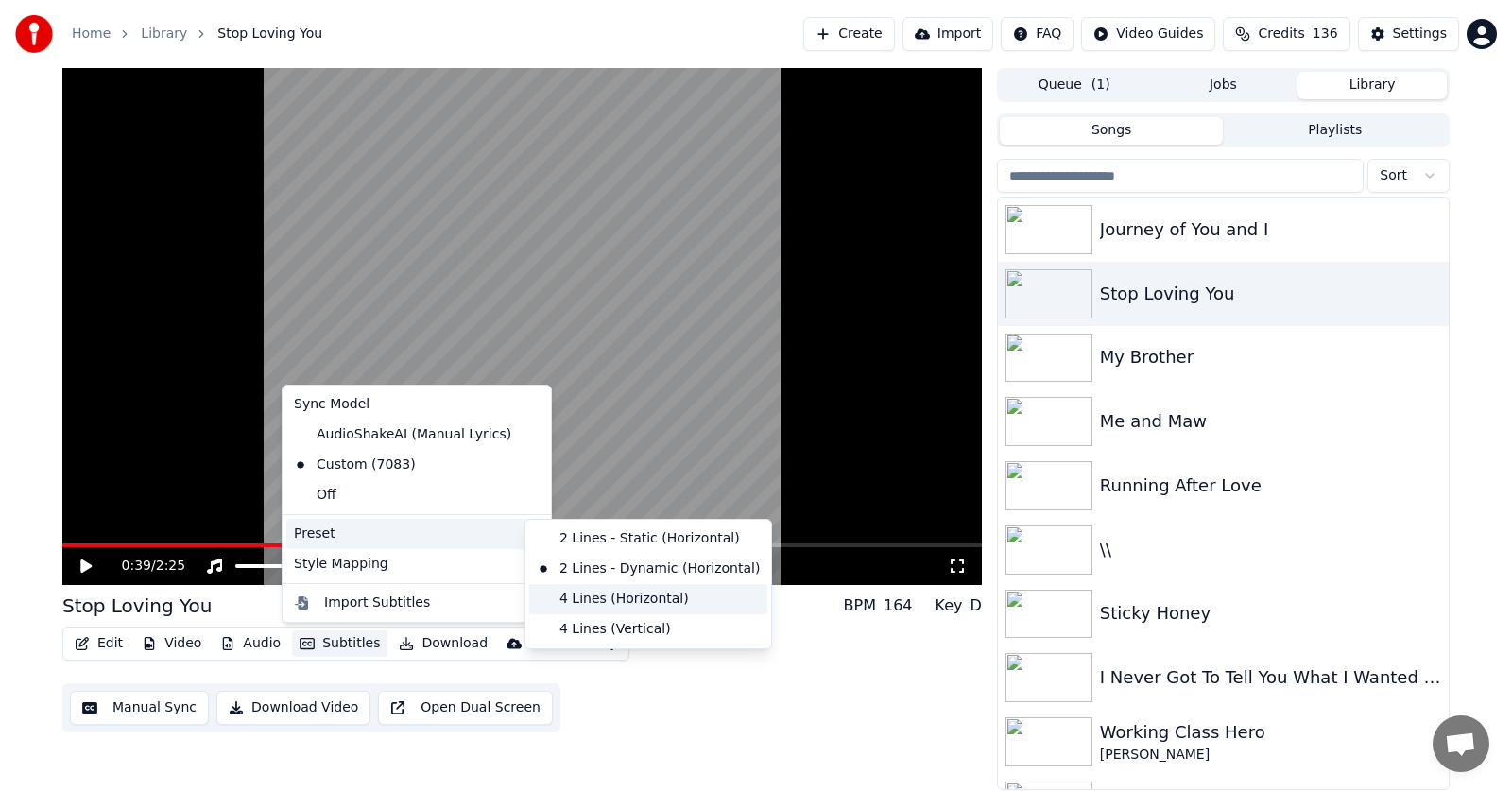
click at [595, 602] on div "4 Lines (Horizontal)" at bounding box center [648, 599] width 239 height 30
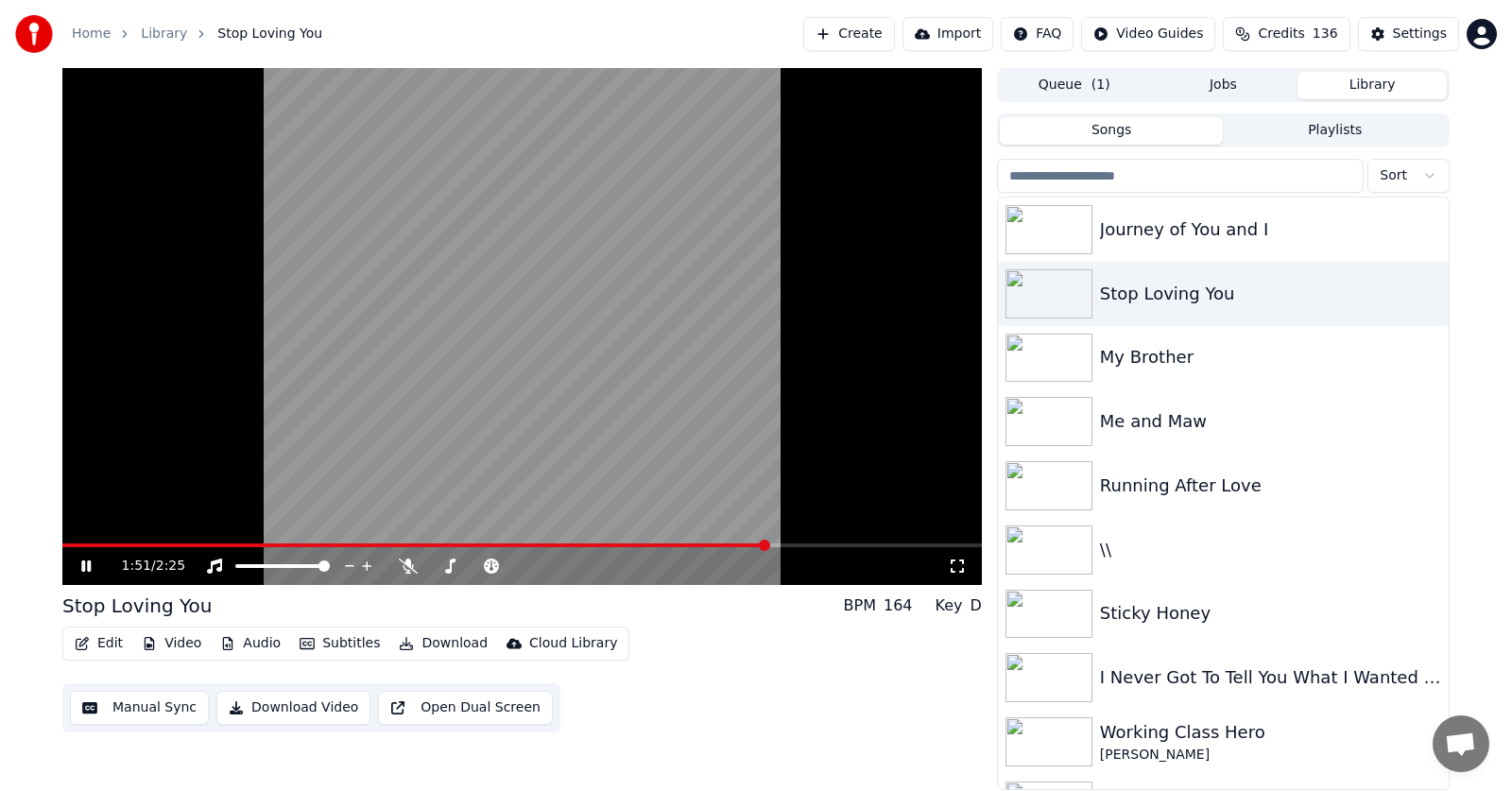
click at [87, 563] on icon at bounding box center [99, 565] width 44 height 15
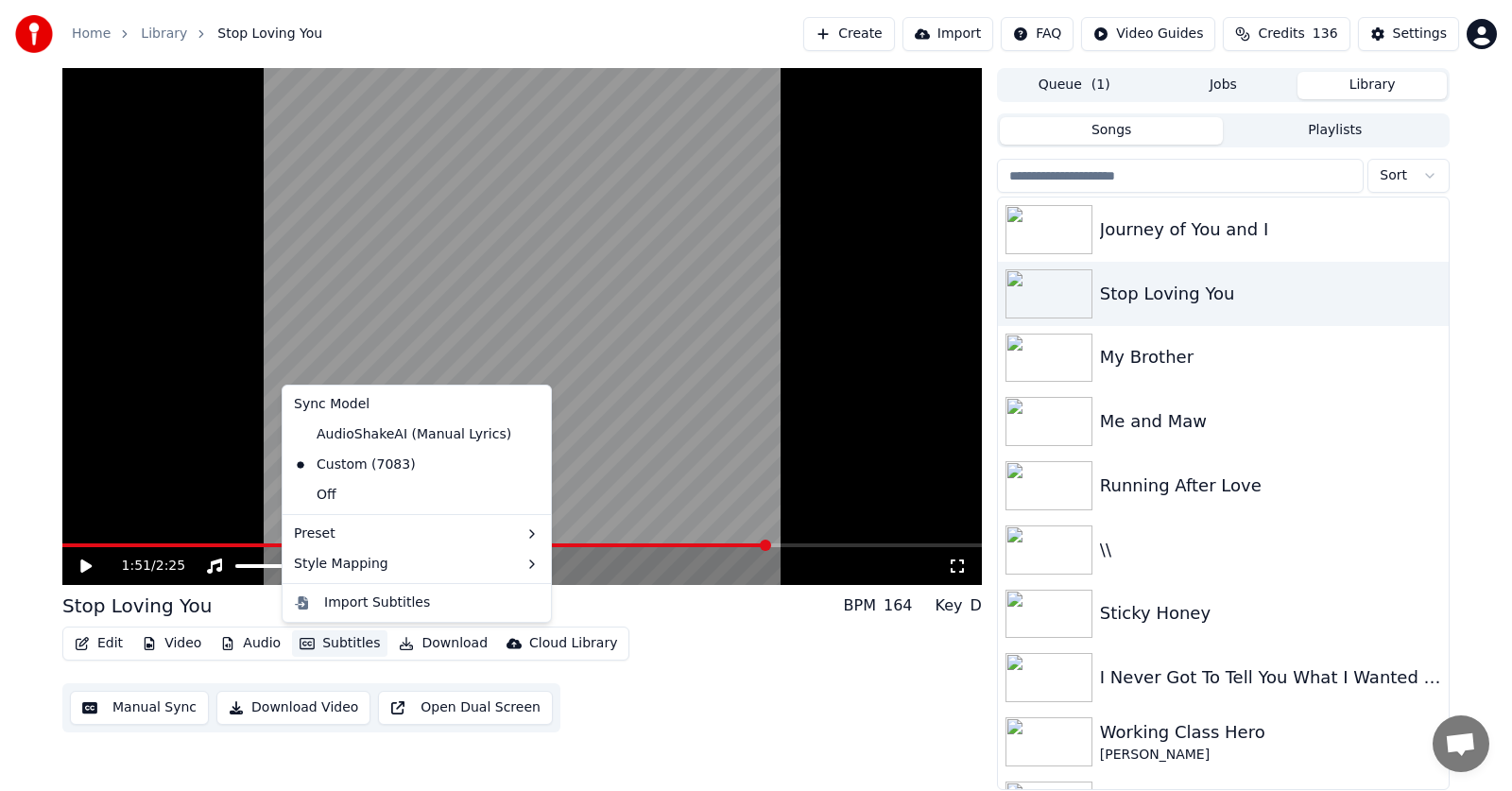
click at [334, 643] on button "Subtitles" at bounding box center [340, 643] width 95 height 26
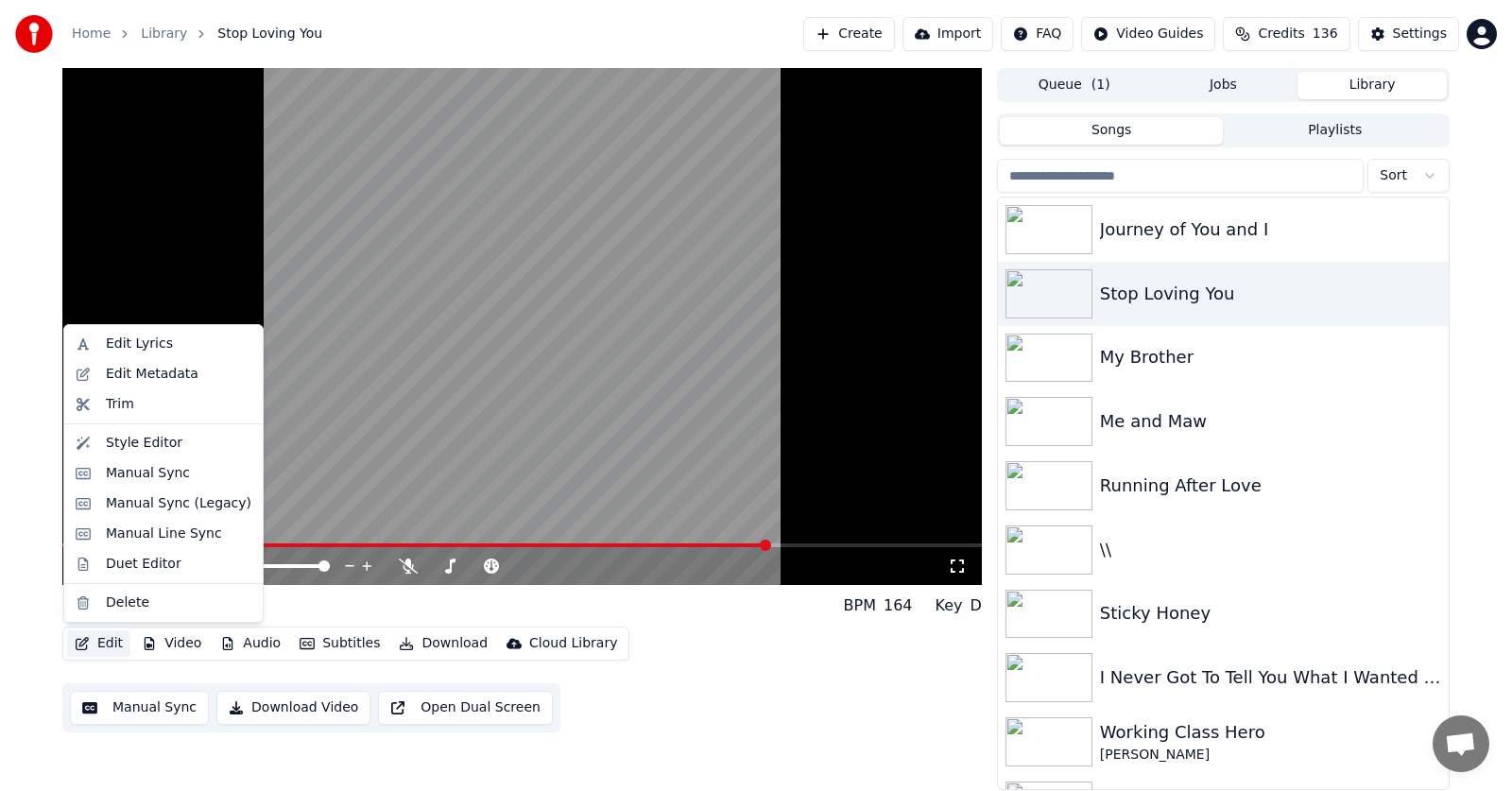
click at [99, 642] on button "Edit" at bounding box center [98, 643] width 64 height 26
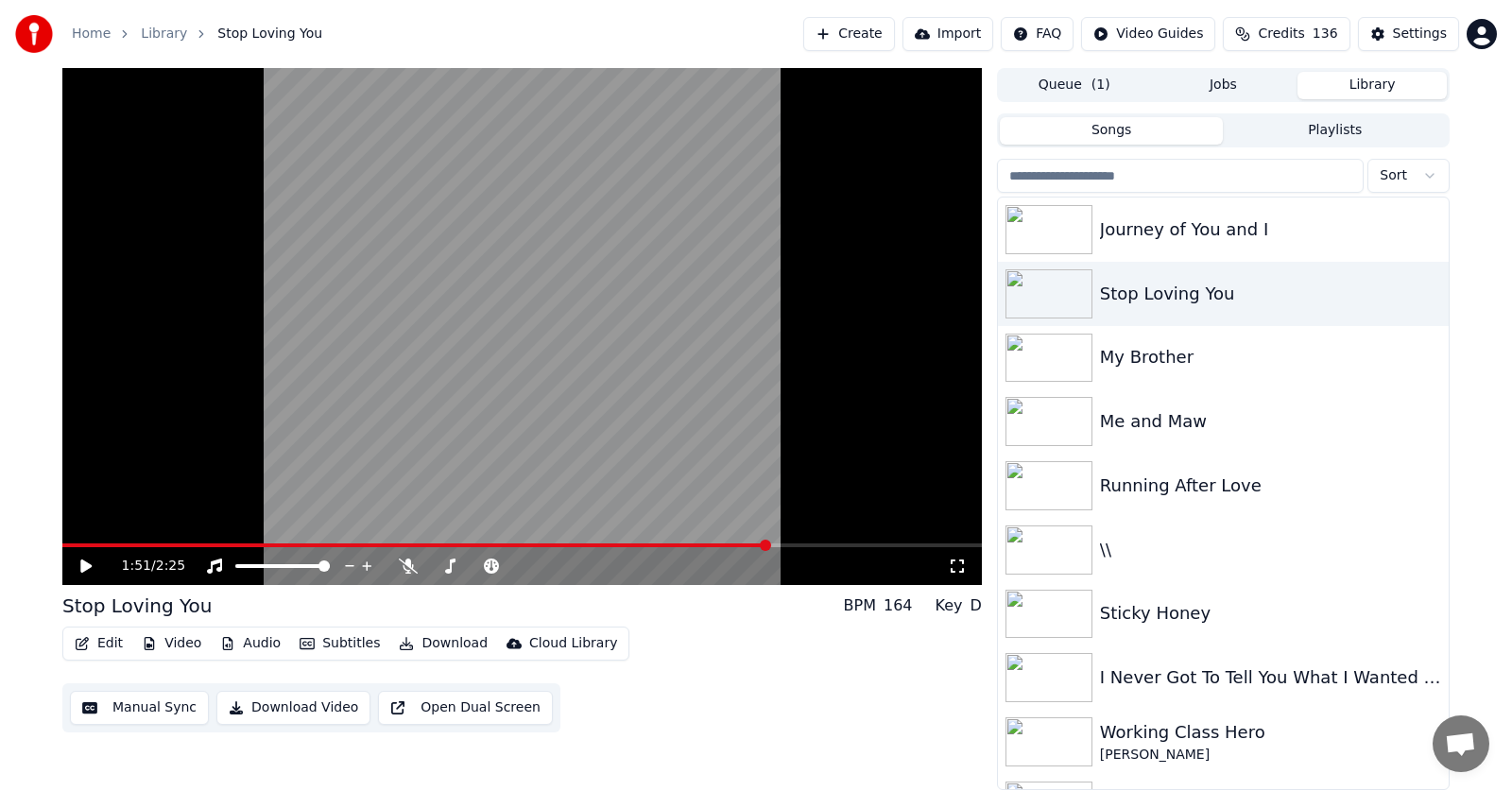
click at [103, 640] on button "Edit" at bounding box center [98, 643] width 64 height 26
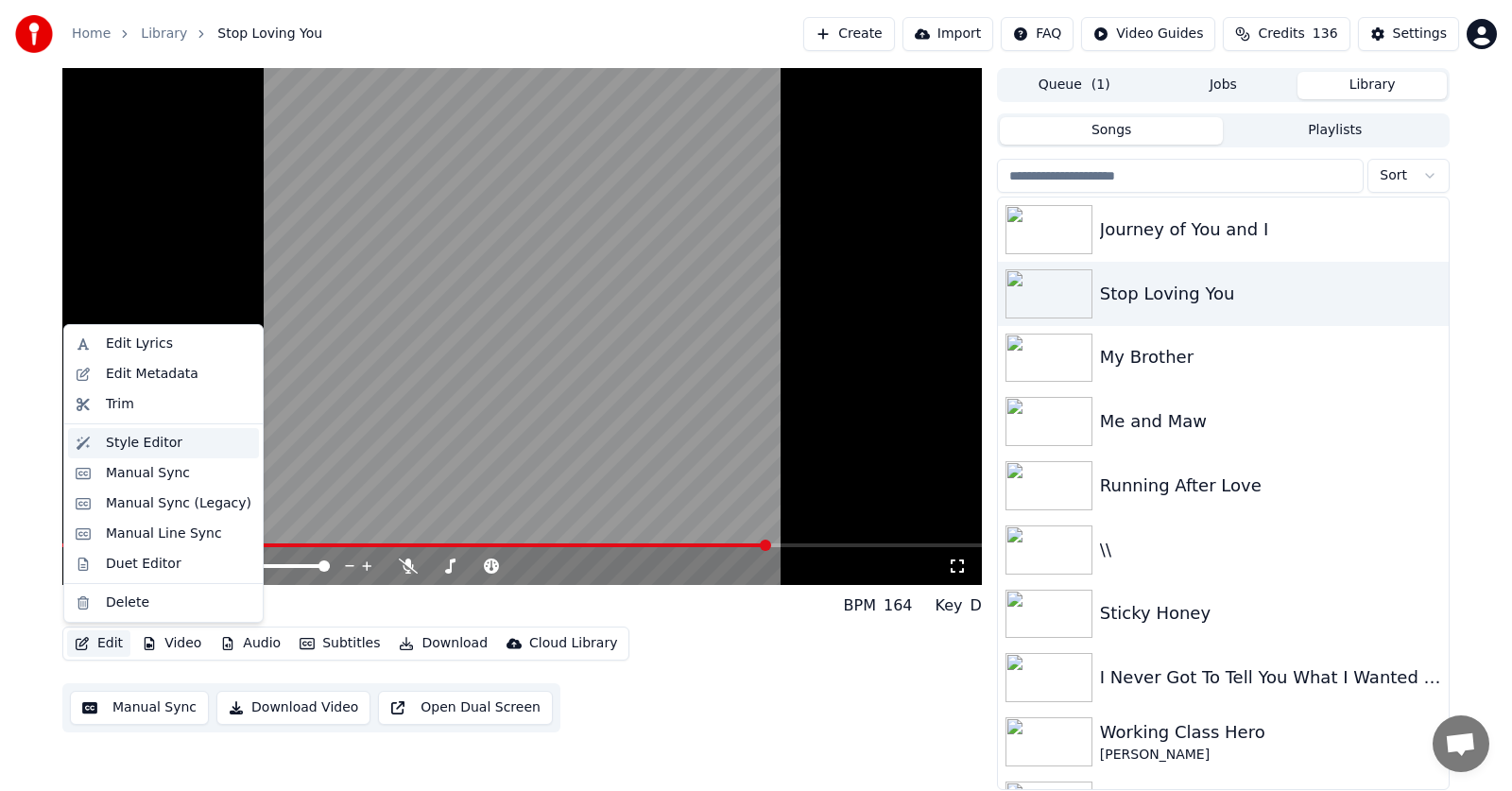
click at [127, 439] on div "Style Editor" at bounding box center [144, 443] width 77 height 19
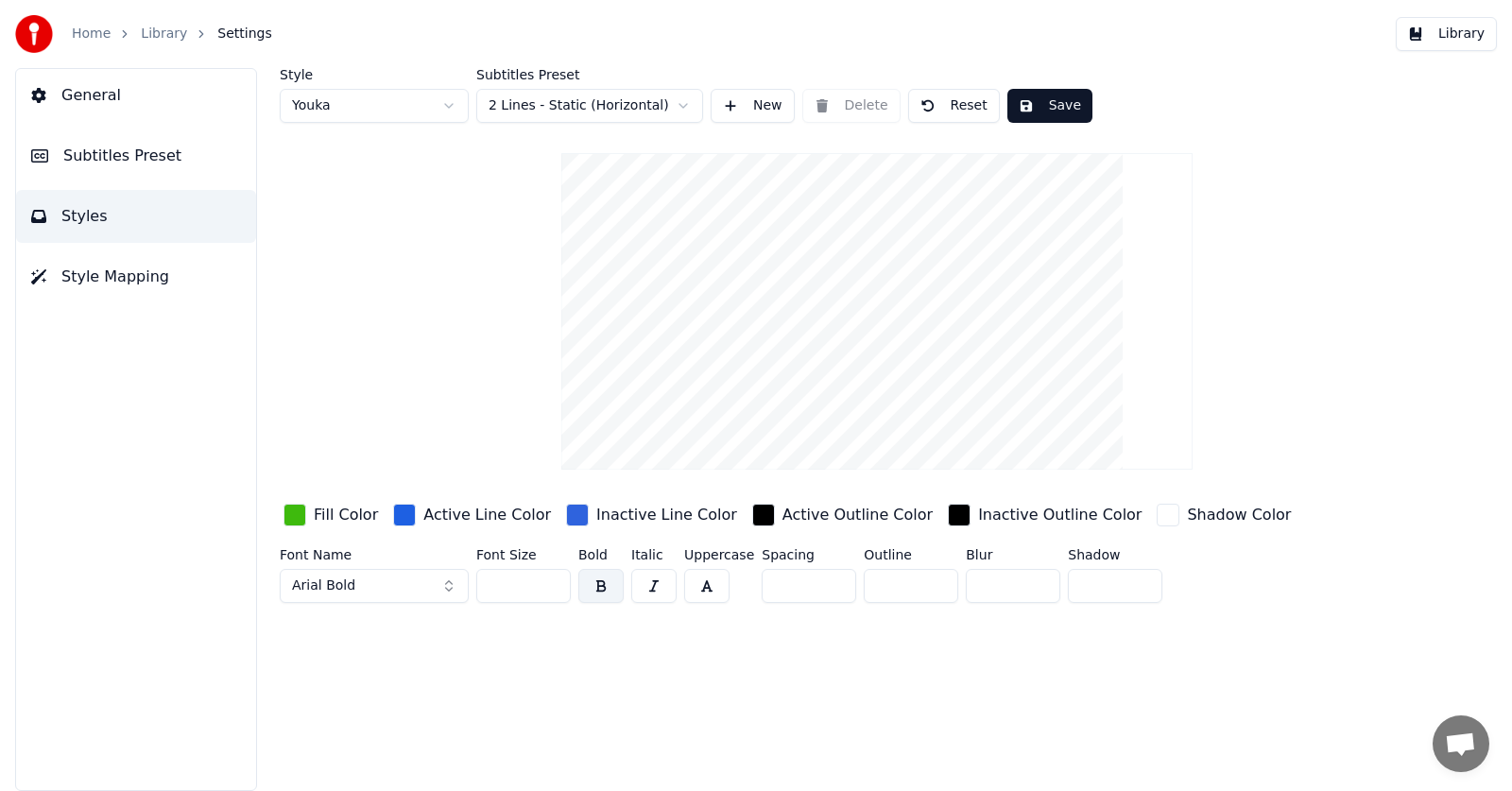
click at [553, 579] on input "**" at bounding box center [523, 586] width 94 height 34
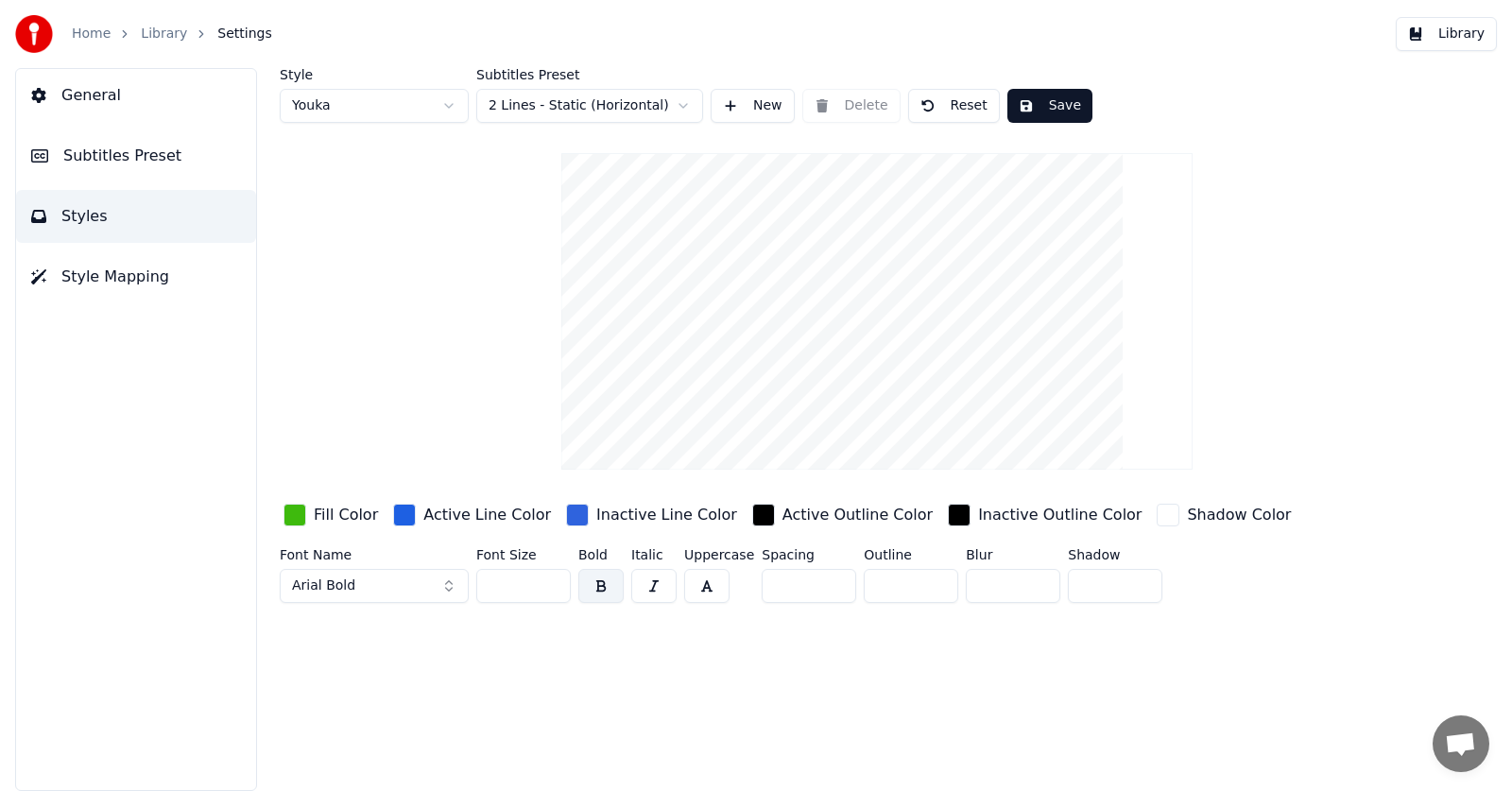
click at [553, 579] on input "**" at bounding box center [523, 586] width 94 height 34
click at [553, 585] on input "**" at bounding box center [523, 586] width 94 height 34
click at [1062, 110] on button "Save" at bounding box center [1050, 106] width 85 height 34
click at [452, 103] on html "Home Library Settings Library General Subtitles Preset Styles Style Mapping Sty…" at bounding box center [756, 396] width 1512 height 791
click at [553, 578] on input "**" at bounding box center [523, 586] width 94 height 34
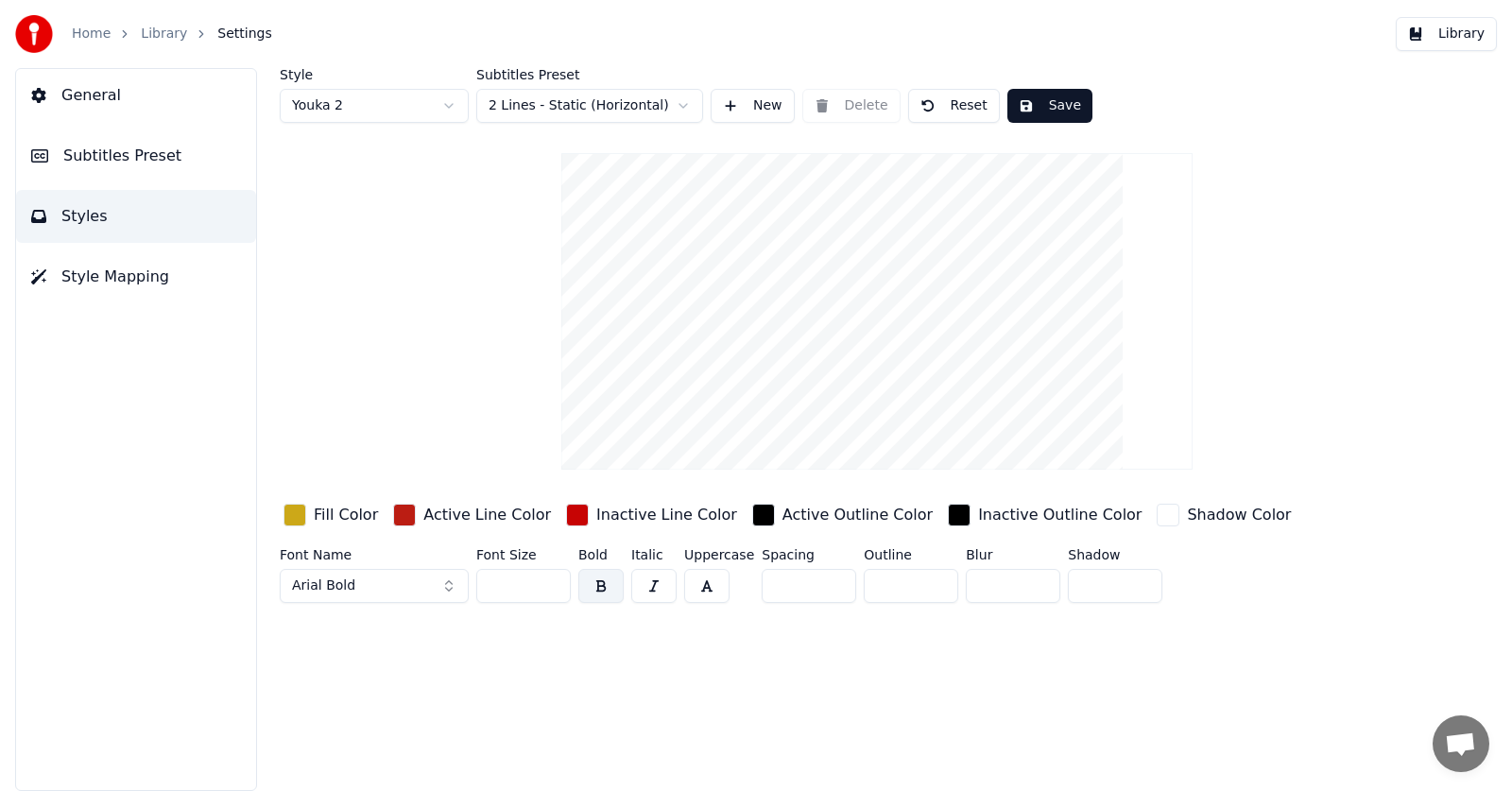
click at [553, 578] on input "**" at bounding box center [523, 586] width 94 height 34
type input "**"
click at [553, 578] on input "**" at bounding box center [523, 586] width 94 height 34
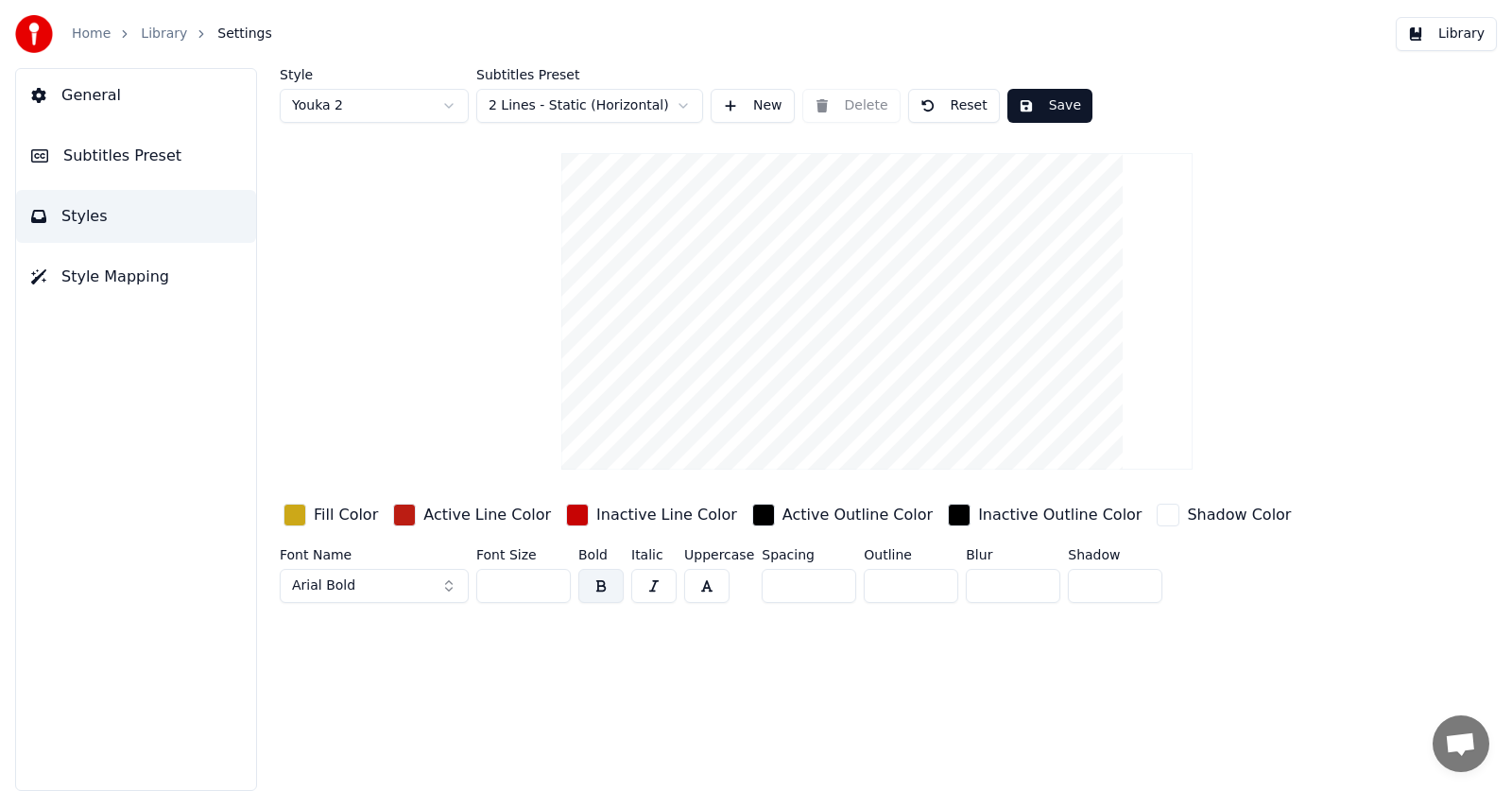
click at [1066, 106] on button "Save" at bounding box center [1050, 106] width 85 height 34
click at [1464, 34] on button "Library" at bounding box center [1446, 33] width 101 height 34
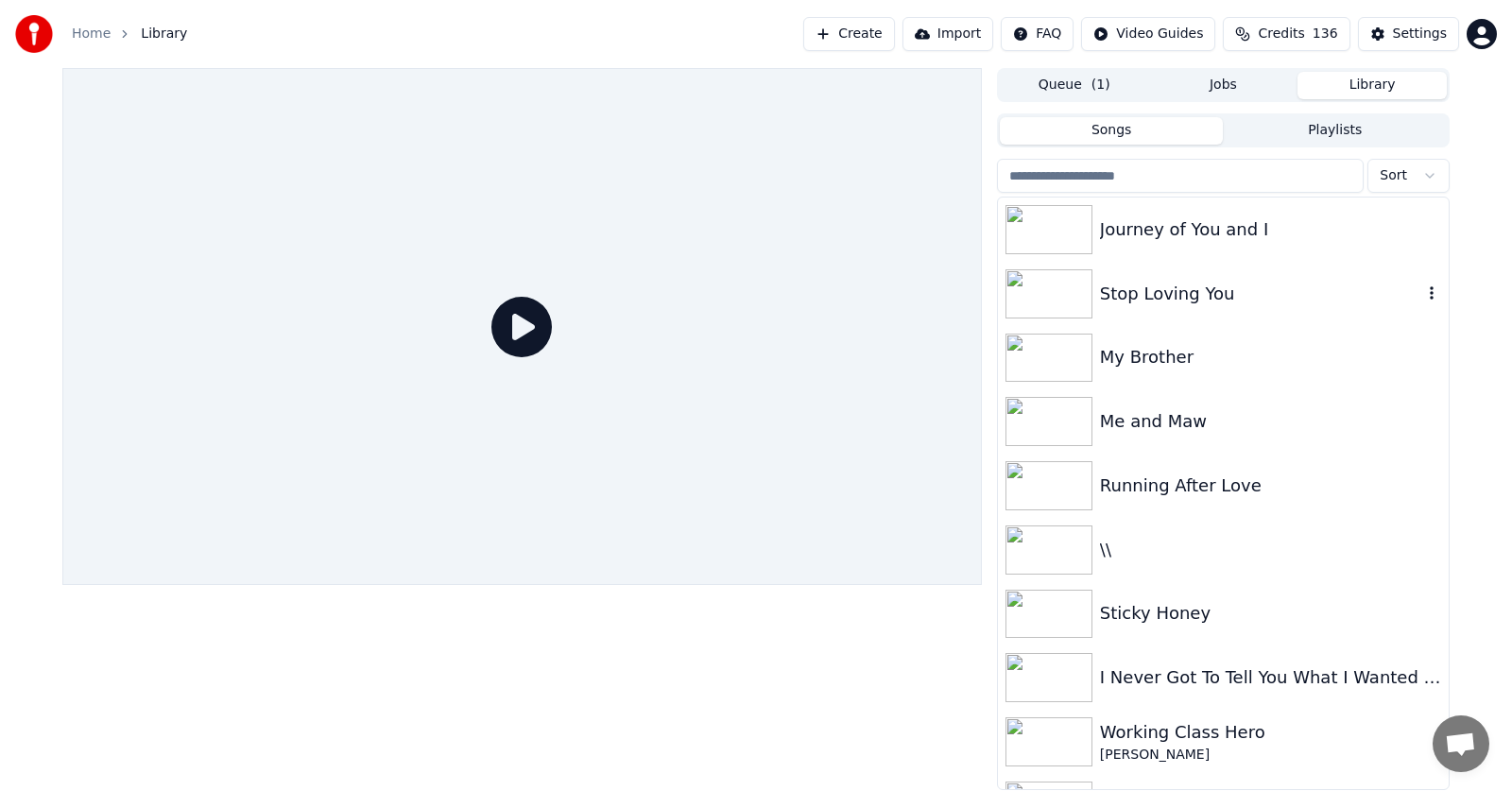
click at [1145, 292] on div "Stop Loving You" at bounding box center [1262, 293] width 322 height 26
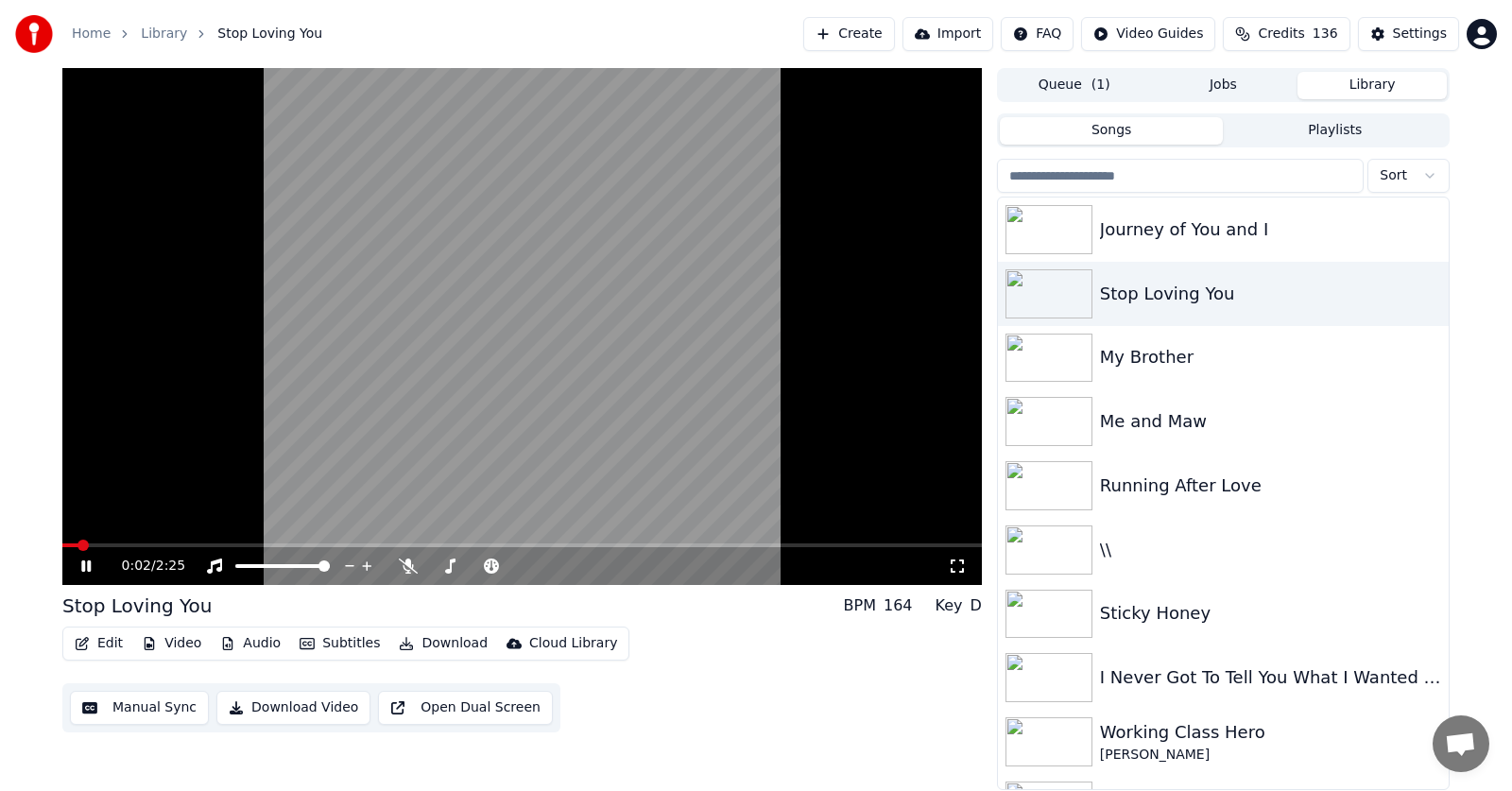
click at [251, 640] on button "Audio" at bounding box center [250, 643] width 76 height 26
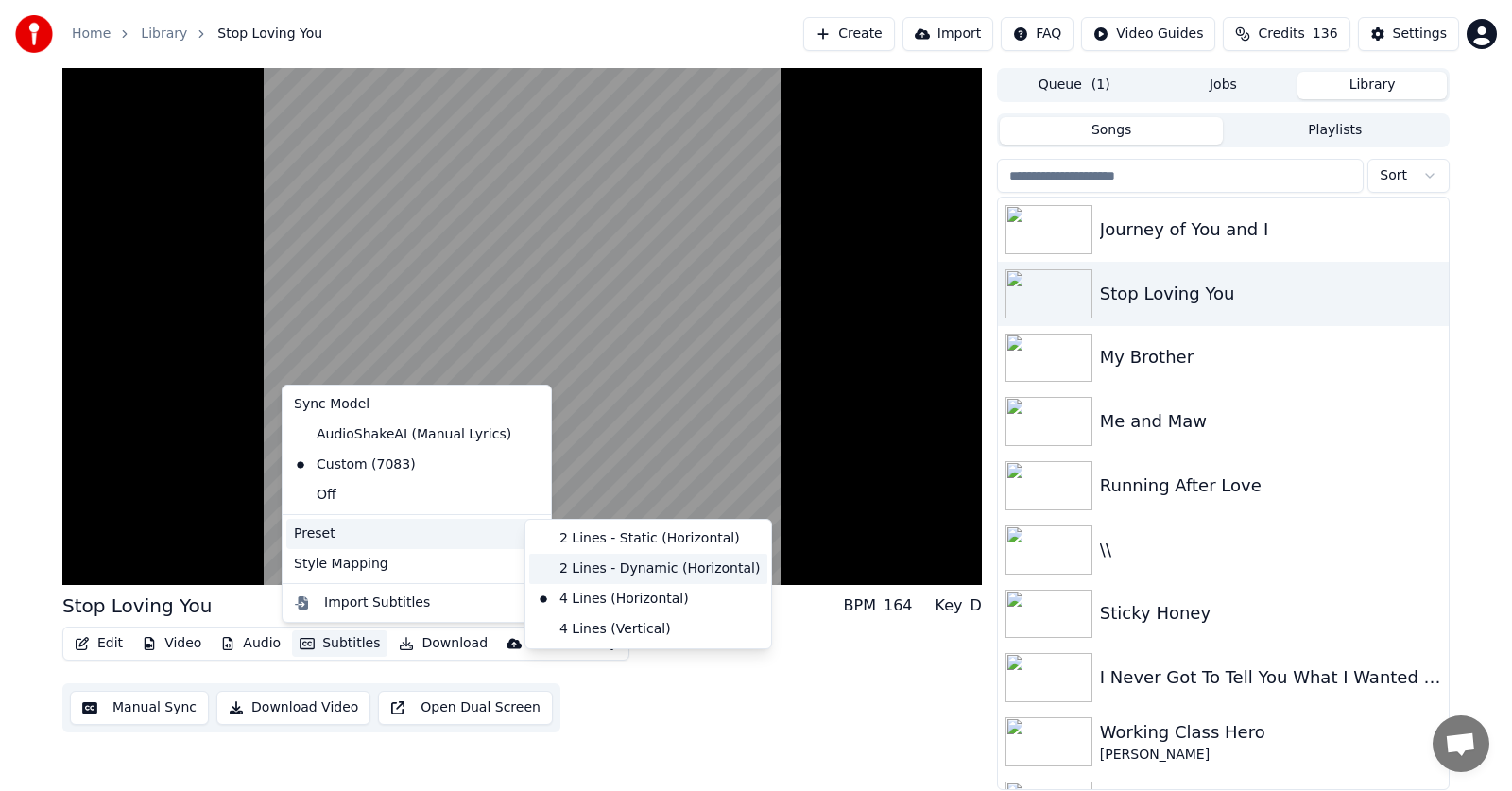
click at [619, 565] on div "2 Lines - Dynamic (Horizontal)" at bounding box center [648, 568] width 239 height 30
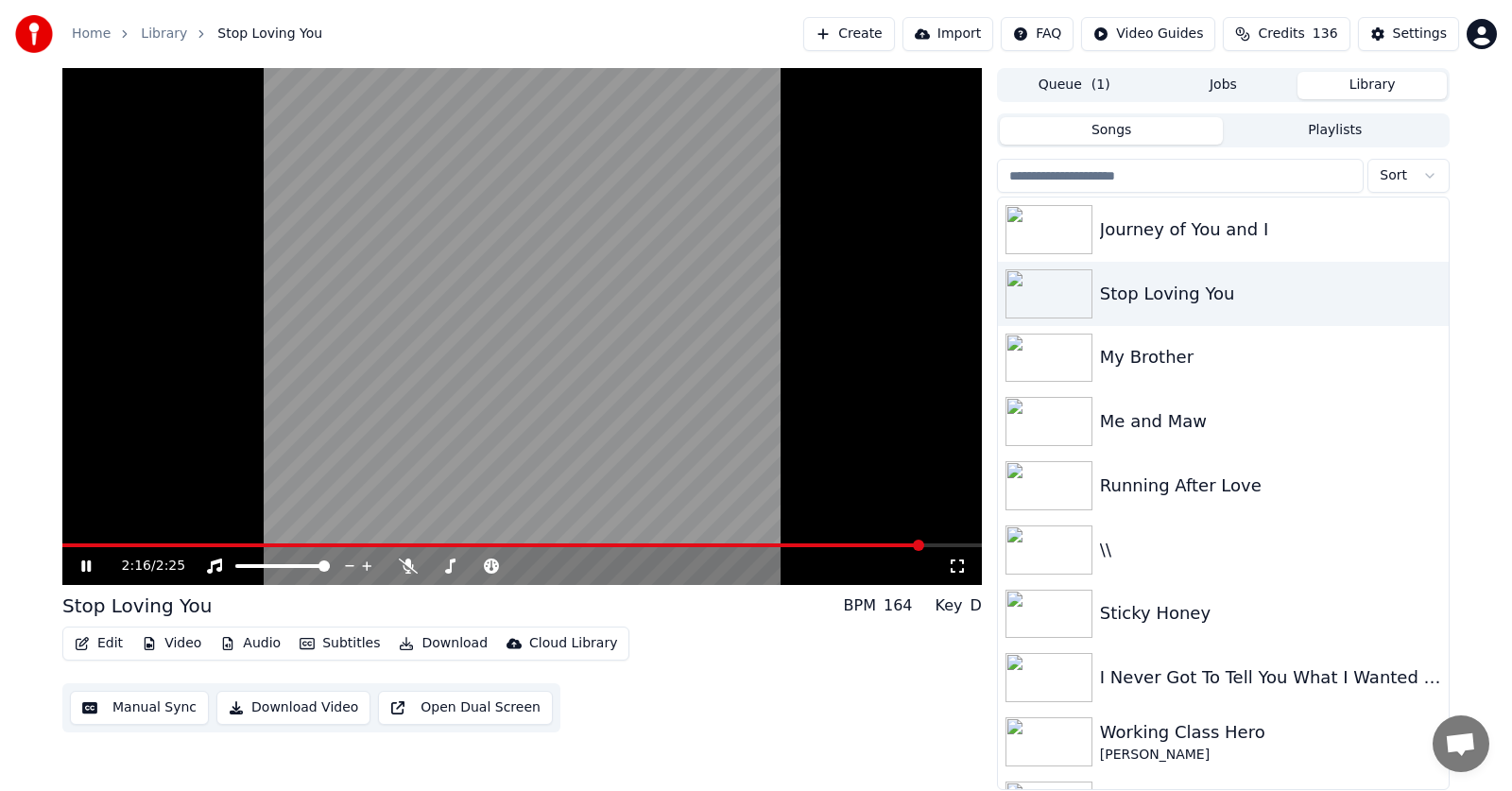
click at [86, 563] on icon at bounding box center [99, 565] width 44 height 15
click at [321, 637] on button "Subtitles" at bounding box center [340, 643] width 95 height 26
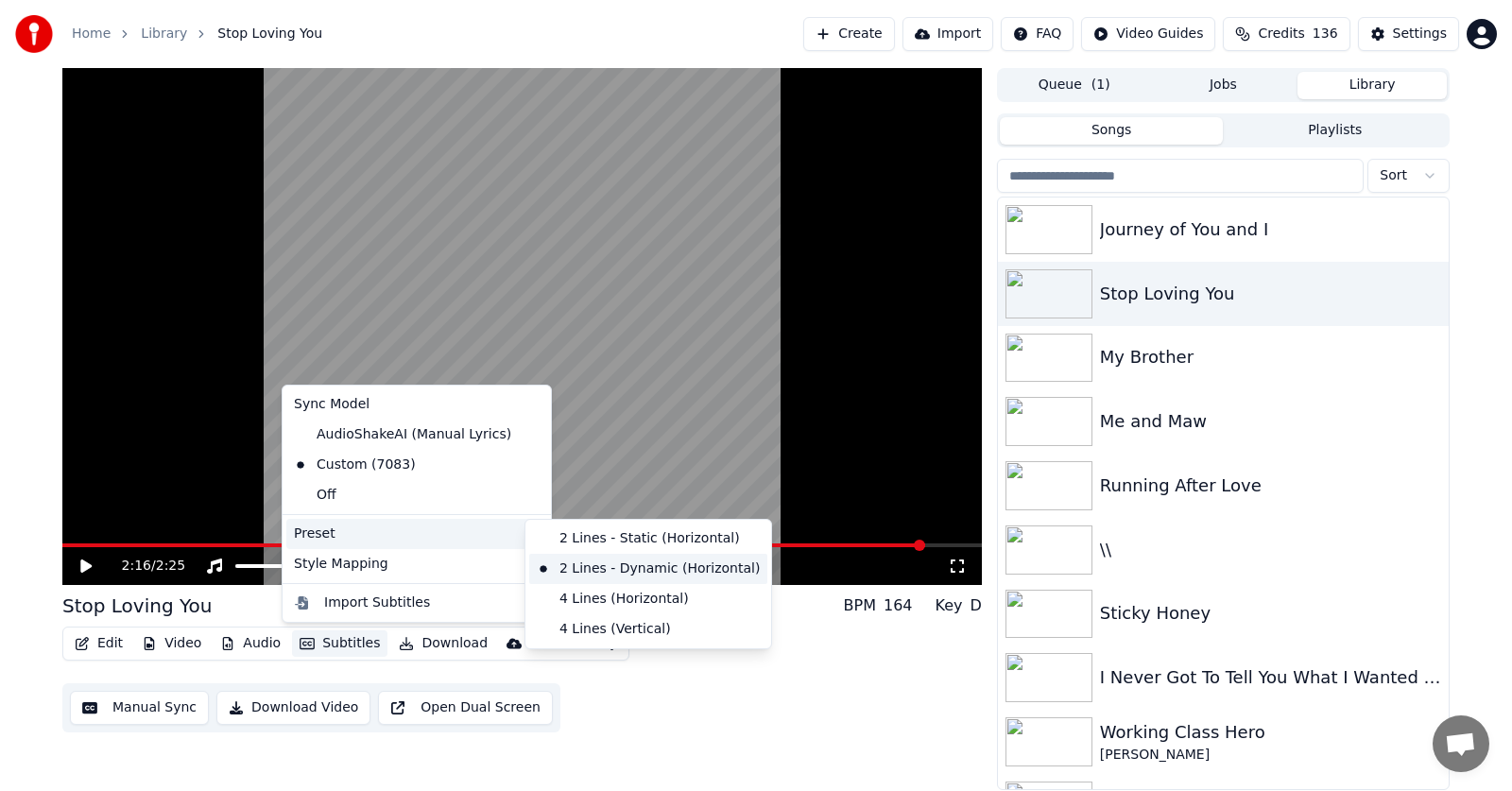
click at [636, 571] on div "2 Lines - Dynamic (Horizontal)" at bounding box center [648, 568] width 239 height 30
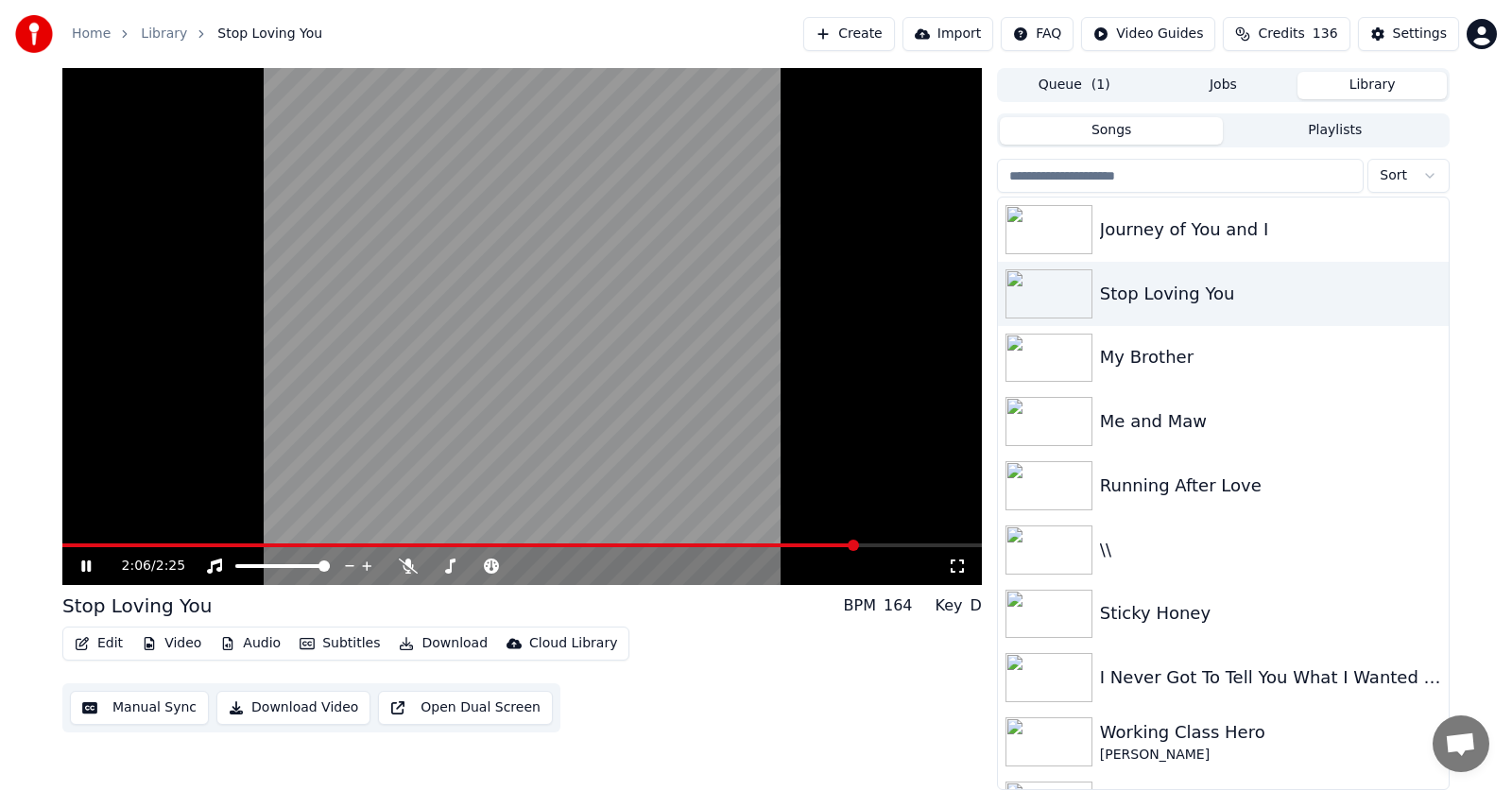
click at [848, 546] on span at bounding box center [854, 546] width 12 height 12
click at [86, 569] on icon at bounding box center [99, 565] width 44 height 15
click at [86, 569] on icon at bounding box center [86, 565] width 12 height 13
click at [86, 569] on icon at bounding box center [99, 565] width 44 height 15
click at [86, 569] on icon at bounding box center [86, 565] width 12 height 13
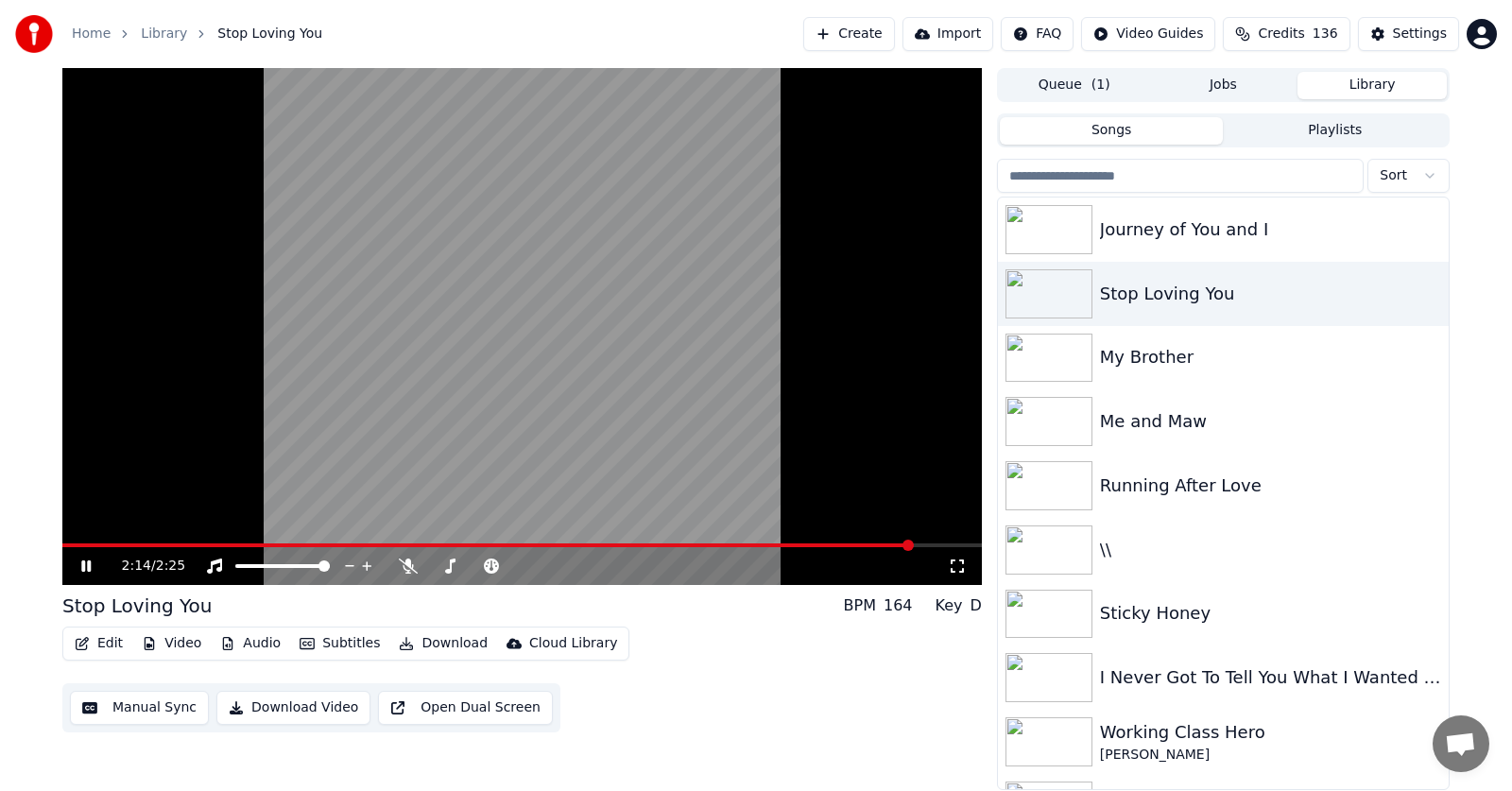
click at [83, 565] on icon at bounding box center [86, 566] width 10 height 12
click at [419, 640] on button "Download" at bounding box center [444, 643] width 104 height 26
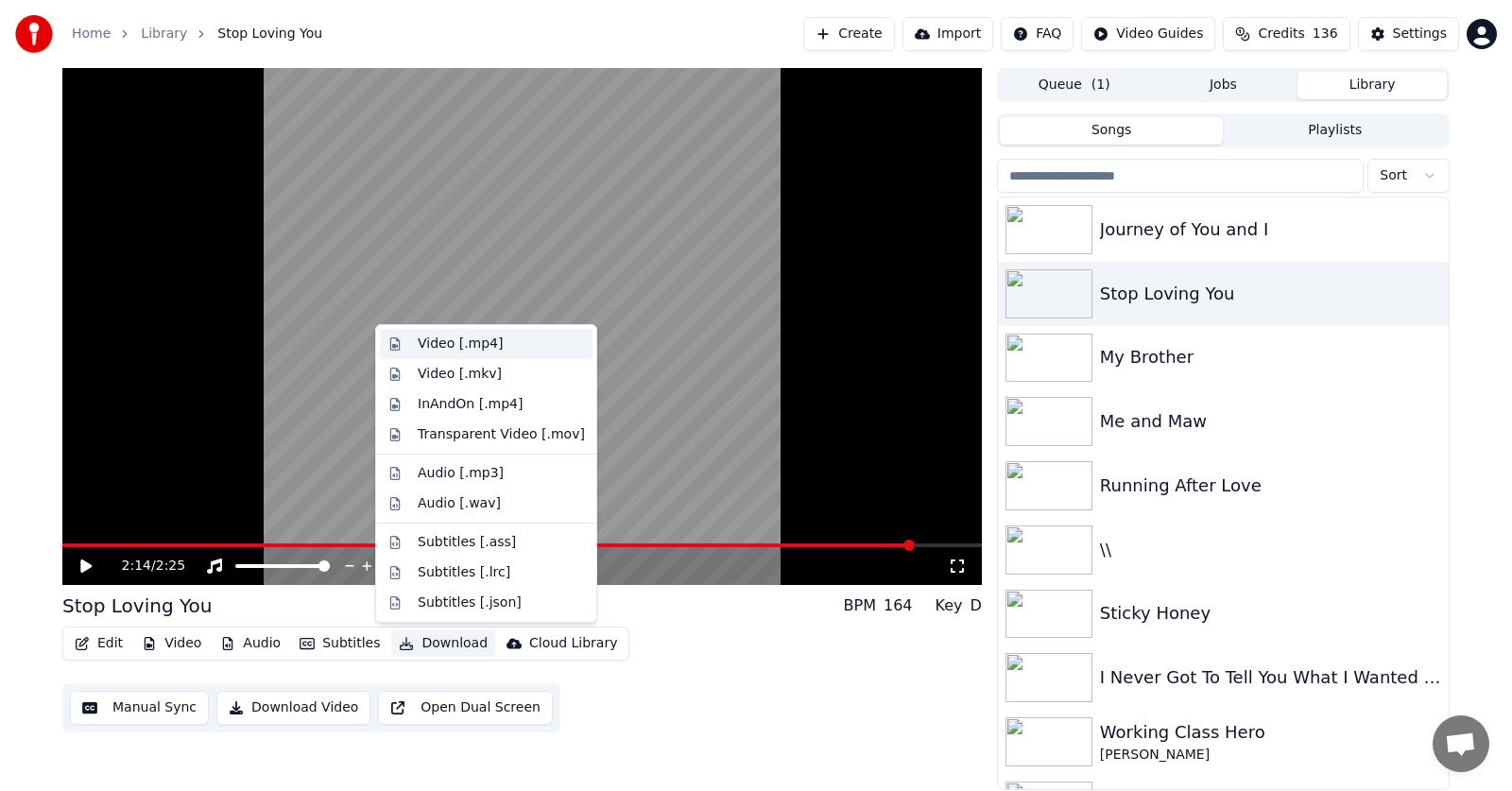
click at [436, 342] on div "Video [.mp4]" at bounding box center [460, 343] width 85 height 19
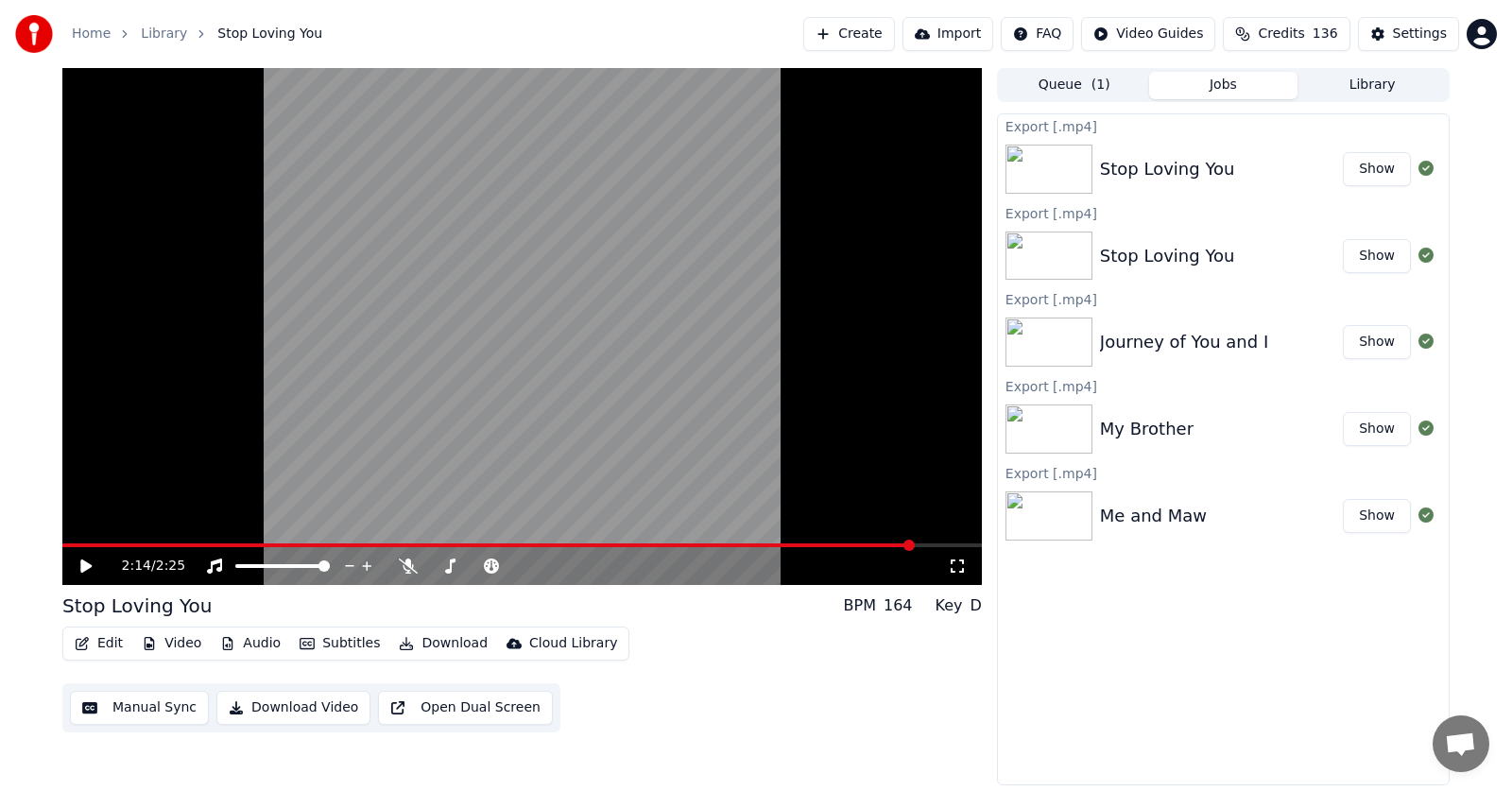
click at [1384, 172] on button "Show" at bounding box center [1377, 169] width 68 height 34
click at [827, 34] on button "Create" at bounding box center [848, 33] width 91 height 34
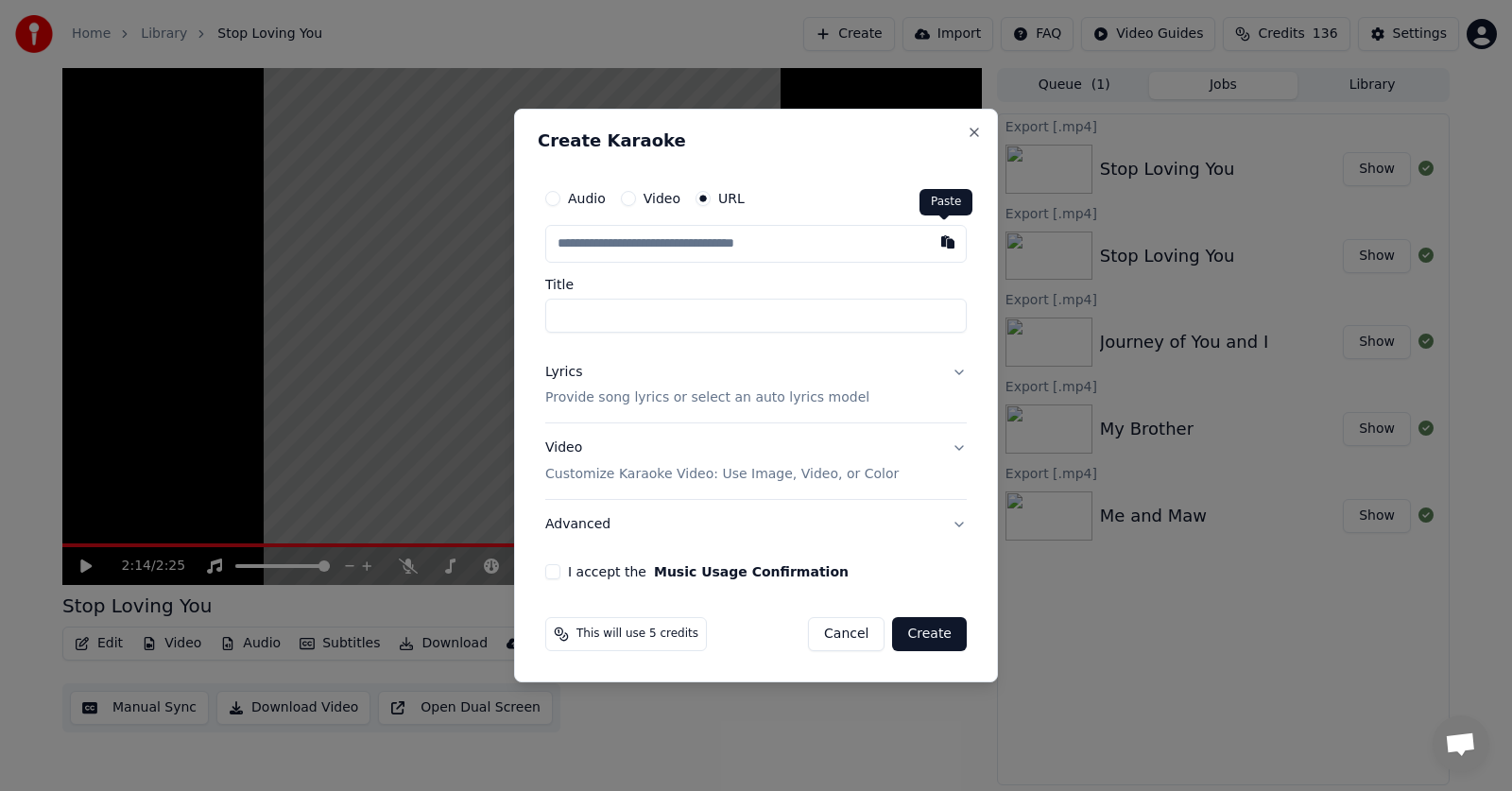
click at [943, 242] on button "button" at bounding box center [947, 241] width 38 height 34
type input "**********"
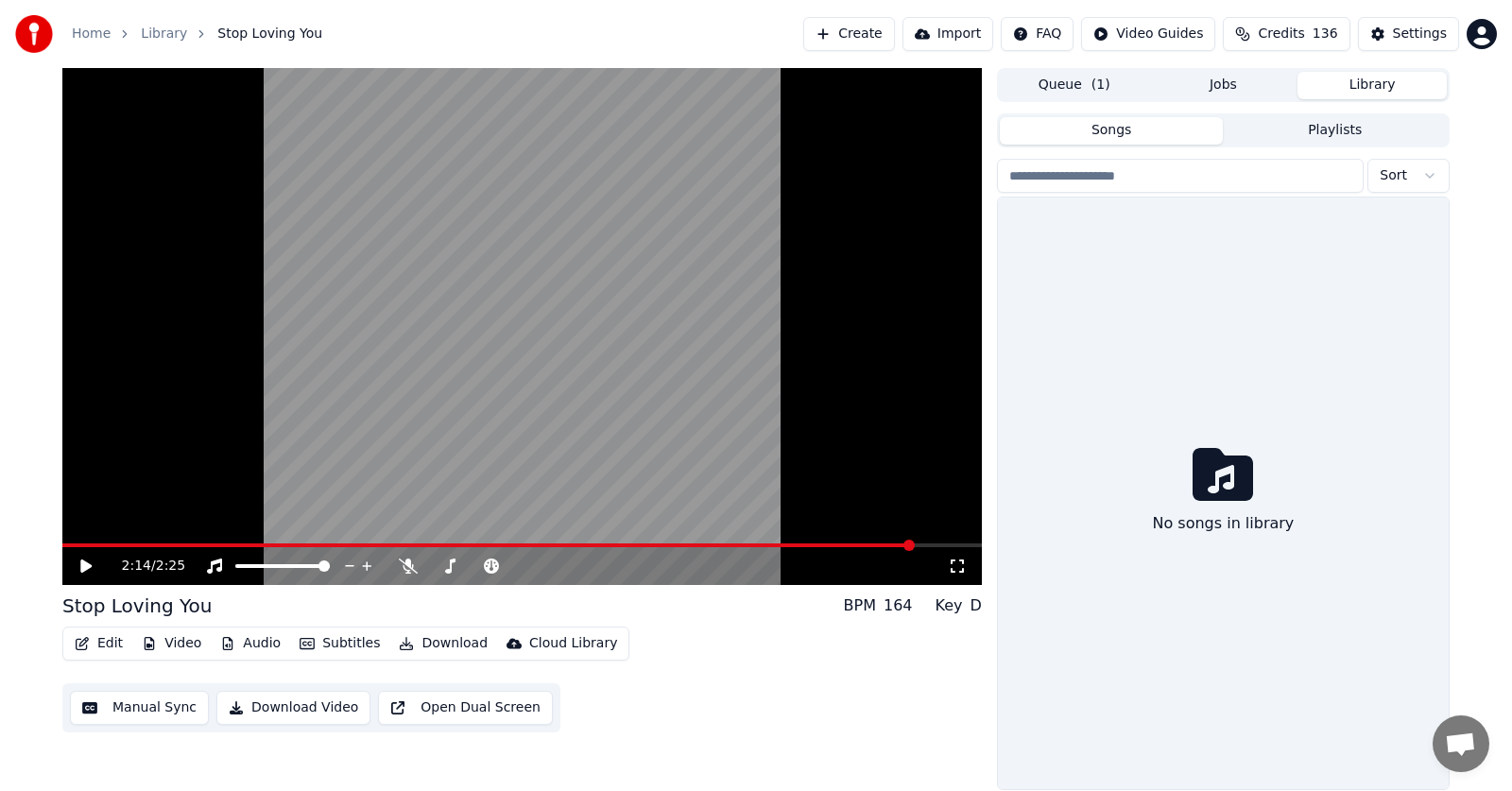
click at [1391, 88] on button "Library" at bounding box center [1373, 85] width 149 height 27
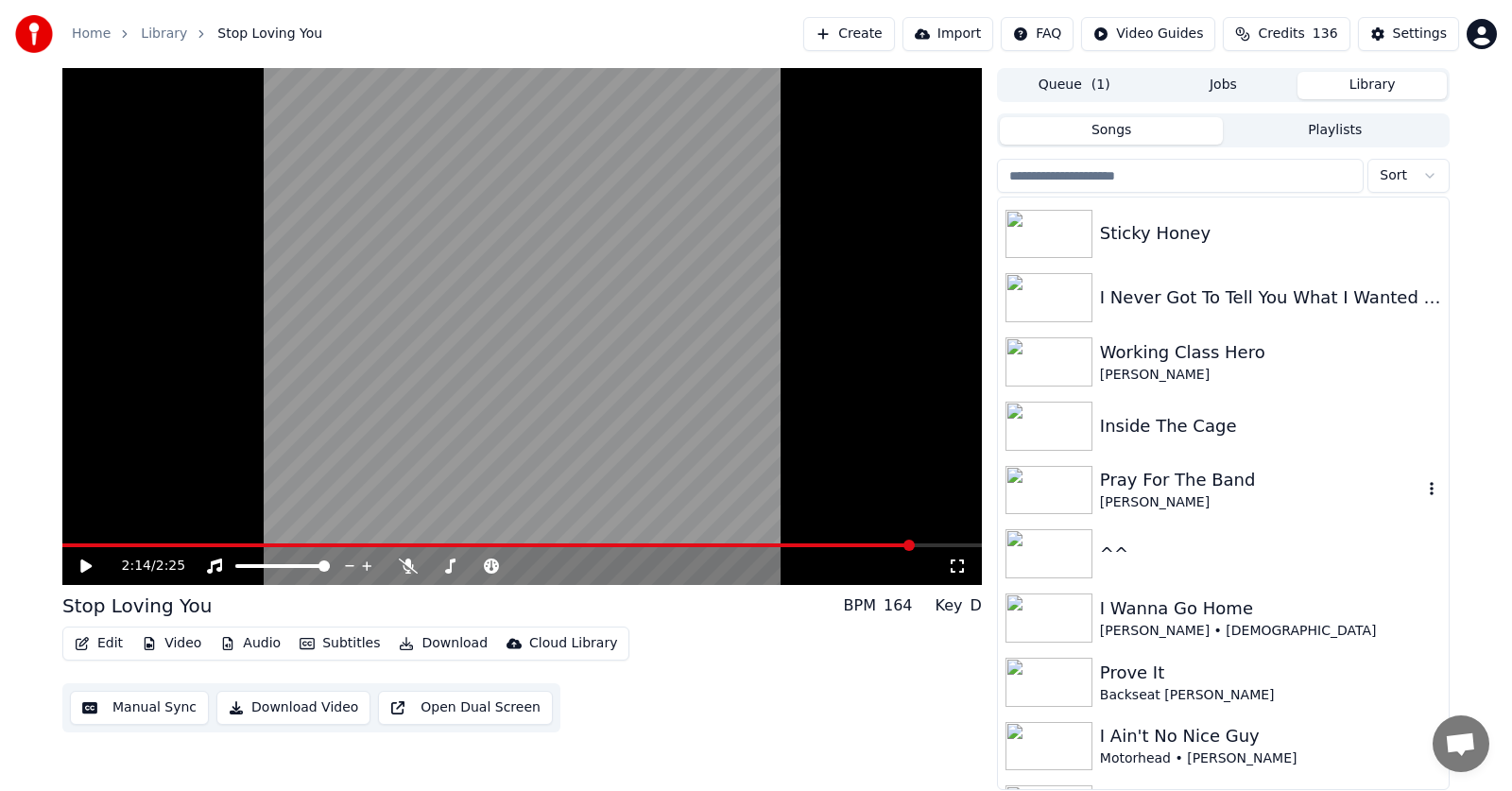
scroll to position [472, 0]
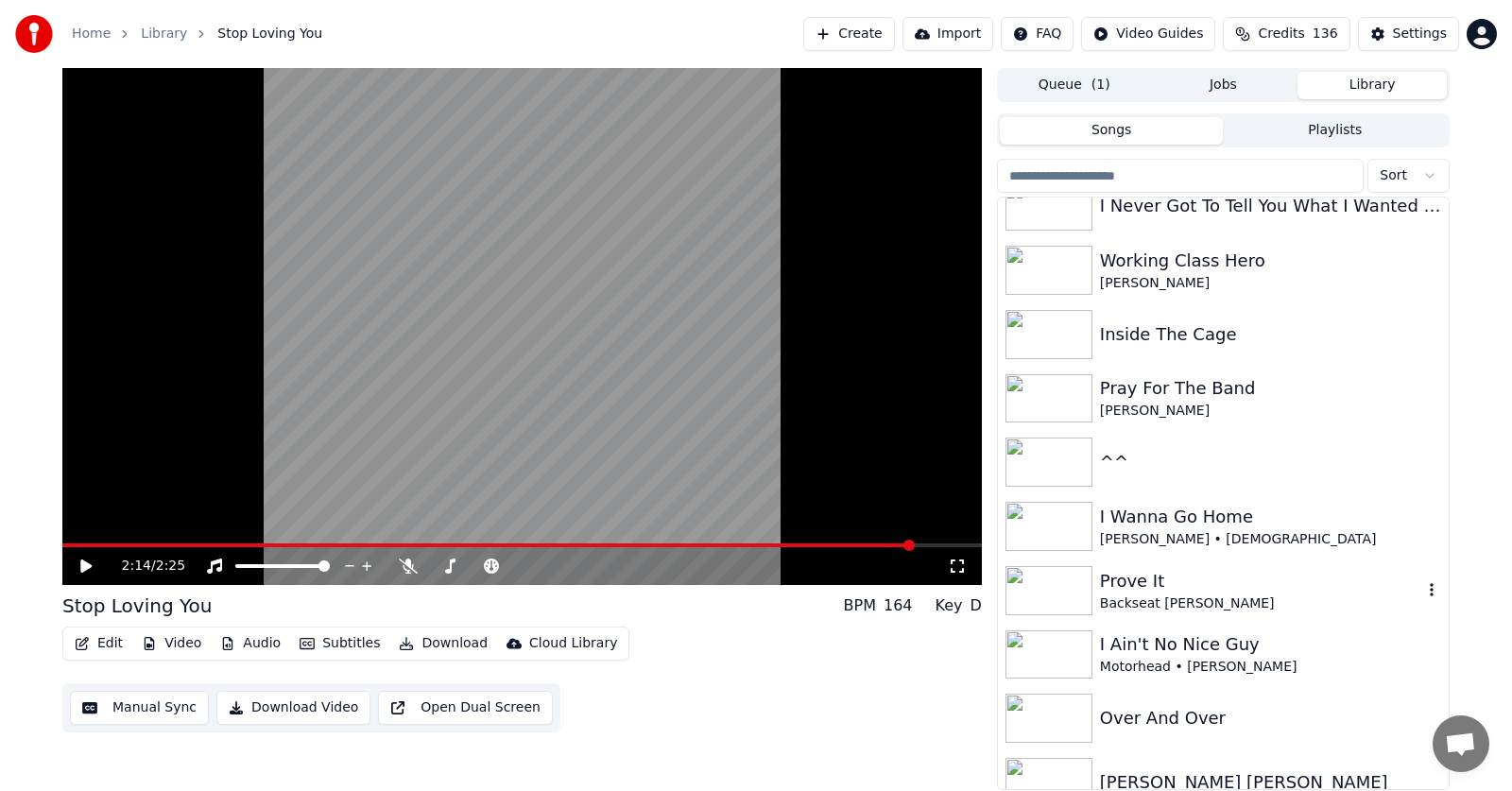
click at [1136, 589] on div "Prove It" at bounding box center [1262, 581] width 322 height 26
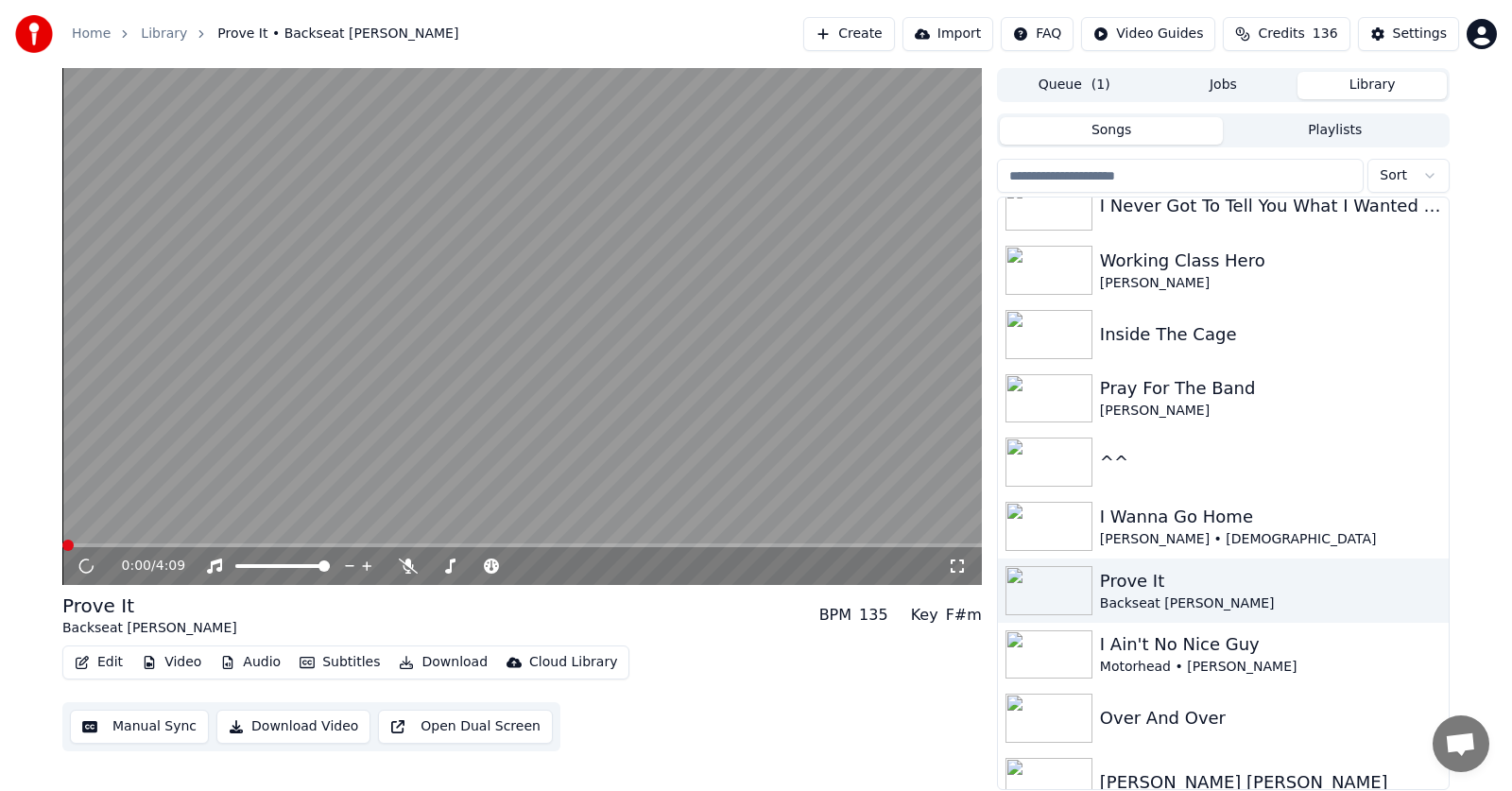
click at [97, 662] on button "Edit" at bounding box center [98, 661] width 64 height 26
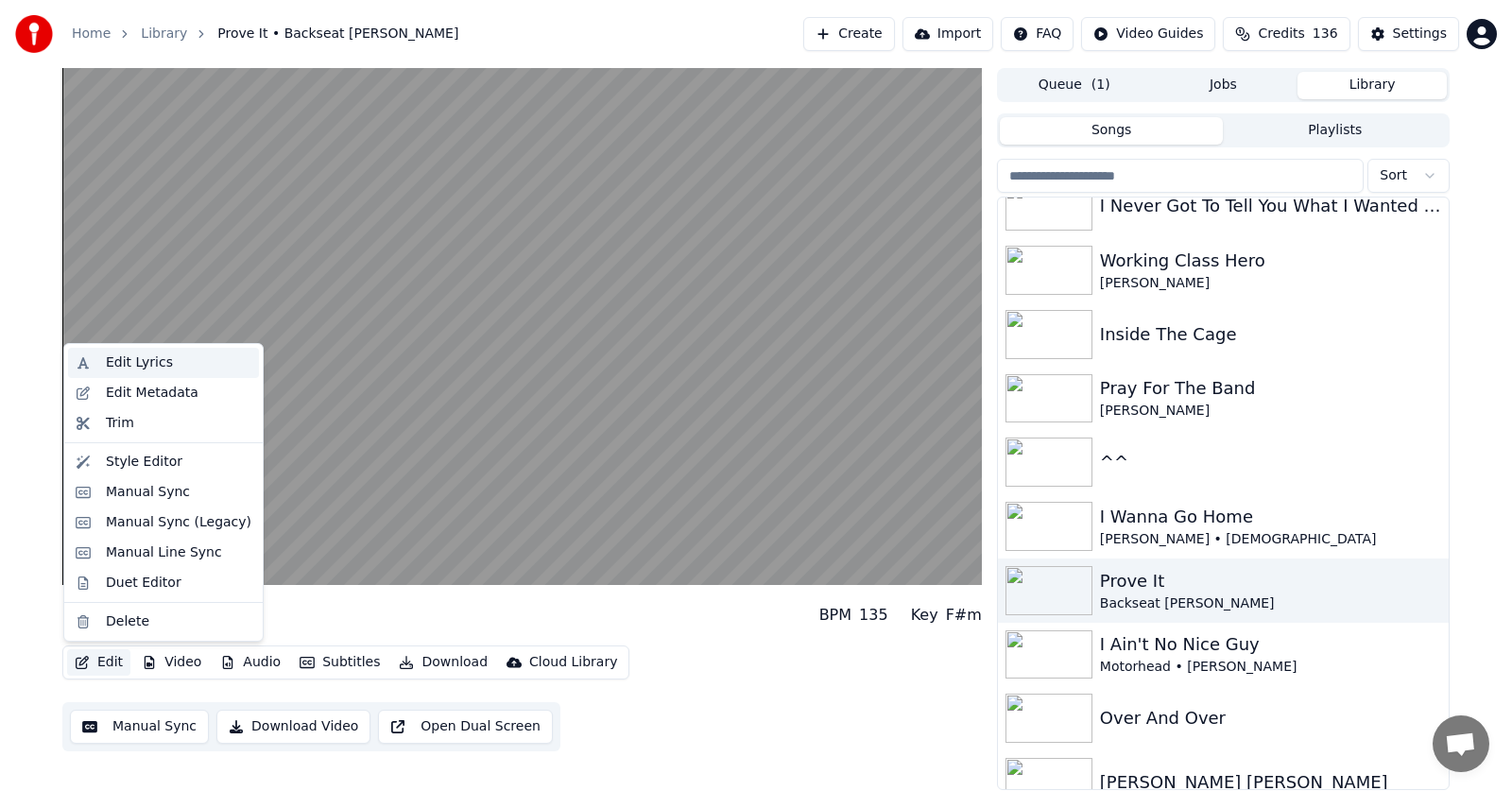
click at [116, 356] on div "Edit Lyrics" at bounding box center [139, 362] width 67 height 19
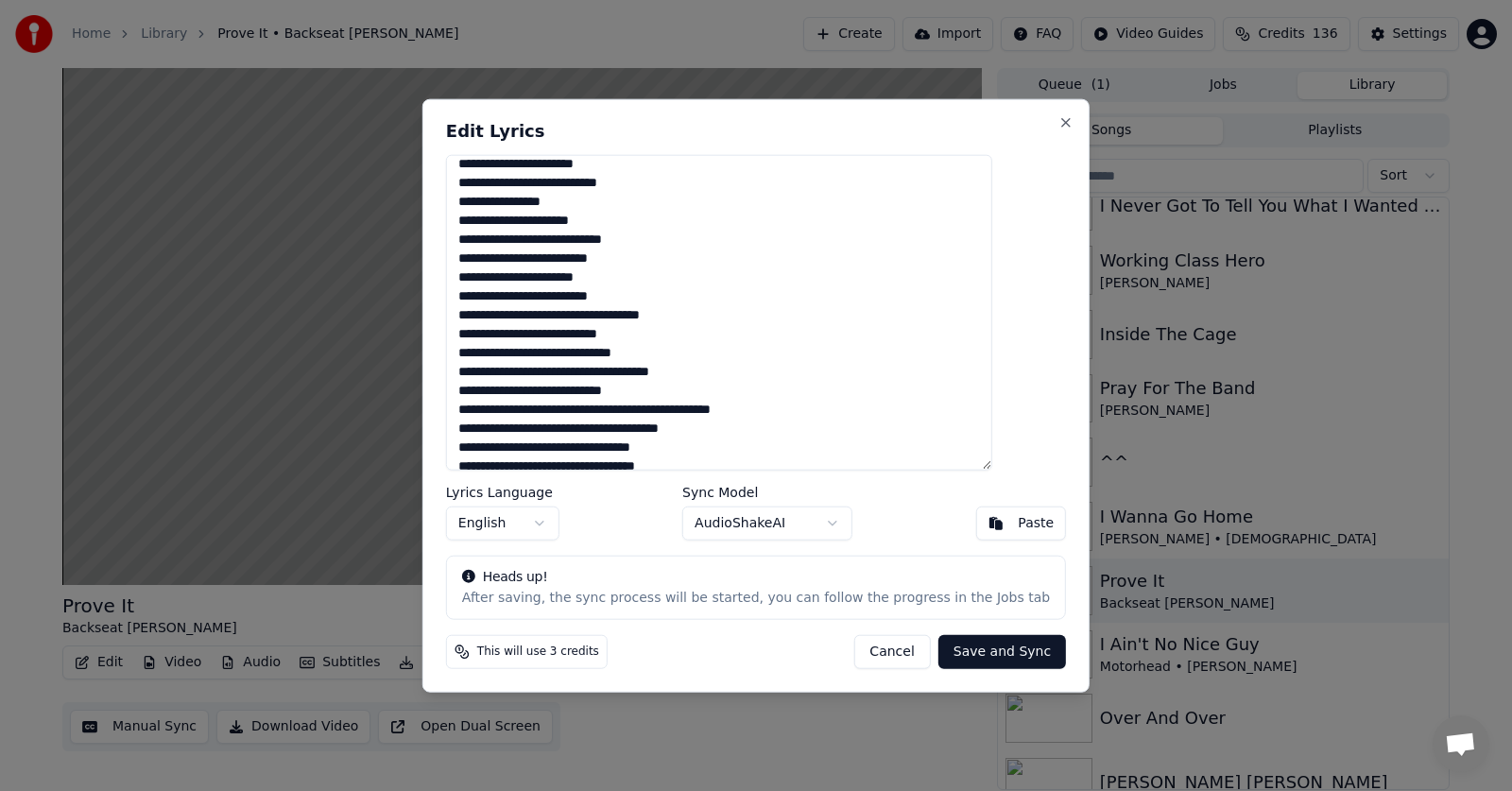
scroll to position [550, 0]
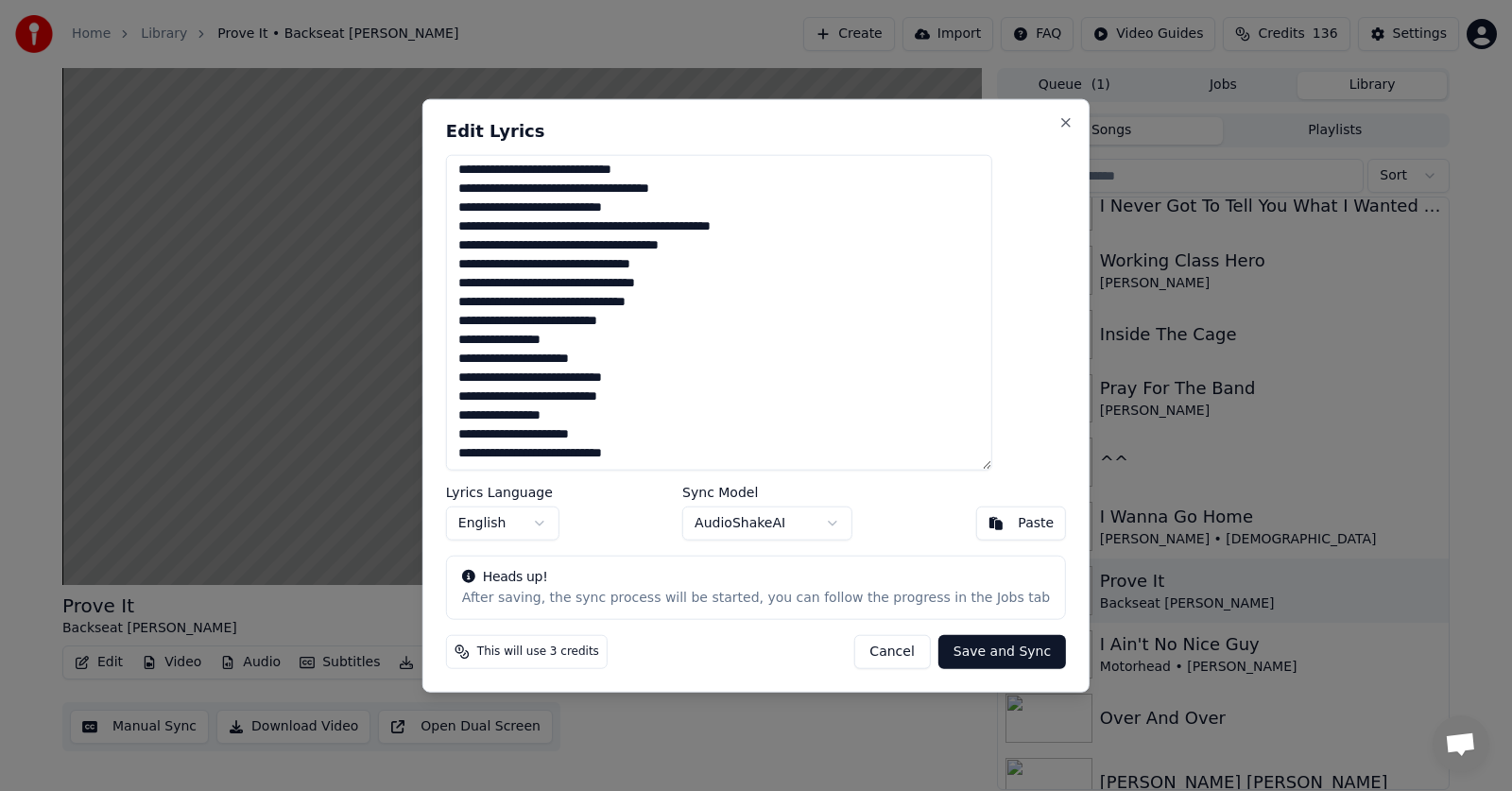
drag, startPoint x: 495, startPoint y: 172, endPoint x: 749, endPoint y: 502, distance: 416.4
click at [749, 502] on div "Edit Lyrics Lyrics Language English Sync Model AudioShakeAI Paste Heads up! Aft…" at bounding box center [756, 396] width 668 height 595
click at [1058, 124] on button "Close" at bounding box center [1065, 121] width 15 height 15
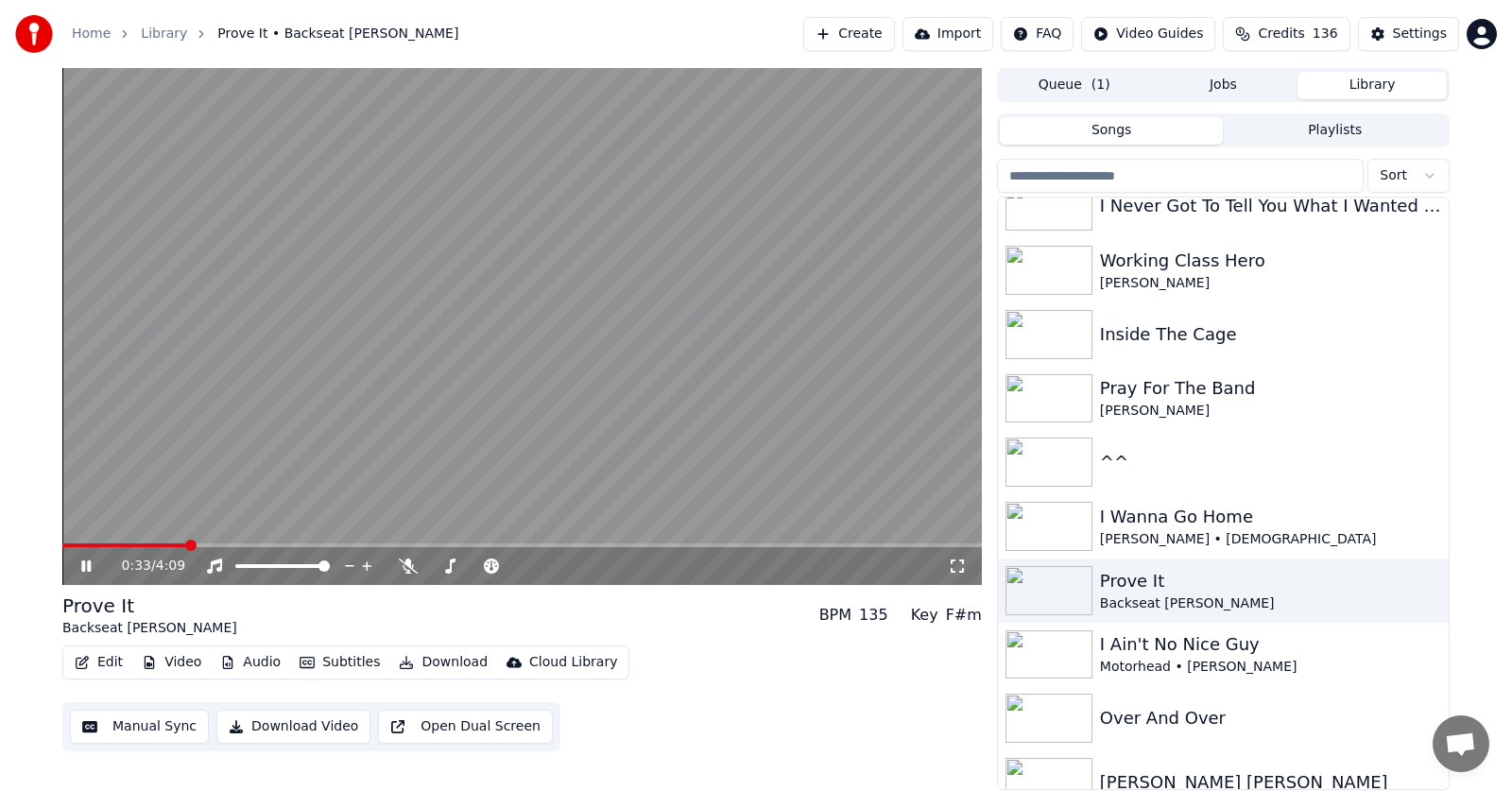
click at [82, 561] on icon at bounding box center [86, 566] width 10 height 12
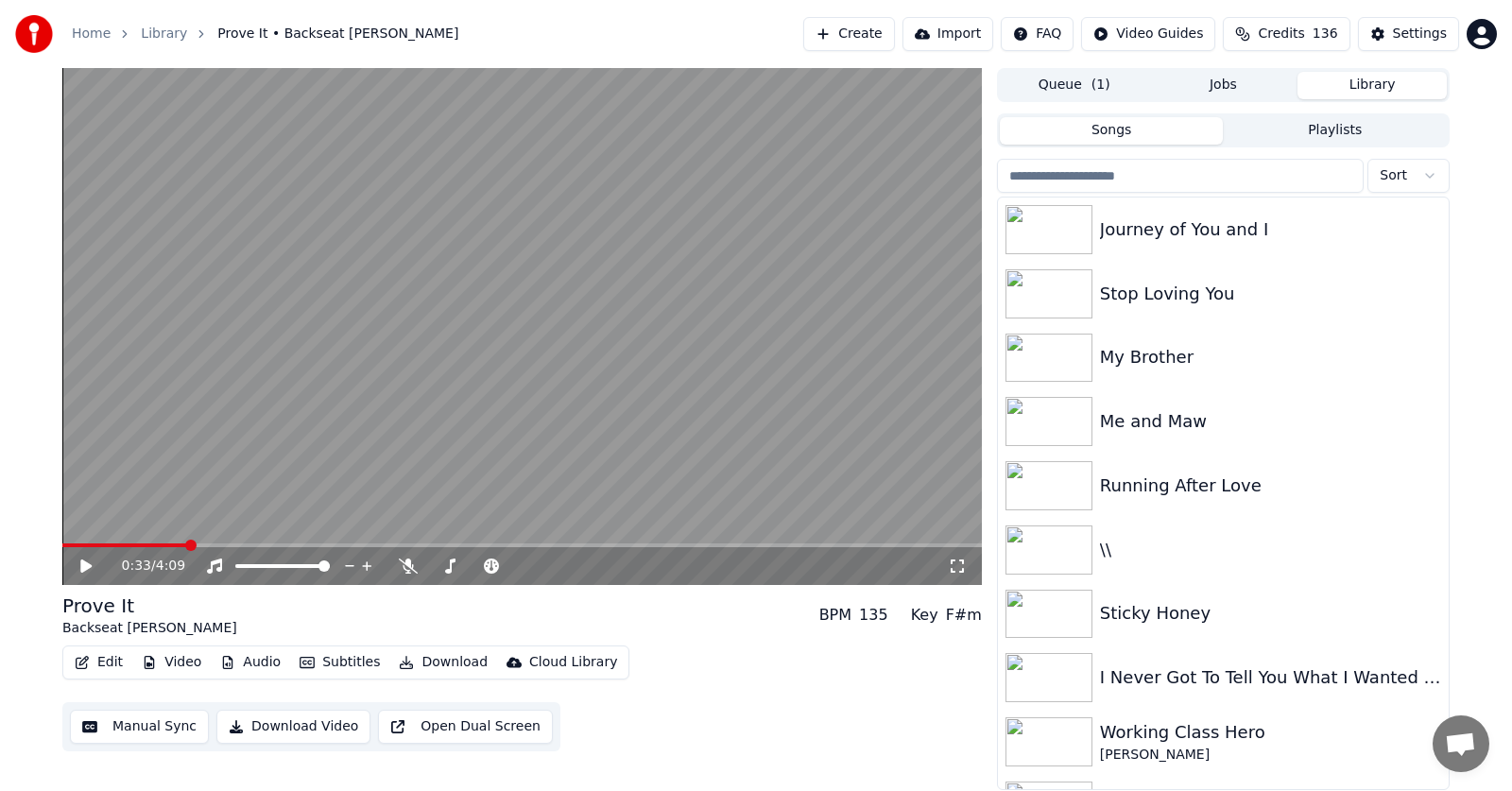
click at [821, 27] on button "Create" at bounding box center [848, 33] width 91 height 34
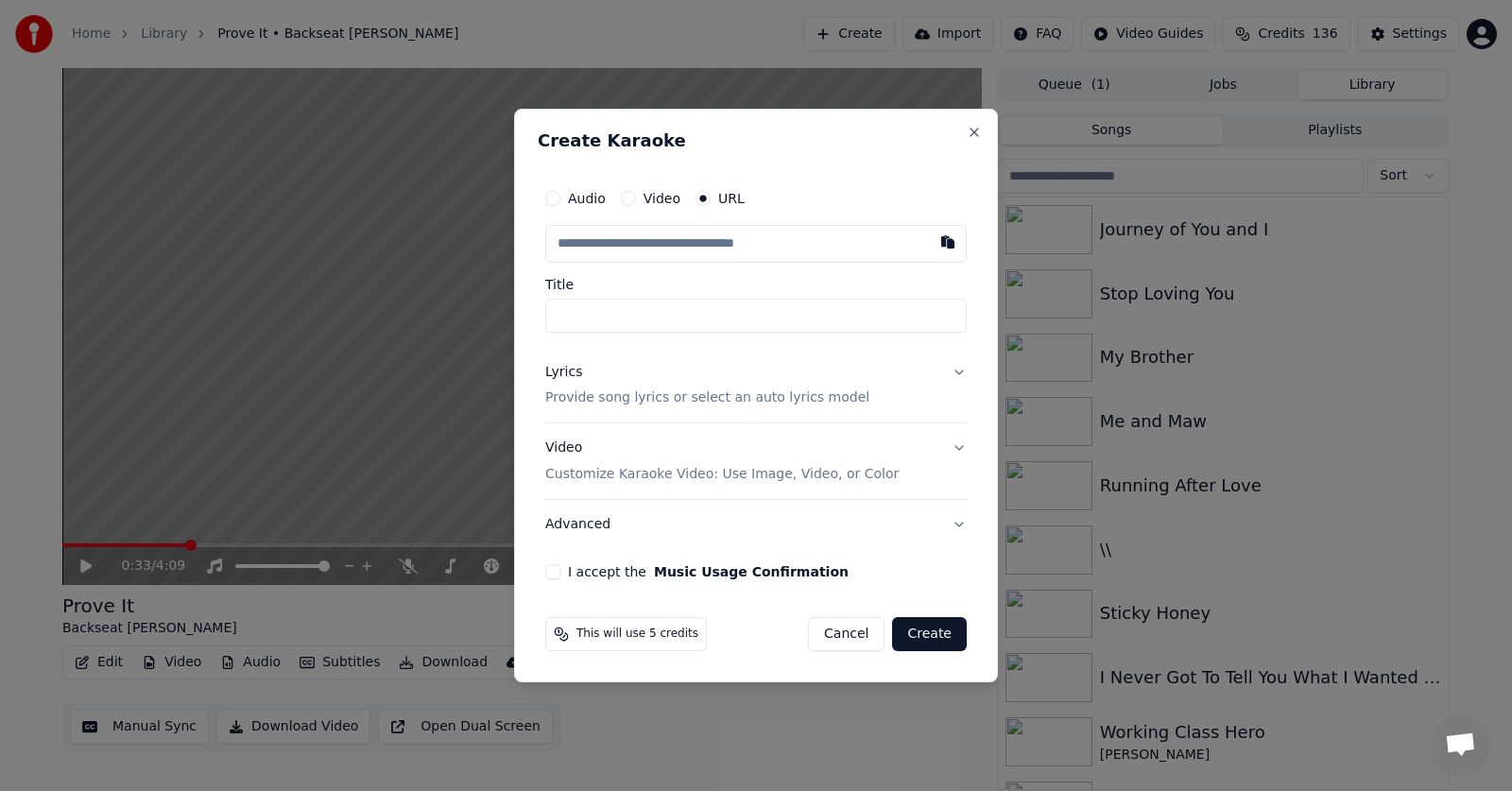
click at [962, 369] on button "Lyrics Provide song lyrics or select an auto lyrics model" at bounding box center [756, 385] width 421 height 76
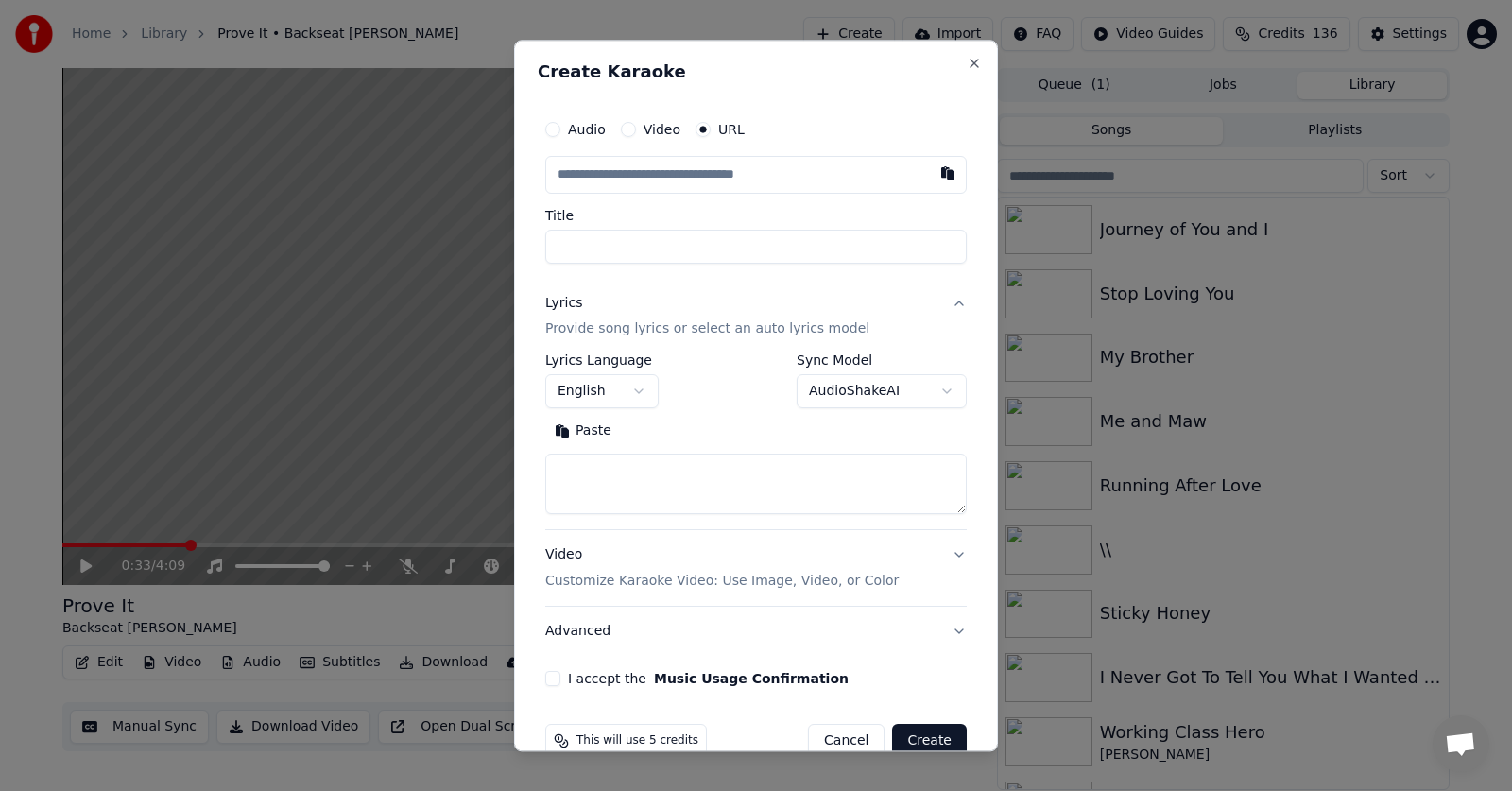
click at [584, 434] on button "Paste" at bounding box center [583, 432] width 76 height 30
type textarea "**********"
drag, startPoint x: 897, startPoint y: 494, endPoint x: 519, endPoint y: 453, distance: 380.2
click at [518, 473] on div "**********" at bounding box center [756, 395] width 484 height 712
click at [929, 170] on button "button" at bounding box center [947, 173] width 38 height 34
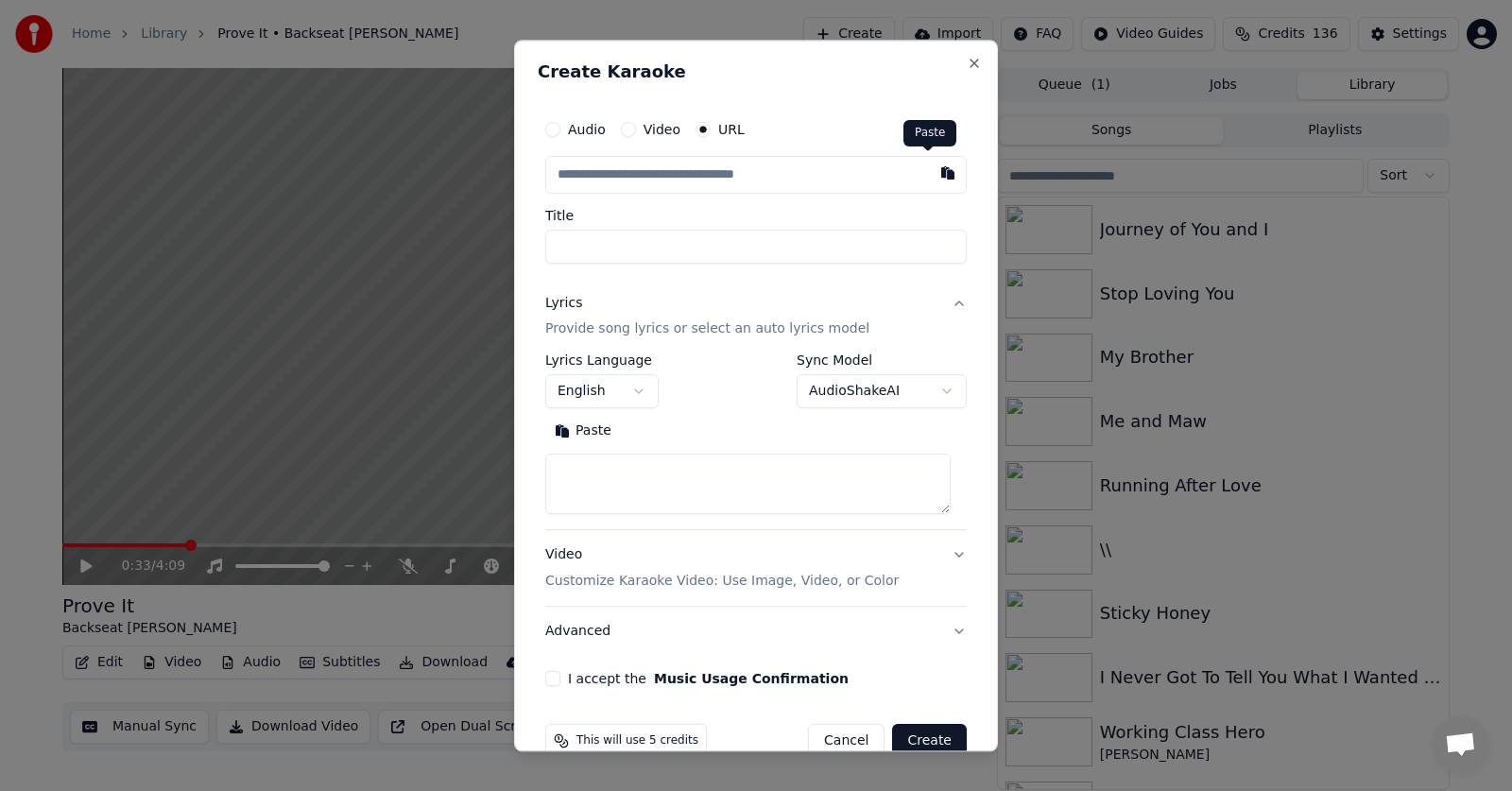
type input "**********"
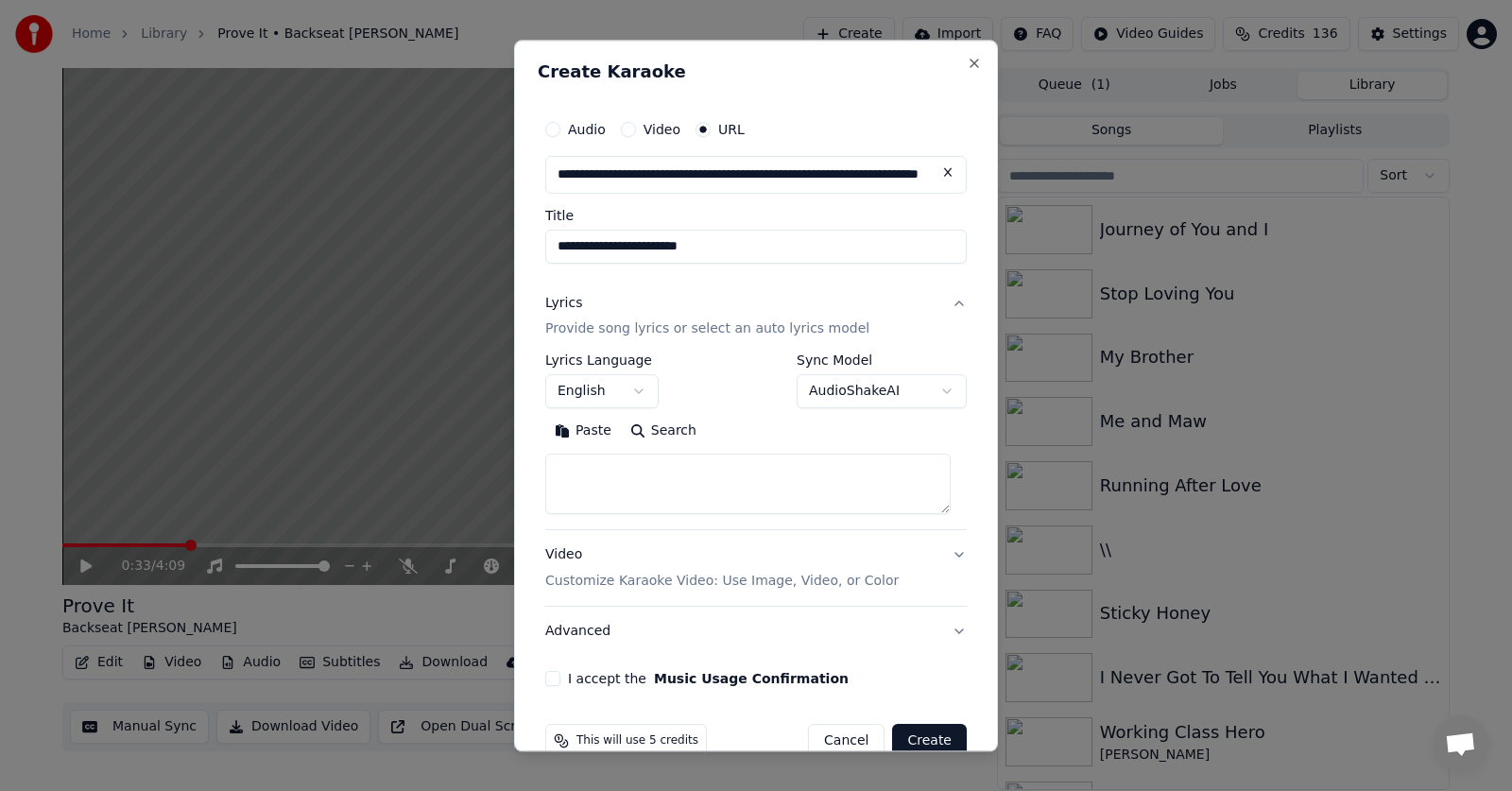
type input "**********"
click at [911, 687] on div "**********" at bounding box center [756, 398] width 437 height 592
click at [567, 429] on button "Paste" at bounding box center [583, 432] width 76 height 30
click at [557, 676] on button "I accept the Music Usage Confirmation" at bounding box center [553, 679] width 15 height 15
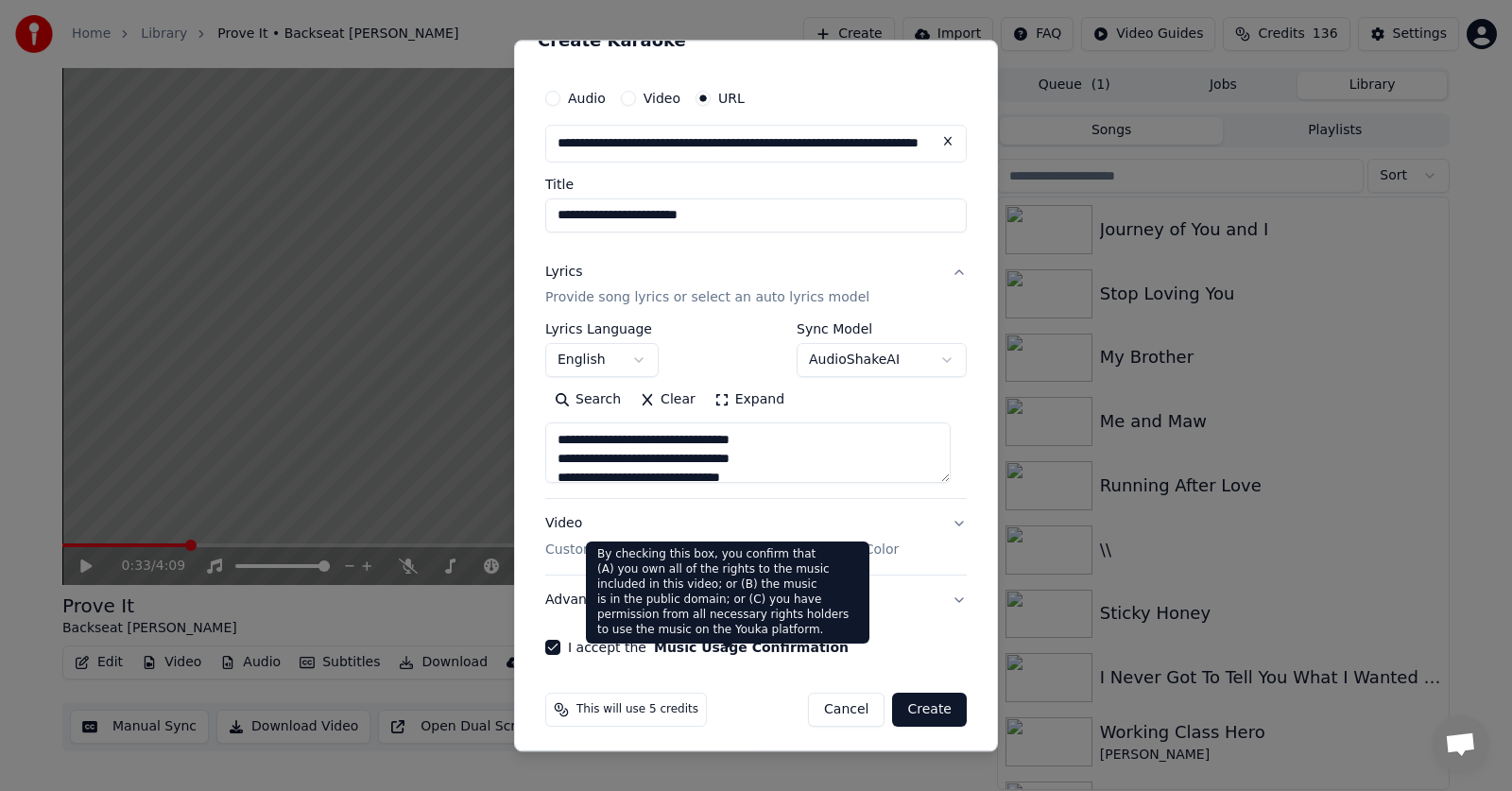
scroll to position [38, 0]
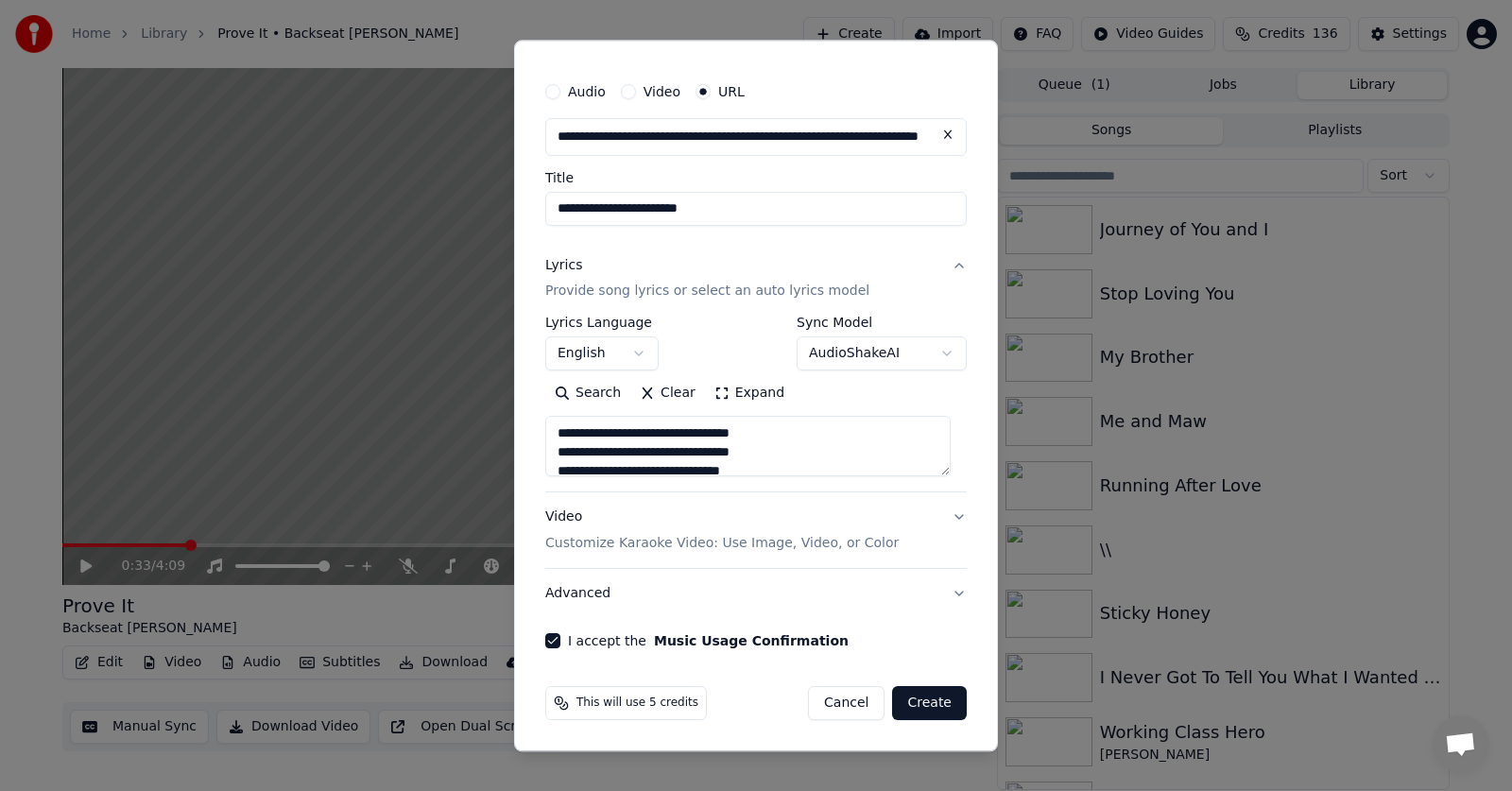
click at [574, 597] on button "Advanced" at bounding box center [756, 595] width 421 height 49
type textarea "**********"
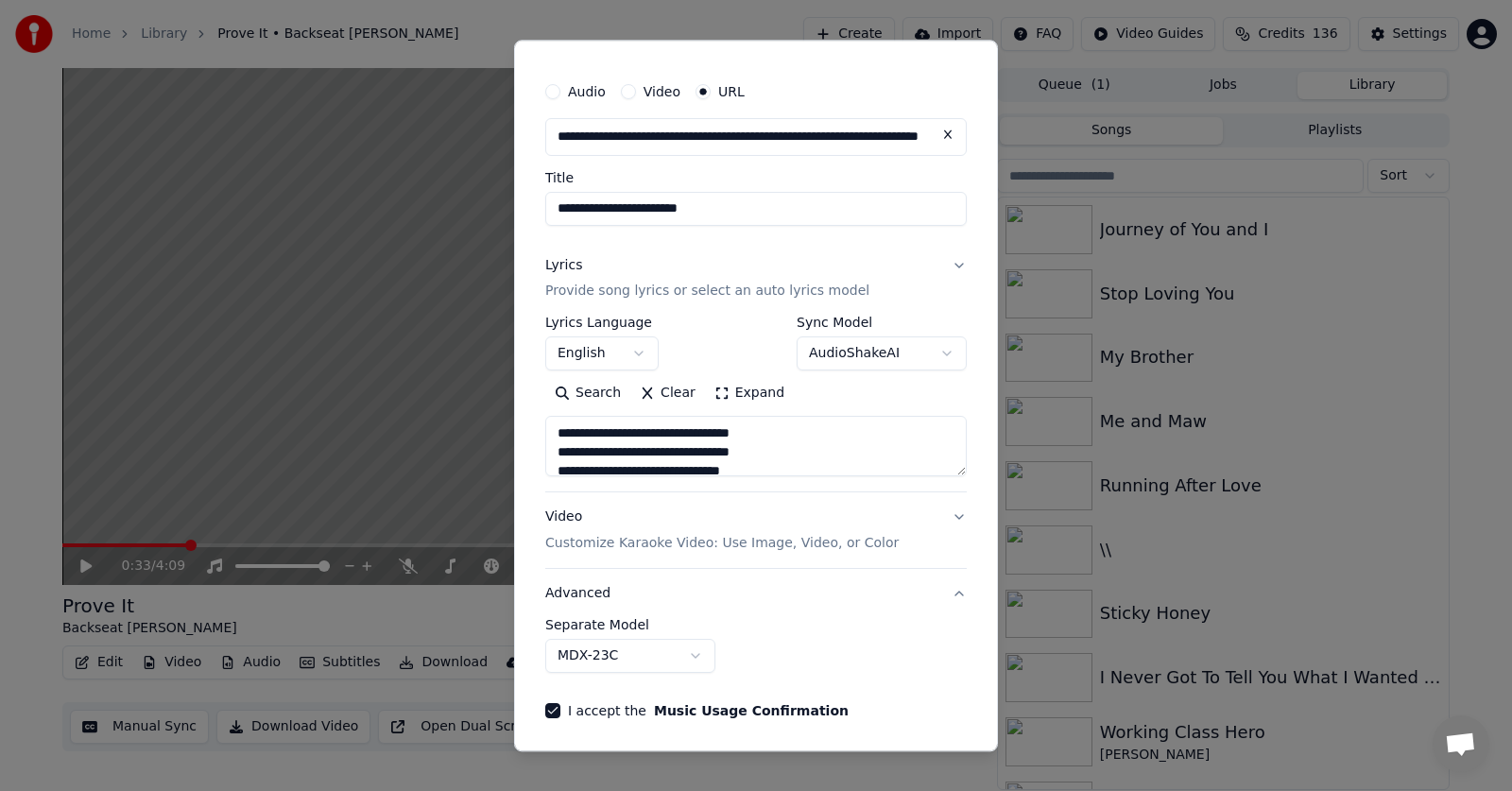
scroll to position [0, 0]
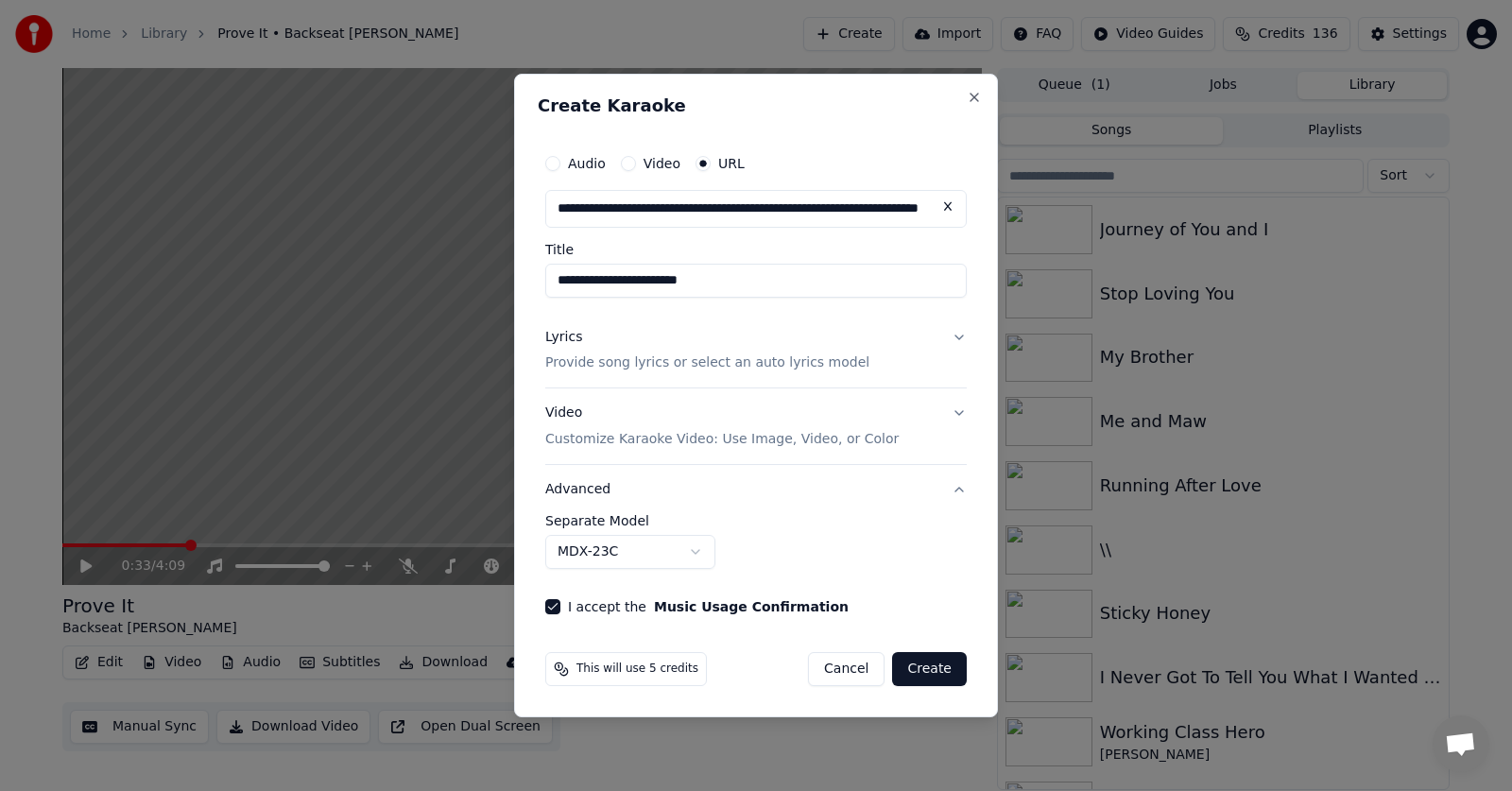
click at [699, 553] on button "MDX-23C" at bounding box center [630, 552] width 170 height 34
click at [926, 670] on button "Create" at bounding box center [930, 668] width 75 height 34
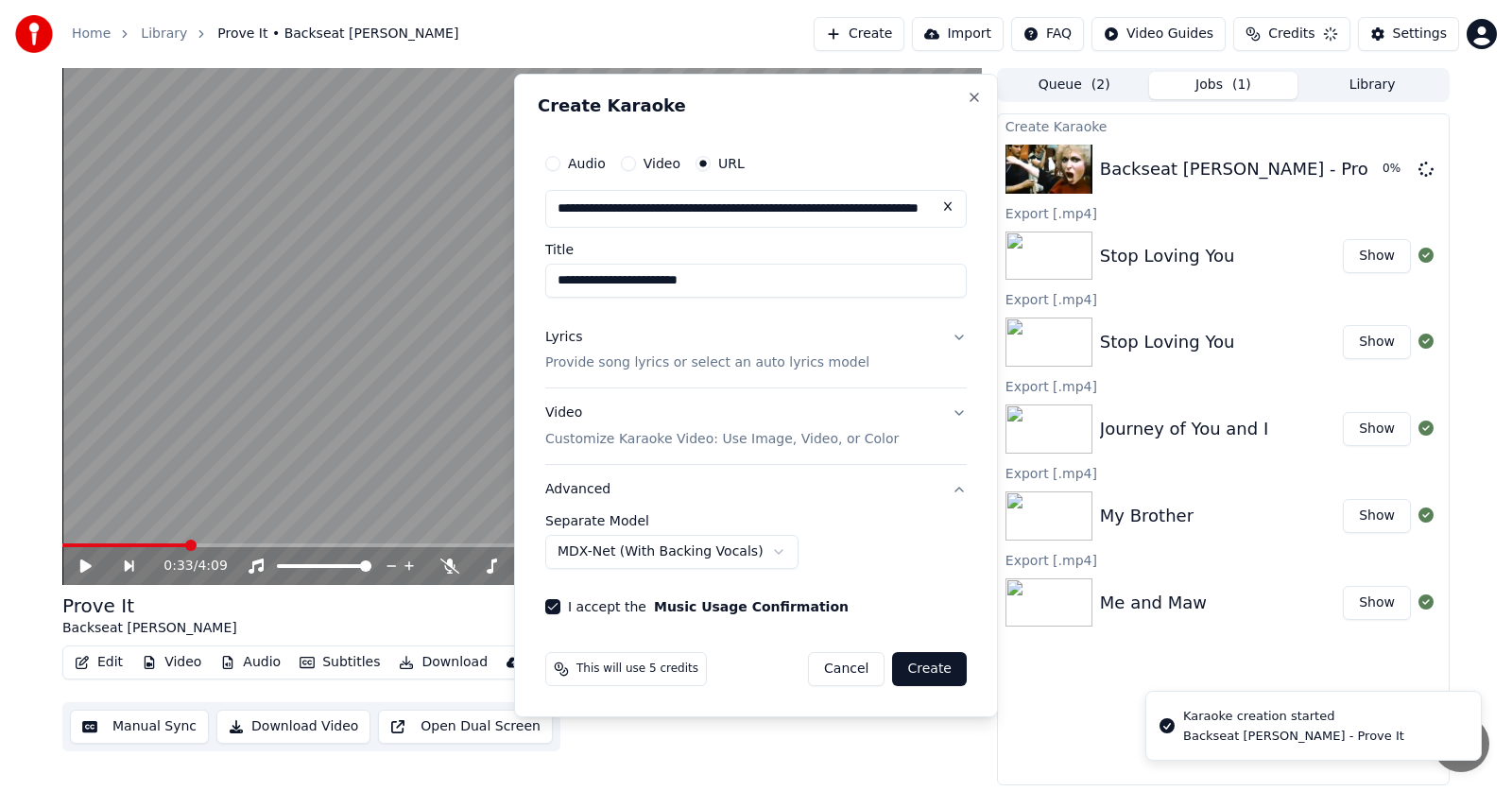
select select "******"
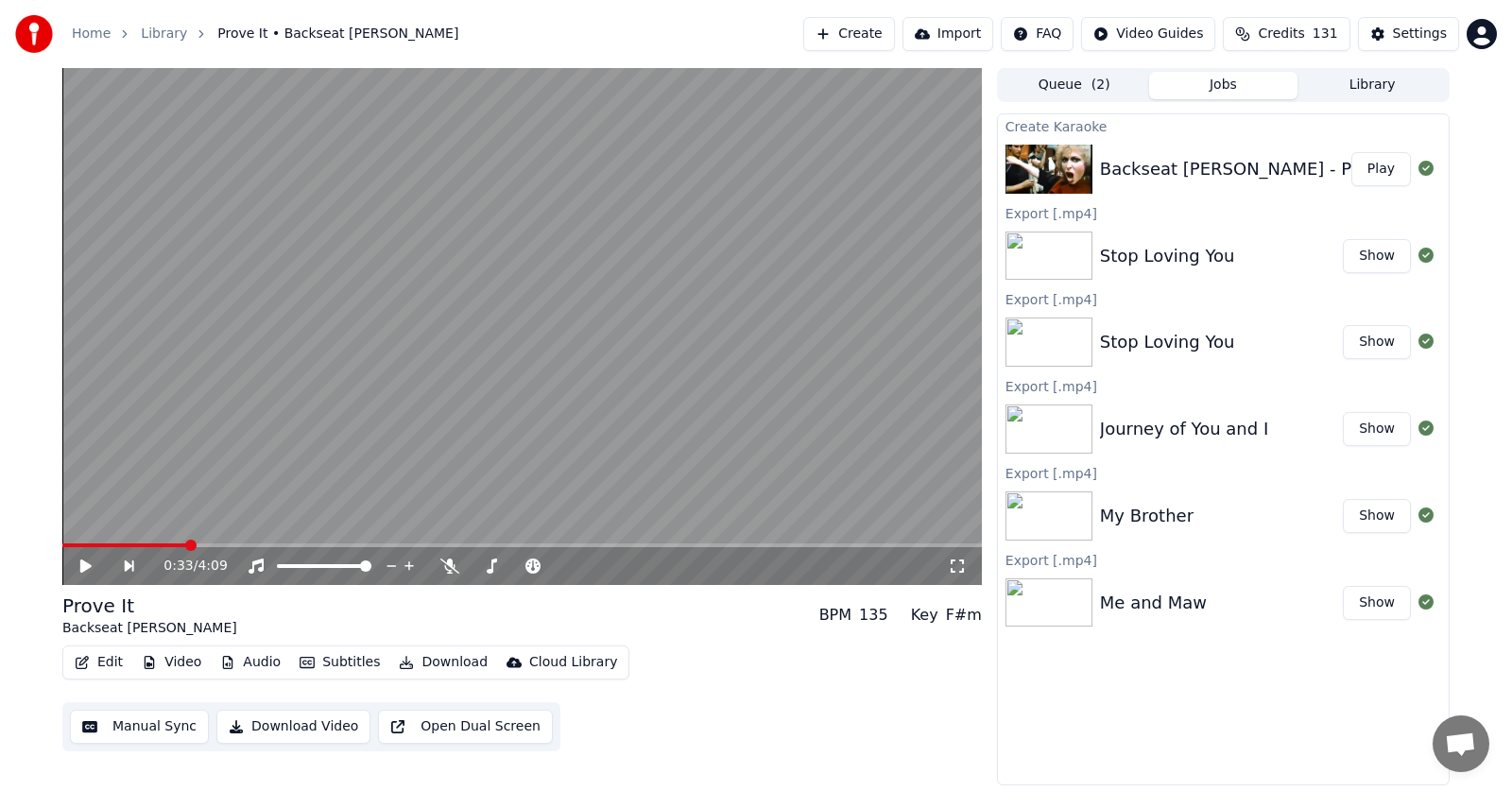
click at [1390, 167] on button "Play" at bounding box center [1381, 169] width 60 height 34
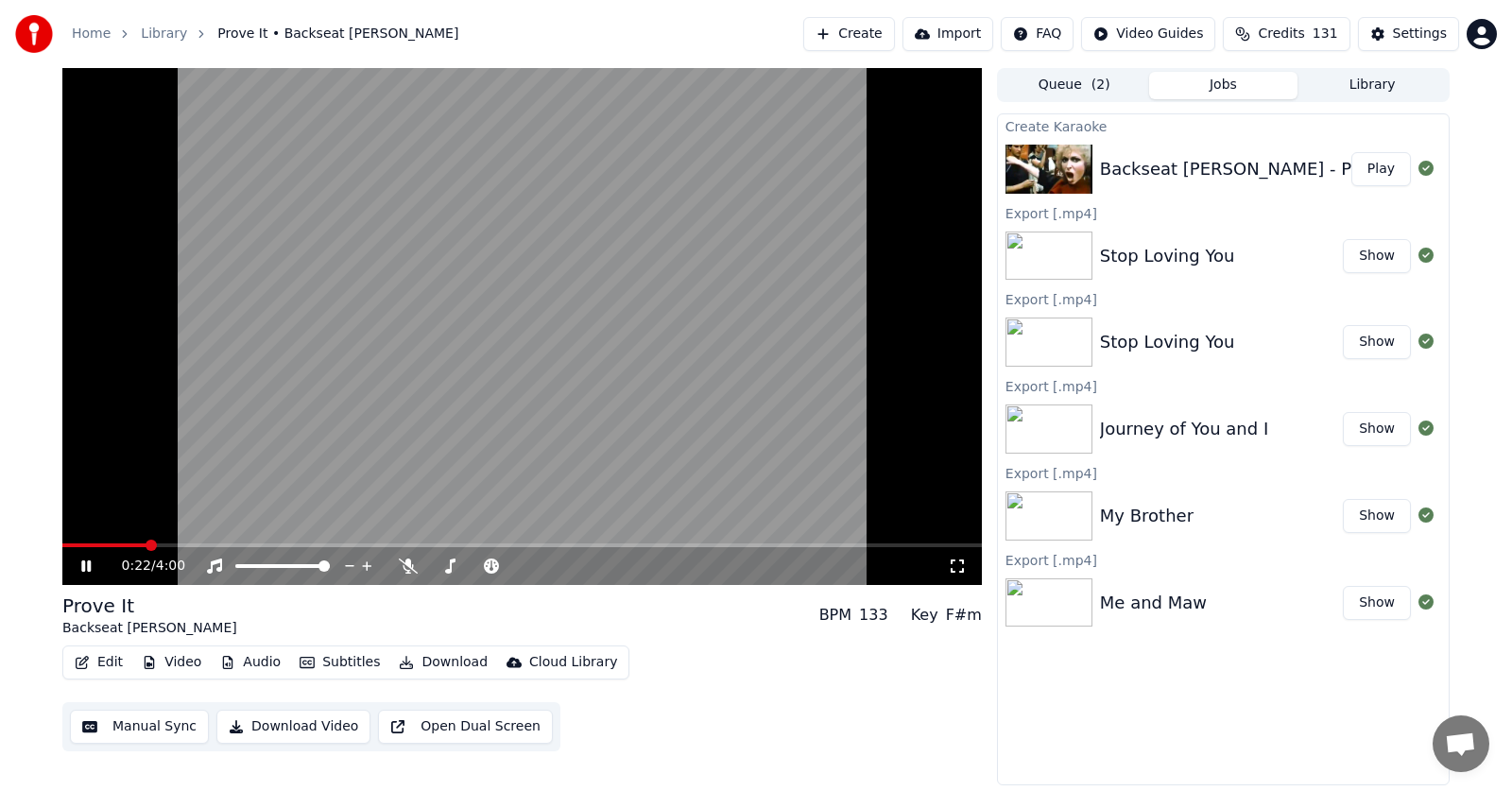
click at [94, 419] on video at bounding box center [522, 326] width 920 height 517
click at [411, 565] on icon at bounding box center [407, 565] width 19 height 15
click at [408, 564] on icon at bounding box center [407, 565] width 11 height 15
click at [84, 573] on icon at bounding box center [99, 565] width 44 height 15
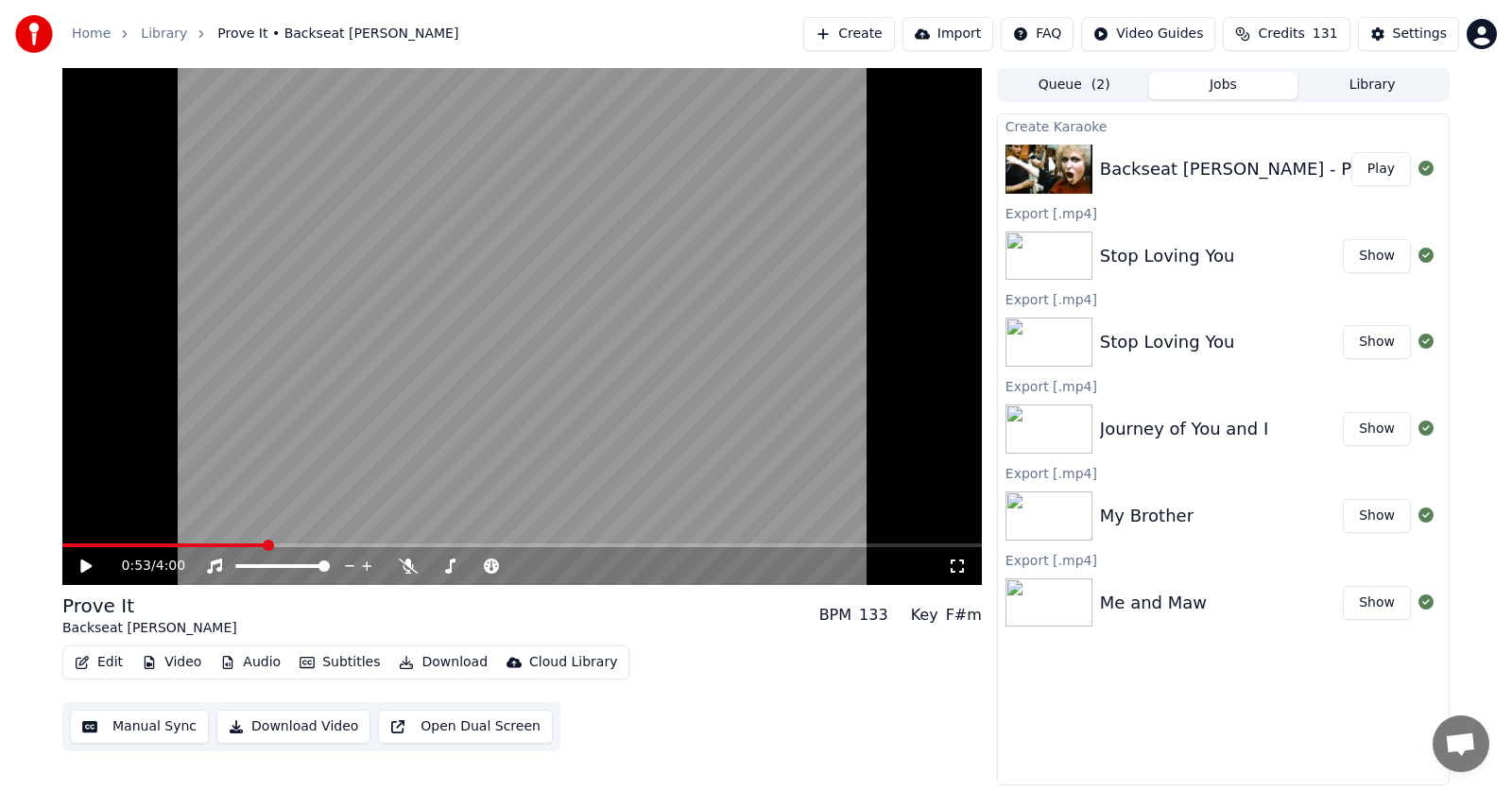
click at [273, 659] on button "Audio" at bounding box center [250, 661] width 76 height 26
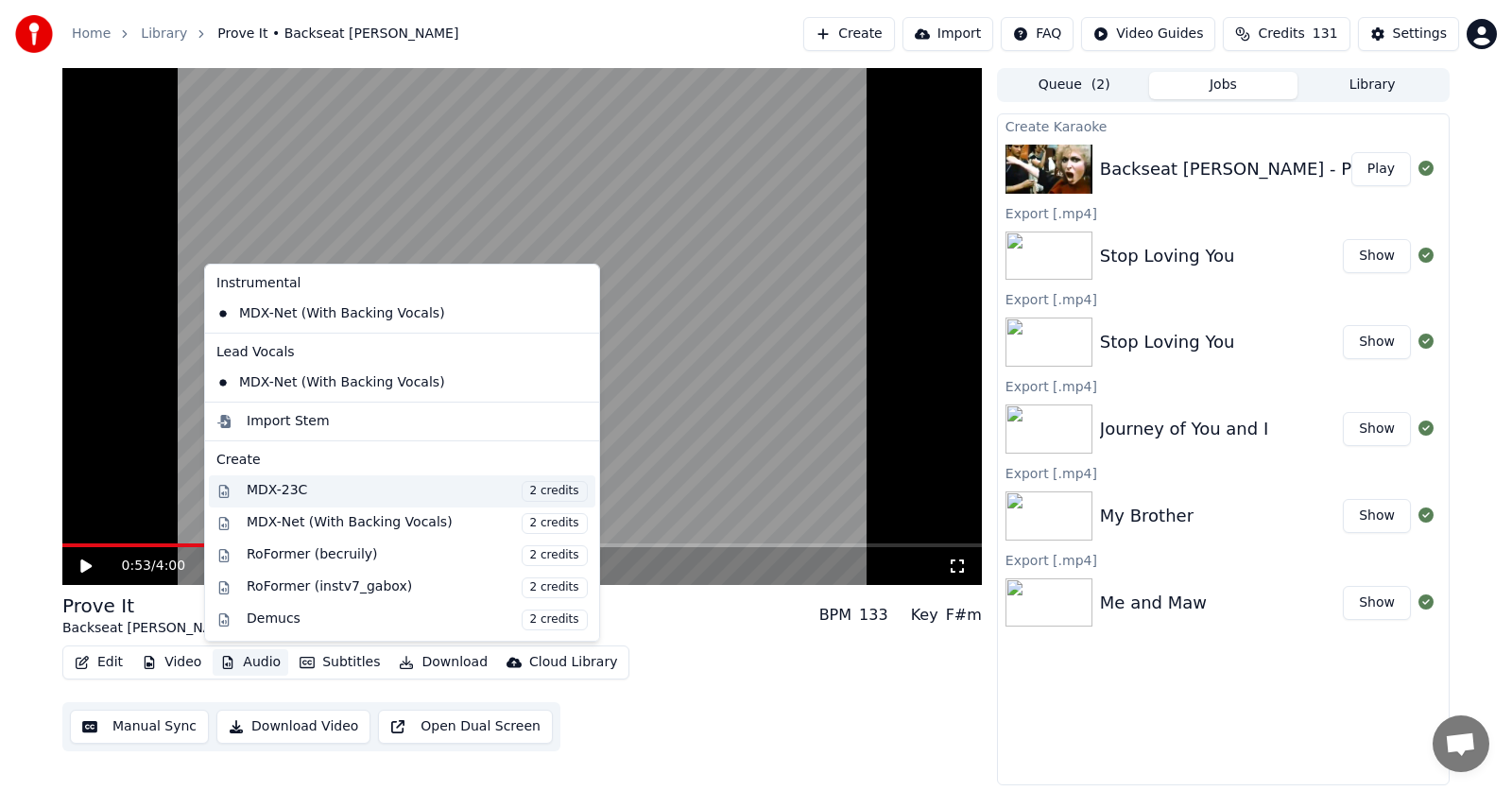
click at [271, 489] on div "MDX-23C 2 credits" at bounding box center [417, 491] width 342 height 21
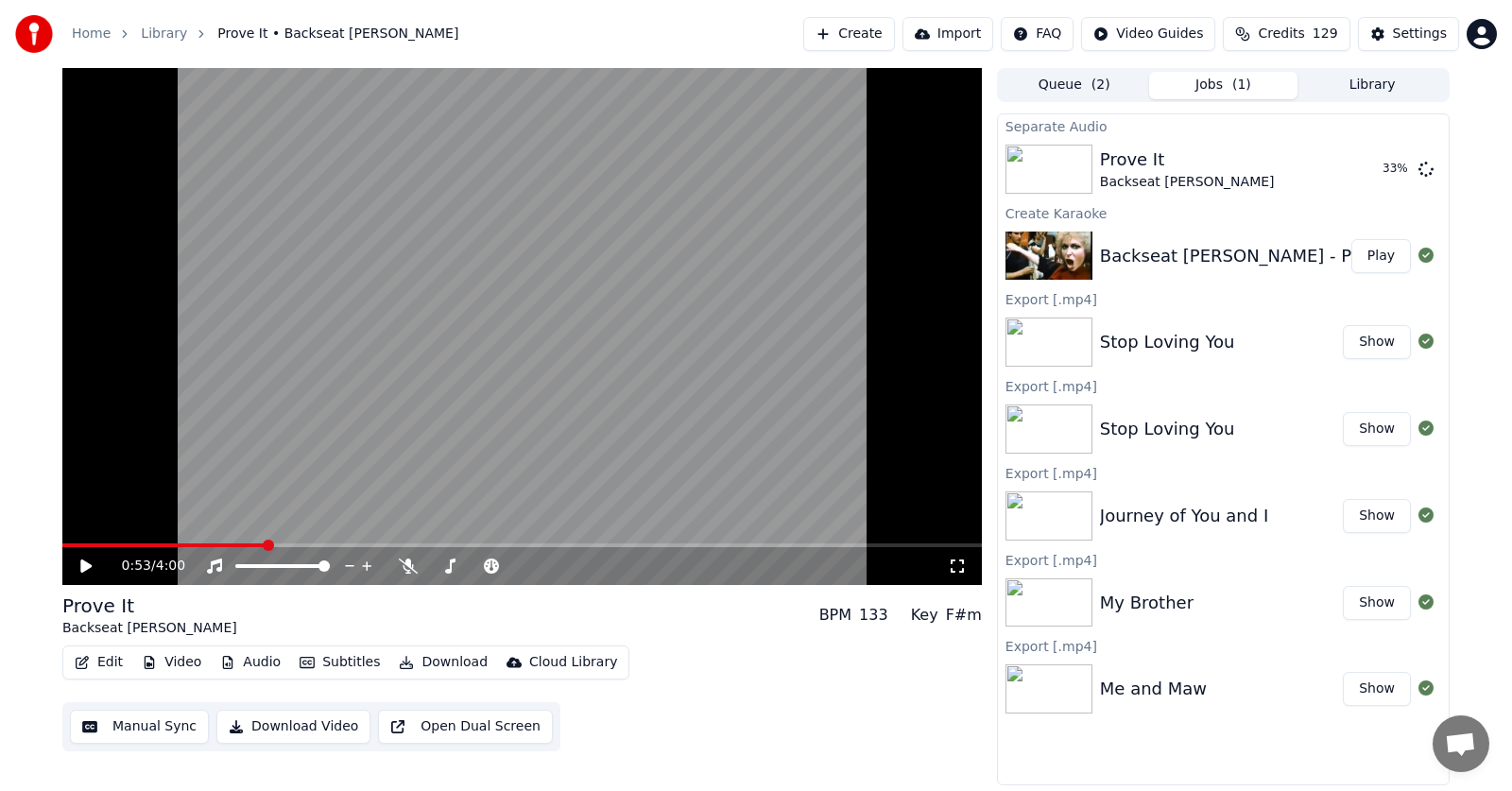
click at [1390, 254] on button "Play" at bounding box center [1381, 256] width 60 height 34
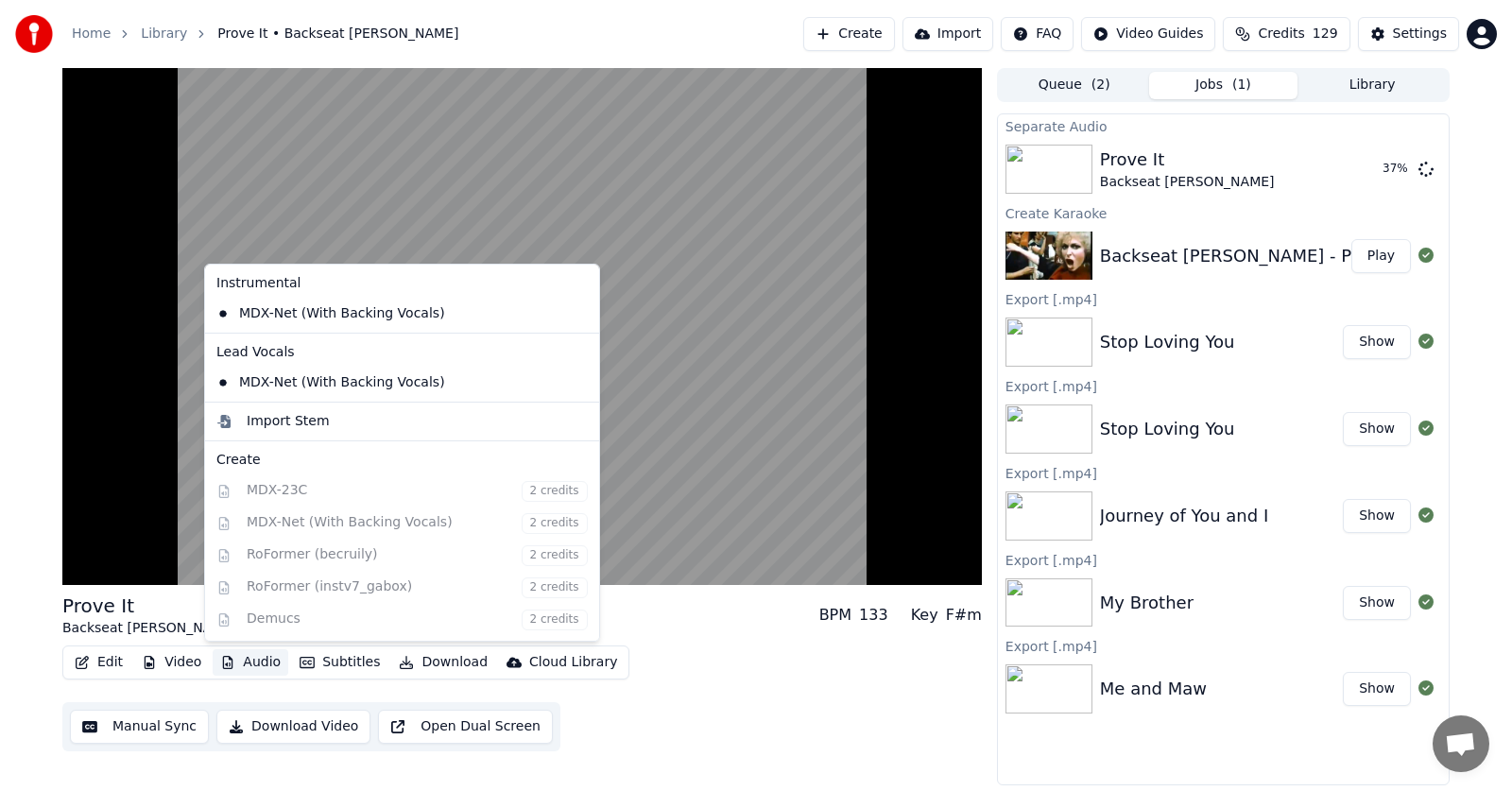
click at [253, 662] on button "Audio" at bounding box center [250, 661] width 76 height 26
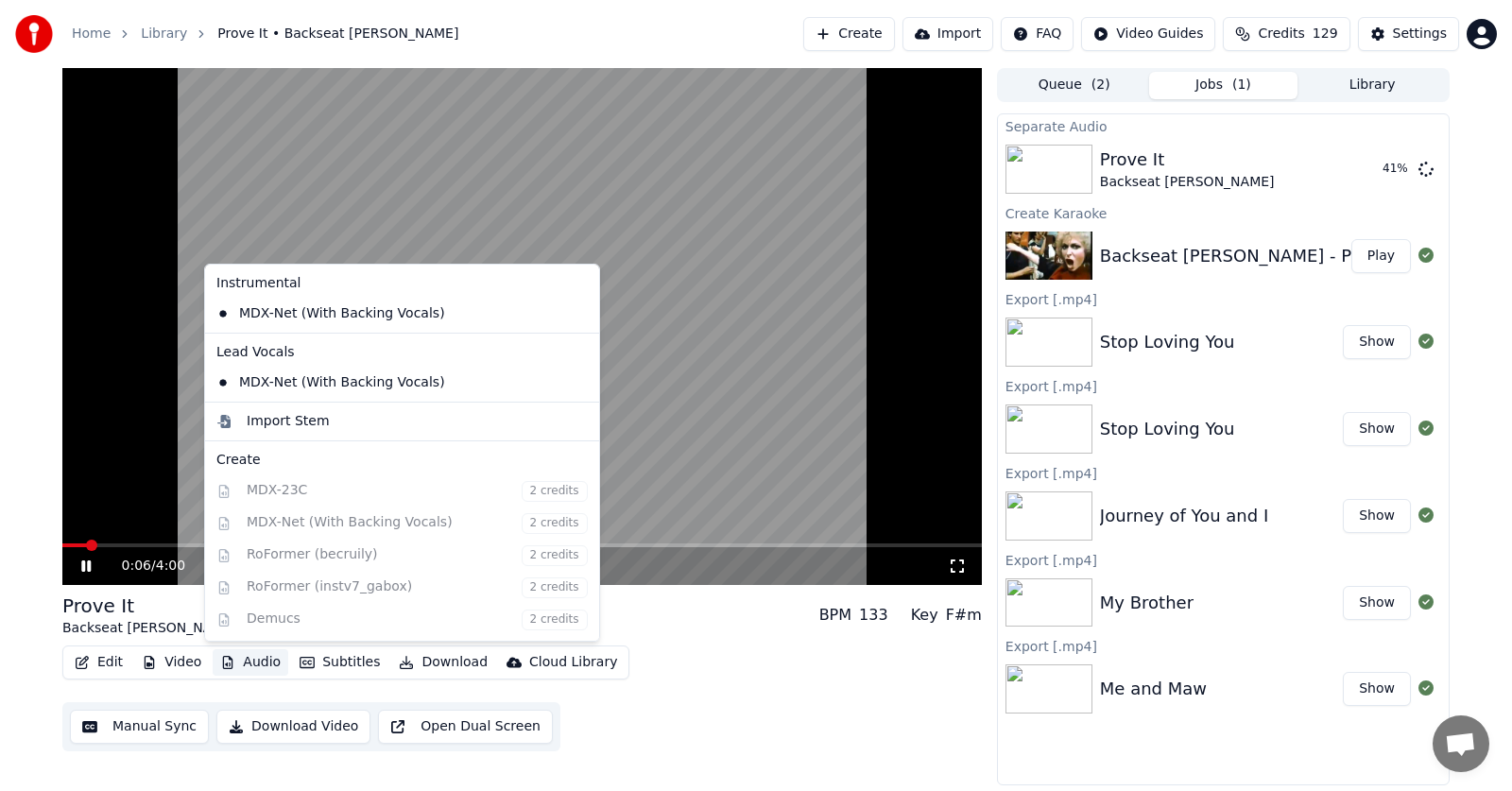
click at [32, 430] on div "0:06 / 4:00 Prove It Backseat [PERSON_NAME] BPM 133 Key F#m Edit Video Audio Su…" at bounding box center [756, 426] width 1512 height 717
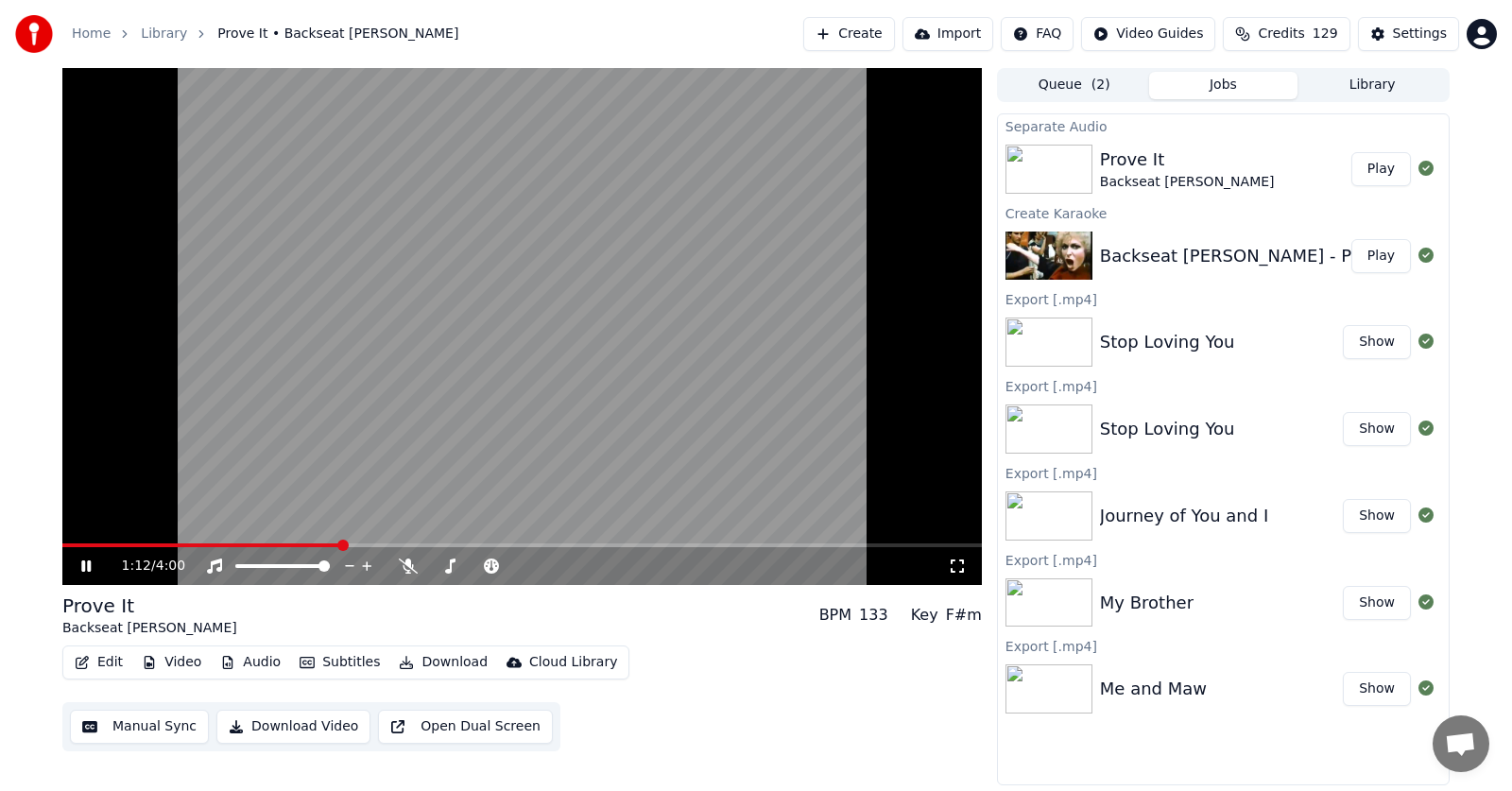
click at [86, 564] on icon at bounding box center [99, 565] width 44 height 15
click at [263, 662] on button "Audio" at bounding box center [250, 661] width 76 height 26
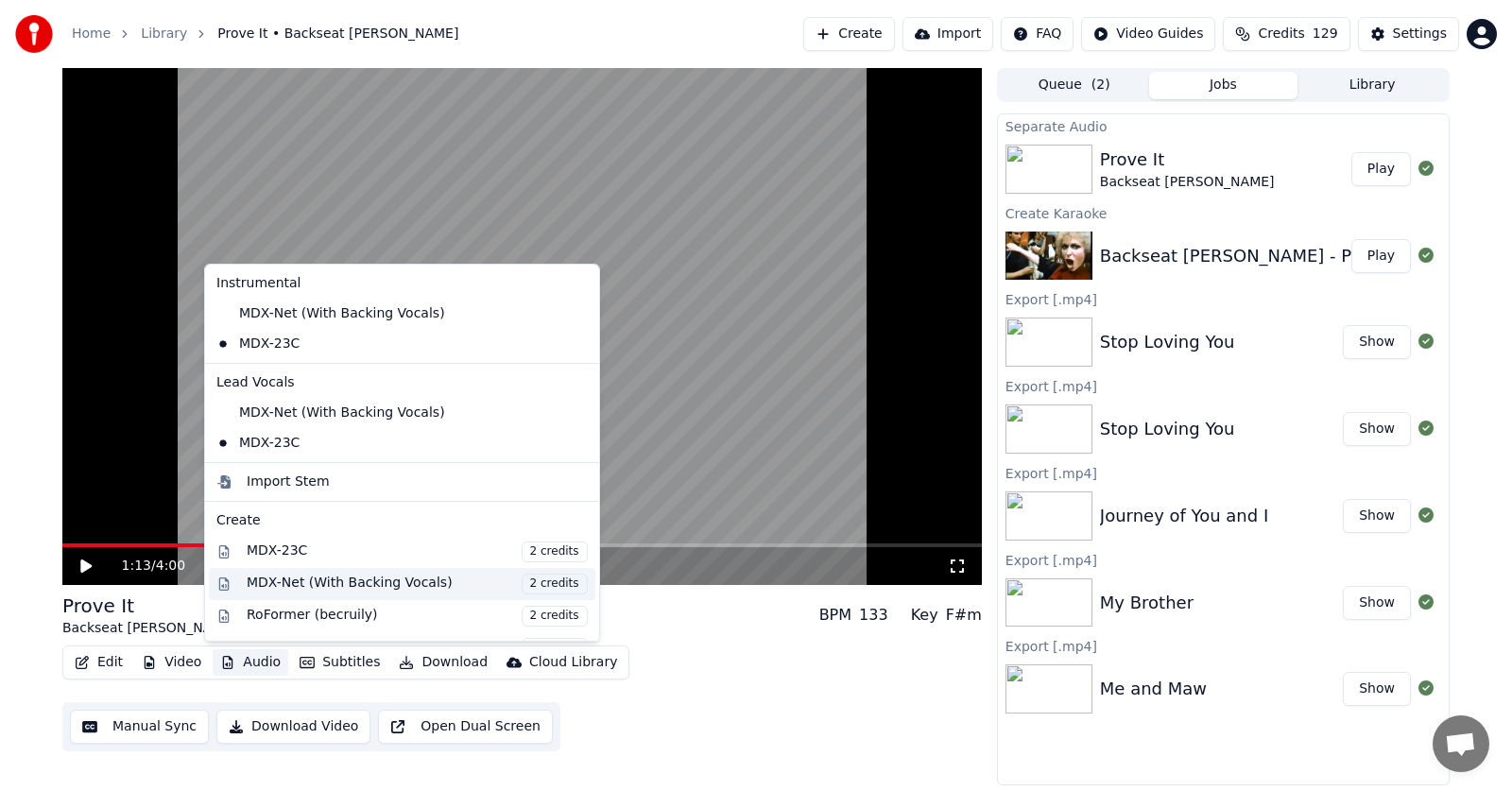
click at [332, 583] on div "MDX-Net (With Backing Vocals) 2 credits" at bounding box center [417, 583] width 342 height 21
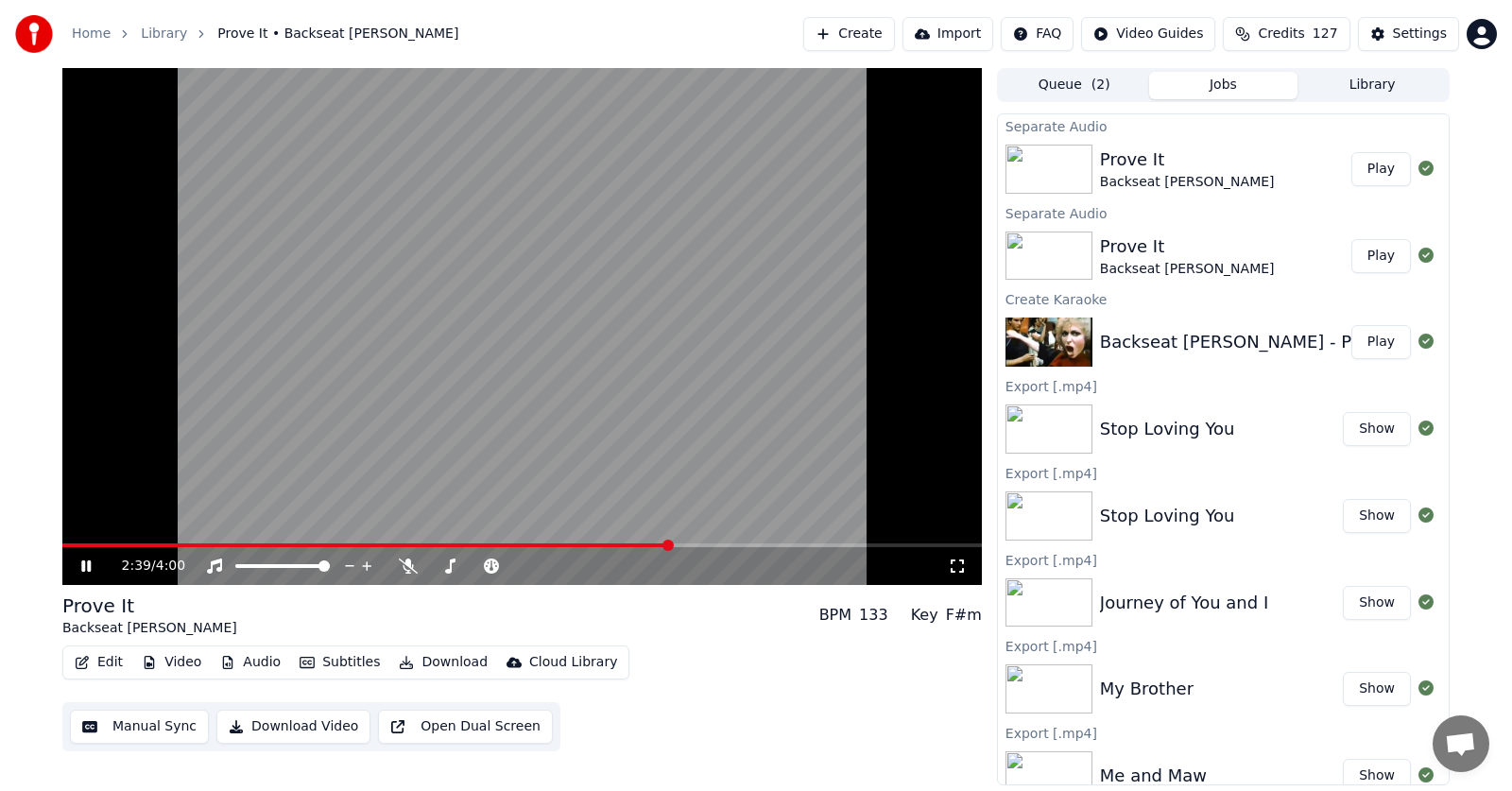
click at [671, 543] on span at bounding box center [669, 546] width 12 height 12
click at [252, 662] on button "Audio" at bounding box center [250, 661] width 76 height 26
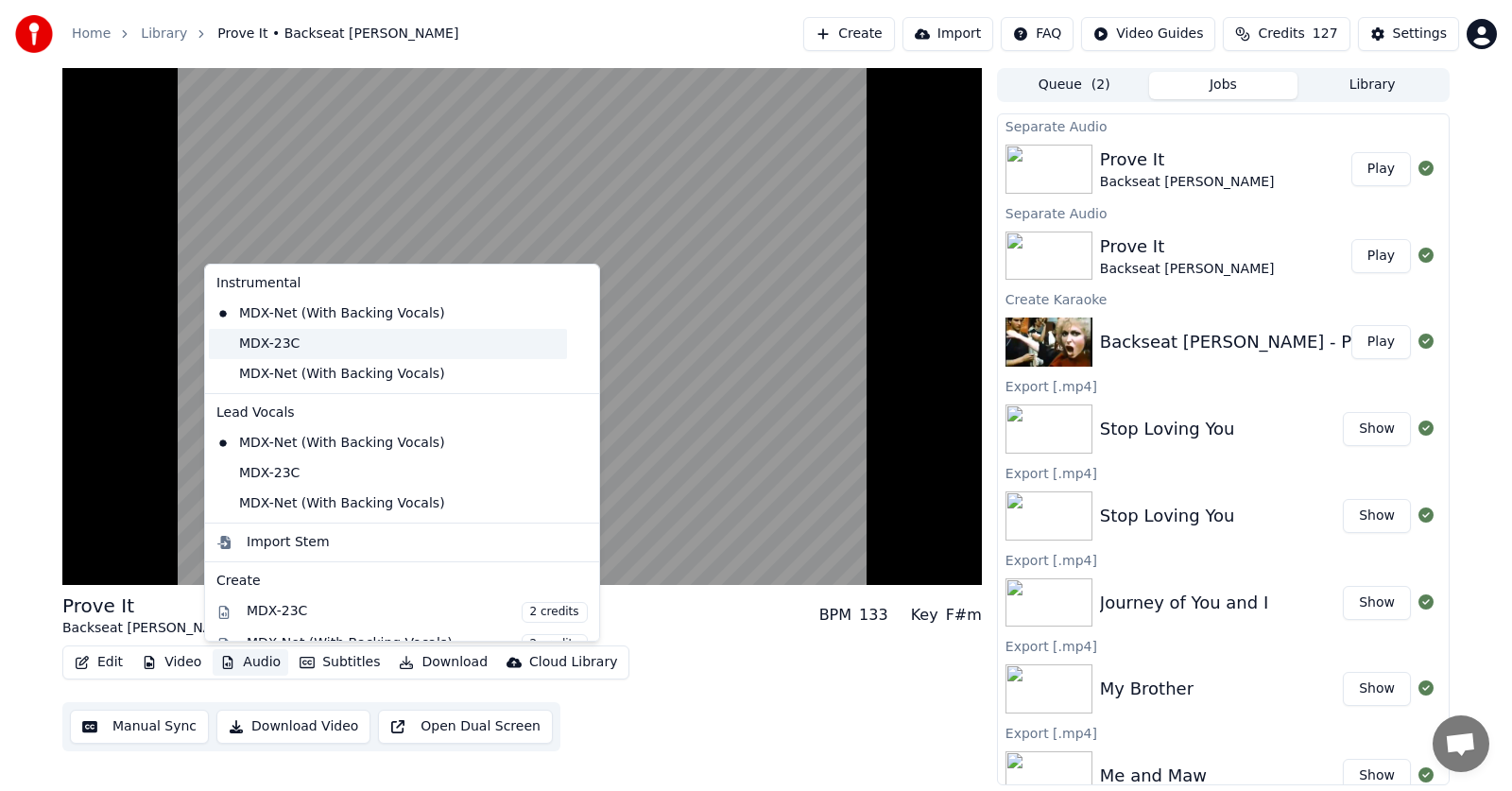
click at [266, 343] on div "MDX-23C" at bounding box center [388, 343] width 358 height 30
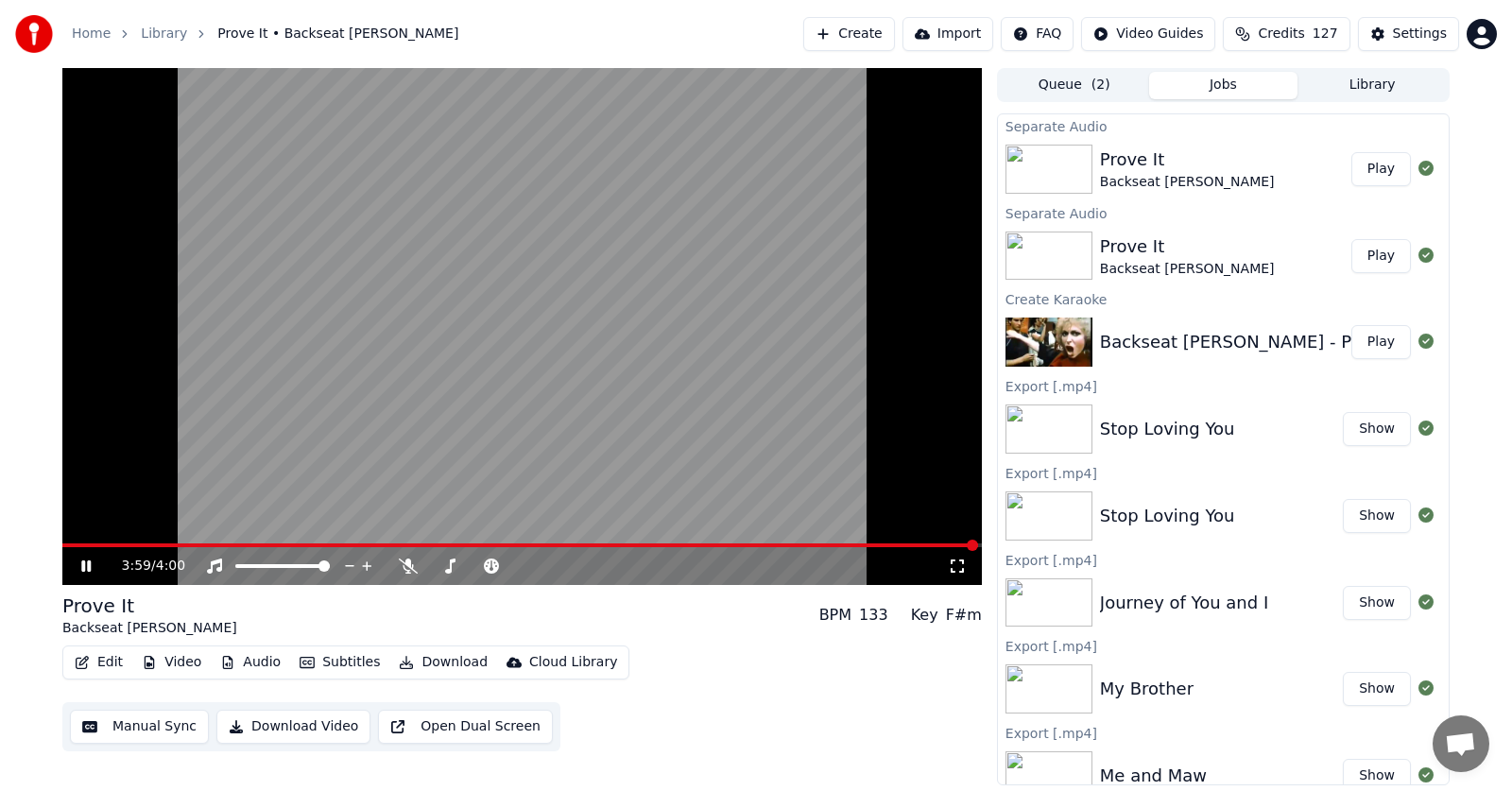
click at [87, 563] on icon at bounding box center [99, 565] width 44 height 15
click at [63, 551] on span at bounding box center [69, 546] width 12 height 12
click at [100, 661] on button "Edit" at bounding box center [98, 661] width 64 height 26
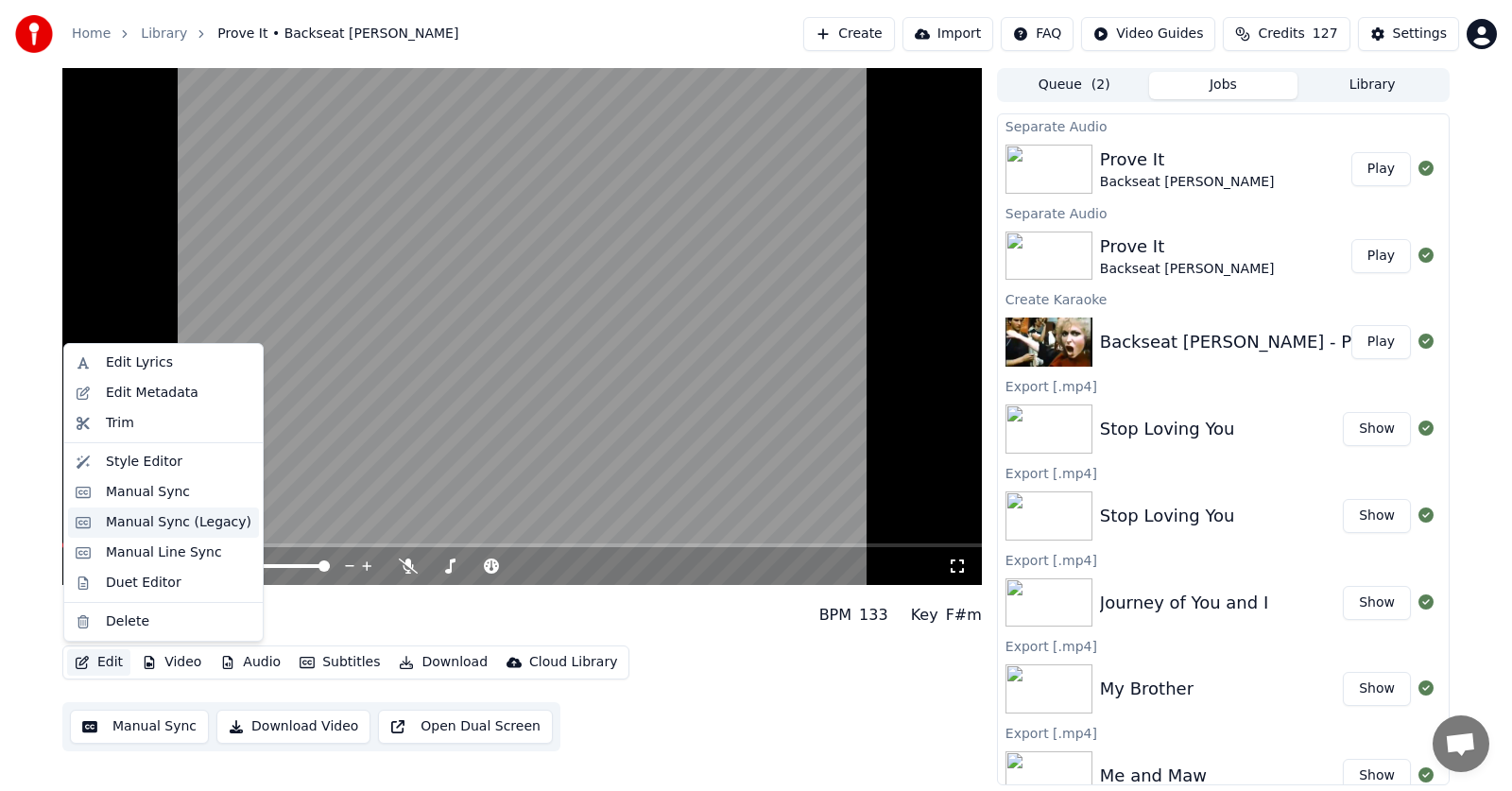
click at [133, 524] on div "Manual Sync (Legacy)" at bounding box center [179, 522] width 145 height 19
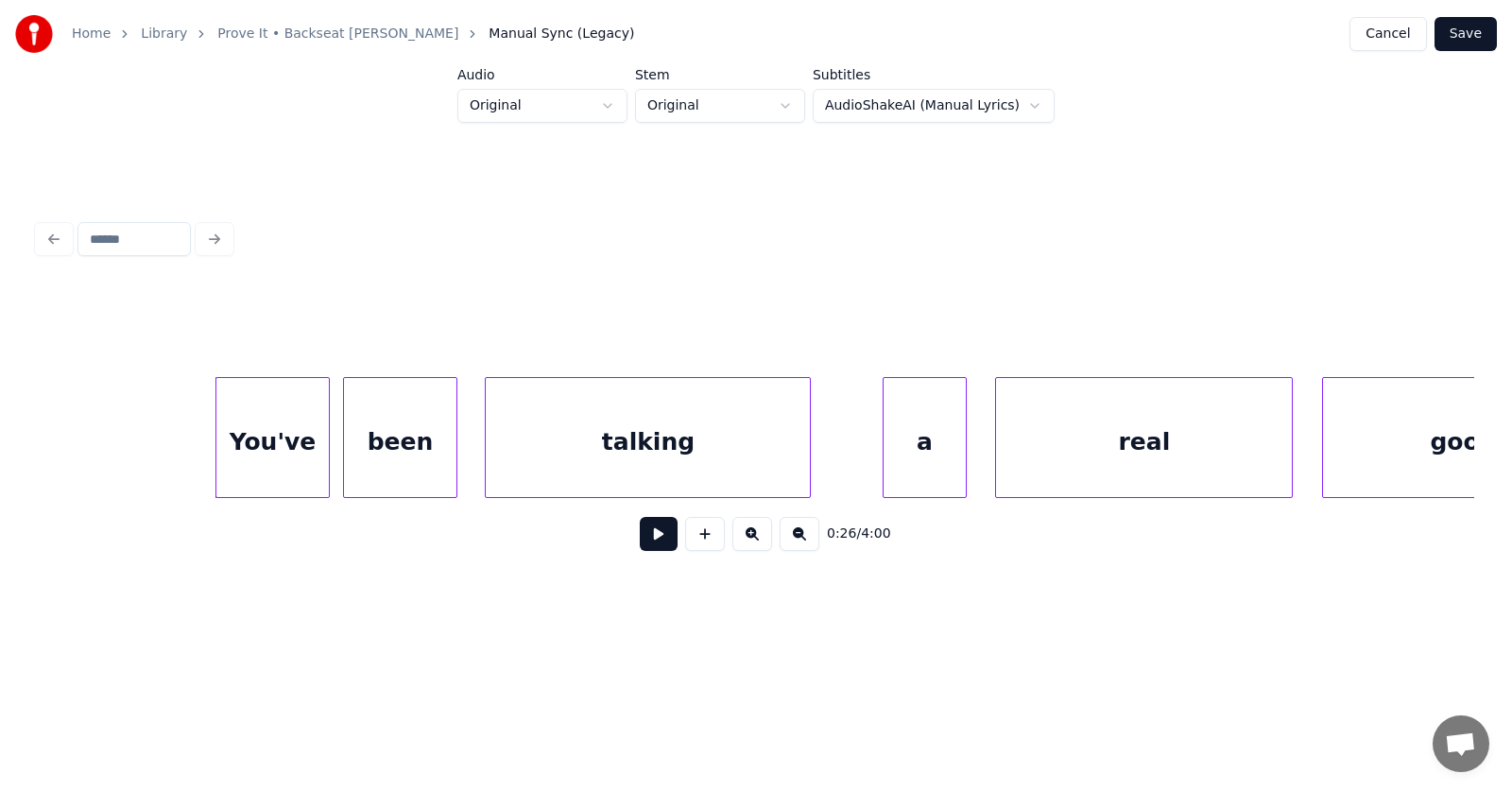
scroll to position [0, 18082]
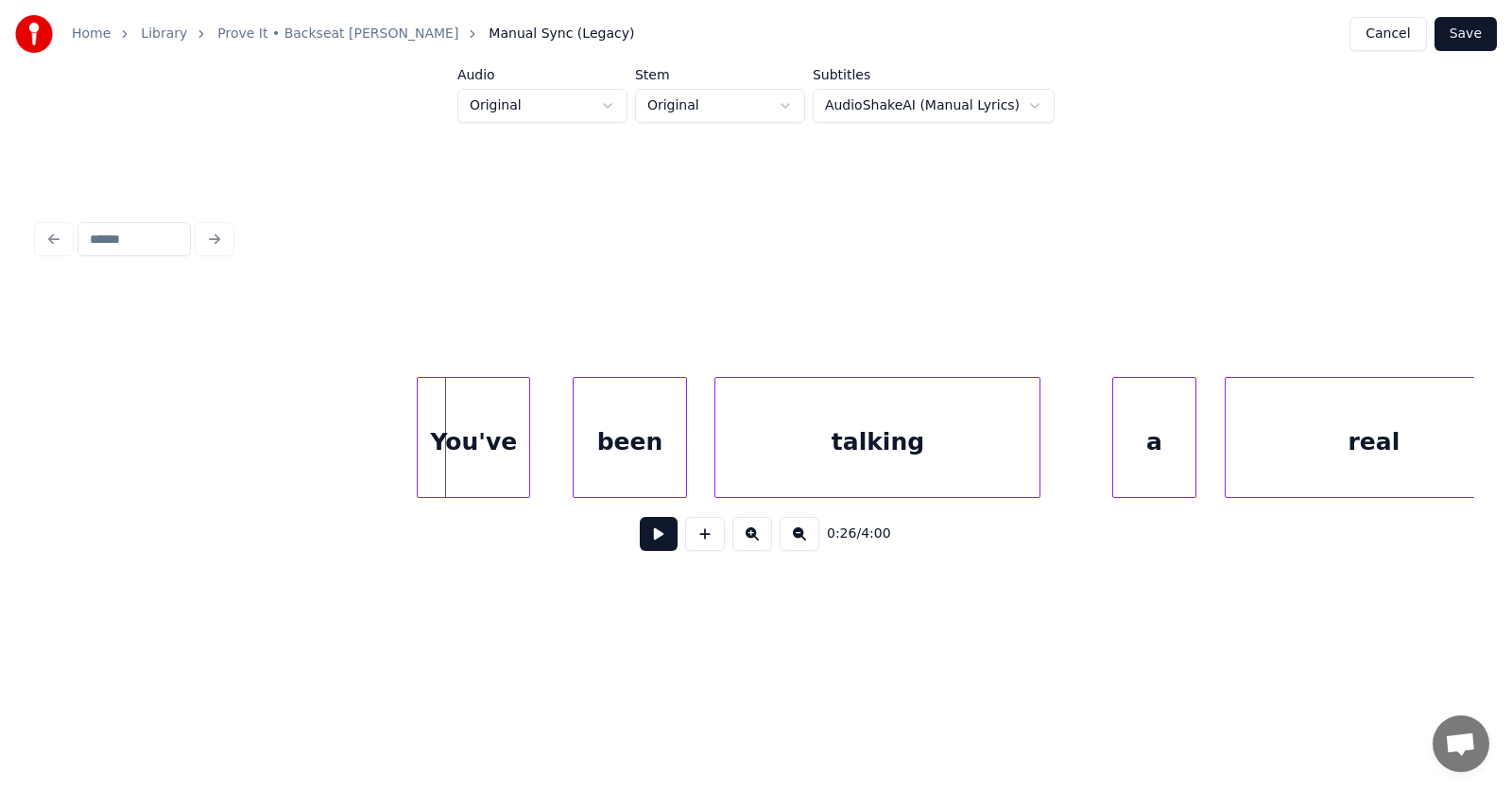
click at [437, 456] on div "You've" at bounding box center [474, 442] width 112 height 129
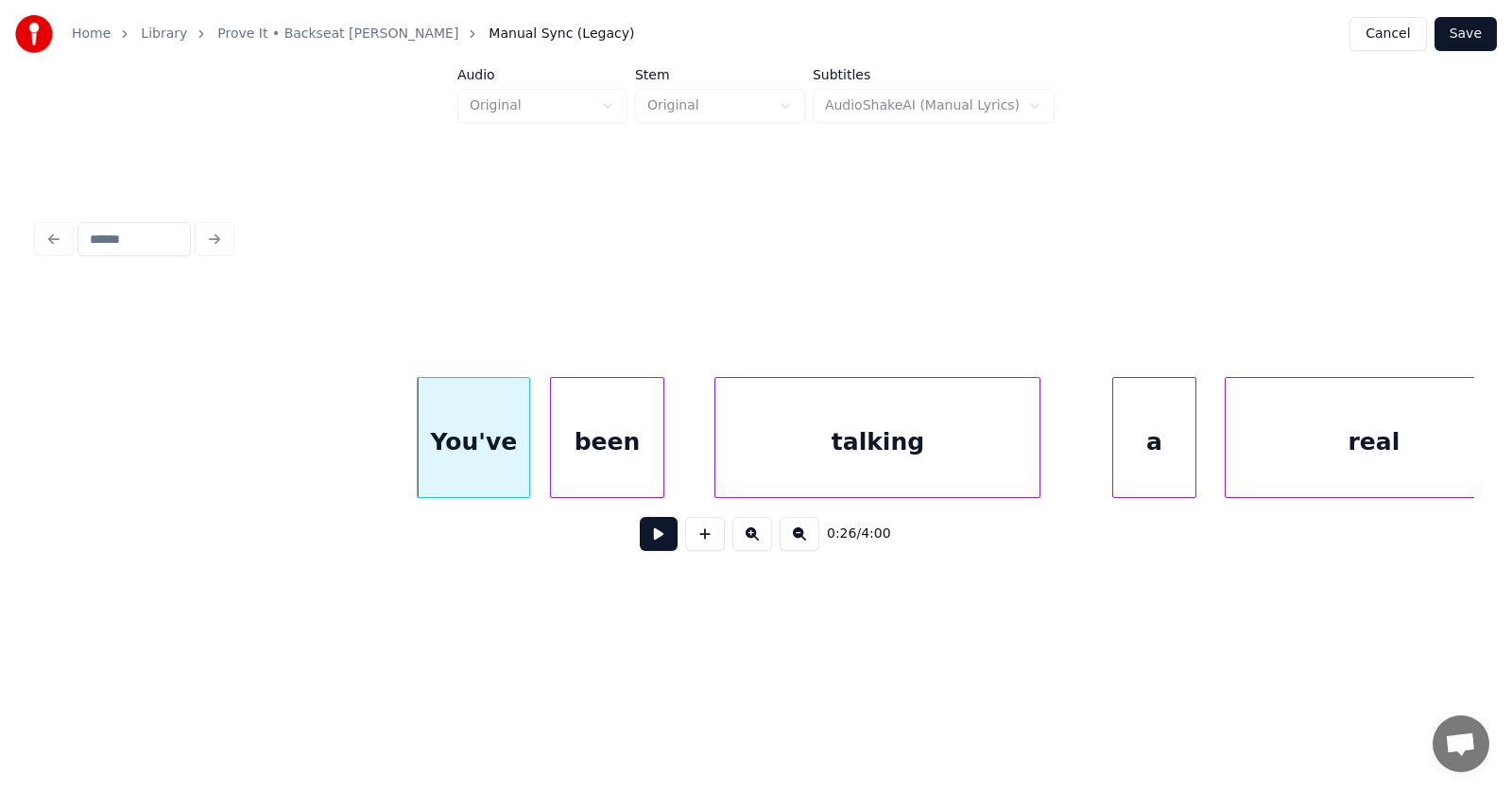
click at [592, 458] on div "been" at bounding box center [607, 442] width 112 height 129
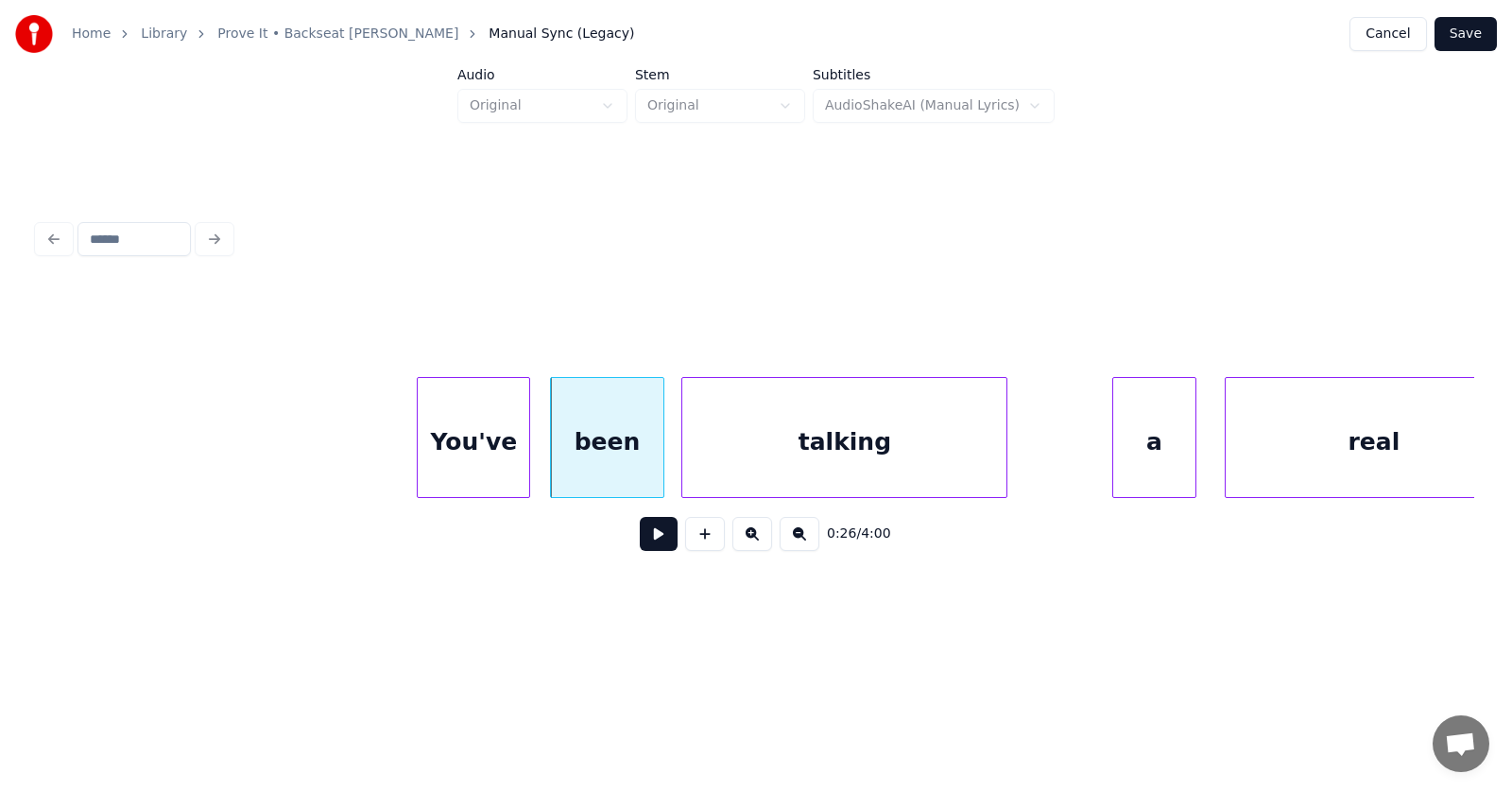
click at [778, 460] on div "talking" at bounding box center [844, 442] width 324 height 129
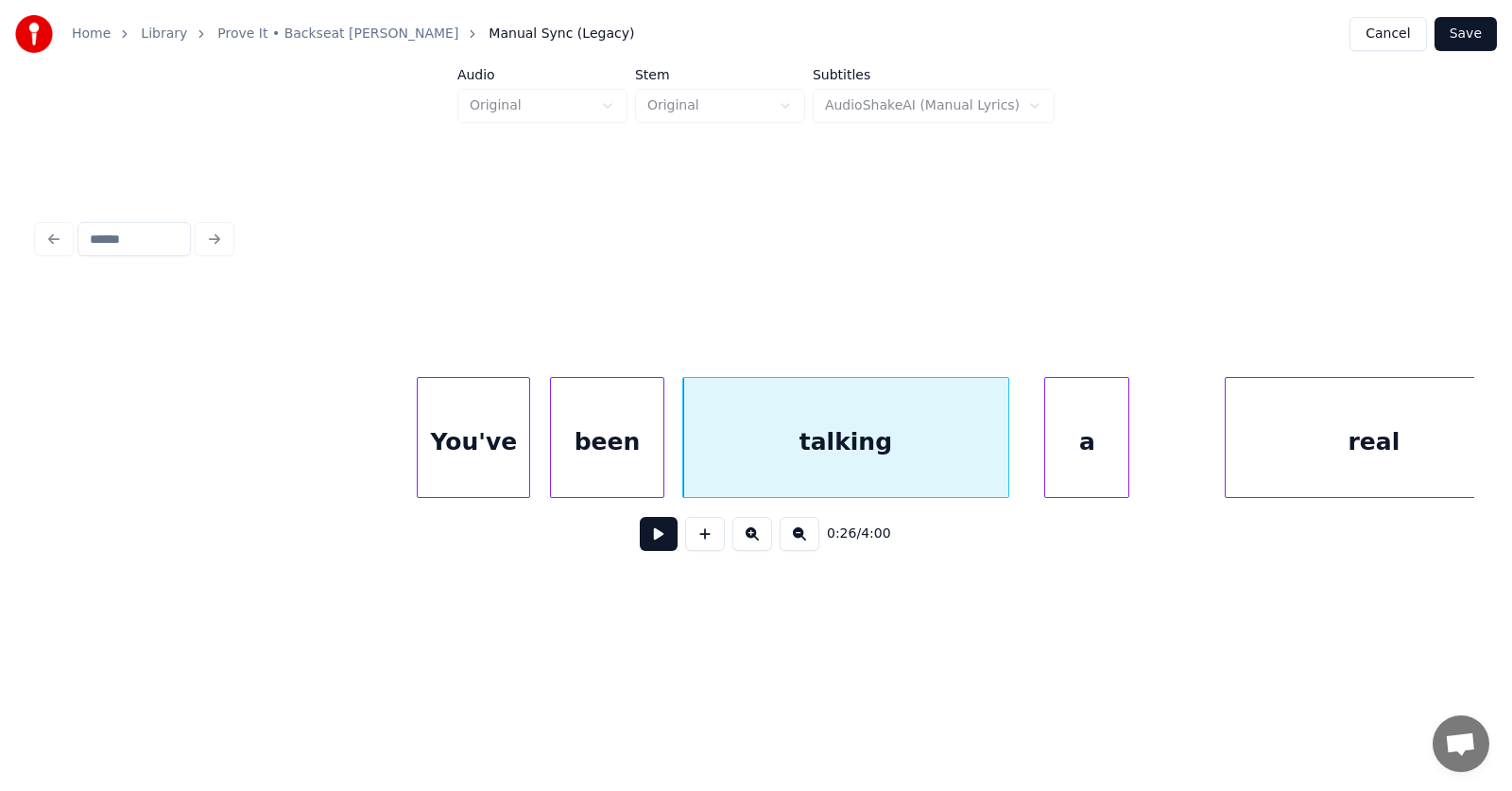
click at [1070, 478] on div "a" at bounding box center [1087, 442] width 83 height 129
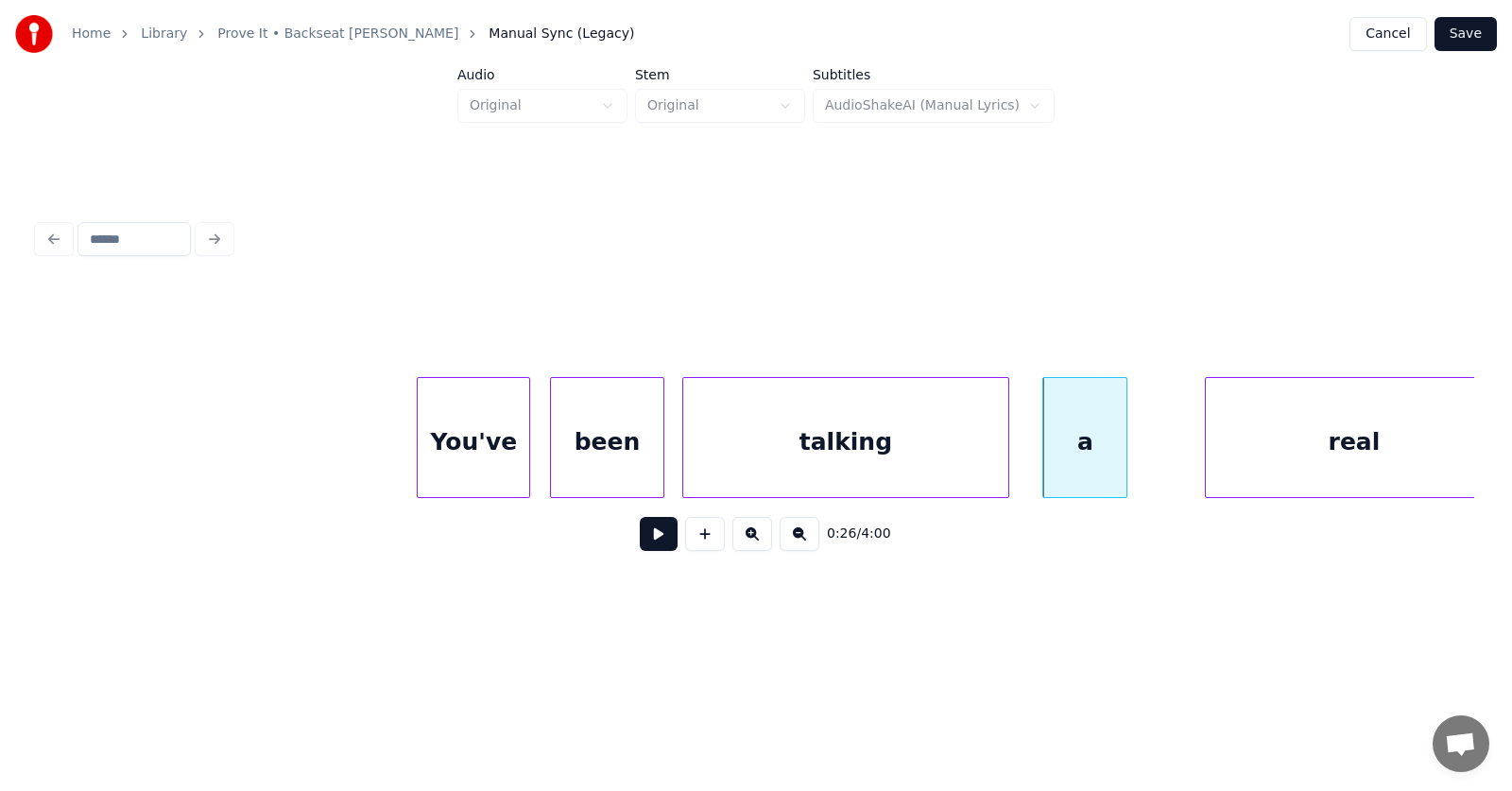
scroll to position [0, 18125]
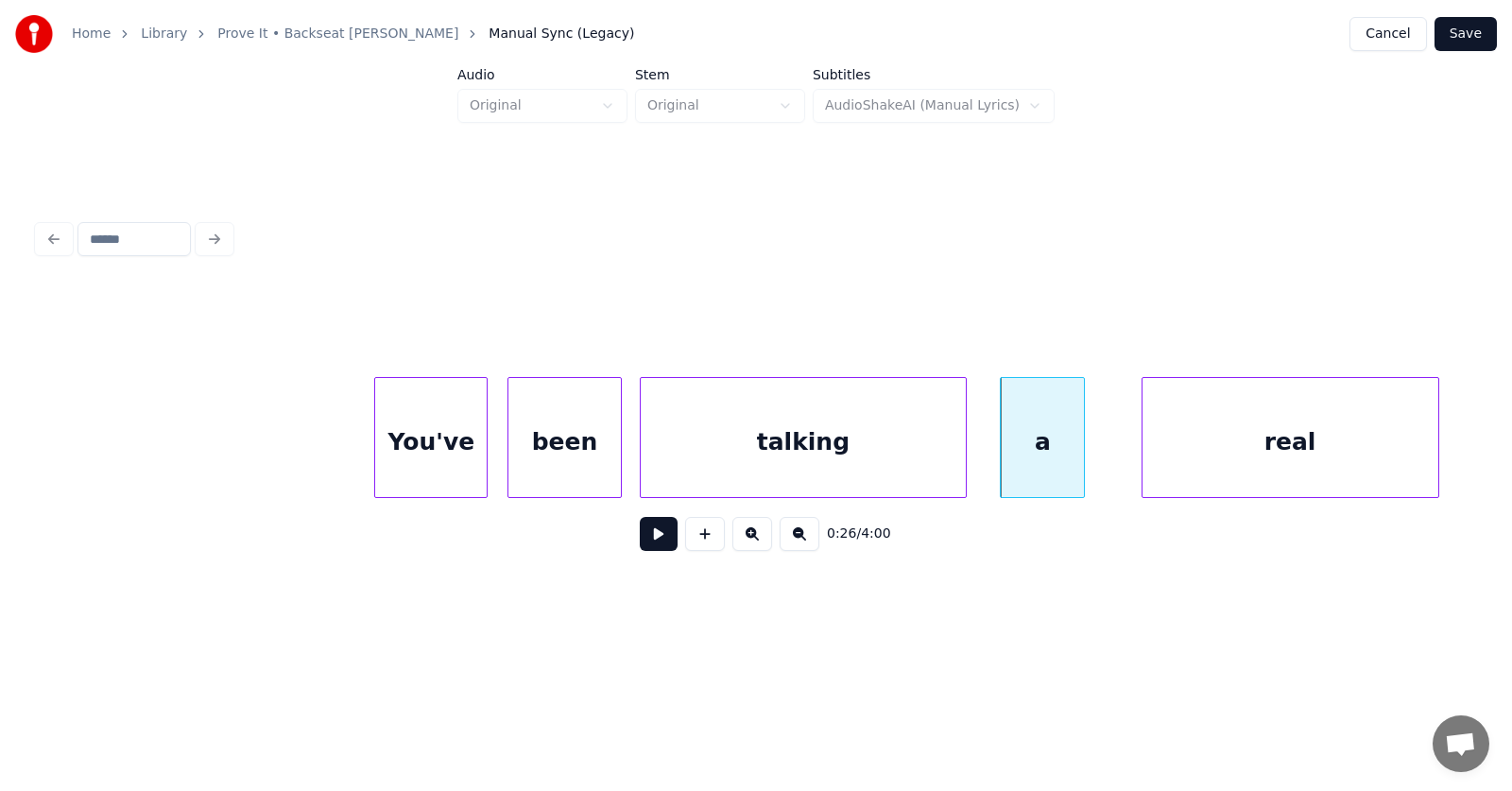
click at [1266, 473] on div "real" at bounding box center [1290, 442] width 296 height 129
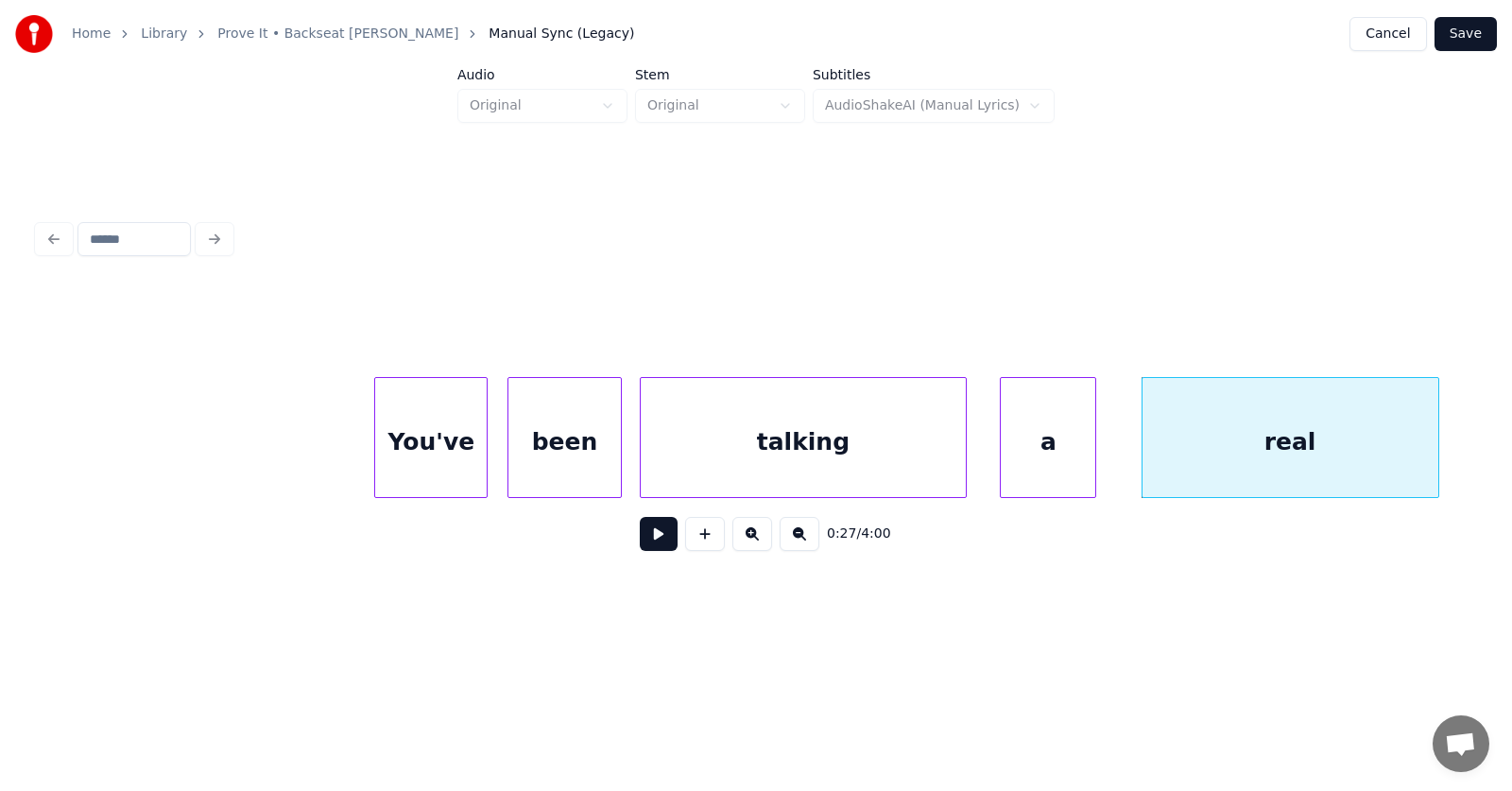
click at [1096, 449] on div at bounding box center [1093, 437] width 6 height 119
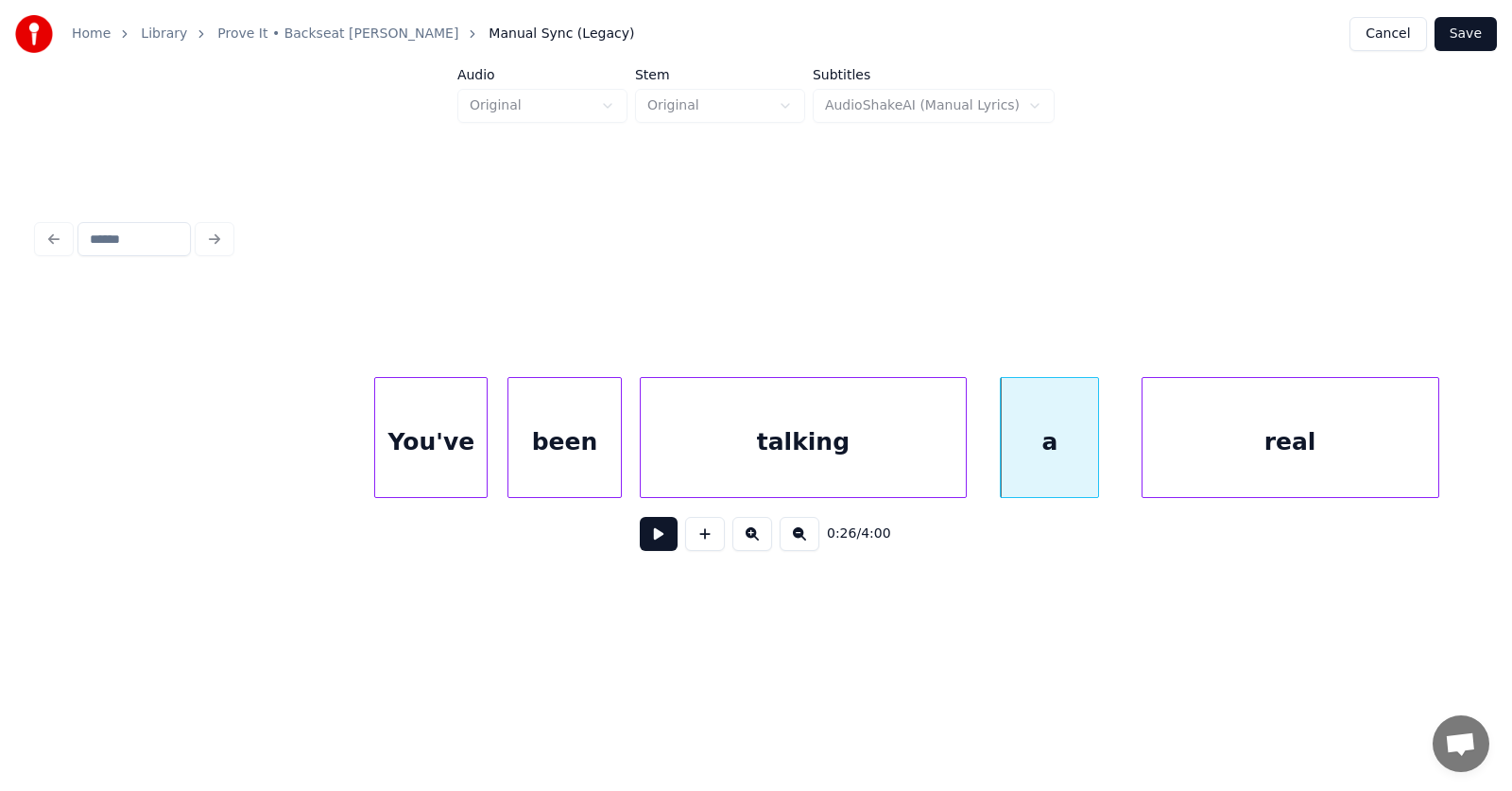
click at [396, 432] on div "You've" at bounding box center [431, 442] width 112 height 129
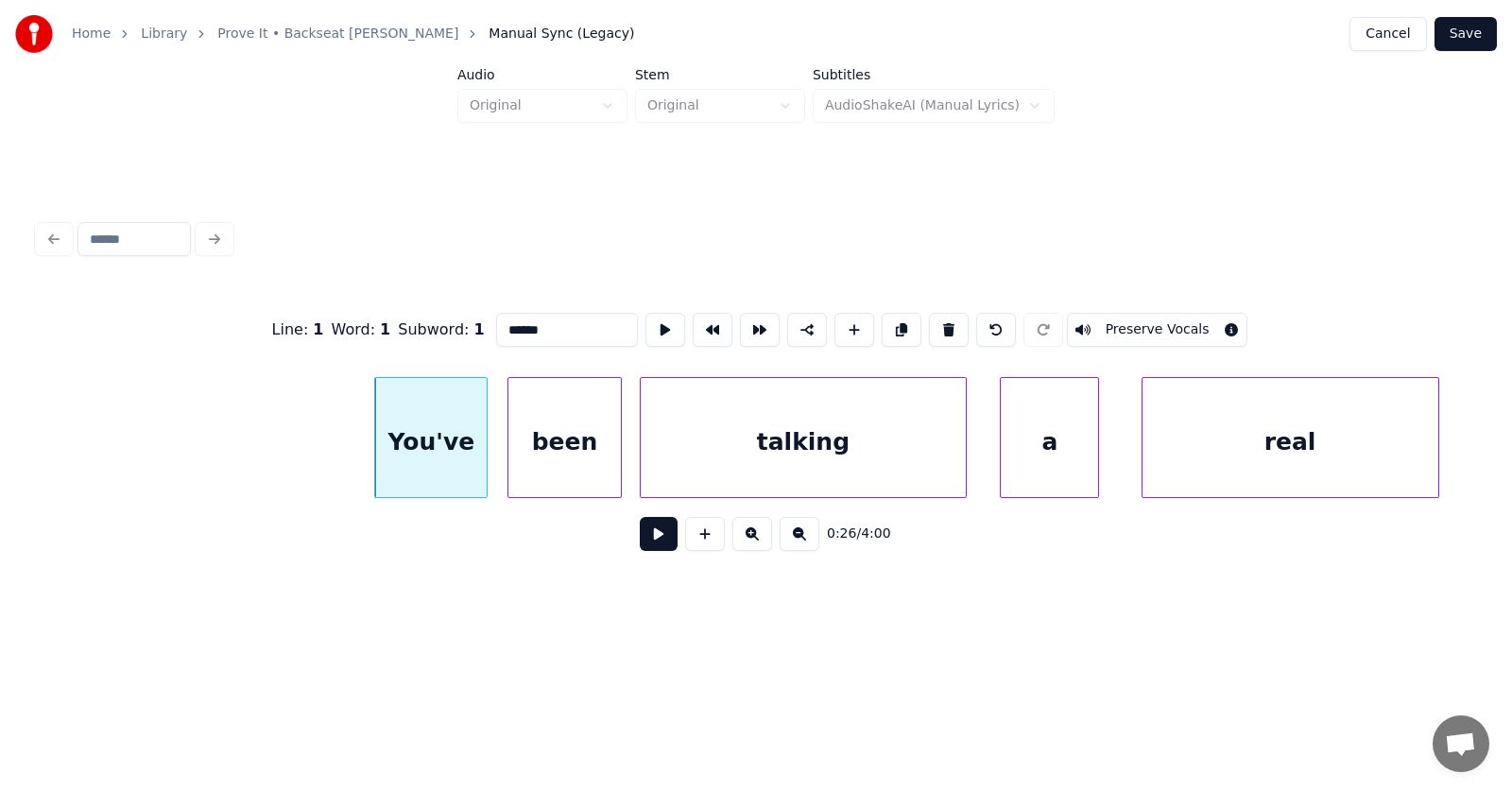
click at [650, 536] on button at bounding box center [659, 534] width 38 height 34
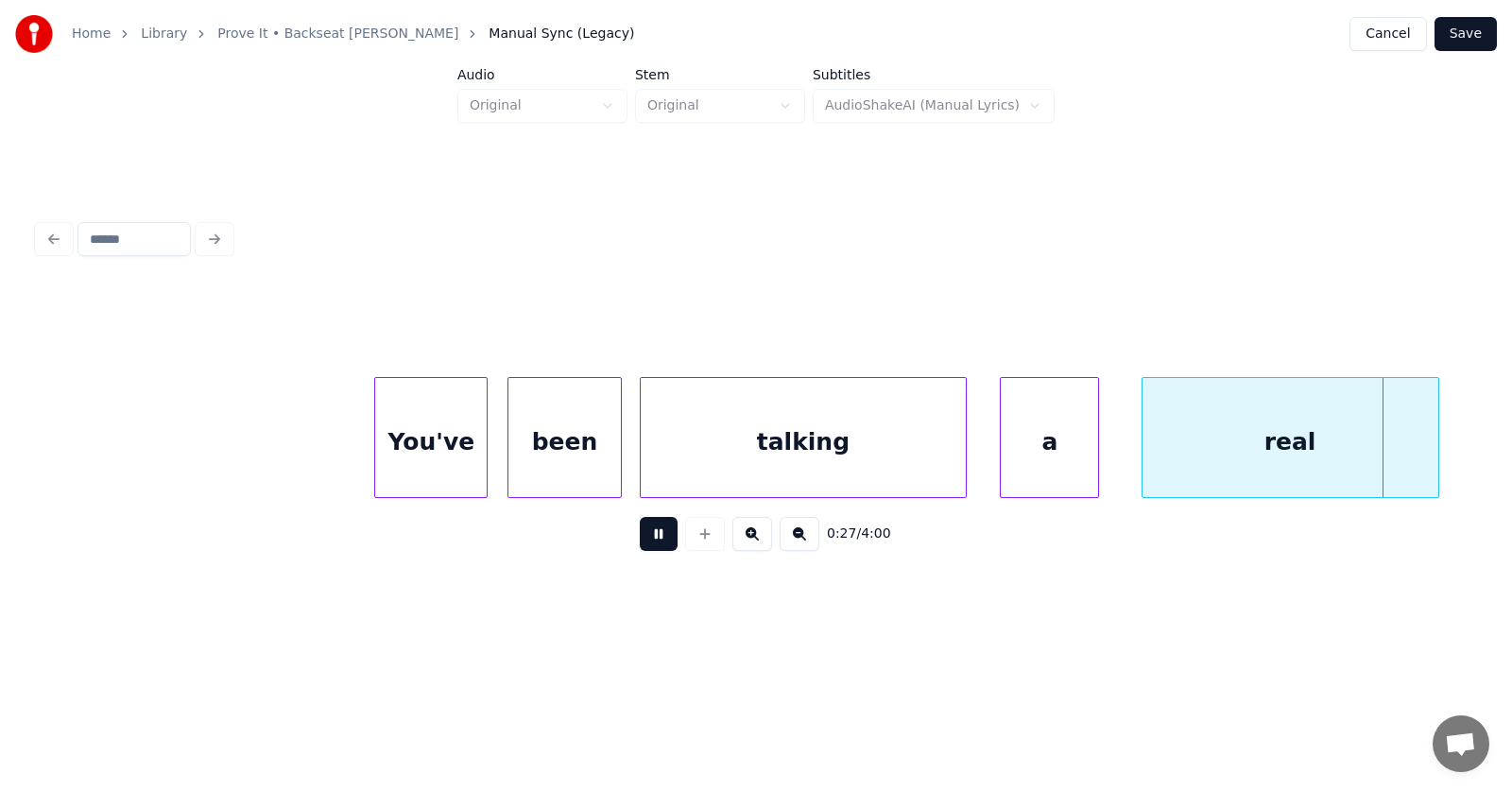
scroll to position [0, 19571]
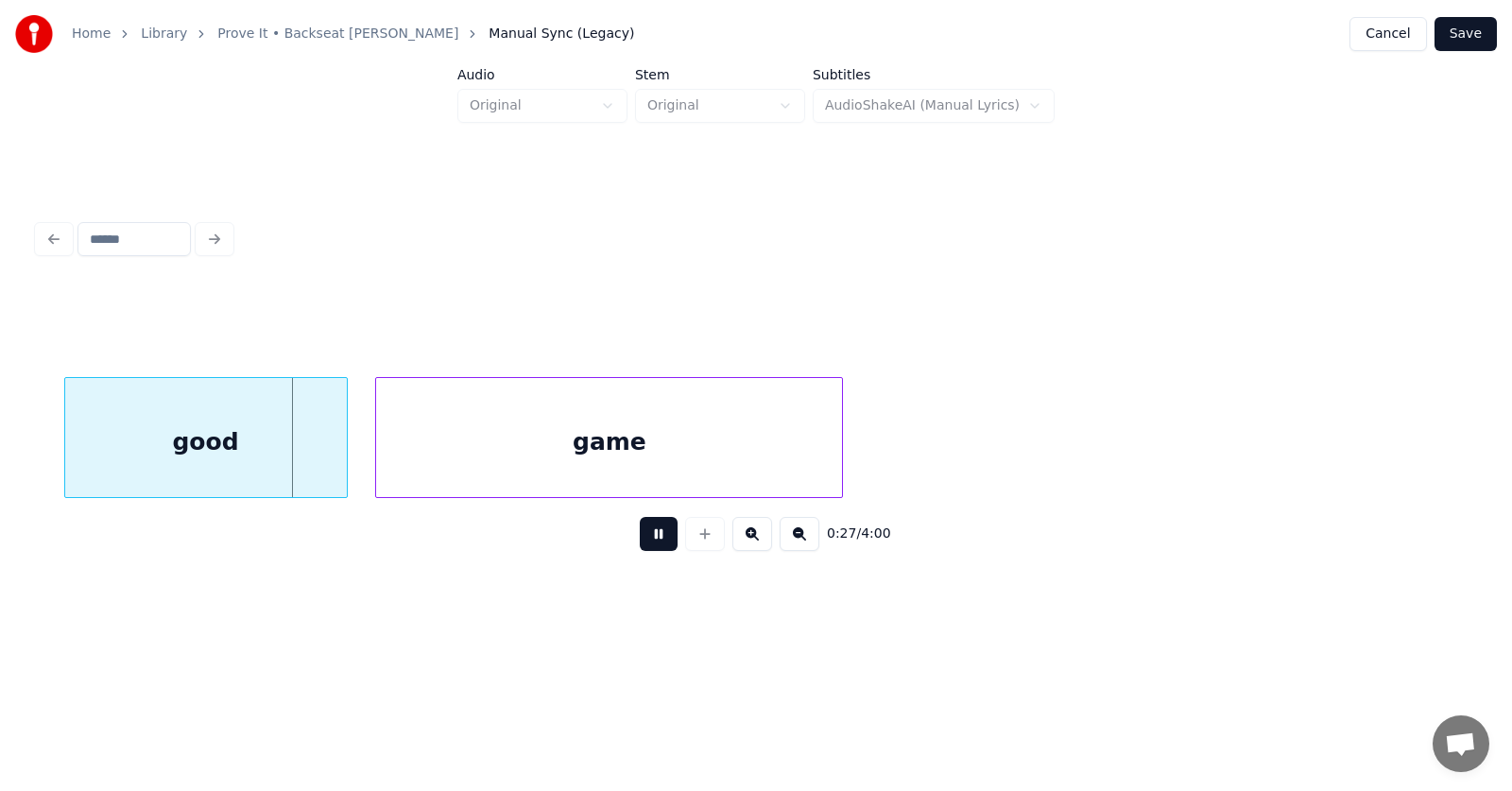
click at [650, 536] on button at bounding box center [659, 534] width 38 height 34
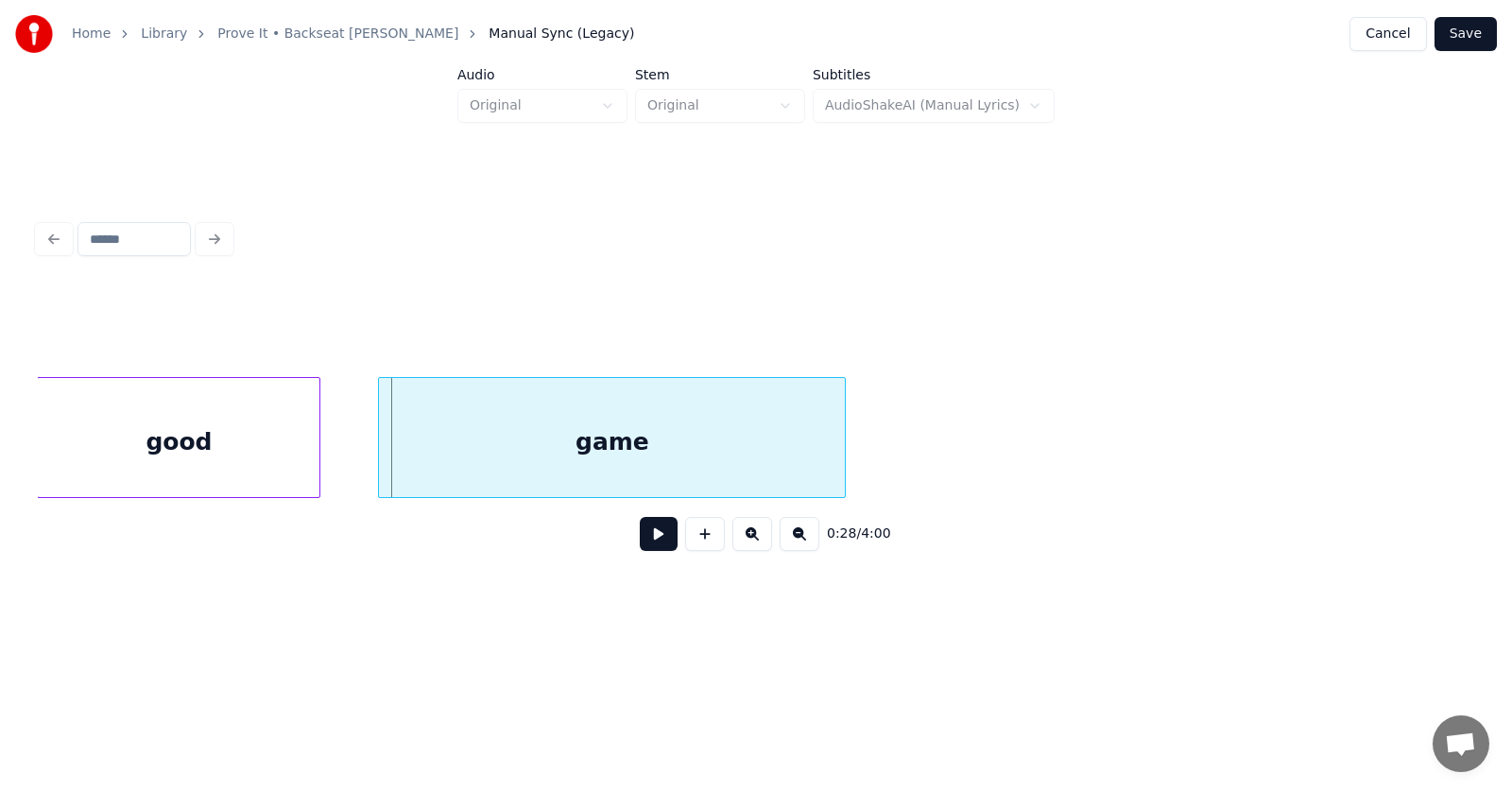
scroll to position [0, 19567]
click at [211, 454] on div "good" at bounding box center [179, 442] width 282 height 129
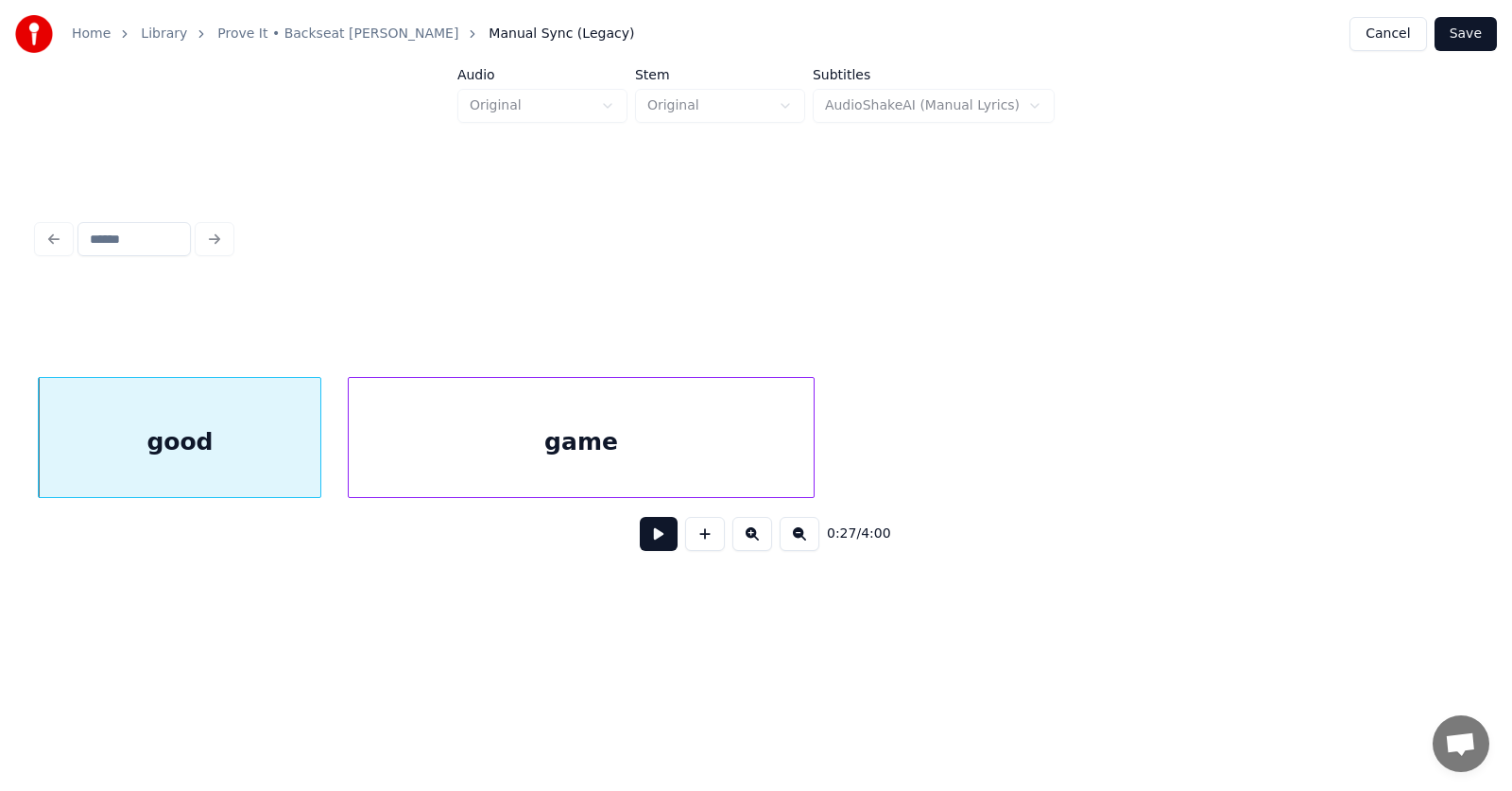
click at [419, 461] on div "game" at bounding box center [581, 442] width 466 height 129
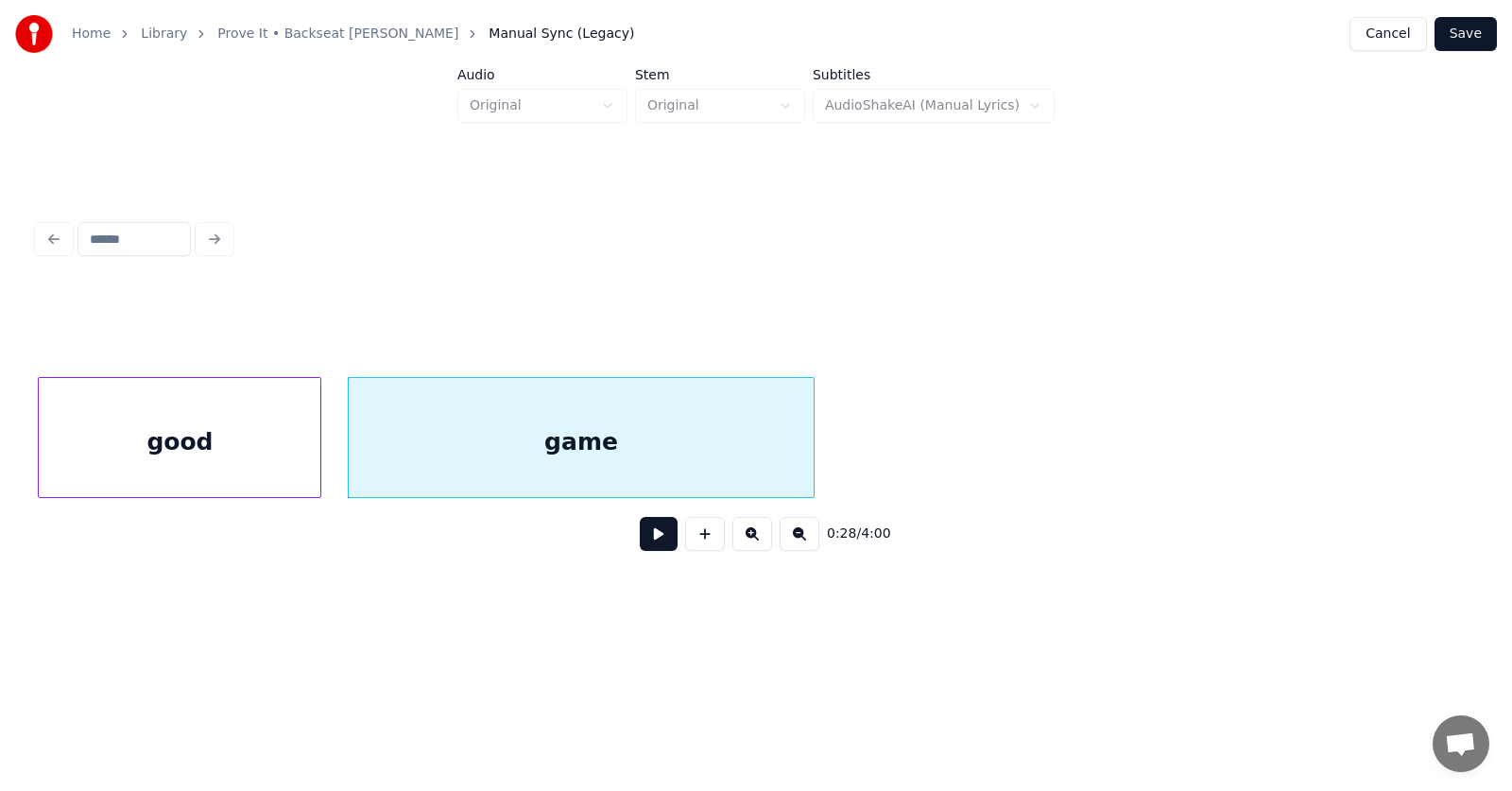
click at [640, 542] on button at bounding box center [659, 534] width 38 height 34
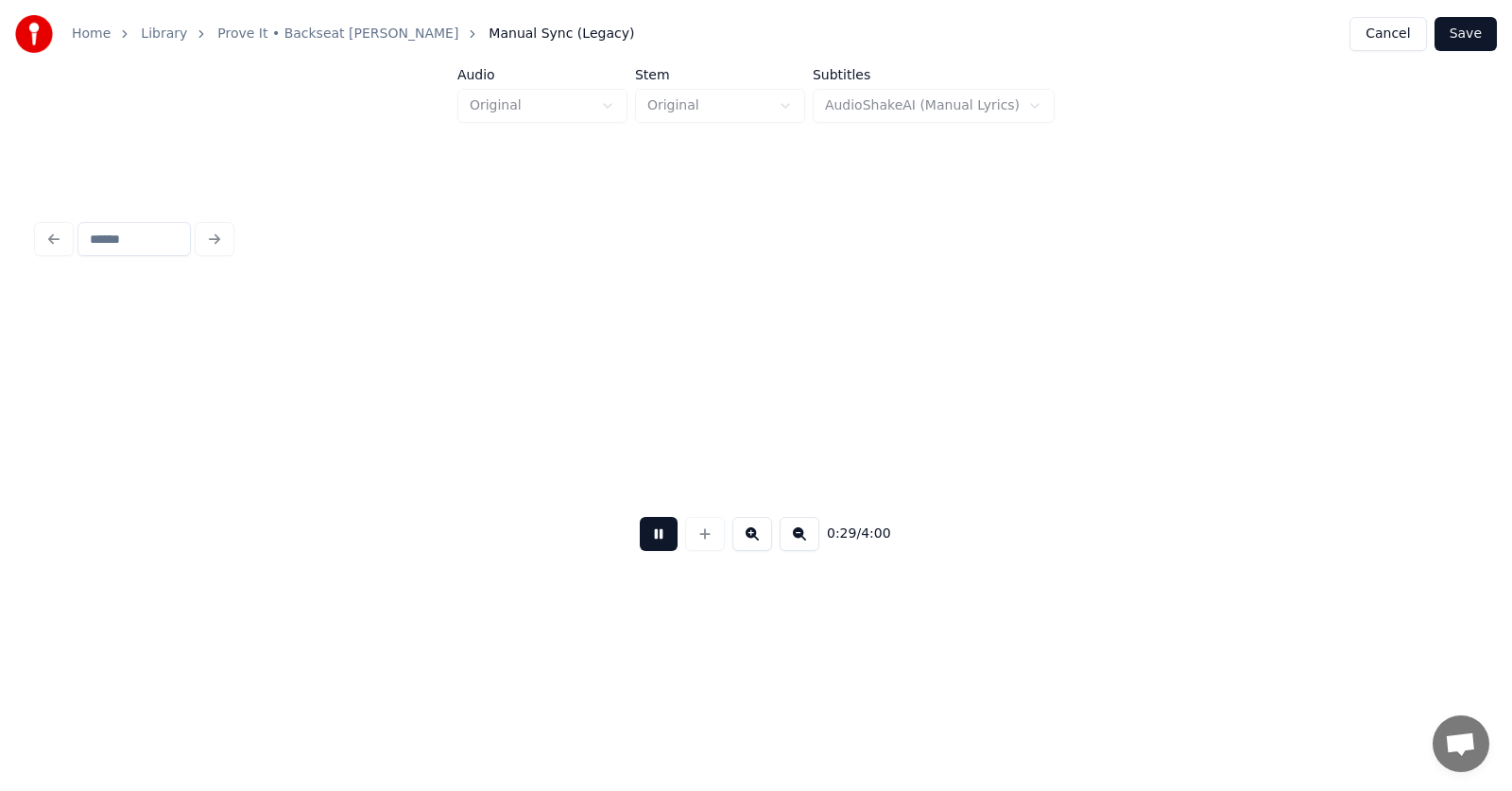
scroll to position [0, 21006]
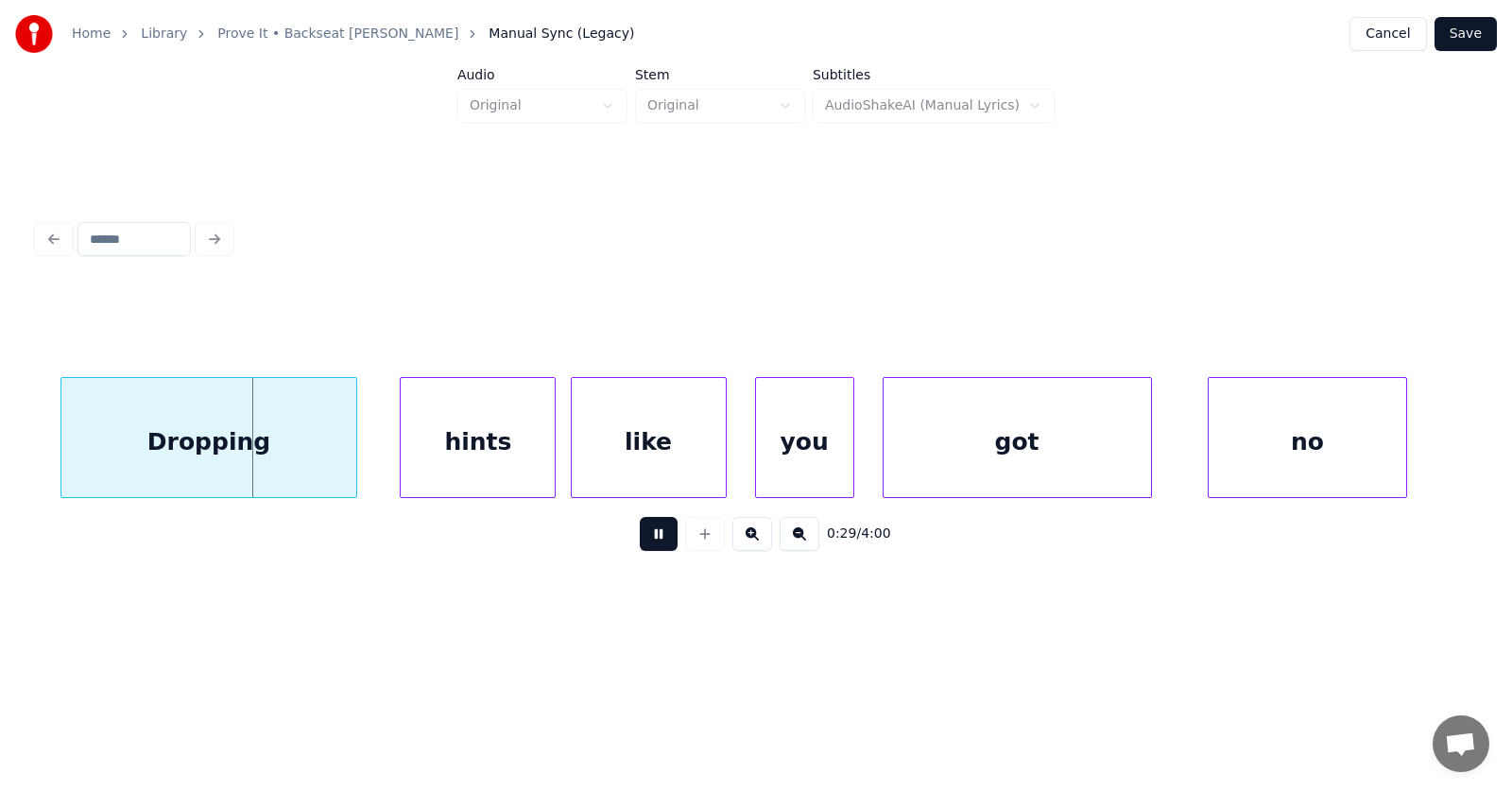
click at [640, 542] on button at bounding box center [659, 534] width 38 height 34
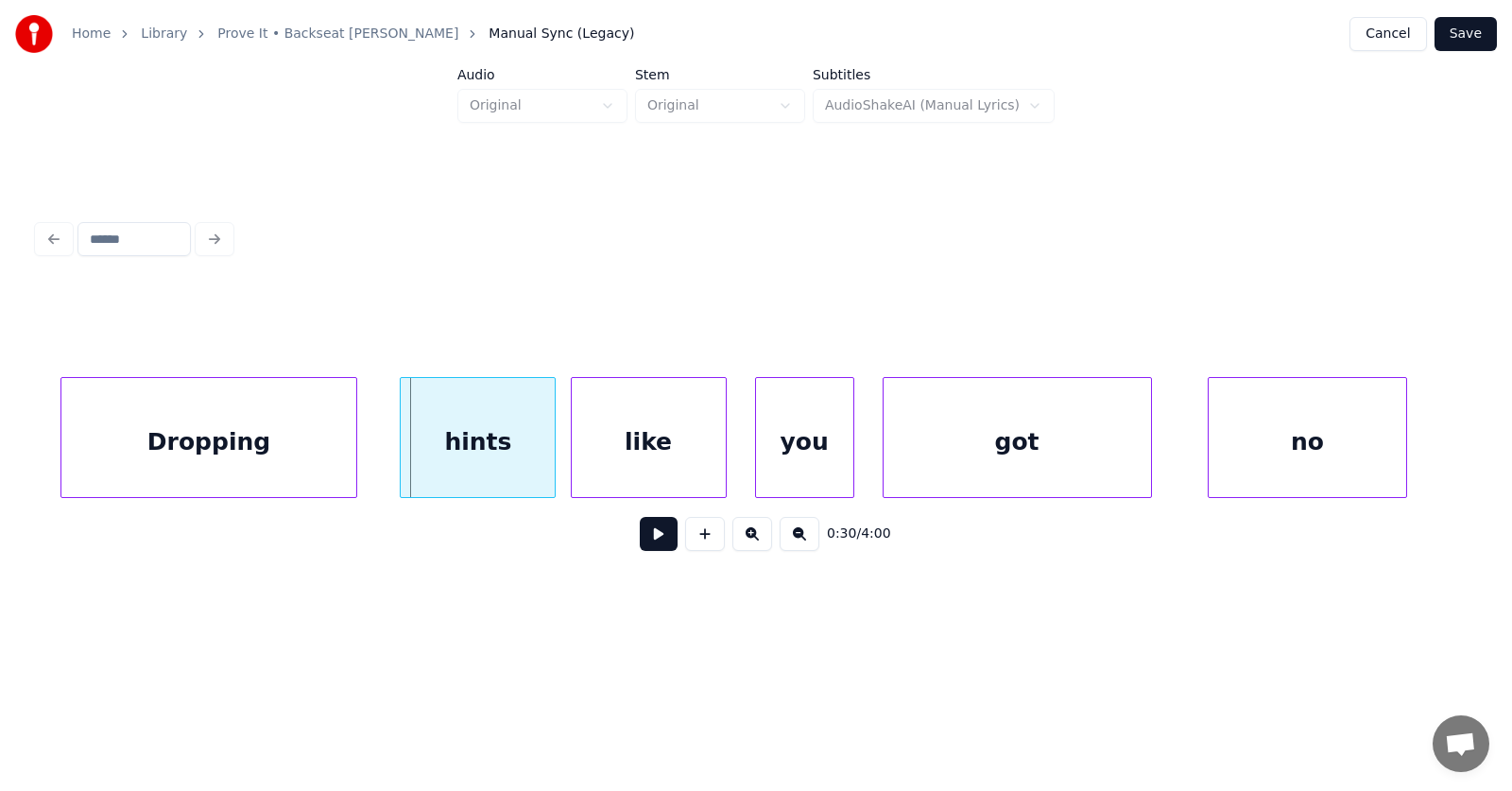
scroll to position [0, 20847]
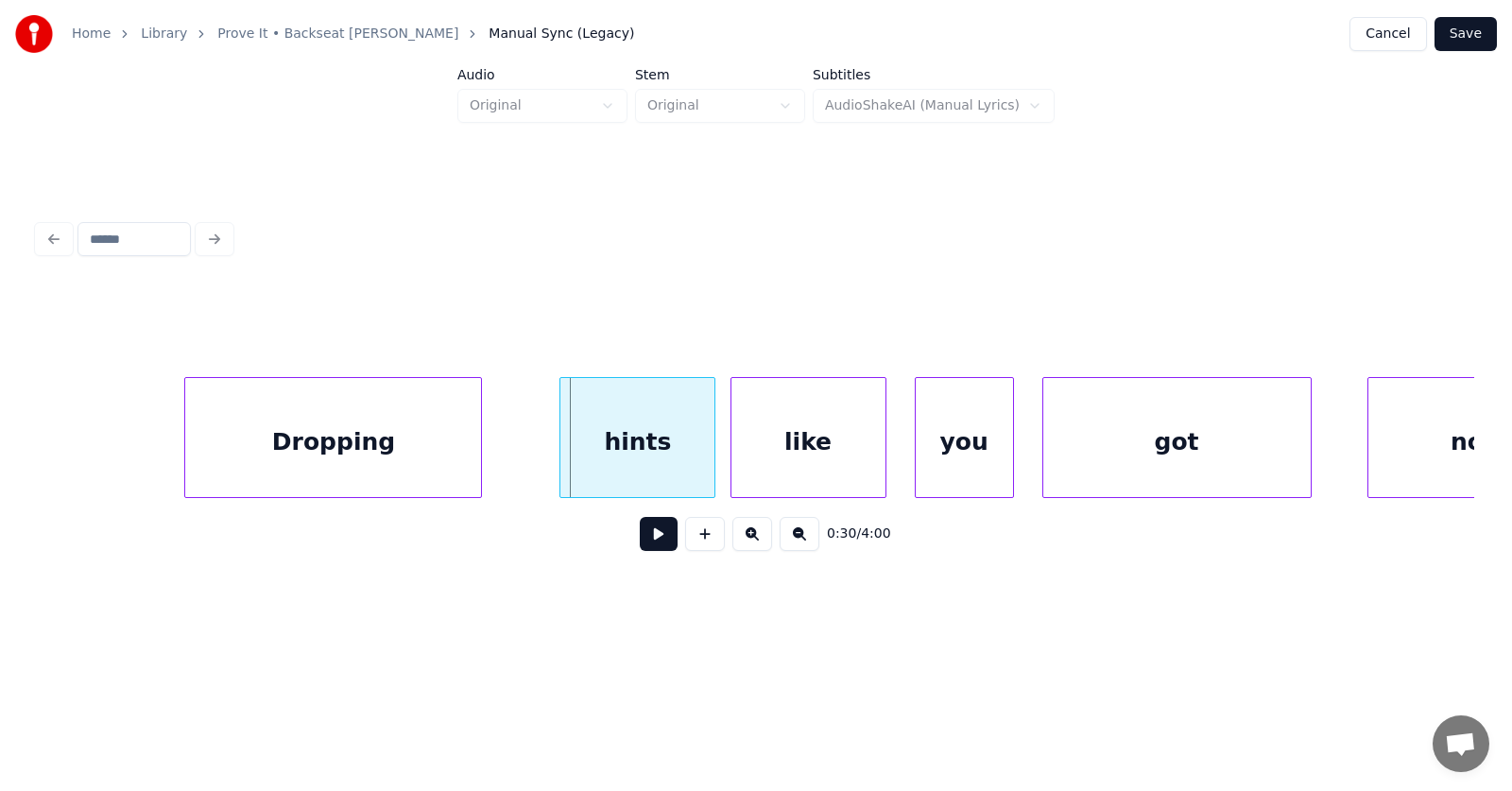
click at [282, 470] on div "Dropping" at bounding box center [333, 442] width 296 height 129
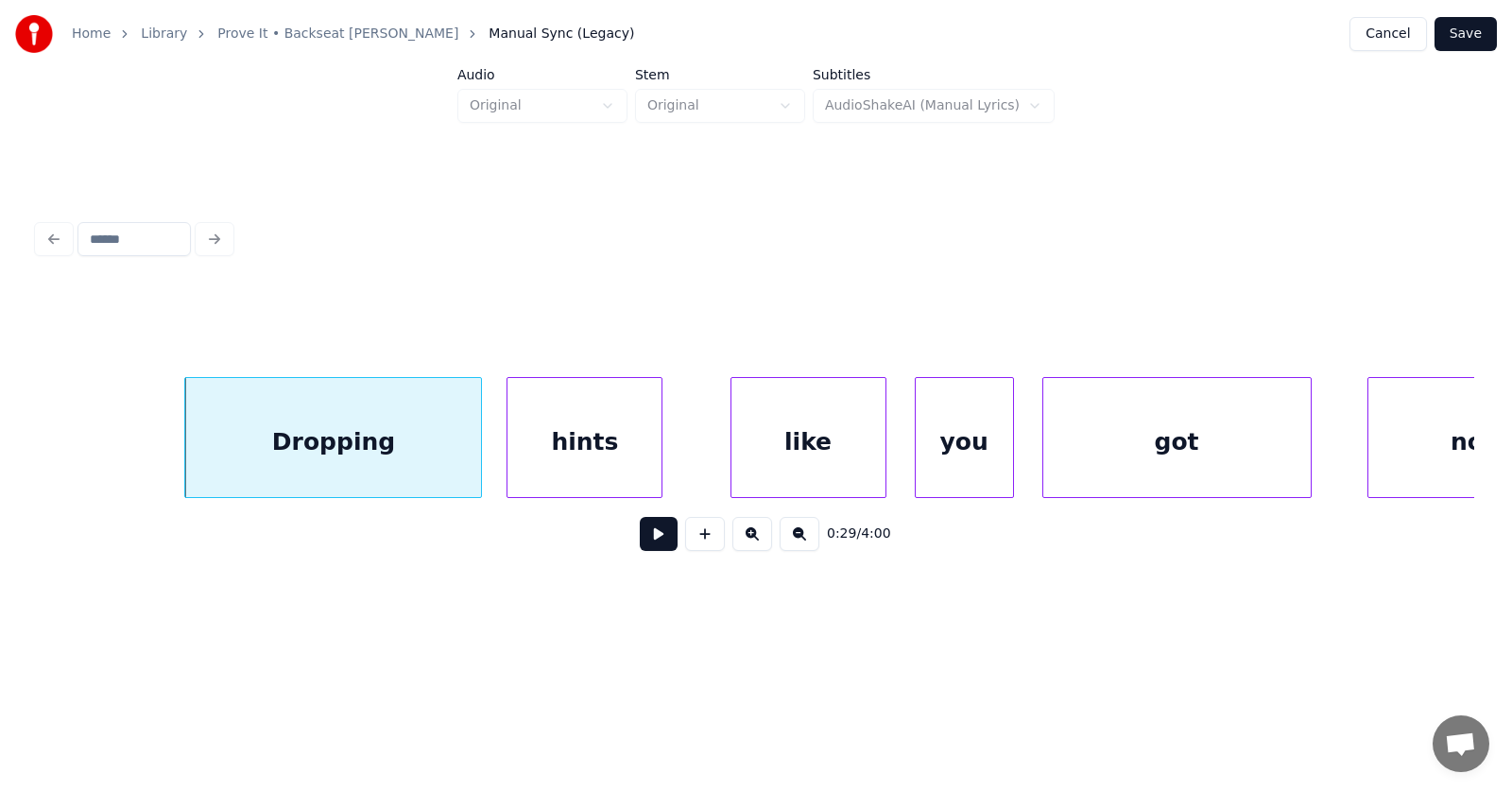
click at [521, 466] on div "hints" at bounding box center [584, 442] width 154 height 129
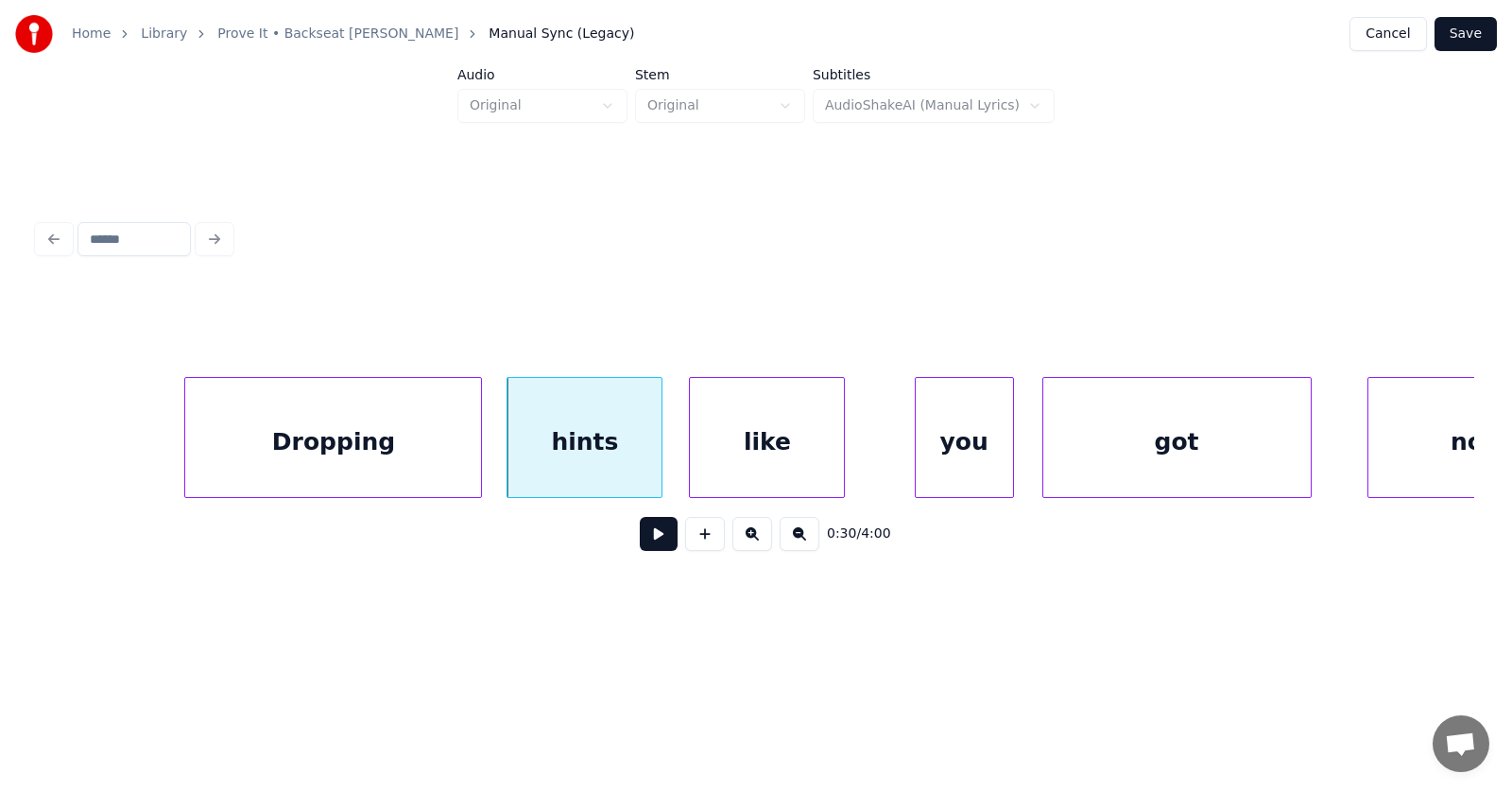
click at [729, 459] on div "like" at bounding box center [767, 442] width 154 height 129
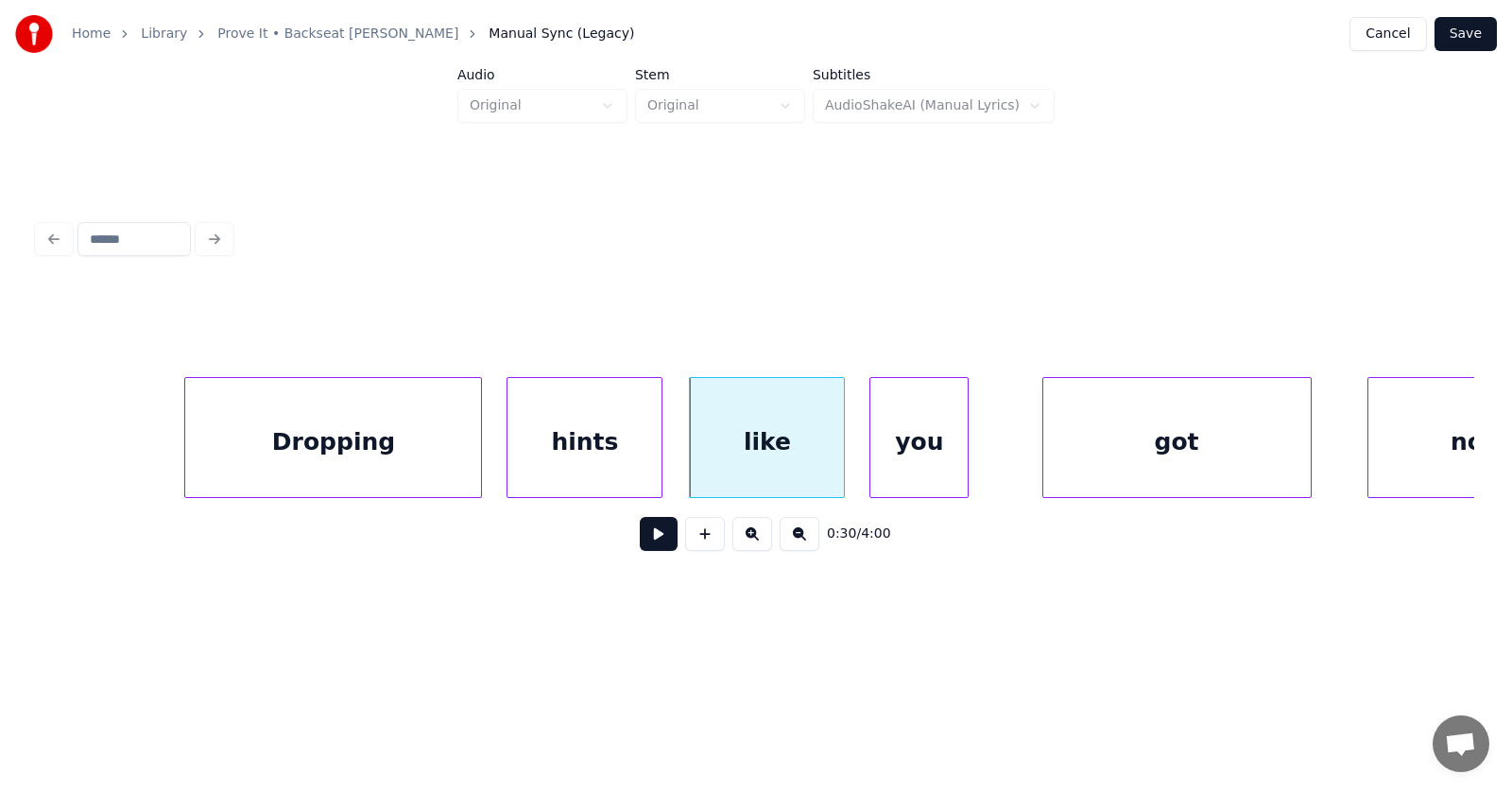
click at [913, 459] on div "you" at bounding box center [919, 442] width 97 height 129
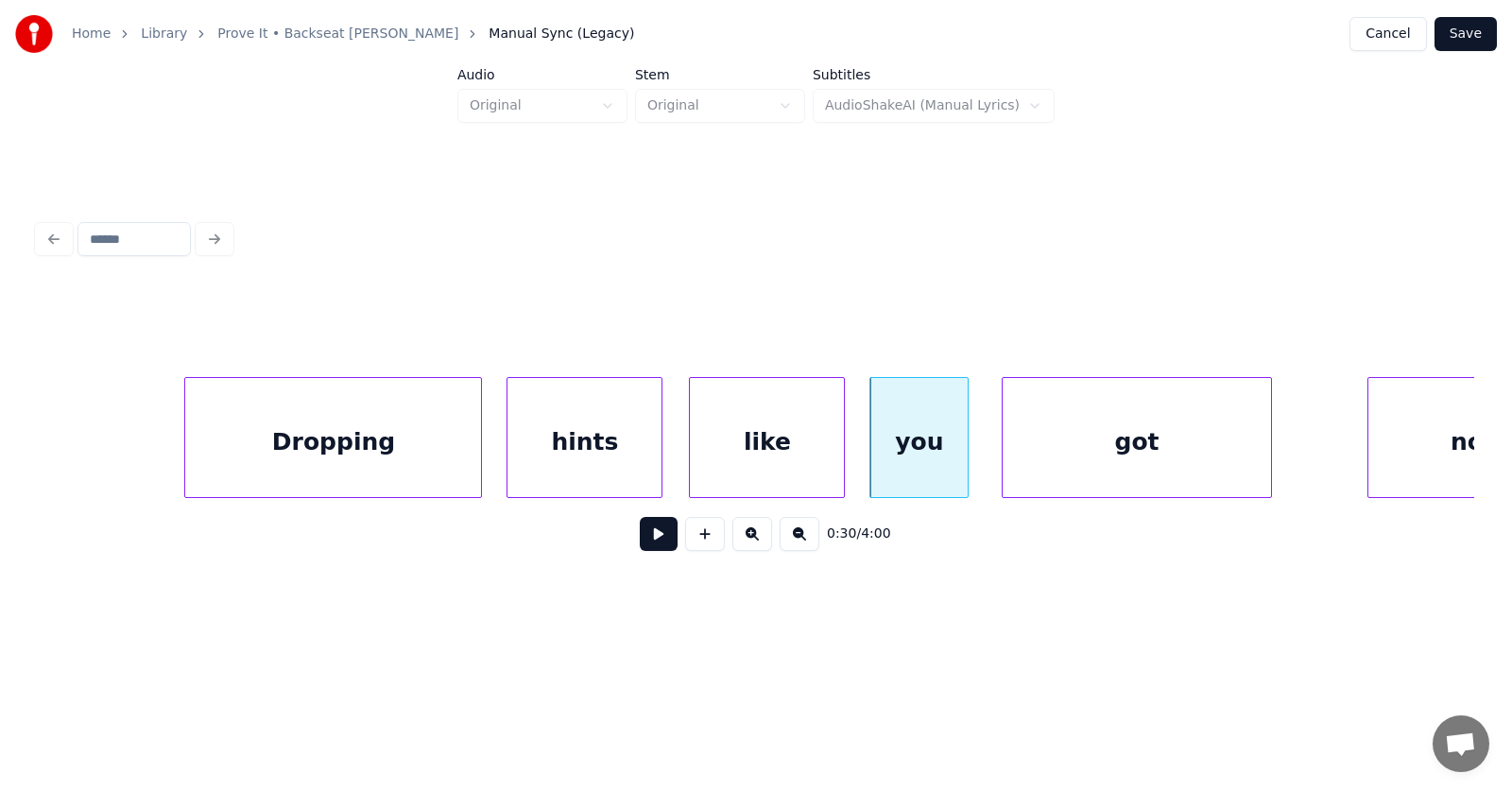
click at [1088, 459] on div "got" at bounding box center [1137, 442] width 267 height 129
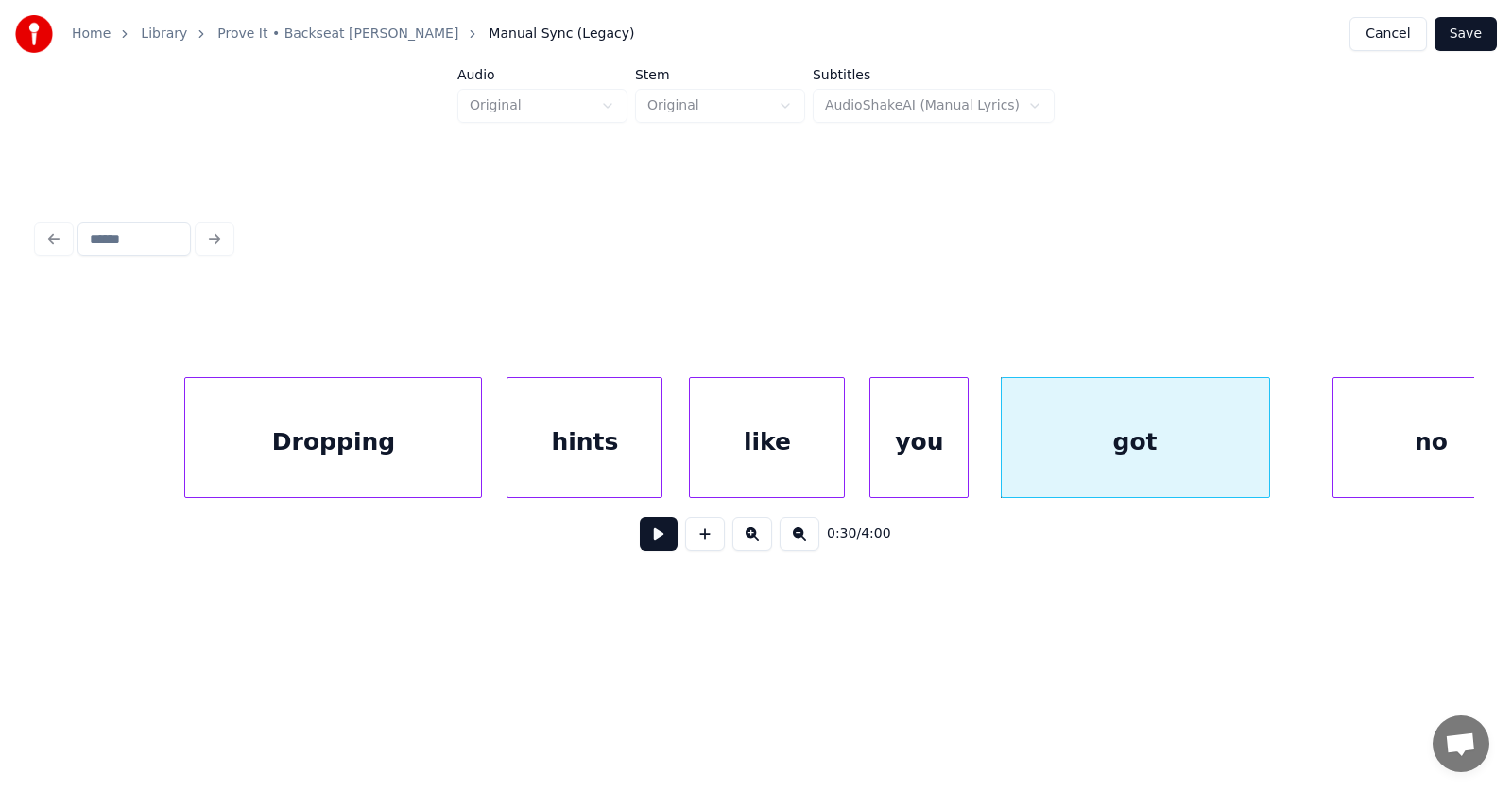
scroll to position [0, 20933]
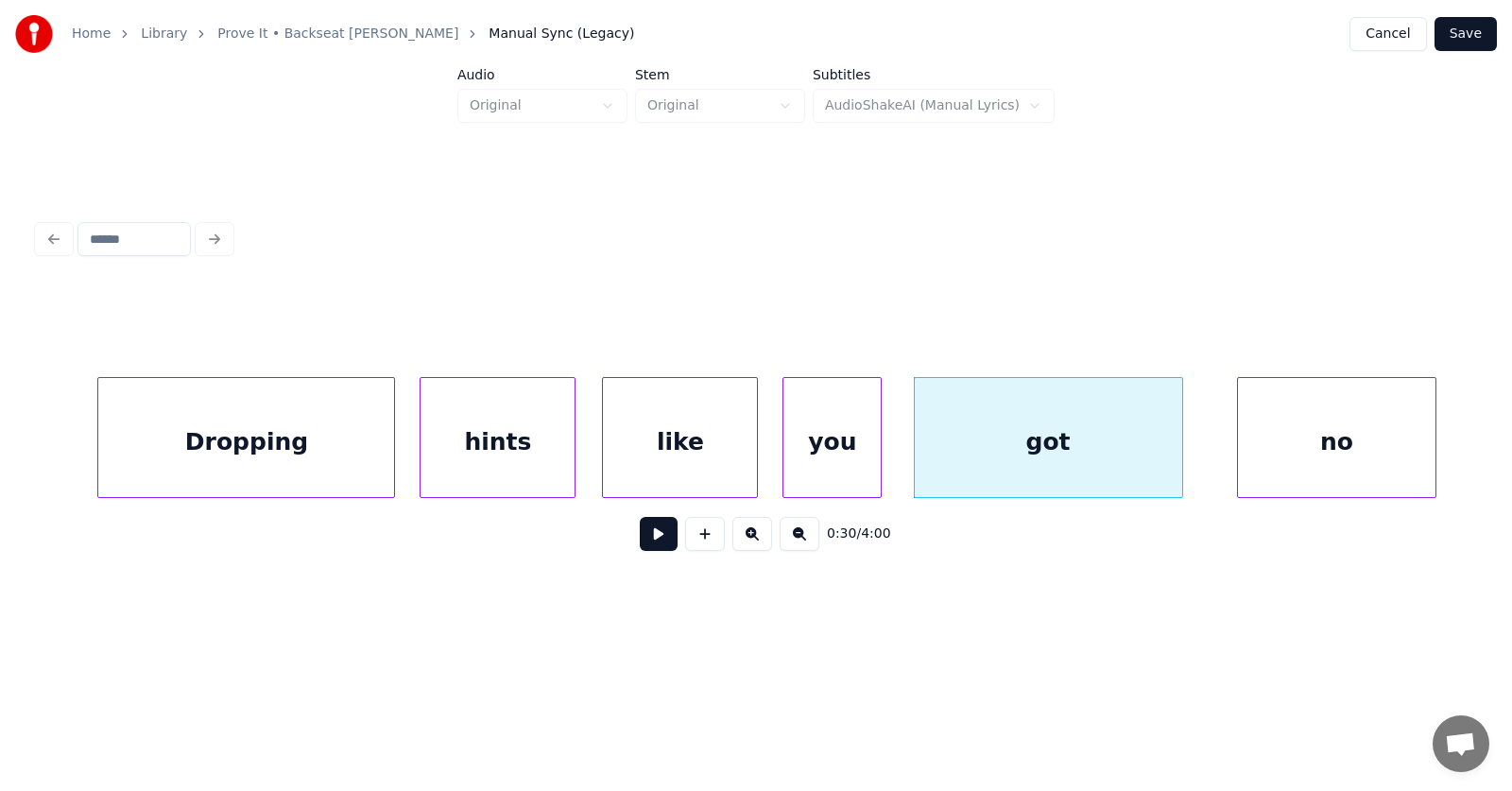
click at [1348, 436] on div "no" at bounding box center [1336, 442] width 196 height 129
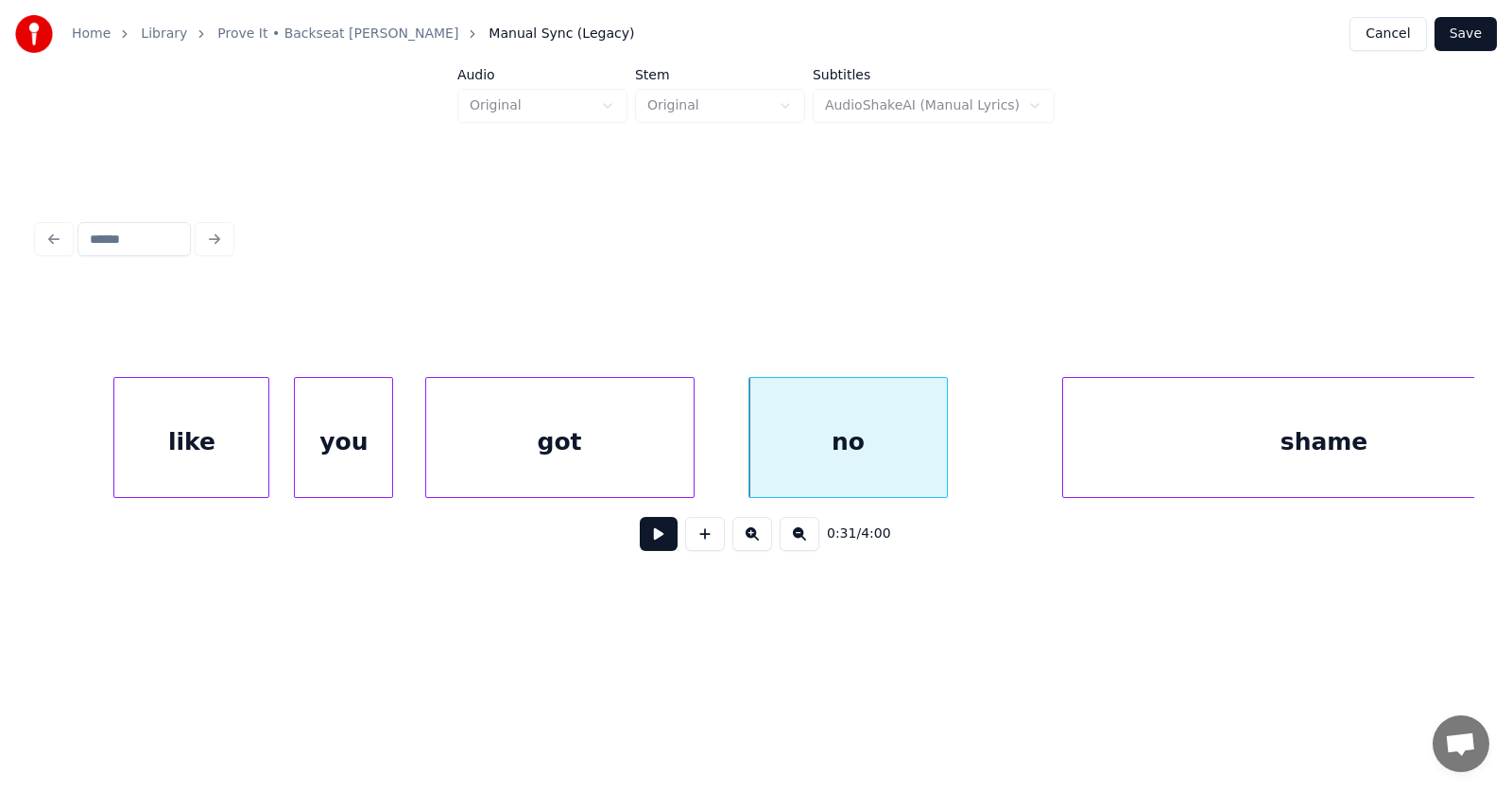
scroll to position [0, 21537]
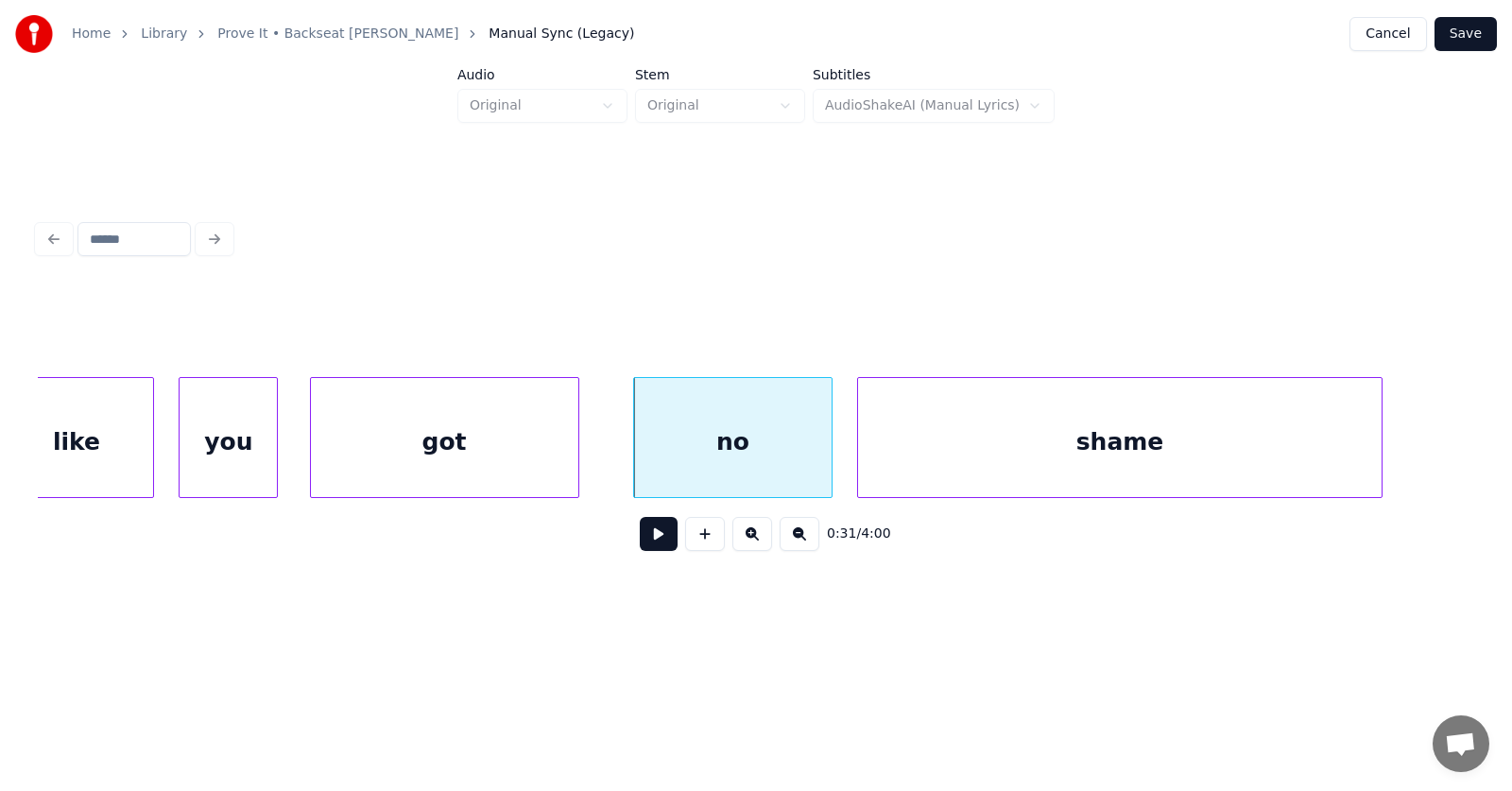
click at [937, 471] on div "shame" at bounding box center [1119, 442] width 522 height 129
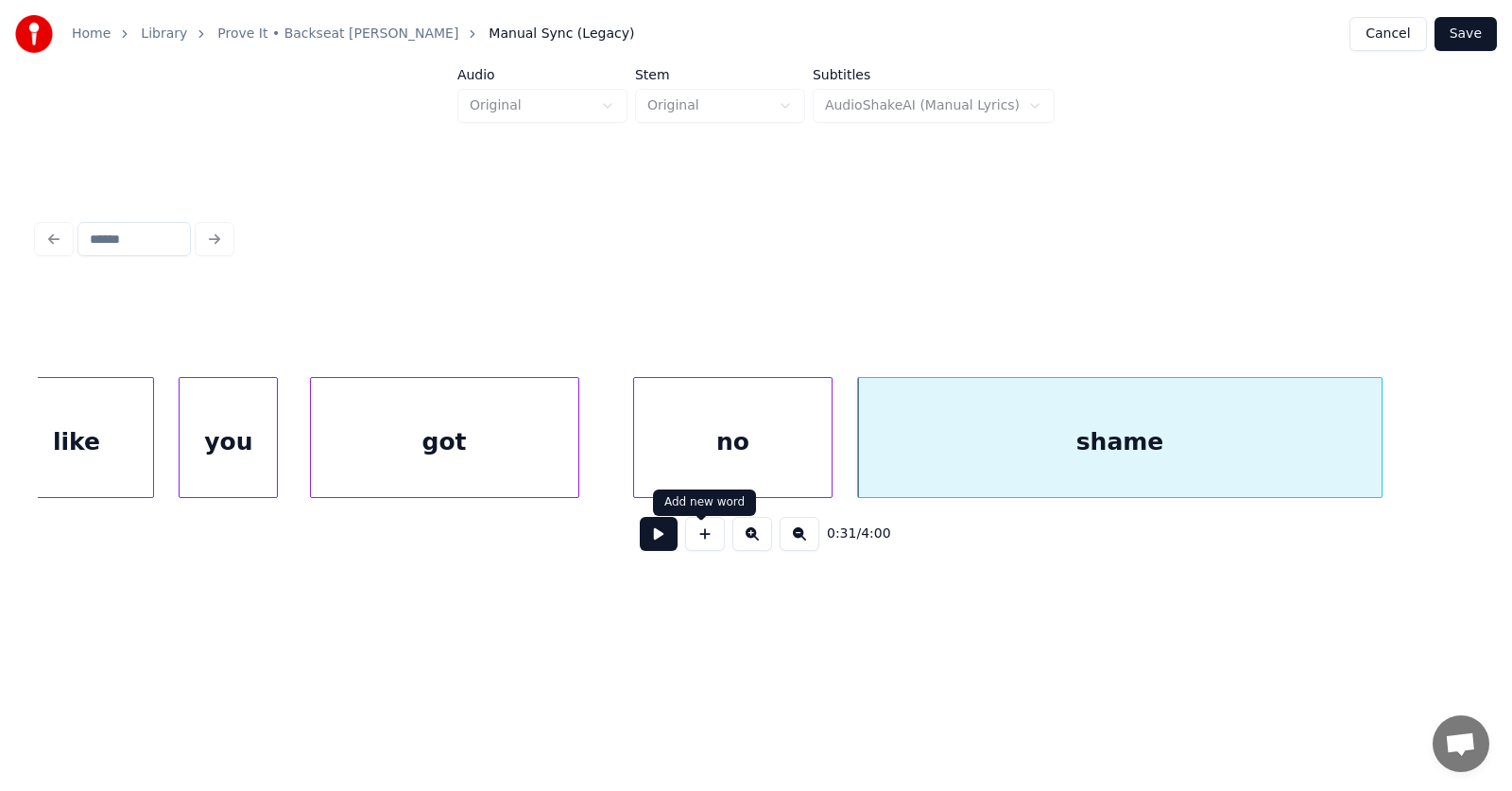
click at [648, 542] on button at bounding box center [659, 534] width 38 height 34
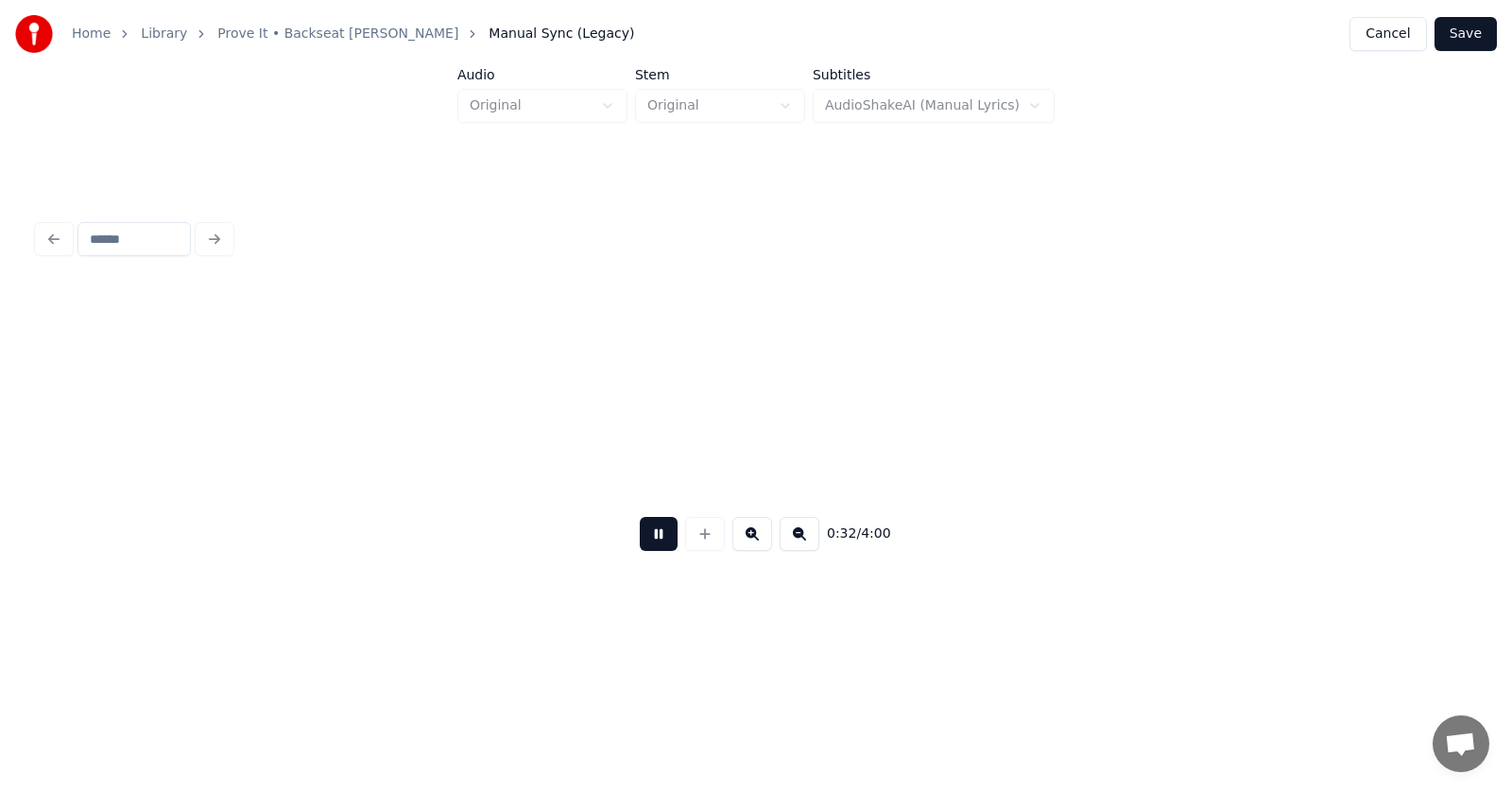
scroll to position [0, 22975]
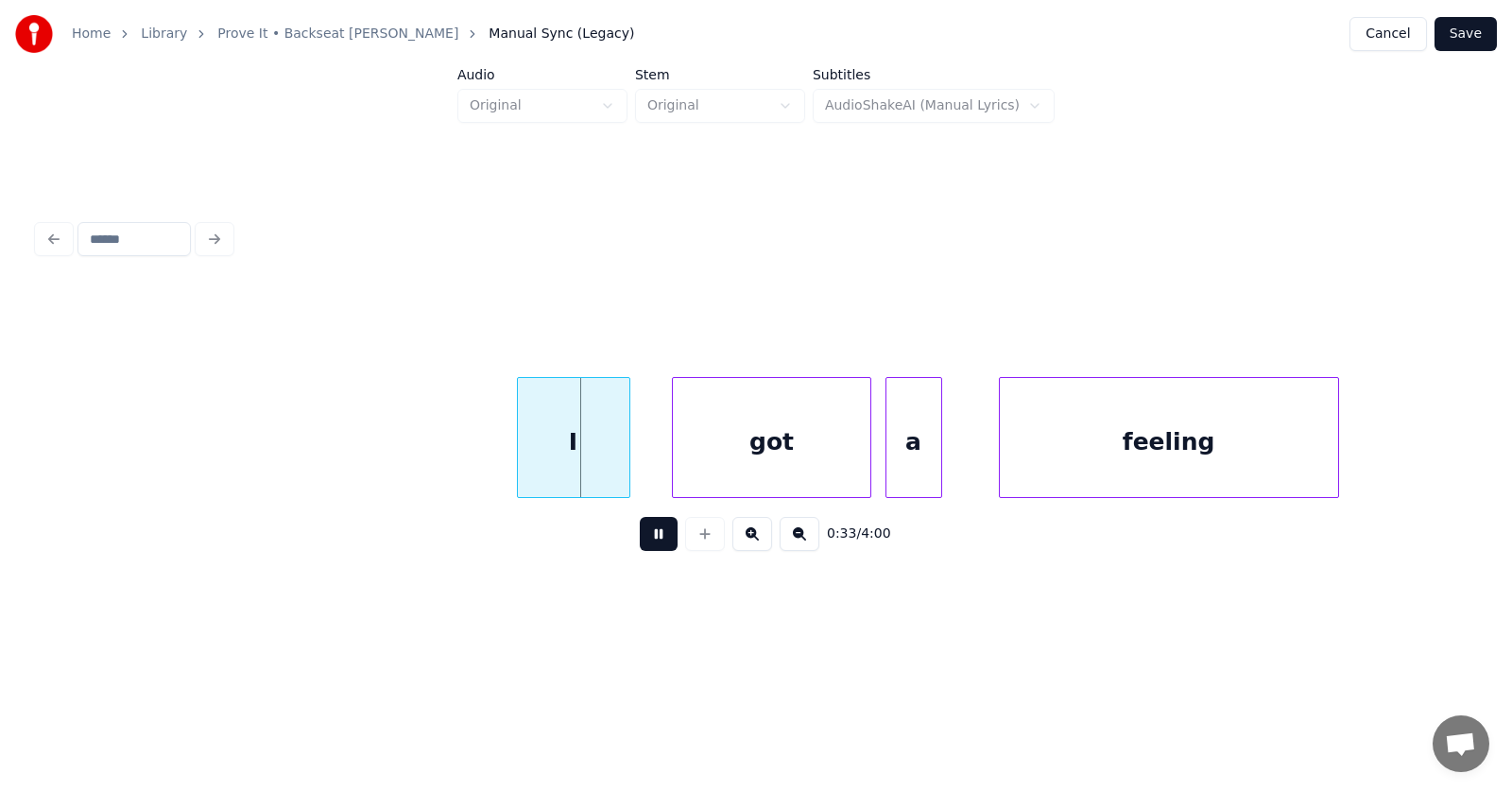
click at [648, 542] on button at bounding box center [659, 534] width 38 height 34
click at [550, 463] on div "I" at bounding box center [550, 442] width 112 height 129
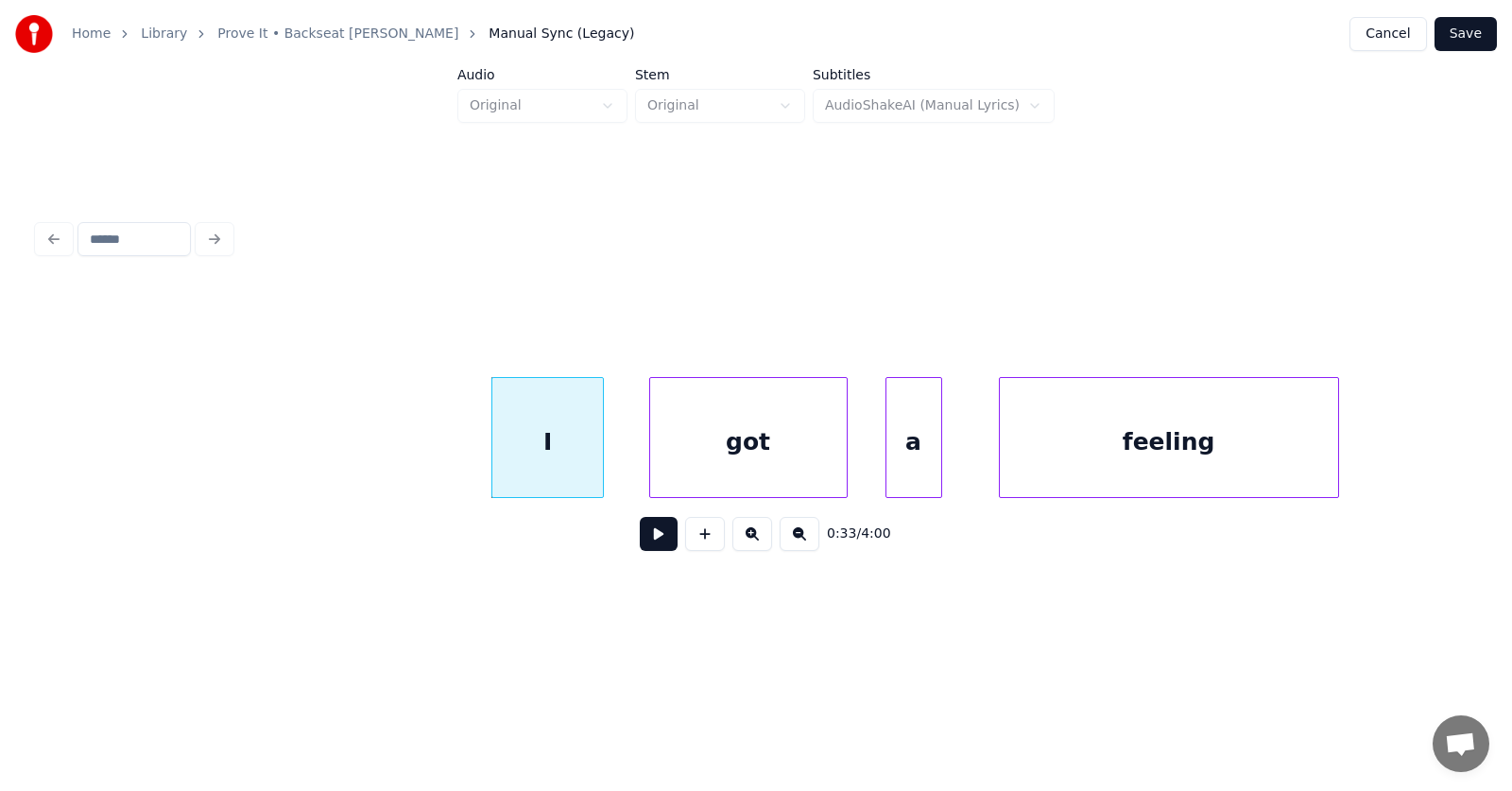
click at [699, 472] on div "got" at bounding box center [748, 442] width 196 height 129
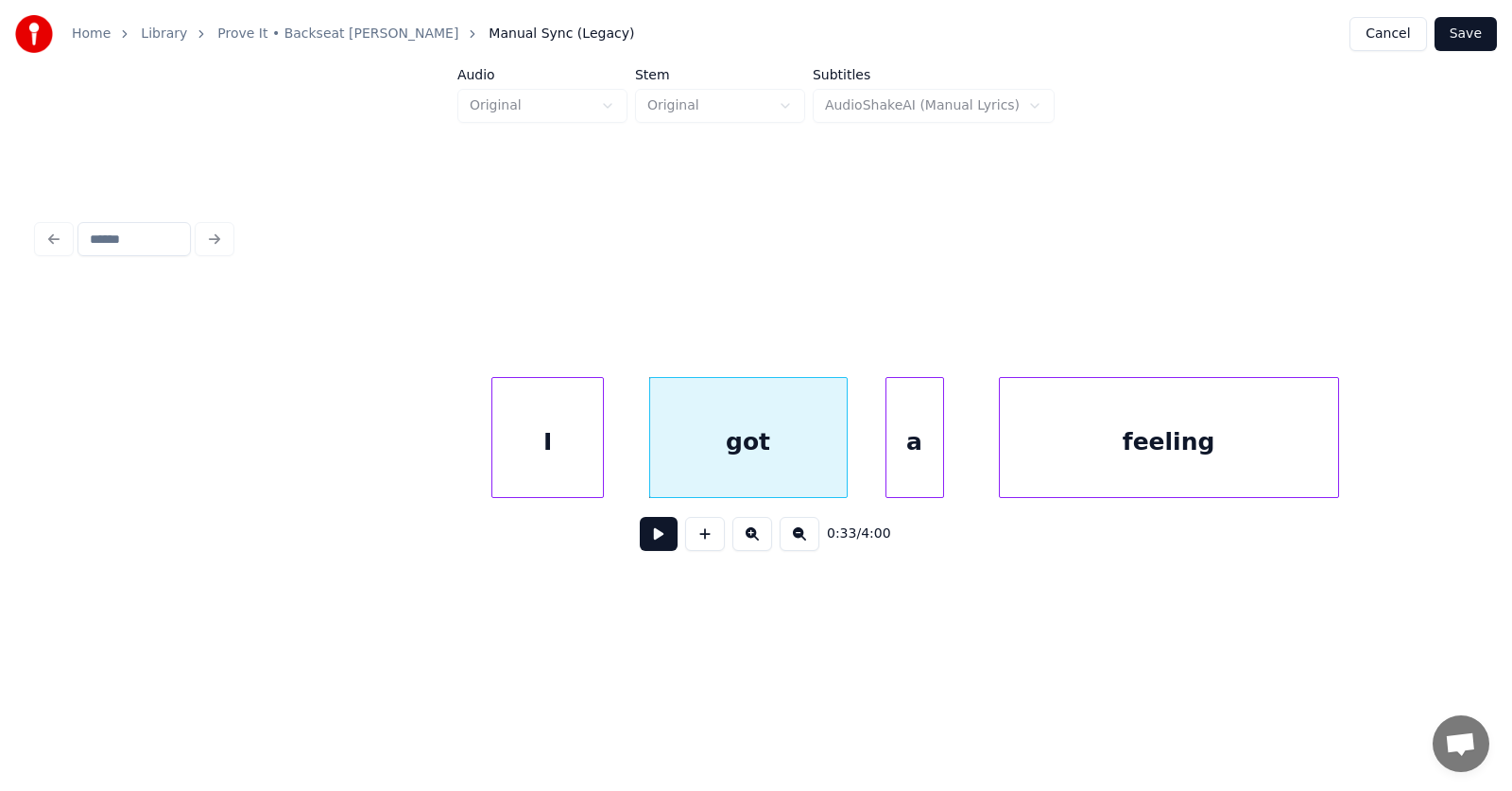
click at [941, 470] on div at bounding box center [941, 437] width 6 height 119
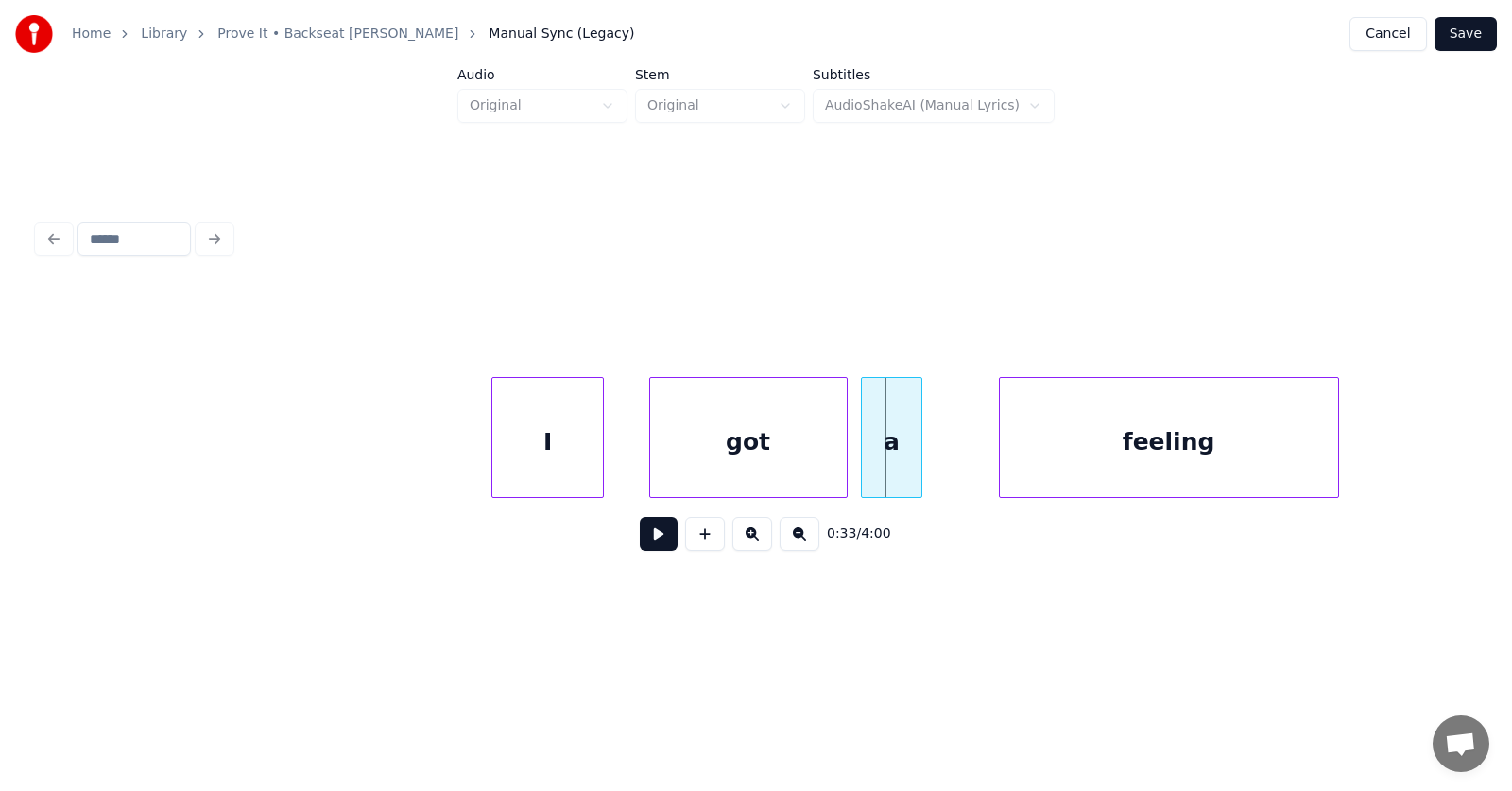
click at [899, 469] on div "a" at bounding box center [891, 442] width 59 height 129
click at [1018, 459] on div "feeling" at bounding box center [1132, 442] width 339 height 129
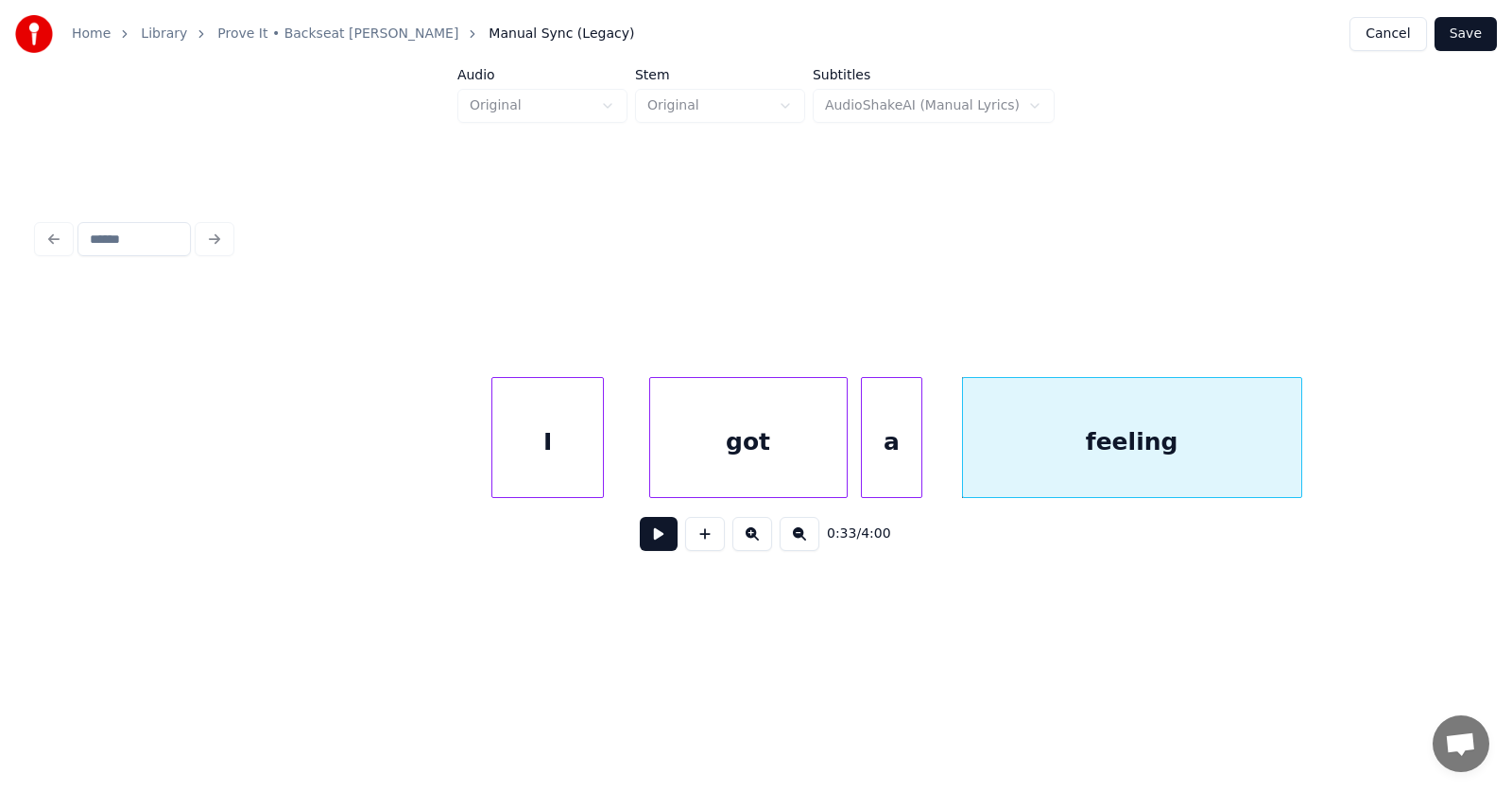
click at [647, 543] on button at bounding box center [659, 534] width 38 height 34
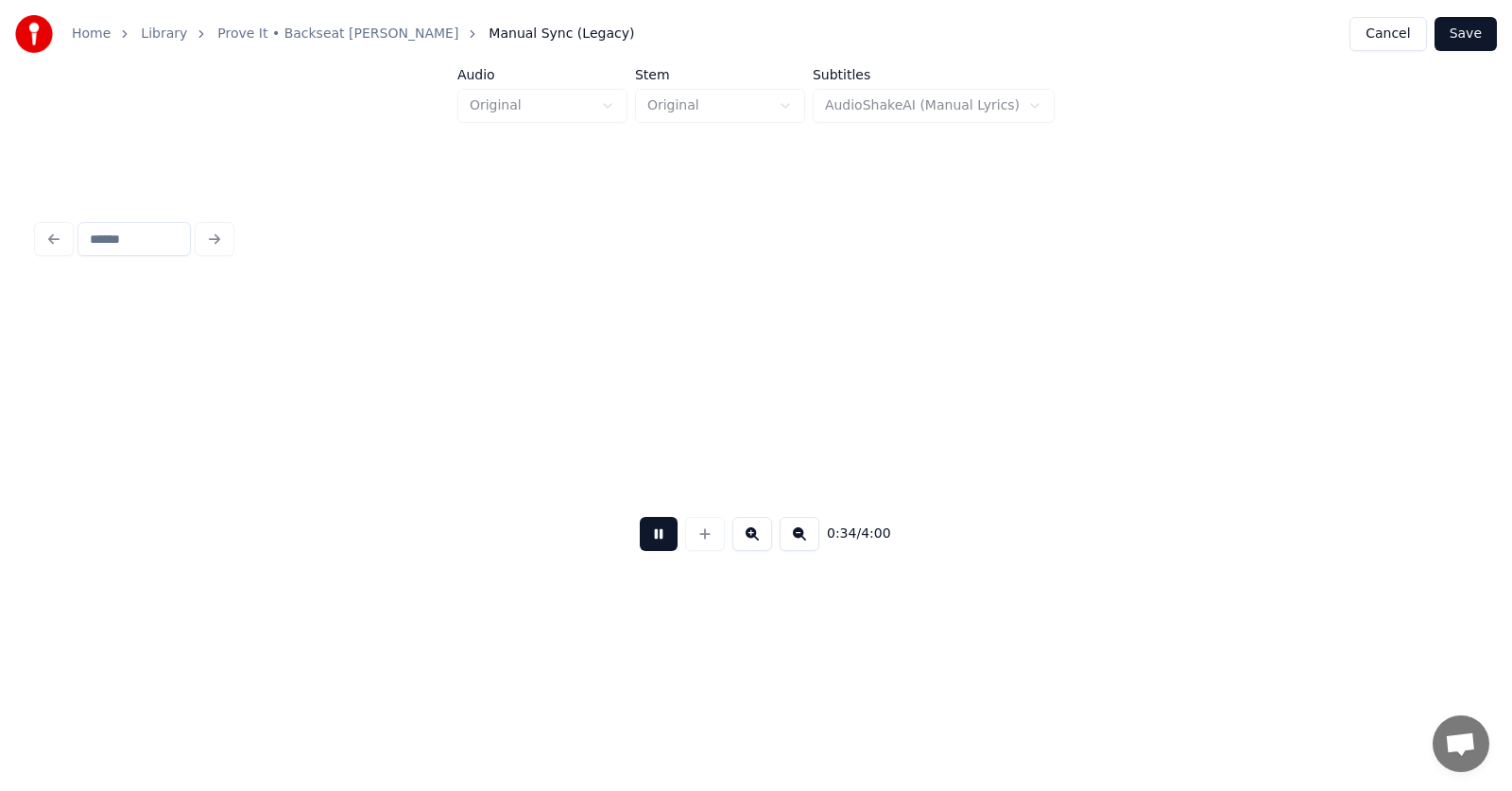
scroll to position [0, 24414]
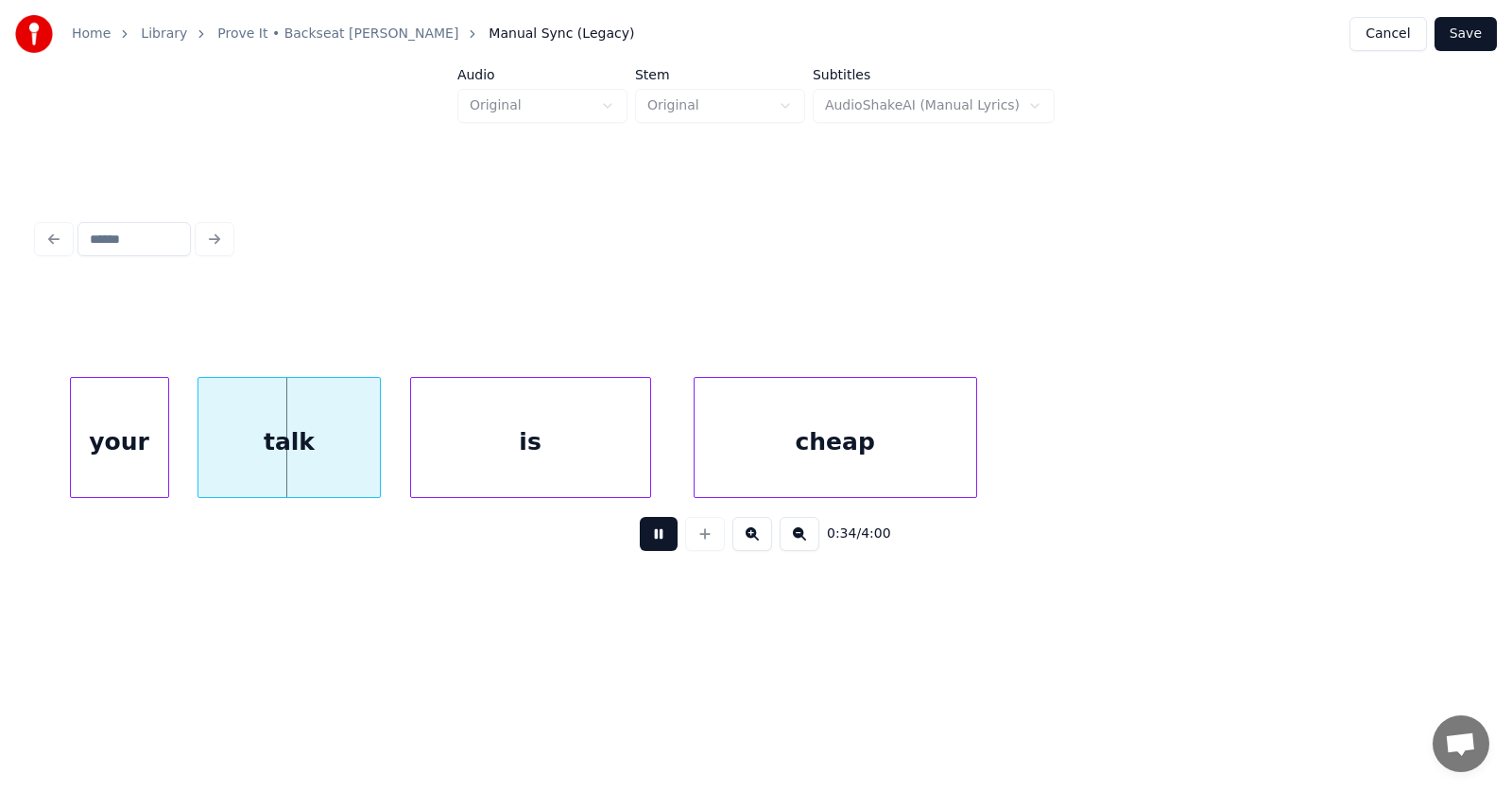
click at [647, 543] on button at bounding box center [659, 534] width 38 height 34
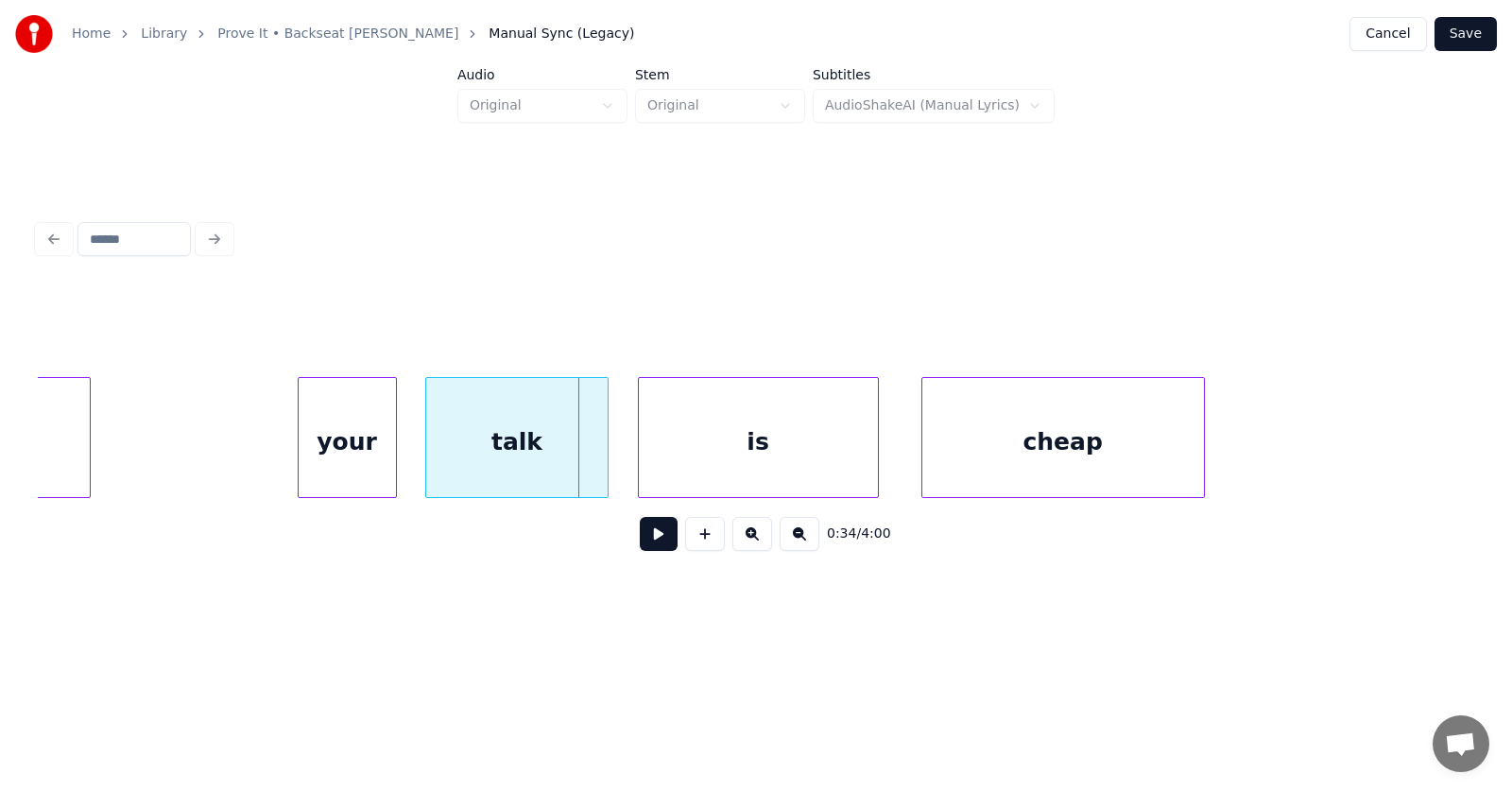
scroll to position [0, 23956]
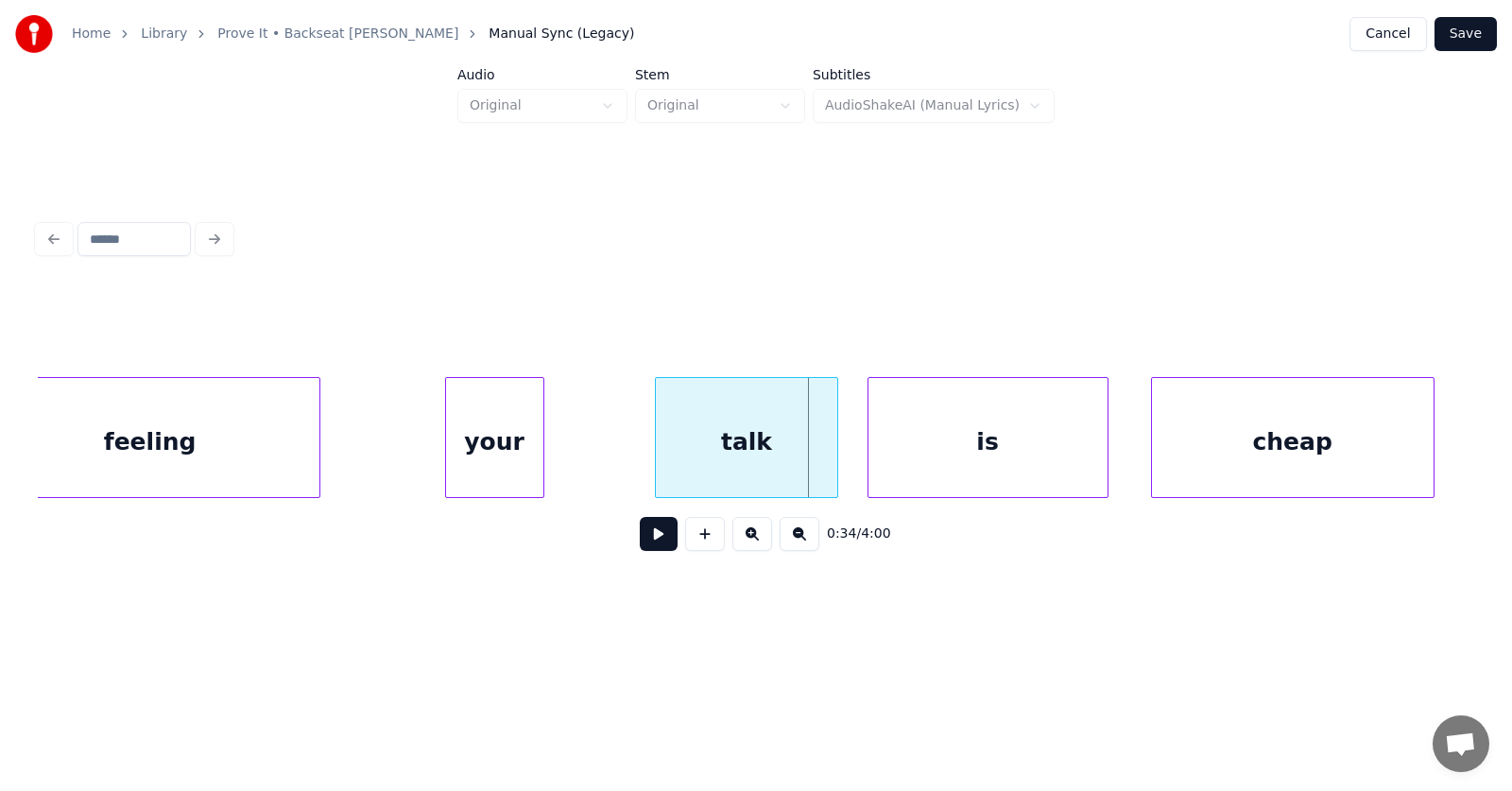
click at [467, 460] on div "your" at bounding box center [494, 442] width 97 height 129
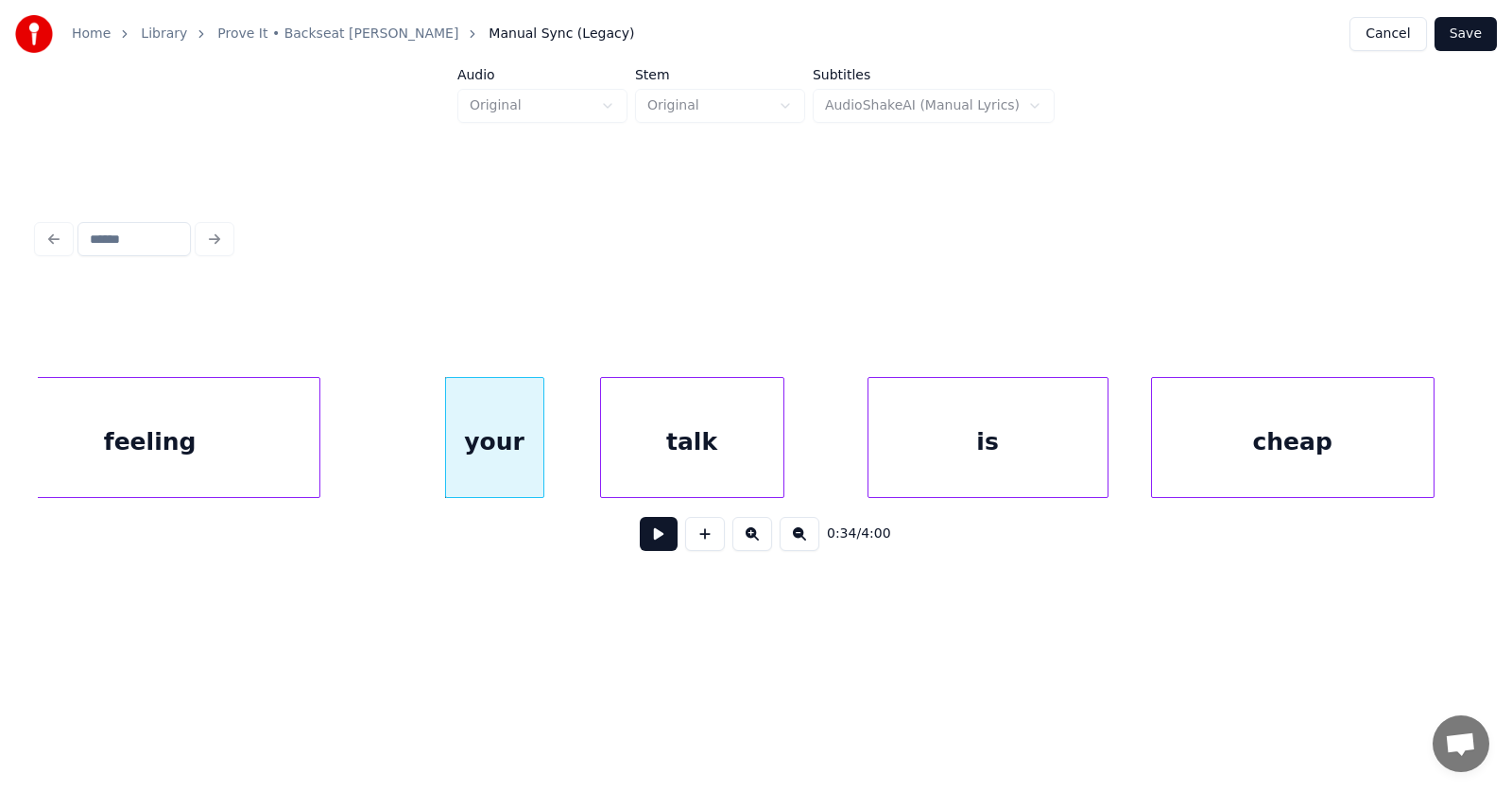
click at [659, 472] on div "talk" at bounding box center [692, 442] width 183 height 129
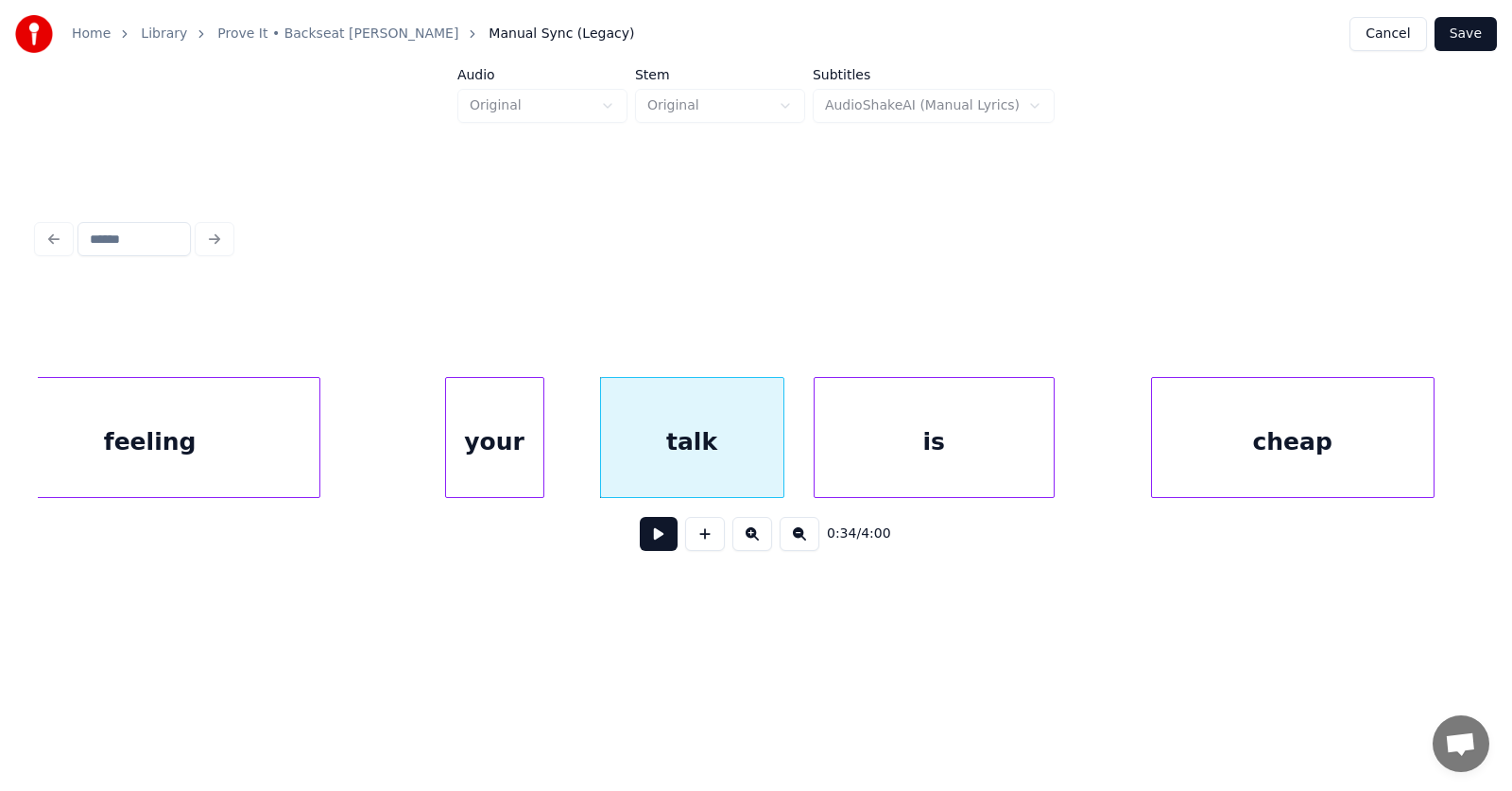
click at [928, 456] on div "is" at bounding box center [935, 442] width 240 height 129
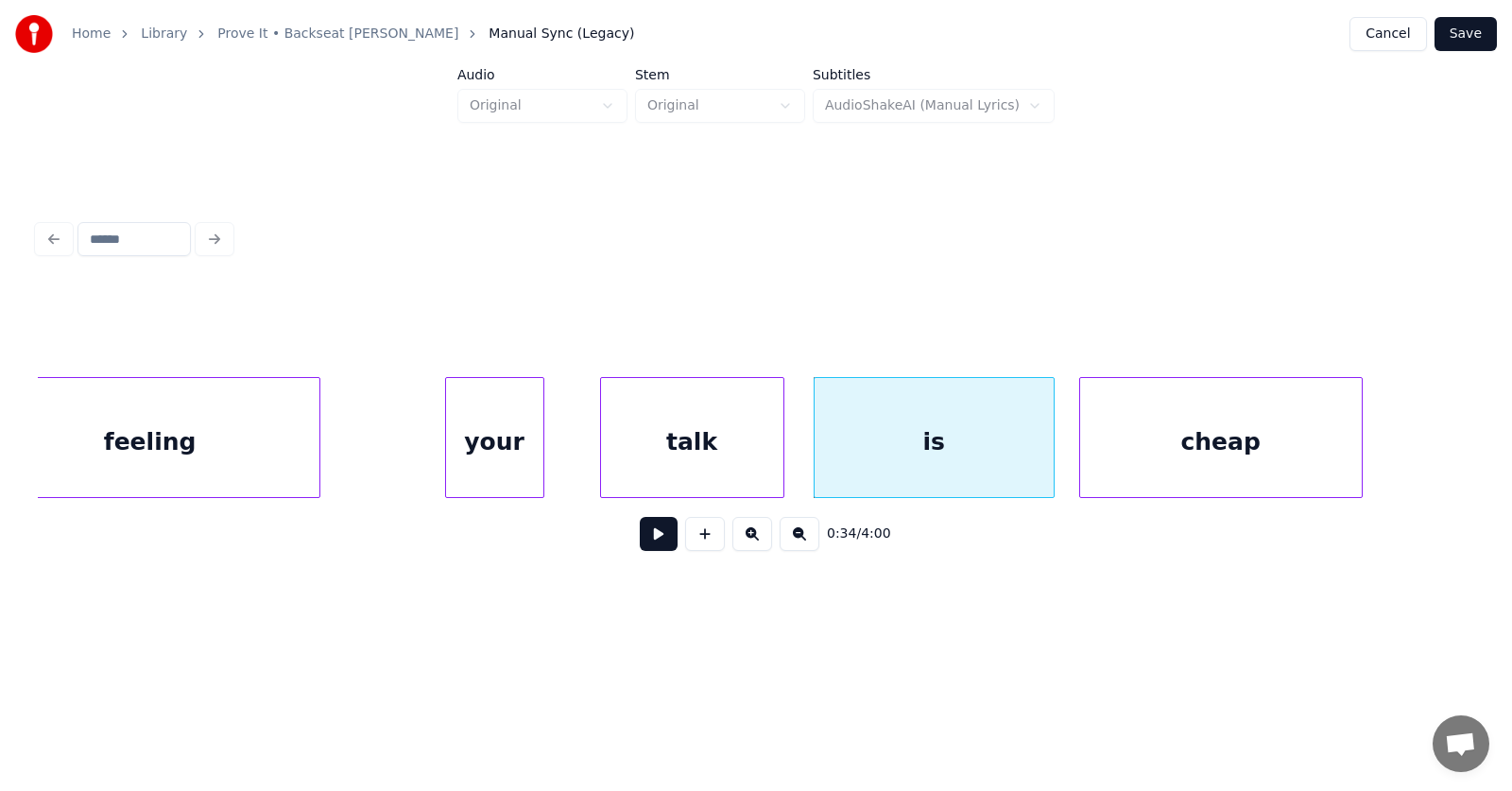
click at [1154, 447] on div "cheap" at bounding box center [1220, 442] width 282 height 129
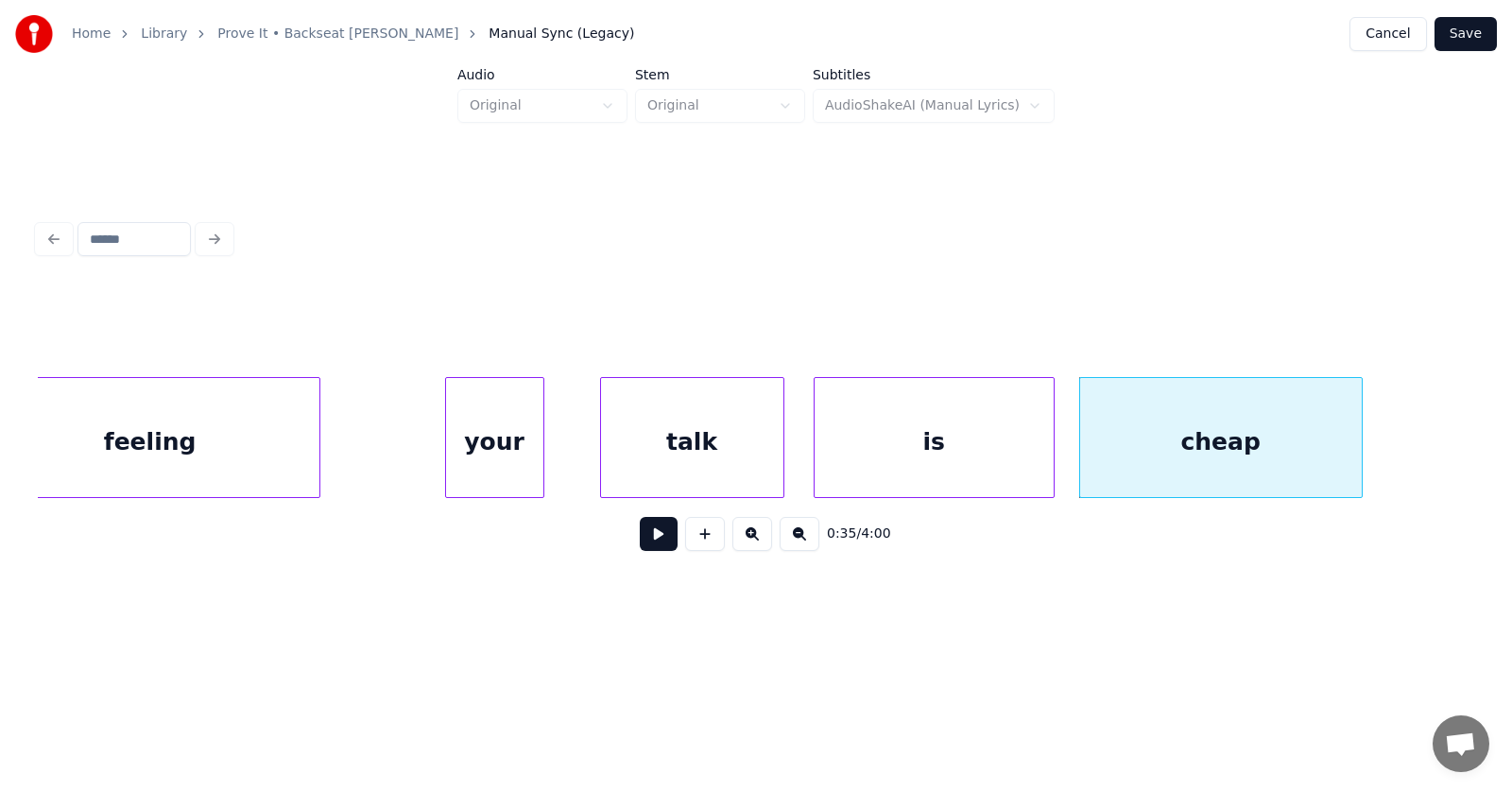
click at [647, 545] on button at bounding box center [659, 534] width 38 height 34
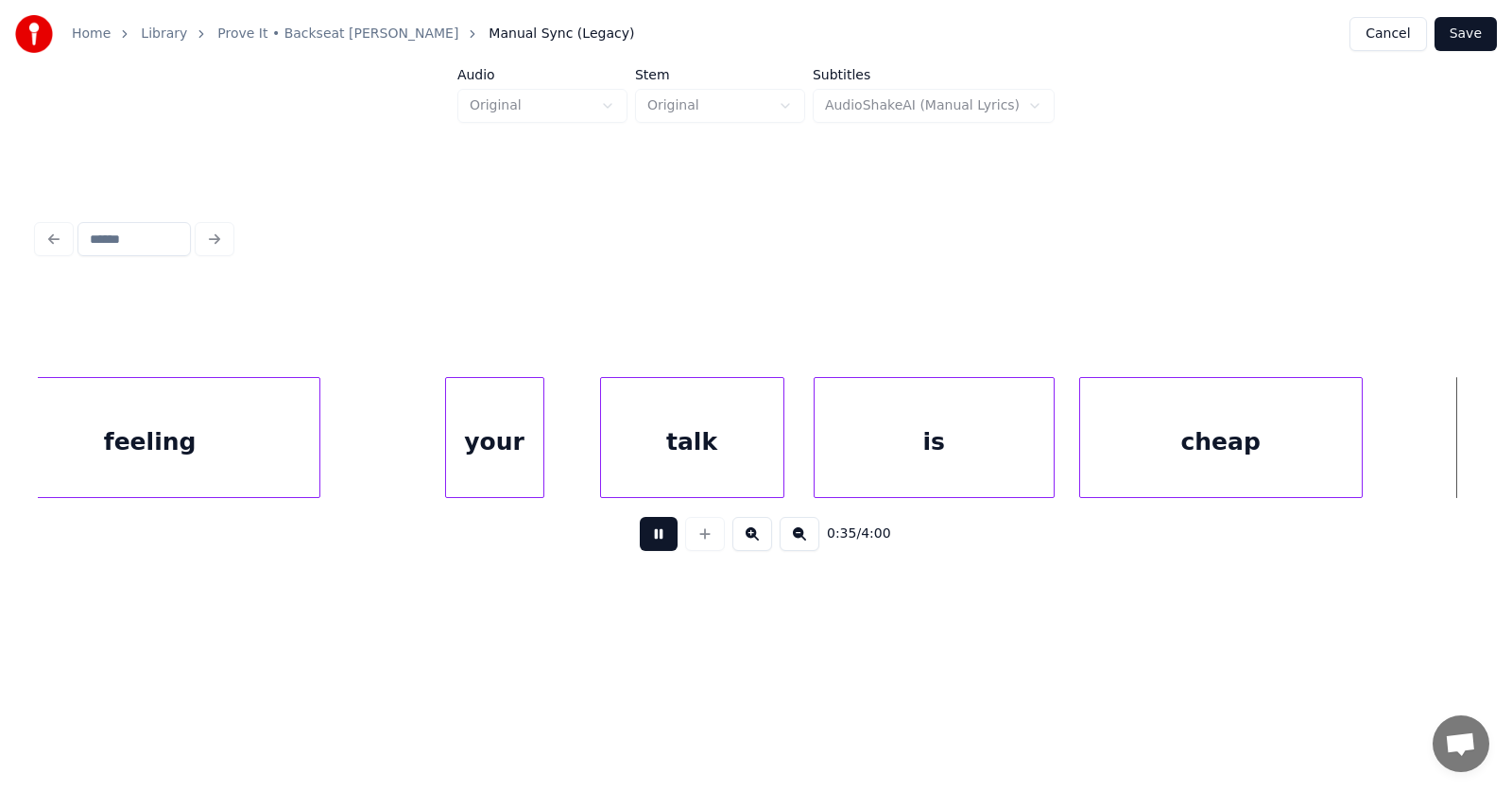
scroll to position [0, 25401]
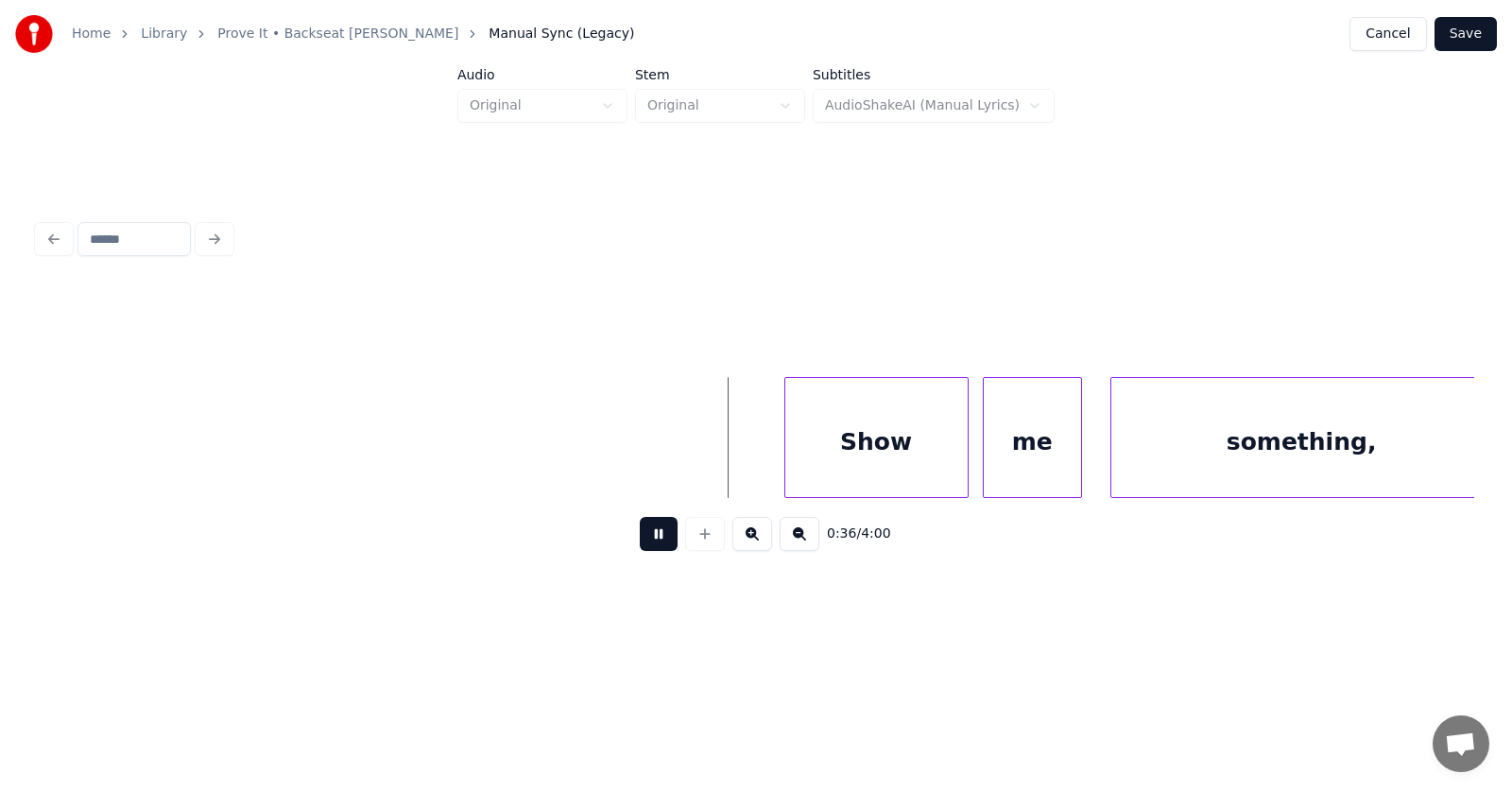
click at [648, 543] on button at bounding box center [659, 534] width 38 height 34
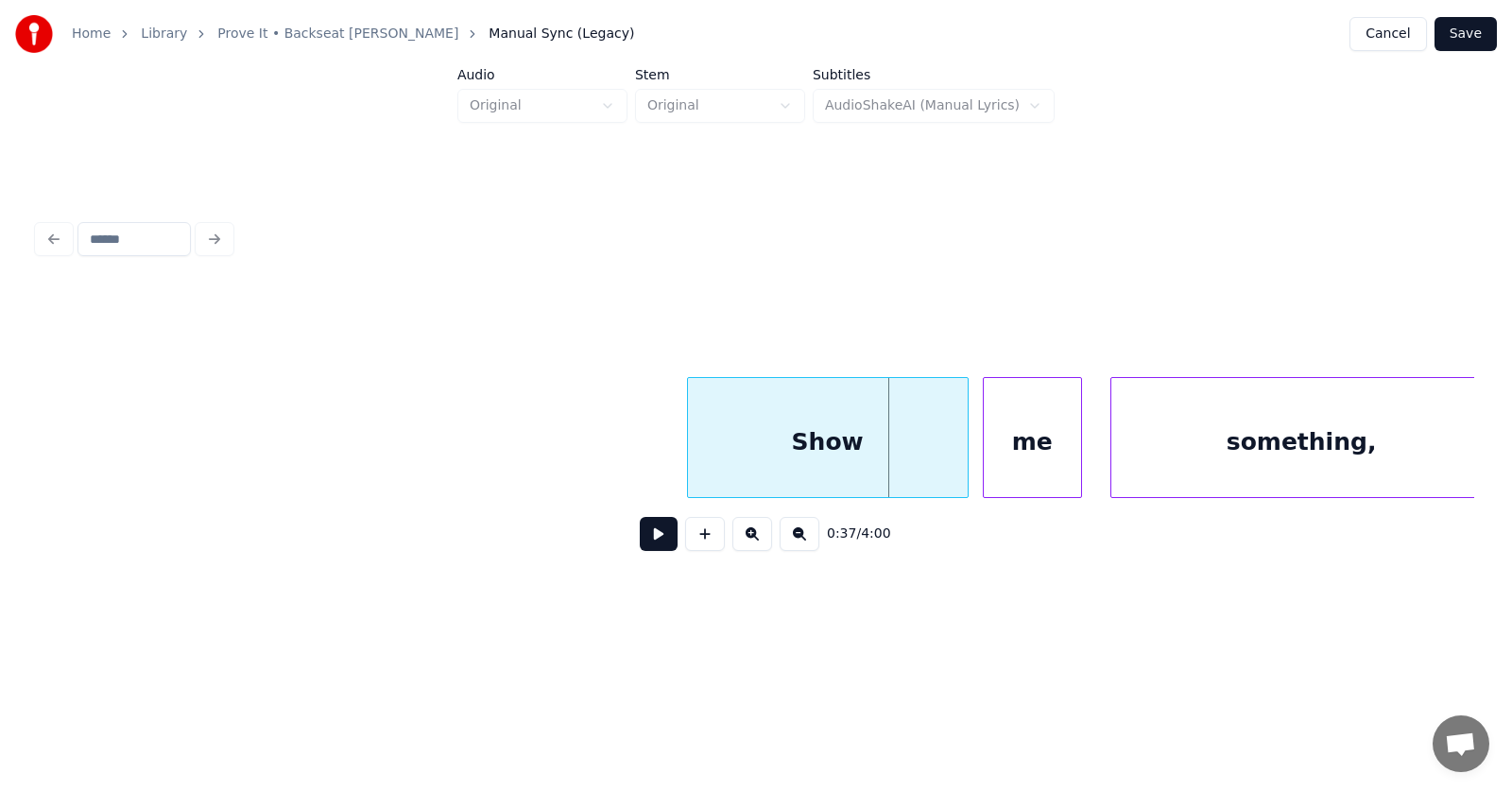
click at [691, 461] on div at bounding box center [691, 437] width 6 height 119
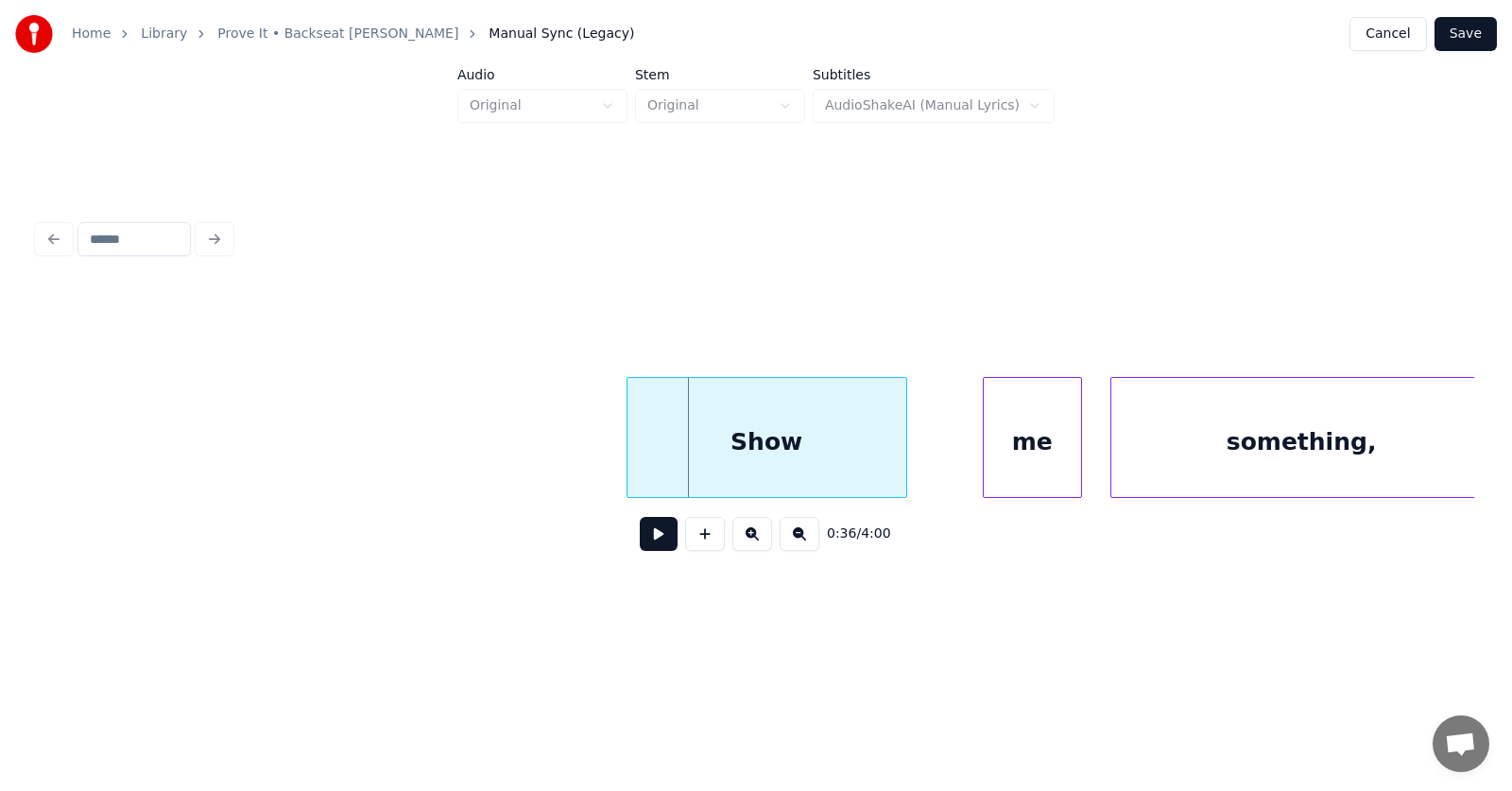
click at [779, 454] on div "Show" at bounding box center [767, 442] width 279 height 129
click at [991, 463] on div "me" at bounding box center [988, 442] width 97 height 129
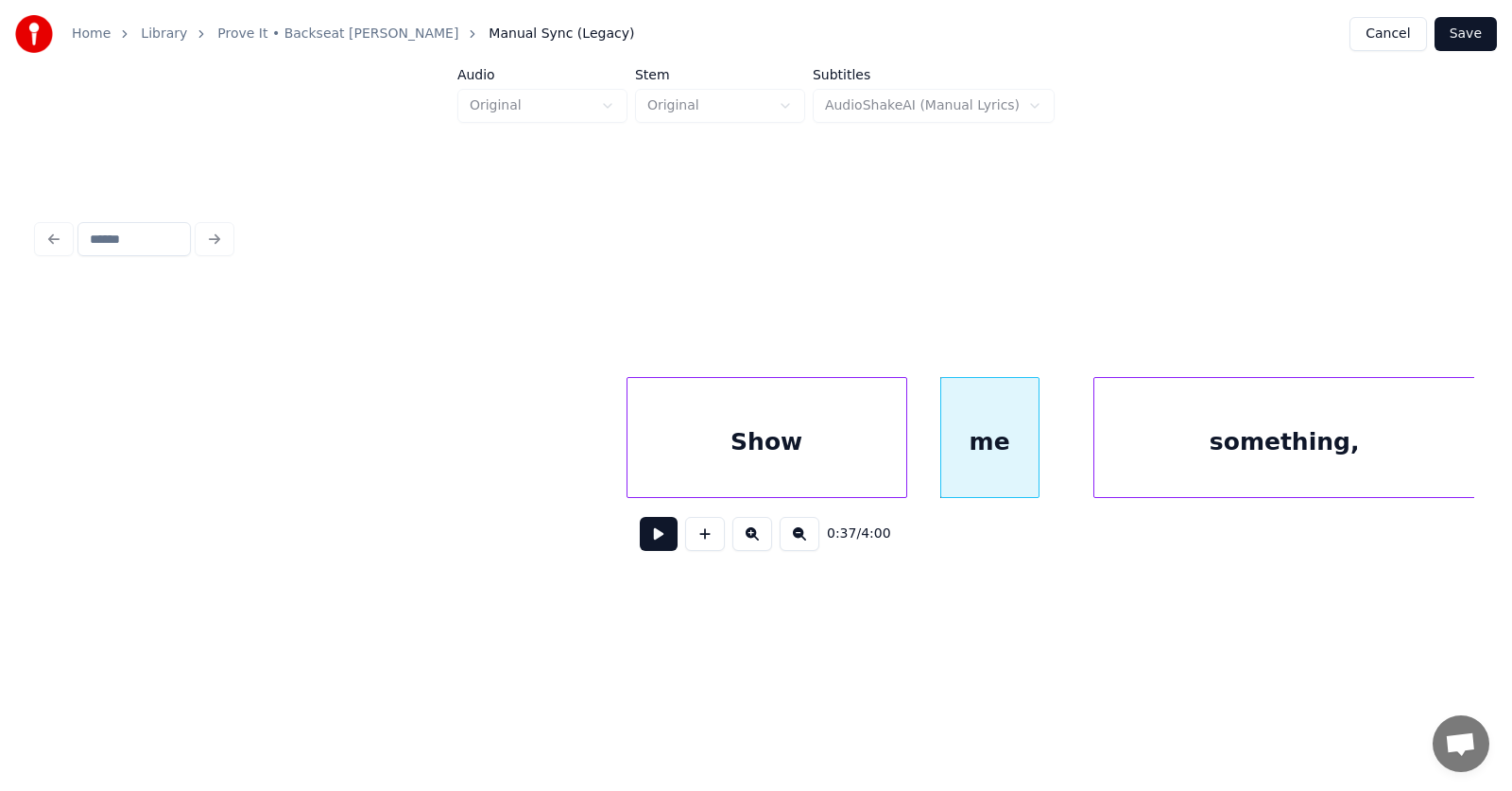
scroll to position [0, 25413]
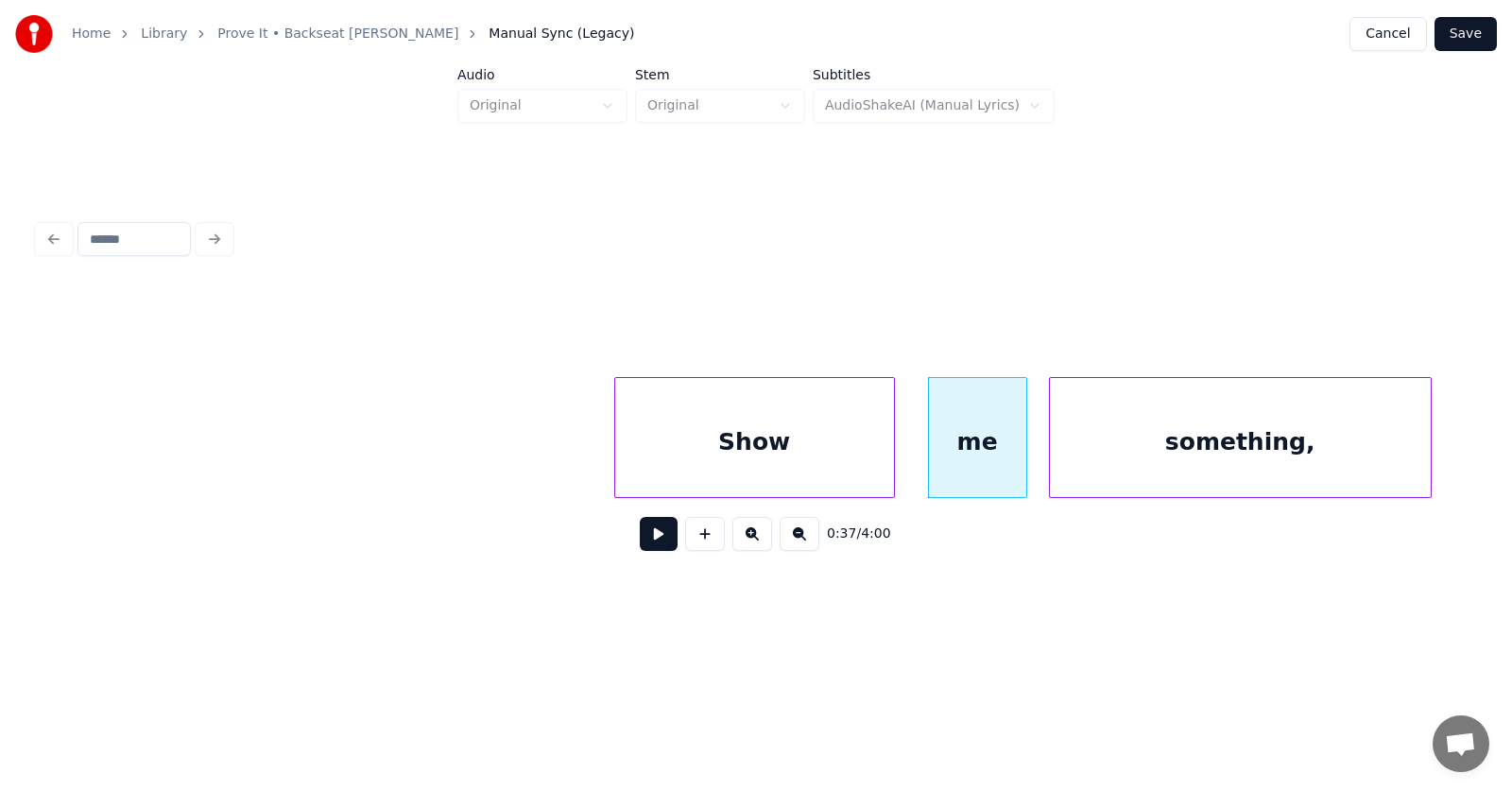
click at [1131, 460] on div "something," at bounding box center [1241, 442] width 381 height 129
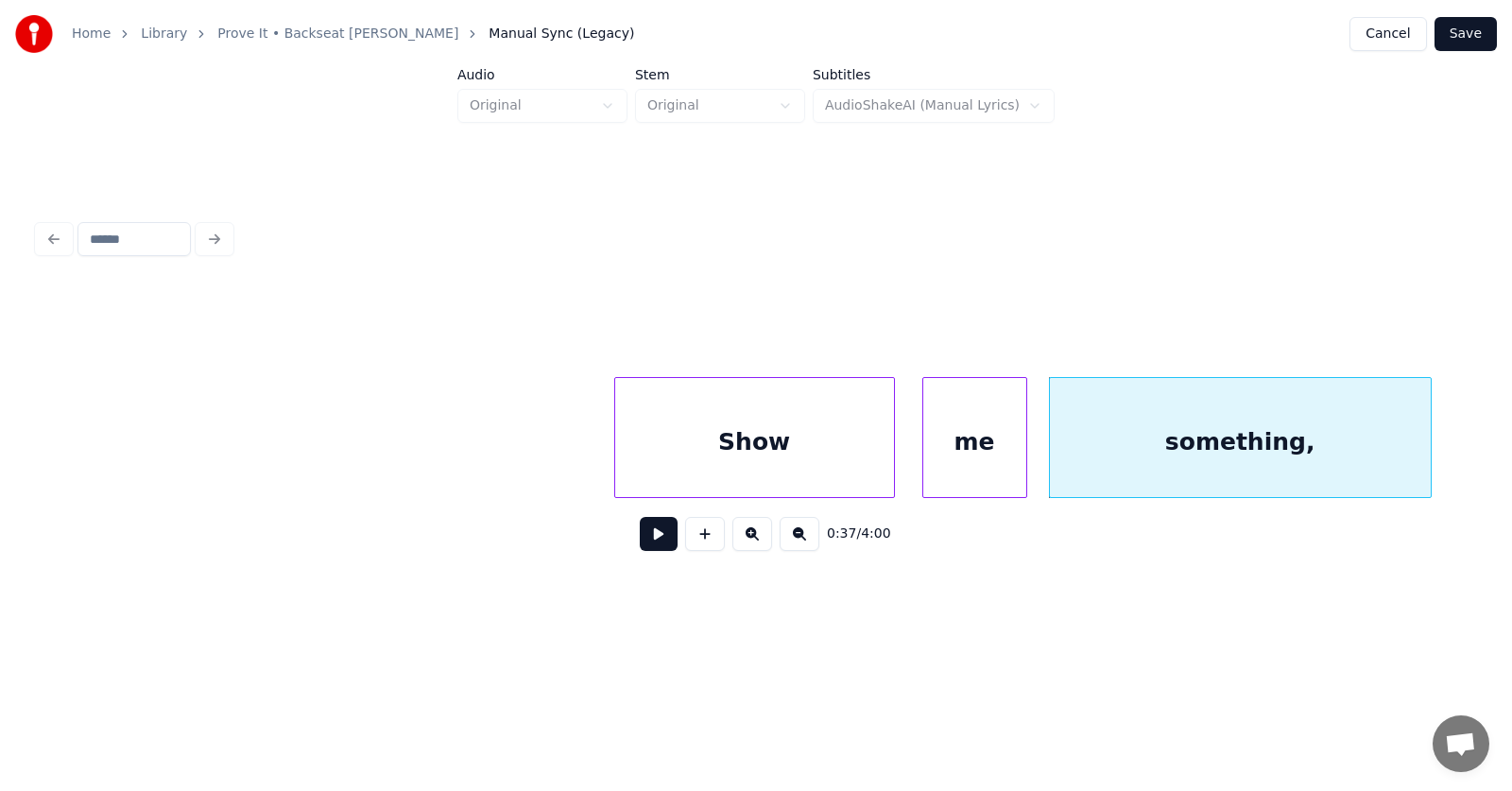
click at [925, 460] on div at bounding box center [927, 437] width 6 height 119
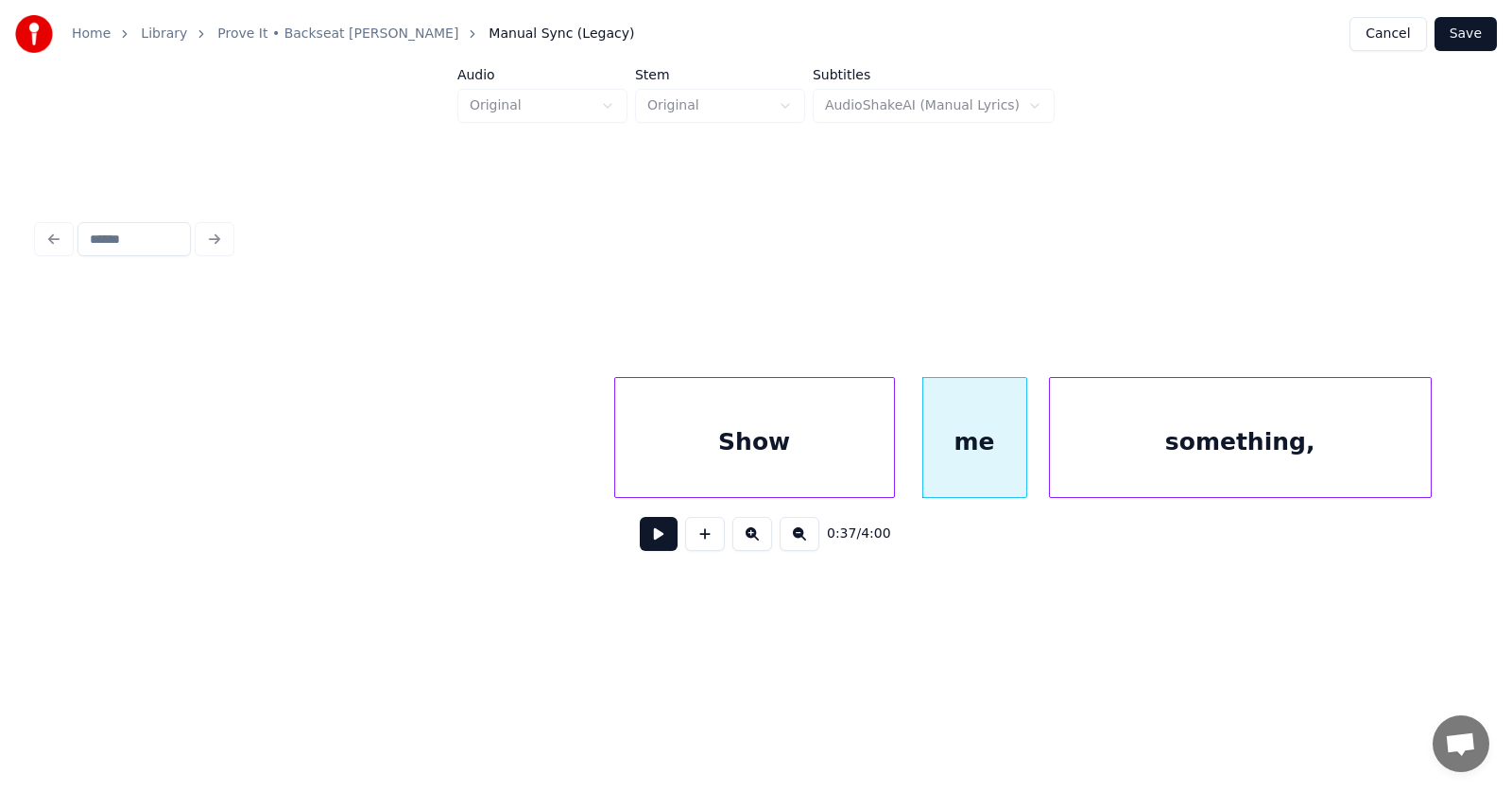
click at [650, 538] on button at bounding box center [659, 534] width 38 height 34
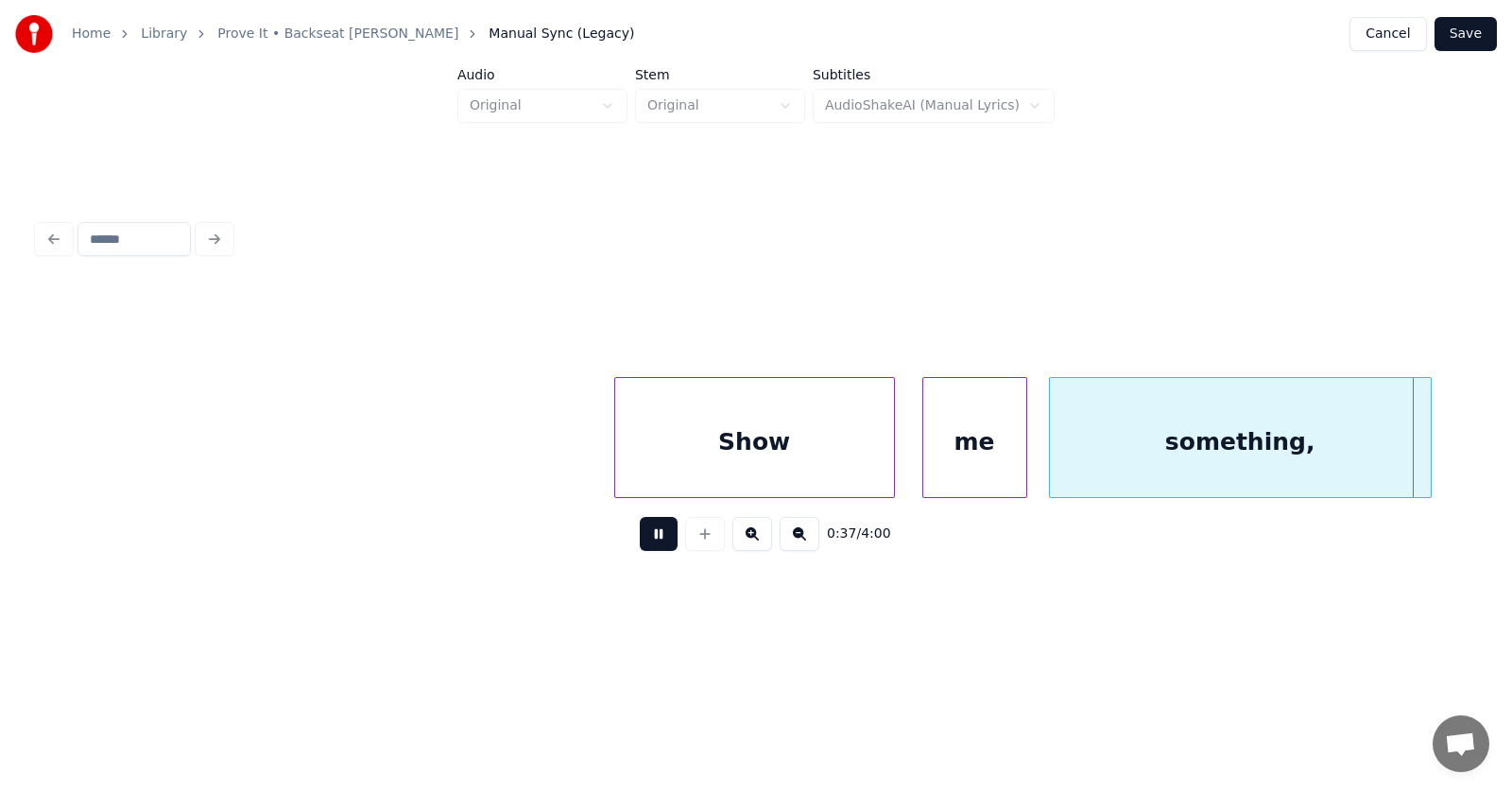
scroll to position [0, 26855]
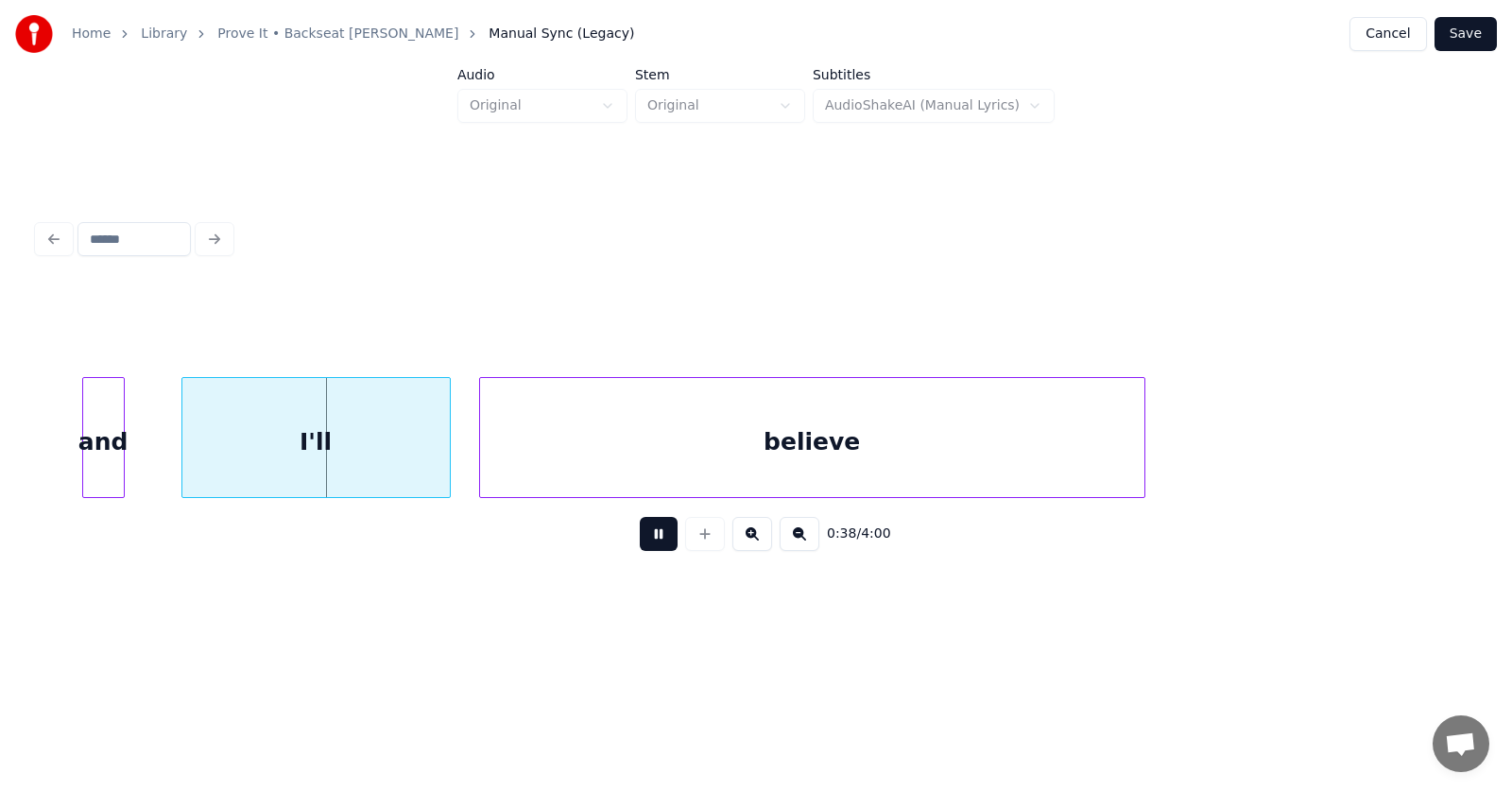
click at [650, 538] on button at bounding box center [659, 534] width 38 height 34
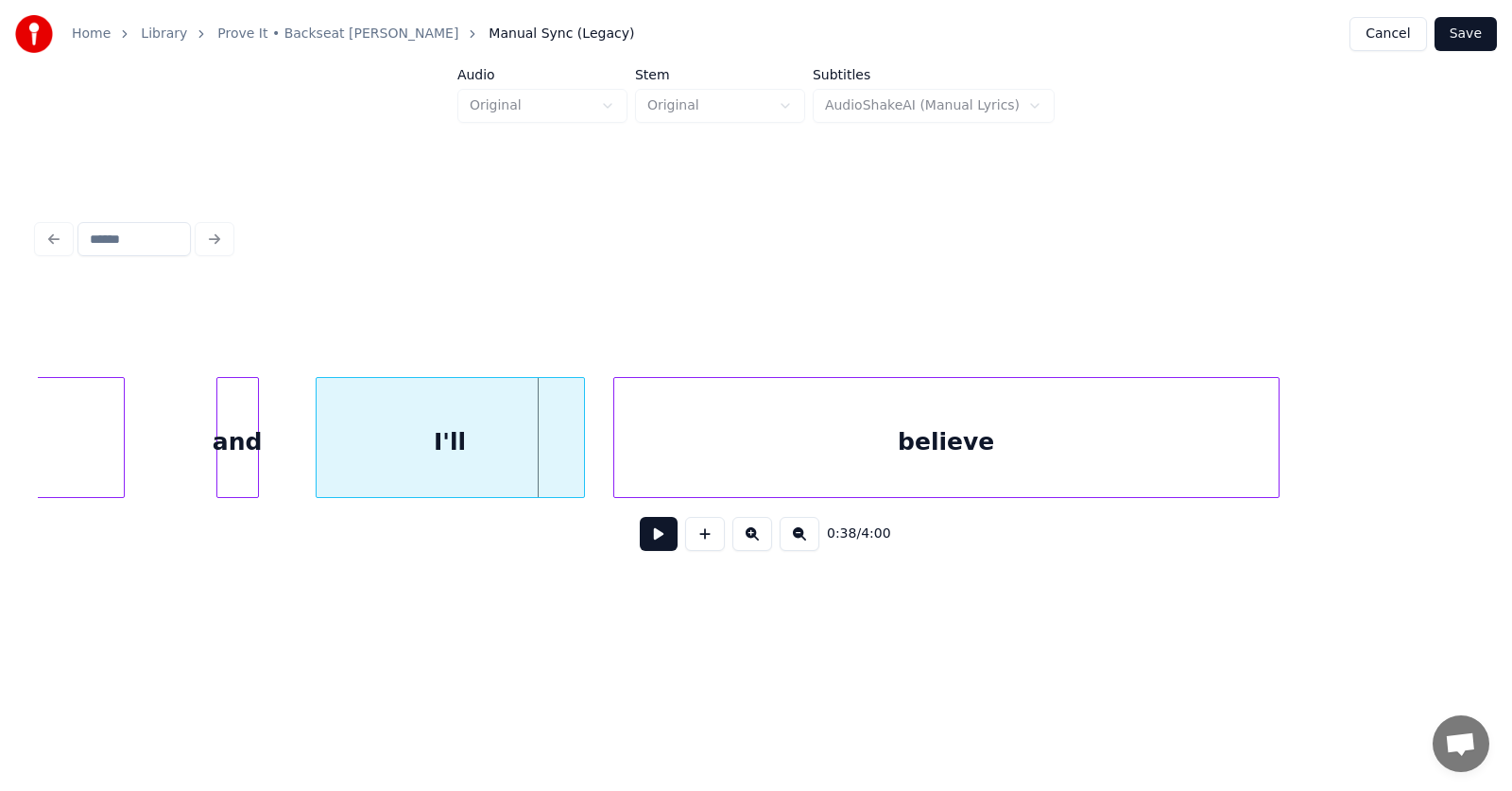
scroll to position [0, 26489]
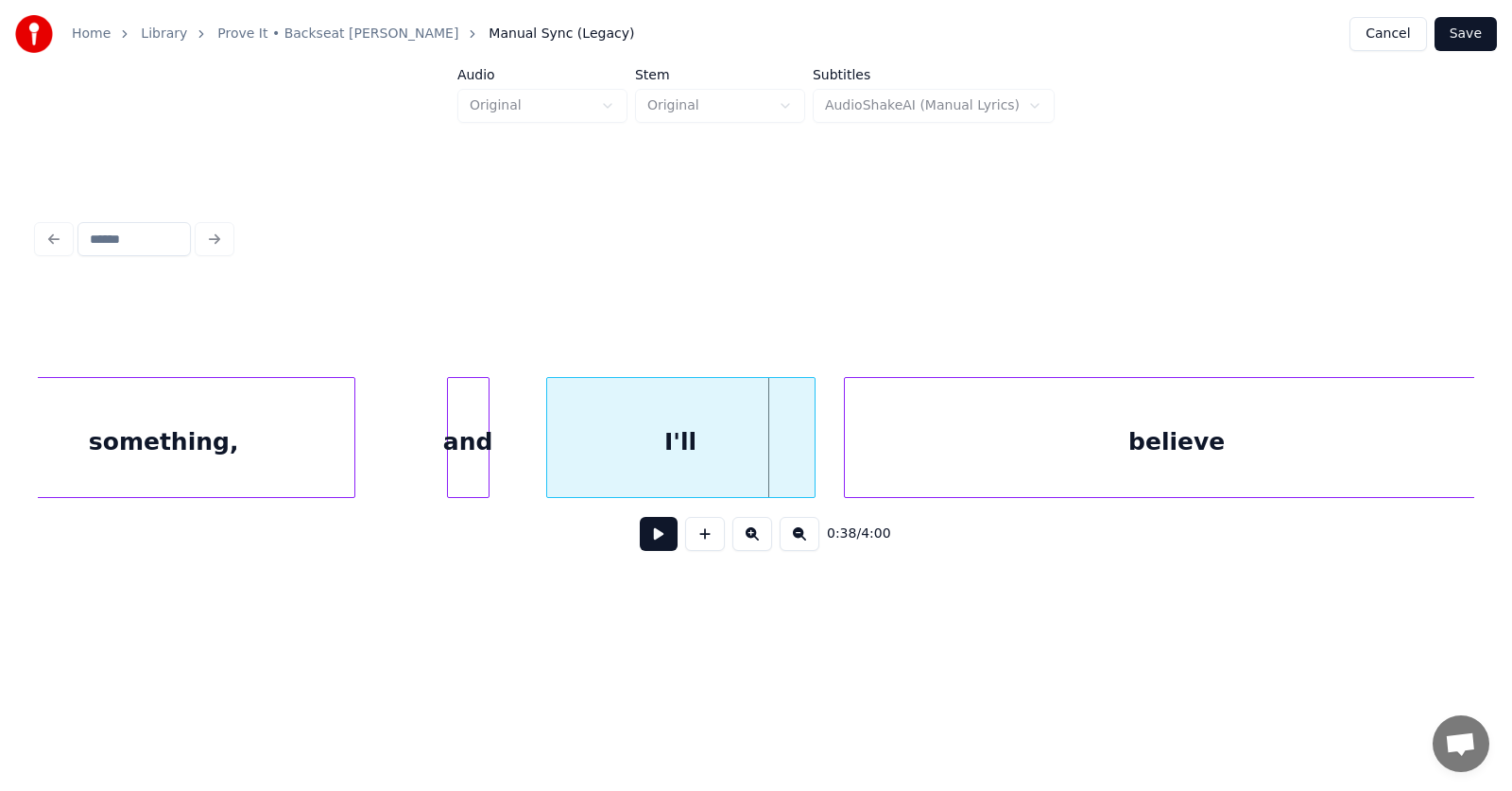
click at [243, 439] on div "something," at bounding box center [164, 442] width 381 height 129
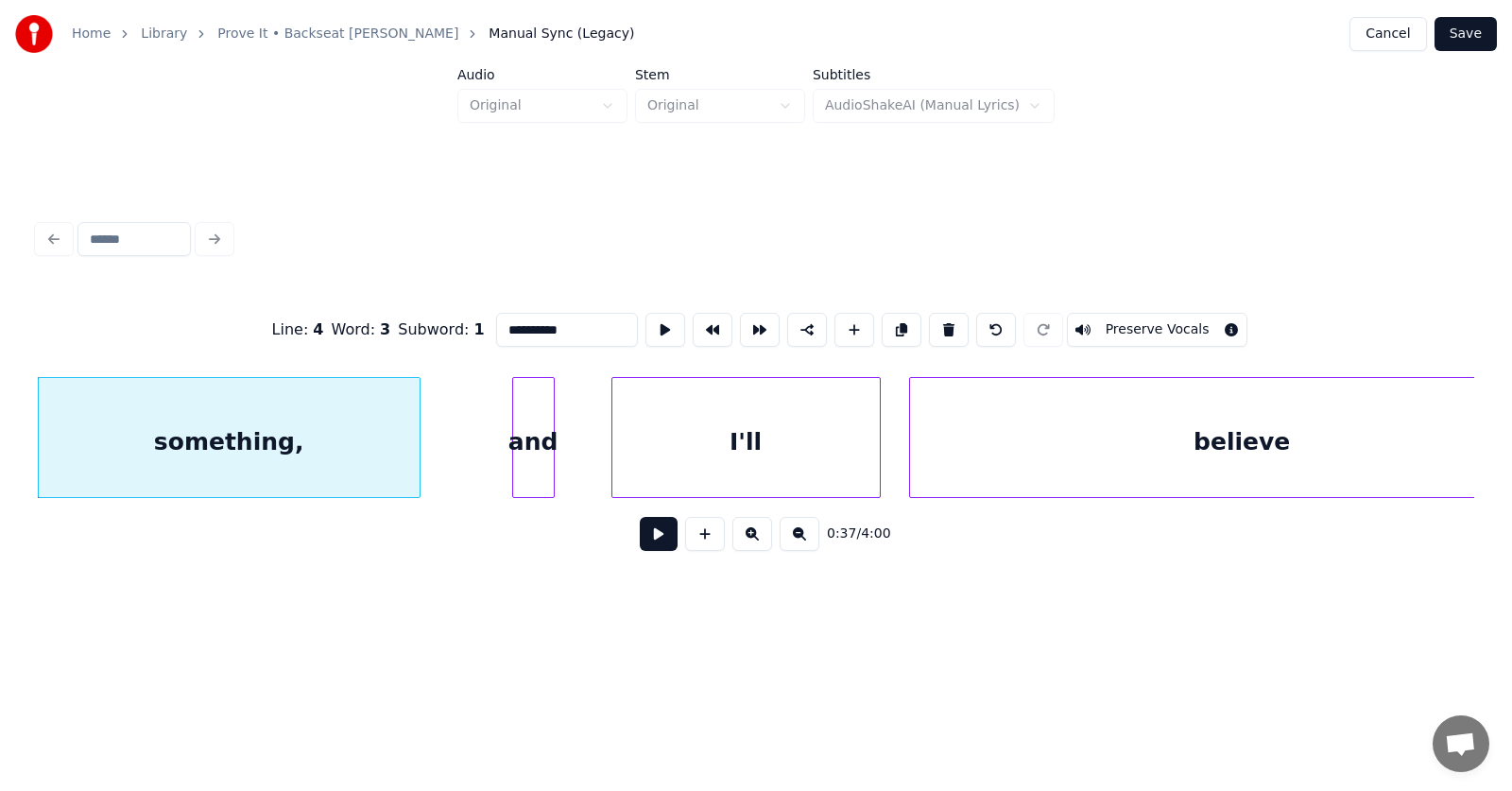
click at [640, 541] on button at bounding box center [659, 534] width 38 height 34
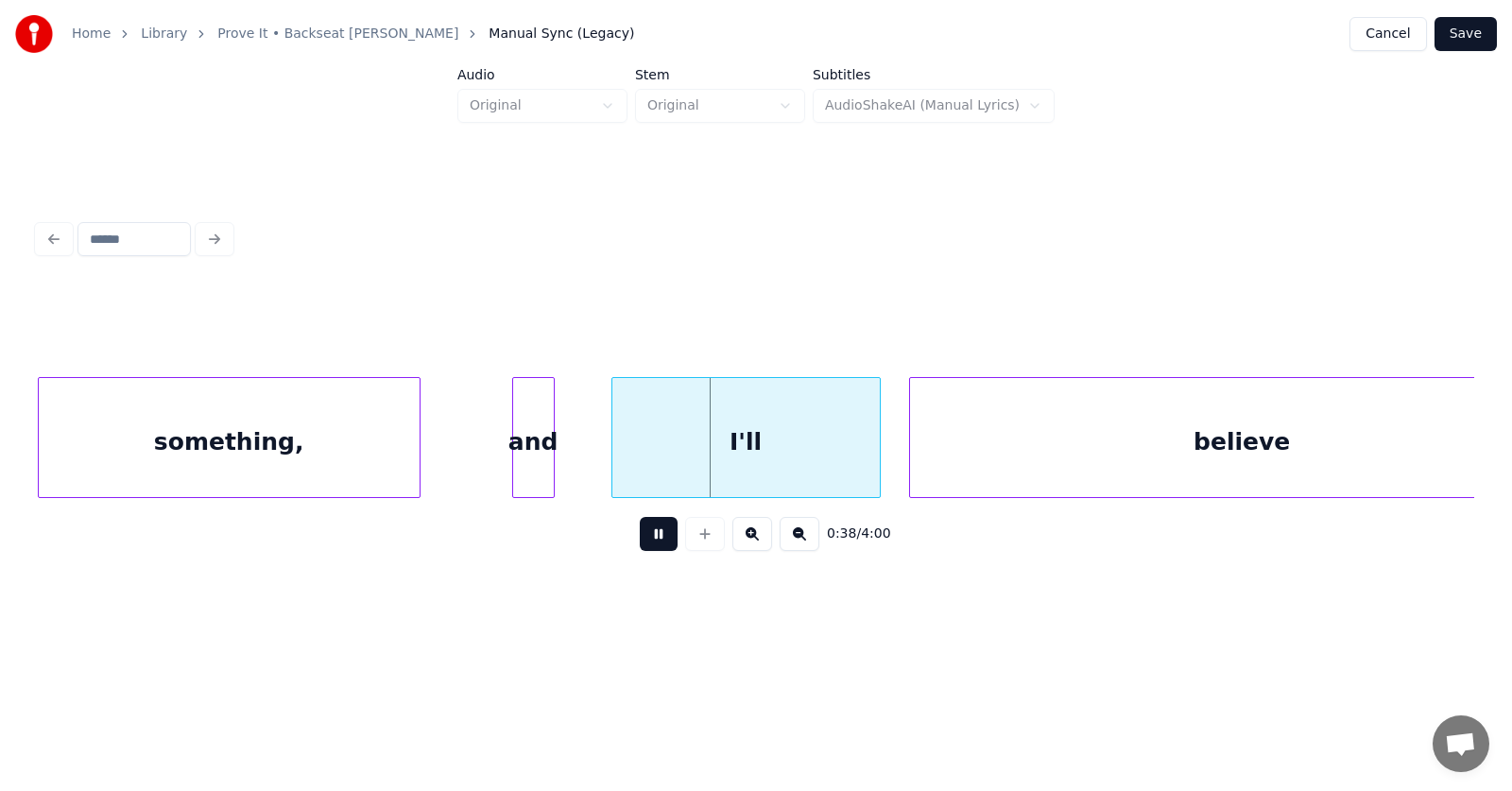
click at [640, 541] on button at bounding box center [659, 534] width 38 height 34
click at [535, 460] on div "and" at bounding box center [533, 442] width 40 height 129
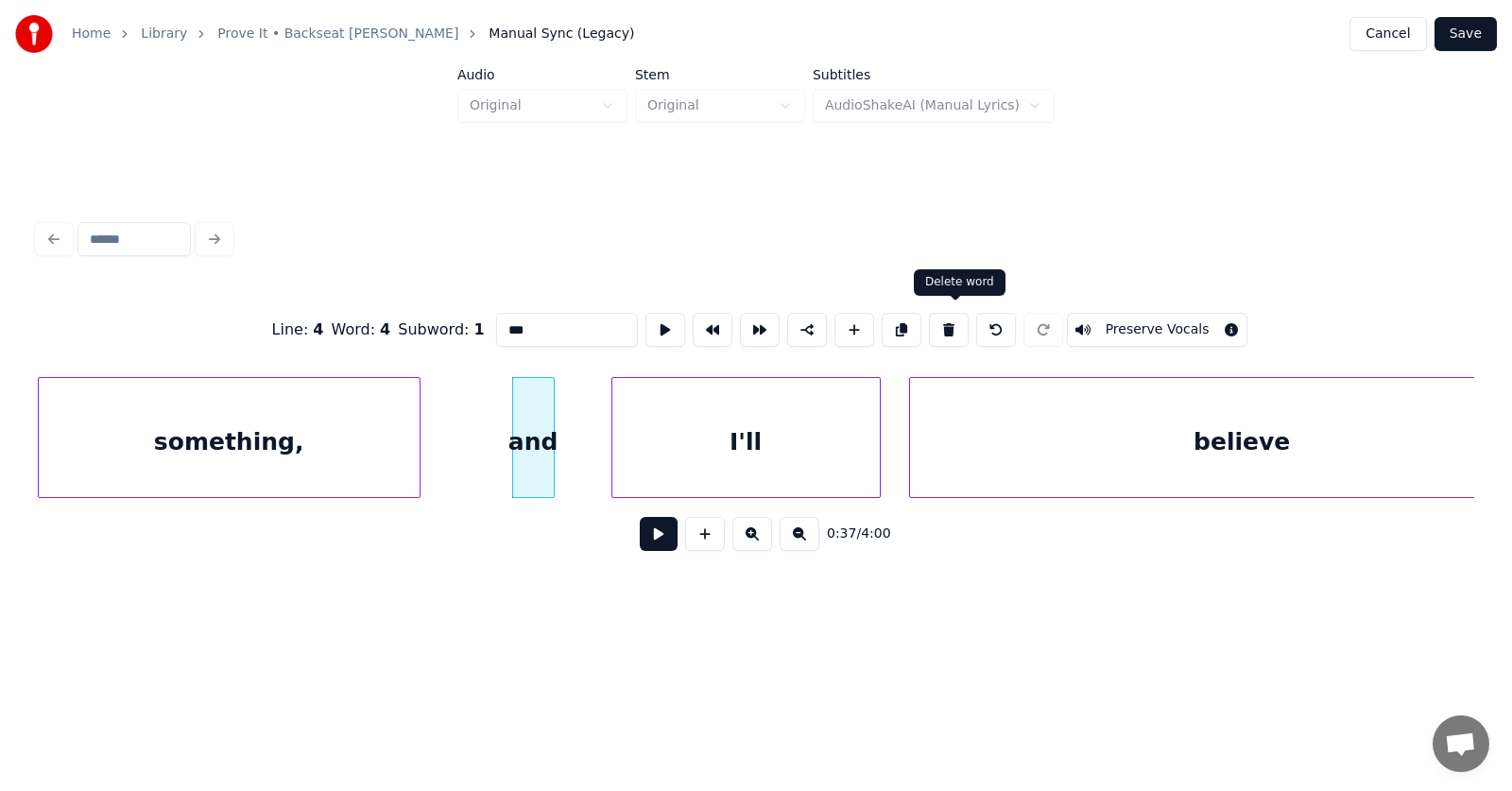
click at [952, 325] on button at bounding box center [948, 330] width 39 height 34
type input "**********"
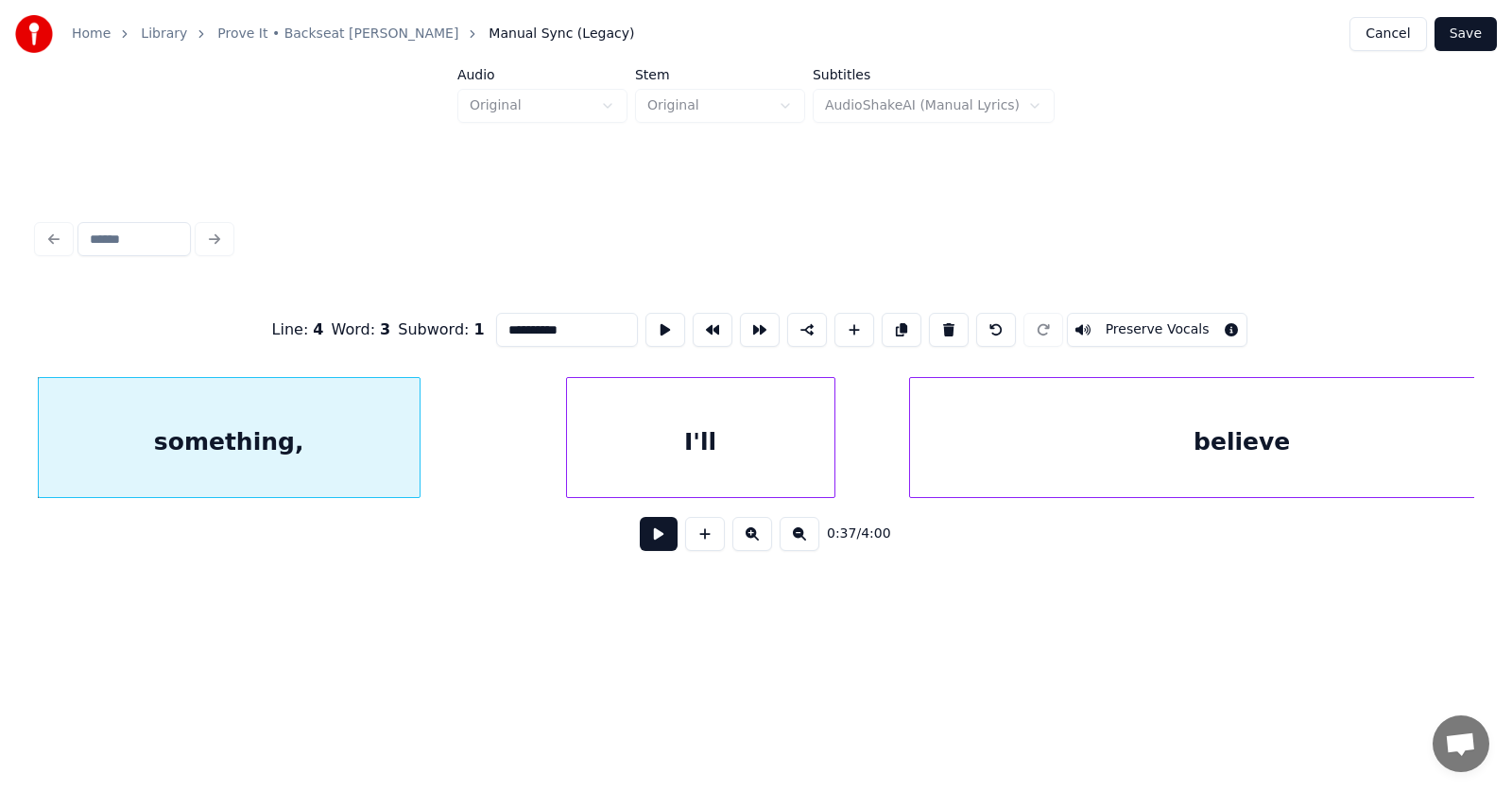
click at [648, 465] on div "I'll" at bounding box center [701, 442] width 267 height 129
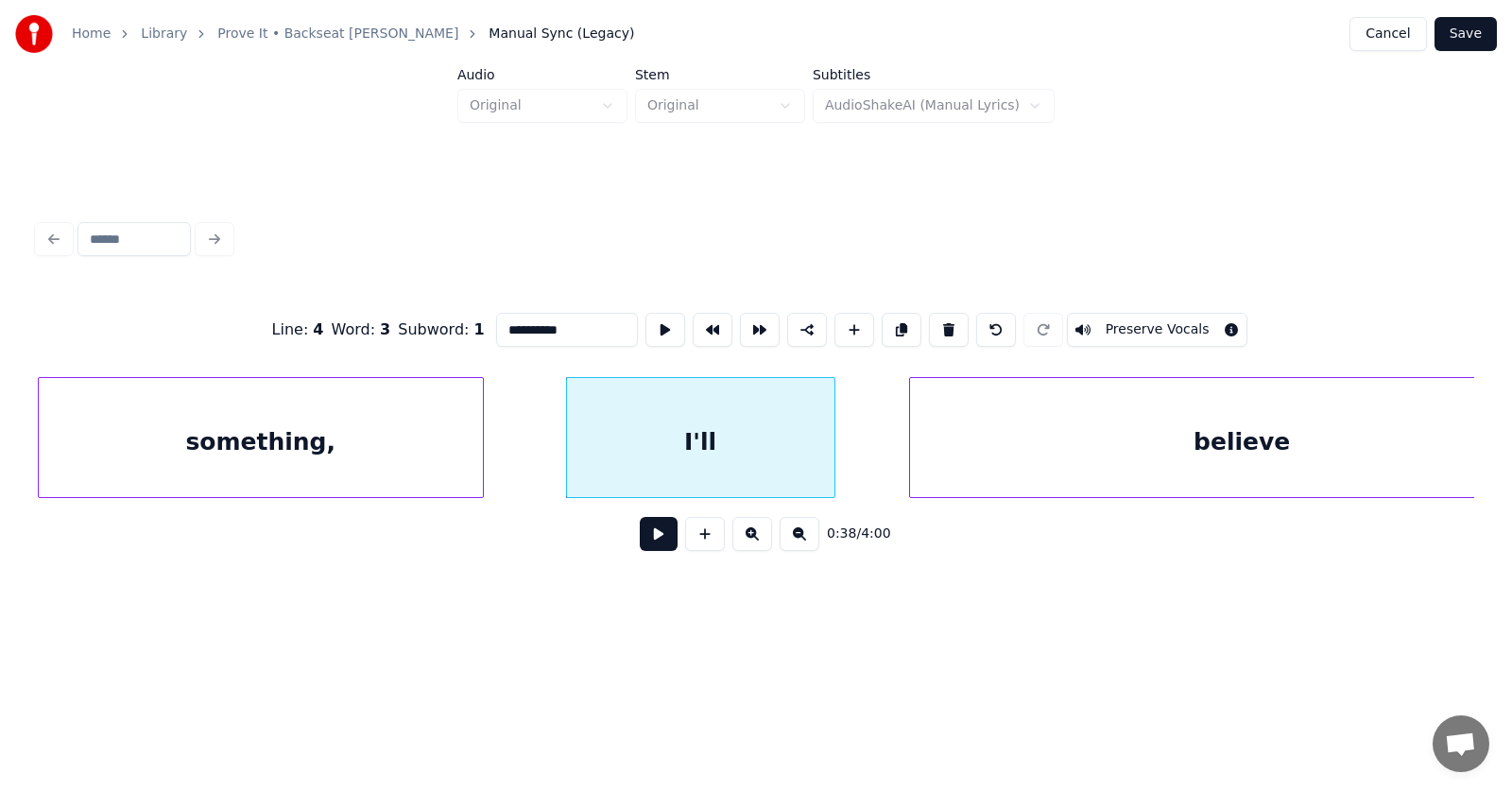
click at [480, 448] on div at bounding box center [480, 437] width 6 height 119
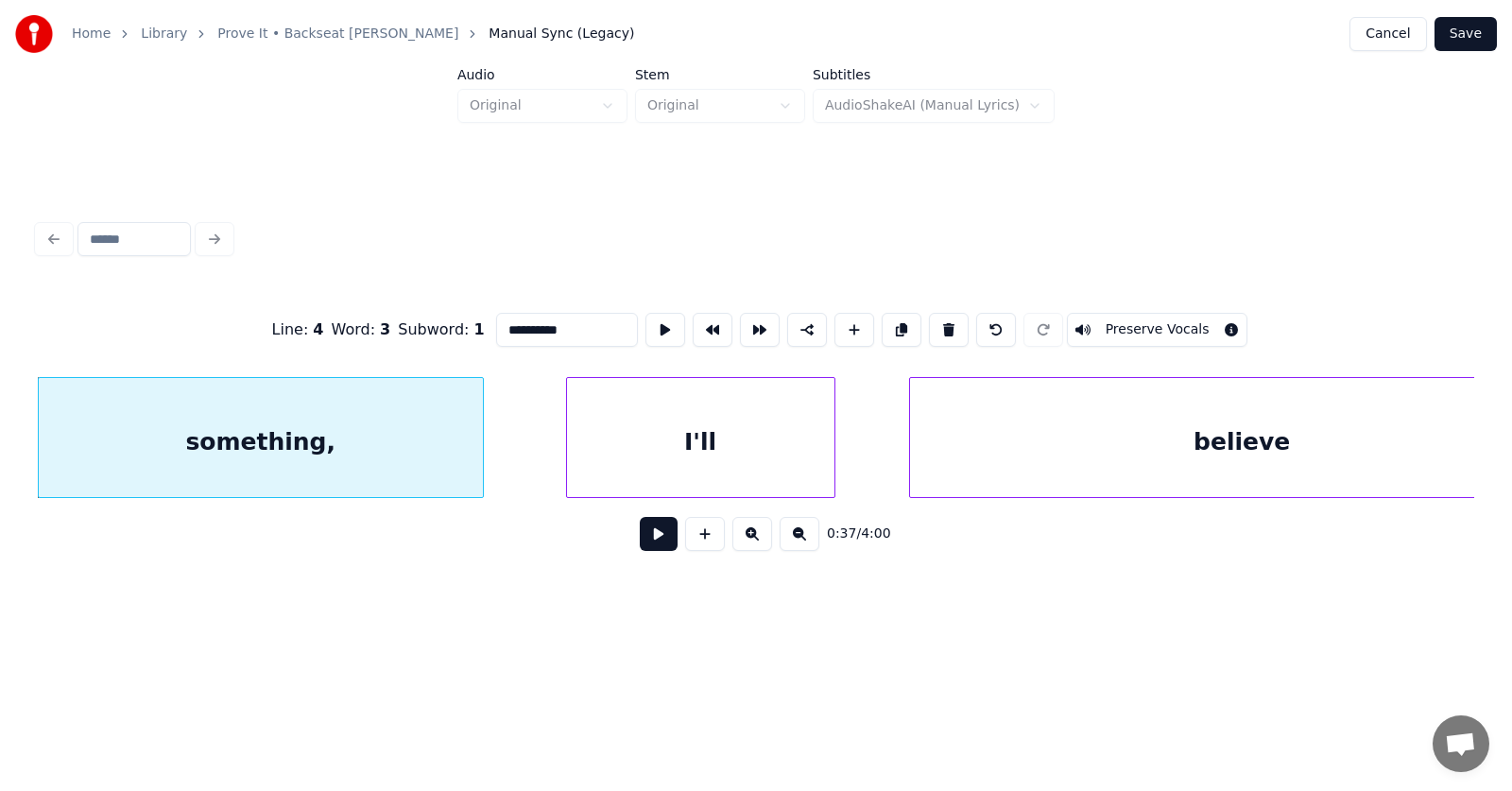
scroll to position [0, 26521]
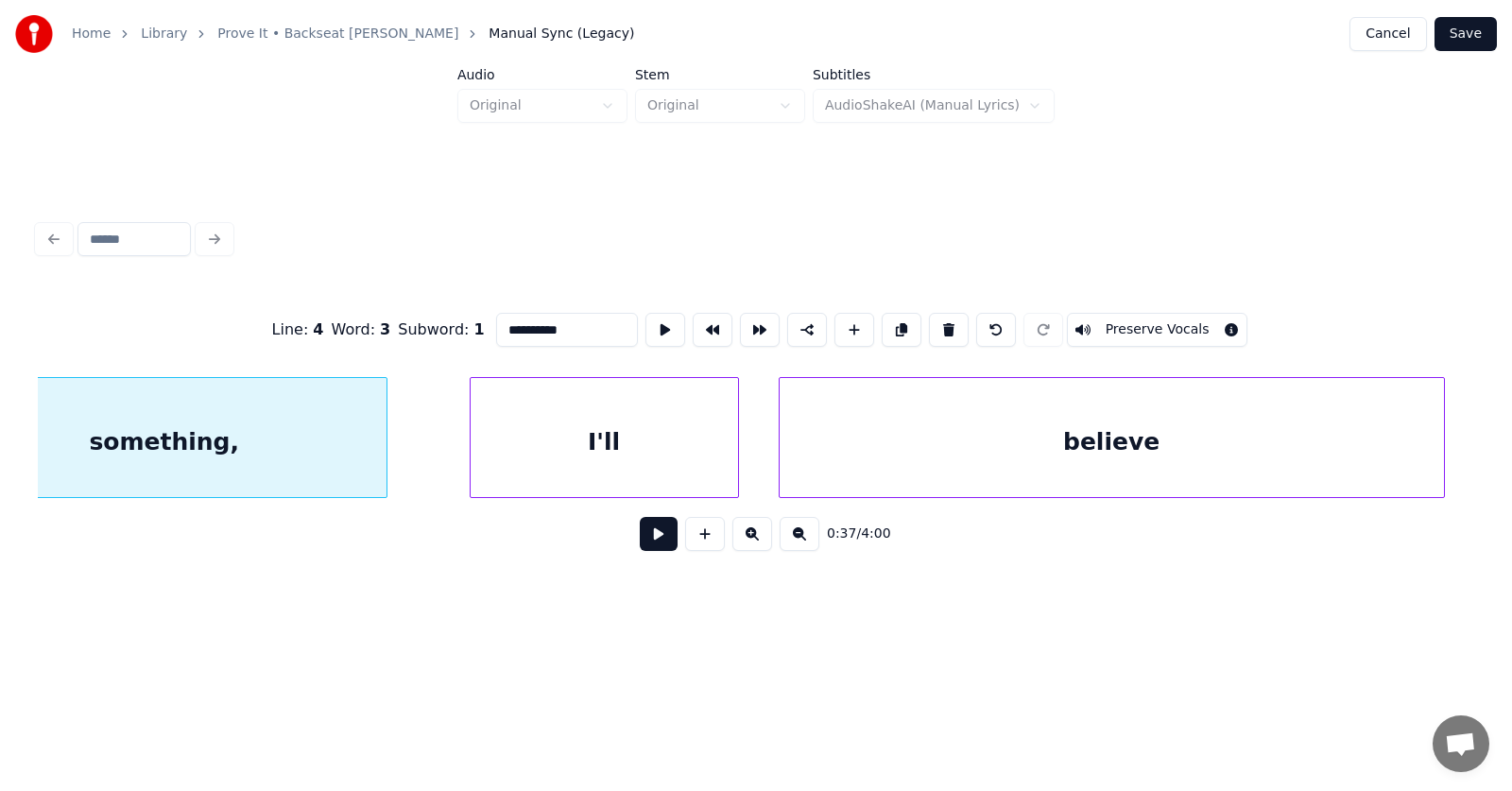
click at [977, 453] on div "believe" at bounding box center [1111, 442] width 665 height 129
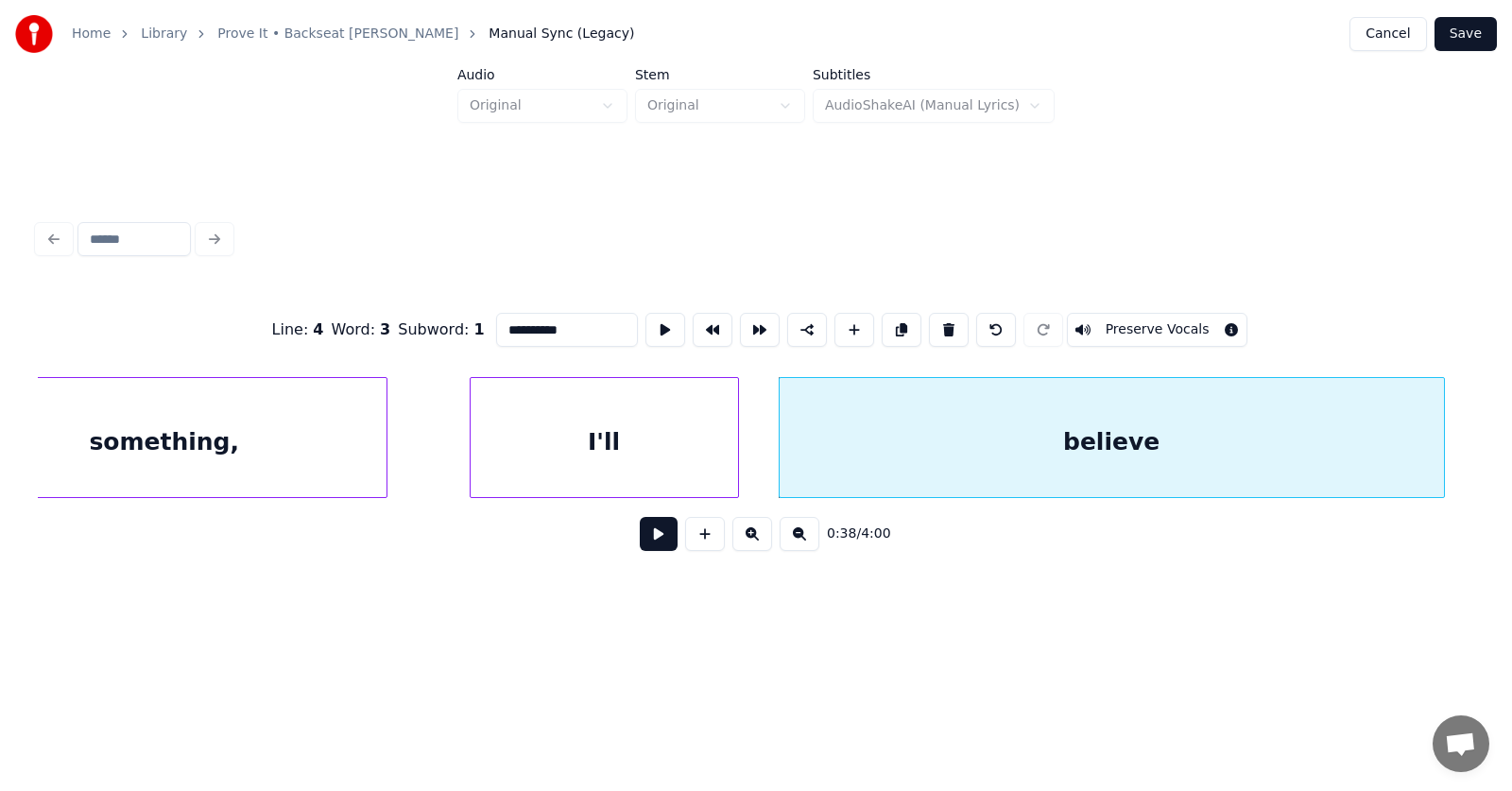
click at [657, 546] on button at bounding box center [659, 534] width 38 height 34
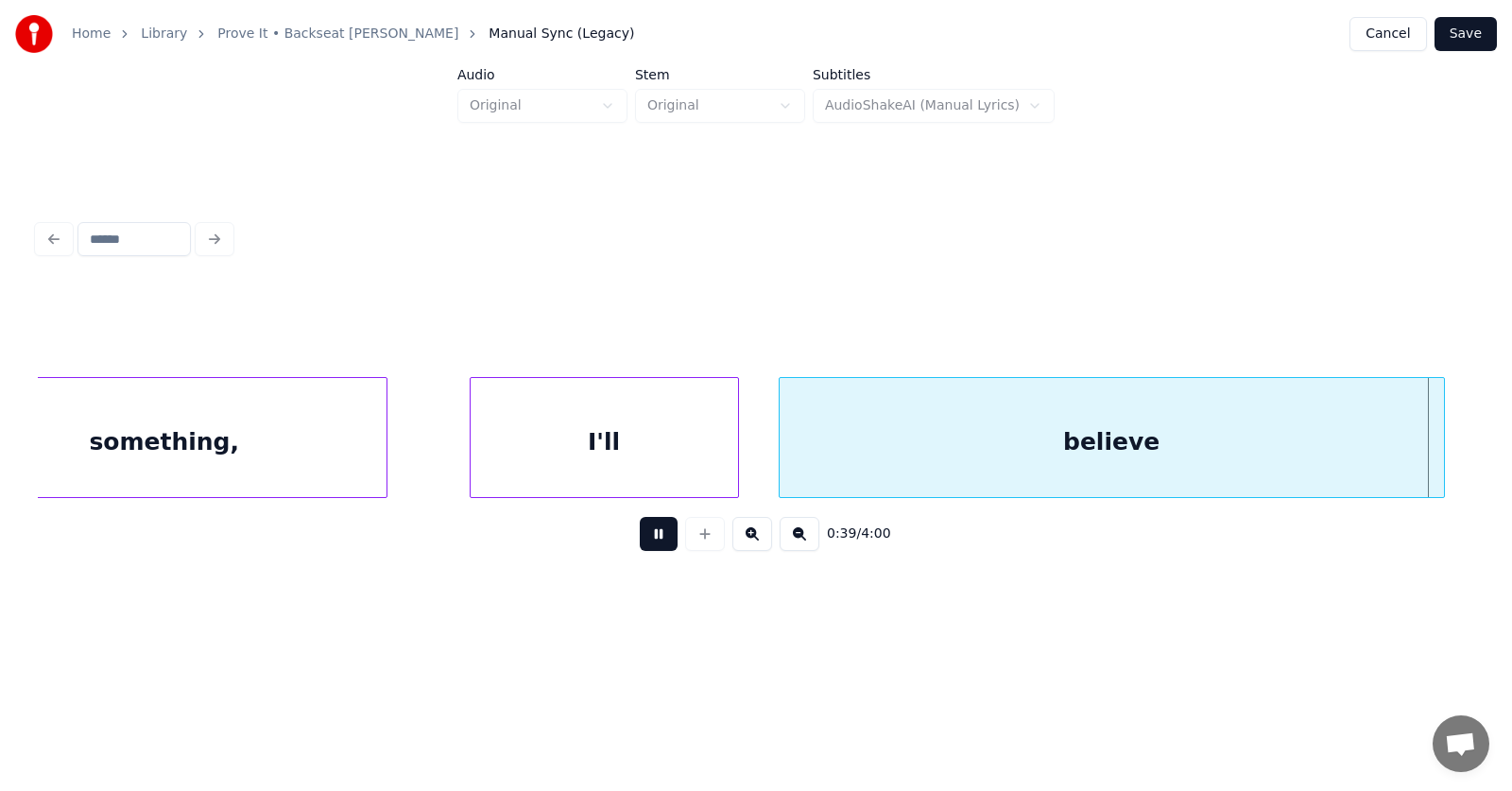
scroll to position [0, 27962]
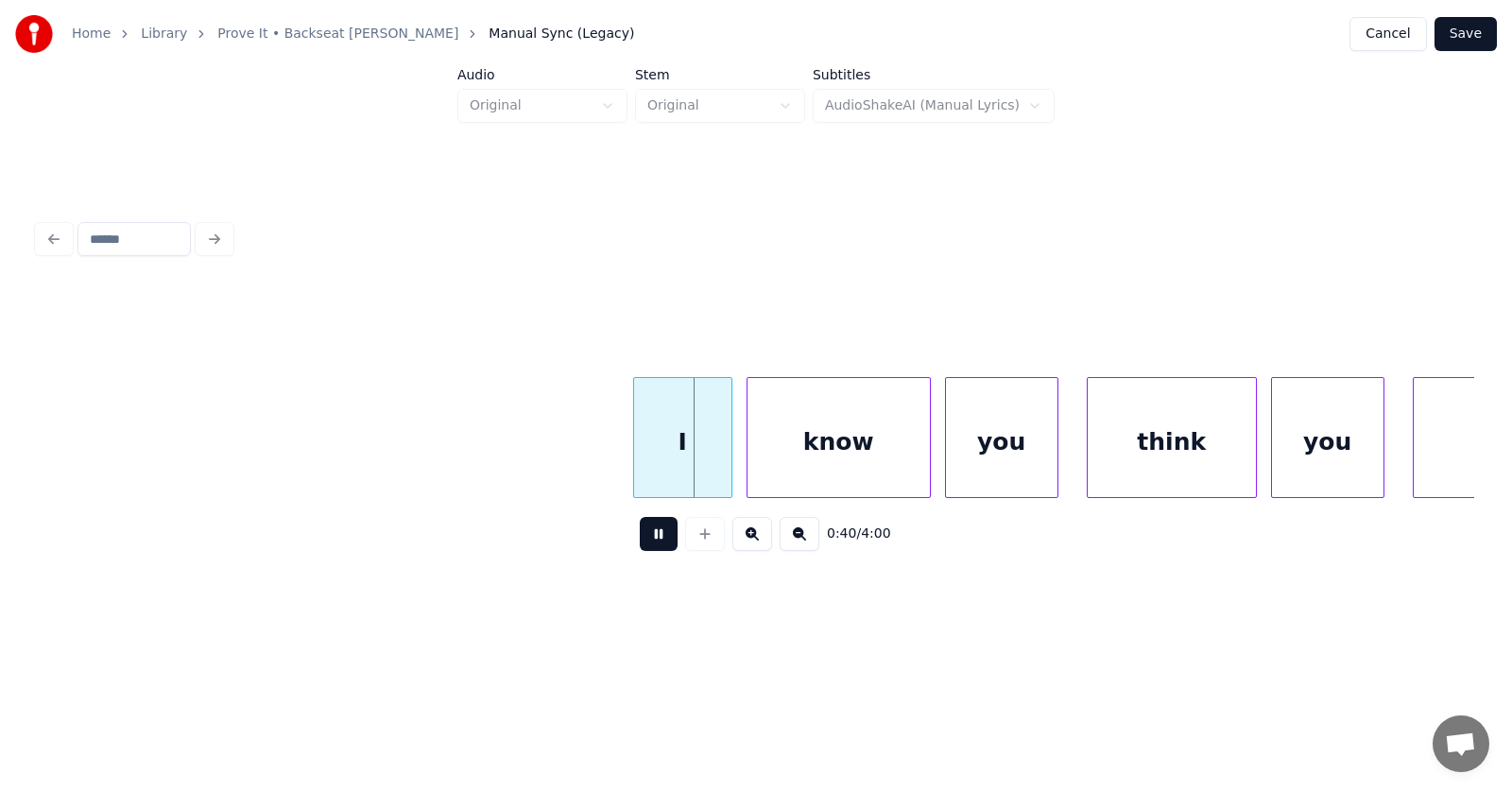
click at [661, 544] on button at bounding box center [659, 534] width 38 height 34
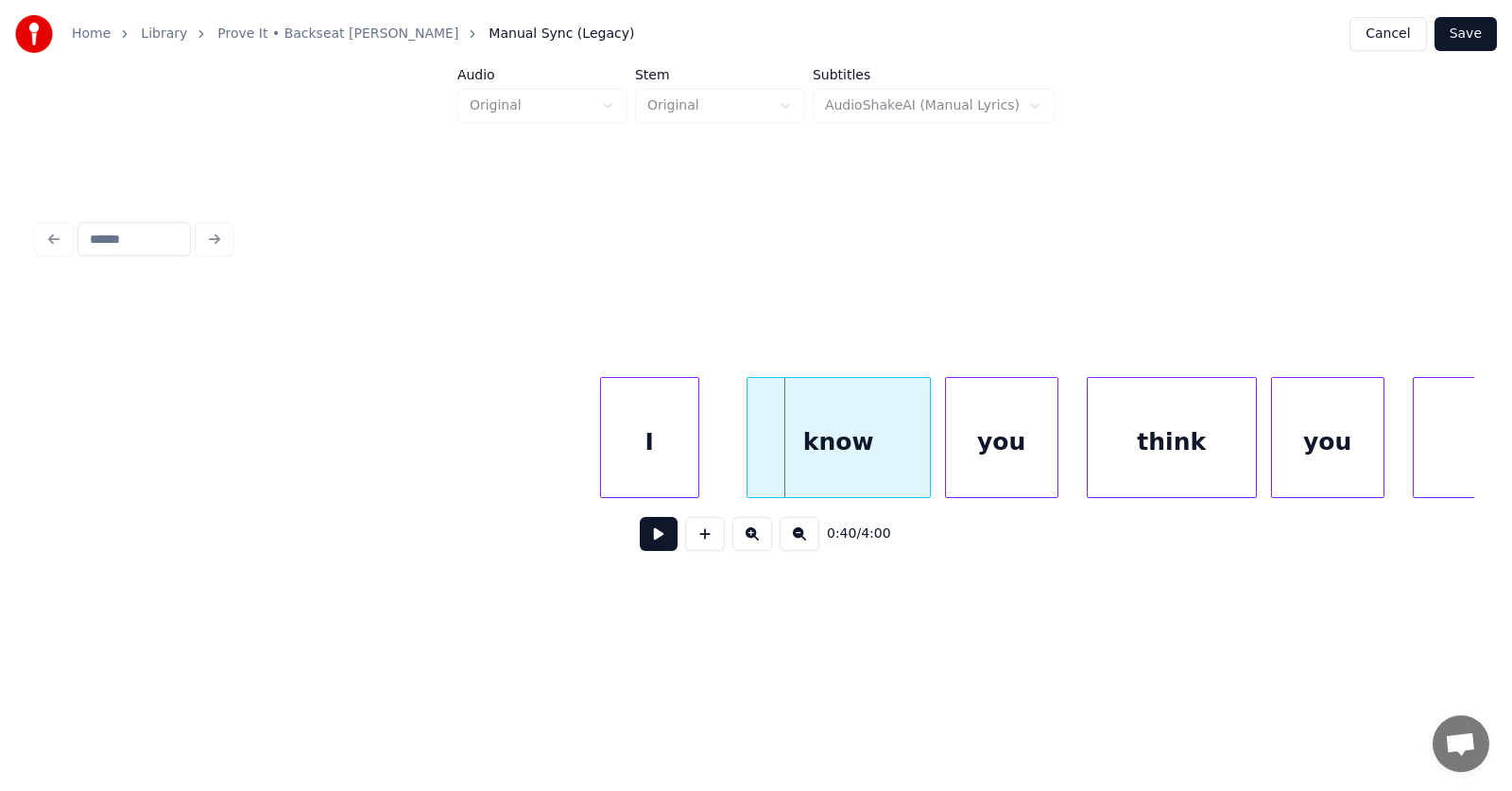
click at [648, 474] on div "I" at bounding box center [649, 442] width 97 height 129
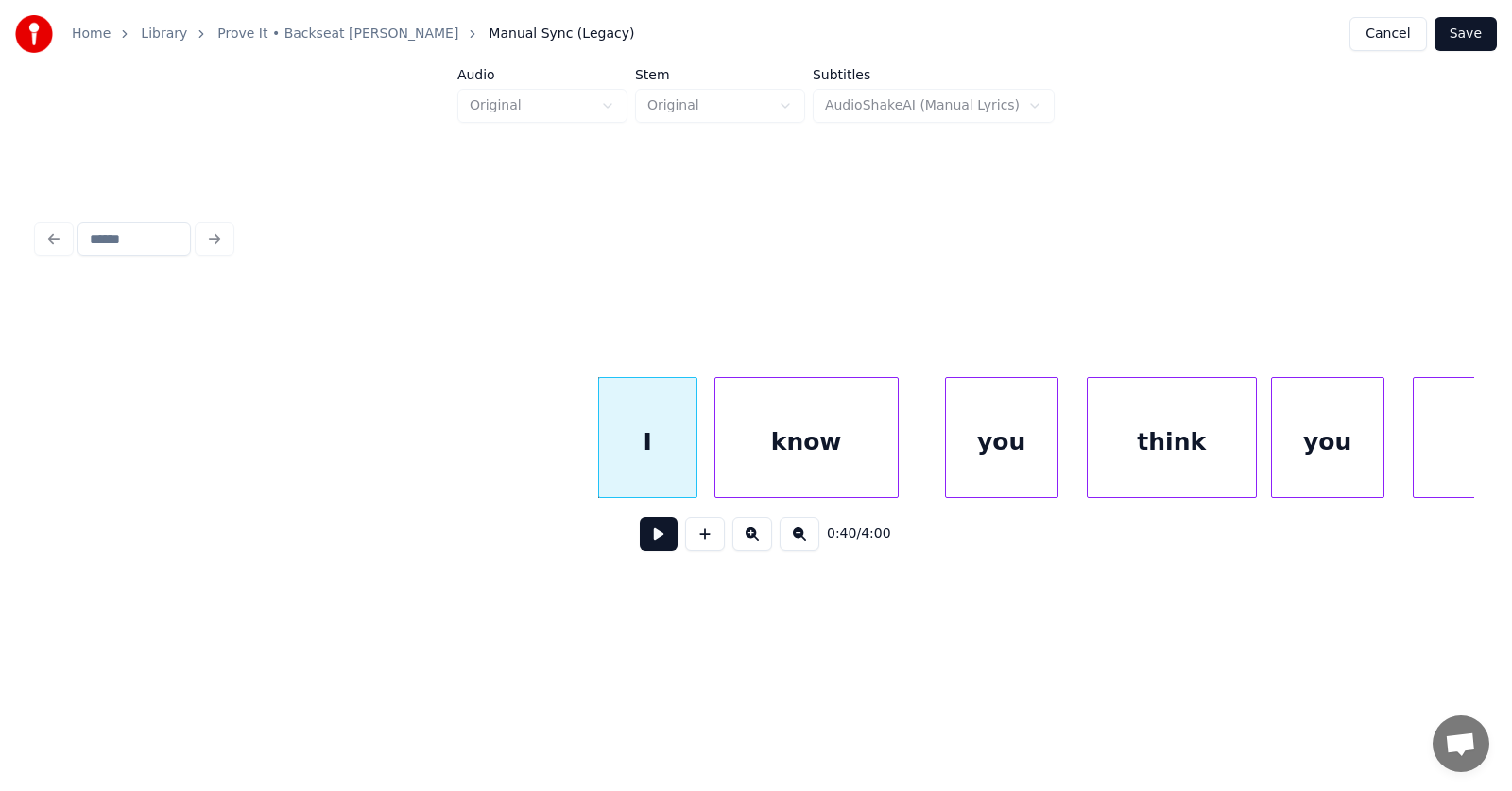
click at [775, 470] on div "know" at bounding box center [807, 442] width 183 height 129
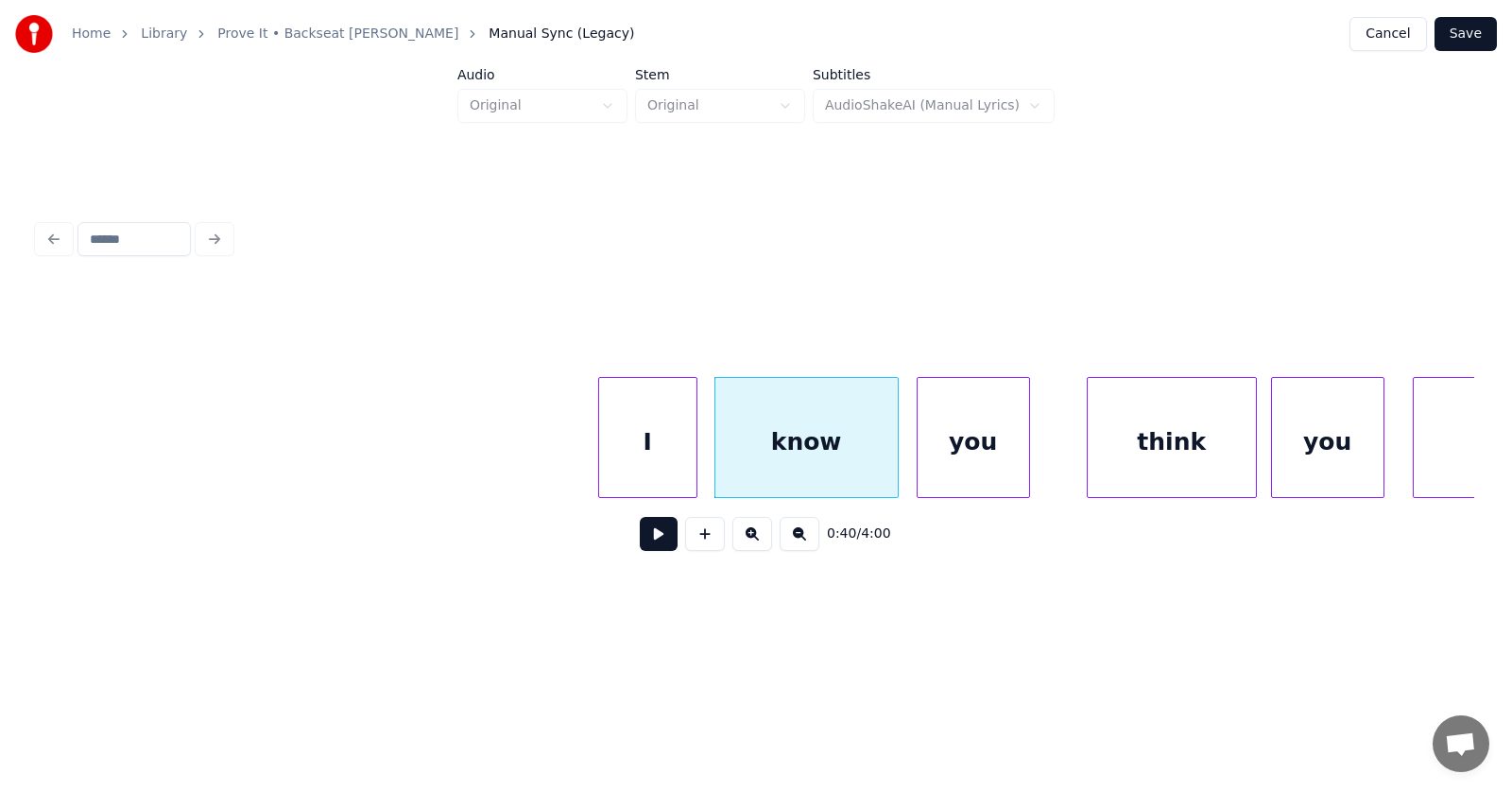
click at [954, 448] on div "you" at bounding box center [974, 442] width 112 height 129
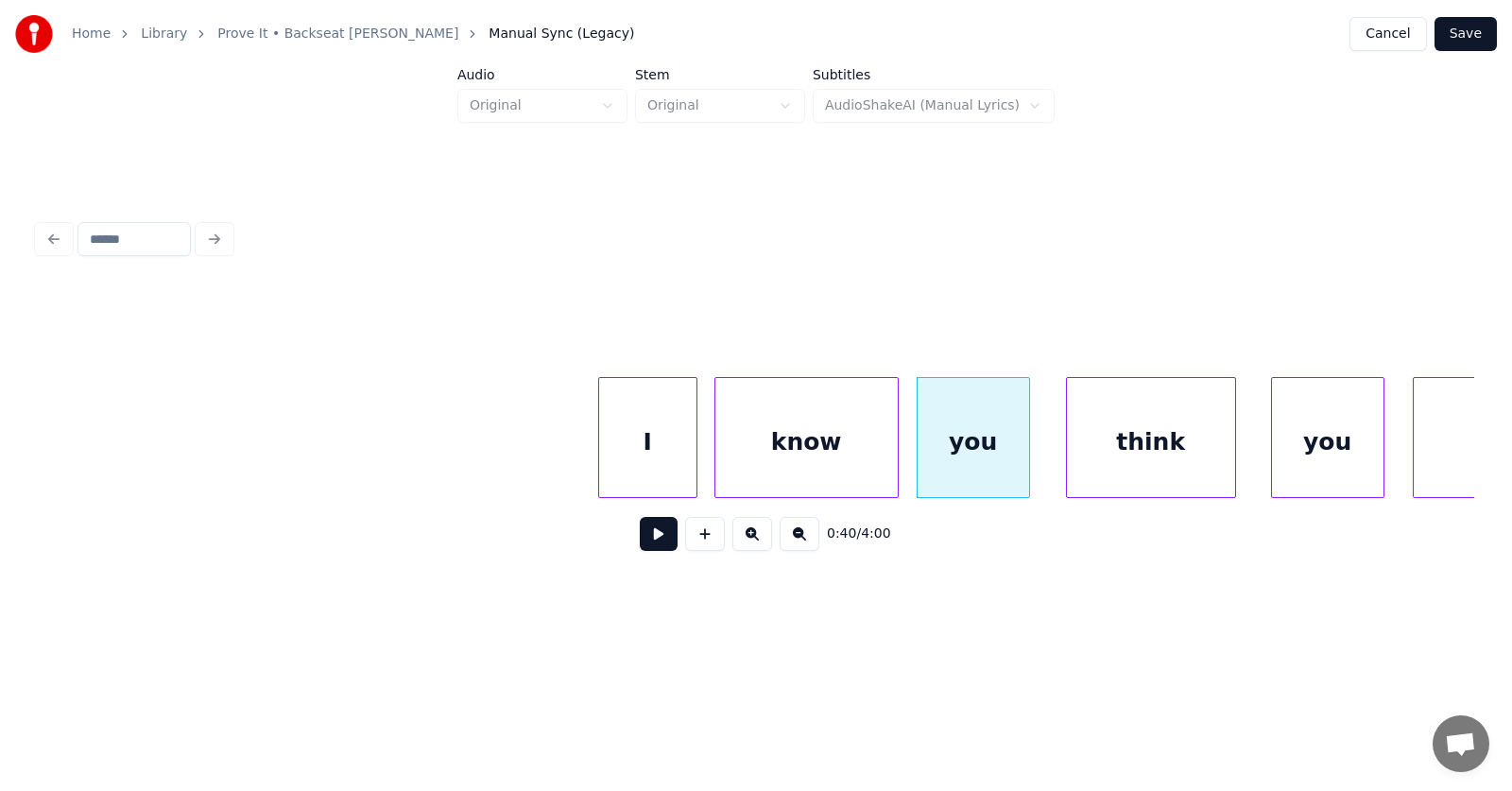
click at [1111, 455] on div "think" at bounding box center [1151, 442] width 168 height 129
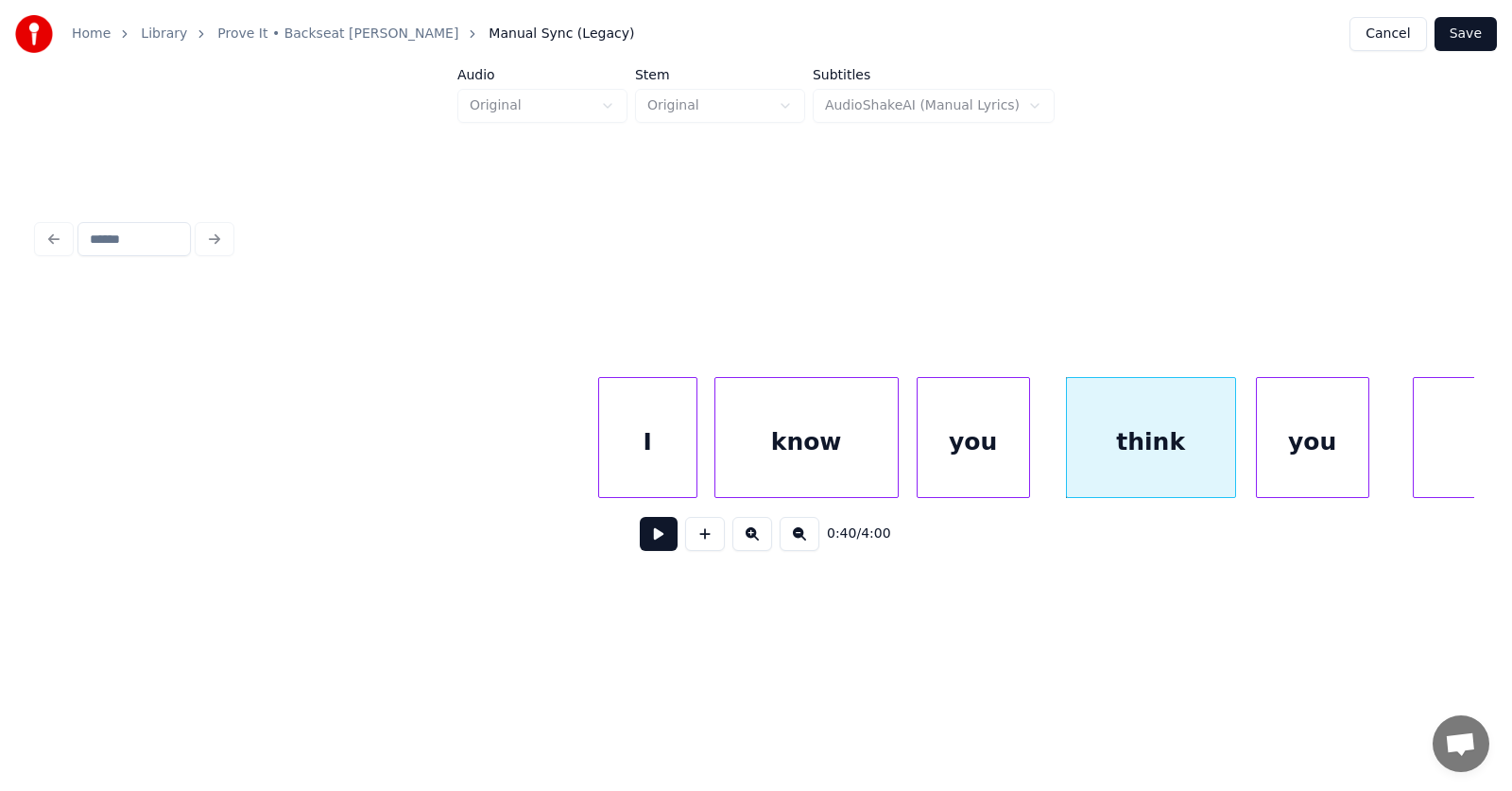
click at [1284, 450] on div "you" at bounding box center [1314, 442] width 112 height 129
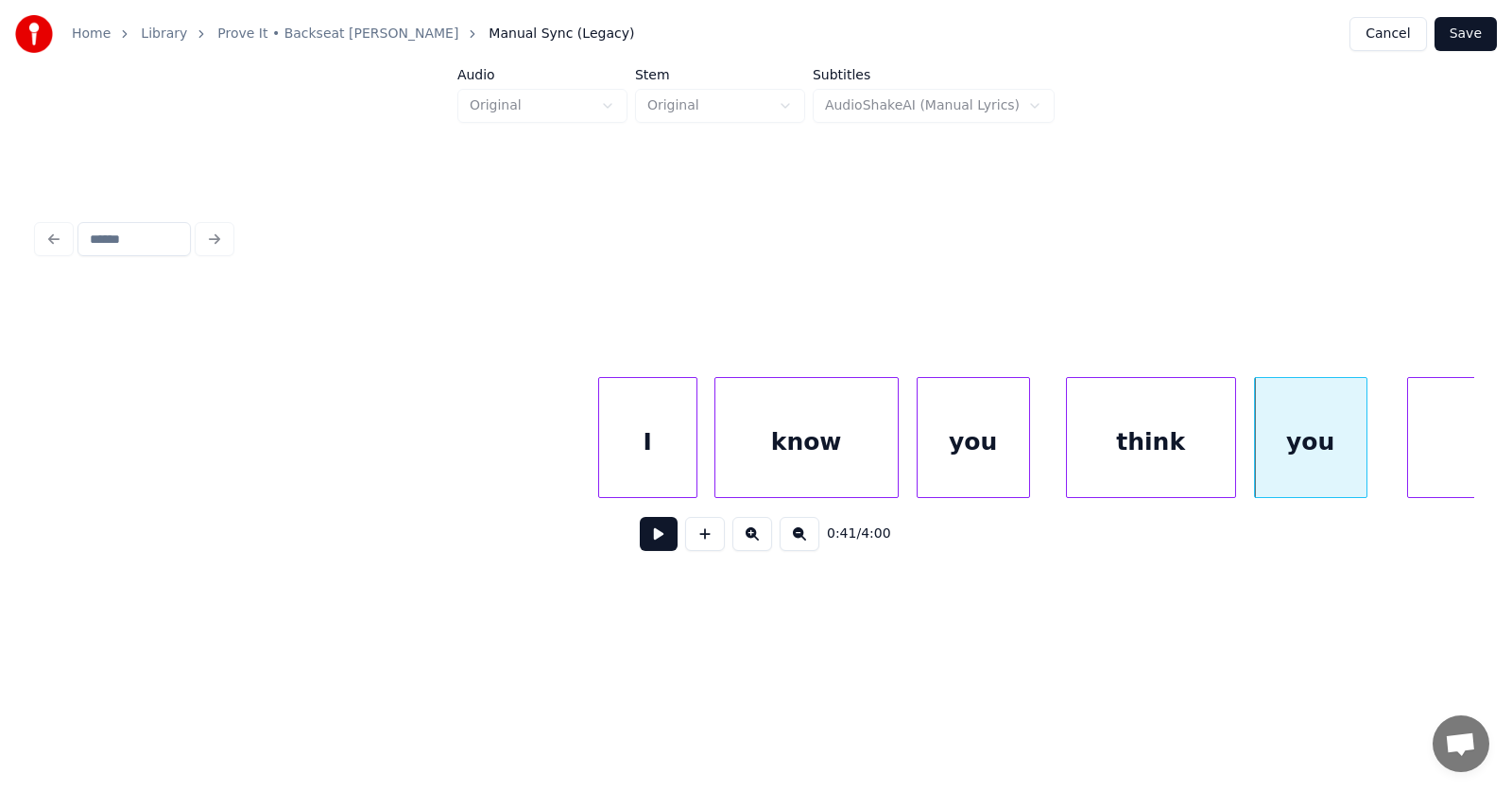
scroll to position [0, 28081]
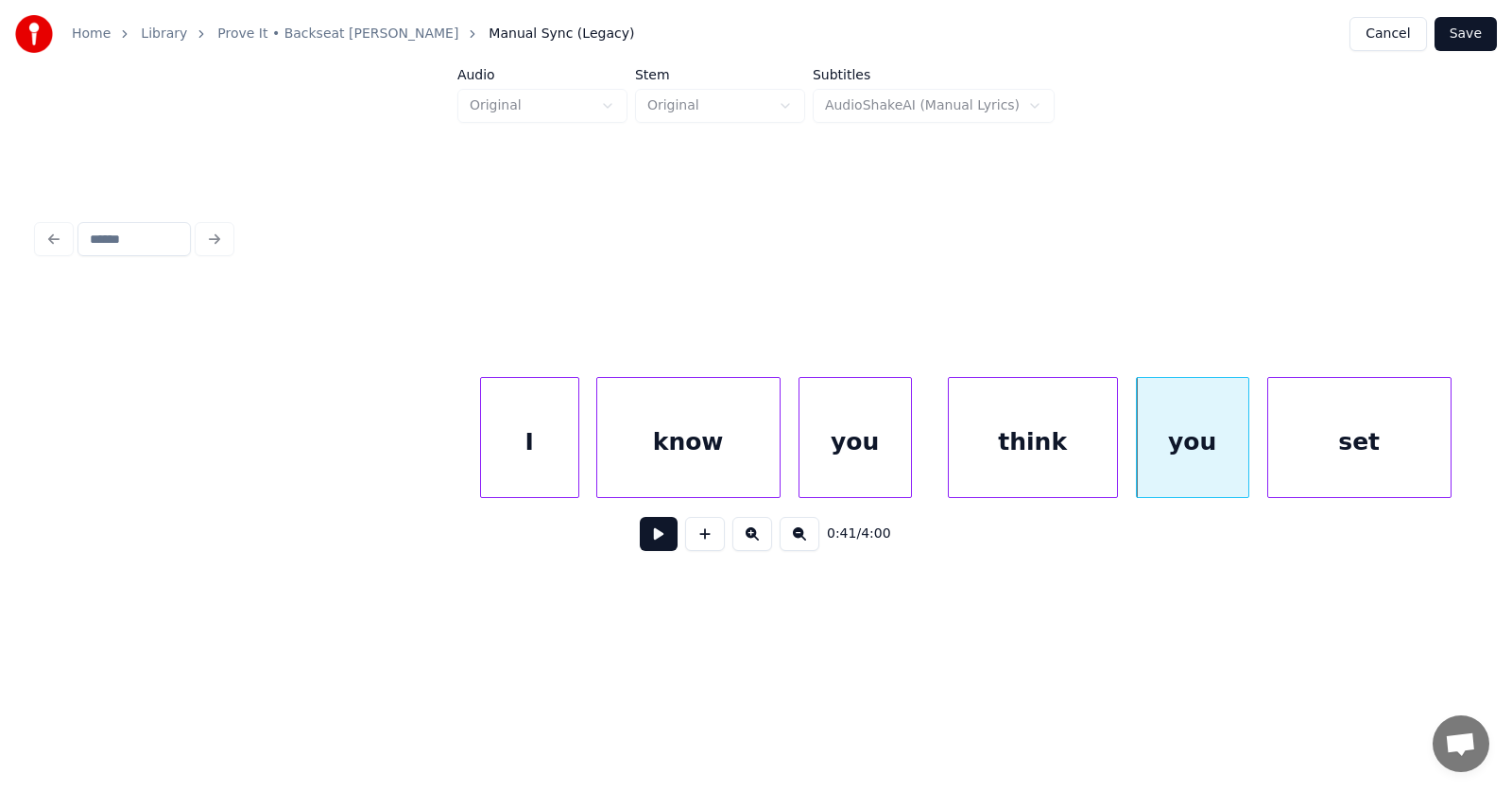
click at [1402, 443] on div "set" at bounding box center [1360, 442] width 183 height 129
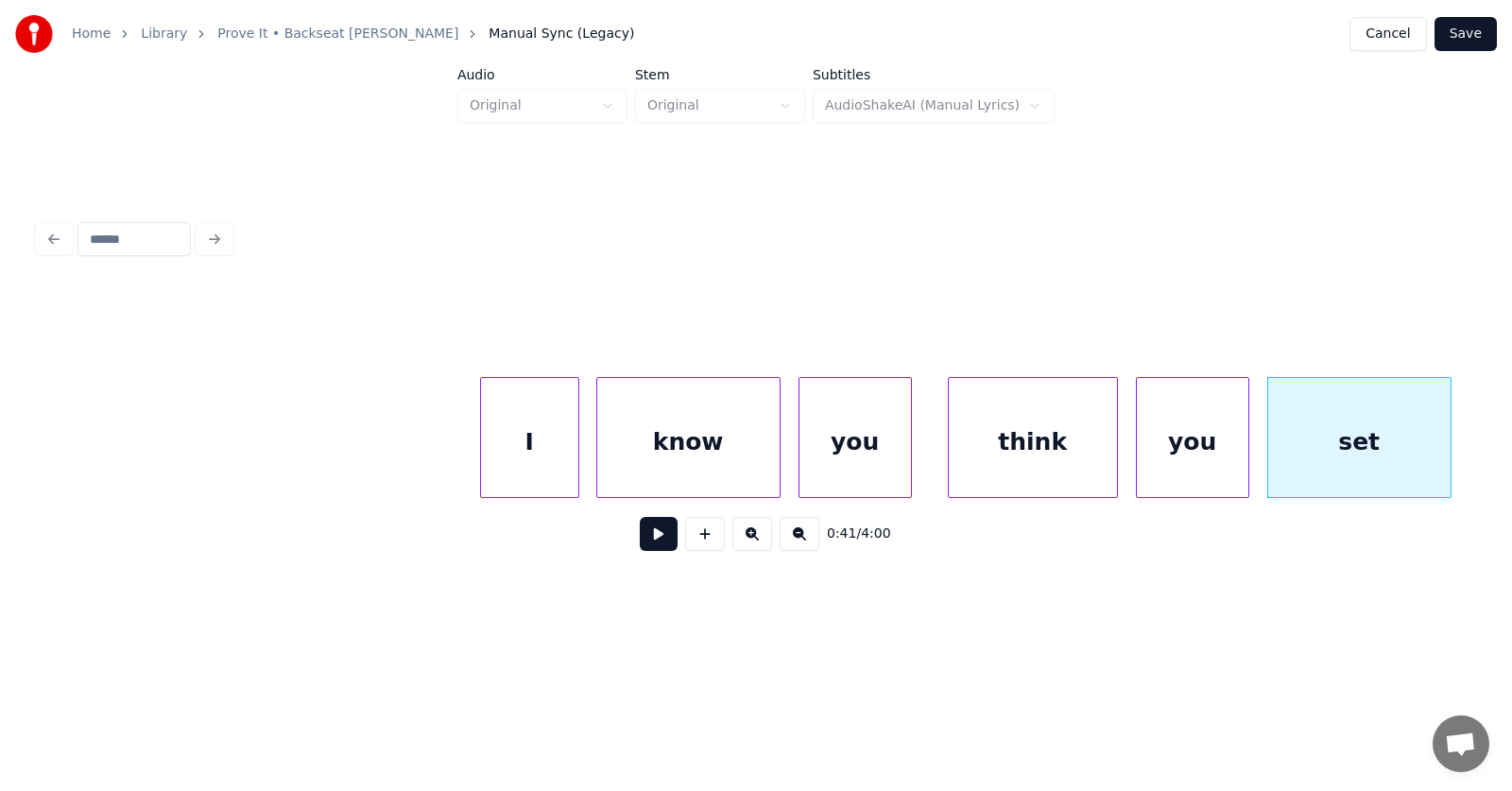
click at [646, 542] on button at bounding box center [659, 534] width 38 height 34
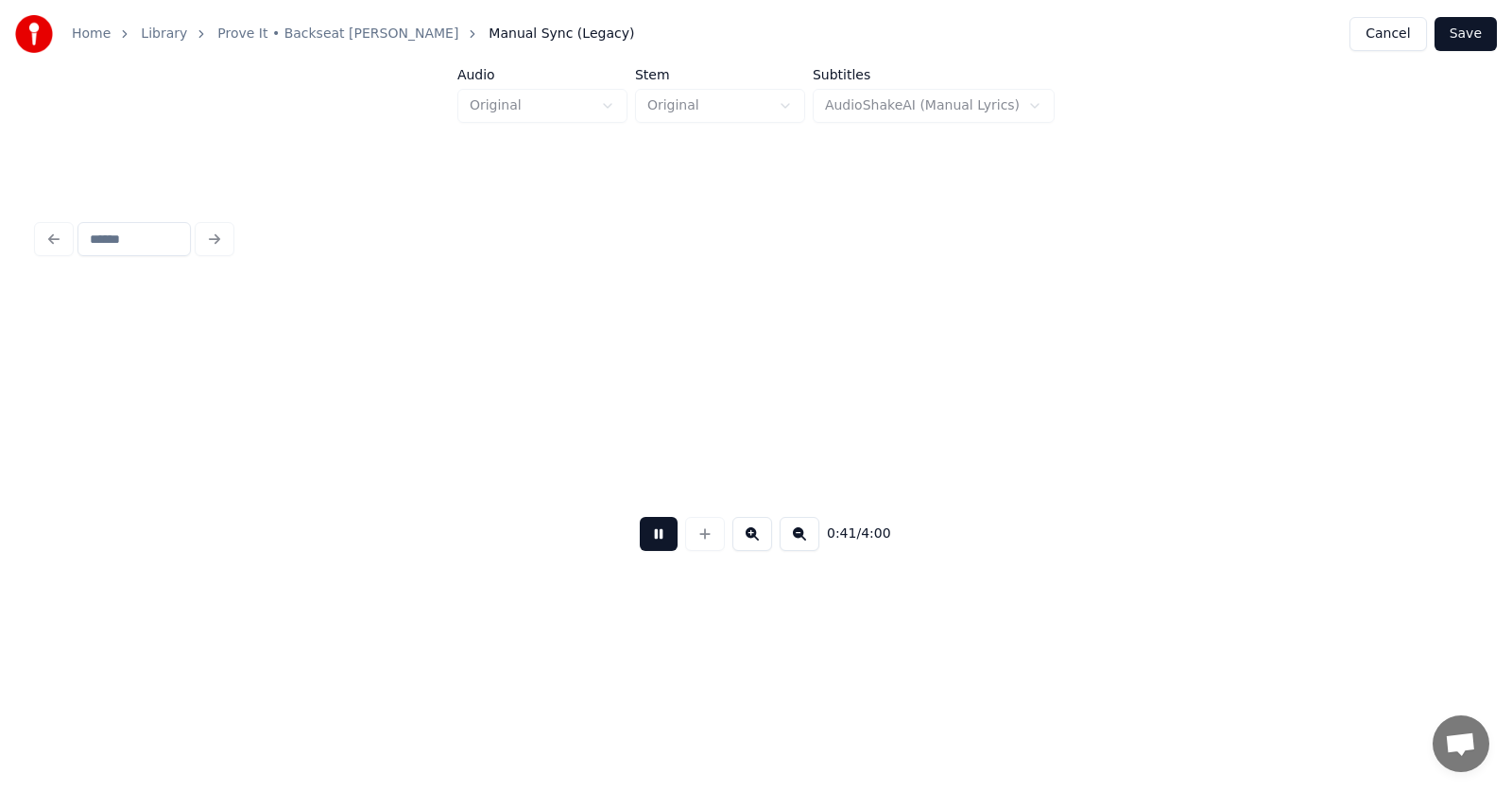
scroll to position [0, 29522]
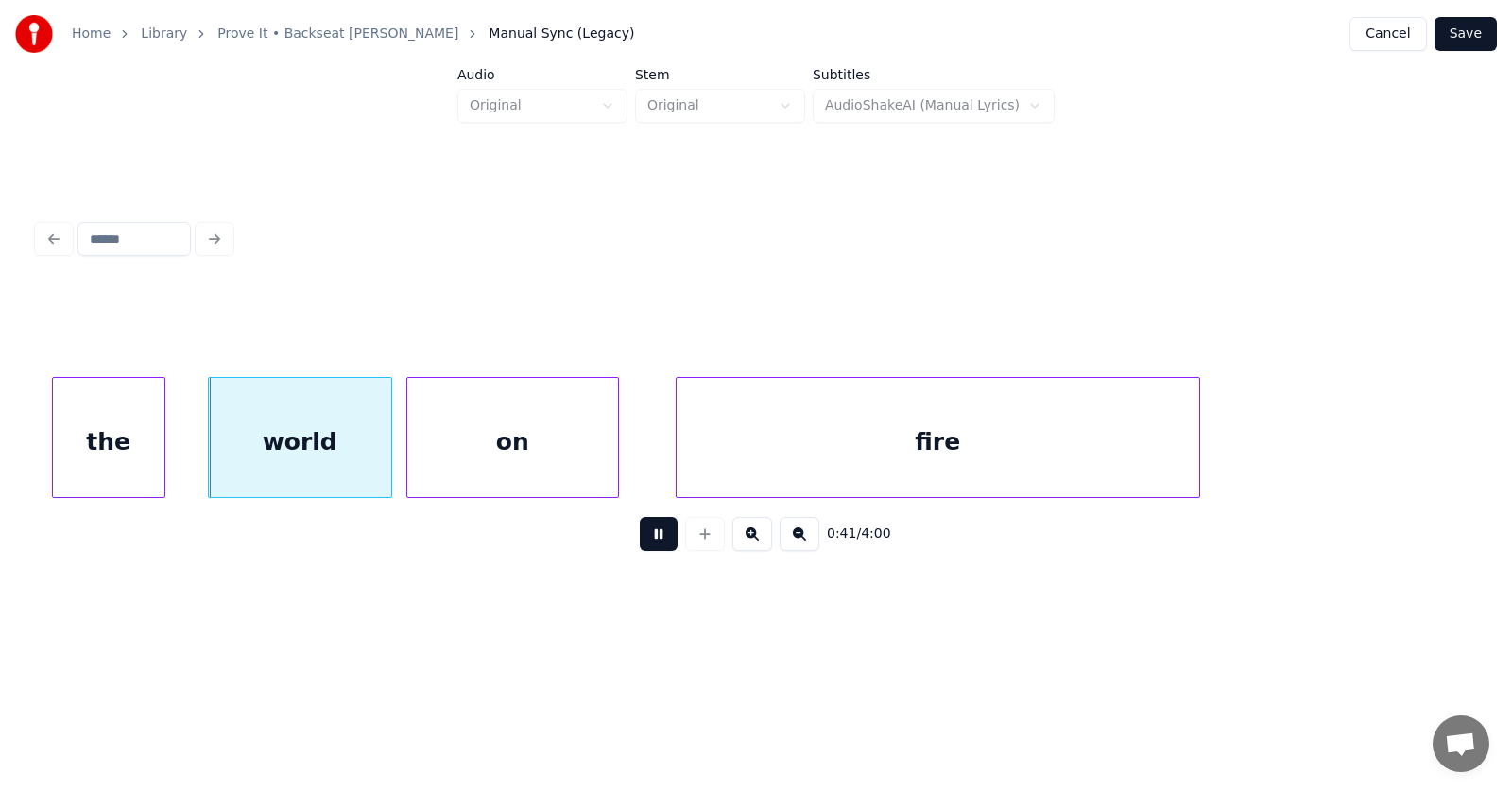
click at [646, 542] on button at bounding box center [659, 534] width 38 height 34
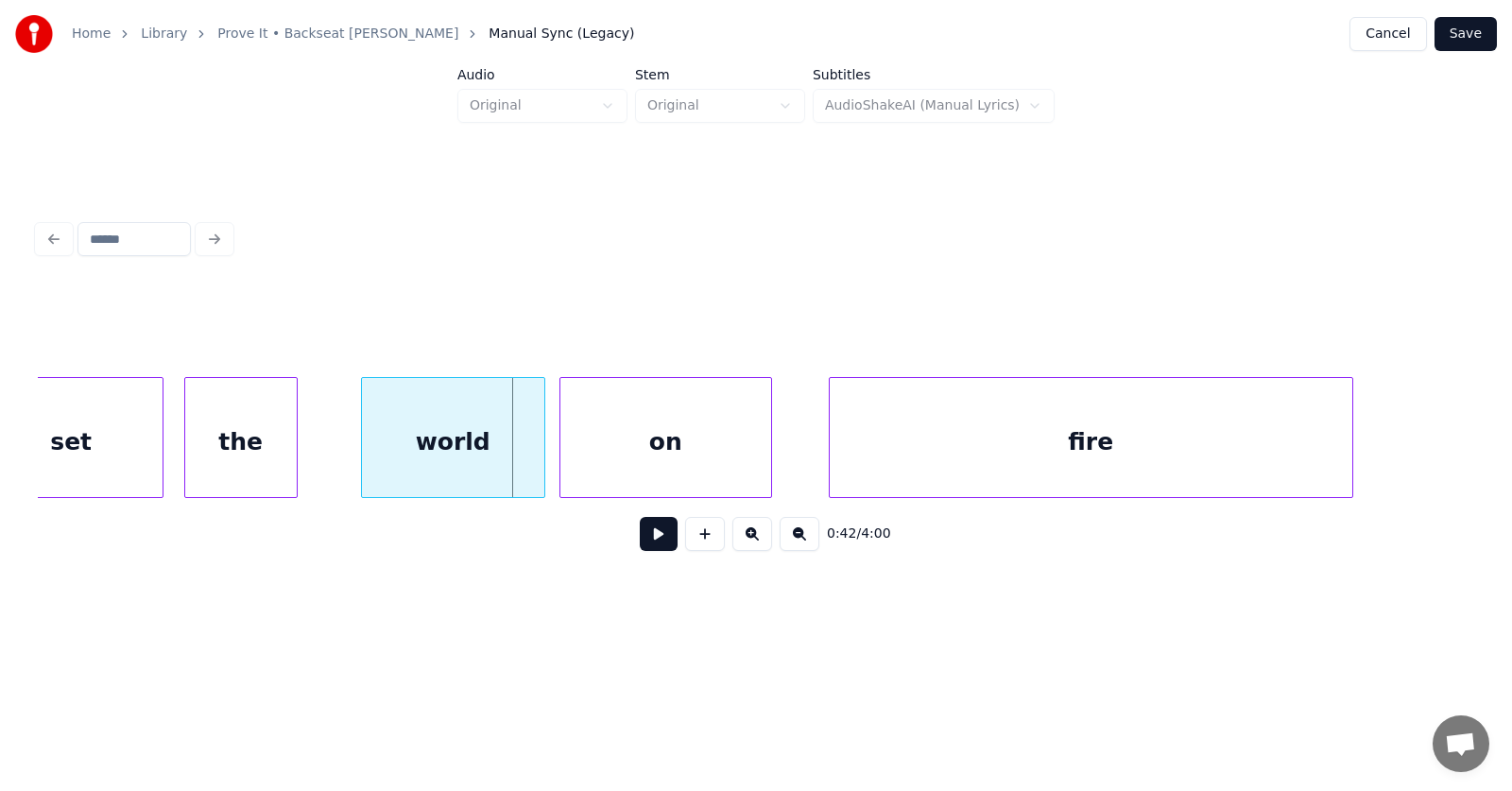
click at [254, 460] on div "the" at bounding box center [242, 442] width 112 height 129
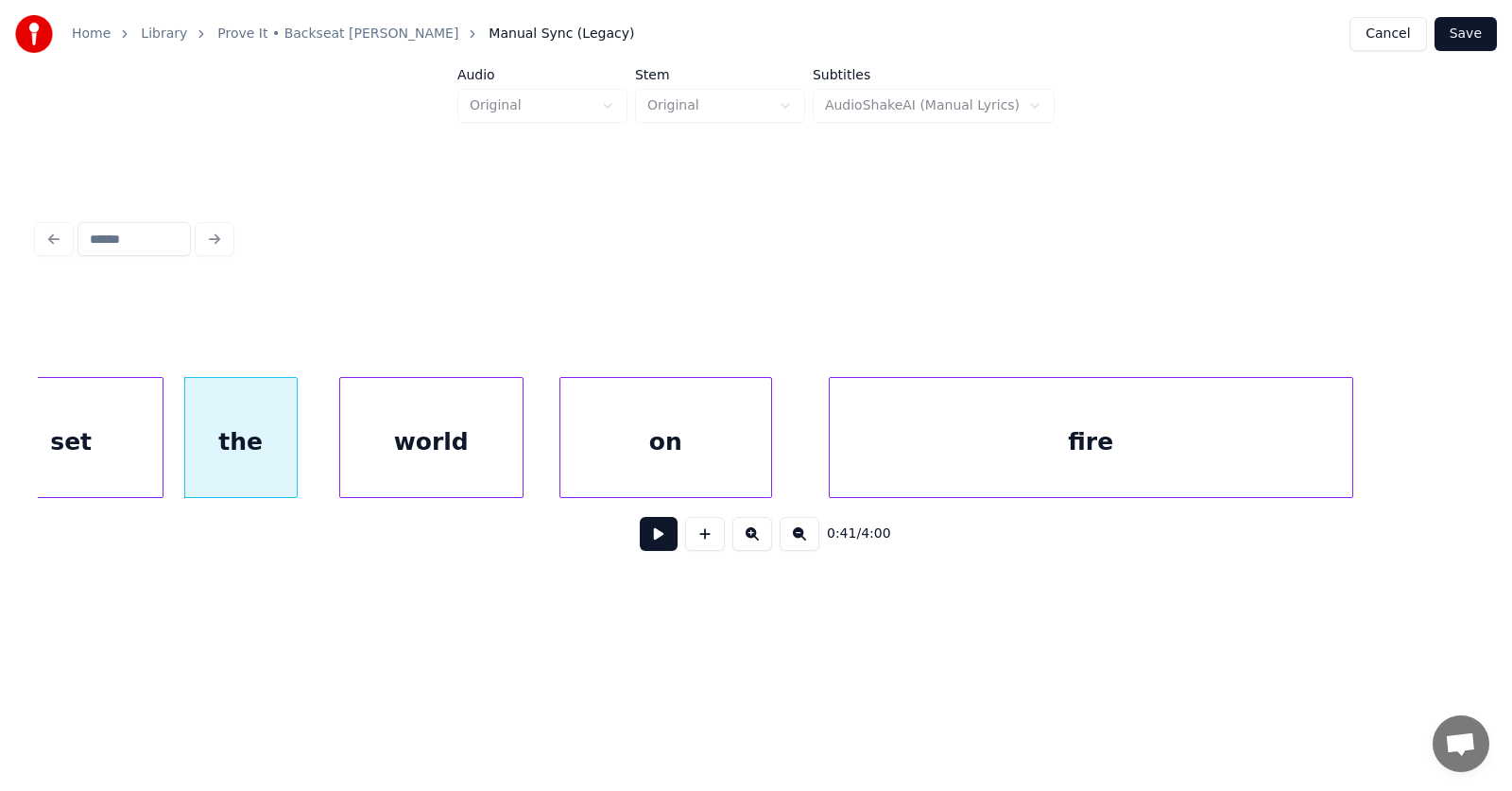
click at [386, 451] on div "world" at bounding box center [432, 442] width 183 height 129
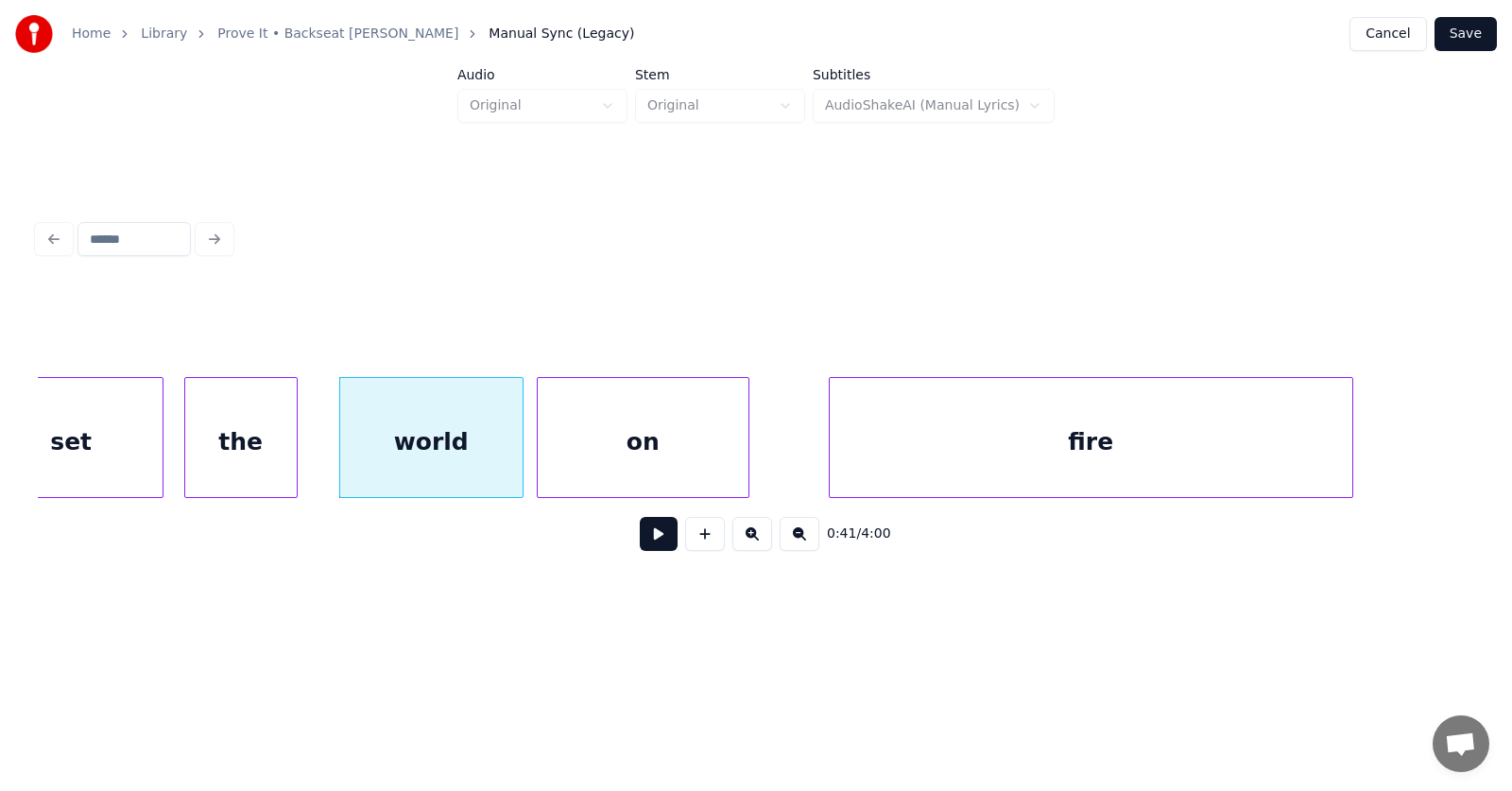
click at [613, 454] on div "on" at bounding box center [643, 442] width 211 height 129
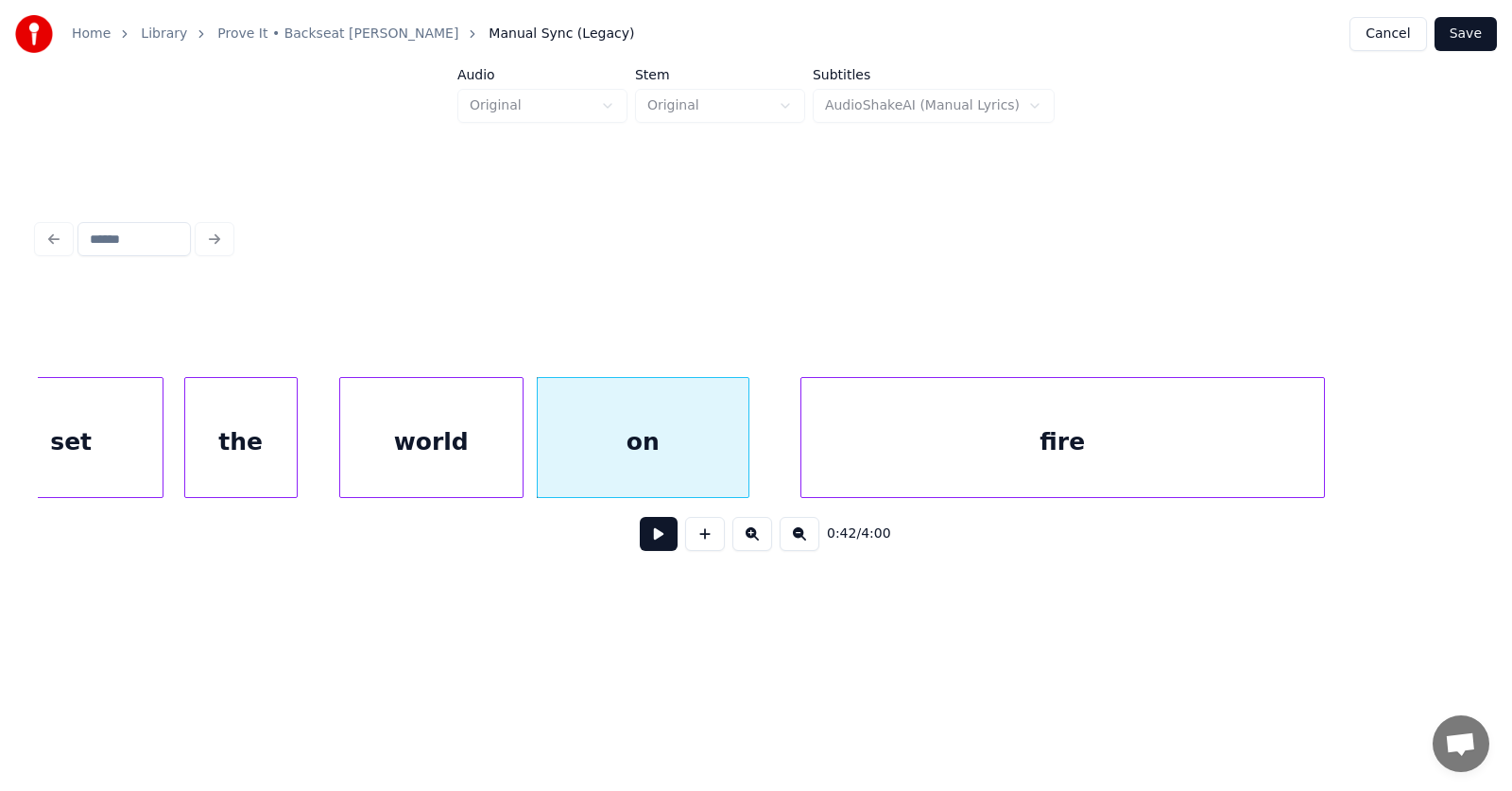
click at [858, 450] on div "fire" at bounding box center [1062, 442] width 522 height 129
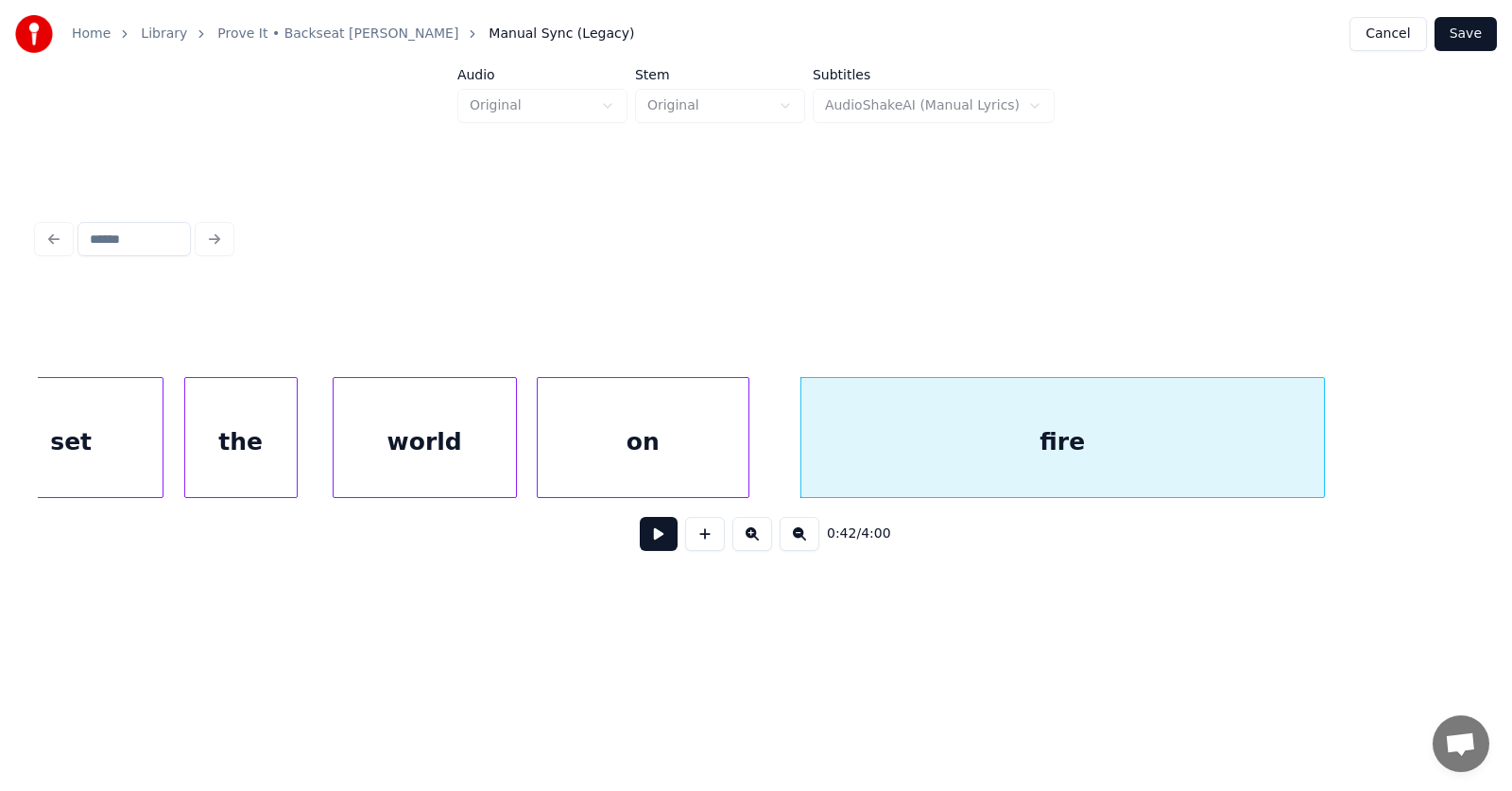
click at [452, 449] on div "world" at bounding box center [425, 442] width 183 height 129
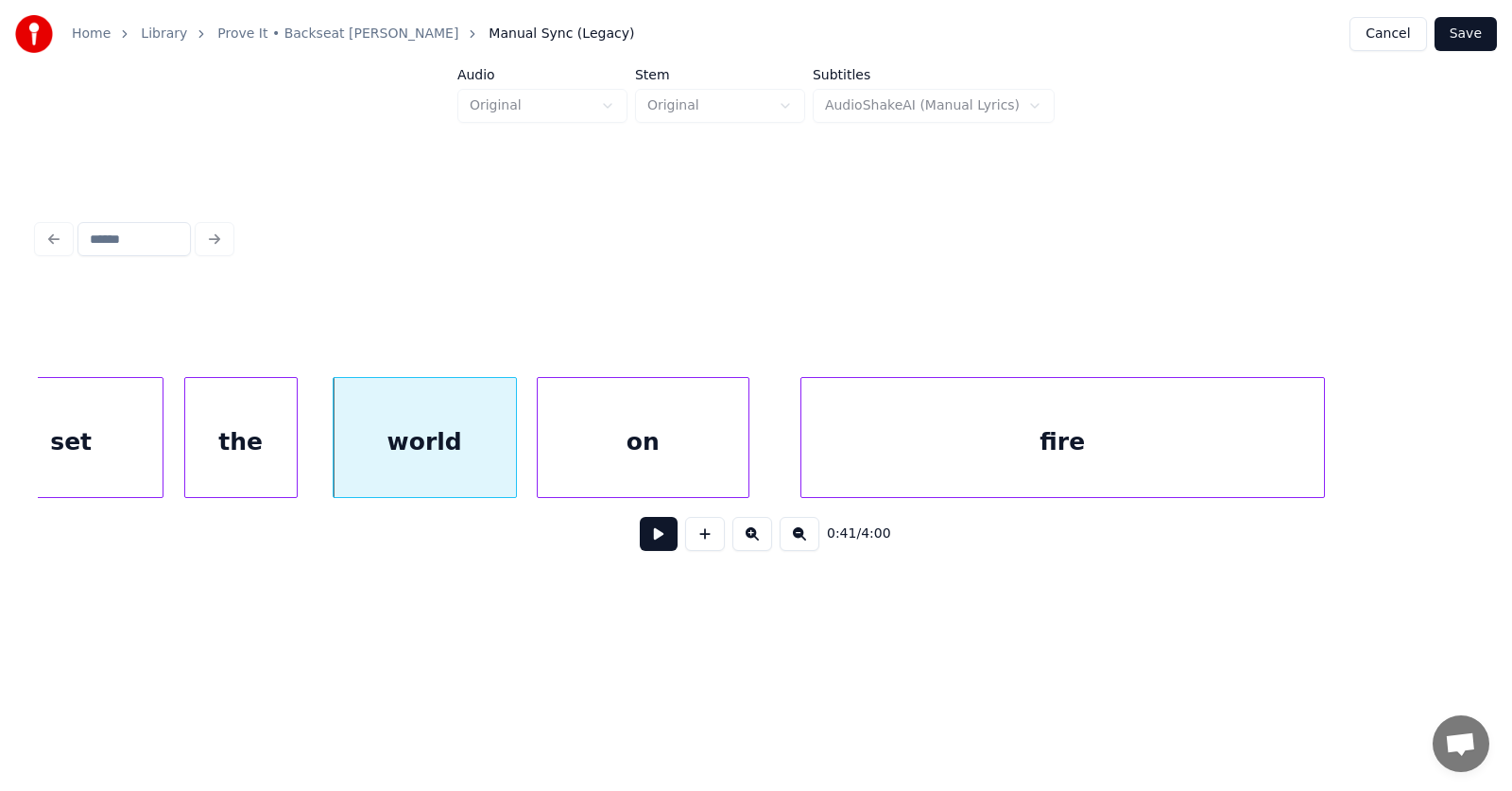
click at [640, 544] on button at bounding box center [659, 534] width 38 height 34
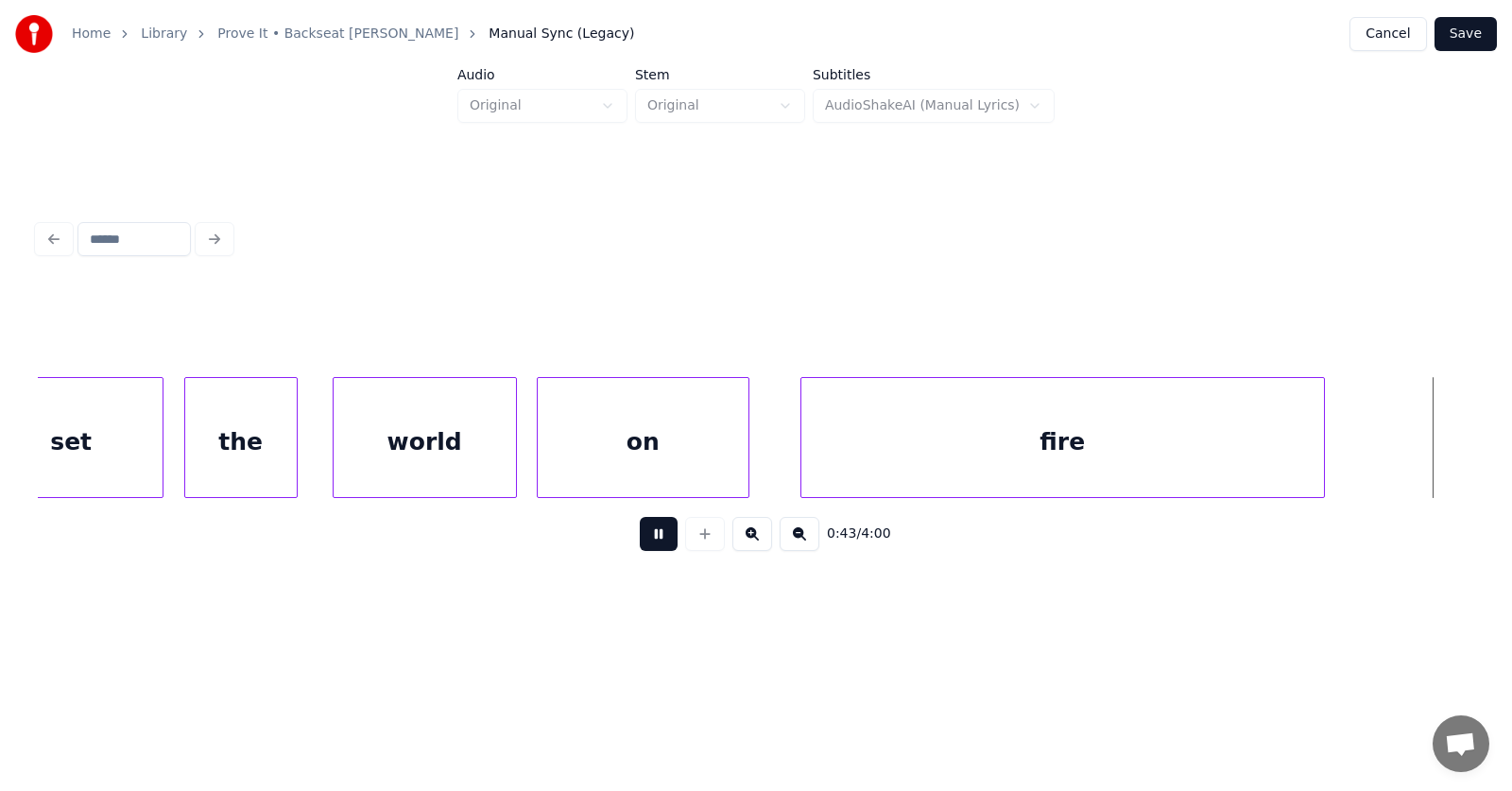
scroll to position [0, 30811]
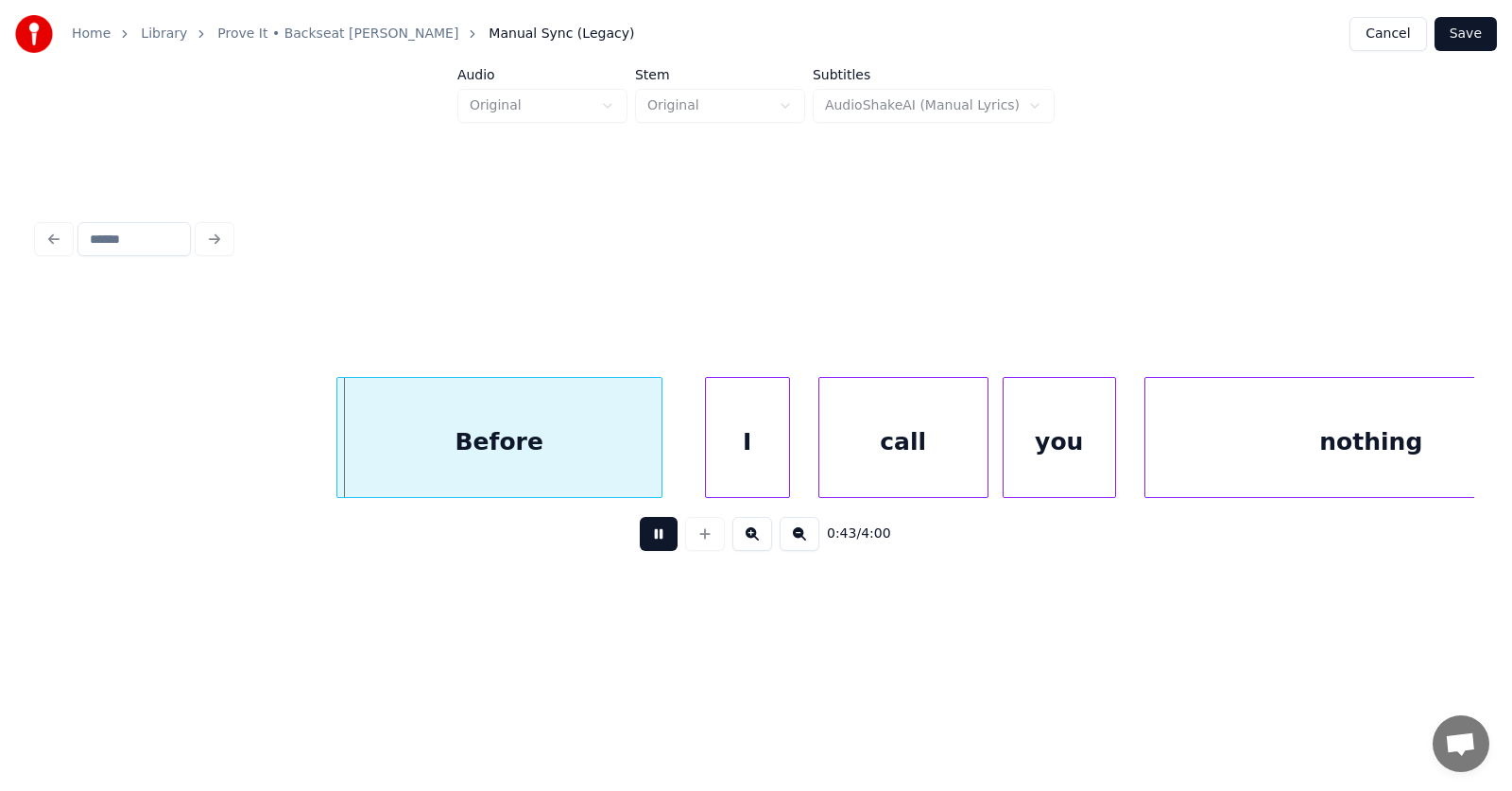
click at [640, 544] on button at bounding box center [659, 534] width 38 height 34
click at [503, 464] on div "Before" at bounding box center [467, 442] width 324 height 129
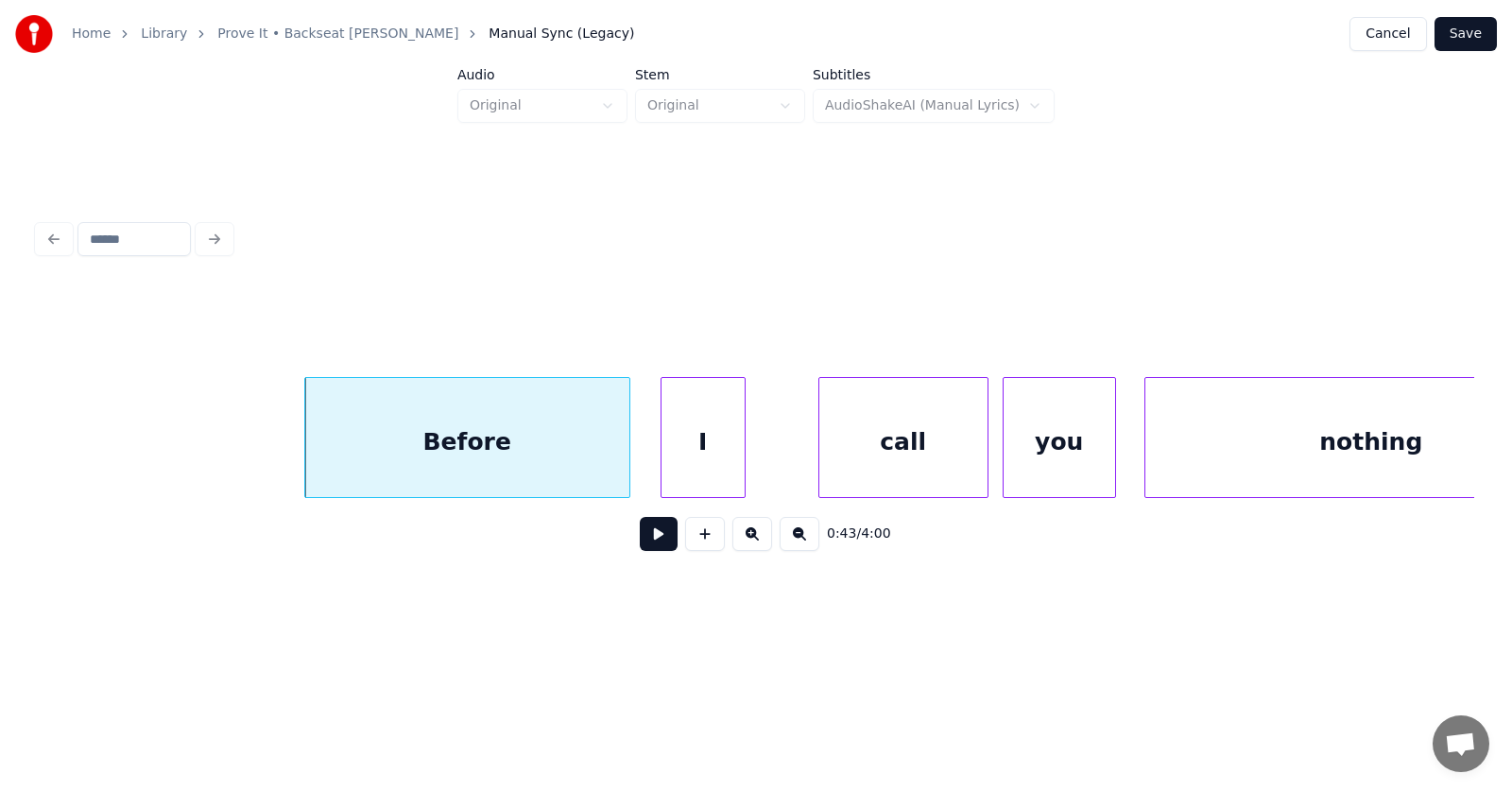
click at [690, 465] on div "I" at bounding box center [703, 442] width 83 height 129
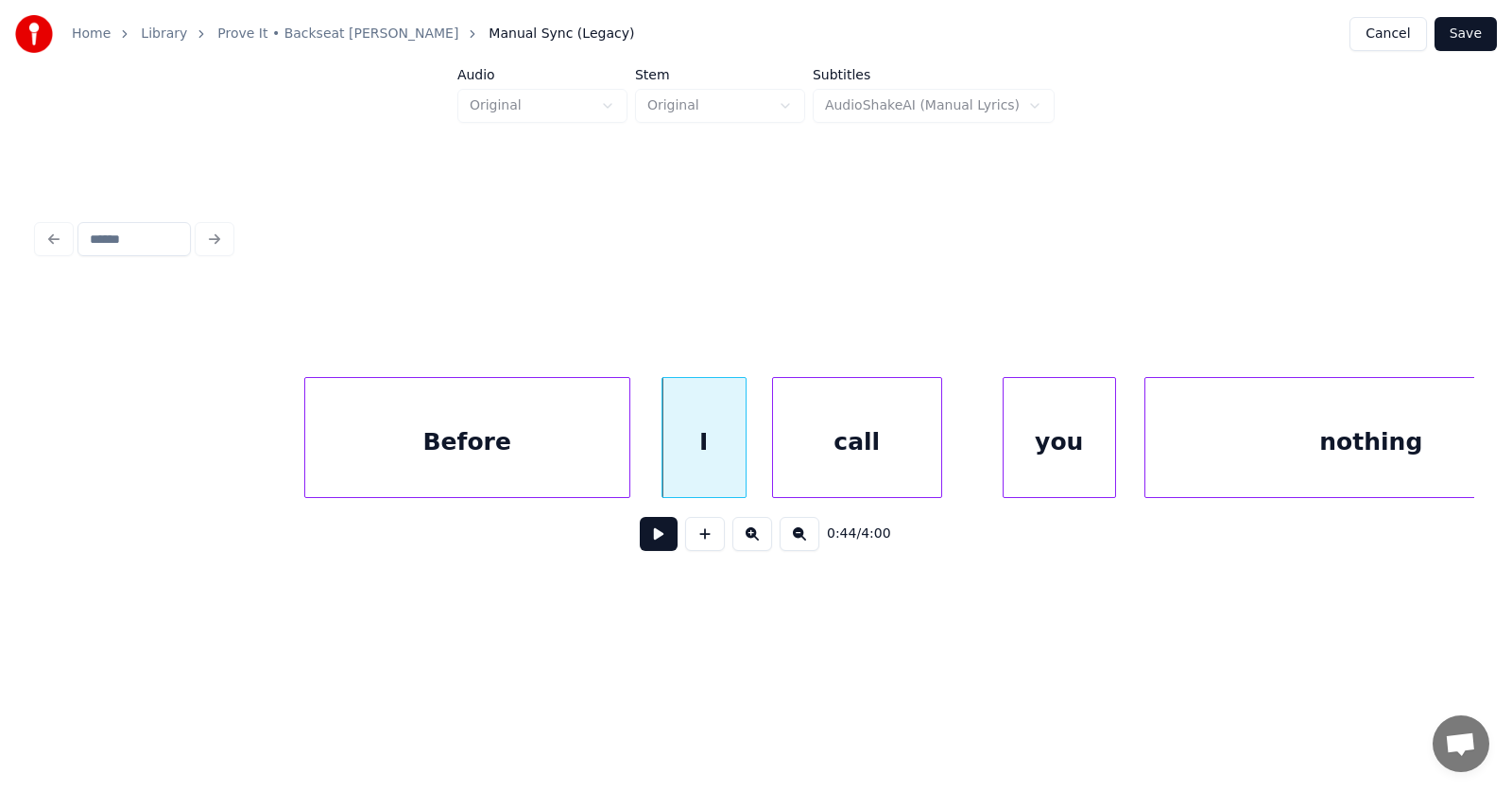
click at [819, 460] on div "call" at bounding box center [857, 442] width 168 height 129
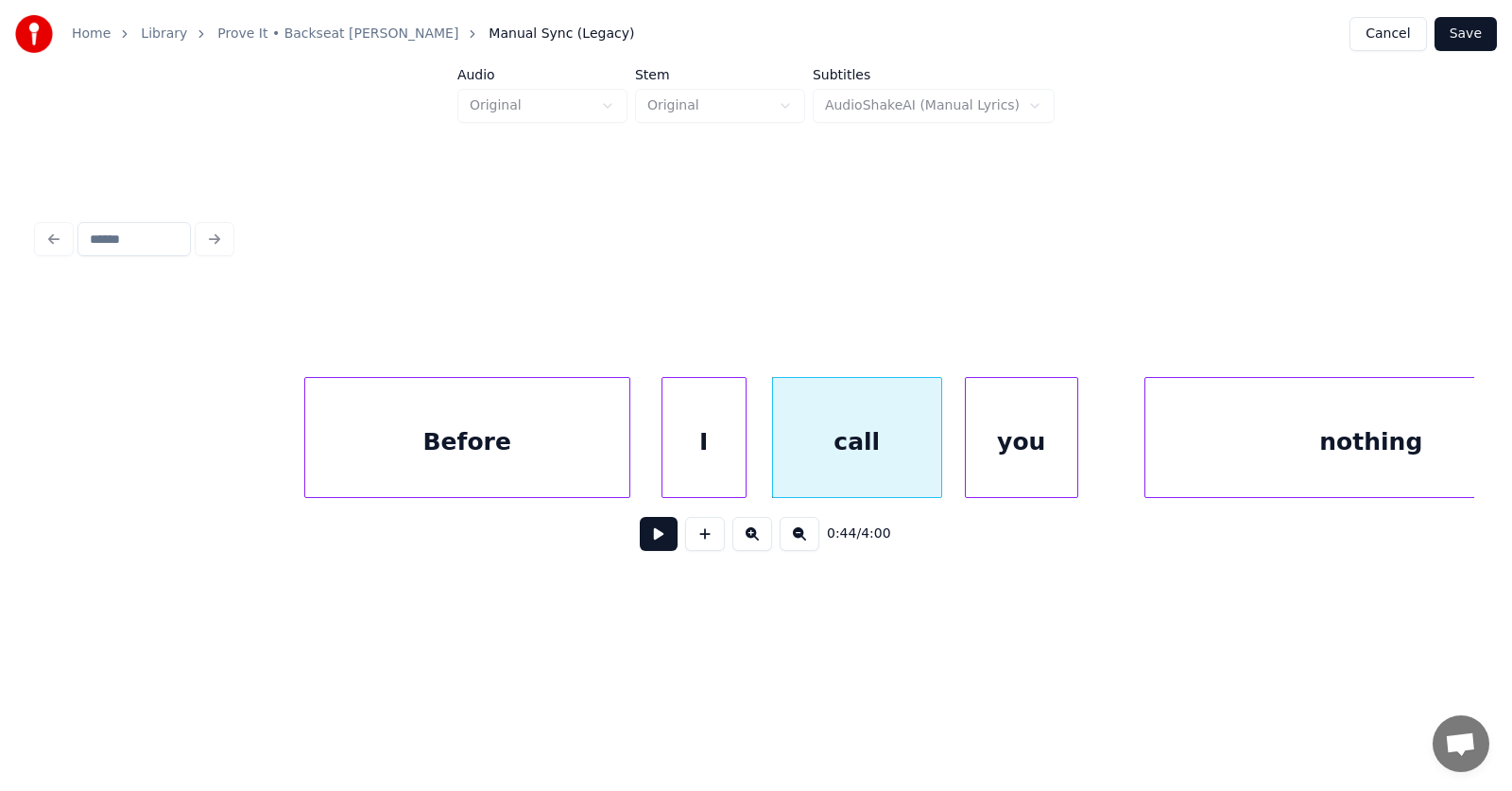
click at [983, 459] on div "you" at bounding box center [1022, 442] width 112 height 129
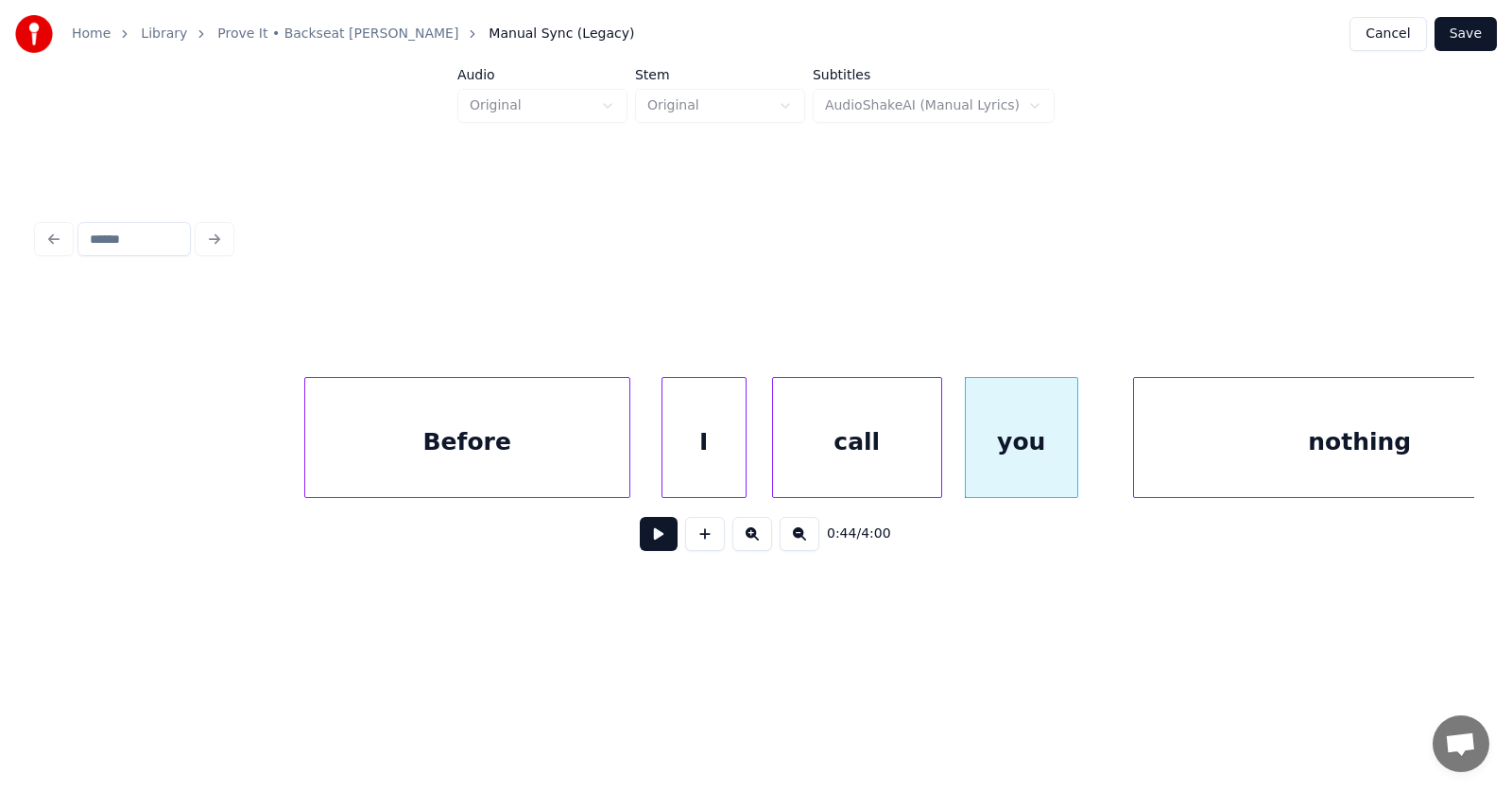
scroll to position [0, 30930]
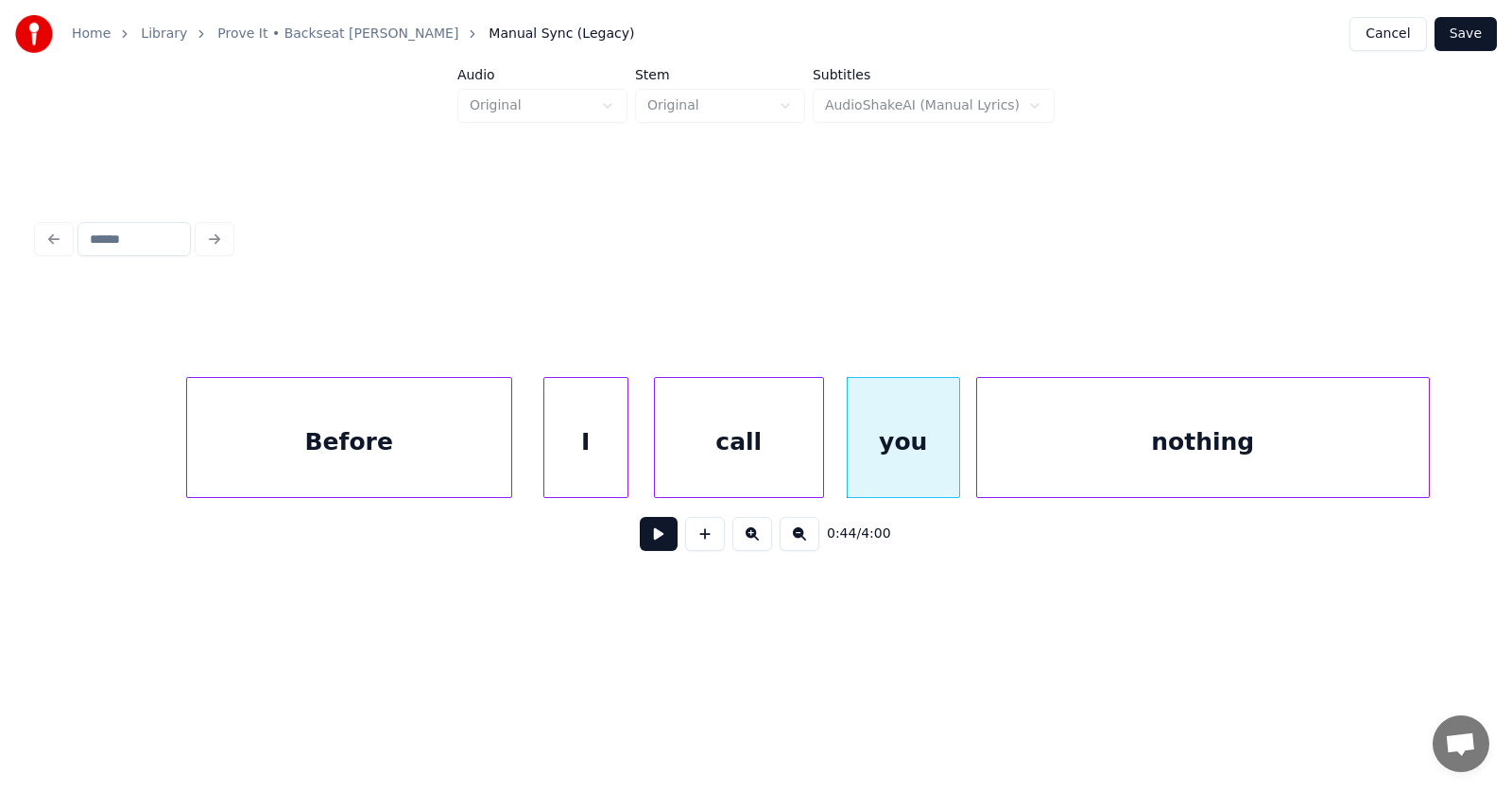
click at [1192, 448] on div "nothing" at bounding box center [1204, 442] width 452 height 129
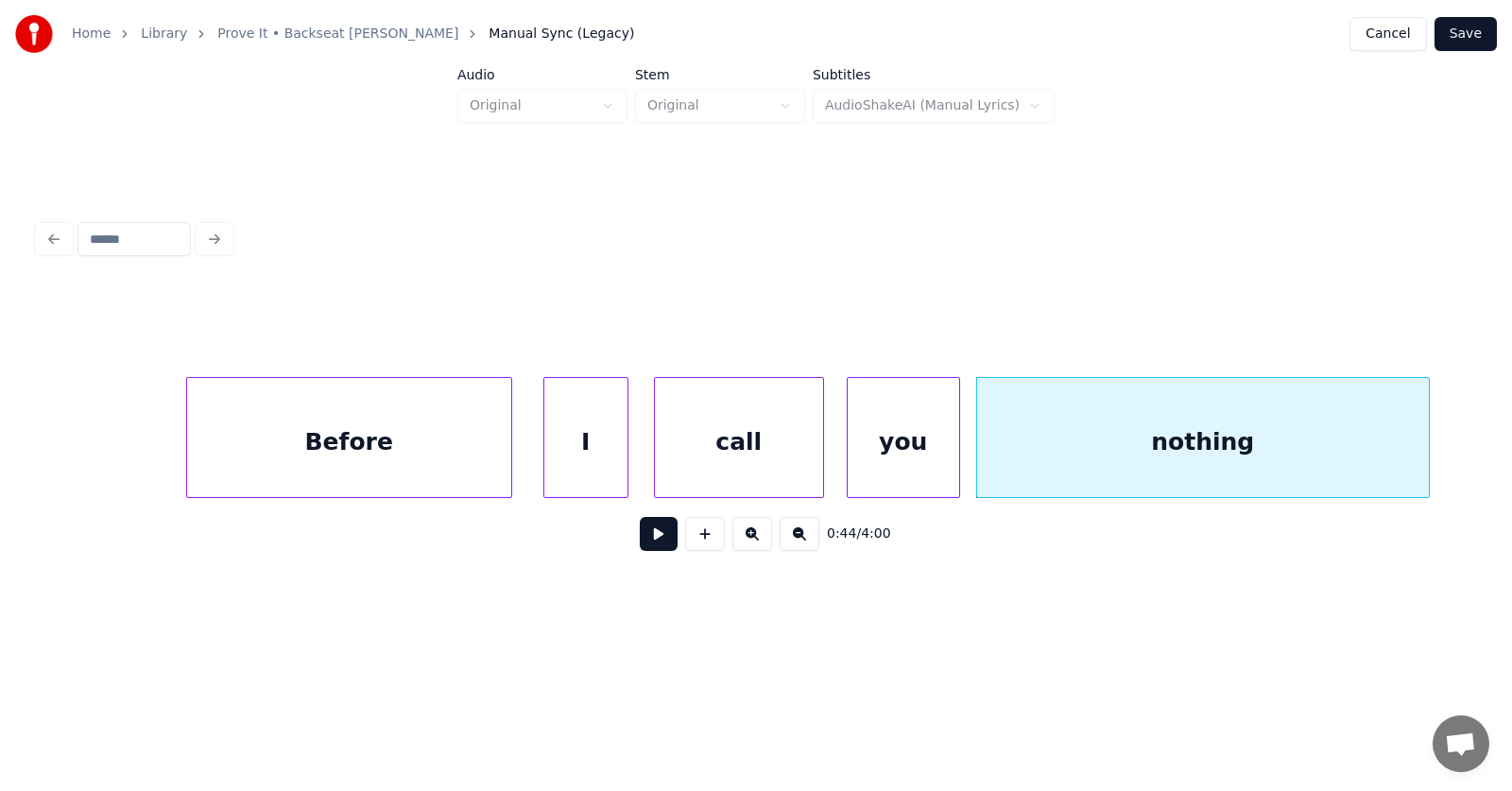
click at [390, 463] on div "Before" at bounding box center [350, 442] width 324 height 129
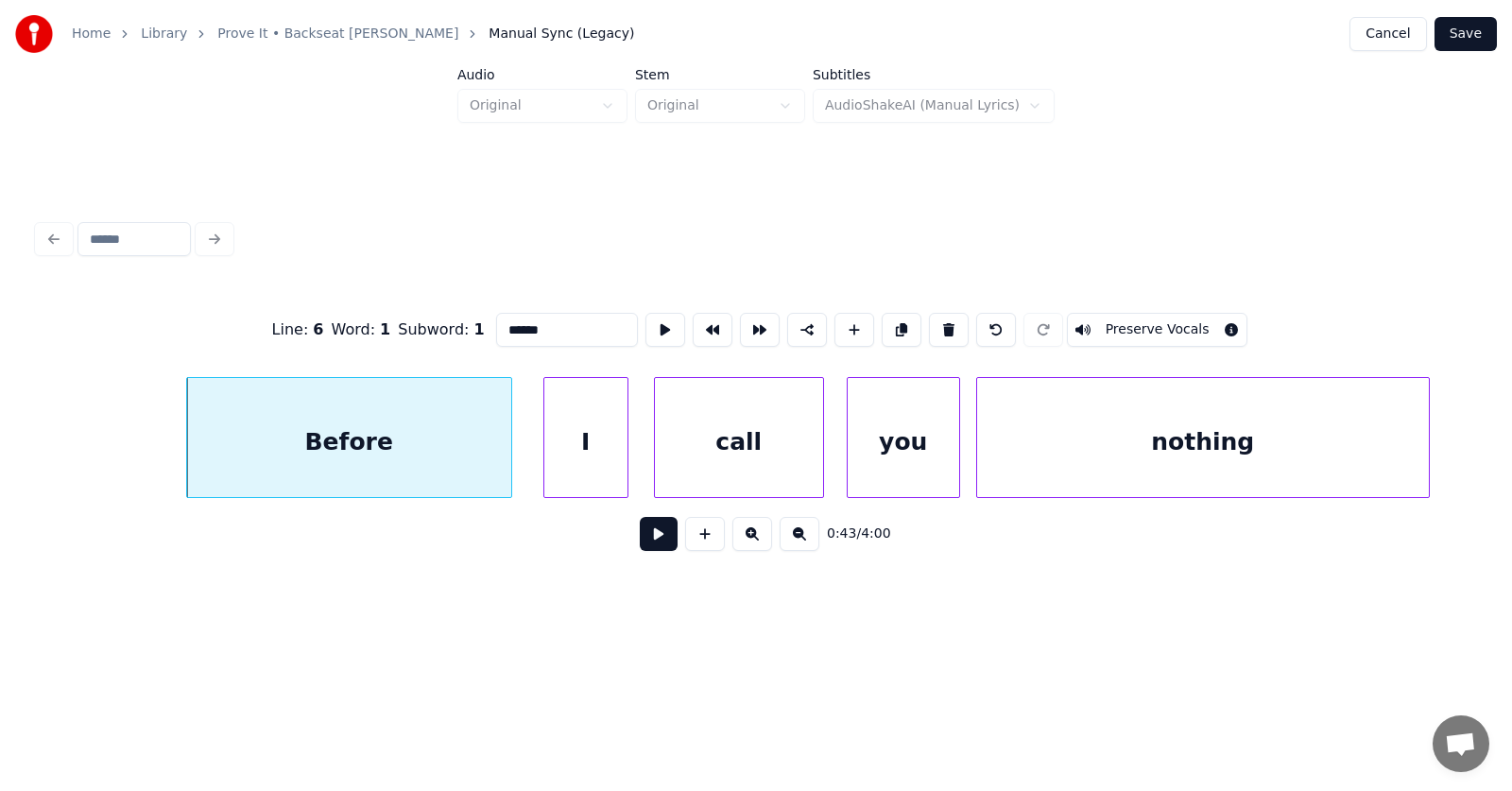
click at [640, 543] on button at bounding box center [659, 534] width 38 height 34
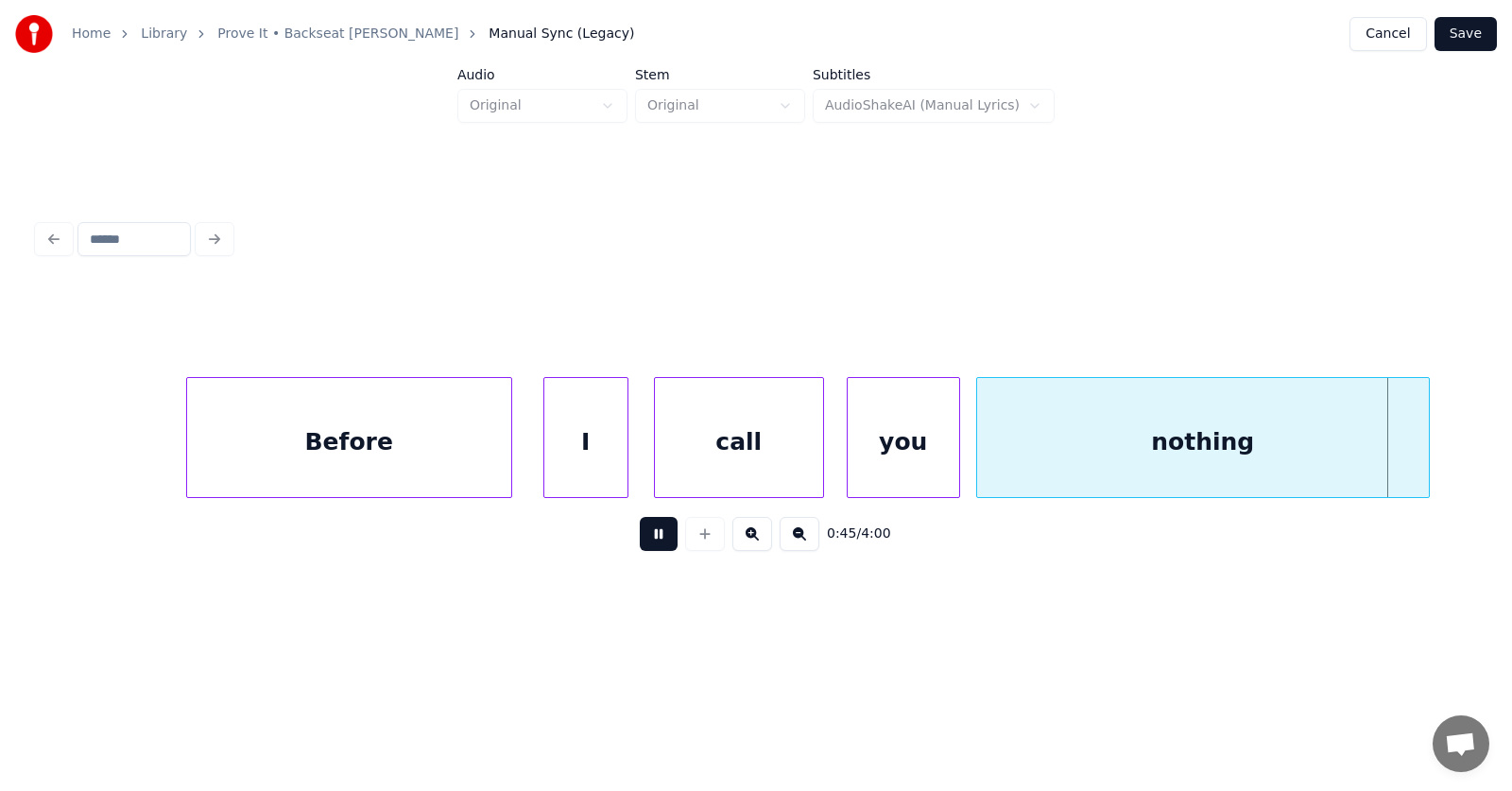
scroll to position [0, 32368]
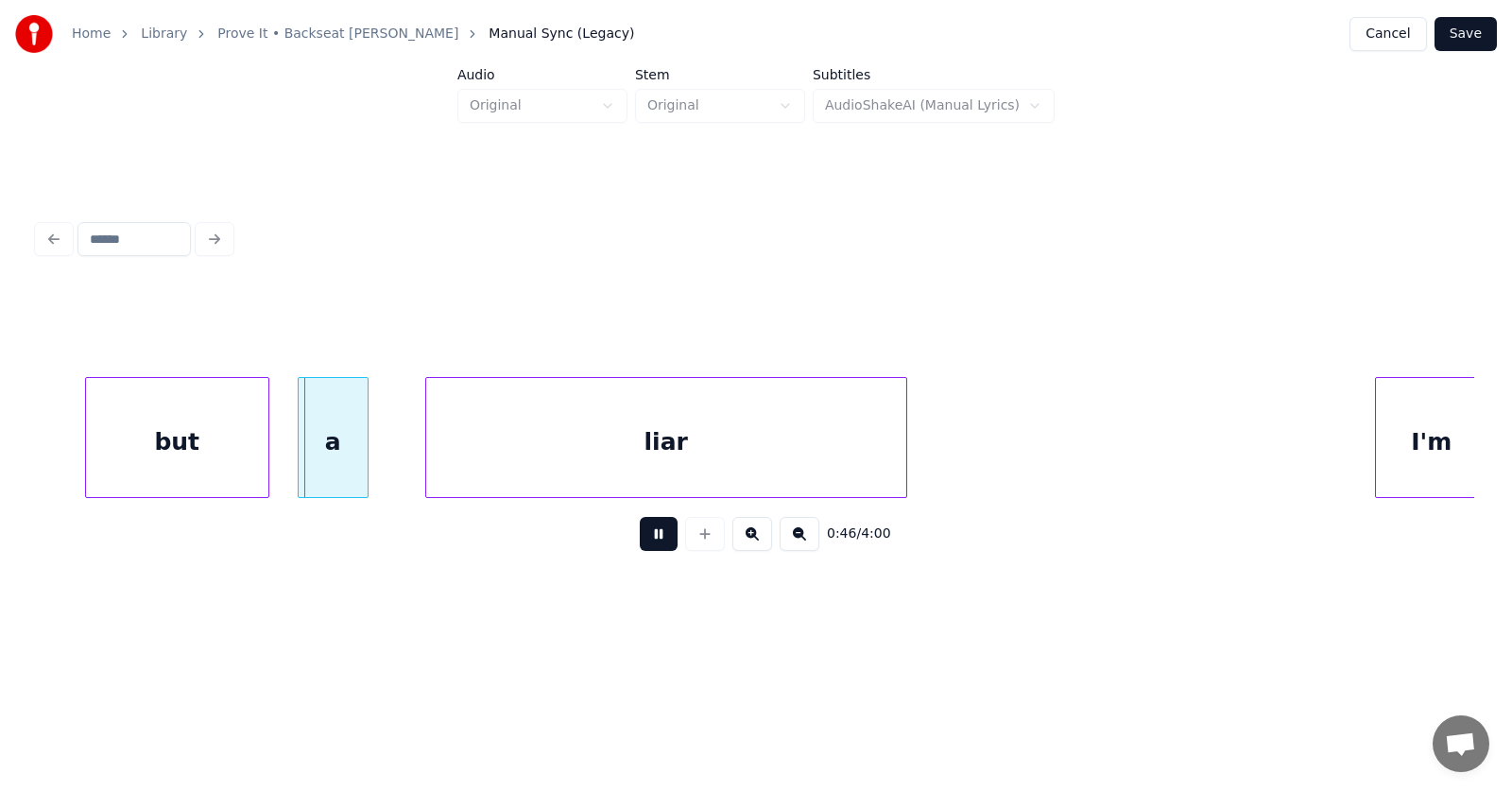
click at [640, 543] on button at bounding box center [659, 534] width 38 height 34
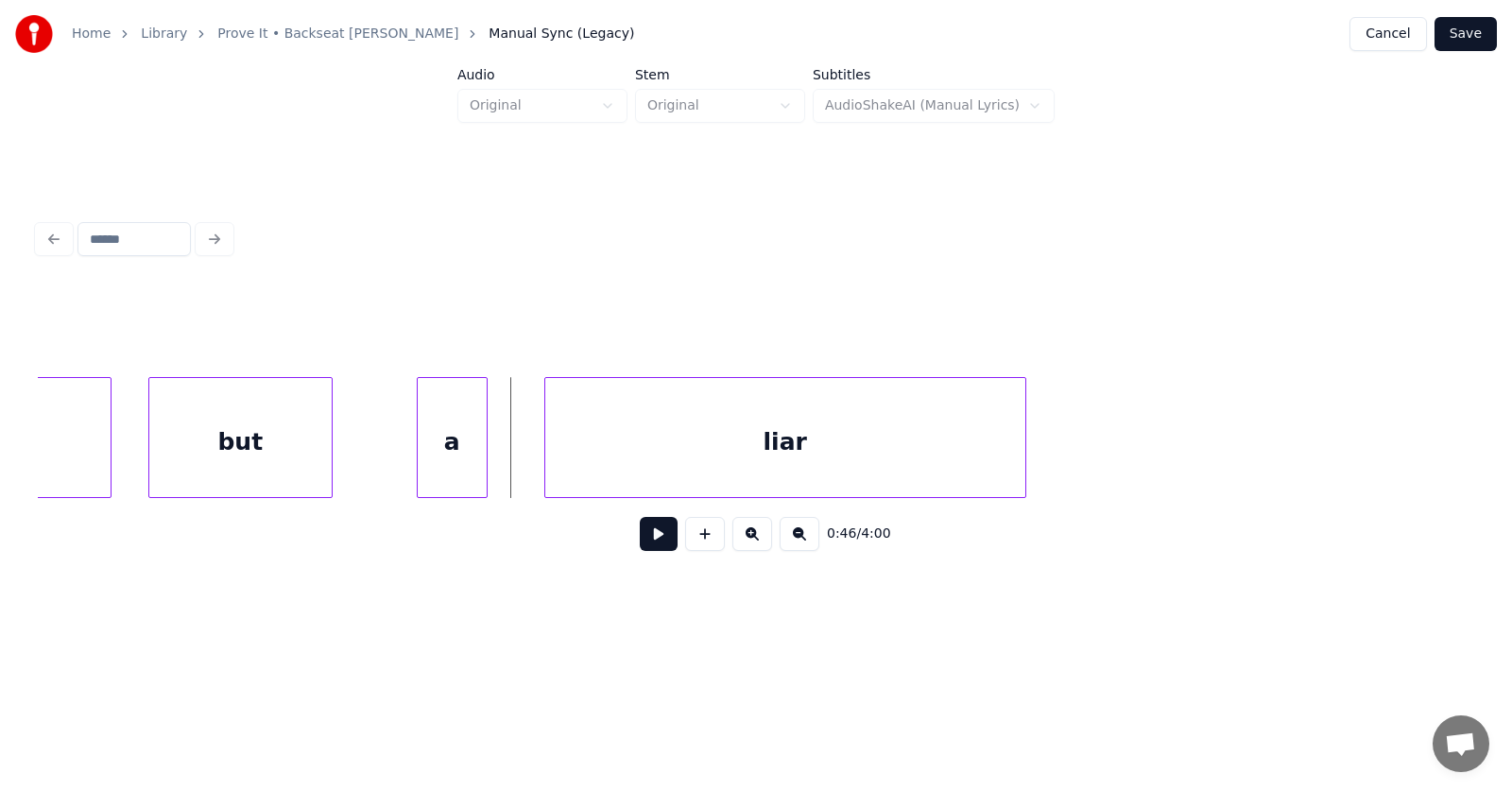
click at [264, 452] on div "but" at bounding box center [241, 442] width 183 height 129
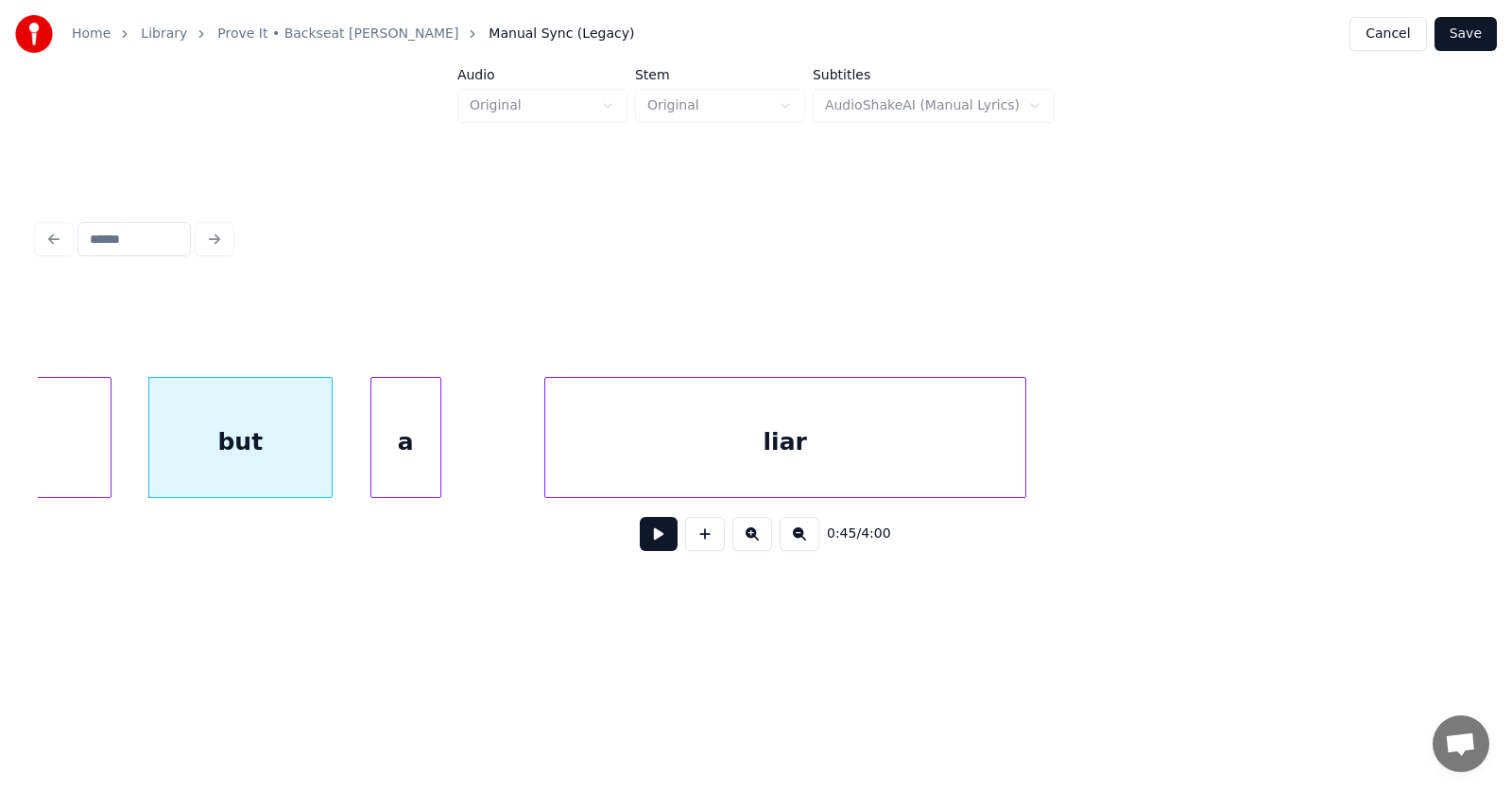
click at [408, 457] on div "a" at bounding box center [405, 442] width 69 height 129
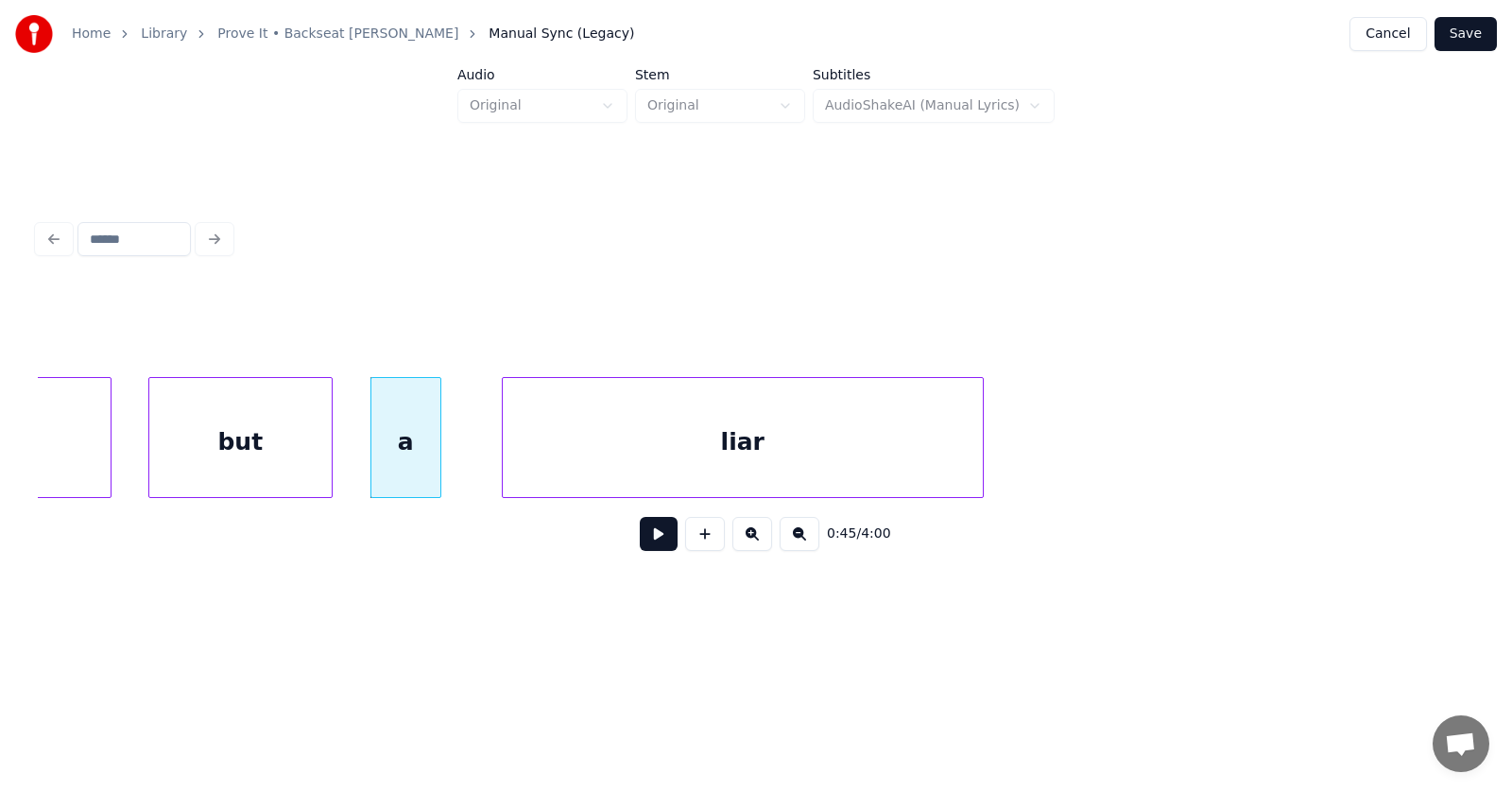
click at [580, 459] on div "liar" at bounding box center [742, 442] width 480 height 129
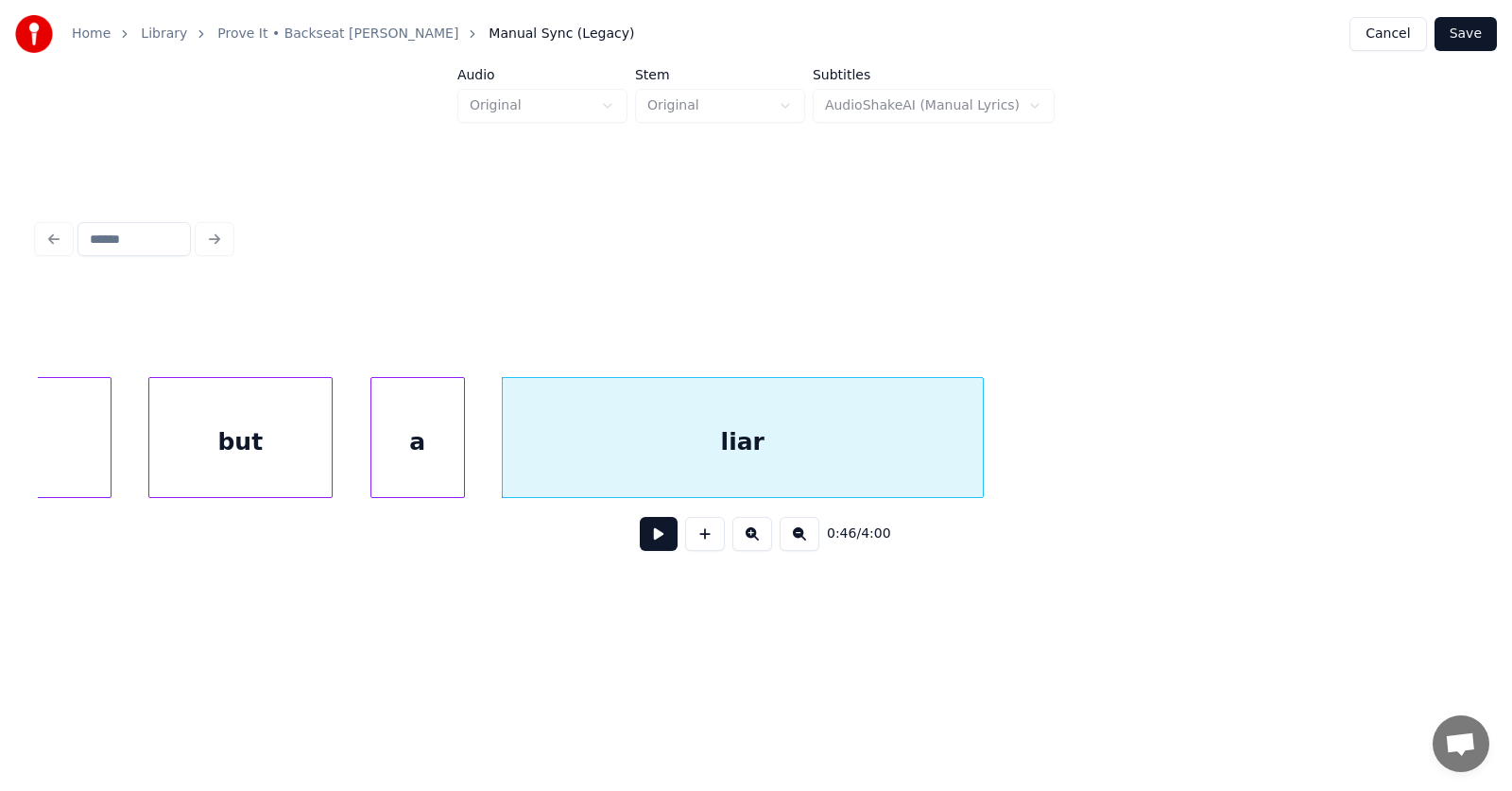
click at [464, 443] on div at bounding box center [461, 437] width 6 height 119
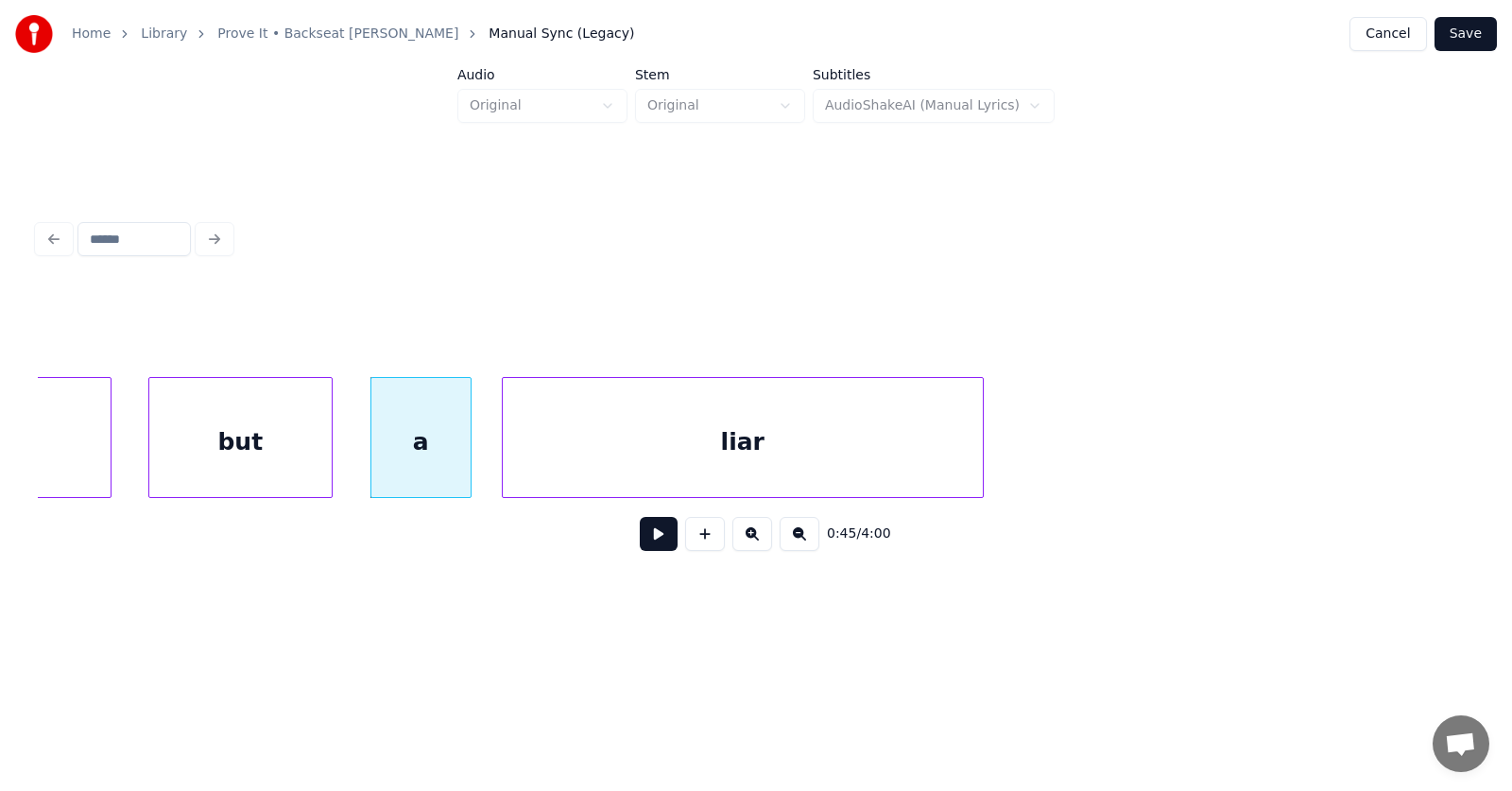
click at [332, 447] on div "but" at bounding box center [241, 437] width 185 height 121
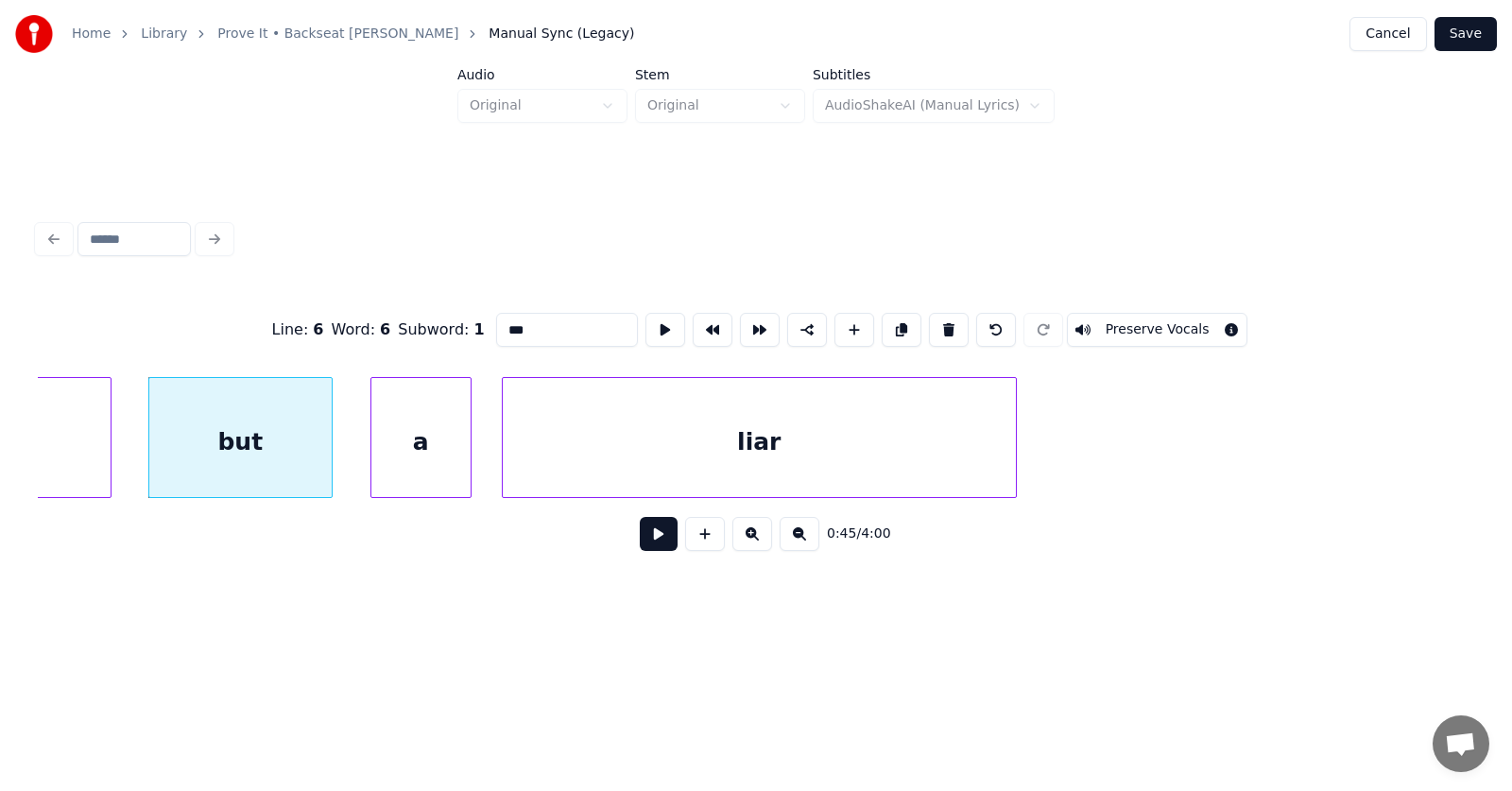
click at [1016, 443] on div at bounding box center [1013, 437] width 6 height 119
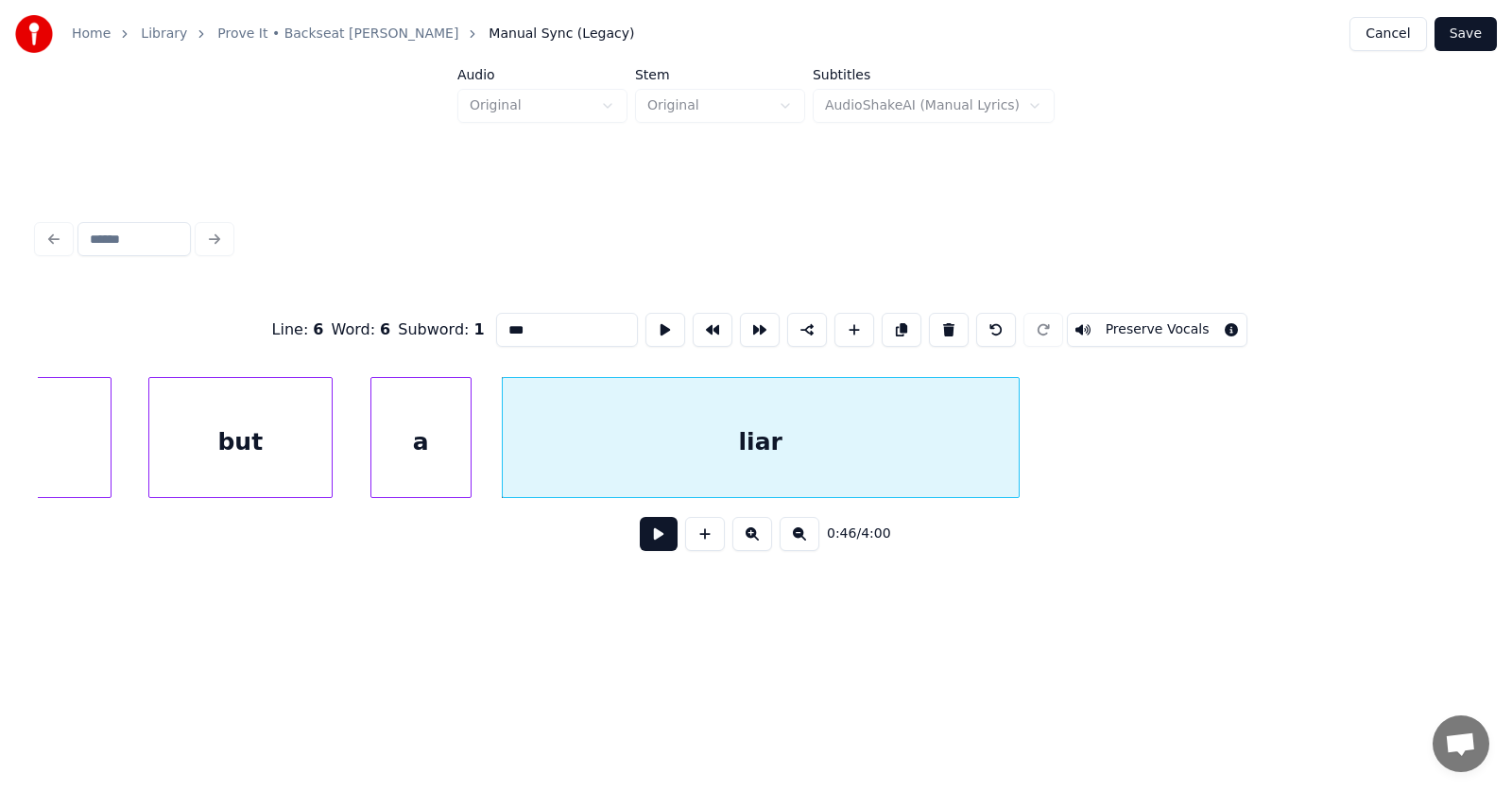
click at [651, 545] on button at bounding box center [659, 534] width 38 height 34
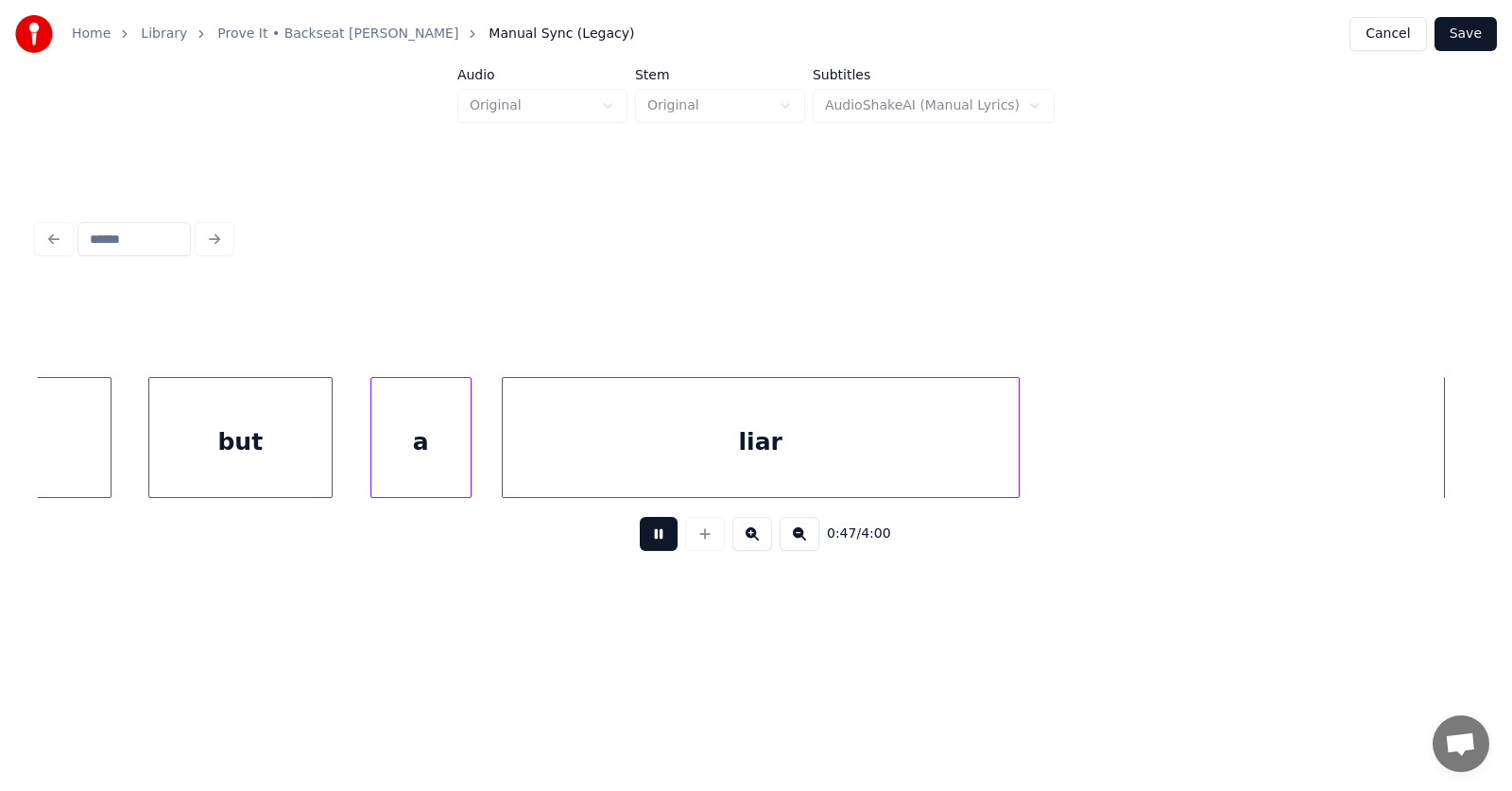
scroll to position [0, 33695]
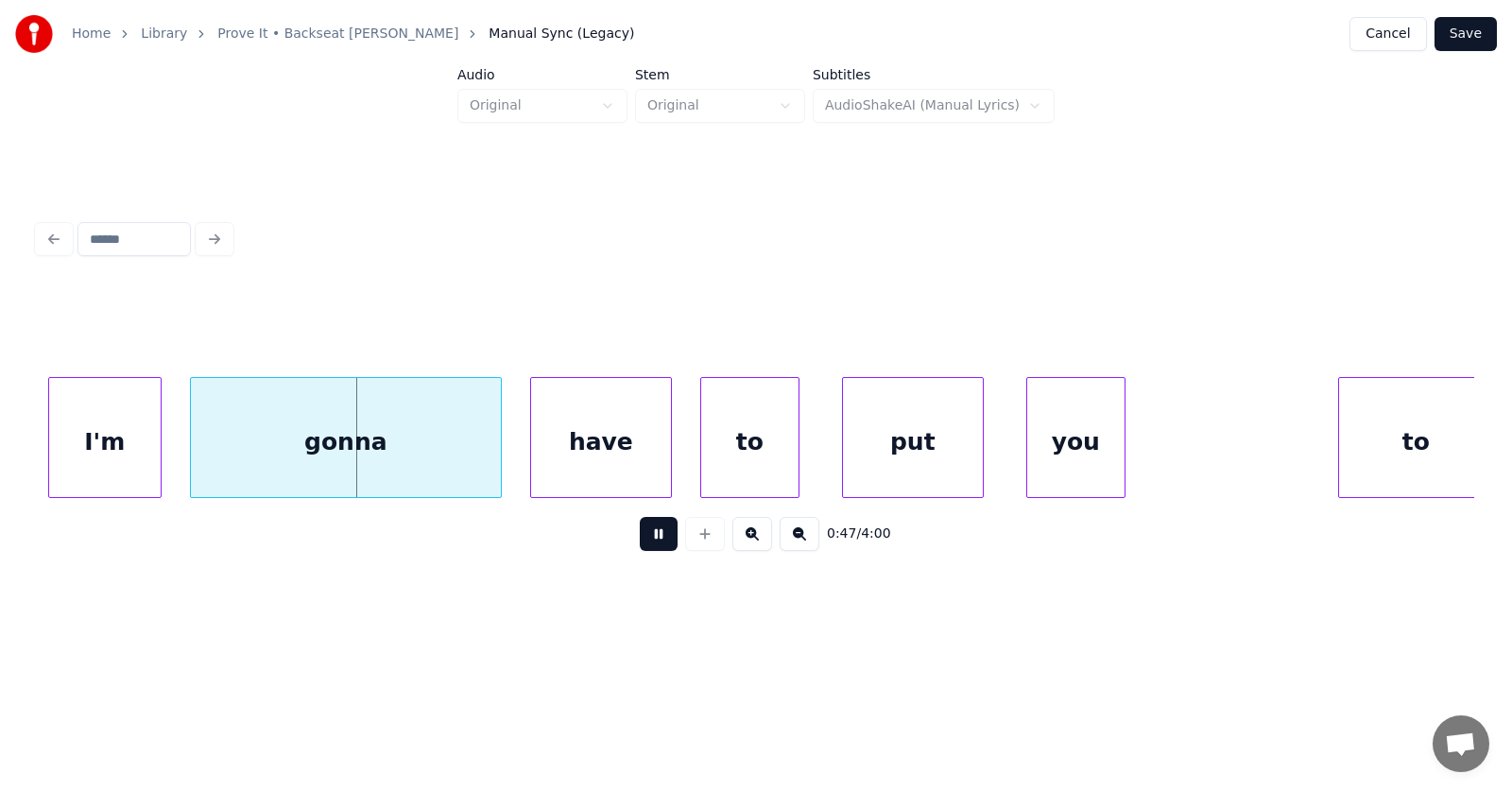
click at [651, 545] on button at bounding box center [659, 534] width 38 height 34
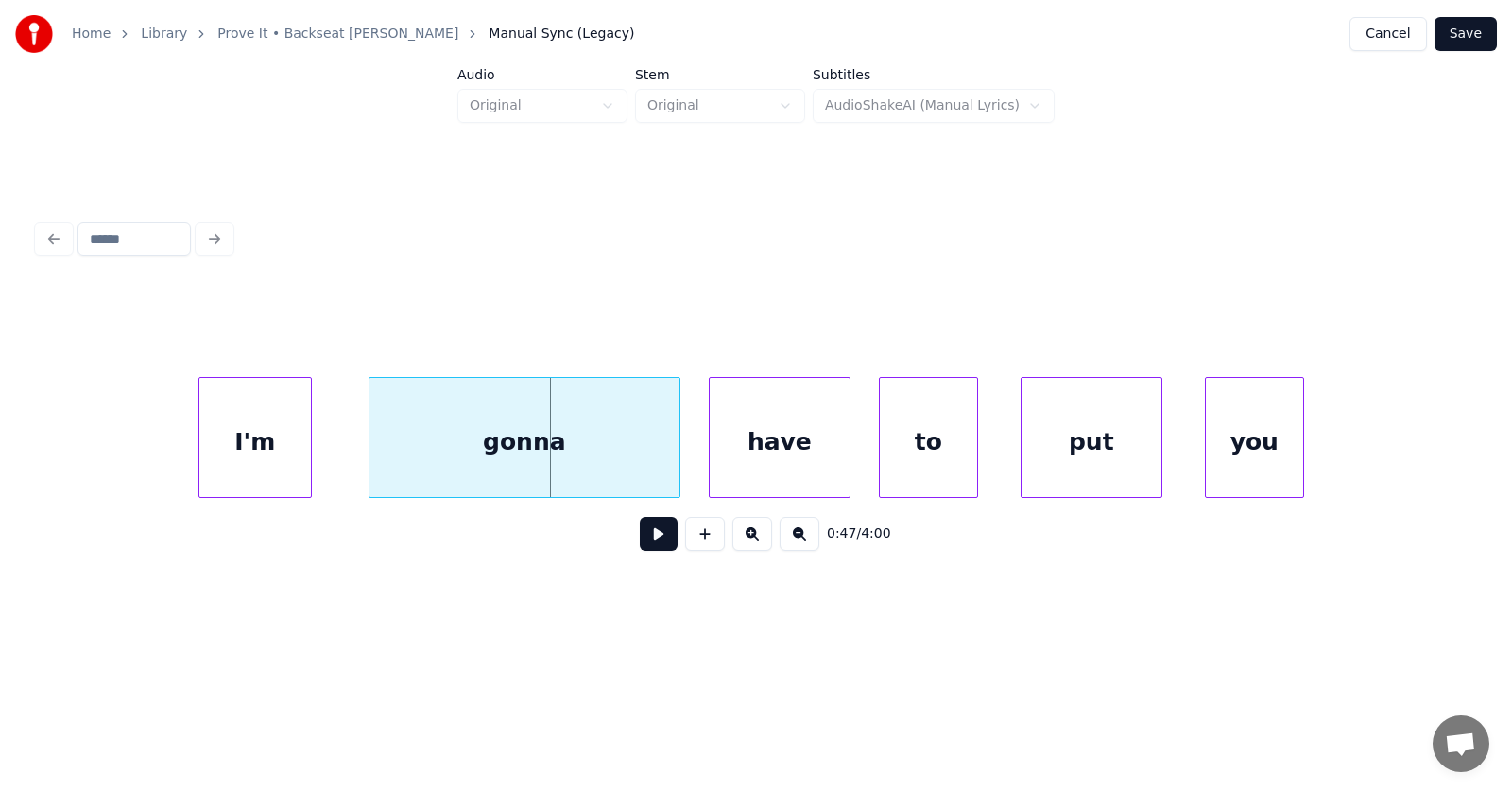
click at [276, 461] on div "I'm" at bounding box center [255, 442] width 112 height 129
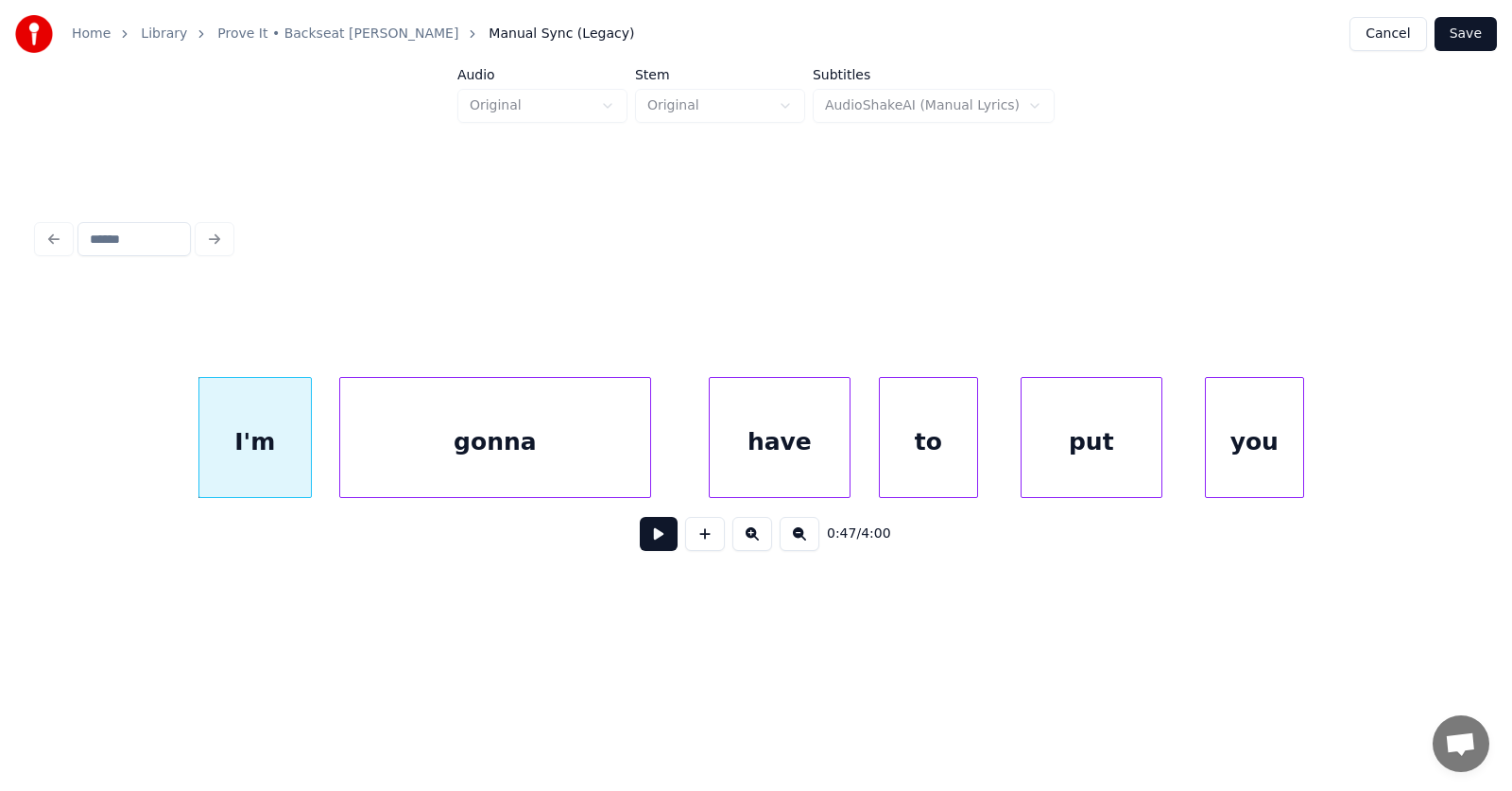
click at [425, 456] on div "gonna" at bounding box center [496, 442] width 310 height 129
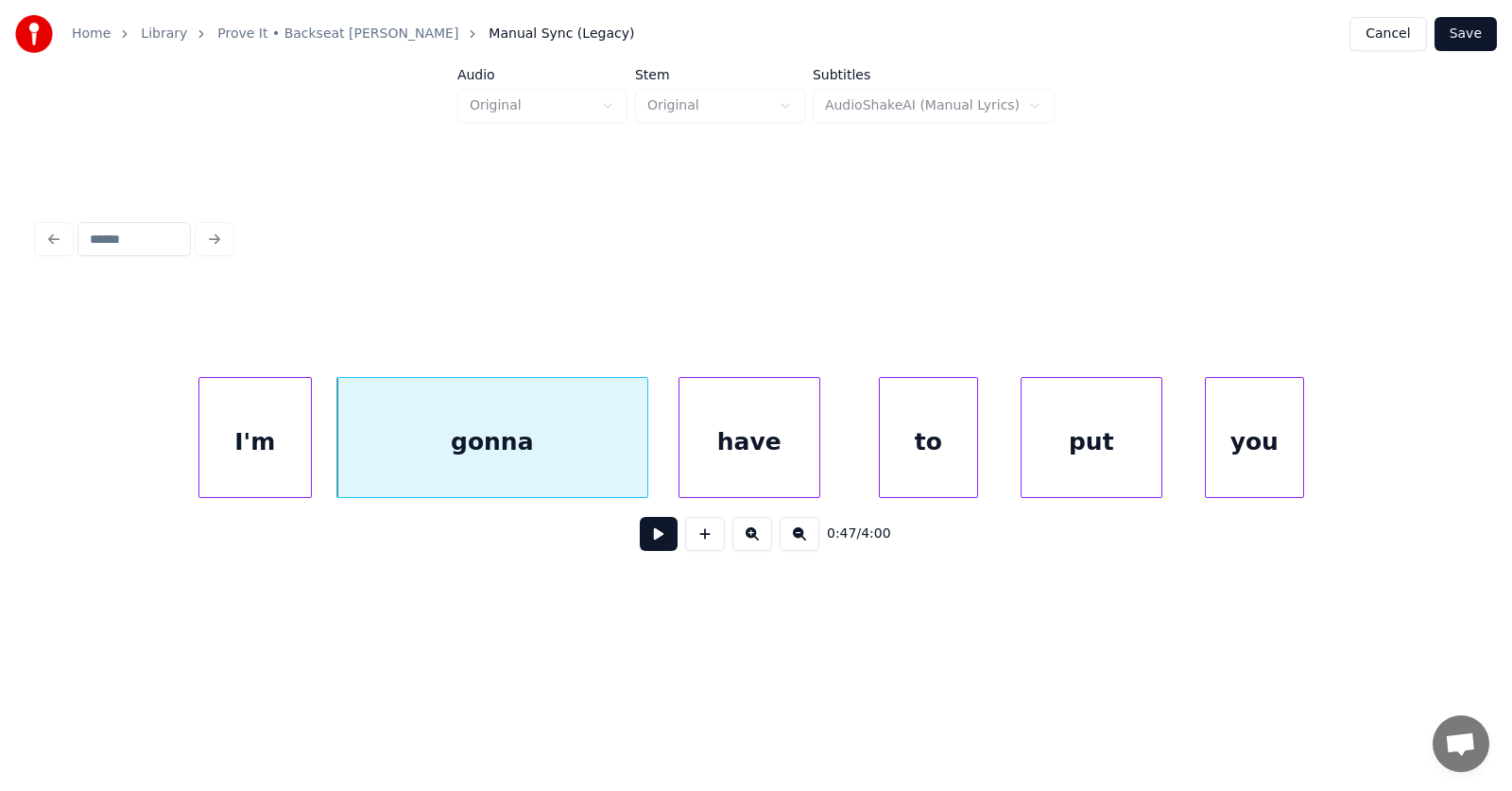
click at [729, 451] on div "have" at bounding box center [749, 442] width 139 height 129
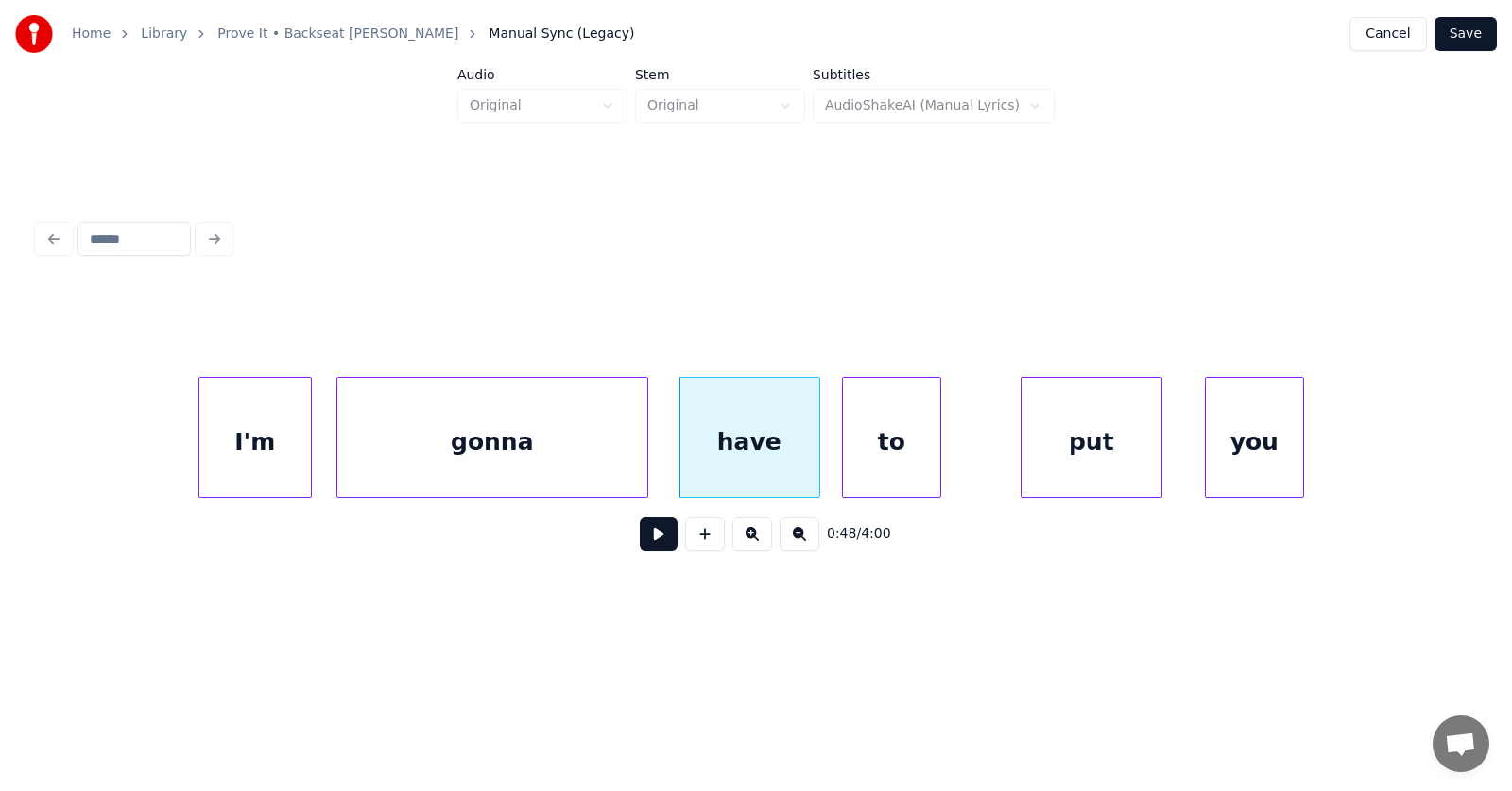
click at [895, 455] on div "to" at bounding box center [891, 442] width 97 height 129
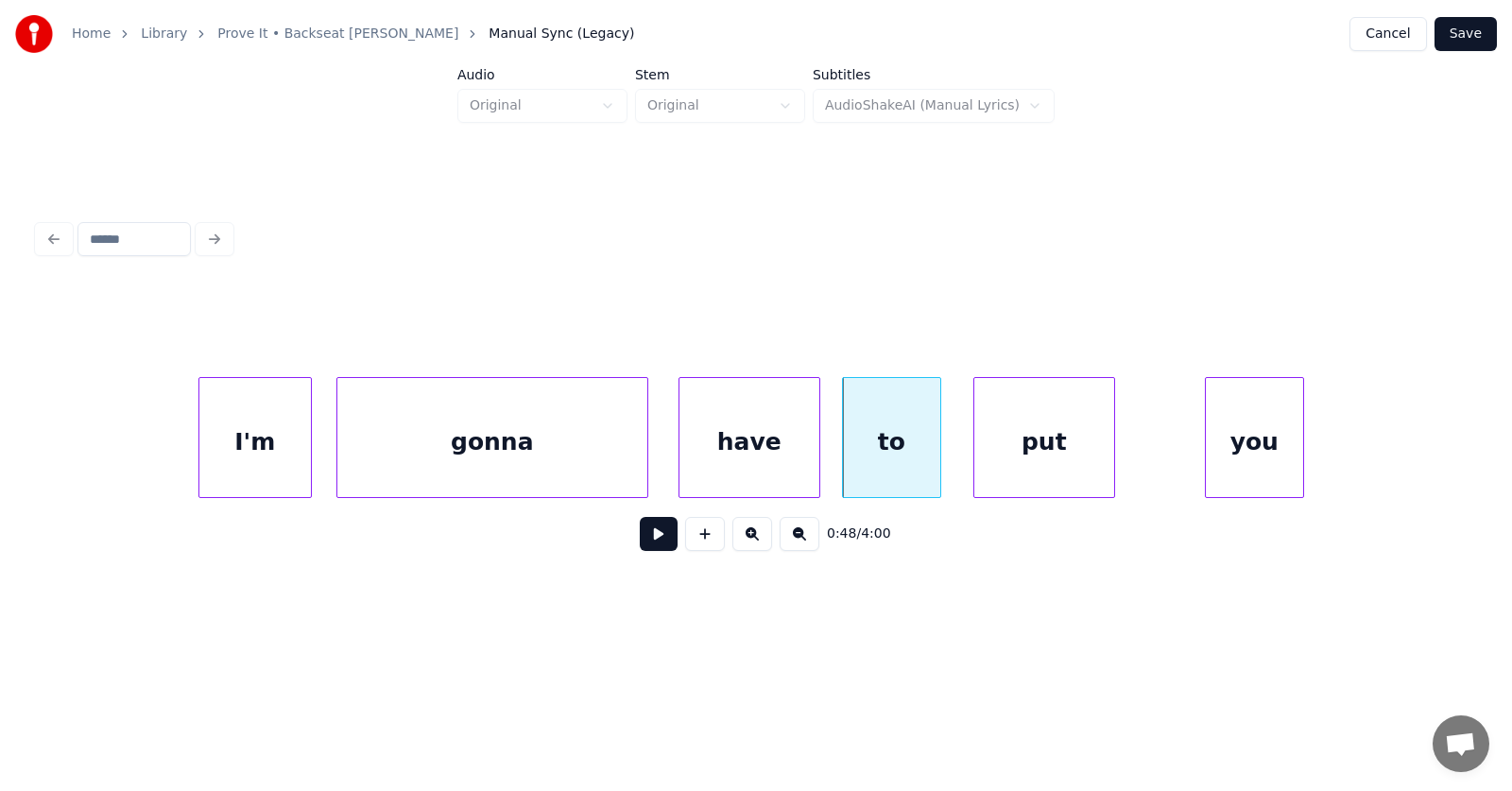
click at [1035, 458] on div "put" at bounding box center [1045, 442] width 139 height 129
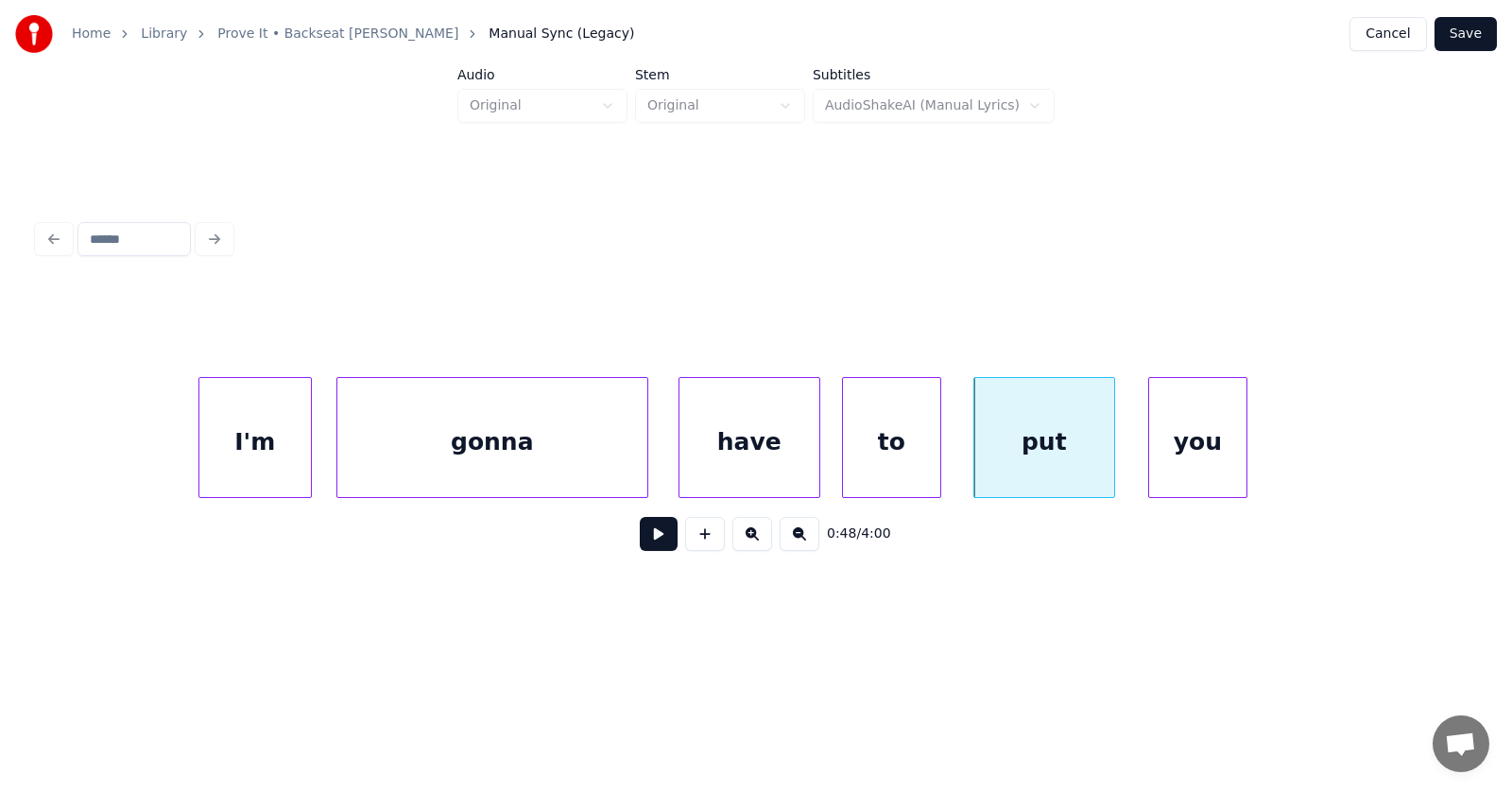
click at [1201, 461] on div "you" at bounding box center [1198, 442] width 97 height 129
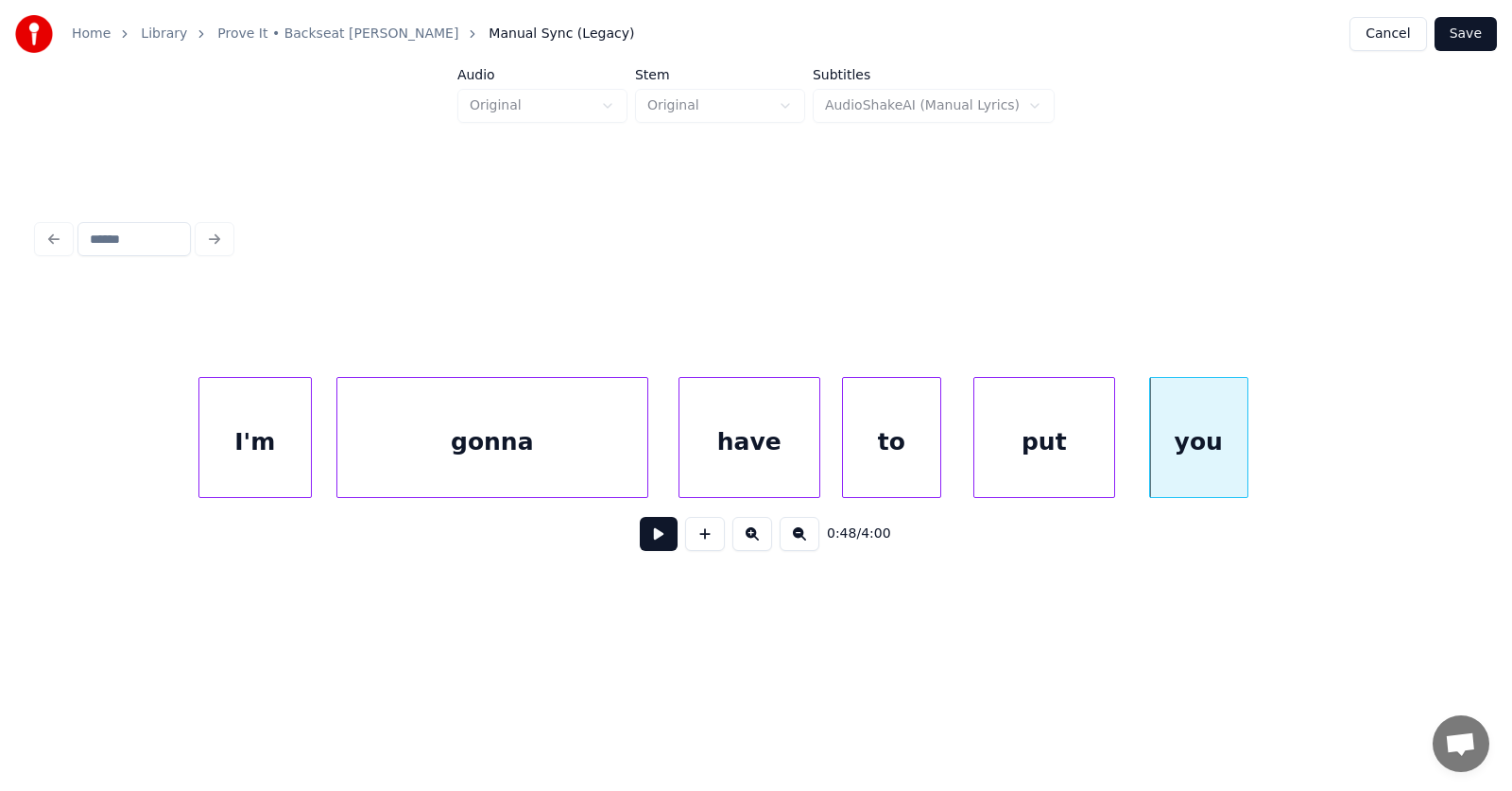
click at [648, 546] on button at bounding box center [659, 534] width 38 height 34
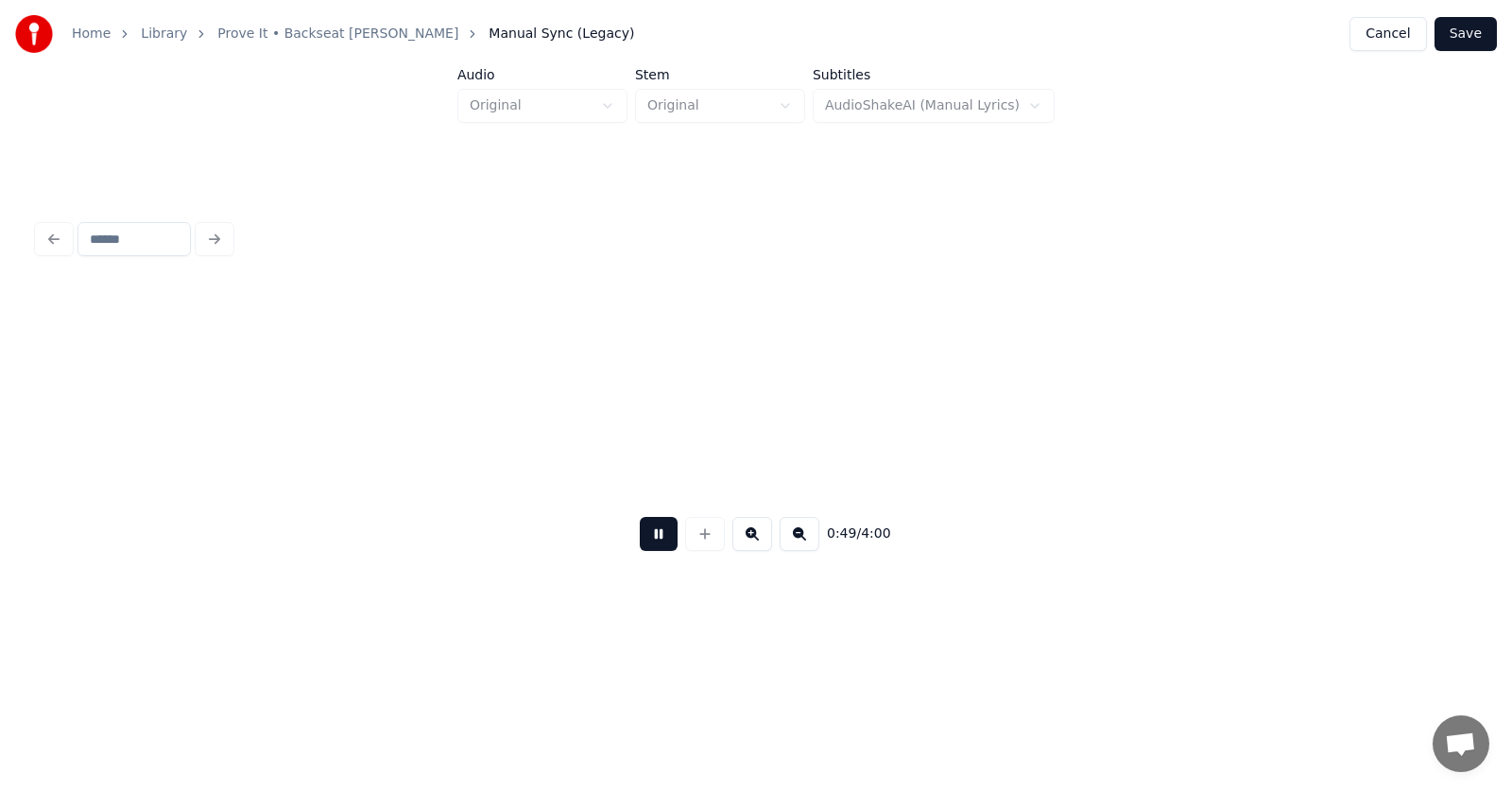
scroll to position [0, 34965]
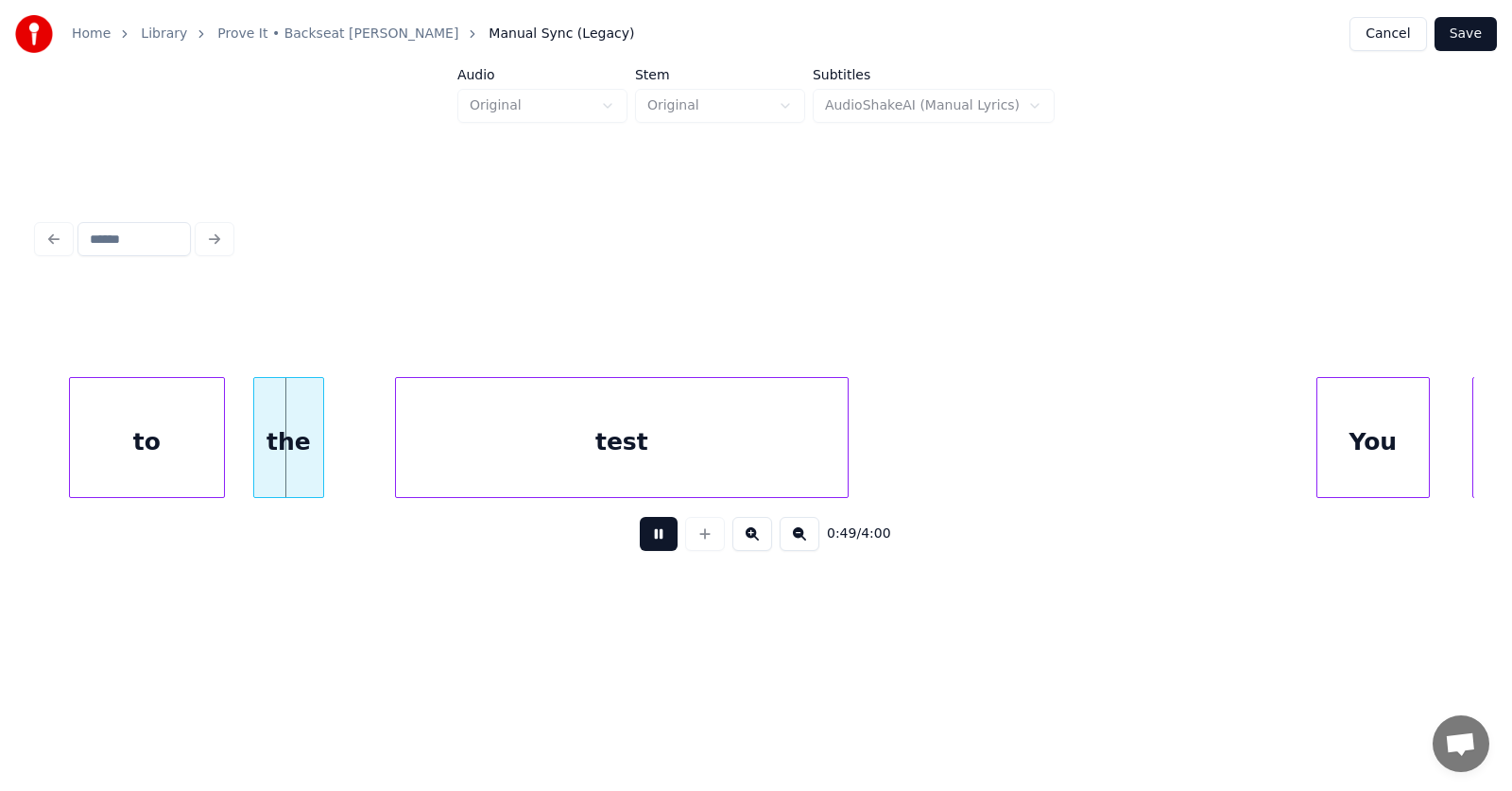
click at [650, 545] on button at bounding box center [659, 534] width 38 height 34
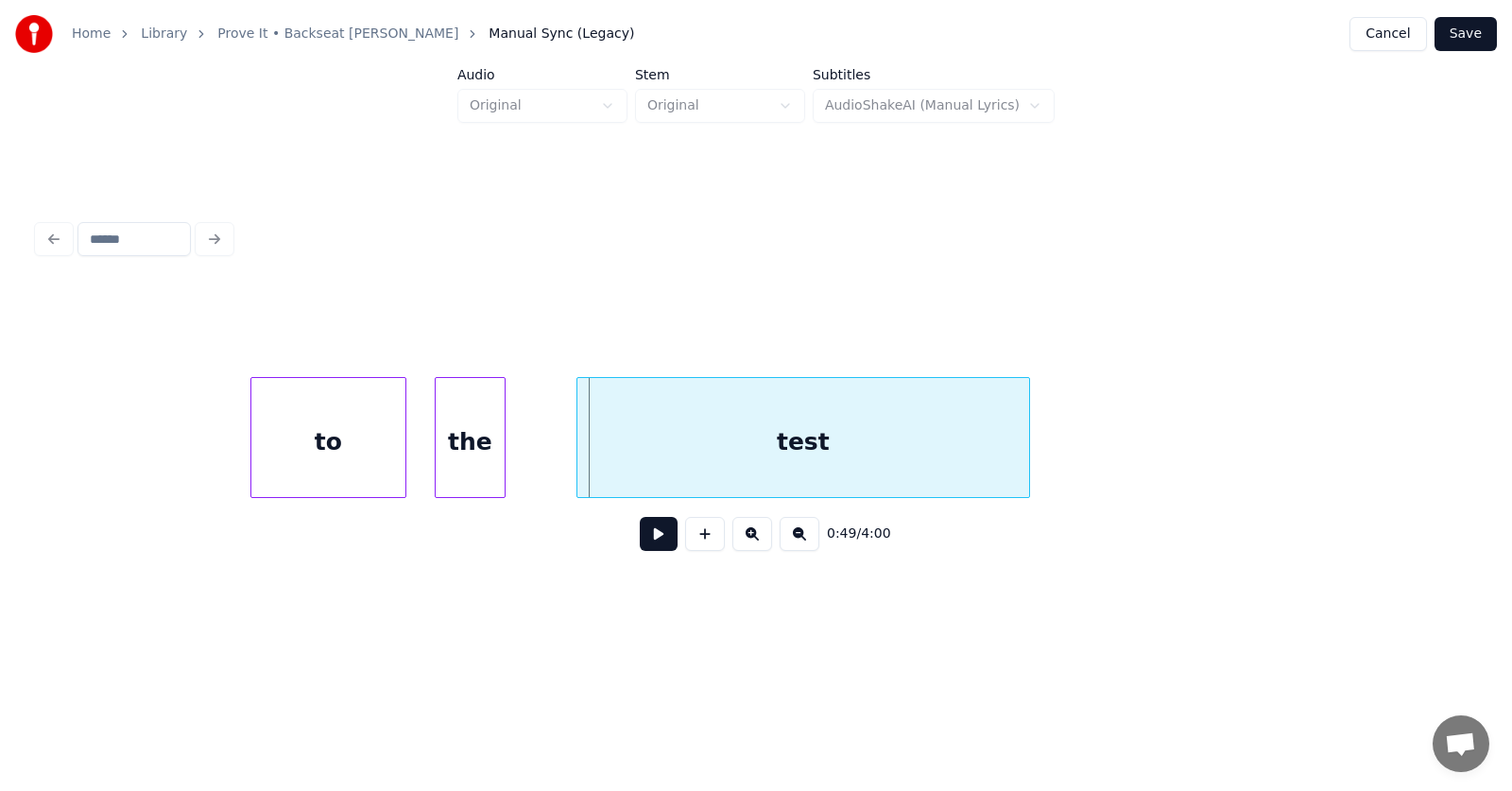
scroll to position [0, 34552]
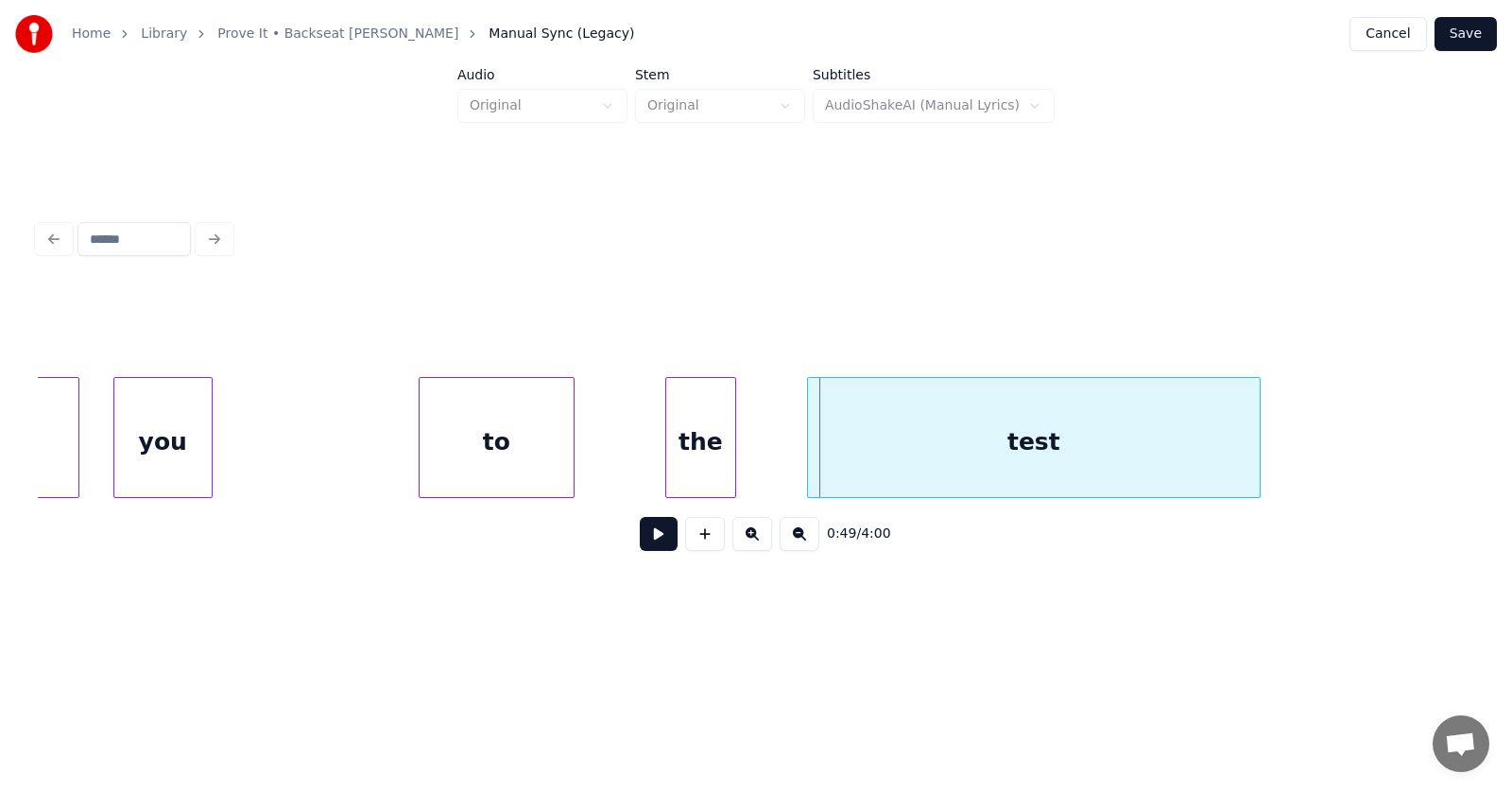
click at [507, 459] on div "to" at bounding box center [496, 442] width 154 height 129
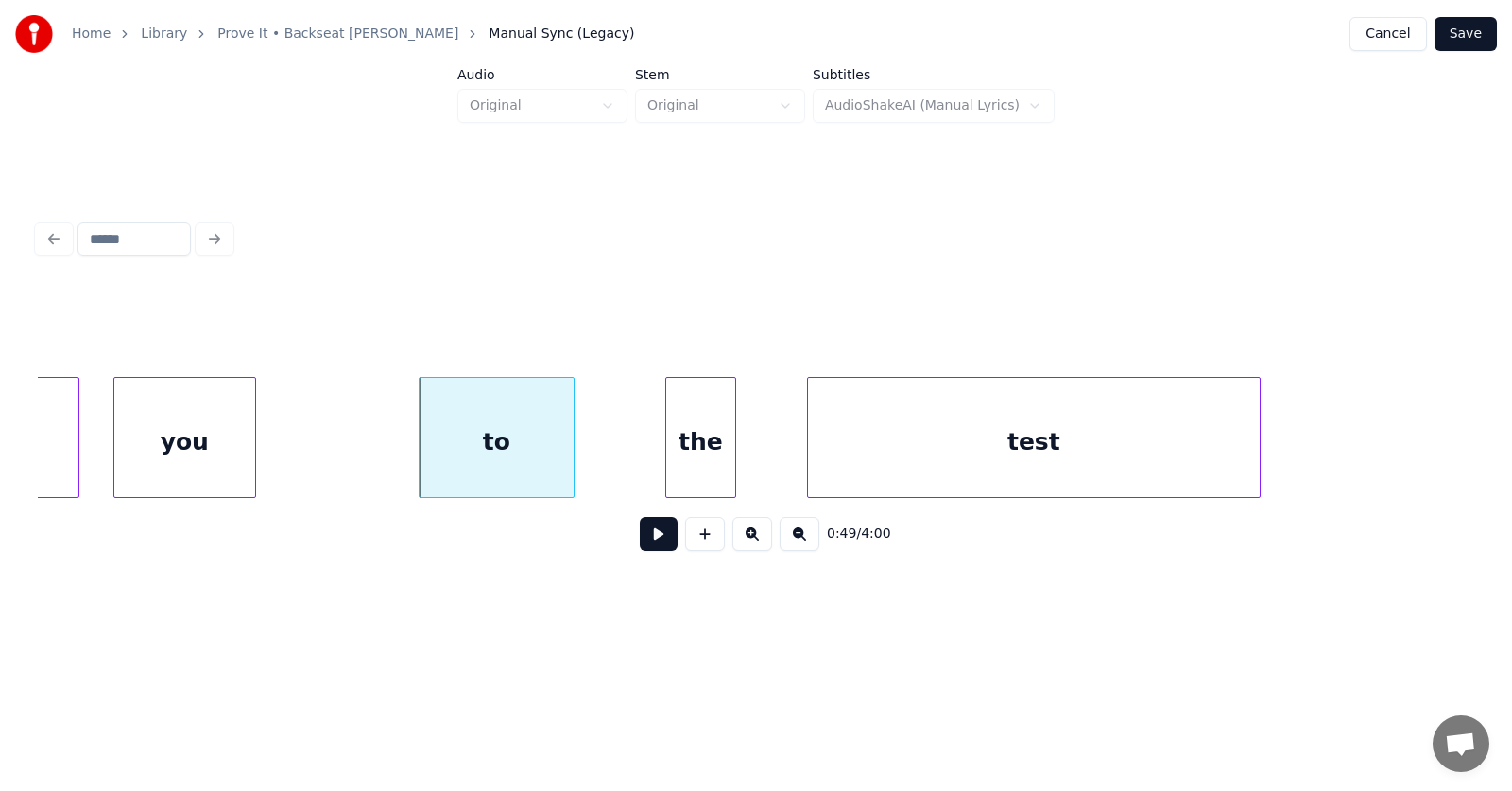
click at [255, 448] on div at bounding box center [252, 437] width 6 height 119
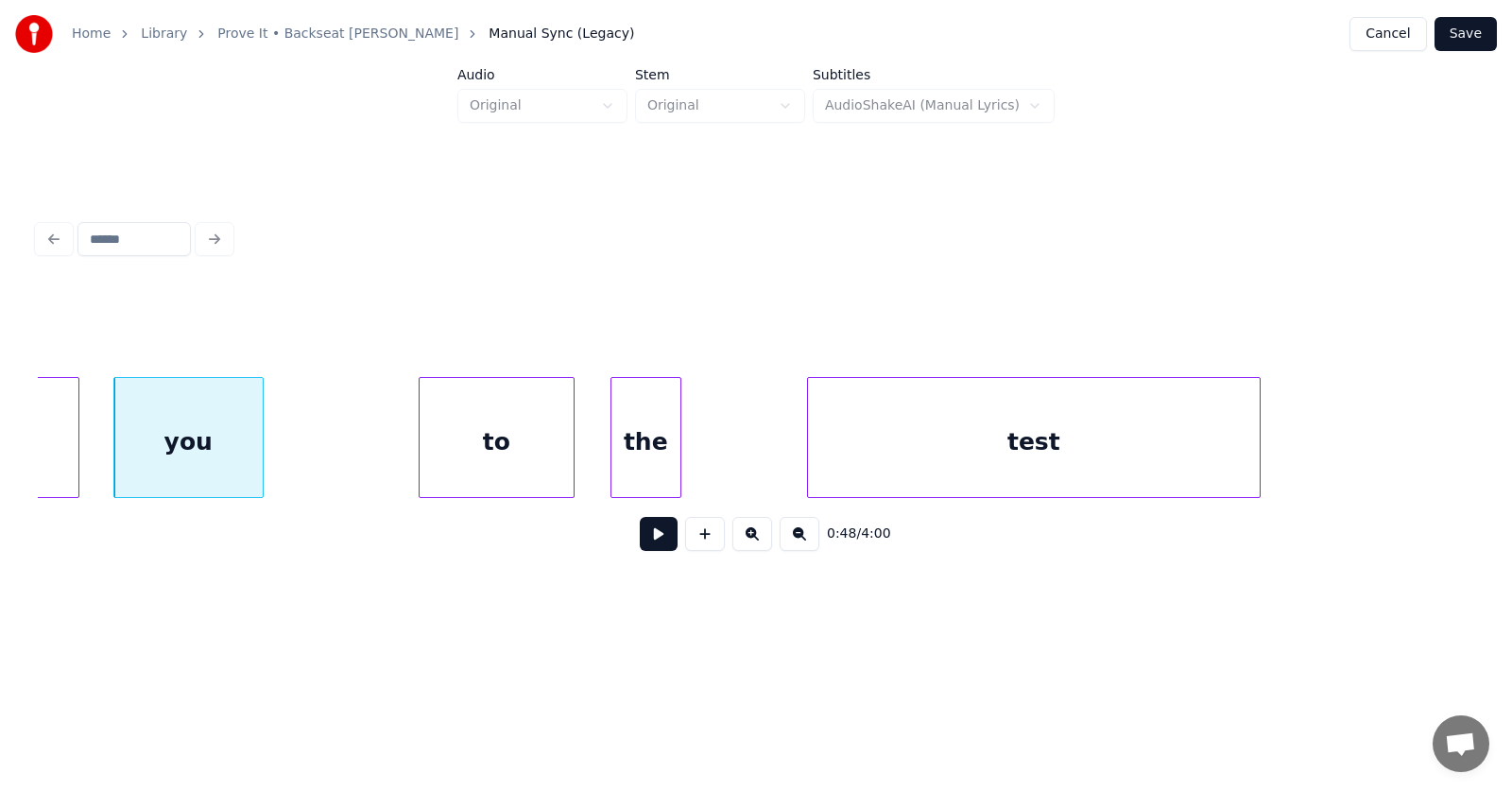
click at [636, 466] on div "the" at bounding box center [646, 442] width 69 height 129
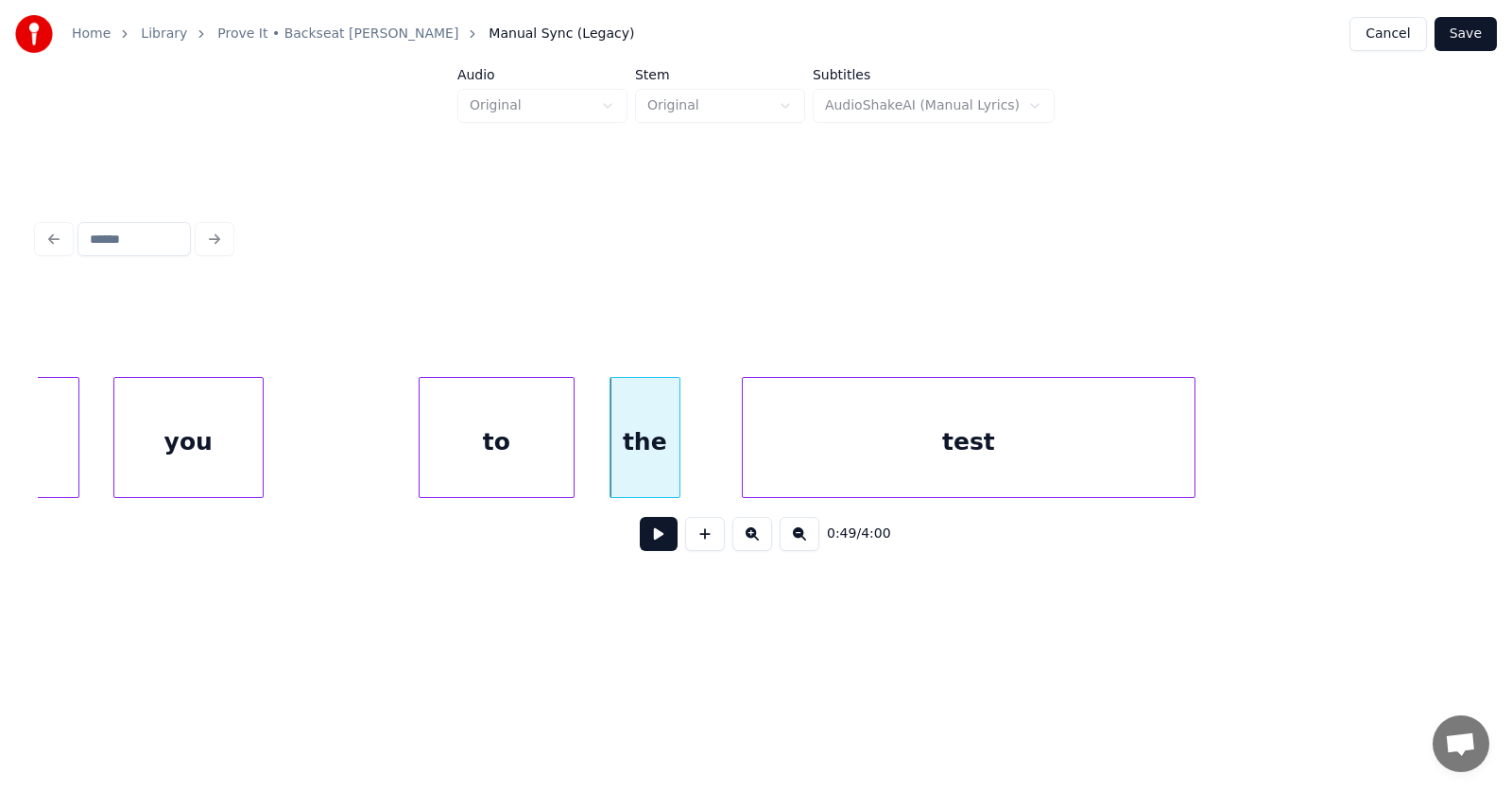
click at [799, 467] on div "test" at bounding box center [969, 442] width 452 height 129
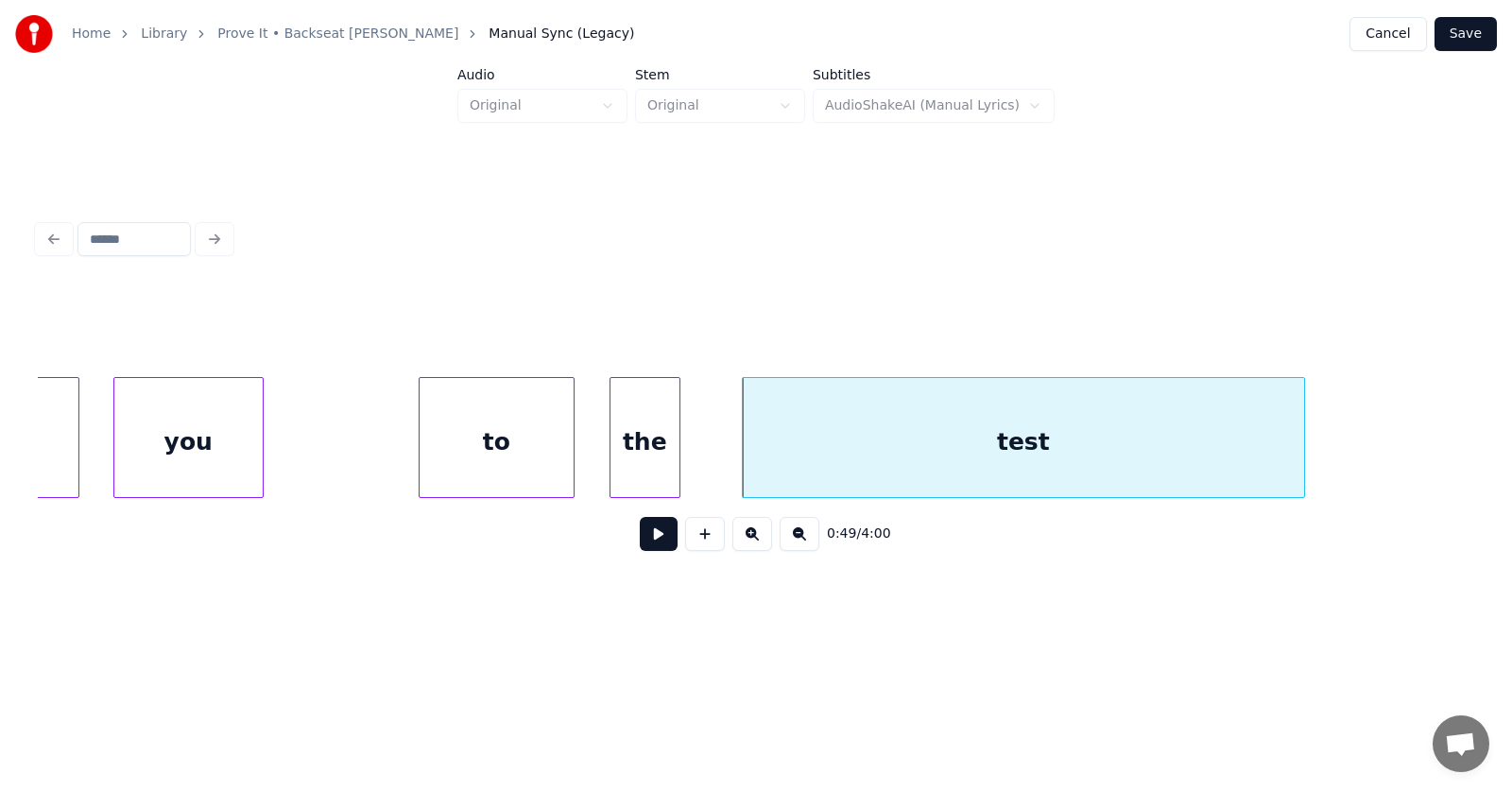
click at [1299, 438] on div at bounding box center [1302, 437] width 6 height 119
click at [651, 538] on button at bounding box center [659, 534] width 38 height 34
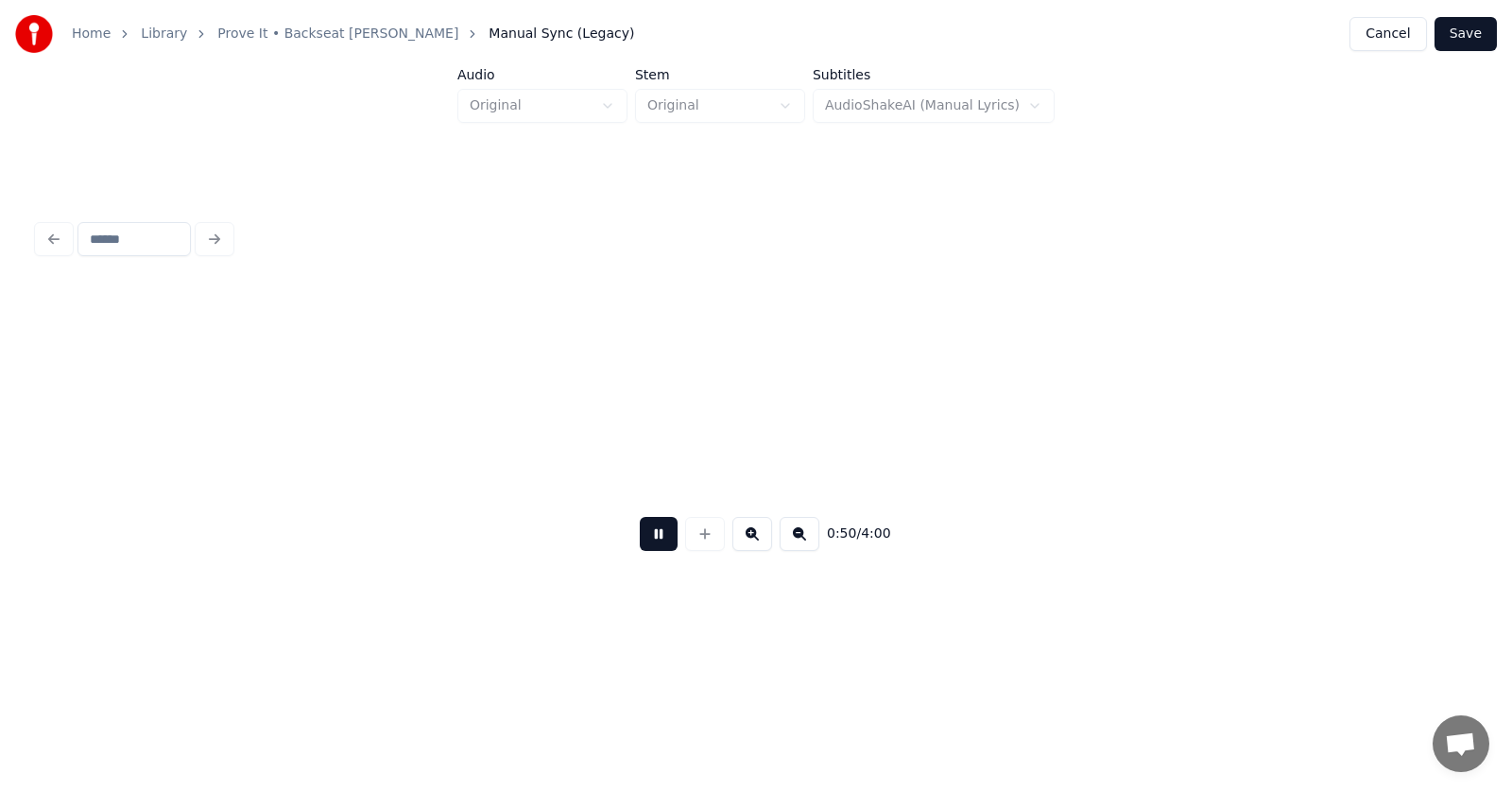
scroll to position [0, 35993]
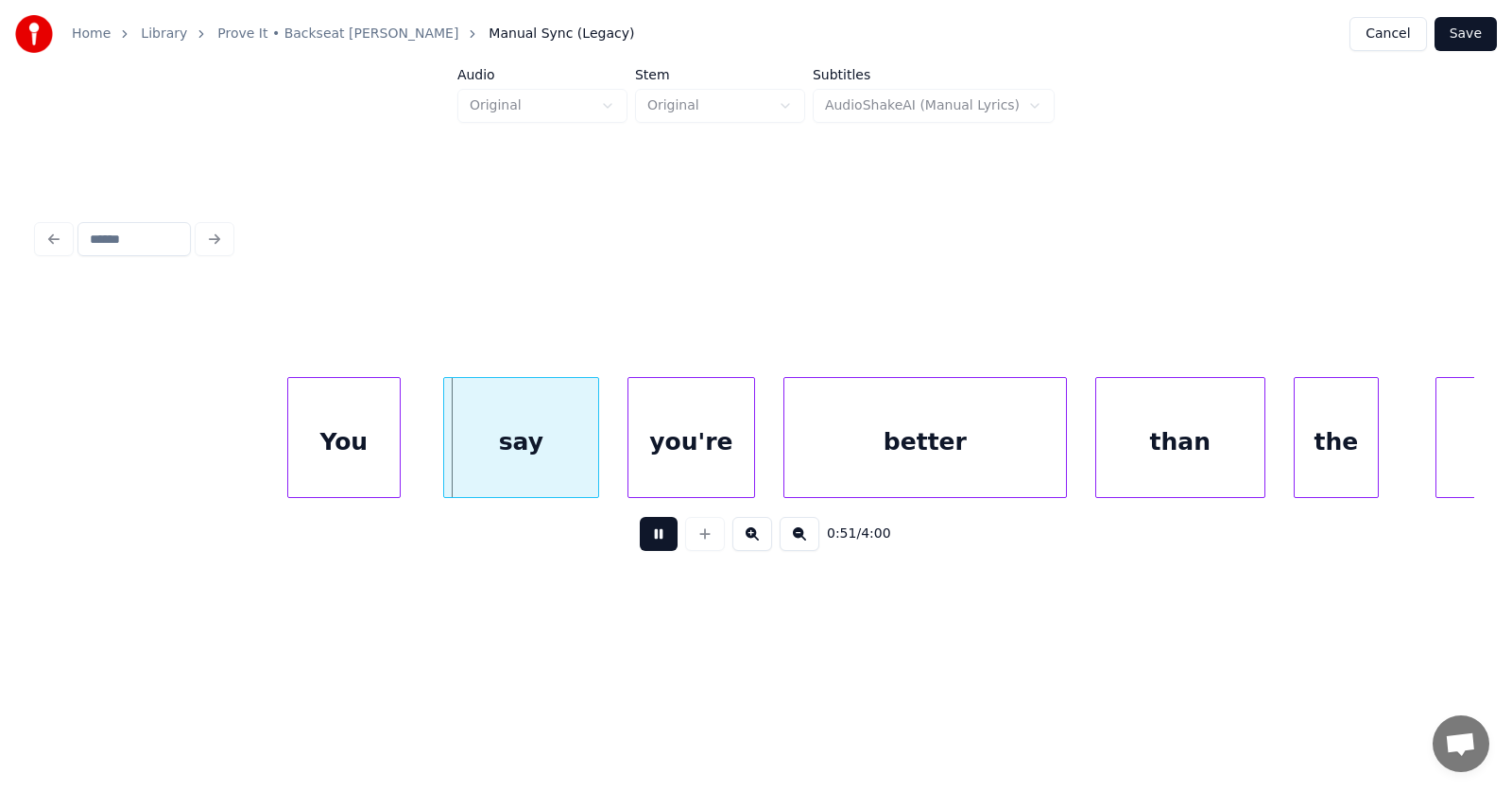
click at [673, 525] on div "0:51 / 4:00" at bounding box center [756, 534] width 1407 height 41
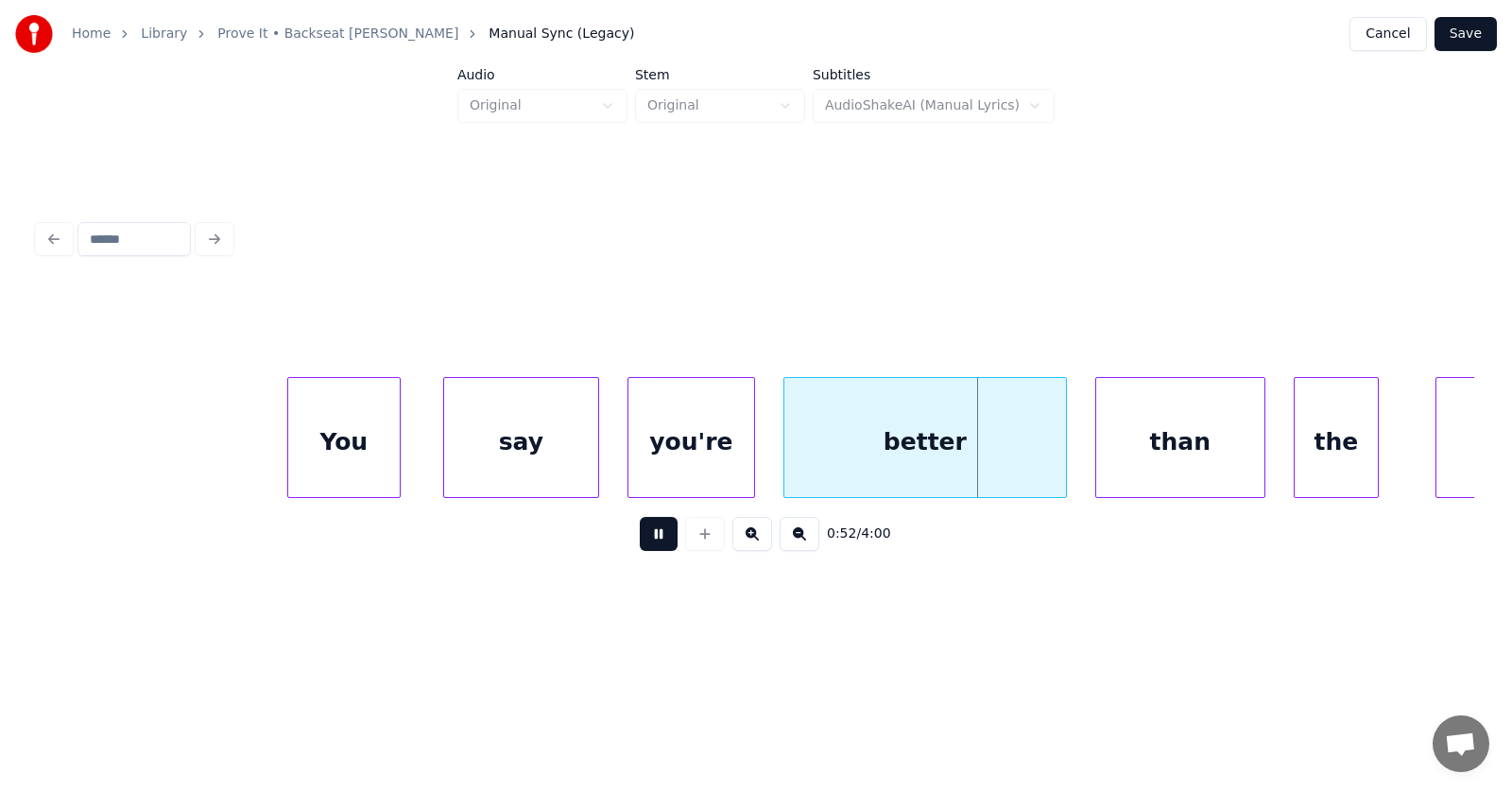
click at [341, 454] on div "You" at bounding box center [345, 442] width 112 height 129
drag, startPoint x: 642, startPoint y: 541, endPoint x: 601, endPoint y: 519, distance: 46.5
click at [642, 540] on button at bounding box center [659, 534] width 38 height 34
click at [351, 450] on div "You" at bounding box center [331, 442] width 112 height 129
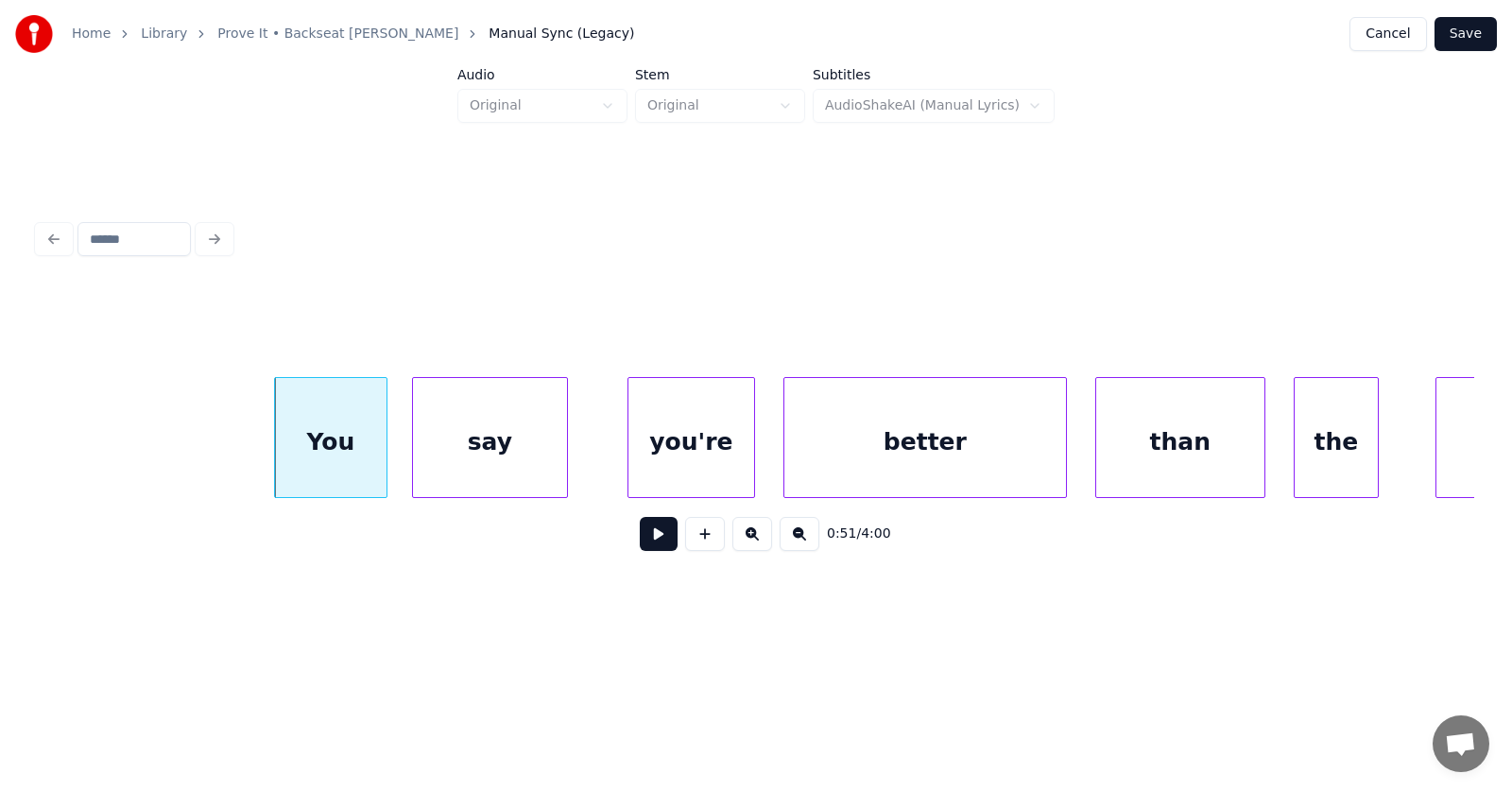
click at [464, 450] on div "say" at bounding box center [490, 442] width 154 height 129
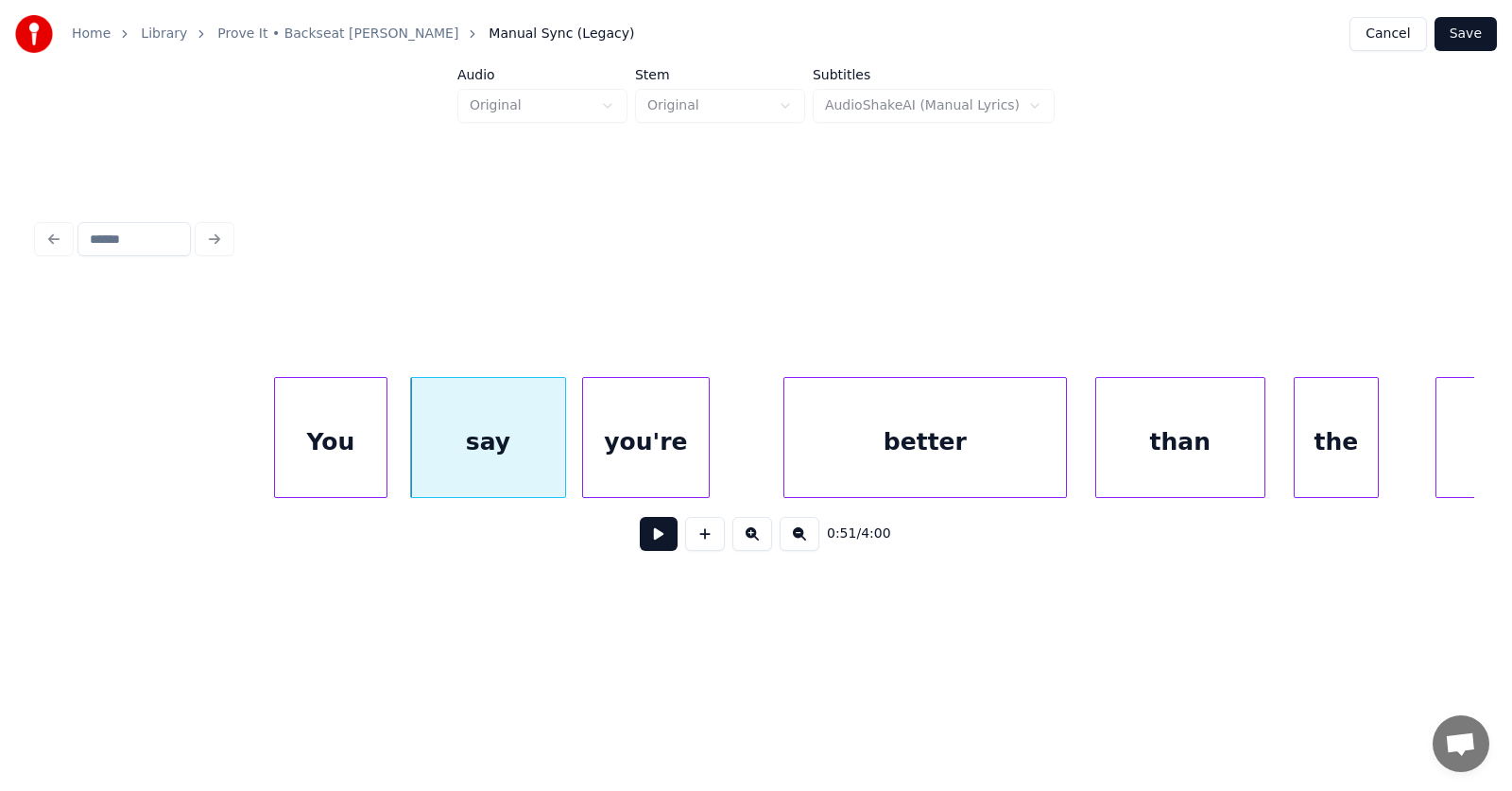
click at [650, 466] on div "you're" at bounding box center [646, 442] width 126 height 129
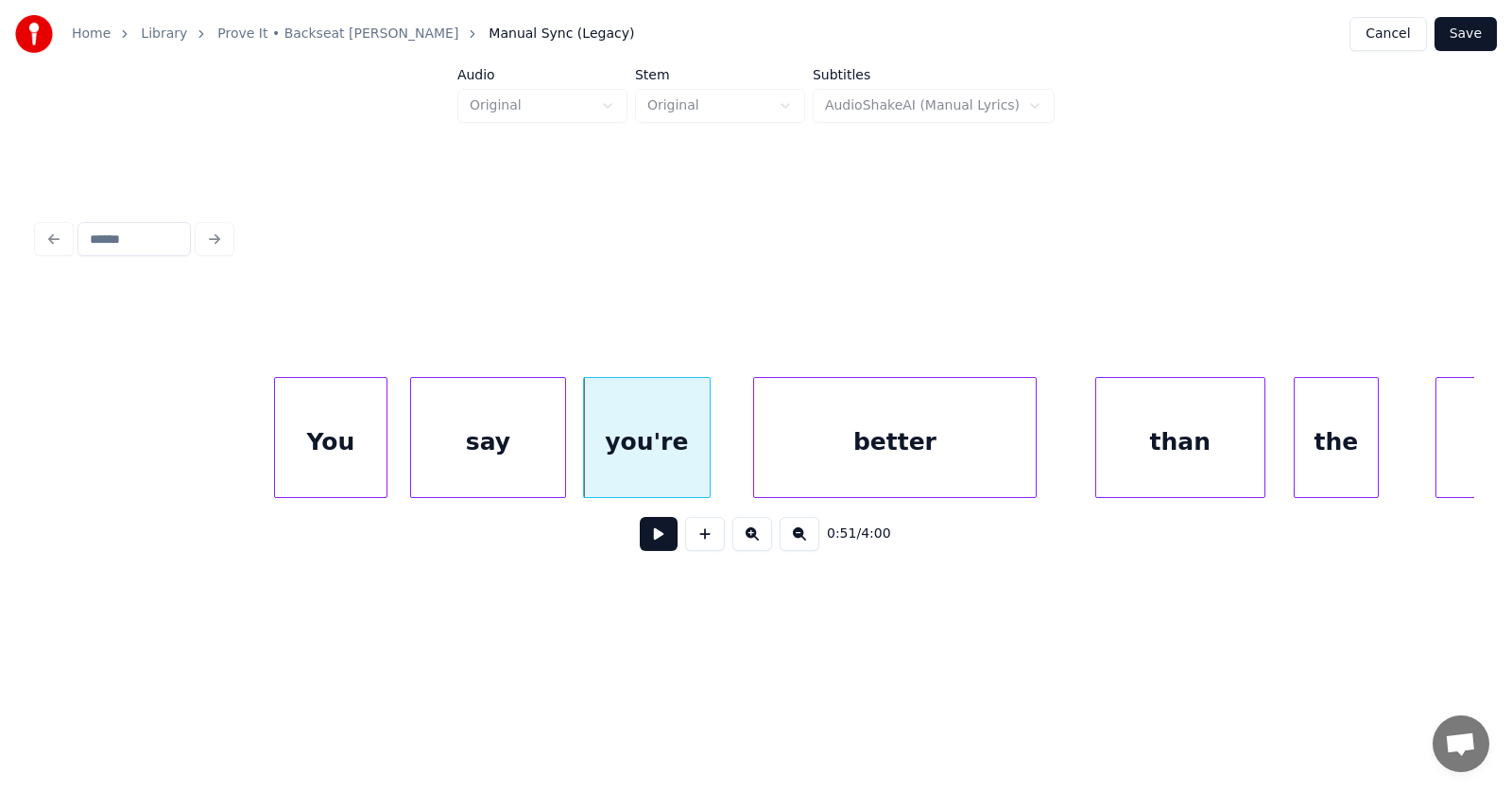
click at [837, 472] on div "better" at bounding box center [894, 442] width 282 height 129
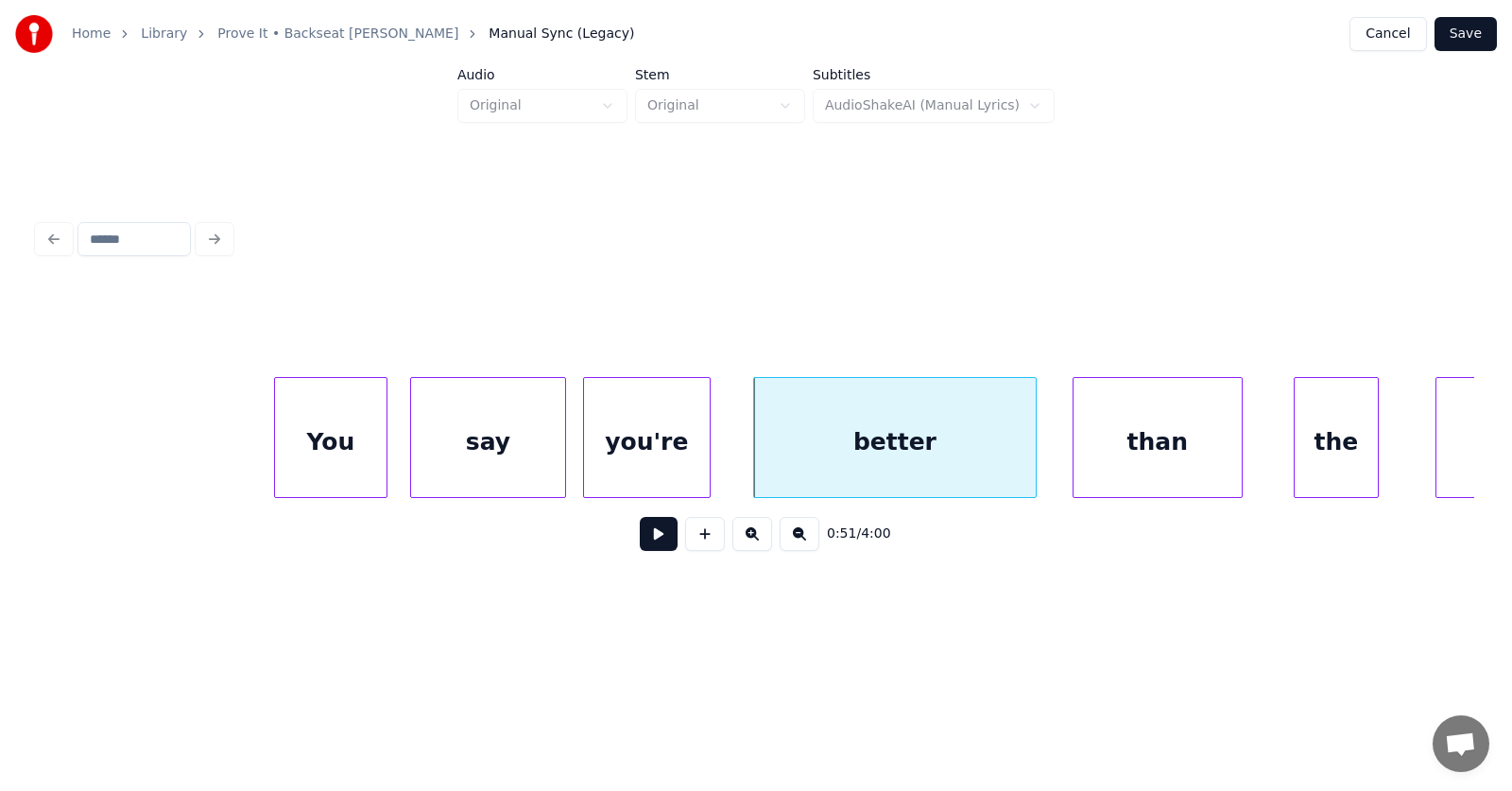
click at [1114, 443] on div "than" at bounding box center [1158, 442] width 168 height 129
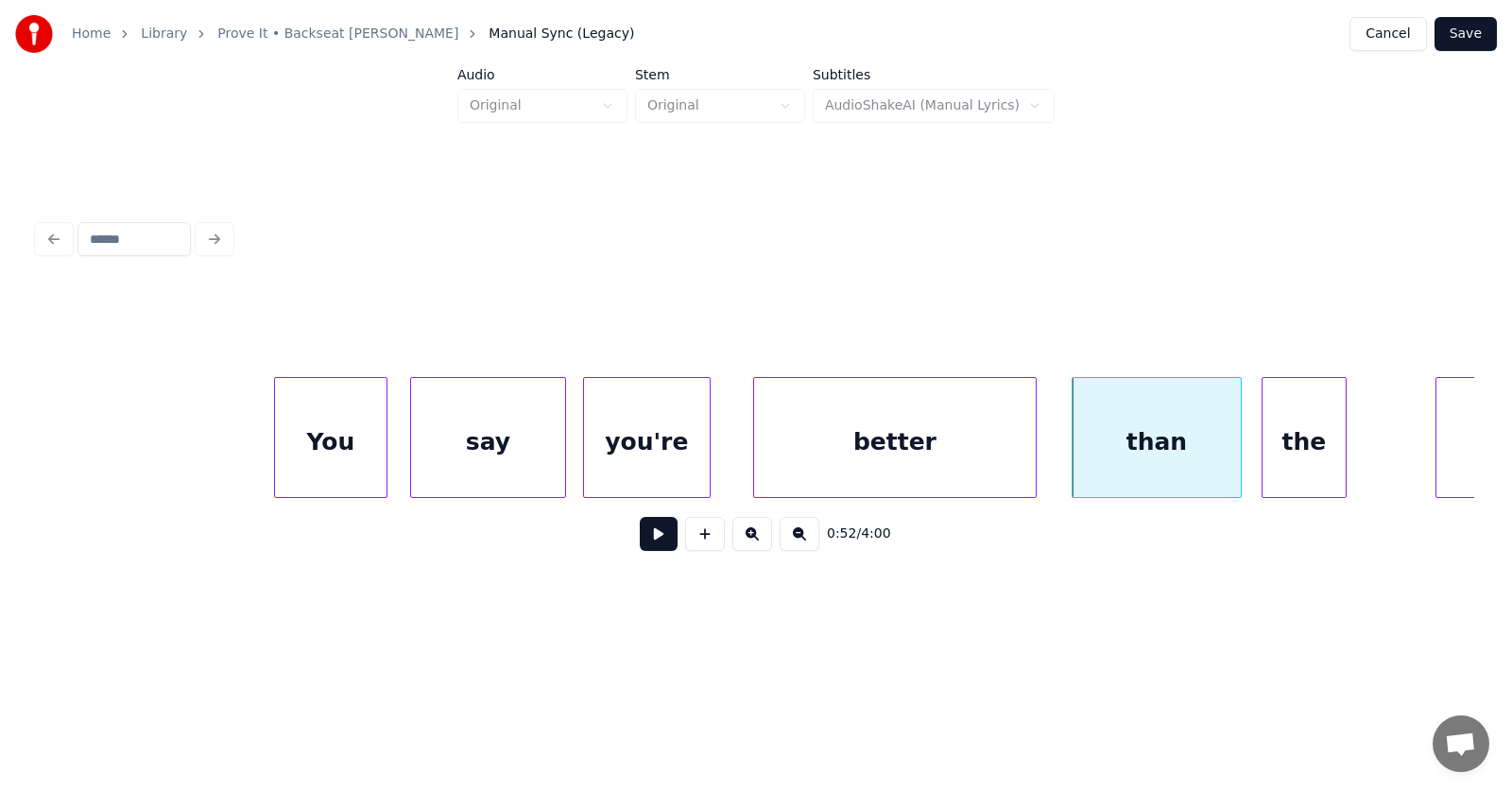
click at [1294, 453] on div "the" at bounding box center [1304, 442] width 83 height 129
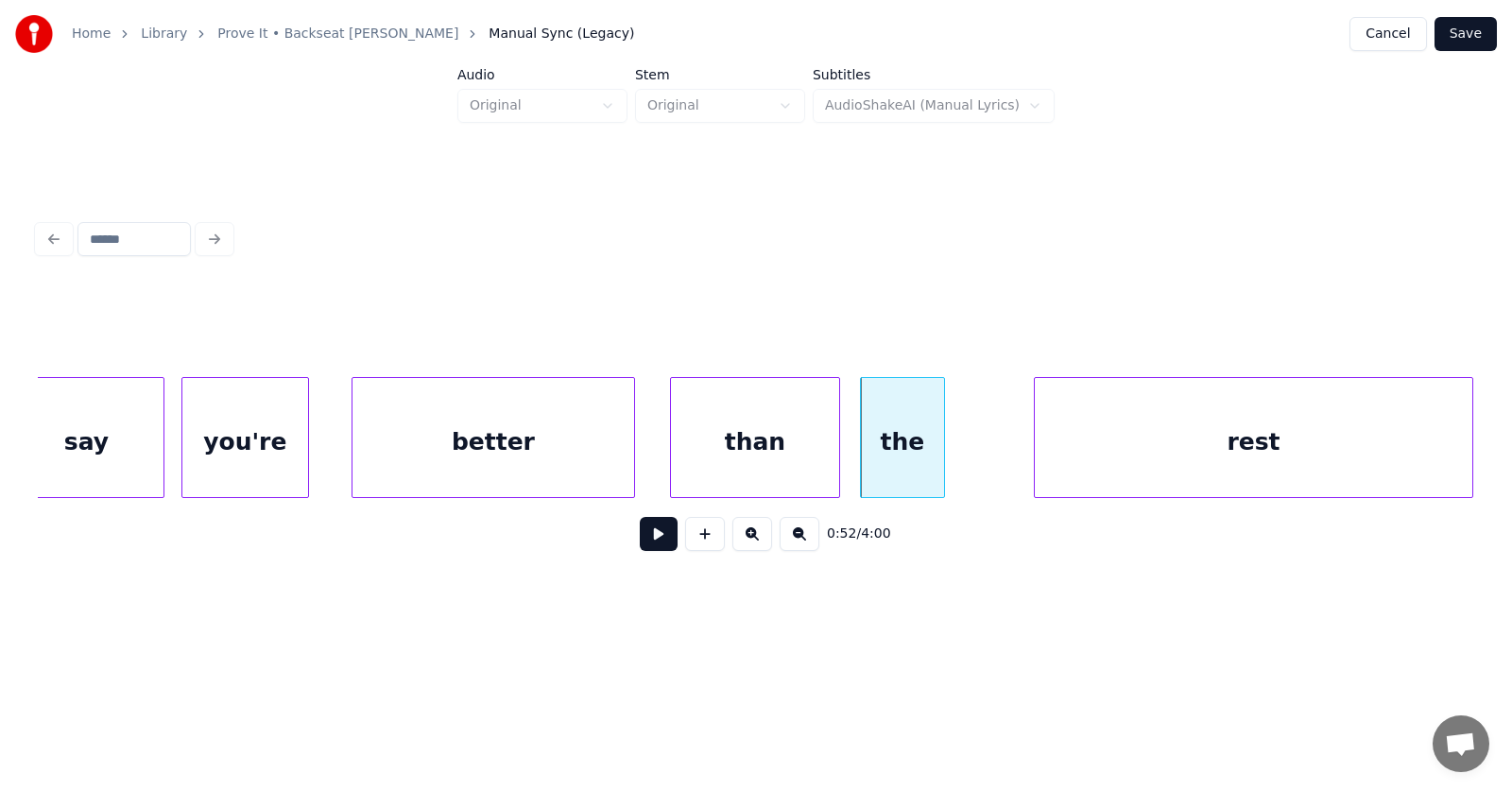
scroll to position [0, 36511]
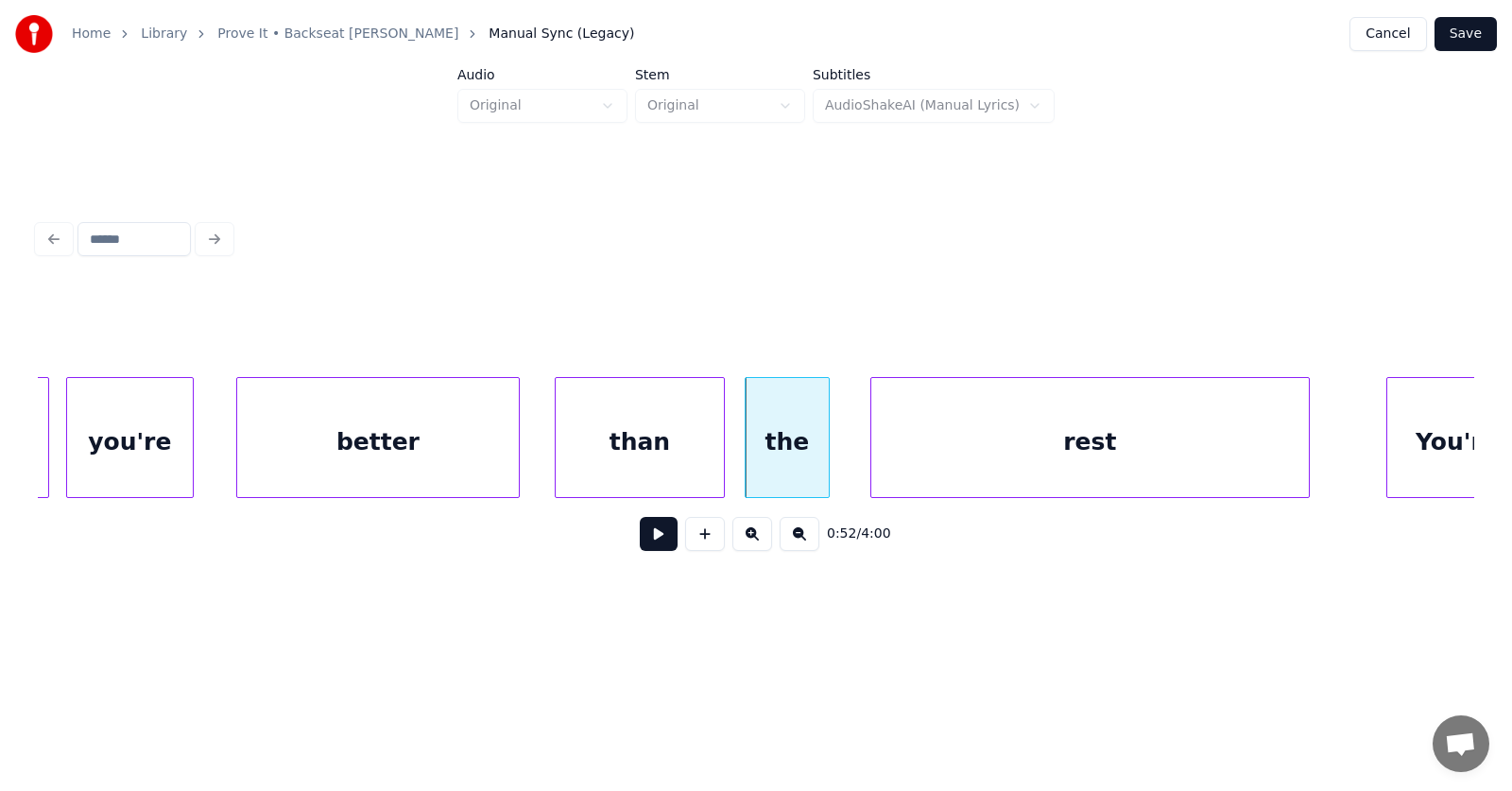
click at [1023, 454] on div "rest" at bounding box center [1091, 442] width 438 height 129
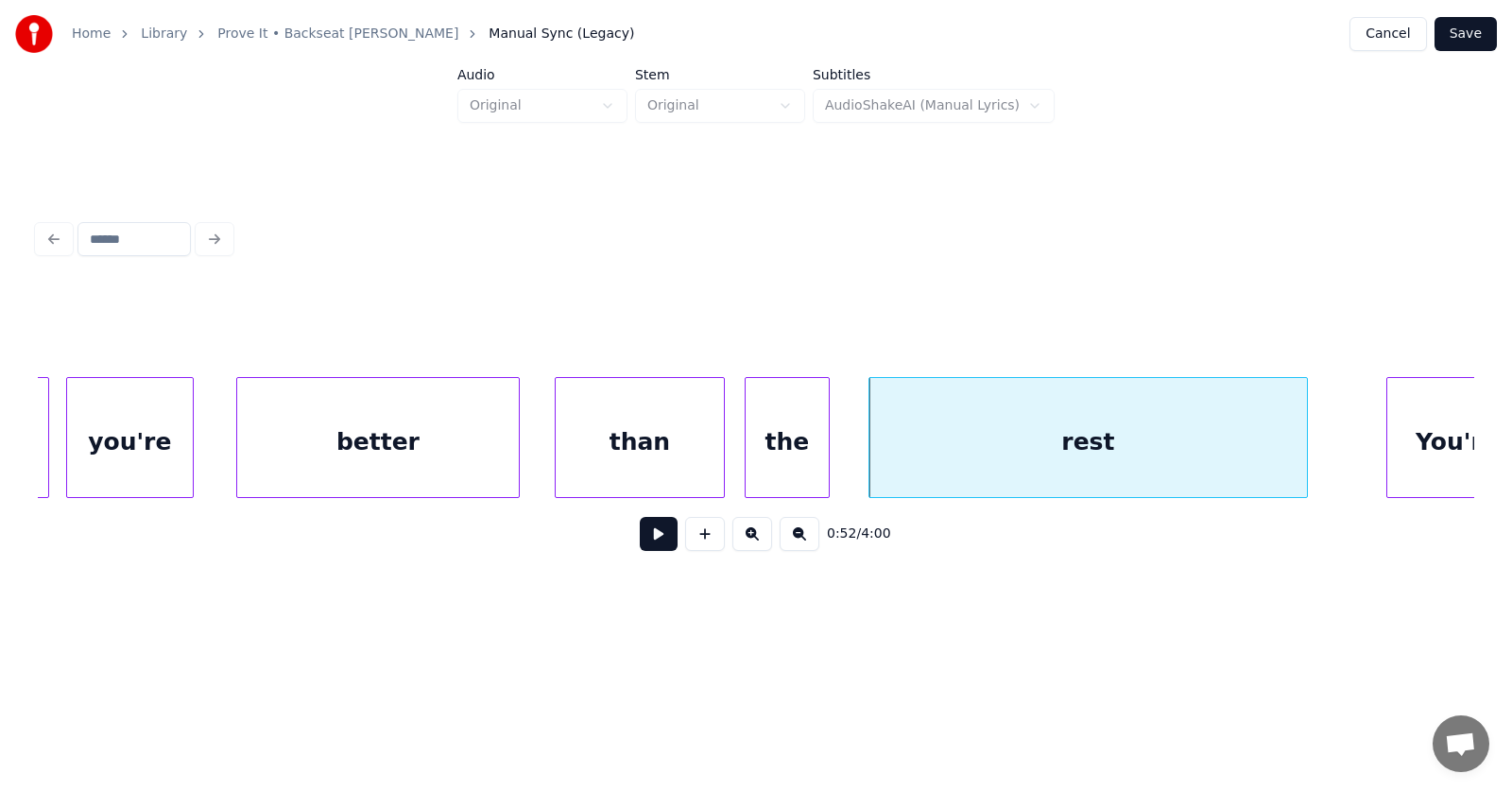
click at [650, 546] on button at bounding box center [659, 534] width 38 height 34
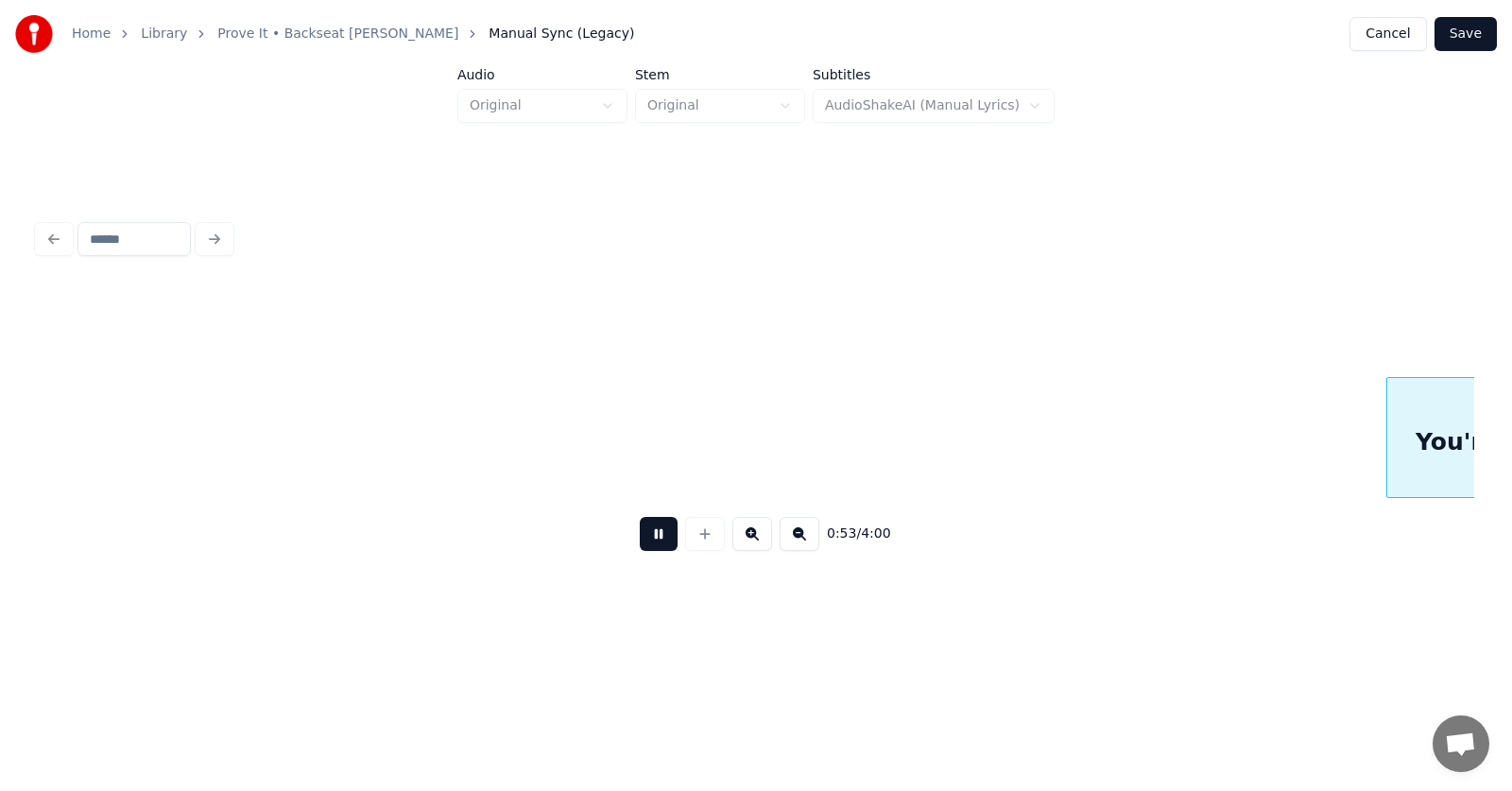
scroll to position [0, 37958]
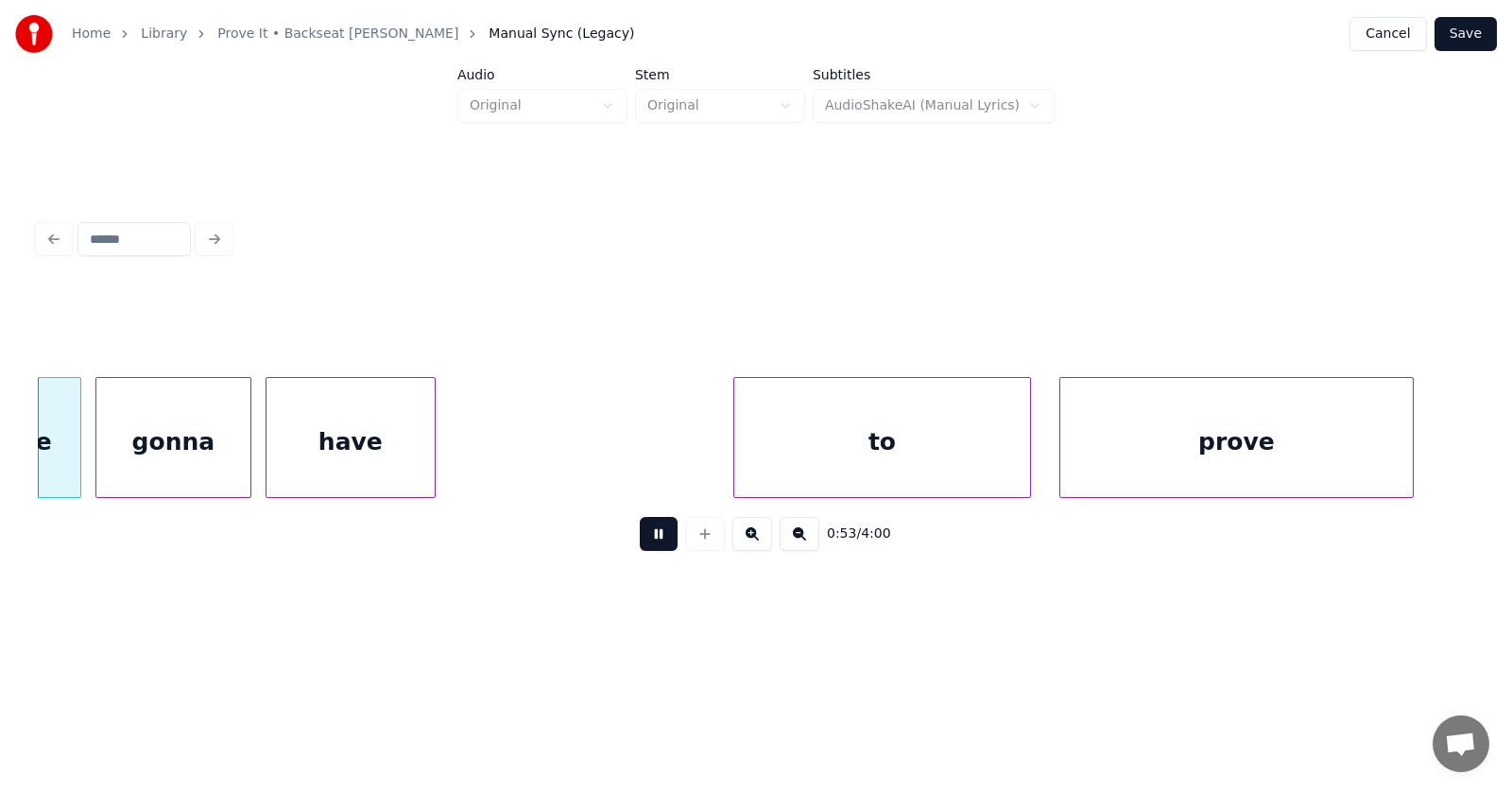
click at [650, 546] on button at bounding box center [659, 534] width 38 height 34
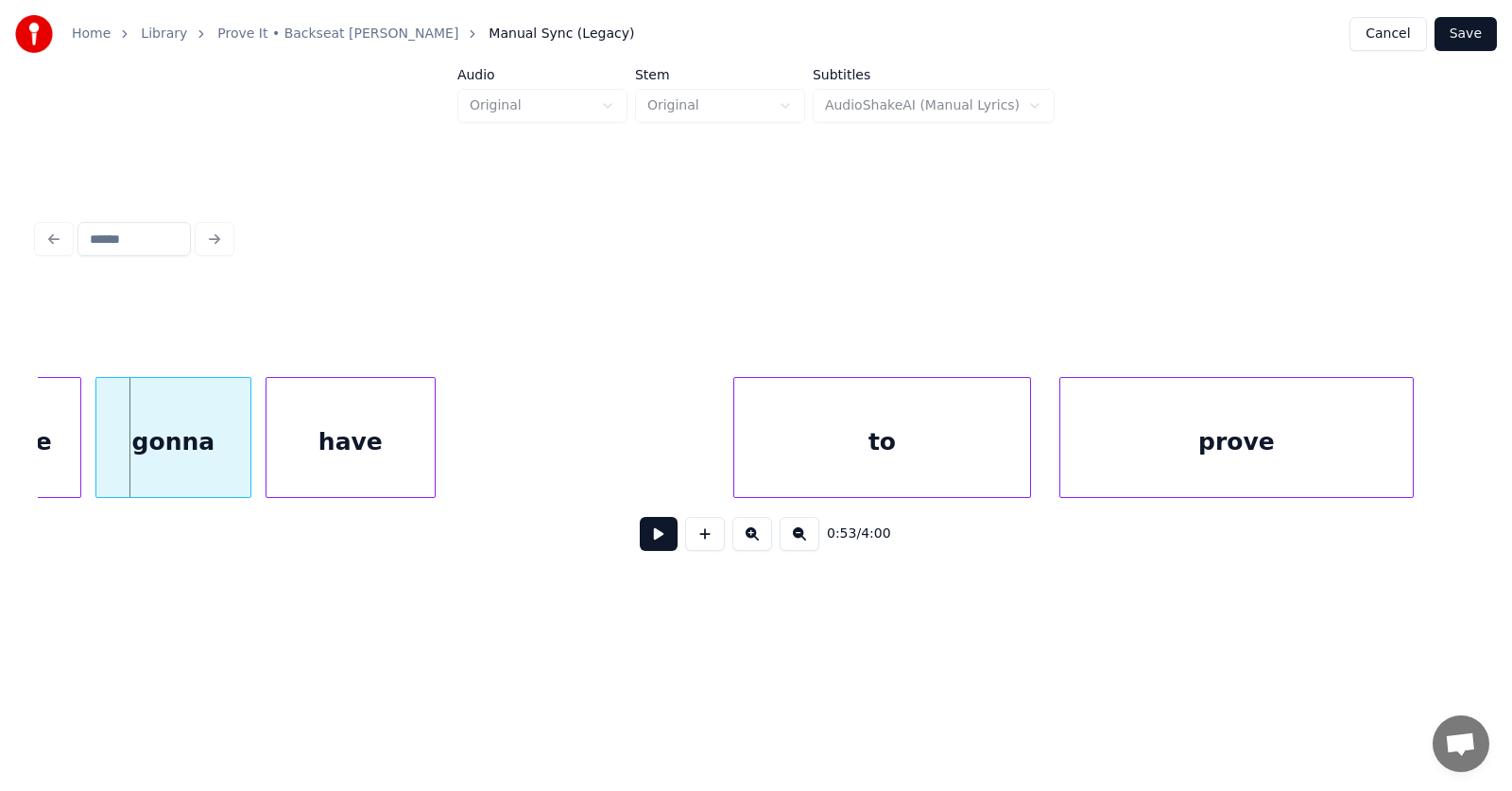
scroll to position [0, 37547]
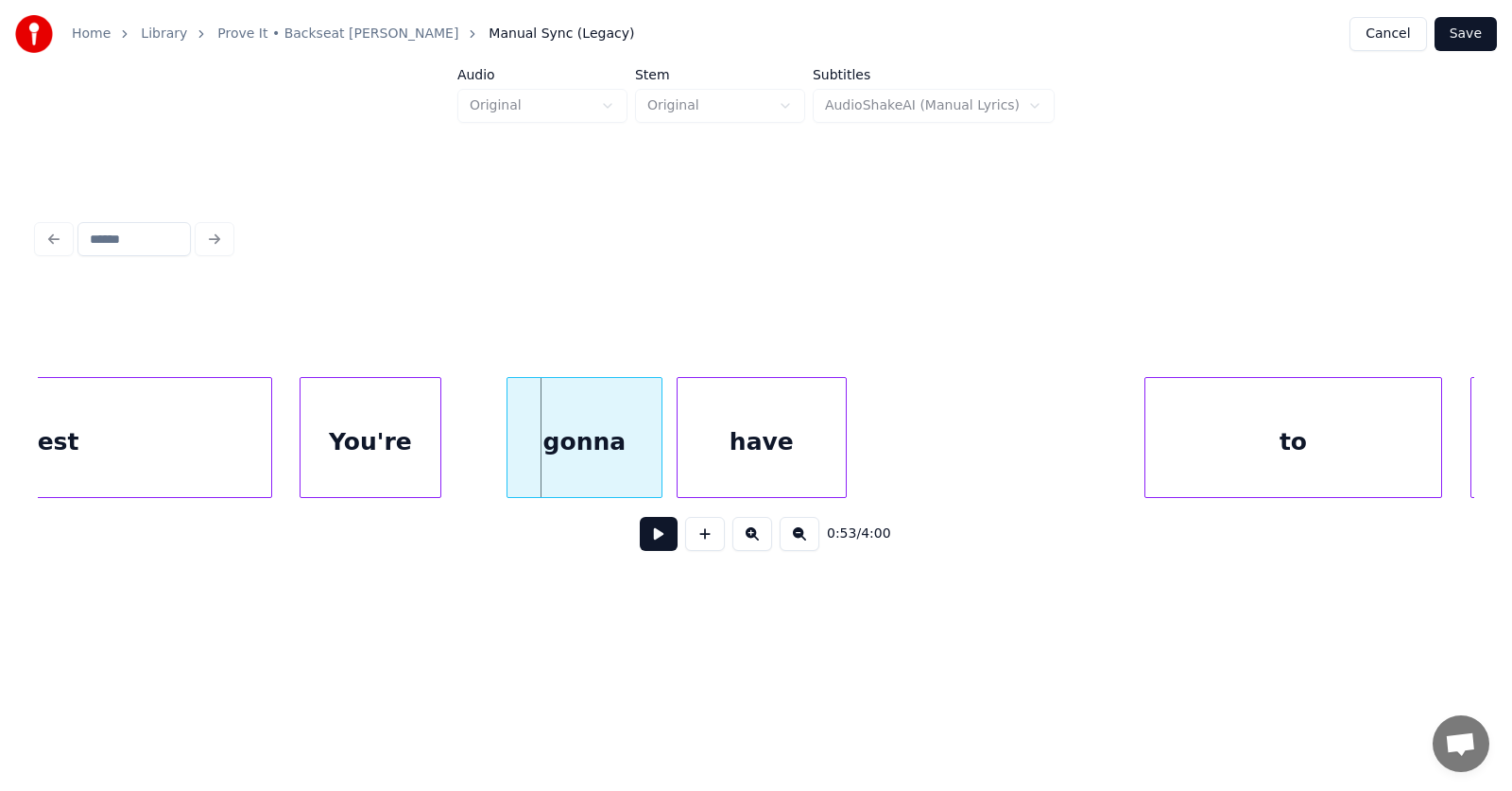
click at [360, 467] on div "You're" at bounding box center [370, 442] width 139 height 129
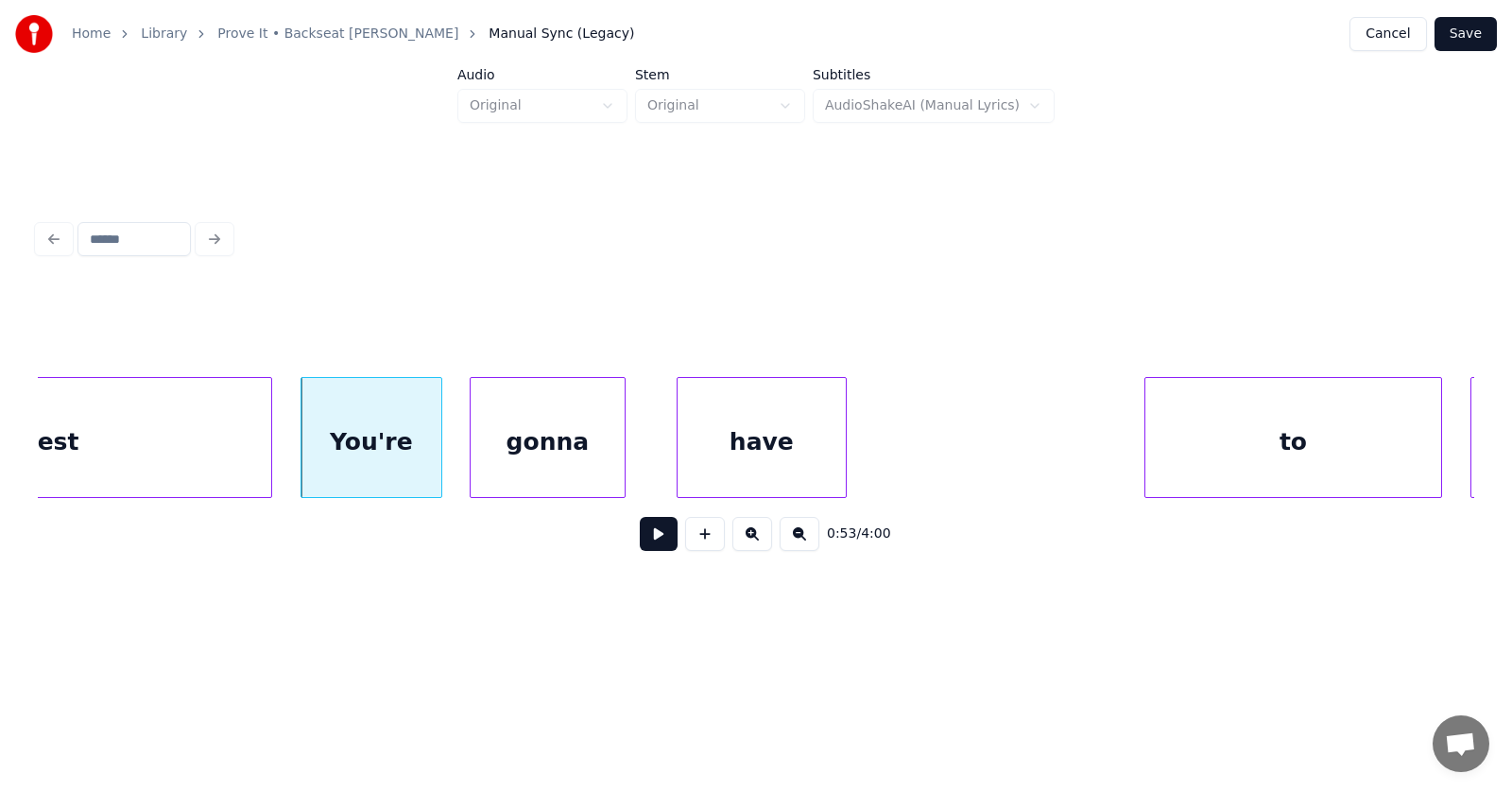
click at [513, 464] on div "gonna" at bounding box center [547, 442] width 154 height 129
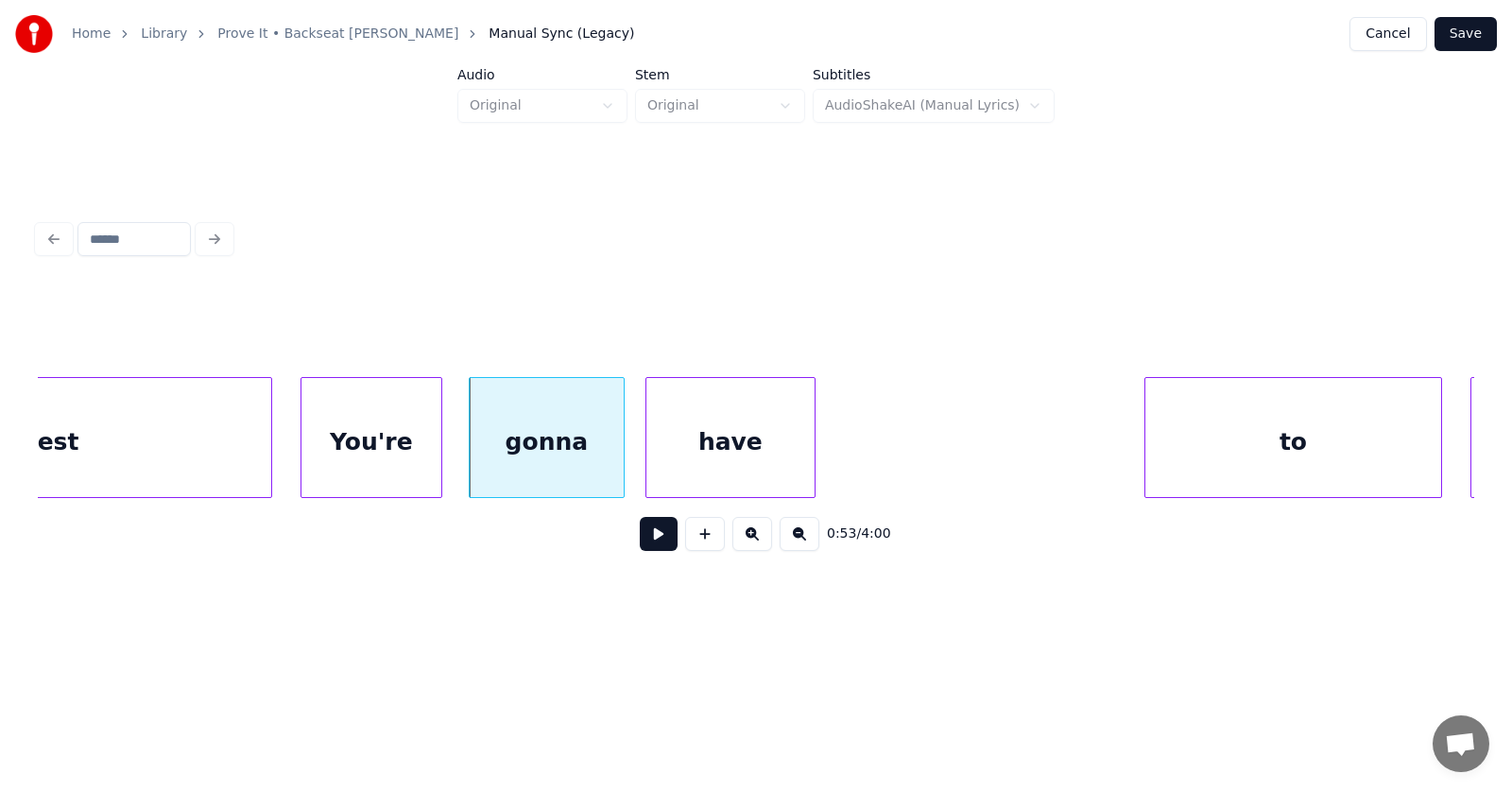
click at [720, 445] on div "have" at bounding box center [730, 442] width 168 height 129
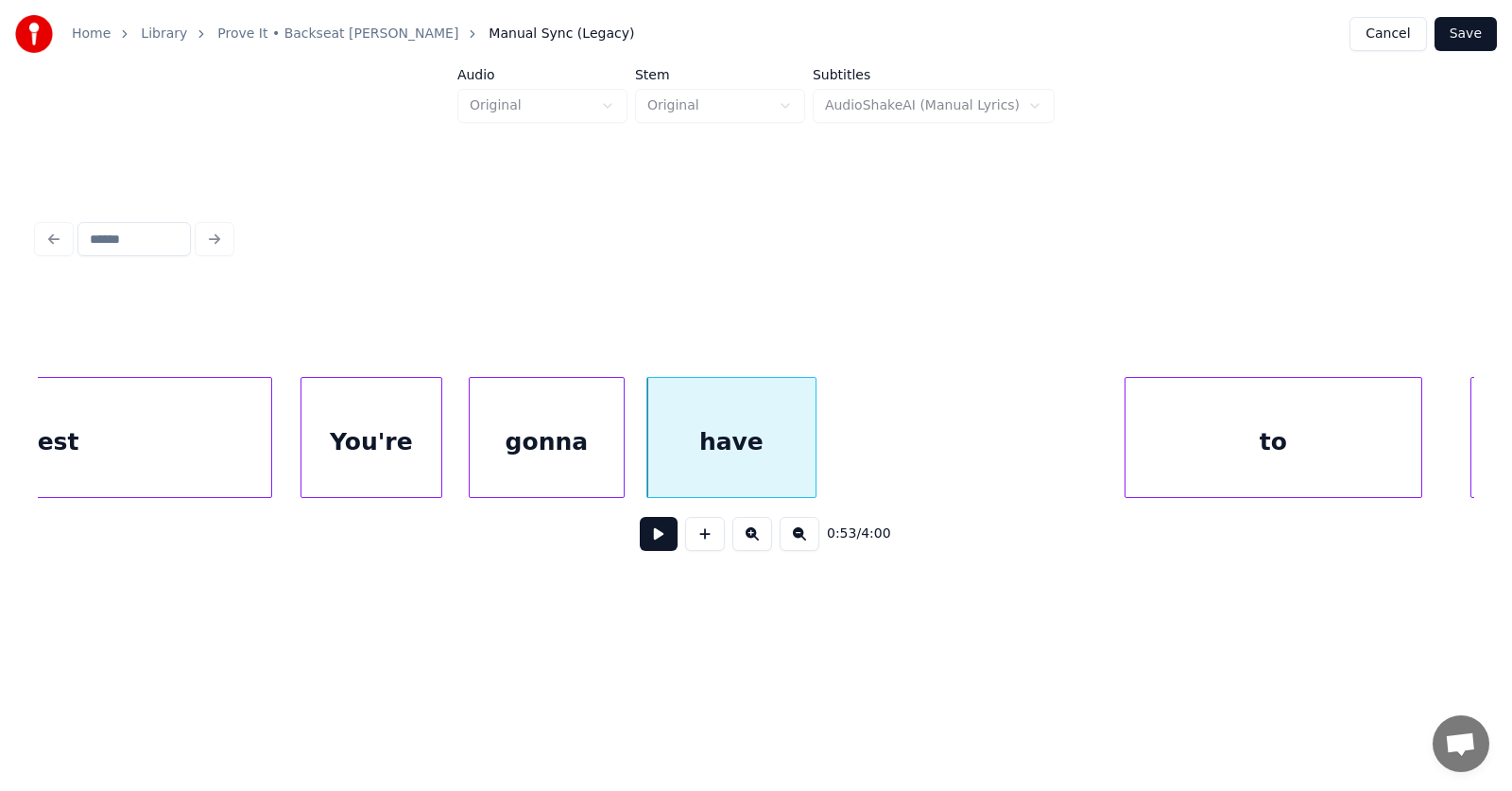
click at [1199, 454] on div "to" at bounding box center [1273, 442] width 296 height 129
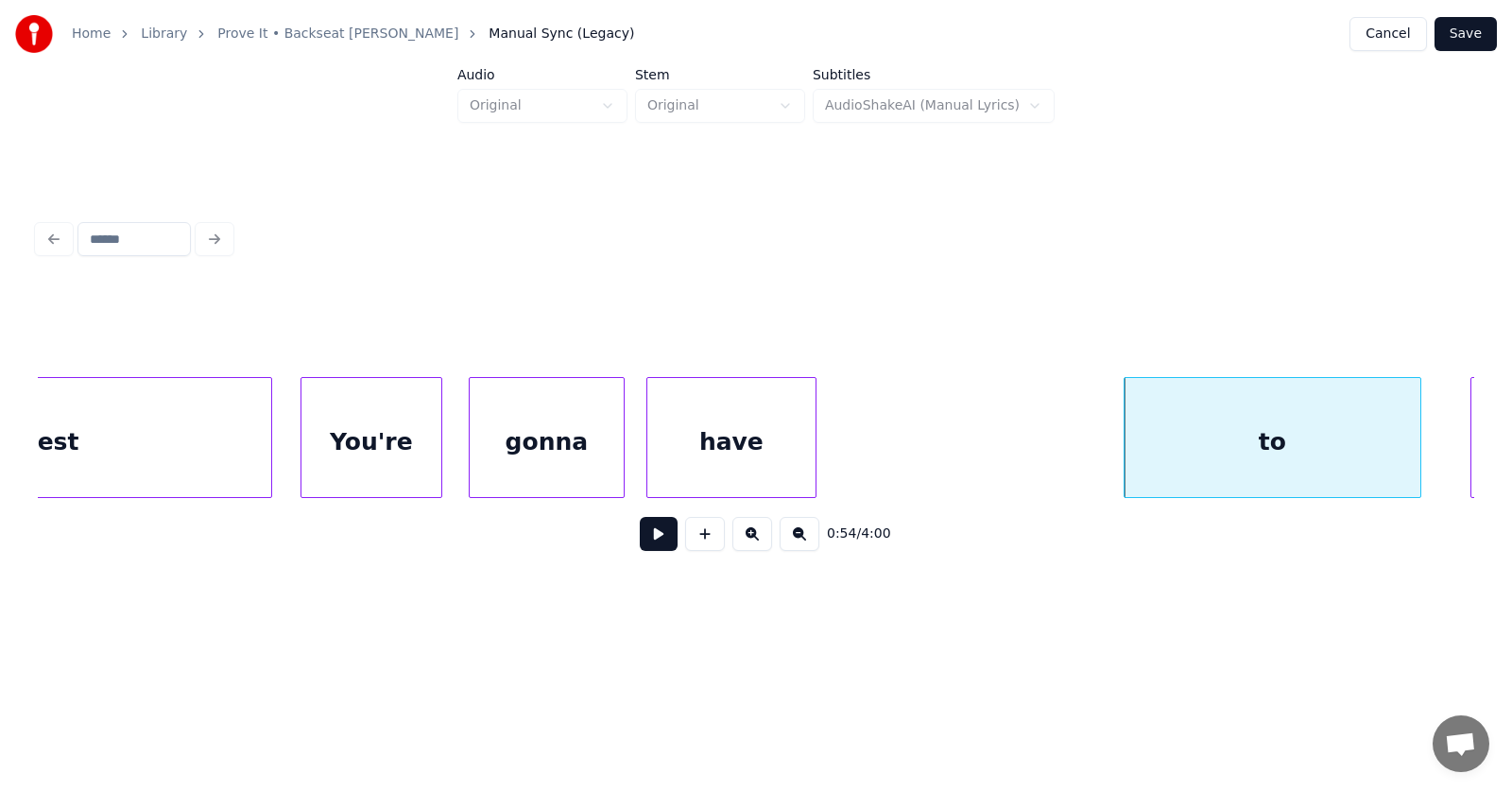
click at [684, 439] on div "have" at bounding box center [731, 442] width 168 height 129
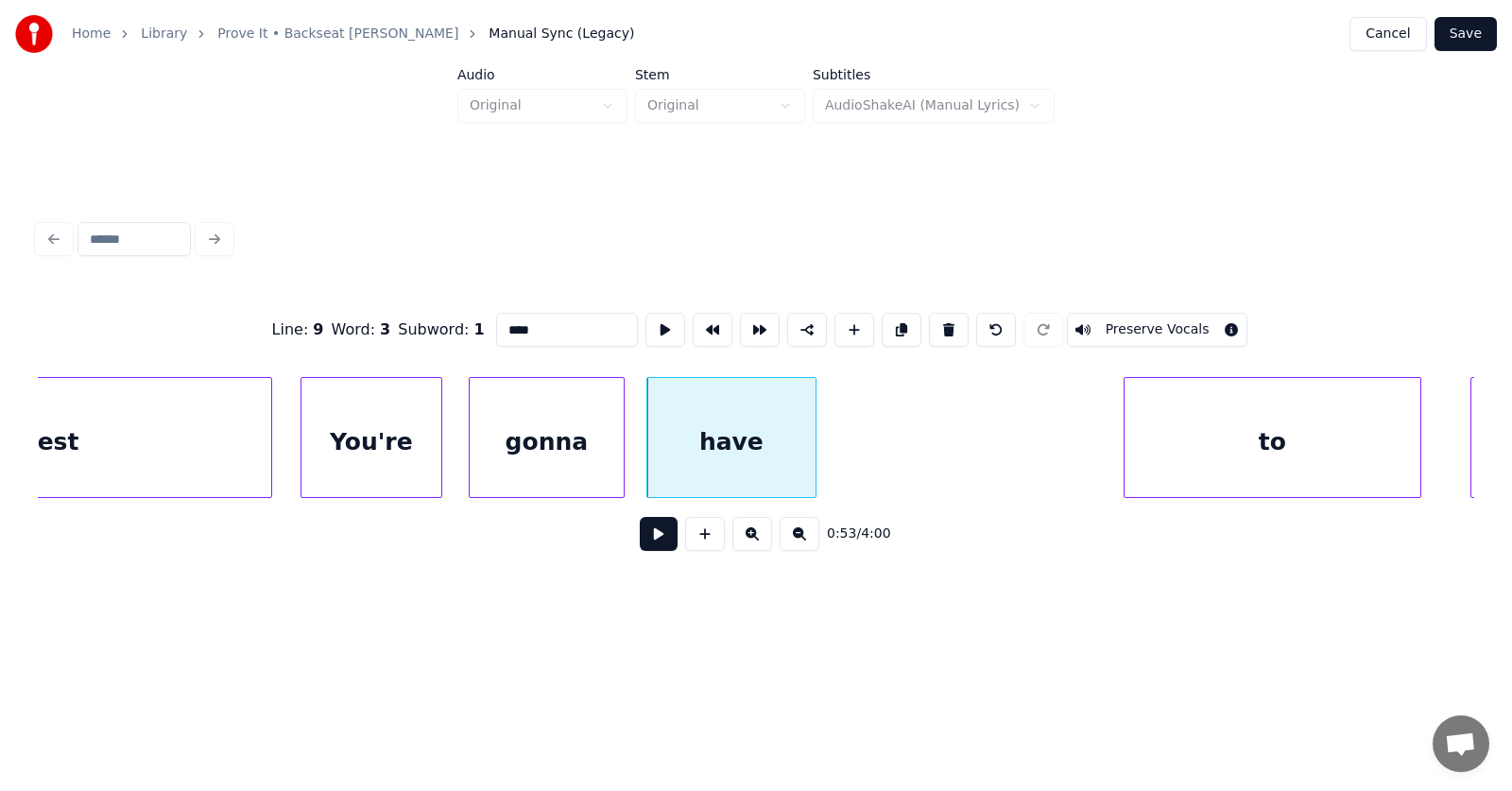
click at [655, 544] on button at bounding box center [659, 534] width 38 height 34
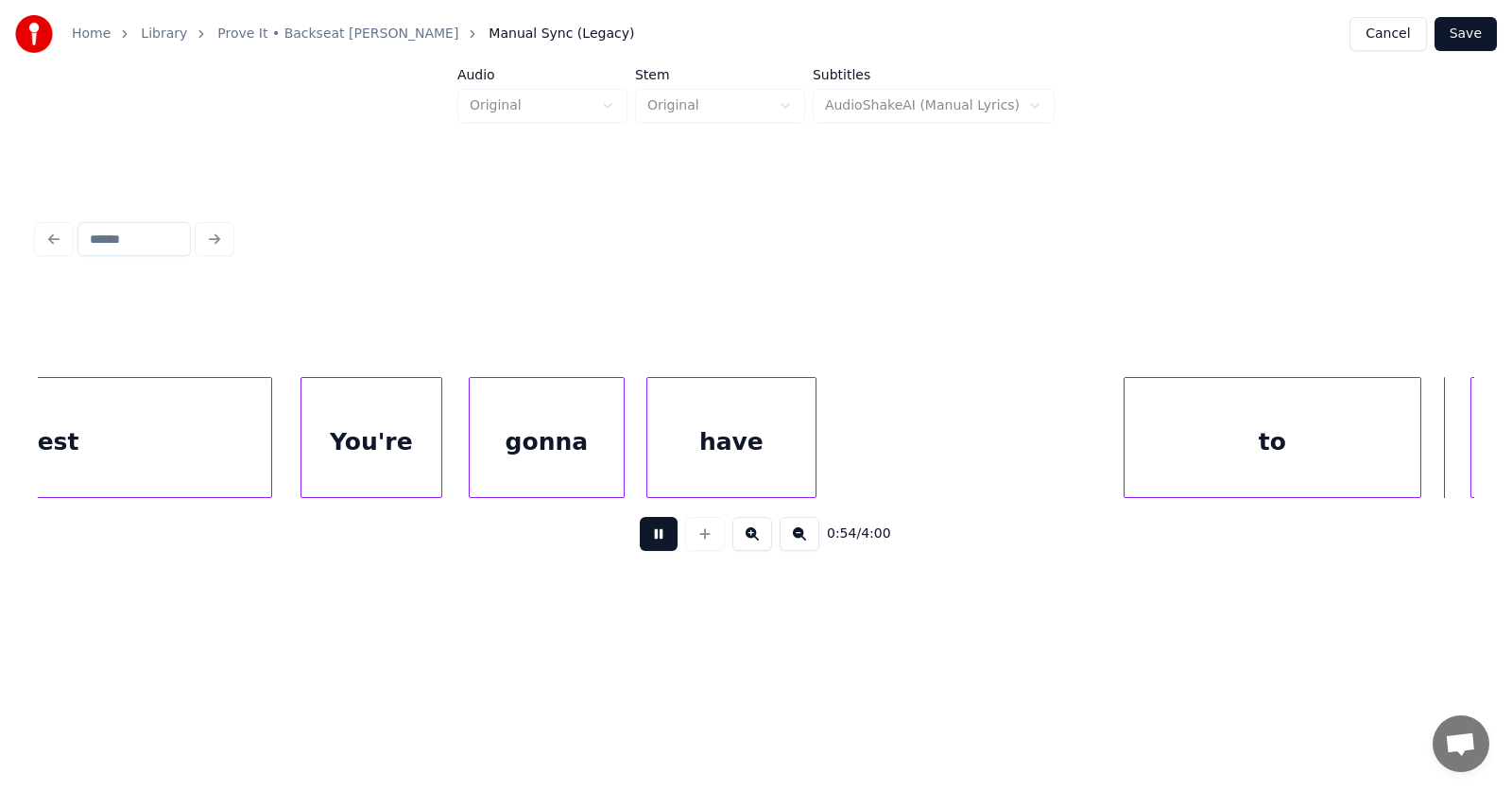
click at [655, 544] on button at bounding box center [659, 534] width 38 height 34
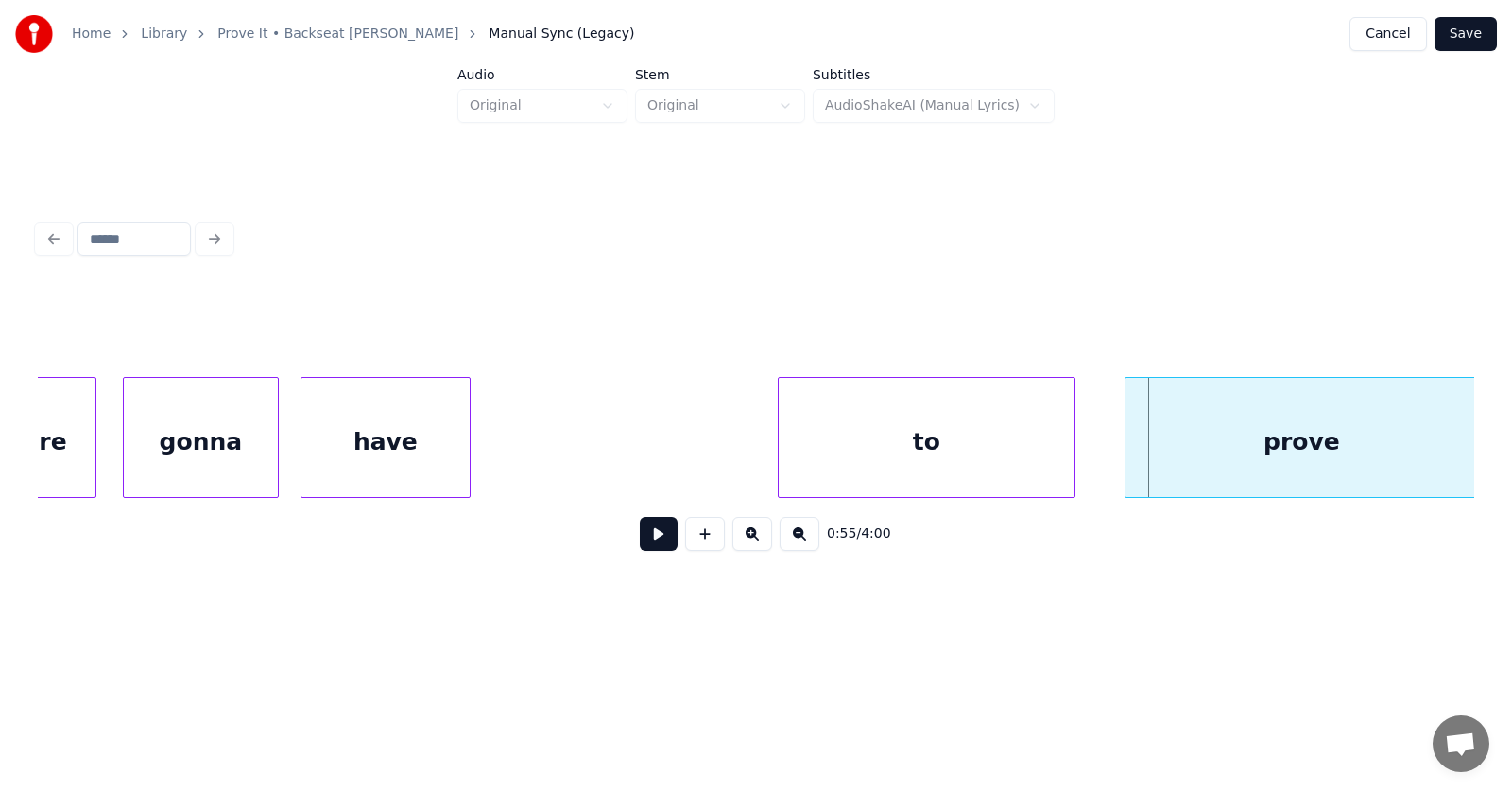
scroll to position [0, 38008]
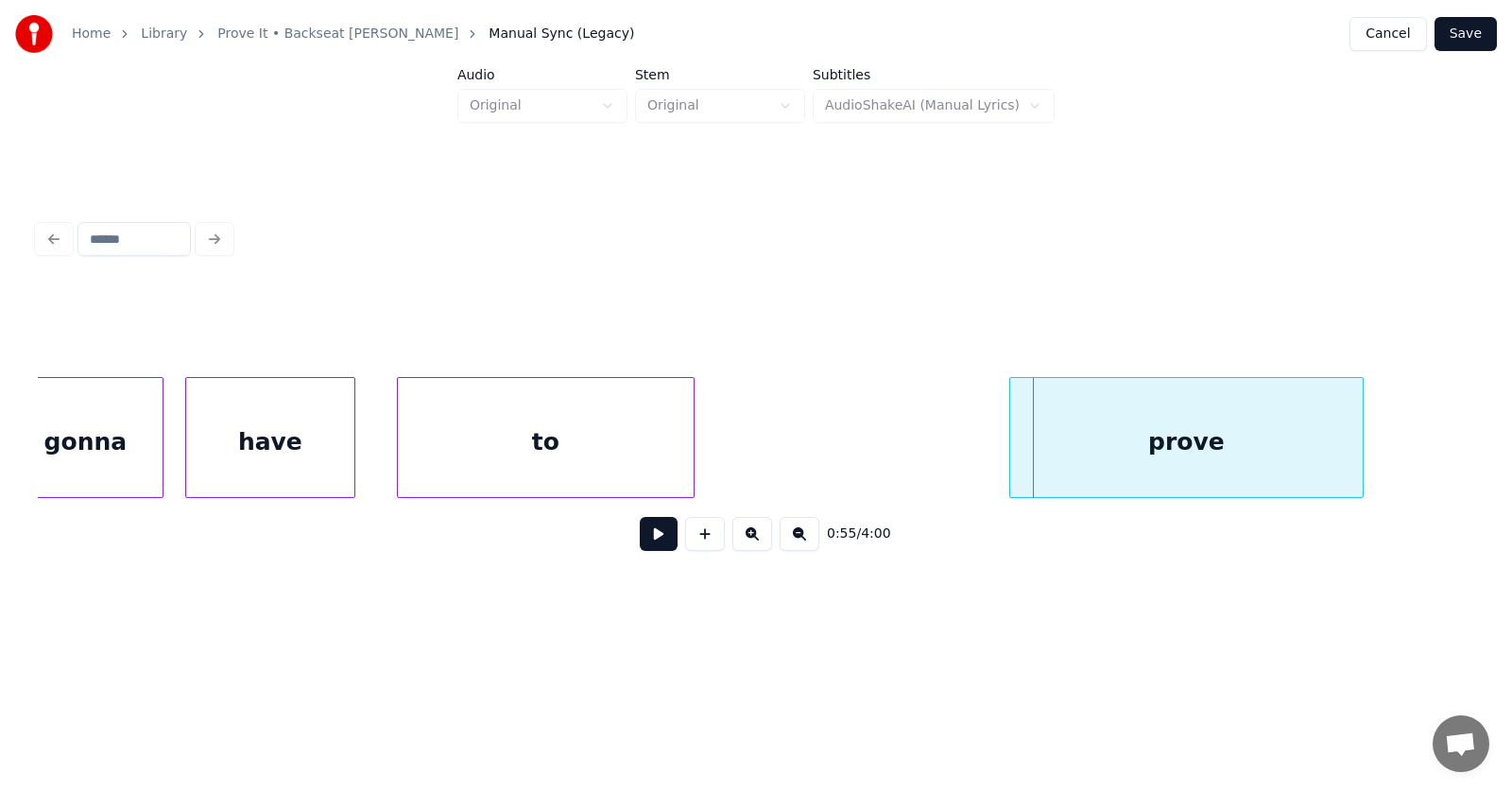
click at [496, 474] on div "to" at bounding box center [545, 442] width 296 height 129
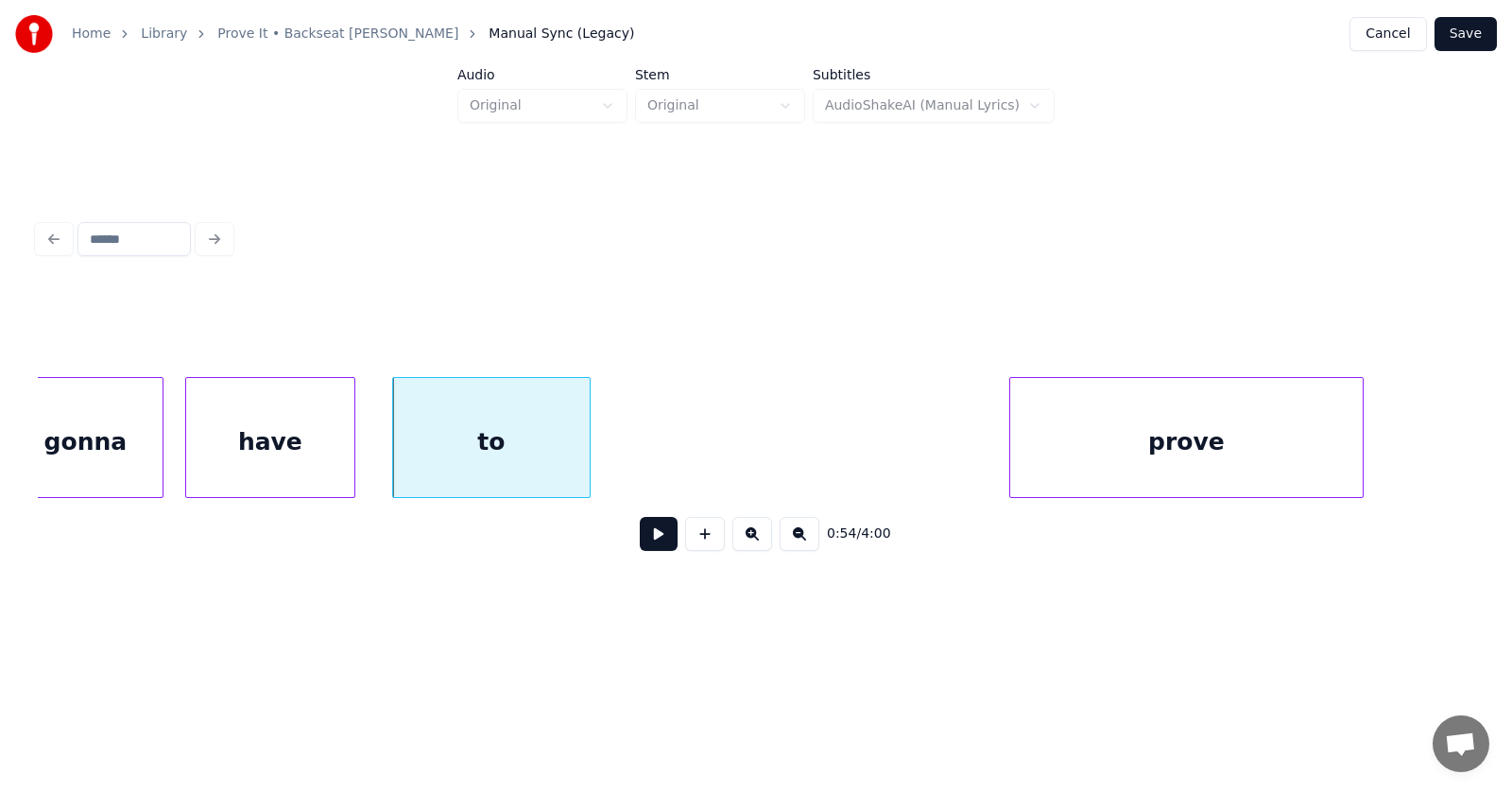
click at [589, 452] on div at bounding box center [587, 437] width 6 height 119
click at [521, 440] on div "to" at bounding box center [492, 442] width 197 height 129
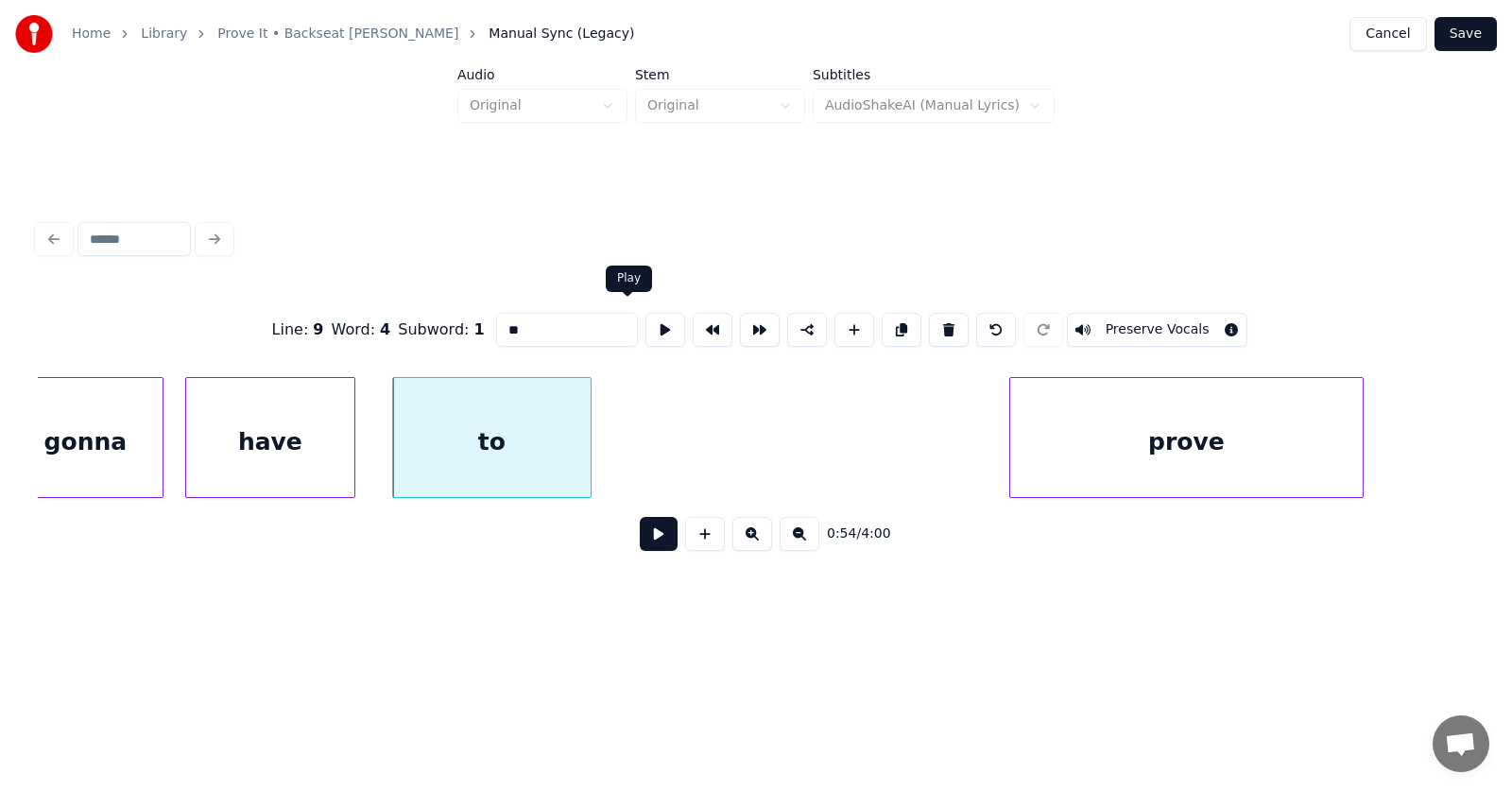
click at [646, 320] on button at bounding box center [666, 330] width 39 height 34
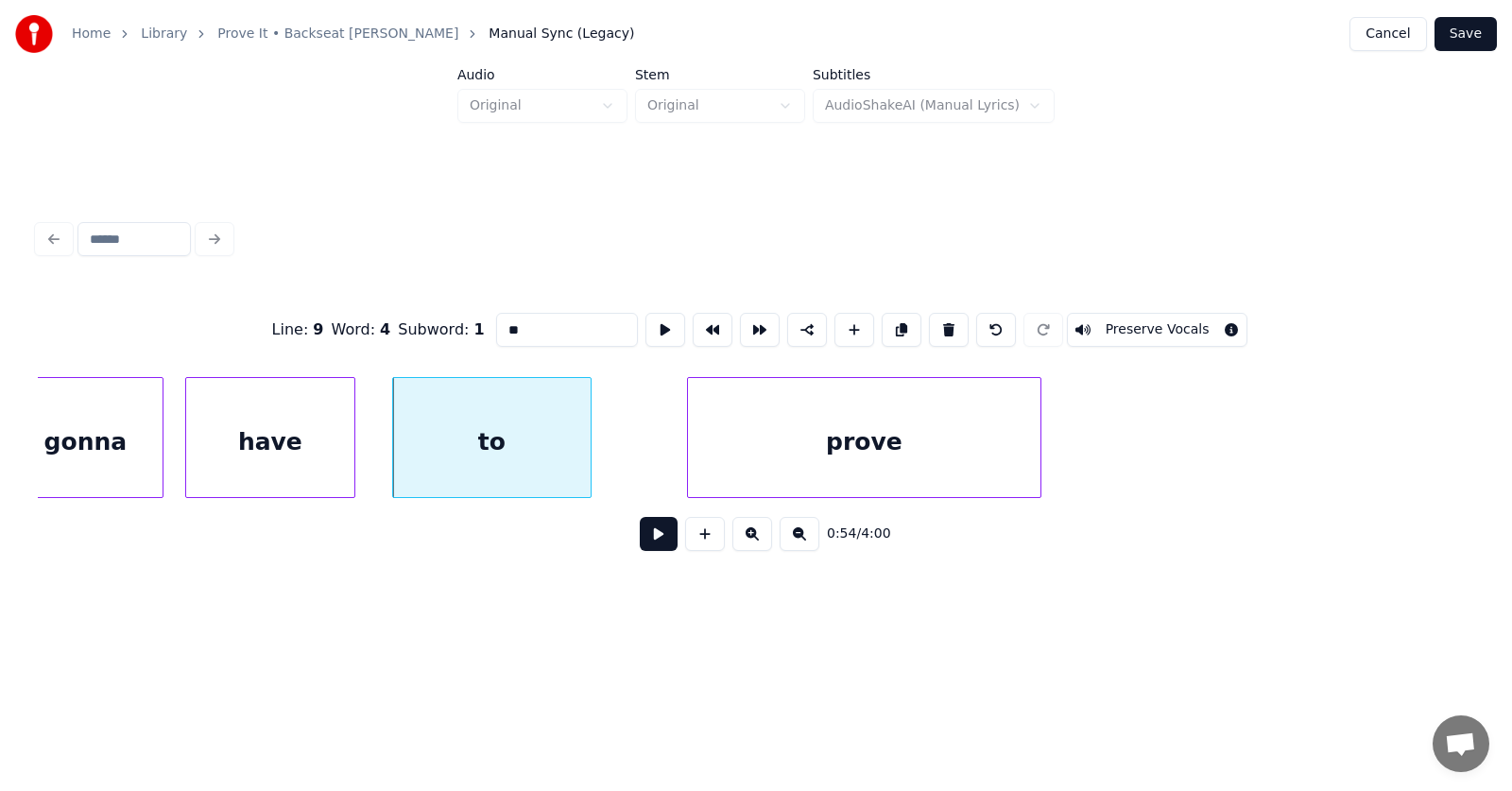
click at [725, 459] on div "prove" at bounding box center [864, 442] width 352 height 129
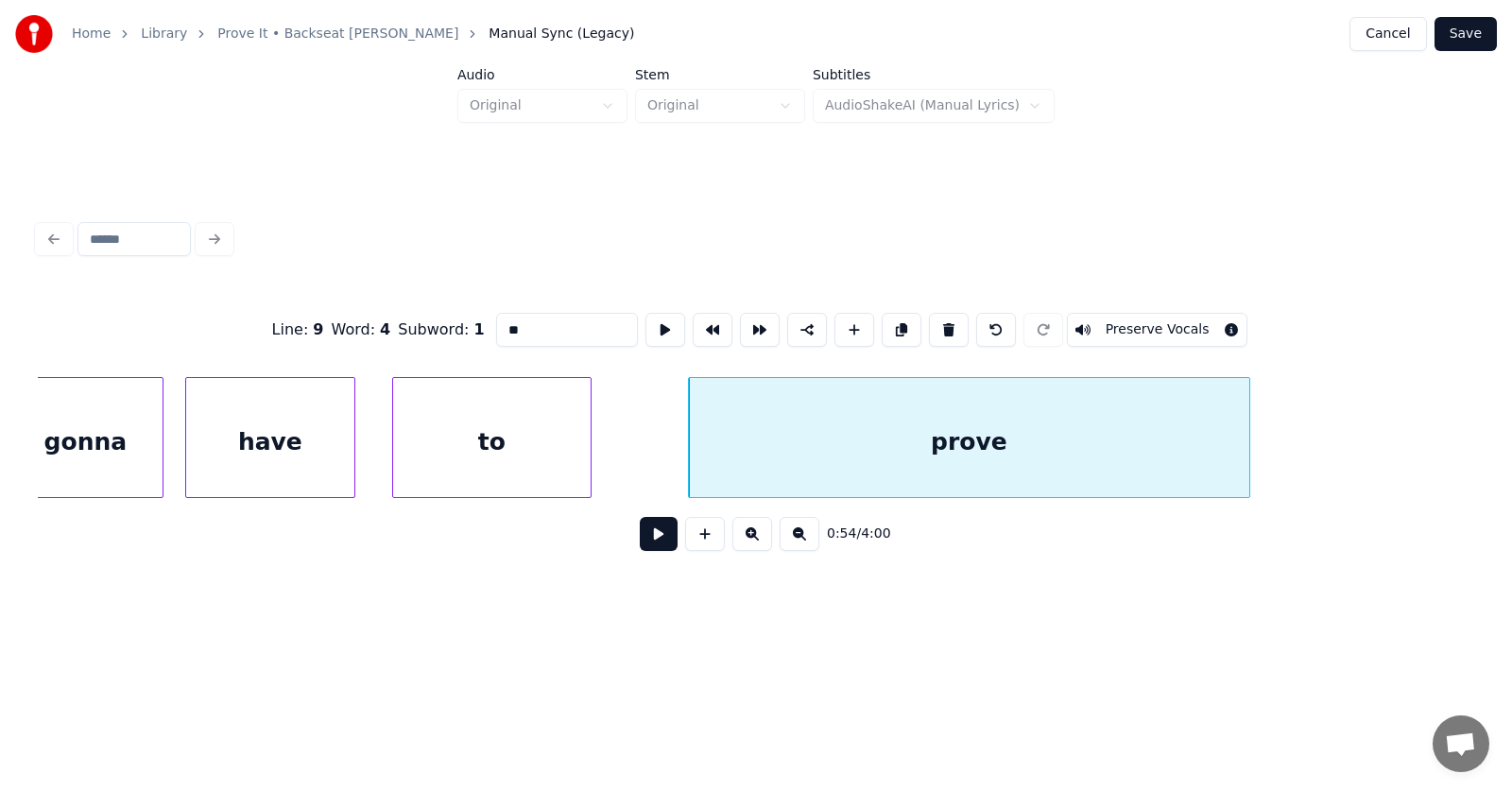
click at [1250, 438] on div at bounding box center [1247, 437] width 6 height 119
click at [1064, 430] on div "prove" at bounding box center [972, 442] width 567 height 129
click at [841, 443] on div "prove" at bounding box center [947, 442] width 567 height 129
click at [866, 437] on div "prove" at bounding box center [947, 442] width 567 height 129
click at [646, 327] on button at bounding box center [666, 330] width 39 height 34
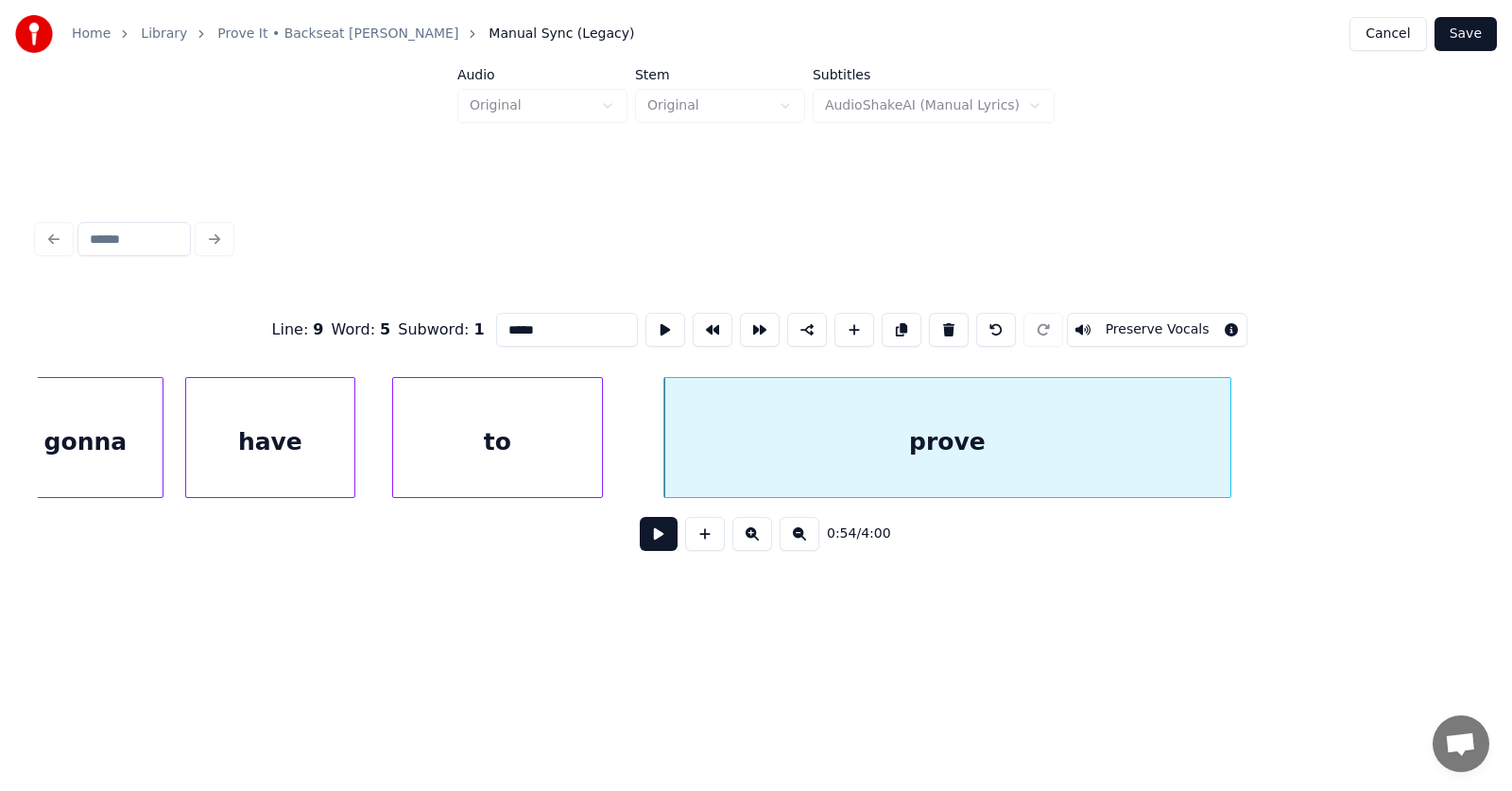
click at [602, 443] on div at bounding box center [600, 437] width 6 height 119
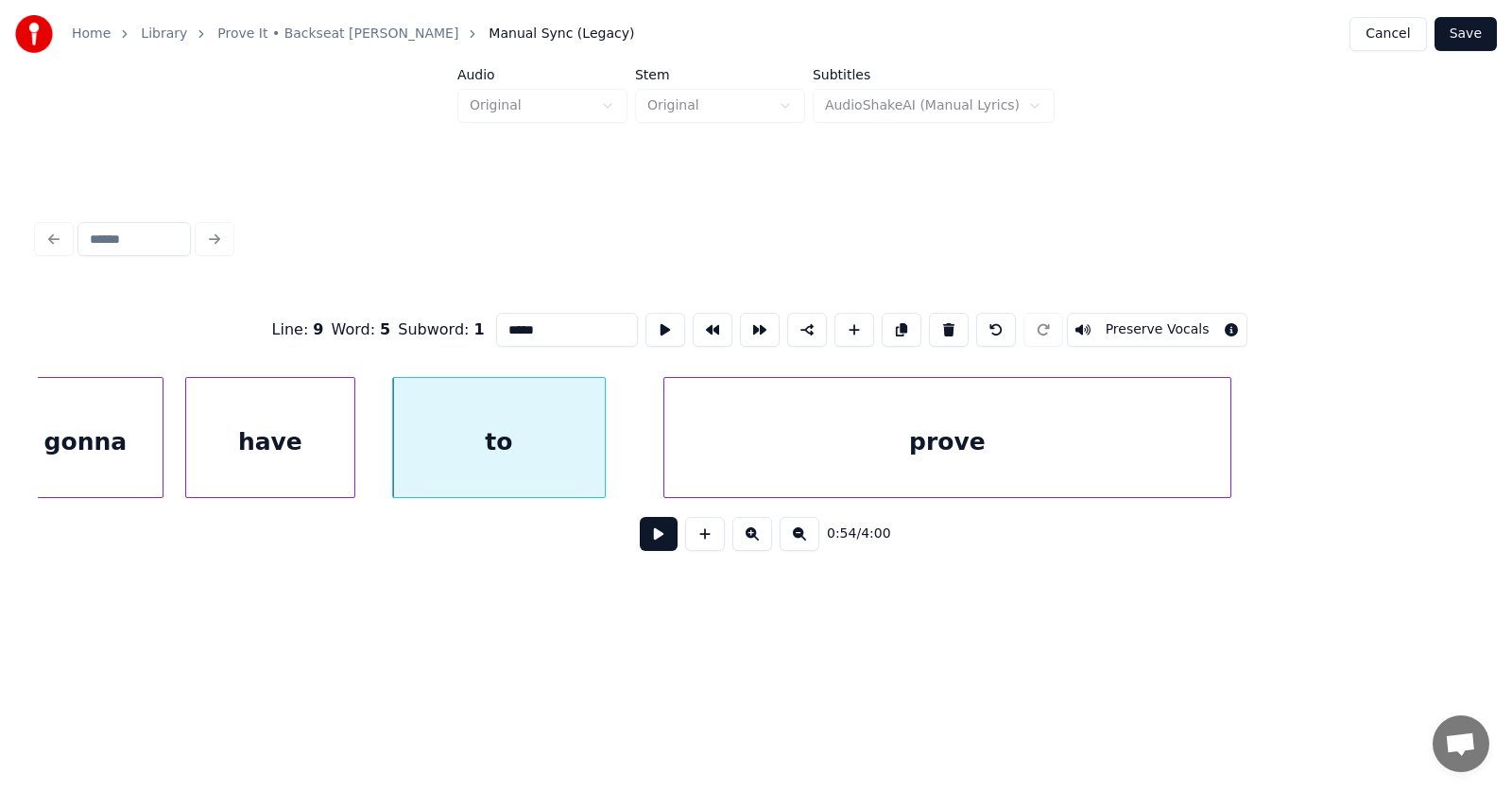
click at [306, 438] on div "have" at bounding box center [270, 442] width 168 height 129
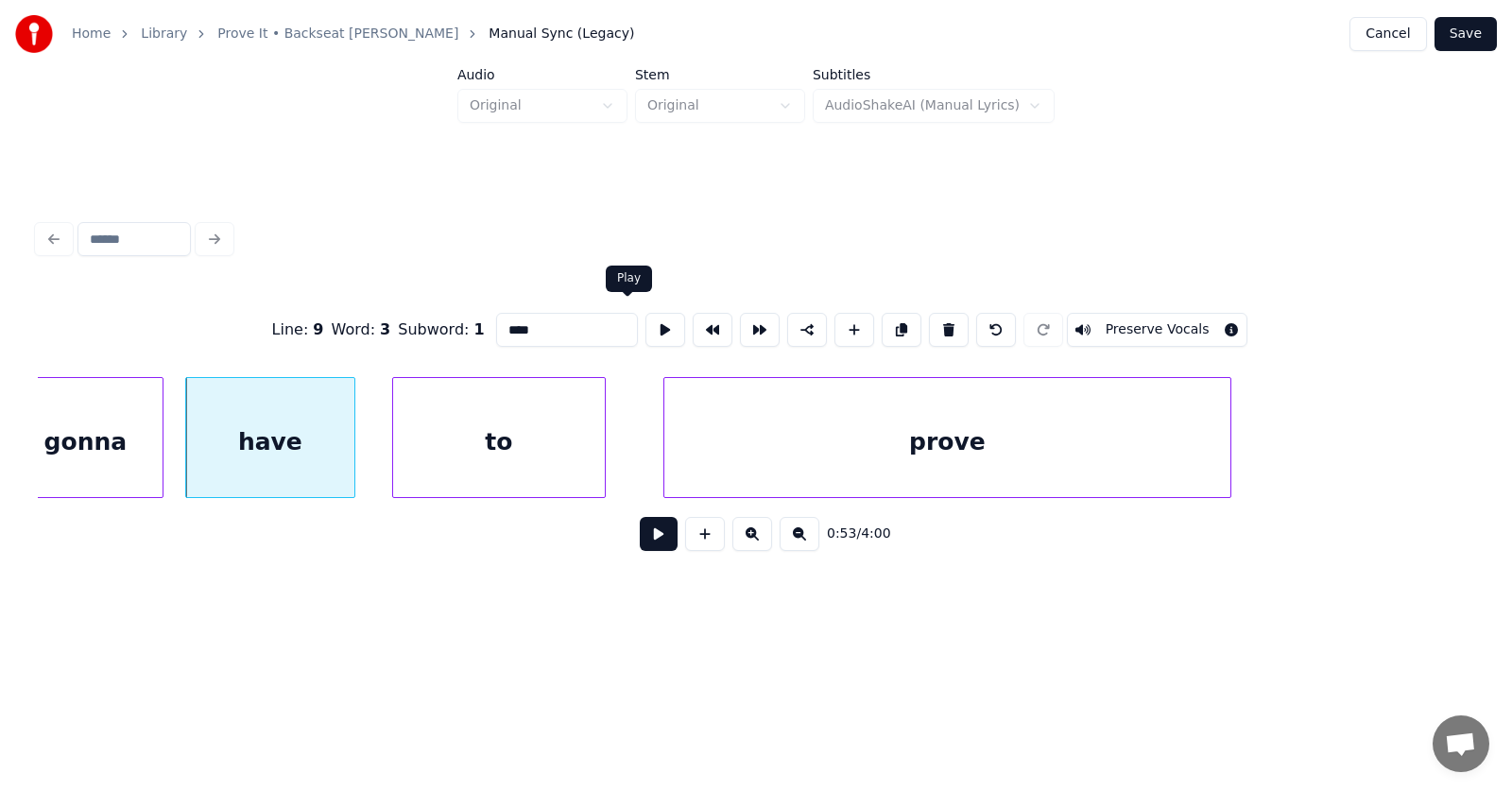
click at [646, 320] on button at bounding box center [666, 330] width 39 height 34
click at [60, 448] on div "gonna" at bounding box center [85, 442] width 154 height 129
type input "*****"
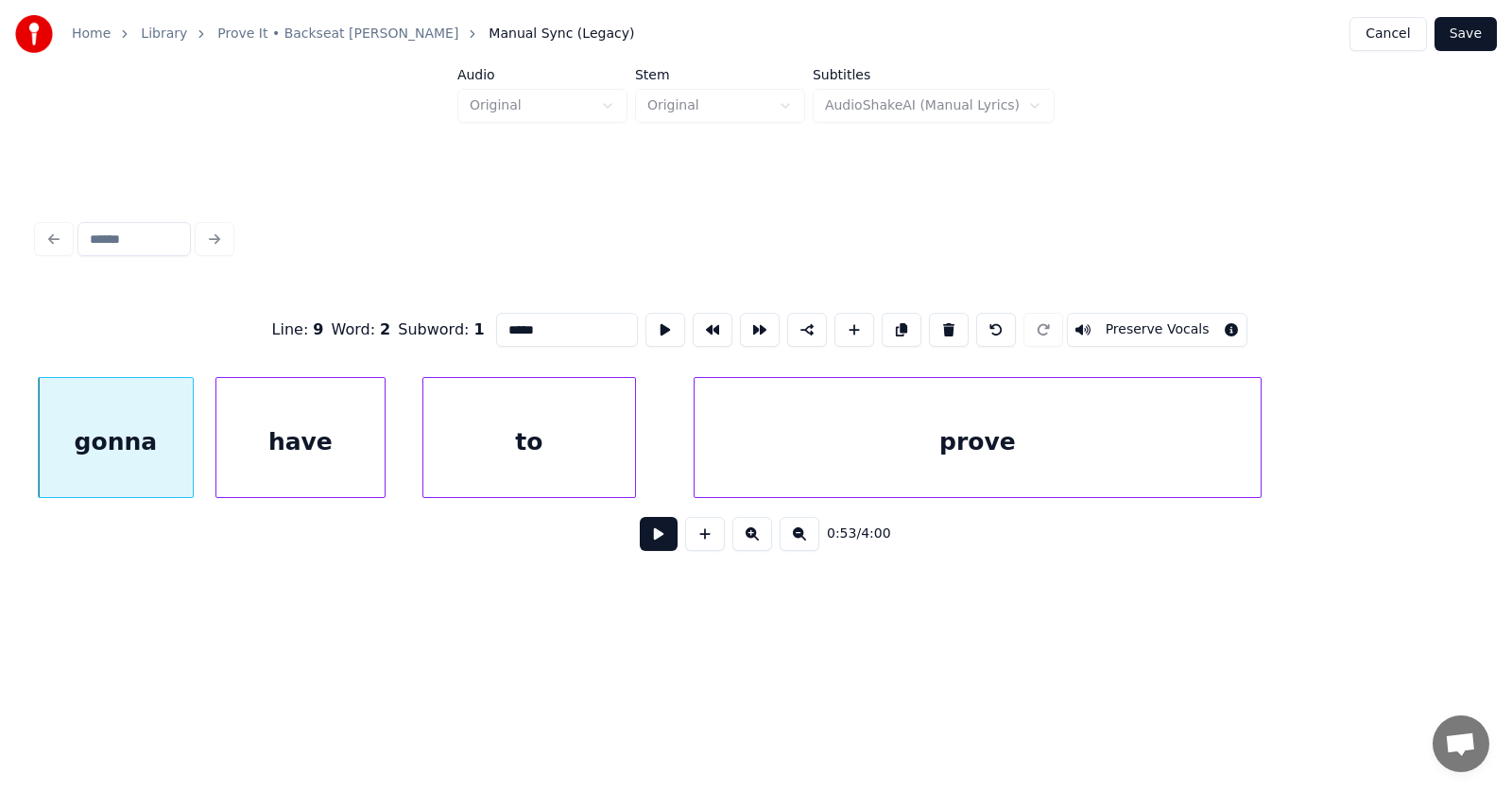
click at [649, 544] on button at bounding box center [659, 534] width 38 height 34
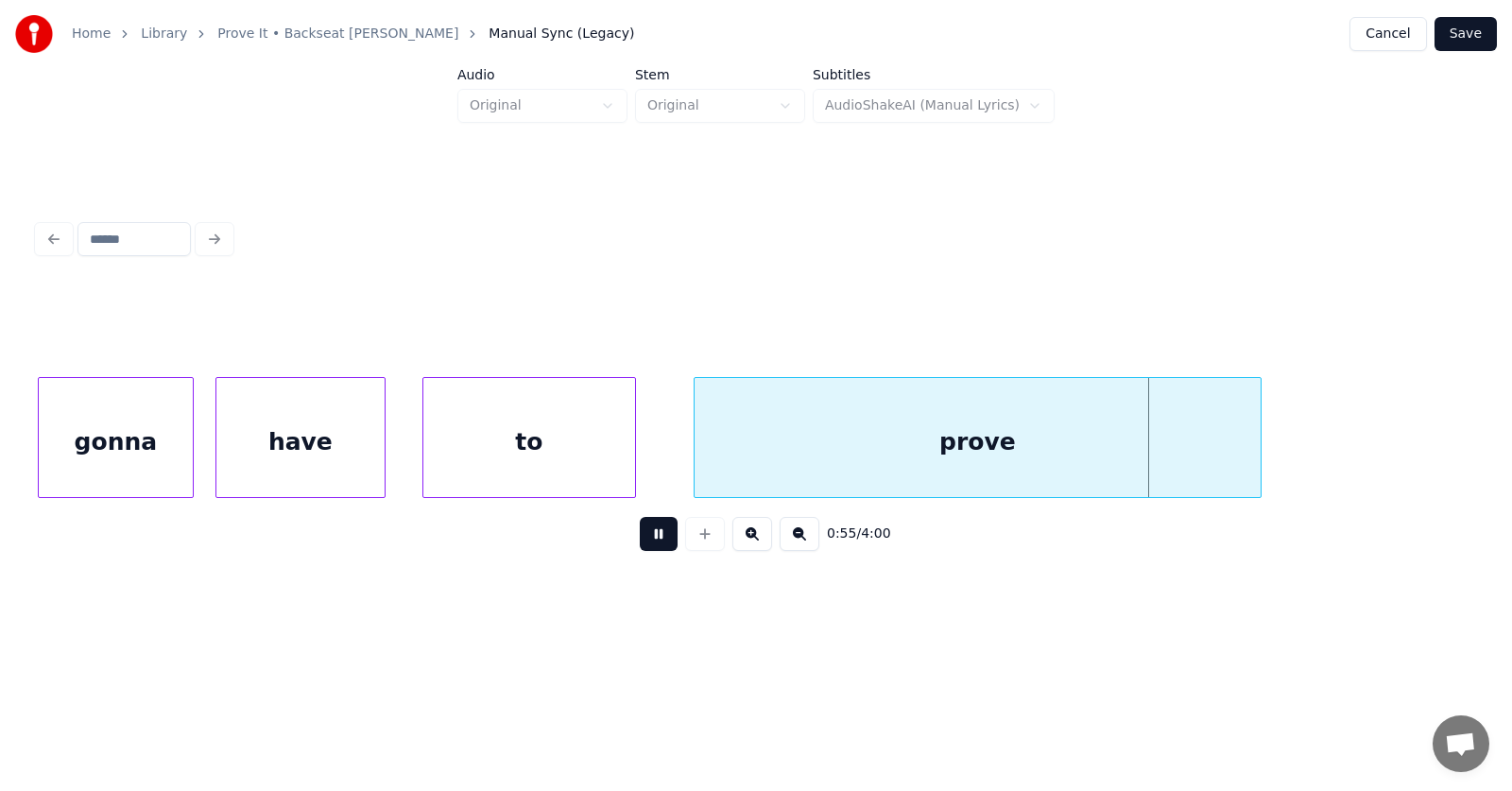
click at [649, 544] on button at bounding box center [659, 534] width 38 height 34
click at [316, 445] on div "have" at bounding box center [299, 442] width 168 height 129
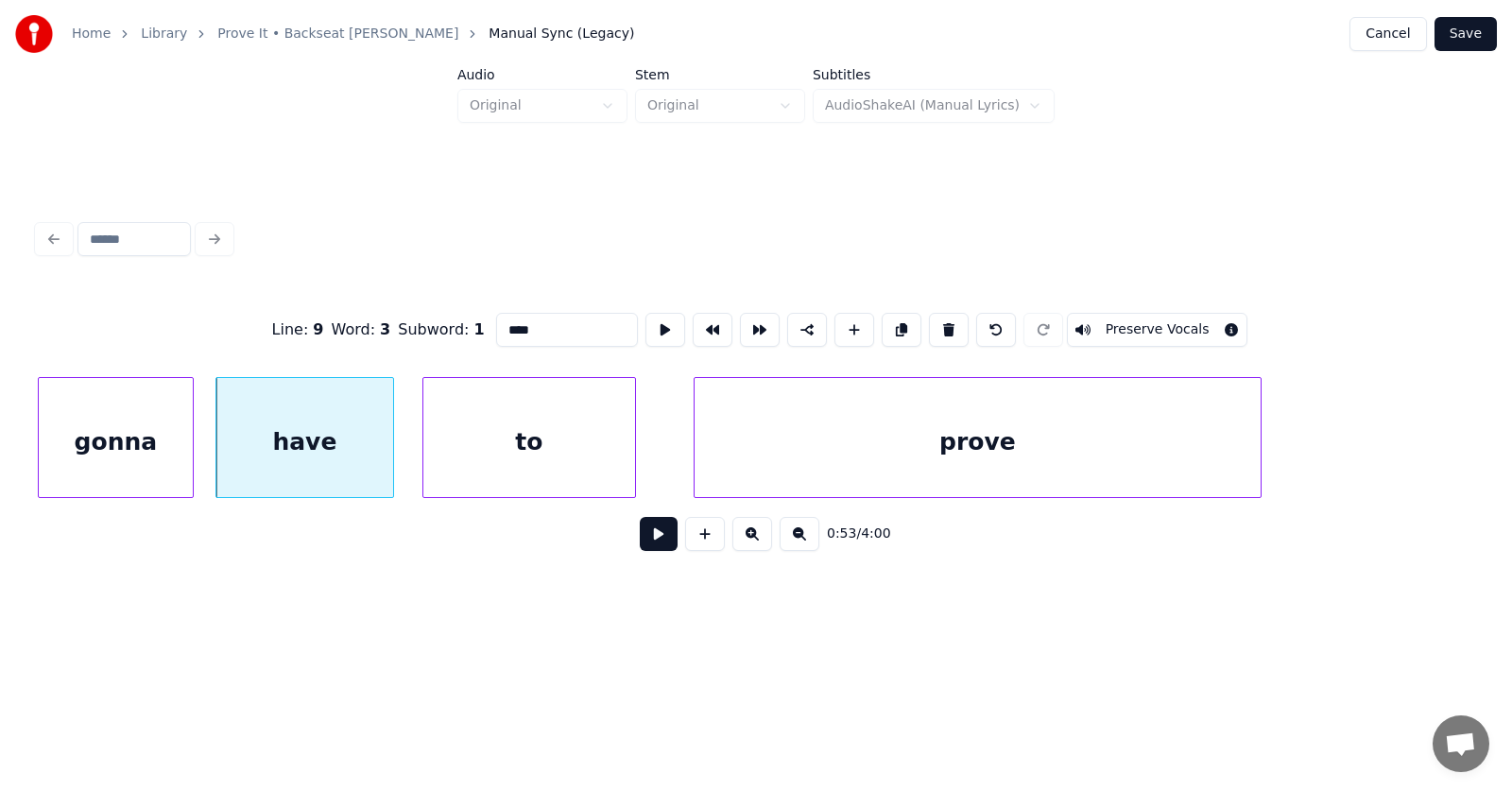
click at [390, 450] on div at bounding box center [391, 437] width 6 height 119
click at [851, 446] on div "prove" at bounding box center [978, 442] width 567 height 129
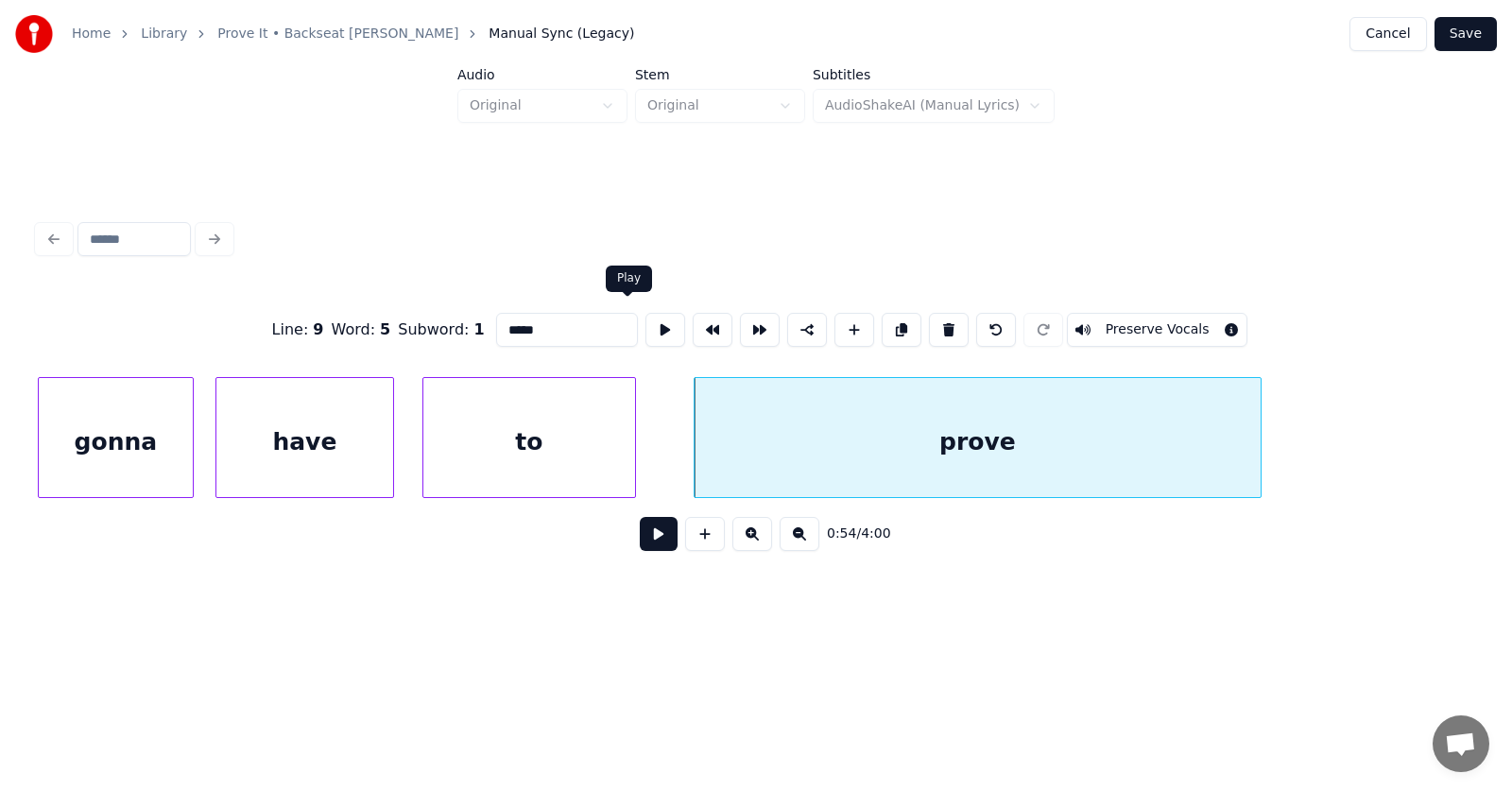
click at [513, 326] on input "*****" at bounding box center [567, 330] width 141 height 34
type input "********"
click at [647, 534] on button at bounding box center [659, 534] width 38 height 34
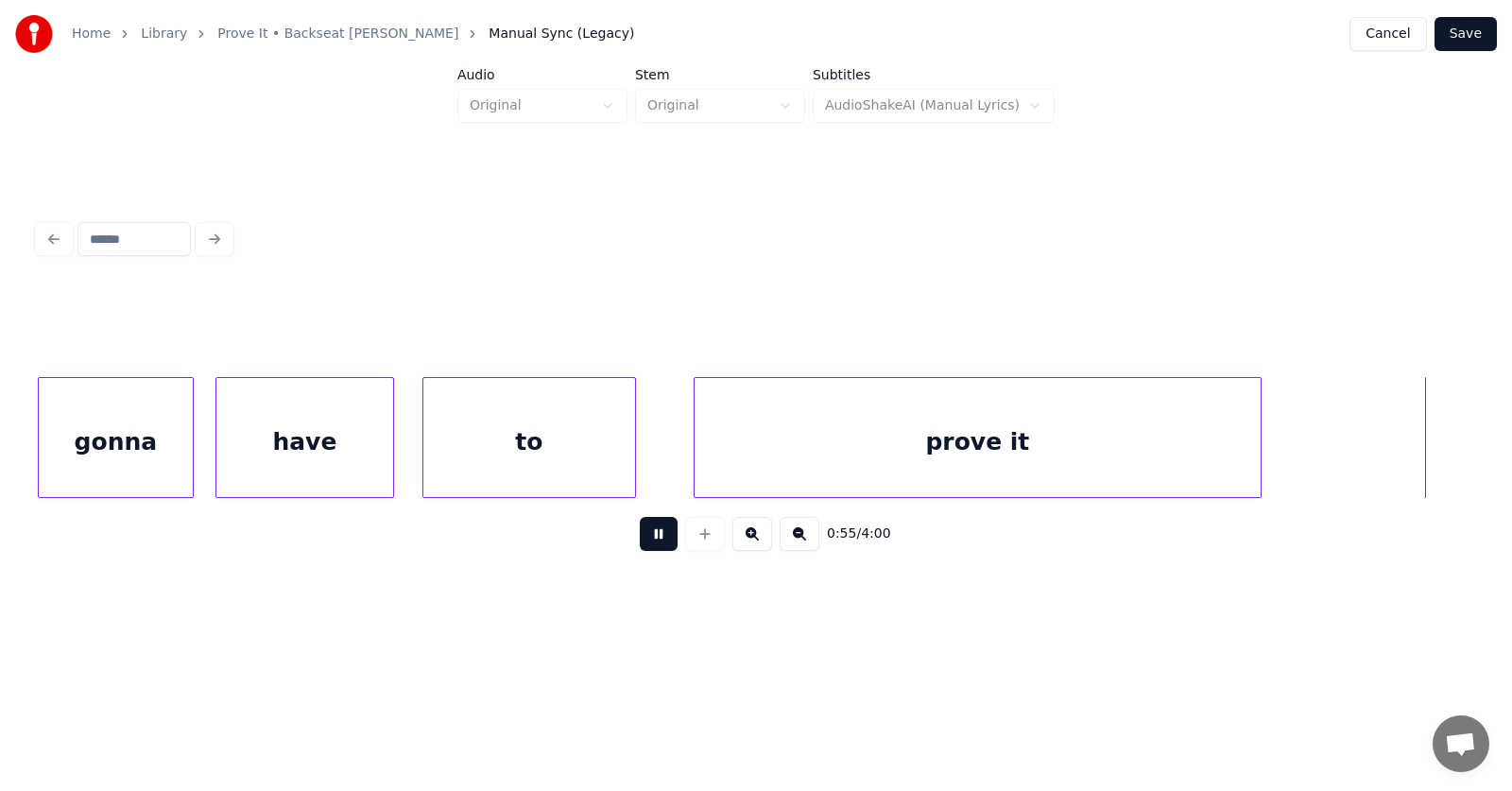
scroll to position [0, 39420]
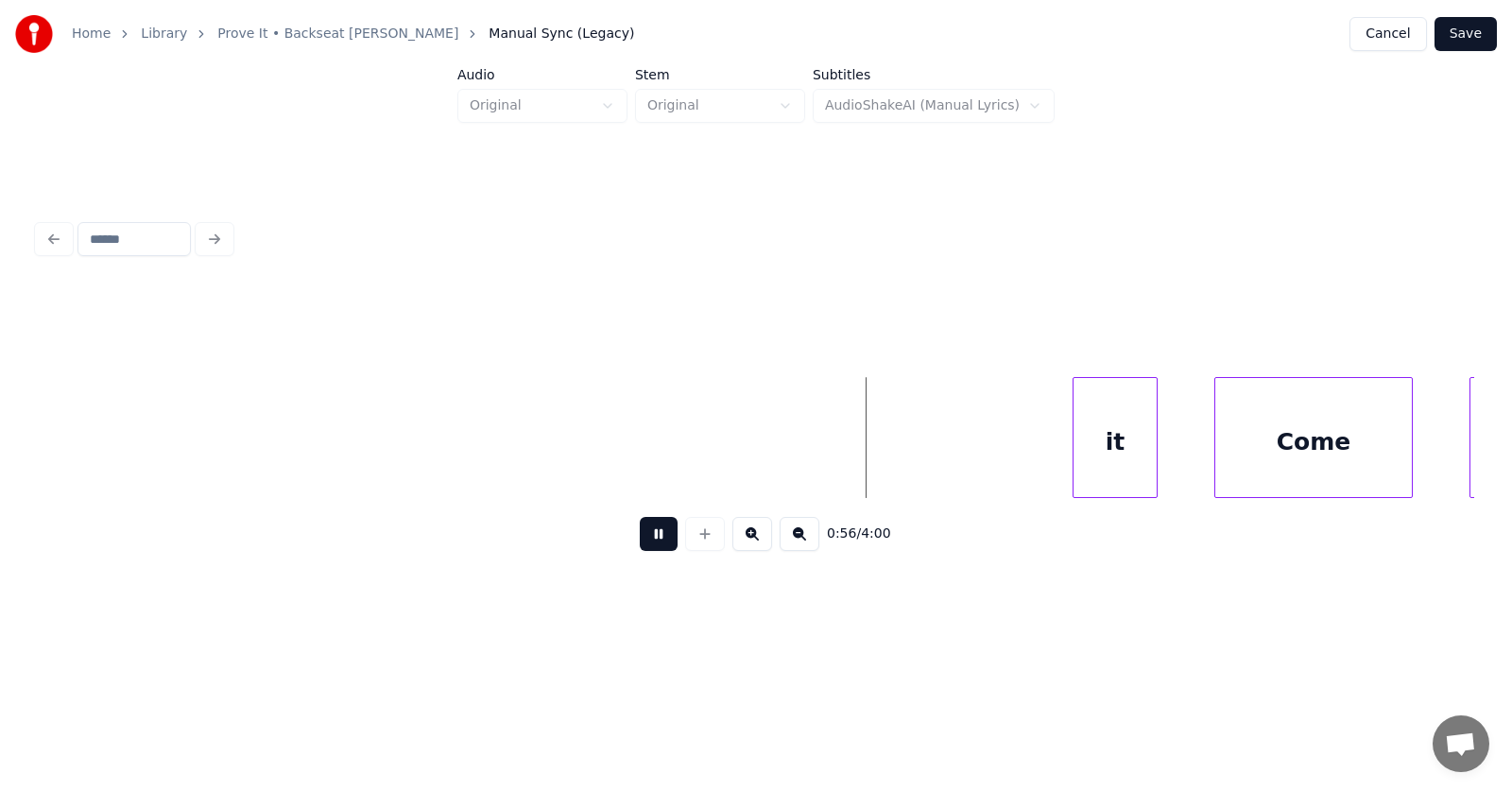
click at [647, 532] on button at bounding box center [659, 534] width 38 height 34
click at [1116, 432] on div "it" at bounding box center [1115, 442] width 83 height 129
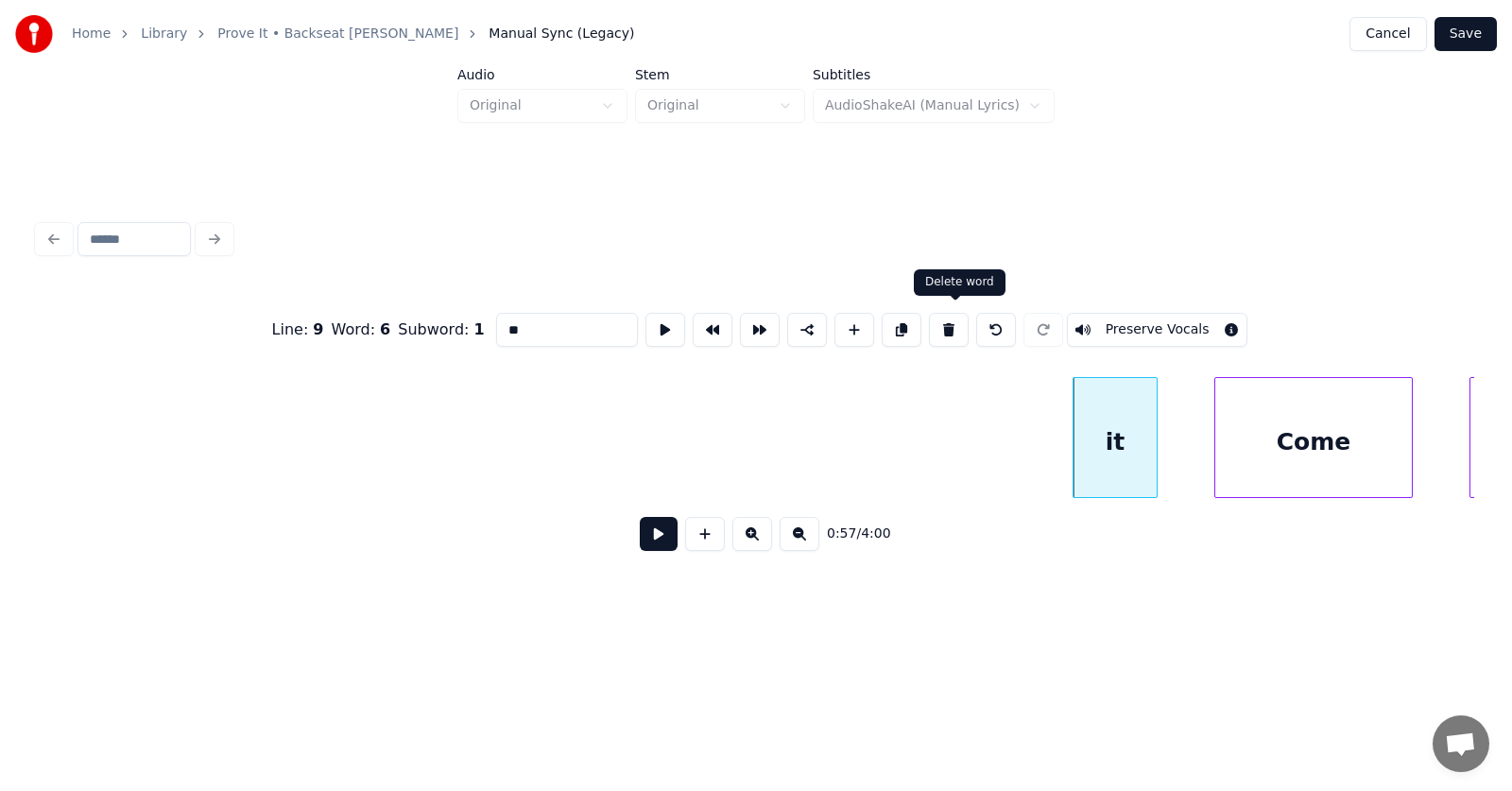
click at [961, 317] on button at bounding box center [948, 330] width 39 height 34
type input "****"
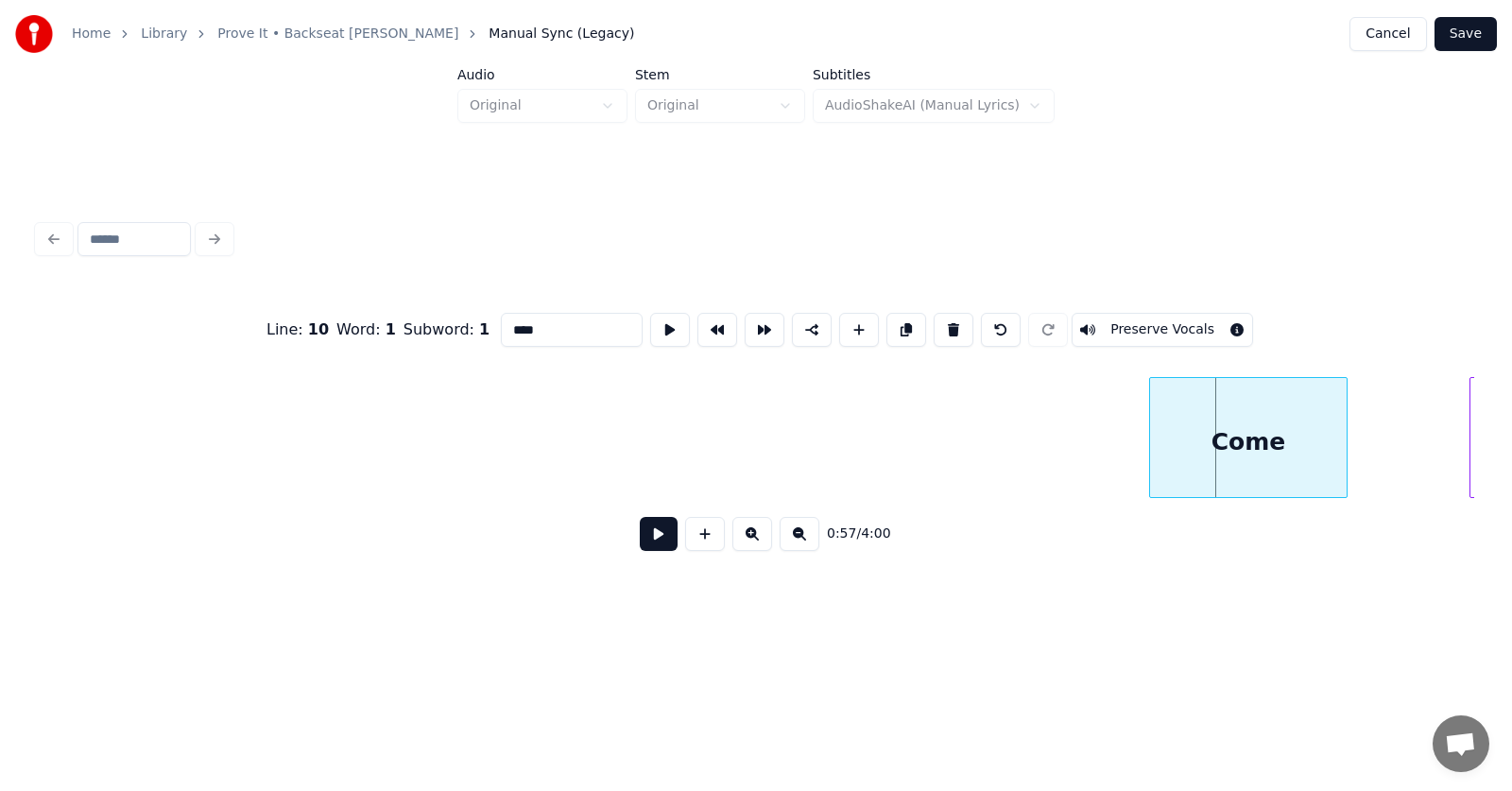
click at [1258, 445] on div "Come" at bounding box center [1249, 442] width 196 height 129
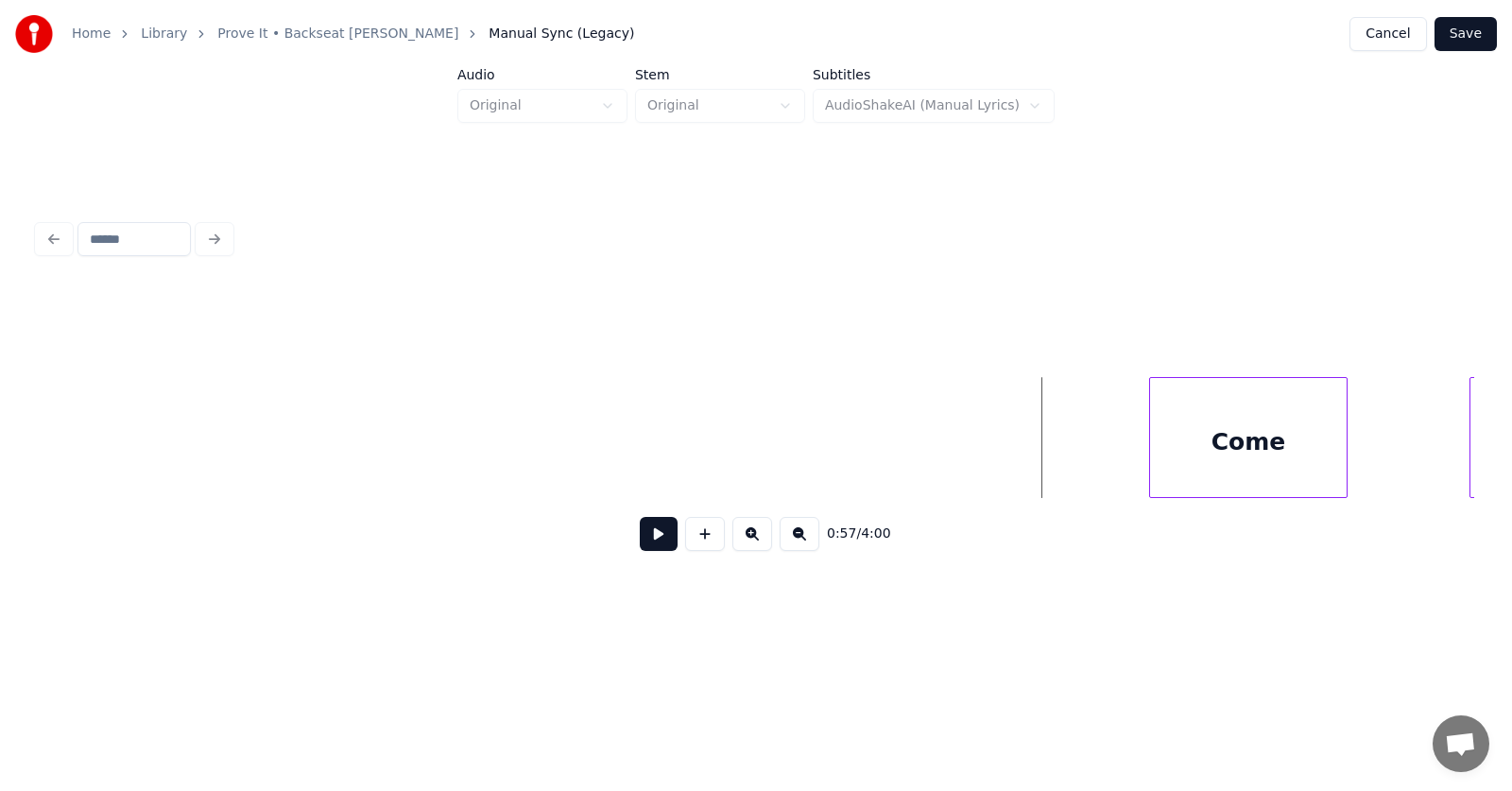
click at [645, 545] on button at bounding box center [659, 534] width 38 height 34
click at [647, 545] on button at bounding box center [659, 534] width 38 height 34
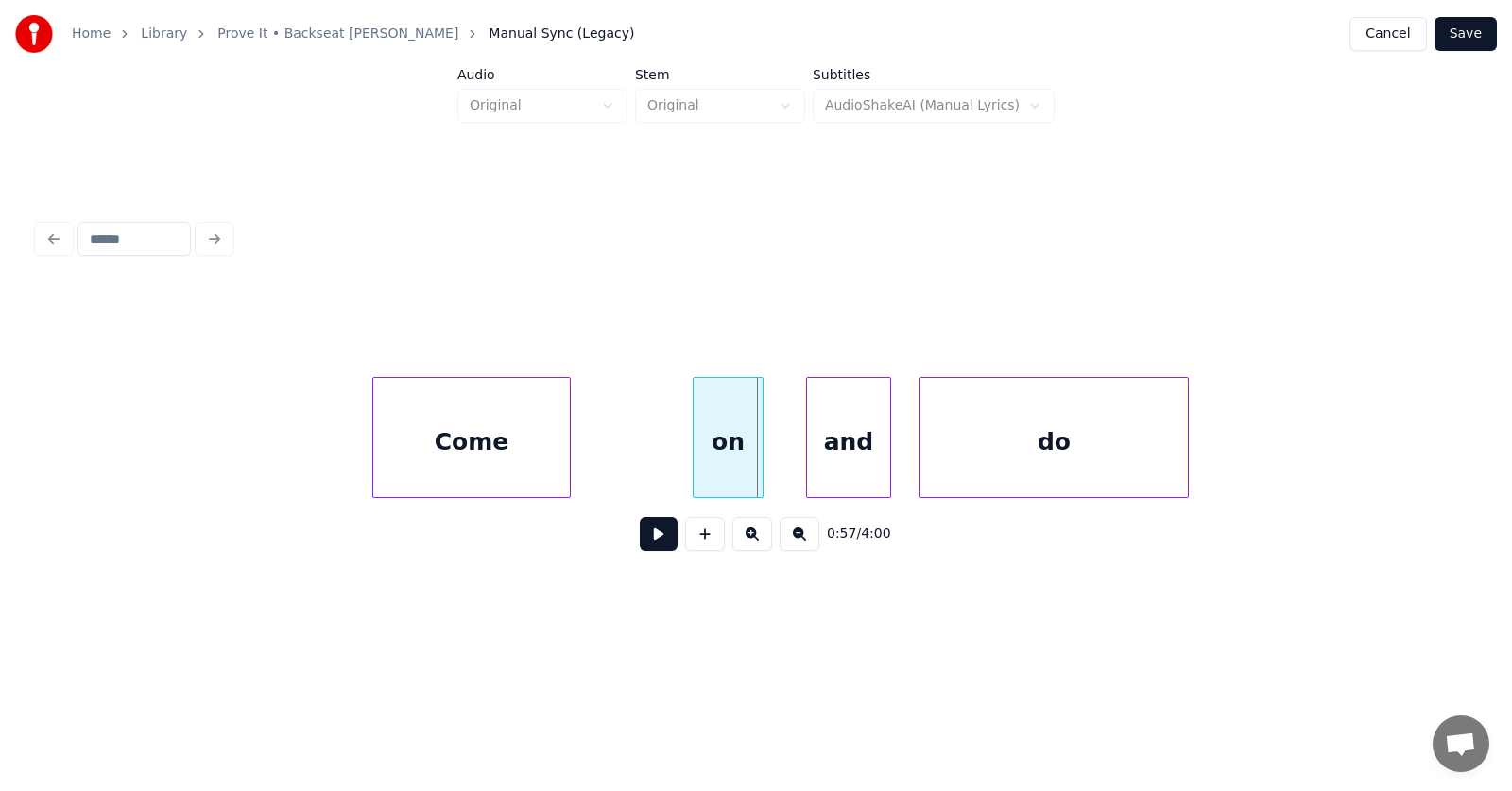
scroll to position [0, 39966]
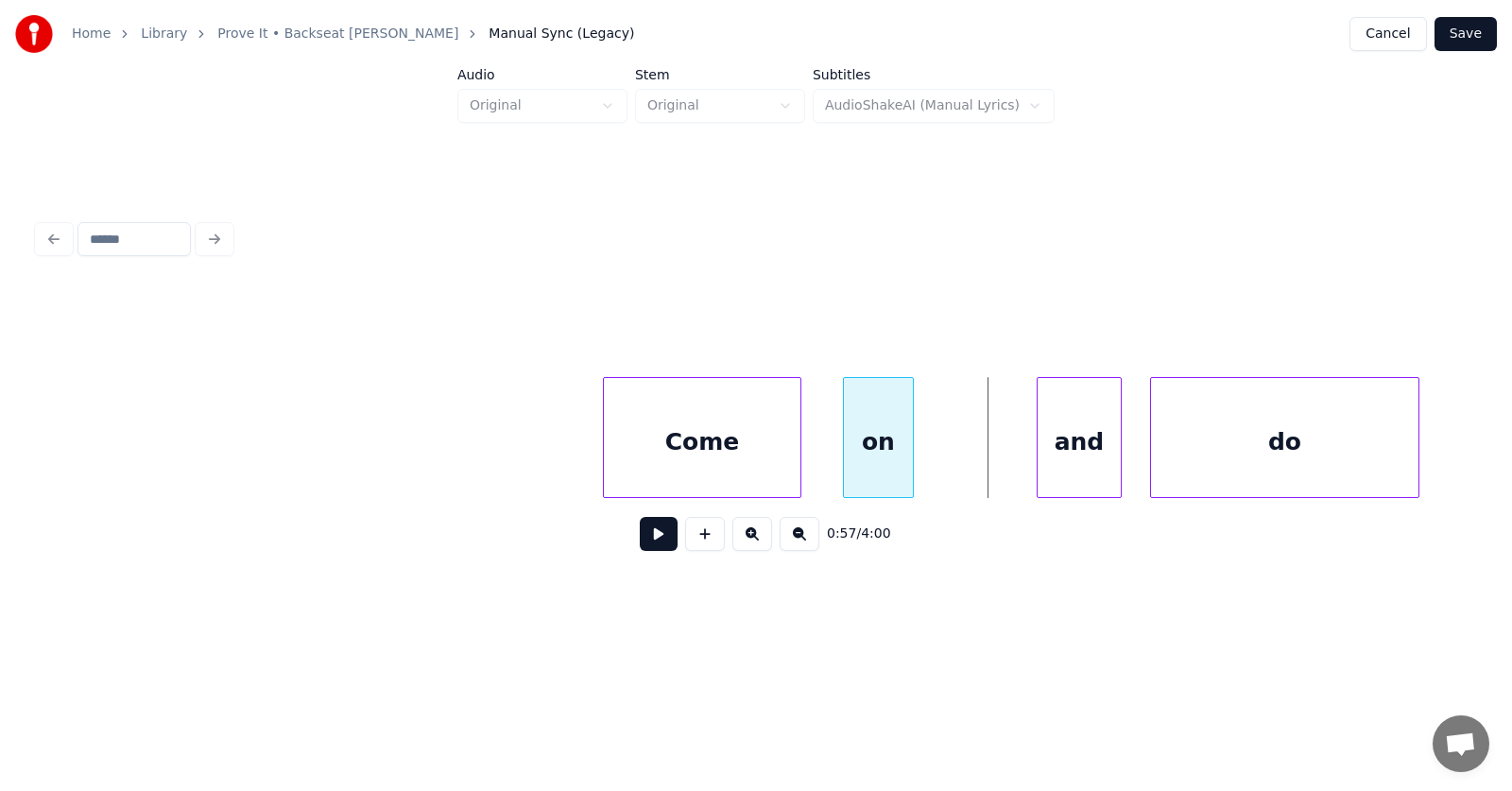
click at [858, 464] on div "on" at bounding box center [879, 442] width 69 height 129
click at [948, 451] on div at bounding box center [945, 437] width 6 height 119
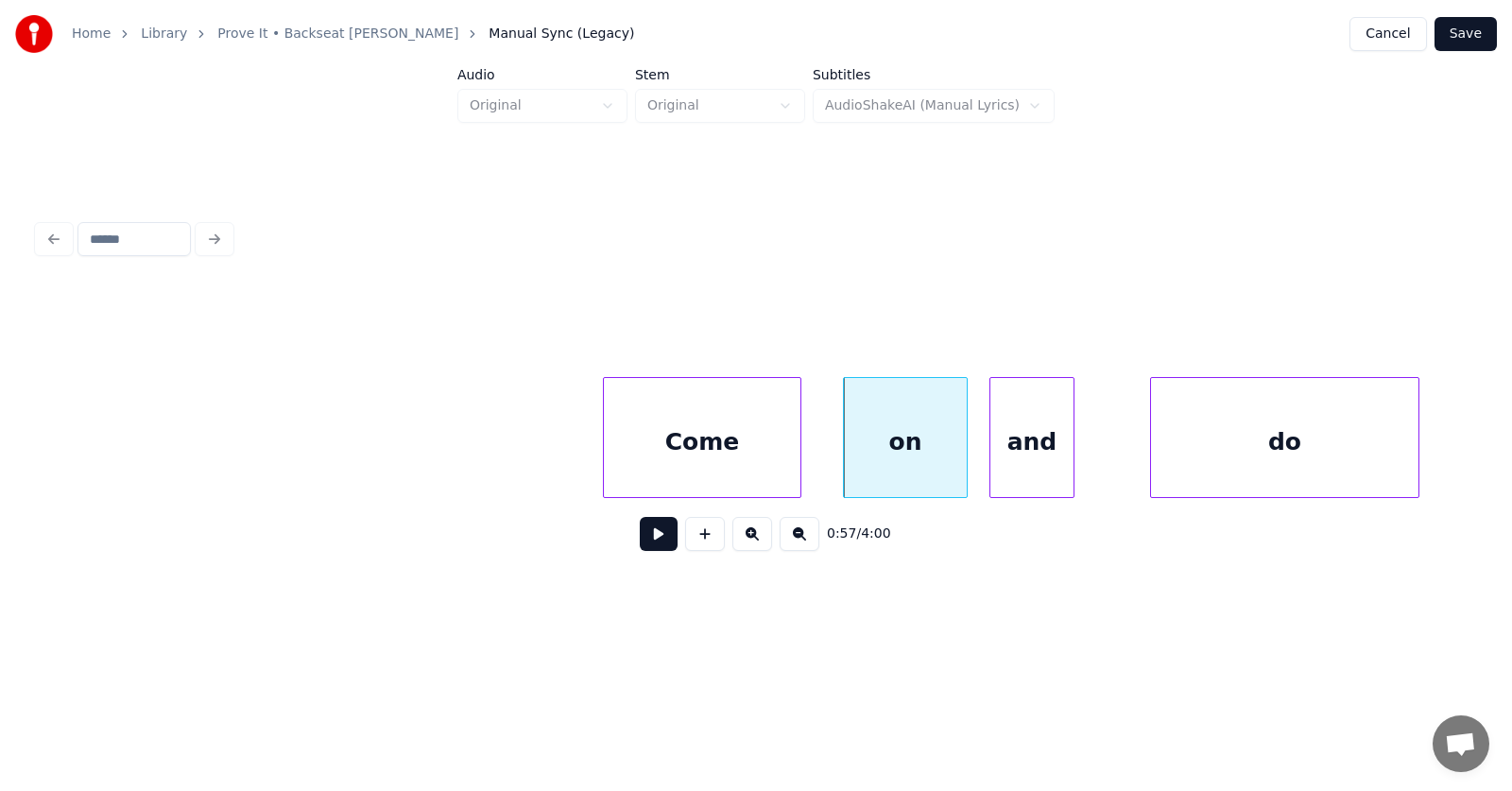
click at [1028, 470] on div "and" at bounding box center [1032, 442] width 83 height 129
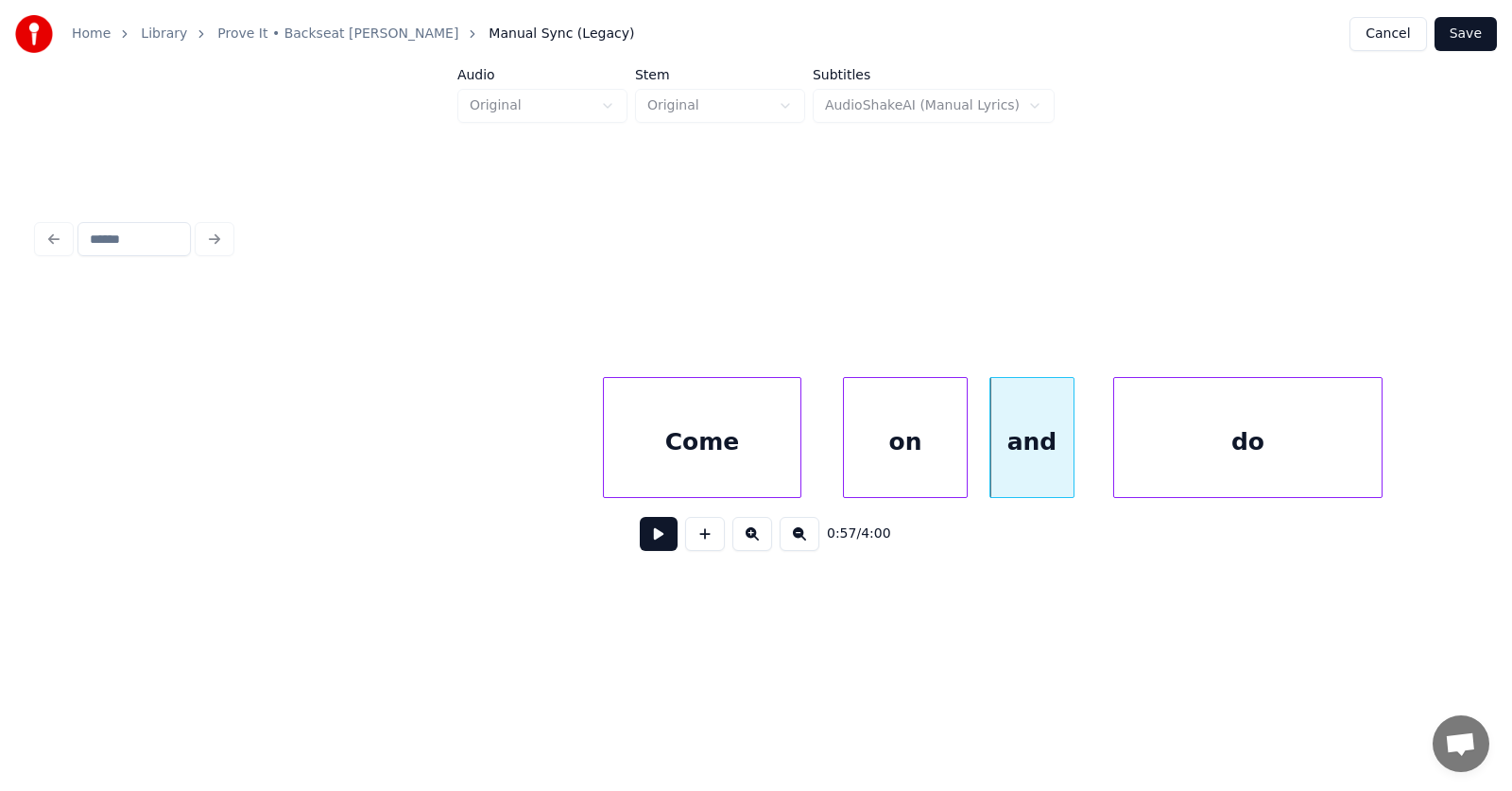
click at [1241, 469] on div "do" at bounding box center [1248, 442] width 267 height 129
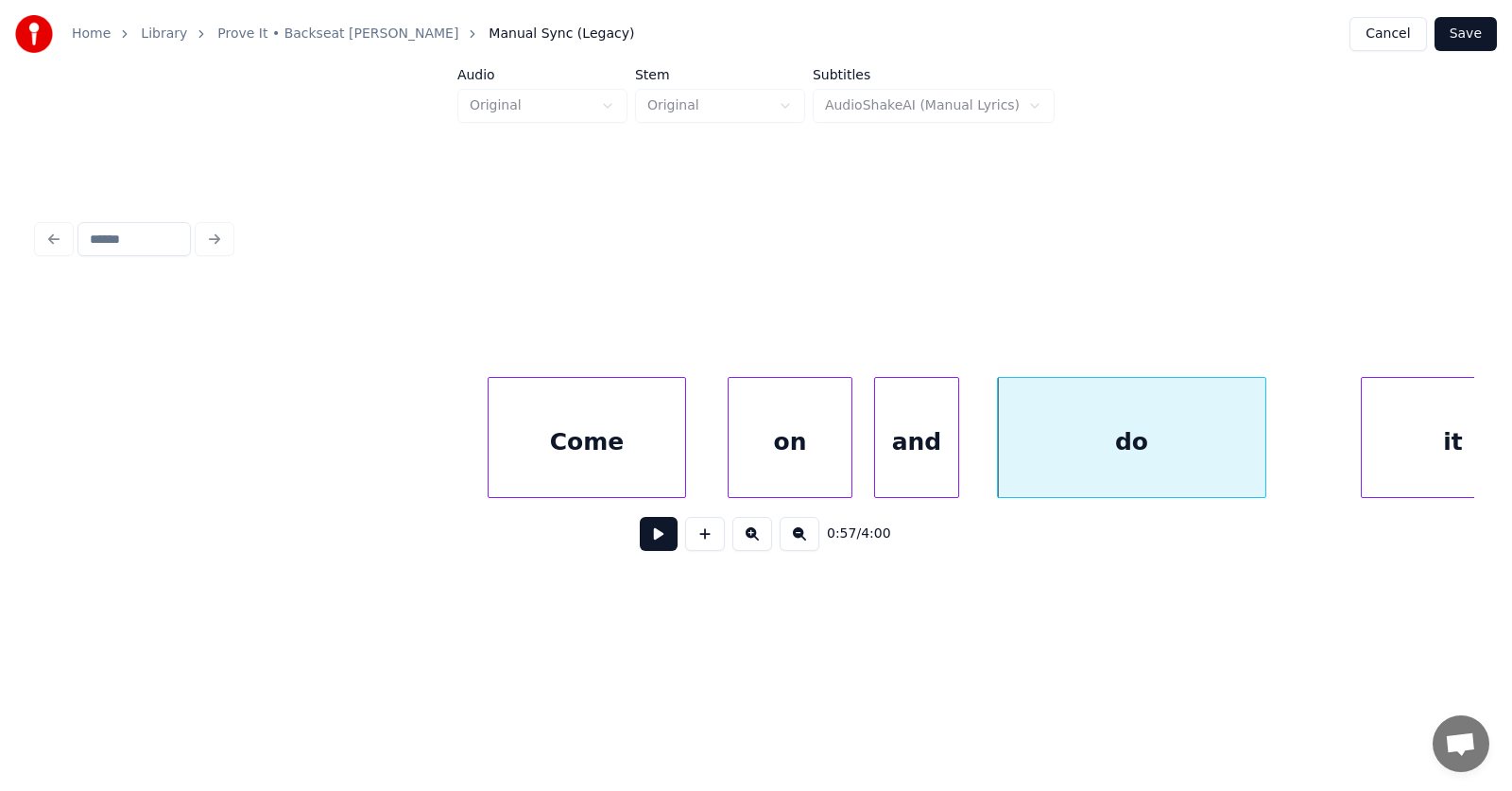
scroll to position [0, 40311]
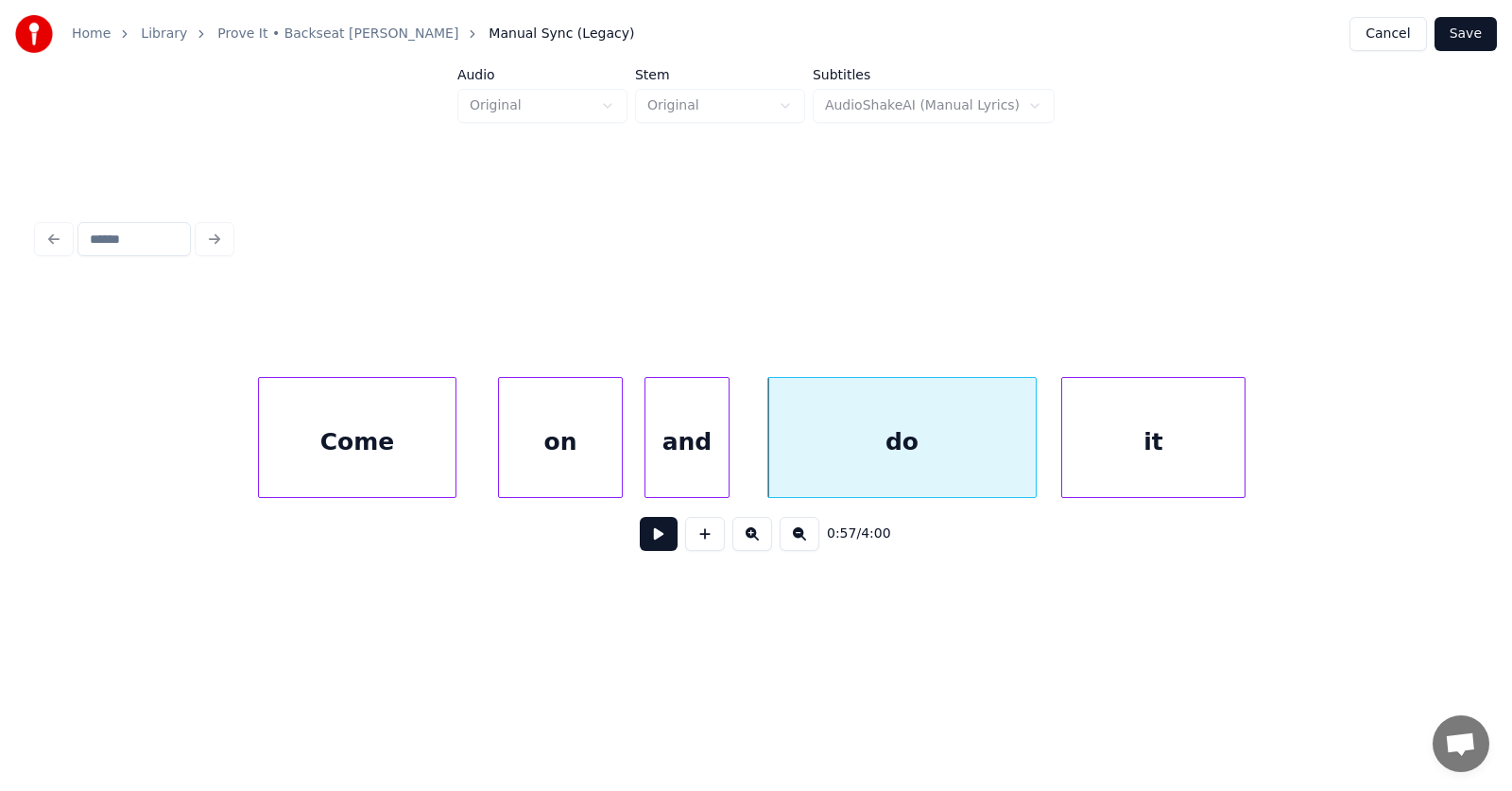
click at [1173, 455] on div "it" at bounding box center [1154, 442] width 183 height 129
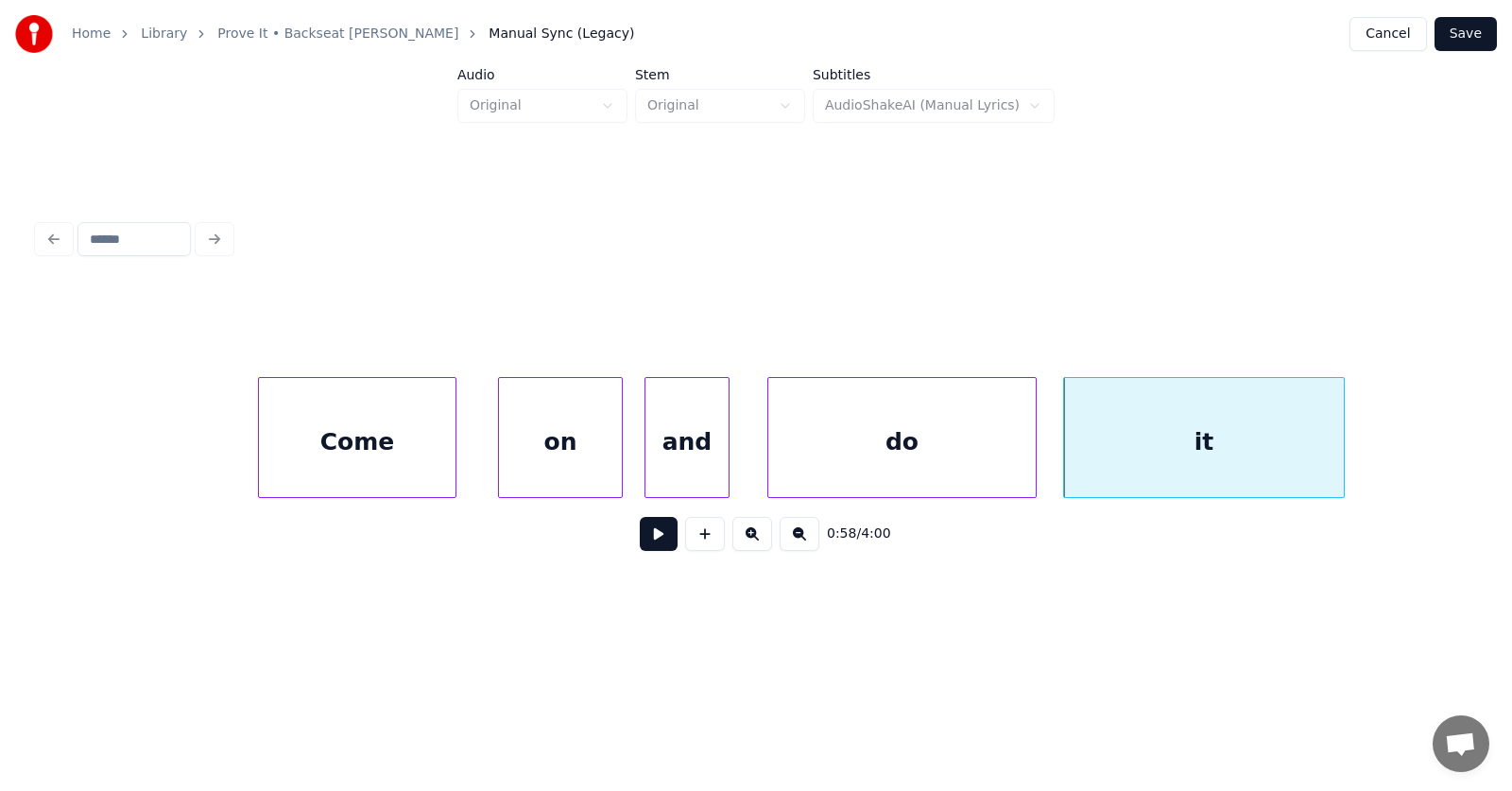
click at [1343, 443] on div at bounding box center [1341, 437] width 6 height 119
click at [653, 543] on button at bounding box center [659, 534] width 38 height 34
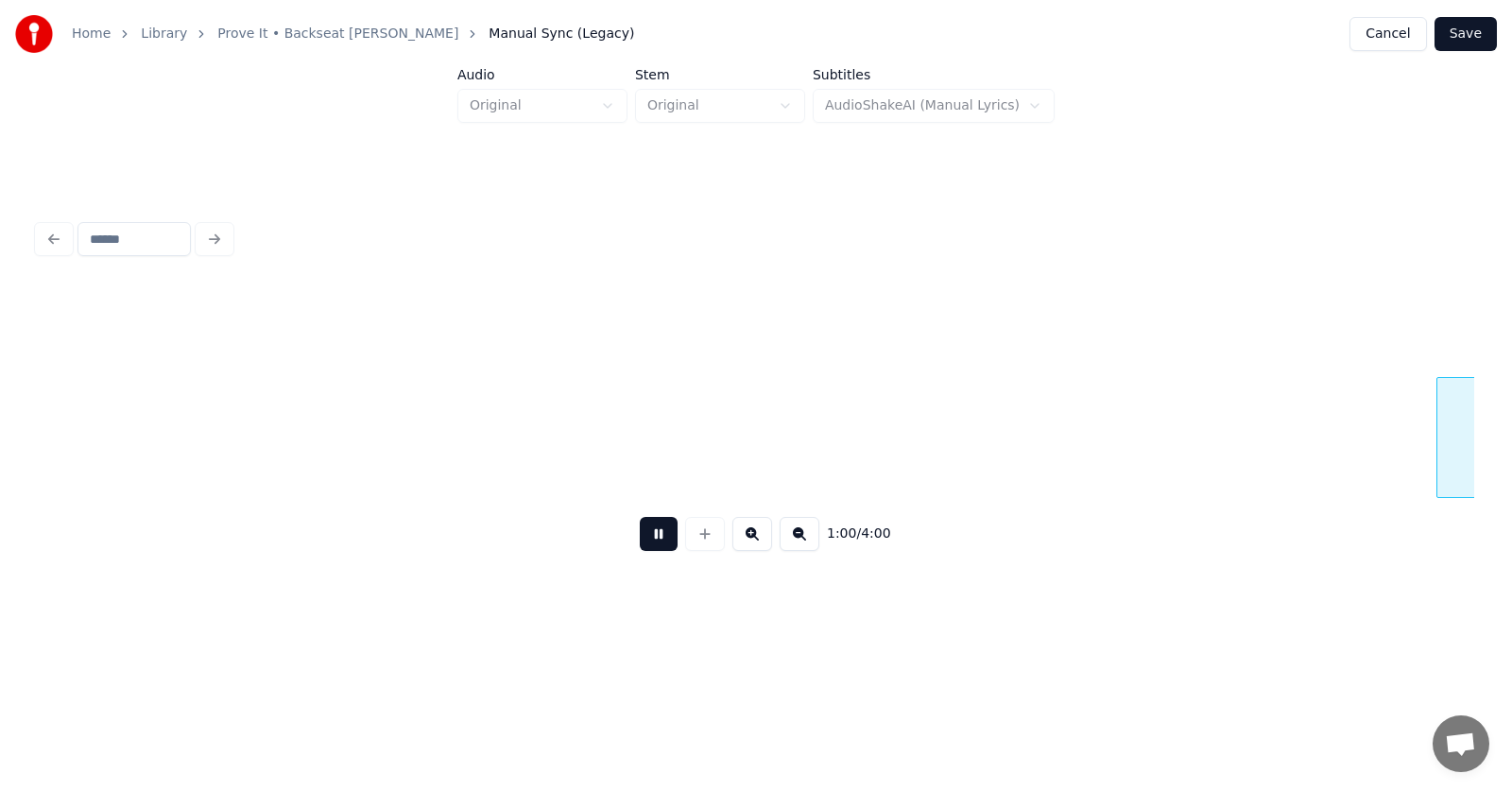
scroll to position [0, 43194]
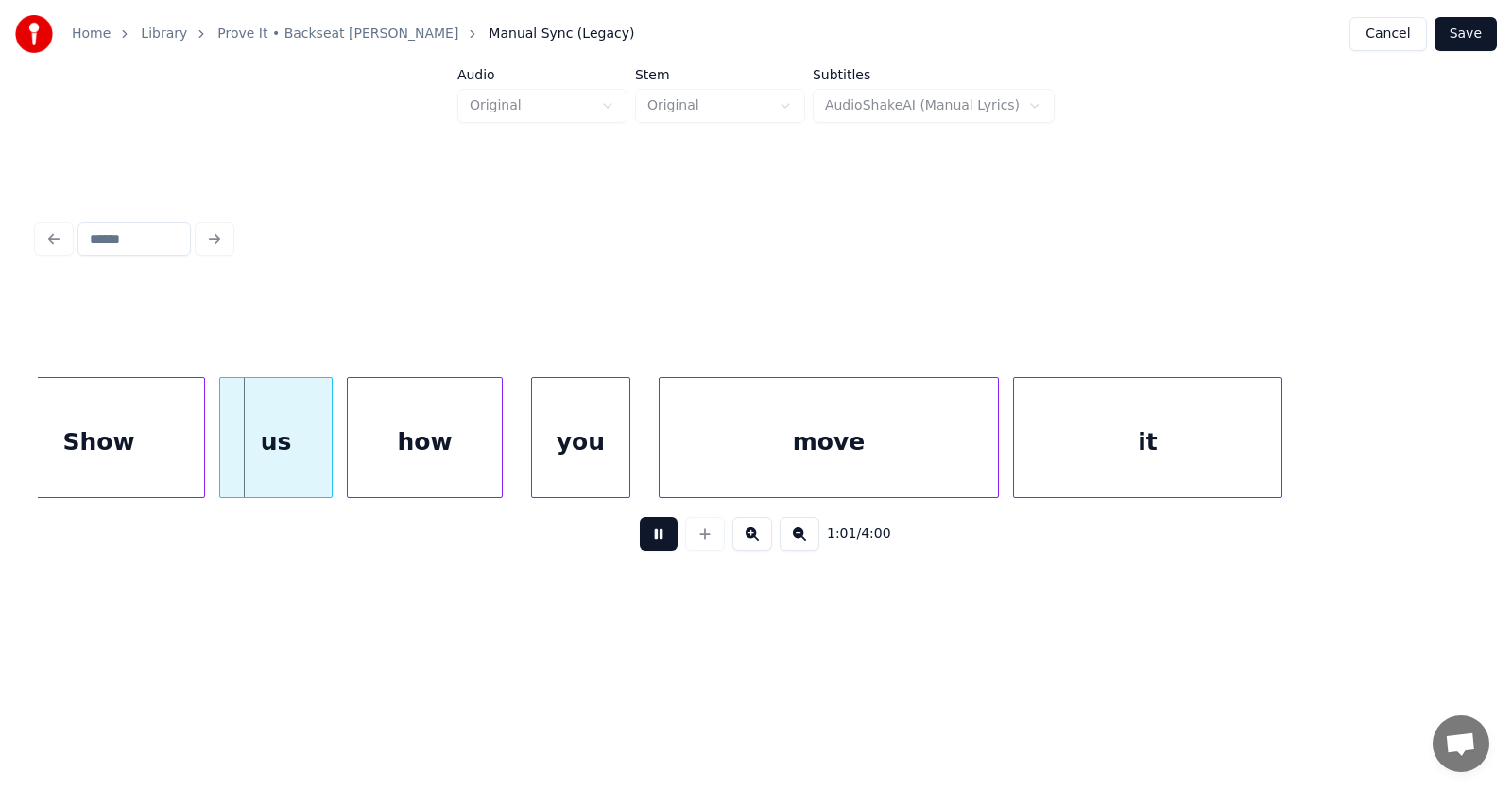
click at [653, 543] on button at bounding box center [659, 534] width 38 height 34
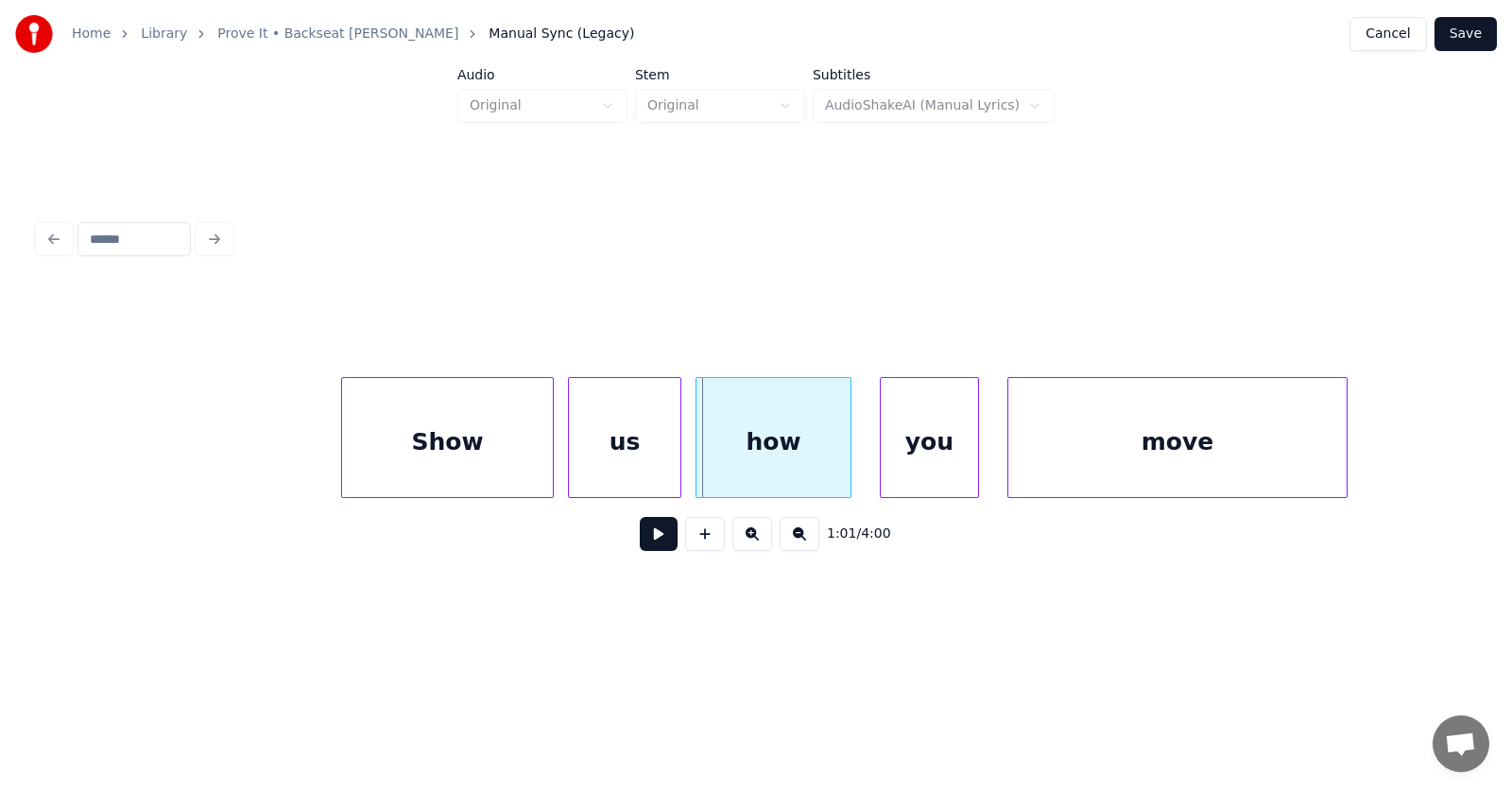
scroll to position [0, 42615]
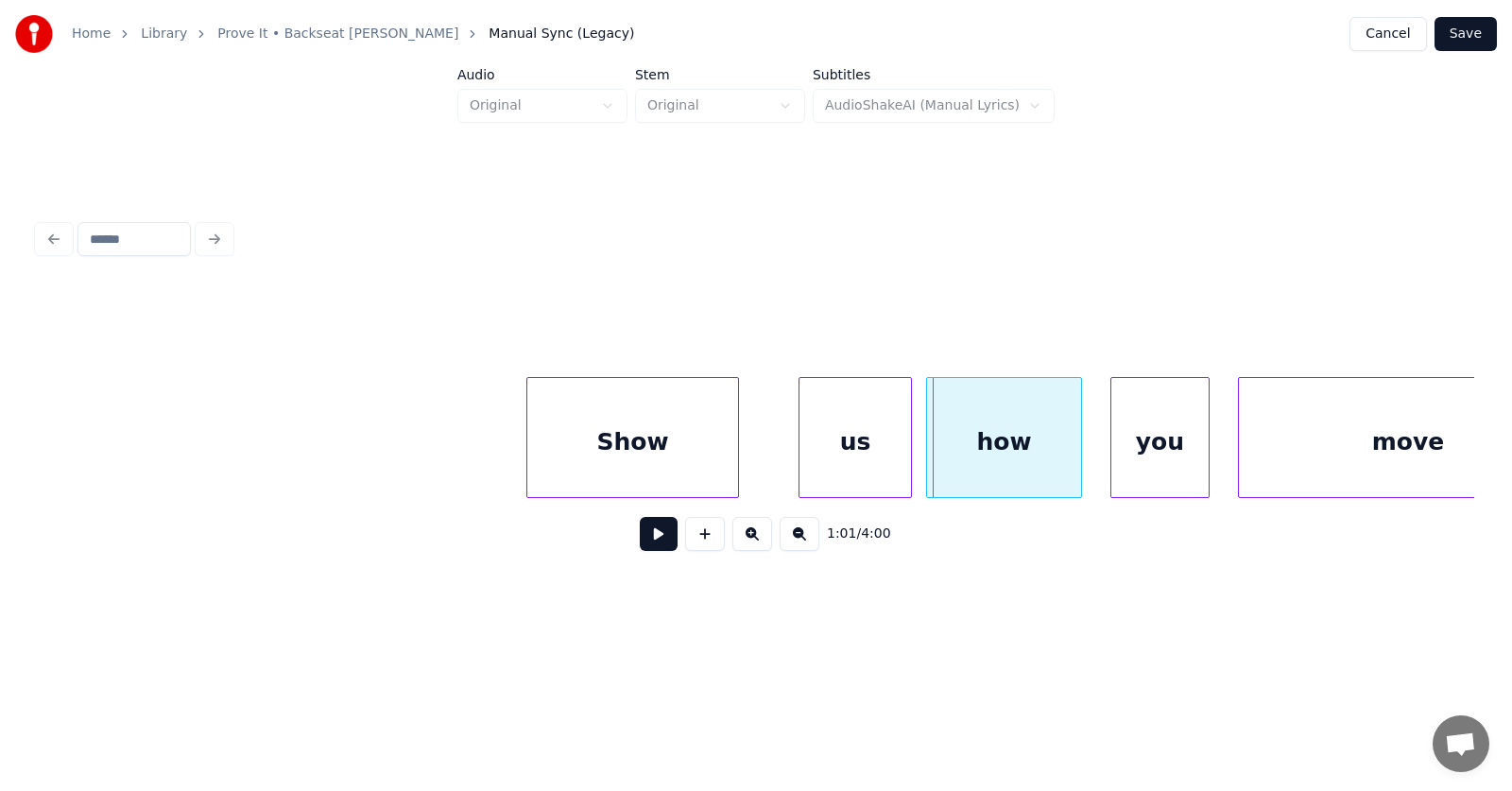
click at [593, 458] on div "Show" at bounding box center [632, 442] width 211 height 129
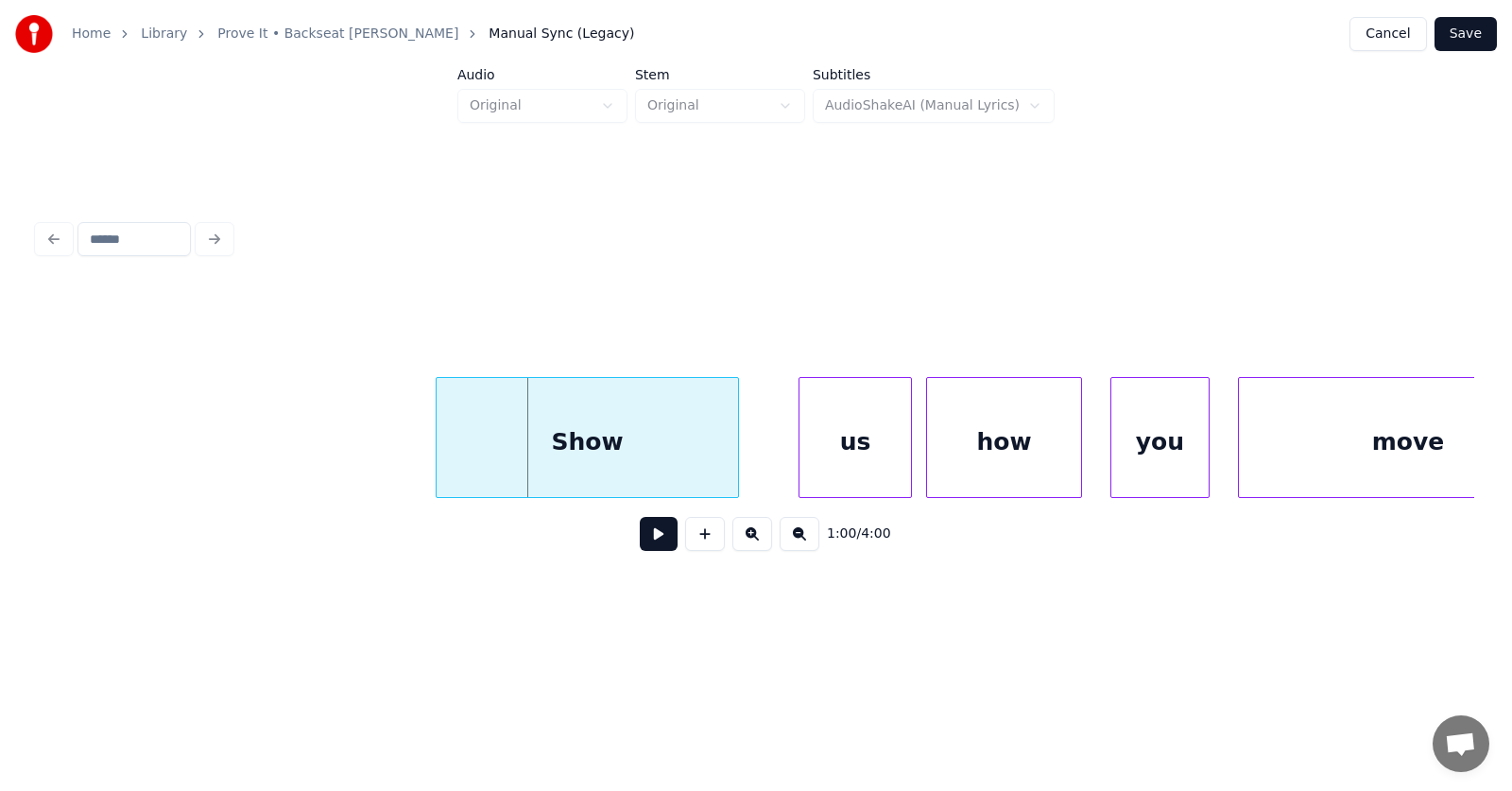
click at [439, 452] on div at bounding box center [440, 437] width 6 height 119
click at [819, 451] on div "us" at bounding box center [824, 442] width 112 height 129
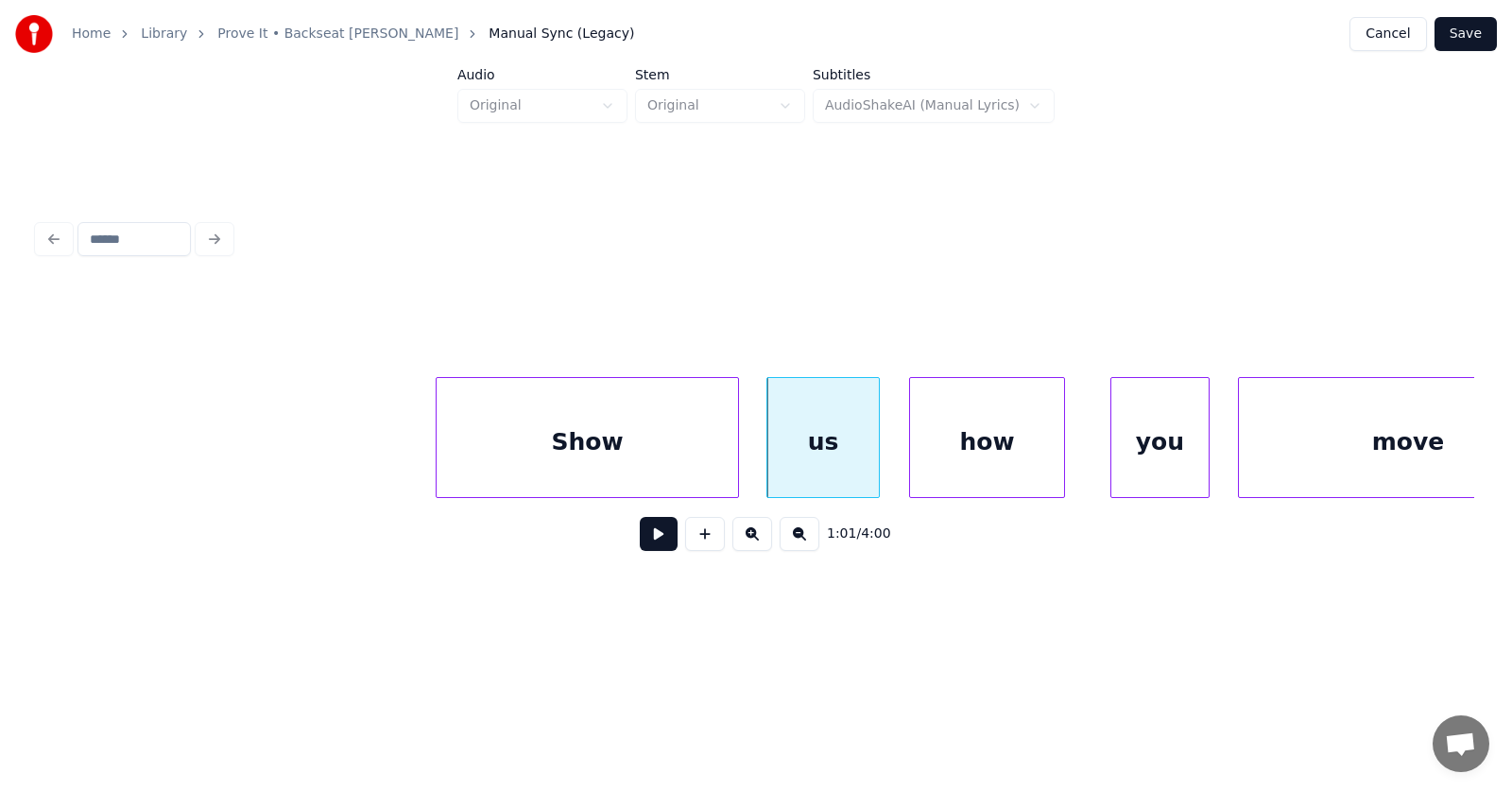
click at [990, 457] on div "how" at bounding box center [987, 442] width 154 height 129
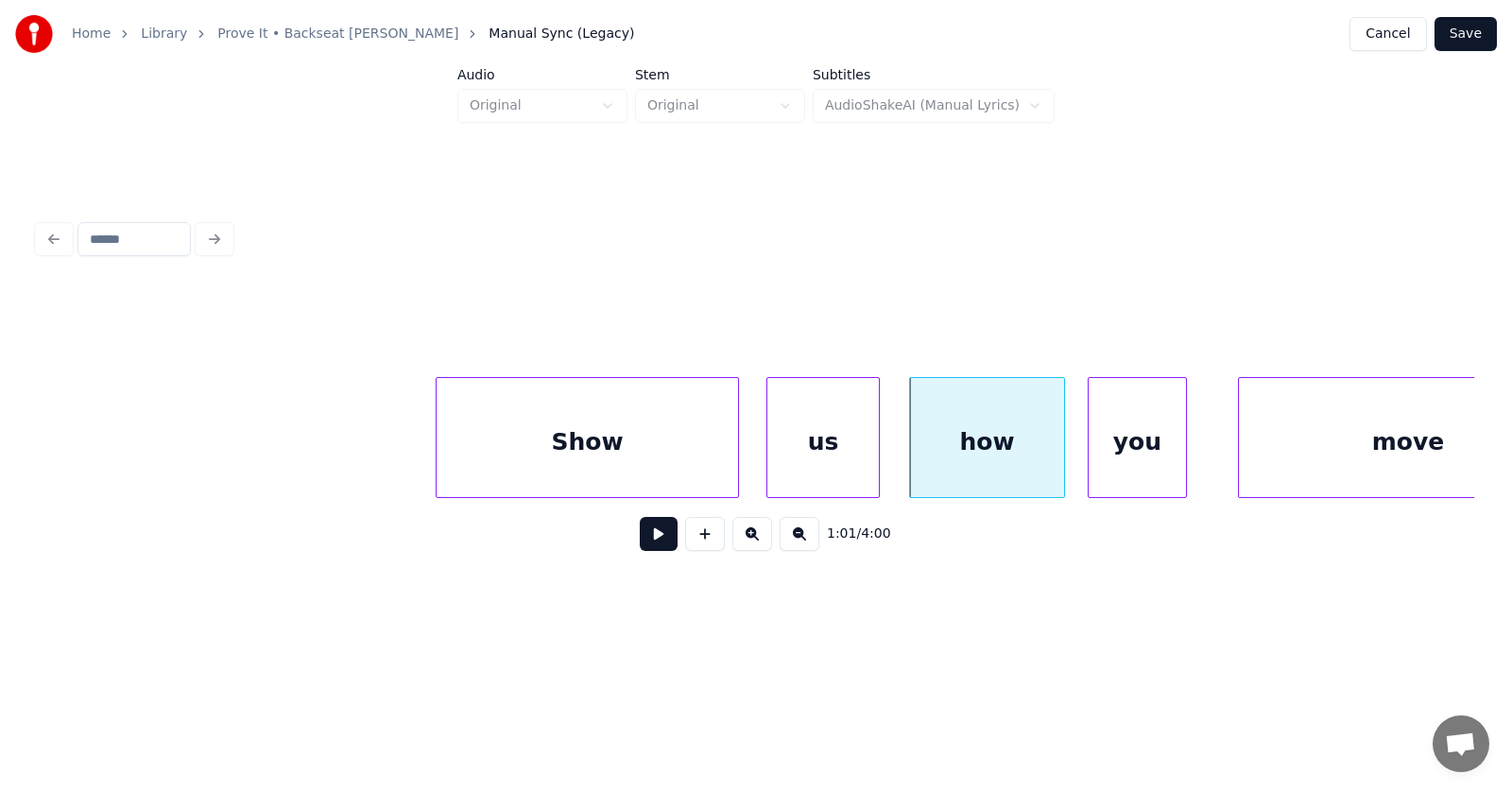
click at [1131, 461] on div "you" at bounding box center [1137, 442] width 97 height 129
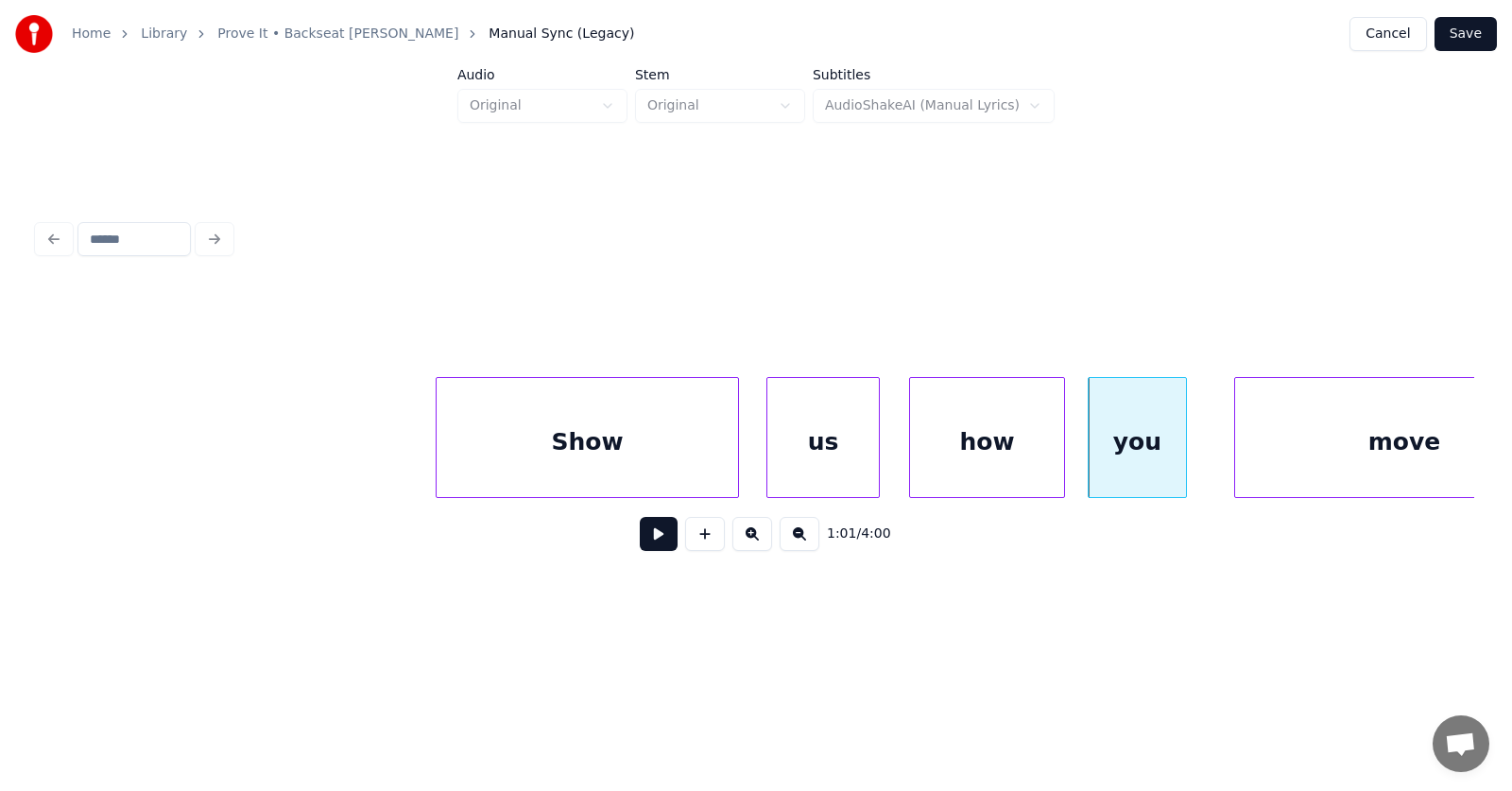
scroll to position [0, 42715]
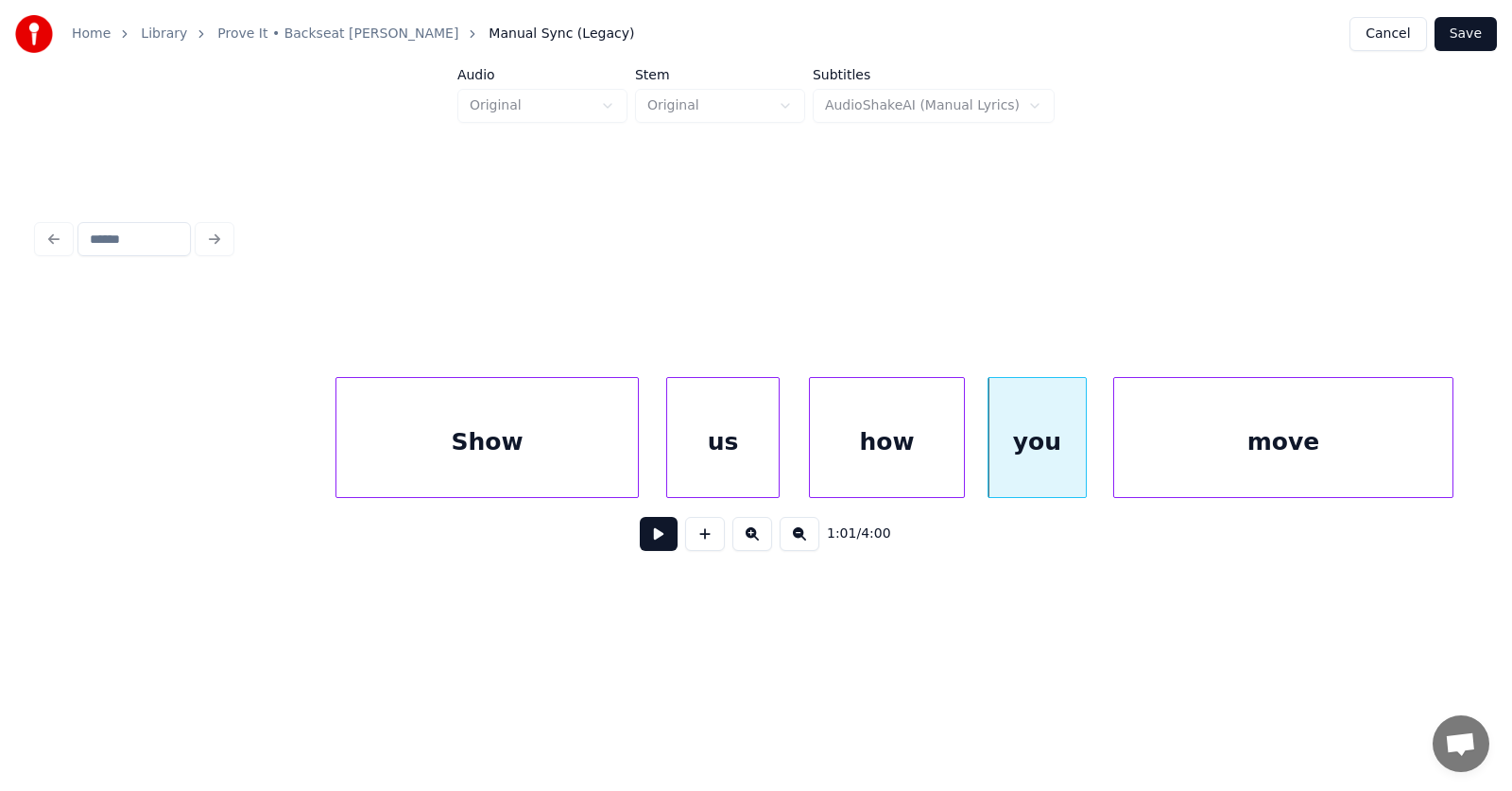
click at [1268, 447] on div "move" at bounding box center [1283, 442] width 339 height 129
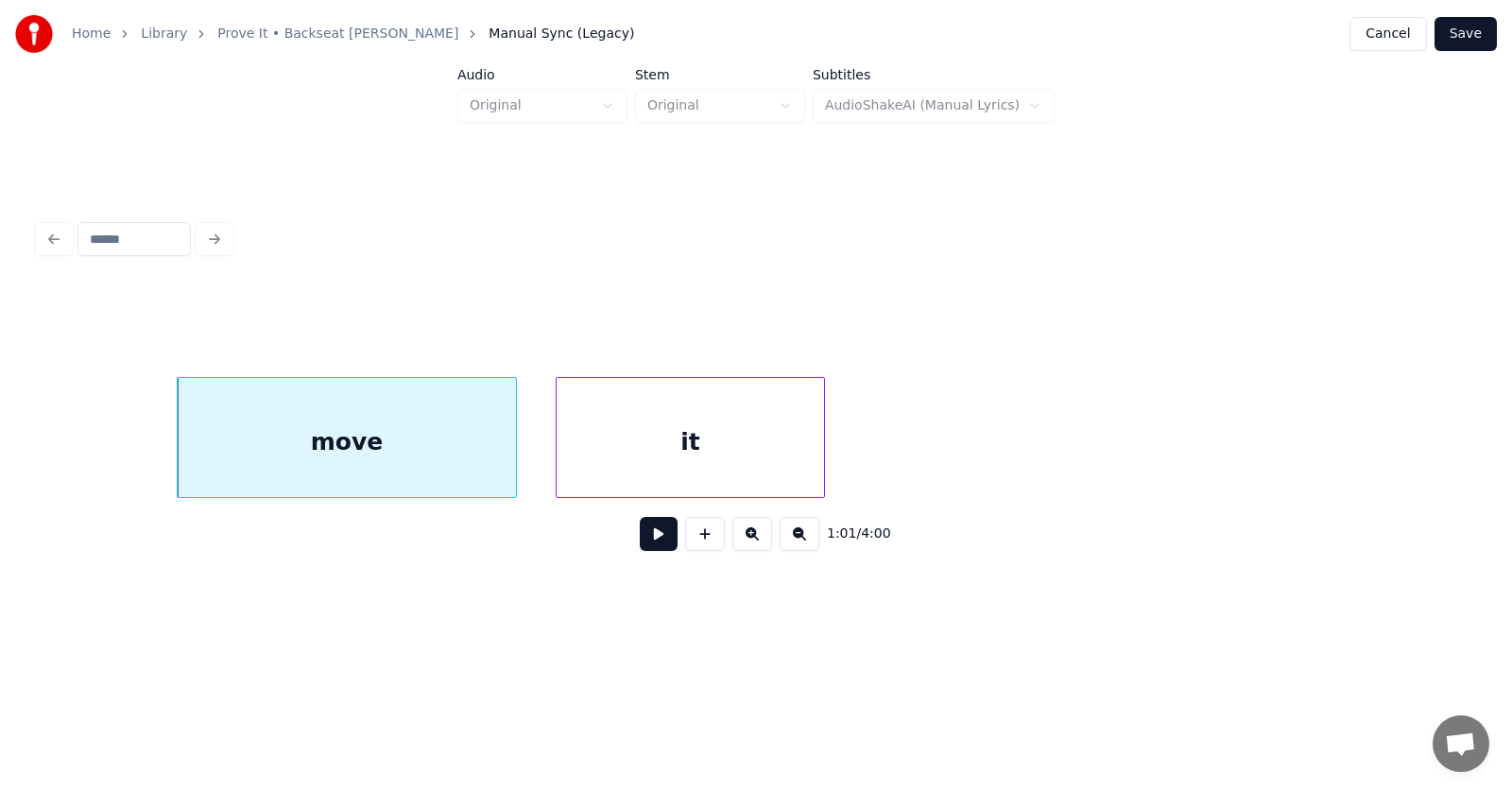
scroll to position [0, 43882]
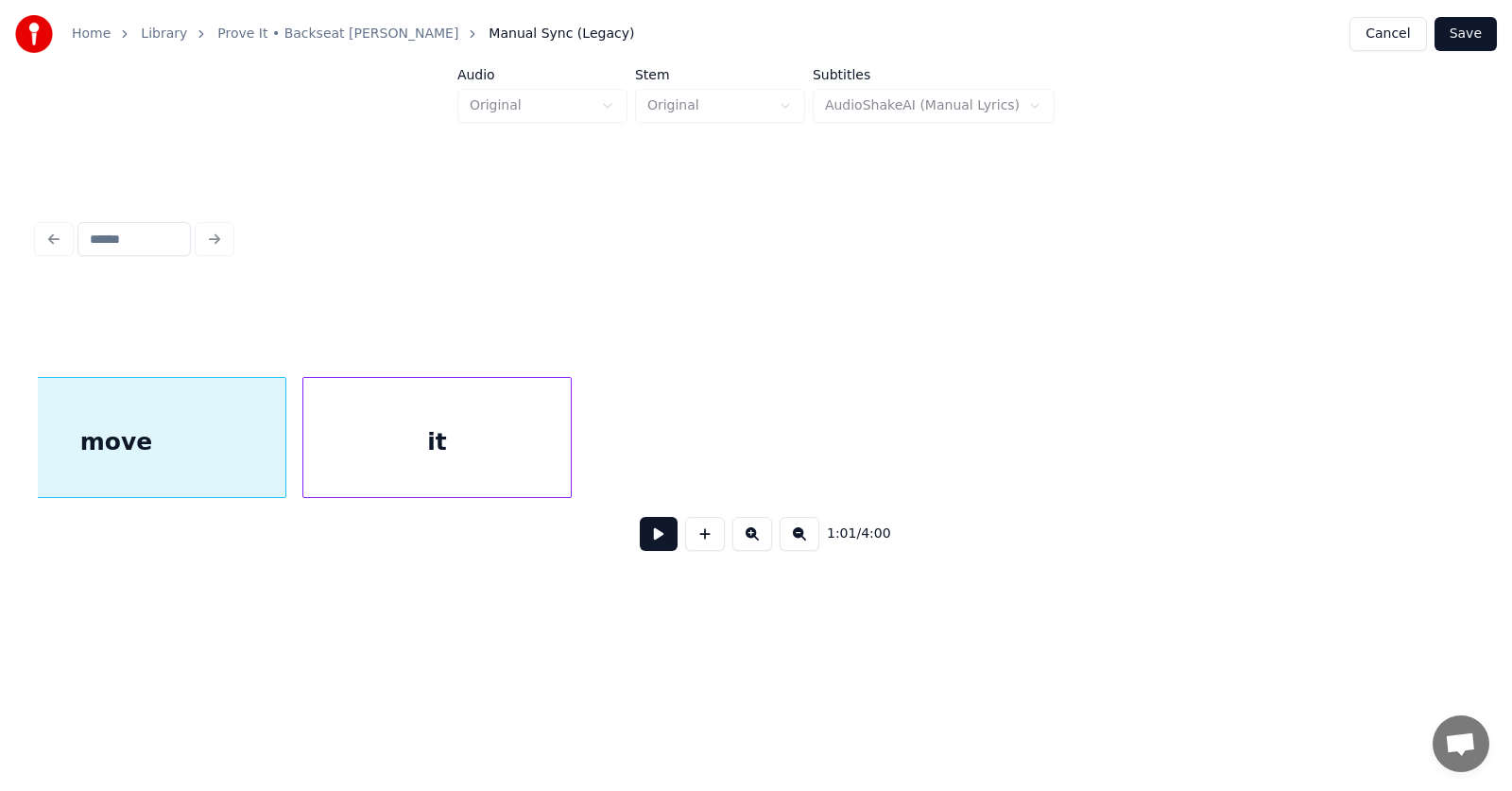
click at [435, 452] on div "it" at bounding box center [437, 442] width 267 height 129
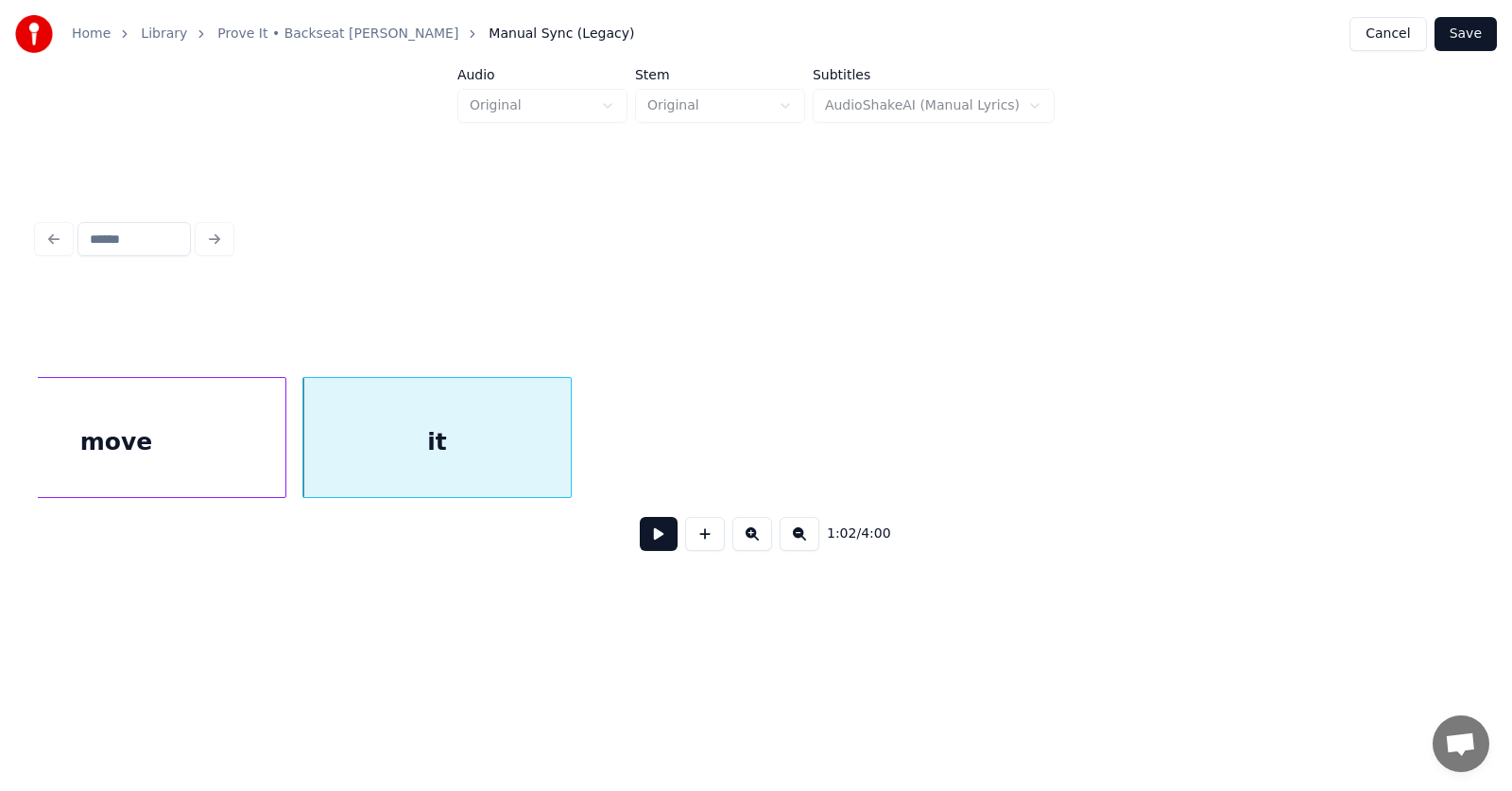
click at [640, 543] on button at bounding box center [659, 534] width 38 height 34
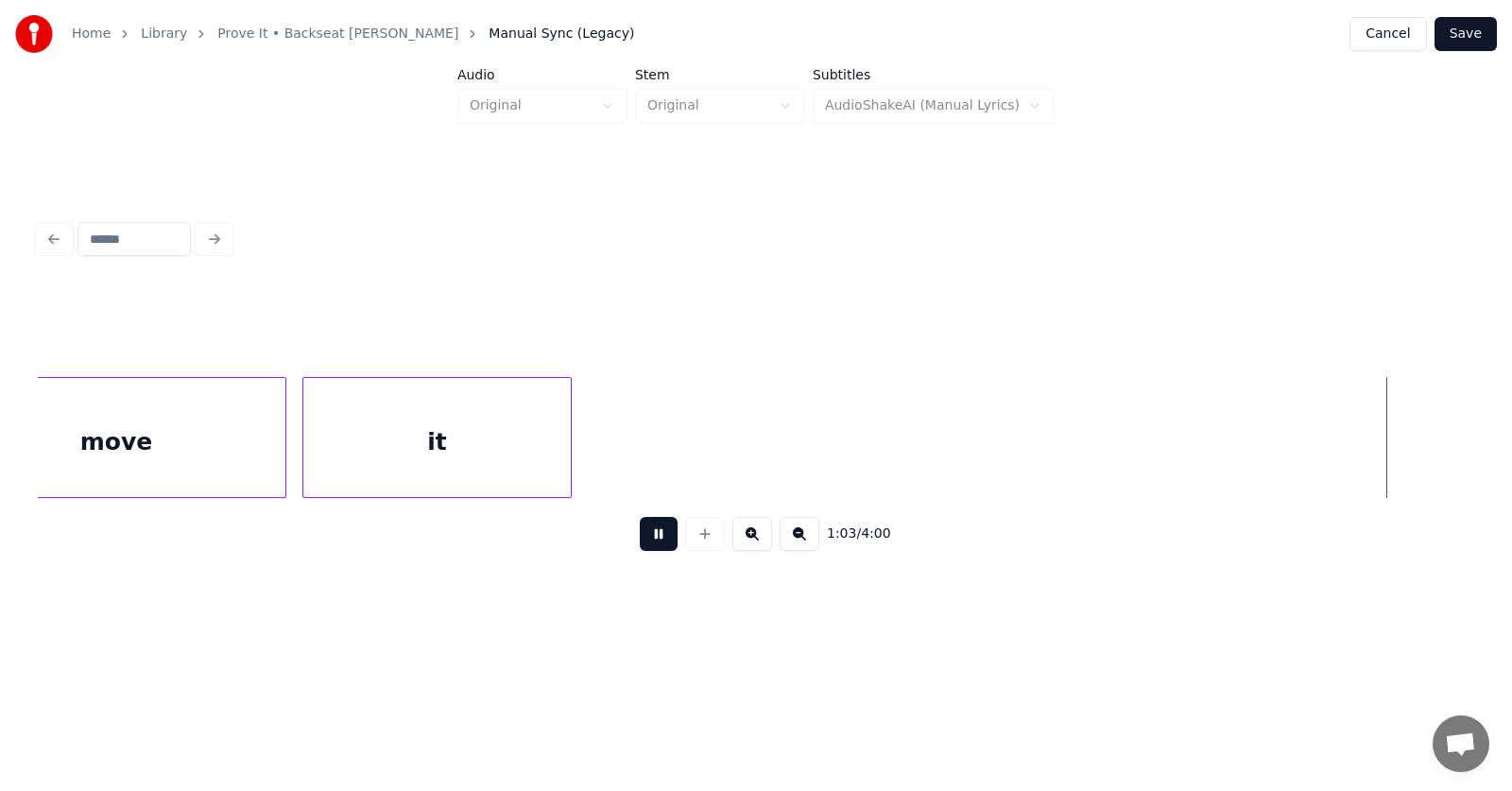
scroll to position [0, 45325]
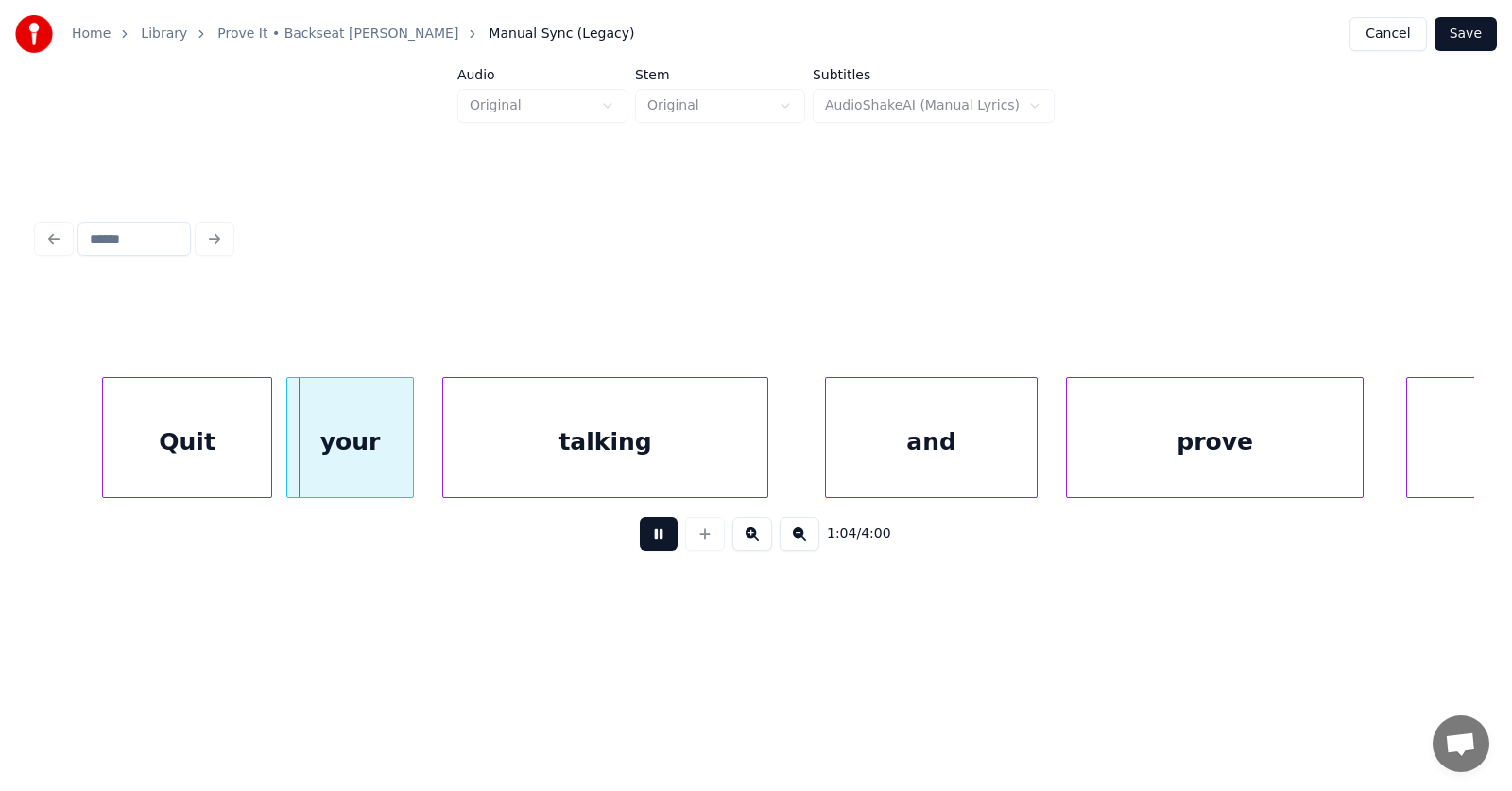
click at [646, 542] on button at bounding box center [659, 534] width 38 height 34
click at [158, 461] on div "Quit" at bounding box center [135, 442] width 168 height 129
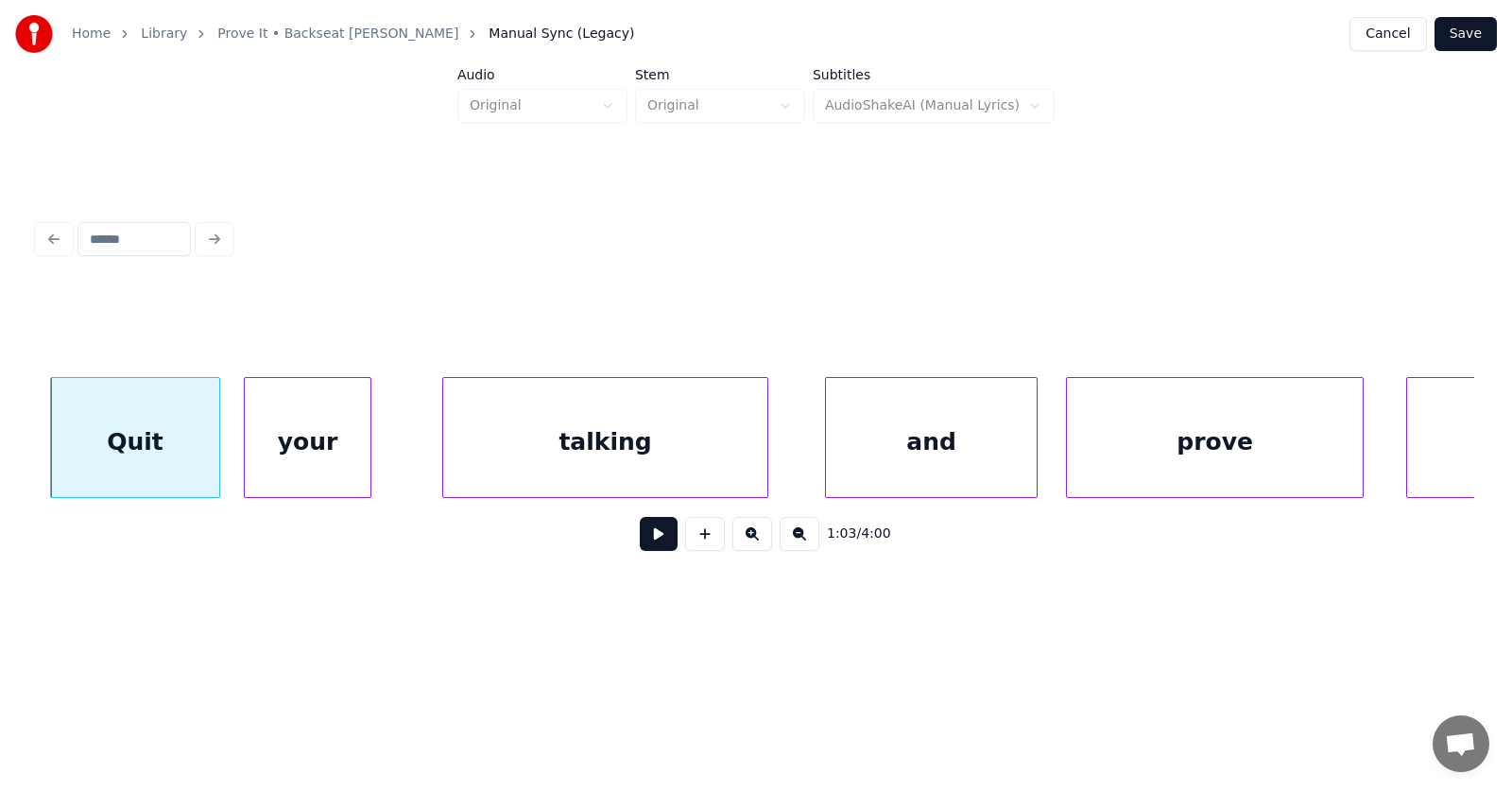
click at [297, 461] on div "your" at bounding box center [307, 442] width 126 height 129
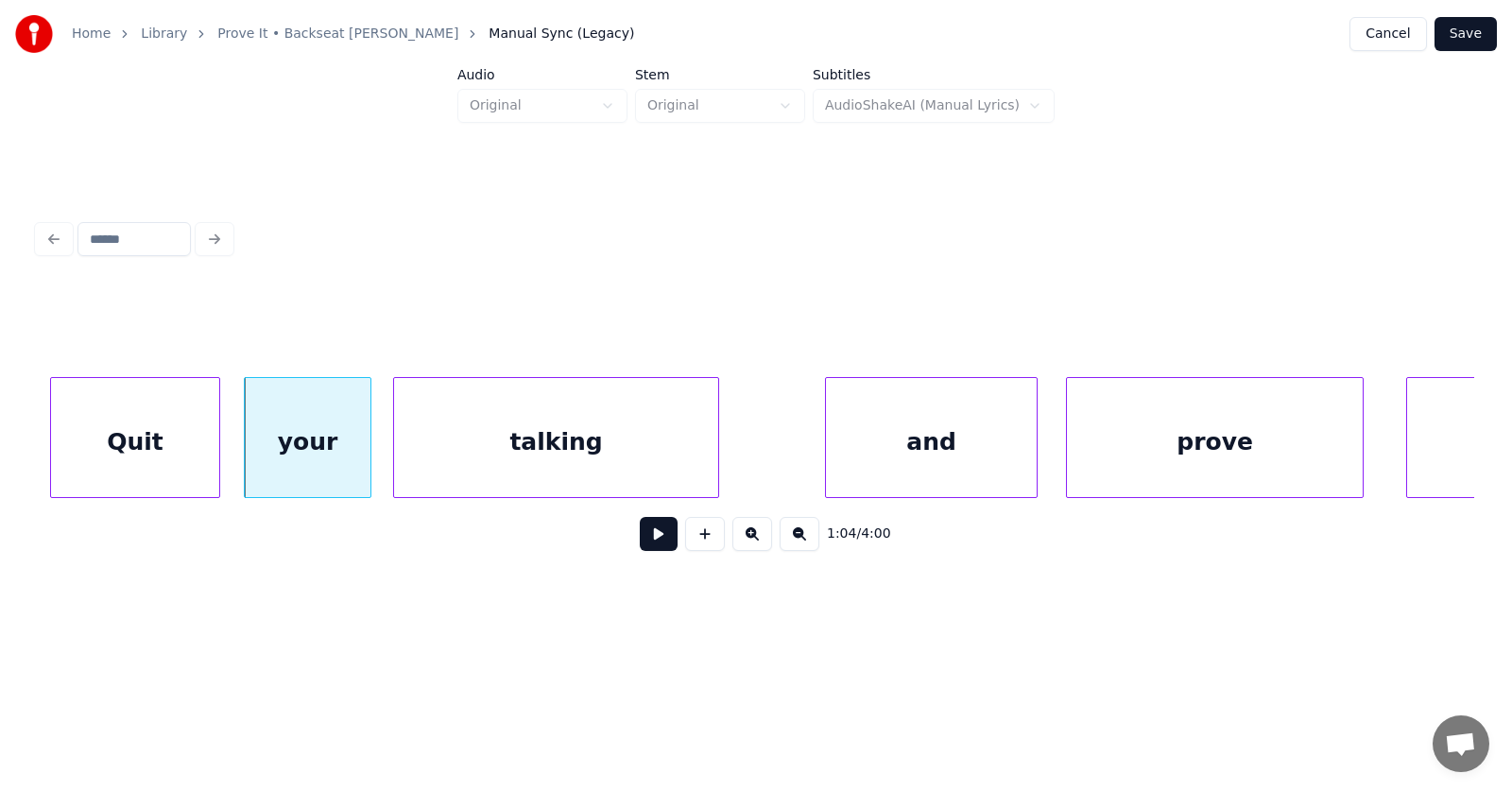
click at [453, 454] on div "talking" at bounding box center [556, 442] width 324 height 129
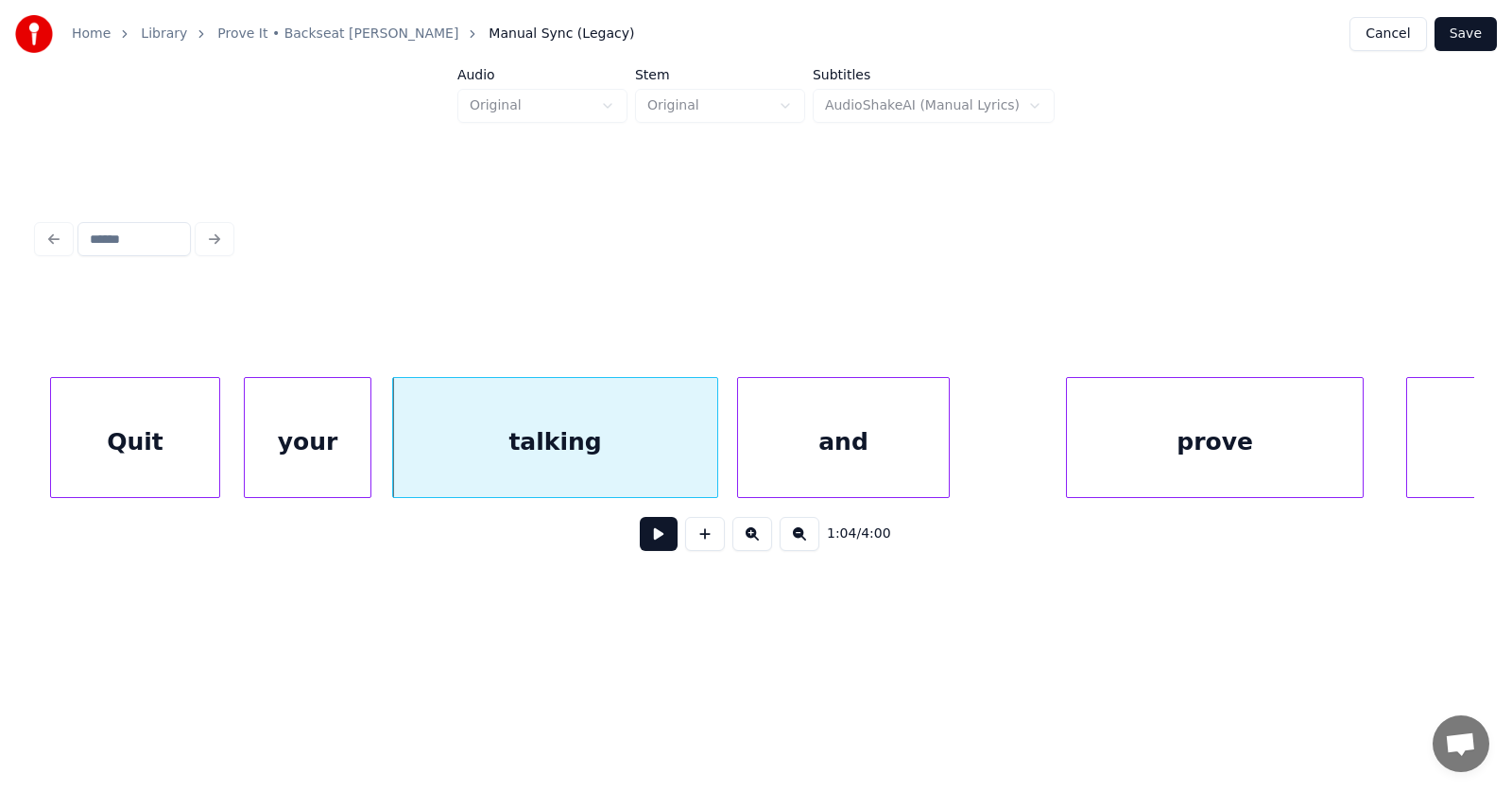
click at [809, 458] on div "and" at bounding box center [843, 442] width 211 height 129
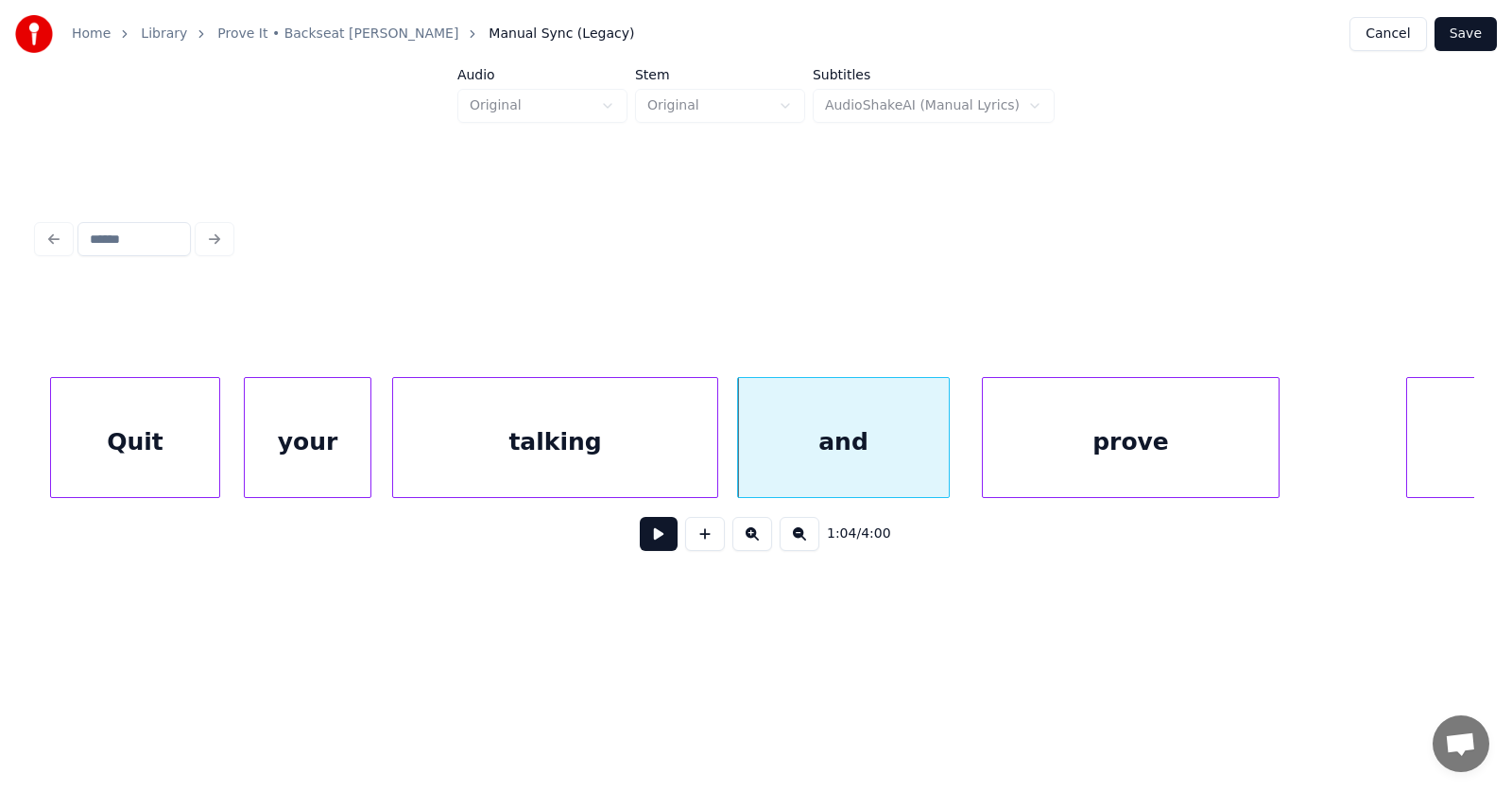
click at [1059, 460] on div "prove" at bounding box center [1130, 442] width 296 height 129
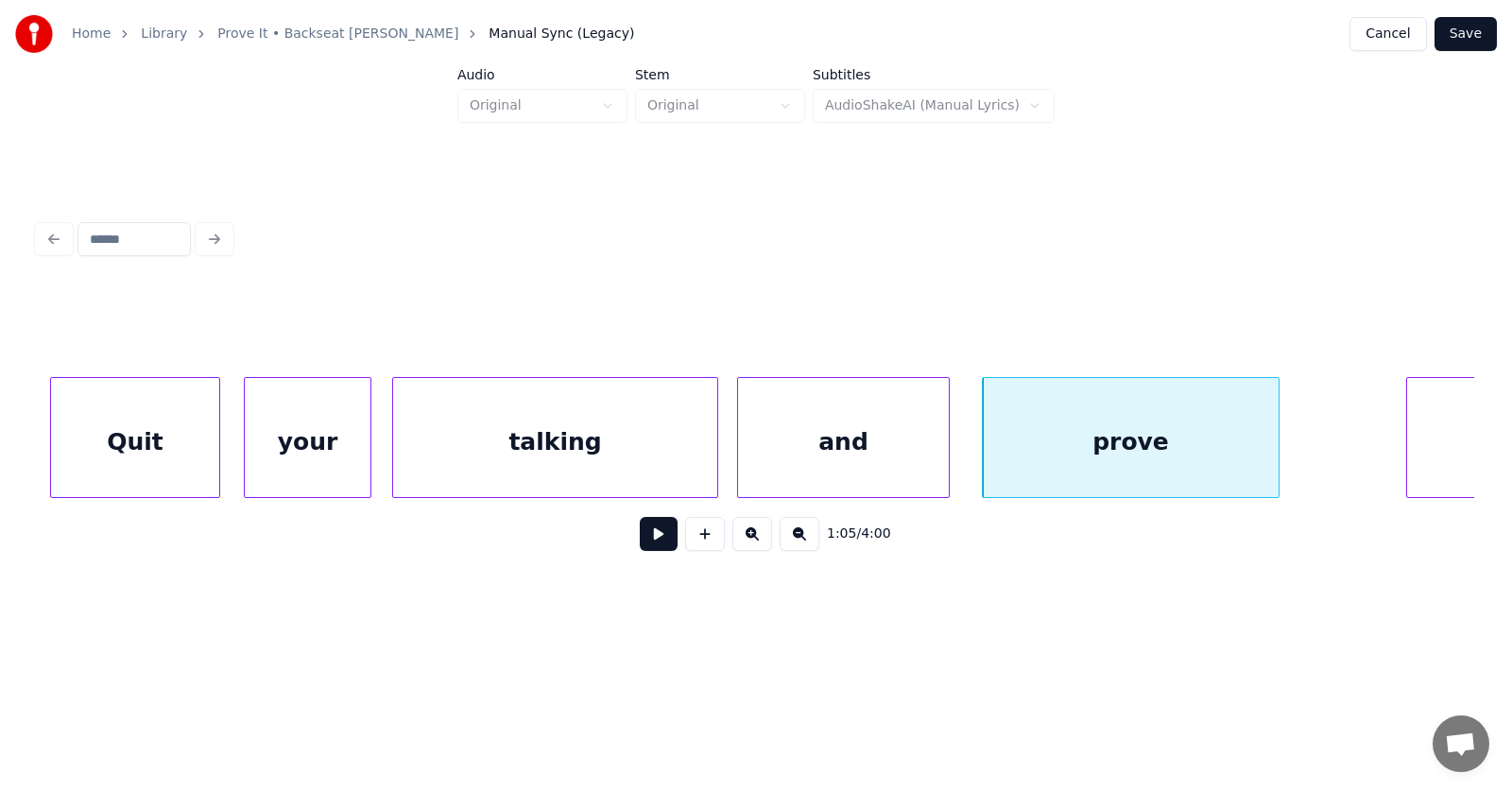
scroll to position [0, 45479]
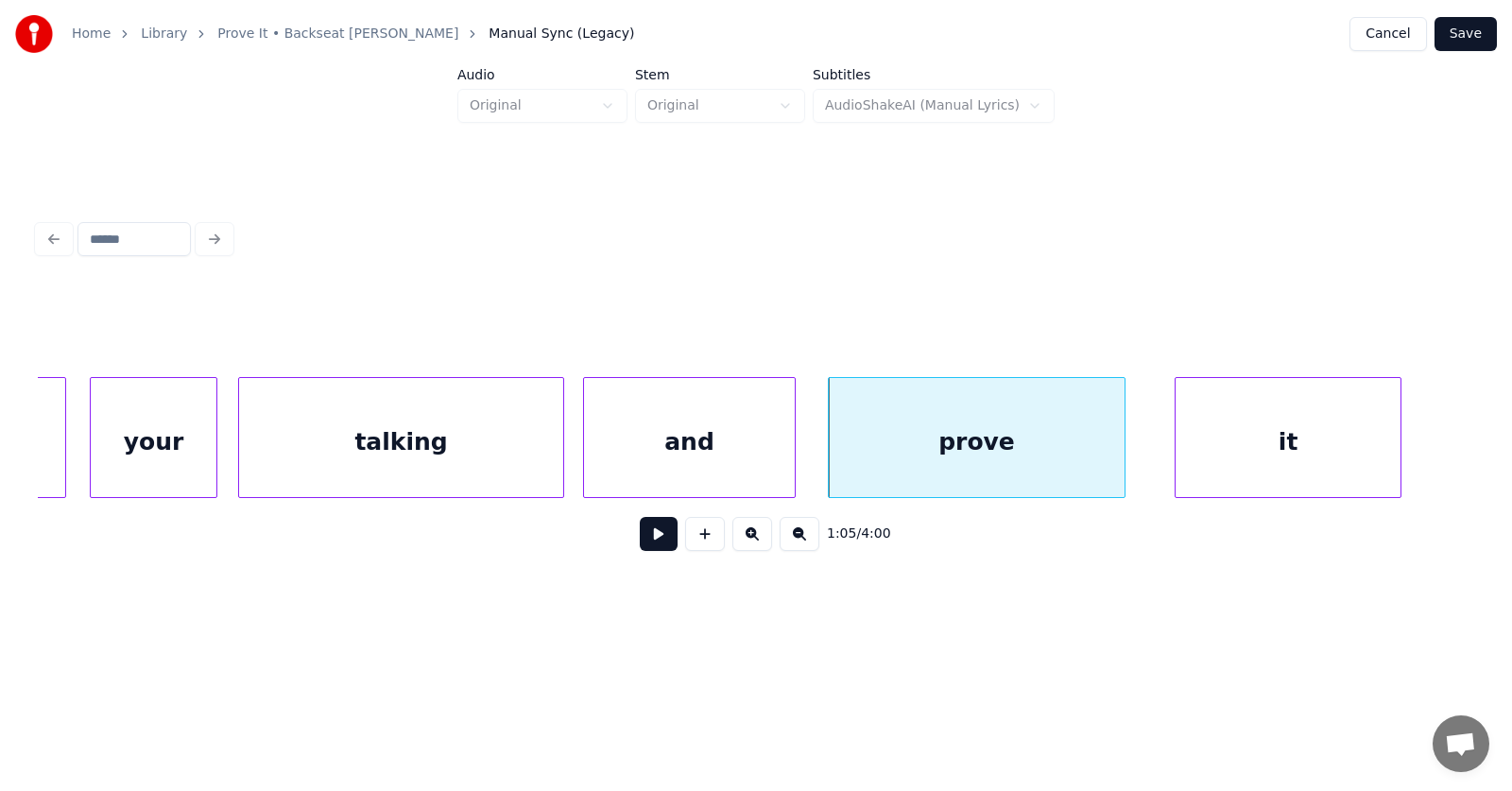
click at [1374, 422] on div "it" at bounding box center [1288, 442] width 225 height 129
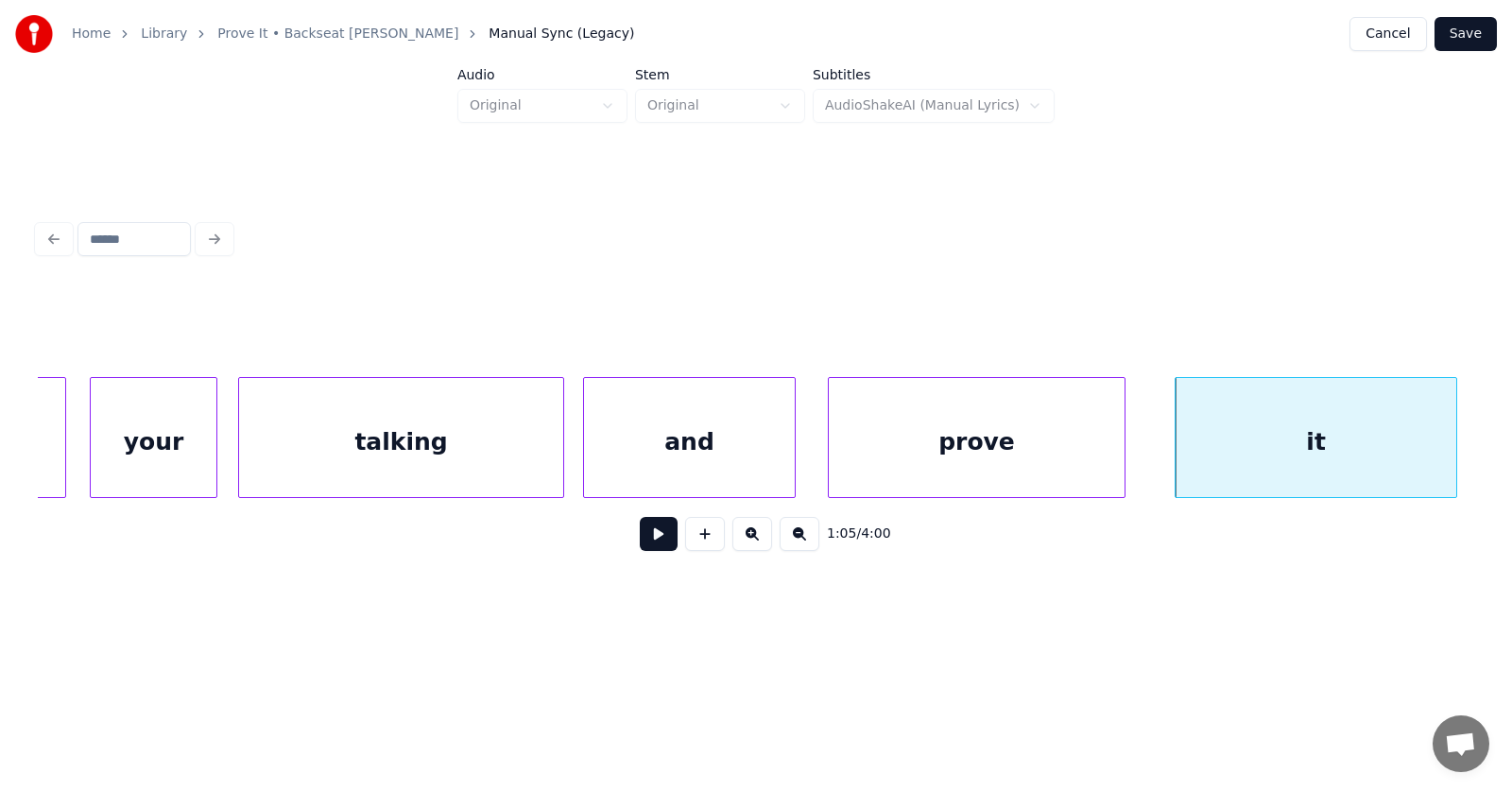
click at [1457, 435] on div at bounding box center [1454, 437] width 6 height 119
click at [648, 535] on button at bounding box center [659, 534] width 38 height 34
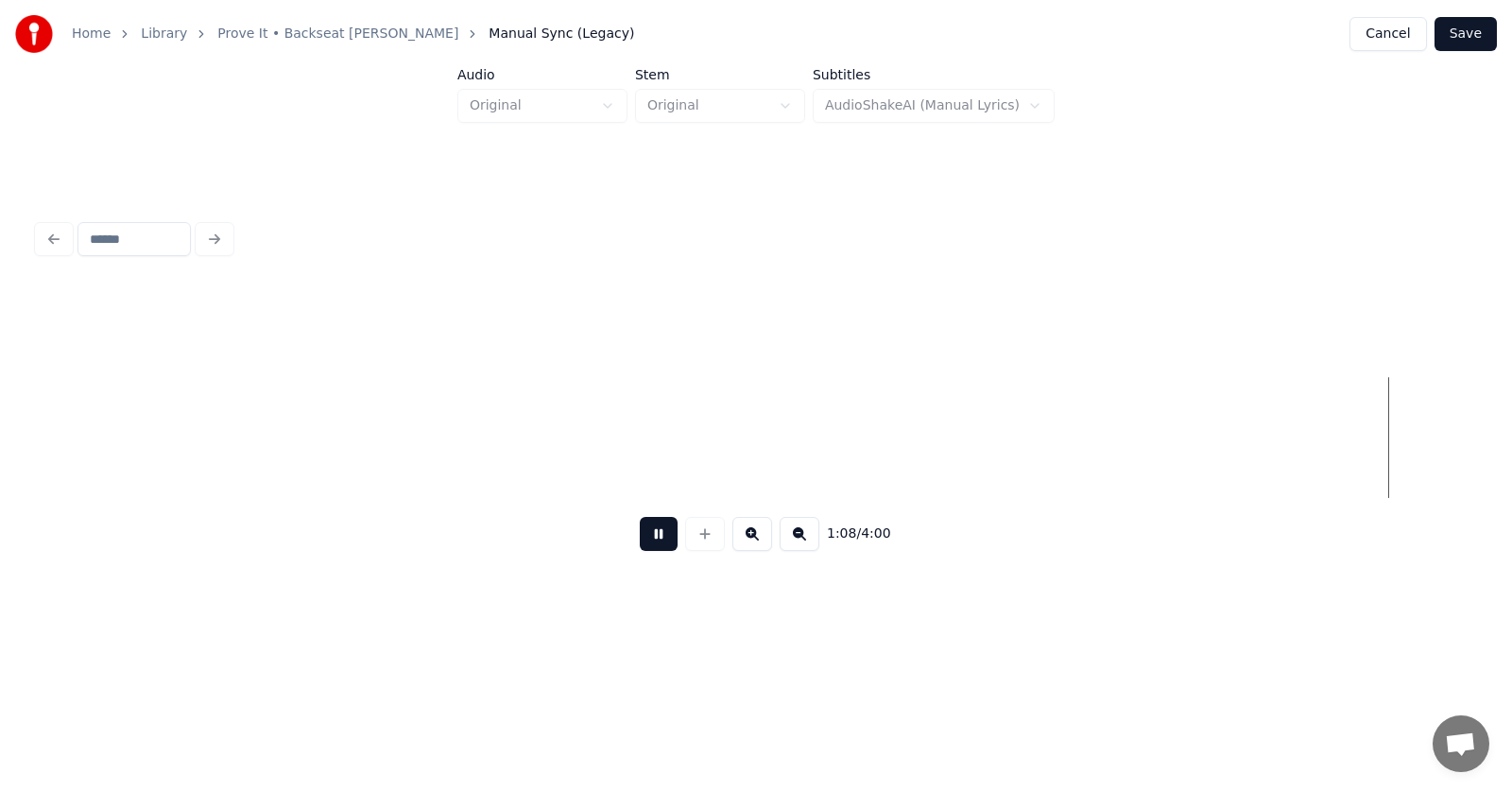
scroll to position [0, 48362]
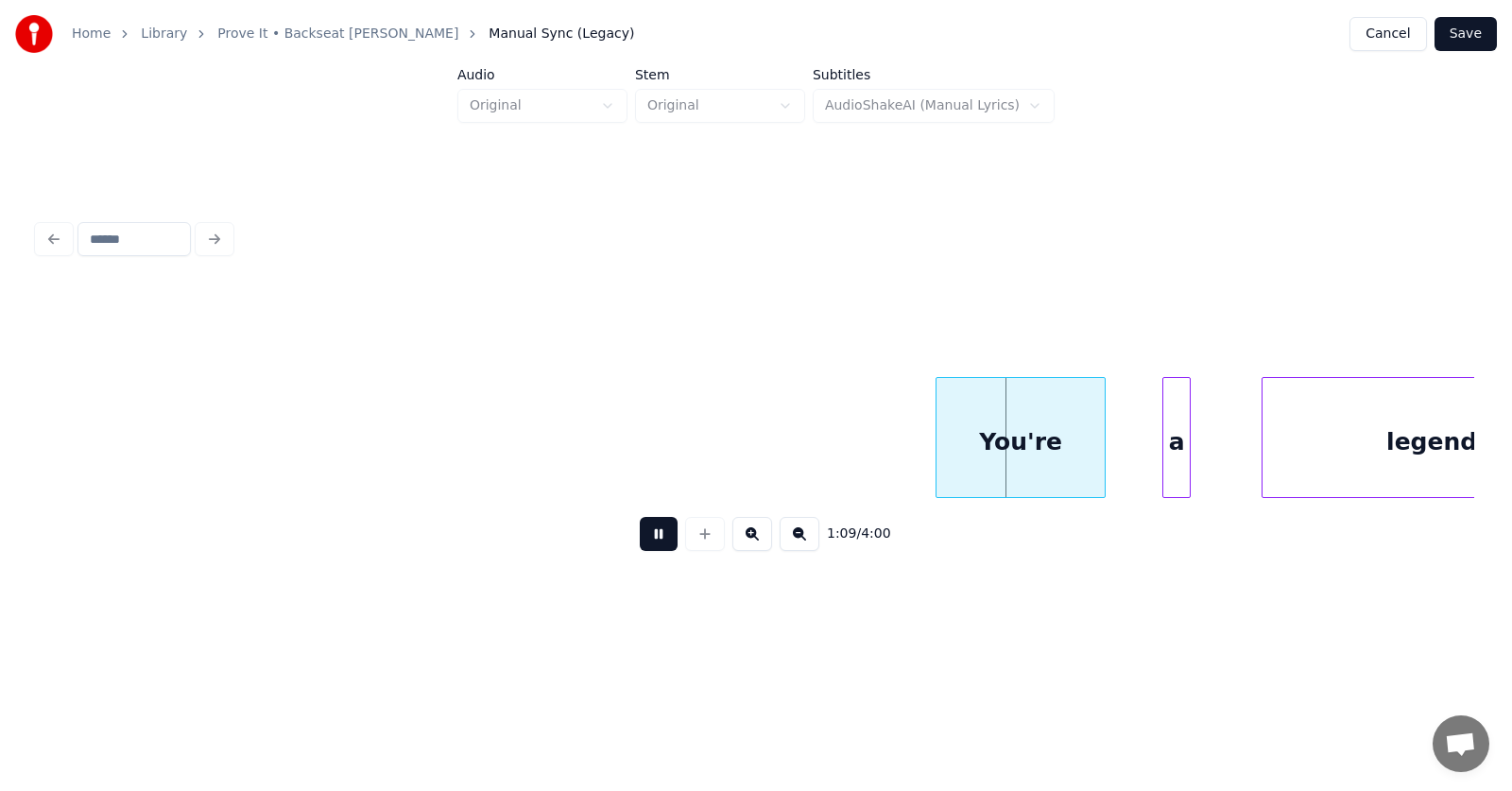
click at [653, 535] on button at bounding box center [659, 534] width 38 height 34
click at [980, 456] on div "You're" at bounding box center [1005, 442] width 168 height 129
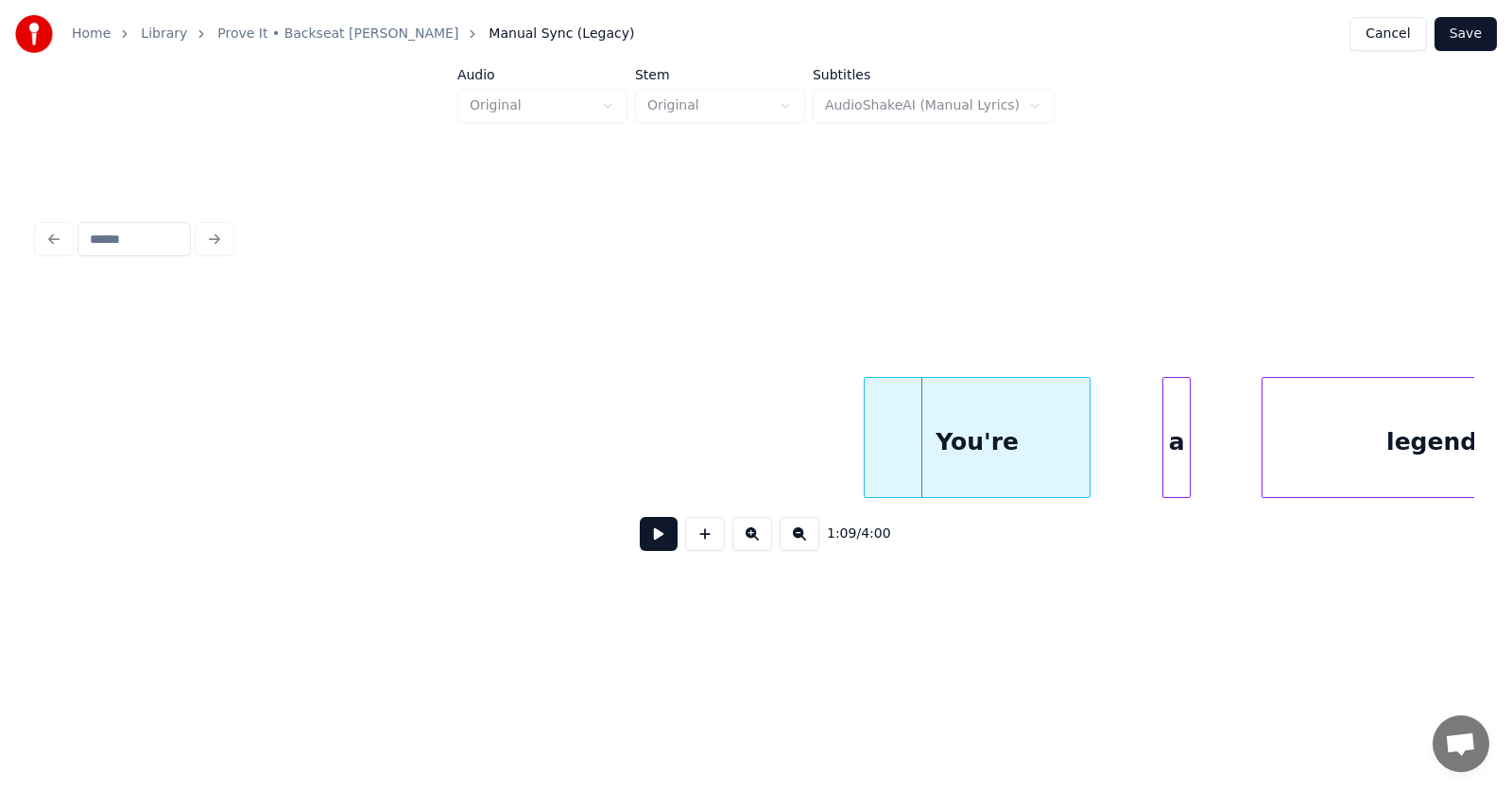
click at [865, 455] on div at bounding box center [868, 437] width 6 height 119
click at [1119, 465] on div at bounding box center [1119, 437] width 6 height 119
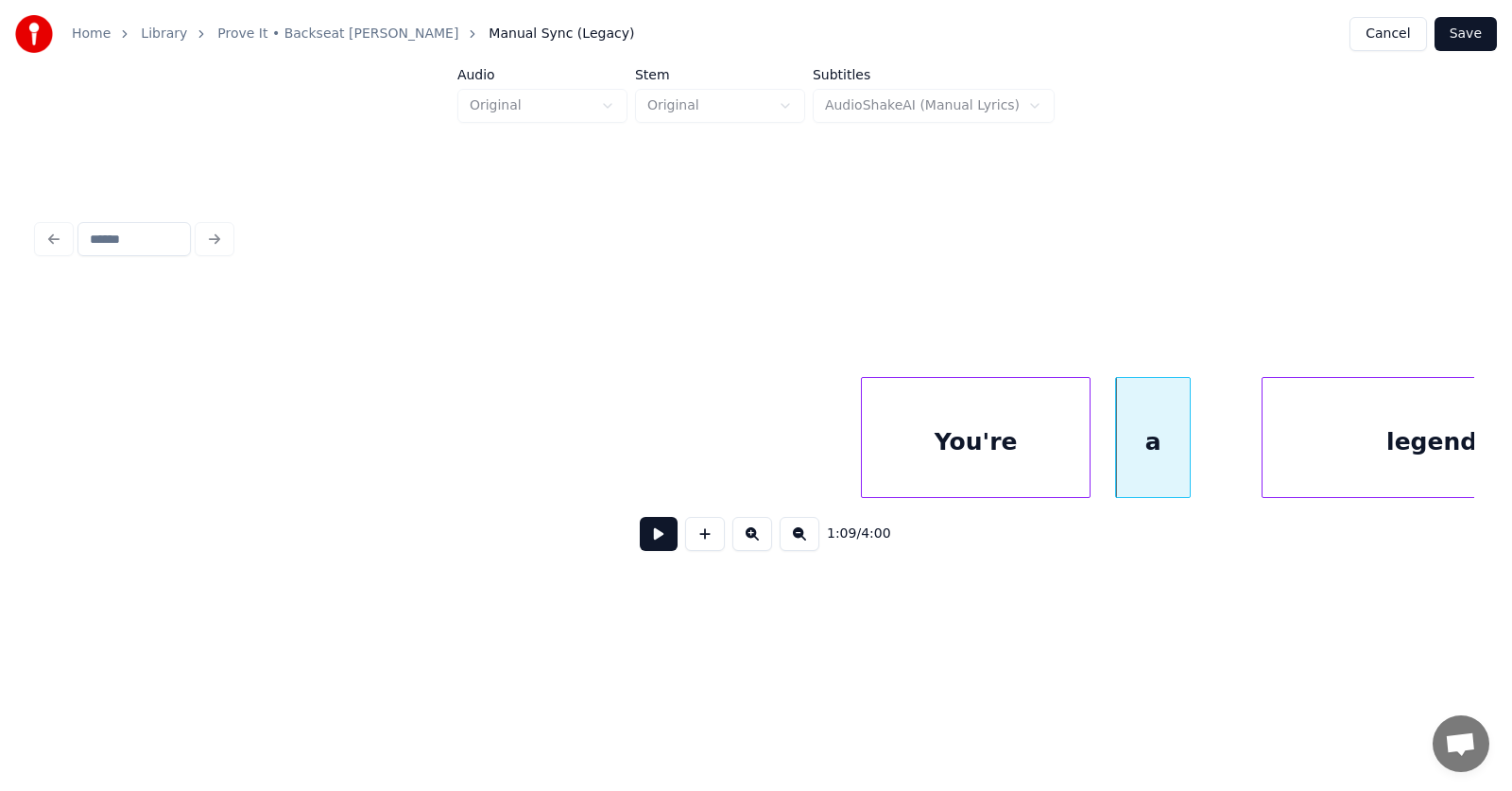
scroll to position [0, 48485]
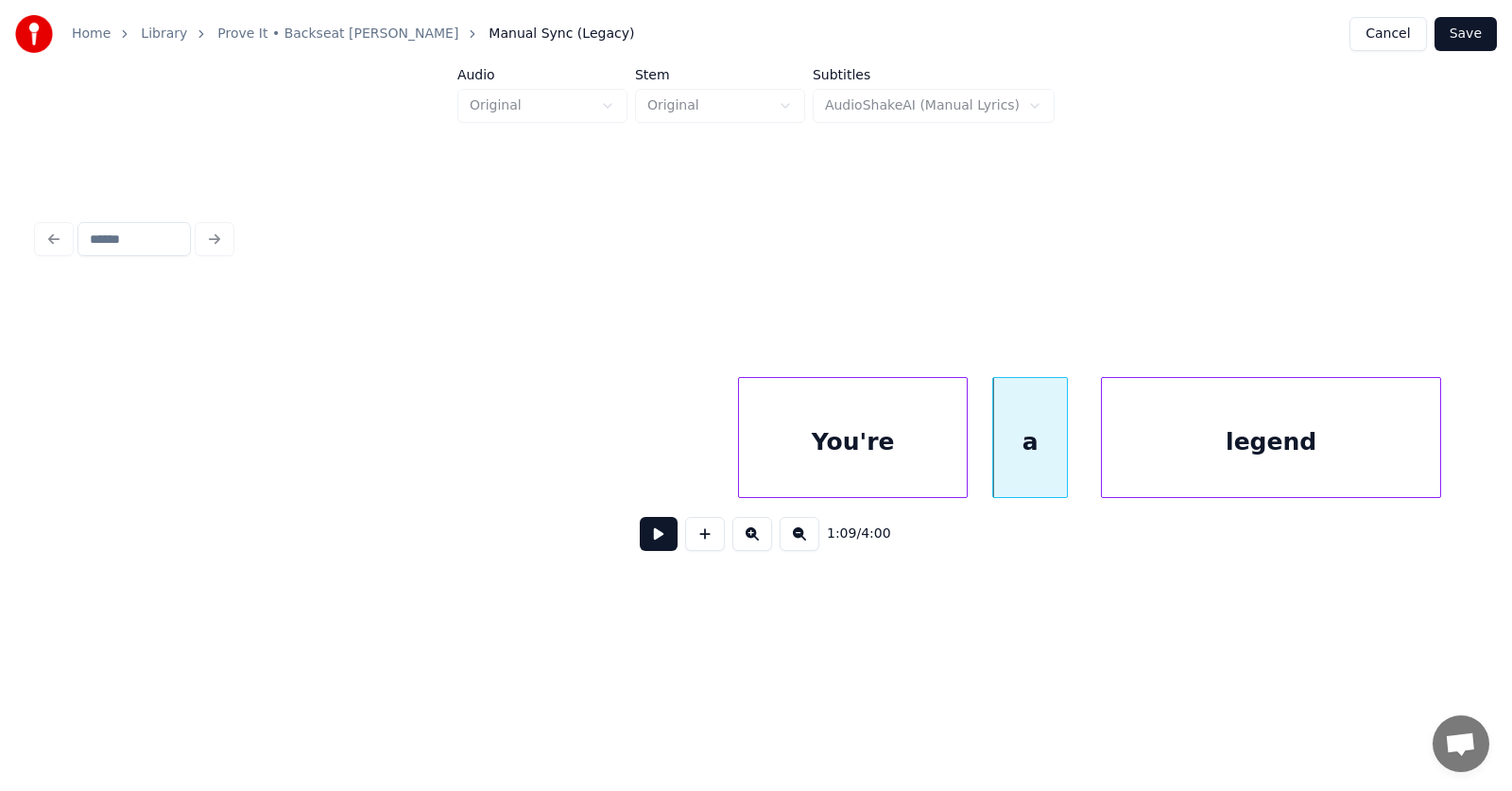
click at [1270, 464] on div "legend" at bounding box center [1271, 442] width 339 height 129
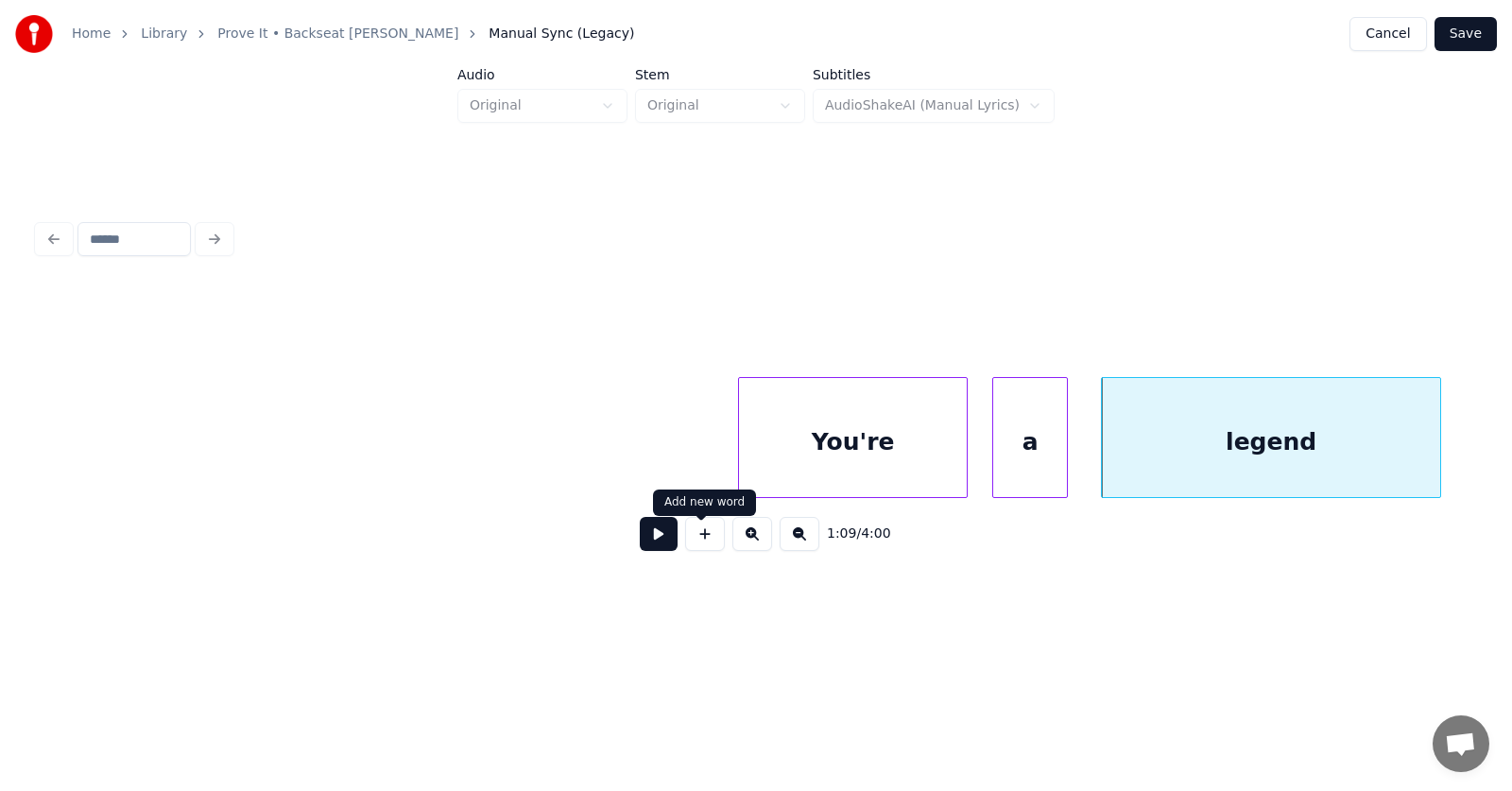
click at [647, 536] on button at bounding box center [659, 534] width 38 height 34
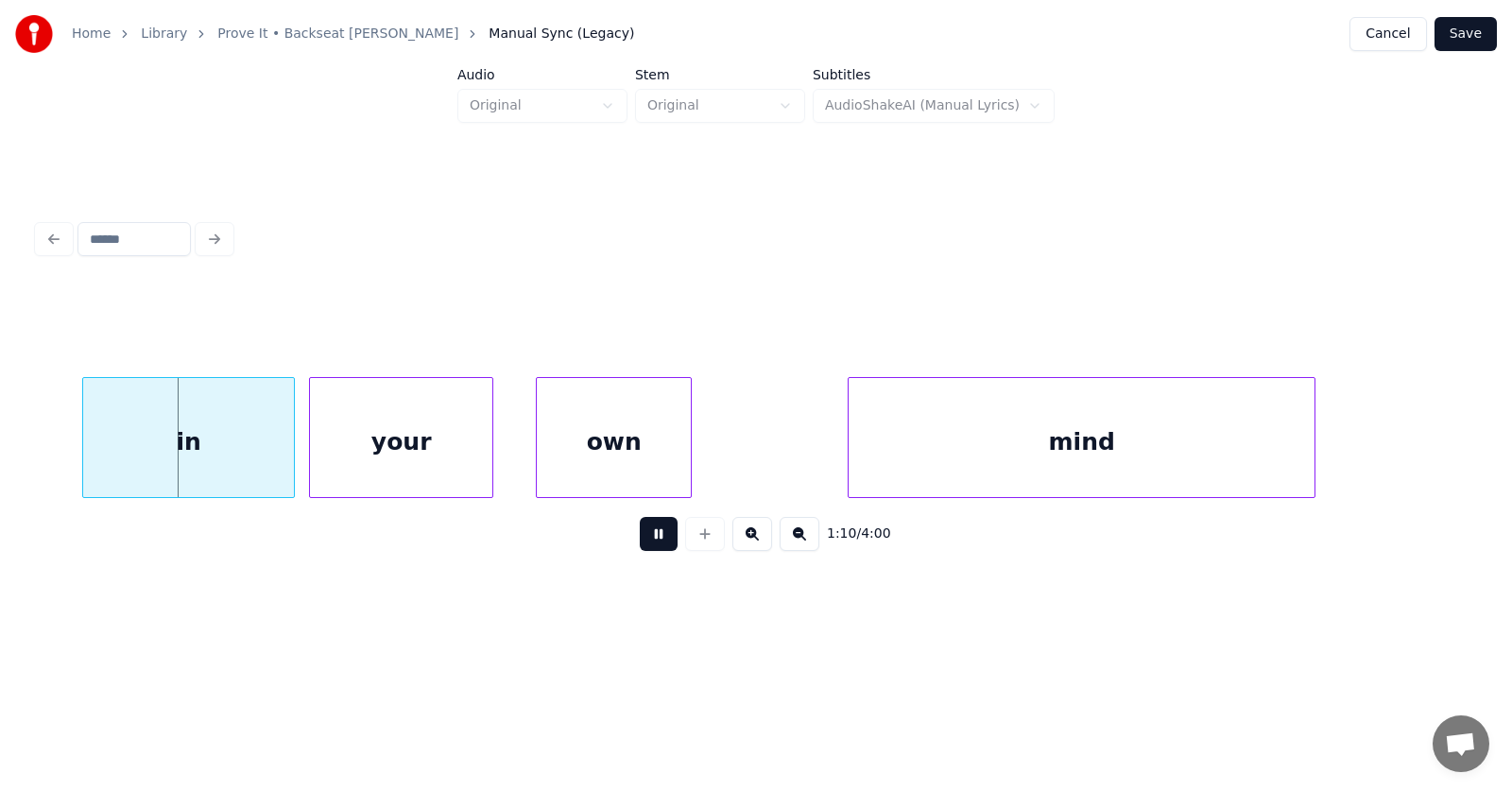
click at [647, 536] on button at bounding box center [659, 534] width 38 height 34
click at [174, 470] on div "in" at bounding box center [143, 442] width 211 height 129
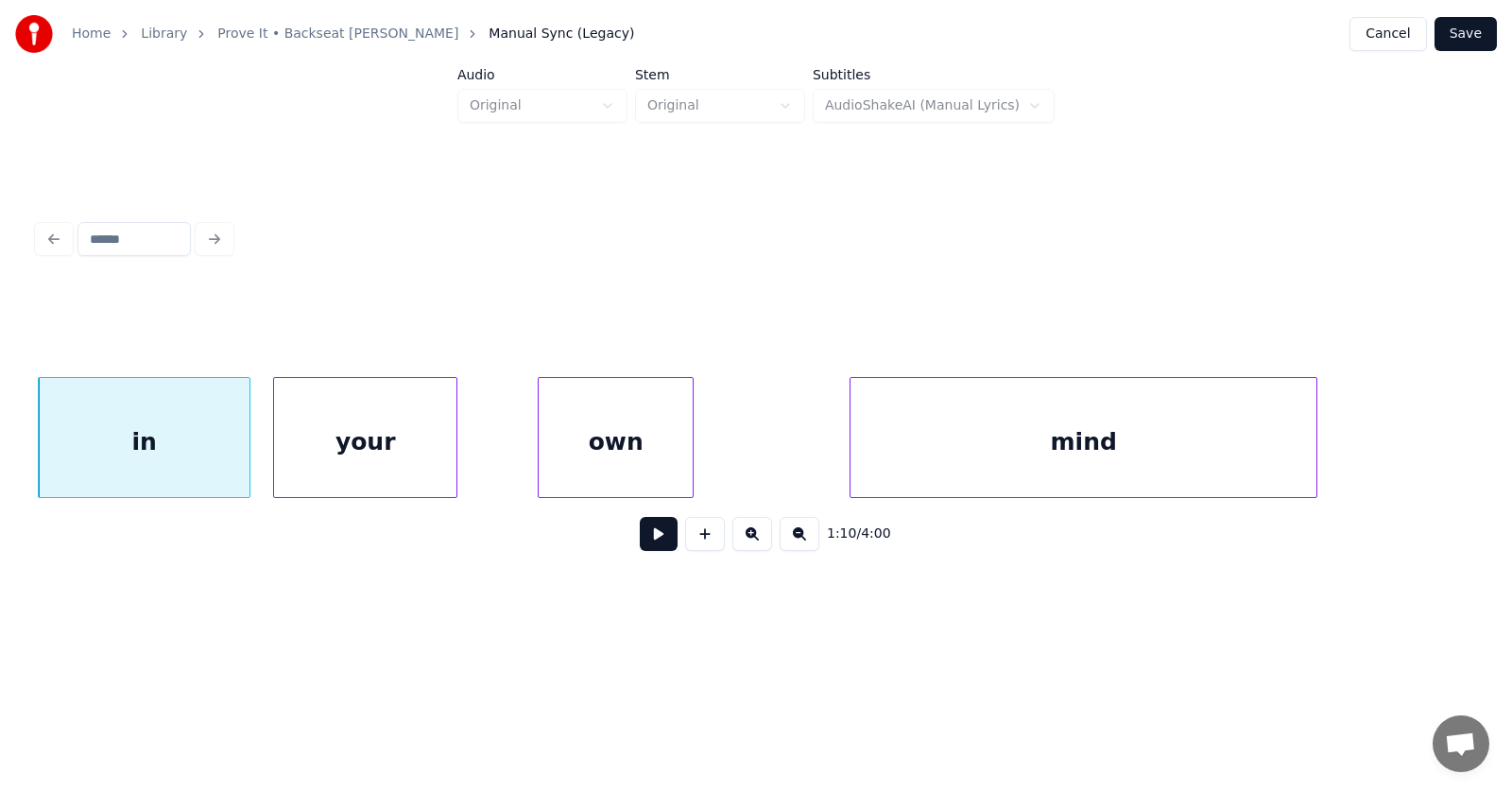
click at [376, 456] on div "your" at bounding box center [365, 442] width 183 height 129
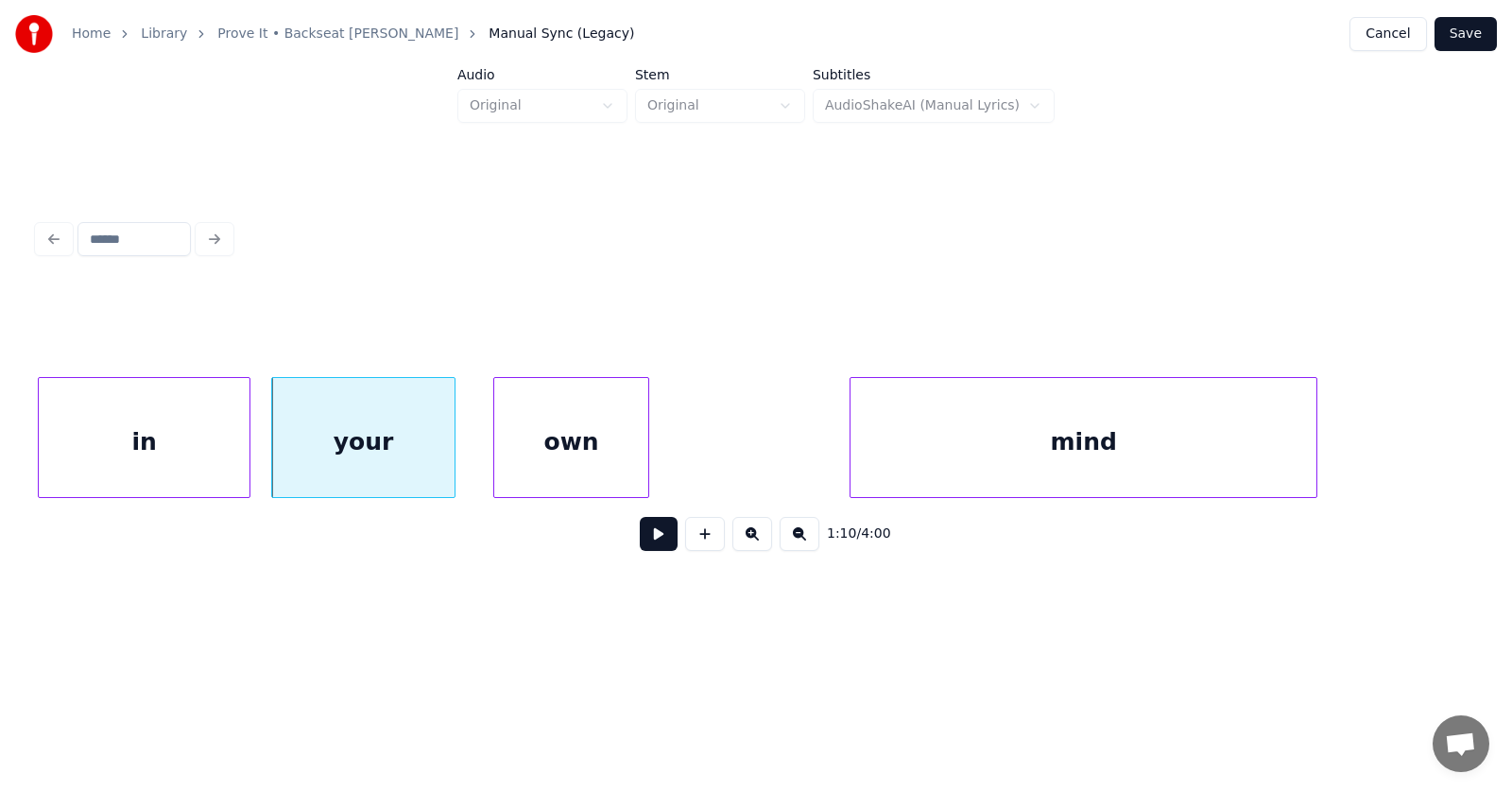
click at [564, 455] on div "own" at bounding box center [571, 442] width 154 height 129
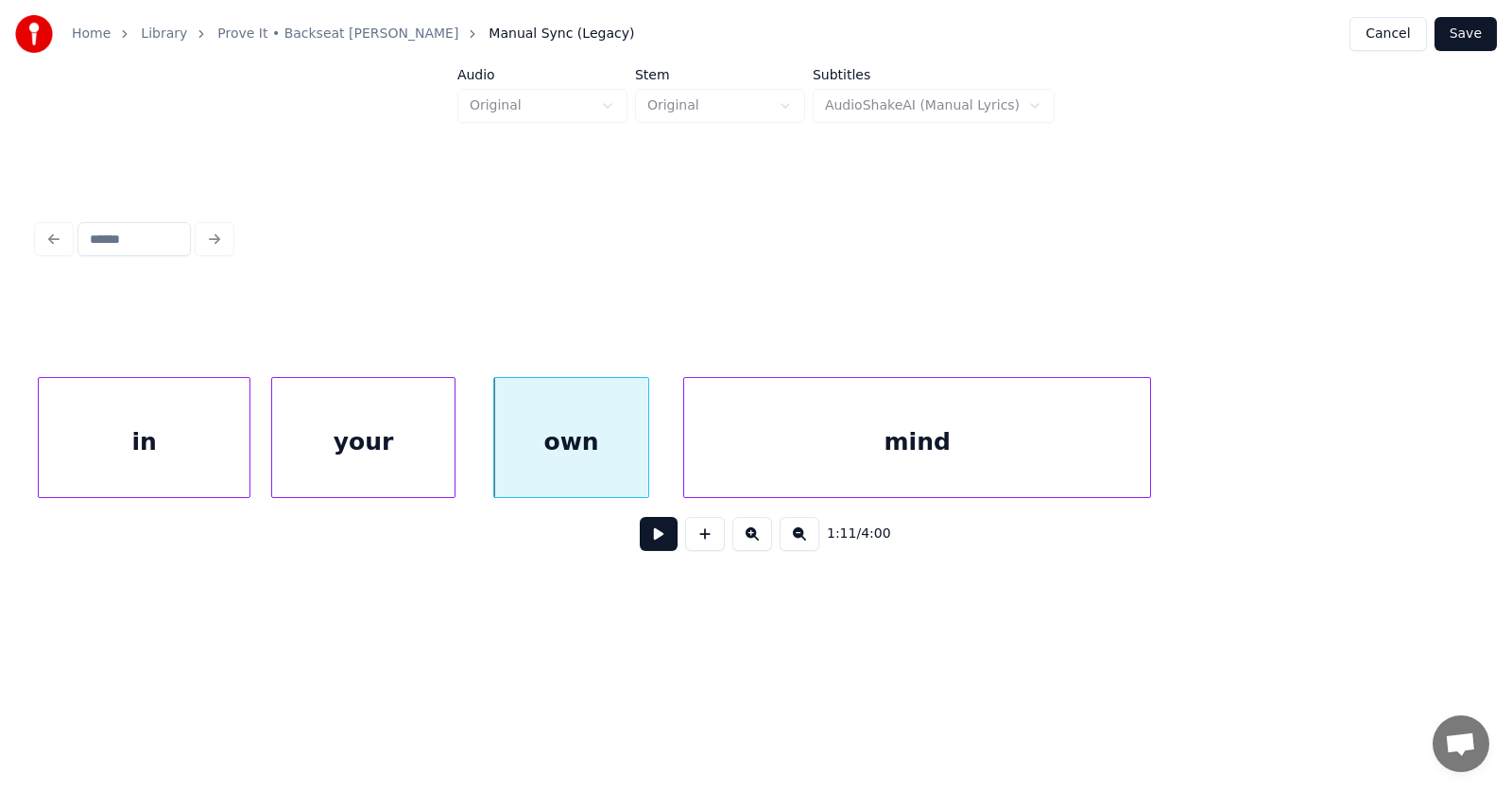
click at [773, 463] on div "mind" at bounding box center [917, 442] width 466 height 129
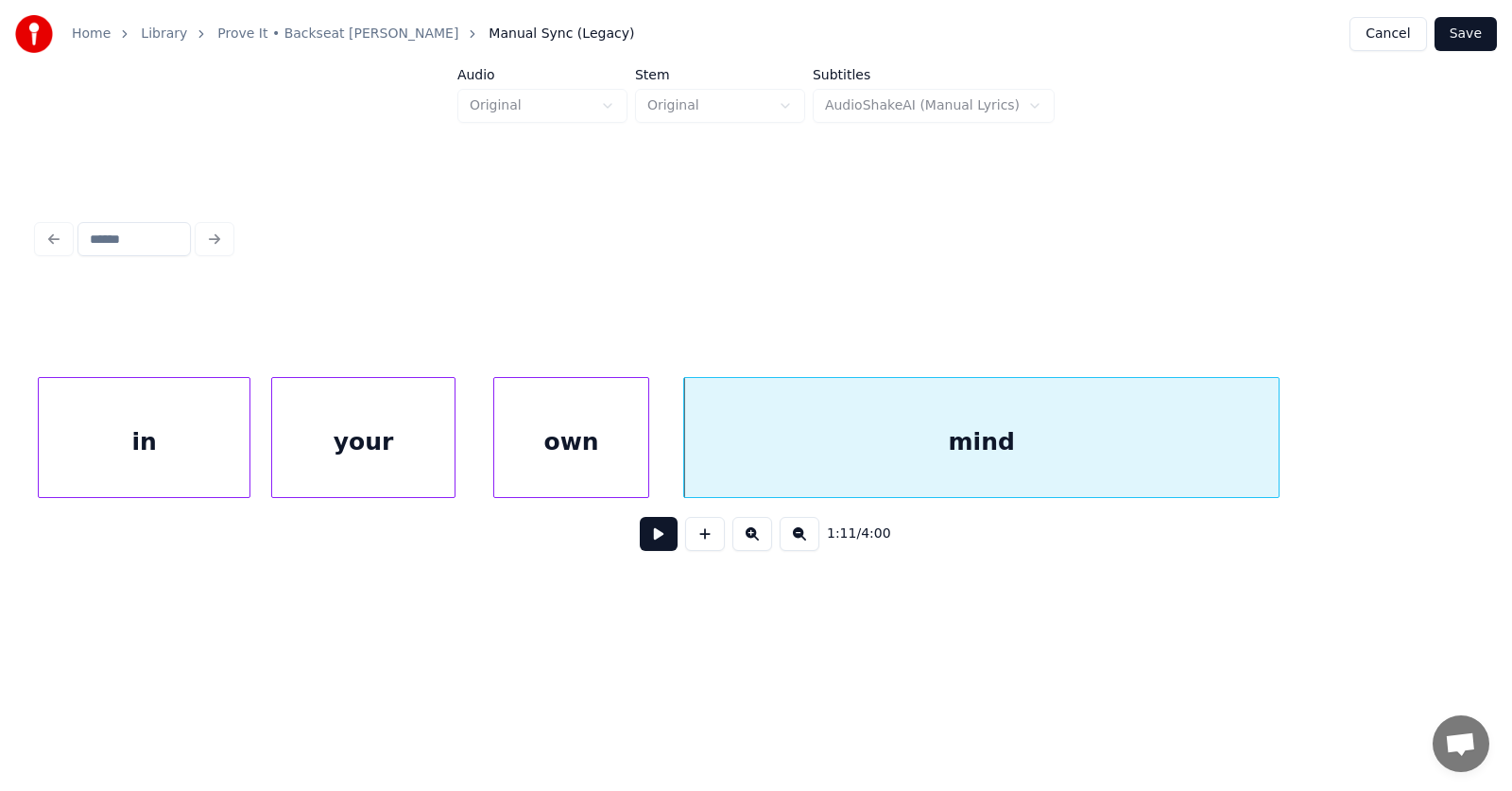
click at [1279, 426] on div at bounding box center [1276, 437] width 6 height 119
click at [655, 545] on button at bounding box center [659, 534] width 38 height 34
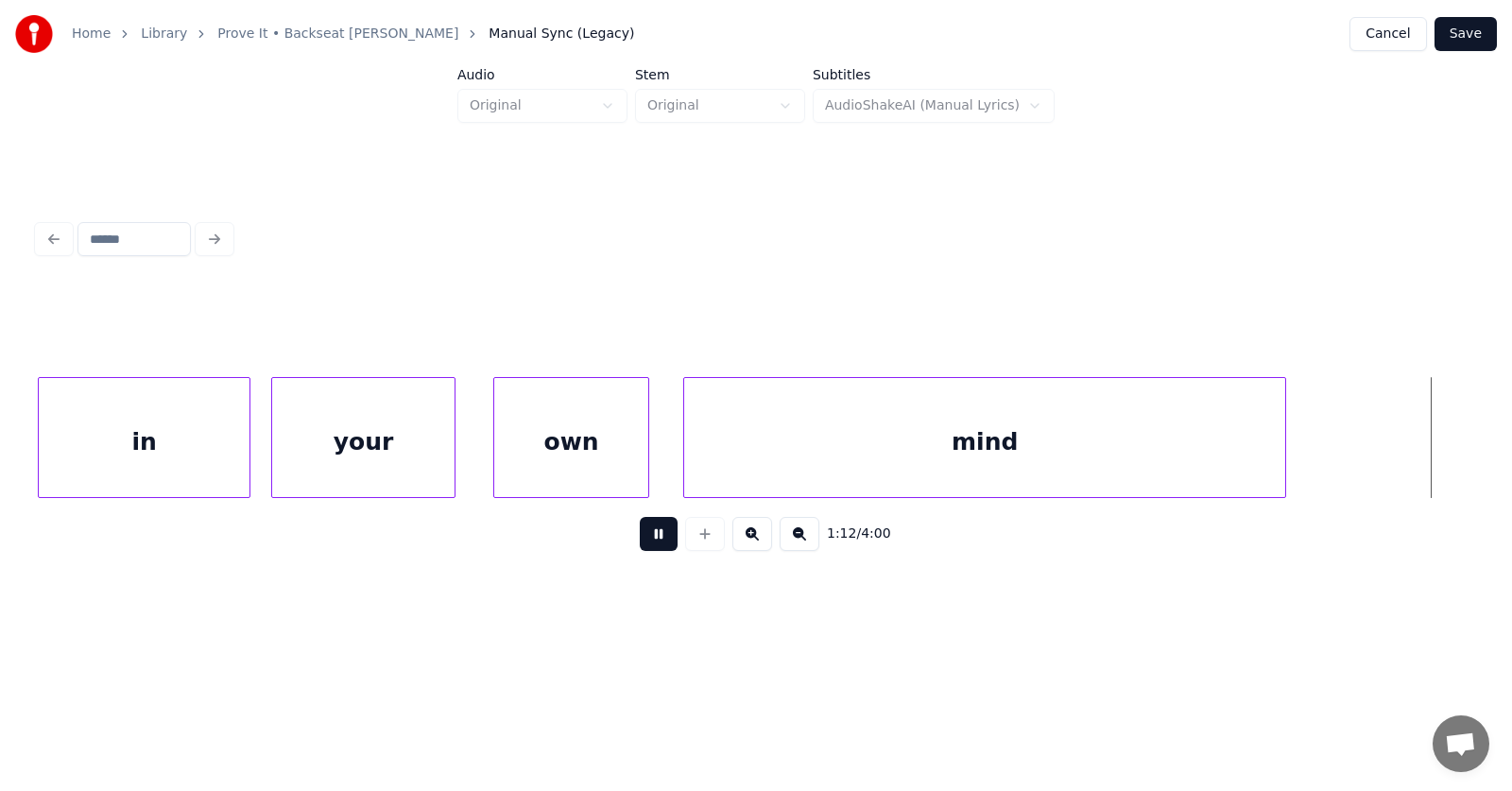
scroll to position [0, 51362]
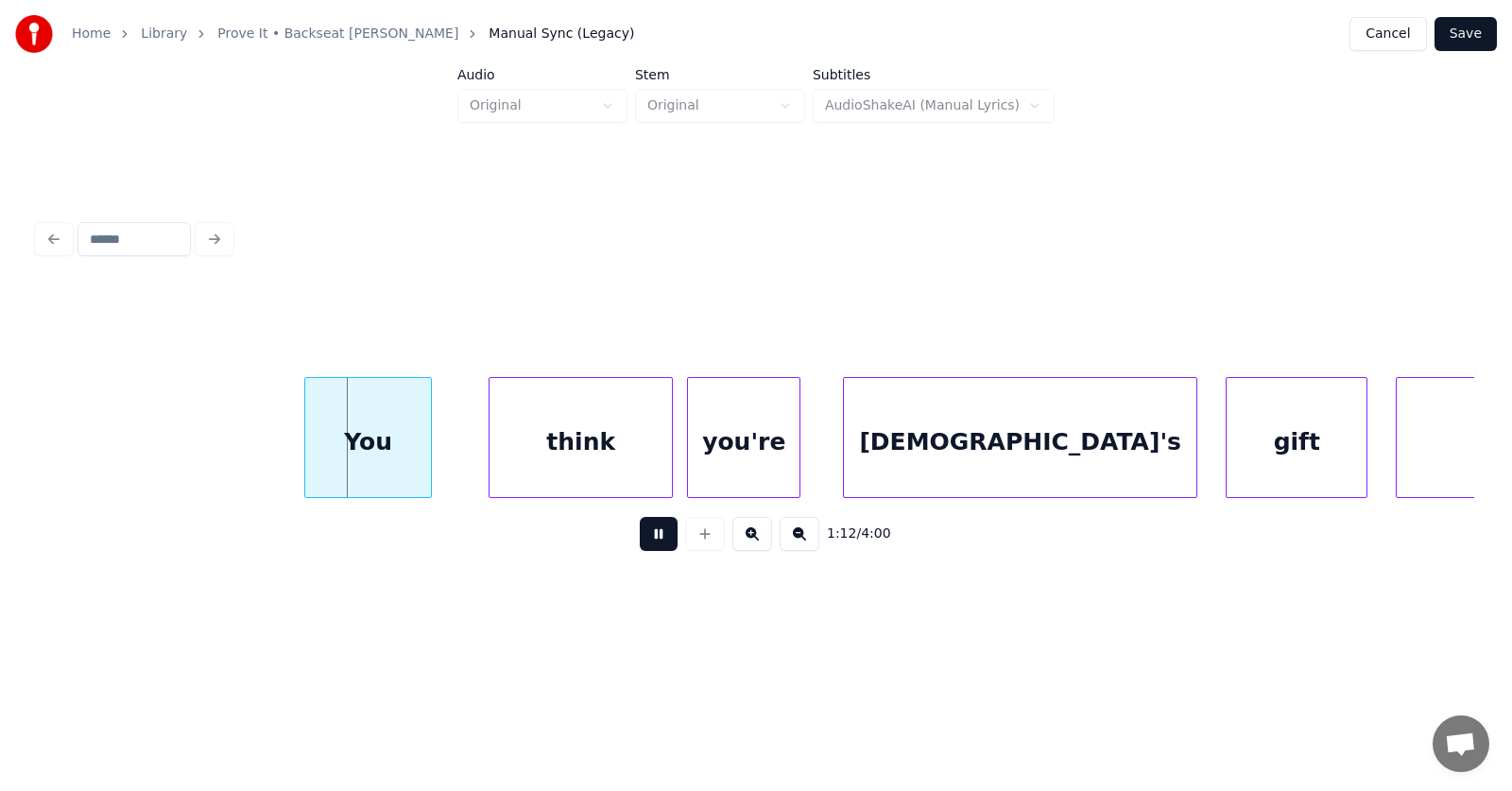
click at [655, 545] on button at bounding box center [659, 534] width 38 height 34
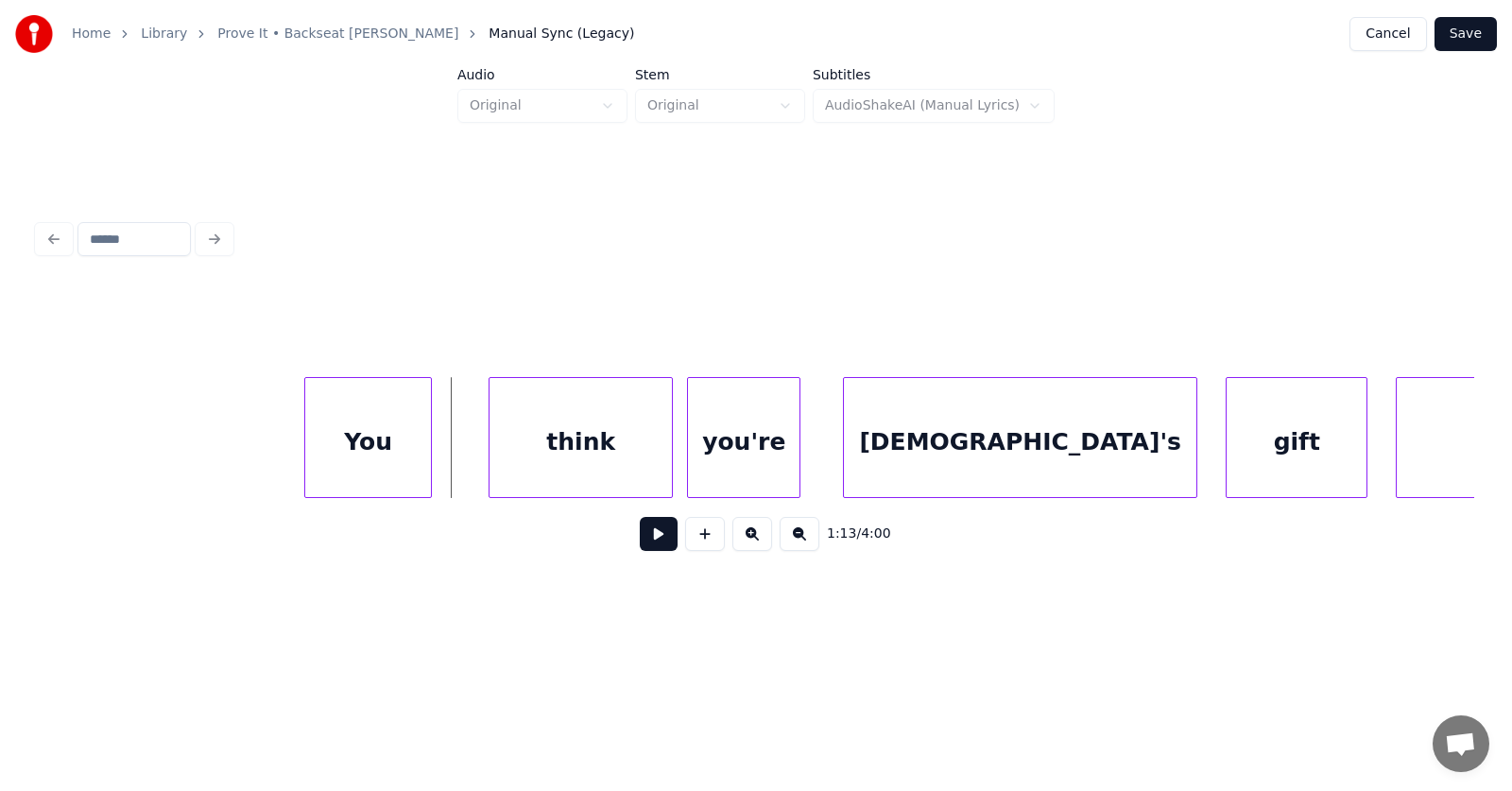
click at [640, 539] on button at bounding box center [659, 534] width 38 height 34
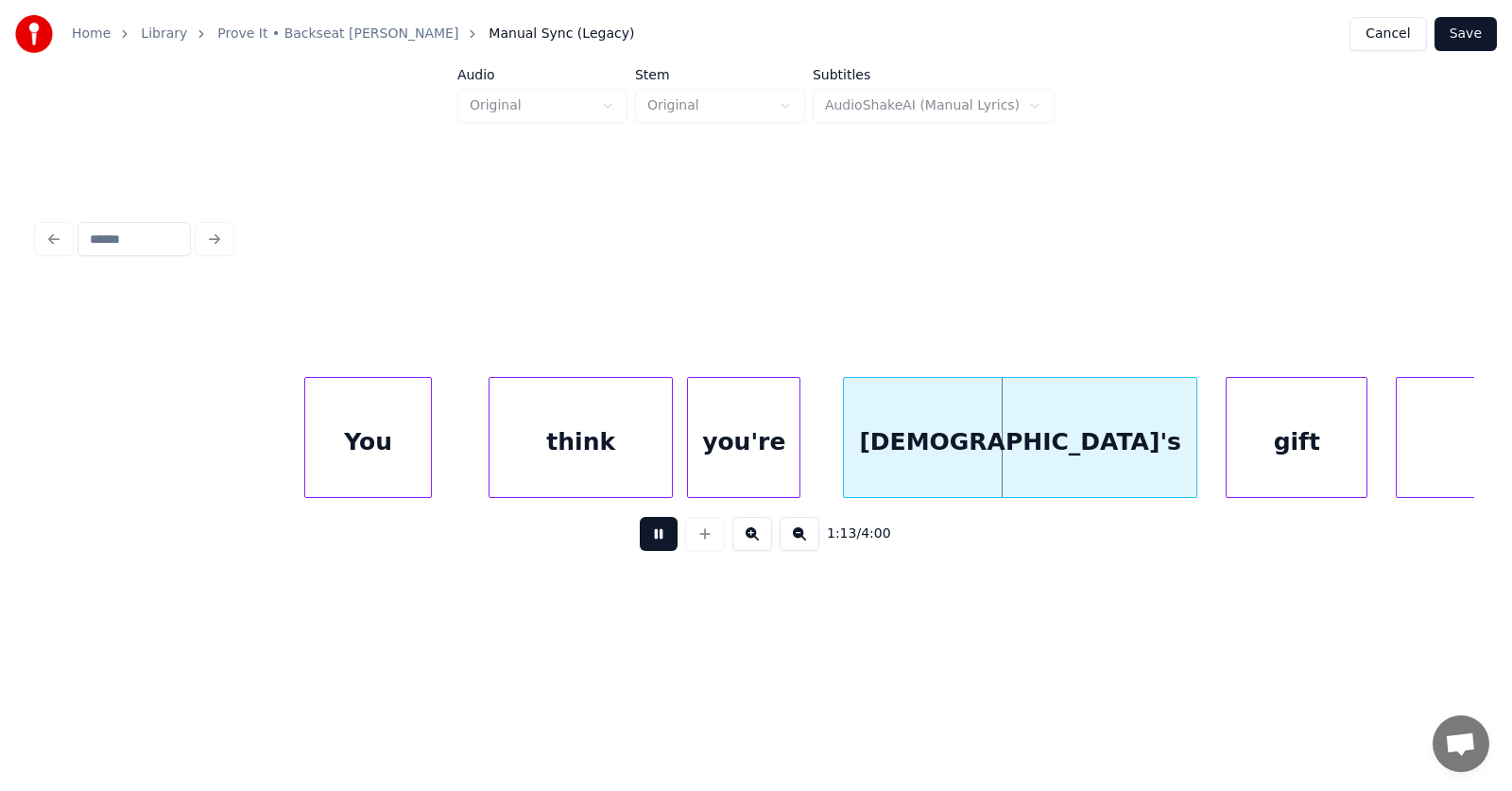
click at [640, 539] on button at bounding box center [659, 534] width 38 height 34
click at [355, 447] on div "You" at bounding box center [368, 442] width 126 height 129
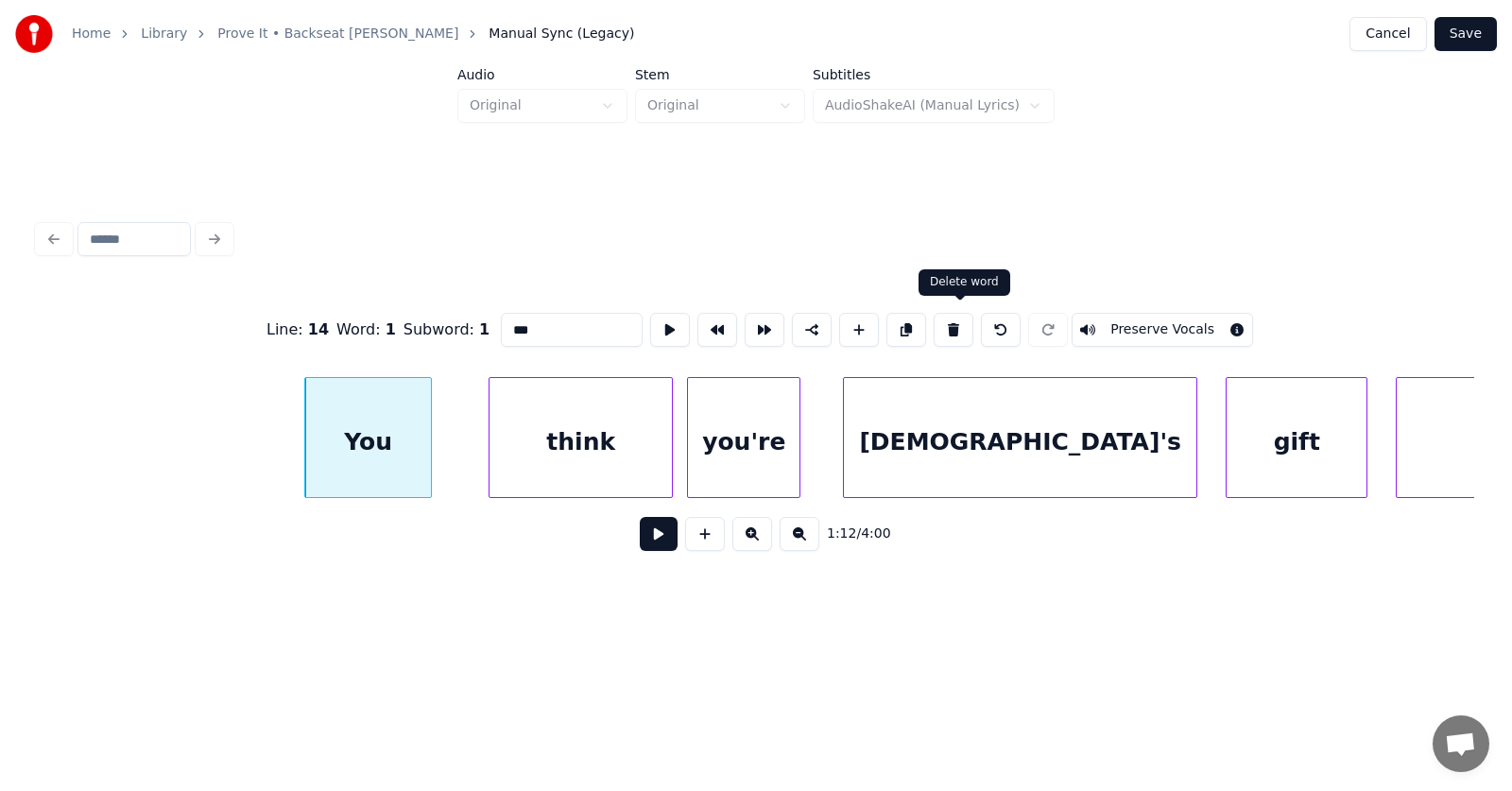
click at [952, 319] on button at bounding box center [953, 330] width 39 height 34
type input "*****"
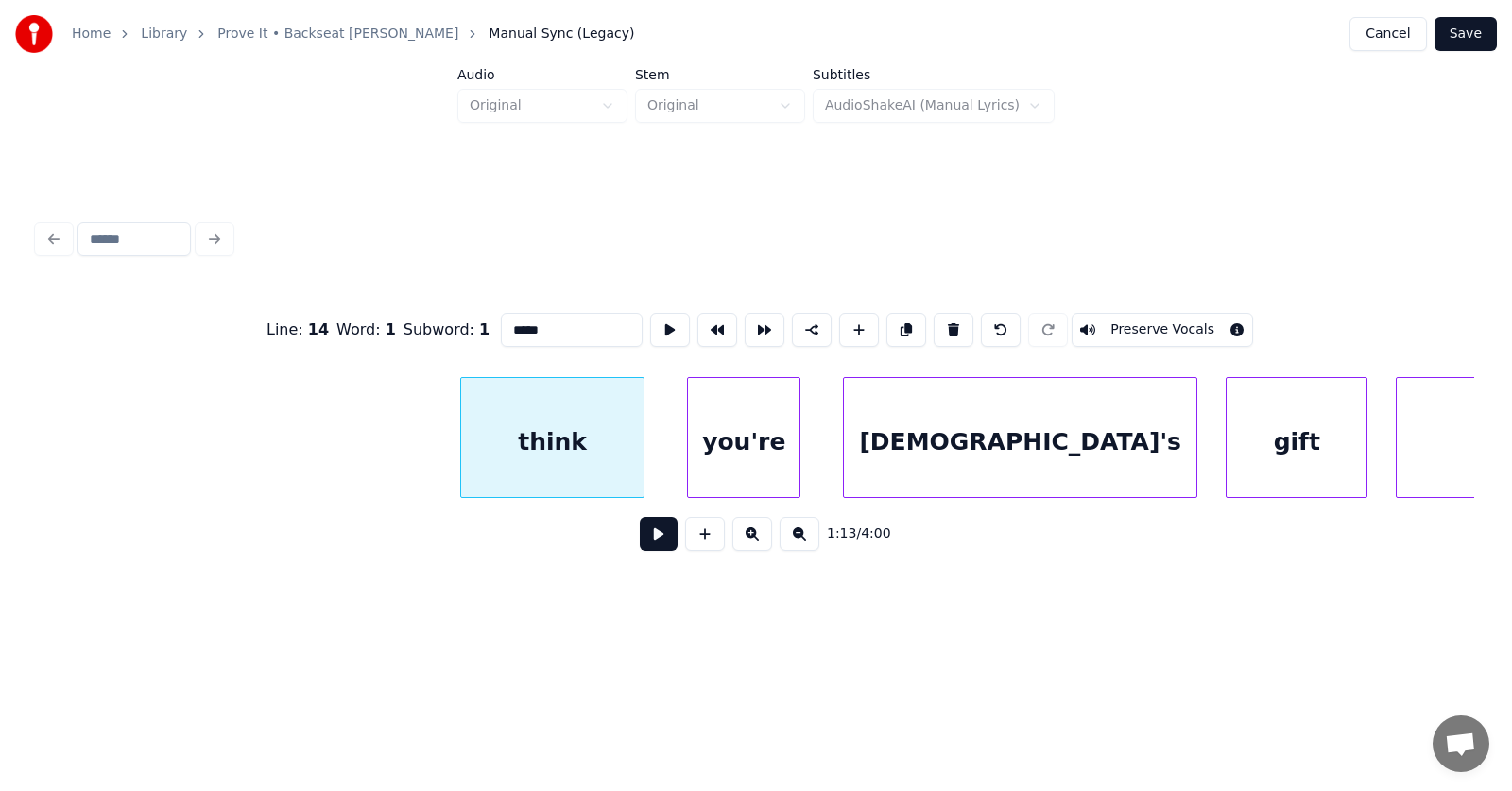
click at [571, 445] on div "think" at bounding box center [553, 442] width 183 height 129
click at [702, 448] on div "you're" at bounding box center [721, 442] width 112 height 129
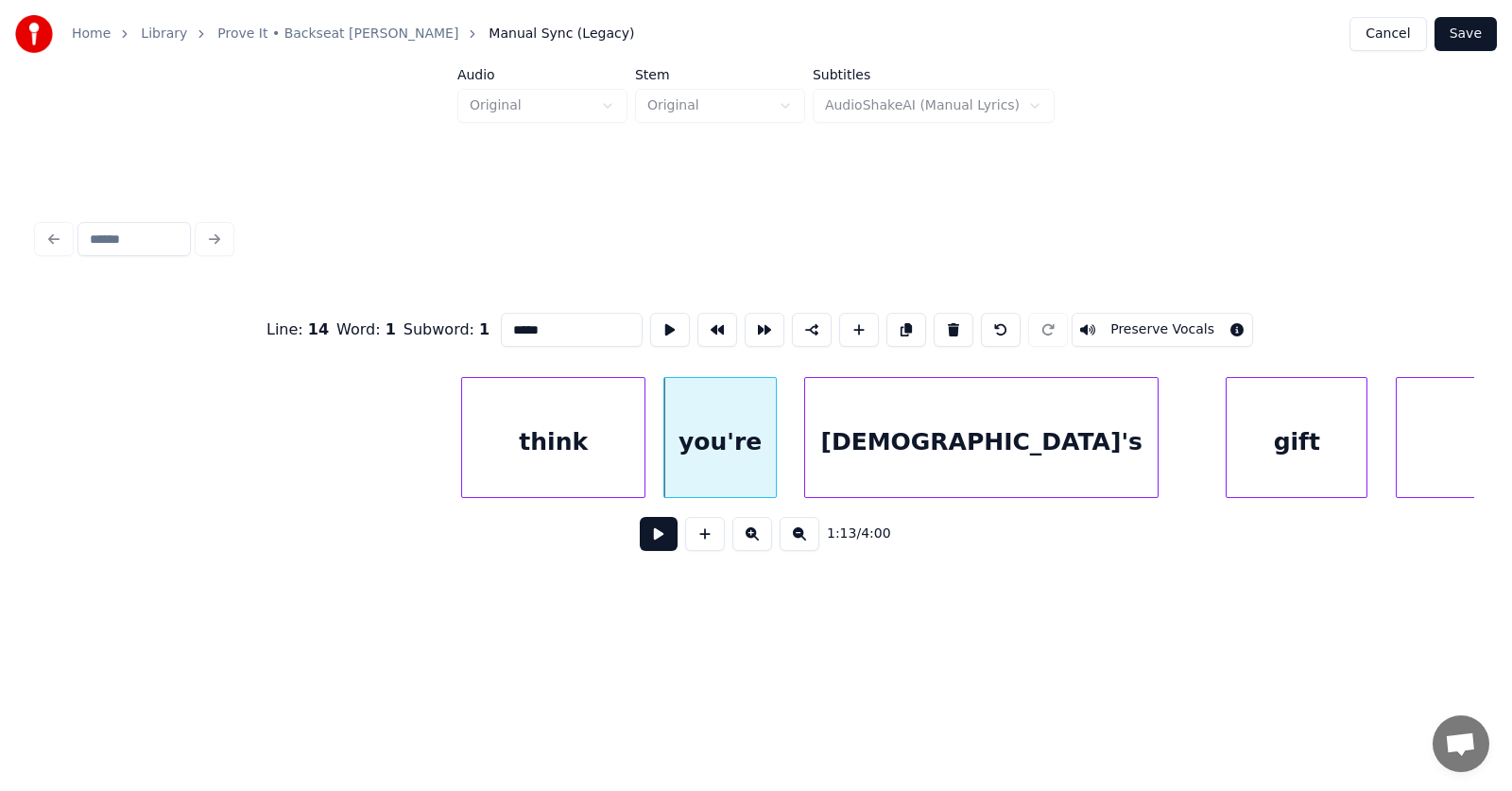
click at [876, 450] on div "[DEMOGRAPHIC_DATA]'s" at bounding box center [981, 442] width 352 height 129
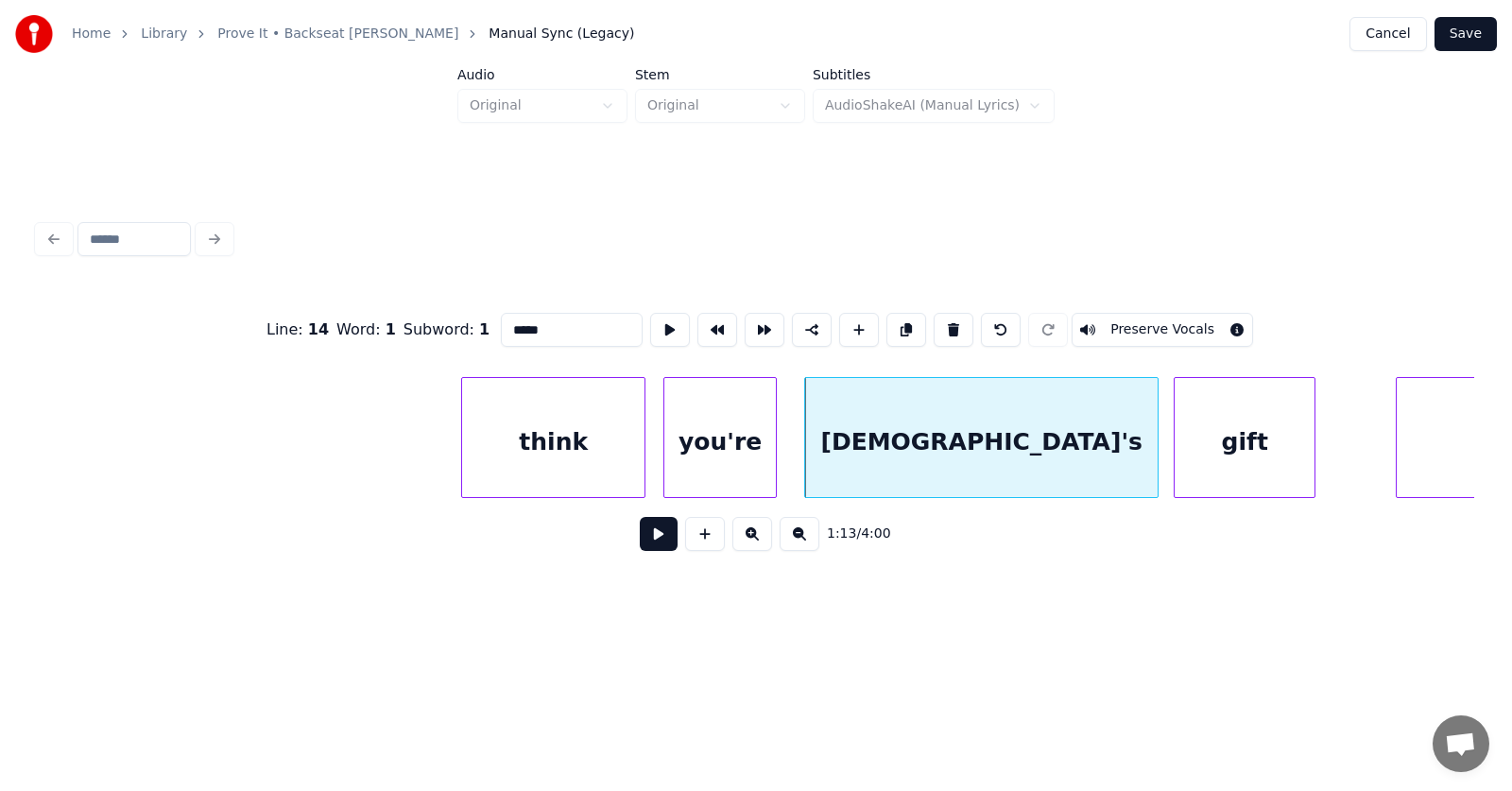
click at [1217, 462] on div "gift" at bounding box center [1245, 442] width 139 height 129
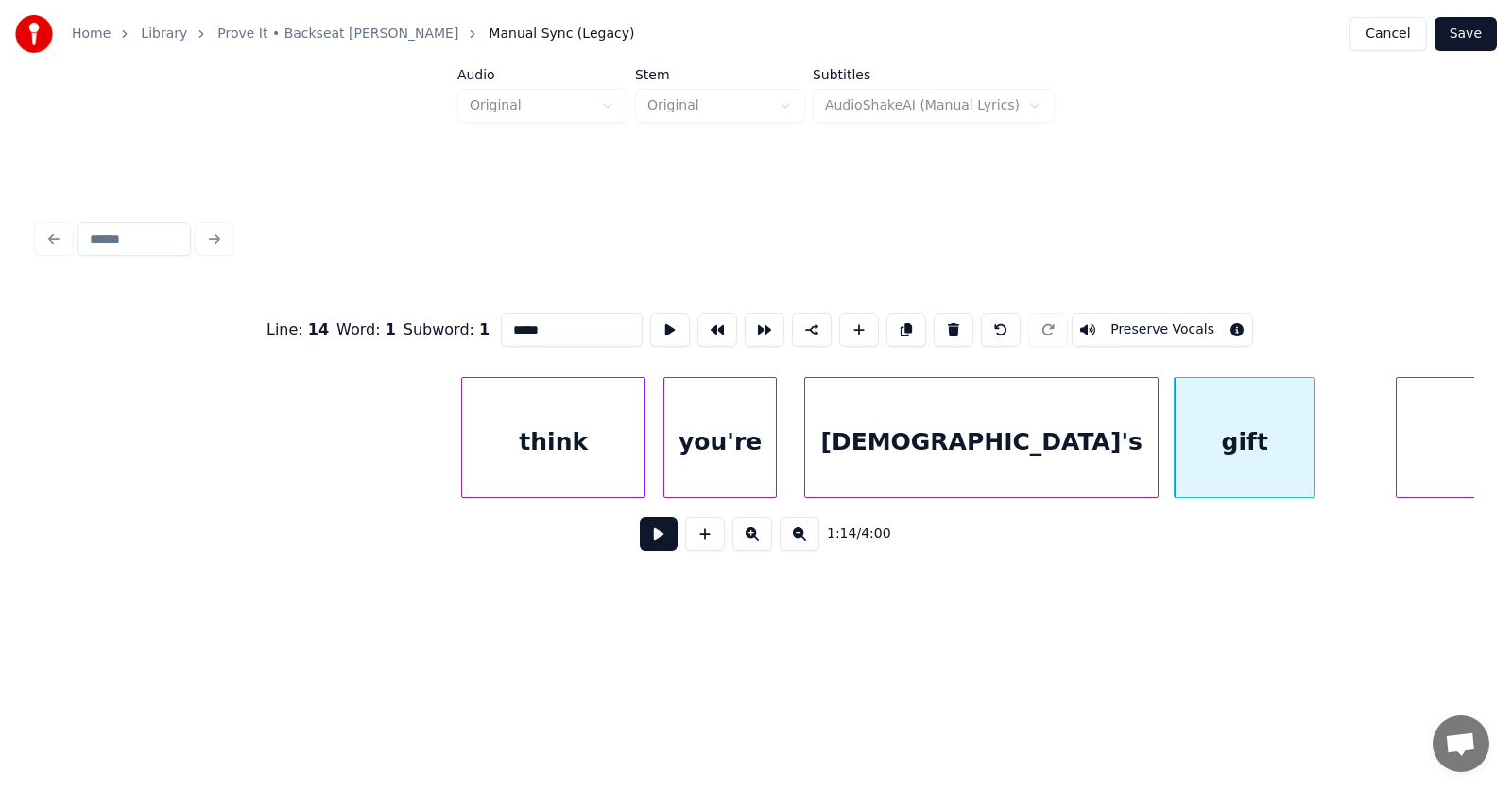
scroll to position [0, 51491]
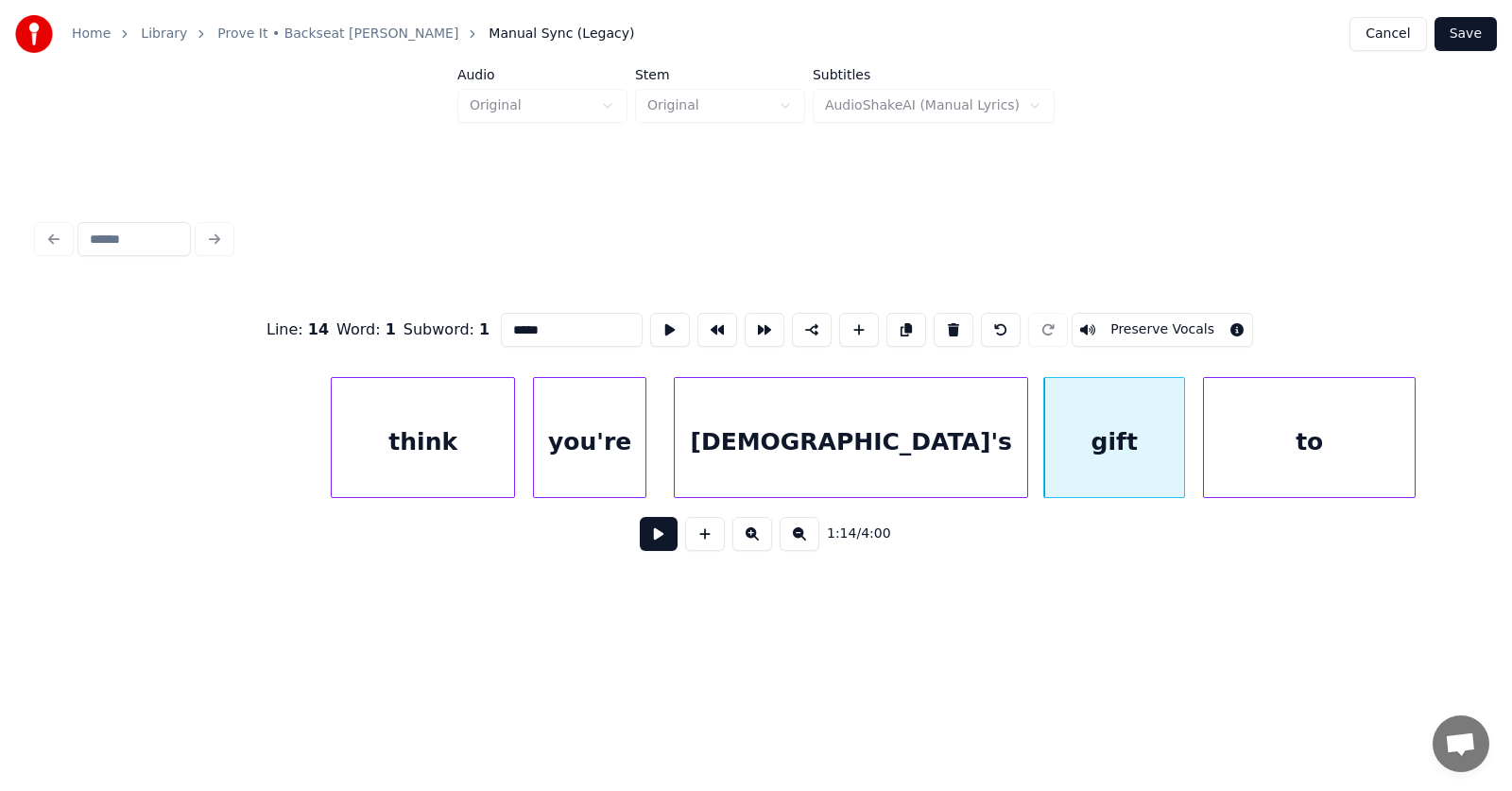
click at [1370, 459] on div "to" at bounding box center [1310, 442] width 211 height 129
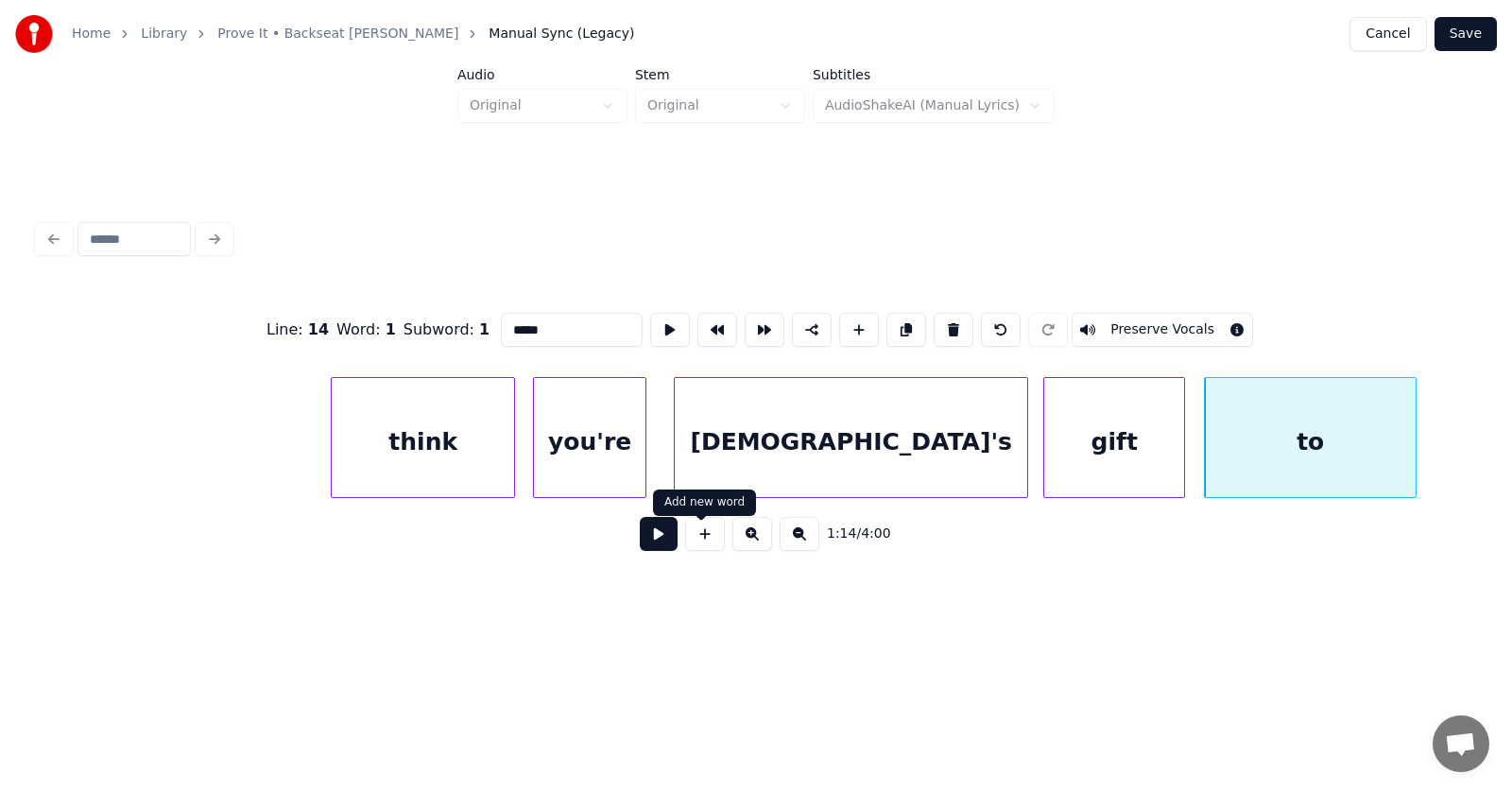
click at [655, 543] on button at bounding box center [659, 534] width 38 height 34
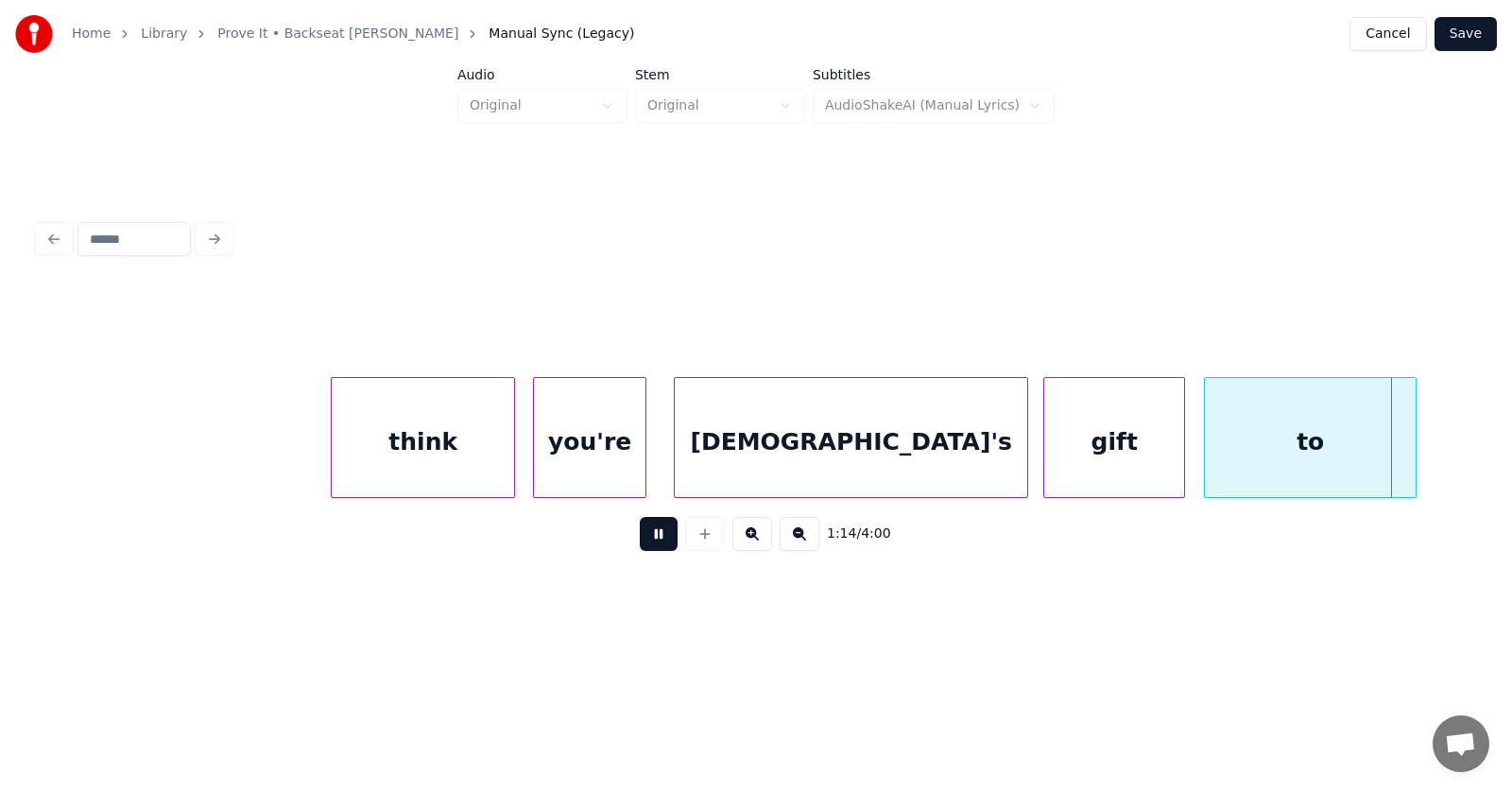
scroll to position [0, 52934]
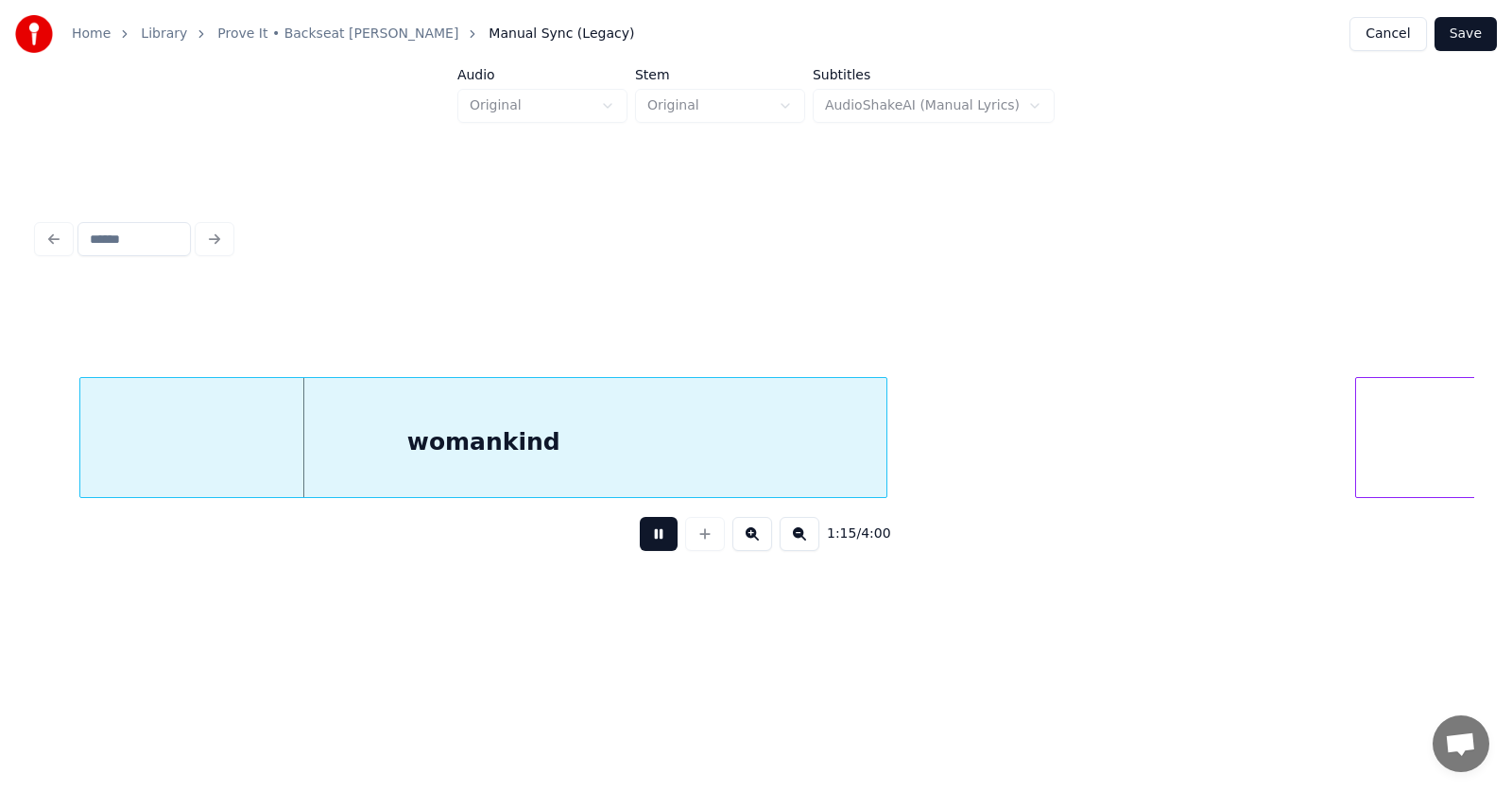
click at [655, 543] on button at bounding box center [659, 534] width 38 height 34
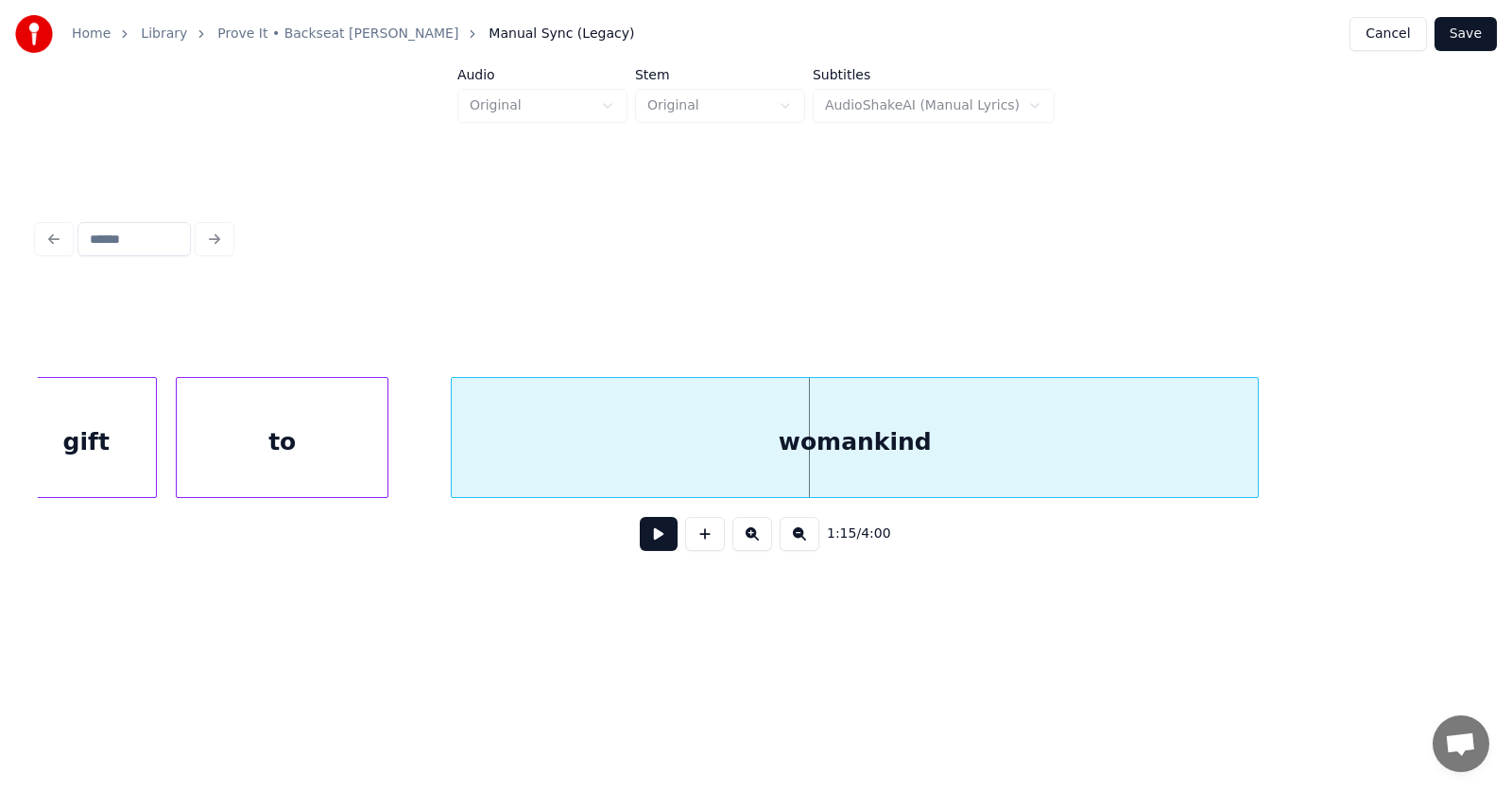
click at [628, 433] on div "womankind" at bounding box center [854, 442] width 806 height 129
click at [641, 535] on button at bounding box center [659, 534] width 38 height 34
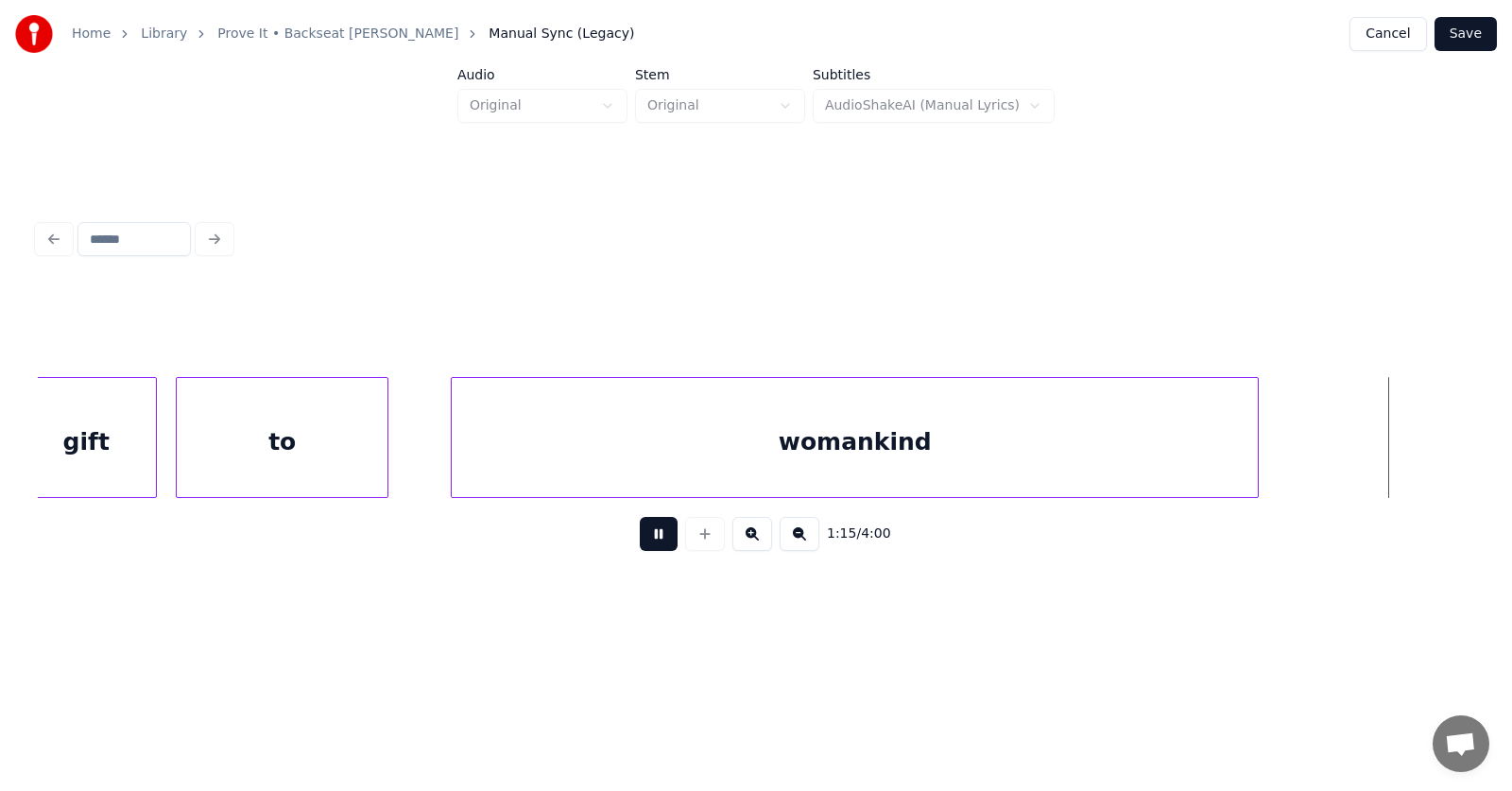
scroll to position [0, 53965]
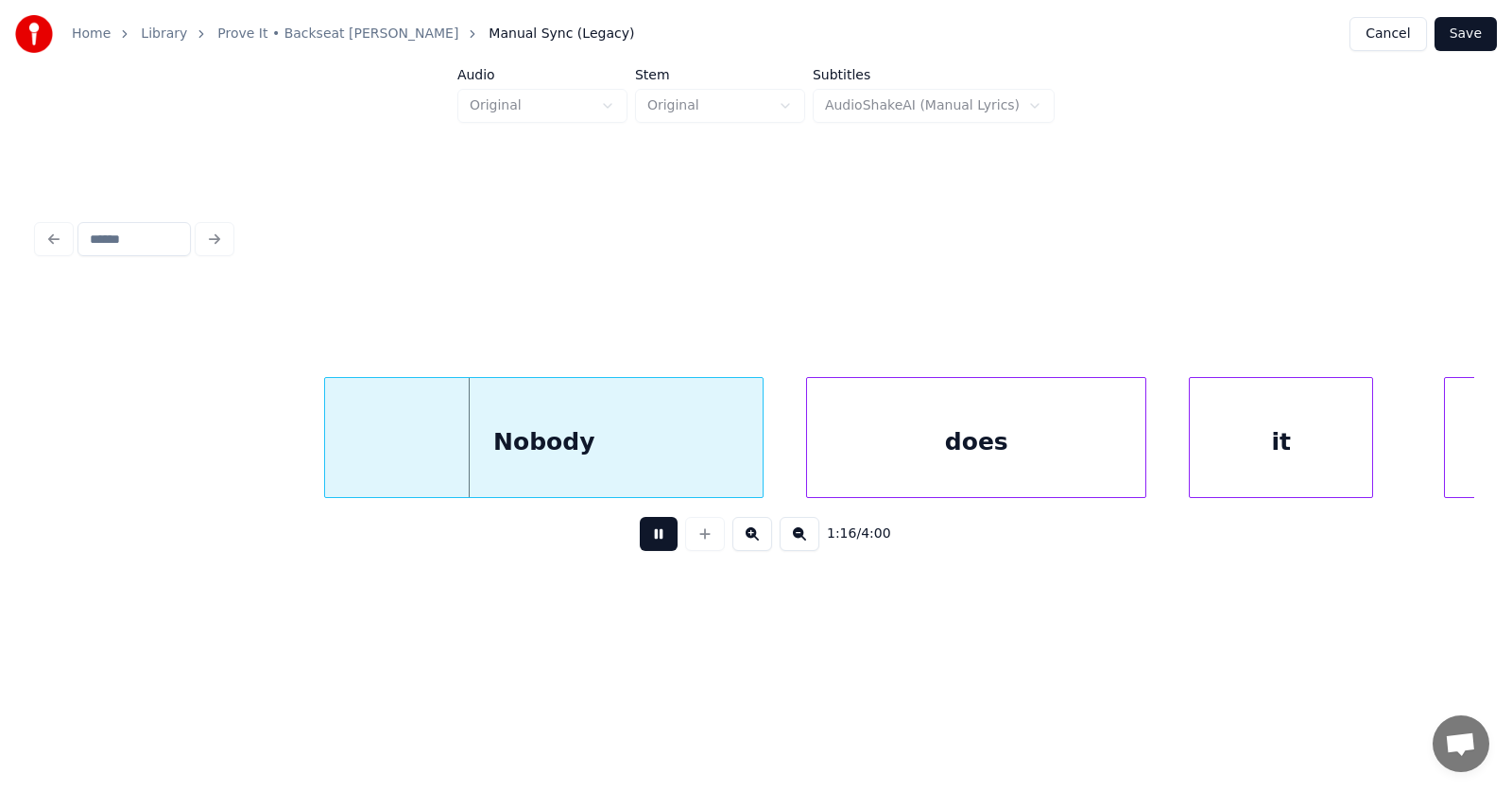
click at [641, 535] on button at bounding box center [659, 534] width 38 height 34
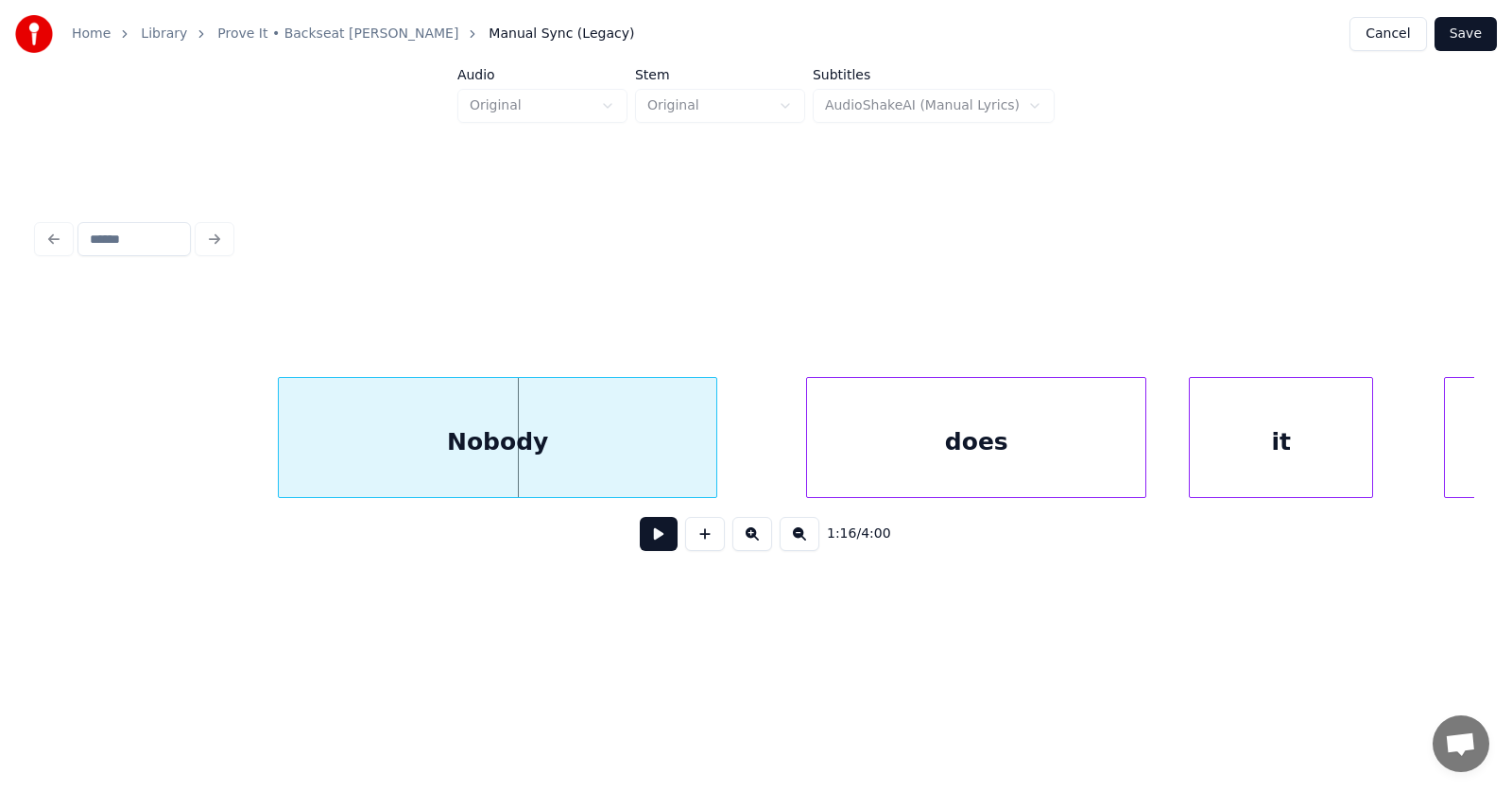
click at [498, 459] on div "Nobody" at bounding box center [498, 442] width 438 height 129
click at [823, 468] on div "does" at bounding box center [937, 442] width 339 height 129
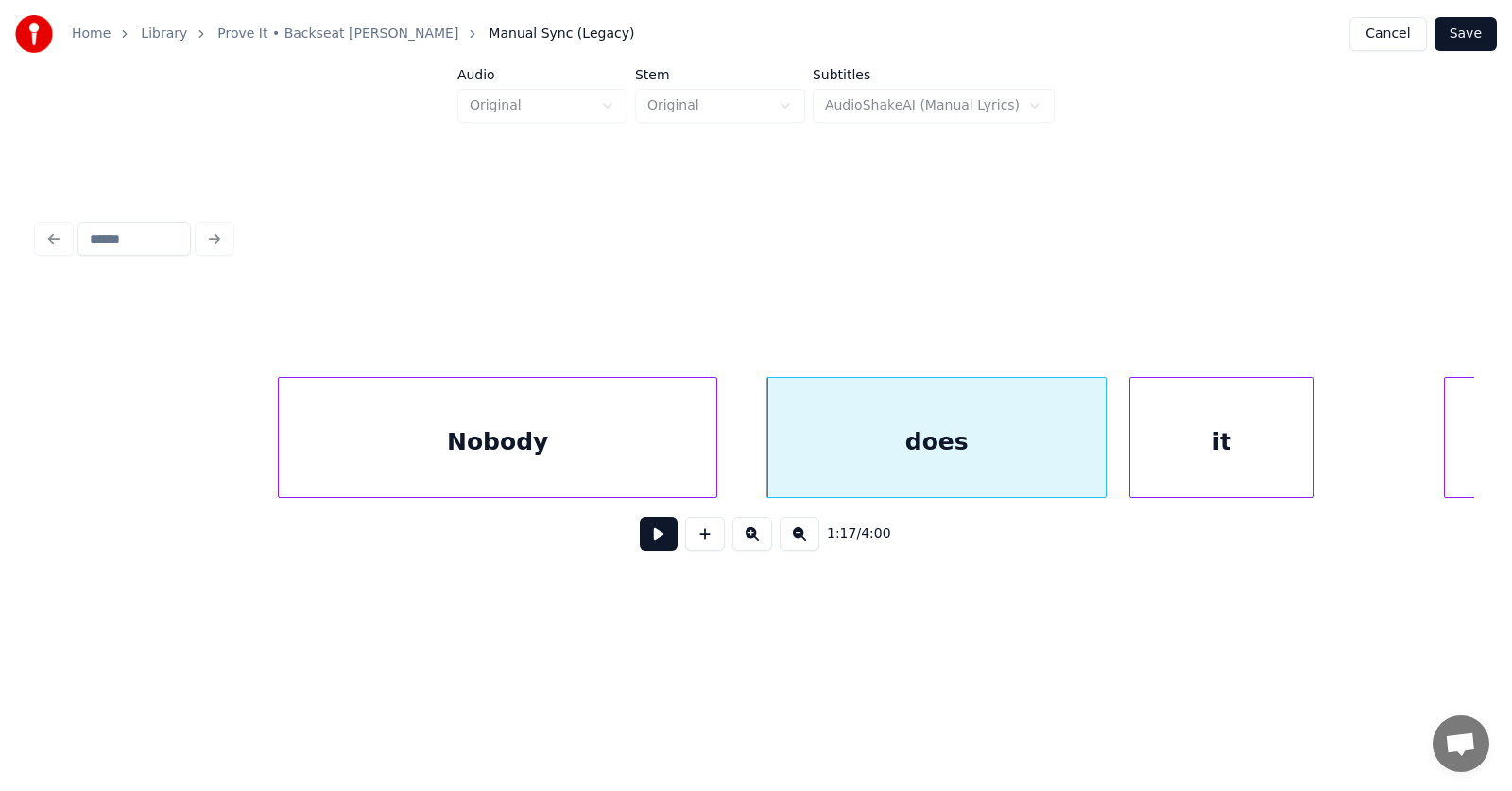
click at [1174, 462] on div "it" at bounding box center [1222, 442] width 183 height 129
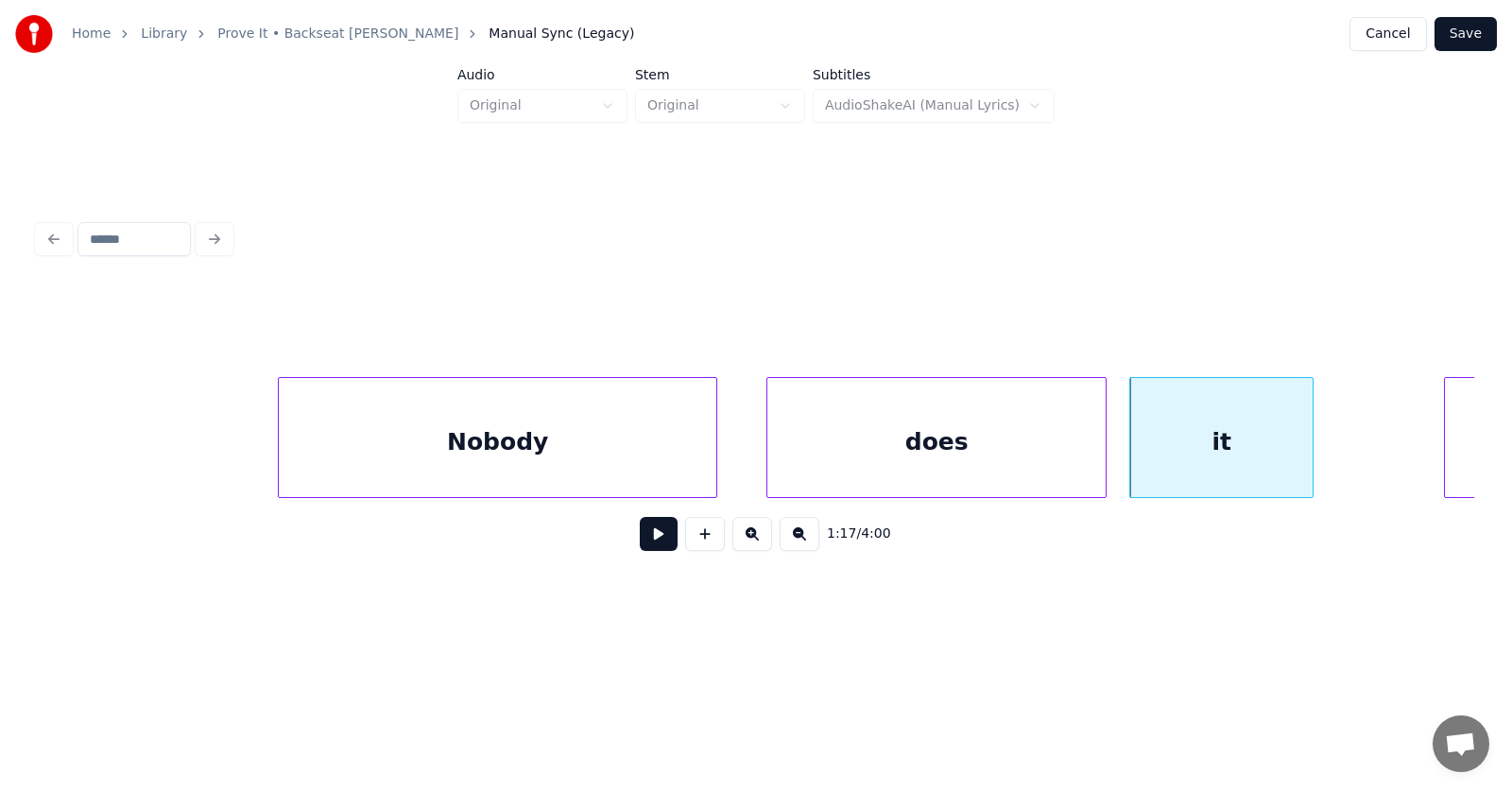
click at [646, 540] on button at bounding box center [659, 534] width 38 height 34
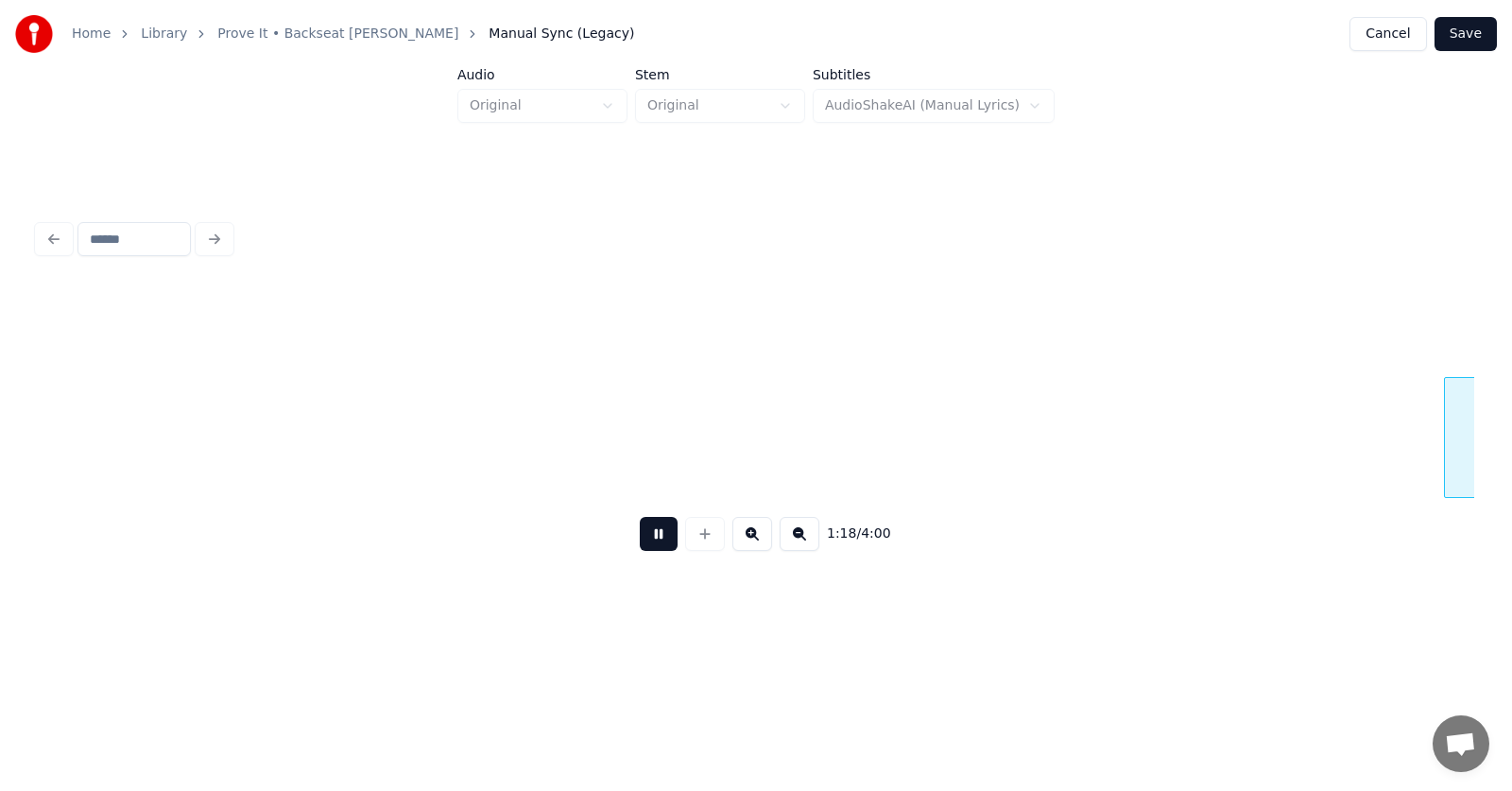
scroll to position [0, 55406]
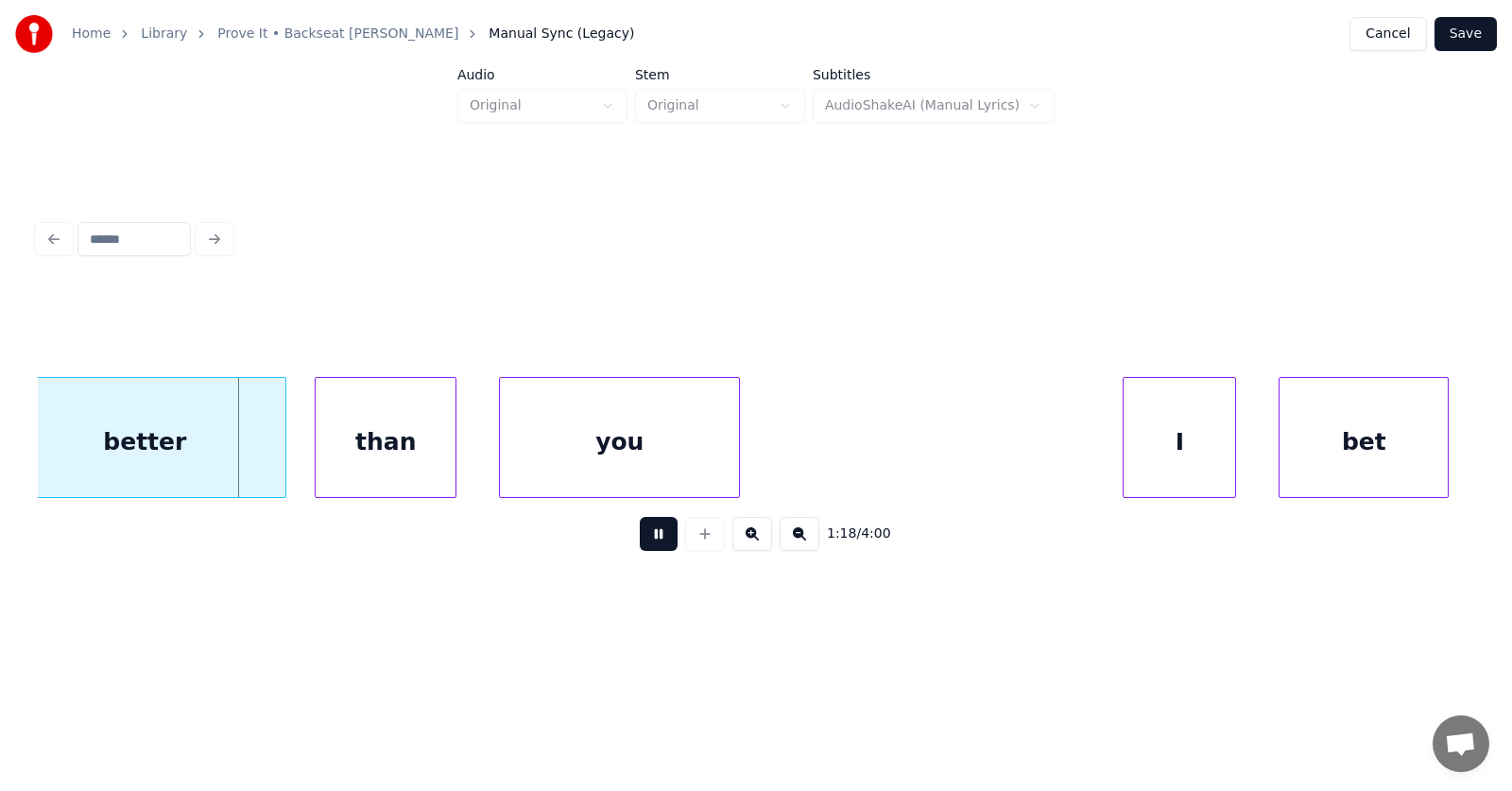
click at [647, 540] on button at bounding box center [659, 534] width 38 height 34
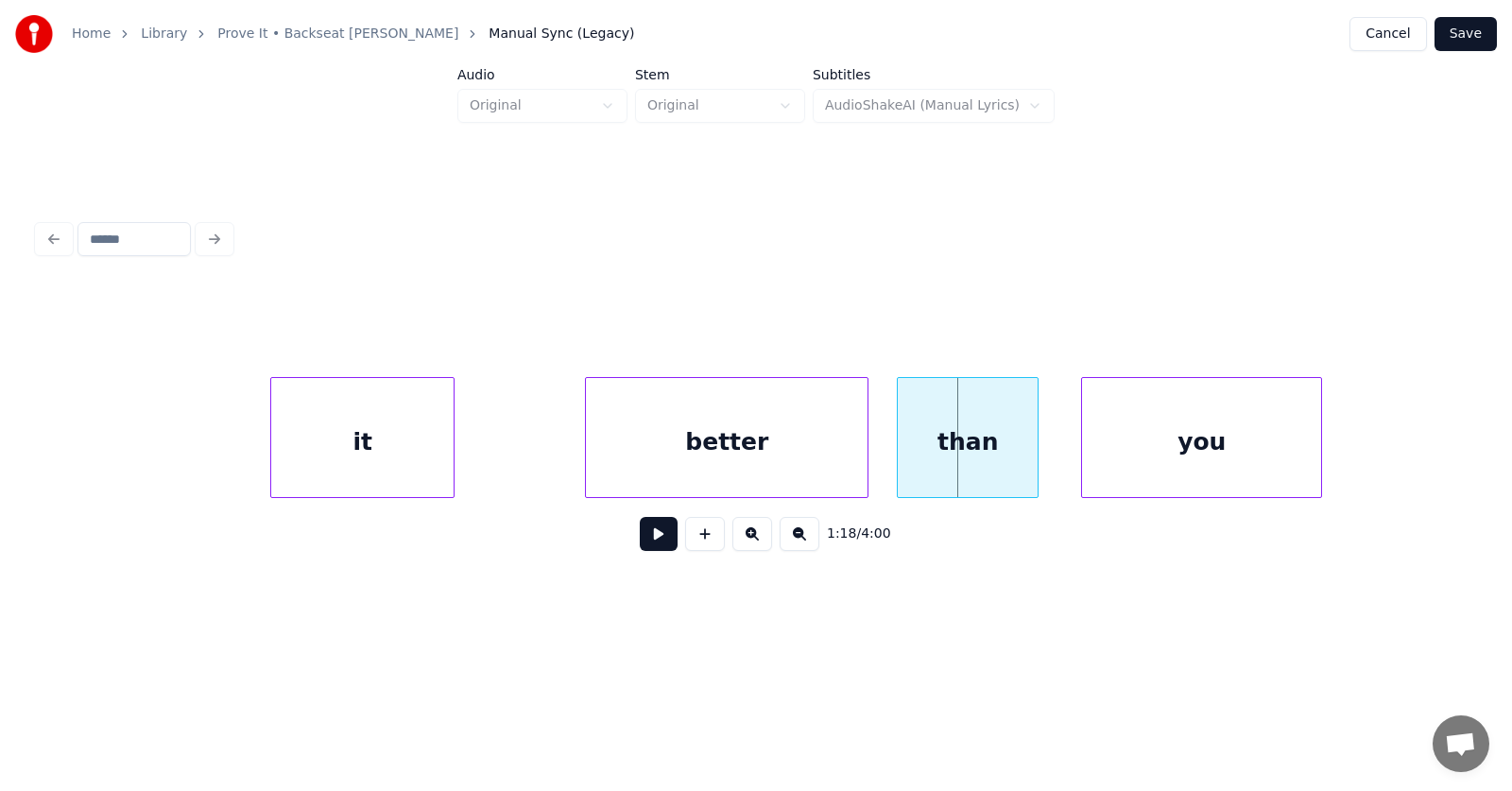
scroll to position [0, 54593]
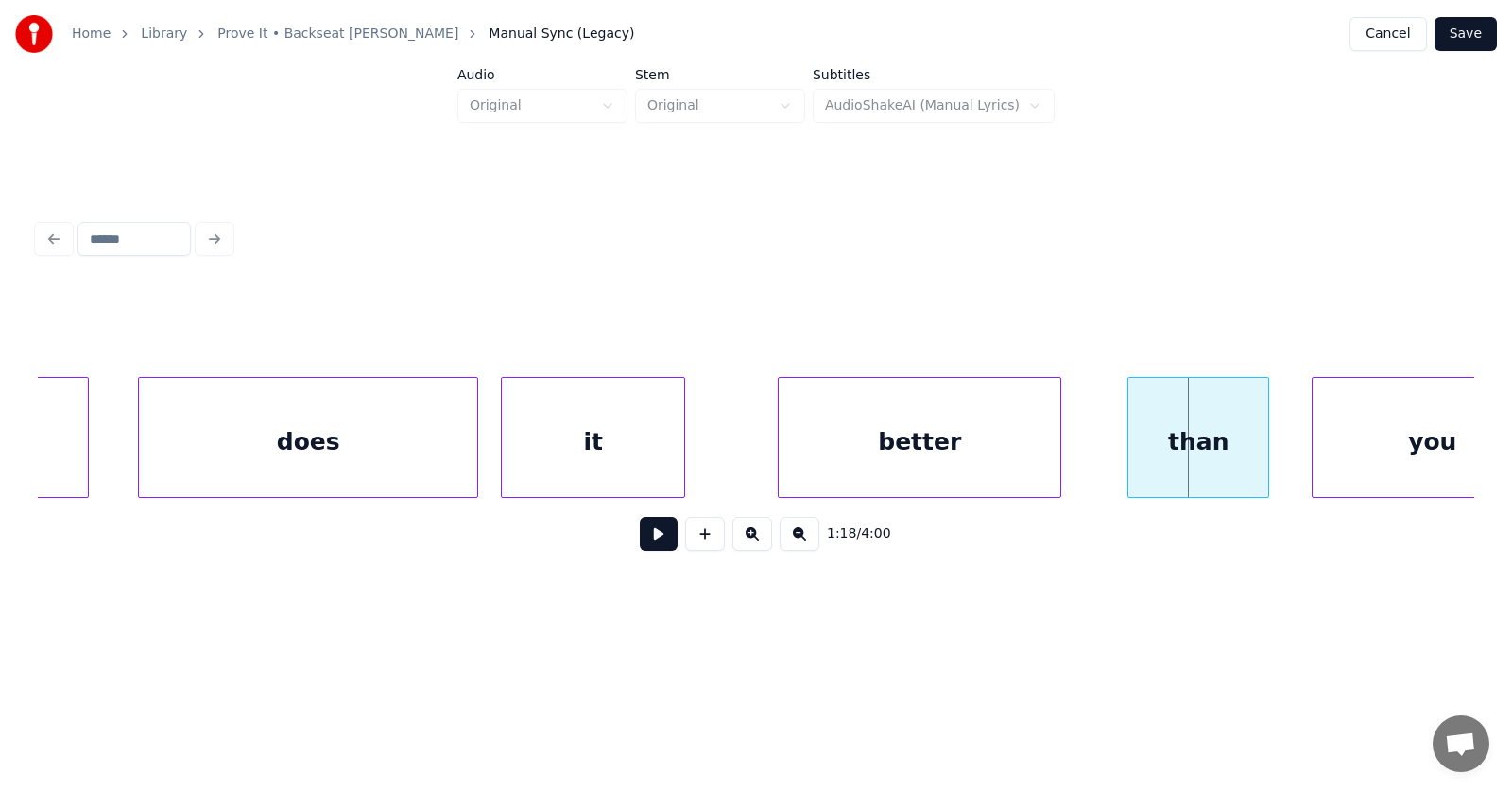
click at [907, 458] on div "better" at bounding box center [919, 442] width 282 height 129
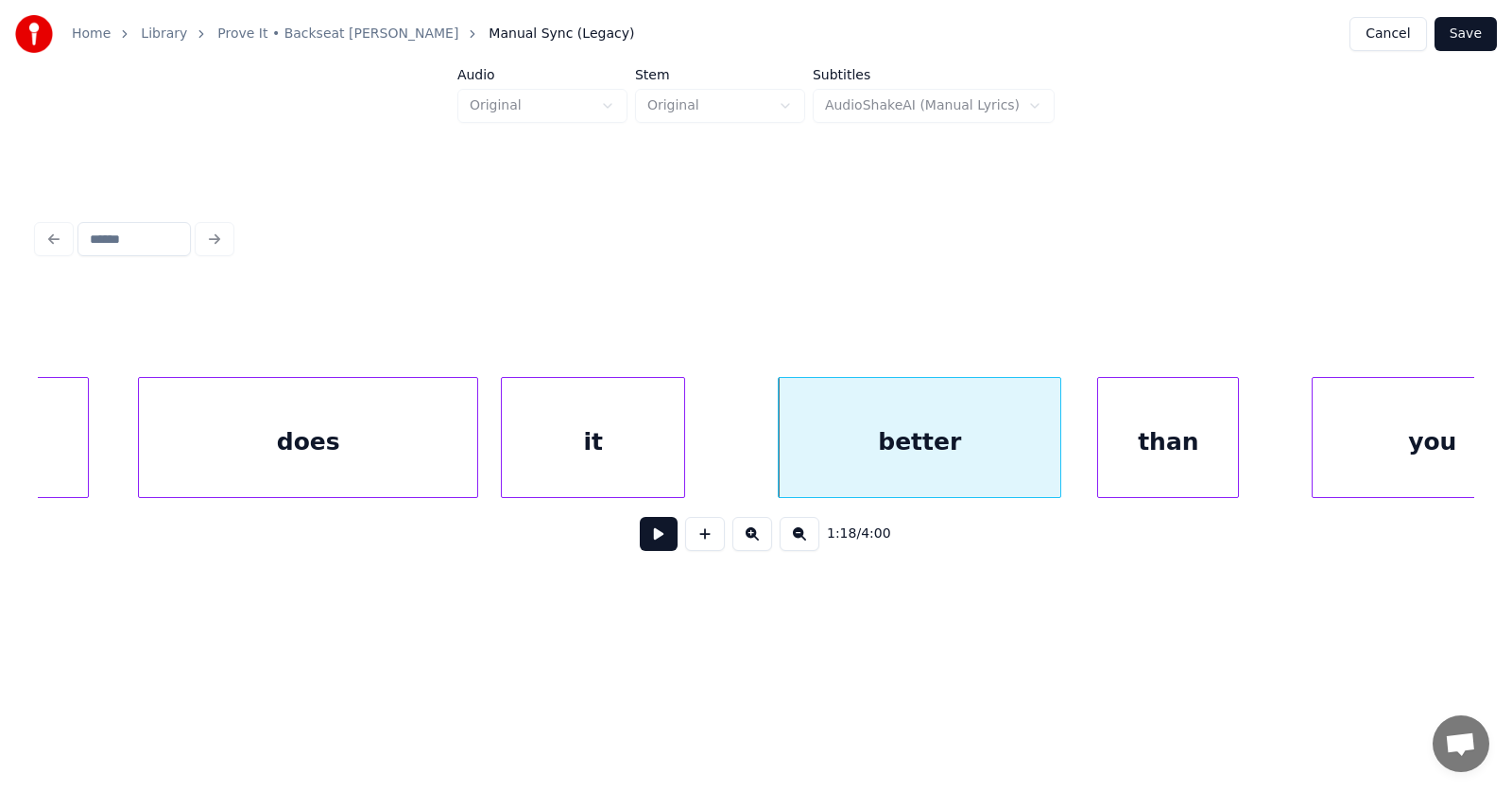
click at [1160, 460] on div "than" at bounding box center [1168, 442] width 139 height 129
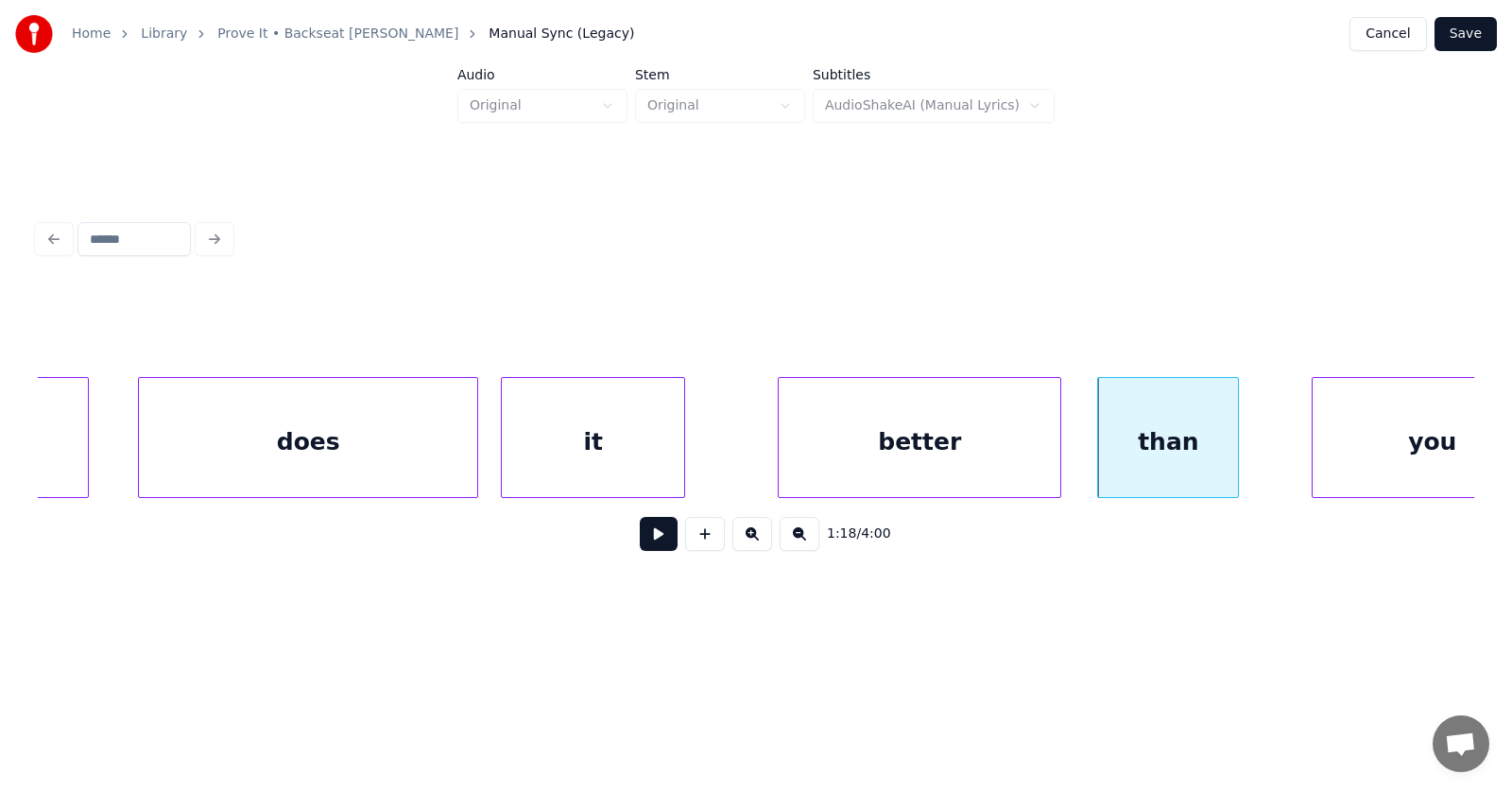
scroll to position [0, 54667]
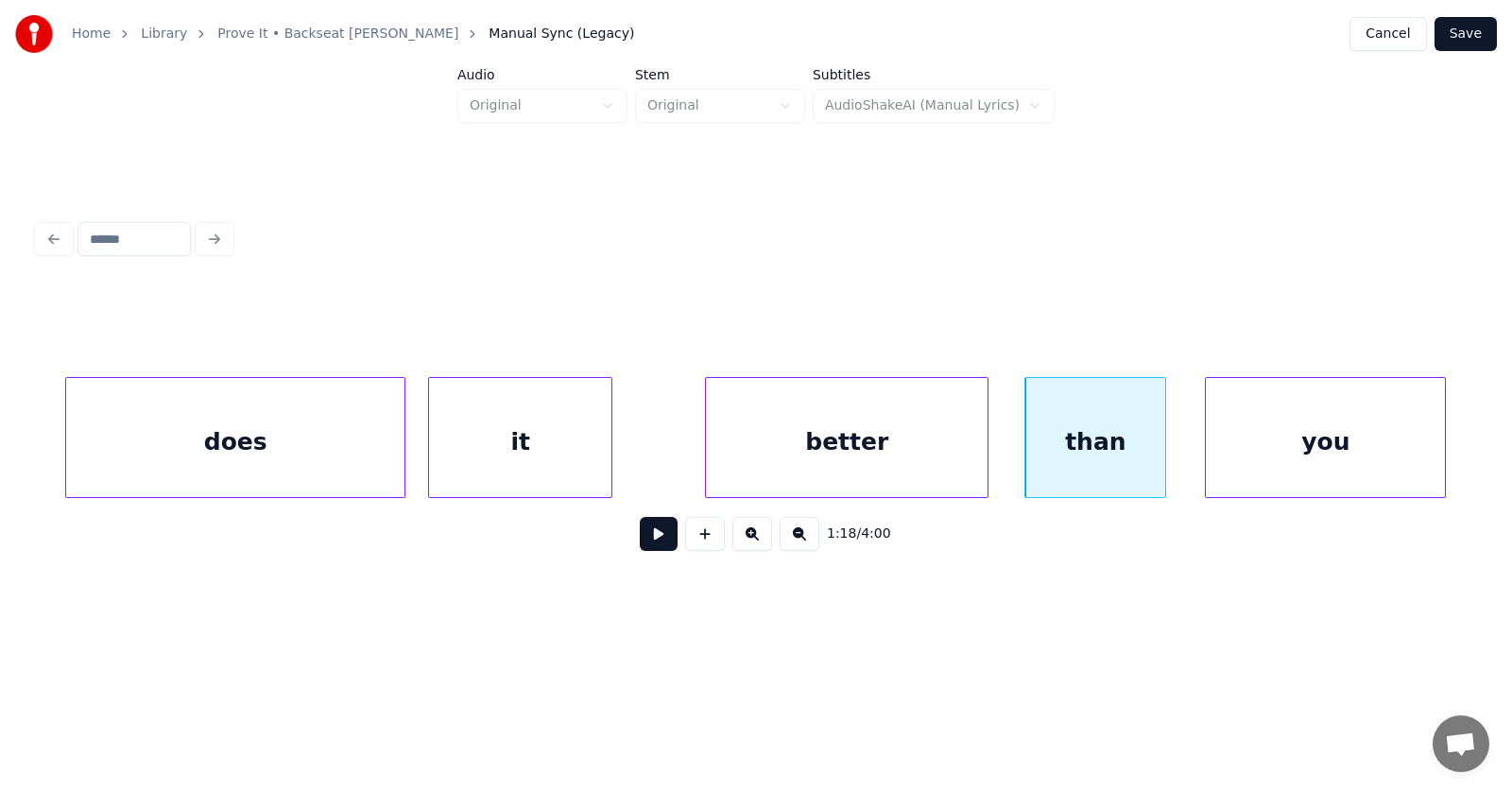
click at [1364, 448] on div "you" at bounding box center [1326, 442] width 240 height 129
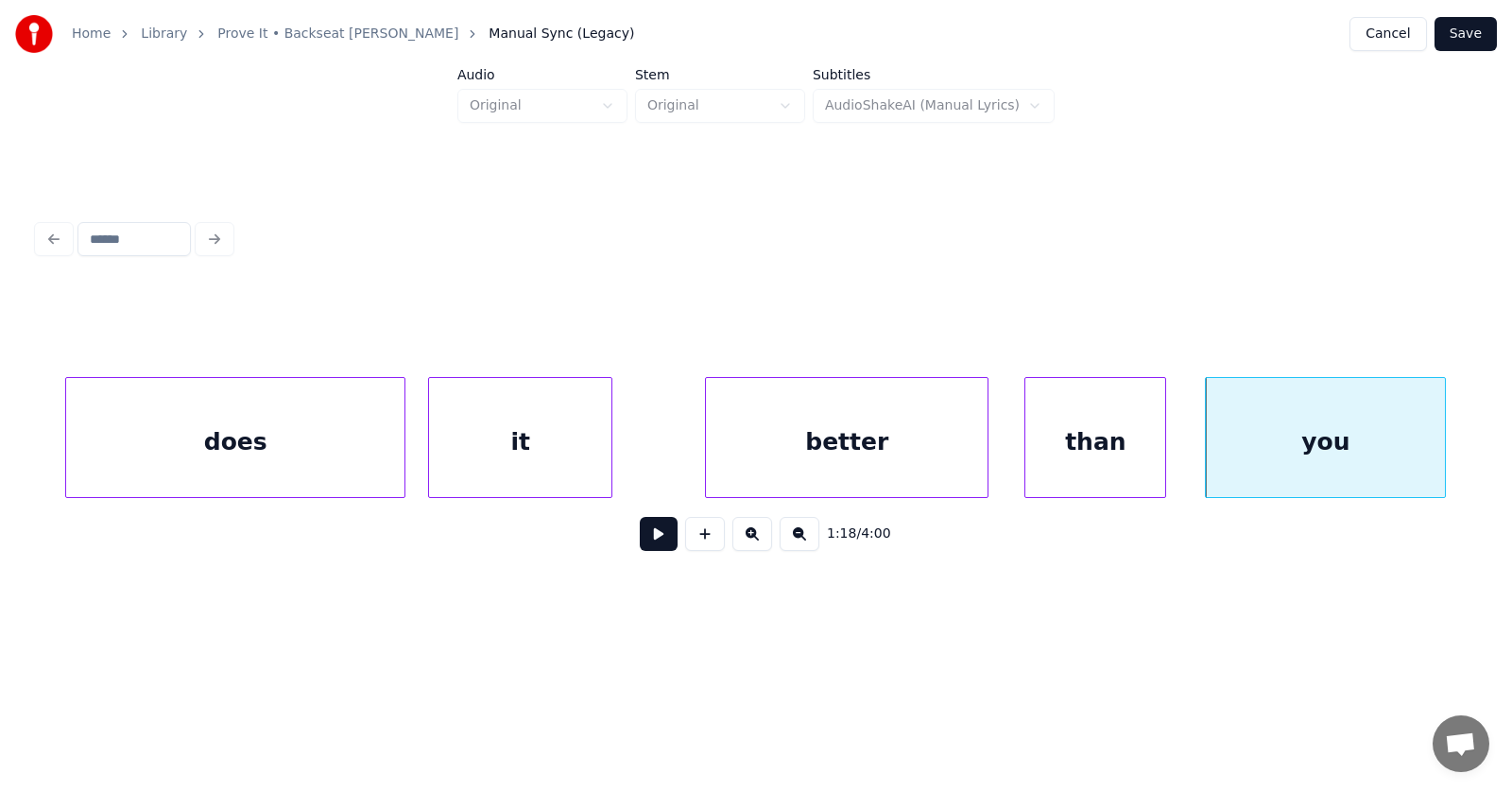
click at [651, 541] on button at bounding box center [659, 534] width 38 height 34
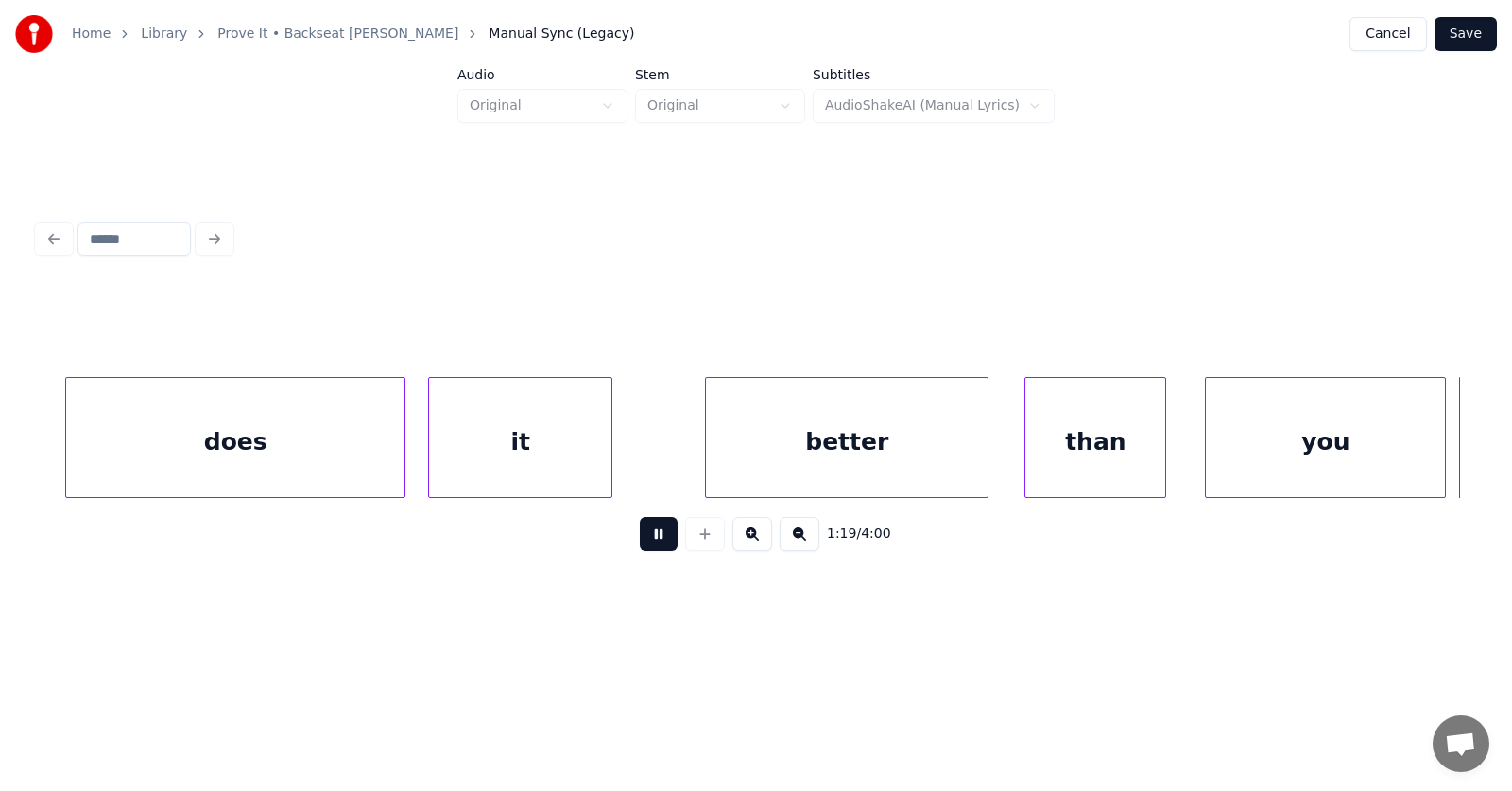
scroll to position [0, 56107]
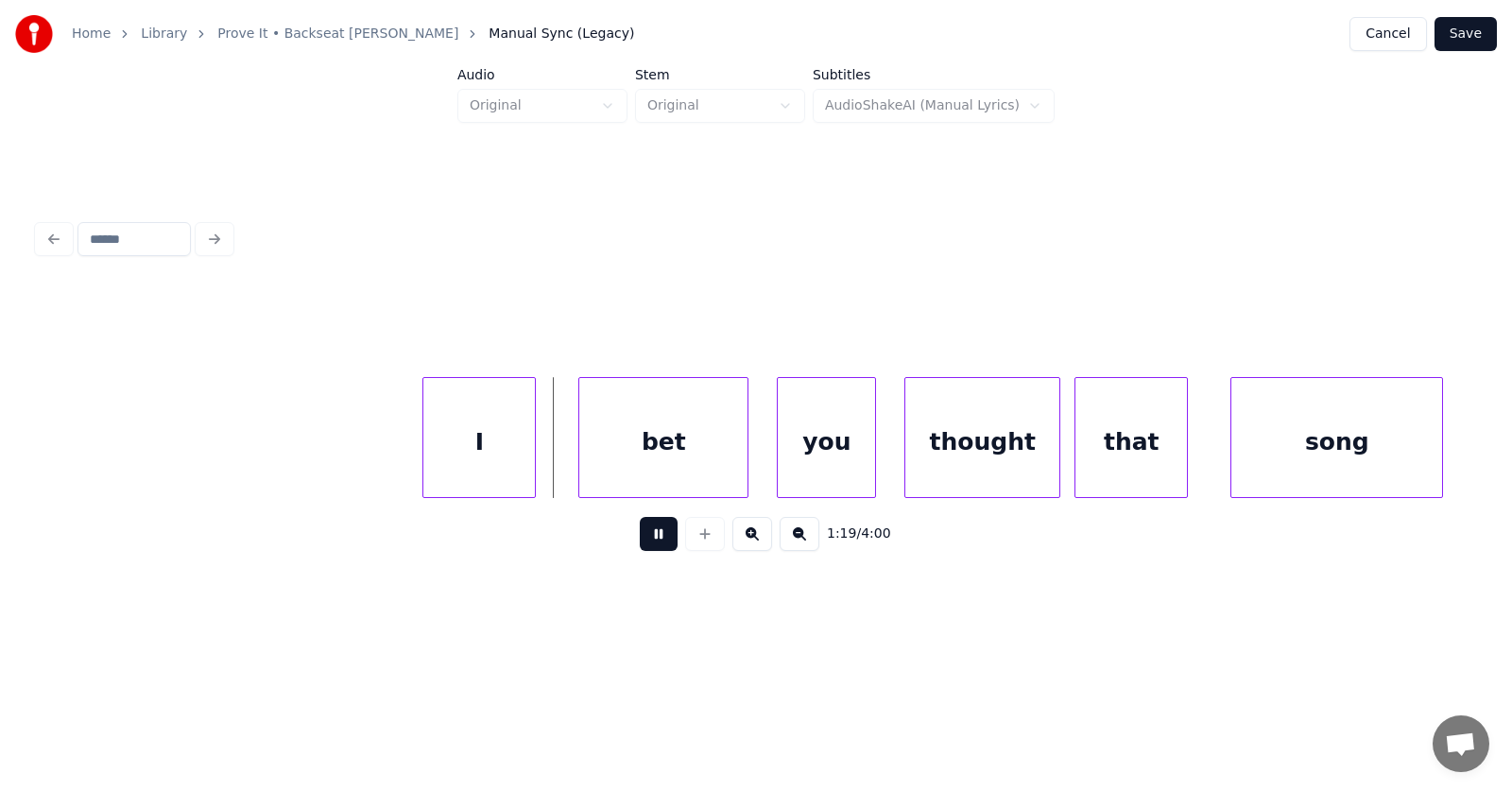
click at [651, 541] on button at bounding box center [659, 534] width 38 height 34
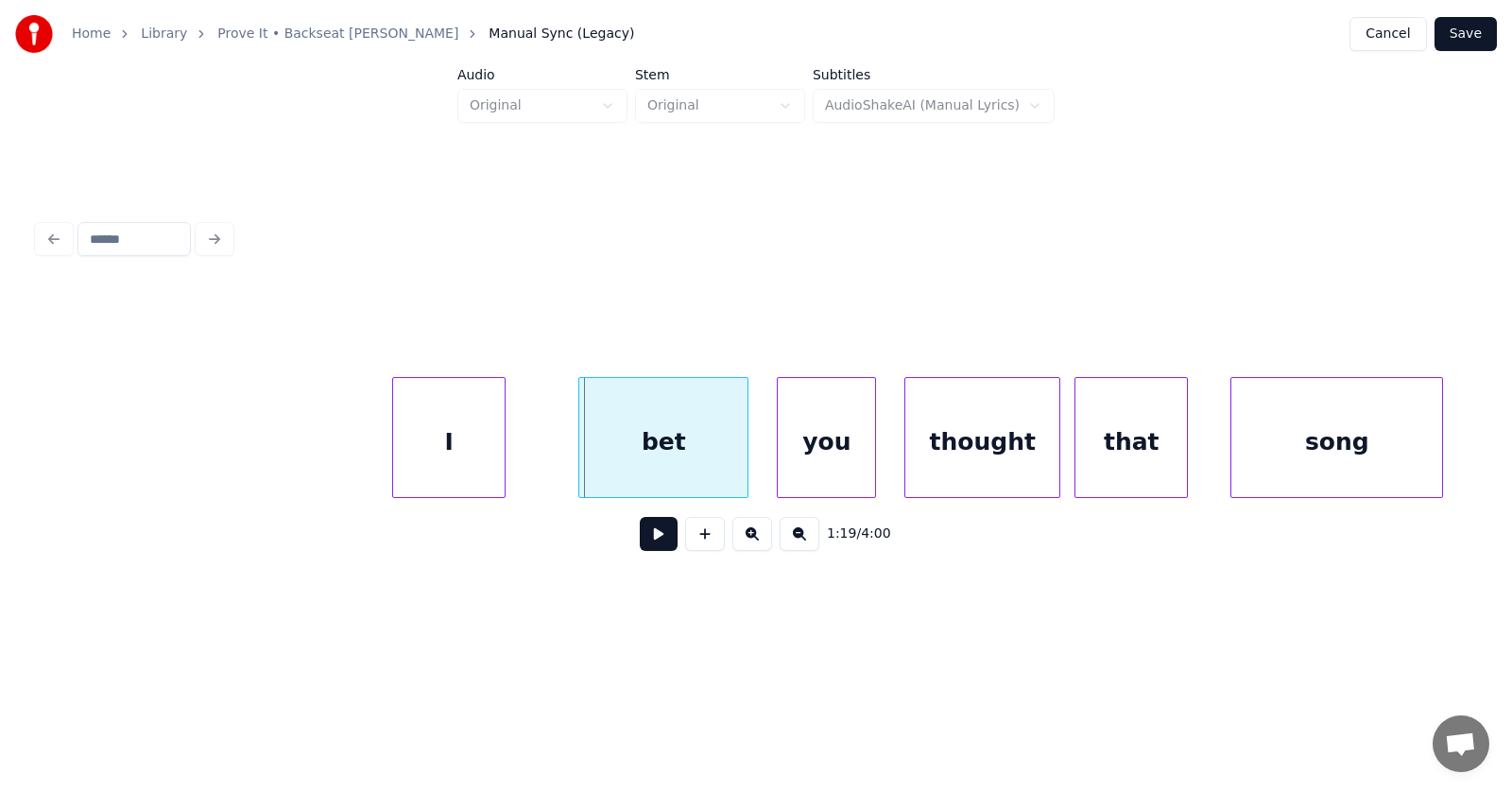
click at [451, 452] on div "I" at bounding box center [450, 442] width 112 height 129
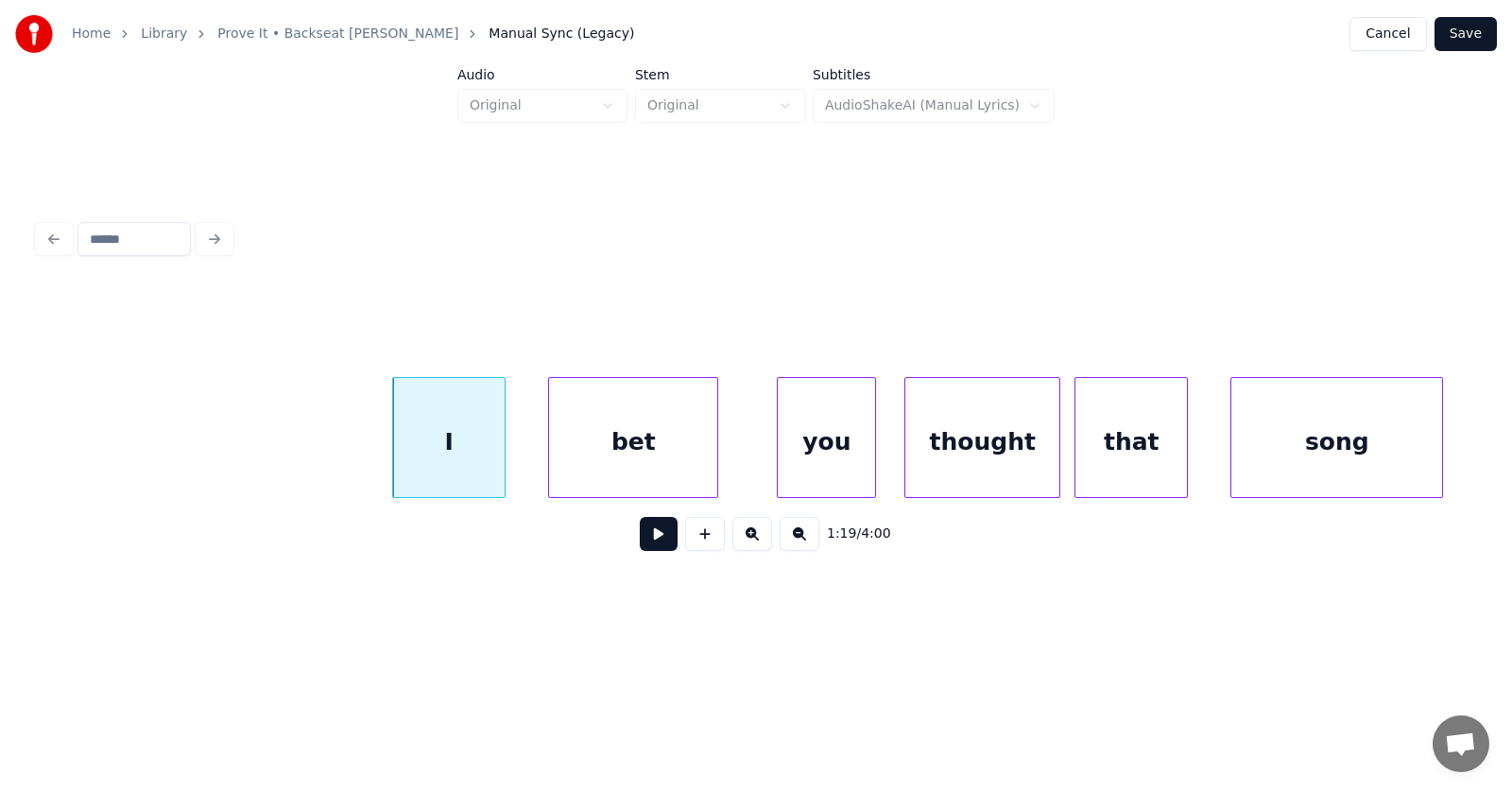
click at [633, 461] on div "bet" at bounding box center [632, 442] width 168 height 129
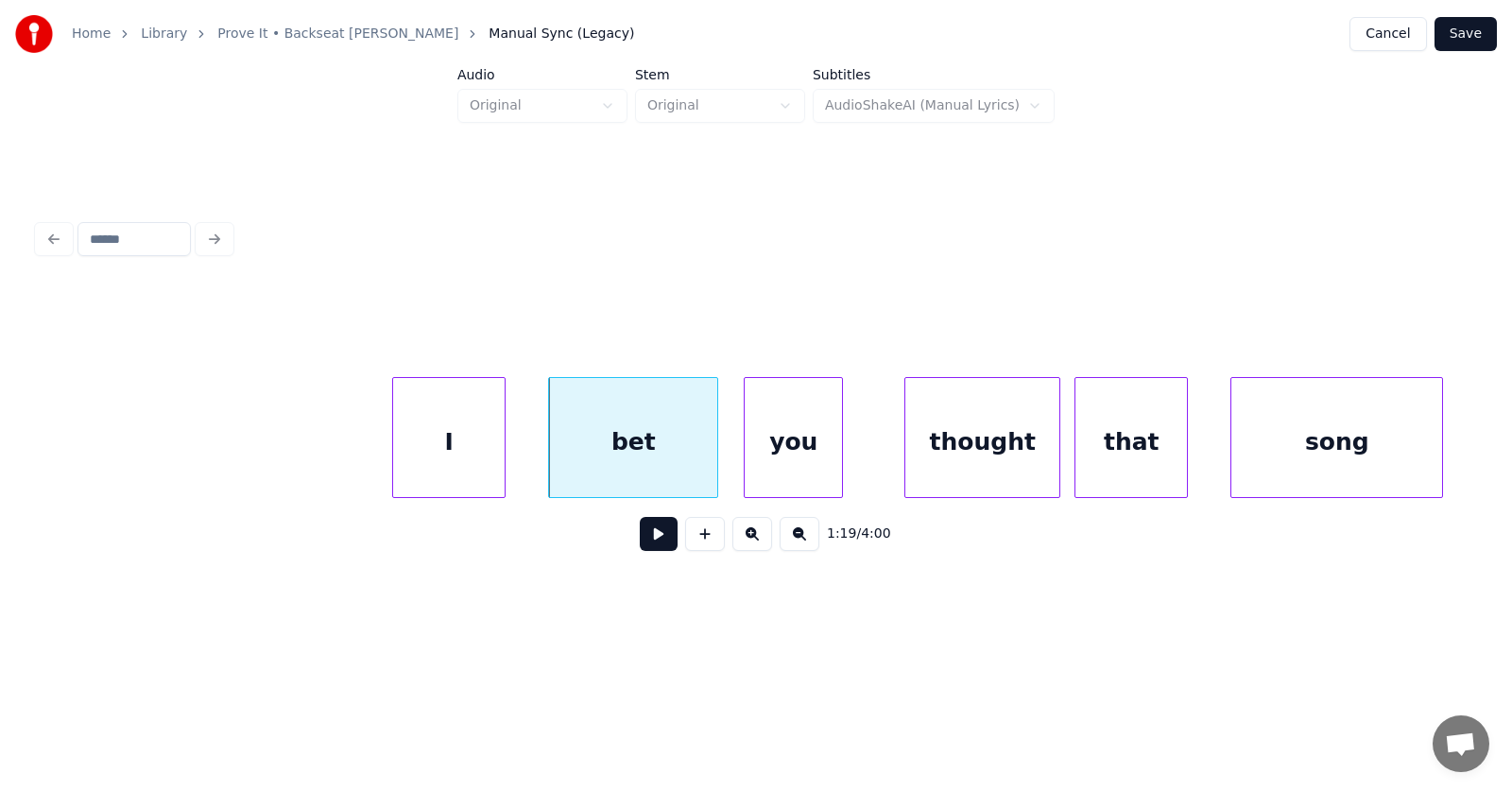
click at [794, 464] on div "you" at bounding box center [793, 442] width 97 height 129
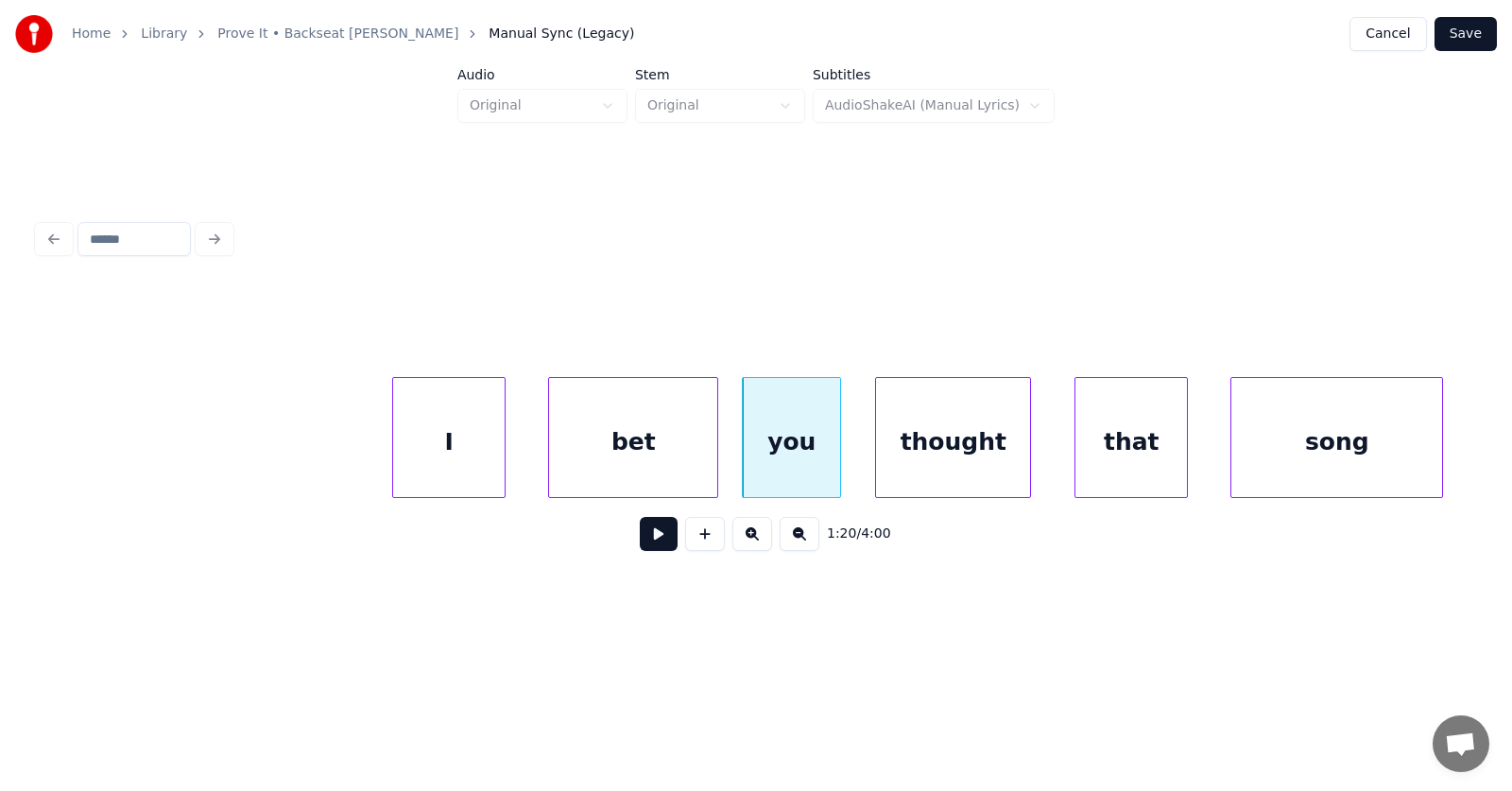
click at [953, 465] on div "thought" at bounding box center [953, 442] width 154 height 129
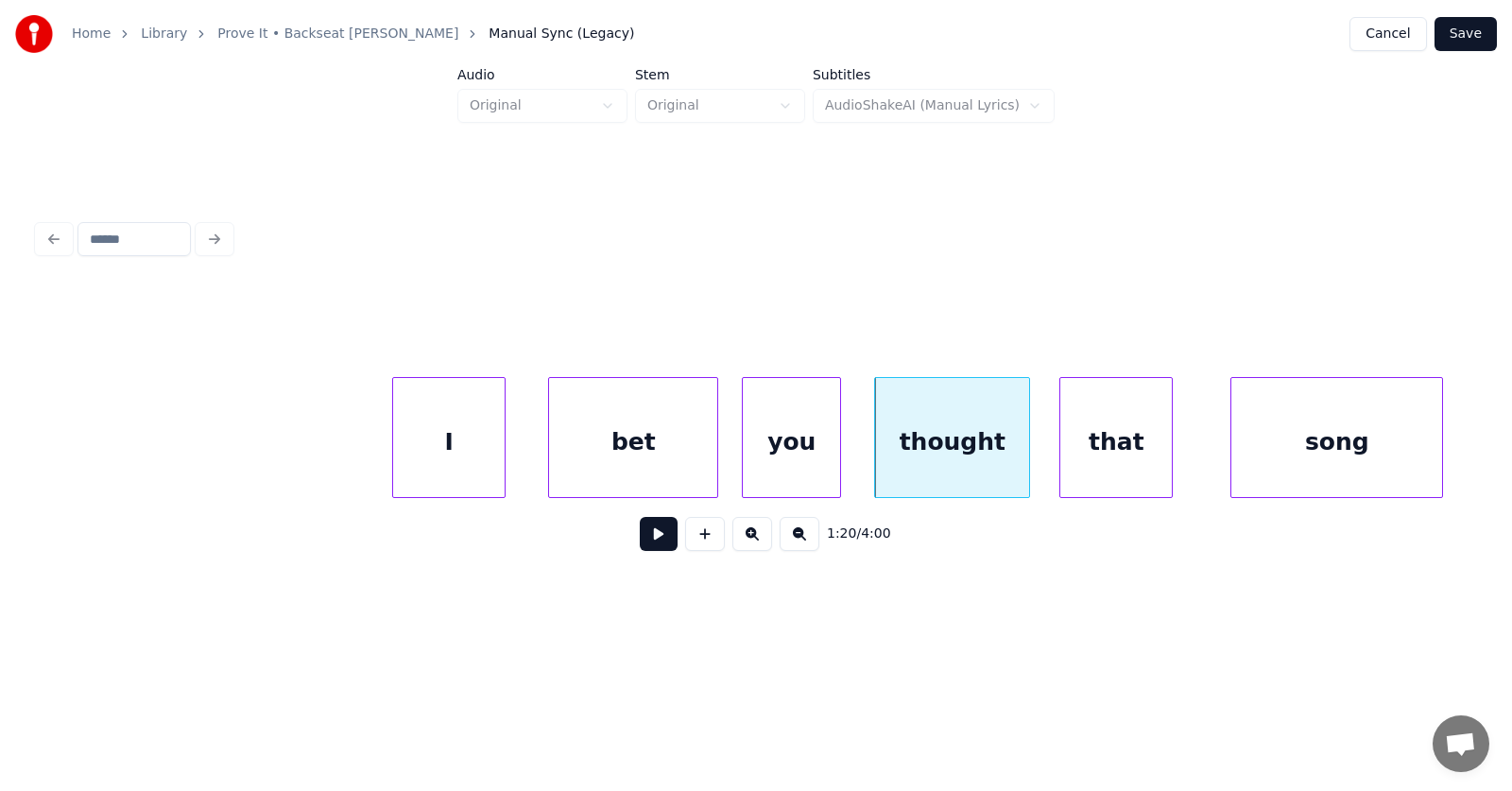
click at [1113, 454] on div "that" at bounding box center [1116, 442] width 112 height 129
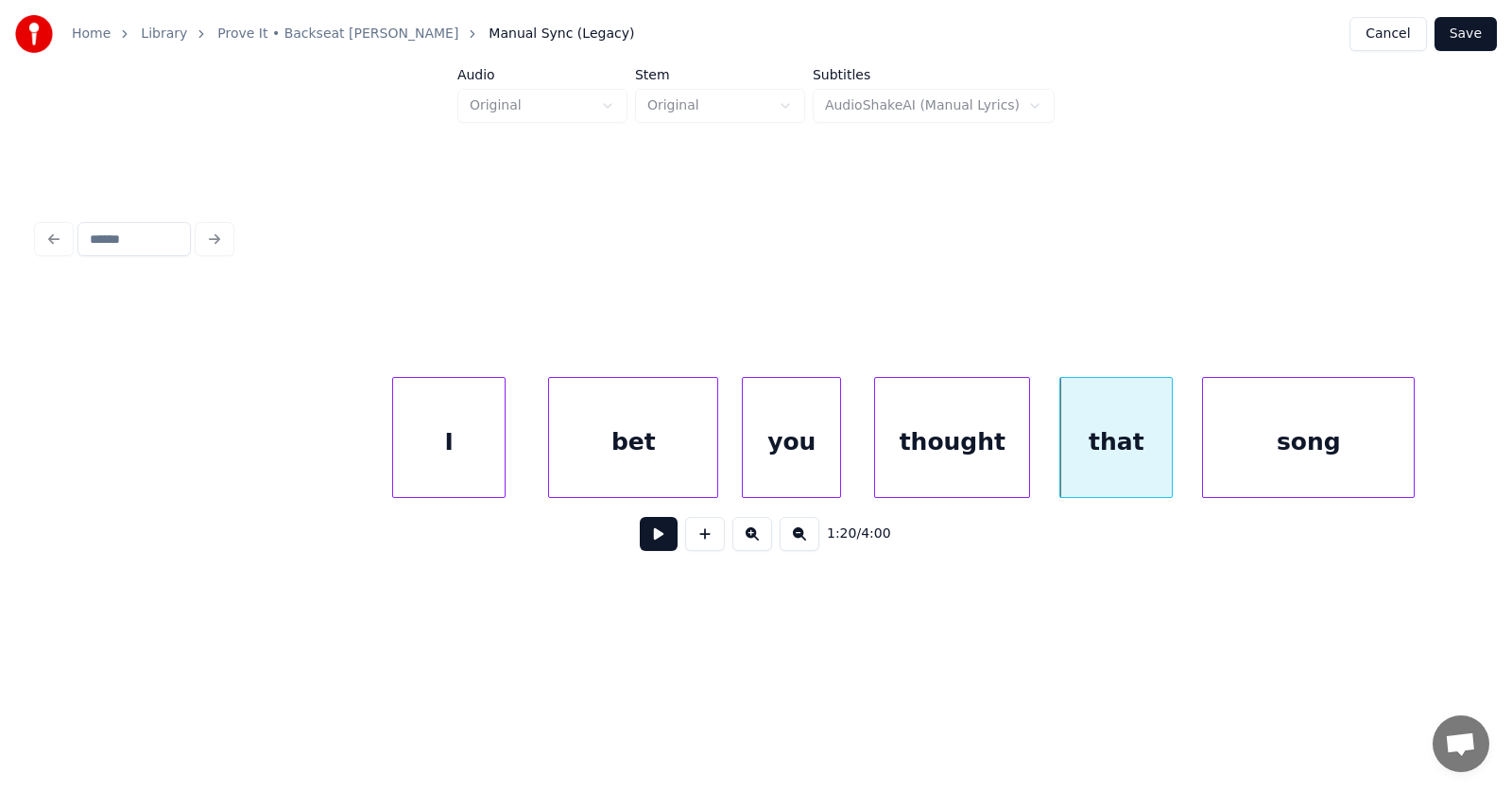
click at [1232, 452] on div "song" at bounding box center [1309, 442] width 211 height 129
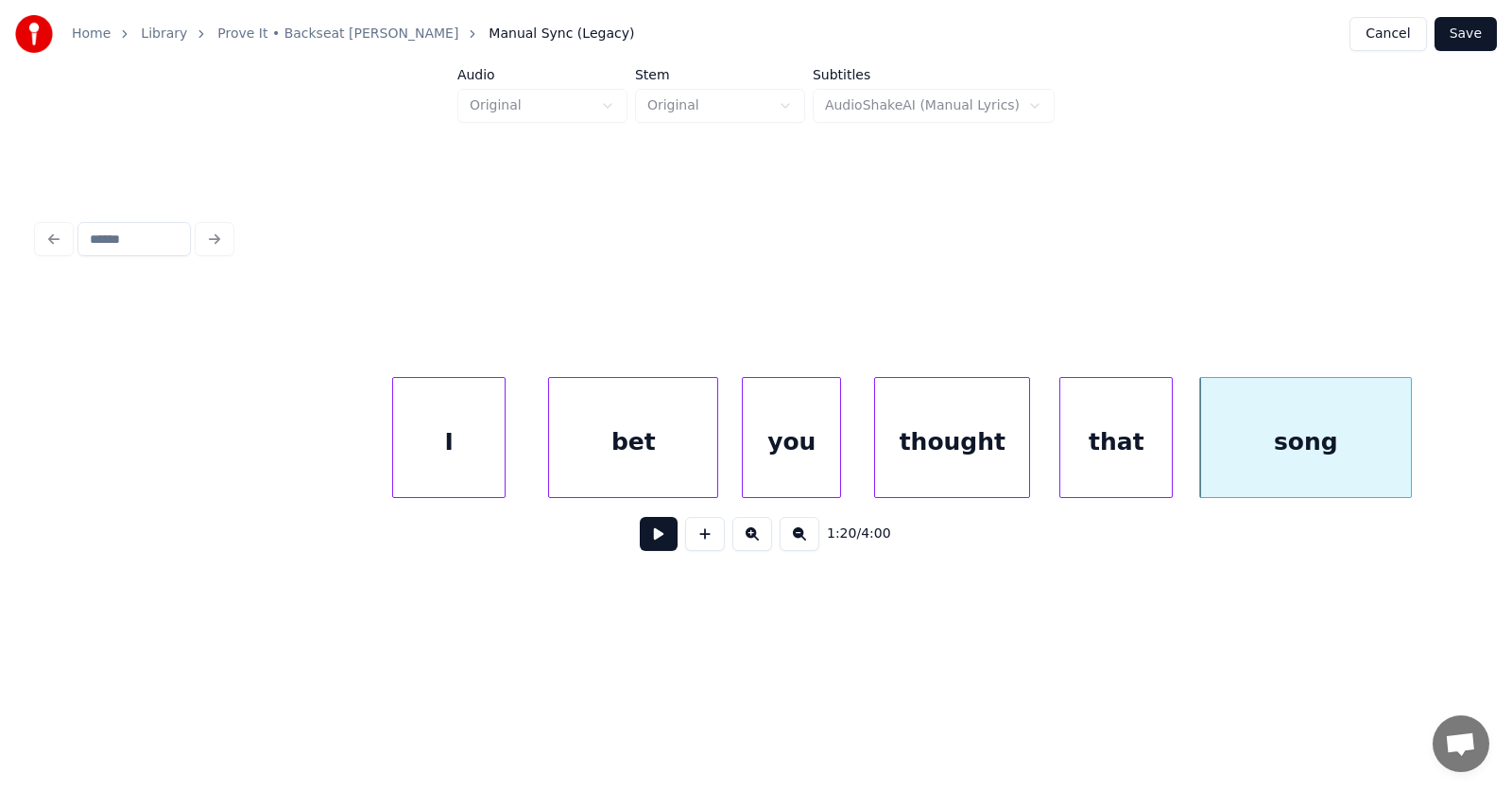
click at [464, 443] on div "I" at bounding box center [450, 442] width 112 height 129
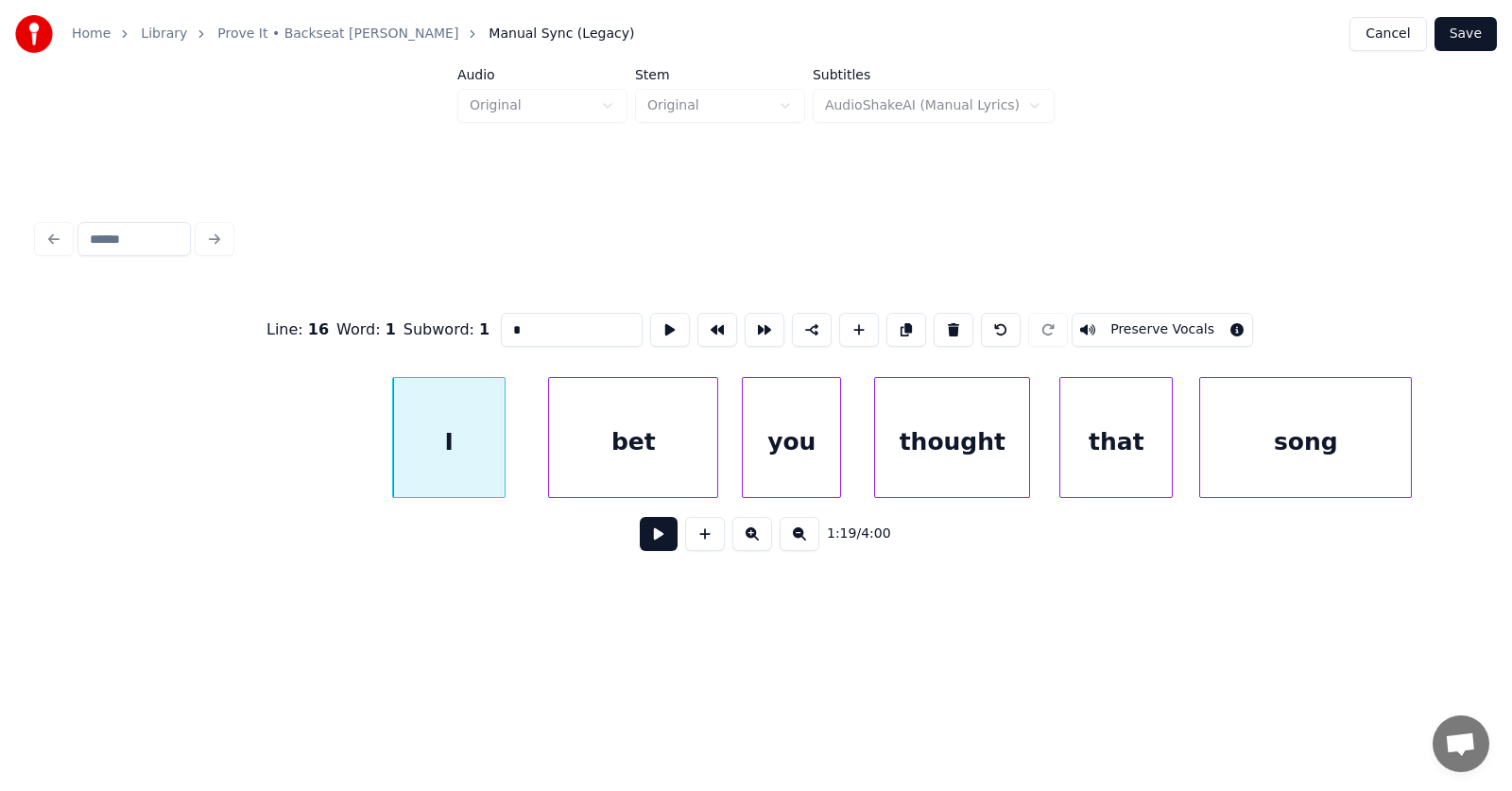
click at [648, 534] on button at bounding box center [659, 534] width 38 height 34
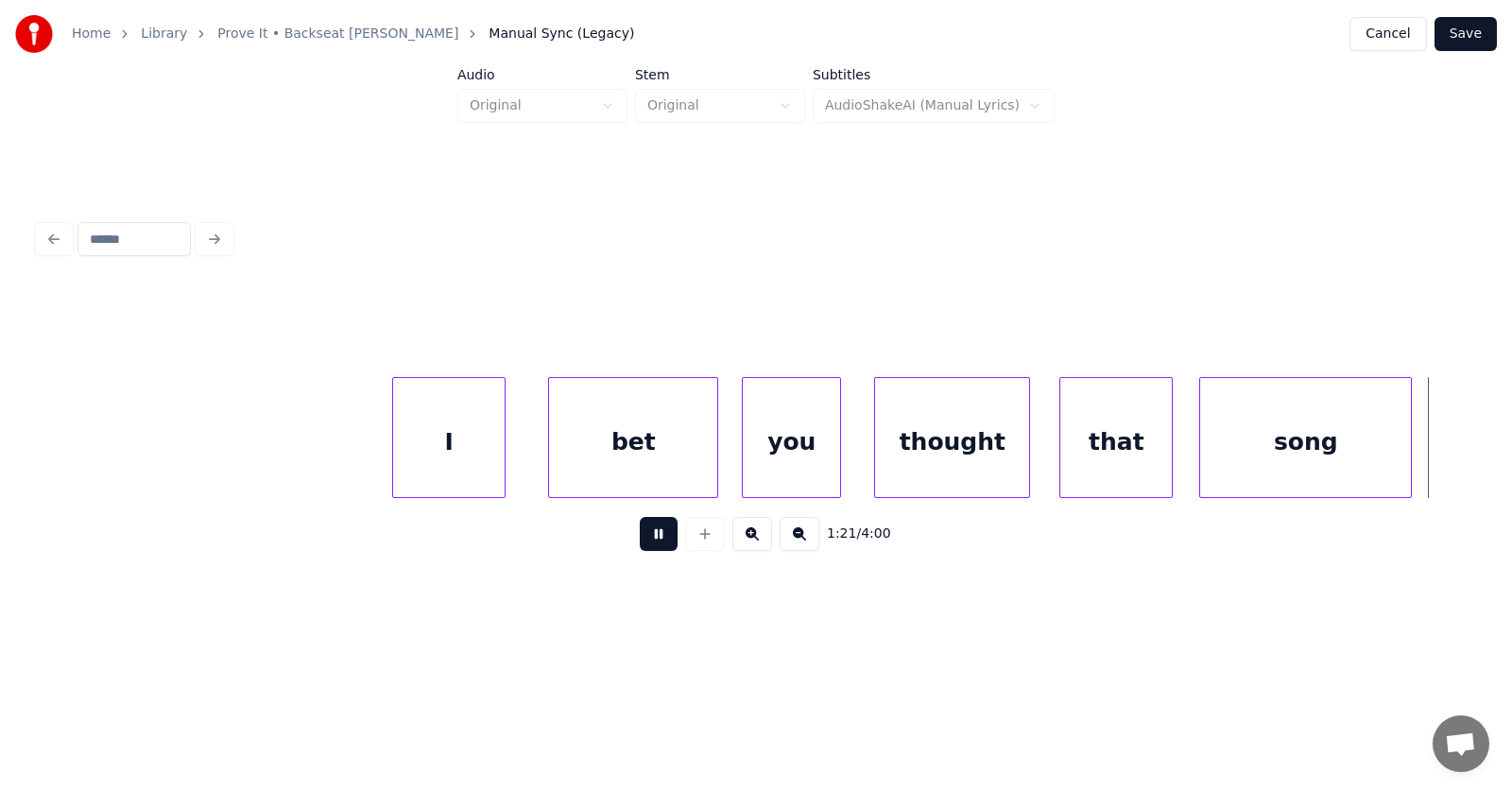
scroll to position [0, 57557]
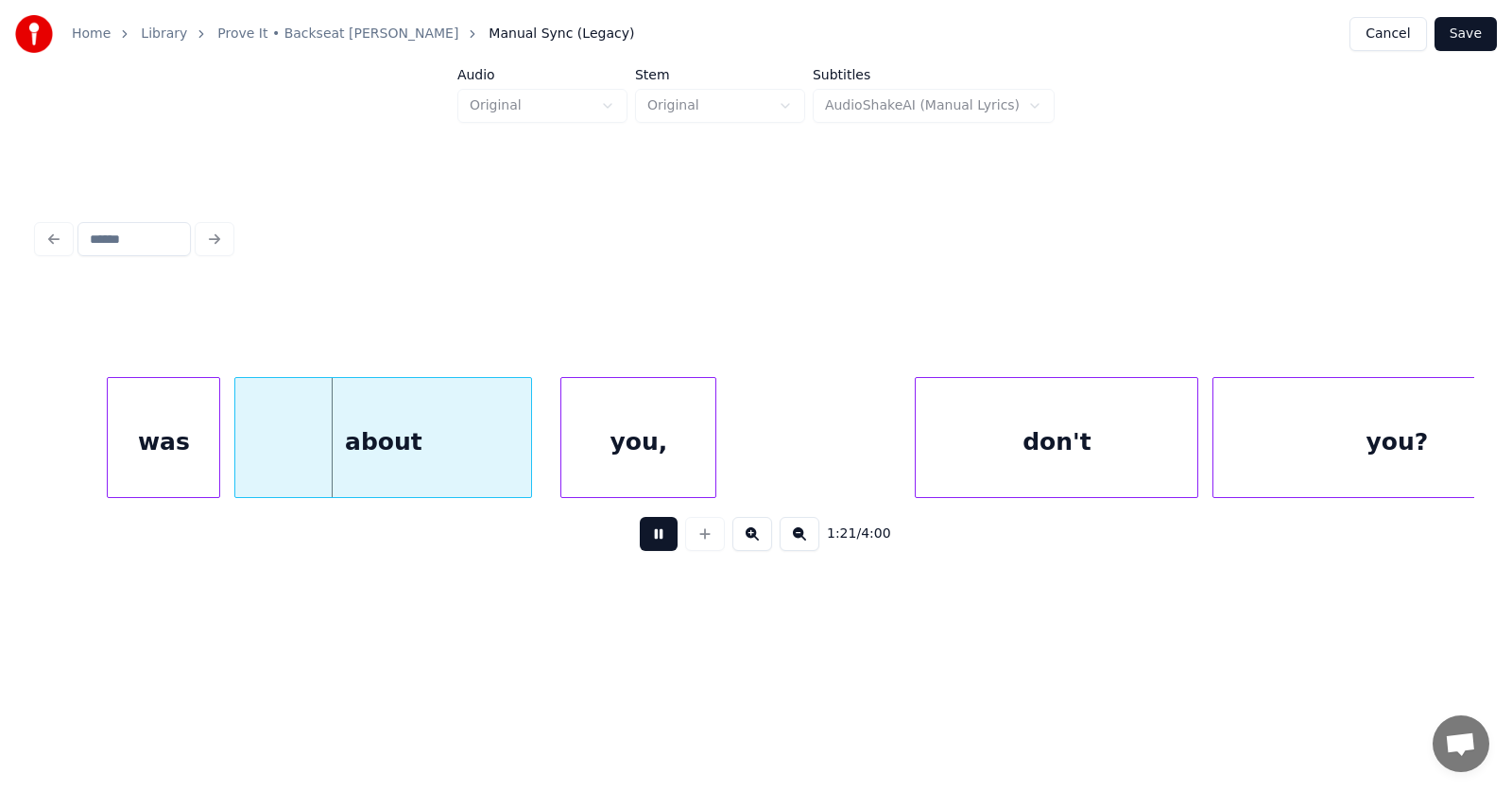
click at [648, 534] on button at bounding box center [659, 534] width 38 height 34
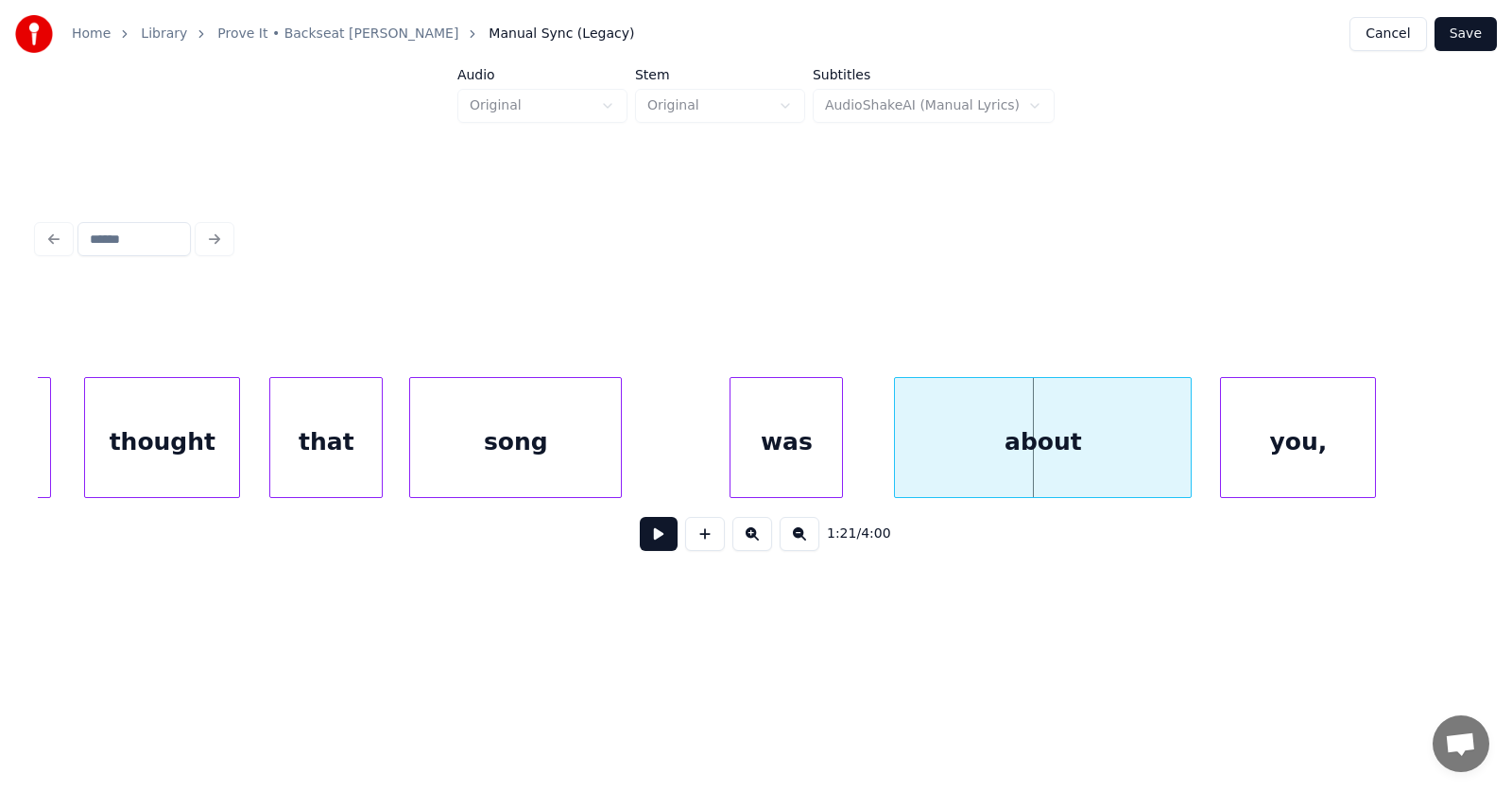
click at [773, 475] on div "was" at bounding box center [786, 442] width 112 height 129
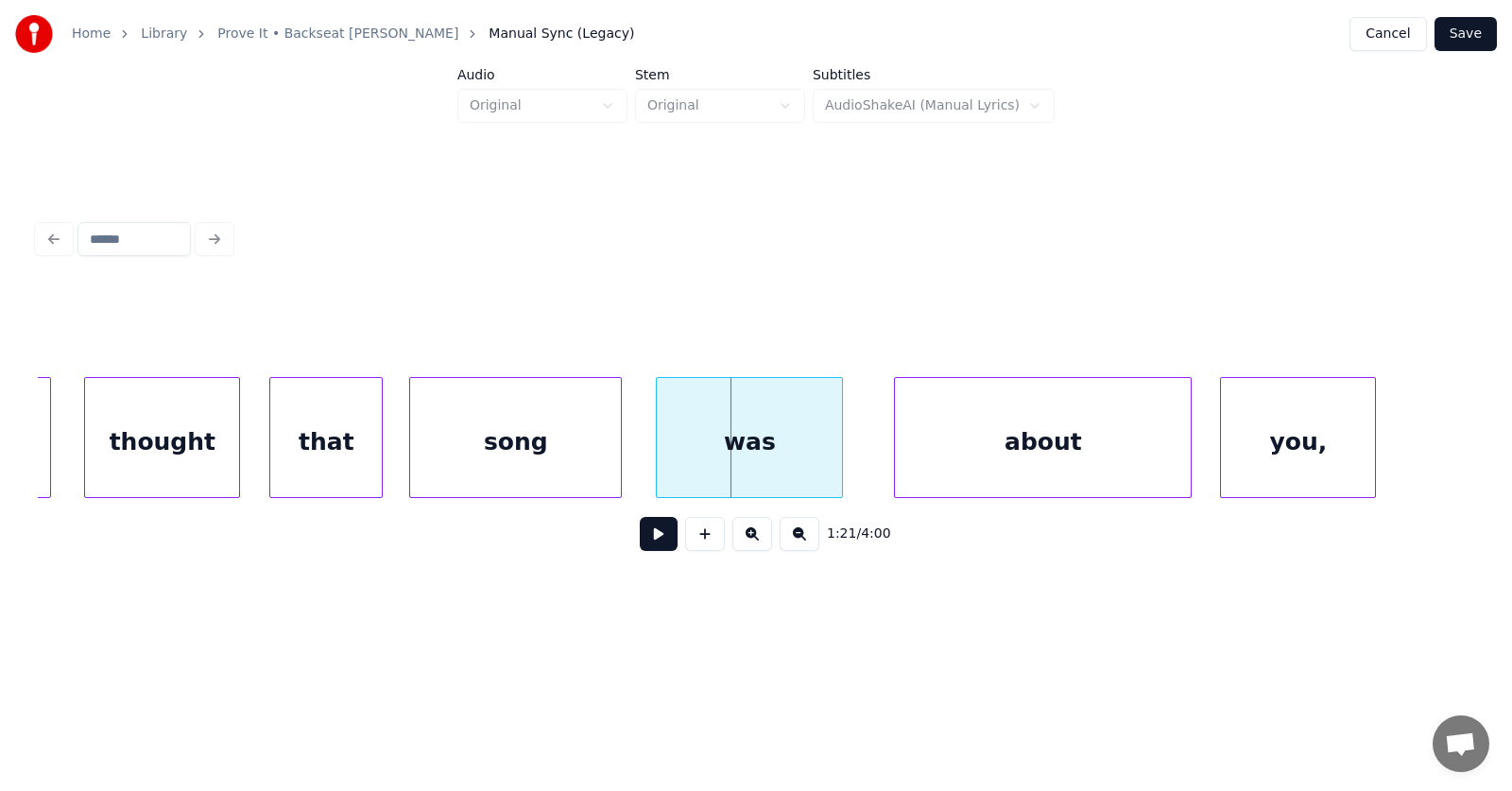
click at [658, 468] on div at bounding box center [660, 437] width 6 height 119
click at [957, 450] on div "about" at bounding box center [1026, 442] width 296 height 129
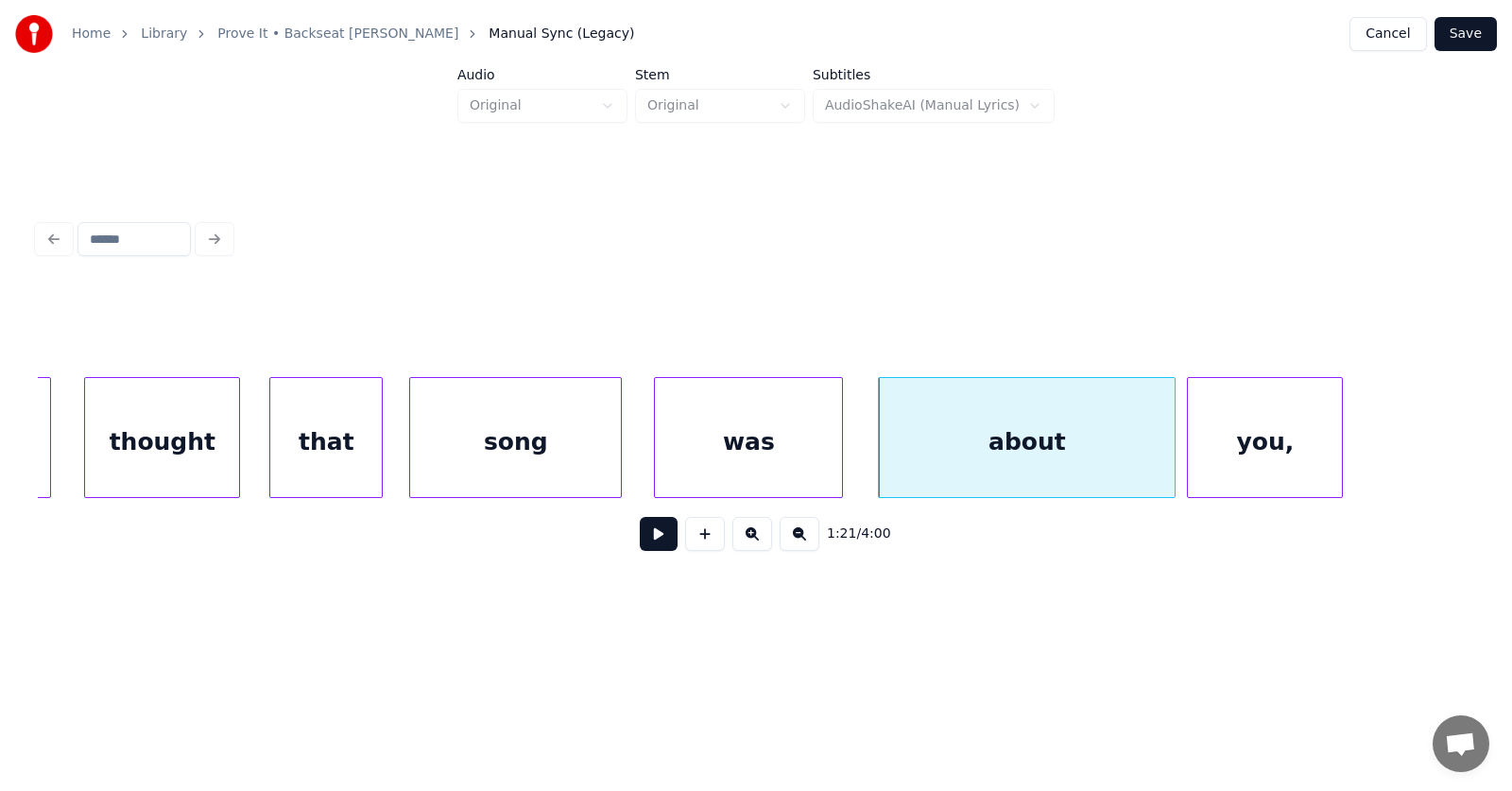
click at [1237, 463] on div "you," at bounding box center [1265, 442] width 154 height 129
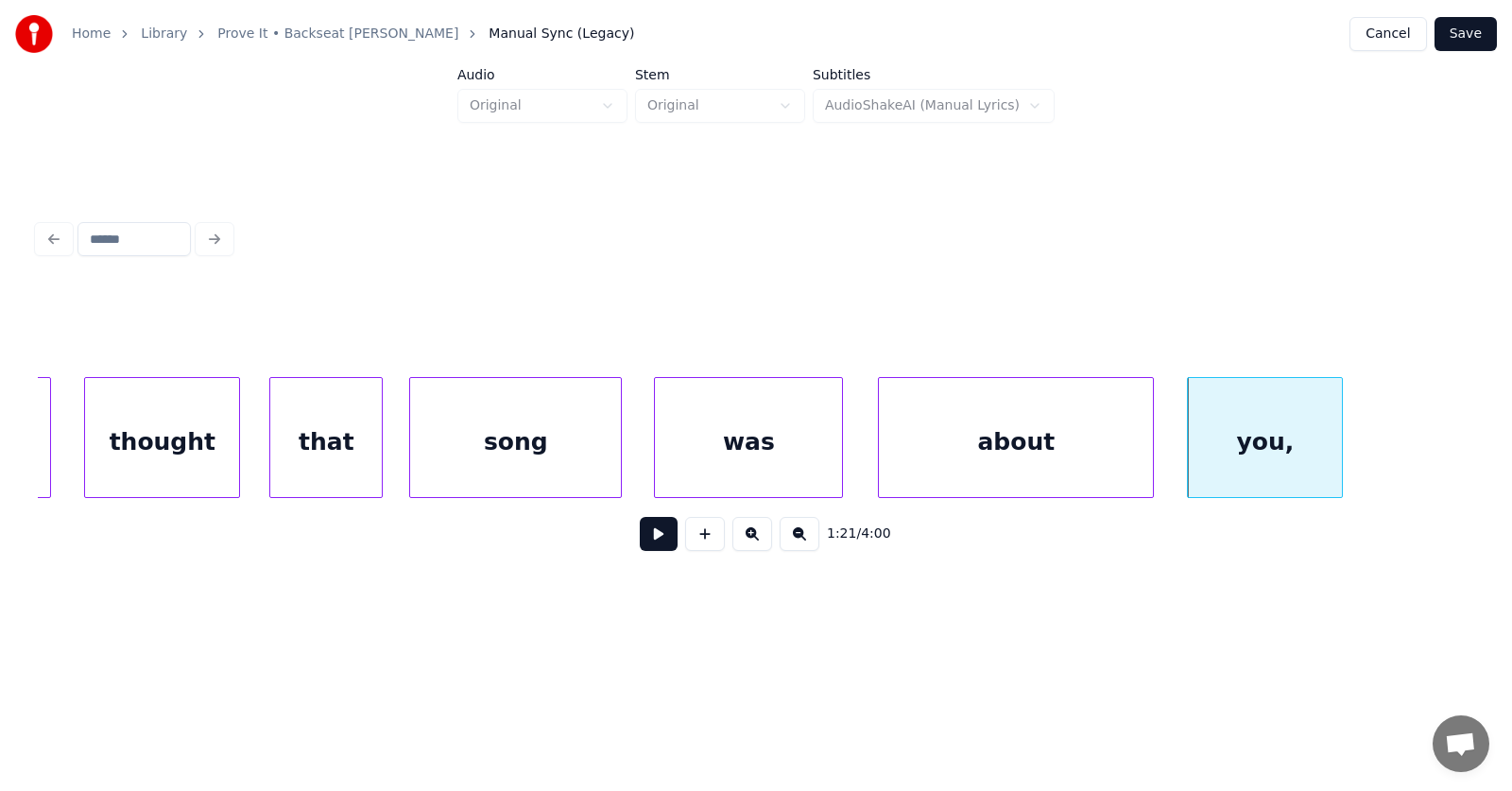
click at [1151, 457] on div at bounding box center [1151, 437] width 6 height 119
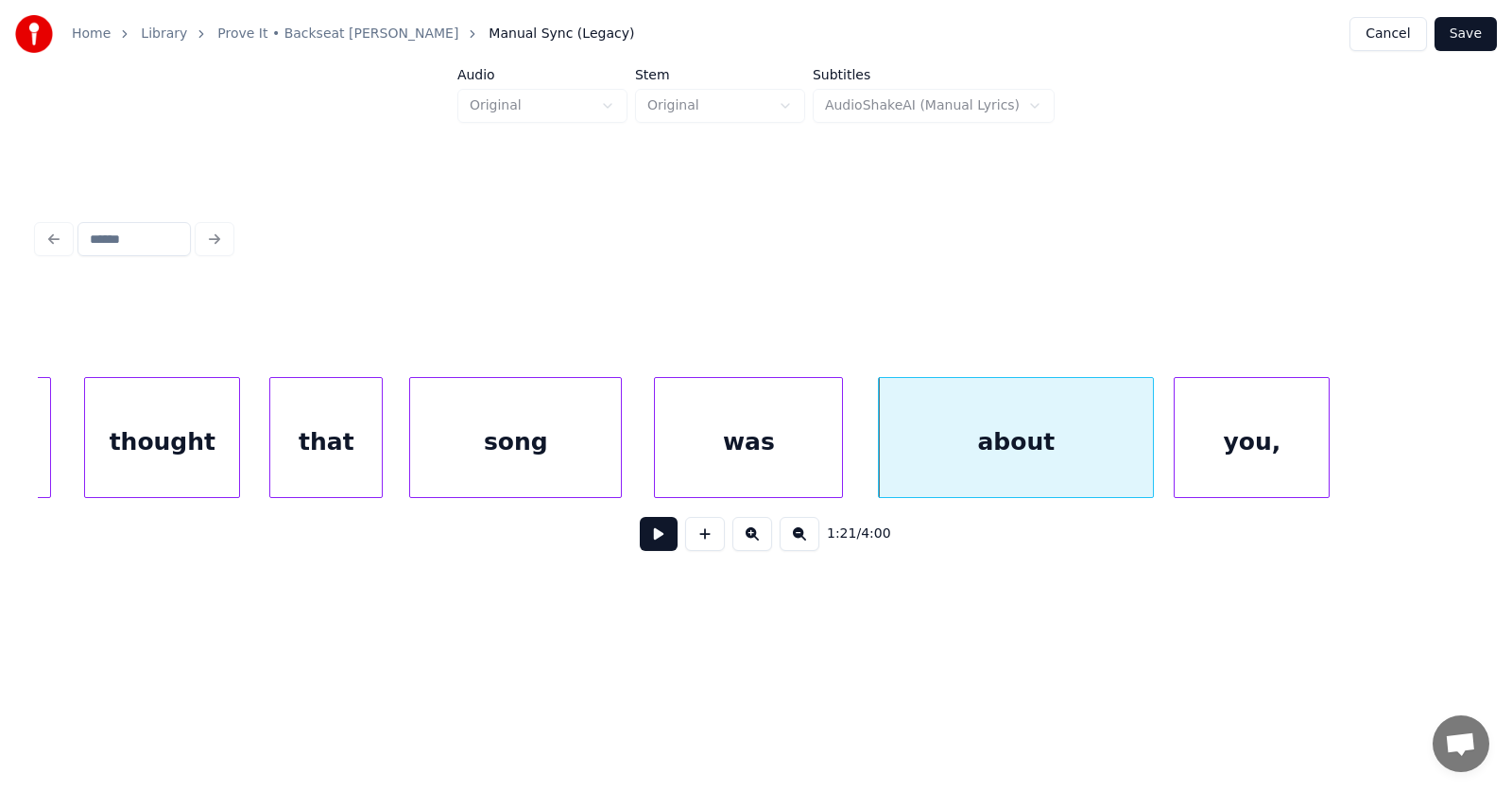
click at [1245, 460] on div "you," at bounding box center [1252, 442] width 154 height 129
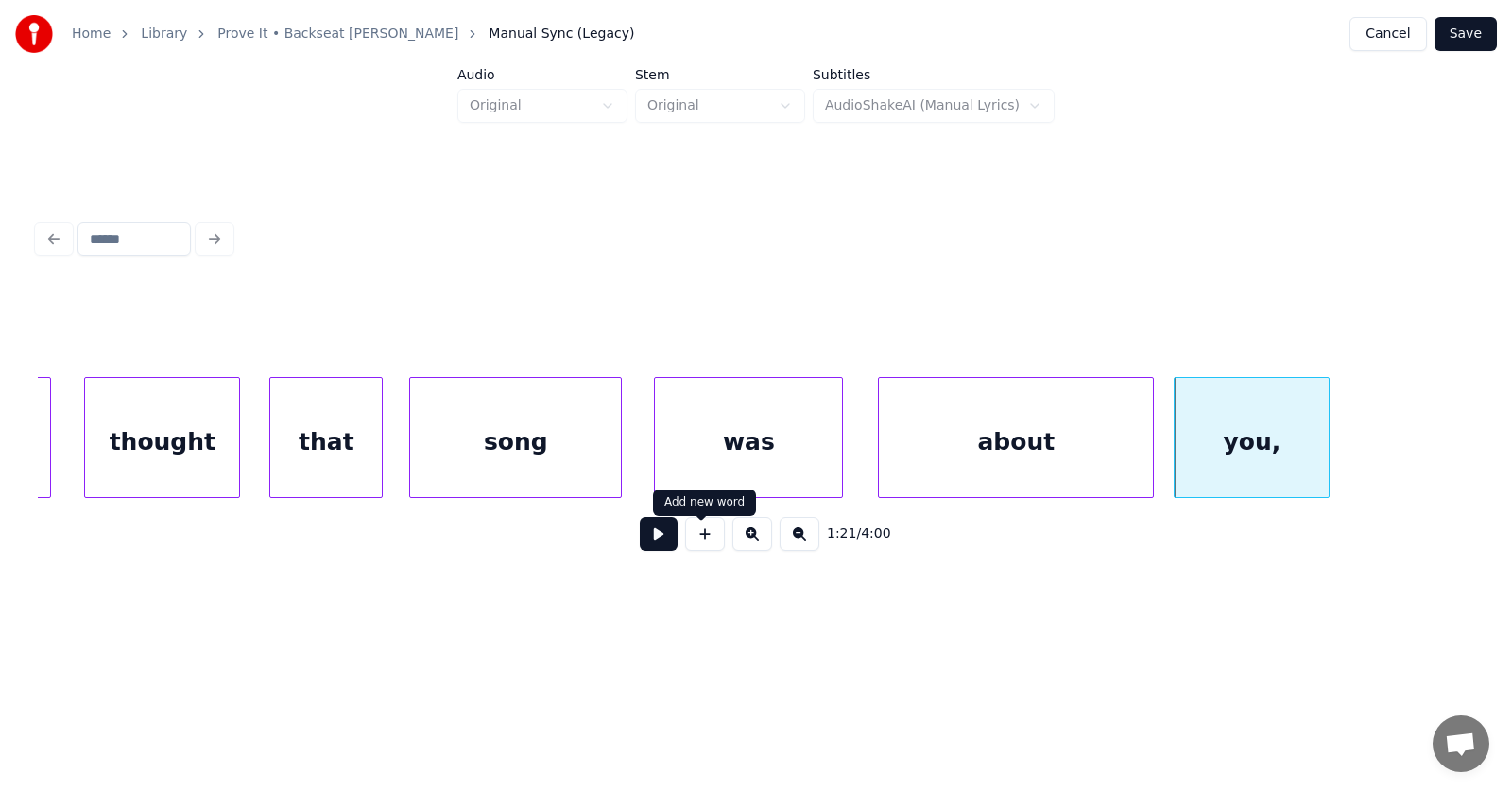
click at [646, 546] on button at bounding box center [659, 534] width 38 height 34
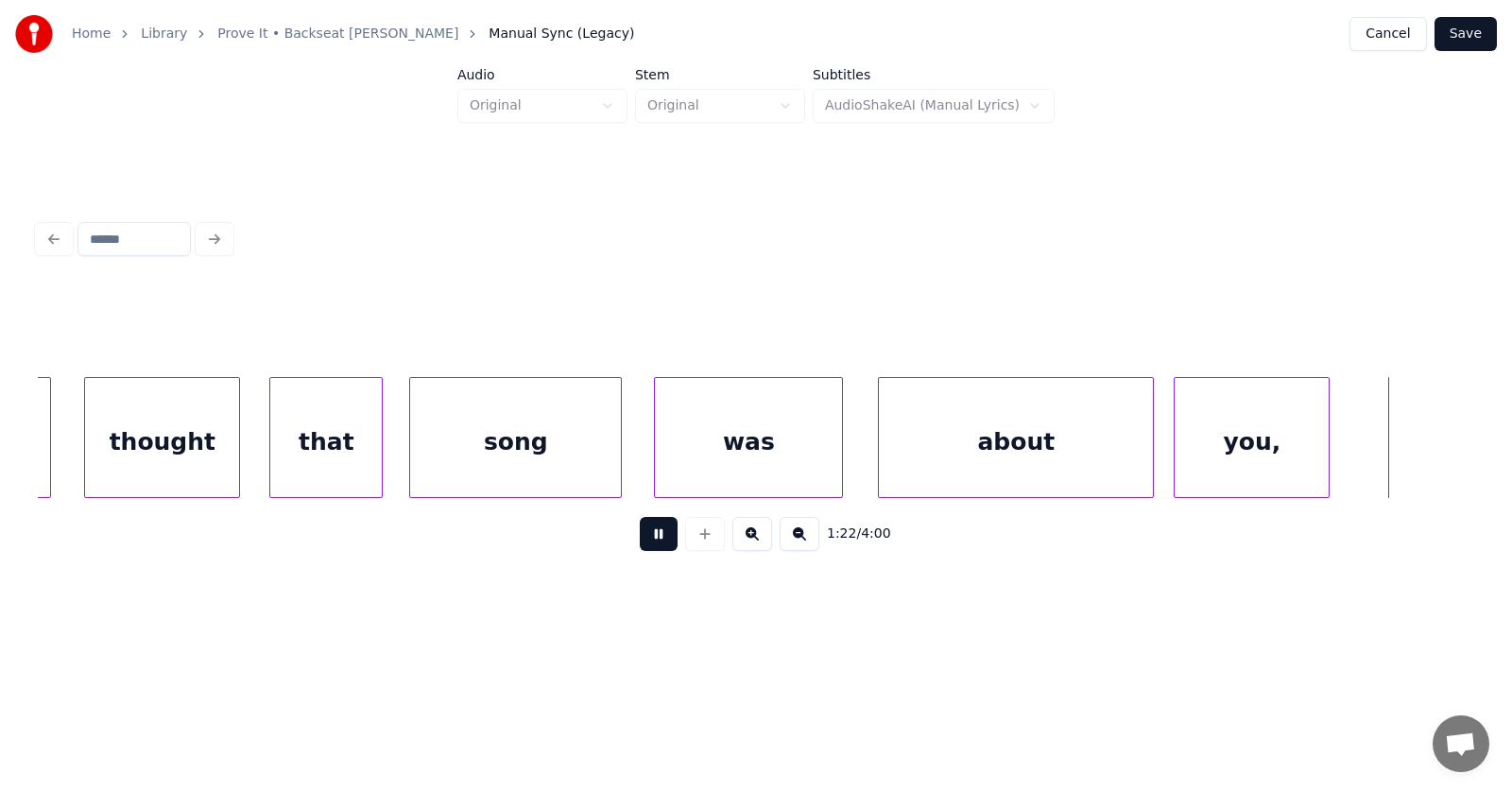
scroll to position [0, 58342]
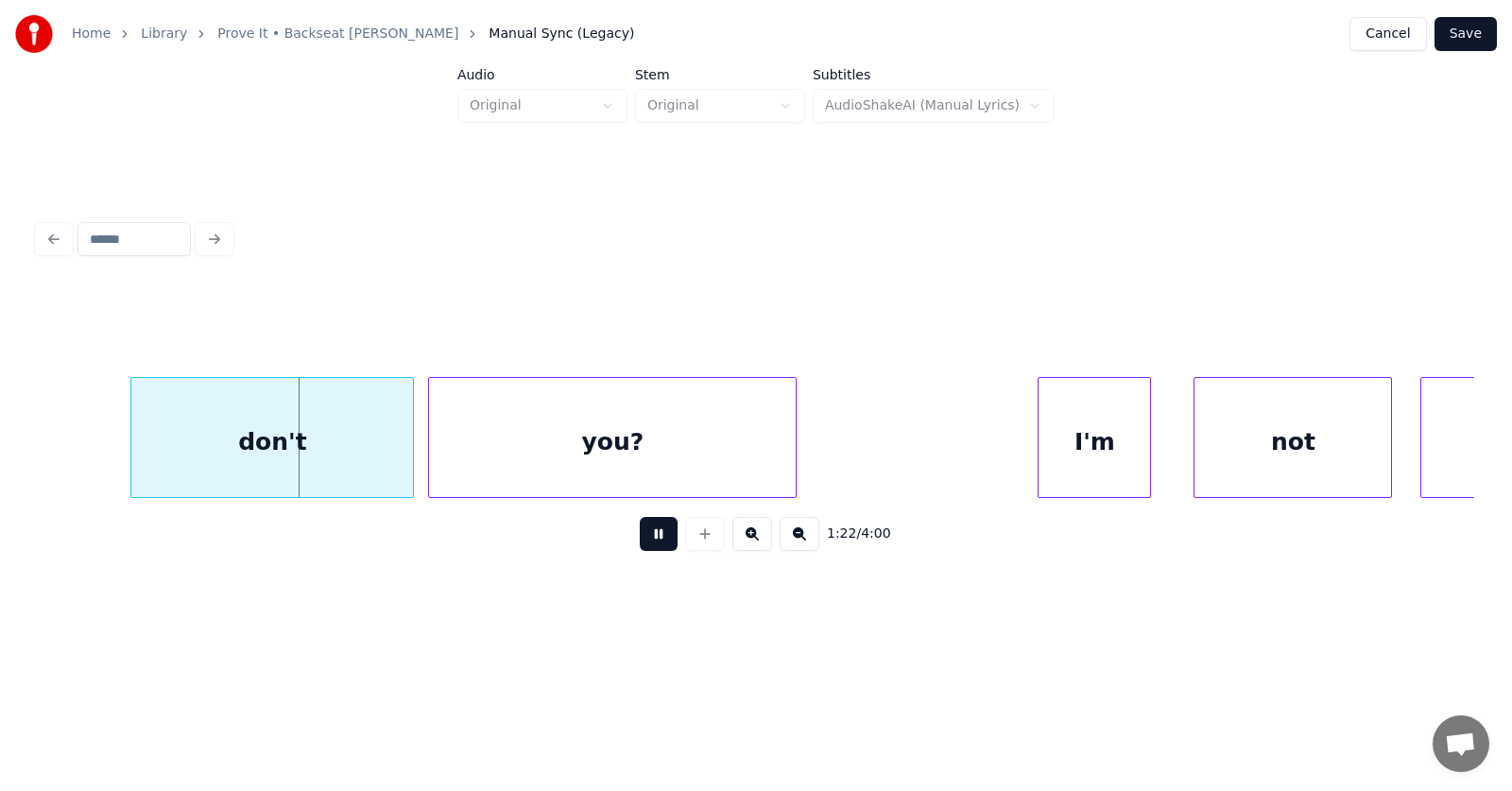
click at [647, 546] on button at bounding box center [659, 534] width 38 height 34
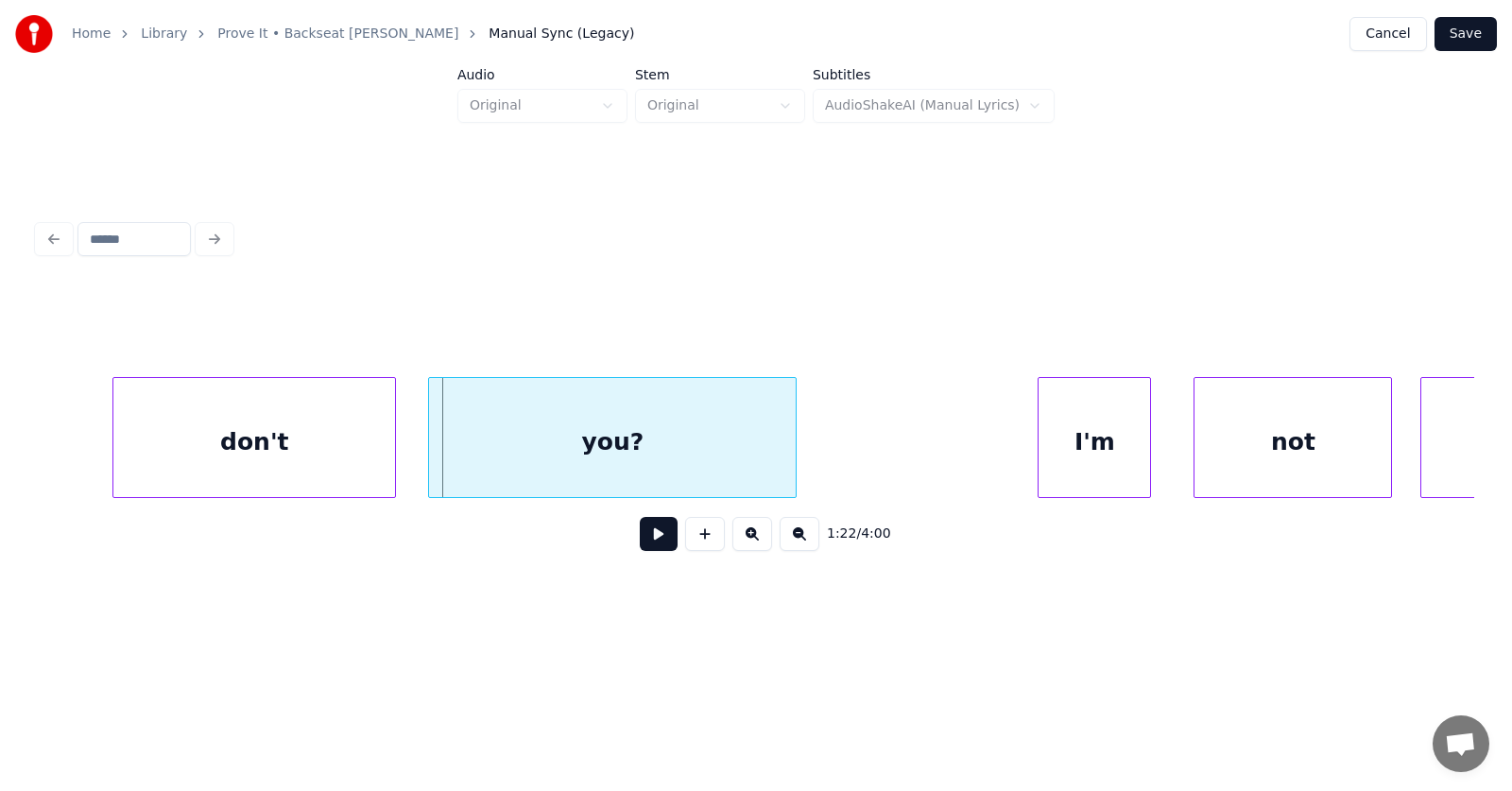
click at [274, 452] on div "don't" at bounding box center [254, 442] width 282 height 129
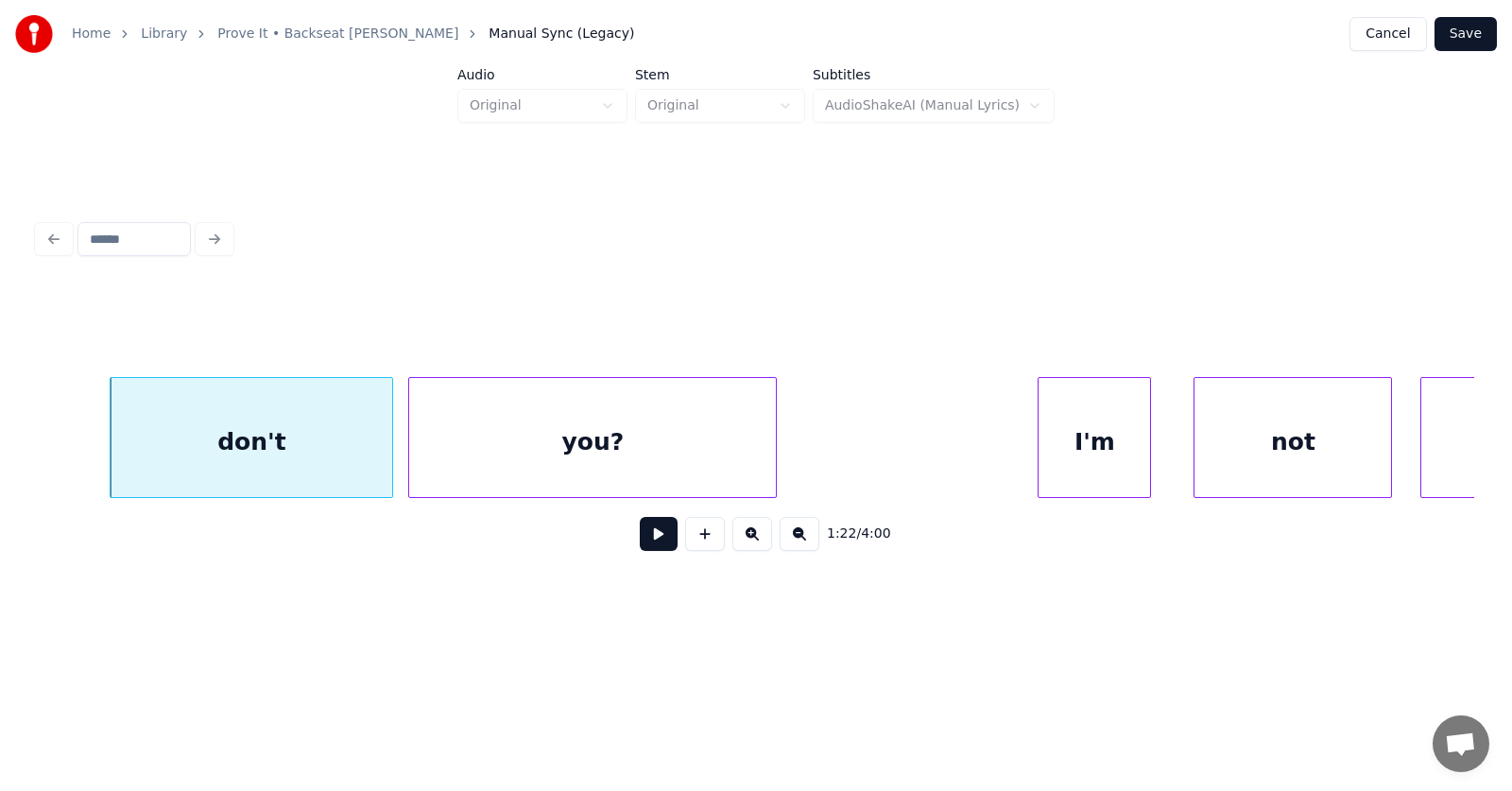
click at [493, 448] on div "you?" at bounding box center [593, 442] width 367 height 129
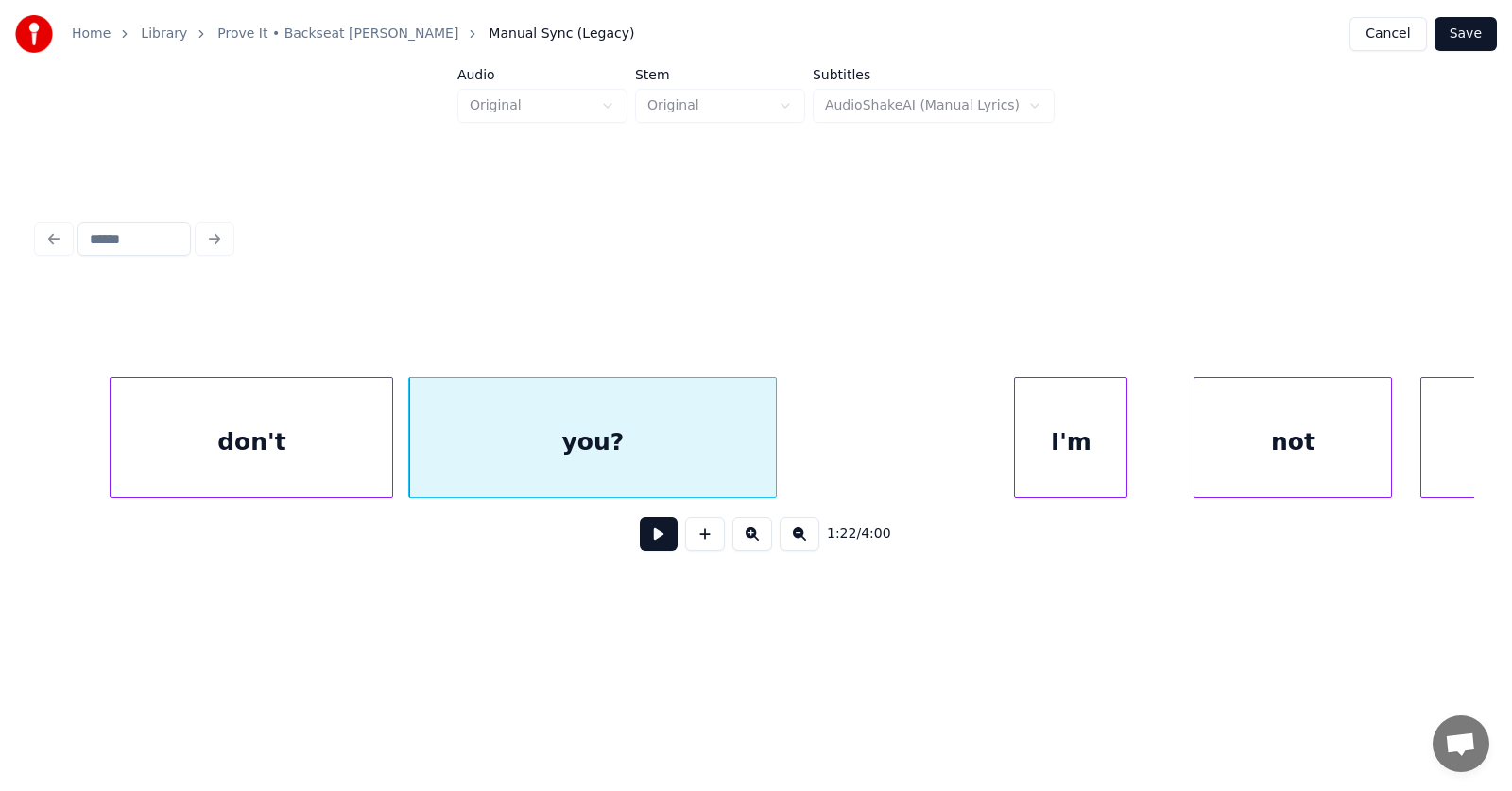
click at [1064, 456] on div "I'm" at bounding box center [1071, 442] width 112 height 129
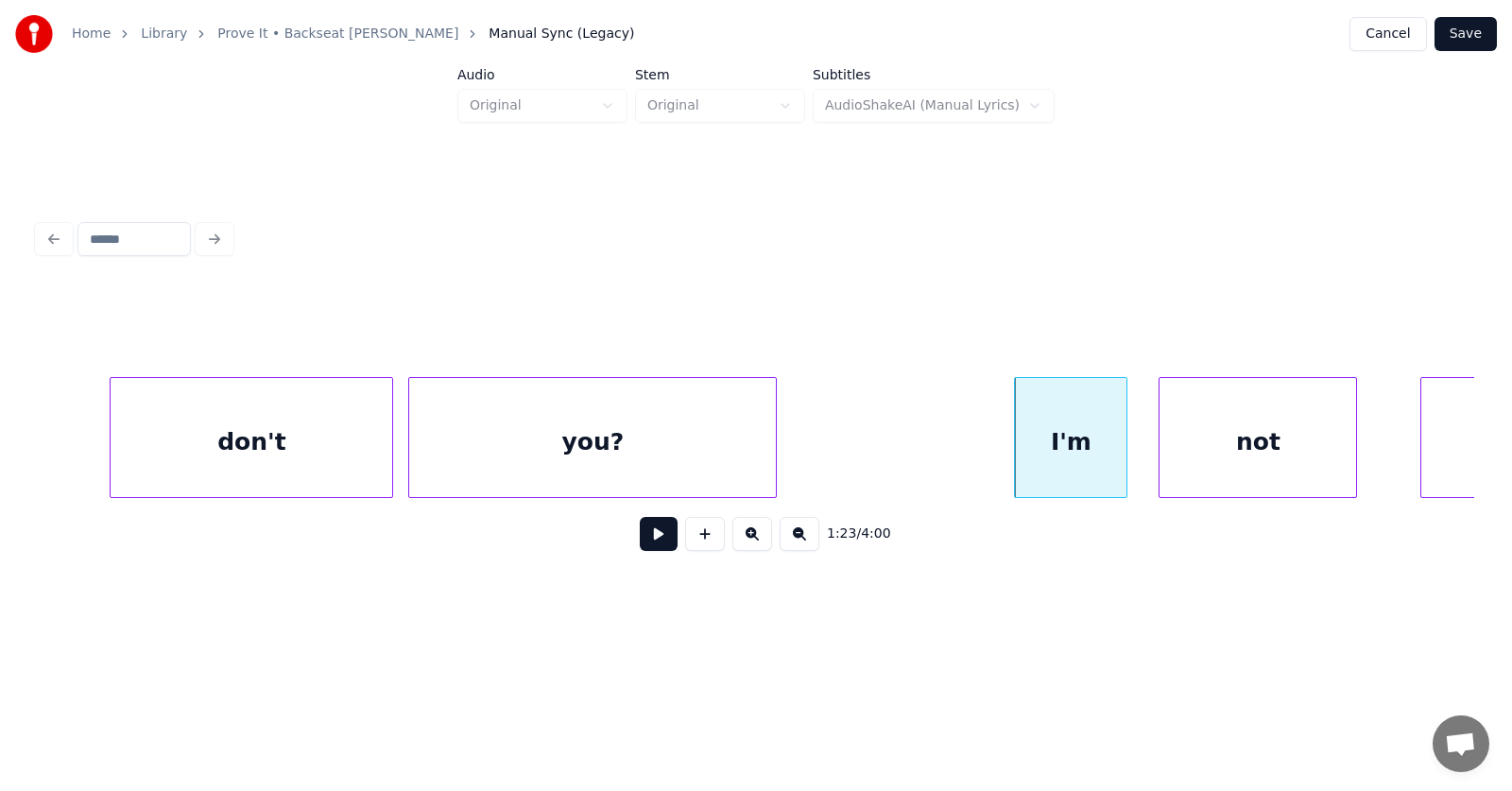
click at [1206, 457] on div "not" at bounding box center [1258, 442] width 196 height 129
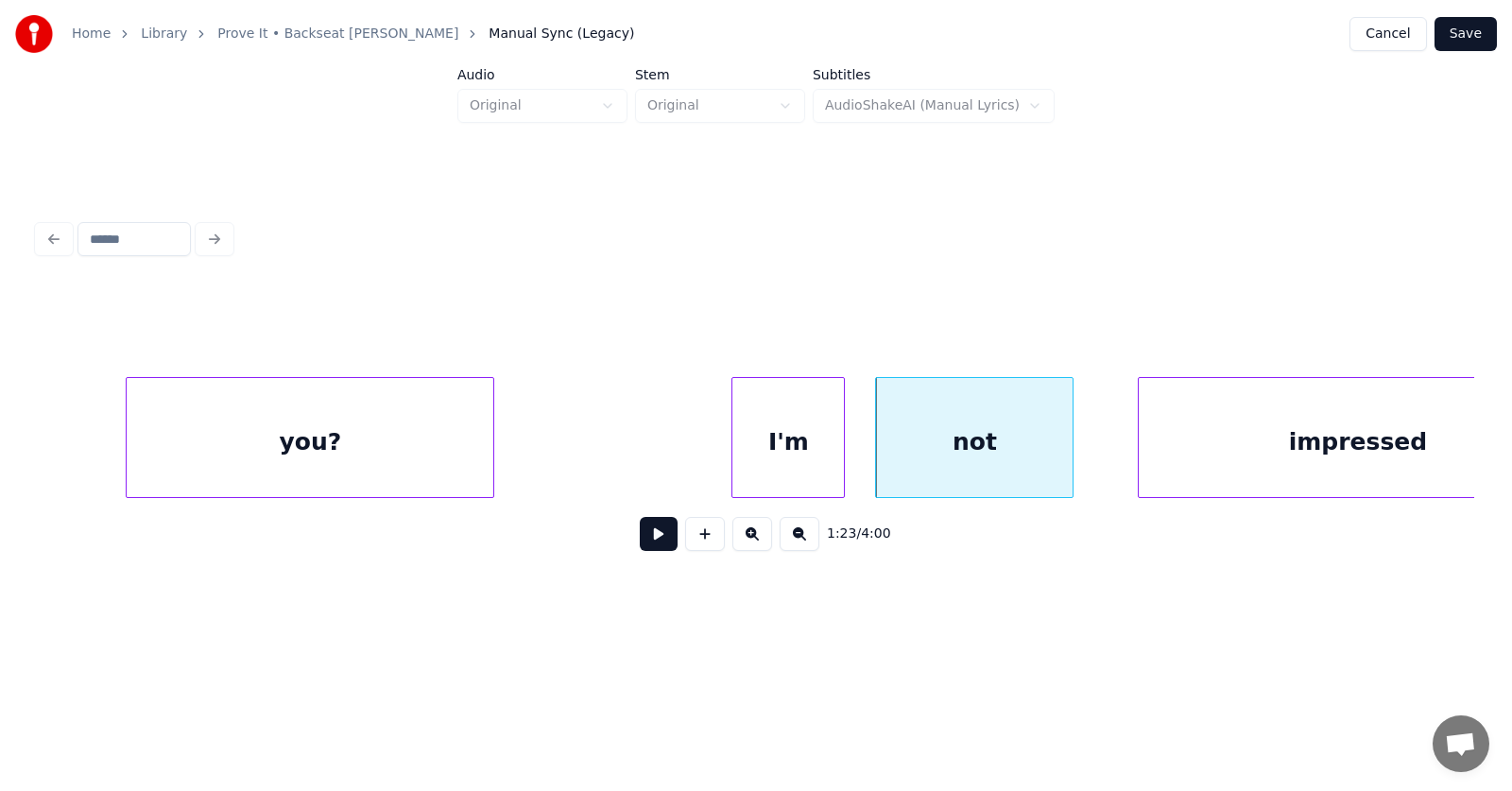
scroll to position [0, 58970]
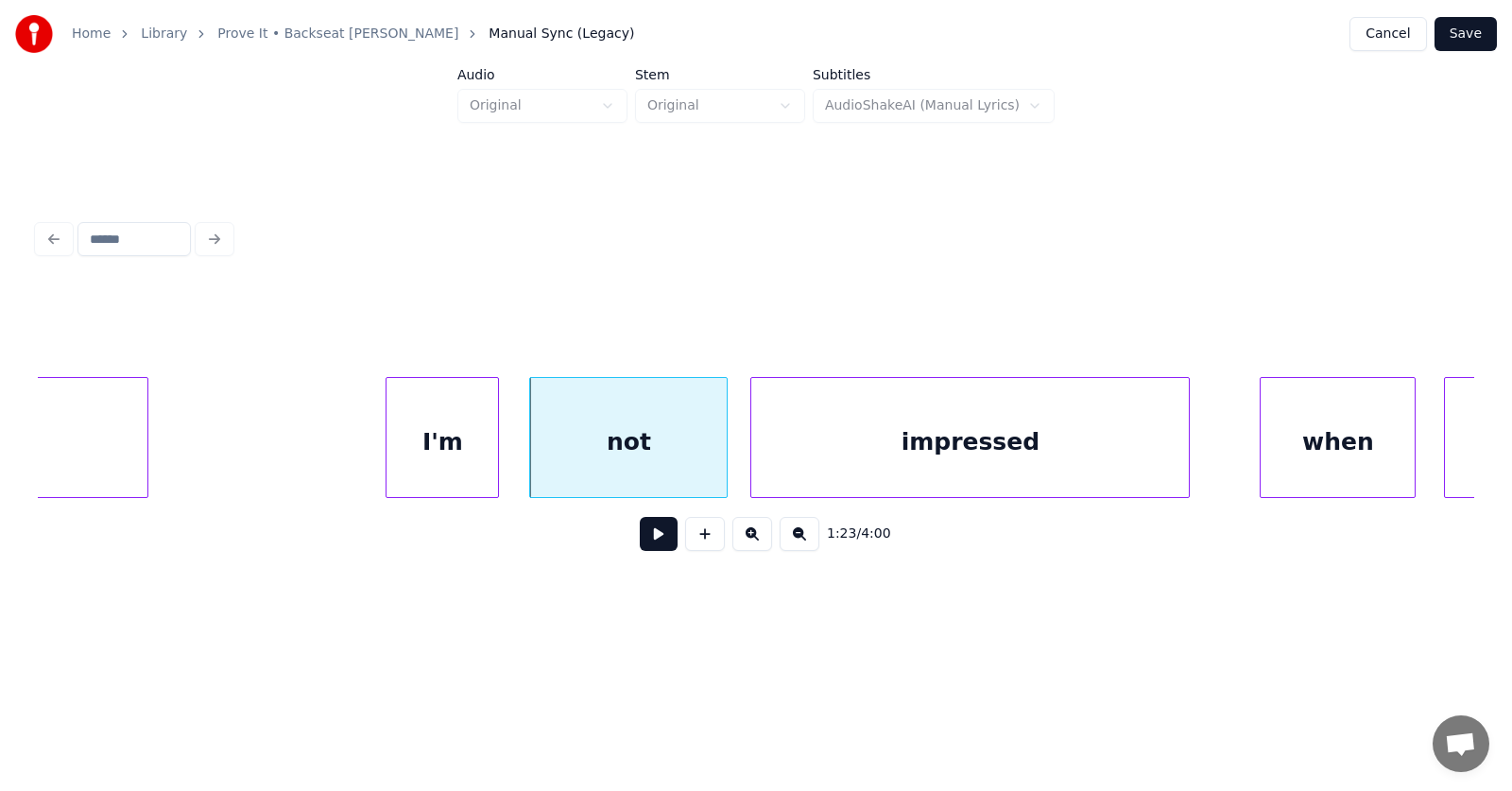
click at [928, 456] on div "impressed" at bounding box center [970, 442] width 438 height 129
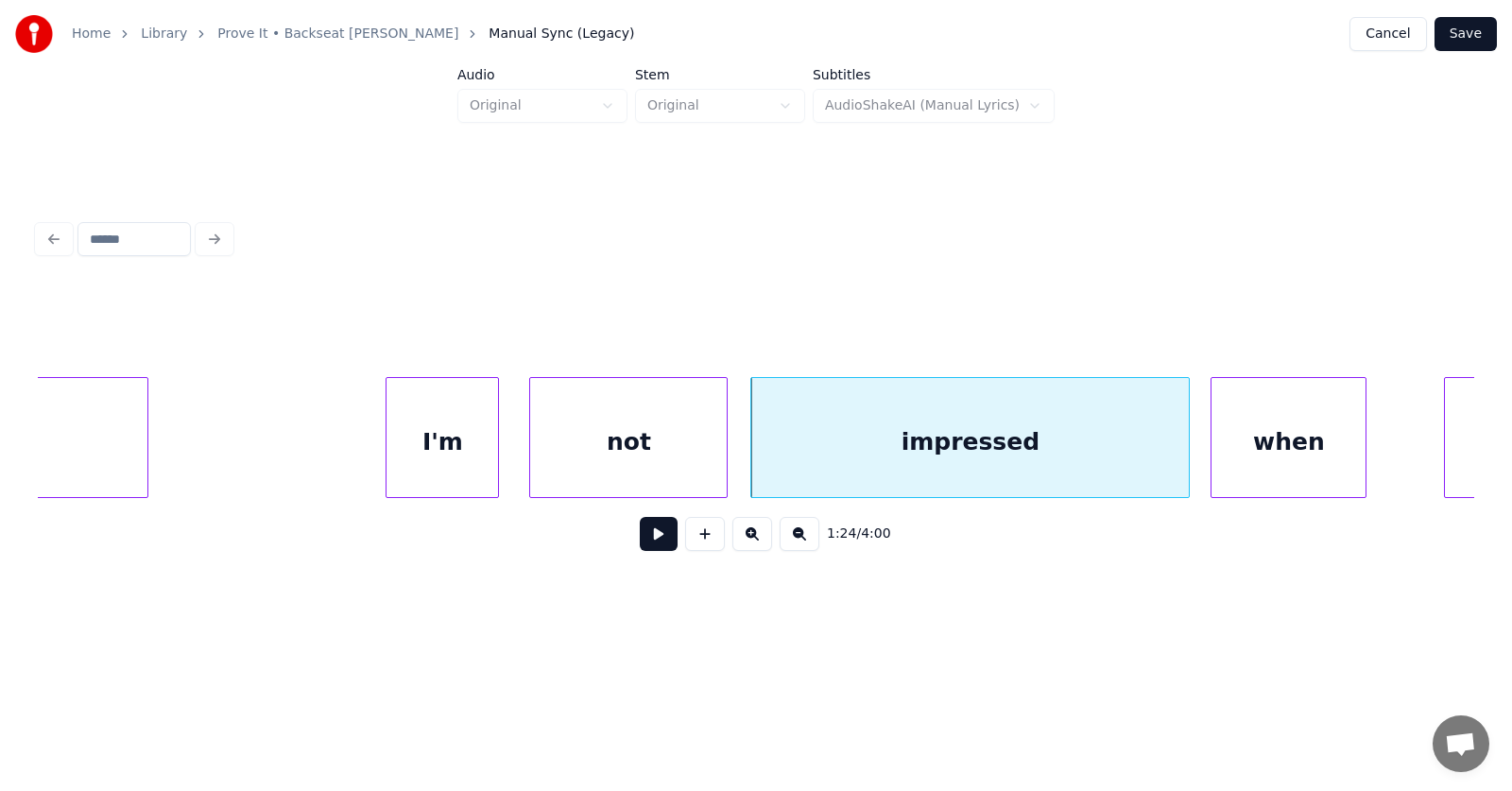
click at [1279, 448] on div "when" at bounding box center [1288, 442] width 154 height 129
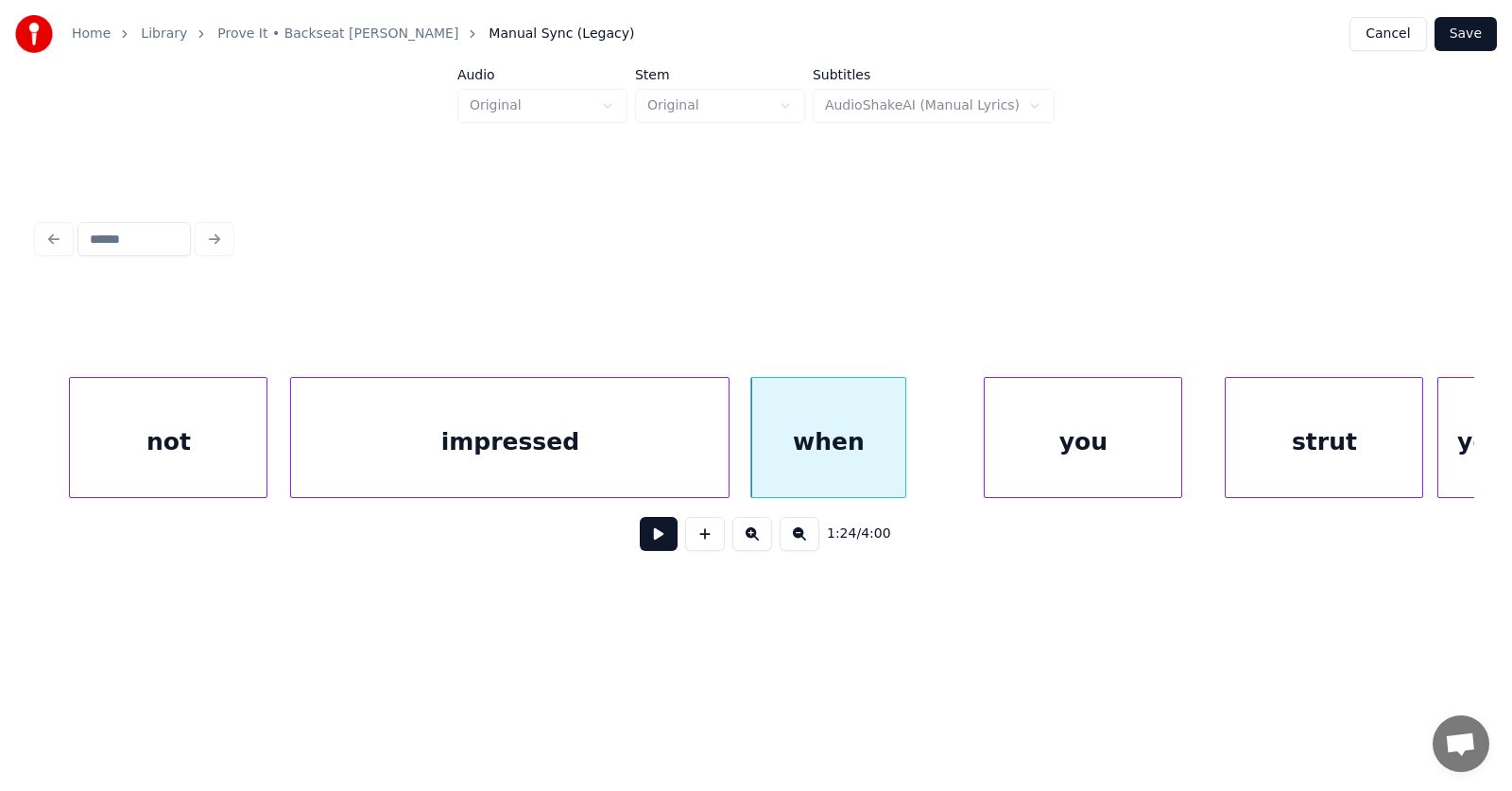
scroll to position [0, 59545]
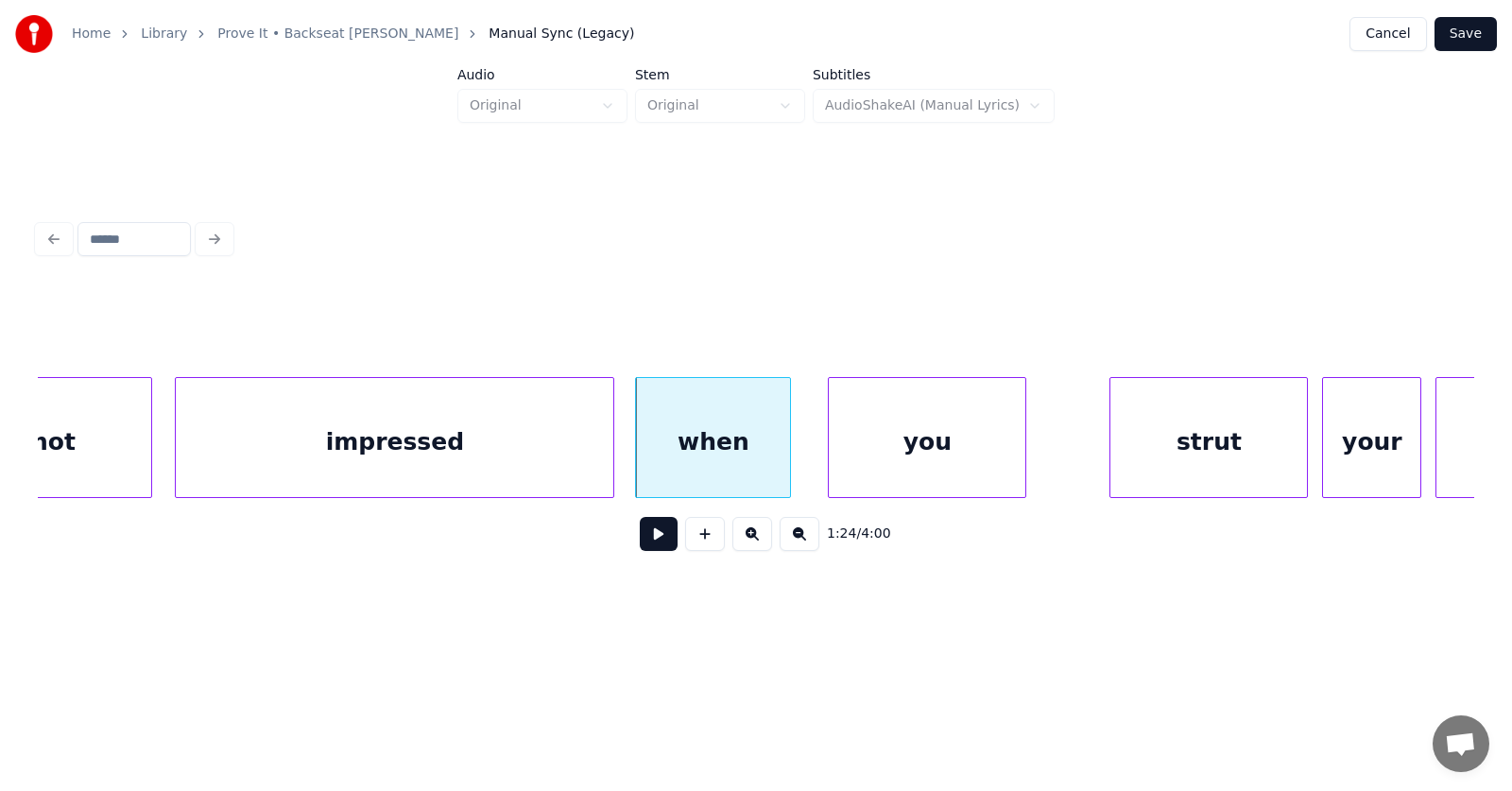
click at [879, 459] on div "you" at bounding box center [927, 442] width 196 height 129
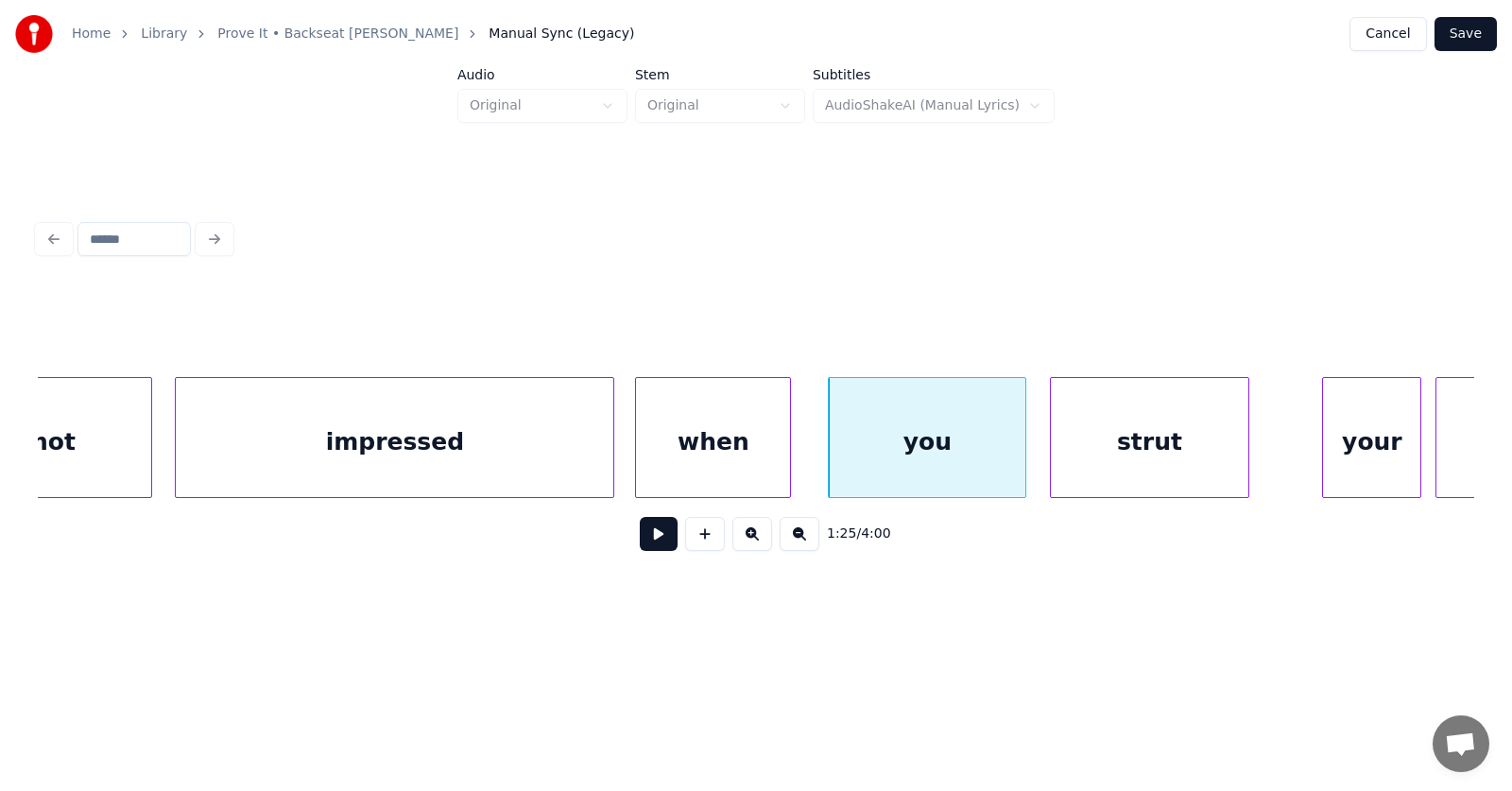
click at [1154, 467] on div "strut" at bounding box center [1150, 442] width 196 height 129
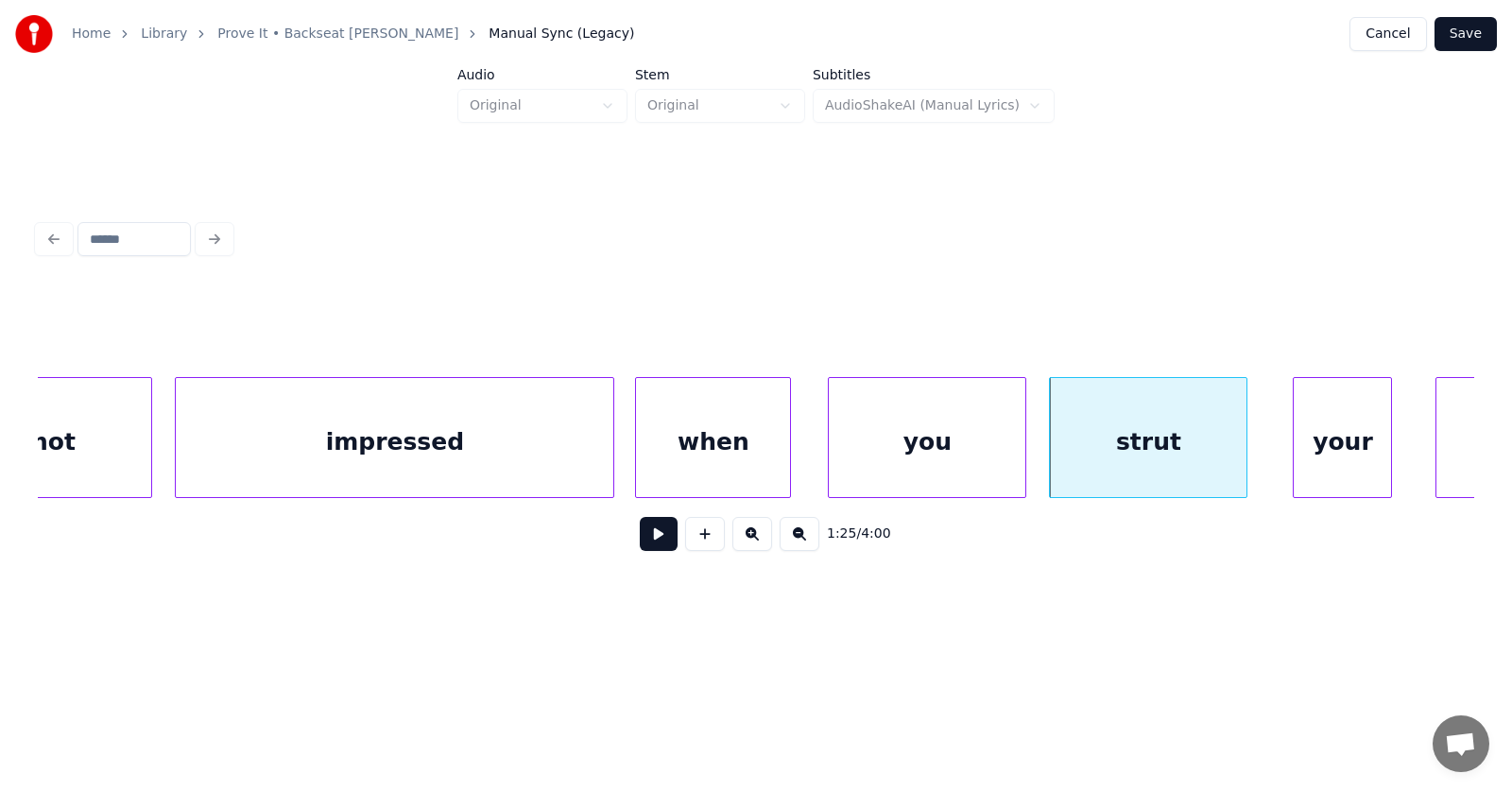
click at [1345, 448] on div "your" at bounding box center [1342, 442] width 97 height 129
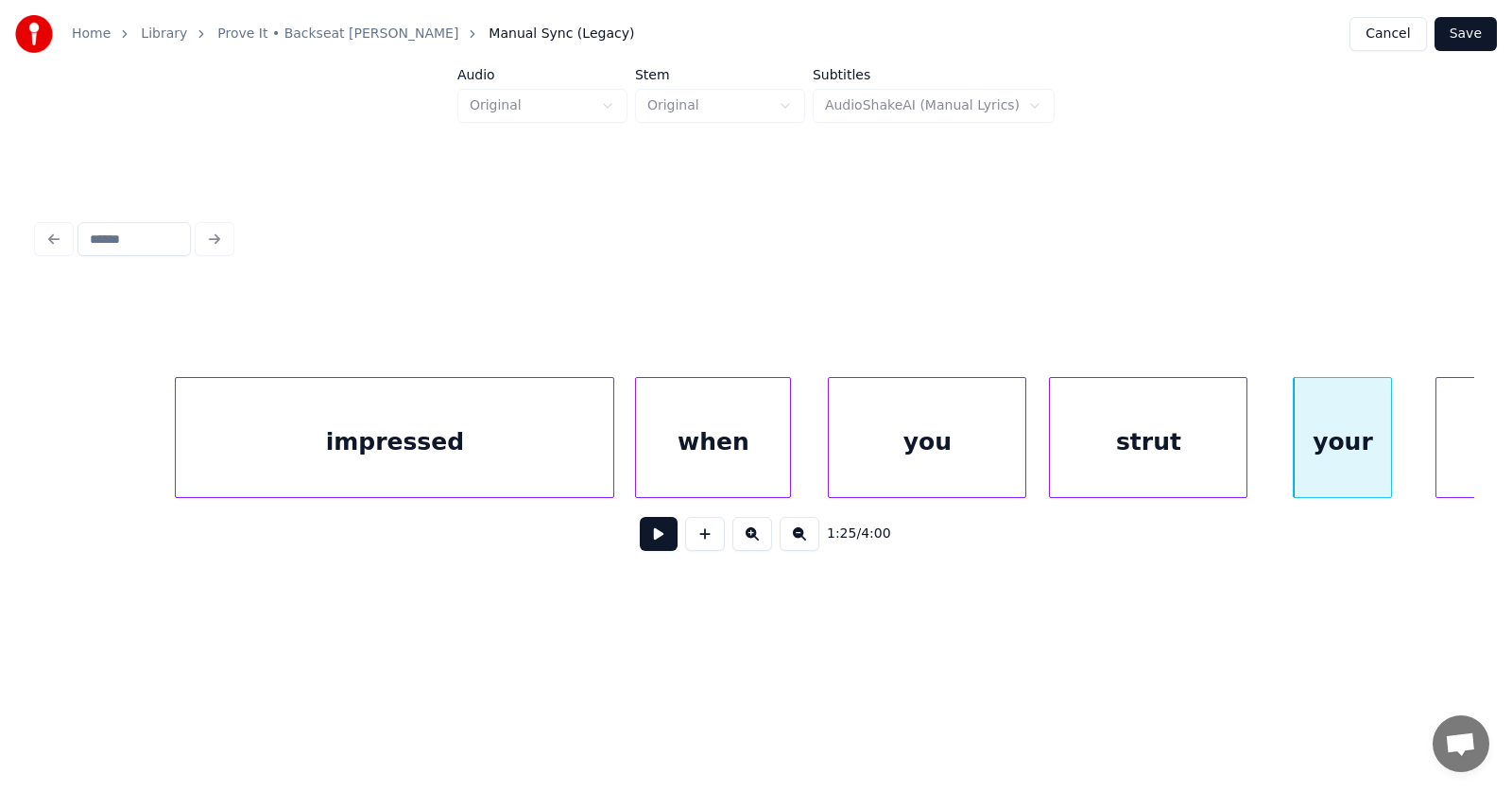
scroll to position [0, 60583]
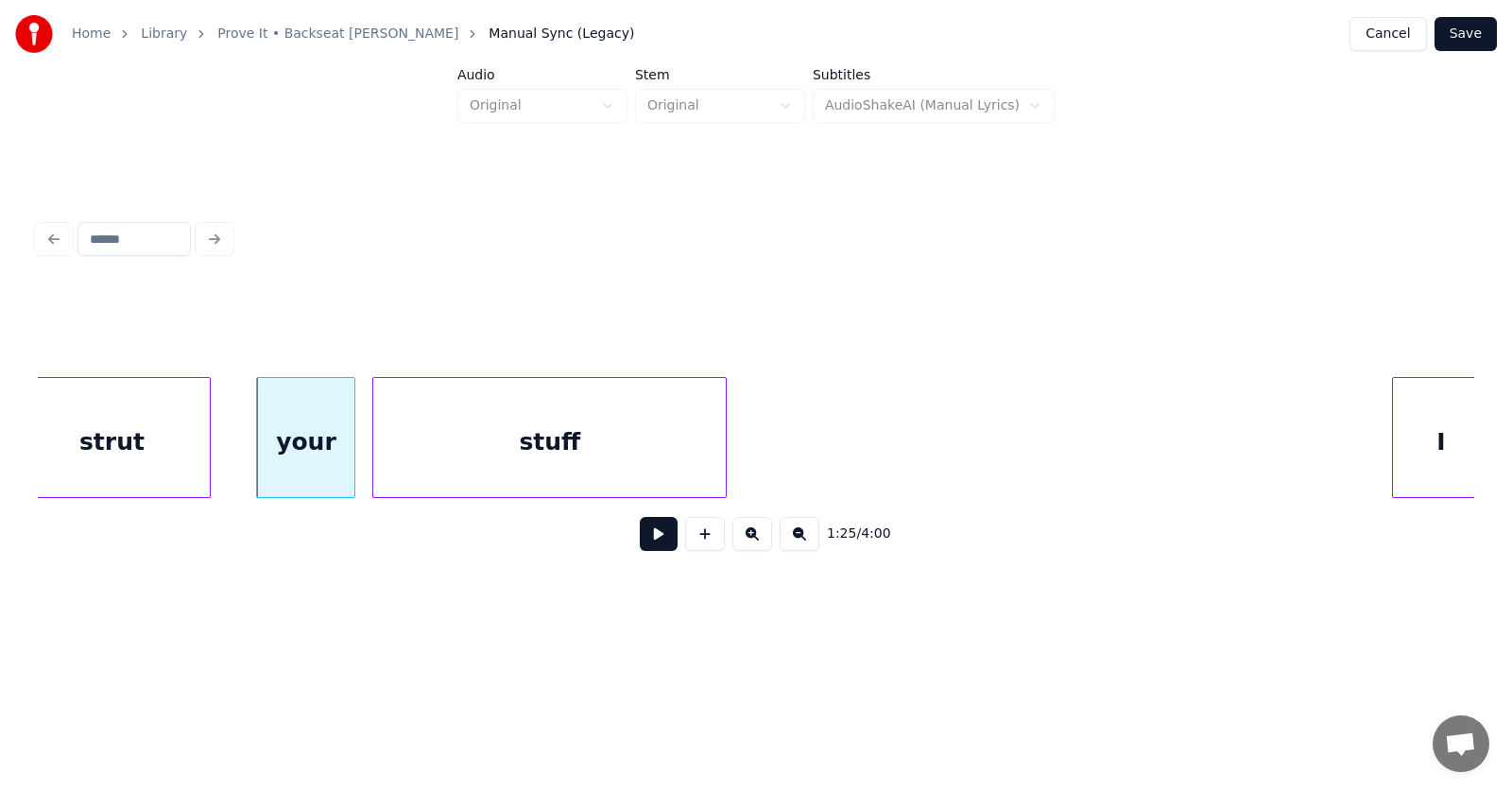
click at [622, 457] on div "stuff" at bounding box center [549, 442] width 352 height 129
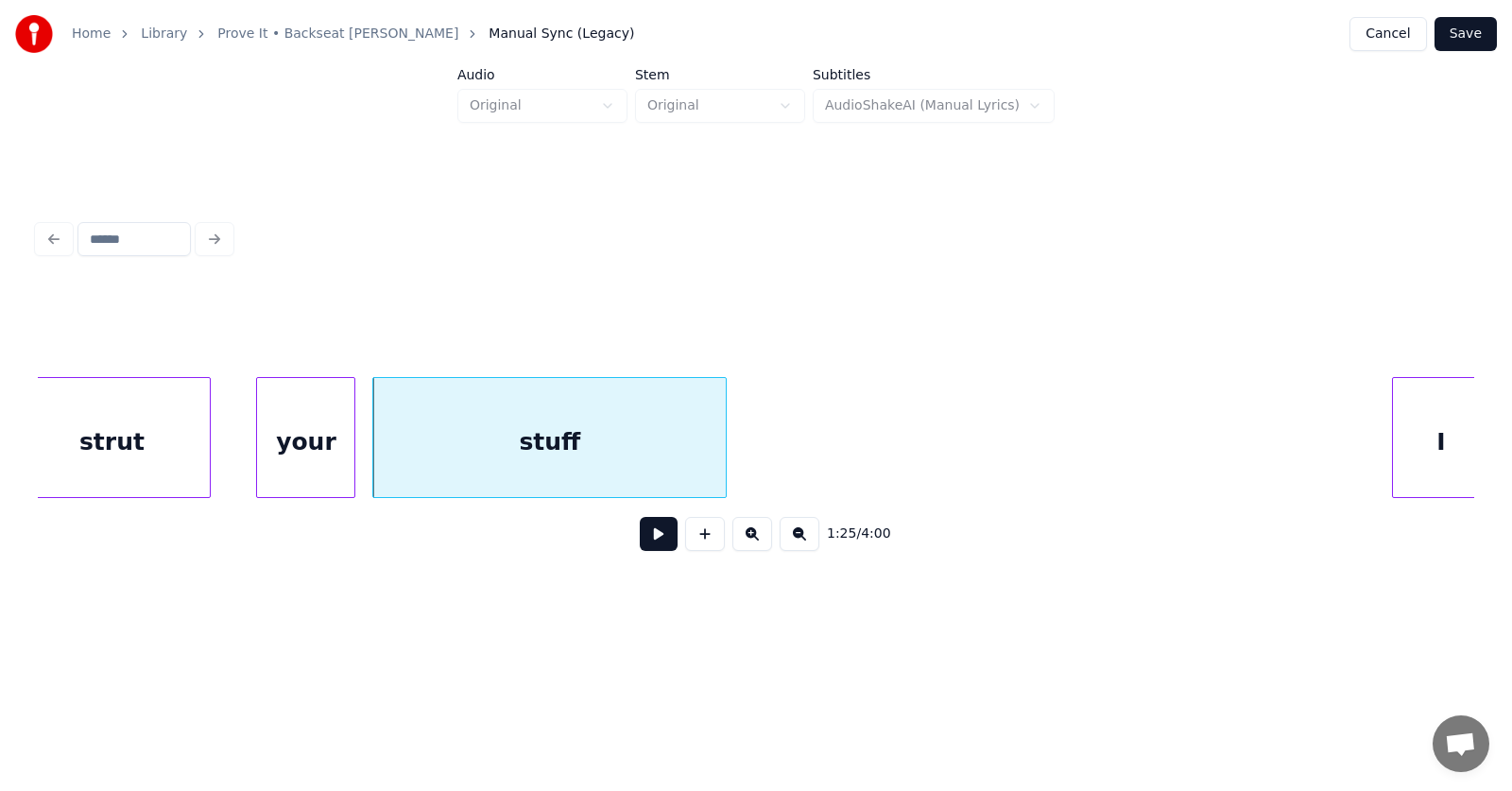
scroll to position [0, 60595]
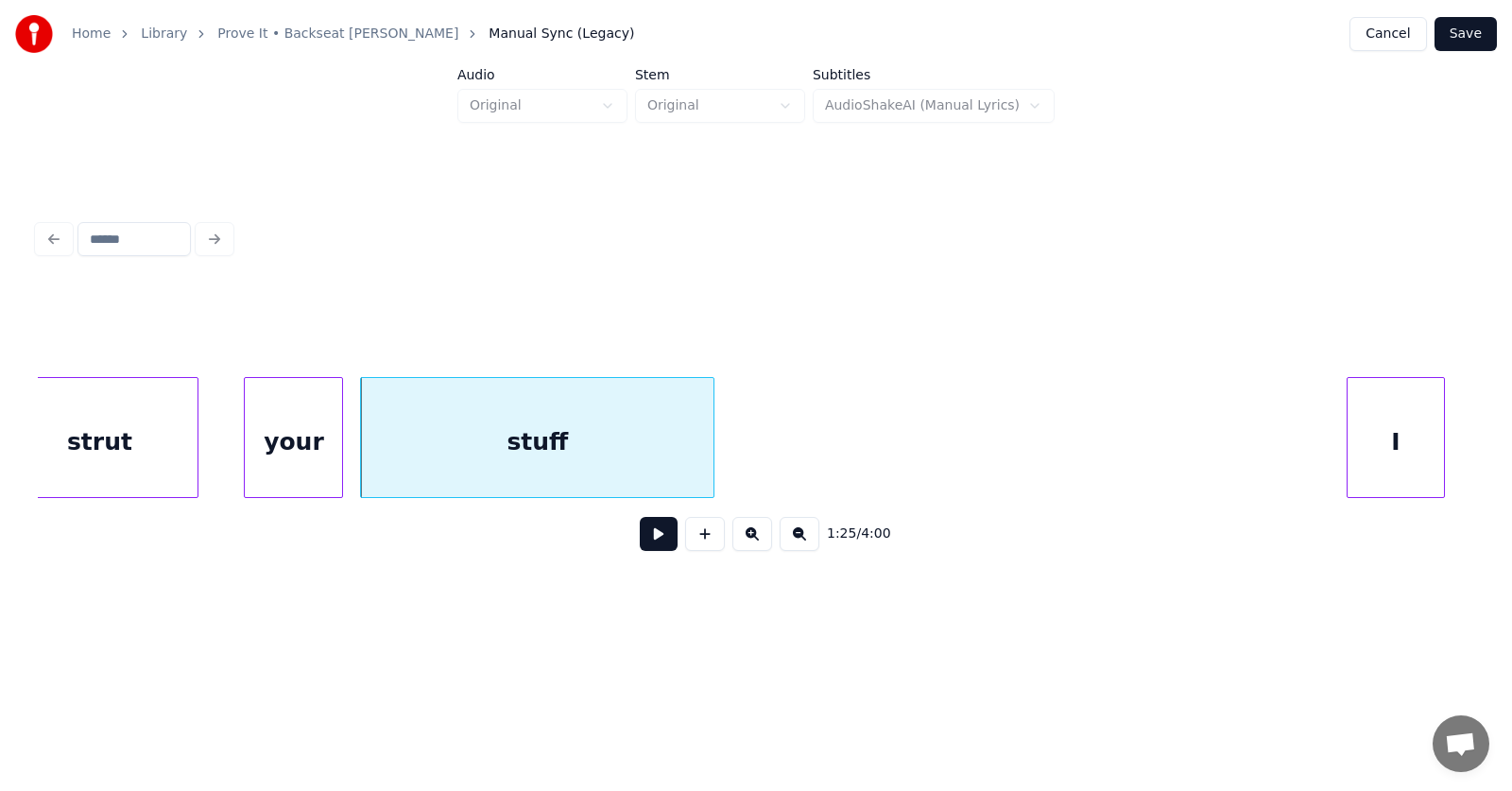
click at [1385, 438] on div "I" at bounding box center [1396, 442] width 97 height 129
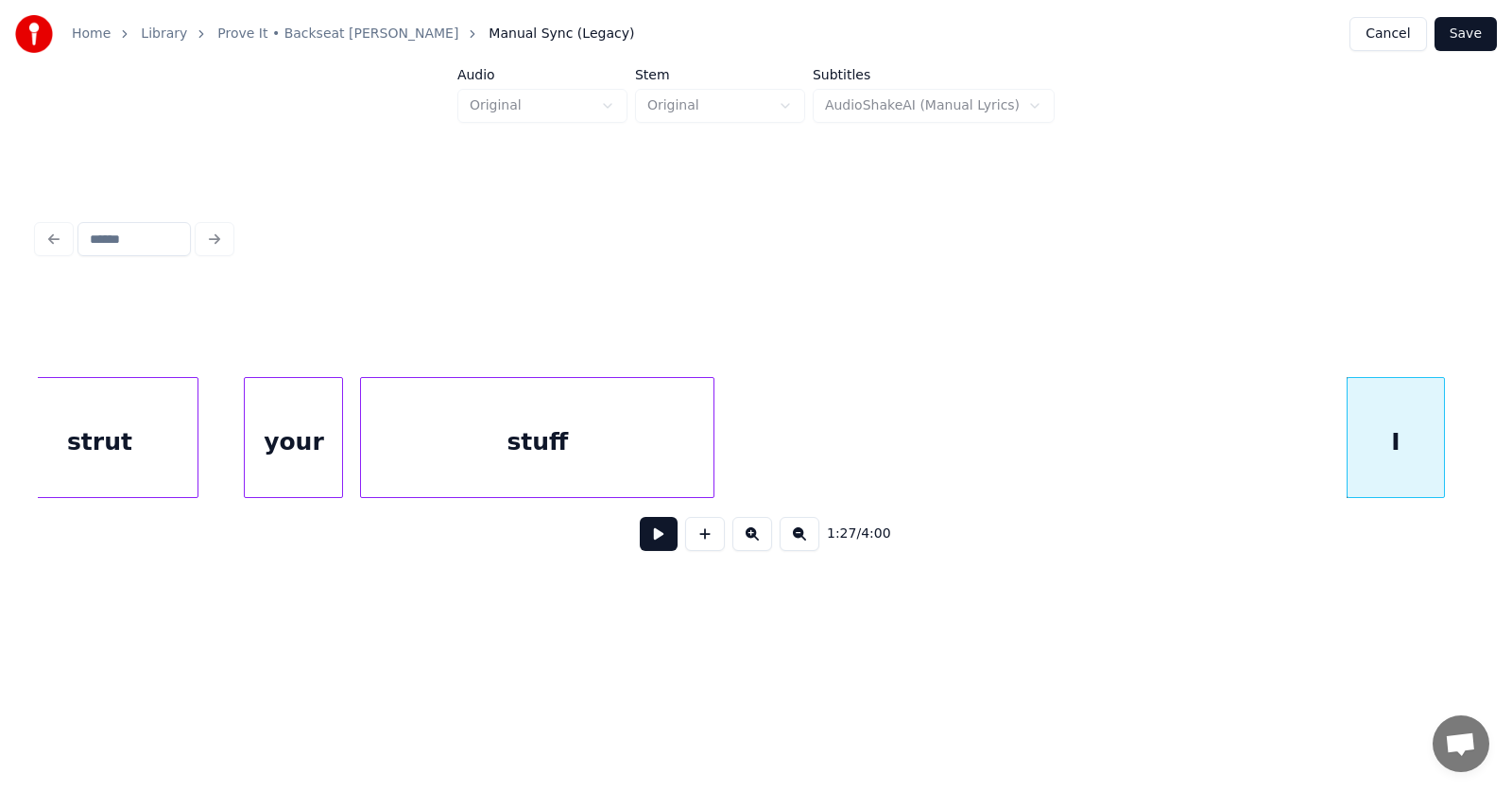
click at [645, 537] on button at bounding box center [659, 534] width 38 height 34
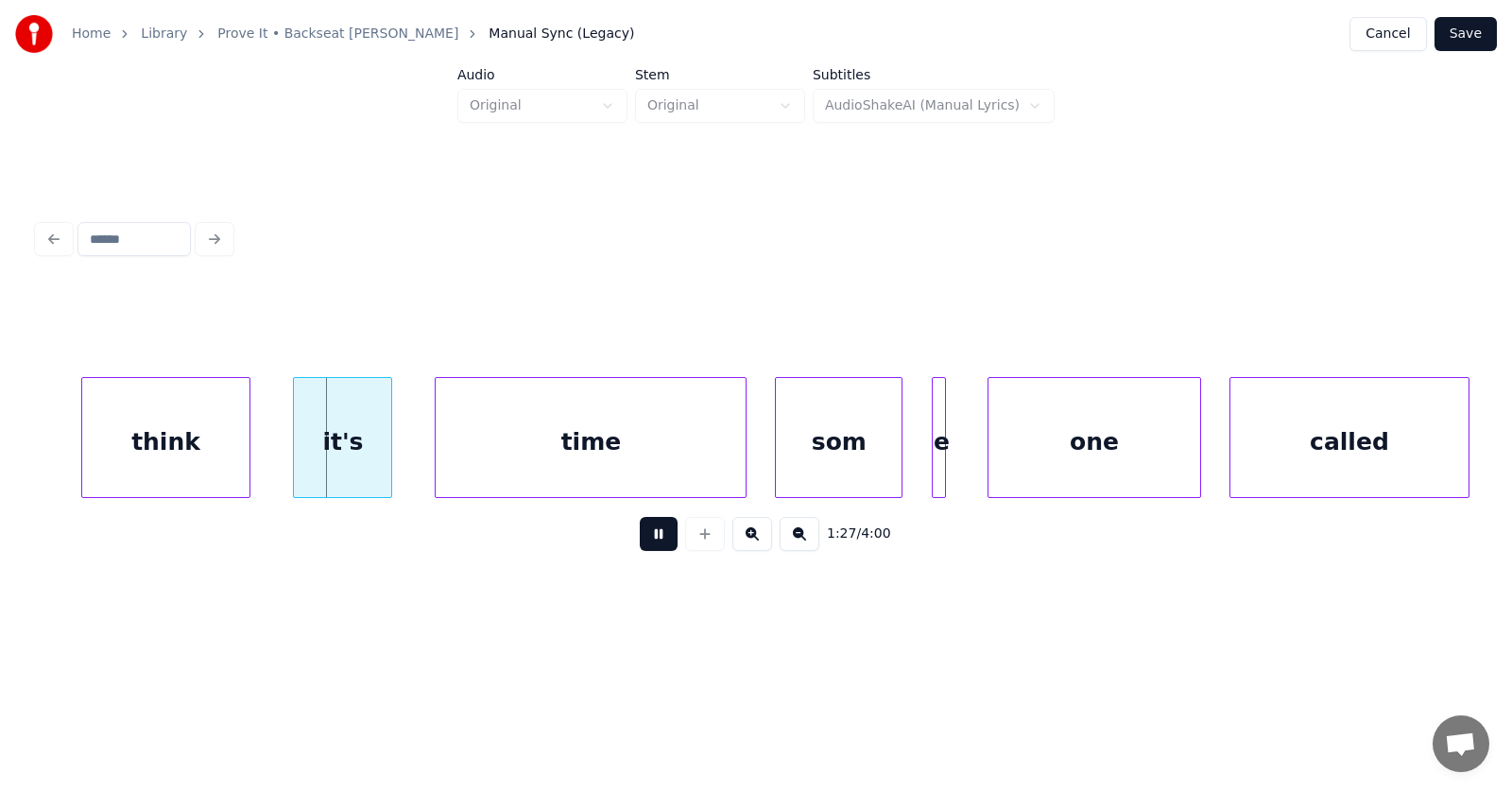
click at [650, 537] on button at bounding box center [659, 534] width 38 height 34
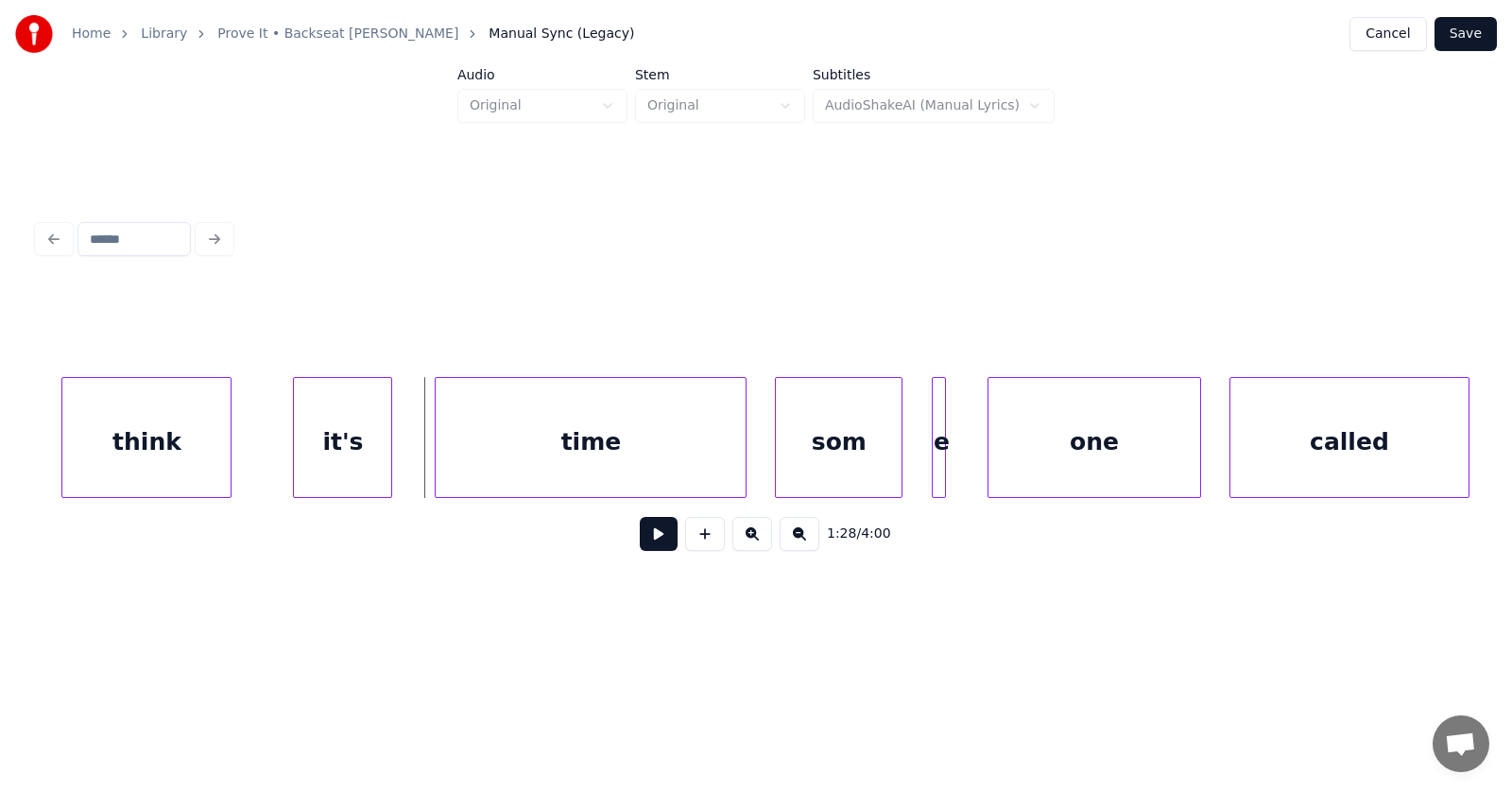
click at [196, 447] on div "think" at bounding box center [146, 442] width 168 height 129
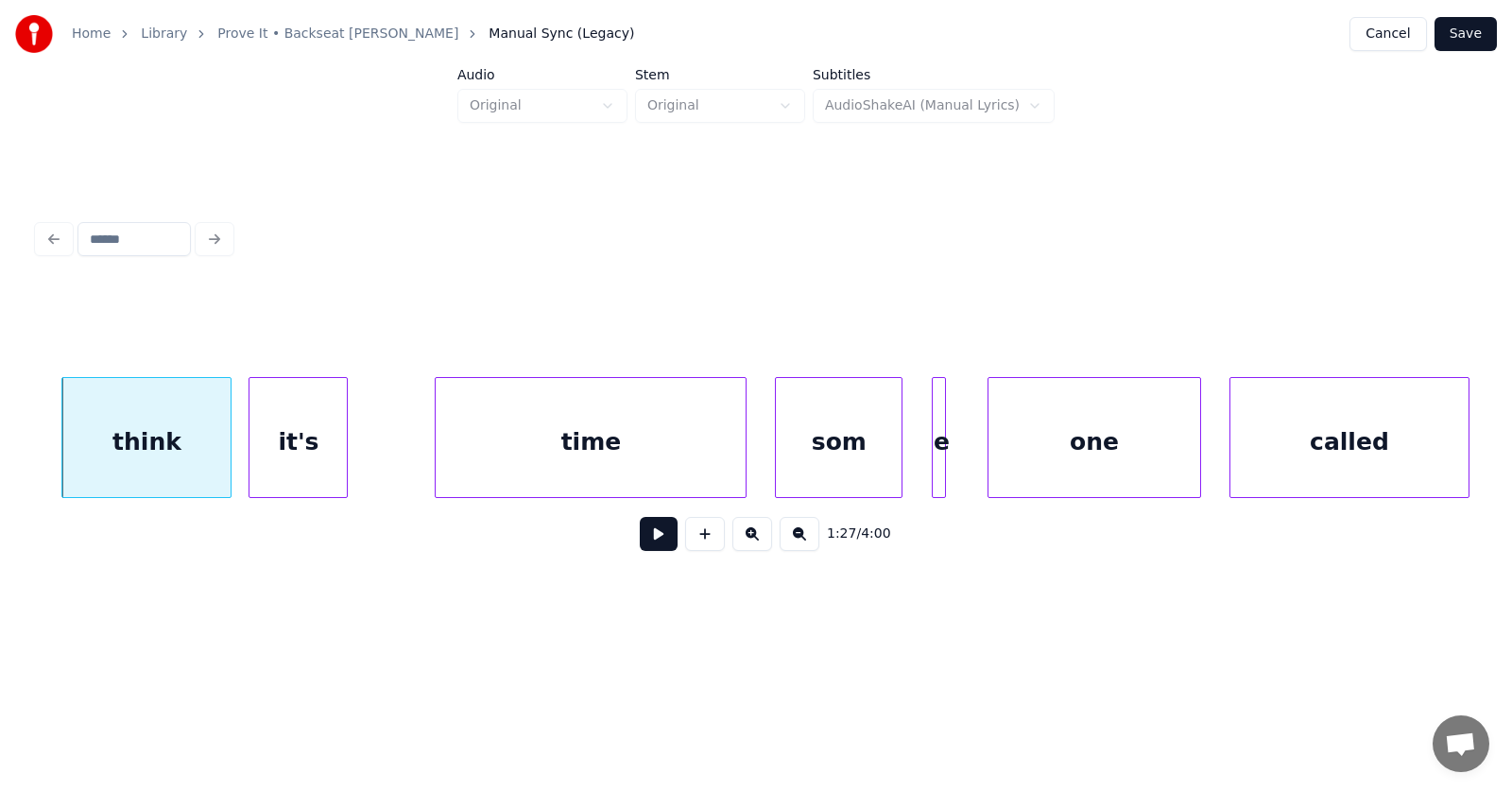
click at [301, 455] on div "it's" at bounding box center [297, 442] width 97 height 129
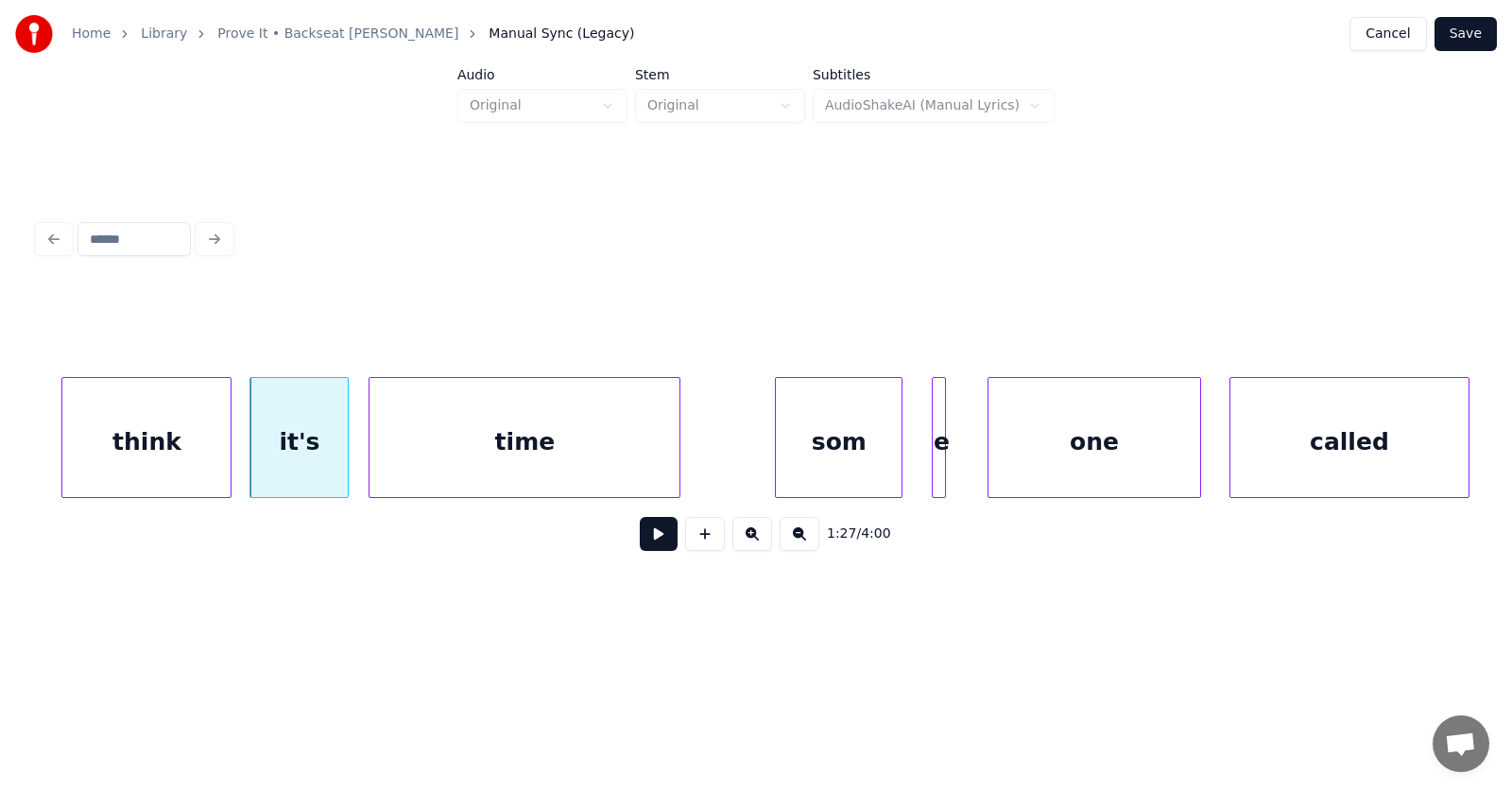
click at [472, 461] on div "time" at bounding box center [524, 442] width 310 height 129
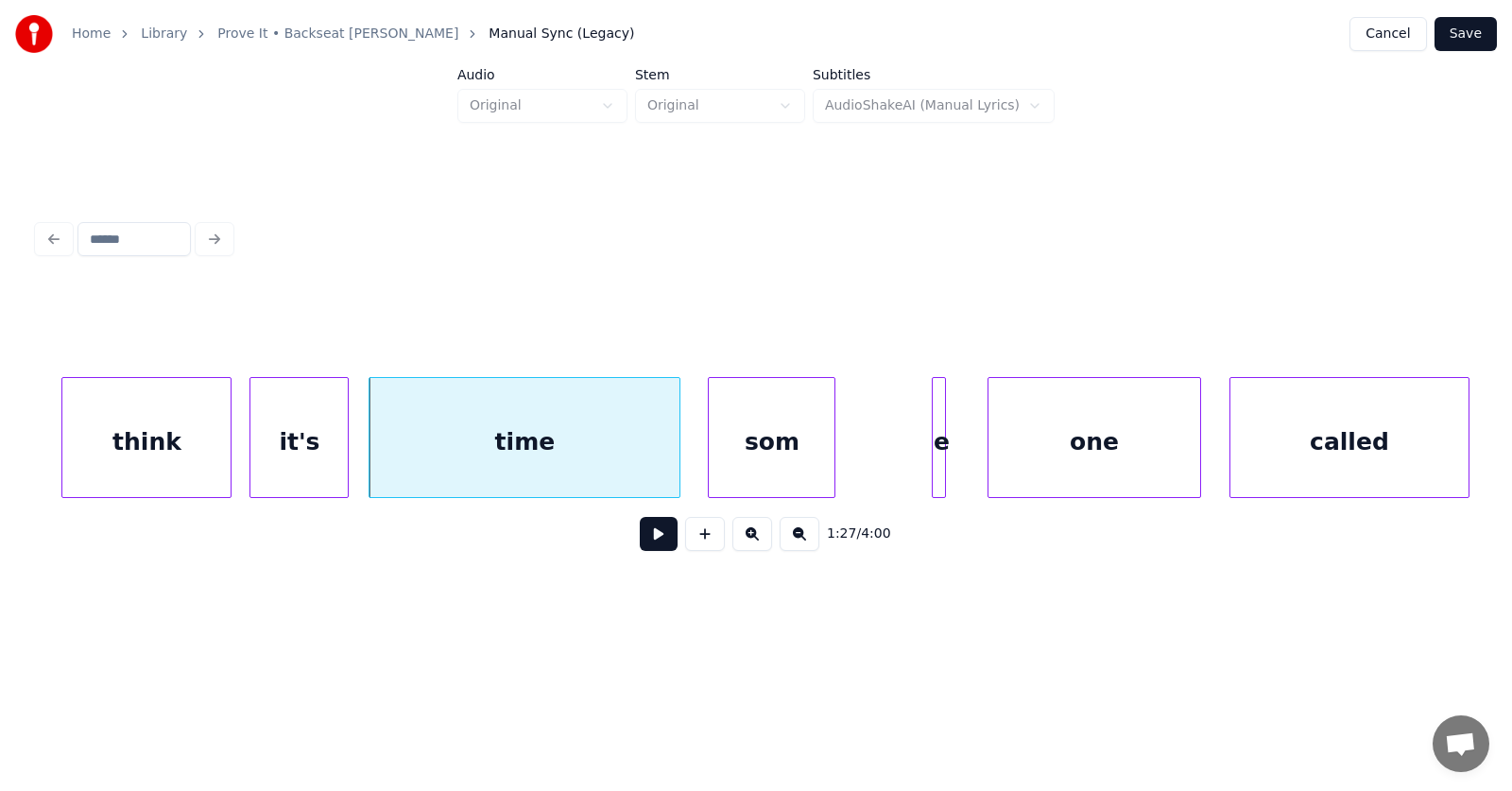
click at [755, 465] on div "som" at bounding box center [772, 442] width 126 height 129
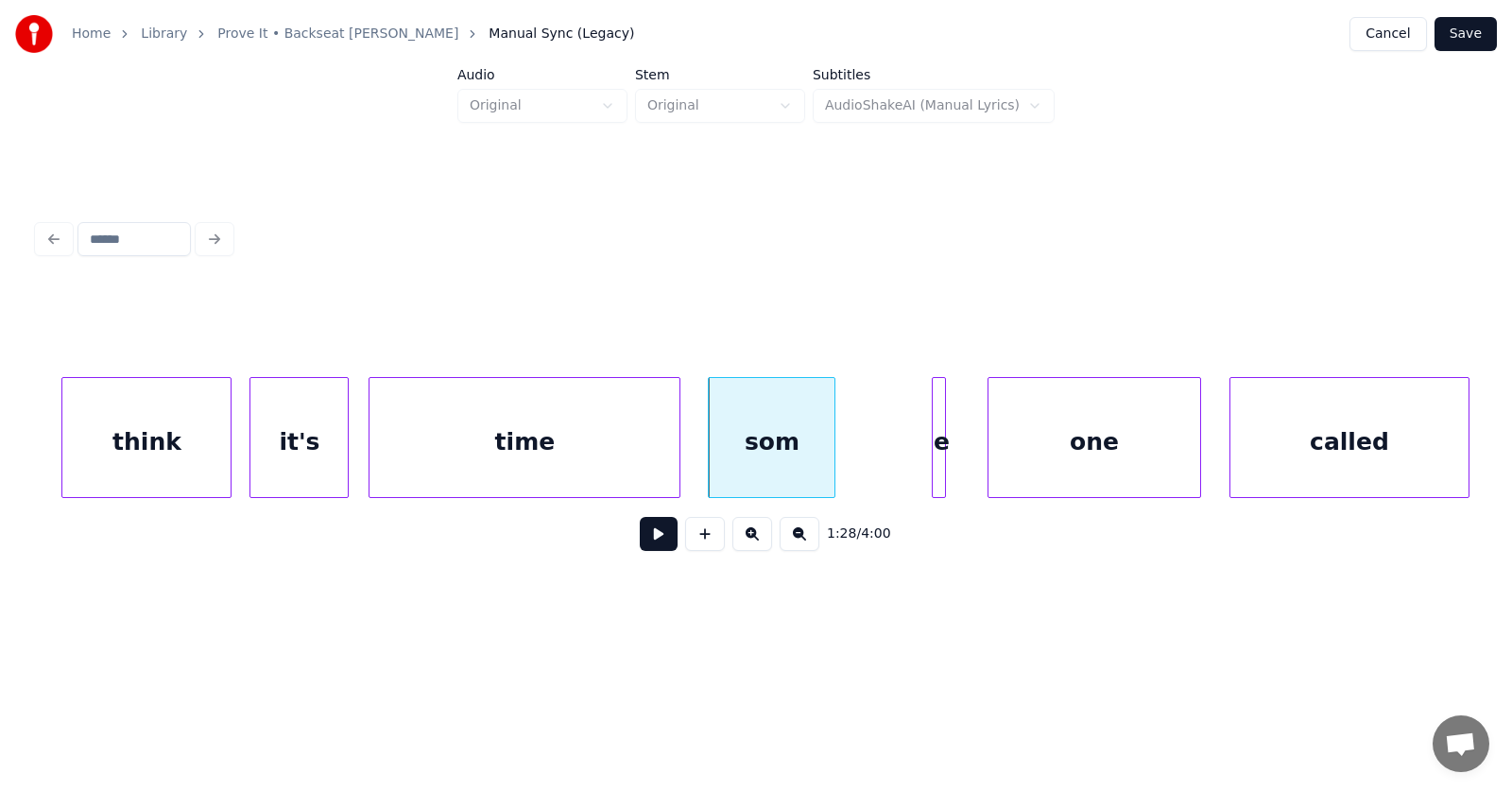
click at [941, 464] on div at bounding box center [943, 437] width 6 height 119
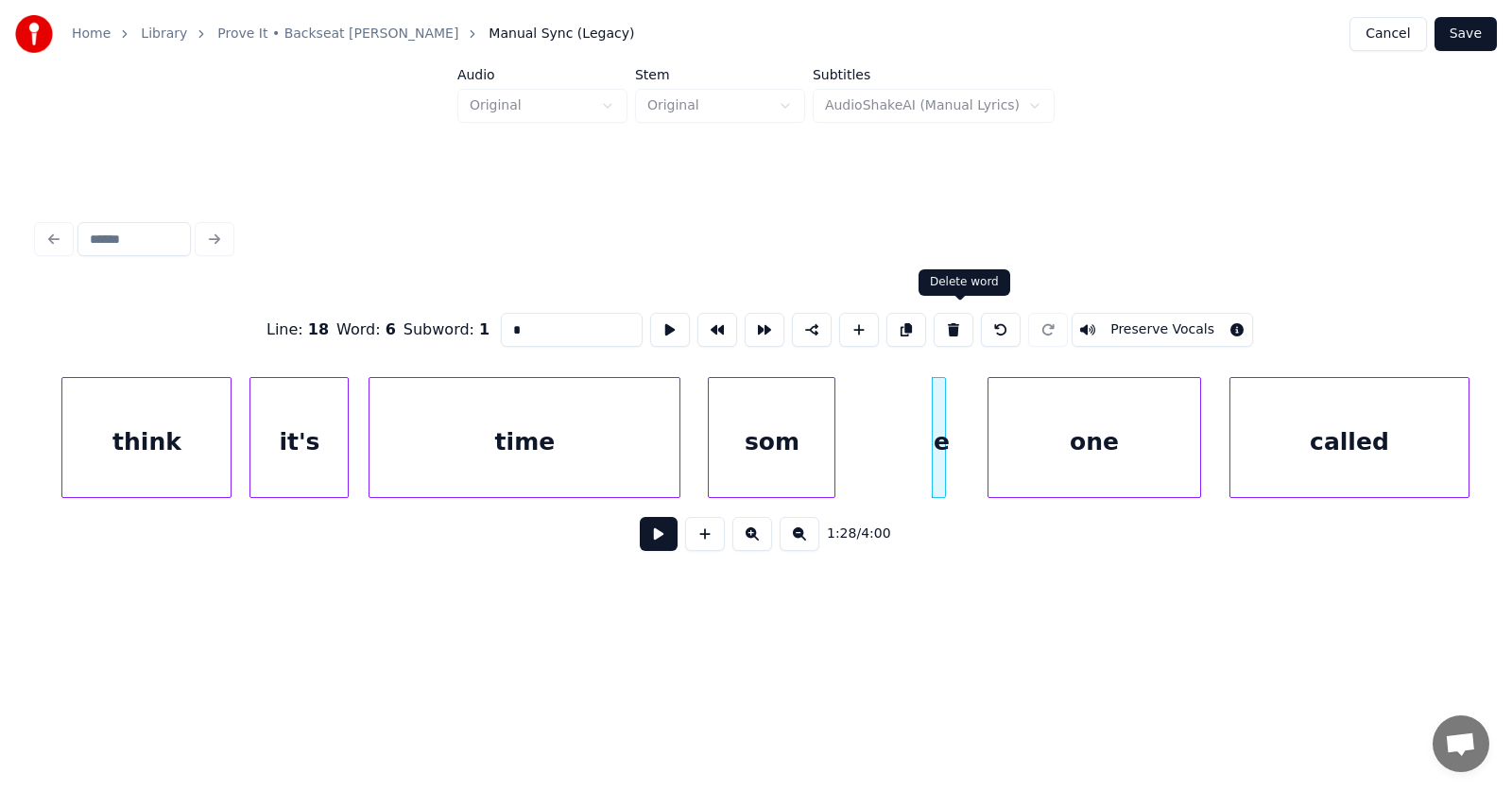
click at [962, 323] on button at bounding box center [953, 330] width 39 height 34
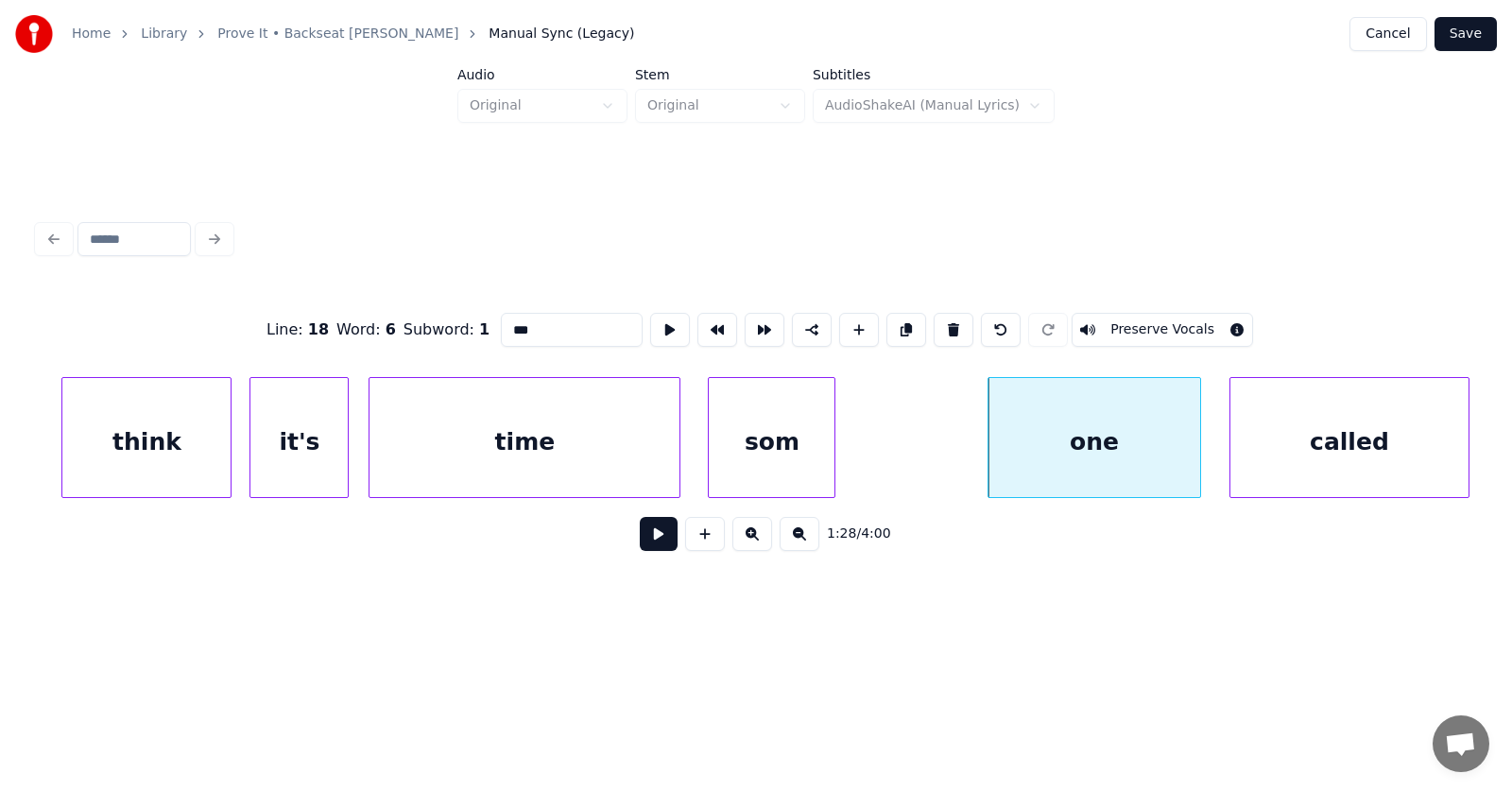
click at [790, 430] on div "som" at bounding box center [772, 442] width 126 height 129
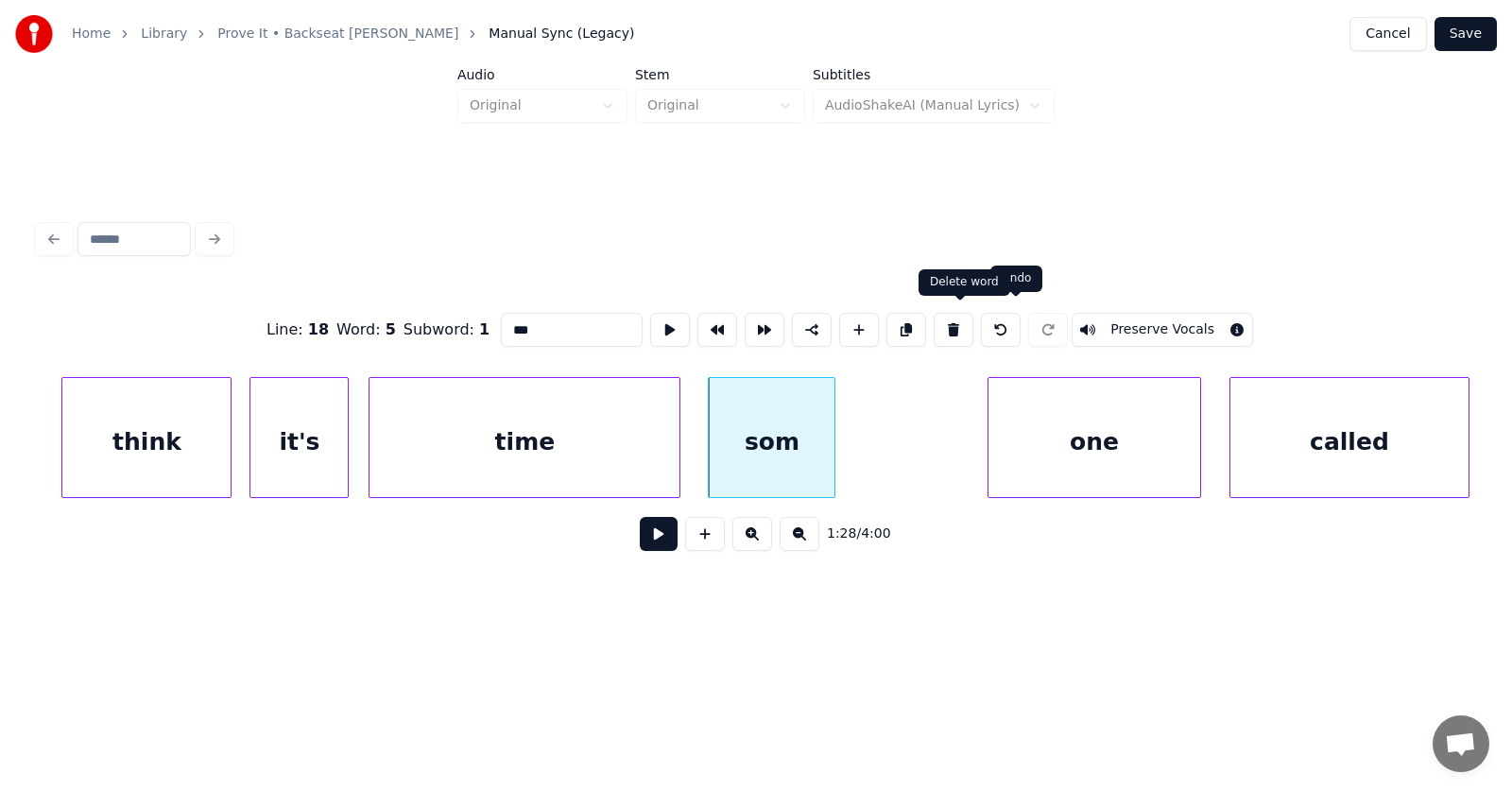
click at [956, 318] on button at bounding box center [953, 330] width 39 height 34
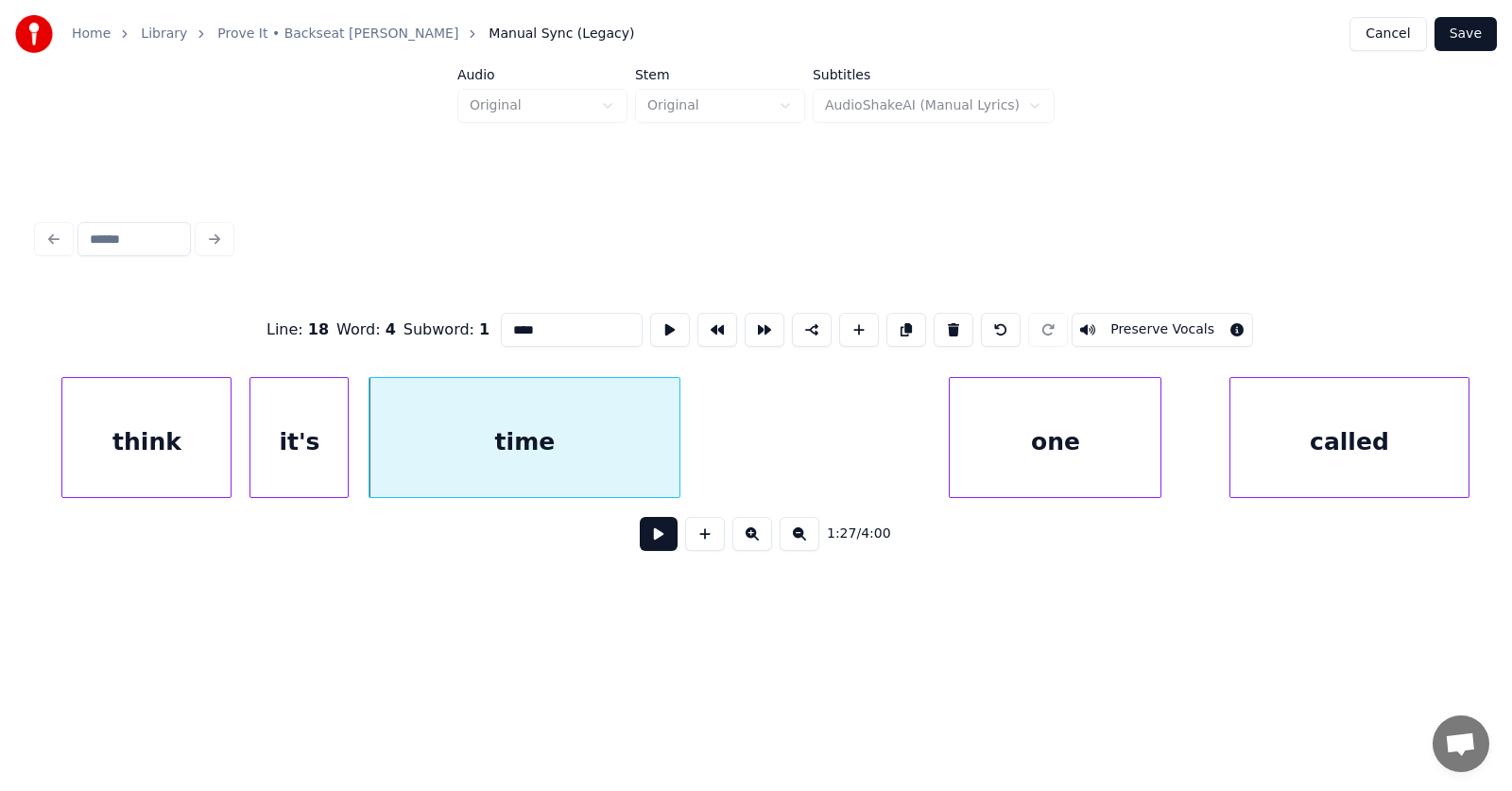
click at [1047, 460] on div "one" at bounding box center [1055, 442] width 211 height 129
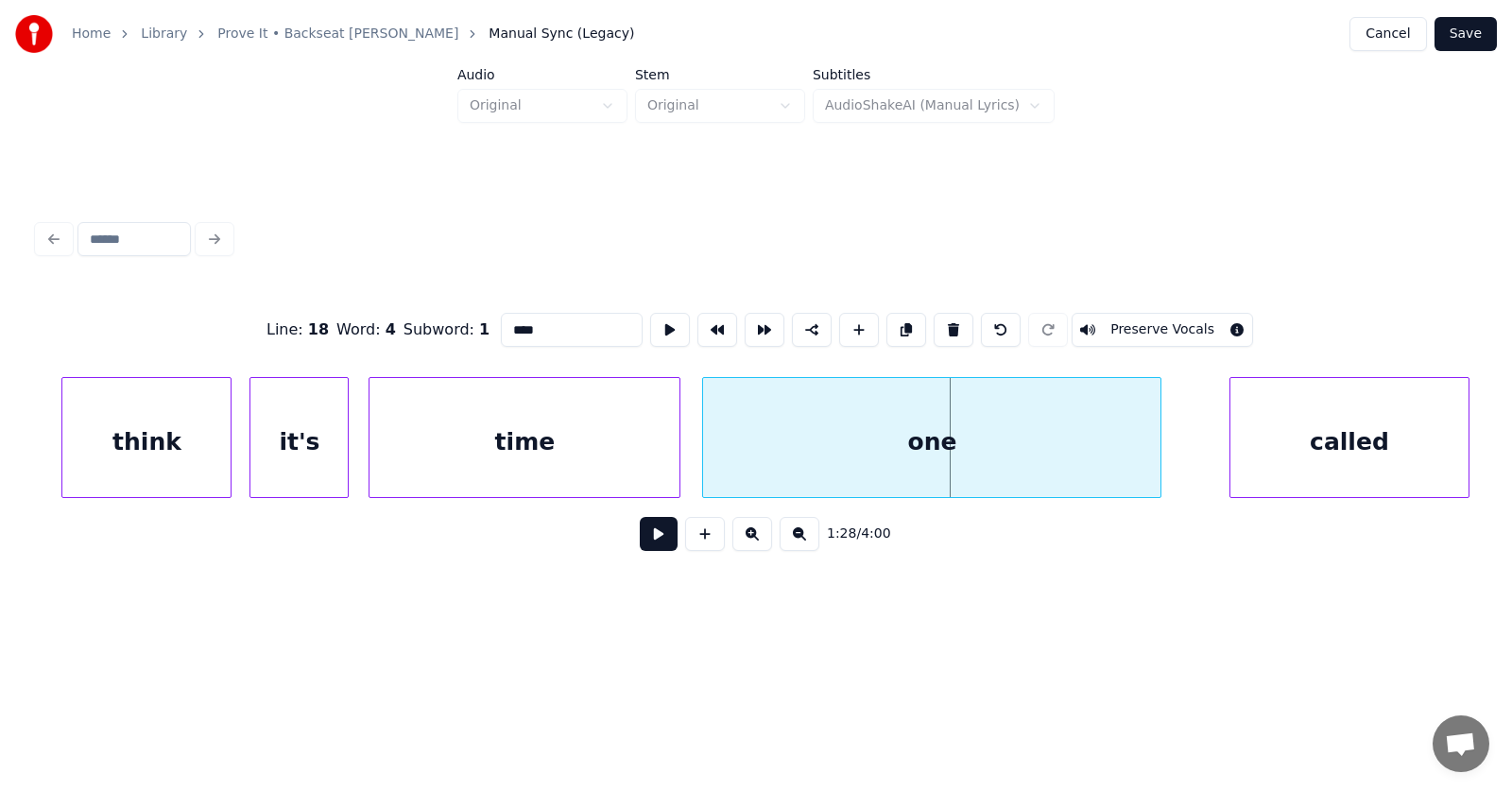
click at [707, 454] on div at bounding box center [706, 437] width 6 height 119
click at [780, 432] on div "one" at bounding box center [932, 442] width 458 height 129
click at [501, 321] on input "***" at bounding box center [571, 330] width 141 height 34
click at [1257, 453] on div "called" at bounding box center [1305, 442] width 240 height 129
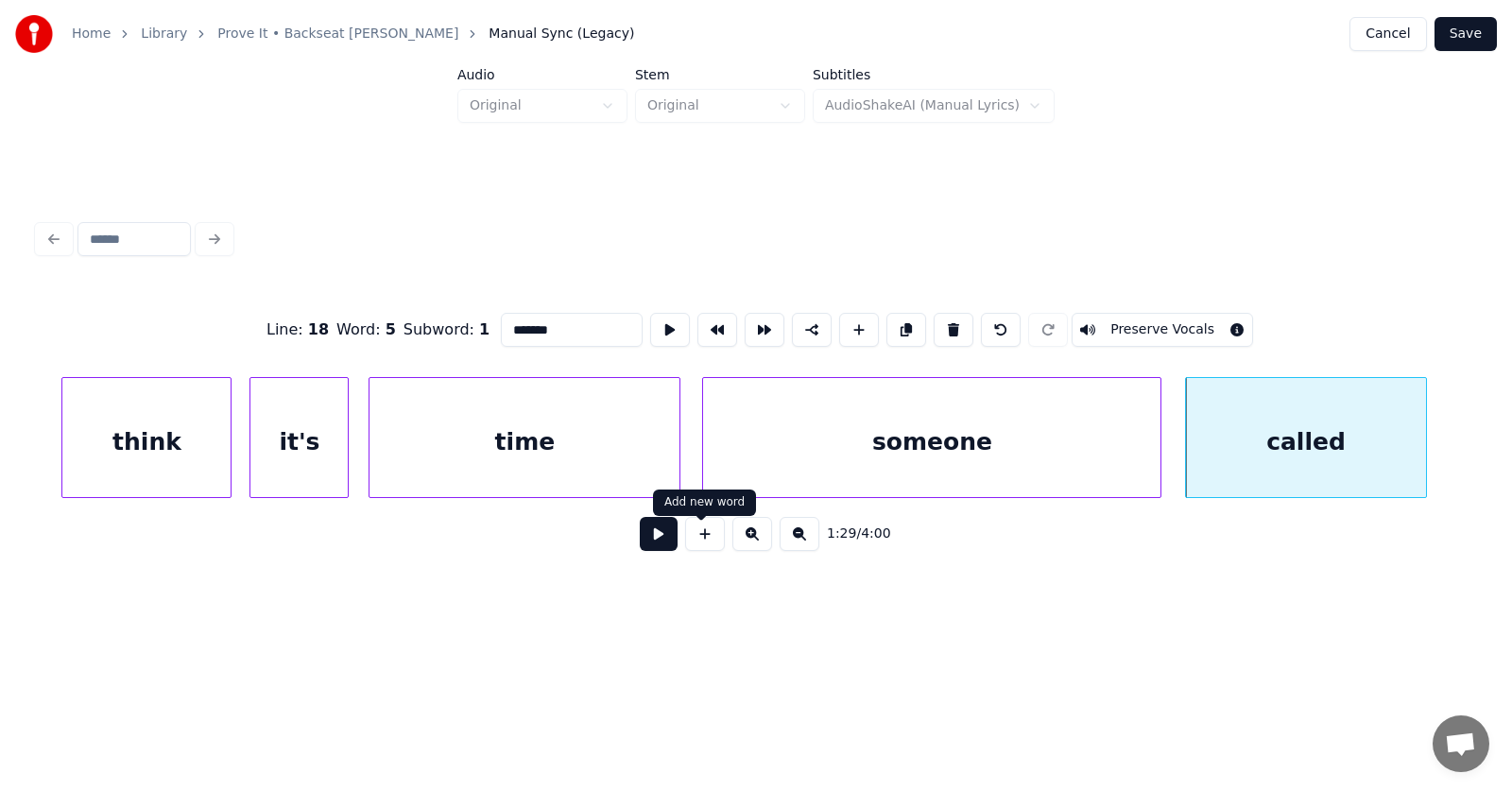
type input "*******"
click at [640, 546] on button at bounding box center [659, 534] width 38 height 34
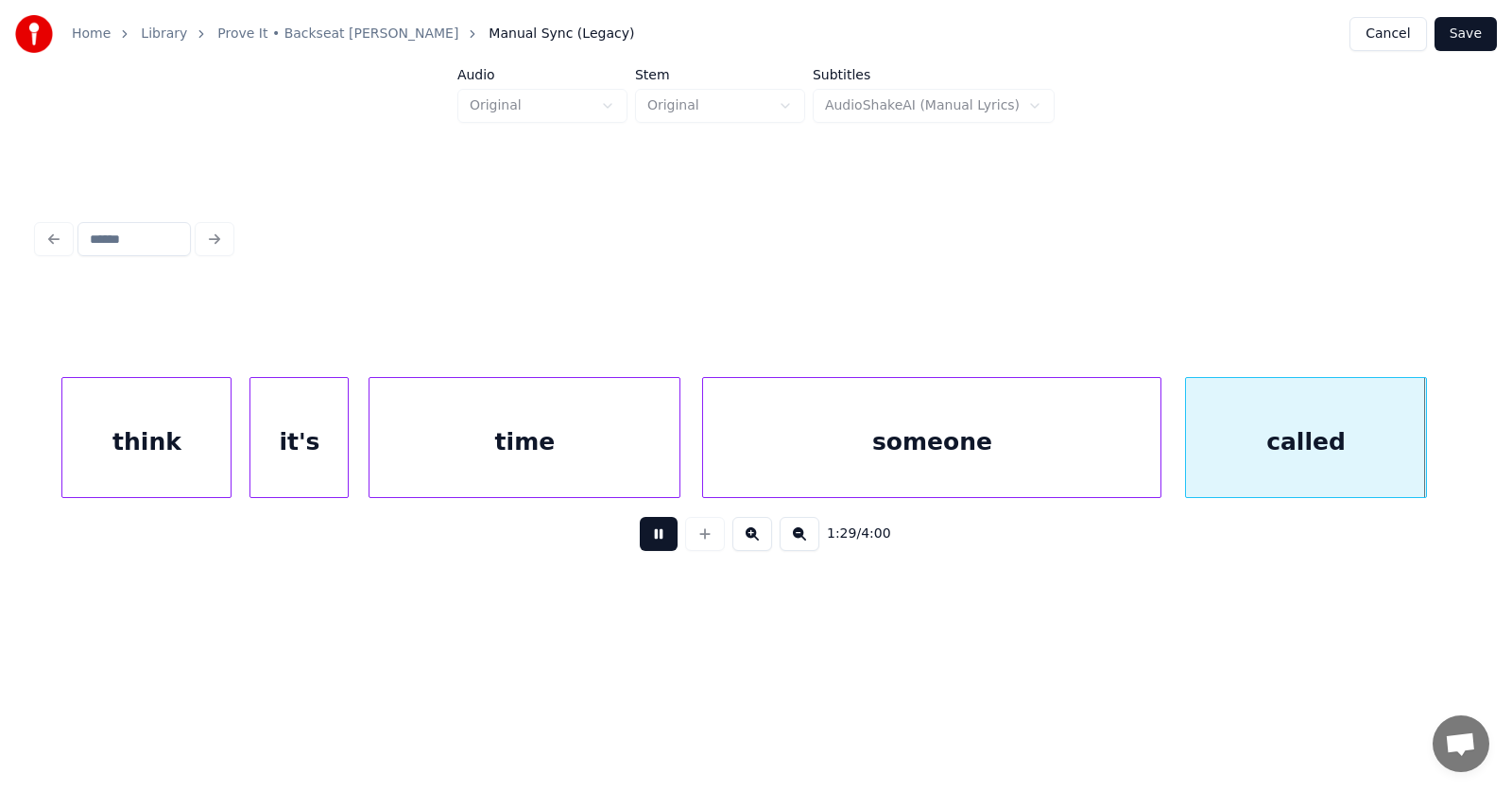
scroll to position [0, 63477]
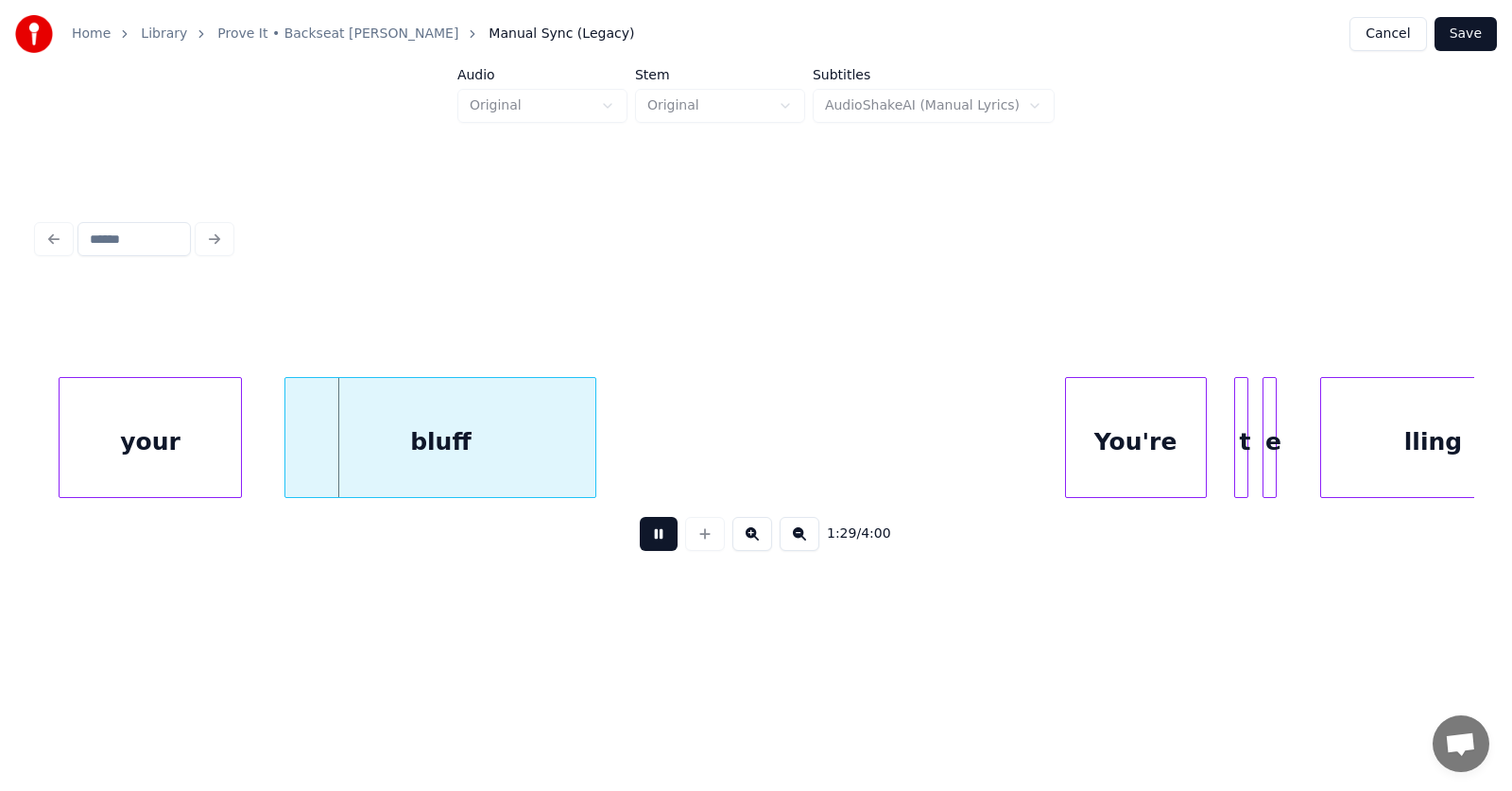
click at [640, 542] on button at bounding box center [659, 534] width 38 height 34
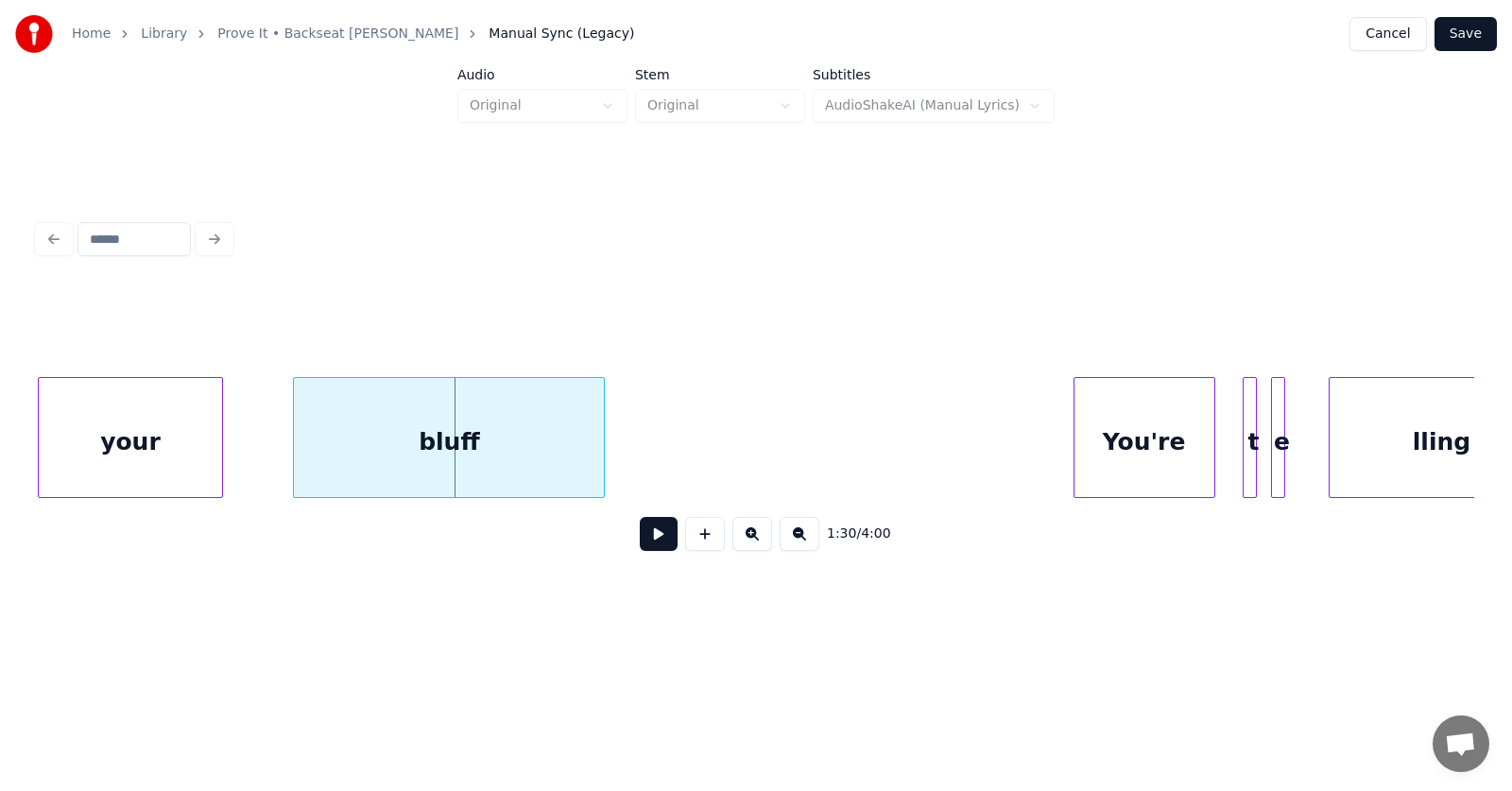
click at [139, 442] on div "your" at bounding box center [130, 442] width 183 height 129
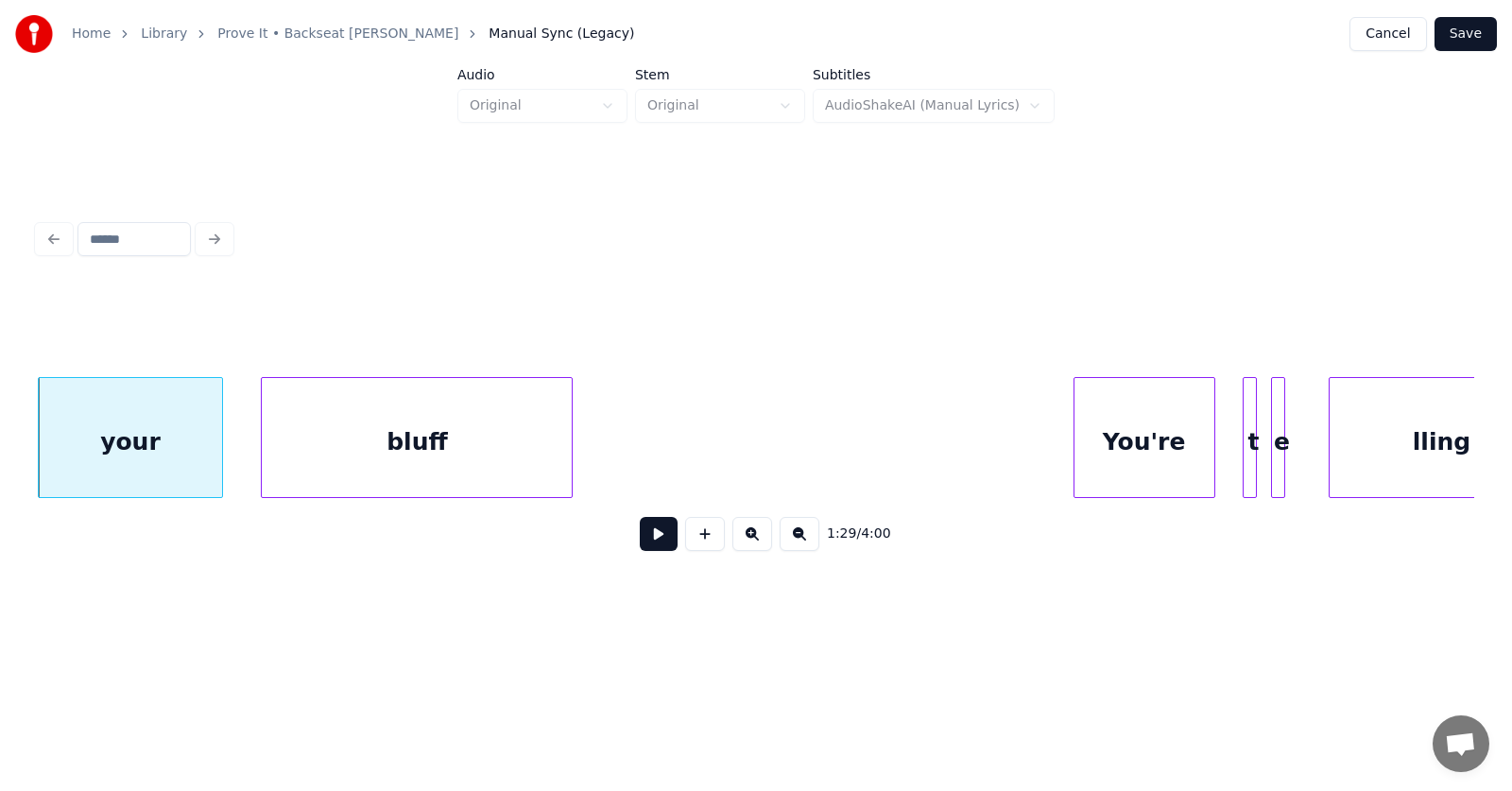
click at [316, 460] on div "bluff" at bounding box center [417, 442] width 310 height 129
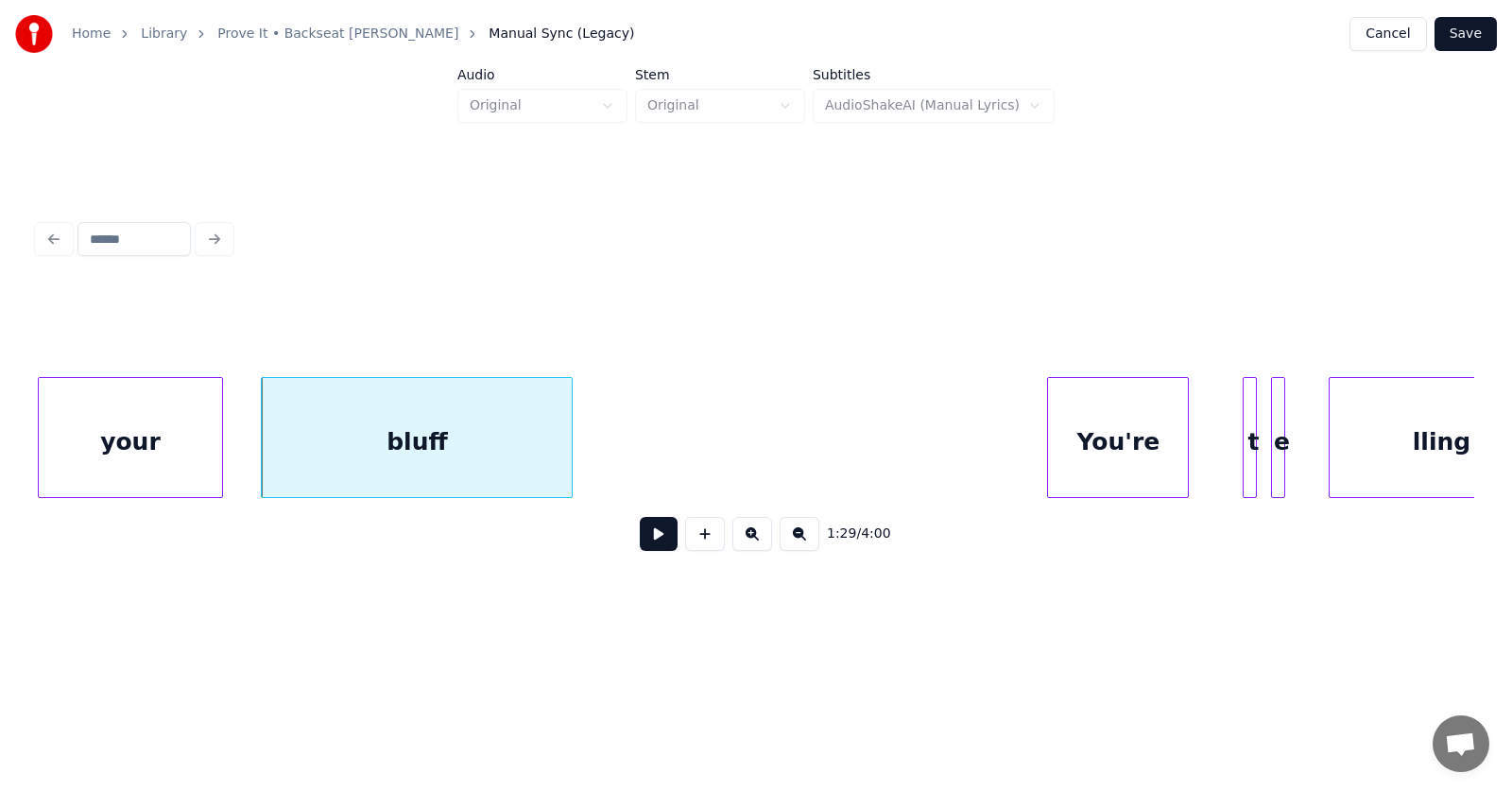
click at [1112, 456] on div "You're" at bounding box center [1118, 442] width 139 height 129
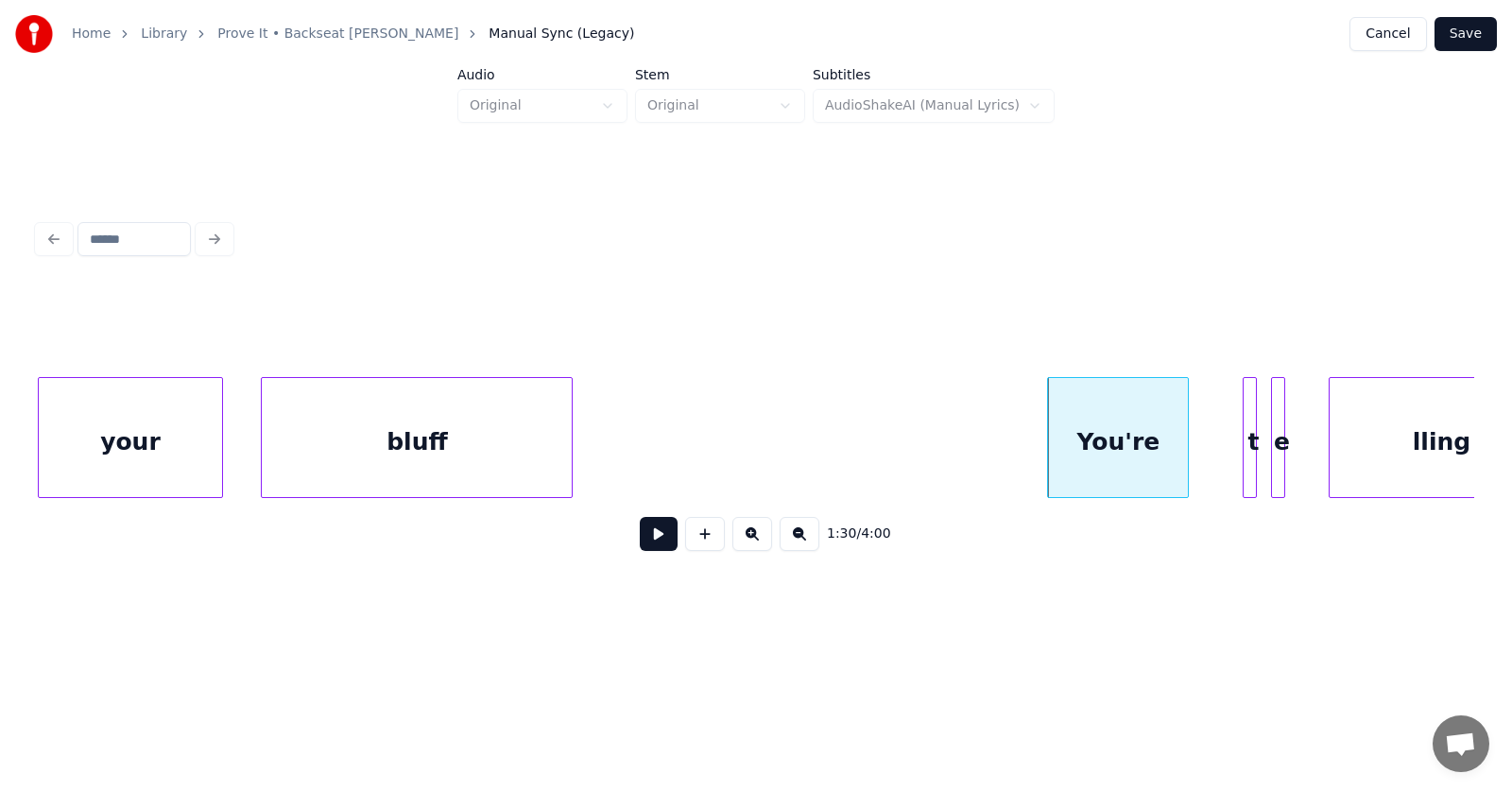
click at [1253, 460] on div at bounding box center [1254, 437] width 6 height 119
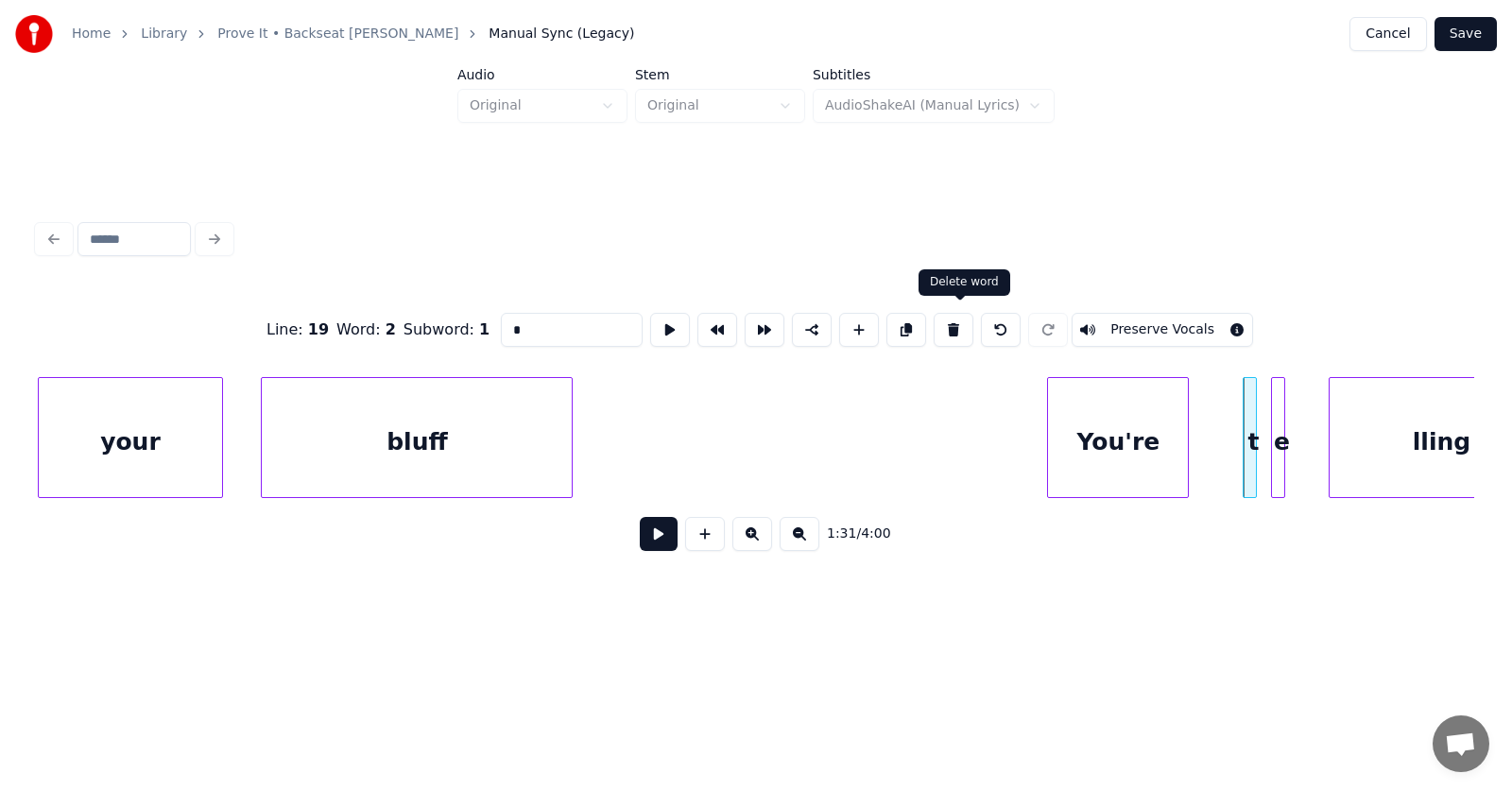
click at [959, 320] on button at bounding box center [953, 330] width 39 height 34
click at [1282, 451] on div at bounding box center [1282, 437] width 6 height 119
click at [958, 321] on button at bounding box center [953, 330] width 39 height 34
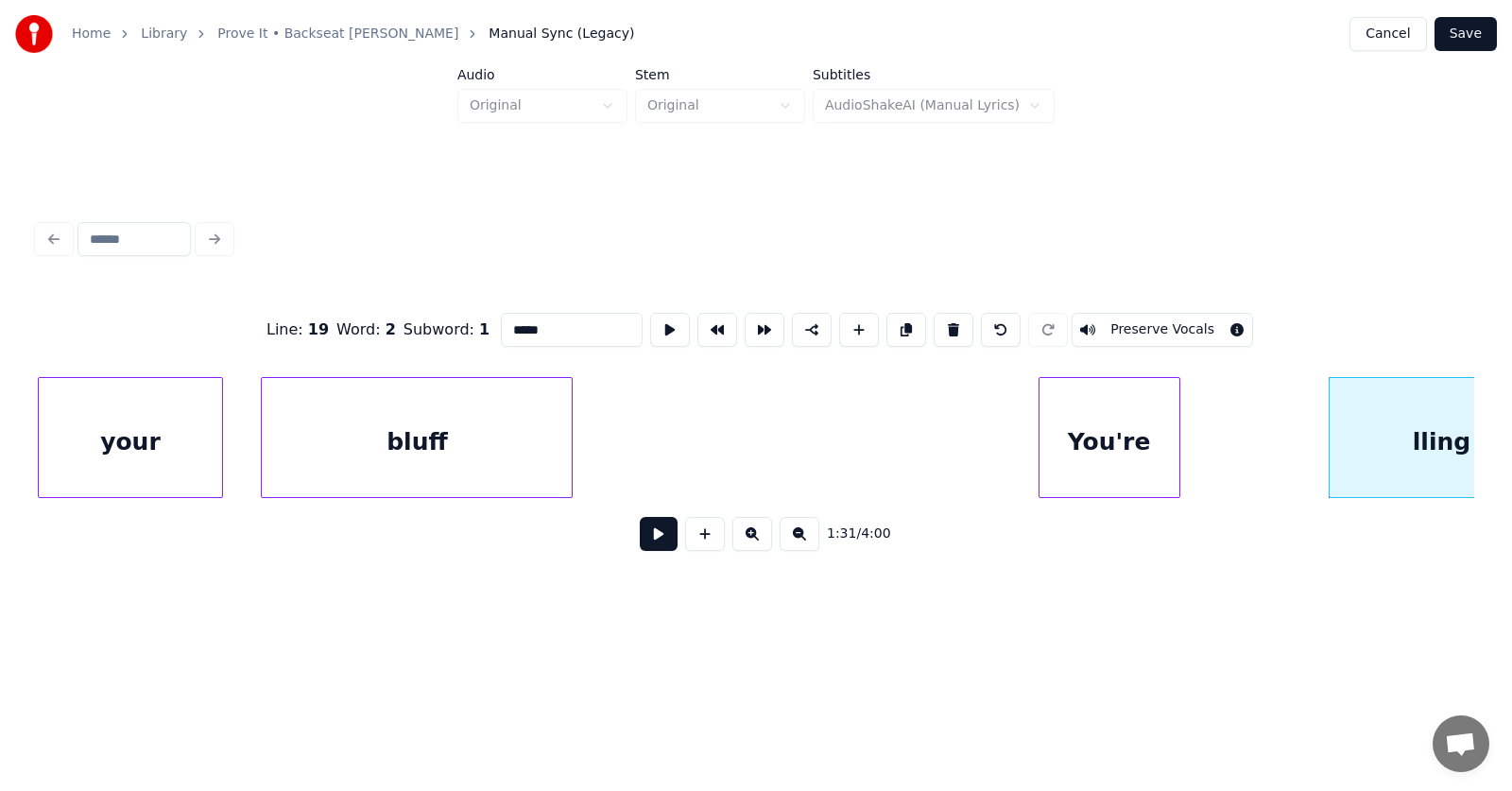
click at [1139, 446] on div "You're" at bounding box center [1109, 442] width 139 height 129
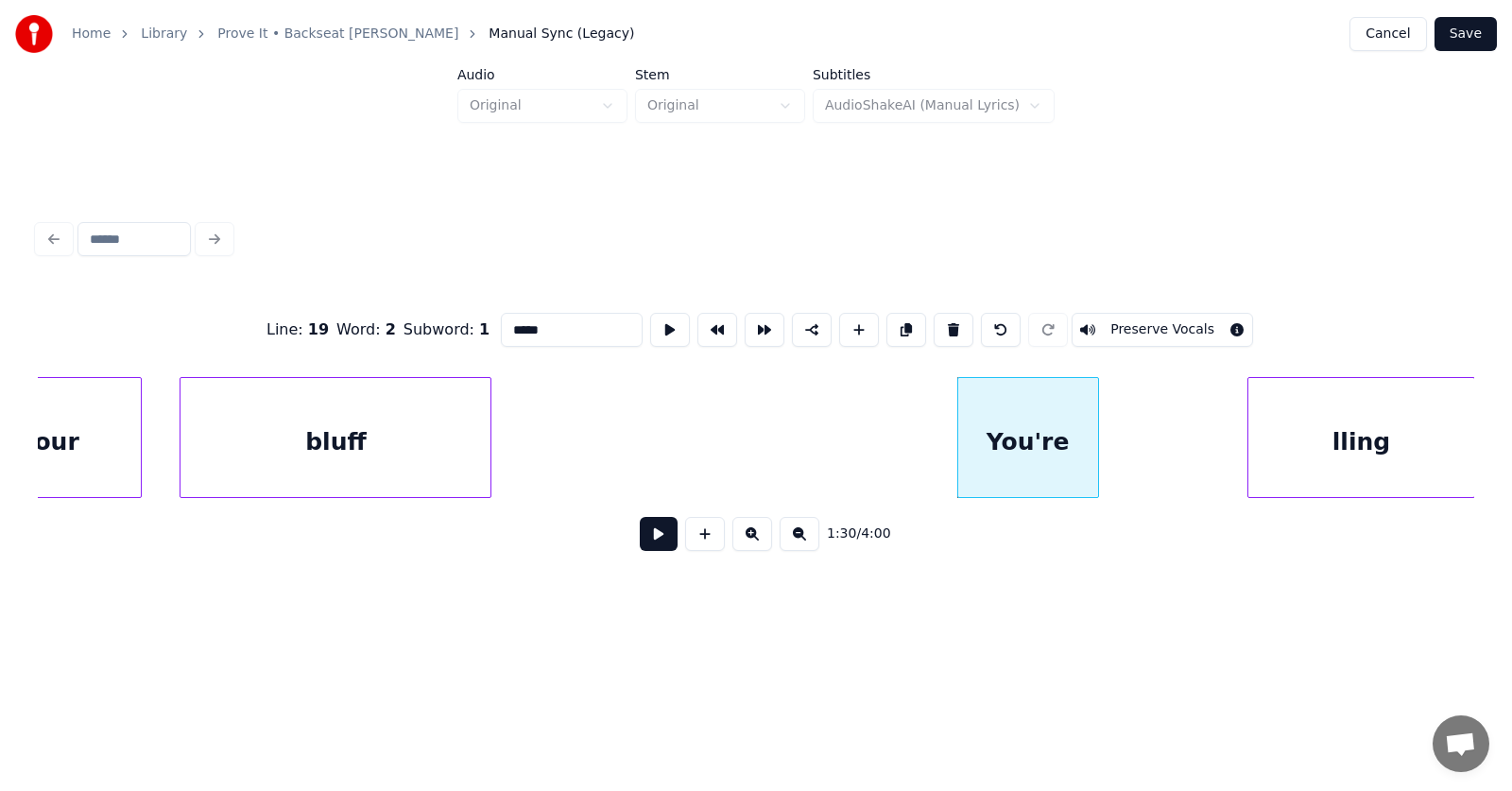
scroll to position [0, 63551]
click at [1366, 463] on div "lling" at bounding box center [1359, 442] width 225 height 129
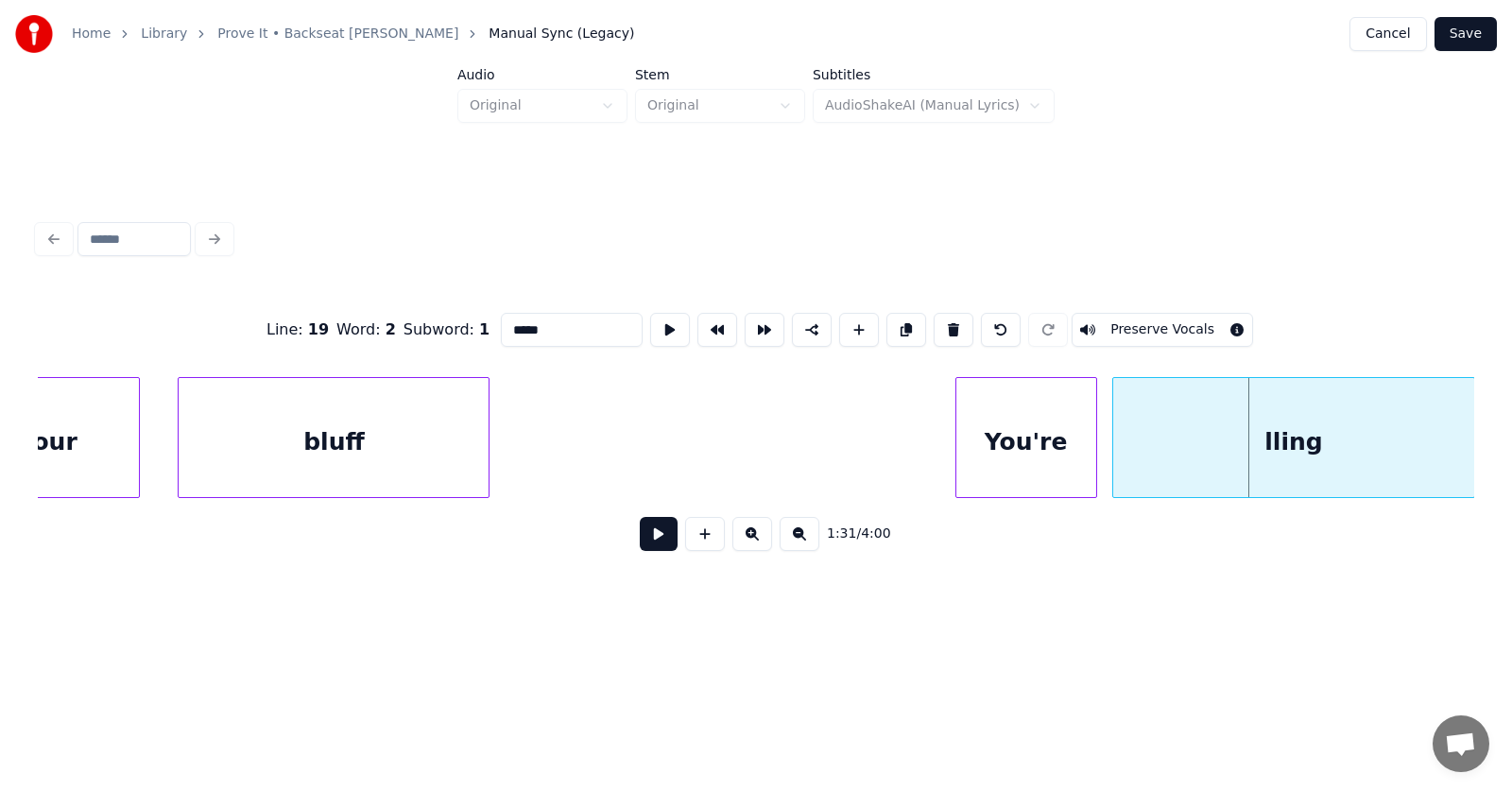
click at [1116, 460] on div at bounding box center [1116, 437] width 6 height 119
click at [1183, 451] on div "lling" at bounding box center [1293, 442] width 360 height 129
click at [501, 320] on input "*****" at bounding box center [571, 330] width 141 height 34
type input "*******"
click at [647, 538] on button at bounding box center [659, 534] width 38 height 34
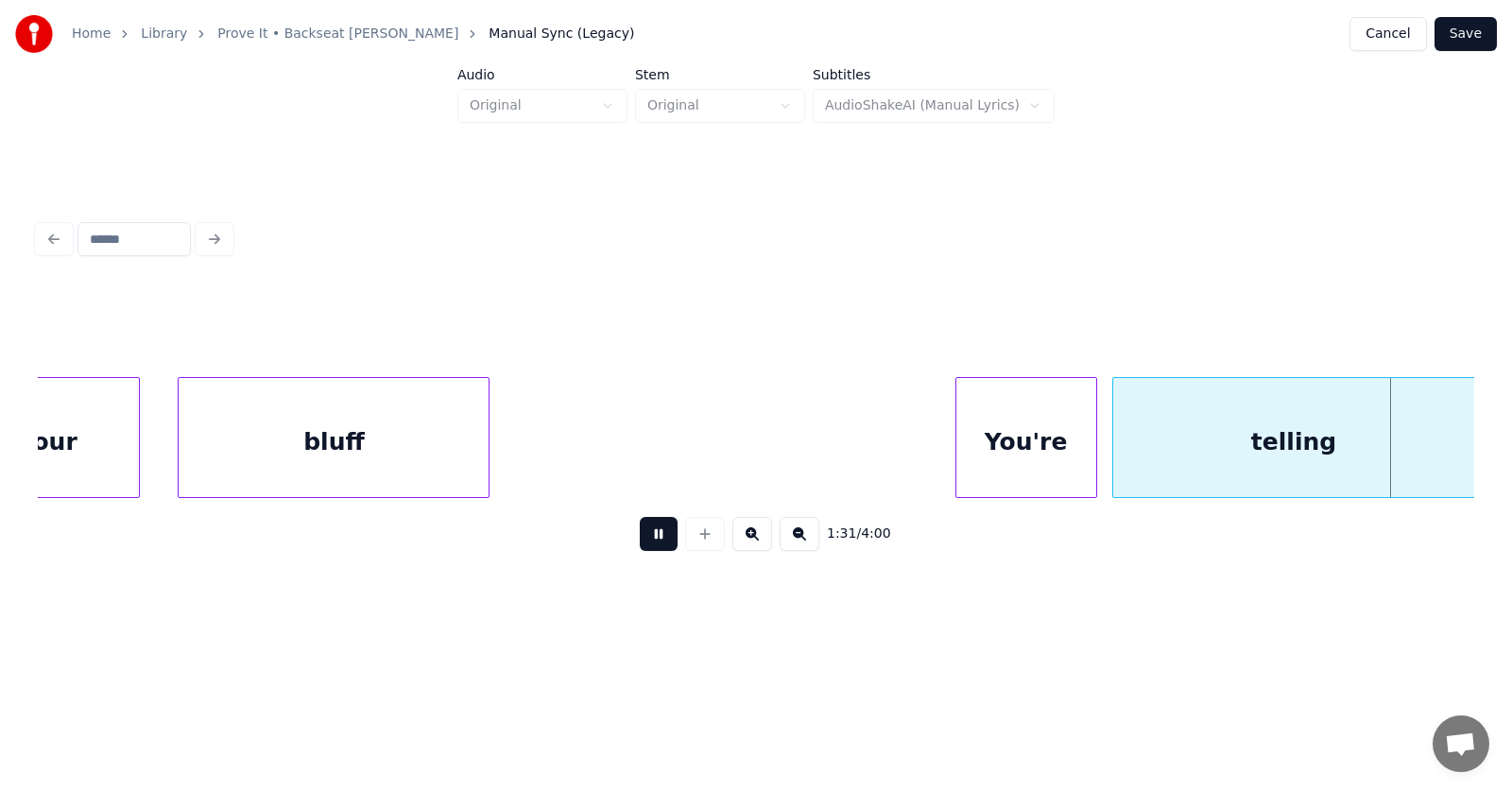
scroll to position [0, 64989]
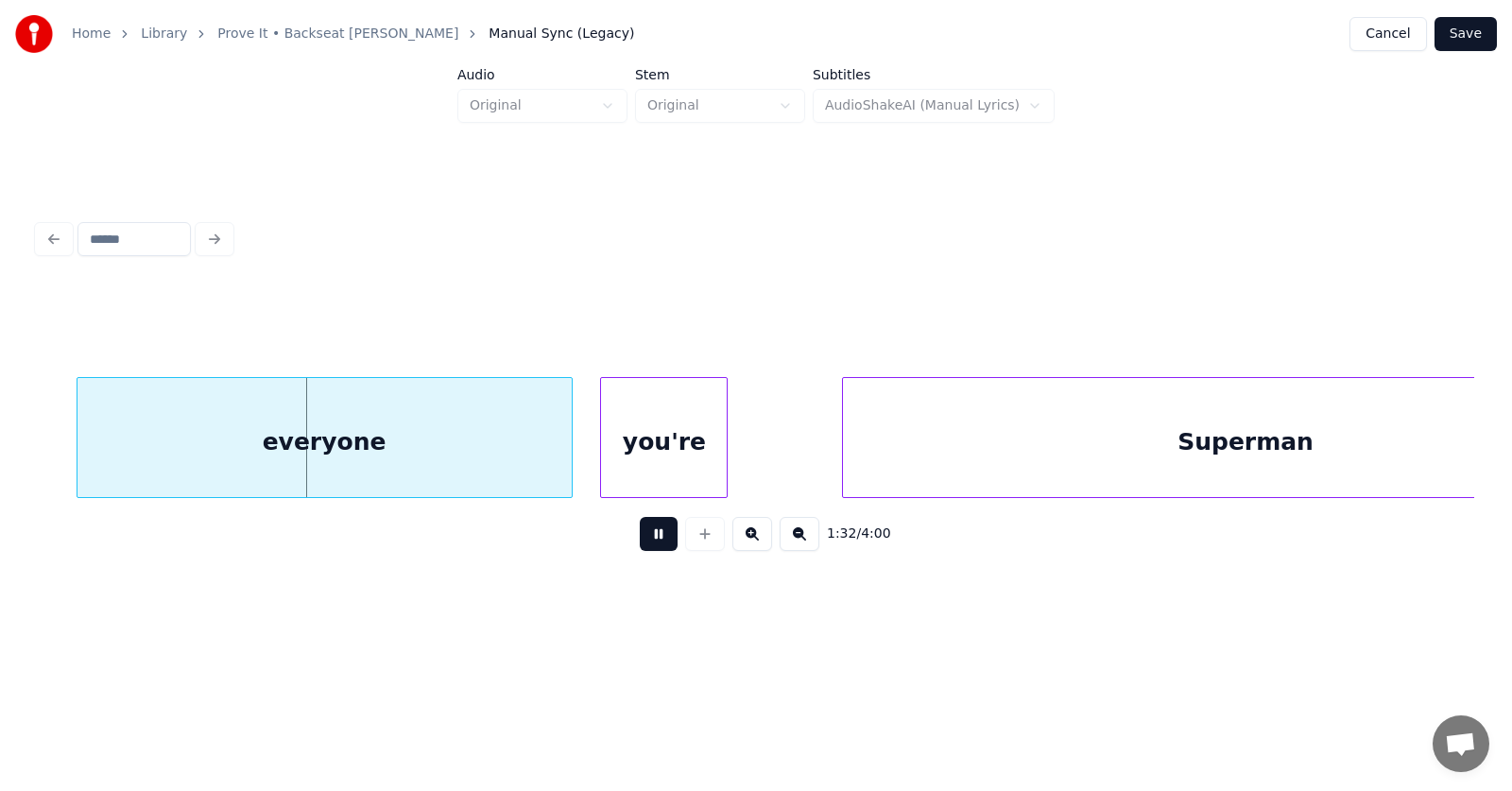
click at [647, 537] on button at bounding box center [659, 534] width 38 height 34
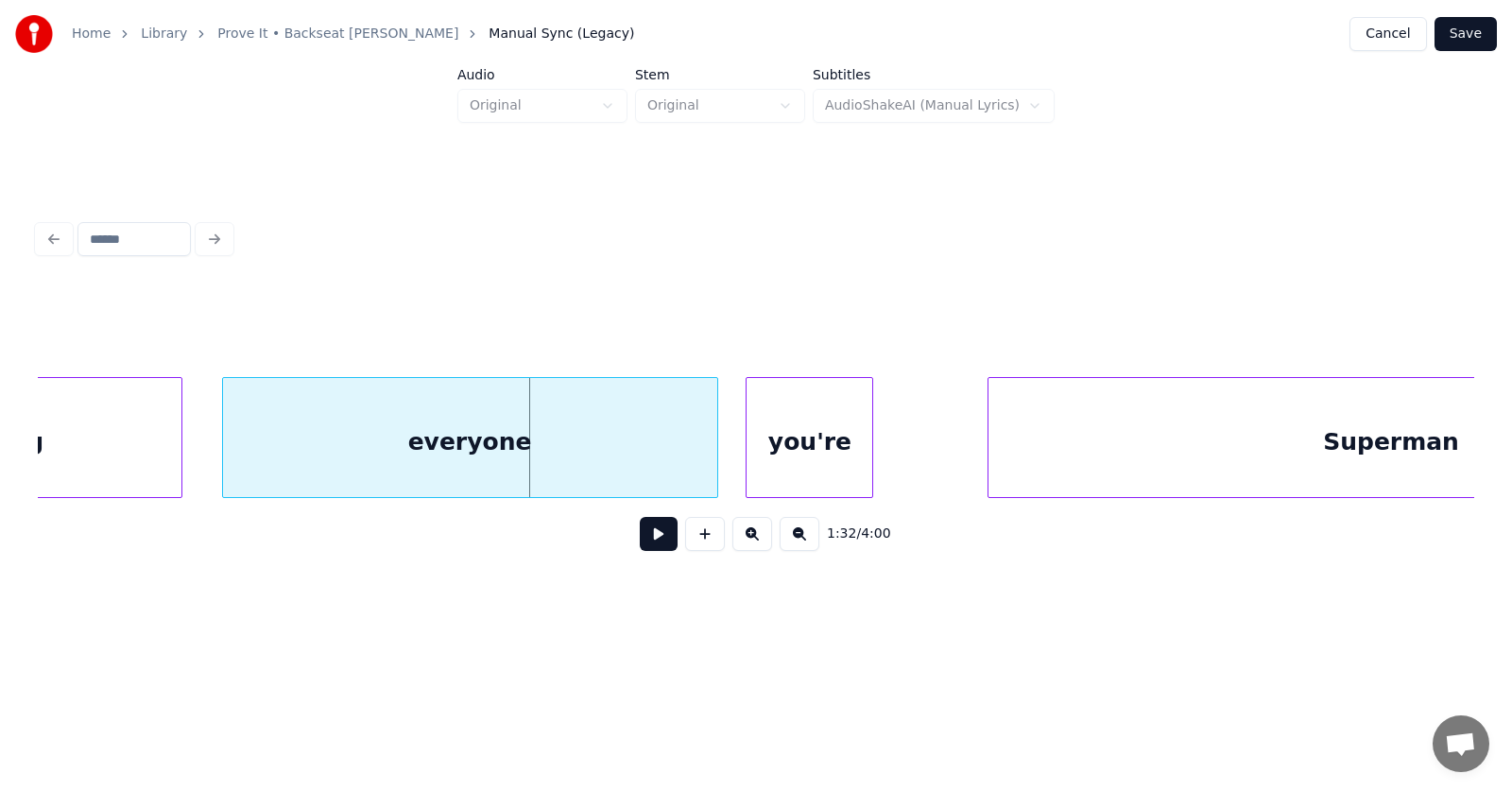
scroll to position [0, 64613]
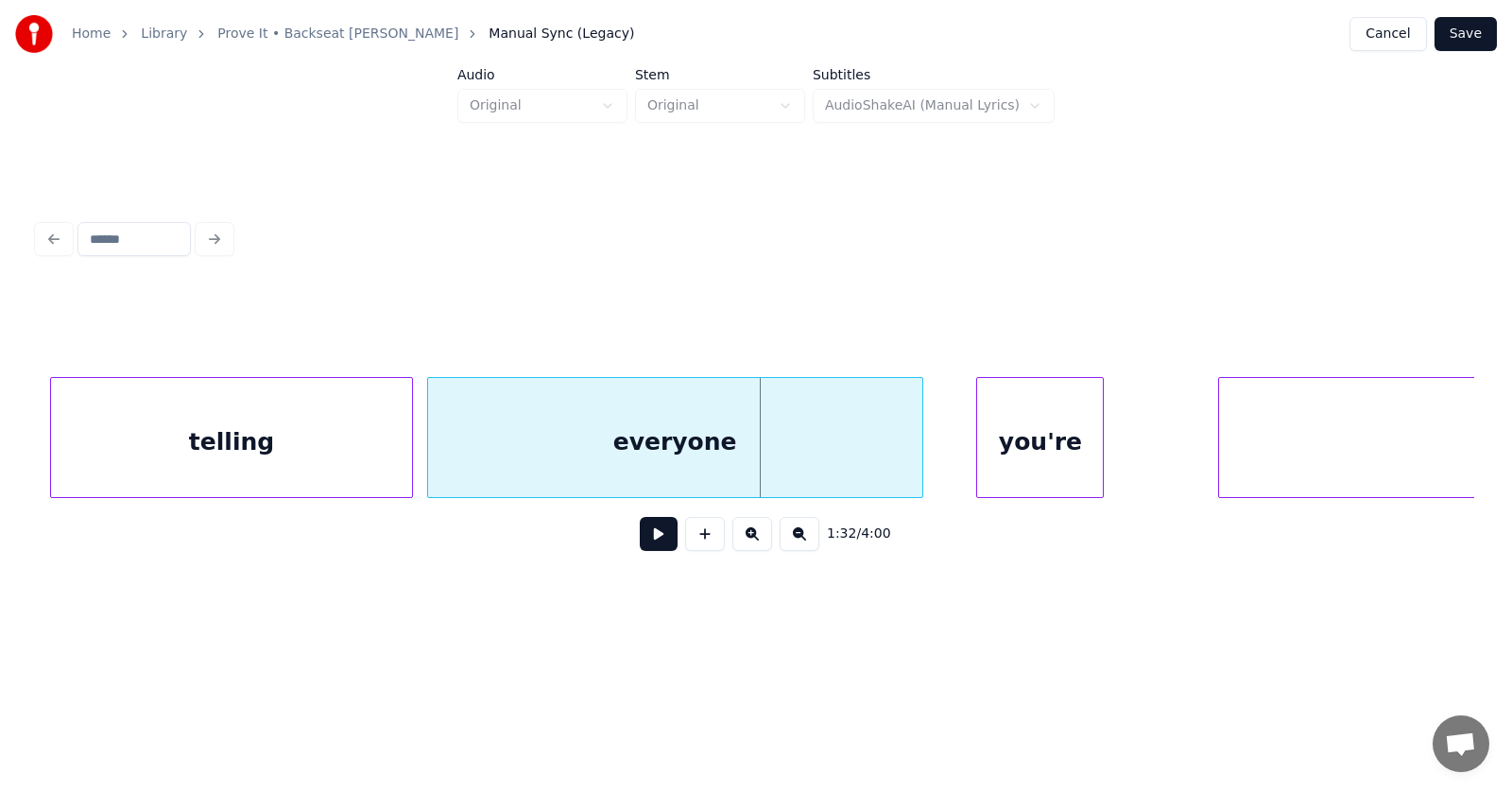
click at [622, 432] on div "everyone" at bounding box center [675, 442] width 495 height 129
click at [244, 418] on div "telling" at bounding box center [231, 442] width 360 height 129
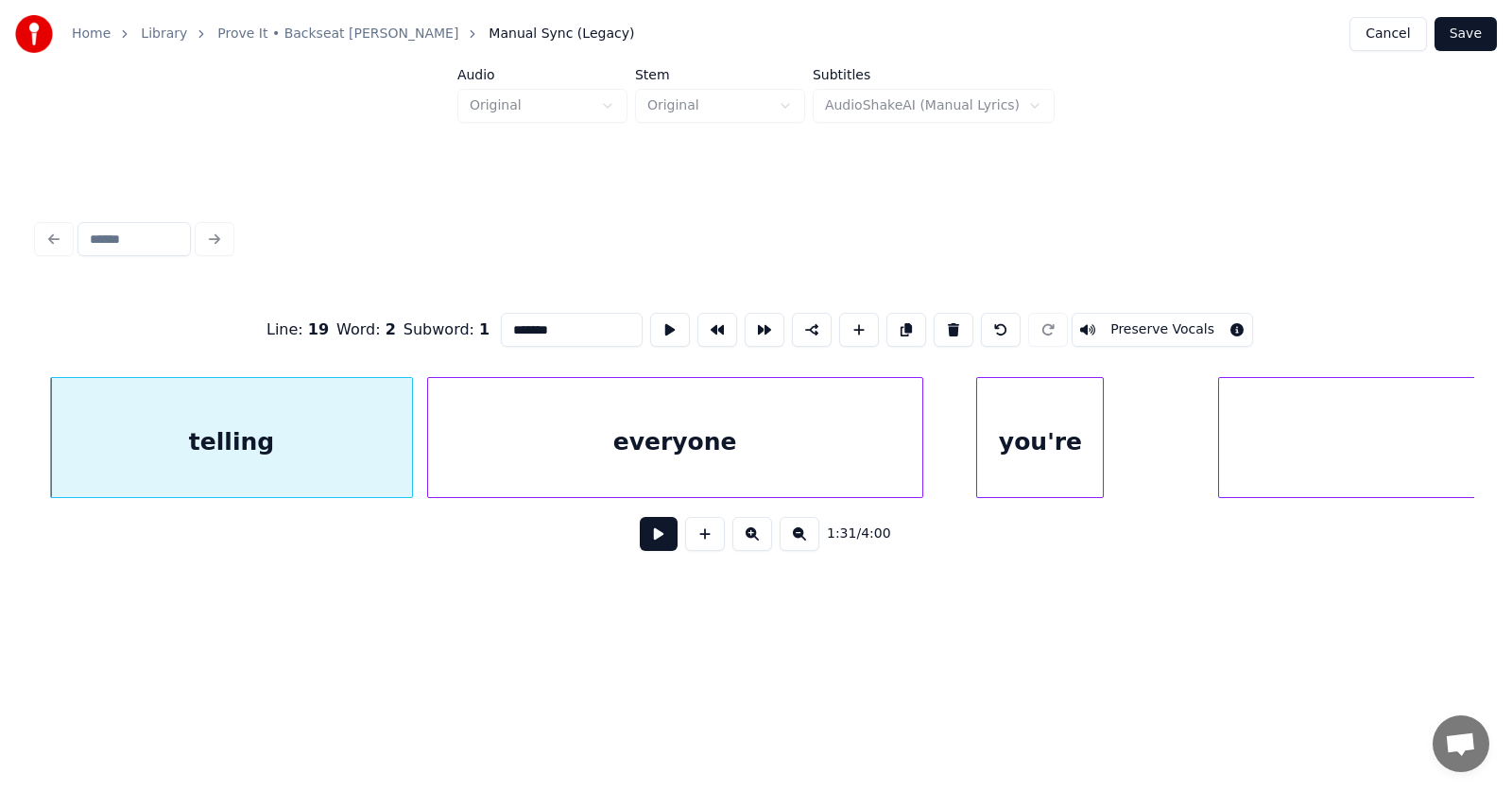
click at [640, 541] on button at bounding box center [659, 534] width 38 height 34
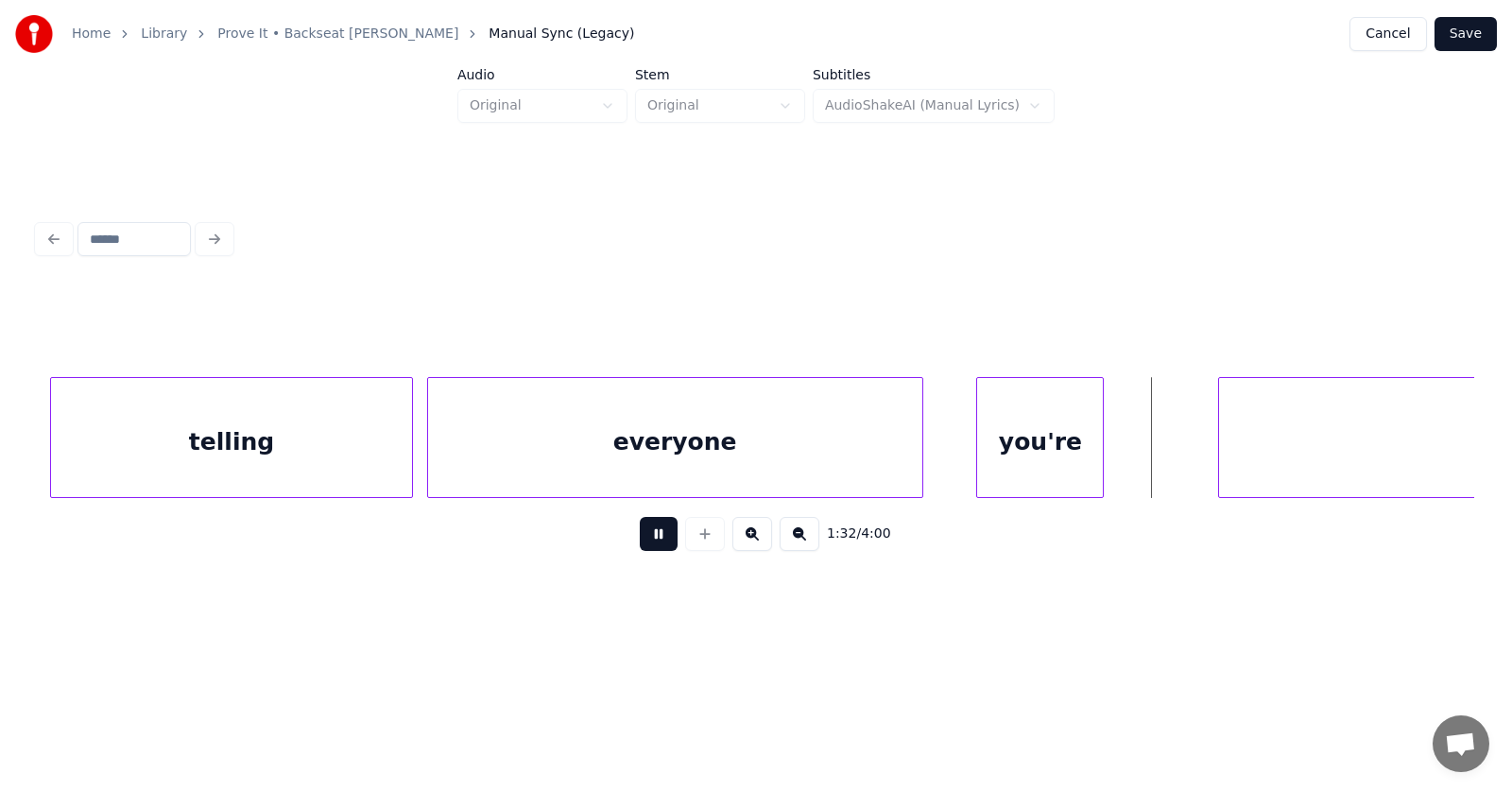
click at [640, 538] on button at bounding box center [659, 534] width 38 height 34
click at [1003, 473] on div "you're" at bounding box center [1014, 442] width 126 height 129
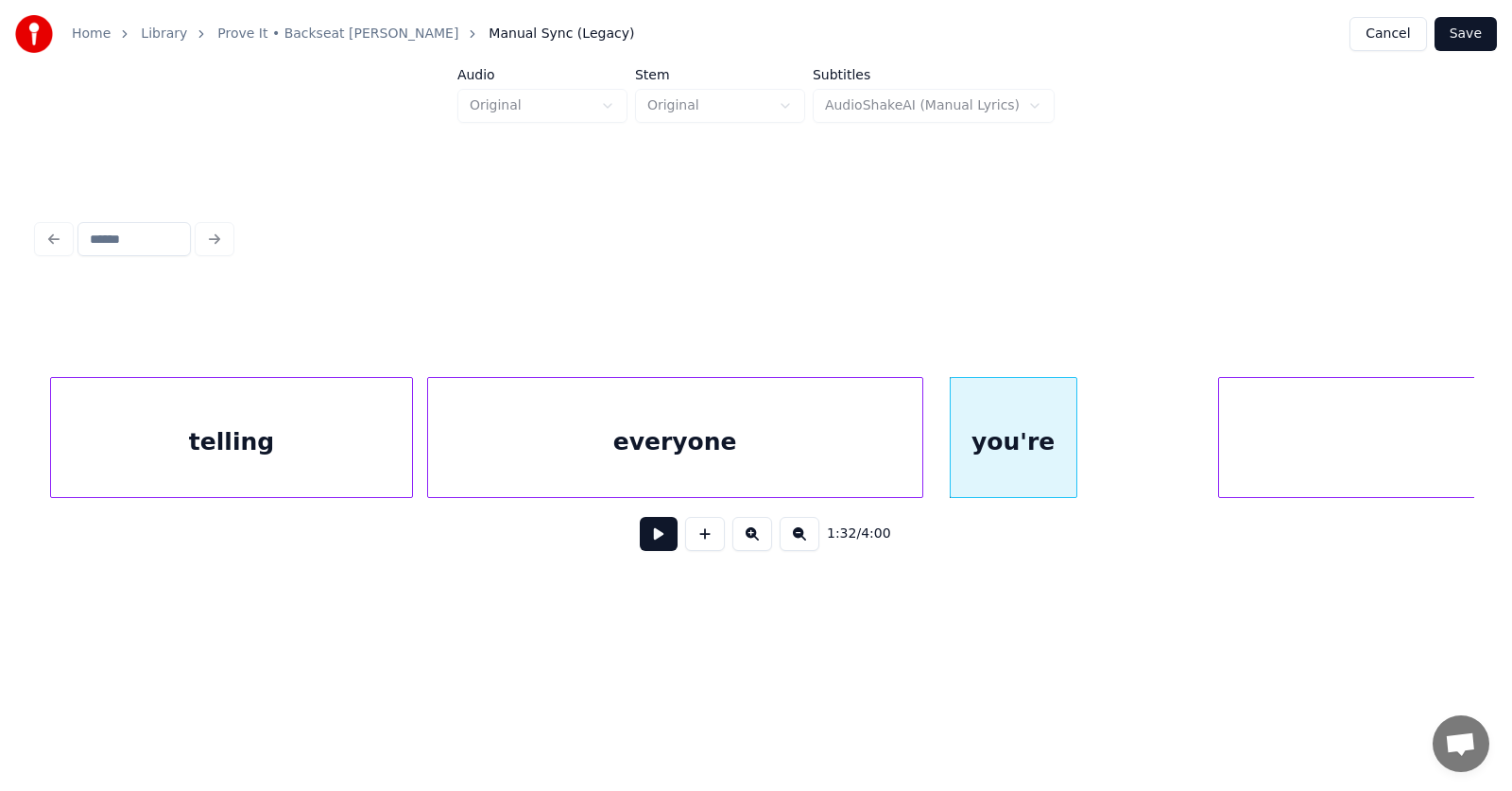
scroll to position [0, 65160]
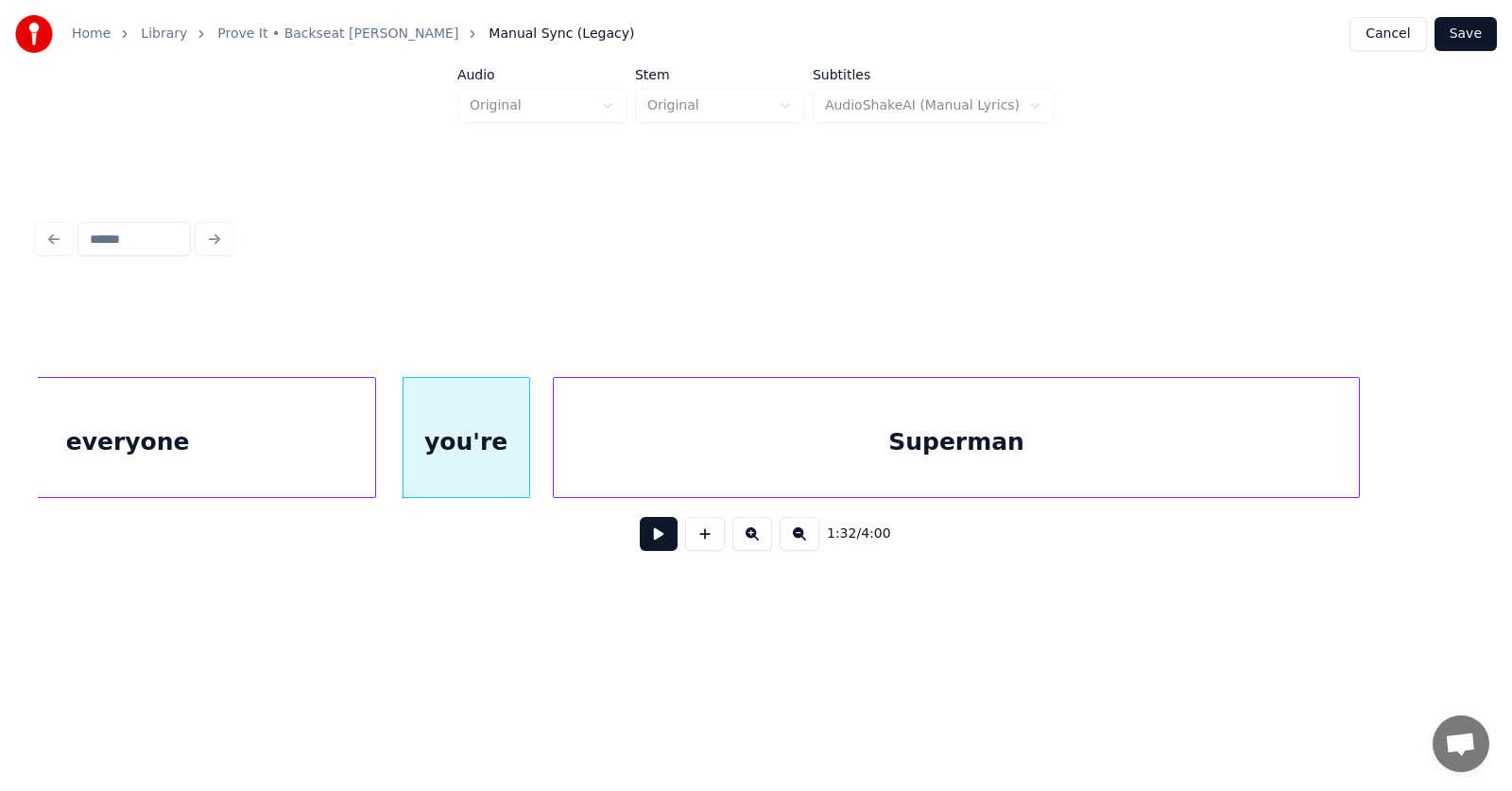
click at [1173, 482] on div "Superman" at bounding box center [956, 442] width 806 height 129
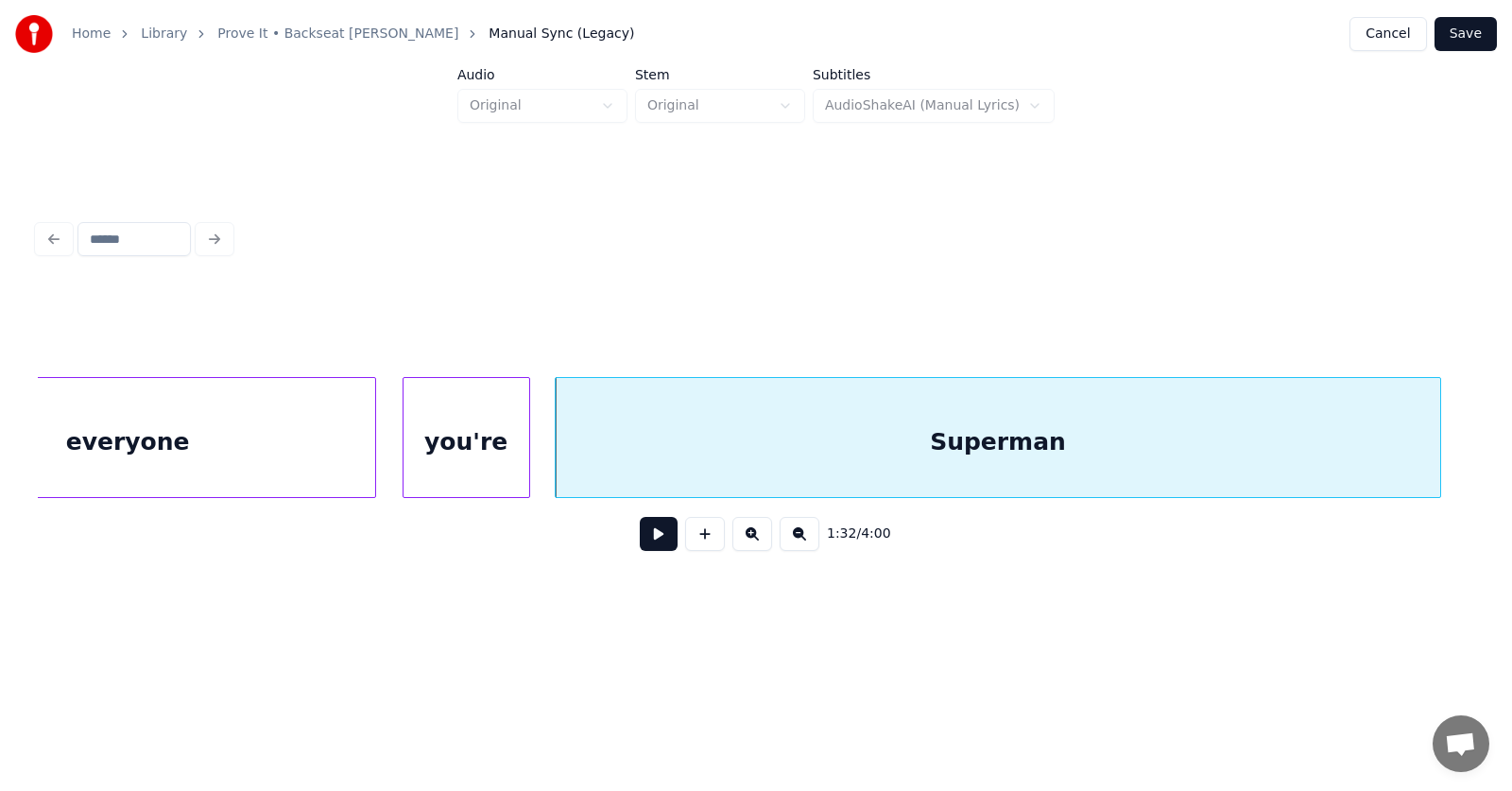
click at [1437, 442] on div at bounding box center [1438, 437] width 6 height 119
click at [653, 542] on button at bounding box center [659, 534] width 38 height 34
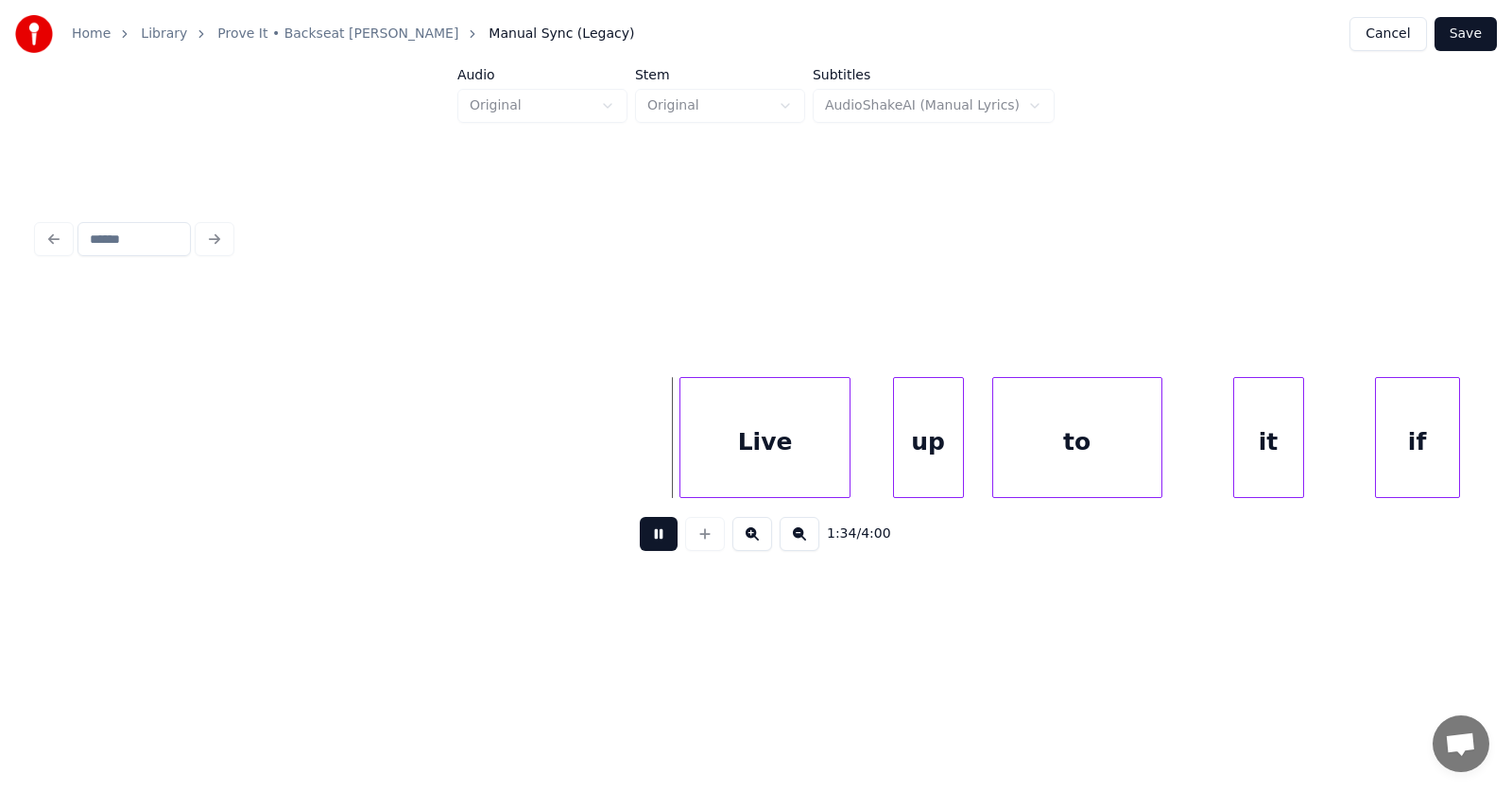
click at [653, 542] on button at bounding box center [659, 534] width 38 height 34
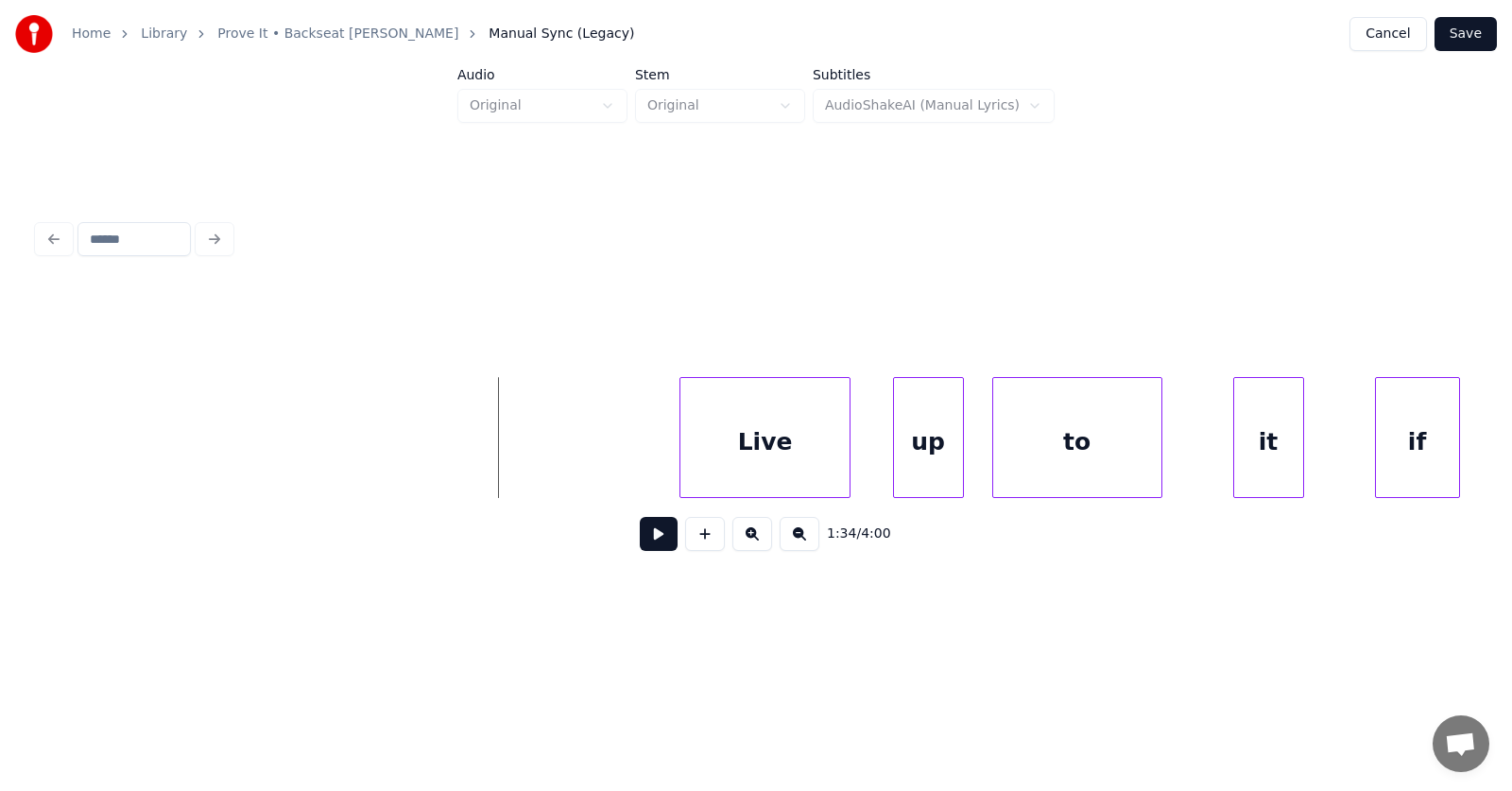
click at [650, 548] on button at bounding box center [659, 534] width 38 height 34
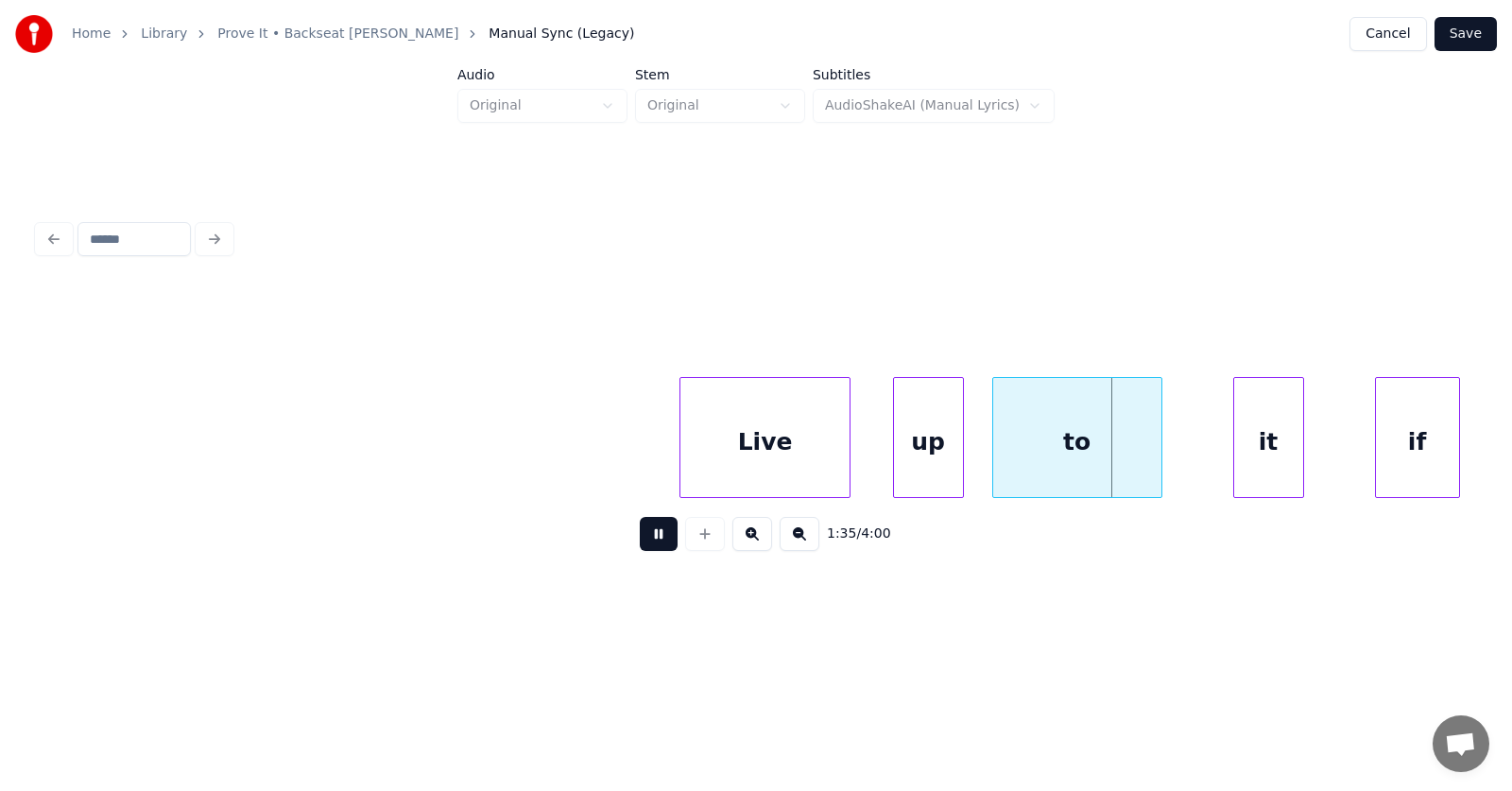
click at [650, 548] on button at bounding box center [659, 534] width 38 height 34
click at [759, 456] on div "Live" at bounding box center [734, 442] width 168 height 129
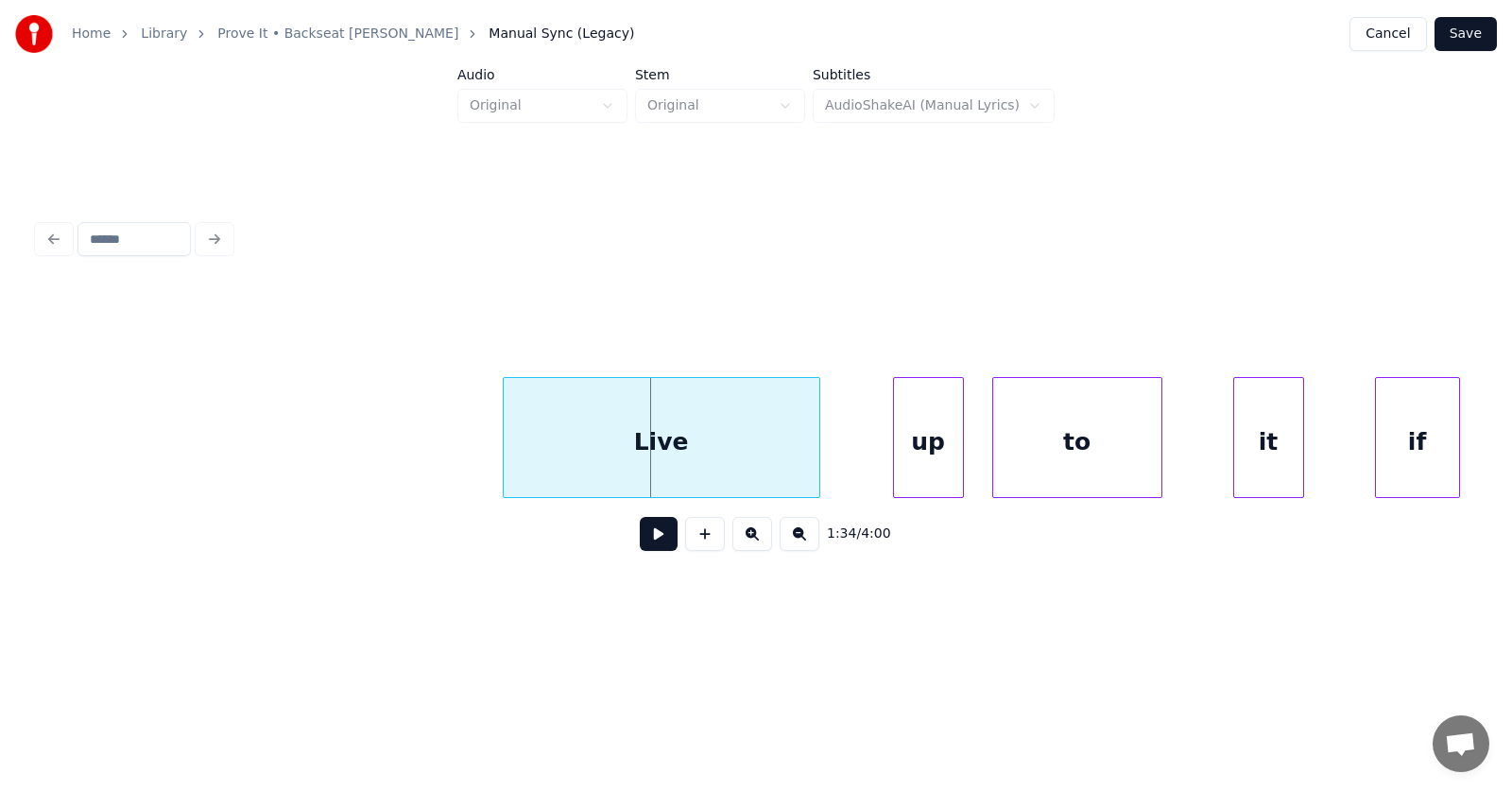
click at [504, 450] on div at bounding box center [507, 437] width 6 height 119
click at [891, 462] on div "up" at bounding box center [873, 442] width 69 height 129
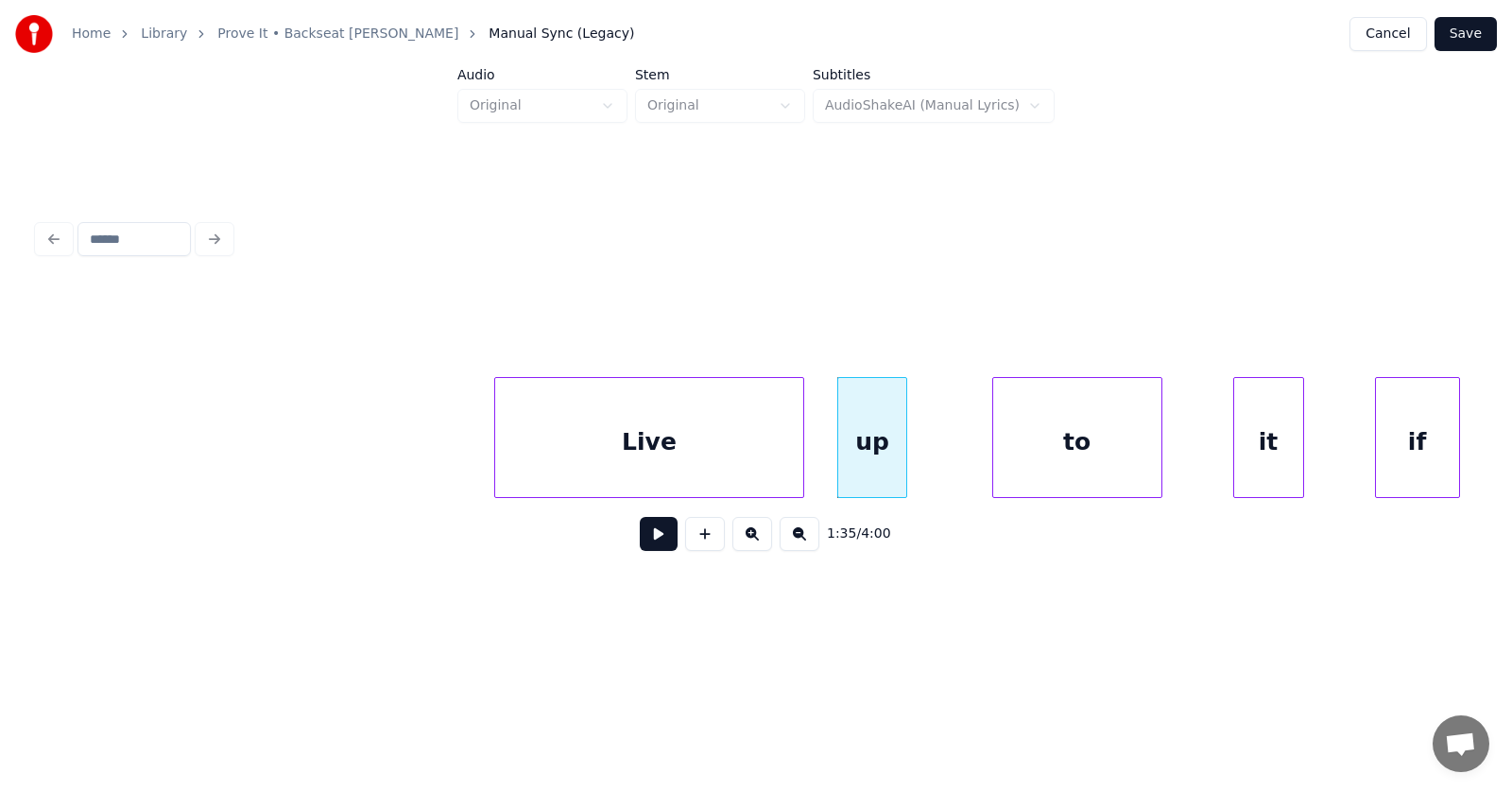
click at [801, 451] on div at bounding box center [801, 437] width 6 height 119
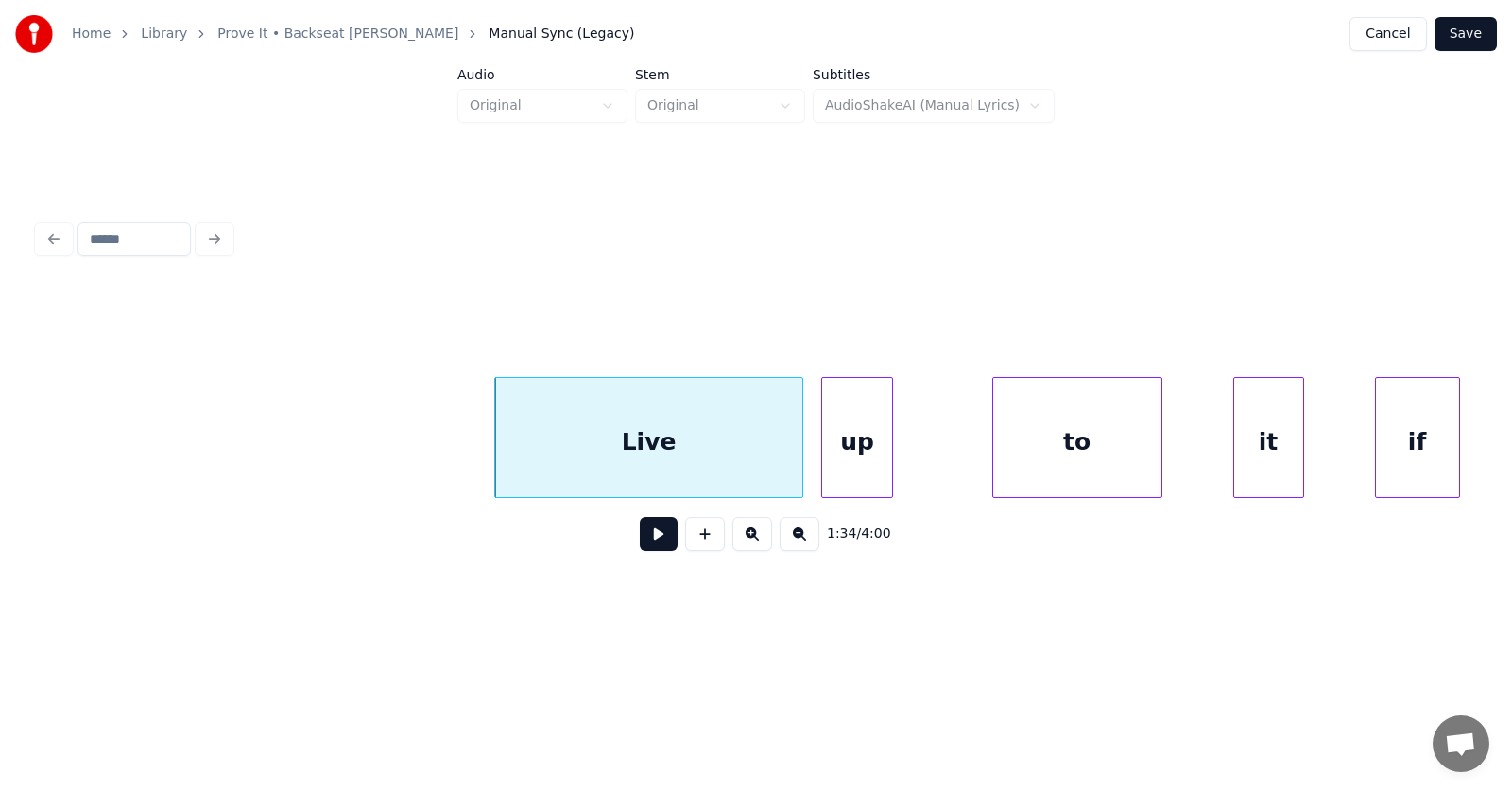
click at [866, 458] on div "up" at bounding box center [857, 442] width 69 height 129
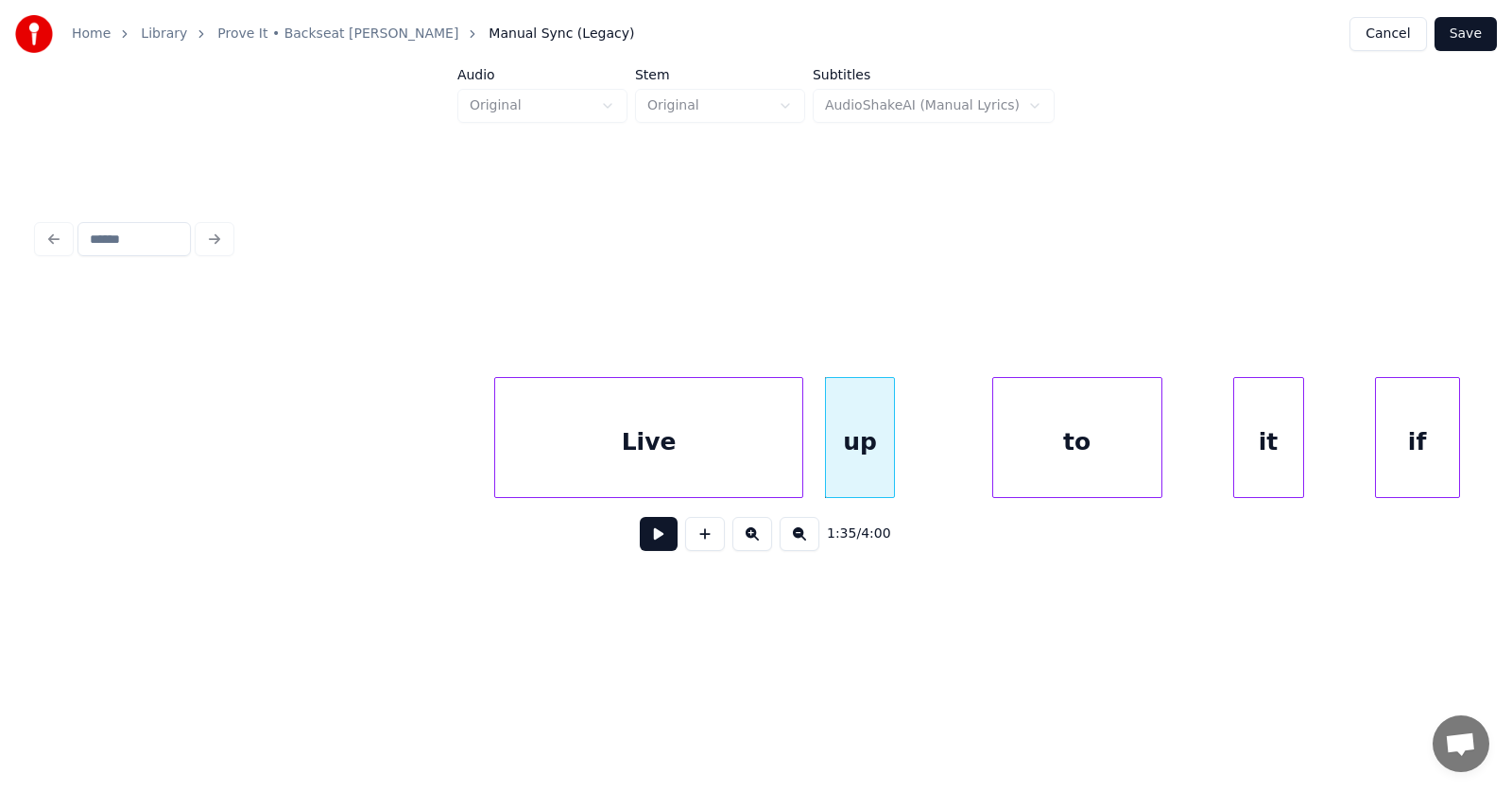
click at [868, 458] on div "up" at bounding box center [860, 442] width 69 height 129
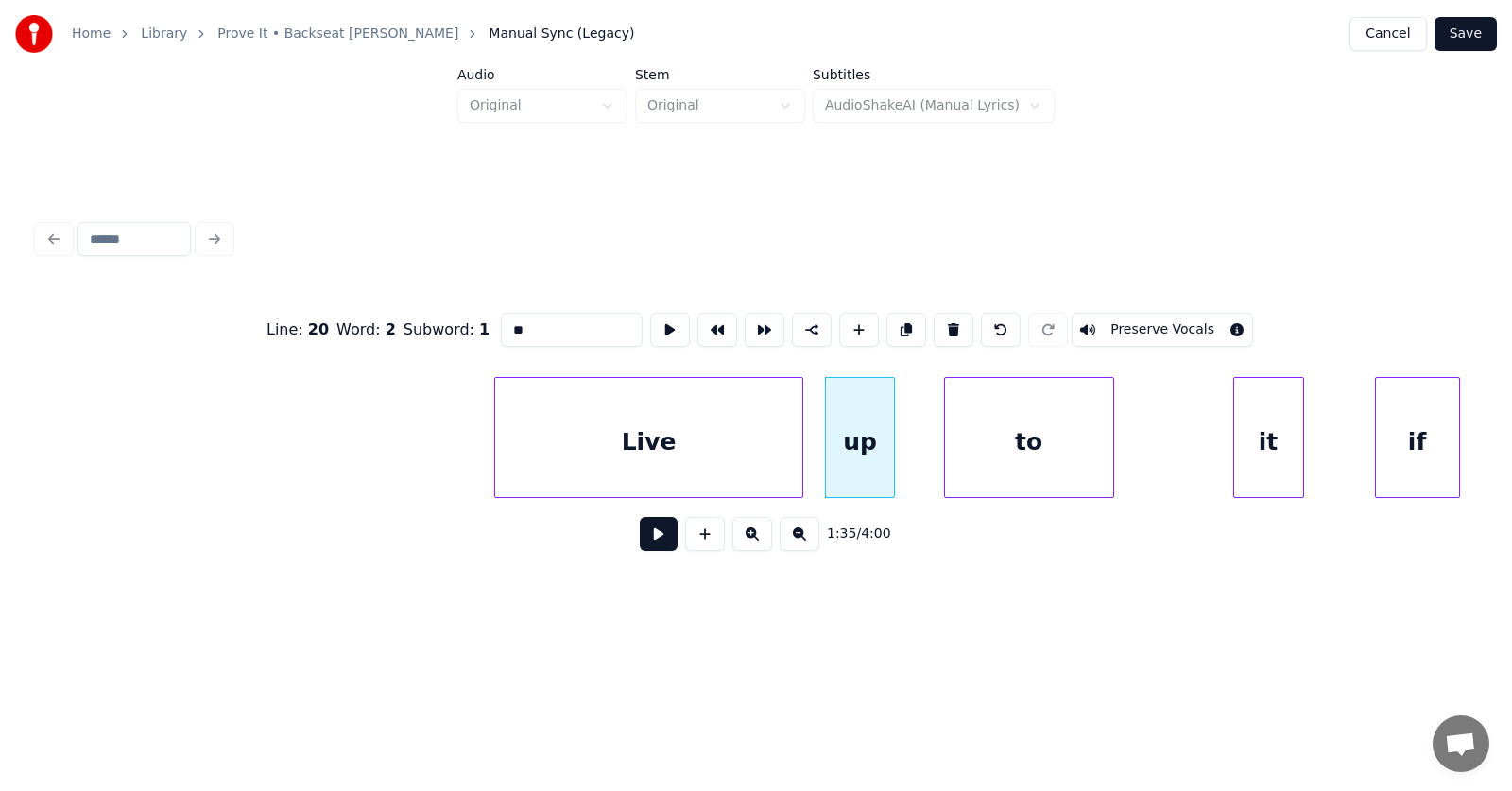
click at [1007, 452] on div "to" at bounding box center [1029, 442] width 168 height 129
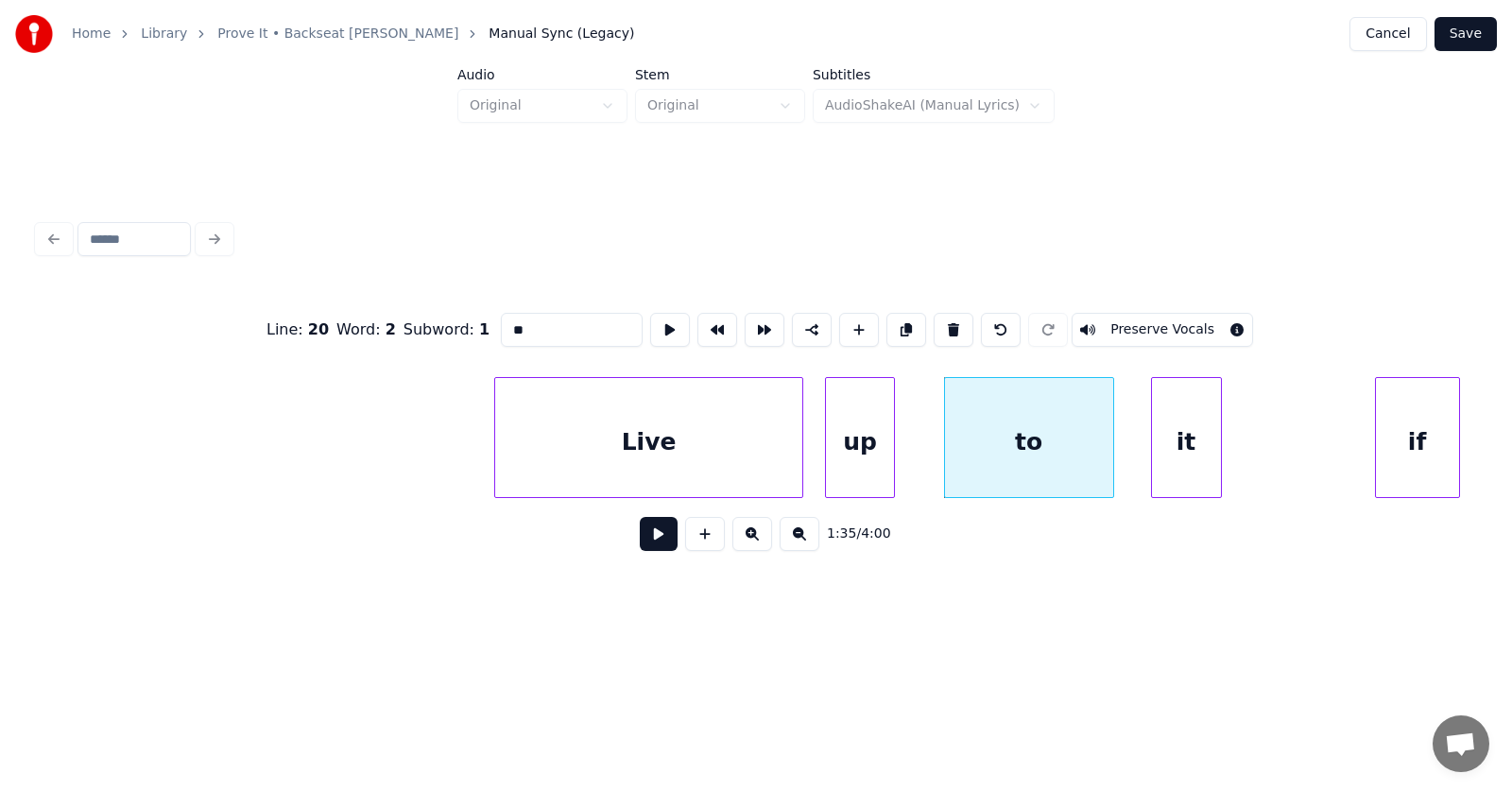
click at [1204, 459] on div "it" at bounding box center [1187, 442] width 69 height 129
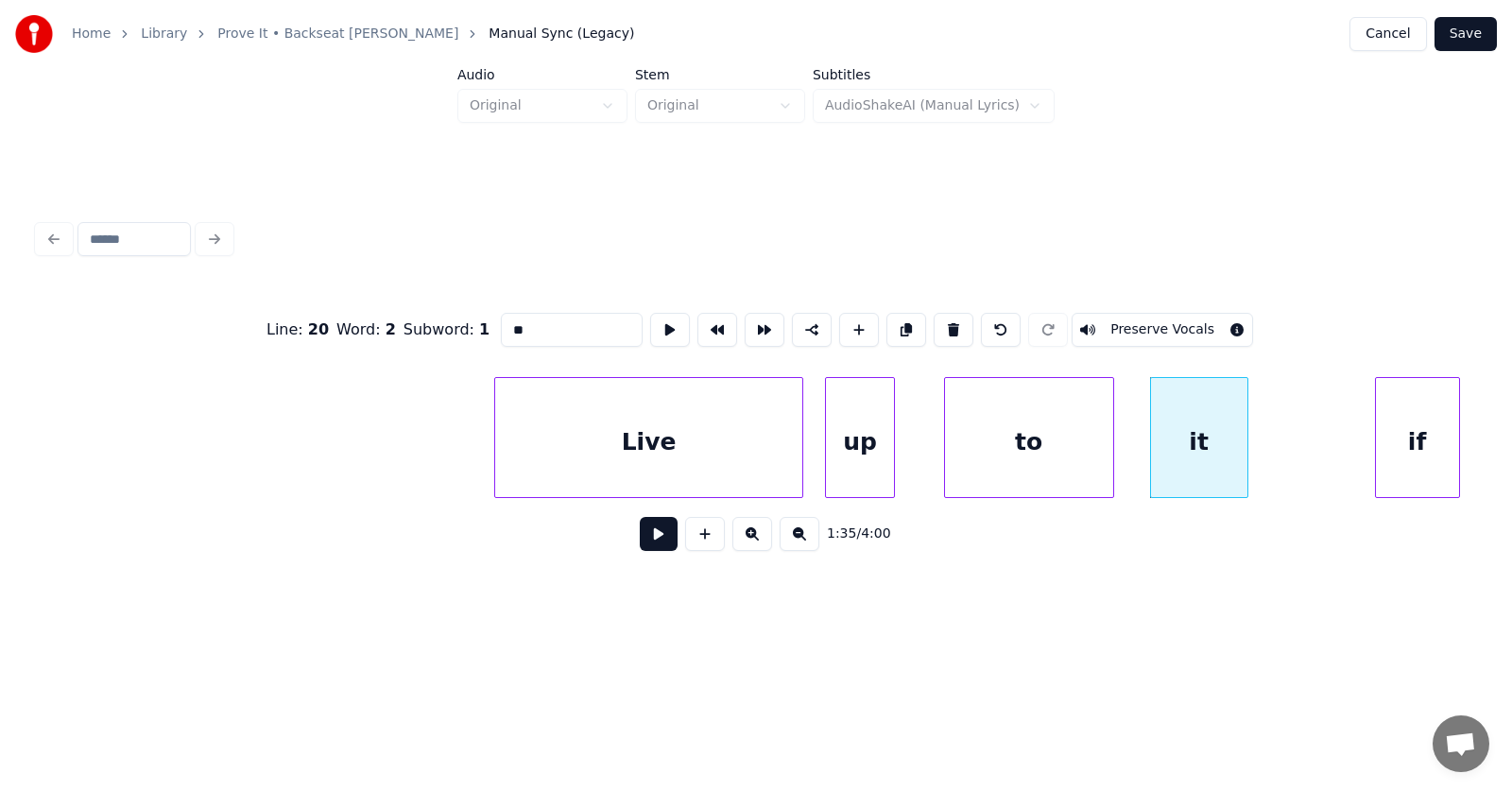
click at [1248, 455] on div at bounding box center [1245, 437] width 6 height 119
click at [1336, 462] on div "if" at bounding box center [1344, 442] width 83 height 129
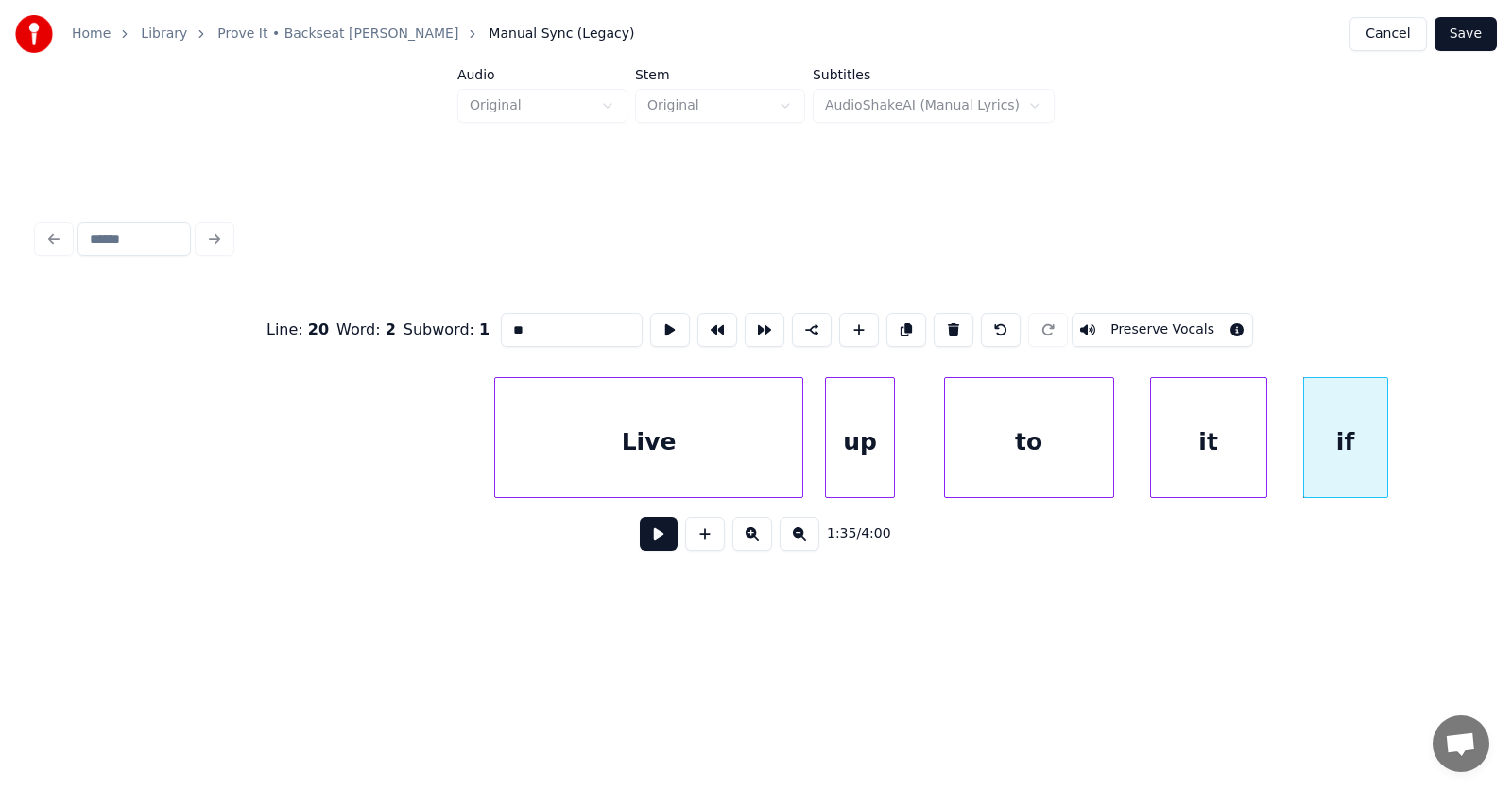
click at [1262, 445] on div at bounding box center [1264, 437] width 6 height 119
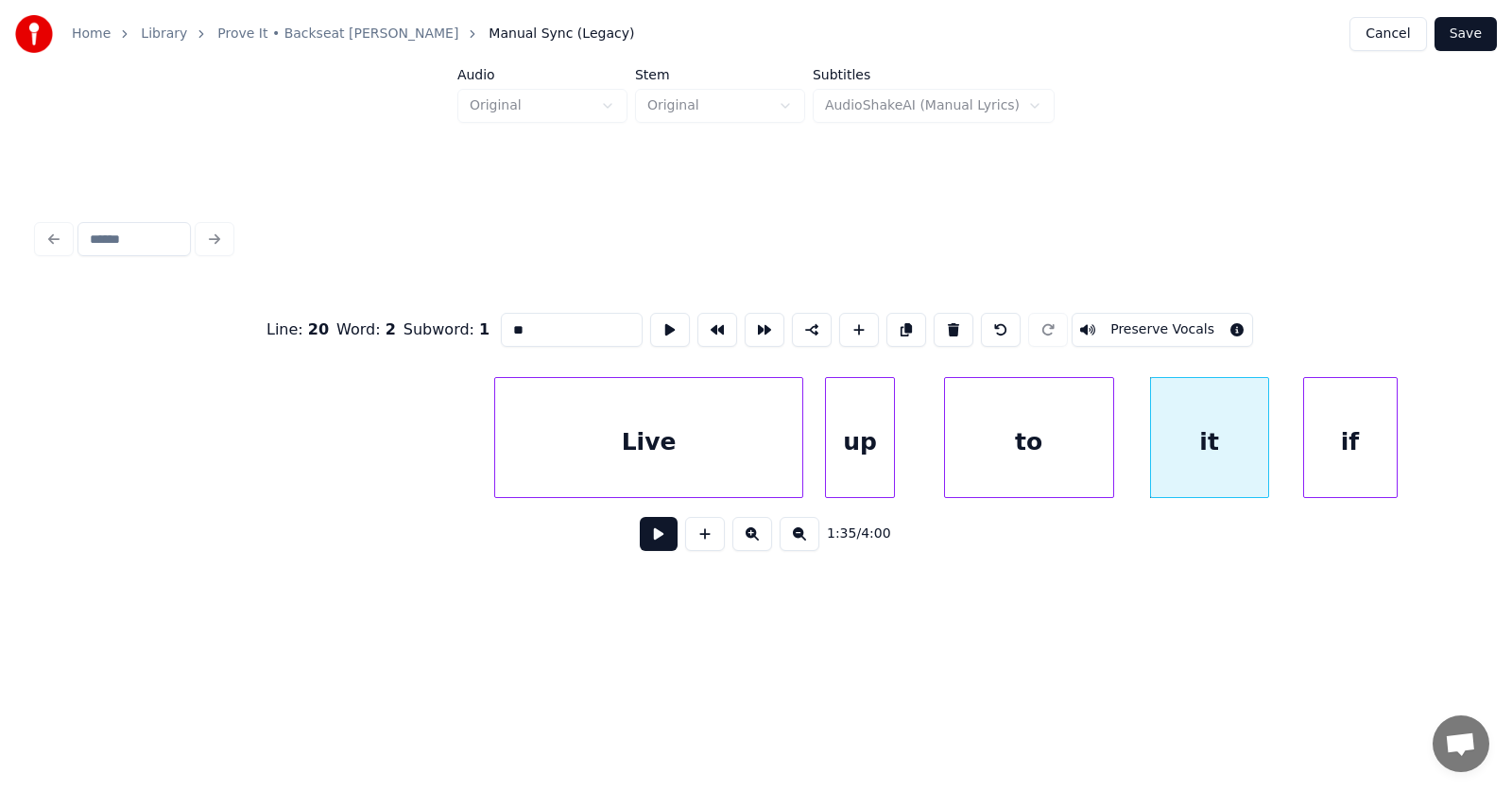
click at [1397, 450] on div at bounding box center [1394, 437] width 6 height 119
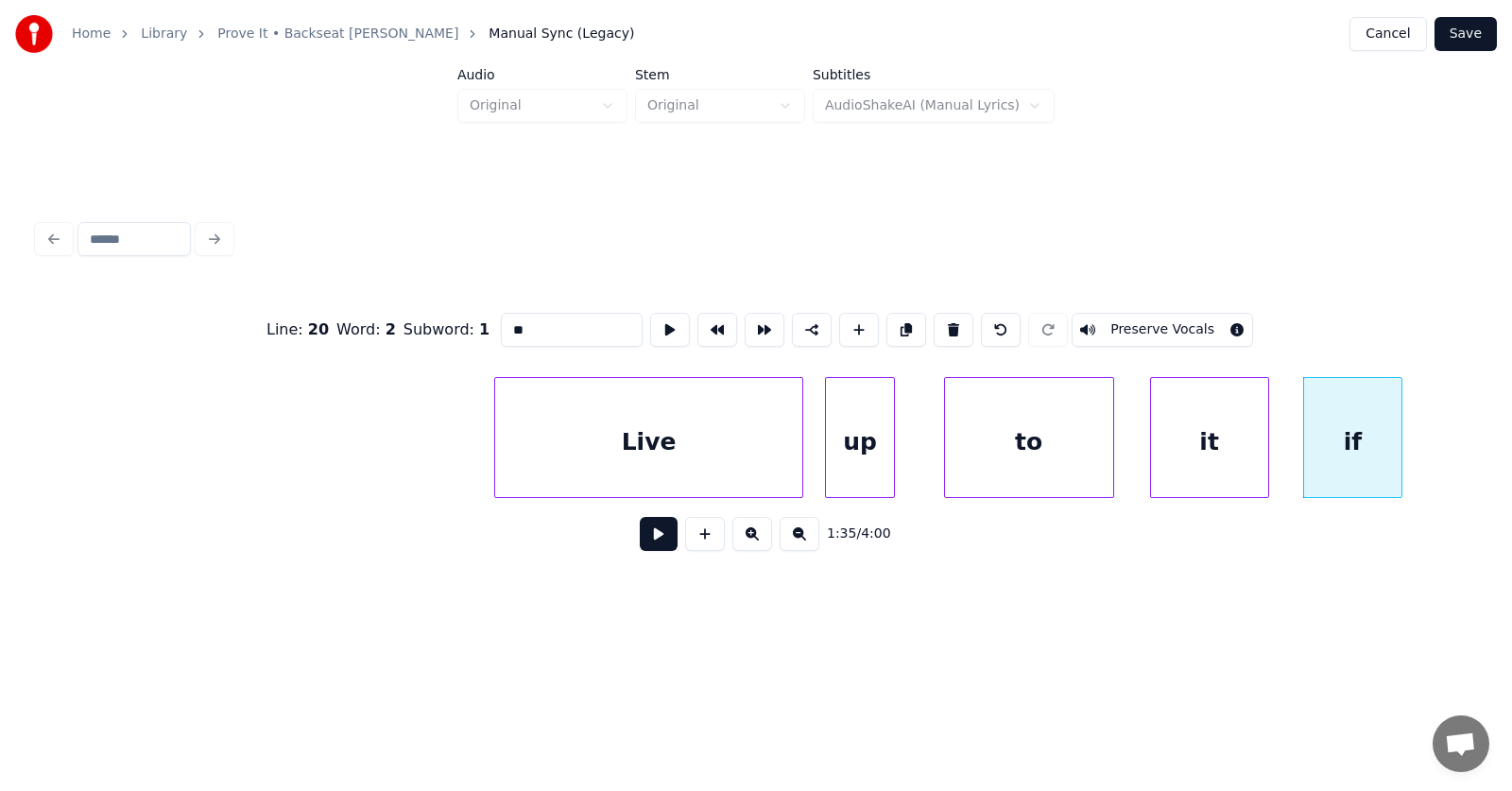
scroll to position [0, 67263]
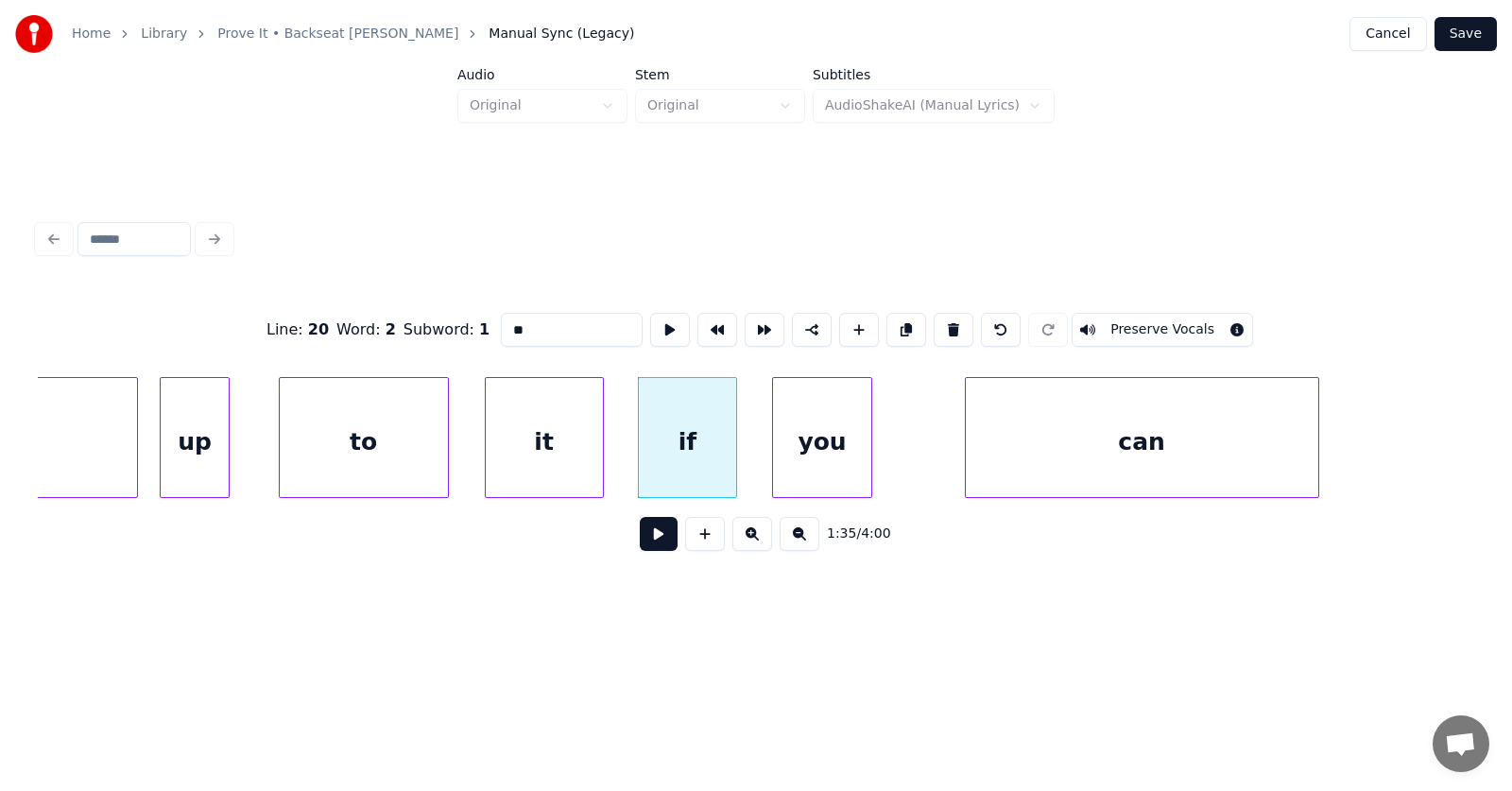
click at [804, 458] on div "you" at bounding box center [822, 442] width 97 height 129
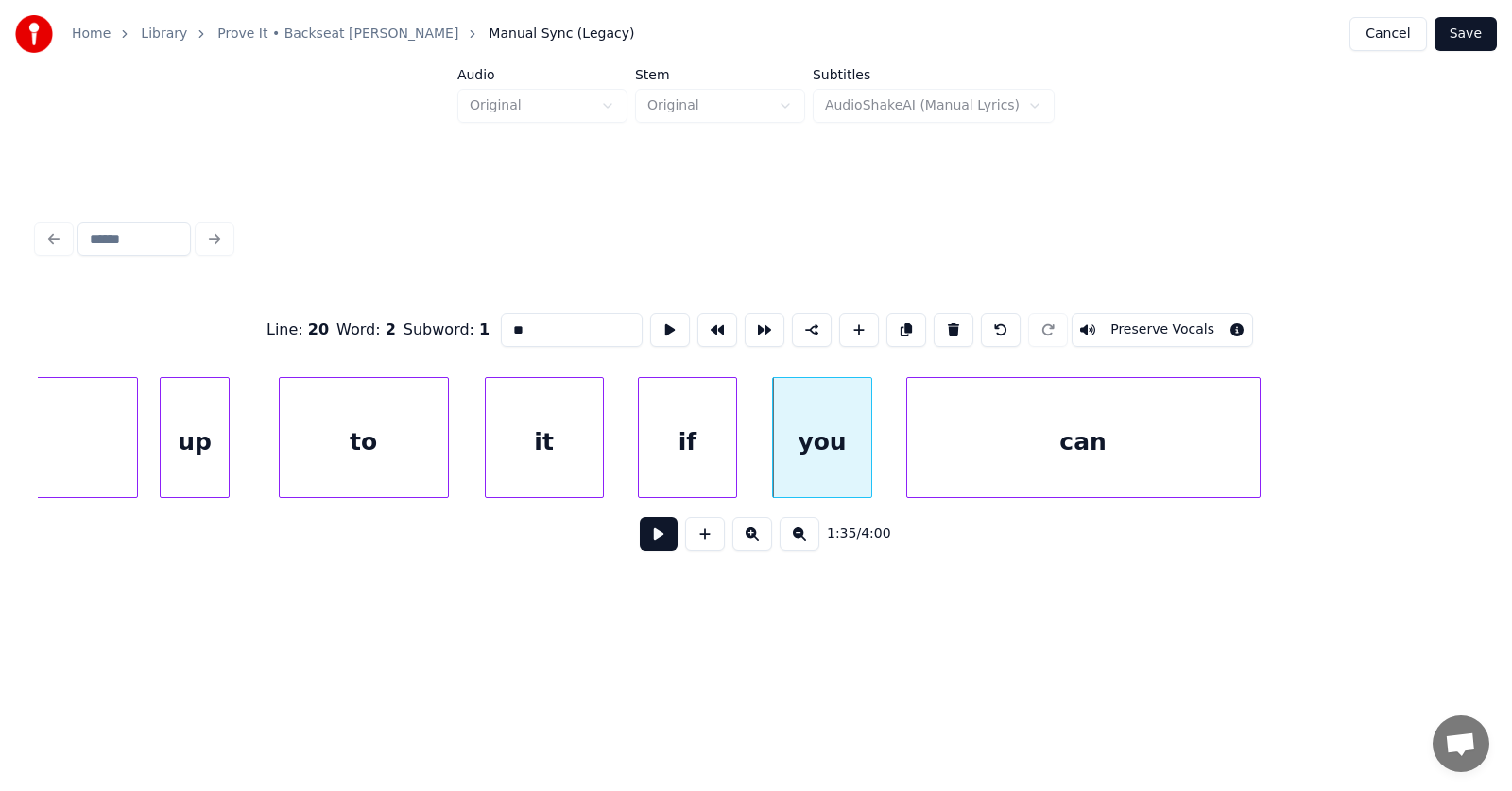
click at [964, 464] on div "can" at bounding box center [1083, 442] width 352 height 129
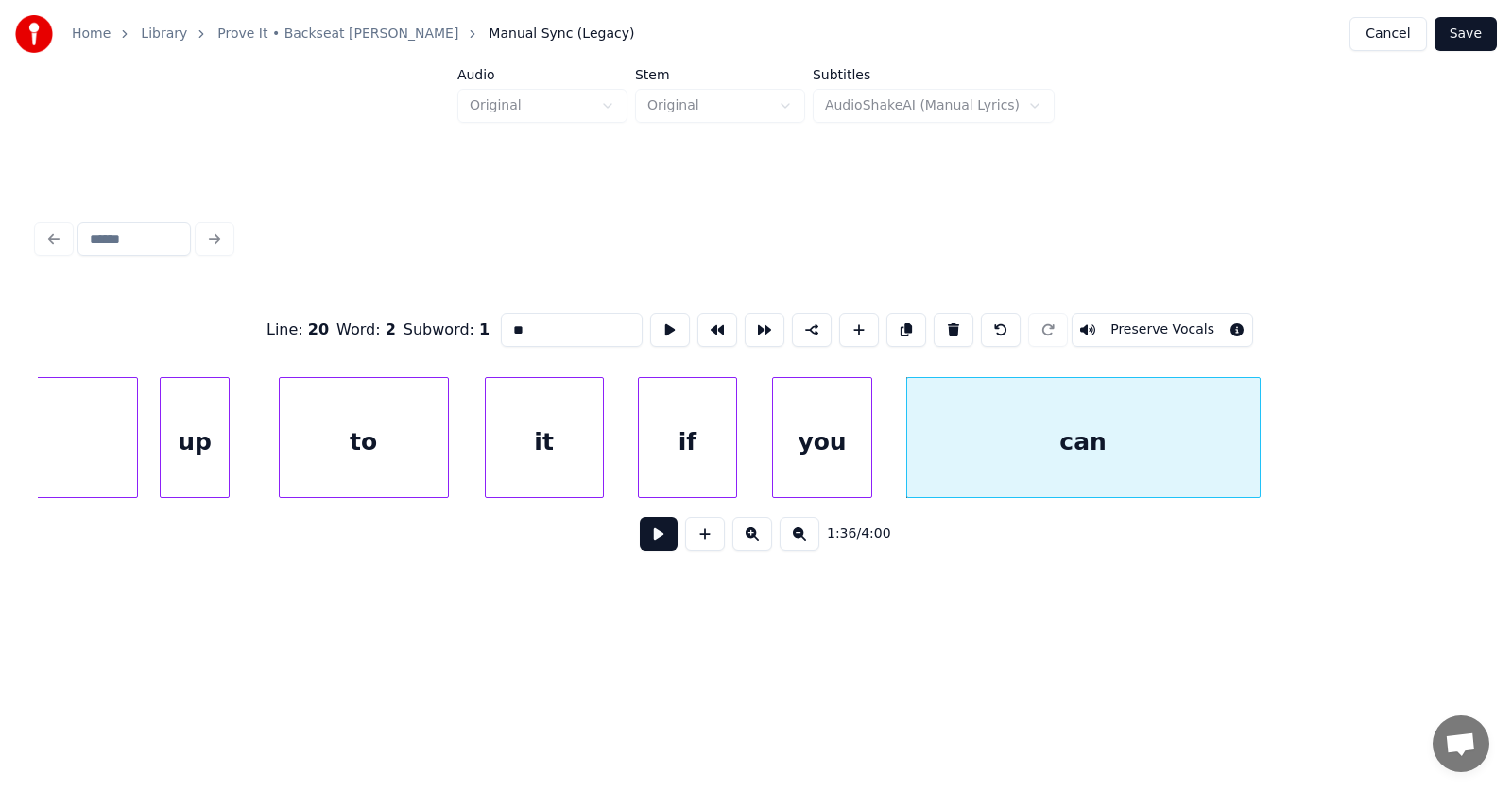
click at [640, 546] on button at bounding box center [659, 534] width 38 height 34
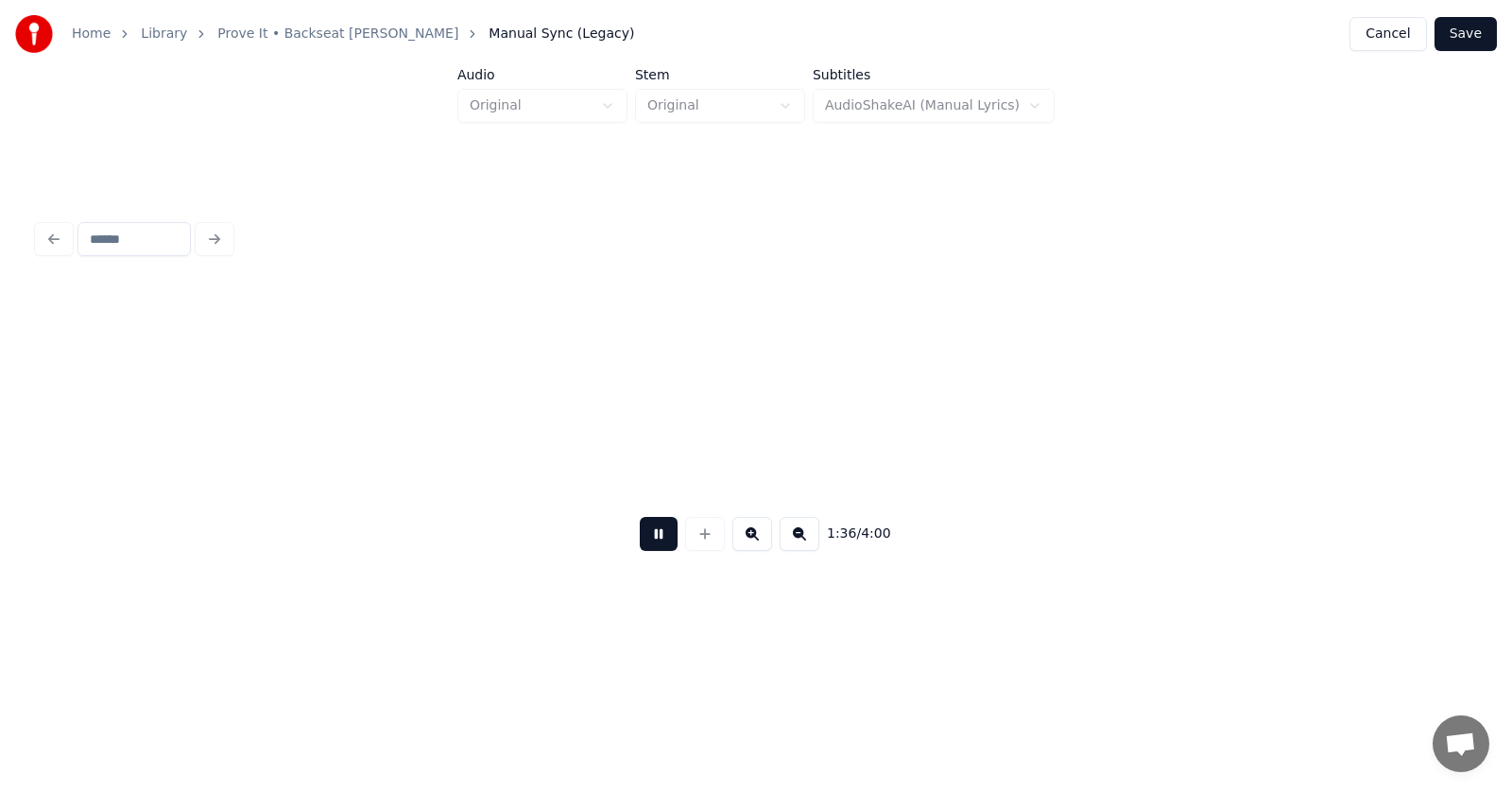
scroll to position [0, 68703]
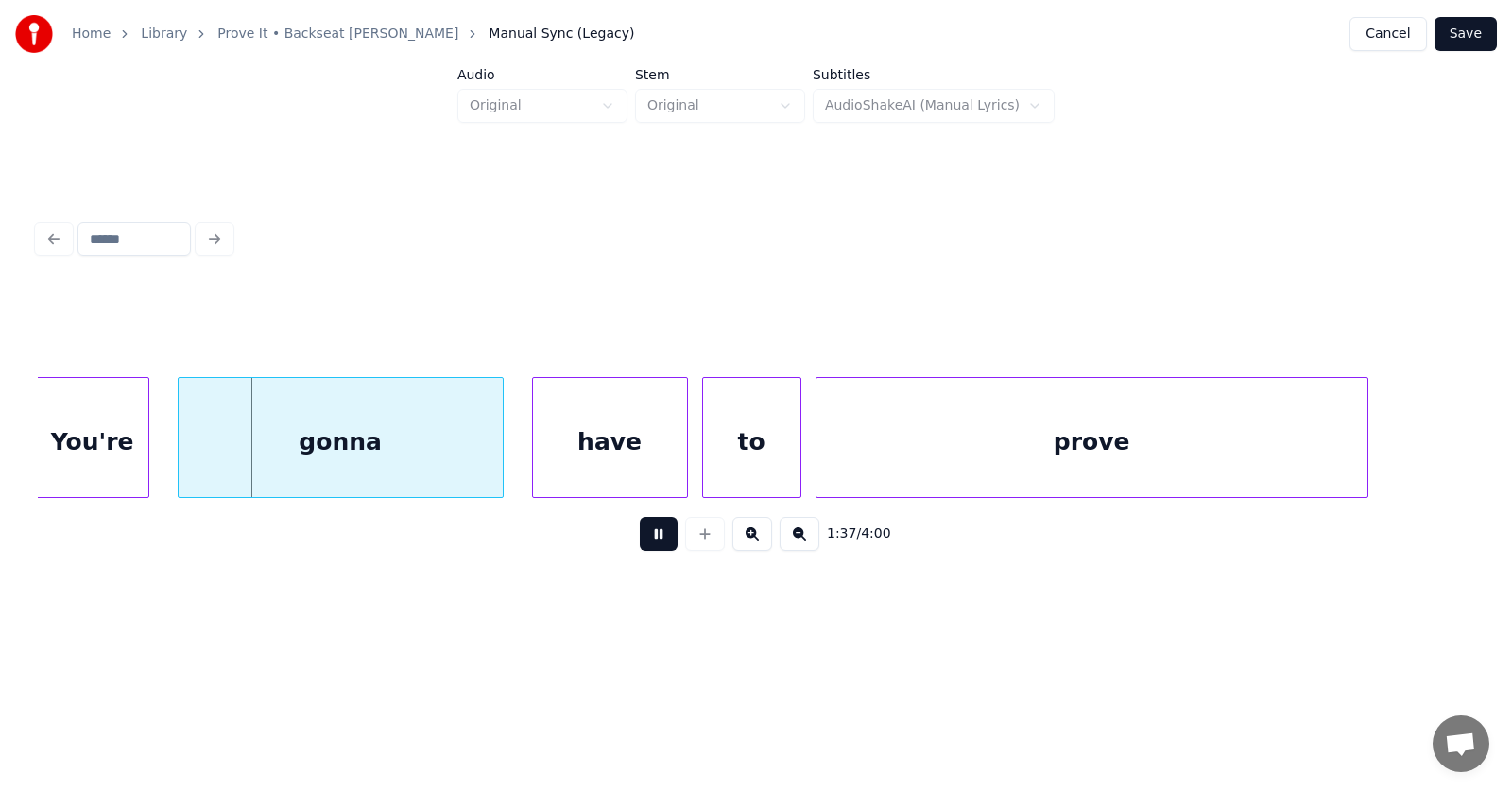
click at [640, 545] on button at bounding box center [659, 534] width 38 height 34
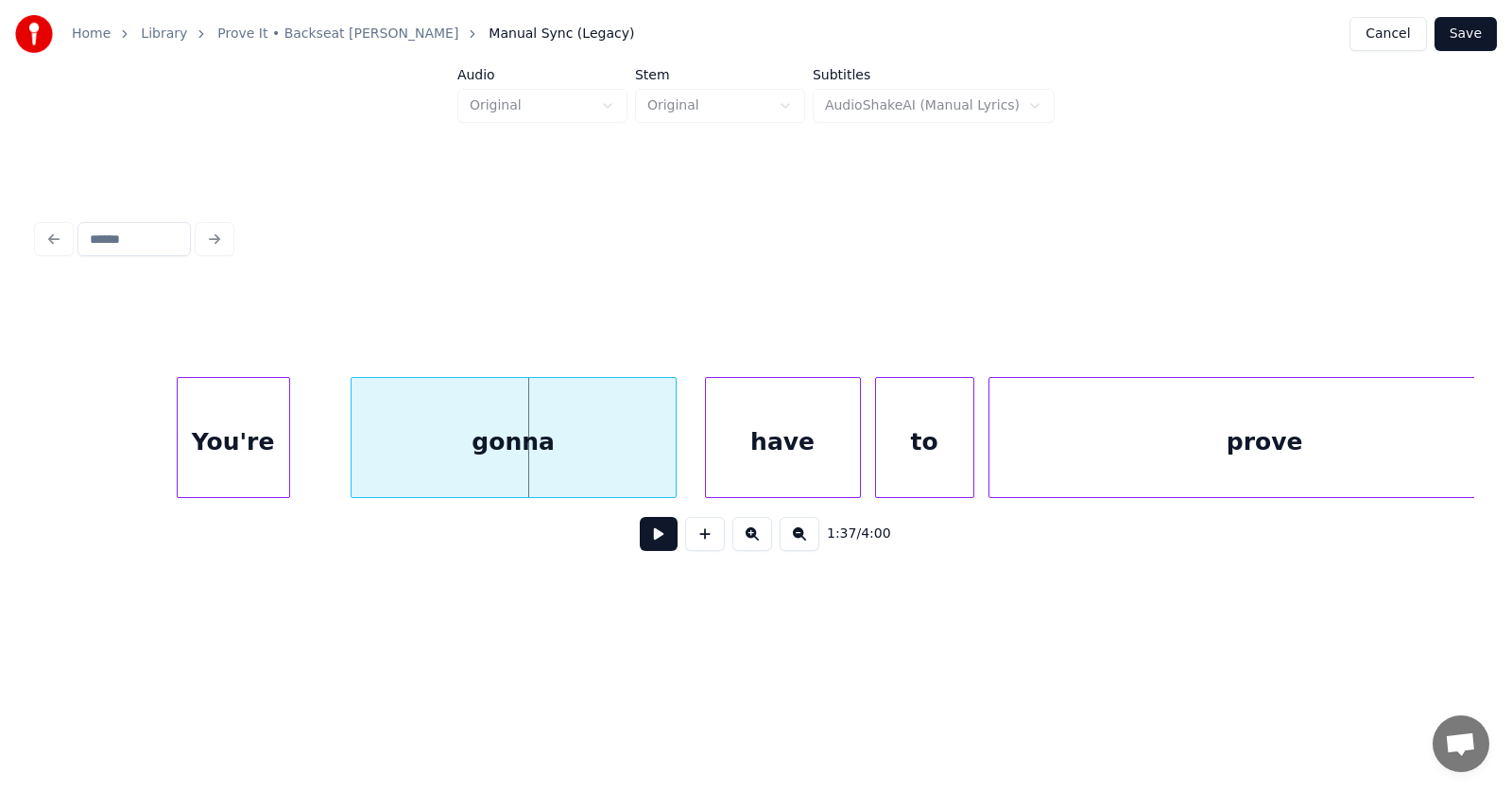
click at [237, 457] on div "You're" at bounding box center [234, 442] width 112 height 129
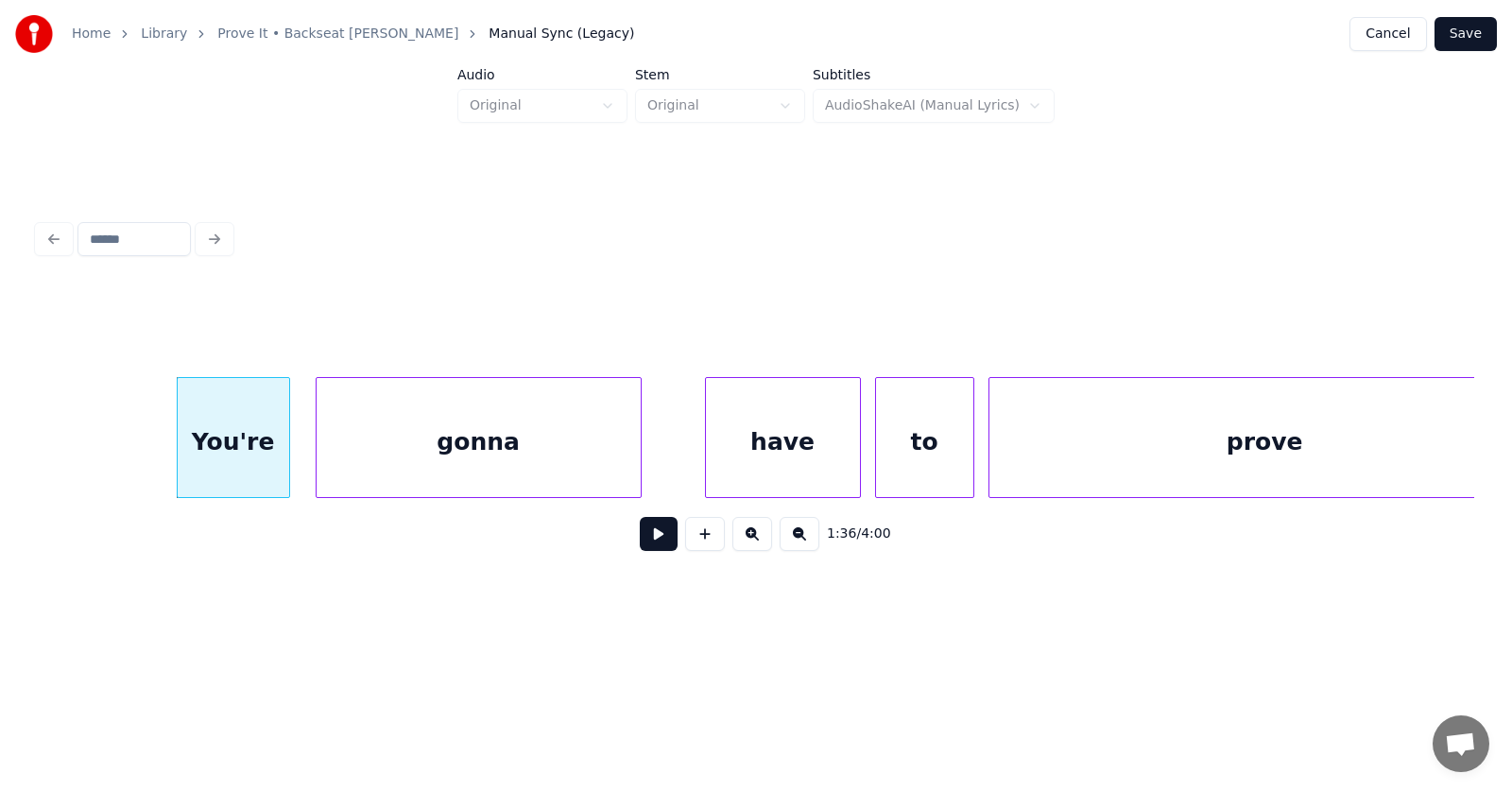
click at [392, 450] on div "gonna" at bounding box center [479, 442] width 324 height 129
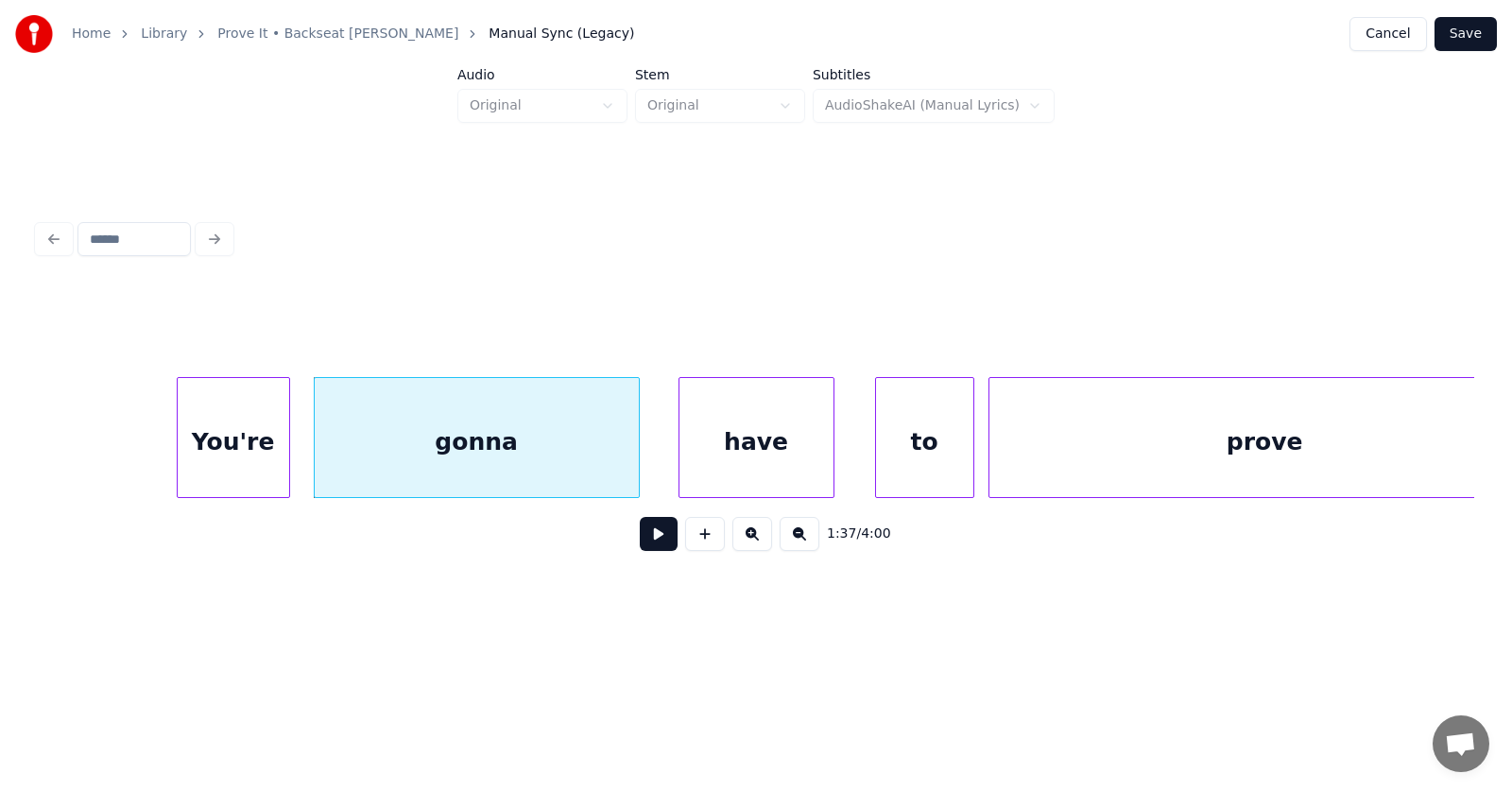
click at [765, 452] on div "have" at bounding box center [756, 442] width 154 height 129
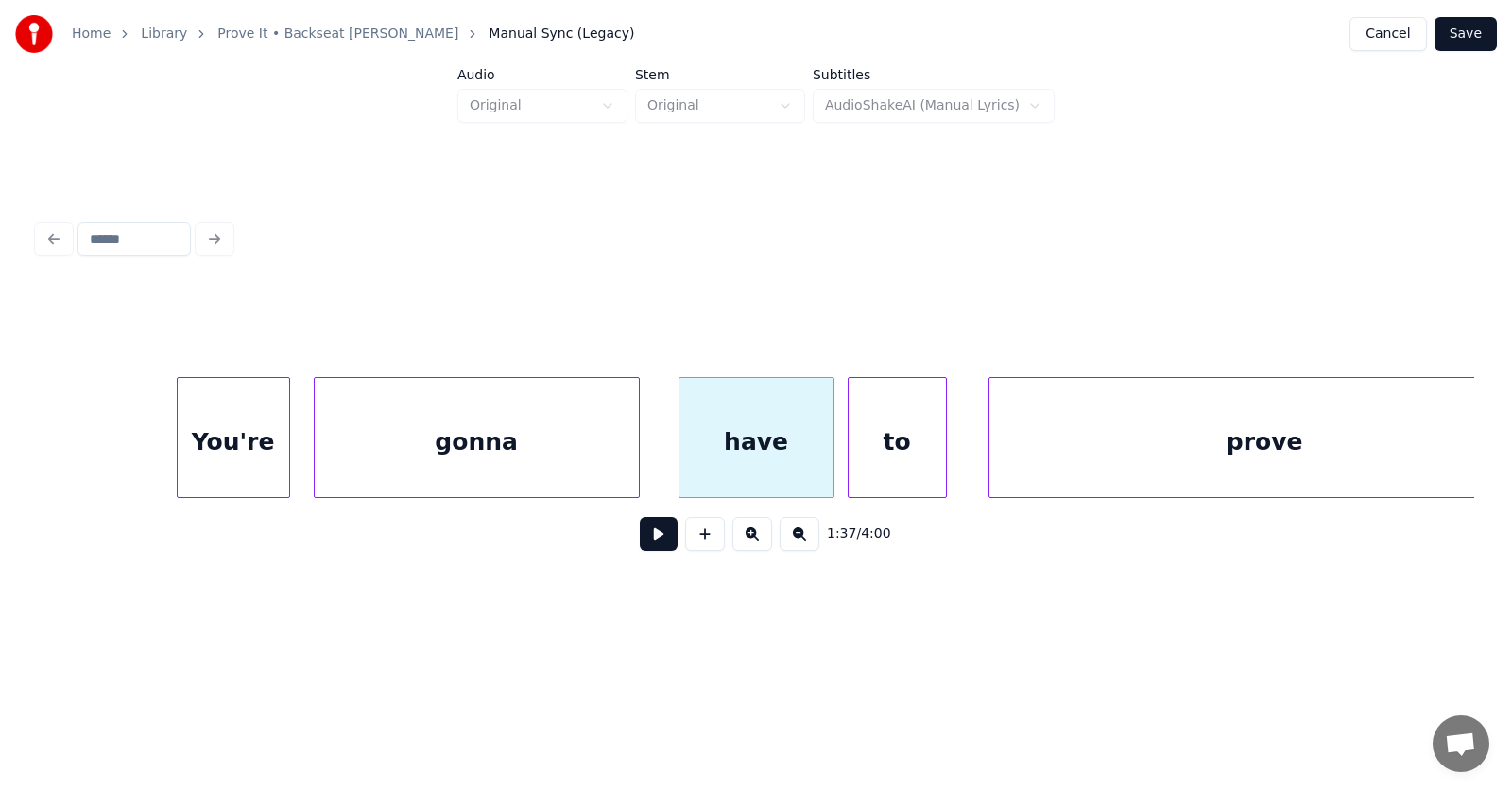
click at [868, 455] on div "to" at bounding box center [897, 442] width 97 height 129
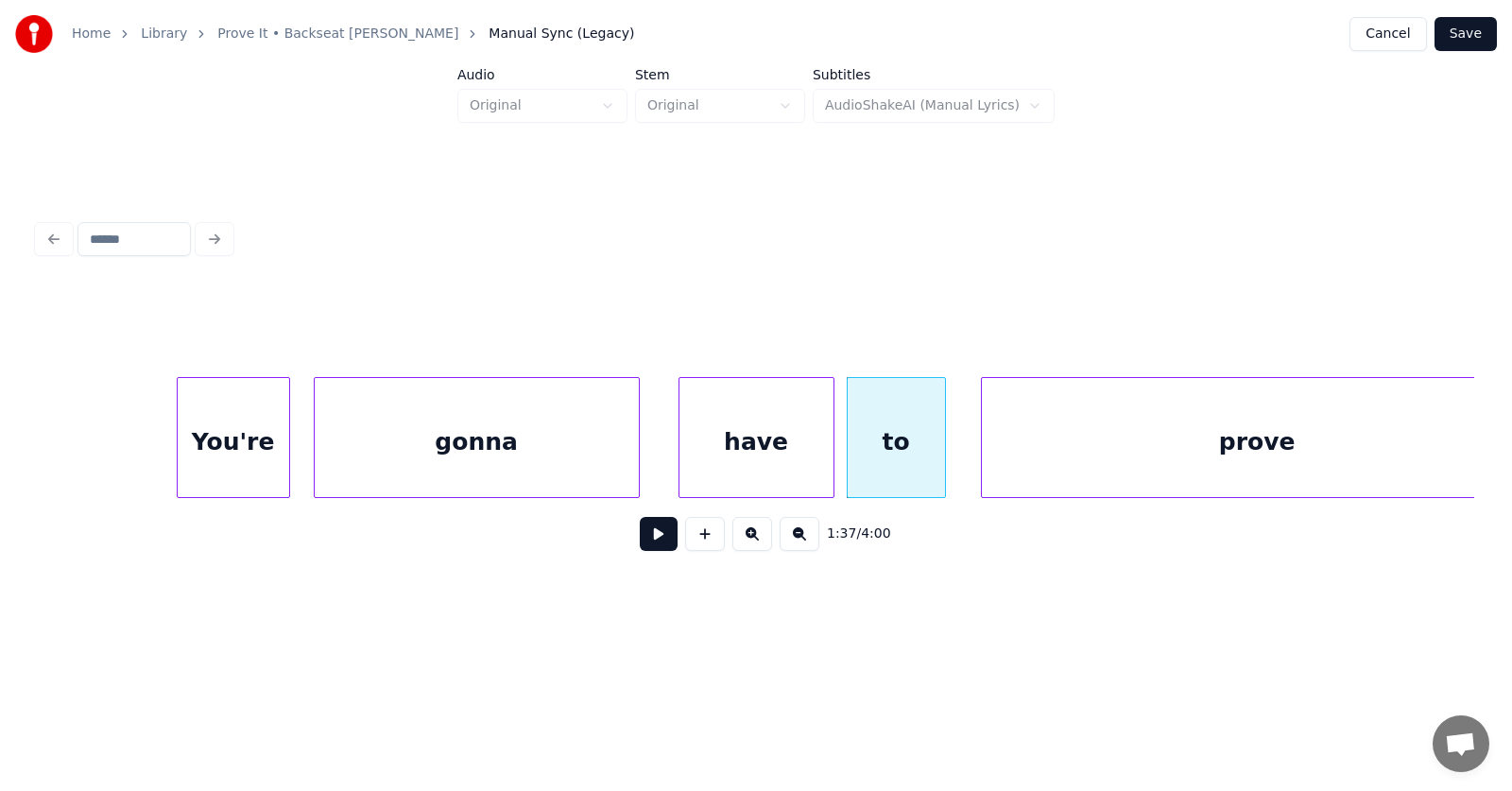
scroll to position [0, 68591]
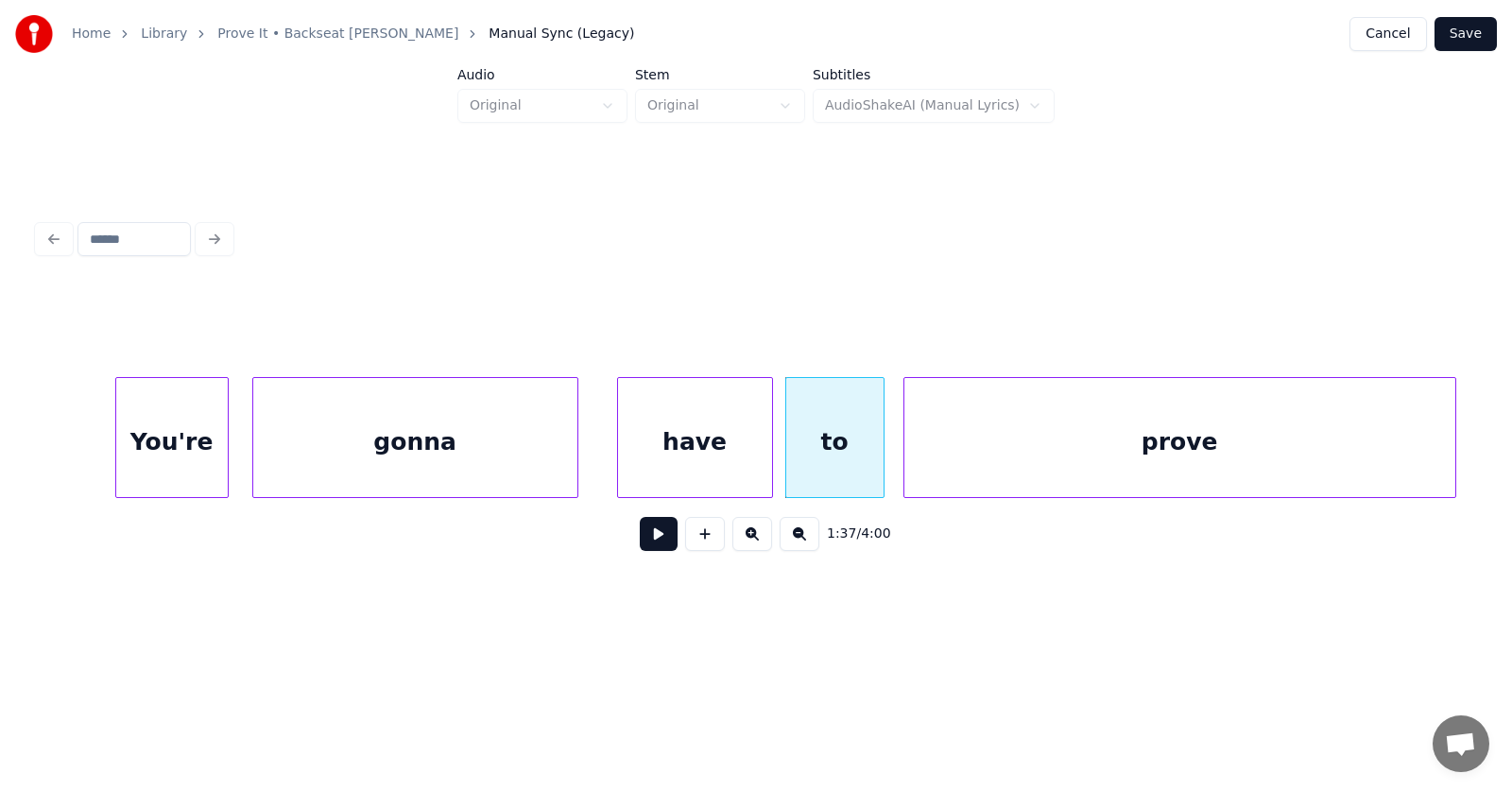
click at [1031, 450] on div "prove" at bounding box center [1179, 442] width 551 height 129
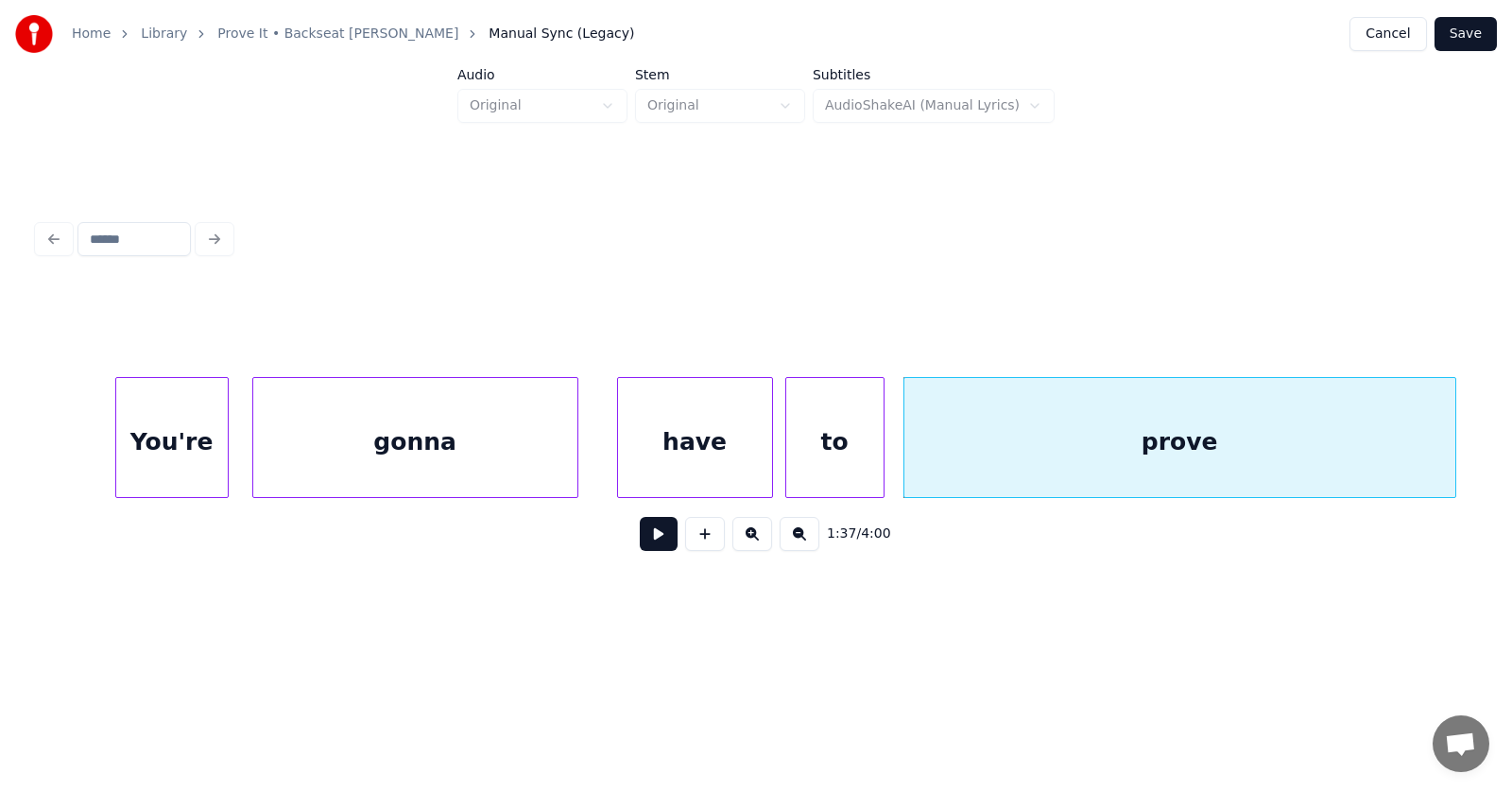
click at [1209, 448] on div "prove" at bounding box center [1179, 442] width 551 height 129
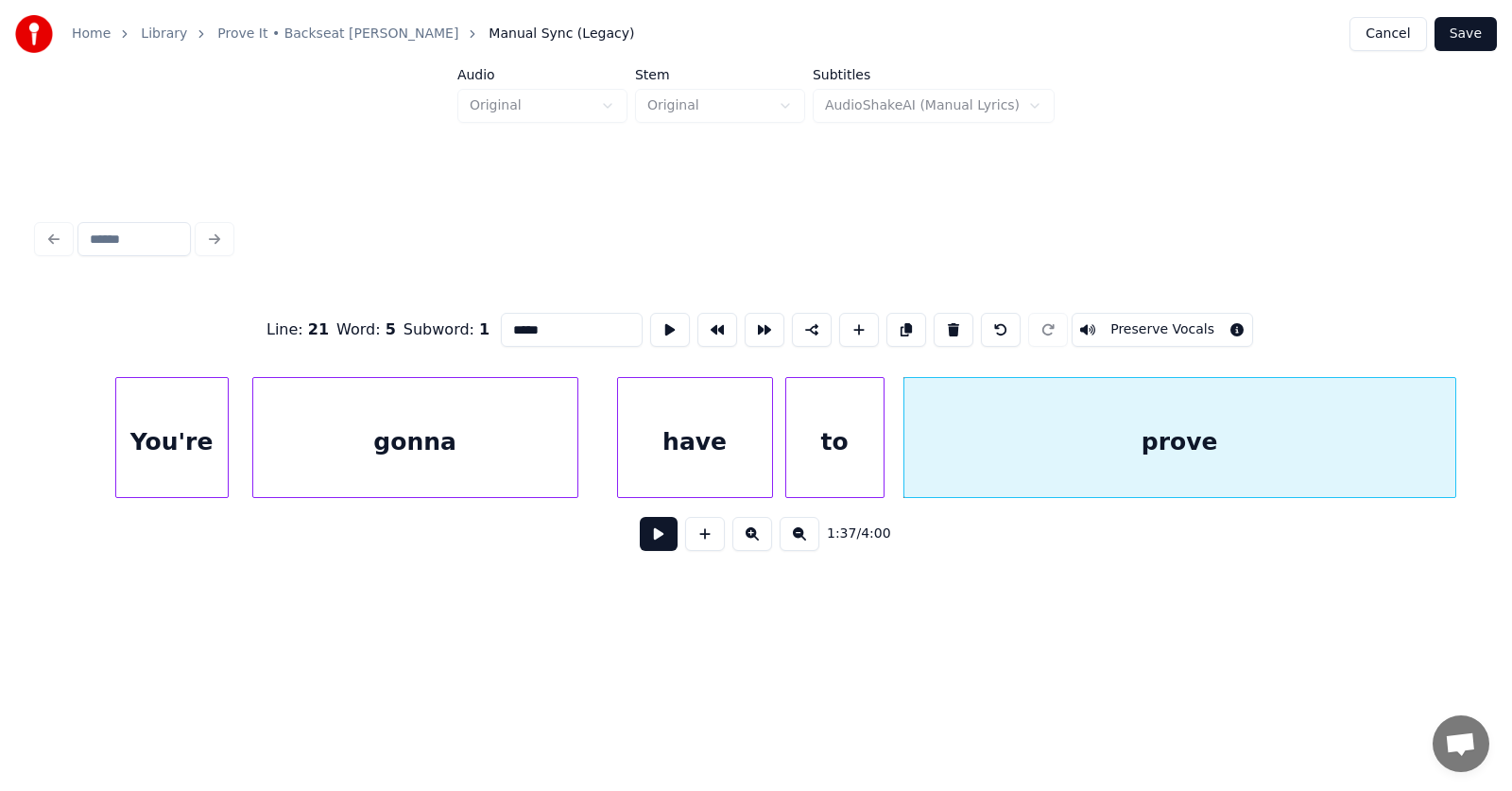
click at [516, 327] on input "*****" at bounding box center [571, 330] width 141 height 34
type input "********"
click at [658, 540] on button at bounding box center [659, 534] width 38 height 34
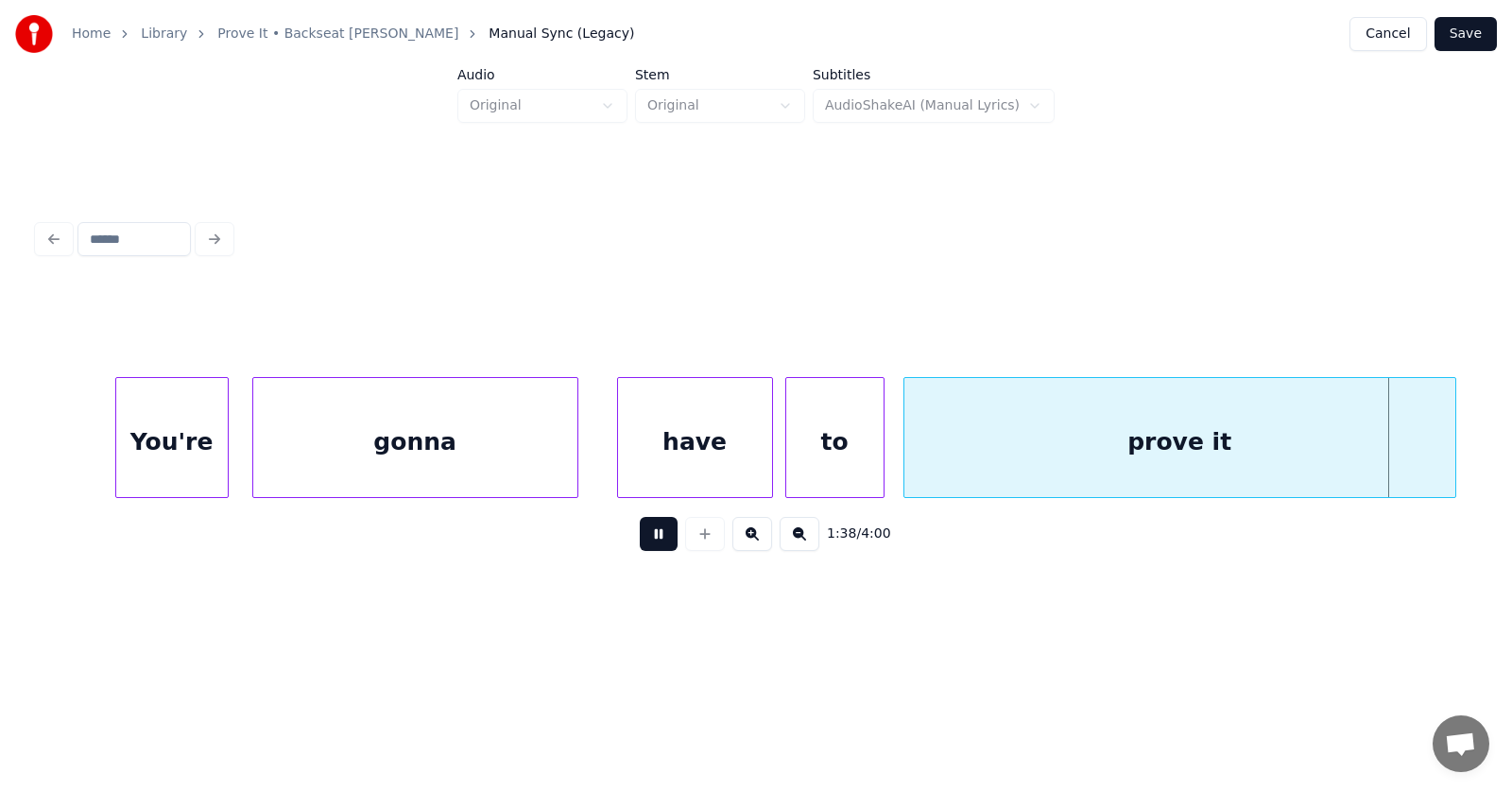
scroll to position [0, 70028]
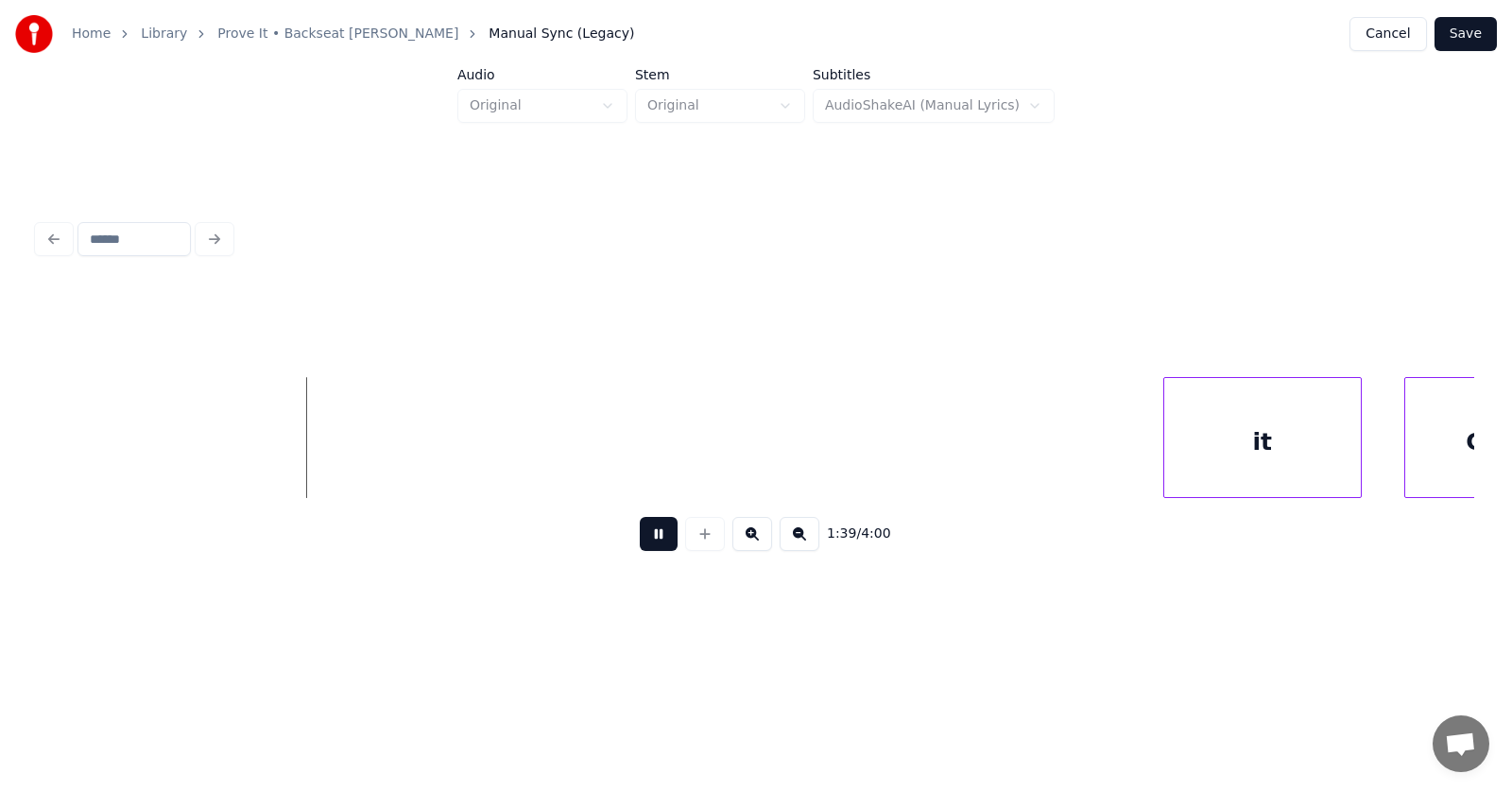
click at [659, 532] on button at bounding box center [659, 534] width 38 height 34
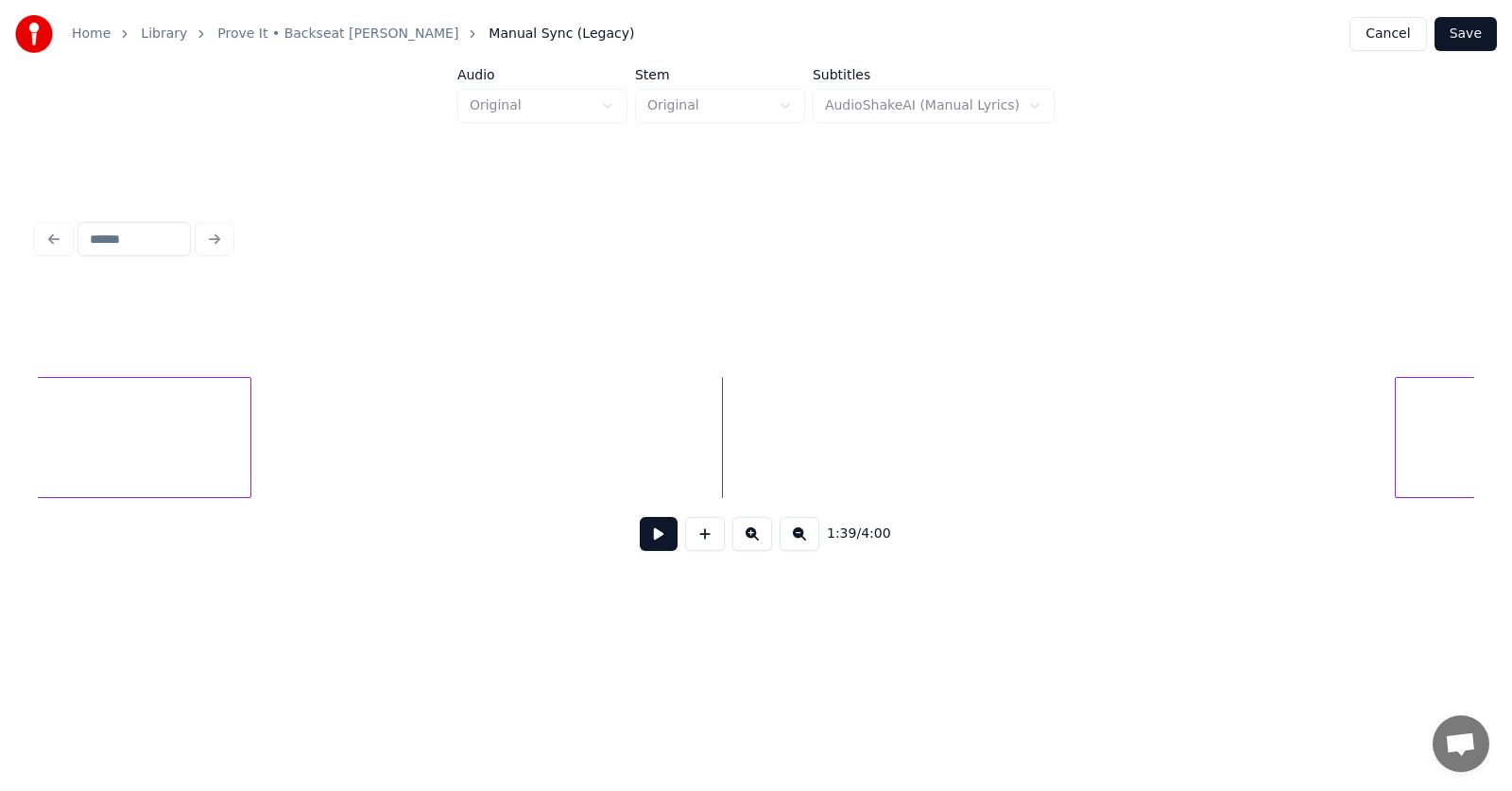
scroll to position [0, 69911]
click at [1333, 418] on div "it" at bounding box center [1379, 442] width 196 height 129
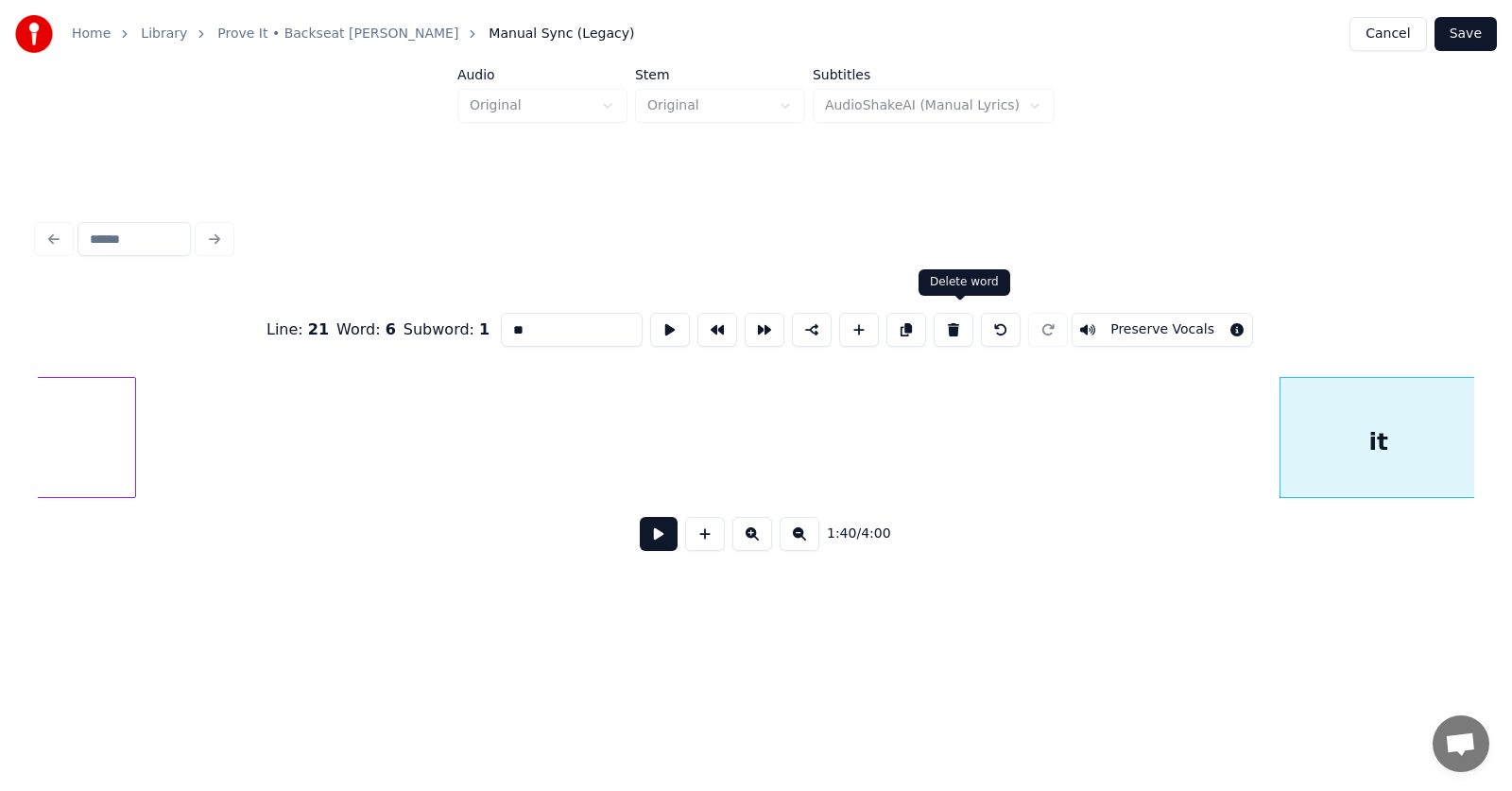
click at [960, 322] on button at bounding box center [953, 330] width 39 height 34
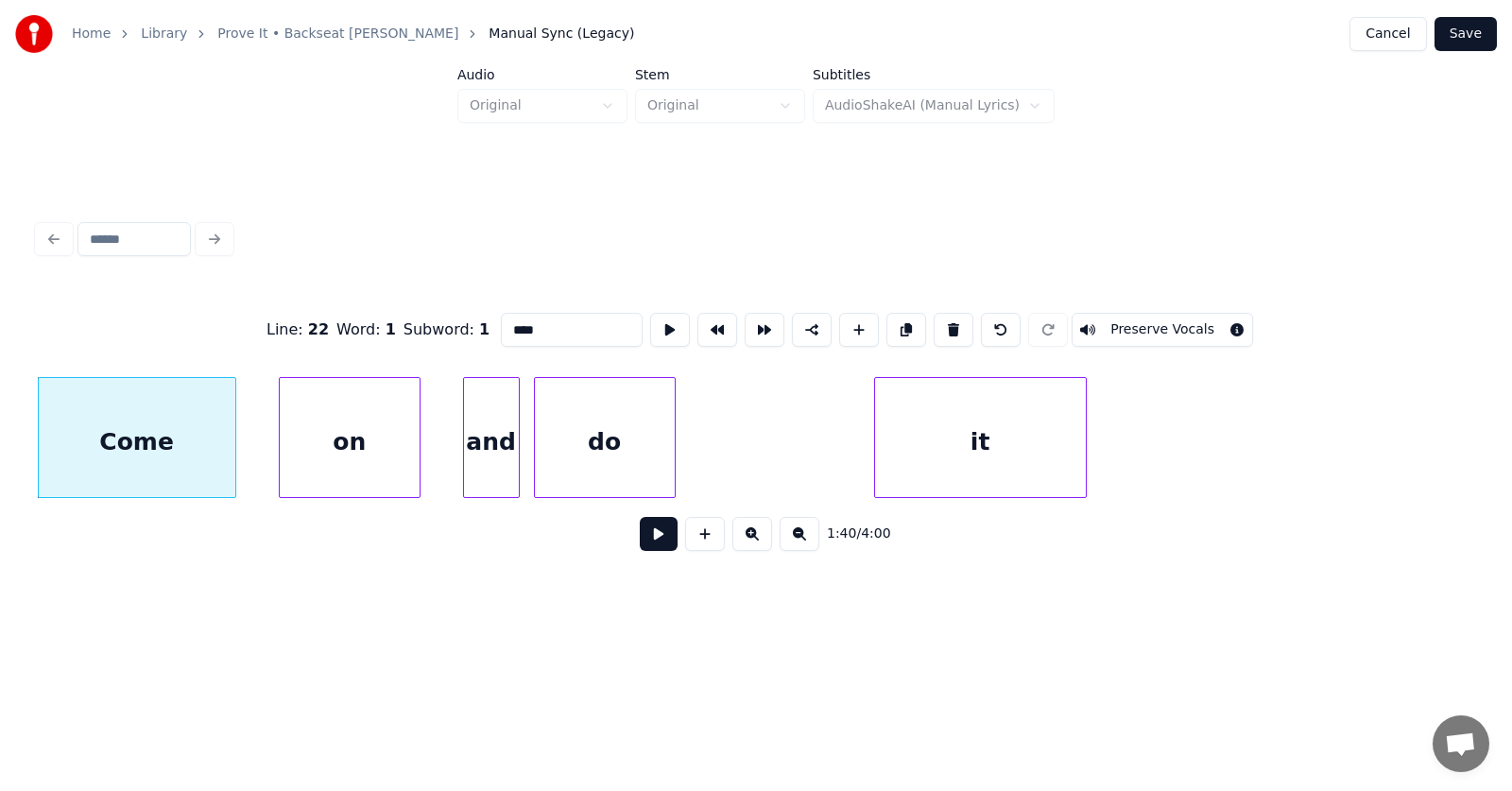
scroll to position [0, 70949]
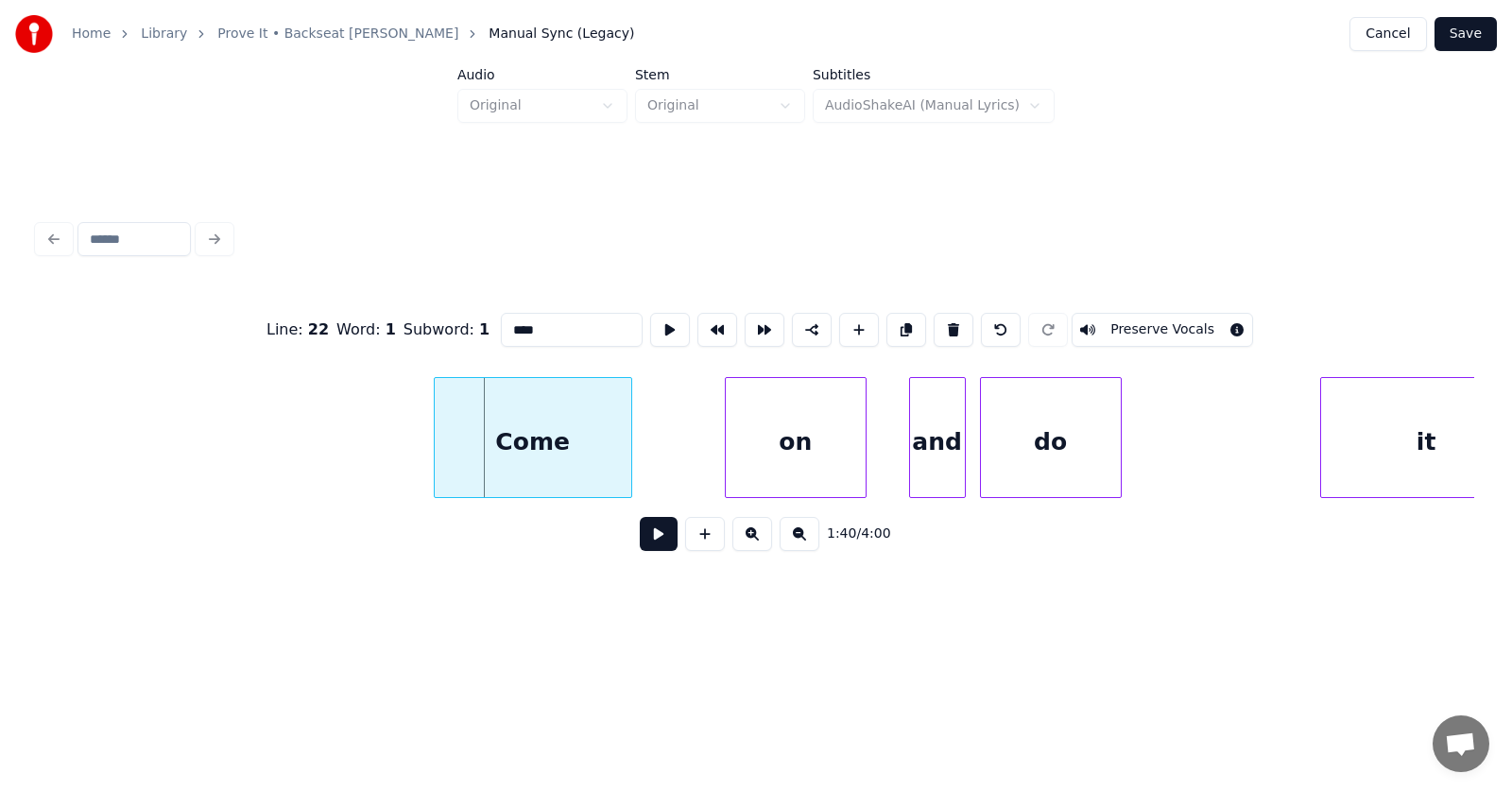
click at [530, 452] on div "Come" at bounding box center [533, 442] width 196 height 129
click at [717, 459] on div "on" at bounding box center [736, 442] width 139 height 129
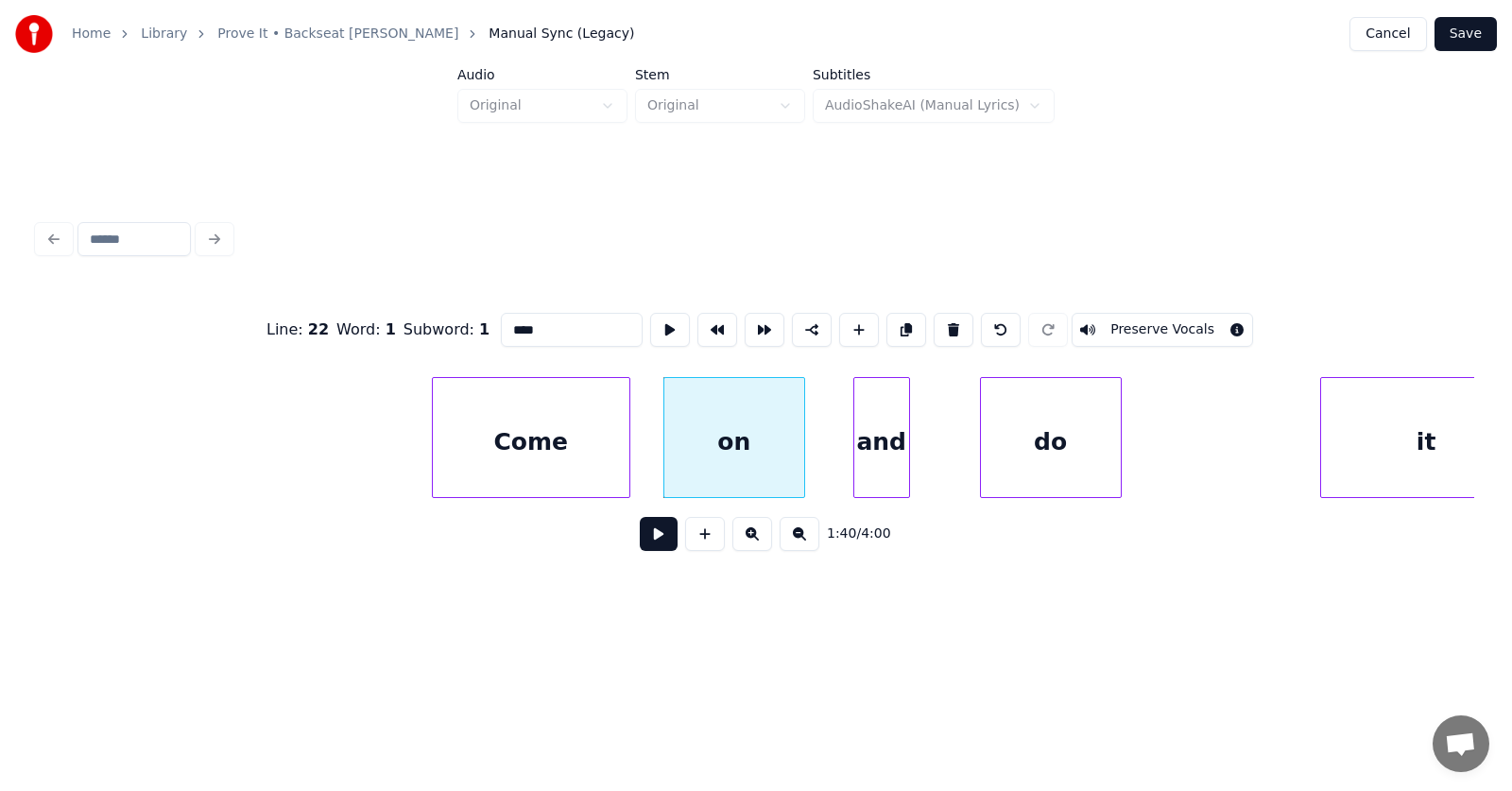
click at [884, 472] on div "and" at bounding box center [882, 442] width 55 height 129
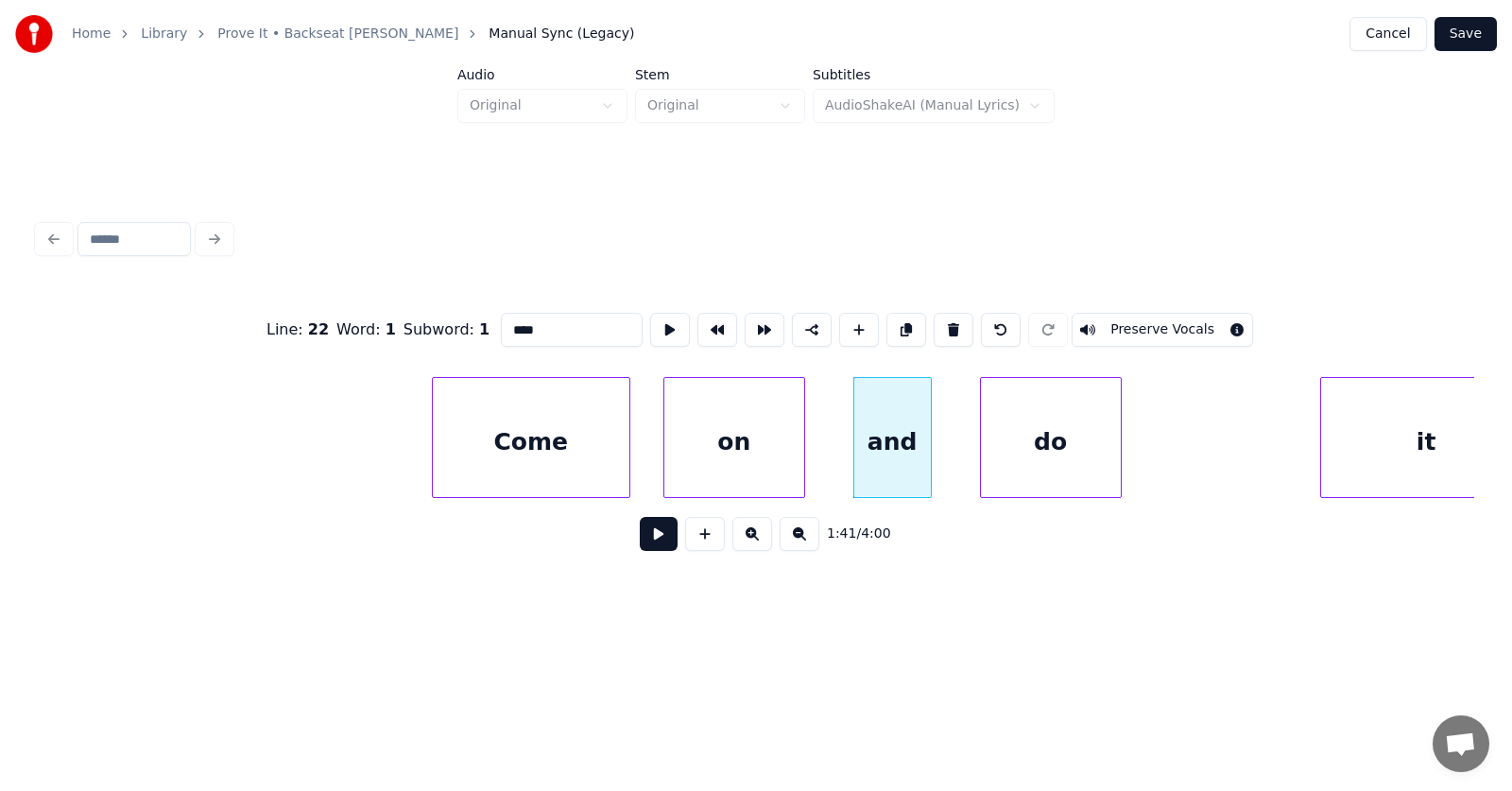
click at [928, 467] on div at bounding box center [929, 437] width 6 height 119
click at [1037, 464] on div "do" at bounding box center [1028, 442] width 139 height 129
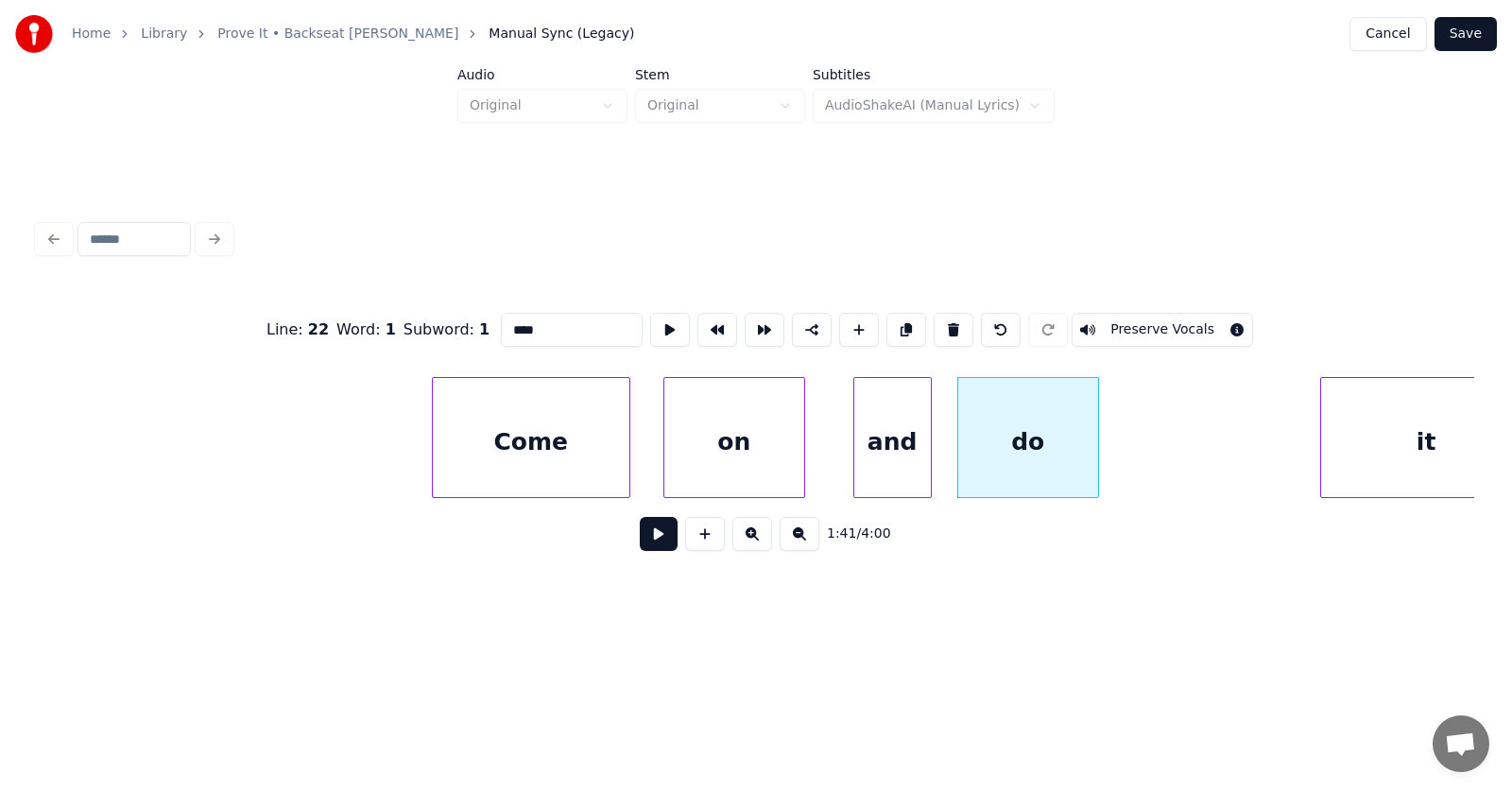
scroll to position [0, 71001]
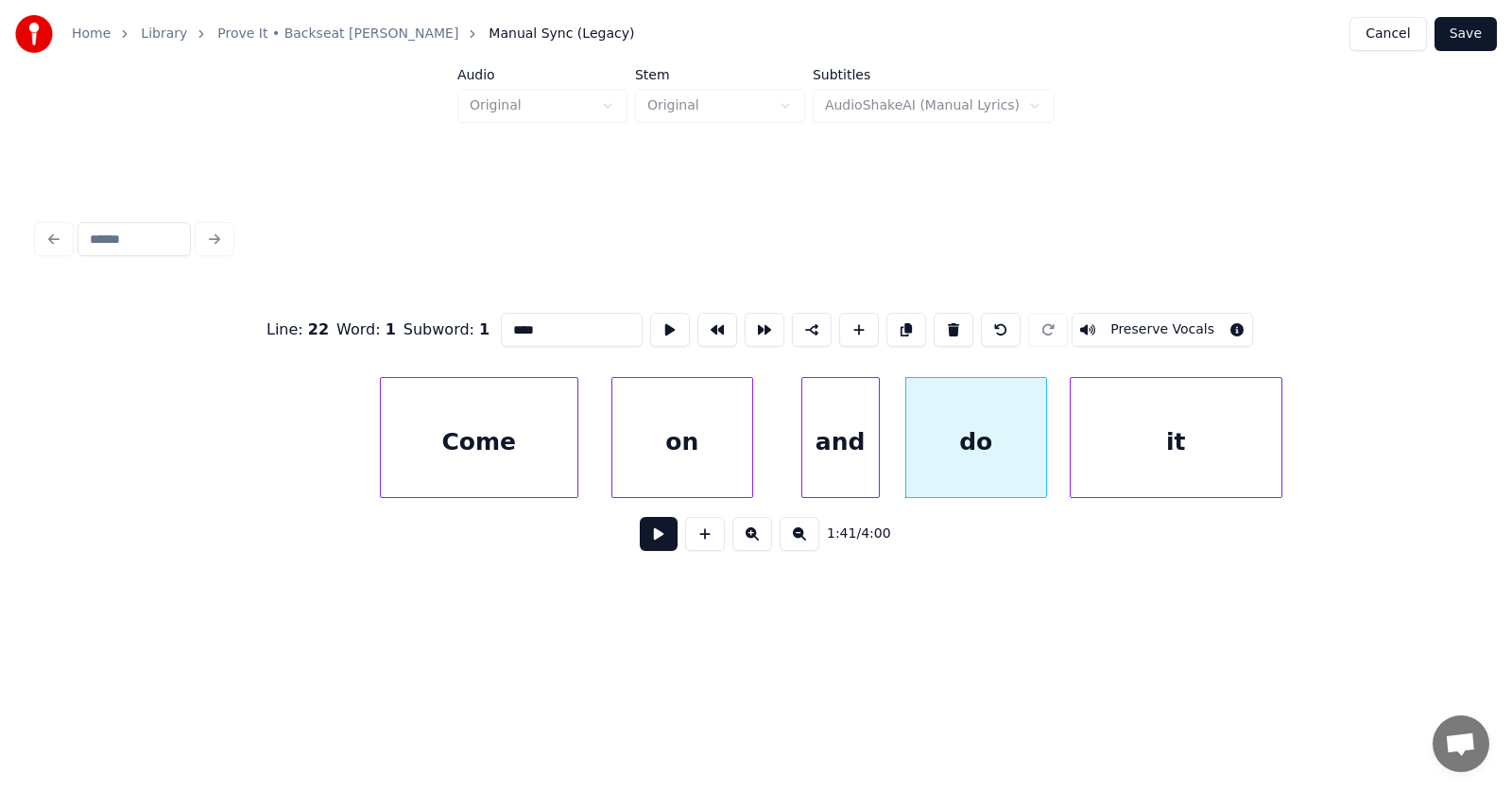
click at [1186, 481] on div "it" at bounding box center [1176, 442] width 211 height 129
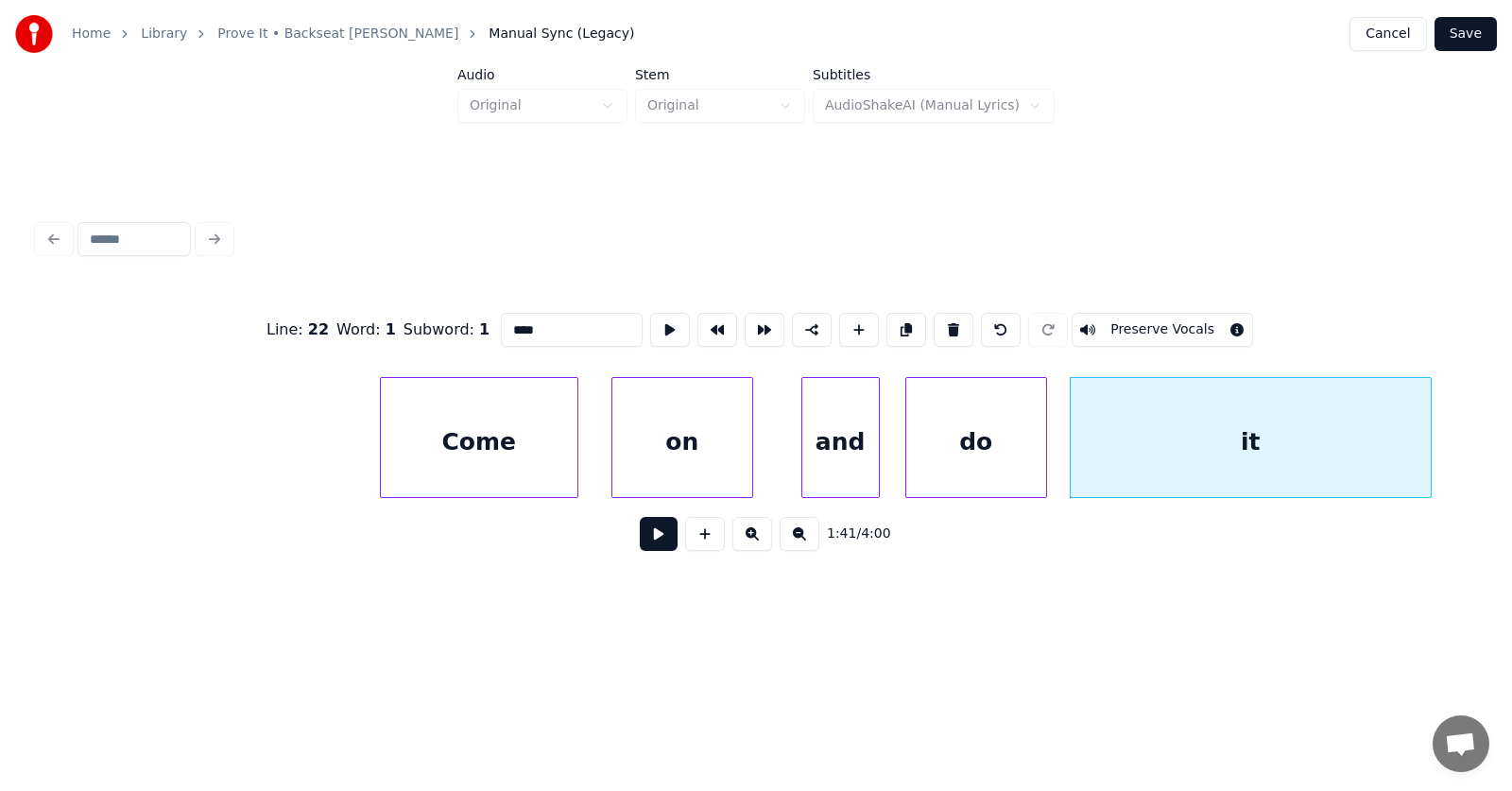
click at [1431, 447] on div at bounding box center [1429, 437] width 6 height 119
click at [978, 445] on div "do" at bounding box center [976, 442] width 139 height 129
type input "**"
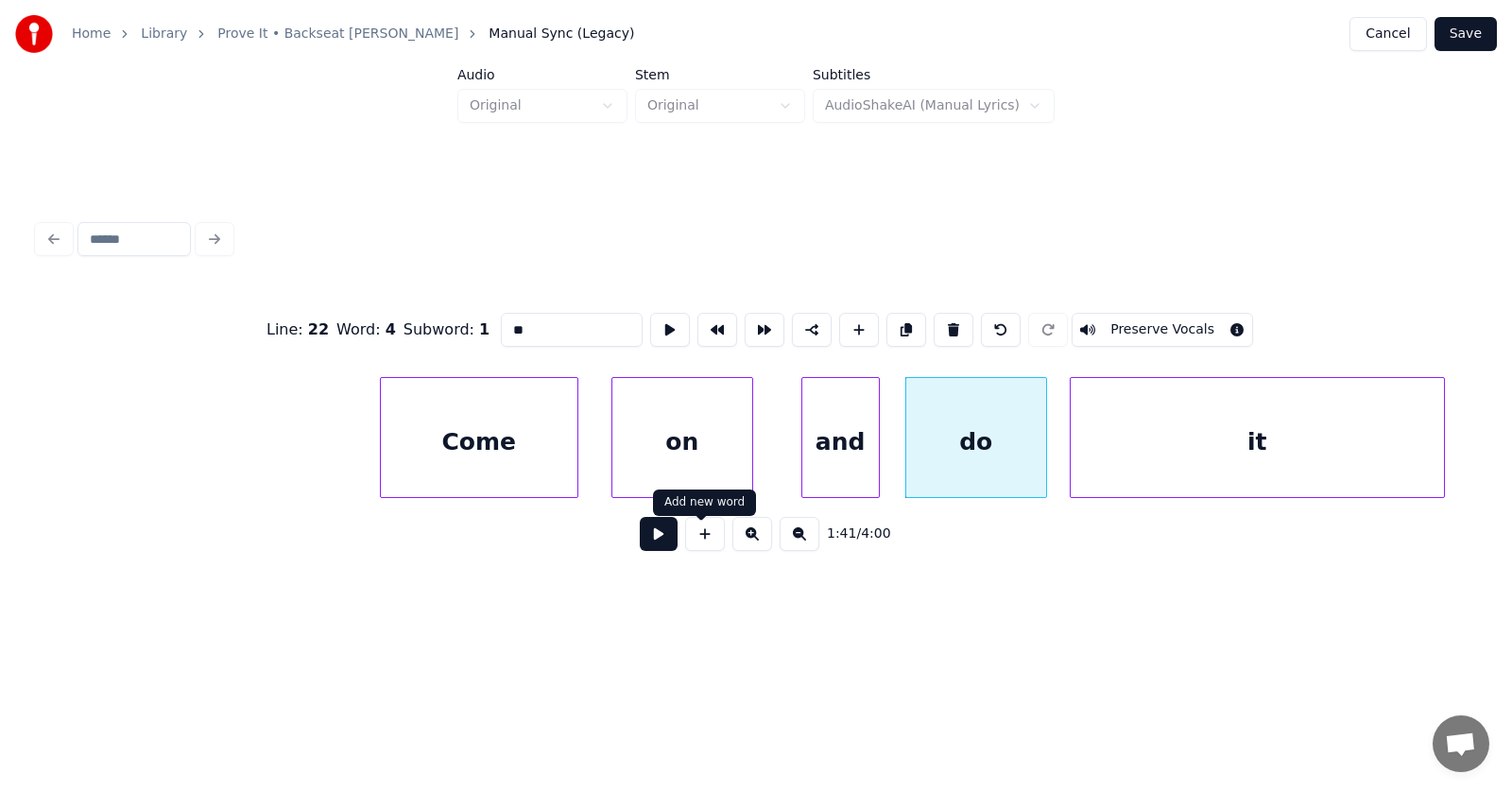
click at [644, 537] on button at bounding box center [659, 534] width 38 height 34
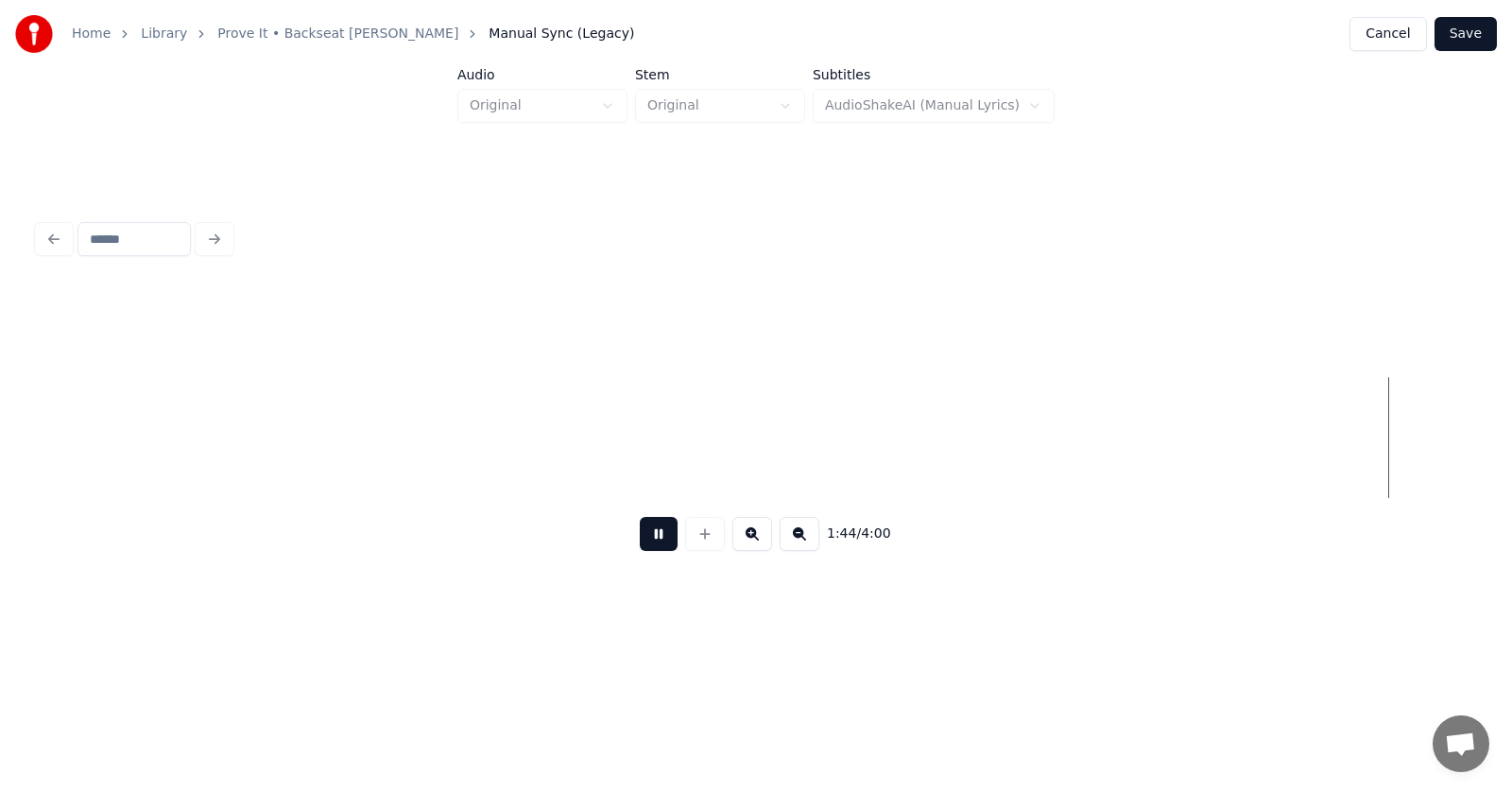
scroll to position [0, 73889]
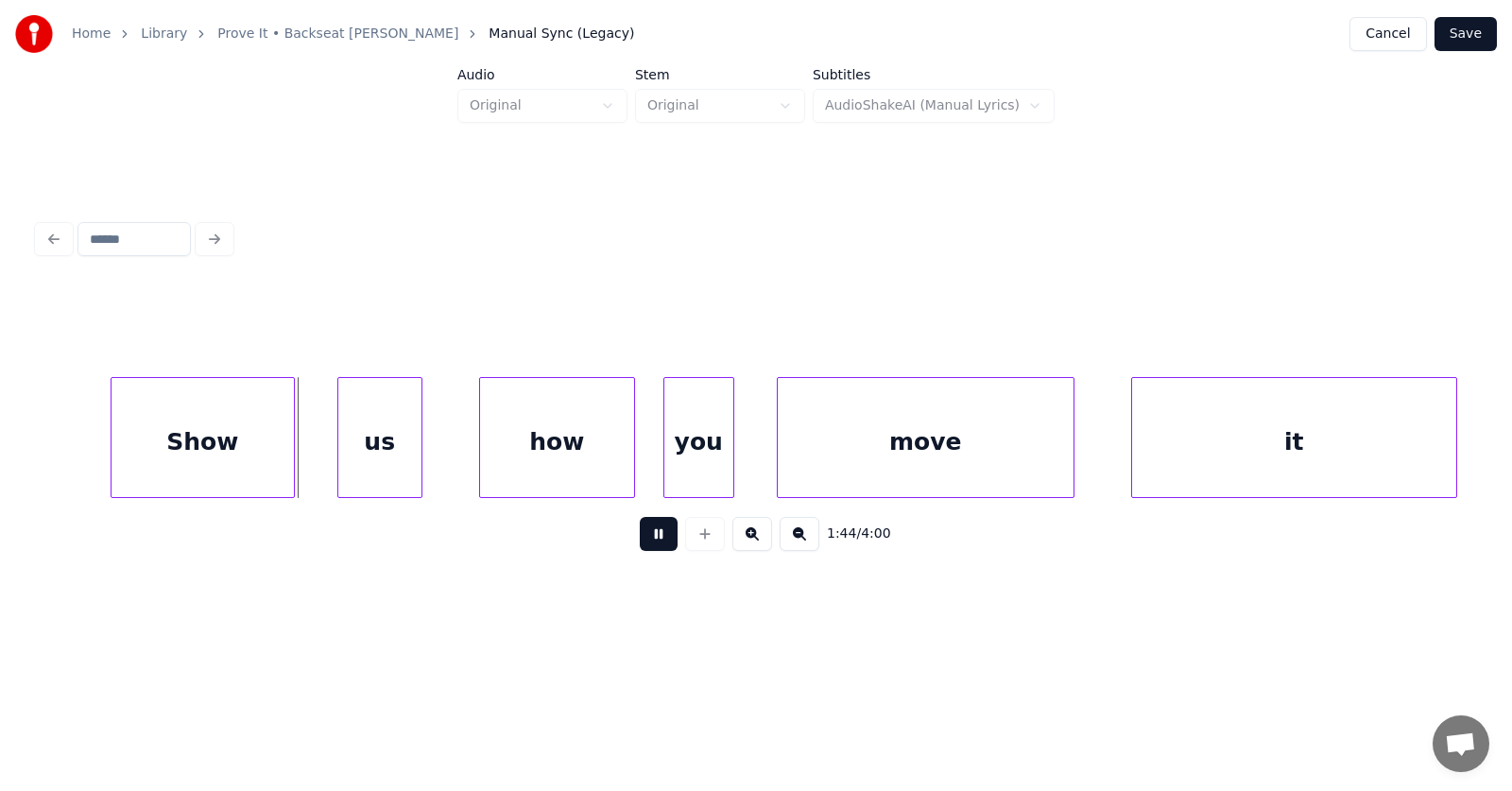
click at [644, 537] on button at bounding box center [659, 534] width 38 height 34
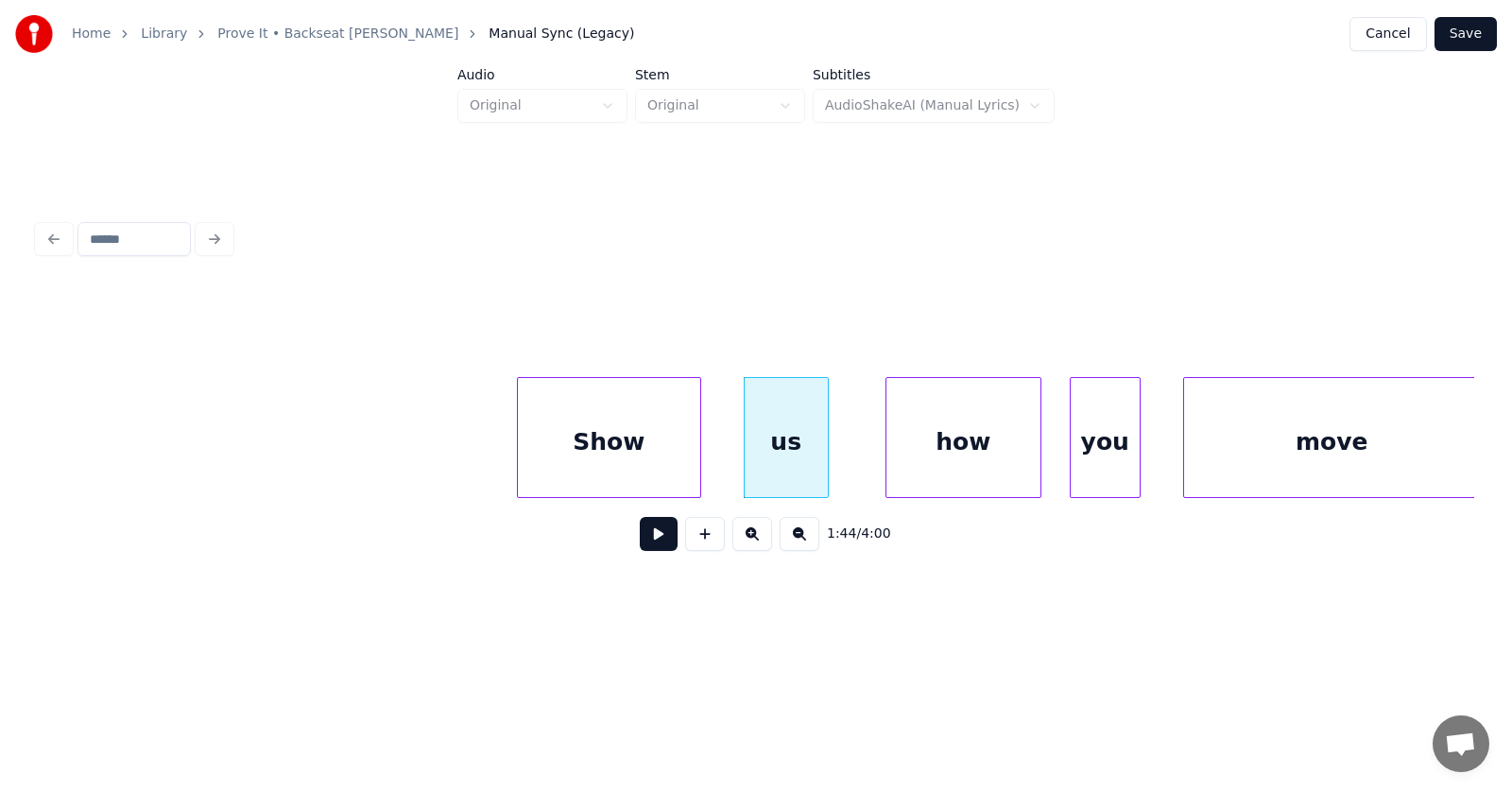
scroll to position [0, 73251]
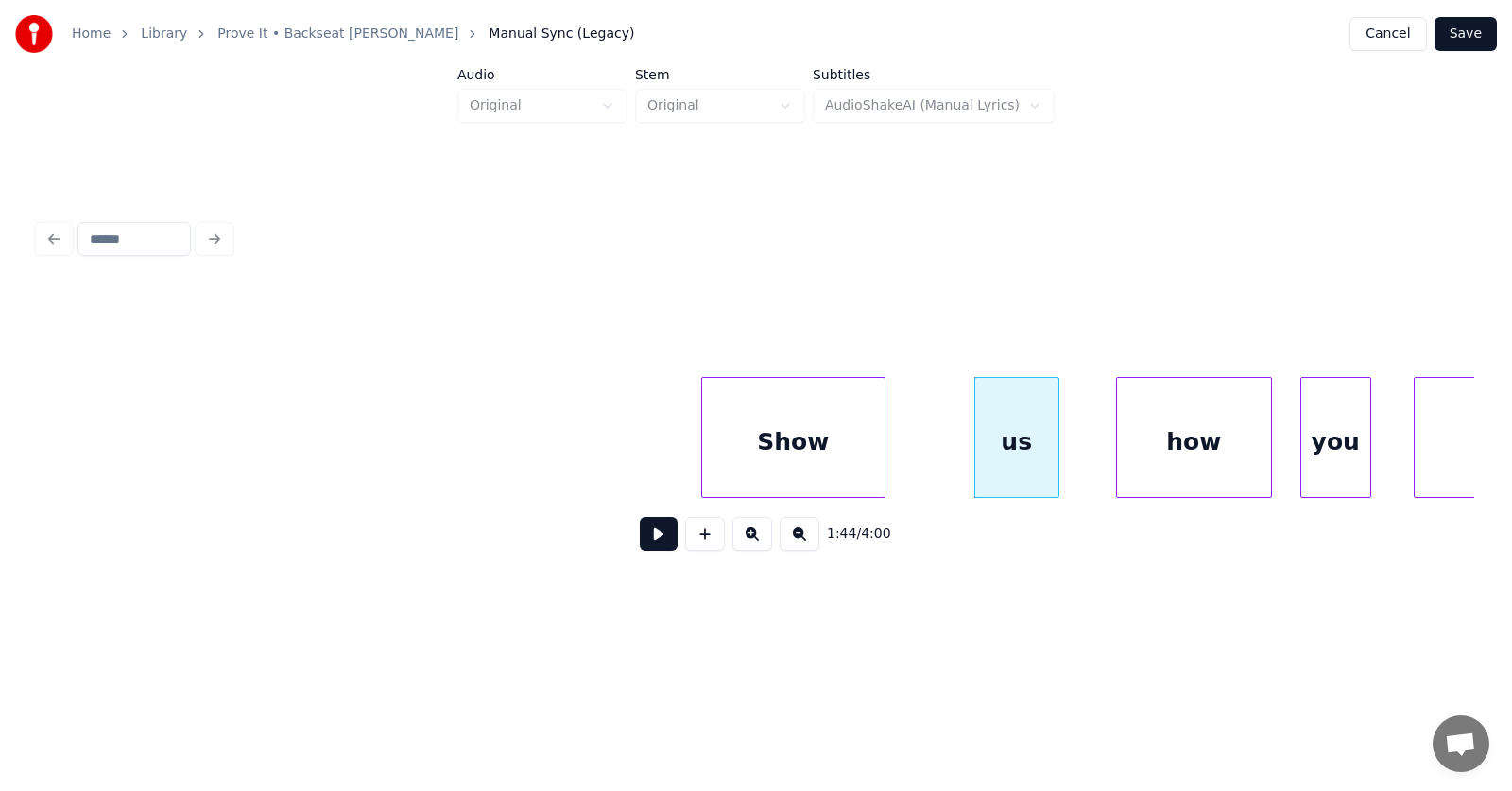
click at [806, 459] on div "Show" at bounding box center [793, 442] width 183 height 129
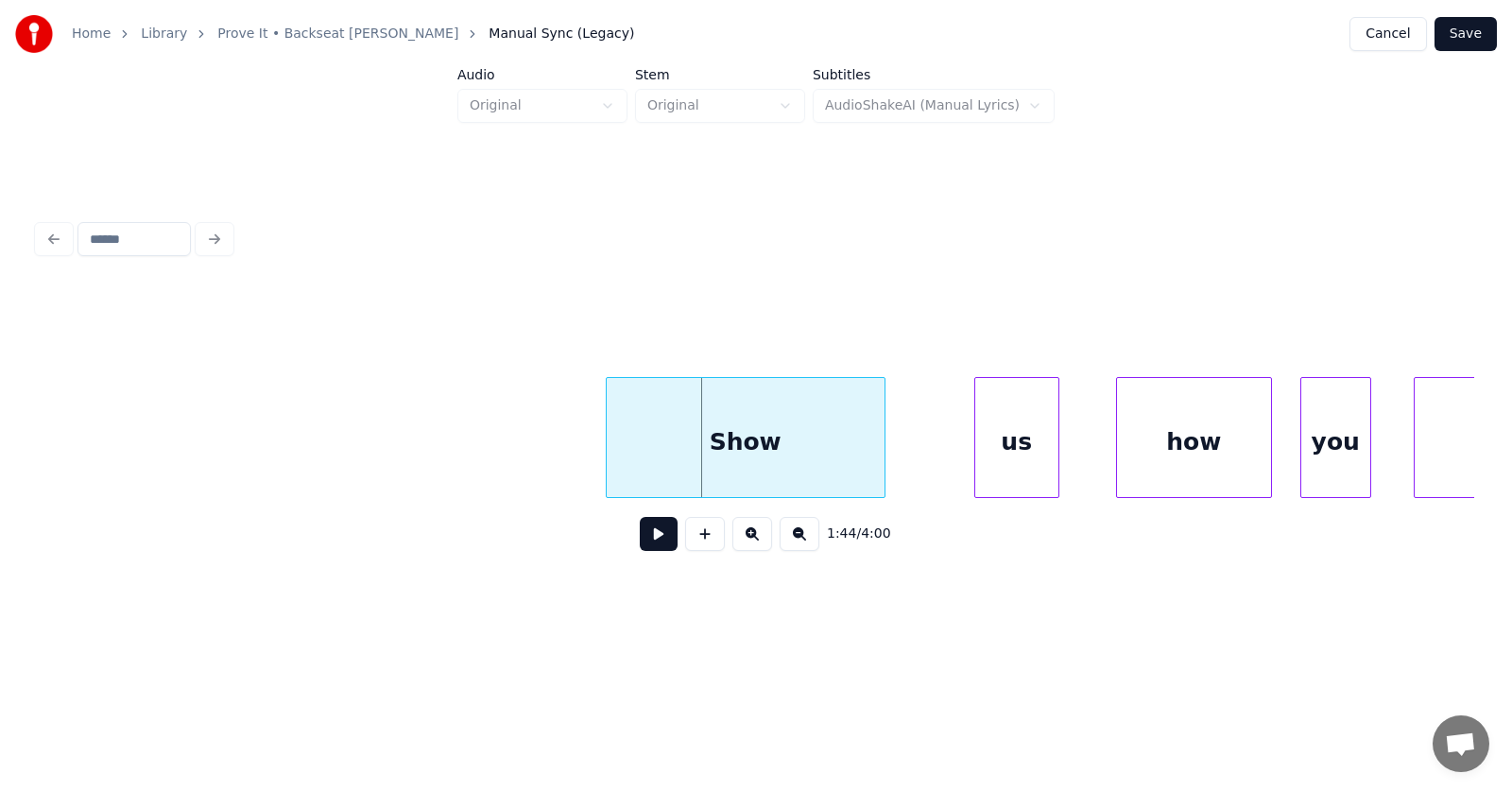
click at [612, 459] on div at bounding box center [610, 437] width 6 height 119
click at [945, 466] on div "us" at bounding box center [963, 442] width 83 height 129
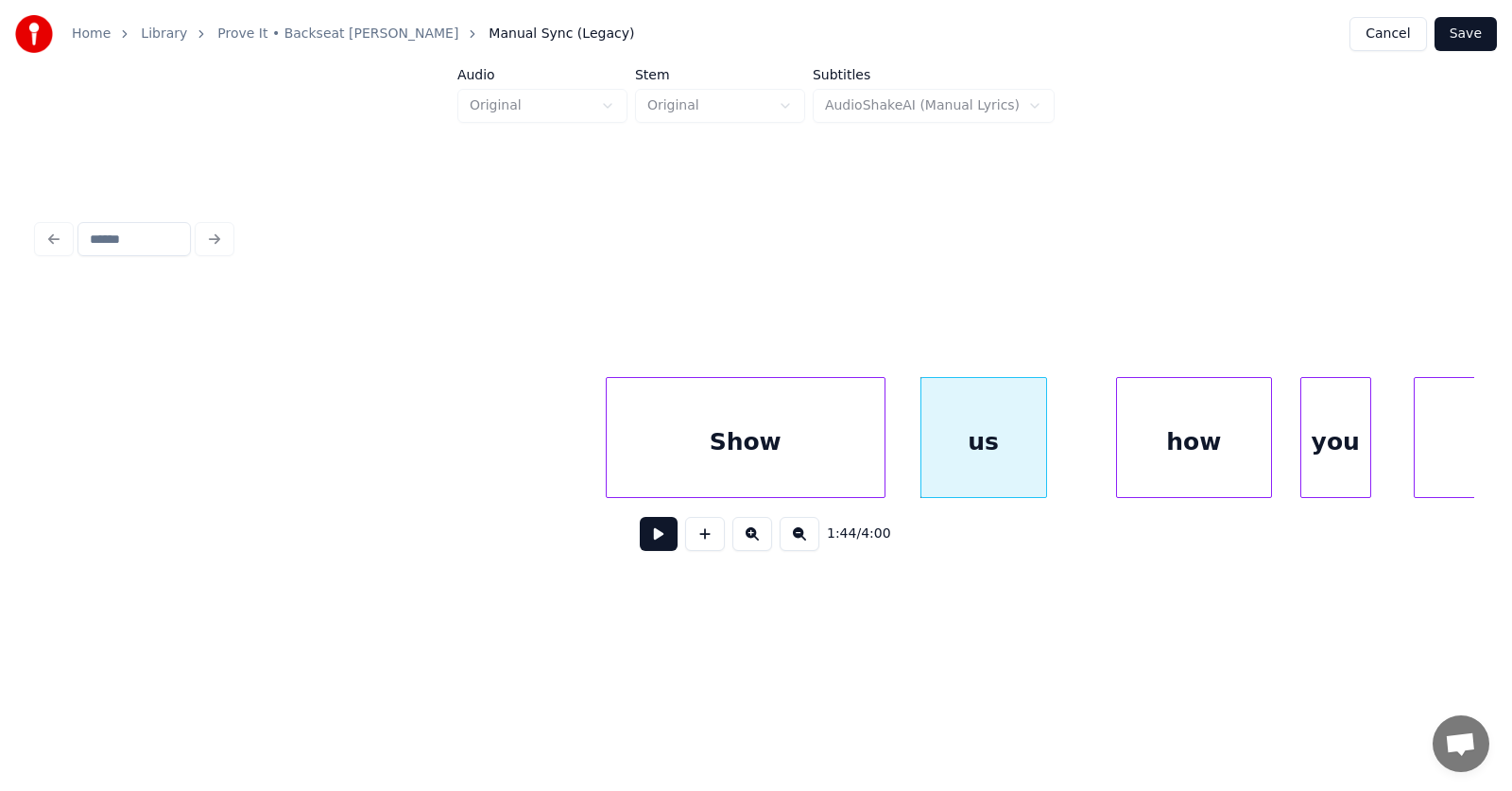
click at [1046, 449] on div at bounding box center [1044, 437] width 6 height 119
click at [1116, 460] on div "how" at bounding box center [1153, 442] width 154 height 129
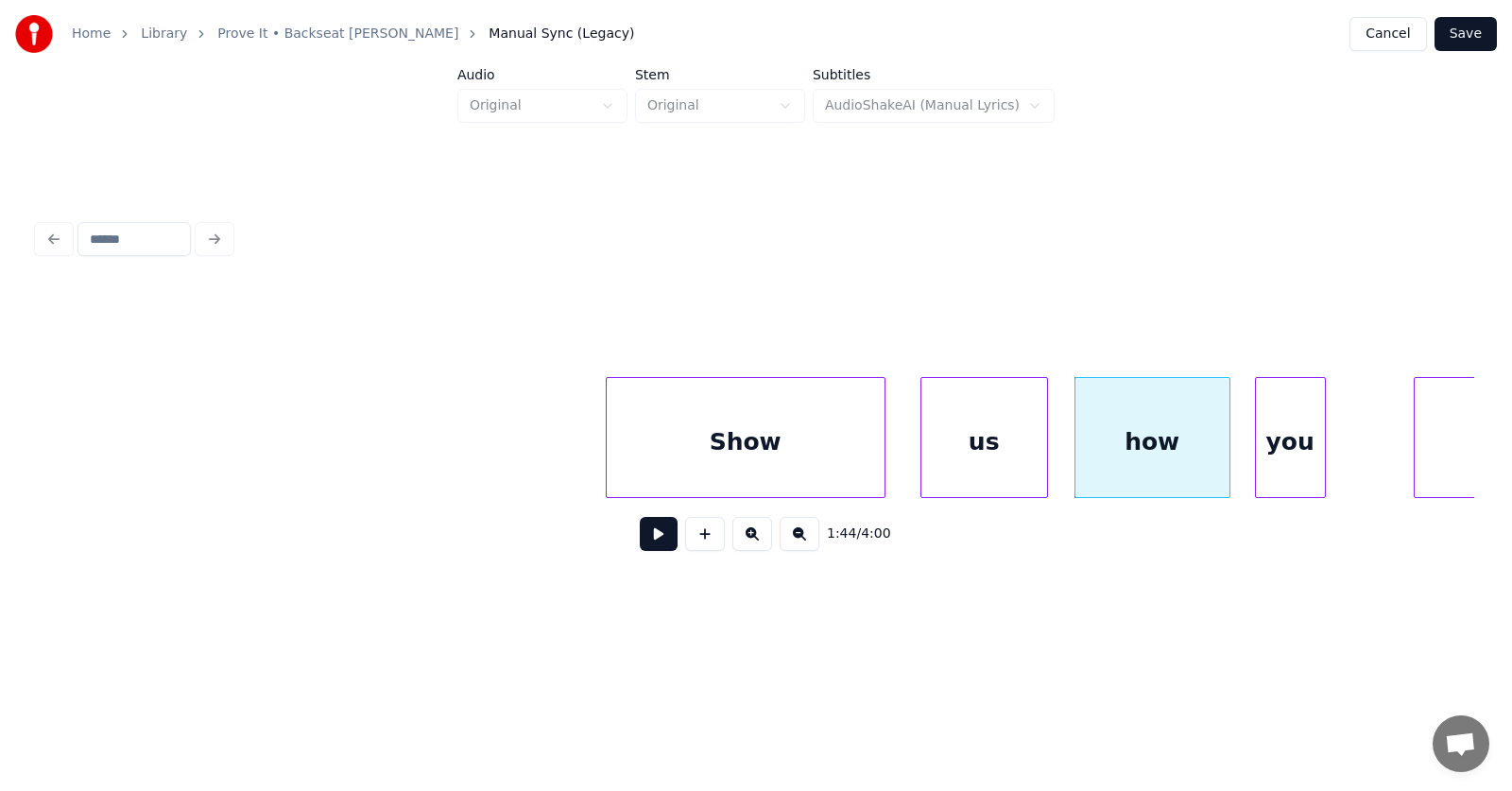
click at [1293, 467] on div "you" at bounding box center [1291, 442] width 69 height 129
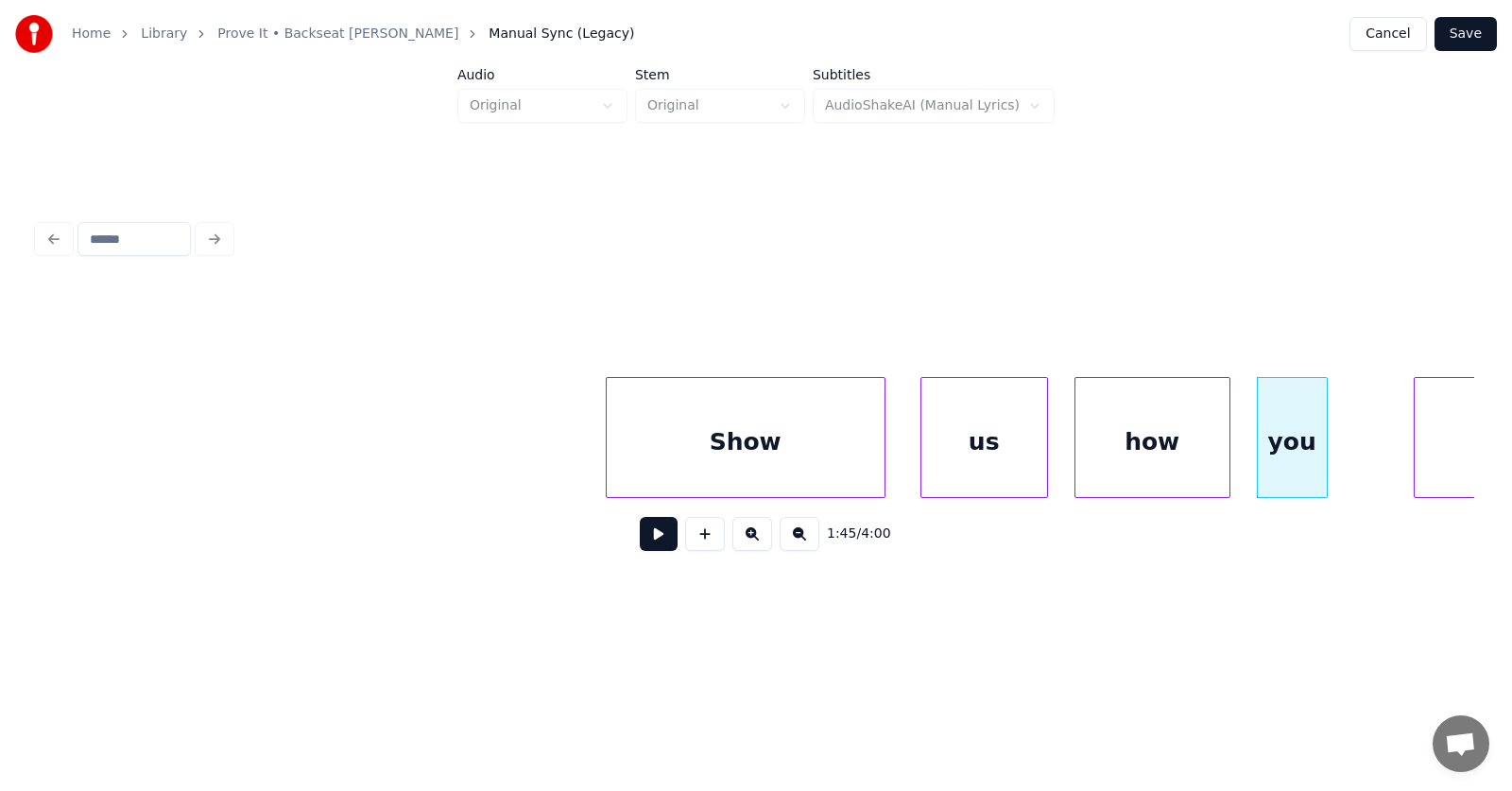
scroll to position [0, 73482]
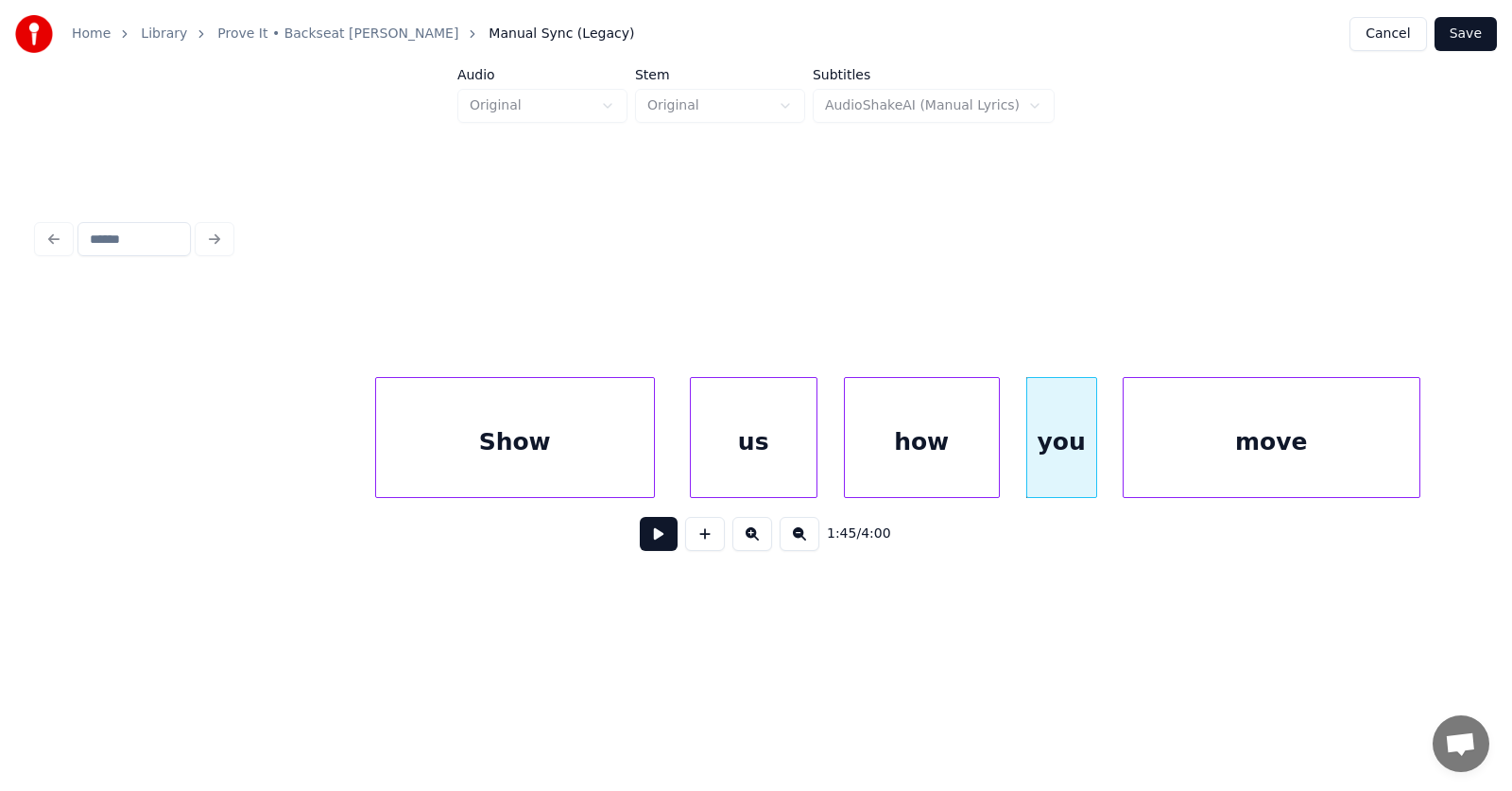
click at [1376, 467] on div "move" at bounding box center [1271, 442] width 296 height 129
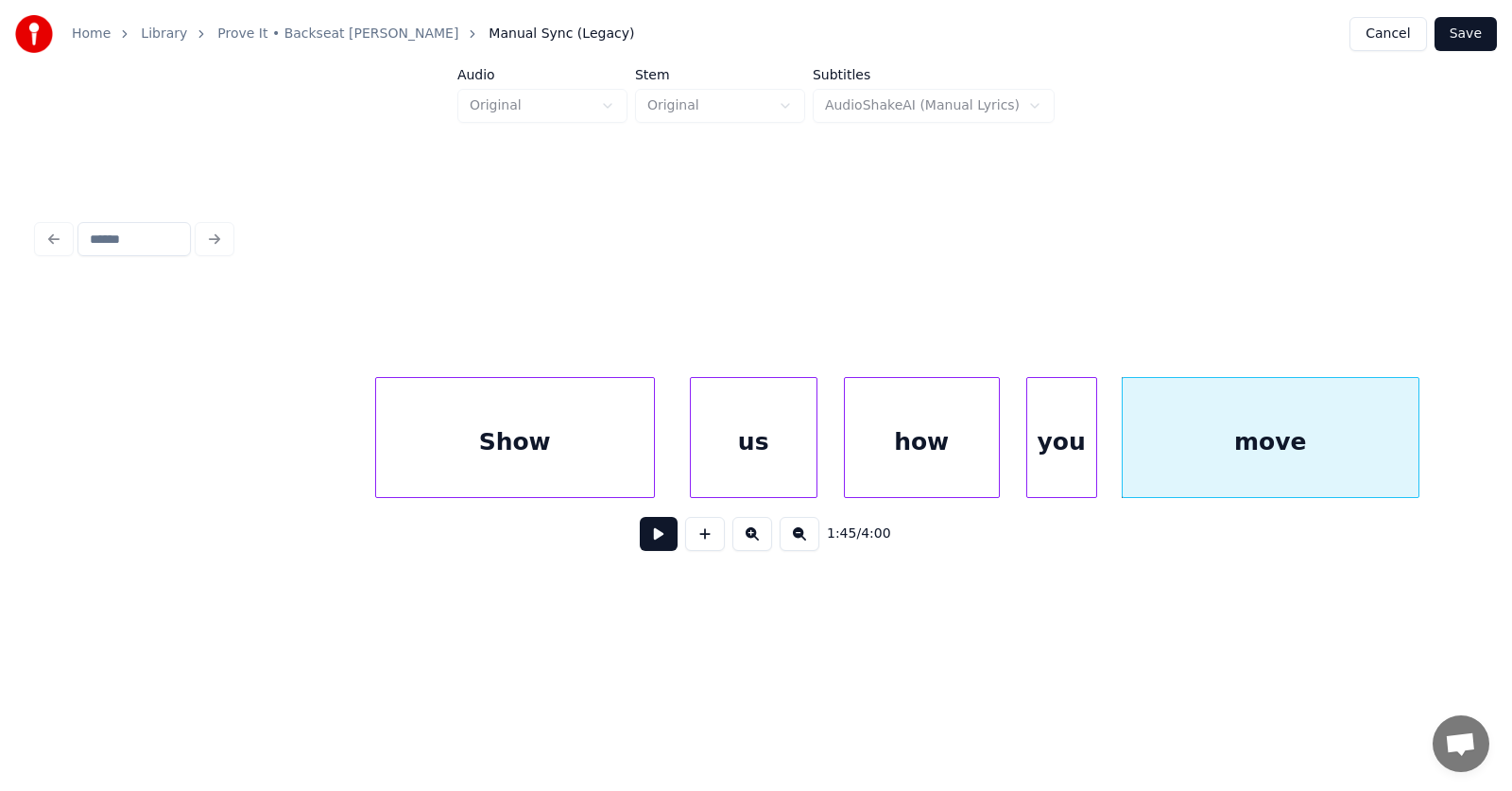
click at [653, 541] on button at bounding box center [659, 534] width 38 height 34
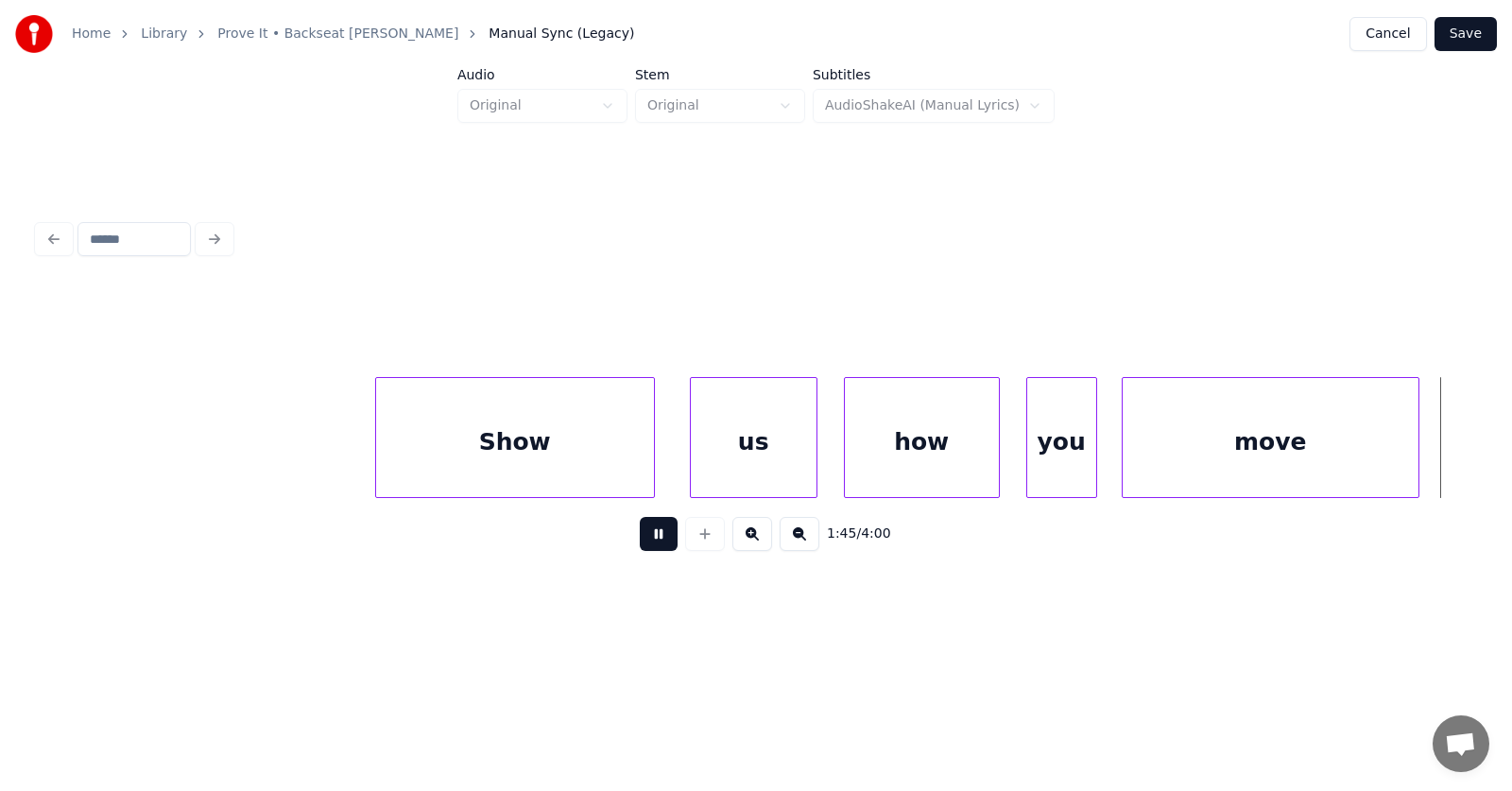
scroll to position [0, 74919]
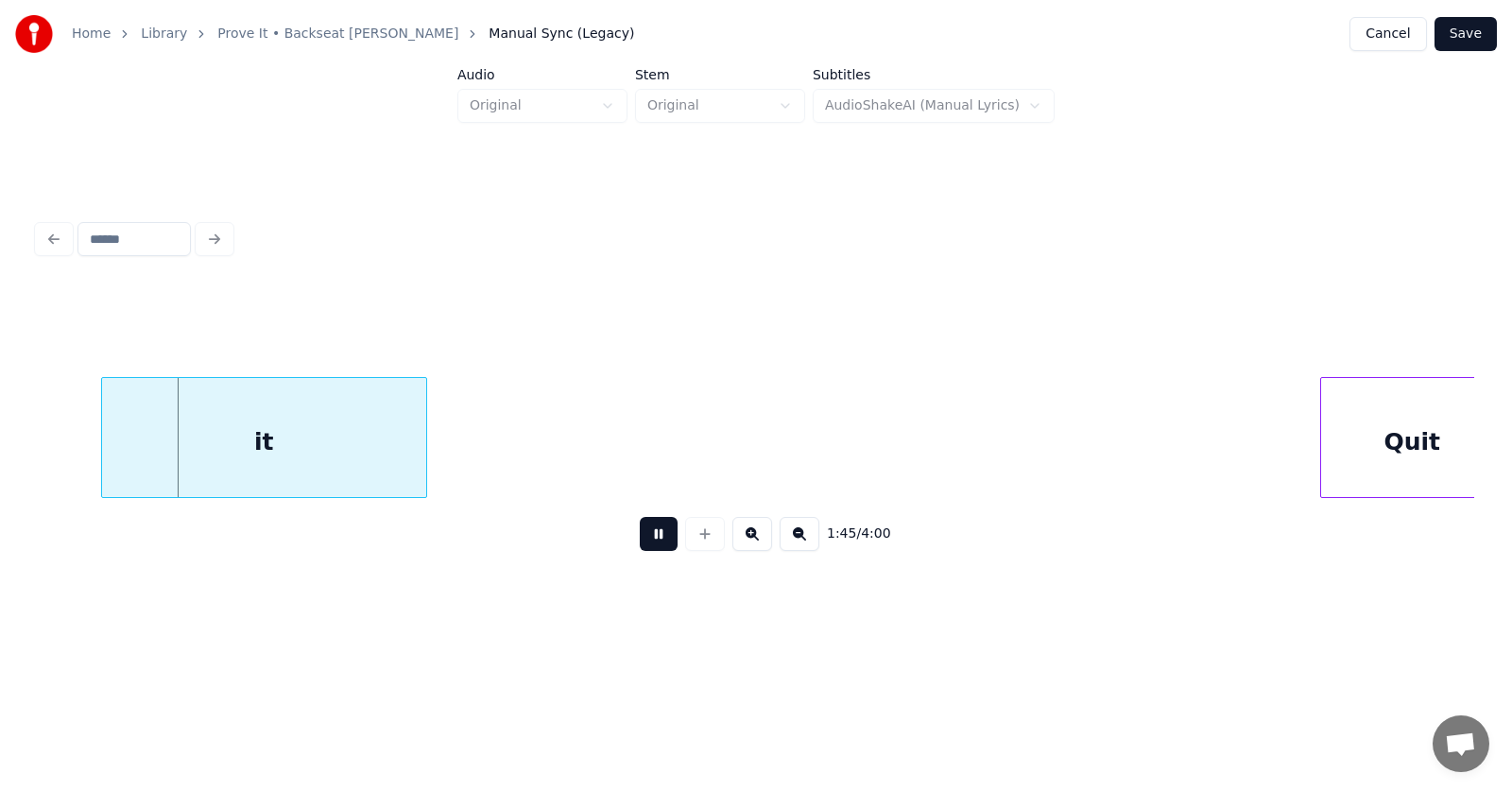
click at [653, 541] on button at bounding box center [659, 534] width 38 height 34
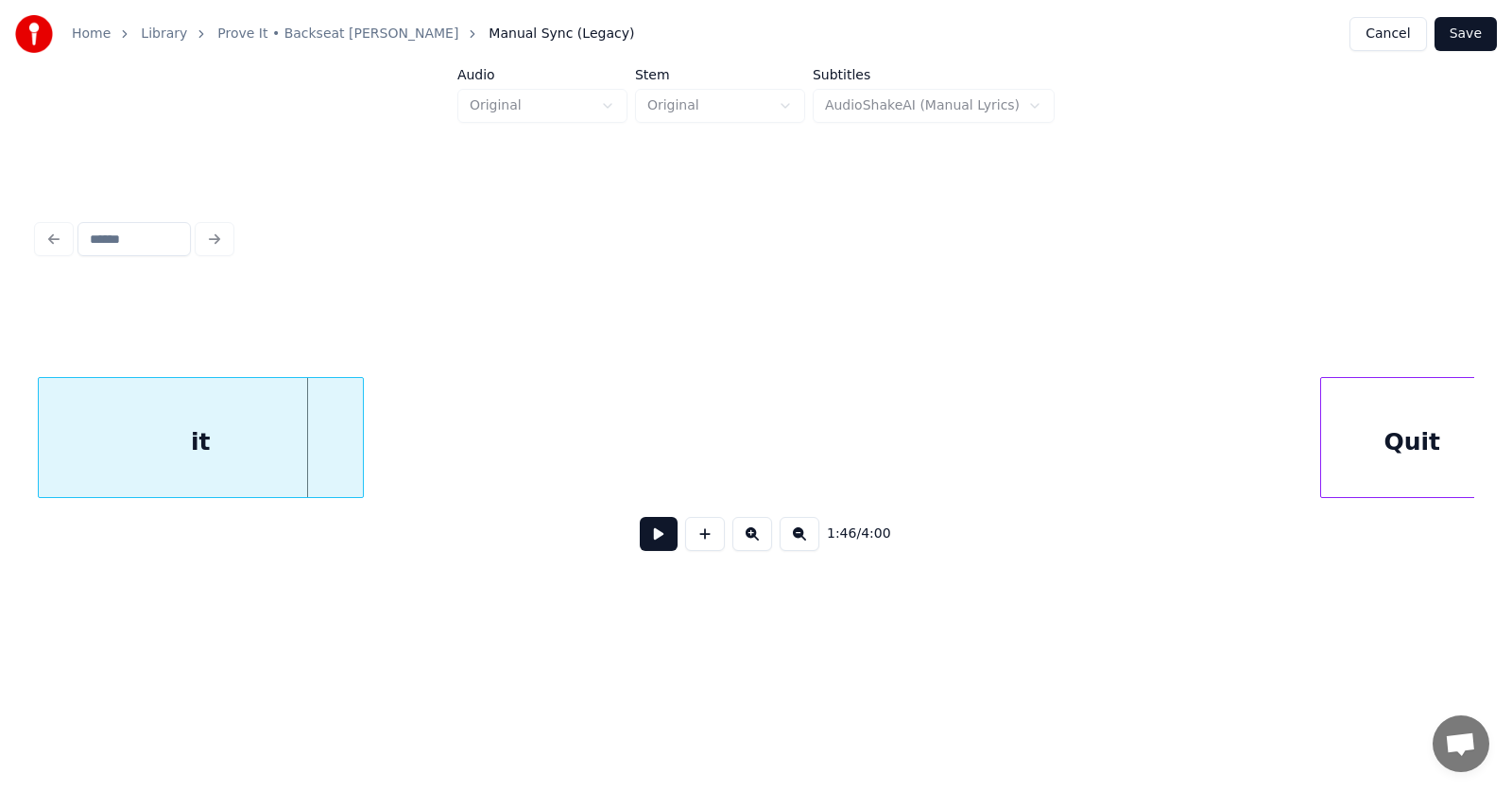
scroll to position [0, 74917]
click at [249, 473] on div "it" at bounding box center [203, 442] width 324 height 129
click at [280, 444] on div "it" at bounding box center [201, 442] width 324 height 129
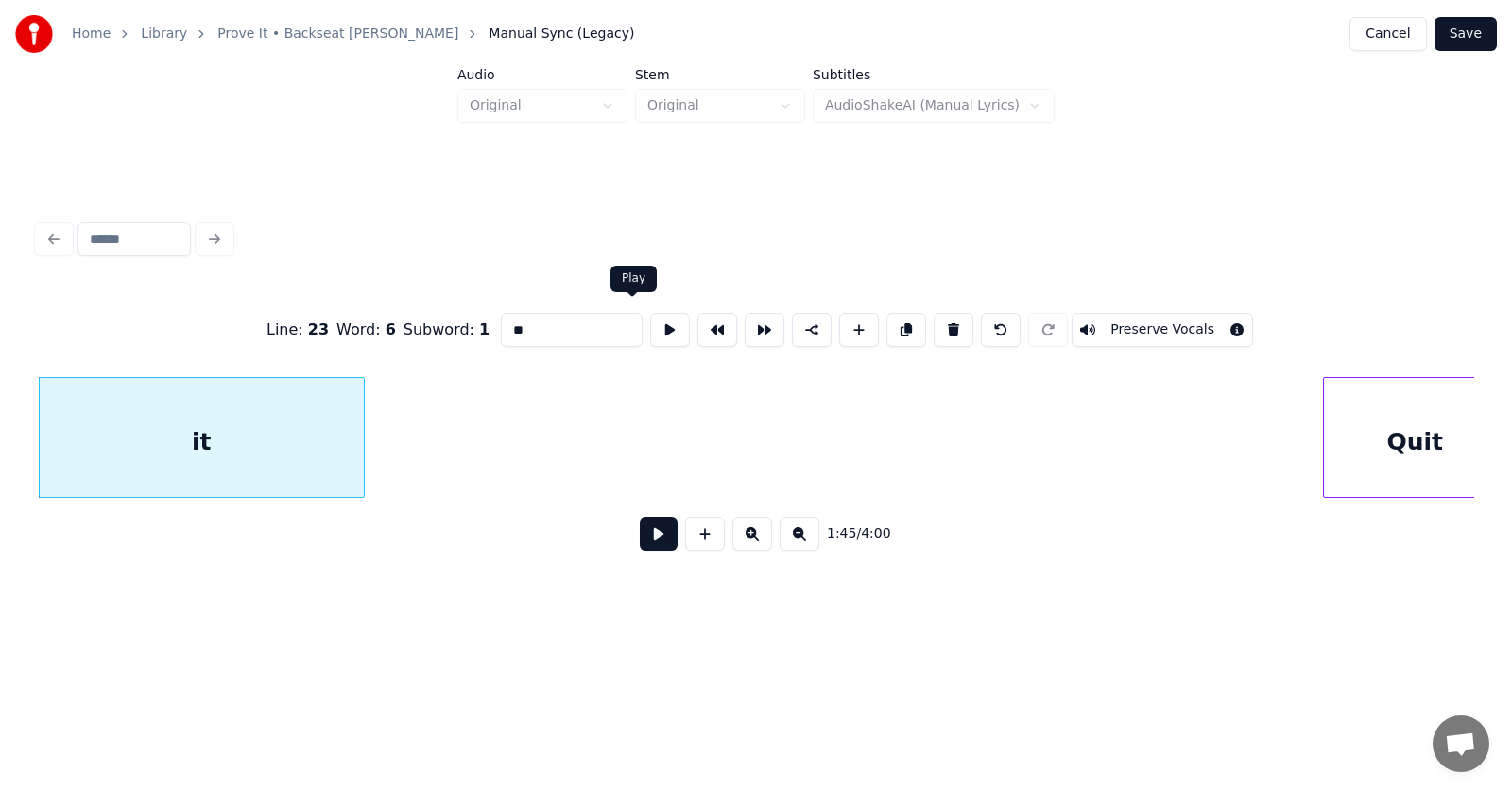
click at [650, 323] on button at bounding box center [670, 330] width 39 height 34
click at [646, 537] on button at bounding box center [659, 534] width 38 height 34
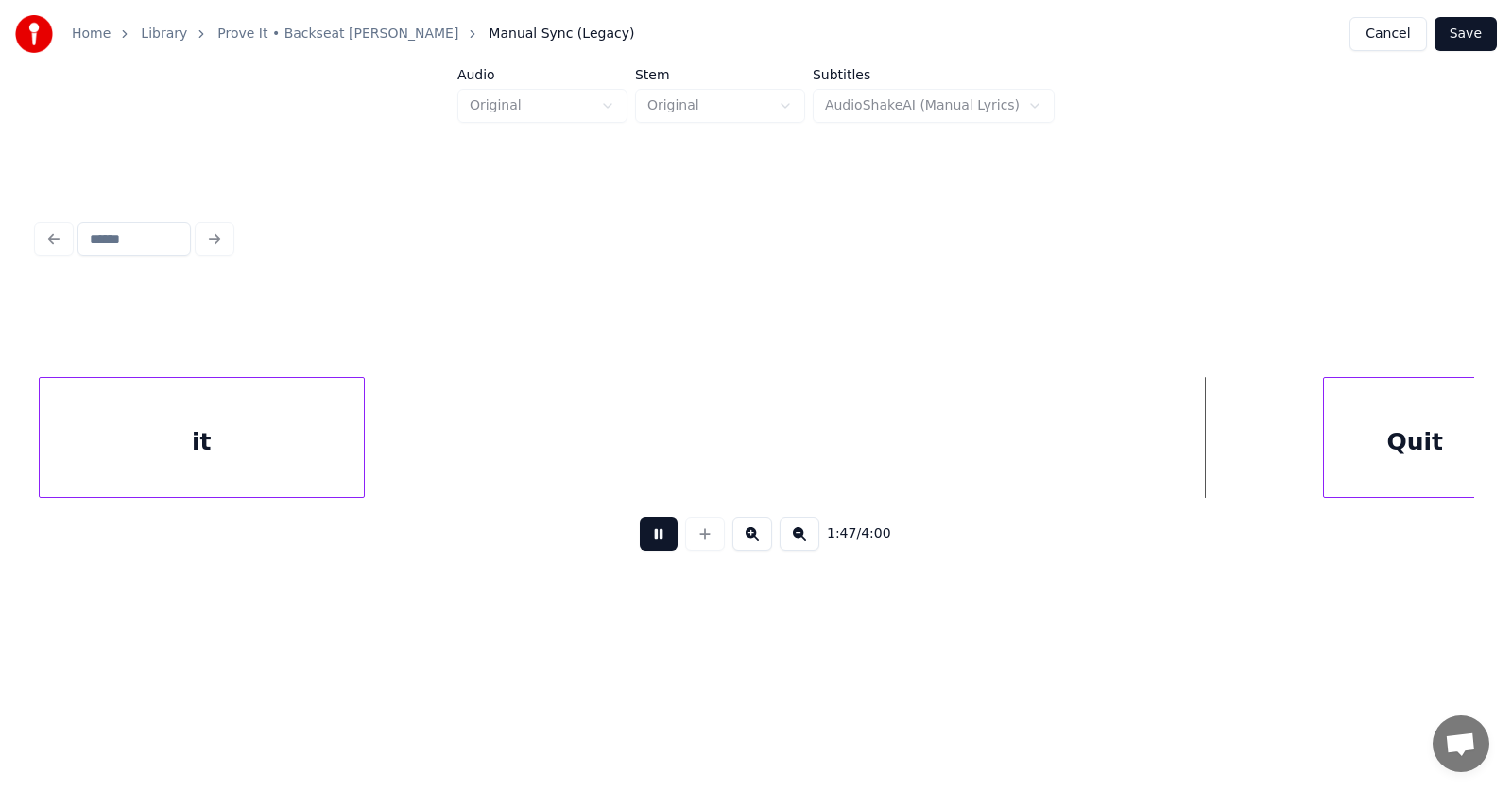
click at [646, 537] on button at bounding box center [659, 534] width 38 height 34
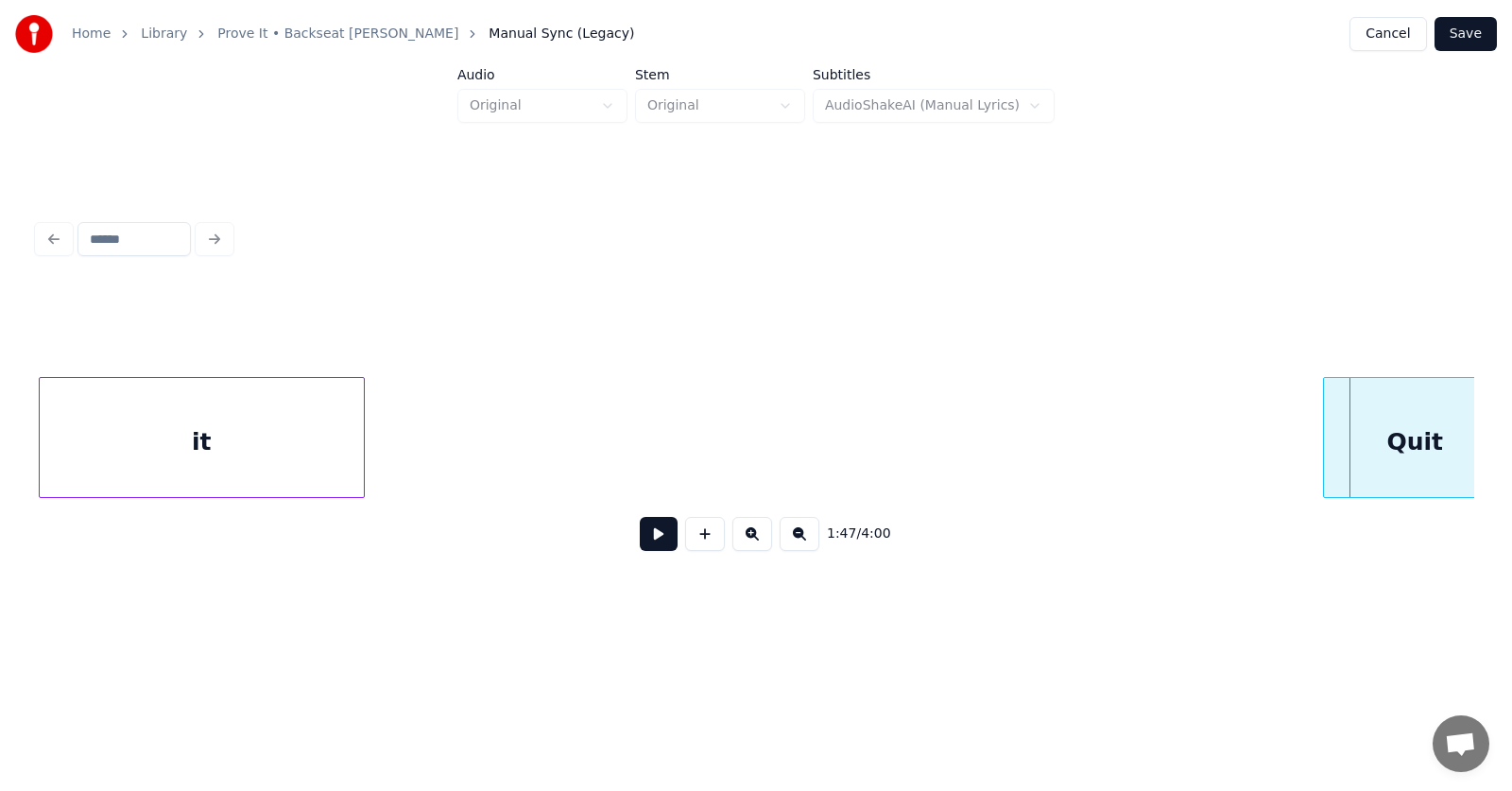
scroll to position [0, 74942]
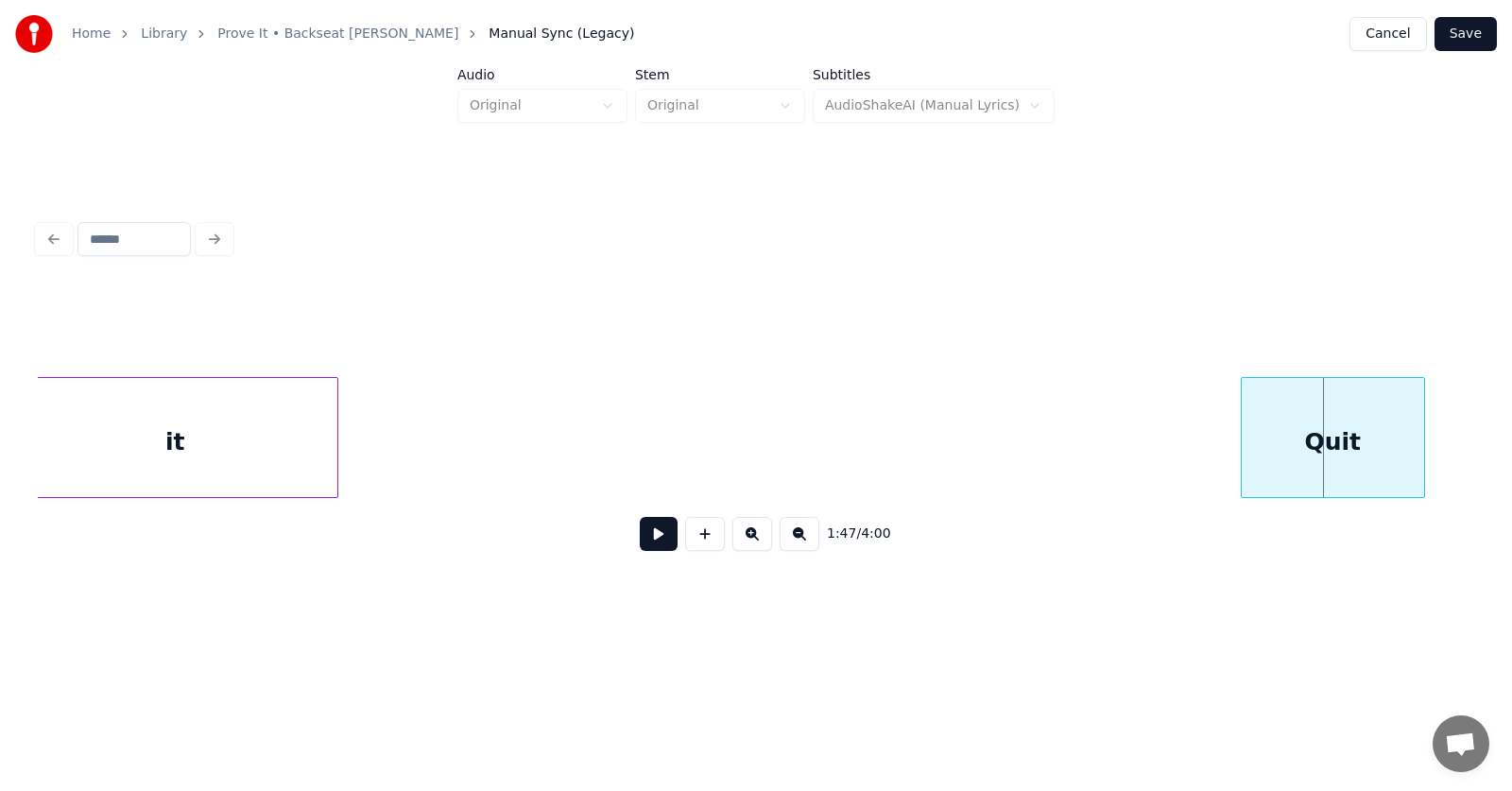
click at [1342, 462] on div "Quit" at bounding box center [1333, 442] width 183 height 129
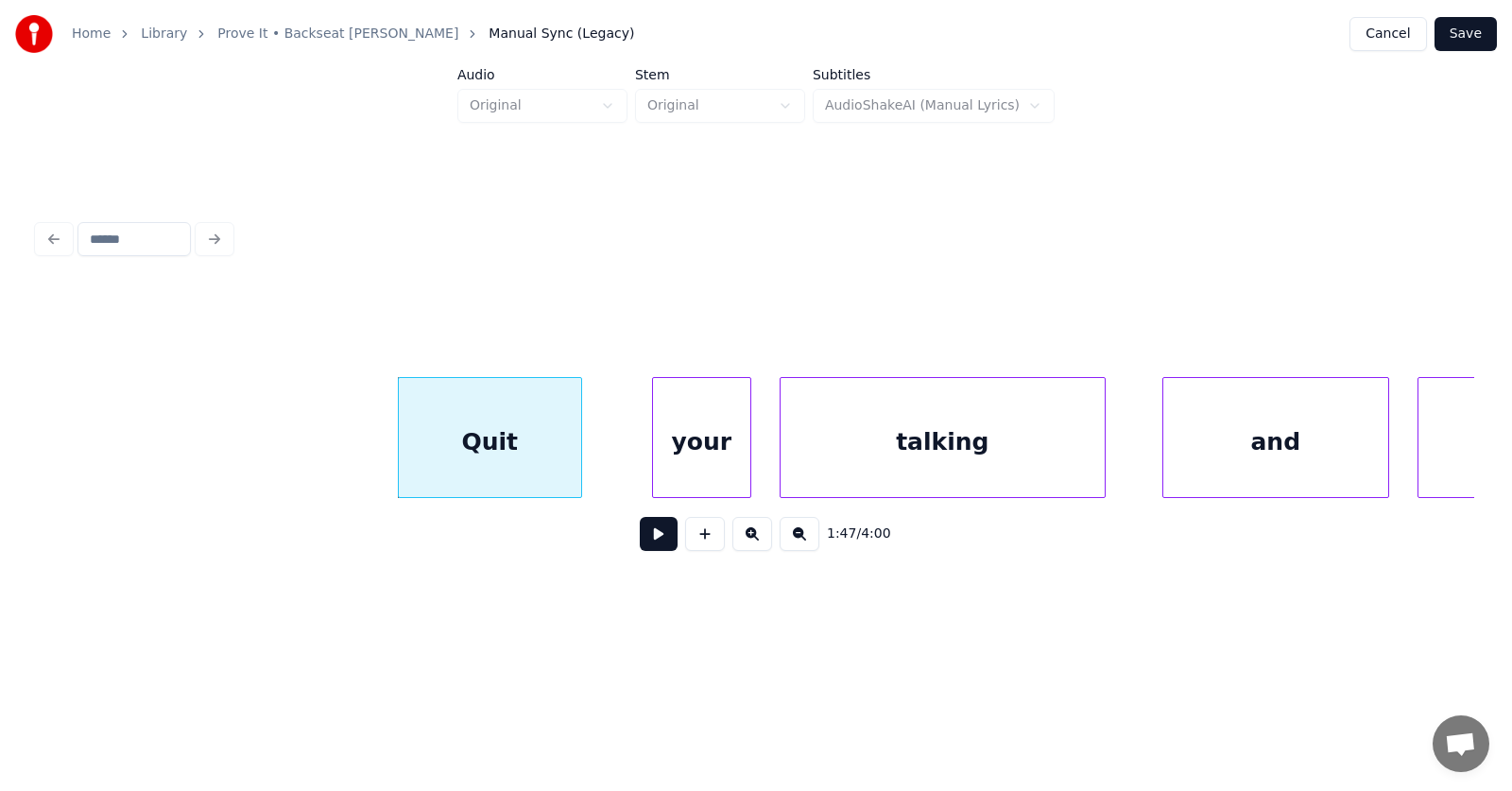
scroll to position [0, 76016]
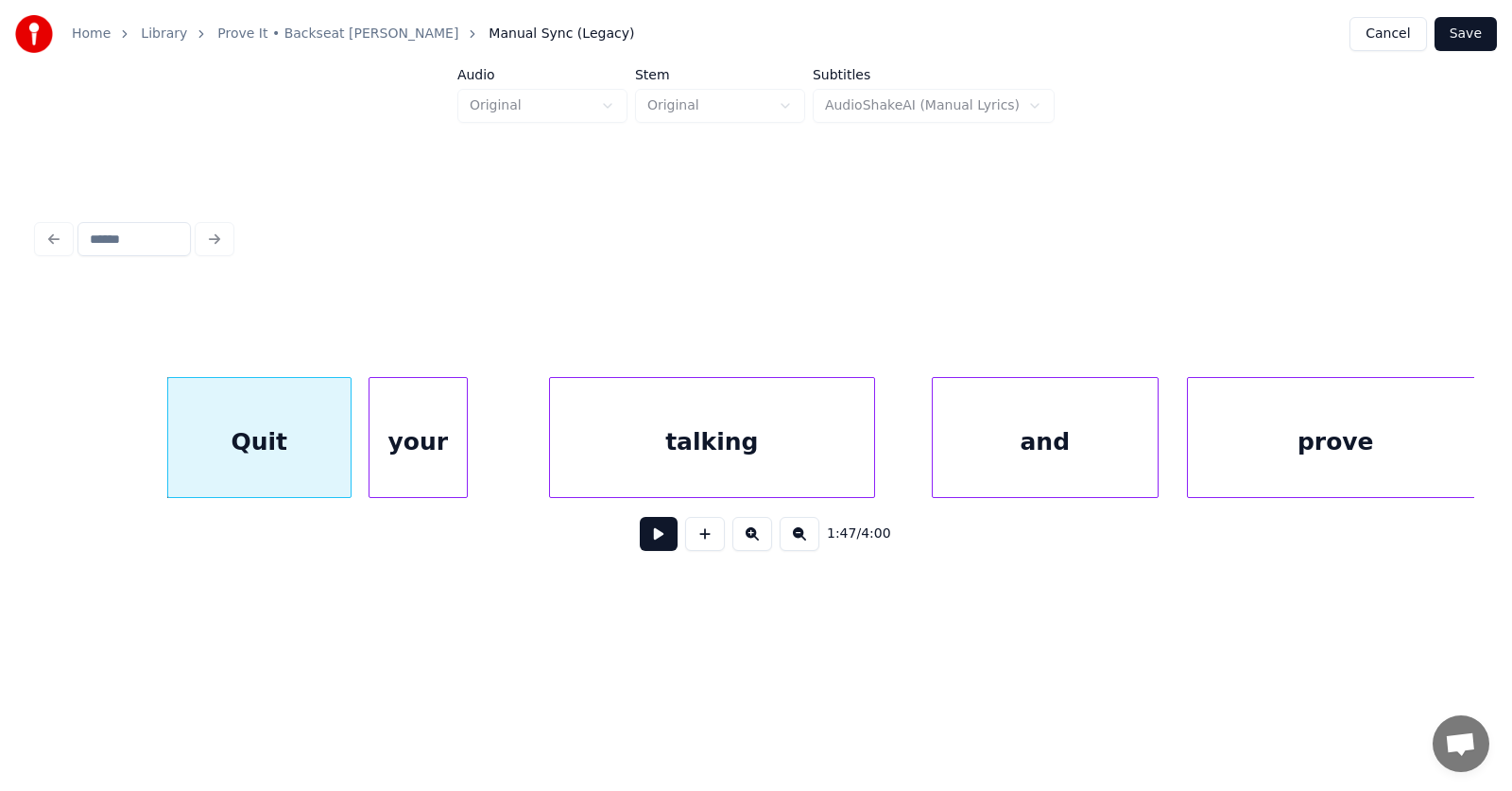
click at [420, 458] on div "your" at bounding box center [417, 442] width 97 height 129
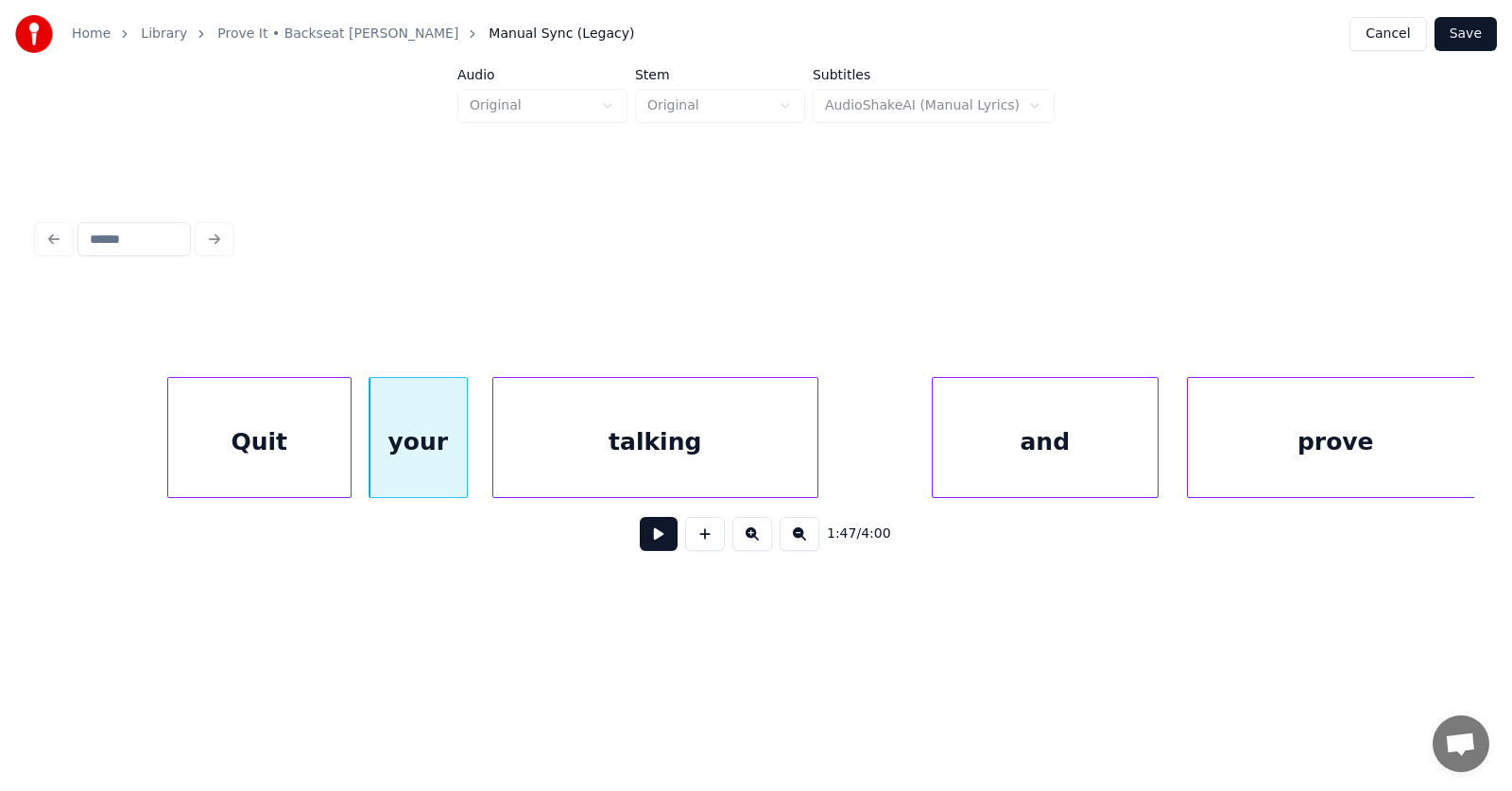
click at [572, 450] on div "talking" at bounding box center [656, 442] width 324 height 129
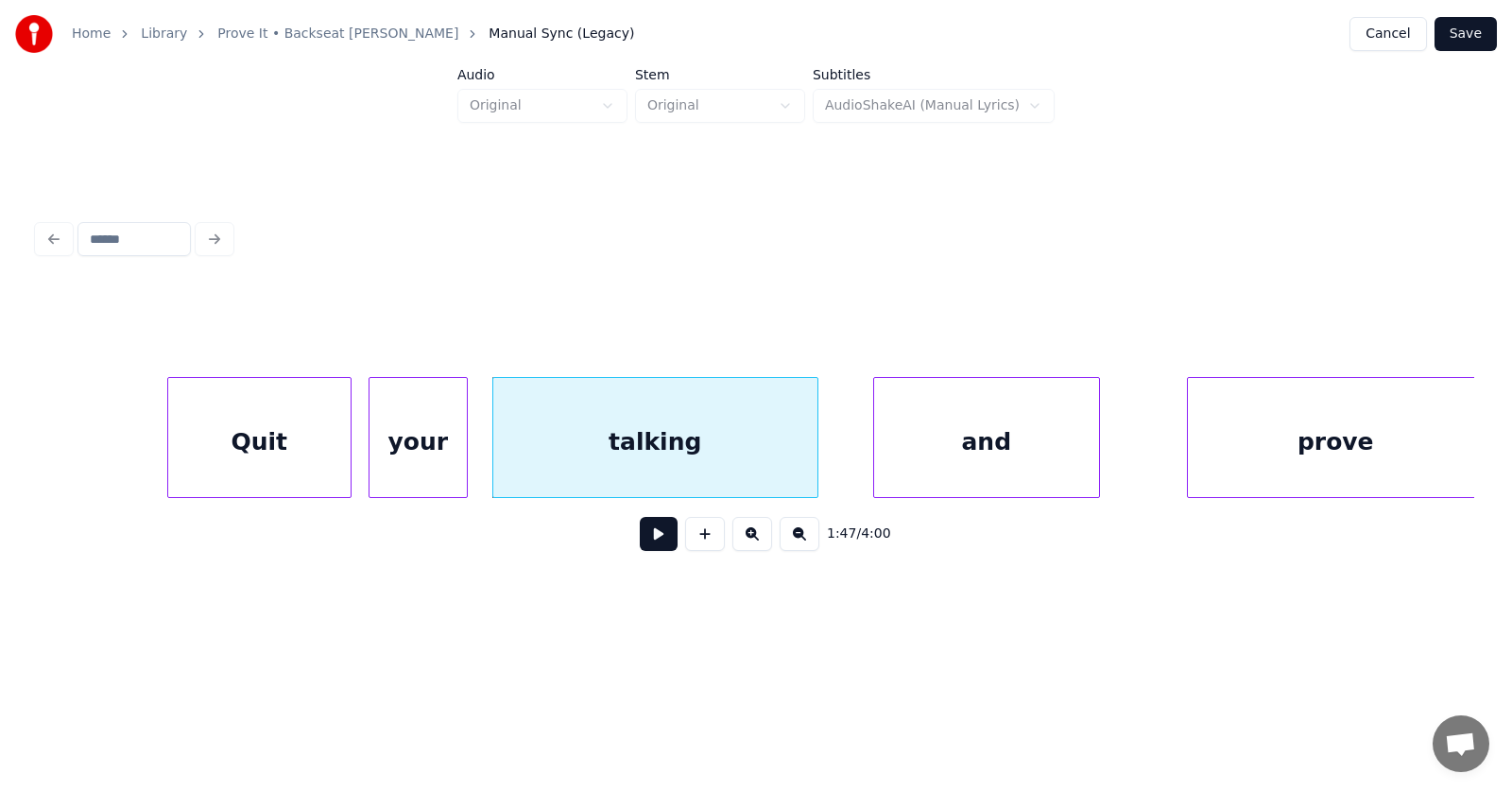
click at [969, 454] on div "and" at bounding box center [987, 442] width 225 height 129
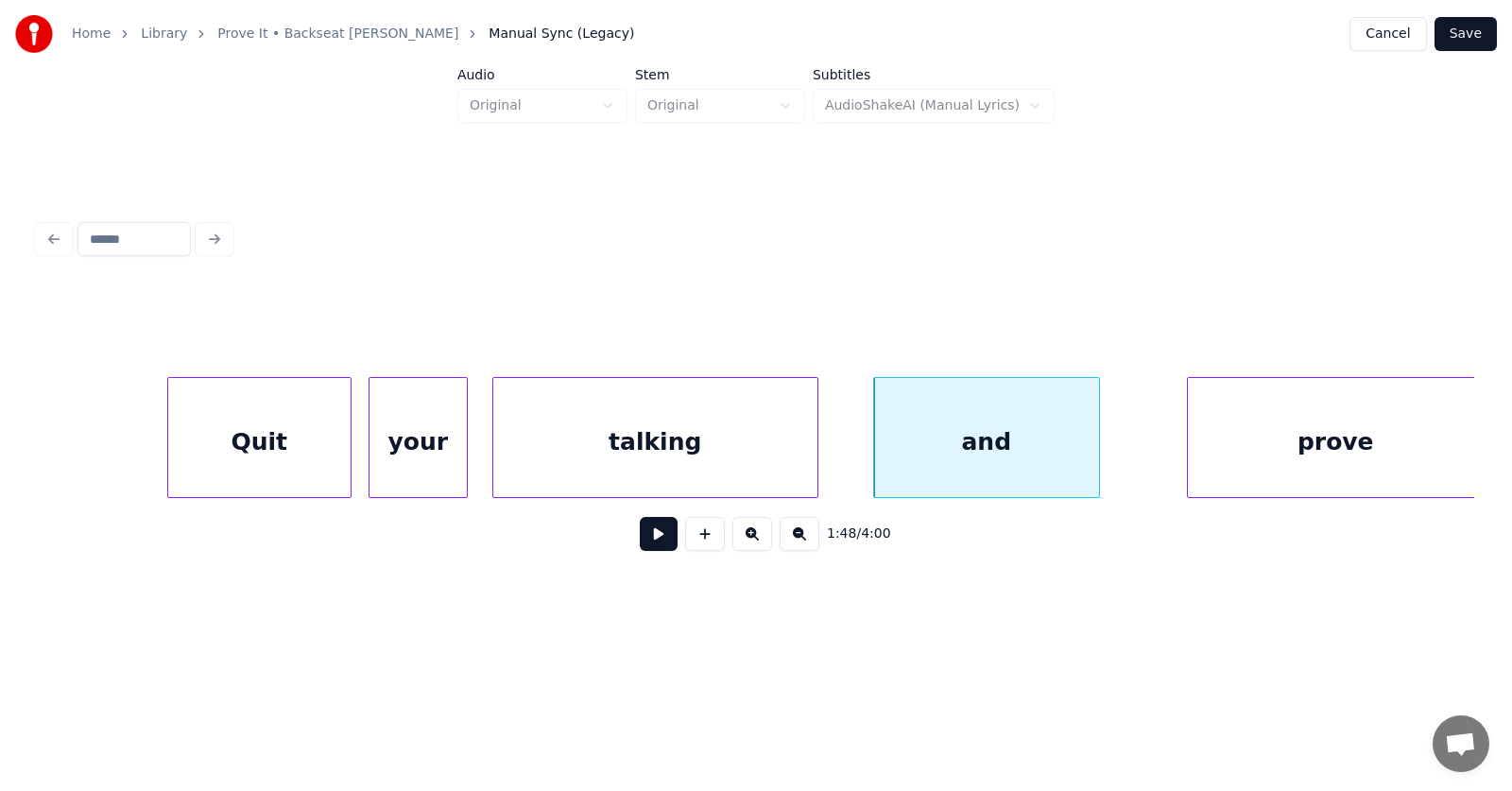
scroll to position [0, 76022]
click at [1258, 447] on div "prove" at bounding box center [1302, 442] width 296 height 129
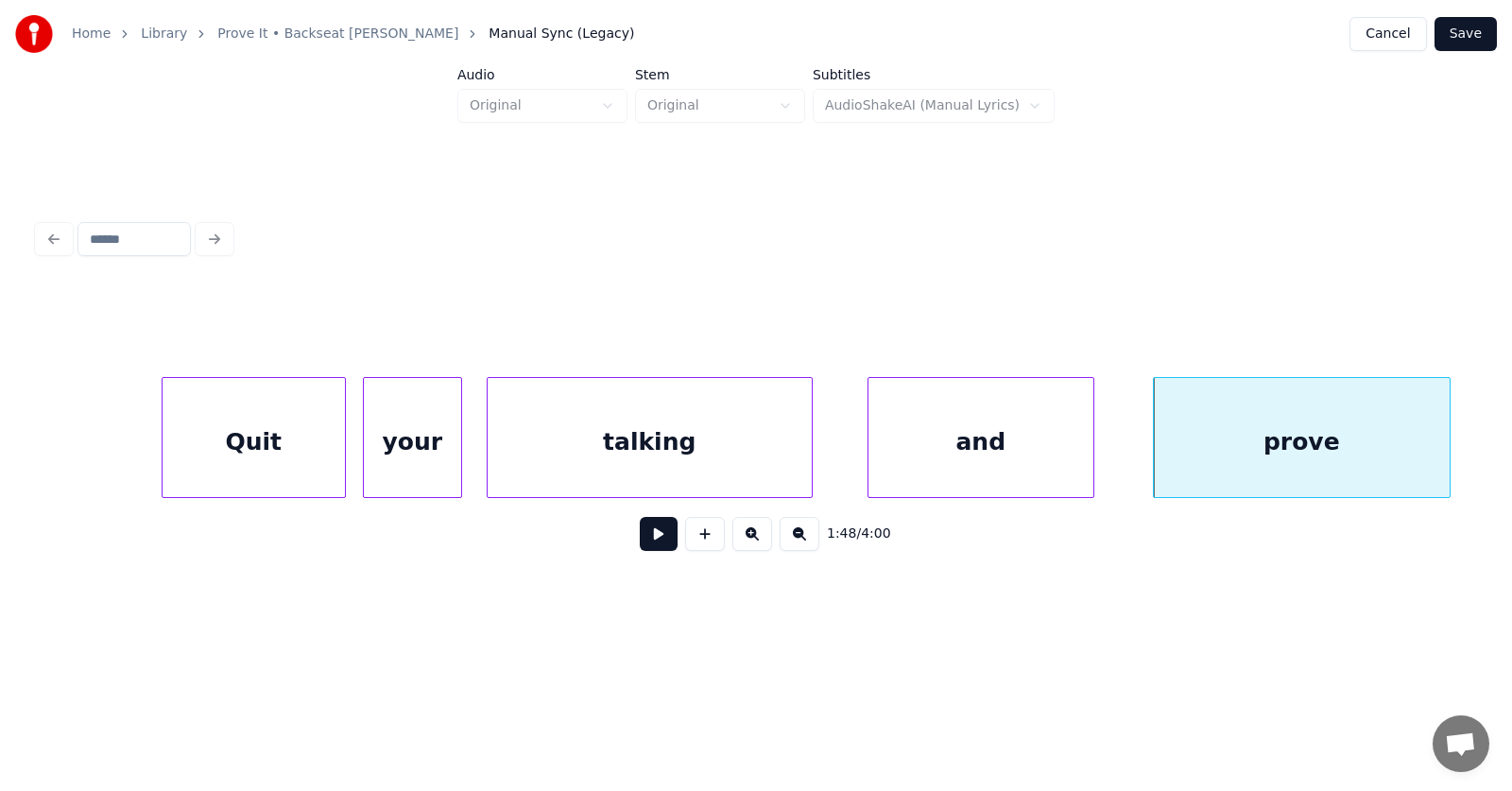
click at [653, 539] on button at bounding box center [659, 534] width 38 height 34
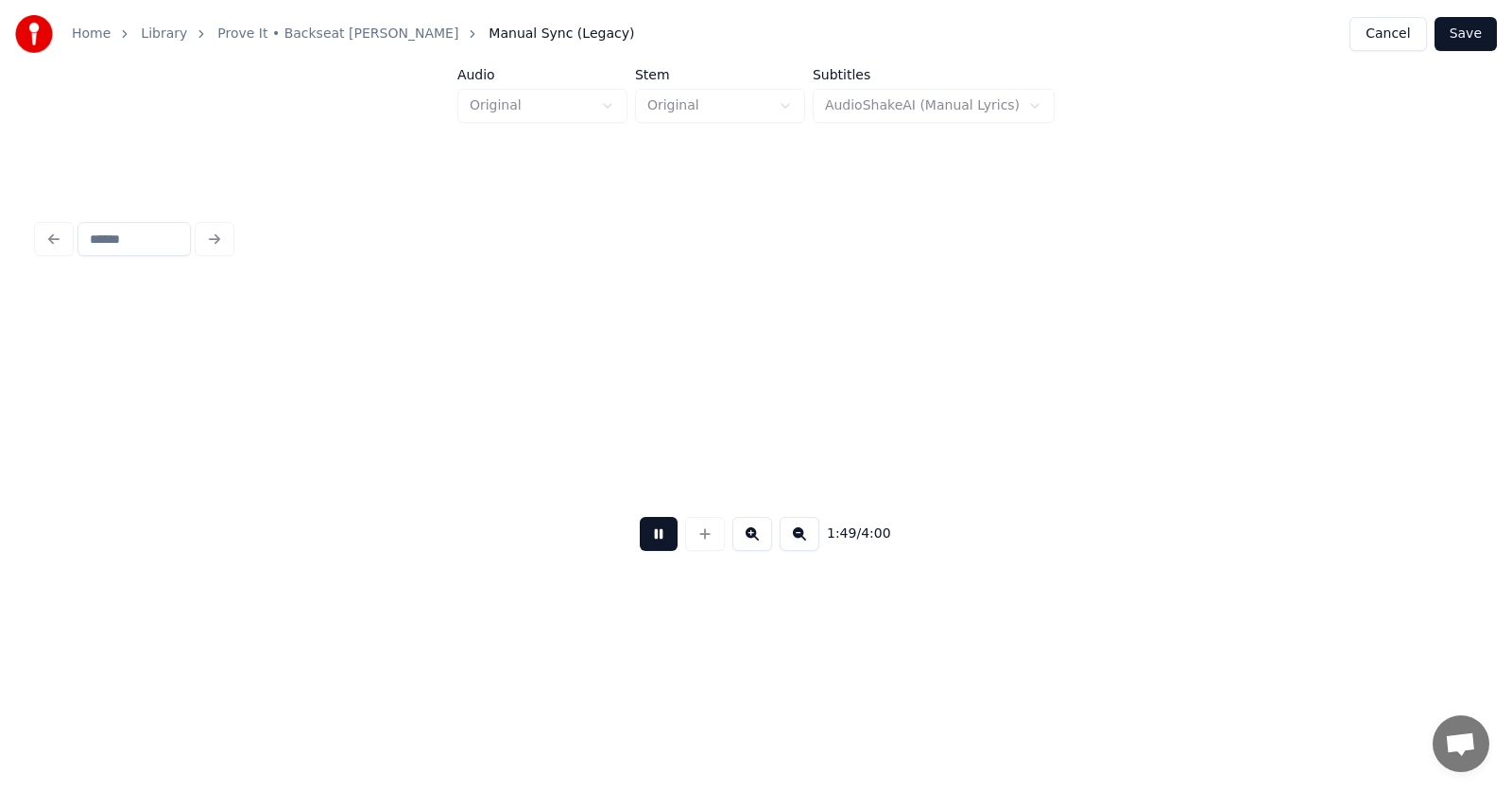
scroll to position [0, 77463]
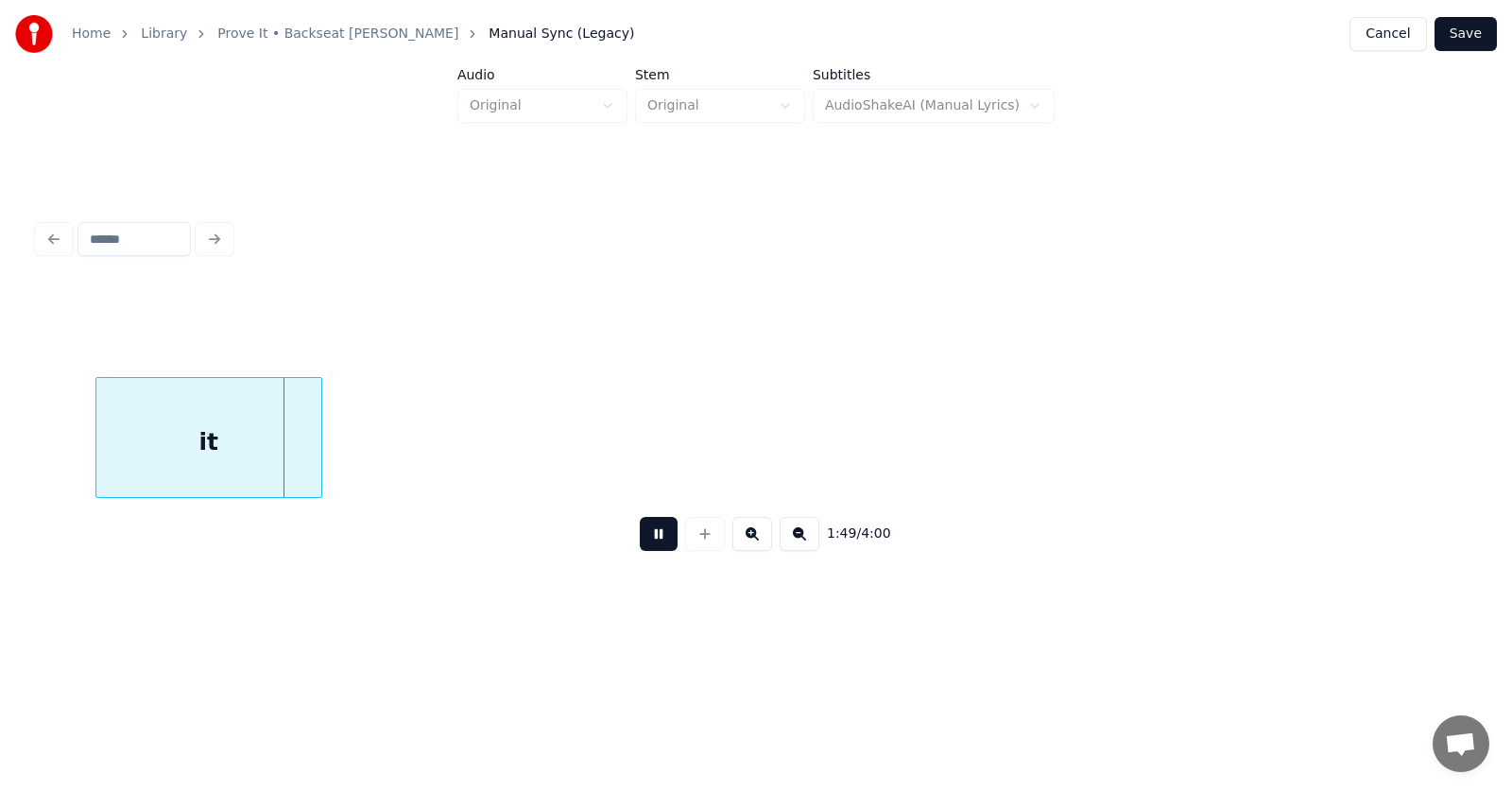
click at [653, 539] on button at bounding box center [659, 534] width 38 height 34
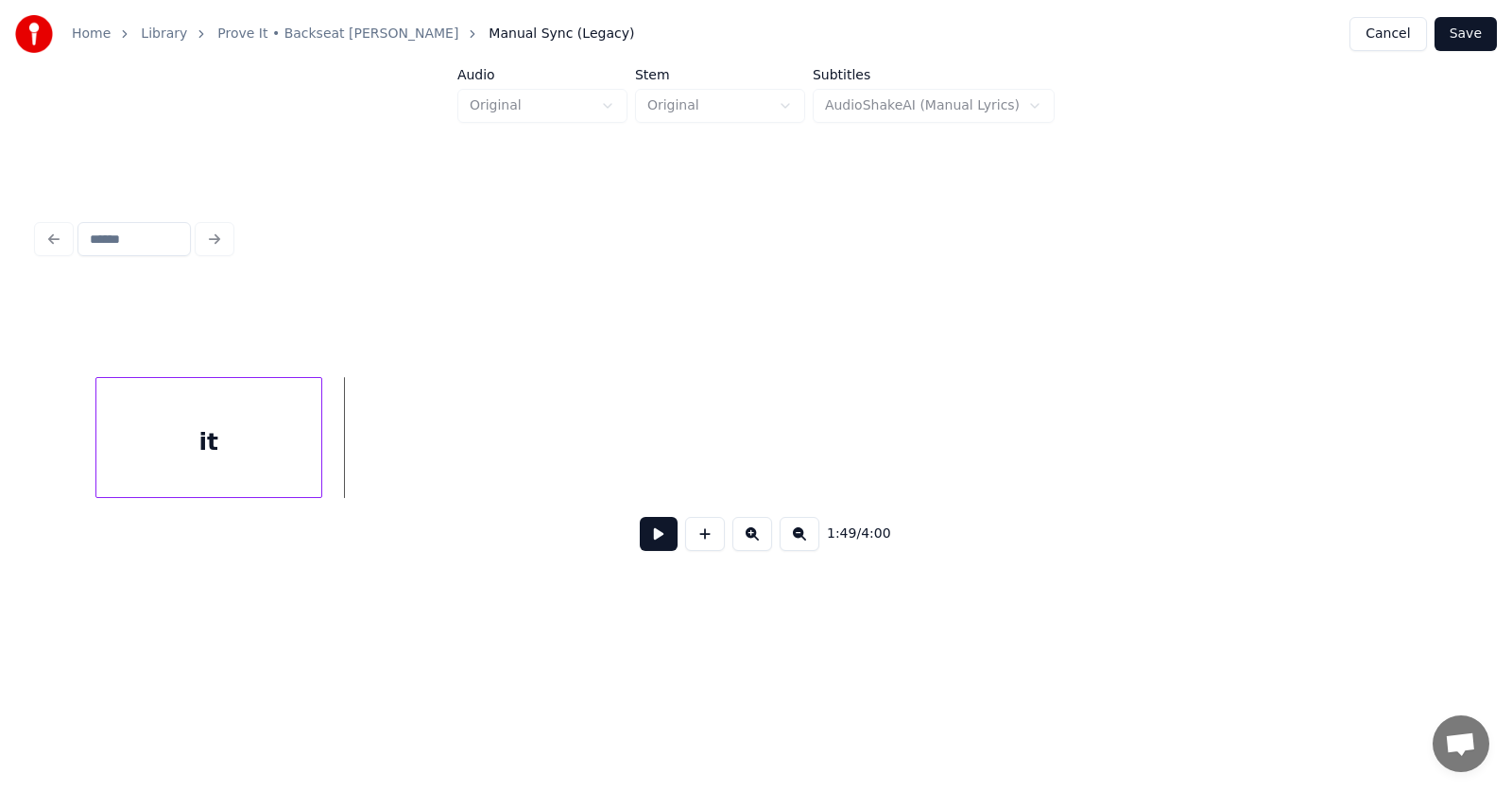
scroll to position [0, 77052]
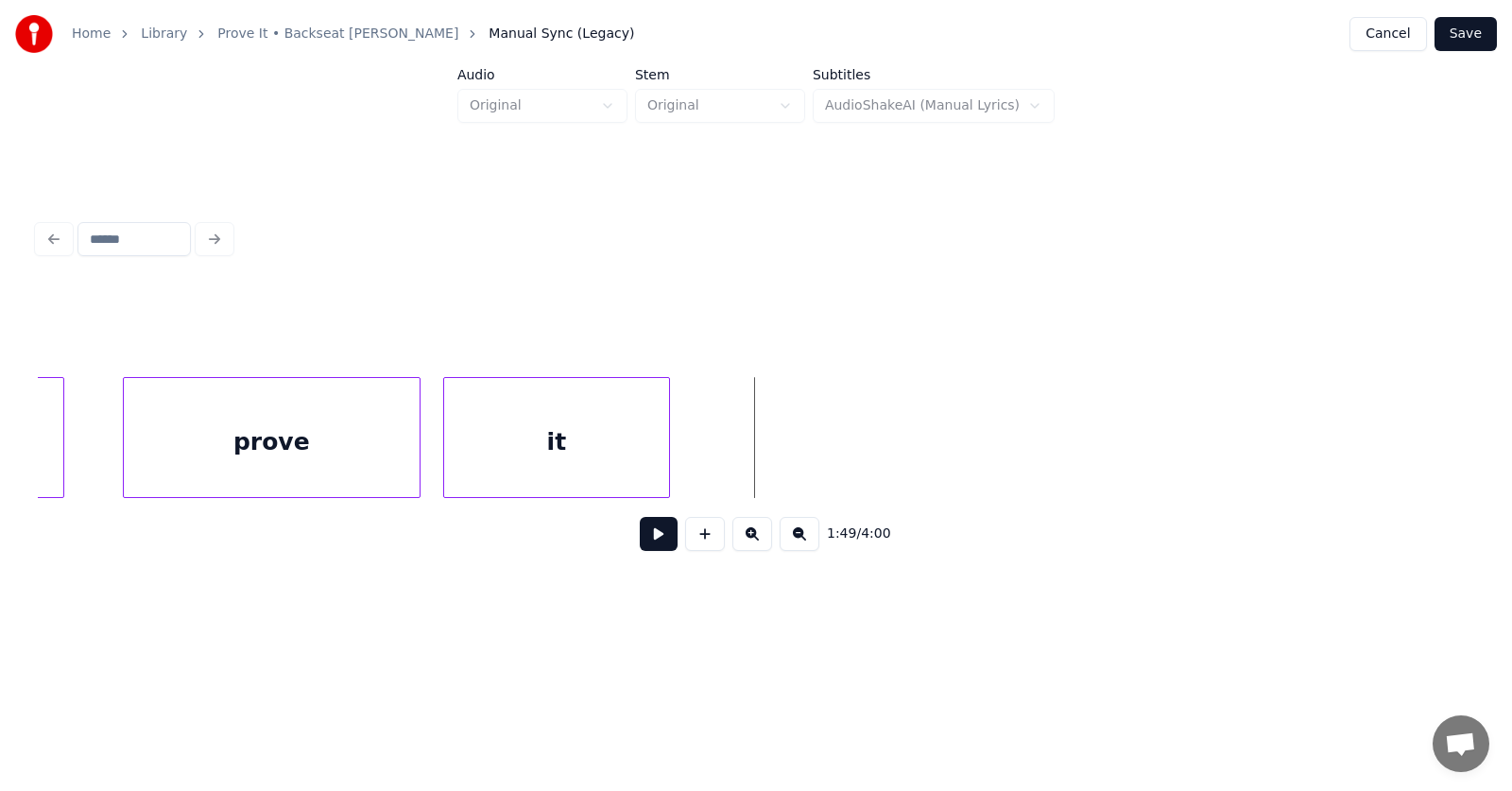
click at [565, 459] on div "it" at bounding box center [557, 442] width 225 height 129
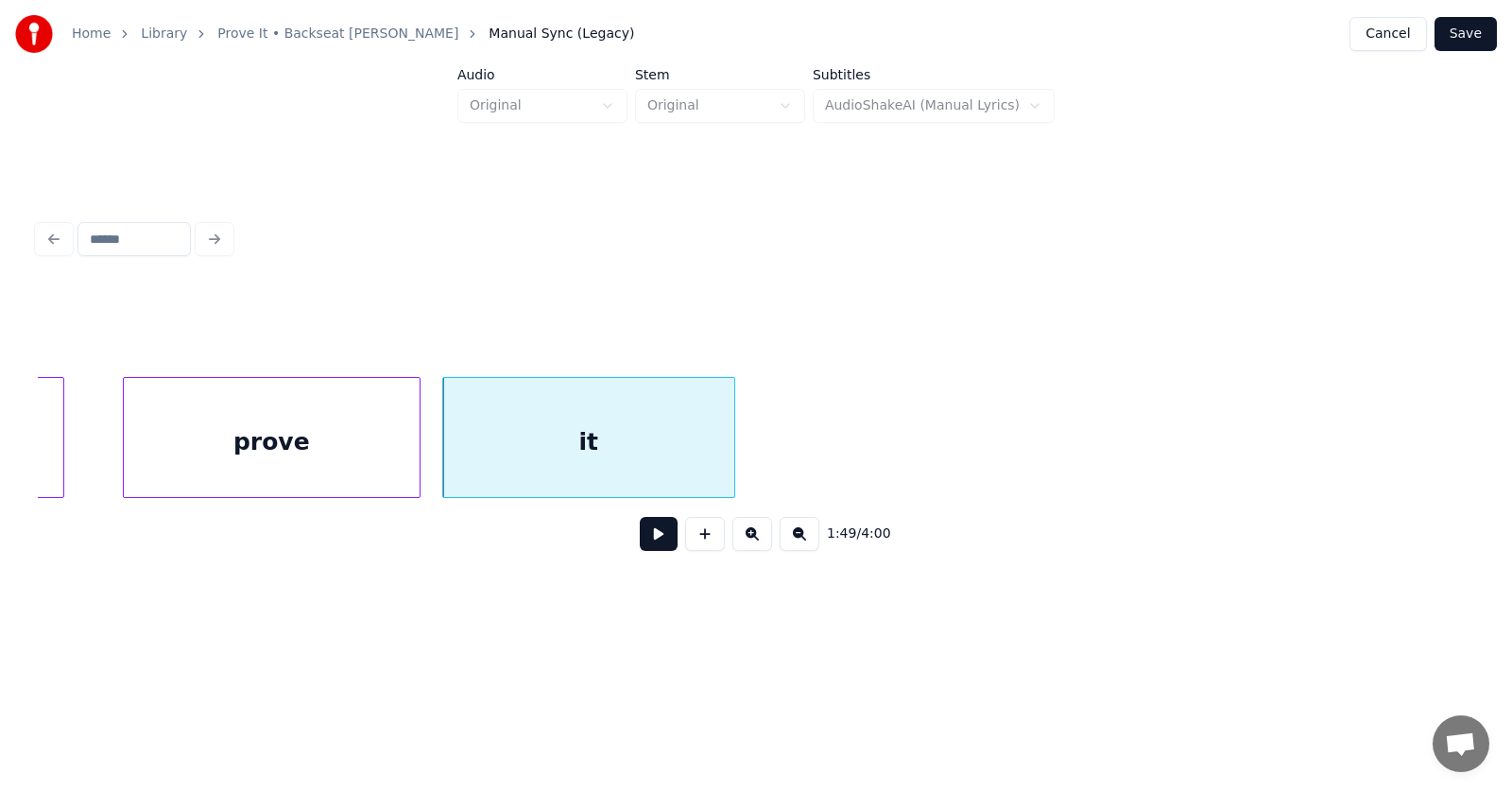
click at [734, 448] on div at bounding box center [731, 437] width 6 height 119
click at [643, 546] on button at bounding box center [659, 534] width 38 height 34
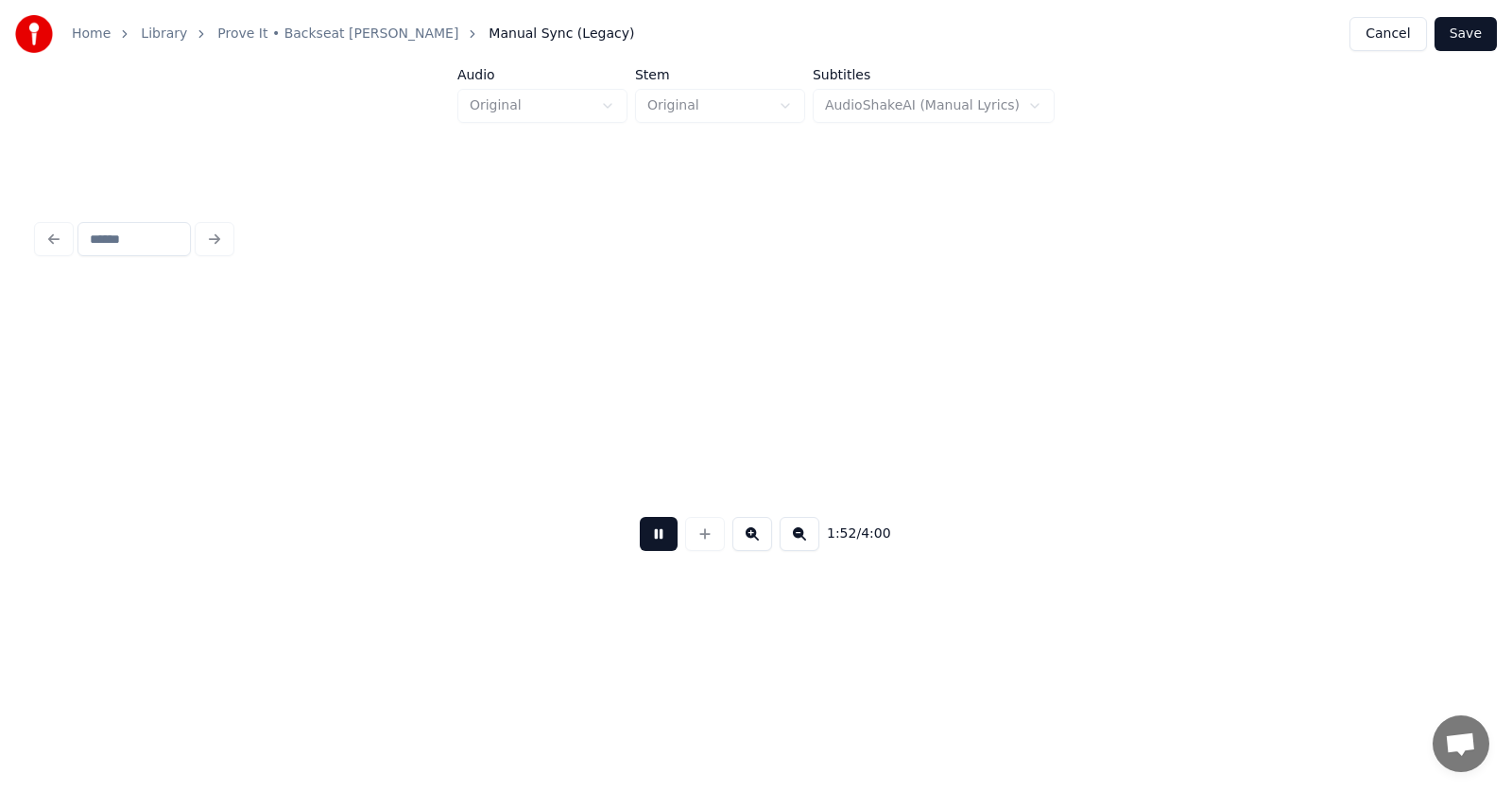
scroll to position [0, 79941]
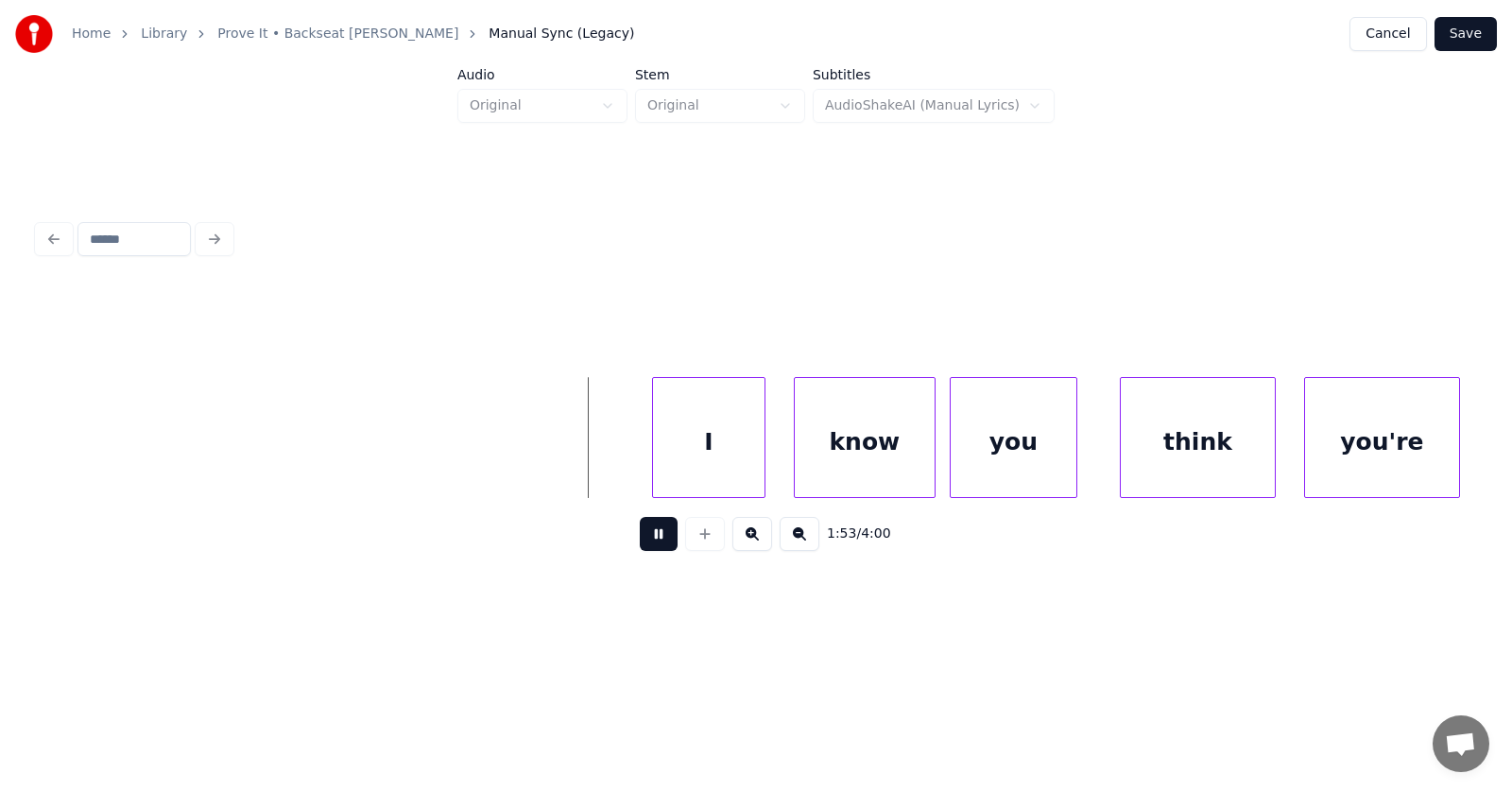
click at [643, 546] on button at bounding box center [659, 534] width 38 height 34
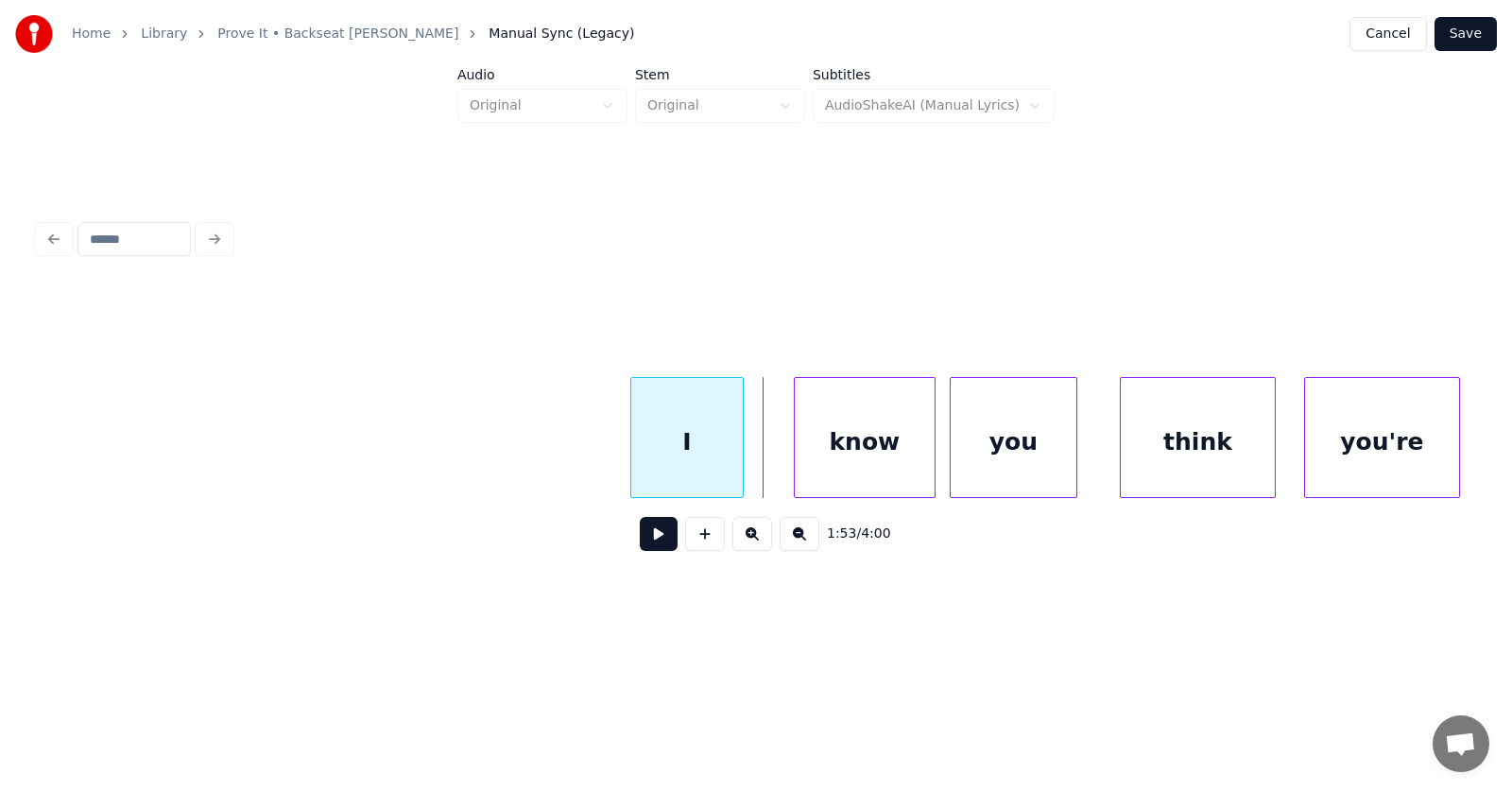
click at [684, 454] on div "I" at bounding box center [687, 442] width 112 height 129
click at [805, 458] on div "know" at bounding box center [835, 442] width 139 height 129
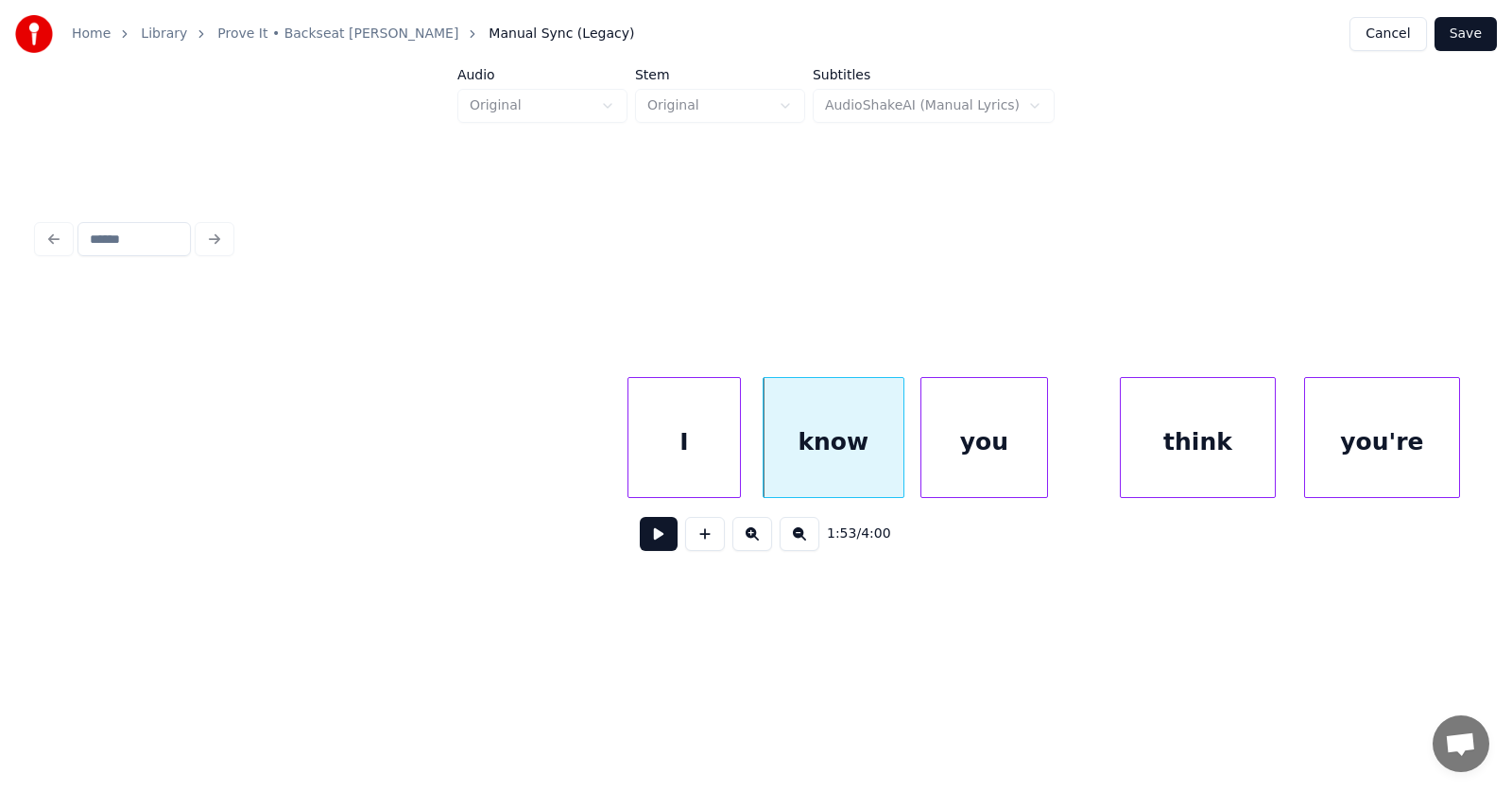
click at [992, 461] on div "you" at bounding box center [985, 442] width 126 height 129
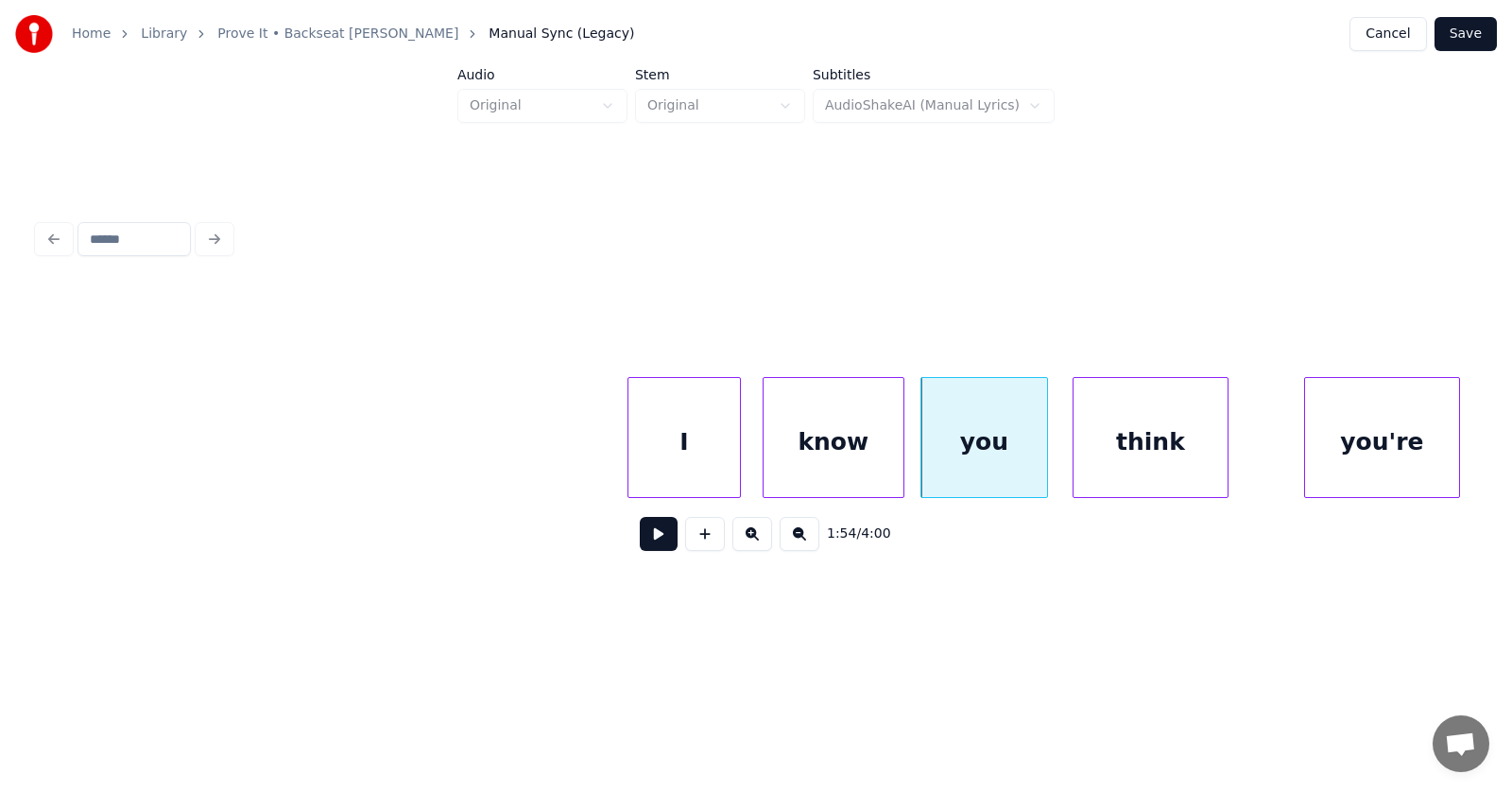
click at [1128, 459] on div "think" at bounding box center [1151, 442] width 154 height 129
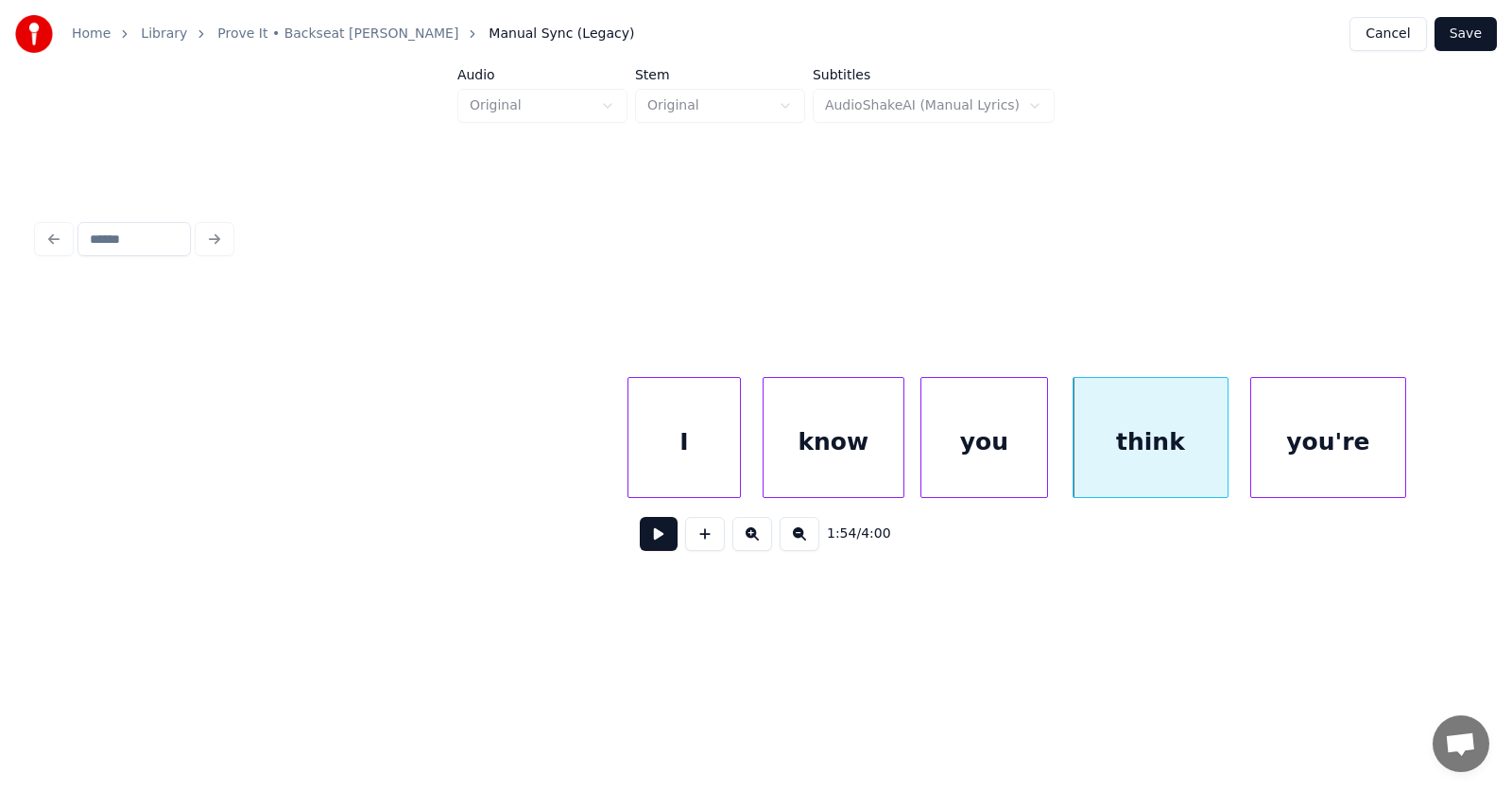
click at [1323, 459] on div "you're" at bounding box center [1328, 442] width 154 height 129
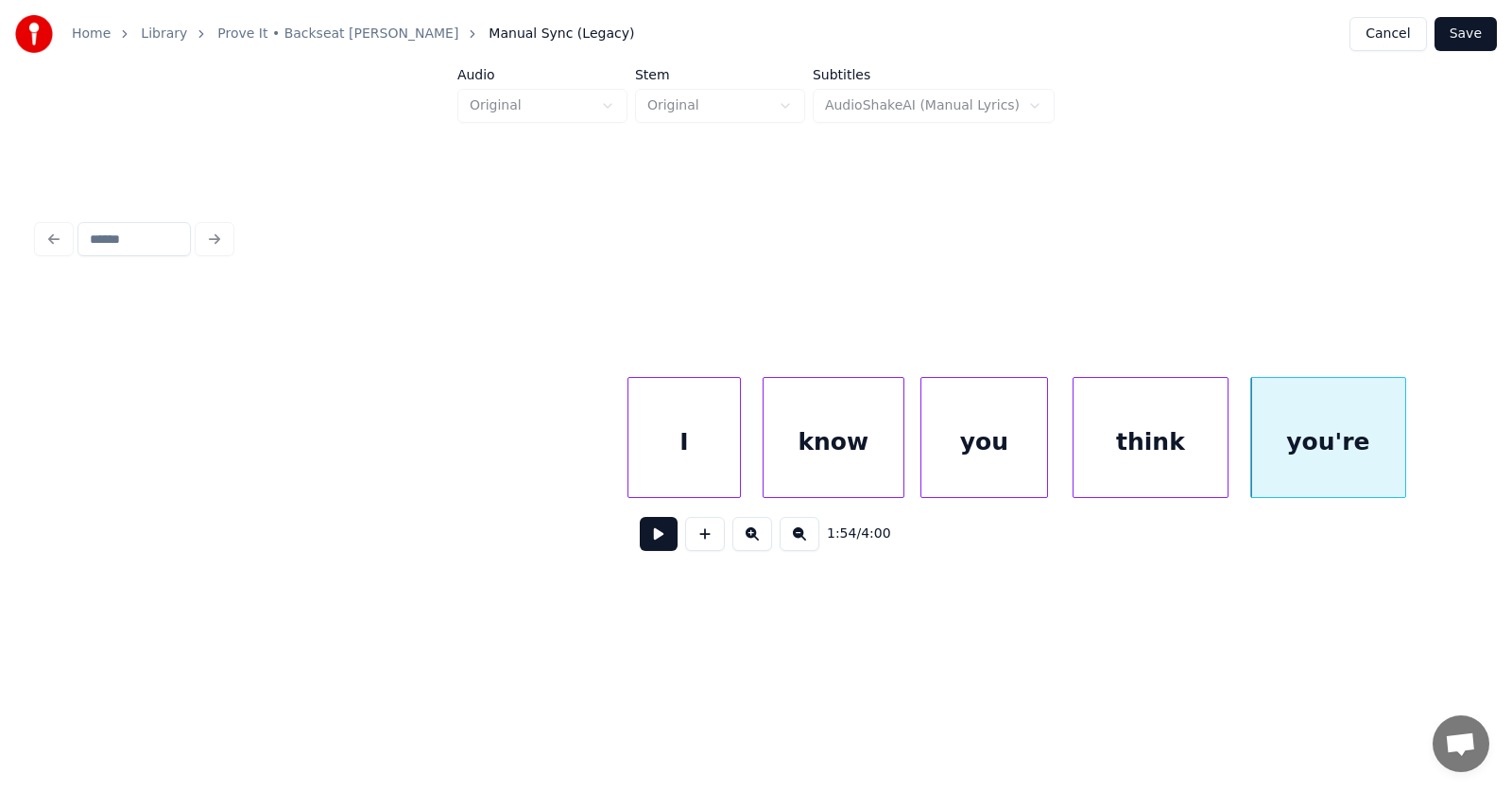
click at [648, 538] on button at bounding box center [659, 534] width 38 height 34
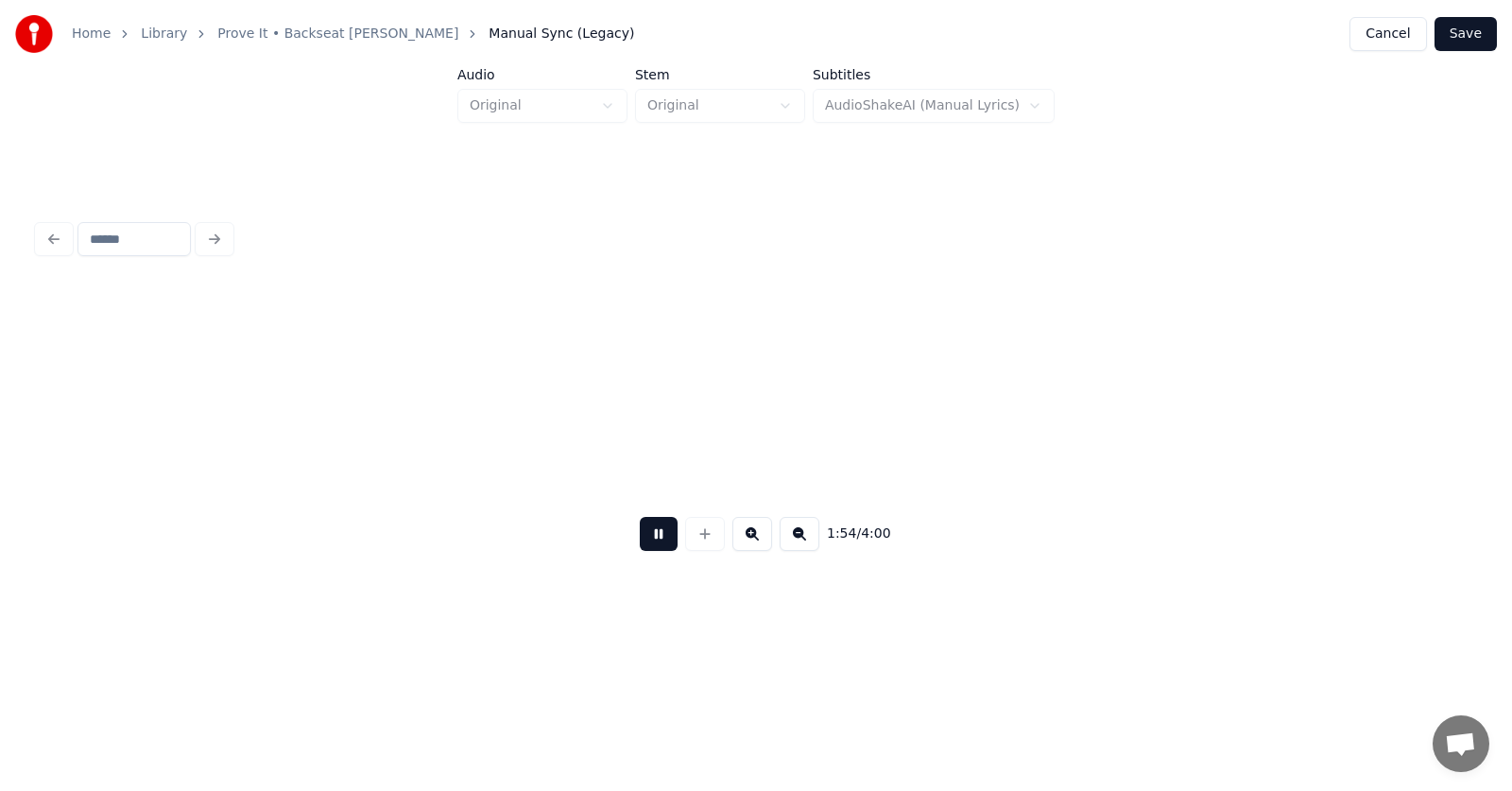
scroll to position [0, 81377]
click at [648, 538] on button at bounding box center [659, 534] width 38 height 34
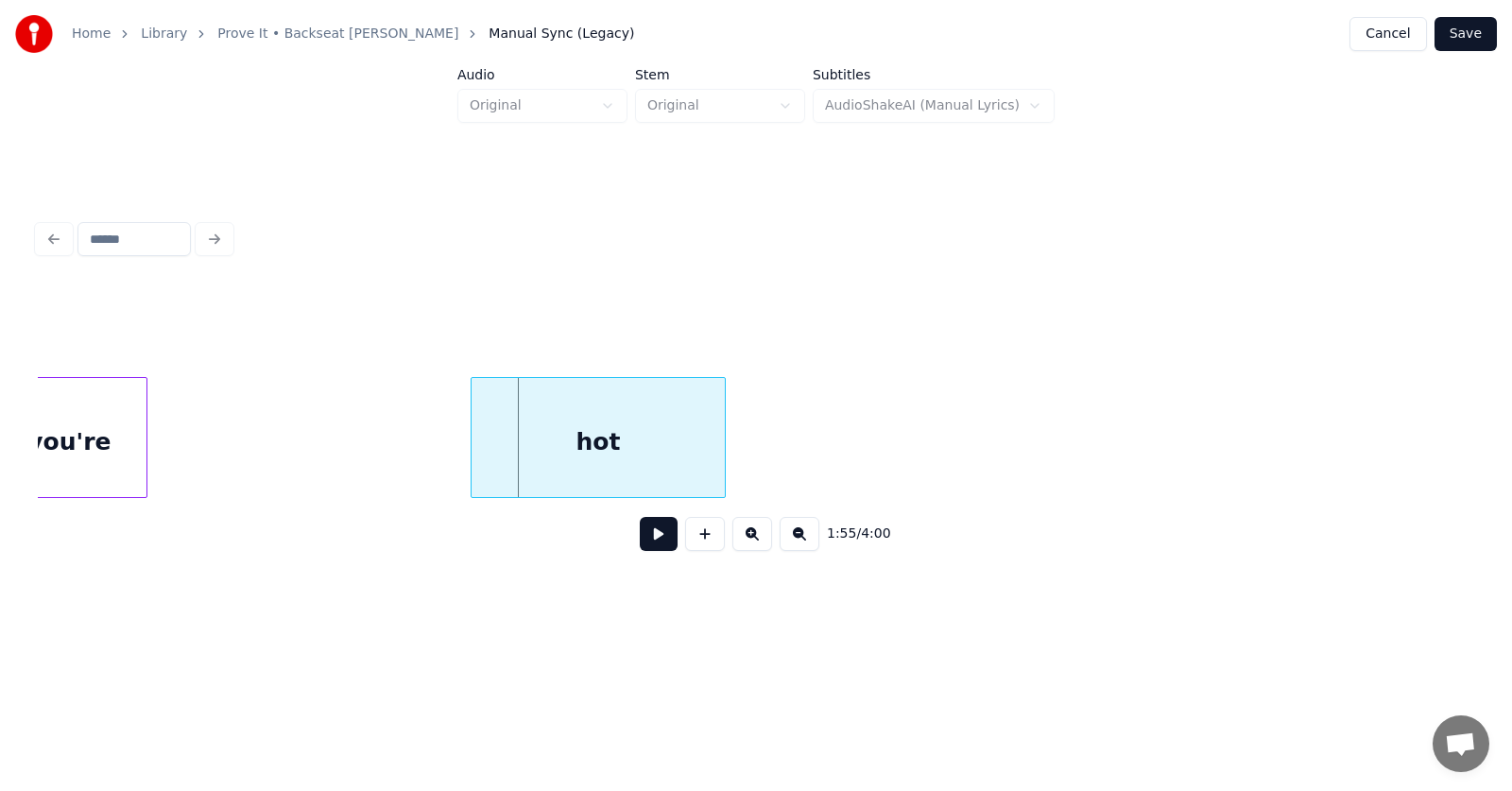
scroll to position [0, 80969]
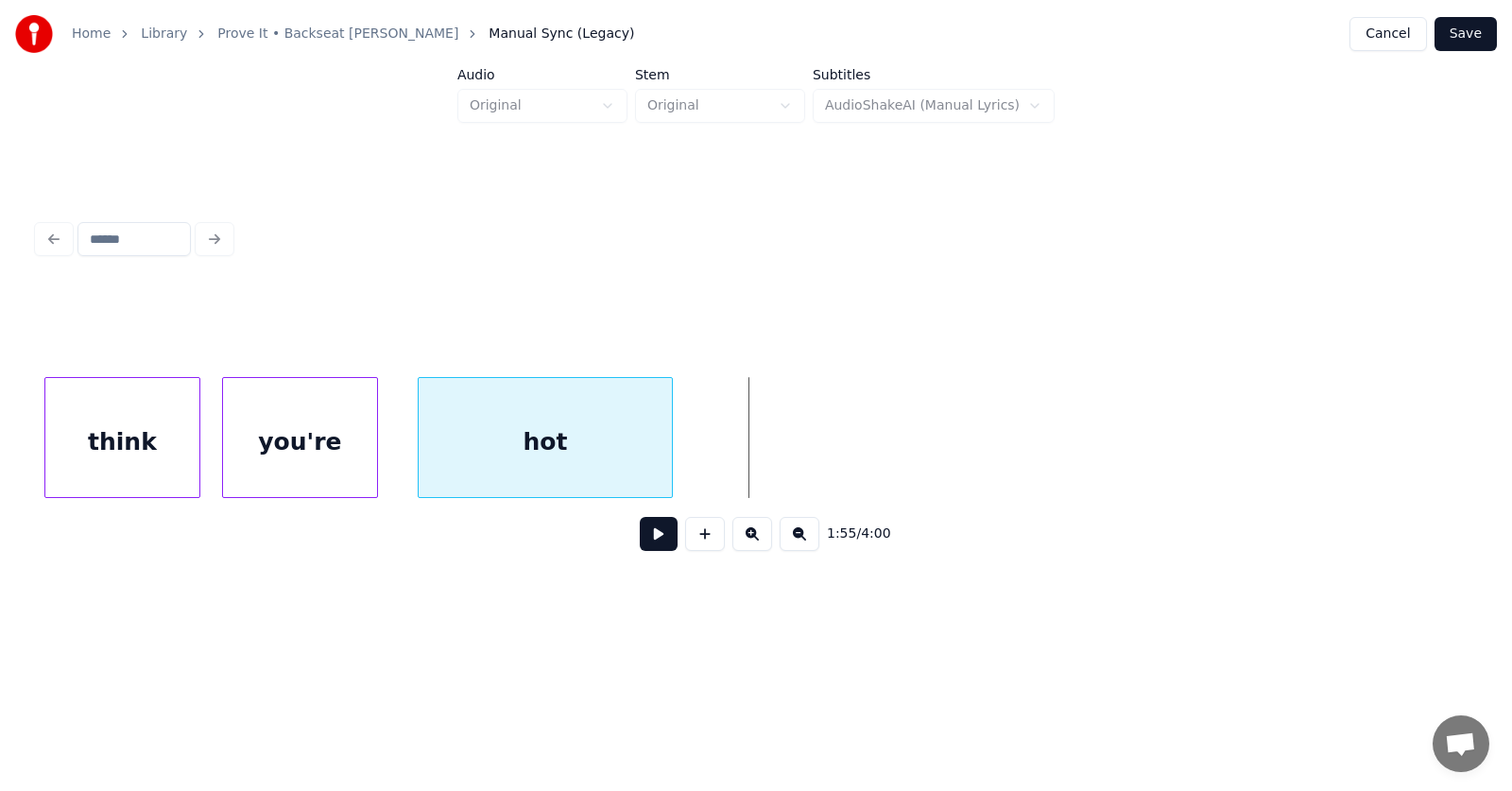
click at [525, 458] on div "hot" at bounding box center [546, 442] width 253 height 129
click at [640, 546] on button at bounding box center [659, 534] width 38 height 34
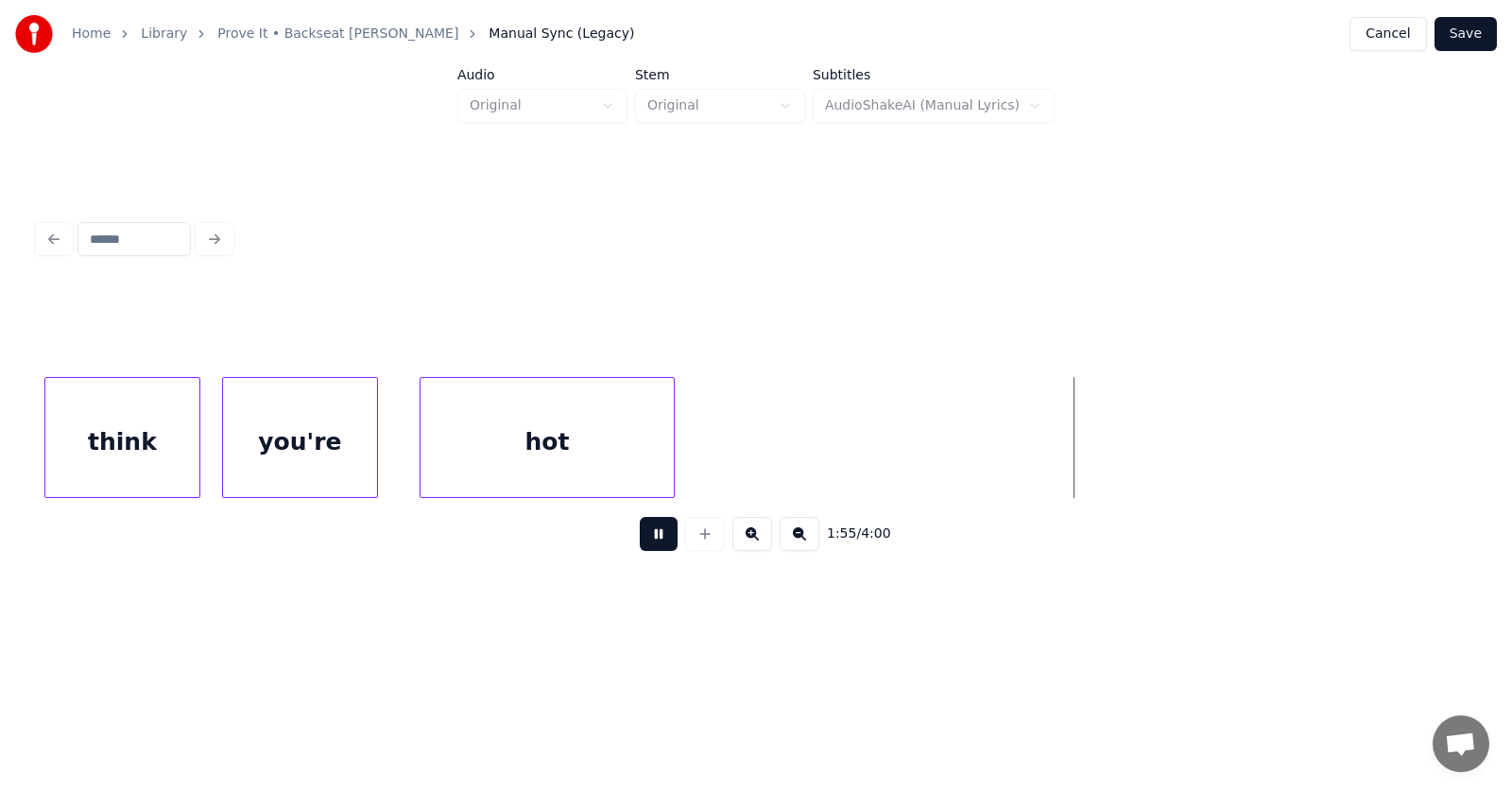
click at [640, 546] on button at bounding box center [659, 534] width 38 height 34
click at [920, 448] on div at bounding box center [919, 437] width 6 height 119
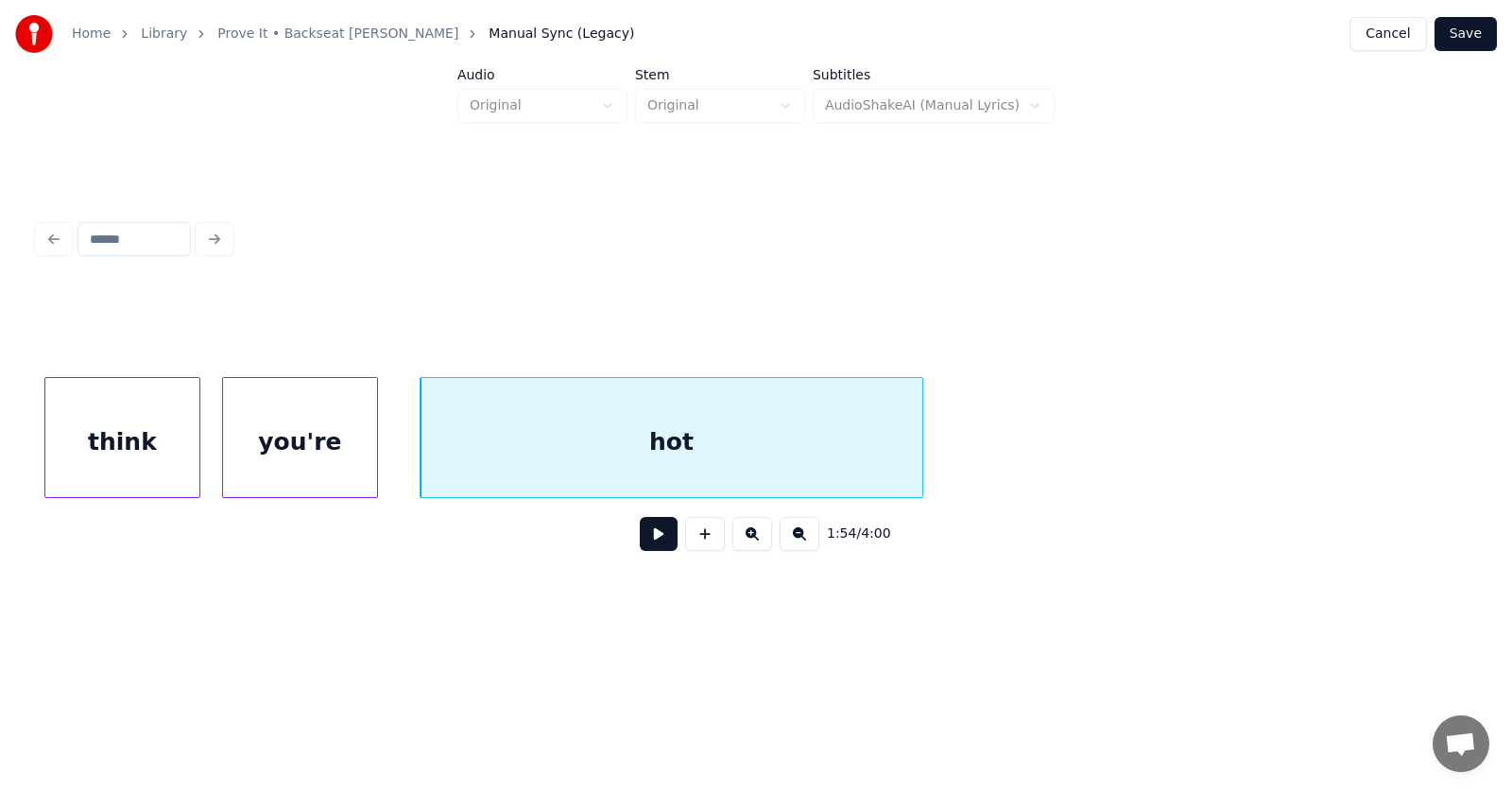
click at [646, 540] on button at bounding box center [659, 534] width 38 height 34
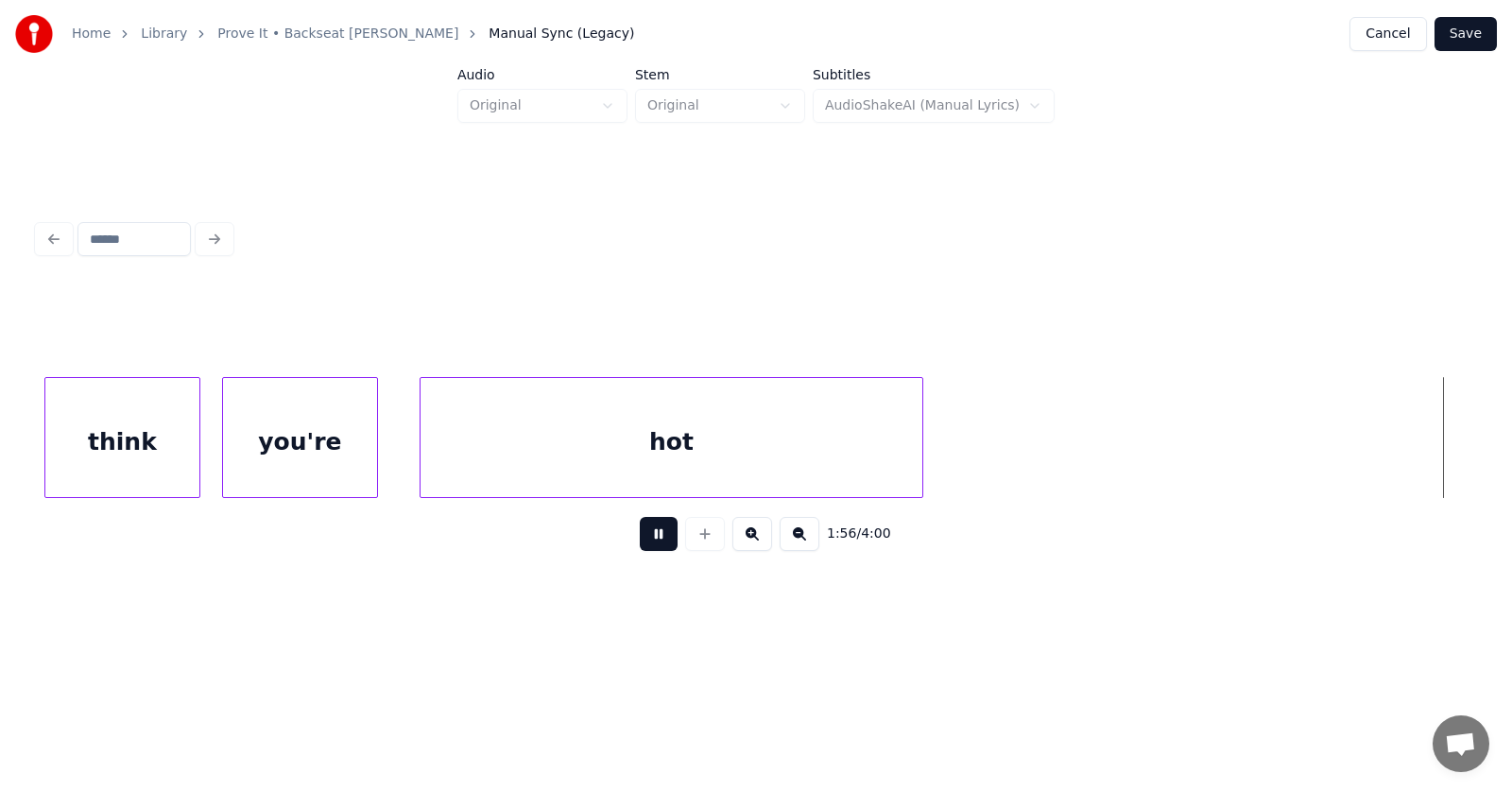
scroll to position [0, 82409]
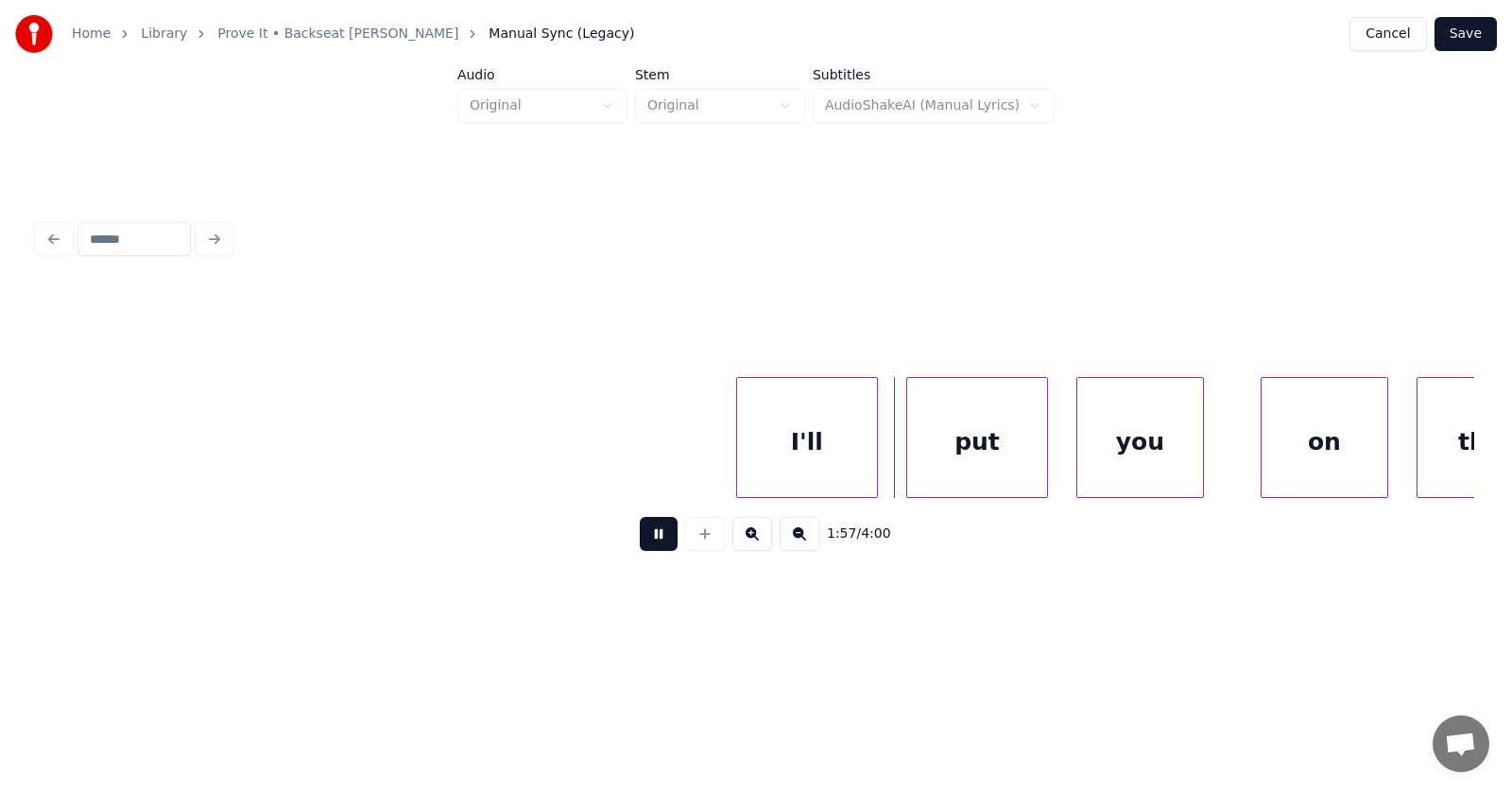
click at [646, 540] on button at bounding box center [659, 534] width 38 height 34
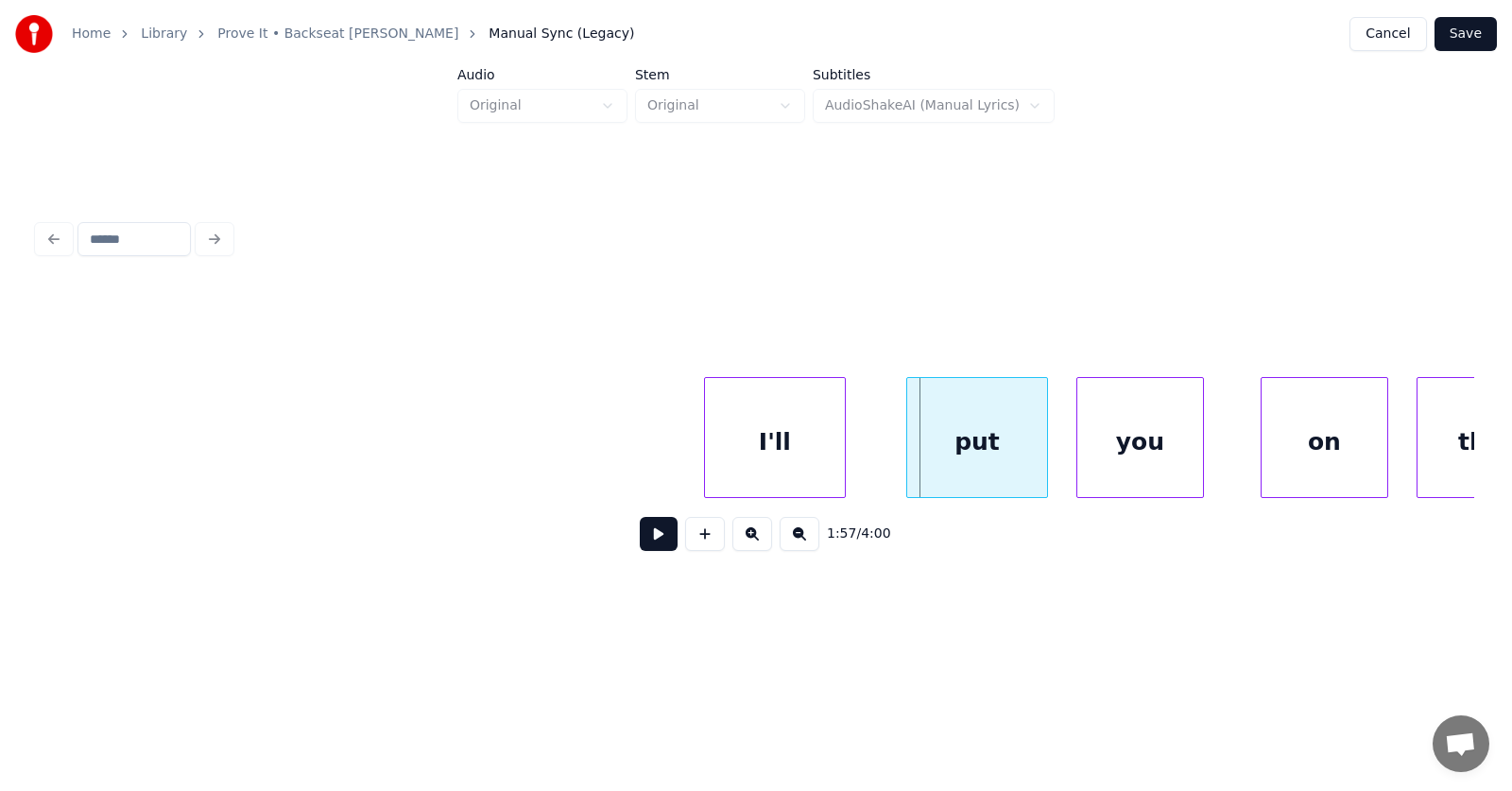
click at [754, 456] on div "I'll" at bounding box center [775, 442] width 139 height 129
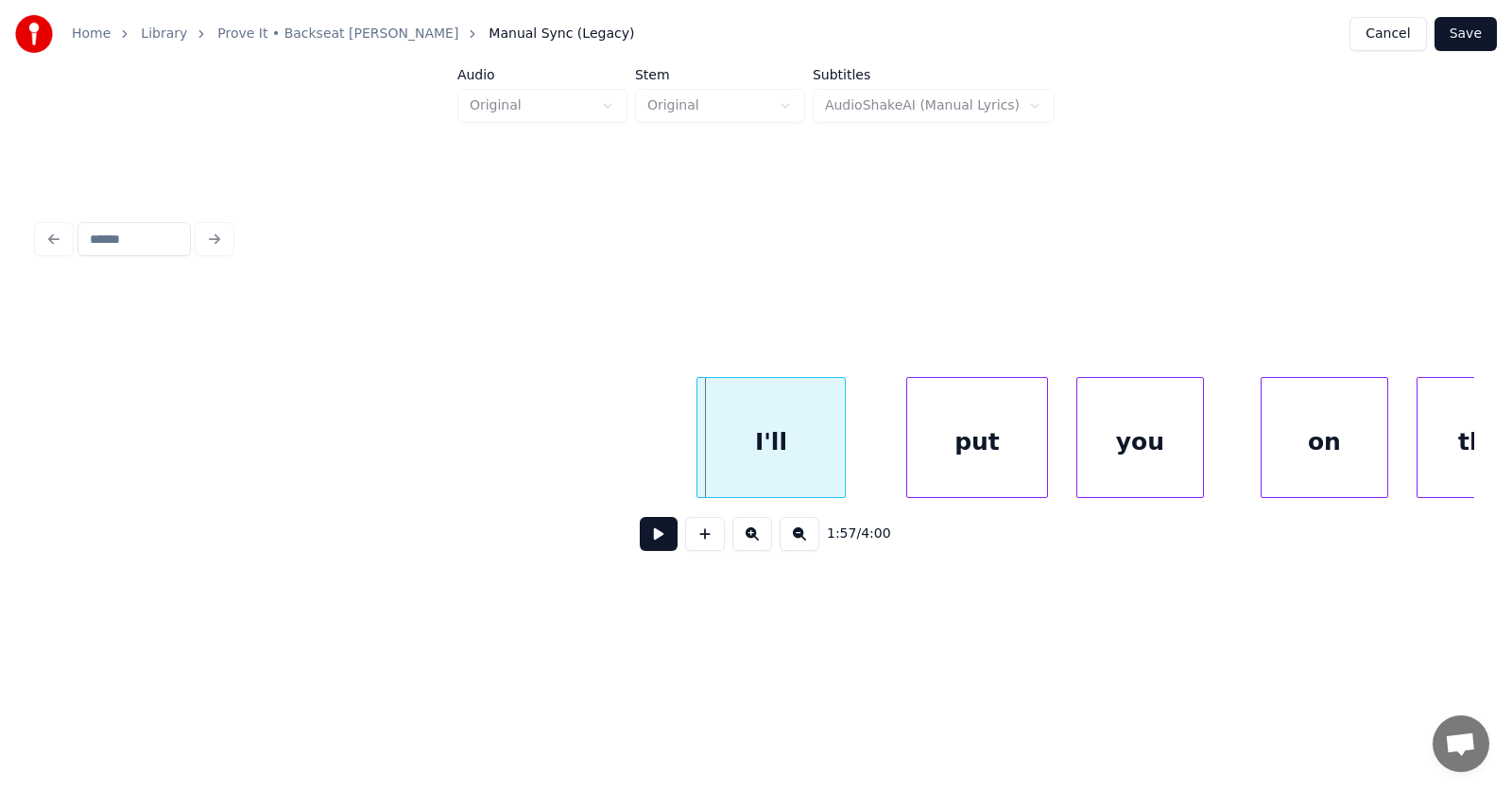
click at [701, 455] on div at bounding box center [701, 437] width 6 height 119
click at [887, 463] on div "put" at bounding box center [938, 442] width 139 height 129
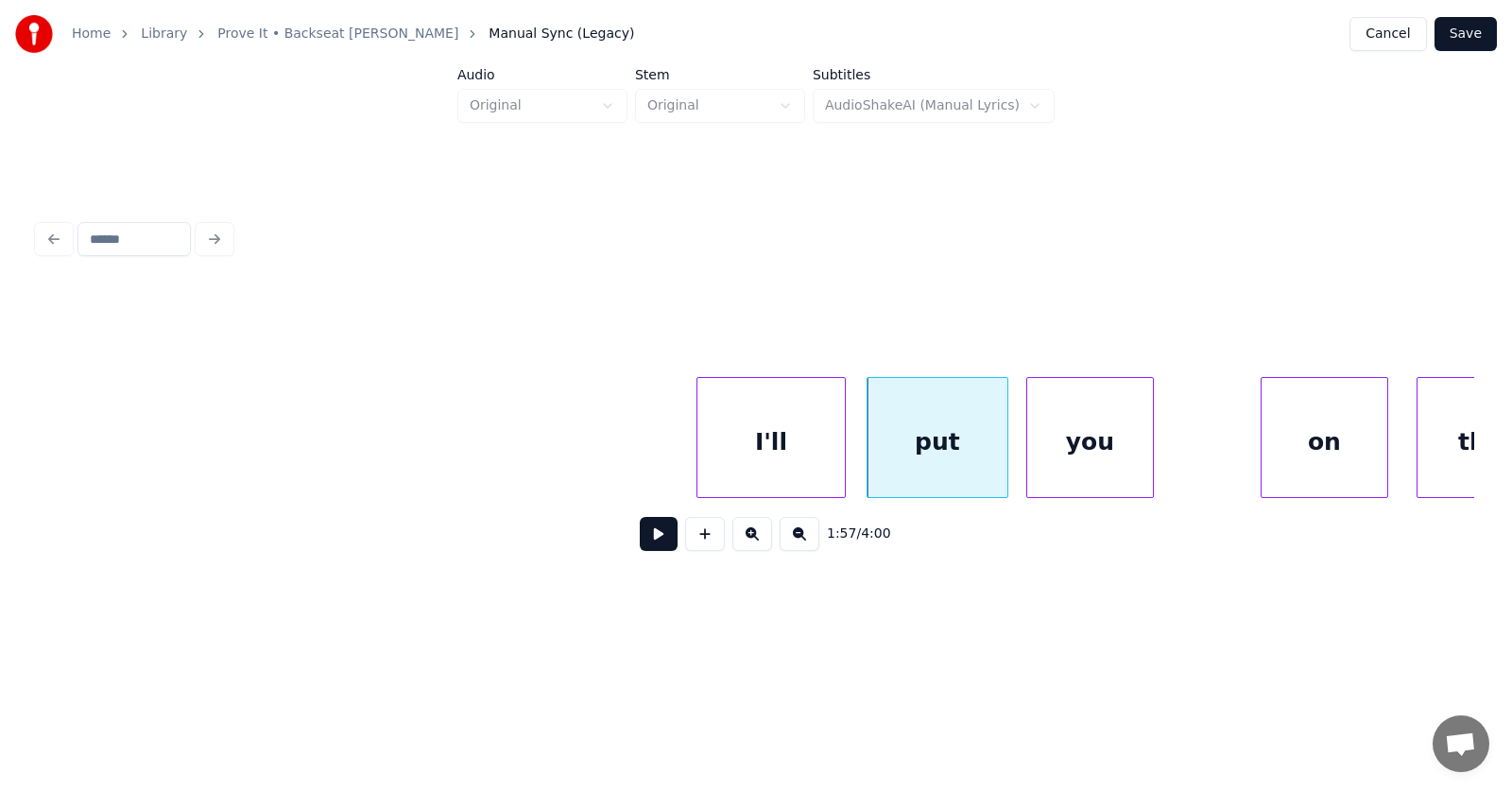
click at [1055, 468] on div "you" at bounding box center [1091, 442] width 126 height 129
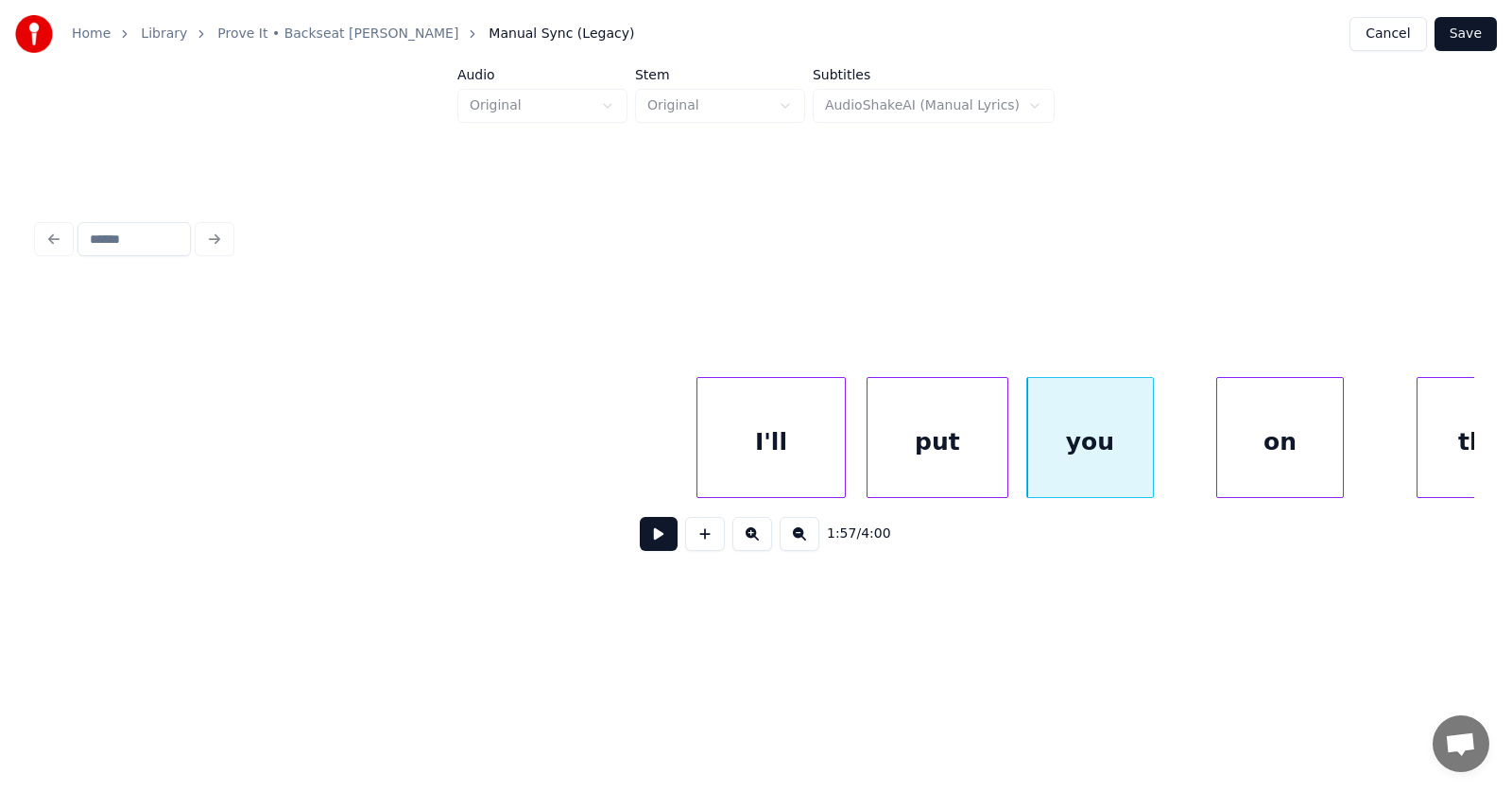
click at [1240, 453] on div "on" at bounding box center [1280, 442] width 126 height 129
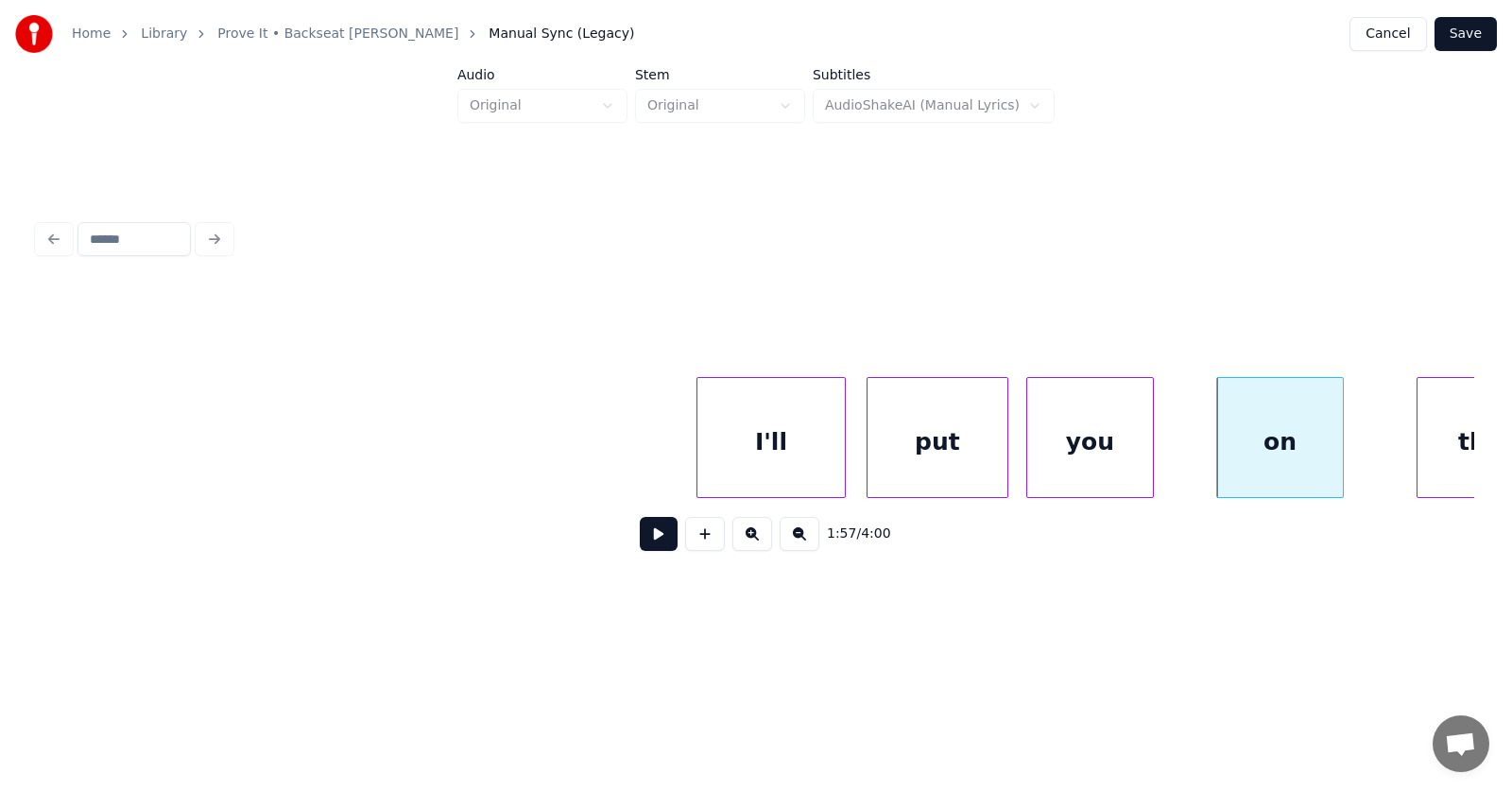
scroll to position [0, 83666]
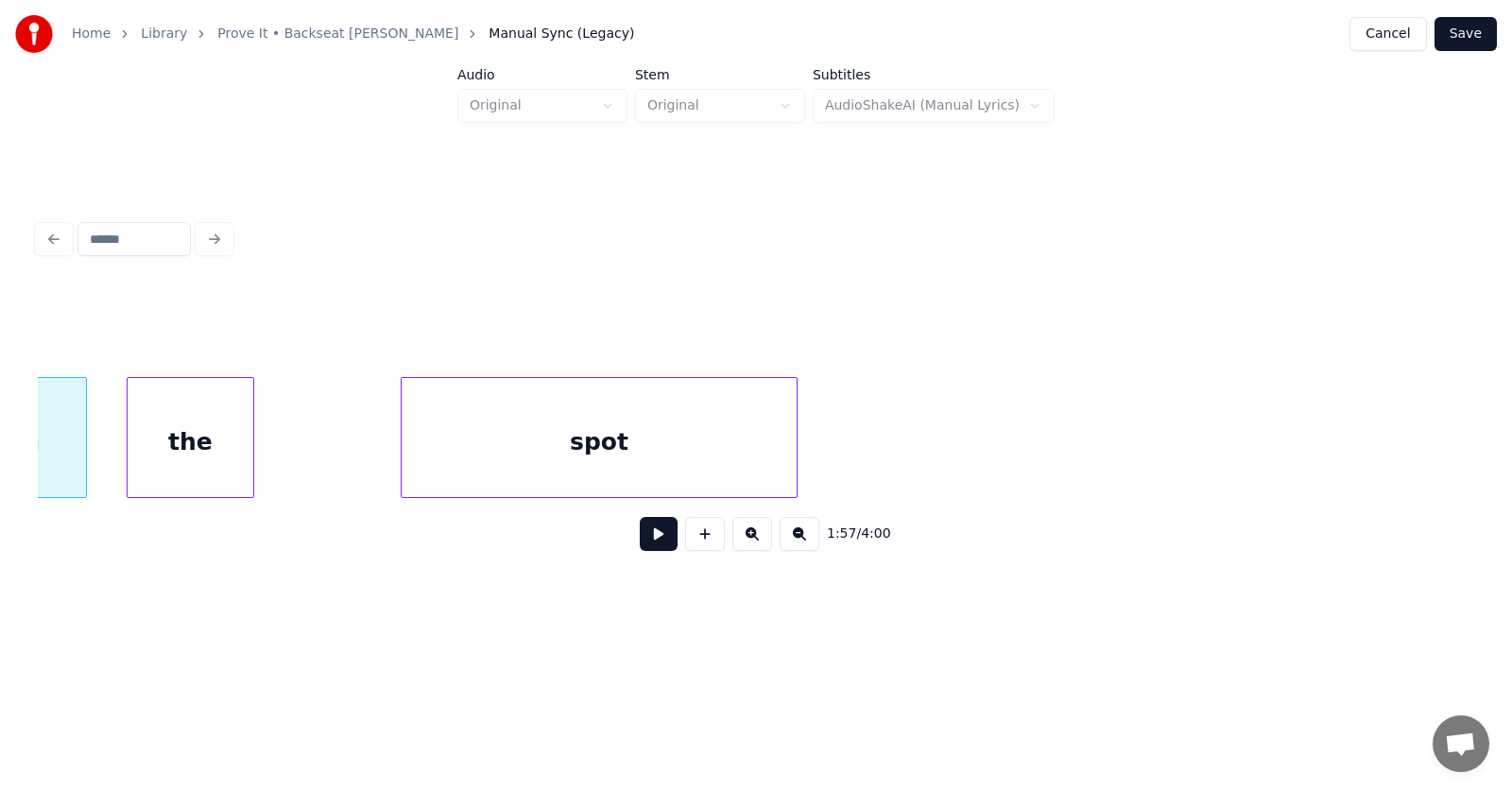
click at [192, 459] on div "the" at bounding box center [190, 442] width 126 height 129
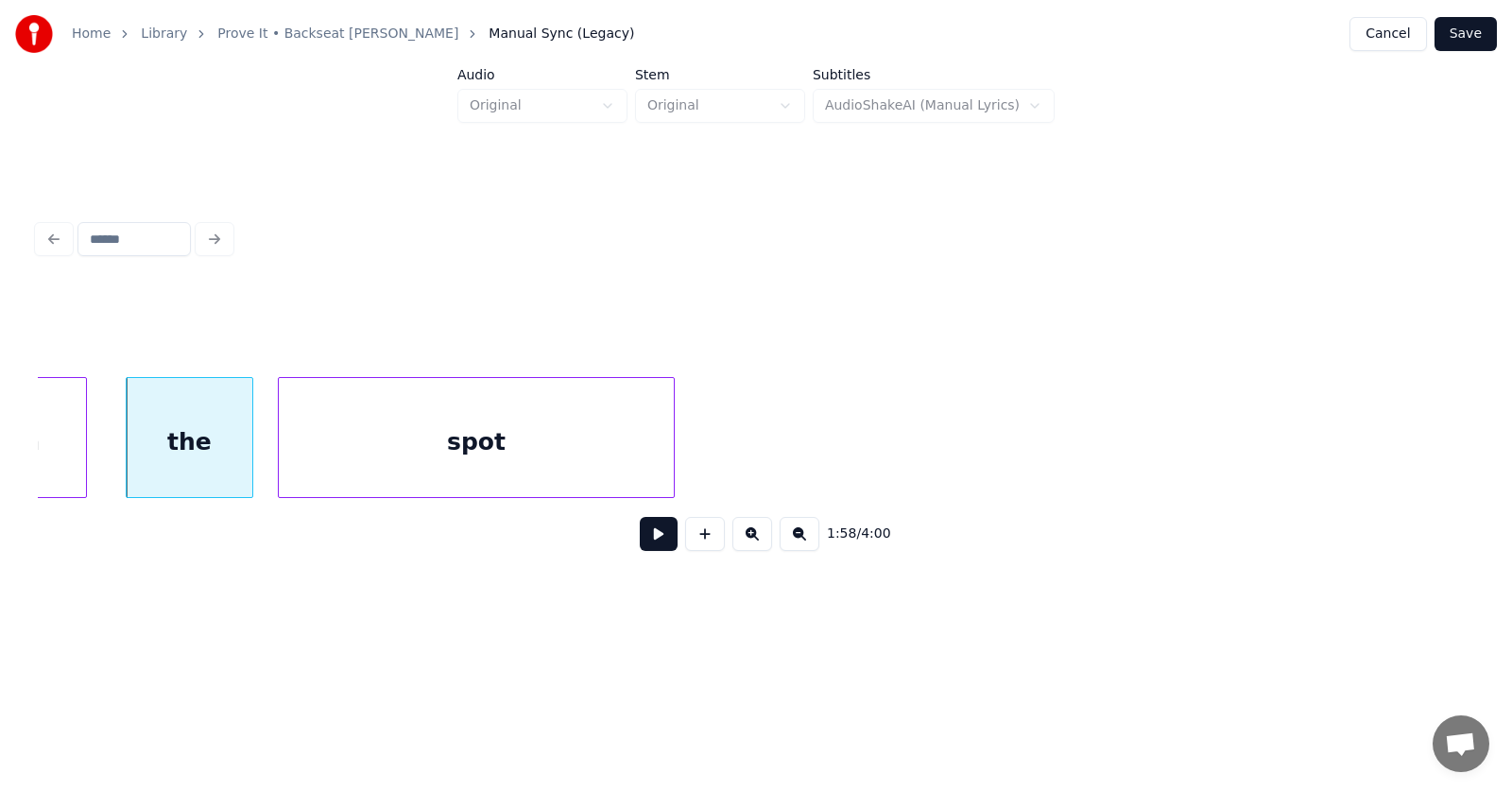
click at [405, 456] on div "spot" at bounding box center [476, 442] width 395 height 129
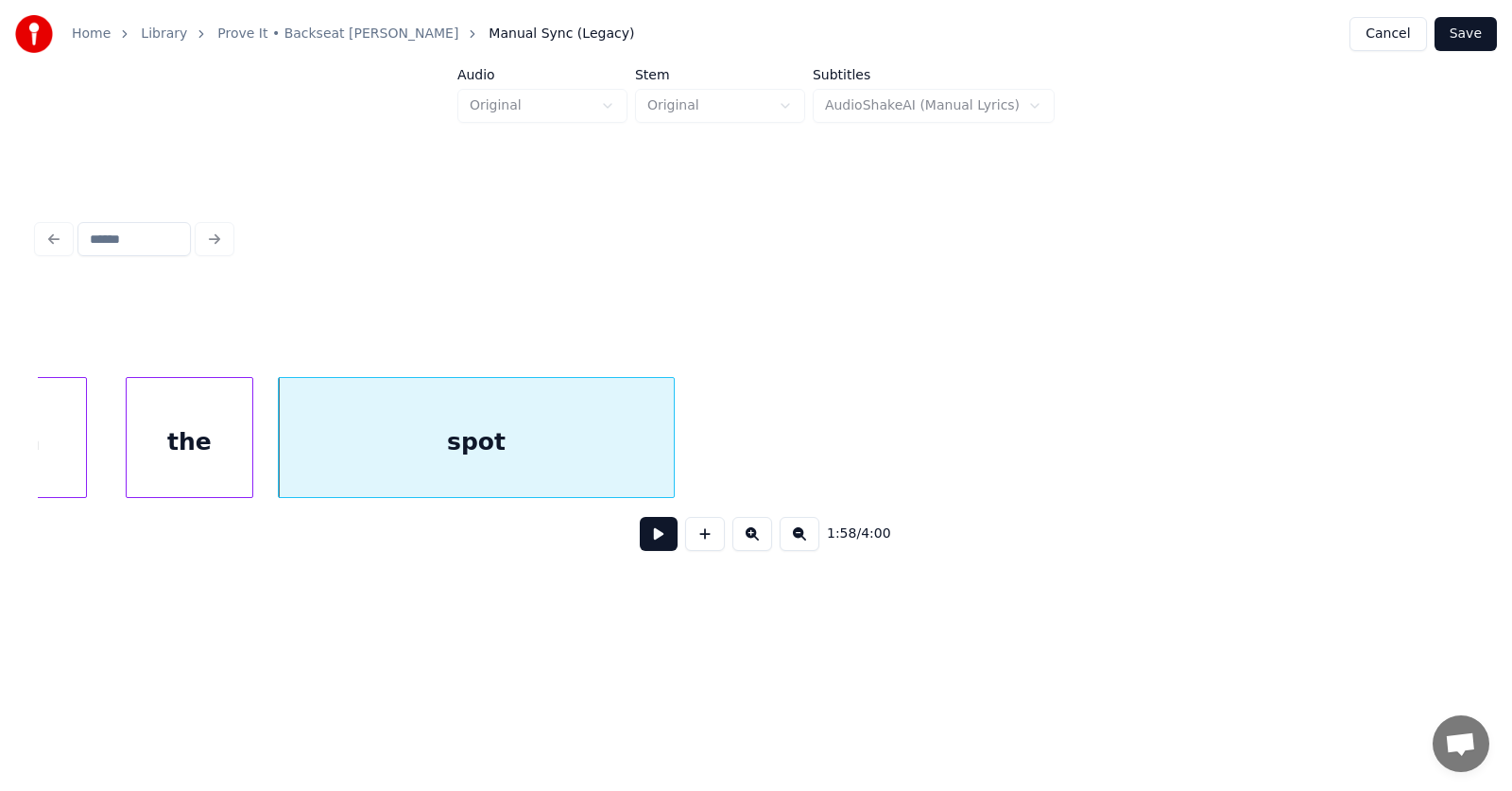
click at [669, 445] on div "spot" at bounding box center [476, 437] width 397 height 121
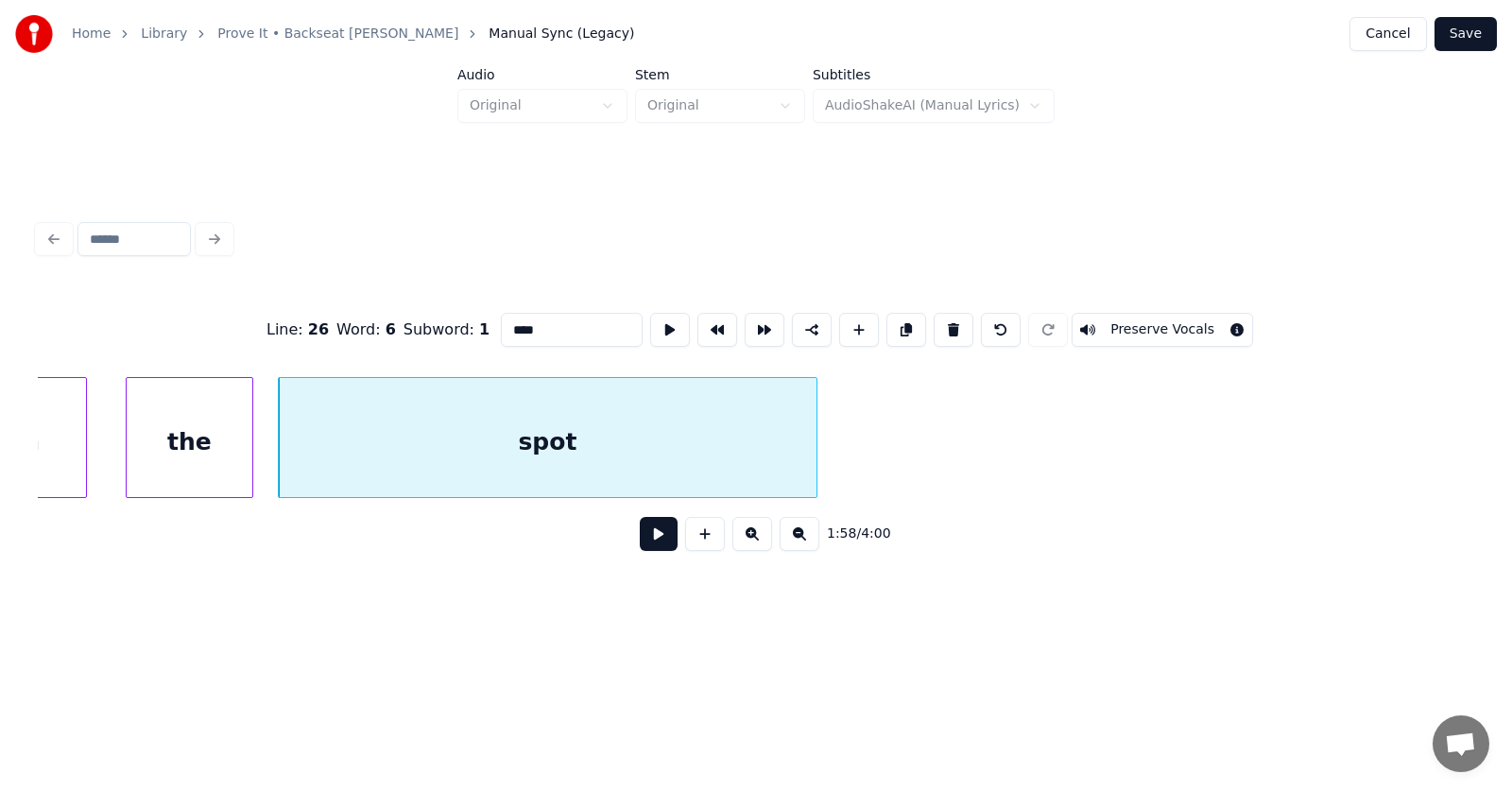
click at [817, 442] on div at bounding box center [814, 437] width 6 height 119
click at [652, 537] on button at bounding box center [659, 534] width 38 height 34
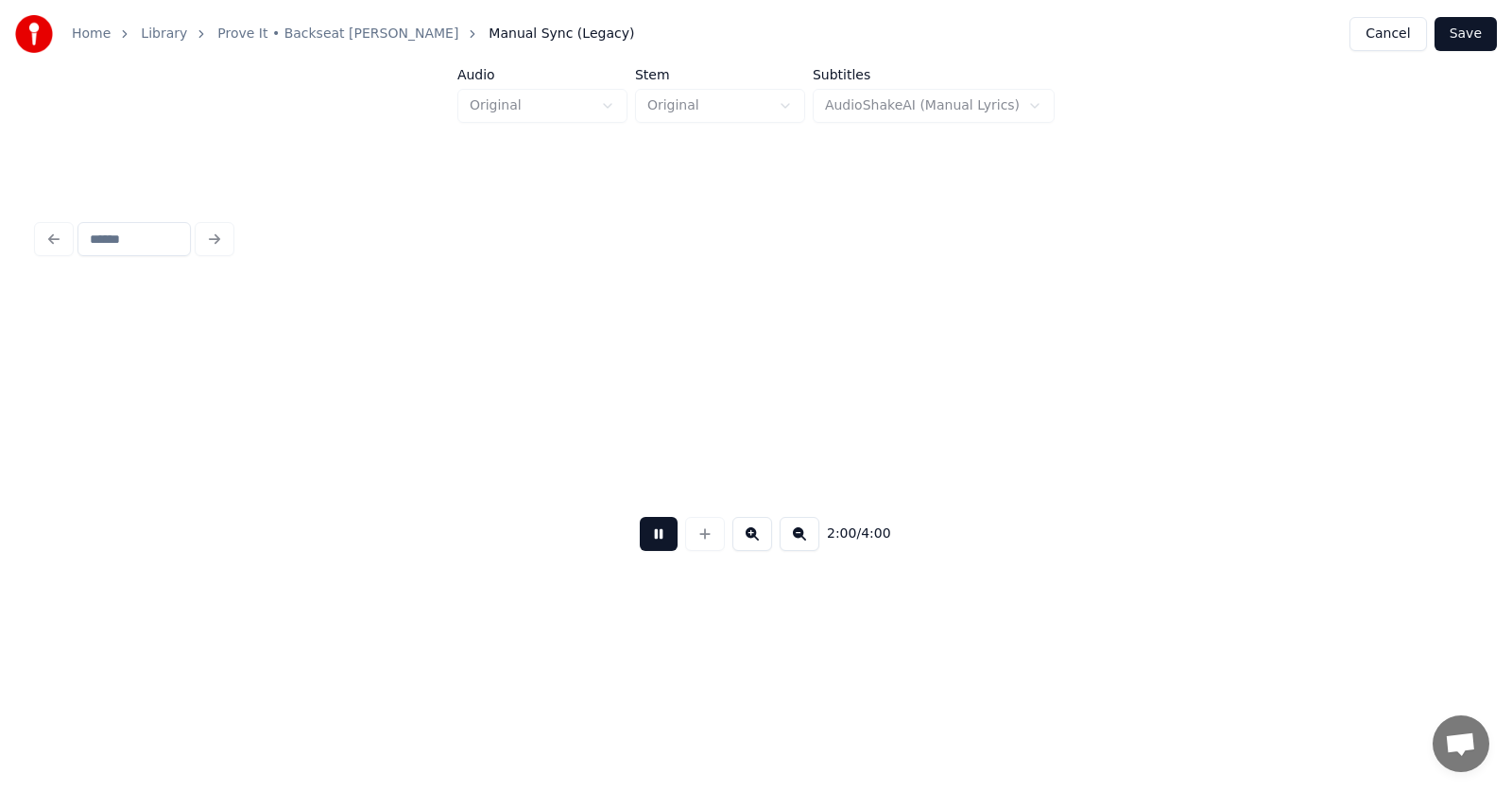
scroll to position [0, 85107]
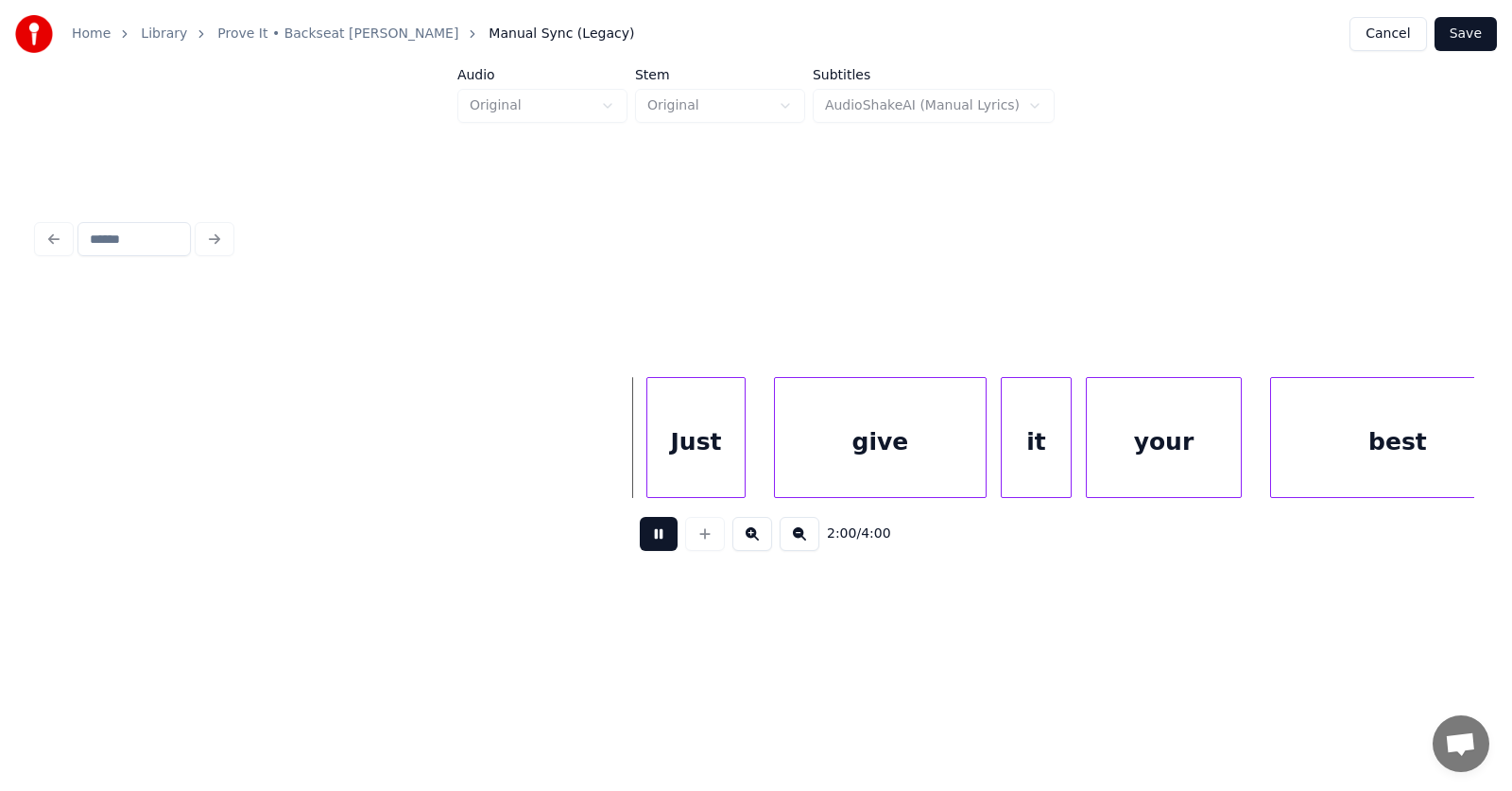
click at [656, 535] on button at bounding box center [659, 534] width 38 height 34
click at [660, 449] on div "Just" at bounding box center [682, 442] width 97 height 129
click at [630, 455] on div "Just" at bounding box center [679, 437] width 99 height 121
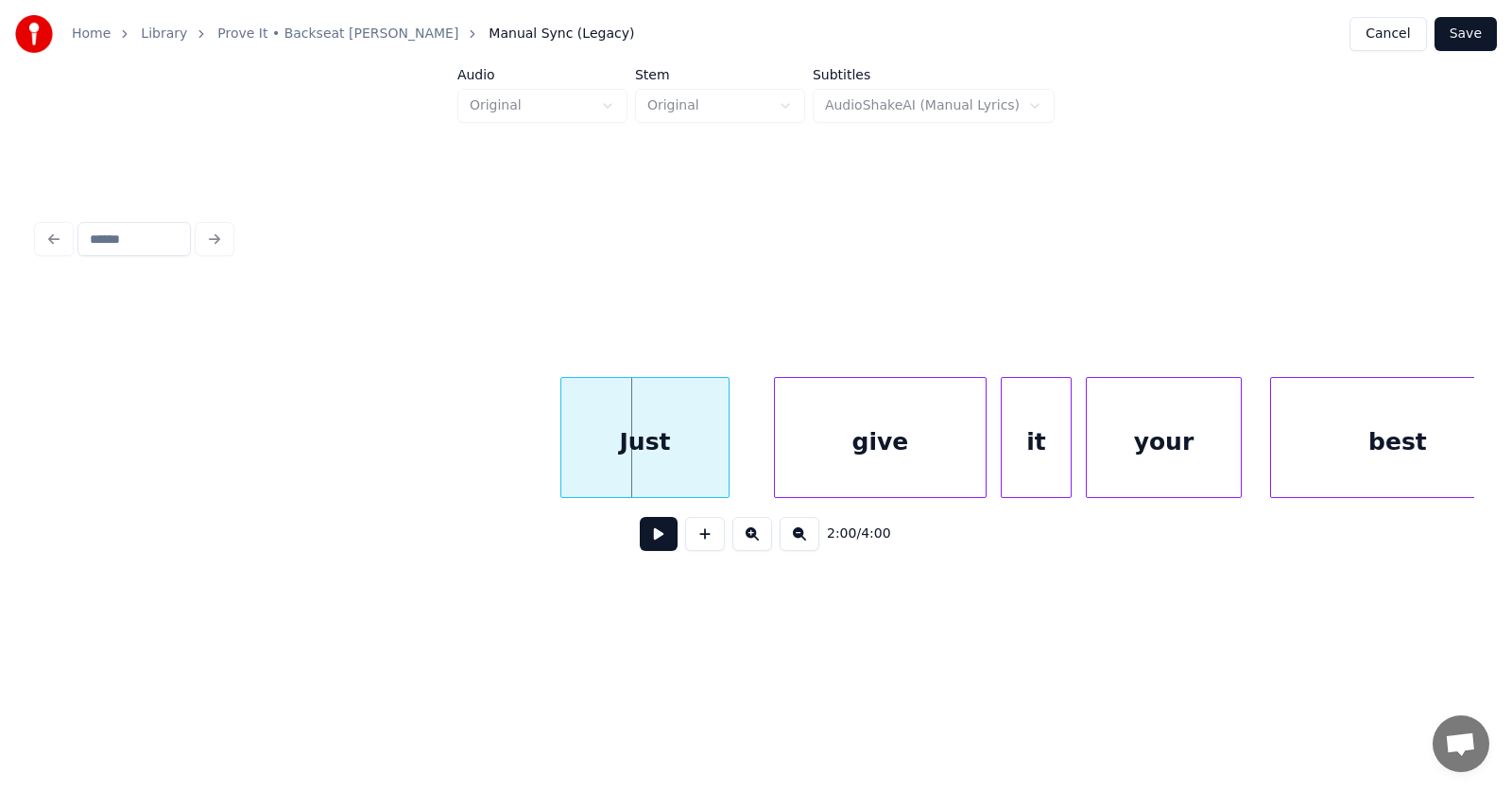
click at [562, 459] on div at bounding box center [565, 437] width 6 height 119
click at [868, 462] on div "give" at bounding box center [853, 442] width 211 height 129
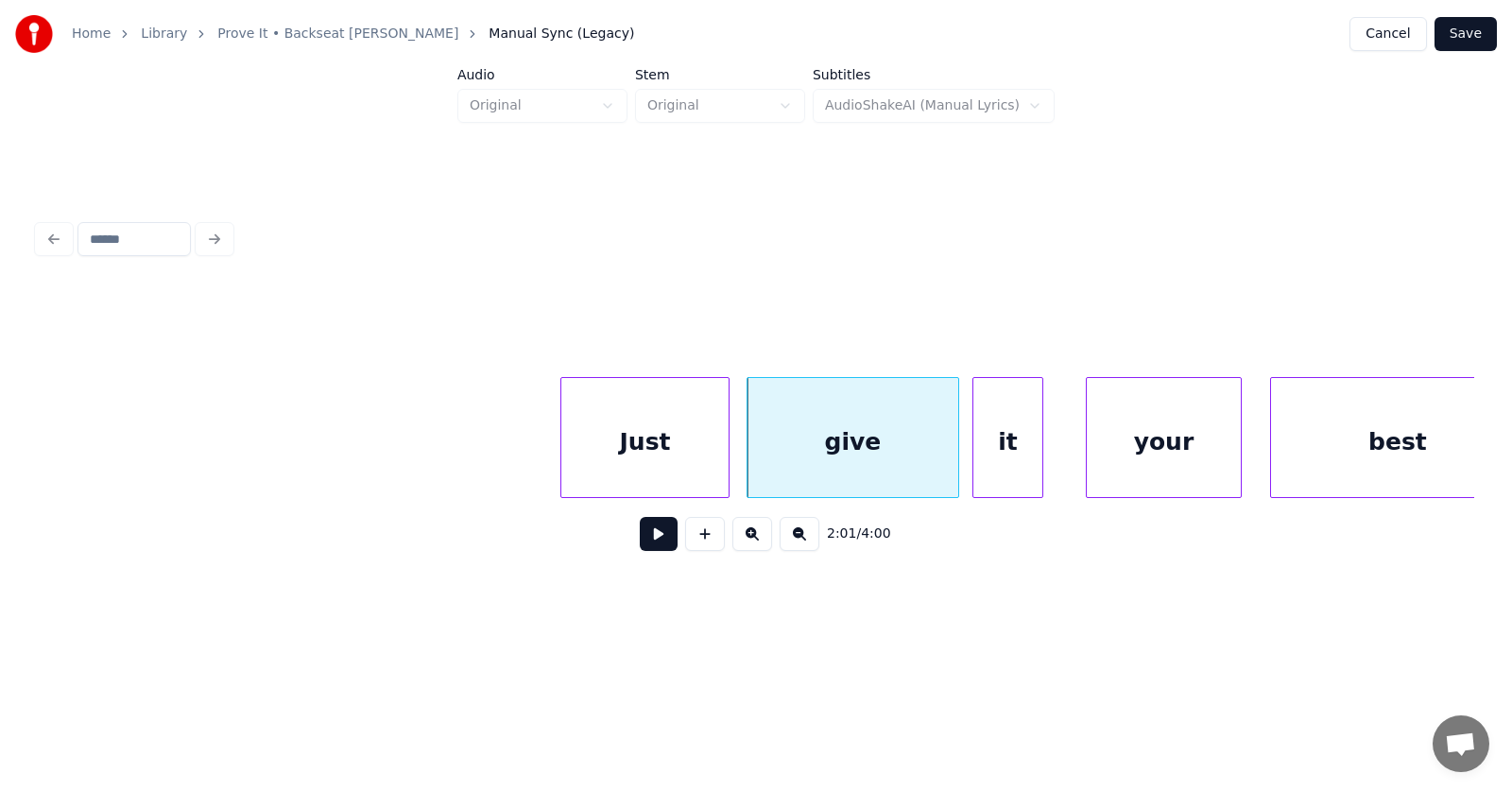
click at [1019, 463] on div "it" at bounding box center [1008, 442] width 69 height 129
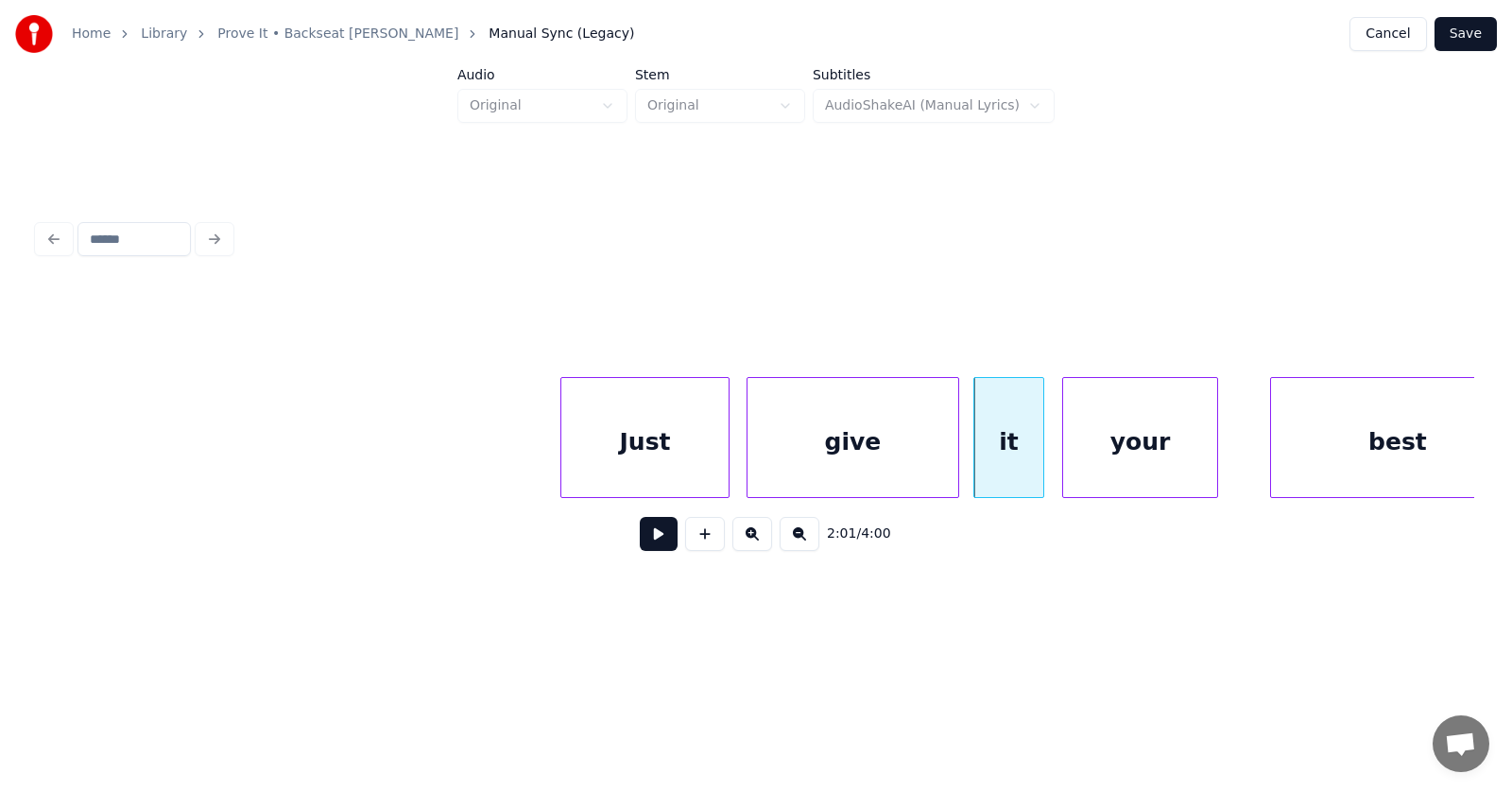
click at [1129, 456] on div "your" at bounding box center [1140, 442] width 154 height 129
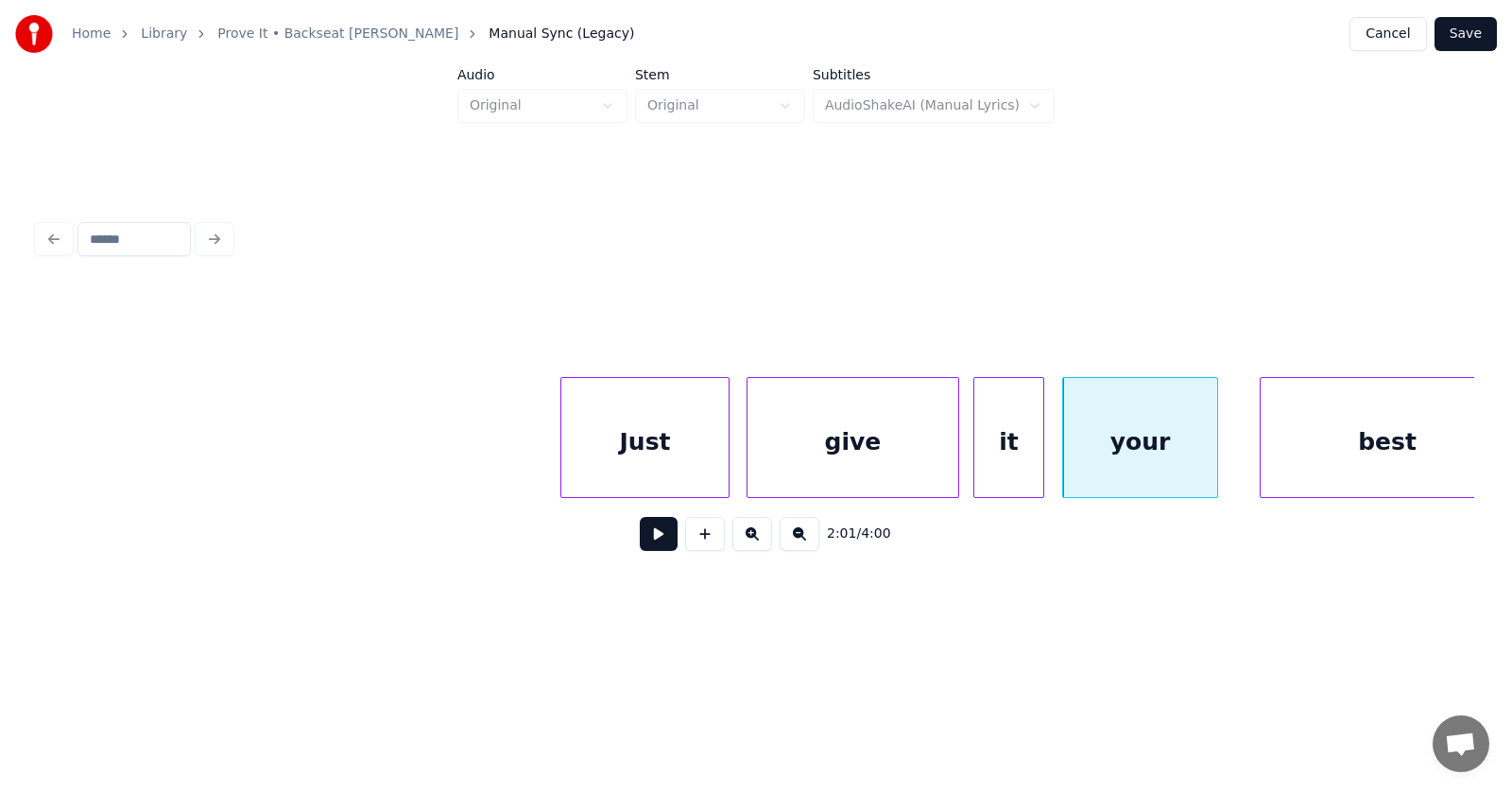
scroll to position [0, 85154]
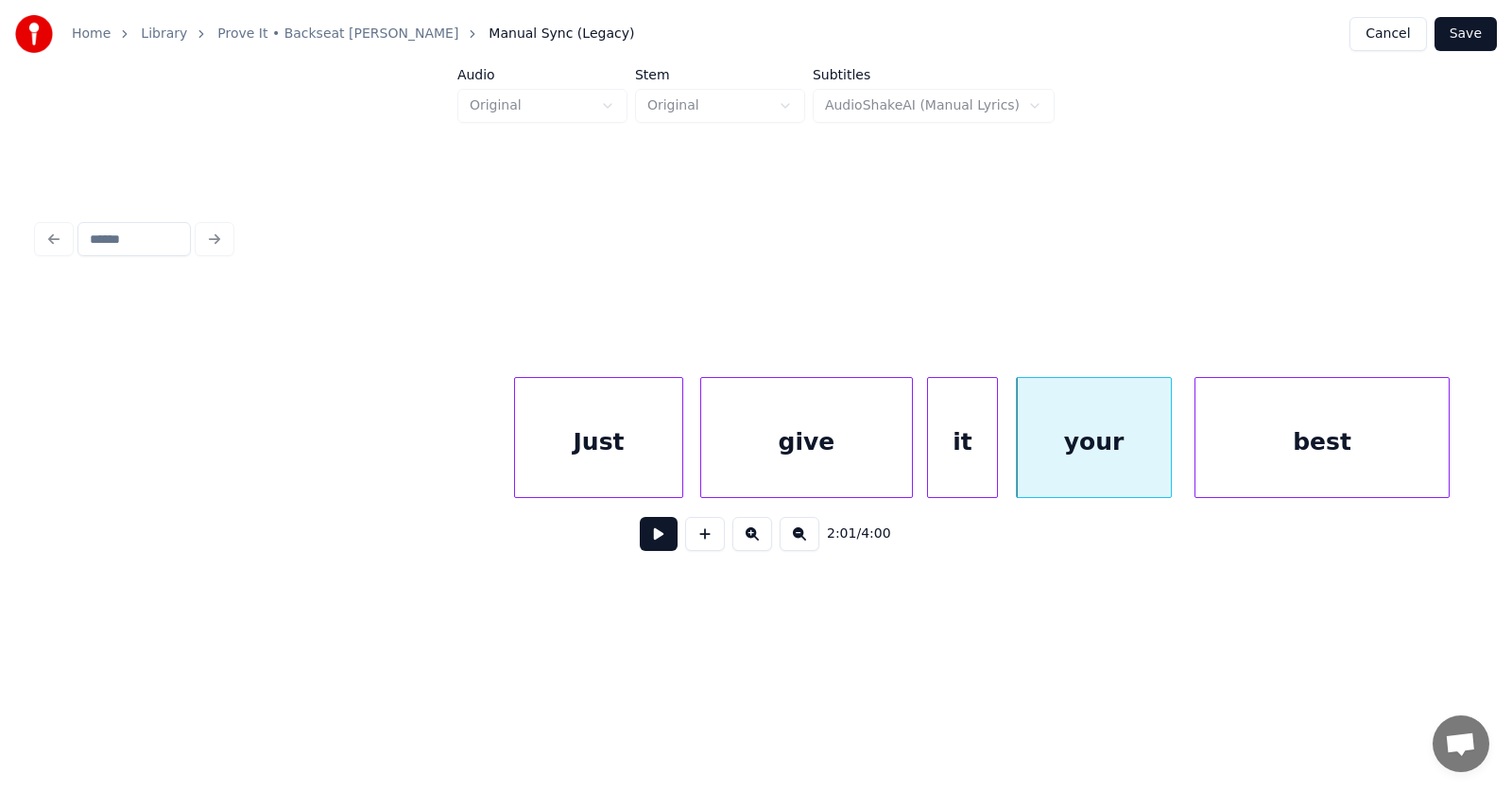
click at [1296, 446] on div "best" at bounding box center [1323, 442] width 253 height 129
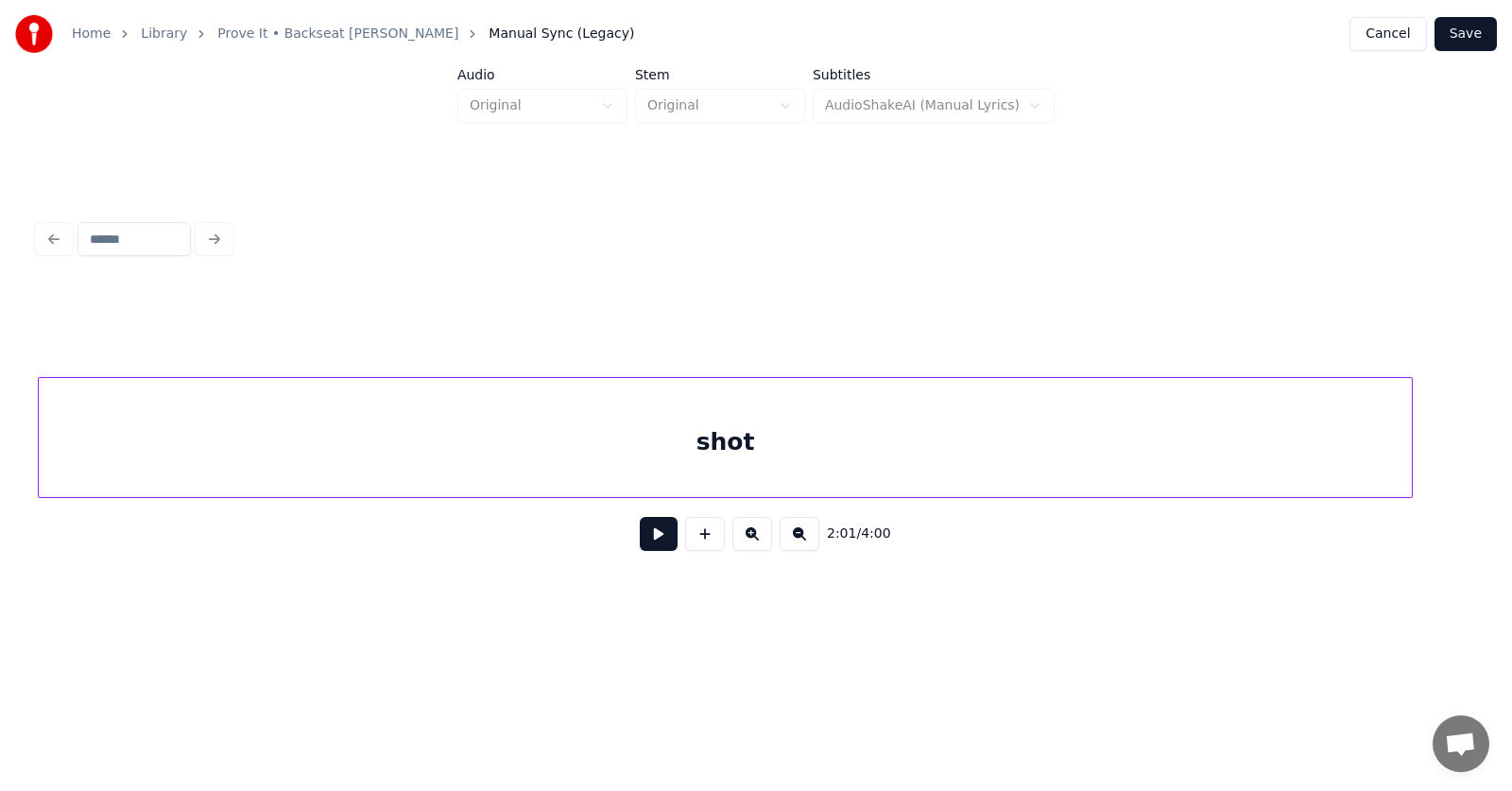
scroll to position [0, 86570]
click at [817, 459] on div "shot" at bounding box center [727, 442] width 1374 height 129
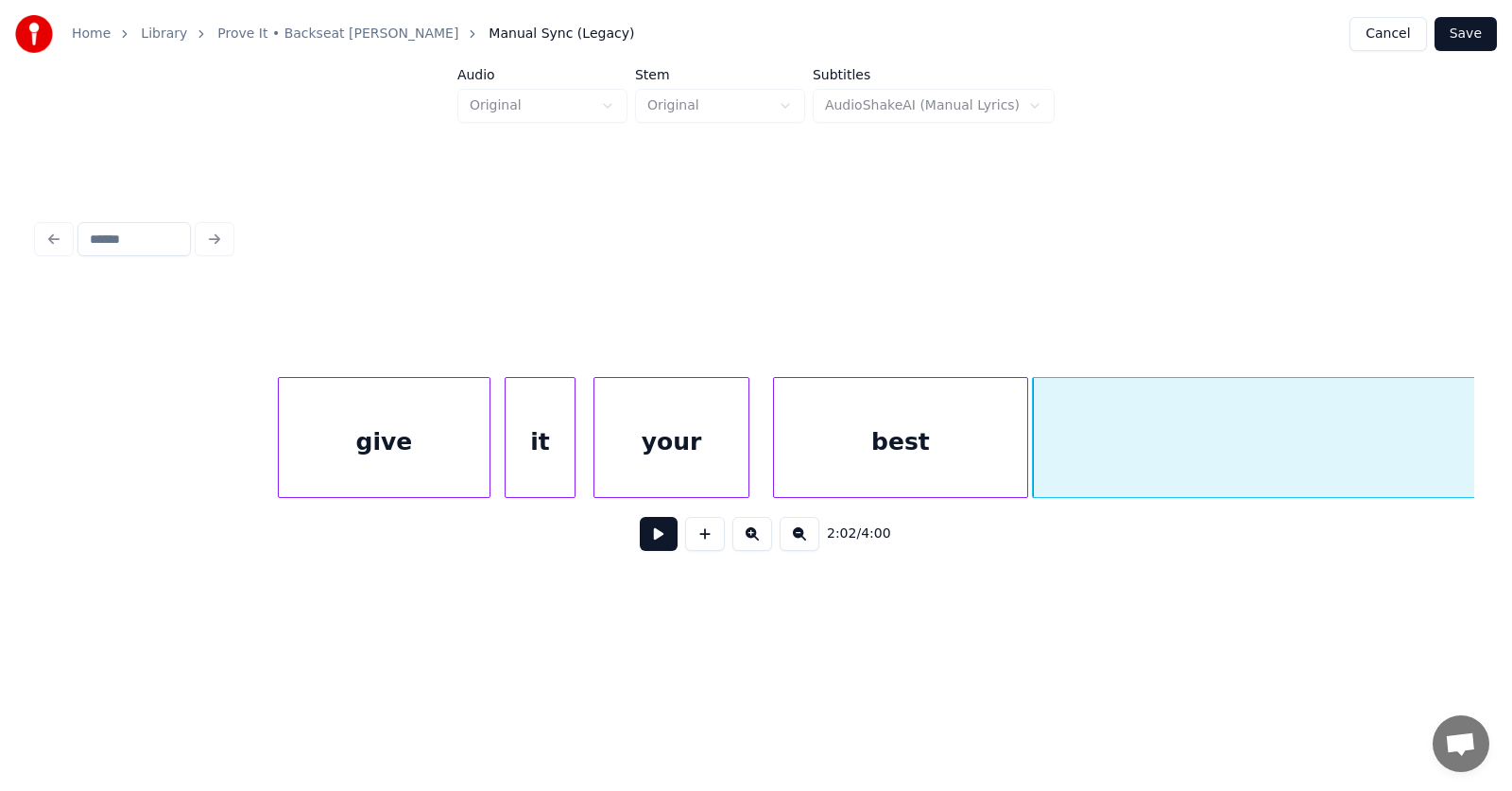
scroll to position [0, 85806]
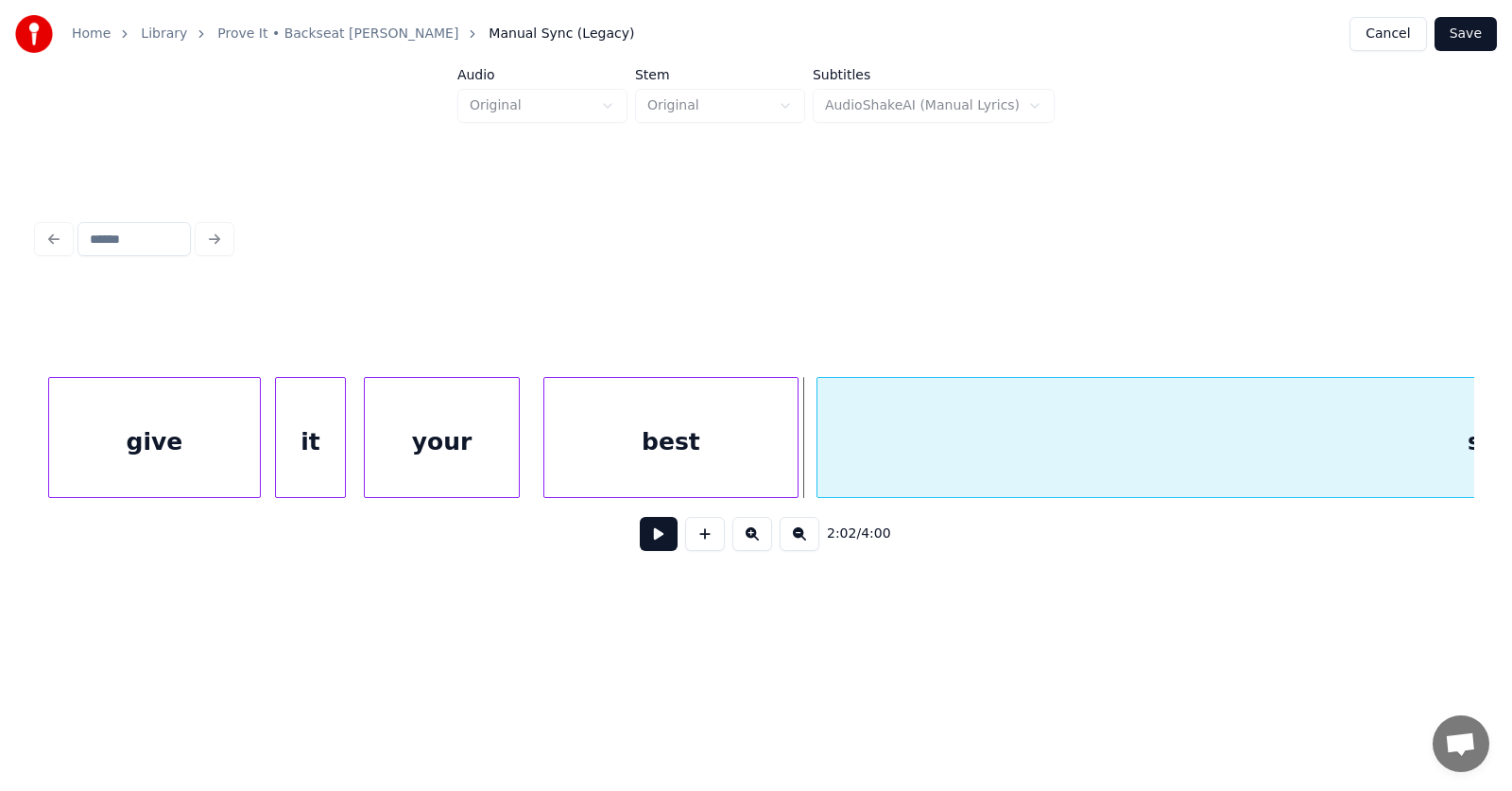
click at [820, 446] on div at bounding box center [821, 437] width 6 height 119
click at [864, 435] on div "shot" at bounding box center [1497, 442] width 1360 height 129
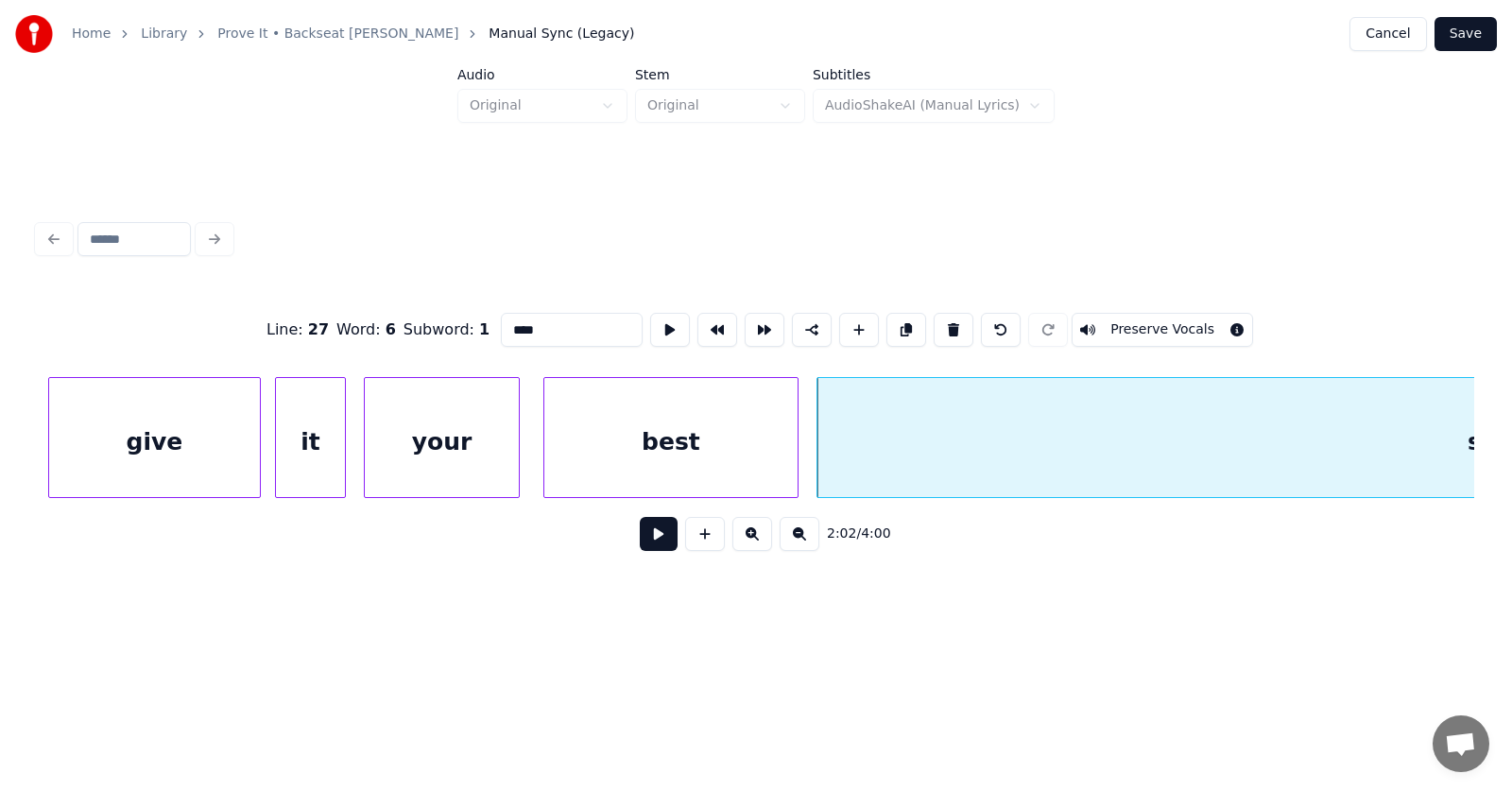
click at [642, 532] on button at bounding box center [659, 534] width 38 height 34
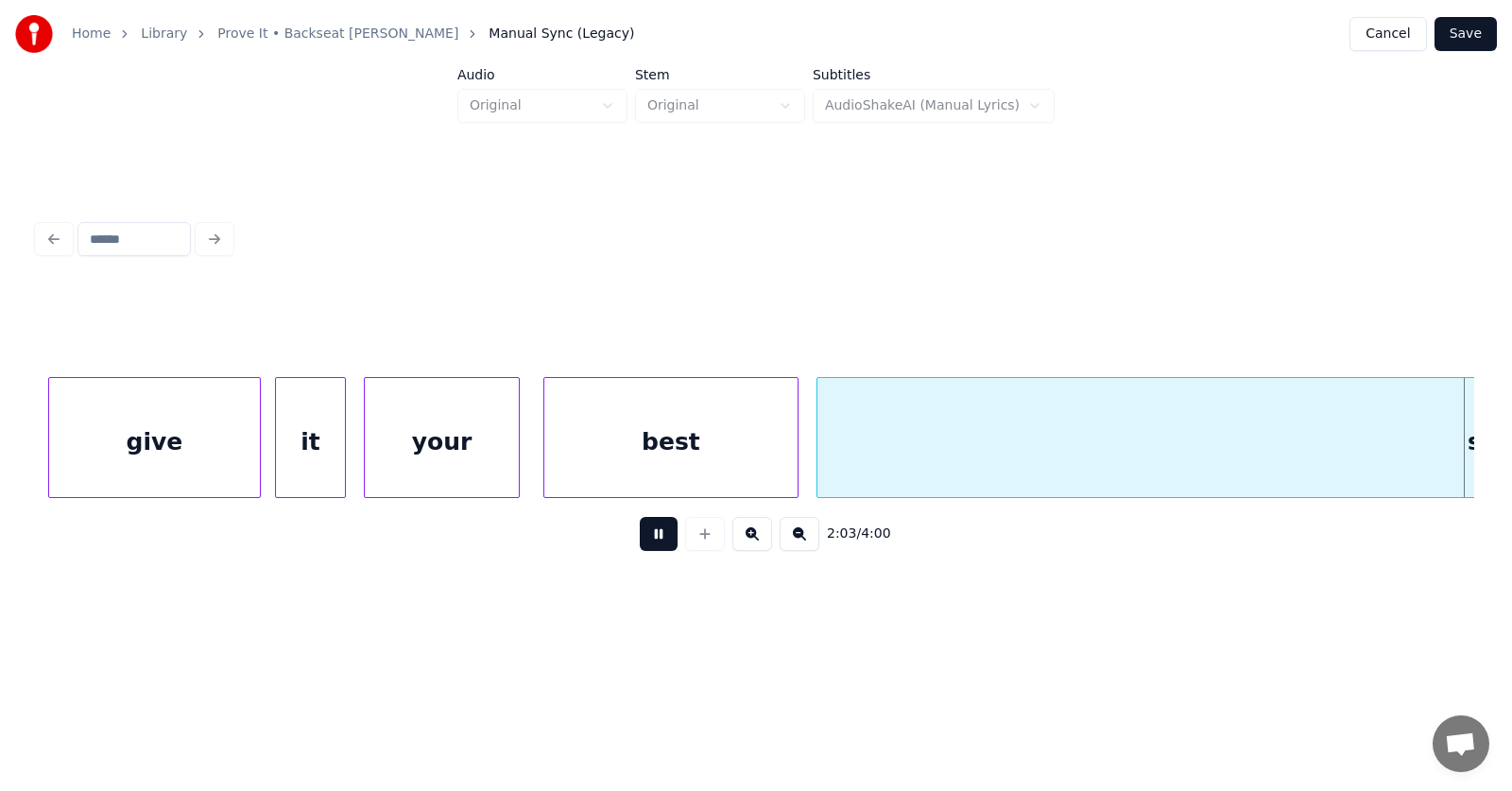
scroll to position [0, 87243]
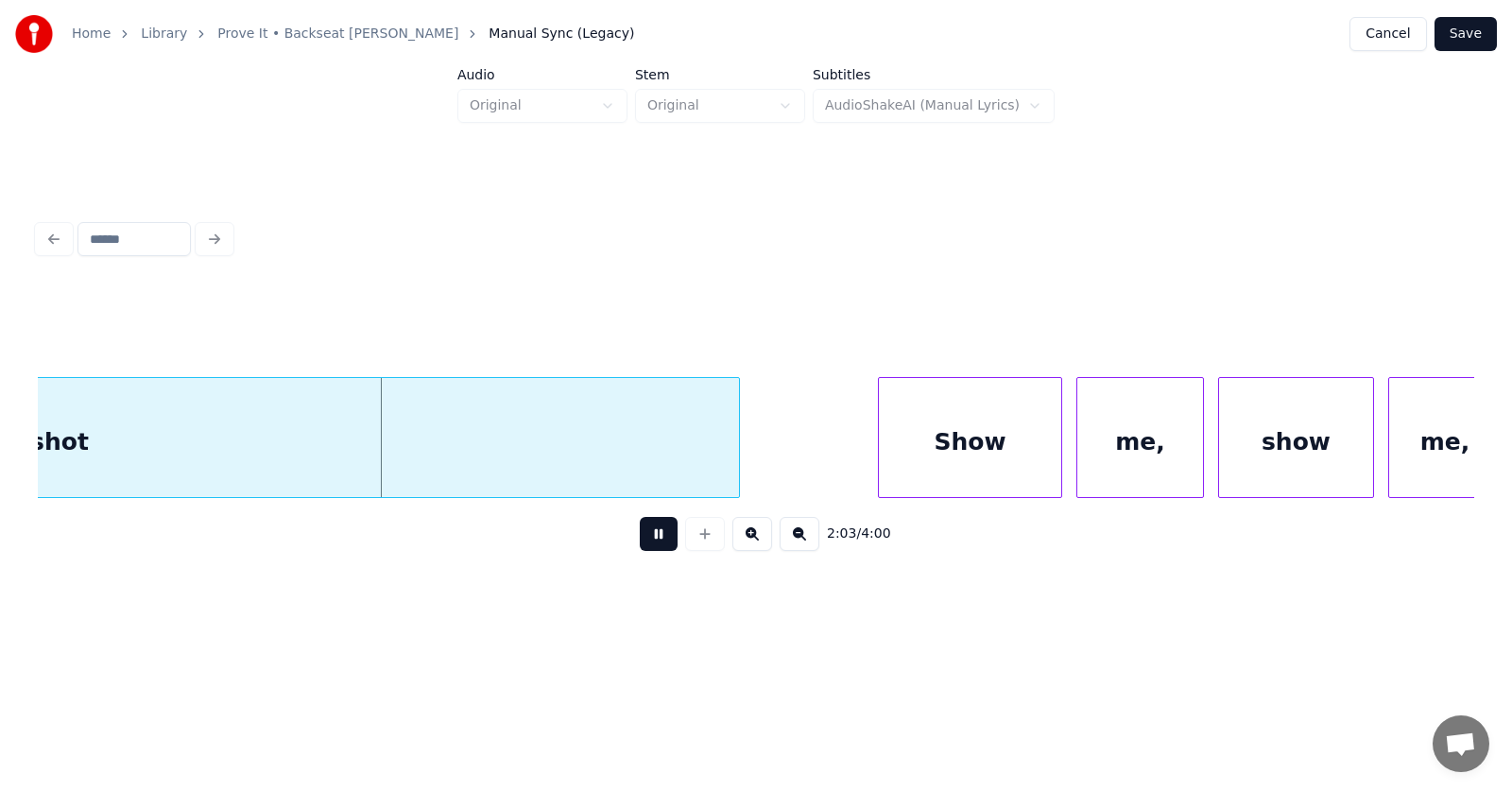
click at [642, 532] on button at bounding box center [659, 534] width 38 height 34
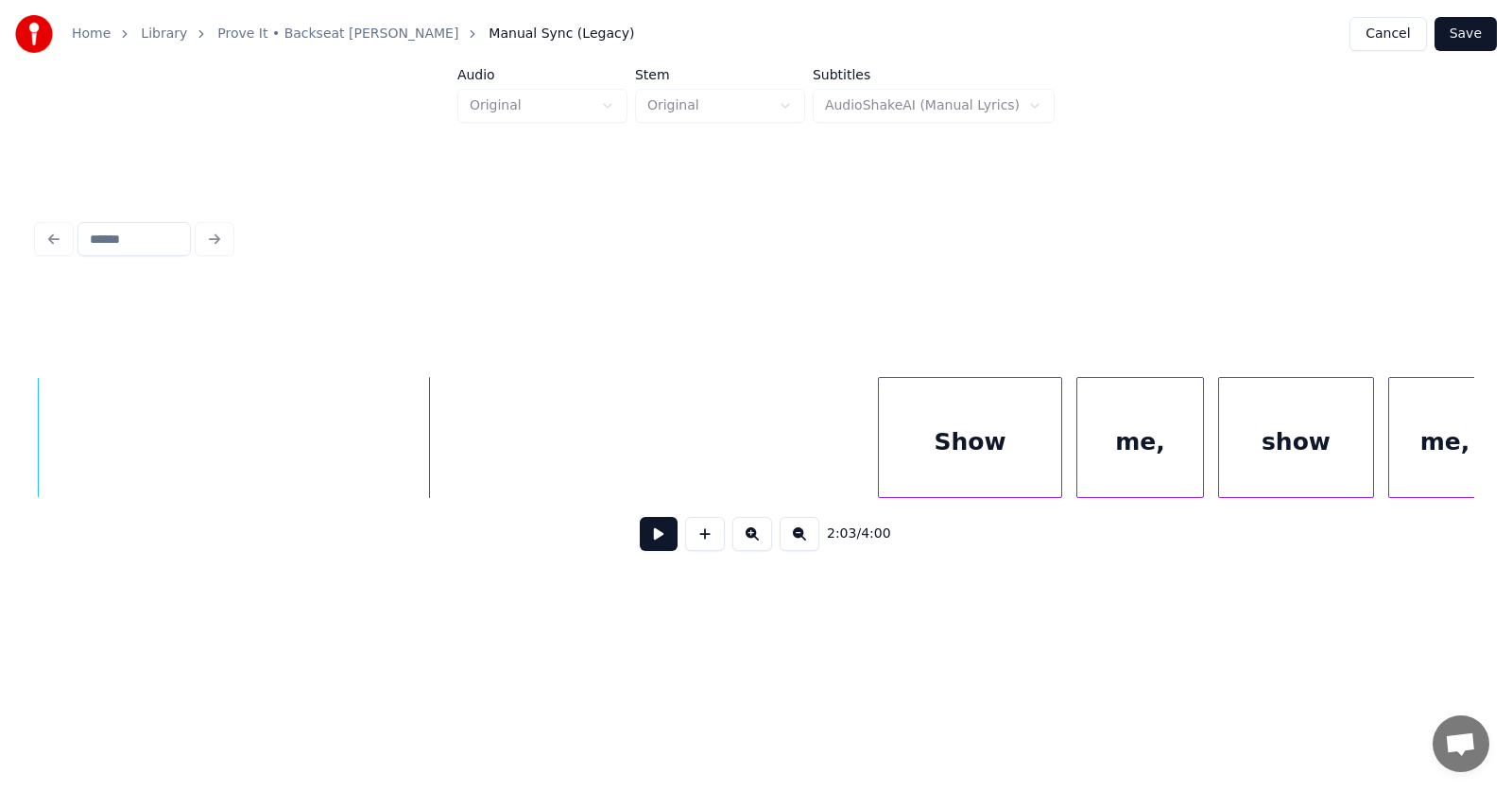
click at [34, 453] on div "2:03 / 4:00" at bounding box center [756, 390] width 1452 height 374
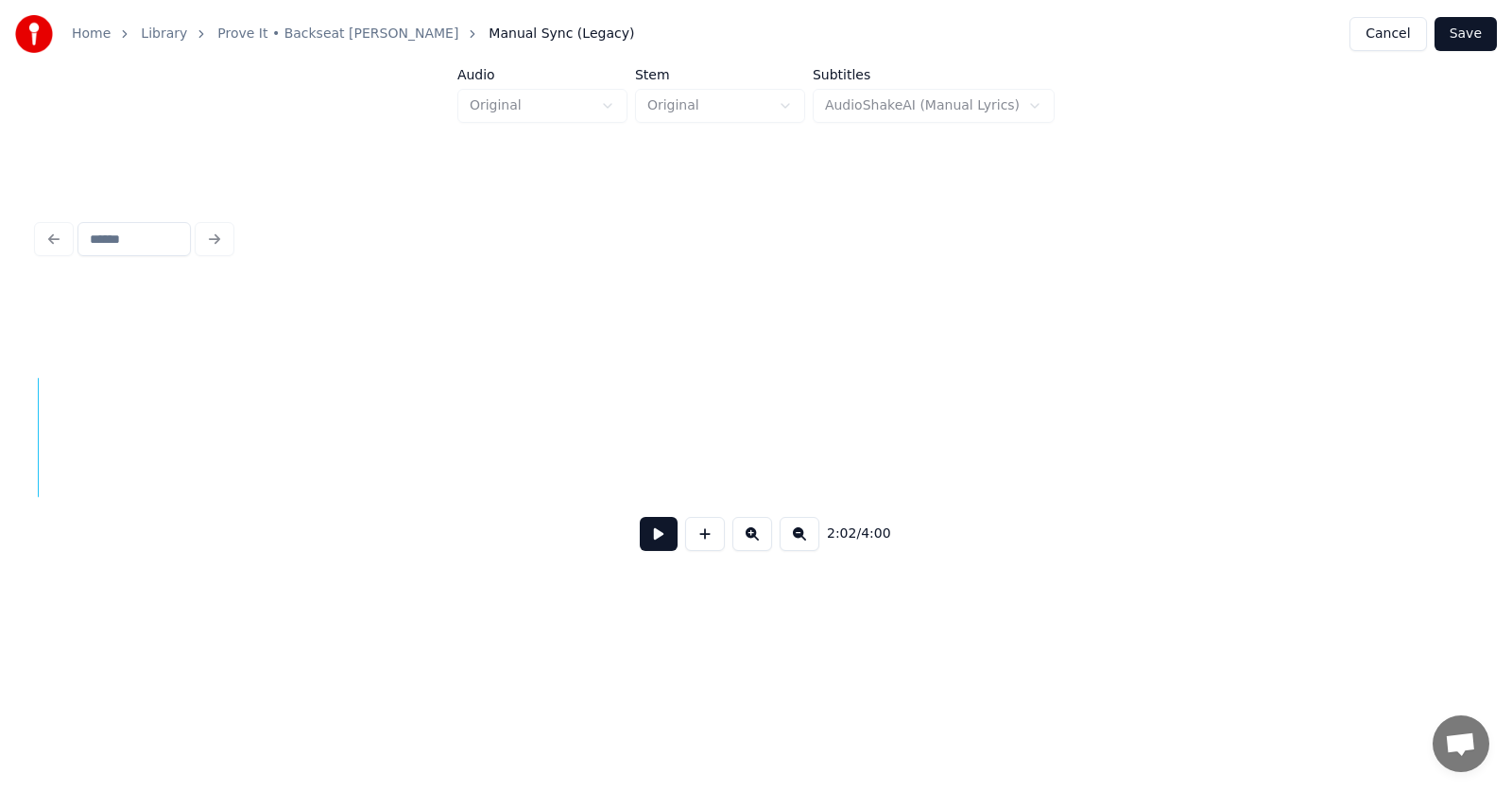
scroll to position [0, 86585]
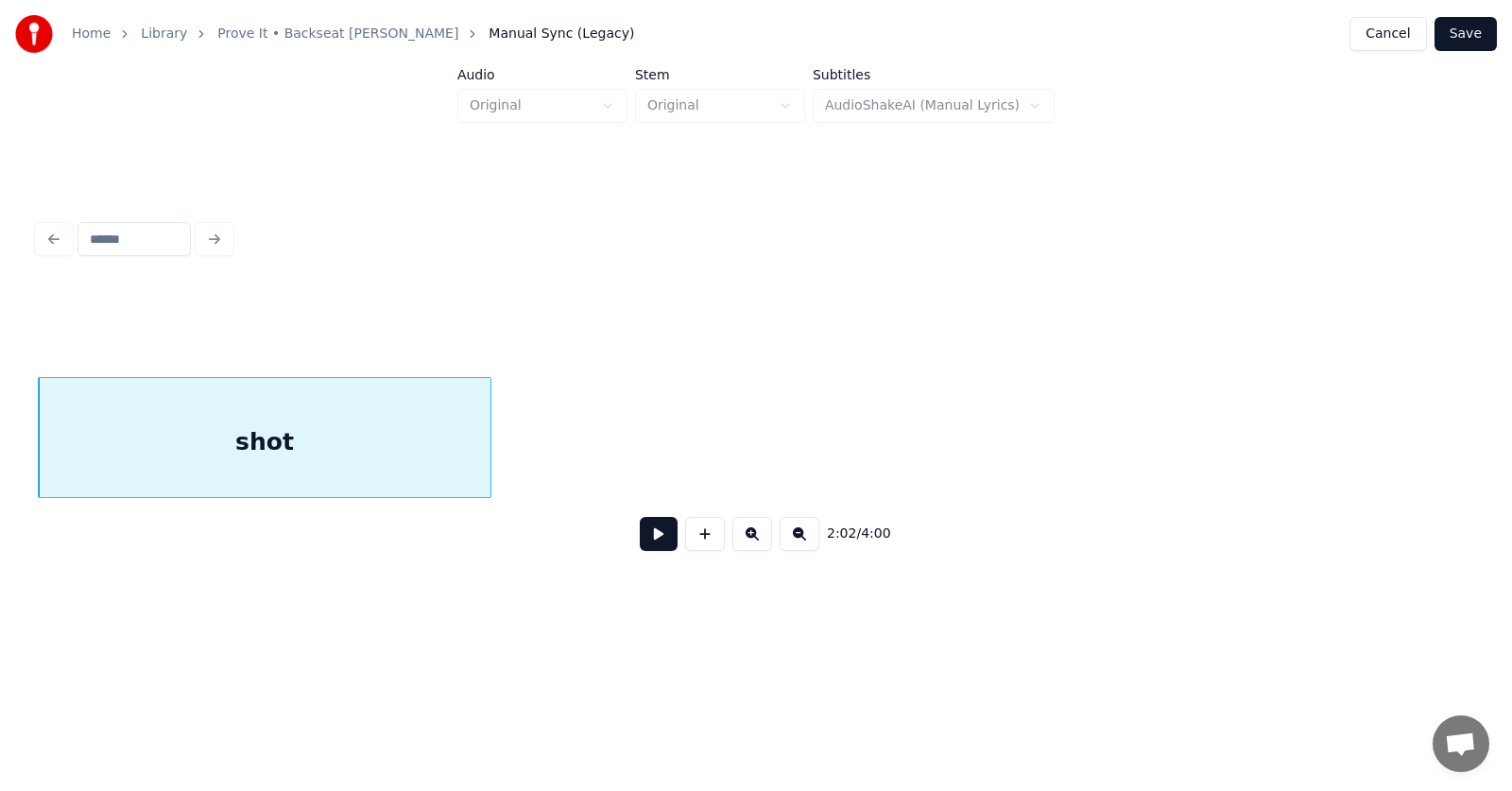
click at [486, 464] on div at bounding box center [488, 437] width 6 height 119
click at [646, 538] on button at bounding box center [659, 534] width 38 height 34
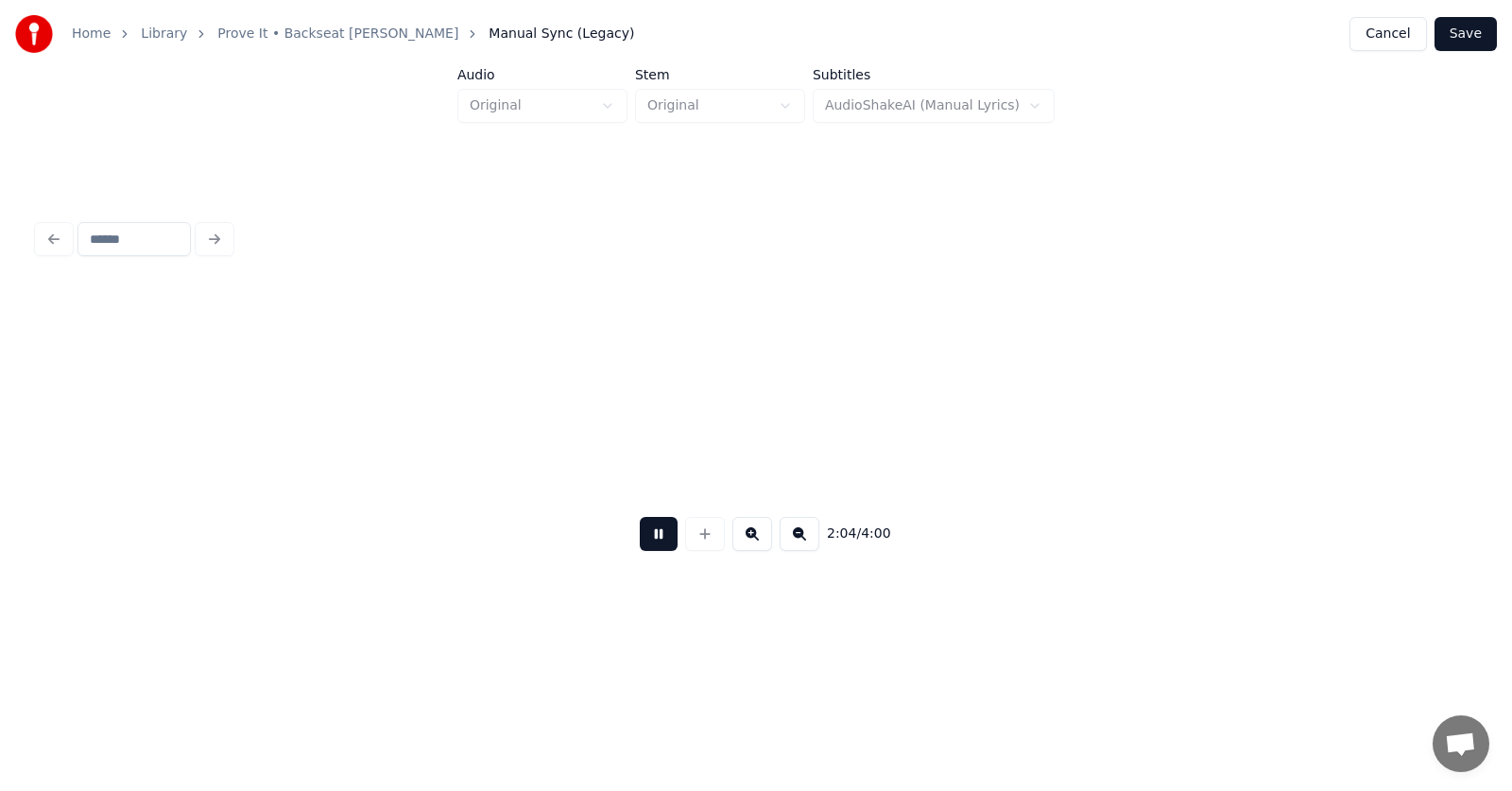
scroll to position [0, 88033]
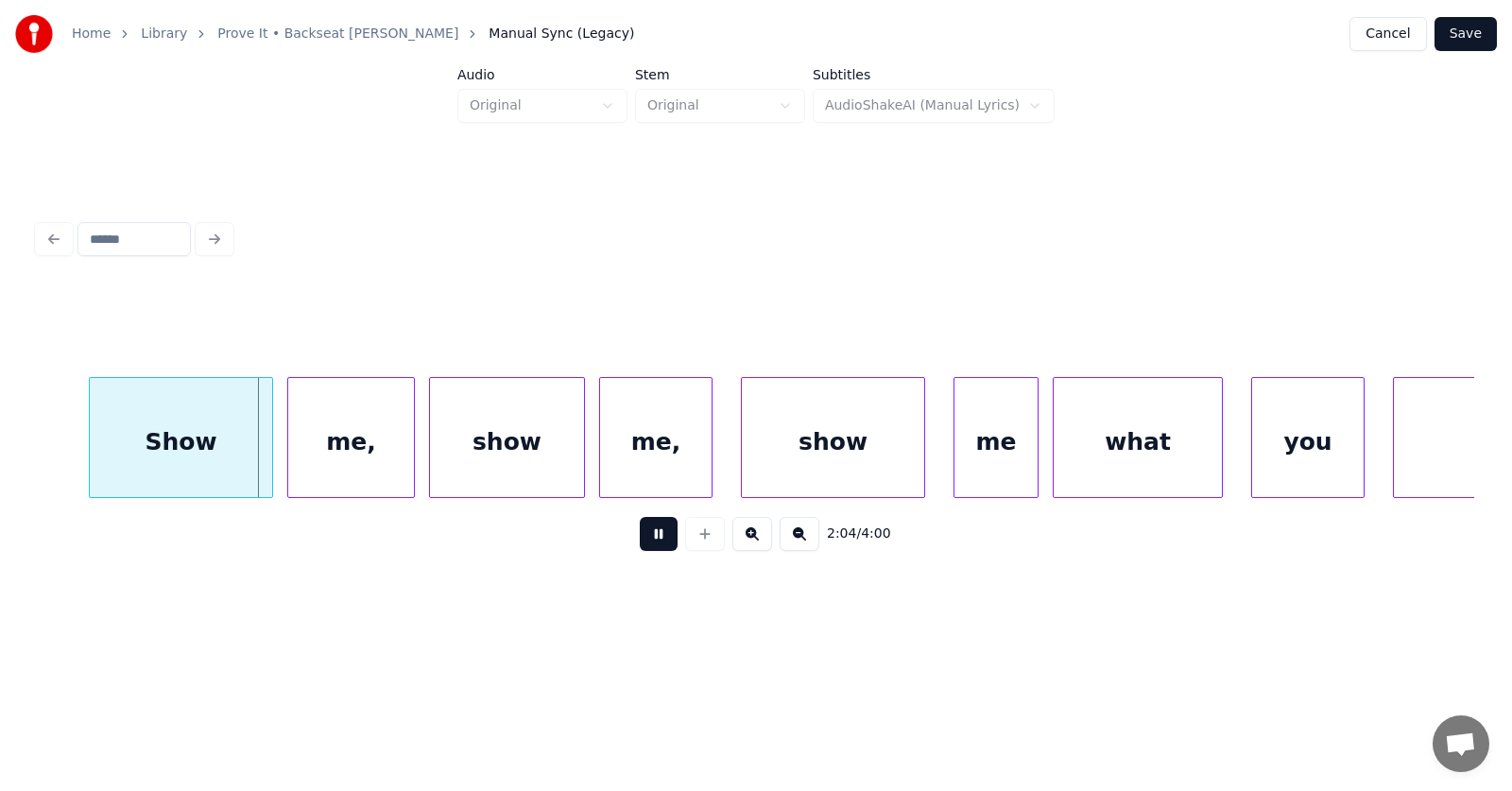
click at [646, 538] on button at bounding box center [659, 534] width 38 height 34
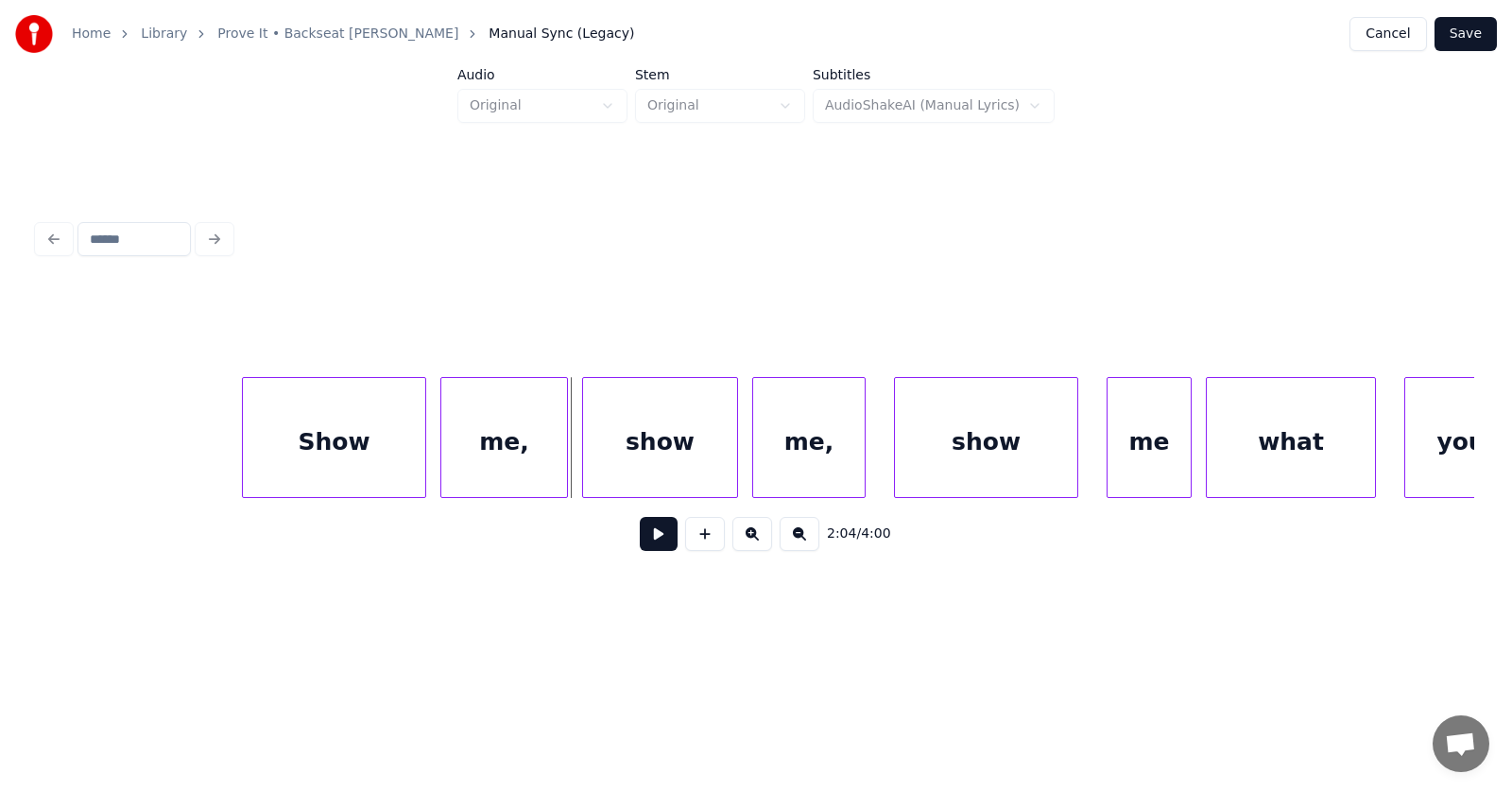
scroll to position [0, 87649]
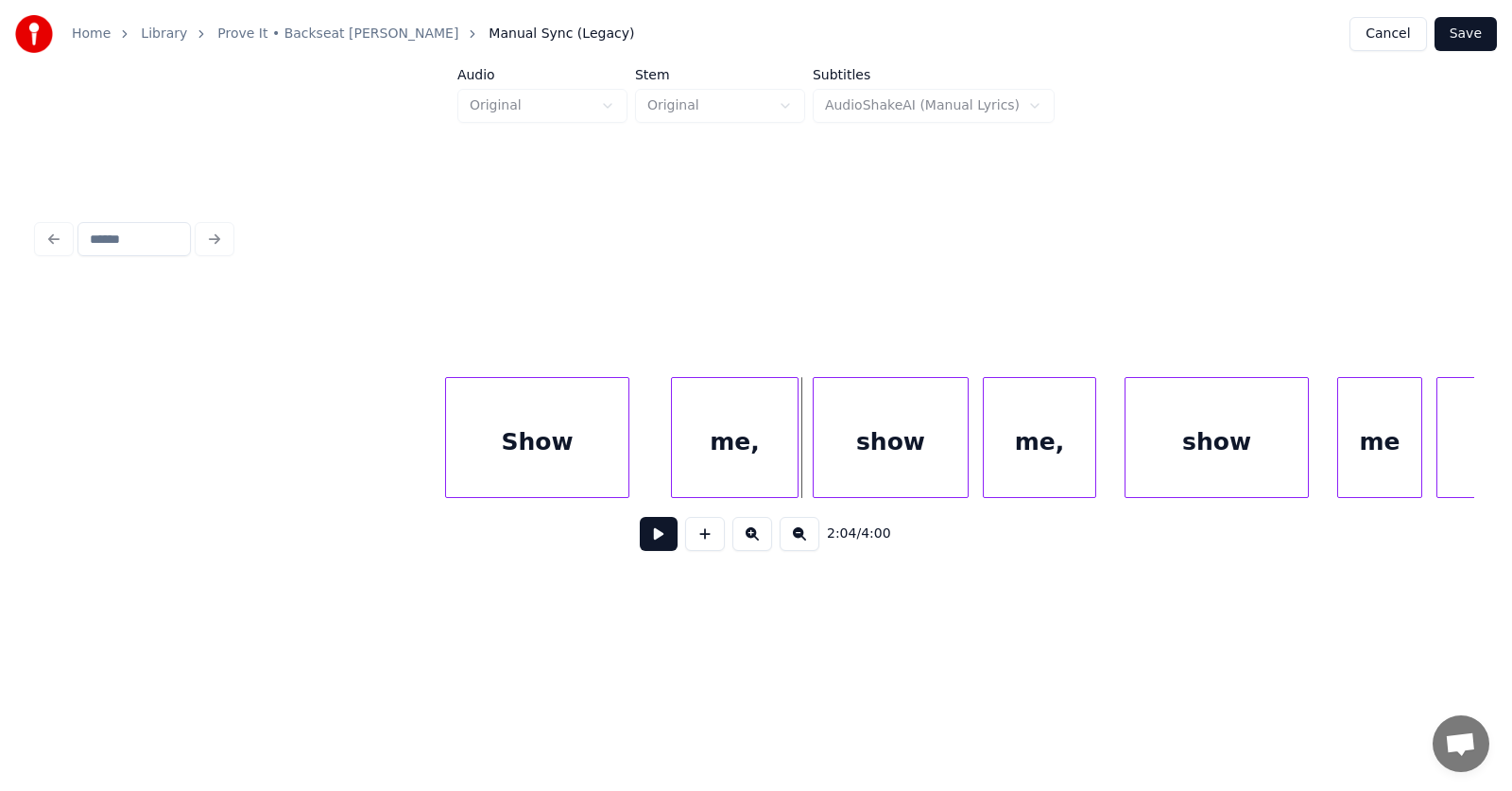
click at [556, 457] on div "Show" at bounding box center [537, 442] width 183 height 129
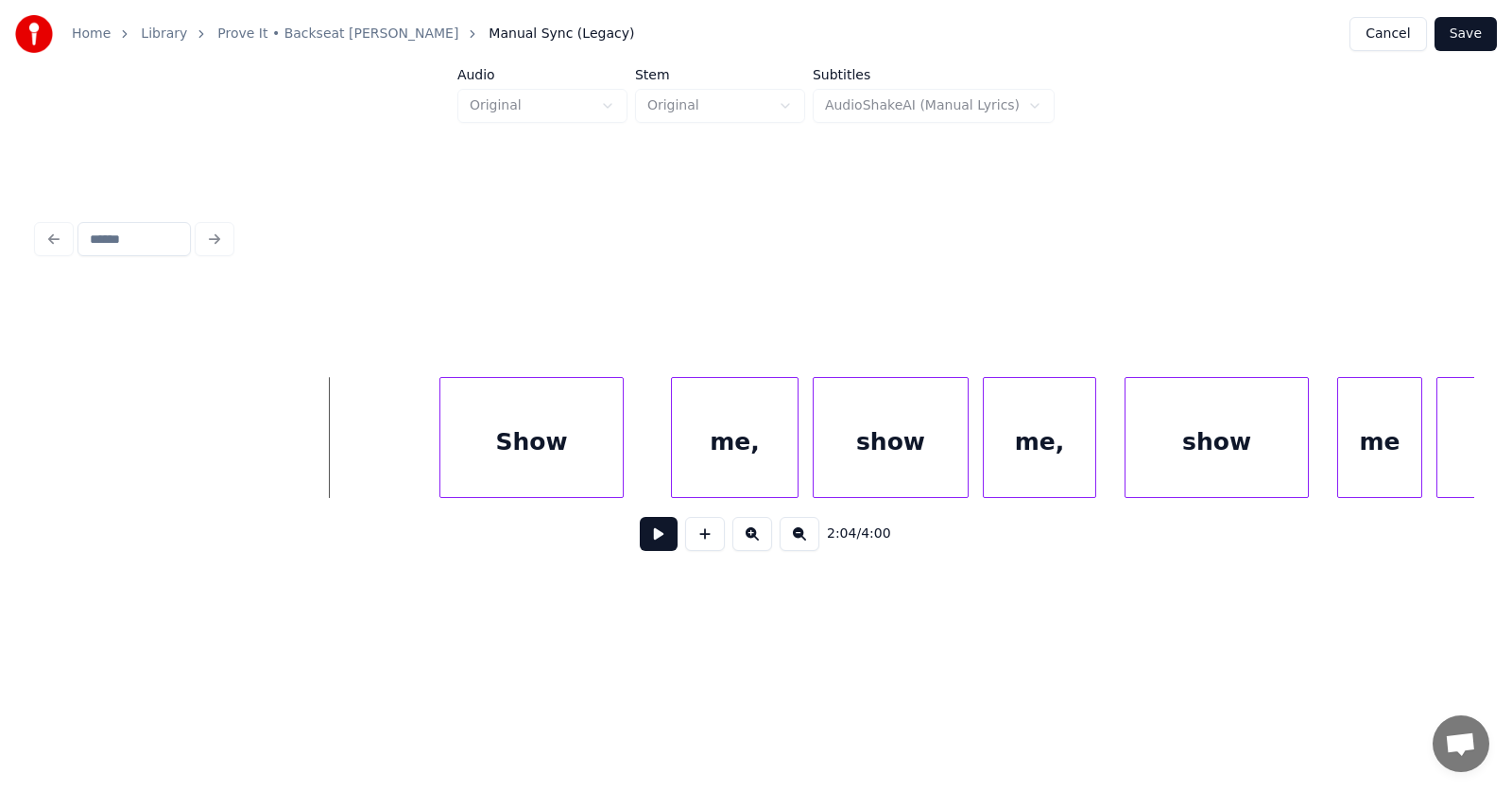
click at [640, 546] on button at bounding box center [659, 534] width 38 height 34
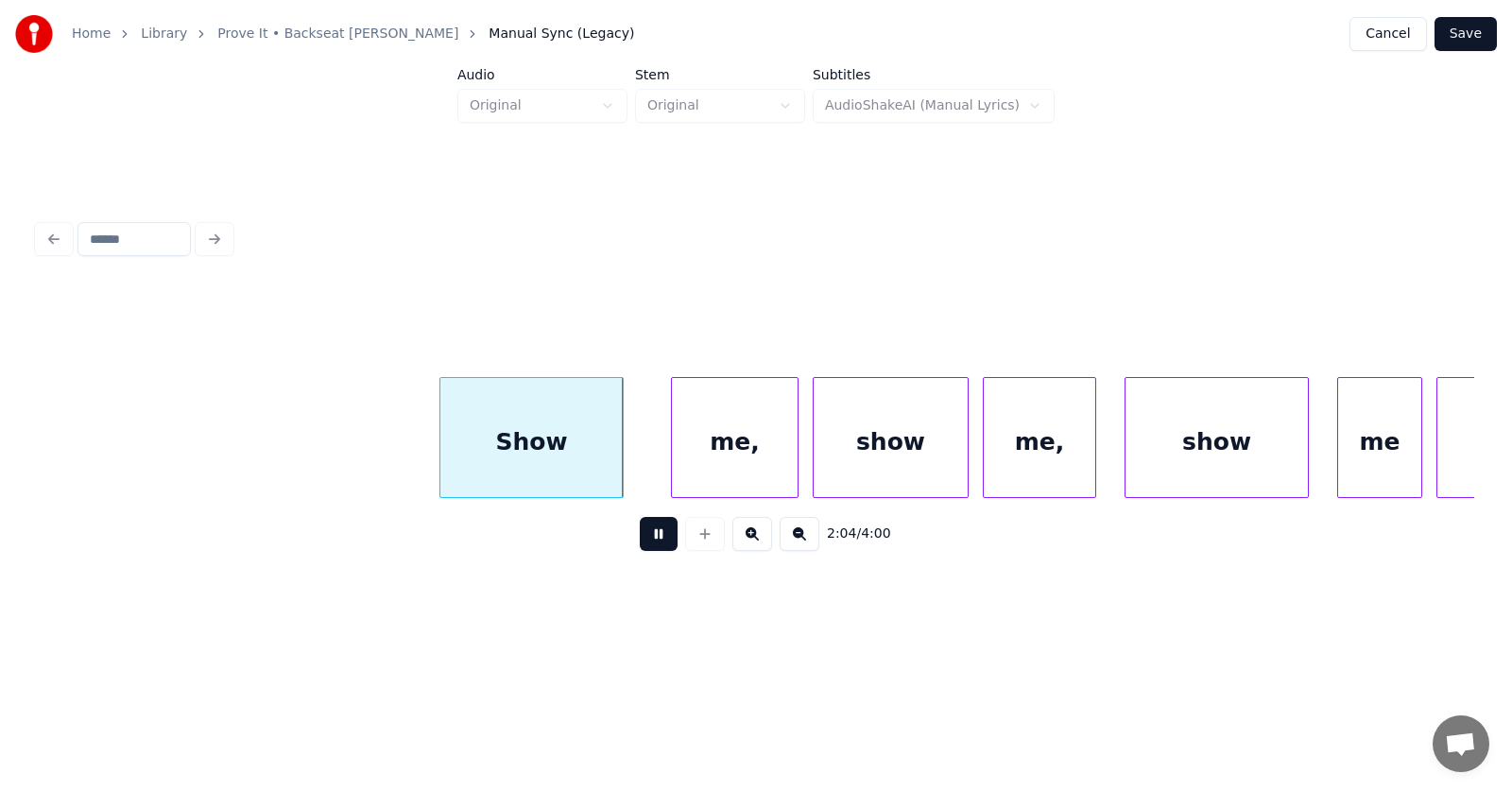
click at [640, 546] on button at bounding box center [659, 534] width 38 height 34
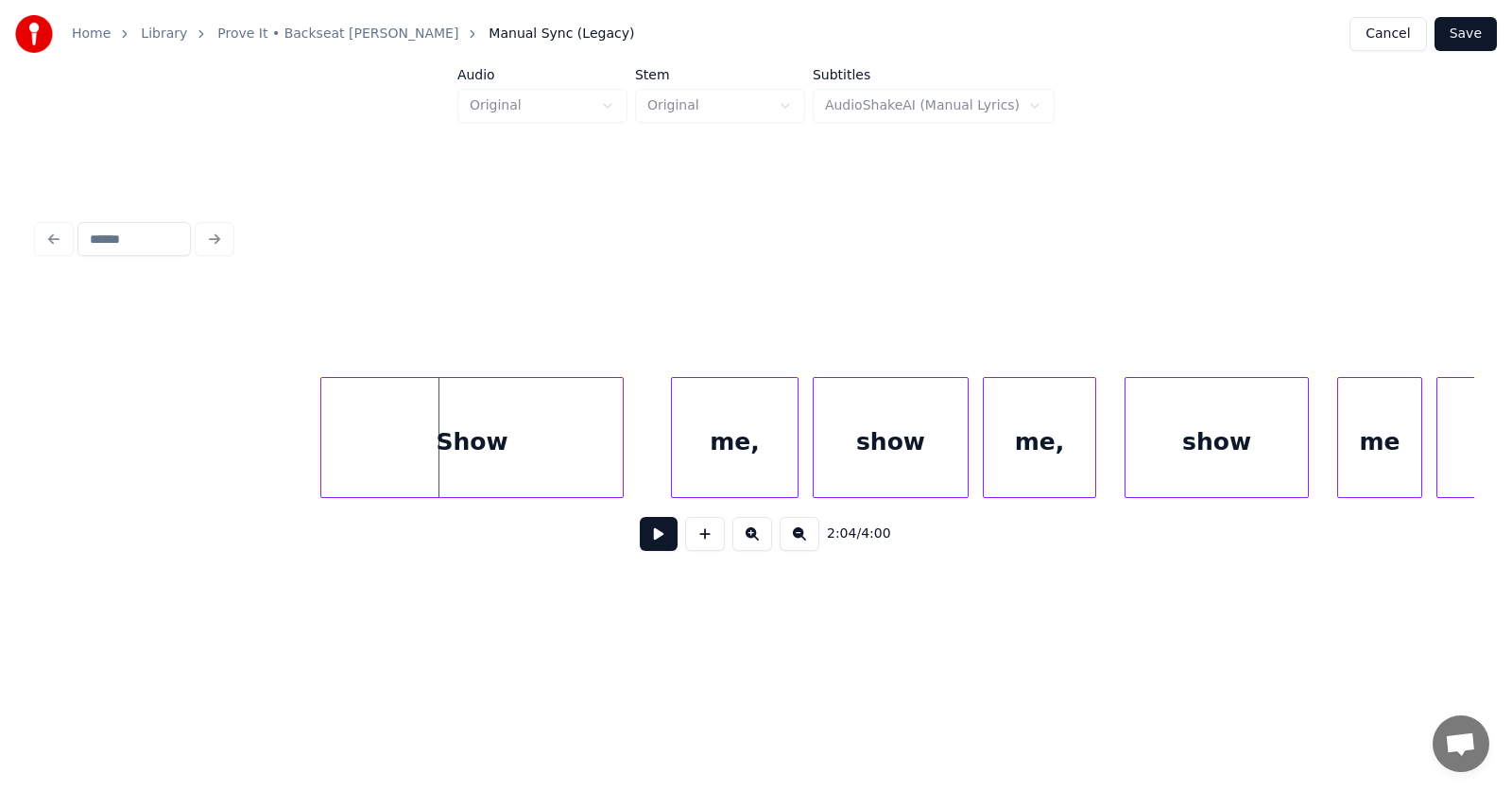
click at [321, 441] on div at bounding box center [324, 437] width 6 height 119
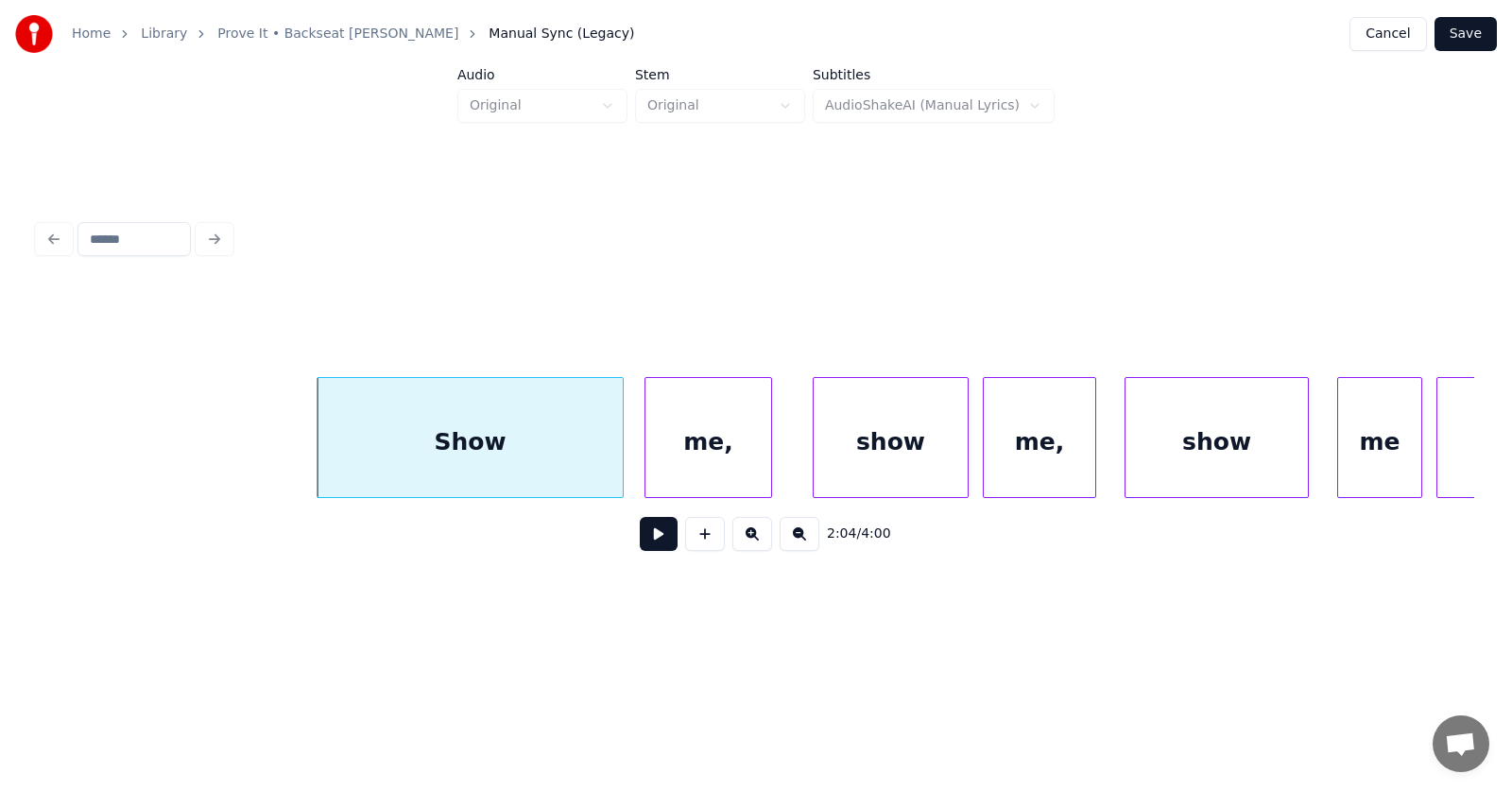
click at [694, 457] on div "me," at bounding box center [709, 442] width 126 height 129
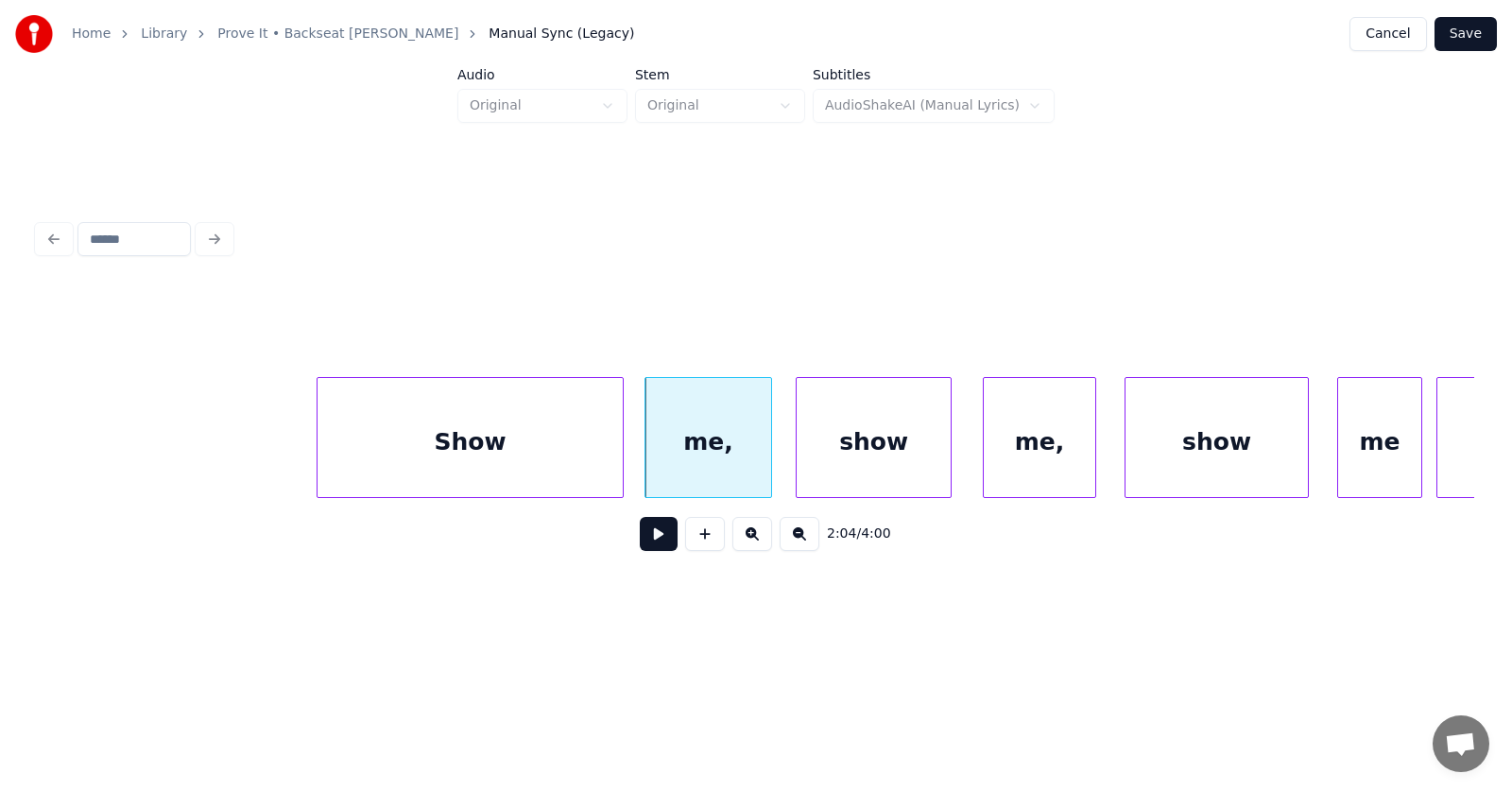
click at [832, 454] on div "show" at bounding box center [874, 442] width 154 height 129
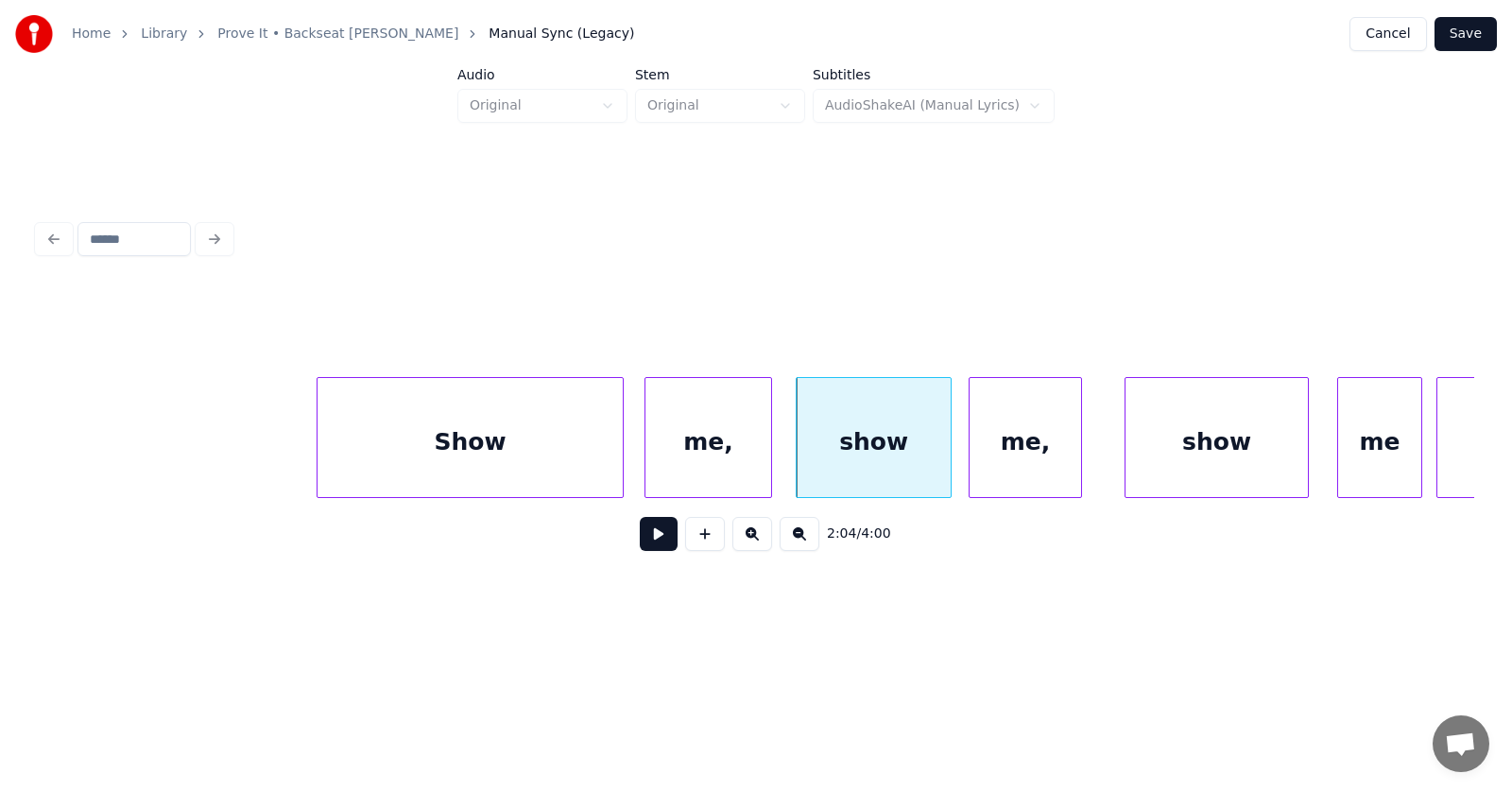
click at [1019, 457] on div "me," at bounding box center [1026, 442] width 112 height 129
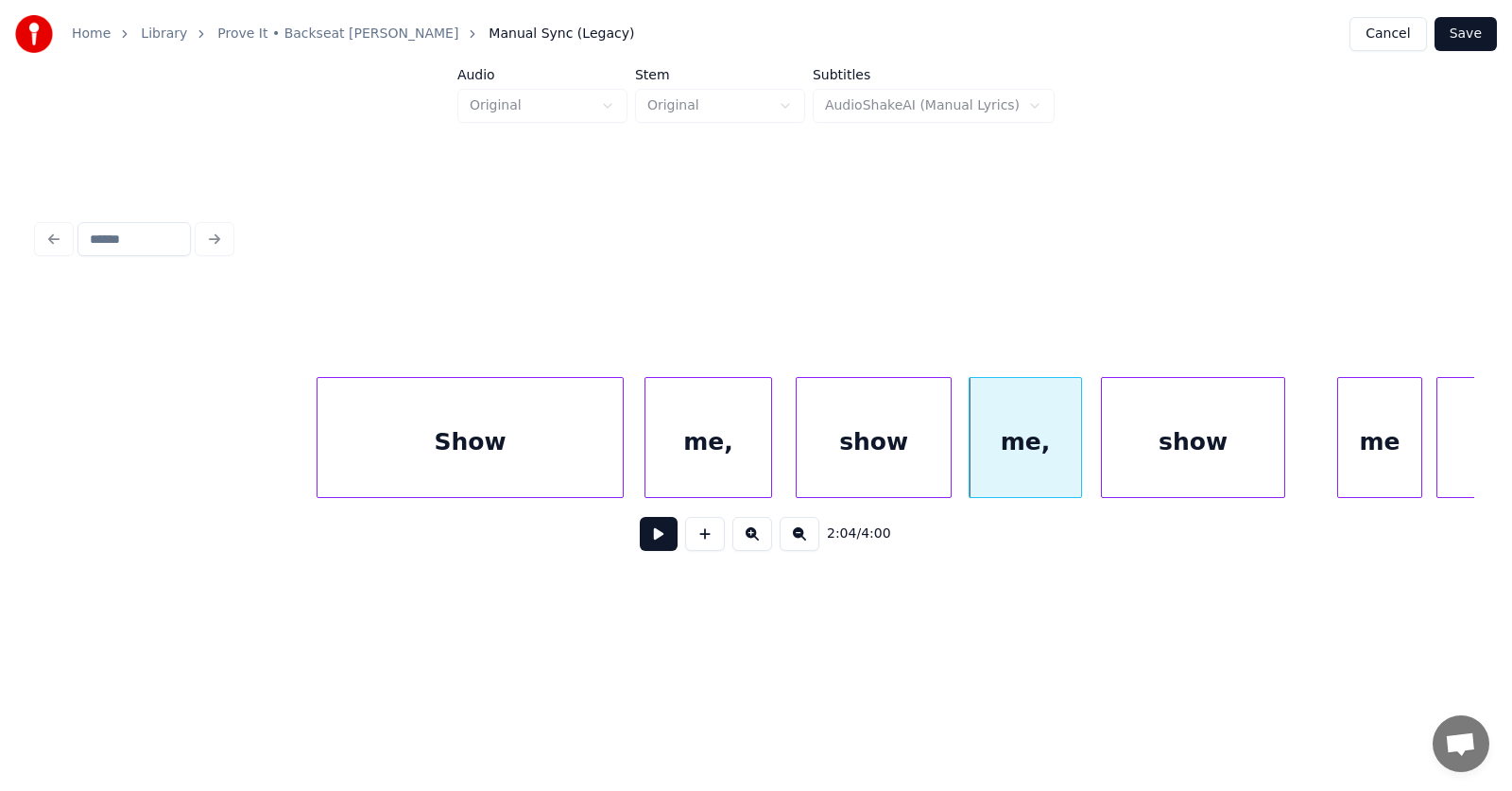
click at [1172, 460] on div "show" at bounding box center [1194, 442] width 183 height 129
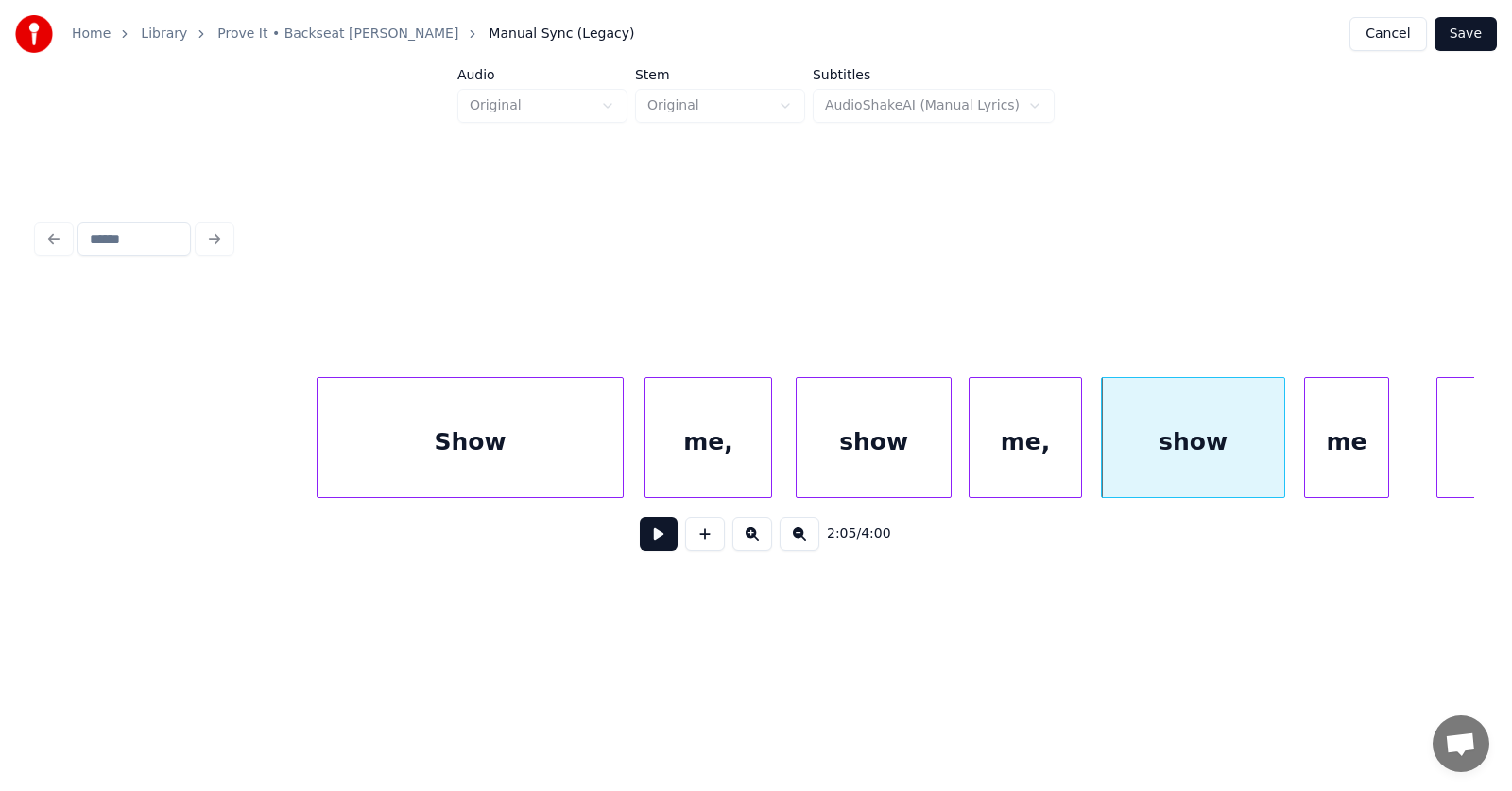
click at [1349, 458] on div "me" at bounding box center [1347, 442] width 83 height 129
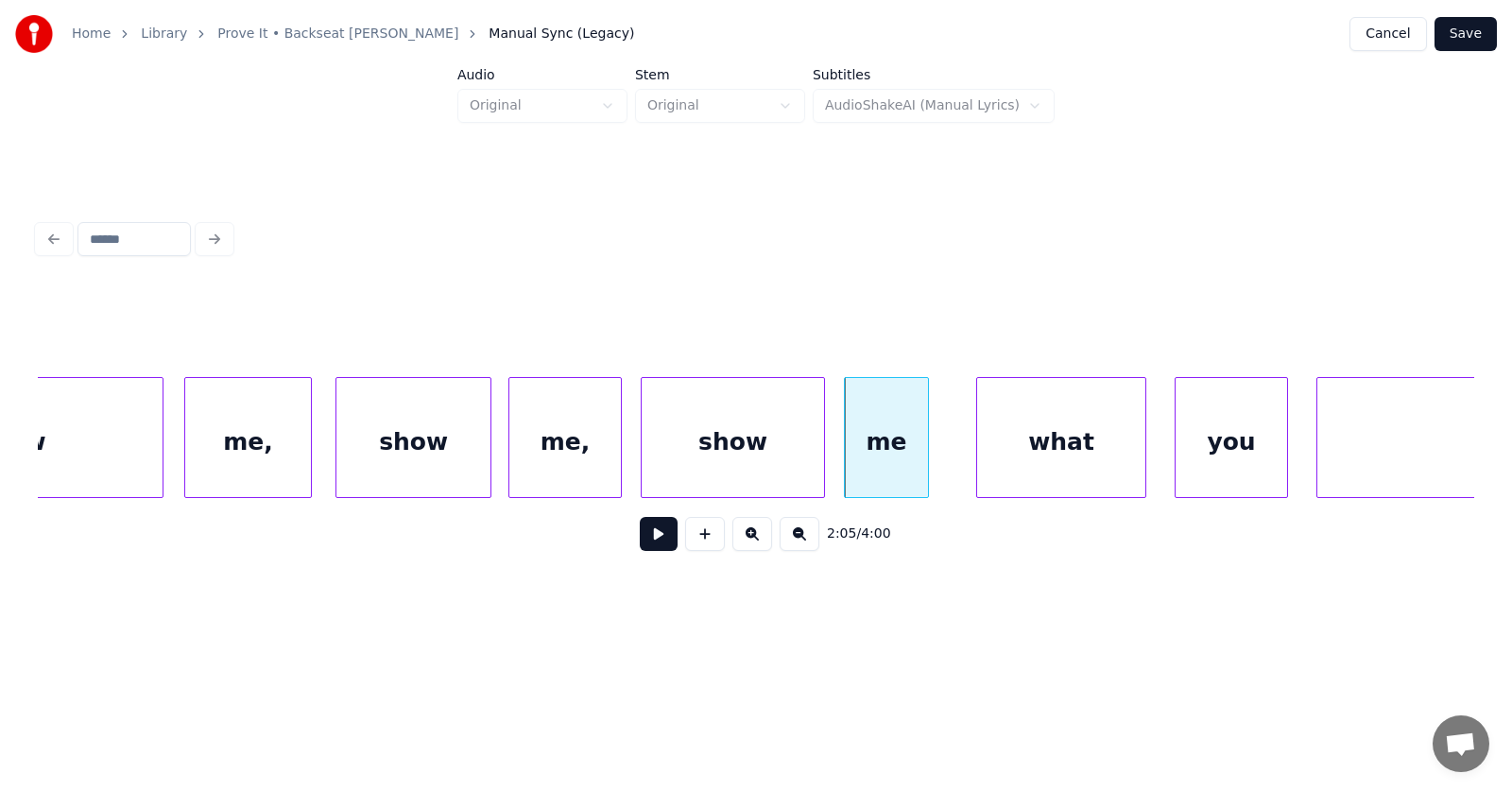
scroll to position [0, 88456]
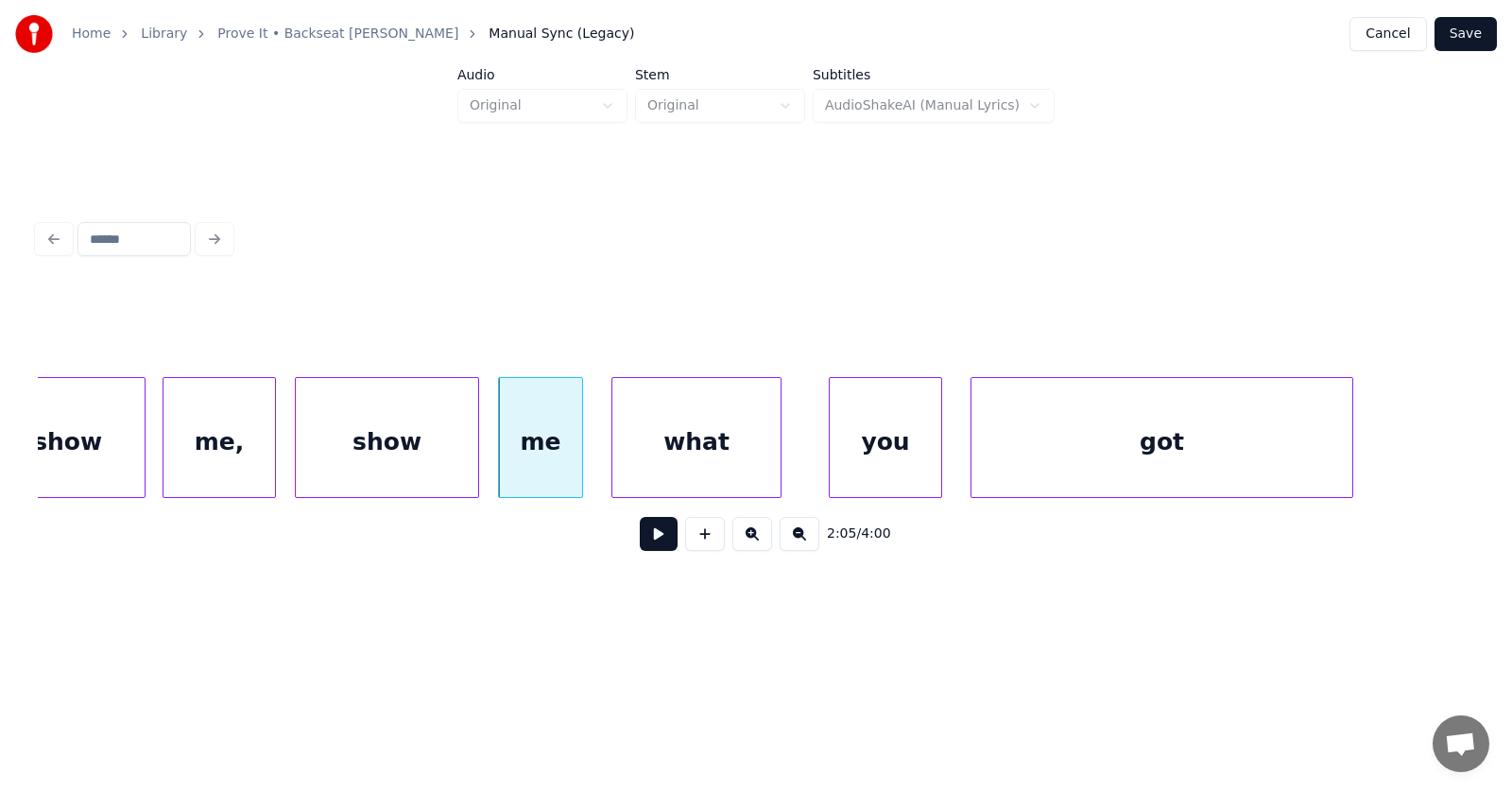
click at [721, 443] on div "what" at bounding box center [696, 442] width 168 height 129
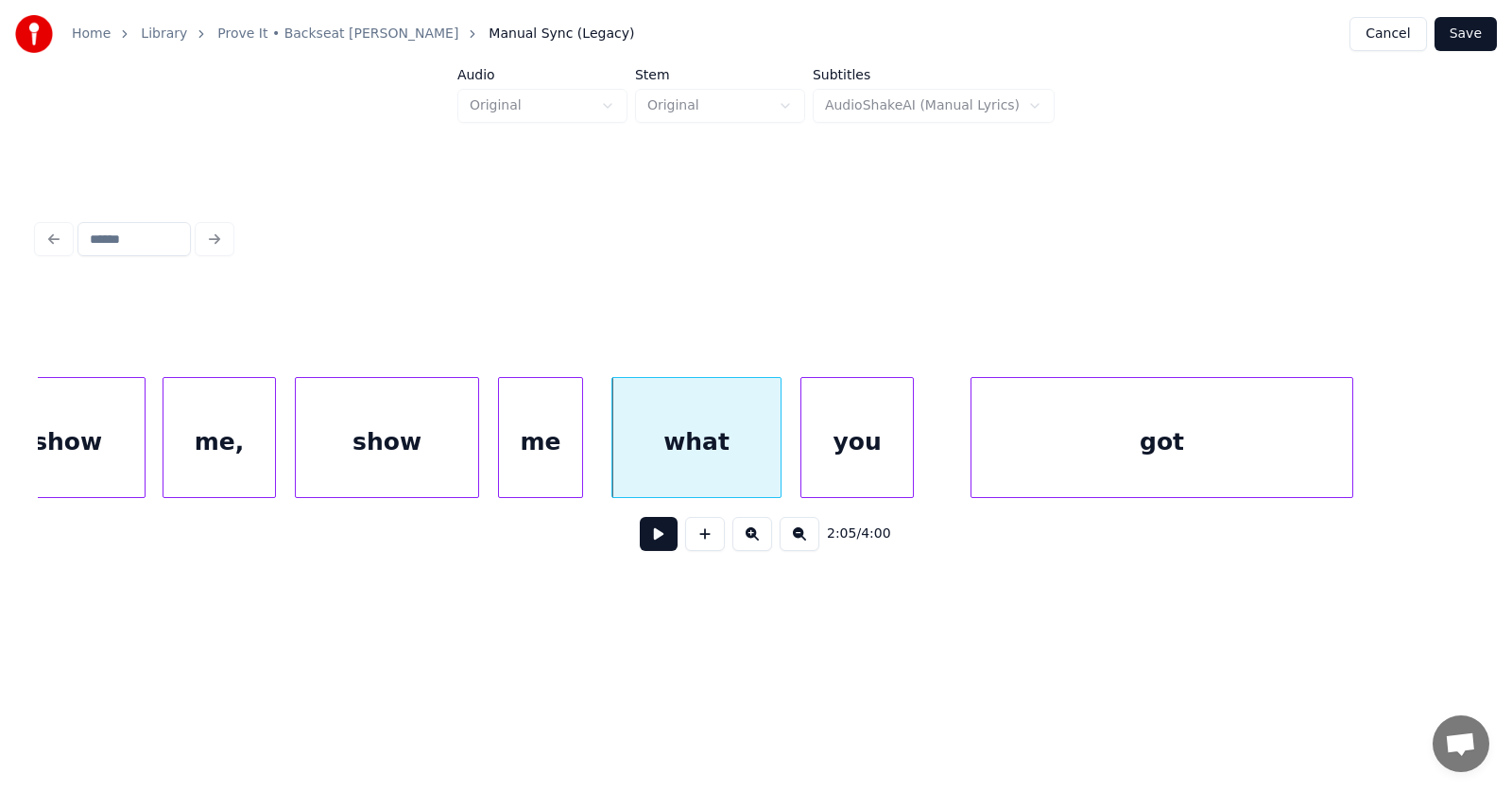
click at [837, 456] on div "you" at bounding box center [857, 442] width 112 height 129
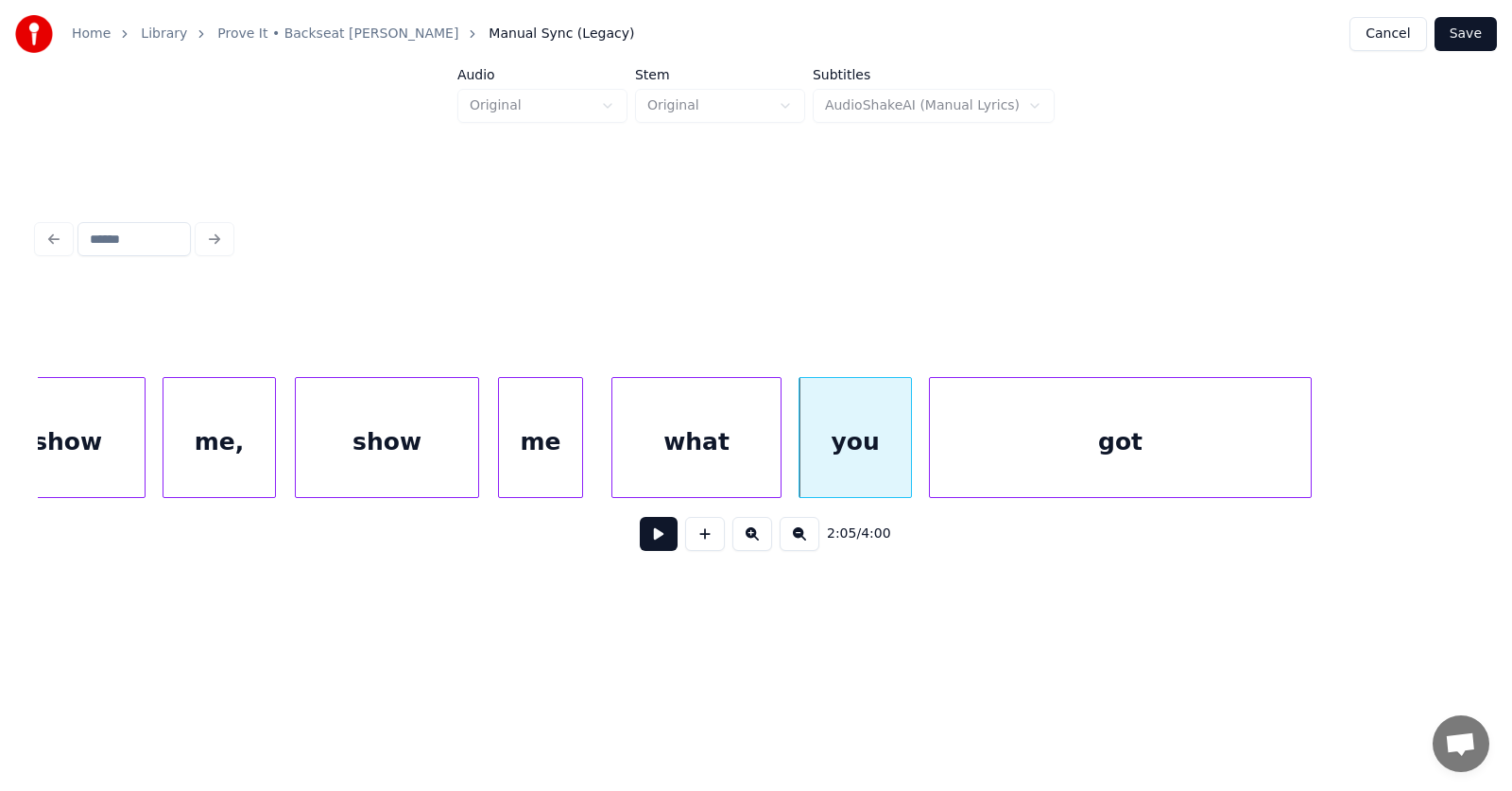
click at [1016, 462] on div "got" at bounding box center [1120, 442] width 381 height 129
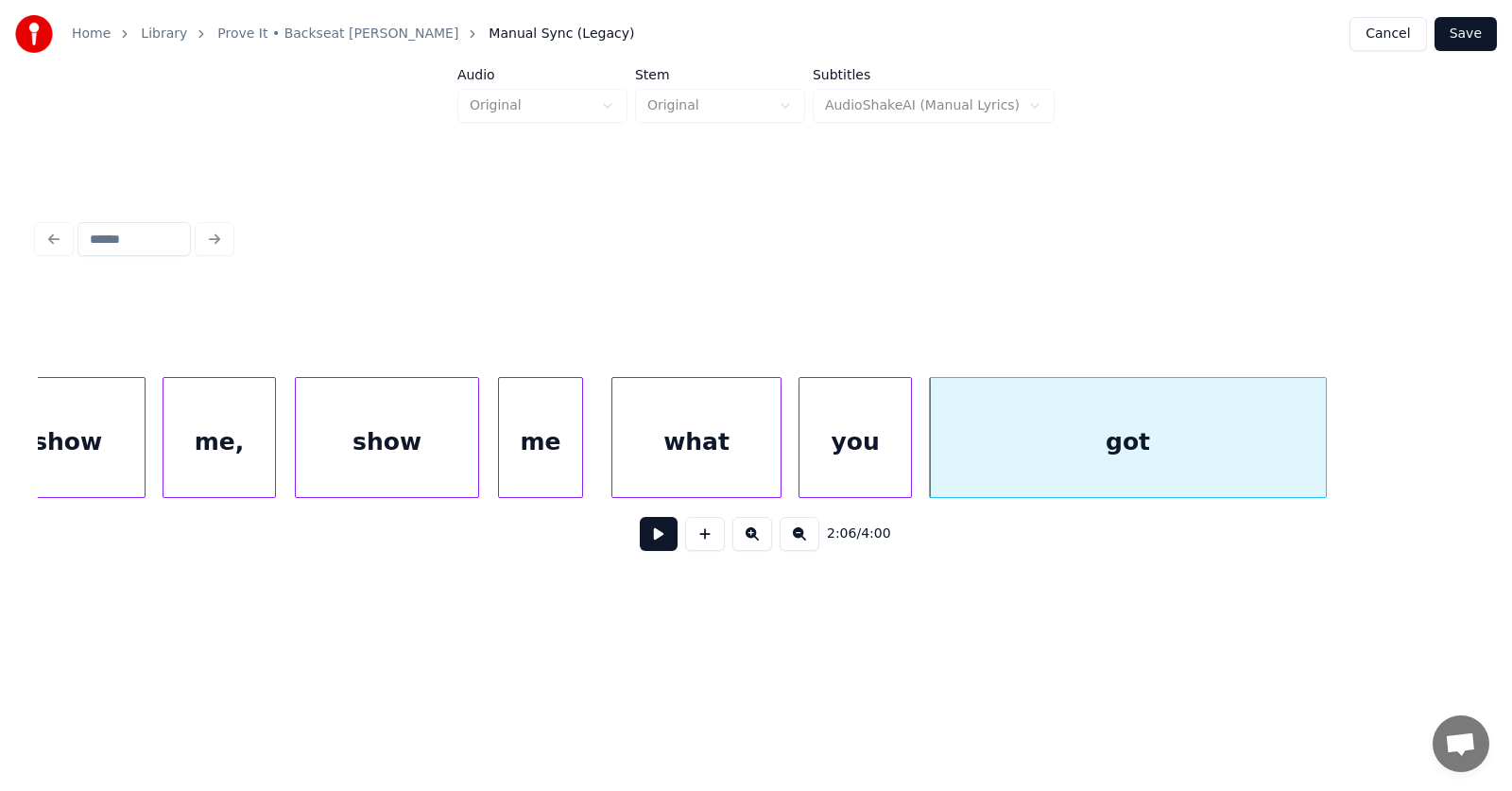
click at [1326, 440] on div at bounding box center [1323, 437] width 6 height 119
click at [640, 537] on button at bounding box center [659, 534] width 38 height 34
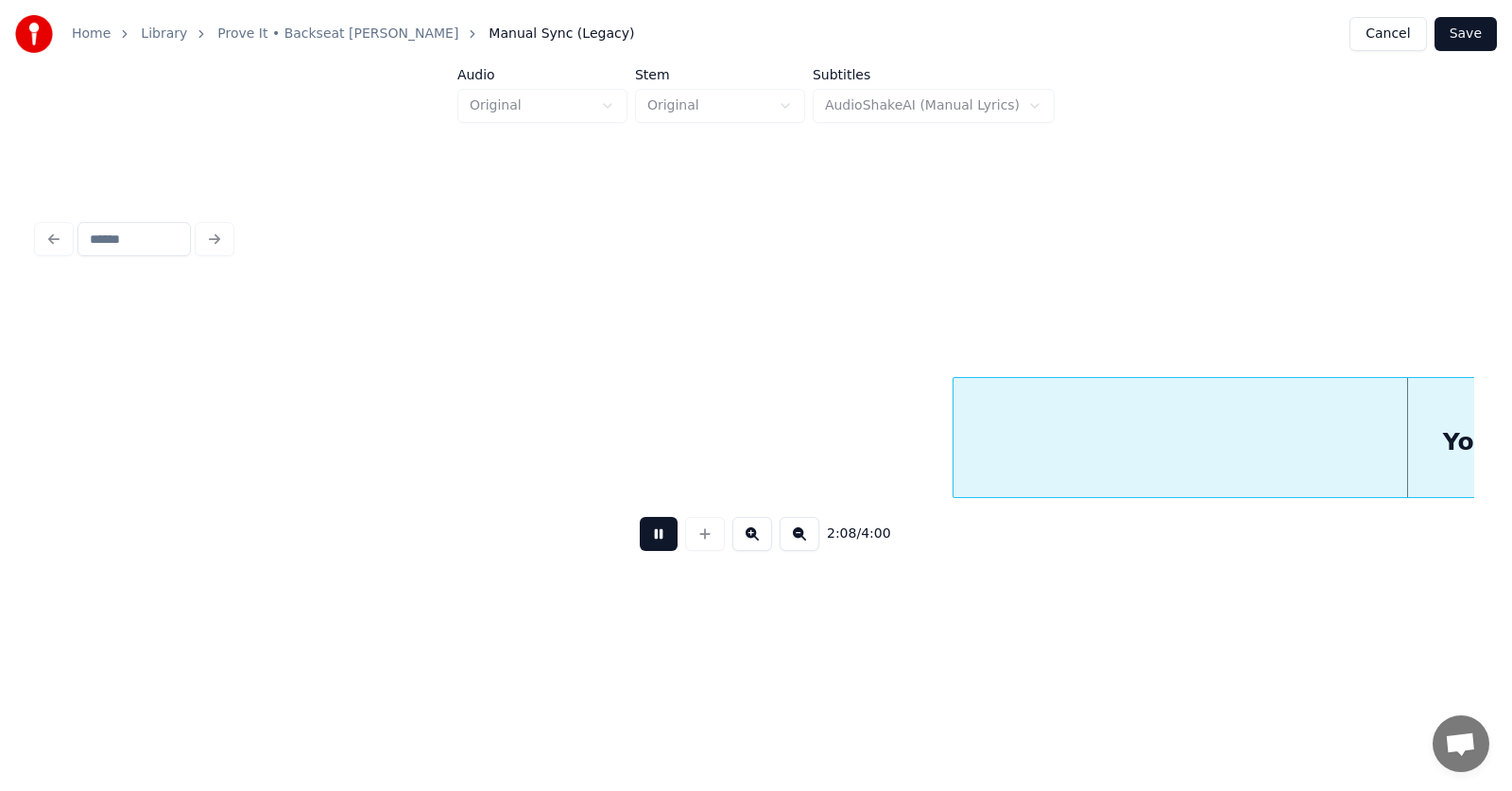
scroll to position [0, 91349]
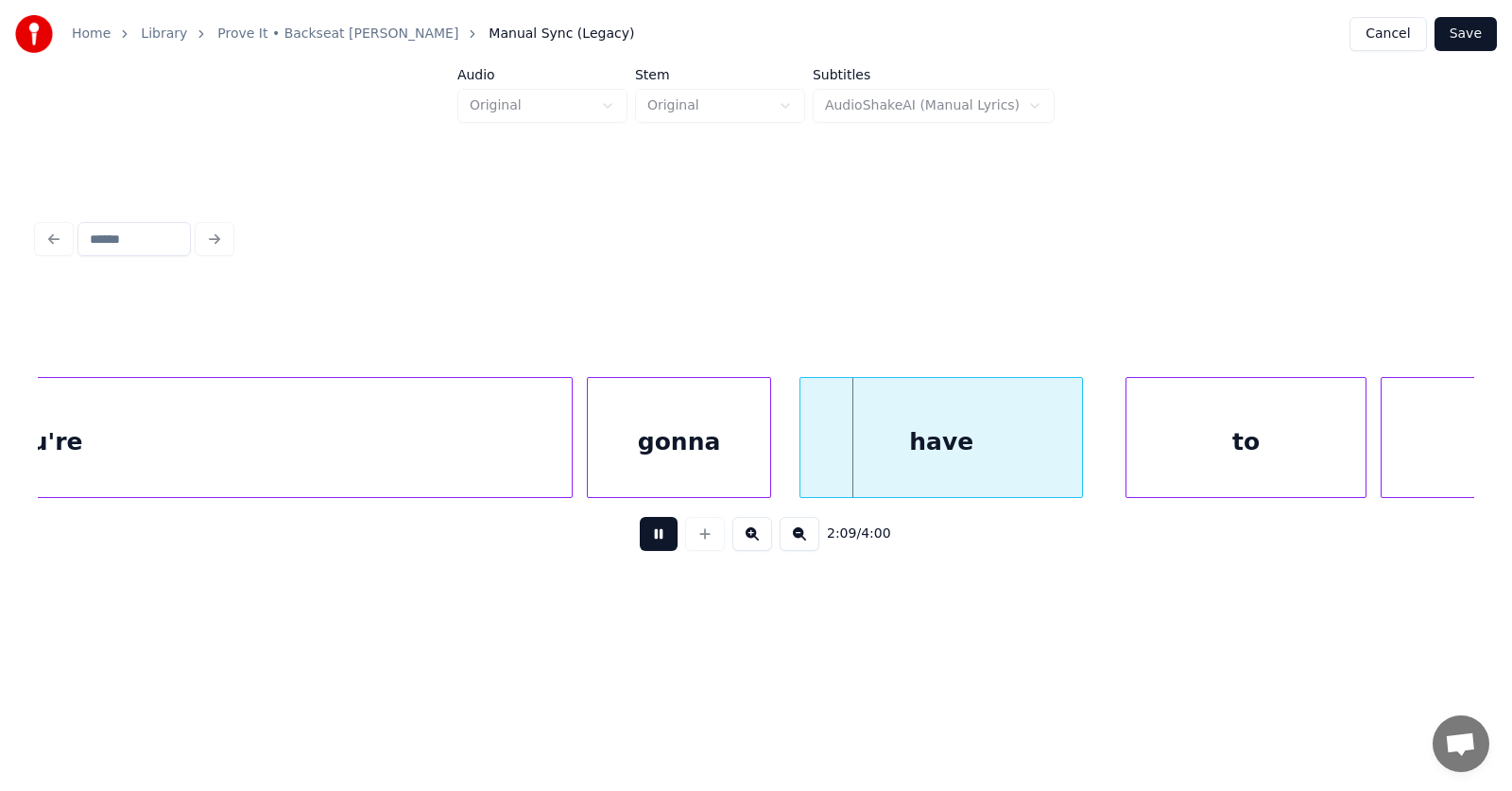
click at [658, 528] on button at bounding box center [659, 534] width 38 height 34
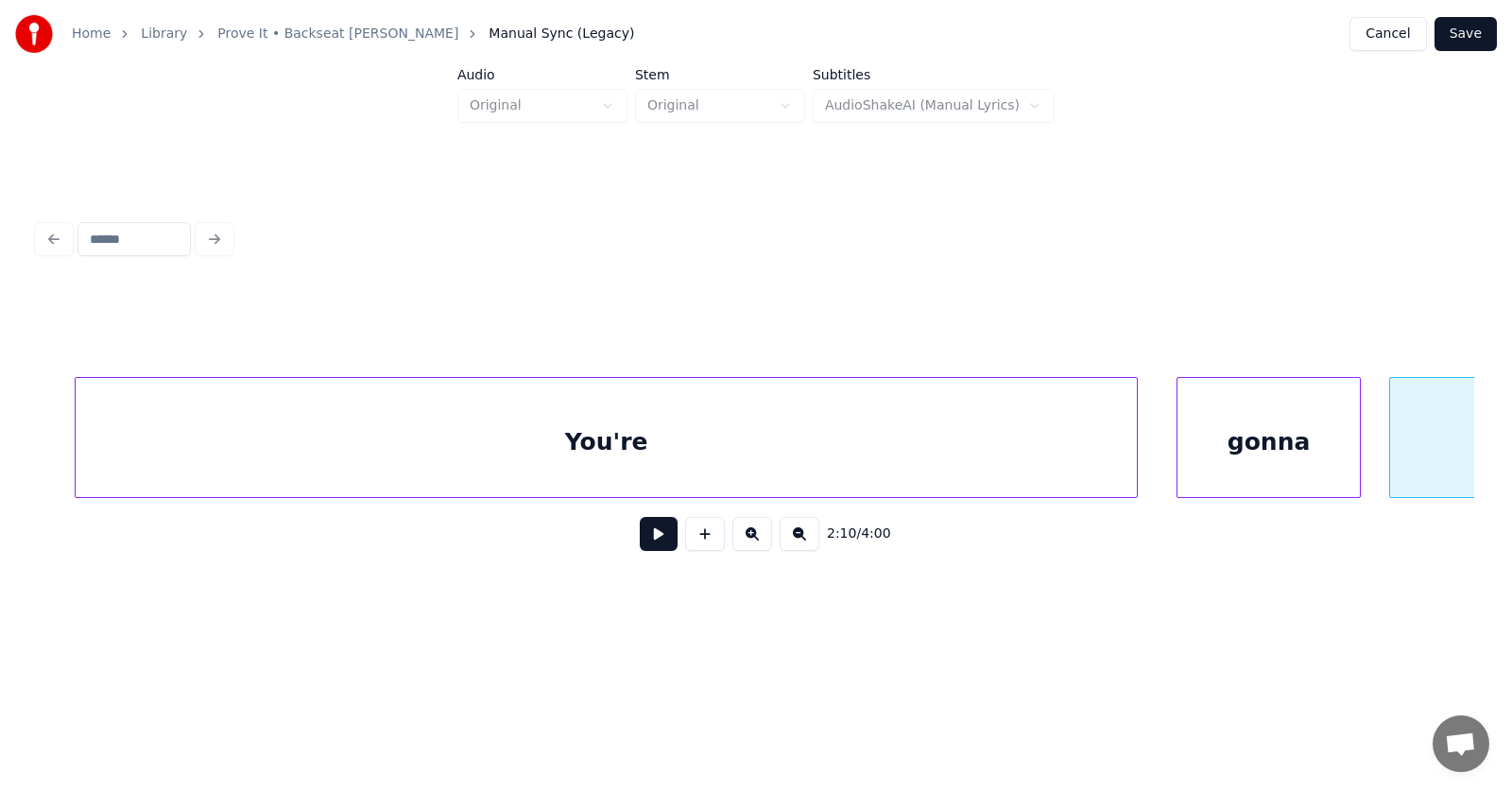
click at [369, 460] on div "You're" at bounding box center [606, 442] width 1061 height 129
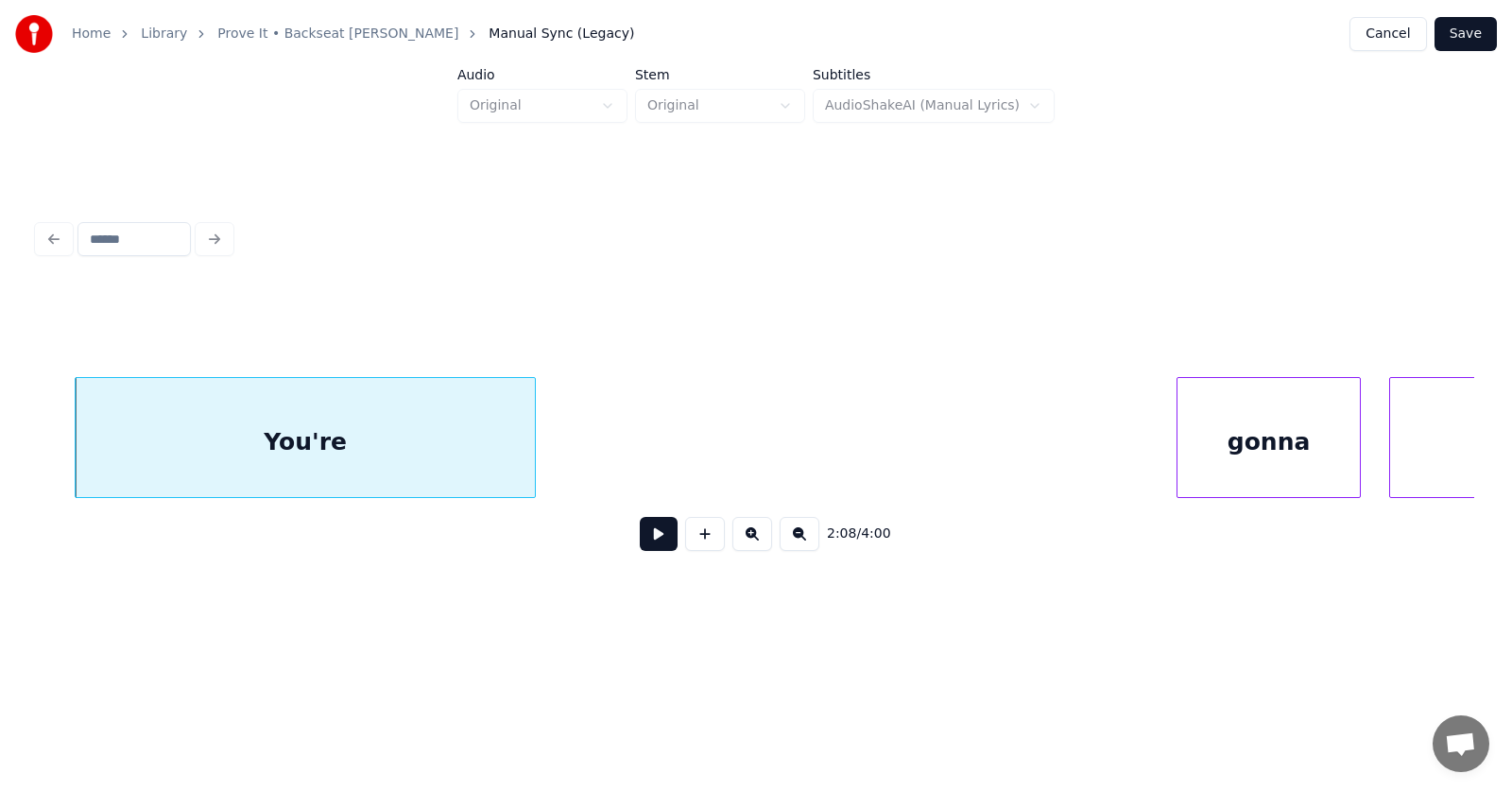
click at [535, 471] on div at bounding box center [532, 437] width 6 height 119
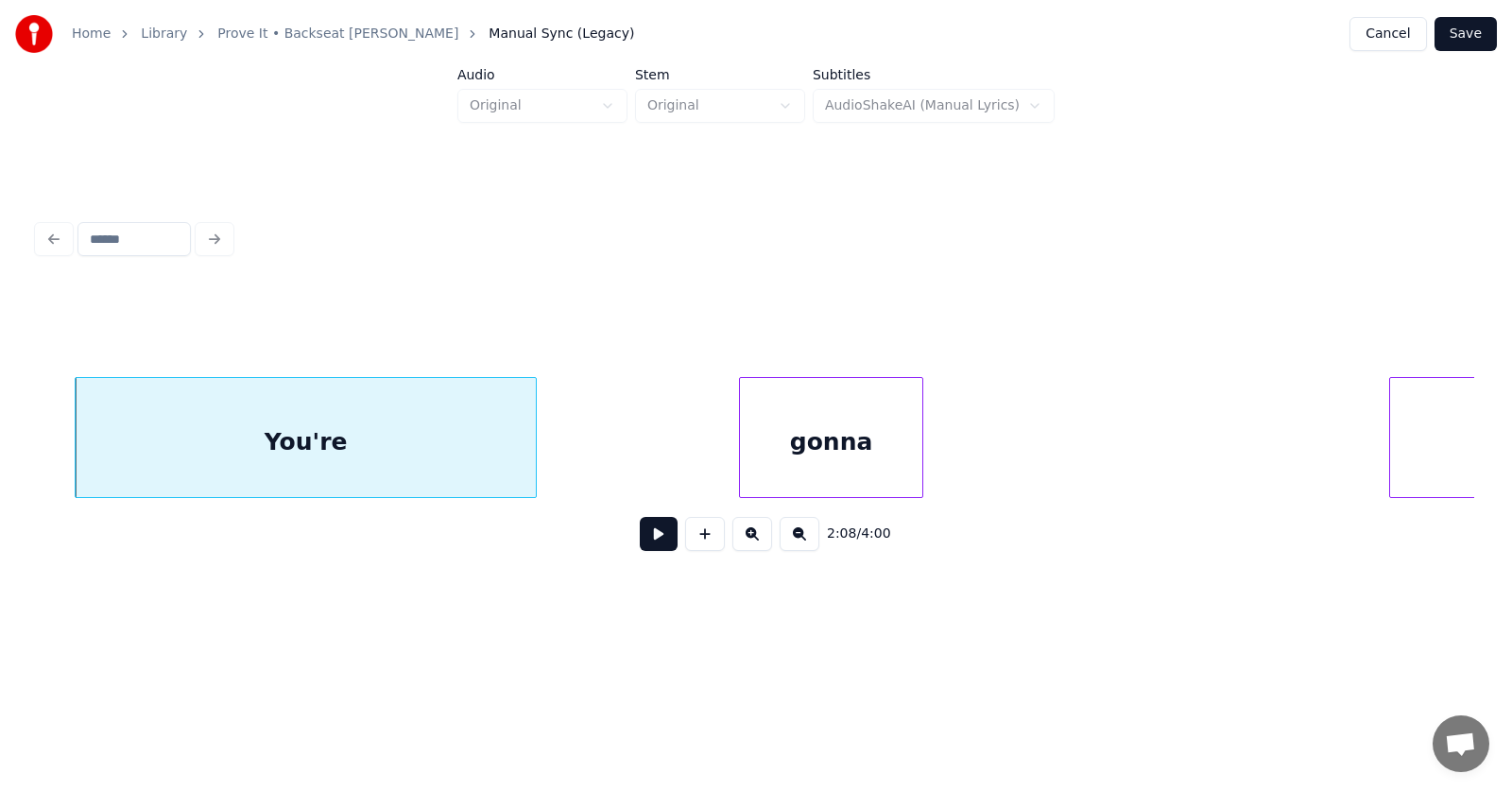
click at [803, 498] on div "You're gonna have" at bounding box center [756, 437] width 1436 height 121
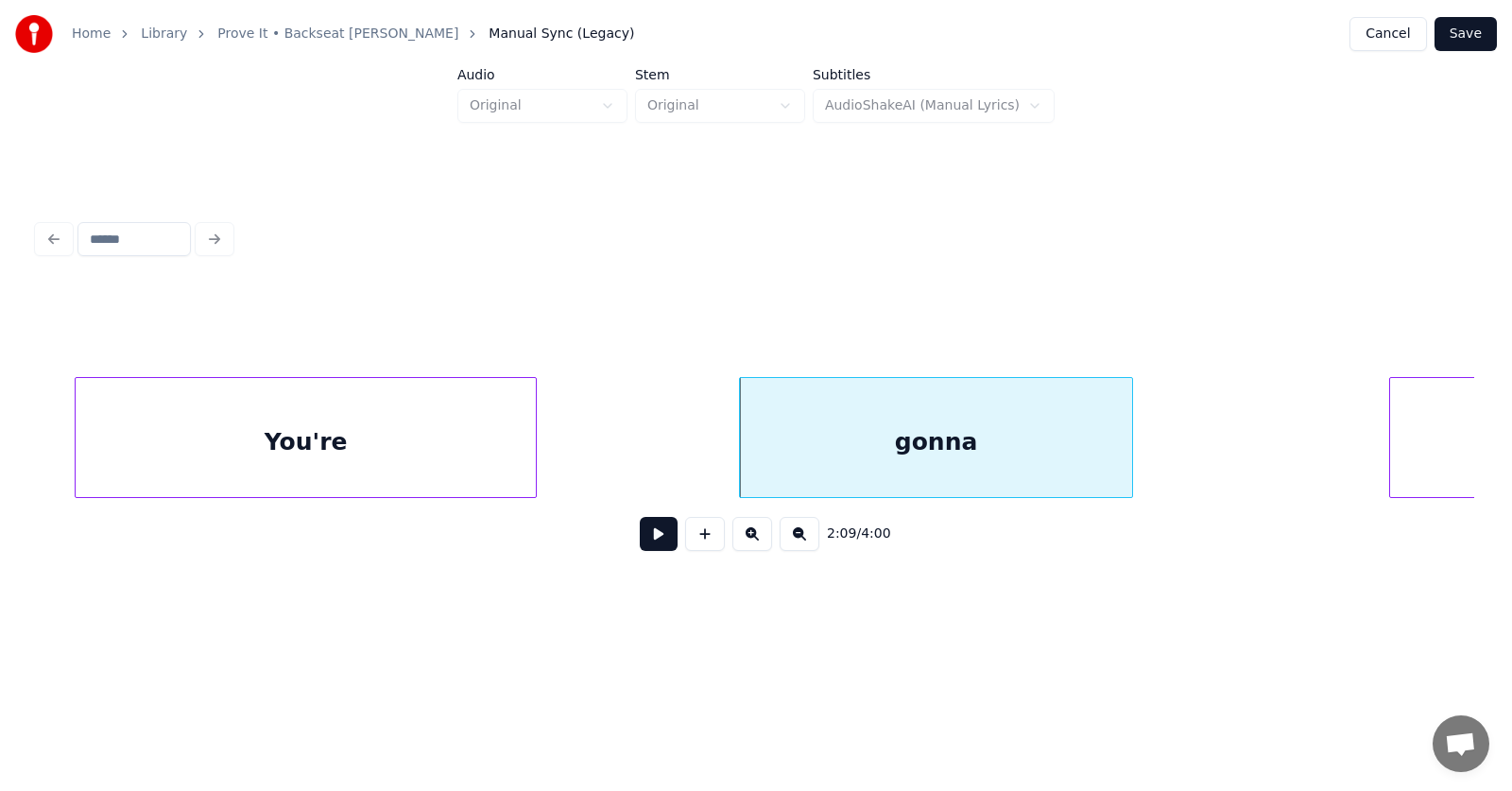
click at [1131, 444] on div at bounding box center [1130, 437] width 6 height 119
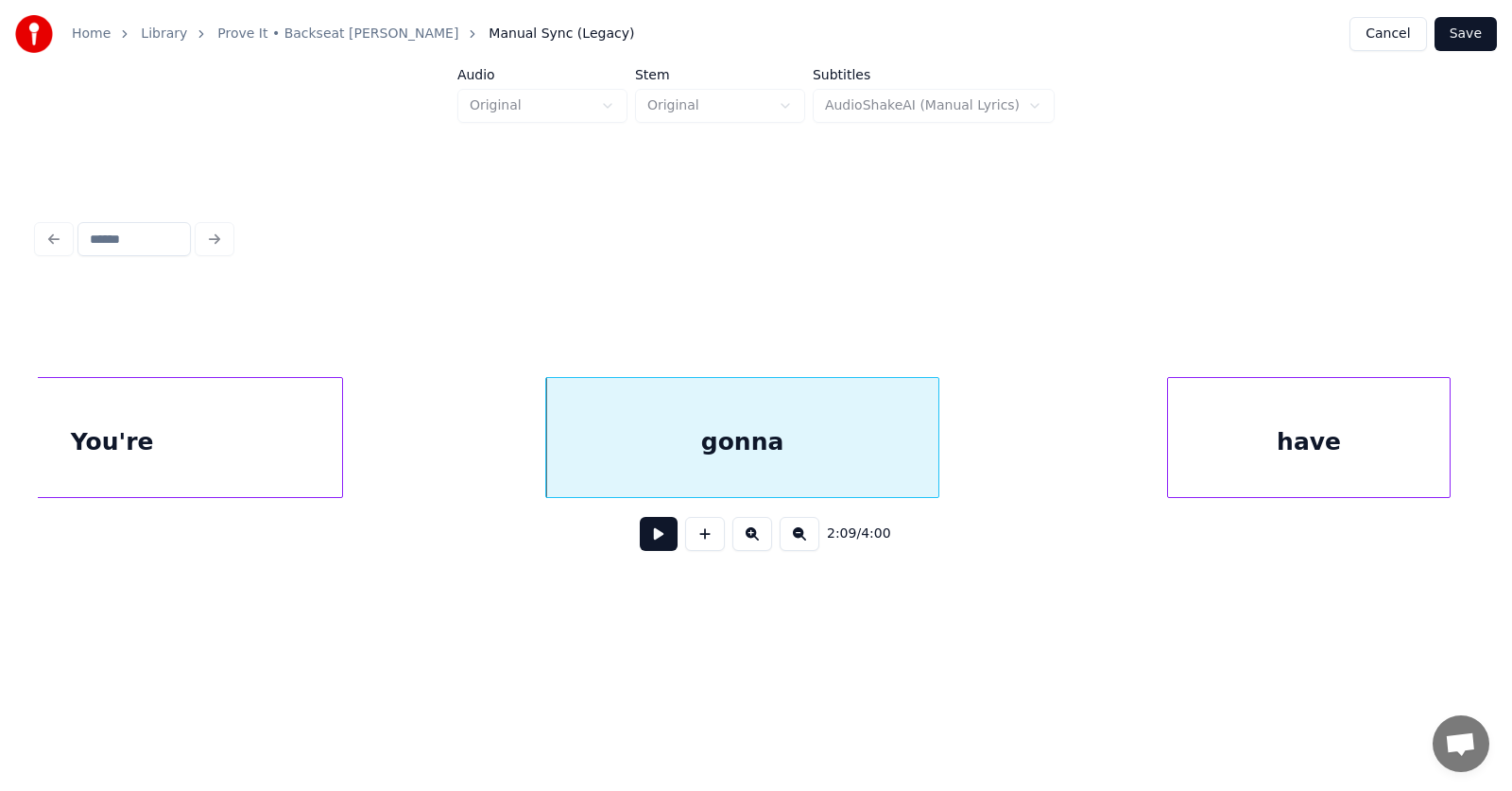
click at [1387, 436] on div "have" at bounding box center [1309, 442] width 282 height 129
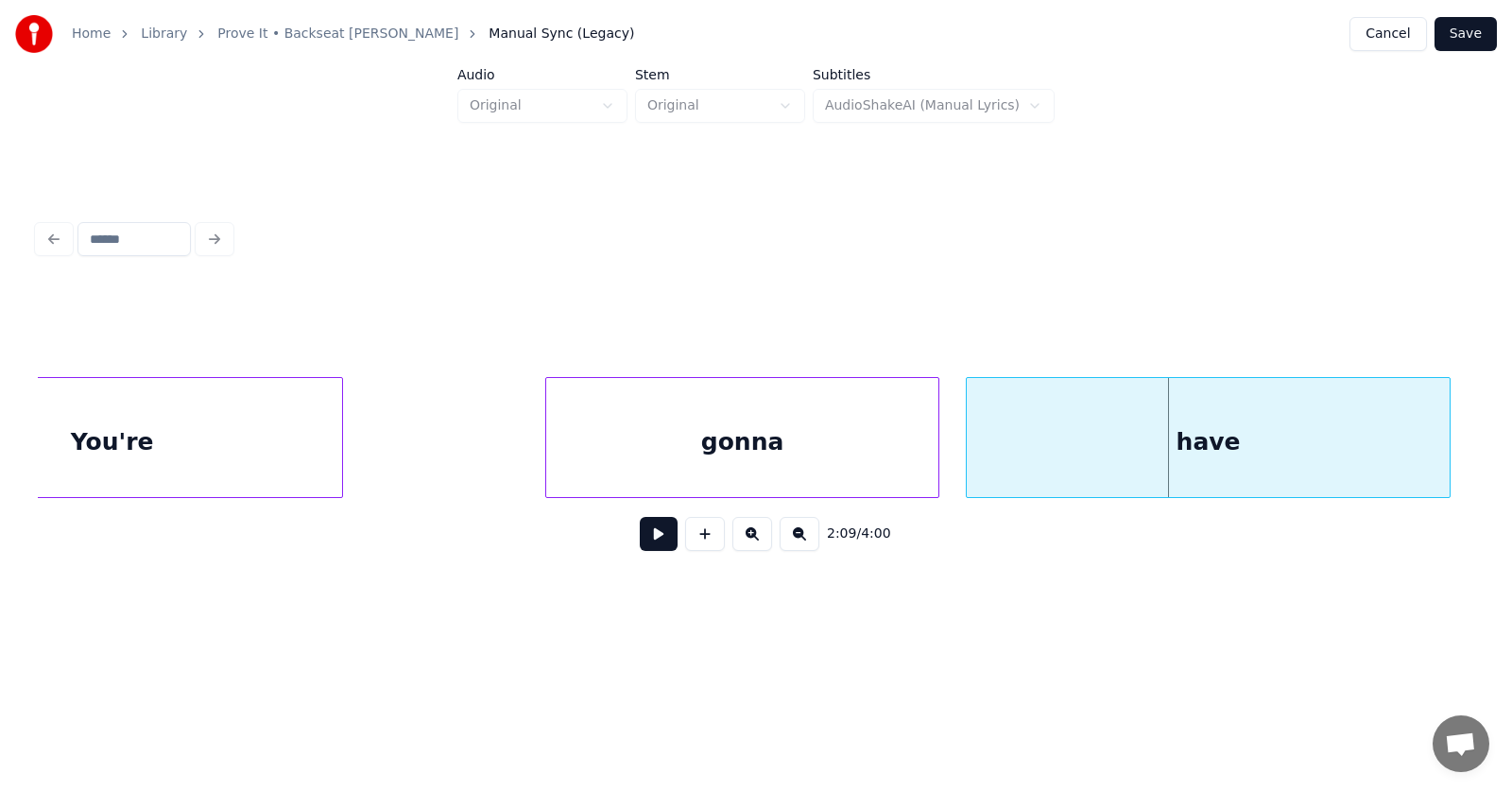
click at [969, 457] on div at bounding box center [970, 437] width 6 height 119
click at [1027, 453] on div "have" at bounding box center [1209, 442] width 483 height 129
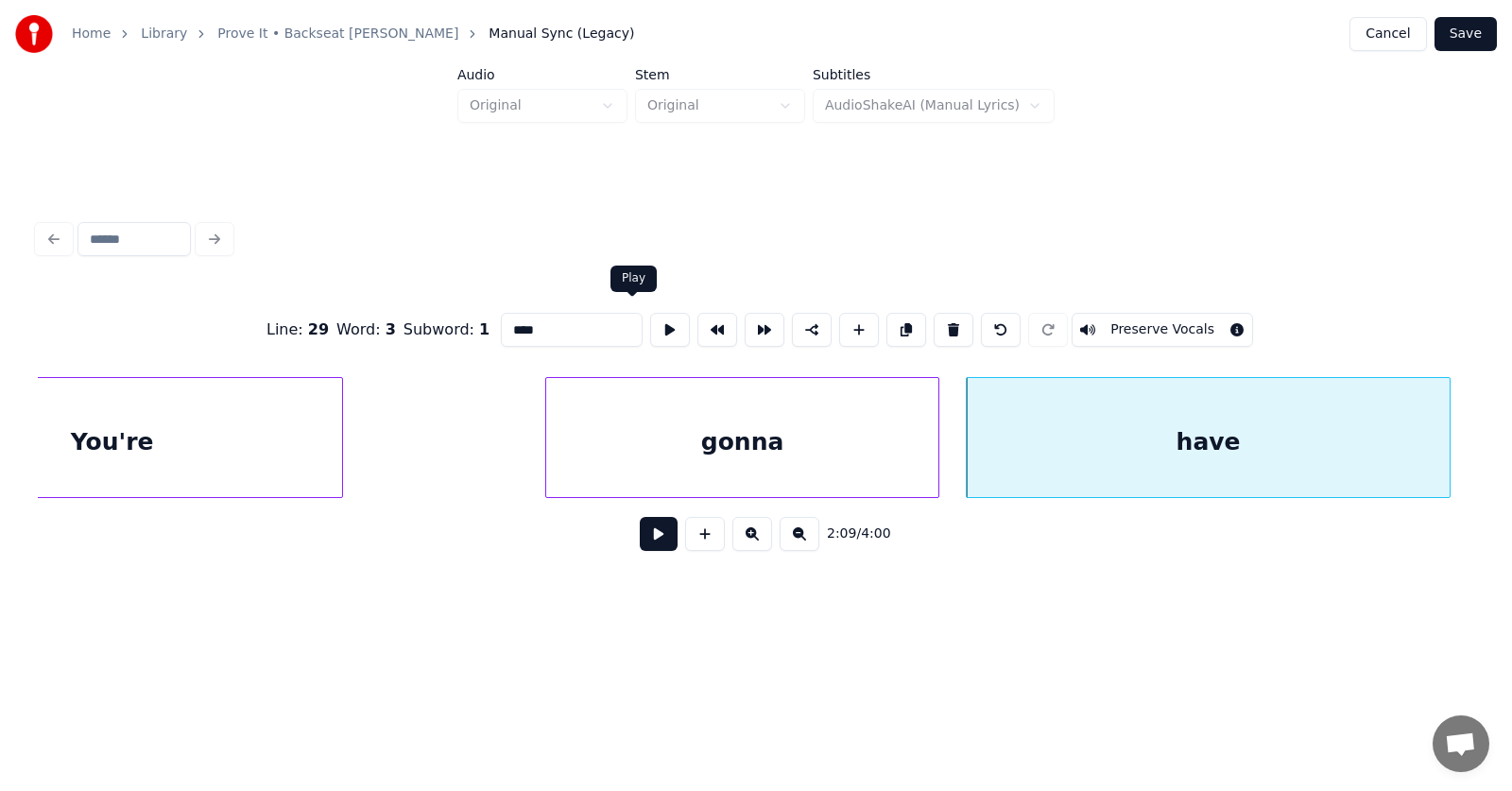
click at [650, 323] on button at bounding box center [670, 330] width 39 height 34
drag, startPoint x: 522, startPoint y: 328, endPoint x: 469, endPoint y: 329, distance: 53.0
click at [501, 329] on input "****" at bounding box center [571, 330] width 141 height 34
click at [786, 450] on div "gonna" at bounding box center [742, 442] width 393 height 129
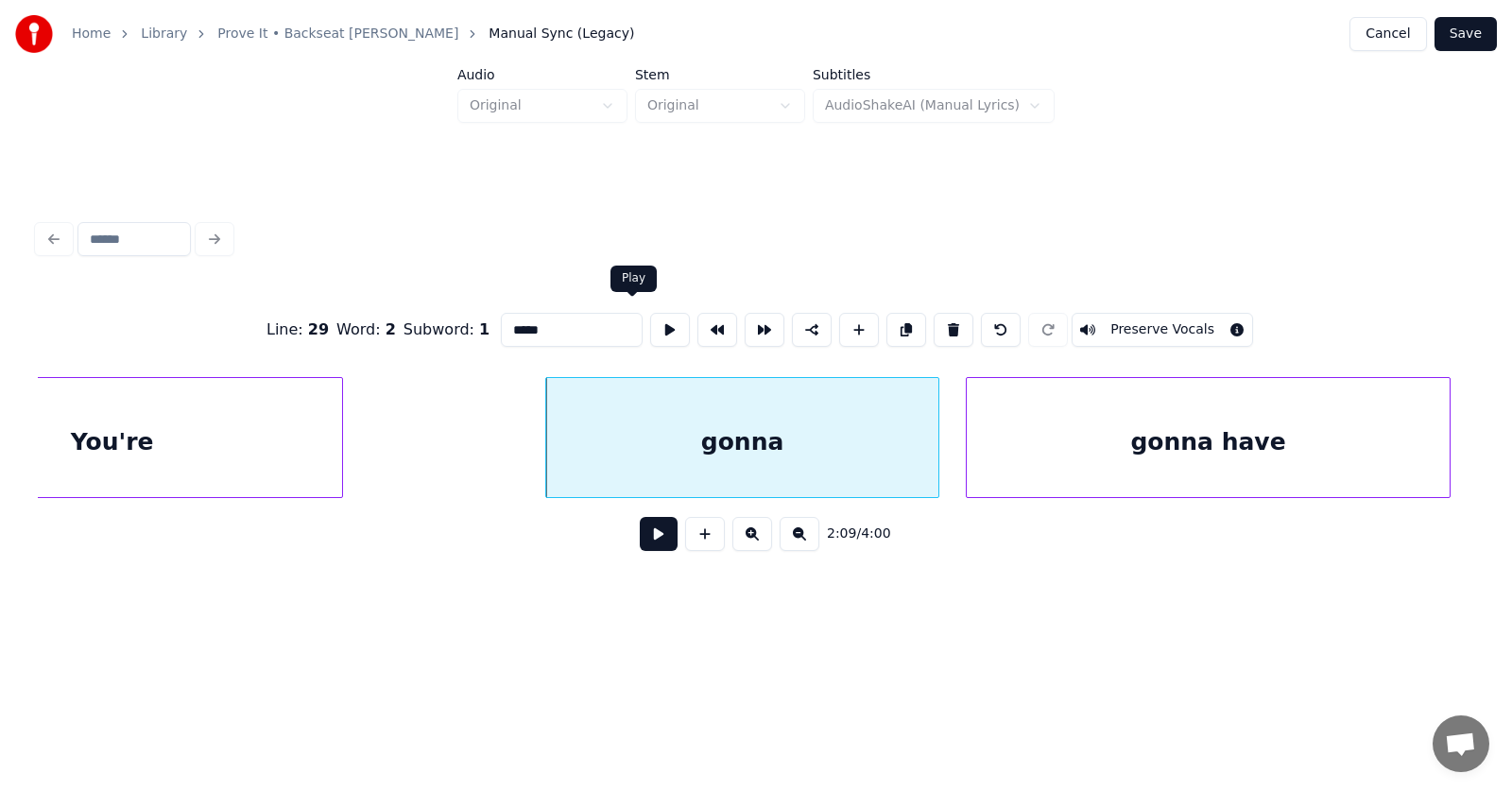
click at [650, 317] on button at bounding box center [670, 330] width 39 height 34
drag, startPoint x: 544, startPoint y: 327, endPoint x: 461, endPoint y: 334, distance: 83.3
click at [501, 334] on input "*****" at bounding box center [571, 330] width 141 height 34
click at [513, 329] on input "********" at bounding box center [571, 330] width 141 height 34
click at [262, 440] on div "You're" at bounding box center [112, 442] width 460 height 129
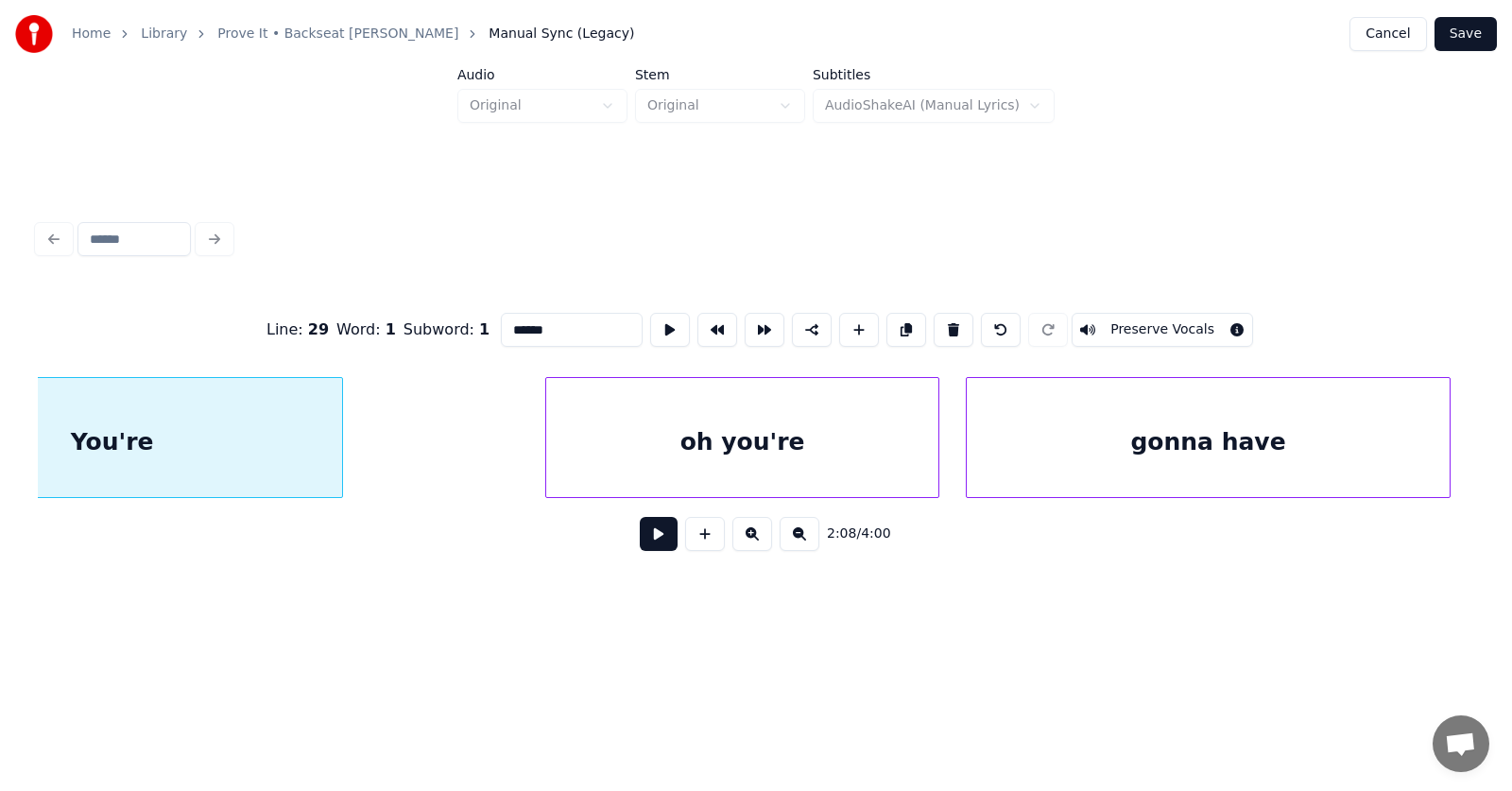
scroll to position [0, 90797]
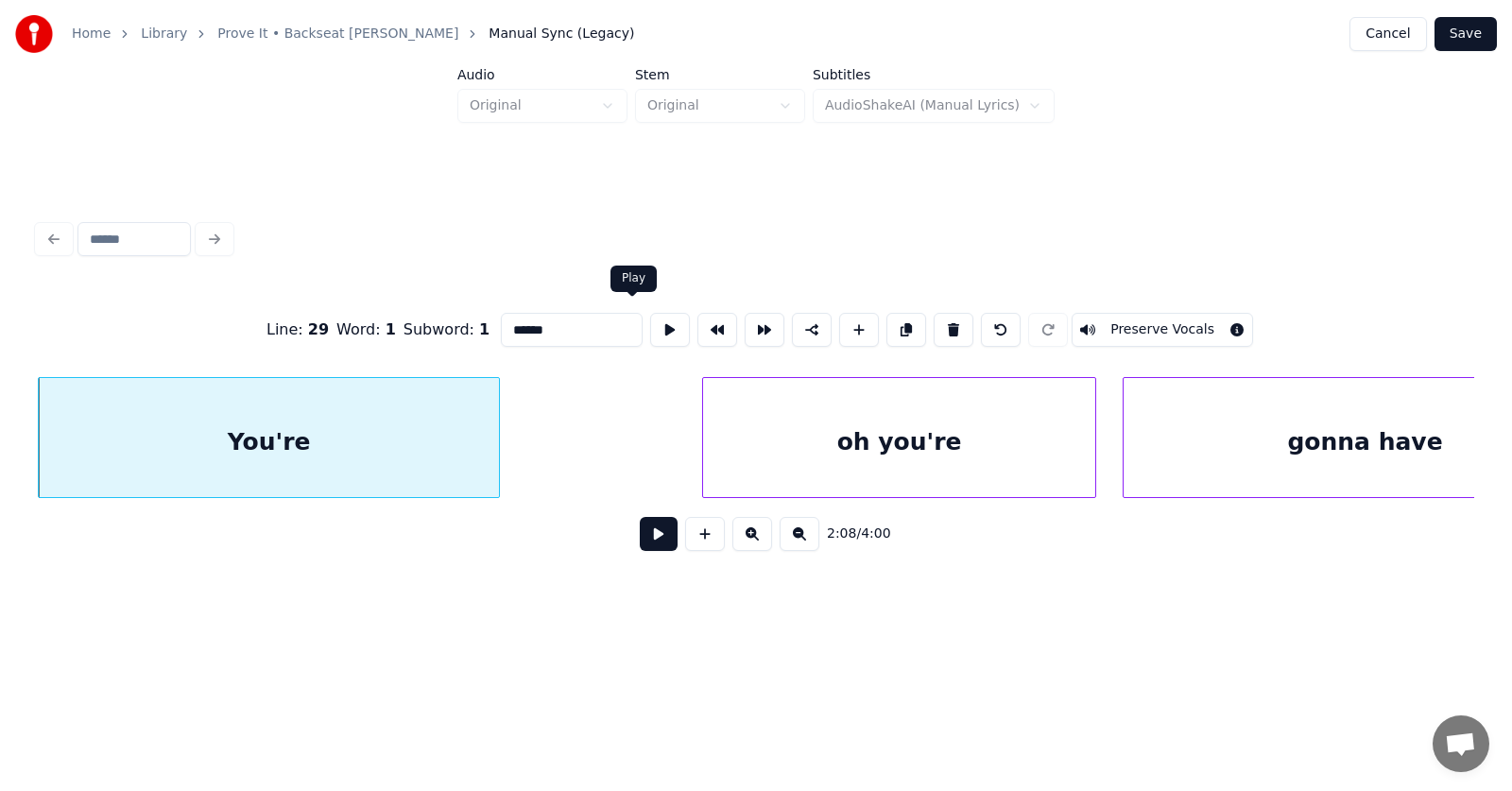
click at [650, 317] on button at bounding box center [670, 330] width 39 height 34
drag, startPoint x: 525, startPoint y: 323, endPoint x: 464, endPoint y: 327, distance: 61.1
click at [501, 327] on input "******" at bounding box center [571, 330] width 141 height 34
type input "**"
click at [640, 551] on button at bounding box center [659, 534] width 38 height 34
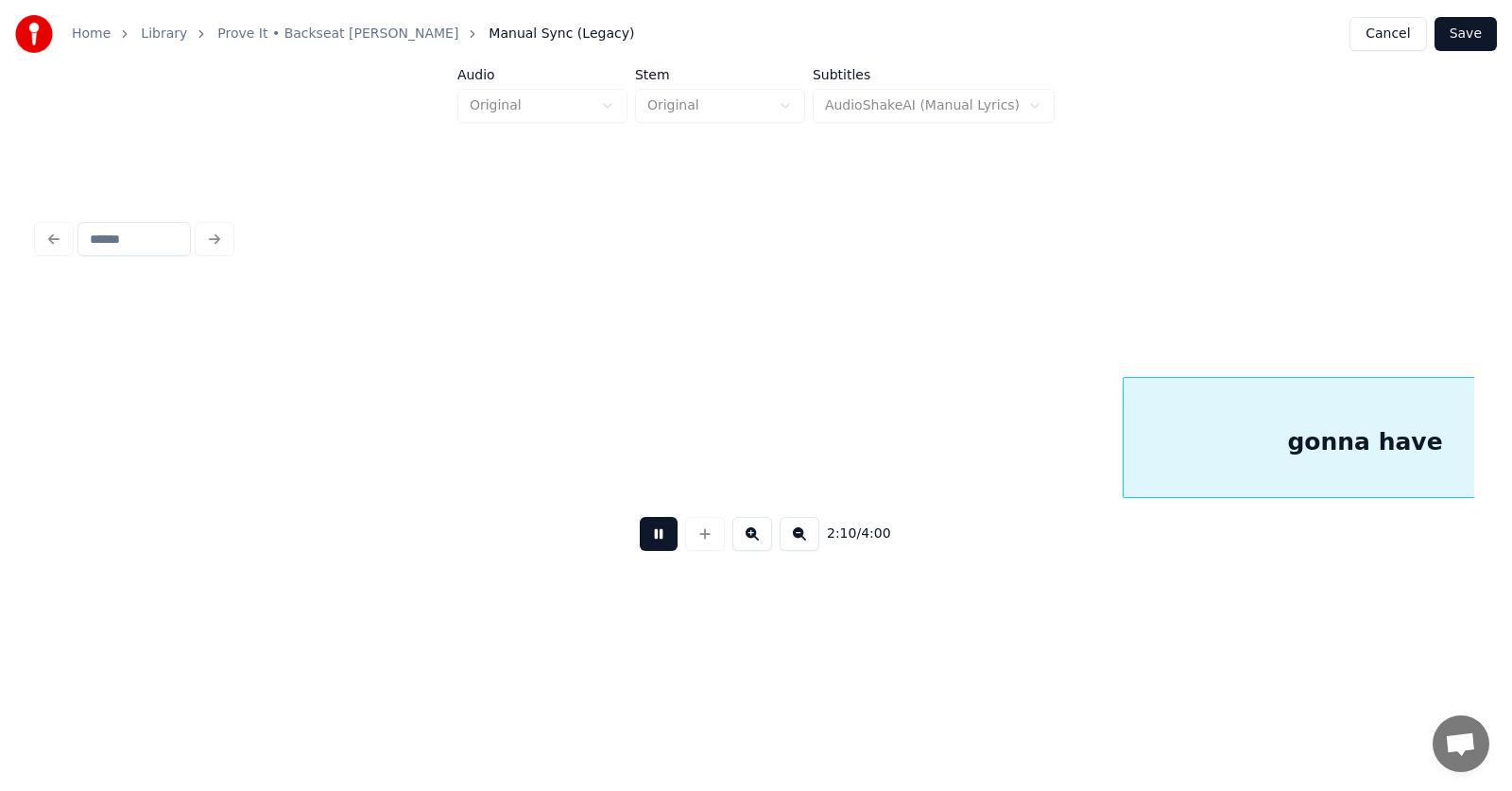
scroll to position [0, 92241]
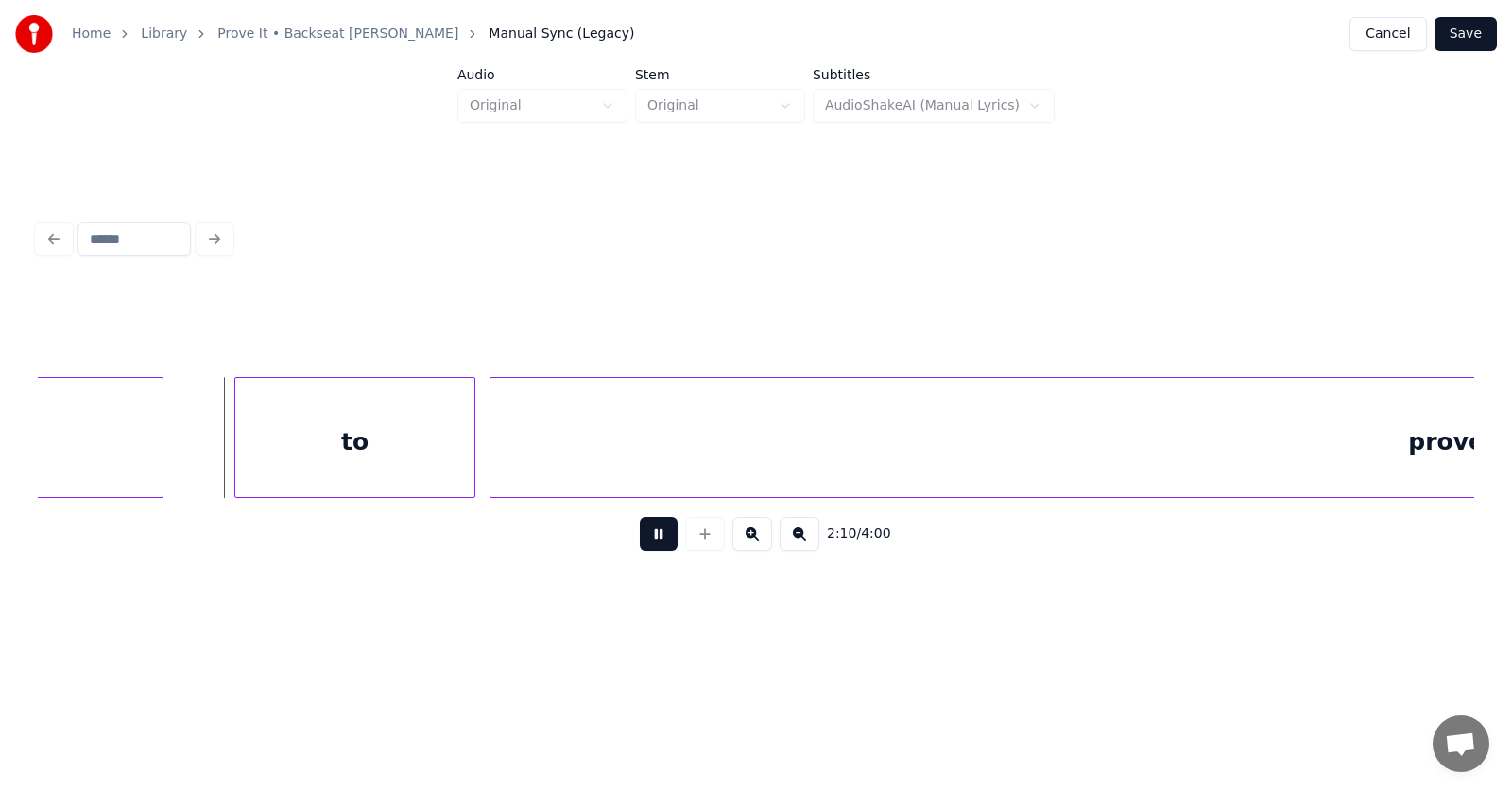
click at [640, 551] on button at bounding box center [659, 534] width 38 height 34
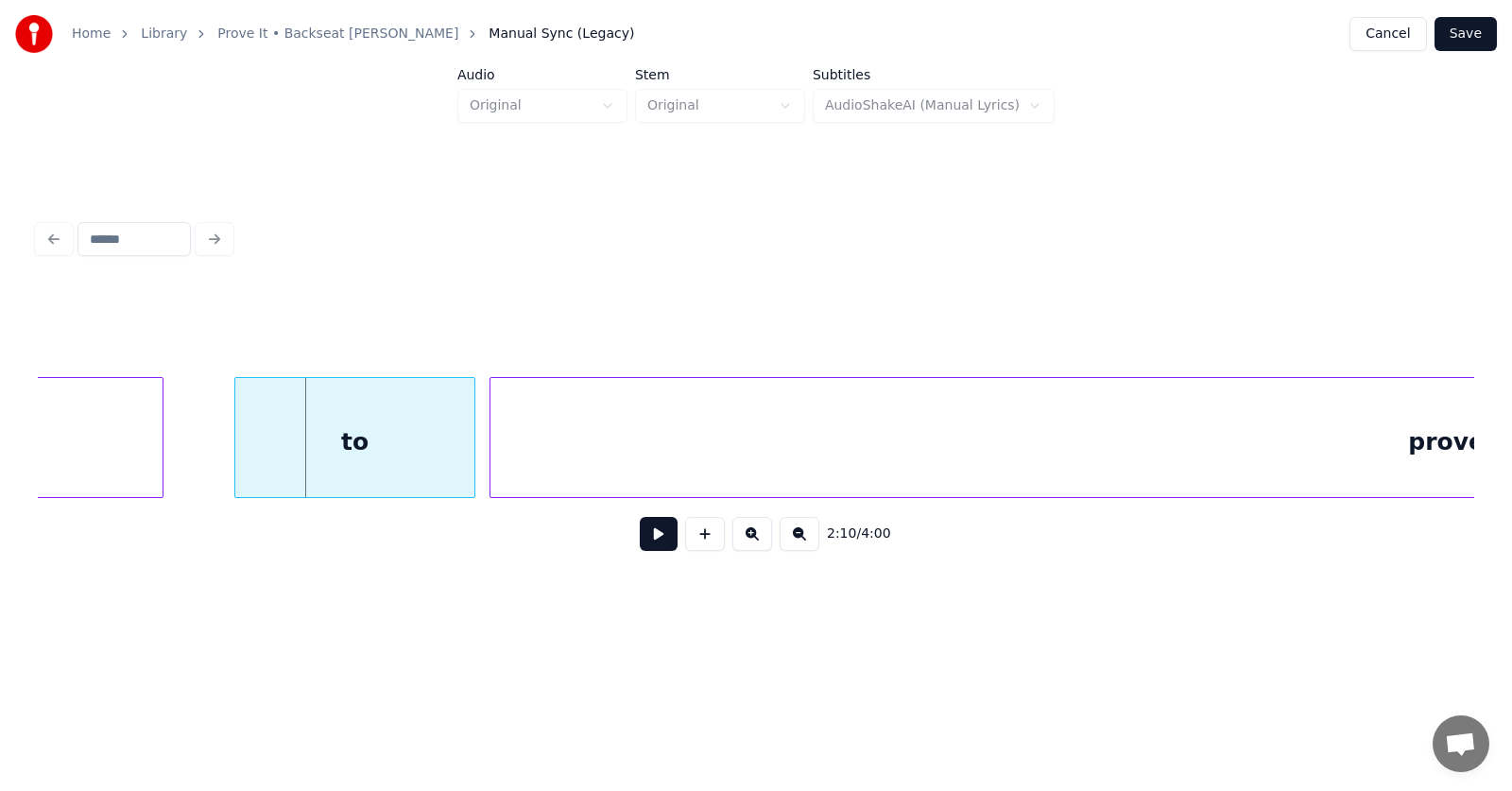
scroll to position [0, 92026]
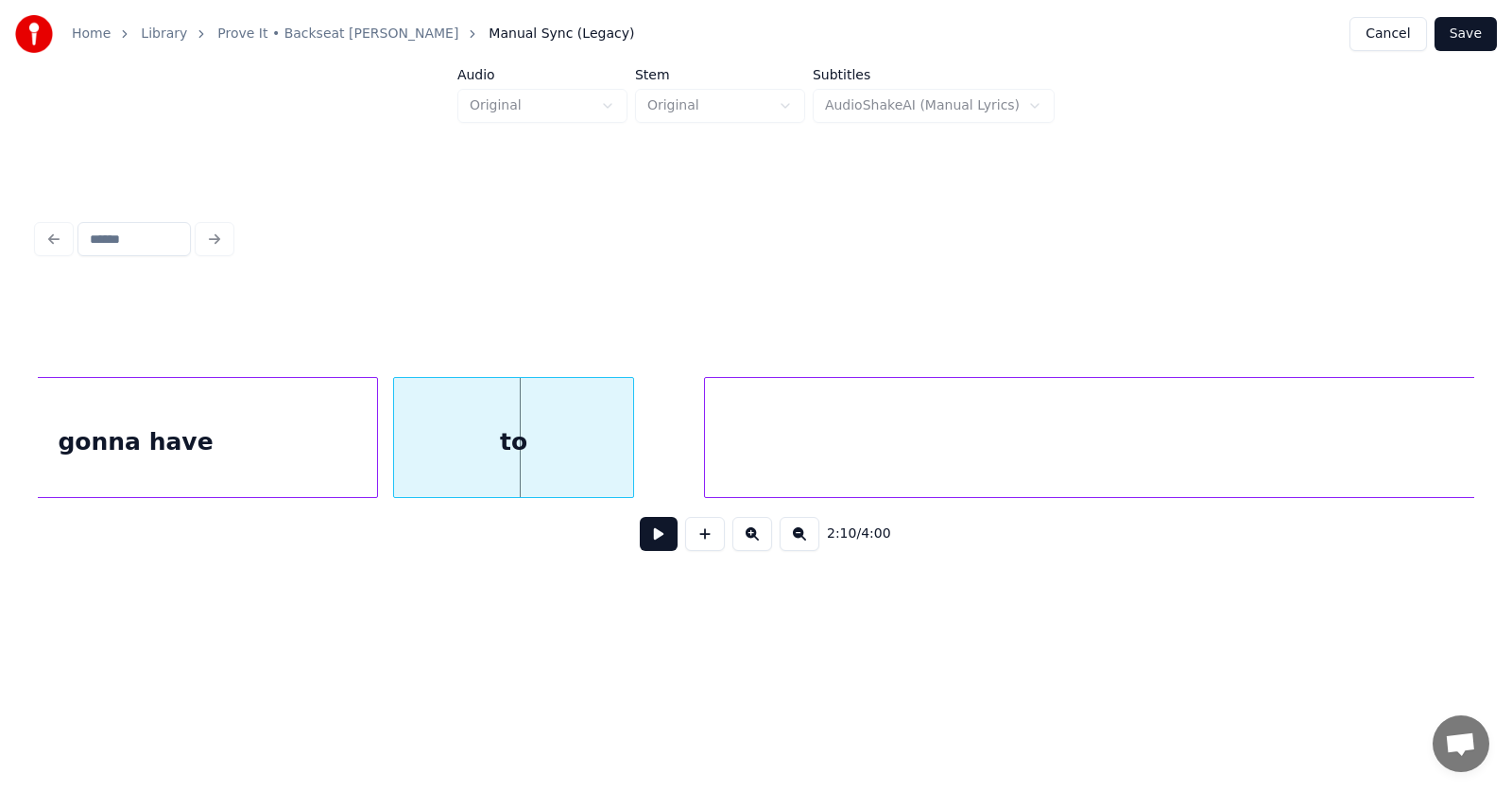
click at [555, 463] on div "to" at bounding box center [513, 442] width 240 height 129
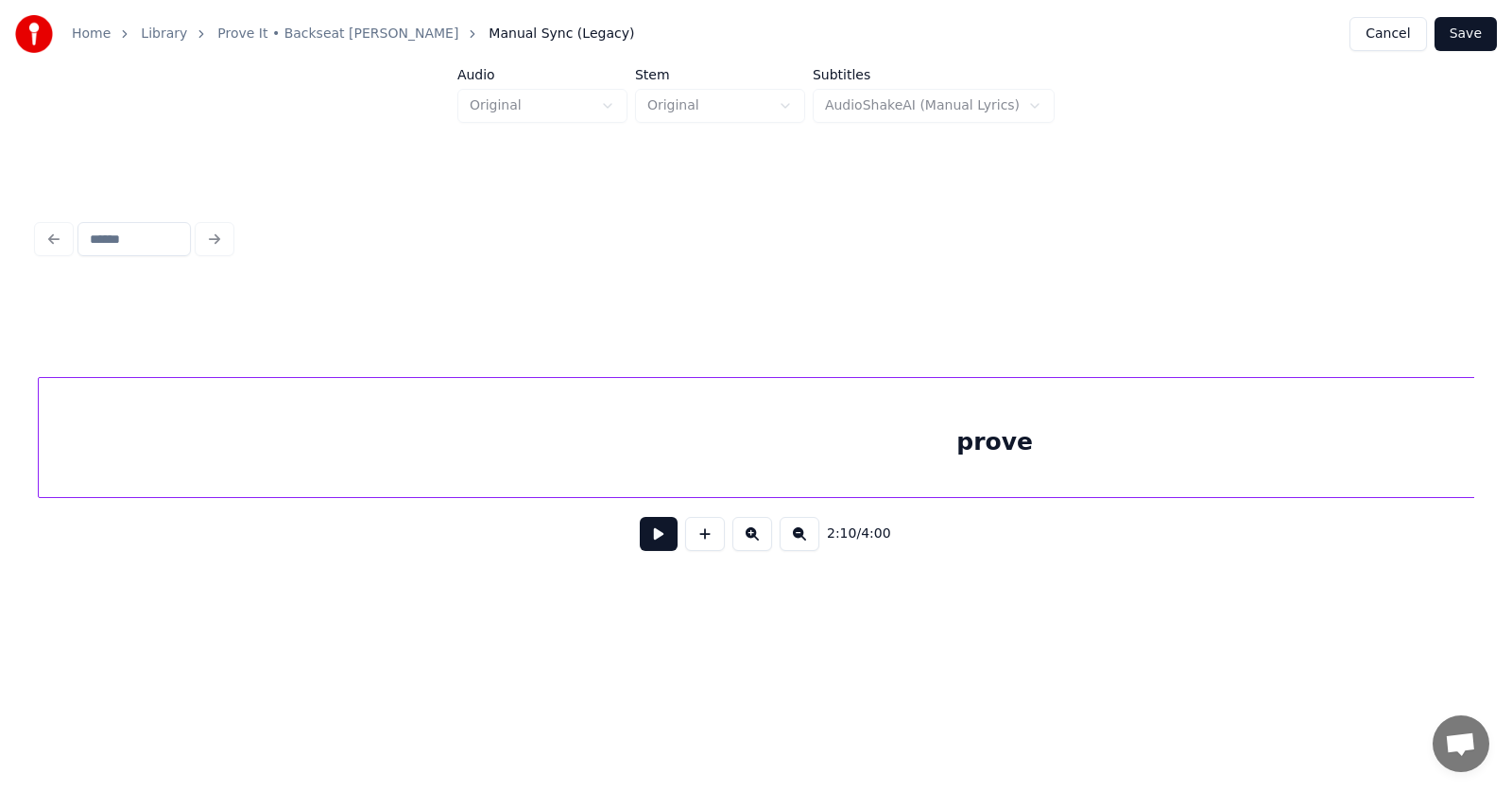
scroll to position [0, 92640]
click at [725, 455] on div "prove" at bounding box center [995, 442] width 1913 height 129
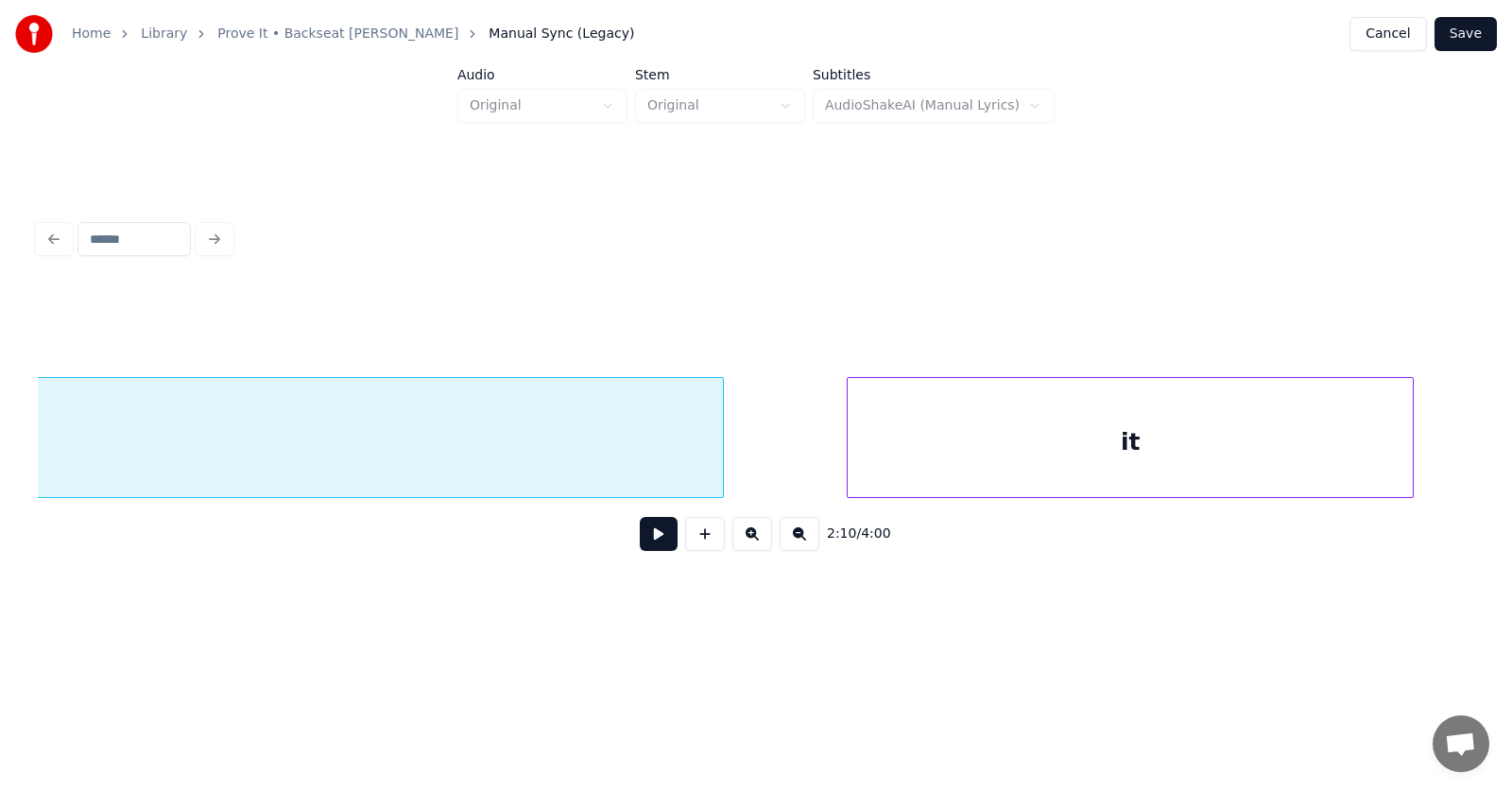
scroll to position [0, 94099]
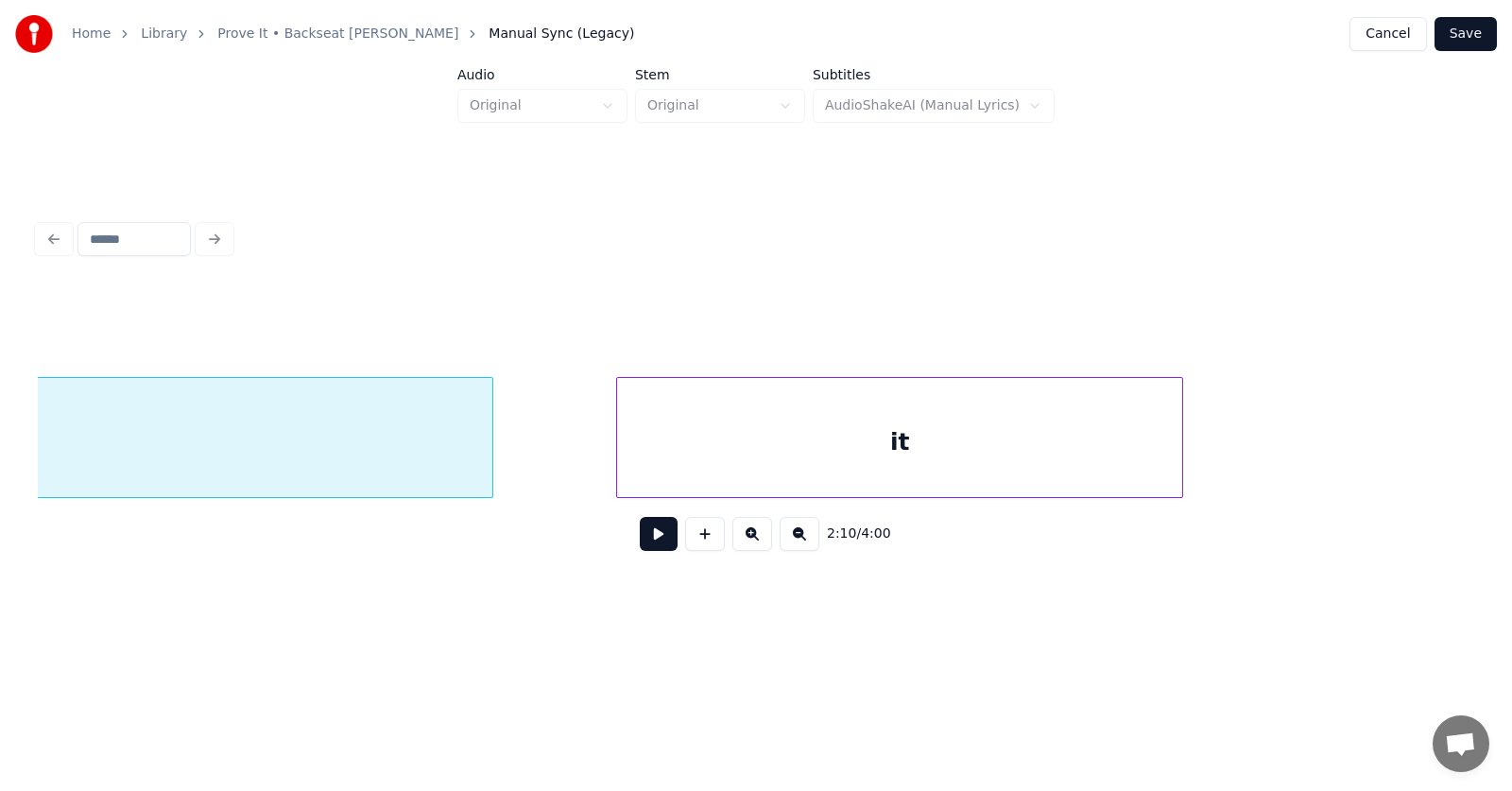
click at [872, 462] on div "it" at bounding box center [900, 442] width 566 height 129
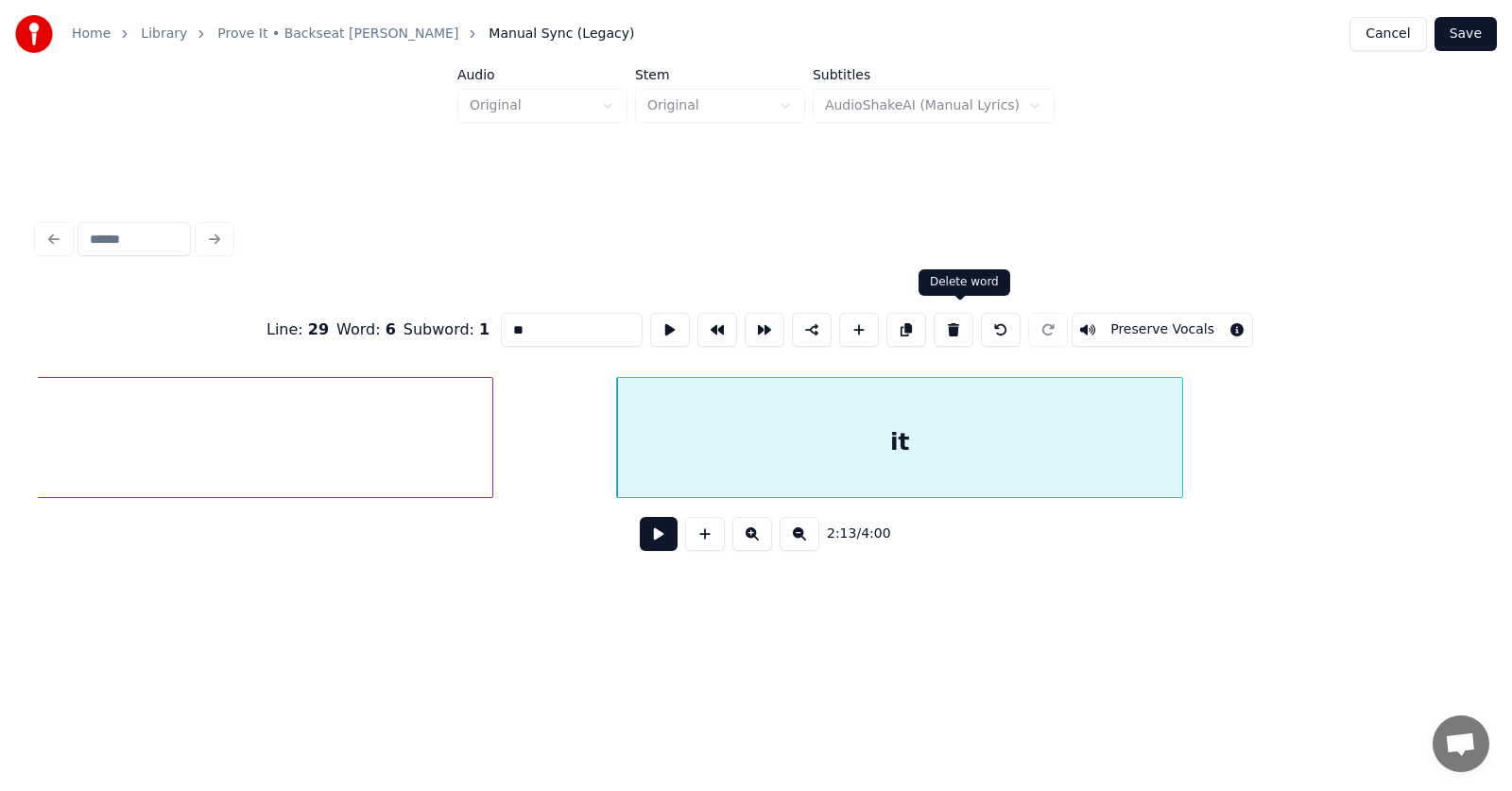
click at [957, 324] on button at bounding box center [953, 330] width 39 height 34
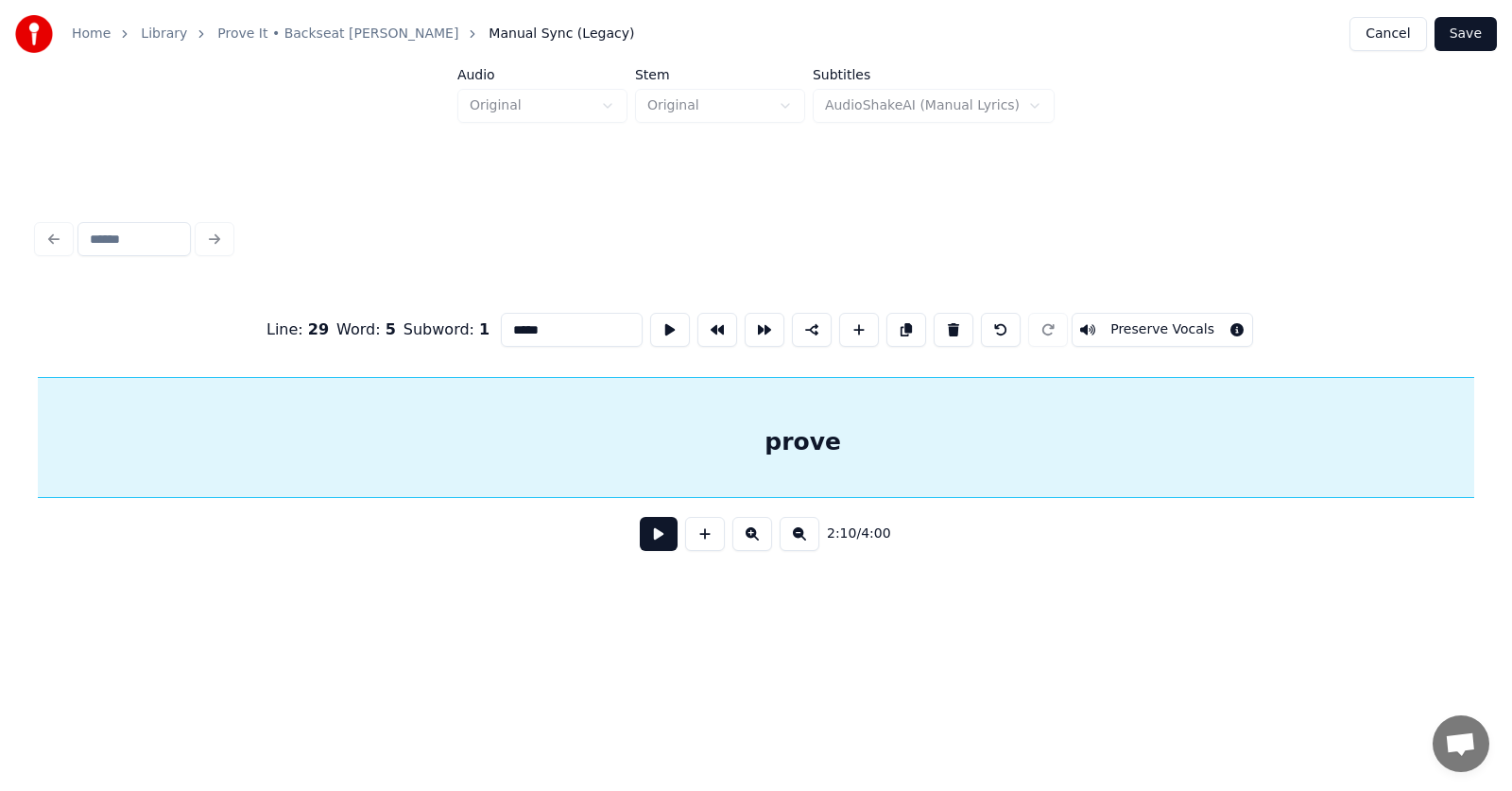
scroll to position [0, 93292]
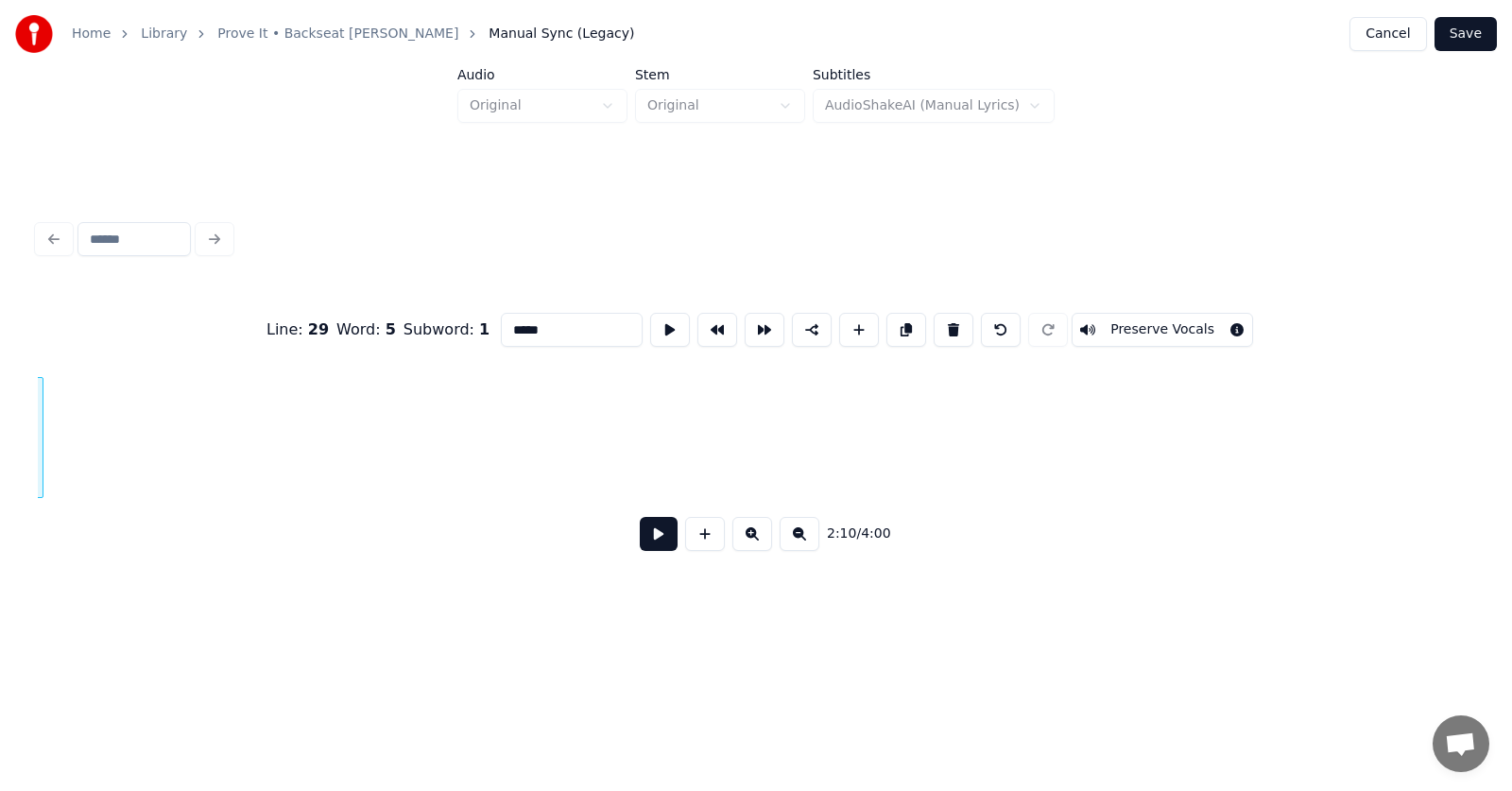
click at [38, 479] on div at bounding box center [40, 437] width 6 height 119
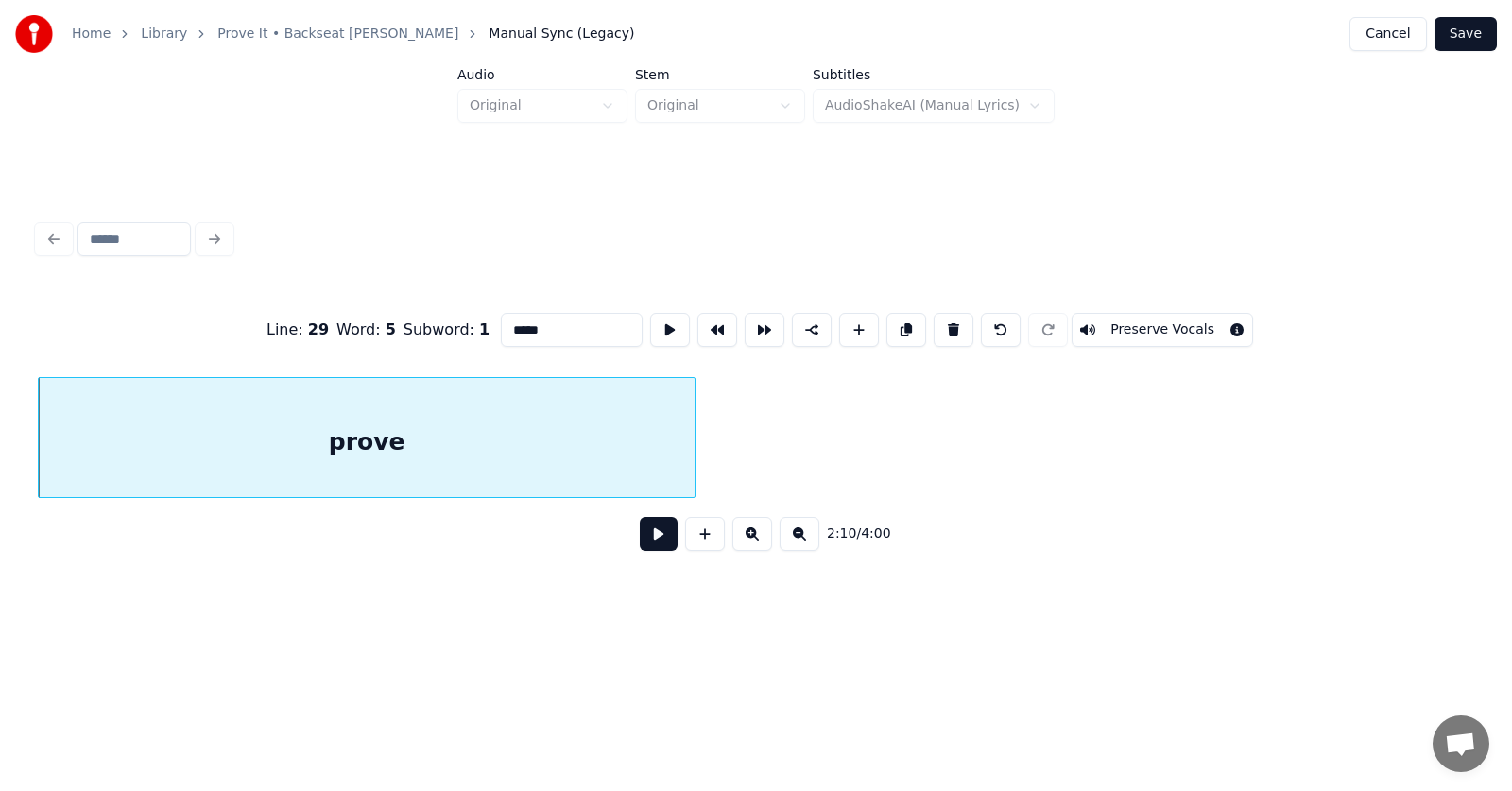
click at [297, 437] on div "prove" at bounding box center [366, 442] width 656 height 129
click at [650, 320] on button at bounding box center [670, 330] width 39 height 34
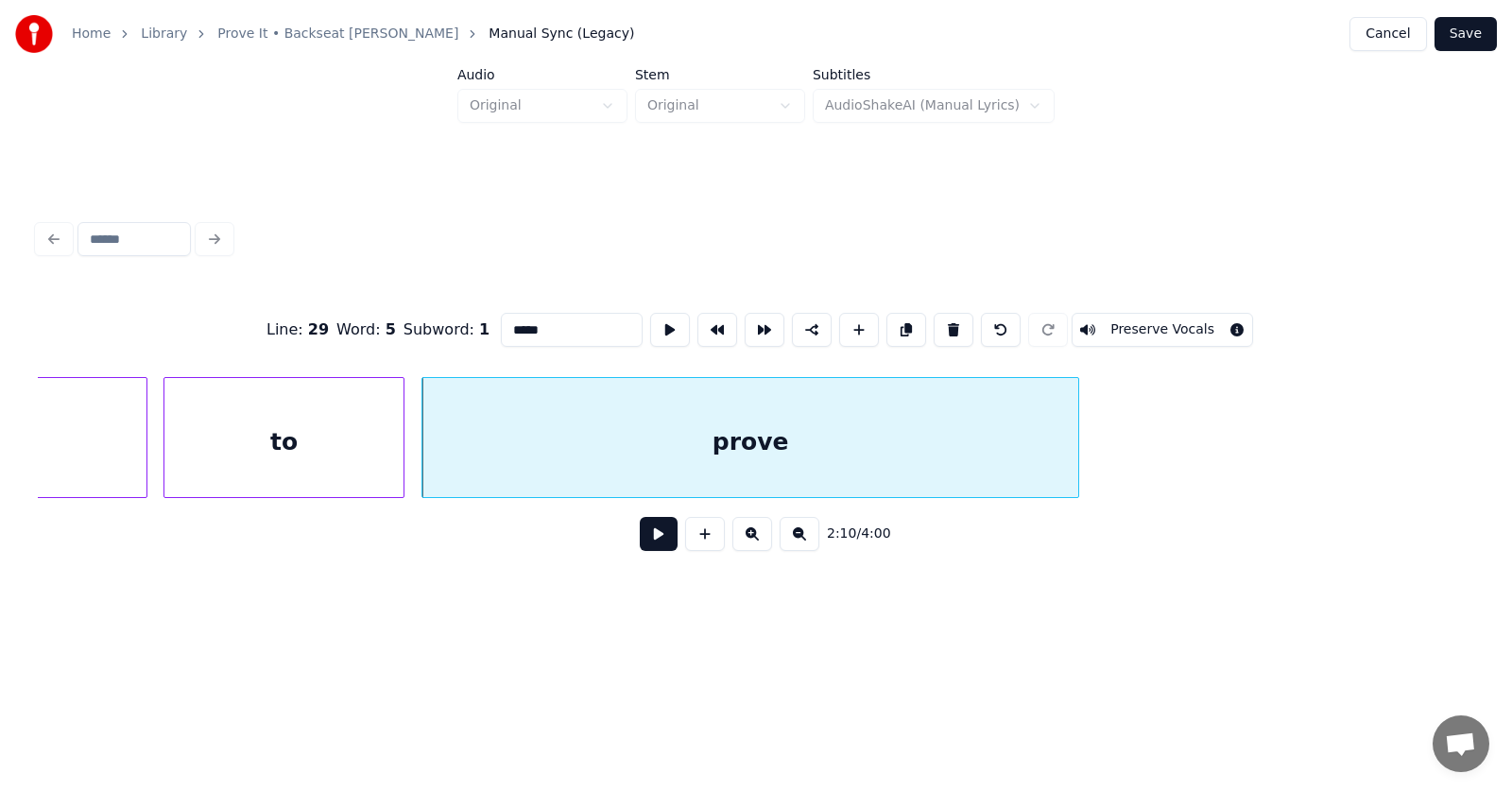
click at [336, 420] on div "to" at bounding box center [285, 442] width 240 height 129
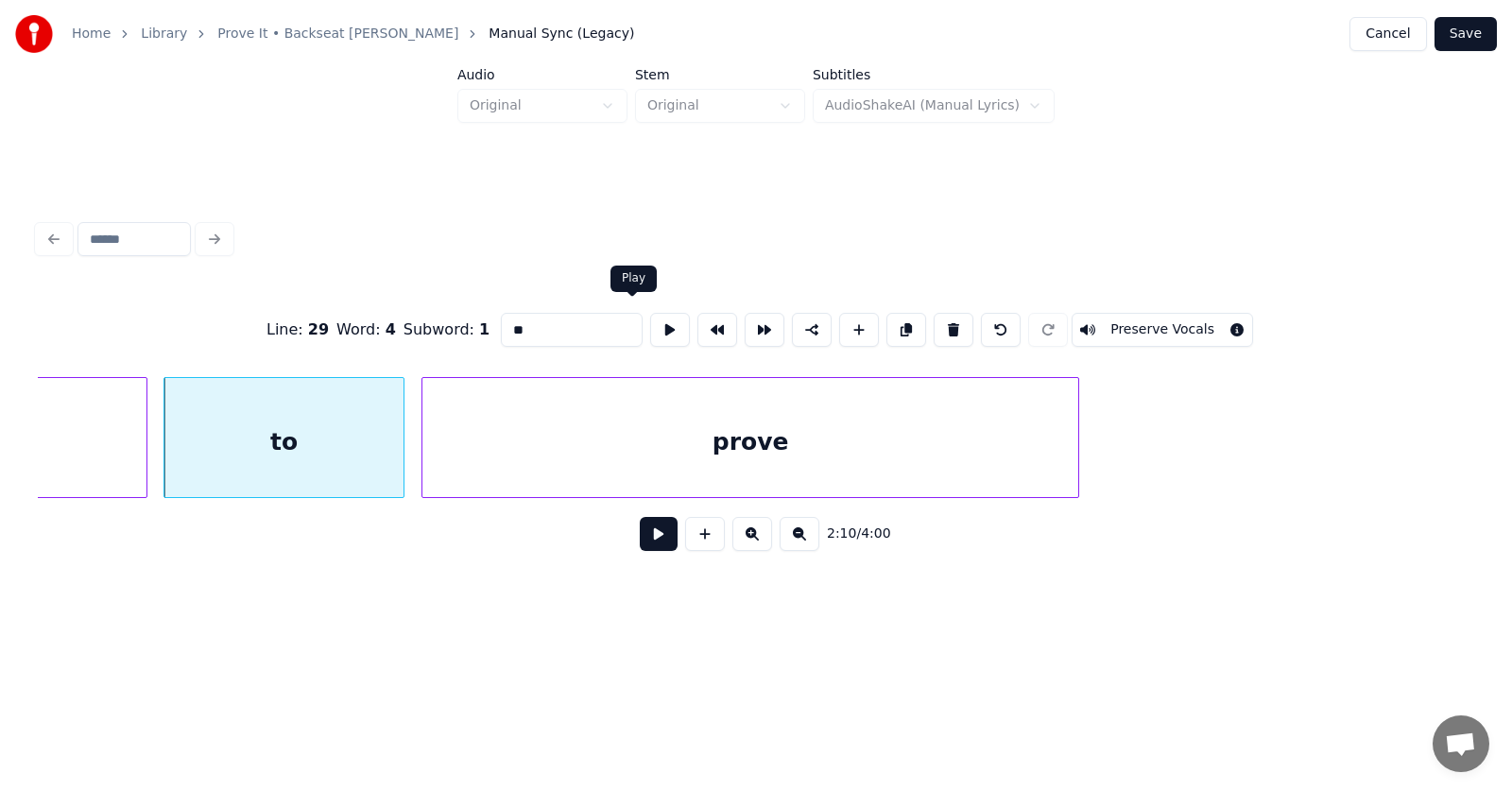
click at [650, 321] on button at bounding box center [670, 330] width 39 height 34
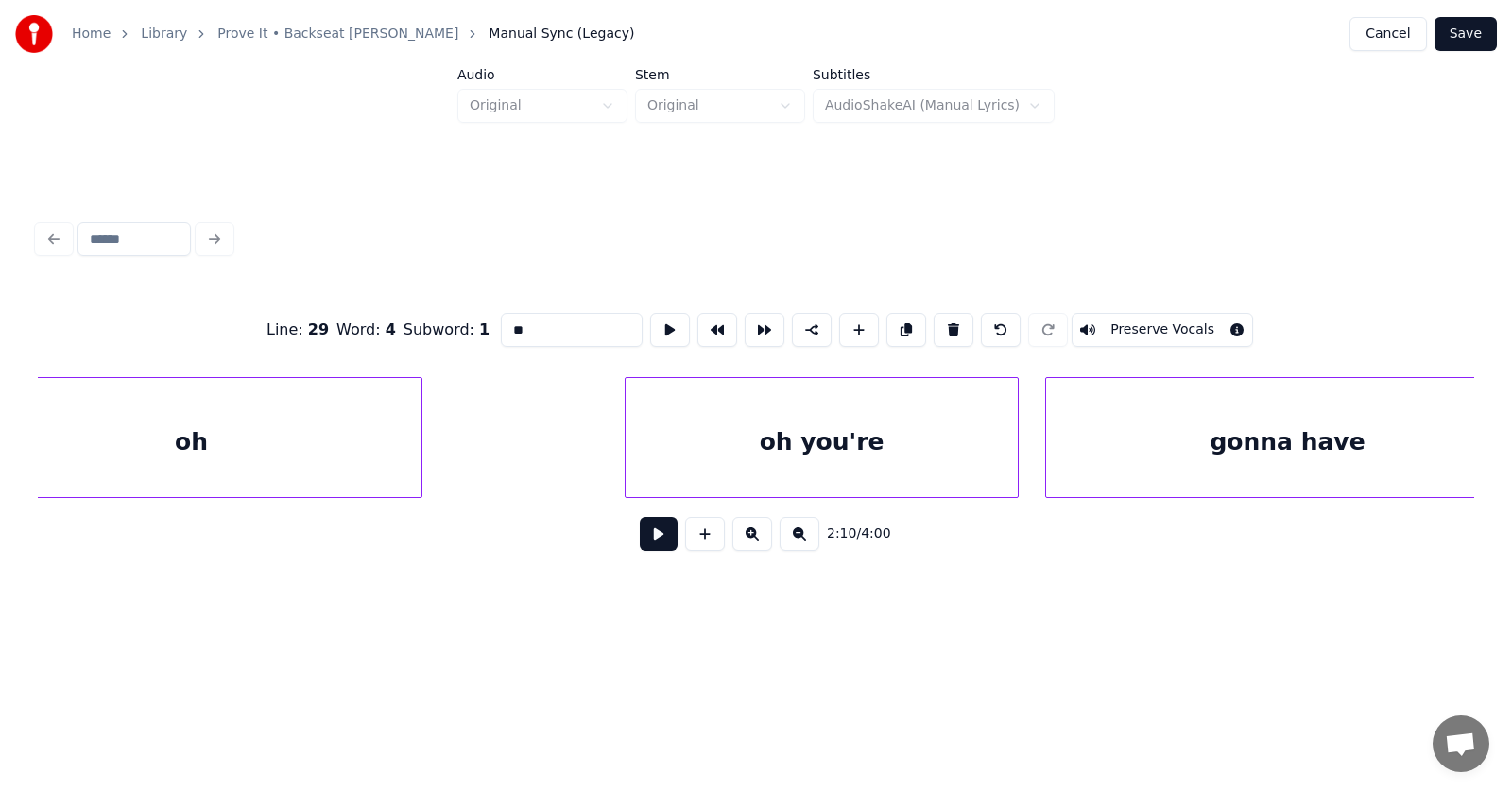
scroll to position [0, 91335]
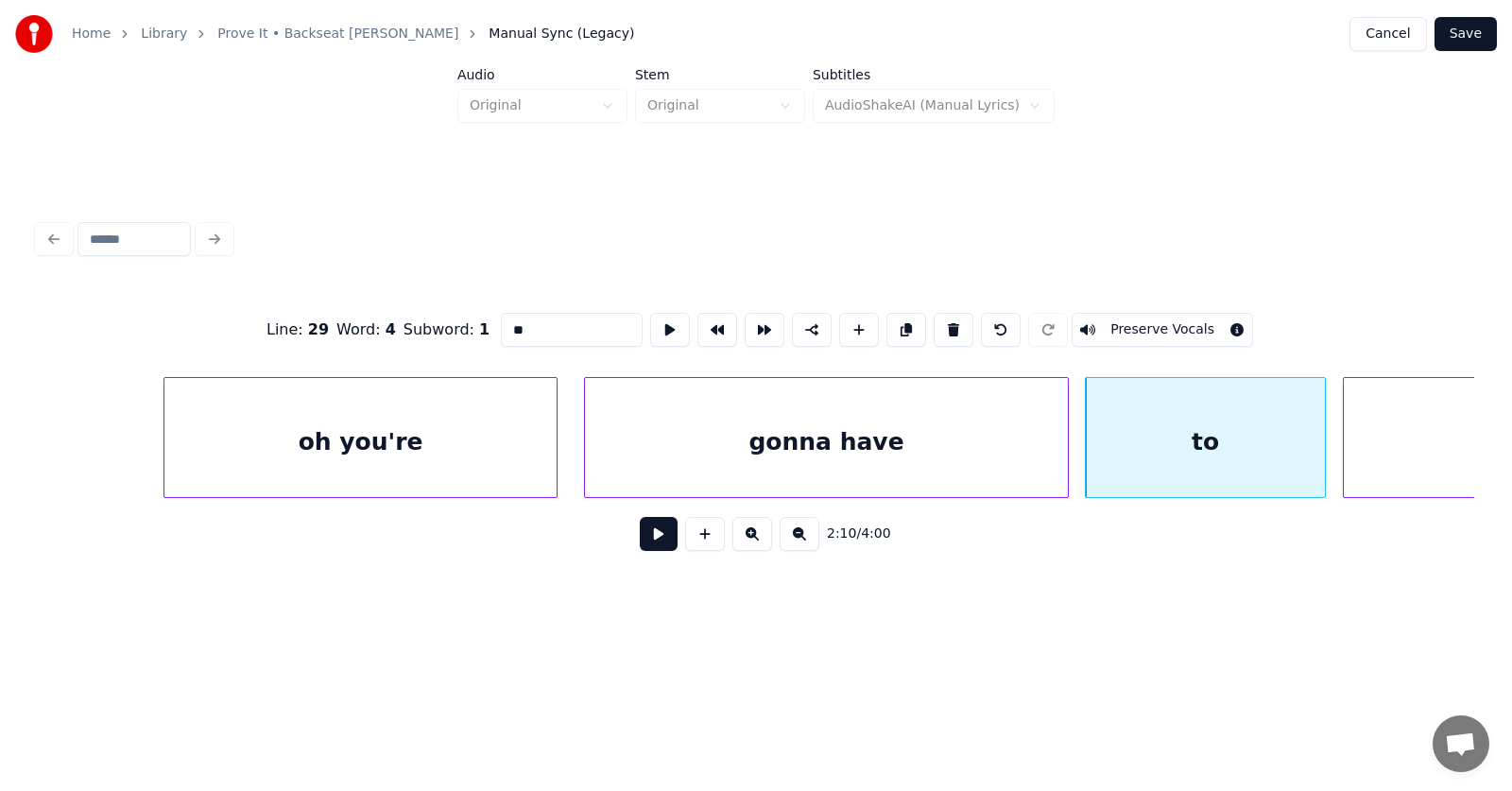
click at [783, 443] on div "gonna have" at bounding box center [827, 442] width 483 height 129
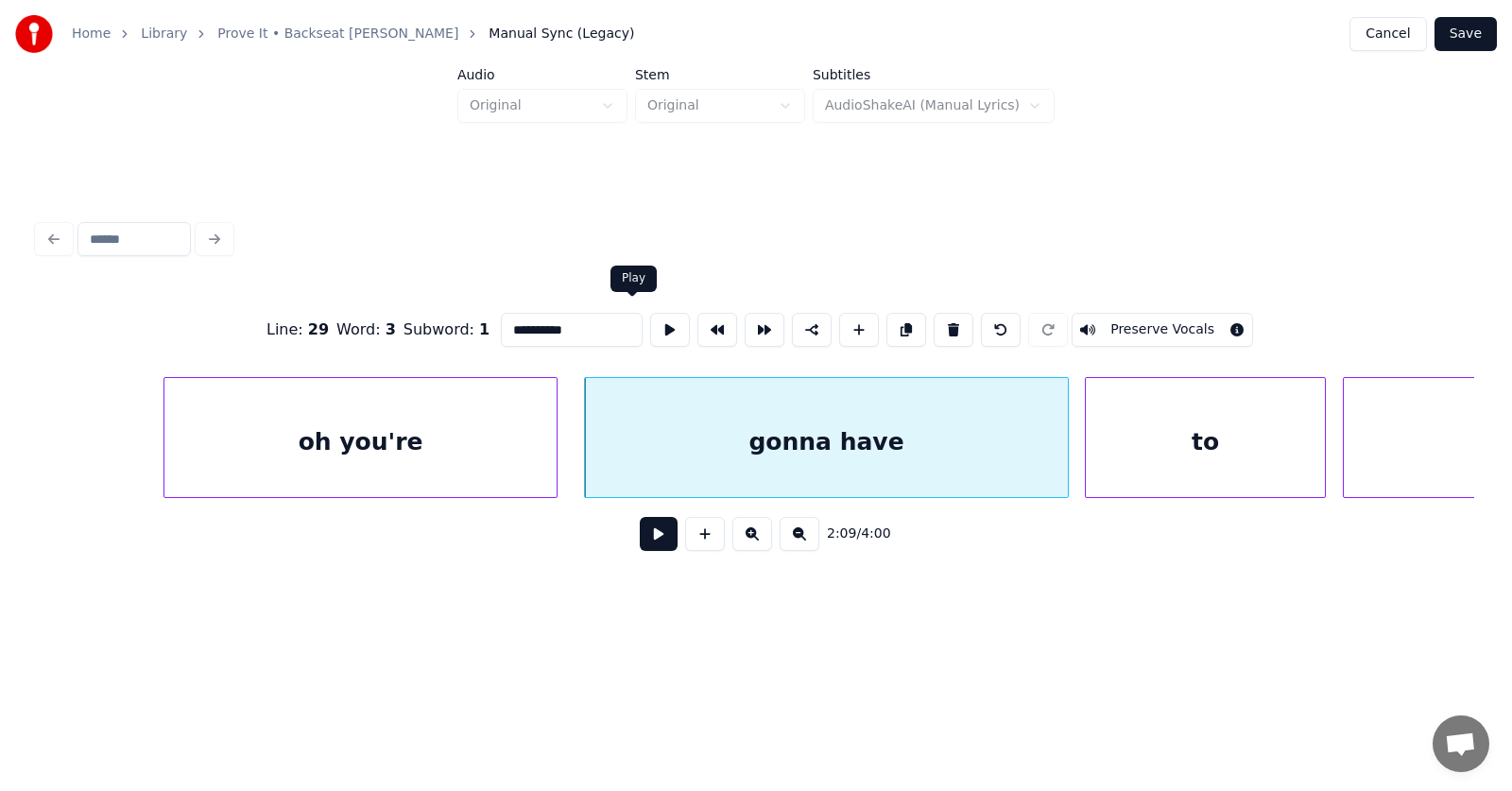
click at [650, 325] on button at bounding box center [670, 330] width 39 height 34
click at [1141, 446] on div "to" at bounding box center [1206, 442] width 240 height 129
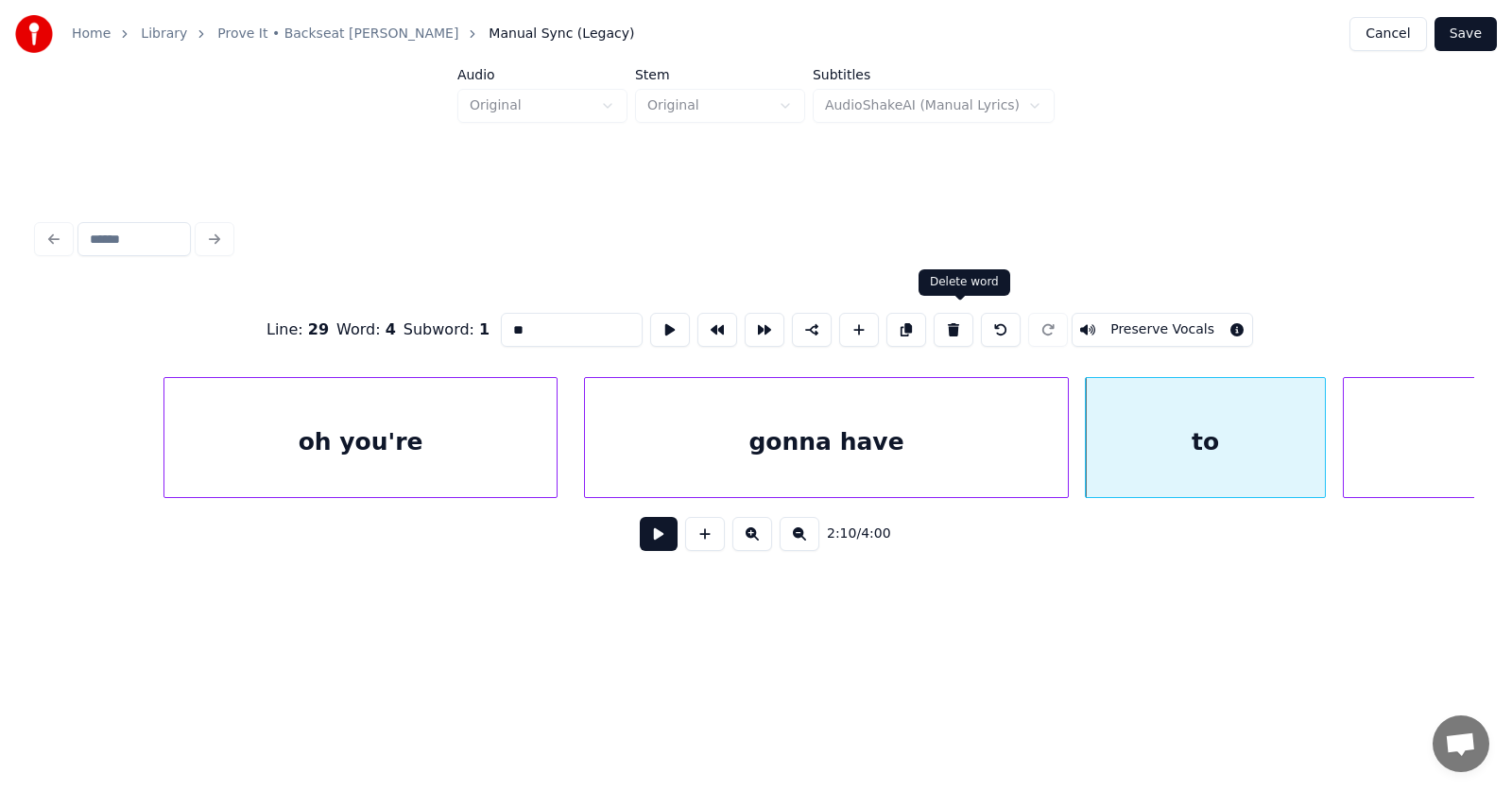
click at [954, 325] on button at bounding box center [953, 330] width 39 height 34
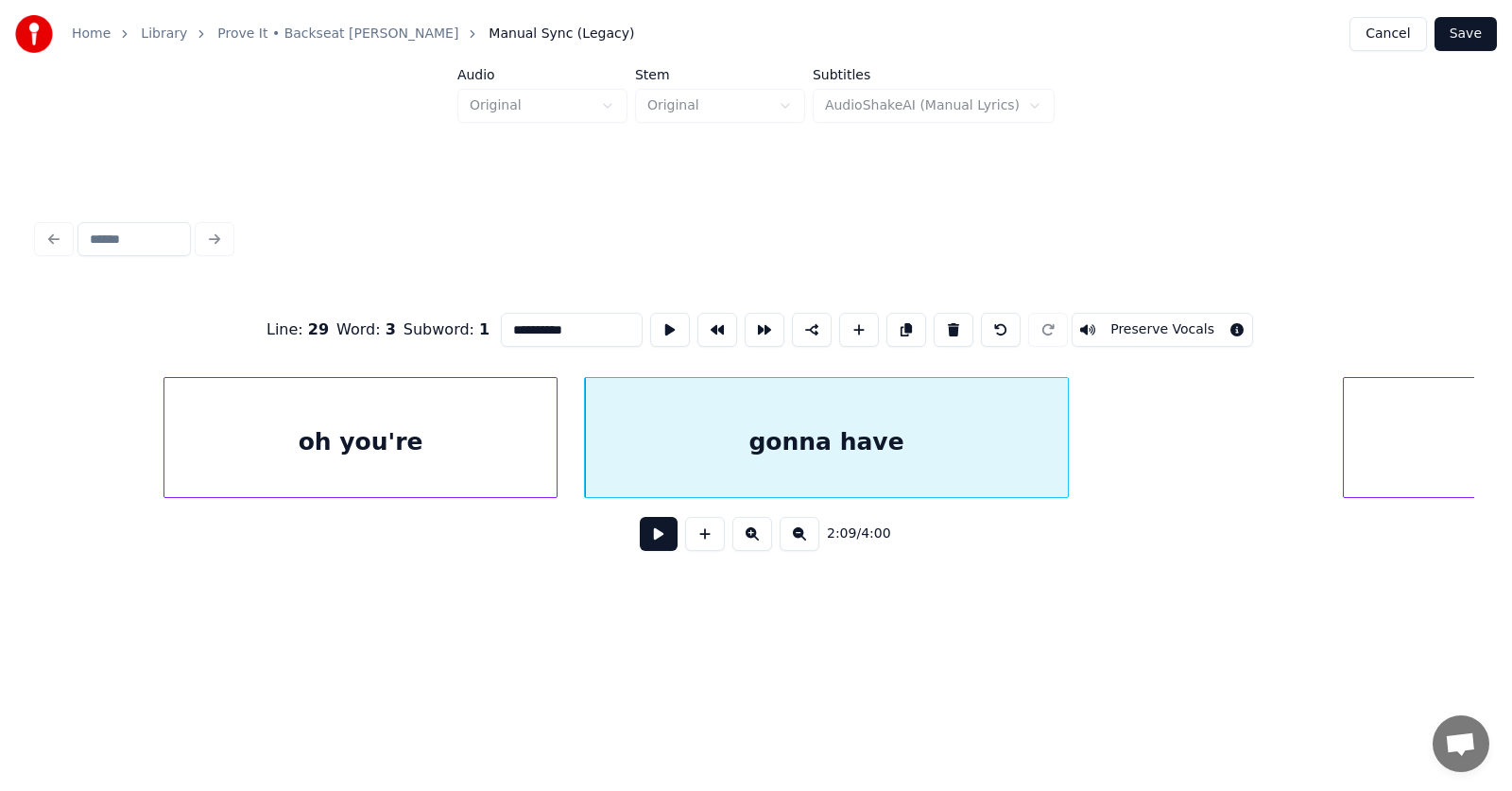
click at [914, 438] on div "gonna have" at bounding box center [827, 442] width 483 height 129
click at [531, 314] on input "**********" at bounding box center [571, 330] width 141 height 34
click at [543, 320] on input "**********" at bounding box center [571, 330] width 141 height 34
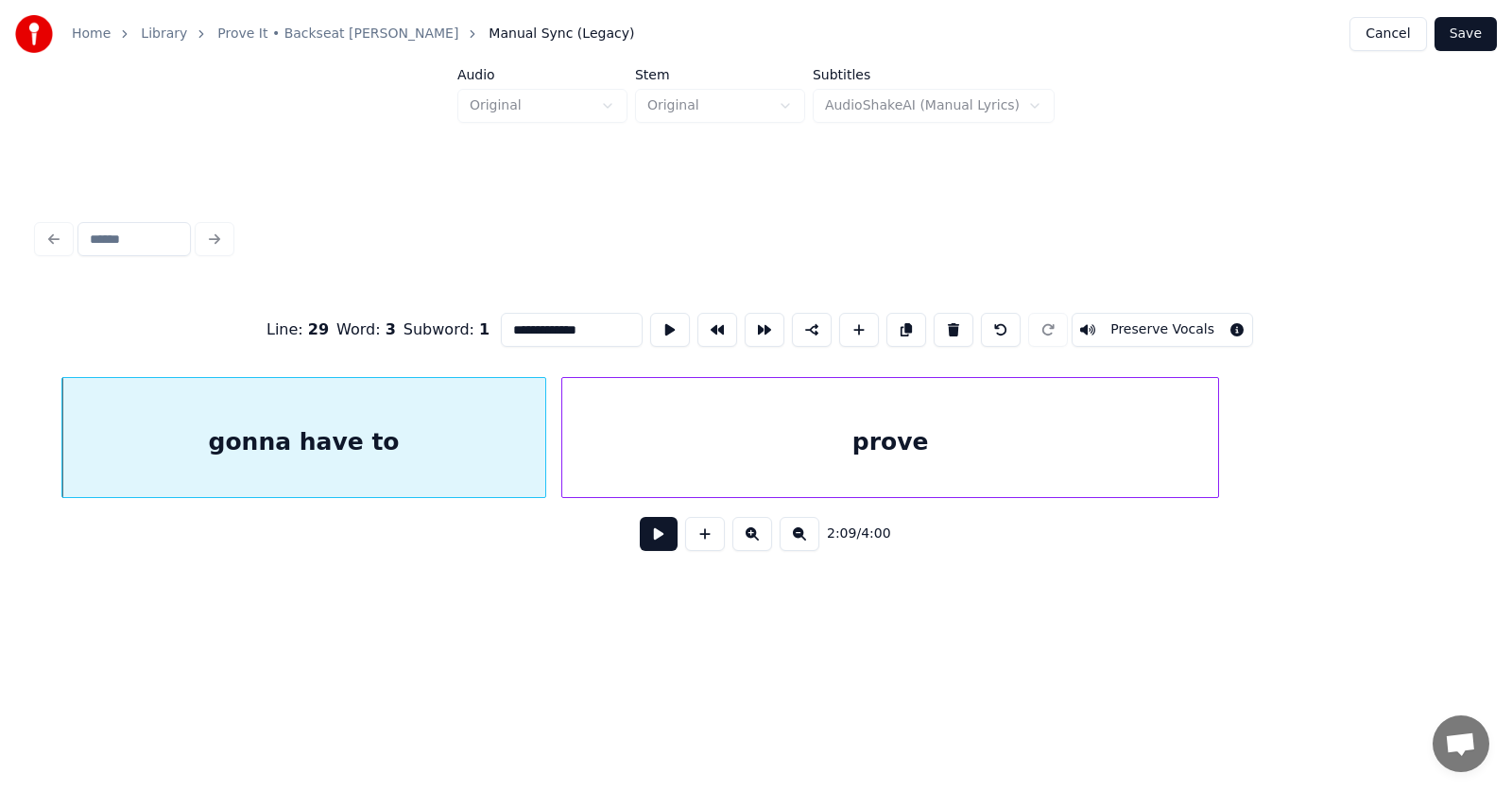
click at [1141, 468] on div "prove" at bounding box center [891, 442] width 656 height 129
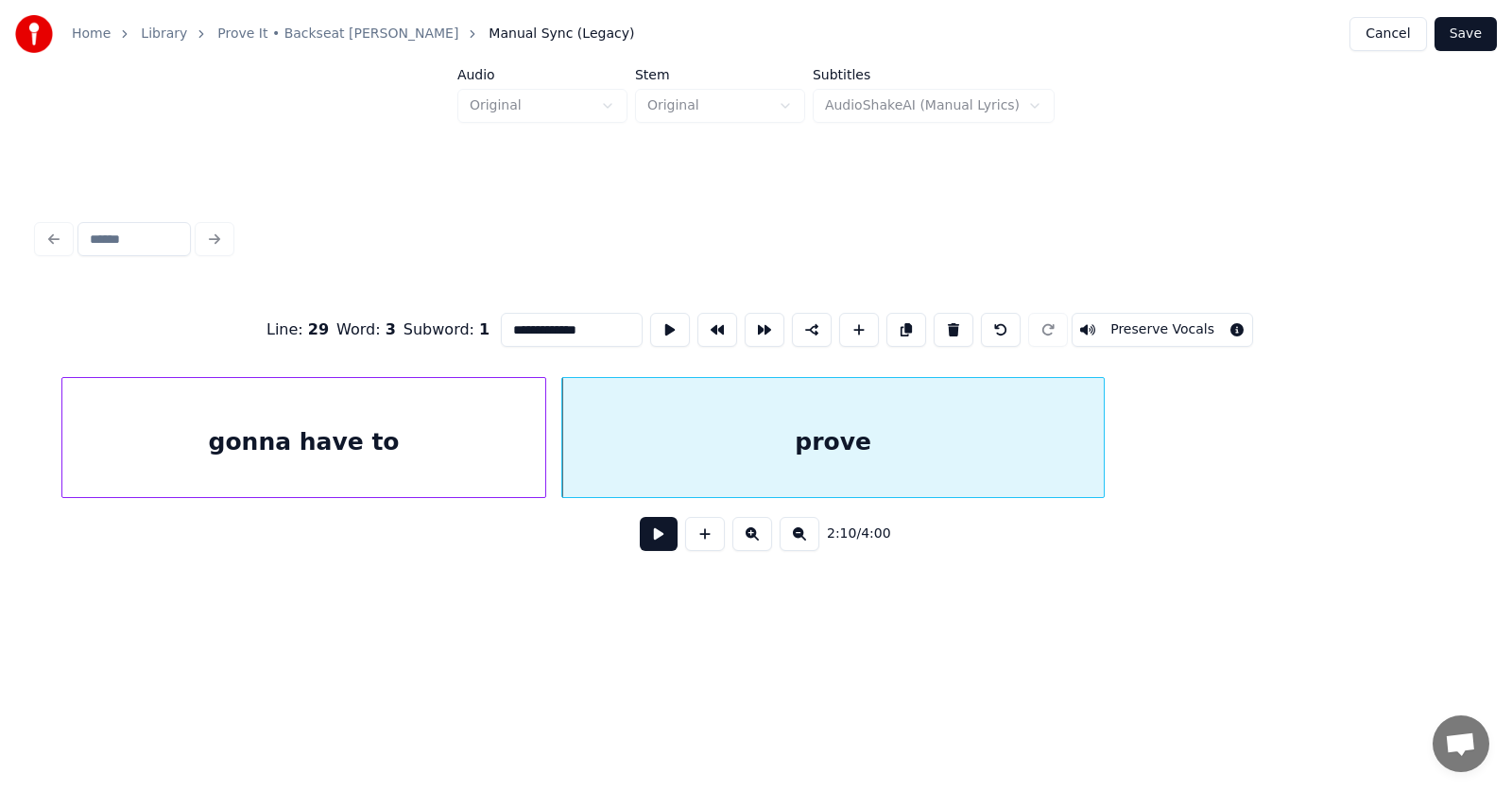
click at [1102, 456] on div at bounding box center [1102, 437] width 6 height 119
click at [977, 442] on div "prove" at bounding box center [834, 442] width 542 height 129
click at [512, 325] on input "*****" at bounding box center [571, 330] width 141 height 34
type input "********"
click at [646, 545] on button at bounding box center [659, 534] width 38 height 34
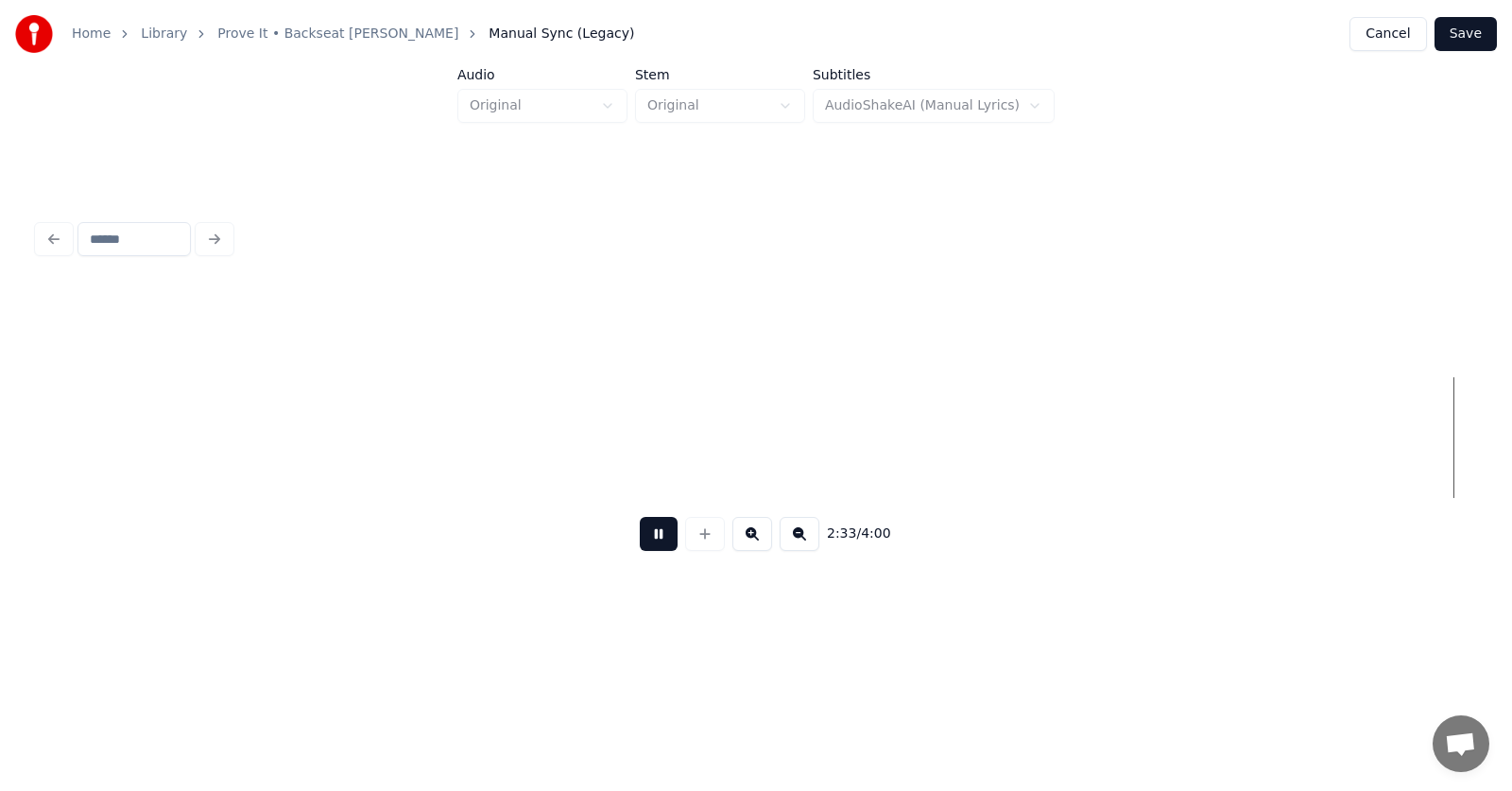
scroll to position [0, 109198]
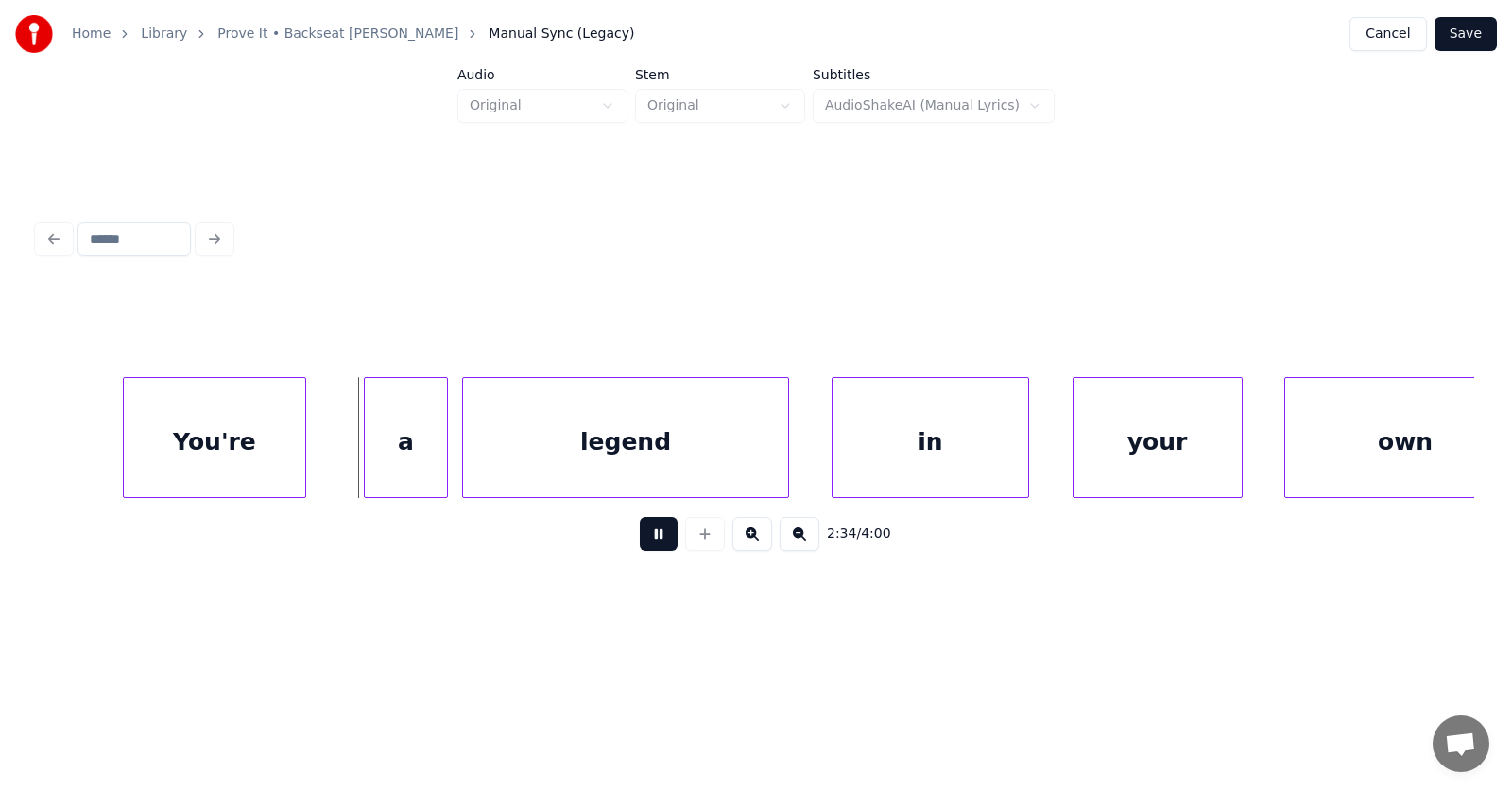
click at [644, 542] on button at bounding box center [659, 534] width 38 height 34
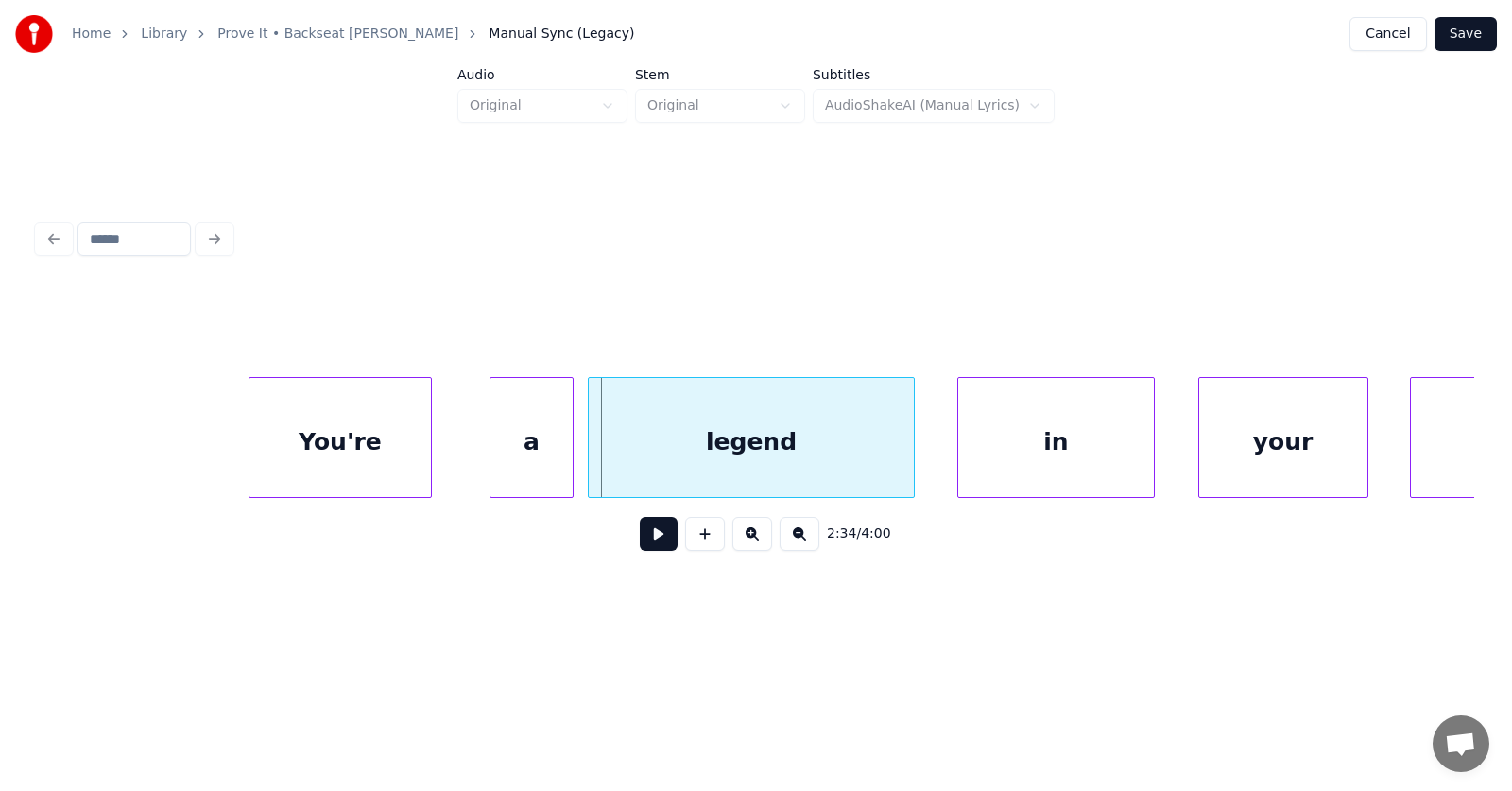
scroll to position [0, 108841]
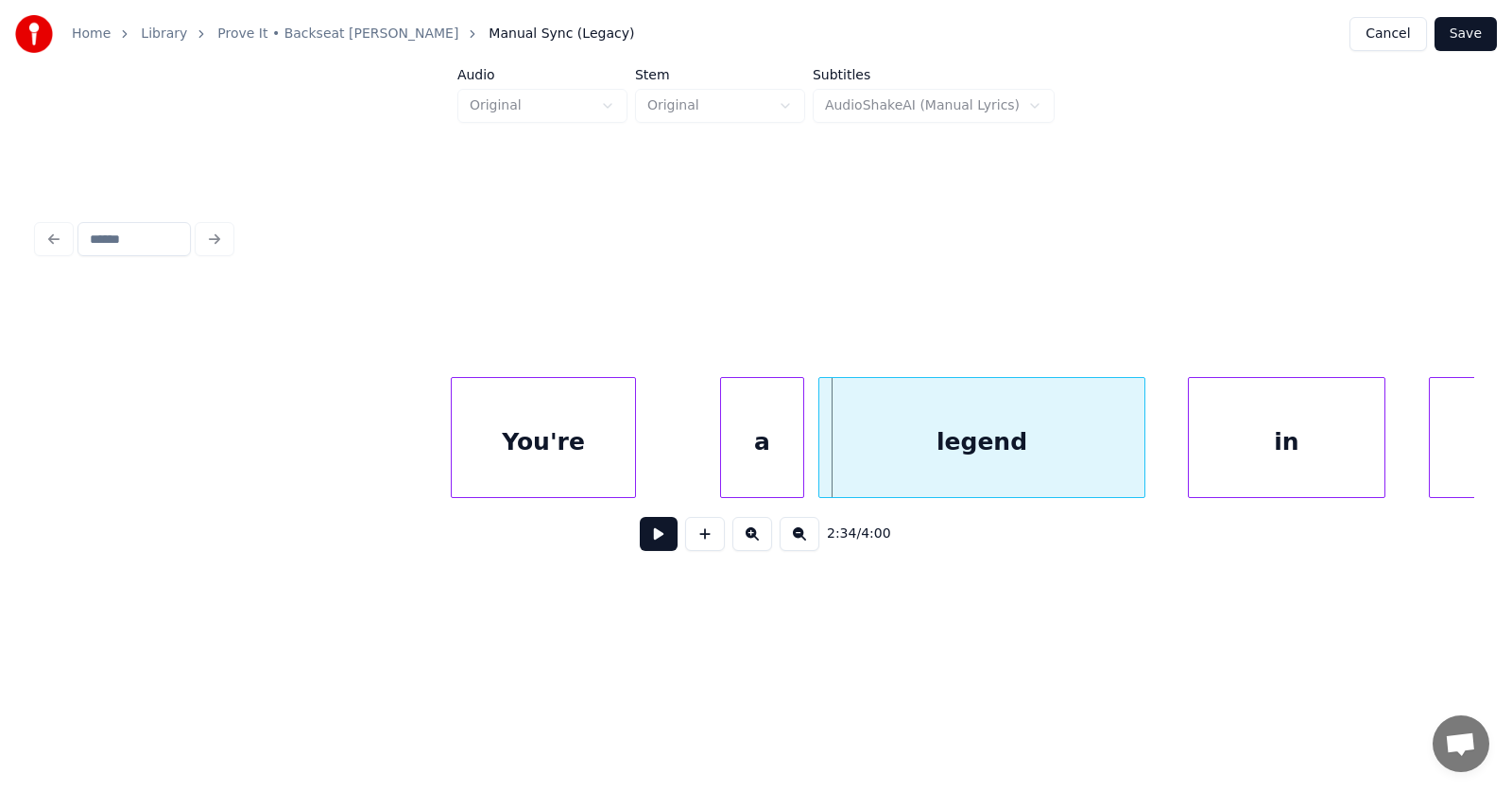
click at [612, 443] on div "You're" at bounding box center [543, 442] width 183 height 129
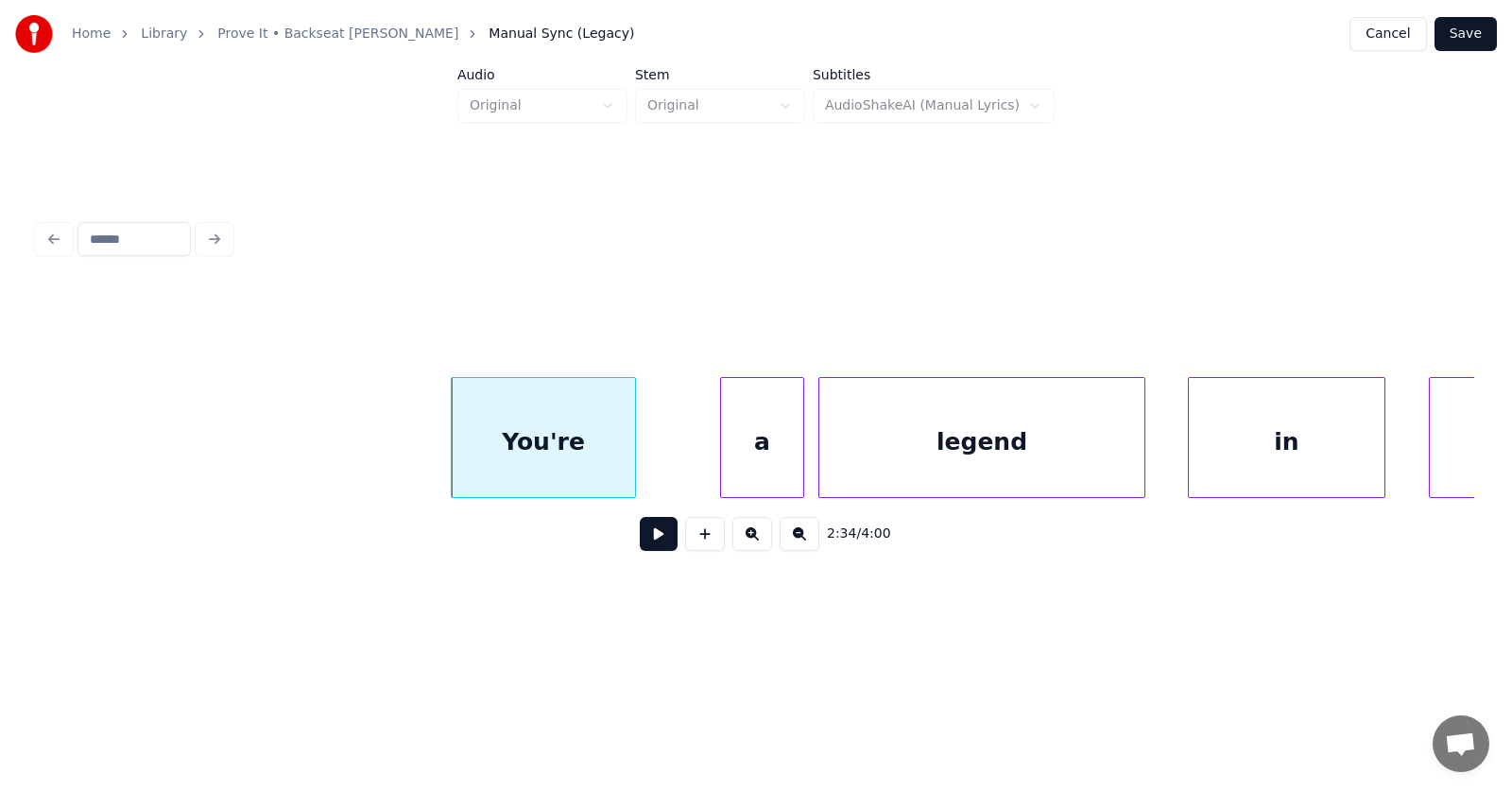
click at [451, 445] on div "You're" at bounding box center [543, 437] width 185 height 121
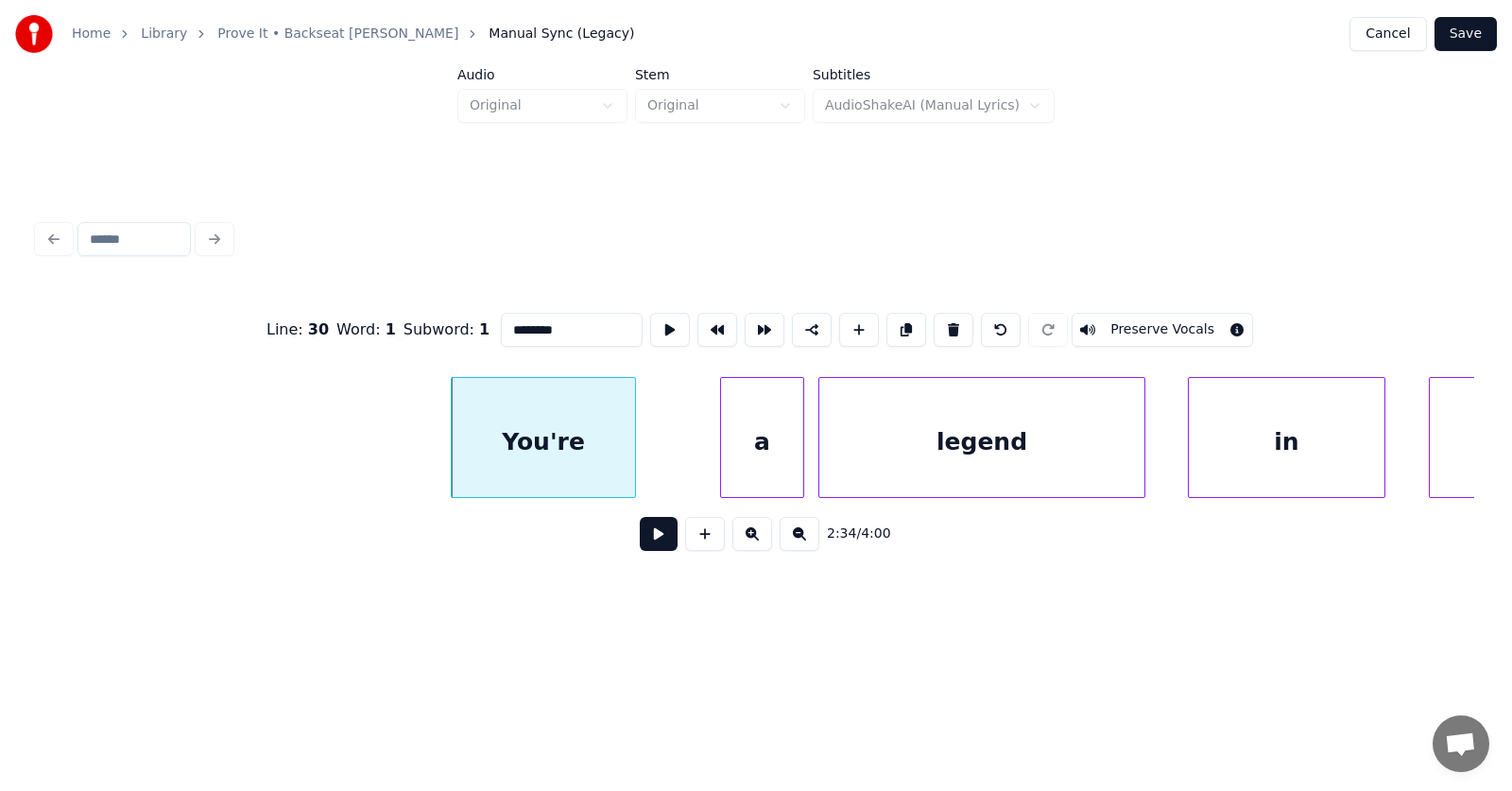
type input "******"
click at [379, 448] on div at bounding box center [377, 437] width 6 height 119
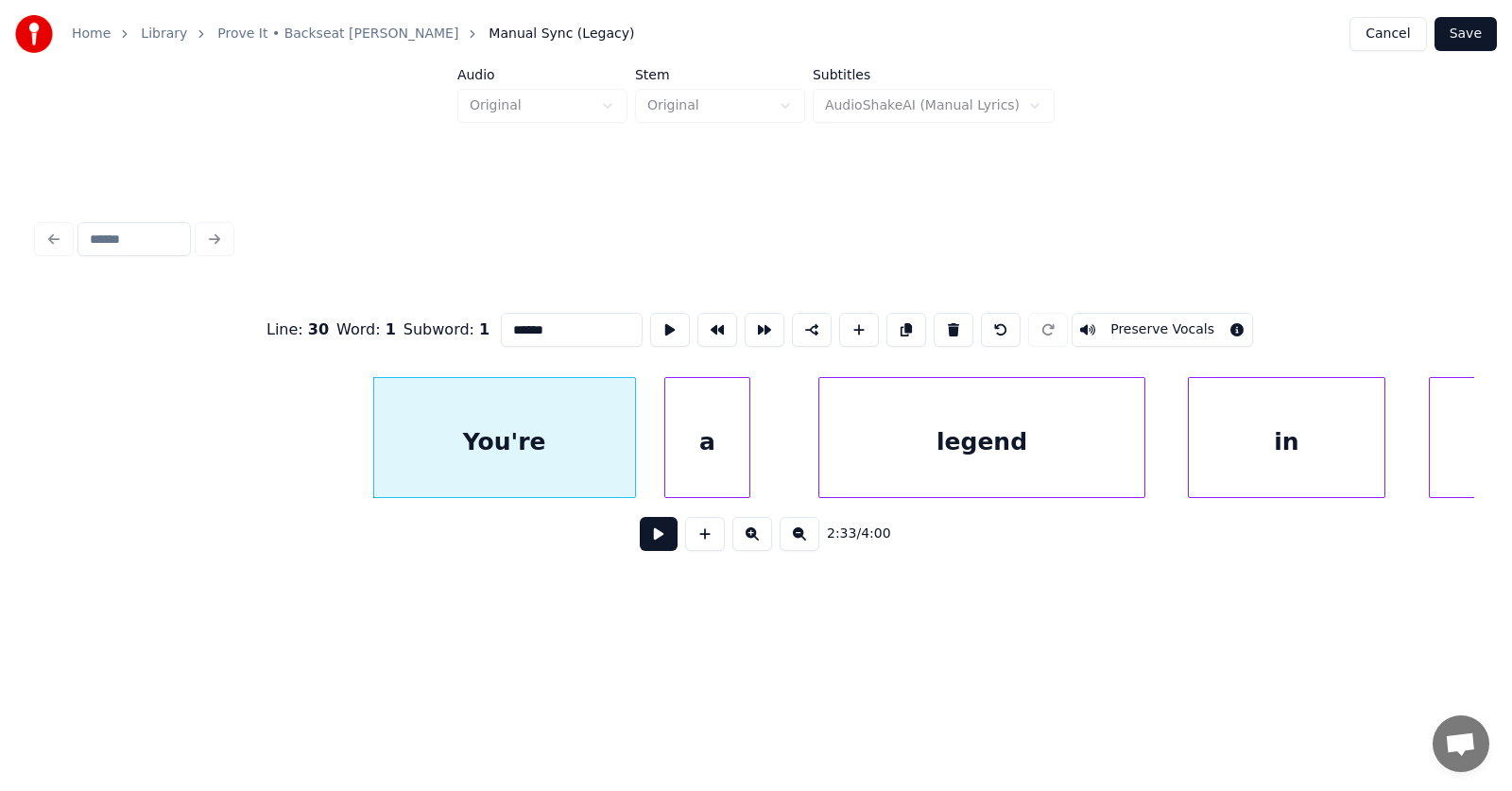
click at [691, 461] on div "a" at bounding box center [707, 442] width 83 height 129
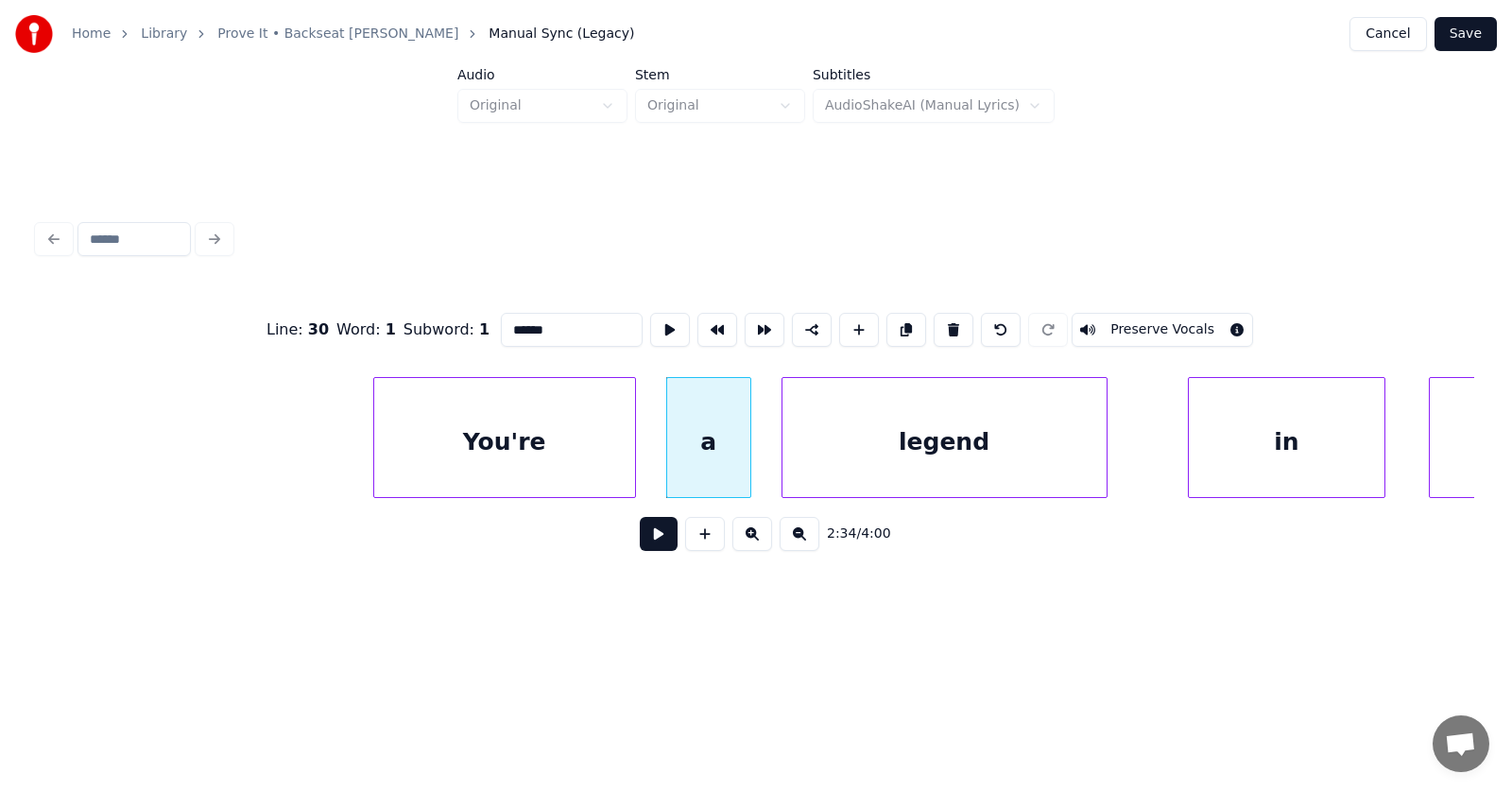
click at [861, 465] on div "legend" at bounding box center [945, 442] width 324 height 129
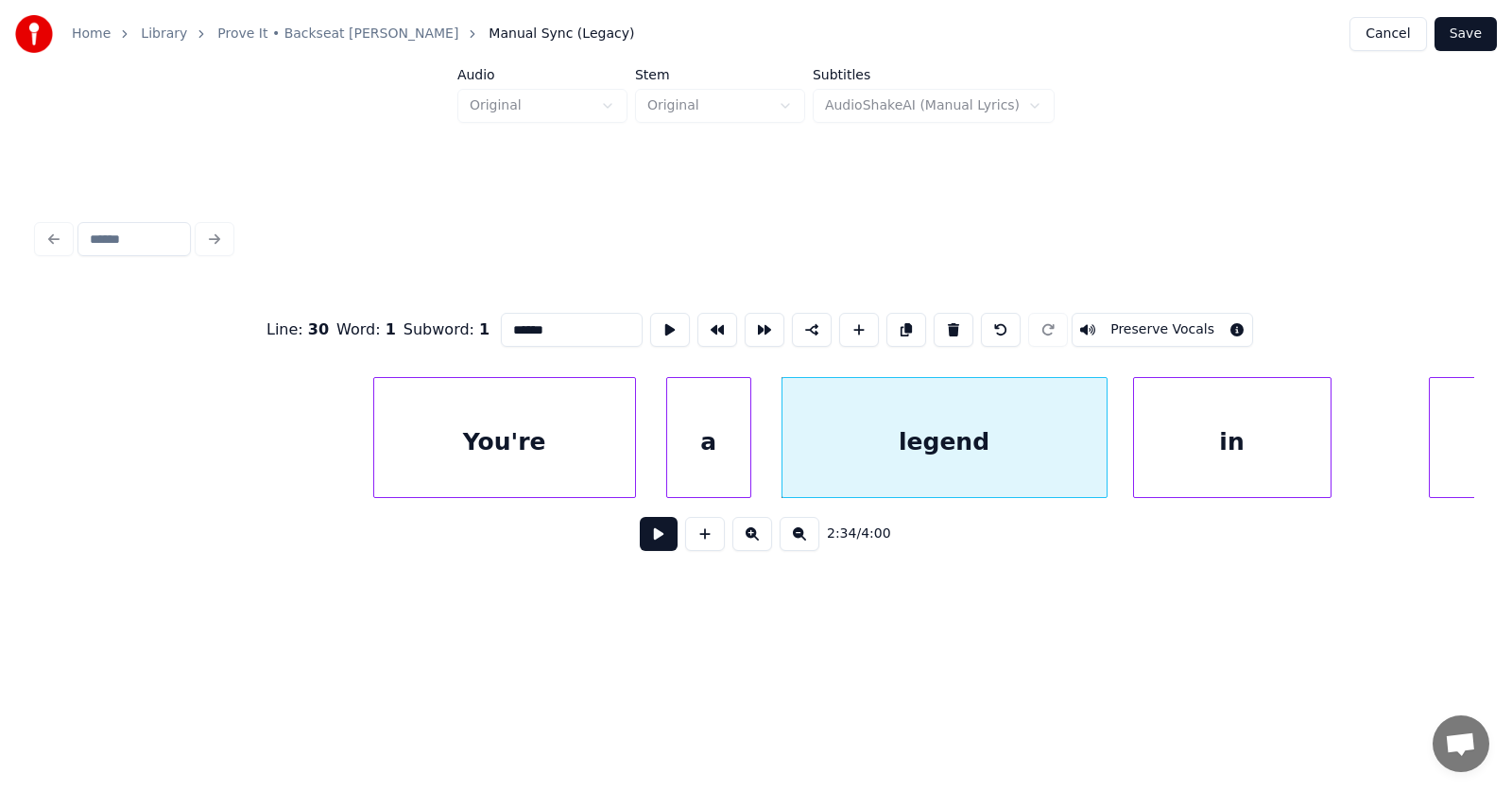
click at [1184, 463] on div "in" at bounding box center [1232, 442] width 196 height 129
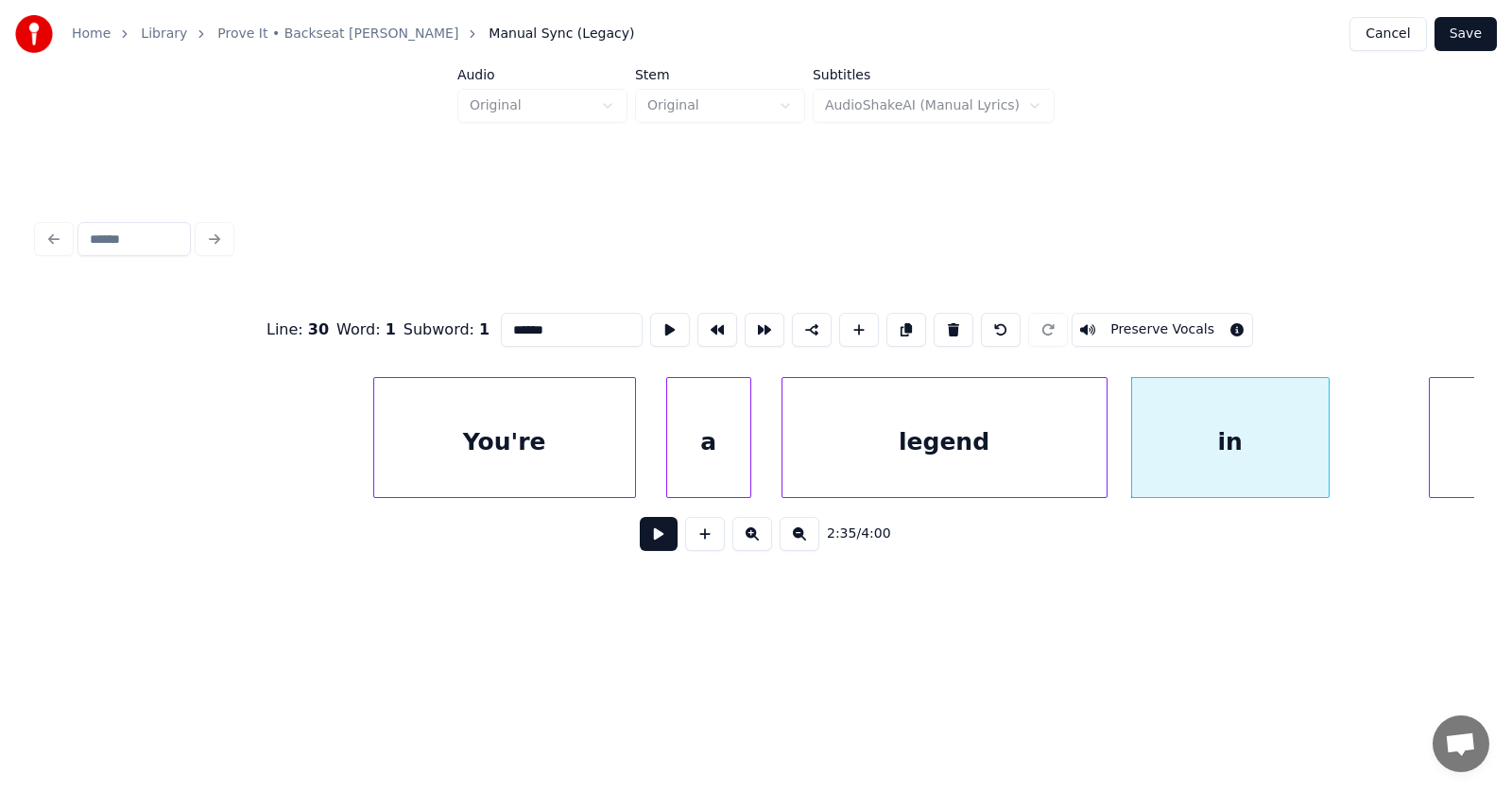
scroll to position [0, 109763]
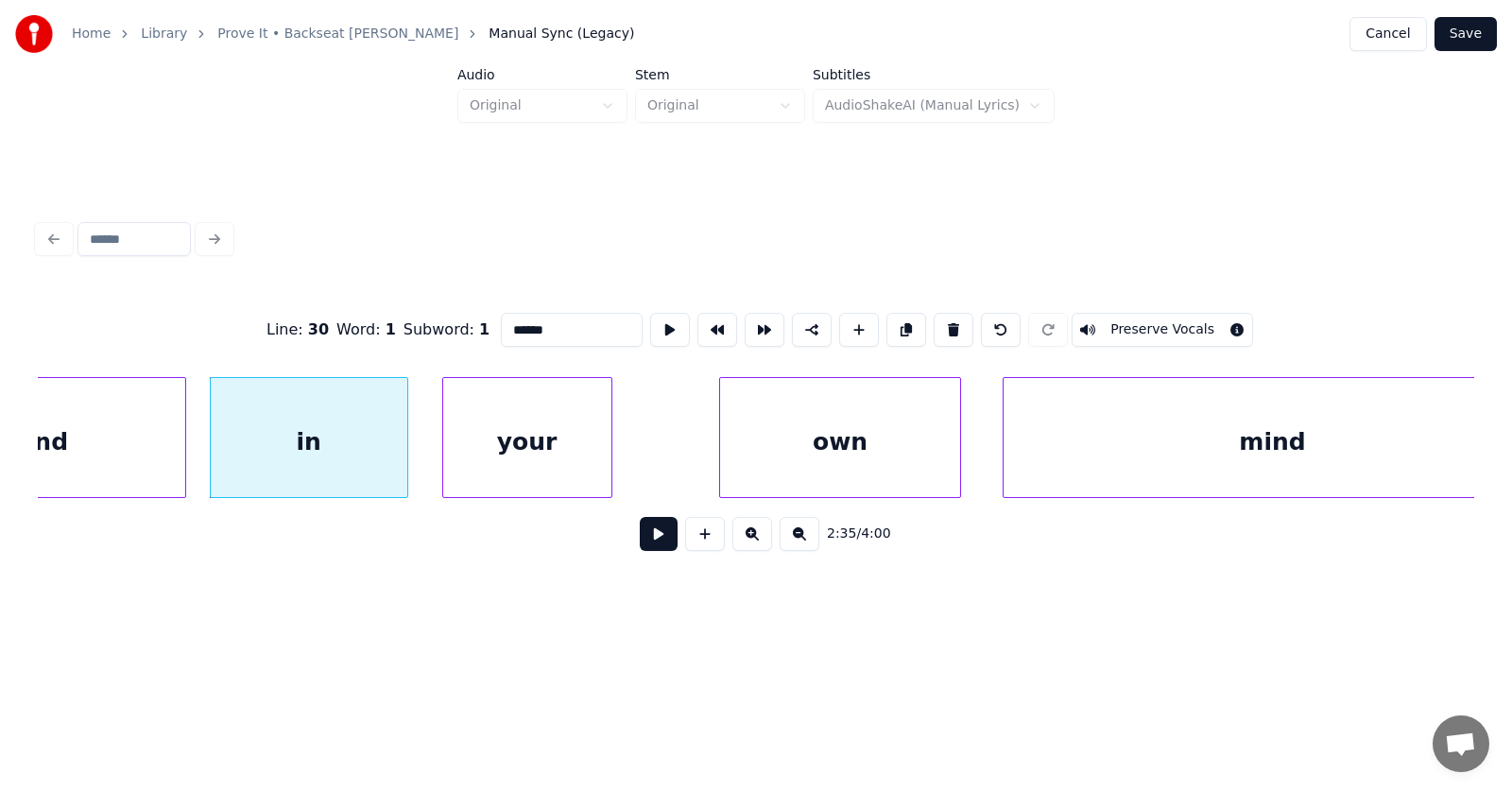
click at [552, 452] on div "your" at bounding box center [527, 442] width 168 height 129
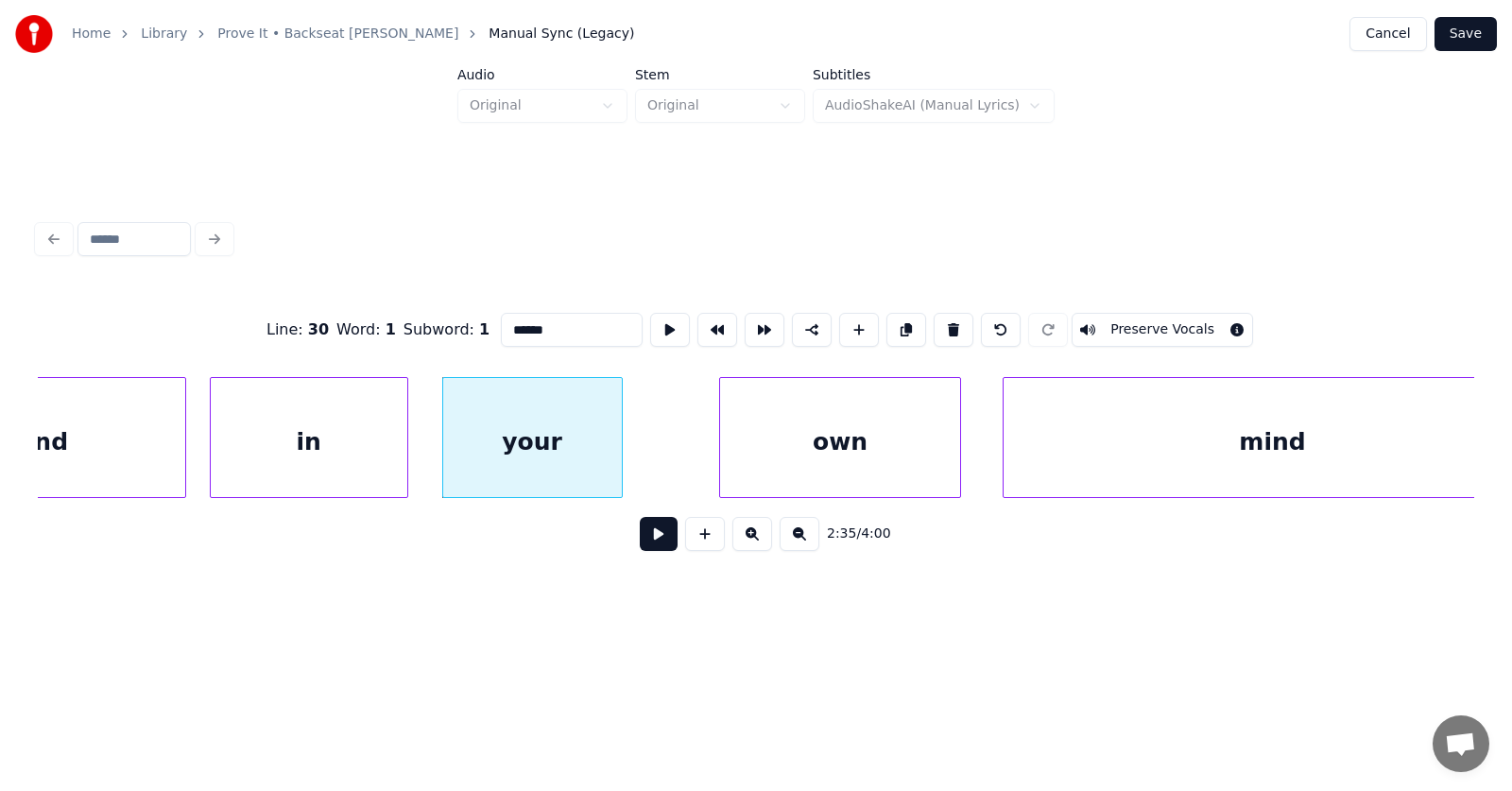
click at [622, 452] on div at bounding box center [620, 437] width 6 height 119
click at [757, 453] on div "own" at bounding box center [794, 442] width 240 height 129
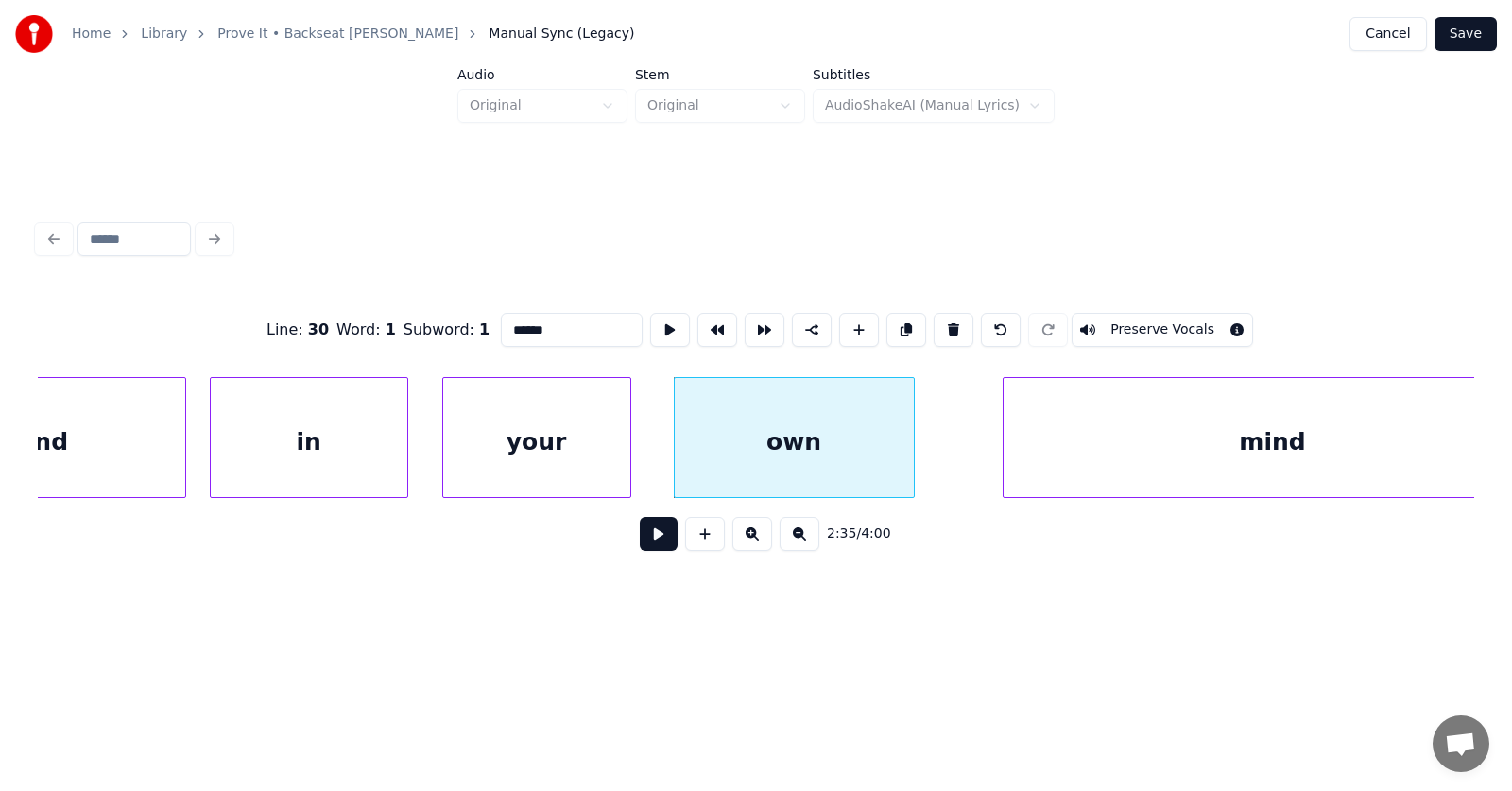
scroll to position [0, 109827]
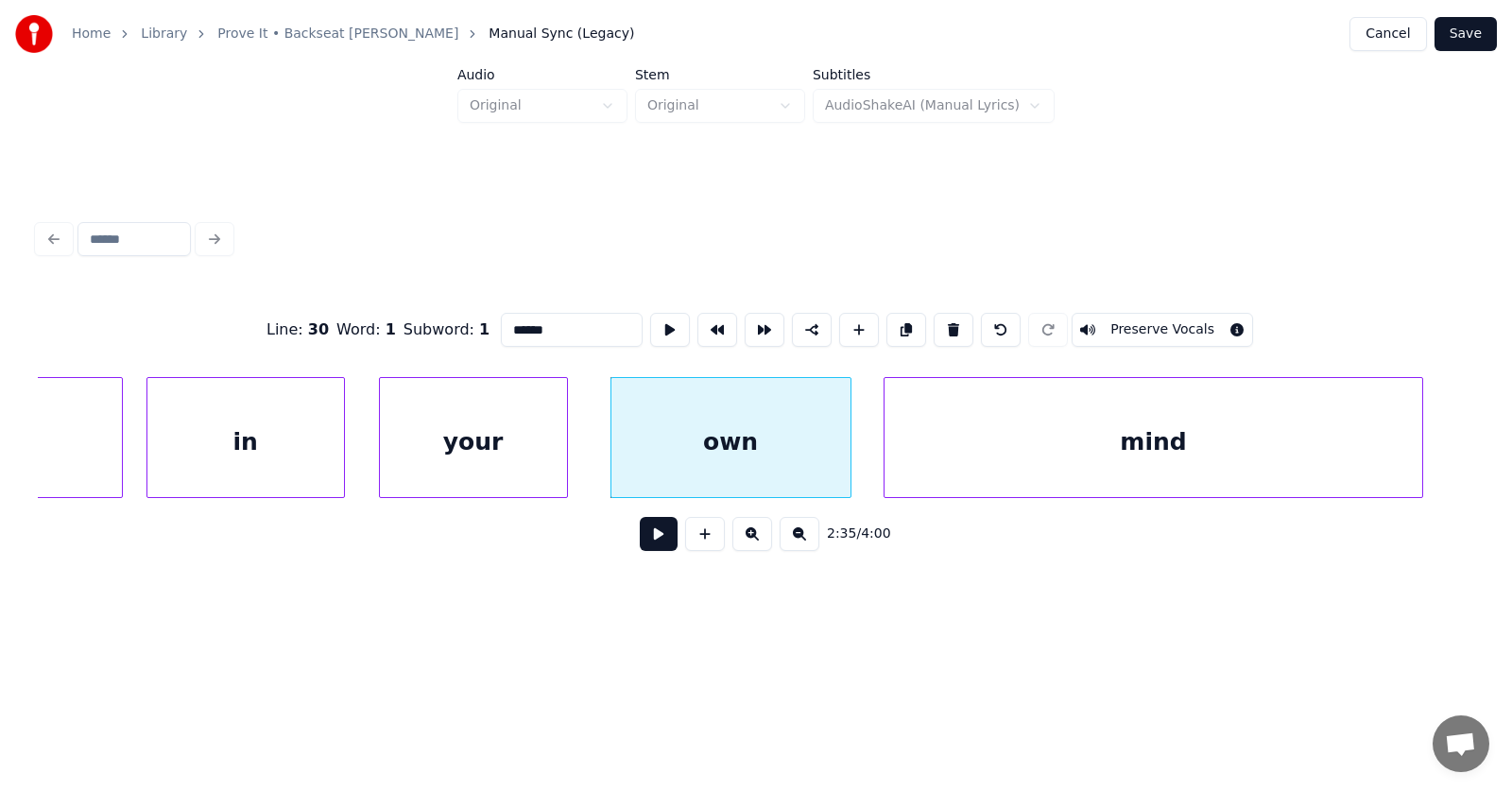
click at [1024, 464] on div "mind" at bounding box center [1153, 442] width 537 height 129
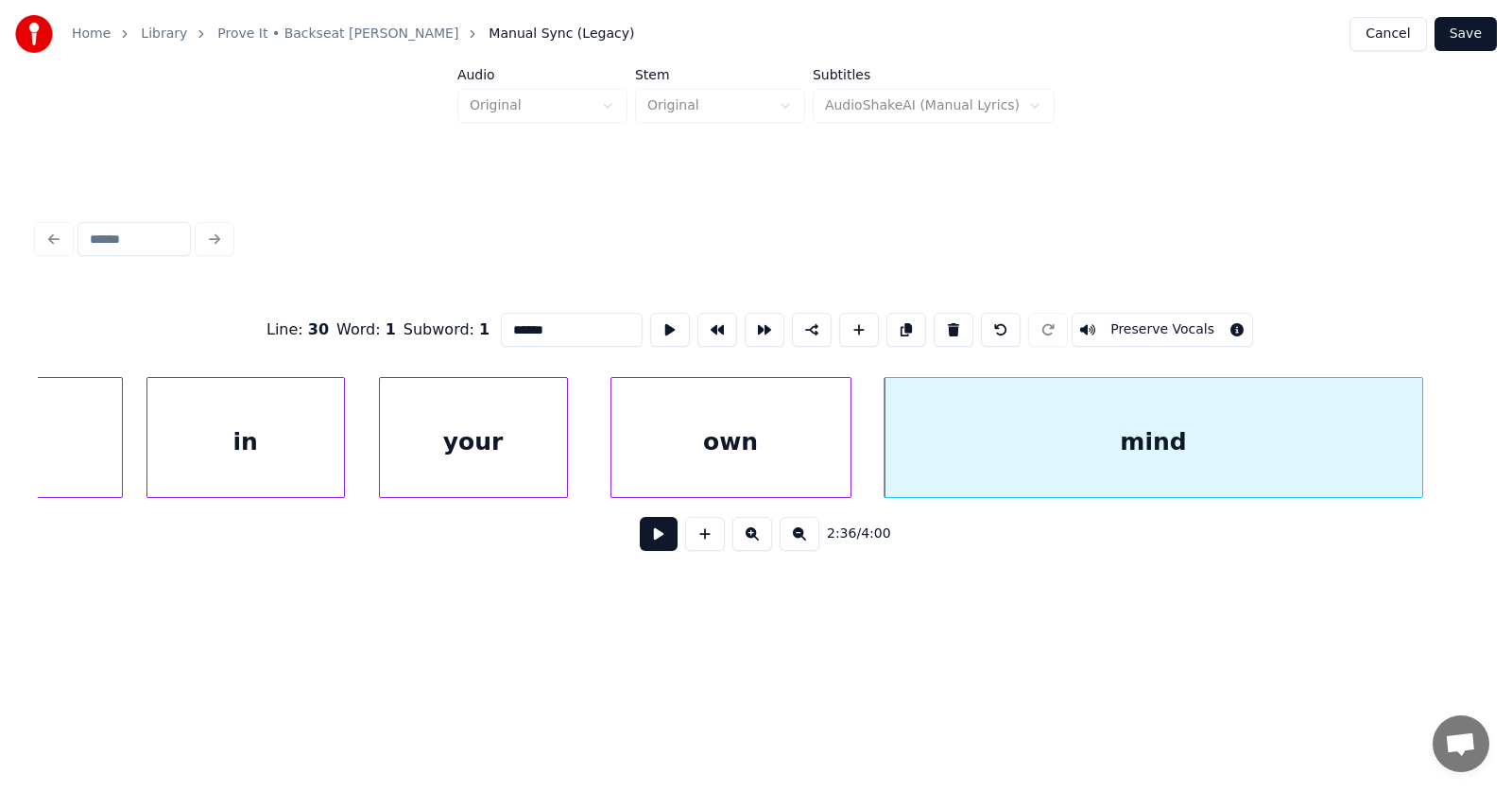
click at [649, 550] on button at bounding box center [659, 534] width 38 height 34
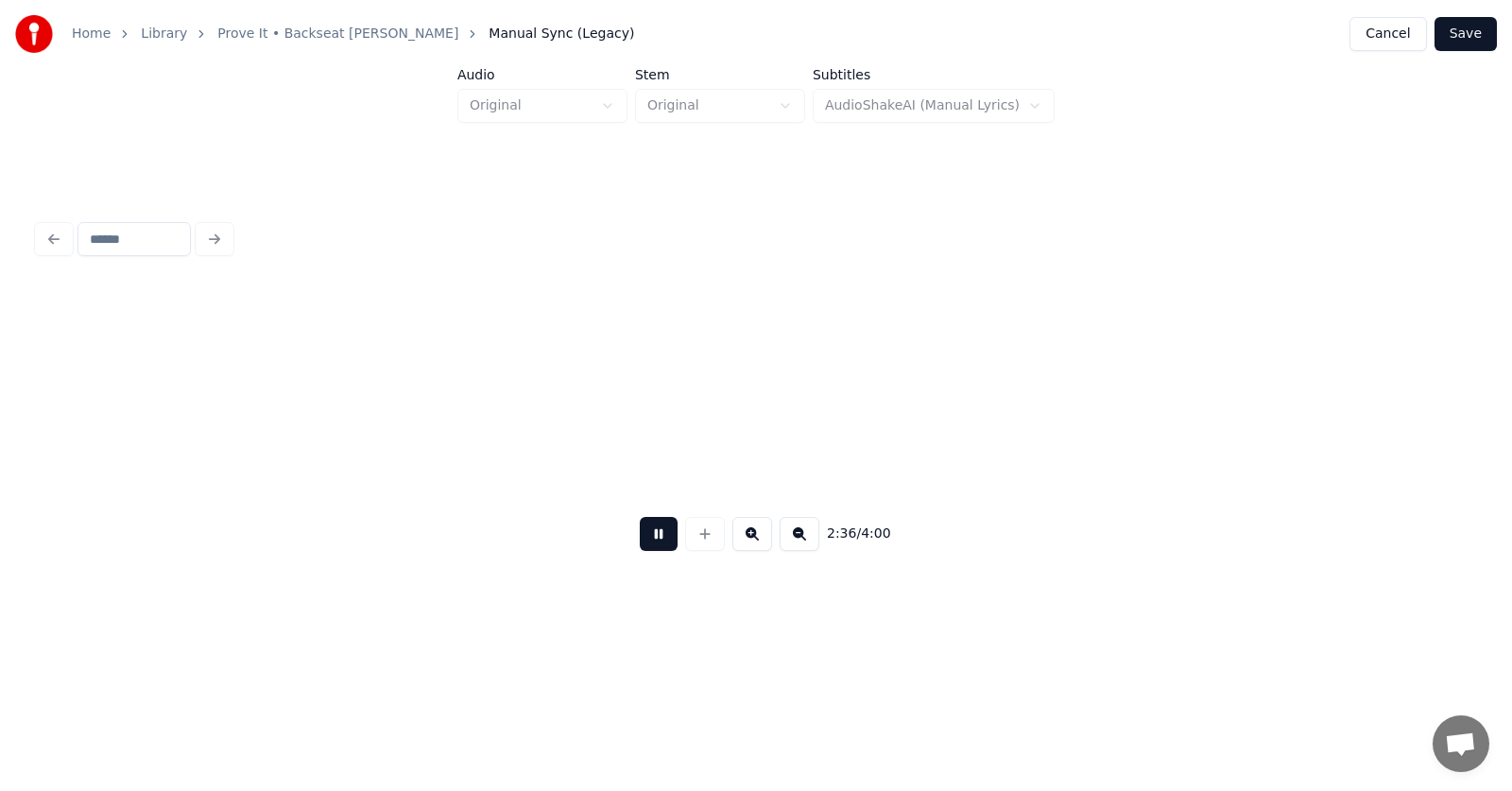
scroll to position [0, 111274]
click at [649, 550] on button at bounding box center [659, 534] width 38 height 34
click at [394, 442] on div at bounding box center [392, 437] width 6 height 119
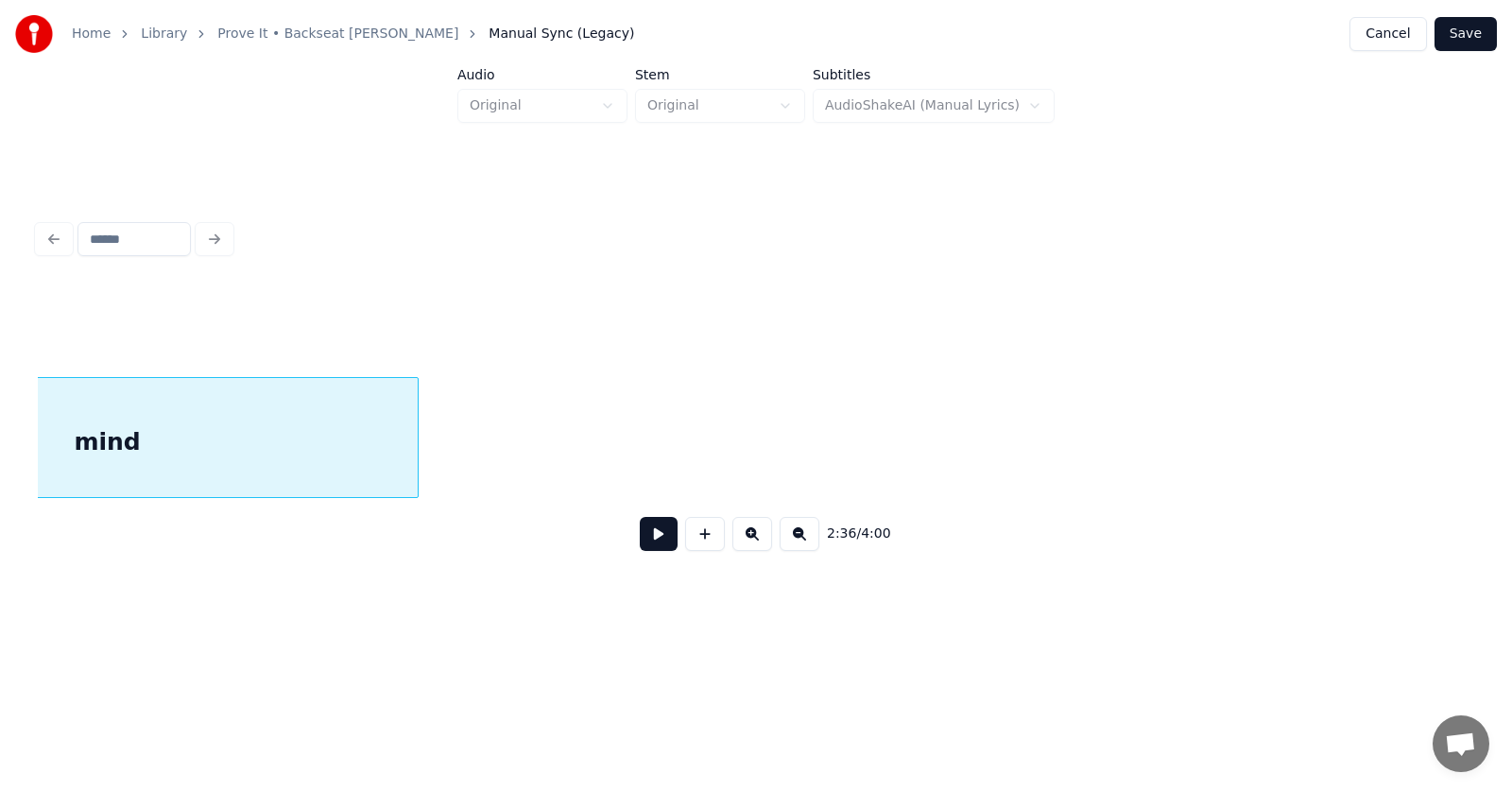
scroll to position [0, 110673]
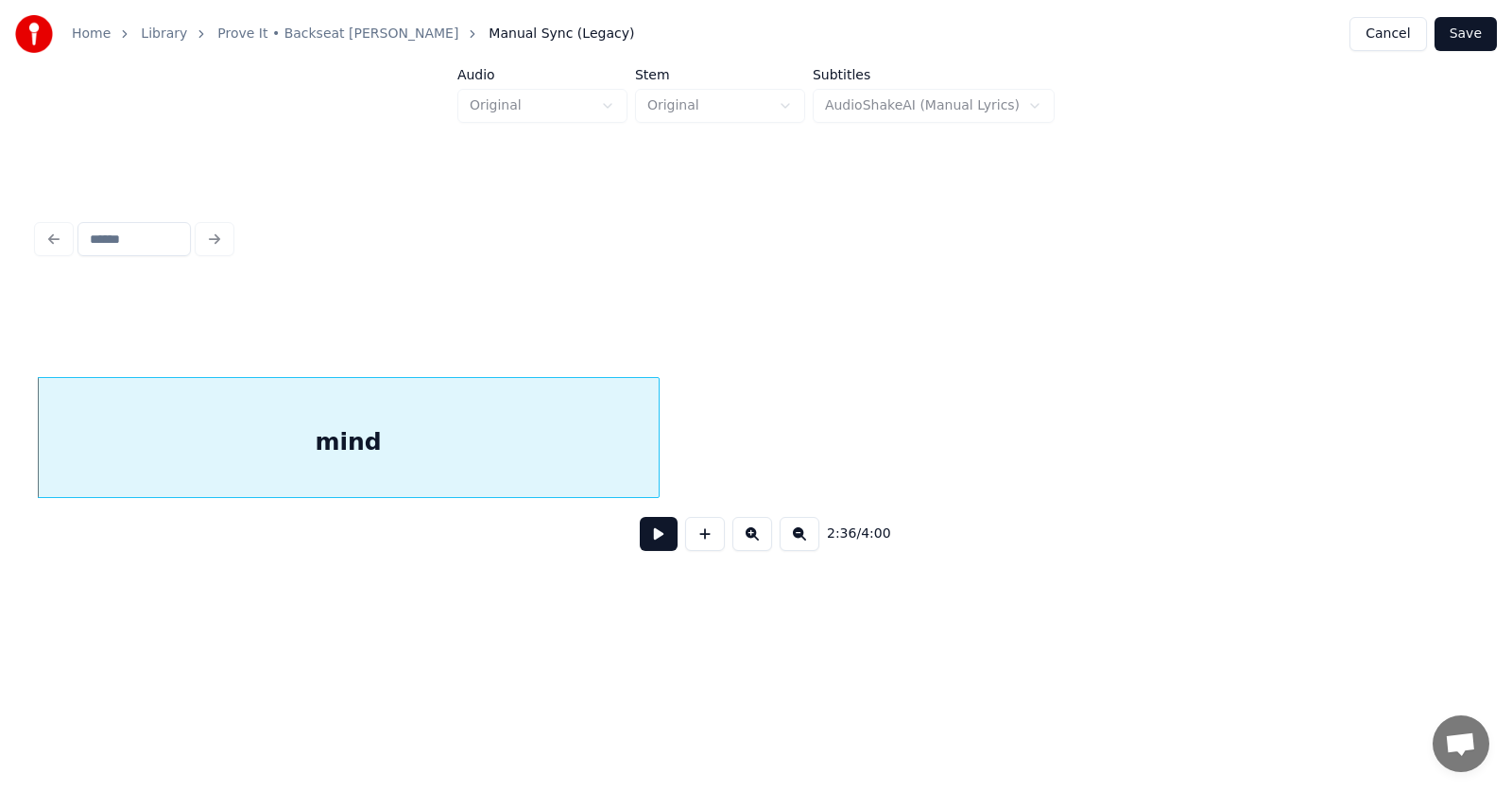
click at [653, 537] on button at bounding box center [659, 534] width 38 height 34
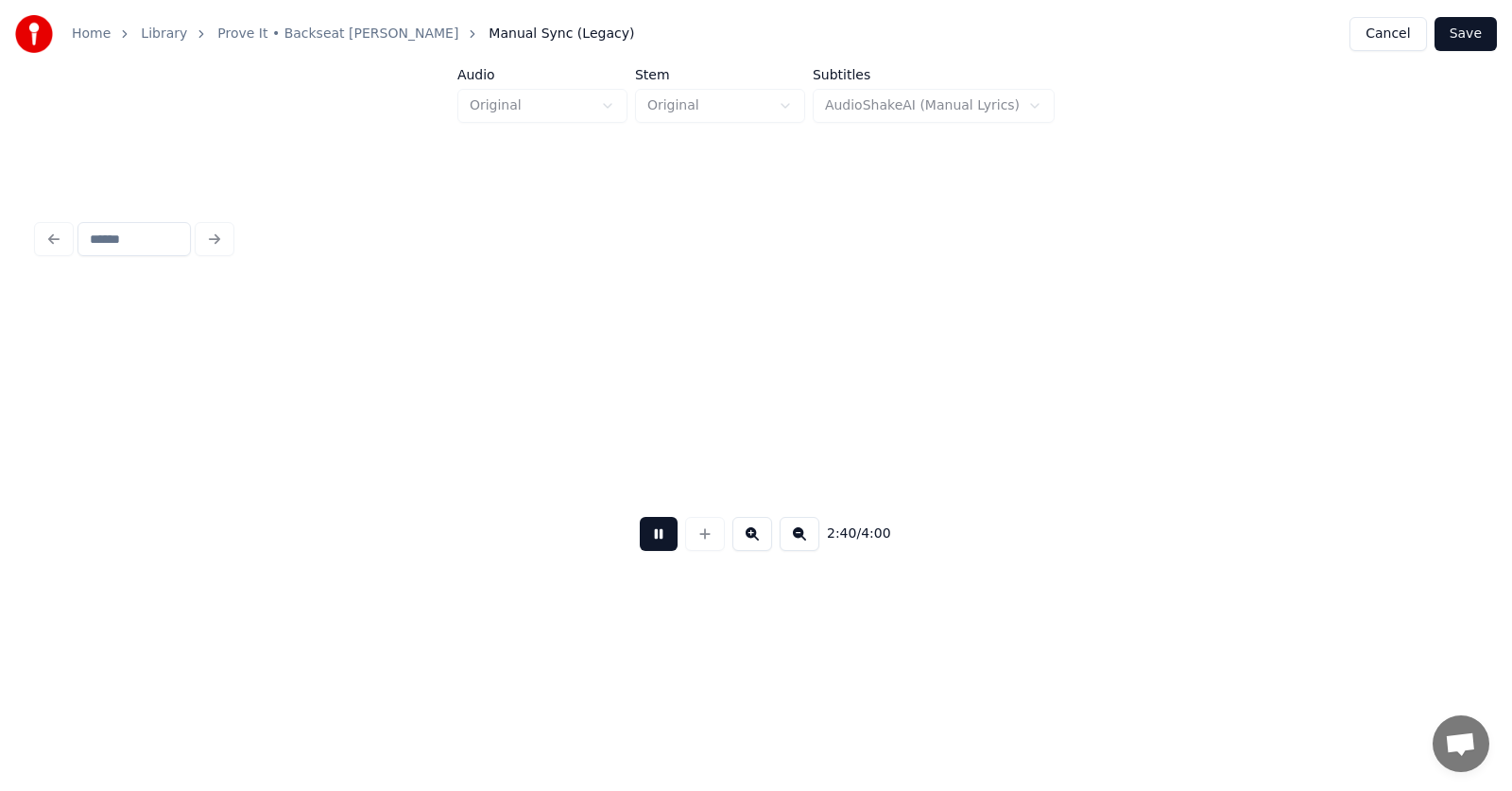
scroll to position [0, 113553]
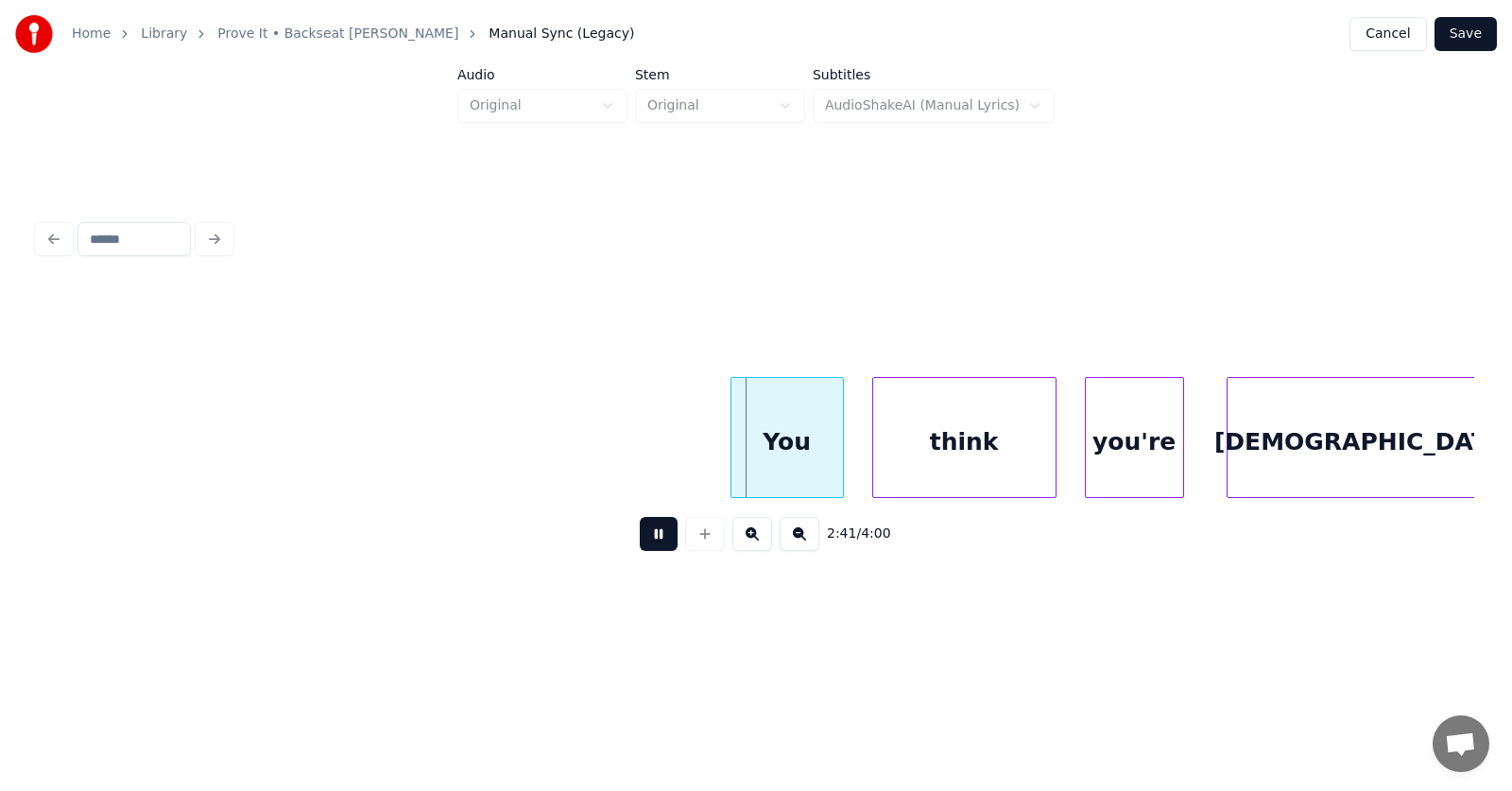
click at [649, 538] on button at bounding box center [659, 534] width 38 height 34
click at [784, 442] on div "You" at bounding box center [771, 442] width 112 height 129
click at [911, 448] on div "think" at bounding box center [943, 442] width 183 height 129
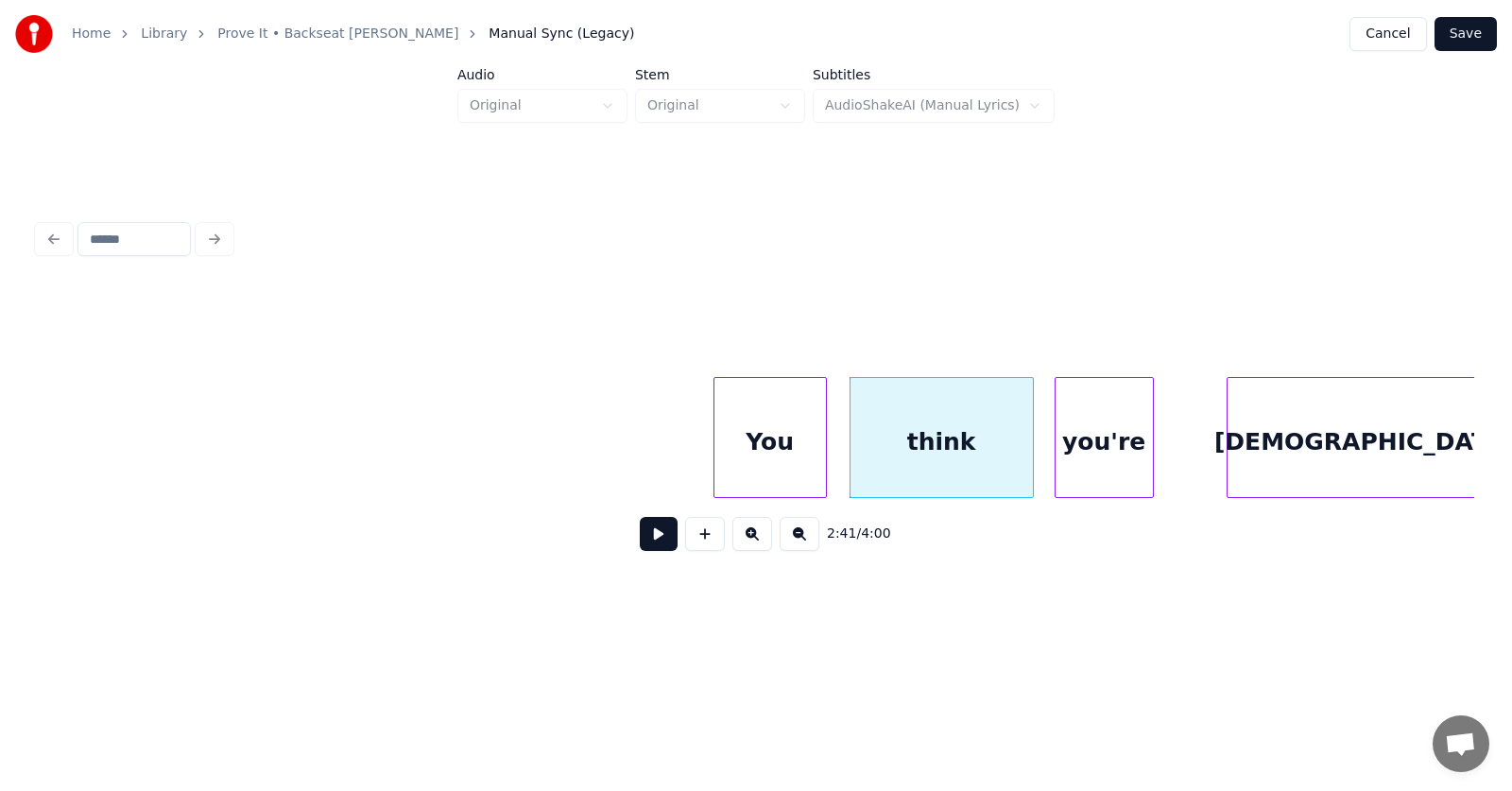
click at [1091, 458] on div "you're" at bounding box center [1104, 442] width 97 height 129
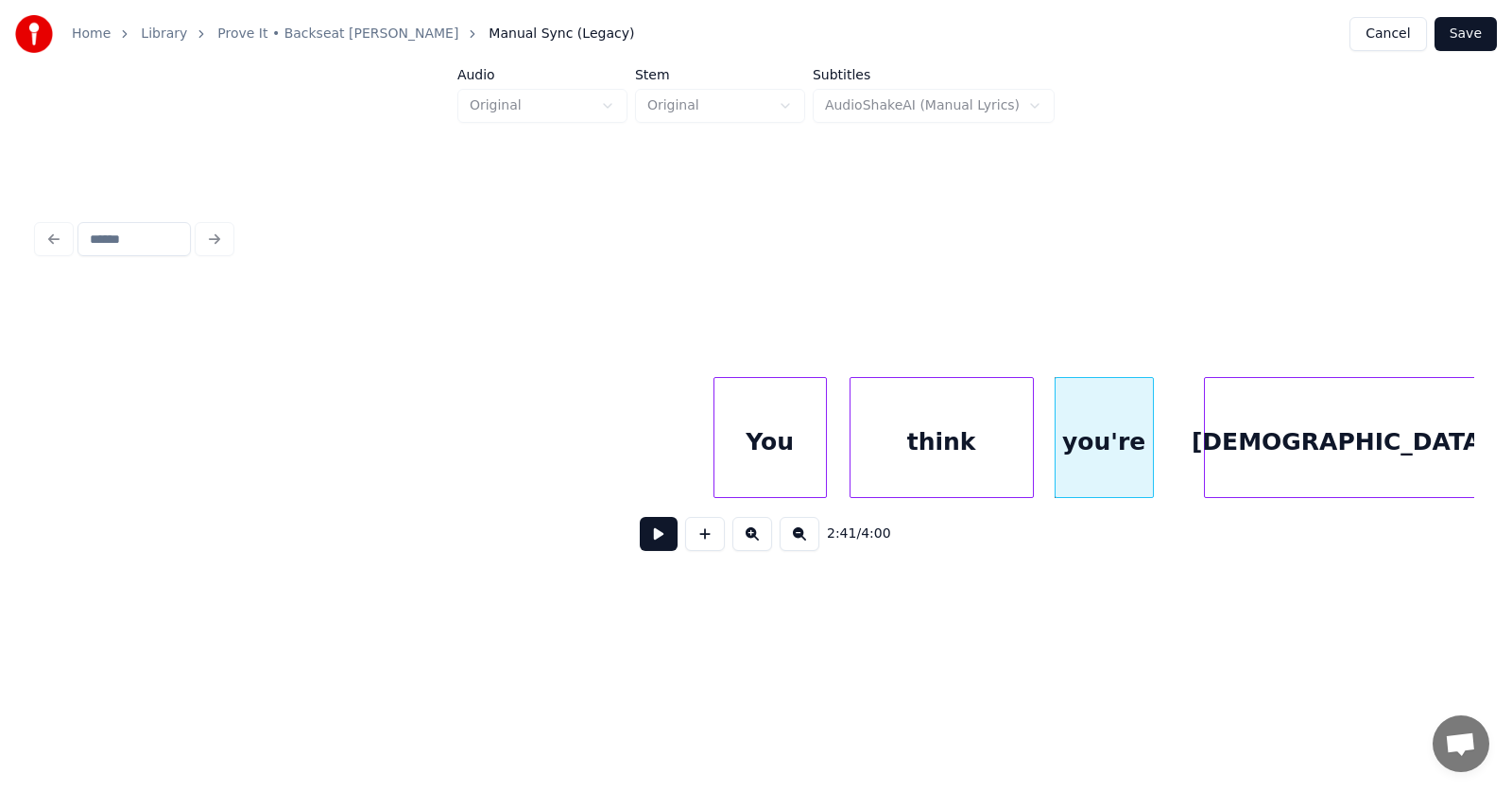
scroll to position [0, 113596]
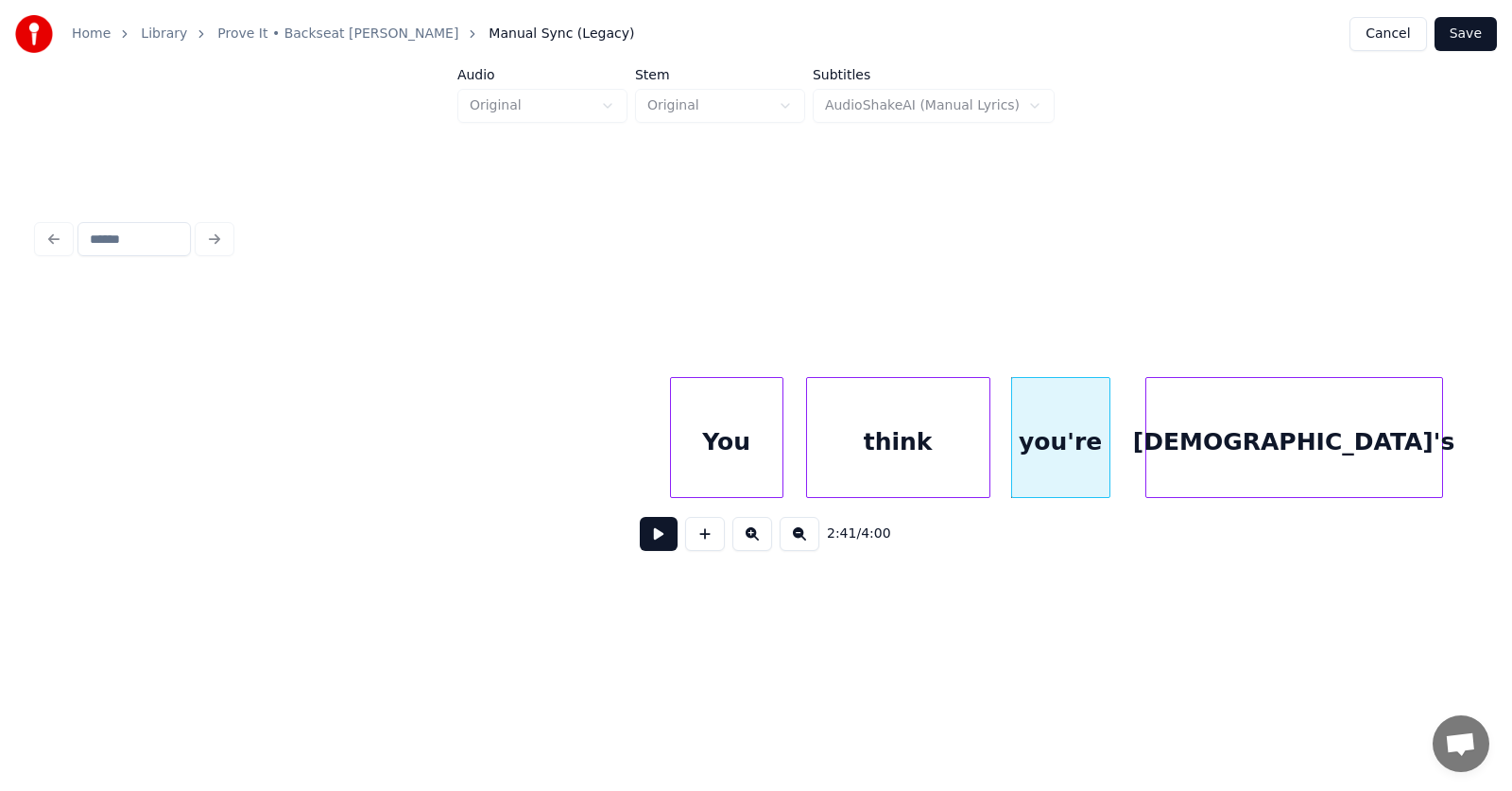
click at [1247, 451] on div "[DEMOGRAPHIC_DATA]'s" at bounding box center [1294, 442] width 296 height 129
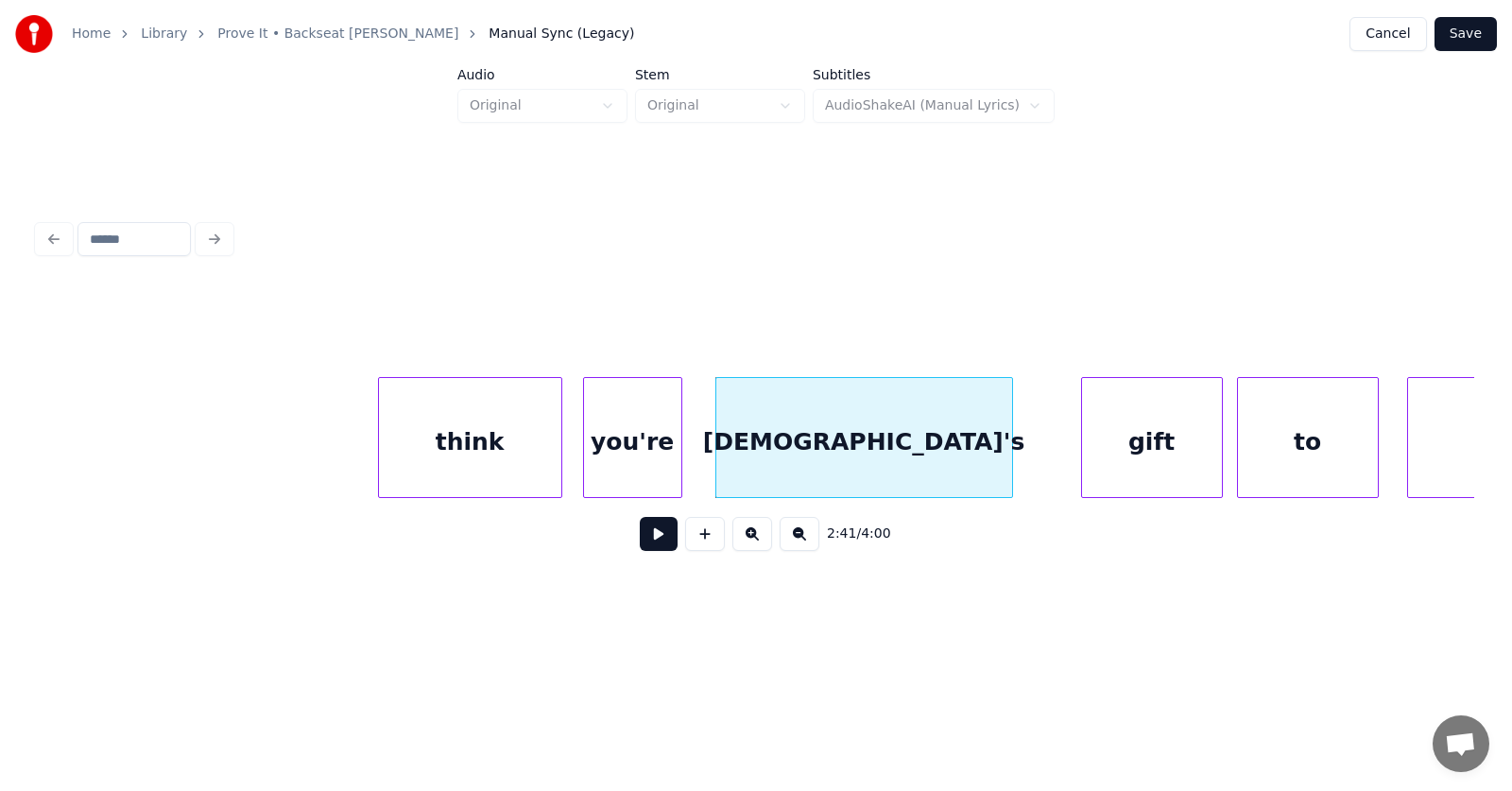
scroll to position [0, 114370]
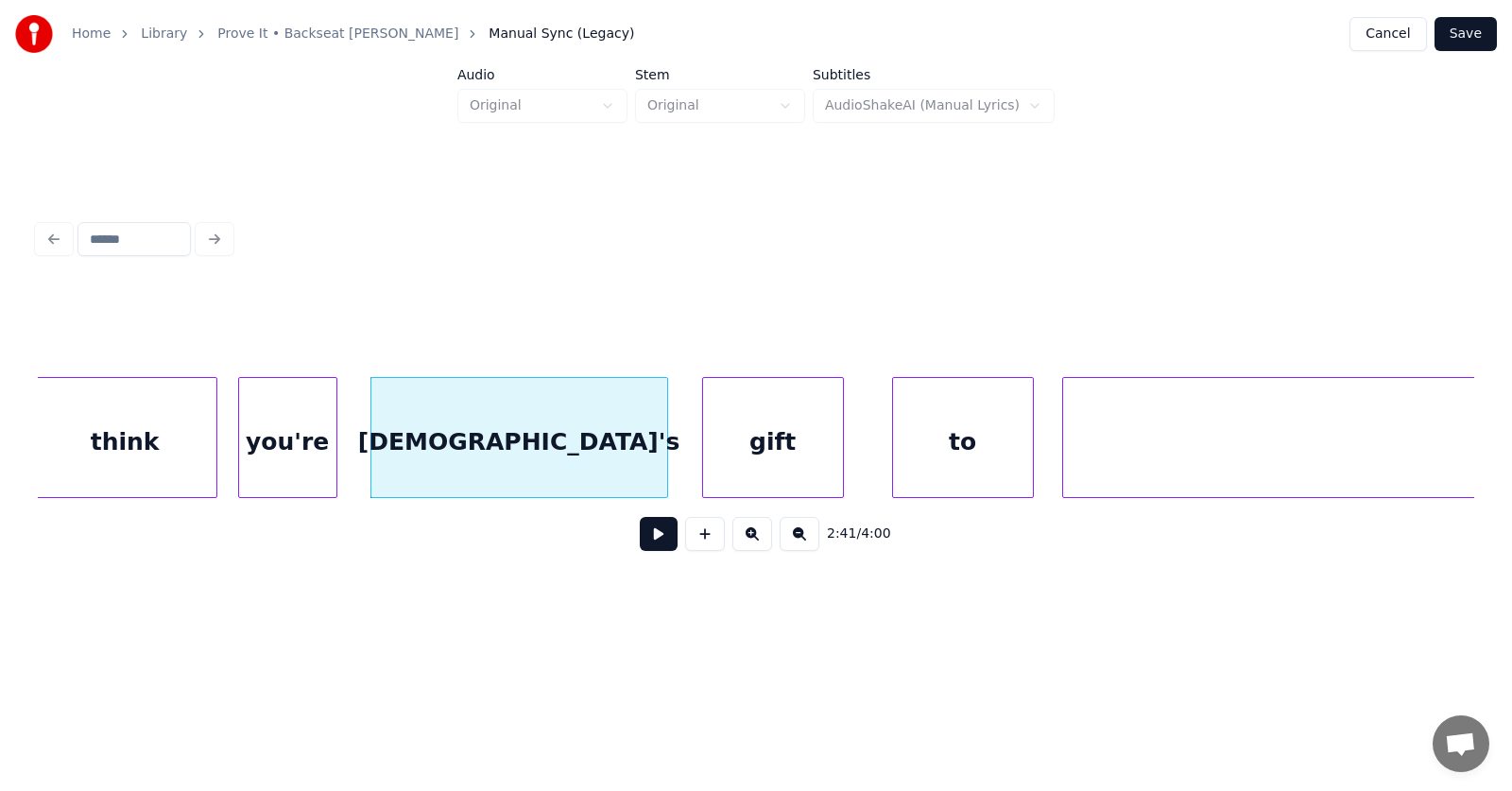
click at [780, 459] on div "gift" at bounding box center [773, 442] width 139 height 129
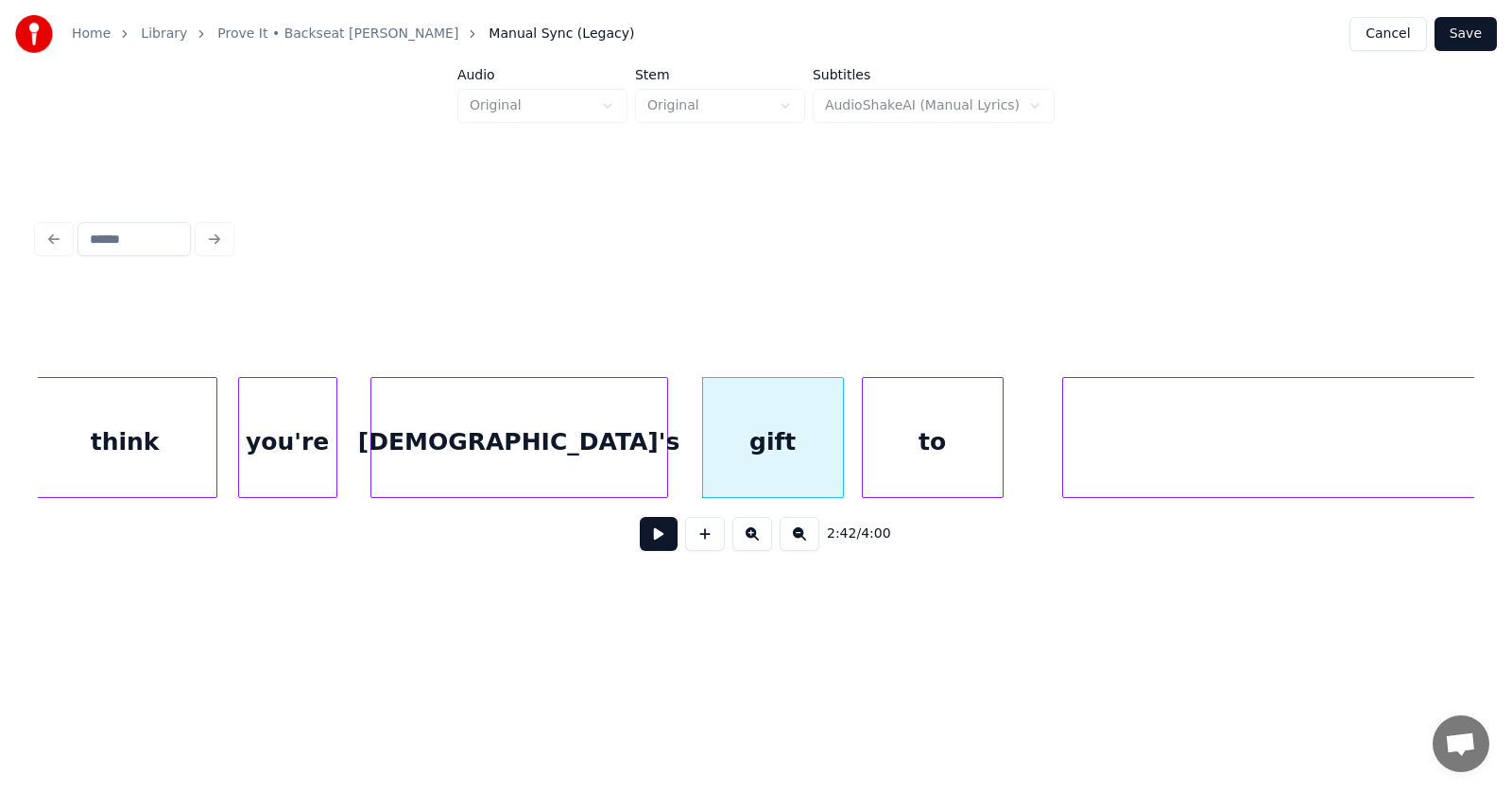
click at [907, 462] on div "to" at bounding box center [933, 442] width 139 height 129
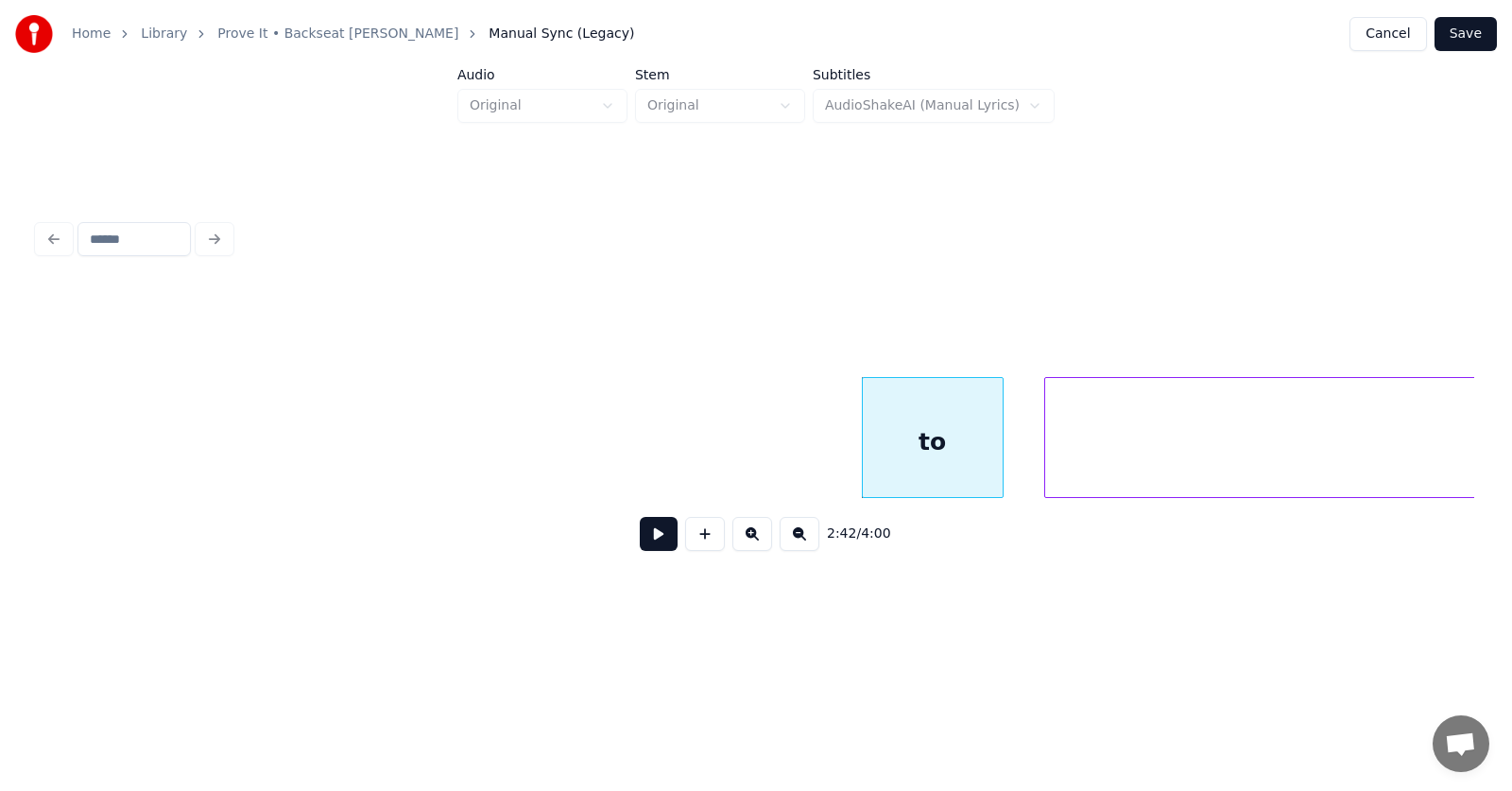
scroll to position [0, 115243]
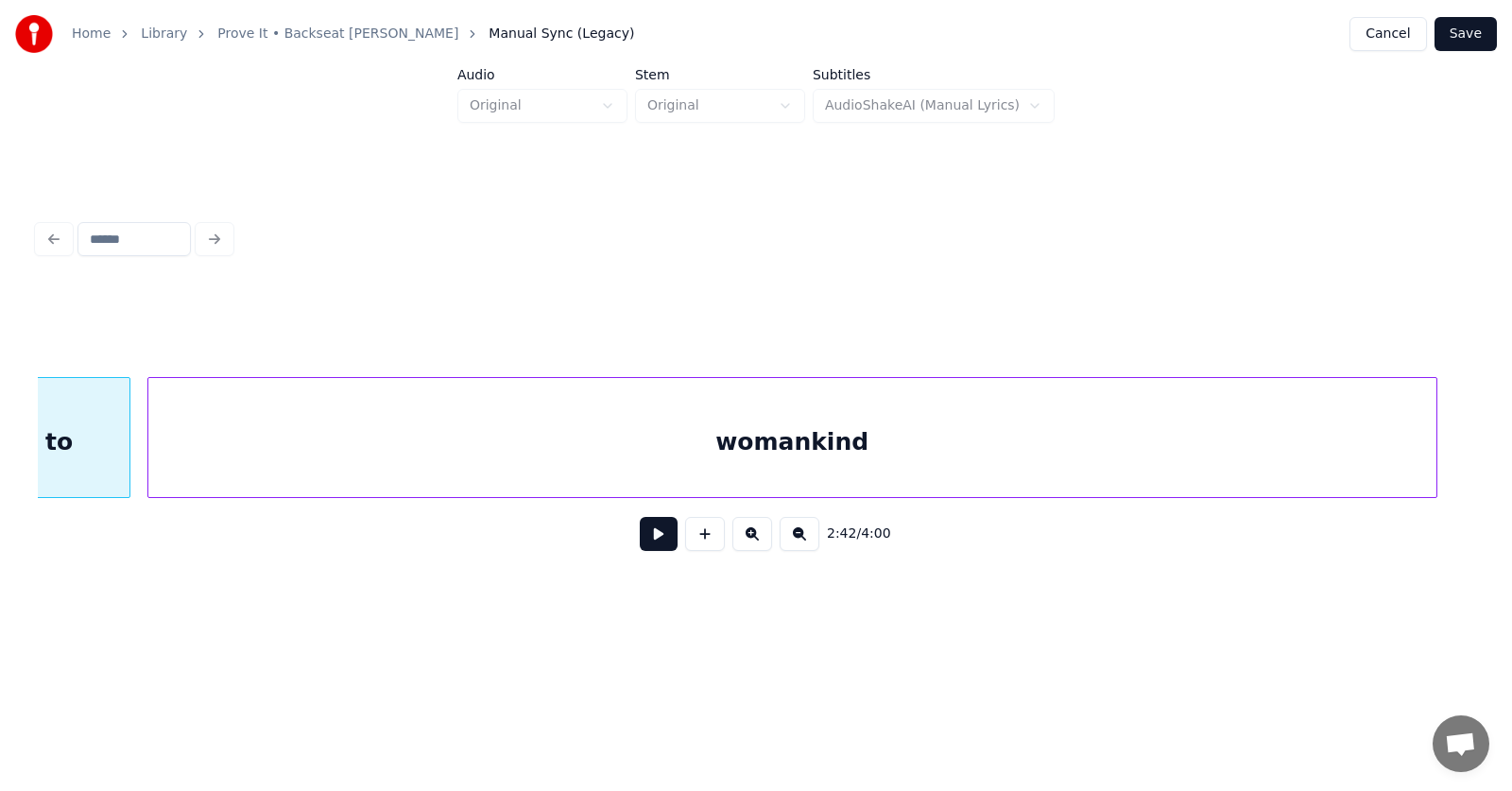
click at [1099, 457] on div "womankind" at bounding box center [792, 442] width 1288 height 129
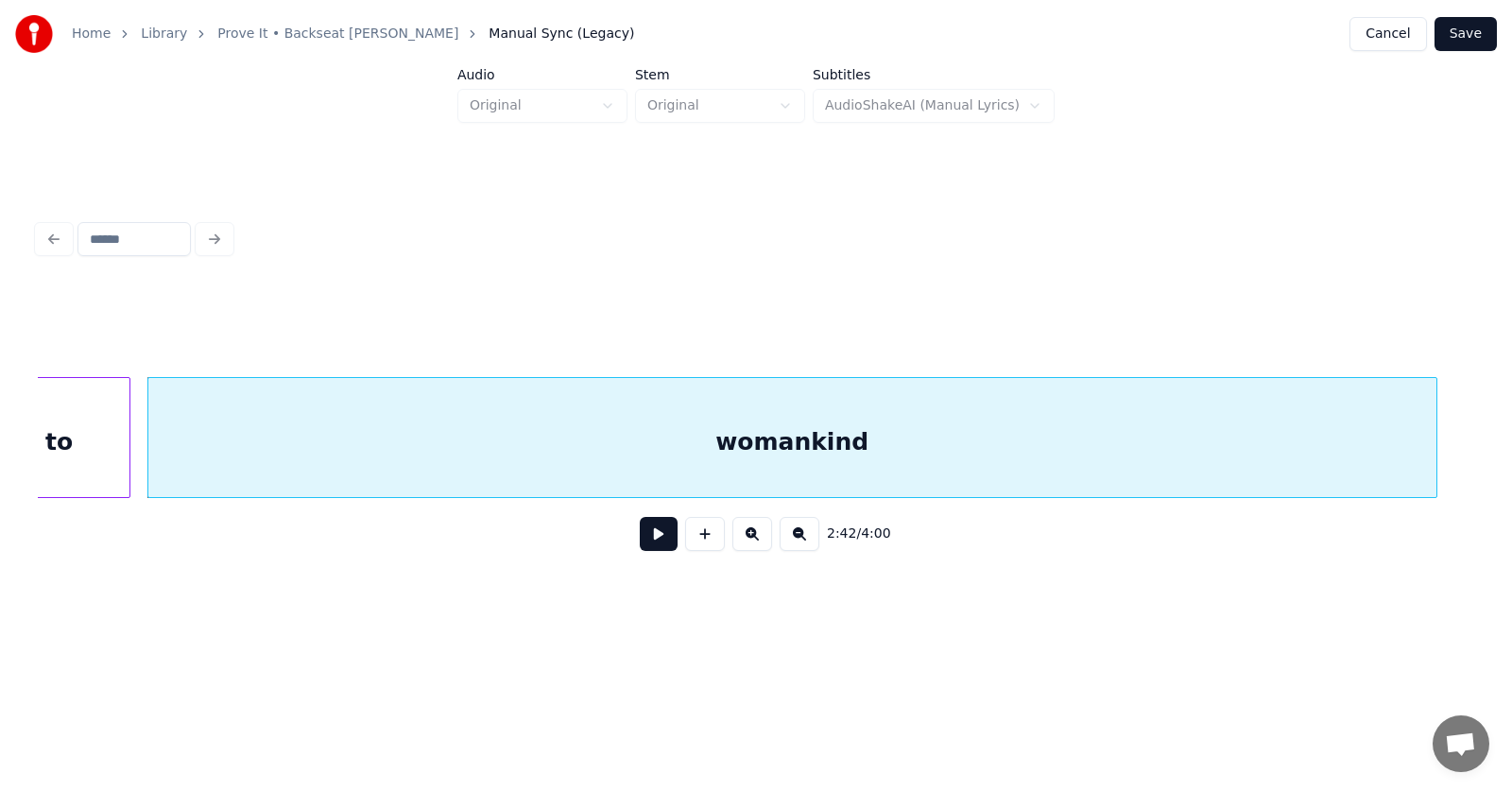
click at [660, 539] on button at bounding box center [659, 534] width 38 height 34
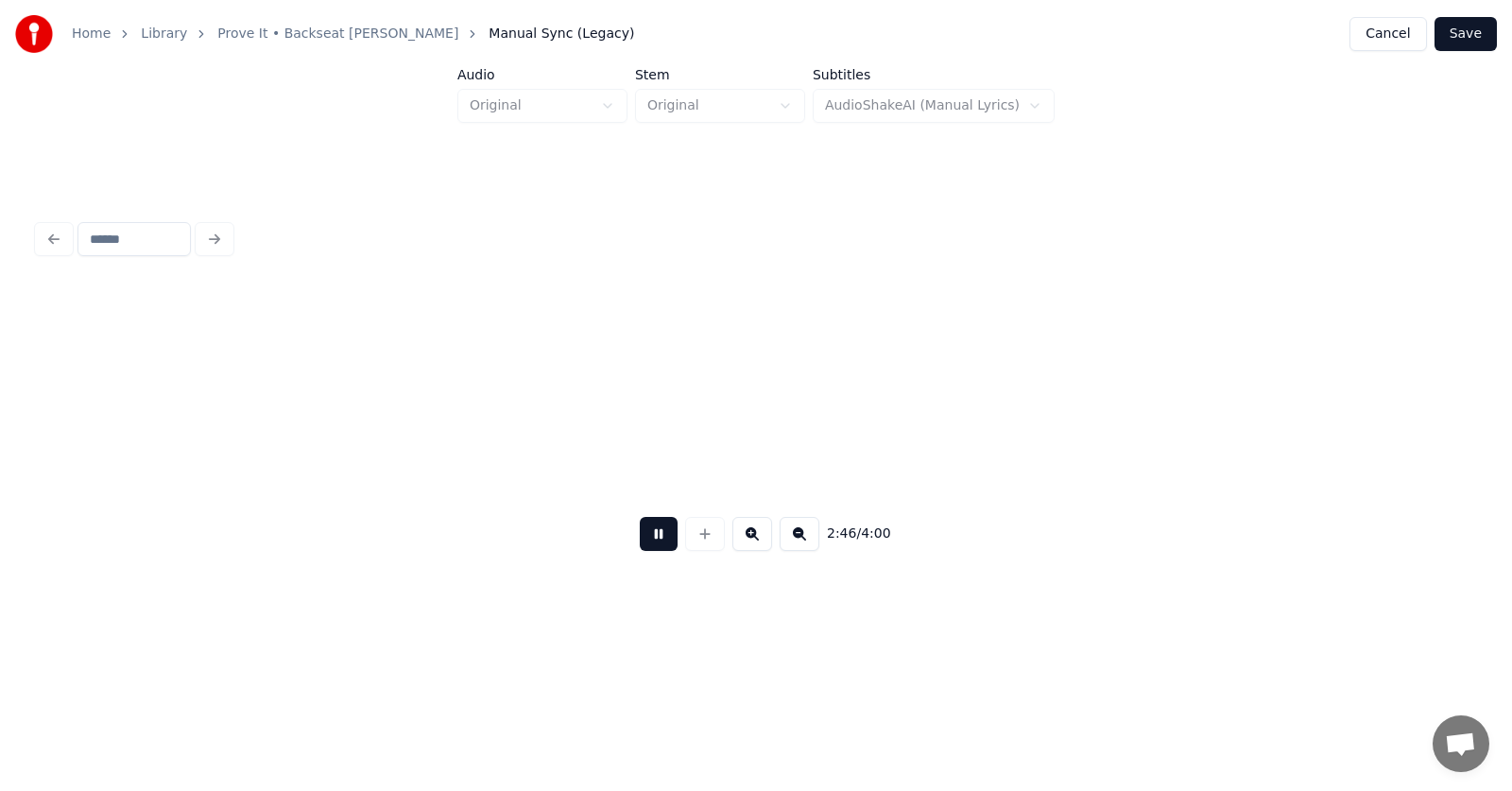
scroll to position [0, 118123]
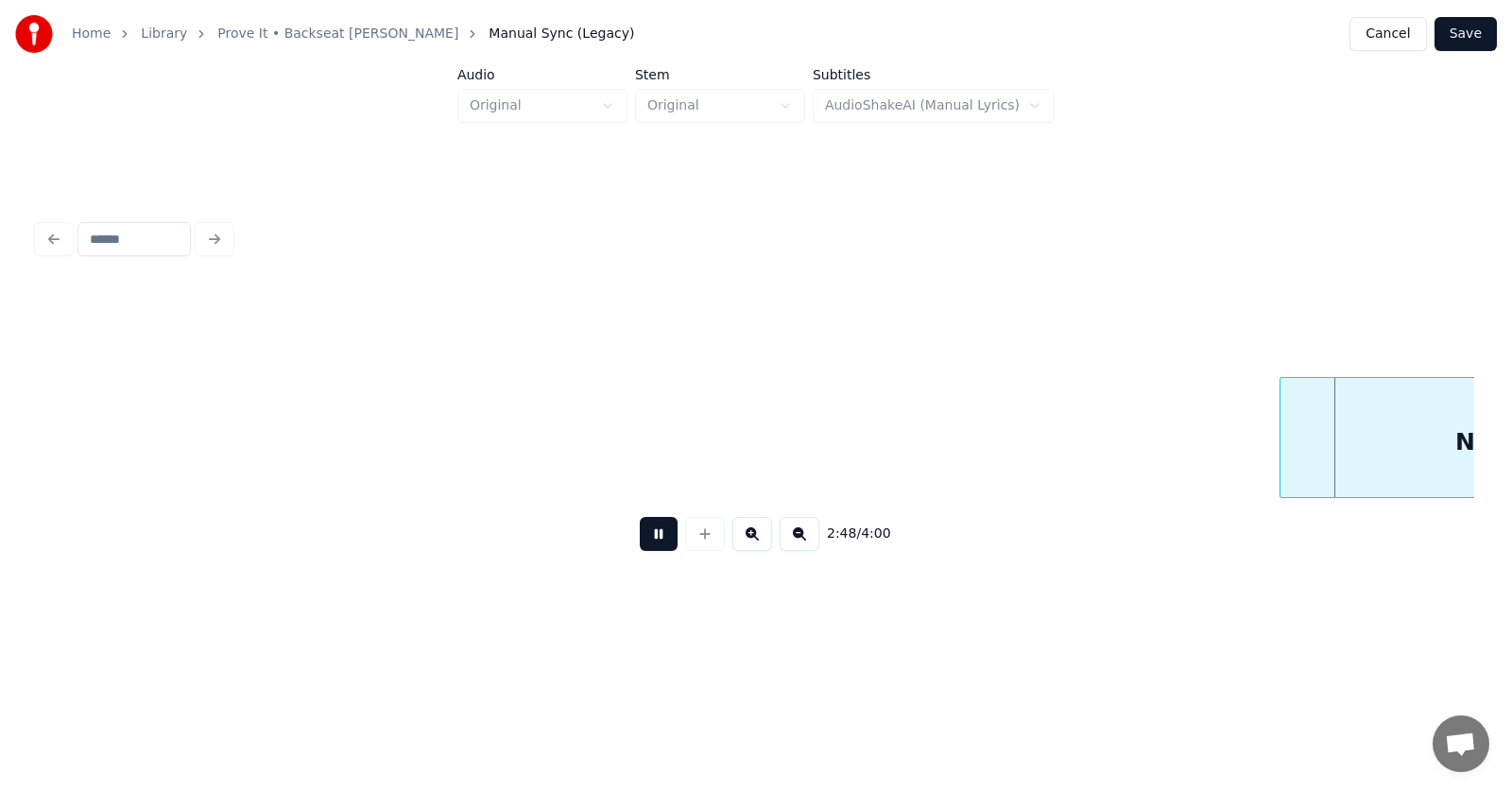
click at [652, 542] on button at bounding box center [659, 534] width 38 height 34
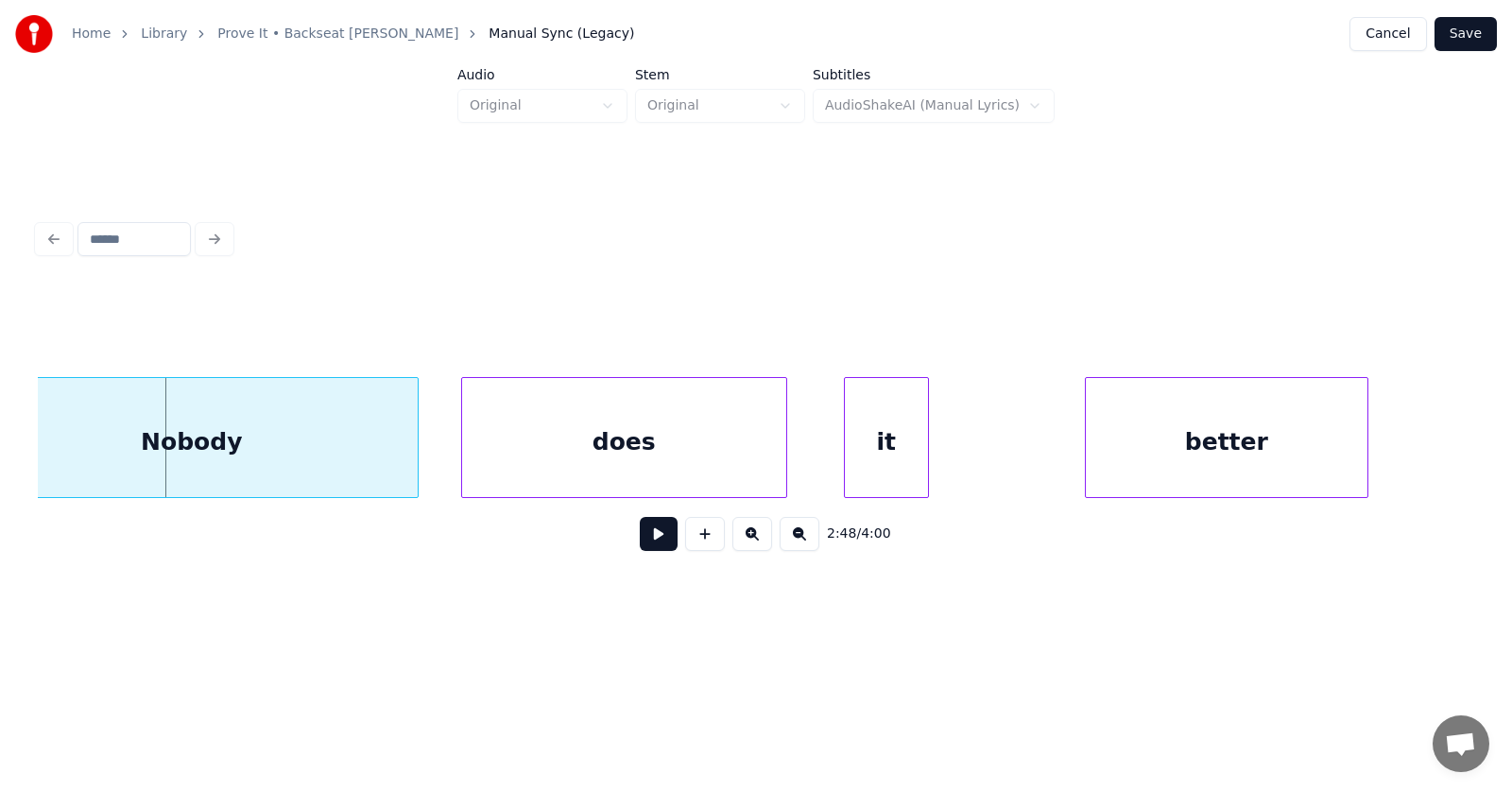
scroll to position [0, 118977]
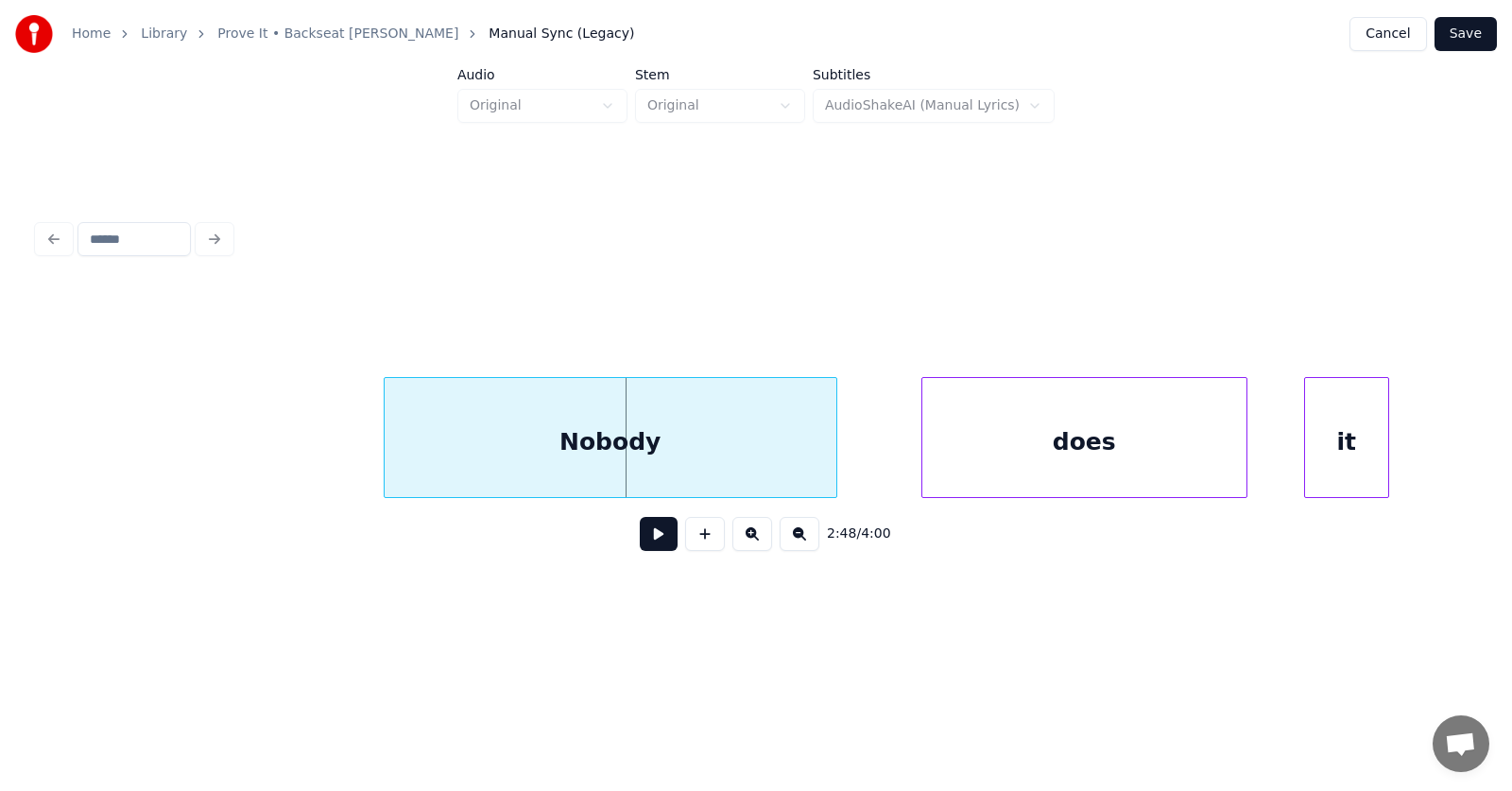
click at [680, 470] on div "Nobody" at bounding box center [611, 442] width 452 height 129
click at [1017, 470] on div "does" at bounding box center [1039, 442] width 324 height 129
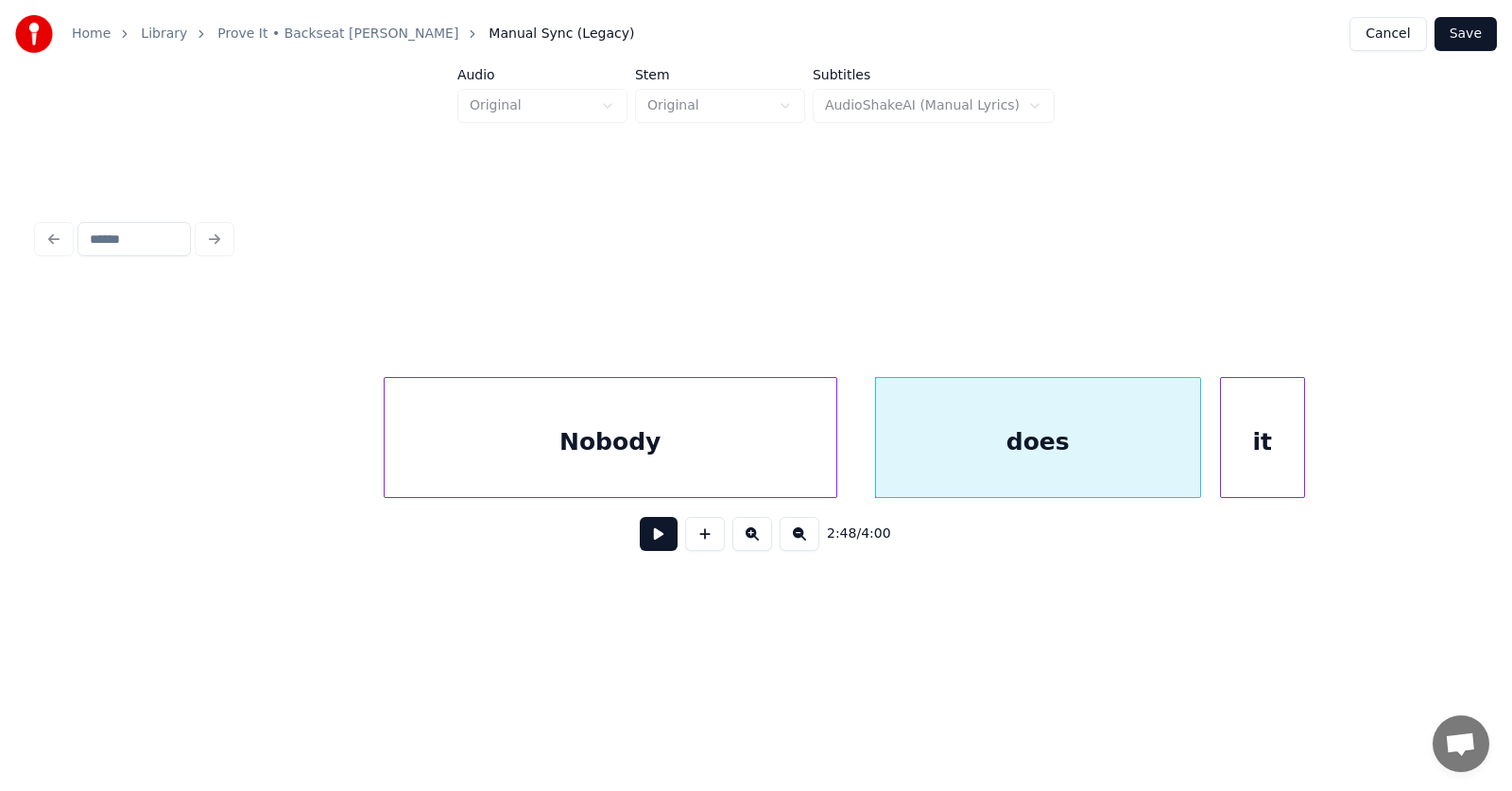
click at [1252, 459] on div "it" at bounding box center [1263, 442] width 83 height 129
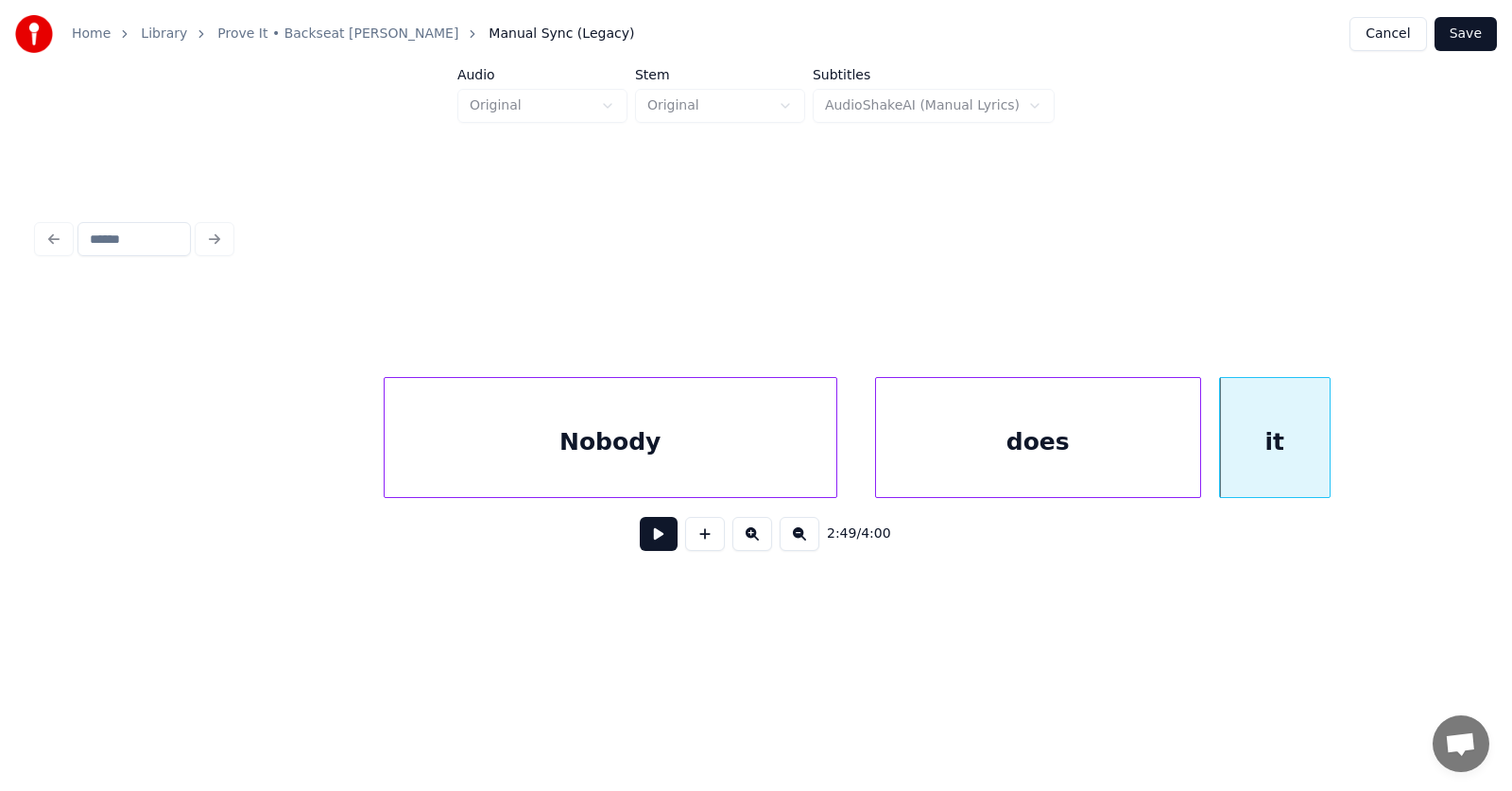
click at [1328, 445] on div at bounding box center [1327, 437] width 6 height 119
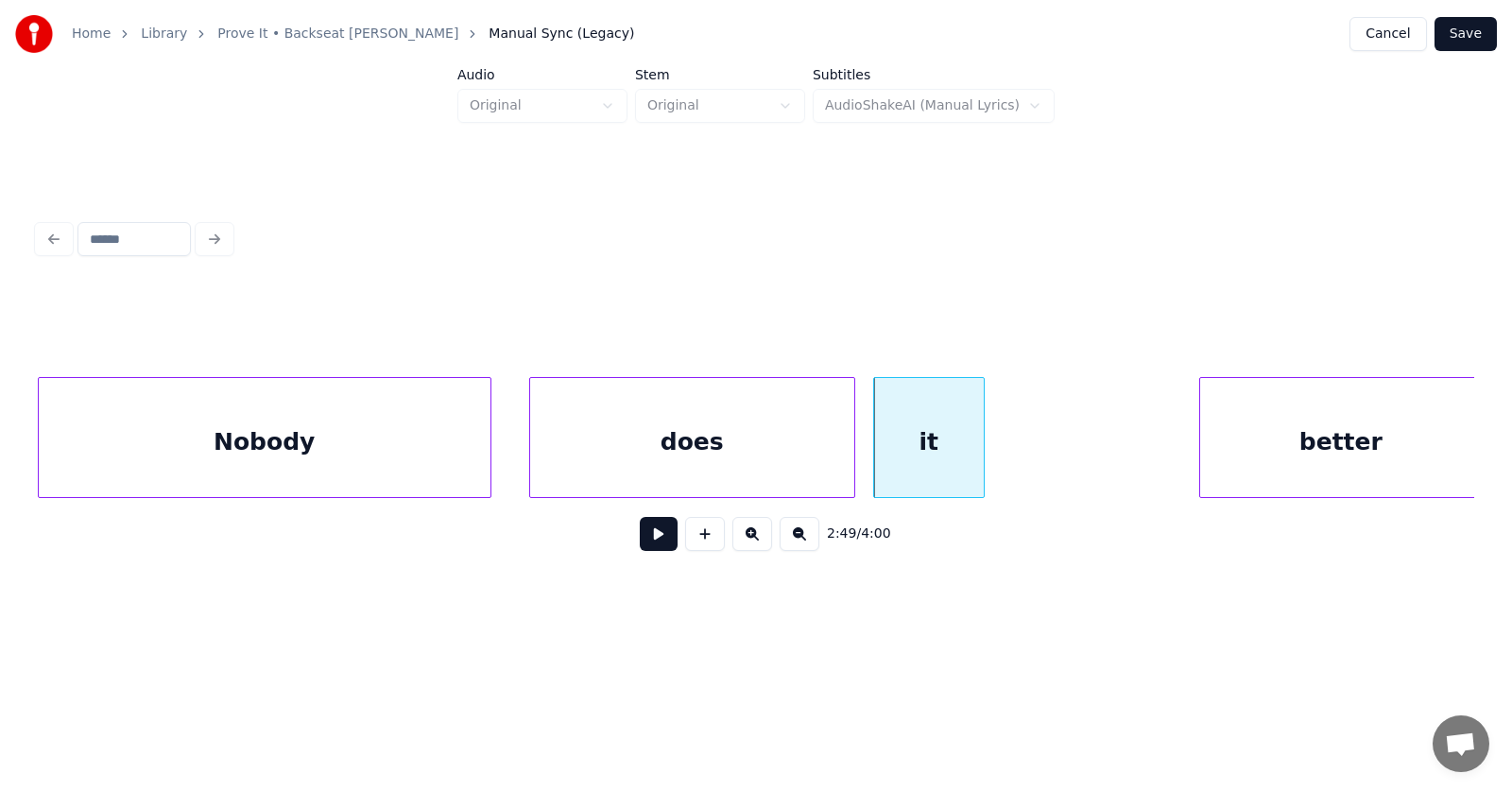
scroll to position [0, 119437]
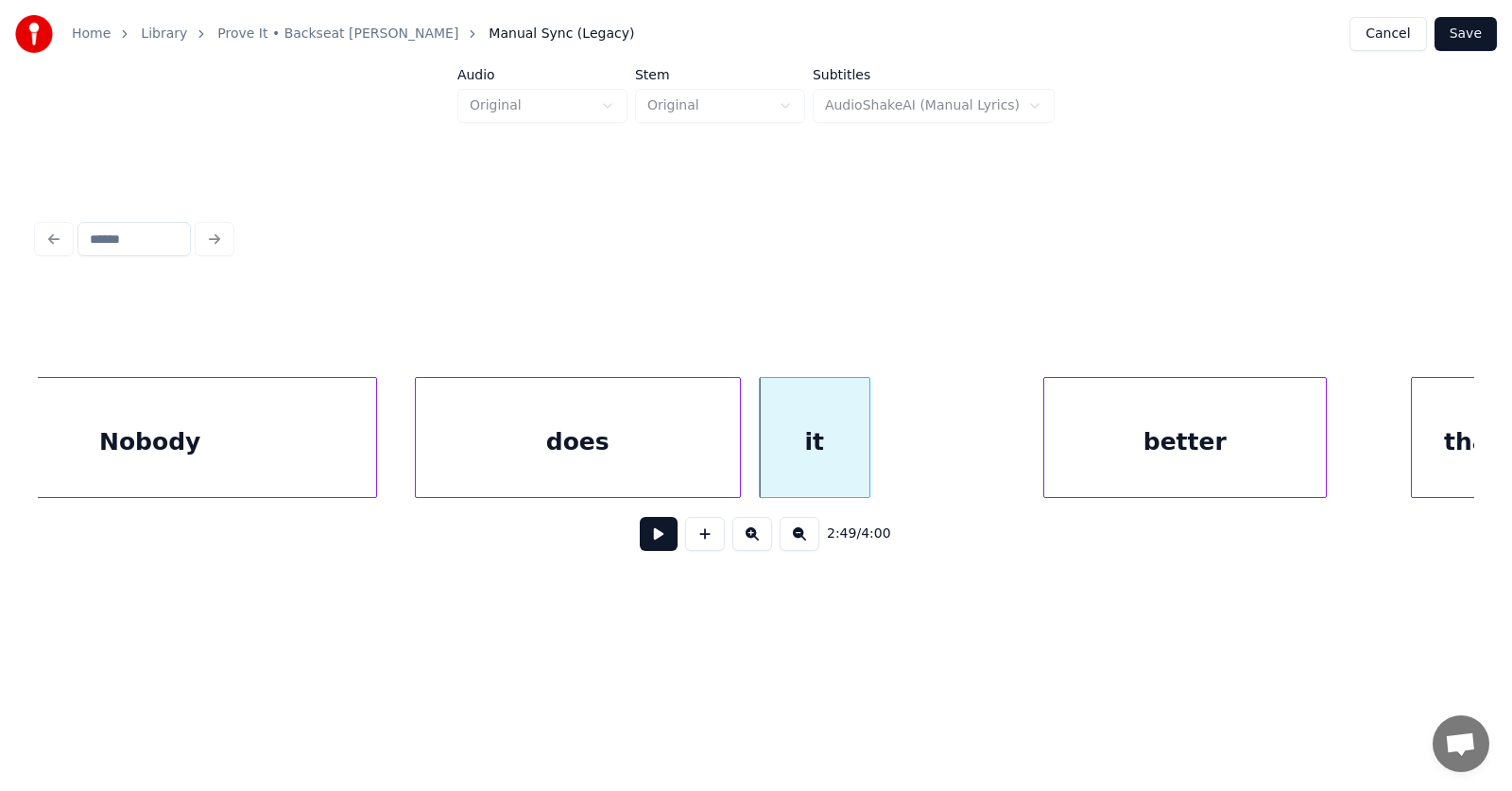
click at [1120, 447] on div "better" at bounding box center [1185, 442] width 282 height 129
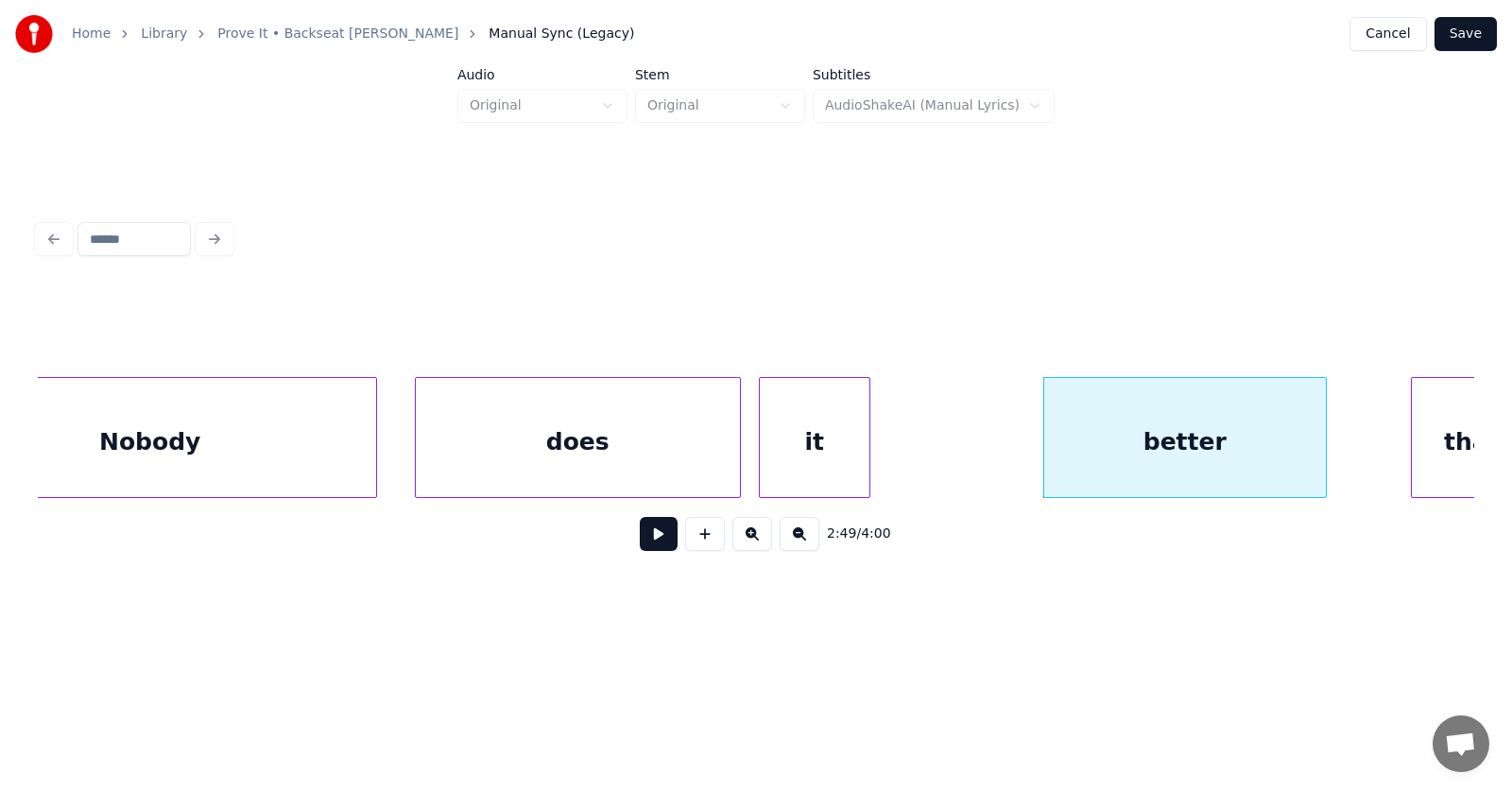
scroll to position [0, 120244]
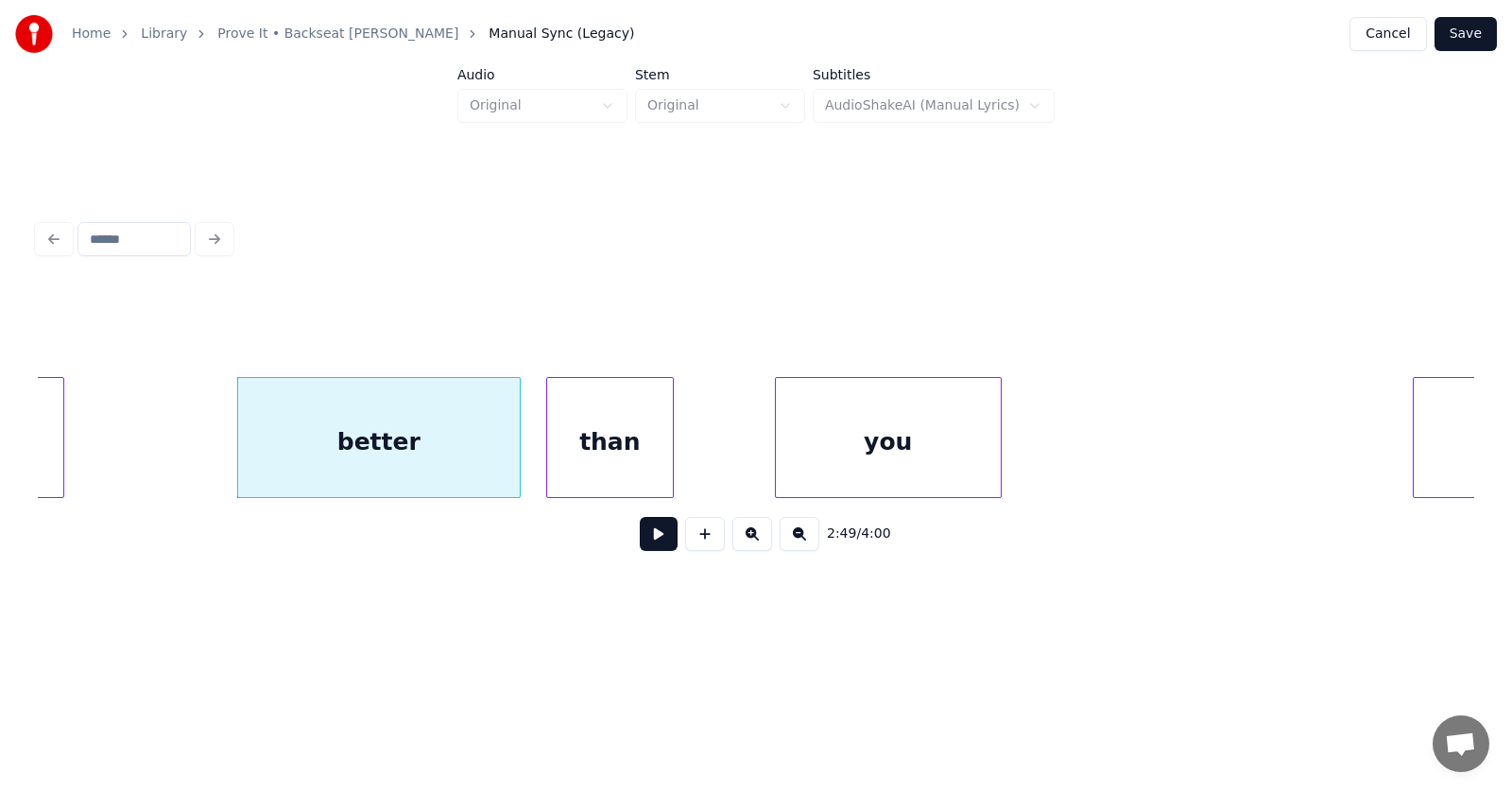
click at [630, 474] on div "than" at bounding box center [610, 442] width 126 height 129
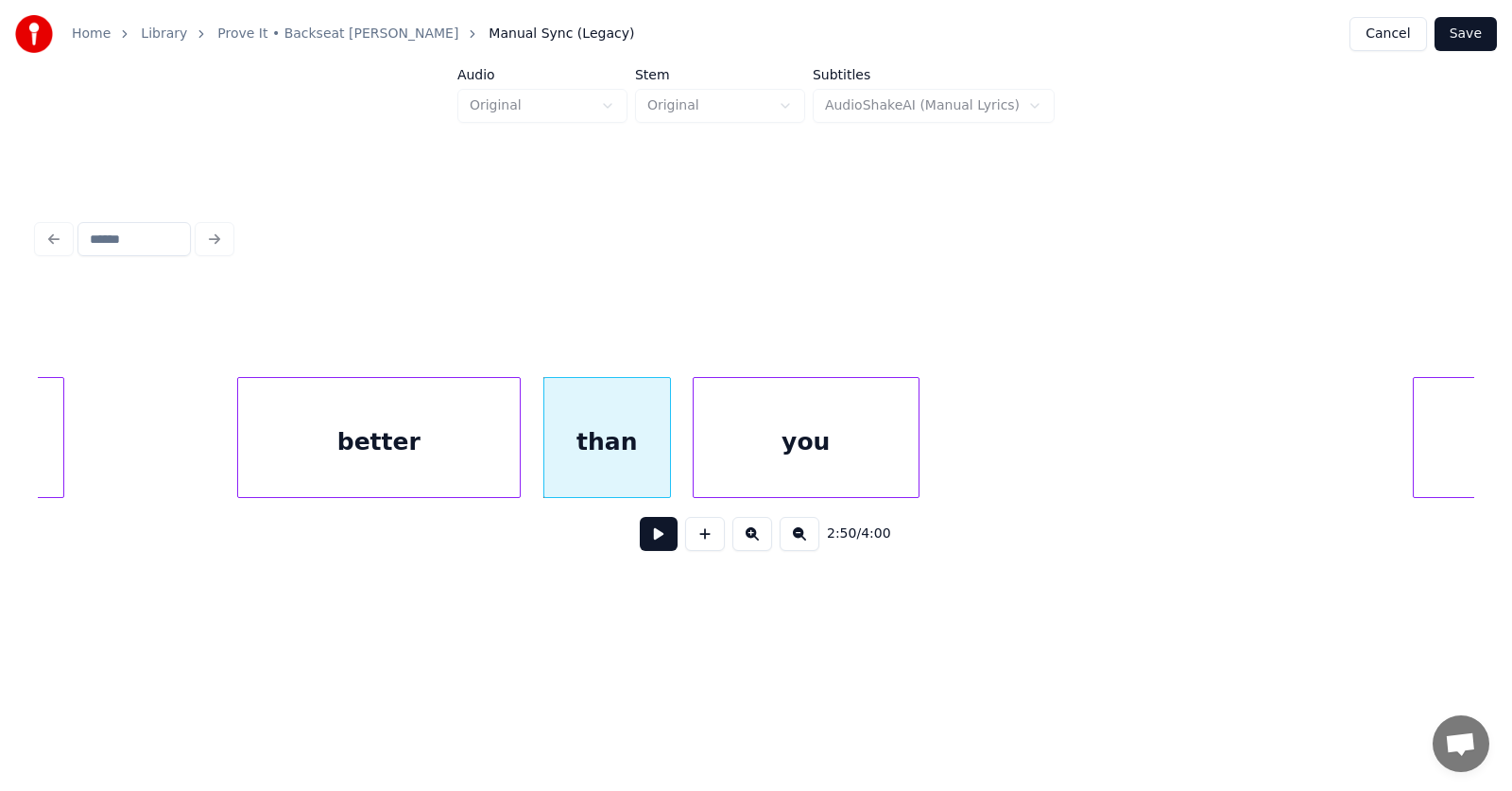
click at [809, 464] on div "you" at bounding box center [806, 442] width 225 height 129
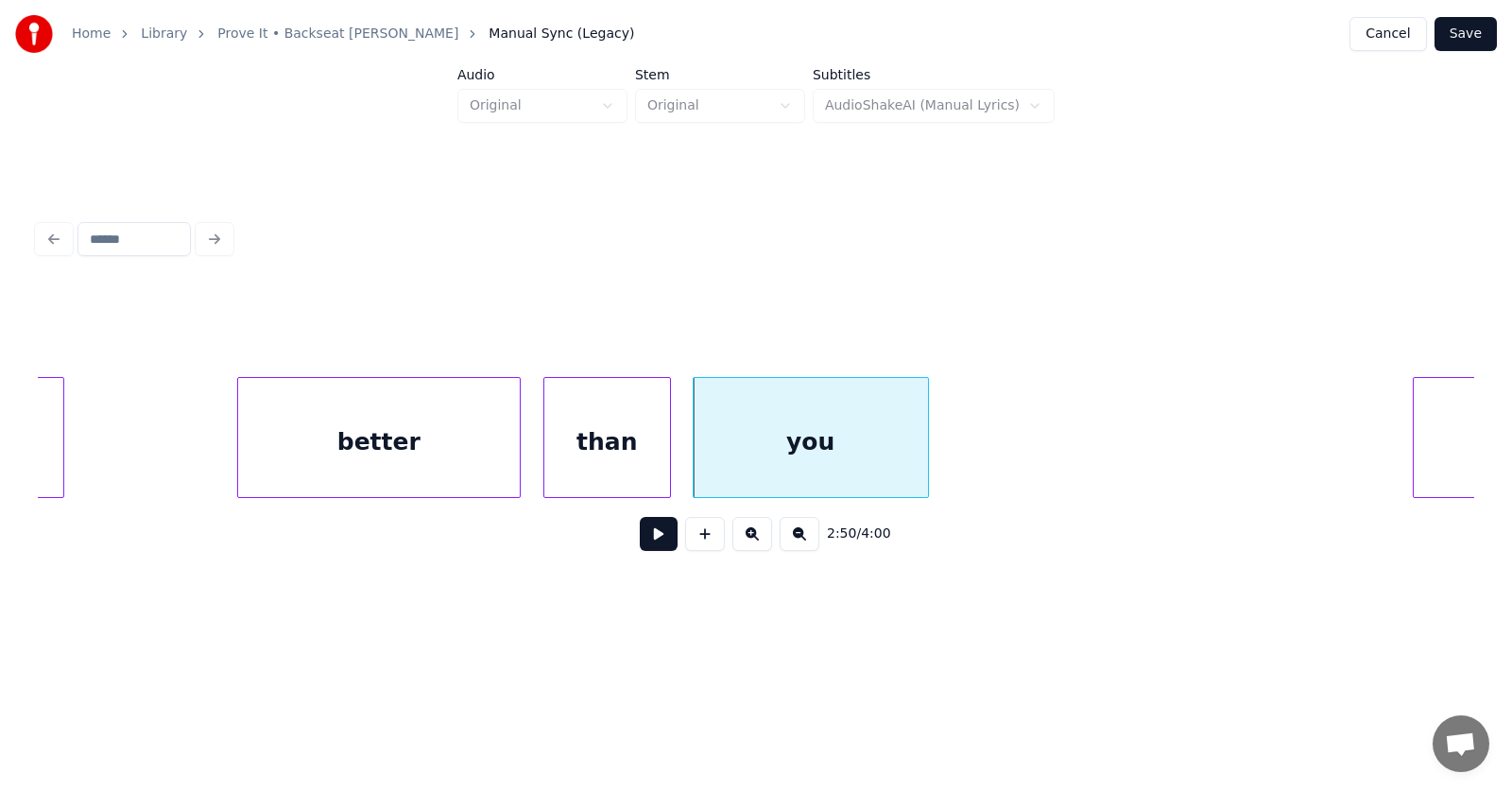
click at [928, 446] on div at bounding box center [926, 437] width 6 height 119
click at [653, 542] on button at bounding box center [659, 534] width 38 height 34
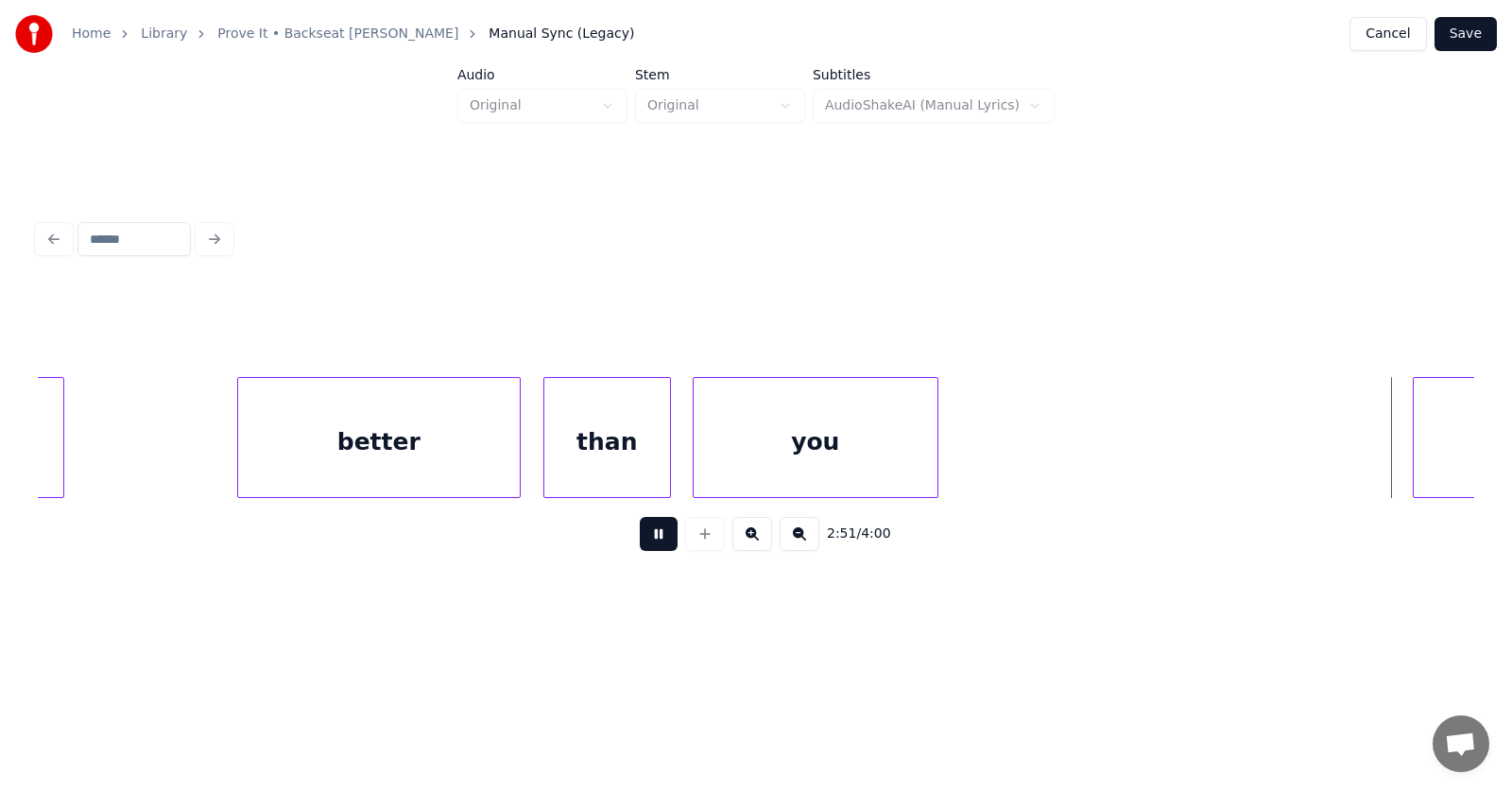
scroll to position [0, 121685]
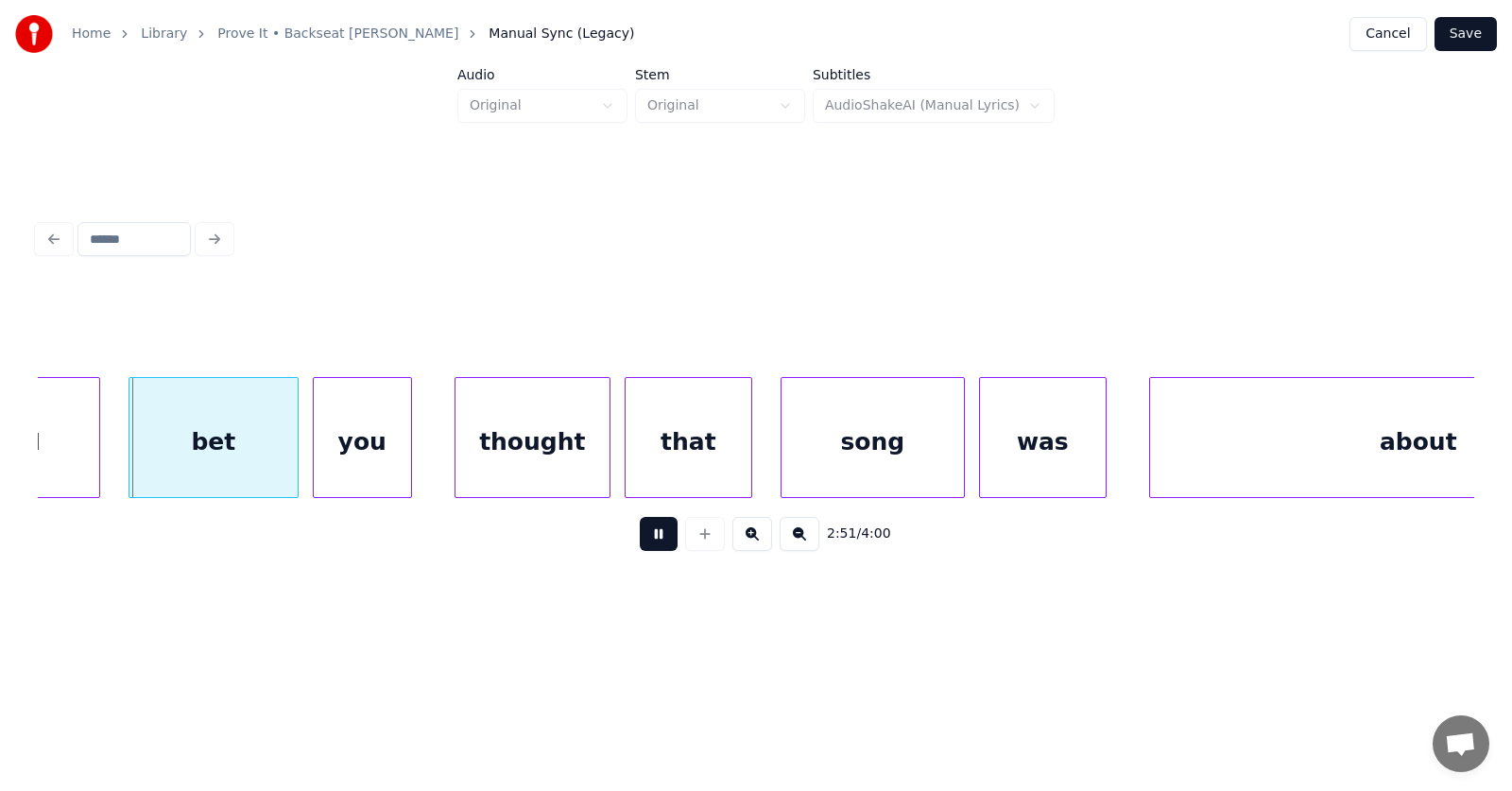
click at [653, 542] on button at bounding box center [659, 534] width 38 height 34
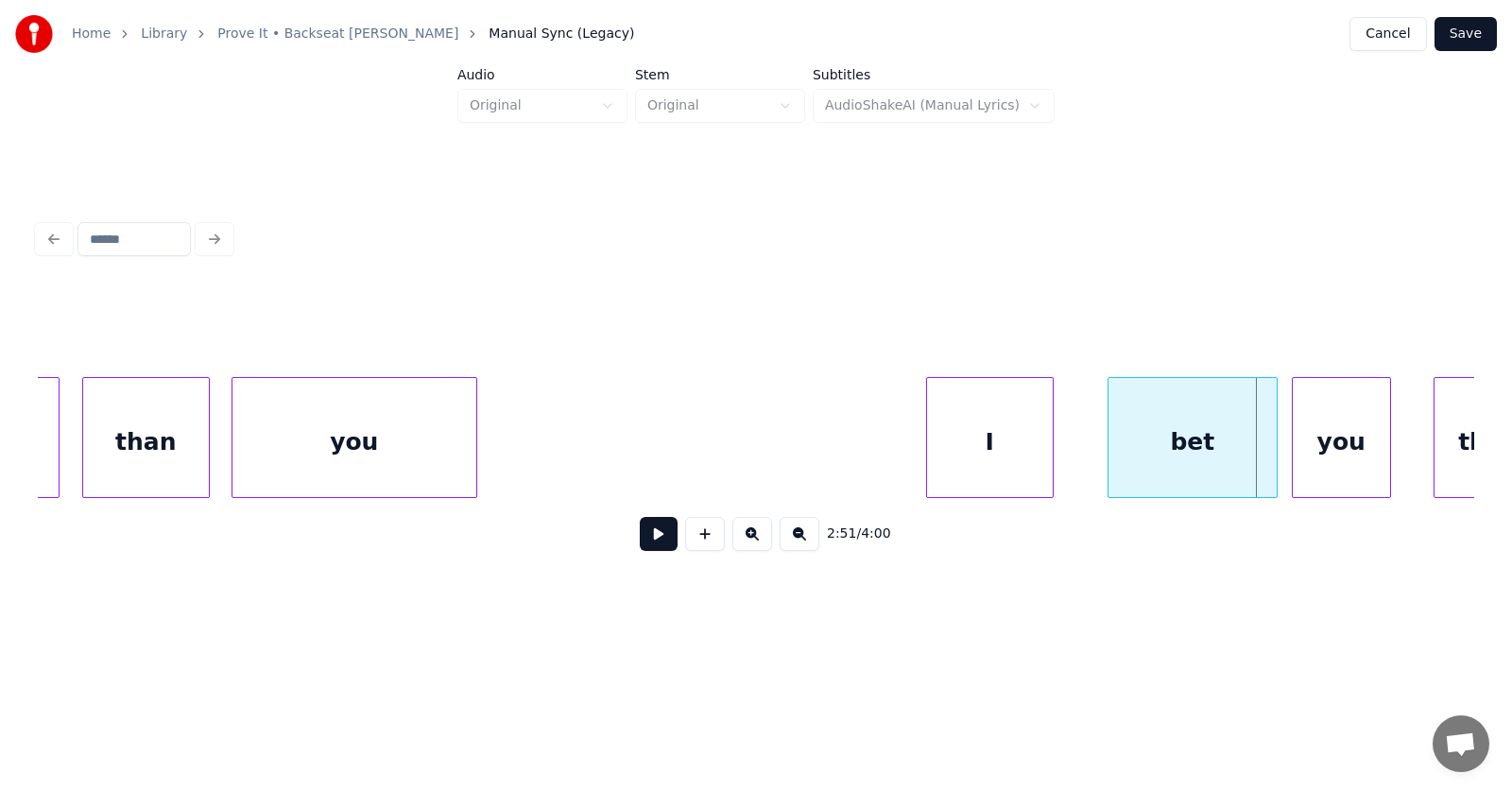
click at [973, 468] on div "I" at bounding box center [991, 442] width 126 height 129
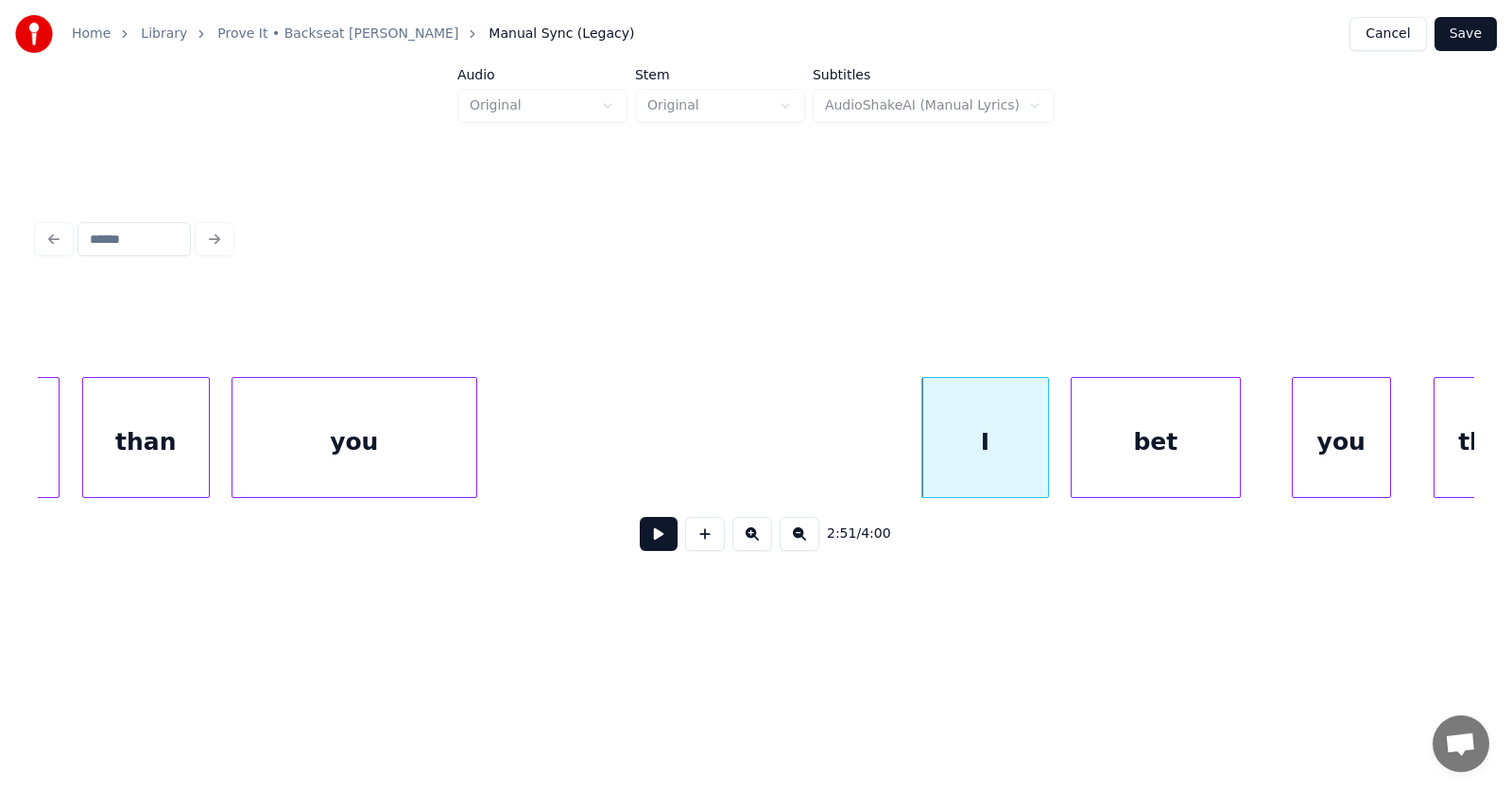
click at [1107, 465] on div "bet" at bounding box center [1156, 442] width 168 height 129
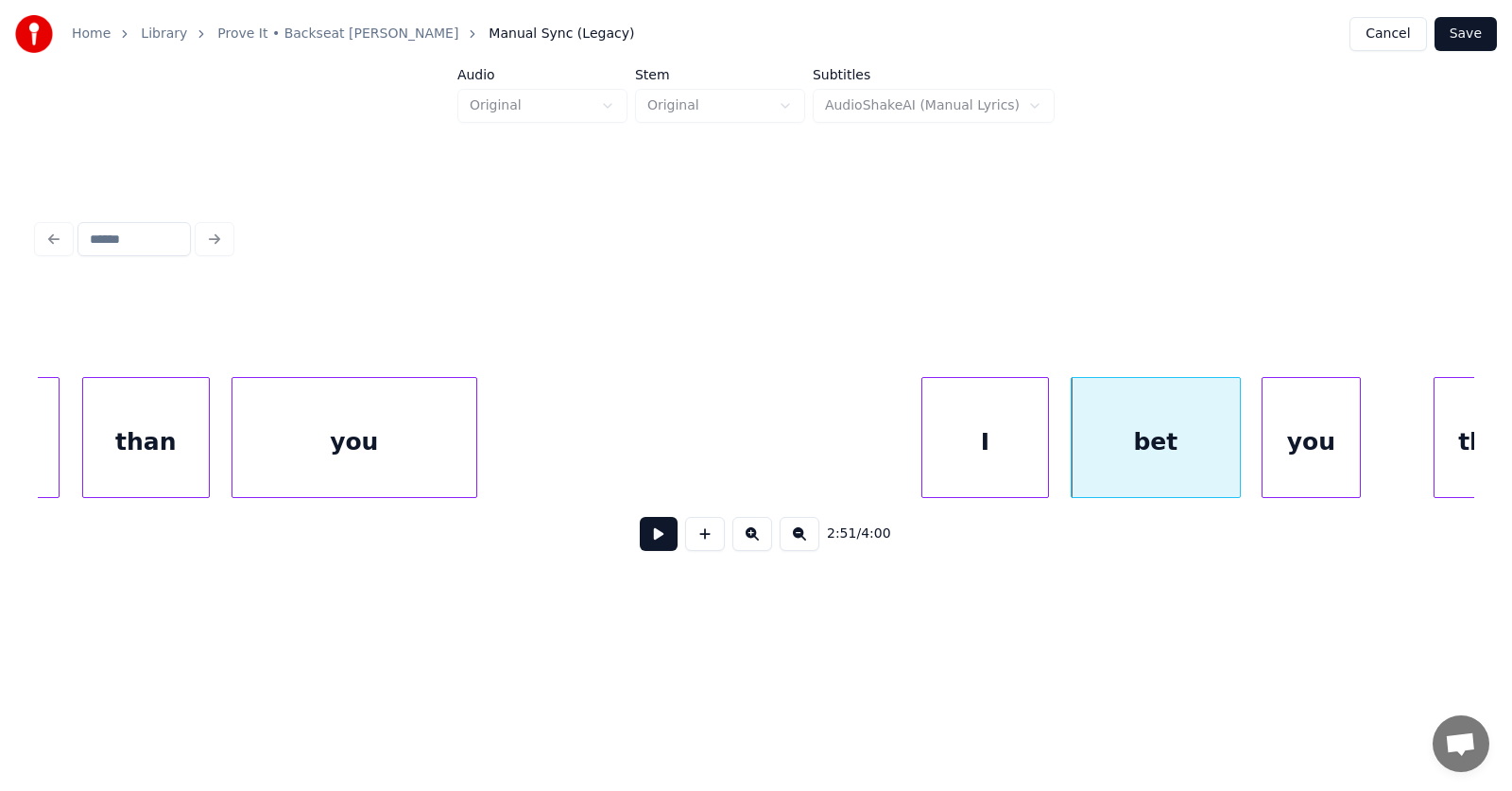
click at [1307, 464] on div "you" at bounding box center [1311, 442] width 97 height 129
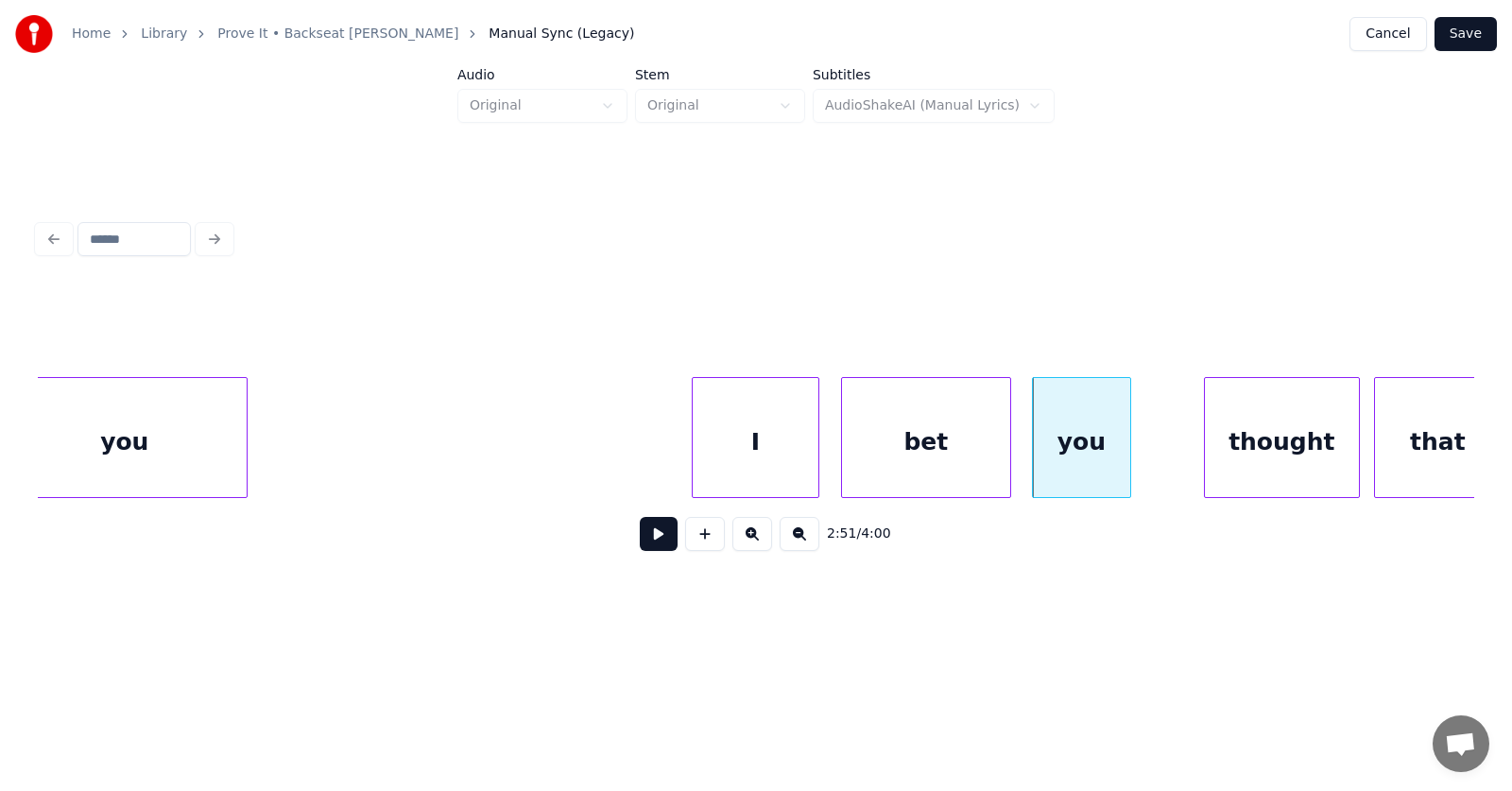
scroll to position [0, 121165]
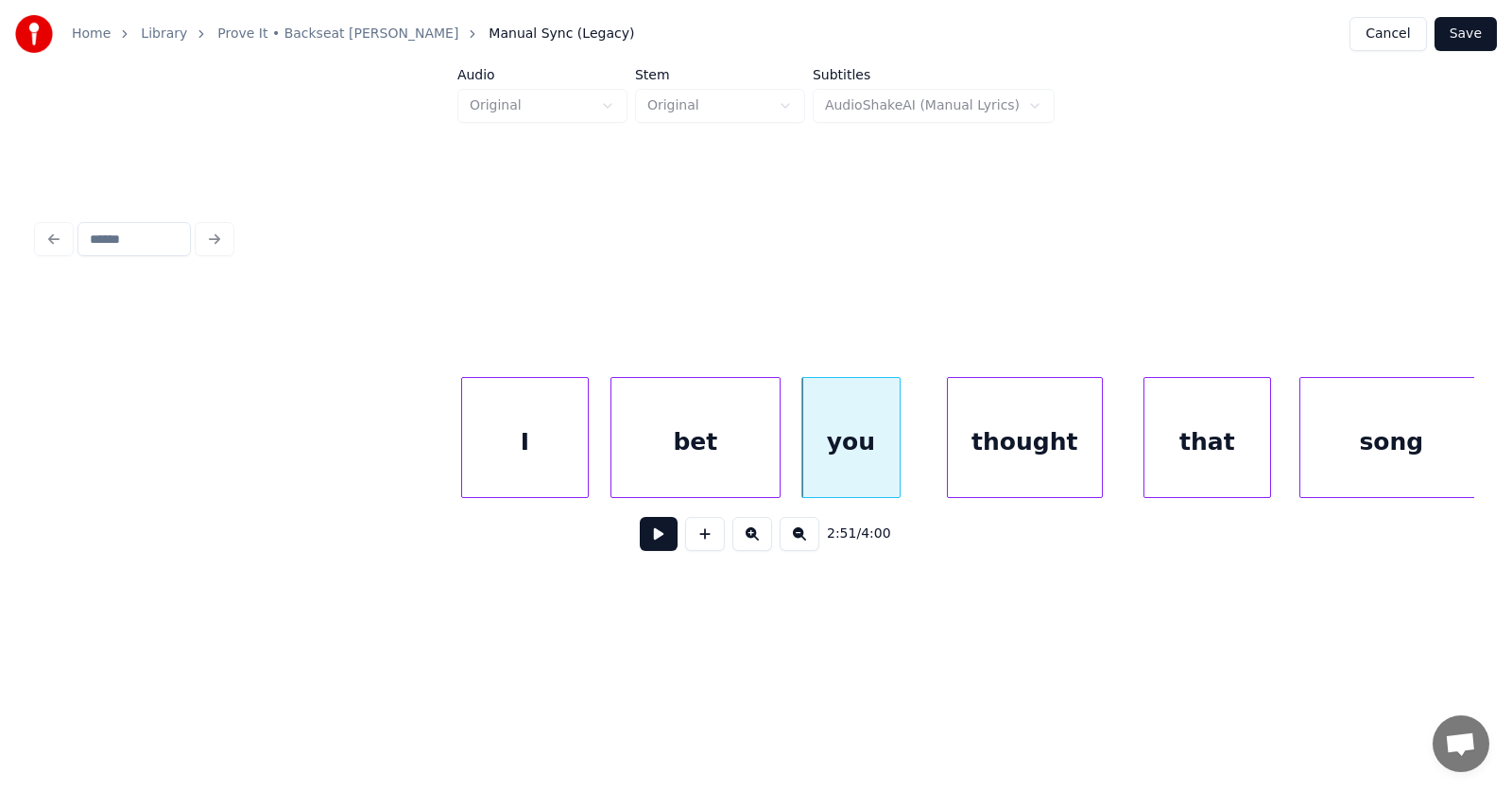
click at [1057, 461] on div "thought" at bounding box center [1025, 442] width 154 height 129
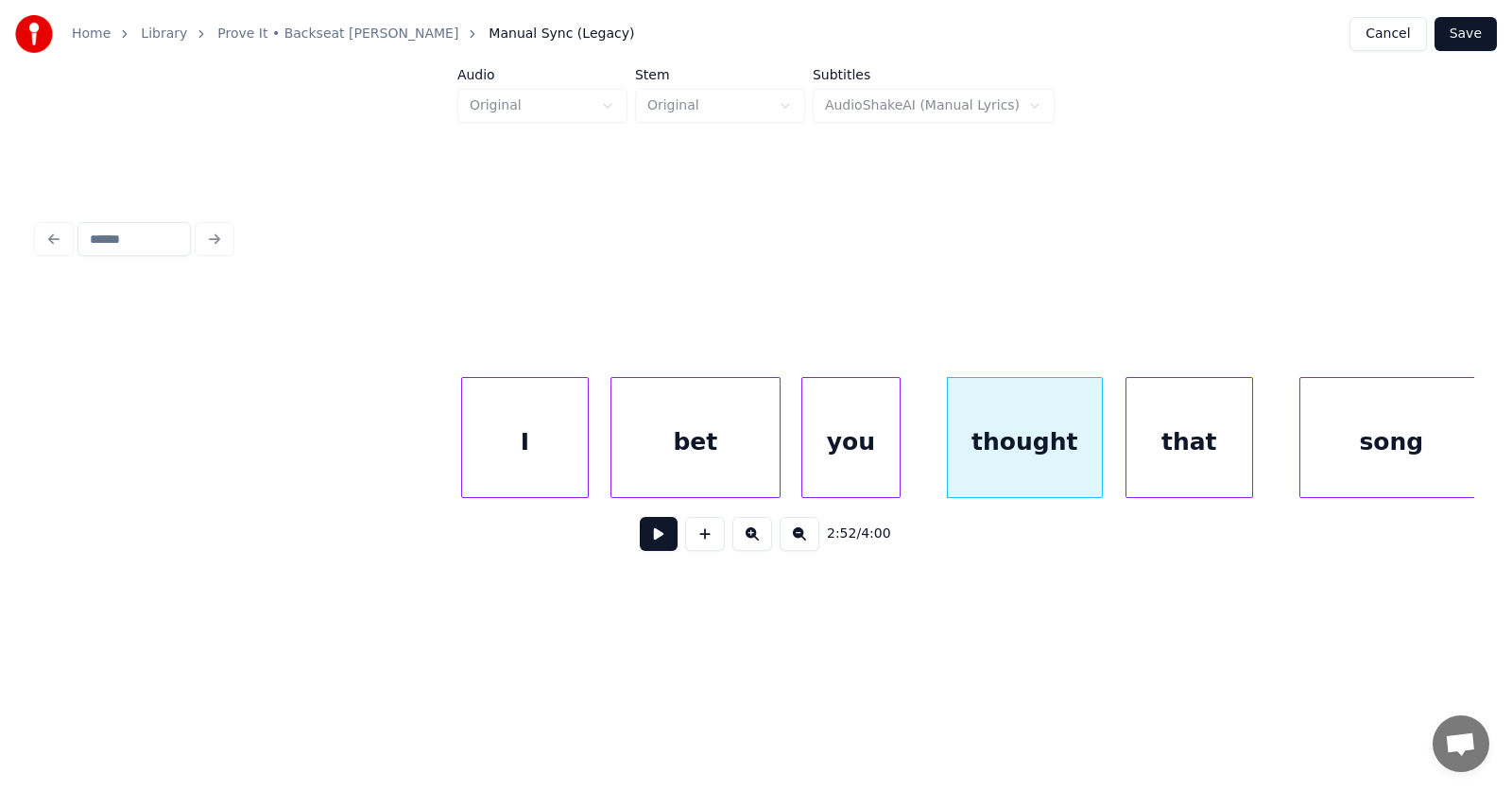
click at [1168, 466] on div "that" at bounding box center [1190, 442] width 126 height 129
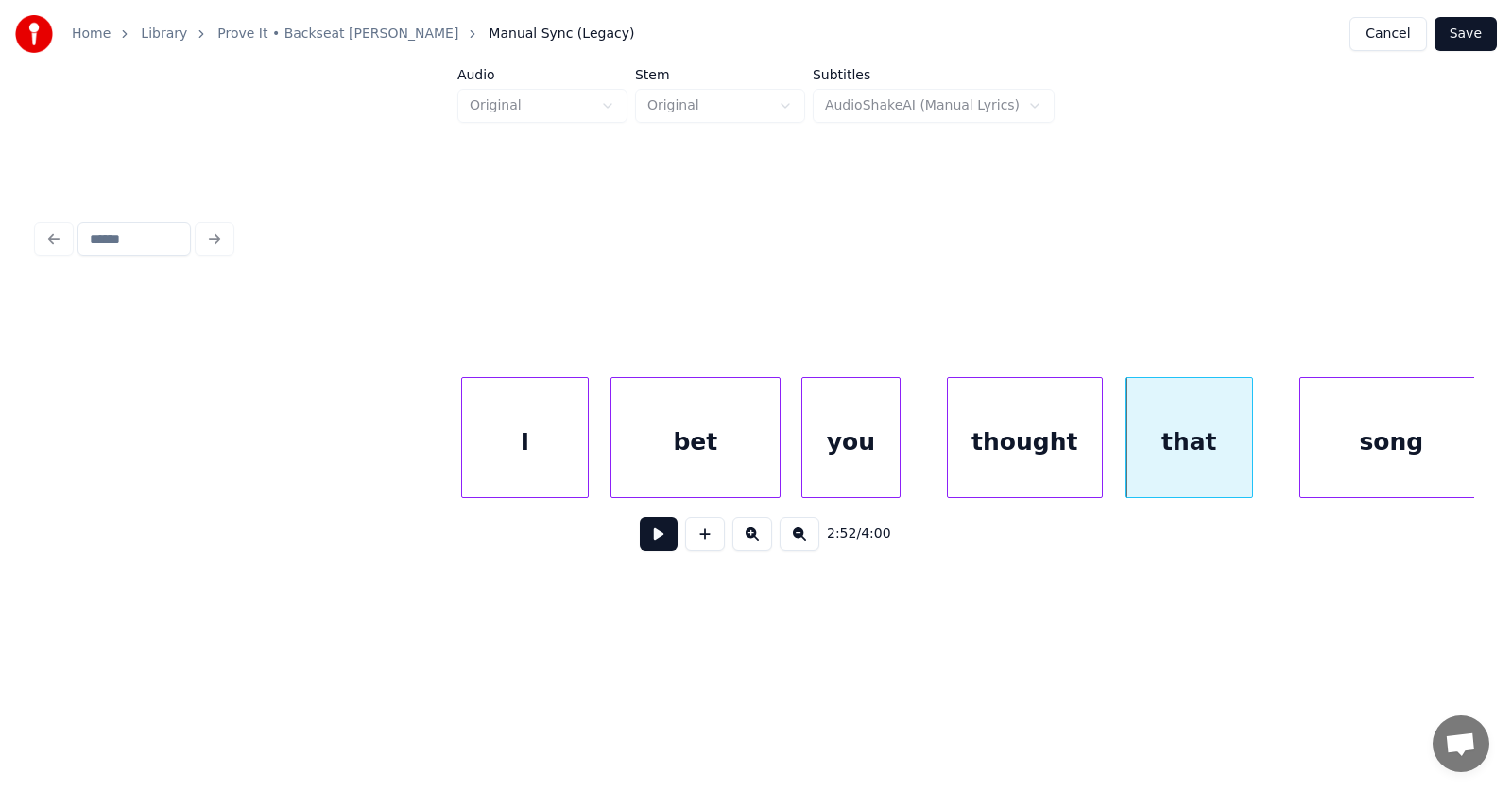
scroll to position [0, 121169]
click at [1313, 456] on div "song" at bounding box center [1358, 442] width 183 height 129
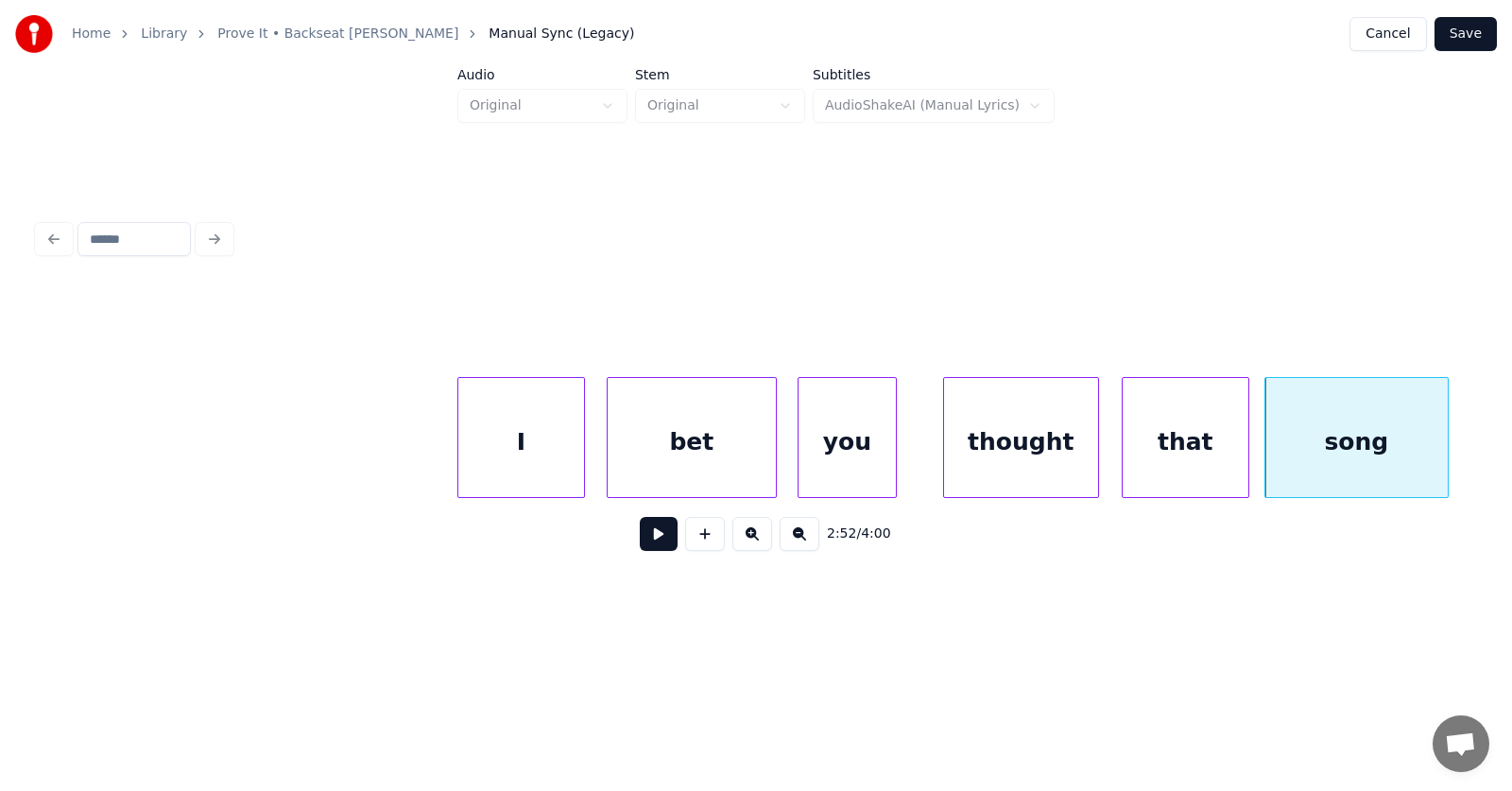
click at [528, 463] on div "I" at bounding box center [521, 442] width 126 height 129
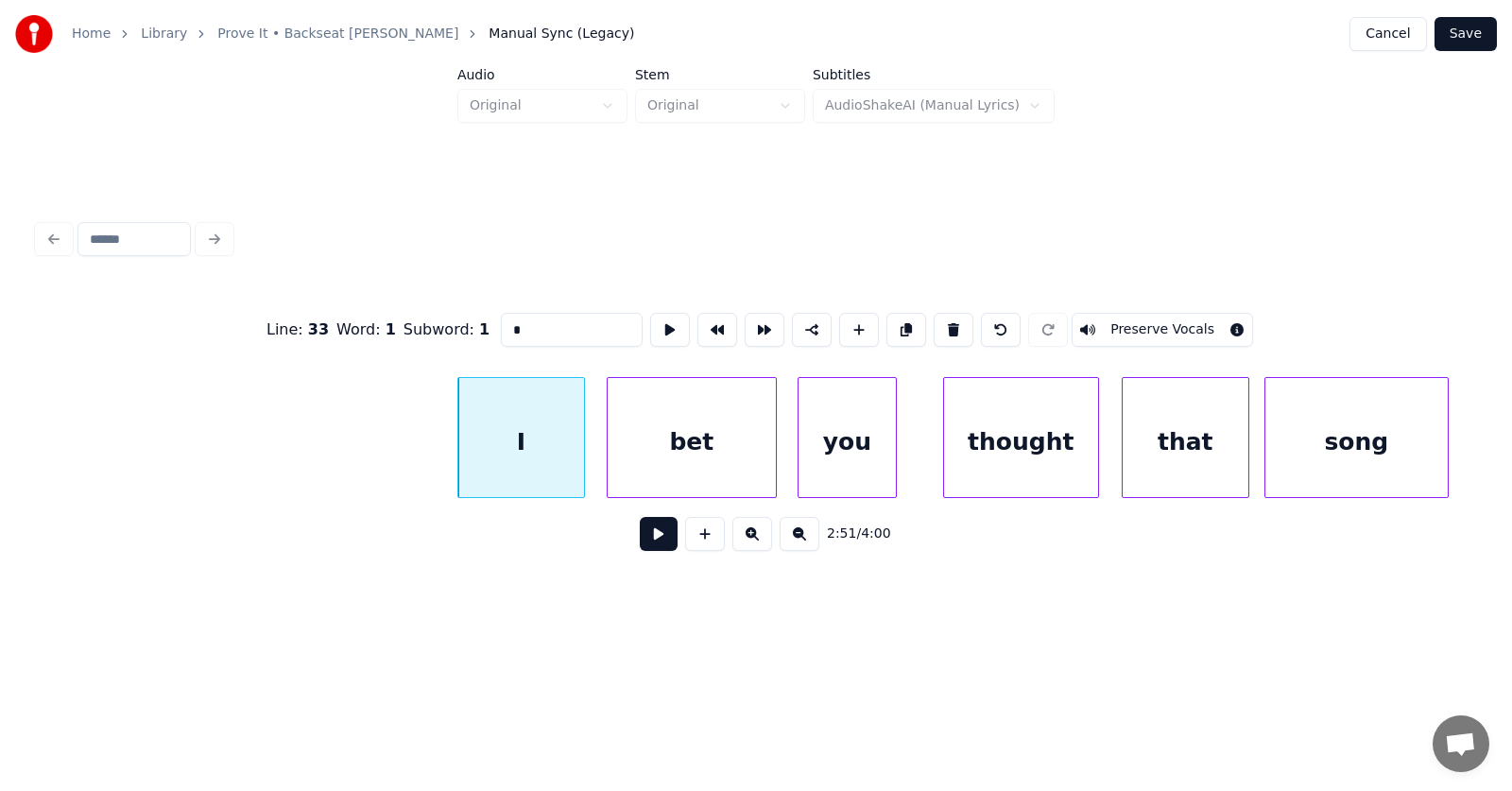
click at [649, 535] on button at bounding box center [659, 534] width 38 height 34
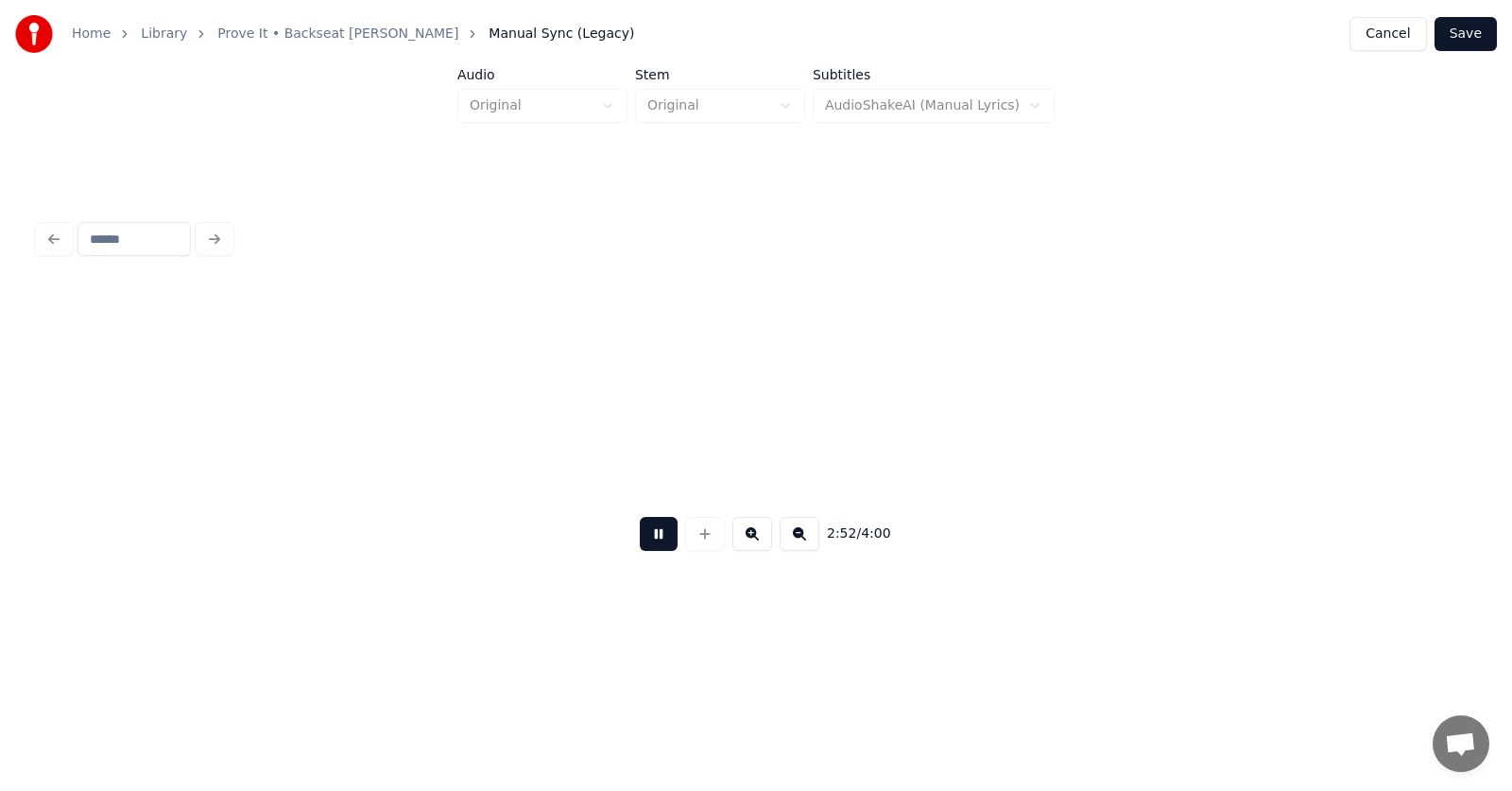
scroll to position [0, 122607]
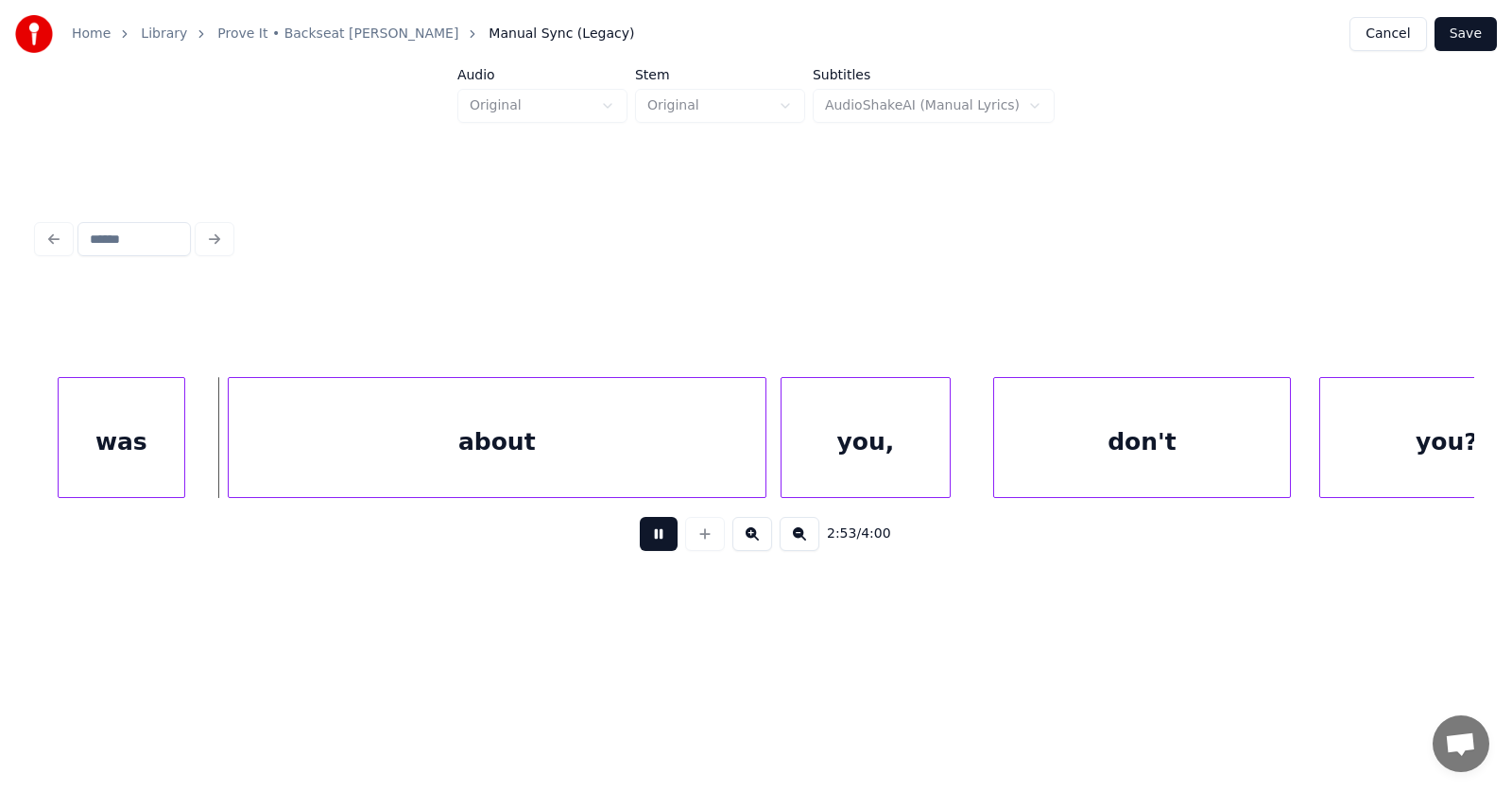
click at [649, 535] on button at bounding box center [659, 534] width 38 height 34
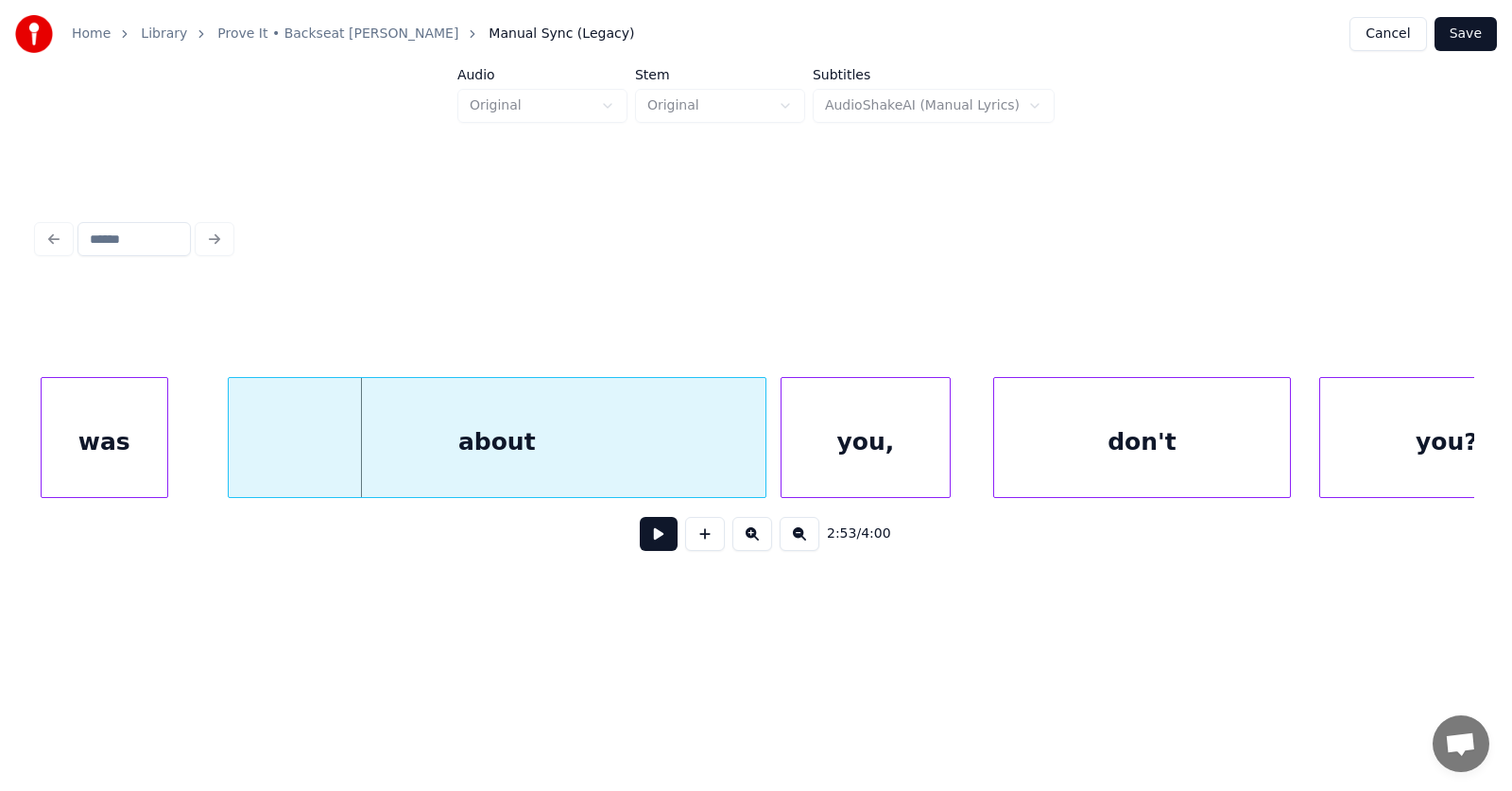
scroll to position [0, 122602]
click at [124, 454] on div "was" at bounding box center [102, 442] width 126 height 129
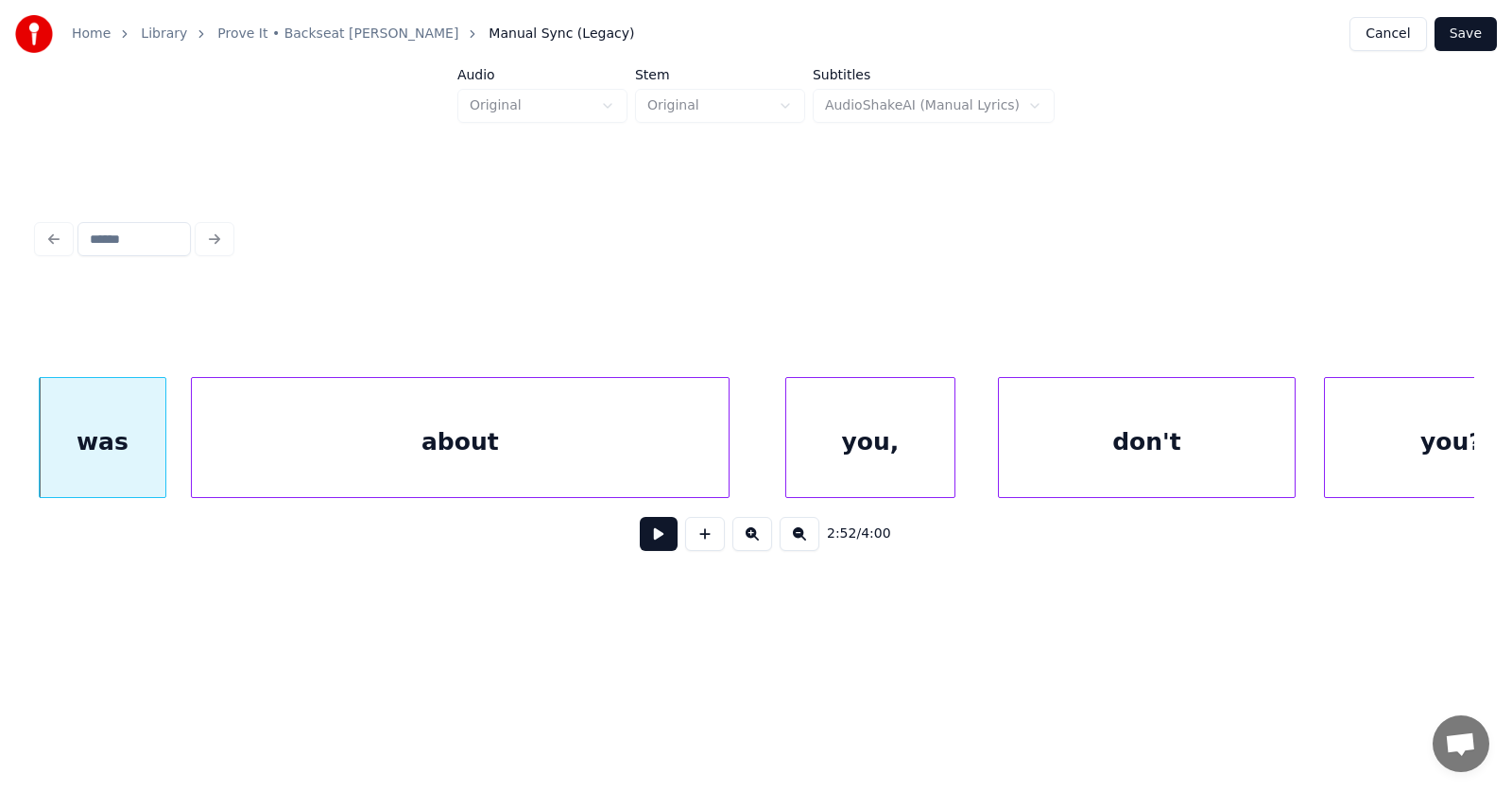
click at [304, 461] on div "about" at bounding box center [459, 442] width 537 height 129
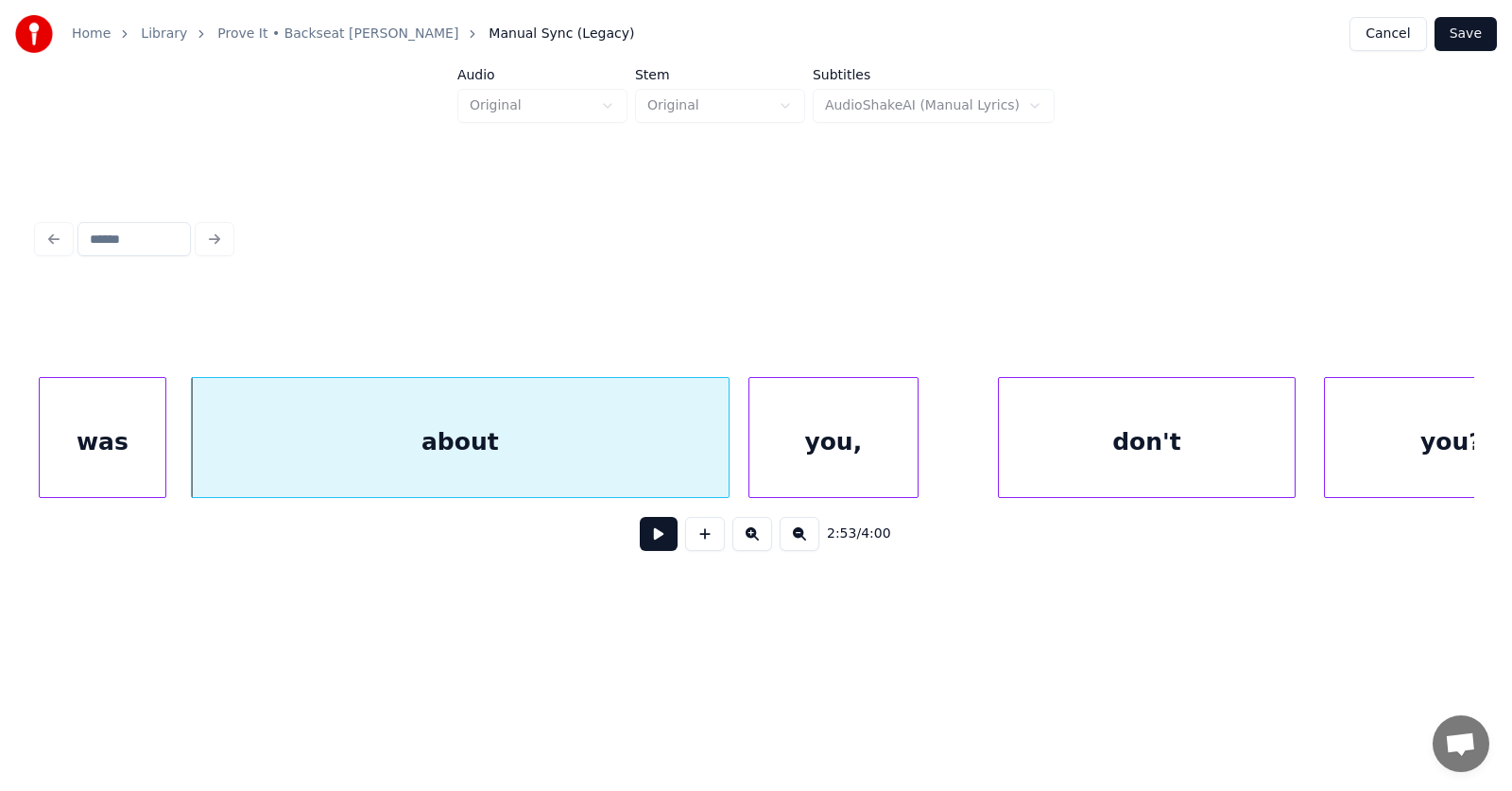
click at [813, 466] on div "you," at bounding box center [833, 442] width 168 height 129
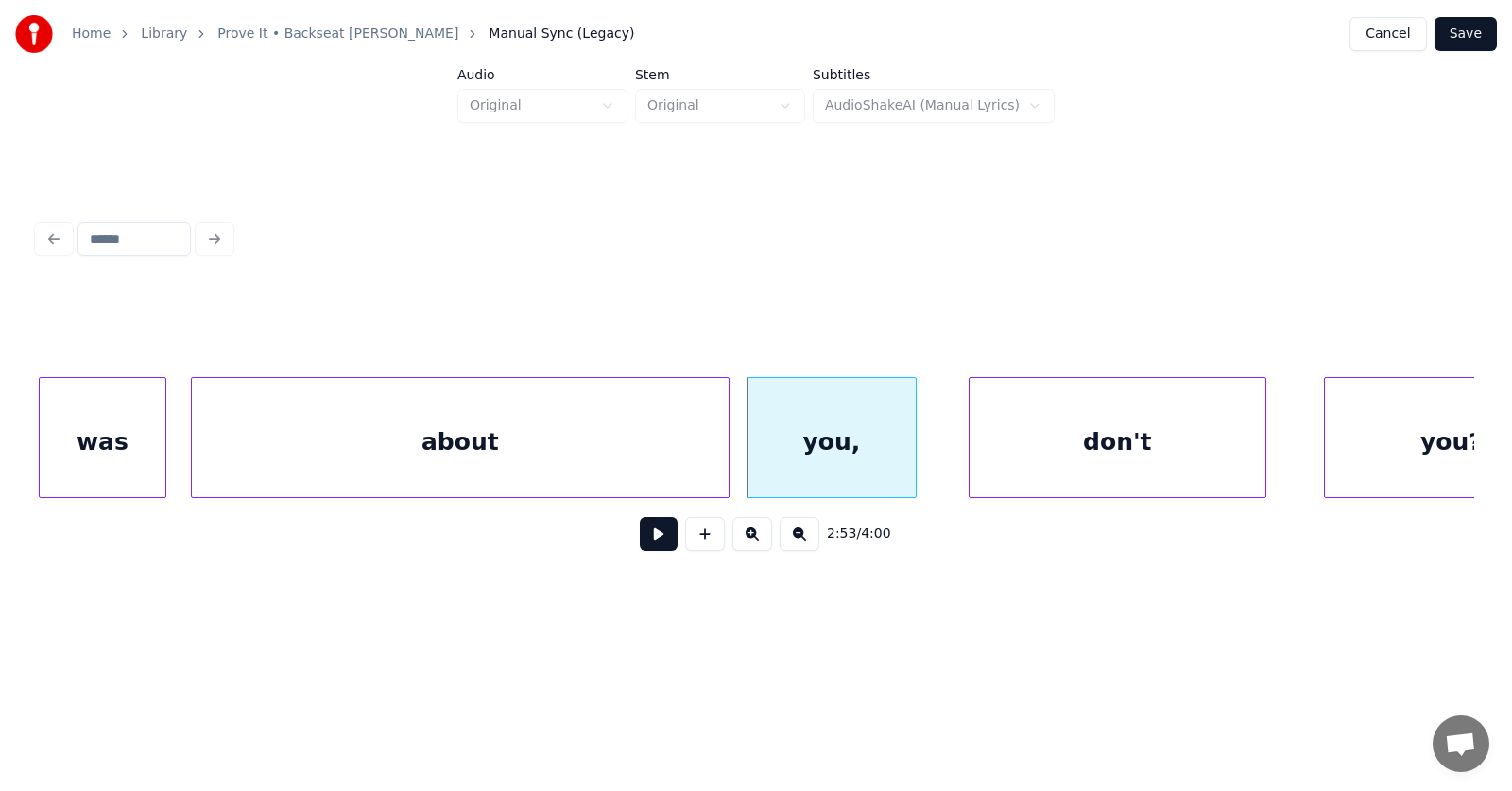
click at [1070, 463] on div "don't" at bounding box center [1117, 442] width 296 height 129
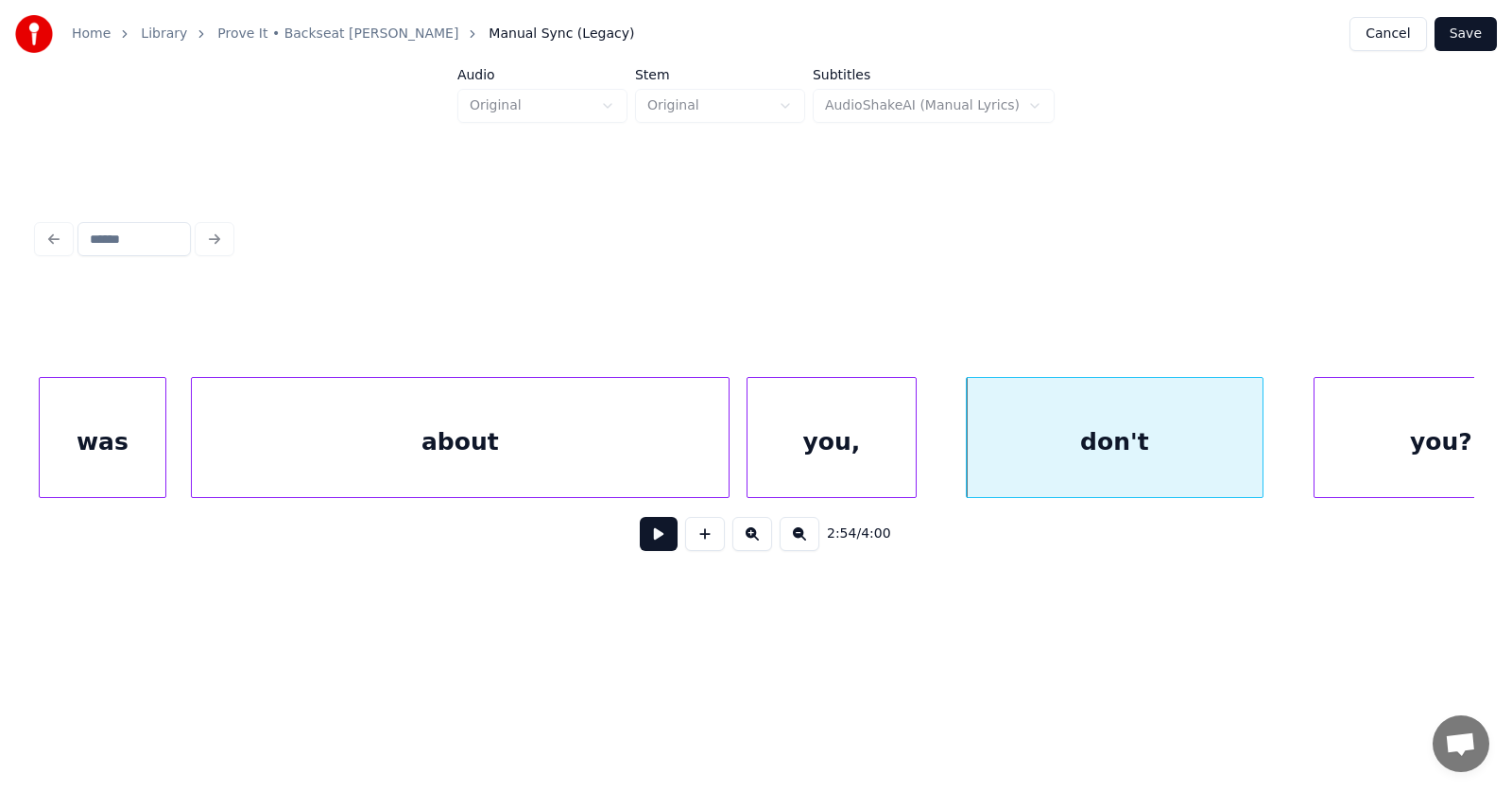
scroll to position [0, 122702]
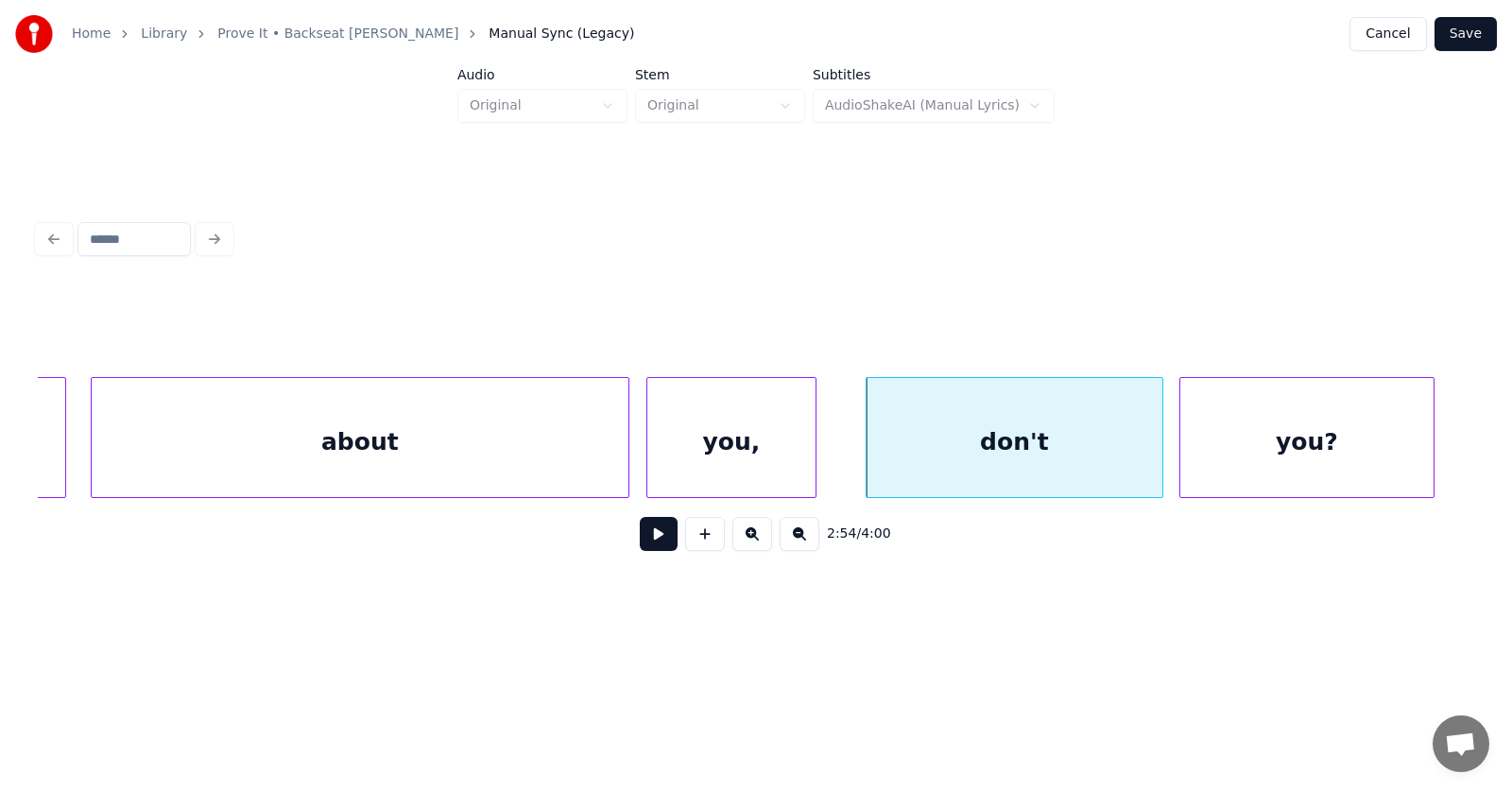
click at [1344, 456] on div "you?" at bounding box center [1308, 442] width 253 height 129
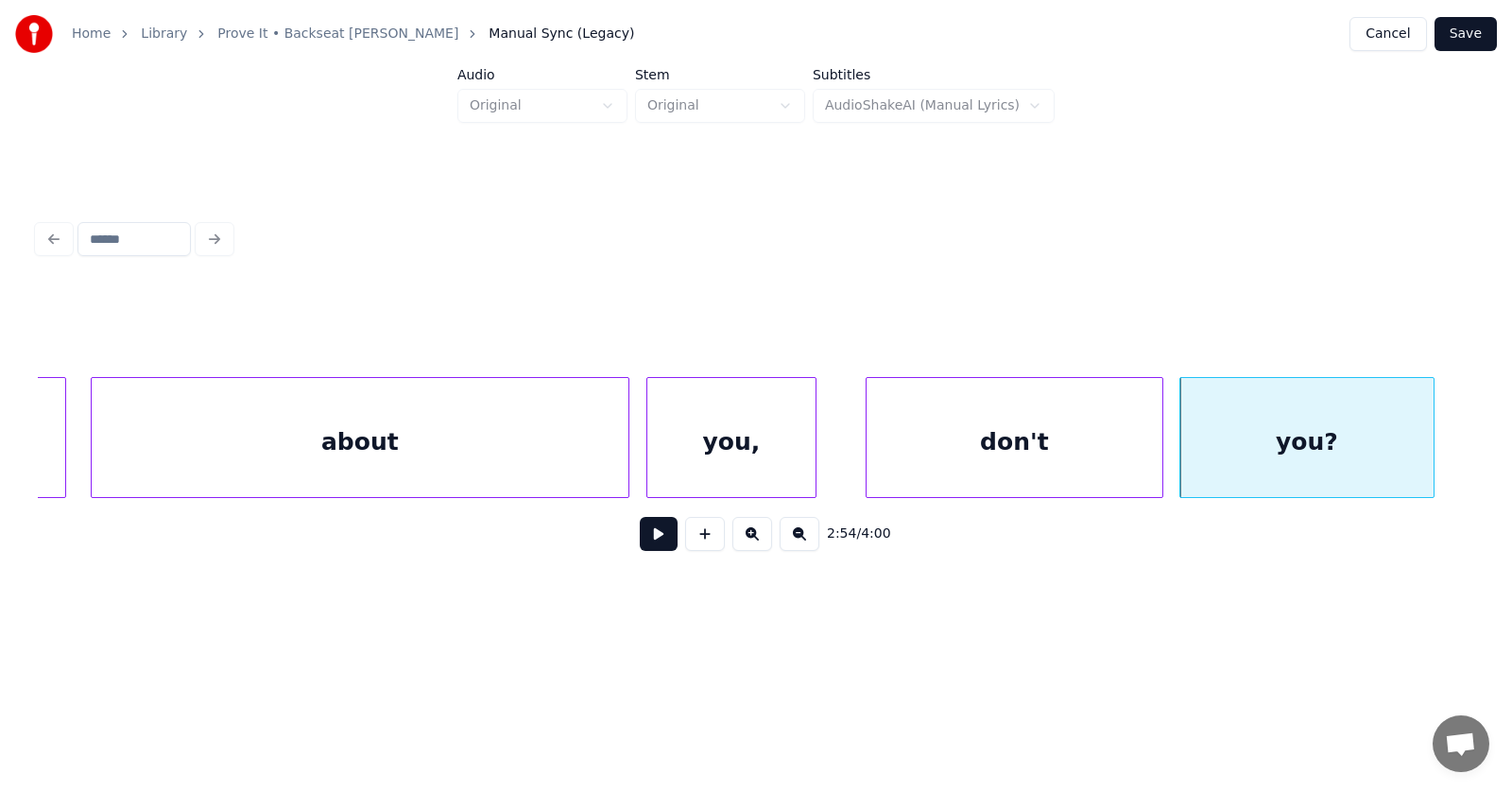
click at [640, 541] on button at bounding box center [659, 534] width 38 height 34
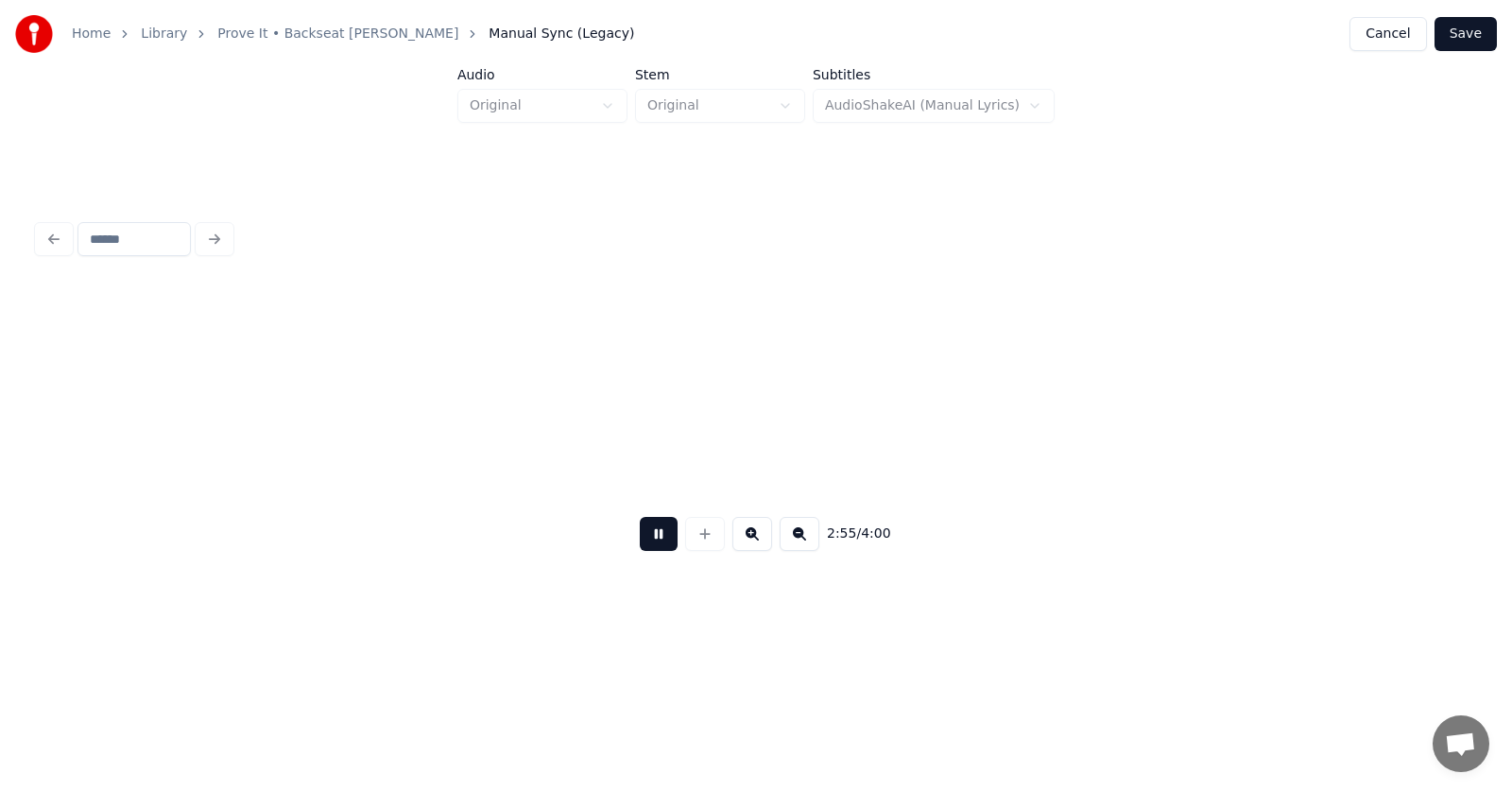
scroll to position [0, 124143]
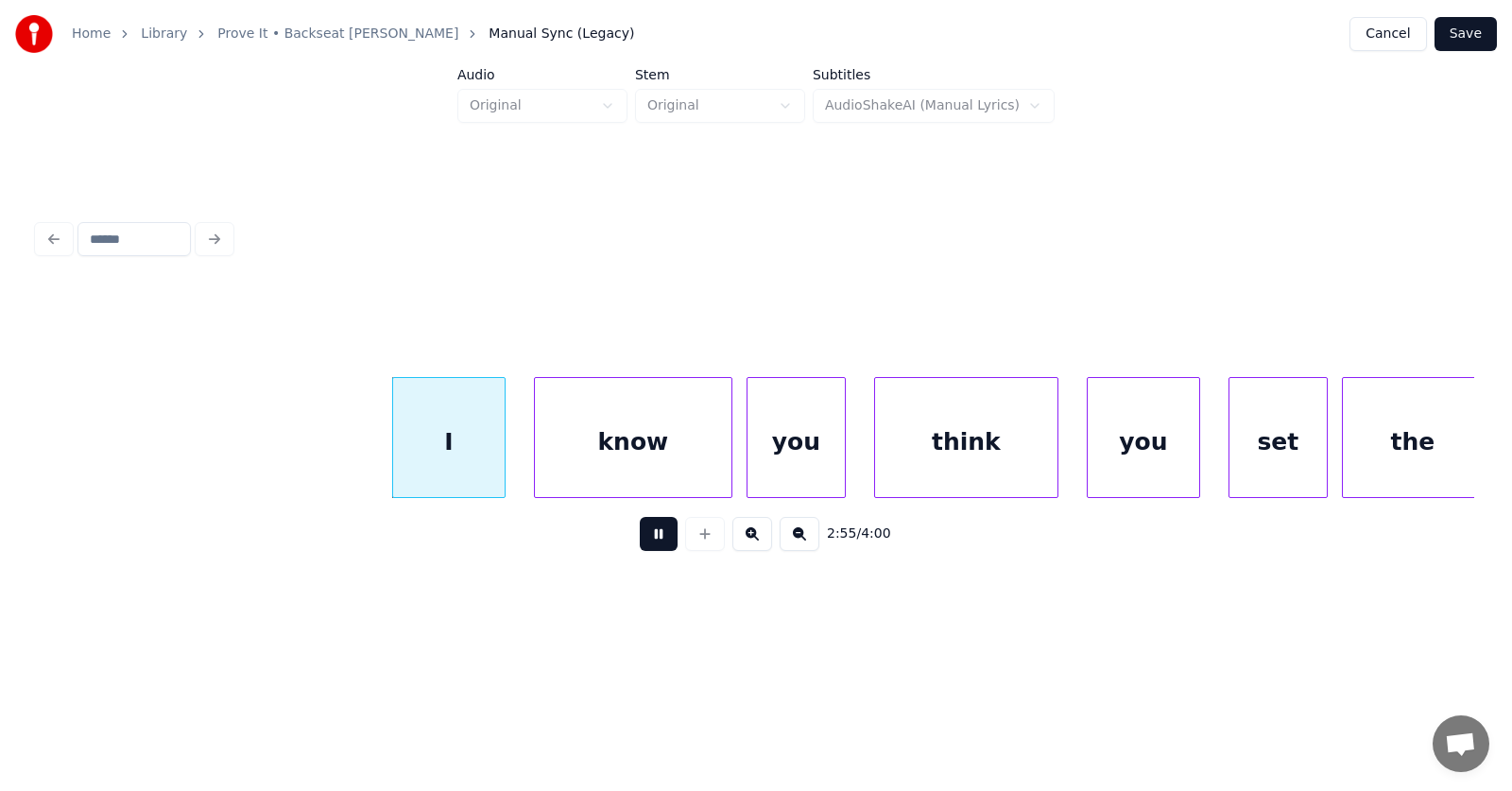
click at [641, 541] on button at bounding box center [659, 534] width 38 height 34
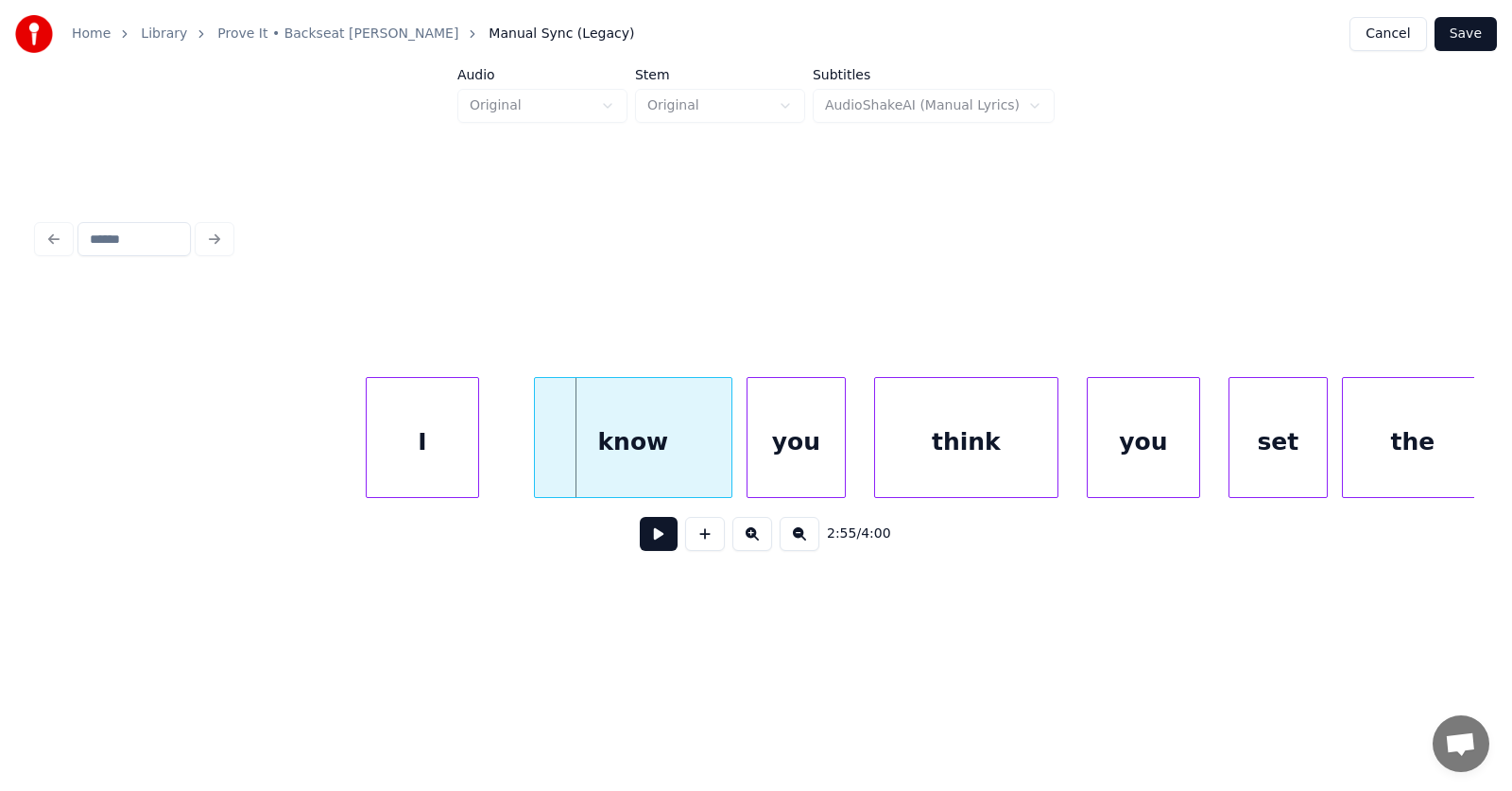
click at [425, 455] on div "I" at bounding box center [423, 442] width 112 height 129
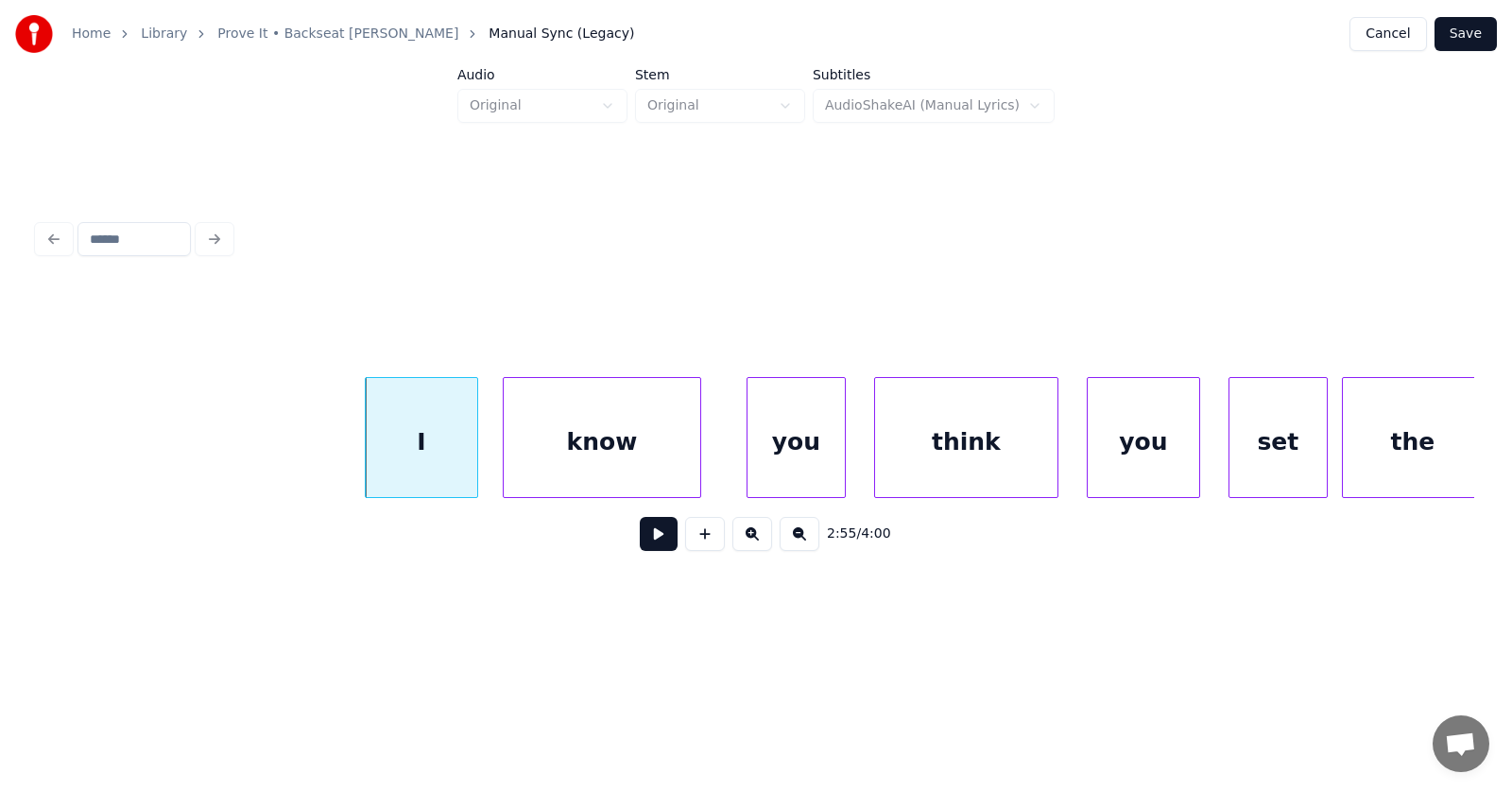
click at [580, 465] on div "know" at bounding box center [602, 442] width 196 height 129
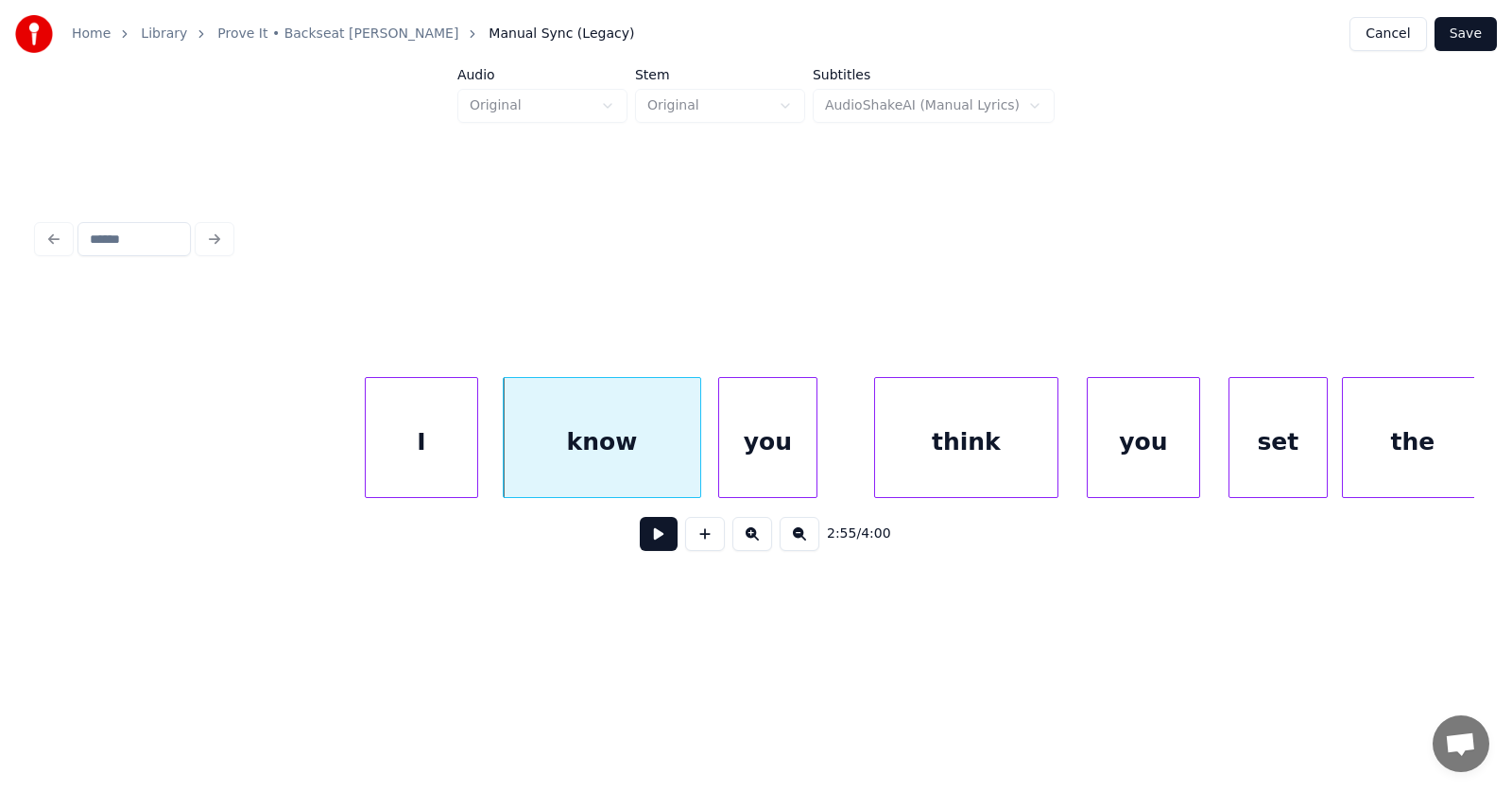
click at [757, 458] on div "you" at bounding box center [768, 442] width 97 height 129
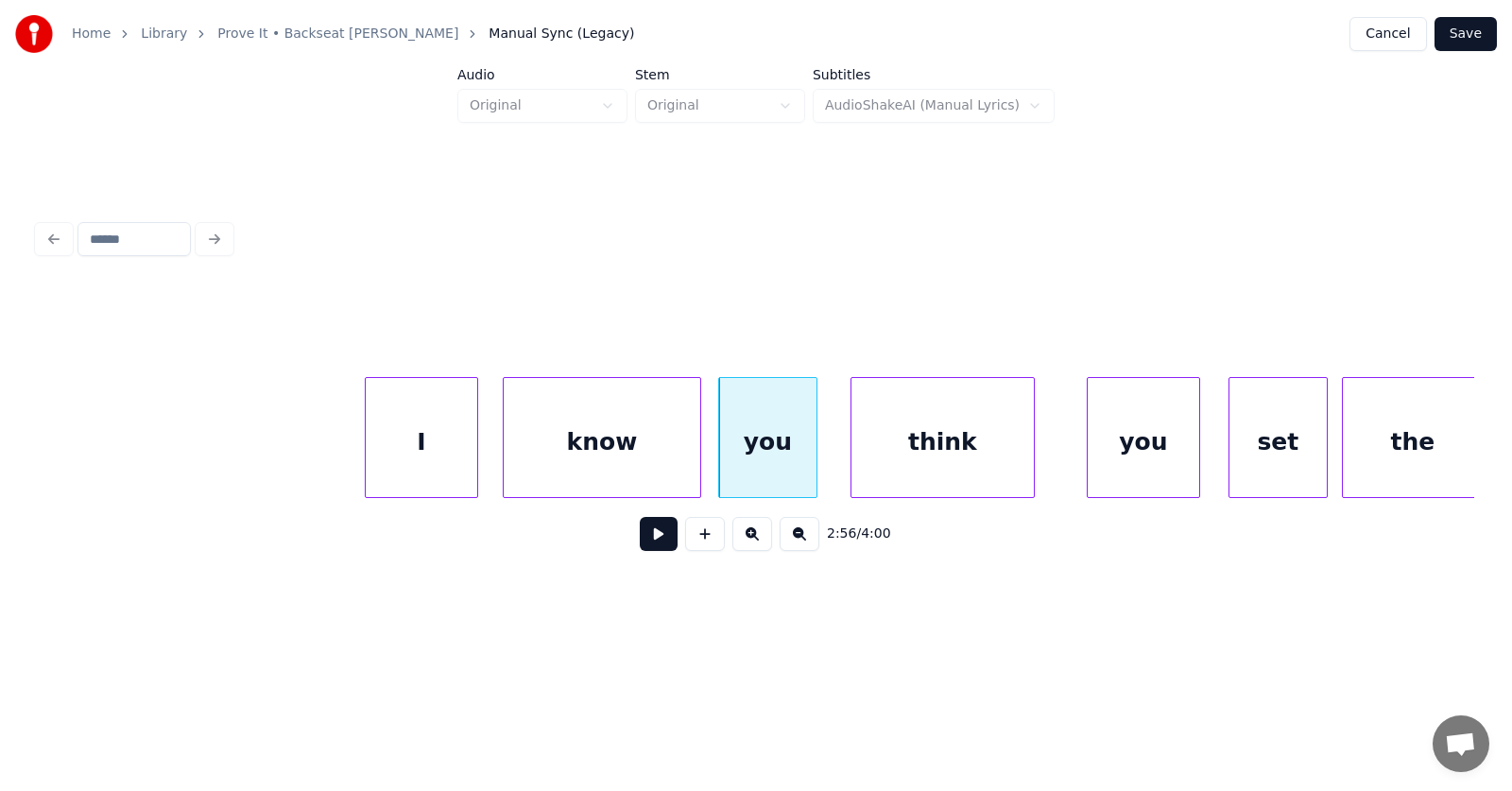
click at [917, 453] on div "think" at bounding box center [943, 442] width 183 height 129
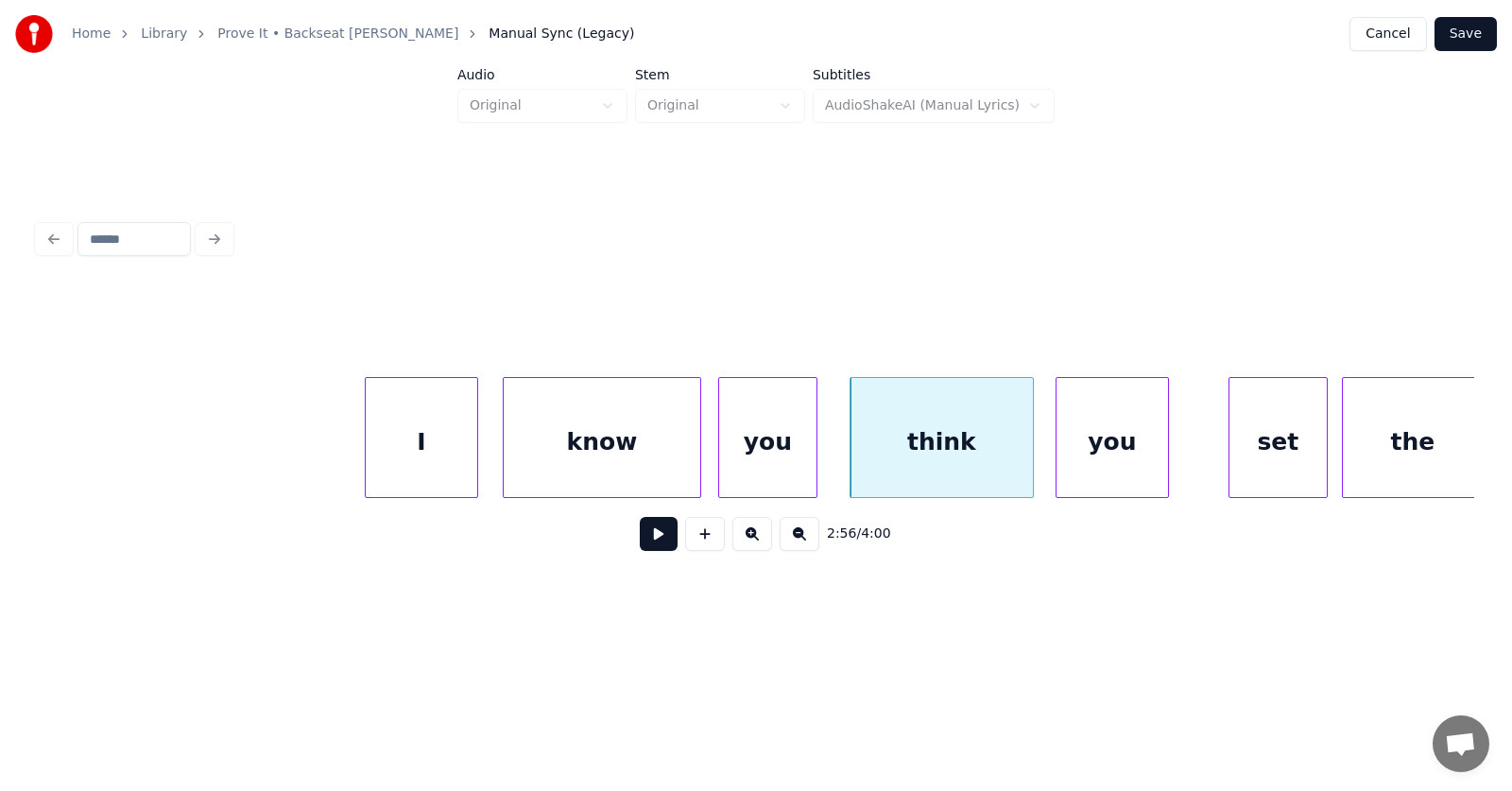
click at [1093, 459] on div "you" at bounding box center [1112, 442] width 112 height 129
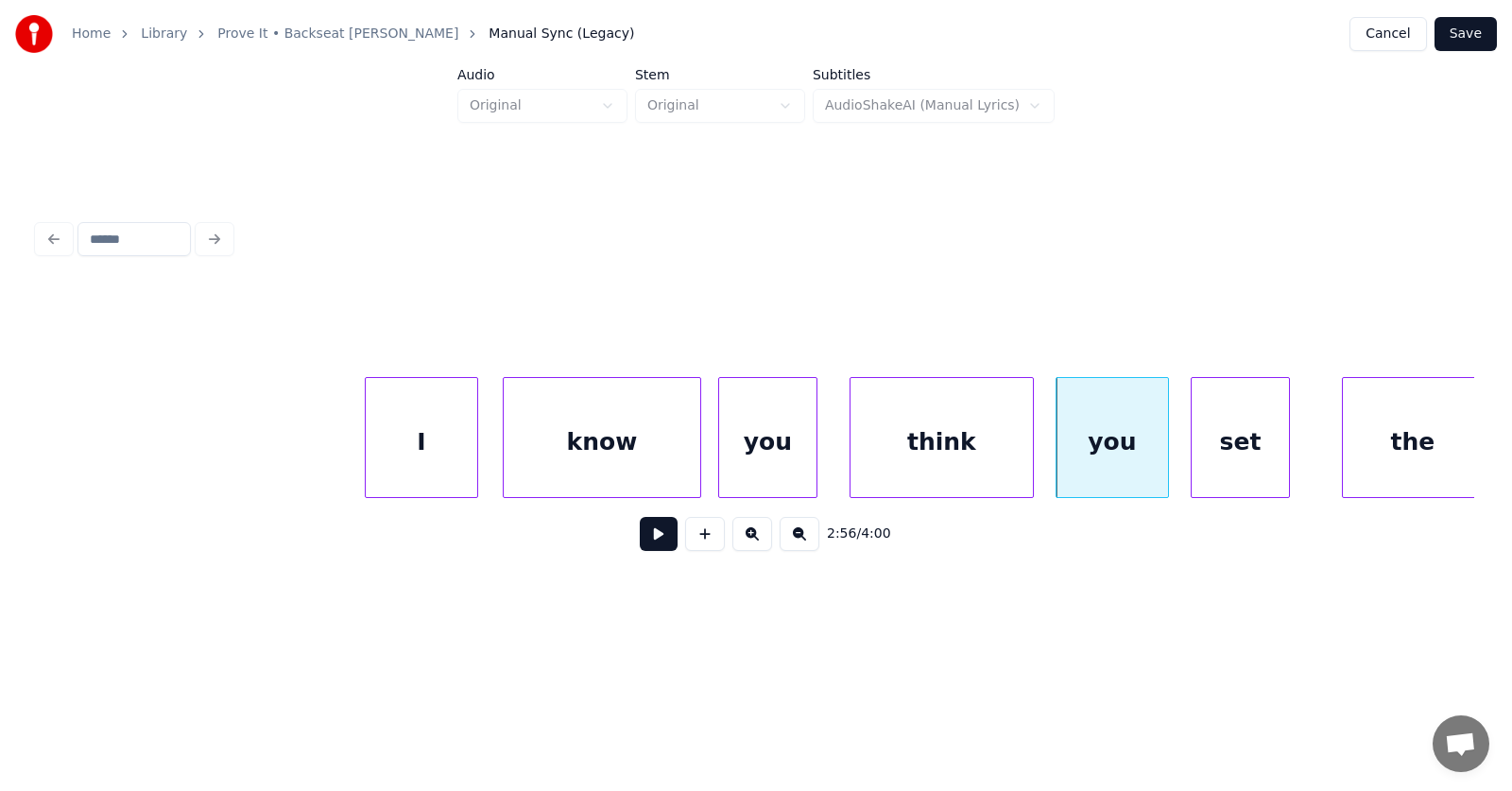
click at [1233, 453] on div "set" at bounding box center [1240, 442] width 97 height 129
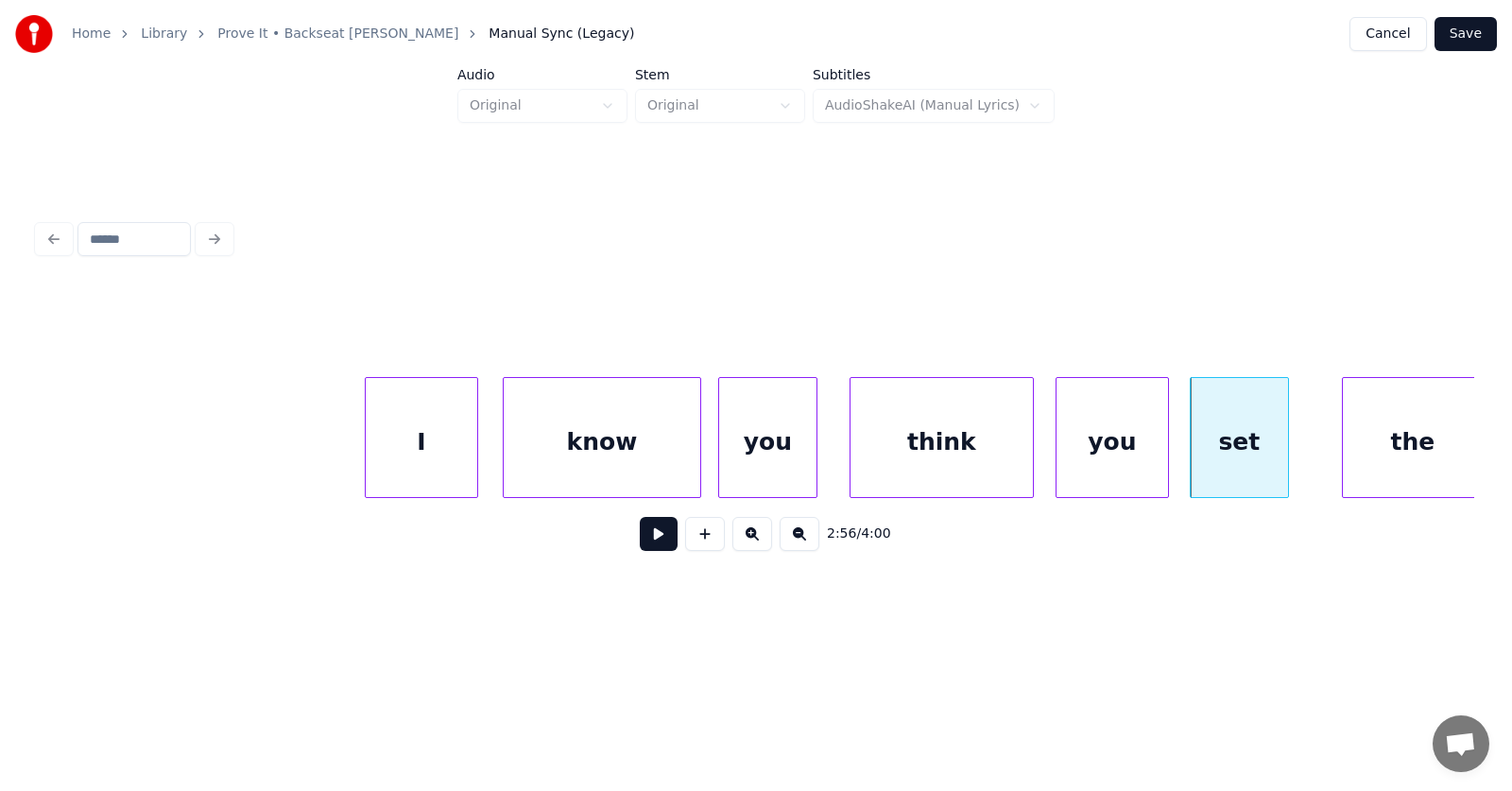
scroll to position [0, 124146]
click at [1377, 449] on div "the" at bounding box center [1375, 442] width 139 height 129
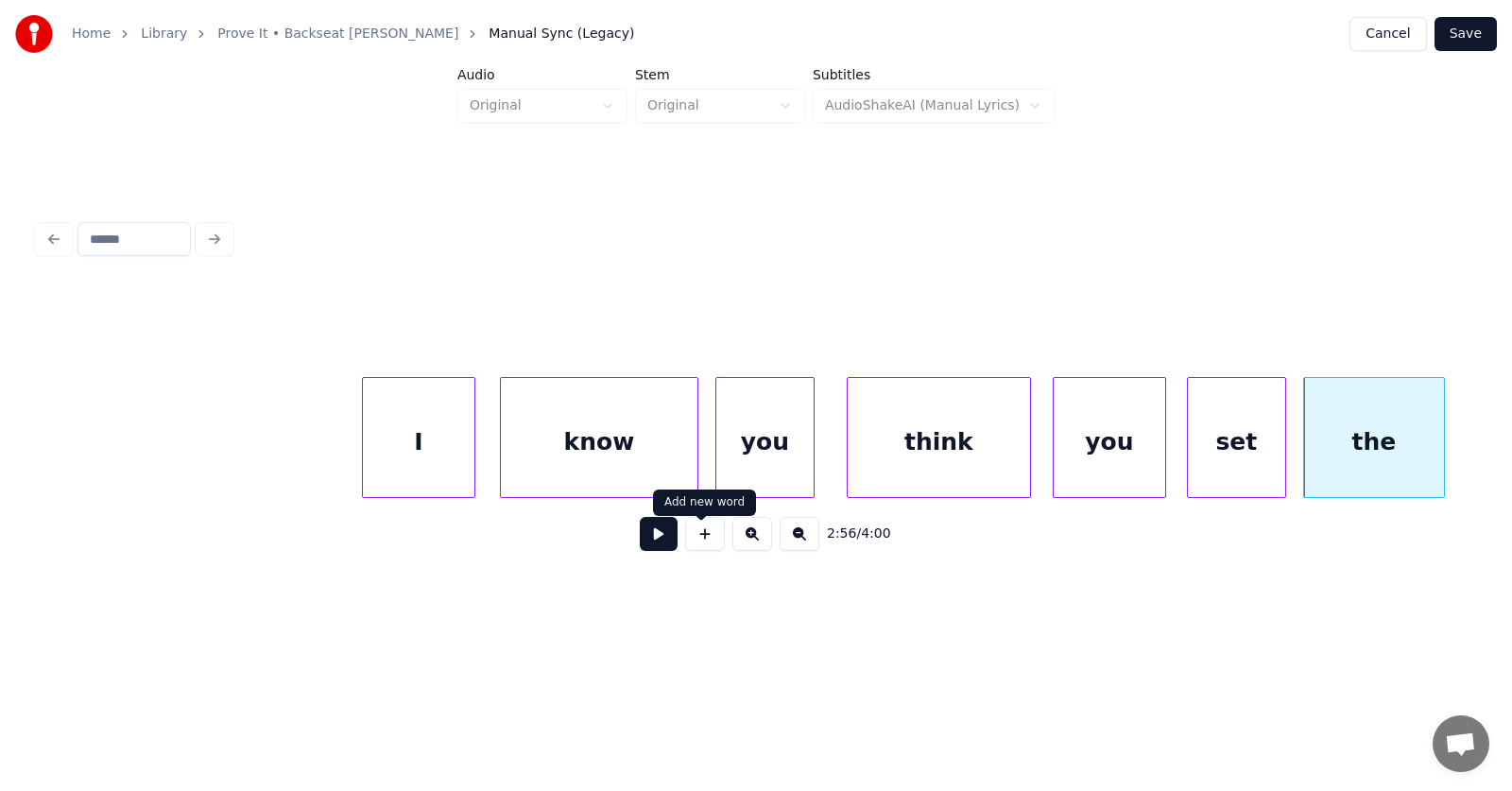
click at [657, 539] on button at bounding box center [659, 534] width 38 height 34
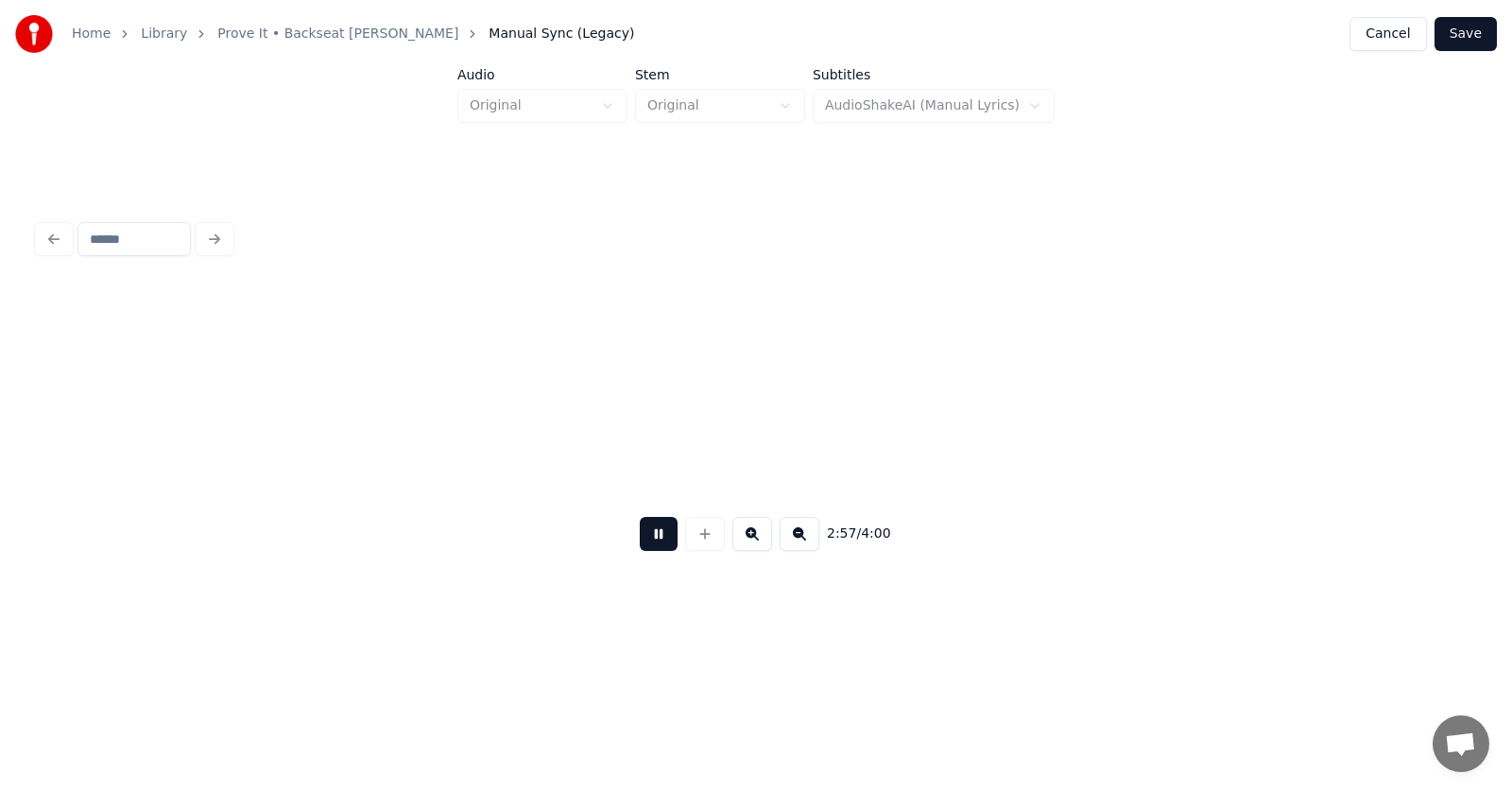
scroll to position [0, 125589]
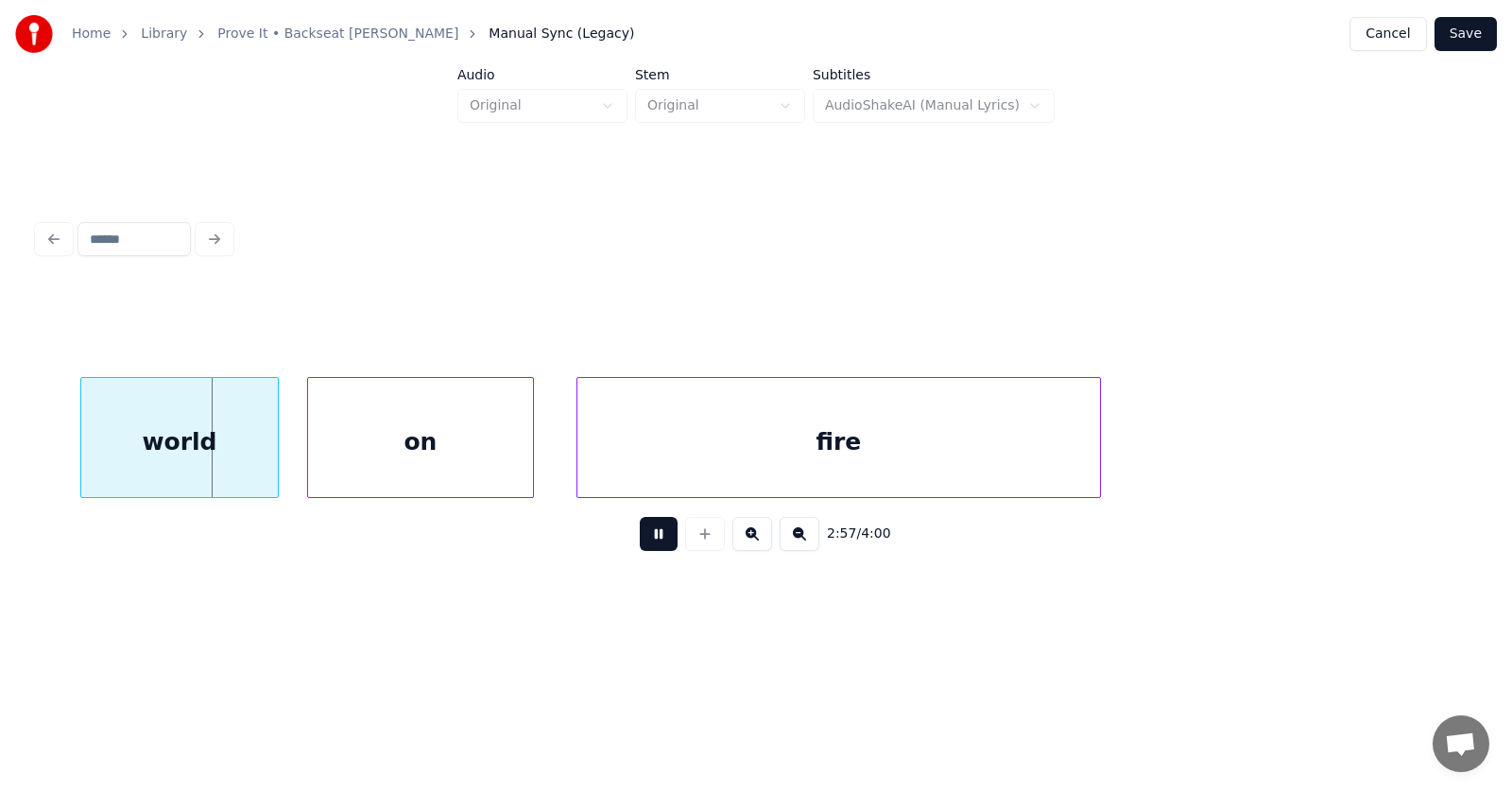
click at [665, 539] on button at bounding box center [659, 534] width 38 height 34
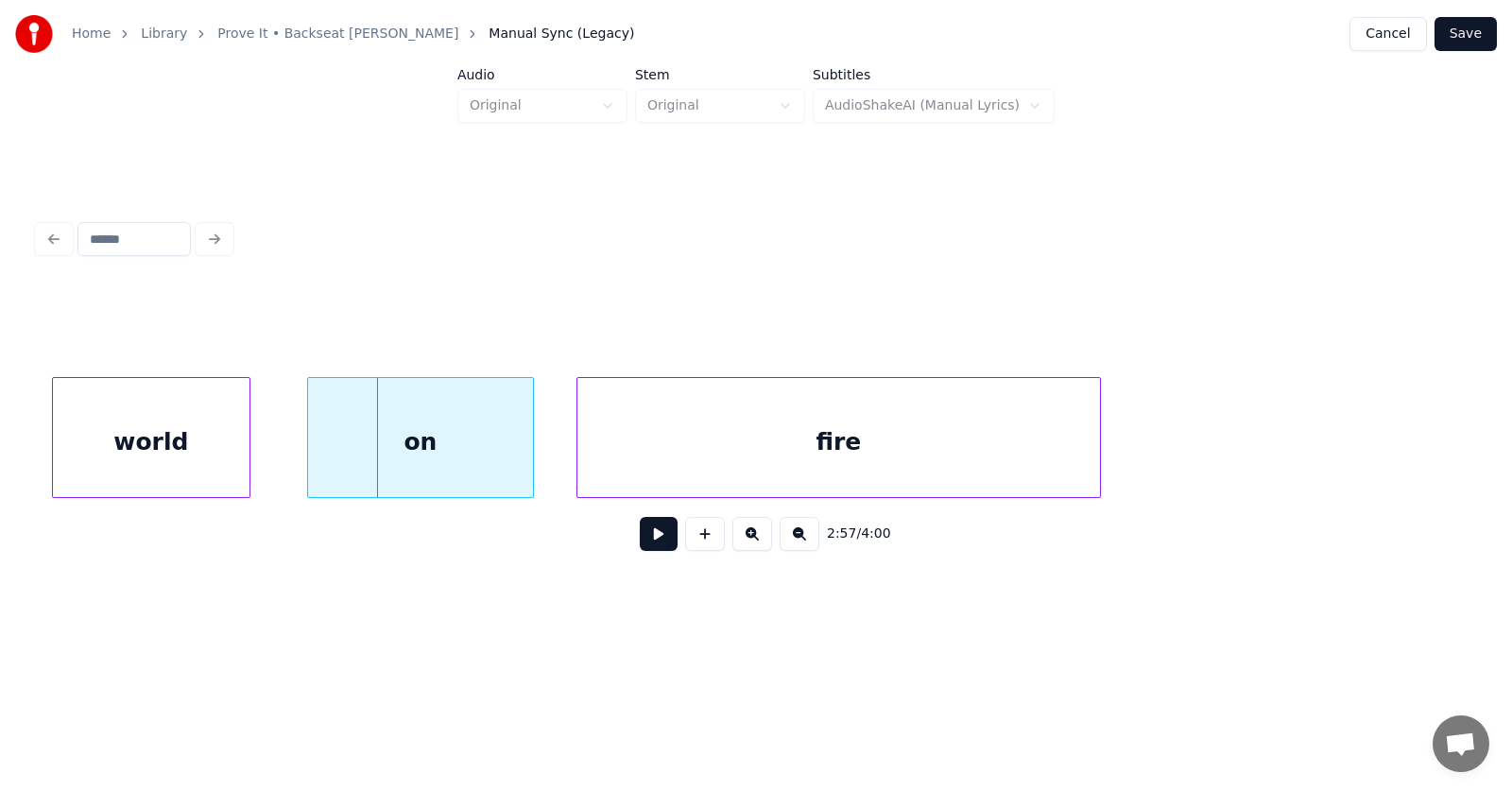
click at [164, 458] on div "world" at bounding box center [151, 442] width 196 height 129
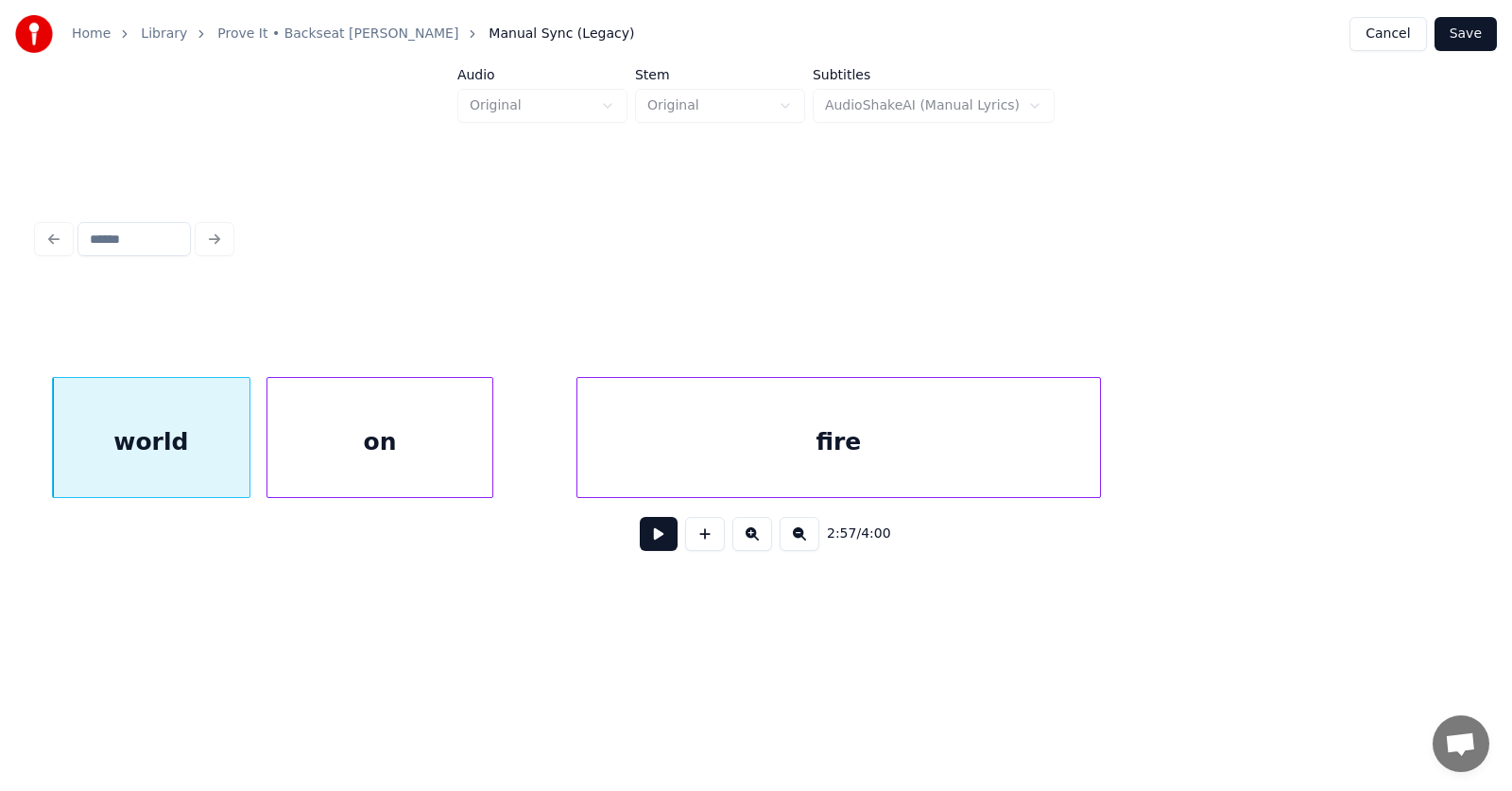
click at [360, 452] on div "on" at bounding box center [379, 442] width 225 height 129
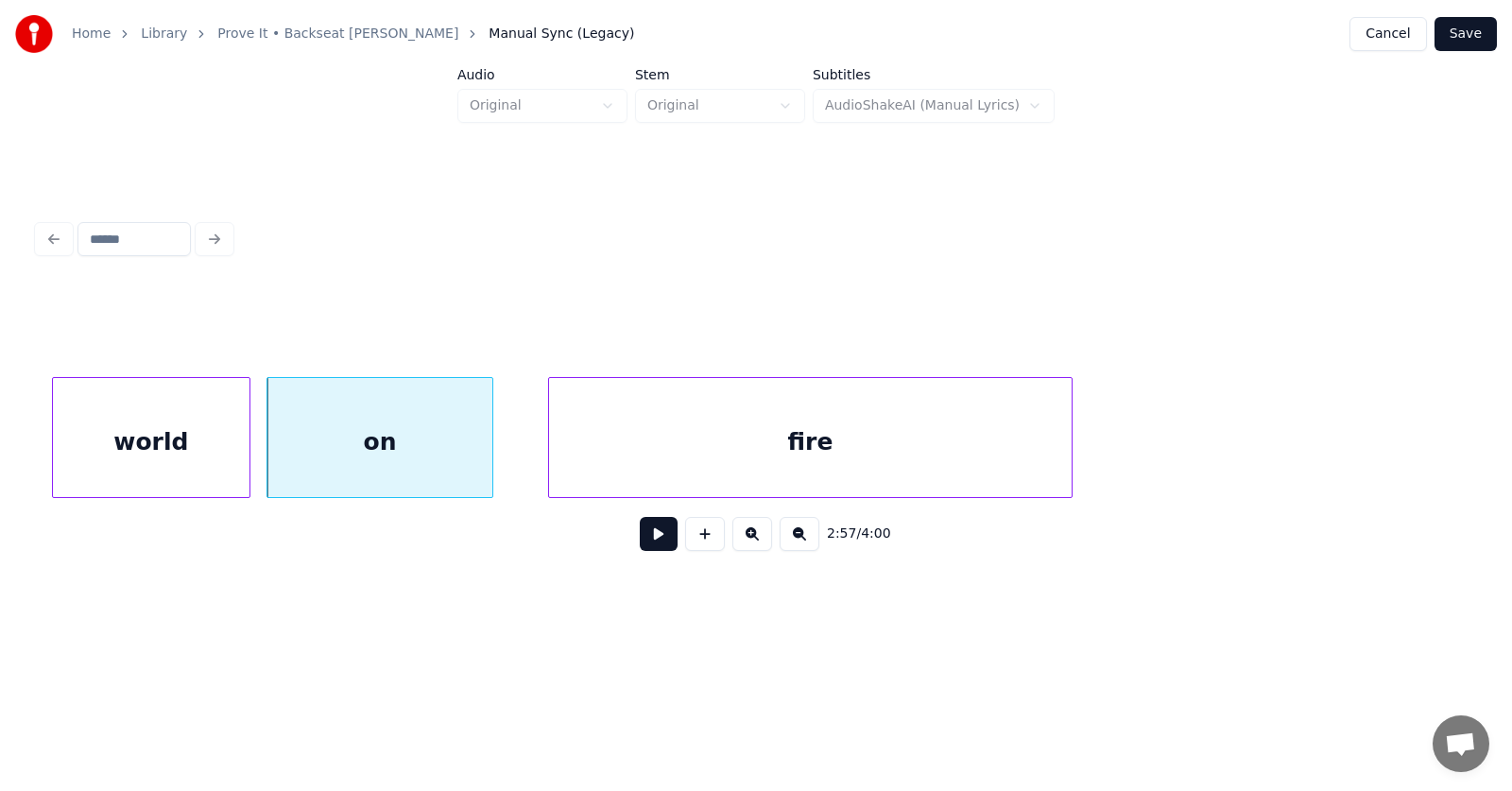
click at [633, 438] on div "fire" at bounding box center [810, 442] width 522 height 129
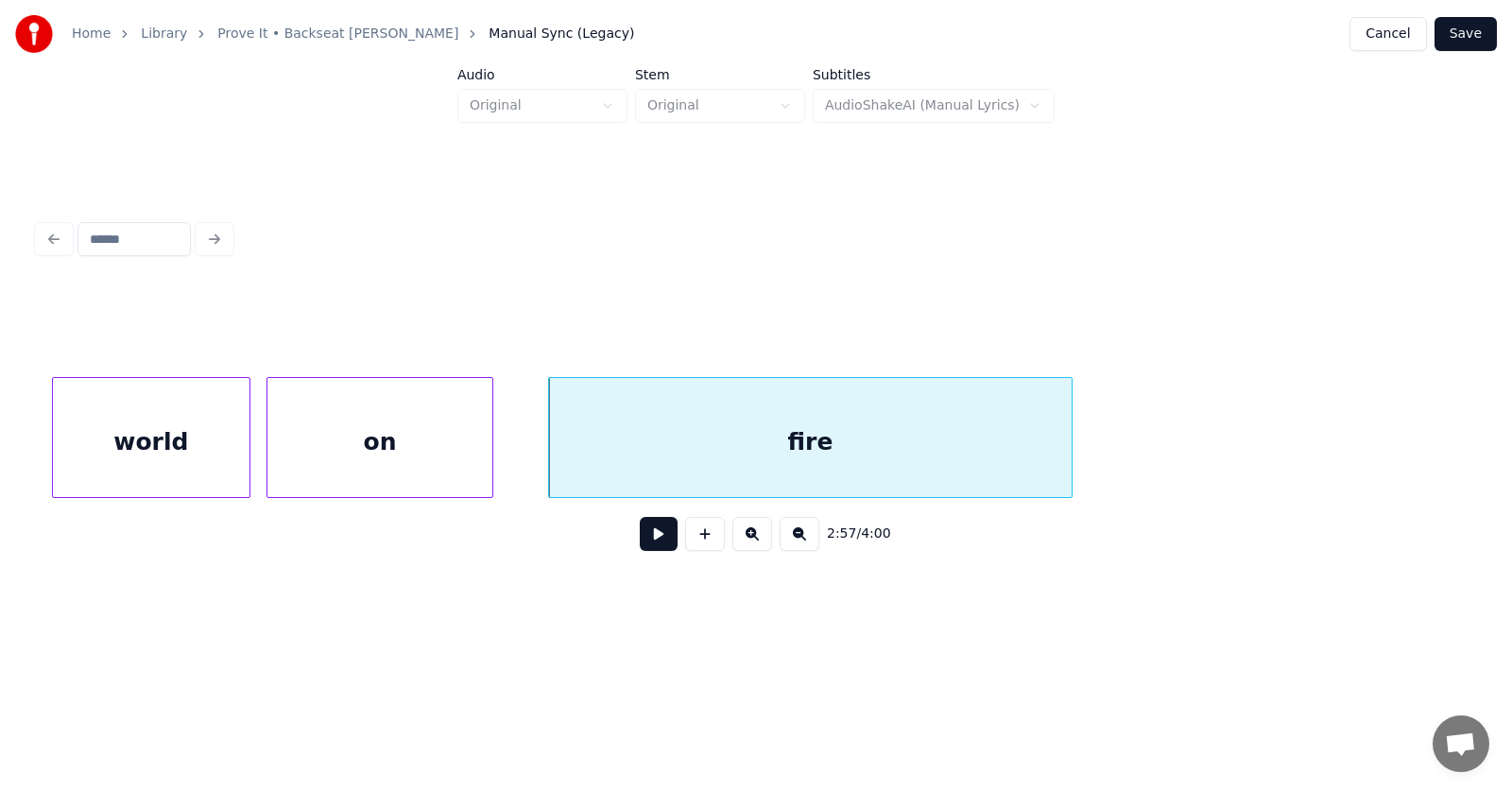
click at [642, 542] on button at bounding box center [659, 534] width 38 height 34
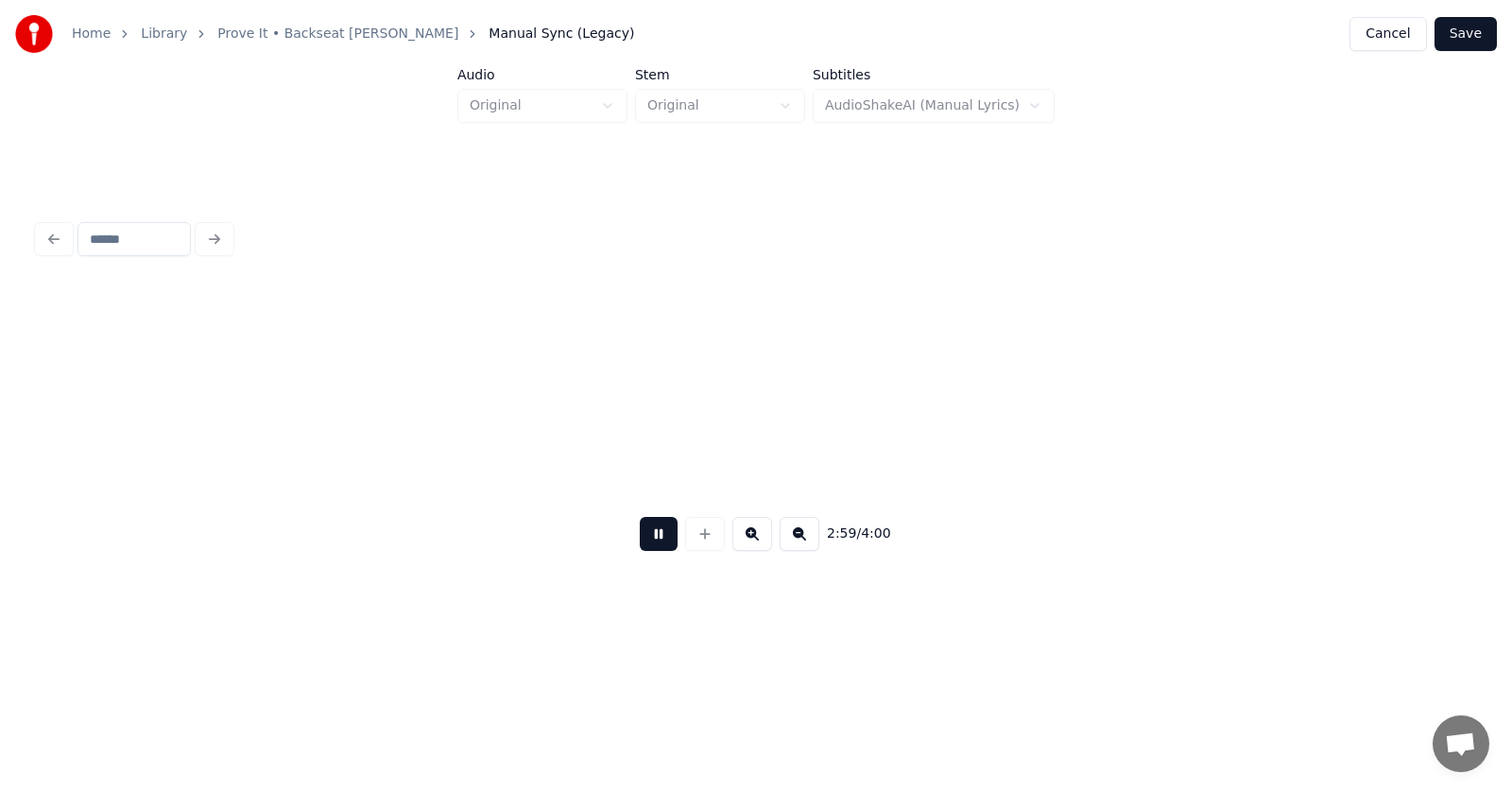
scroll to position [0, 127038]
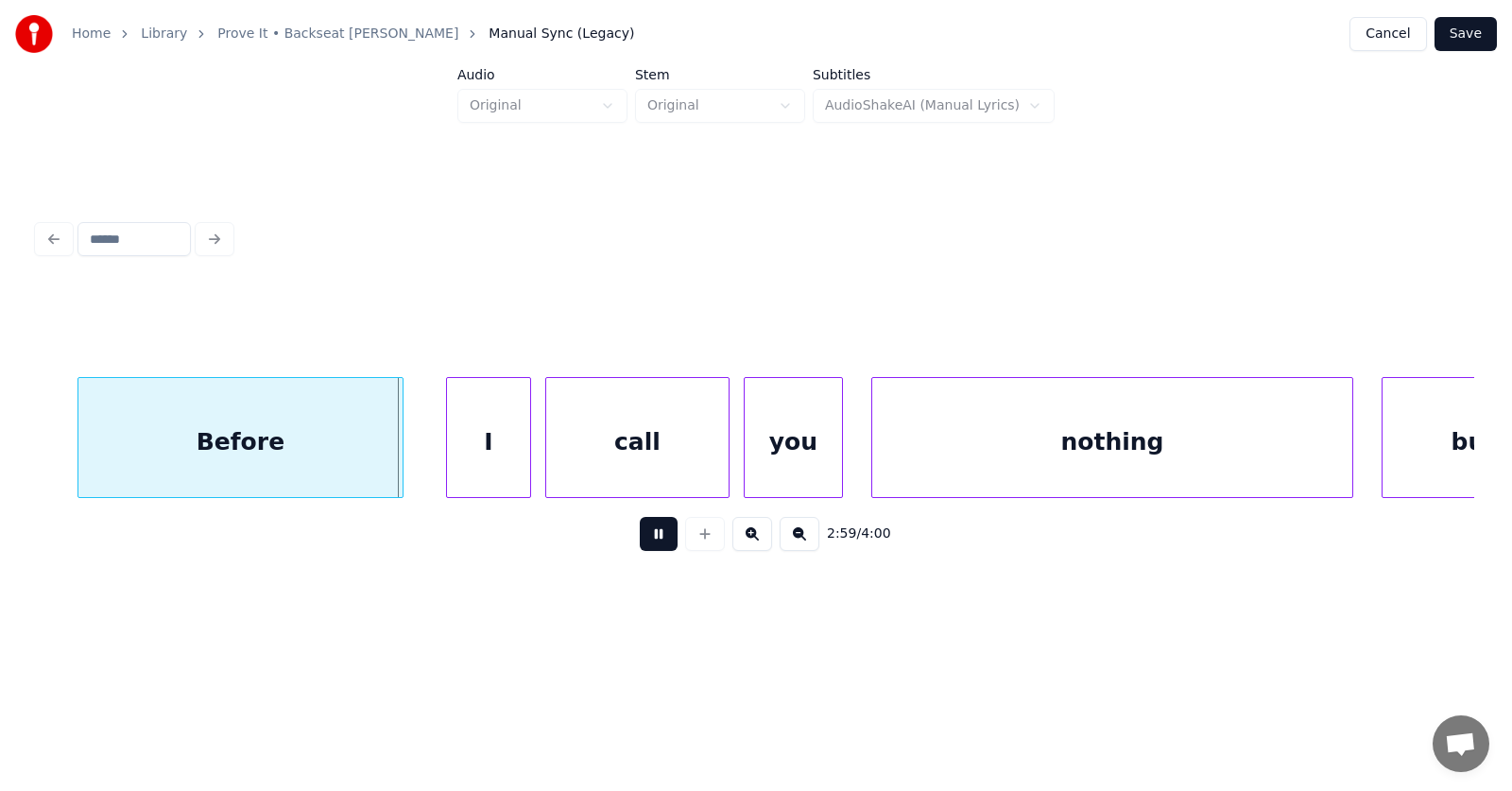
click at [642, 542] on button at bounding box center [659, 534] width 38 height 34
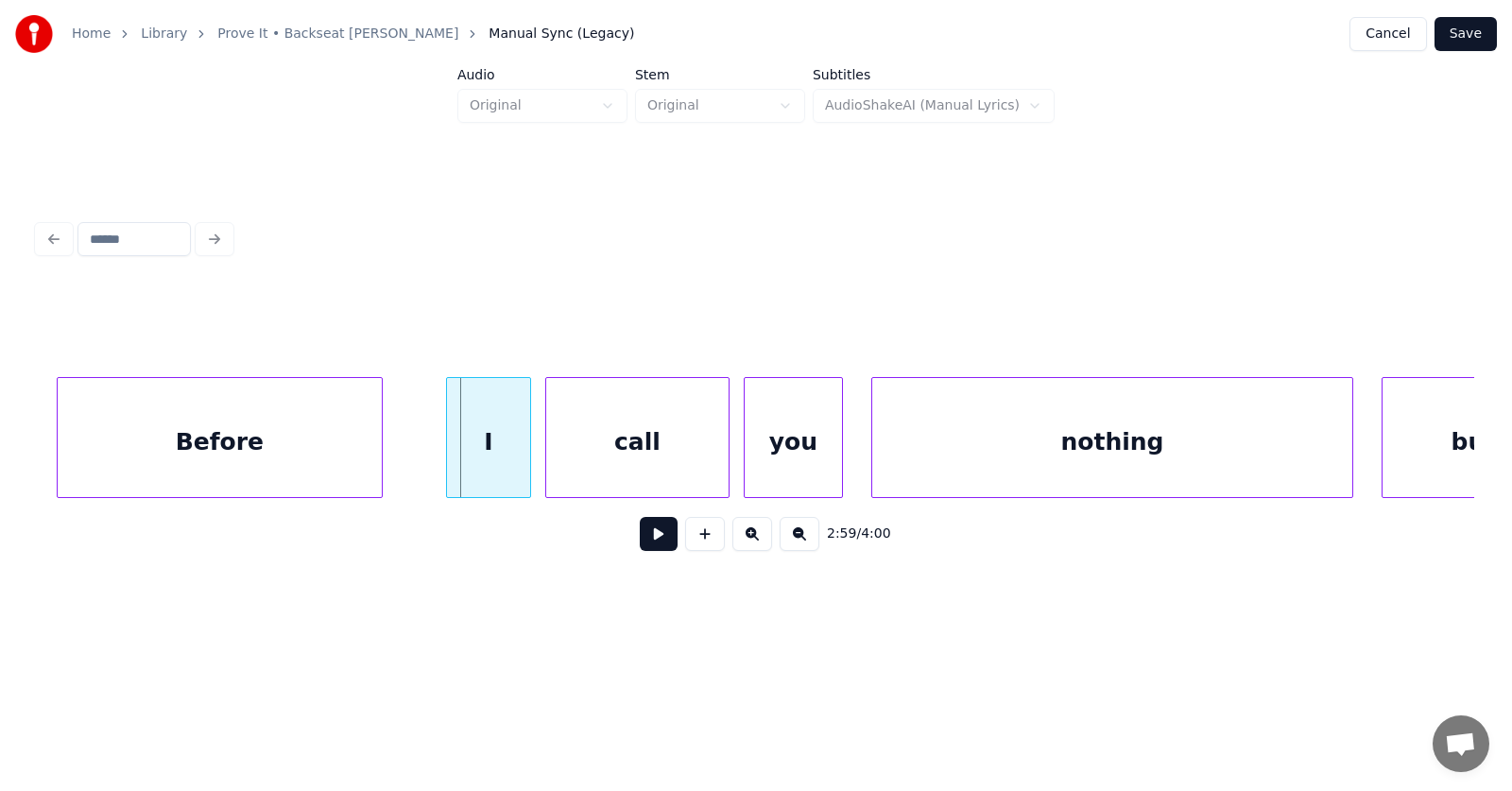
click at [275, 456] on div "Before" at bounding box center [220, 442] width 324 height 129
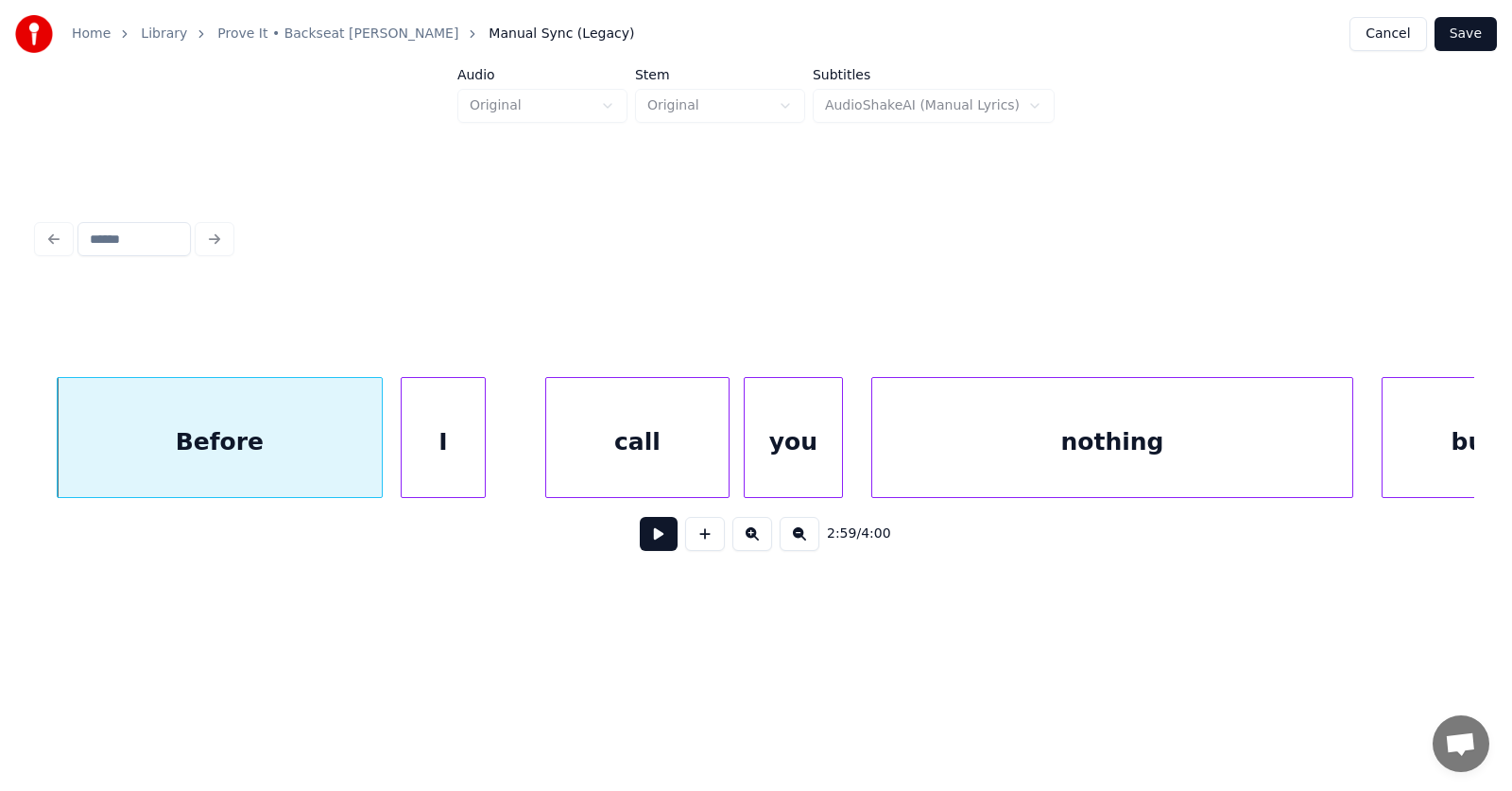
click at [436, 454] on div "I" at bounding box center [443, 442] width 83 height 129
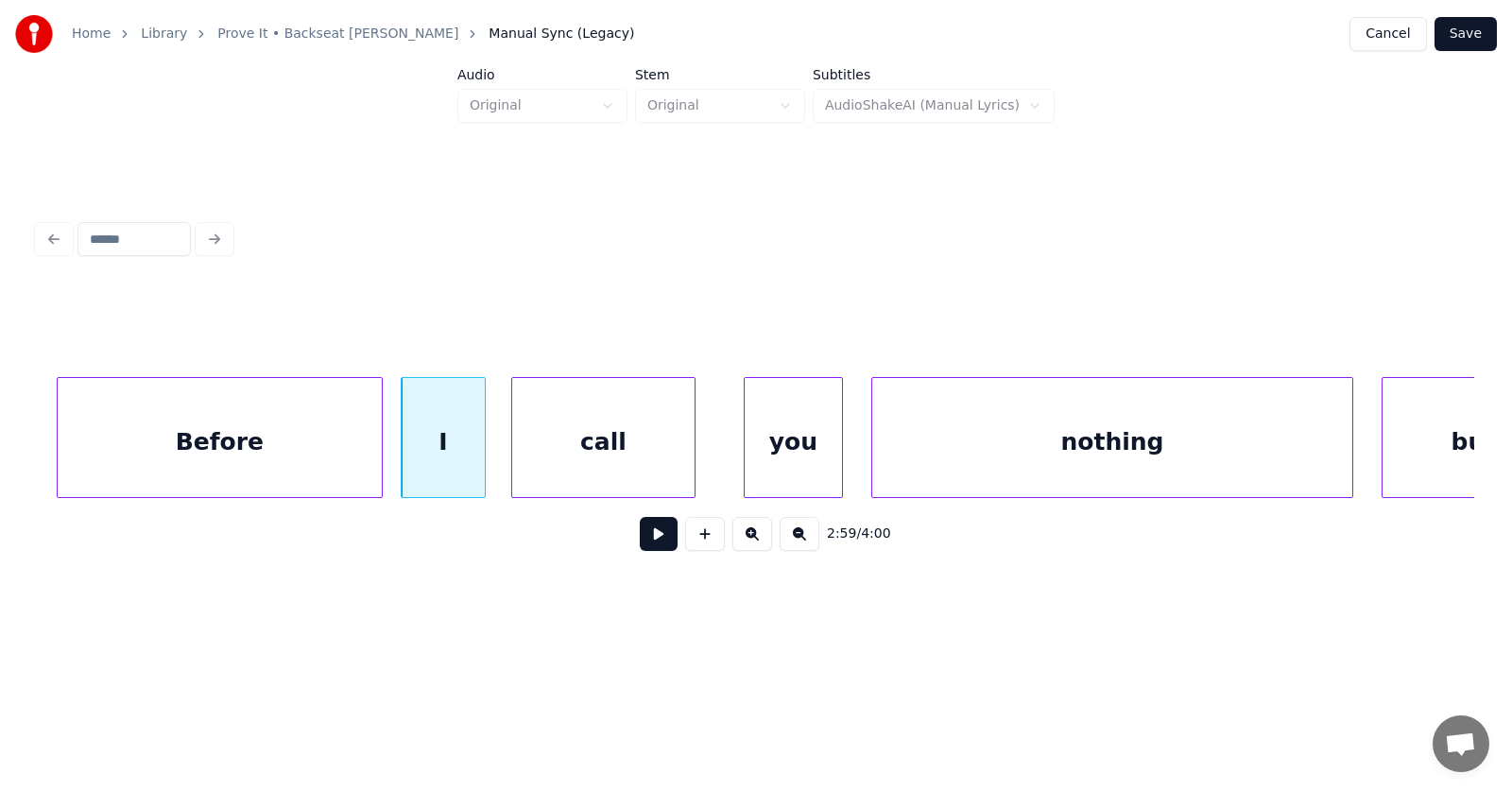
click at [598, 459] on div "call" at bounding box center [604, 442] width 183 height 129
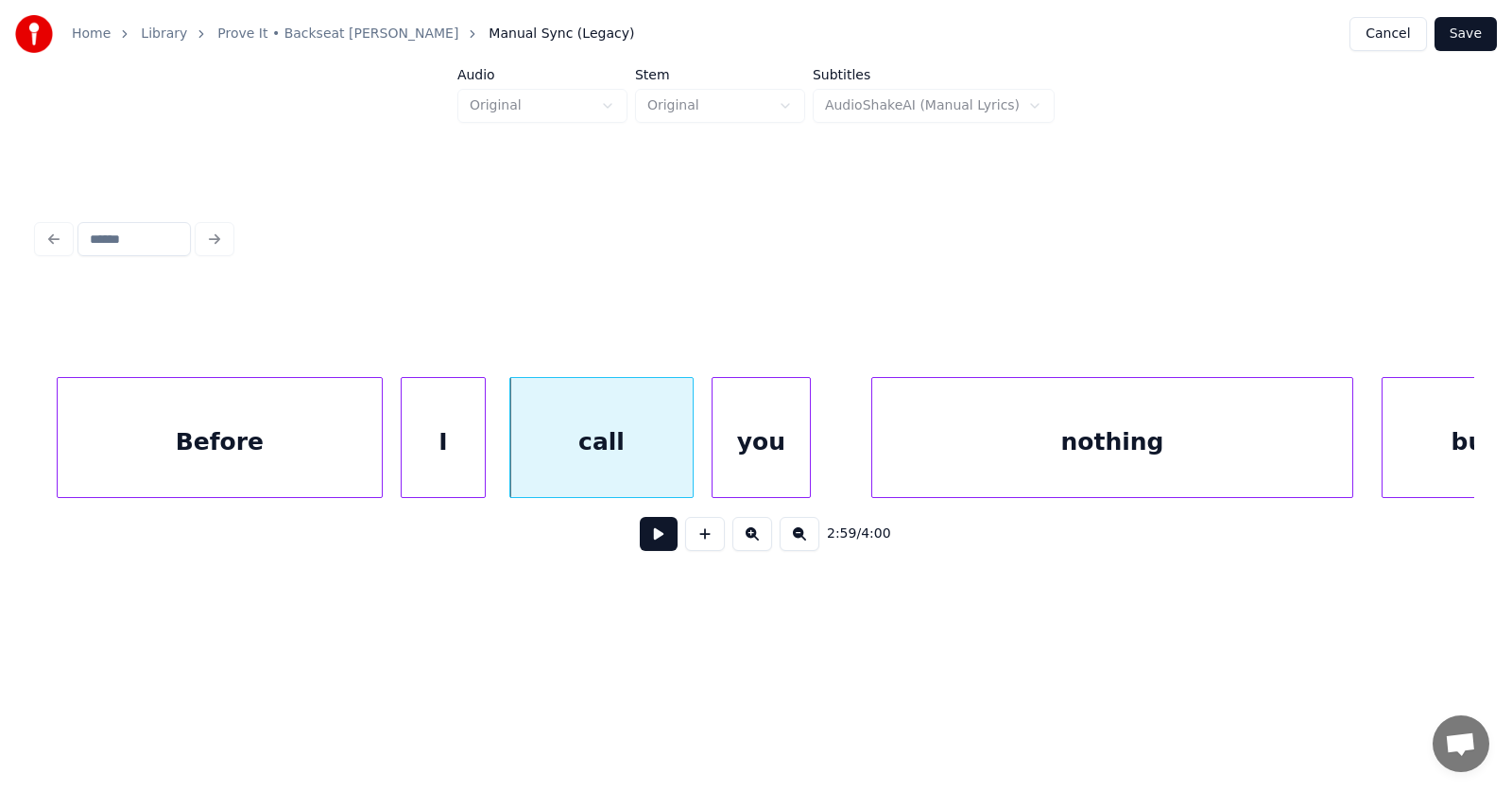
click at [758, 462] on div "you" at bounding box center [761, 442] width 97 height 129
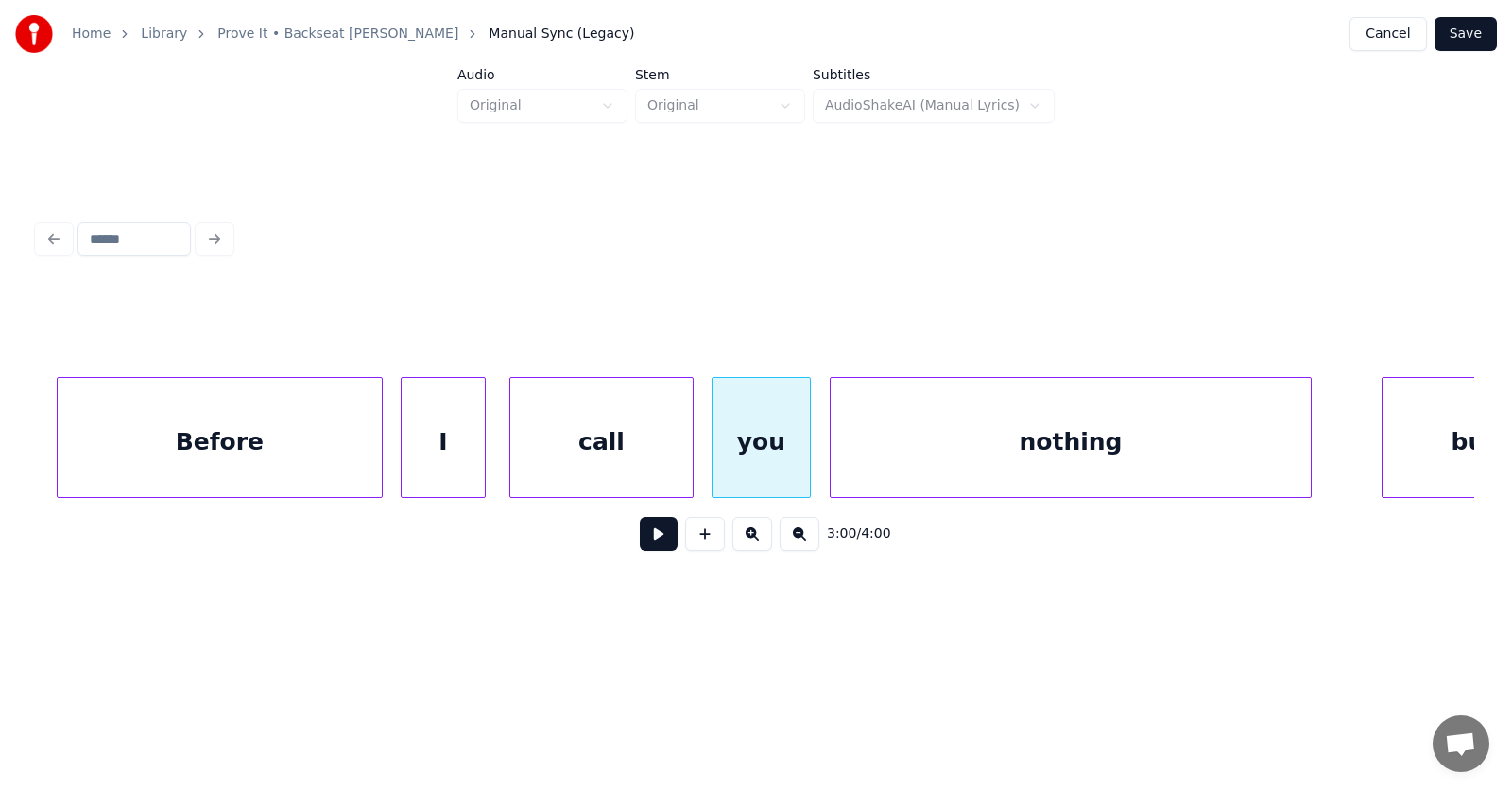
click at [950, 455] on div "nothing" at bounding box center [1070, 442] width 480 height 129
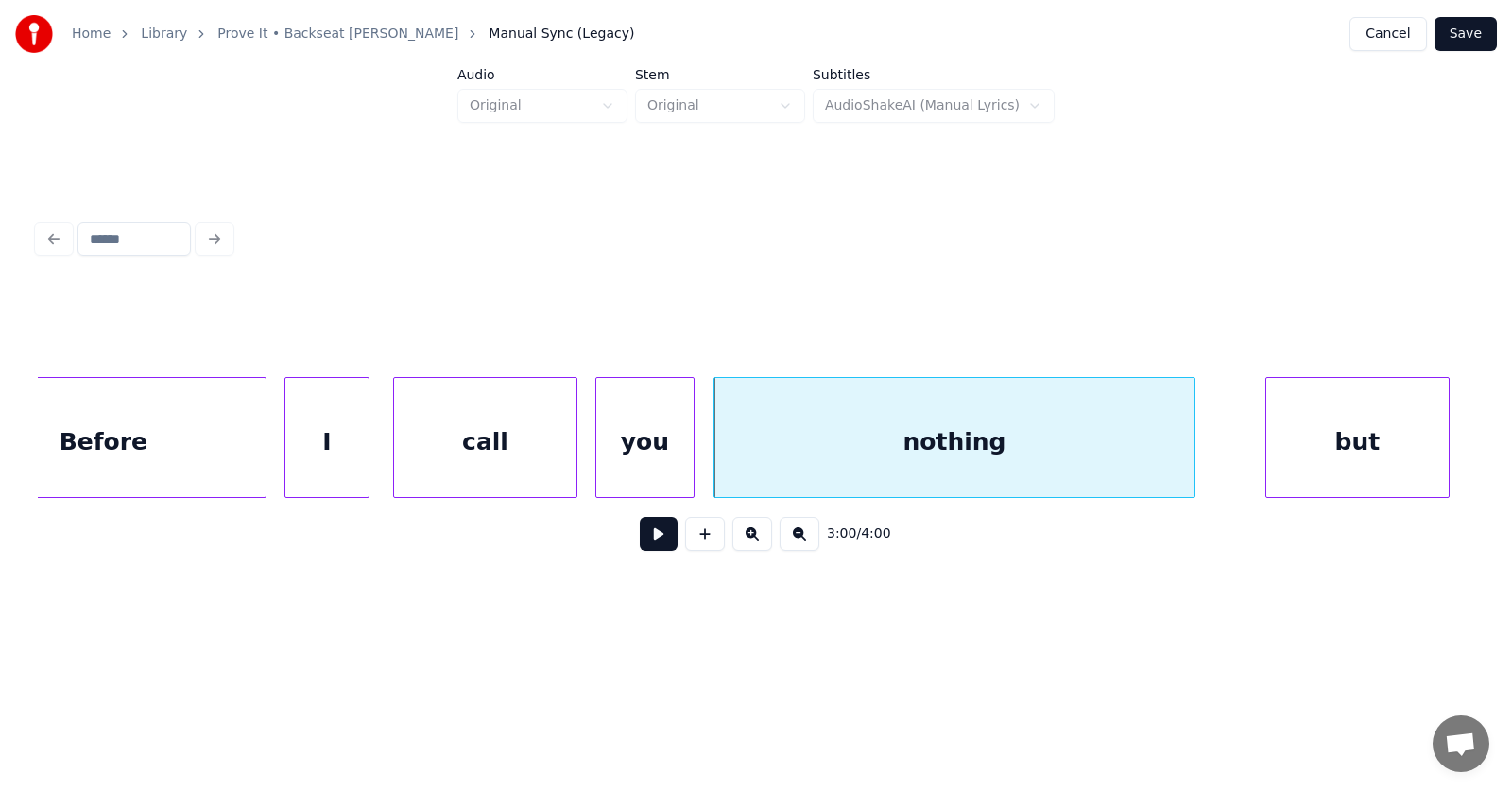
scroll to position [0, 127385]
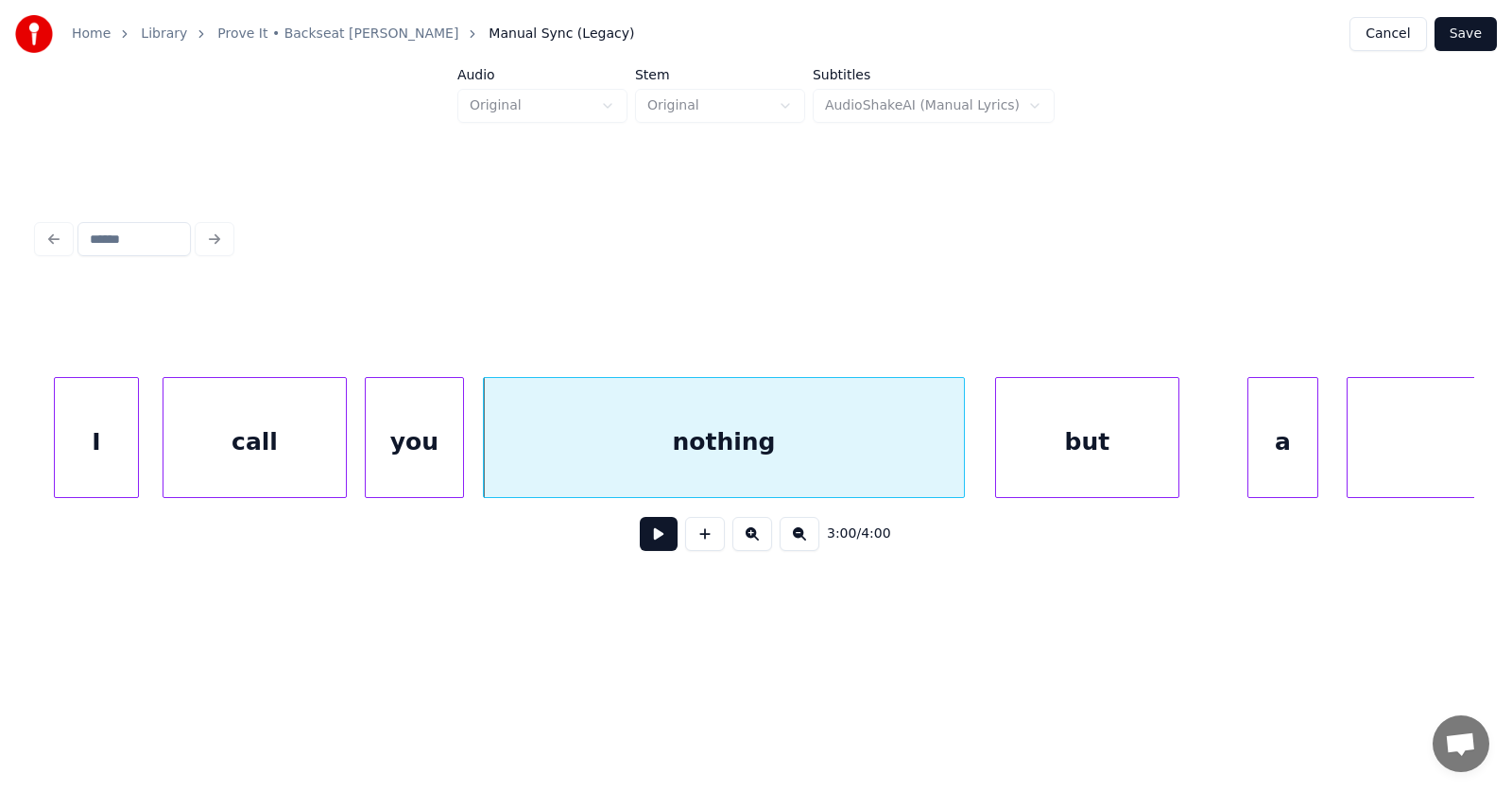
click at [1077, 470] on div "but" at bounding box center [1088, 442] width 183 height 129
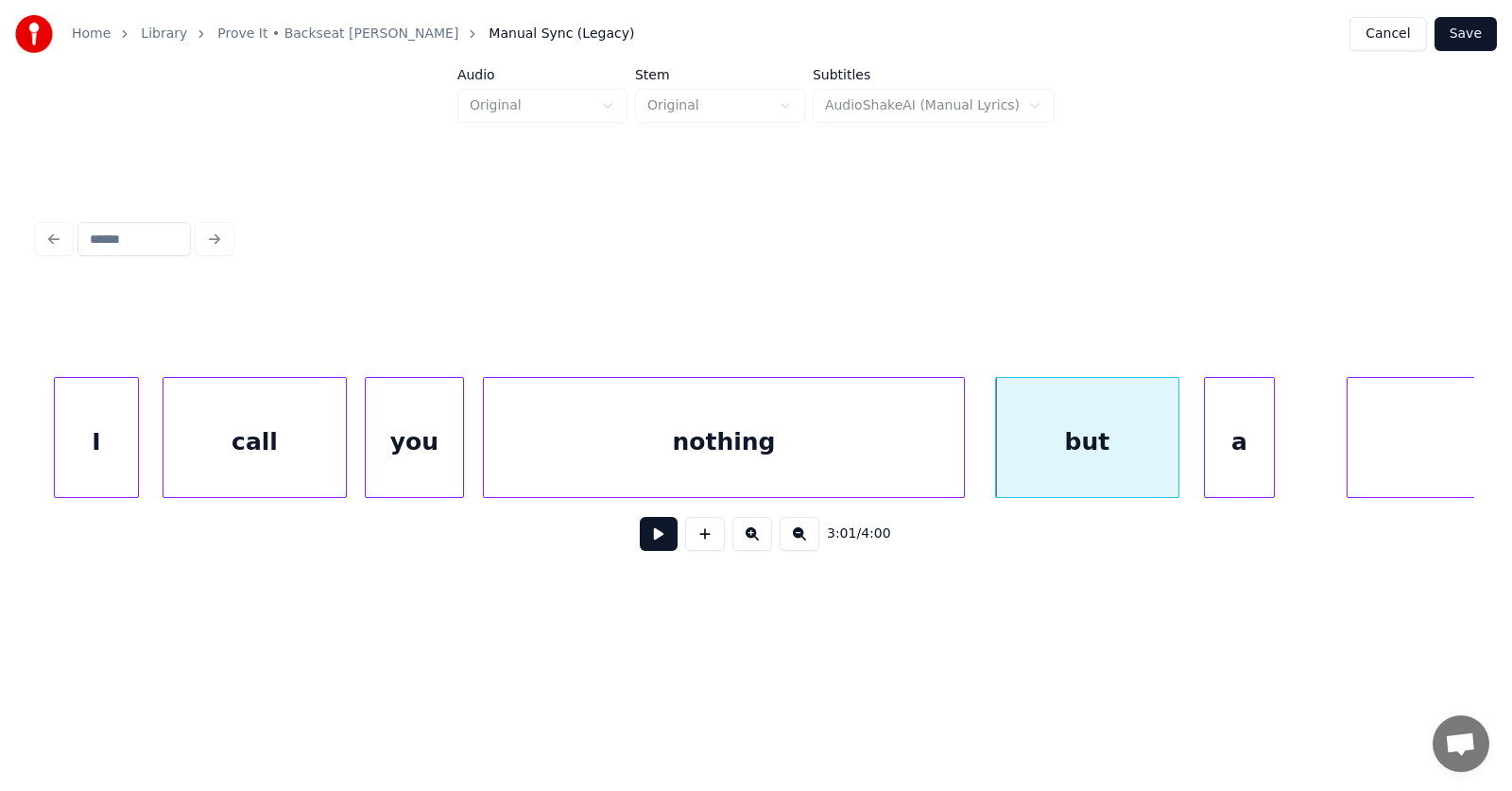
click at [1230, 468] on div "a" at bounding box center [1240, 442] width 69 height 129
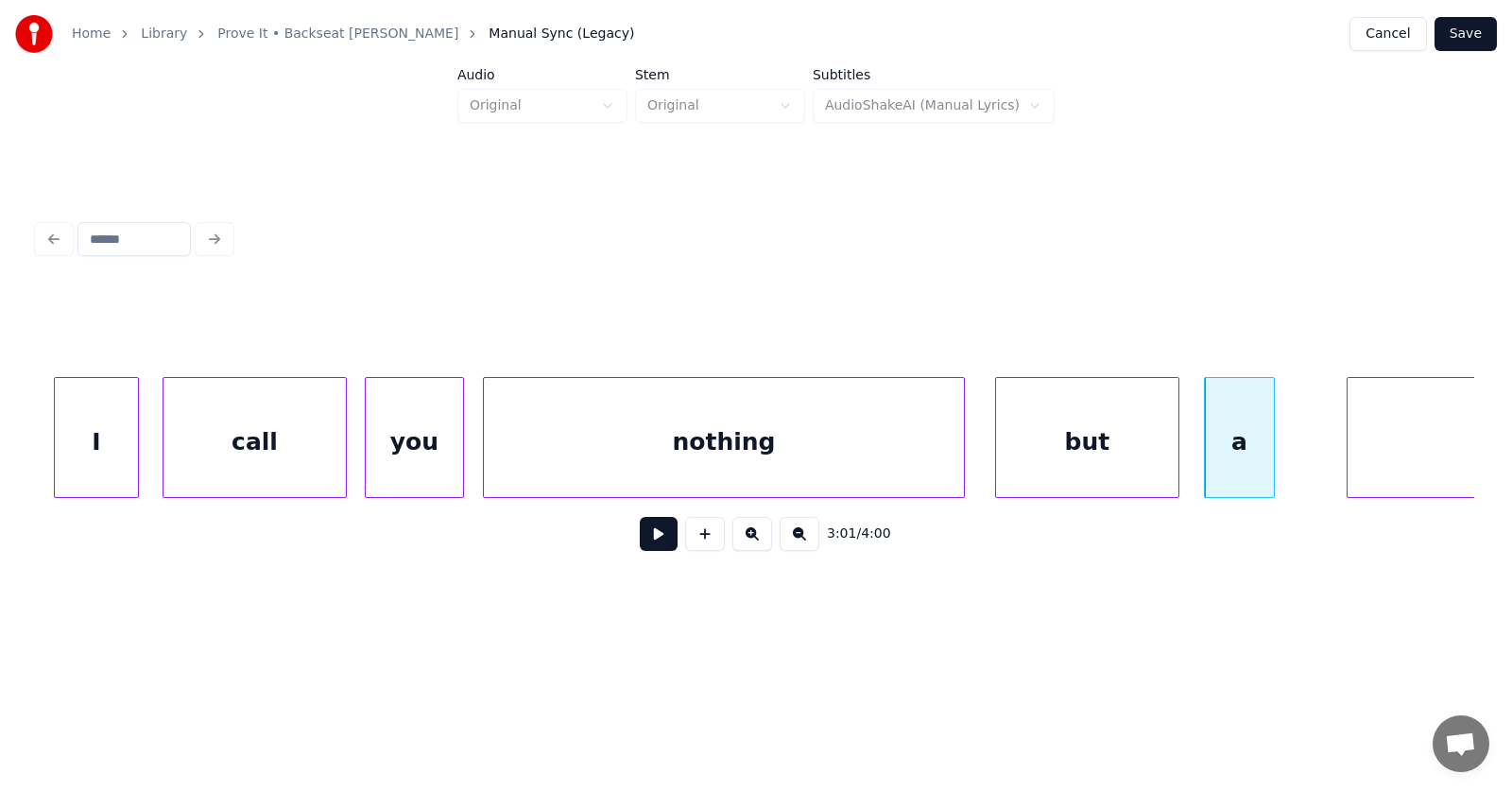
scroll to position [0, 128005]
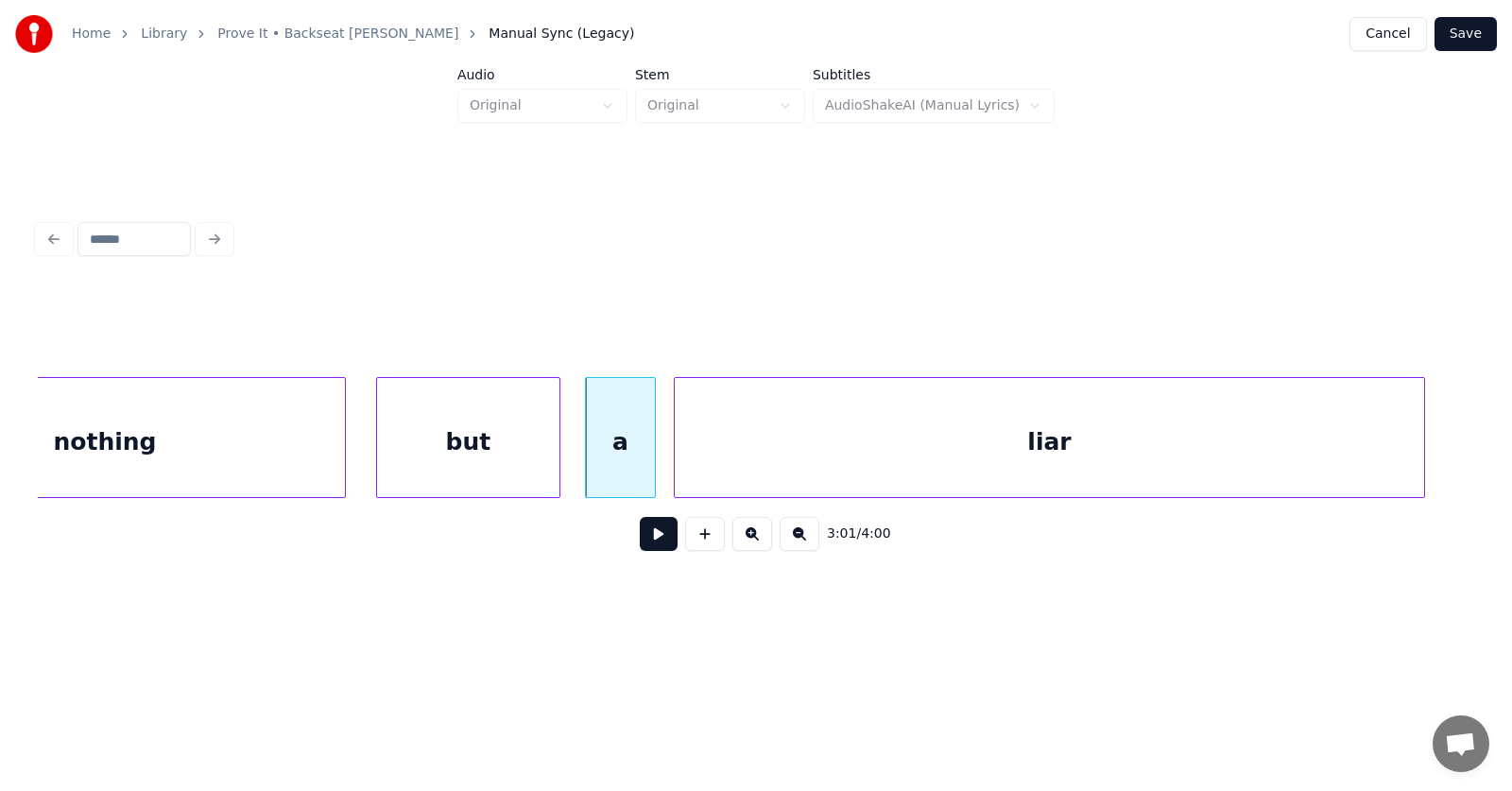
click at [1344, 458] on div "liar" at bounding box center [1049, 442] width 749 height 129
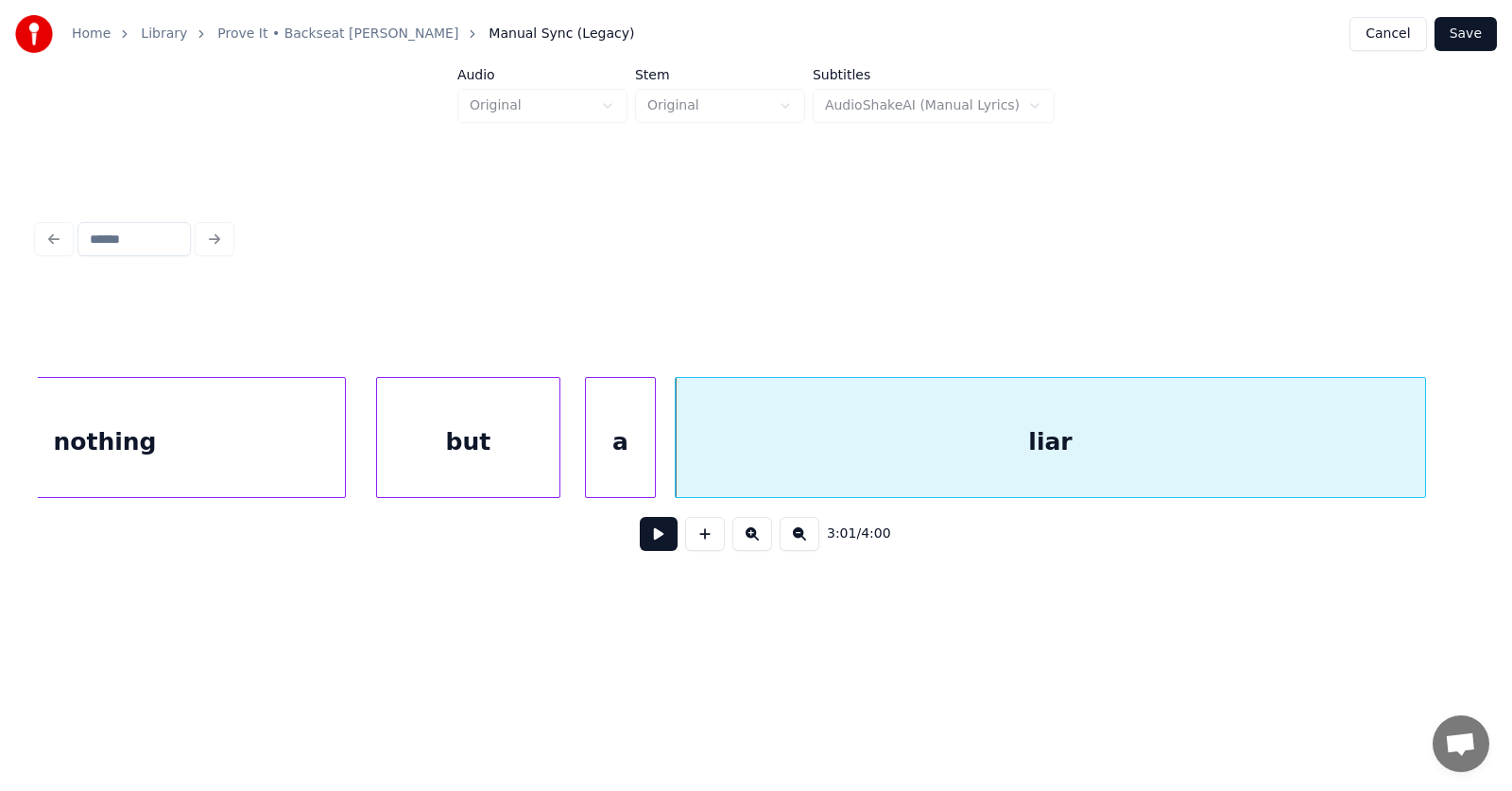
click at [650, 542] on button at bounding box center [659, 534] width 38 height 34
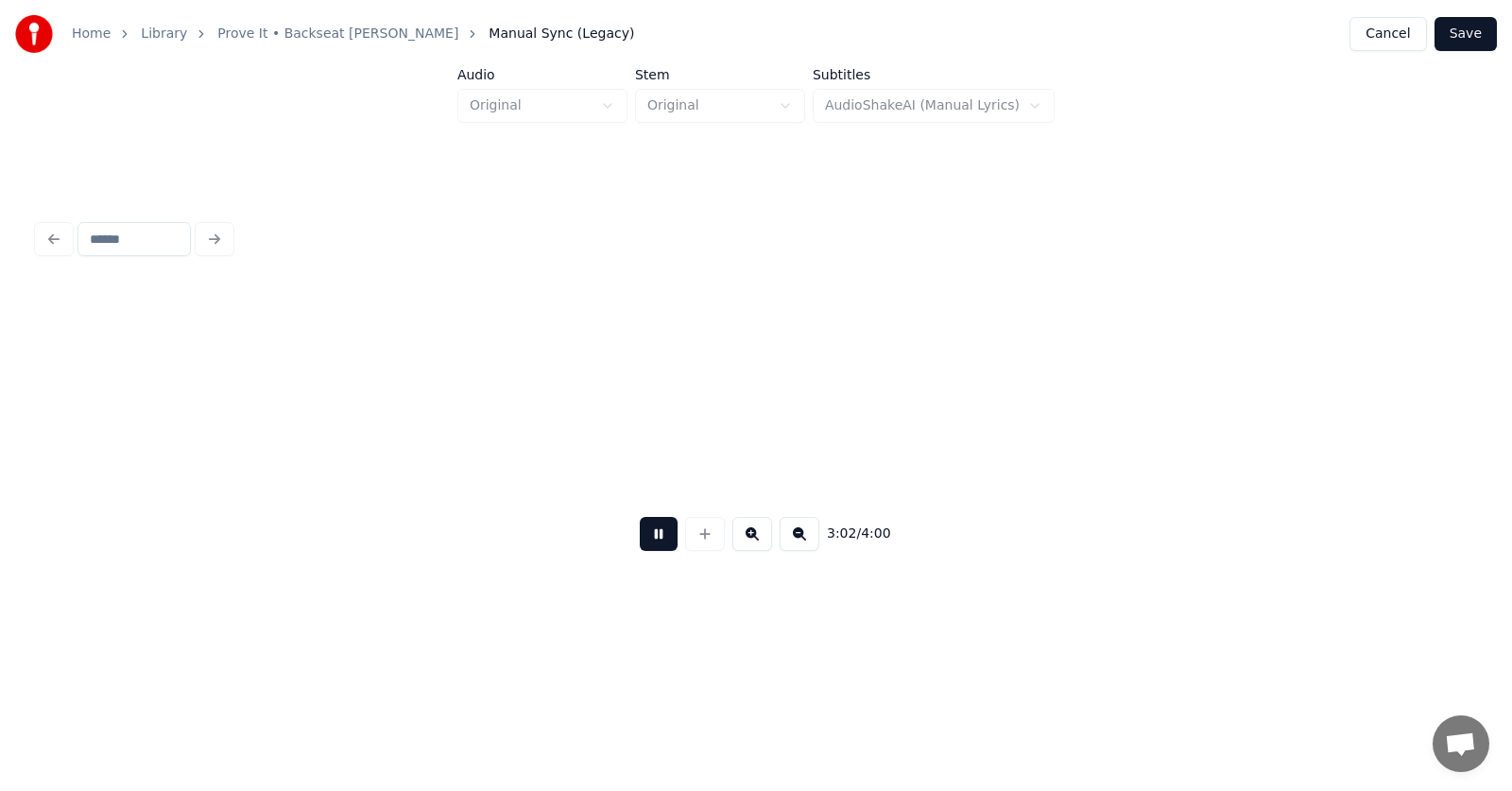
scroll to position [0, 129444]
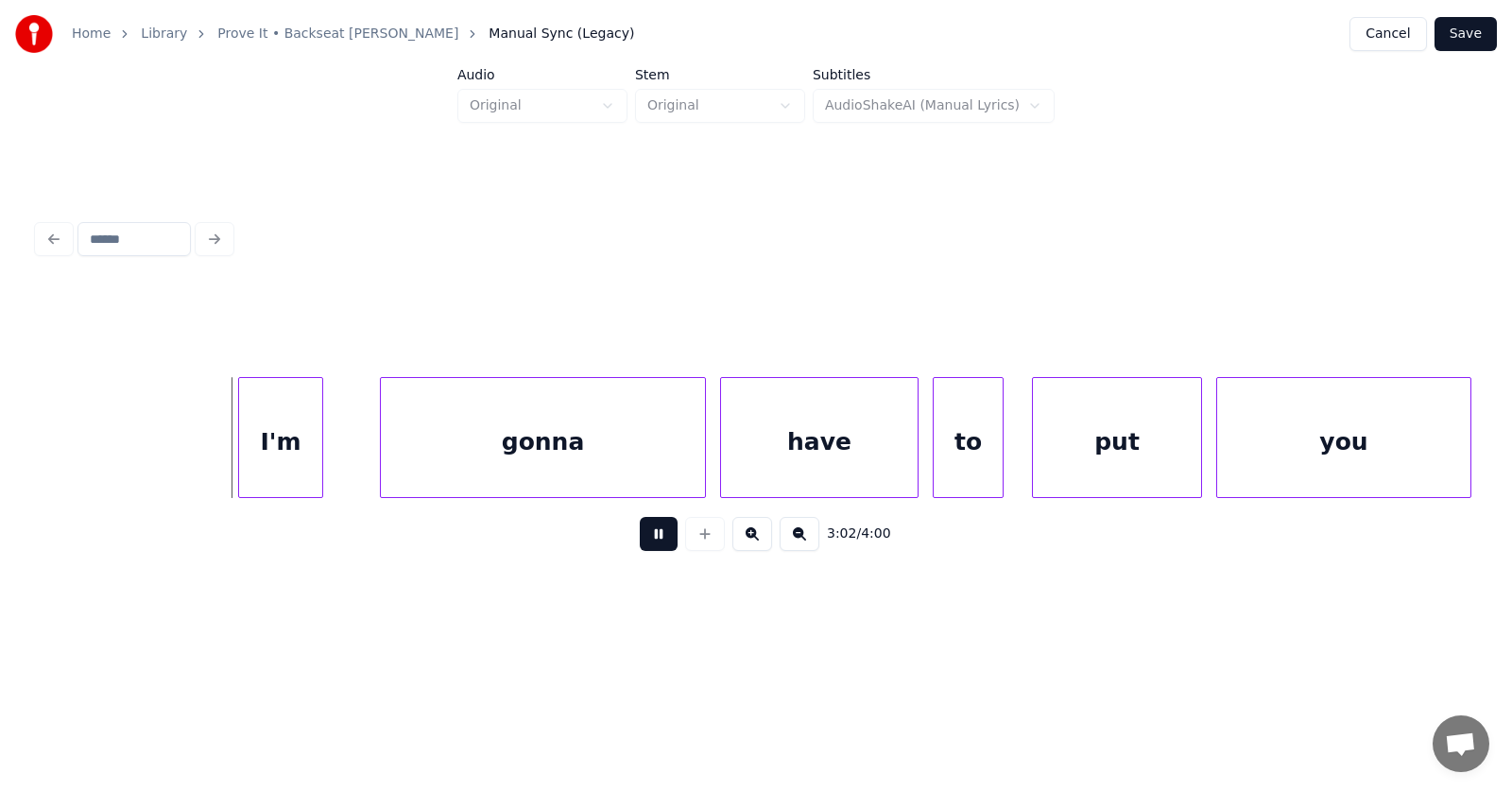
click at [650, 542] on button at bounding box center [659, 534] width 38 height 34
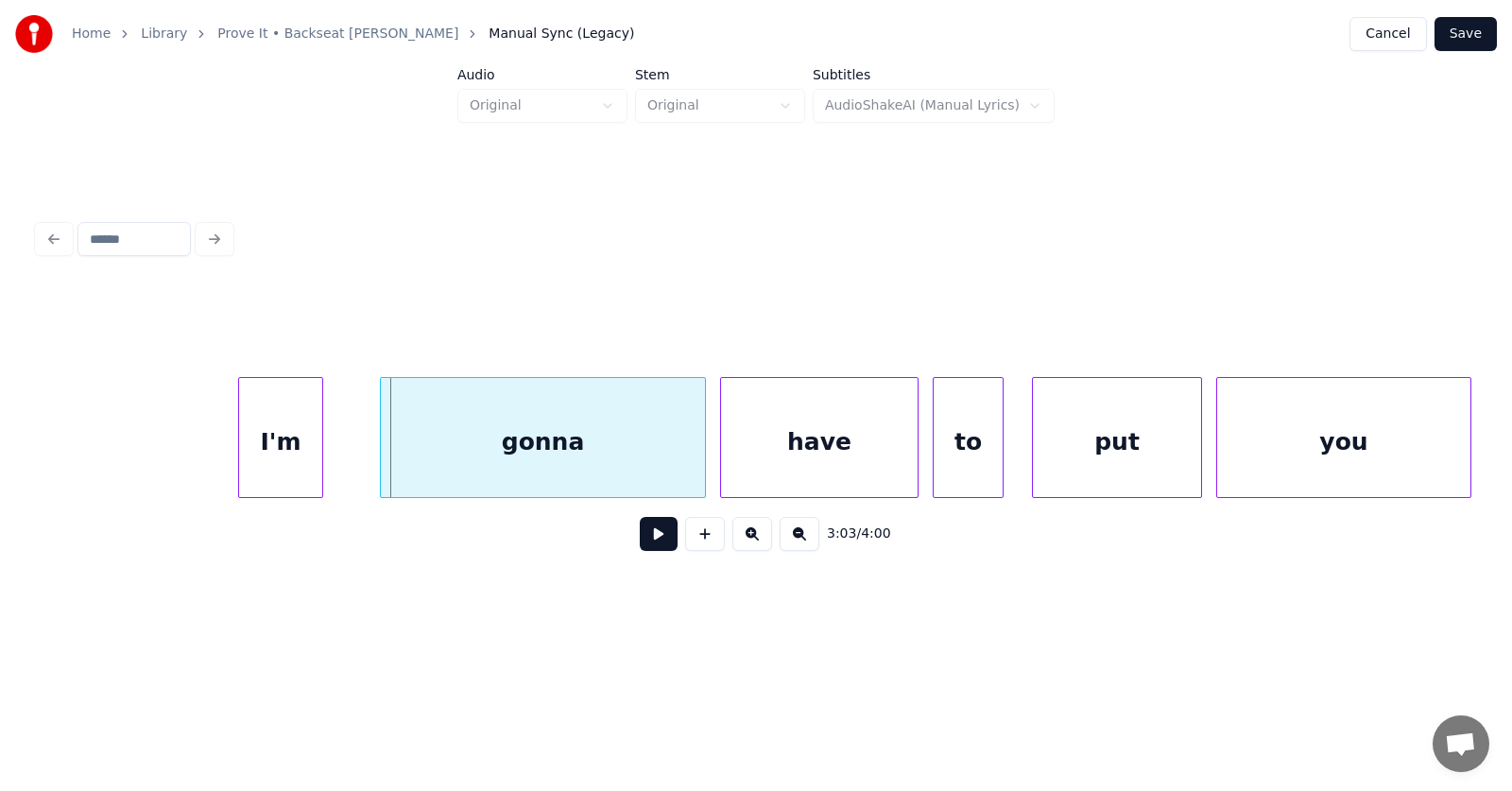
scroll to position [0, 129228]
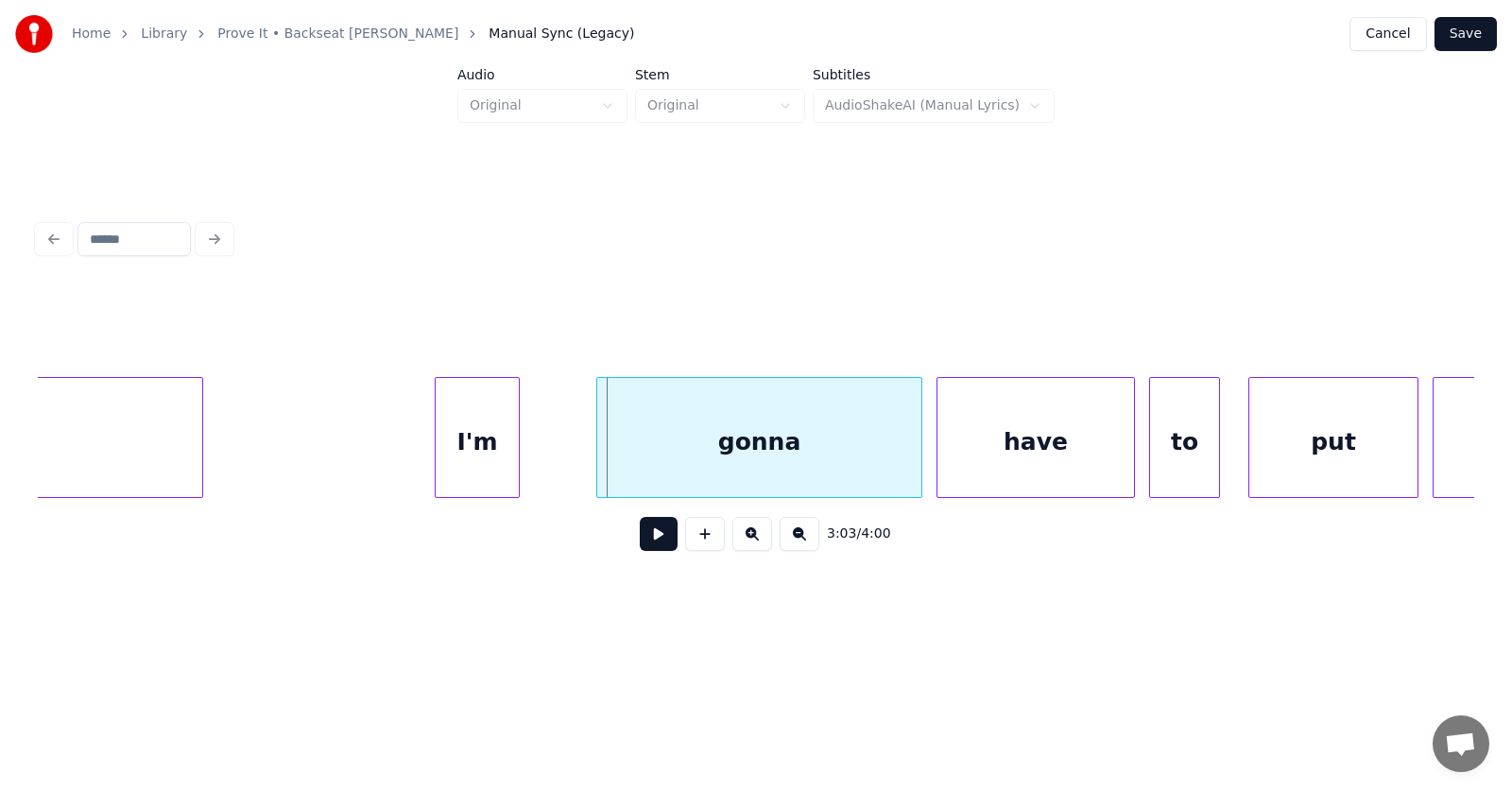
click at [467, 456] on div "I'm" at bounding box center [477, 442] width 83 height 129
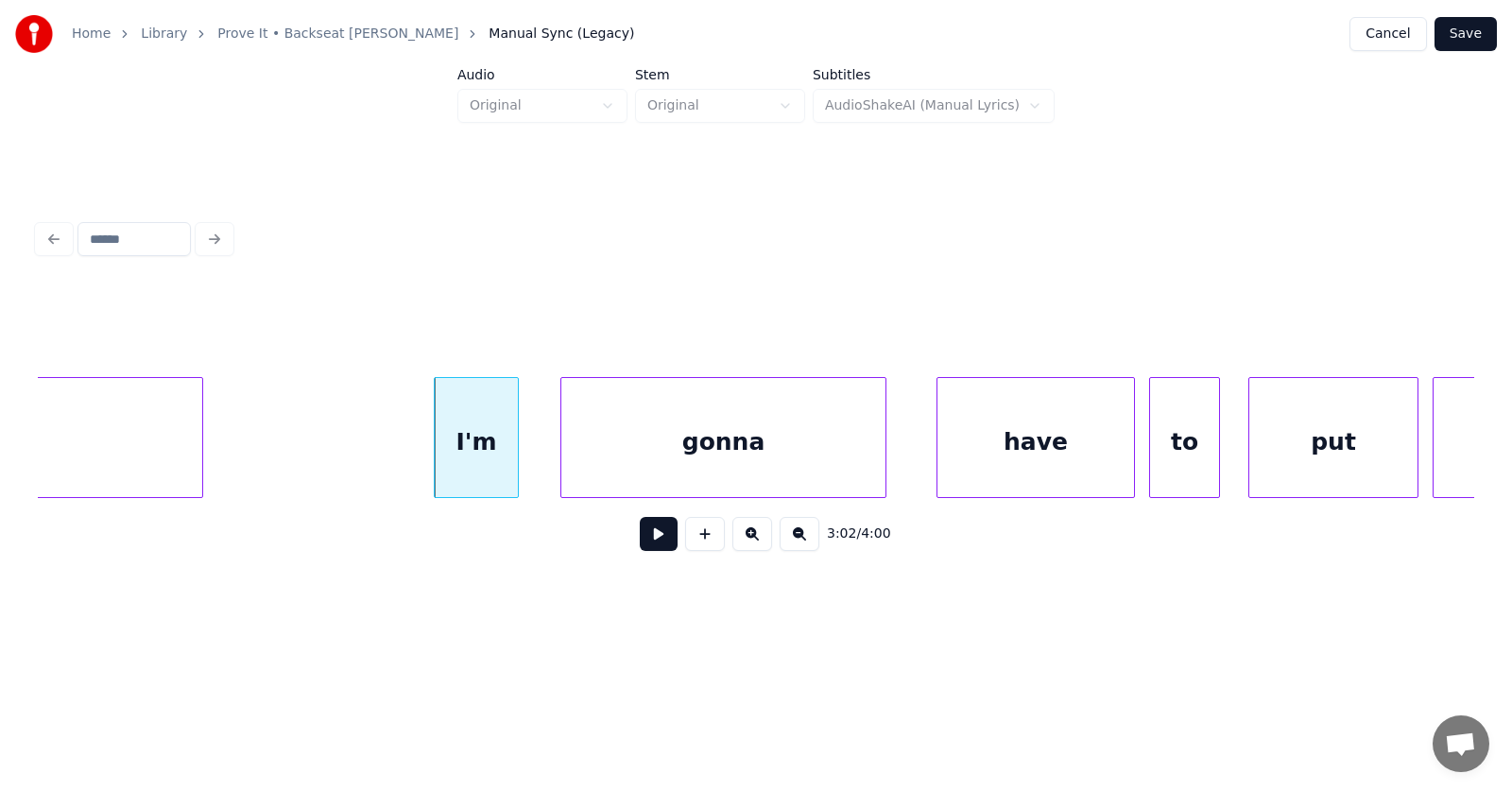
click at [692, 452] on div "gonna" at bounding box center [724, 442] width 324 height 129
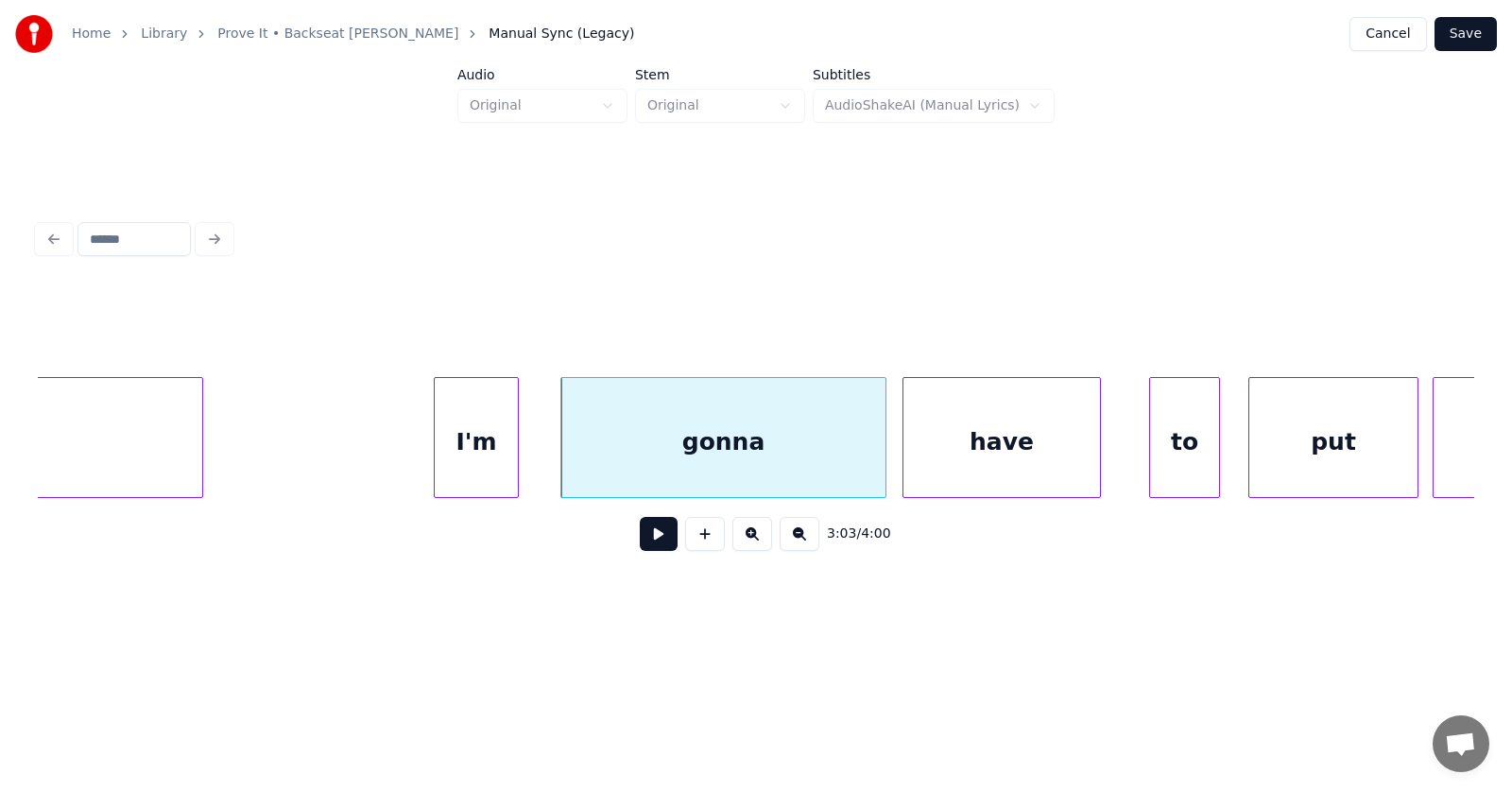
click at [967, 452] on div "have" at bounding box center [1001, 442] width 196 height 129
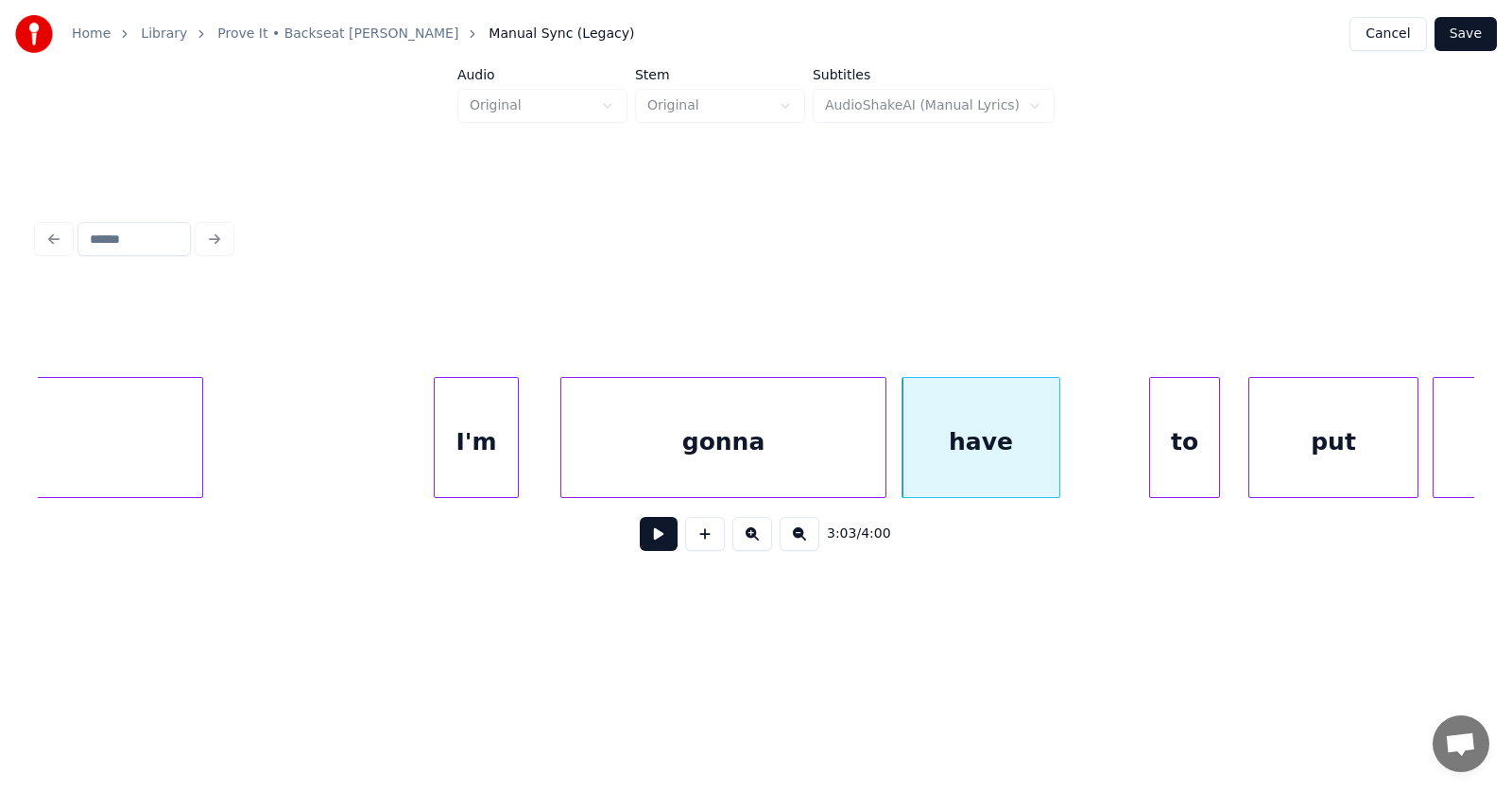
click at [1056, 452] on div at bounding box center [1057, 437] width 6 height 119
click at [1103, 459] on div "to" at bounding box center [1117, 442] width 69 height 129
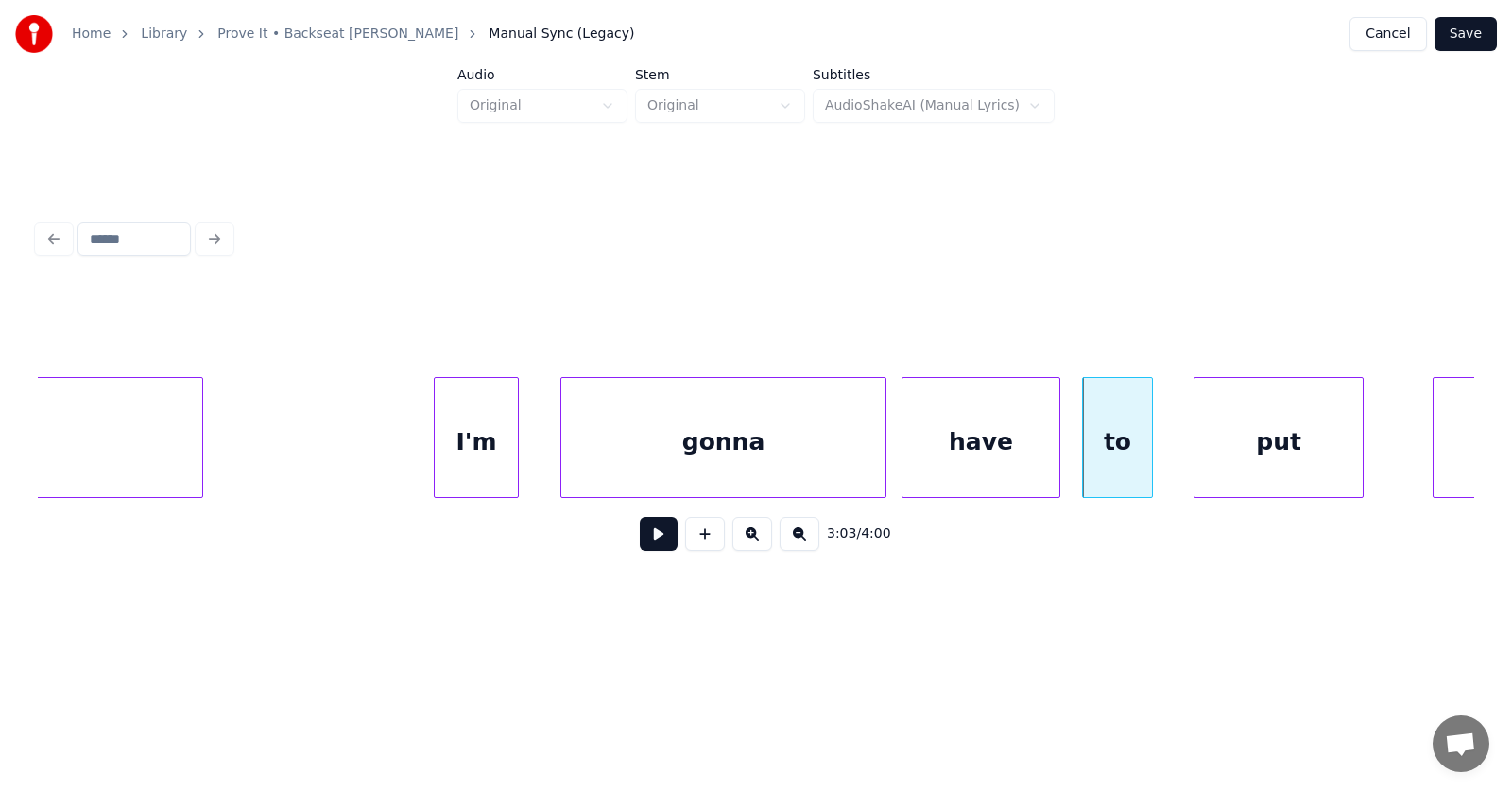
click at [1268, 464] on div "put" at bounding box center [1278, 442] width 168 height 129
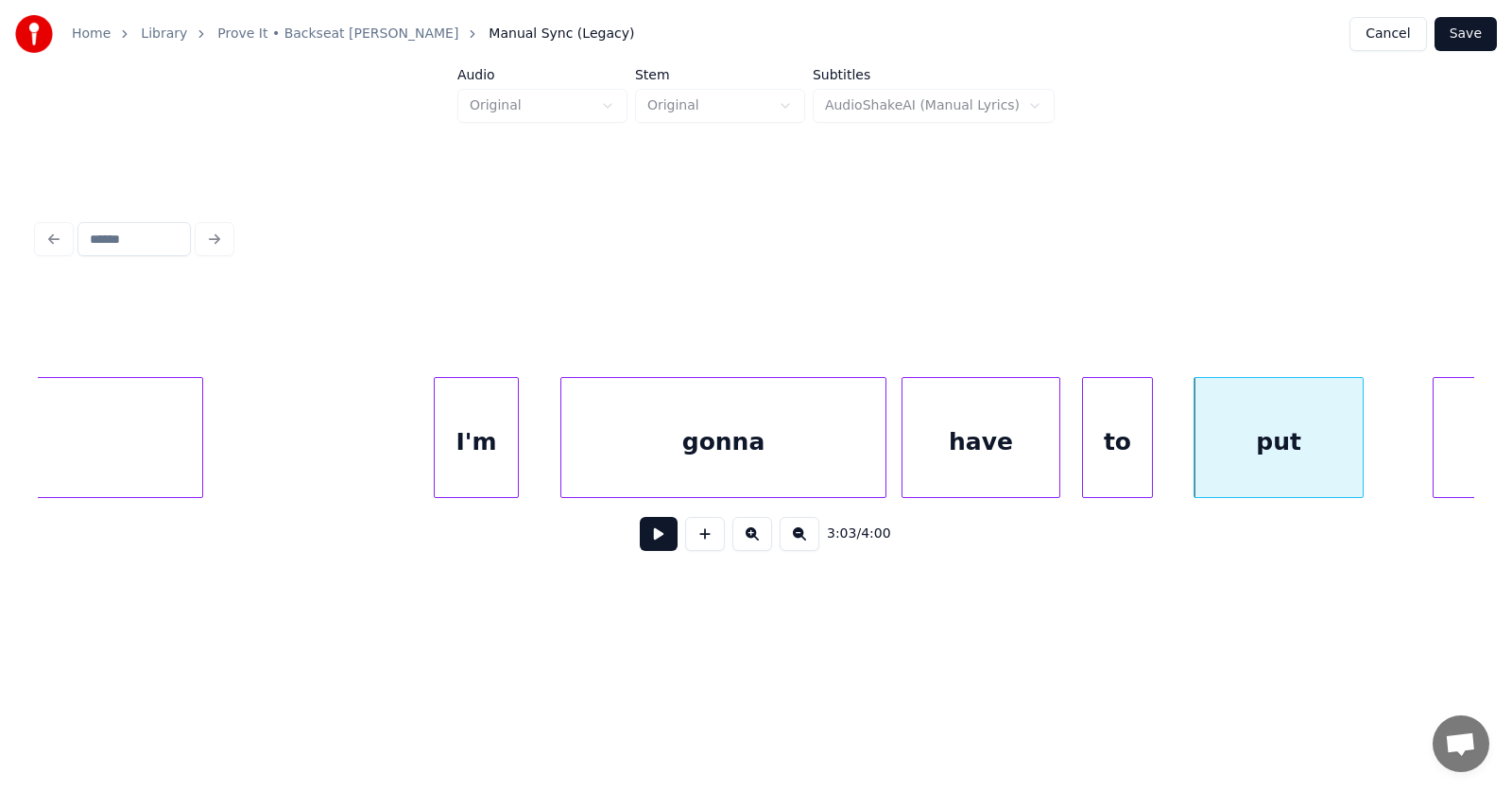
scroll to position [0, 129437]
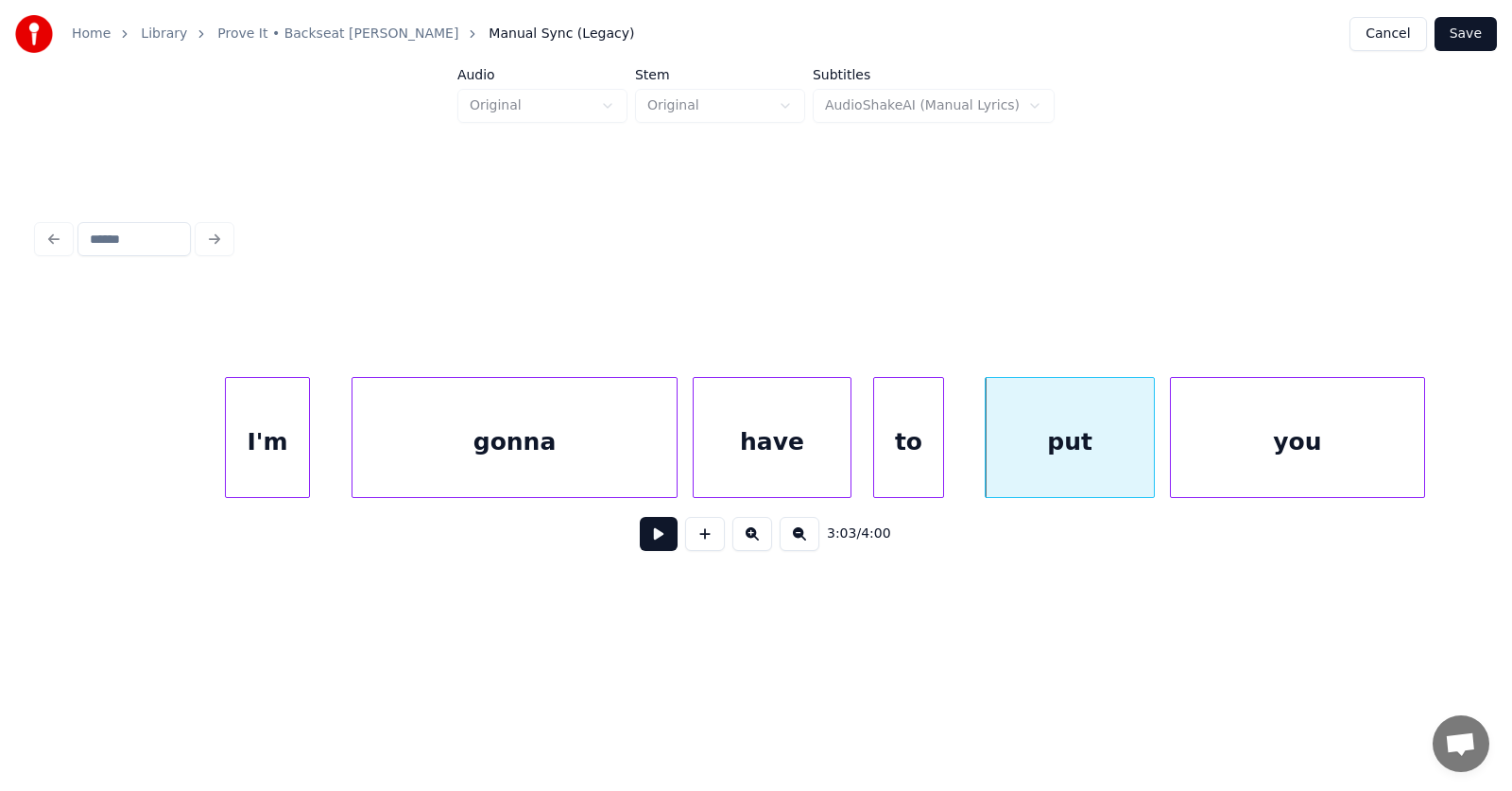
click at [1395, 455] on div "you" at bounding box center [1298, 442] width 253 height 129
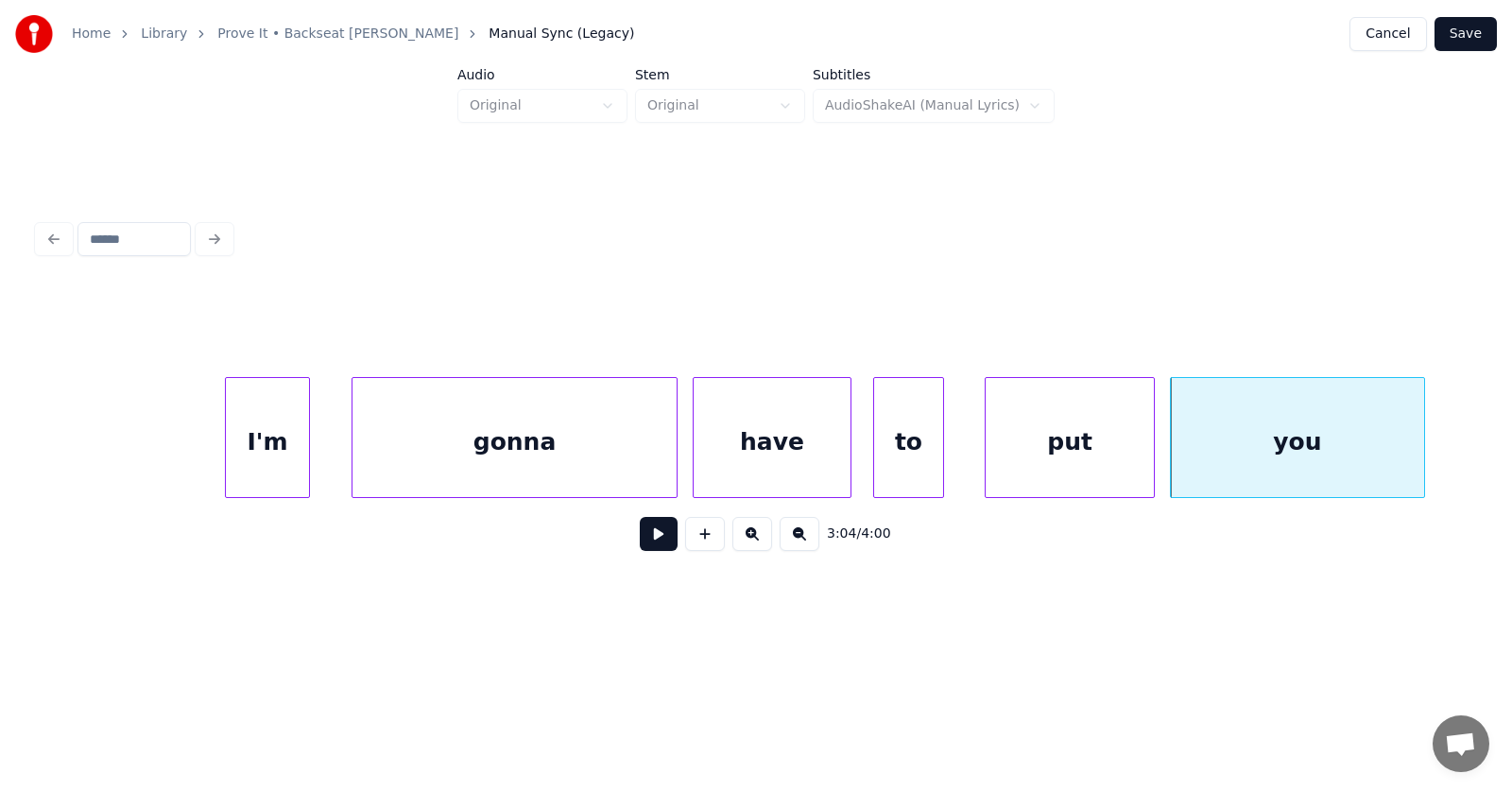
click at [772, 454] on div "have" at bounding box center [773, 442] width 157 height 129
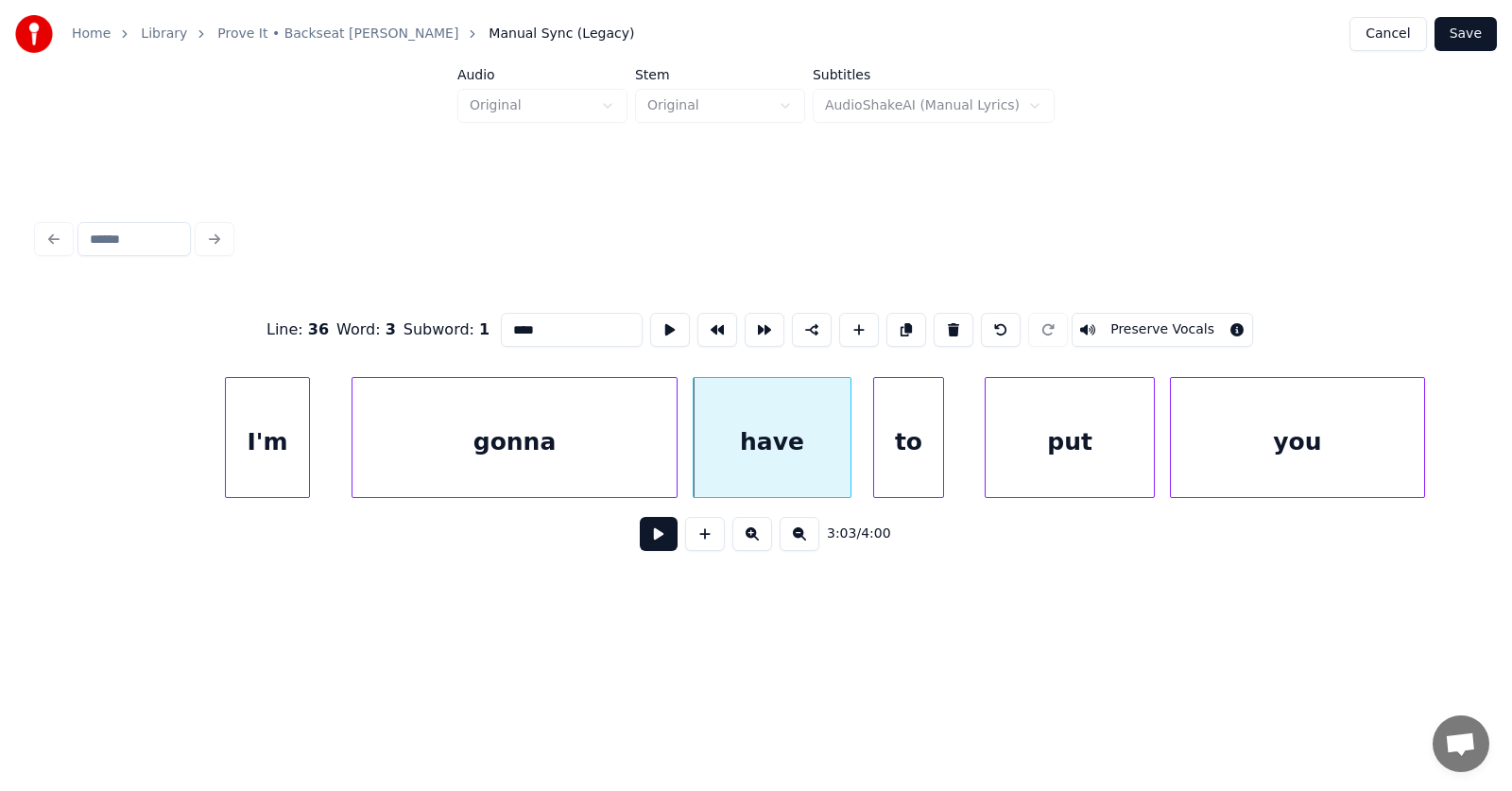
click at [648, 540] on button at bounding box center [659, 534] width 38 height 34
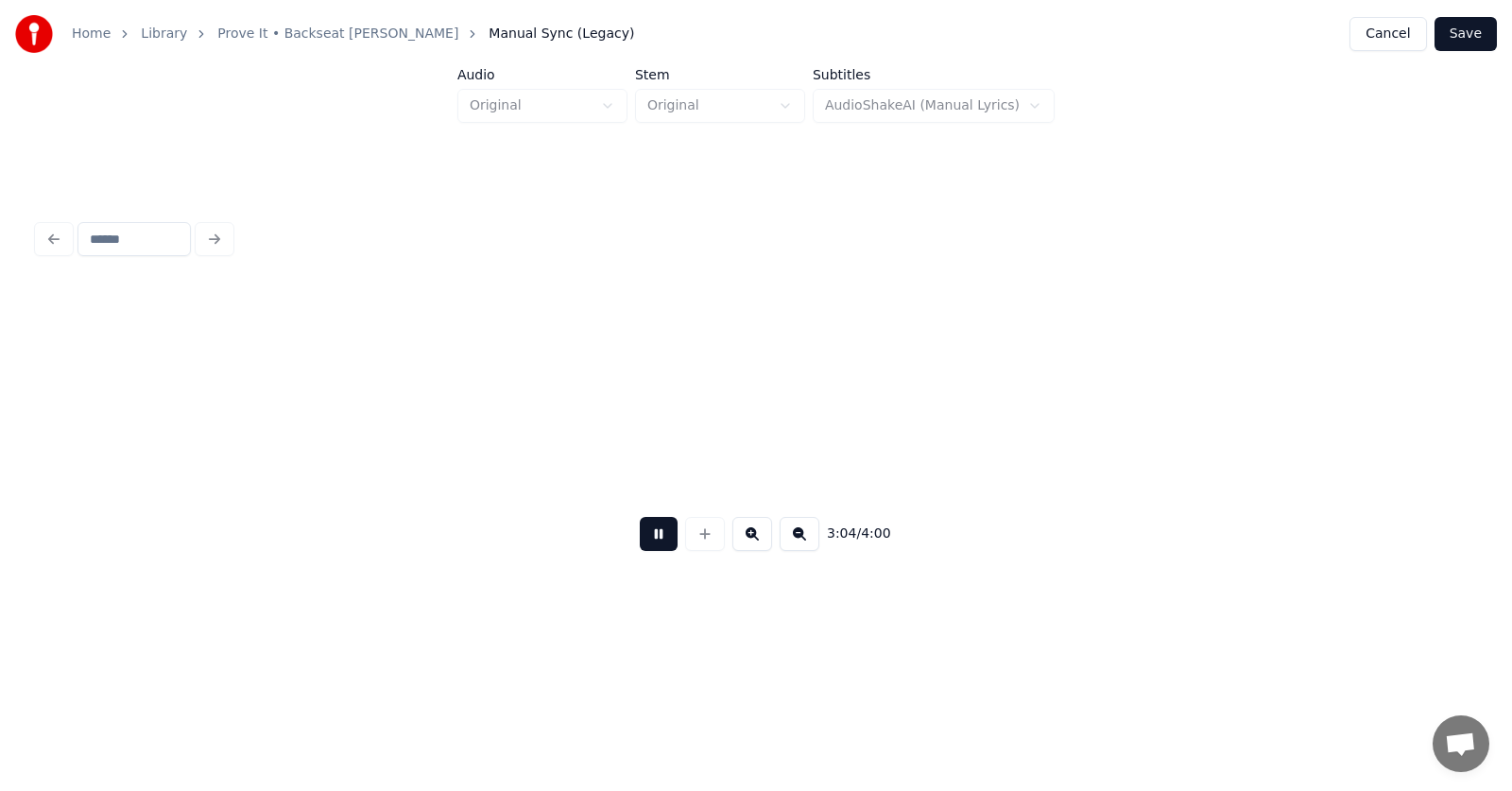
scroll to position [0, 130878]
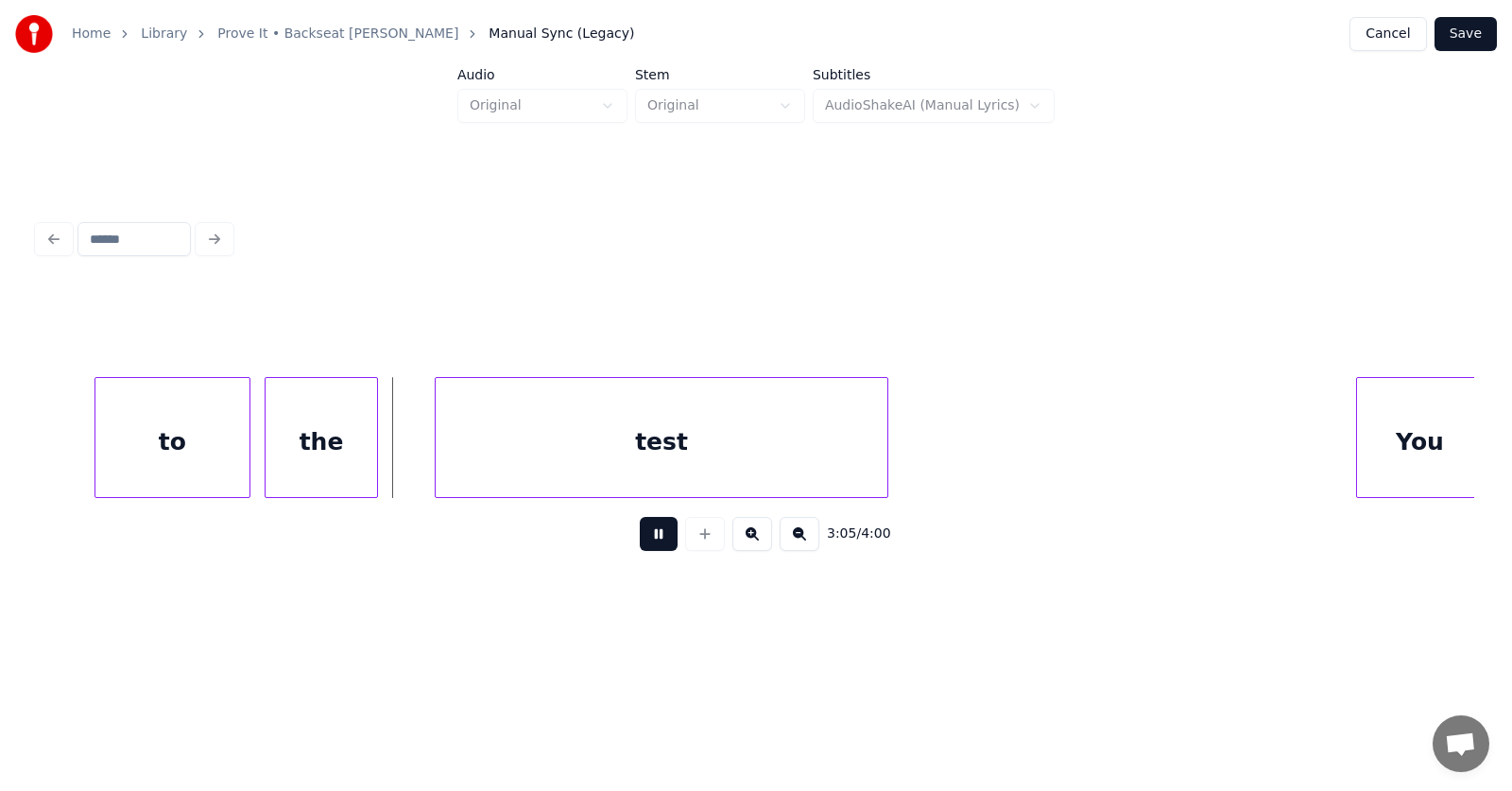
click at [648, 540] on button at bounding box center [659, 534] width 38 height 34
click at [121, 465] on div "to" at bounding box center [115, 442] width 154 height 129
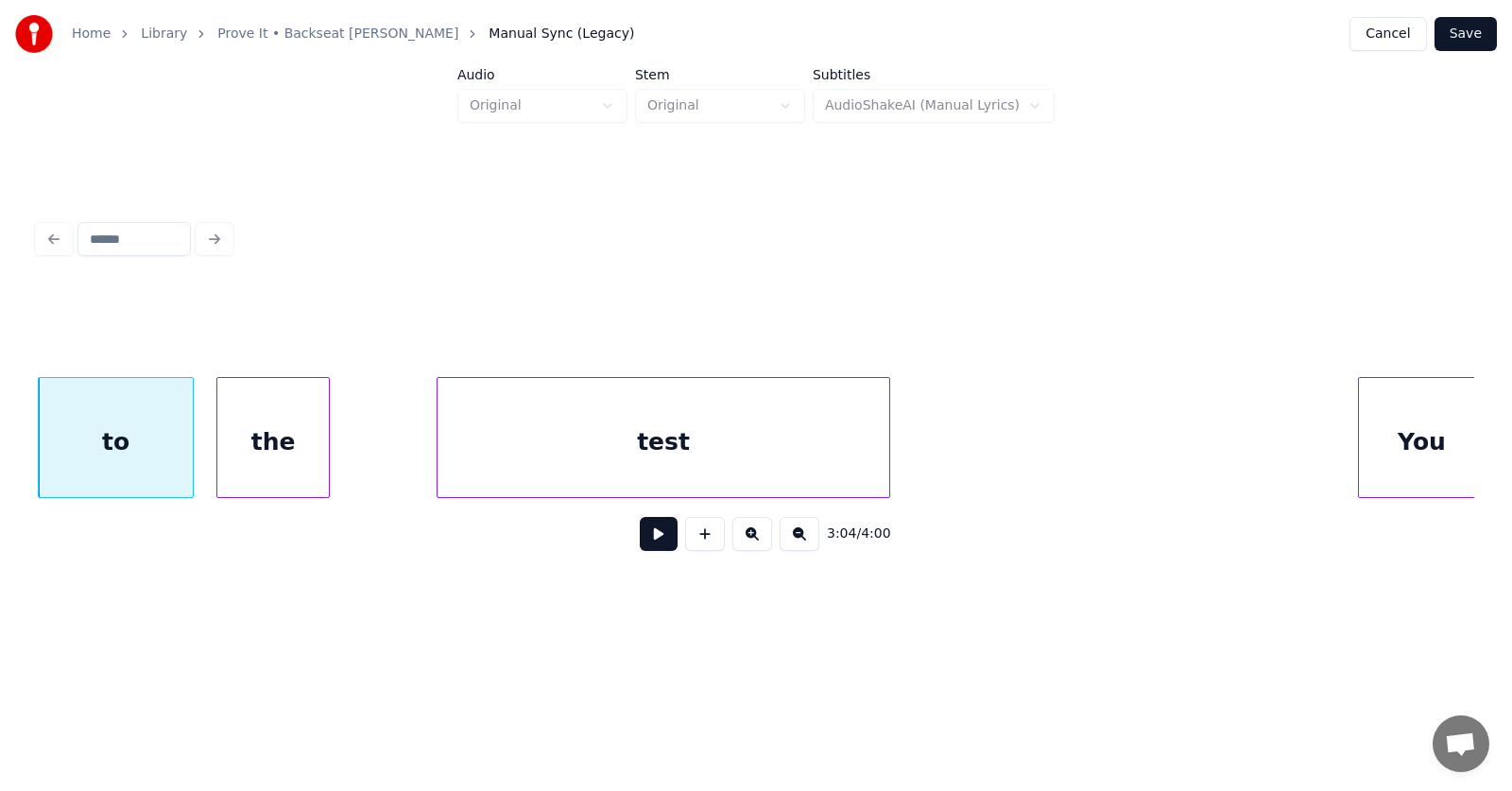
click at [254, 470] on div "the" at bounding box center [273, 442] width 112 height 129
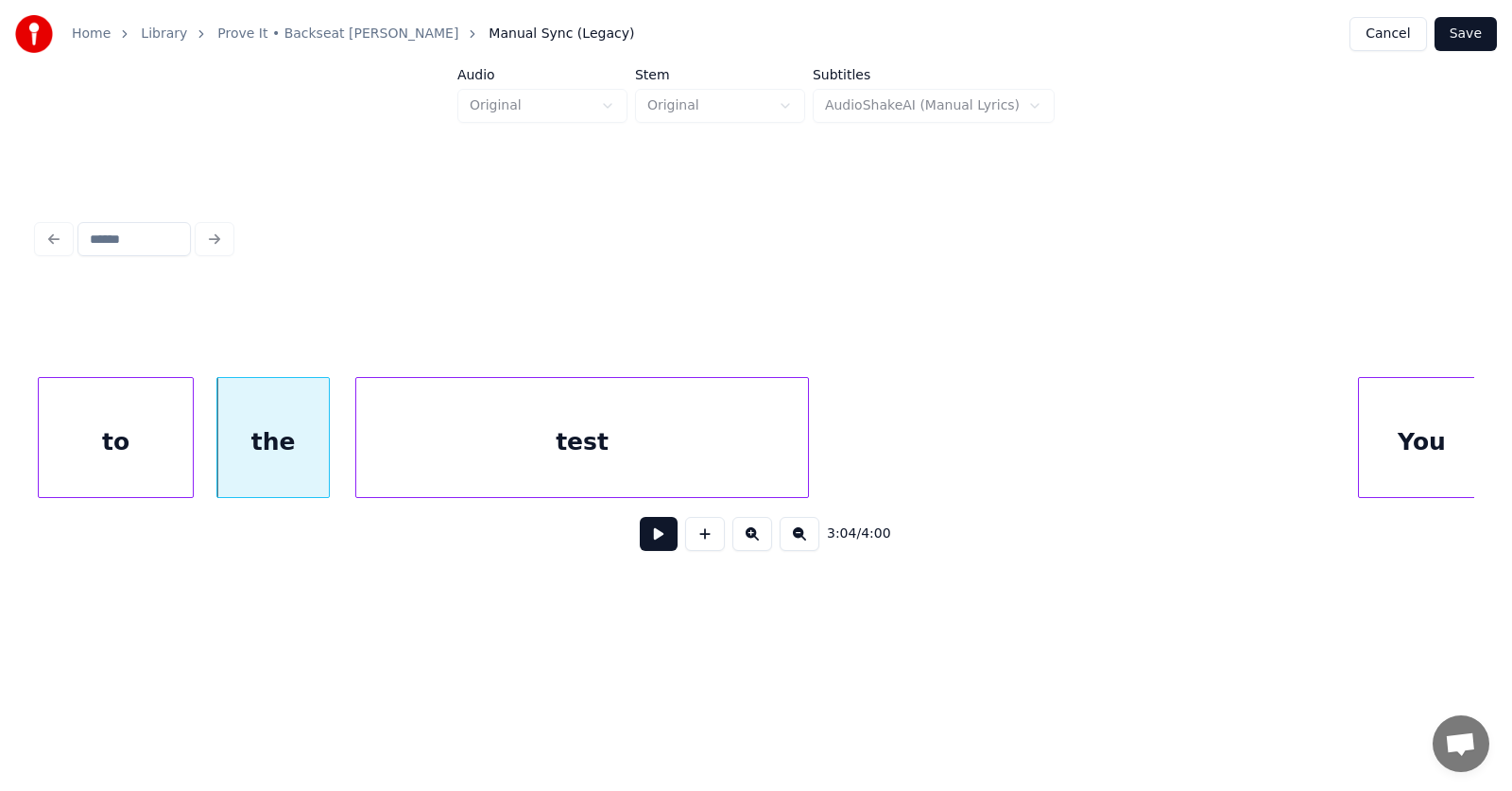
click at [493, 453] on div "test" at bounding box center [582, 442] width 452 height 129
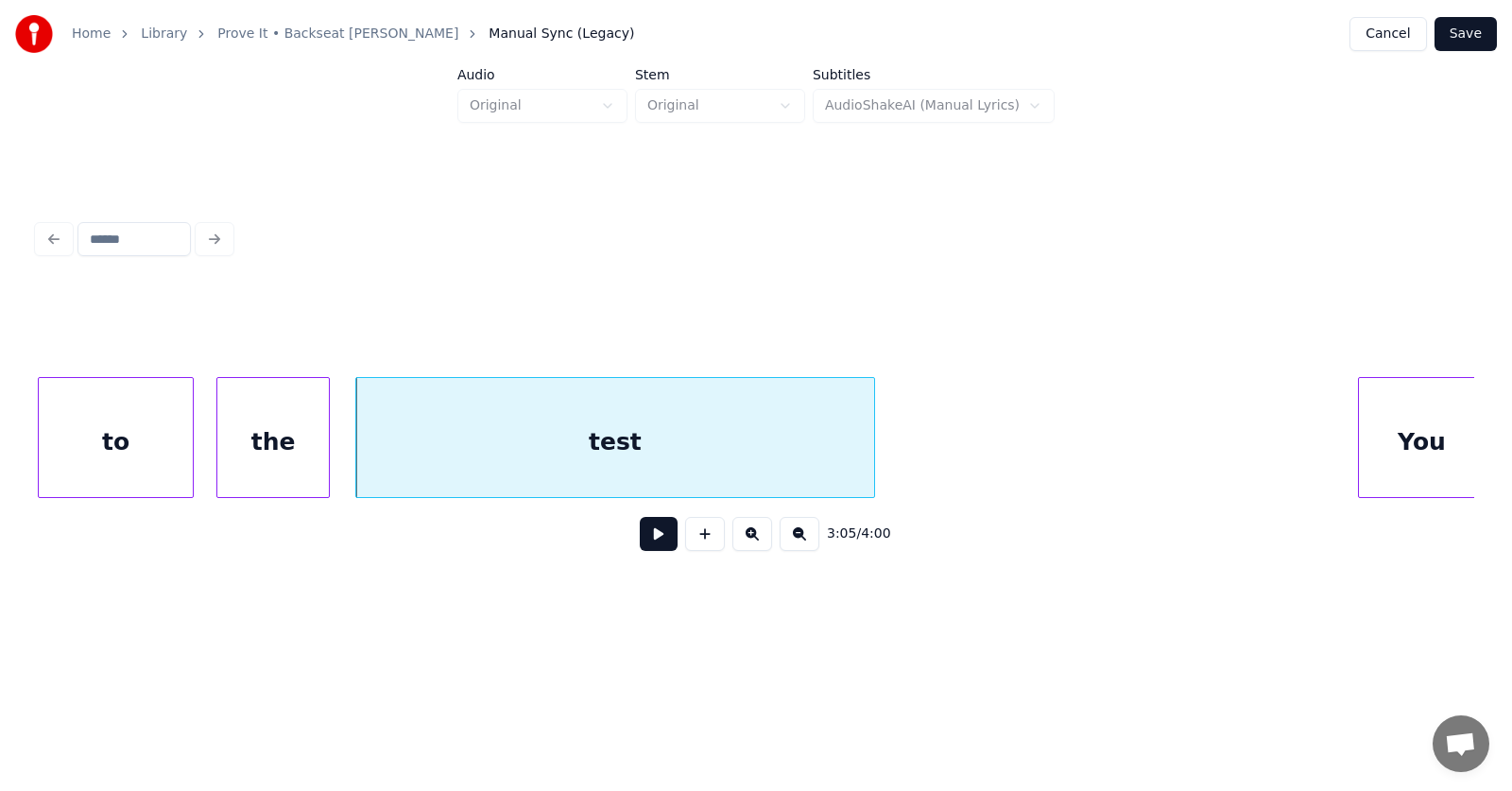
click at [875, 439] on div at bounding box center [872, 437] width 6 height 119
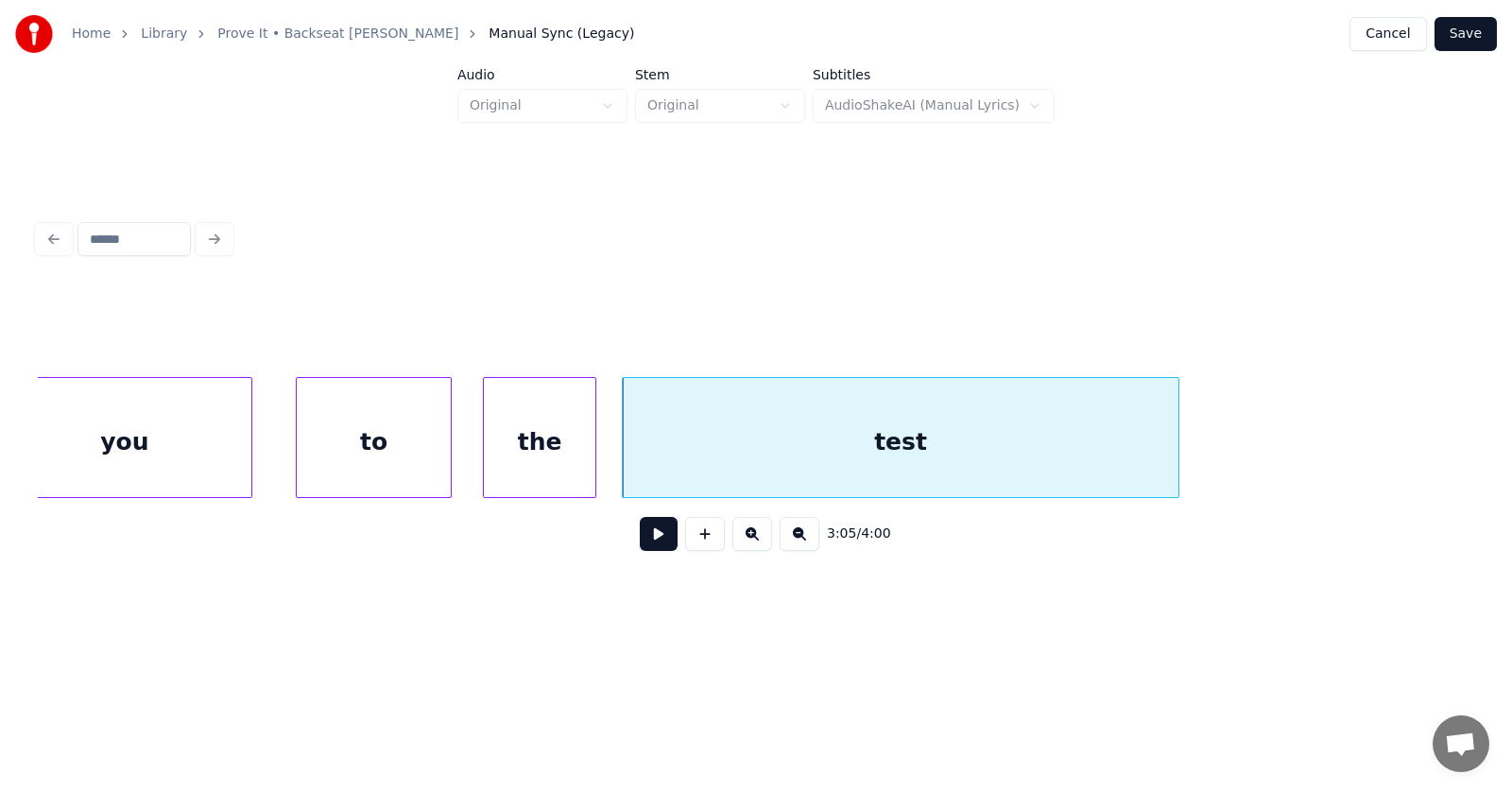
click at [398, 441] on div "to" at bounding box center [373, 442] width 154 height 129
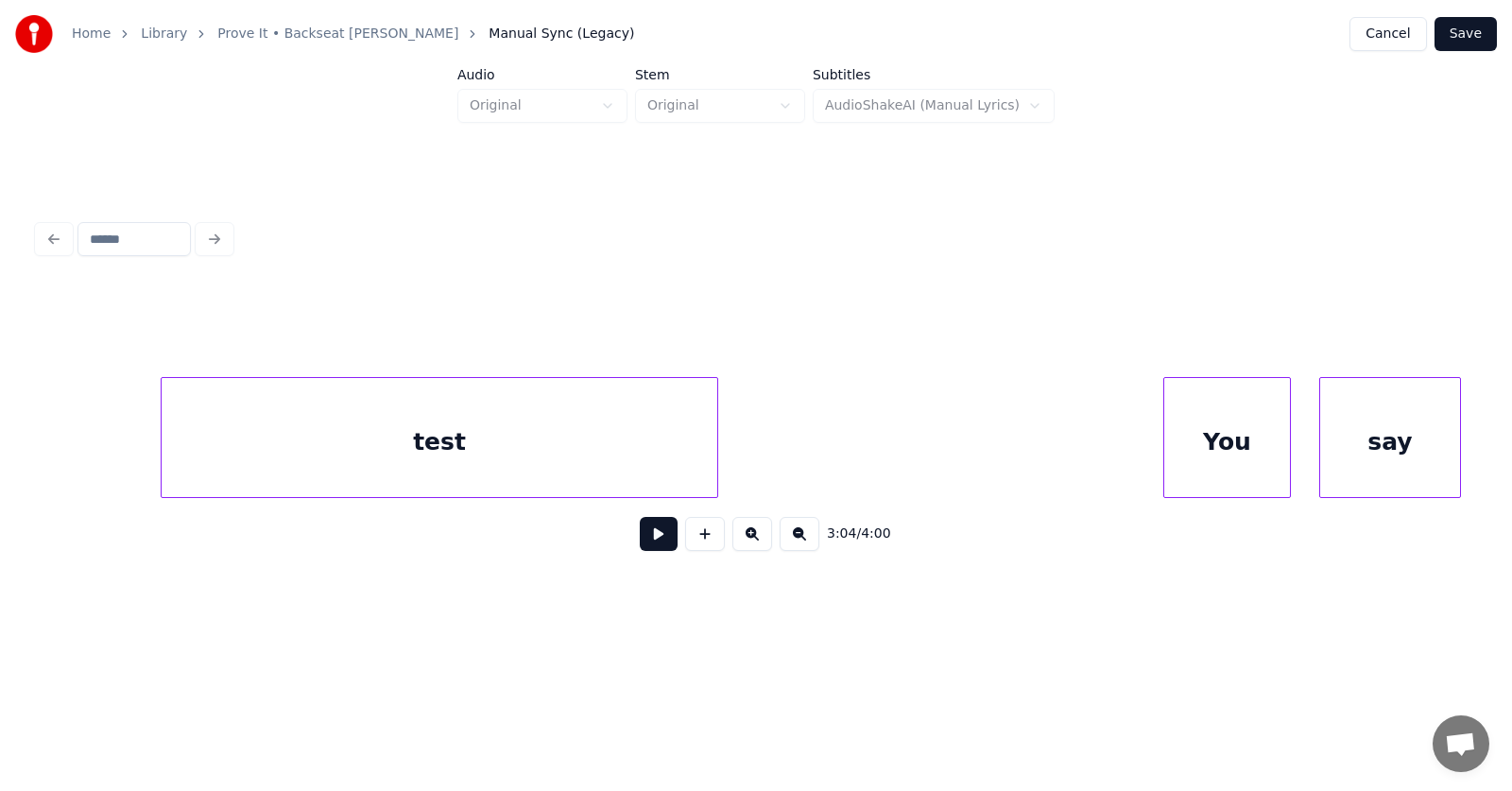
scroll to position [0, 131186]
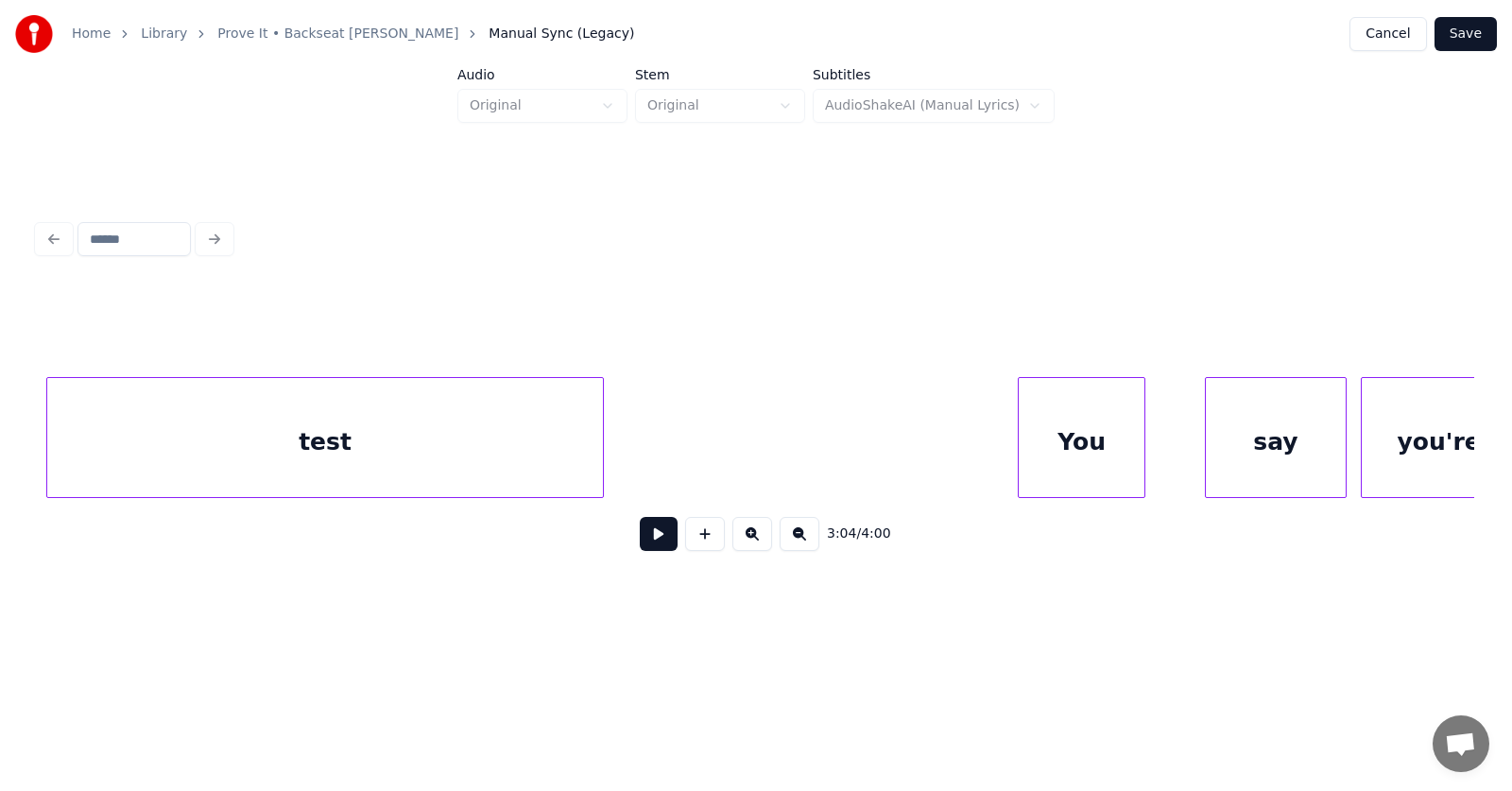
click at [1077, 467] on div "You" at bounding box center [1082, 442] width 126 height 129
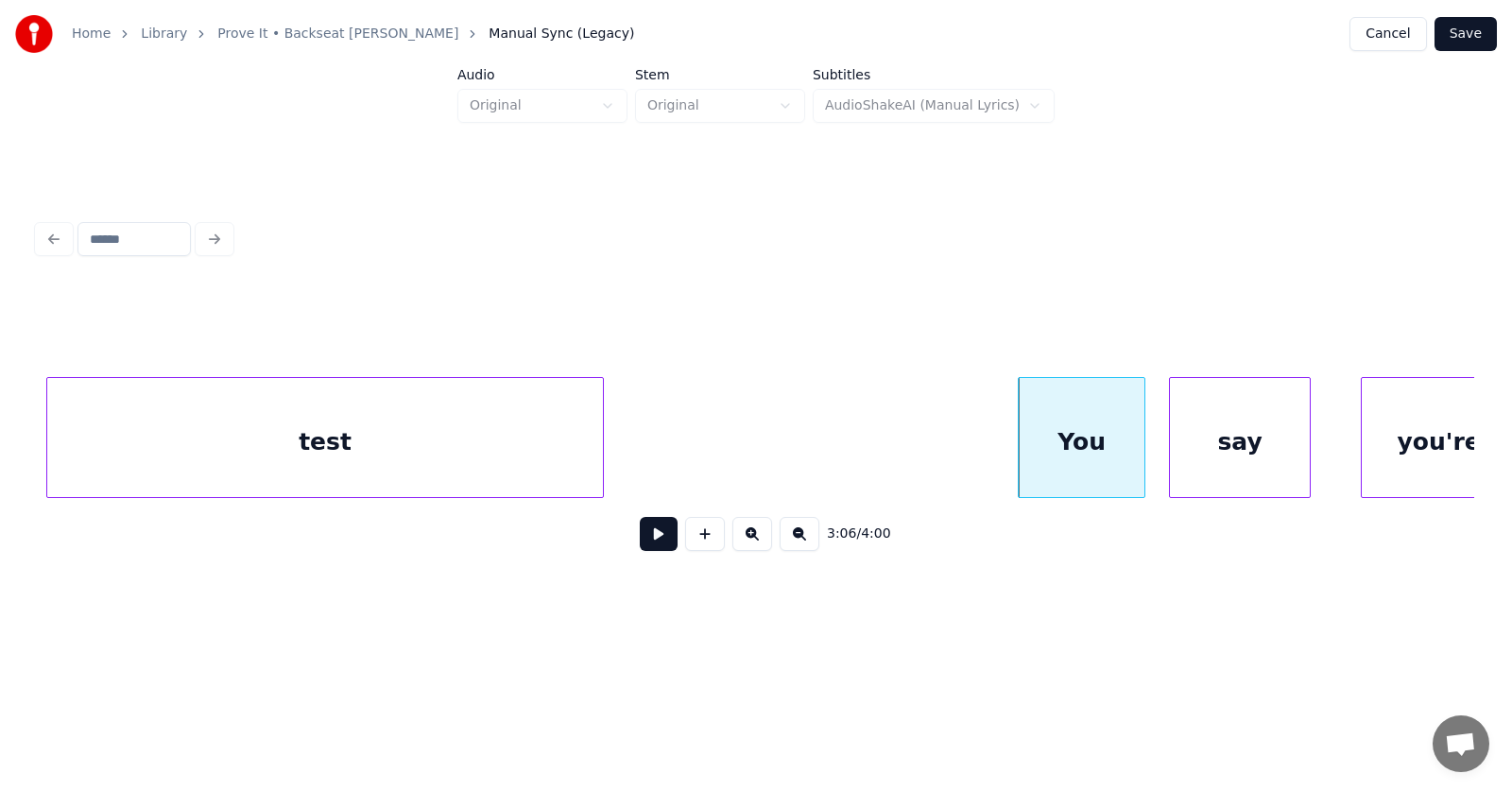
click at [1203, 457] on div "say" at bounding box center [1240, 442] width 139 height 129
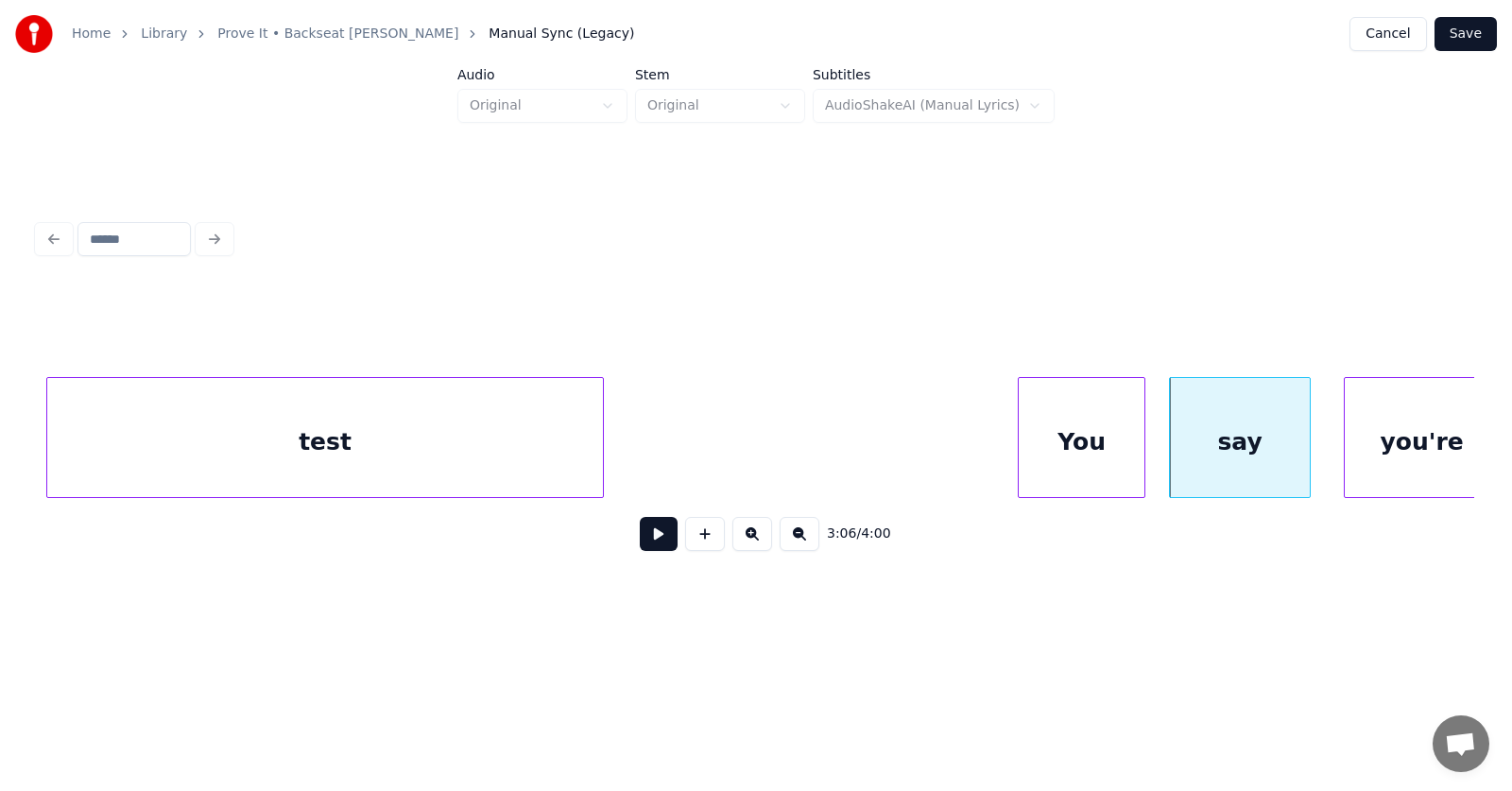
scroll to position [0, 131223]
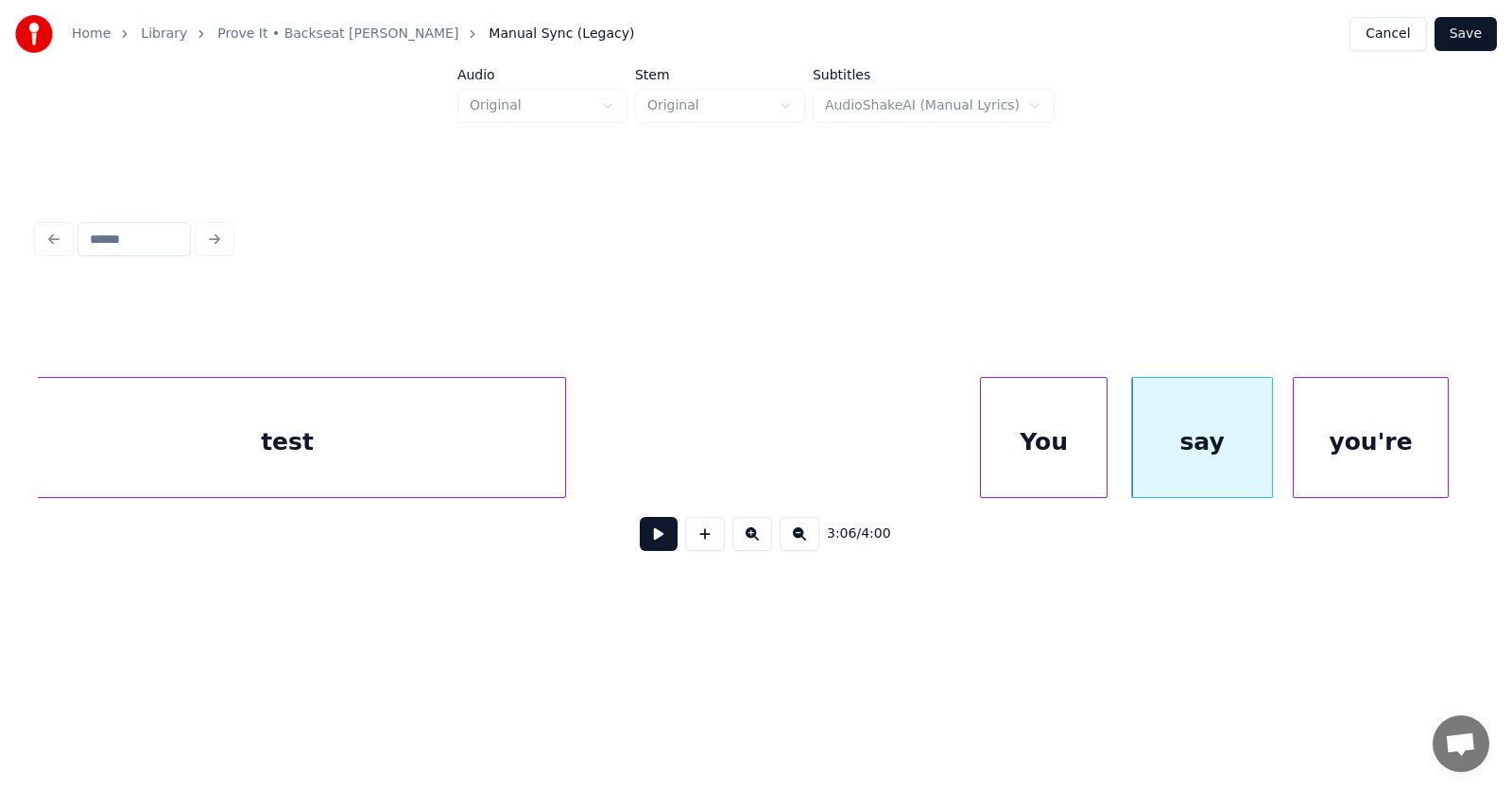
click at [1382, 445] on div "you're" at bounding box center [1371, 442] width 154 height 129
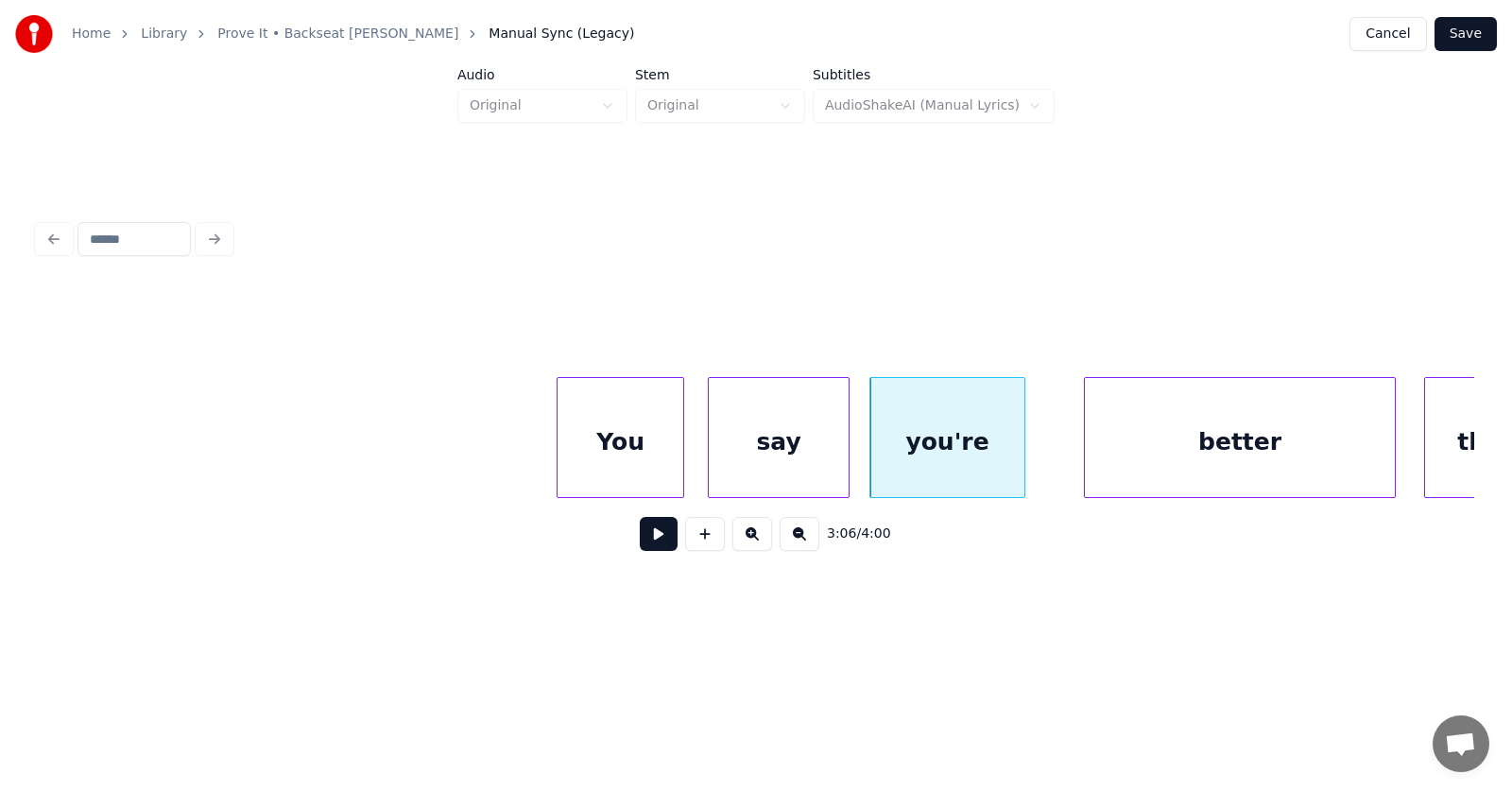
scroll to position [0, 131877]
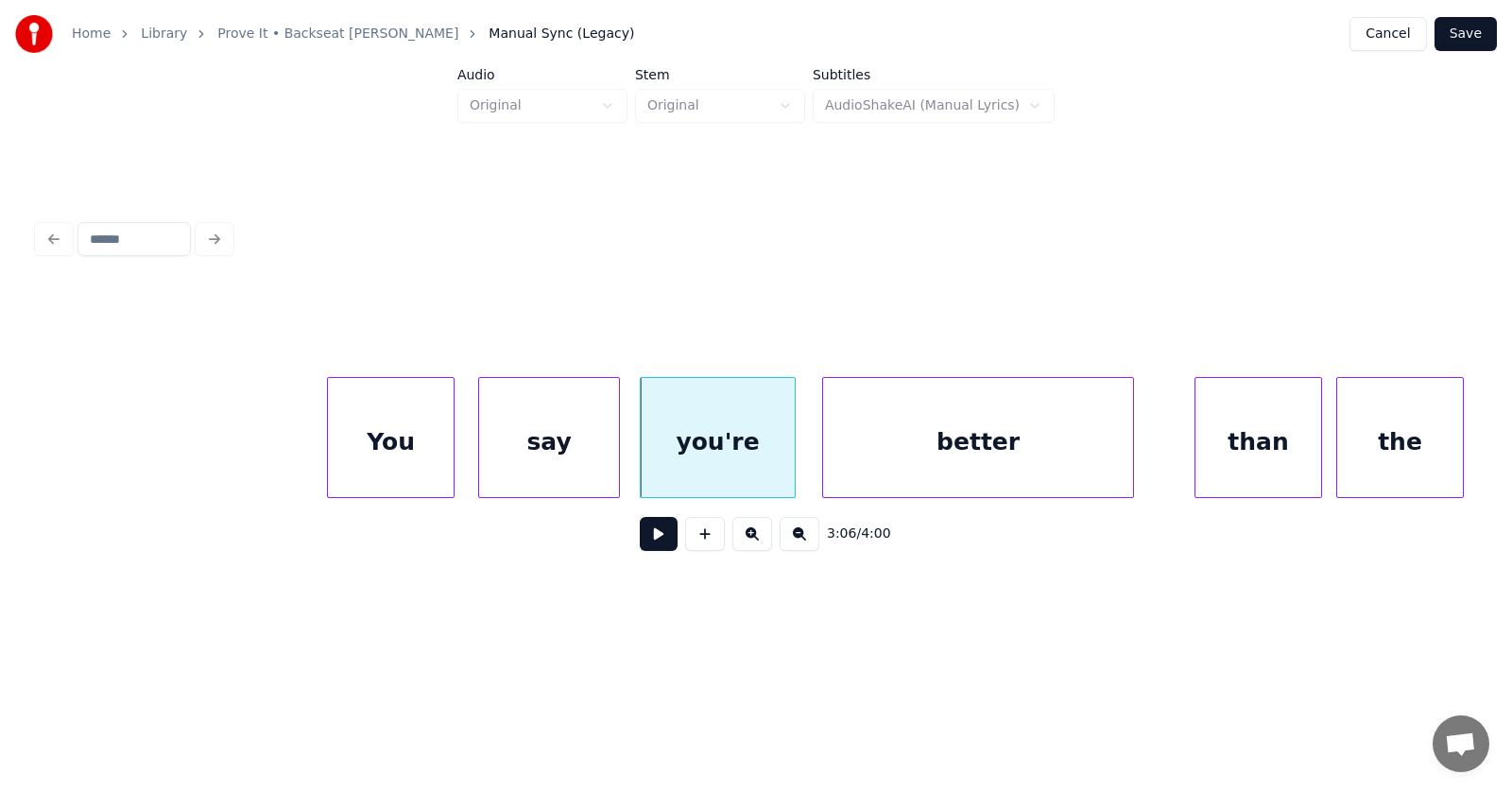
click at [1005, 456] on div "better" at bounding box center [979, 442] width 310 height 129
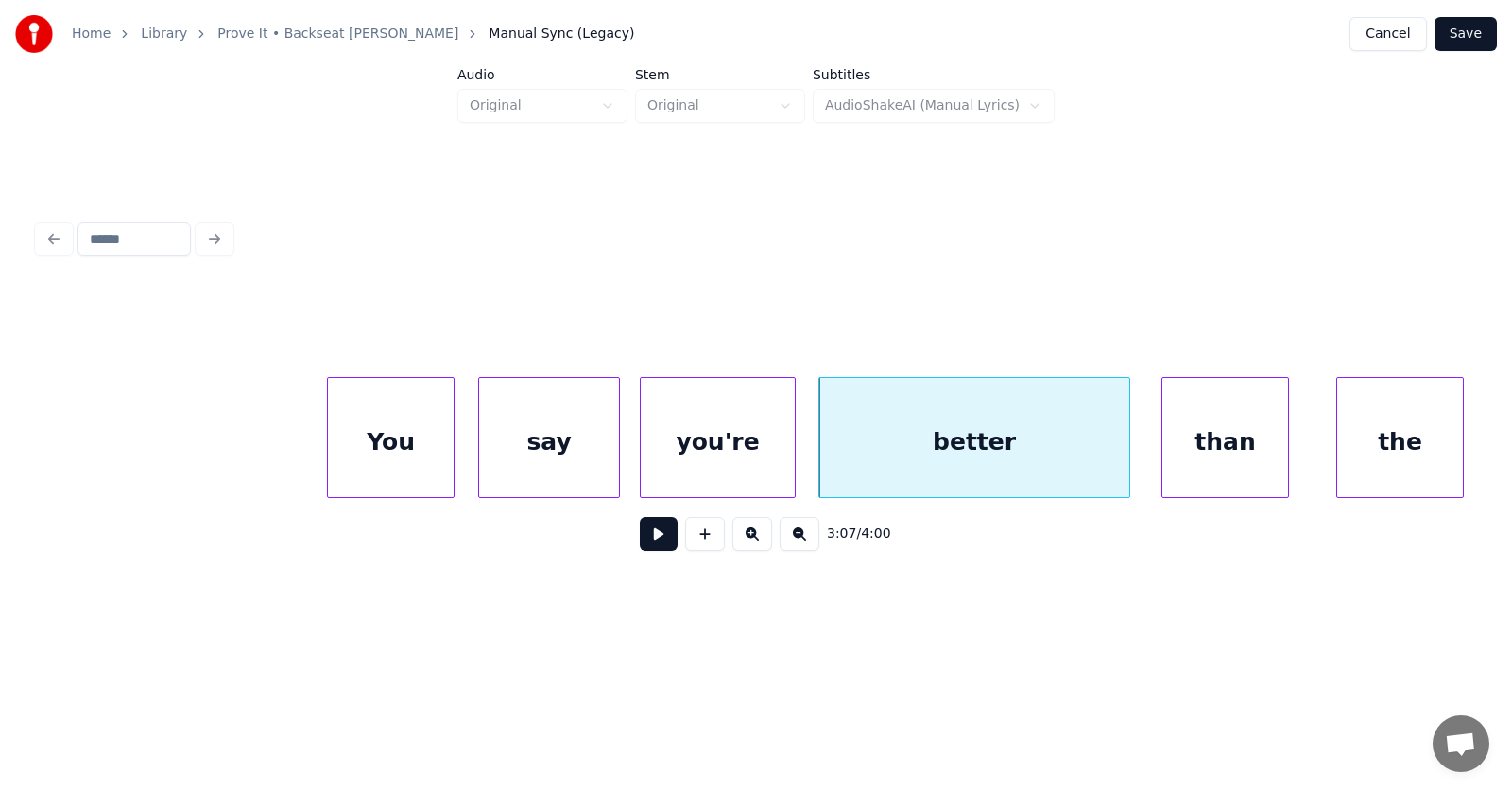
click at [1223, 455] on div "than" at bounding box center [1225, 442] width 126 height 129
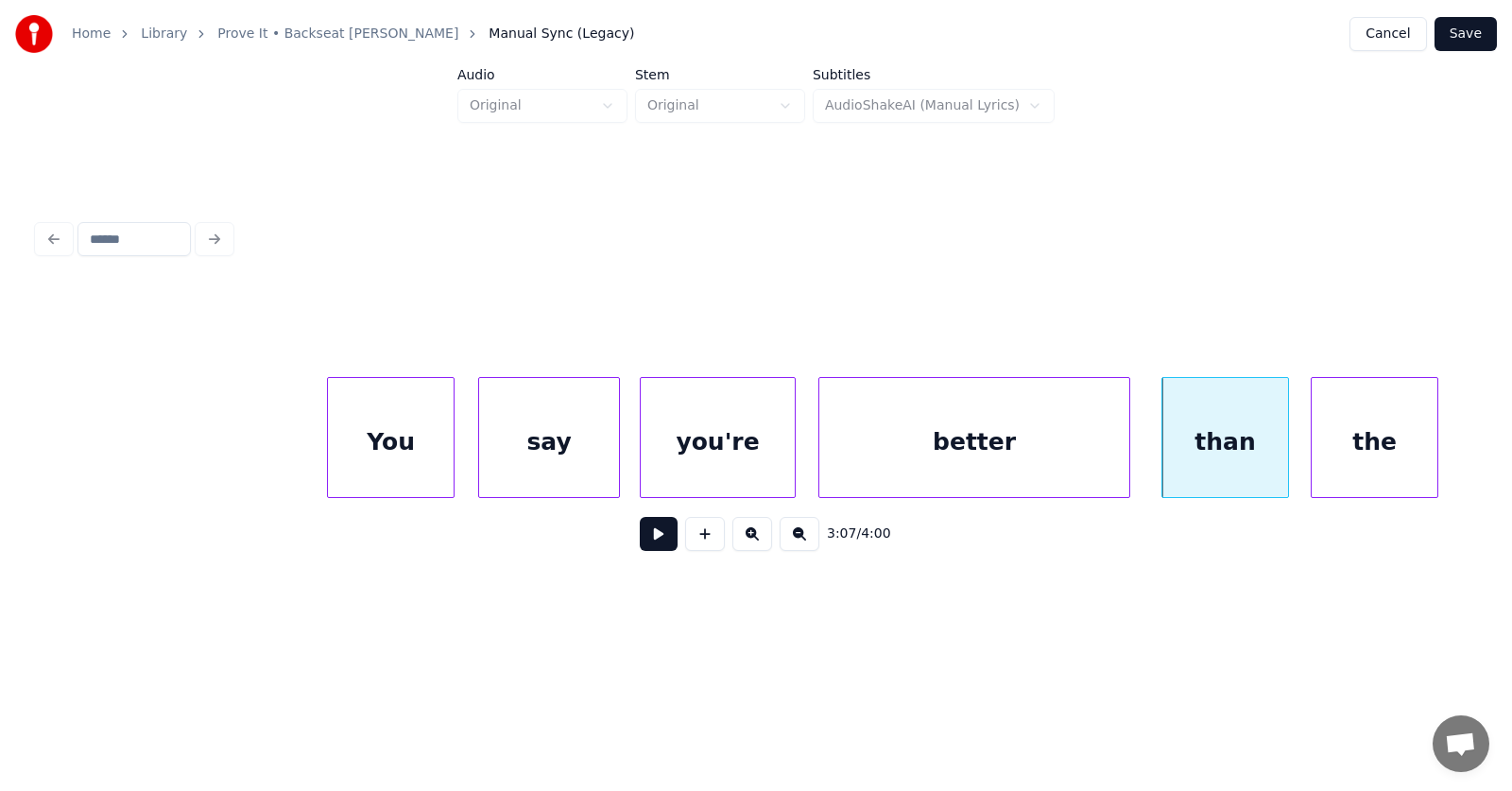
click at [1346, 452] on div "the" at bounding box center [1375, 442] width 126 height 129
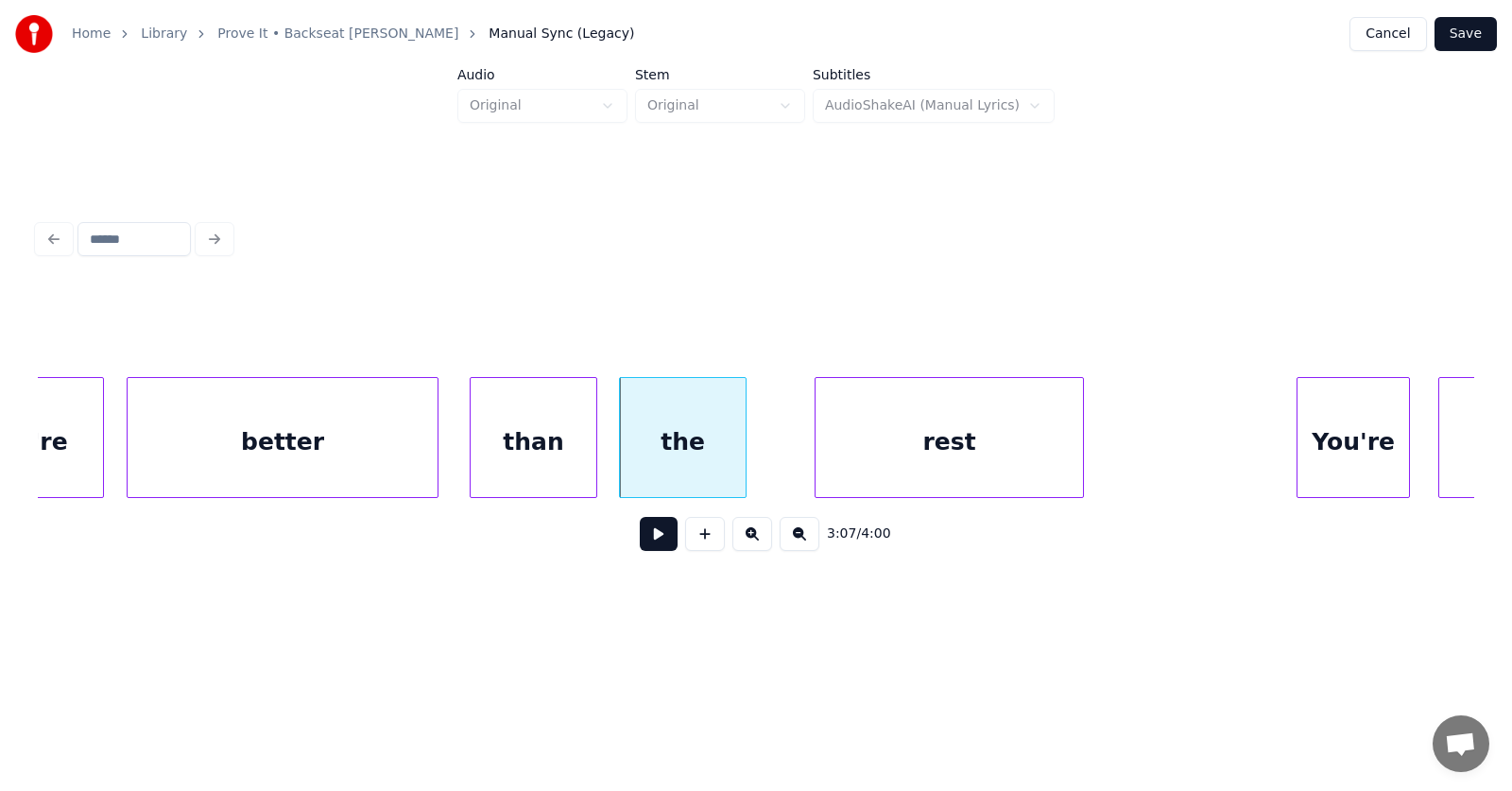
scroll to position [0, 132683]
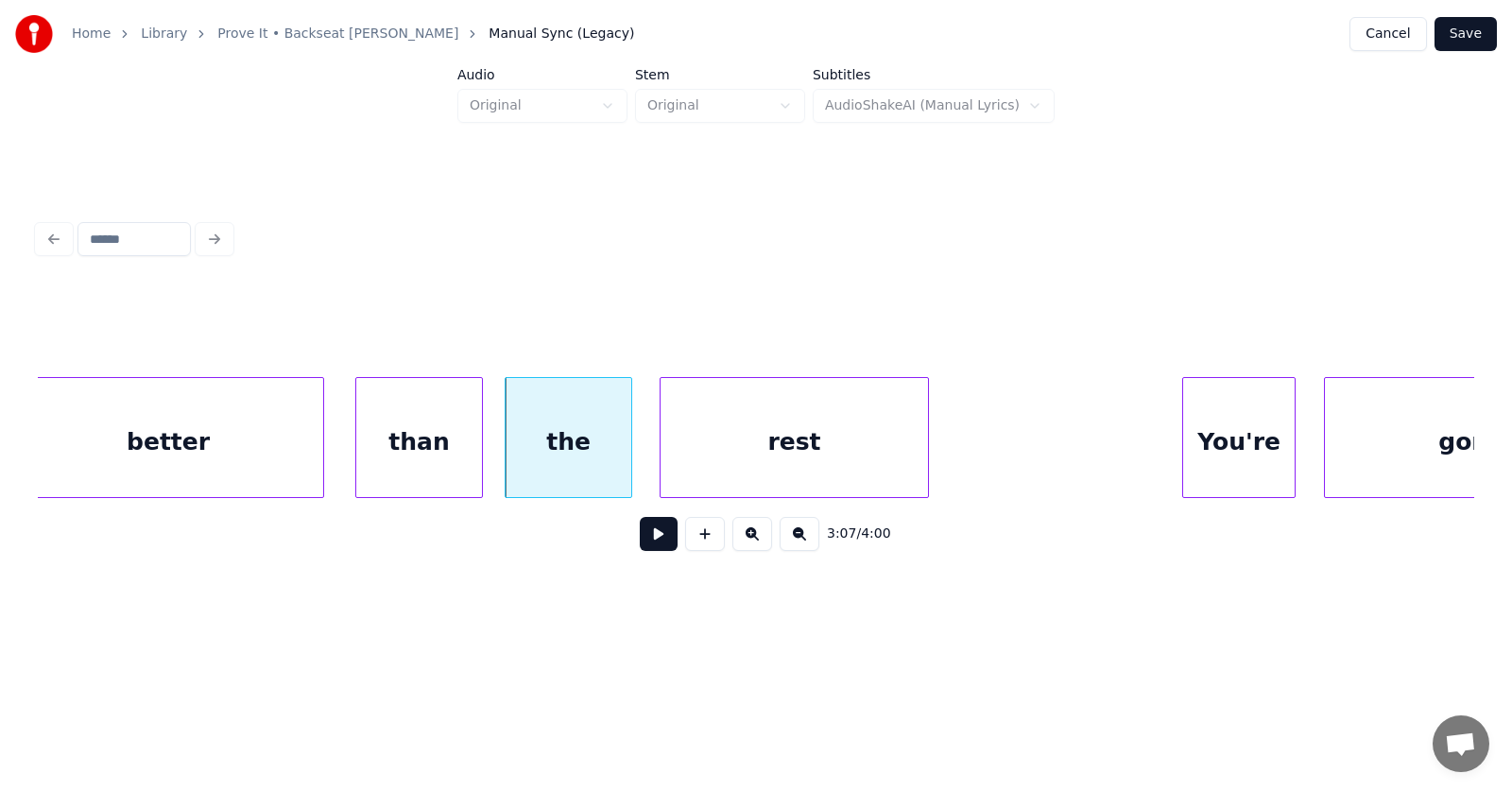
click at [826, 452] on div "rest" at bounding box center [794, 442] width 267 height 129
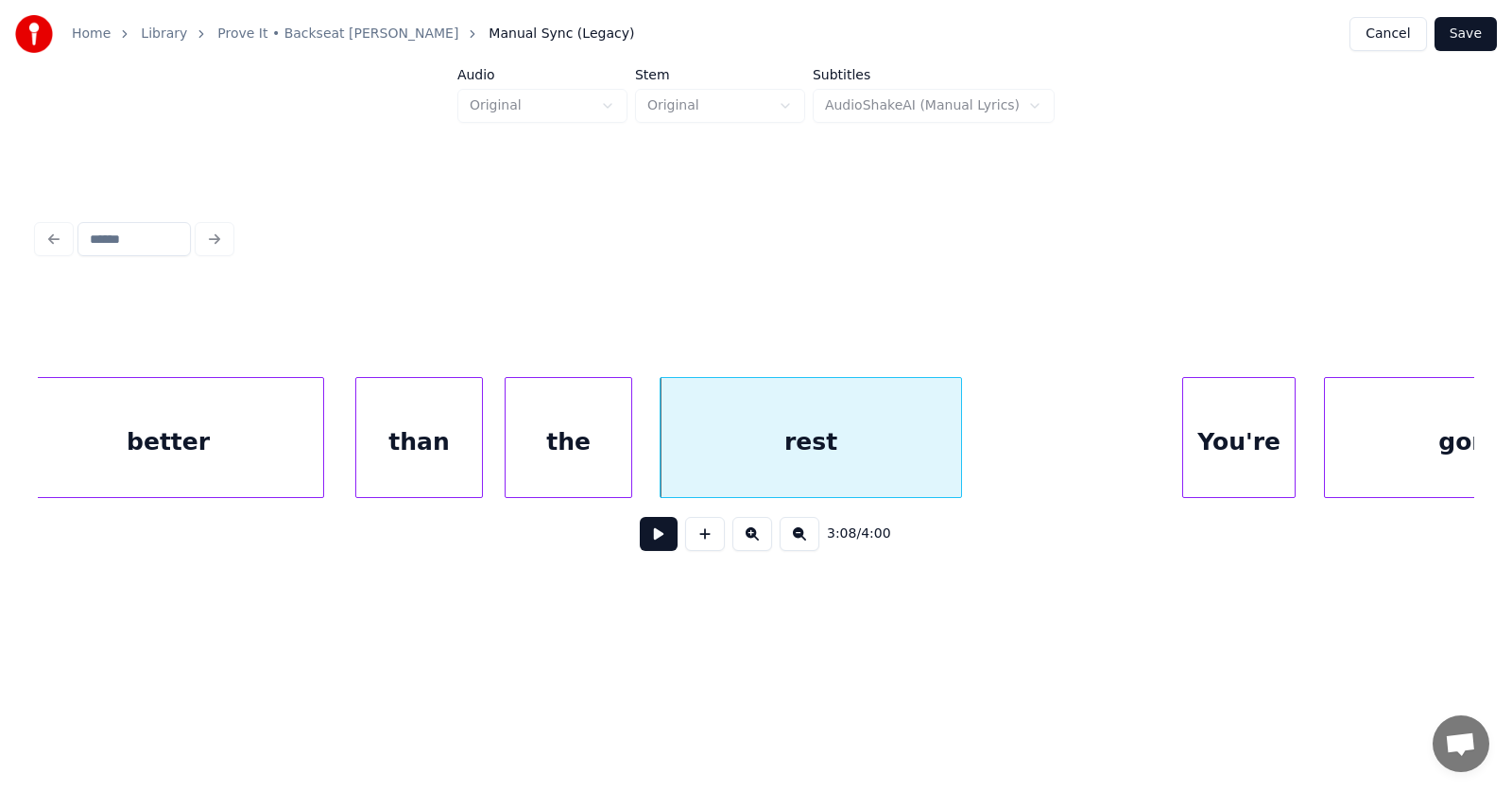
click at [961, 453] on div at bounding box center [958, 437] width 6 height 119
click at [1183, 459] on div "You're" at bounding box center [1211, 442] width 112 height 129
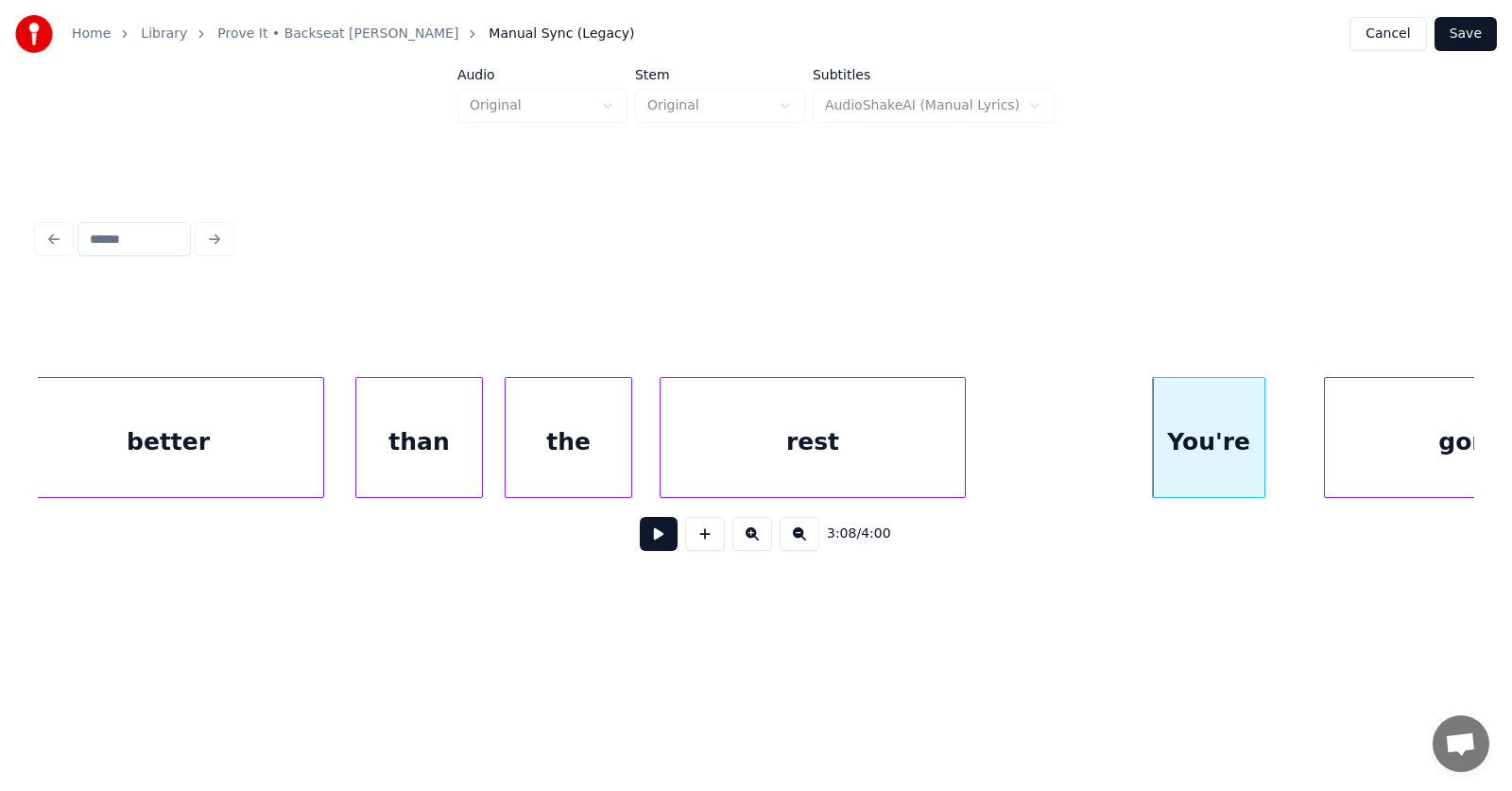
scroll to position [0, 132840]
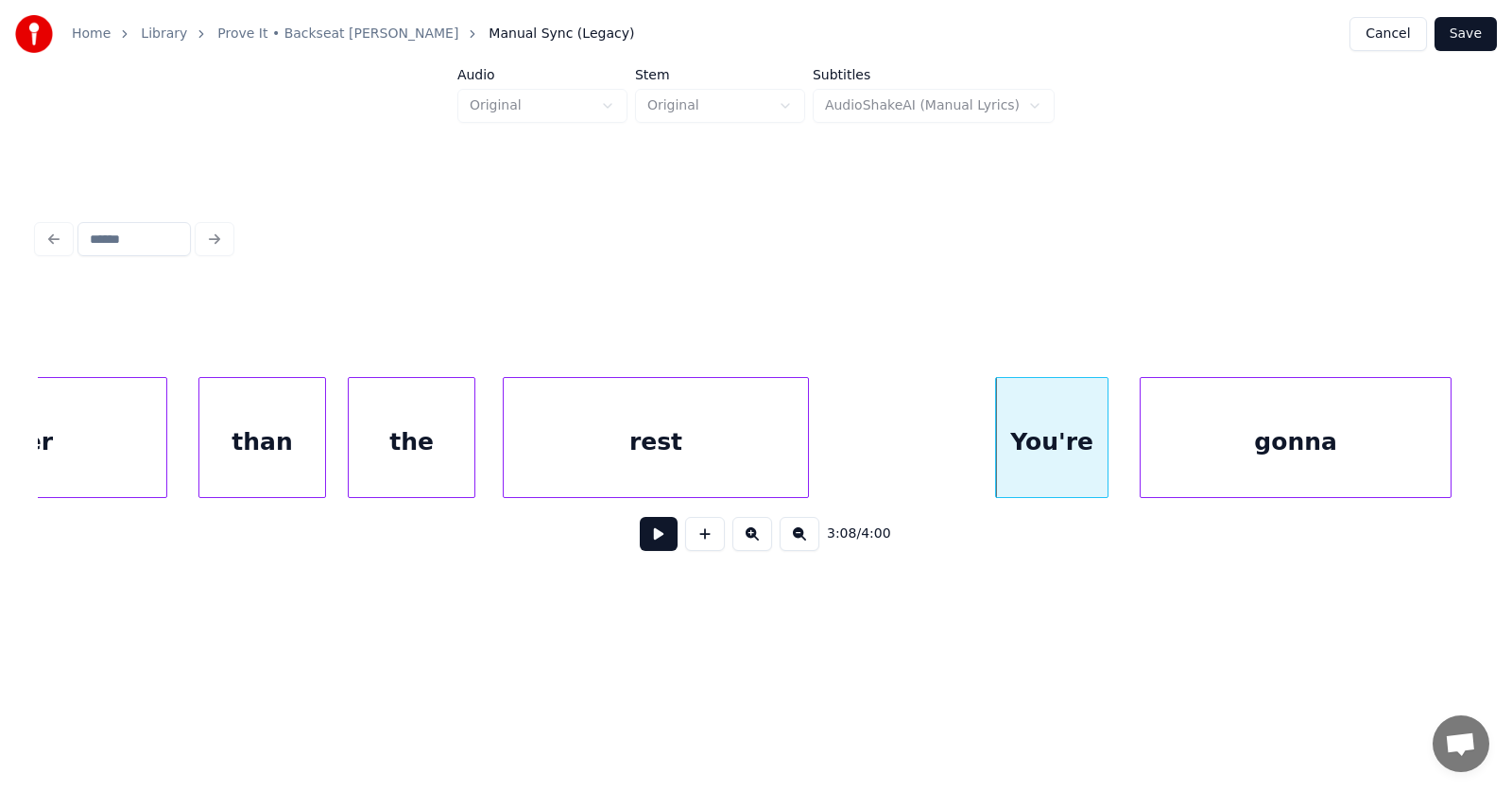
click at [1315, 451] on div "gonna" at bounding box center [1296, 442] width 310 height 129
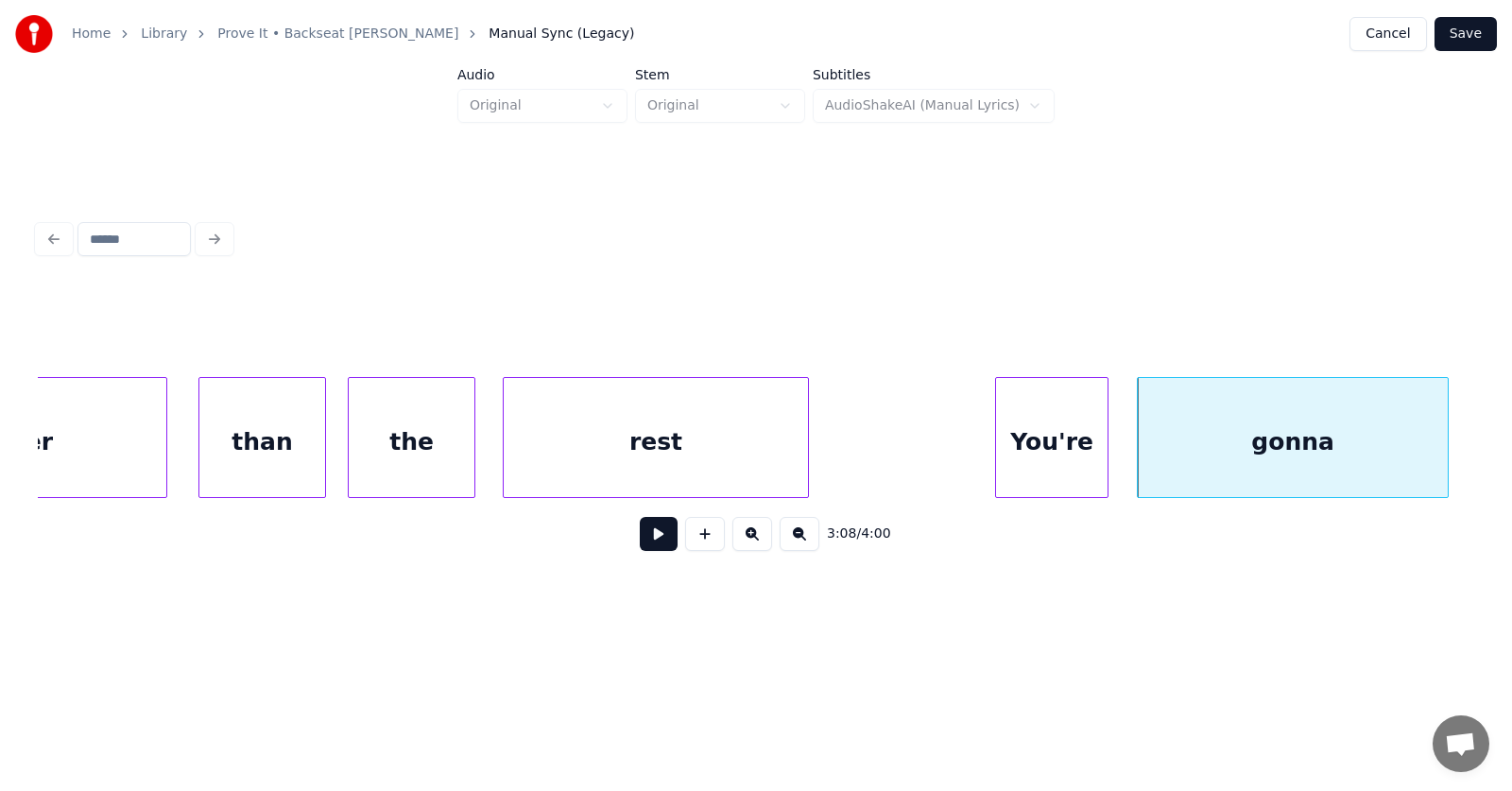
click at [658, 539] on button at bounding box center [659, 534] width 38 height 34
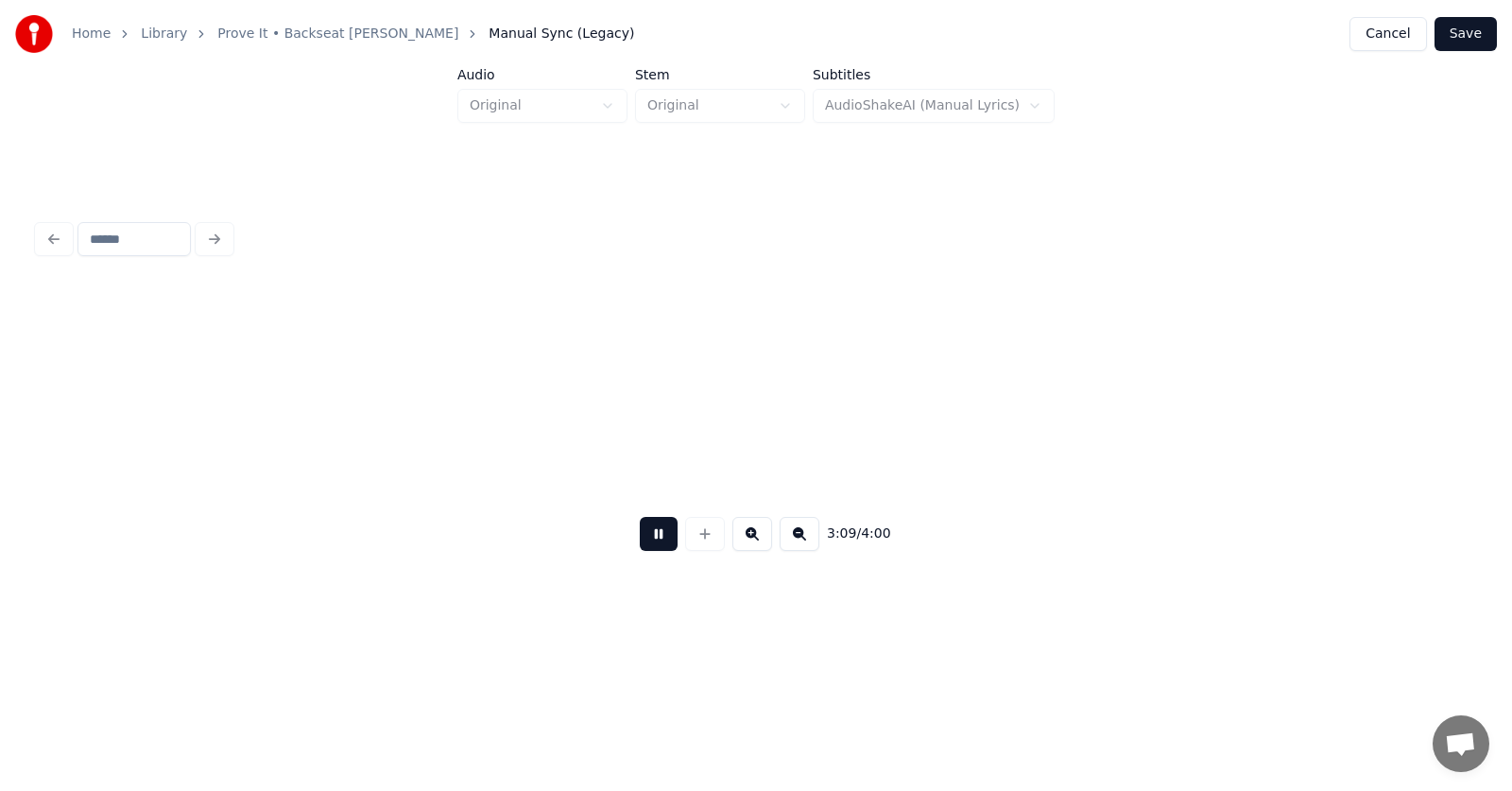
scroll to position [0, 134286]
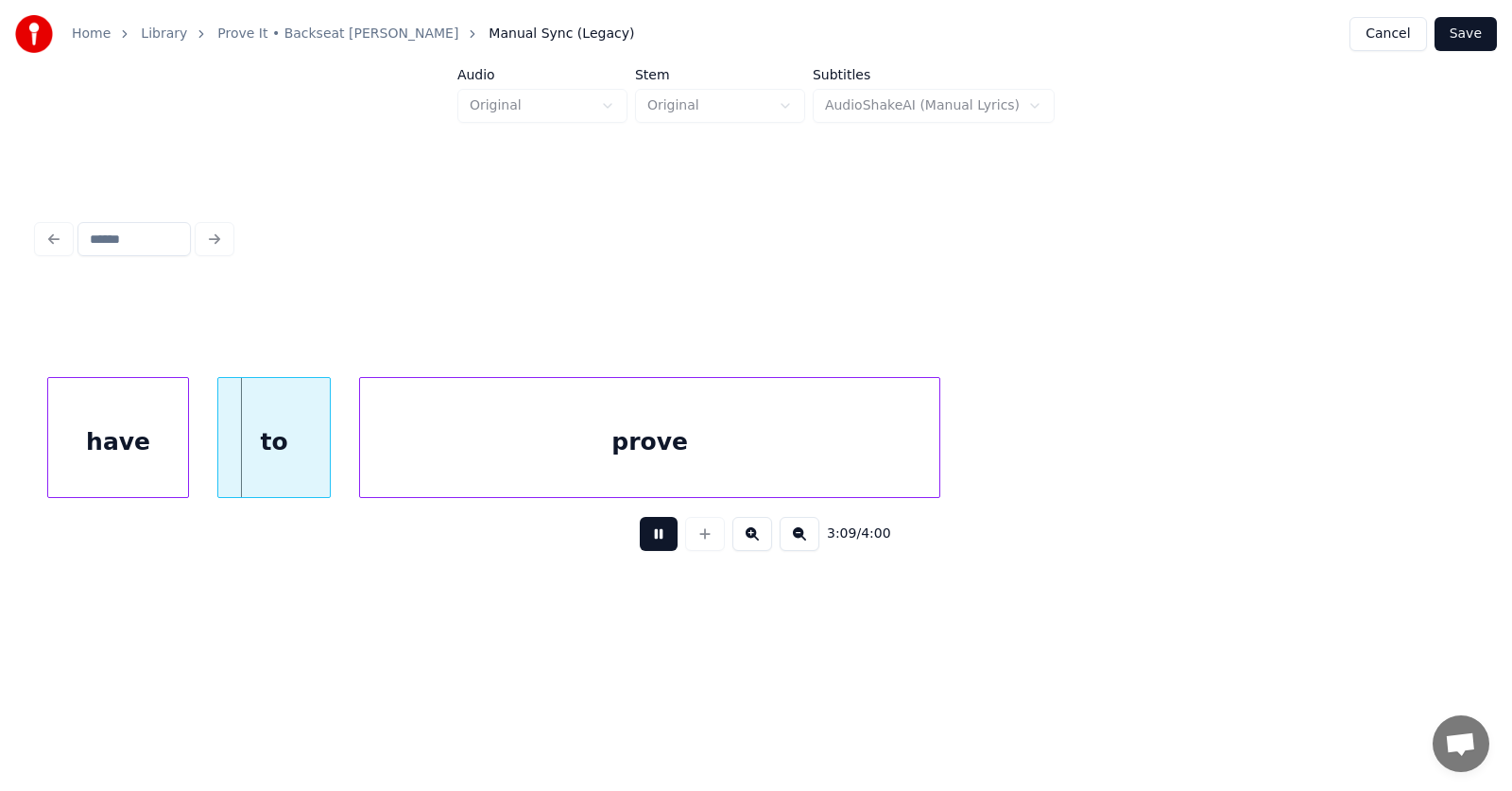
click at [658, 539] on button at bounding box center [659, 534] width 38 height 34
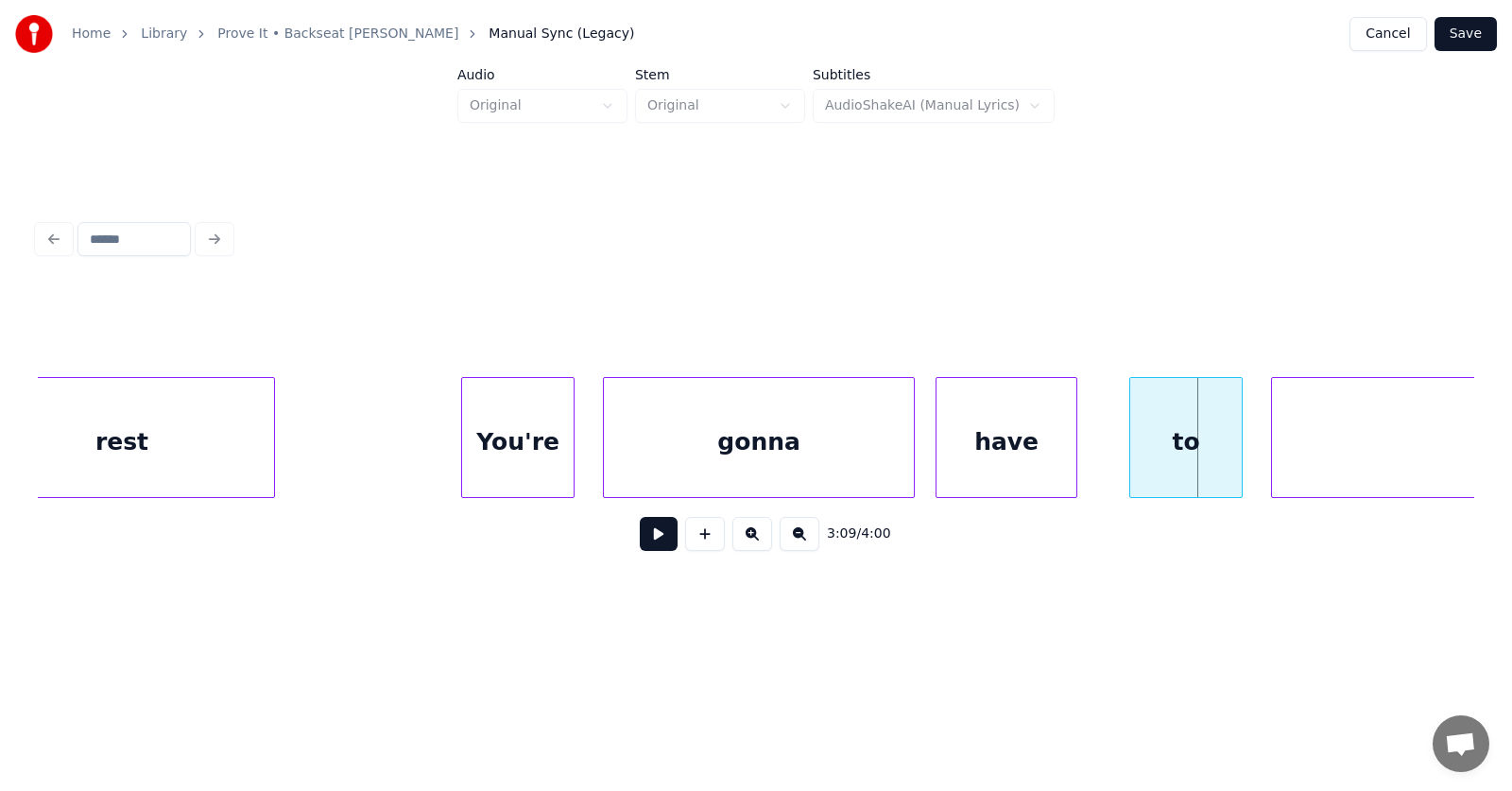
click at [995, 457] on div "have" at bounding box center [1006, 442] width 139 height 129
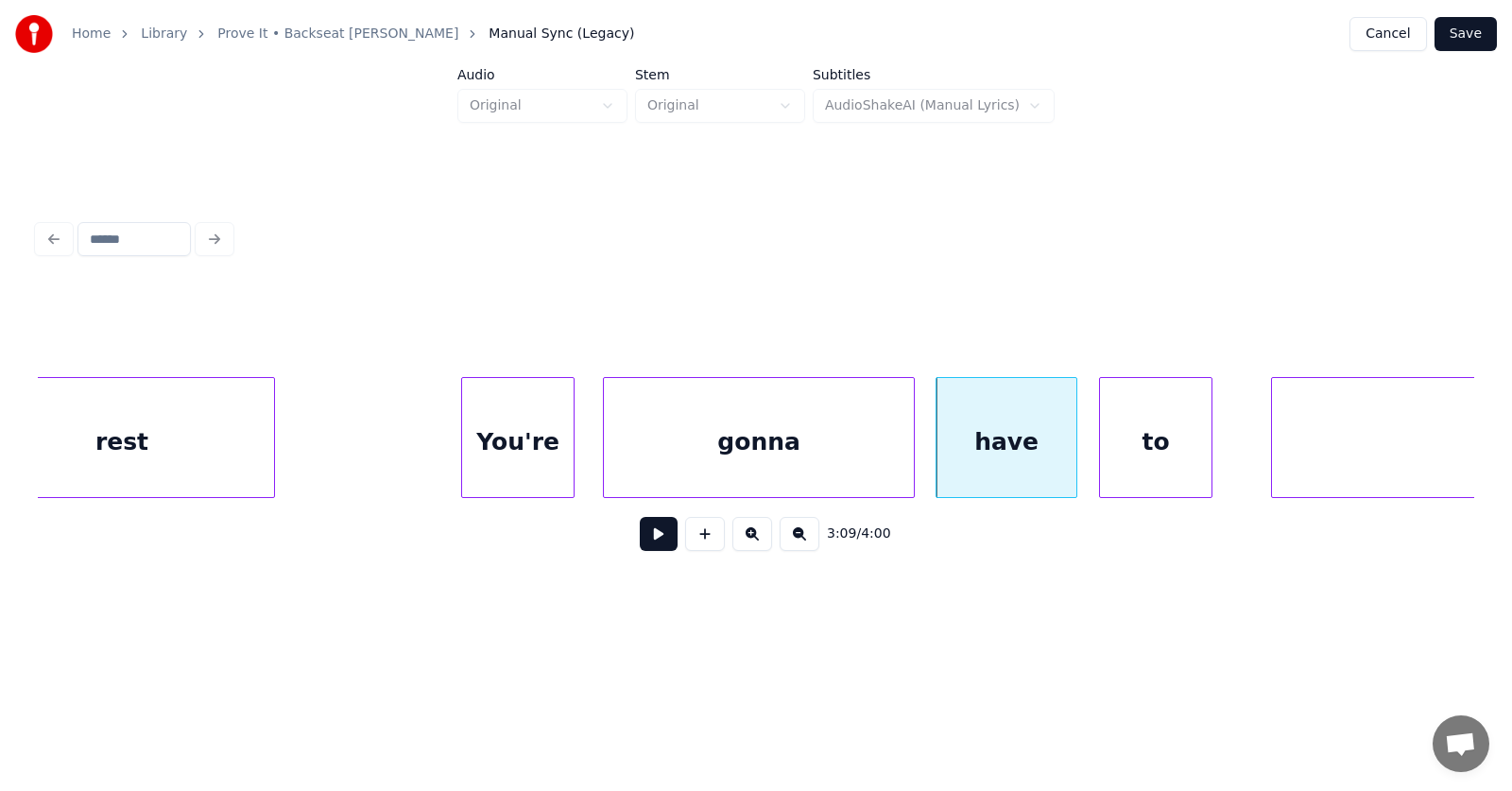
click at [1155, 459] on div "to" at bounding box center [1157, 442] width 112 height 129
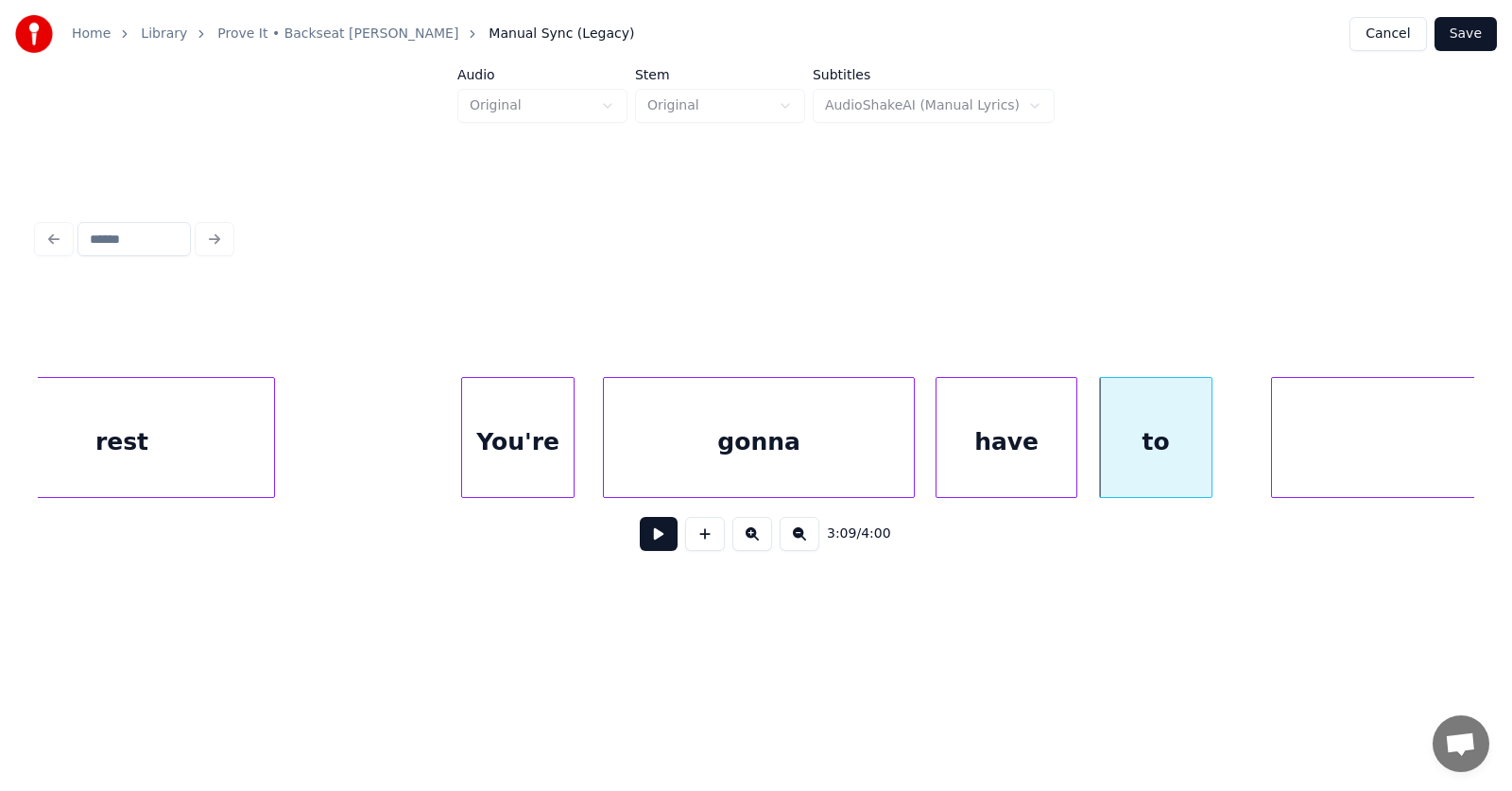
scroll to position [0, 133748]
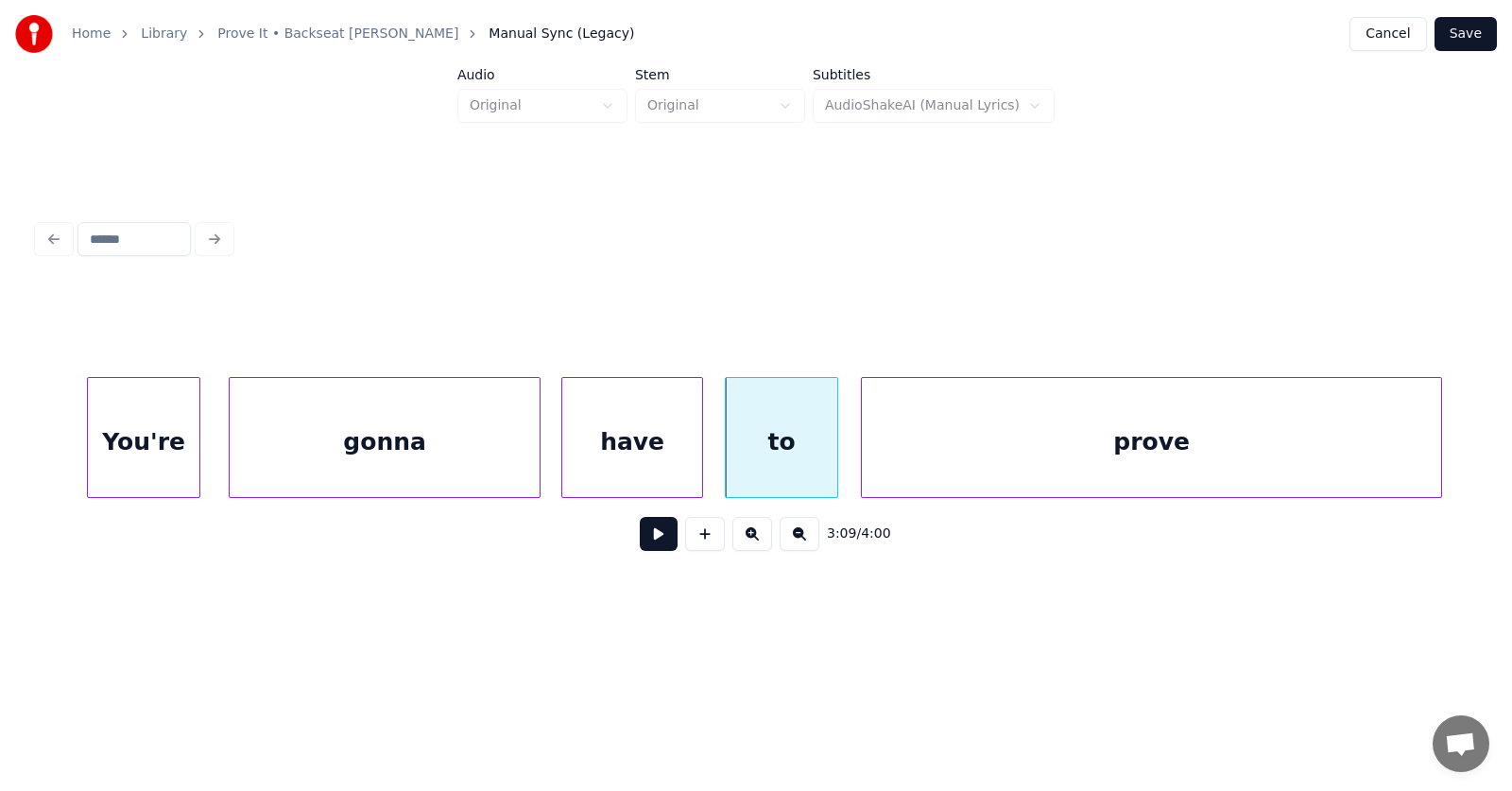
click at [1273, 453] on div "prove" at bounding box center [1152, 442] width 579 height 129
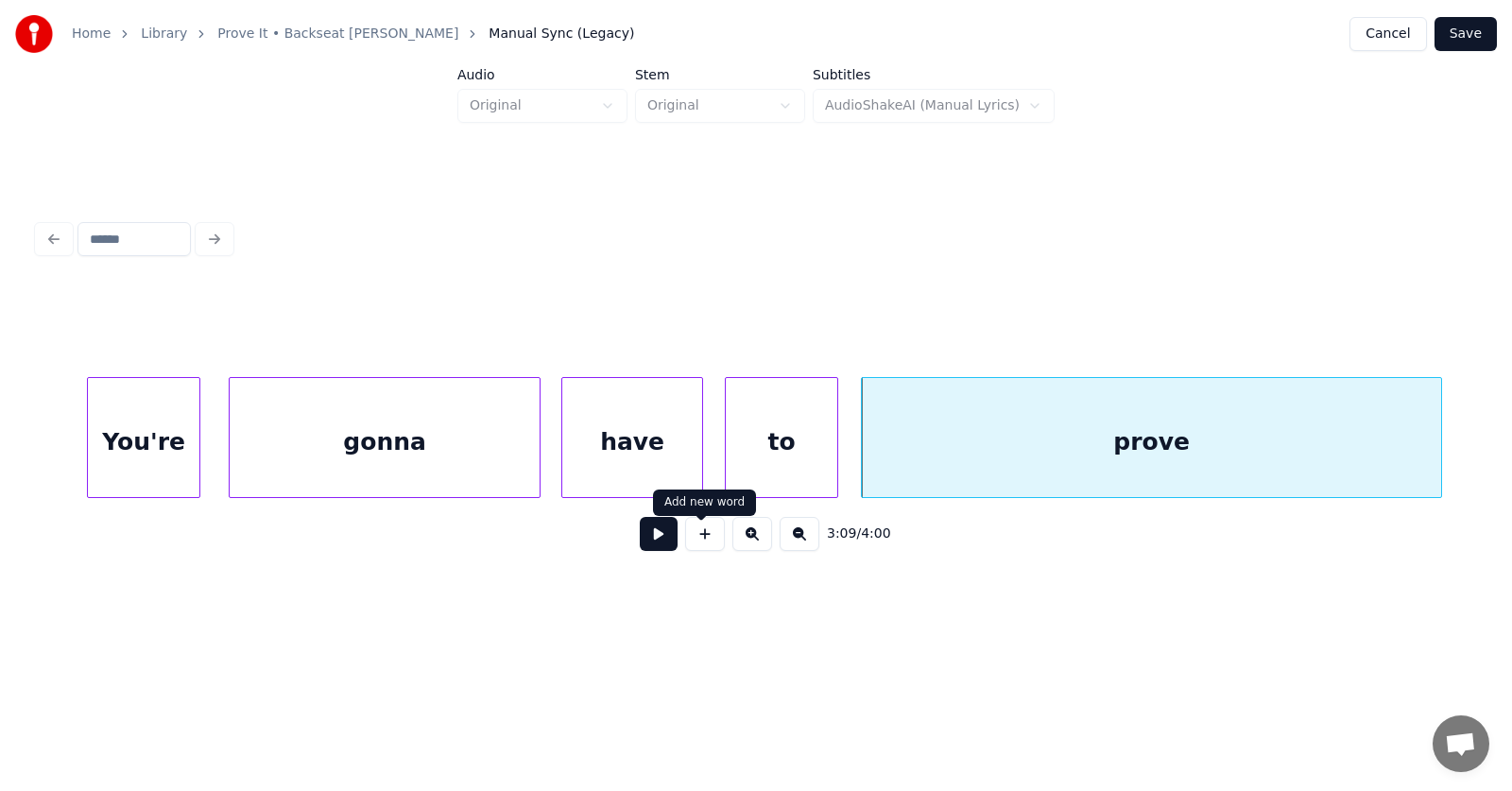
click at [646, 541] on button at bounding box center [659, 534] width 38 height 34
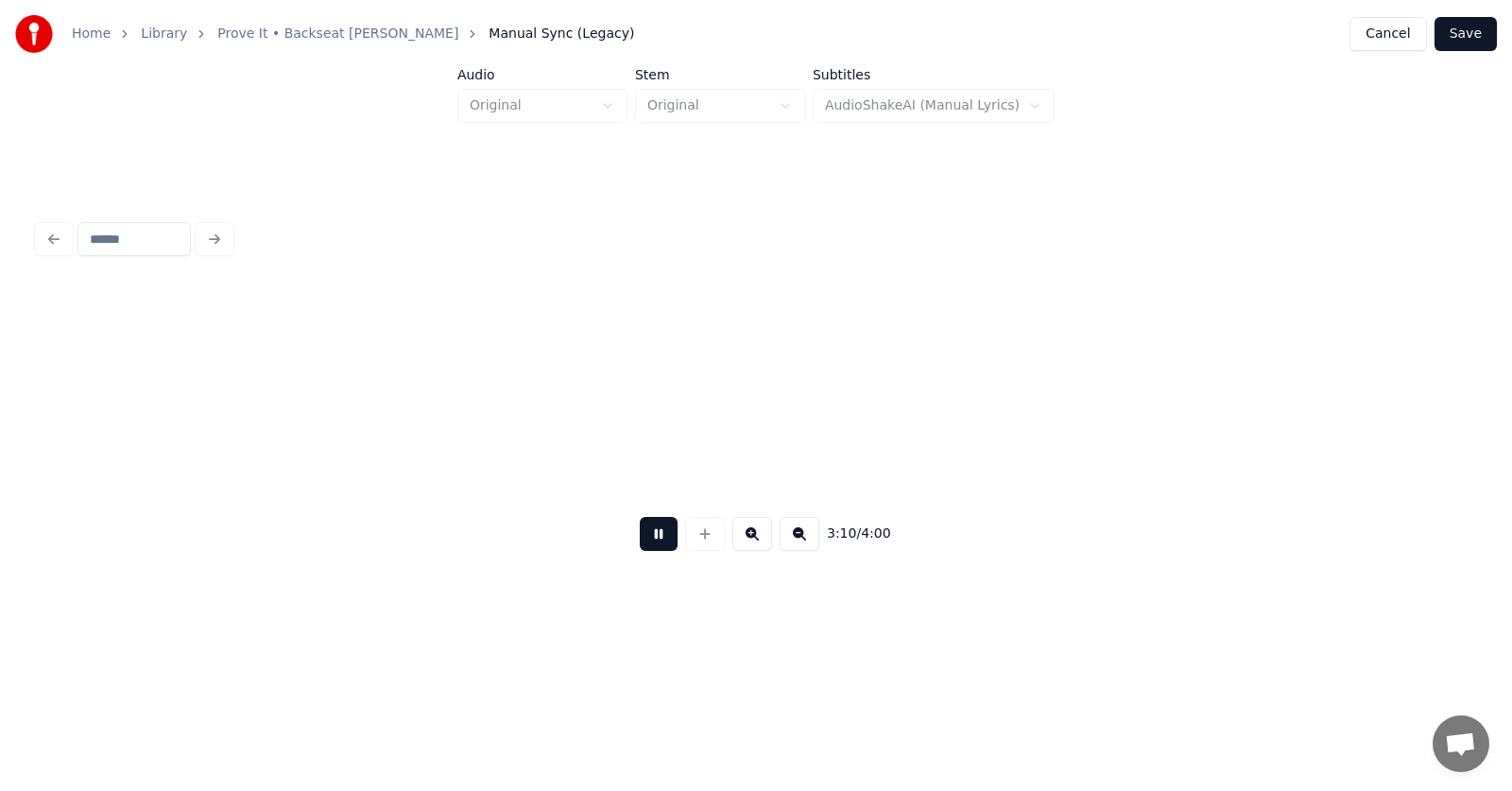
scroll to position [0, 135195]
click at [646, 541] on button at bounding box center [659, 534] width 38 height 34
click at [710, 457] on div "it" at bounding box center [676, 442] width 126 height 129
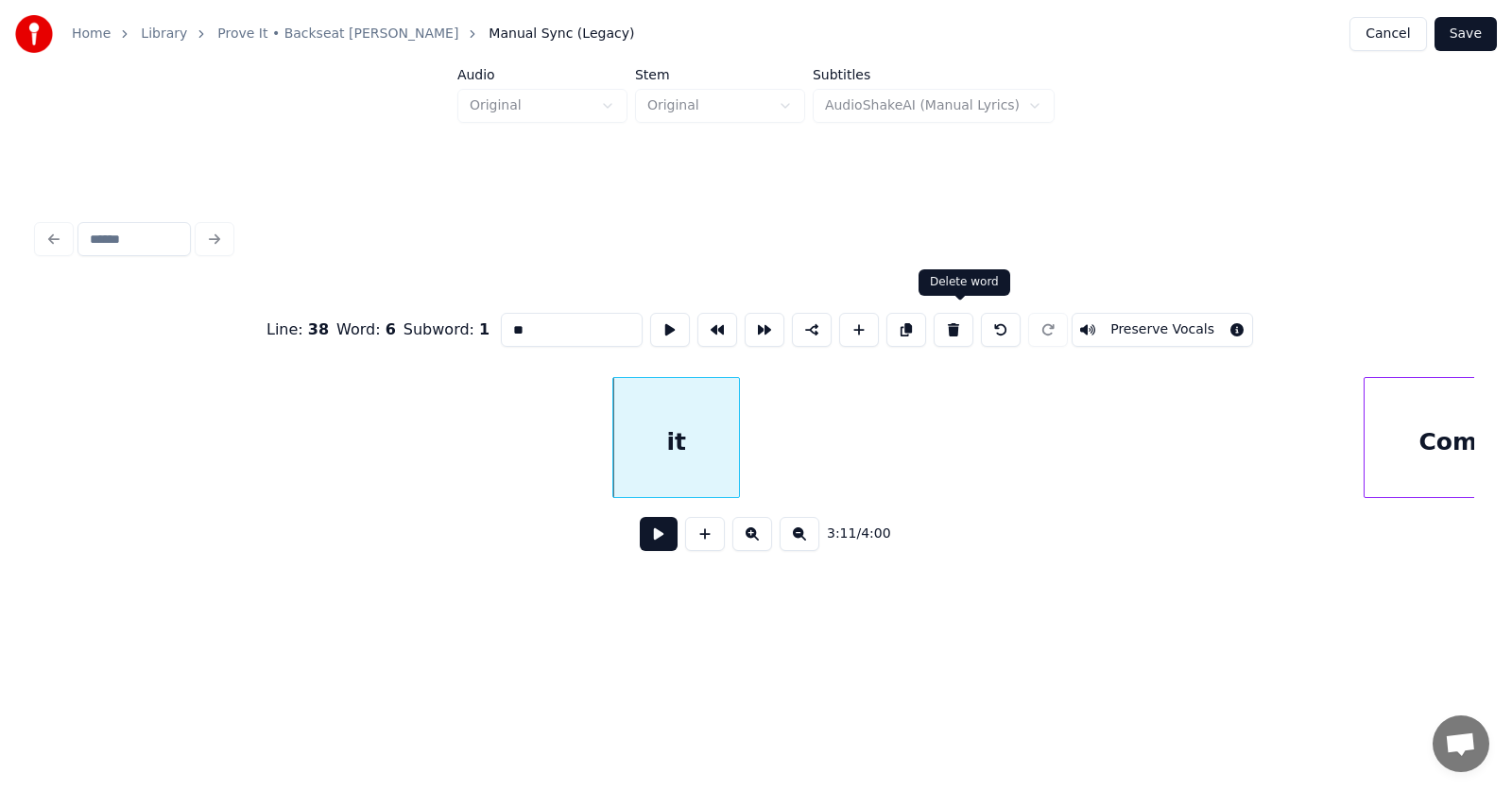
click at [964, 320] on button at bounding box center [953, 330] width 39 height 34
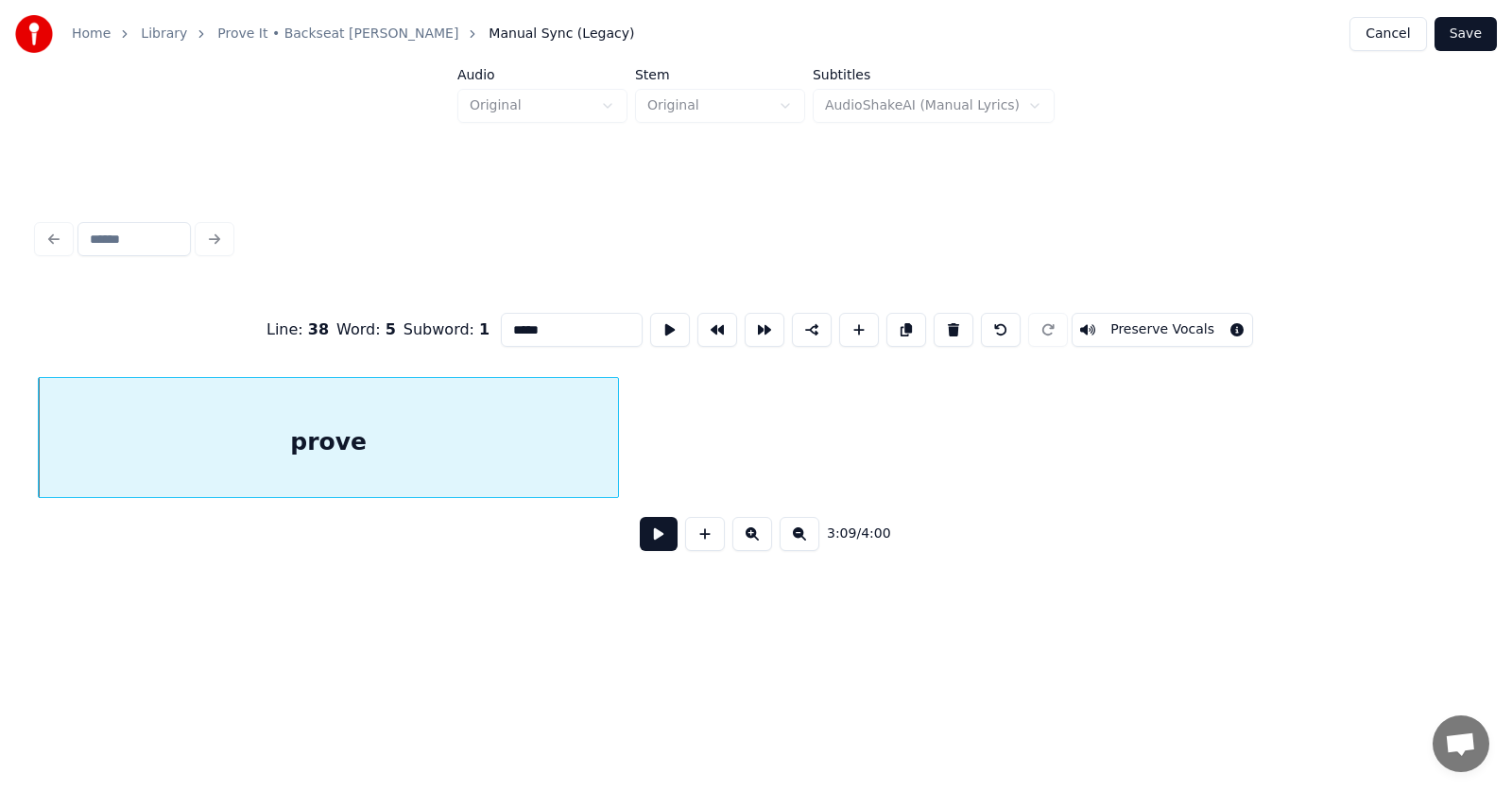
click at [557, 447] on div "prove" at bounding box center [328, 442] width 579 height 129
click at [525, 324] on input "*****" at bounding box center [571, 330] width 141 height 34
type input "********"
click at [646, 537] on button at bounding box center [659, 534] width 38 height 34
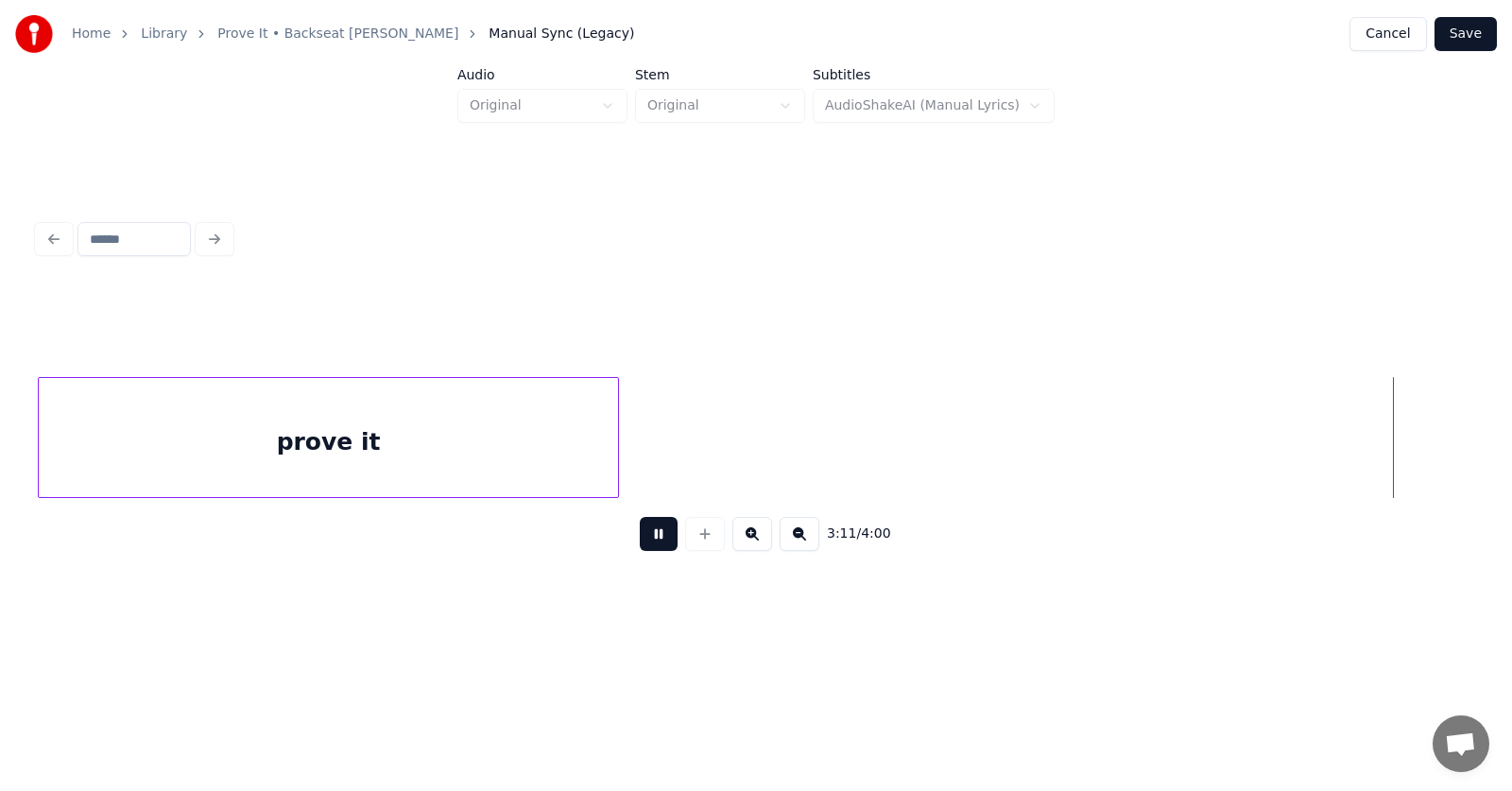
scroll to position [0, 136022]
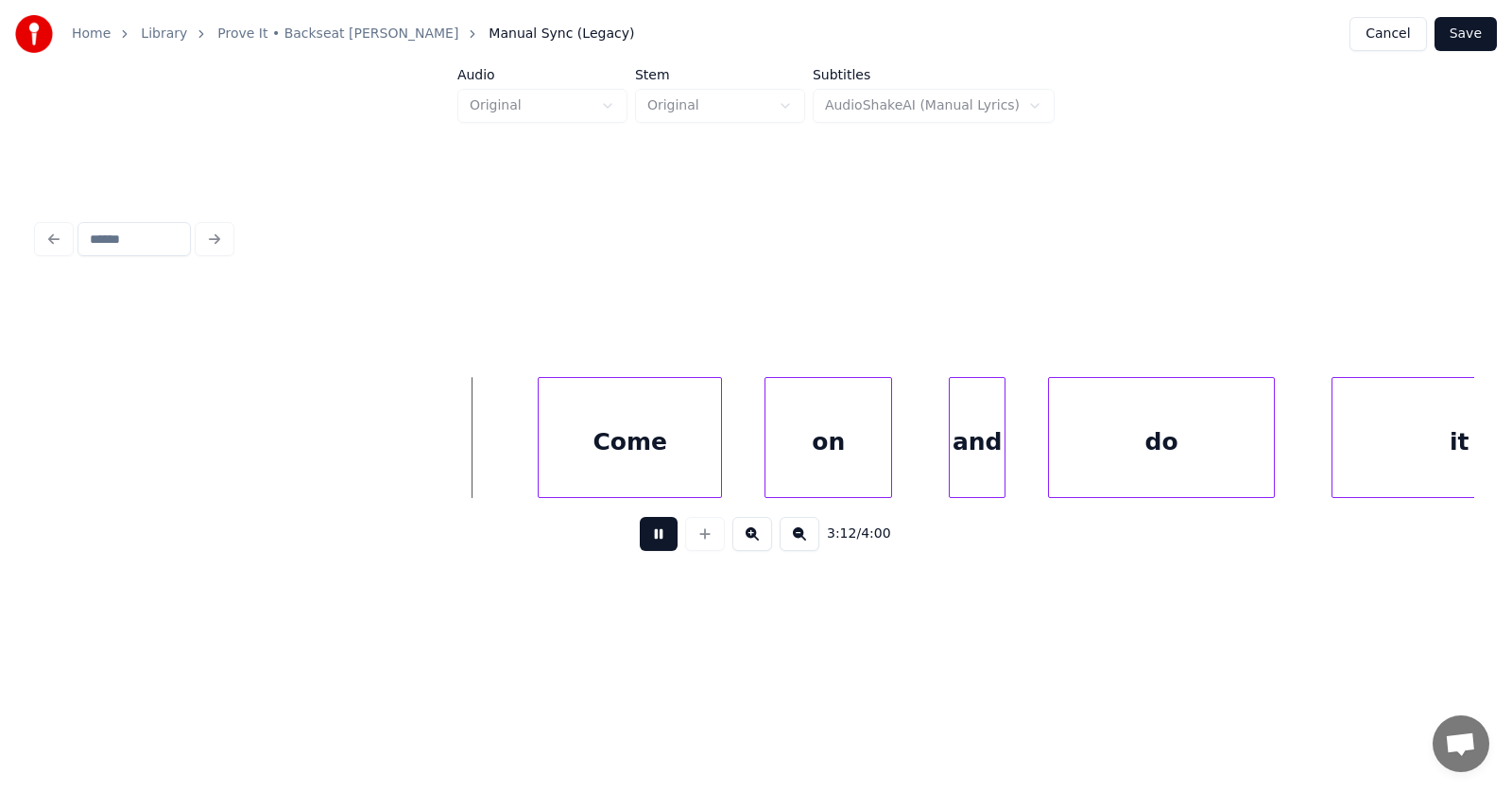
click at [647, 538] on button at bounding box center [659, 534] width 38 height 34
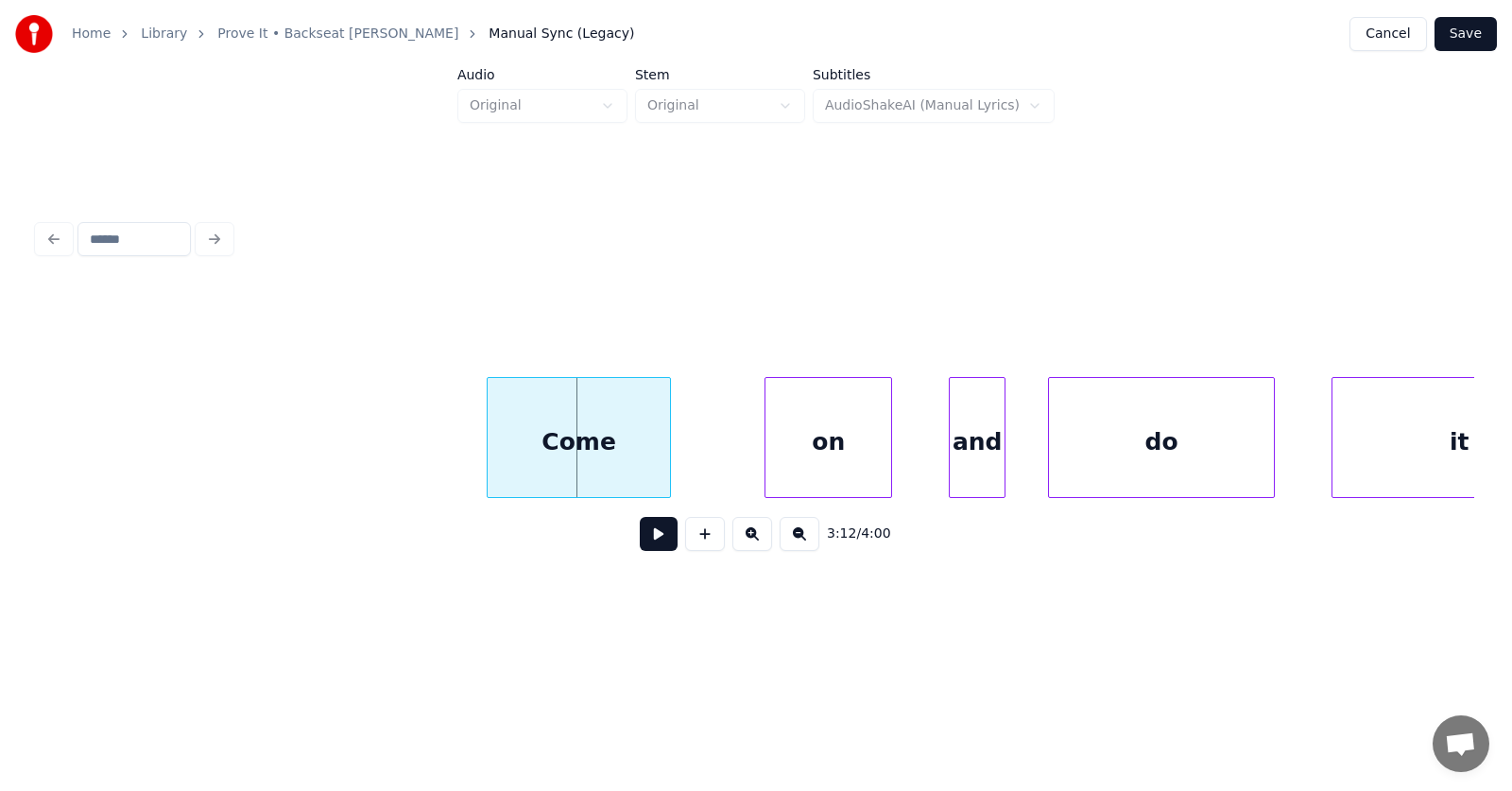
click at [575, 467] on div "Come" at bounding box center [579, 442] width 183 height 129
click at [756, 471] on div "on" at bounding box center [780, 442] width 126 height 129
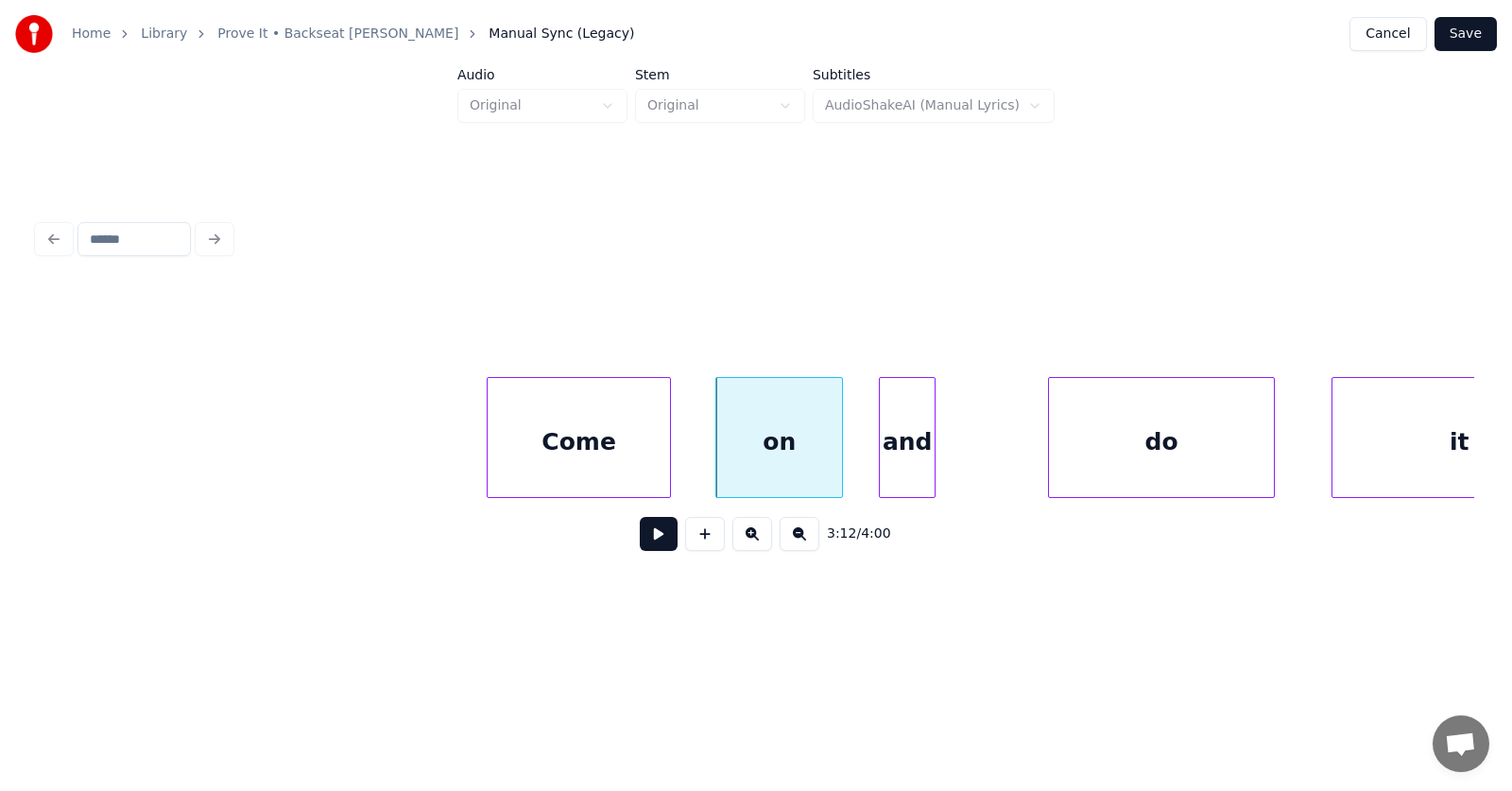
click at [910, 471] on div "and" at bounding box center [907, 442] width 55 height 129
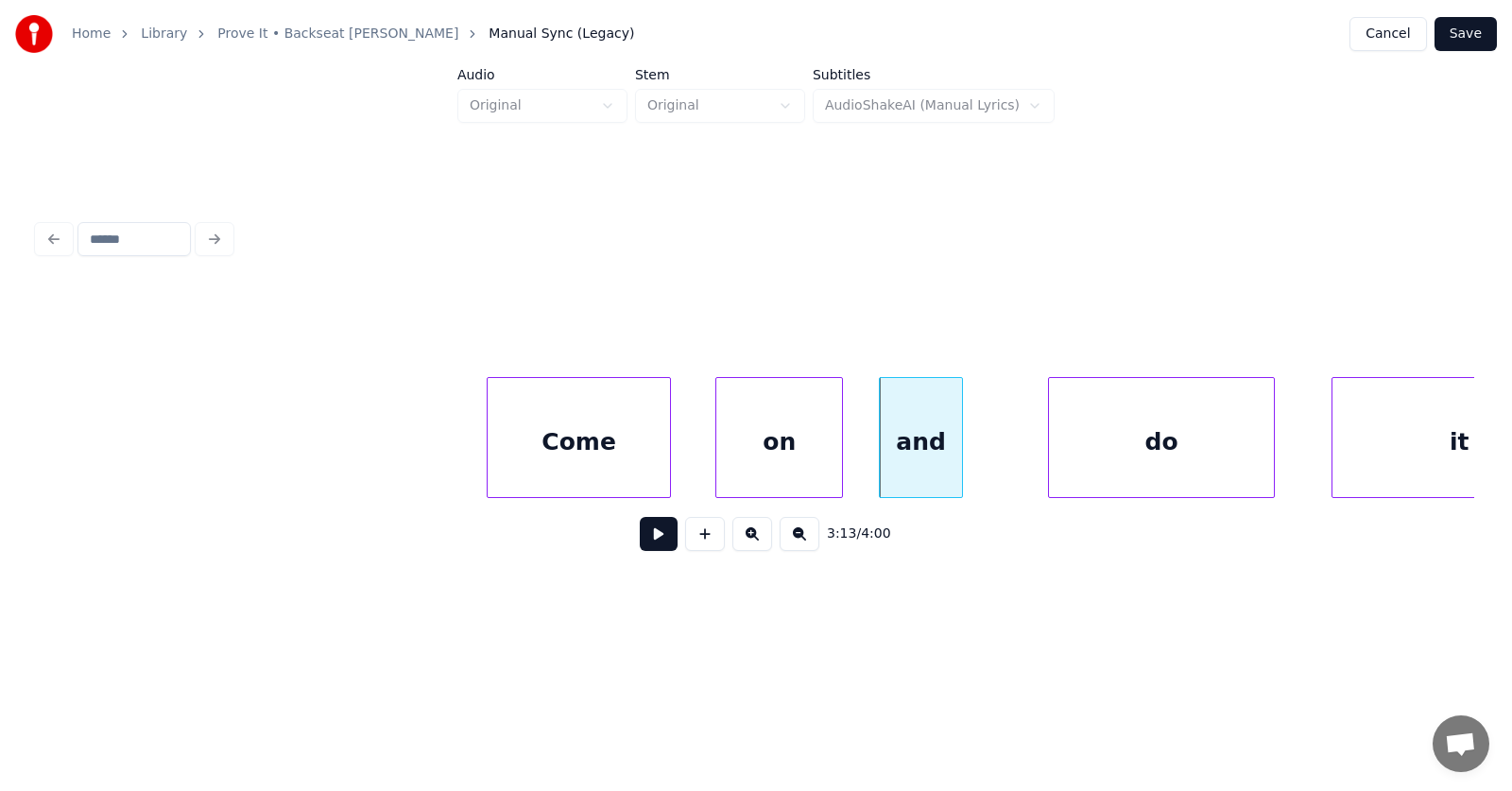
click at [962, 459] on div at bounding box center [959, 437] width 6 height 119
click at [1054, 456] on div "do" at bounding box center [1122, 442] width 225 height 129
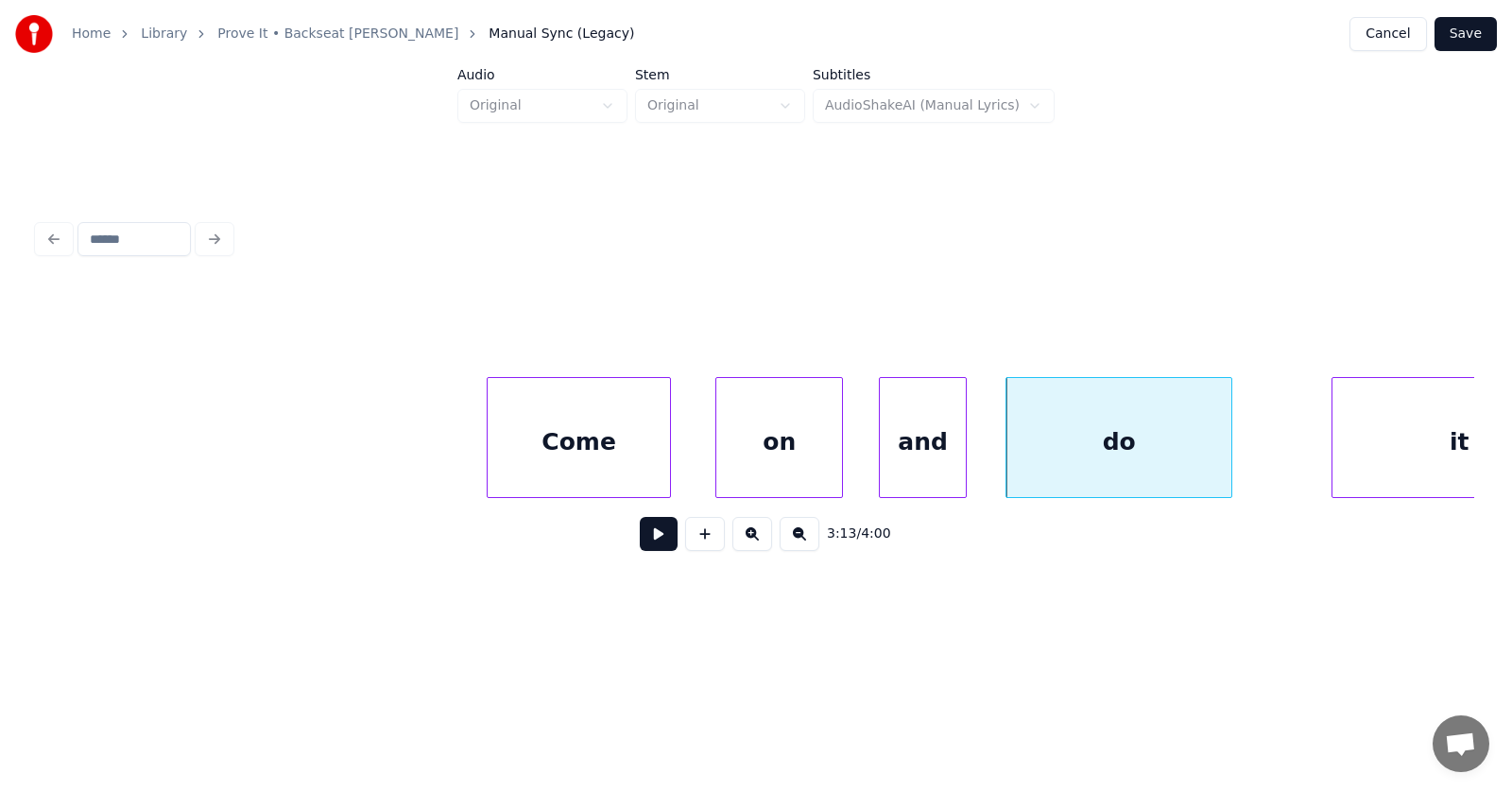
scroll to position [0, 136129]
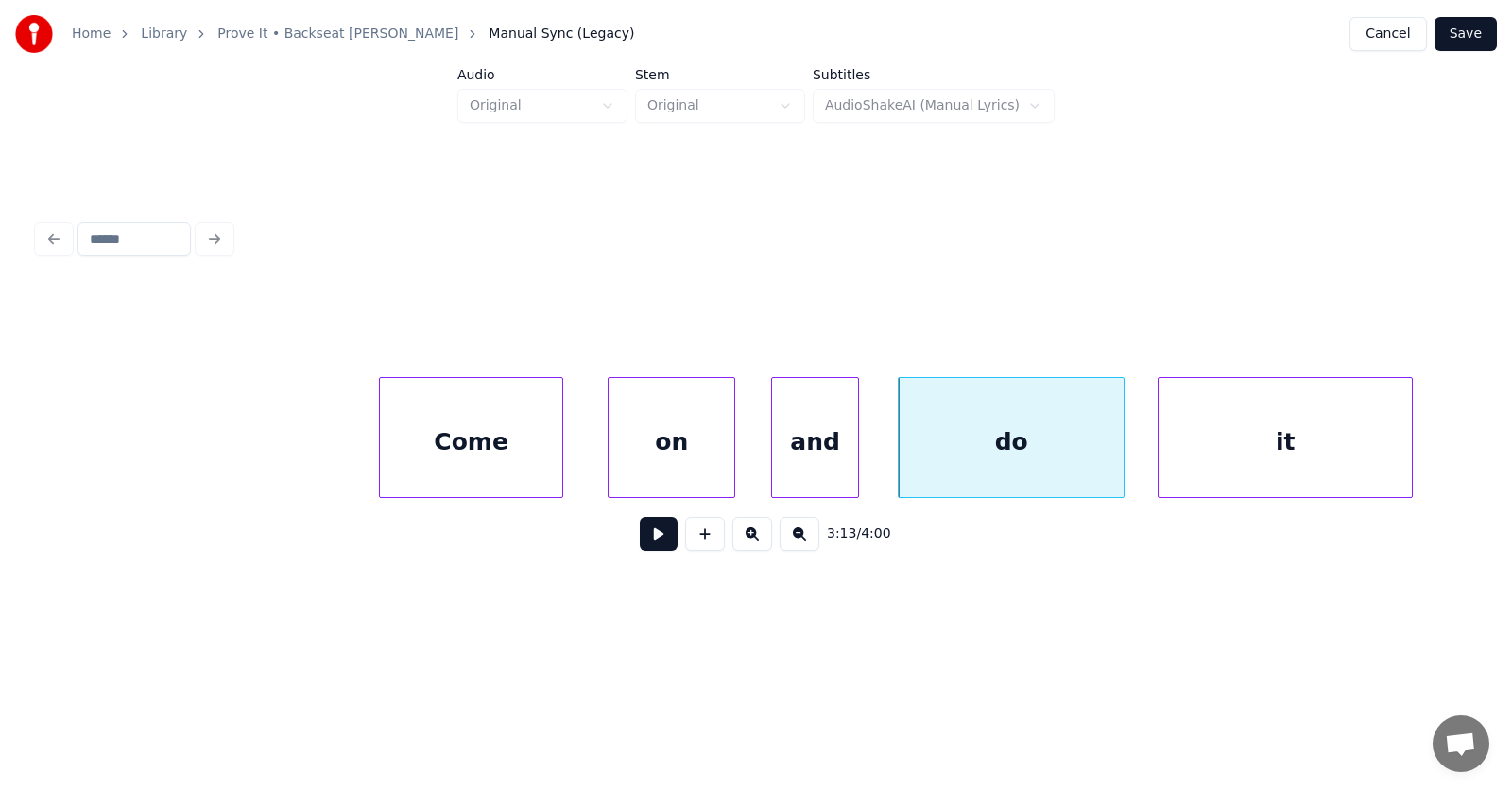
click at [1304, 450] on div "it" at bounding box center [1285, 442] width 253 height 129
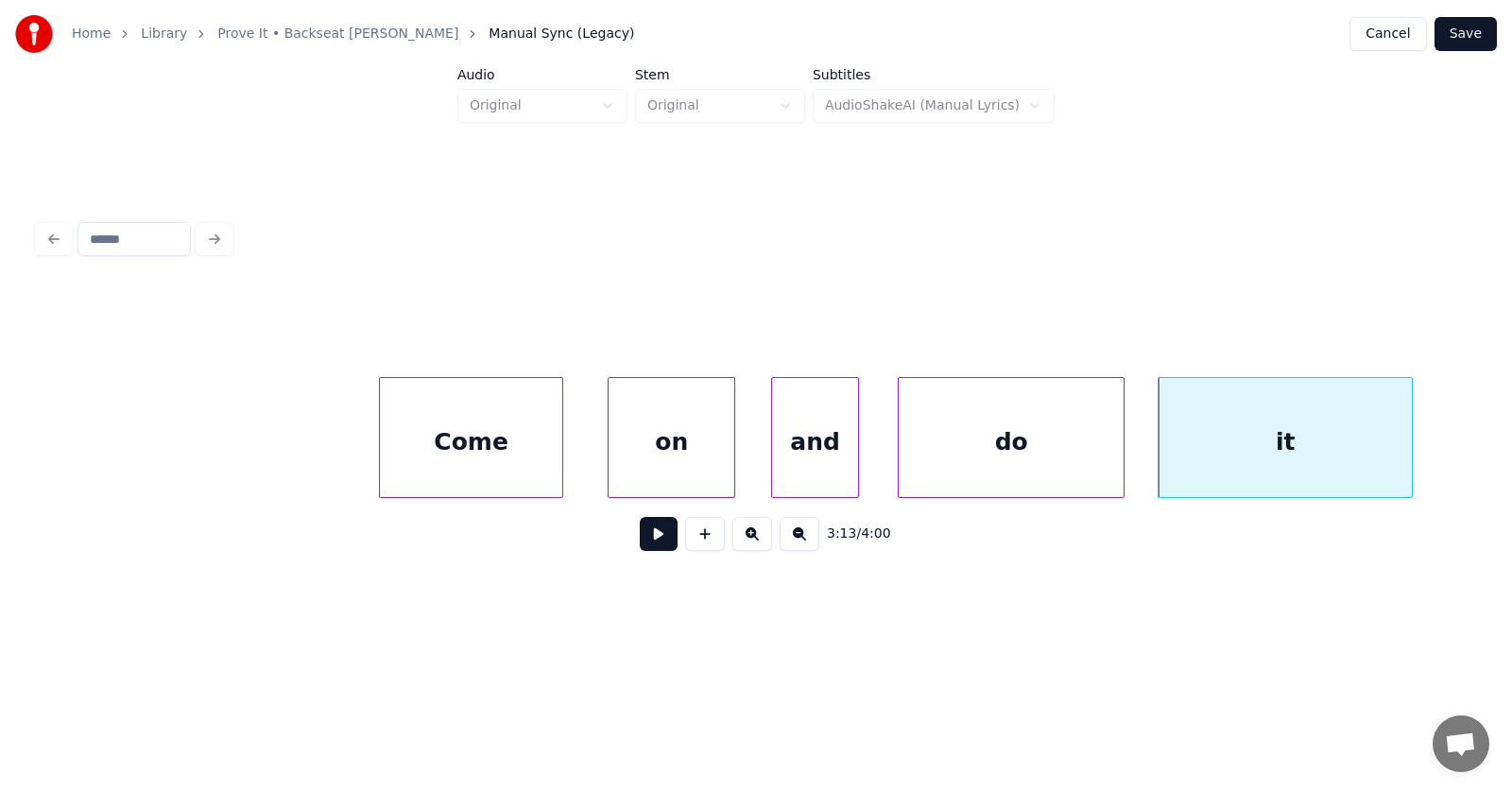
click at [653, 540] on button at bounding box center [659, 534] width 38 height 34
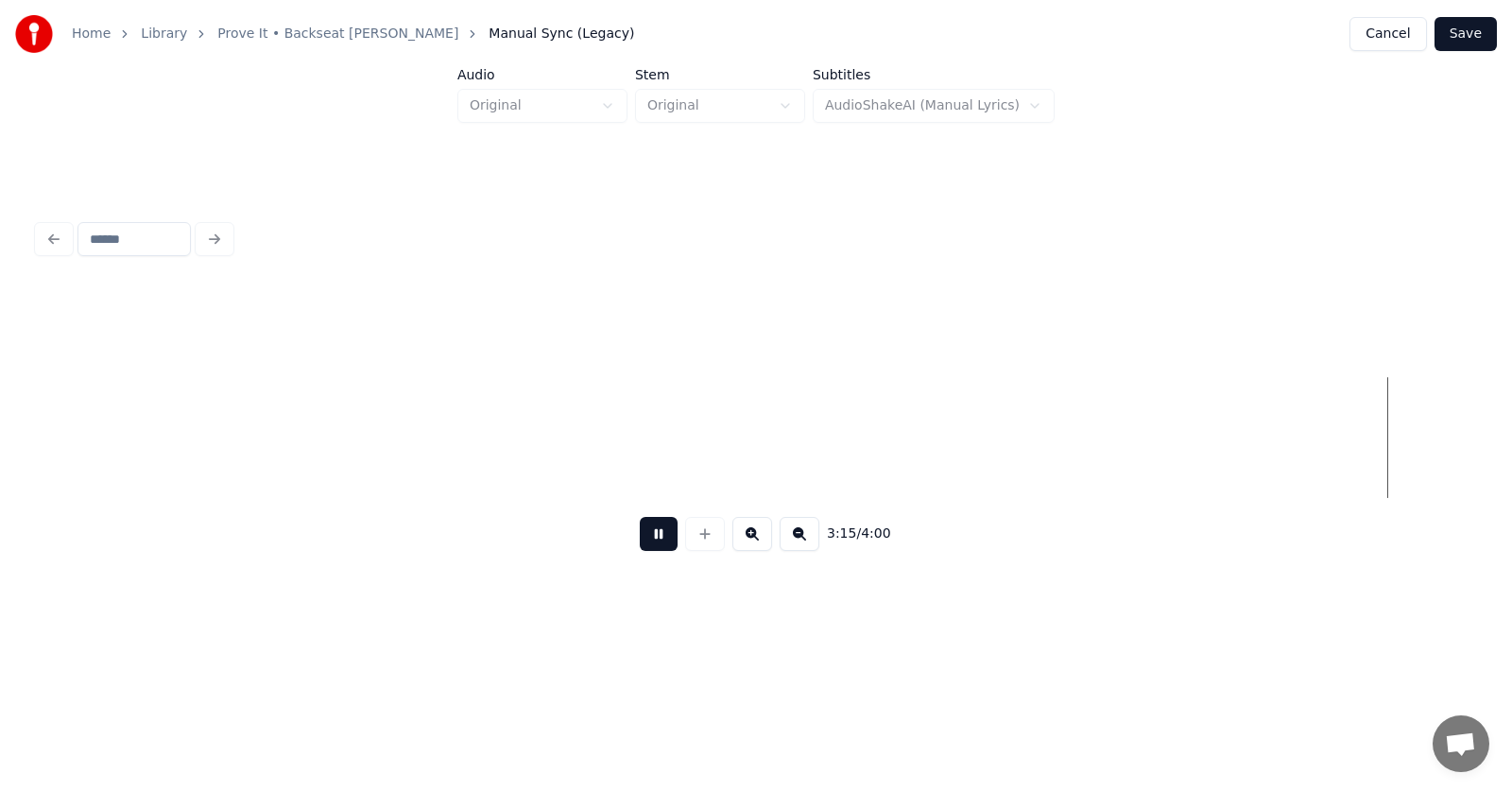
scroll to position [0, 139012]
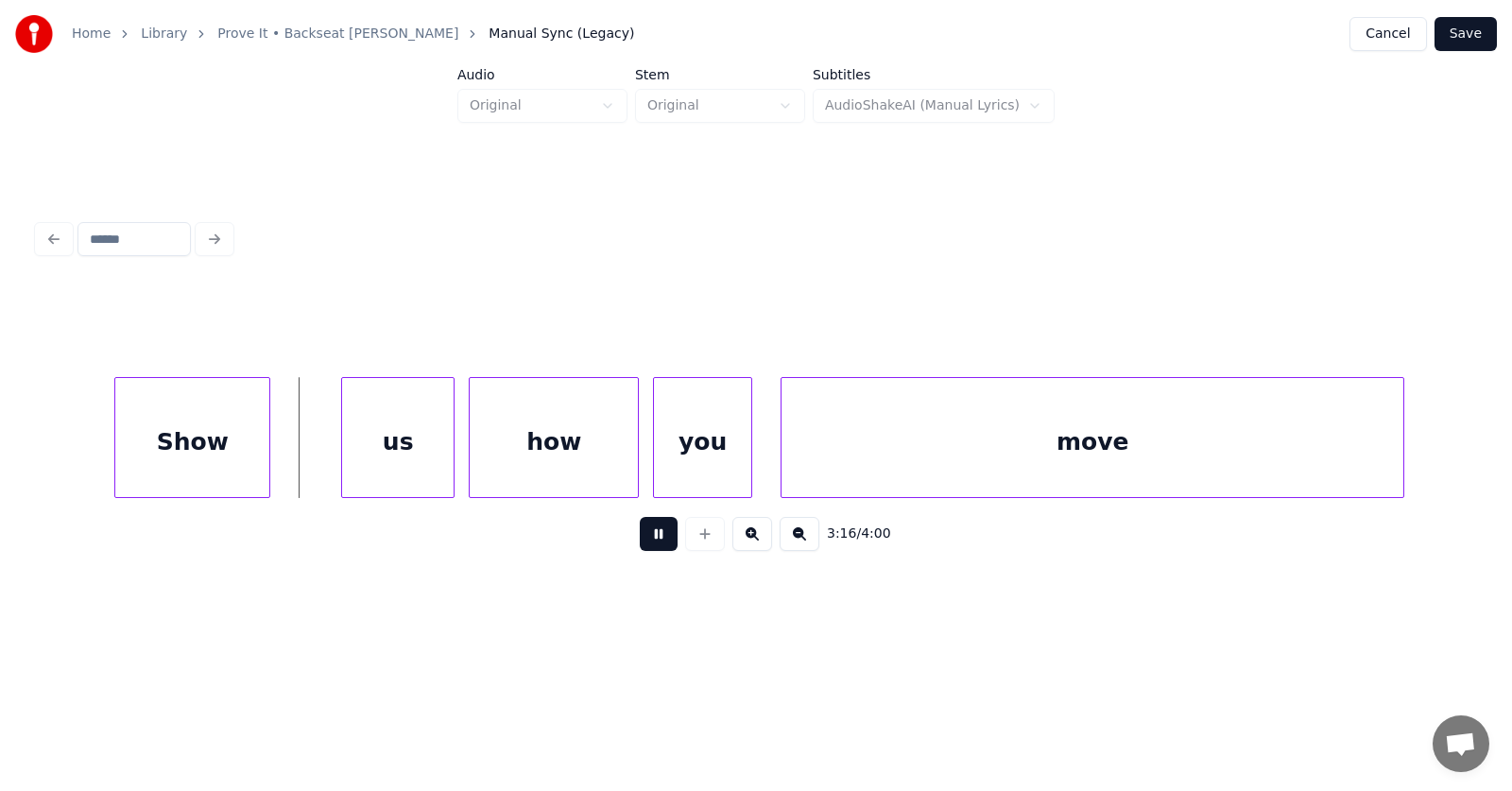
click at [653, 540] on button at bounding box center [659, 534] width 38 height 34
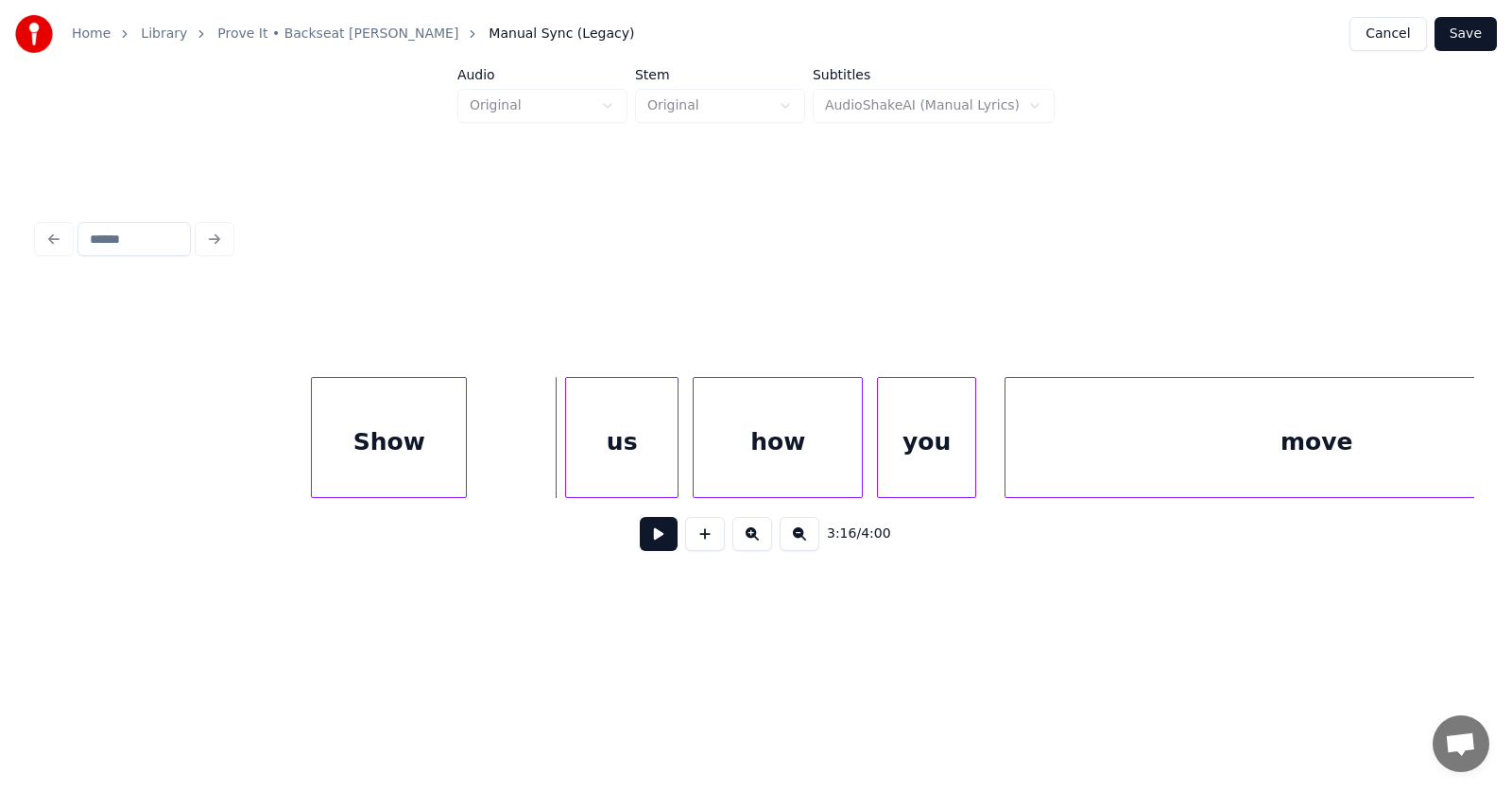
click at [428, 464] on div "Show" at bounding box center [389, 442] width 154 height 129
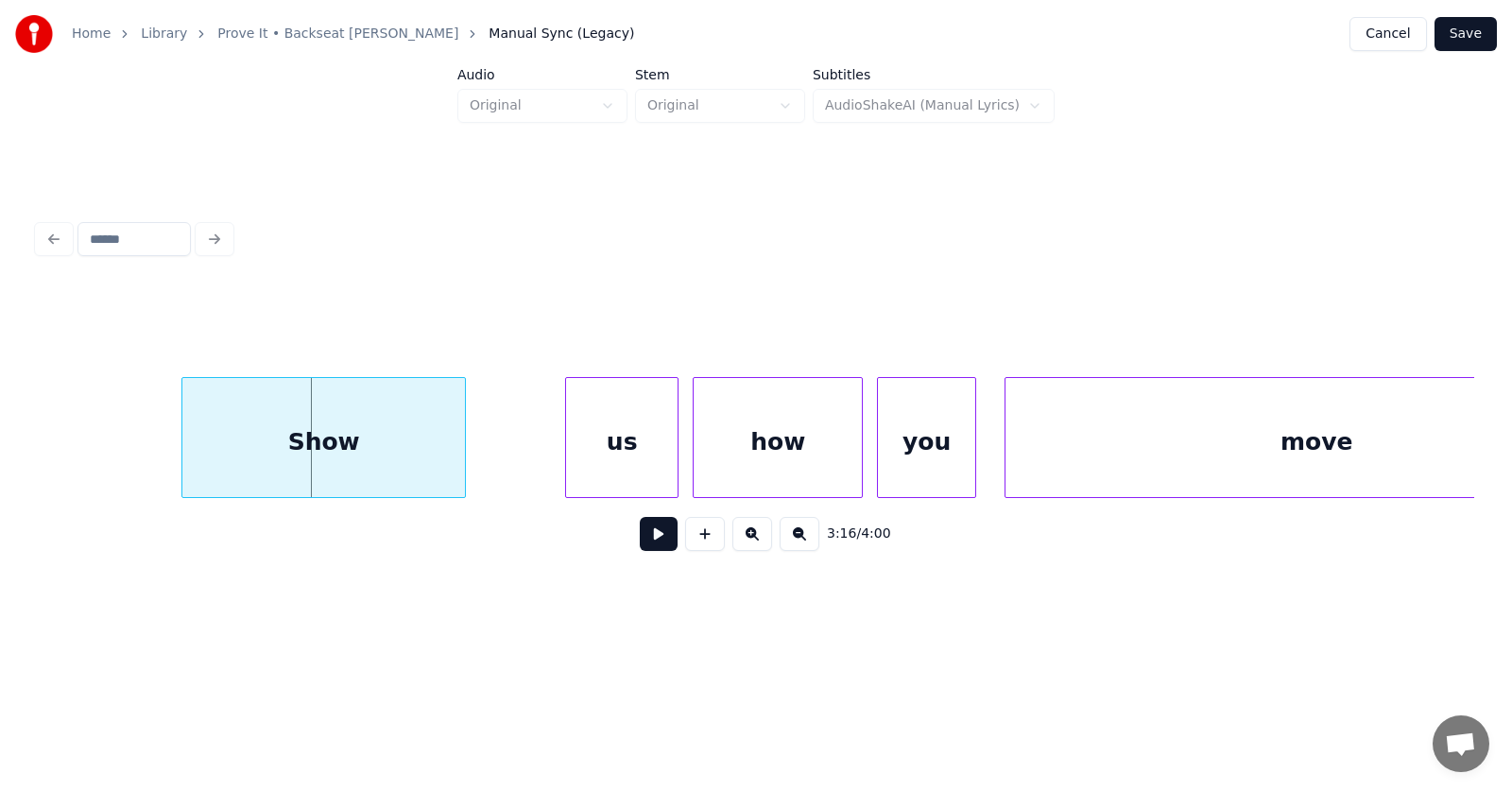
click at [183, 455] on div at bounding box center [186, 437] width 6 height 119
click at [598, 459] on div "us" at bounding box center [567, 442] width 112 height 129
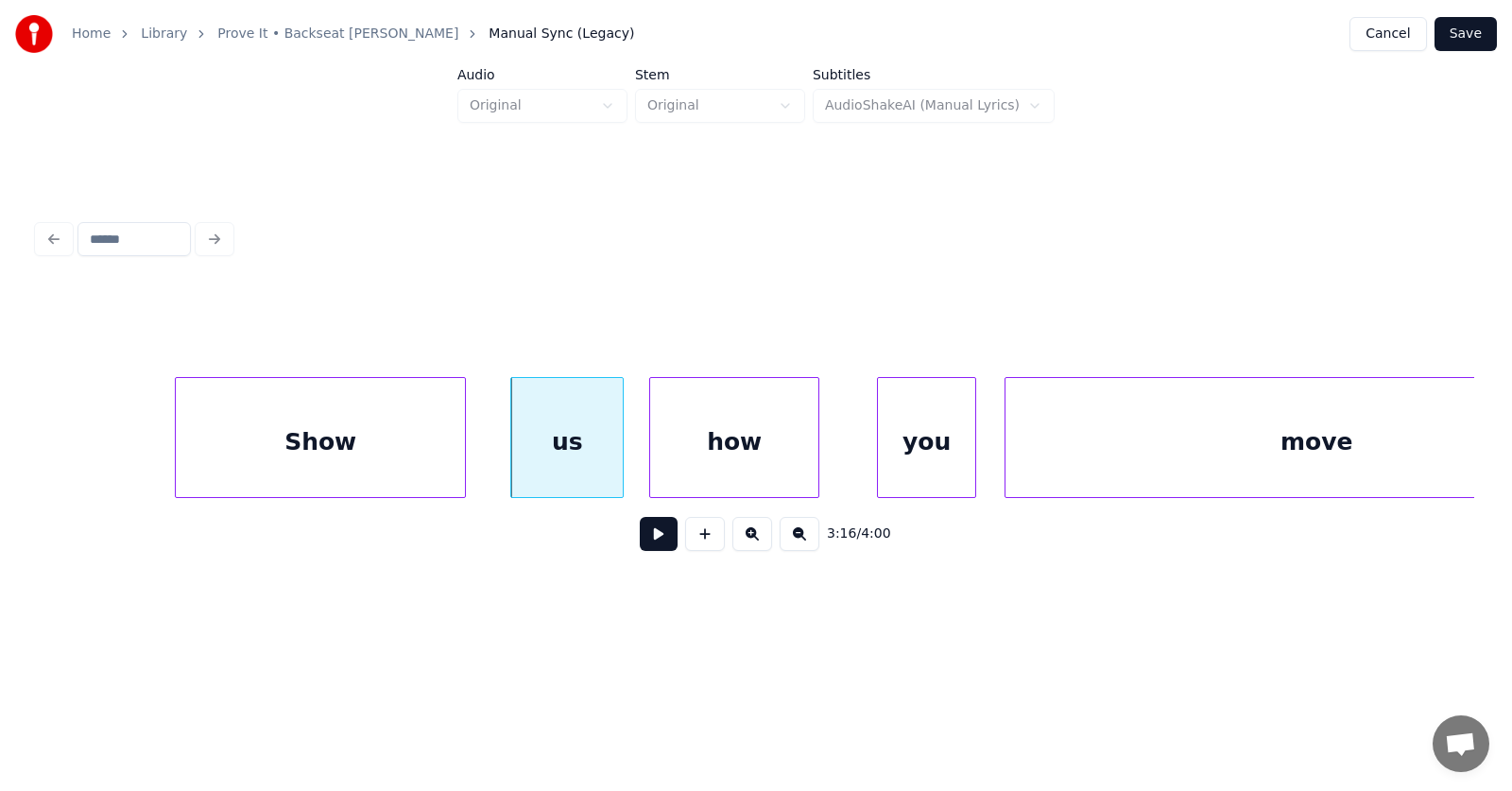
click at [756, 459] on div "how" at bounding box center [733, 442] width 168 height 129
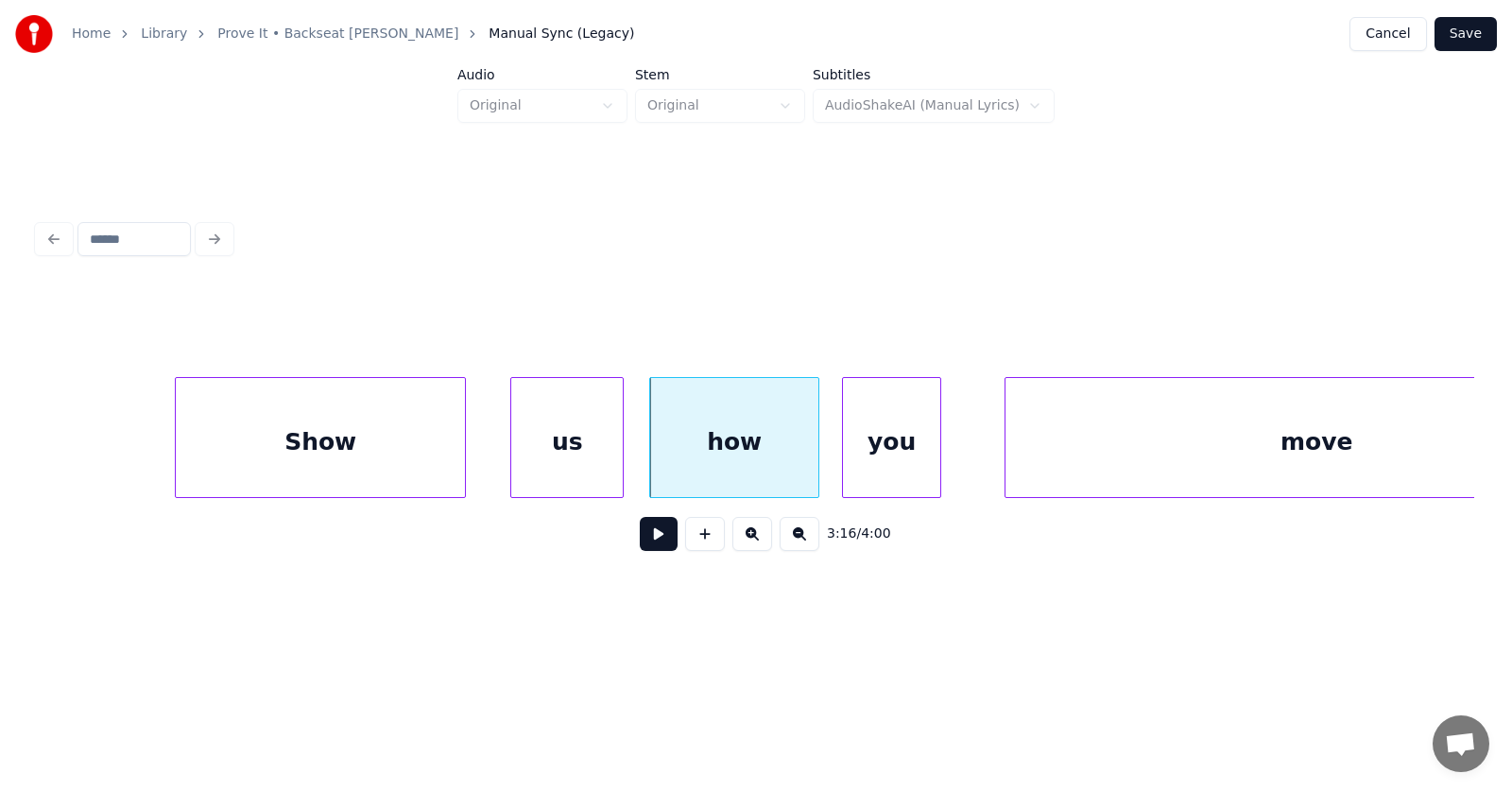
click at [881, 455] on div "you" at bounding box center [891, 442] width 97 height 129
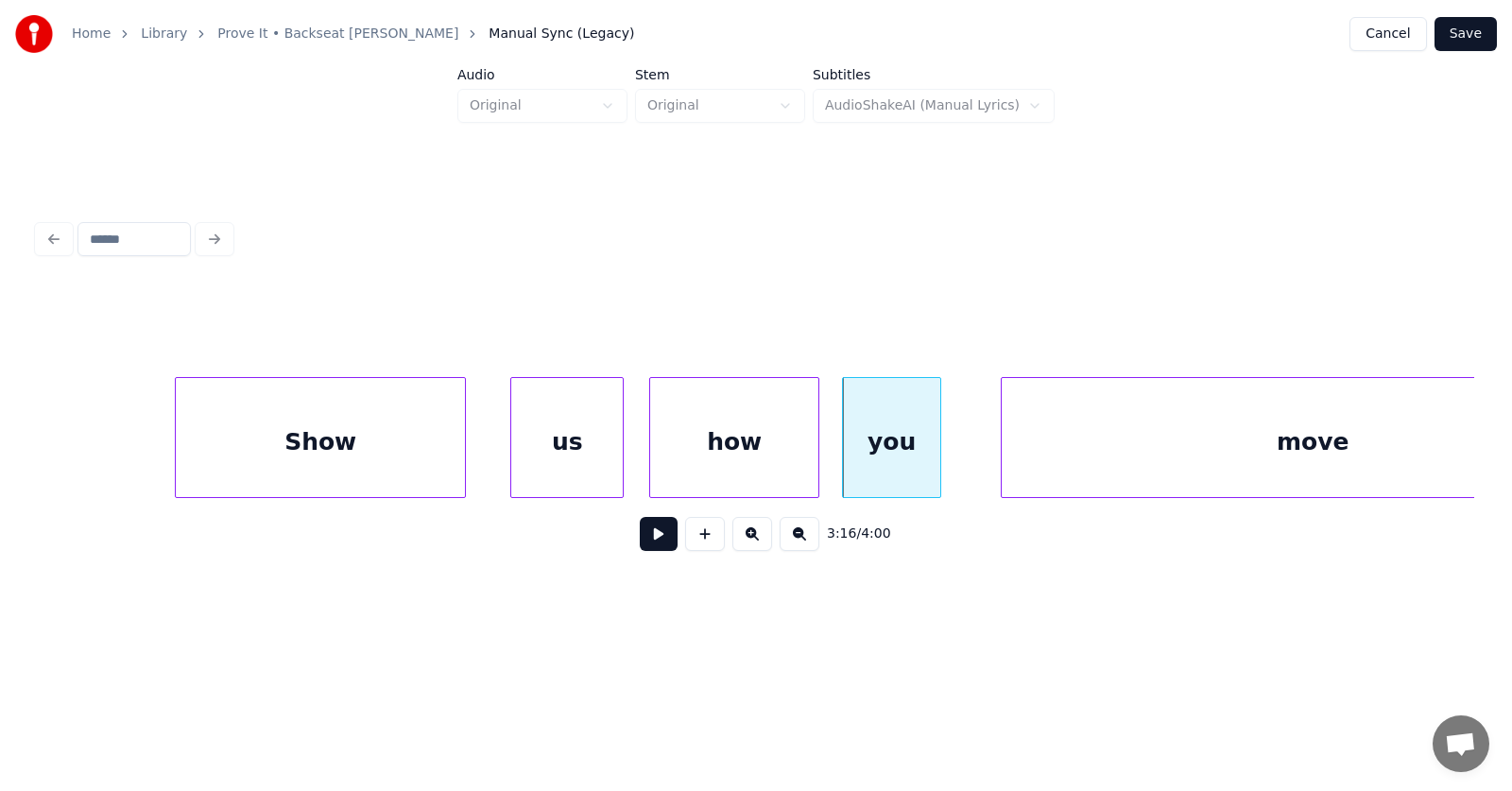
scroll to position [0, 138938]
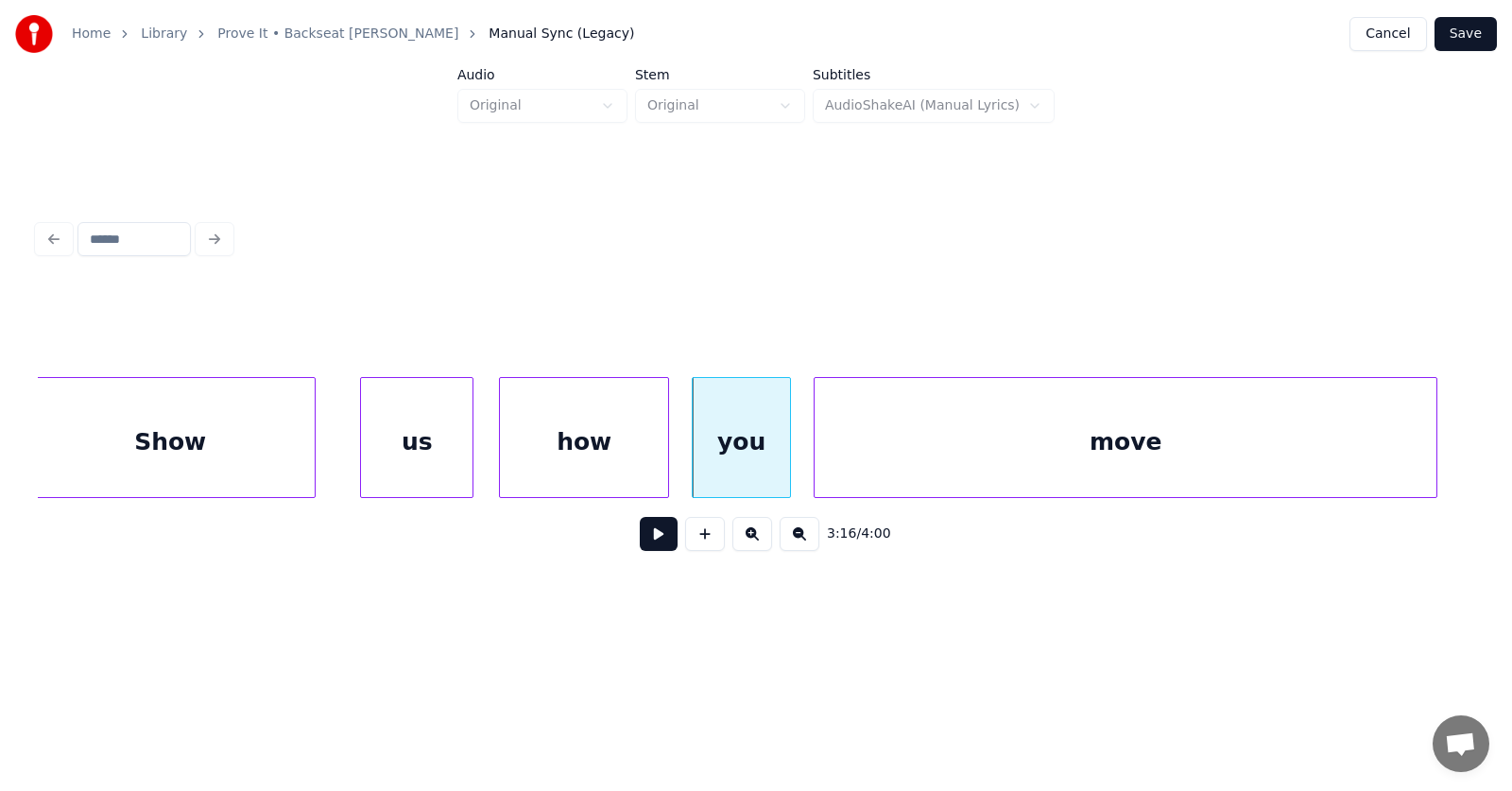
click at [1052, 462] on div "move" at bounding box center [1126, 442] width 622 height 129
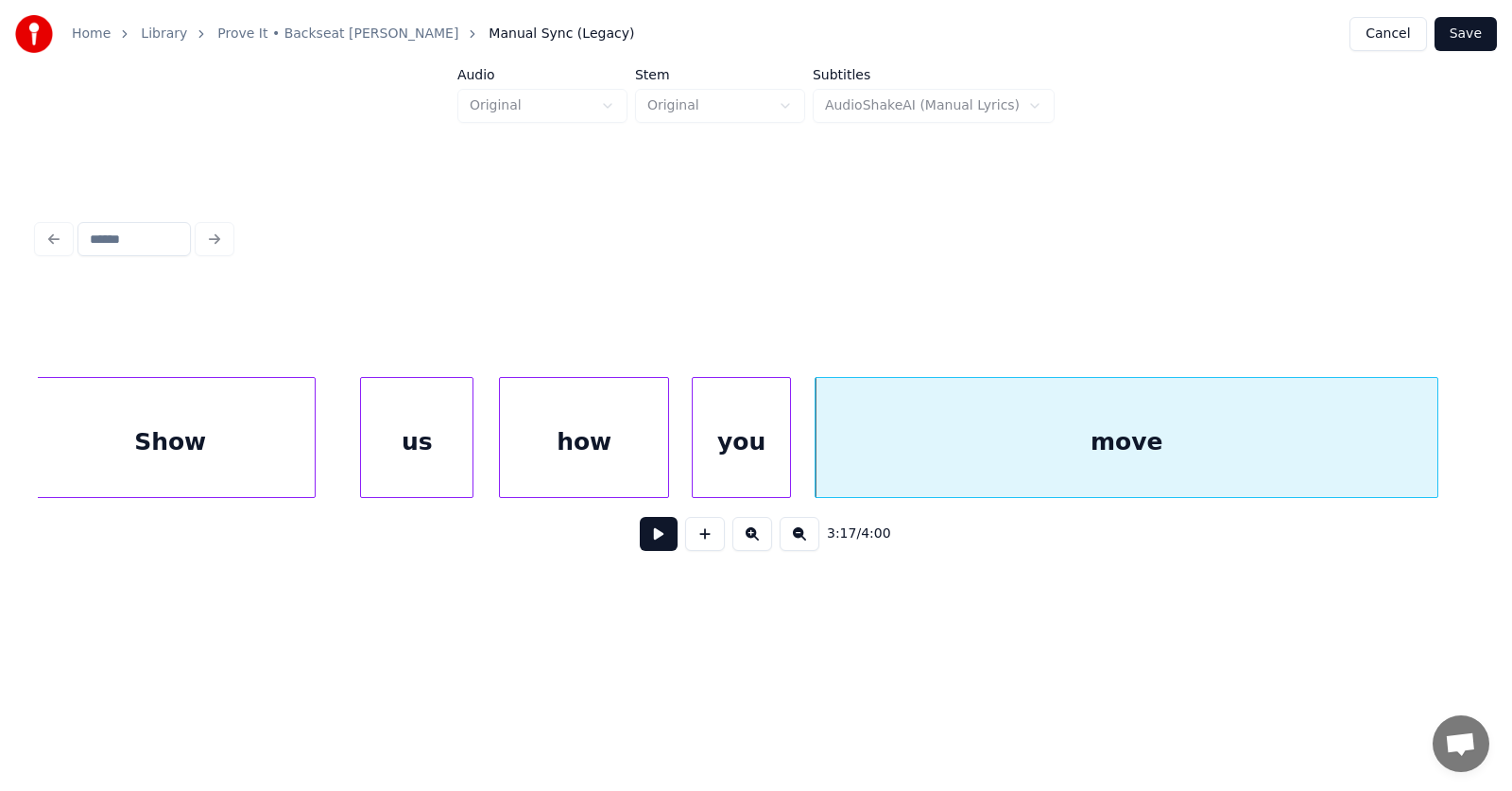
click at [658, 533] on button at bounding box center [659, 534] width 38 height 34
click at [665, 533] on button at bounding box center [659, 534] width 38 height 34
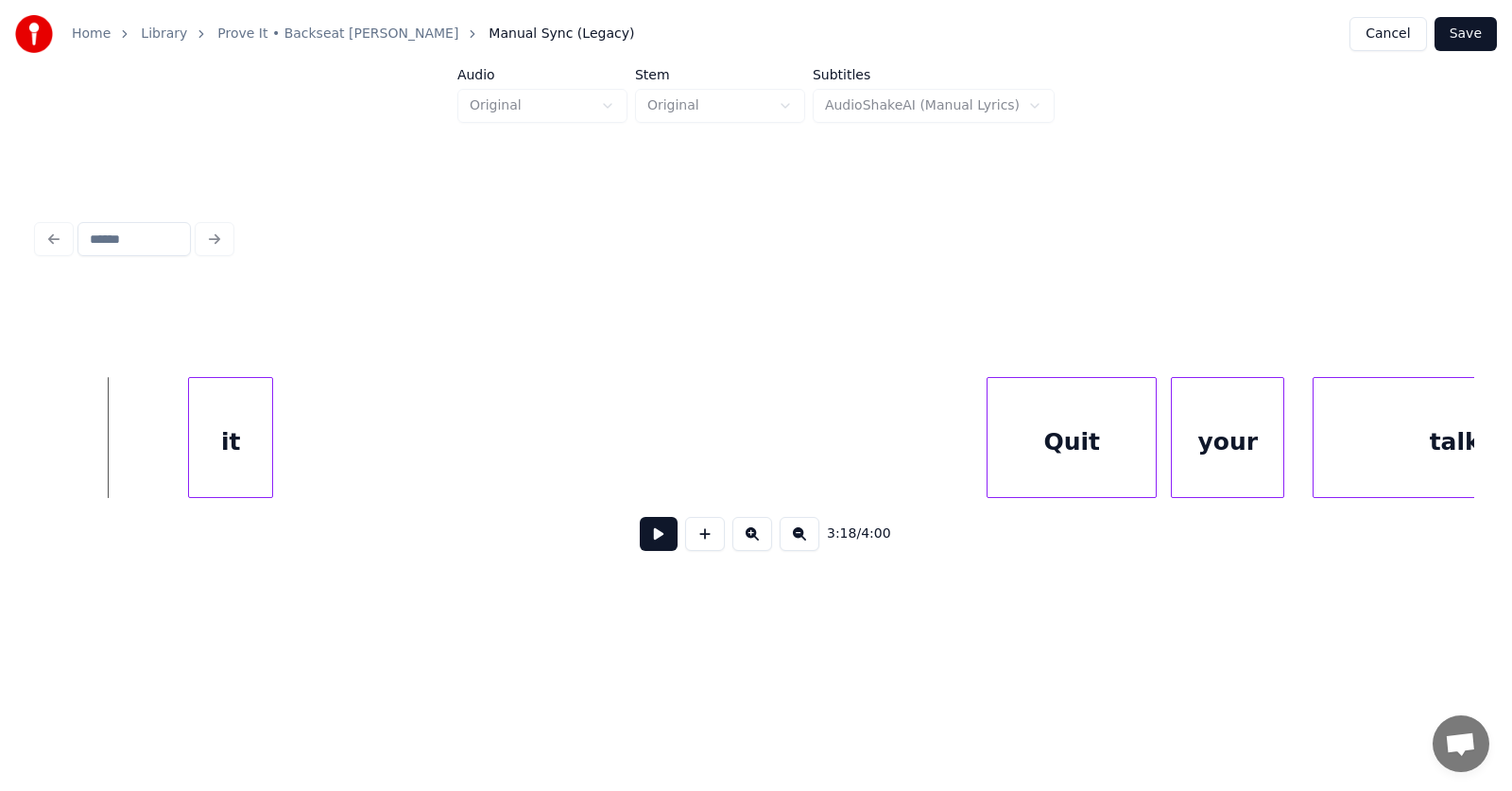
click at [218, 493] on div "it Quit your talking" at bounding box center [756, 437] width 1436 height 121
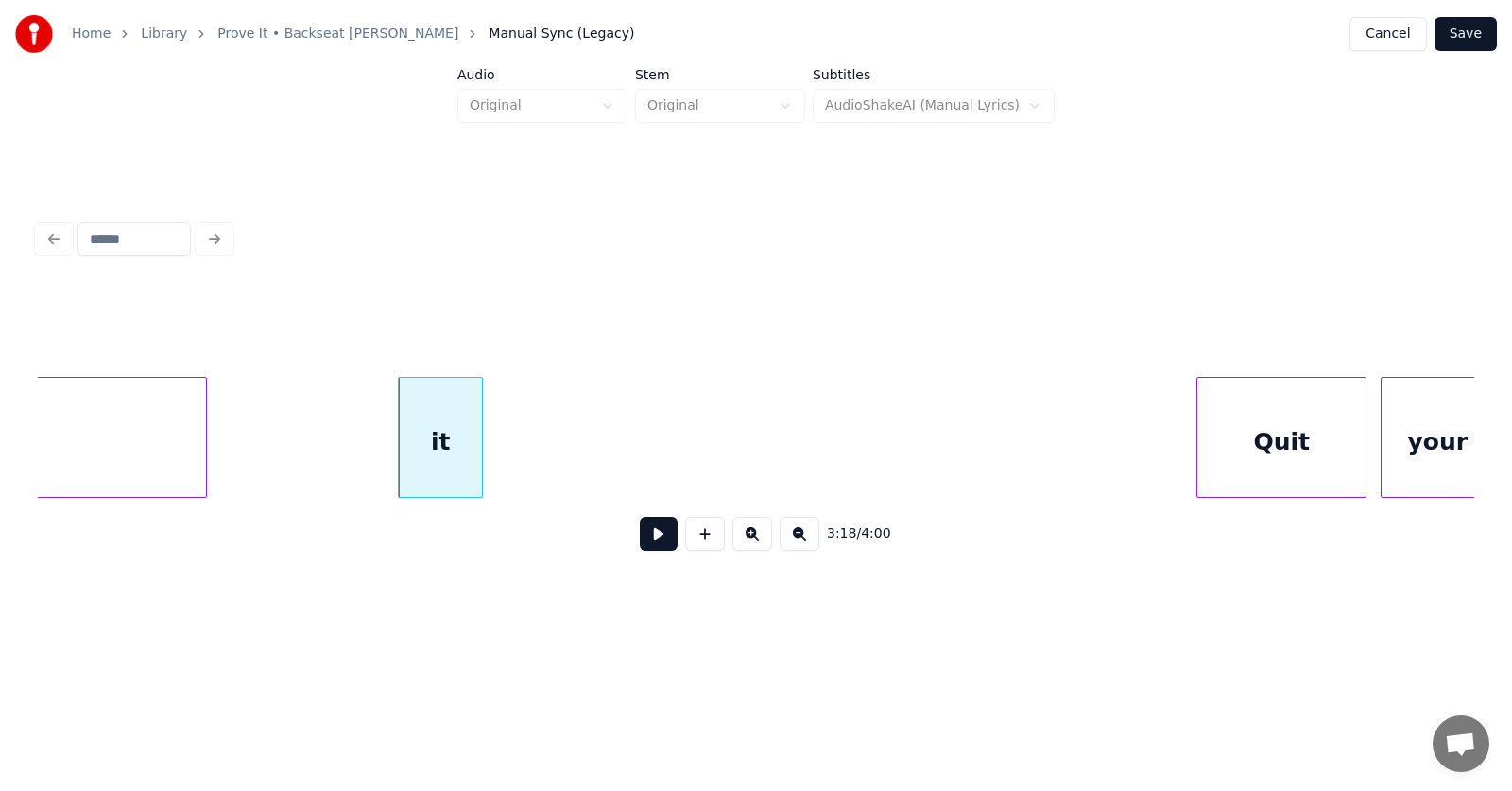
scroll to position [0, 139939]
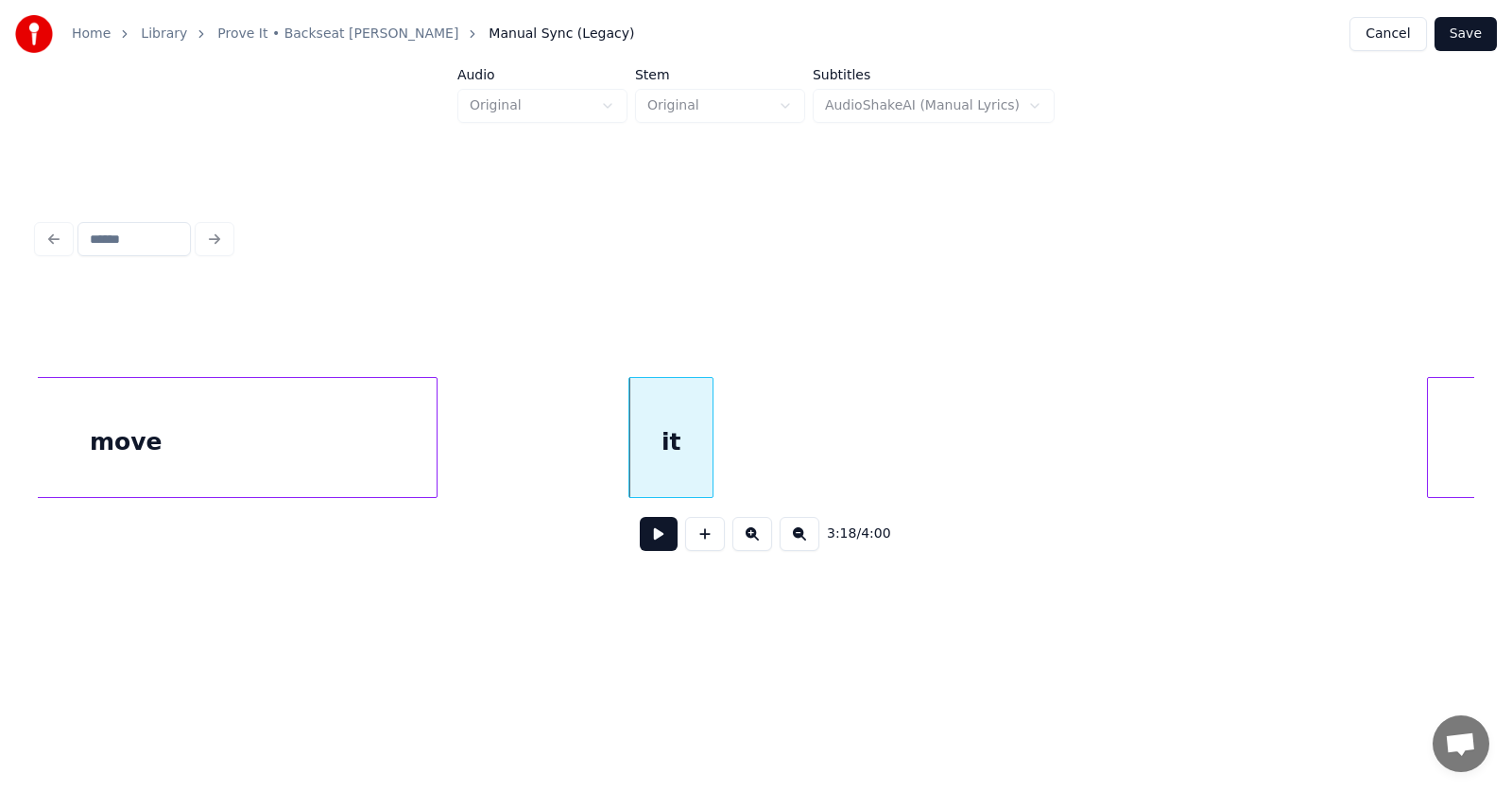
click at [650, 437] on div "it" at bounding box center [671, 442] width 83 height 129
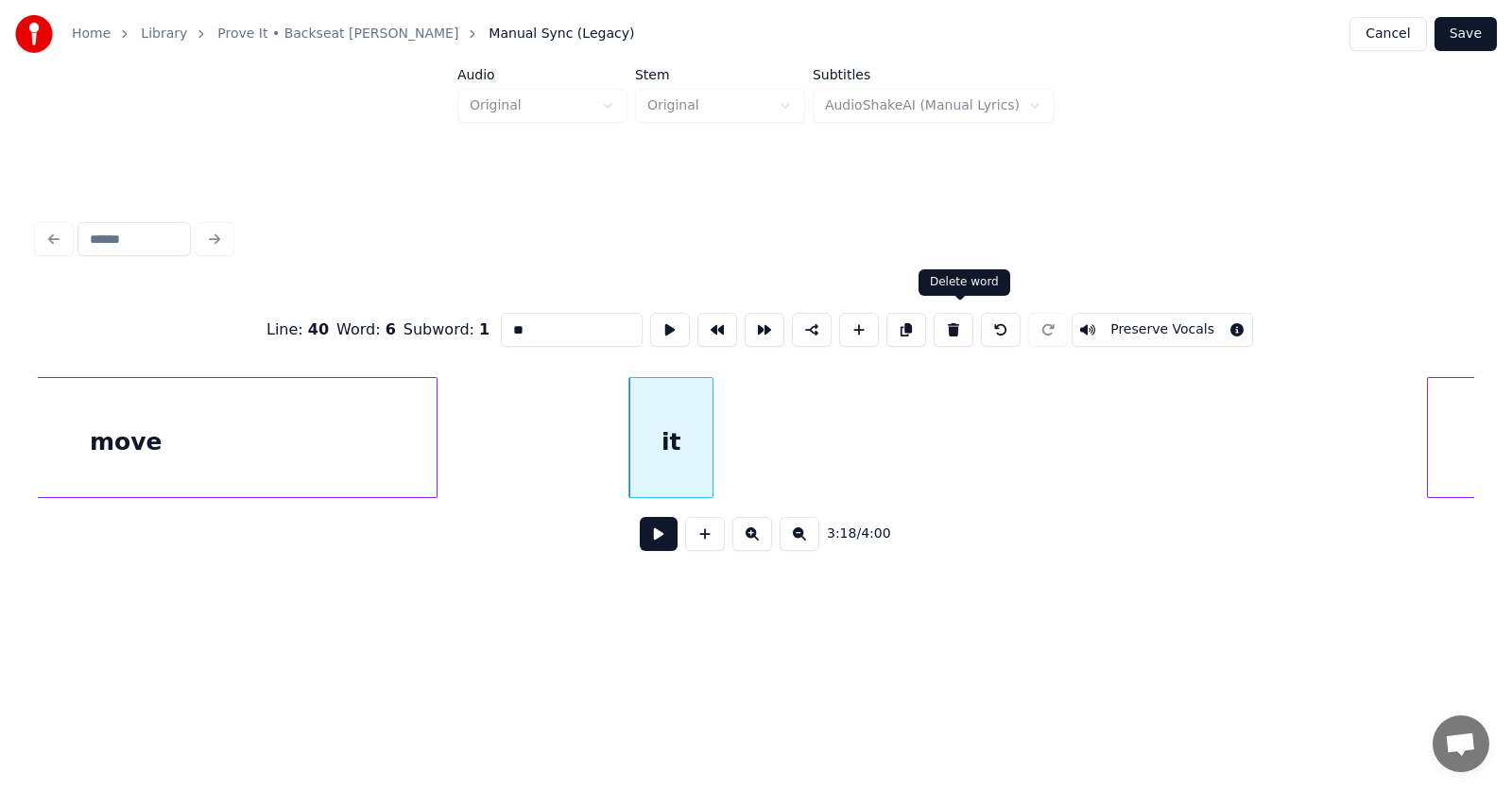
click at [949, 317] on button at bounding box center [953, 330] width 39 height 34
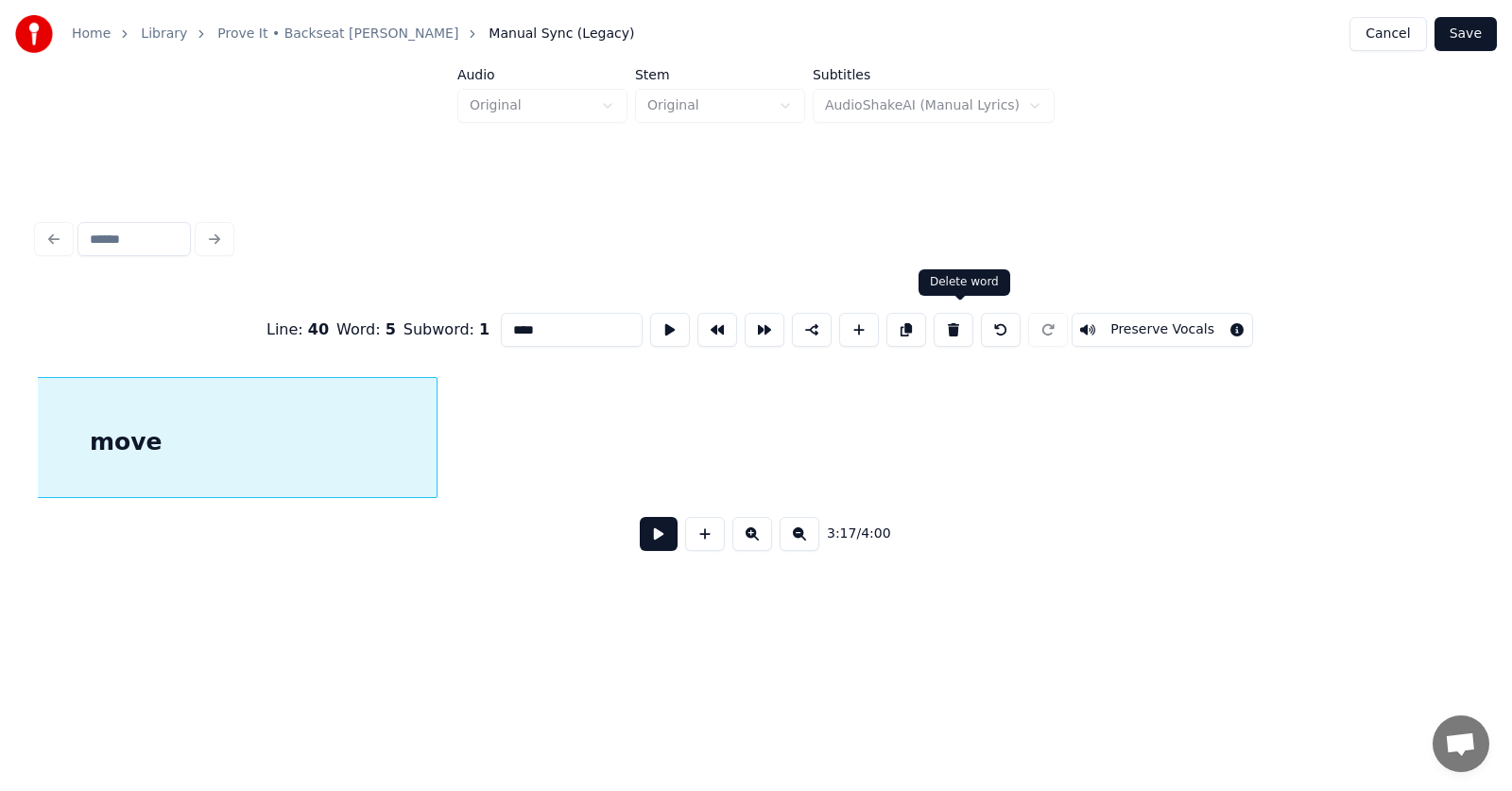
scroll to position [0, 139715]
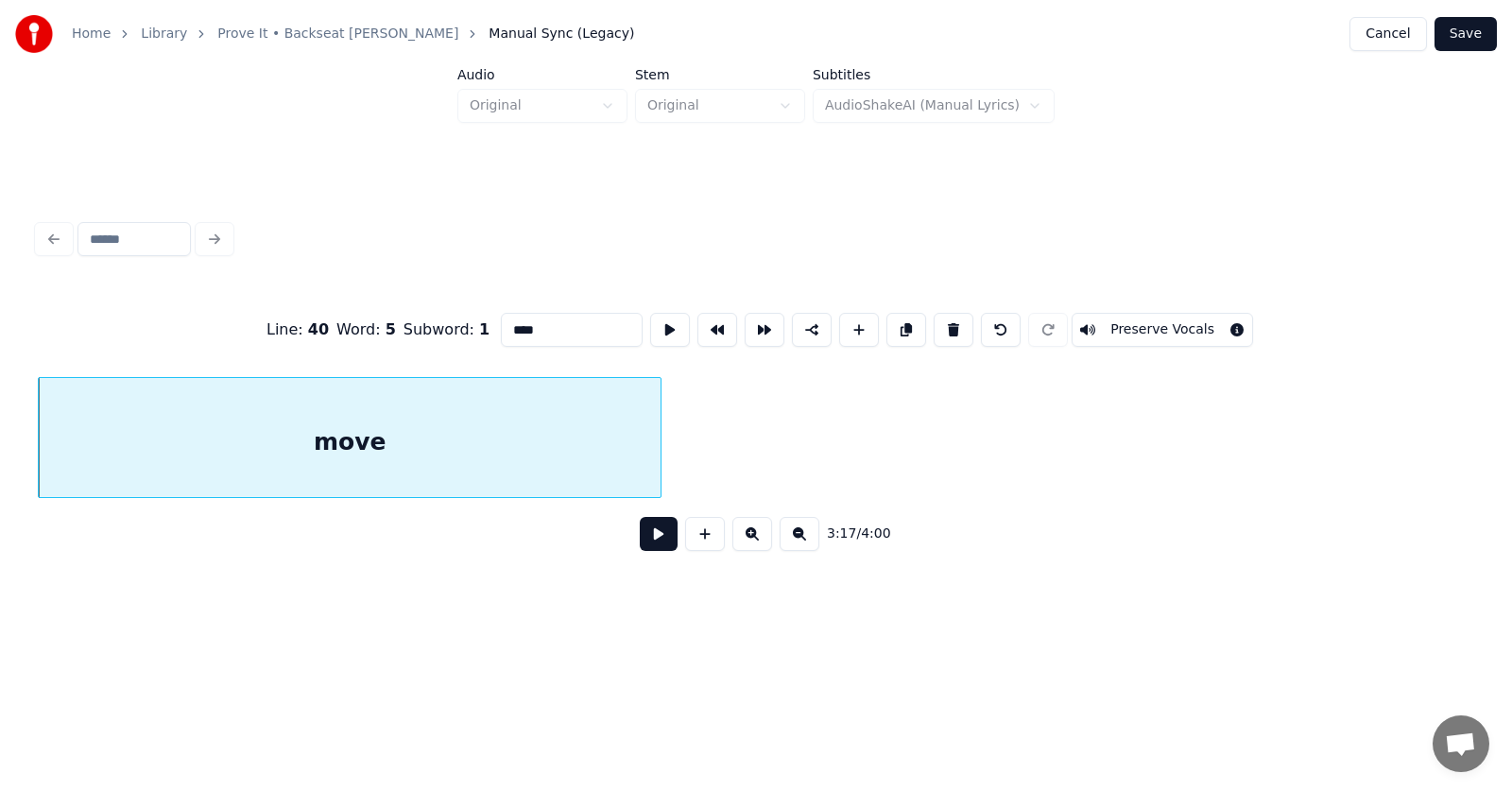
click at [445, 410] on div "move" at bounding box center [350, 442] width 622 height 129
click at [522, 332] on input "****" at bounding box center [571, 330] width 141 height 34
click at [523, 409] on div "move it" at bounding box center [350, 442] width 622 height 129
type input "*******"
click at [650, 321] on button at bounding box center [670, 330] width 39 height 34
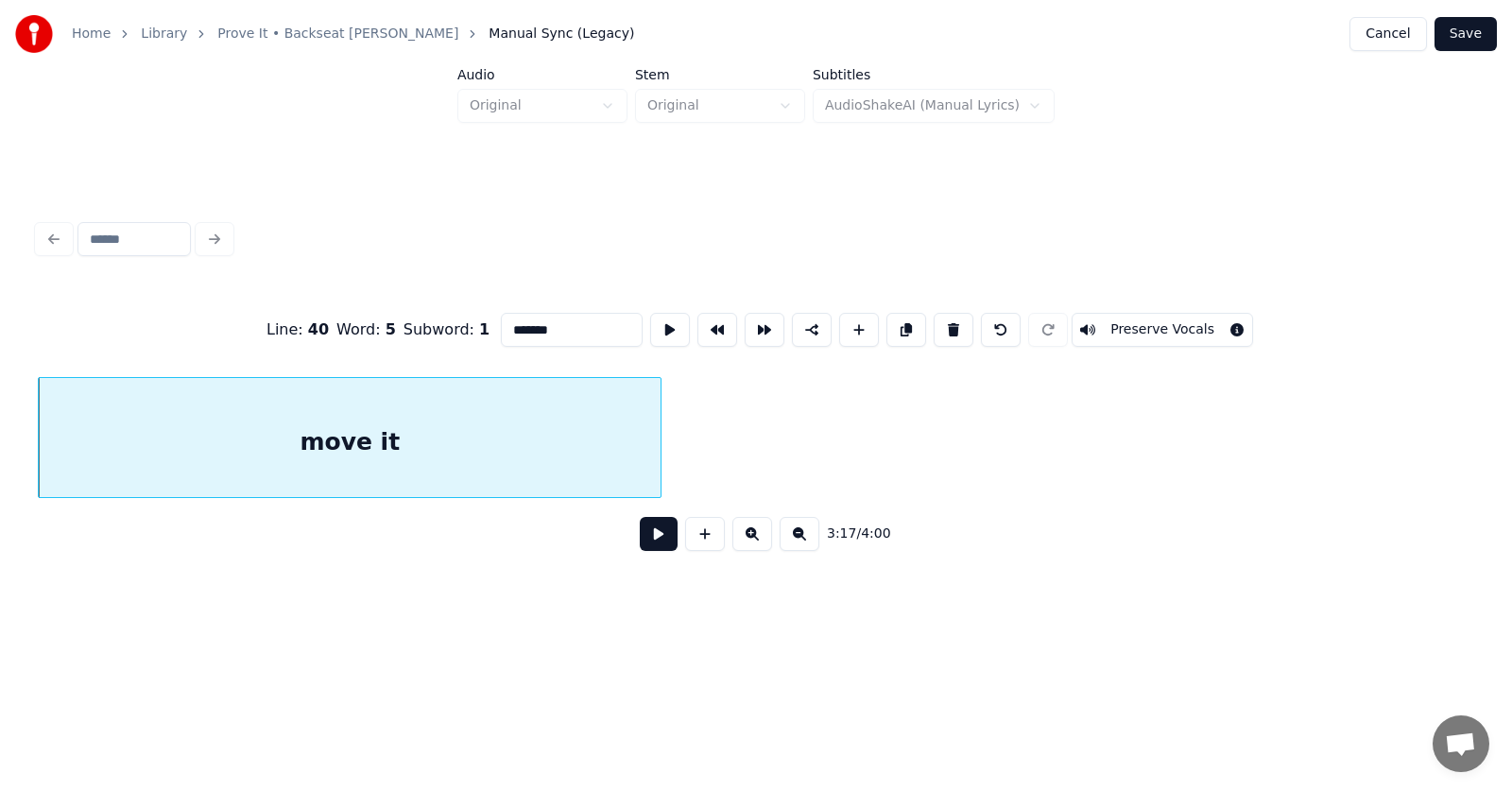
click at [659, 537] on button at bounding box center [659, 534] width 38 height 34
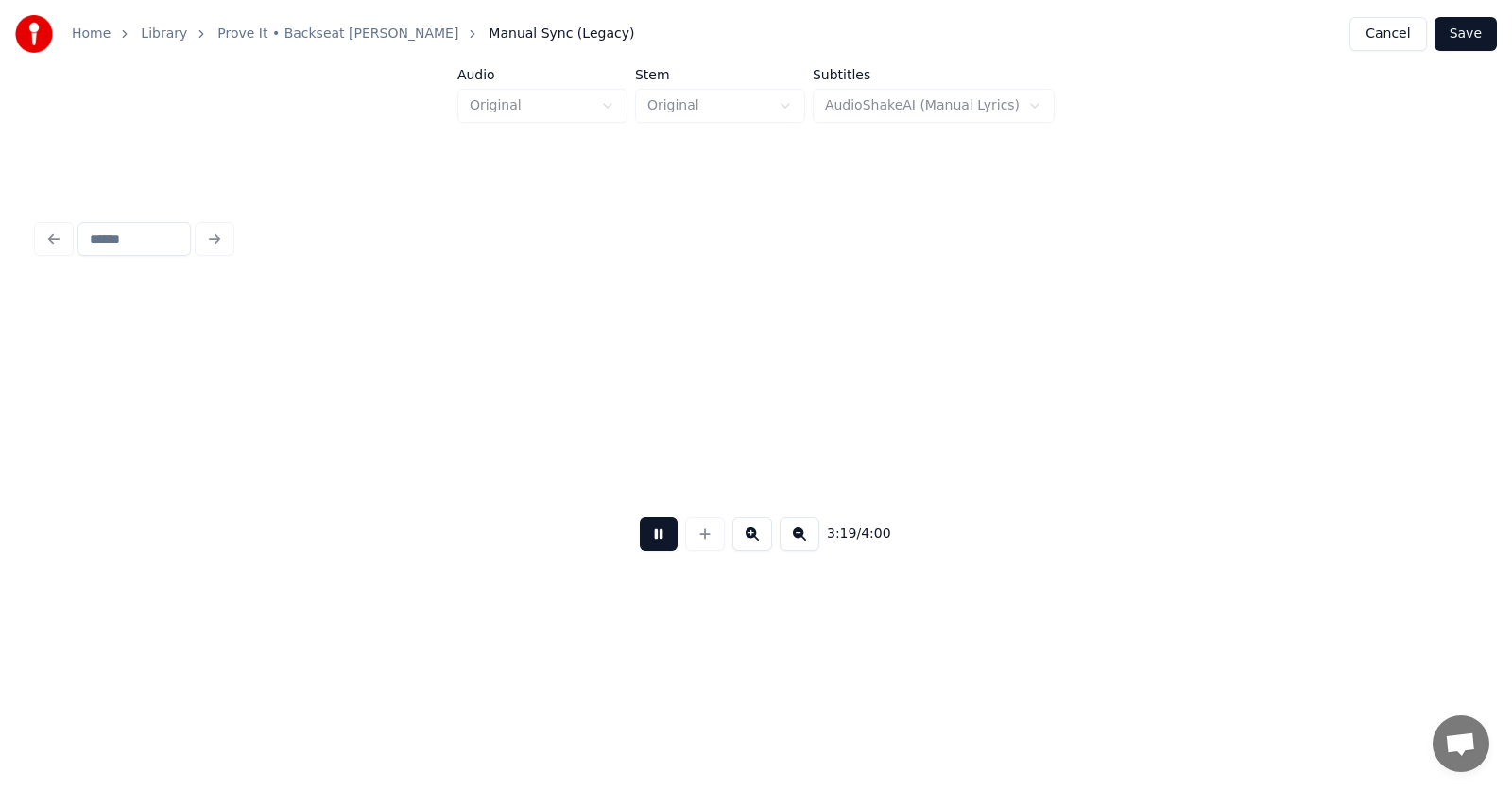
scroll to position [0, 141164]
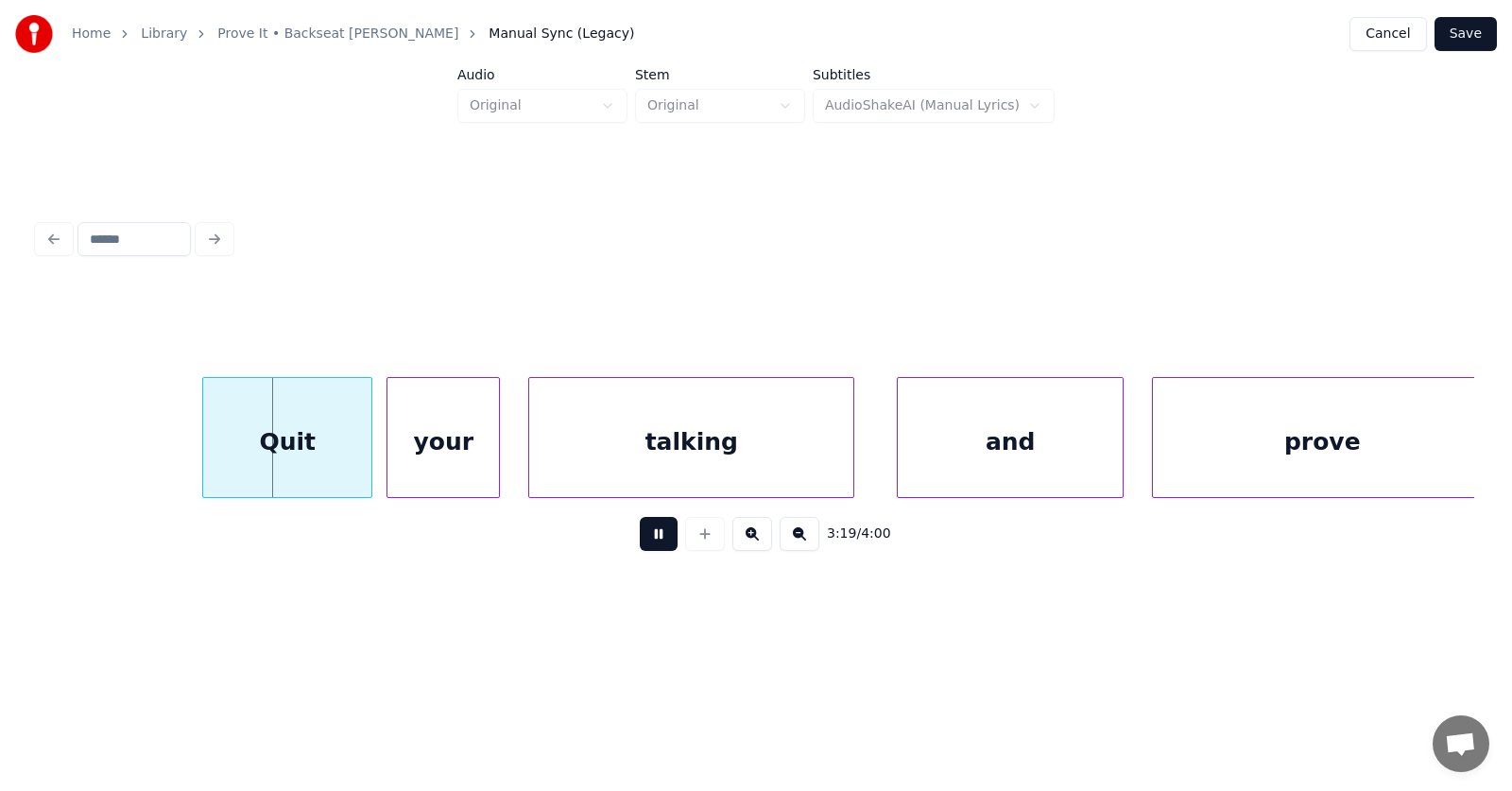
click at [652, 547] on button at bounding box center [659, 534] width 38 height 34
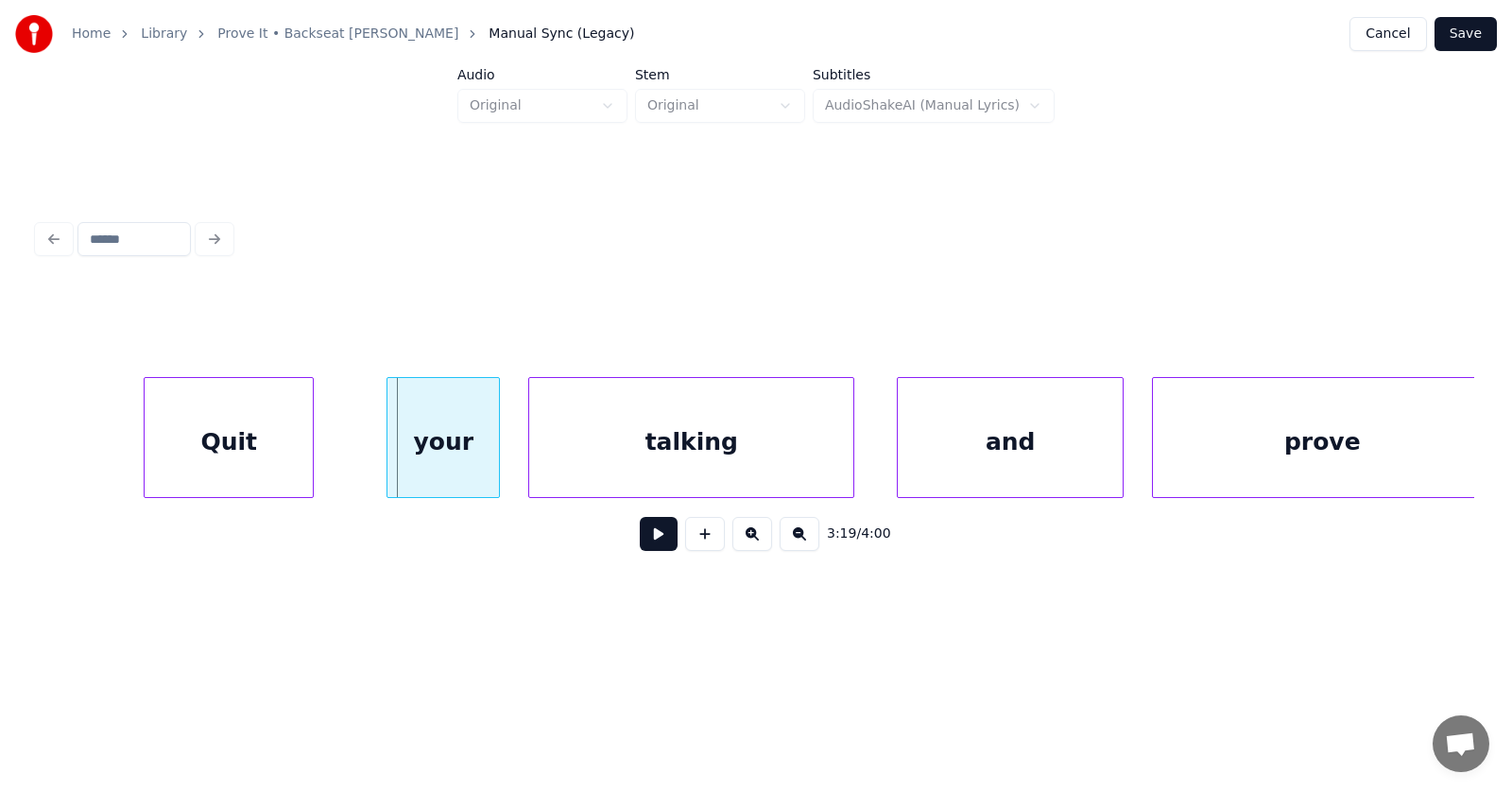
click at [256, 456] on div "Quit" at bounding box center [228, 442] width 168 height 129
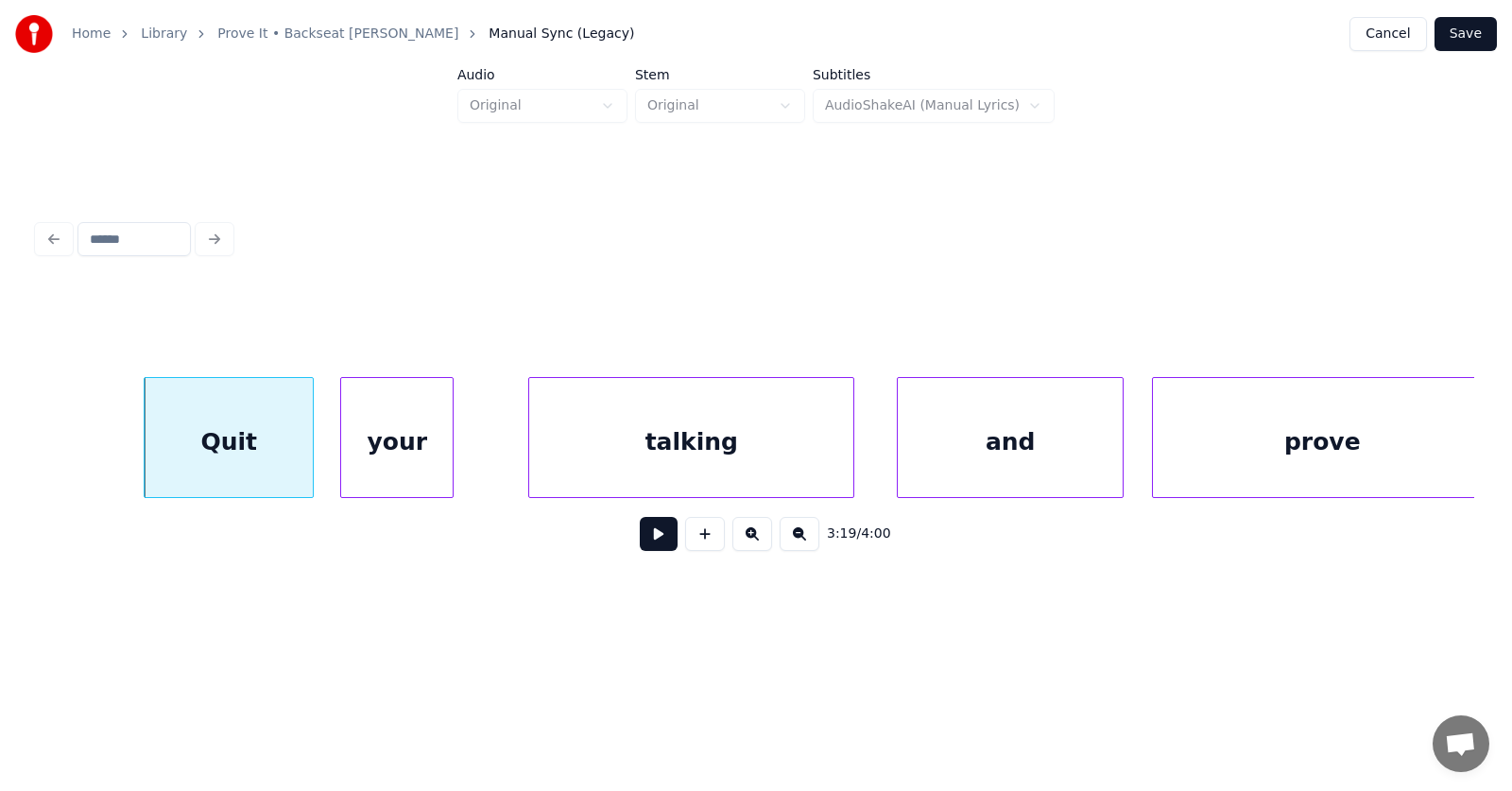
click at [392, 459] on div "your" at bounding box center [398, 442] width 112 height 129
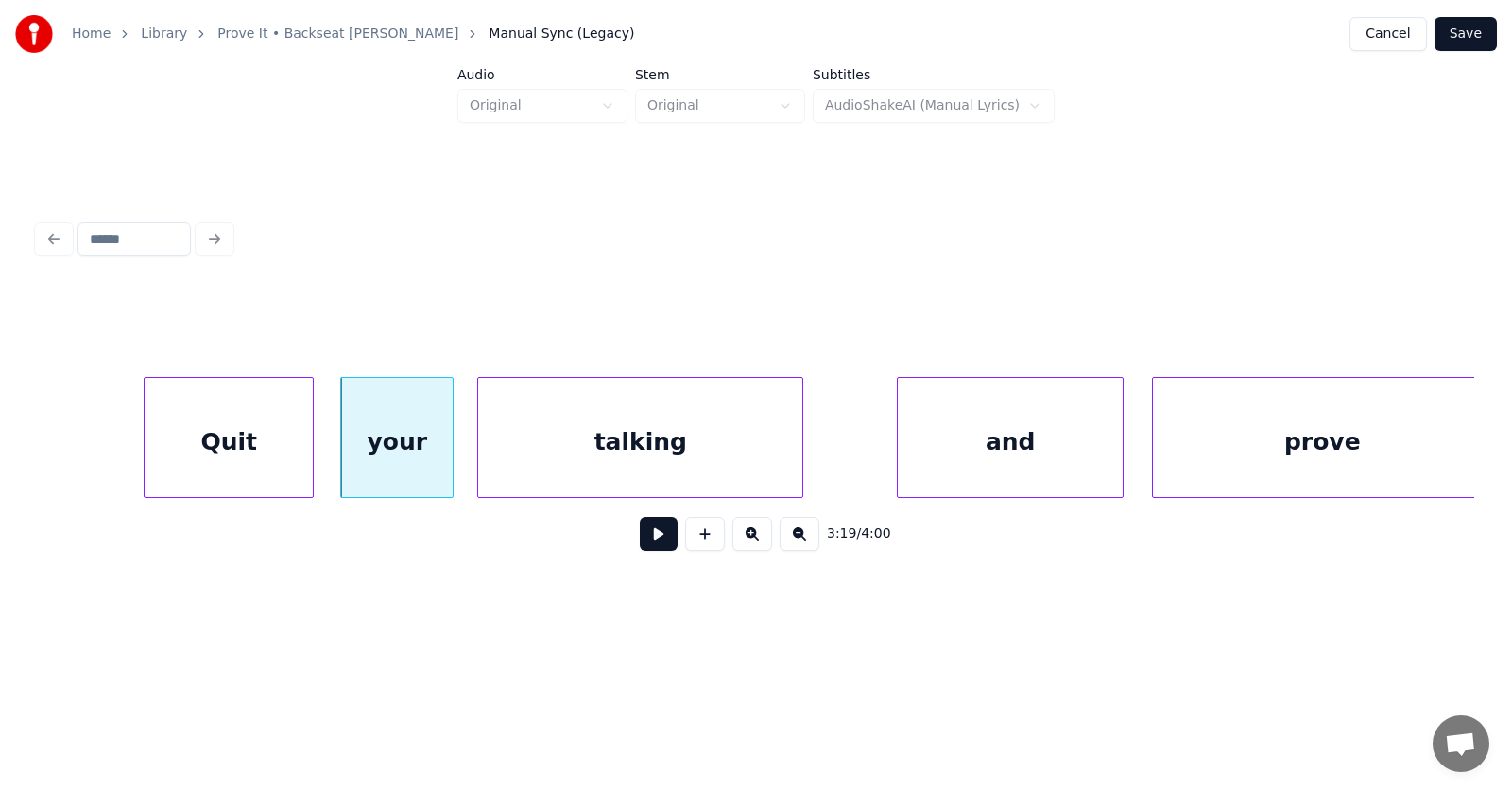
click at [546, 455] on div "talking" at bounding box center [640, 442] width 324 height 129
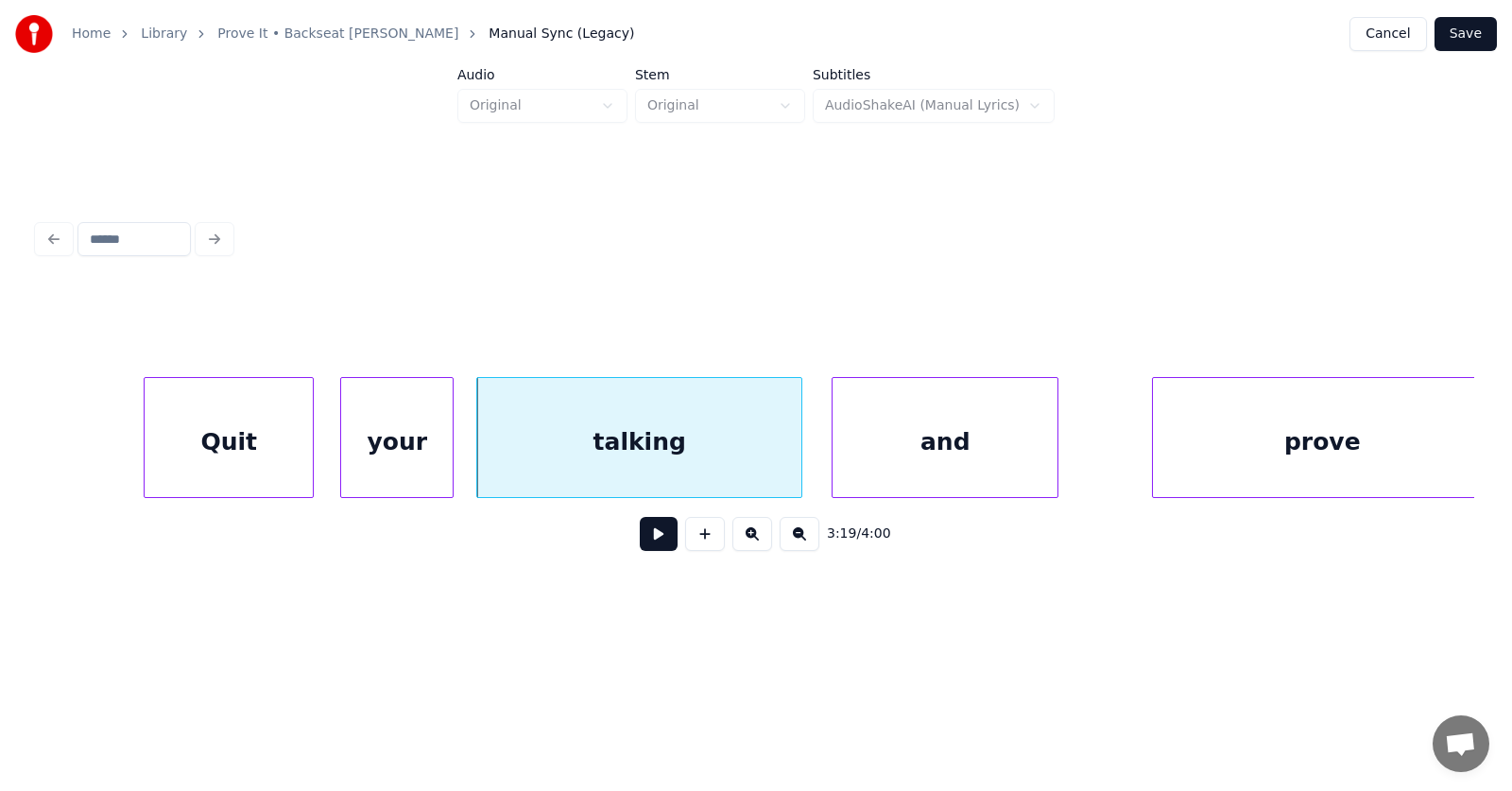
click at [891, 463] on div "and" at bounding box center [945, 442] width 225 height 129
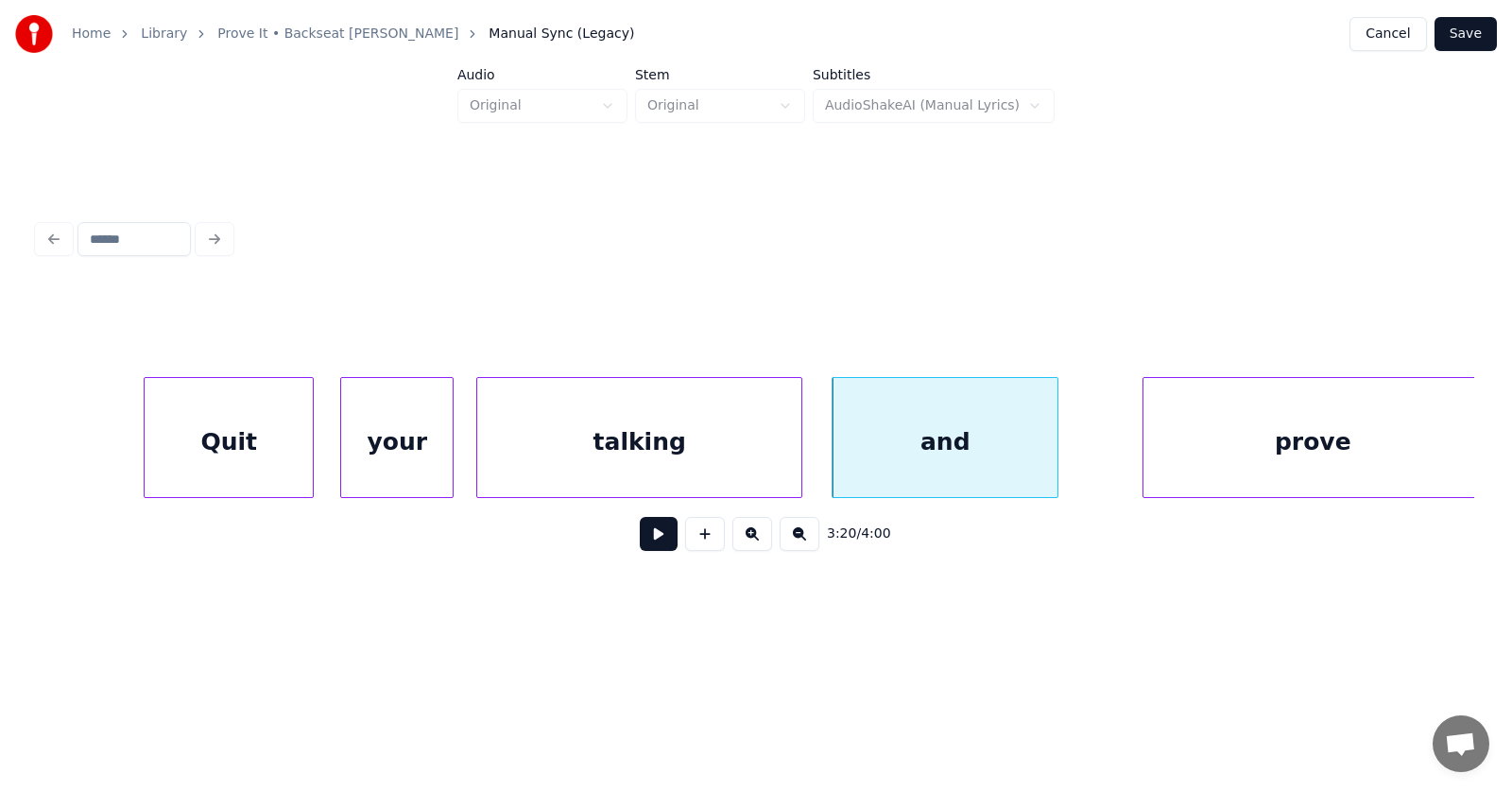
scroll to position [0, 141178]
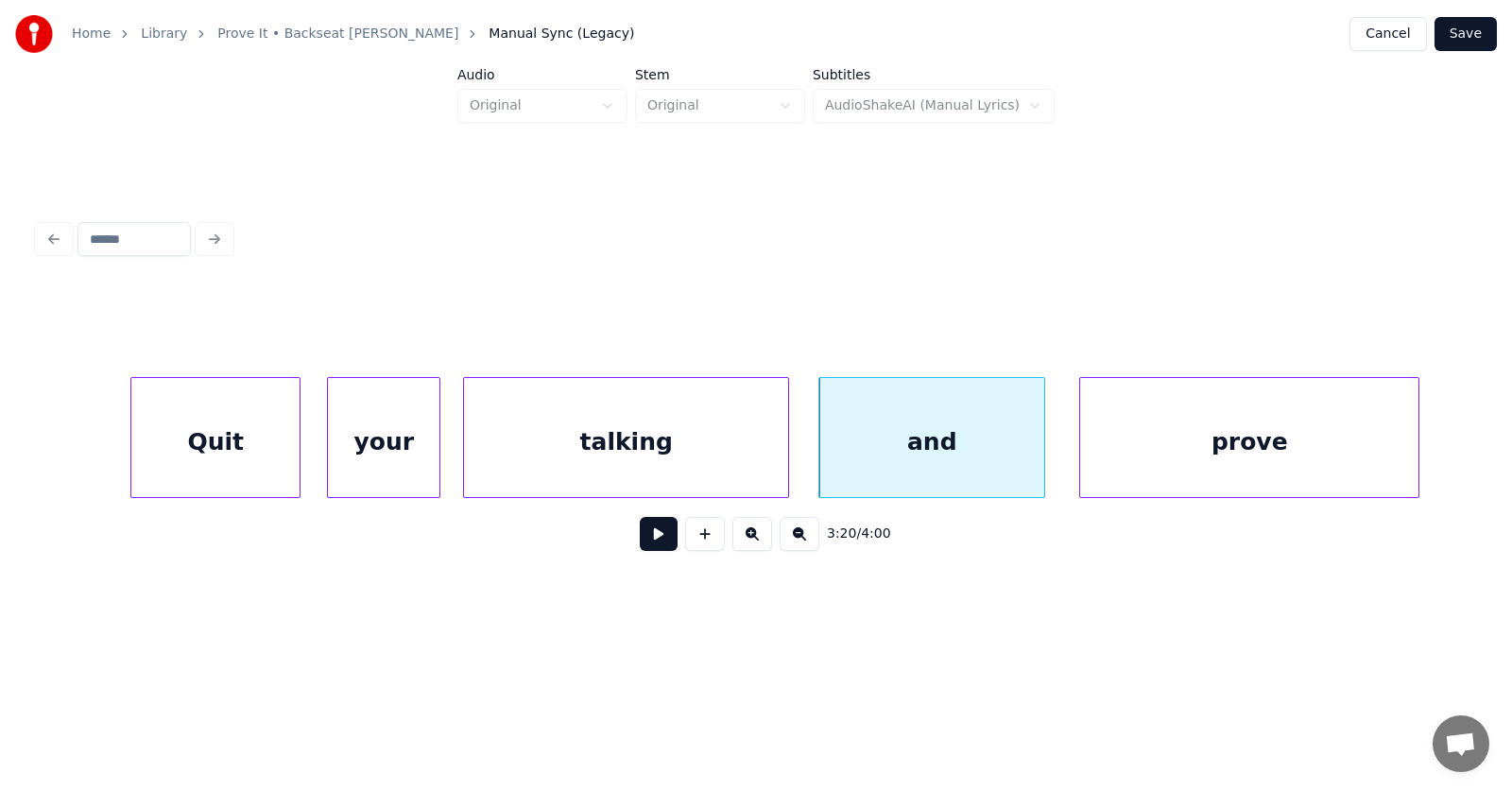
click at [1207, 447] on div "prove" at bounding box center [1249, 442] width 339 height 129
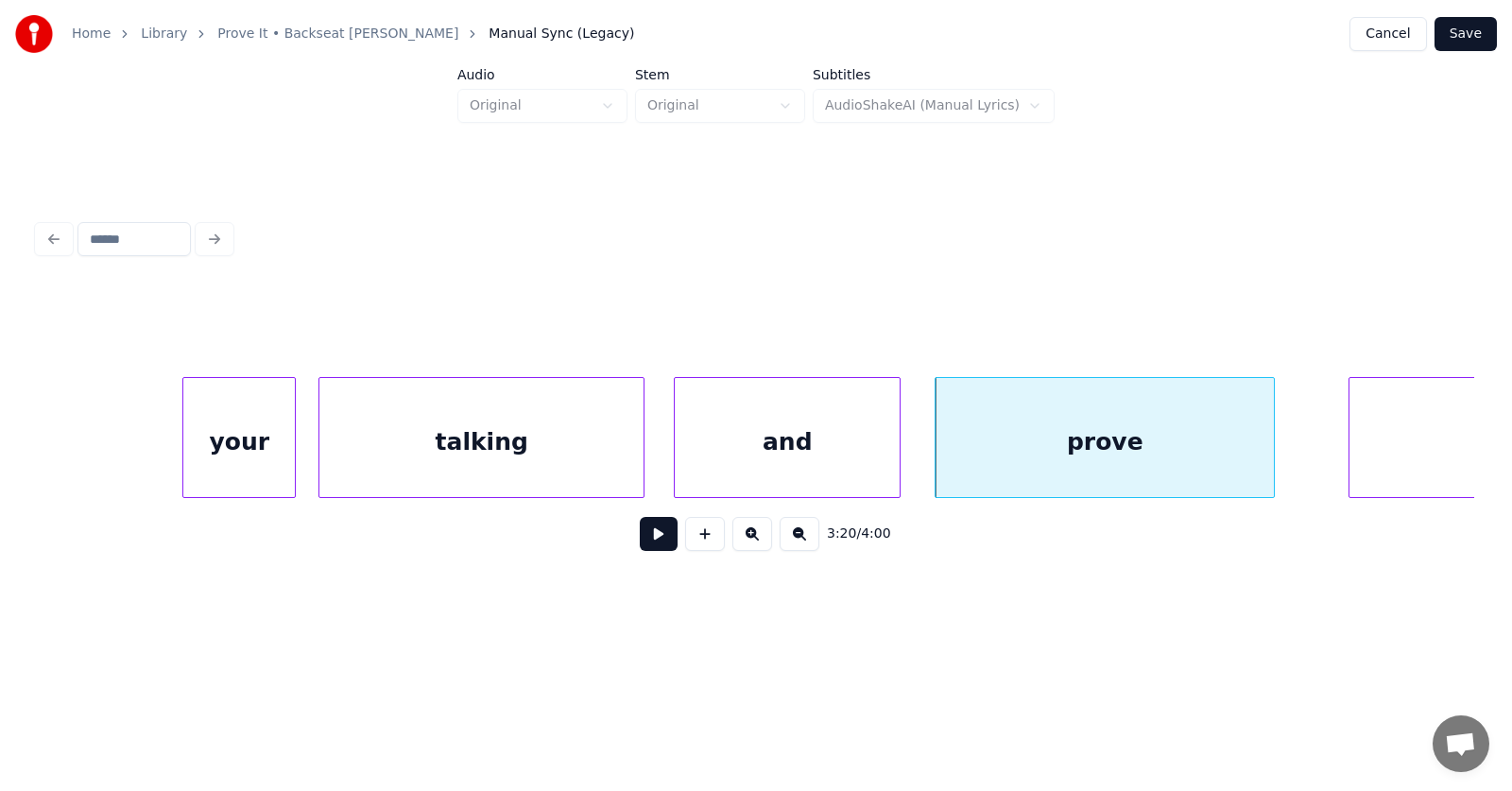
scroll to position [0, 141667]
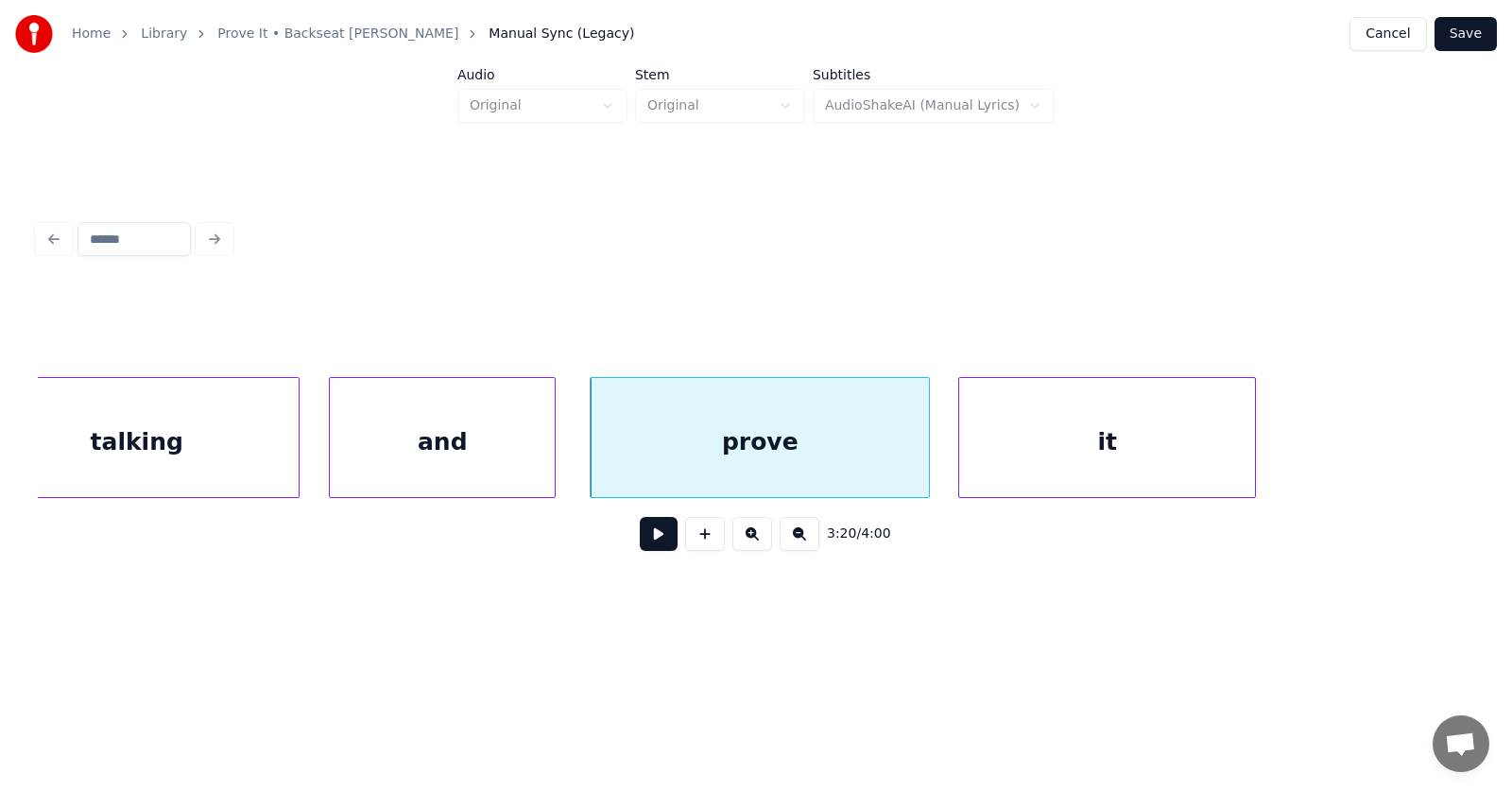
click at [1053, 464] on div "it" at bounding box center [1107, 442] width 296 height 129
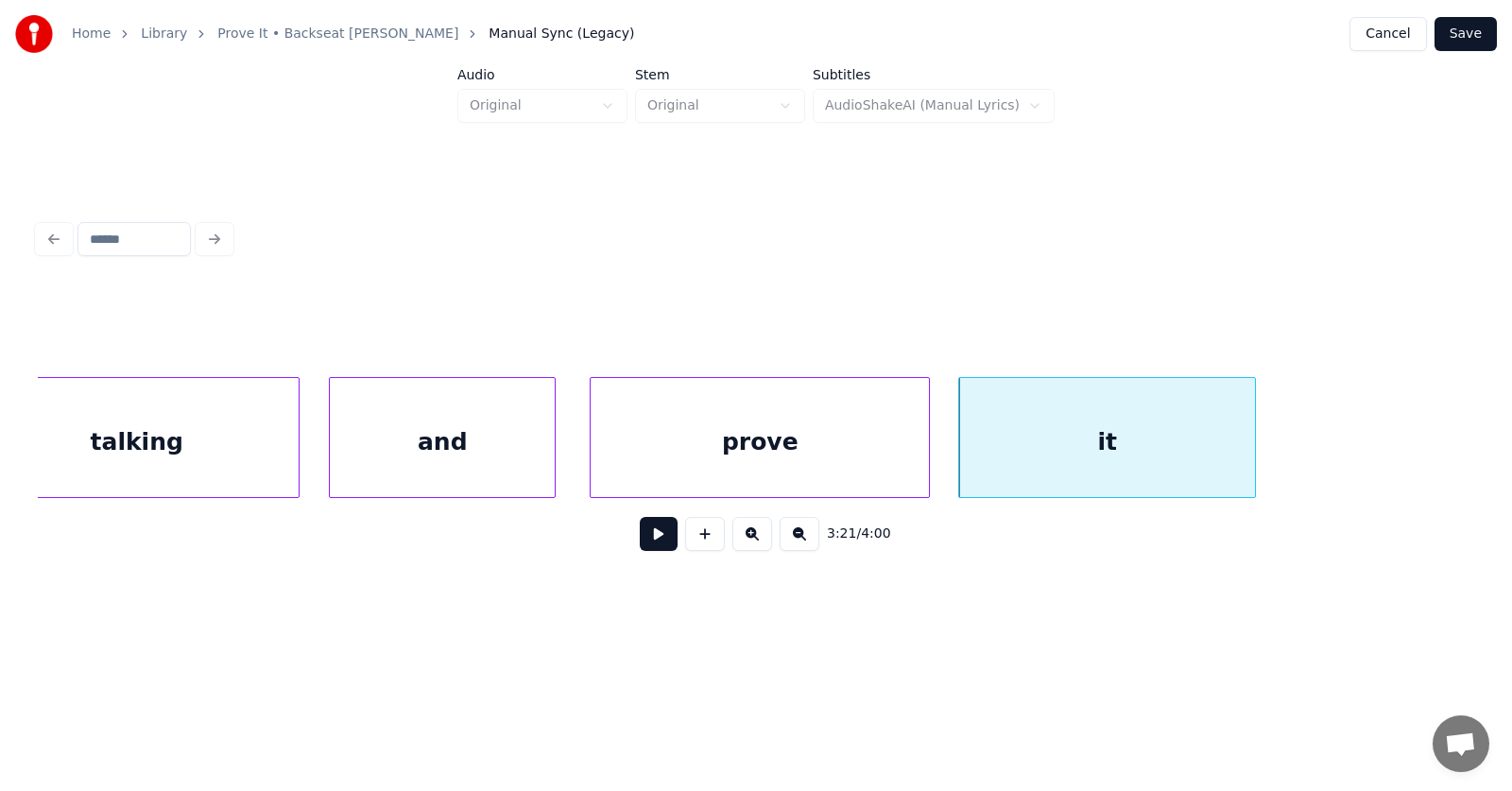
click at [800, 461] on div "prove" at bounding box center [760, 442] width 339 height 129
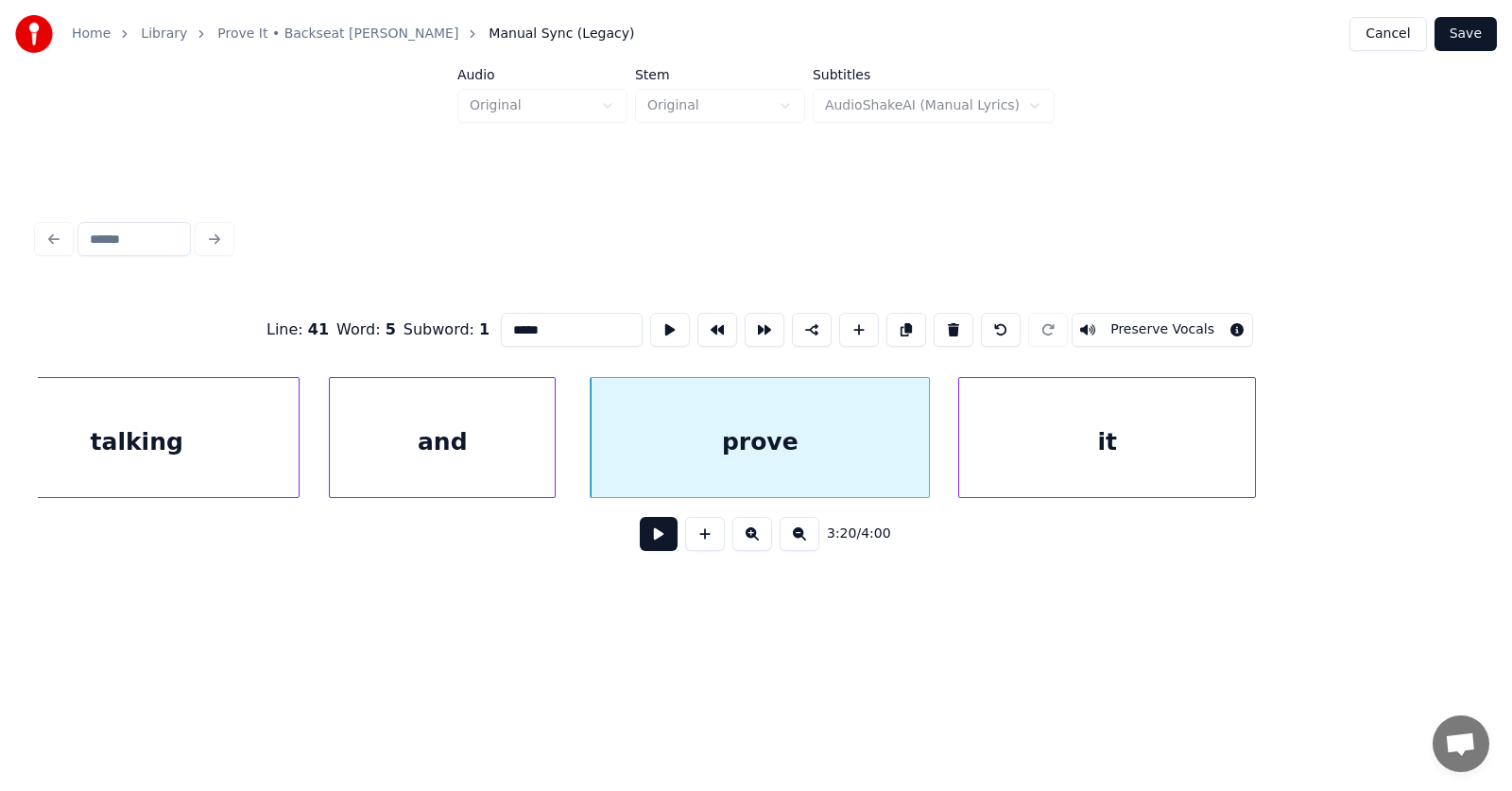
click at [642, 537] on button at bounding box center [659, 534] width 38 height 34
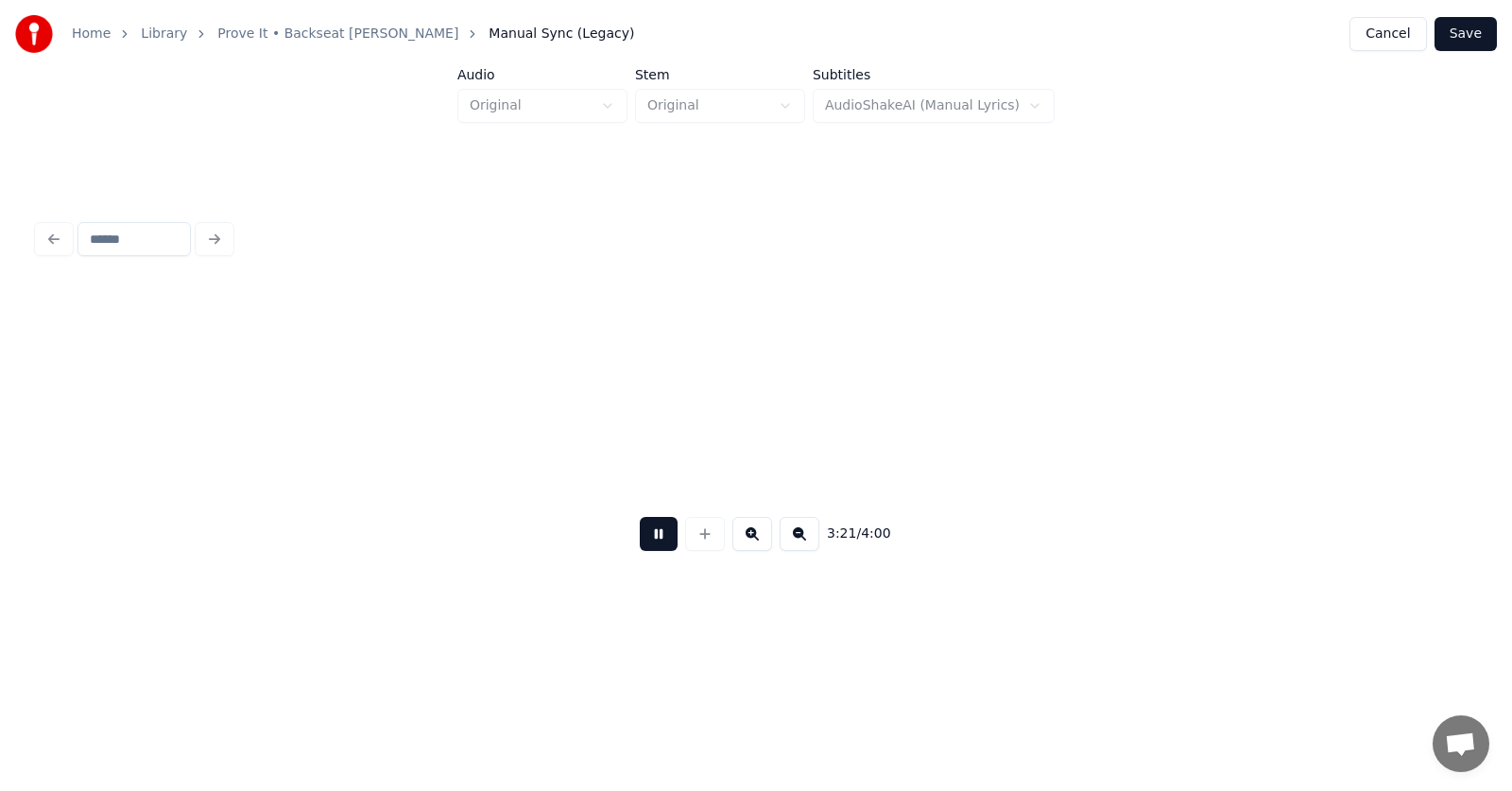
scroll to position [0, 143112]
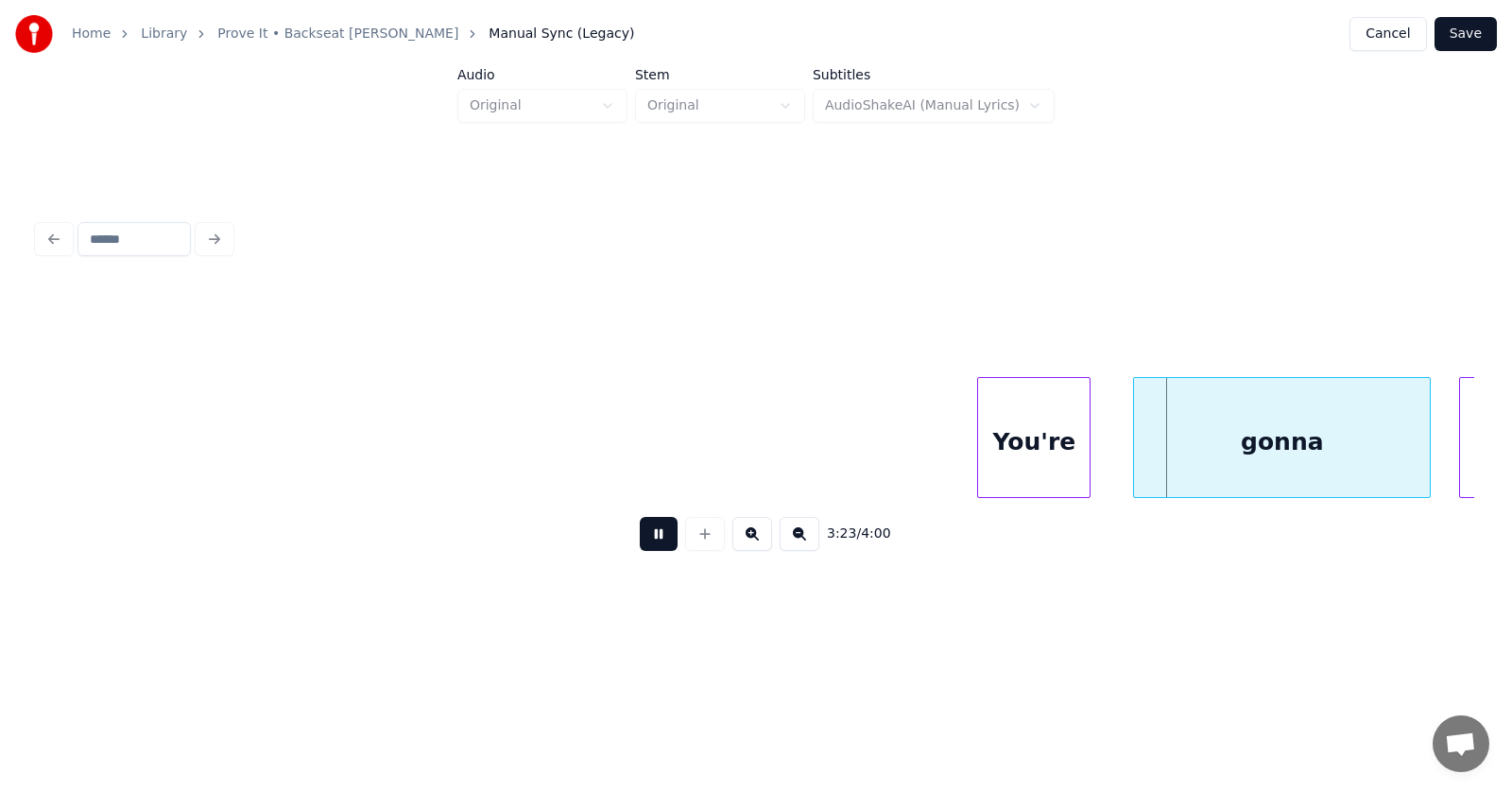
click at [642, 537] on button at bounding box center [659, 534] width 38 height 34
click at [961, 459] on div "You're" at bounding box center [973, 442] width 112 height 129
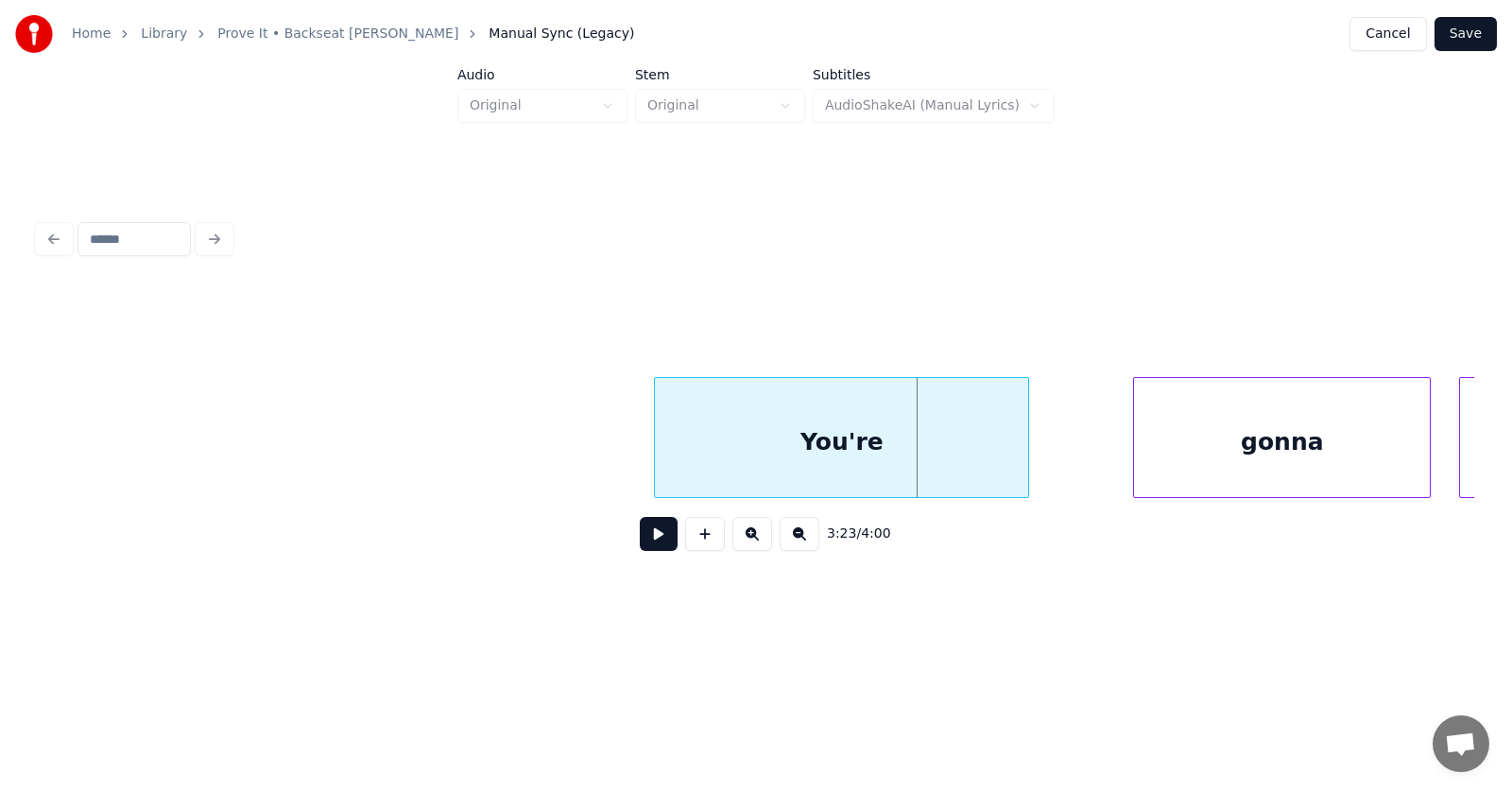
click at [656, 465] on div at bounding box center [658, 437] width 6 height 119
click at [739, 444] on div "You're" at bounding box center [841, 442] width 373 height 129
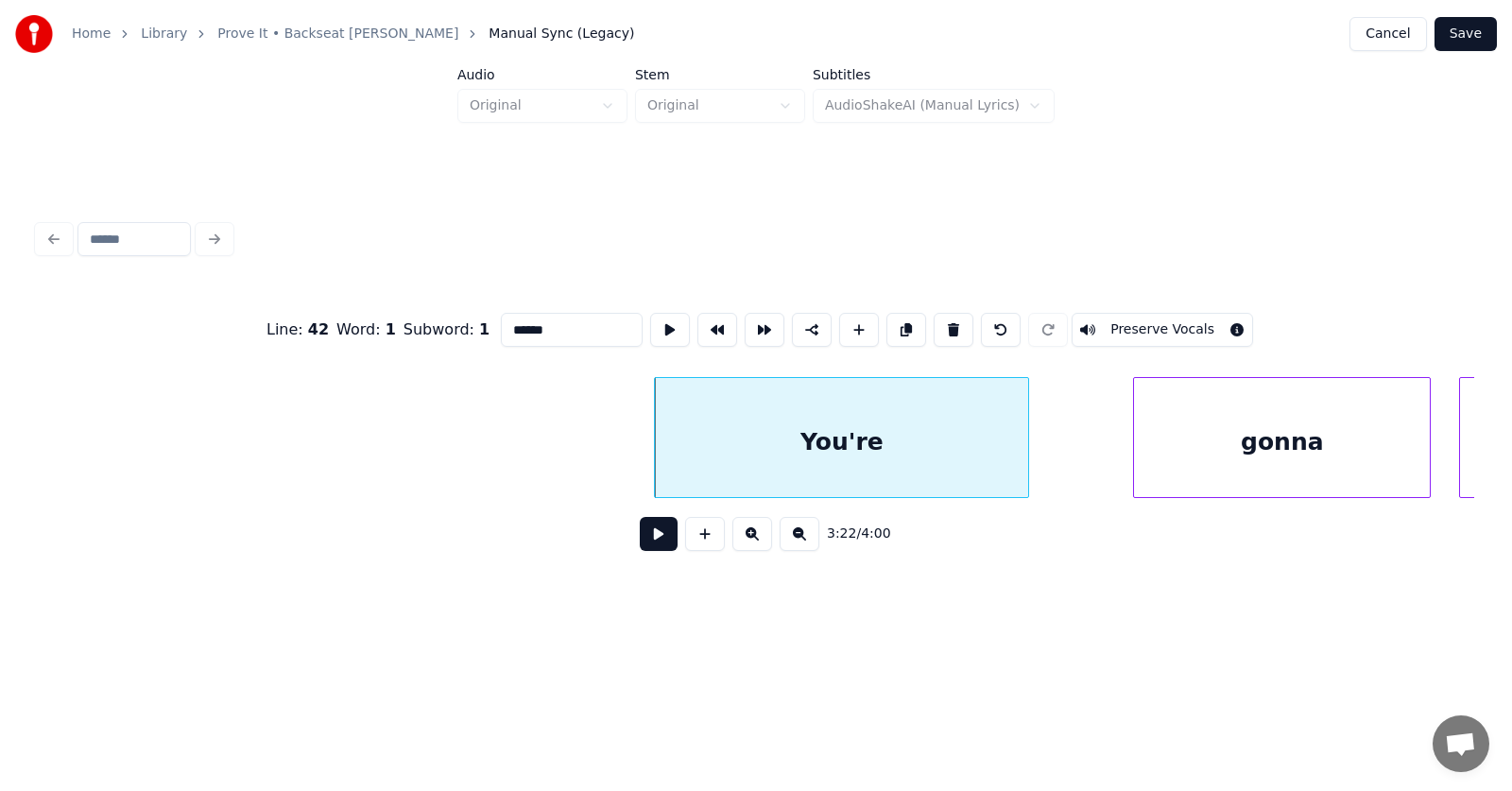
click at [501, 315] on input "******" at bounding box center [571, 330] width 141 height 34
click at [1198, 445] on div "gonna" at bounding box center [1238, 442] width 296 height 129
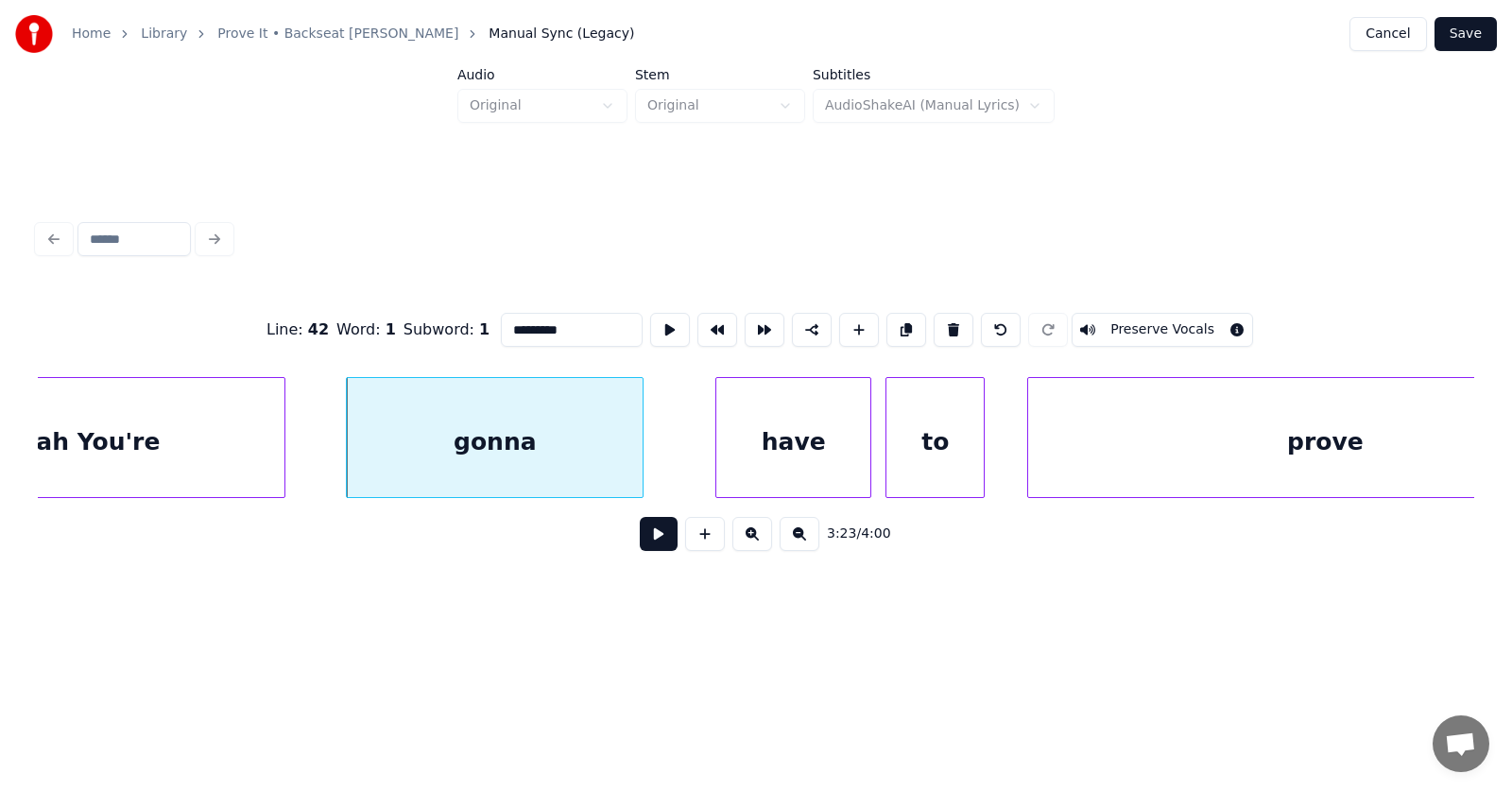
scroll to position [0, 143971]
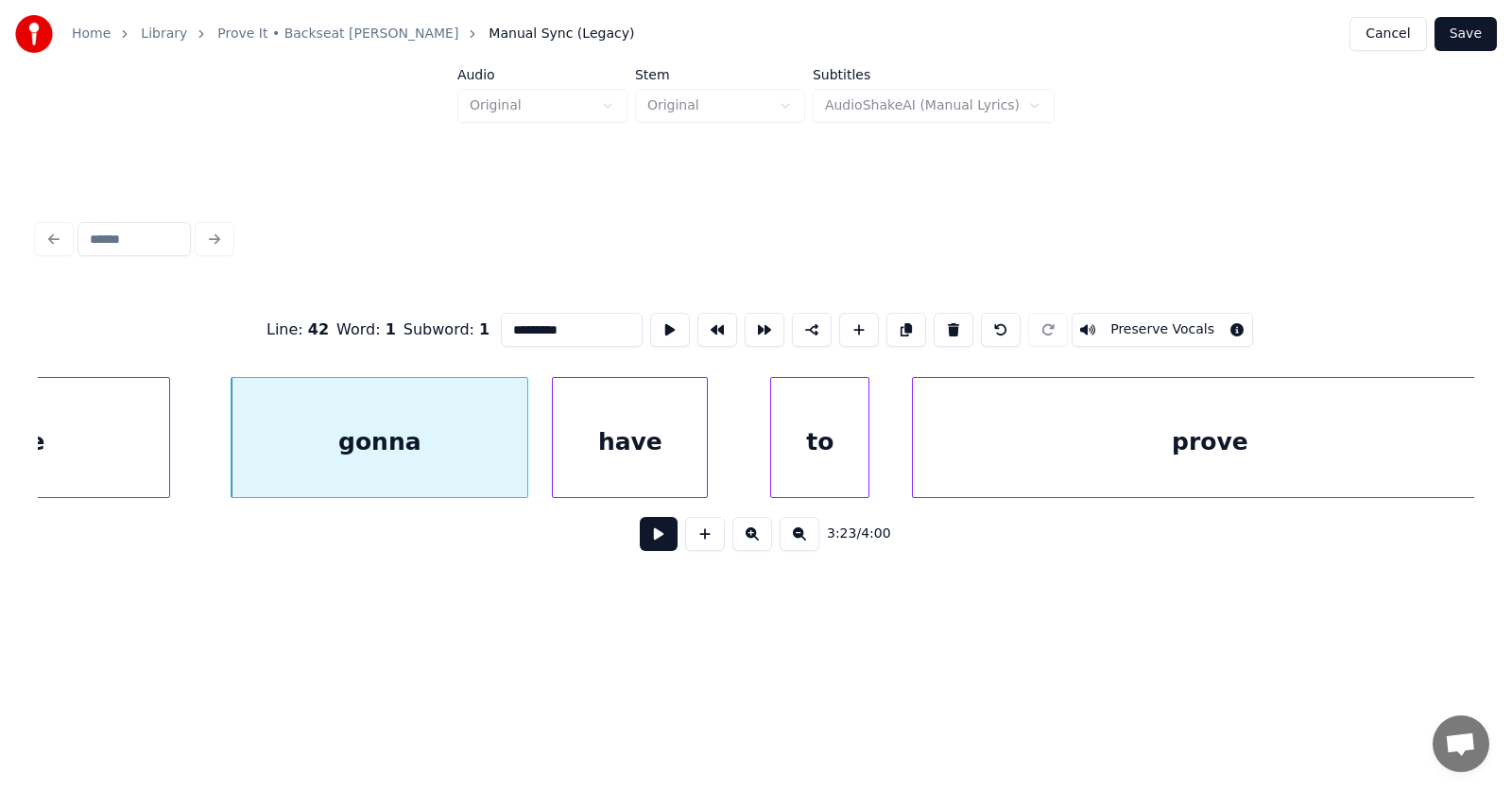
click at [650, 456] on div "have" at bounding box center [629, 442] width 154 height 129
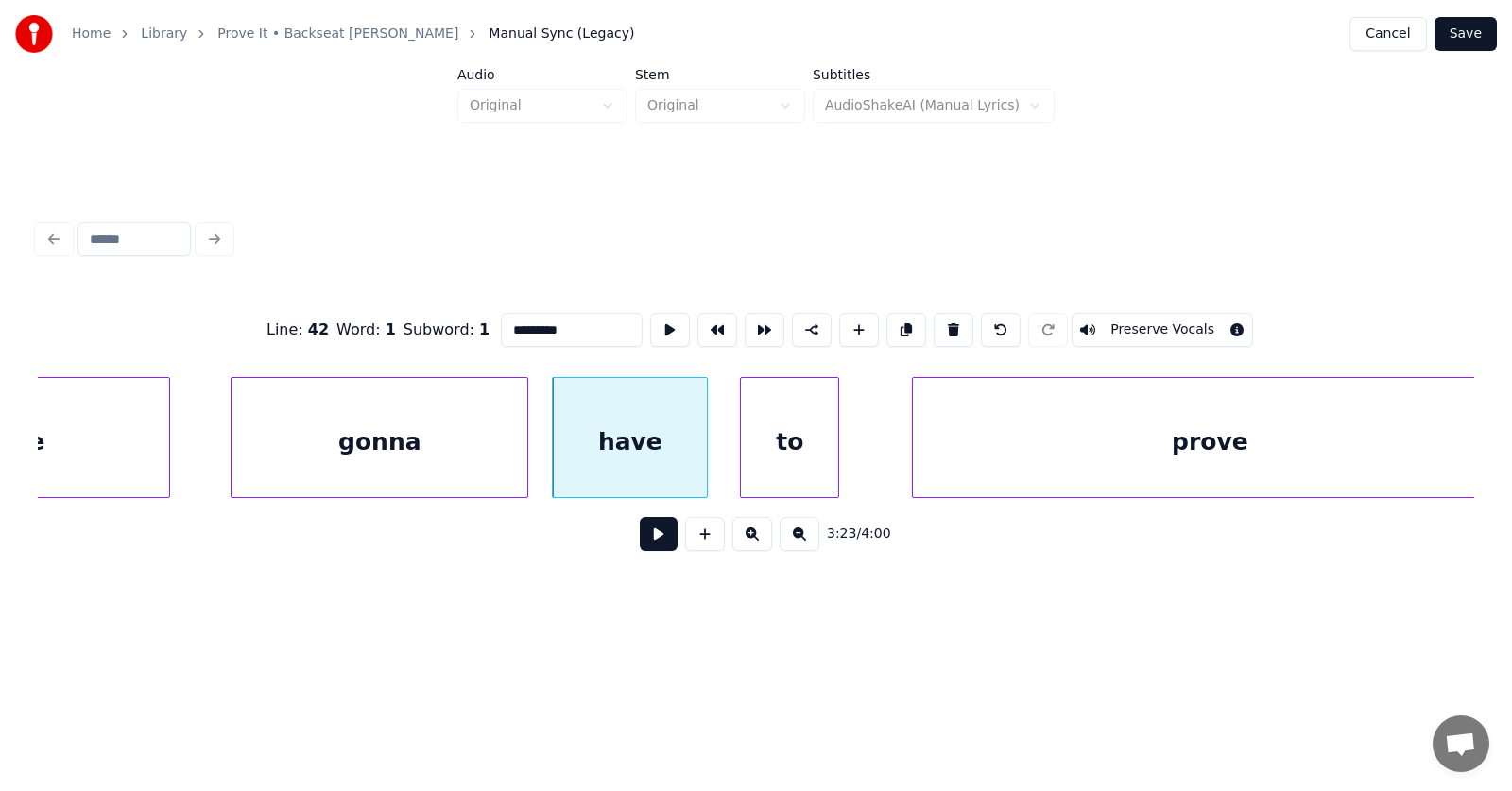
click at [769, 460] on div "to" at bounding box center [789, 442] width 97 height 129
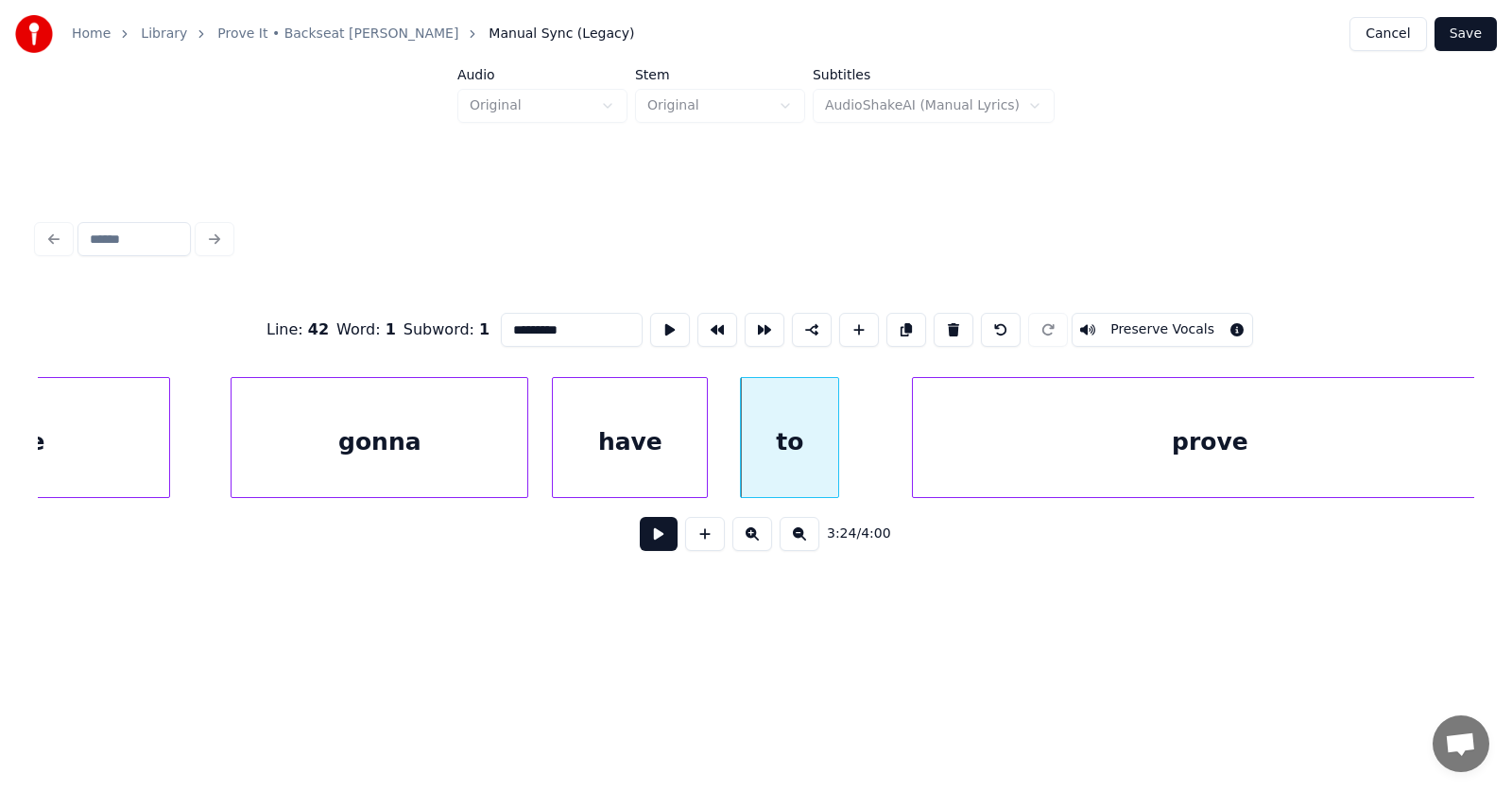
scroll to position [0, 144000]
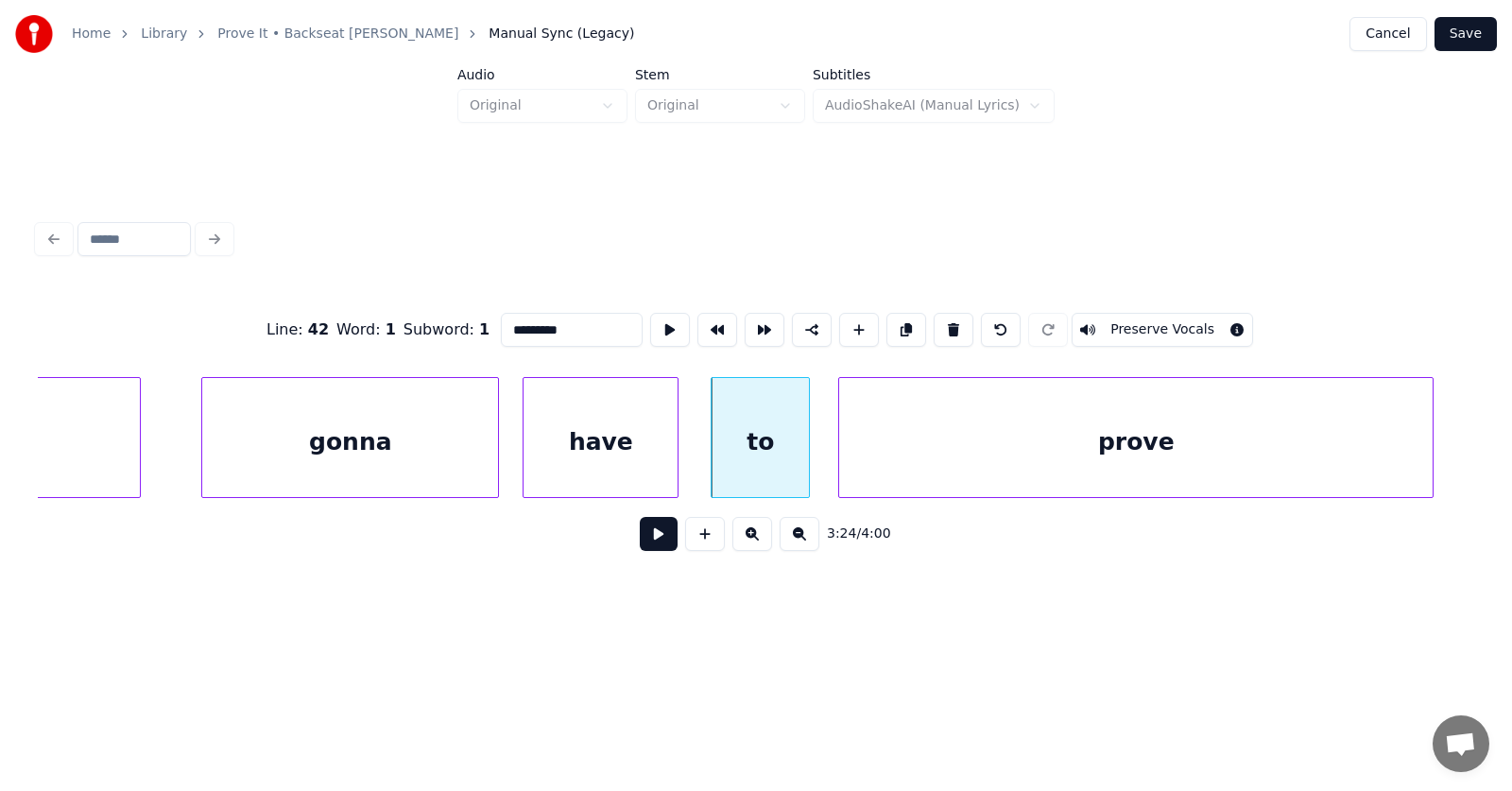
click at [982, 466] on div "prove" at bounding box center [1136, 442] width 594 height 129
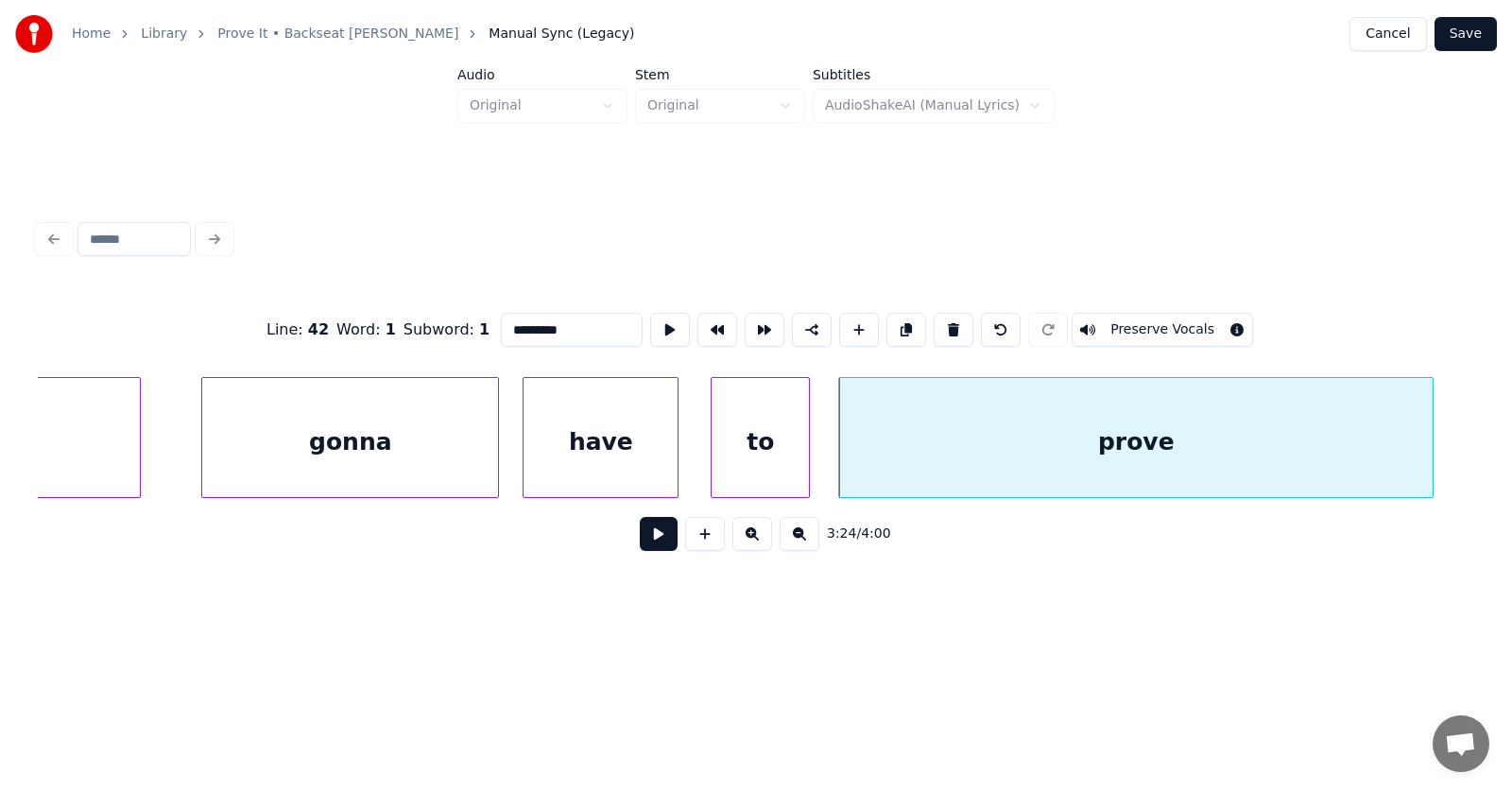
click at [1084, 450] on div "prove" at bounding box center [1136, 442] width 594 height 129
click at [650, 322] on button at bounding box center [670, 330] width 39 height 34
click at [532, 333] on input "*****" at bounding box center [571, 330] width 141 height 34
type input "********"
click at [653, 544] on button at bounding box center [659, 534] width 38 height 34
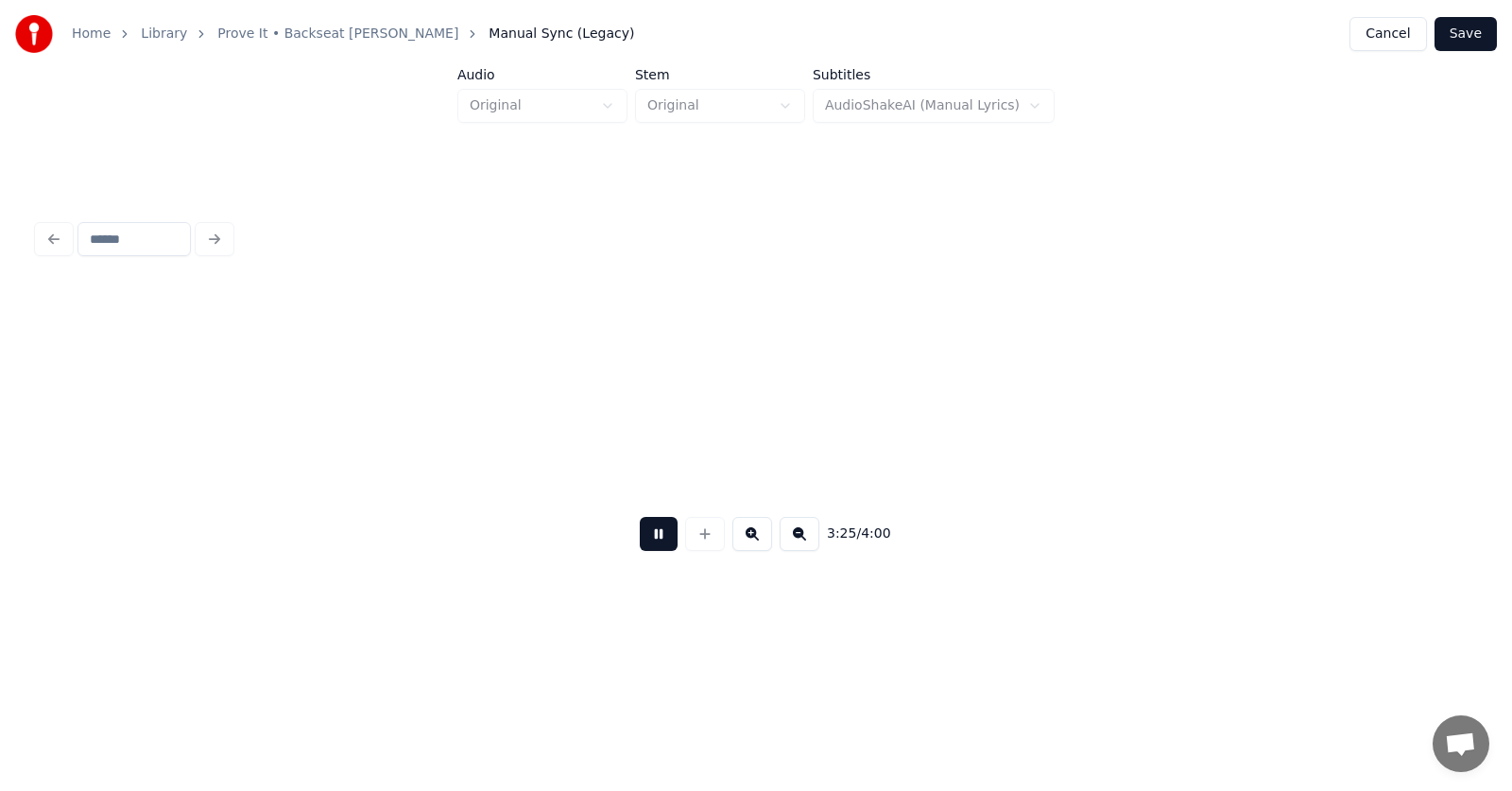
scroll to position [0, 145443]
click at [654, 541] on button at bounding box center [659, 534] width 38 height 34
click at [1269, 434] on div "it" at bounding box center [1283, 442] width 83 height 129
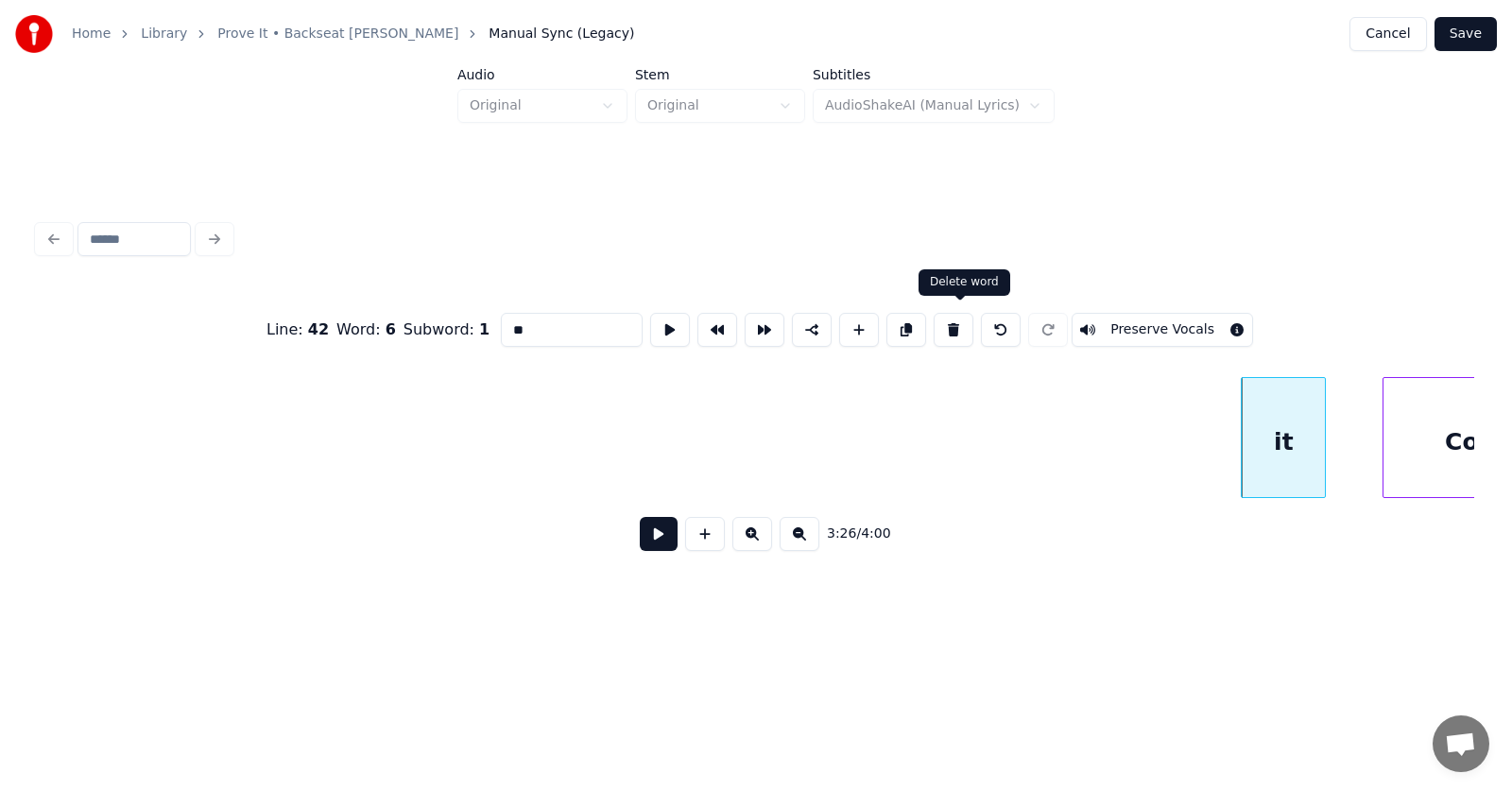
click at [961, 322] on button at bounding box center [953, 330] width 39 height 34
type input "****"
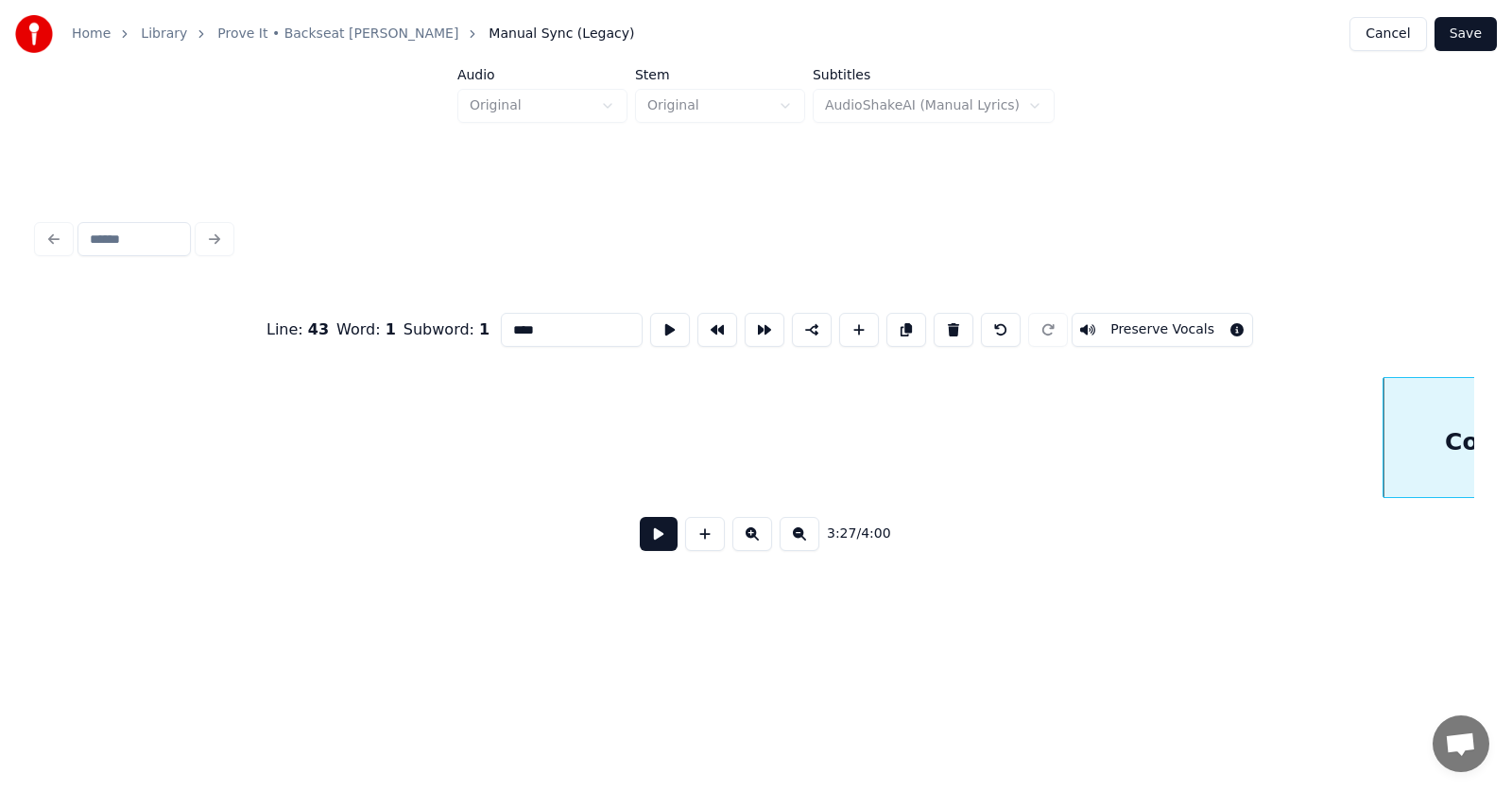
scroll to position [0, 145545]
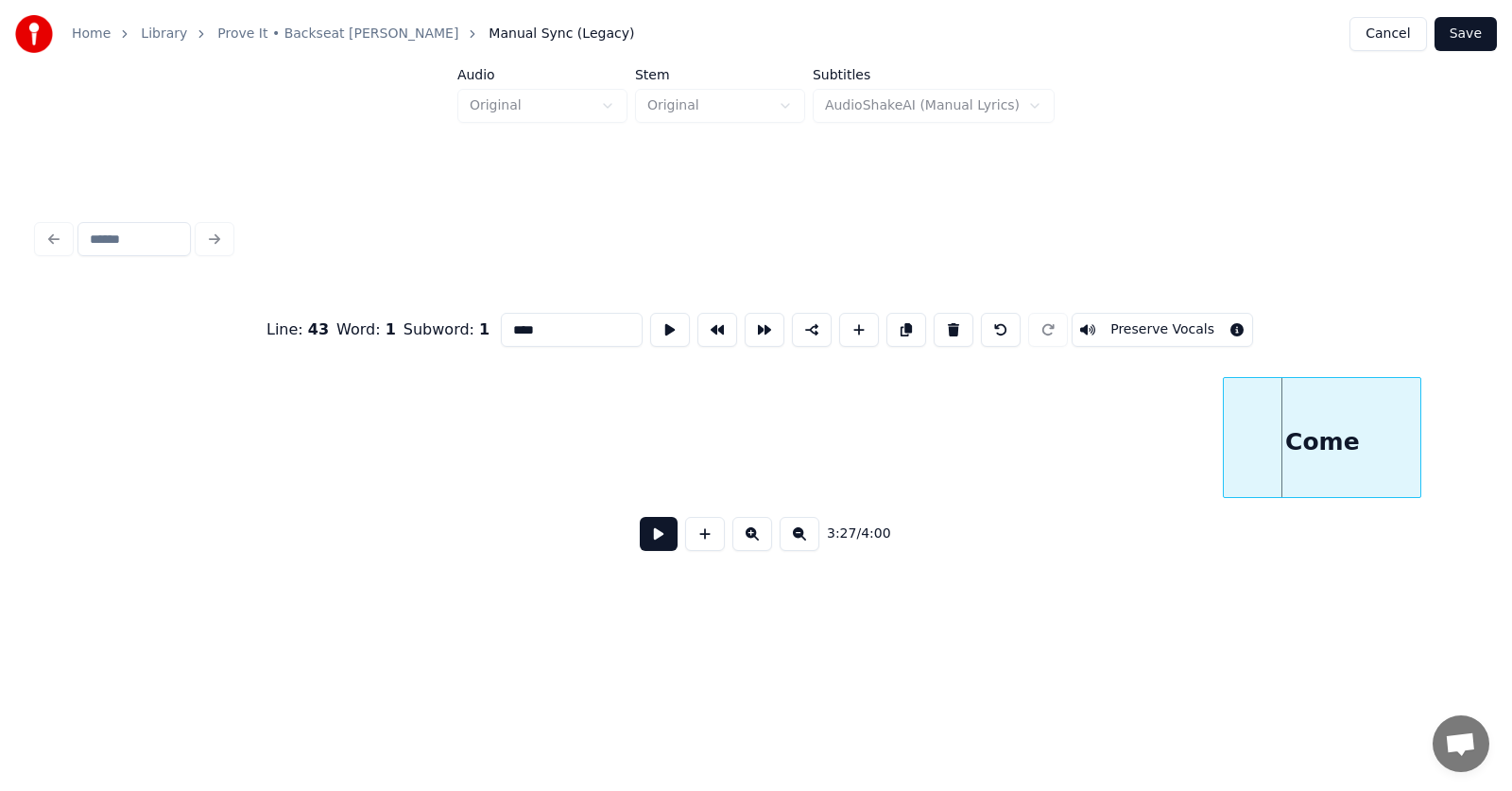
click at [1353, 441] on div "Come" at bounding box center [1323, 442] width 196 height 129
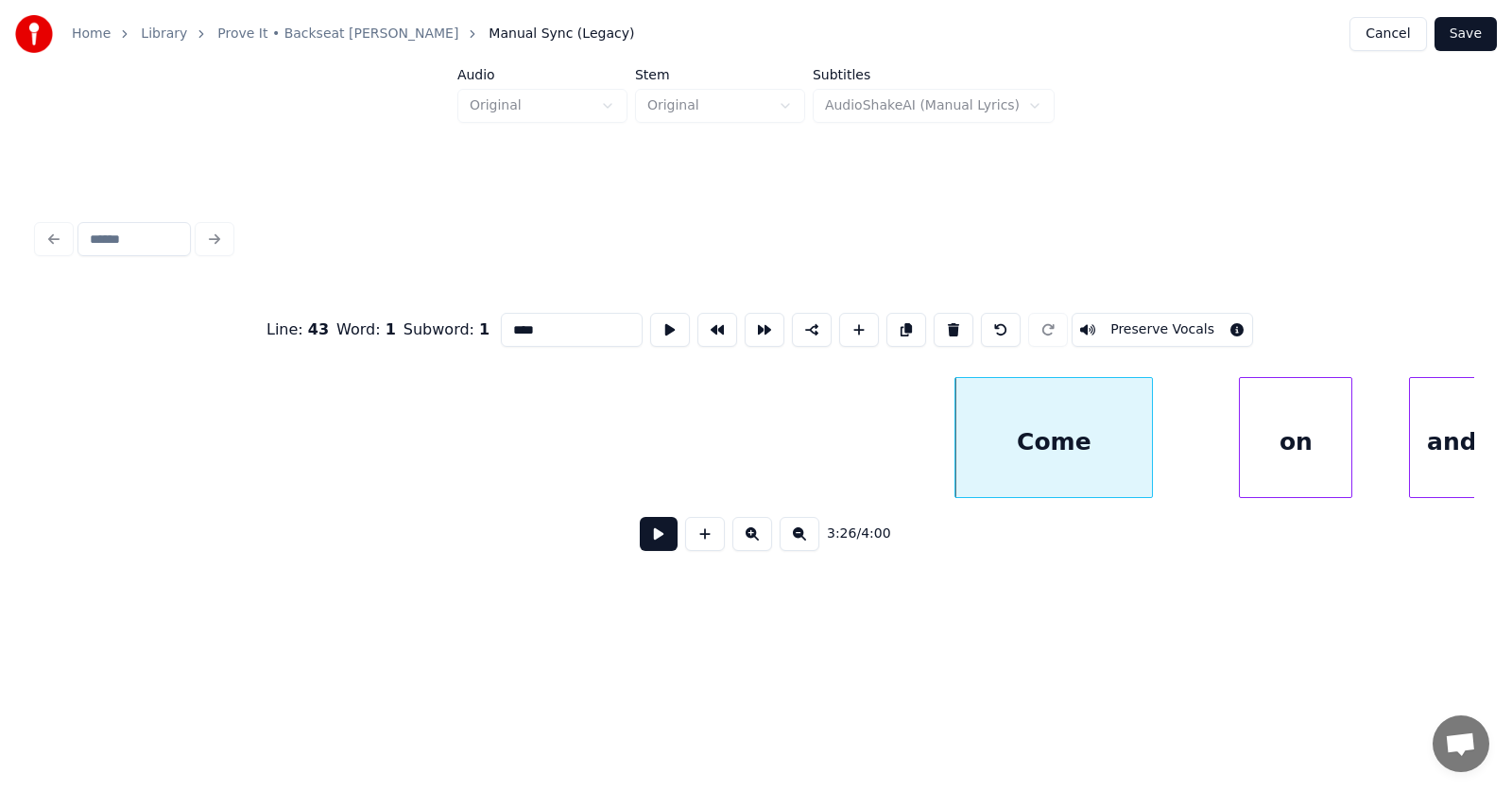
scroll to position [0, 146043]
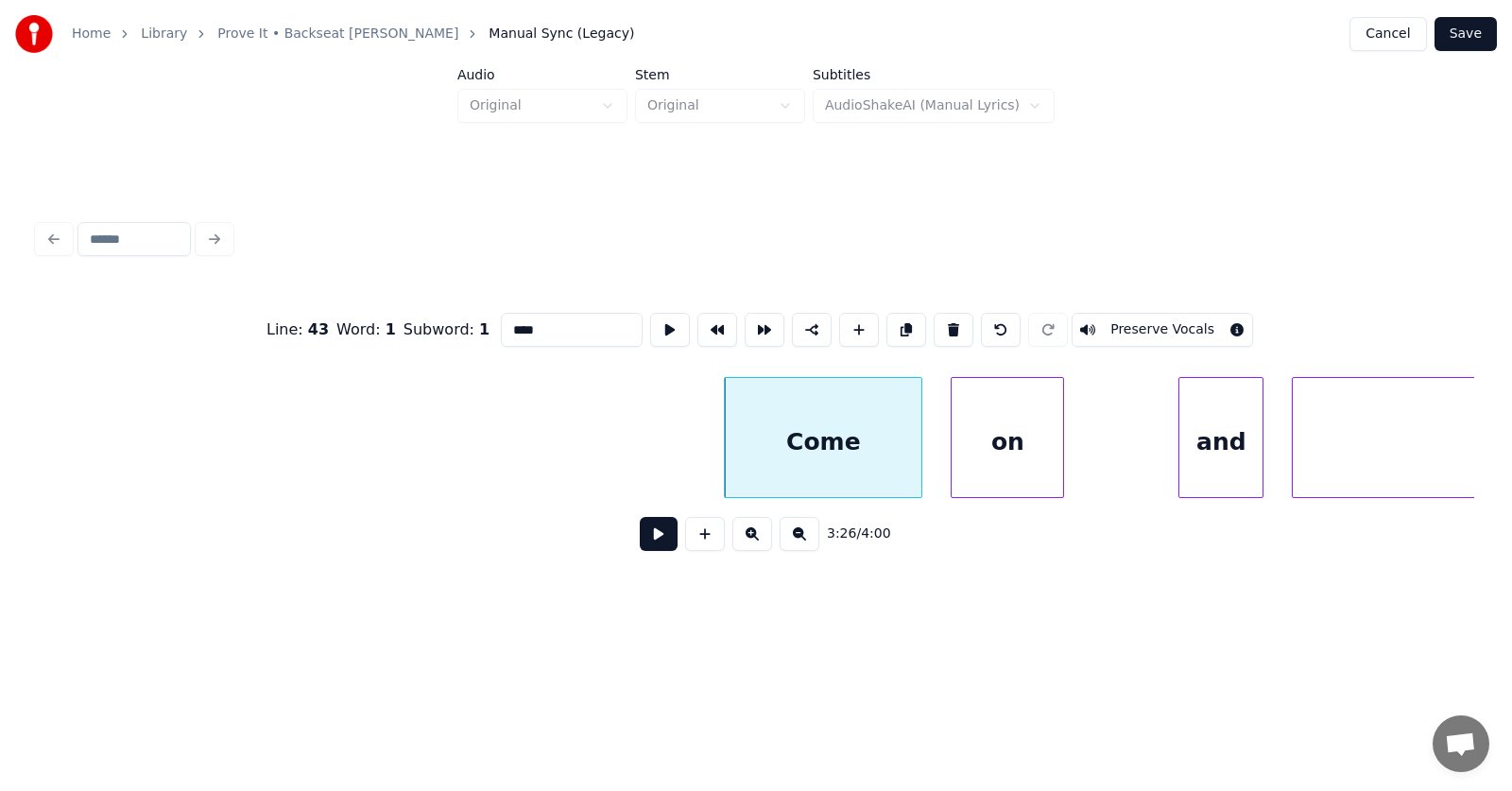
click at [989, 451] on div "on" at bounding box center [1008, 442] width 112 height 129
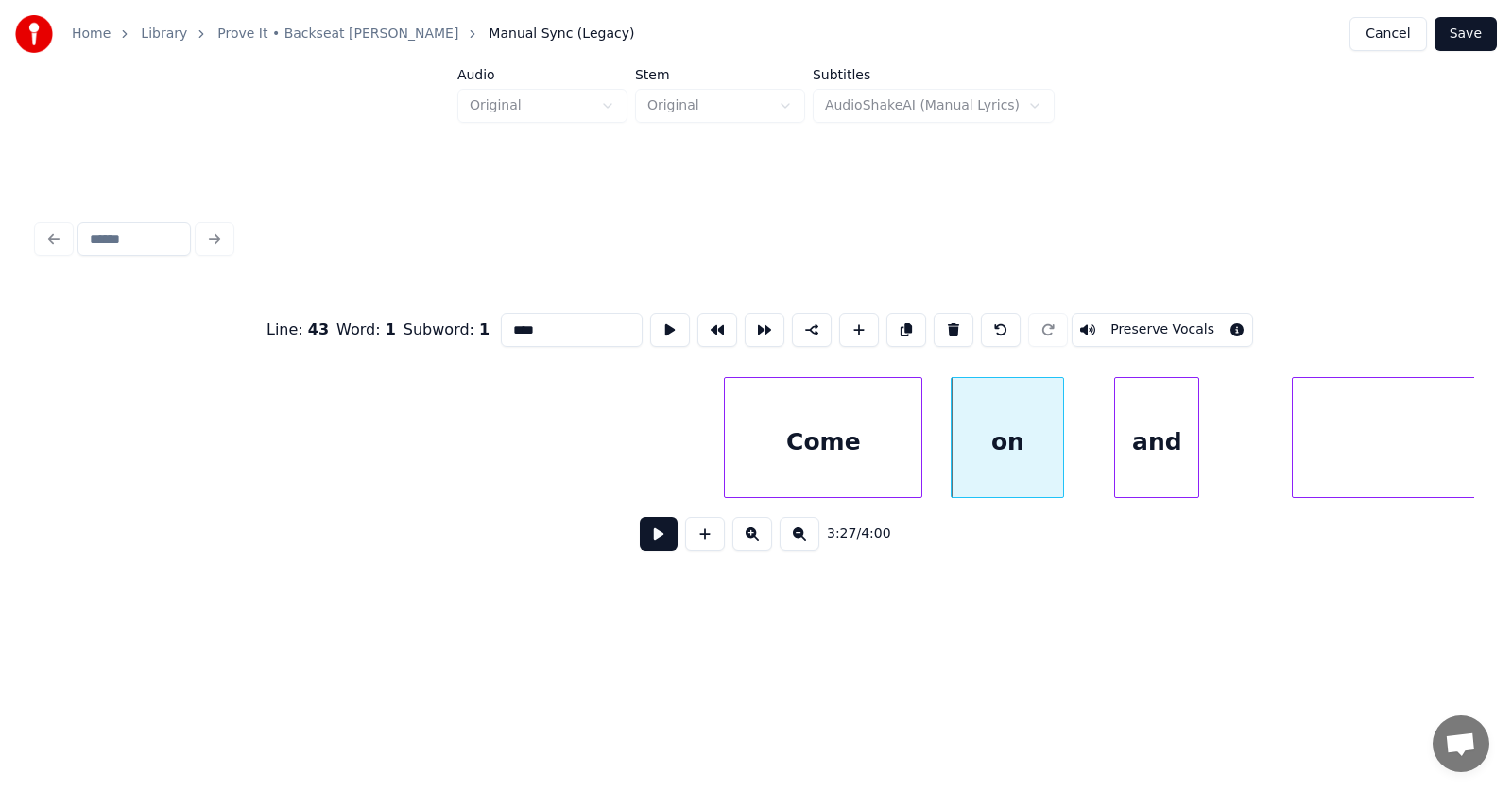
click at [1158, 458] on div "and" at bounding box center [1157, 442] width 83 height 129
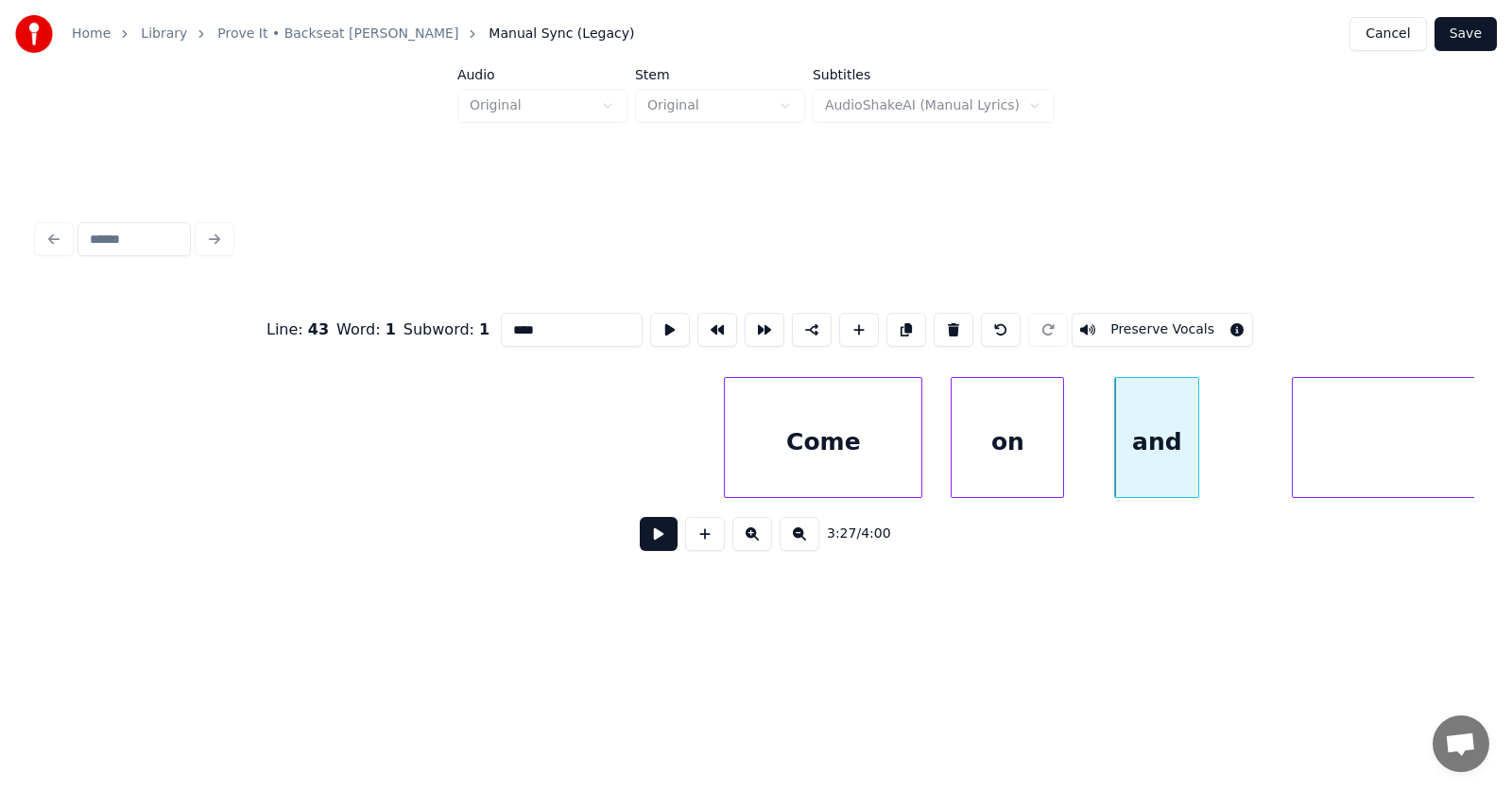
scroll to position [0, 146538]
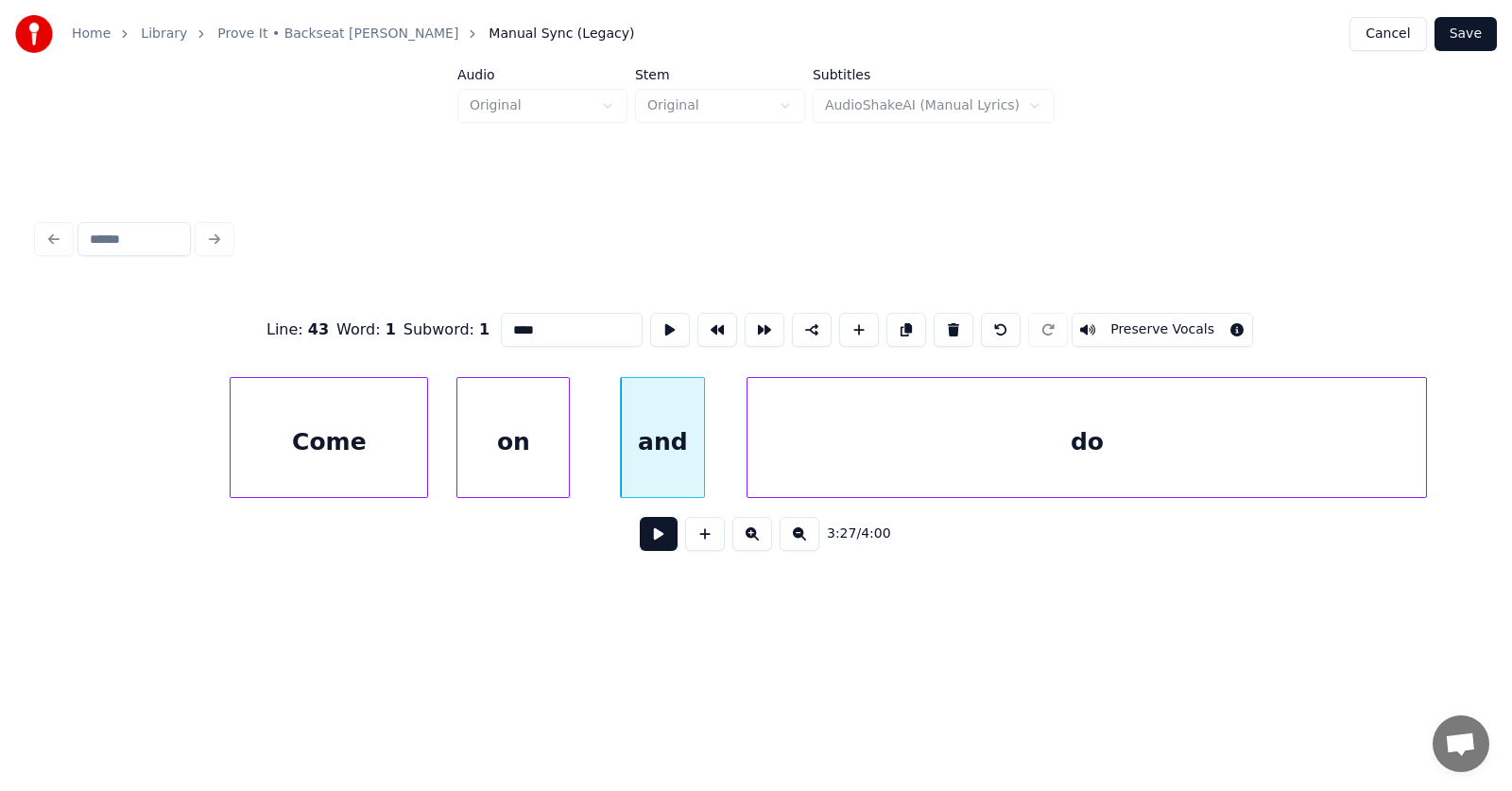
click at [1289, 450] on div "do" at bounding box center [1087, 442] width 678 height 129
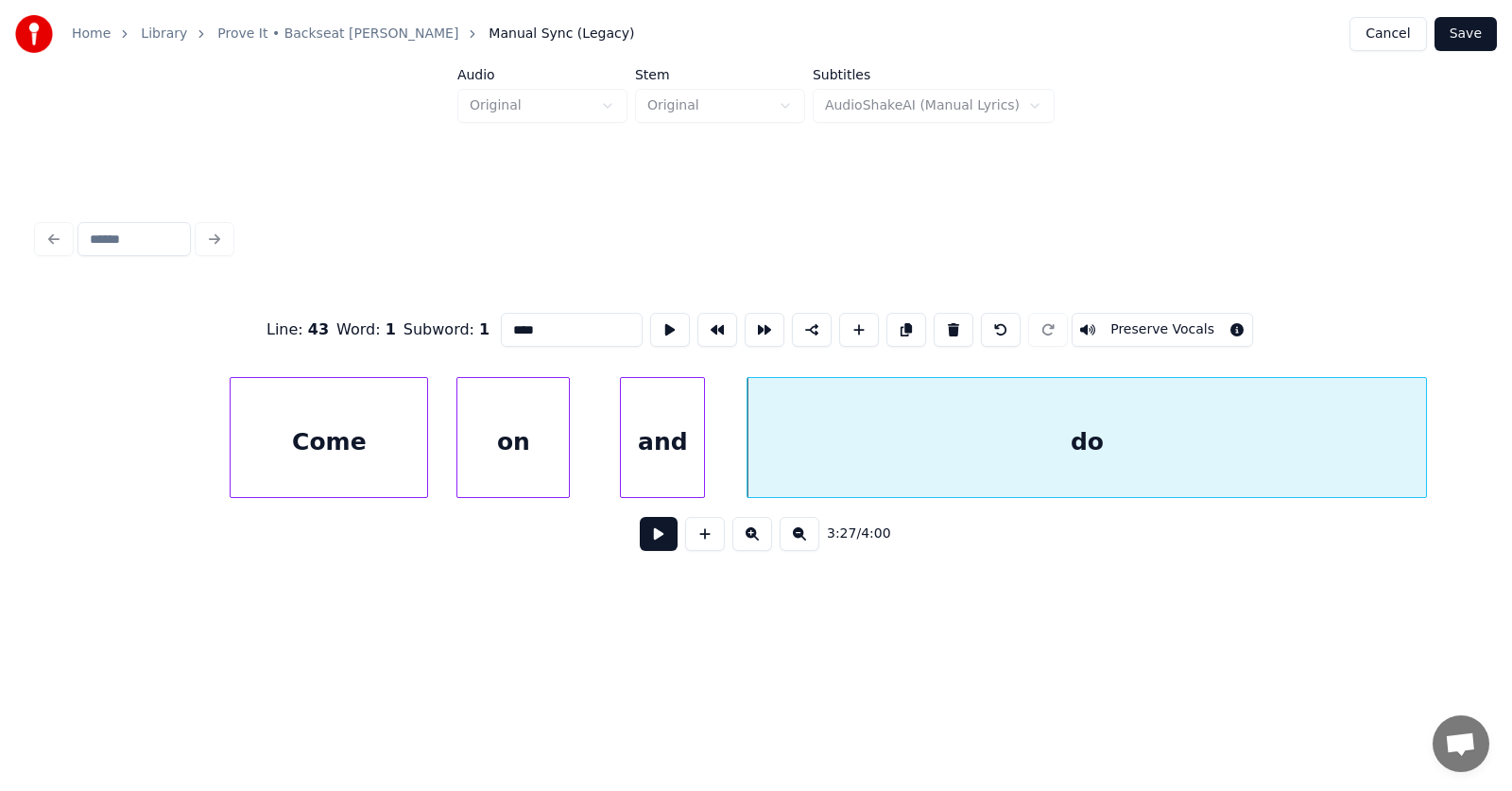
click at [649, 541] on button at bounding box center [659, 534] width 38 height 34
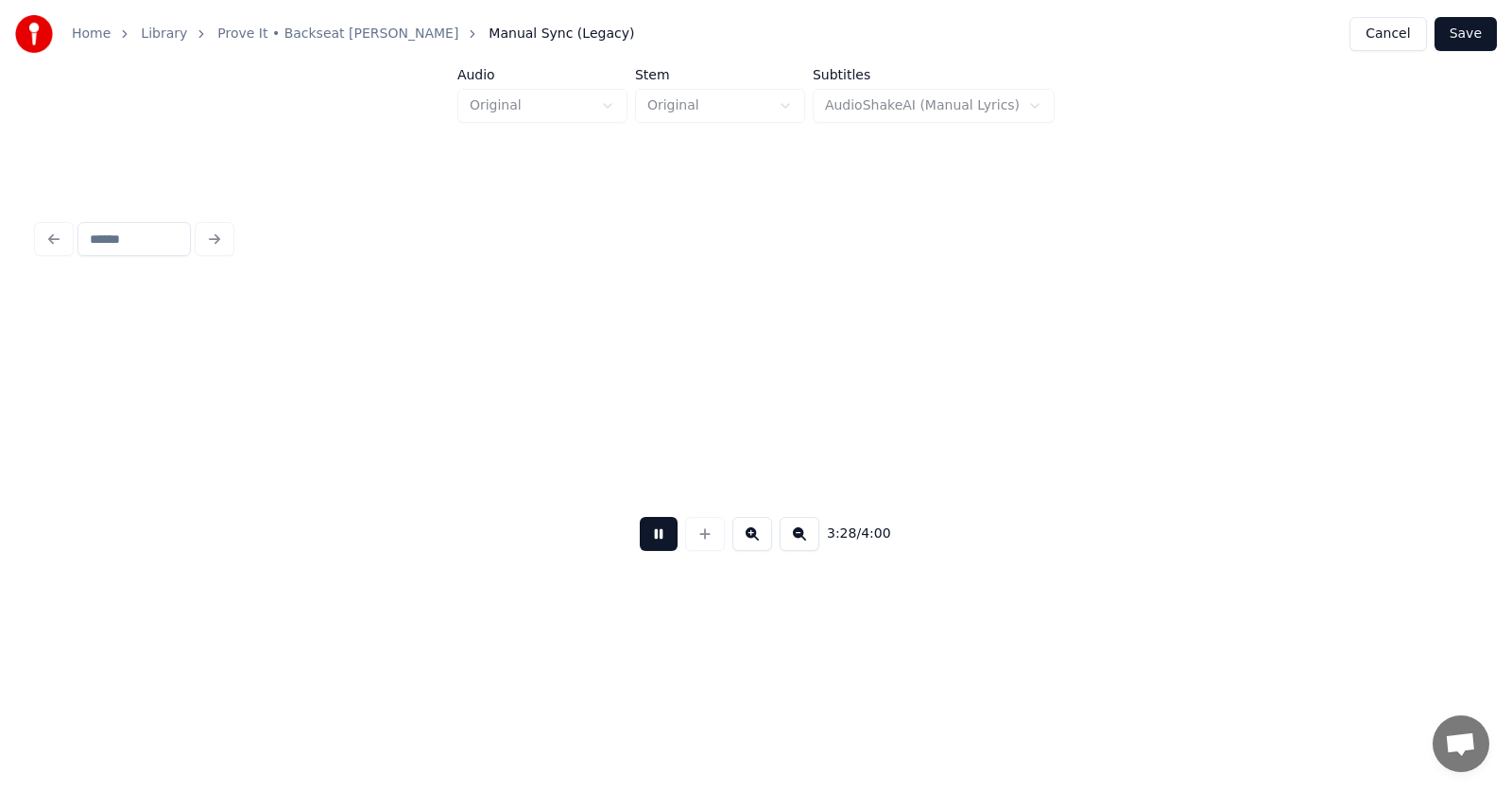
scroll to position [0, 147978]
click at [649, 541] on button at bounding box center [659, 534] width 38 height 34
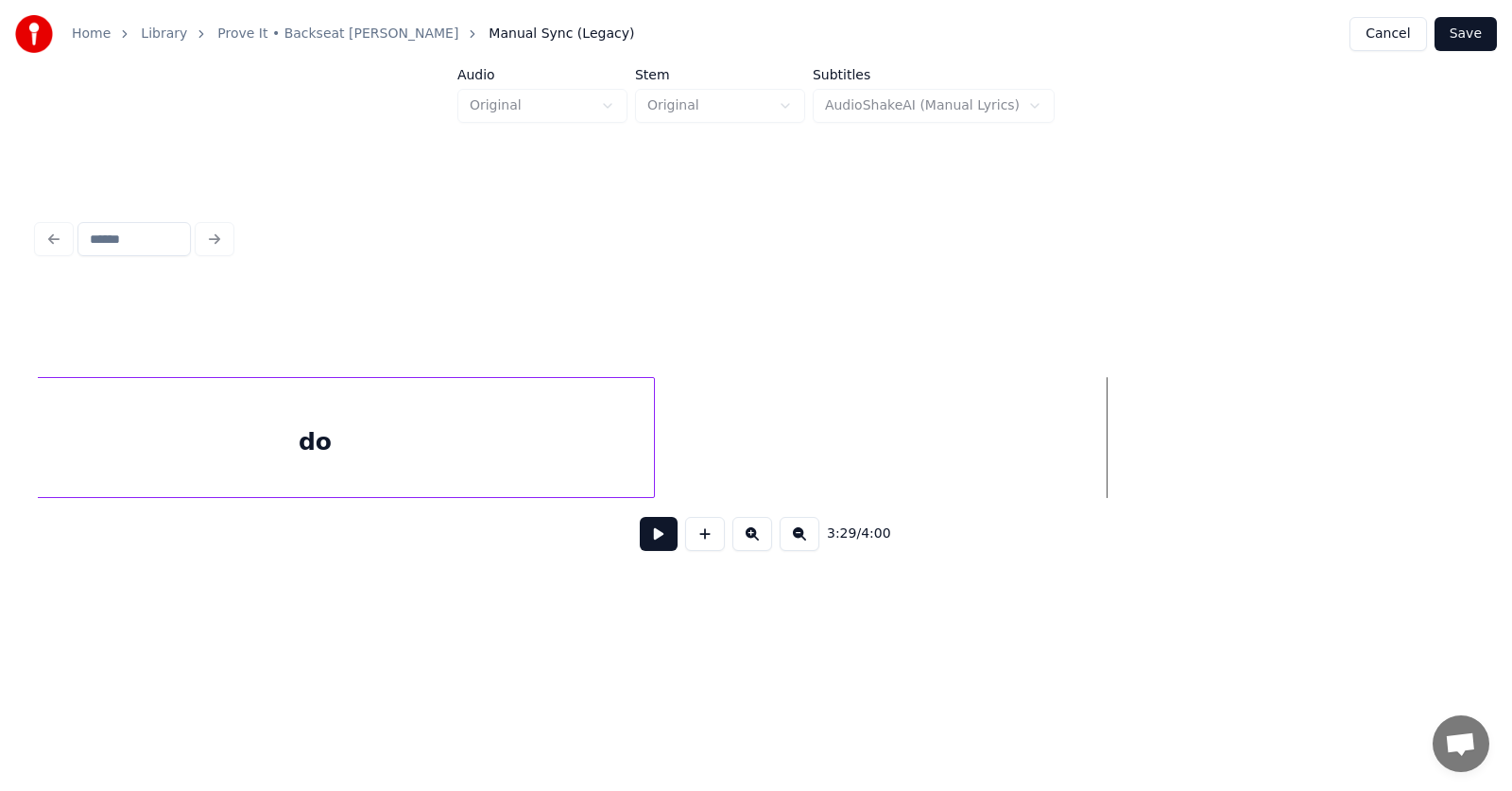
scroll to position [0, 146850]
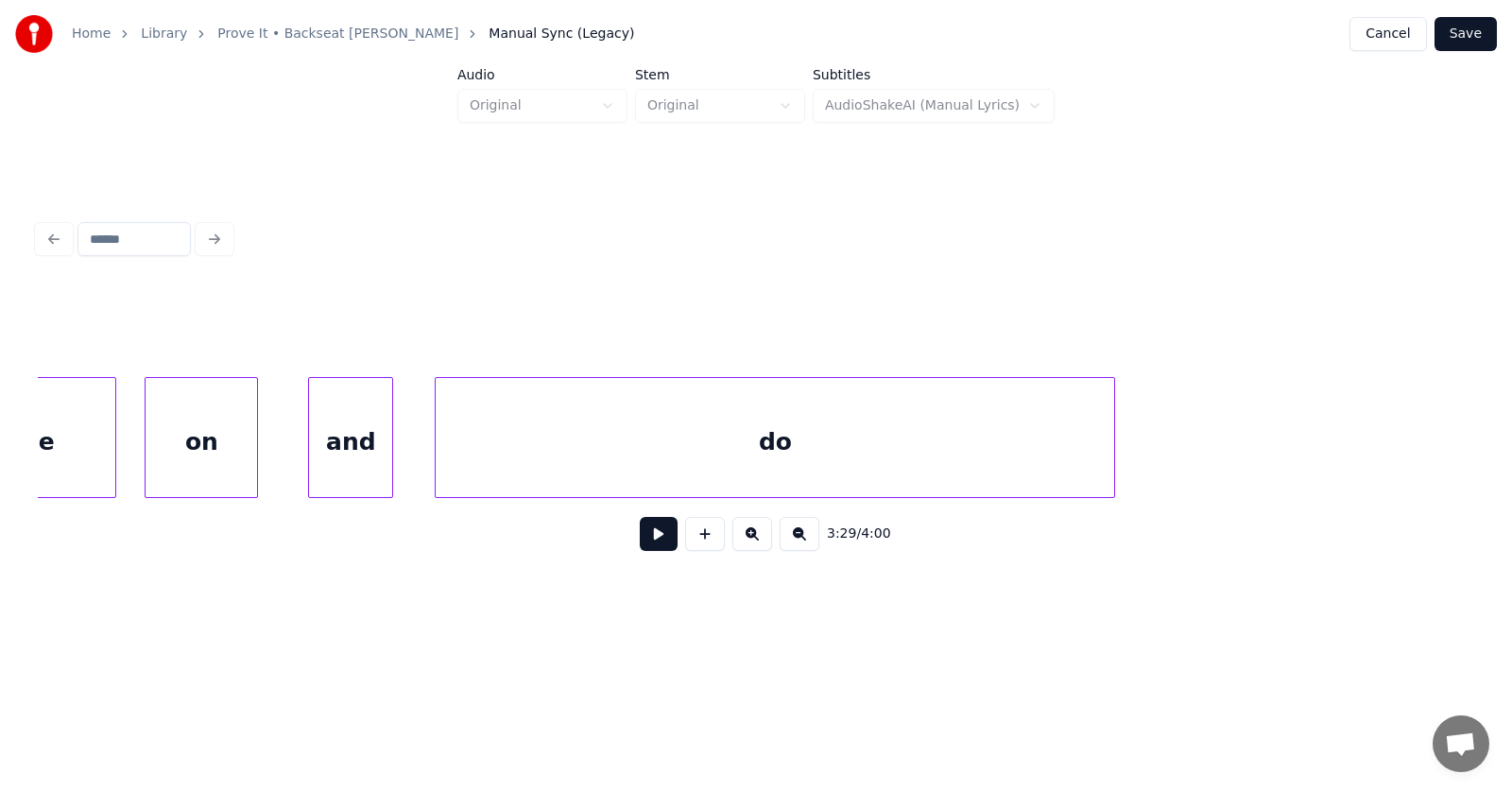
click at [947, 453] on div "do" at bounding box center [775, 442] width 678 height 129
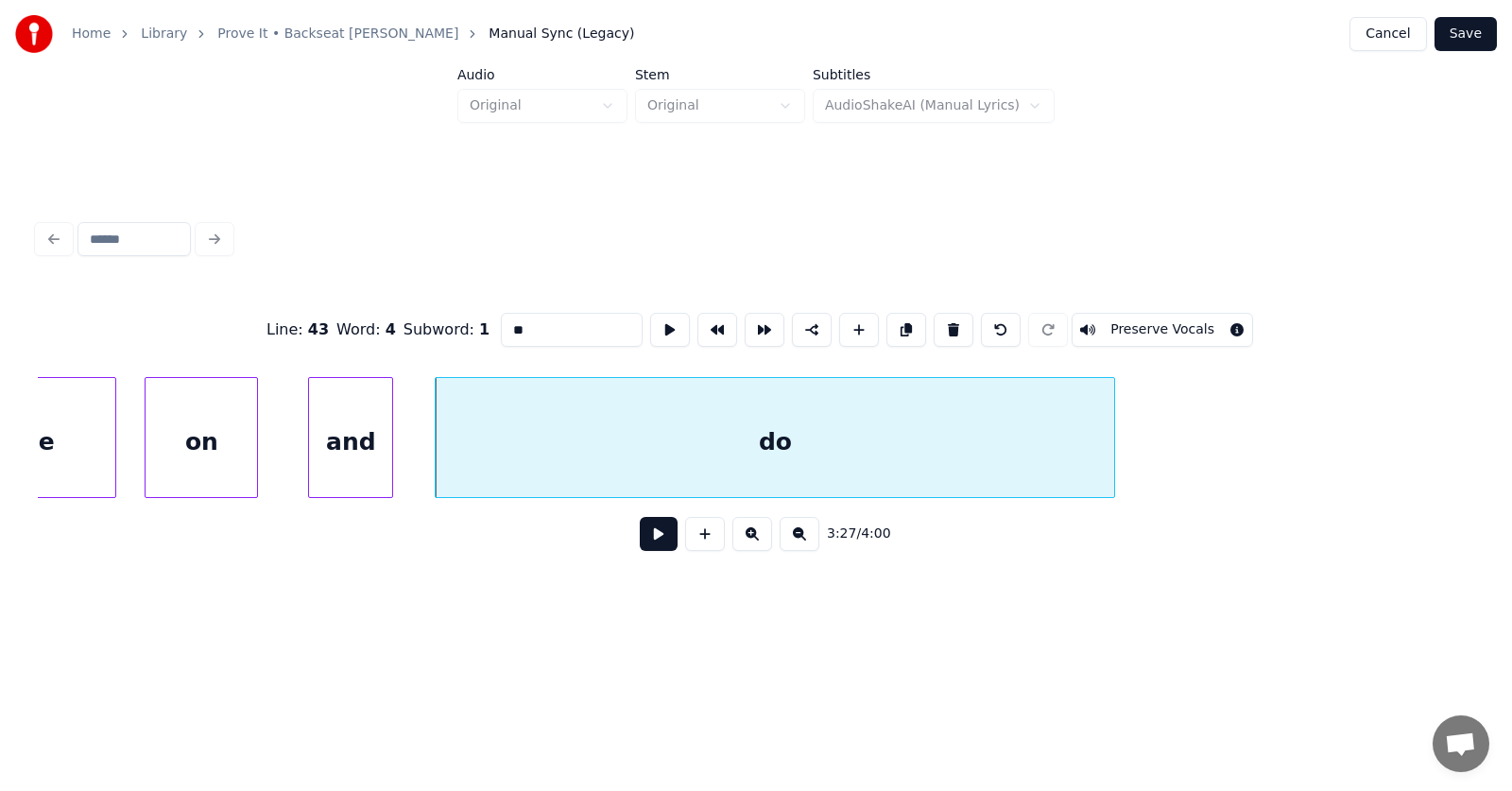
click at [518, 323] on input "**" at bounding box center [571, 330] width 141 height 34
click at [250, 448] on div "on" at bounding box center [201, 442] width 112 height 129
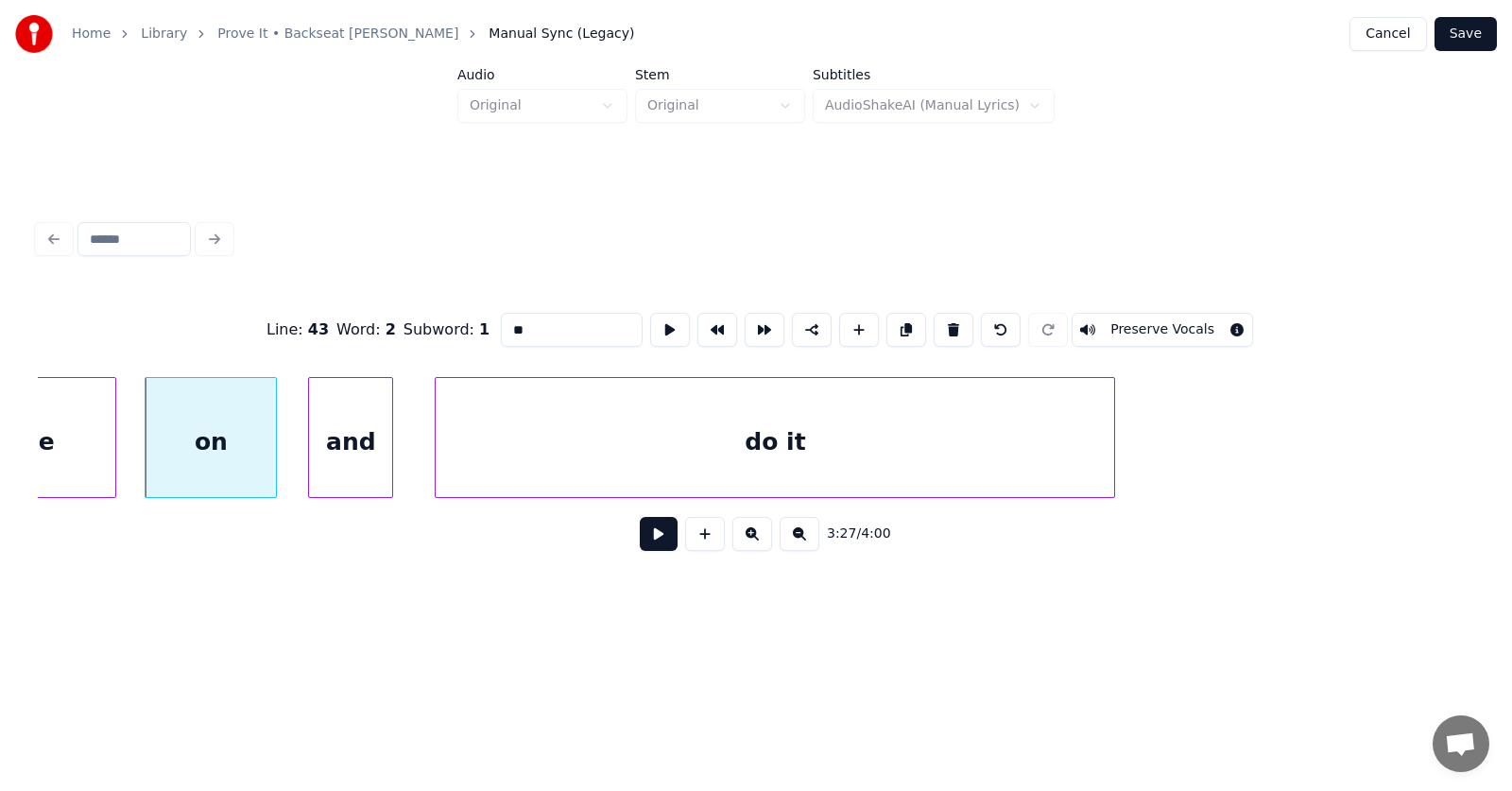
click at [276, 448] on div at bounding box center [273, 437] width 6 height 119
click at [405, 448] on div at bounding box center [403, 437] width 6 height 119
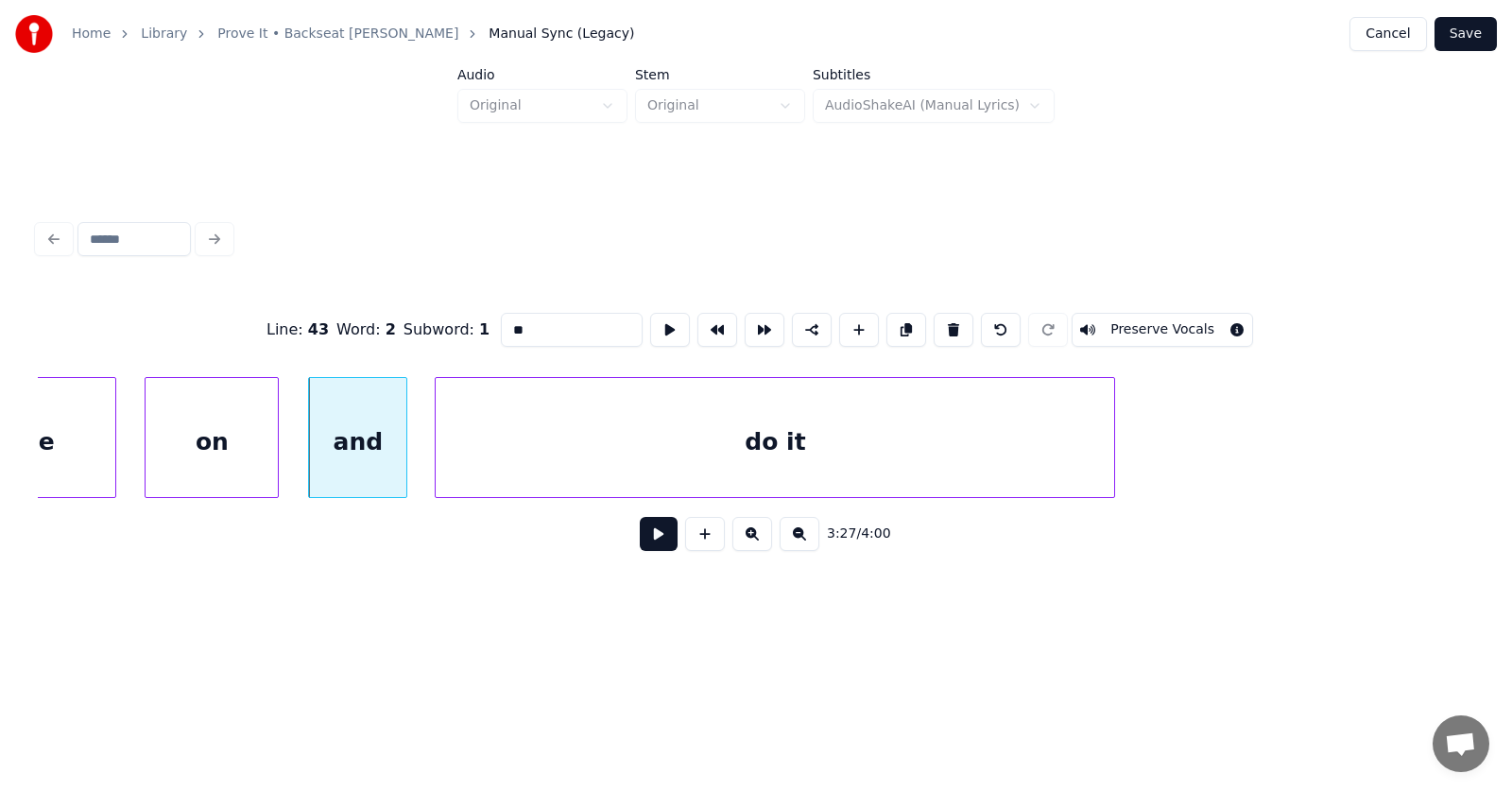
type input "**"
click at [642, 539] on button at bounding box center [659, 534] width 38 height 34
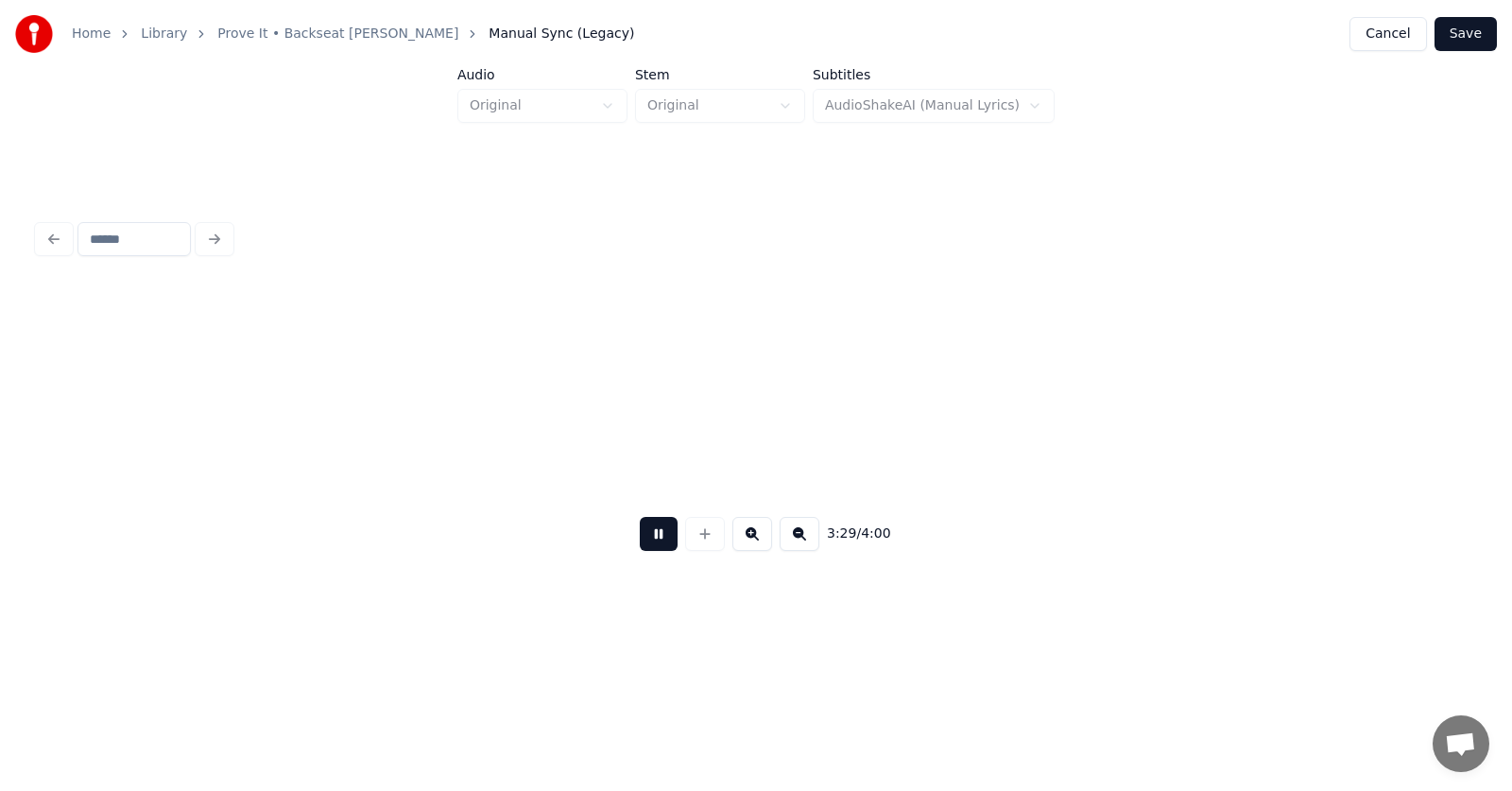
scroll to position [0, 148291]
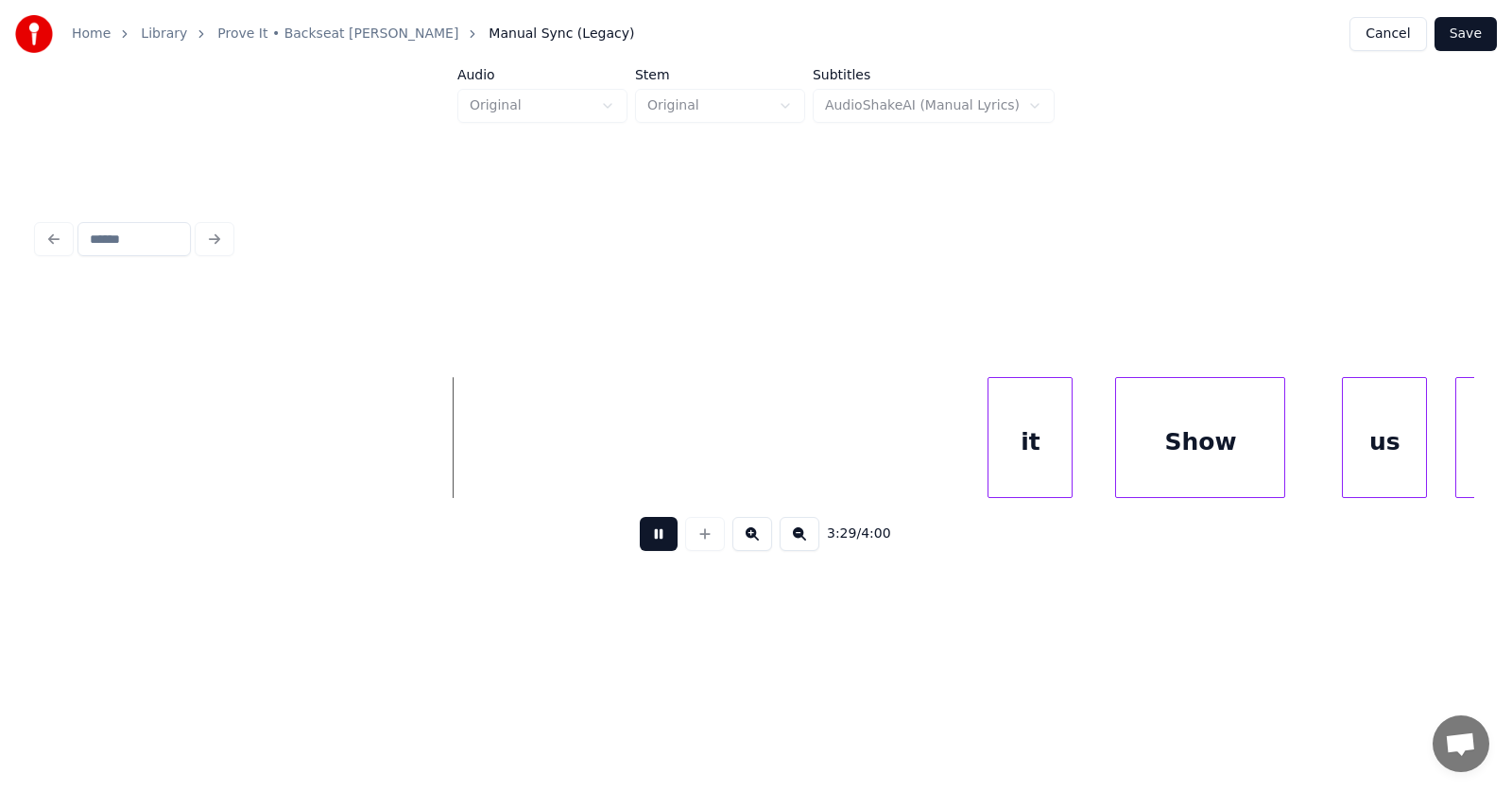
click at [648, 545] on button at bounding box center [659, 534] width 38 height 34
click at [1004, 426] on div "it" at bounding box center [1030, 442] width 83 height 129
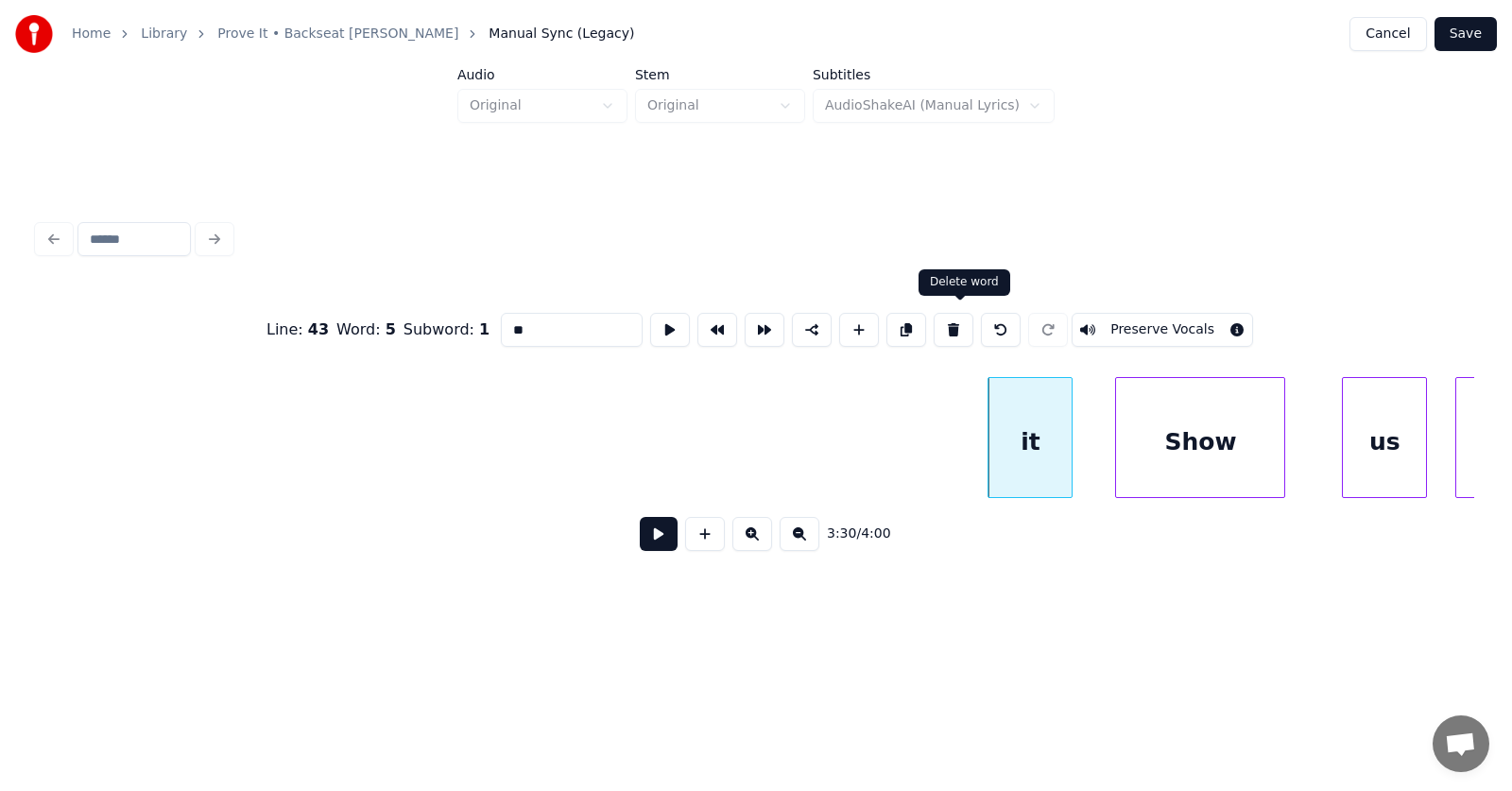
click at [963, 324] on button at bounding box center [953, 330] width 39 height 34
type input "****"
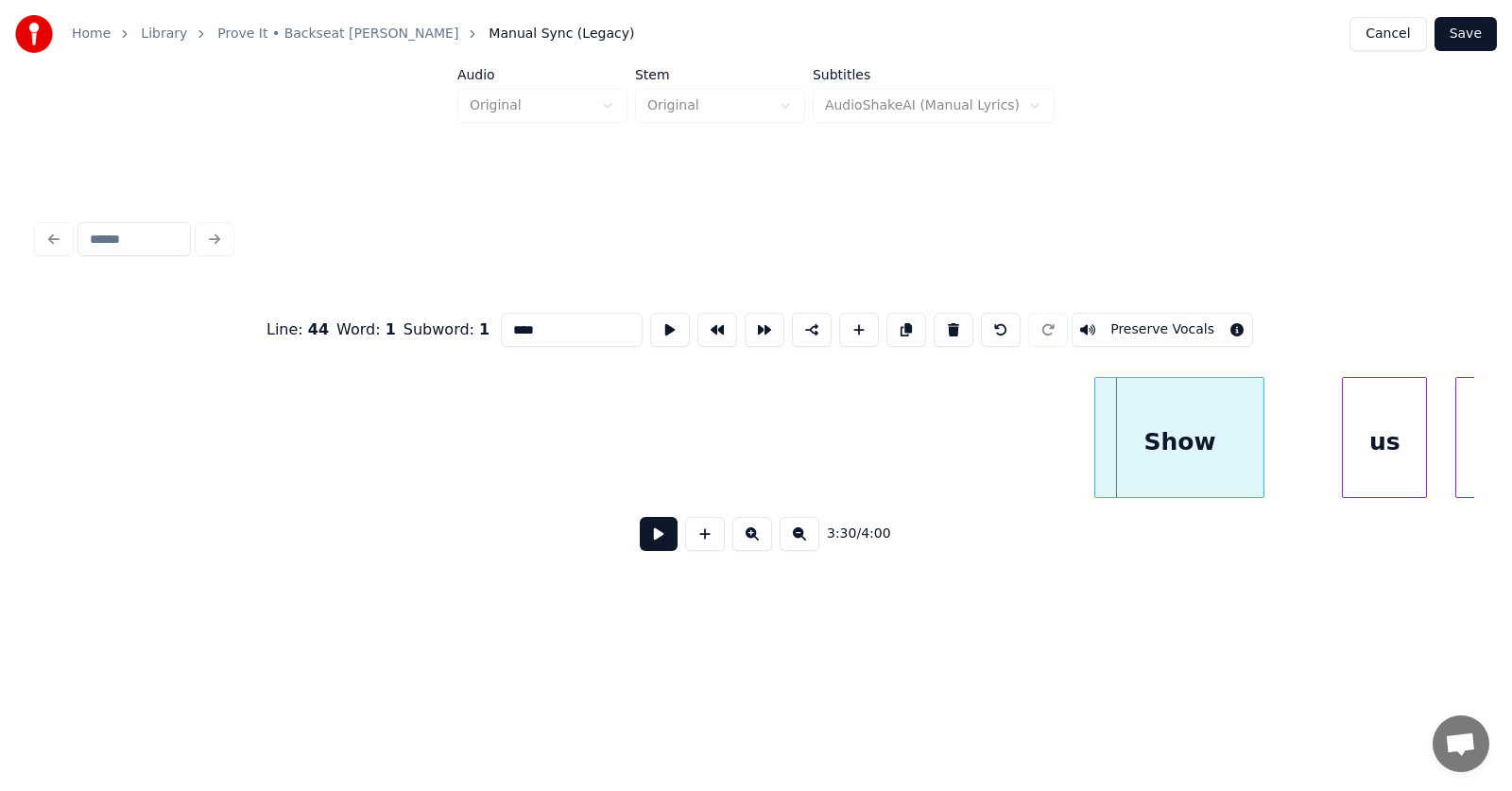
click at [1146, 455] on div "Show" at bounding box center [1179, 442] width 168 height 129
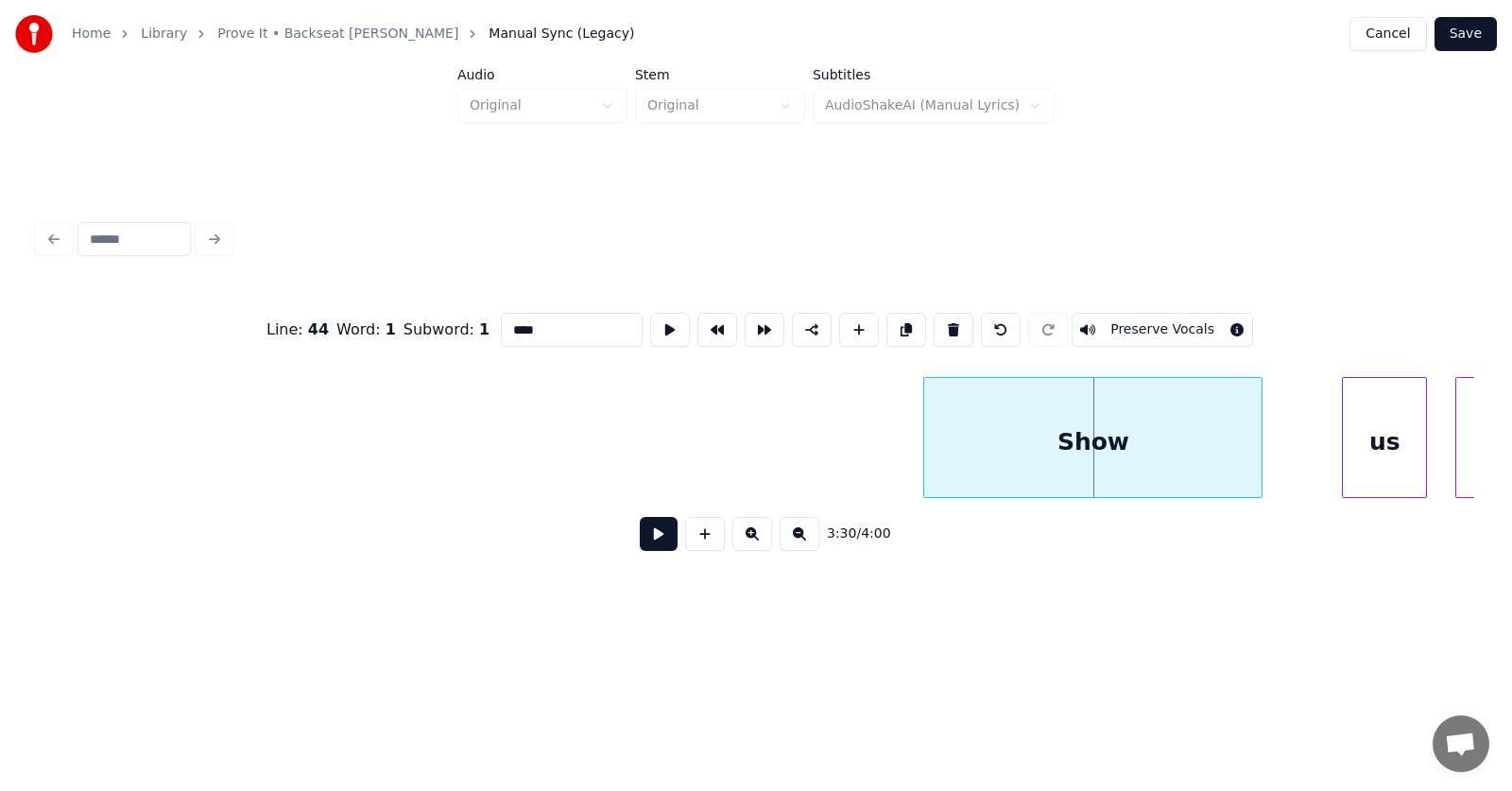
click at [927, 457] on div at bounding box center [928, 437] width 6 height 119
click at [1322, 461] on div "us" at bounding box center [1335, 442] width 83 height 129
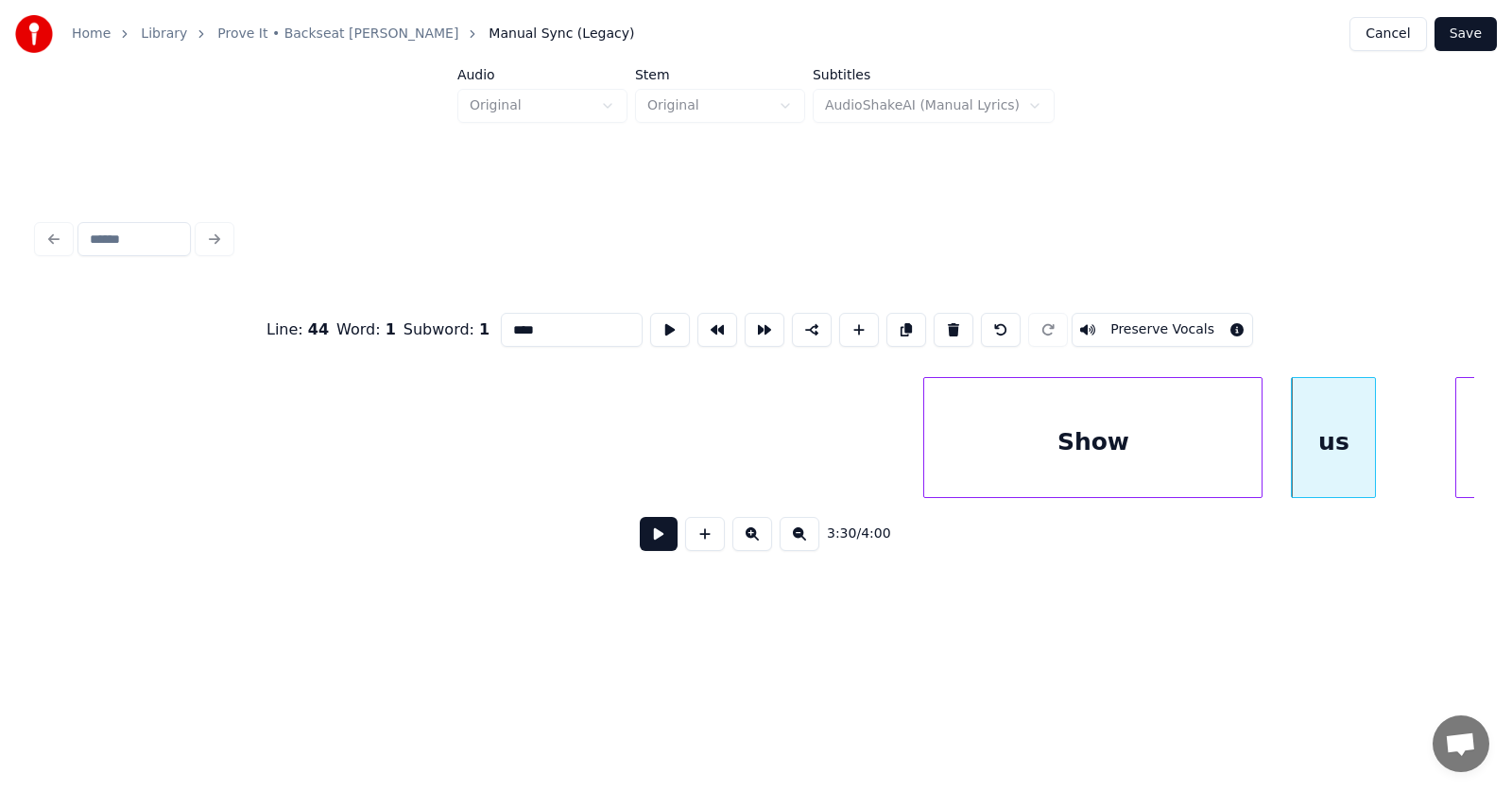
click at [1083, 440] on div "Show" at bounding box center [1094, 442] width 338 height 129
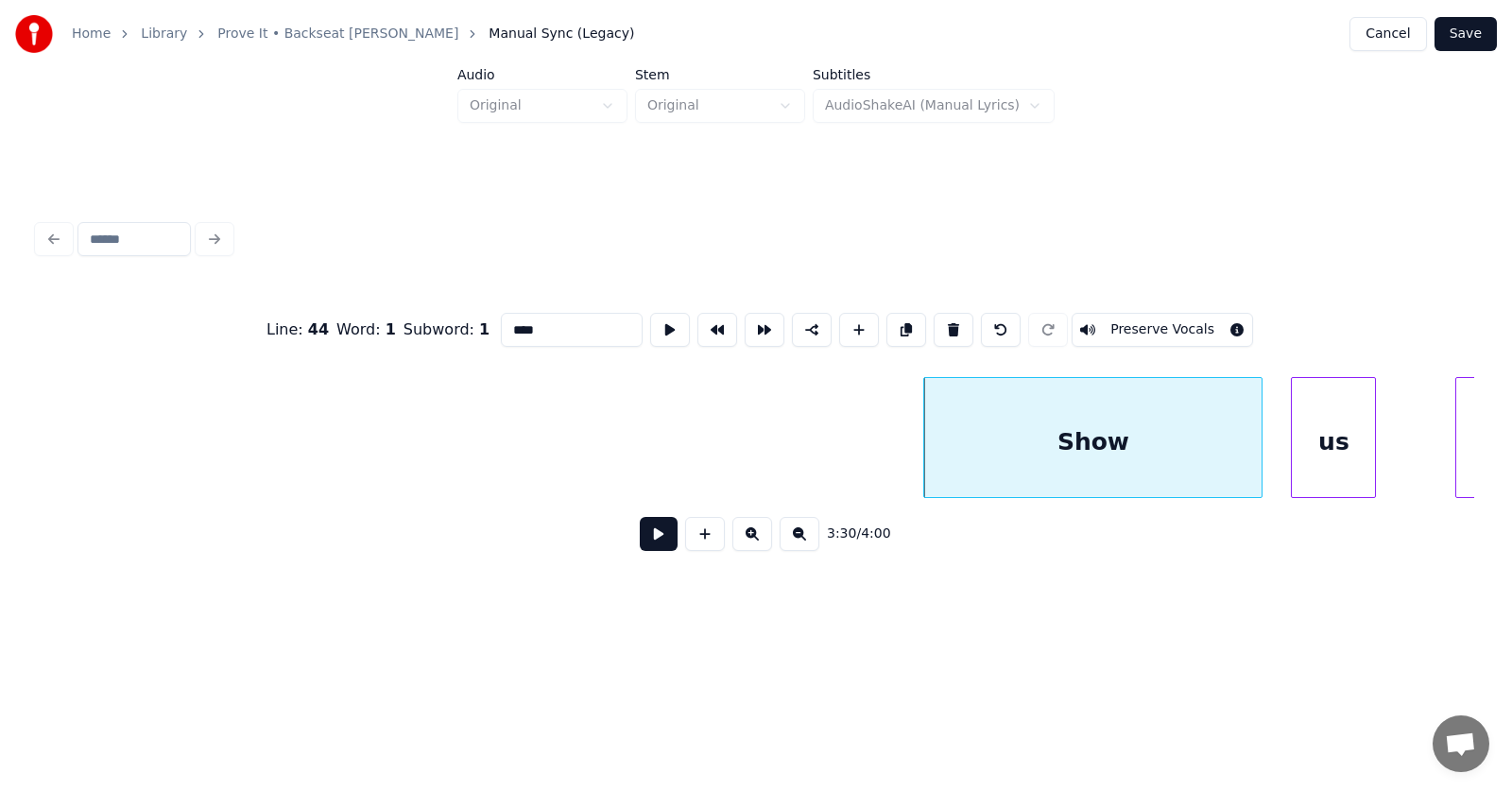
click at [640, 541] on button at bounding box center [659, 534] width 38 height 34
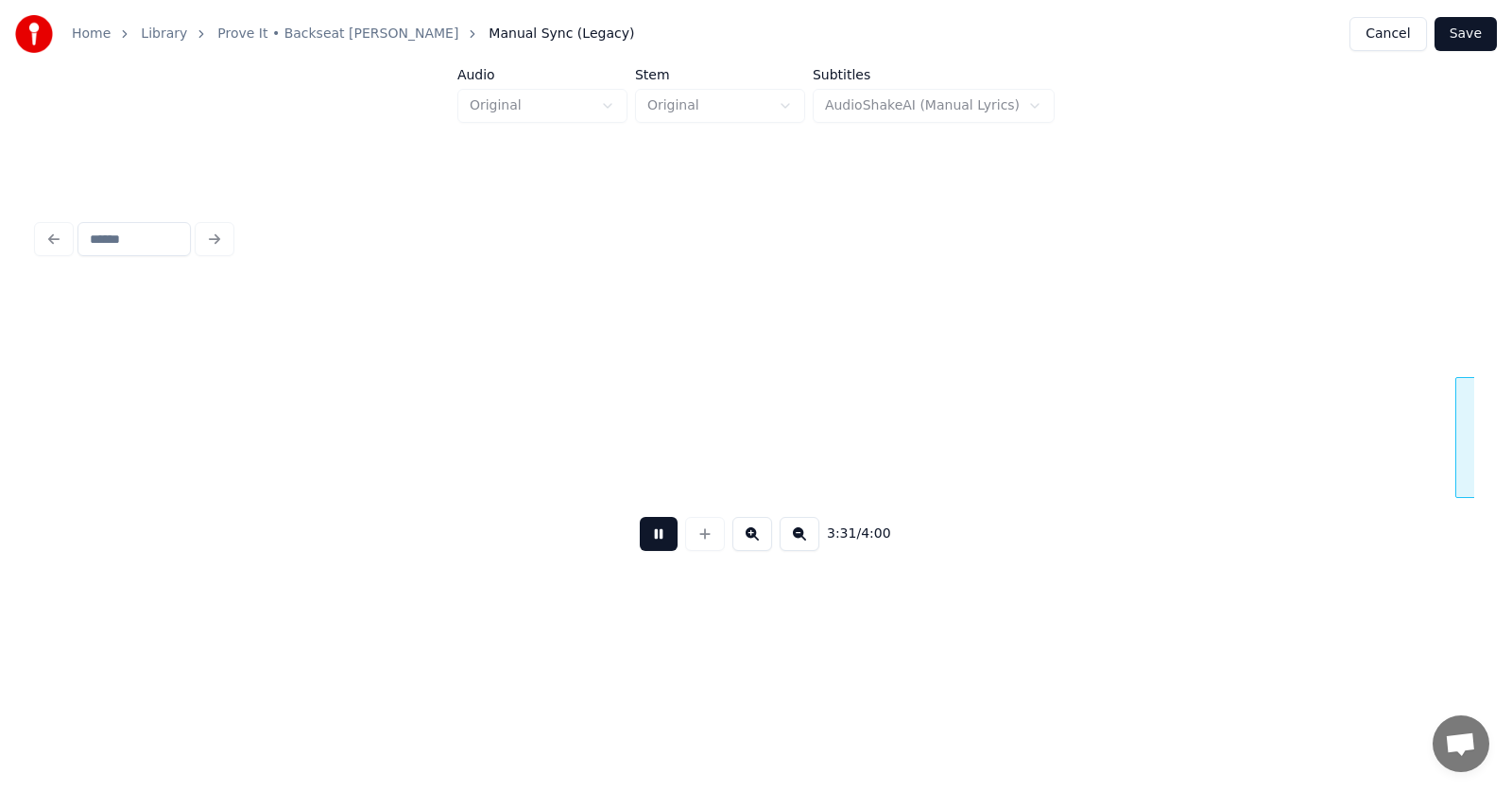
scroll to position [0, 149733]
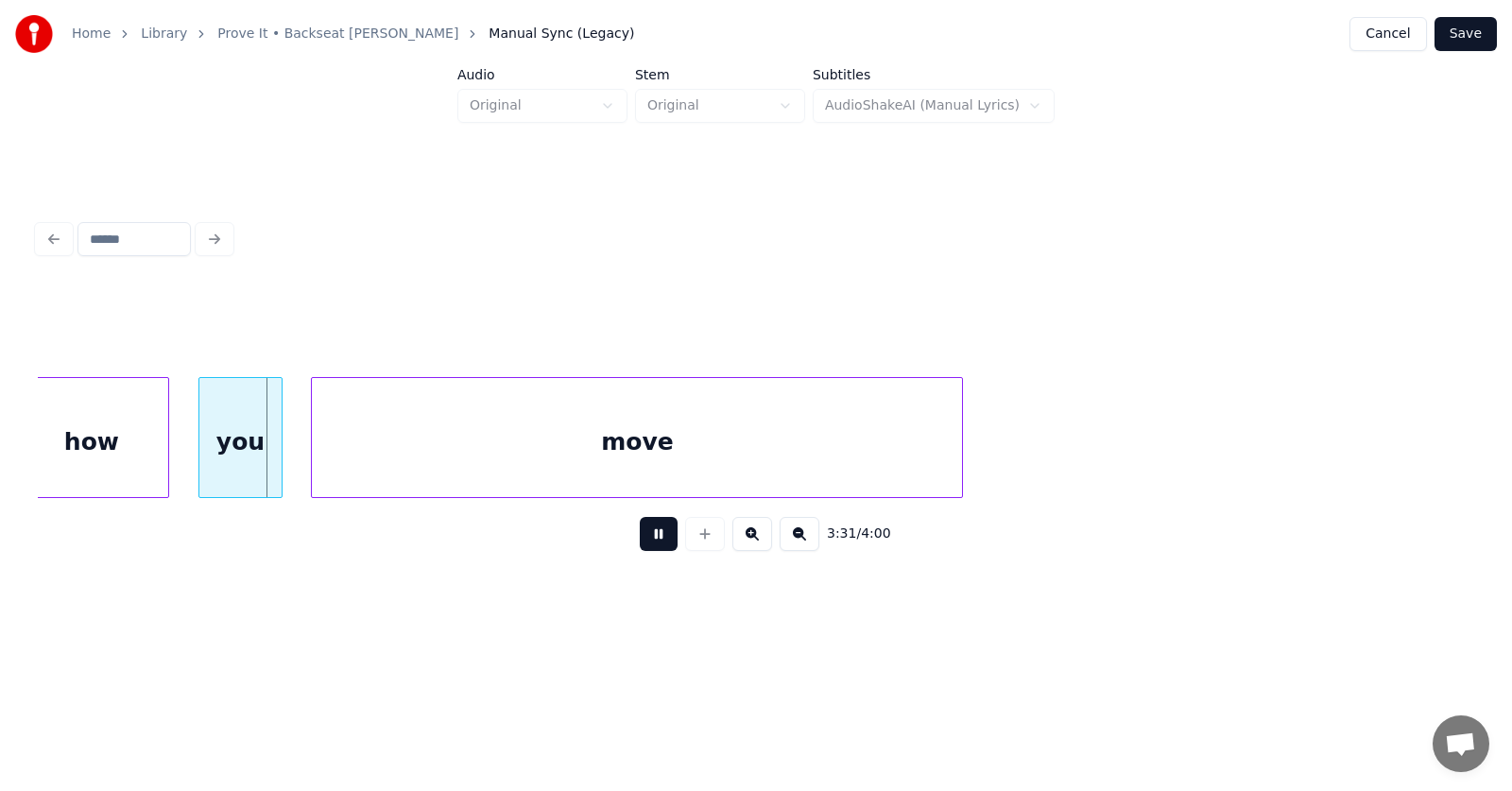
click at [640, 541] on button at bounding box center [659, 534] width 38 height 34
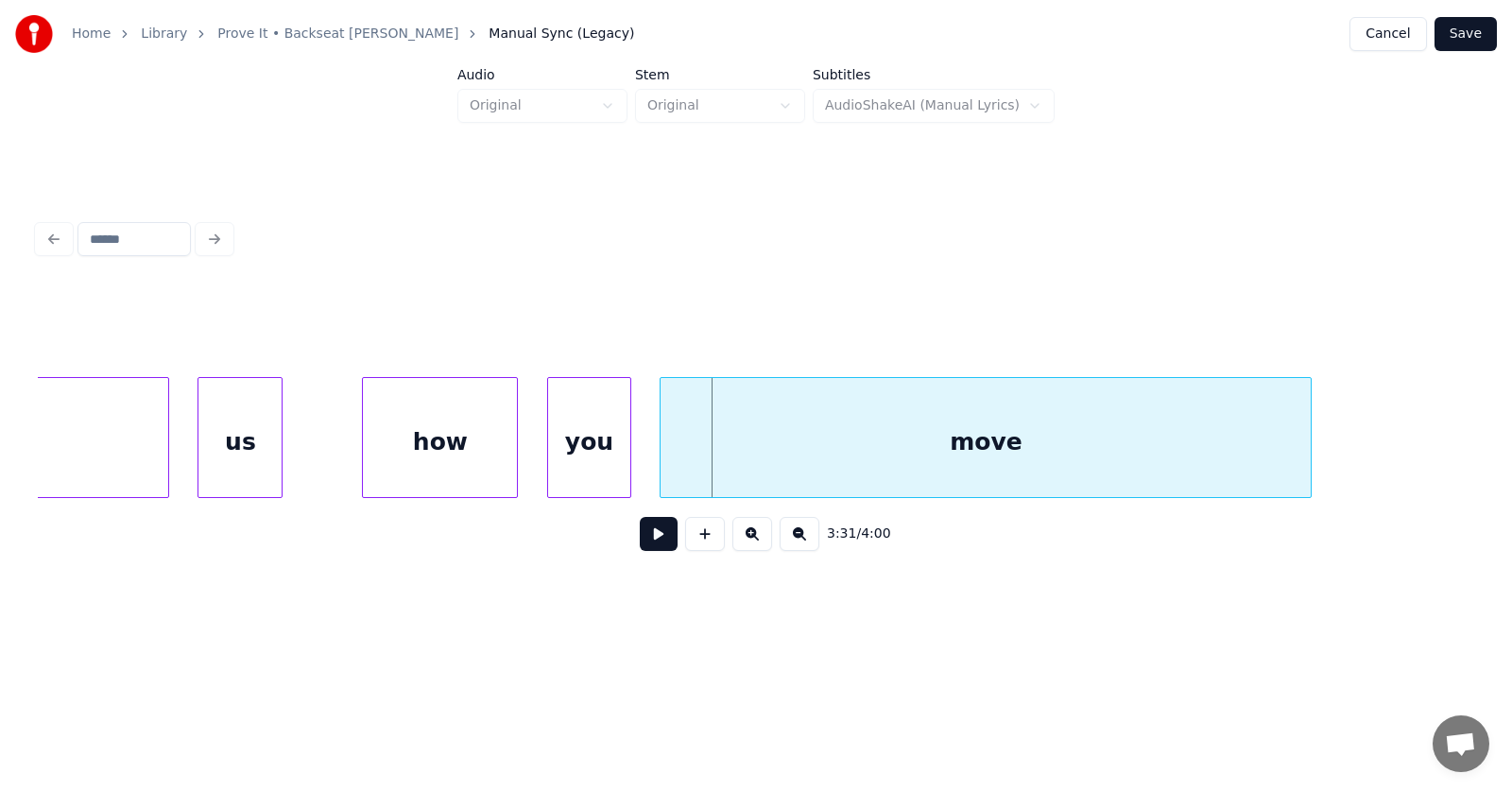
scroll to position [0, 149154]
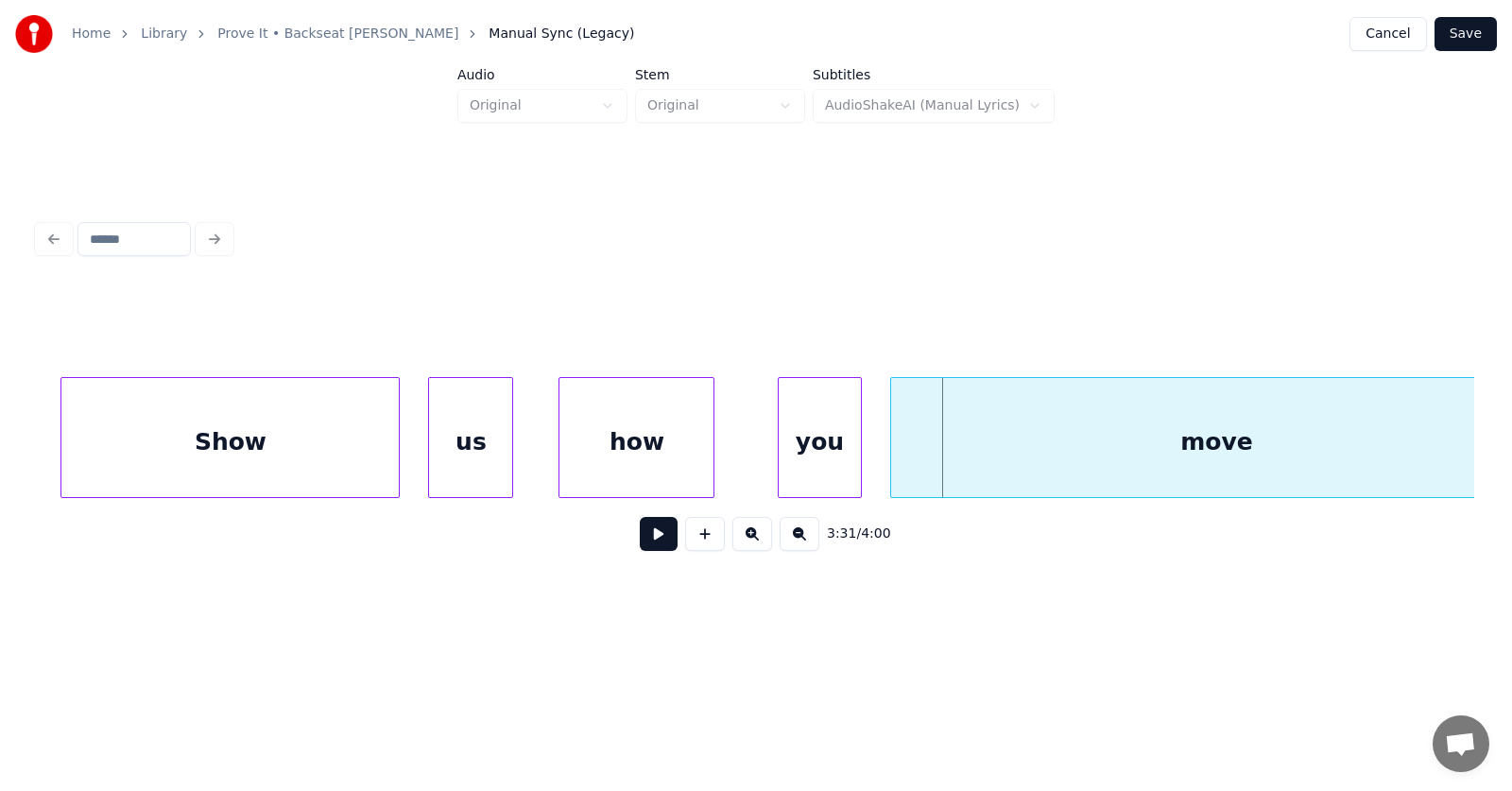
click at [663, 458] on div "how" at bounding box center [636, 442] width 154 height 129
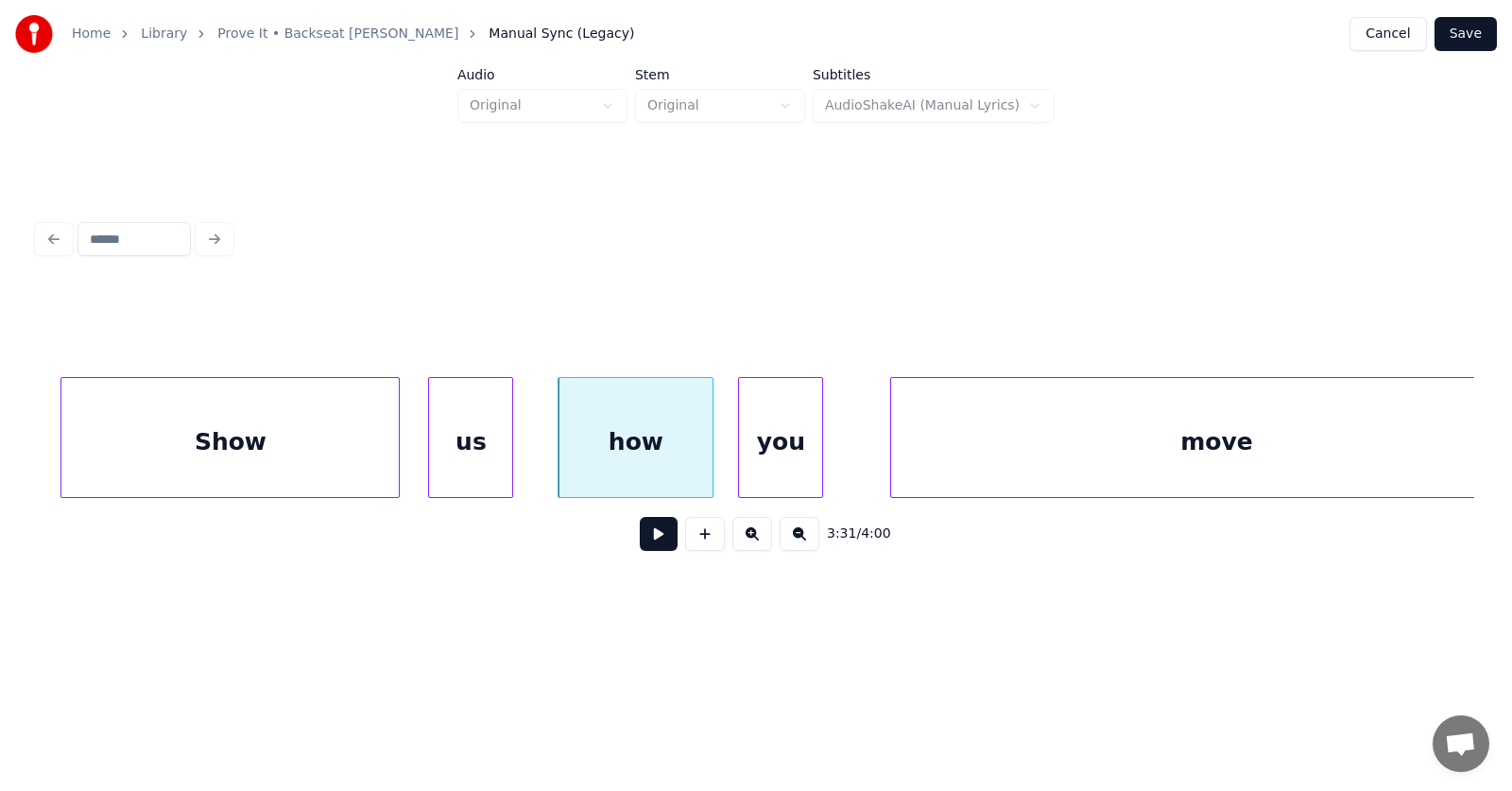
click at [782, 458] on div "you" at bounding box center [781, 442] width 83 height 129
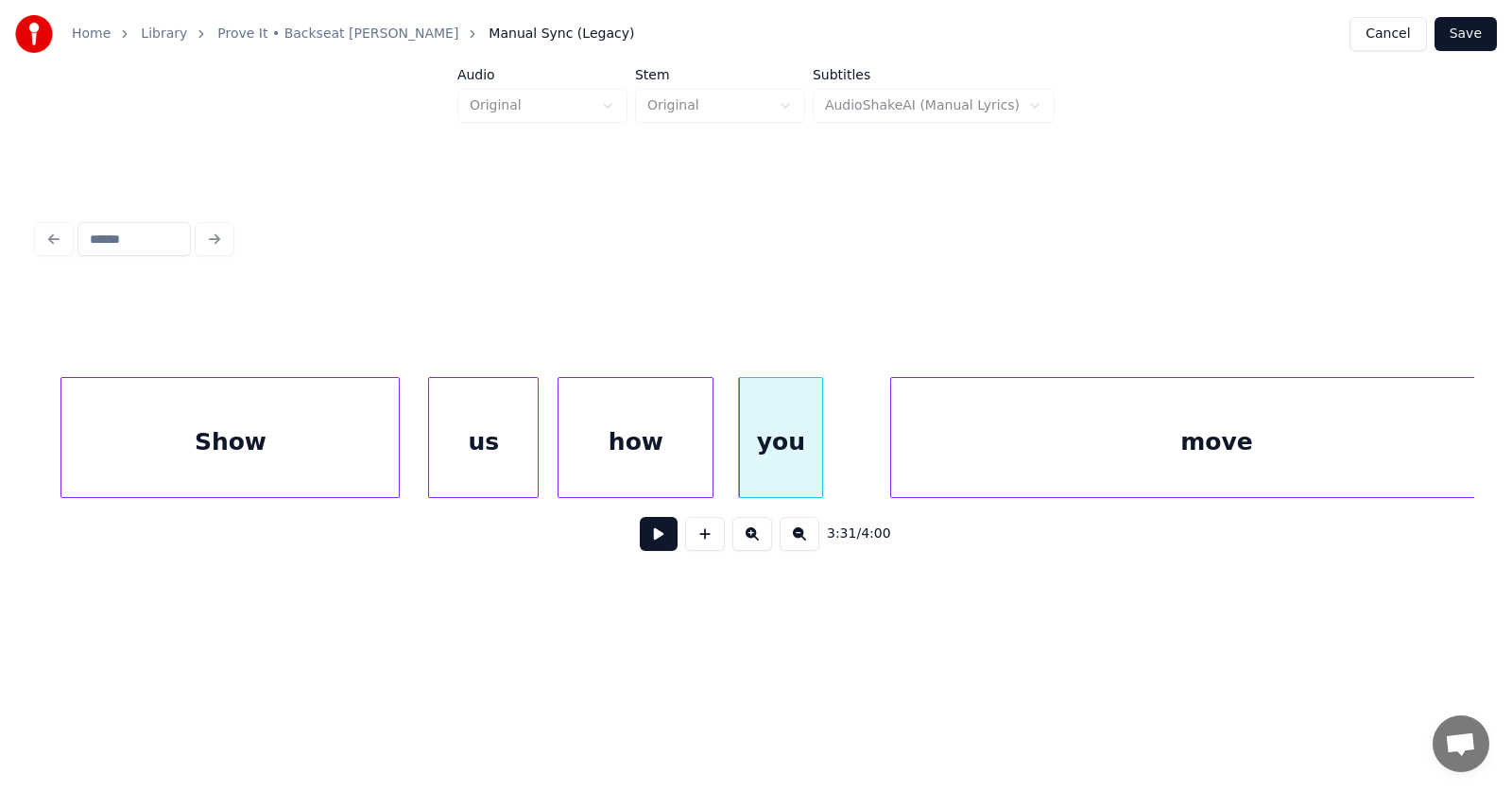
click at [536, 448] on div at bounding box center [535, 437] width 6 height 119
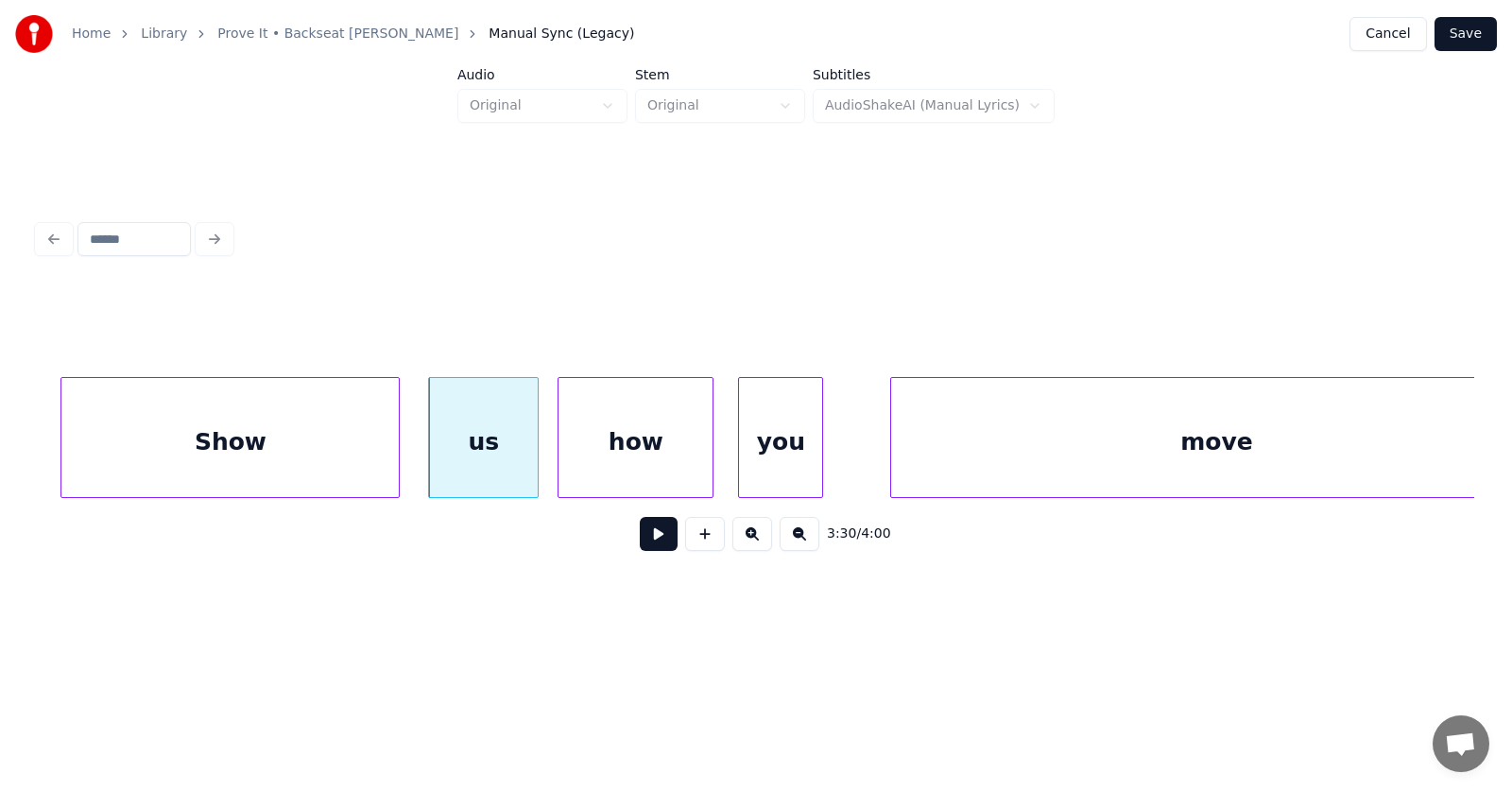
scroll to position [0, 149218]
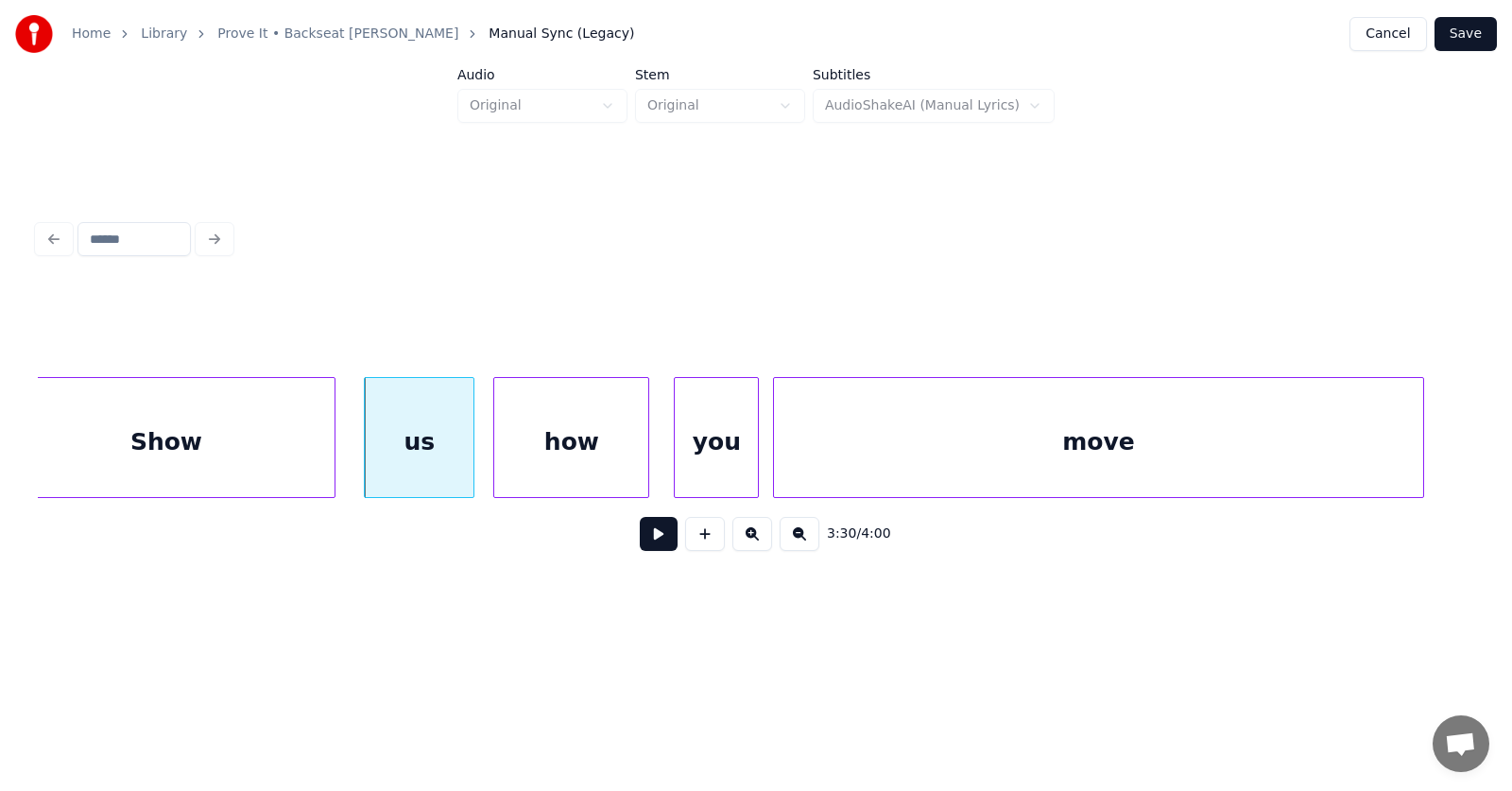
click at [917, 458] on div "move" at bounding box center [1100, 442] width 650 height 129
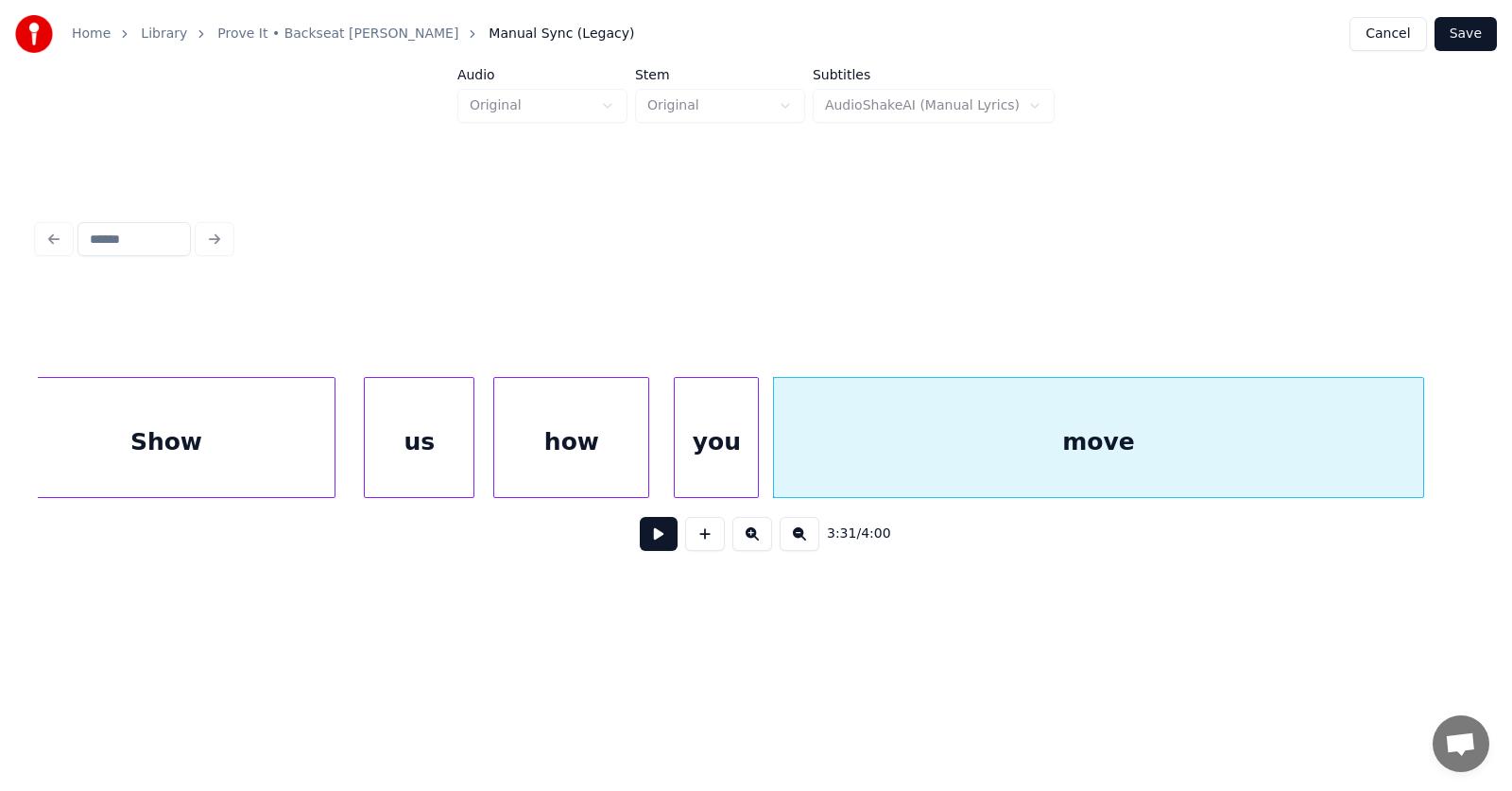
click at [865, 459] on div "move" at bounding box center [1100, 442] width 650 height 129
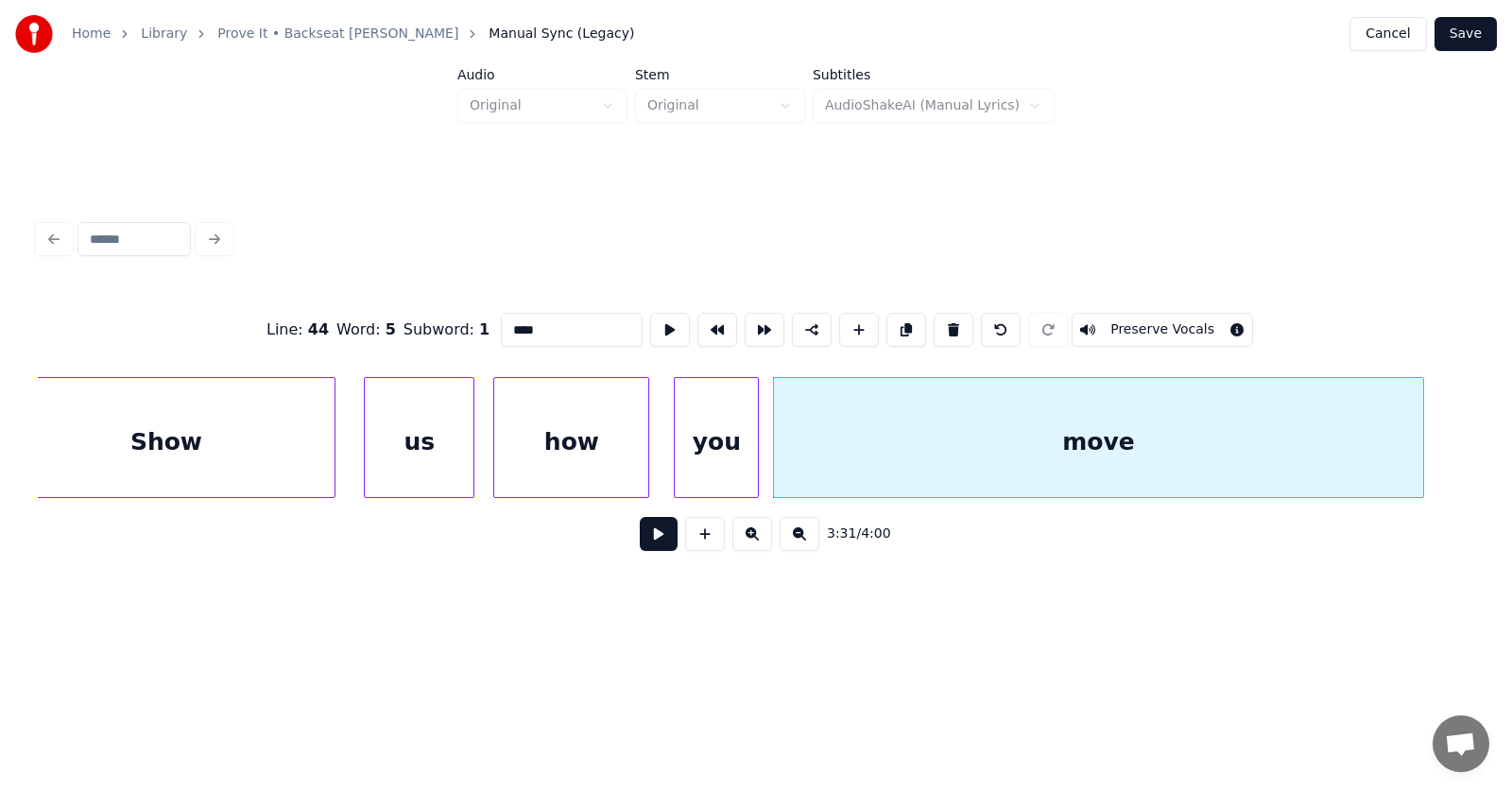
click at [655, 538] on button at bounding box center [659, 534] width 38 height 34
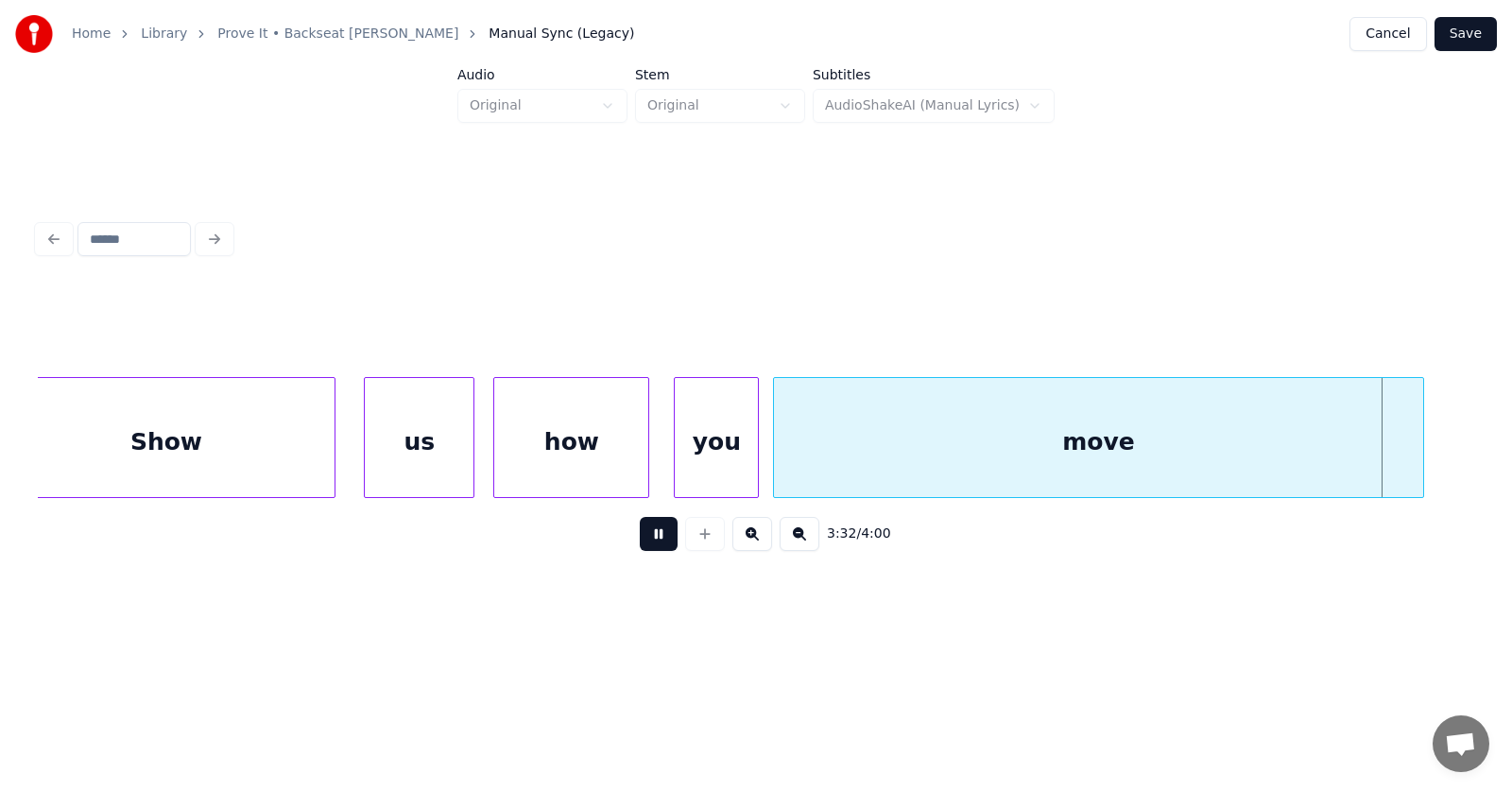
scroll to position [0, 150656]
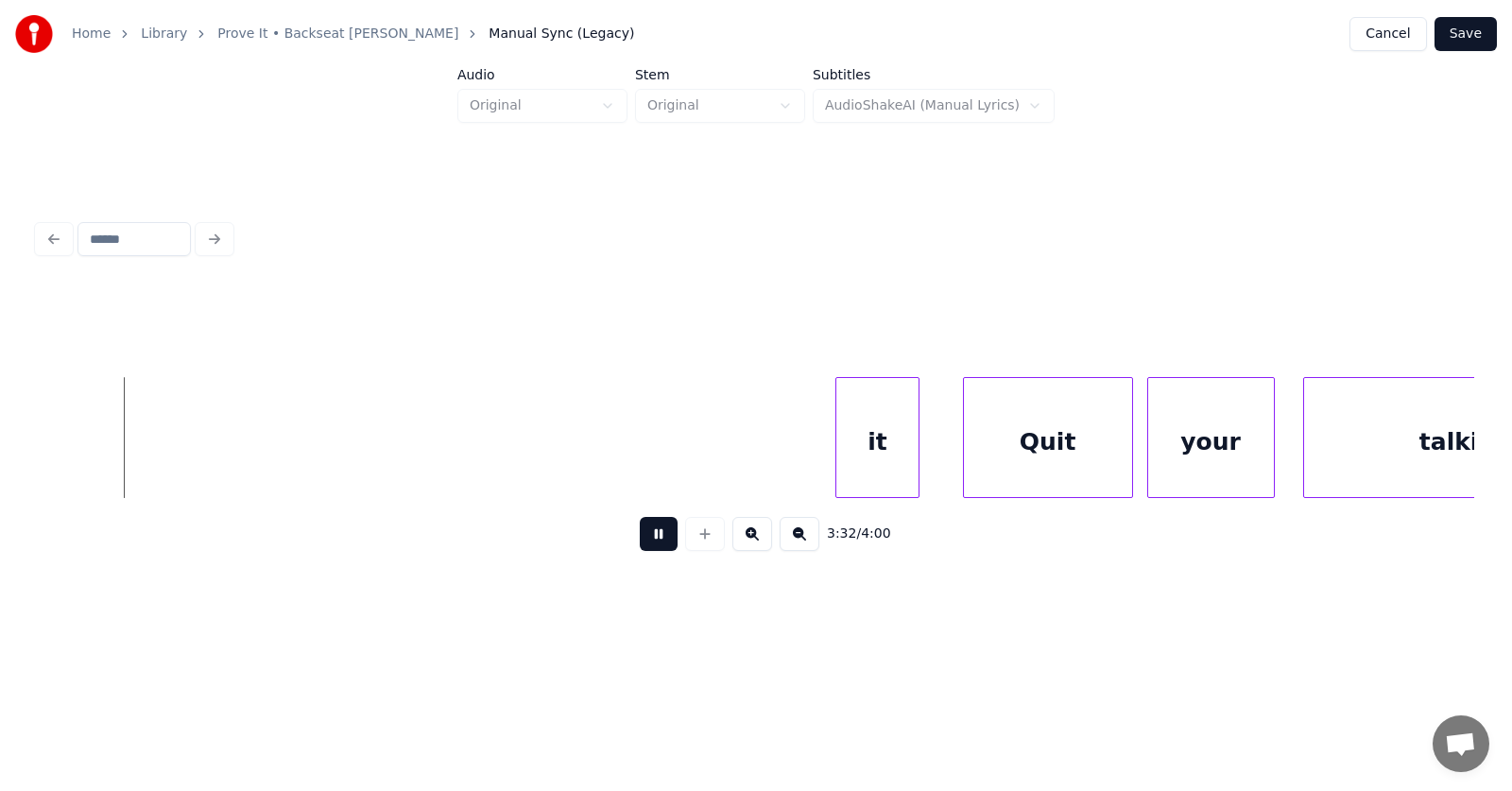
click at [655, 538] on button at bounding box center [659, 534] width 38 height 34
click at [856, 451] on div "it" at bounding box center [878, 442] width 83 height 129
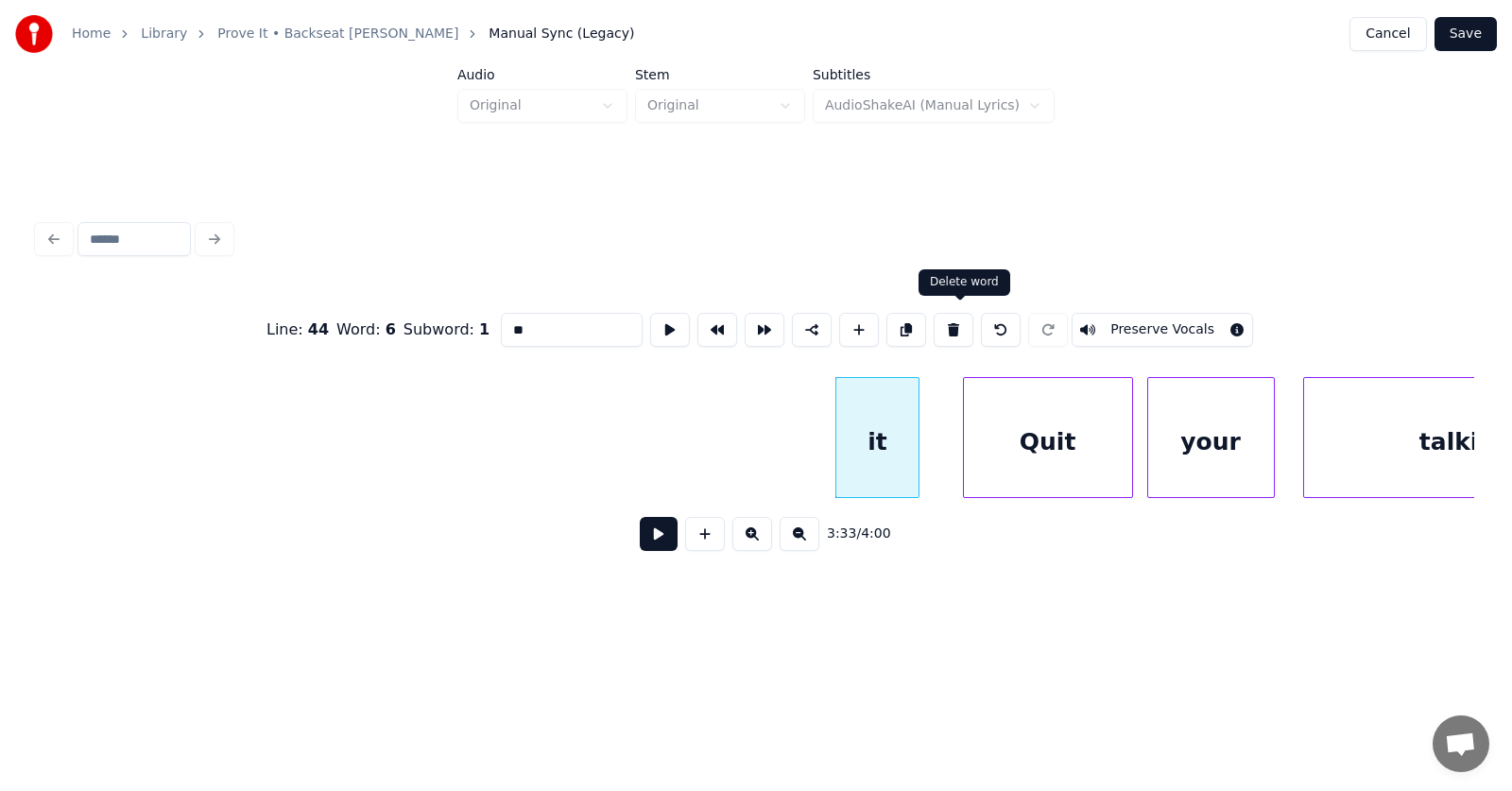
click at [956, 315] on button at bounding box center [953, 330] width 39 height 34
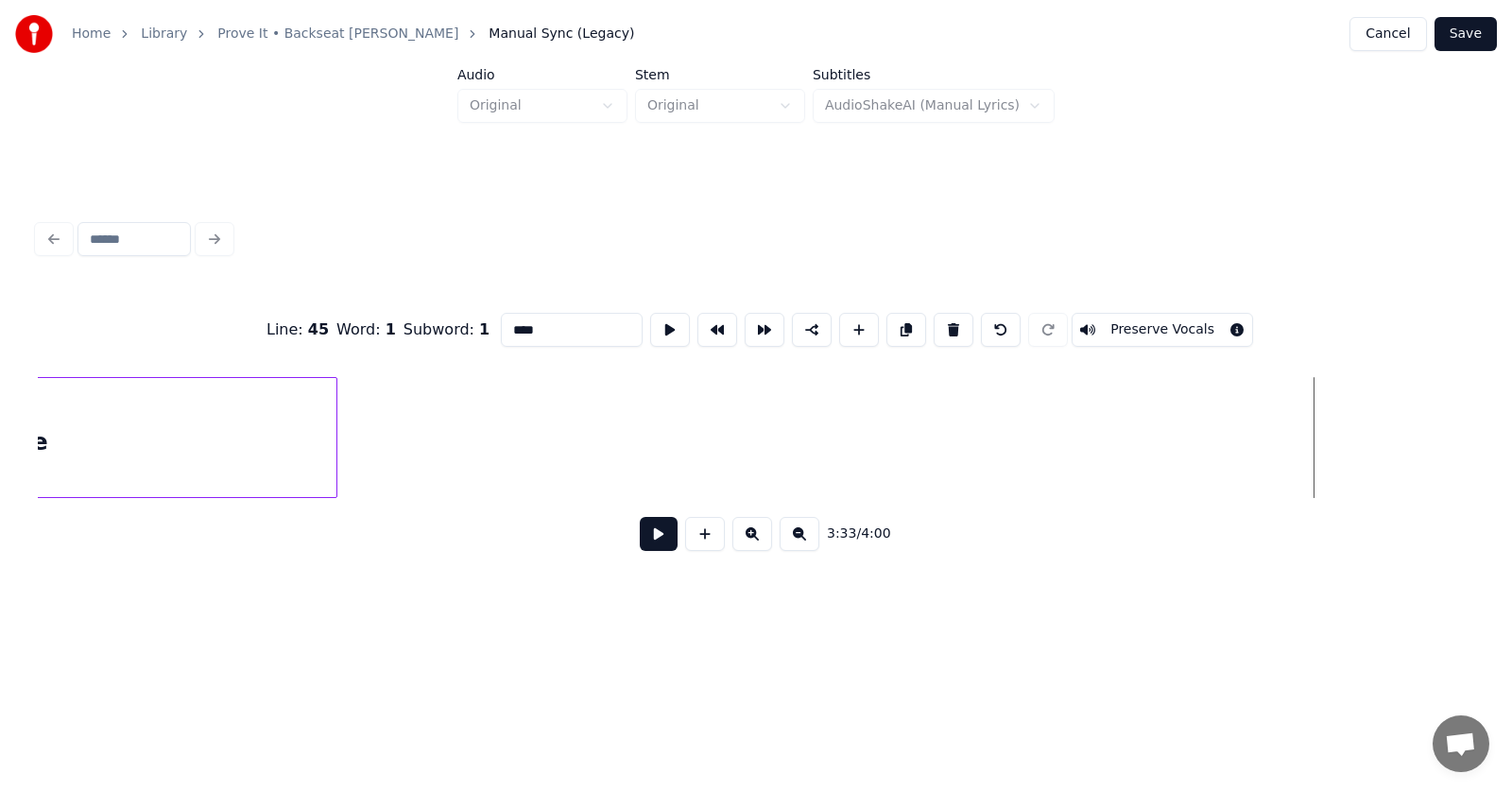
scroll to position [0, 149614]
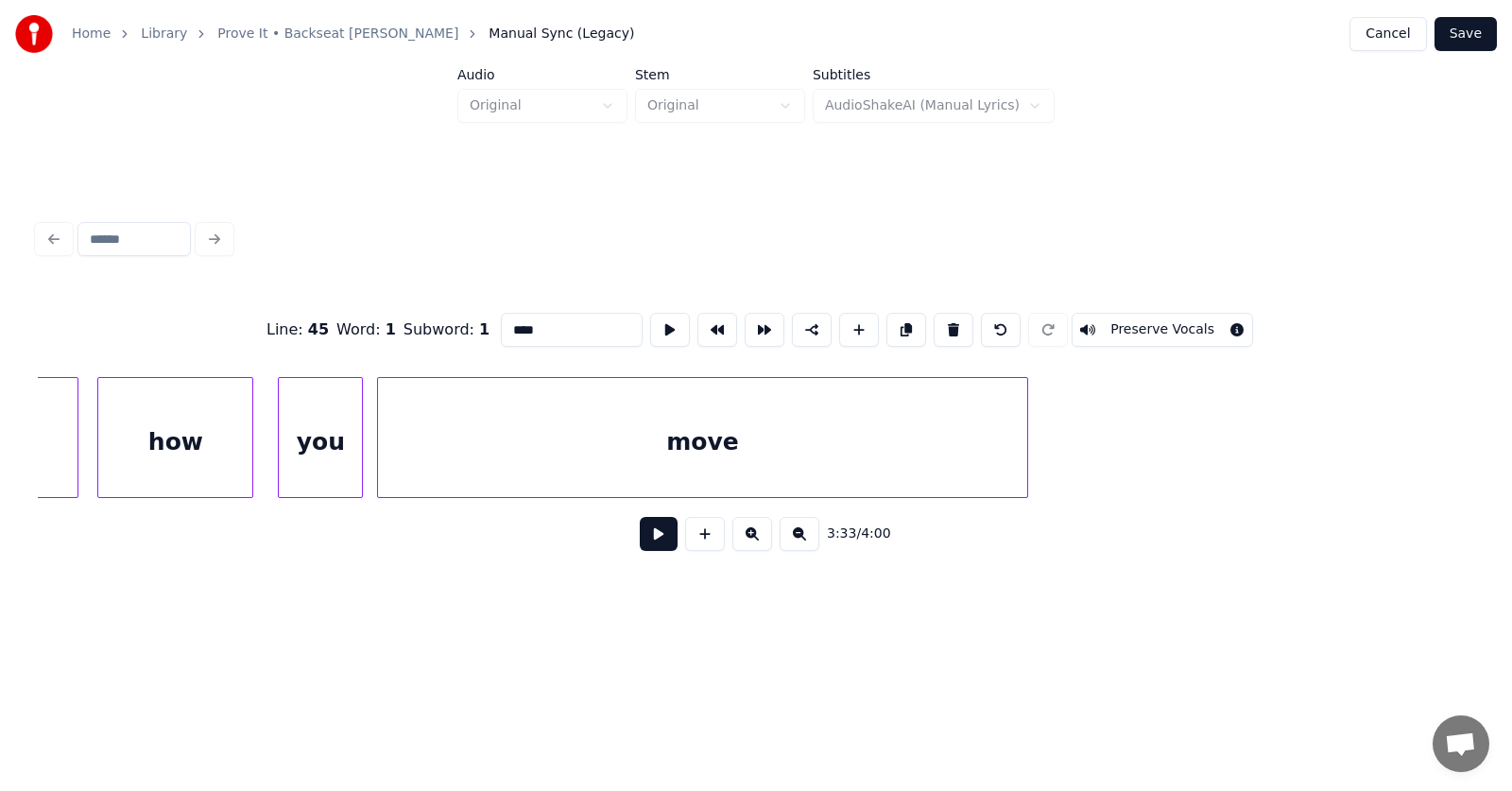
click at [854, 453] on div "move" at bounding box center [703, 442] width 650 height 129
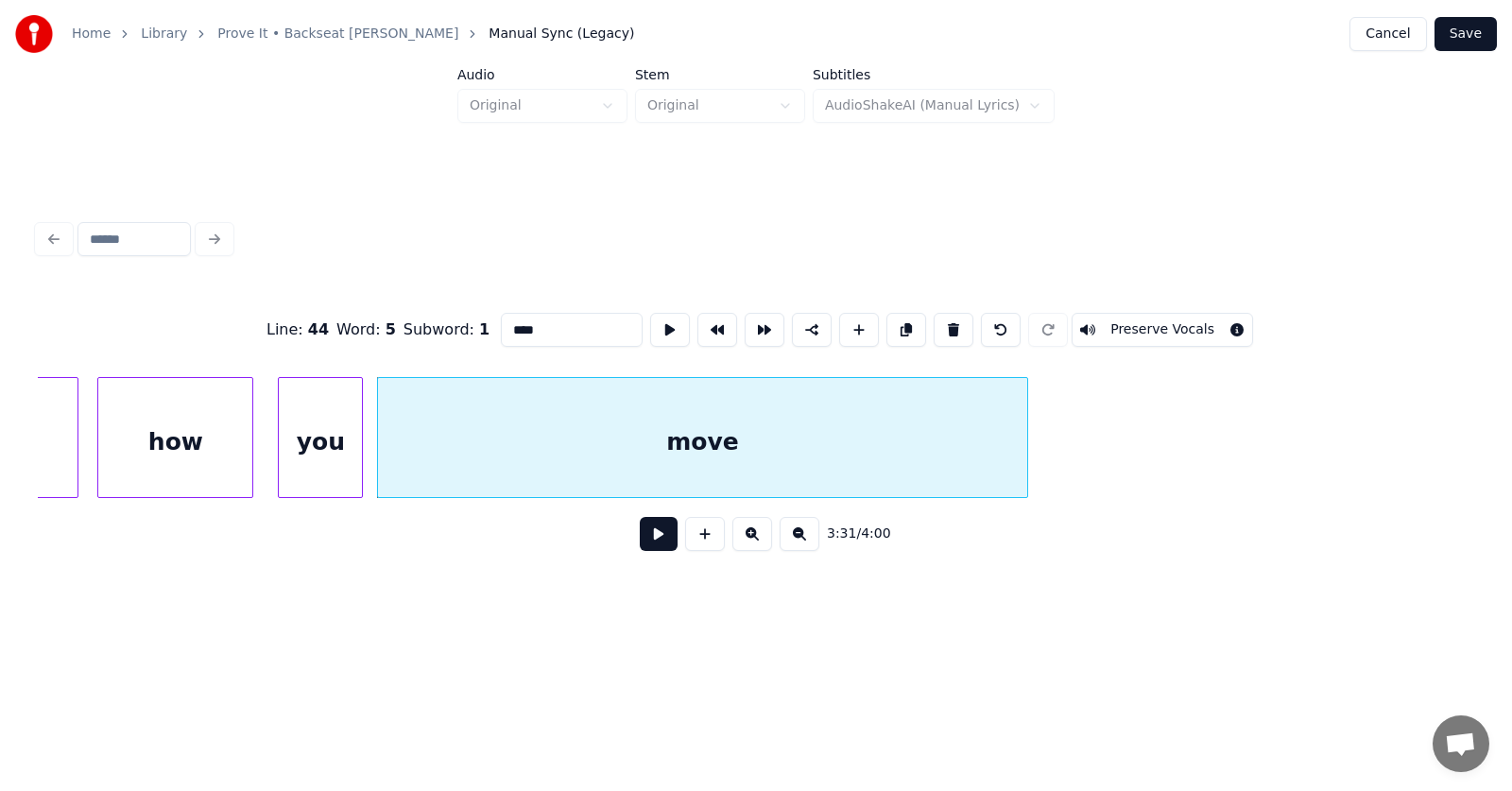
click at [514, 317] on input "****" at bounding box center [571, 330] width 141 height 34
type input "*******"
click at [653, 539] on button at bounding box center [659, 534] width 38 height 34
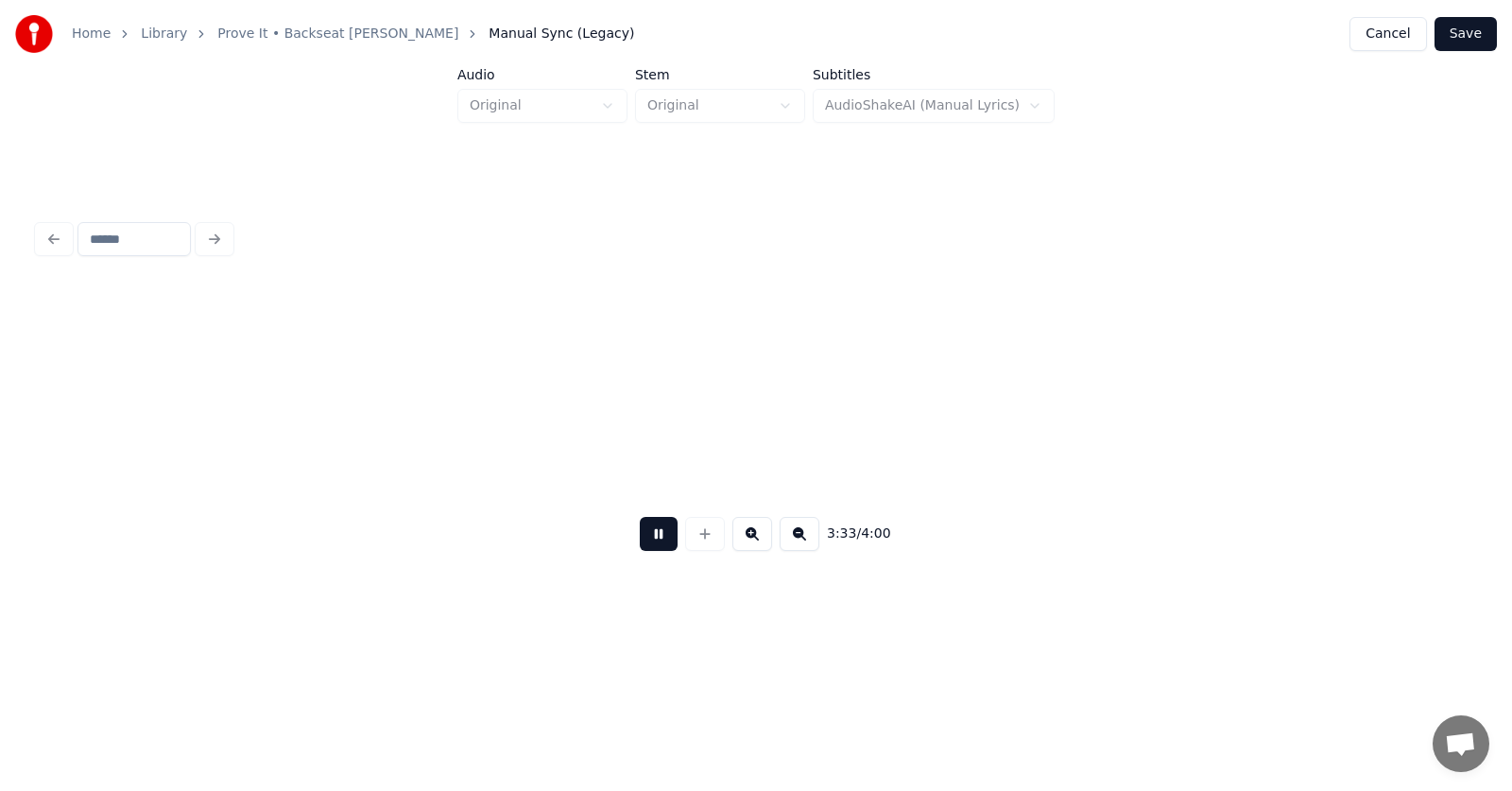
scroll to position [0, 151051]
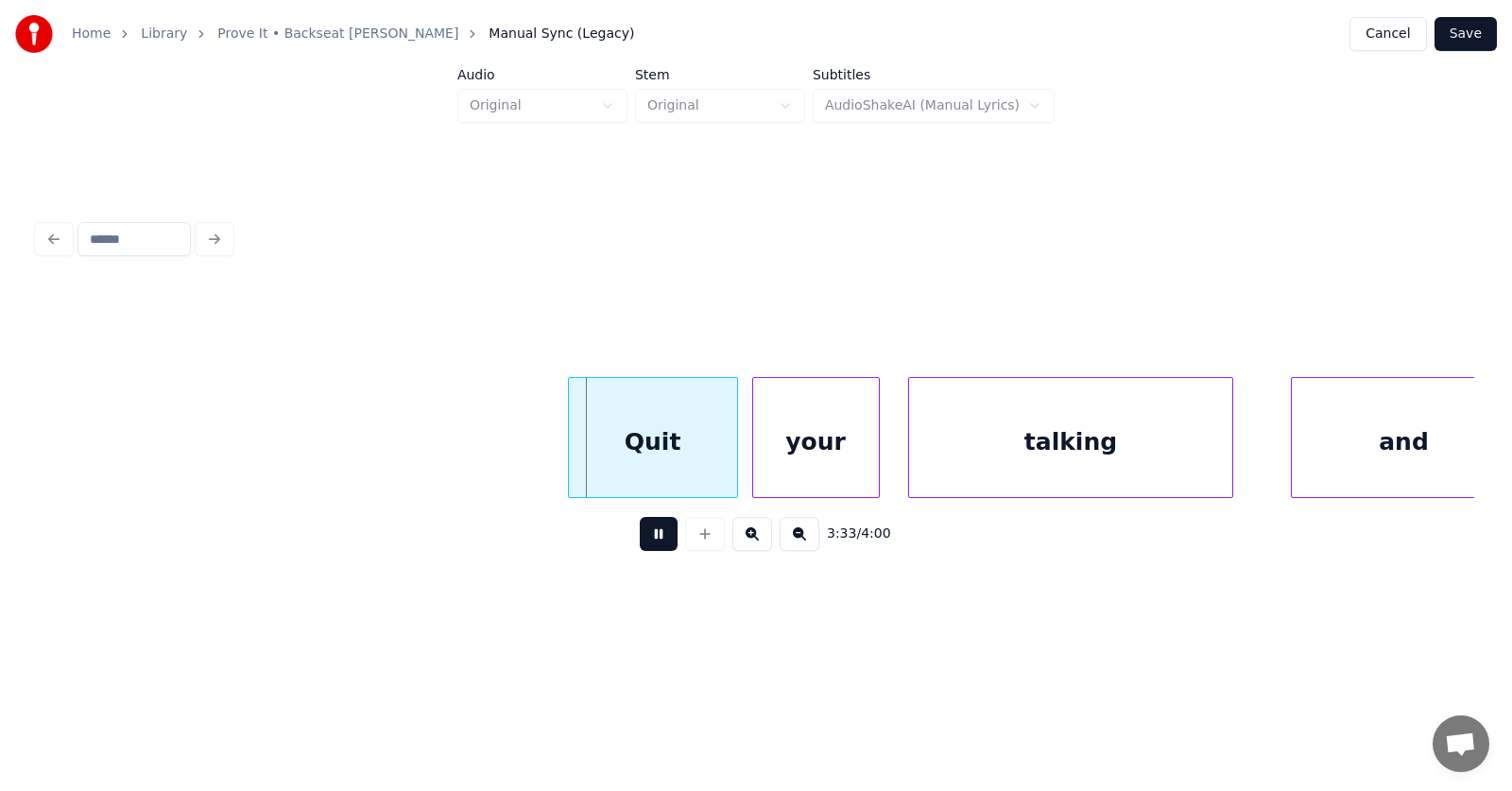
click at [653, 539] on button at bounding box center [659, 534] width 38 height 34
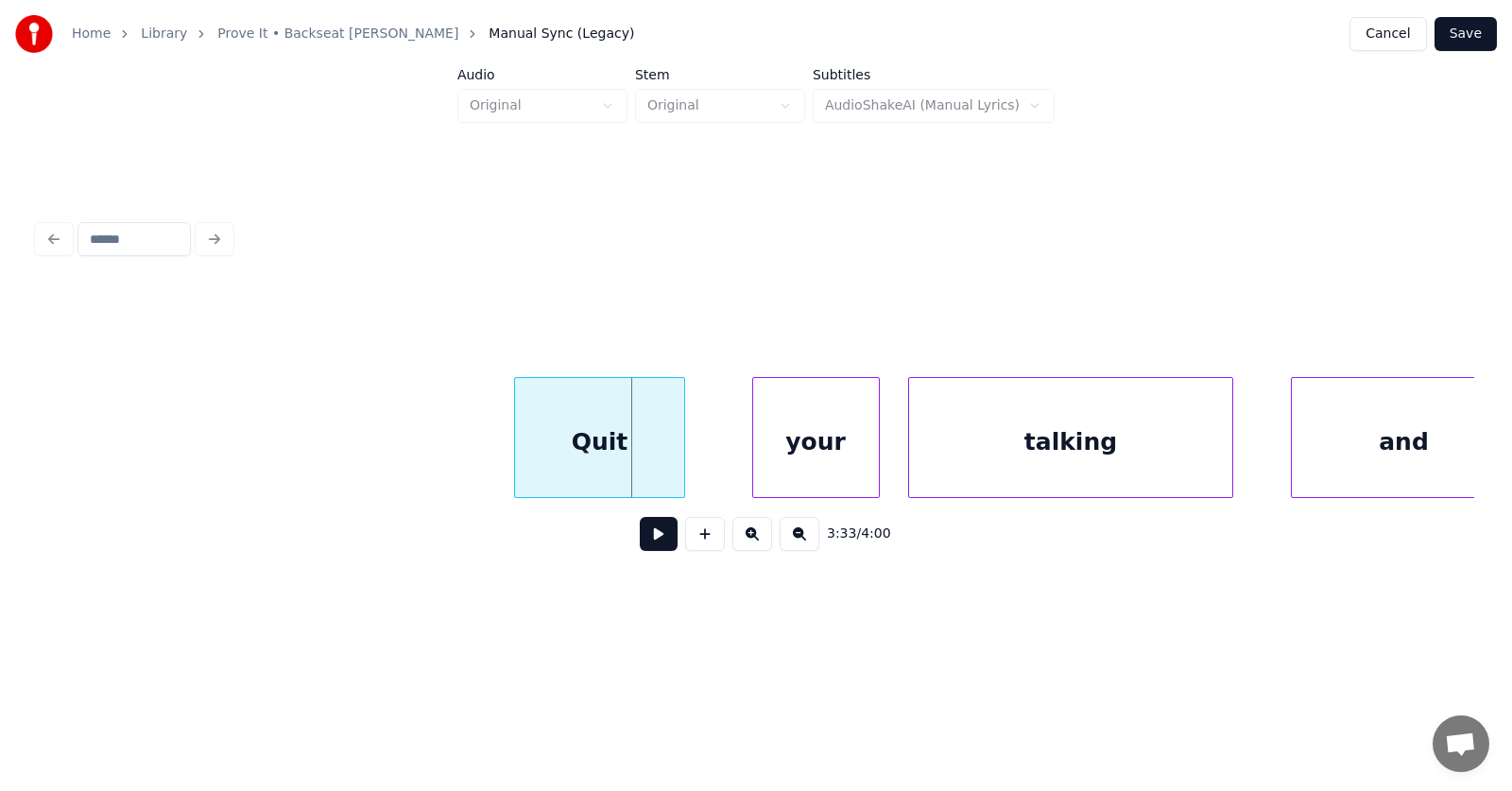
click at [596, 461] on div "Quit" at bounding box center [599, 442] width 168 height 129
click at [745, 477] on div "your" at bounding box center [774, 442] width 126 height 129
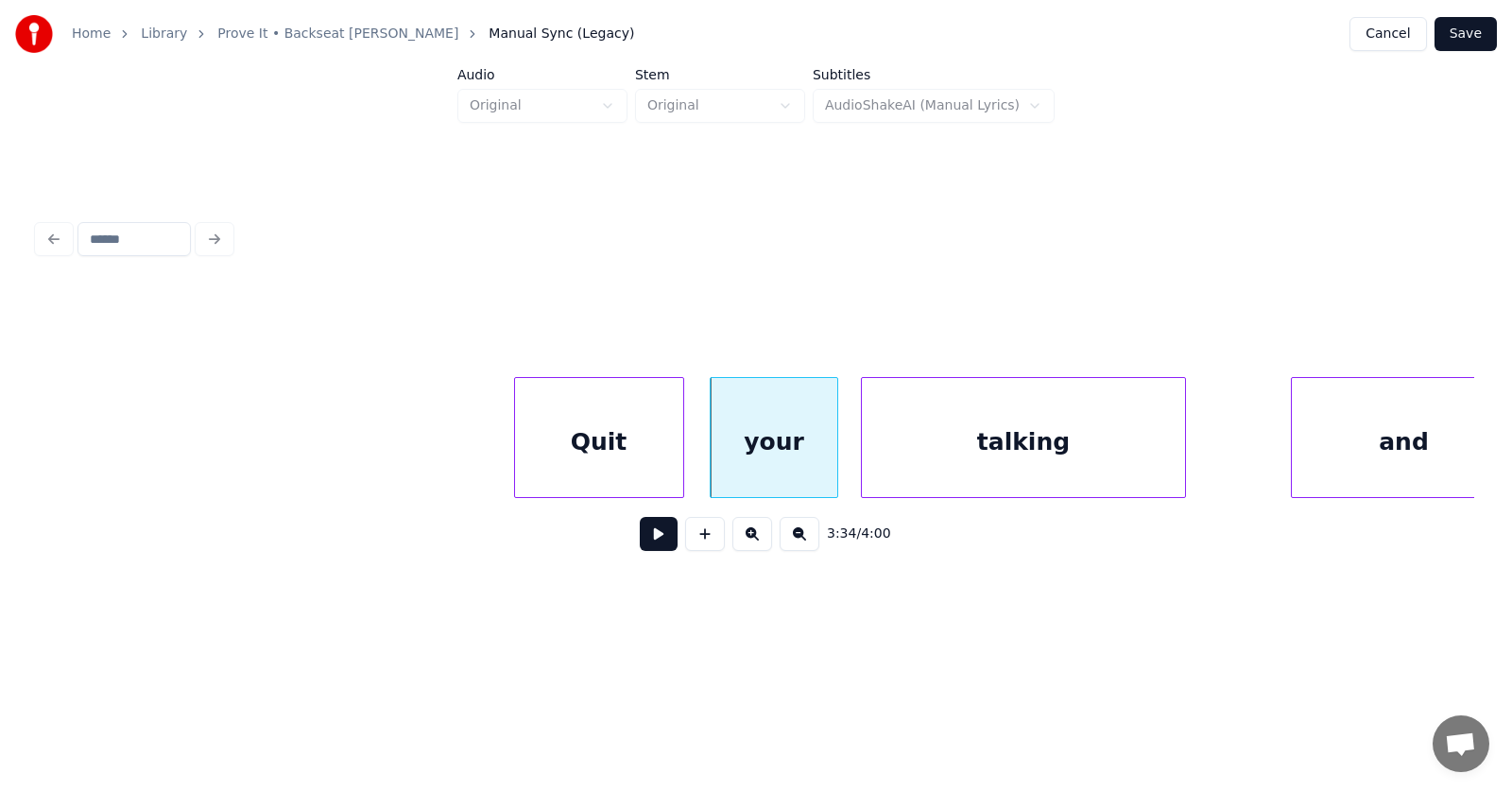
click at [939, 472] on div "talking" at bounding box center [1024, 442] width 324 height 129
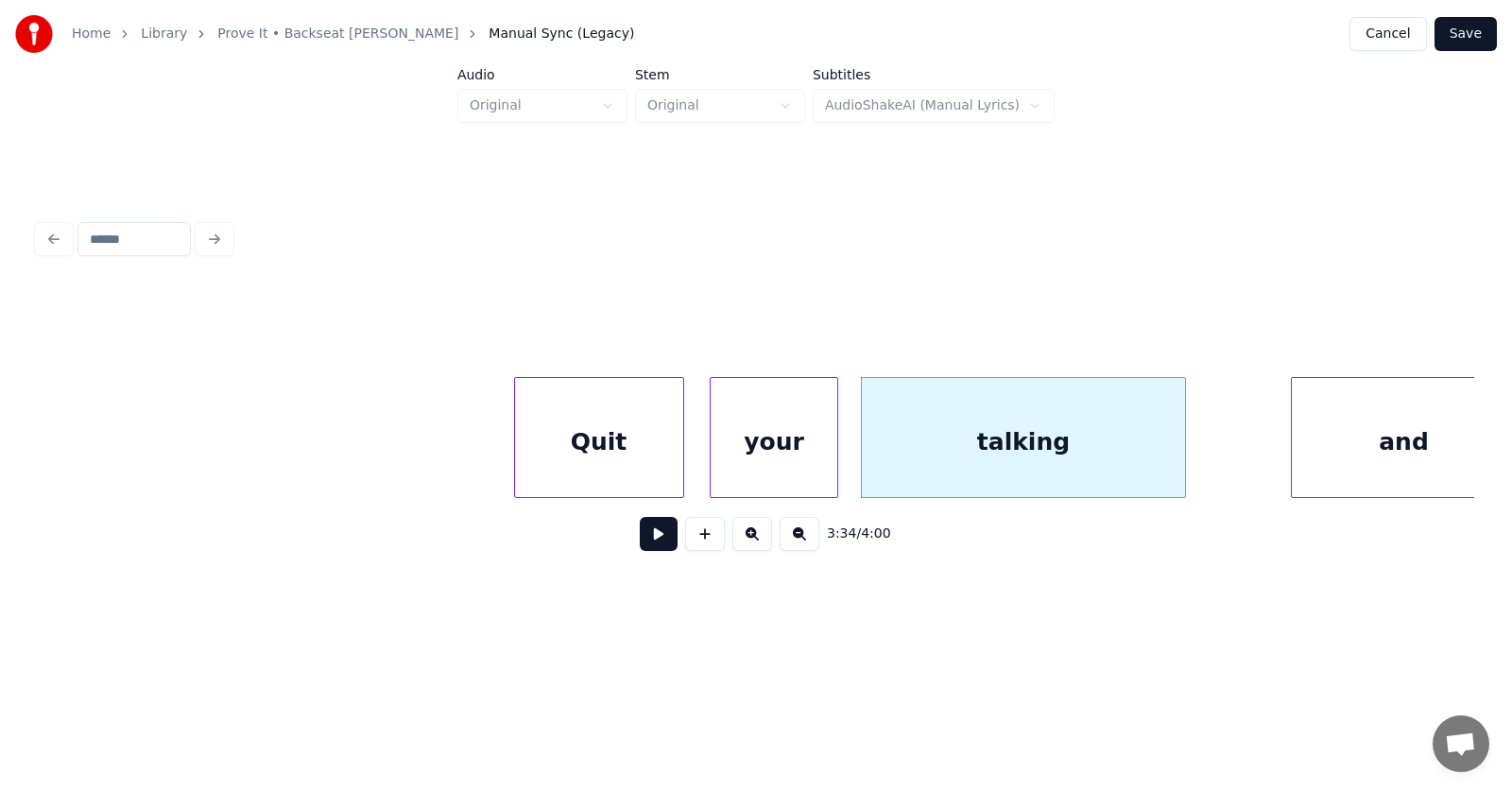
scroll to position [0, 151088]
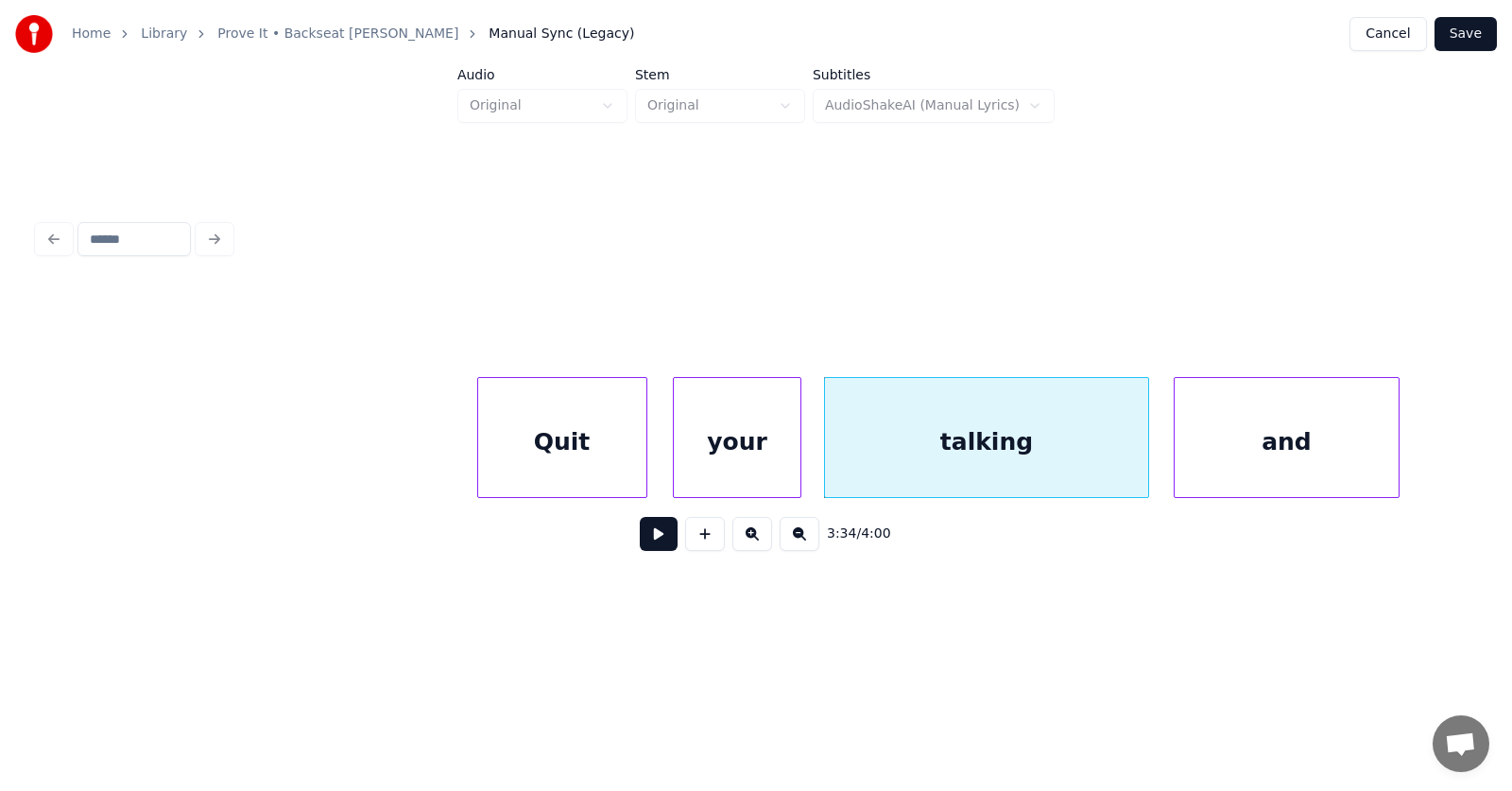
click at [1280, 442] on div "and" at bounding box center [1287, 442] width 225 height 129
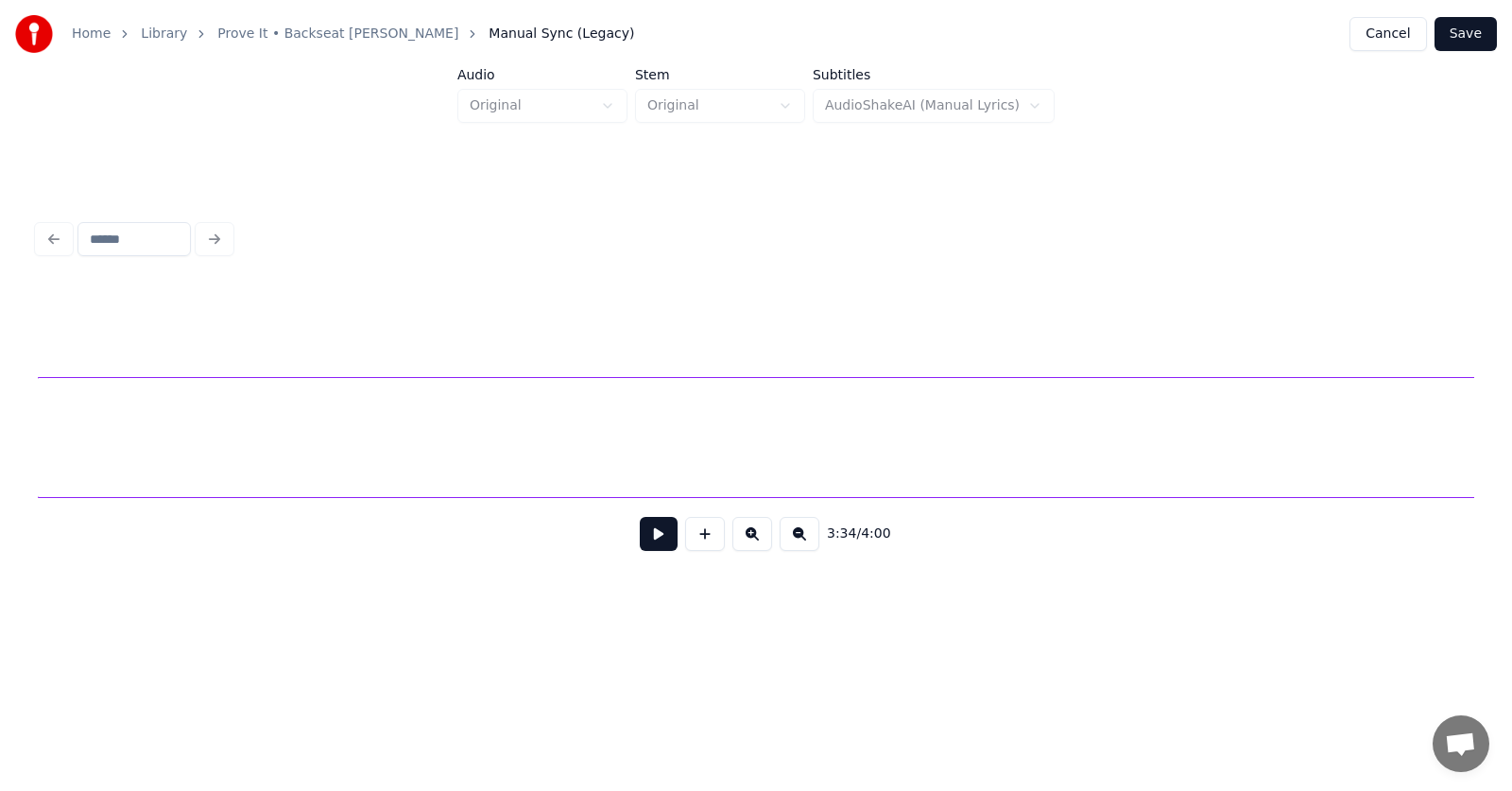
scroll to position [0, 152522]
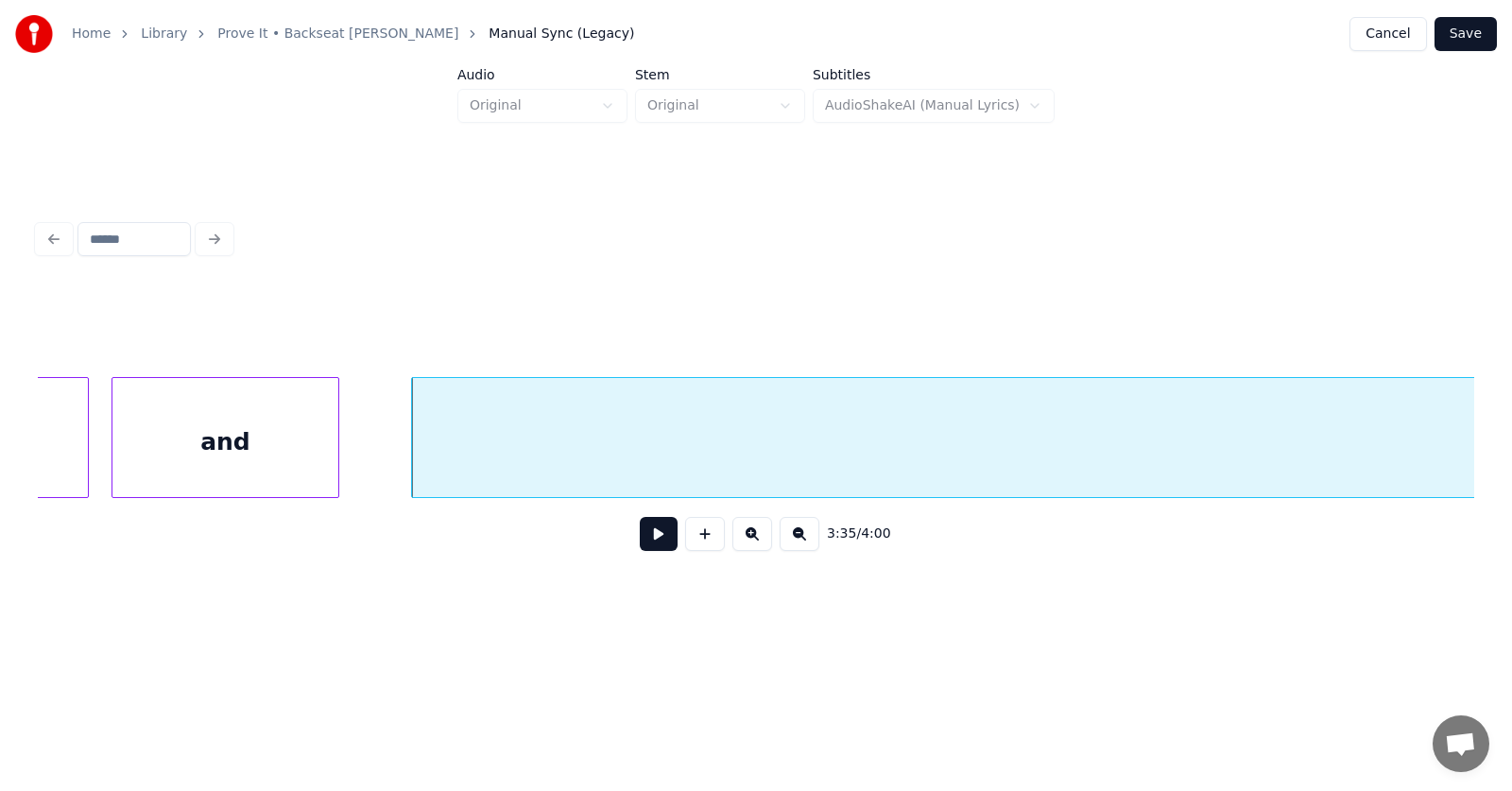
scroll to position [0, 151687]
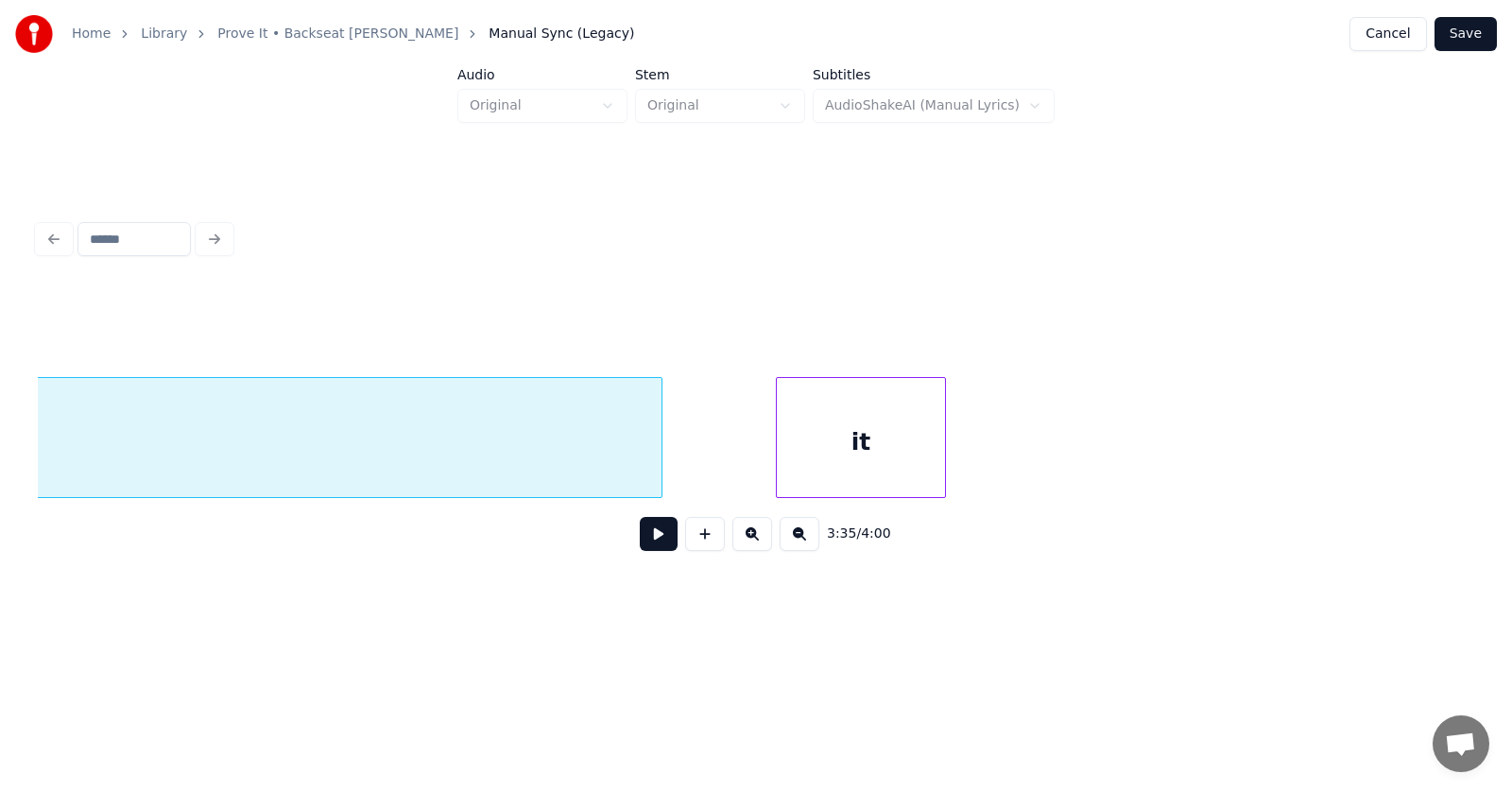
scroll to position [0, 169195]
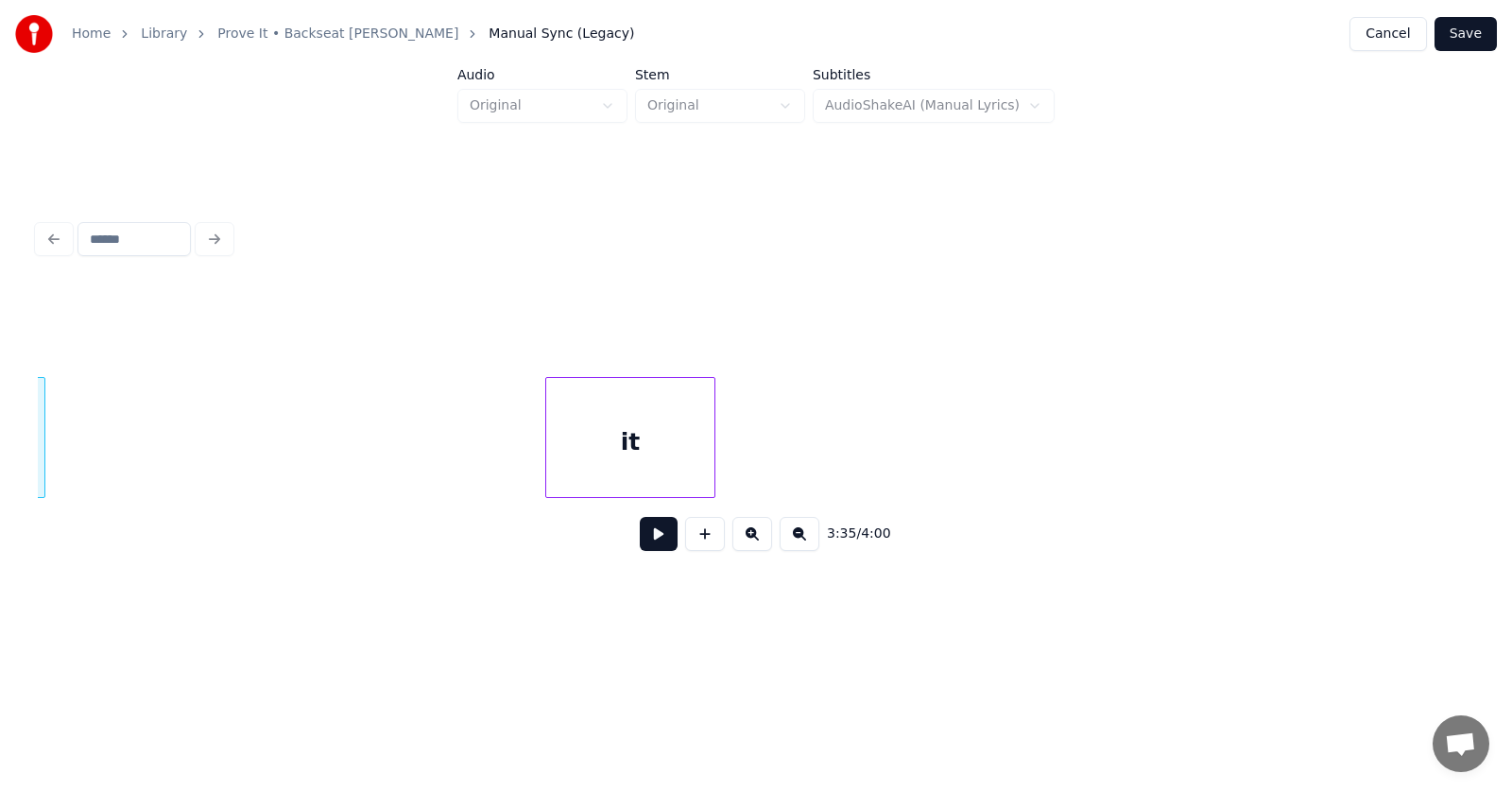
click at [0, 440] on div "Home Library Prove It • Backseat [PERSON_NAME] Manual Sync (Legacy) Cancel Save…" at bounding box center [756, 313] width 1512 height 627
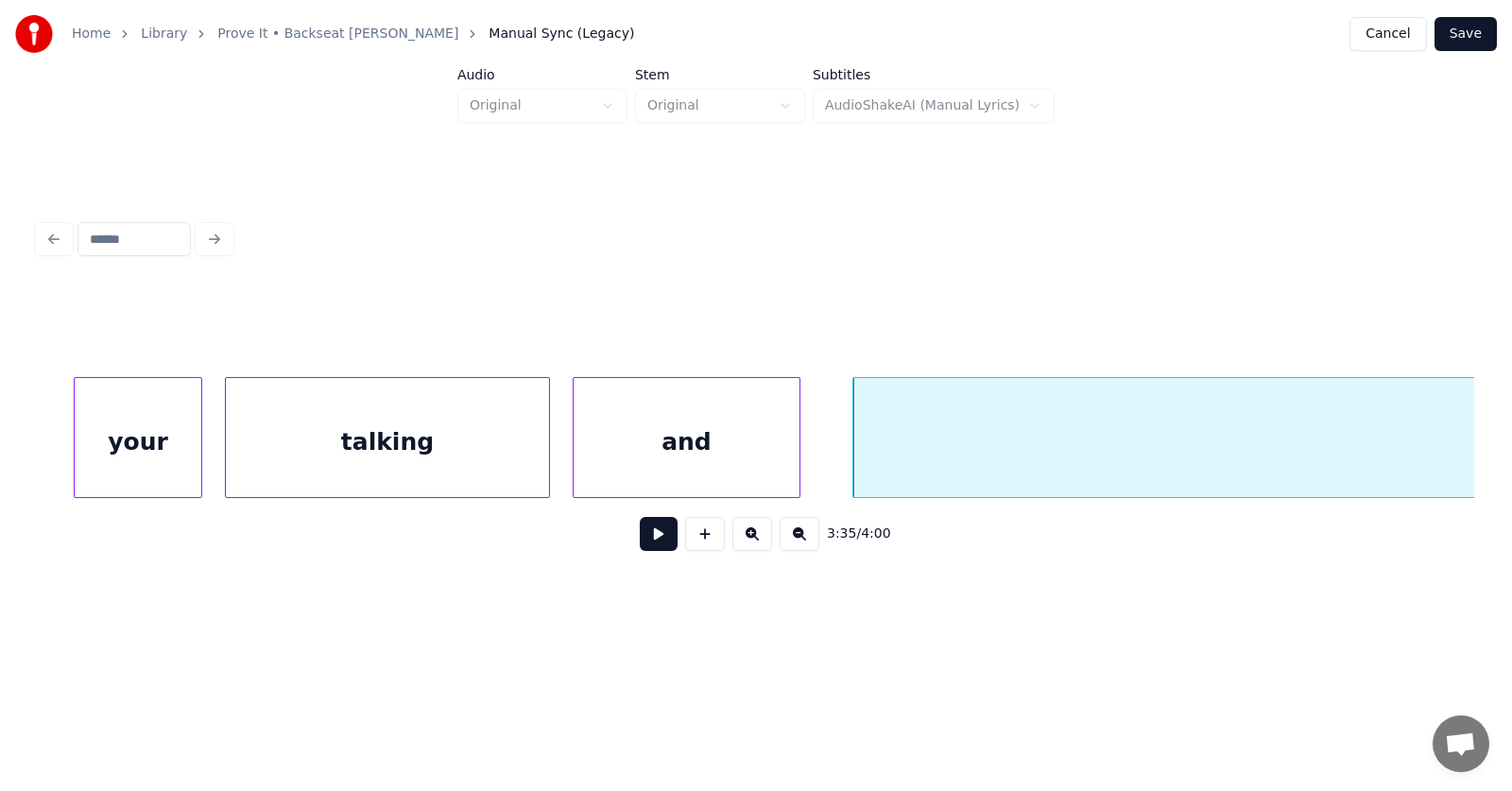
scroll to position [0, 151803]
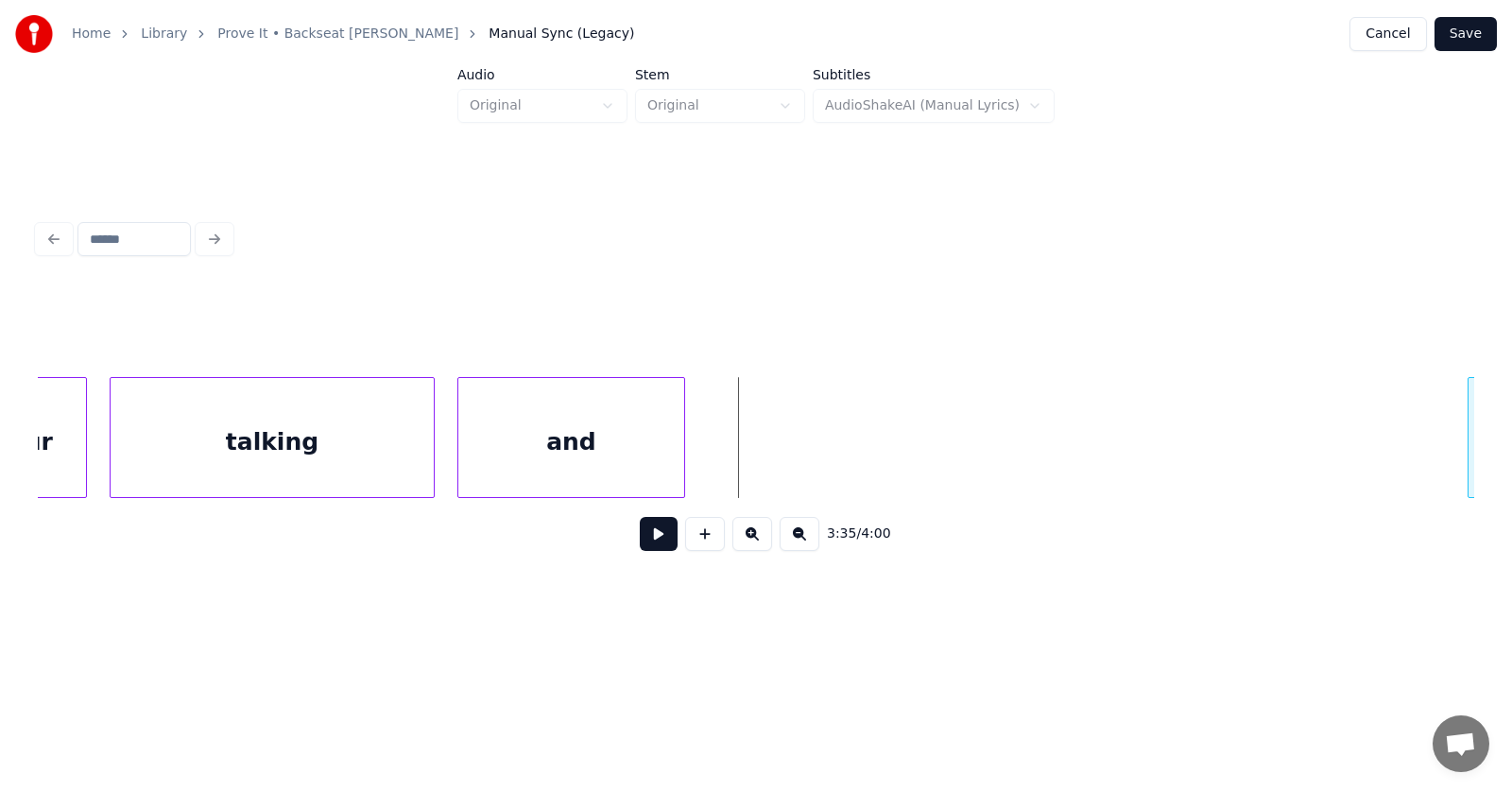
click at [1472, 430] on div at bounding box center [1472, 437] width 6 height 119
click at [611, 426] on div "and" at bounding box center [570, 442] width 225 height 129
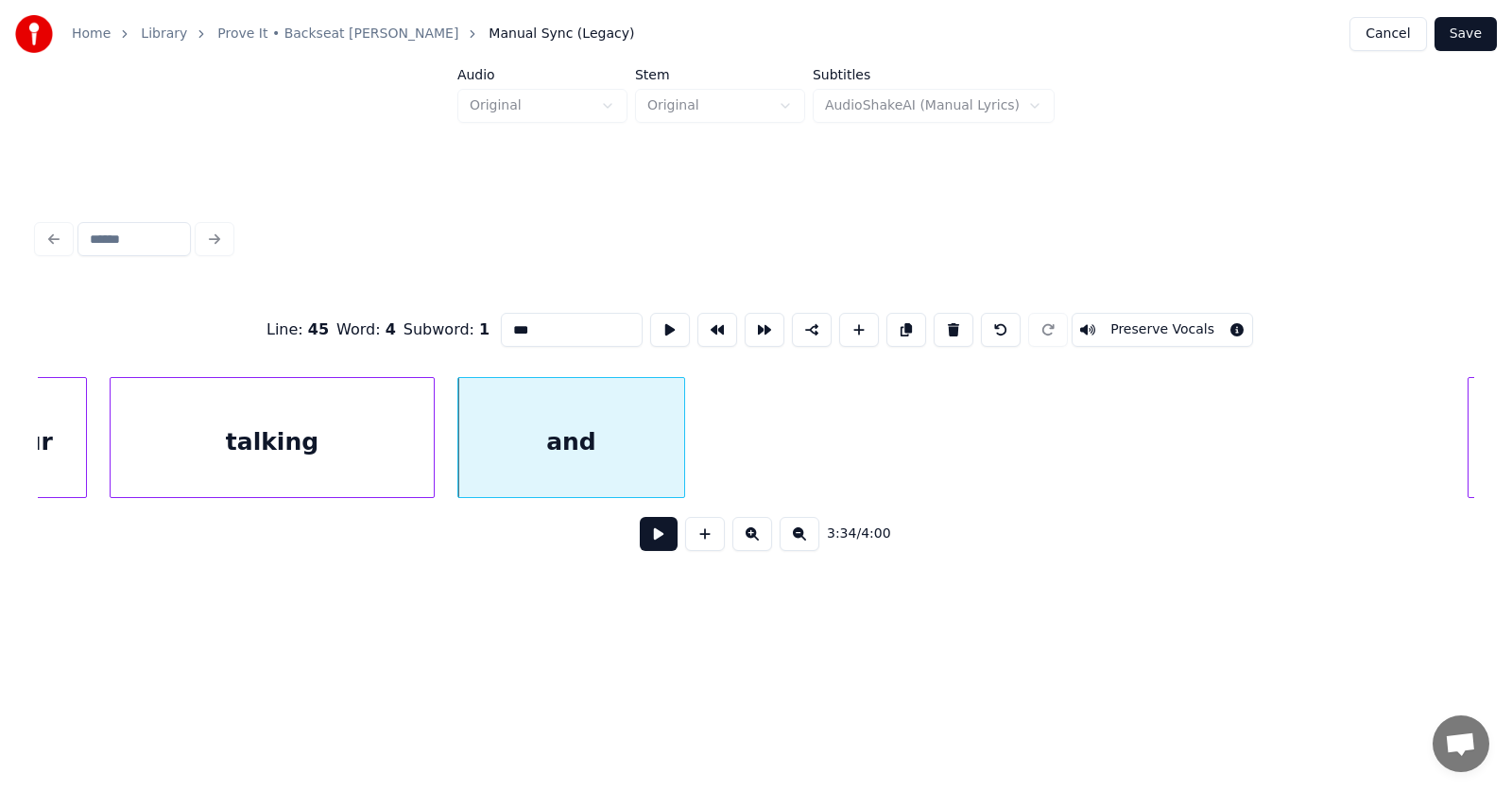
click at [644, 537] on button at bounding box center [659, 534] width 38 height 34
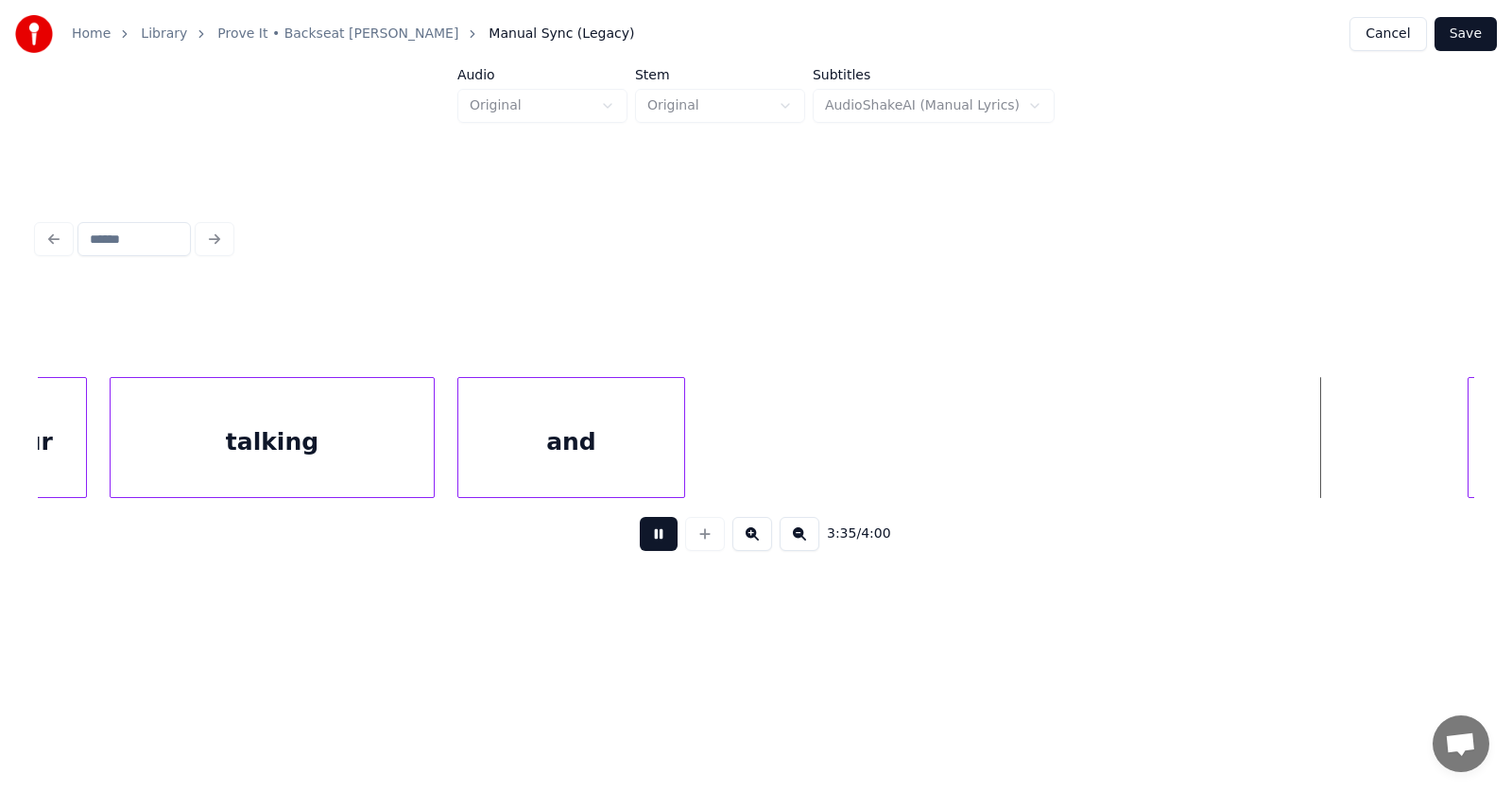
click at [644, 537] on button at bounding box center [659, 534] width 38 height 34
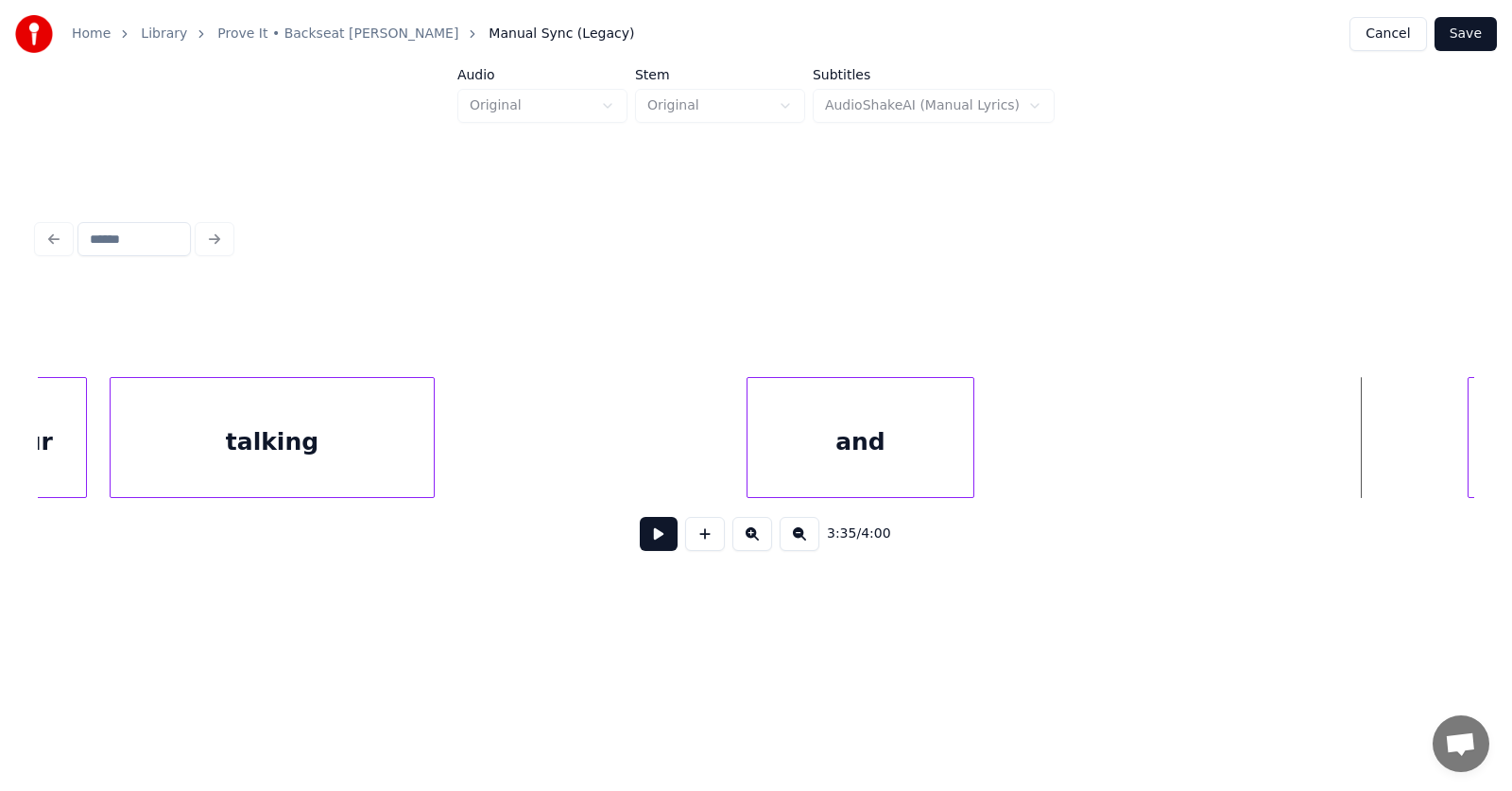
click at [837, 445] on div "and" at bounding box center [860, 442] width 225 height 129
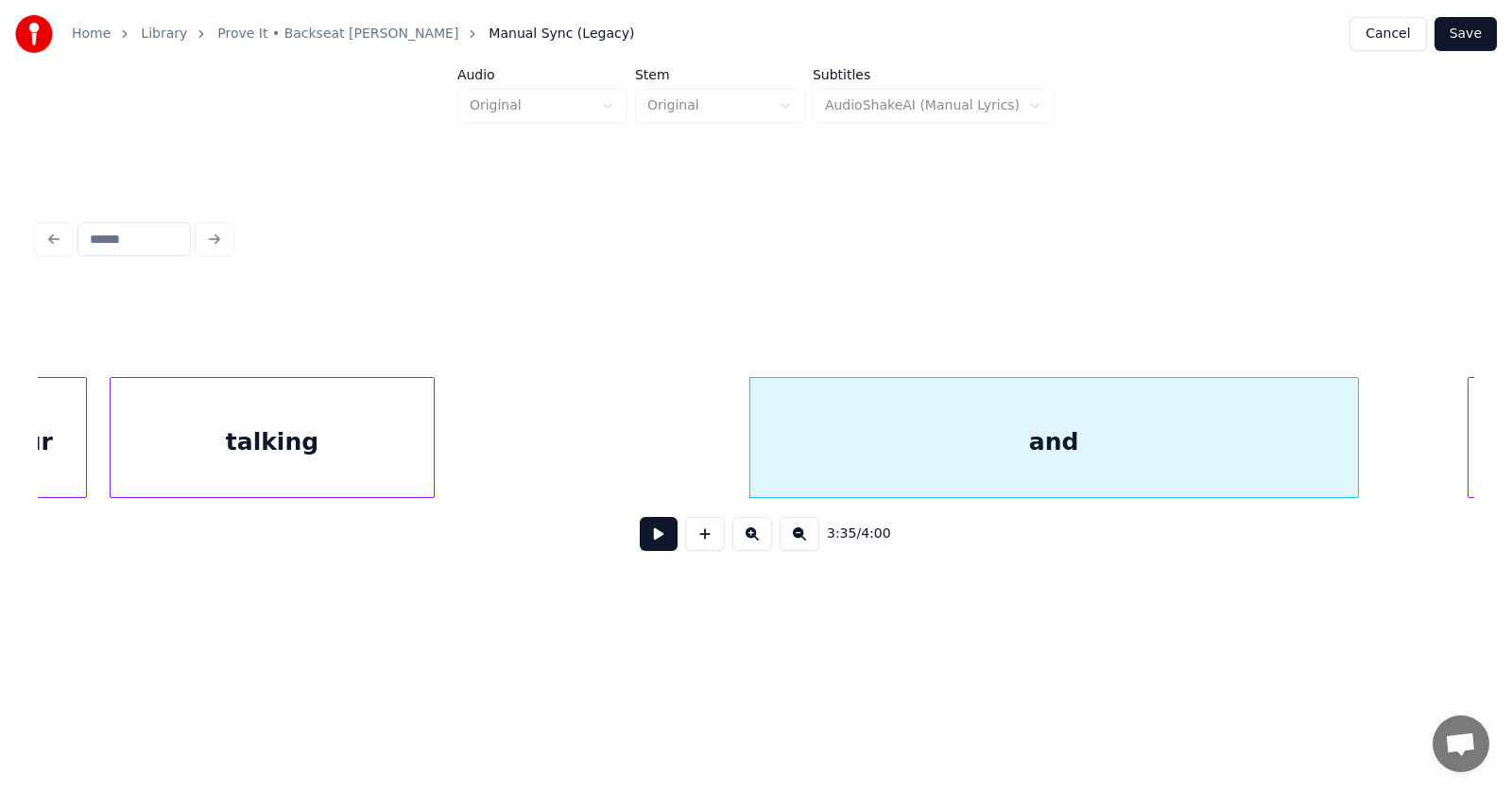
click at [1357, 435] on div at bounding box center [1356, 437] width 6 height 119
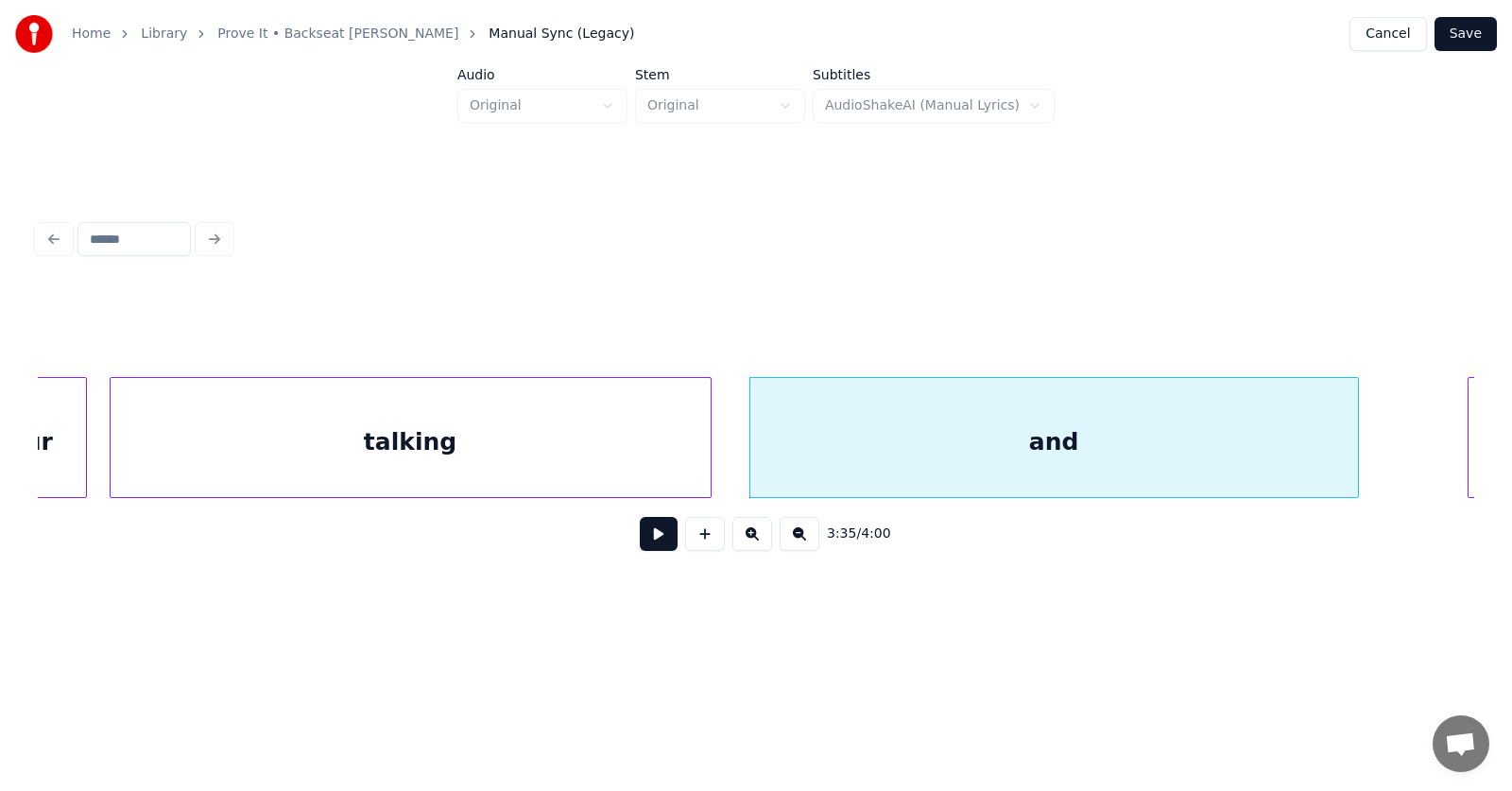
click at [708, 443] on div at bounding box center [708, 437] width 6 height 119
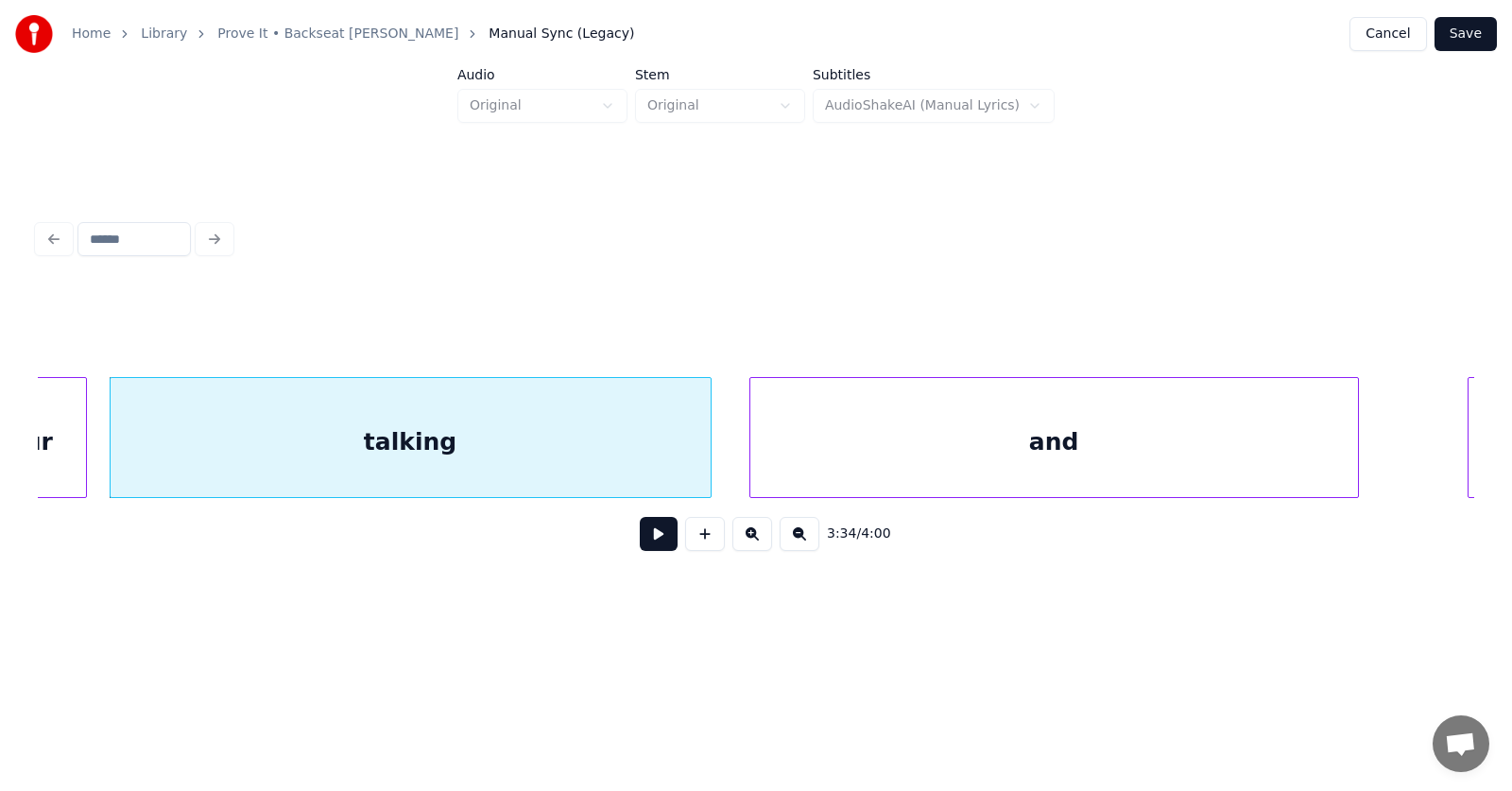
click at [608, 442] on div "talking" at bounding box center [410, 442] width 600 height 129
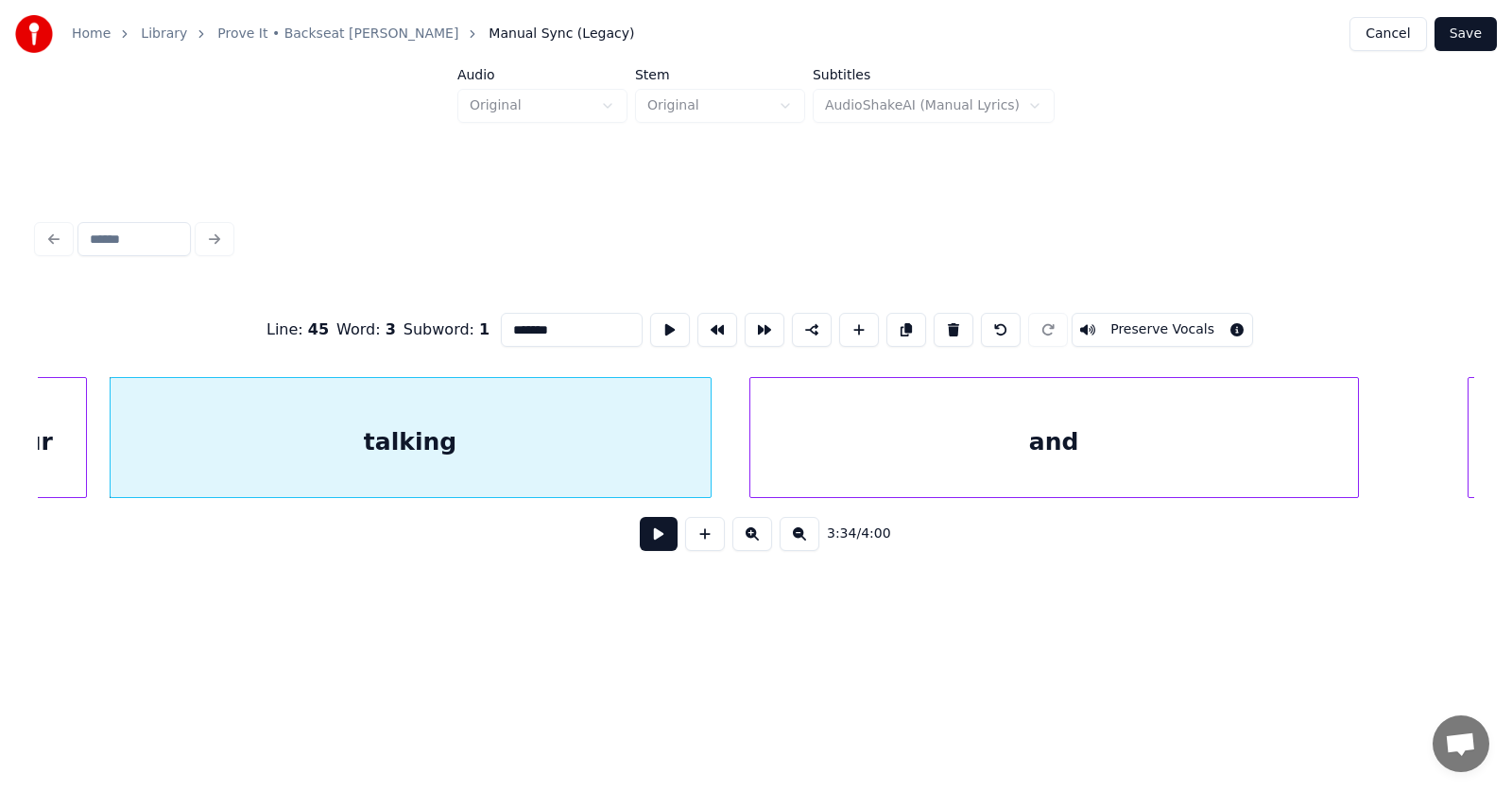
click at [522, 321] on input "*******" at bounding box center [571, 330] width 141 height 34
click at [977, 407] on div "and" at bounding box center [1053, 442] width 608 height 129
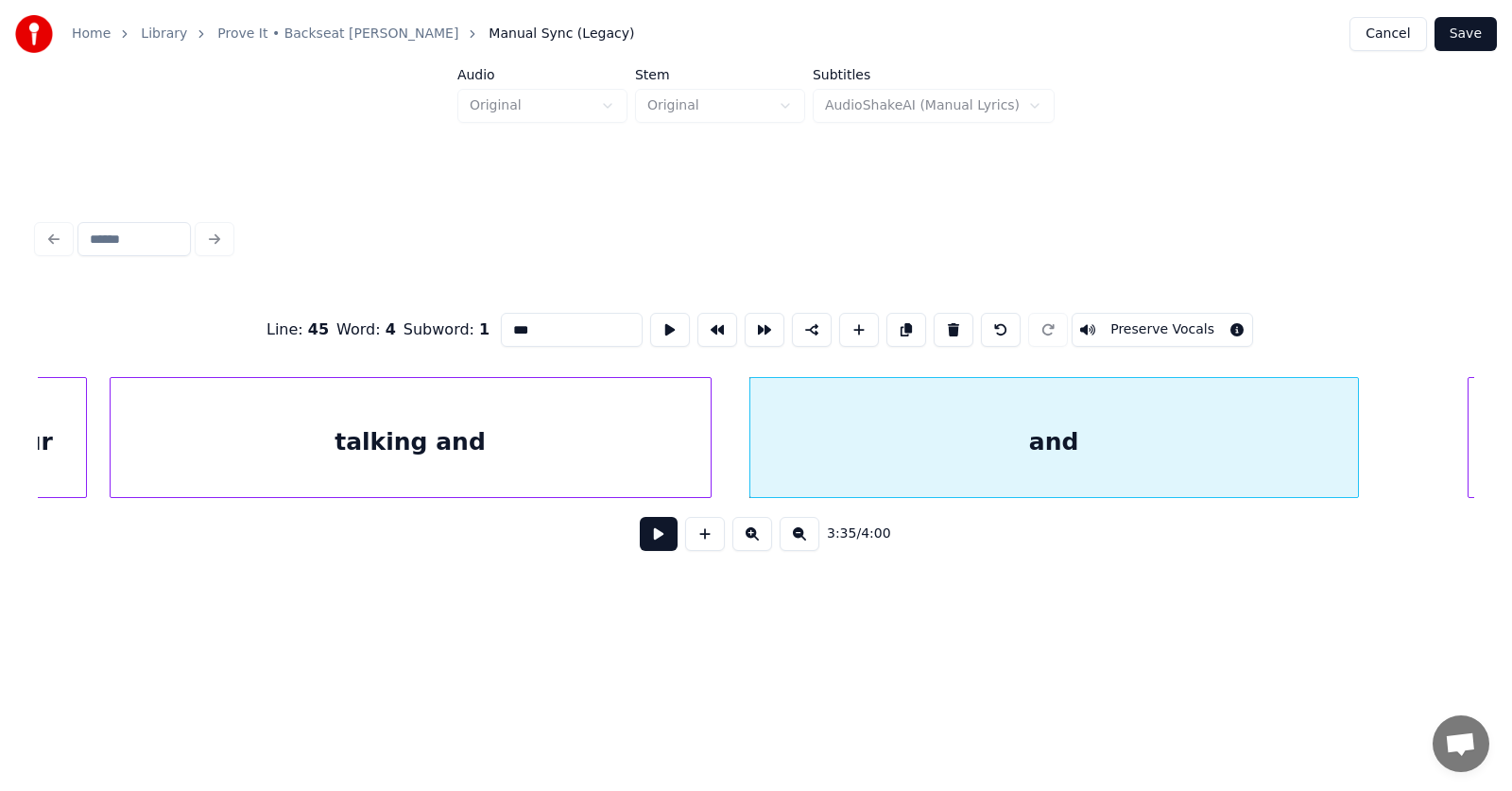
drag, startPoint x: 528, startPoint y: 321, endPoint x: 459, endPoint y: 324, distance: 69.1
click at [501, 324] on input "***" at bounding box center [571, 330] width 141 height 34
type input "********"
click at [649, 540] on button at bounding box center [659, 534] width 38 height 34
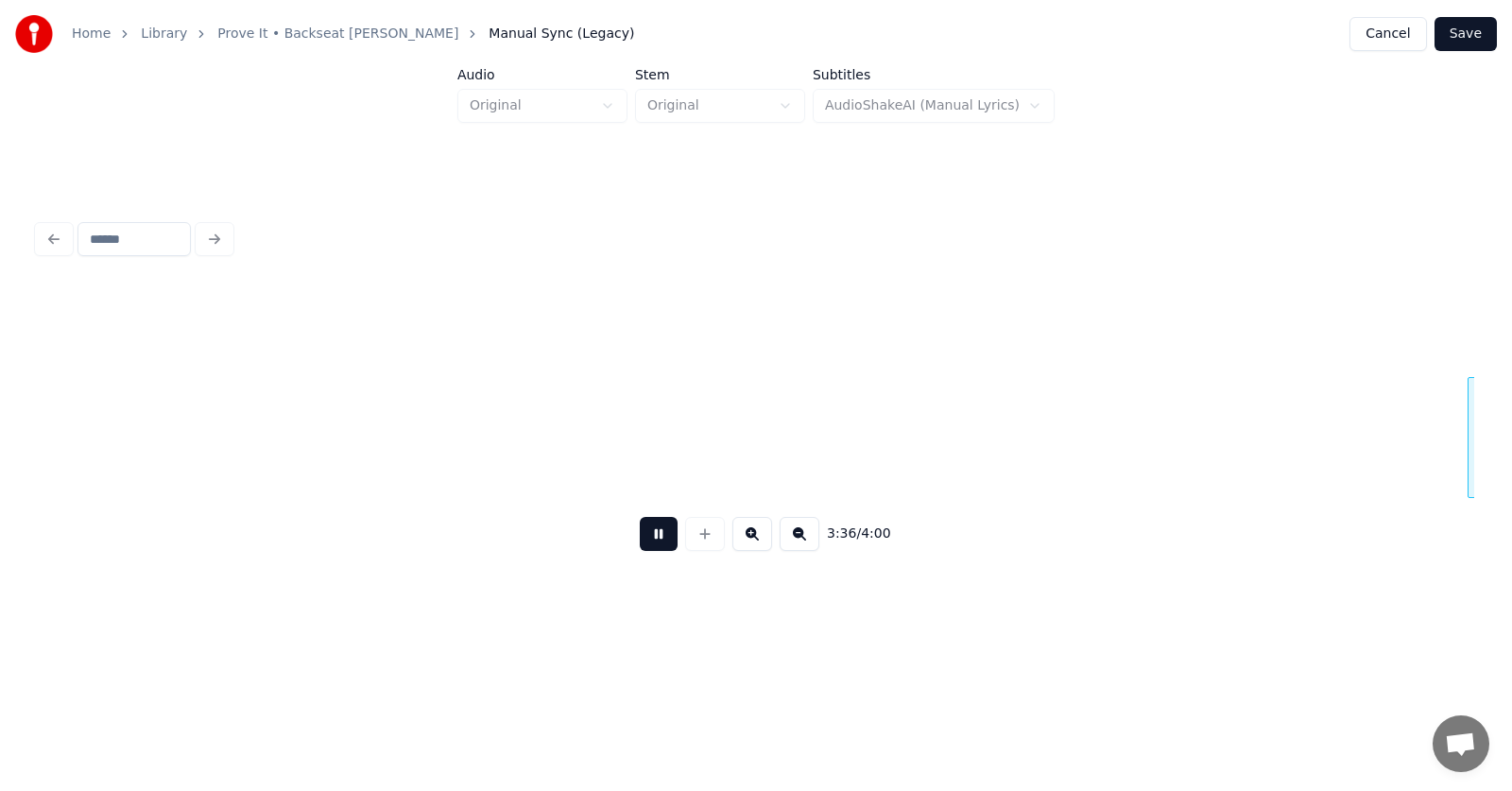
scroll to position [0, 153251]
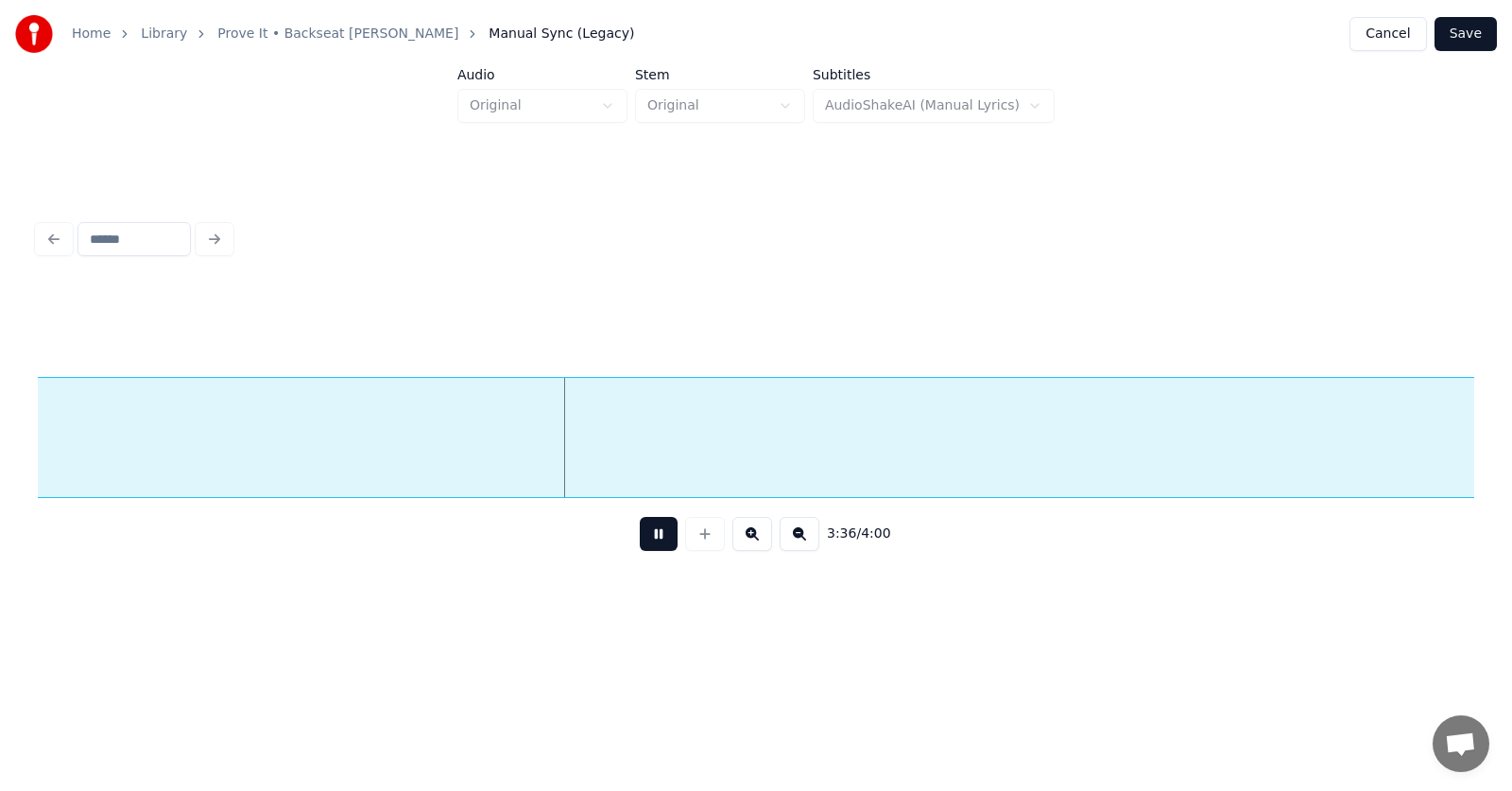
click at [649, 540] on button at bounding box center [659, 534] width 38 height 34
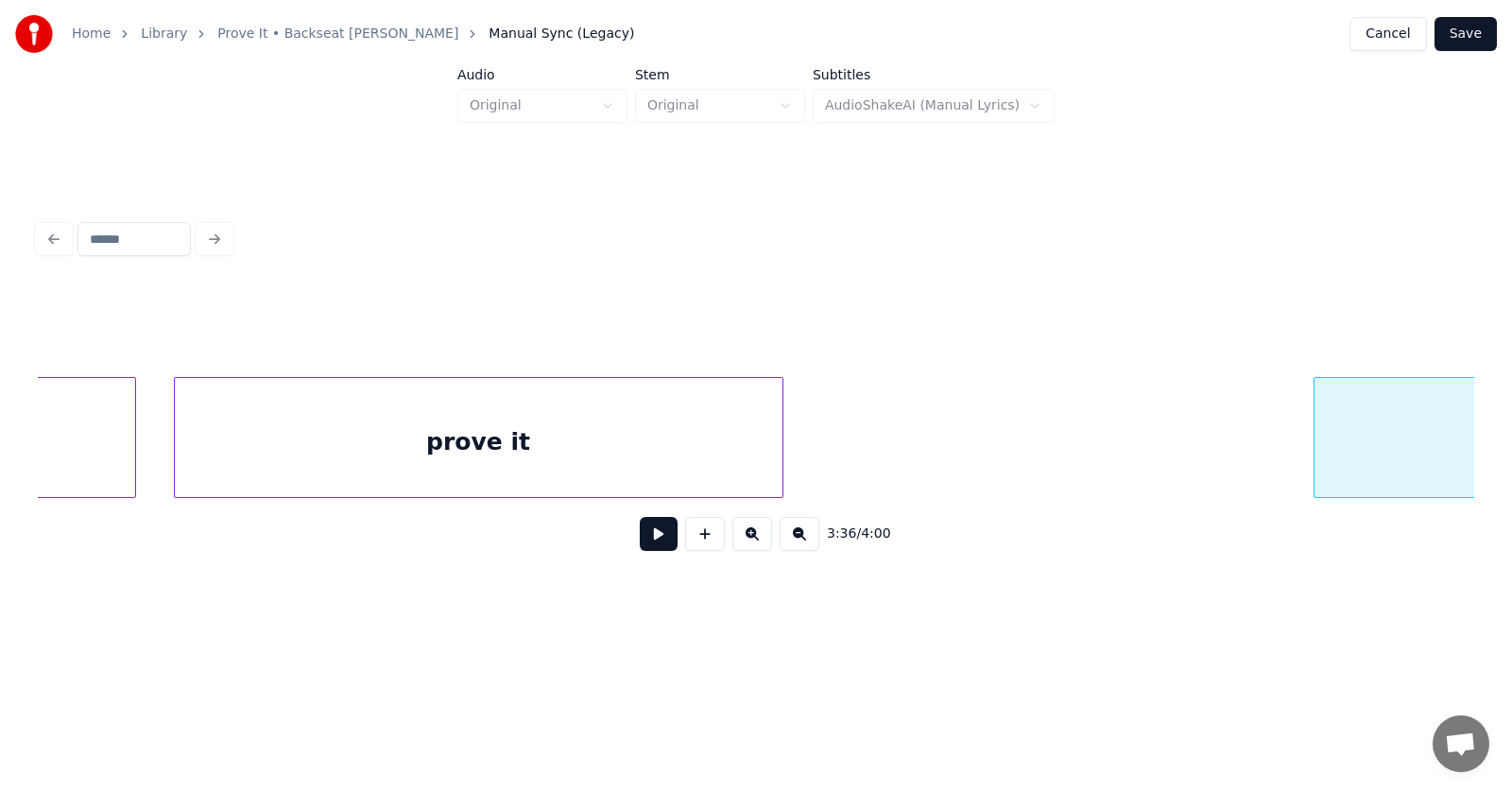
click at [1321, 433] on div at bounding box center [1318, 437] width 6 height 119
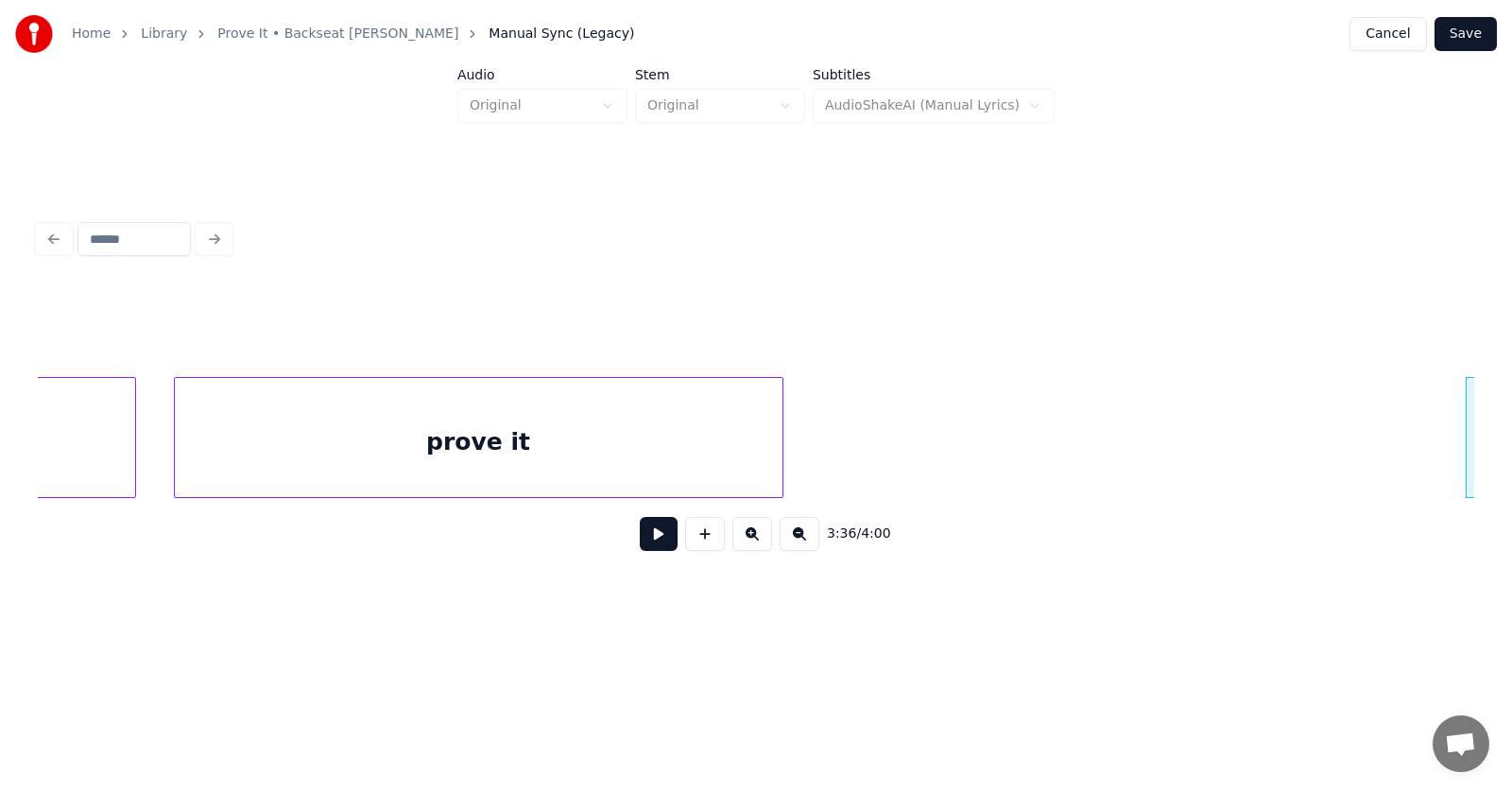
click at [649, 537] on button at bounding box center [659, 534] width 38 height 34
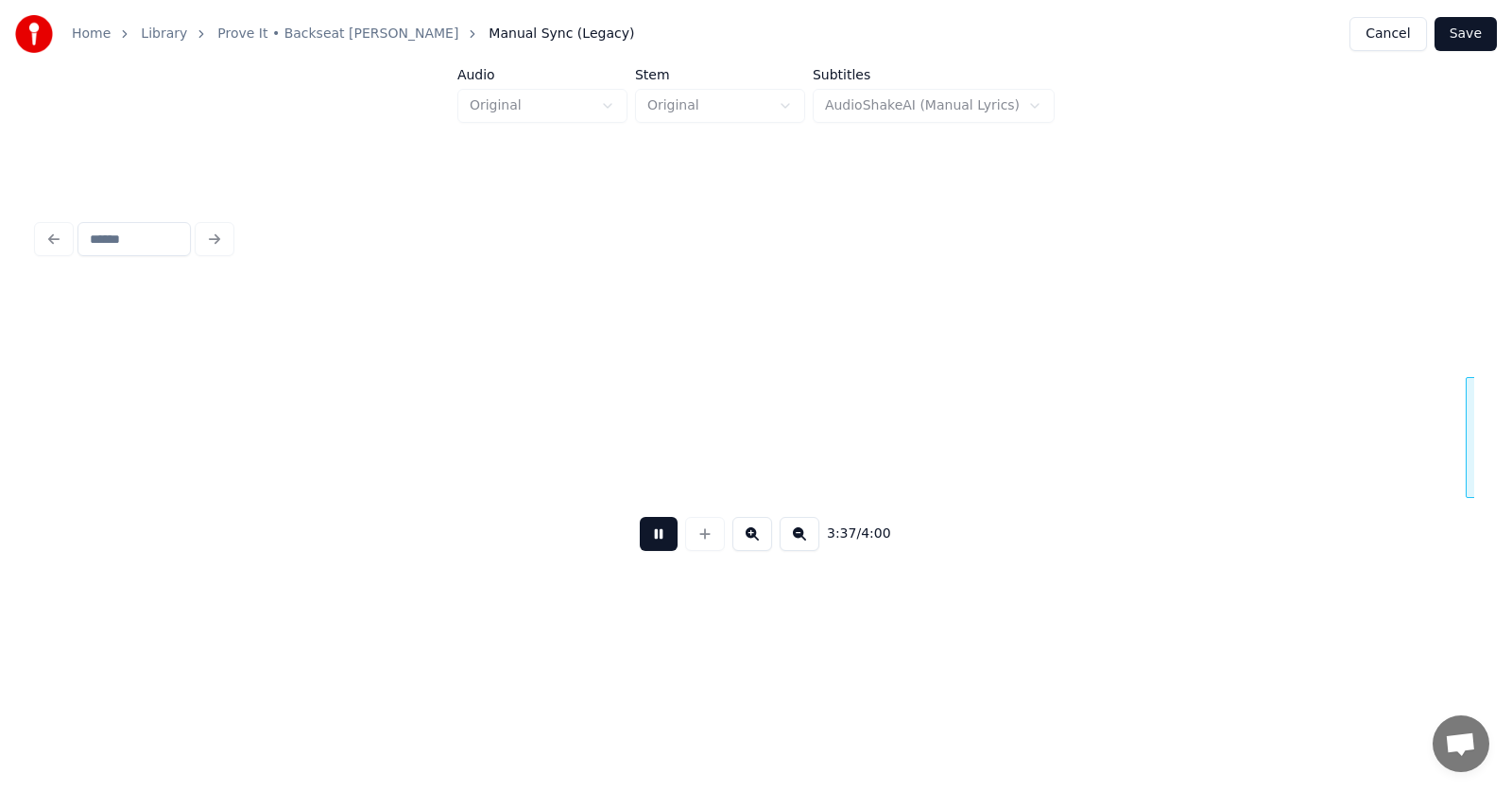
scroll to position [0, 153827]
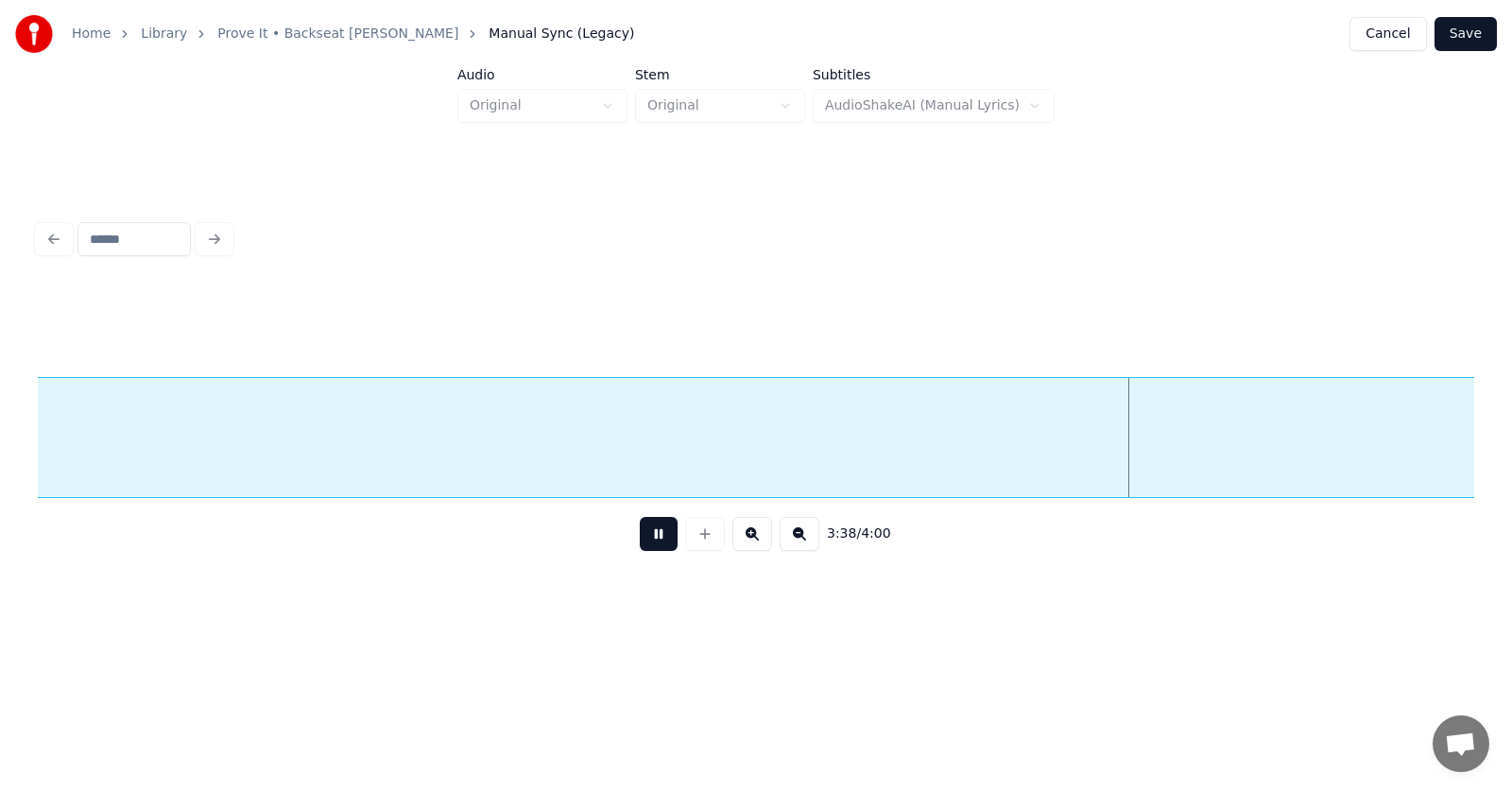
click at [652, 536] on button at bounding box center [659, 534] width 38 height 34
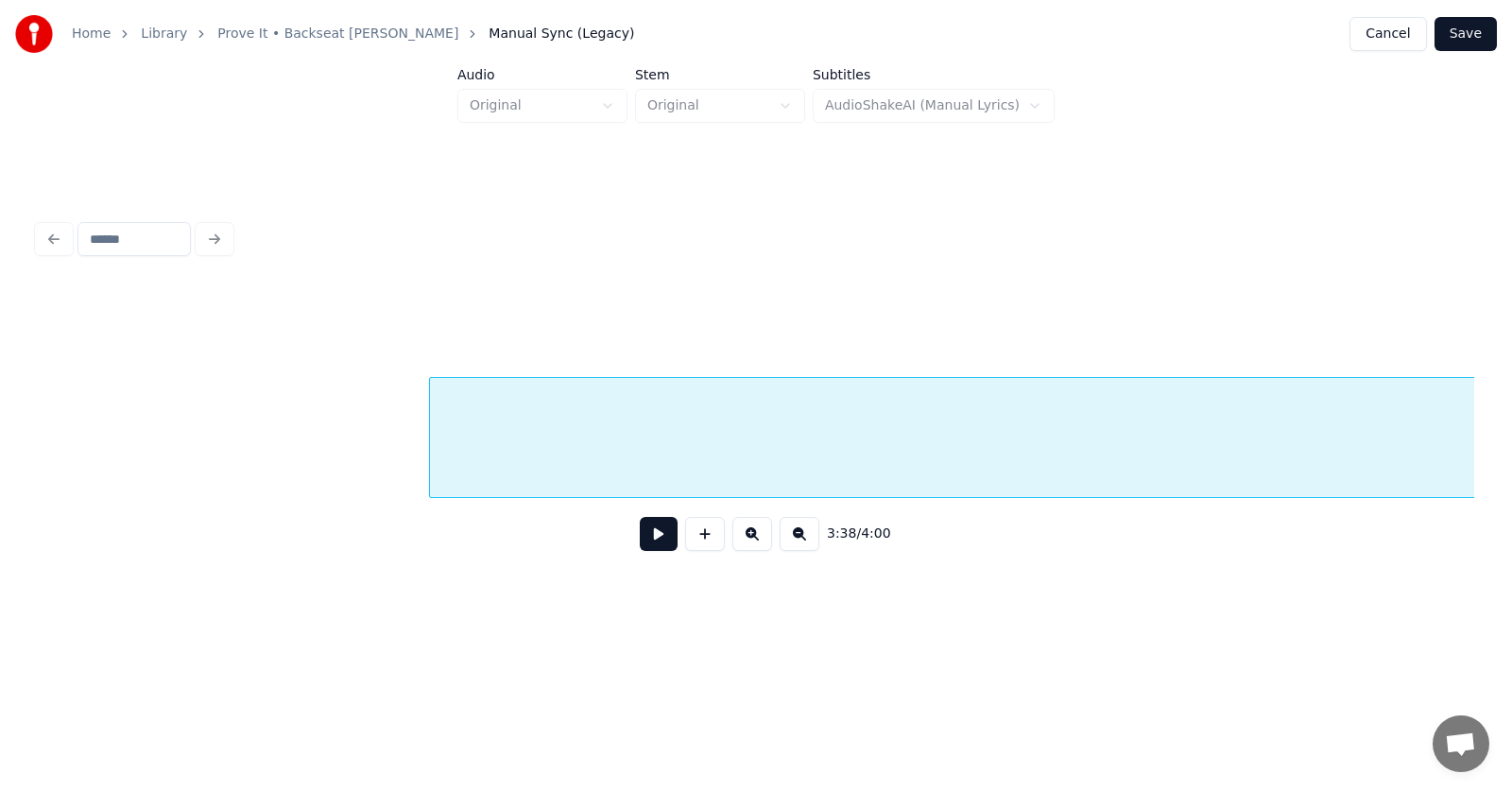
scroll to position [0, 153184]
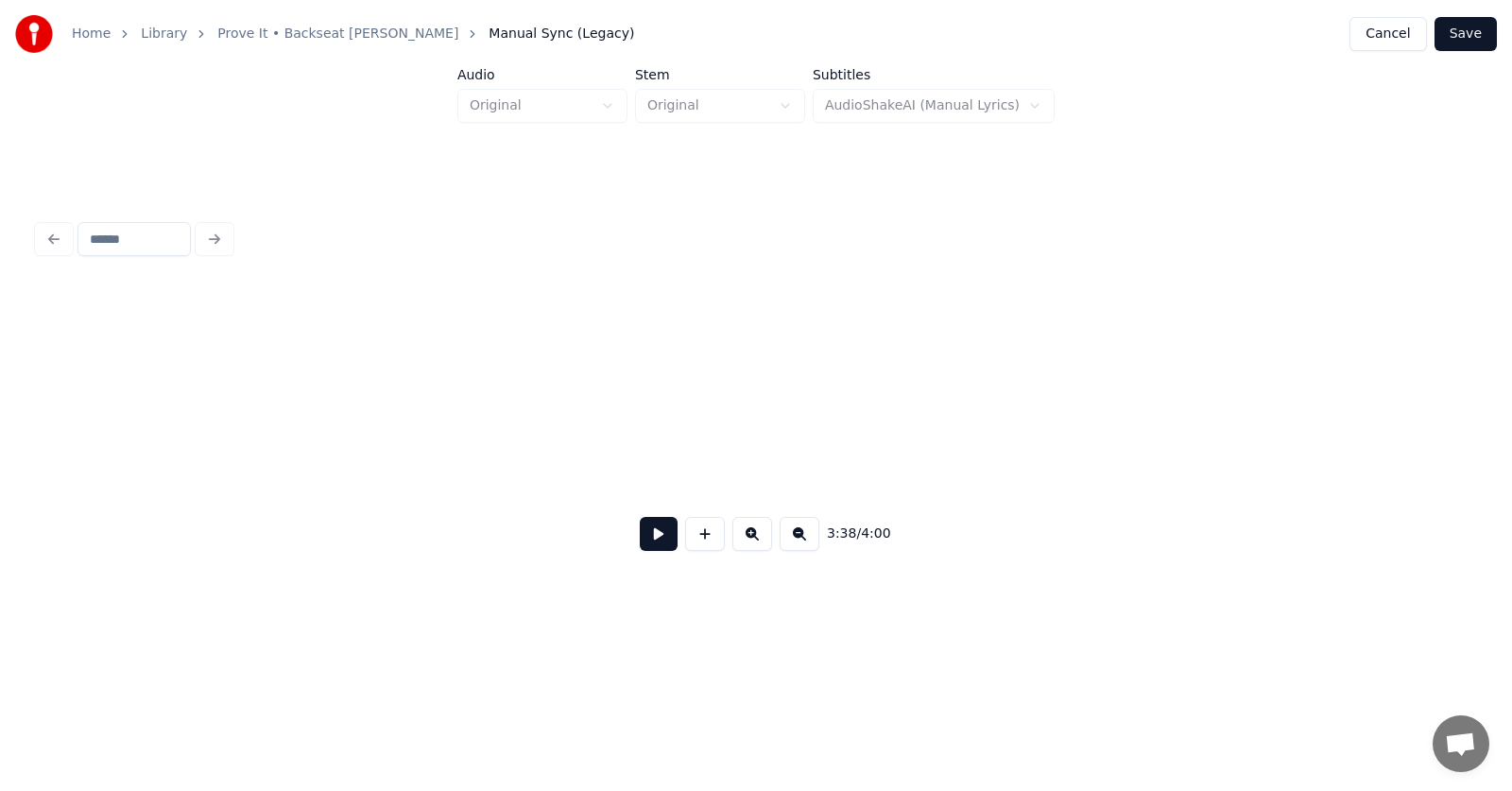
click at [1512, 428] on div "Home Library Prove It • Backseat [PERSON_NAME] Manual Sync (Legacy) Cancel Save…" at bounding box center [756, 313] width 1512 height 627
click at [1491, 404] on div "Home Library Prove It • Backseat [PERSON_NAME] Manual Sync (Legacy) Cancel Save…" at bounding box center [756, 313] width 1512 height 627
click at [1405, 400] on div at bounding box center [1402, 437] width 6 height 119
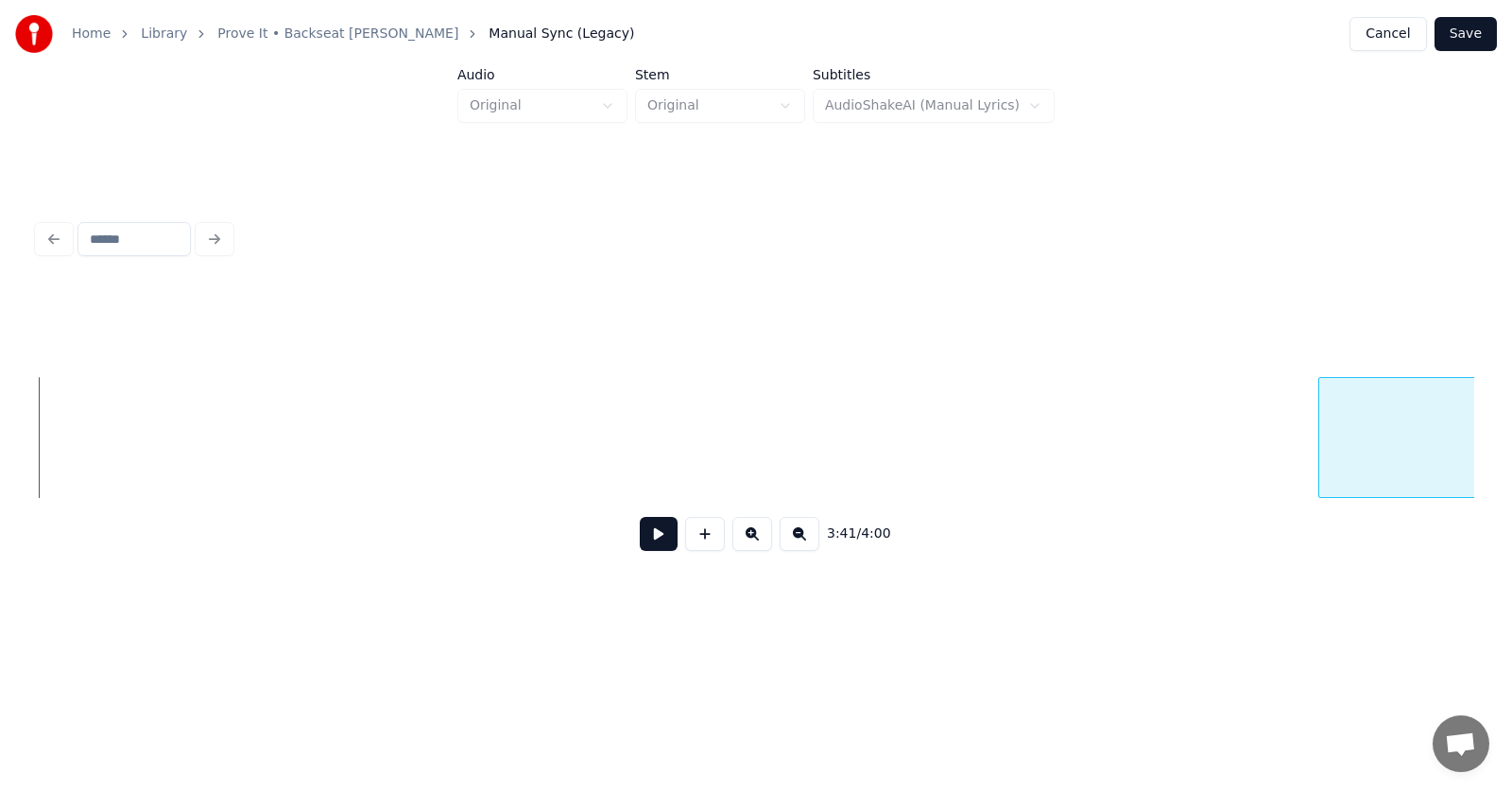
click at [1325, 434] on div at bounding box center [1323, 437] width 6 height 119
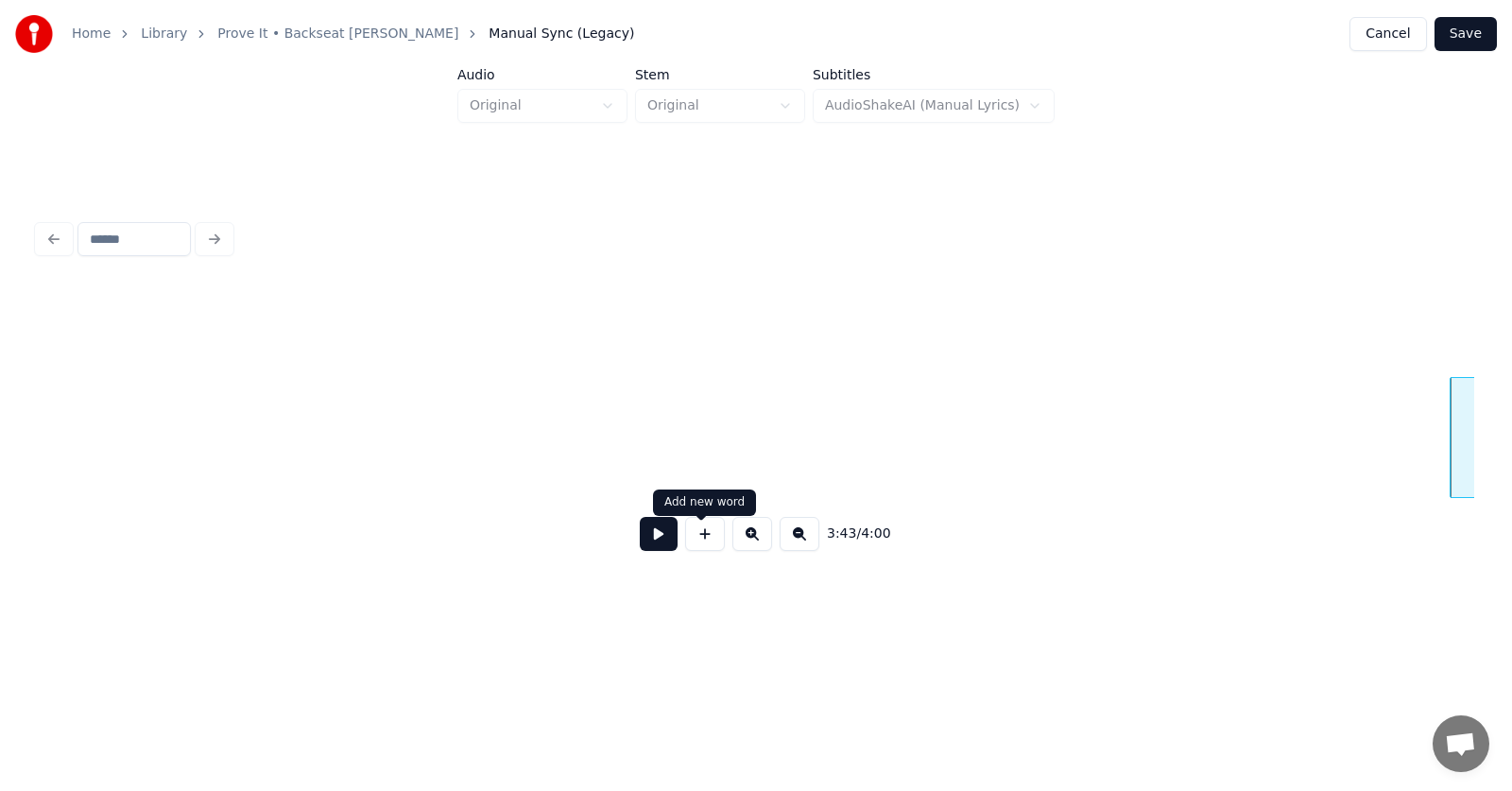
click at [656, 531] on button at bounding box center [659, 534] width 38 height 34
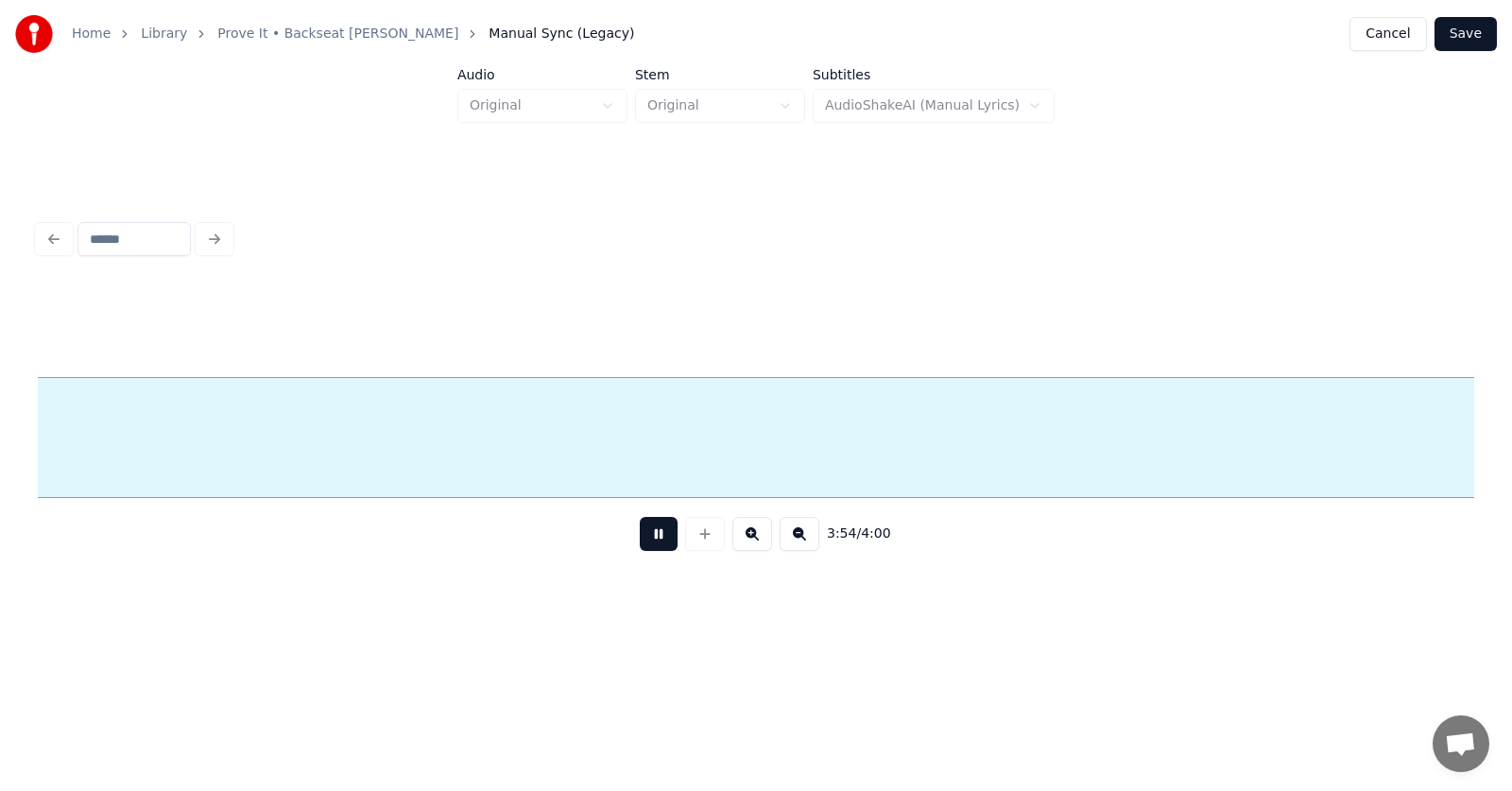
scroll to position [0, 165936]
click at [655, 540] on button at bounding box center [659, 534] width 38 height 34
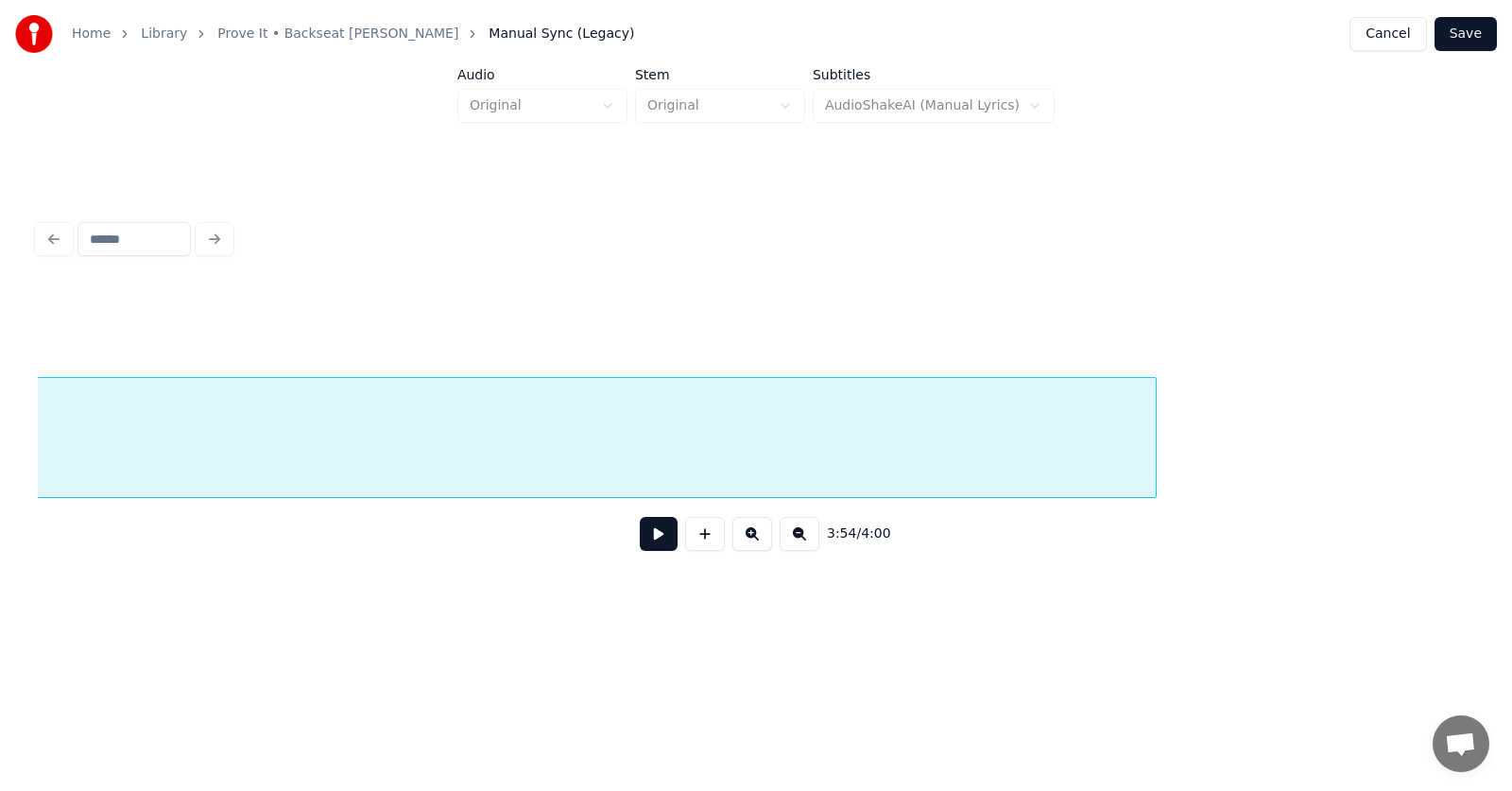
scroll to position [0, 167927]
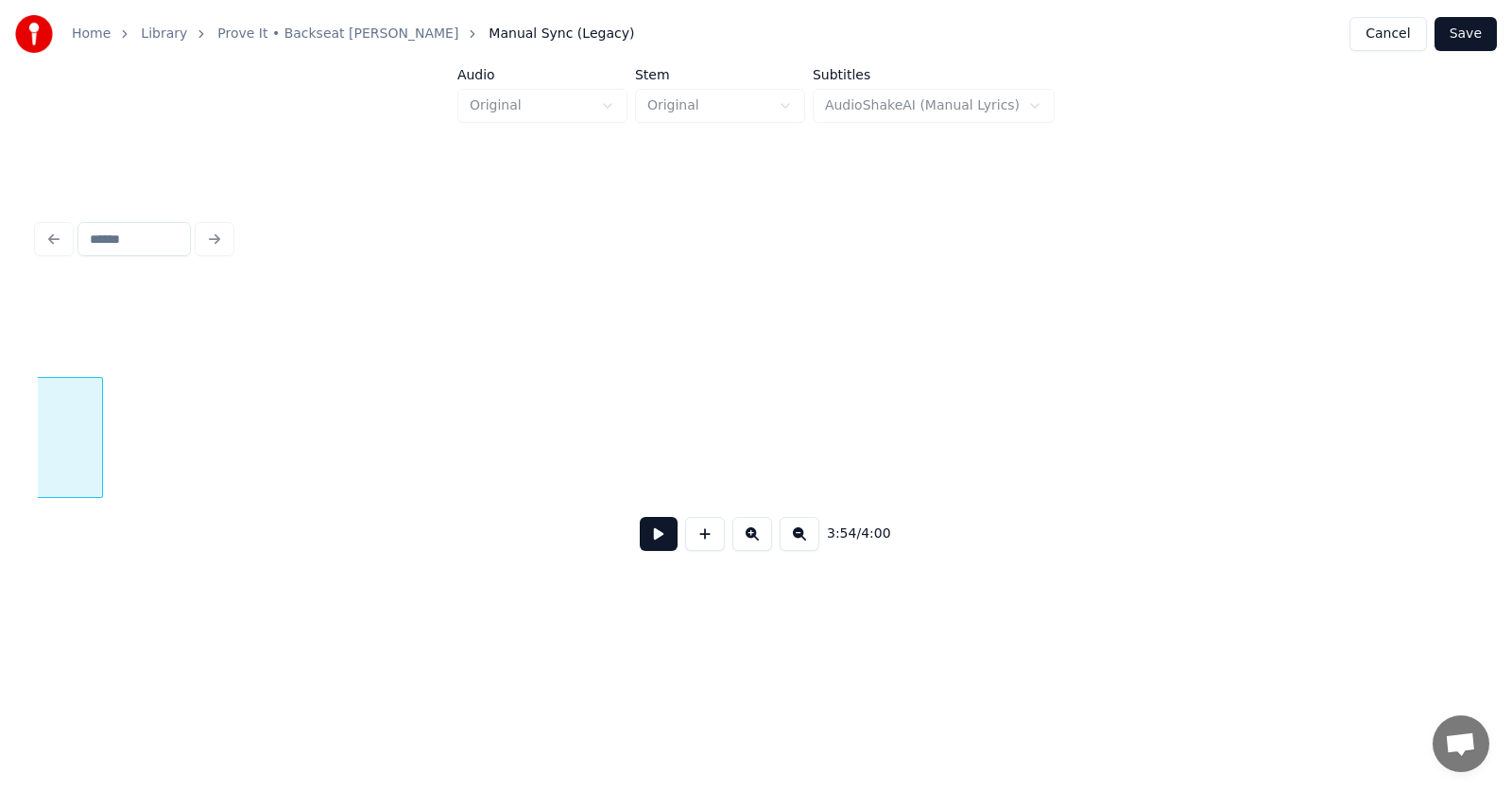
click at [96, 471] on div at bounding box center [99, 437] width 6 height 119
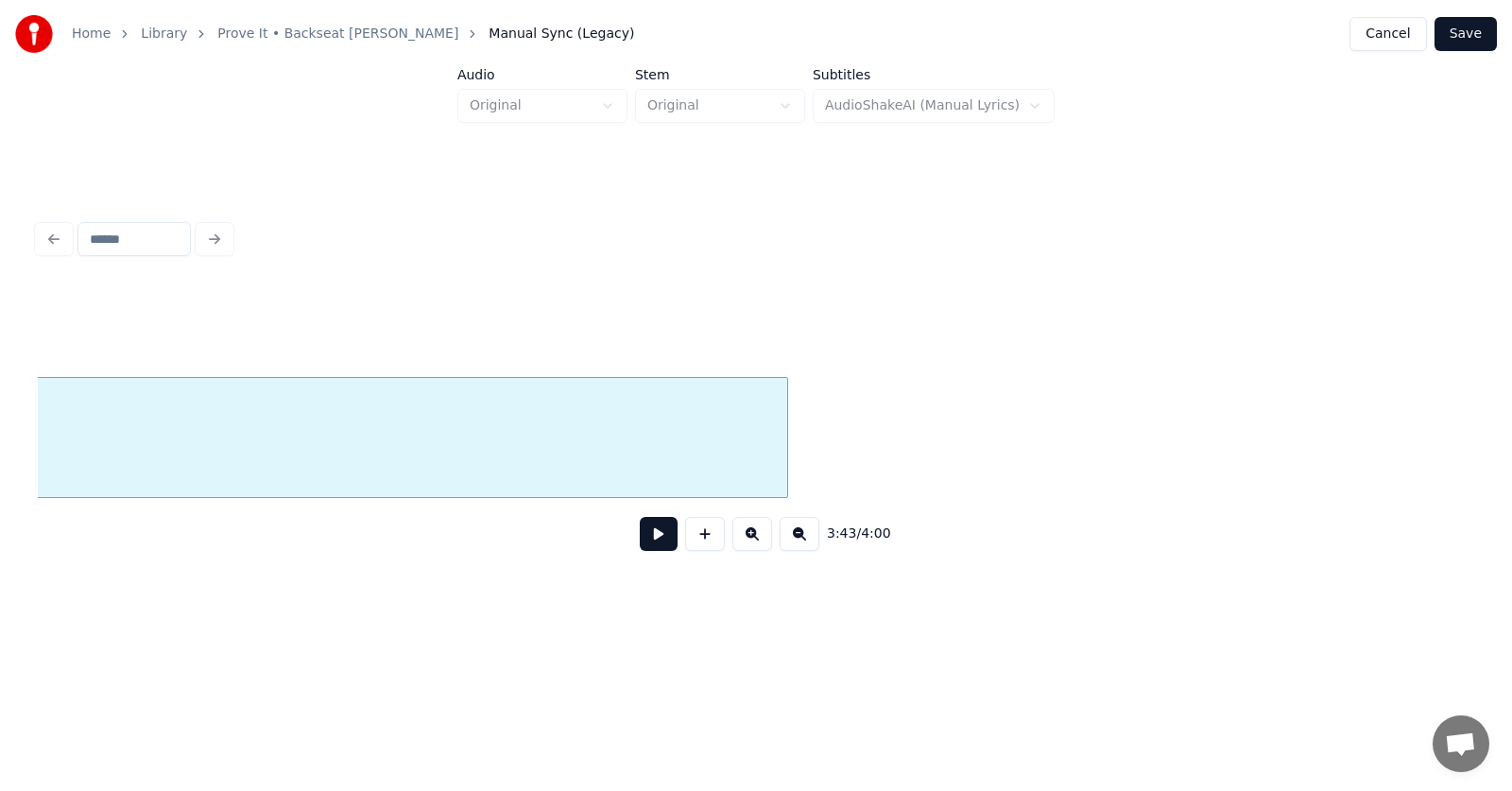
scroll to position [0, 167005]
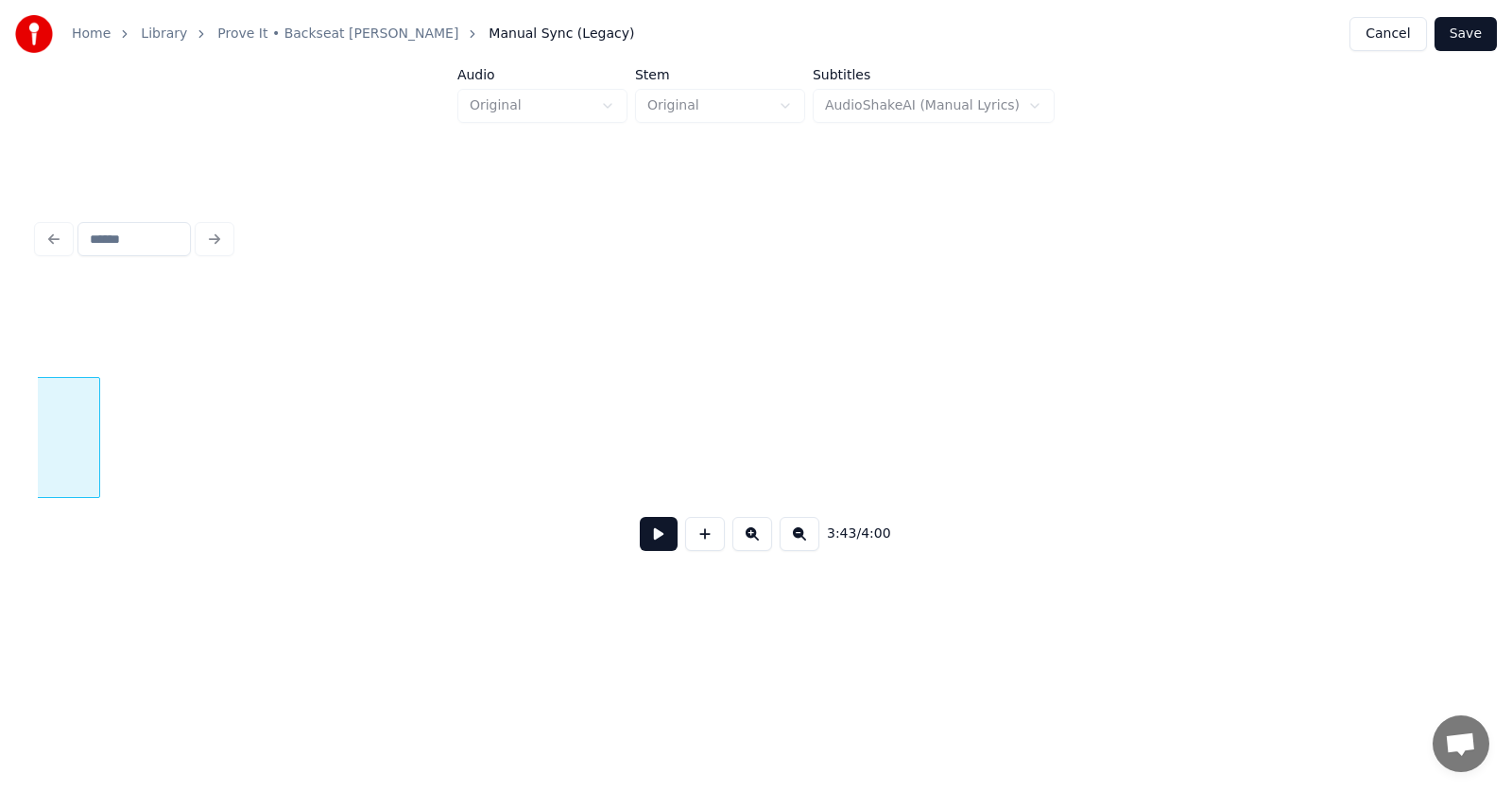
click at [11, 471] on div "Home Library Prove It • Backseat [PERSON_NAME] Manual Sync (Legacy) Cancel Save…" at bounding box center [756, 313] width 1512 height 627
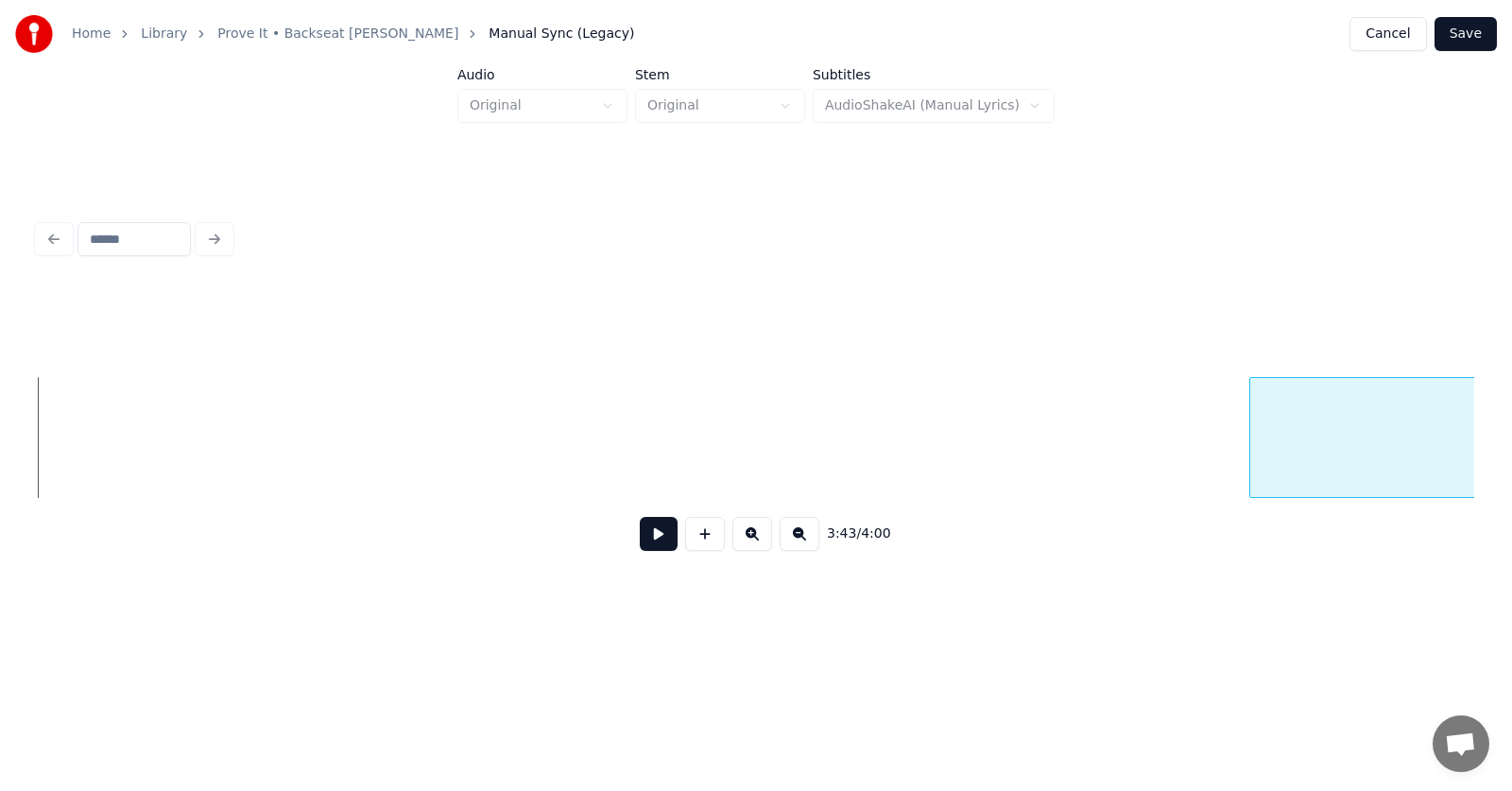
click at [1257, 424] on div at bounding box center [1254, 437] width 6 height 119
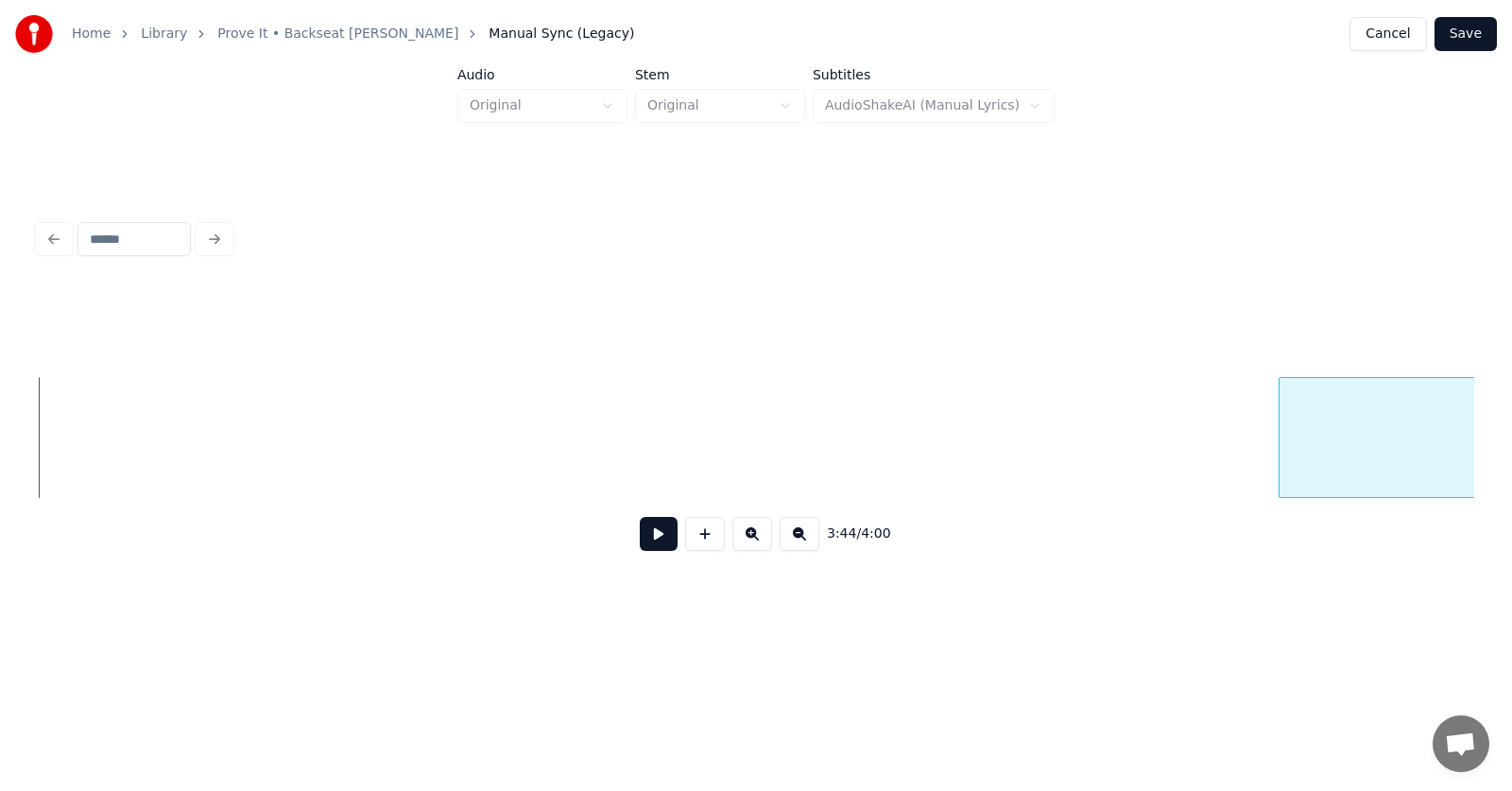
click at [1285, 419] on div at bounding box center [1283, 437] width 6 height 119
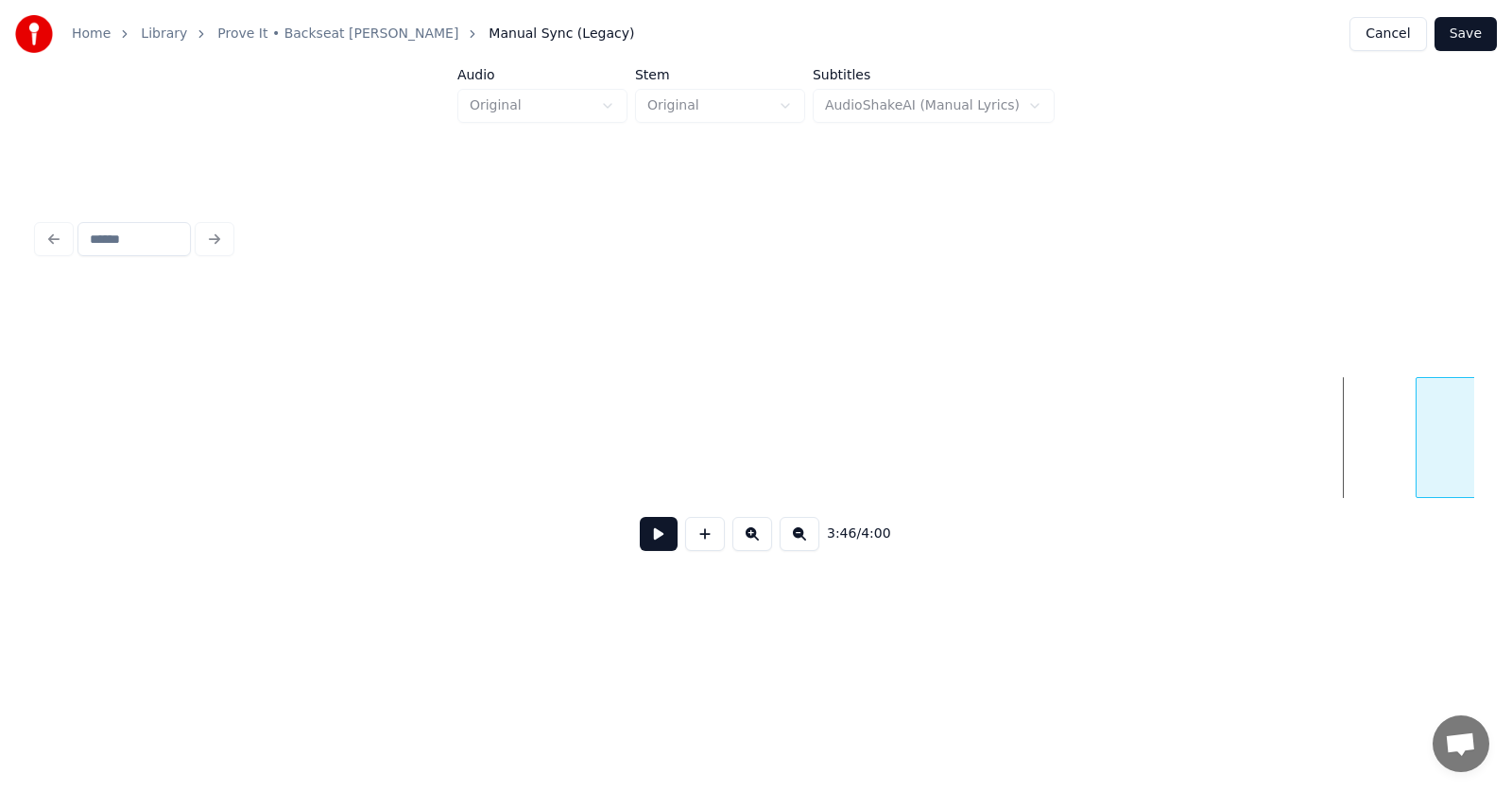
click at [1420, 429] on div at bounding box center [1420, 437] width 6 height 119
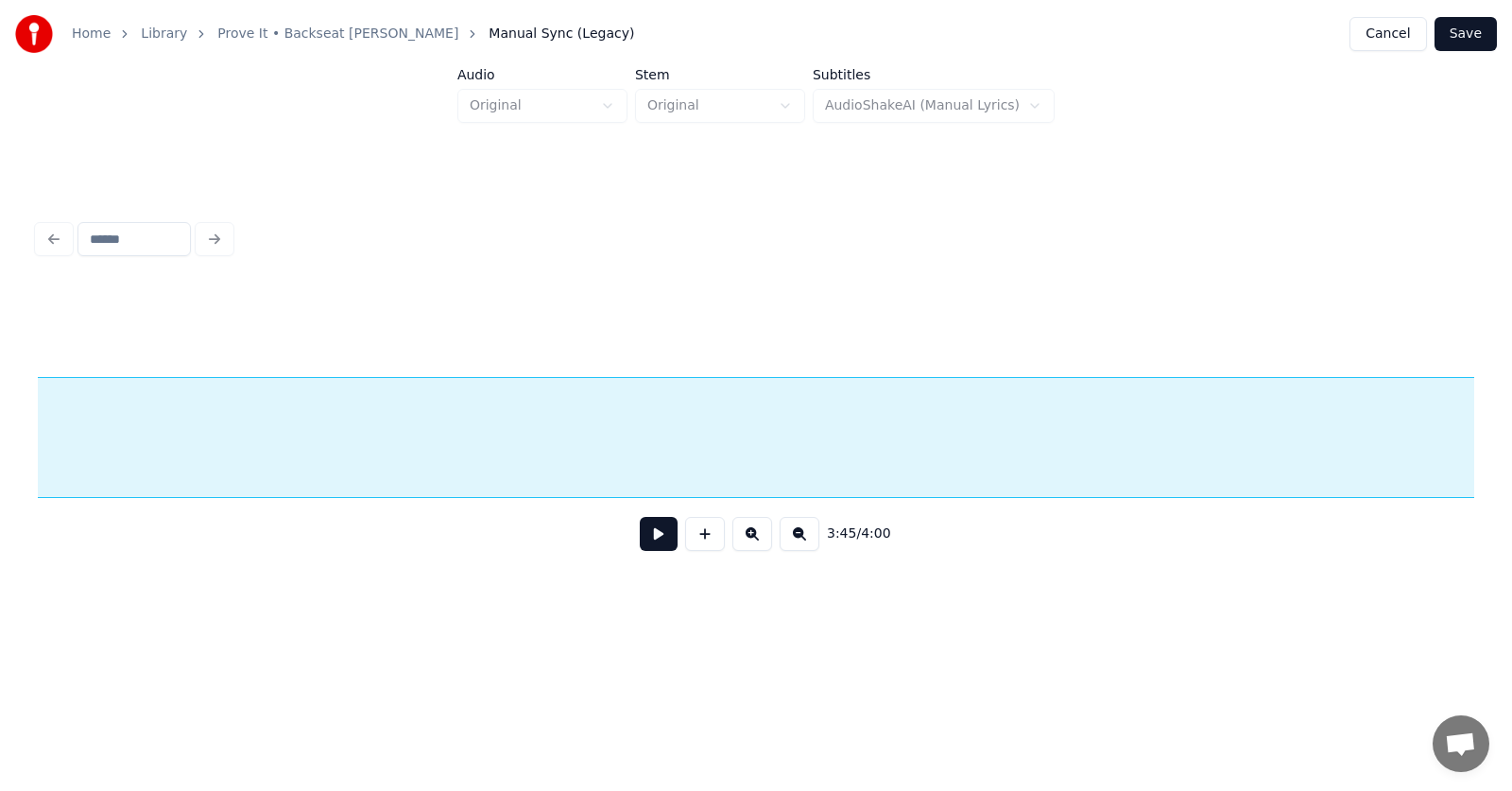
scroll to position [0, 159817]
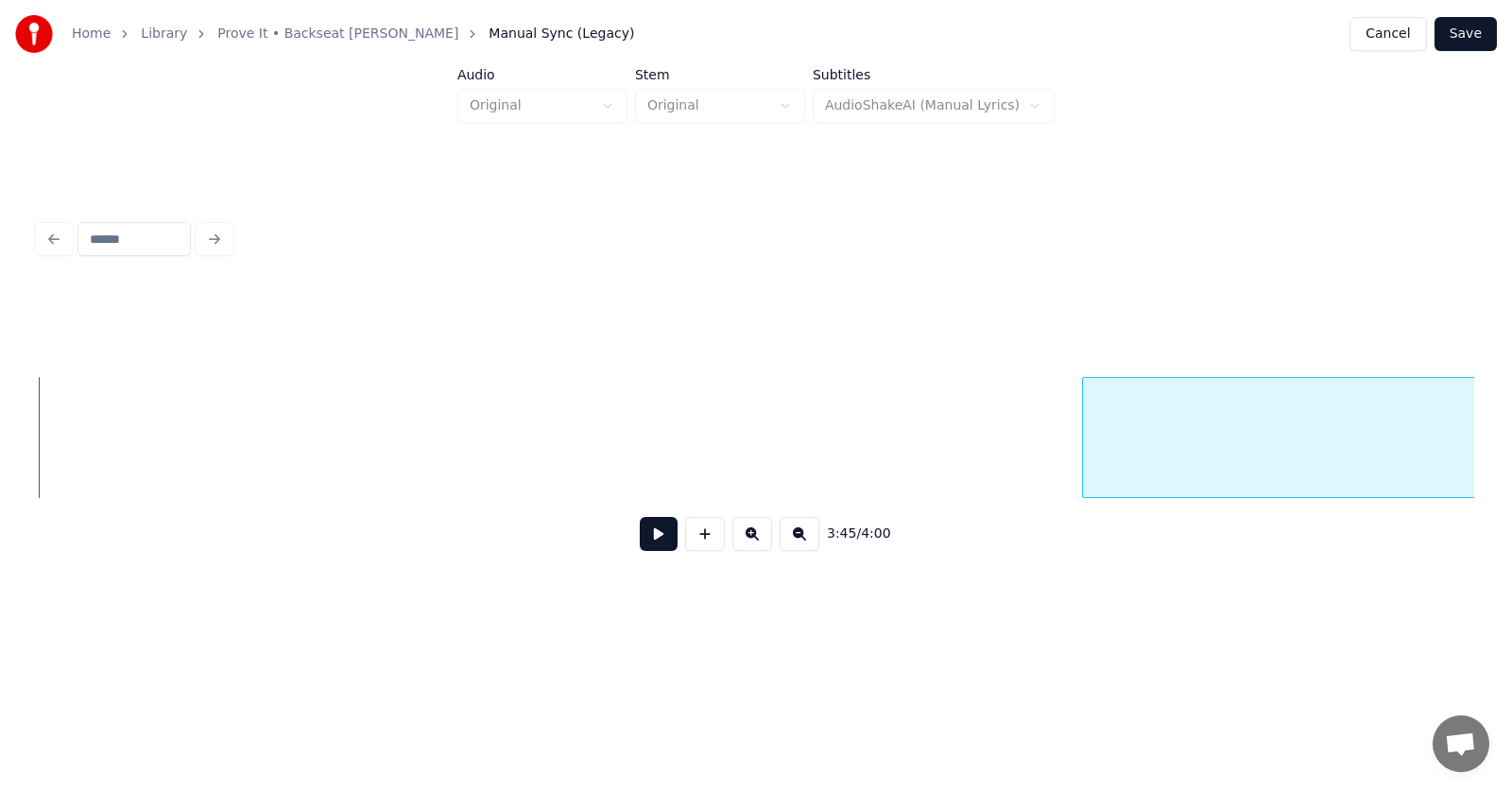
click at [1089, 415] on div at bounding box center [1086, 437] width 6 height 119
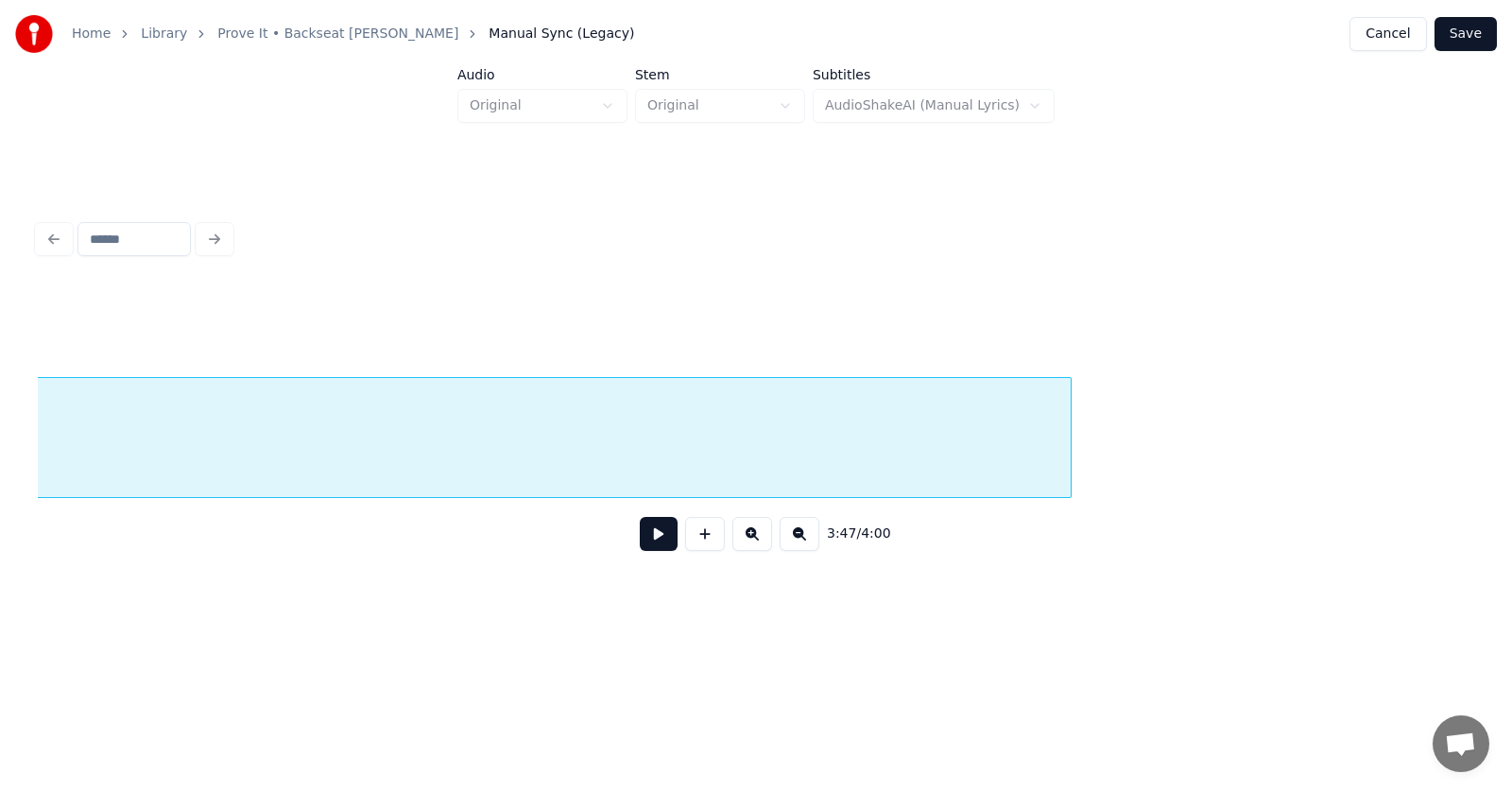
scroll to position [0, 164241]
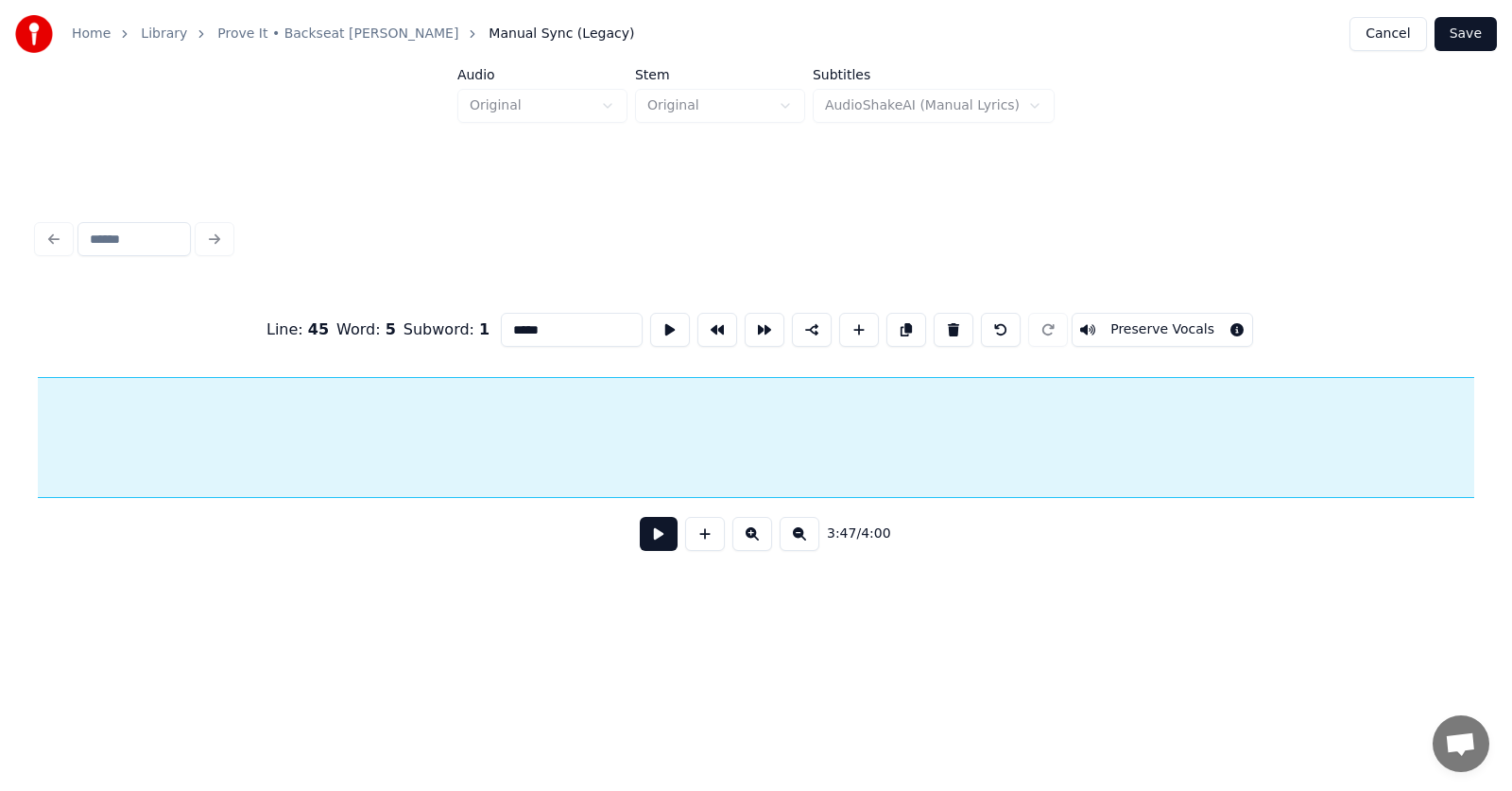
scroll to position [0, 164703]
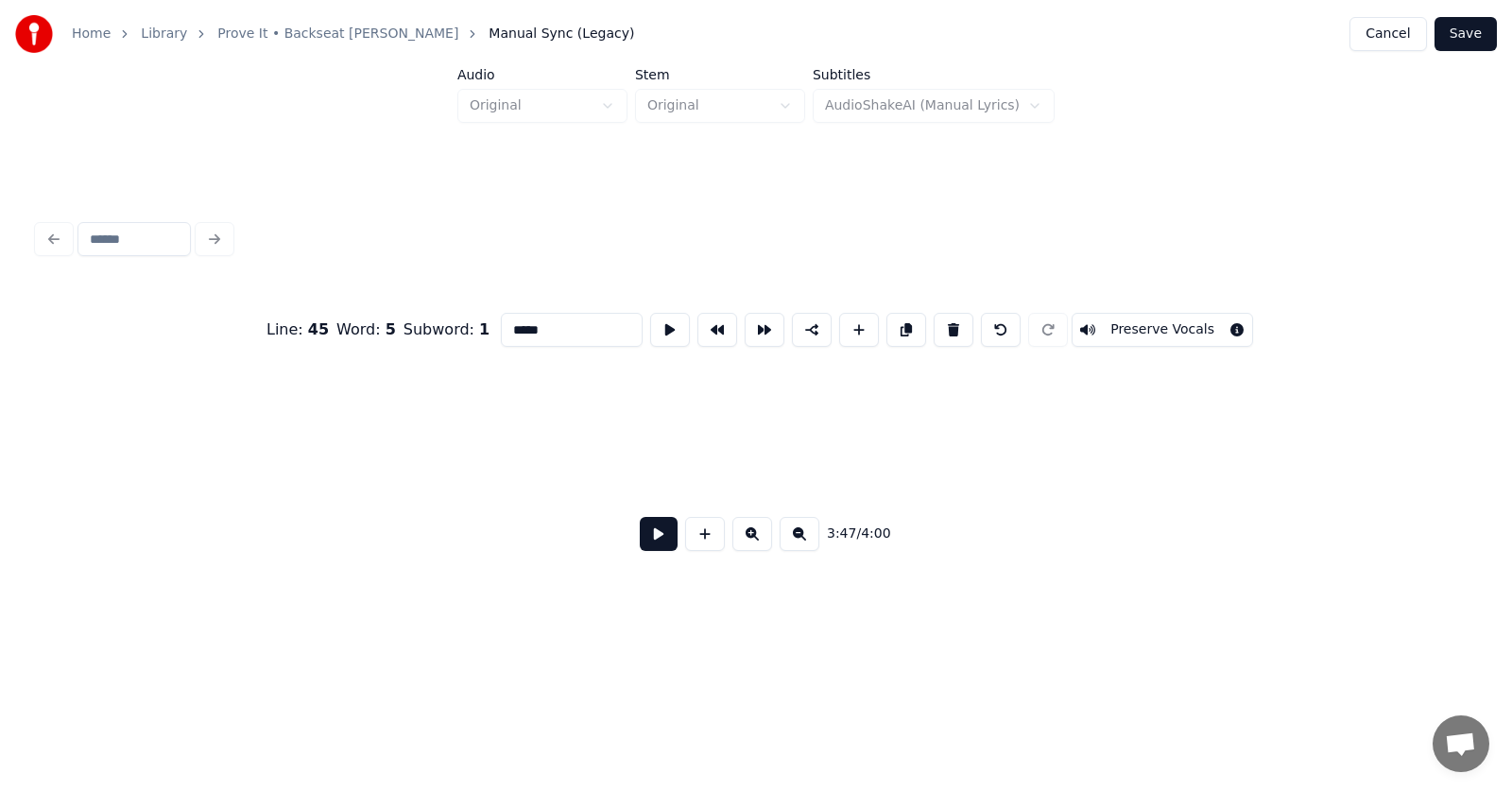
click at [0, 447] on div "Home Library Prove It • Backseat [PERSON_NAME] Manual Sync (Legacy) Cancel Save…" at bounding box center [756, 313] width 1512 height 627
click at [1459, 408] on div at bounding box center [1461, 437] width 6 height 119
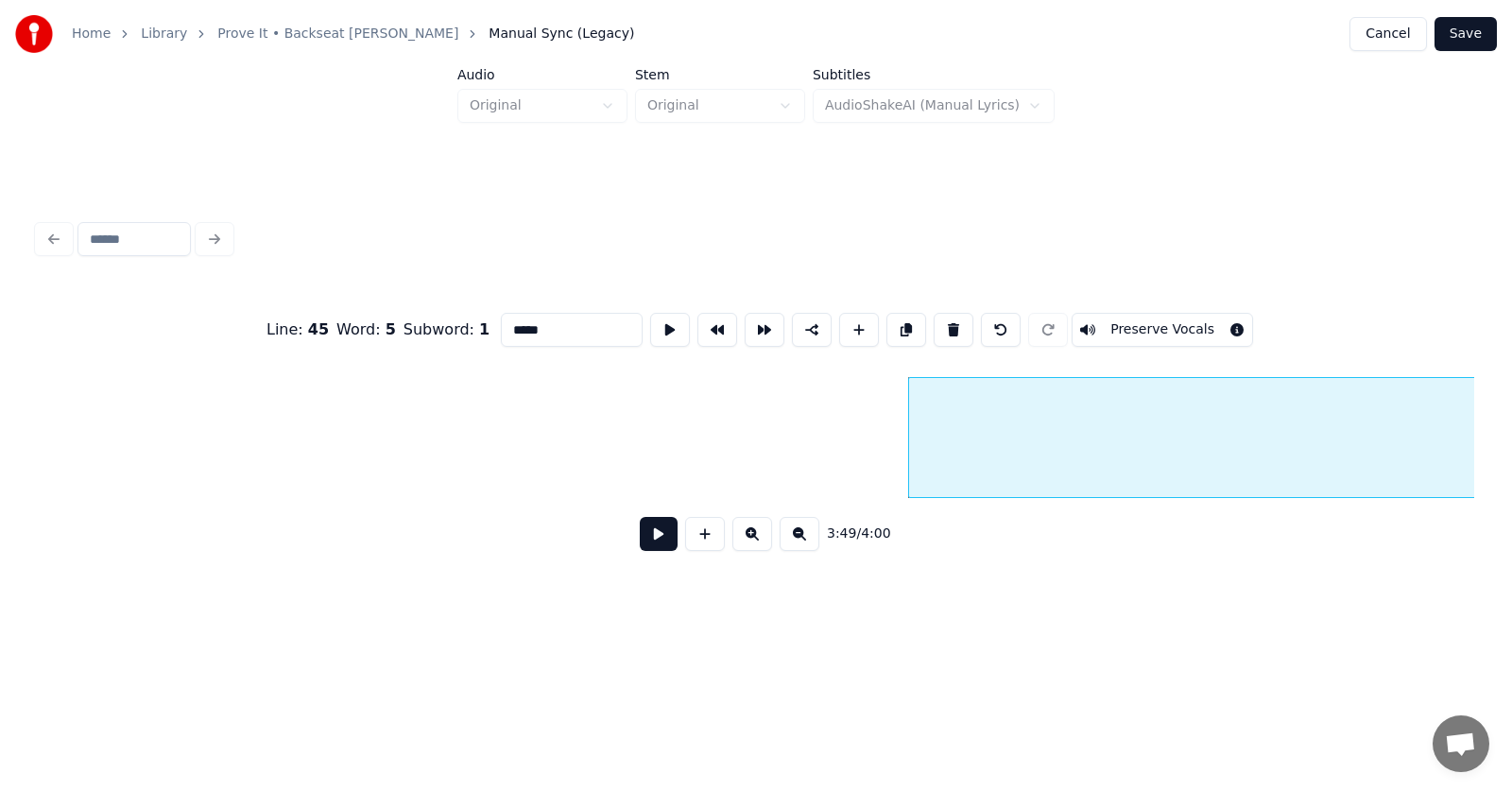
scroll to position [0, 161132]
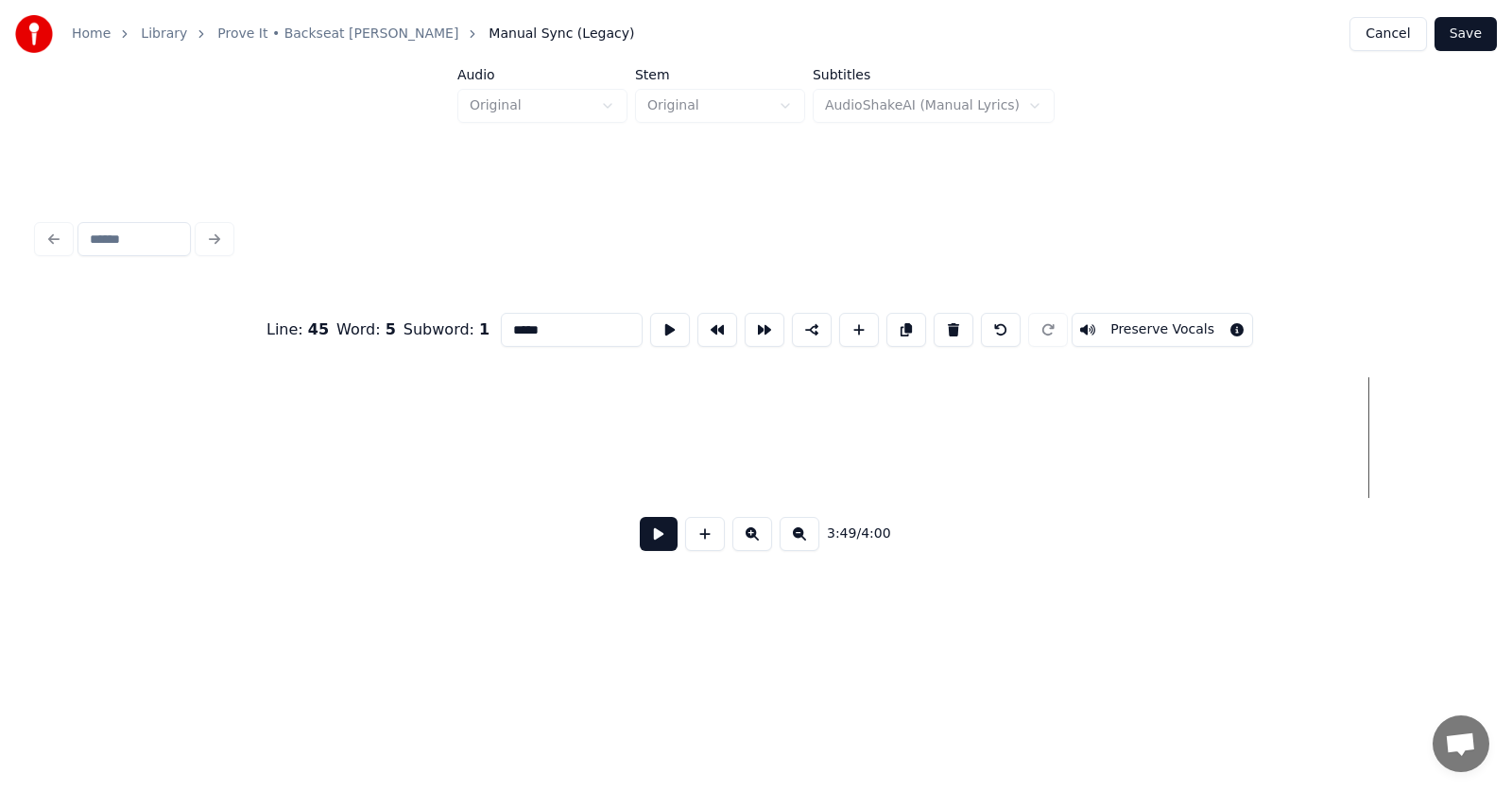
click at [1512, 447] on div "Home Library Prove It • Backseat [PERSON_NAME] Manual Sync (Legacy) Cancel Save…" at bounding box center [756, 313] width 1512 height 627
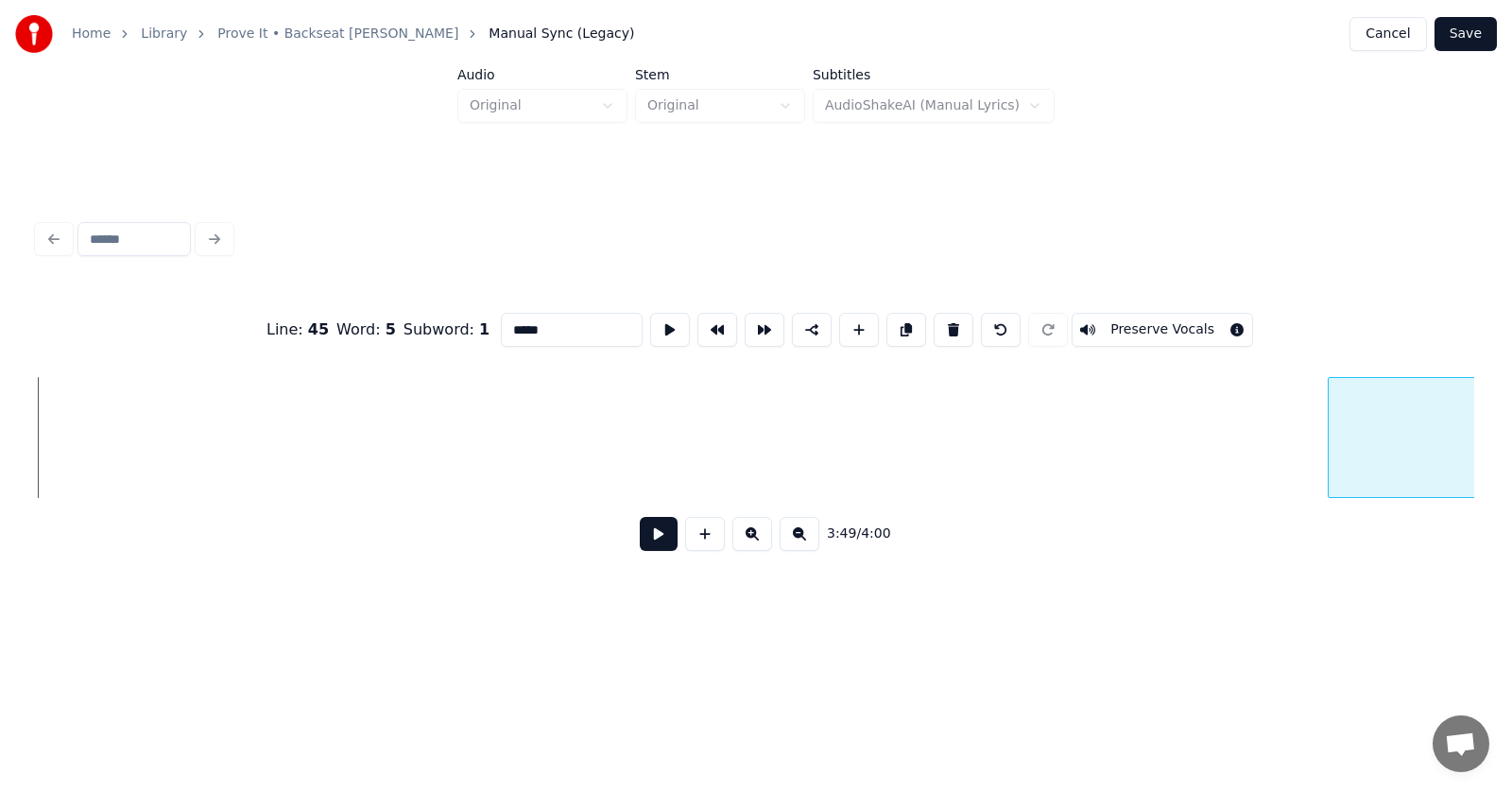
click at [1334, 411] on div at bounding box center [1332, 437] width 6 height 119
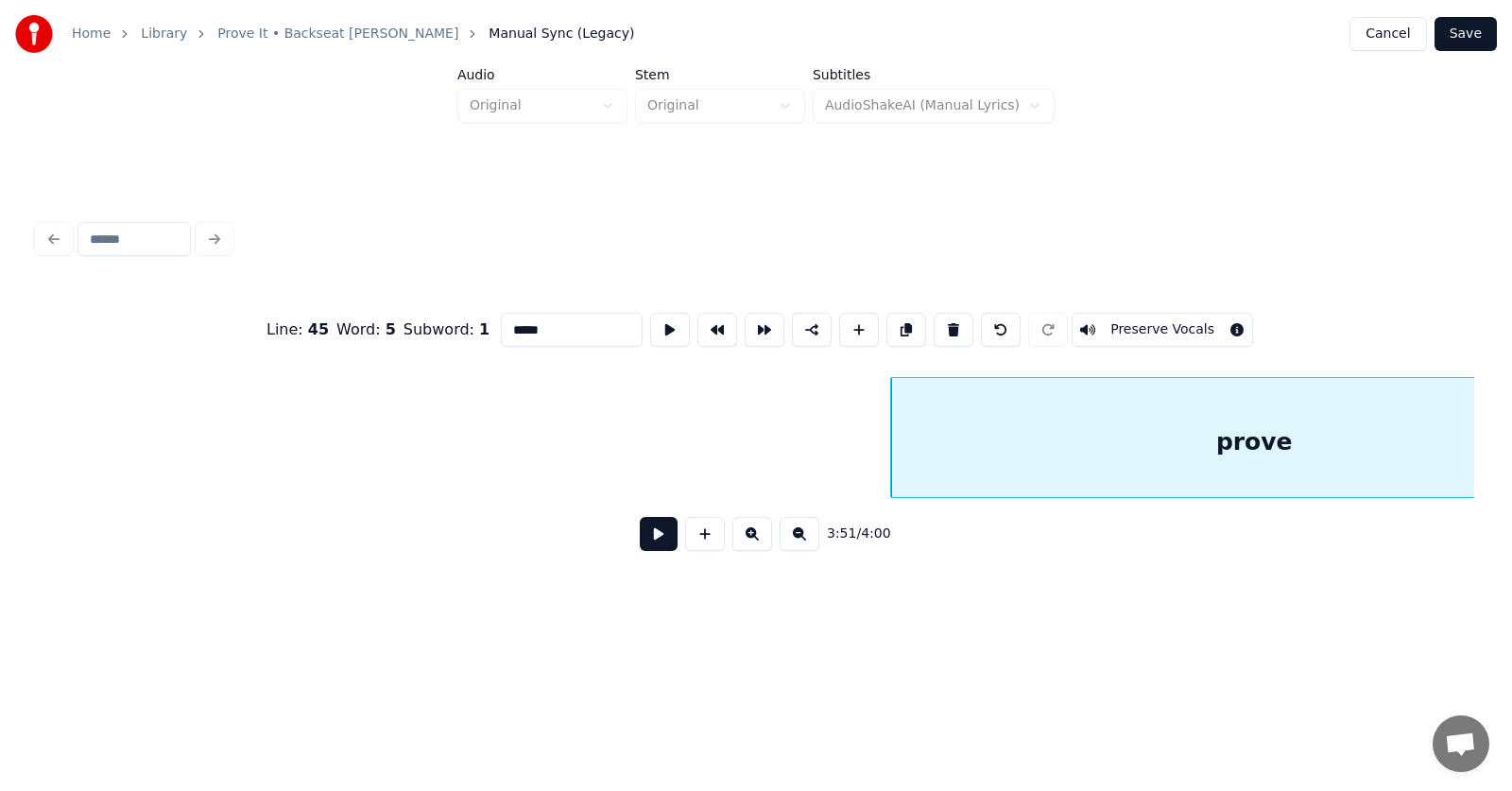
scroll to position [0, 163321]
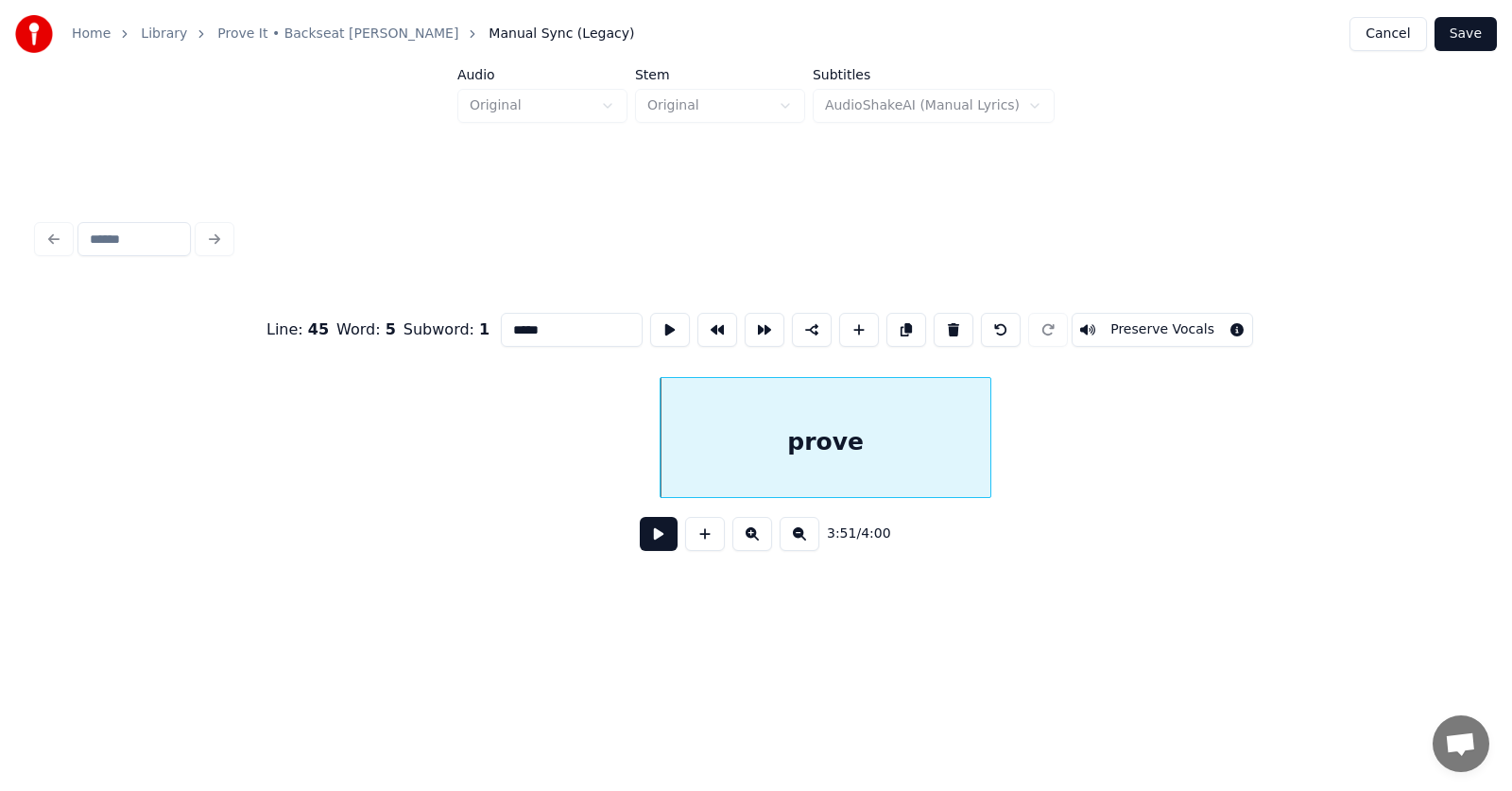
click at [985, 418] on div at bounding box center [988, 437] width 6 height 119
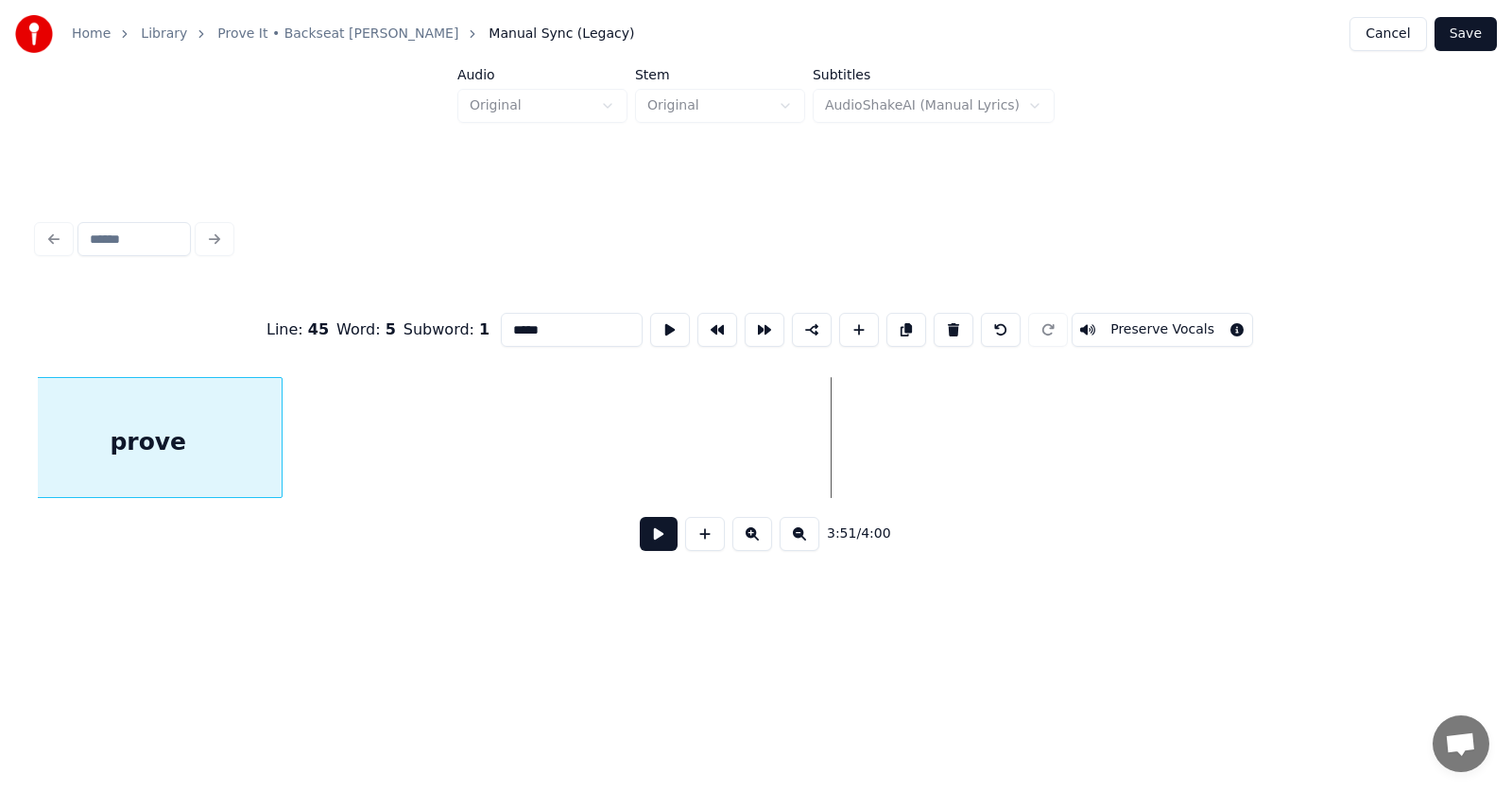
scroll to position [0, 163108]
click at [0, 518] on div "Home Library Prove It • Backseat [PERSON_NAME] Manual Sync (Legacy) Cancel Save…" at bounding box center [756, 313] width 1512 height 627
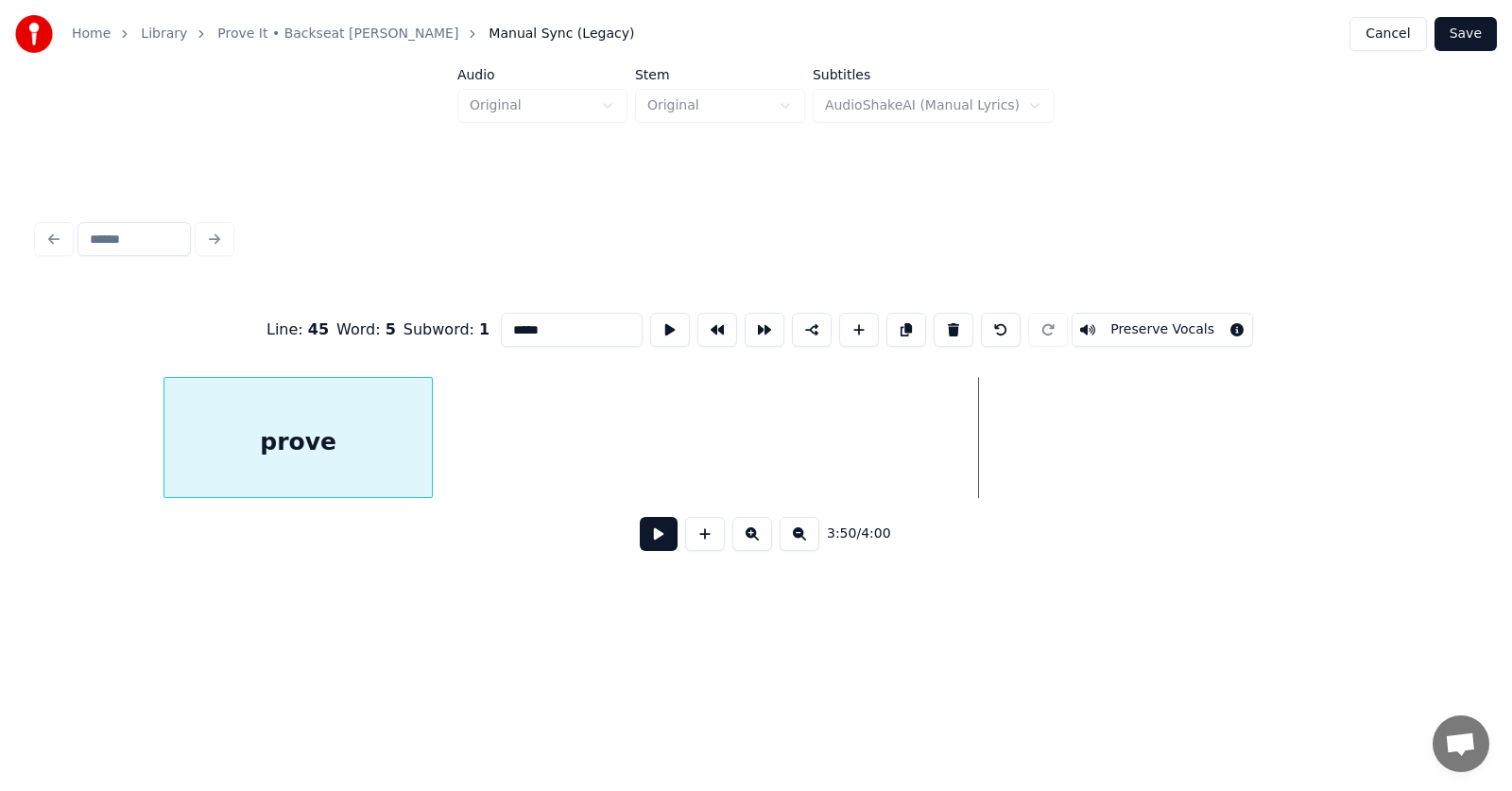
scroll to position [0, 162009]
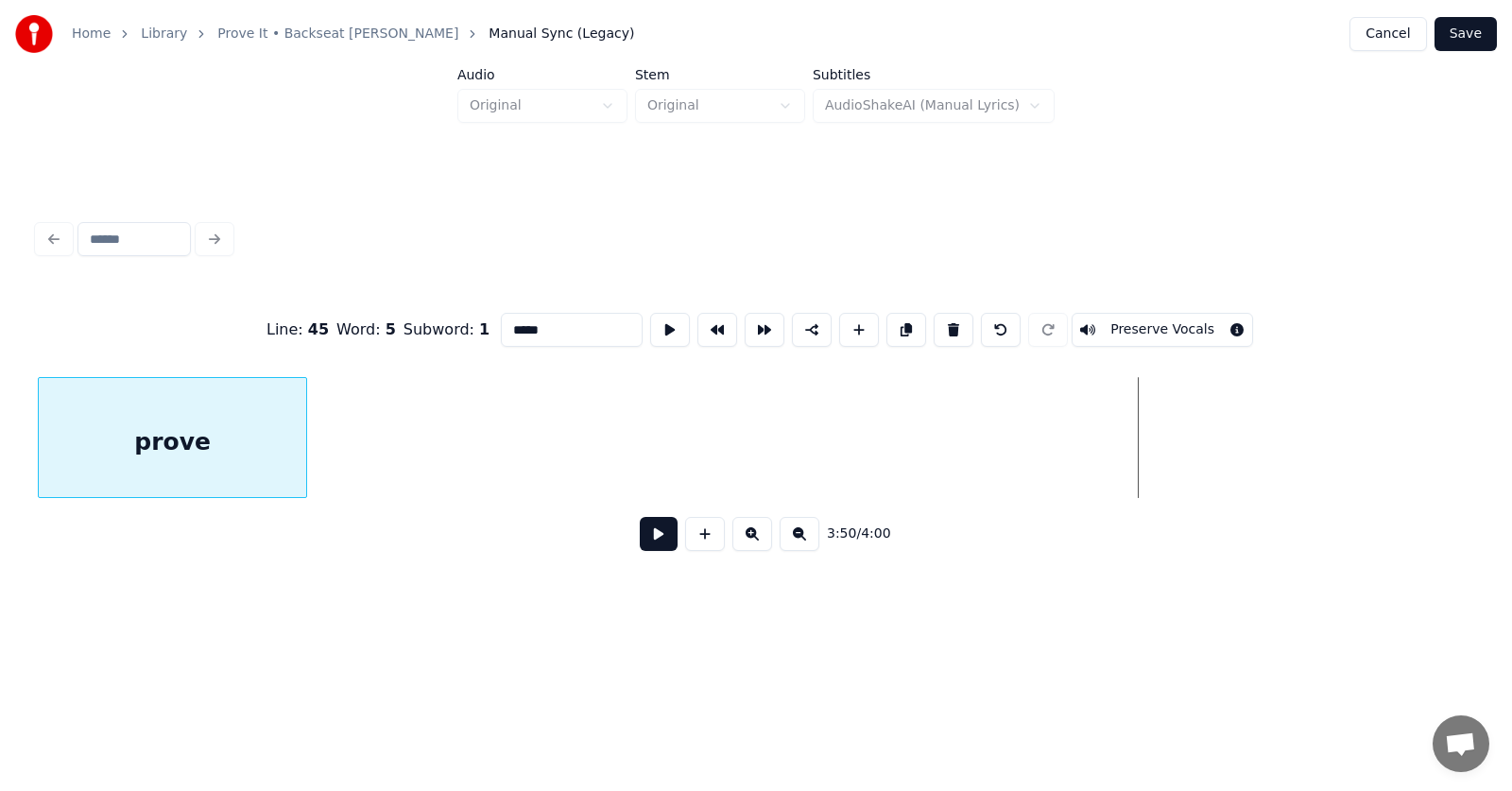
click at [0, 437] on div "Home Library Prove It • Backseat [PERSON_NAME] Manual Sync (Legacy) Cancel Save…" at bounding box center [756, 313] width 1512 height 627
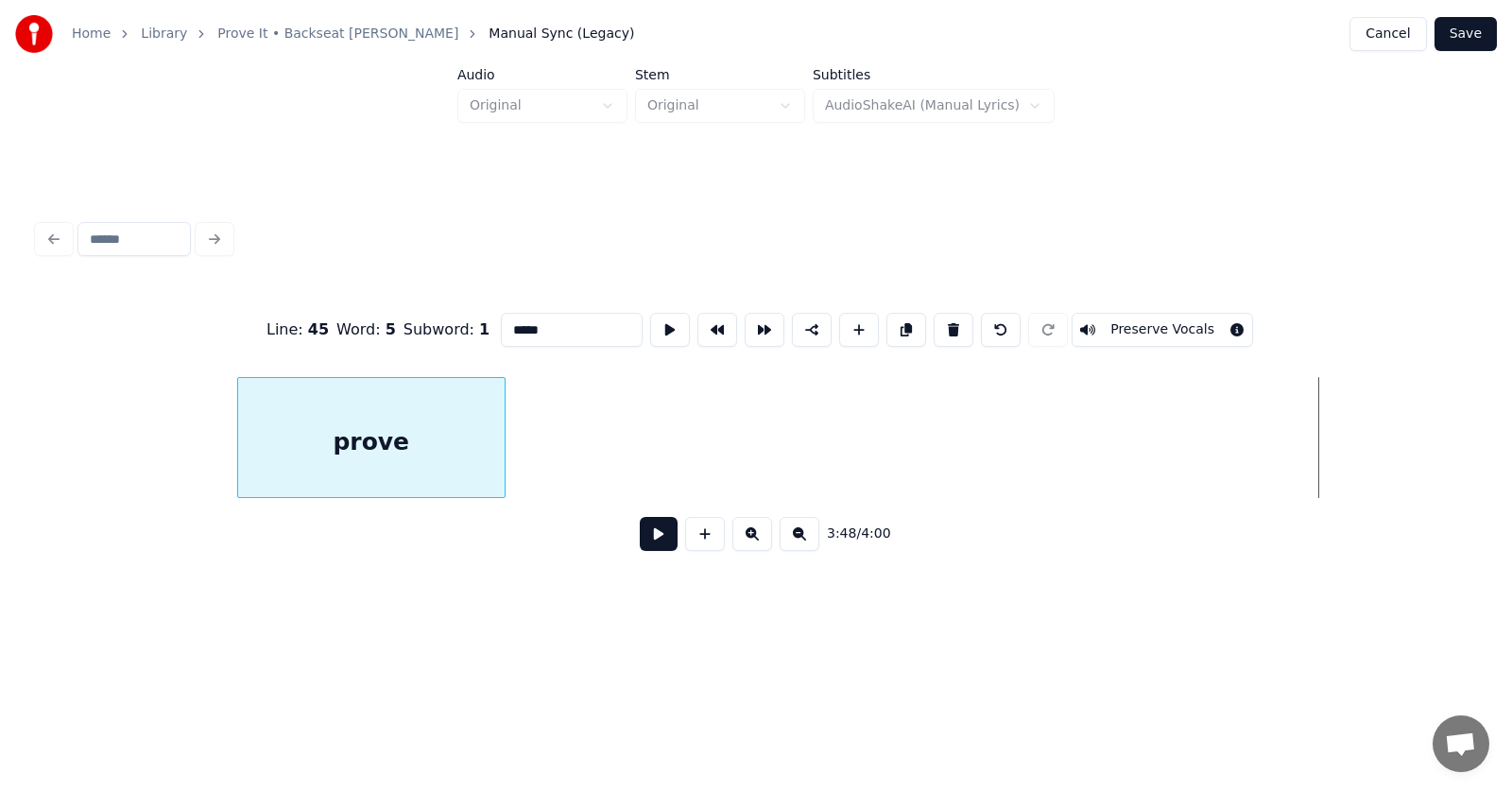
click at [1, 466] on div "Home Library Prove It • Backseat [PERSON_NAME] Manual Sync (Legacy) Cancel Save…" at bounding box center [756, 313] width 1512 height 627
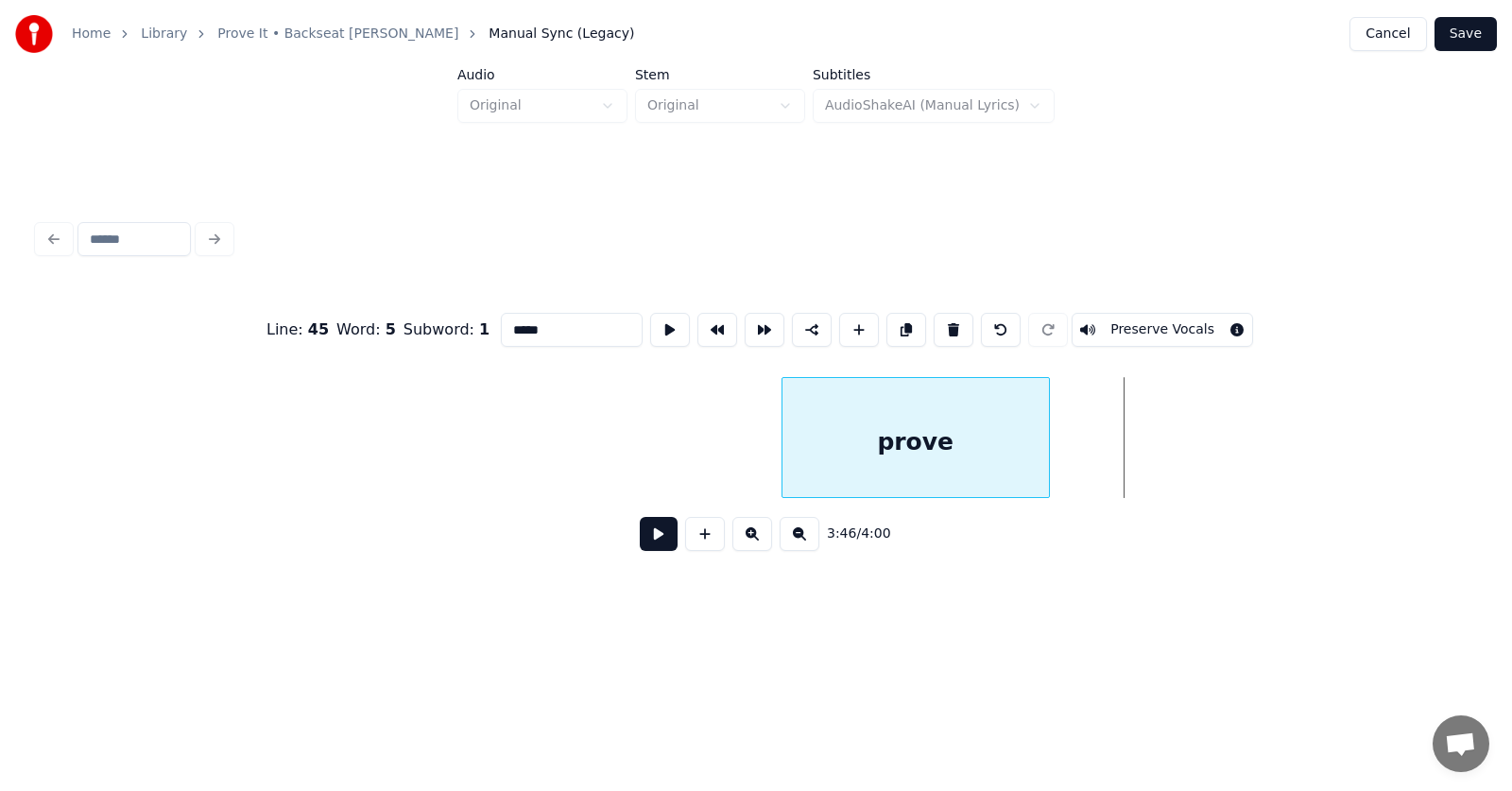
scroll to position [0, 159368]
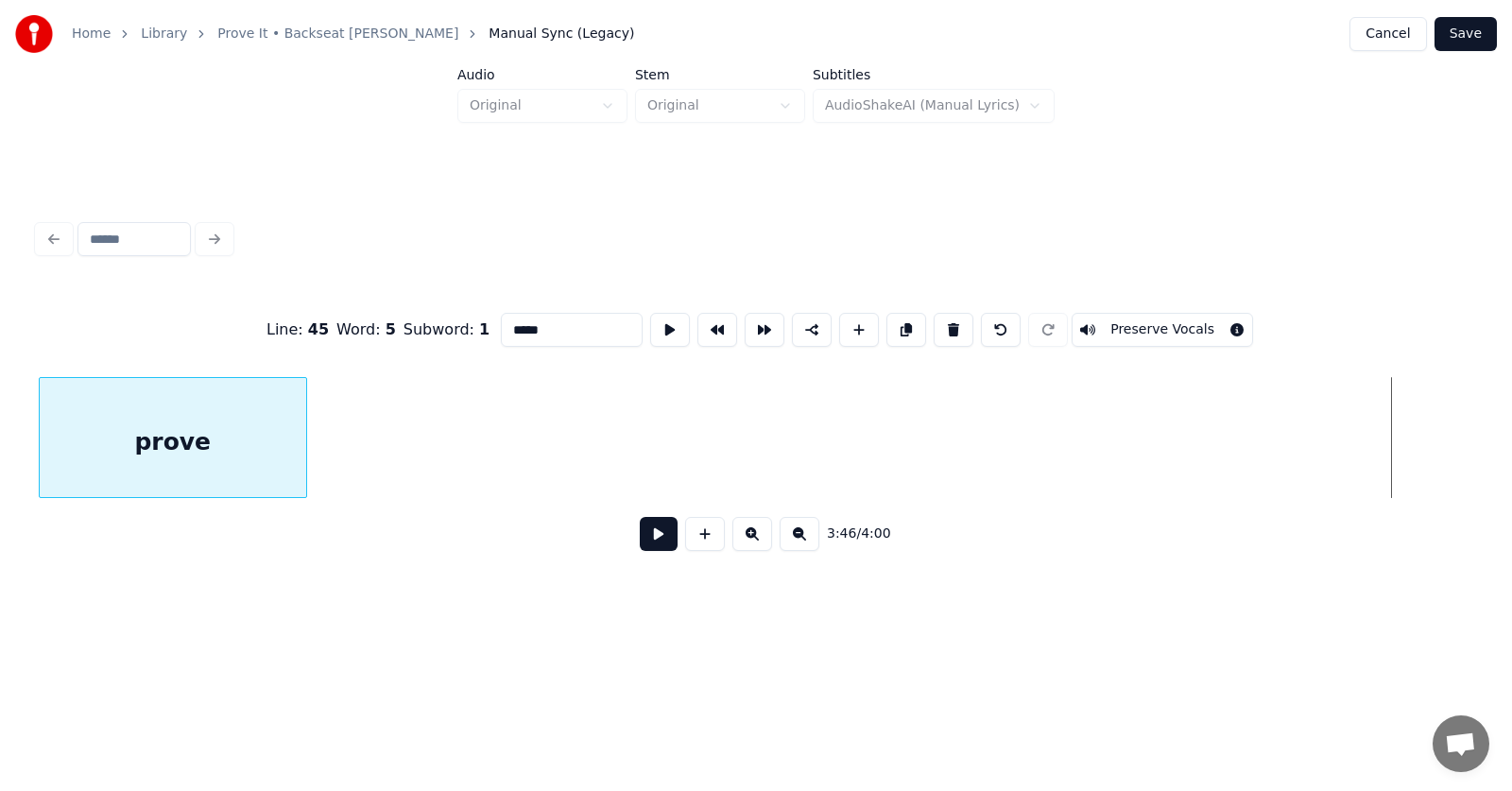
click at [0, 517] on div "Home Library Prove It • Backseat [PERSON_NAME] Manual Sync (Legacy) Cancel Save…" at bounding box center [756, 313] width 1512 height 627
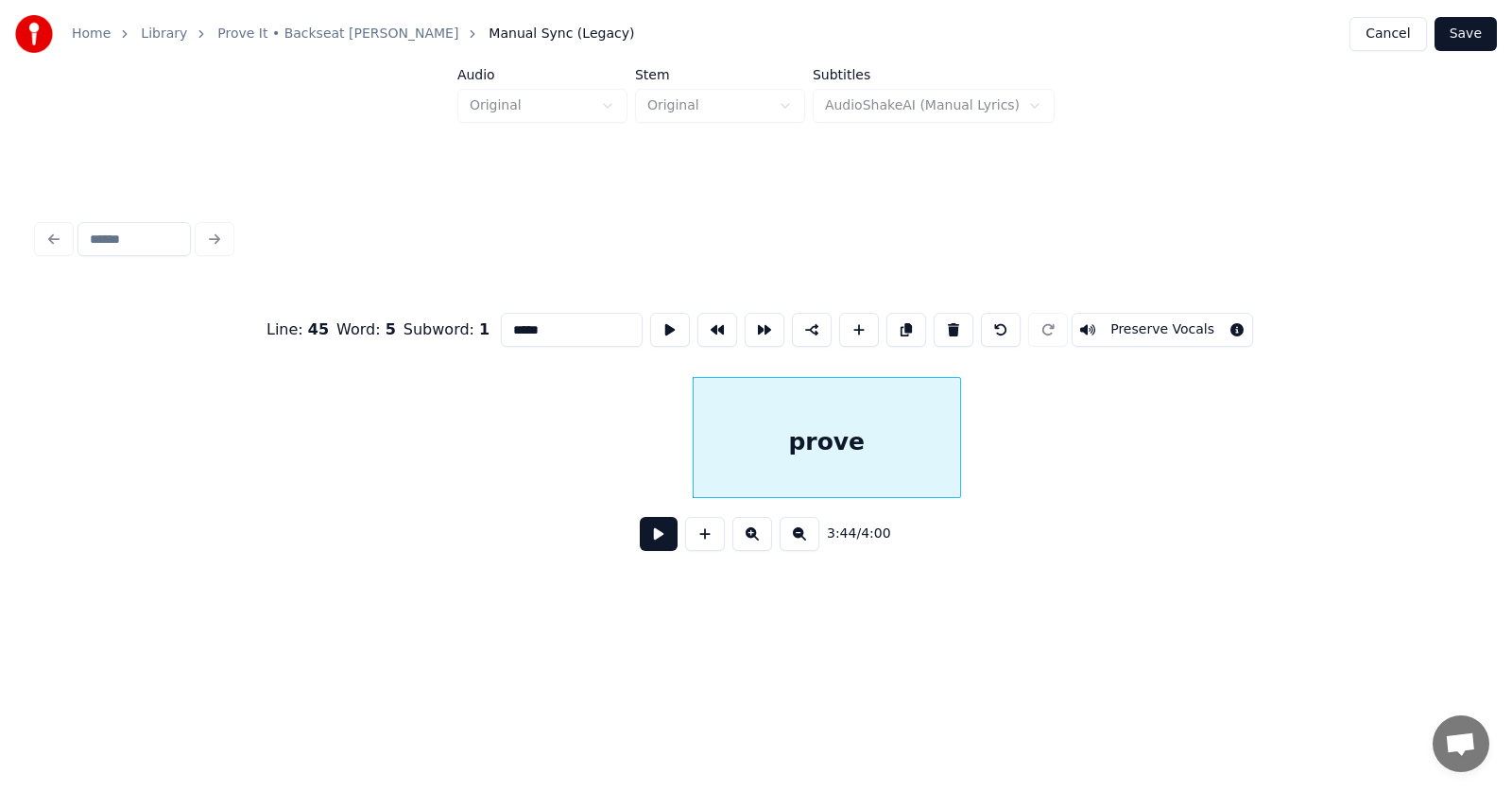
scroll to position [0, 158829]
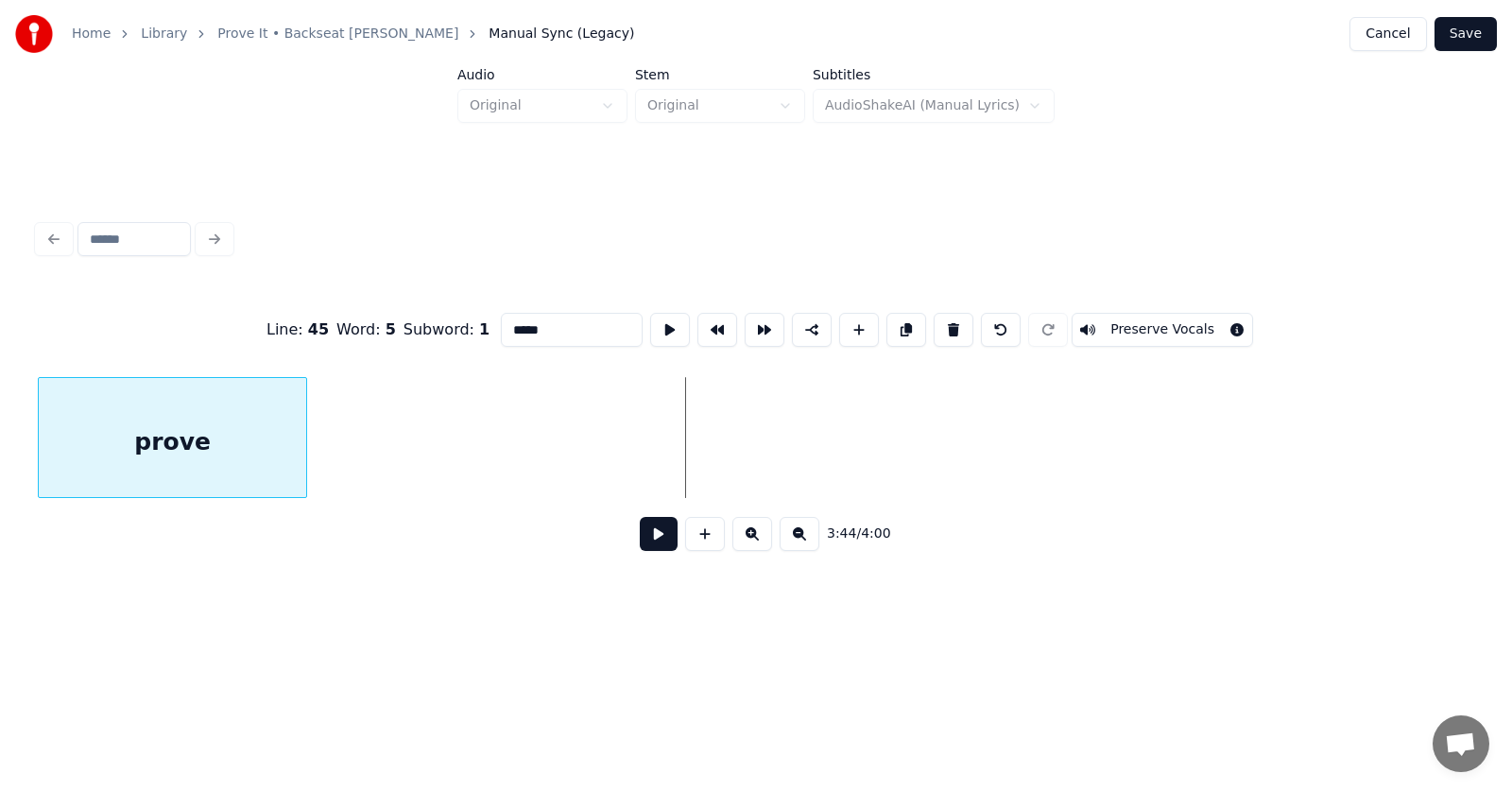
click at [63, 477] on div "prove" at bounding box center [172, 442] width 267 height 129
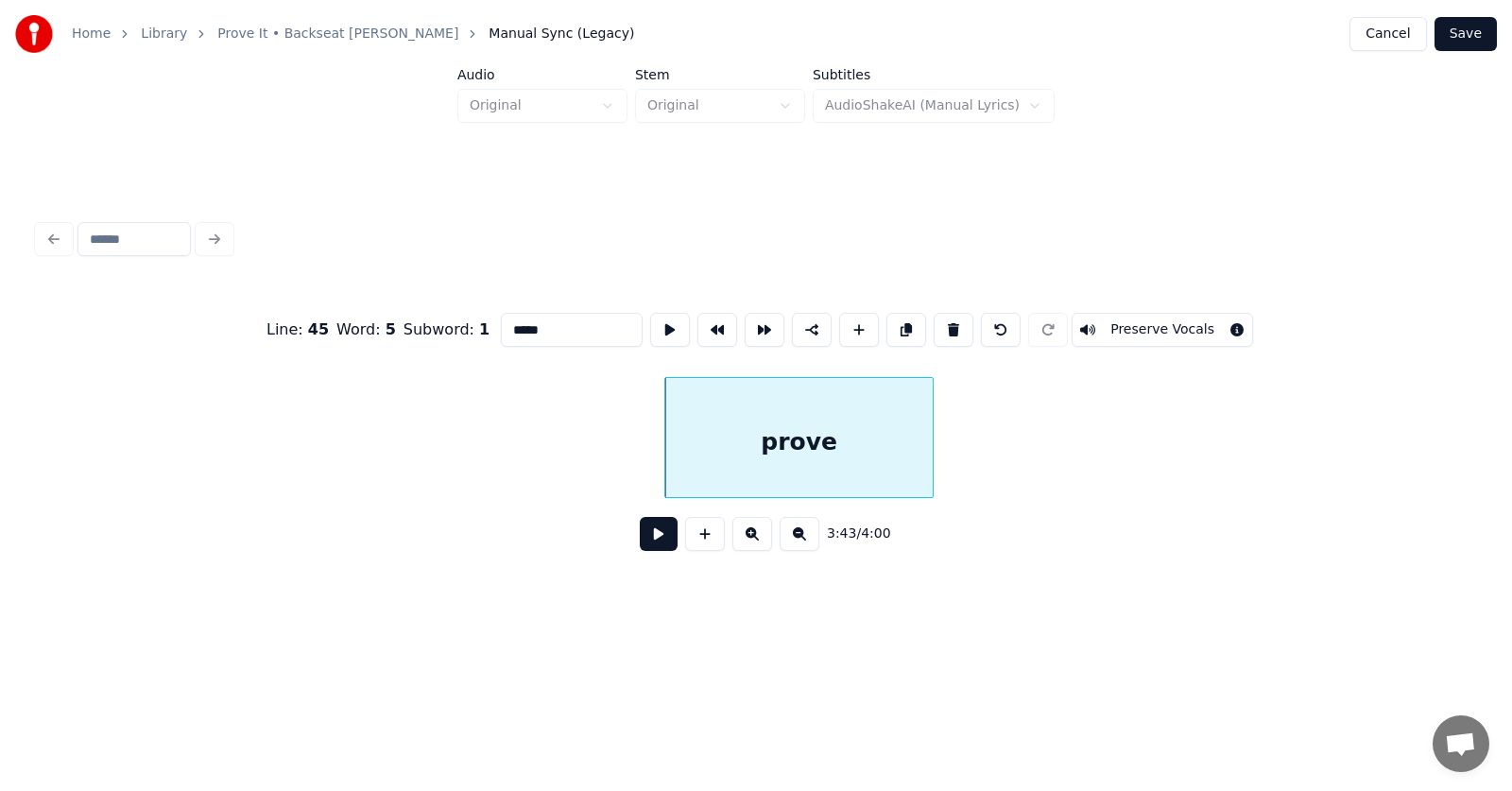
scroll to position [0, 157792]
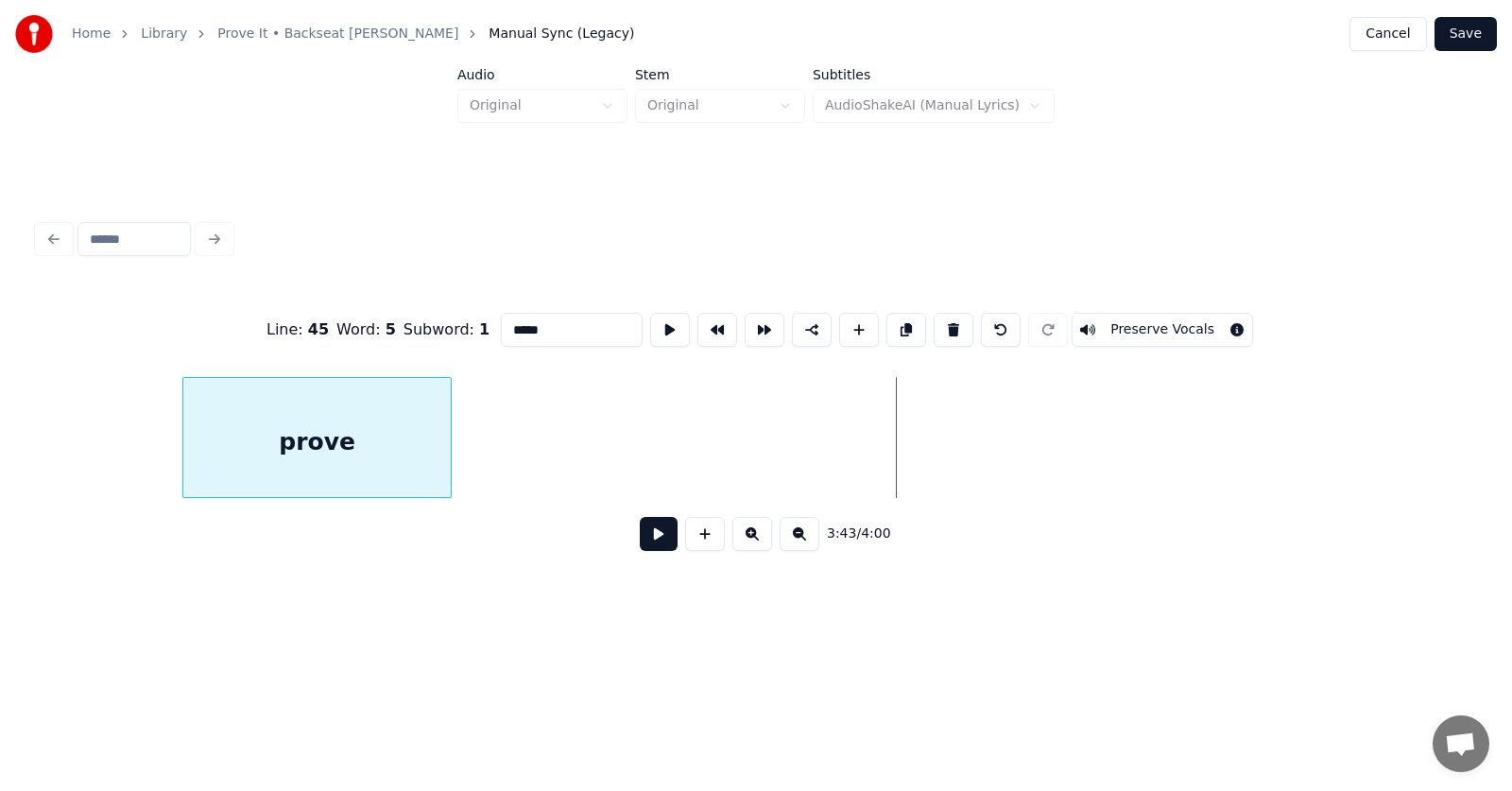
click at [200, 464] on div "prove" at bounding box center [317, 442] width 267 height 129
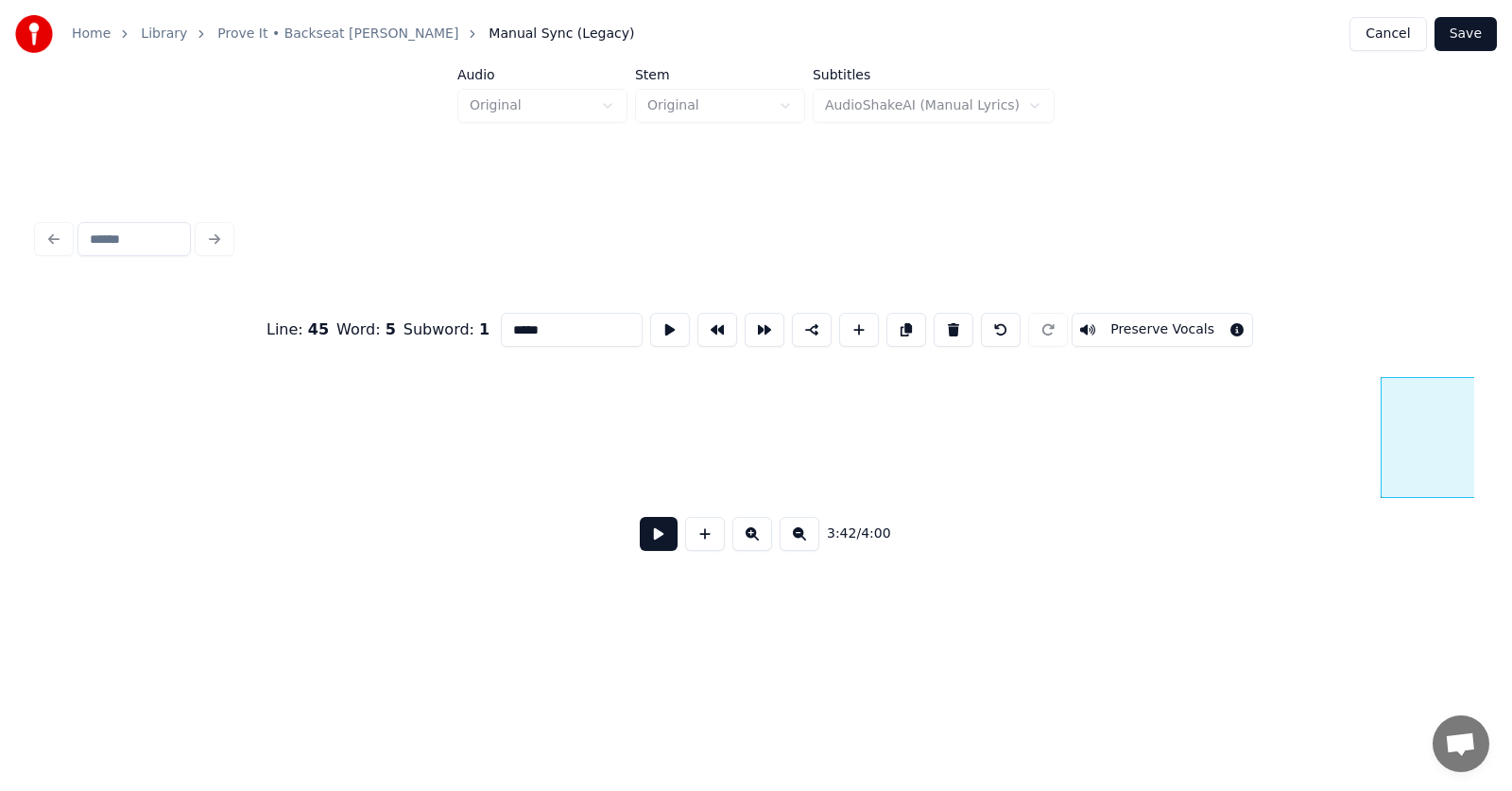
scroll to position [0, 157216]
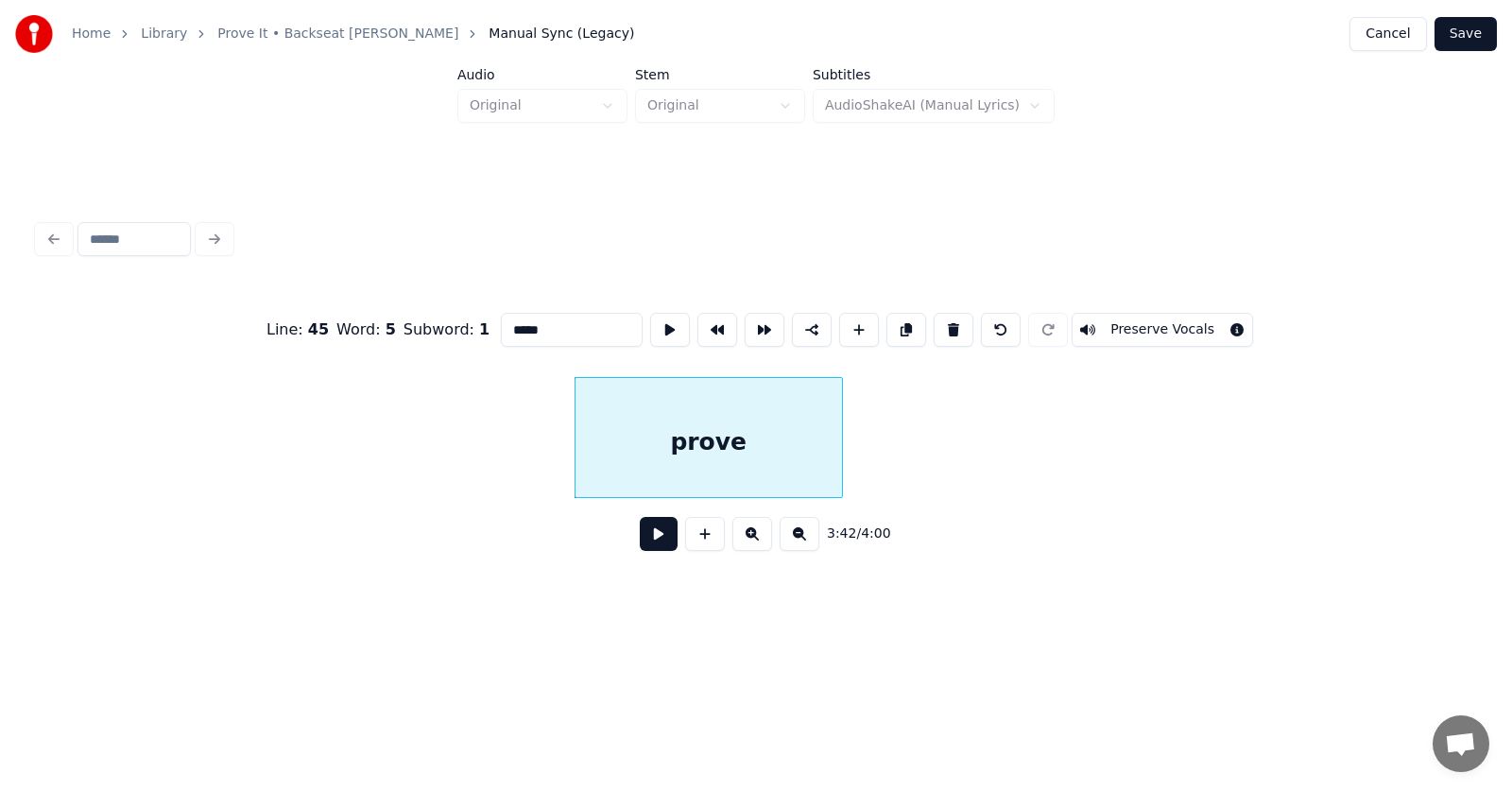
click at [575, 484] on div "prove" at bounding box center [709, 442] width 267 height 129
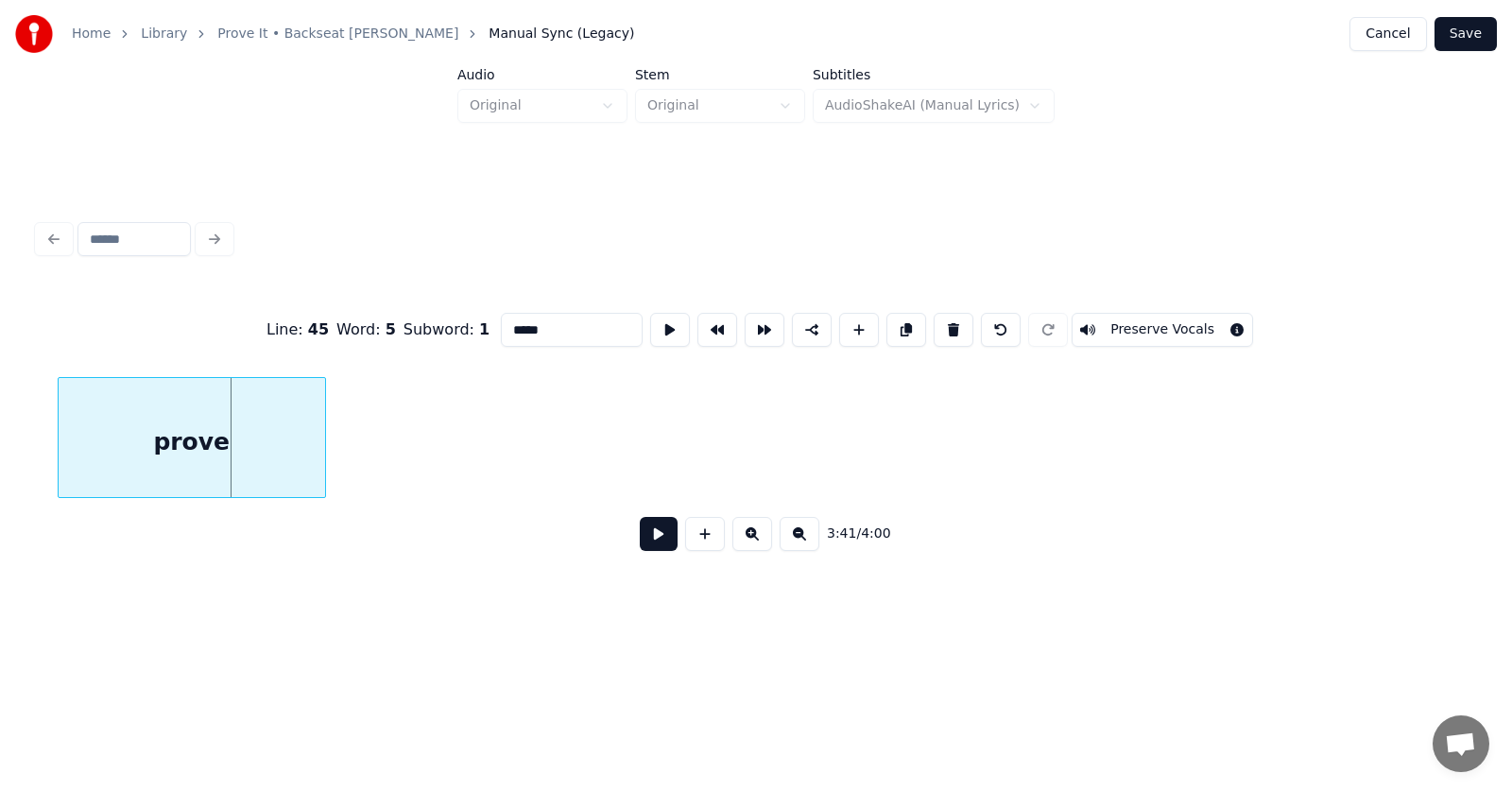
click at [58, 431] on div "prove" at bounding box center [191, 437] width 268 height 121
click at [0, 457] on div "Home Library Prove It • Backseat [PERSON_NAME] Manual Sync (Legacy) Cancel Save…" at bounding box center [756, 313] width 1512 height 627
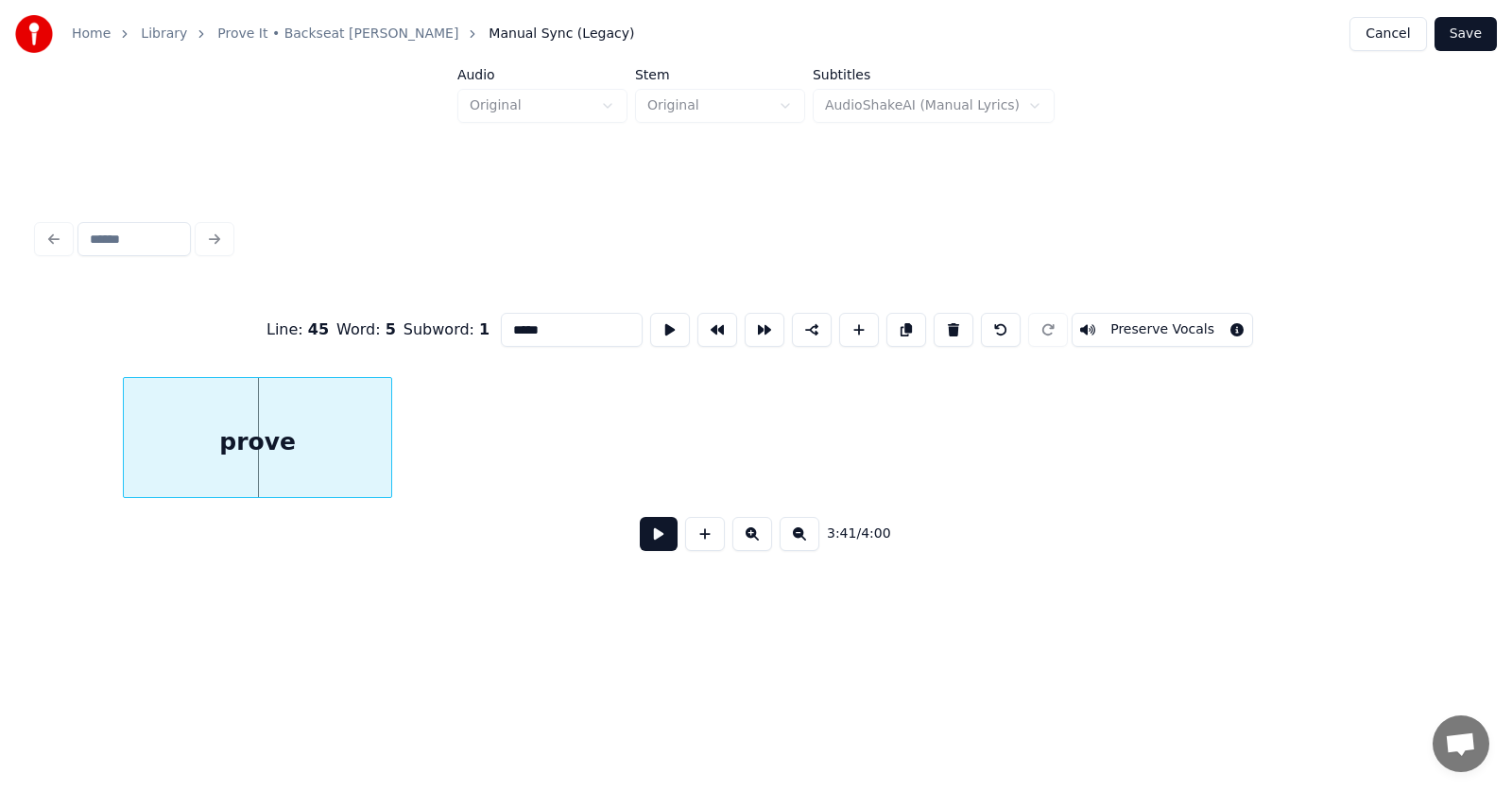
click at [0, 463] on div "Home Library Prove It • Backseat [PERSON_NAME] Manual Sync (Legacy) Cancel Save…" at bounding box center [756, 313] width 1512 height 627
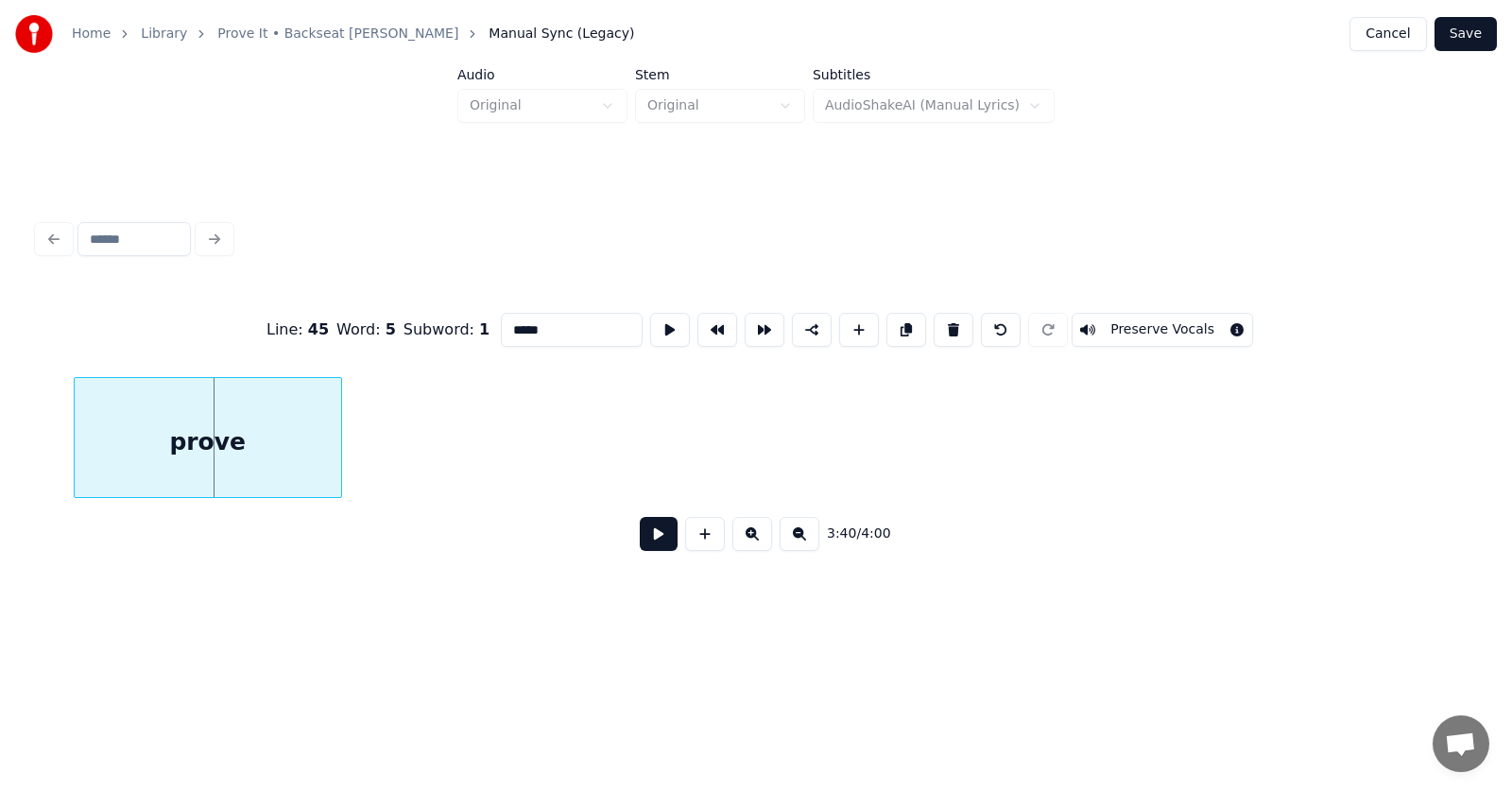
click at [75, 463] on div "prove" at bounding box center [208, 442] width 267 height 129
click at [86, 456] on div "prove" at bounding box center [212, 442] width 267 height 129
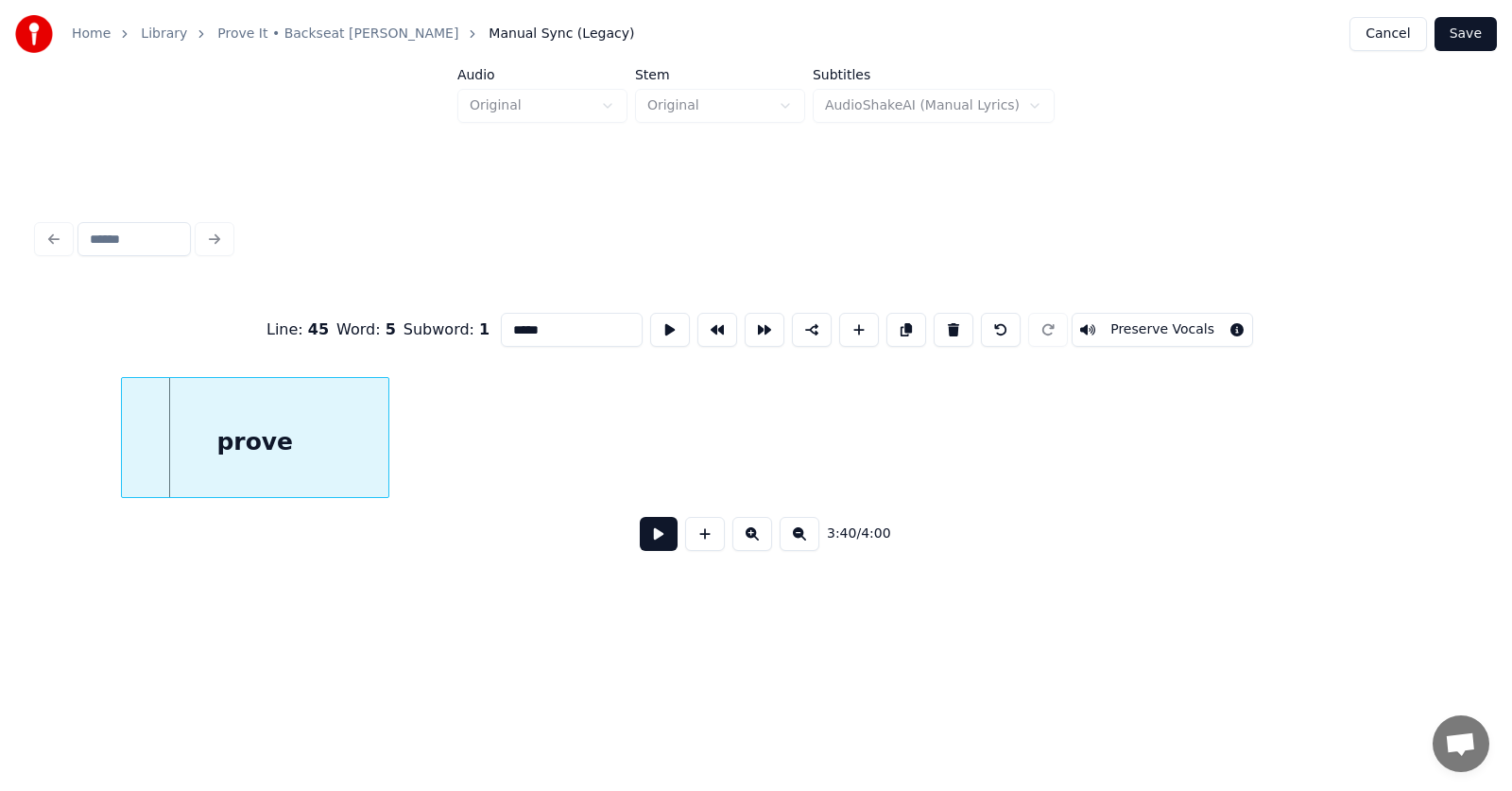
click at [122, 451] on div "prove" at bounding box center [255, 442] width 267 height 129
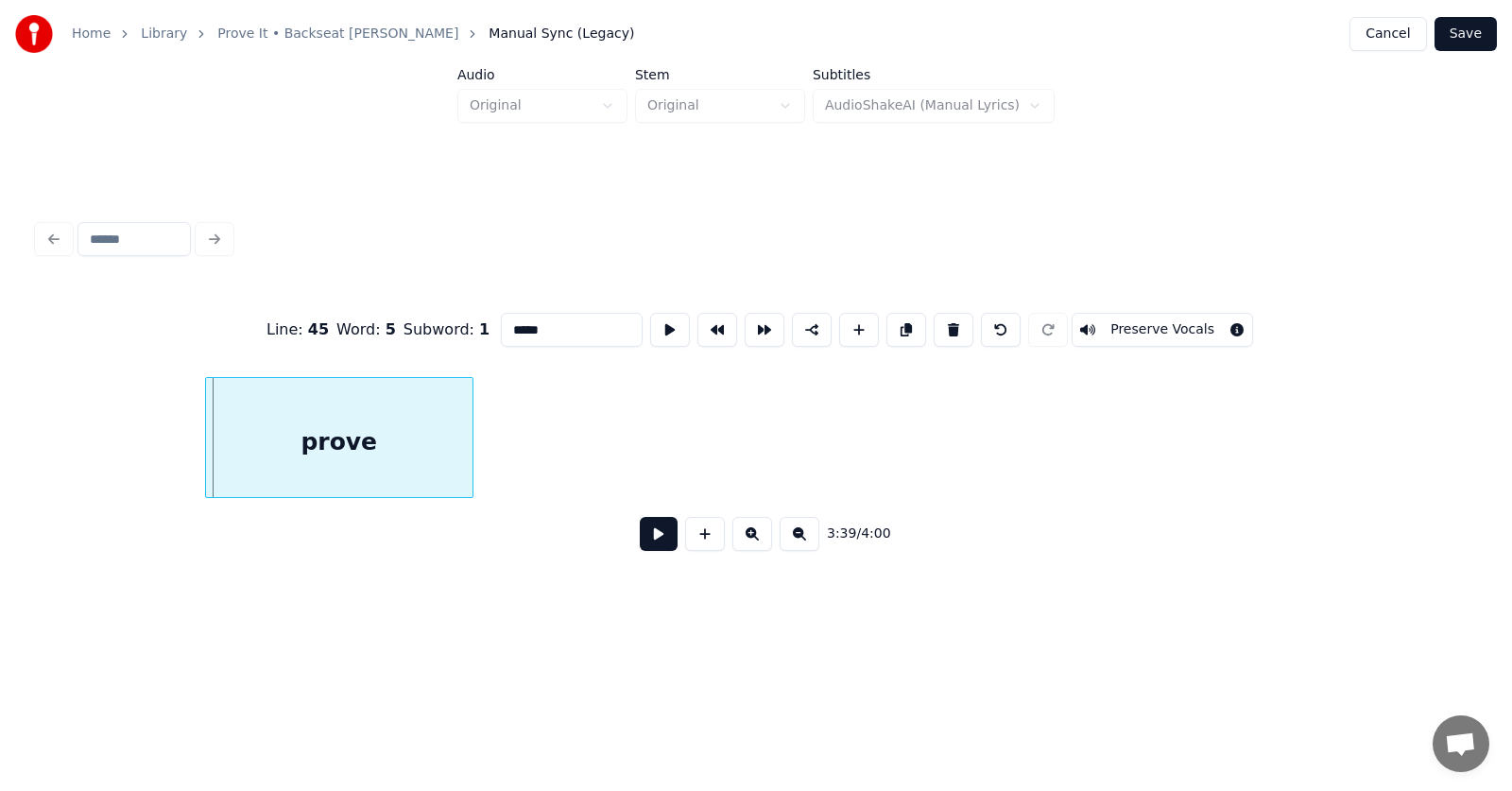
click at [206, 445] on div "prove" at bounding box center [340, 442] width 267 height 129
click at [207, 443] on div "prove" at bounding box center [341, 442] width 267 height 129
click at [182, 435] on div "prove" at bounding box center [315, 442] width 267 height 129
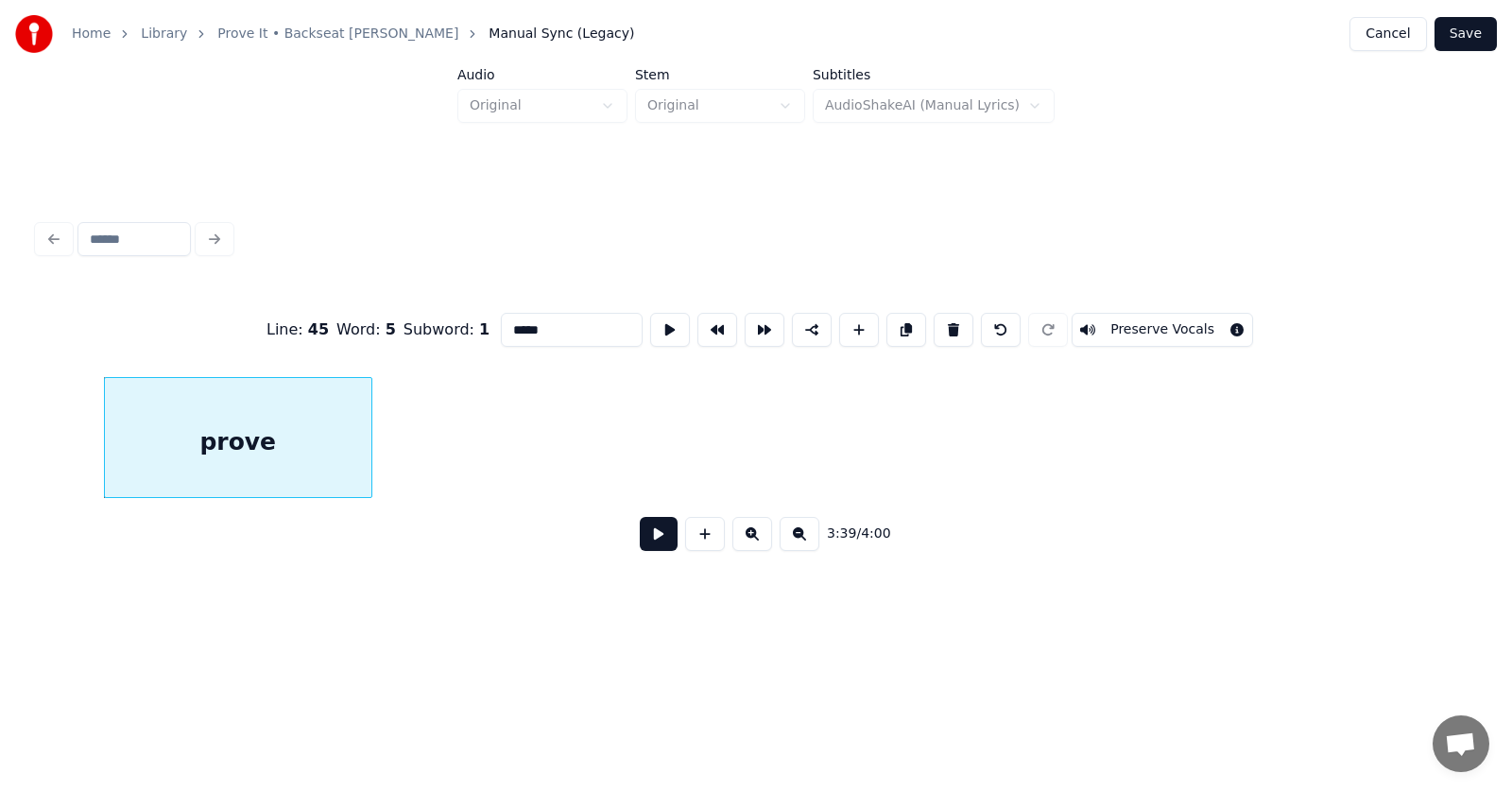
click at [123, 441] on div "prove" at bounding box center [239, 442] width 267 height 129
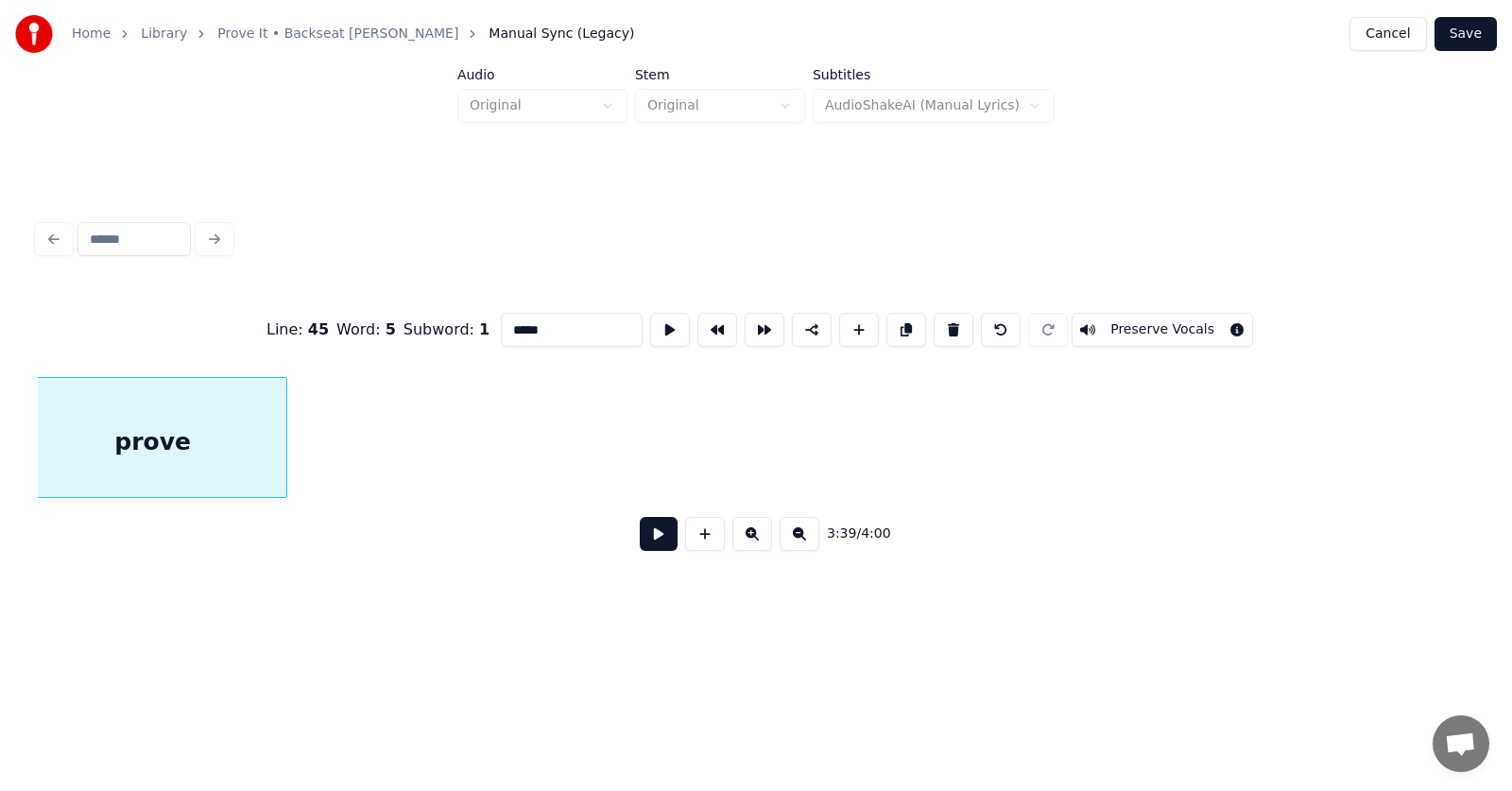
scroll to position [0, 155309]
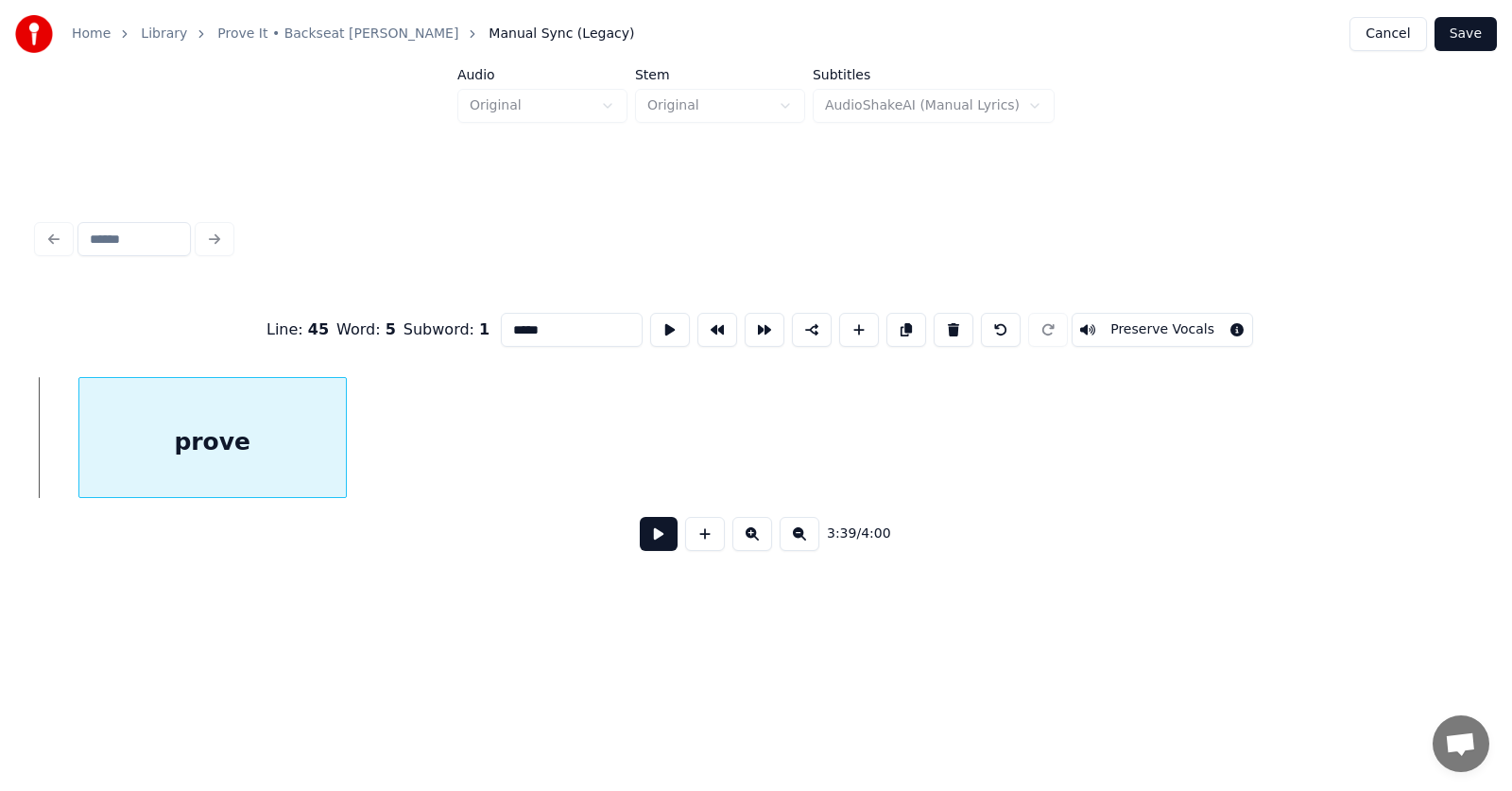
click at [277, 430] on div "prove" at bounding box center [213, 442] width 267 height 129
click at [650, 320] on button at bounding box center [670, 330] width 39 height 34
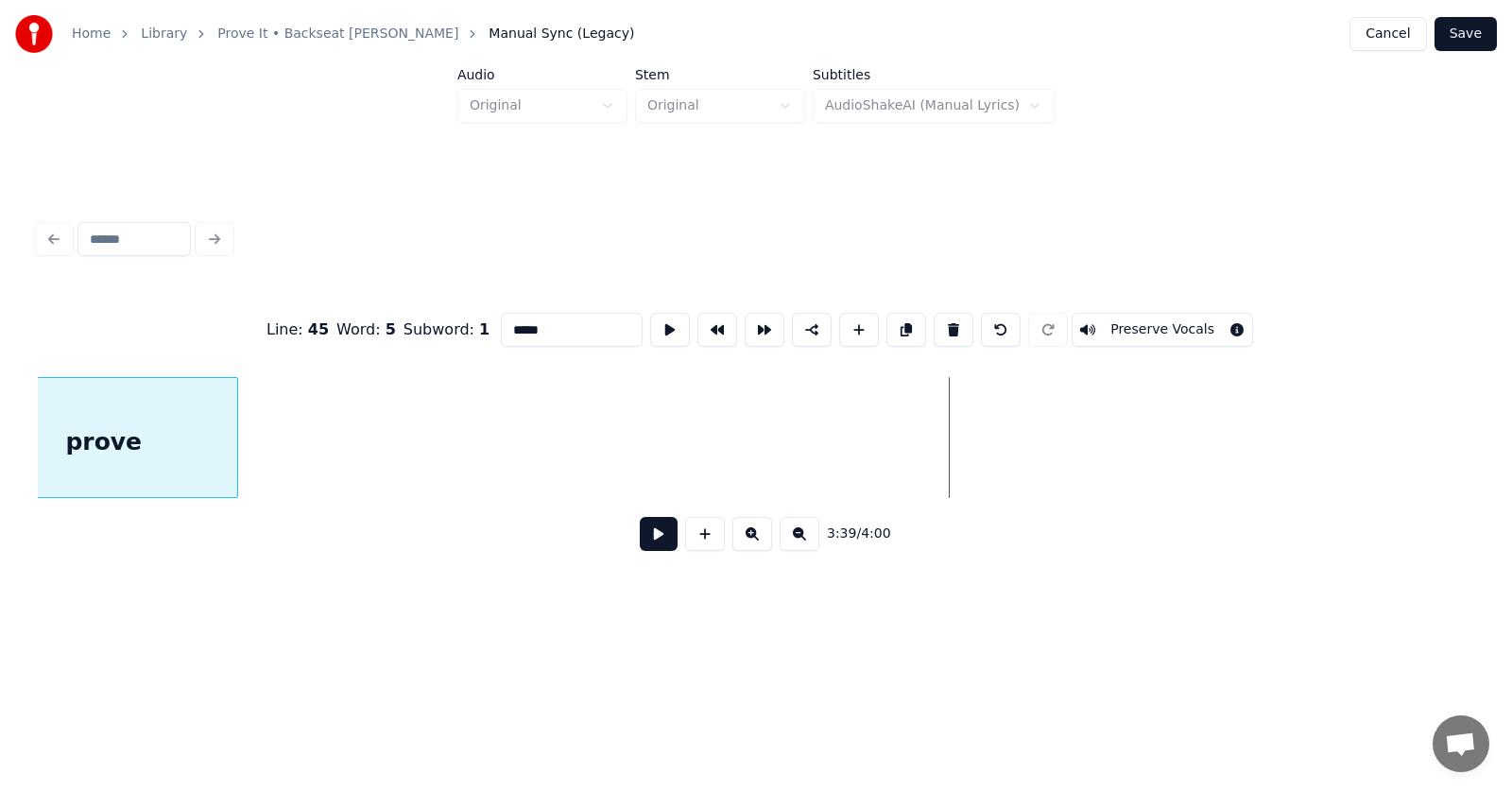
scroll to position [0, 154337]
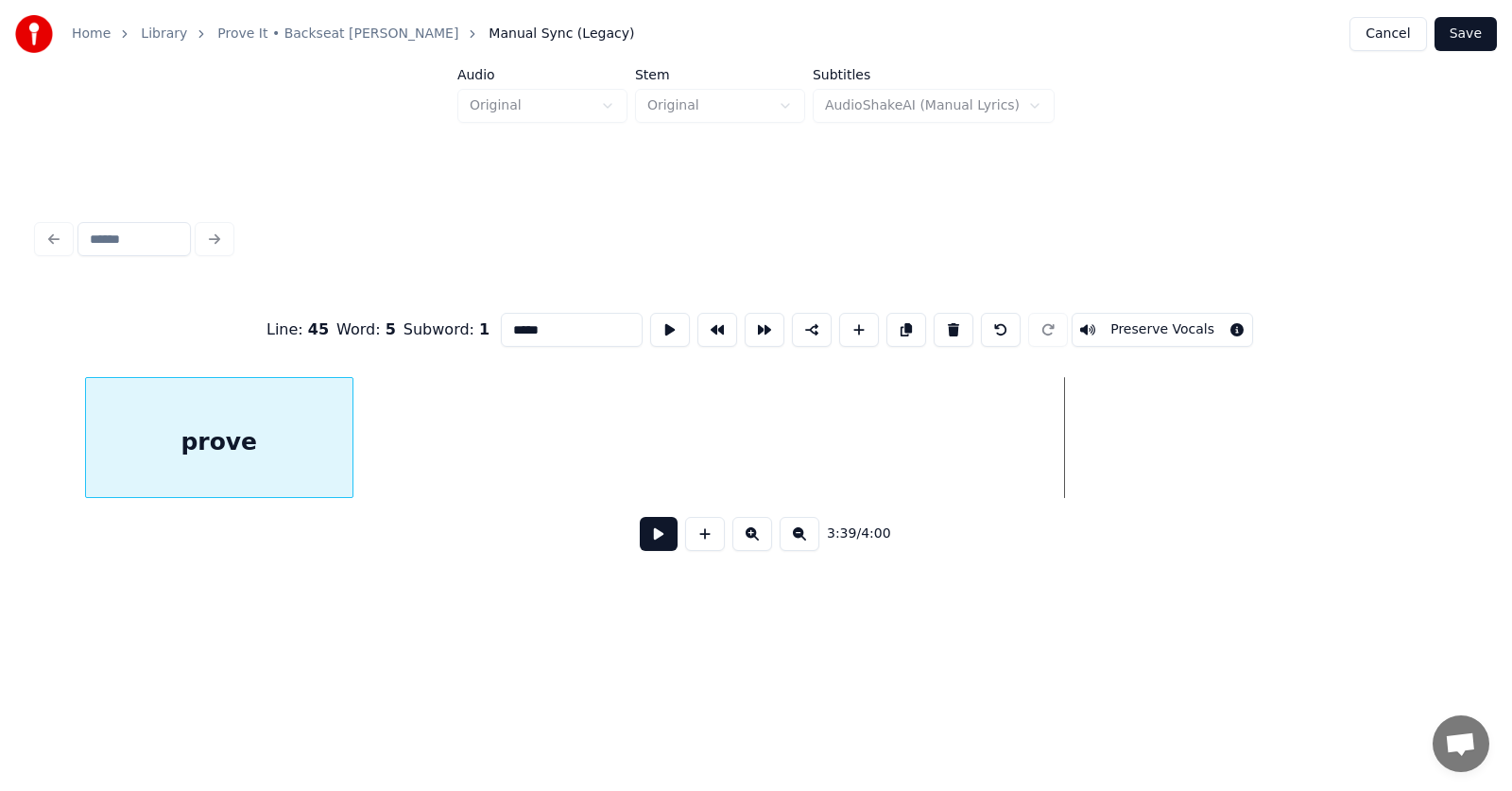
click at [103, 479] on div "prove" at bounding box center [220, 442] width 267 height 129
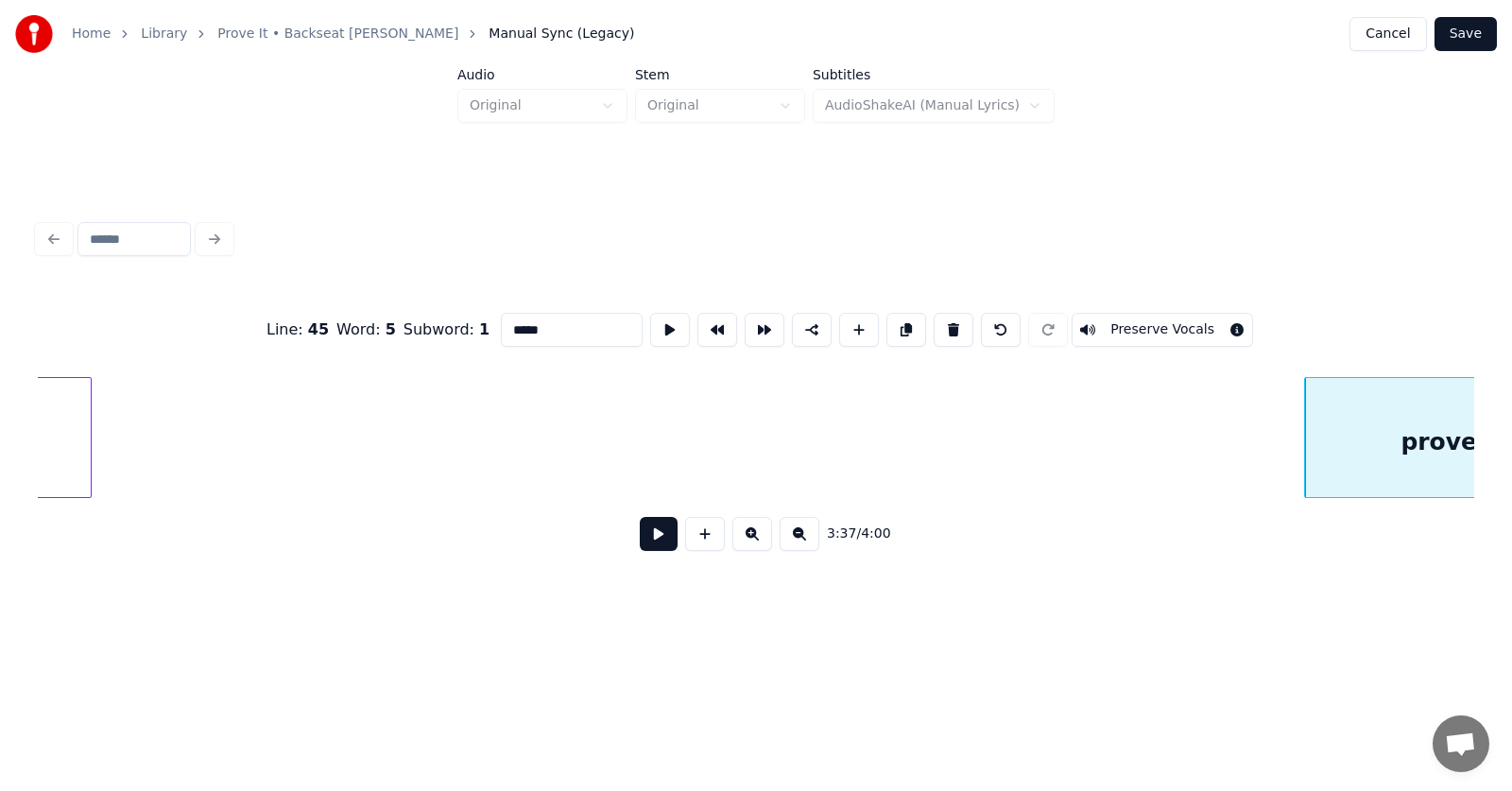
scroll to position [0, 153165]
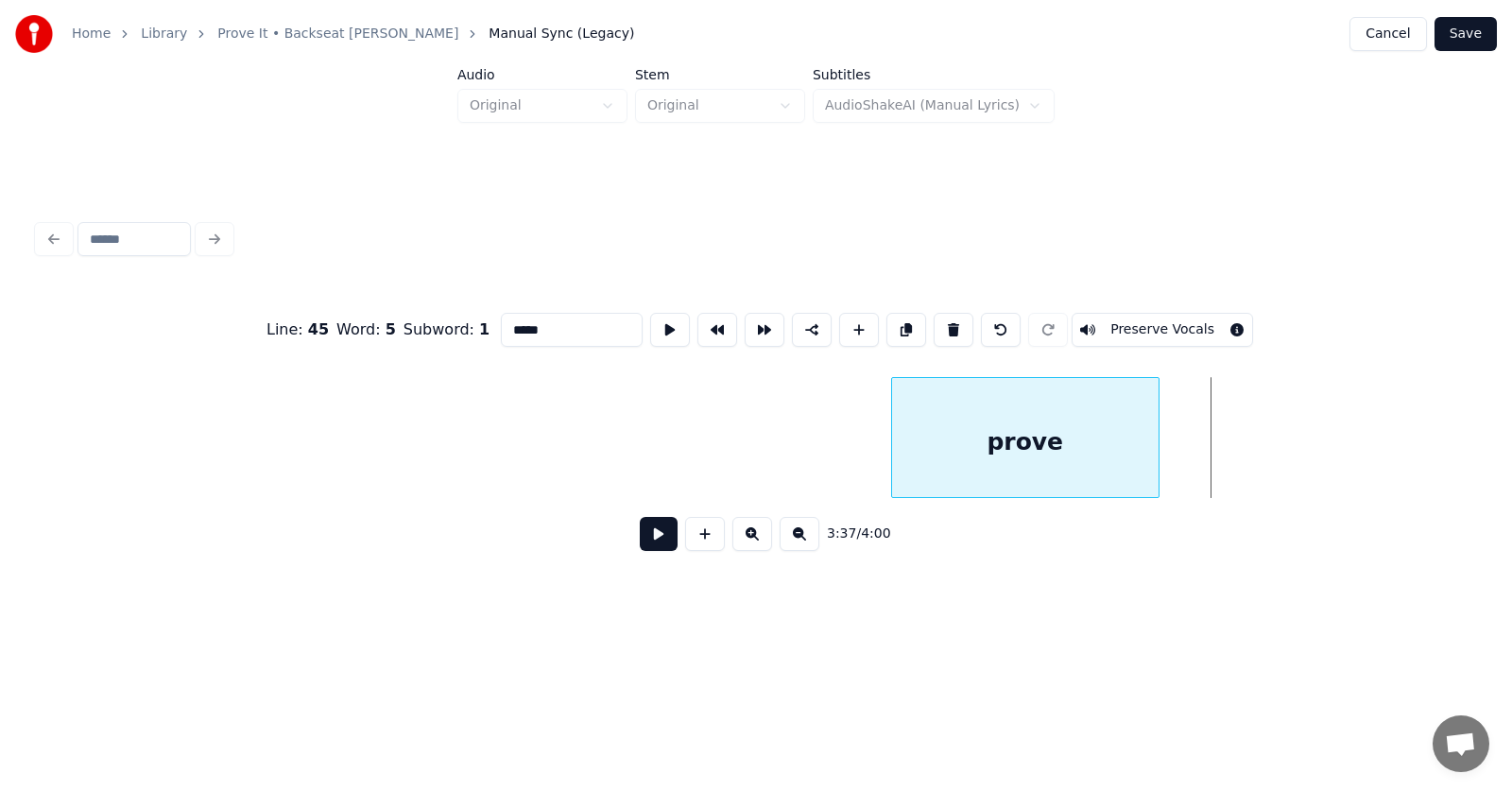
click at [1069, 456] on div "prove" at bounding box center [1026, 442] width 267 height 129
click at [1062, 451] on div "prove" at bounding box center [1026, 442] width 267 height 129
click at [650, 317] on button at bounding box center [670, 330] width 39 height 34
click at [655, 544] on button at bounding box center [659, 534] width 38 height 34
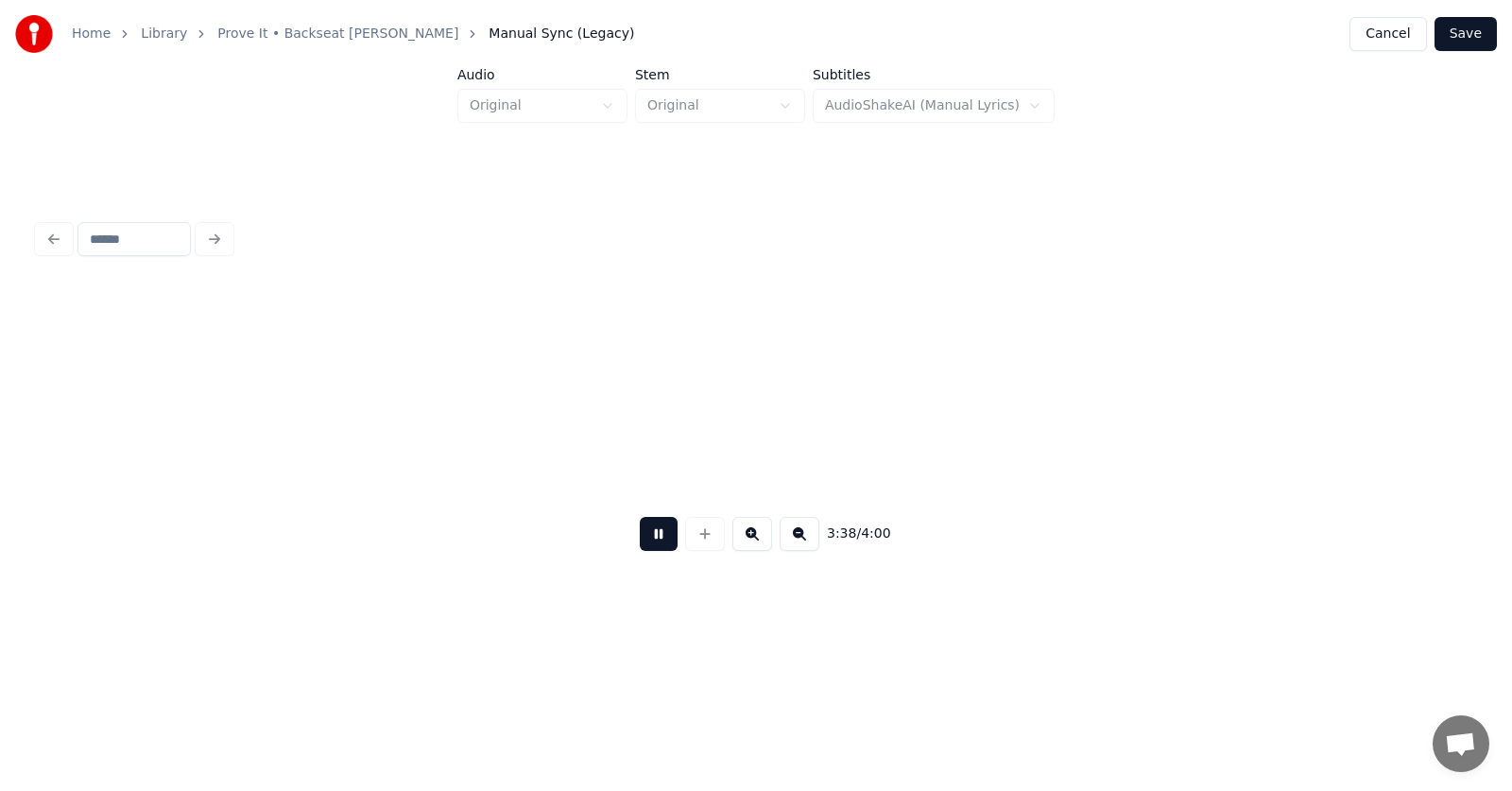
scroll to position [0, 154602]
click at [655, 544] on button at bounding box center [659, 534] width 38 height 34
click at [983, 442] on div at bounding box center [986, 437] width 6 height 119
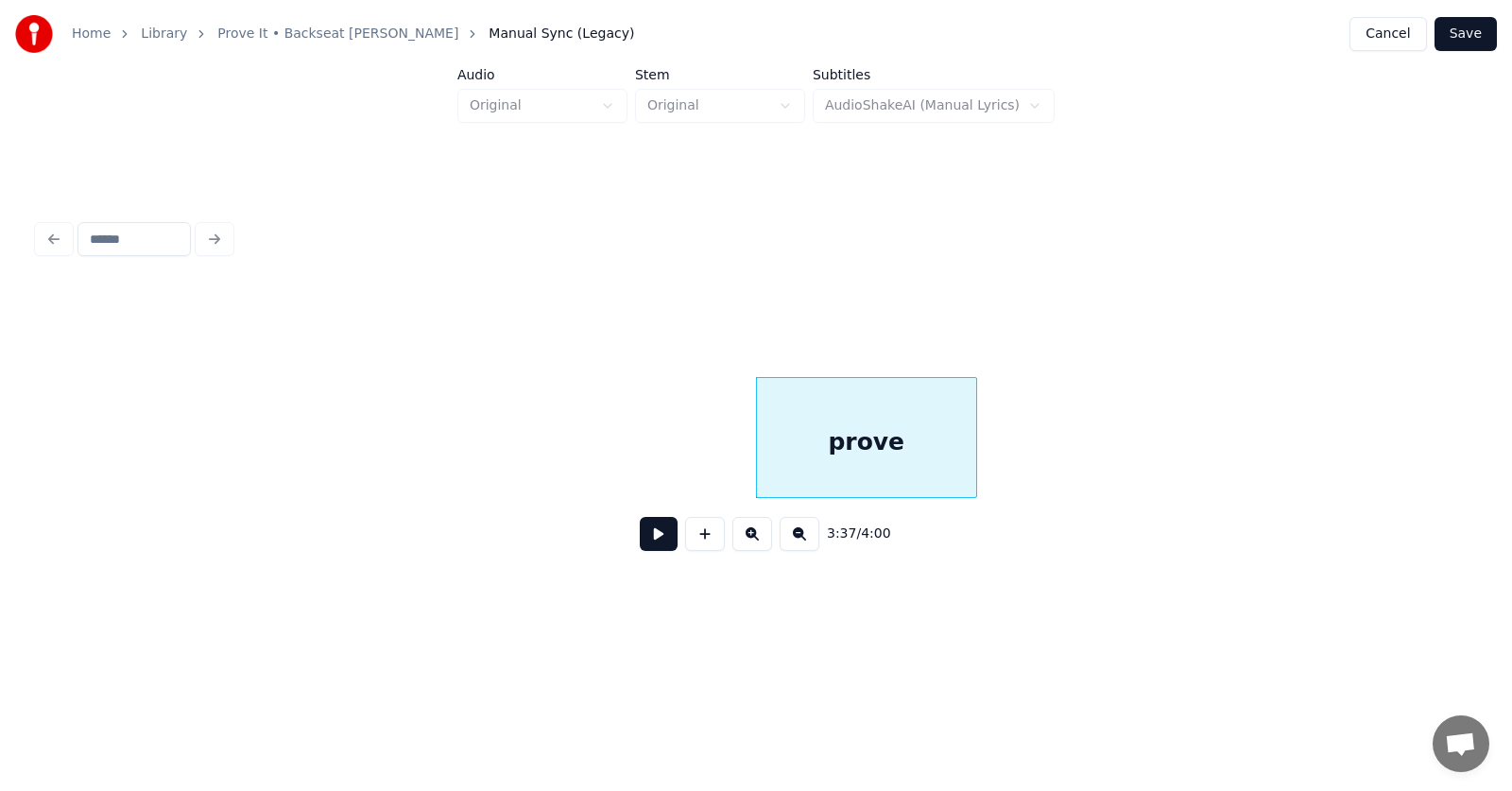
click at [891, 439] on div "prove" at bounding box center [866, 442] width 219 height 129
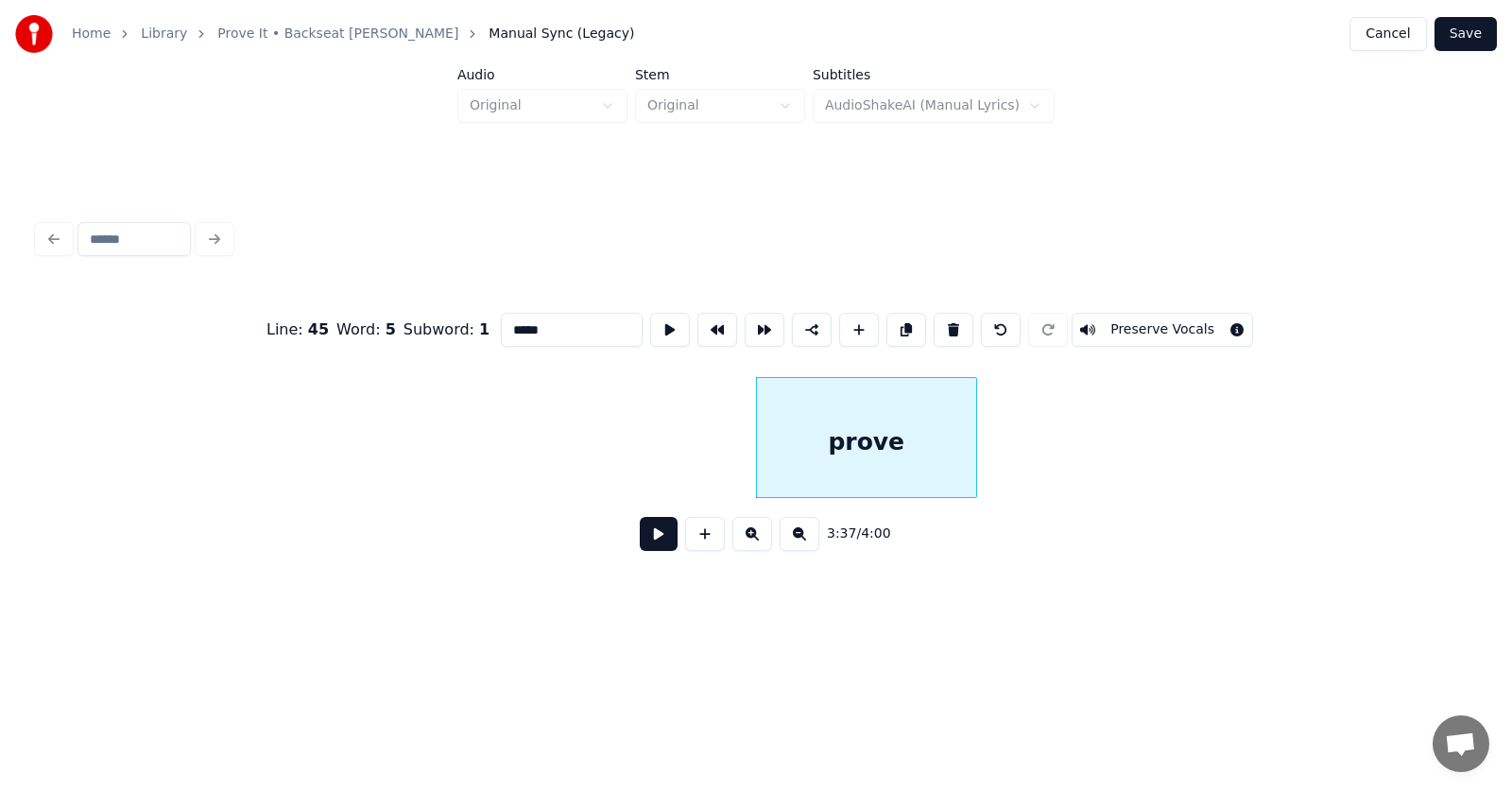
drag, startPoint x: 524, startPoint y: 317, endPoint x: 459, endPoint y: 323, distance: 65.3
click at [501, 323] on input "*****" at bounding box center [571, 330] width 141 height 34
type input "***"
click at [648, 535] on button at bounding box center [659, 534] width 38 height 34
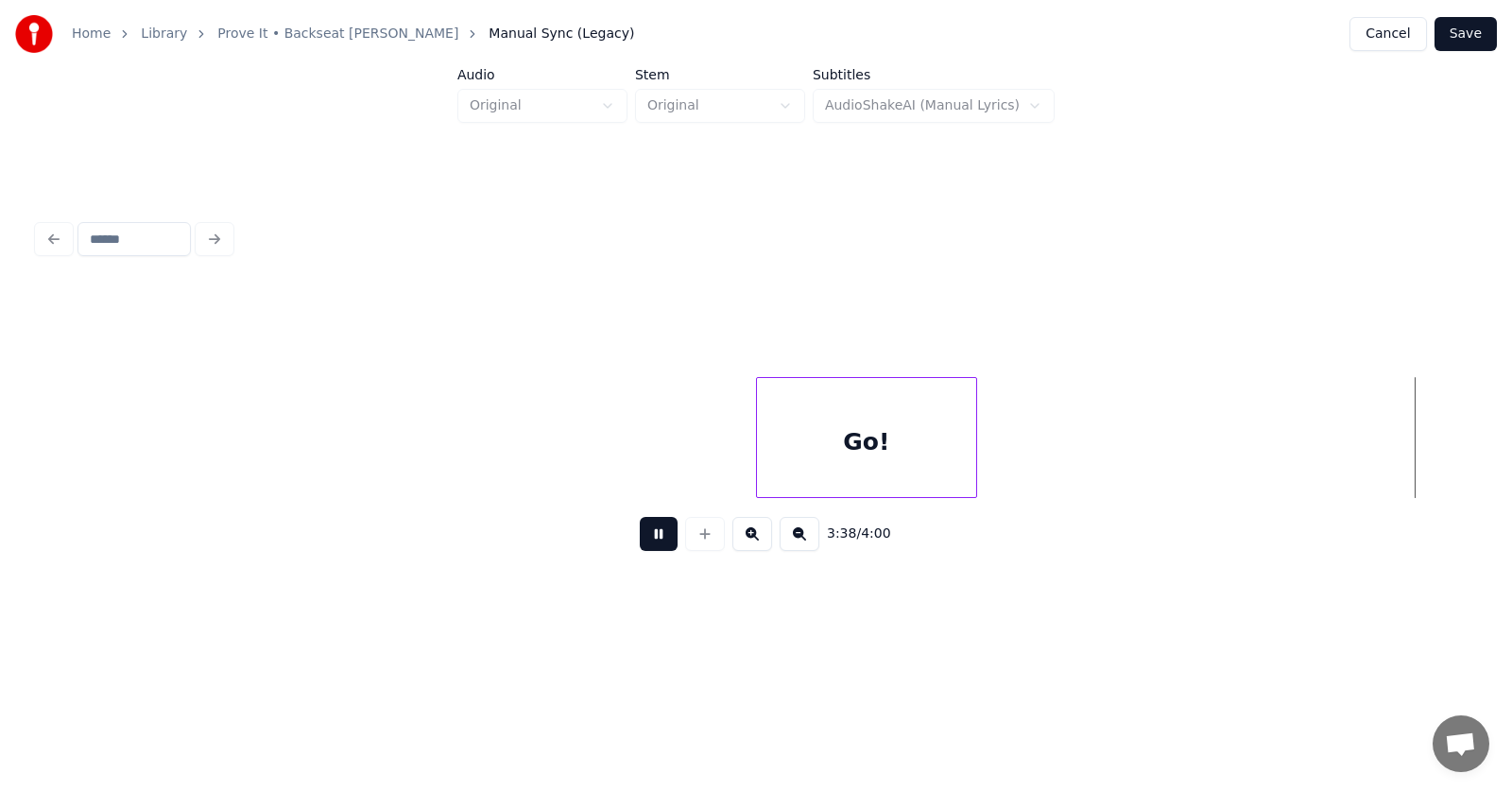
scroll to position [0, 154737]
click at [648, 535] on button at bounding box center [659, 534] width 38 height 34
click at [1466, 39] on button "Save" at bounding box center [1467, 33] width 63 height 34
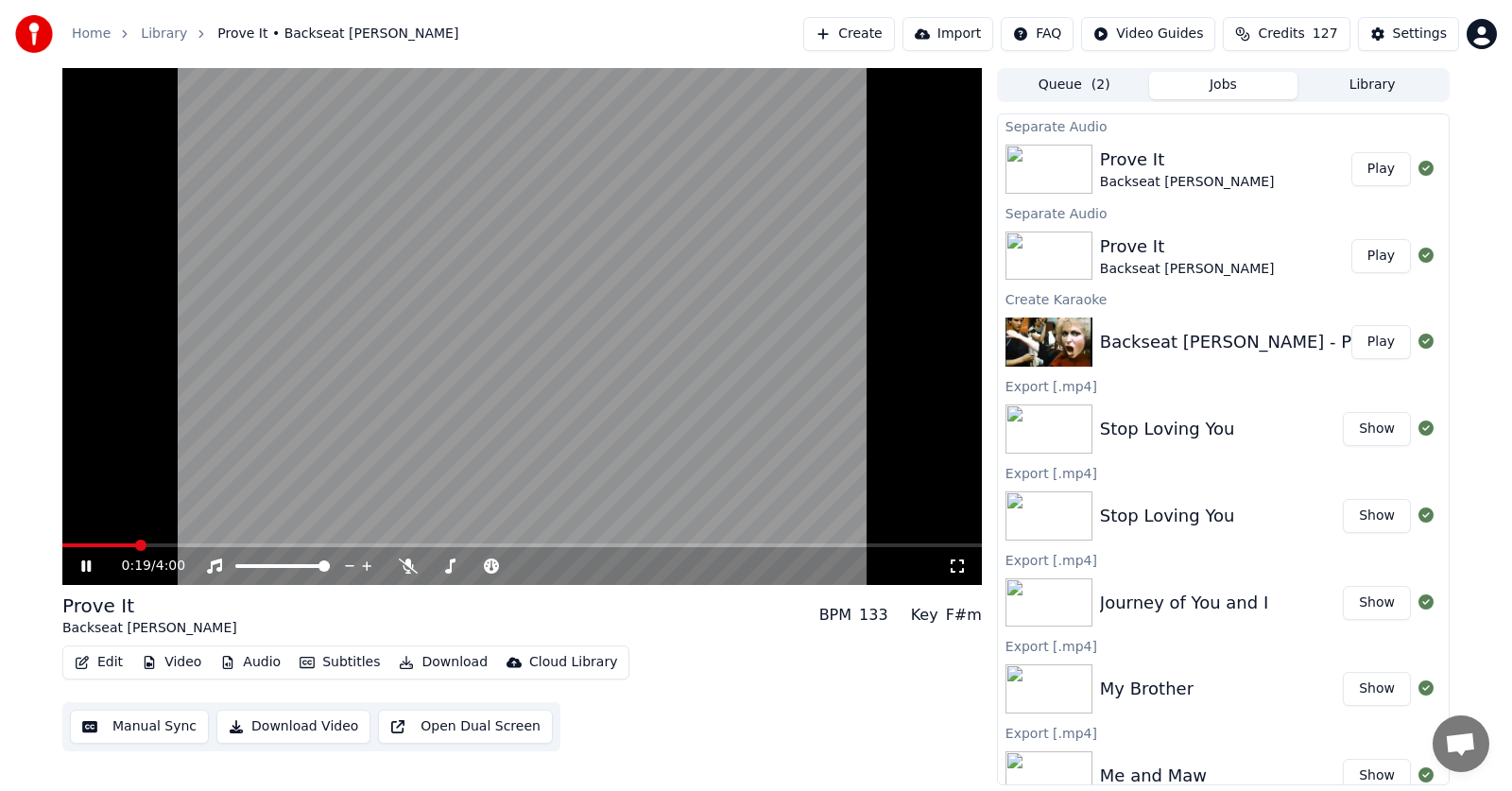
click at [256, 667] on button "Audio" at bounding box center [250, 661] width 76 height 26
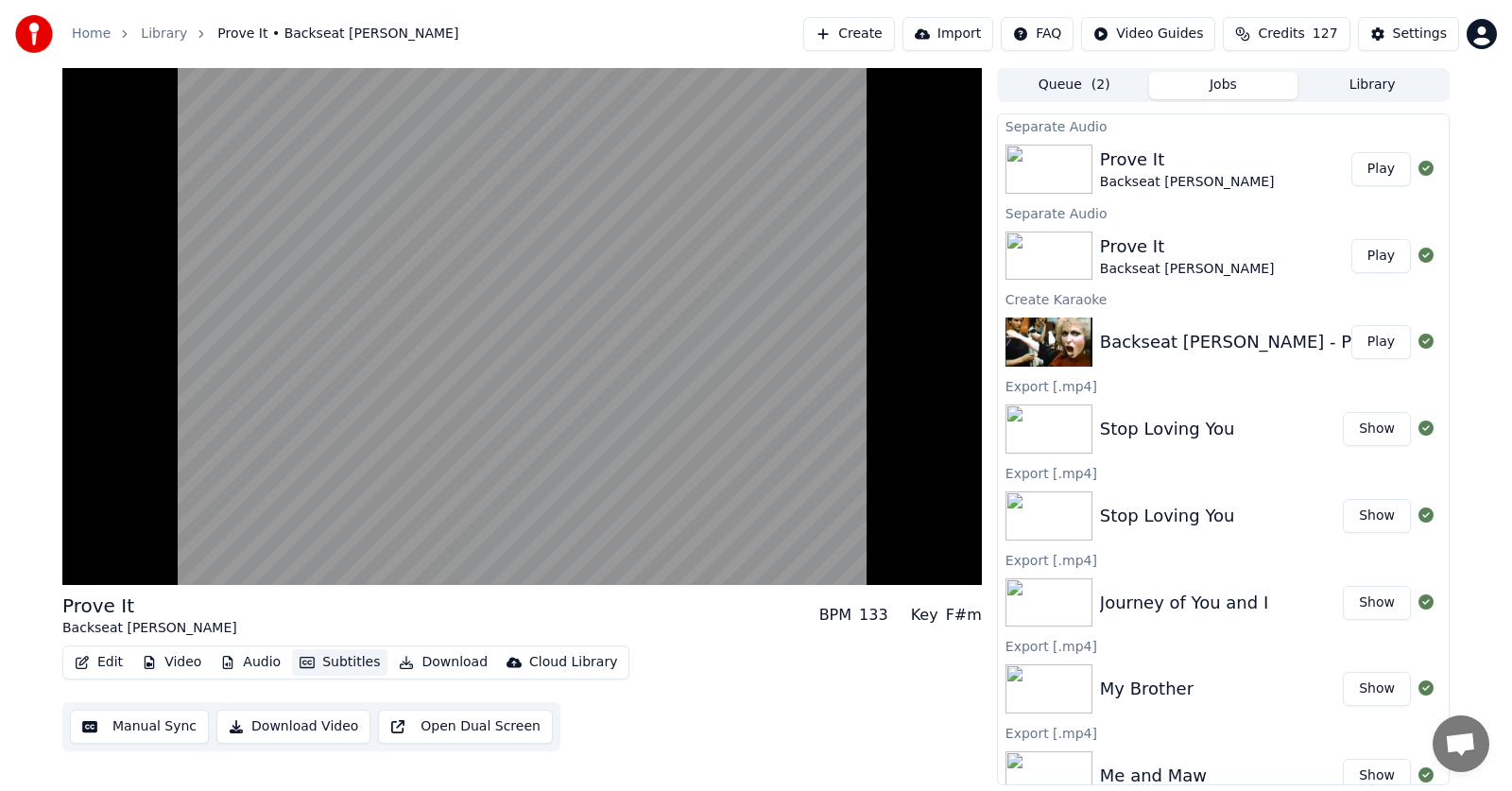
click at [320, 658] on button "Subtitles" at bounding box center [340, 661] width 95 height 26
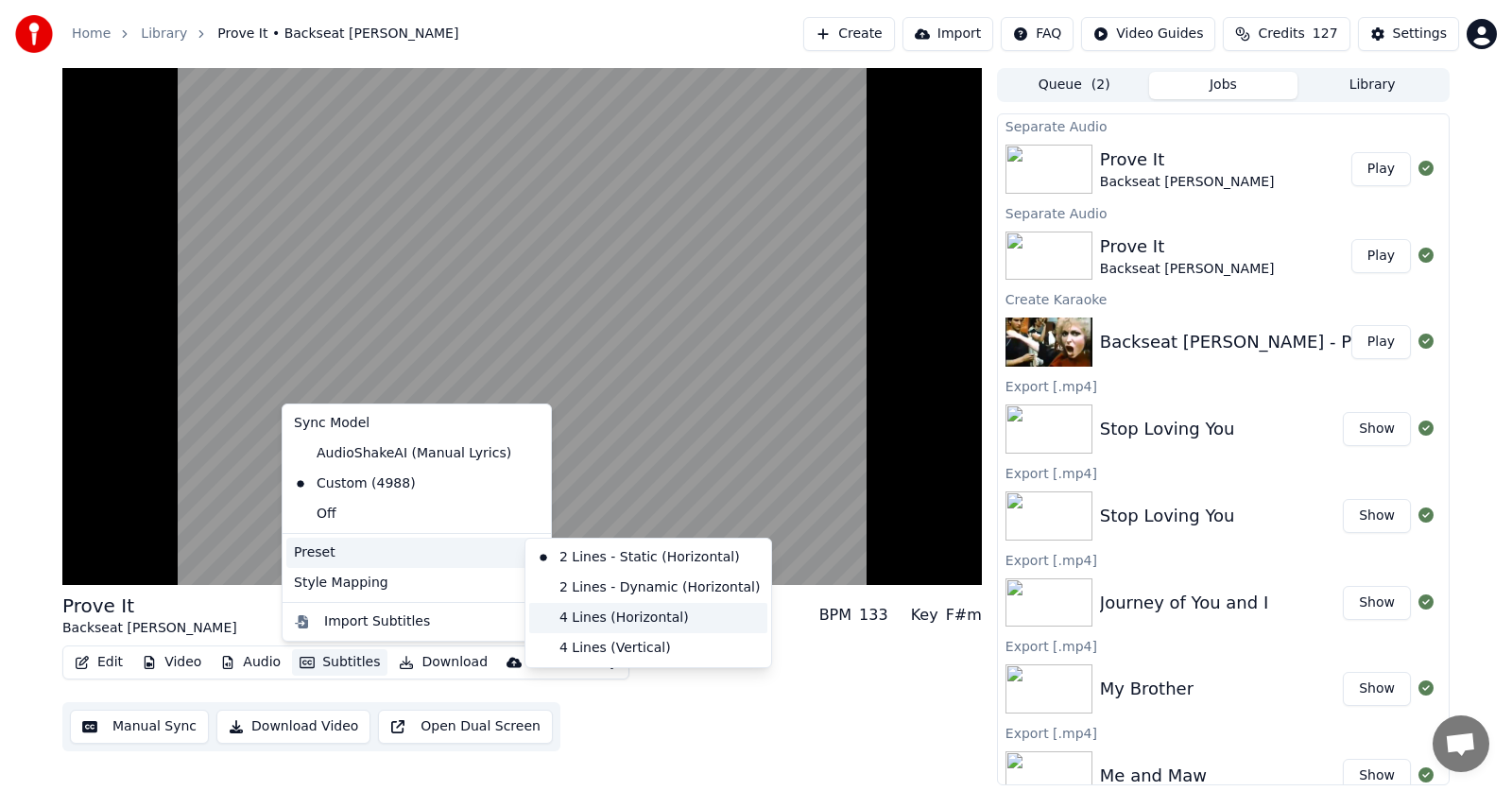
click at [579, 617] on div "4 Lines (Horizontal)" at bounding box center [648, 617] width 239 height 30
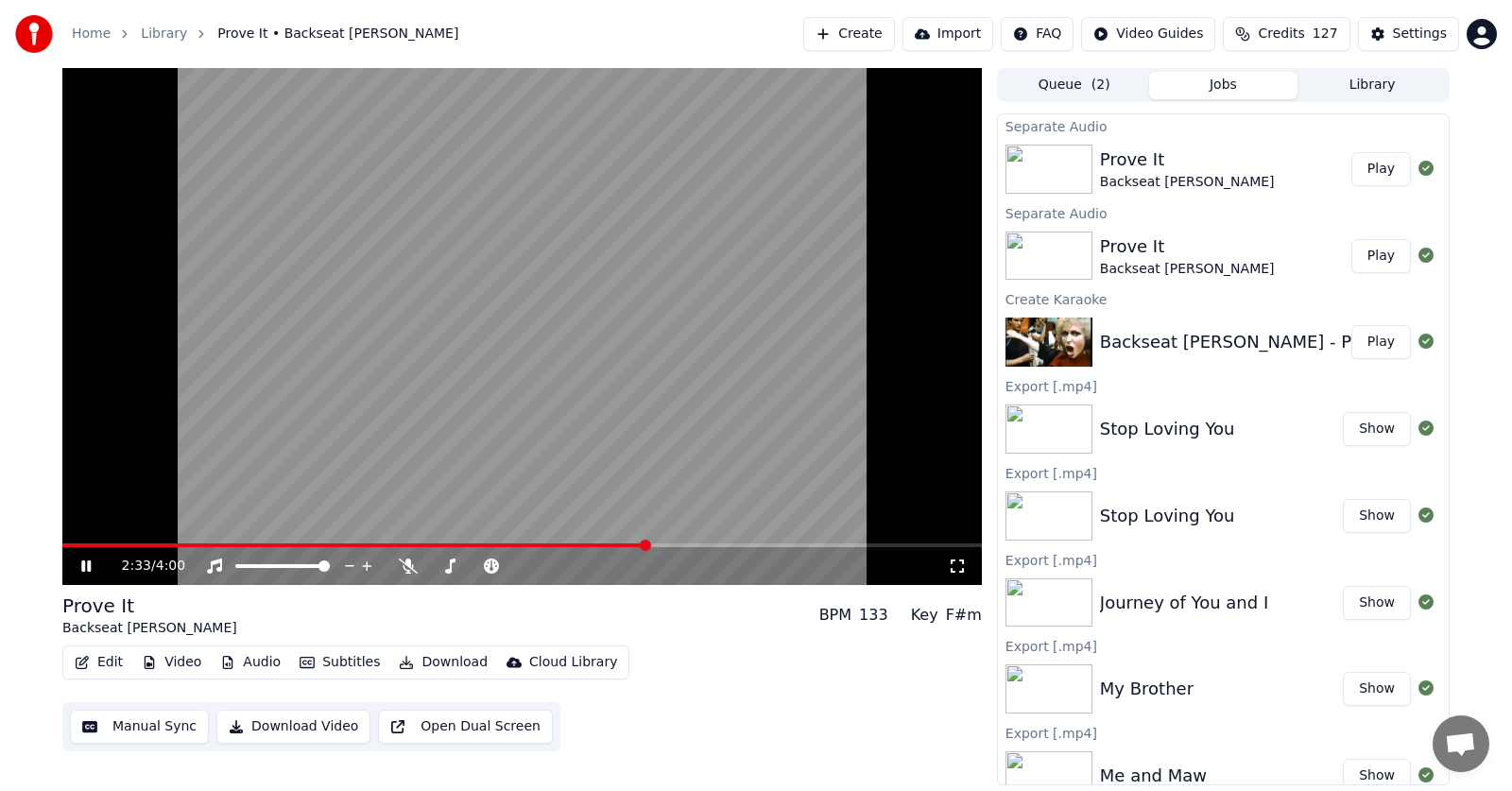
click at [651, 546] on span at bounding box center [646, 546] width 12 height 12
click at [647, 546] on span at bounding box center [646, 546] width 12 height 12
click at [657, 546] on span at bounding box center [654, 546] width 12 height 12
click at [82, 566] on icon at bounding box center [86, 566] width 10 height 12
click at [82, 566] on icon at bounding box center [86, 565] width 12 height 13
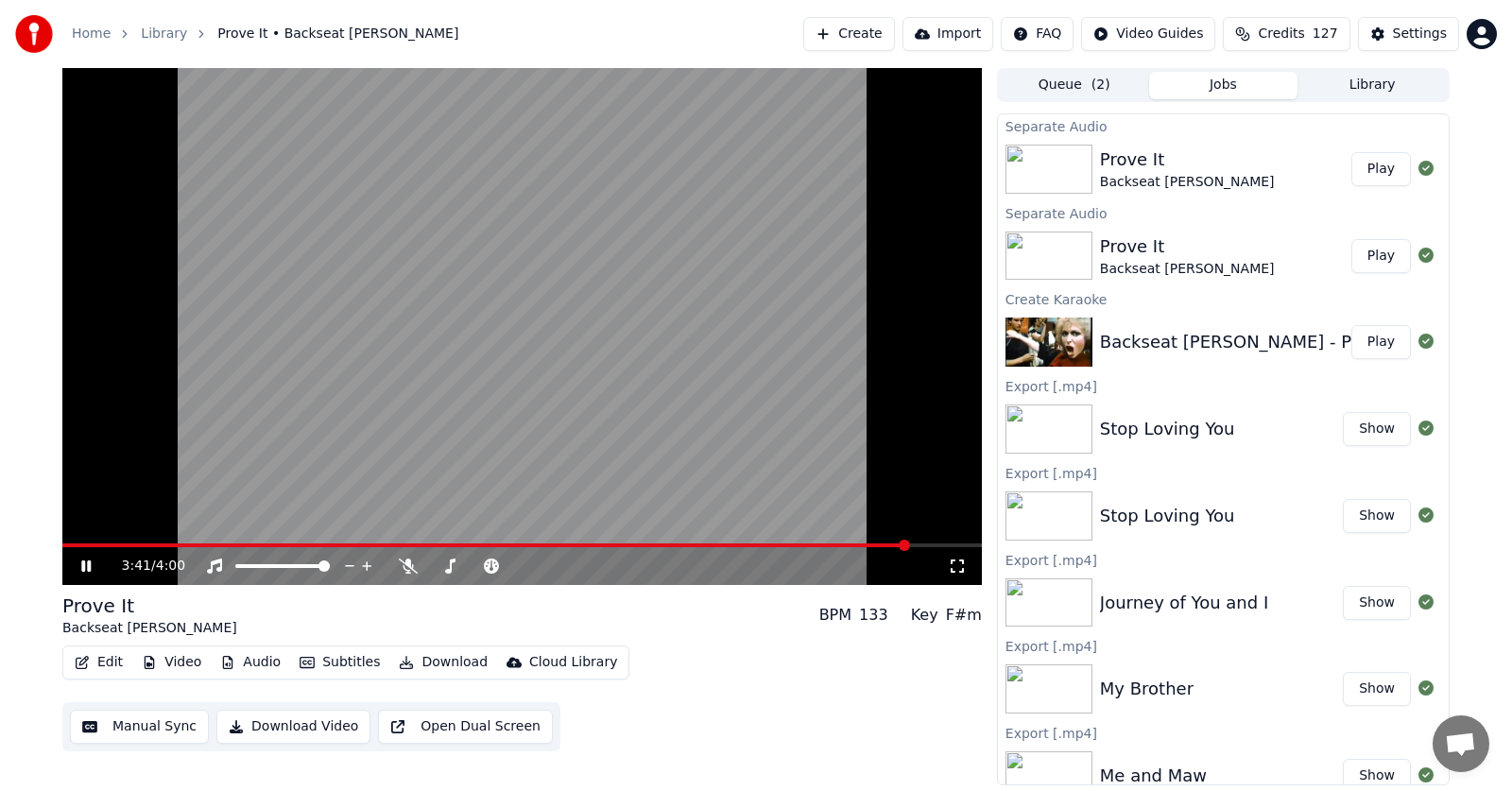
click at [83, 565] on icon at bounding box center [86, 566] width 10 height 12
click at [94, 659] on button "Edit" at bounding box center [98, 661] width 64 height 26
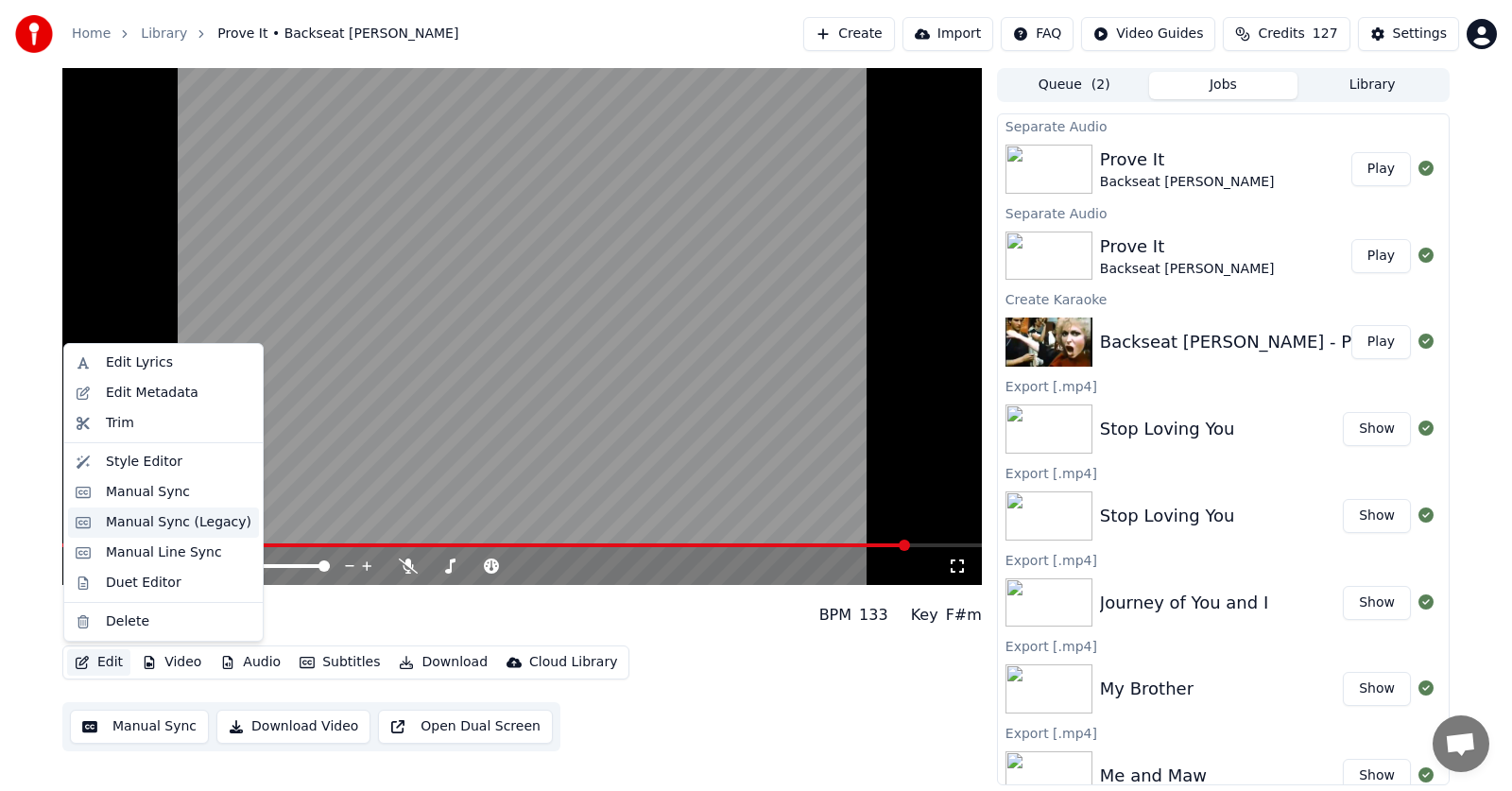
click at [128, 525] on div "Manual Sync (Legacy)" at bounding box center [179, 522] width 145 height 19
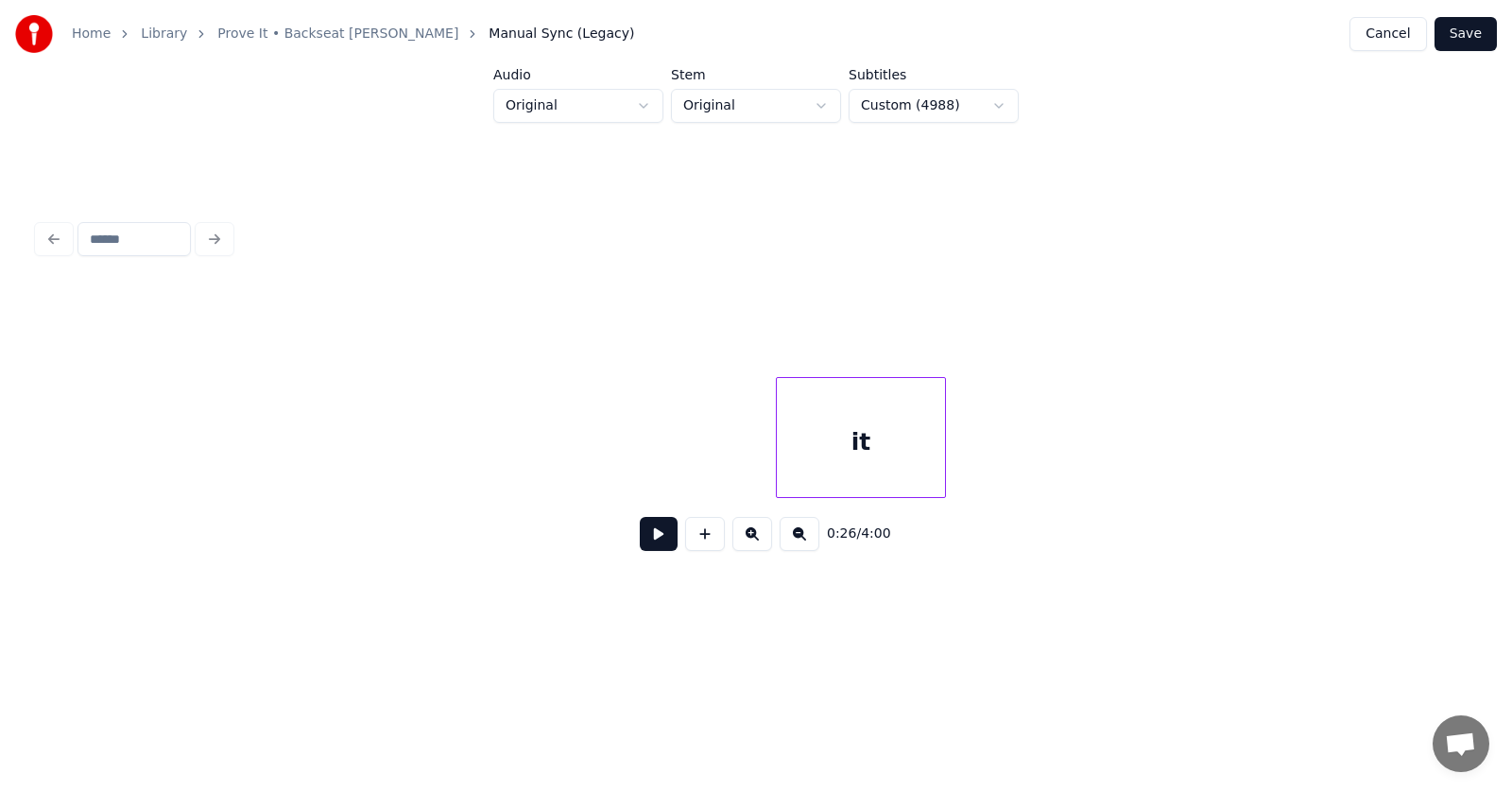
scroll to position [0, 169195]
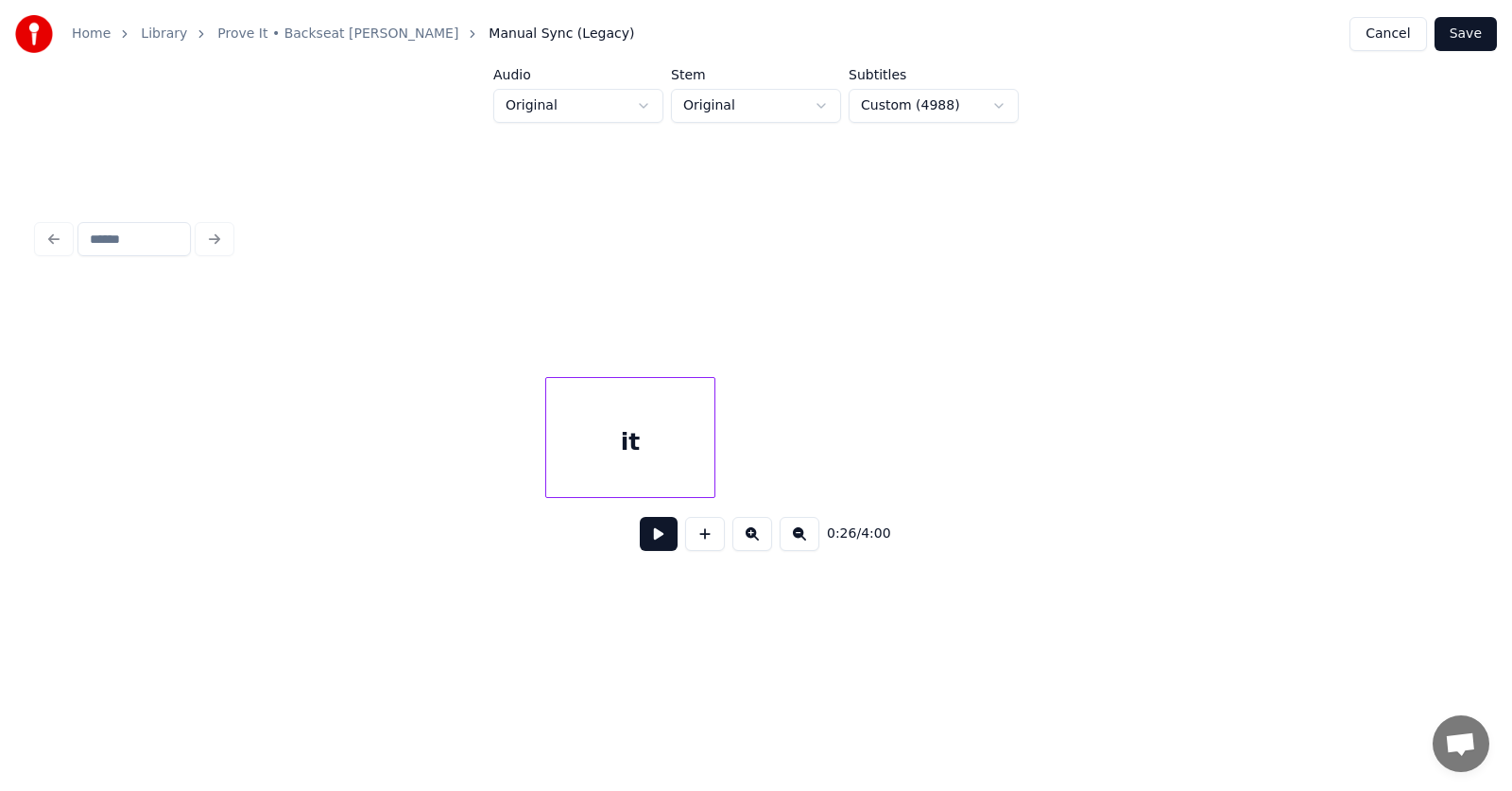
click at [627, 419] on div "it" at bounding box center [629, 442] width 168 height 129
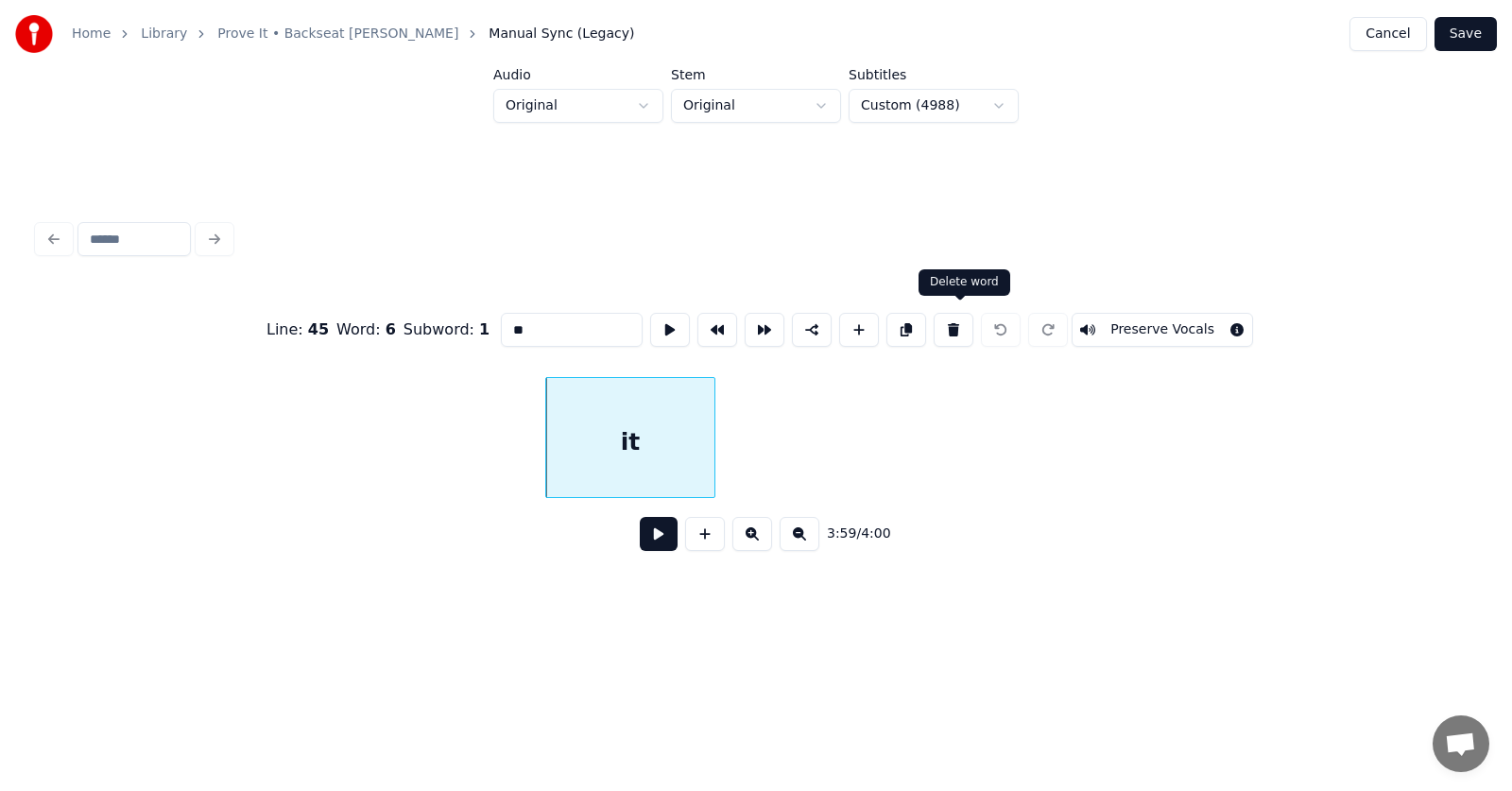
click at [964, 322] on button at bounding box center [953, 330] width 39 height 34
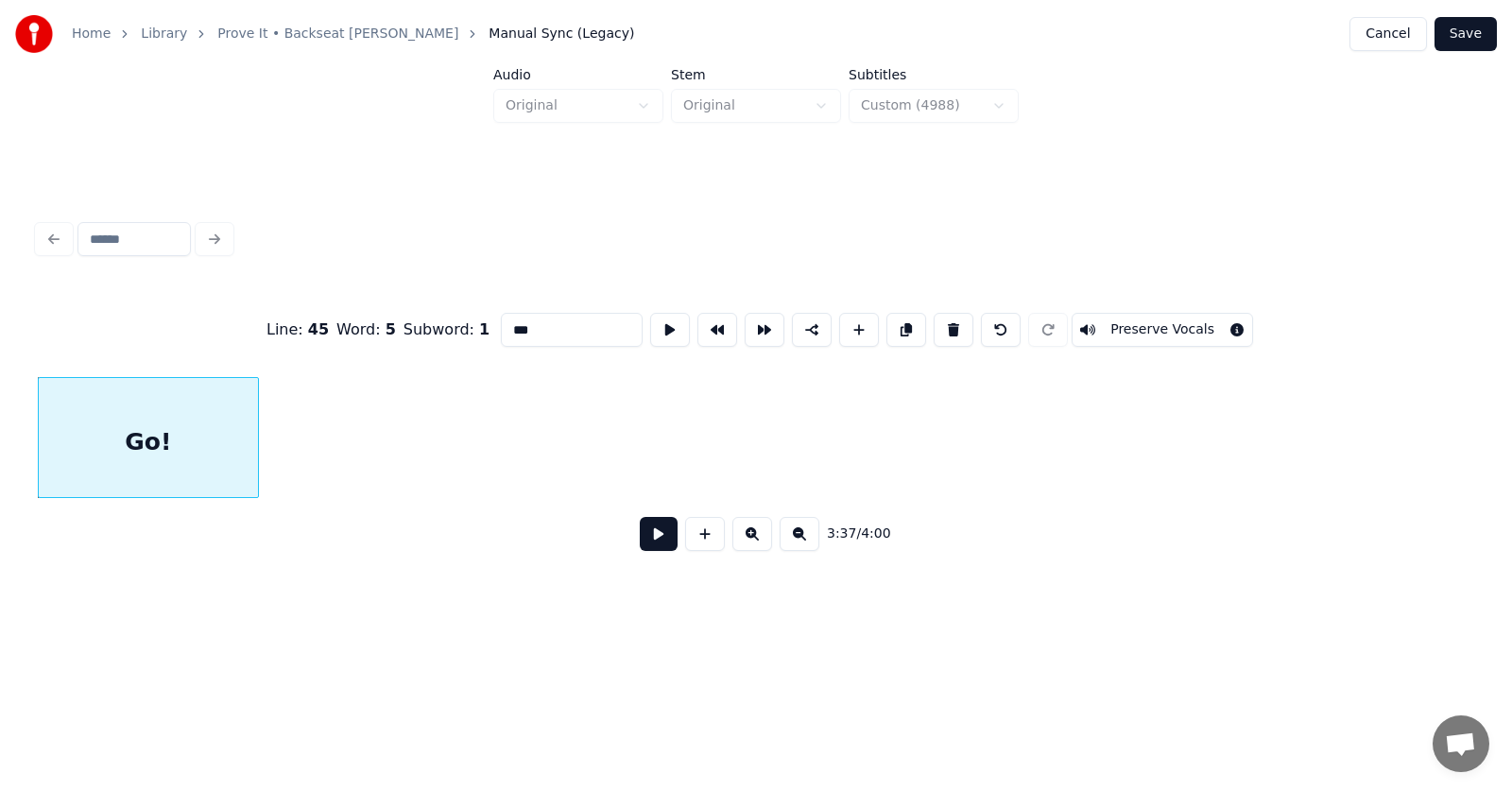
click at [149, 427] on div "Go!" at bounding box center [147, 442] width 219 height 129
click at [956, 325] on button at bounding box center [953, 330] width 39 height 34
type input "********"
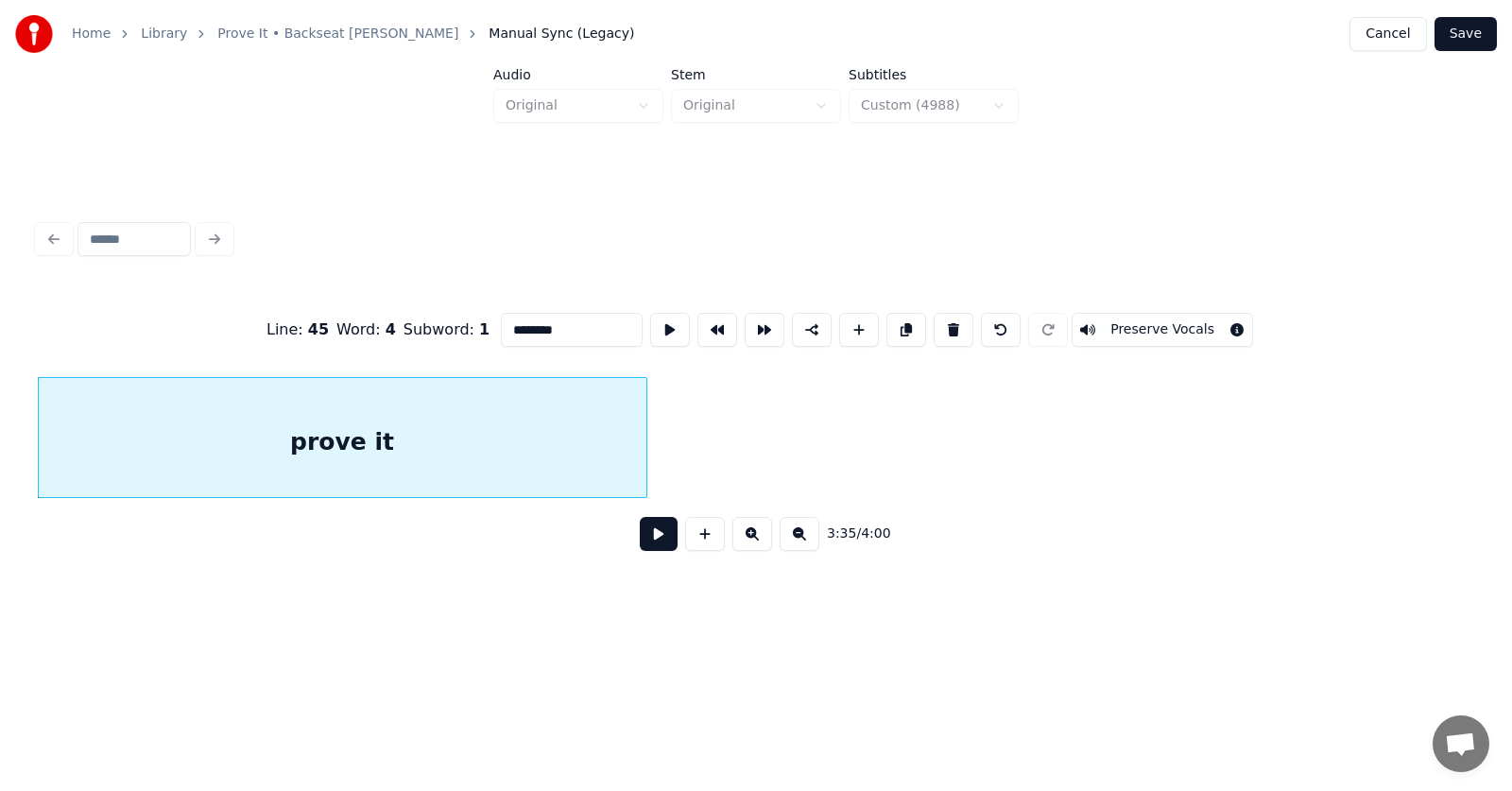
click at [509, 454] on div "prove it" at bounding box center [342, 442] width 608 height 129
click at [650, 544] on button at bounding box center [659, 534] width 38 height 34
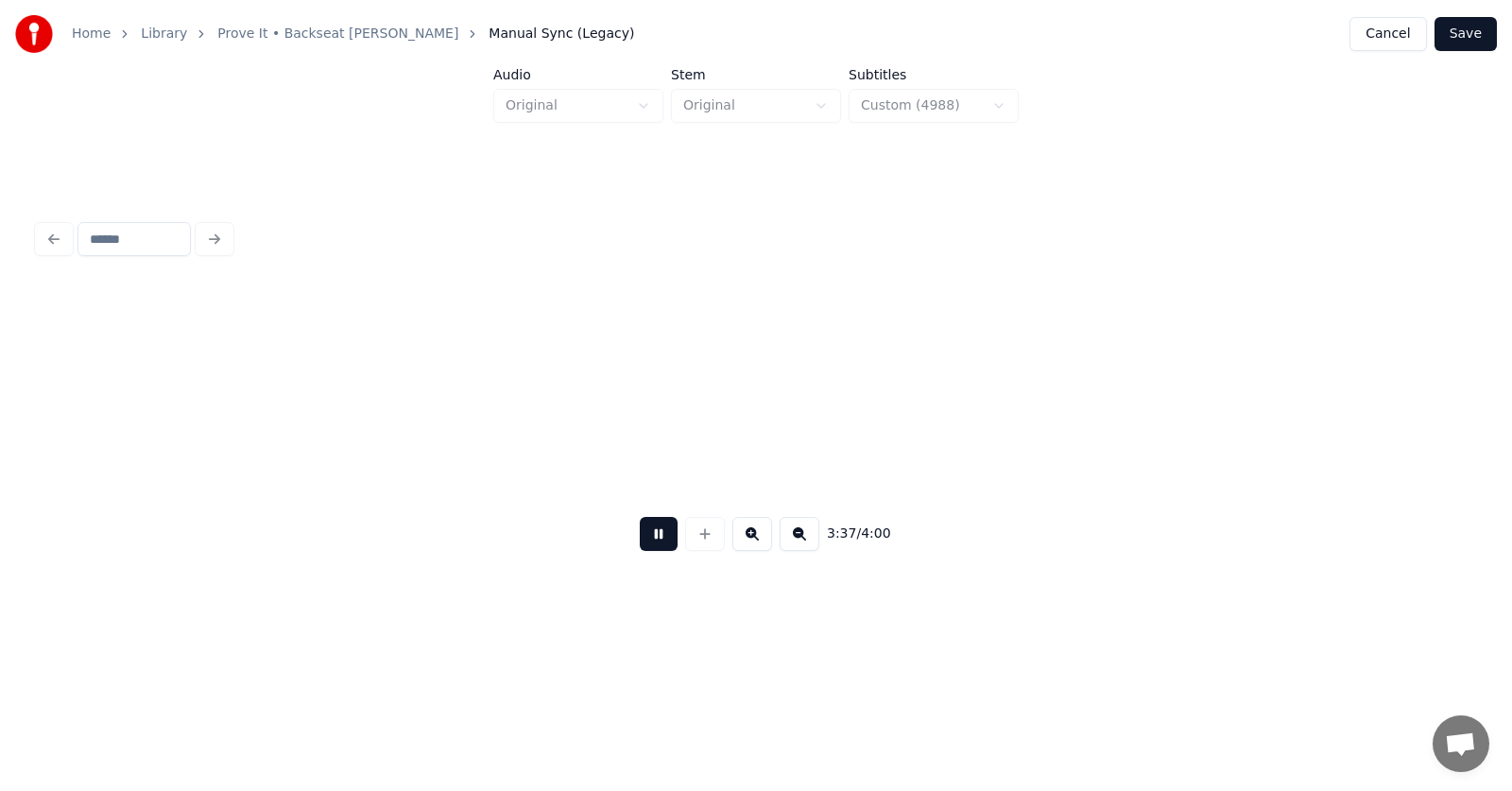
scroll to position [0, 153956]
click at [650, 544] on button at bounding box center [659, 534] width 38 height 34
click at [1468, 39] on button "Save" at bounding box center [1467, 33] width 63 height 34
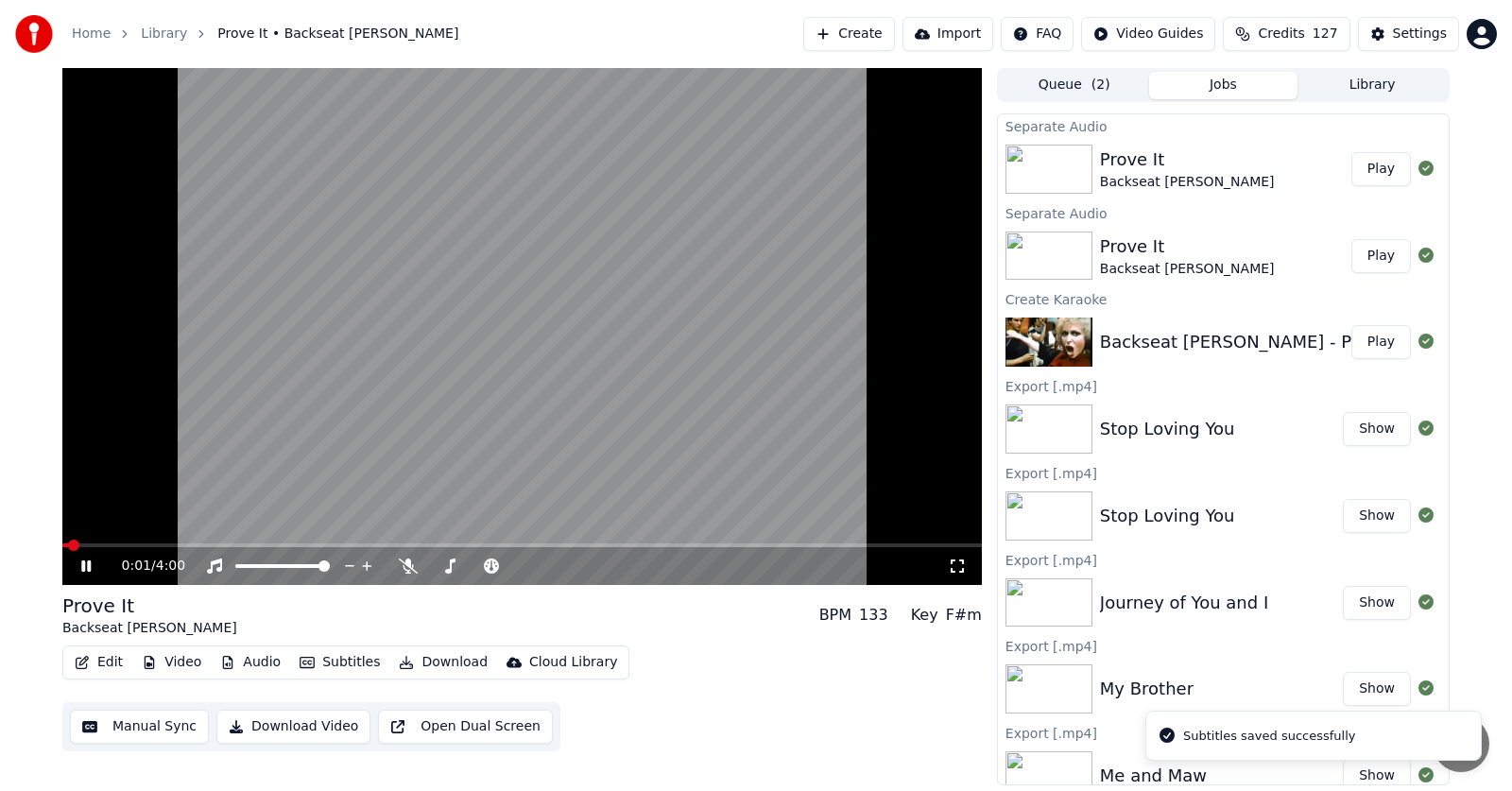
click at [88, 562] on icon at bounding box center [86, 566] width 10 height 12
click at [443, 660] on button "Download" at bounding box center [444, 661] width 104 height 26
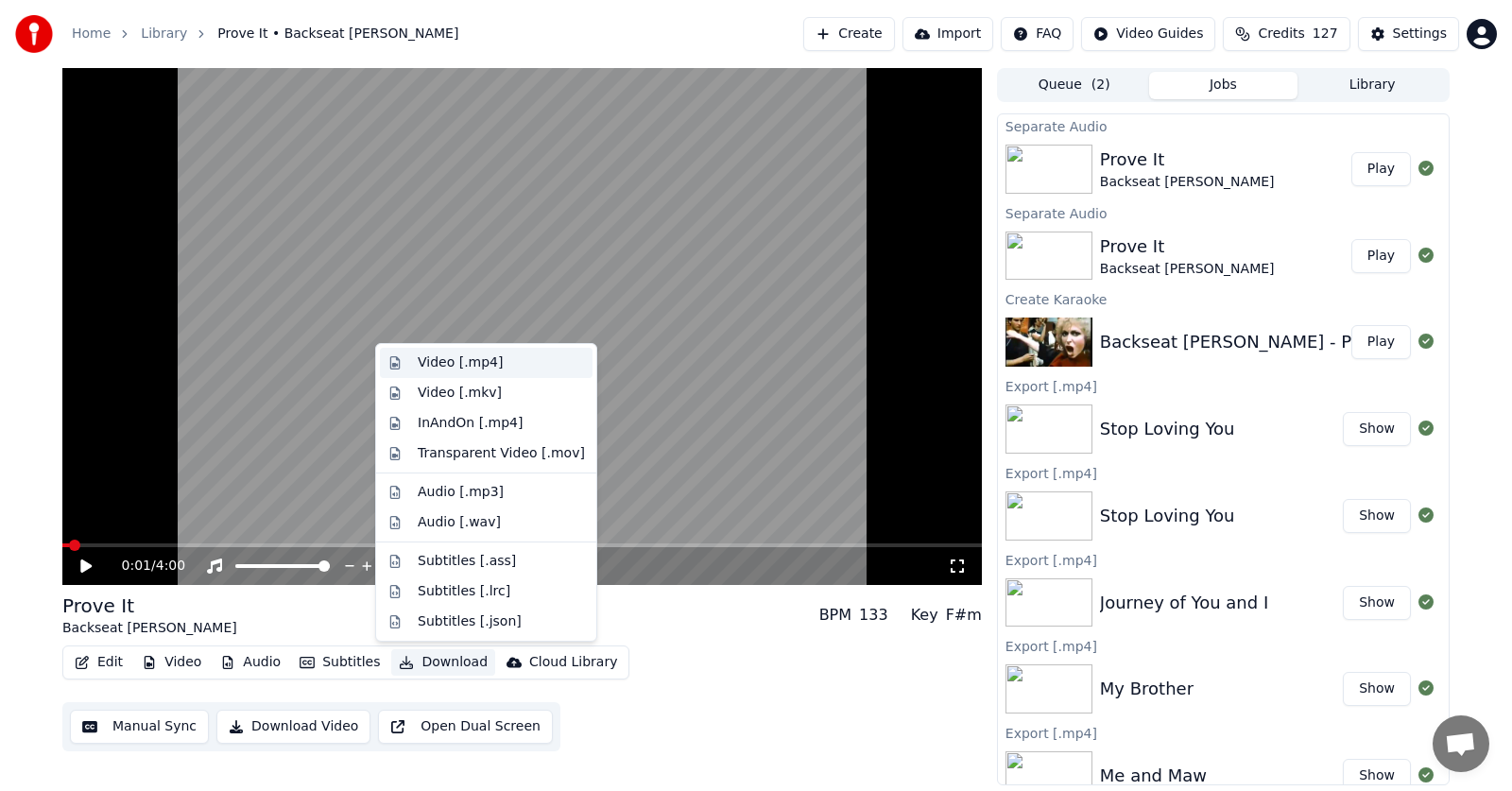
click at [446, 361] on div "Video [.mp4]" at bounding box center [460, 362] width 85 height 19
